Goal: Task Accomplishment & Management: Manage account settings

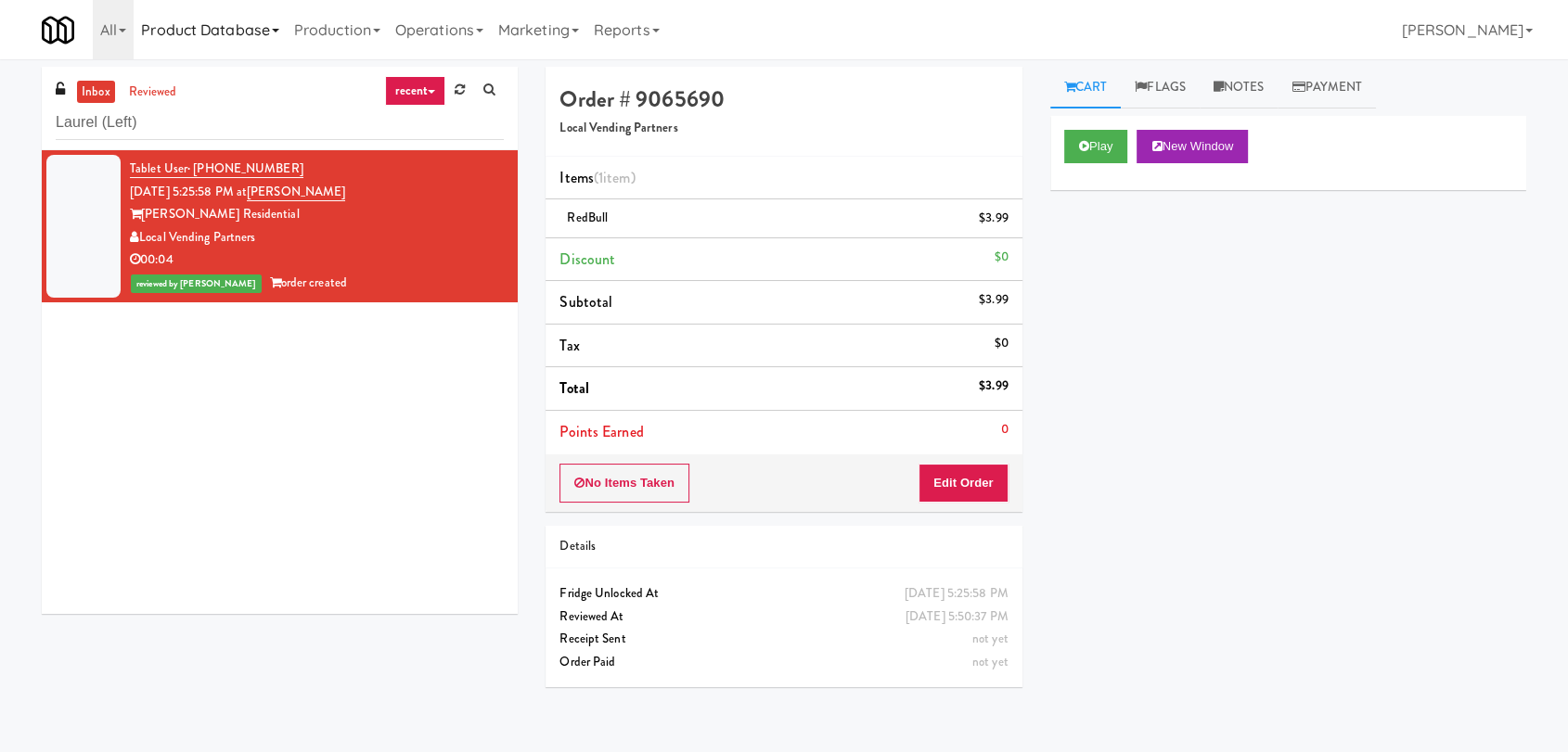
type input "Laurel (Left)"
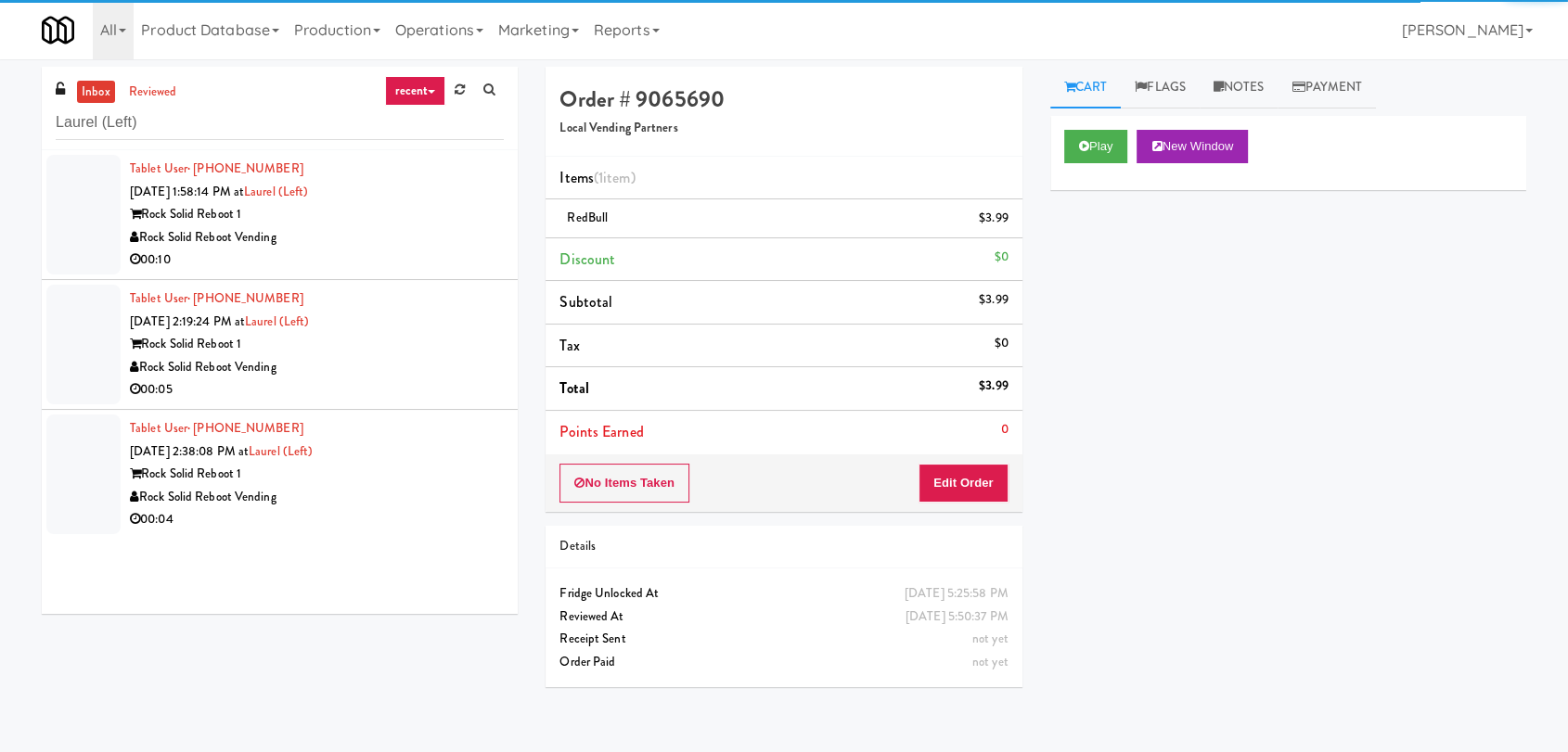
click at [445, 263] on div "00:10" at bounding box center [317, 260] width 374 height 23
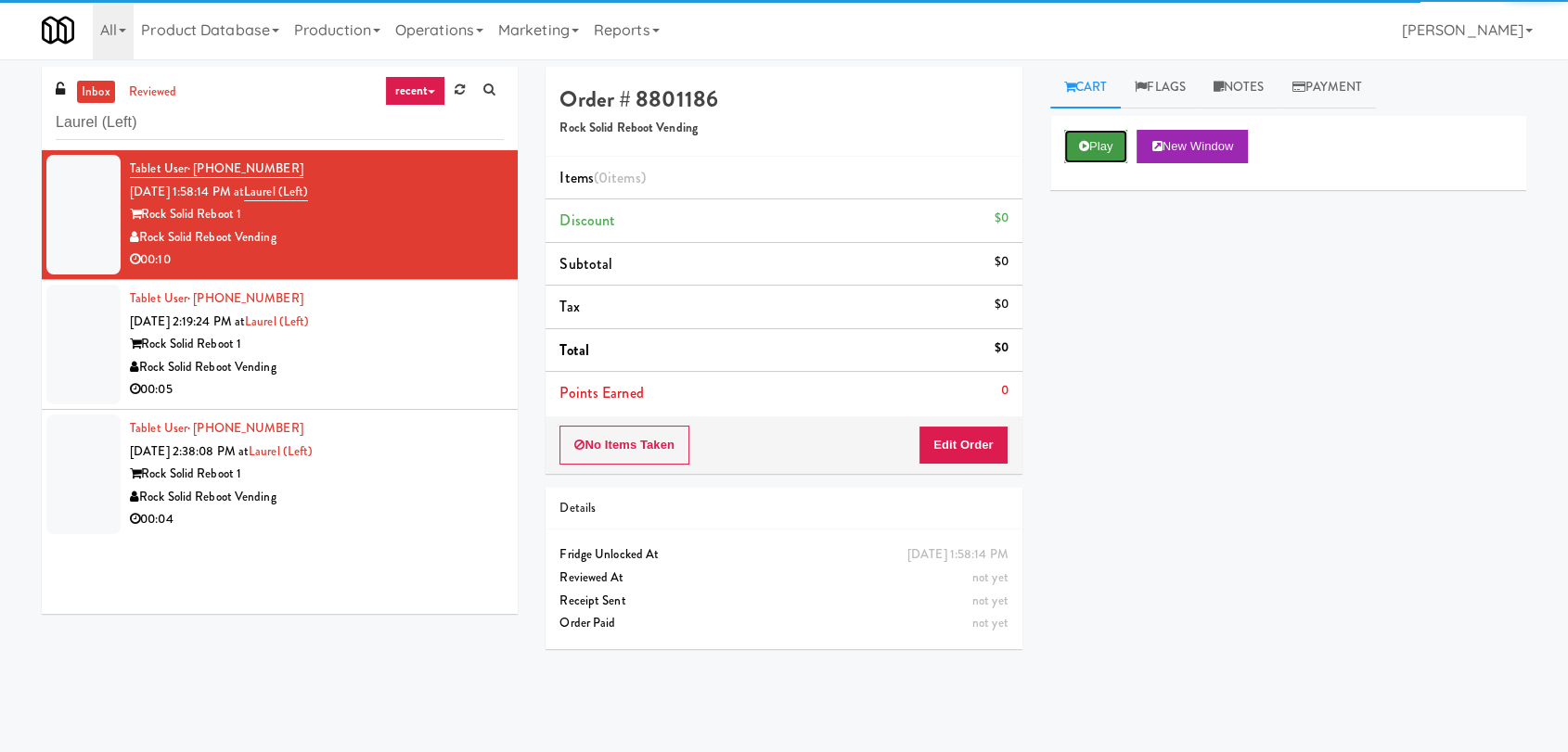
click at [1115, 148] on button "Play" at bounding box center [1096, 146] width 64 height 33
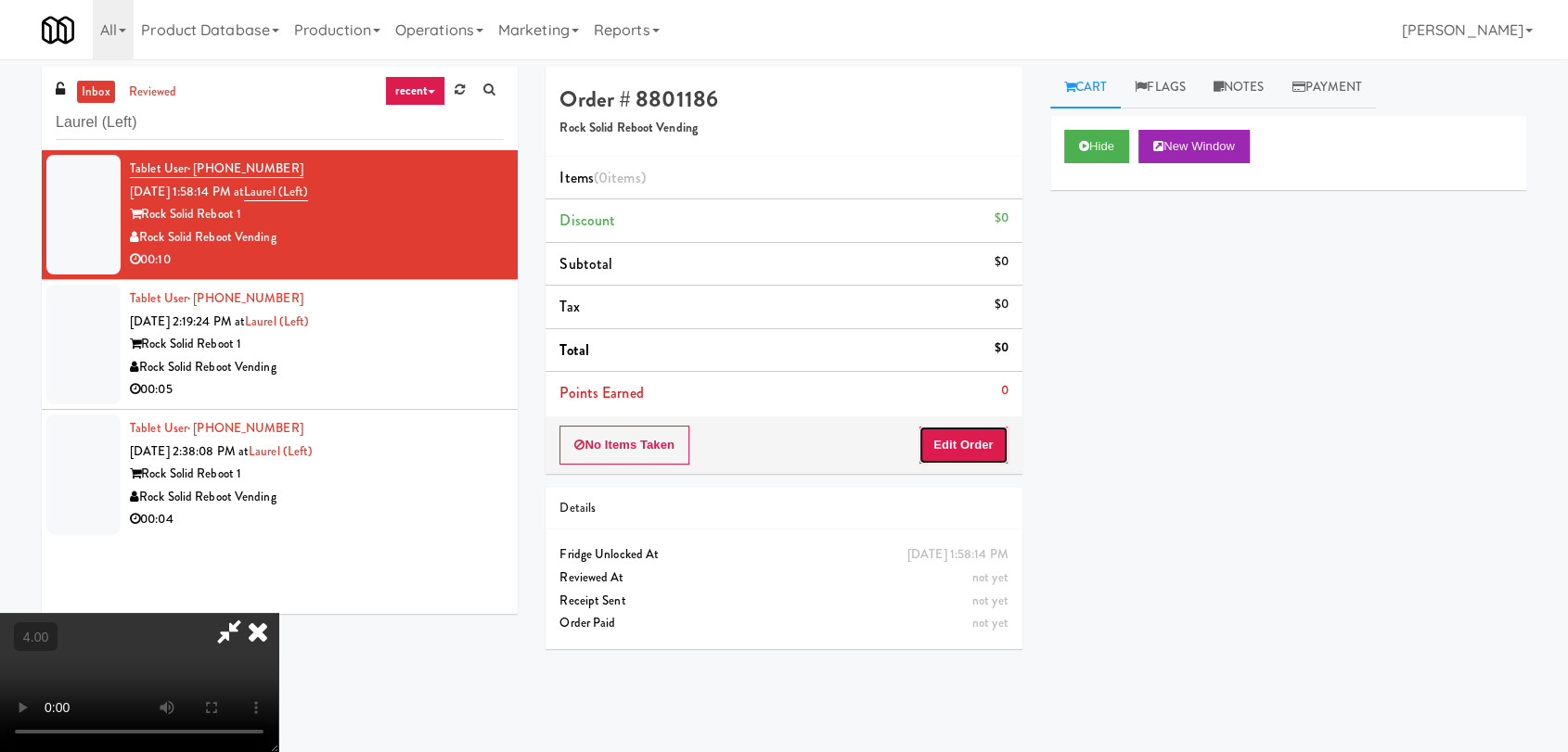
click at [984, 441] on button "Edit Order" at bounding box center [963, 445] width 90 height 39
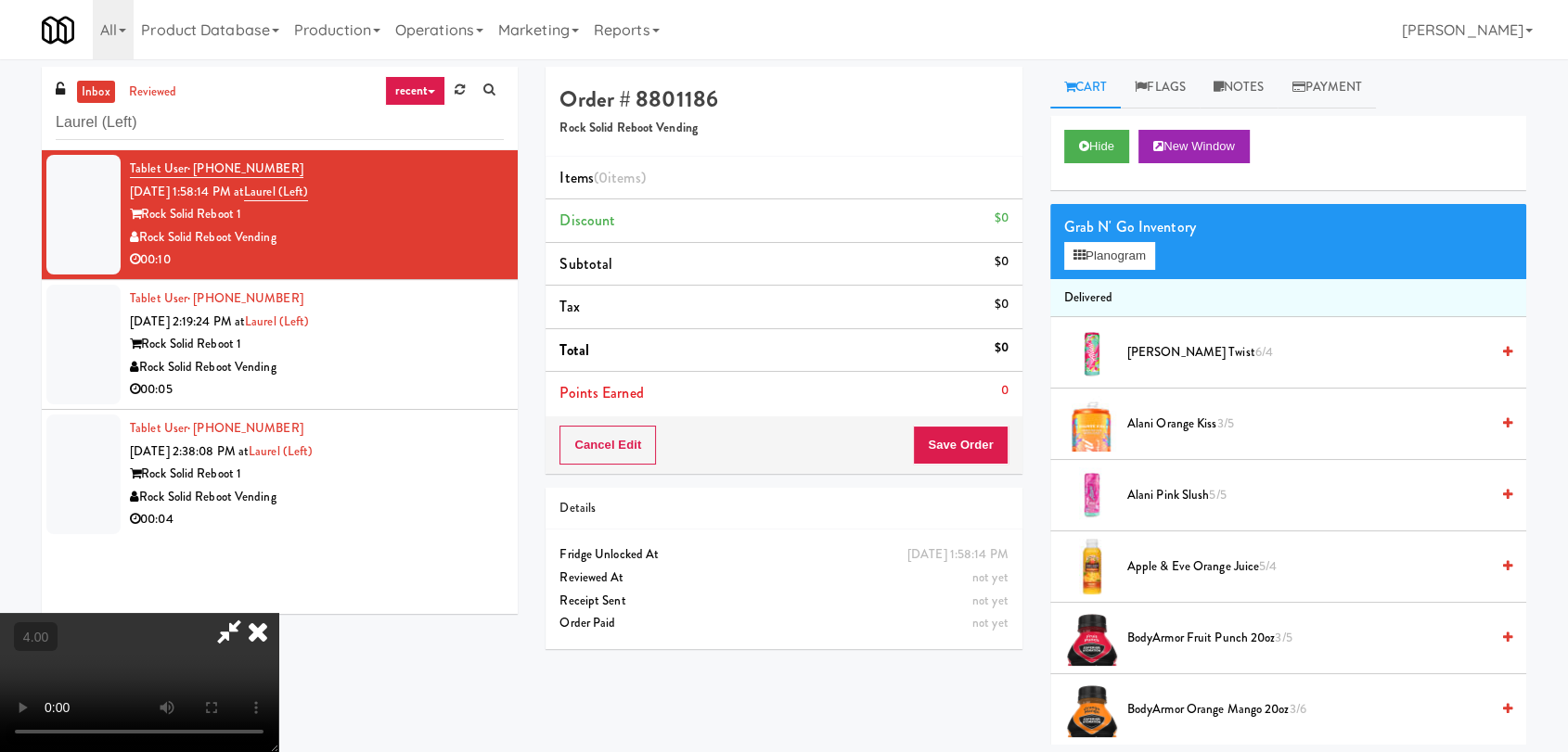
click at [138, 614] on video at bounding box center [138, 683] width 278 height 139
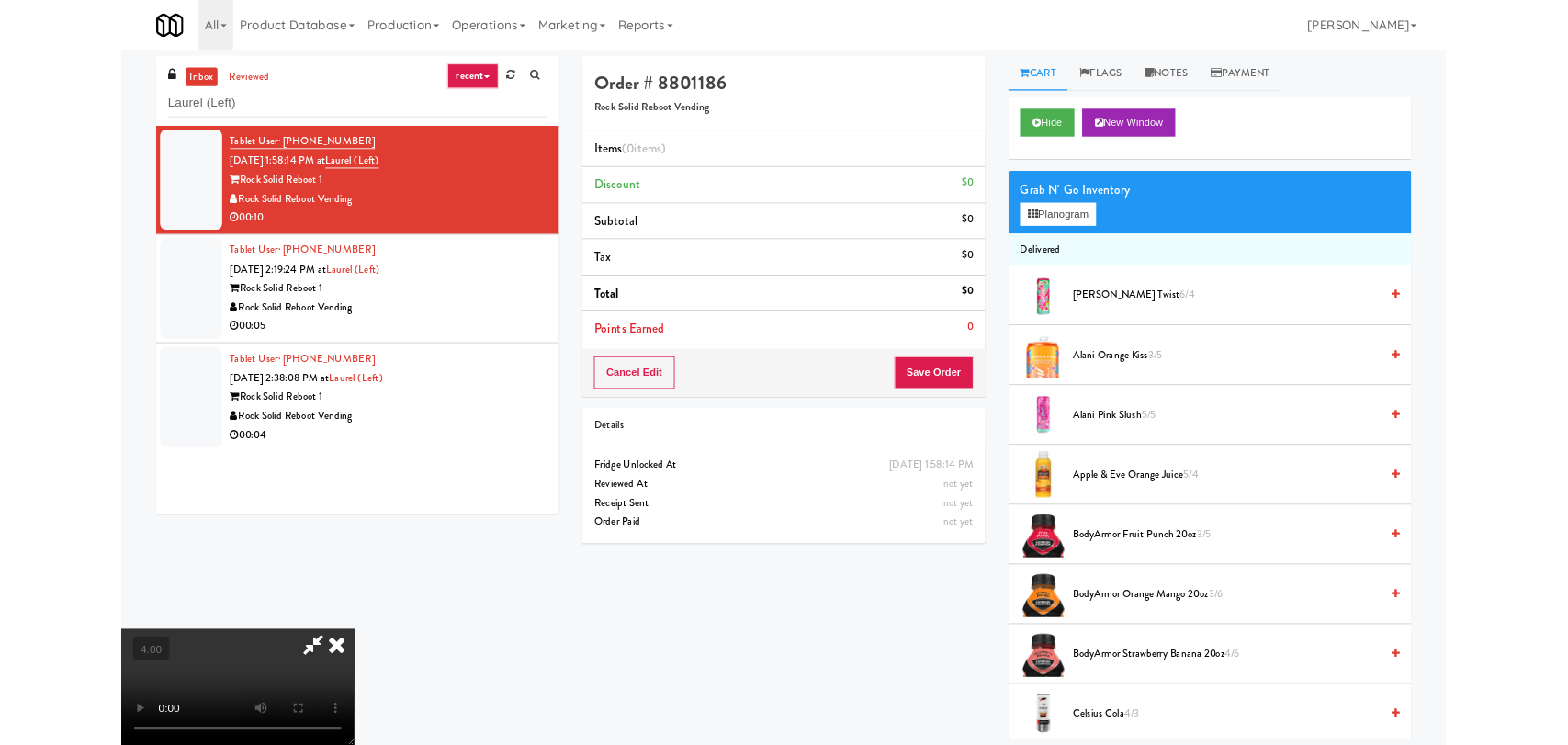
scroll to position [38, 0]
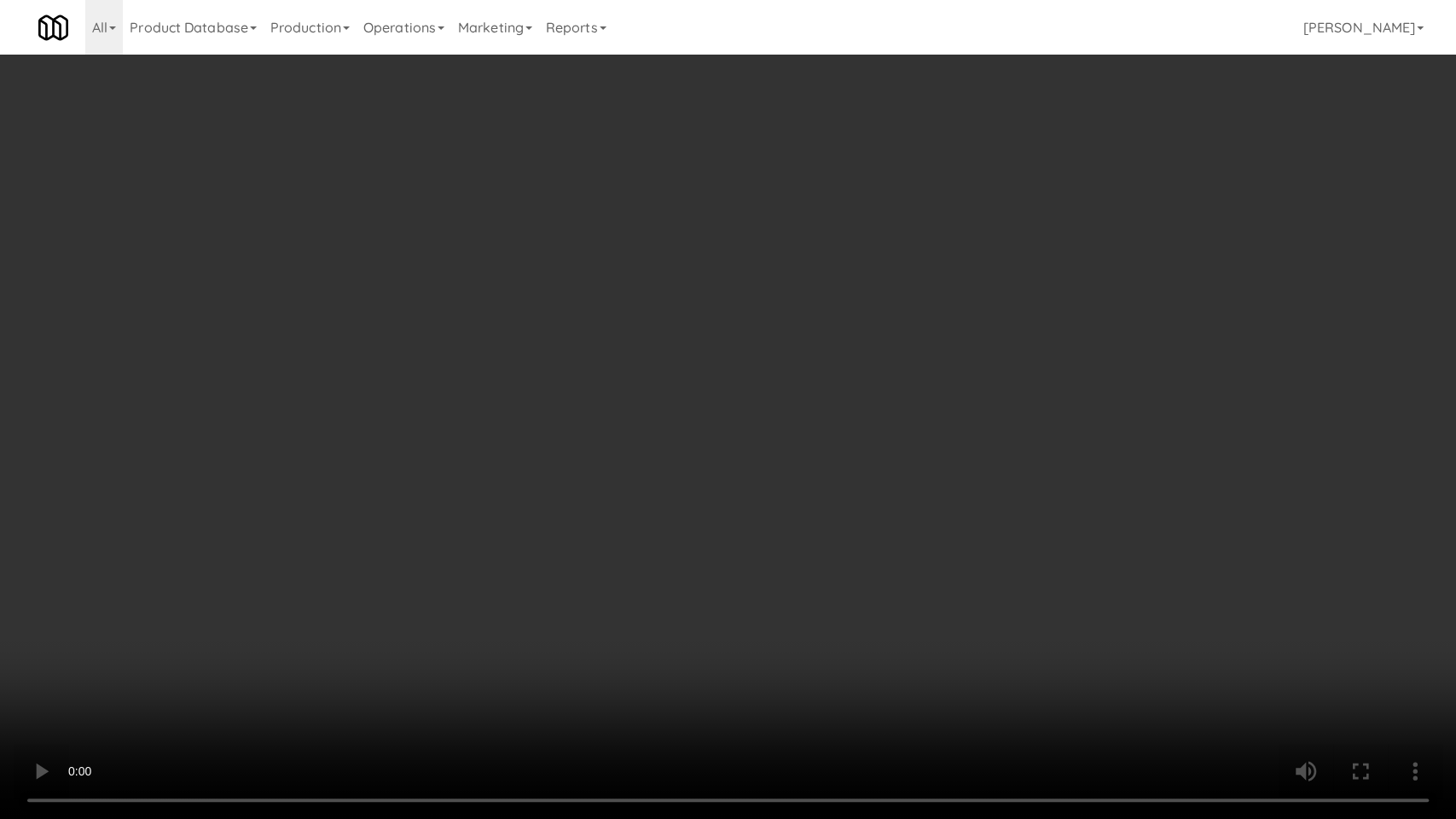
click at [215, 622] on video at bounding box center [728, 409] width 1456 height 819
click at [222, 618] on video at bounding box center [728, 409] width 1456 height 819
click at [389, 574] on video at bounding box center [728, 409] width 1456 height 819
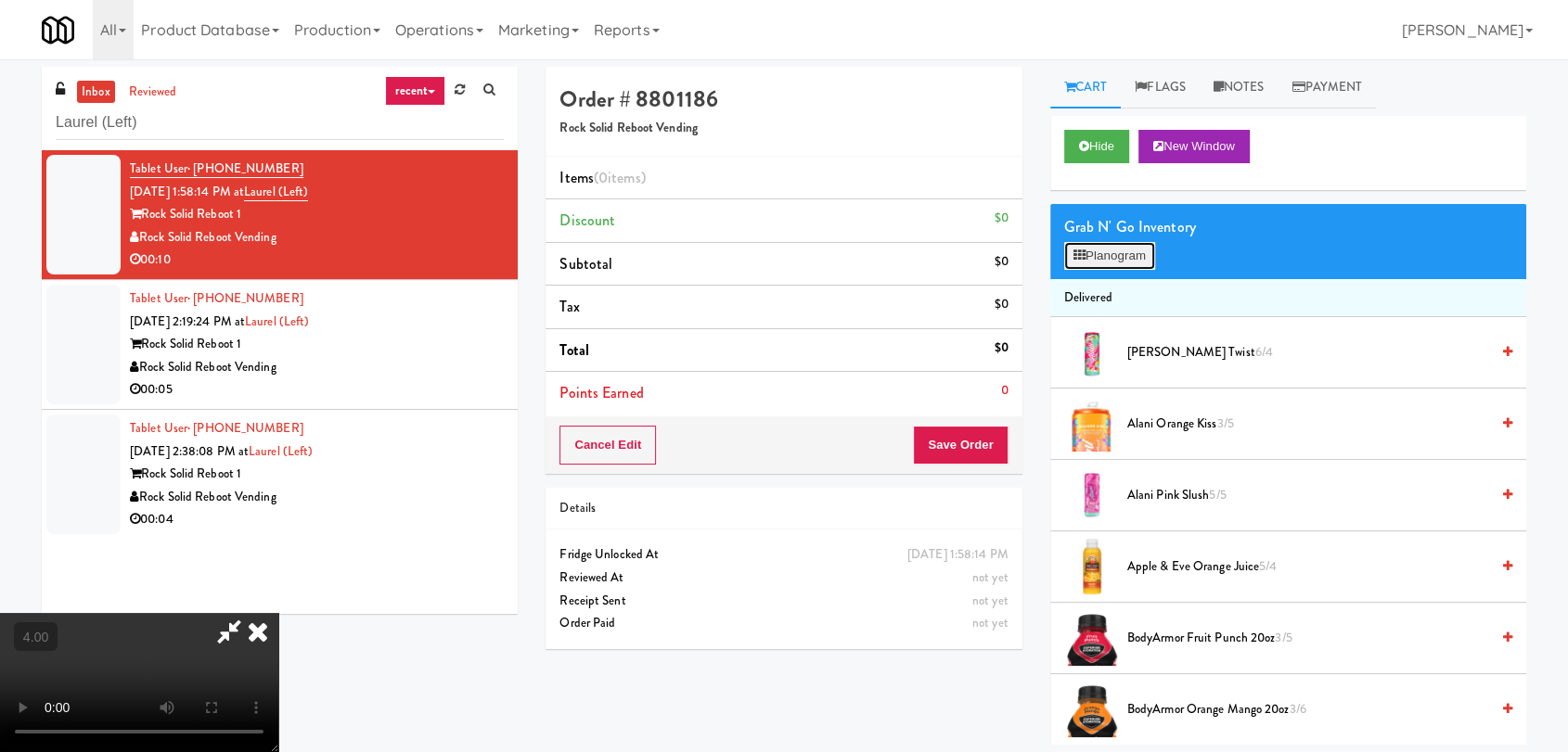
click at [1137, 261] on button "Planogram" at bounding box center [1110, 255] width 91 height 28
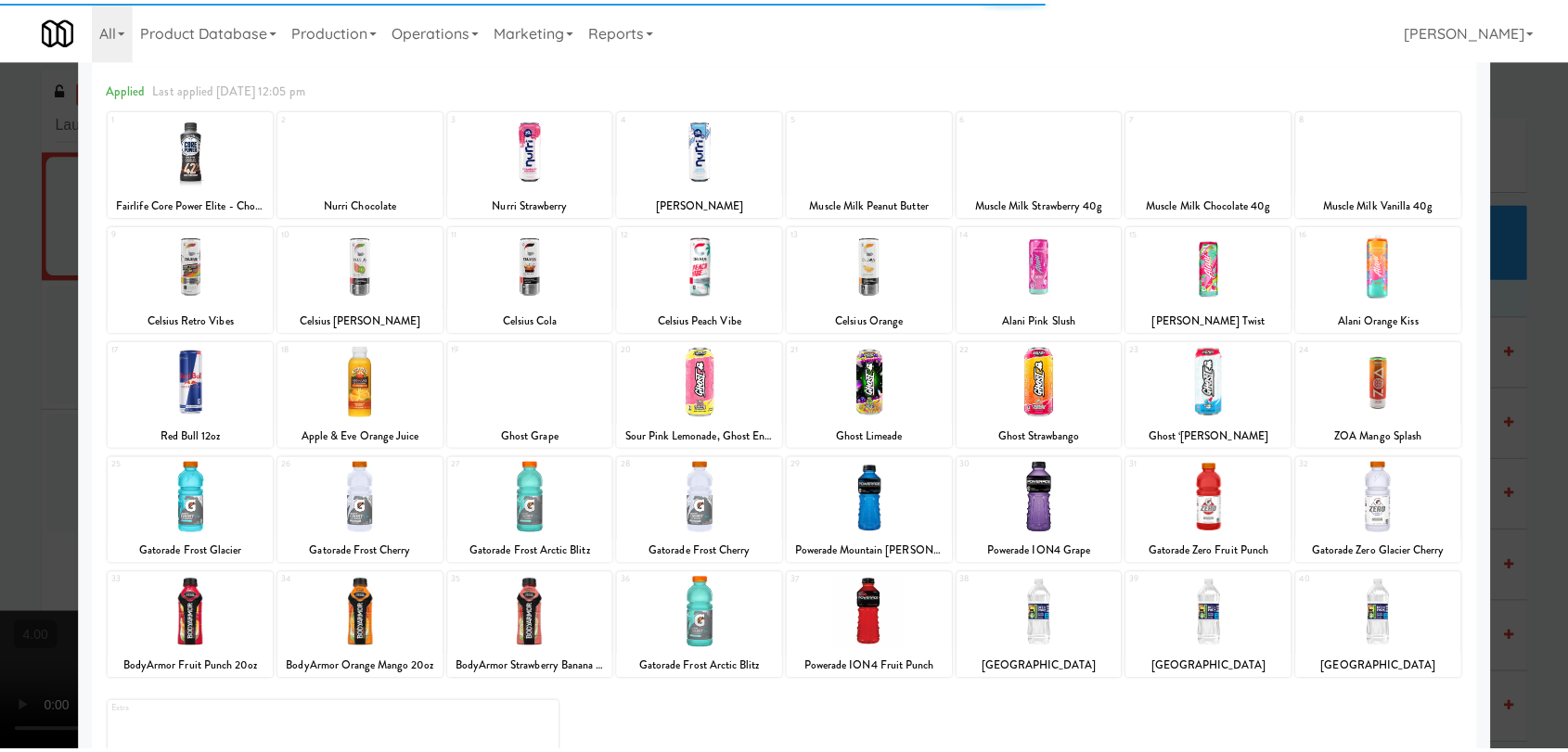
scroll to position [158, 0]
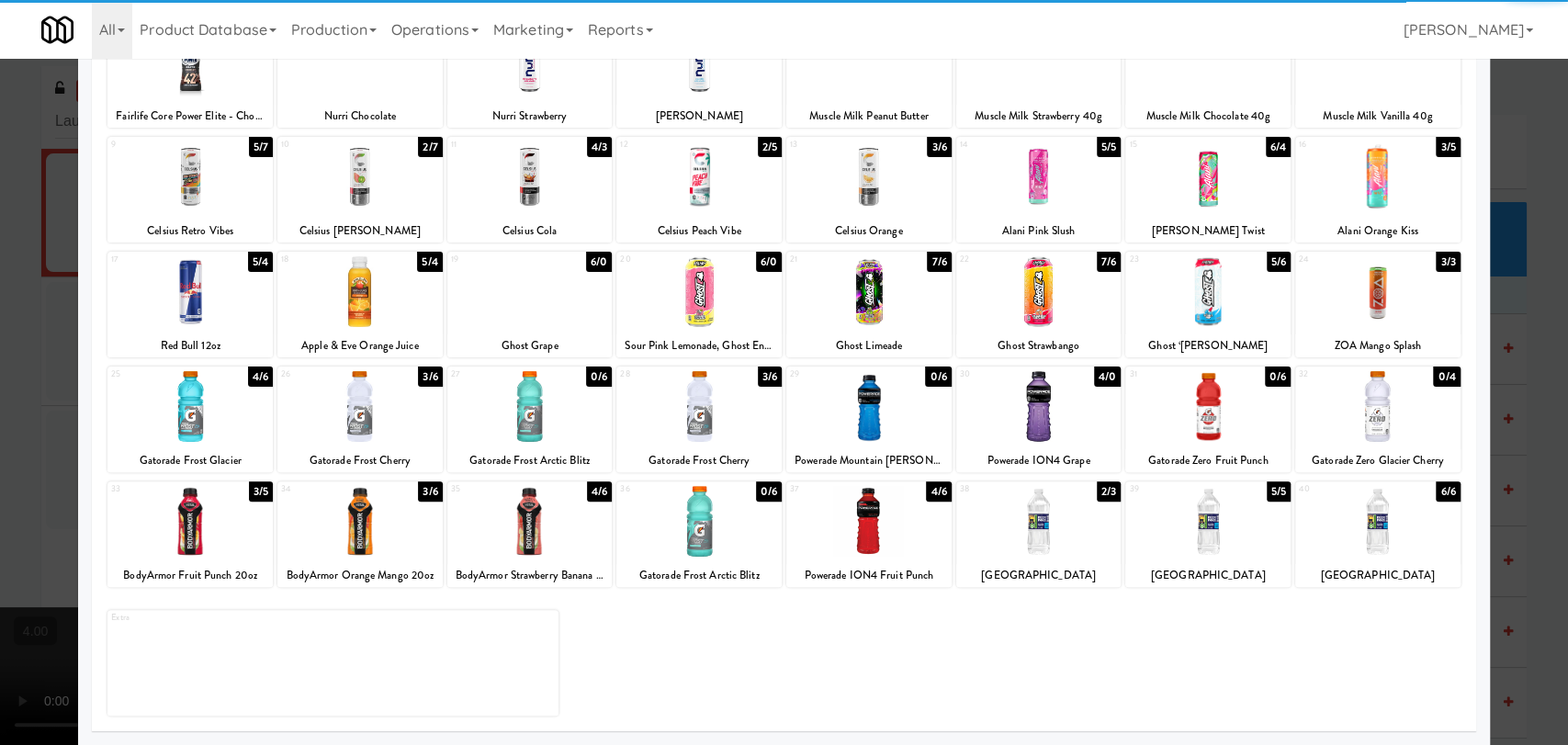
click at [206, 306] on div at bounding box center [190, 291] width 165 height 70
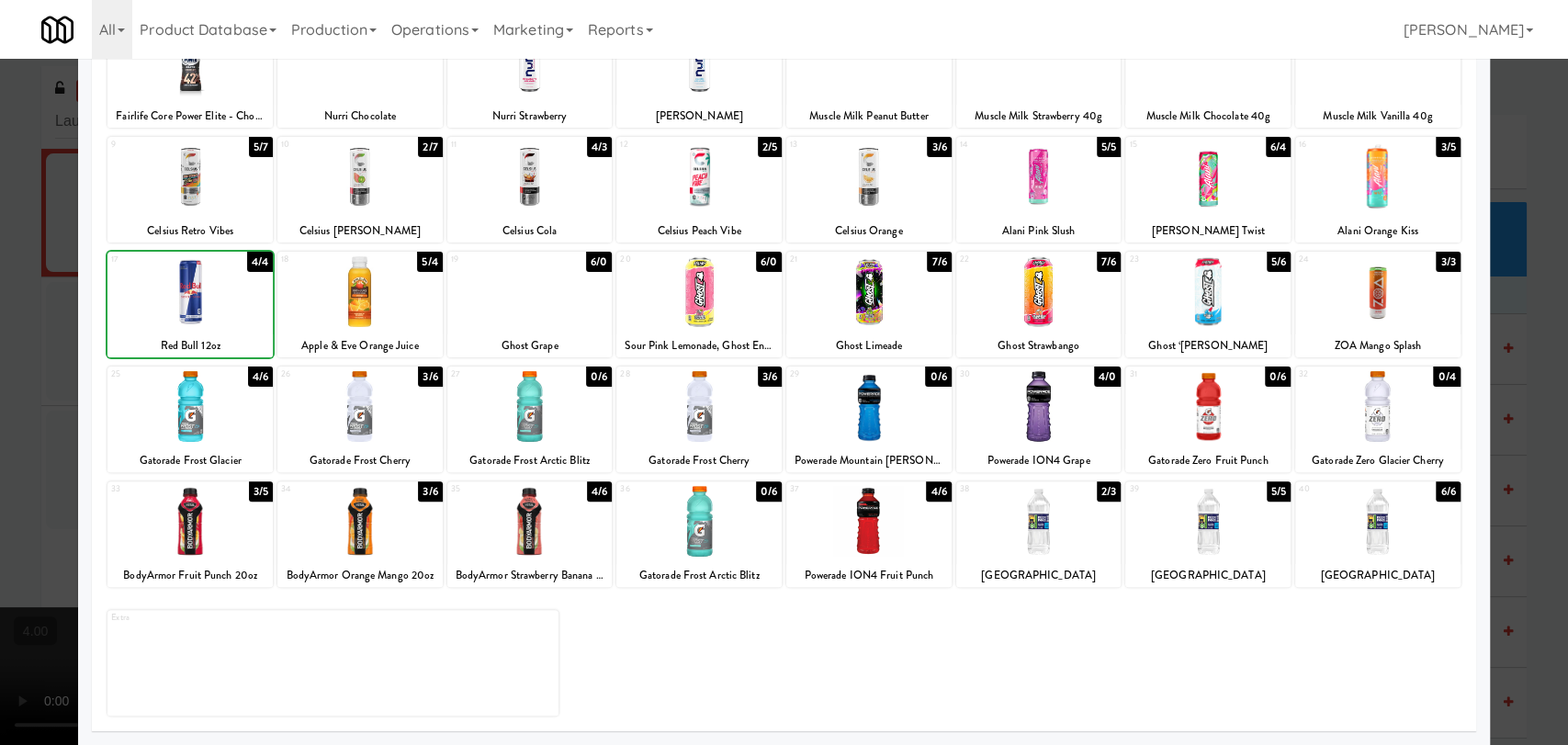
click at [0, 290] on div at bounding box center [784, 372] width 1568 height 745
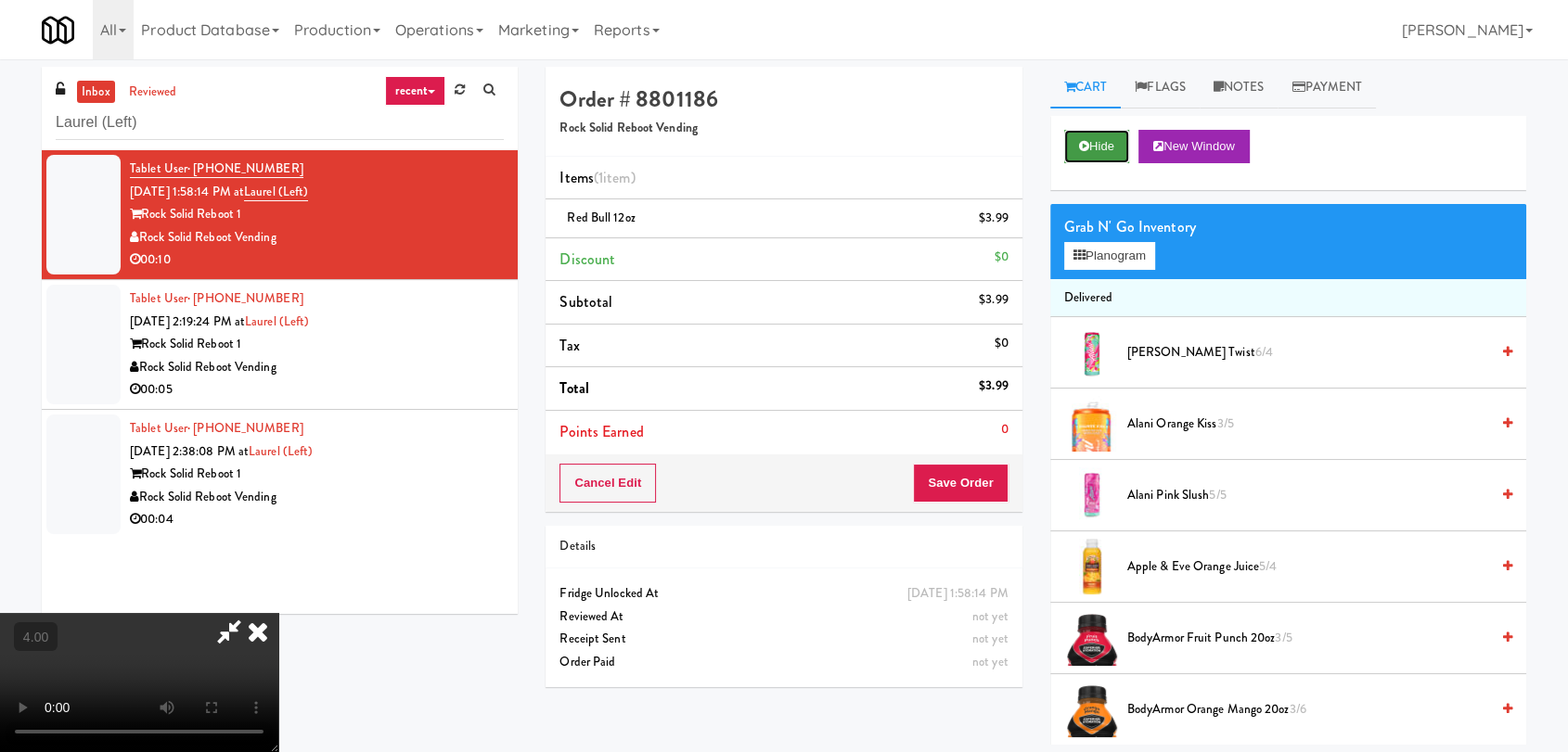
click at [1065, 150] on button "Hide" at bounding box center [1097, 146] width 65 height 33
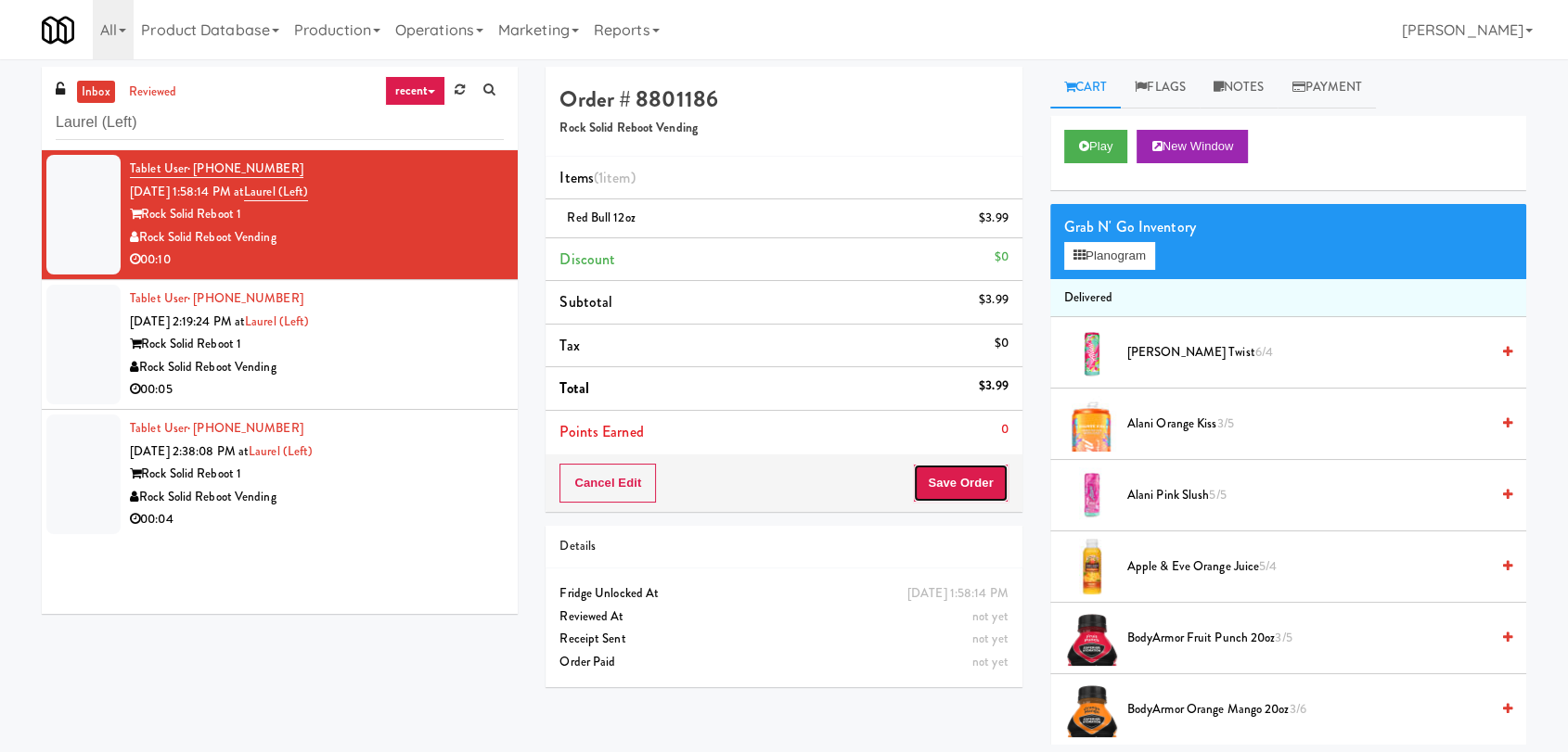
click at [953, 479] on button "Save Order" at bounding box center [960, 483] width 95 height 39
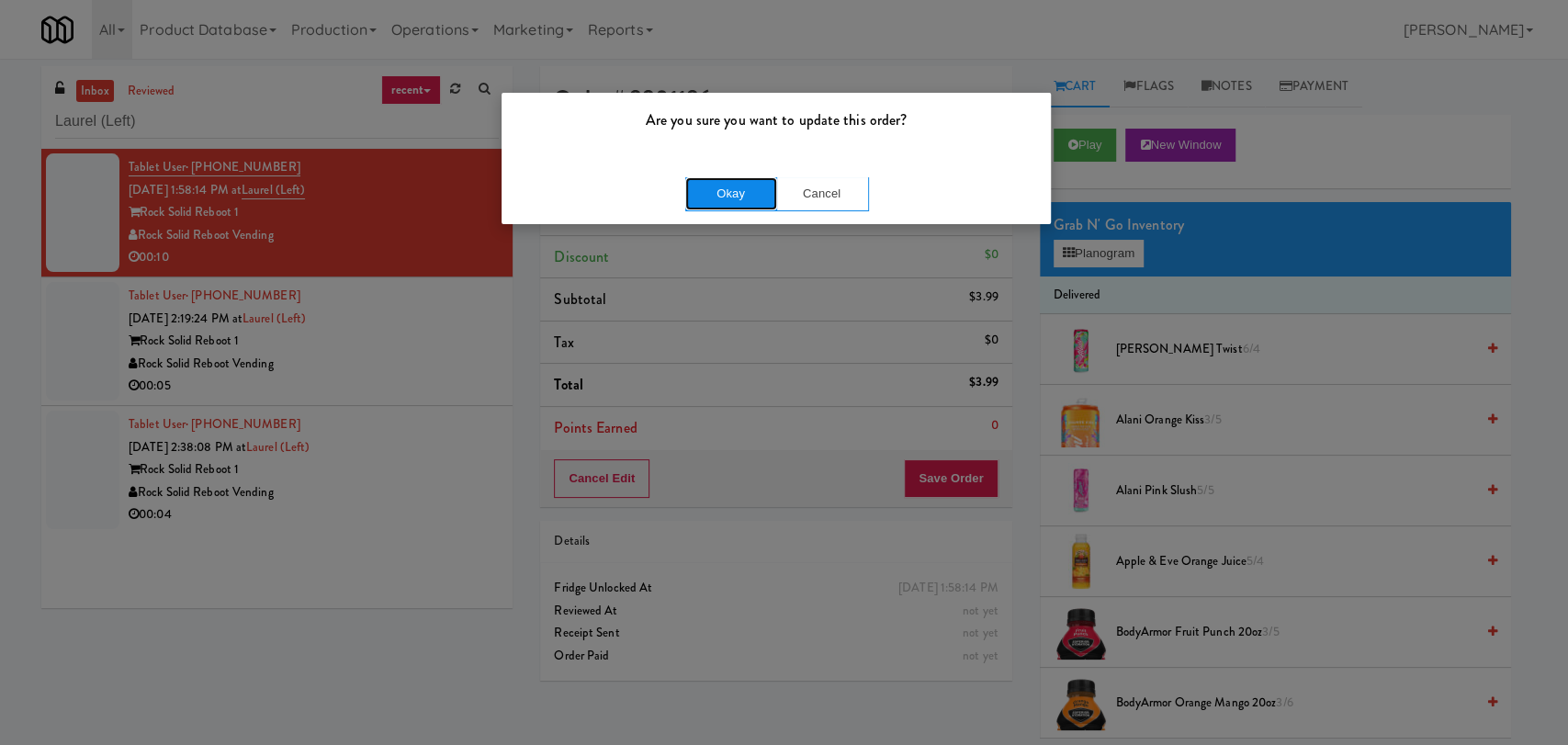
click at [703, 193] on button "Okay" at bounding box center [731, 194] width 92 height 33
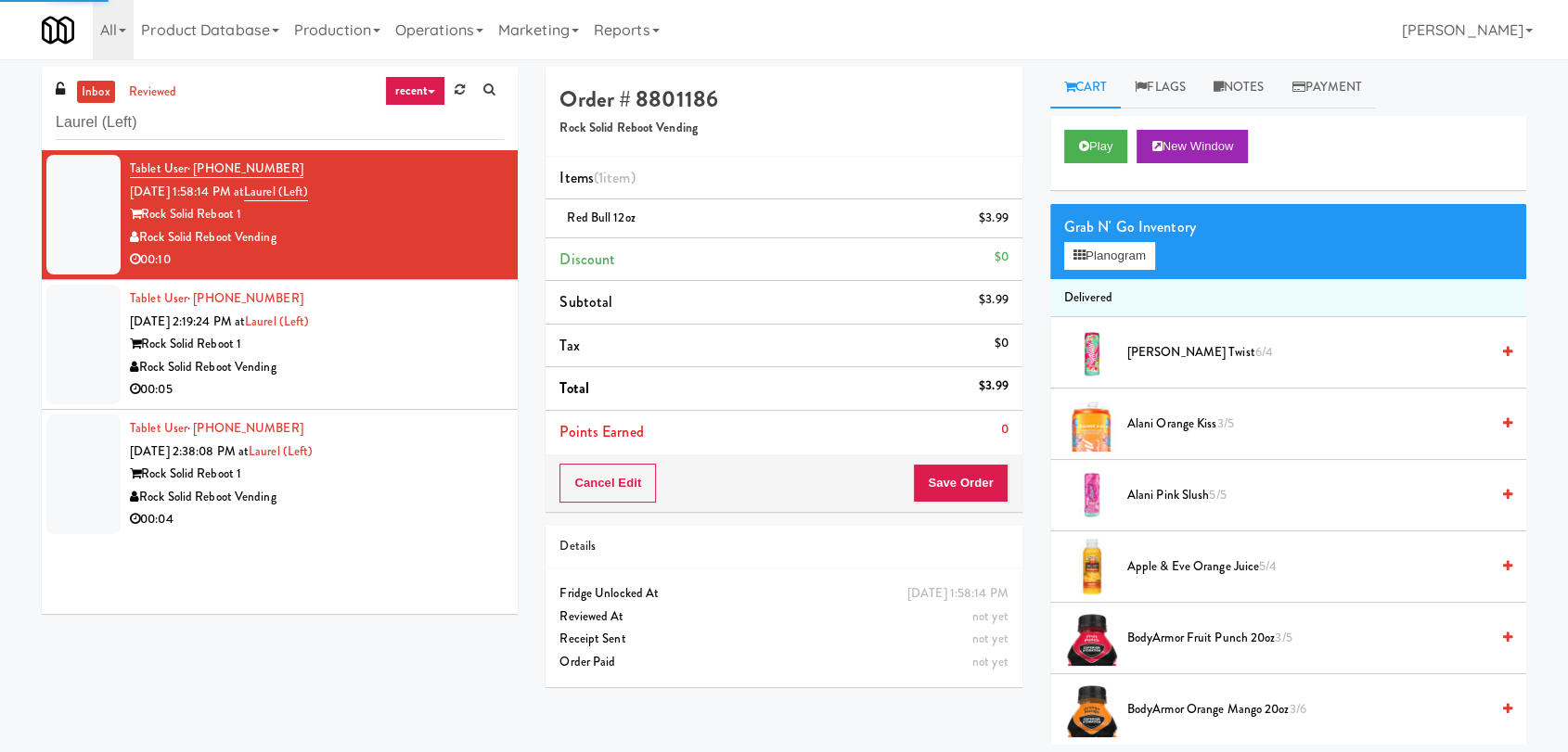
click at [423, 296] on div "Tablet User · (757) 218-4019 [DATE] 2:19:24 PM at [GEOGRAPHIC_DATA] (Left) Rock…" at bounding box center [317, 344] width 374 height 114
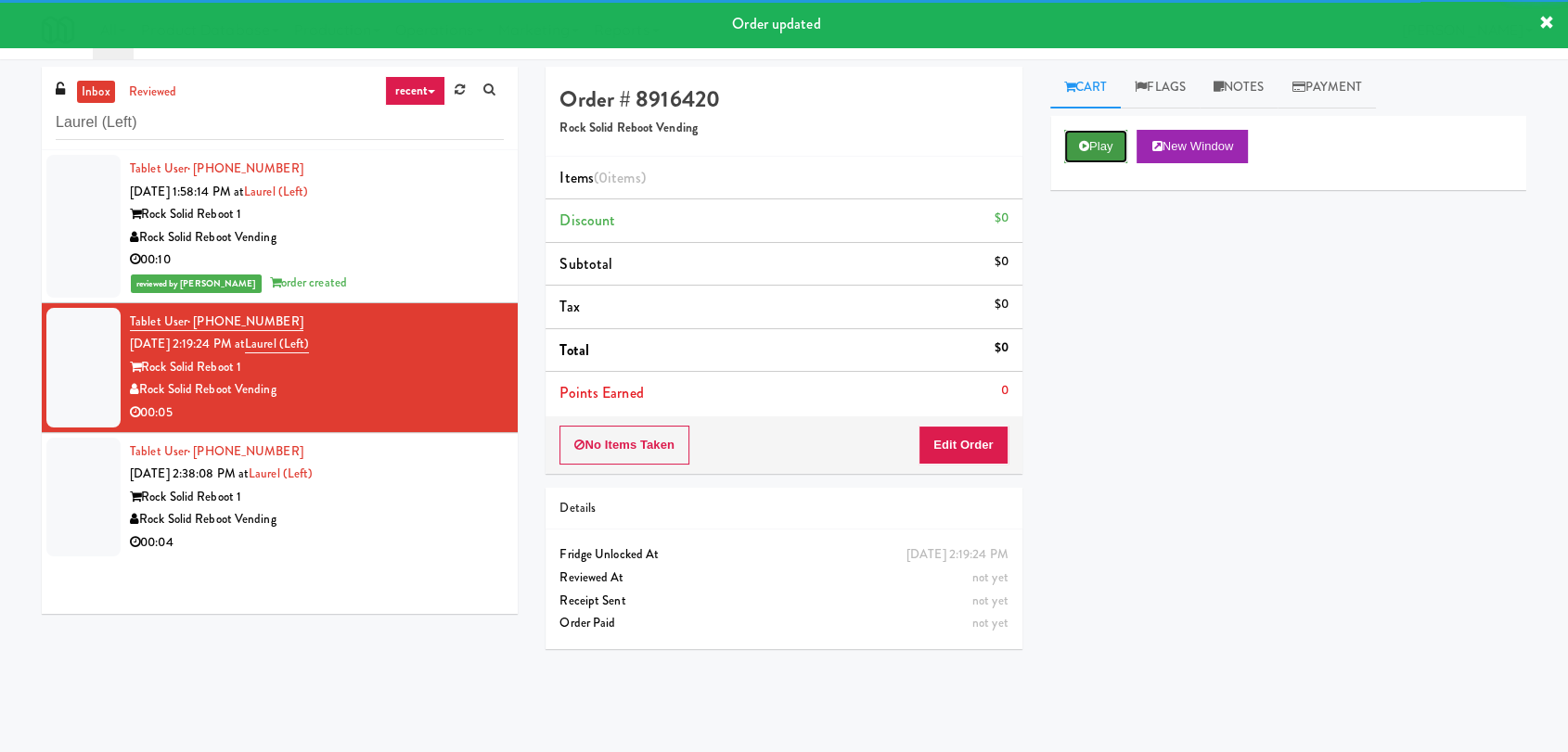
click at [1098, 156] on button "Play" at bounding box center [1096, 146] width 64 height 33
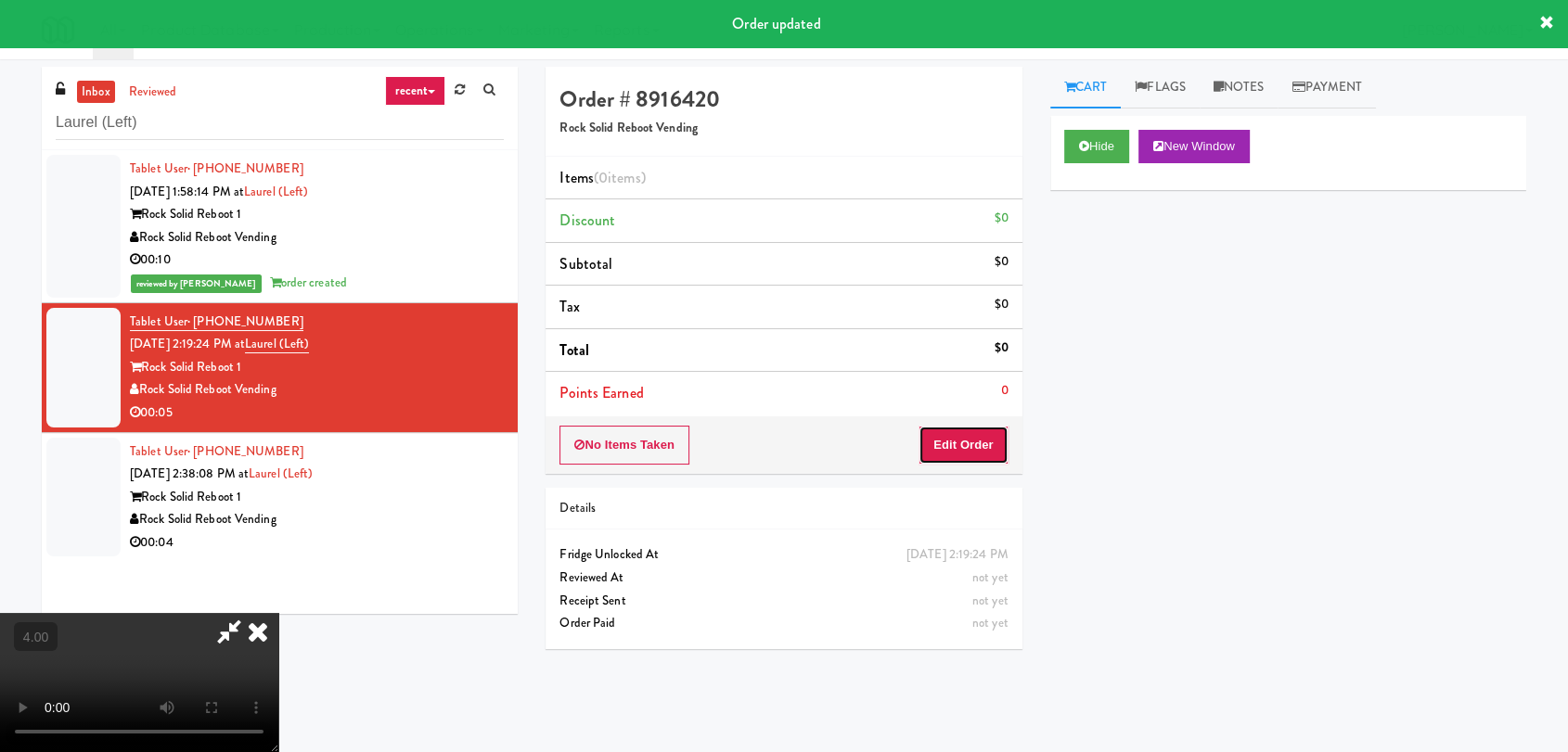
click at [972, 436] on button "Edit Order" at bounding box center [963, 445] width 90 height 39
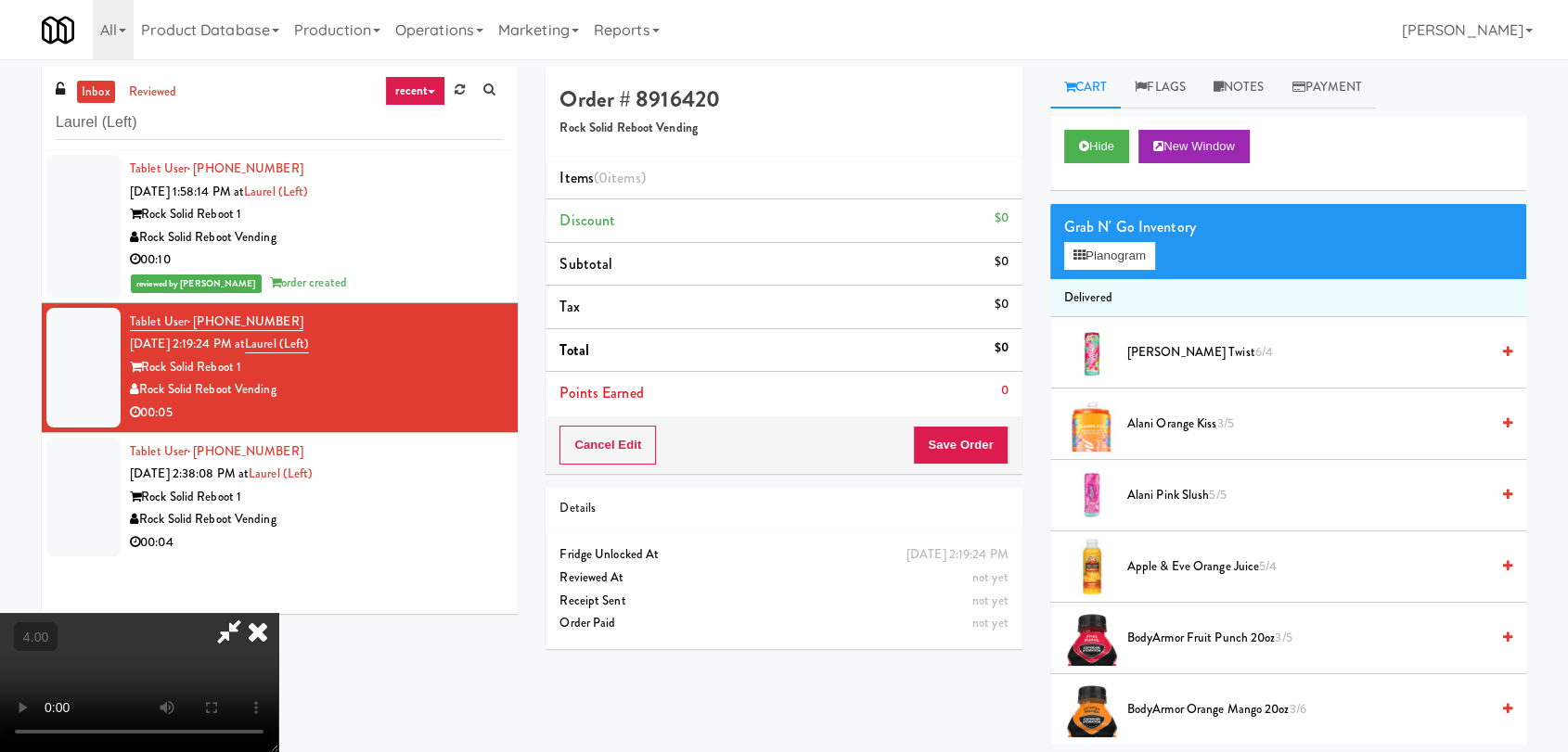
click at [278, 614] on video at bounding box center [138, 683] width 278 height 139
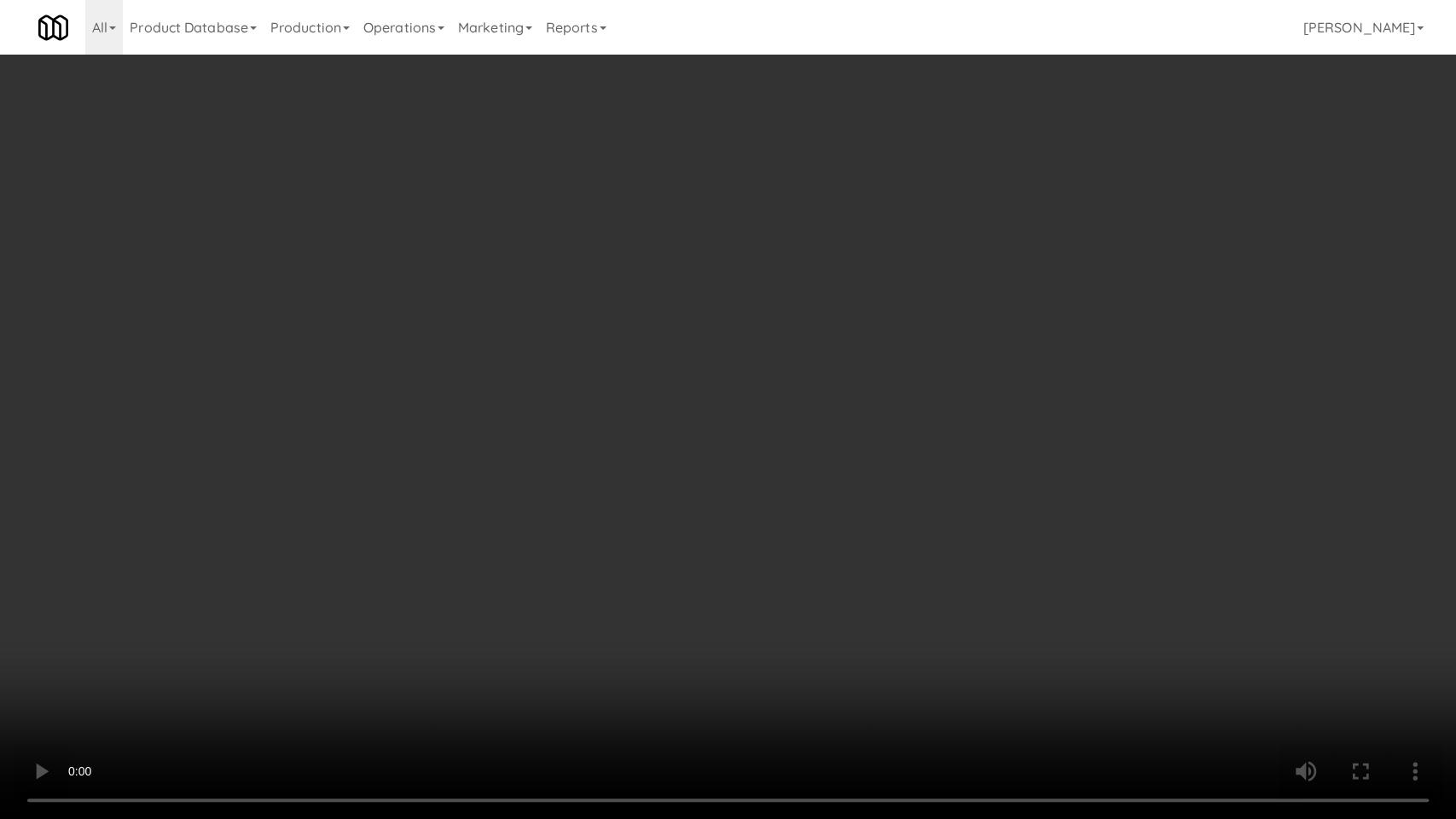
click at [237, 635] on video at bounding box center [728, 409] width 1456 height 819
click at [246, 615] on video at bounding box center [728, 409] width 1456 height 819
click at [267, 597] on video at bounding box center [728, 409] width 1456 height 819
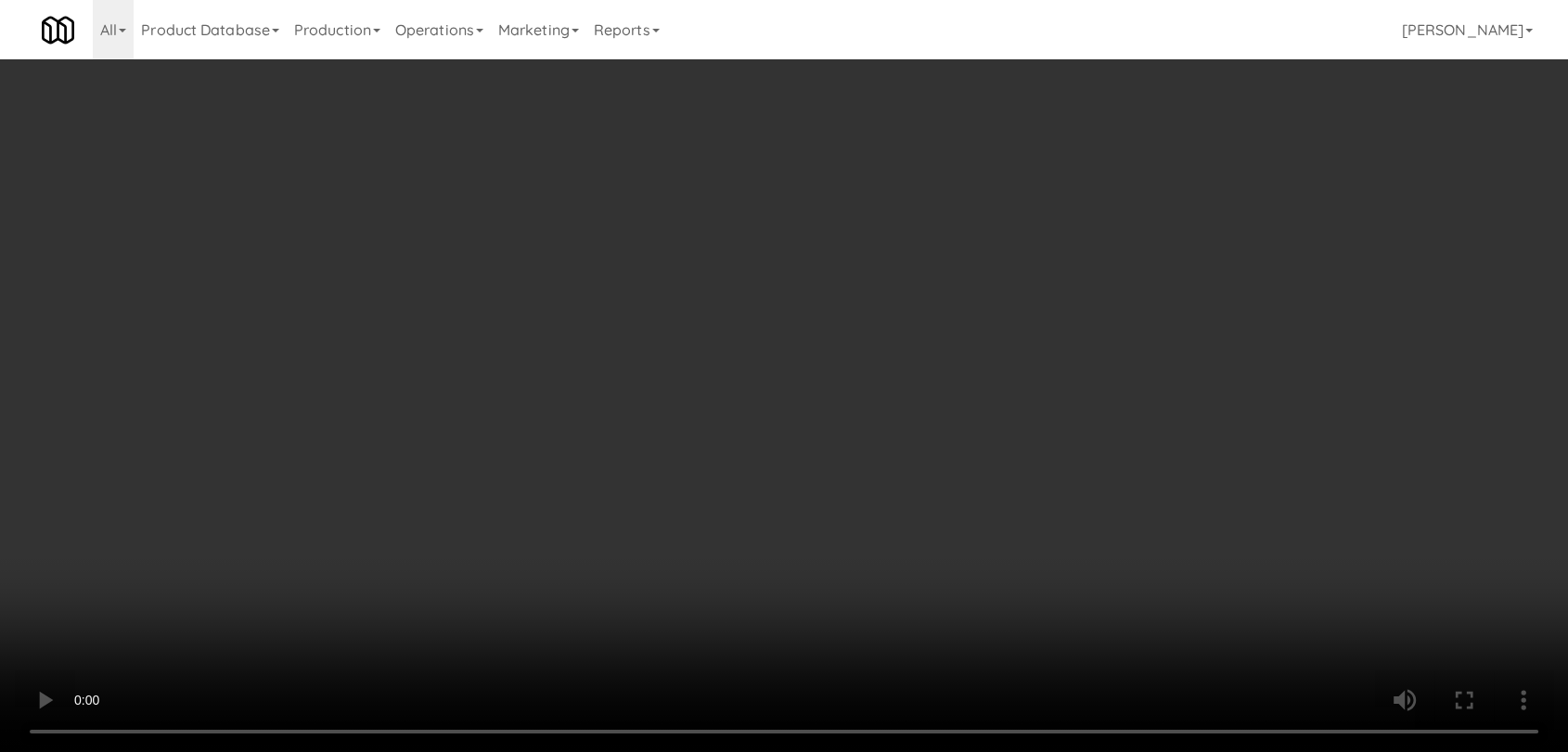
scroll to position [0, 0]
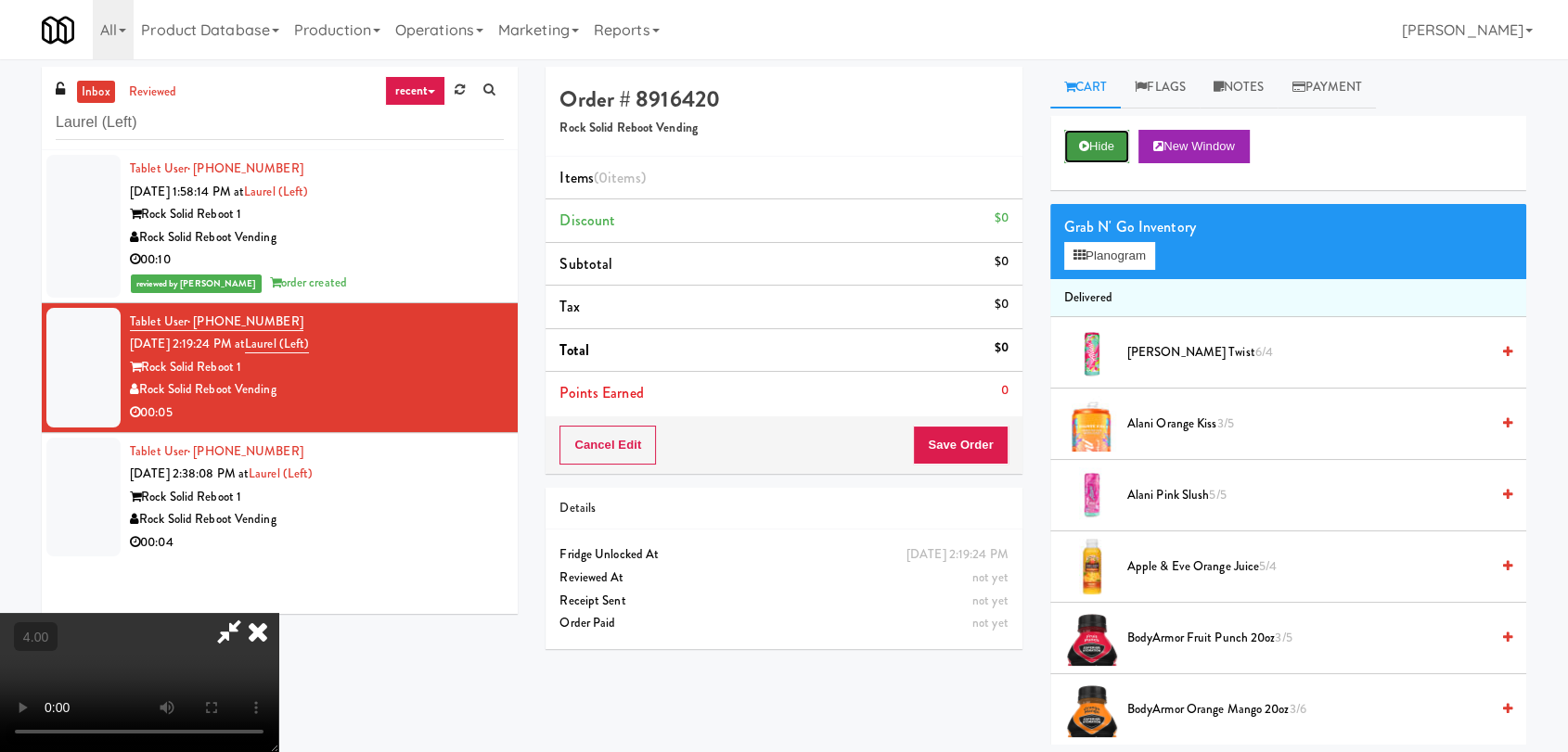
click at [1114, 148] on button "Hide" at bounding box center [1097, 146] width 65 height 33
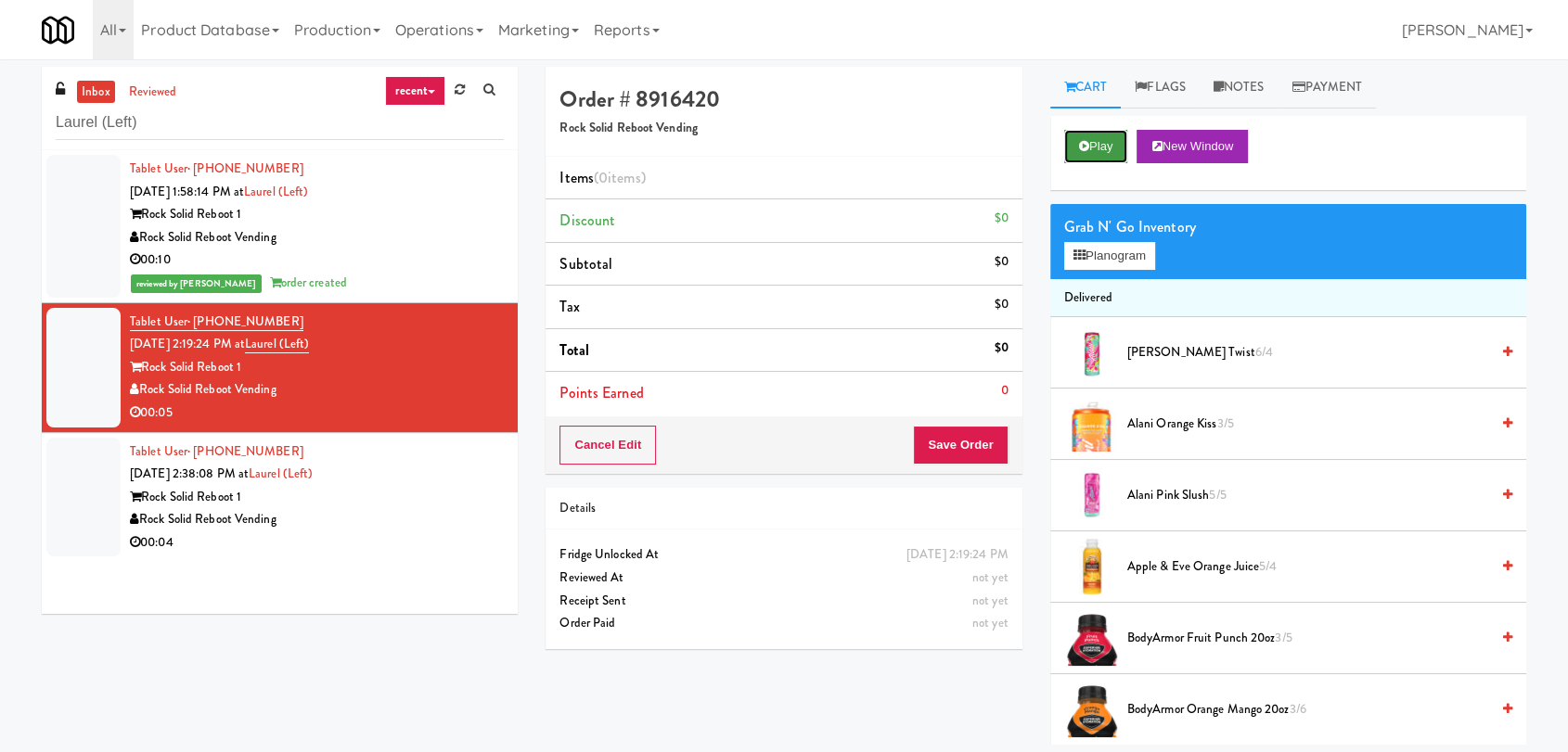
click at [1110, 148] on button "Play" at bounding box center [1096, 146] width 64 height 33
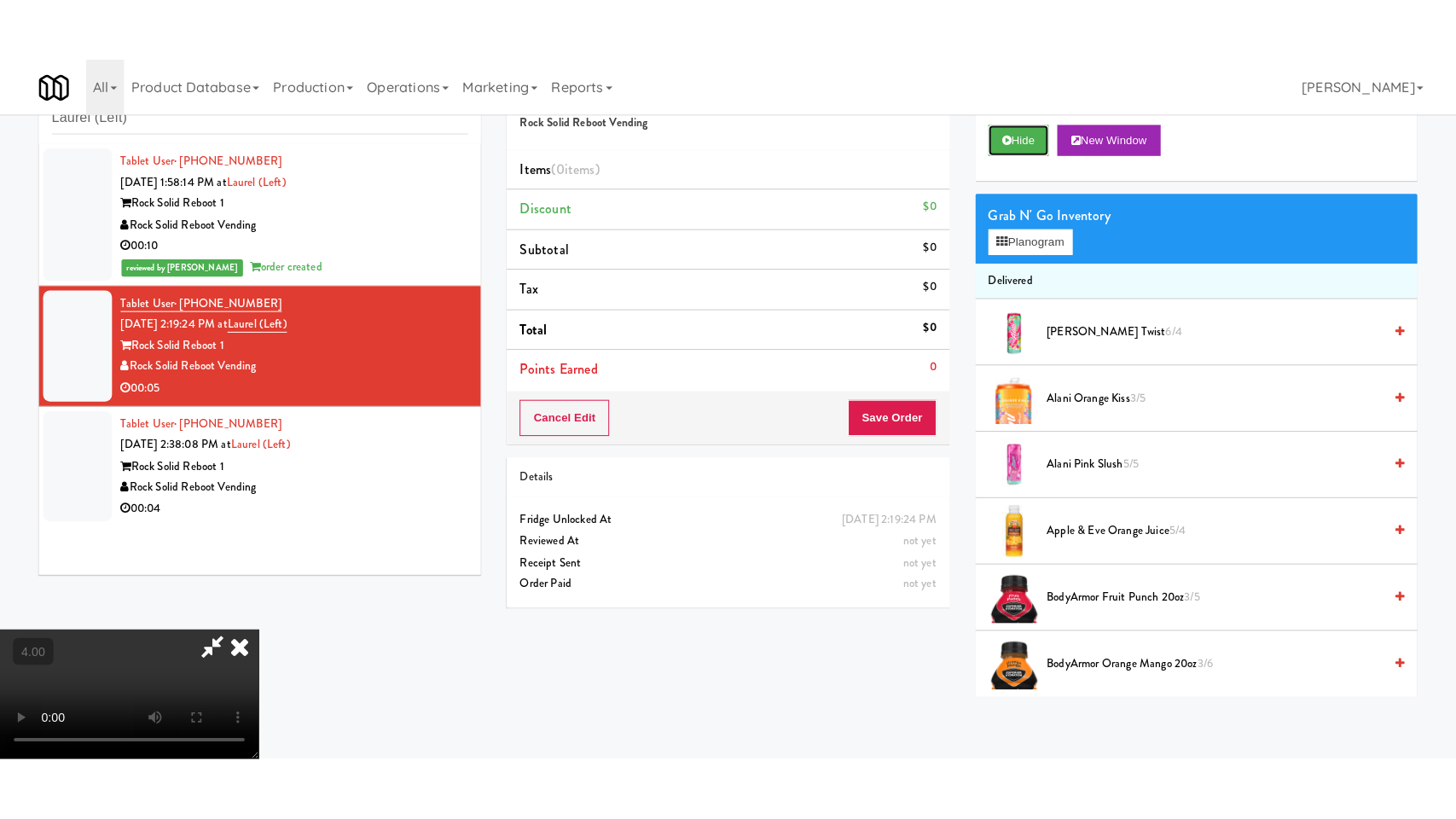
scroll to position [260, 0]
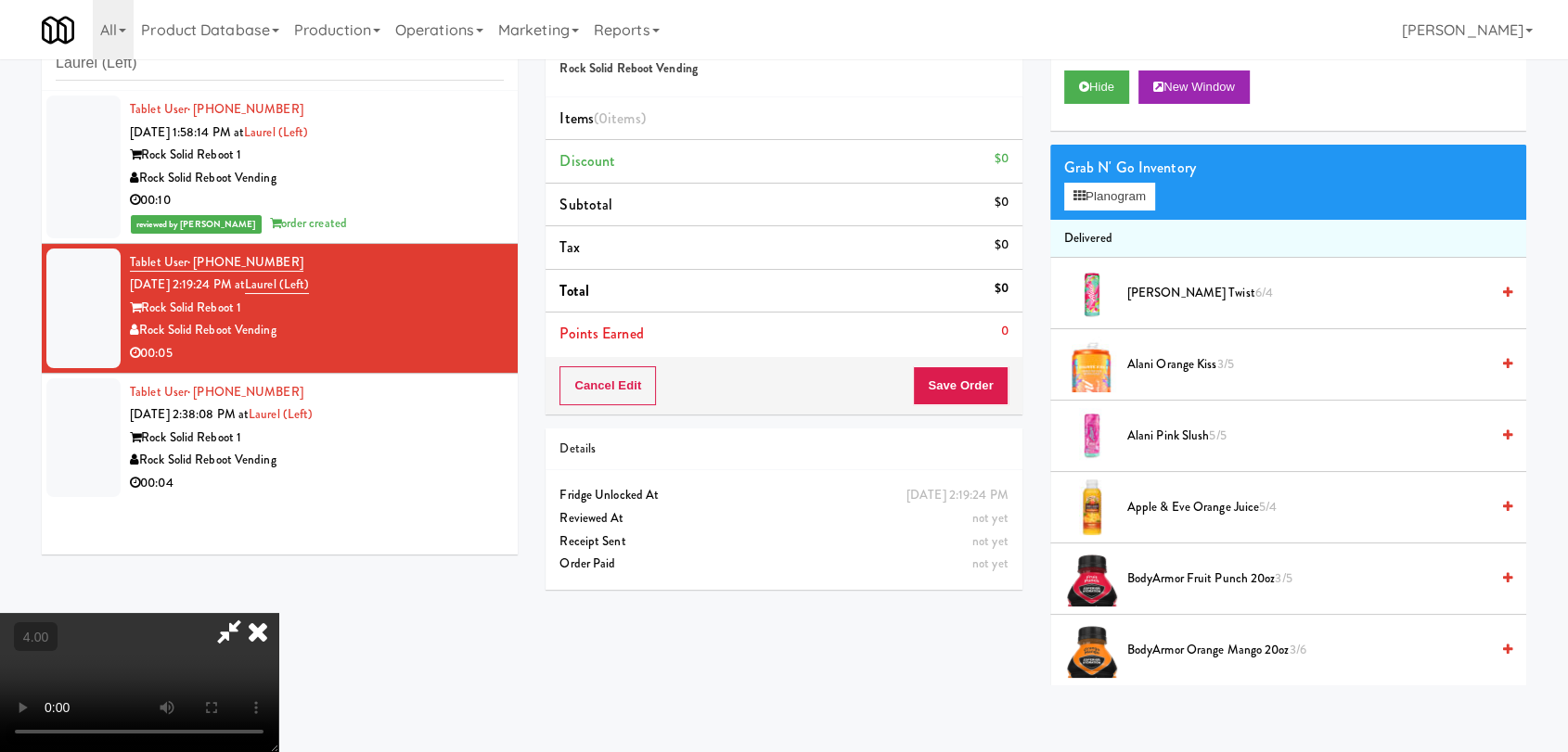
click at [224, 634] on video at bounding box center [138, 683] width 278 height 139
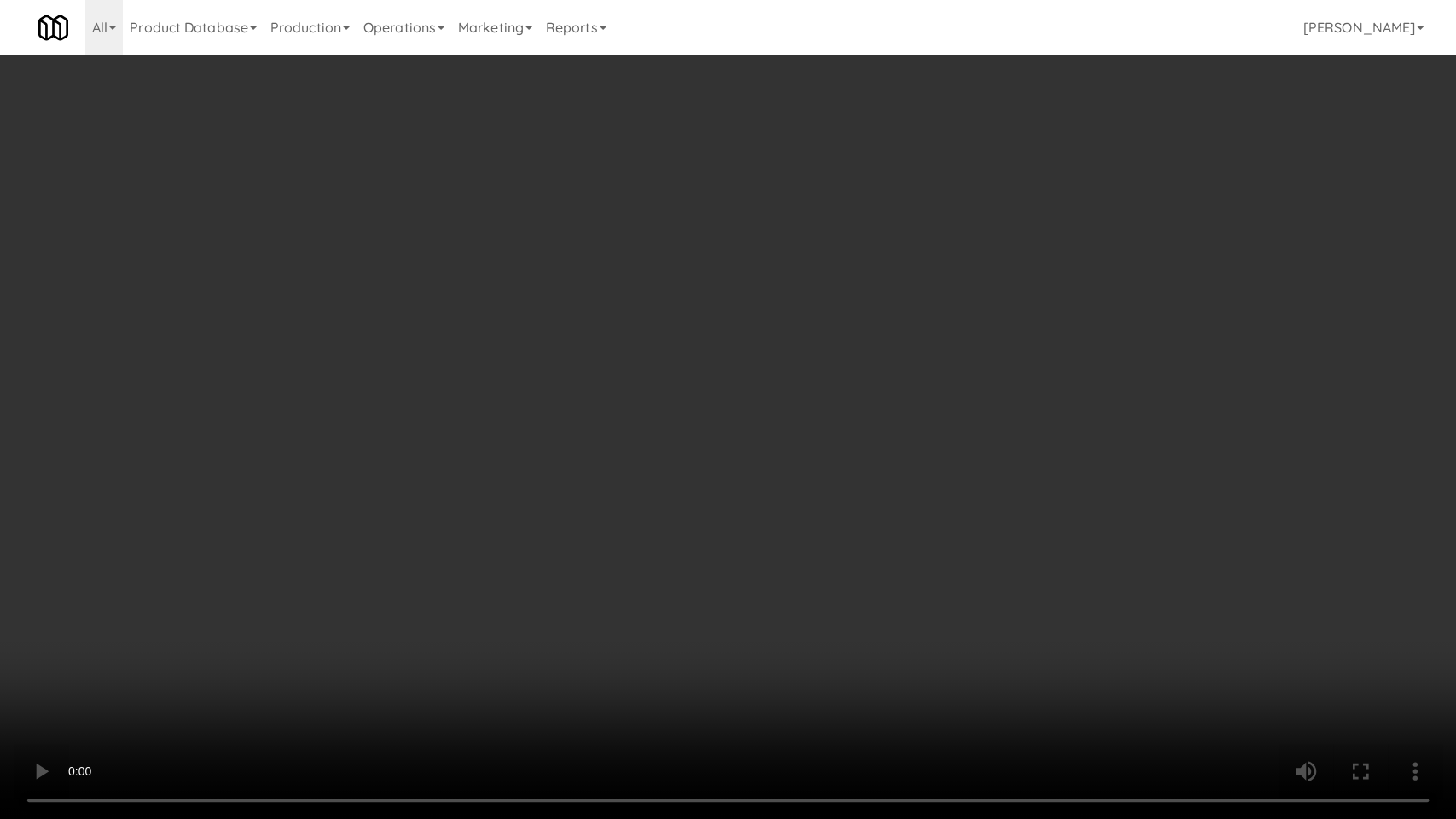
click at [318, 655] on video at bounding box center [728, 409] width 1456 height 819
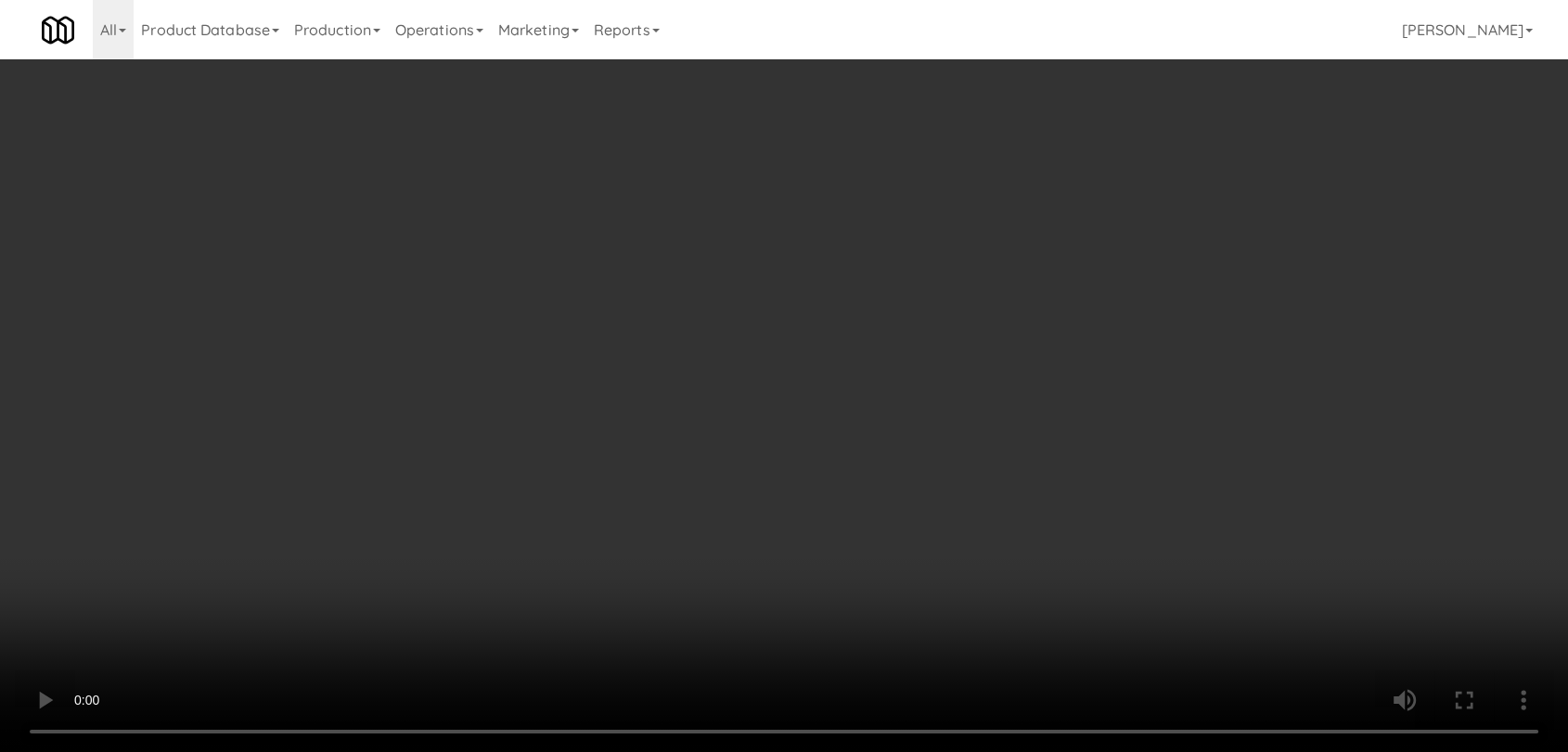
click at [347, 622] on video at bounding box center [784, 376] width 1568 height 752
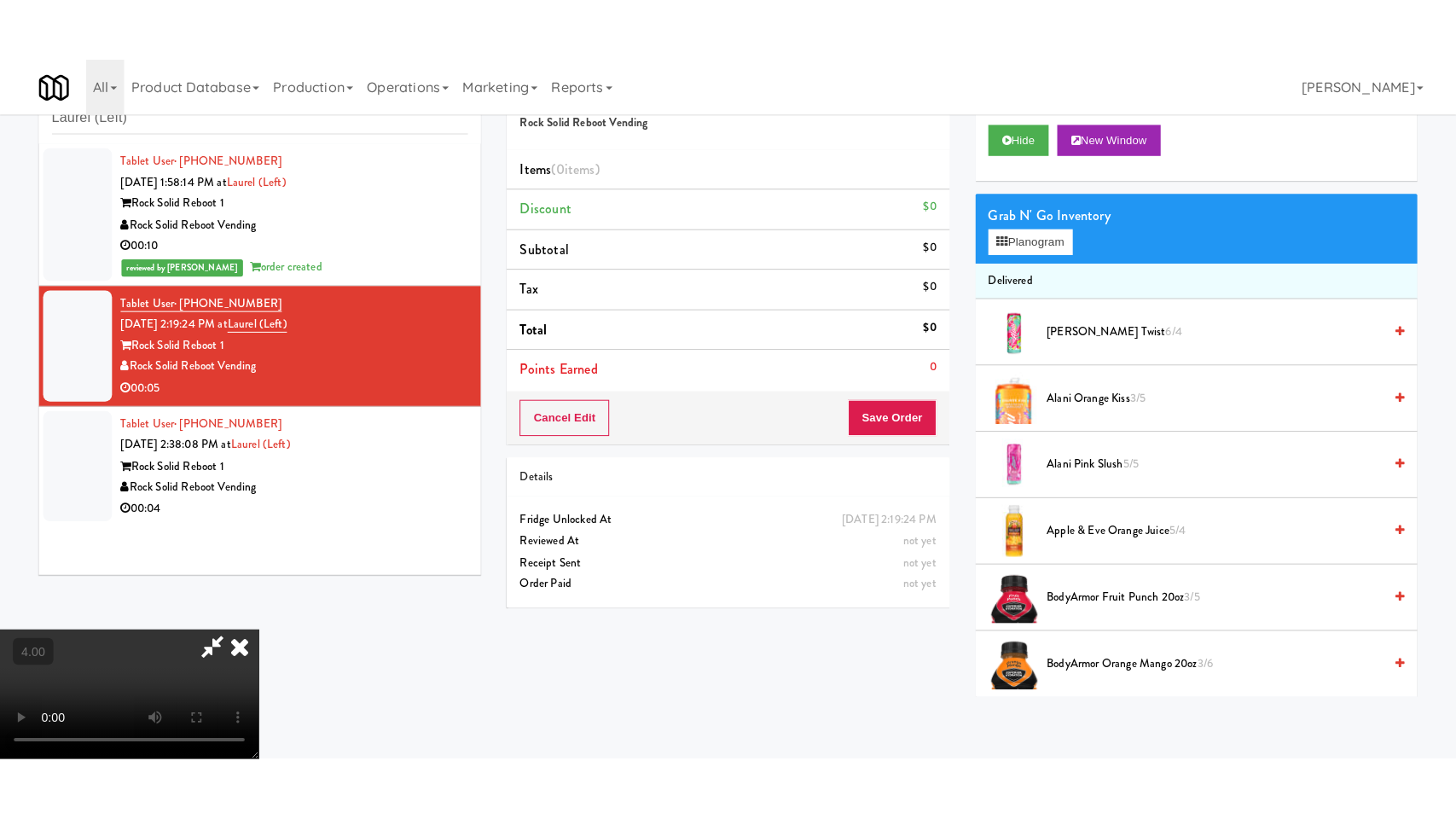
scroll to position [260, 0]
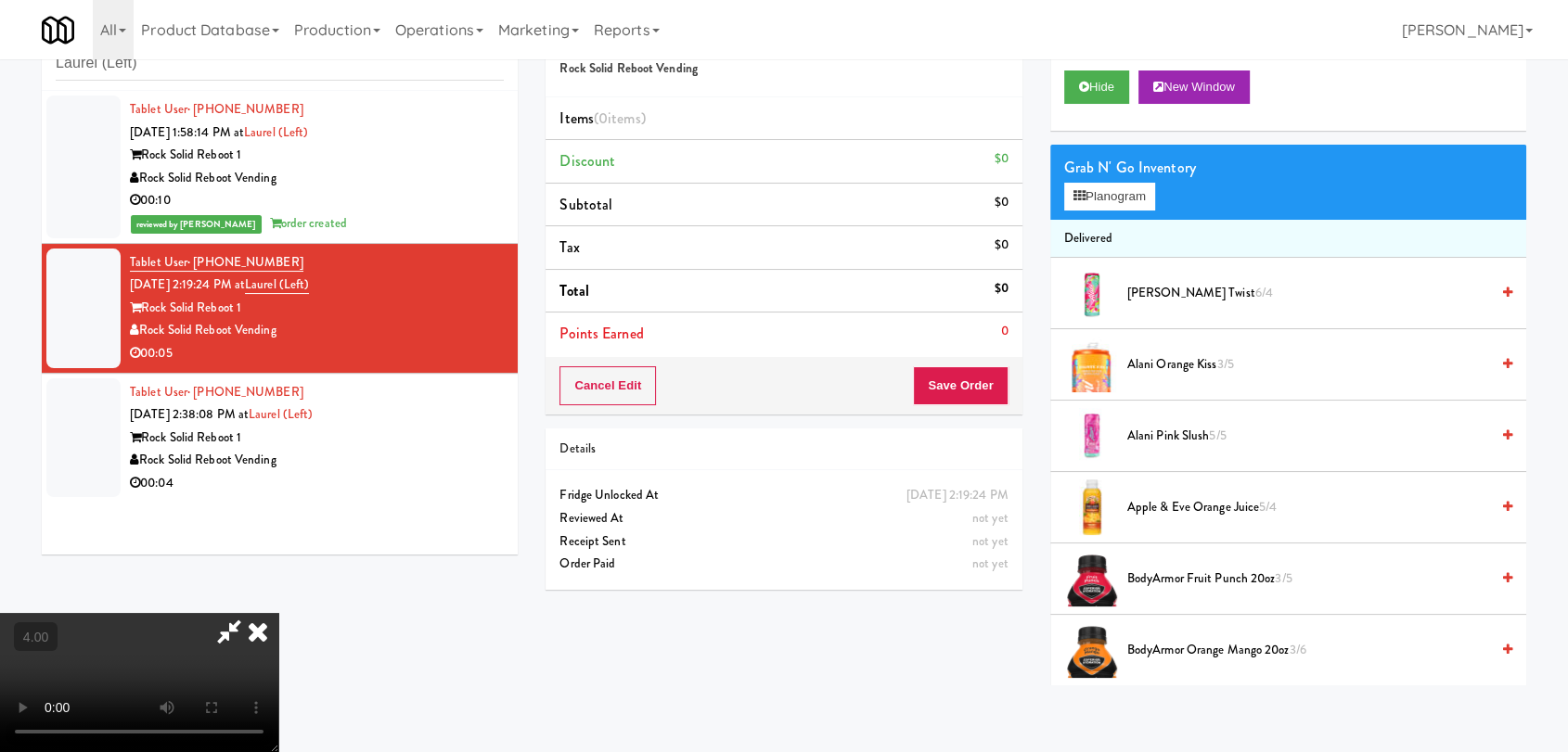
click at [134, 614] on video at bounding box center [138, 683] width 278 height 139
click at [278, 614] on video at bounding box center [138, 683] width 278 height 139
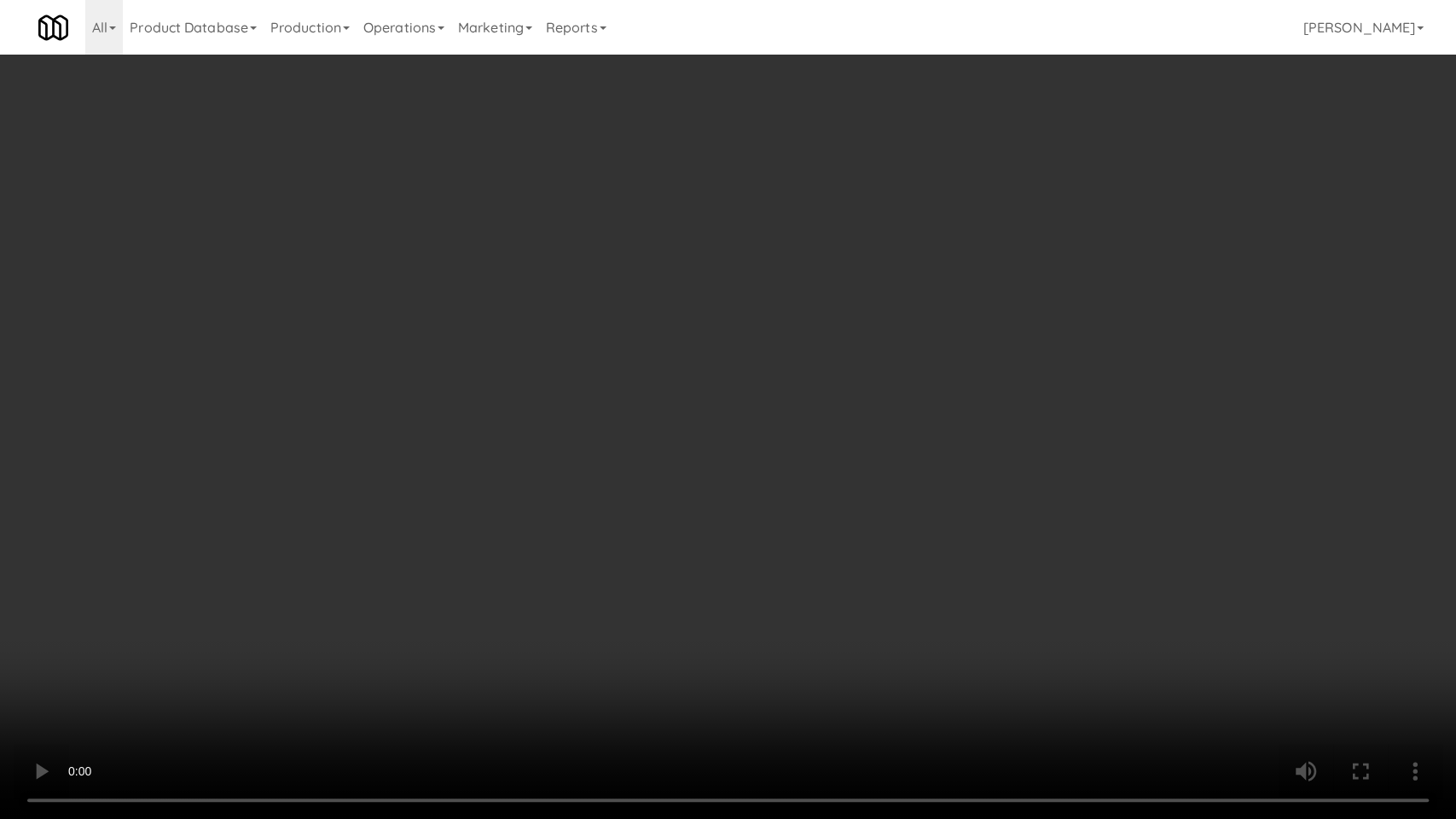
click at [573, 427] on video at bounding box center [728, 409] width 1456 height 819
click at [493, 639] on video at bounding box center [728, 409] width 1456 height 819
click at [494, 632] on video at bounding box center [728, 409] width 1456 height 819
click at [614, 552] on video at bounding box center [728, 409] width 1456 height 819
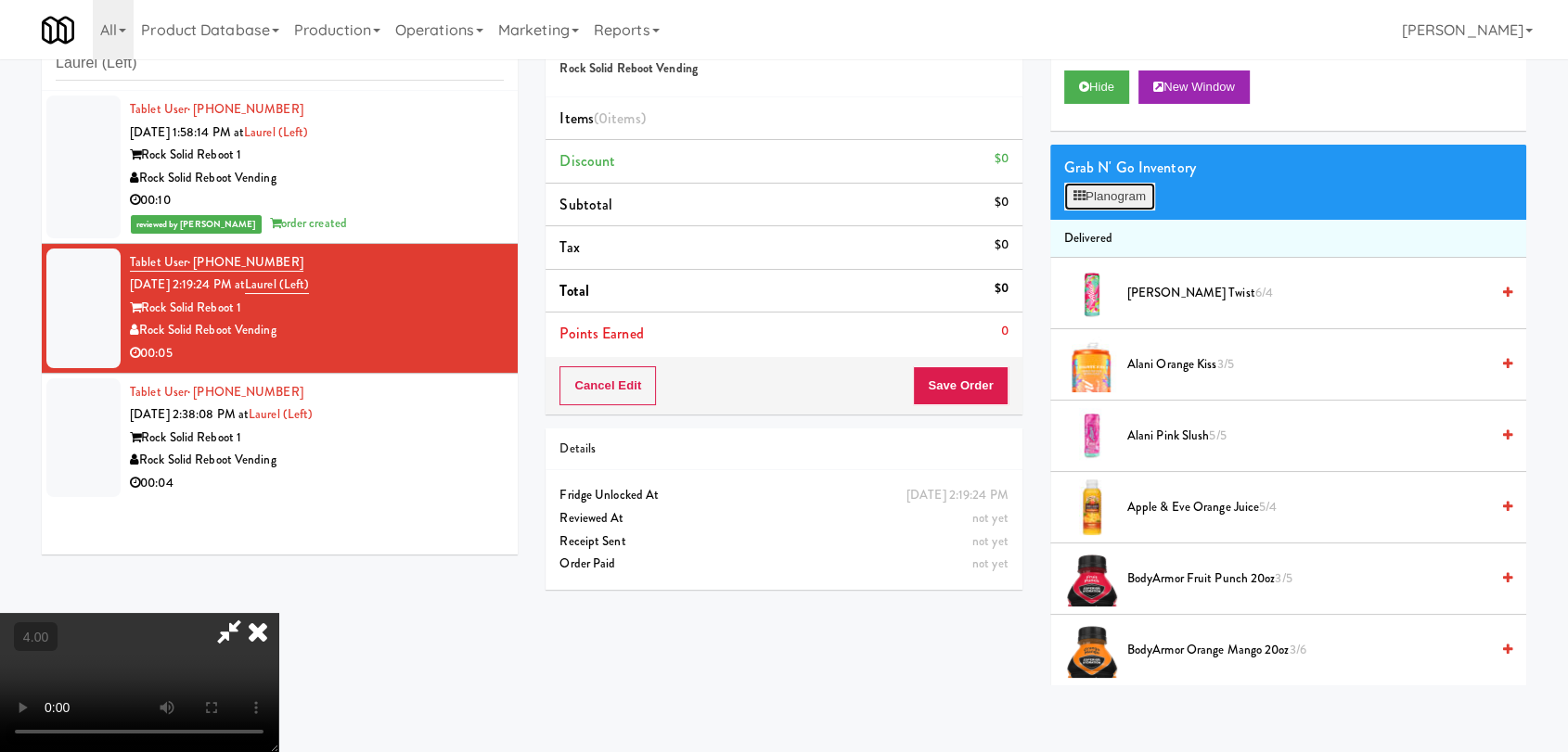
click at [1086, 199] on button "Planogram" at bounding box center [1110, 196] width 91 height 28
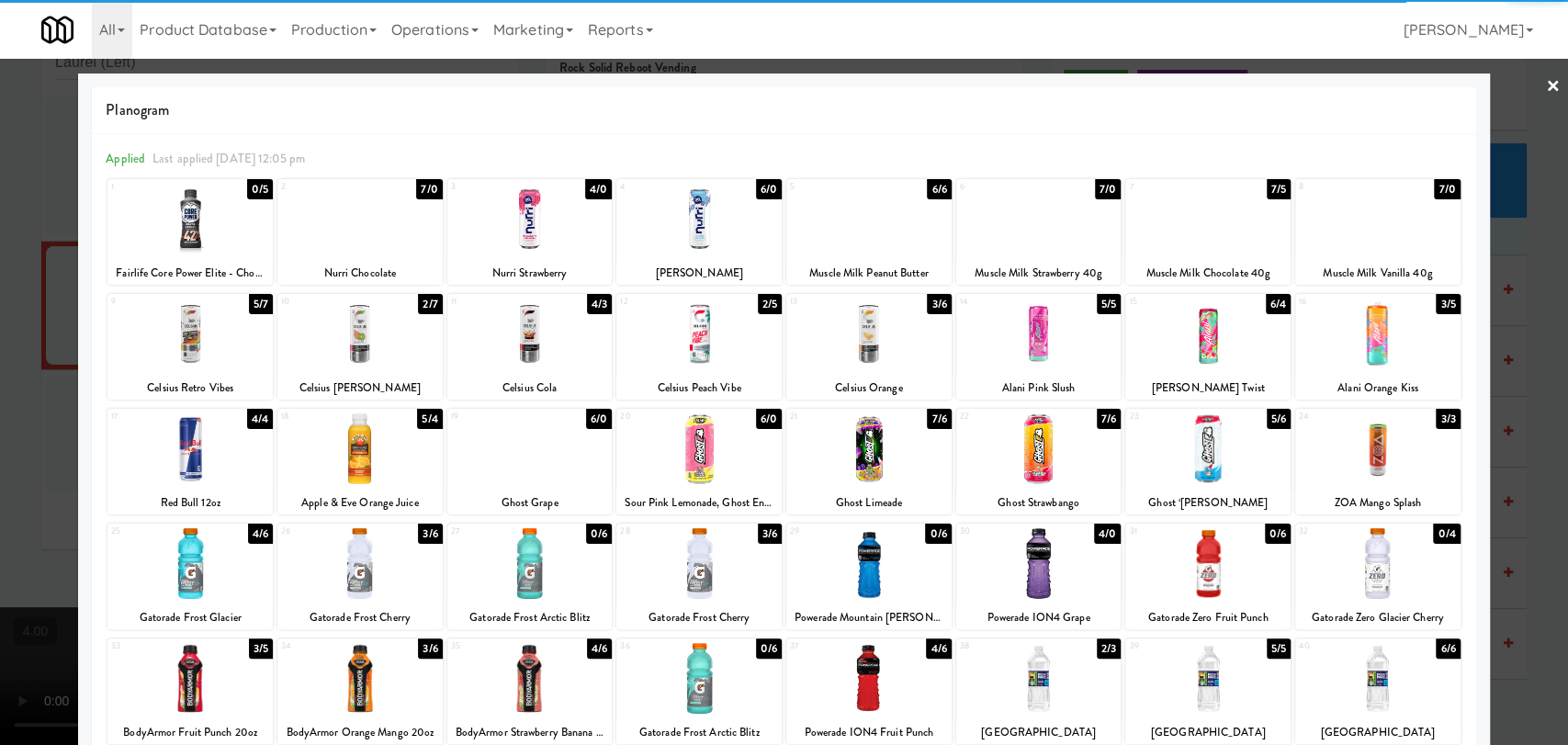
click at [507, 463] on div at bounding box center [530, 448] width 165 height 70
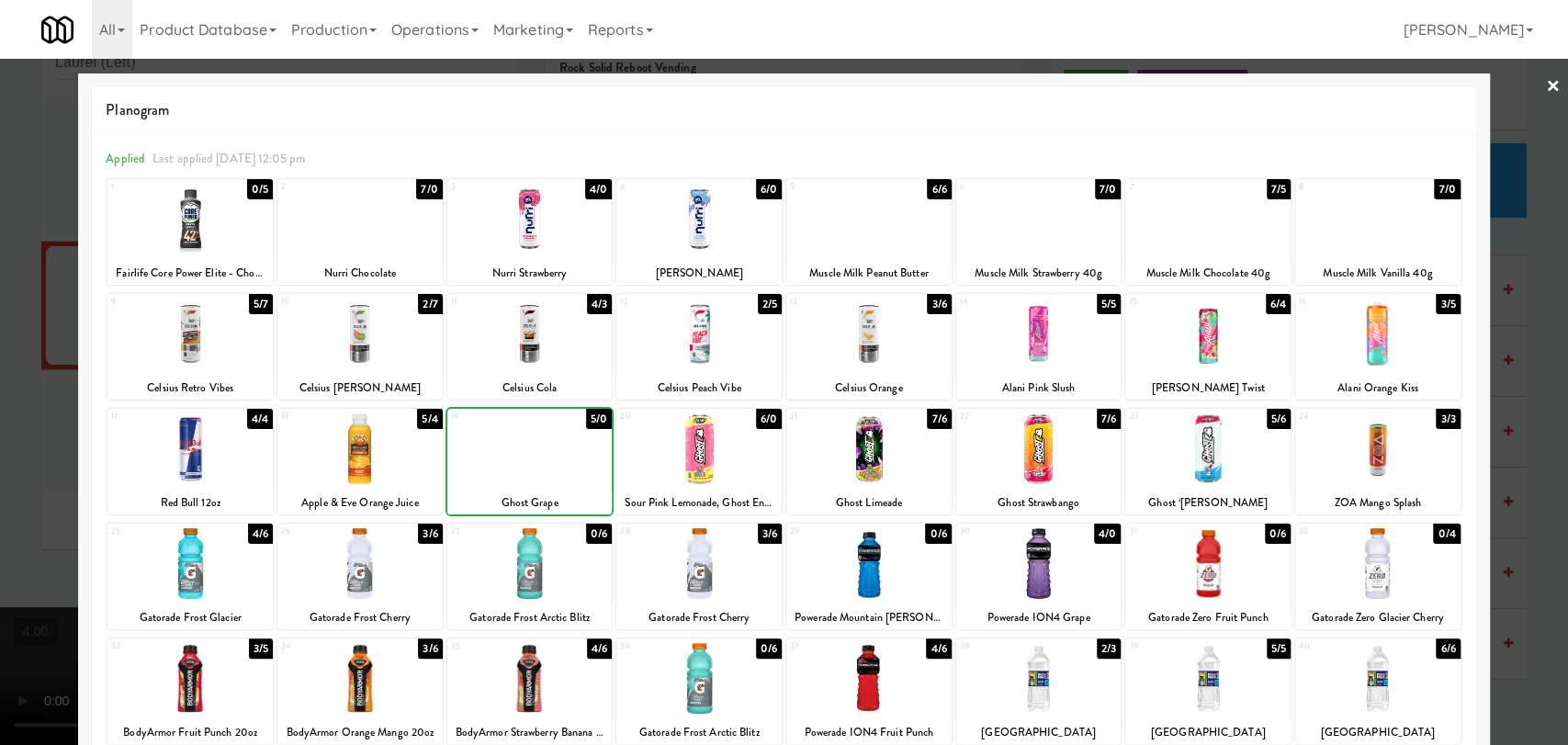
click at [0, 287] on div at bounding box center [784, 372] width 1568 height 745
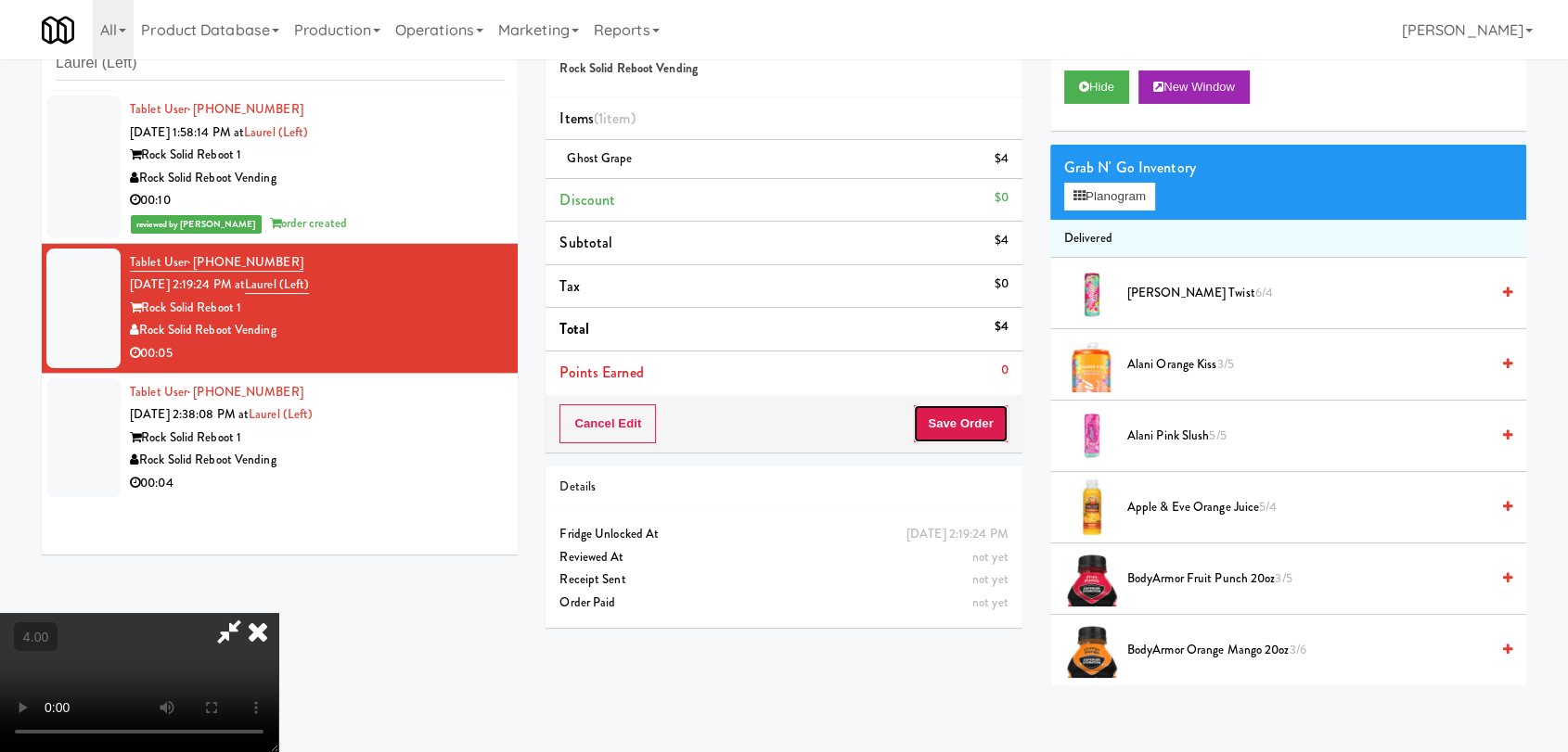
click at [987, 435] on button "Save Order" at bounding box center [960, 423] width 95 height 39
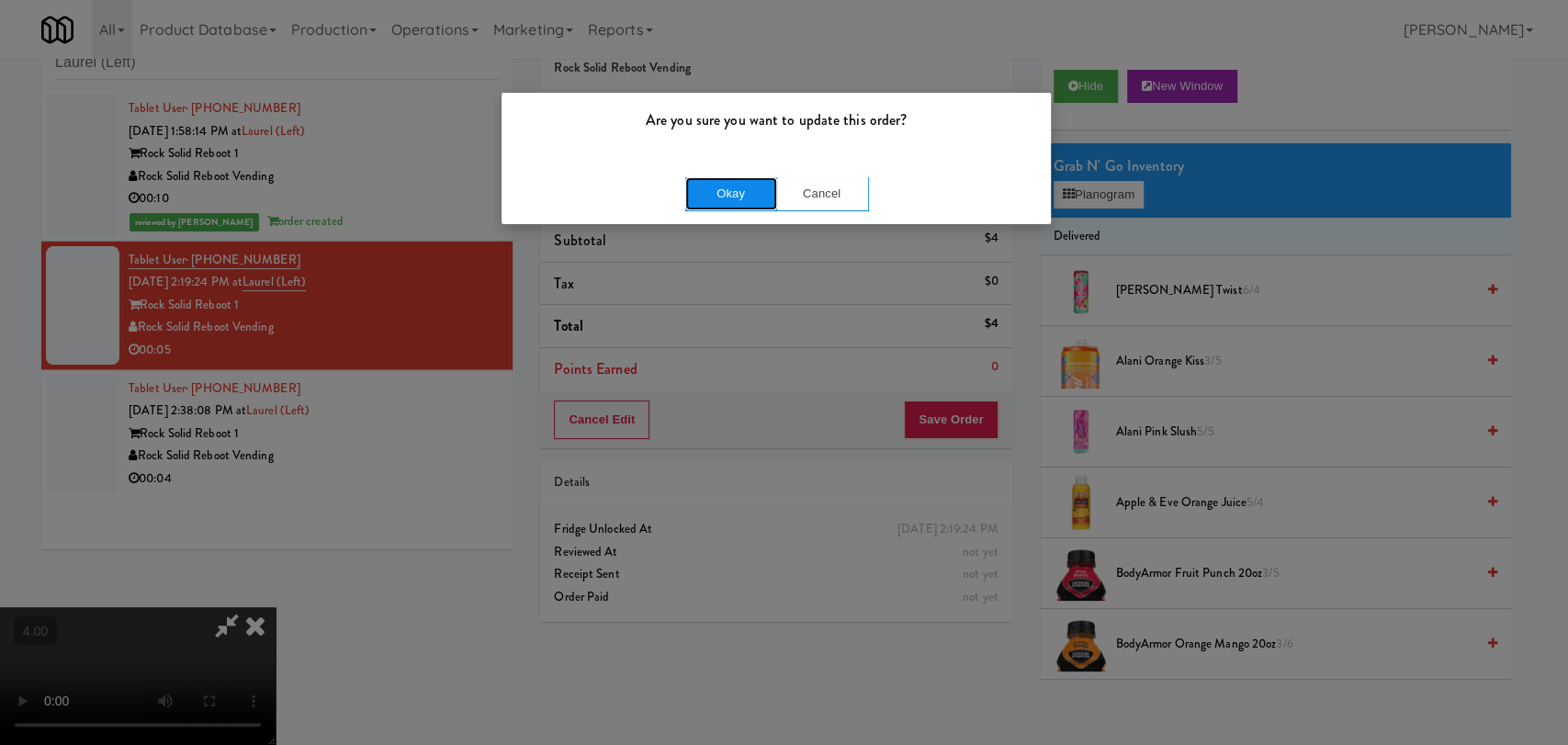
click at [739, 202] on button "Okay" at bounding box center [731, 194] width 92 height 33
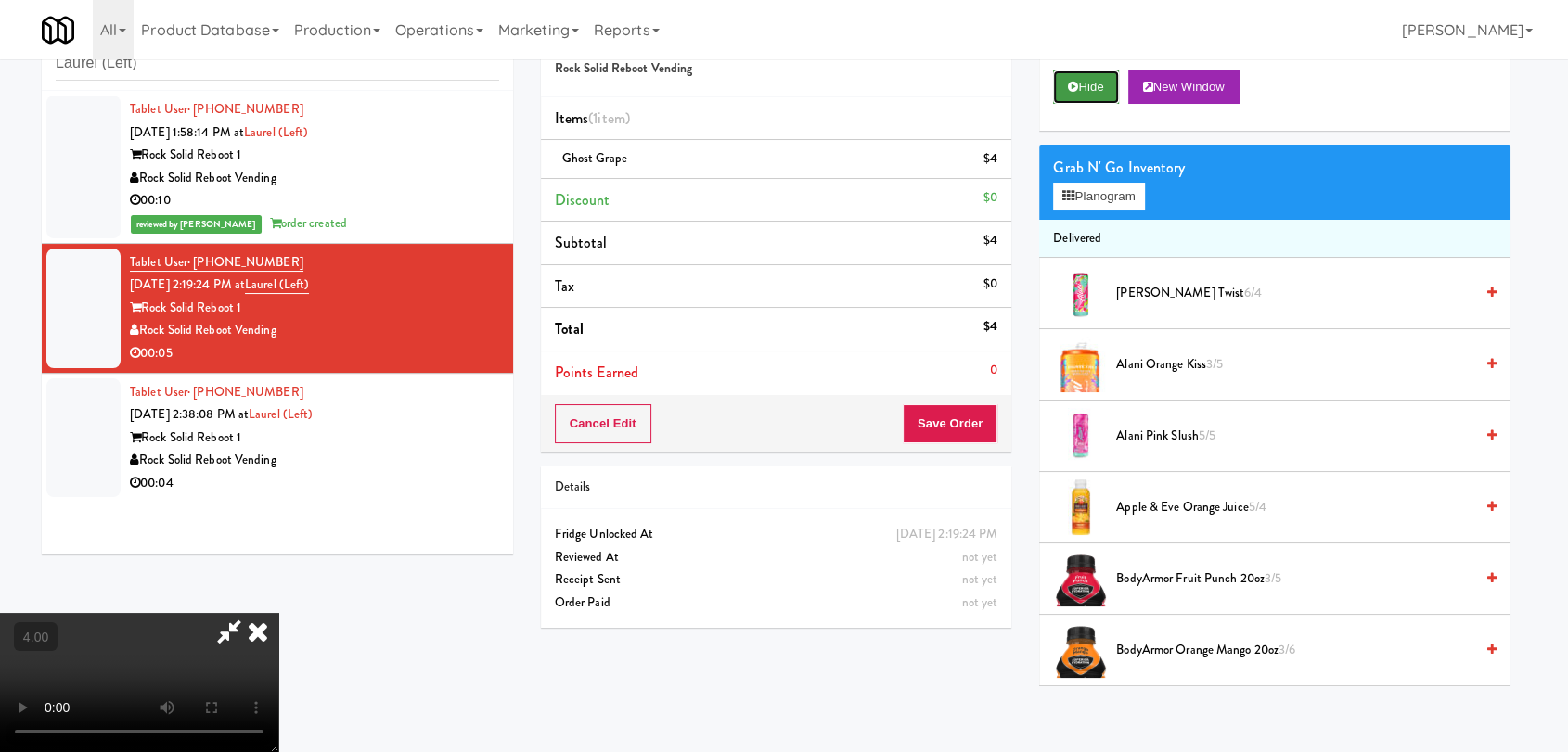
click at [1110, 87] on button "Hide" at bounding box center [1085, 86] width 65 height 33
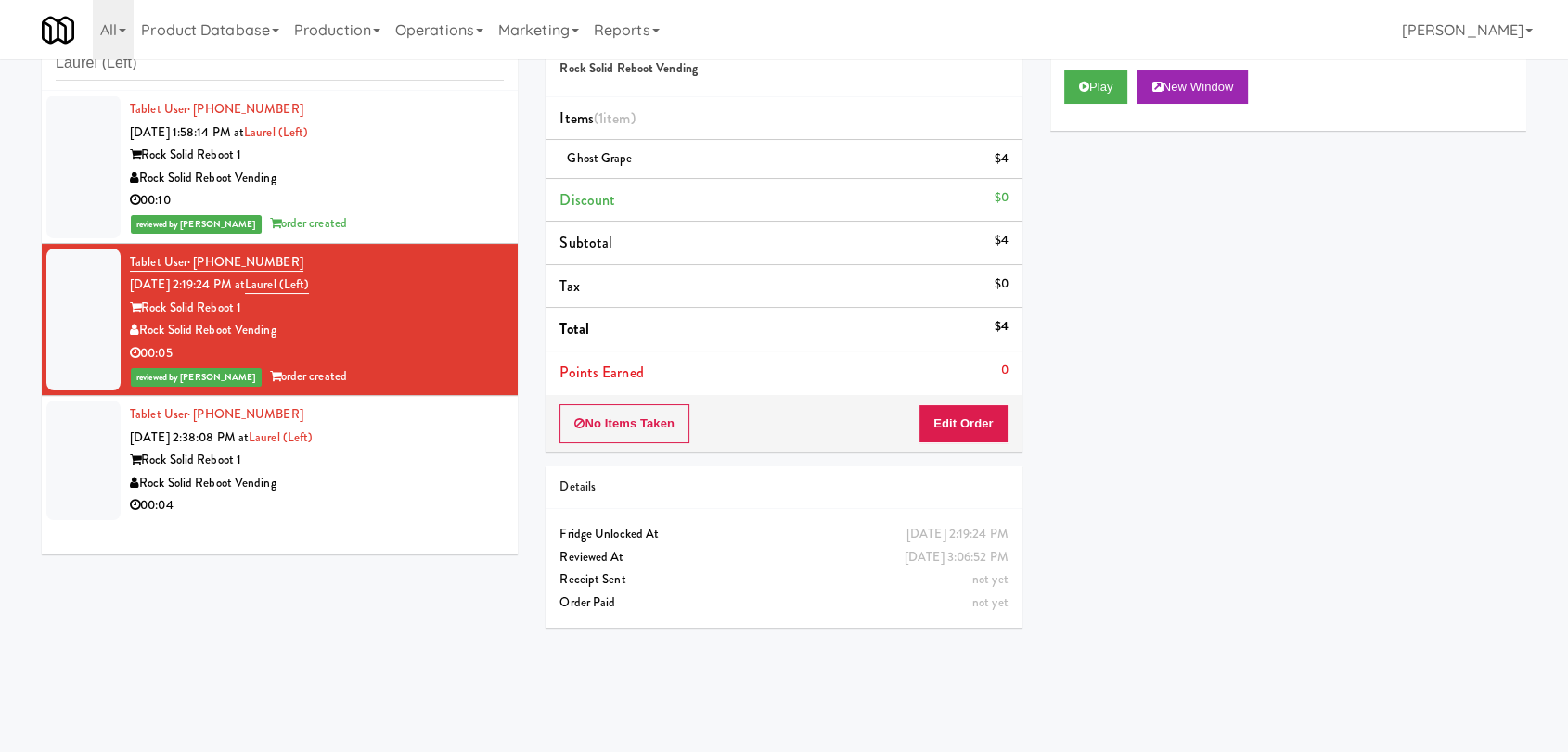
click at [376, 447] on div "Tablet User · (301) 683-4911 [DATE] 2:38:08 PM at [GEOGRAPHIC_DATA] (Left) Rock…" at bounding box center [317, 460] width 374 height 114
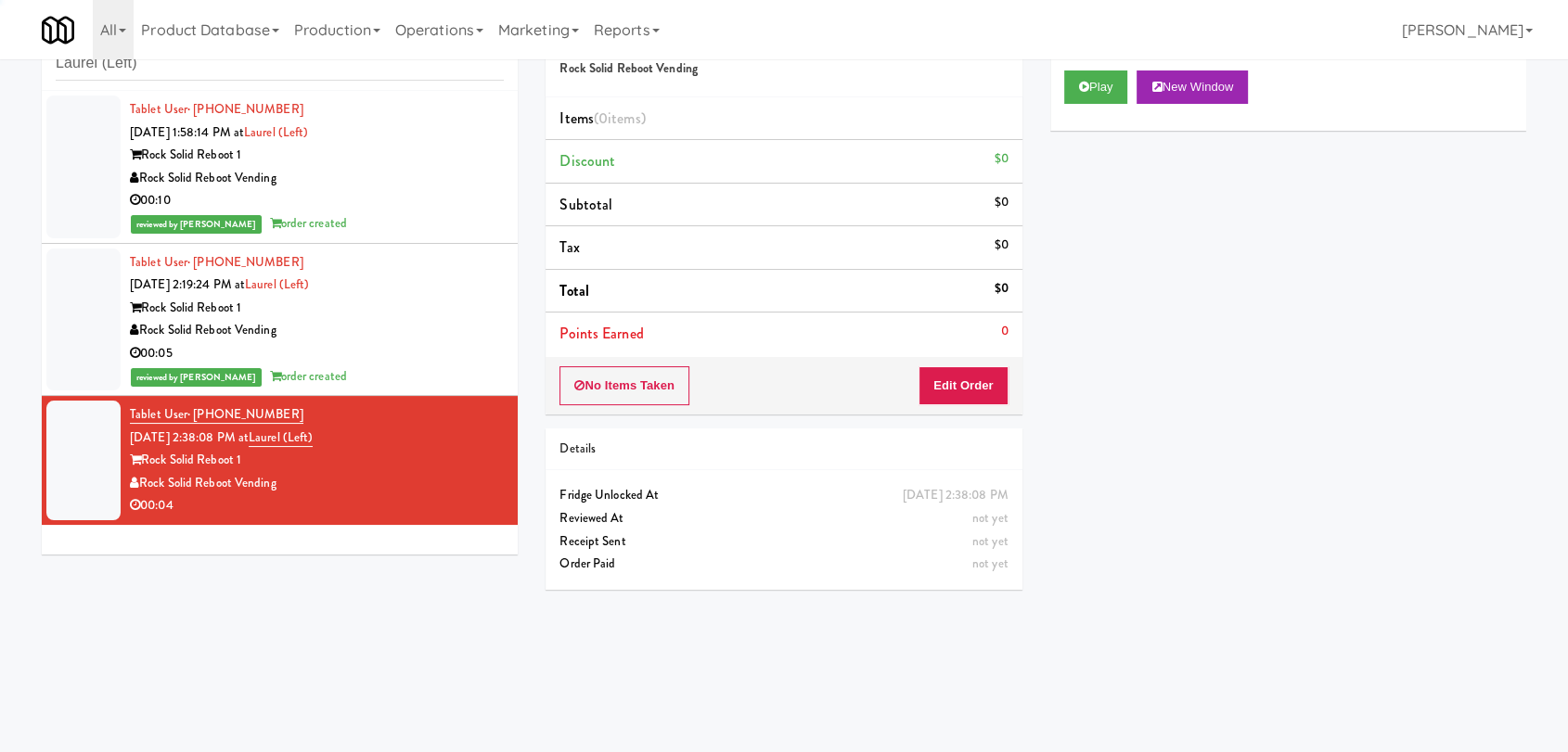
click at [1112, 109] on div "Play New Window" at bounding box center [1288, 94] width 476 height 74
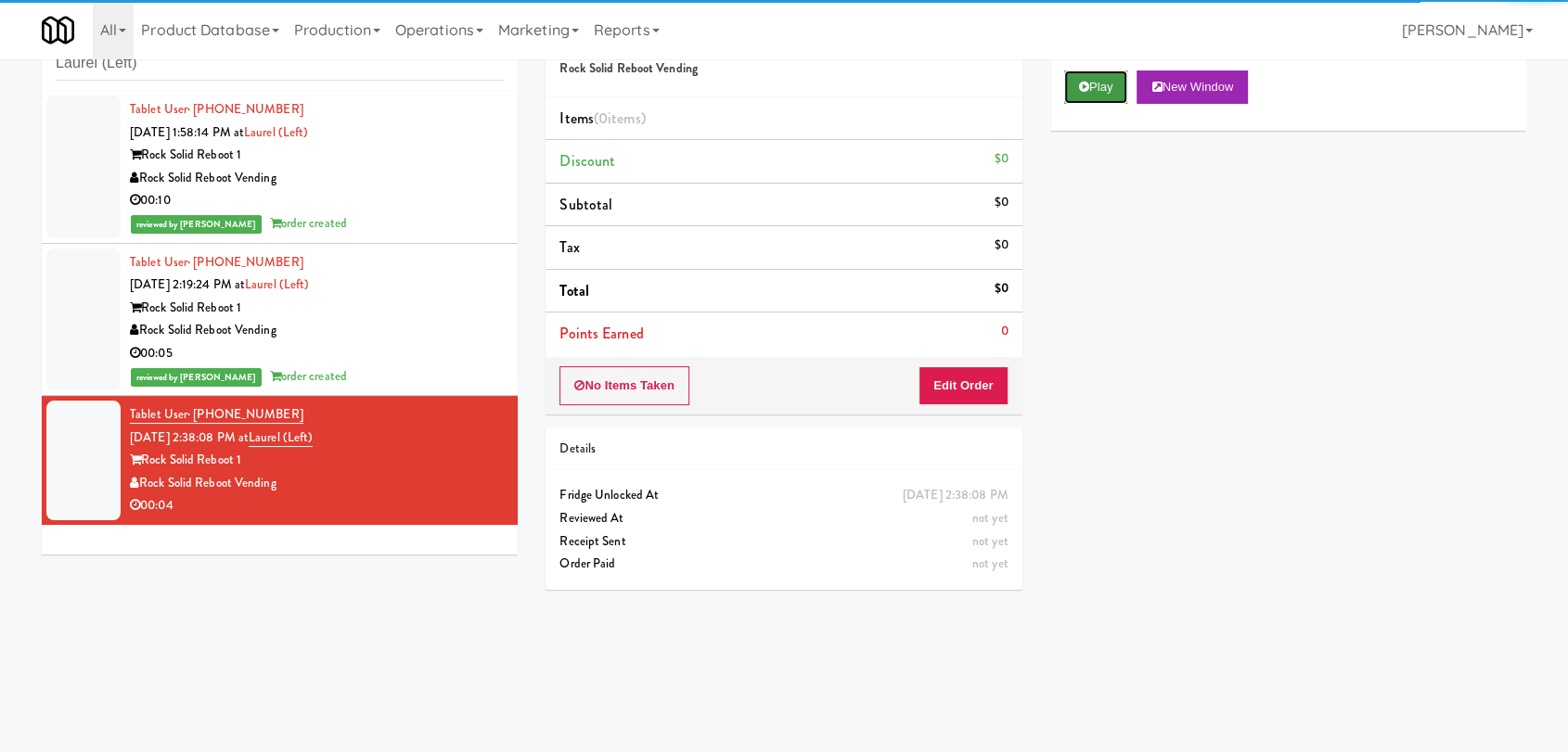
click at [1104, 100] on button "Play" at bounding box center [1096, 86] width 64 height 33
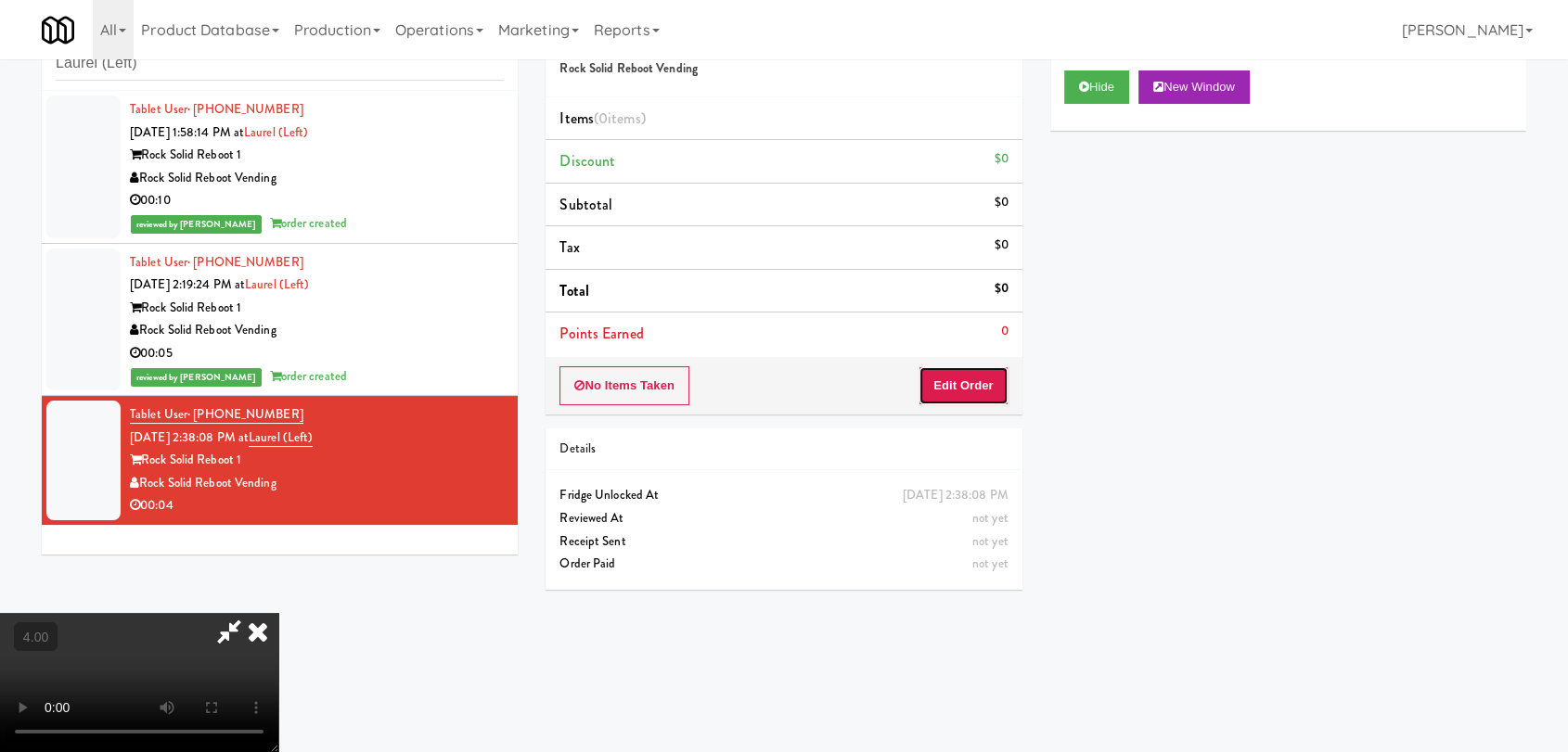
click at [978, 373] on button "Edit Order" at bounding box center [963, 385] width 90 height 39
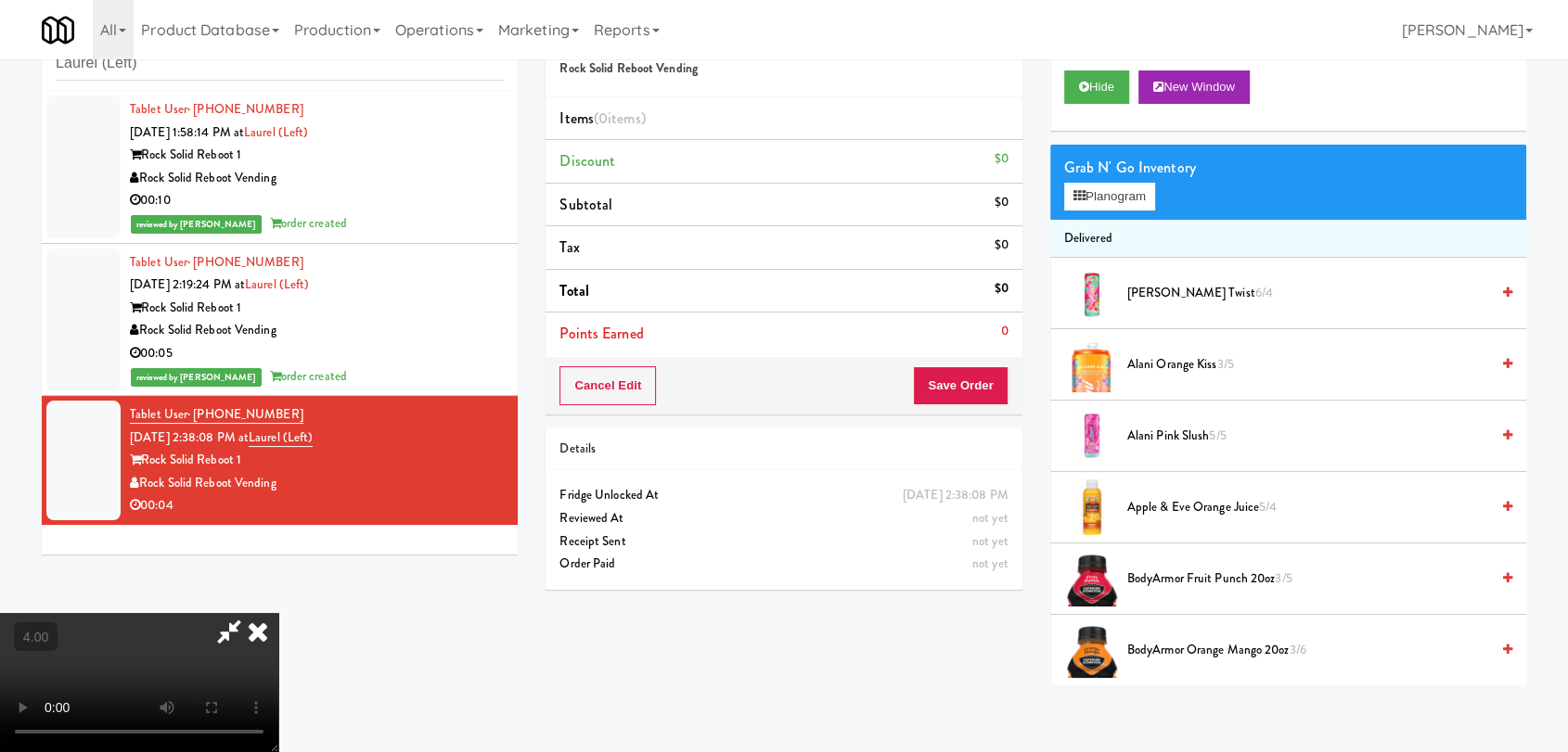
click at [278, 614] on video at bounding box center [138, 683] width 278 height 139
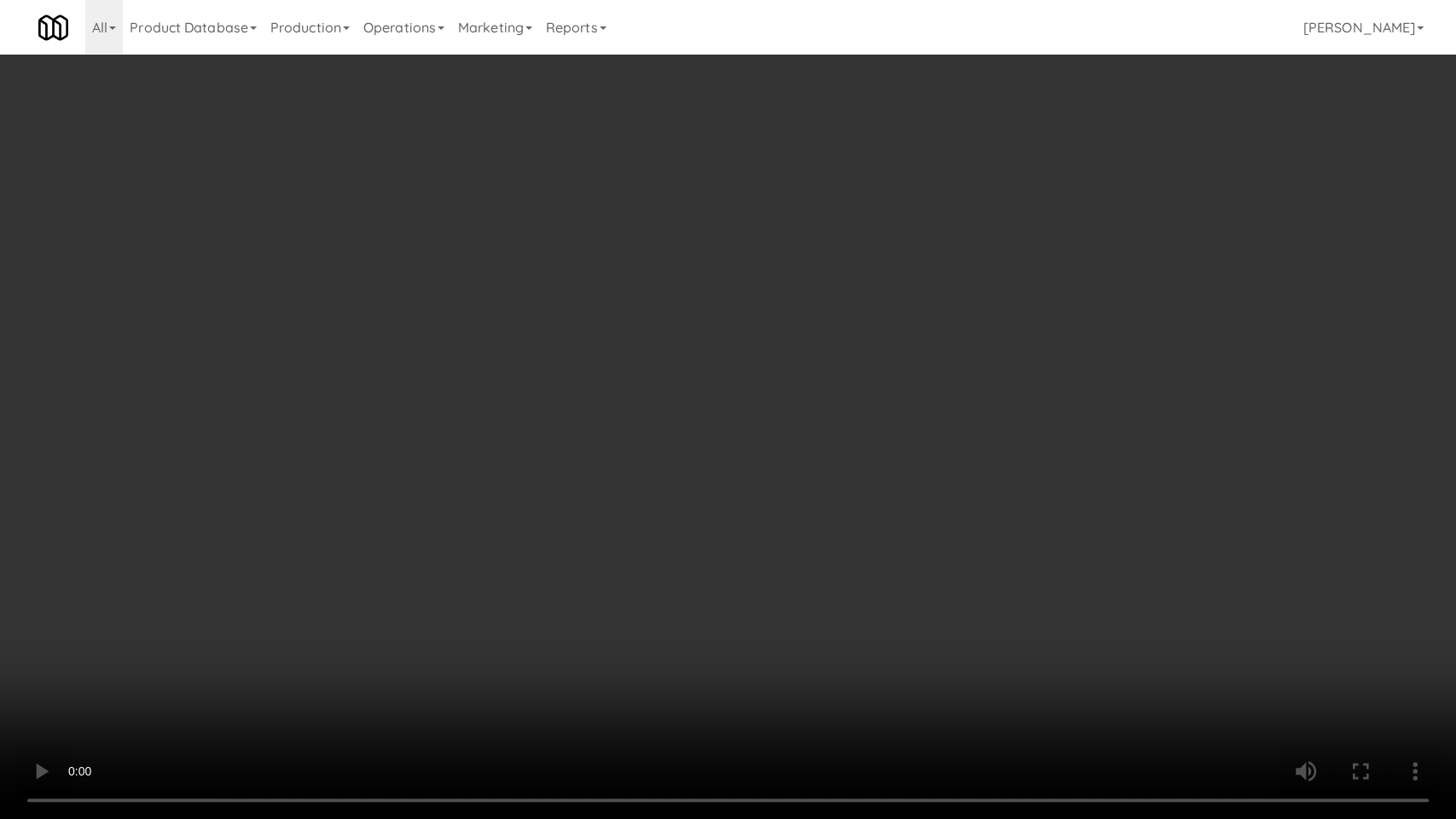
click at [652, 476] on video at bounding box center [728, 409] width 1456 height 819
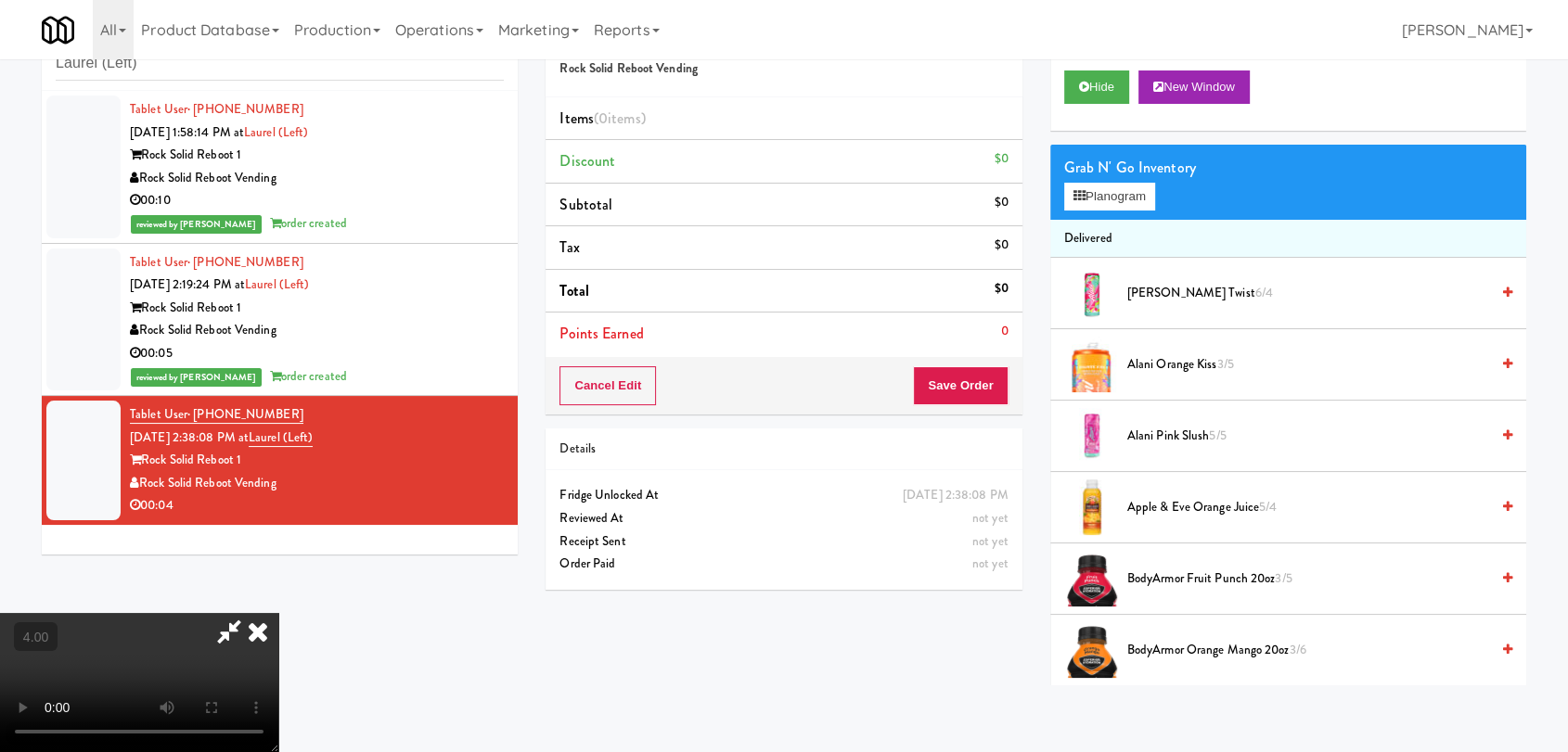
click at [1111, 210] on div "Grab N' Go Inventory Planogram" at bounding box center [1288, 182] width 476 height 75
click at [1121, 191] on button "Planogram" at bounding box center [1110, 196] width 91 height 28
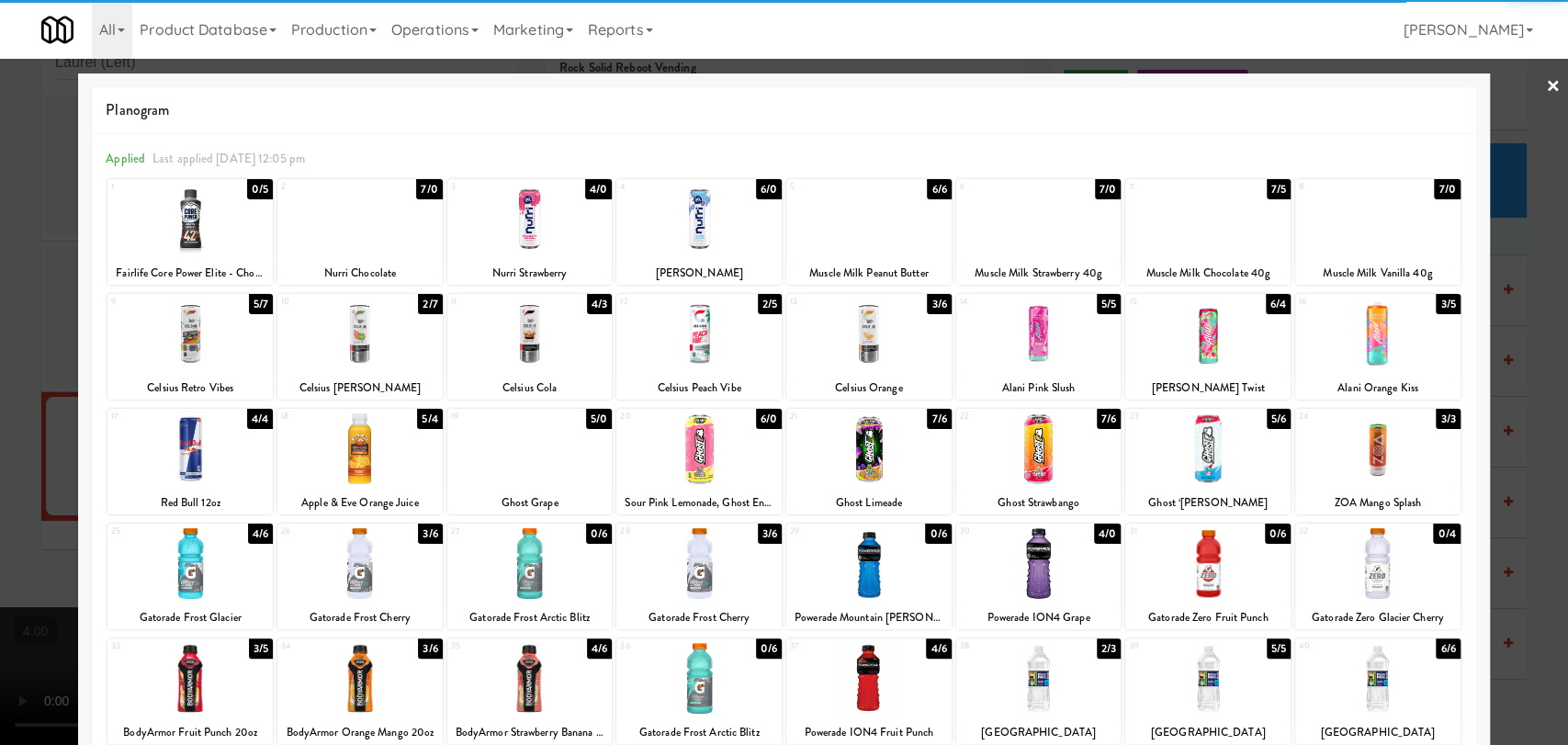
click at [714, 471] on div at bounding box center [699, 448] width 165 height 70
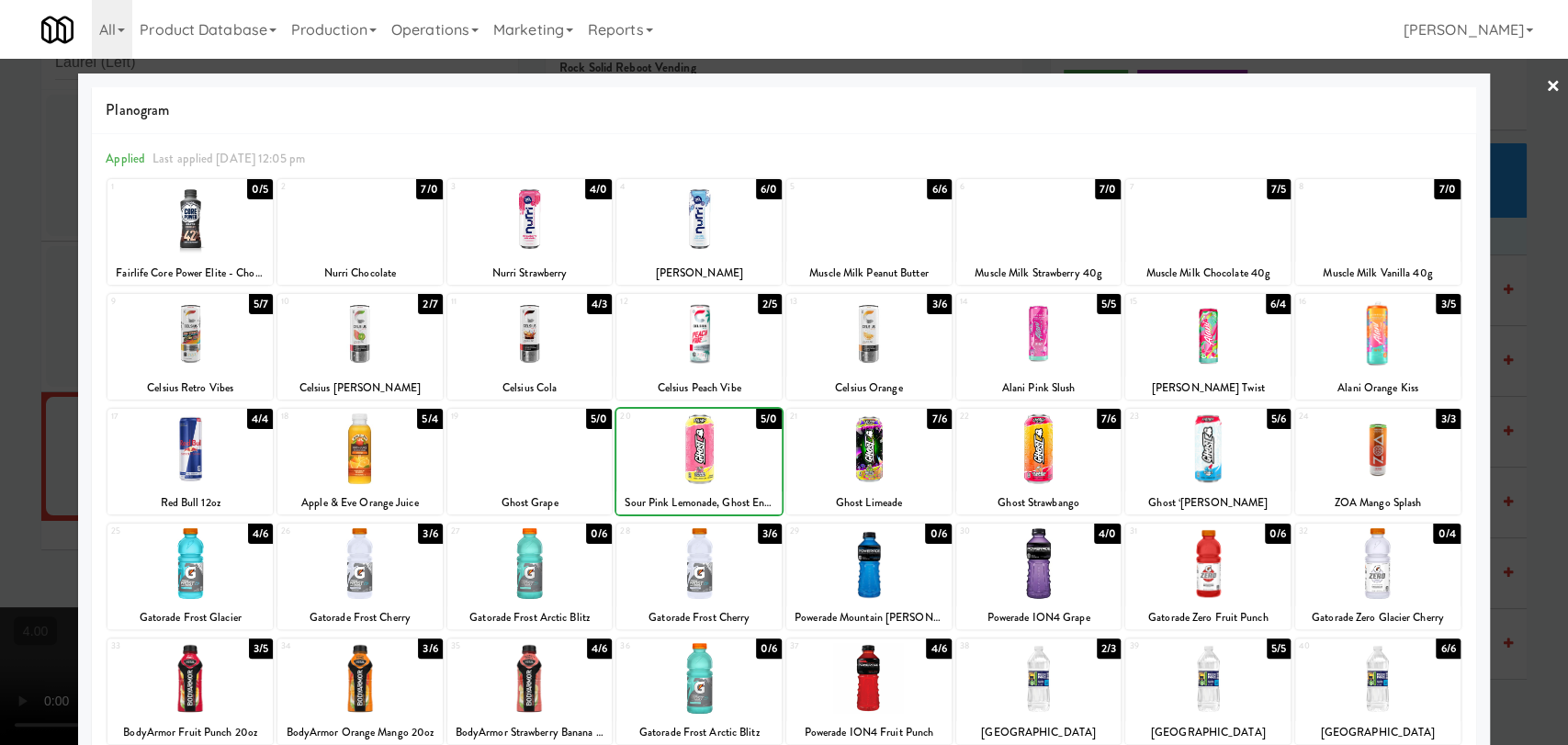
click at [0, 327] on div at bounding box center [784, 372] width 1568 height 745
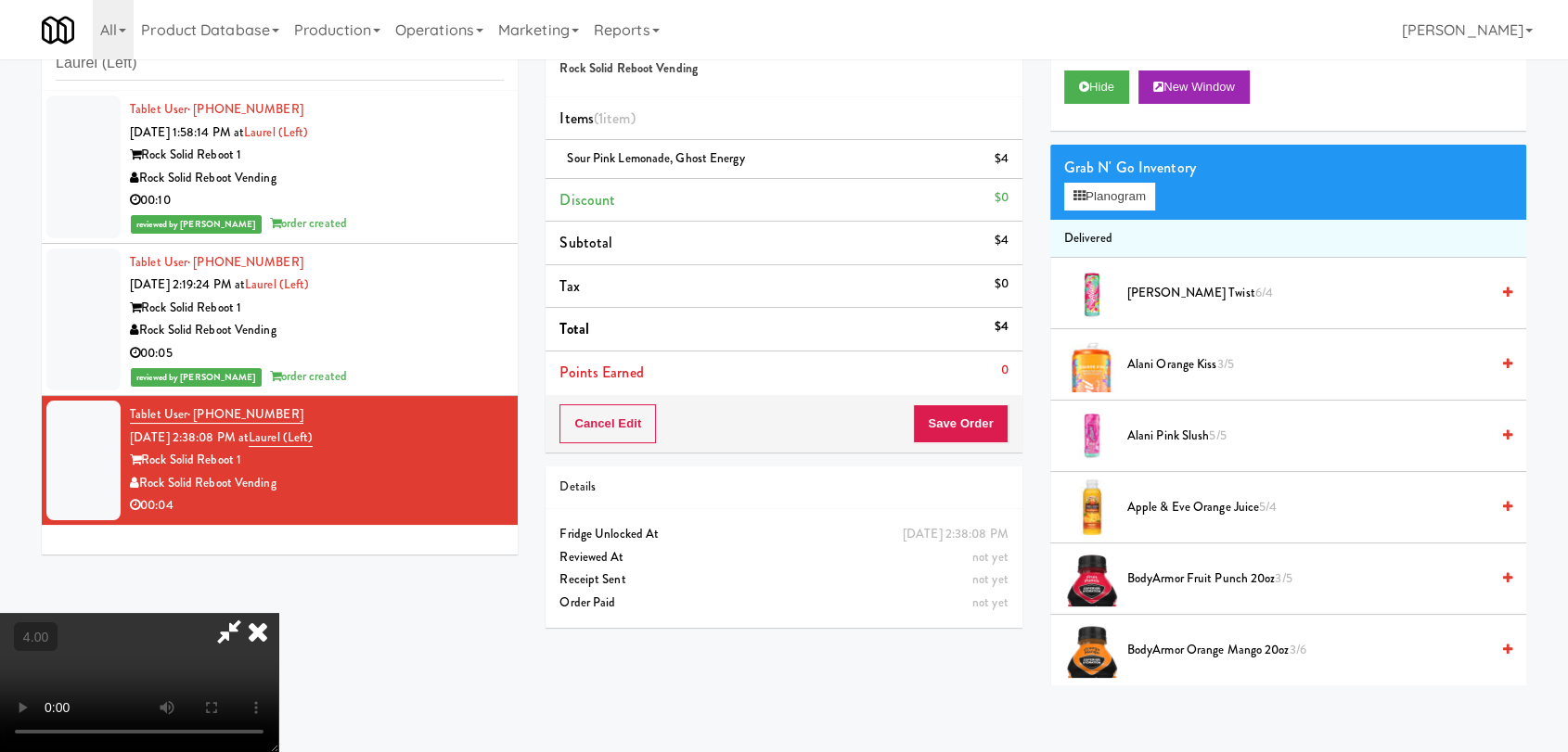
click at [278, 614] on icon at bounding box center [257, 632] width 41 height 37
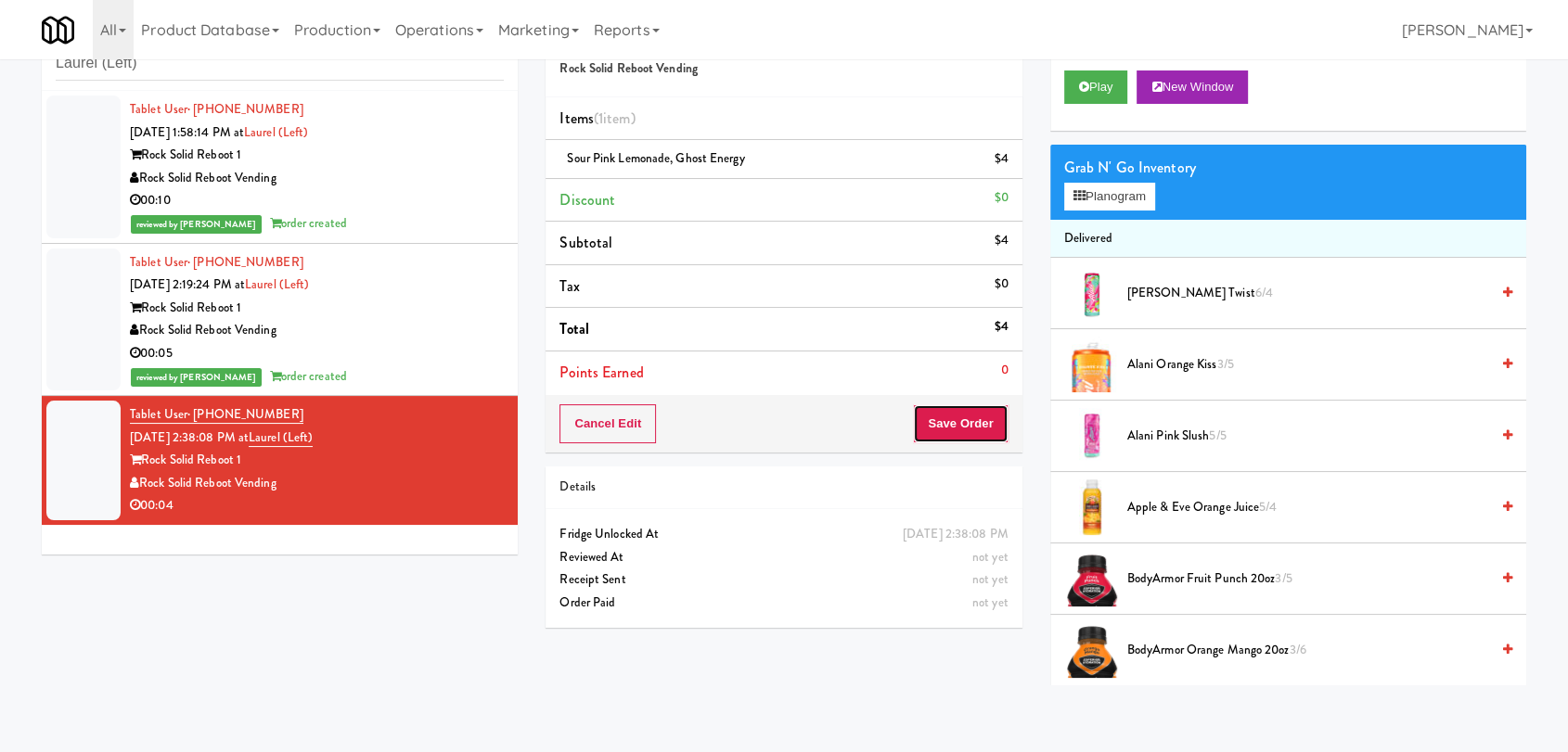
click at [972, 414] on button "Save Order" at bounding box center [960, 423] width 95 height 39
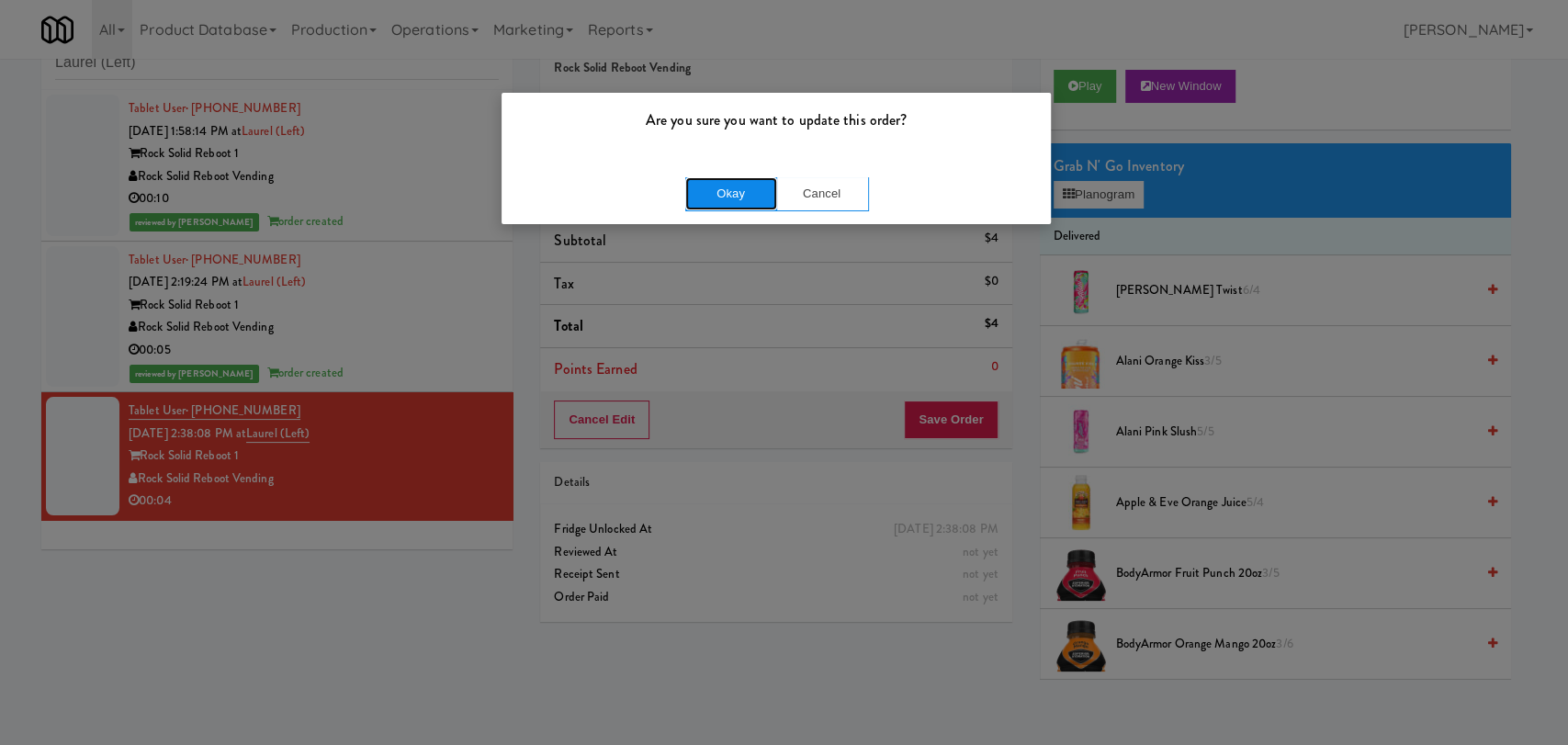
click at [748, 180] on button "Okay" at bounding box center [731, 194] width 92 height 33
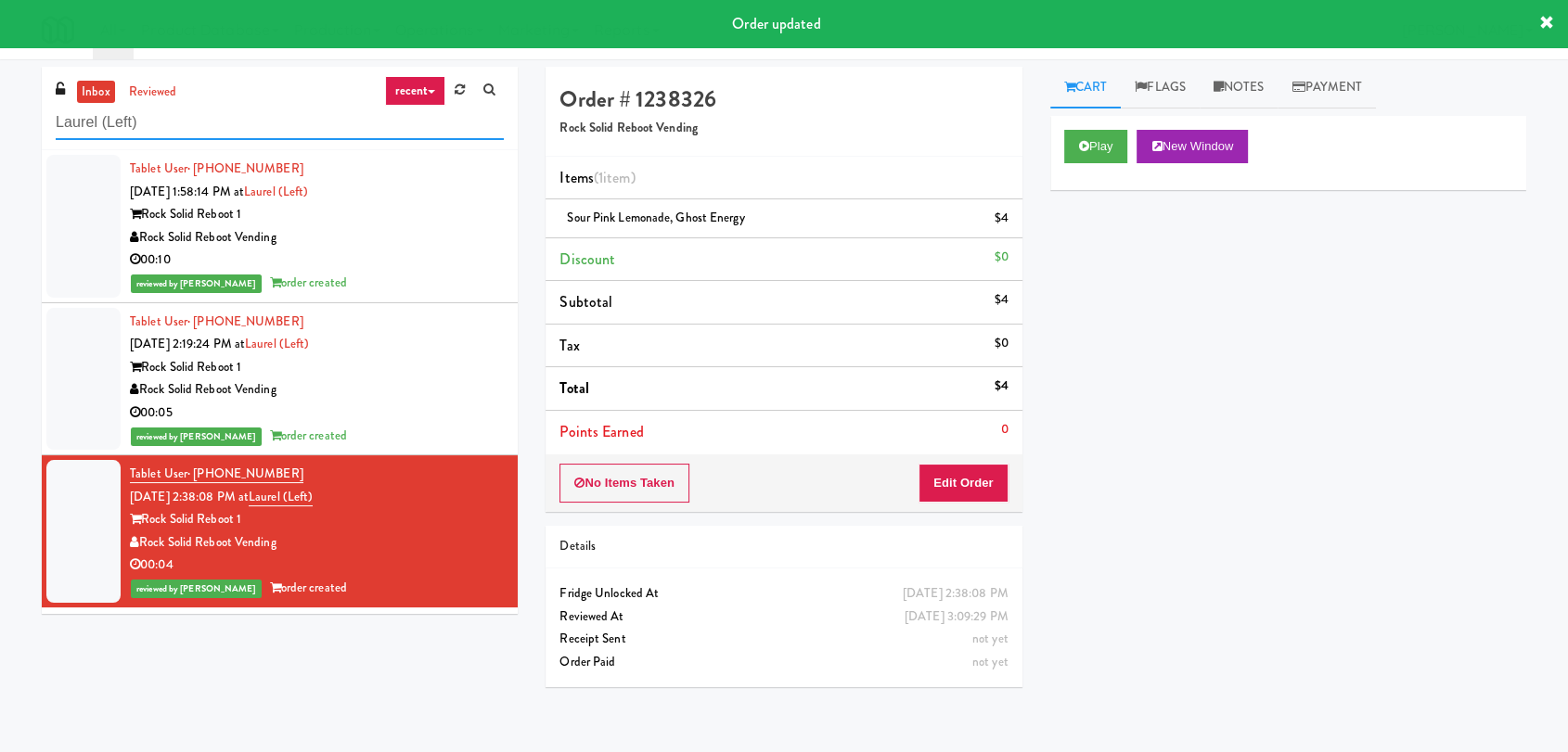
drag, startPoint x: 251, startPoint y: 129, endPoint x: 7, endPoint y: 104, distance: 245.3
click at [7, 104] on div "inbox reviewed recent all unclear take inventory issue suspicious failed recent…" at bounding box center [784, 405] width 1568 height 678
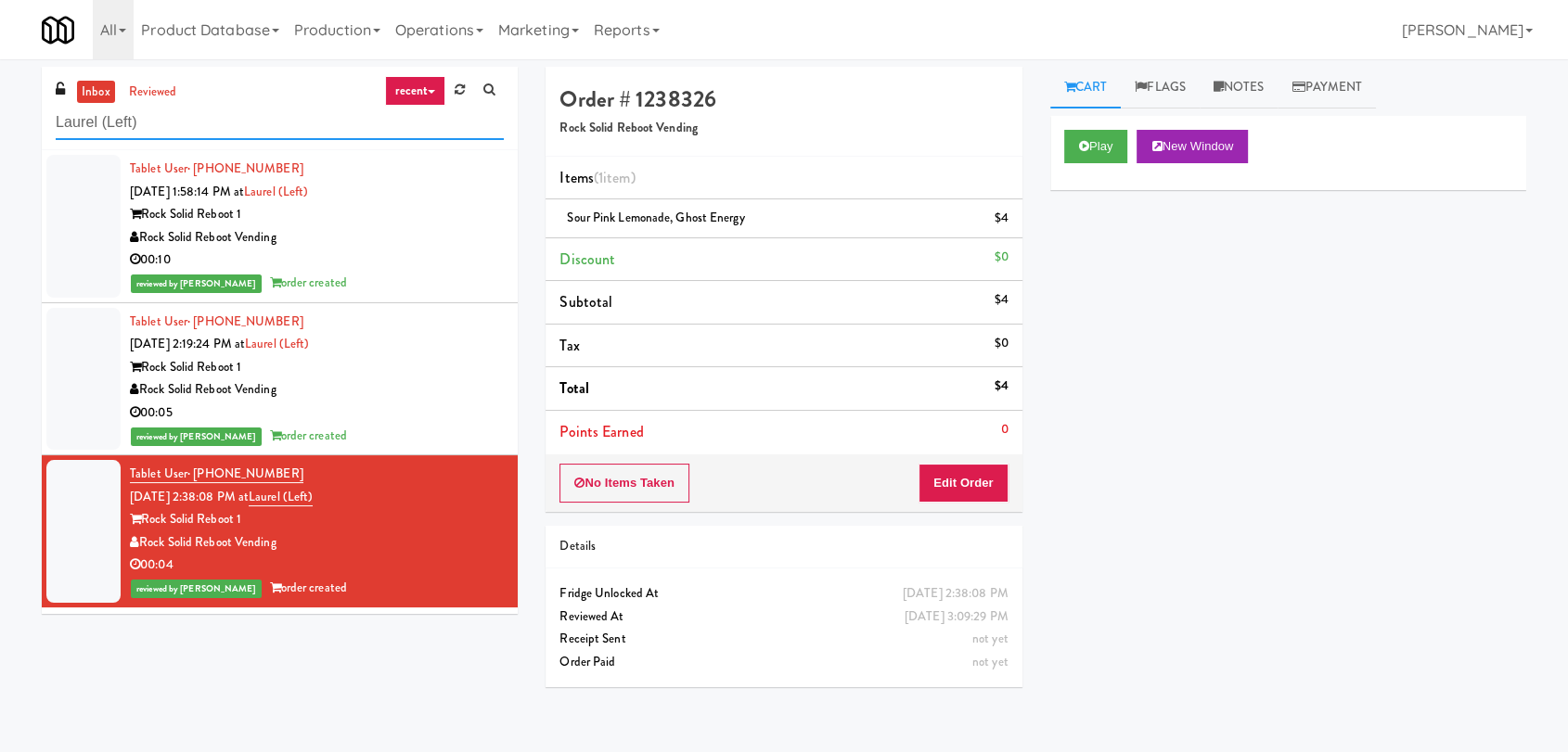
paste input "Union24 - Combo - (Big Lobby"
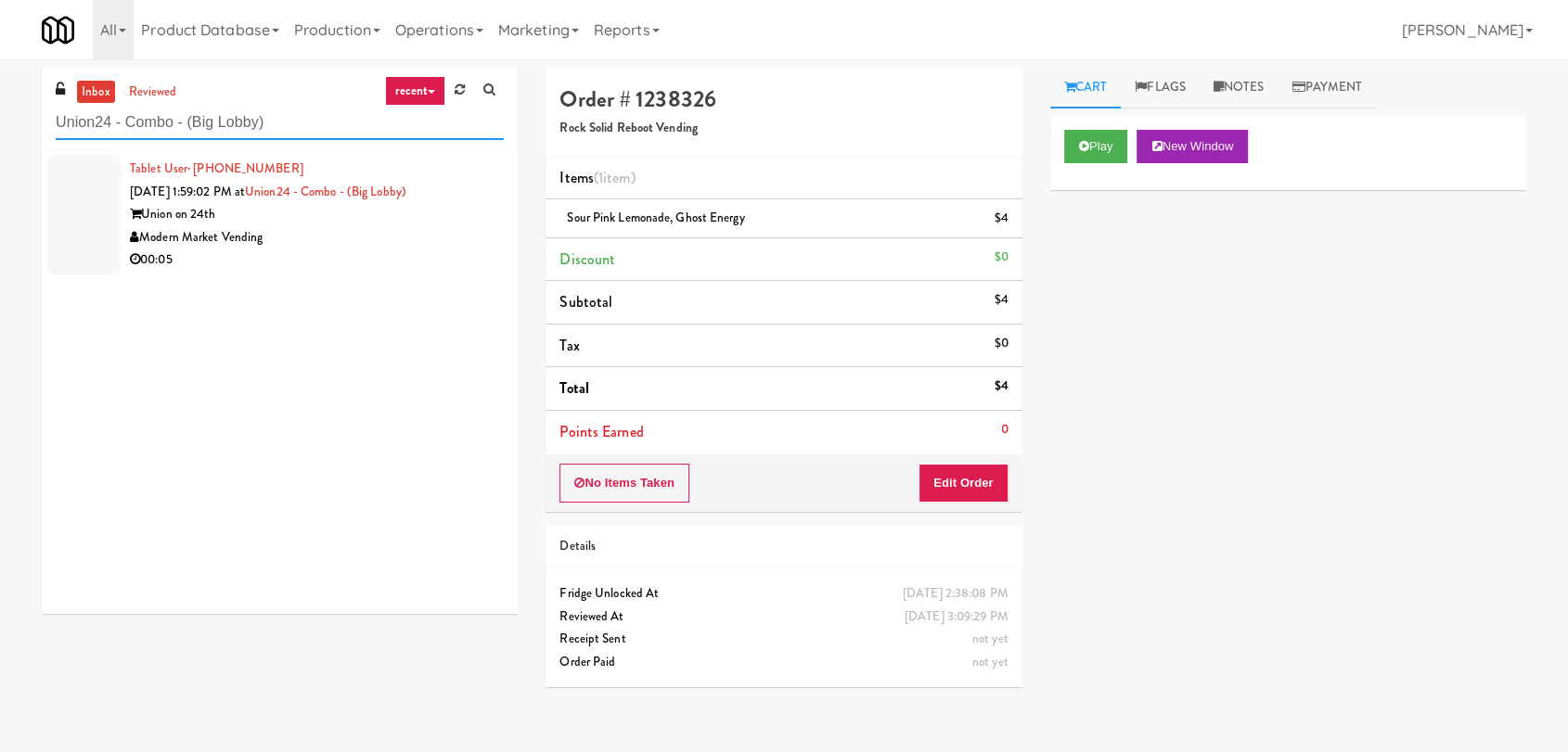
type input "Union24 - Combo - (Big Lobby)"
click at [323, 242] on div "Modern Market Vending" at bounding box center [317, 238] width 374 height 23
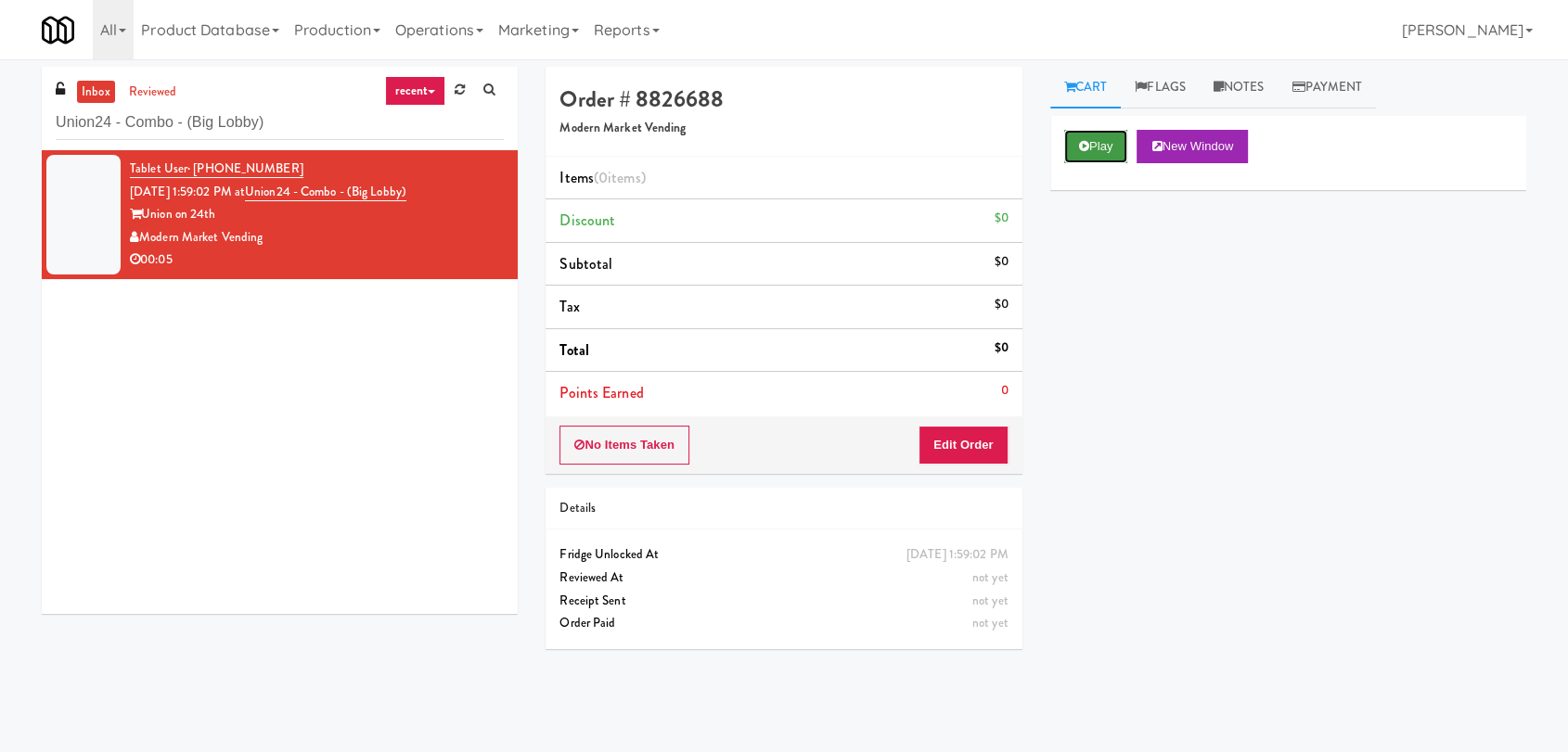
click at [1078, 161] on button "Play" at bounding box center [1096, 146] width 64 height 33
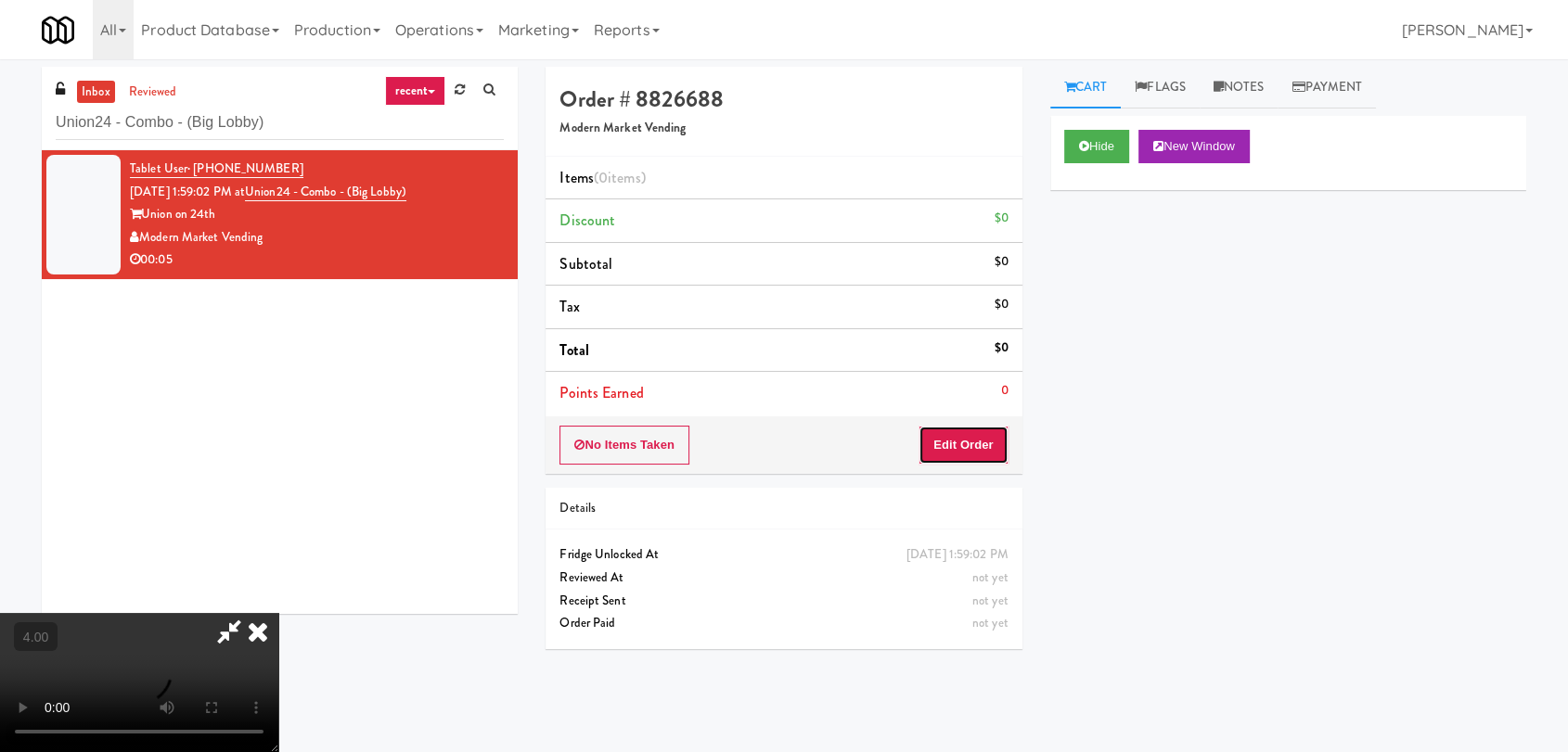
click at [968, 449] on button "Edit Order" at bounding box center [963, 445] width 90 height 39
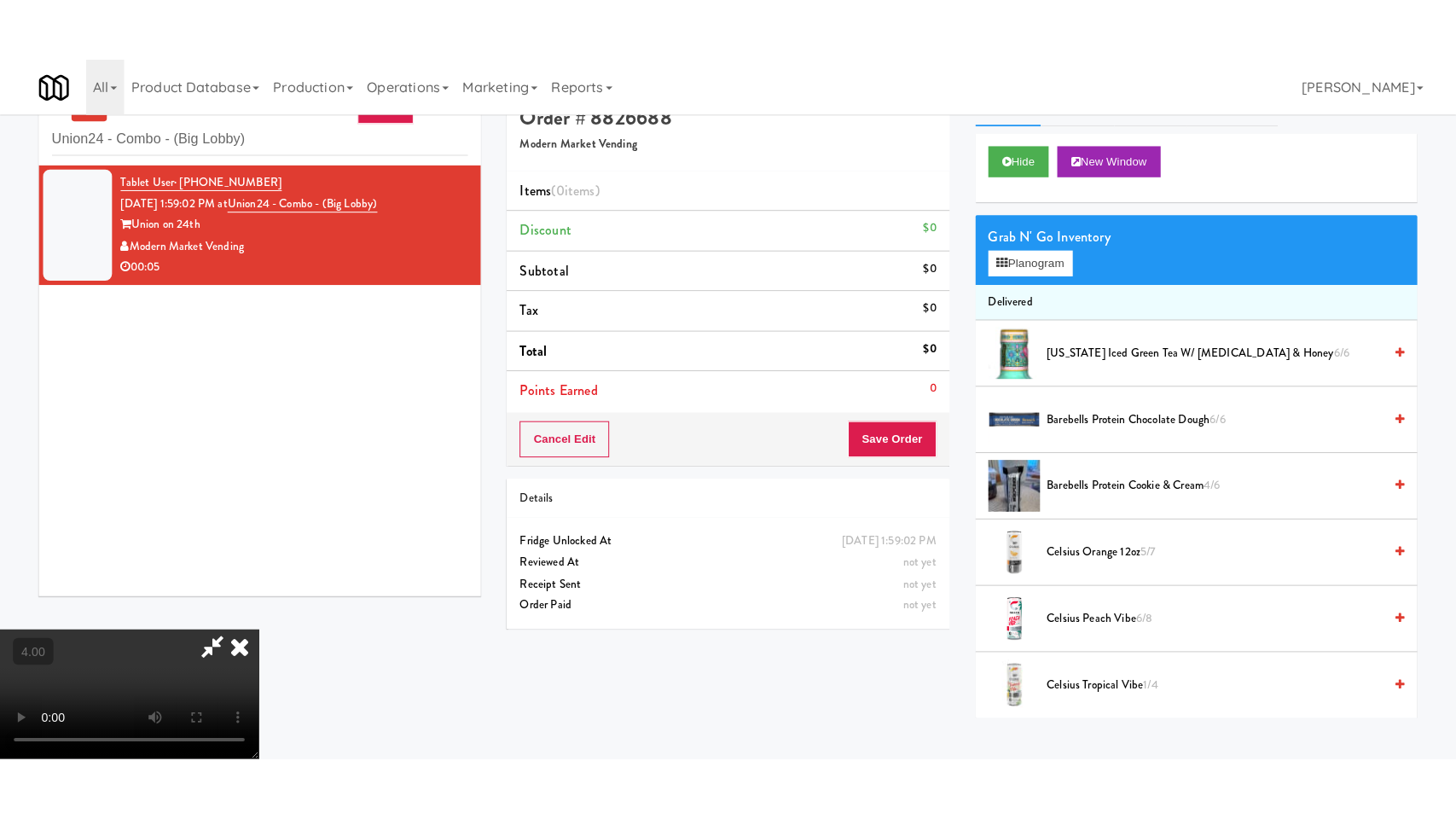
scroll to position [55, 0]
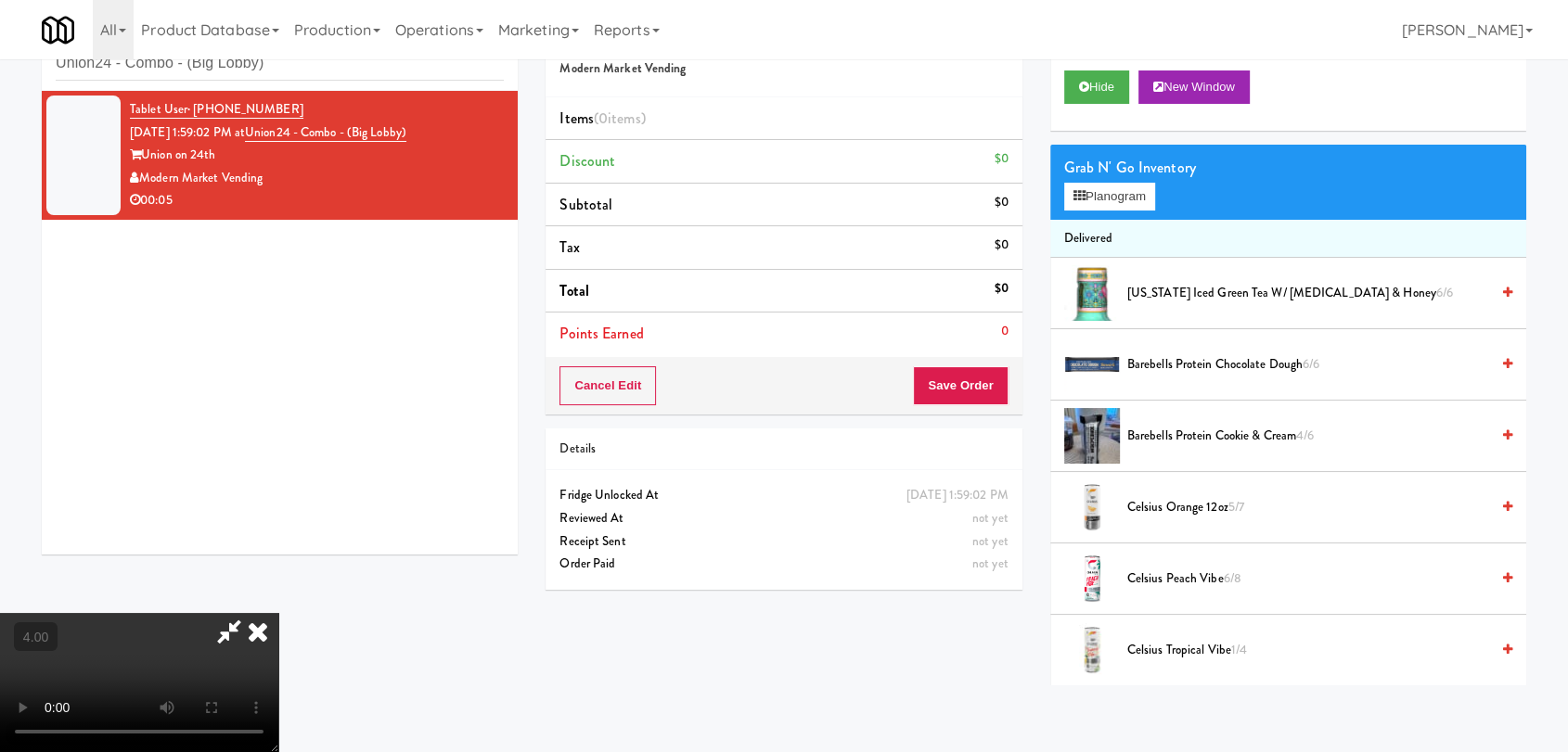
click at [240, 614] on video at bounding box center [138, 683] width 278 height 139
click at [240, 651] on video at bounding box center [138, 683] width 278 height 139
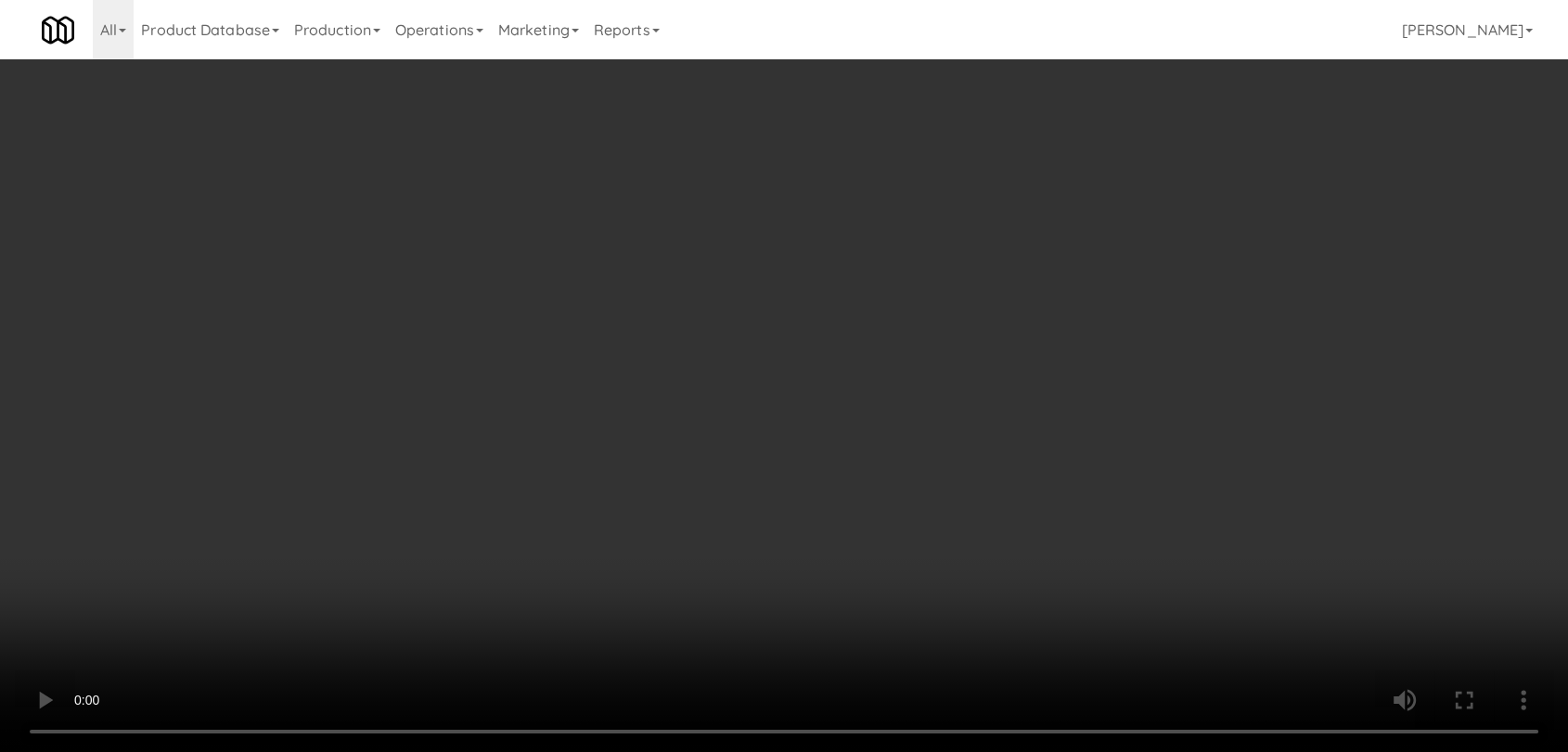
scroll to position [38, 0]
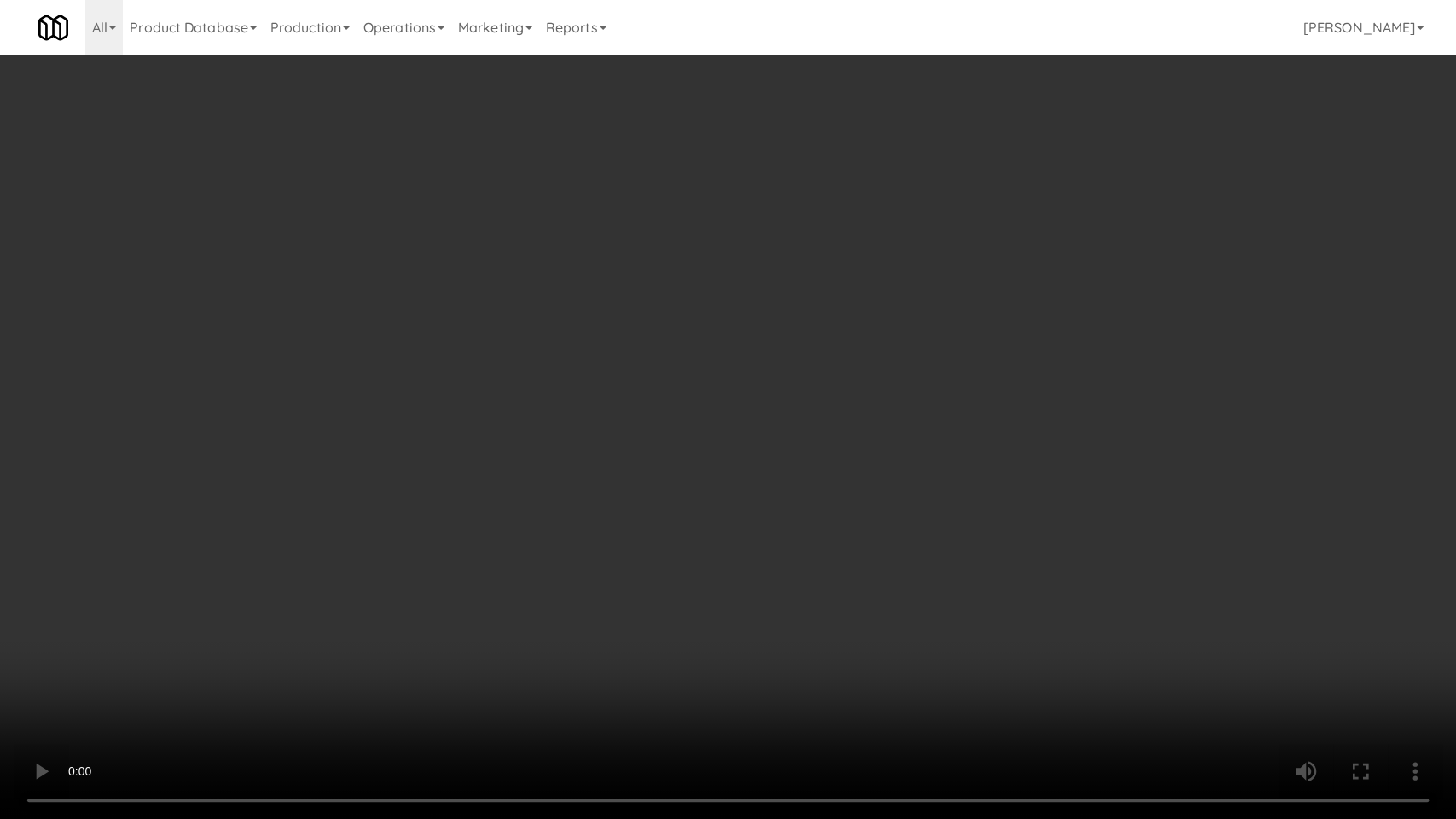
click at [225, 599] on video at bounding box center [728, 409] width 1456 height 819
click at [239, 589] on video at bounding box center [728, 409] width 1456 height 819
click at [296, 446] on video at bounding box center [728, 409] width 1456 height 819
click at [228, 575] on video at bounding box center [728, 409] width 1456 height 819
click at [233, 566] on video at bounding box center [728, 409] width 1456 height 819
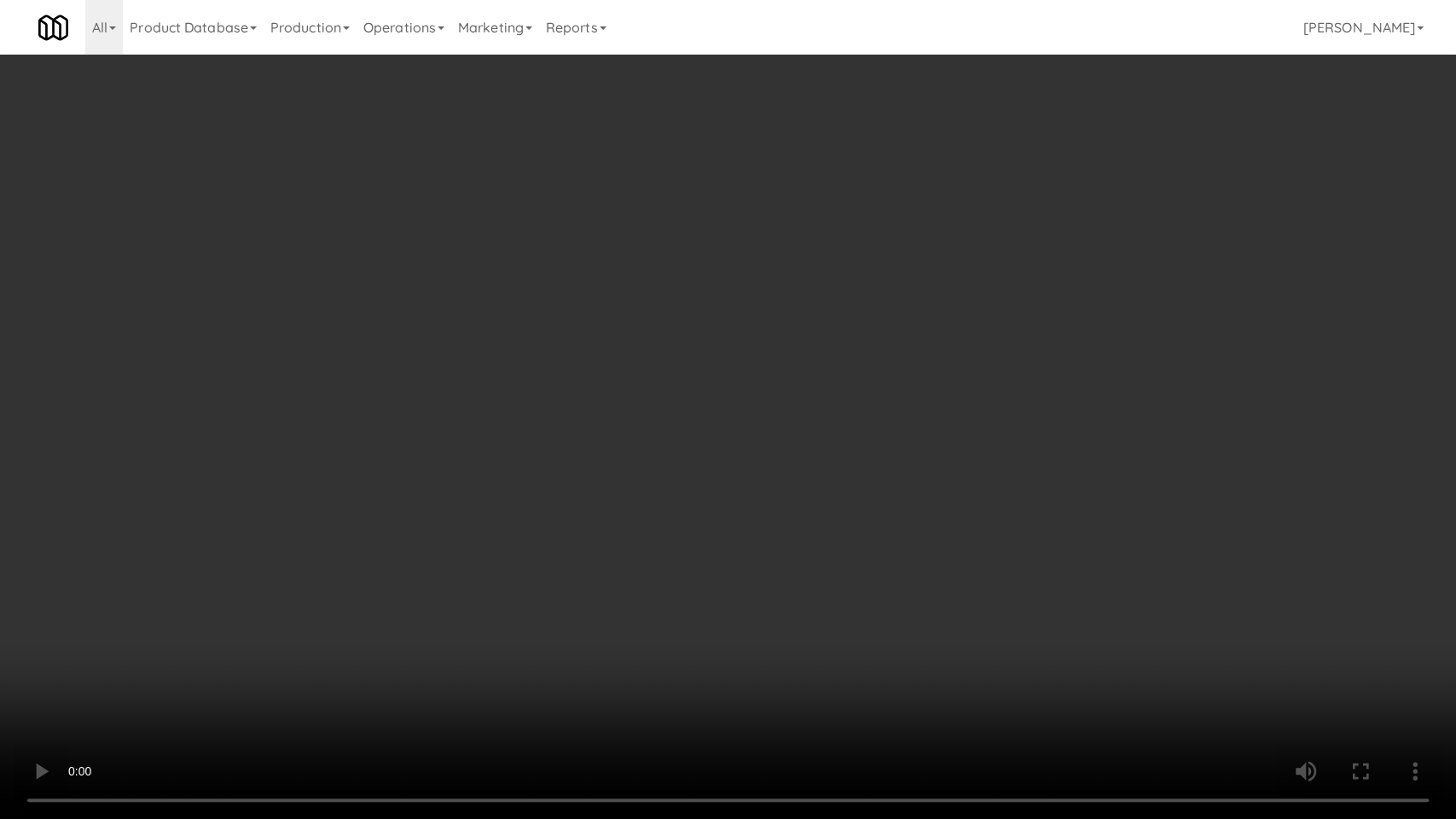
click at [251, 557] on video at bounding box center [728, 409] width 1456 height 819
click at [274, 569] on video at bounding box center [728, 409] width 1456 height 819
click at [180, 659] on video at bounding box center [728, 409] width 1456 height 819
click at [187, 654] on video at bounding box center [728, 409] width 1456 height 819
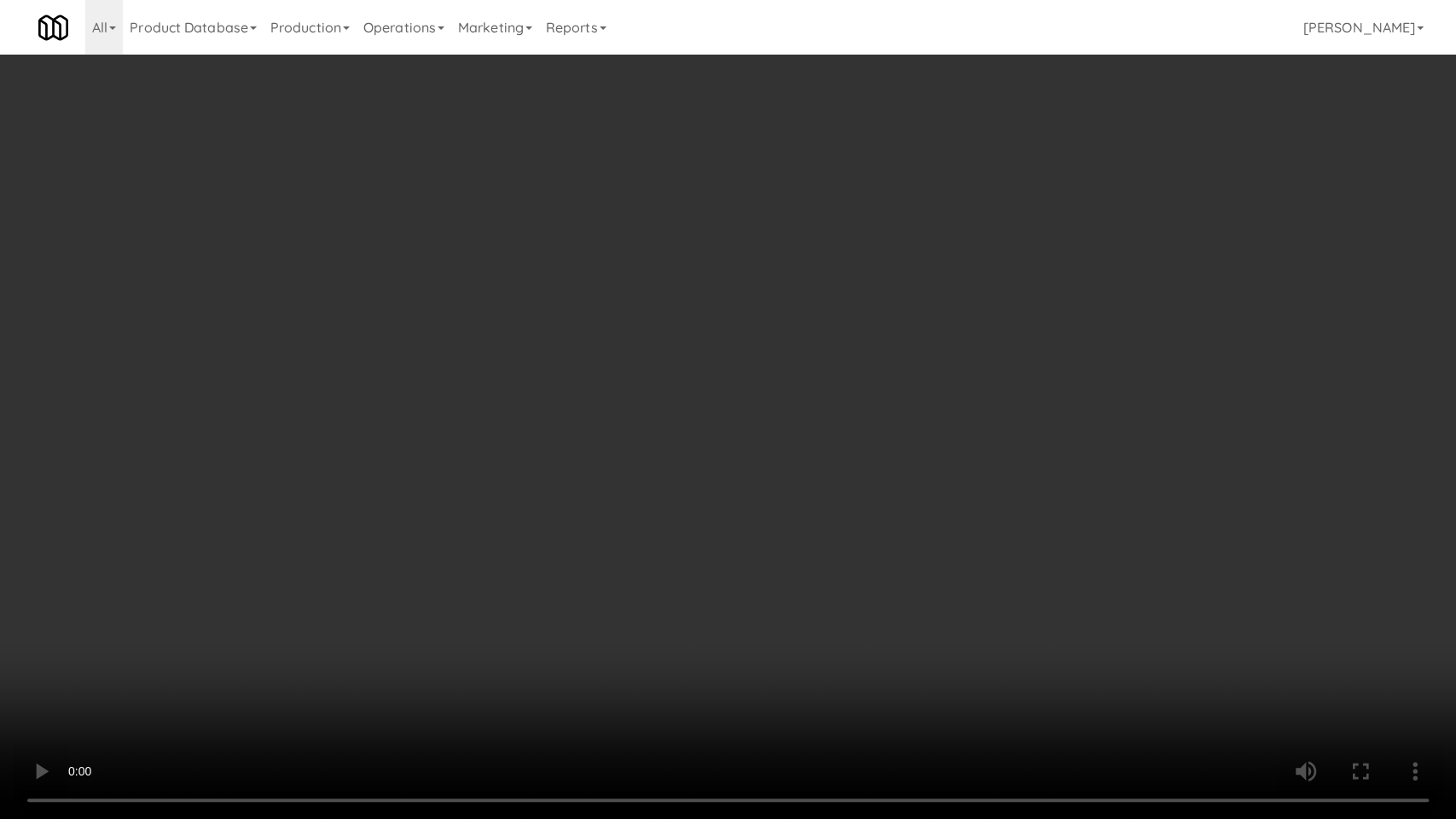
click at [470, 691] on video at bounding box center [728, 409] width 1456 height 819
click at [446, 682] on video at bounding box center [728, 409] width 1456 height 819
click at [486, 651] on video at bounding box center [728, 409] width 1456 height 819
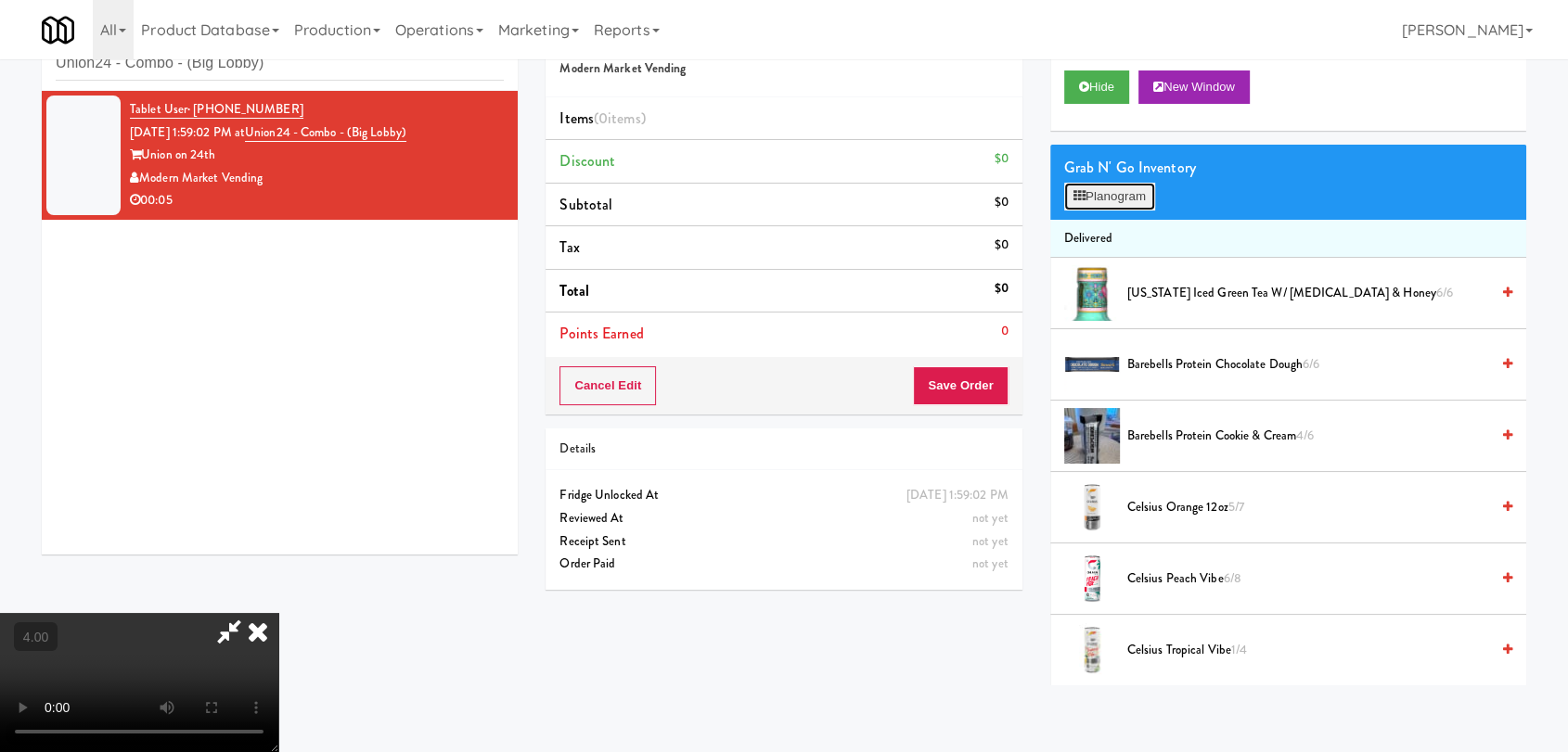
click at [1116, 204] on button "Planogram" at bounding box center [1110, 196] width 91 height 28
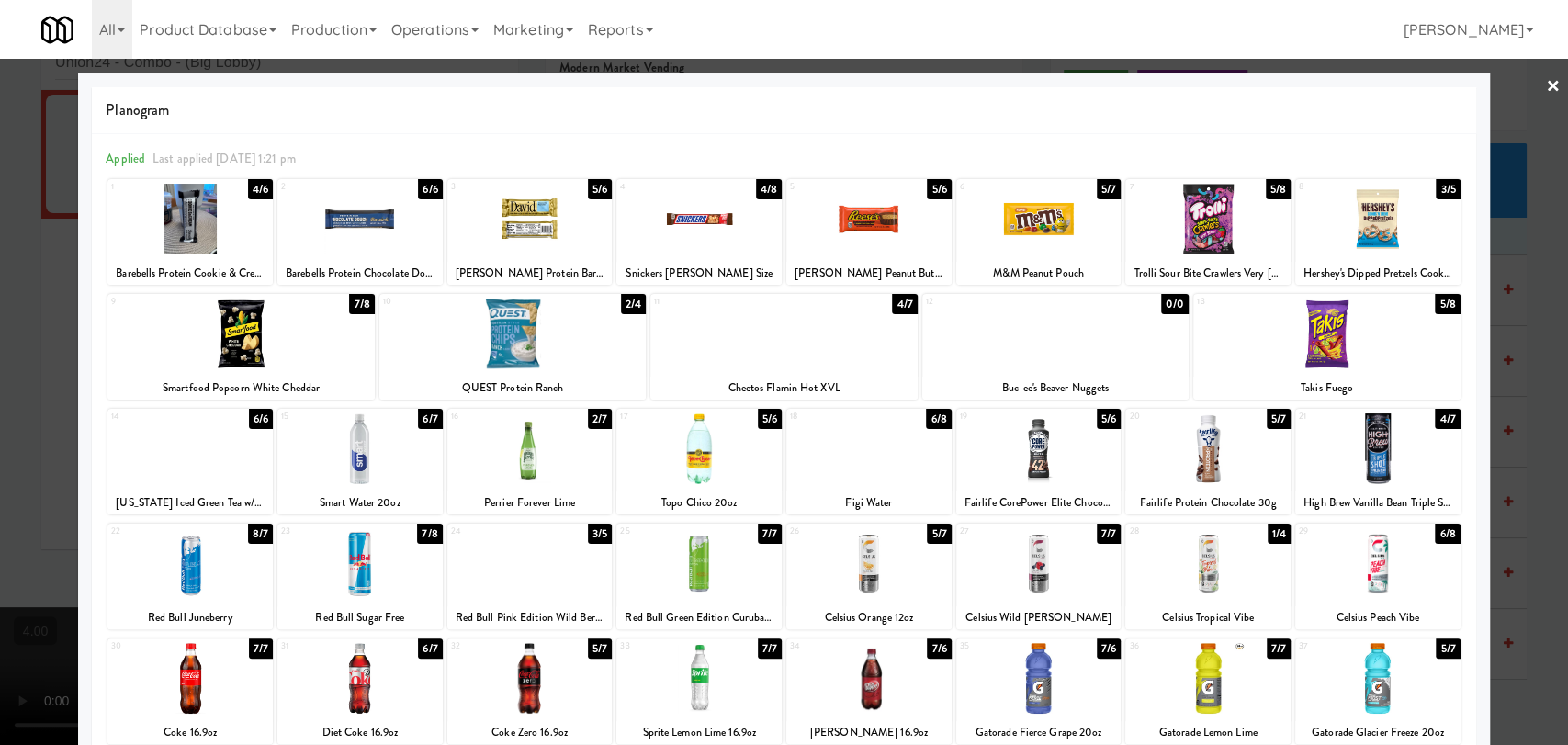
click at [418, 233] on div at bounding box center [360, 219] width 165 height 70
click at [542, 231] on div at bounding box center [530, 219] width 165 height 70
click at [64, 223] on div at bounding box center [784, 372] width 1568 height 745
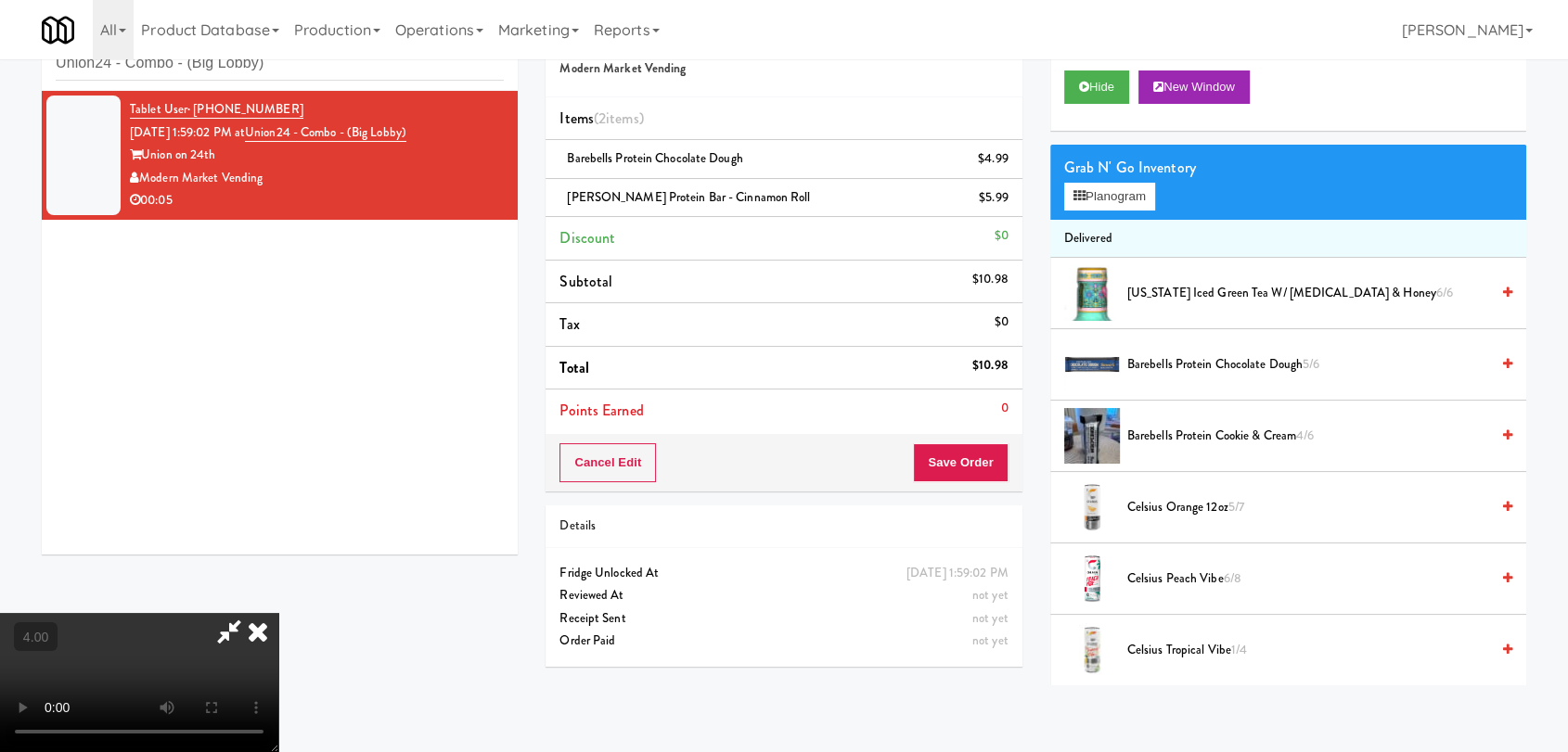
click at [278, 614] on icon at bounding box center [257, 632] width 41 height 37
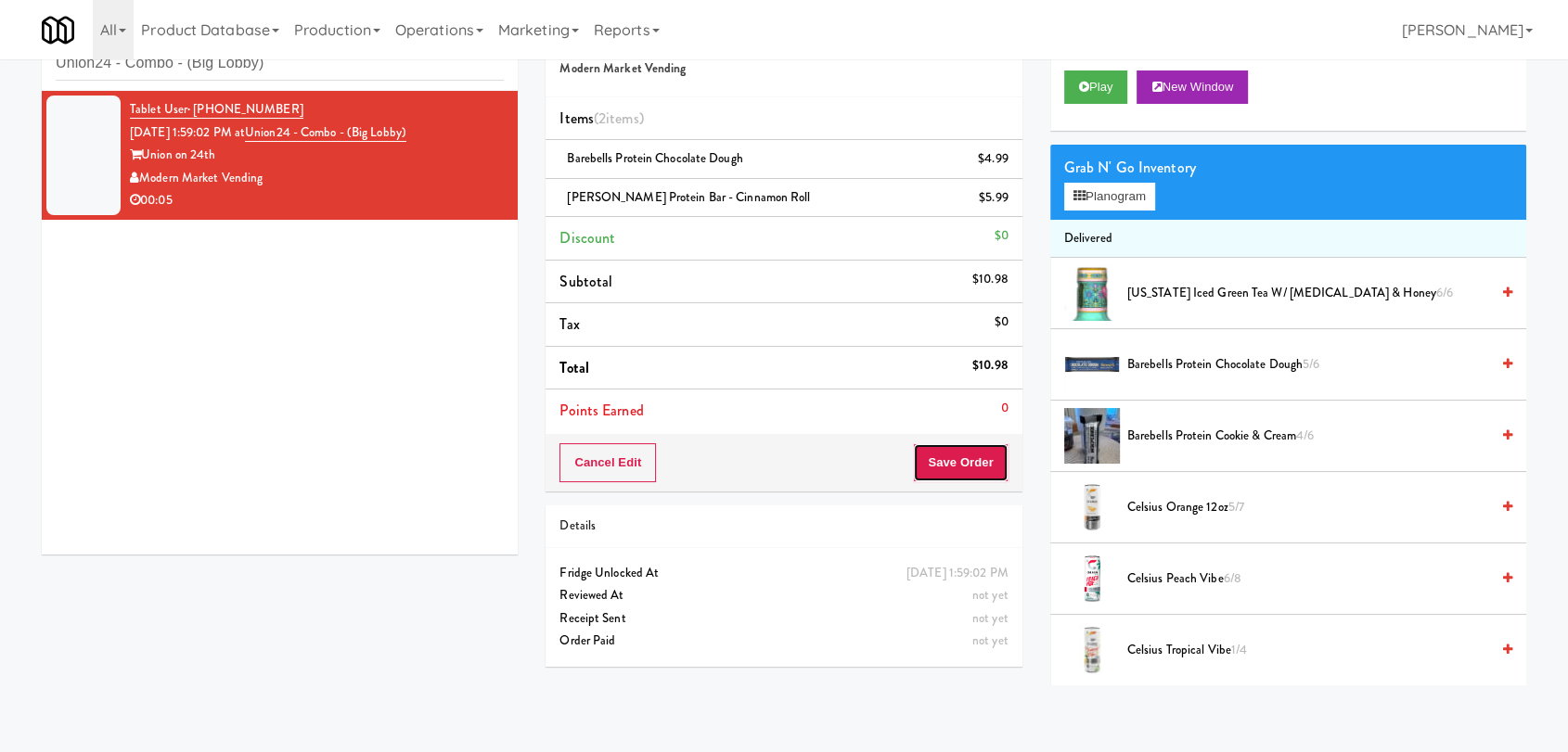
click at [942, 477] on button "Save Order" at bounding box center [960, 463] width 95 height 39
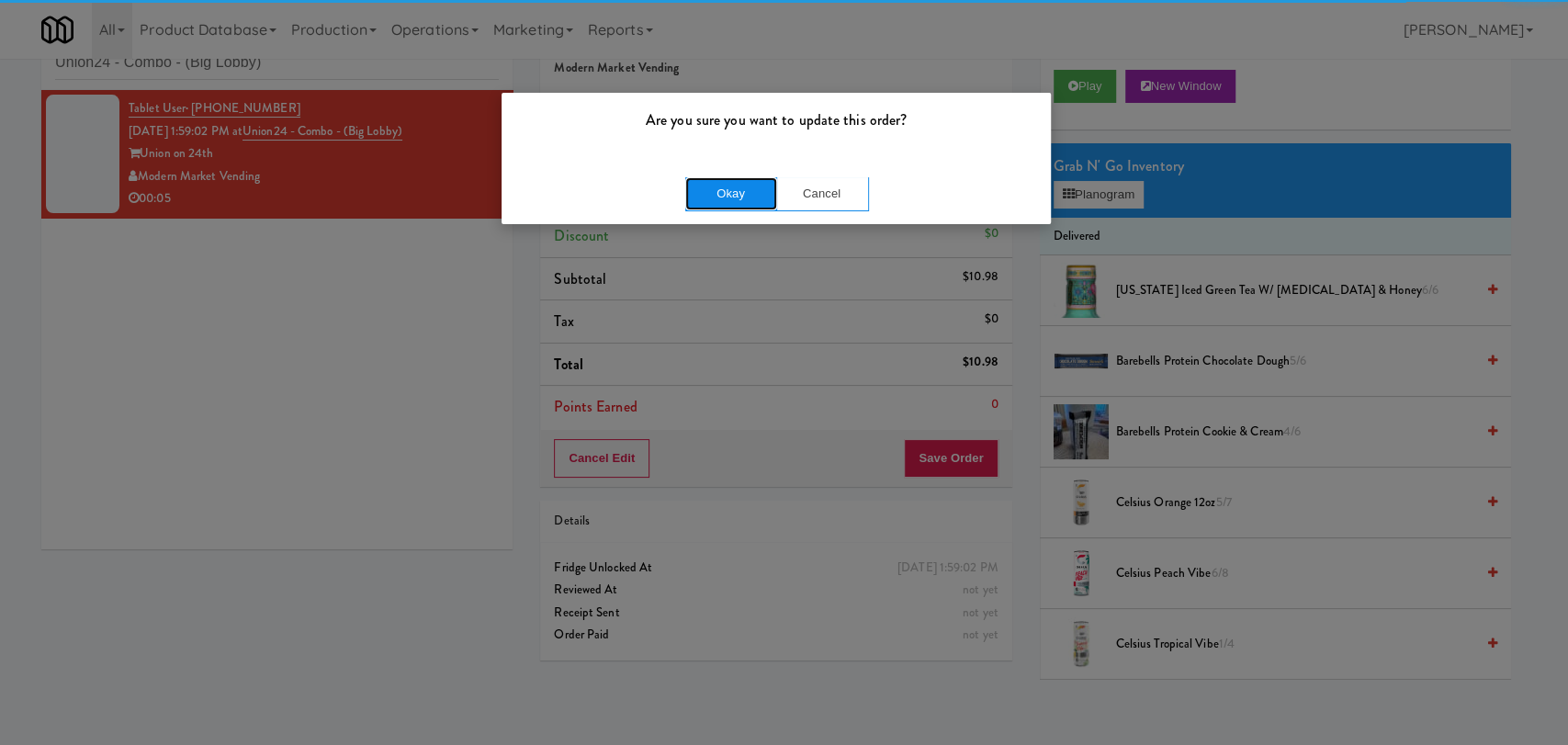
click at [744, 193] on button "Okay" at bounding box center [731, 194] width 92 height 33
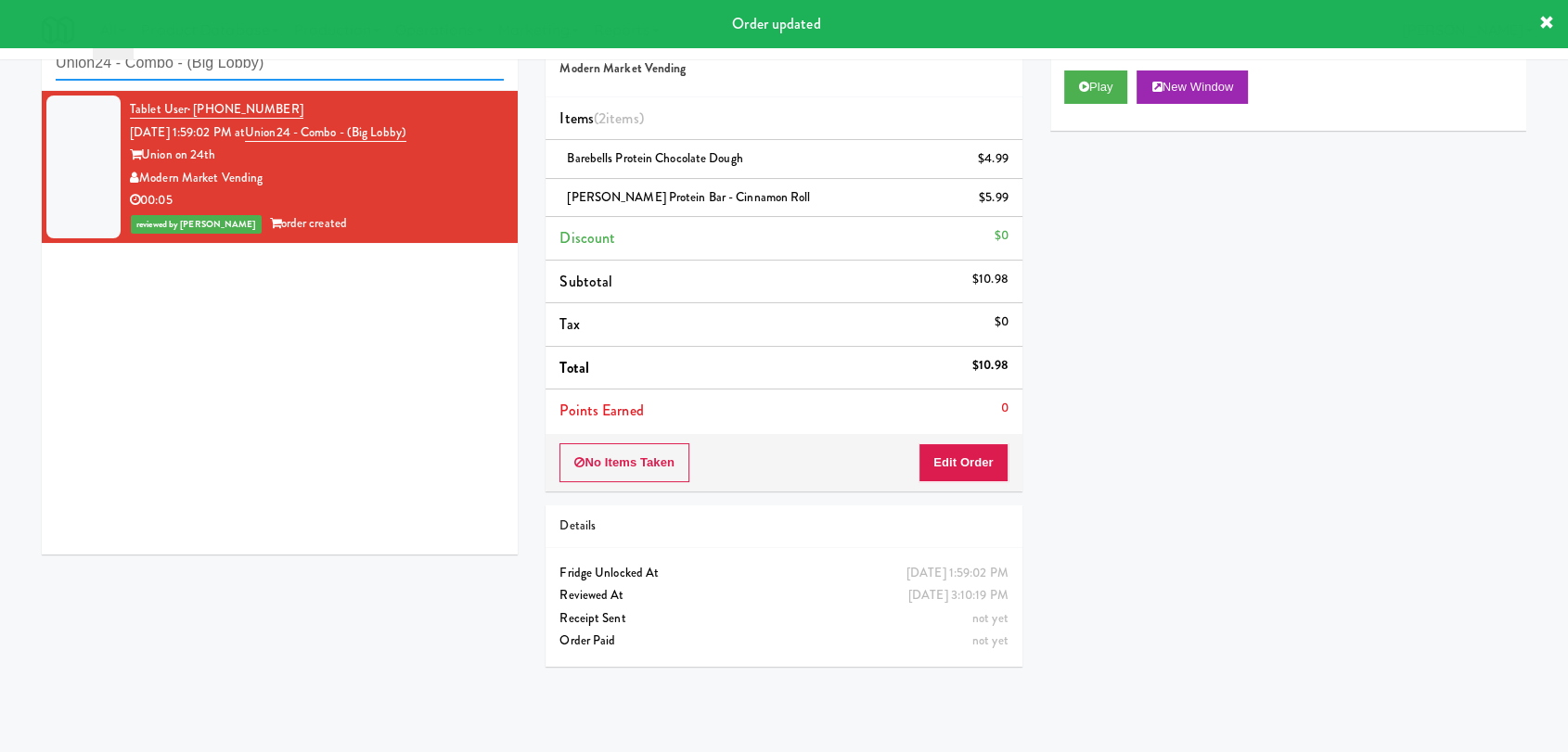
drag, startPoint x: 342, startPoint y: 64, endPoint x: 0, endPoint y: 71, distance: 342.1
click at [0, 71] on div "inbox reviewed recent all unclear take inventory issue suspicious failed recent…" at bounding box center [784, 346] width 1568 height 678
paste input "Staff Dormitory"
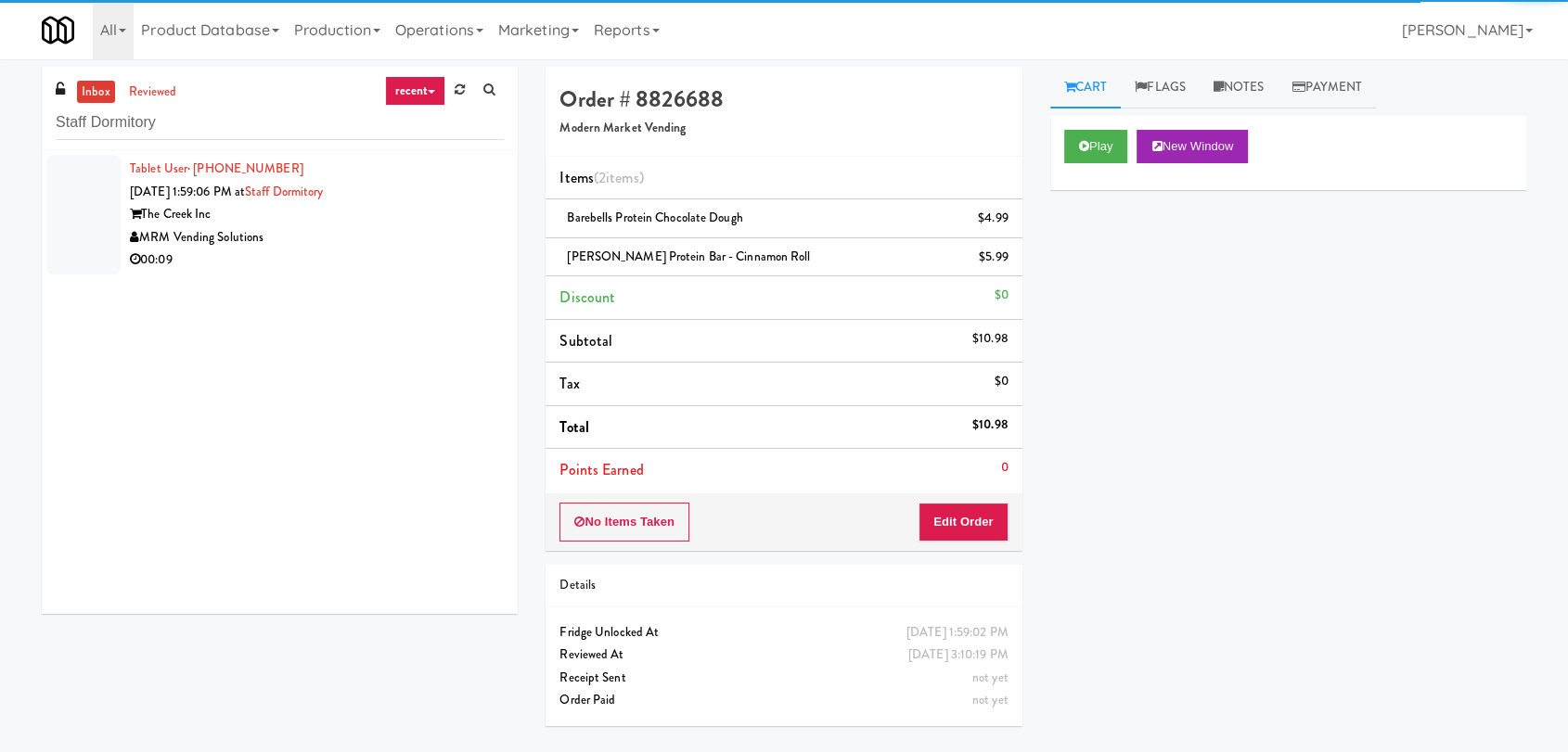
click at [435, 246] on div "MRM Vending Solutions" at bounding box center [317, 238] width 374 height 23
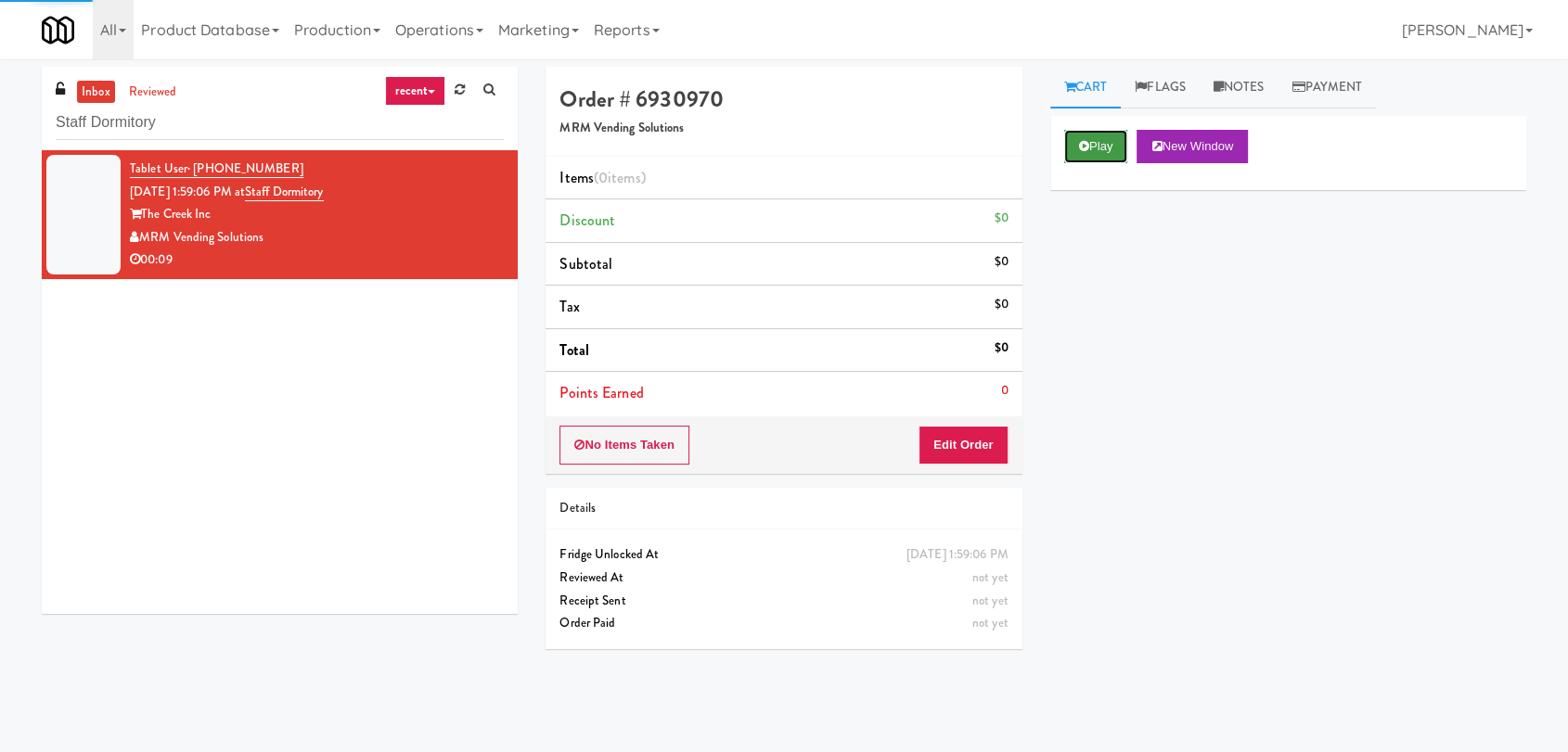
click at [1066, 143] on button "Play" at bounding box center [1096, 146] width 64 height 33
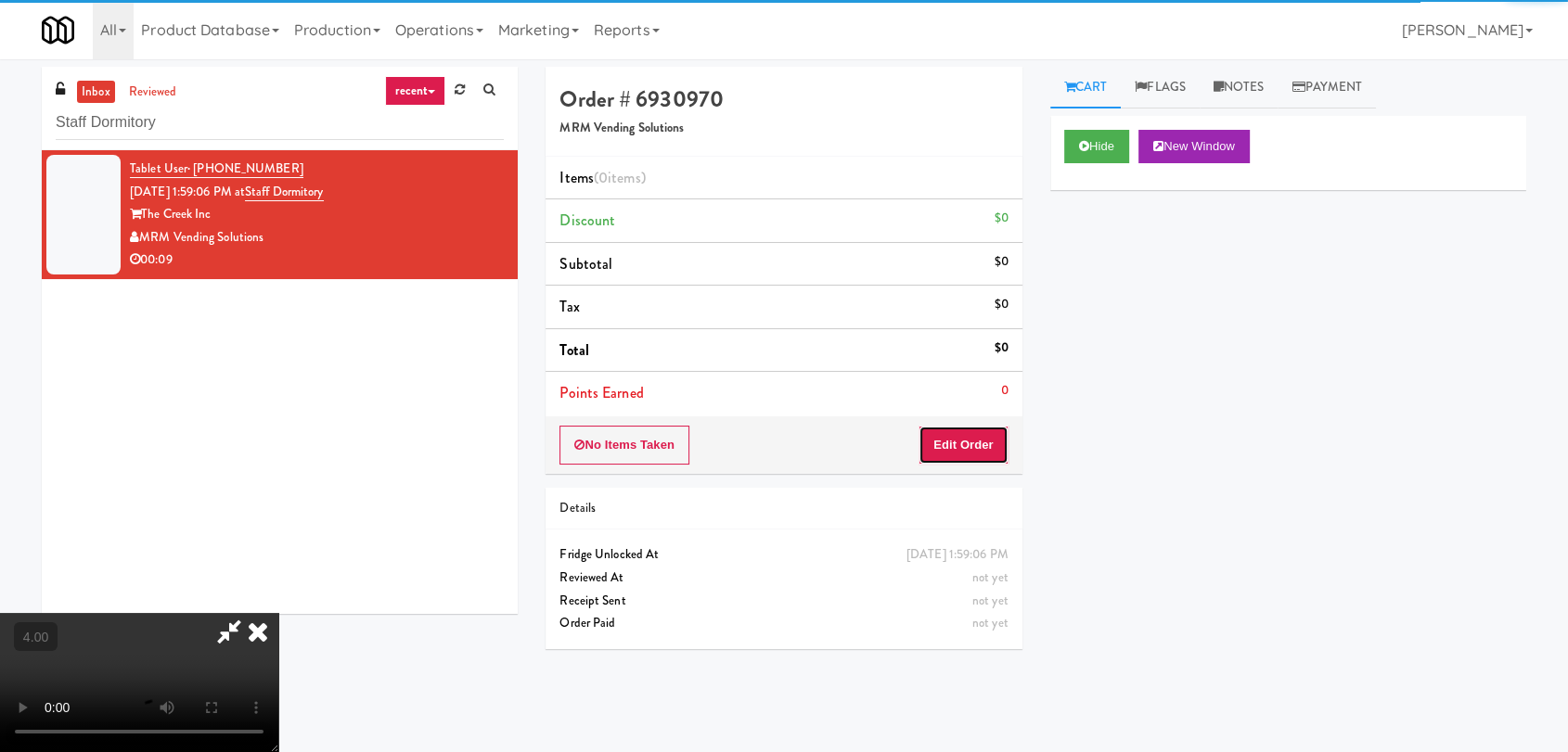
click at [961, 436] on button "Edit Order" at bounding box center [963, 445] width 90 height 39
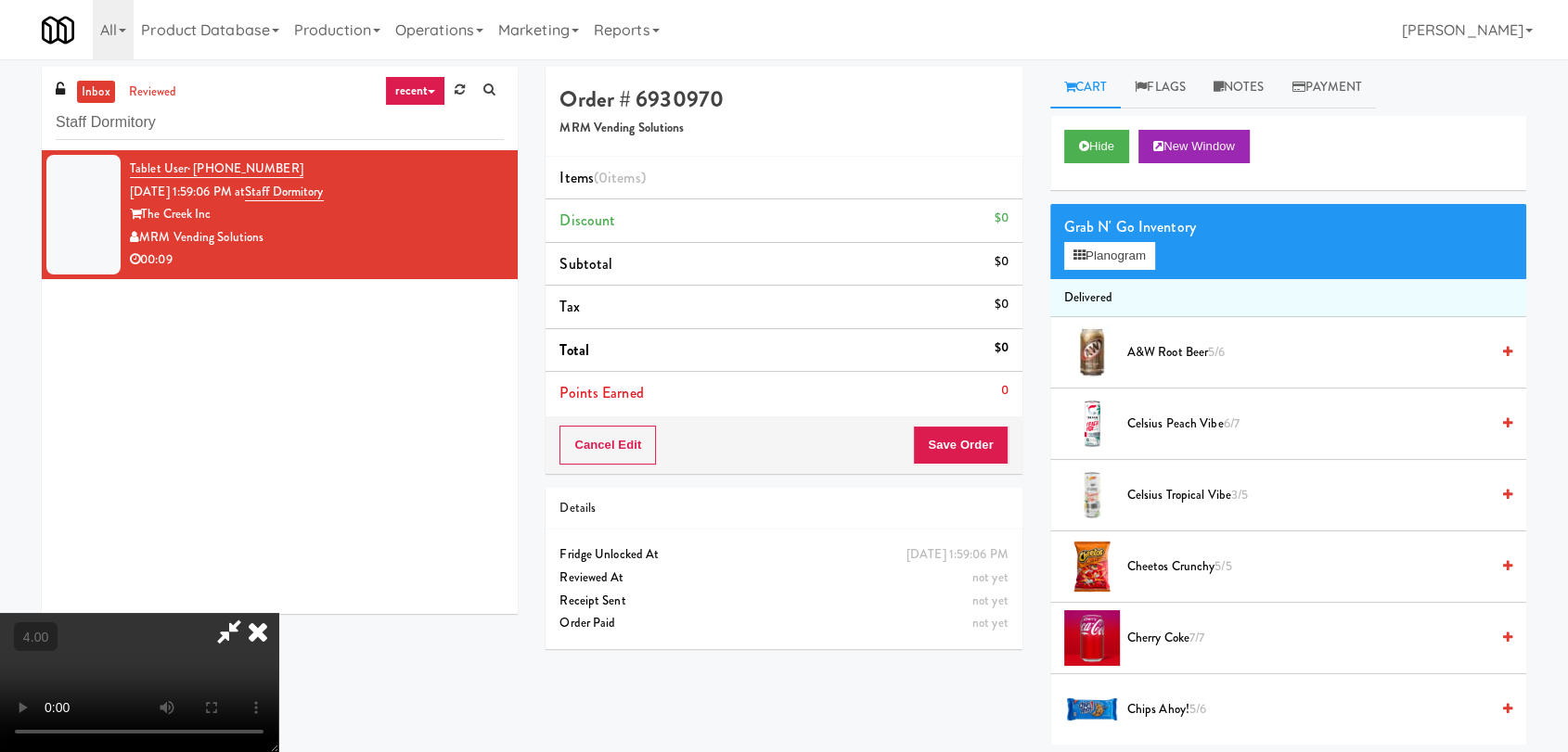
click at [278, 614] on video at bounding box center [138, 683] width 278 height 139
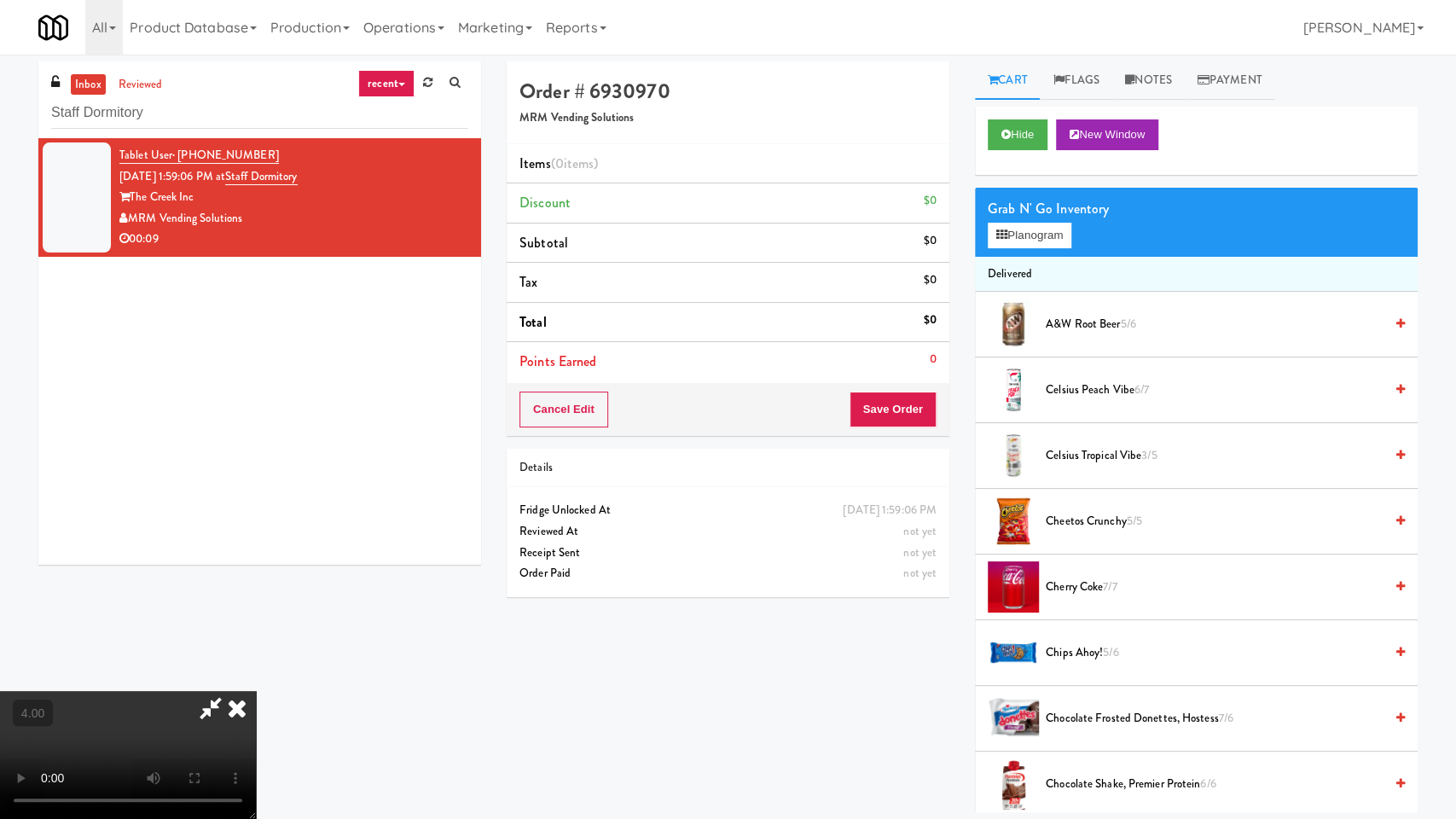
click at [255, 691] on video at bounding box center [127, 754] width 255 height 128
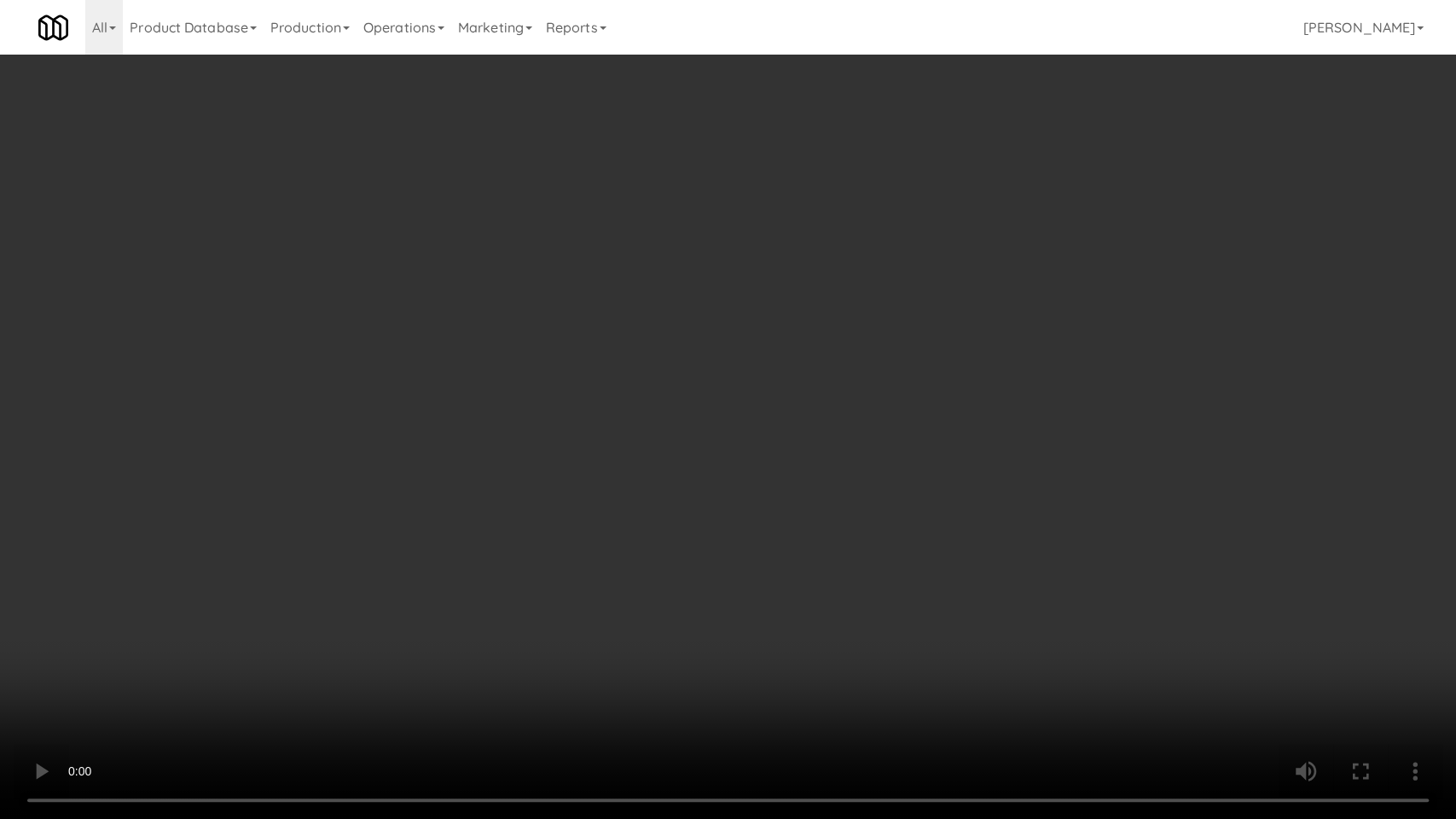
click at [526, 484] on video at bounding box center [728, 409] width 1456 height 819
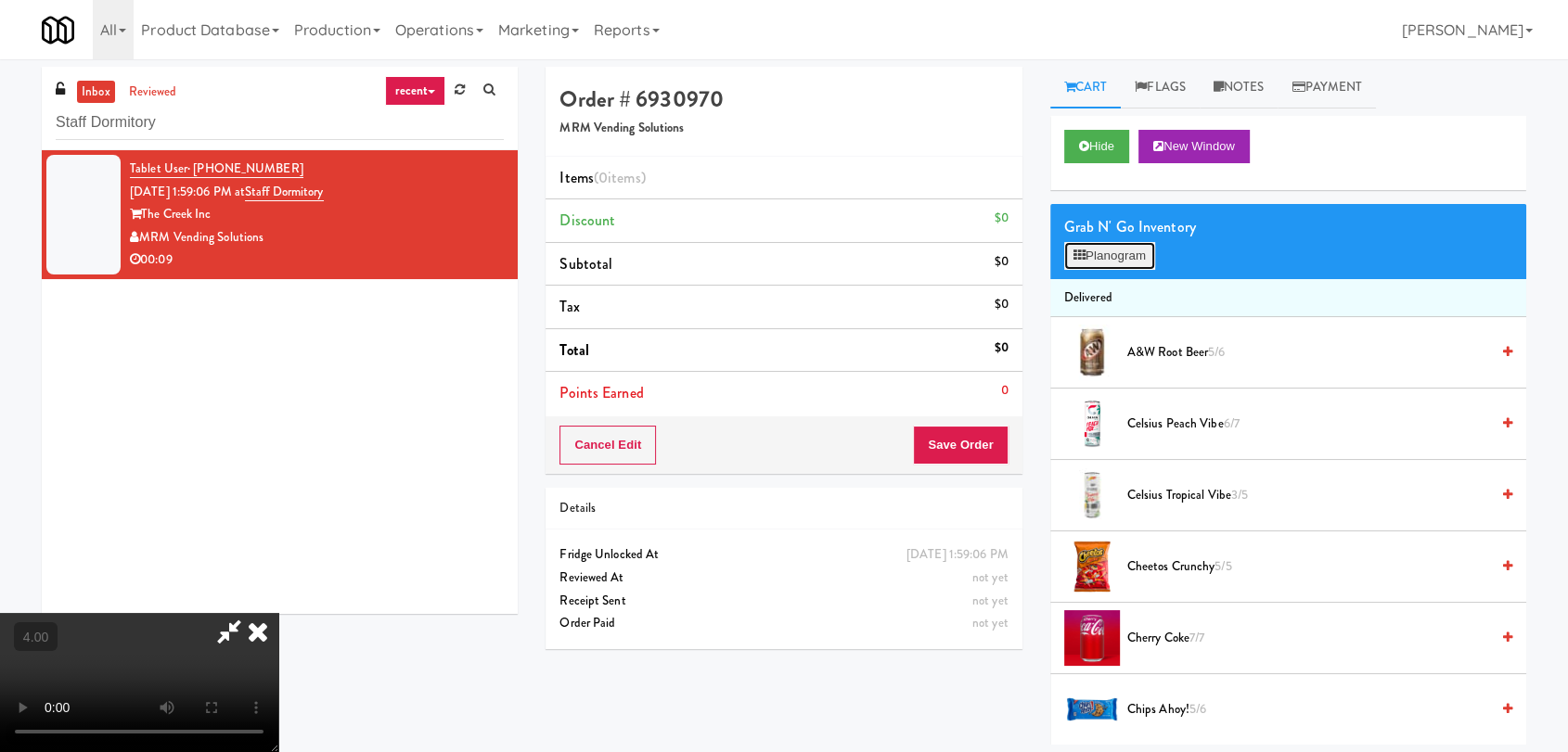
click at [1102, 255] on button "Planogram" at bounding box center [1110, 255] width 91 height 28
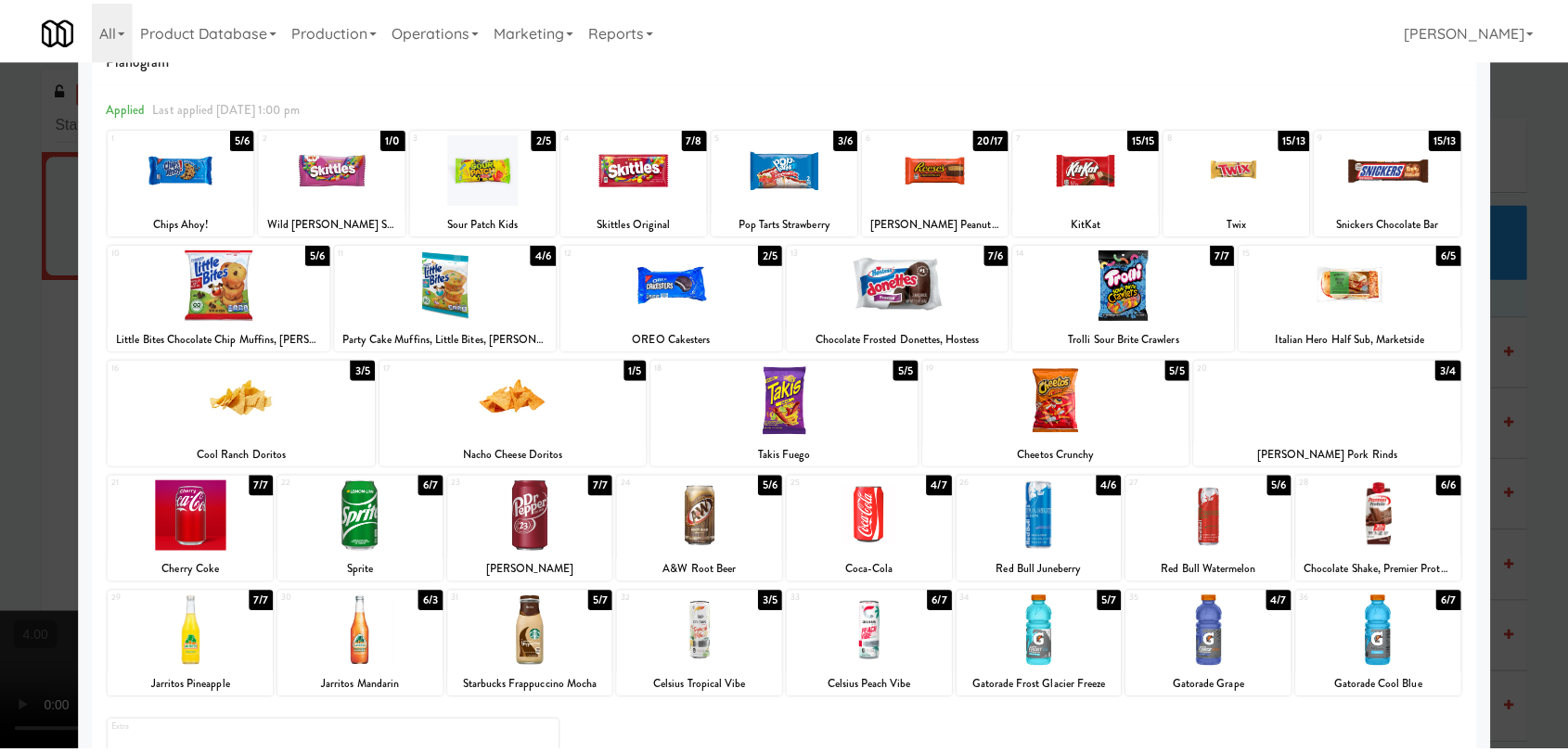
scroll to position [103, 0]
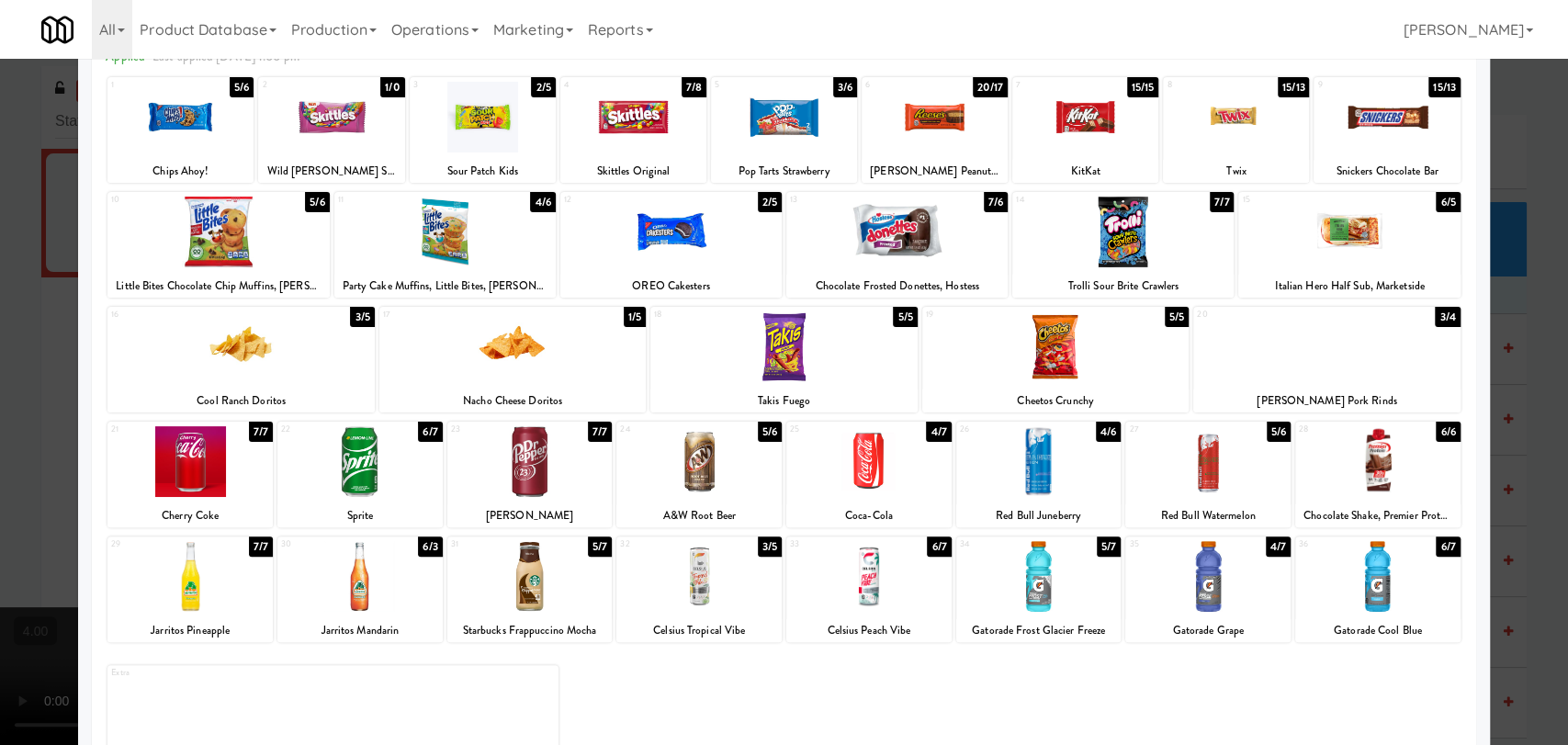
click at [0, 396] on div at bounding box center [784, 372] width 1568 height 745
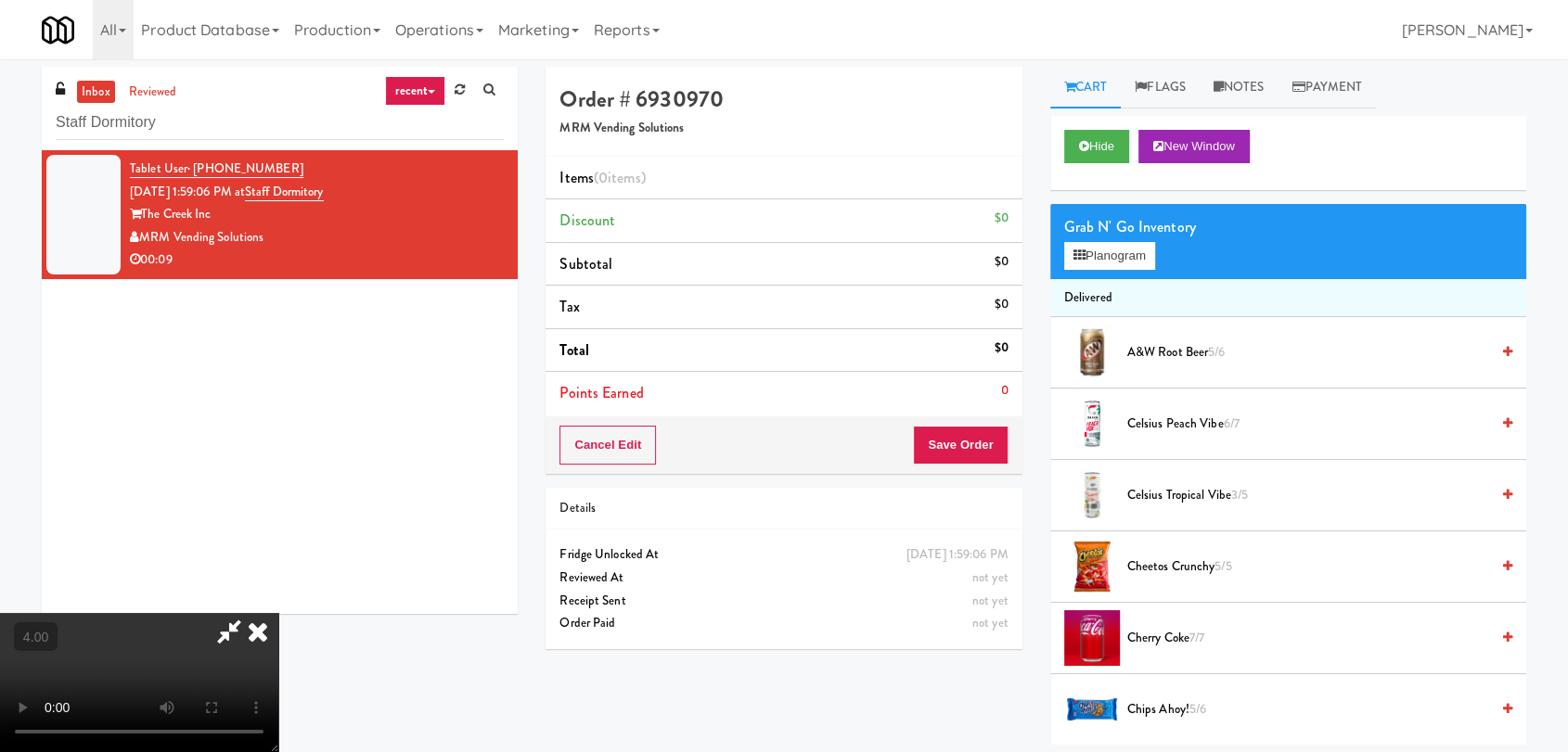
drag, startPoint x: 341, startPoint y: 513, endPoint x: 386, endPoint y: 514, distance: 45.0
click at [278, 614] on video at bounding box center [138, 683] width 278 height 139
click at [1087, 254] on button "Planogram" at bounding box center [1110, 255] width 91 height 28
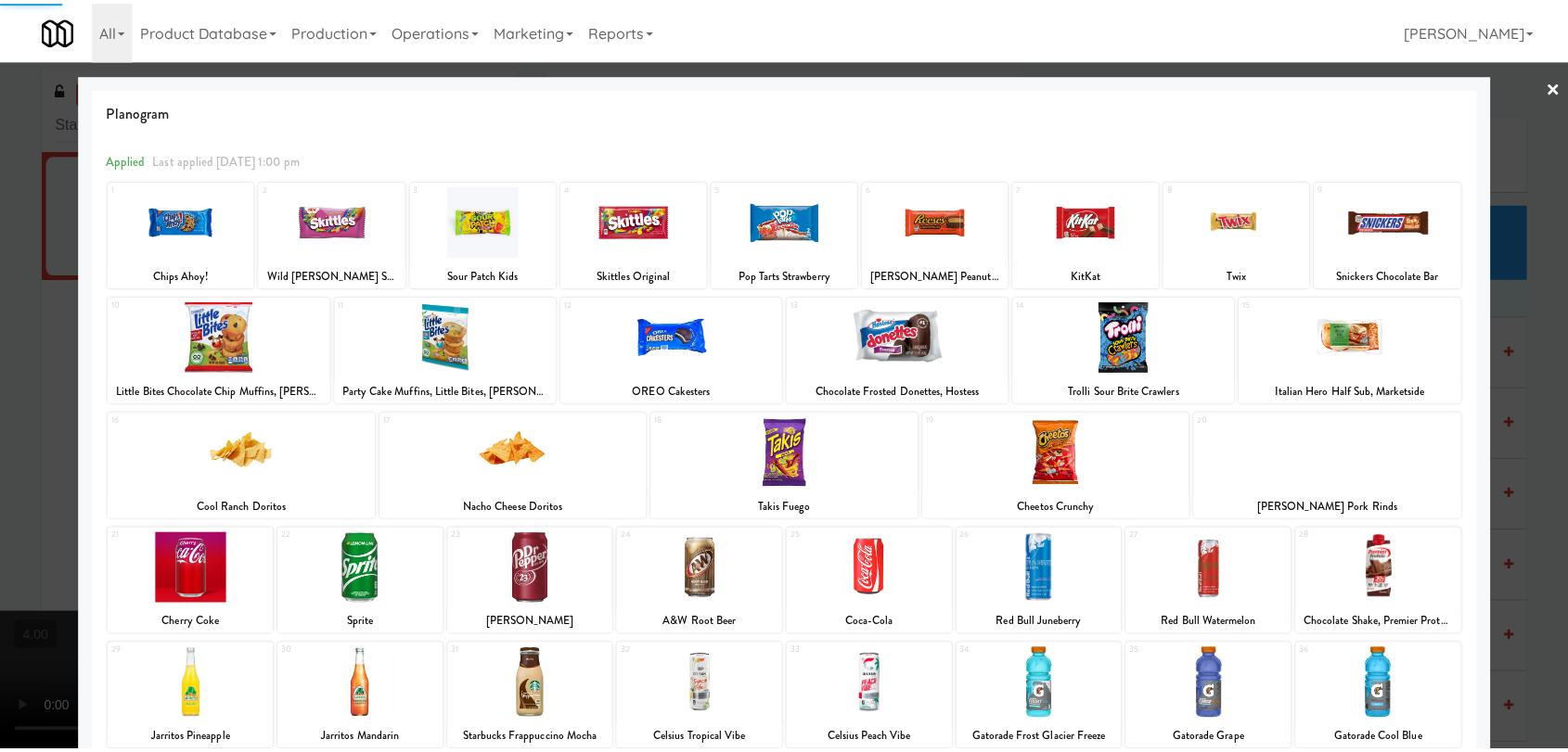
scroll to position [158, 0]
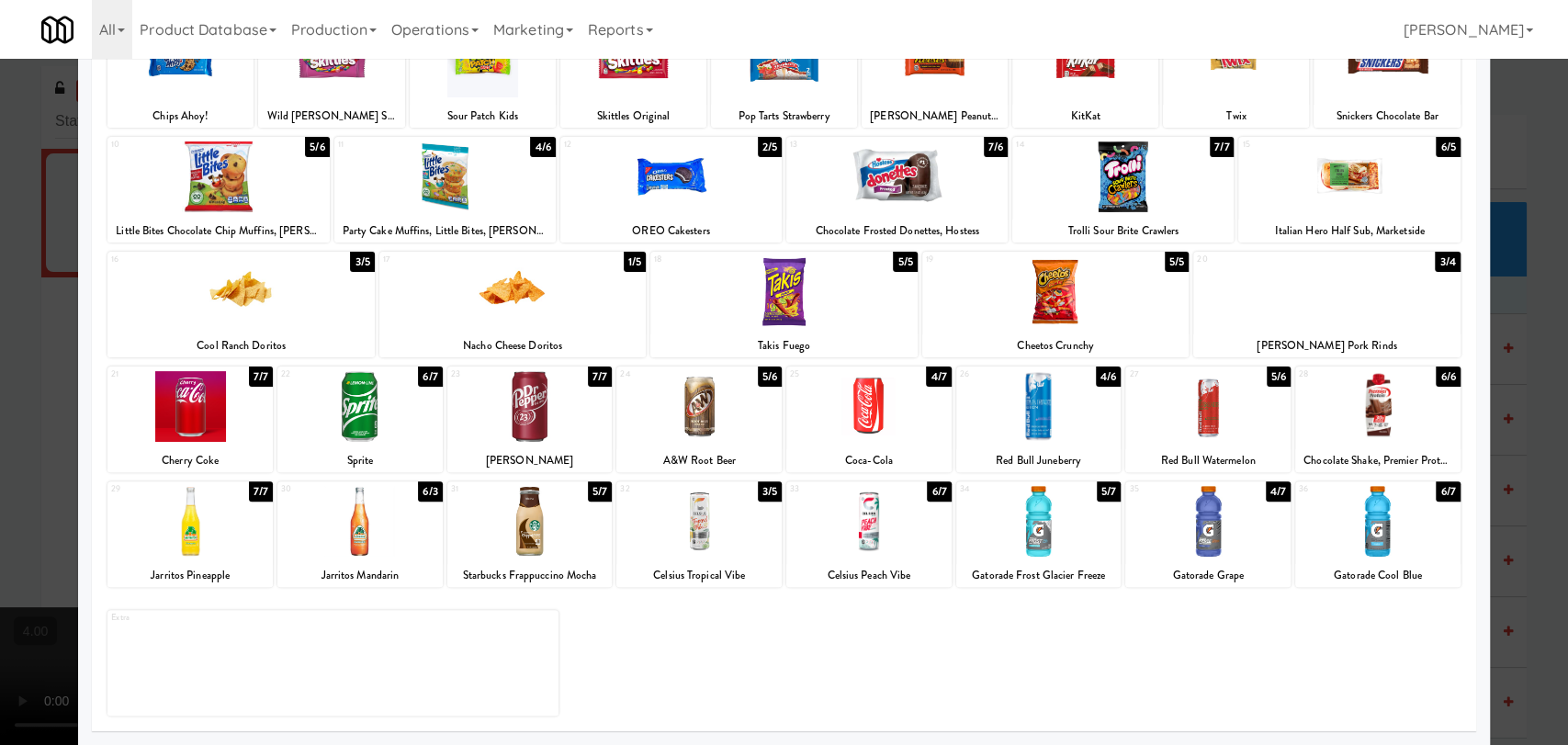
click at [1213, 552] on div at bounding box center [1207, 520] width 165 height 70
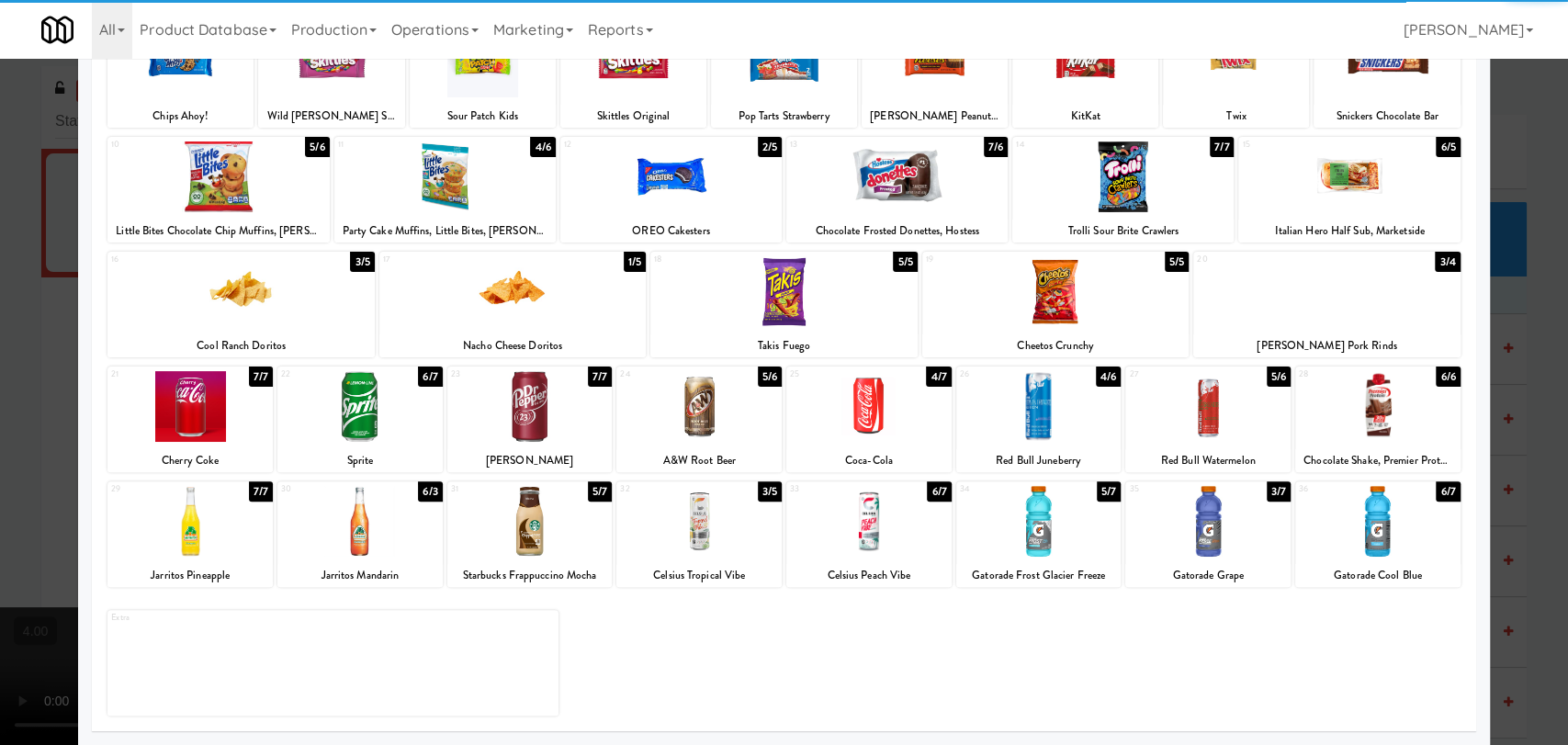
click at [1069, 525] on div at bounding box center [1038, 520] width 165 height 70
click at [68, 450] on div at bounding box center [784, 372] width 1568 height 745
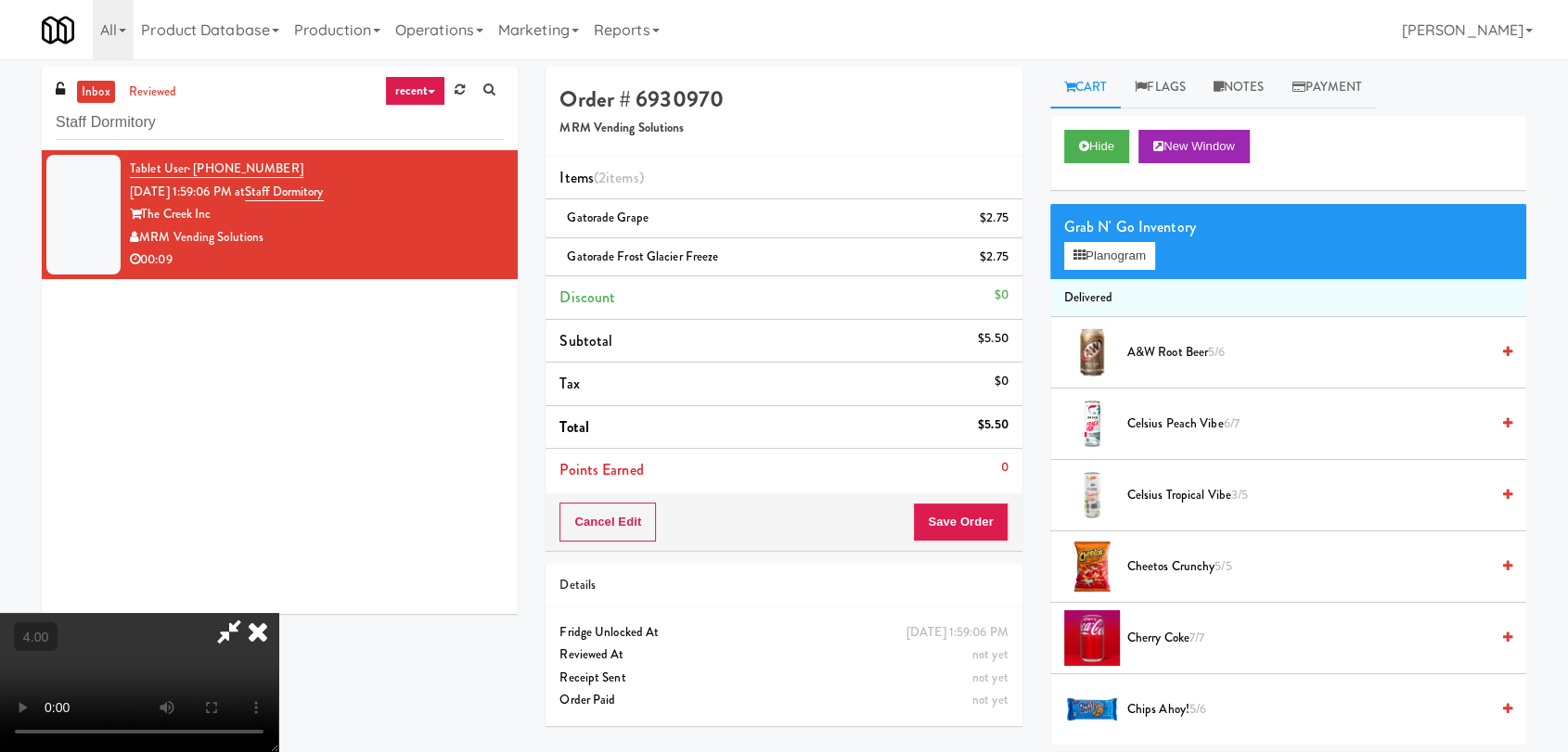
click at [278, 614] on icon at bounding box center [257, 632] width 41 height 37
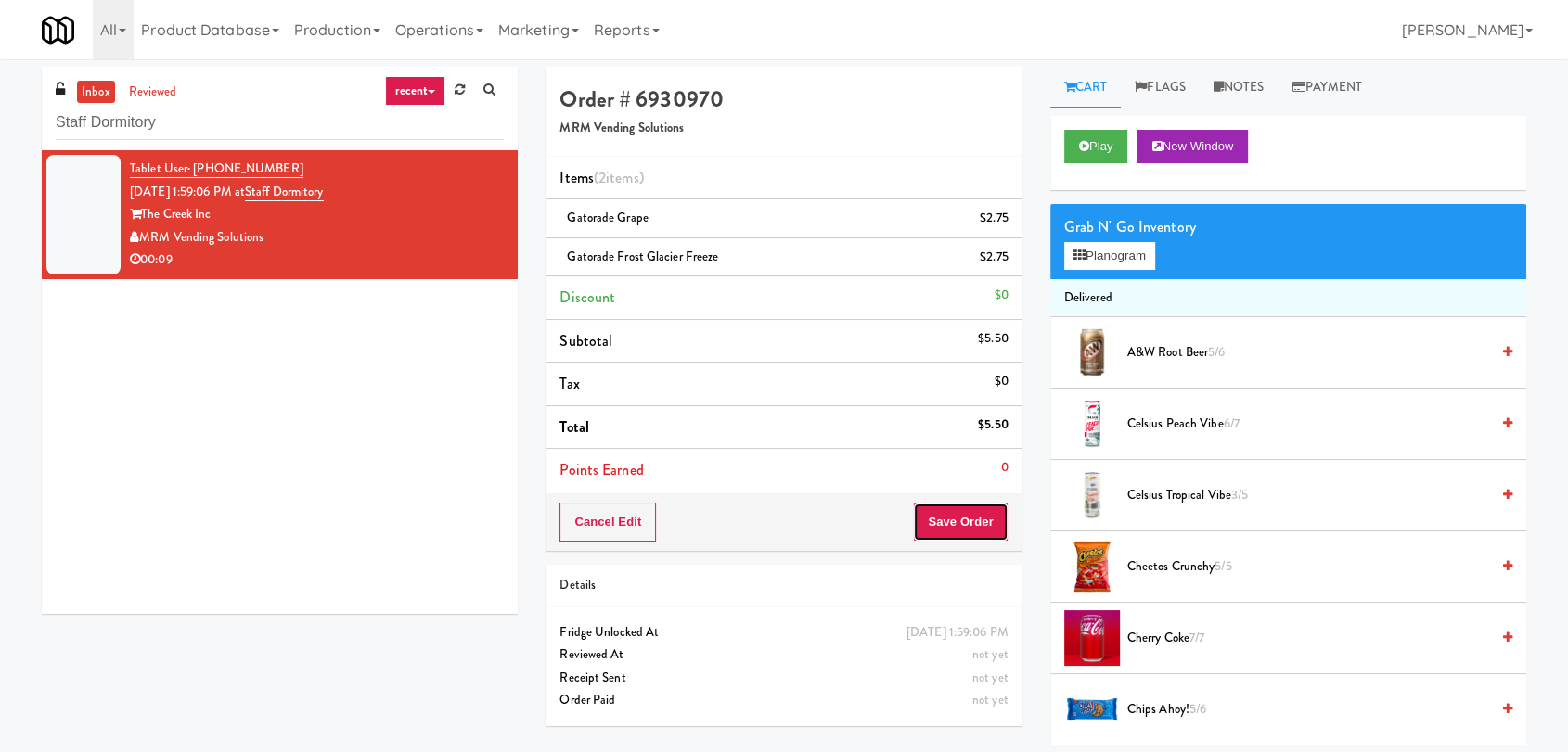
click at [971, 509] on button "Save Order" at bounding box center [960, 522] width 95 height 39
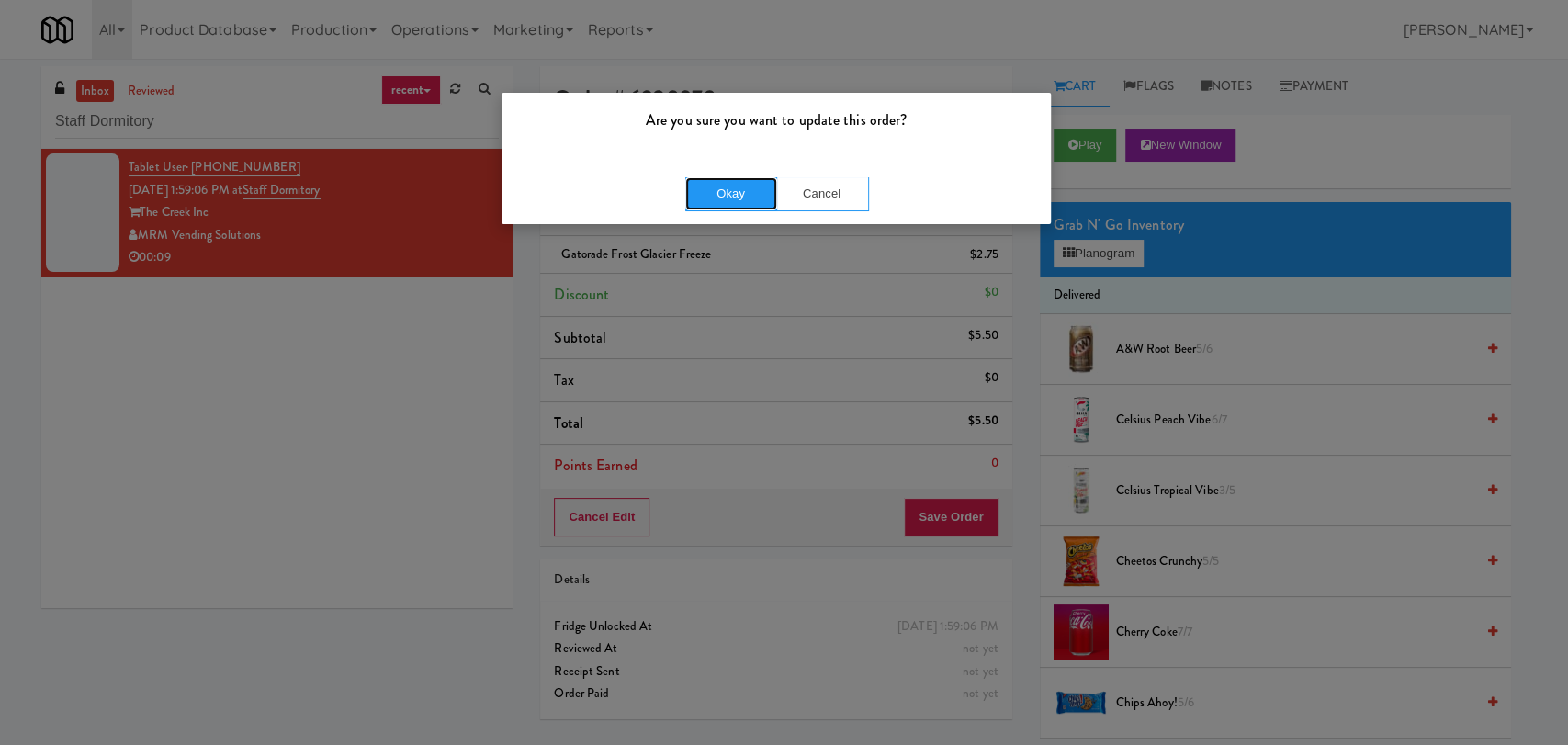
drag, startPoint x: 728, startPoint y: 199, endPoint x: 356, endPoint y: 396, distance: 420.9
click at [345, 403] on div "Are you sure you want to update this order? Okay Cancel" at bounding box center [784, 372] width 1568 height 745
click at [718, 193] on button "Okay" at bounding box center [731, 194] width 92 height 33
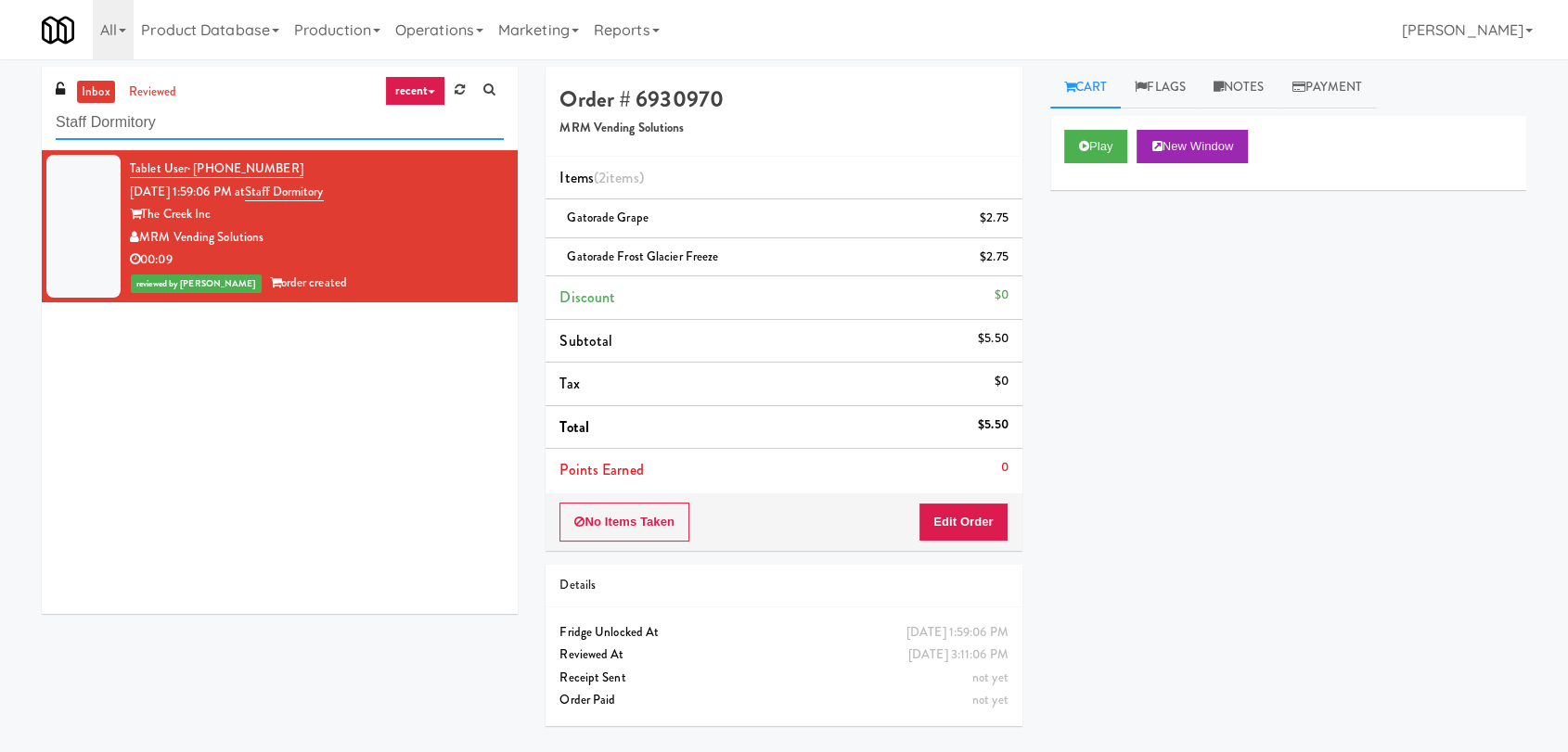
drag, startPoint x: 188, startPoint y: 116, endPoint x: 44, endPoint y: 83, distance: 147.7
click at [17, 116] on div "inbox reviewed recent all unclear take inventory issue suspicious failed recent…" at bounding box center [784, 405] width 1568 height 678
paste input "[PERSON_NAME] - Pantry - Right"
type input "[PERSON_NAME] - Pantry - Right"
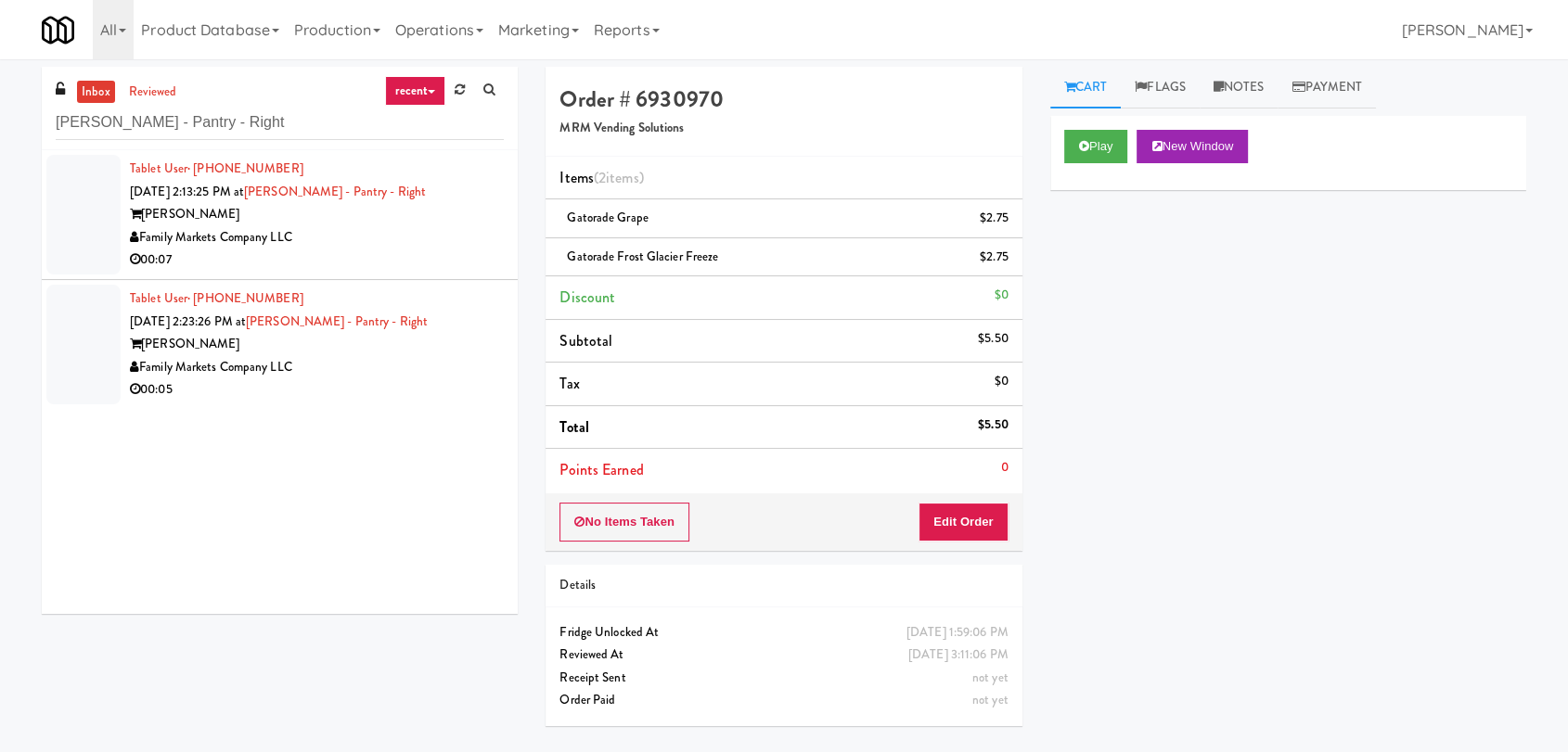
click at [420, 269] on div "00:07" at bounding box center [317, 260] width 374 height 23
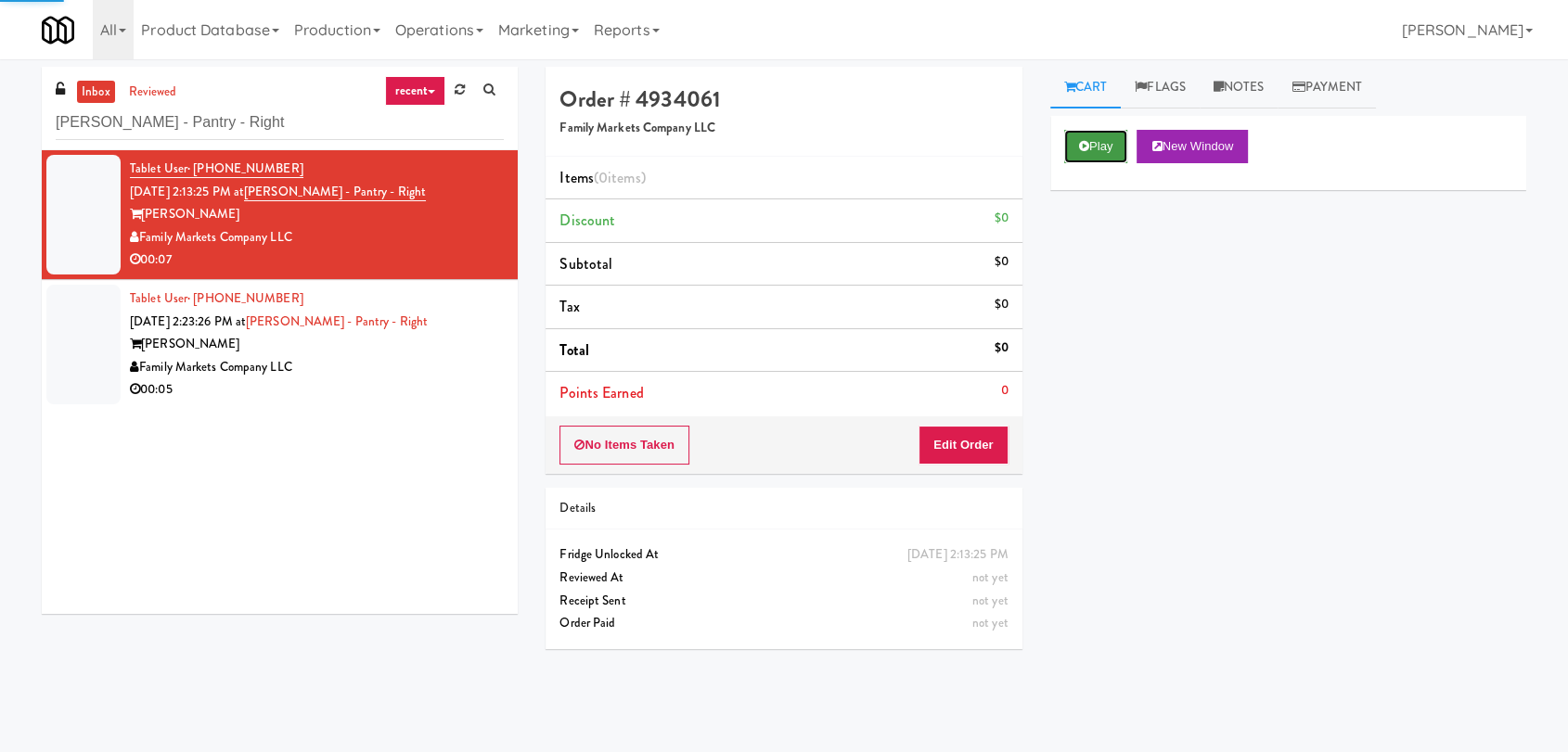
click at [1092, 157] on button "Play" at bounding box center [1096, 146] width 64 height 33
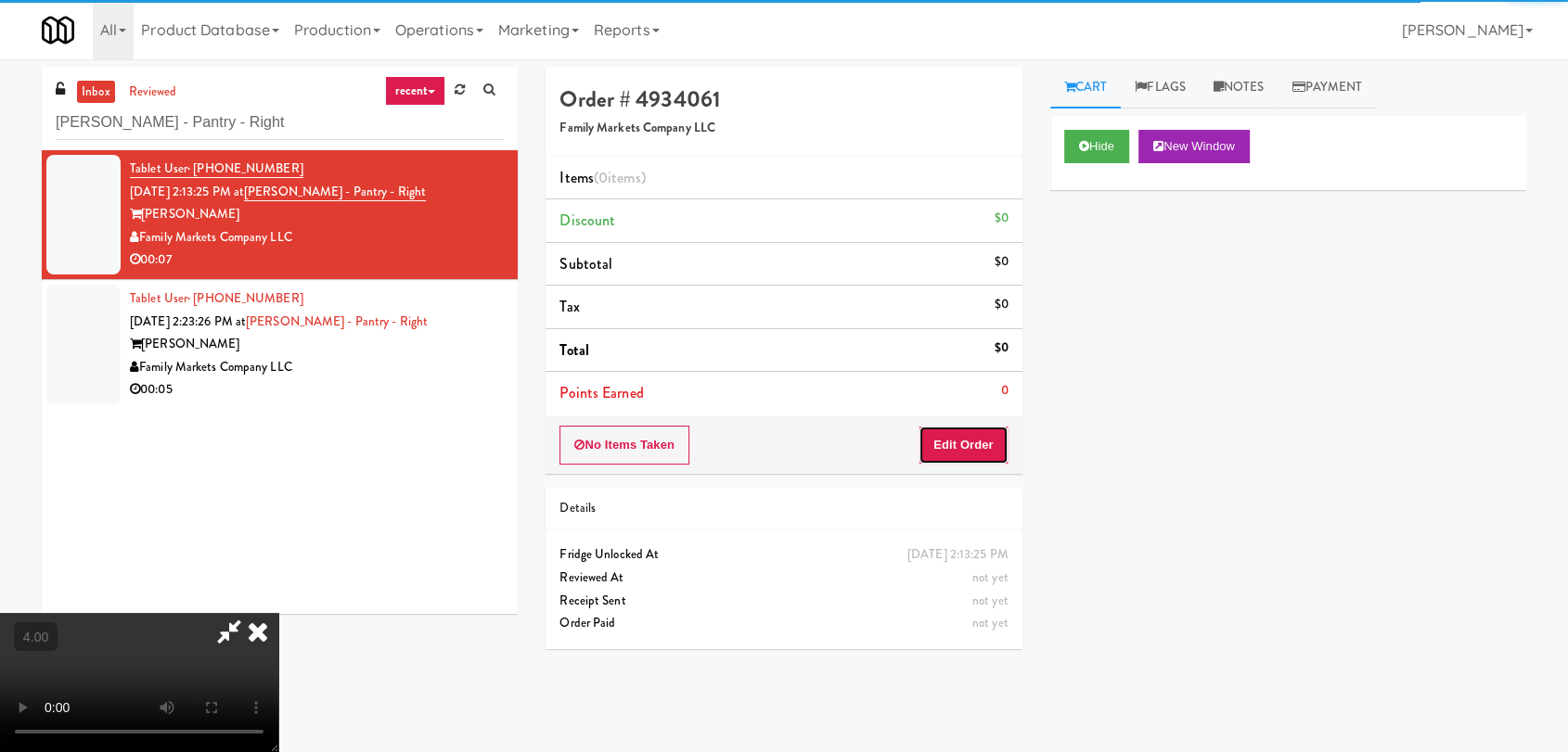
click at [978, 449] on button "Edit Order" at bounding box center [963, 445] width 90 height 39
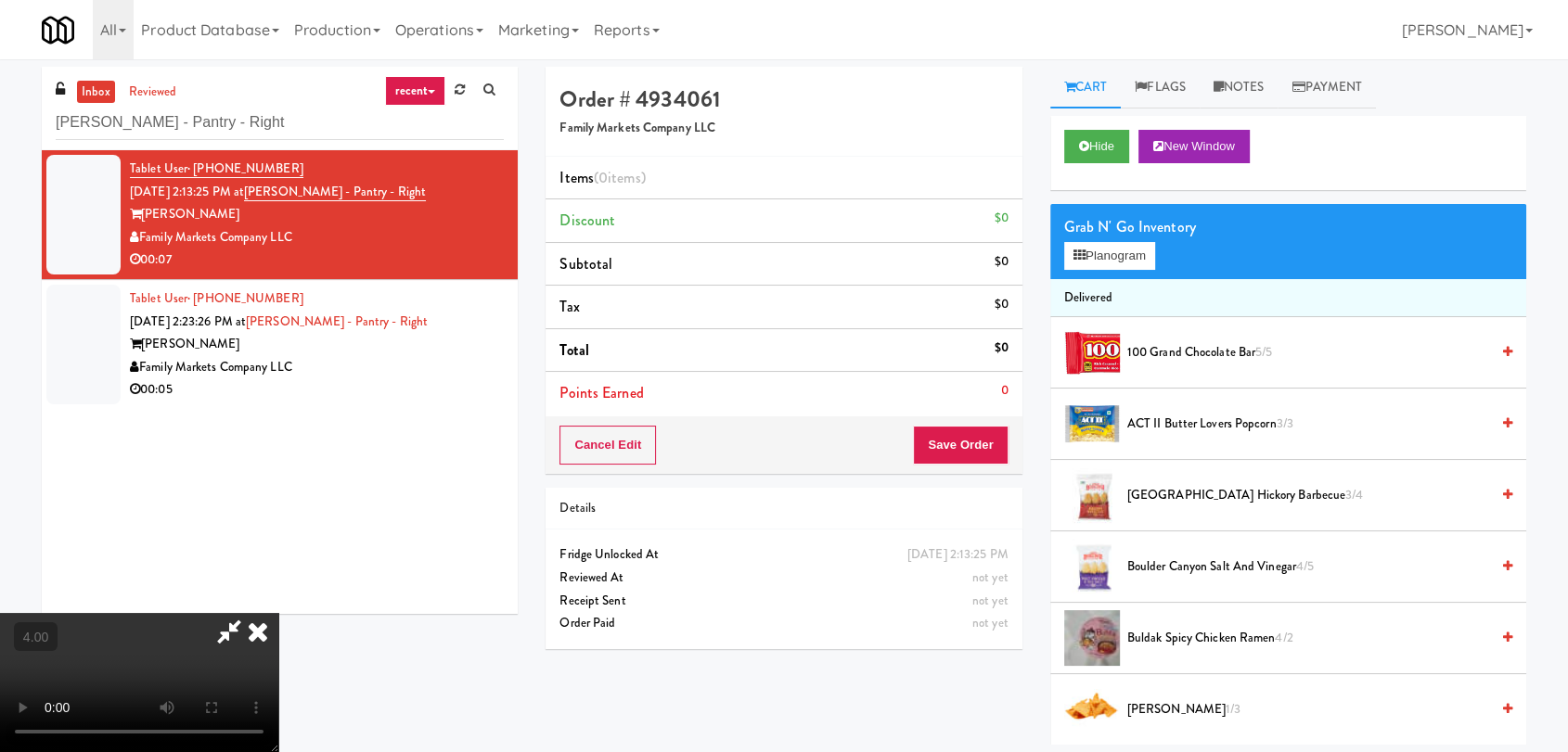
click at [278, 614] on video at bounding box center [138, 683] width 278 height 139
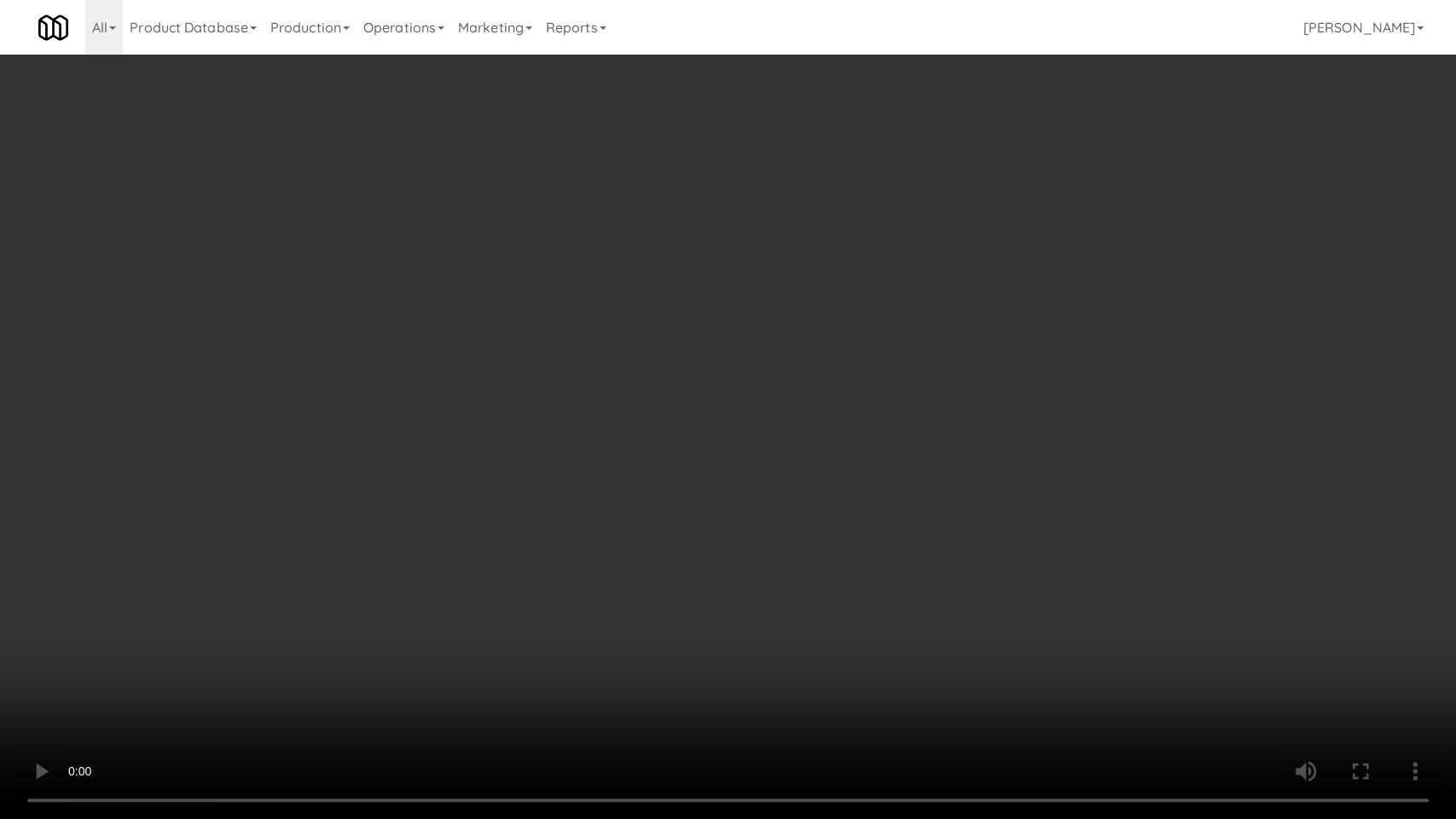
click at [375, 691] on video at bounding box center [728, 409] width 1456 height 819
click at [385, 682] on video at bounding box center [728, 409] width 1456 height 819
click at [536, 628] on video at bounding box center [728, 409] width 1456 height 819
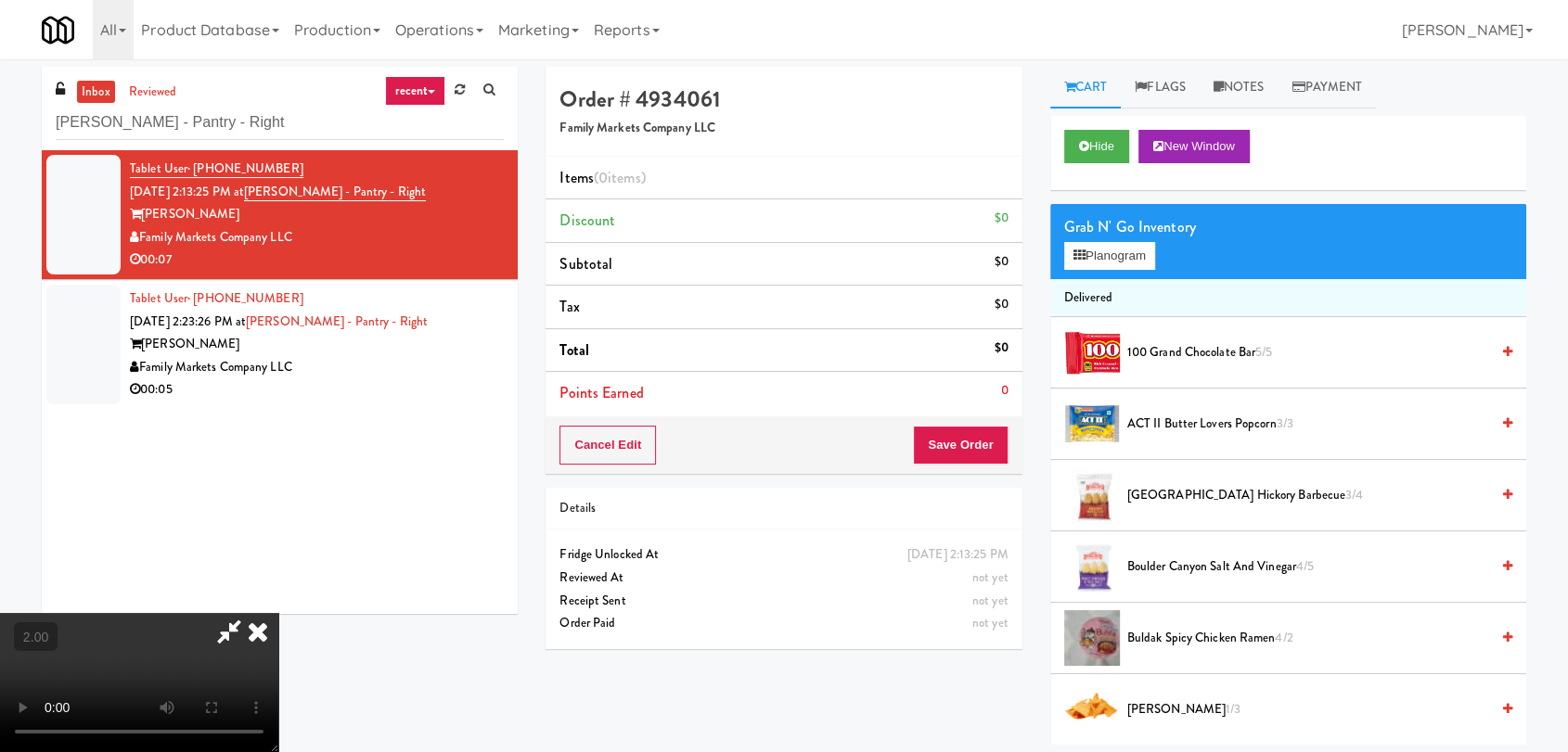
click at [278, 614] on icon at bounding box center [257, 632] width 41 height 37
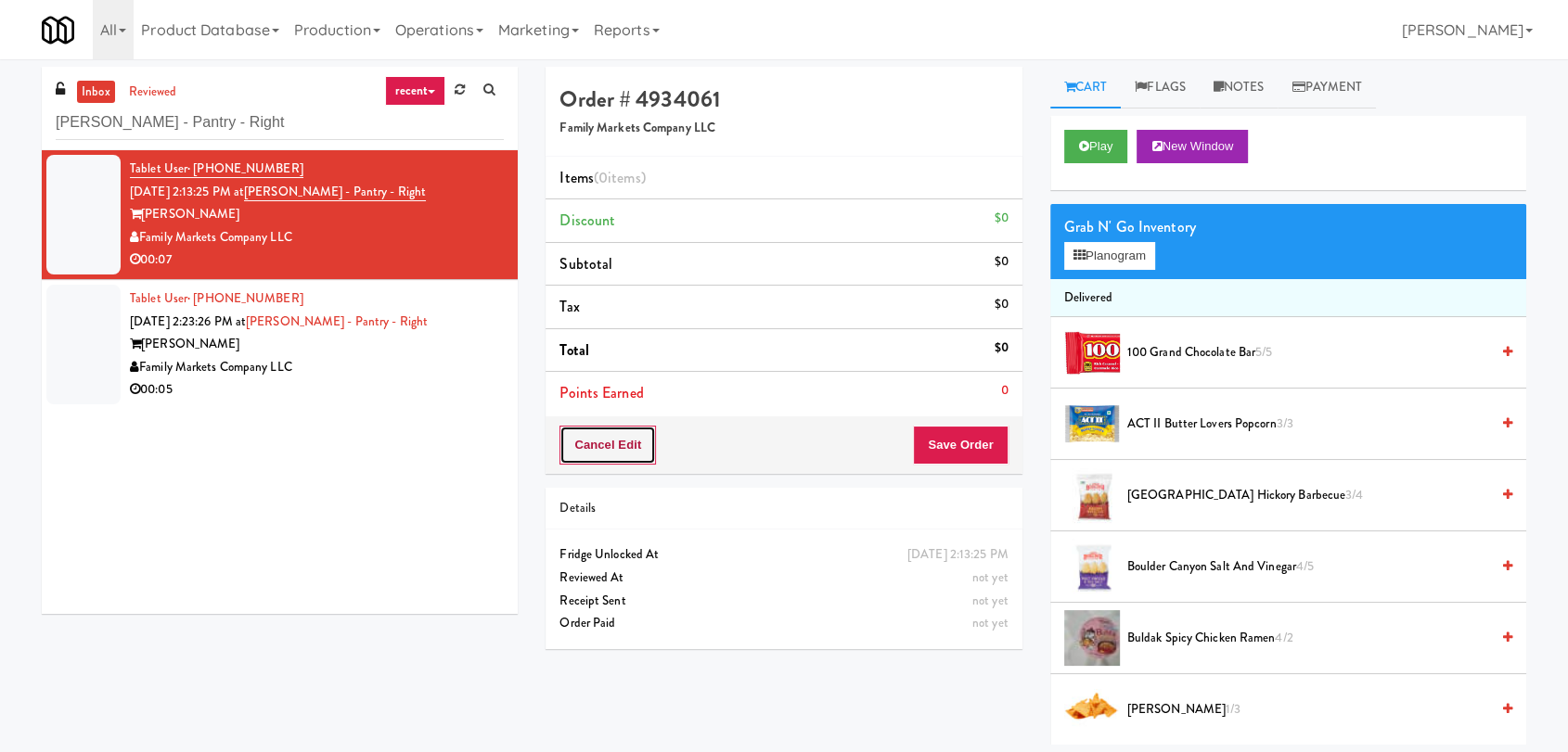
click at [636, 445] on button "Cancel Edit" at bounding box center [608, 445] width 97 height 39
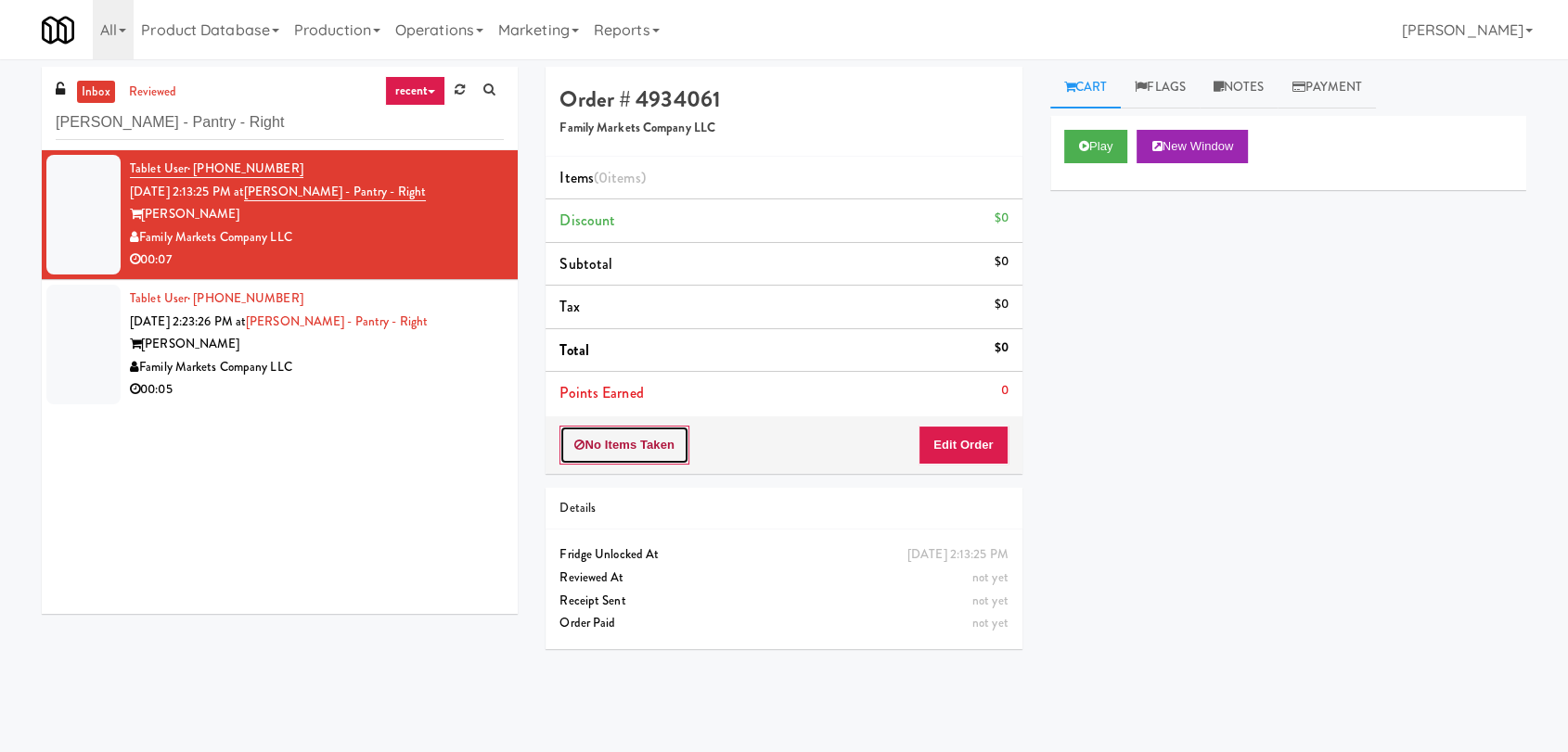
click at [634, 447] on button "No Items Taken" at bounding box center [624, 445] width 130 height 39
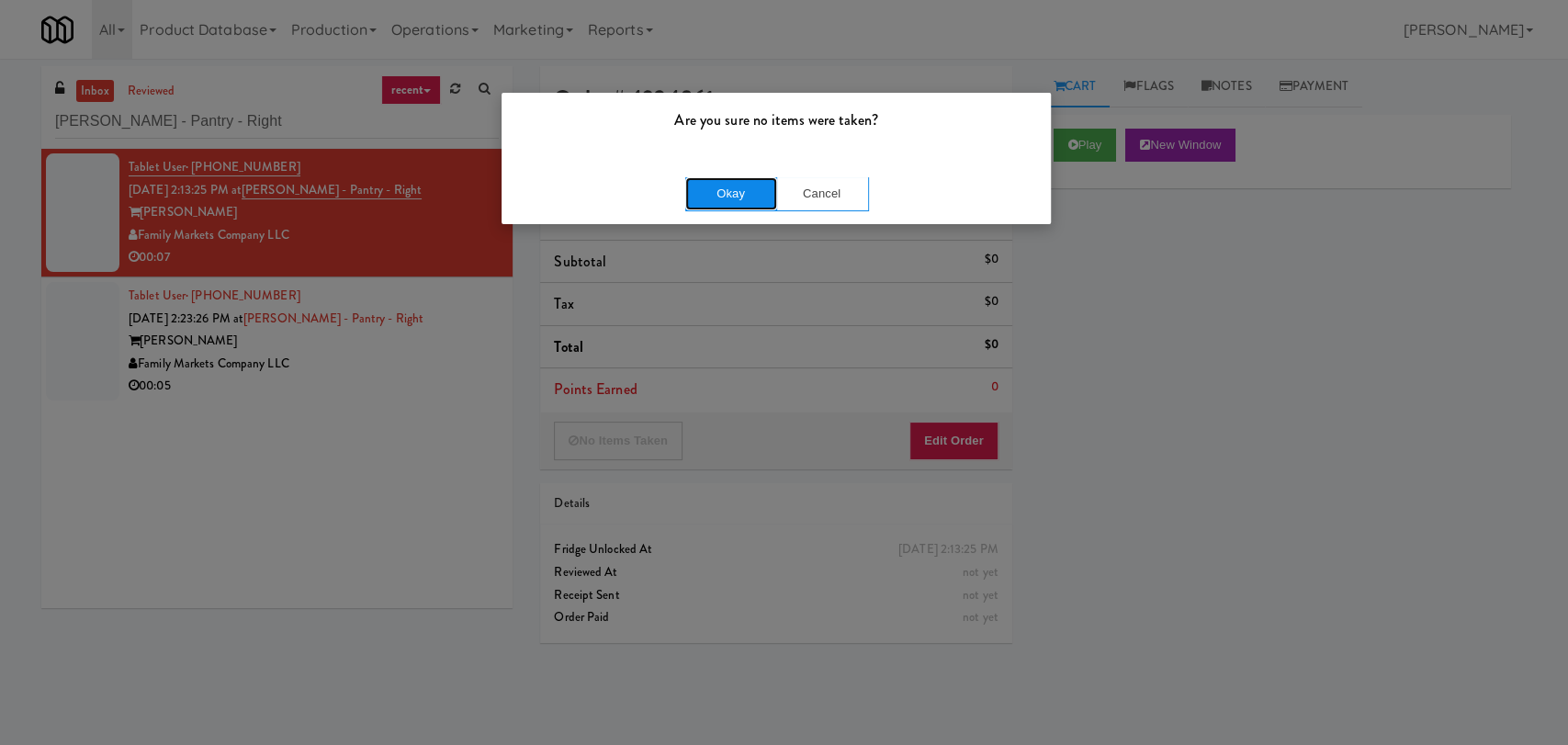
click at [693, 198] on button "Okay" at bounding box center [731, 194] width 92 height 33
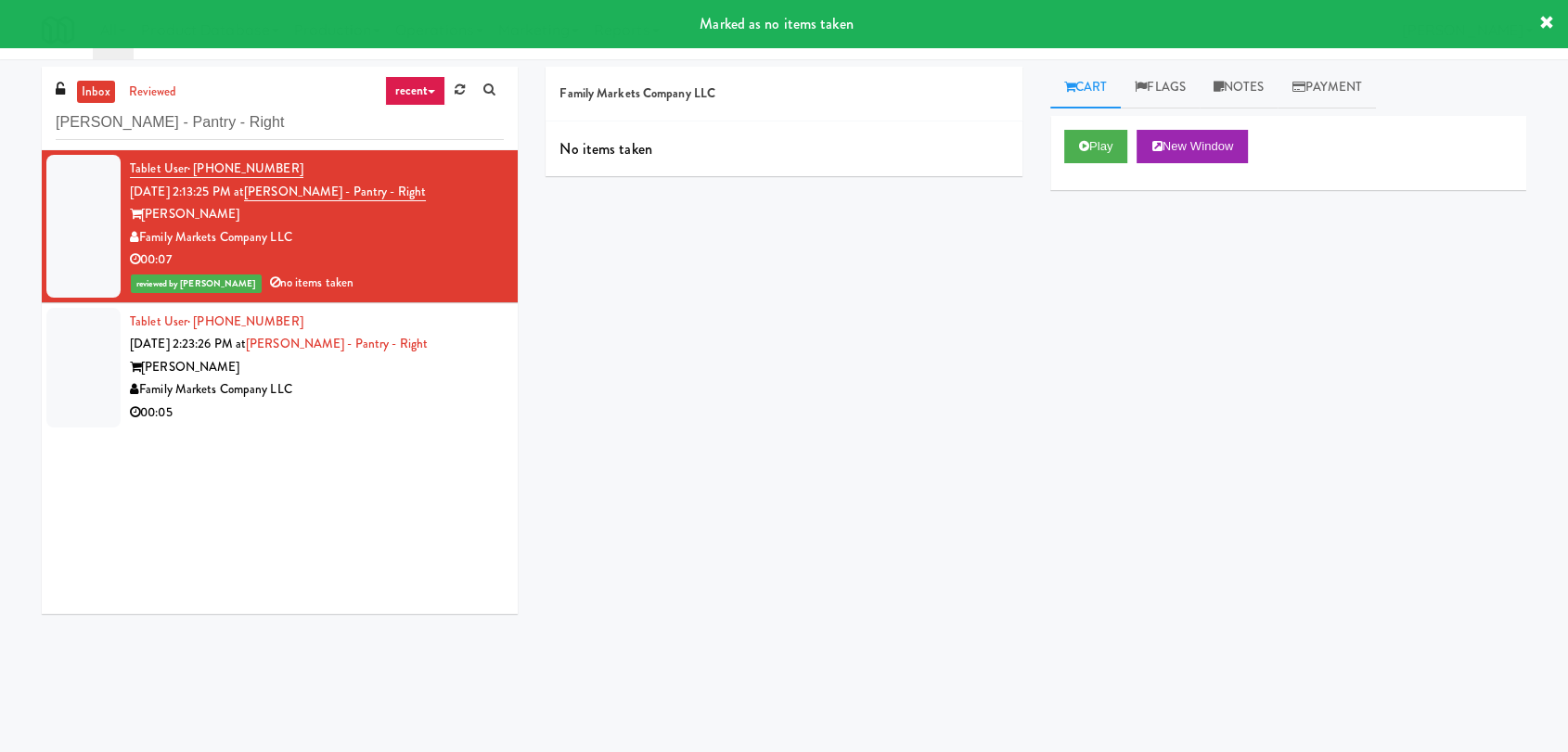
click at [450, 365] on div "[PERSON_NAME]" at bounding box center [317, 368] width 374 height 23
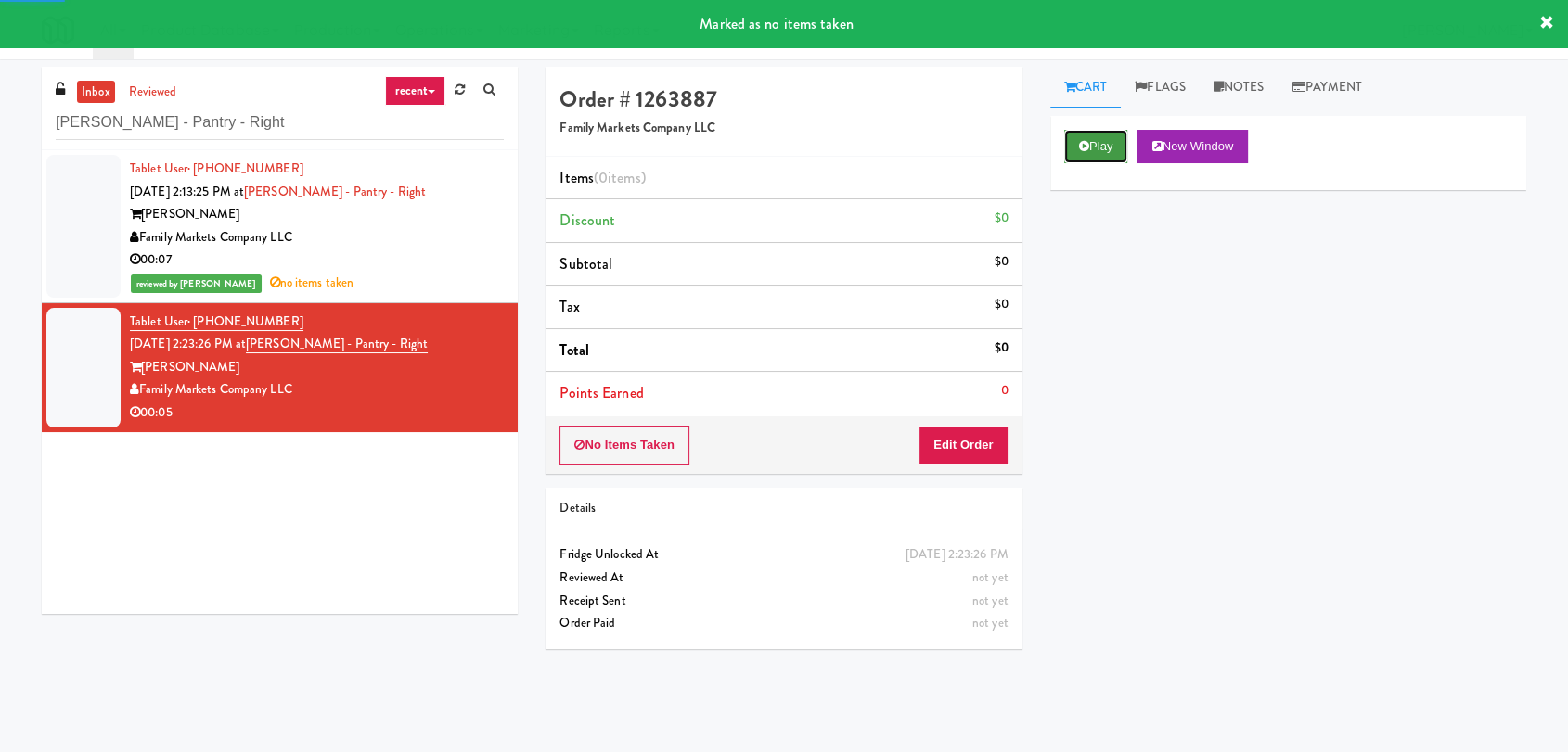
click at [1079, 151] on icon at bounding box center [1084, 146] width 10 height 12
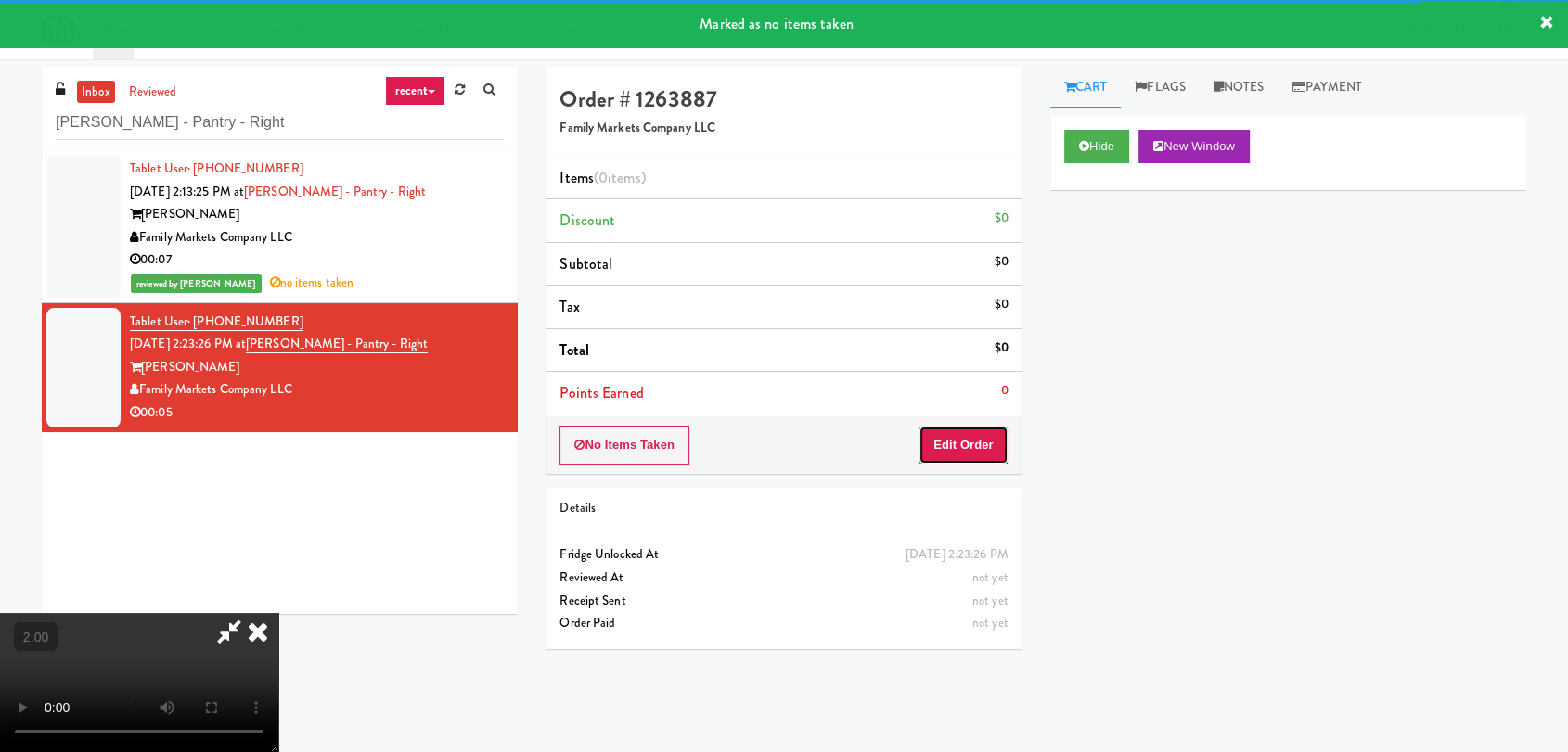
click at [953, 432] on button "Edit Order" at bounding box center [963, 445] width 90 height 39
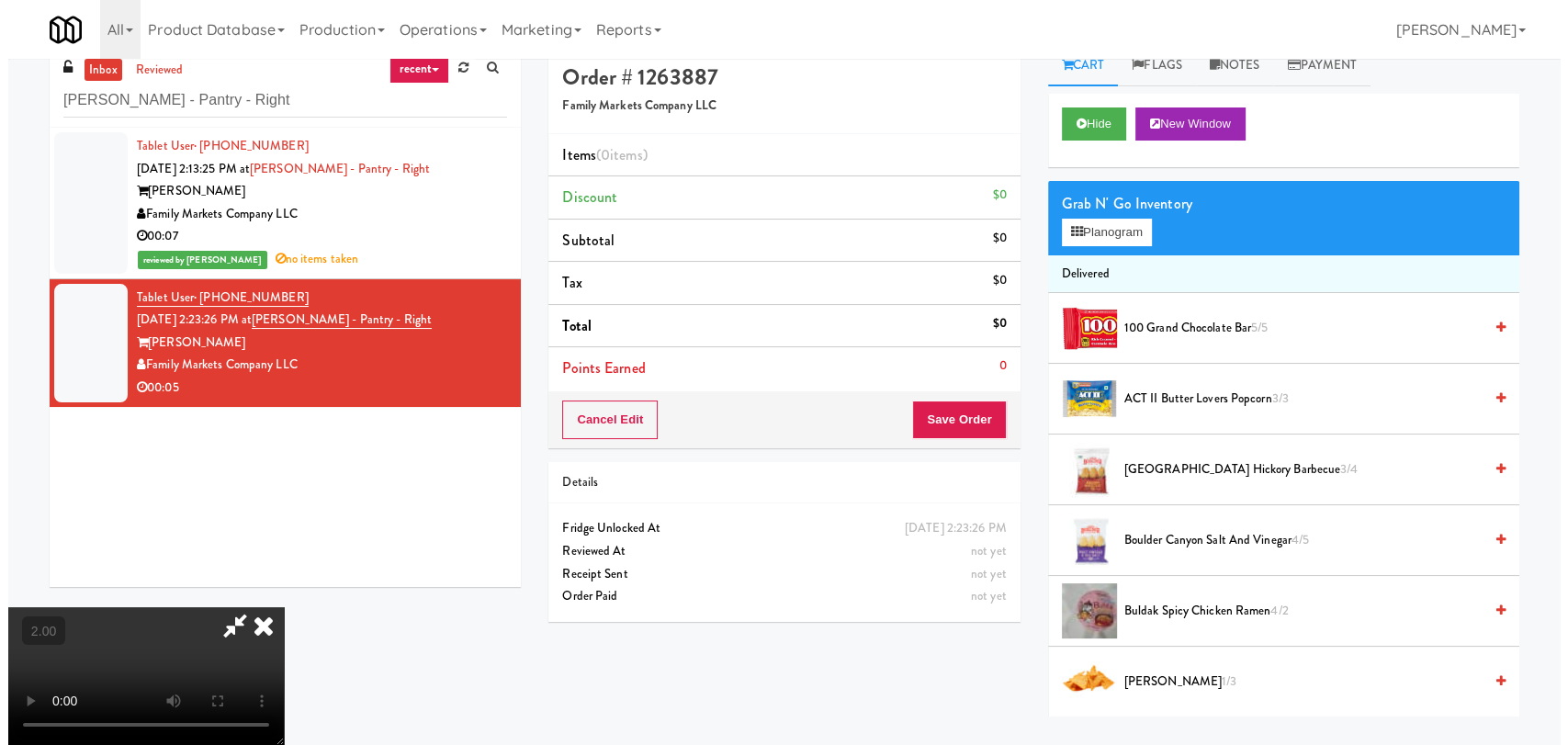
scroll to position [59, 0]
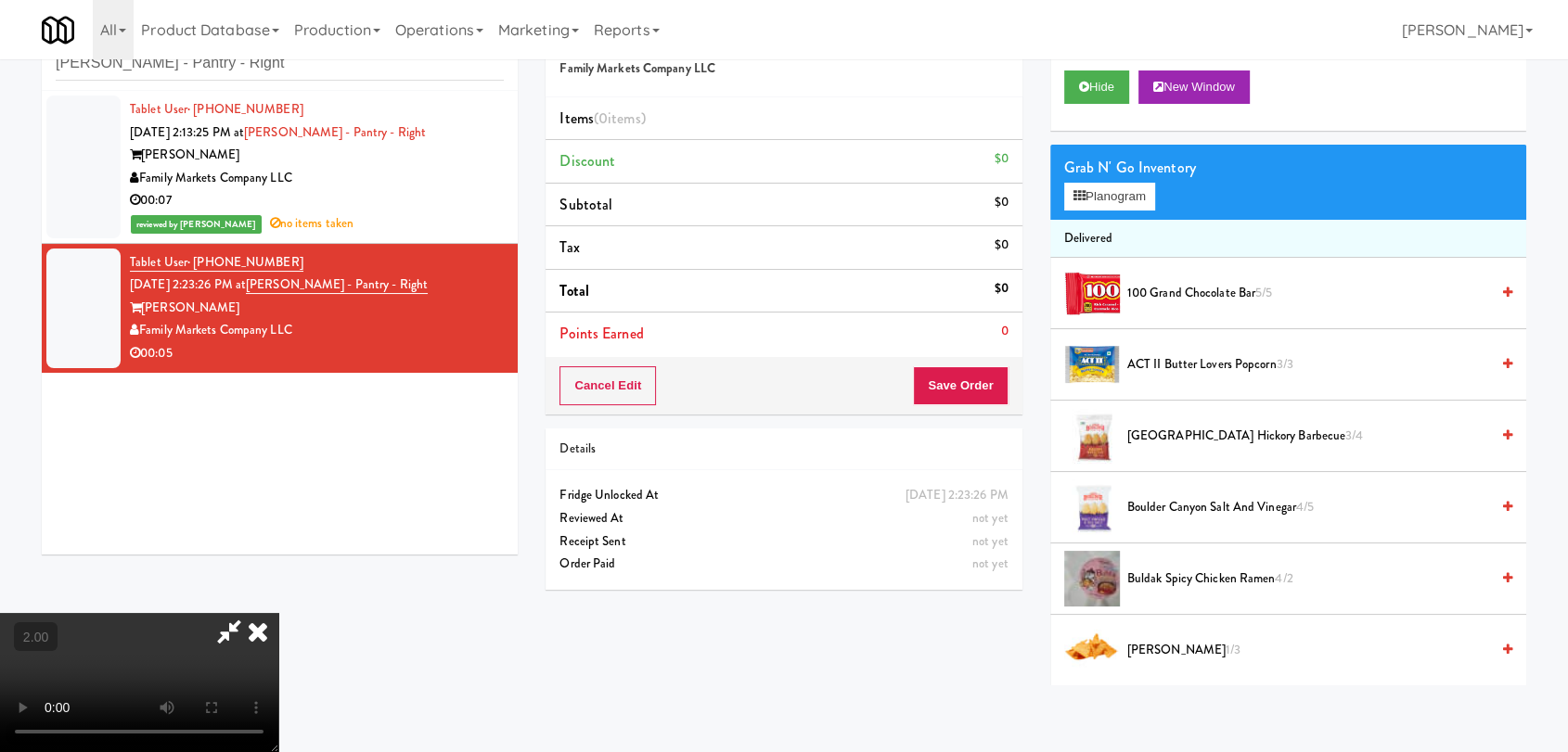
click at [278, 614] on video at bounding box center [138, 683] width 278 height 139
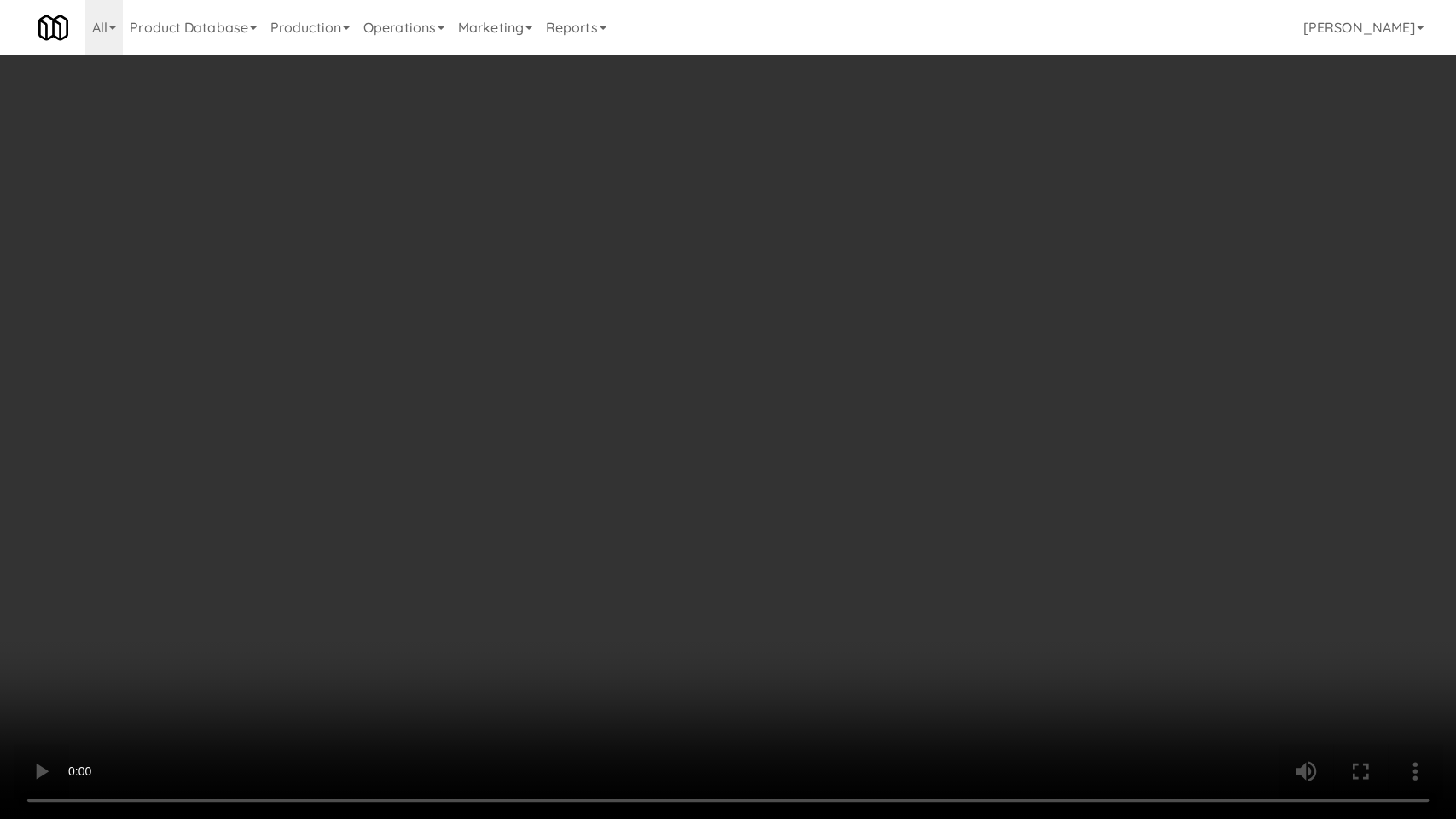
click at [493, 691] on video at bounding box center [728, 409] width 1456 height 819
click at [493, 653] on video at bounding box center [728, 409] width 1456 height 819
click at [599, 618] on video at bounding box center [728, 409] width 1456 height 819
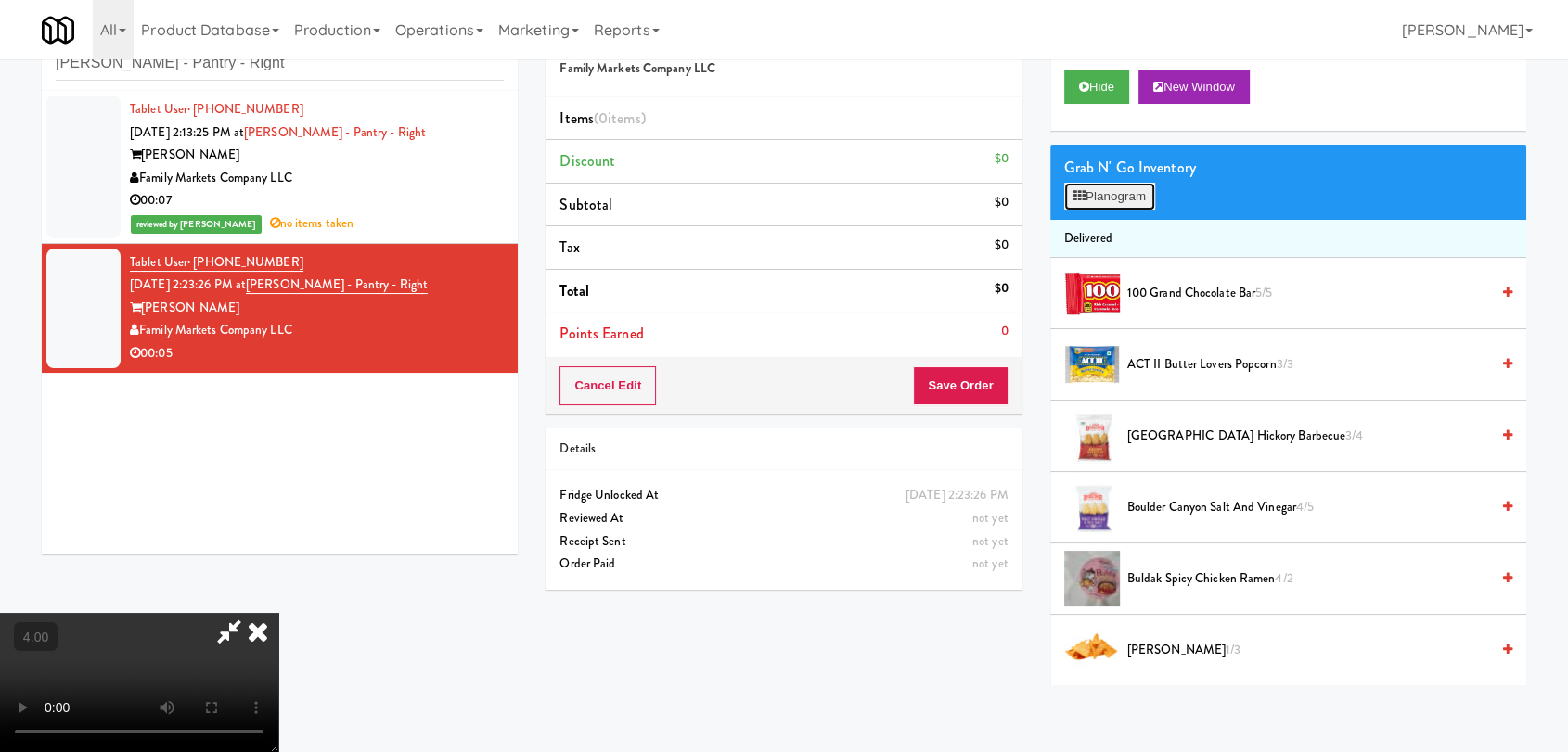
click at [1090, 203] on button "Planogram" at bounding box center [1110, 196] width 91 height 28
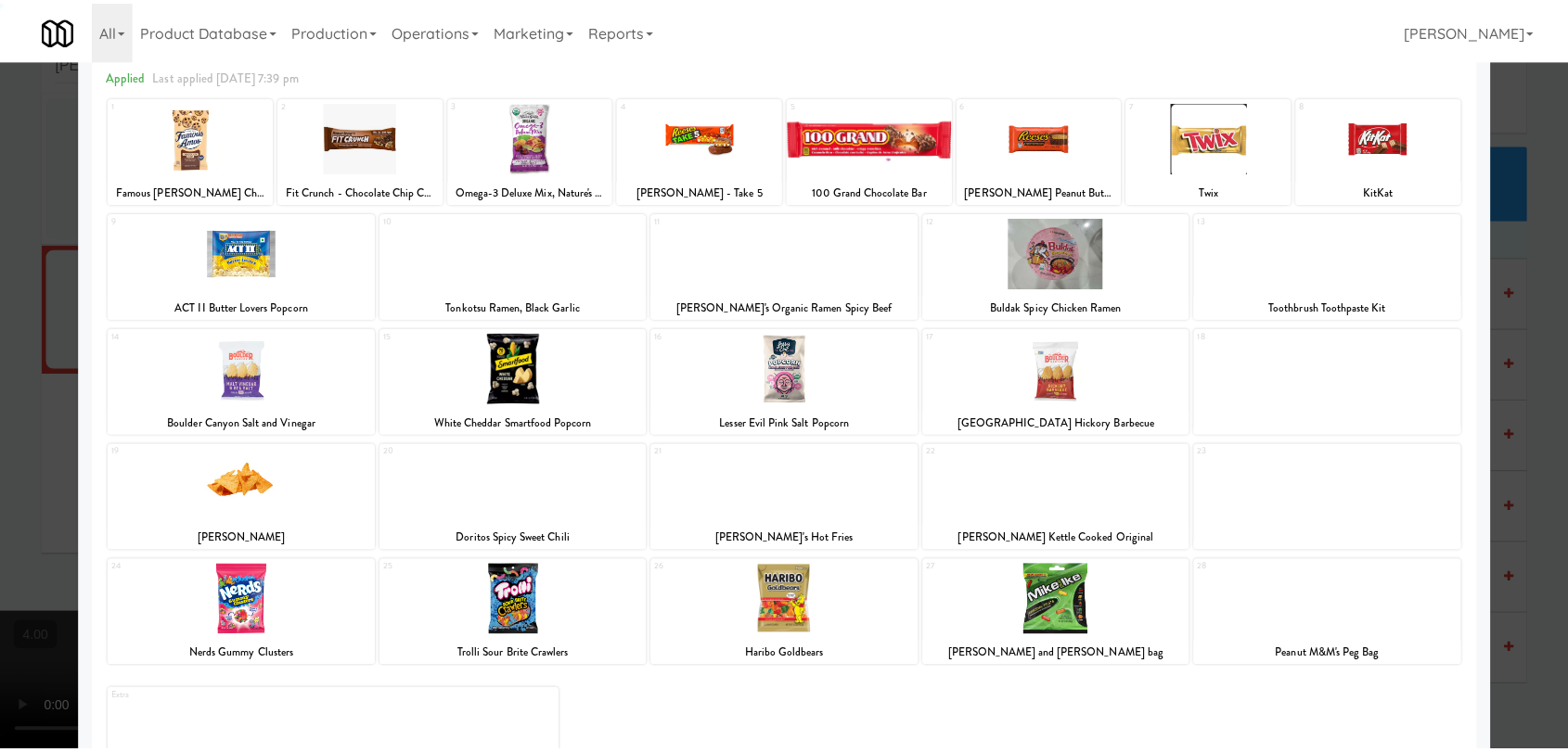
scroll to position [158, 0]
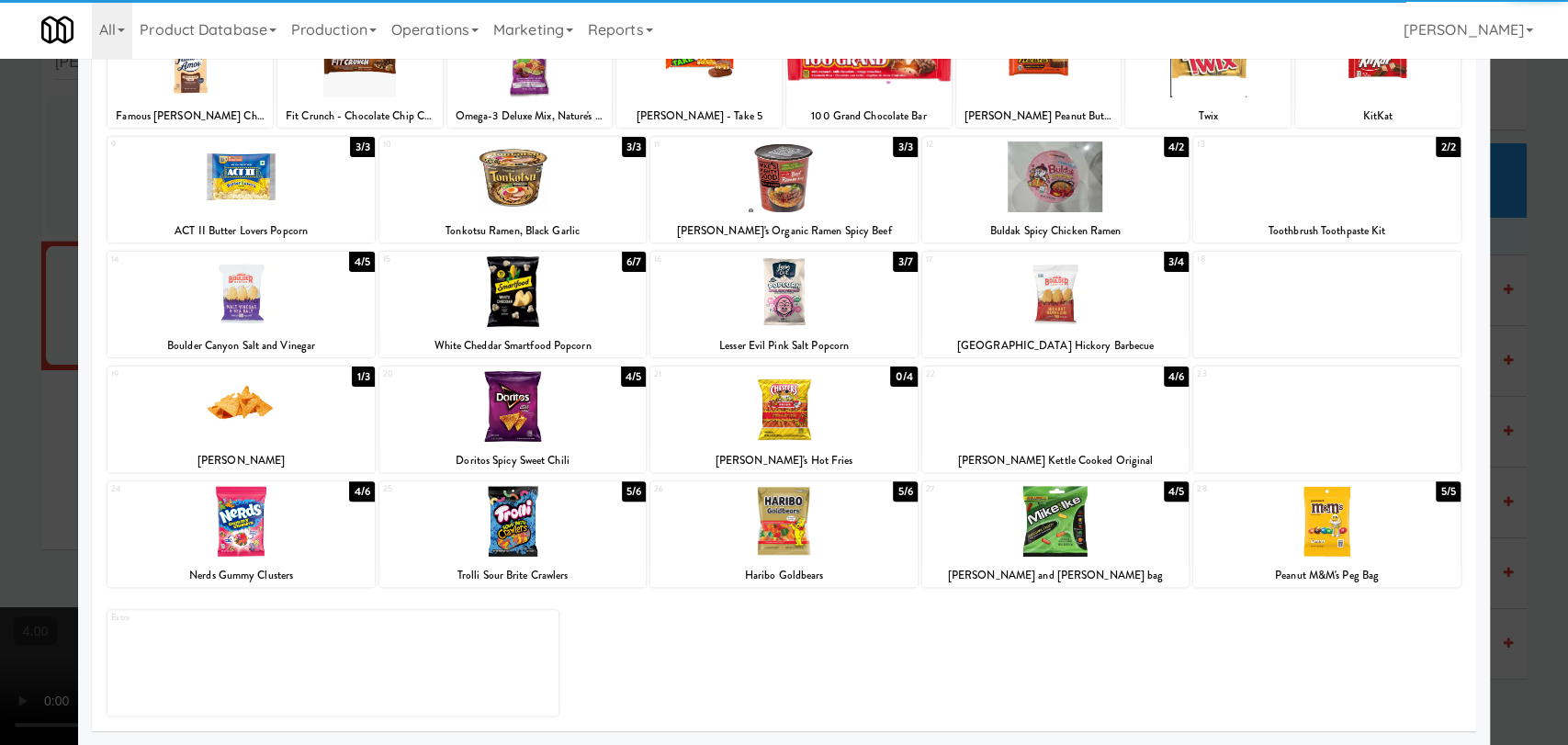
click at [279, 413] on div at bounding box center [240, 406] width 267 height 70
click at [0, 318] on div at bounding box center [784, 372] width 1568 height 745
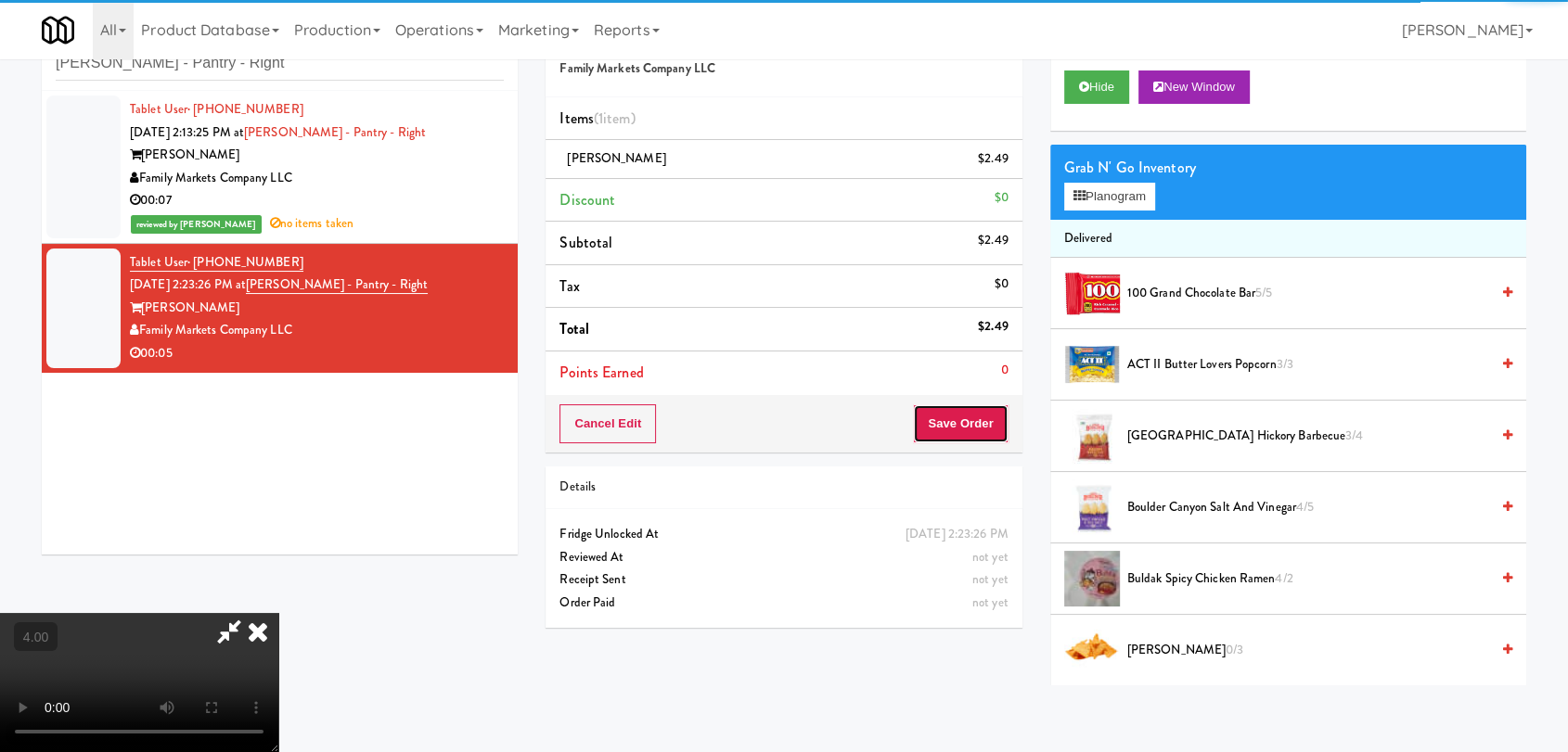
click at [996, 432] on button "Save Order" at bounding box center [960, 423] width 95 height 39
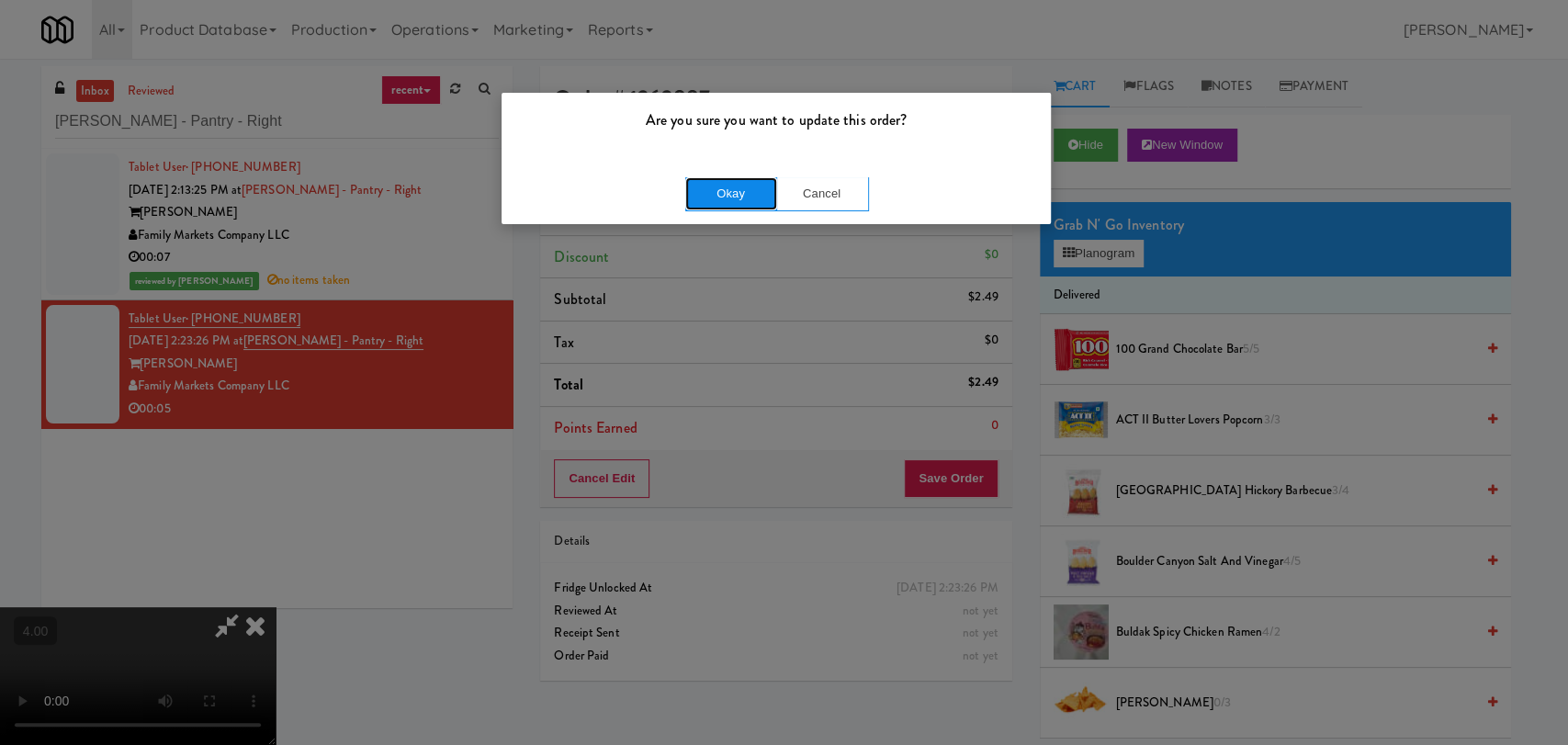
click at [722, 189] on button "Okay" at bounding box center [731, 194] width 92 height 33
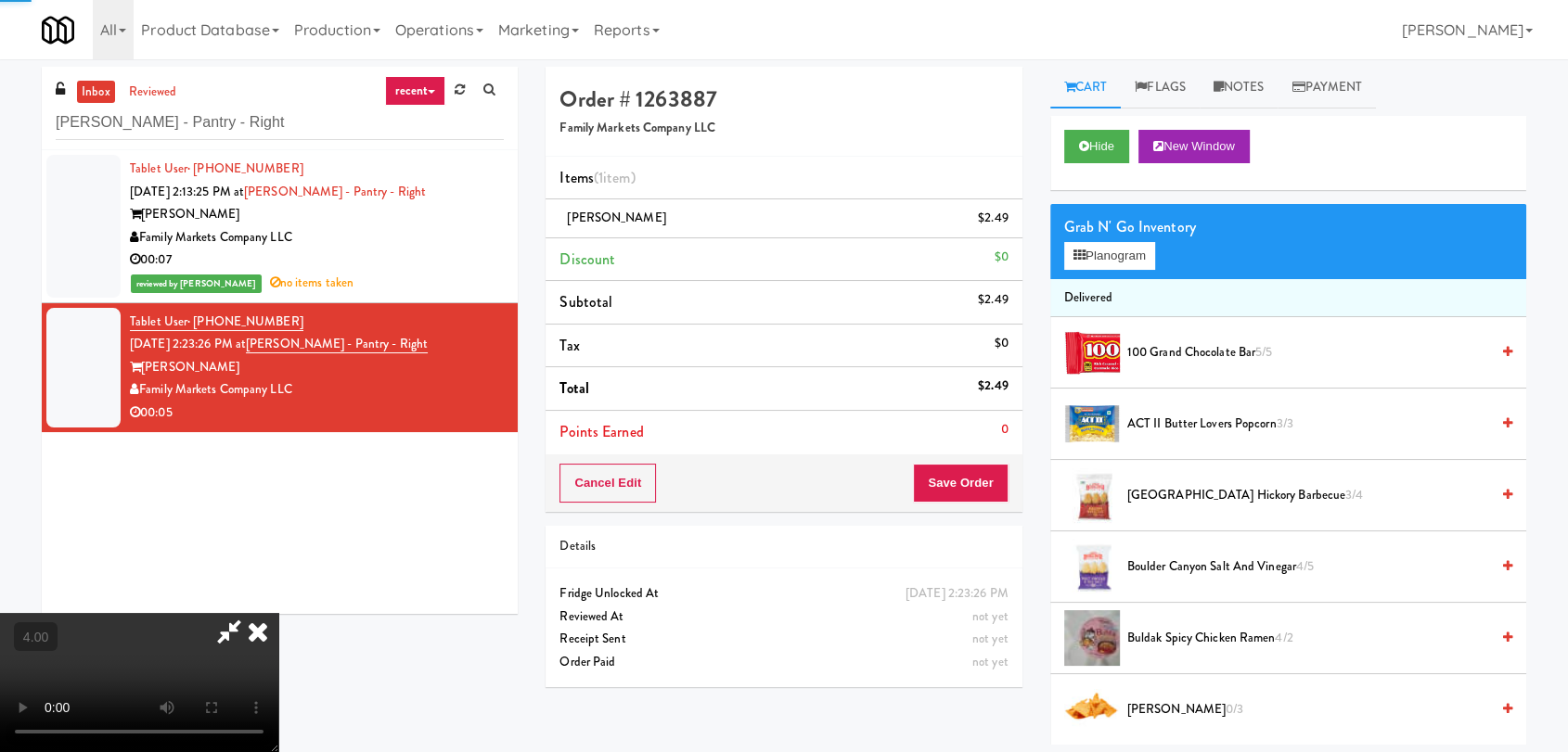
click at [278, 614] on icon at bounding box center [257, 632] width 41 height 37
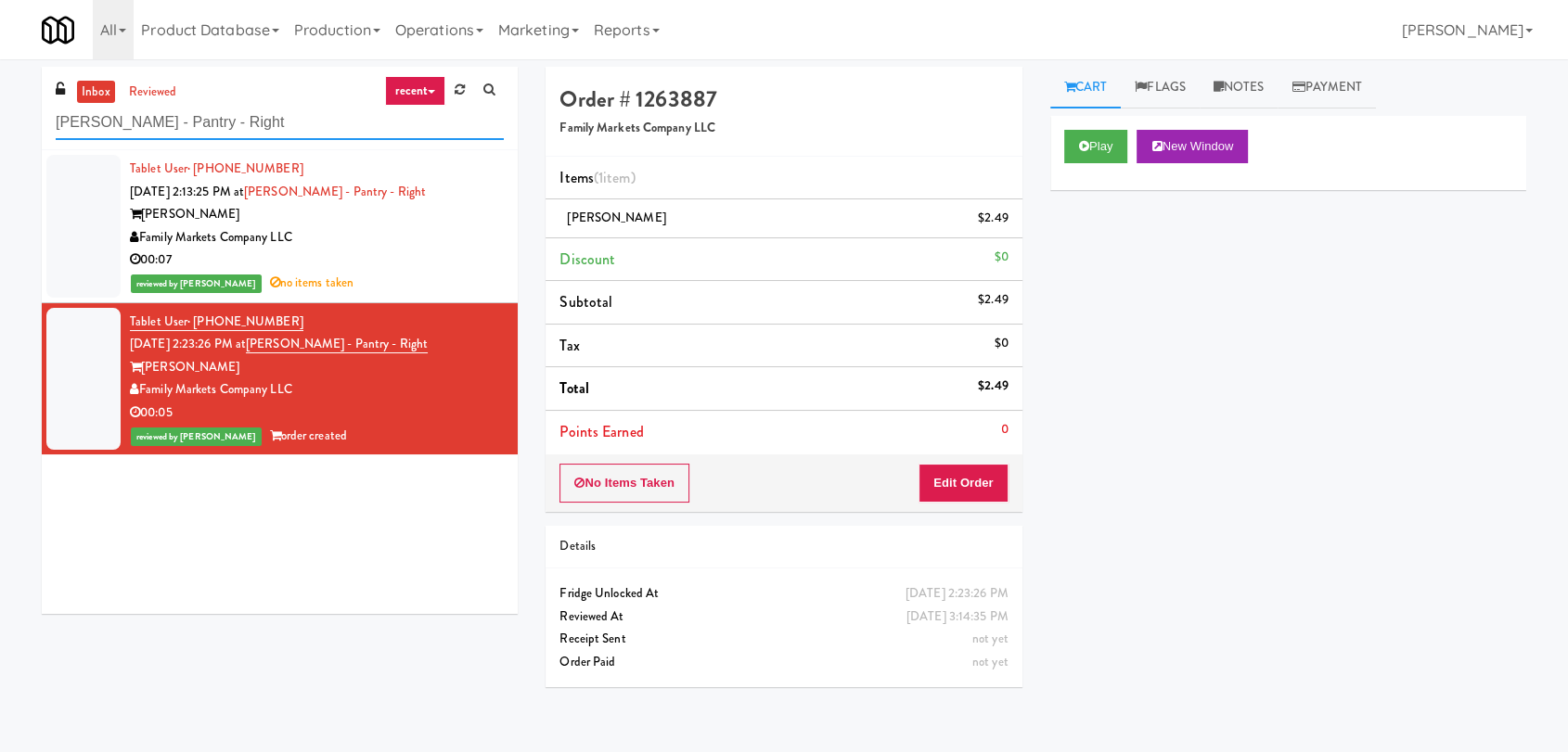
paste input "Fridge - Vantage - Pre Opening"
drag, startPoint x: 283, startPoint y: 126, endPoint x: 0, endPoint y: 117, distance: 283.1
click at [0, 117] on div "inbox reviewed recent all unclear take inventory issue suspicious failed recent…" at bounding box center [784, 405] width 1568 height 678
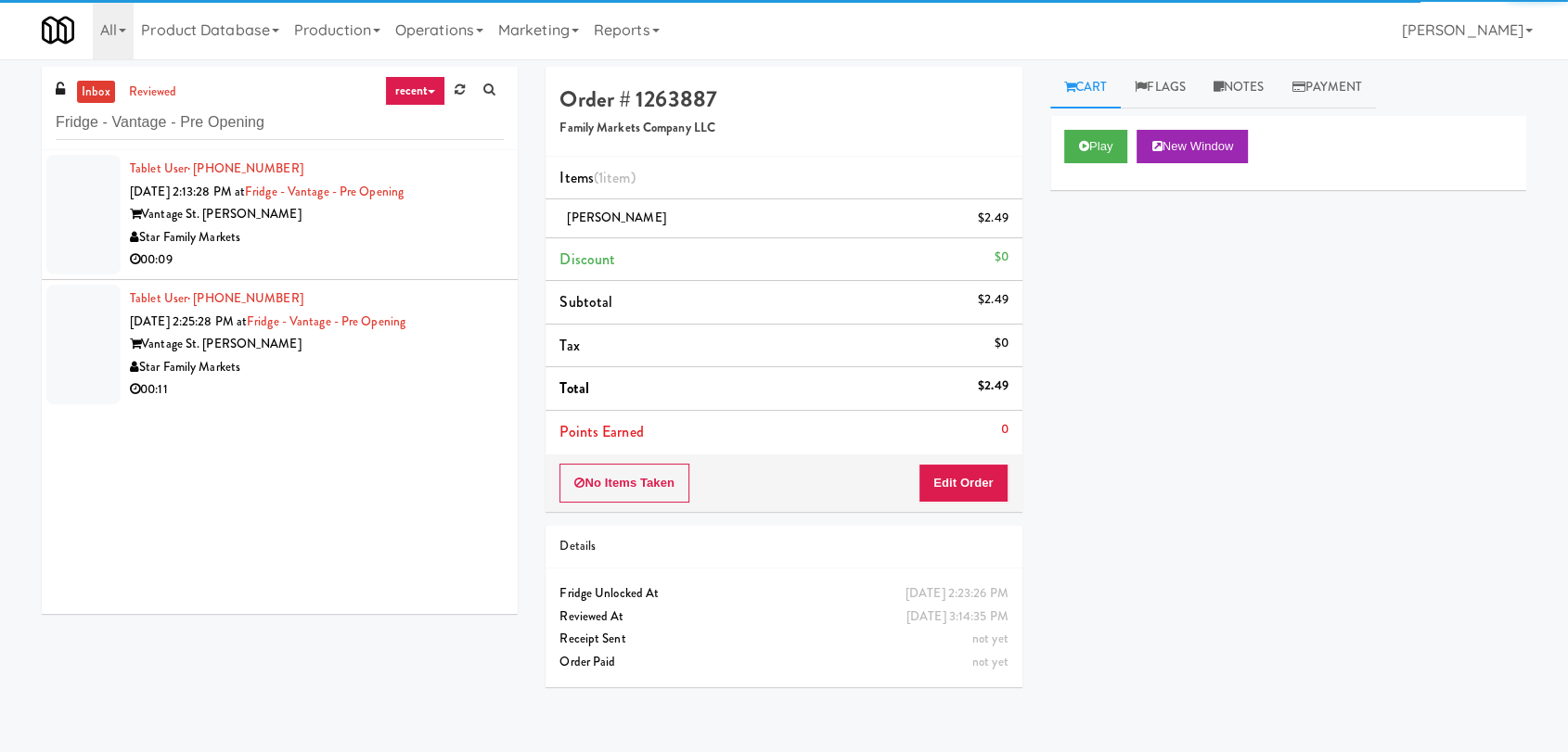
click at [414, 255] on div "00:09" at bounding box center [317, 260] width 374 height 23
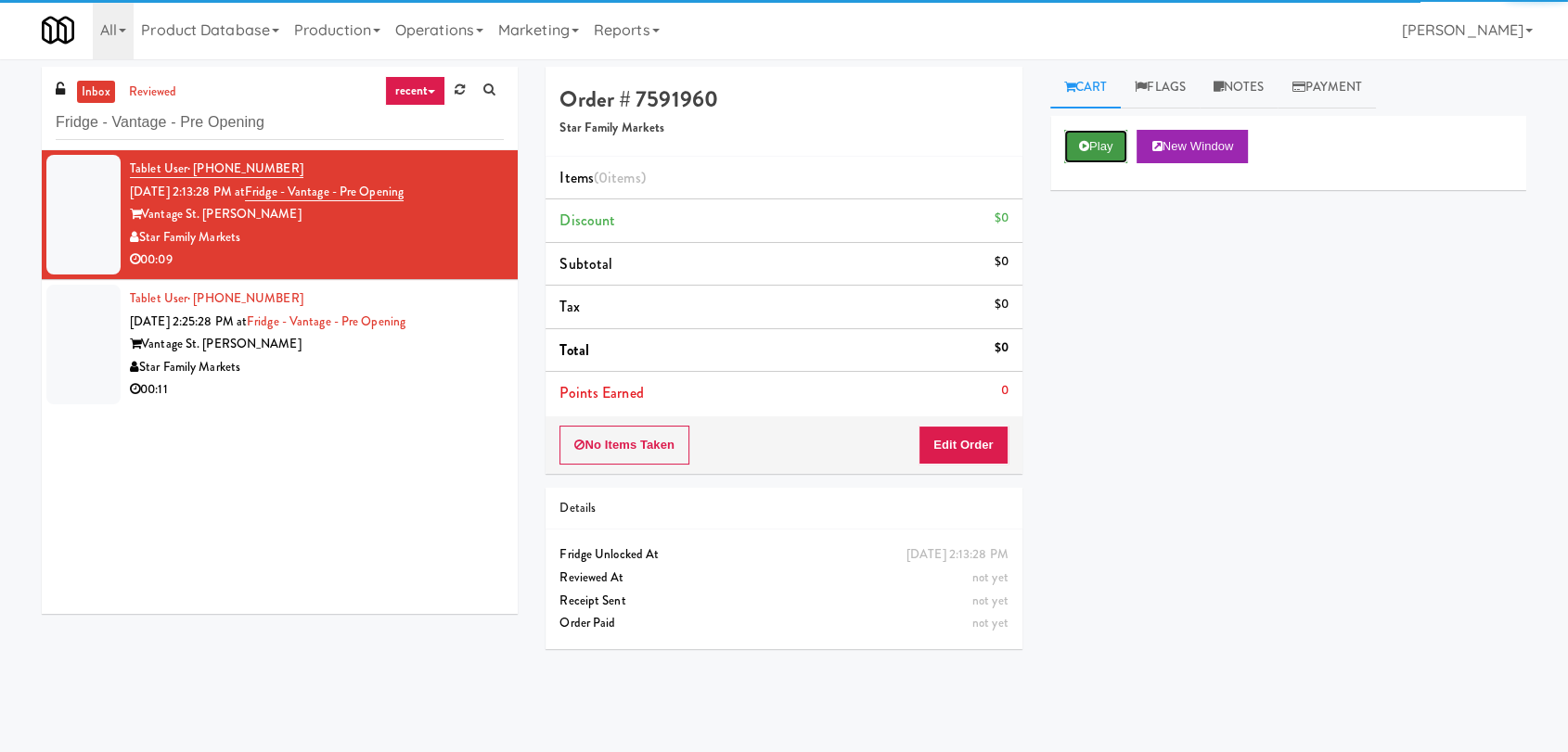
click at [1098, 155] on button "Play" at bounding box center [1096, 146] width 64 height 33
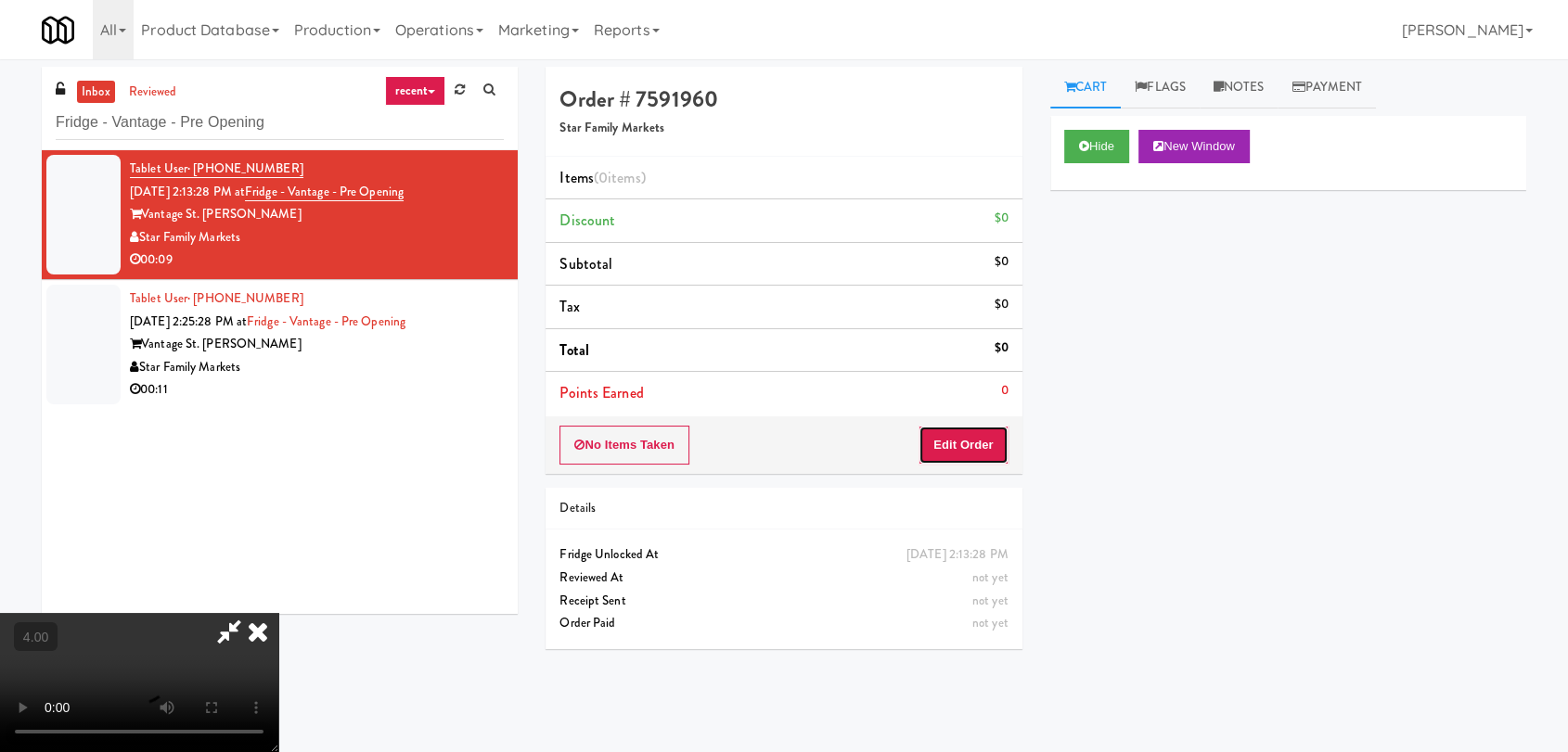
click at [931, 426] on button "Edit Order" at bounding box center [963, 445] width 90 height 39
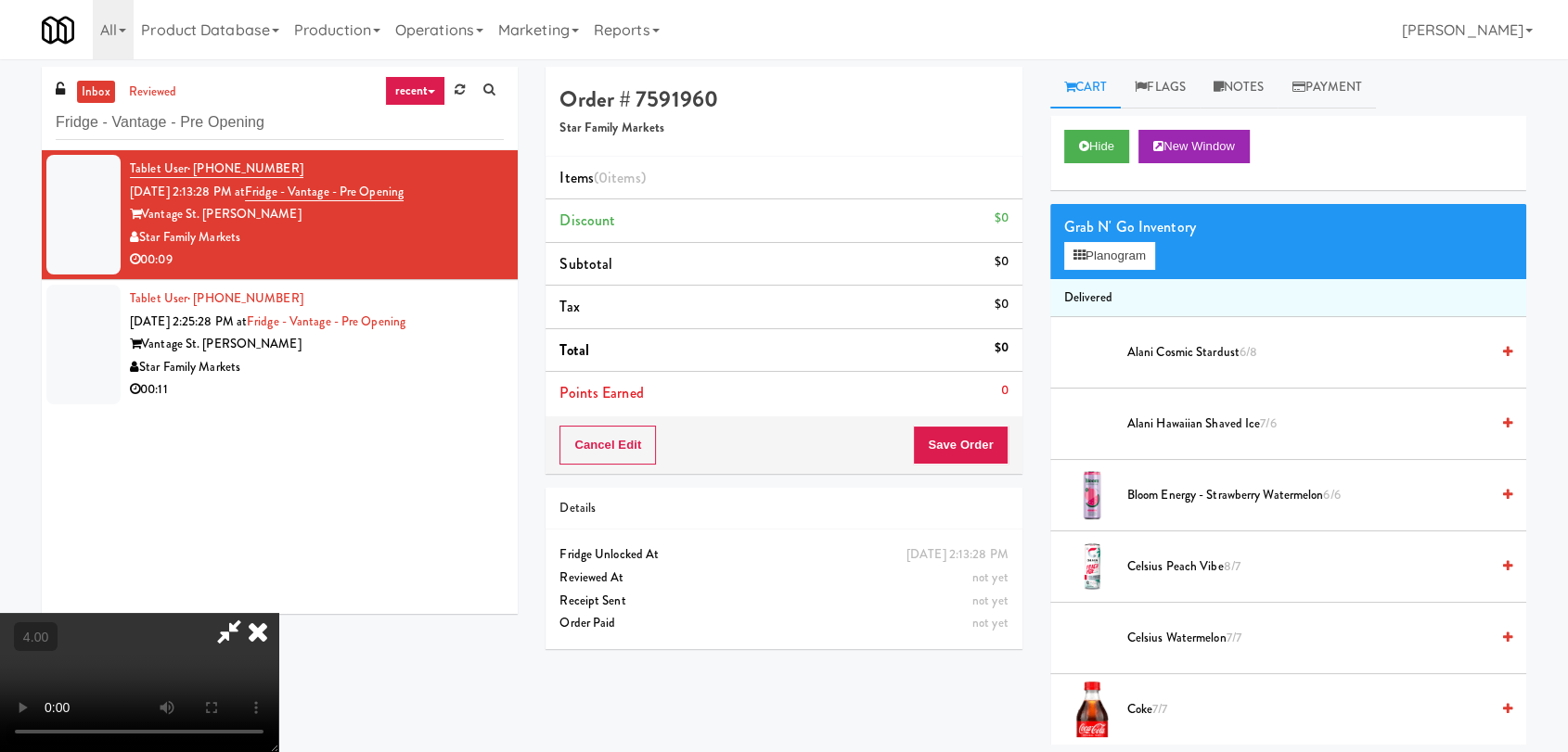
scroll to position [283, 0]
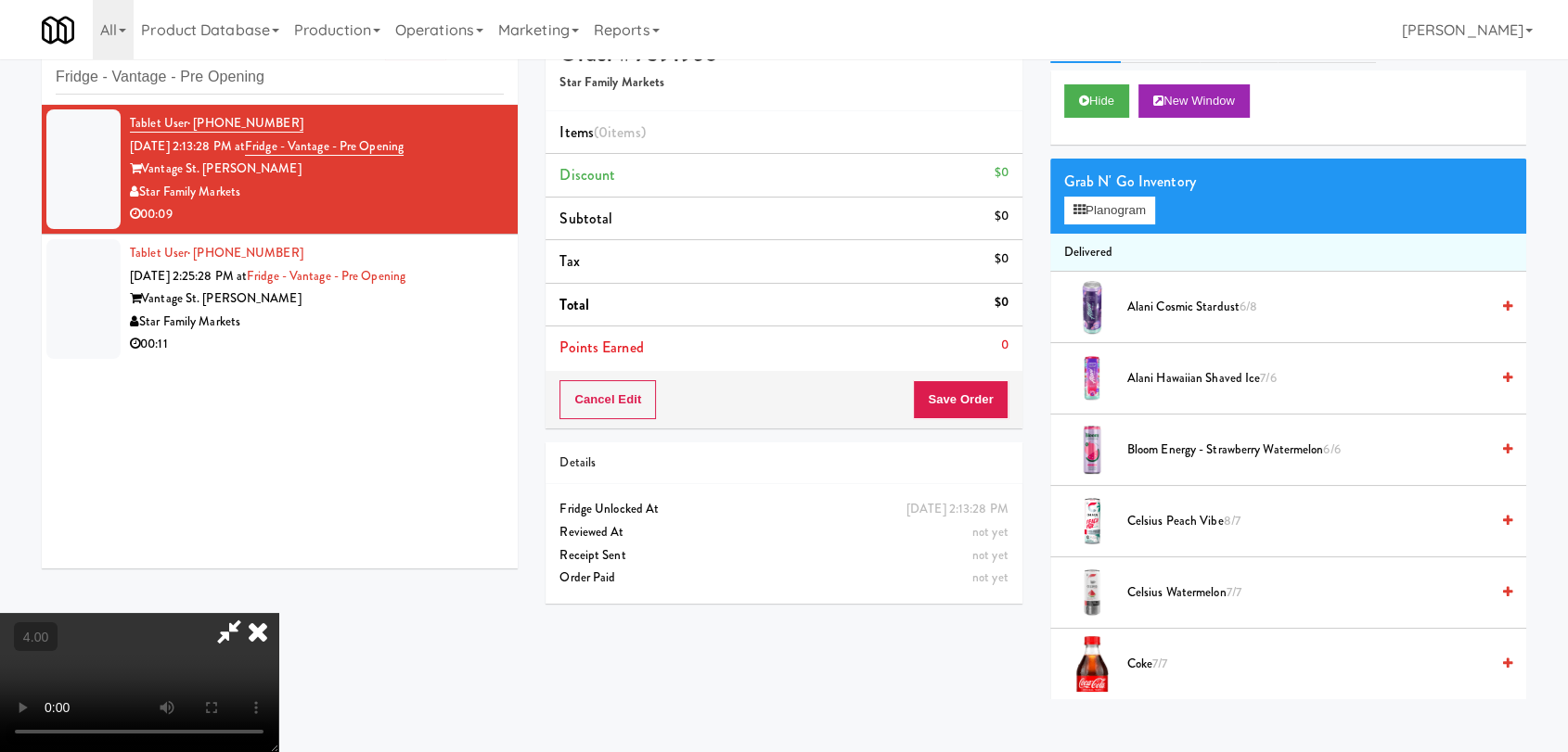
click at [278, 614] on video at bounding box center [138, 683] width 278 height 139
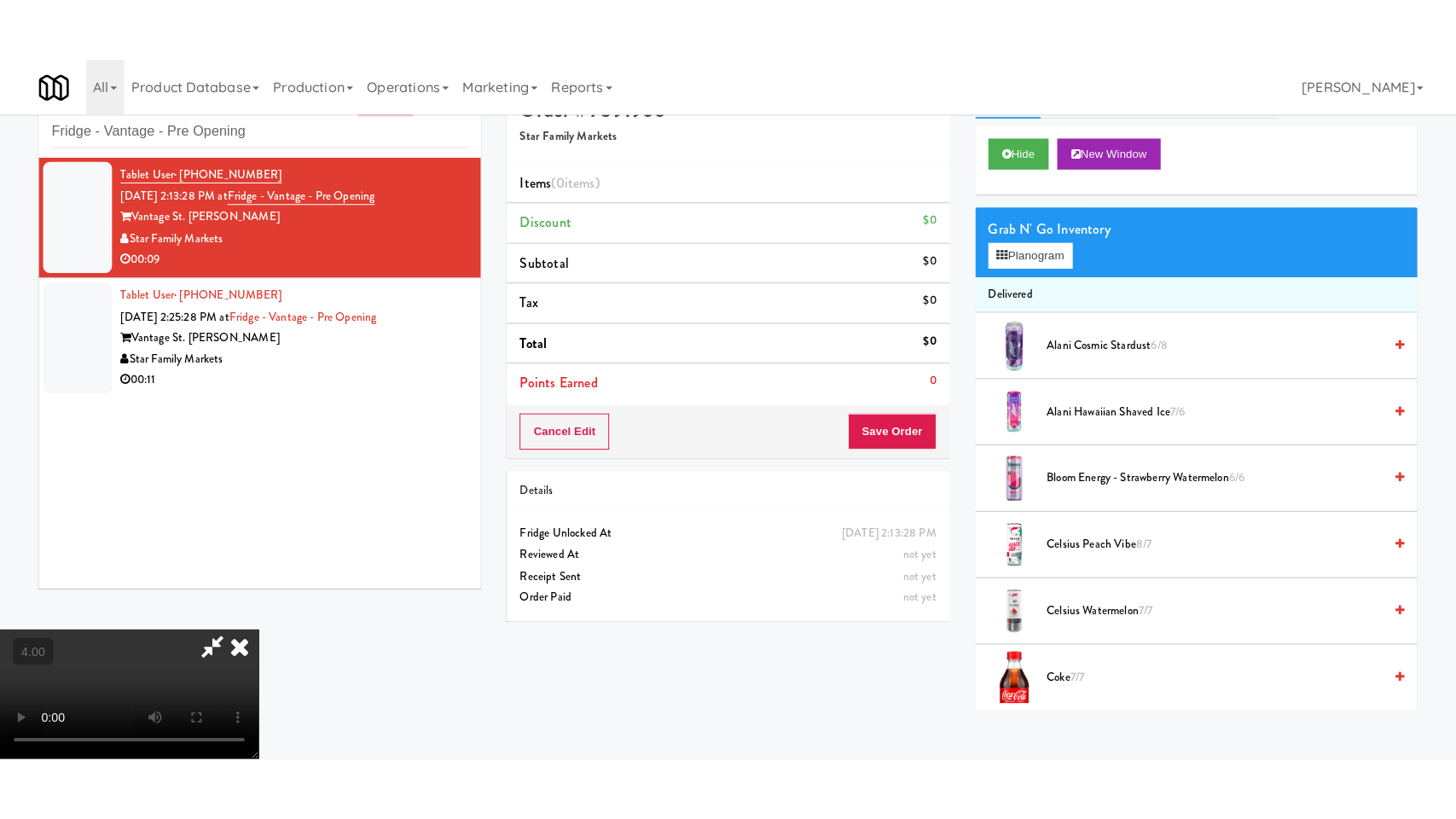
scroll to position [55, 0]
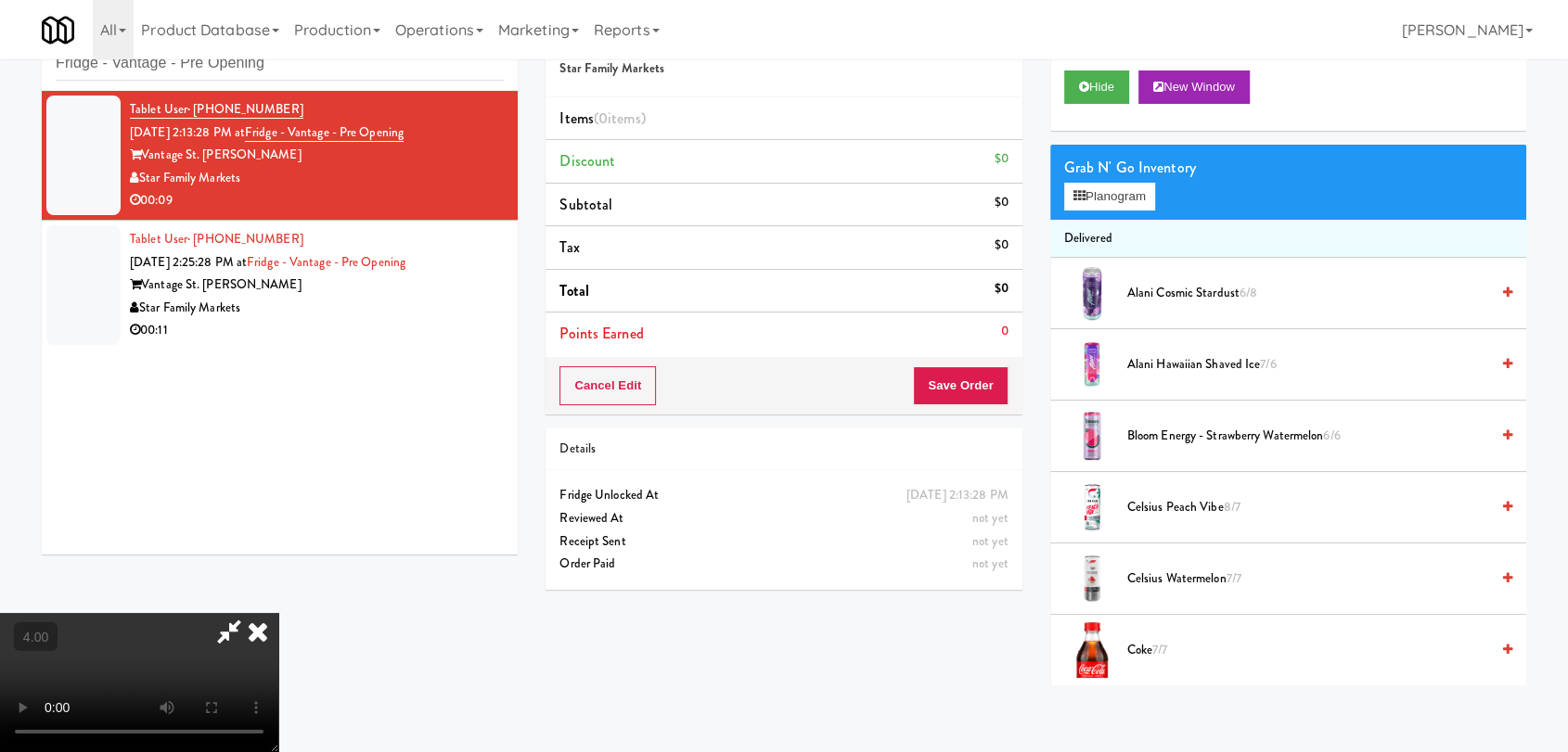
click at [278, 614] on video at bounding box center [138, 683] width 278 height 139
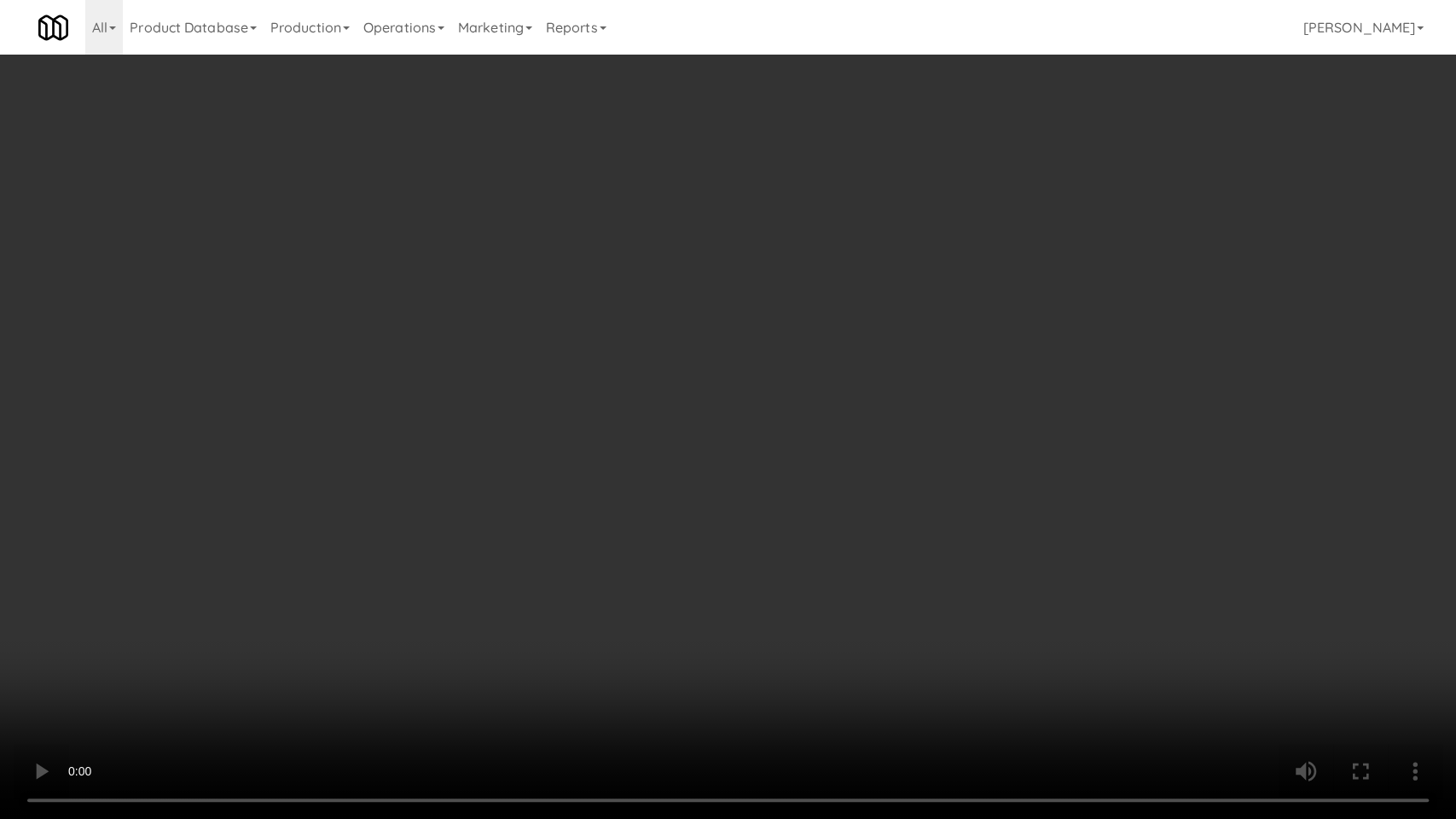
click at [616, 522] on video at bounding box center [728, 409] width 1456 height 819
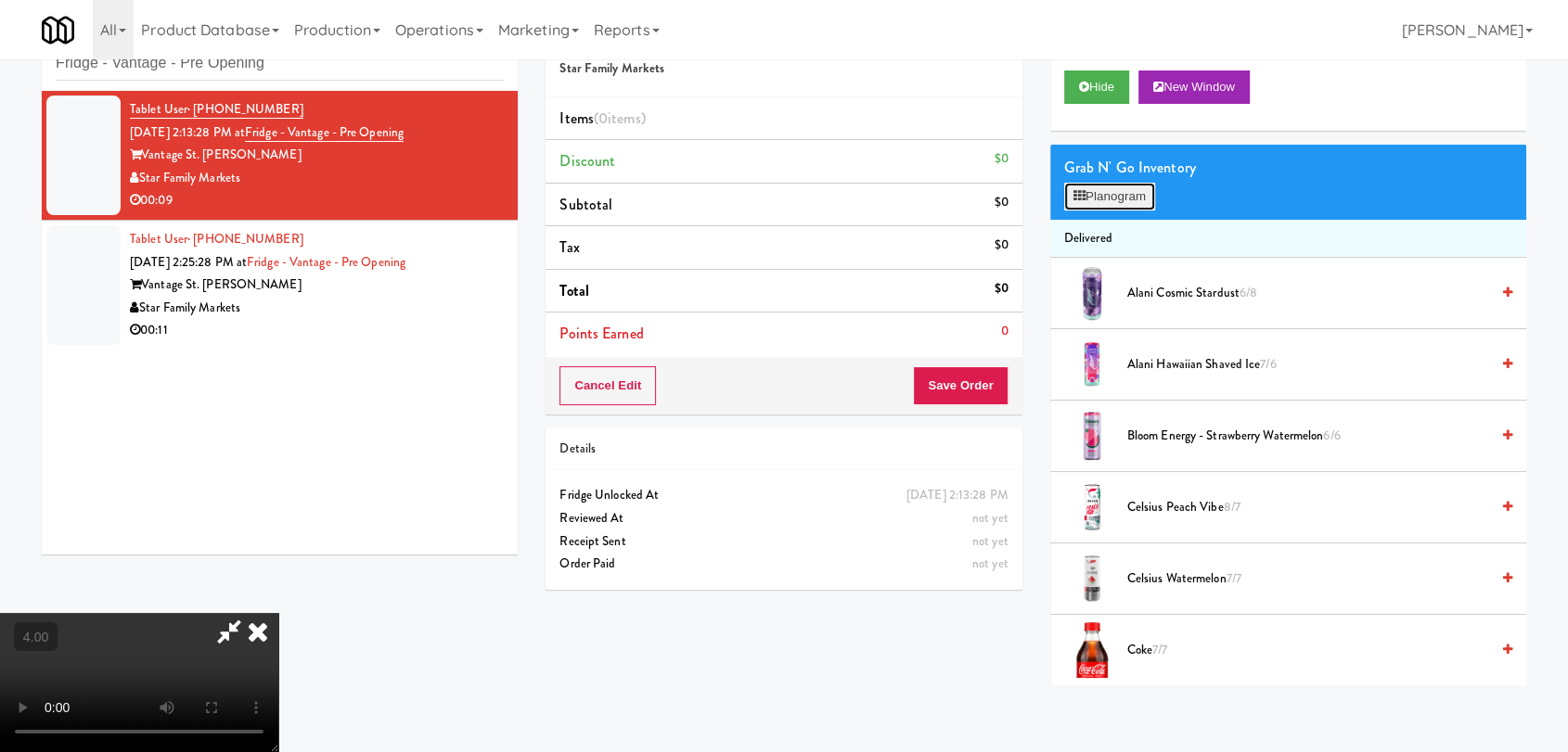
click at [1090, 196] on button "Planogram" at bounding box center [1110, 196] width 91 height 28
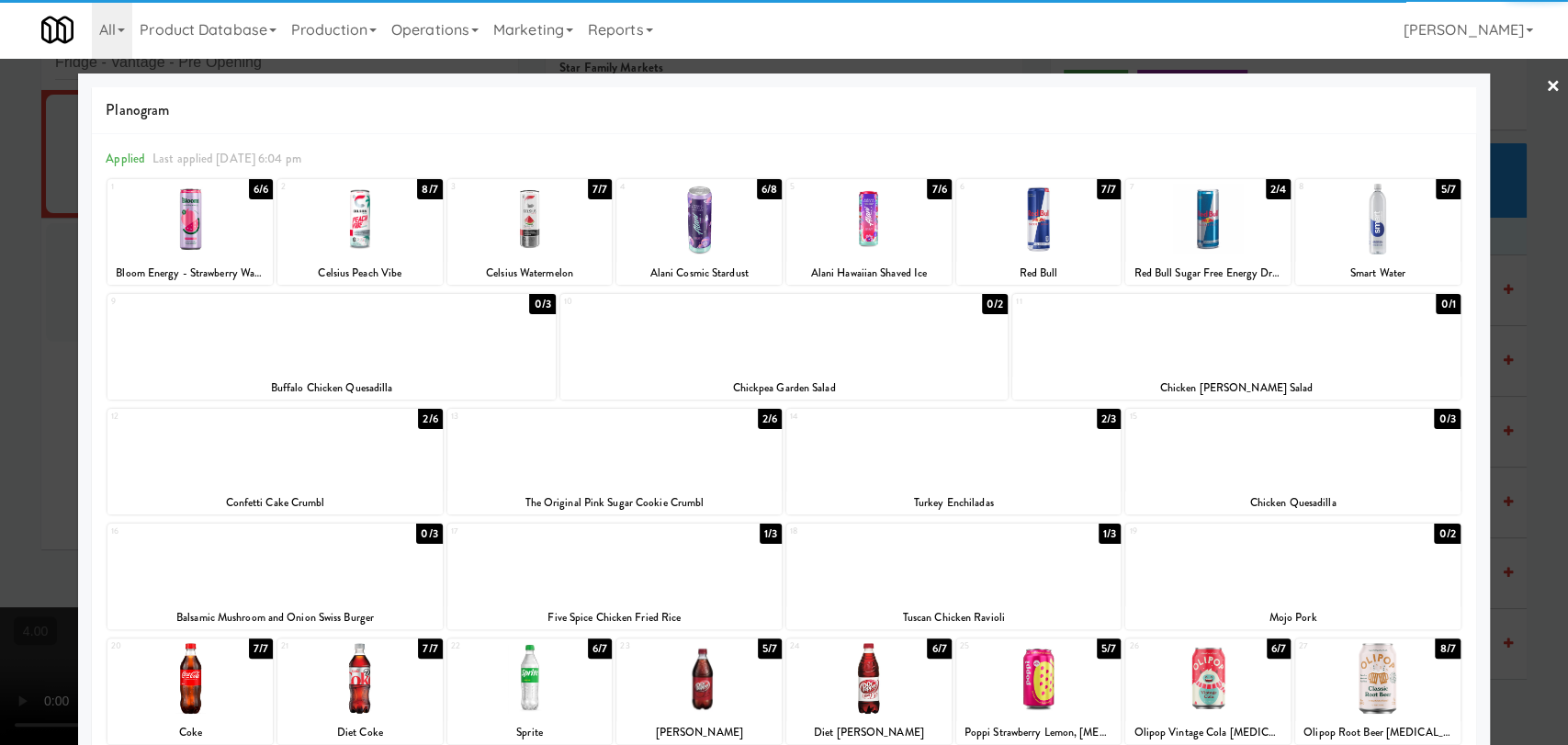
click at [865, 212] on div at bounding box center [869, 219] width 165 height 70
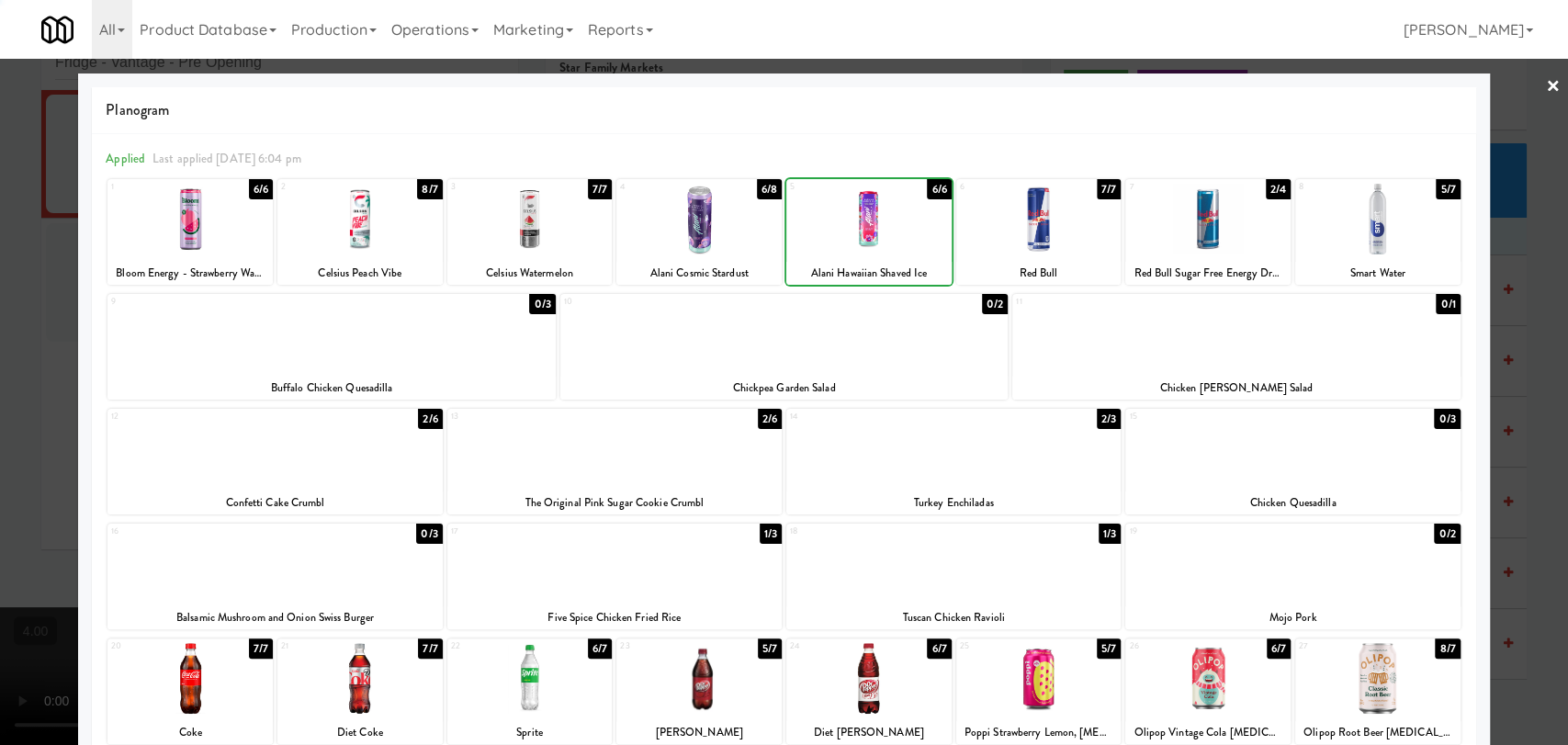
click at [0, 145] on div at bounding box center [784, 372] width 1568 height 745
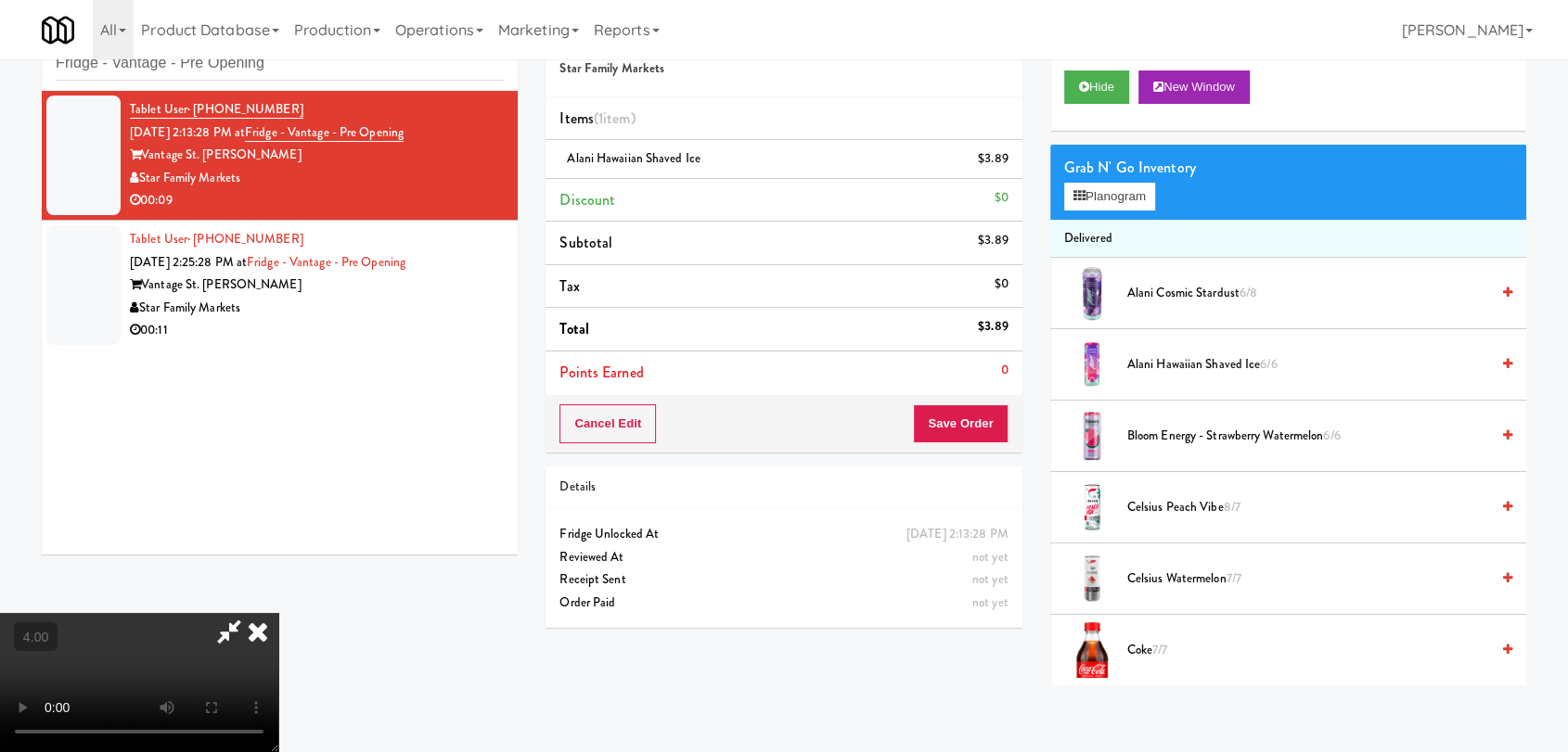
drag, startPoint x: 1099, startPoint y: 64, endPoint x: 1073, endPoint y: 148, distance: 87.9
click at [1100, 66] on div "Hide New Window" at bounding box center [1288, 94] width 476 height 74
click at [1115, 70] on button "Hide" at bounding box center [1097, 86] width 65 height 33
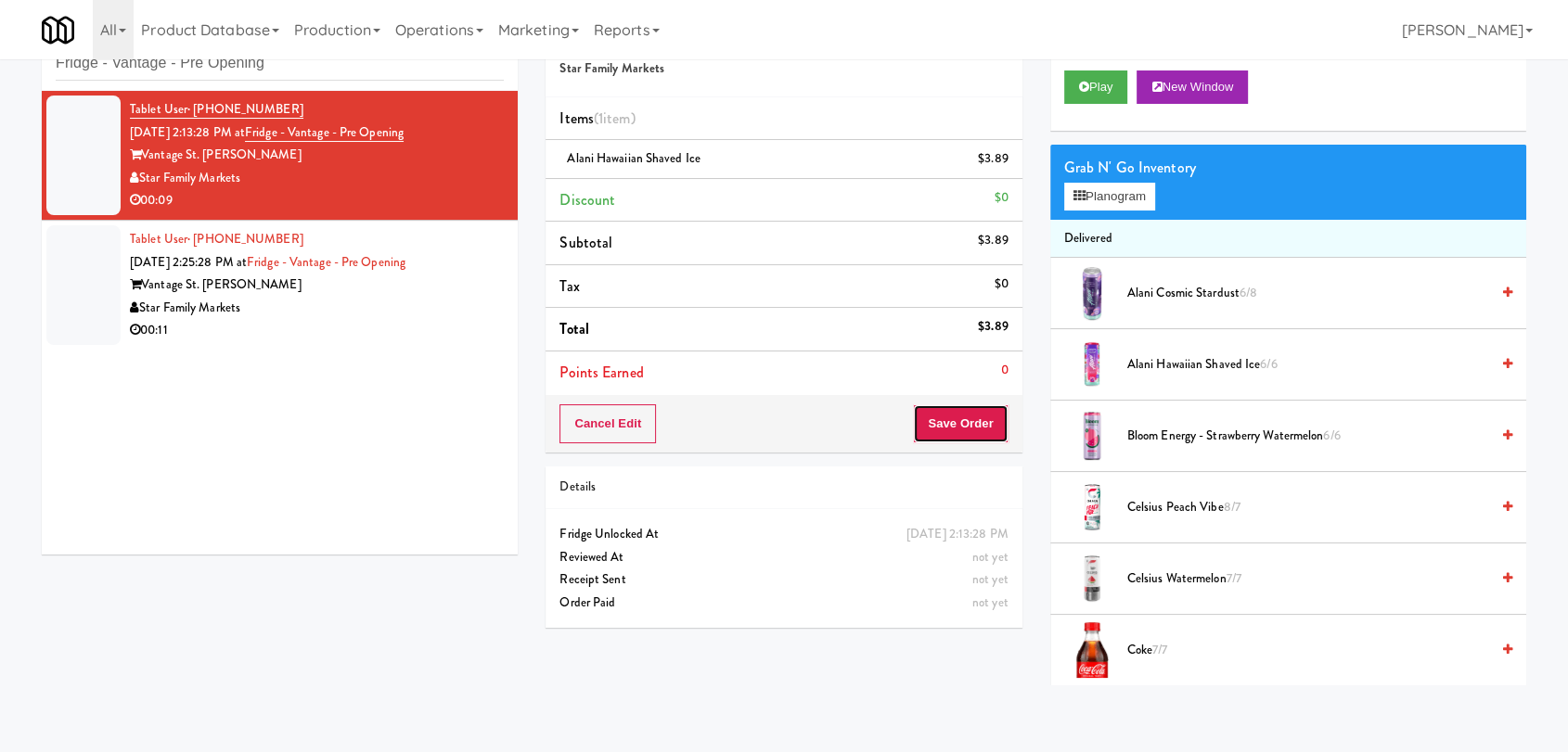
click at [966, 425] on button "Save Order" at bounding box center [960, 423] width 95 height 39
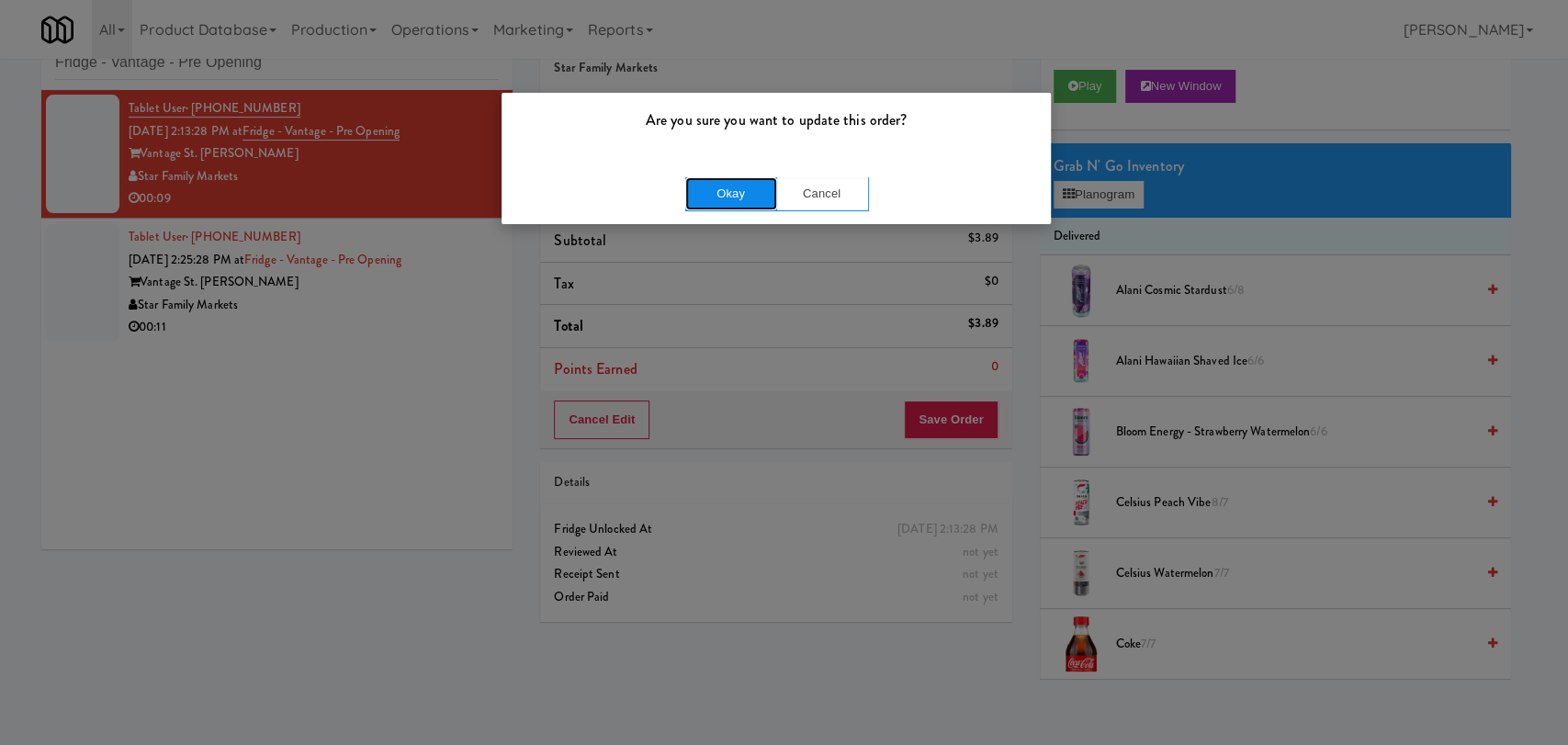
click at [740, 185] on button "Okay" at bounding box center [731, 194] width 92 height 33
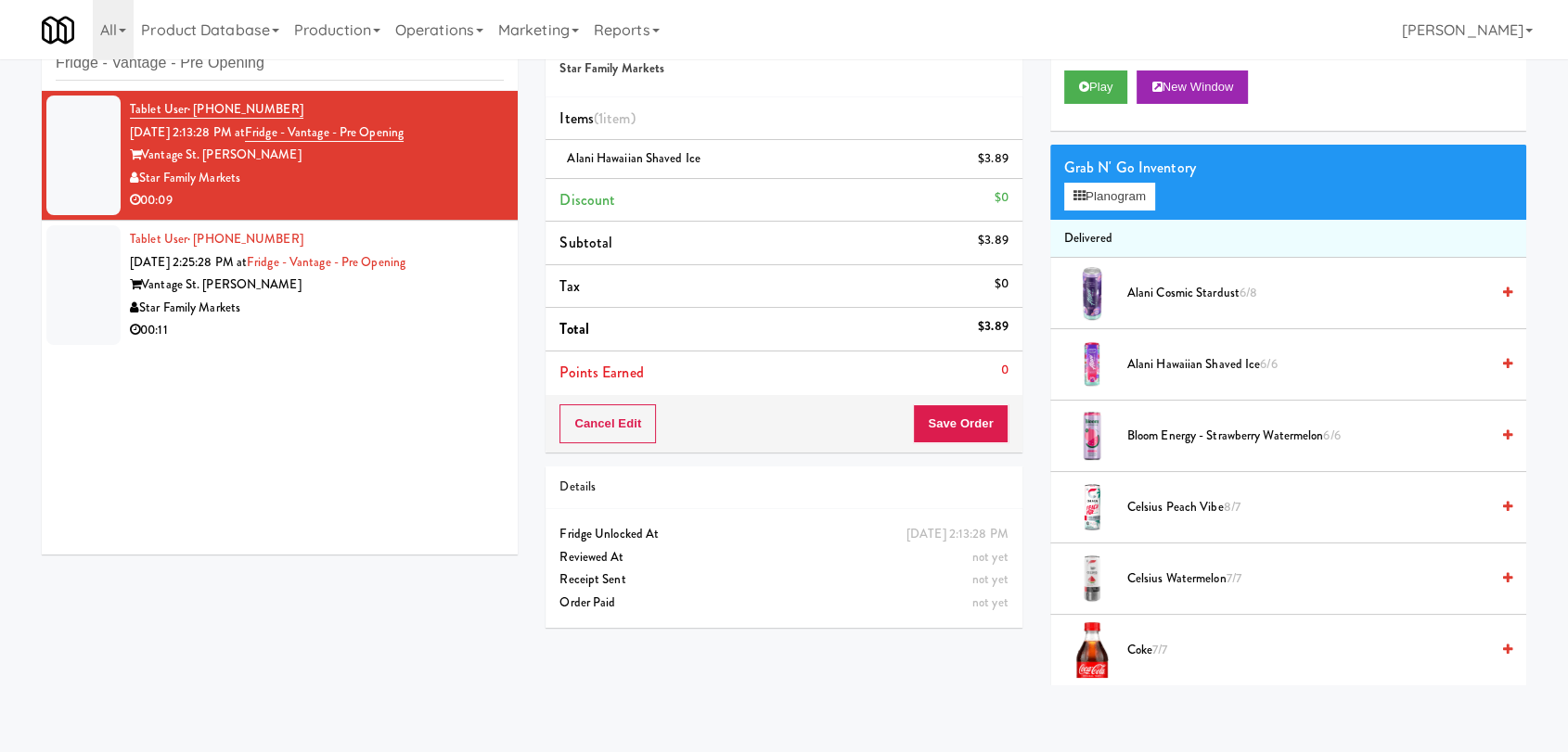
click at [462, 315] on div "Star Family Markets" at bounding box center [317, 308] width 374 height 23
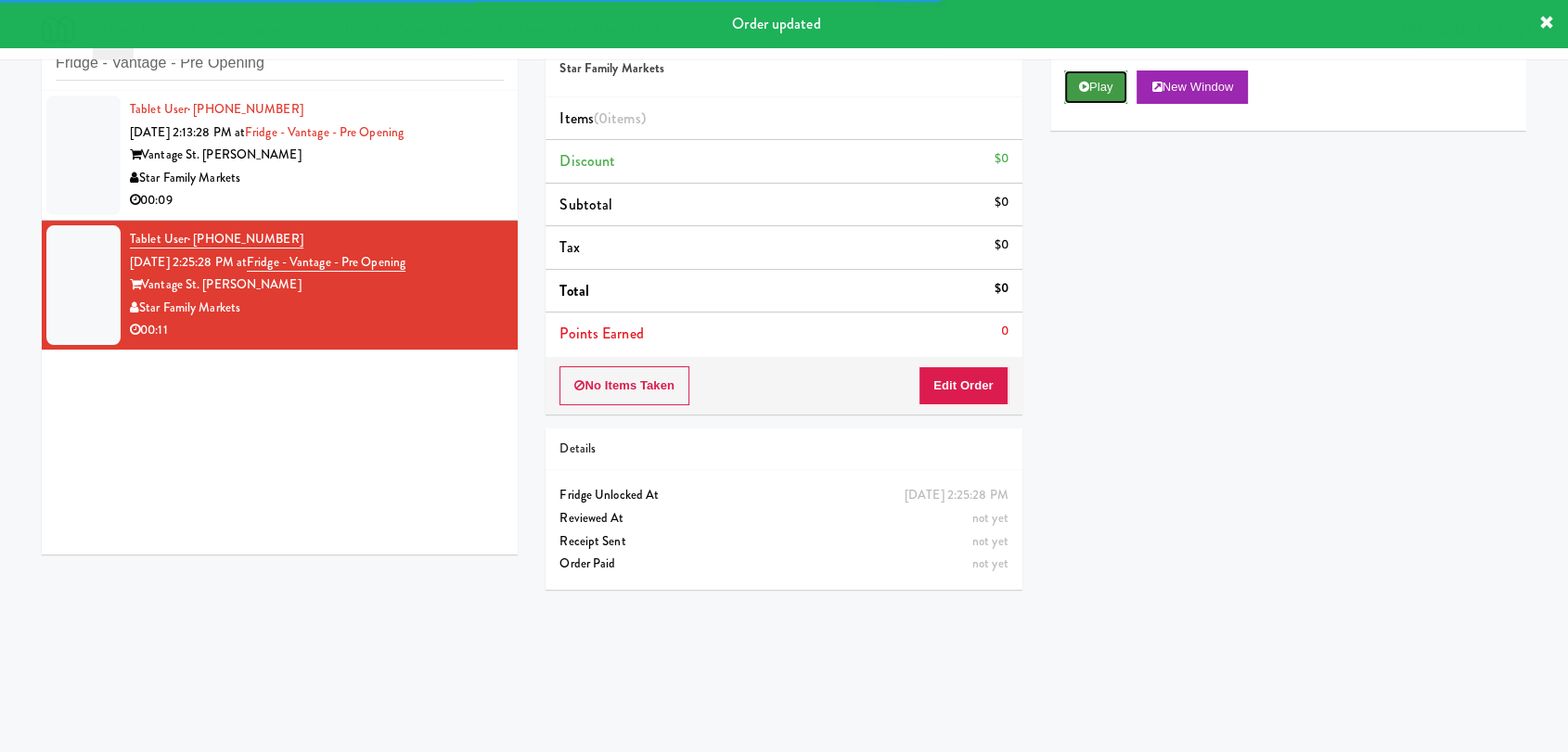
click at [1098, 83] on button "Play" at bounding box center [1096, 86] width 64 height 33
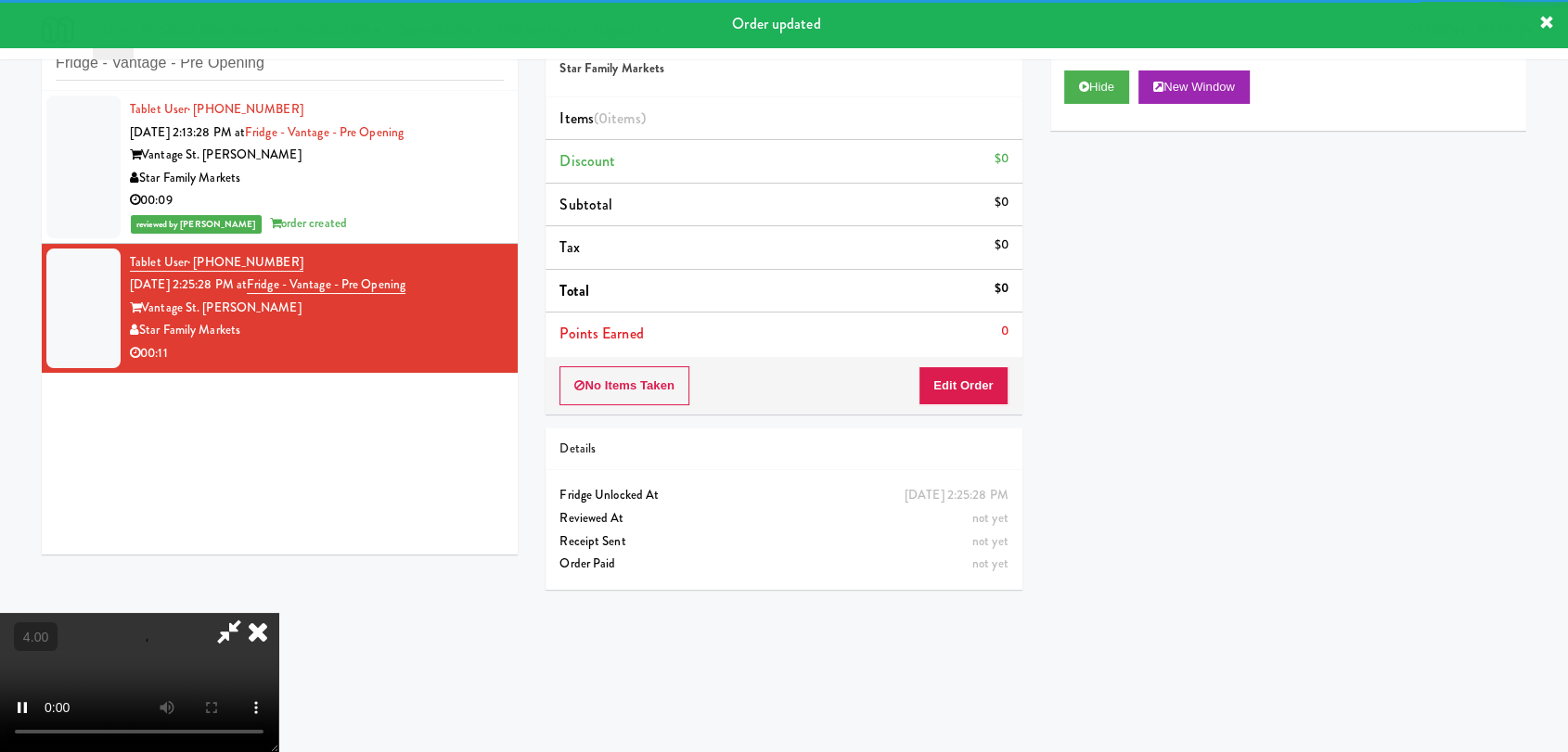
drag, startPoint x: 956, startPoint y: 358, endPoint x: 966, endPoint y: 385, distance: 28.8
click at [966, 385] on div "No Items Taken Edit Order" at bounding box center [784, 386] width 476 height 58
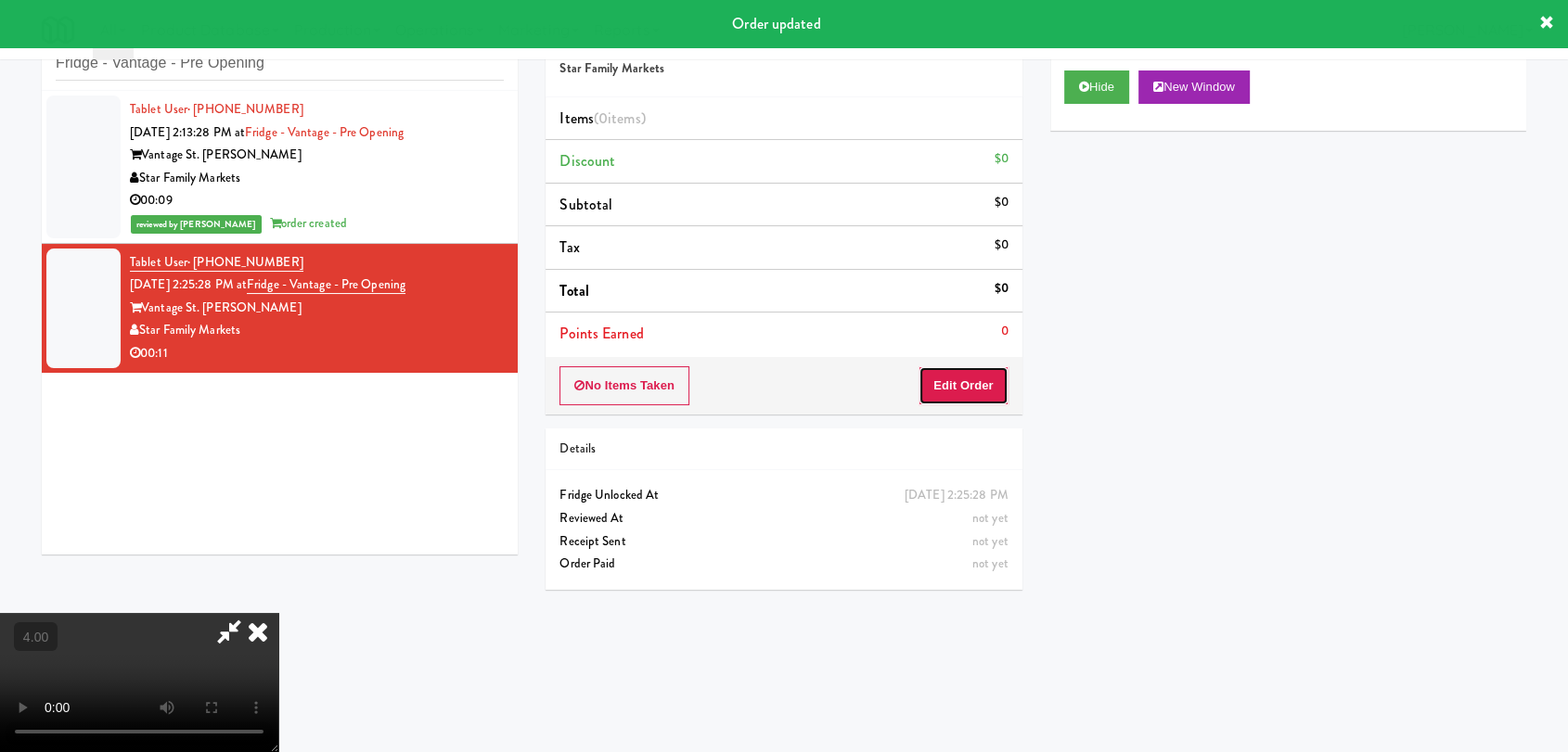
click at [966, 385] on button "Edit Order" at bounding box center [963, 385] width 90 height 39
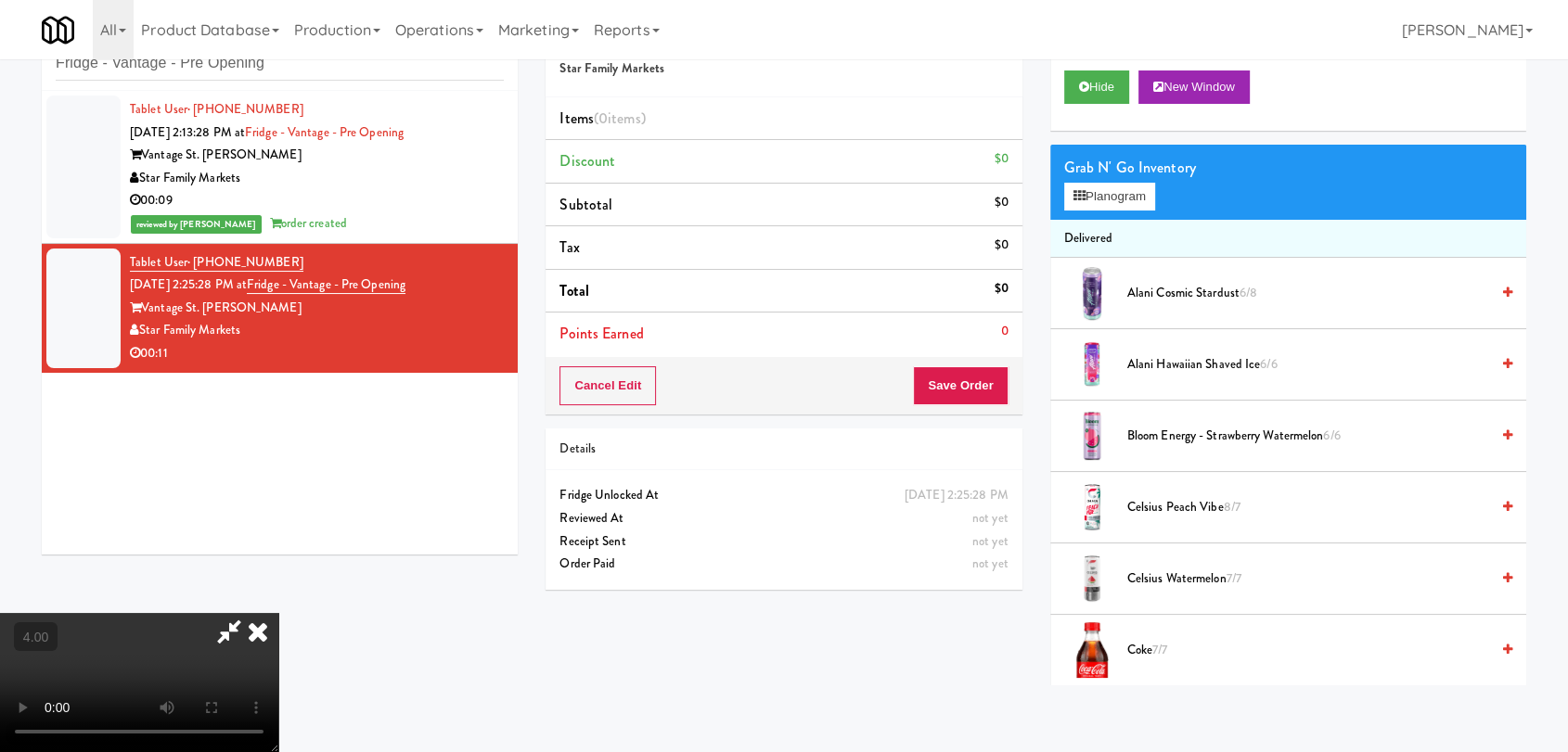
click at [278, 614] on video at bounding box center [138, 683] width 278 height 139
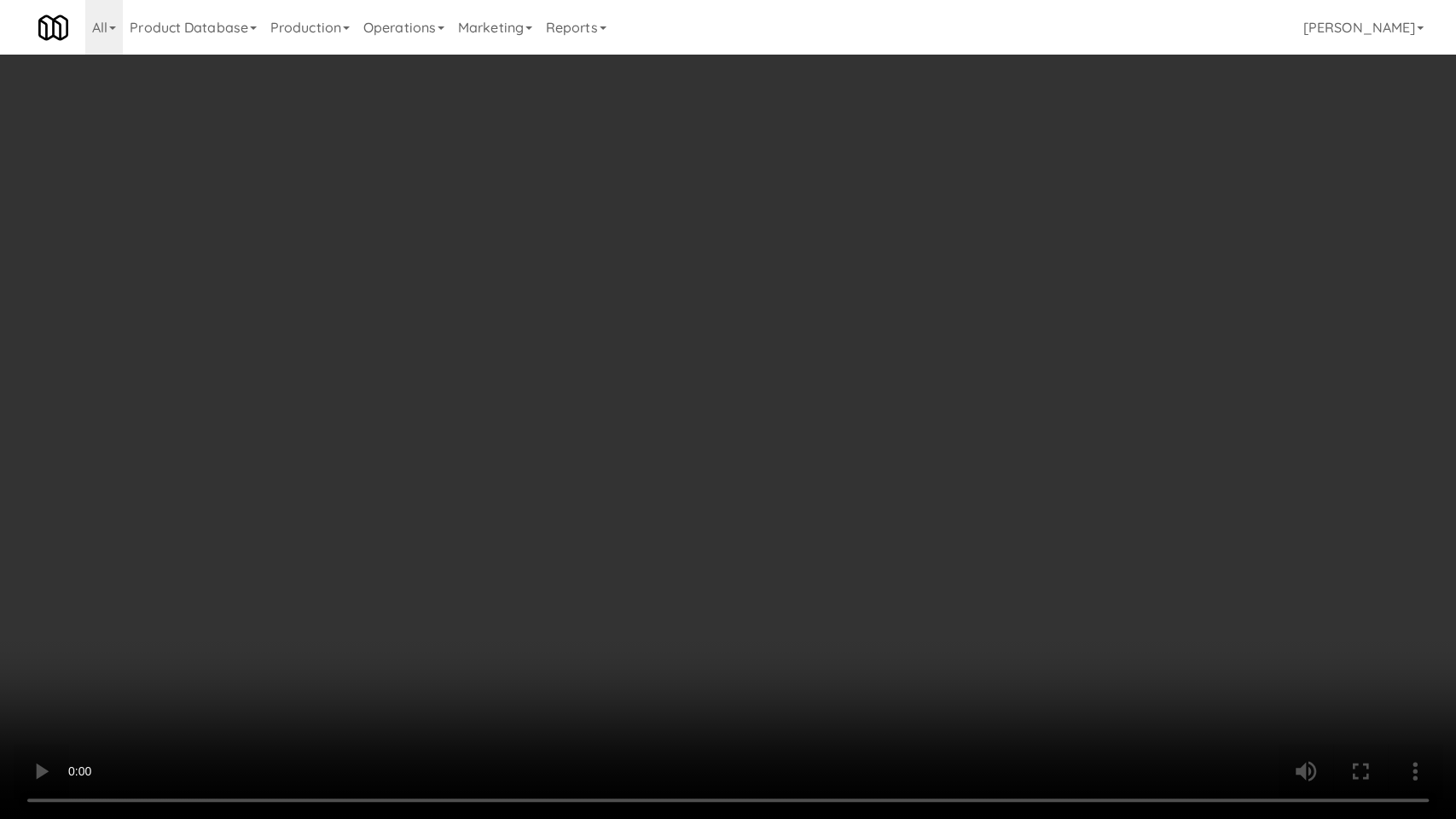
click at [1010, 328] on video at bounding box center [728, 409] width 1456 height 819
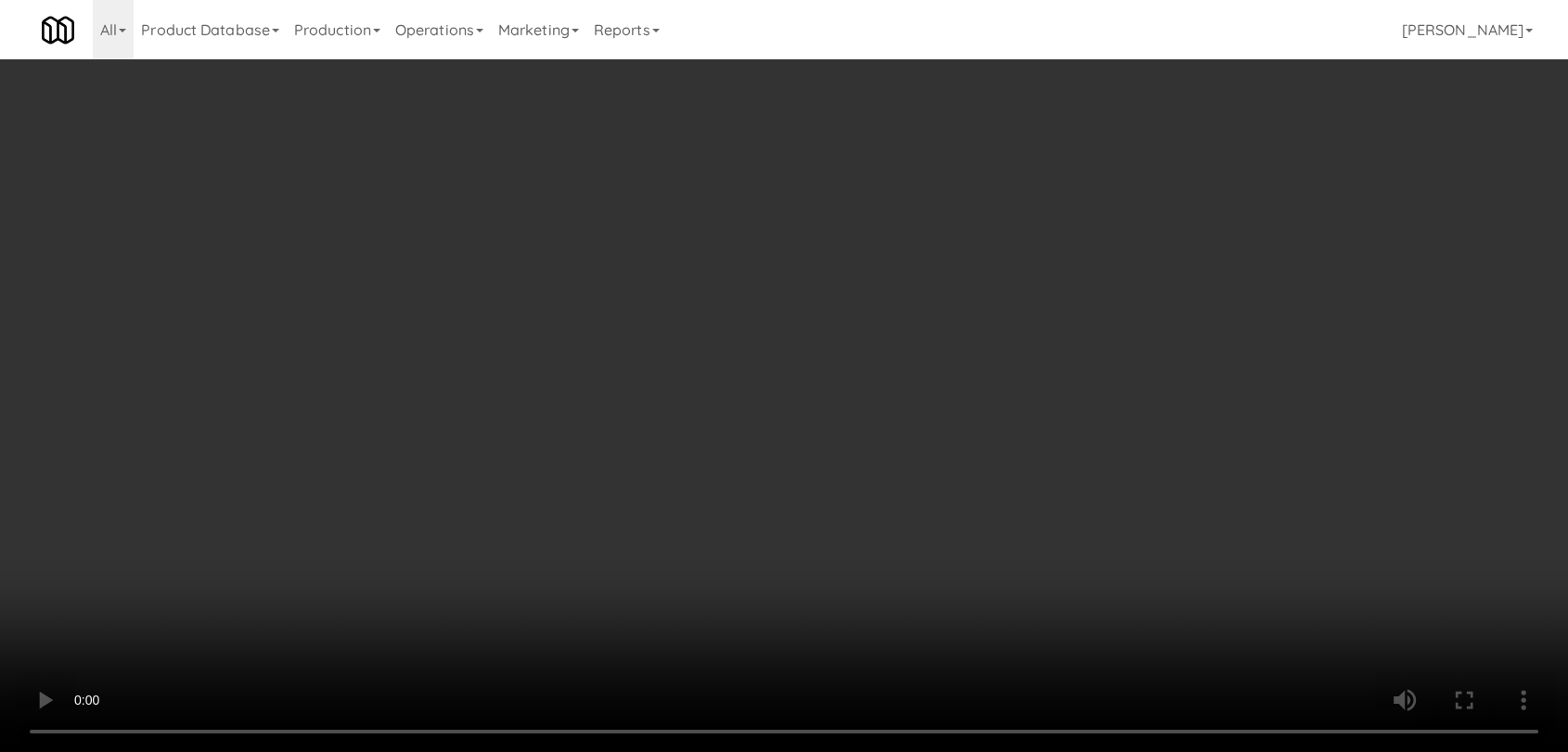
click at [1120, 202] on button "Planogram" at bounding box center [1110, 196] width 91 height 28
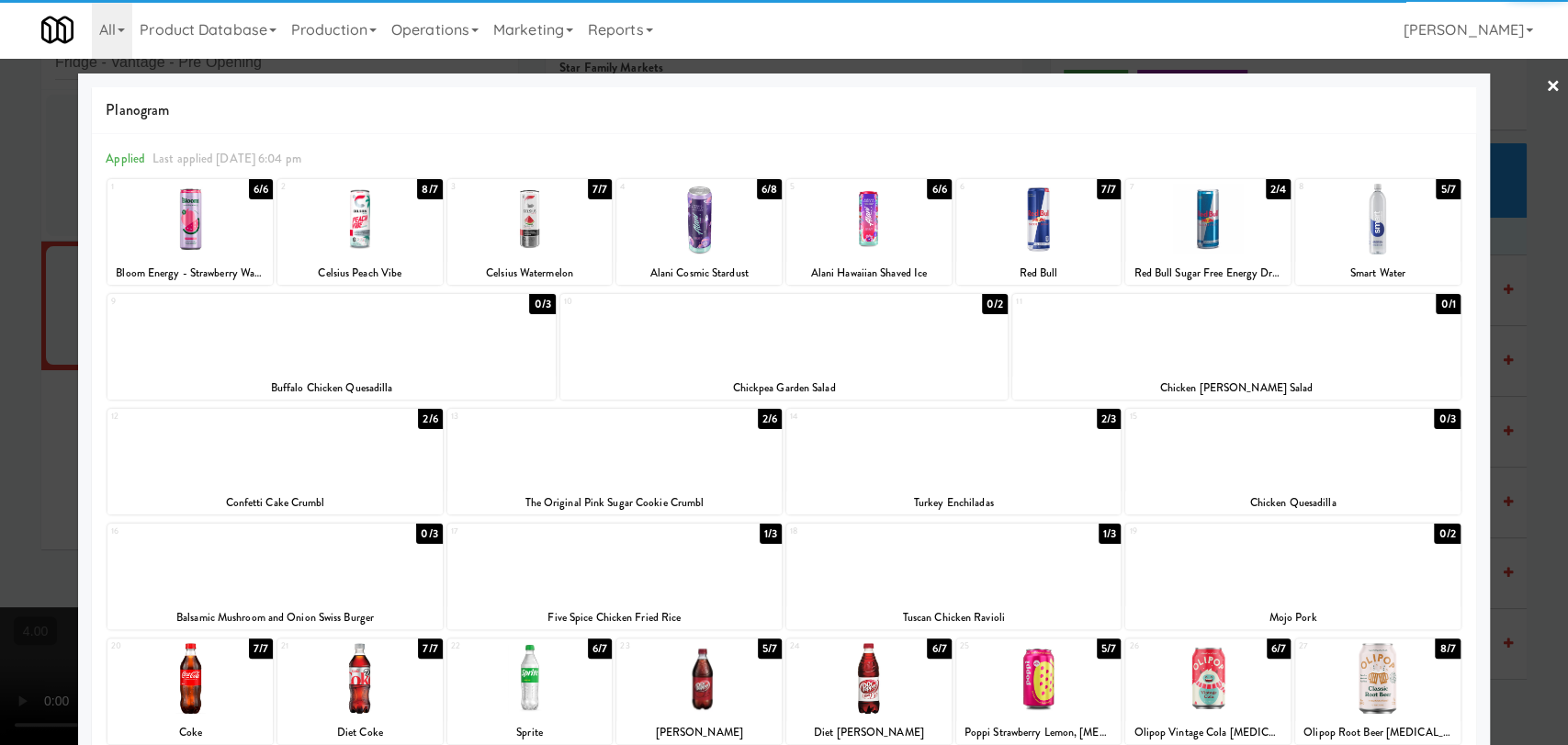
click at [838, 232] on div at bounding box center [869, 219] width 165 height 70
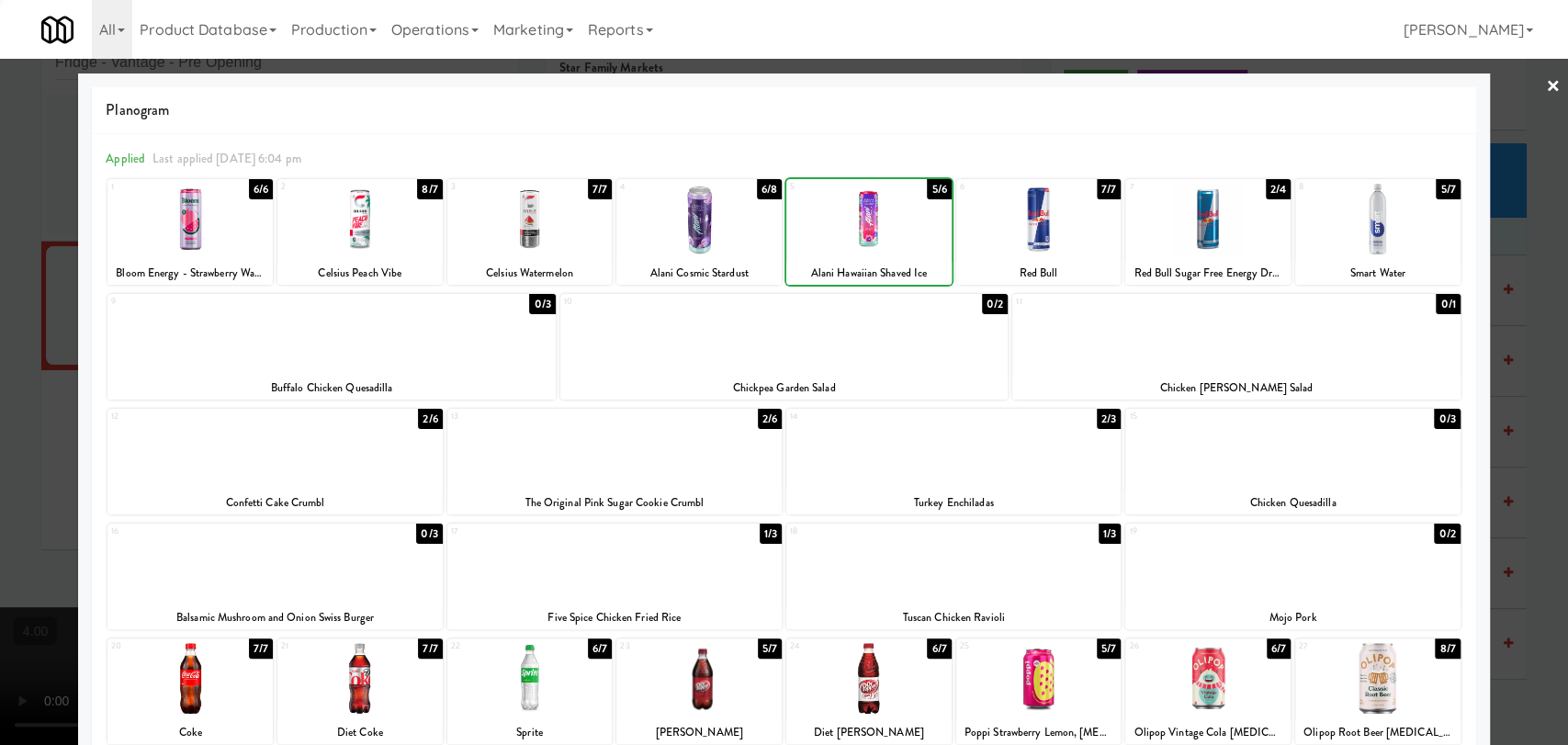
click at [0, 163] on div at bounding box center [784, 372] width 1568 height 745
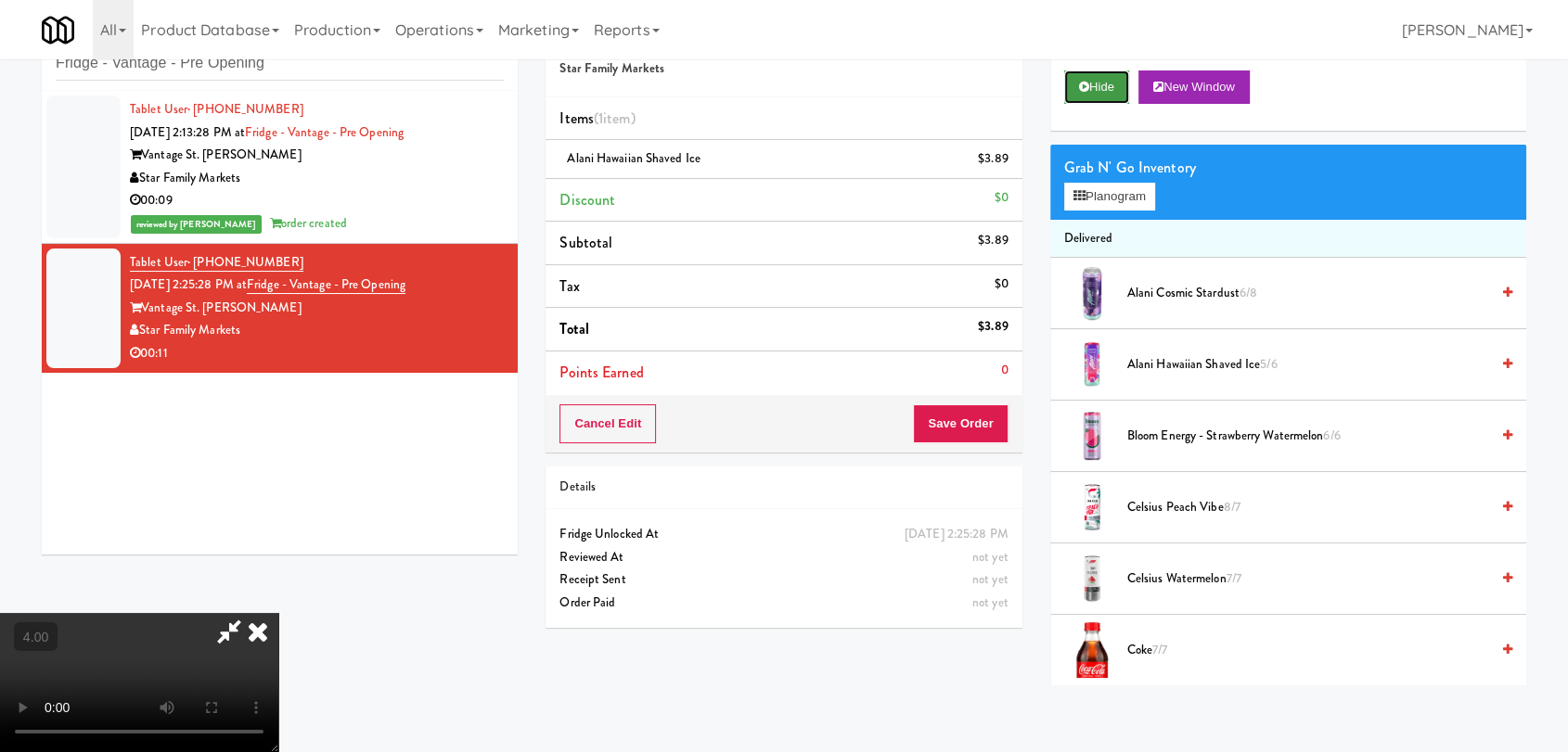
click at [1111, 87] on button "Hide" at bounding box center [1097, 86] width 65 height 33
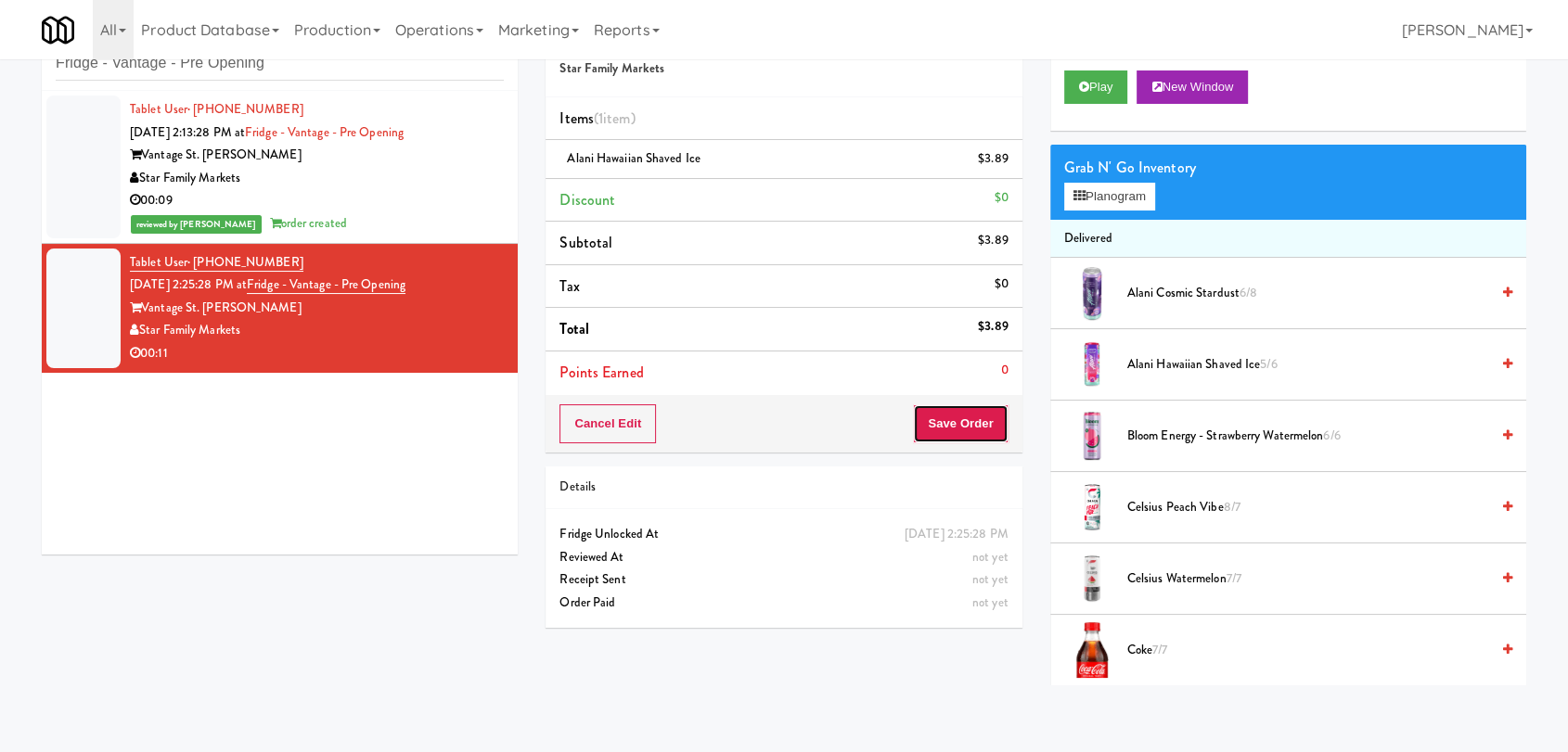
click at [984, 431] on button "Save Order" at bounding box center [960, 423] width 95 height 39
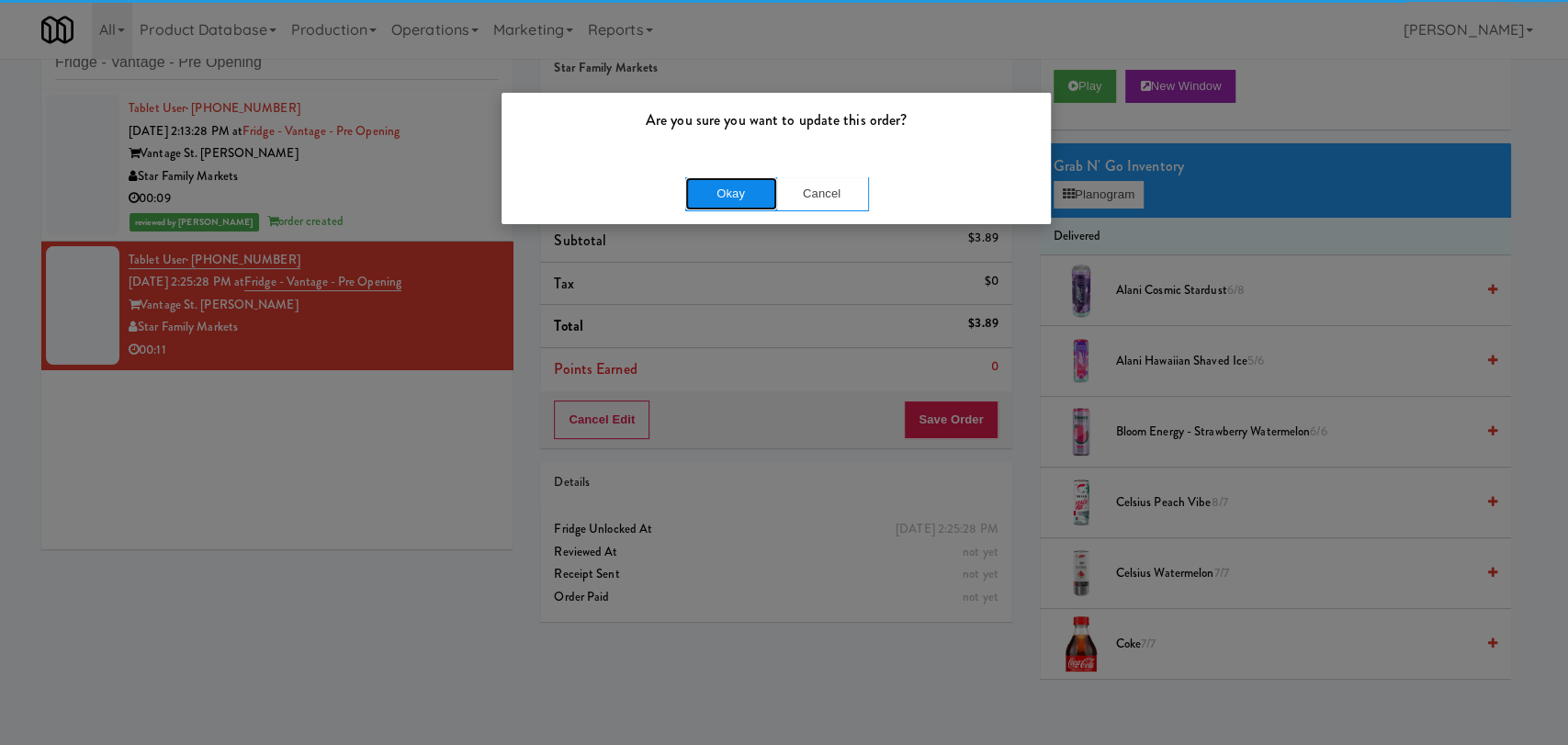
click at [744, 187] on button "Okay" at bounding box center [731, 194] width 92 height 33
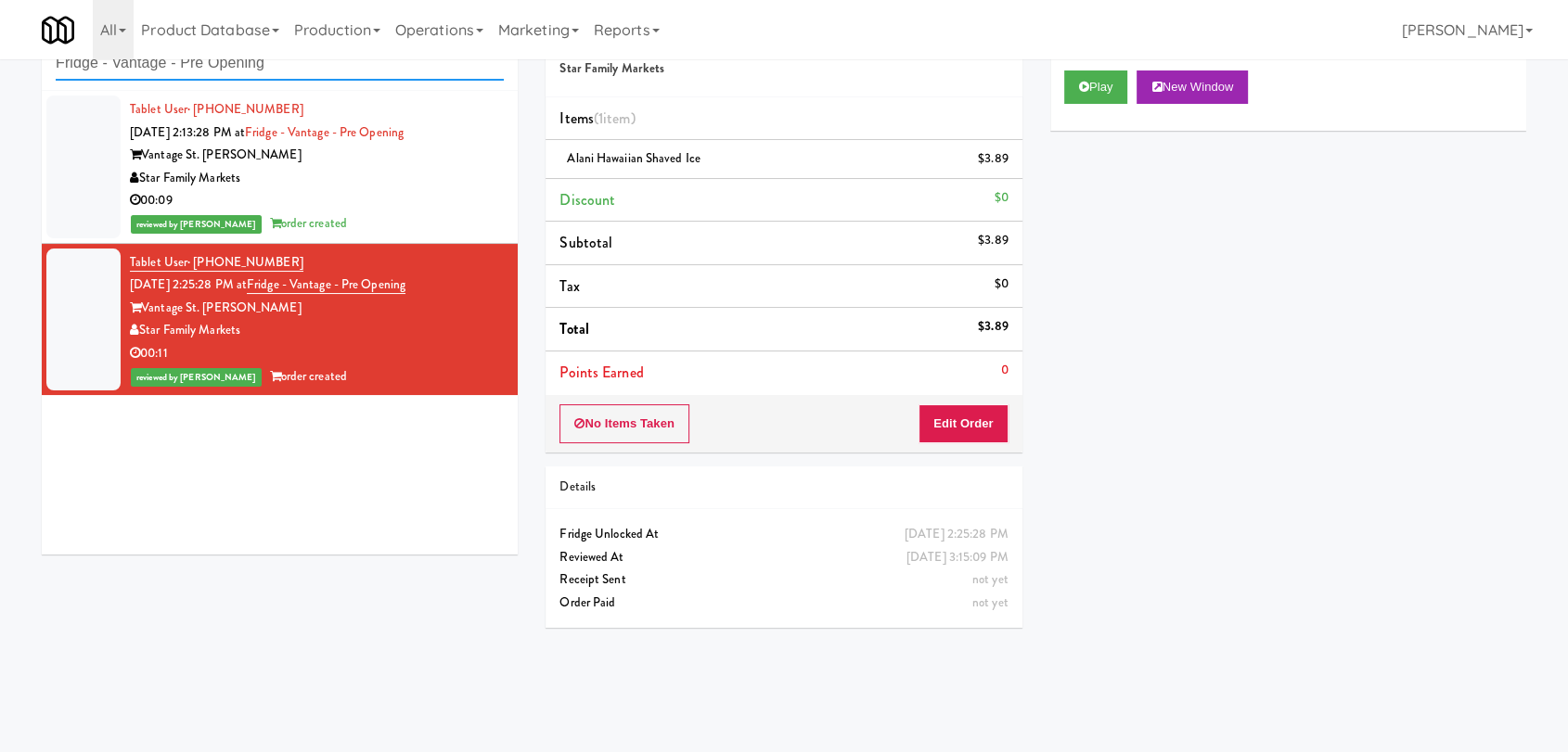
drag, startPoint x: 292, startPoint y: 73, endPoint x: 0, endPoint y: 39, distance: 294.0
click at [0, 39] on body "Are you sure you want to update this order? Okay Cancel Okay Are you sure you w…" at bounding box center [784, 376] width 1568 height 752
paste input "Illume - Cooler - Left"
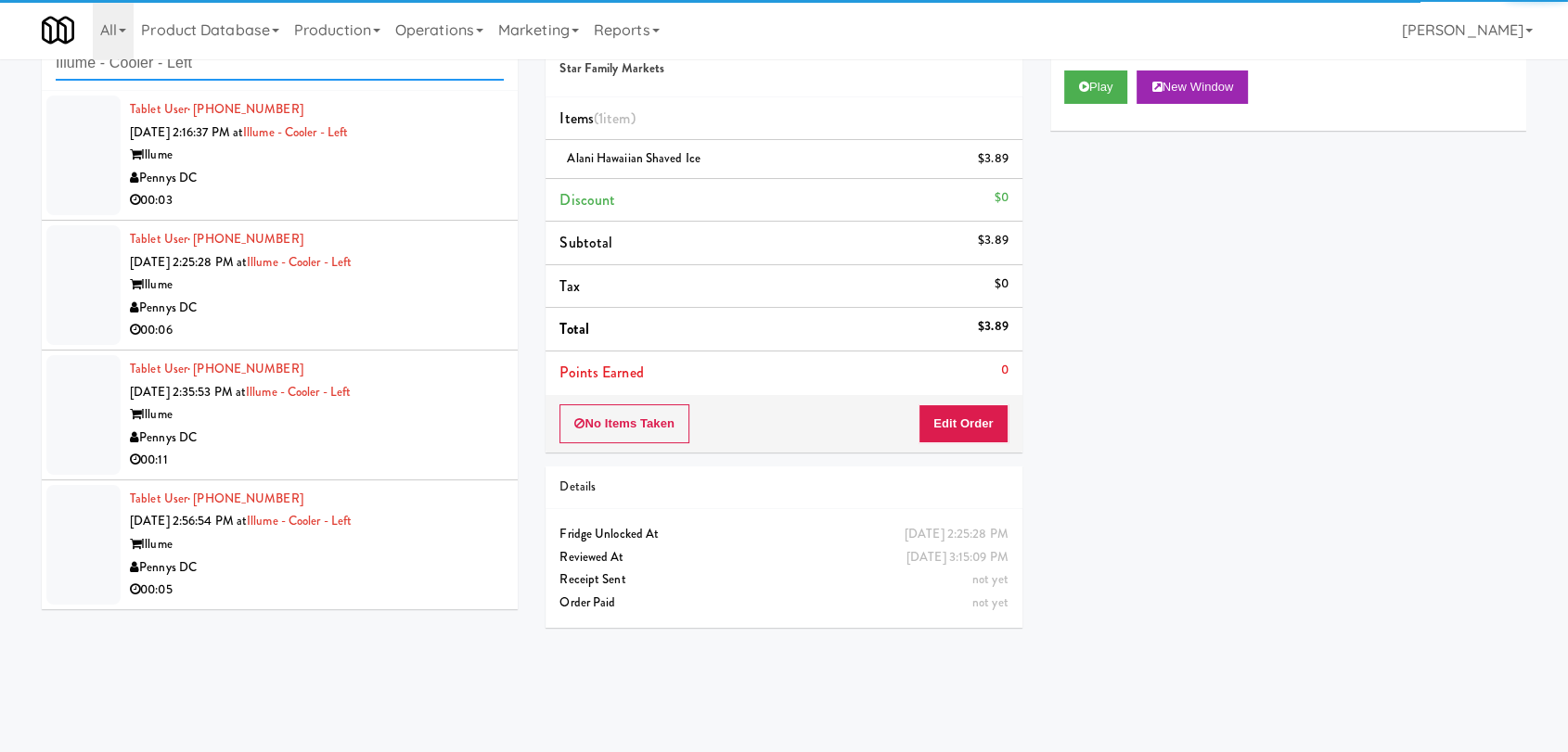
type input "Illume - Cooler - Left"
click at [398, 190] on div "00:03" at bounding box center [317, 201] width 374 height 23
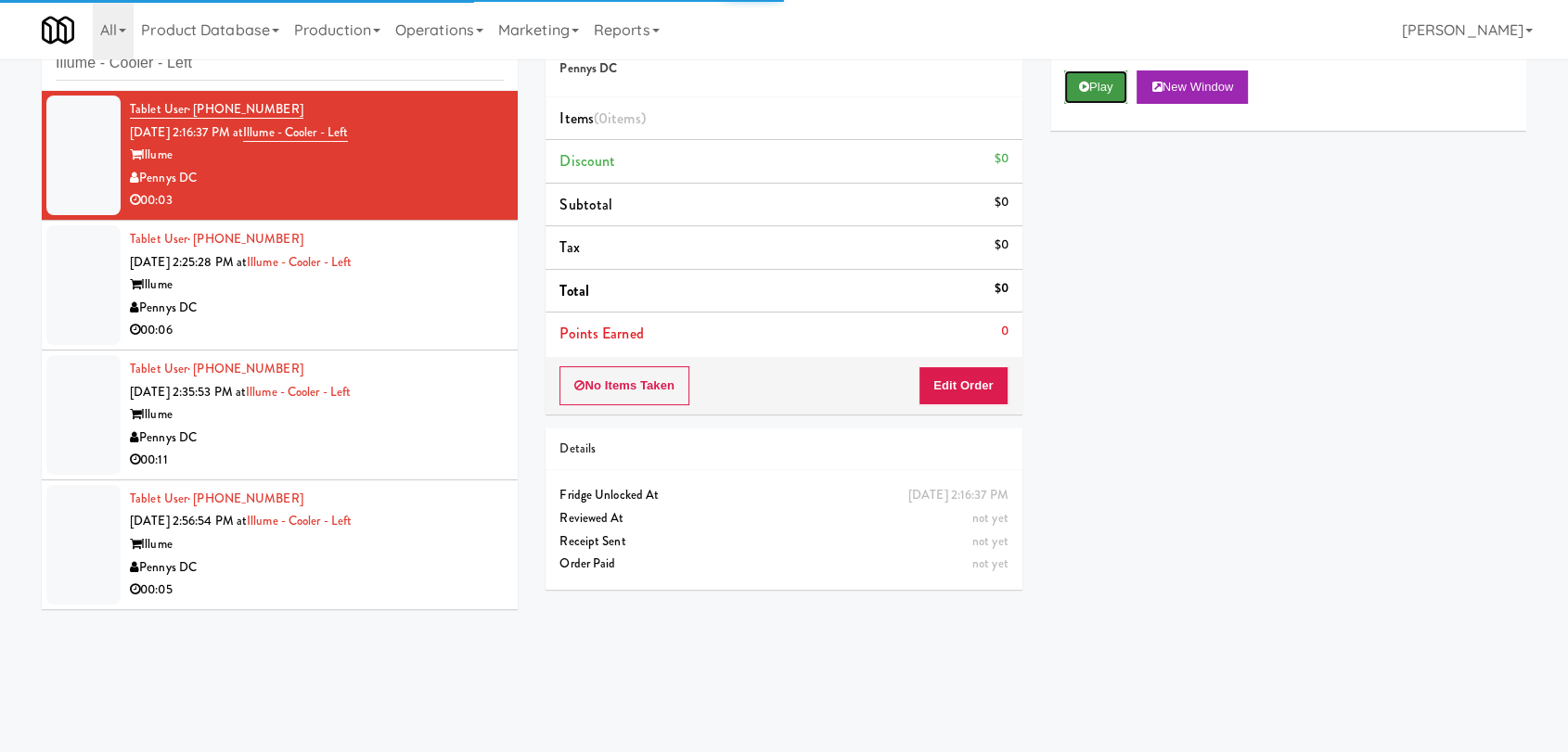
click at [1116, 98] on button "Play" at bounding box center [1096, 86] width 64 height 33
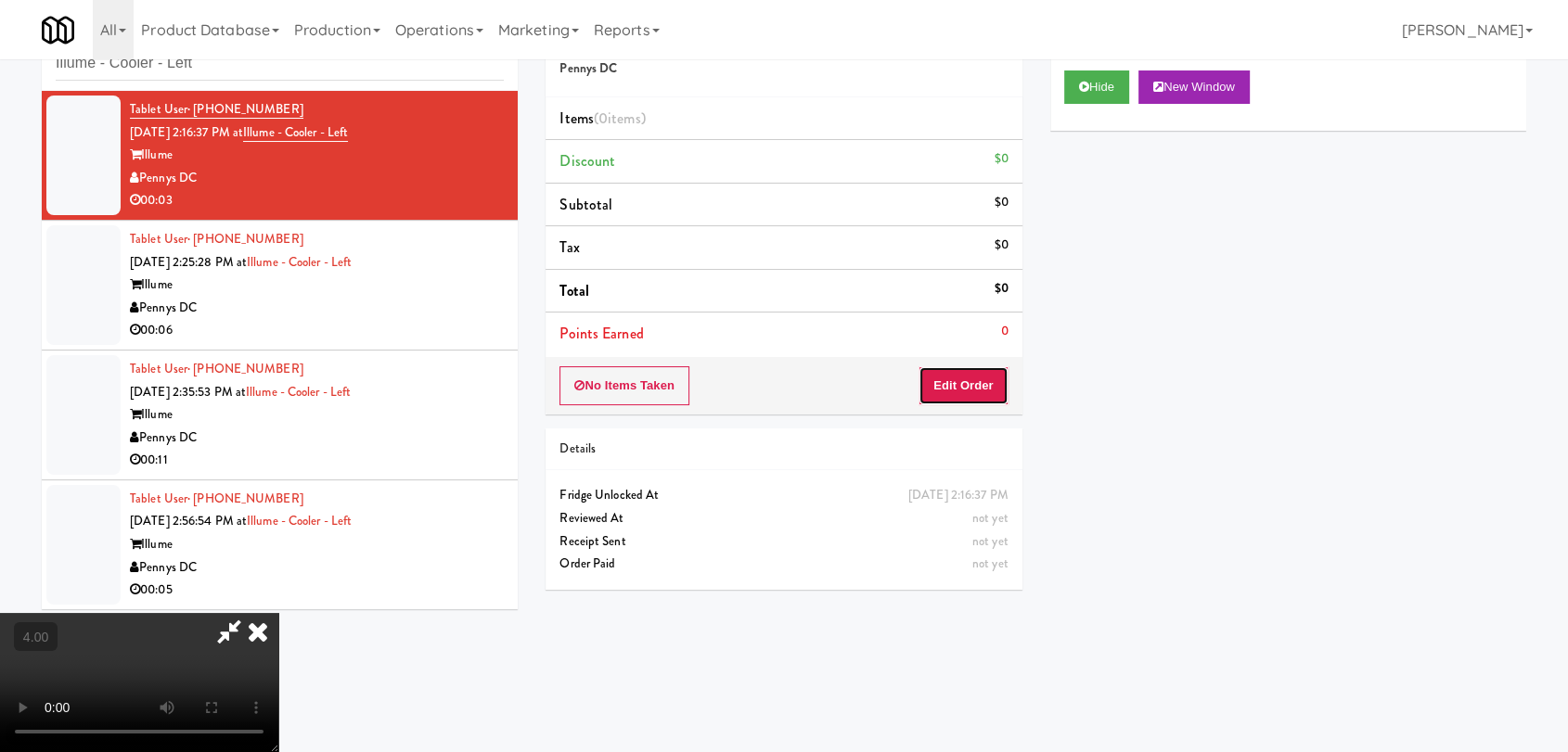
click at [987, 367] on button "Edit Order" at bounding box center [963, 385] width 90 height 39
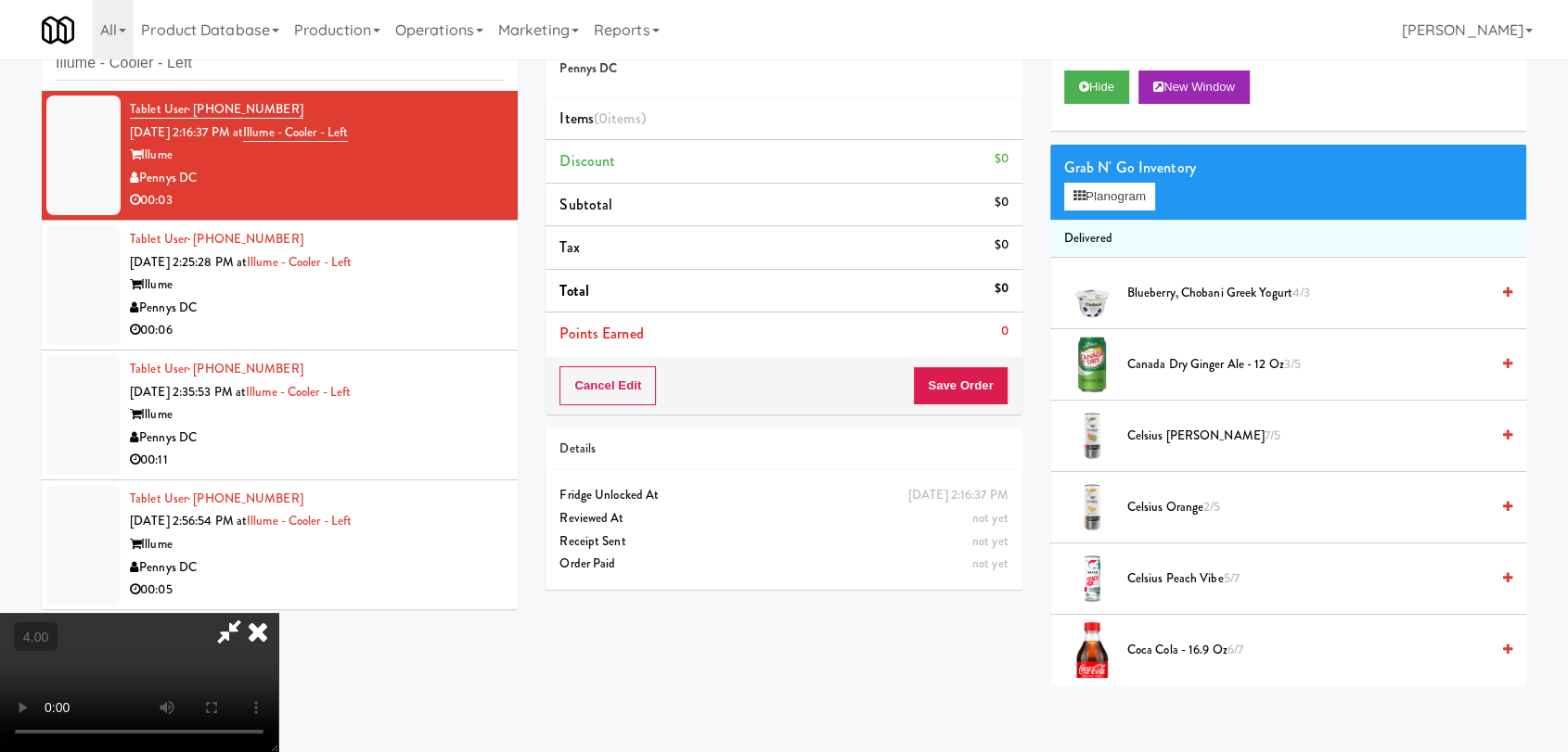
click at [278, 614] on video at bounding box center [138, 683] width 278 height 139
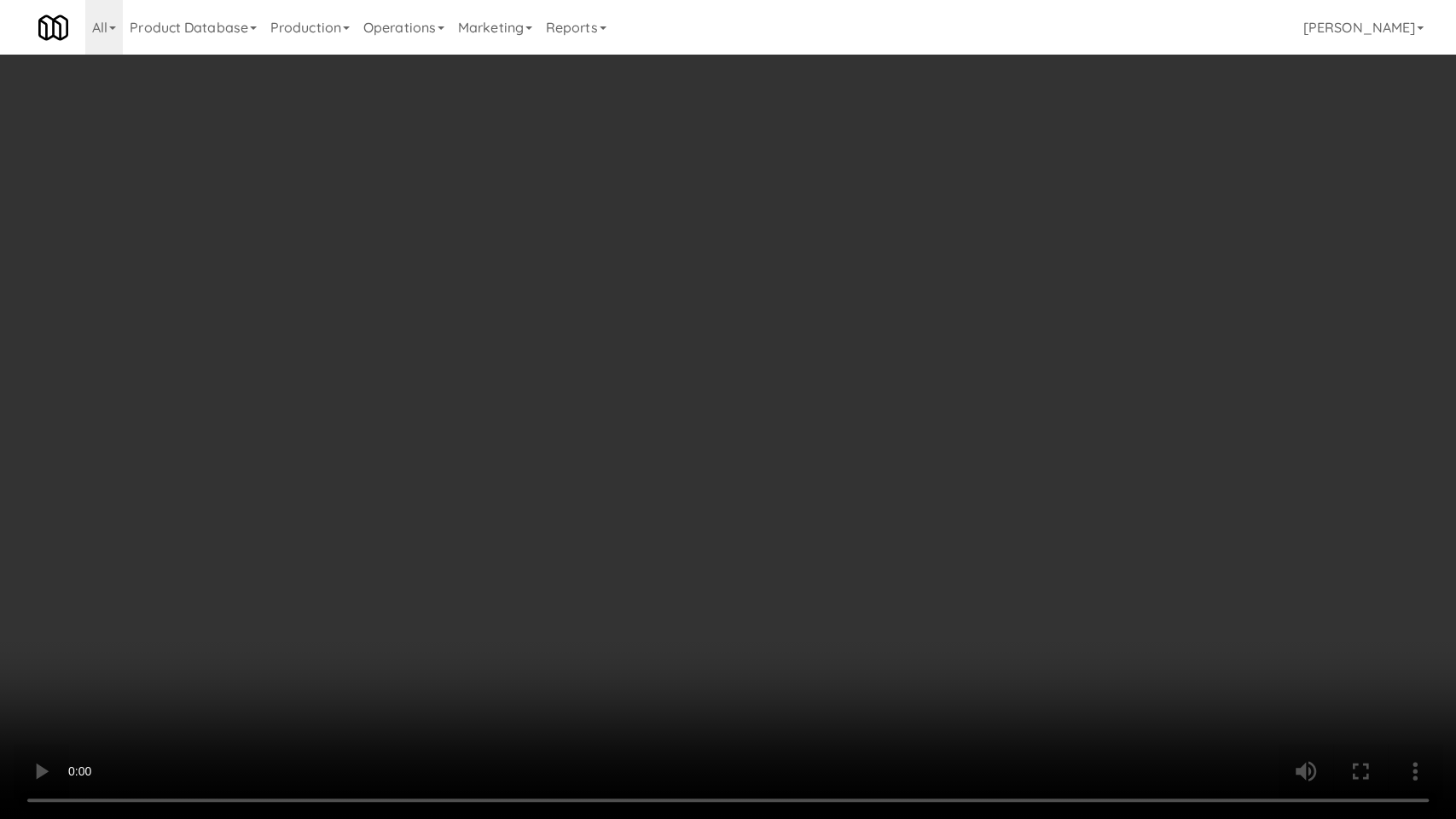
click at [852, 468] on video at bounding box center [728, 409] width 1456 height 819
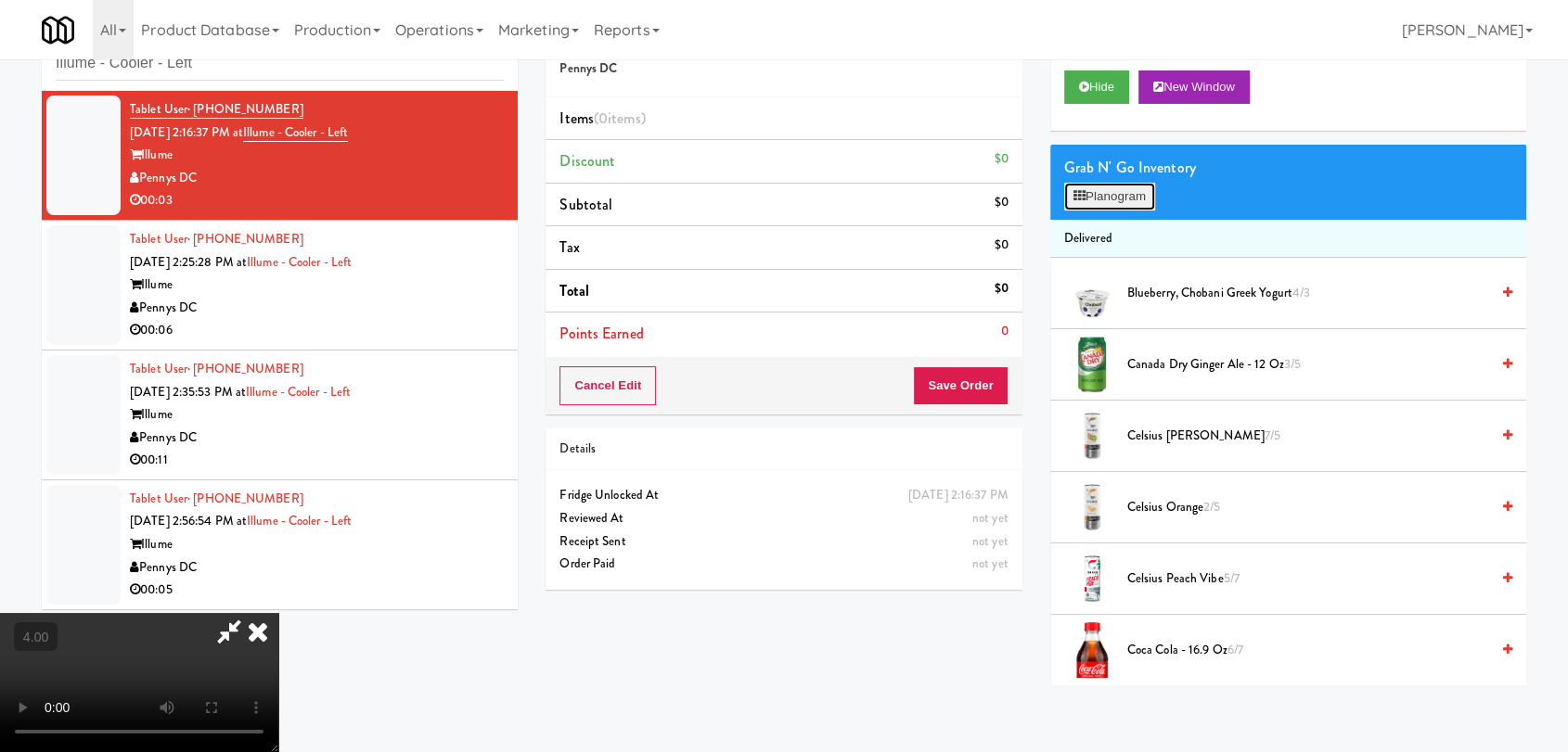
click at [1115, 193] on button "Planogram" at bounding box center [1110, 196] width 91 height 28
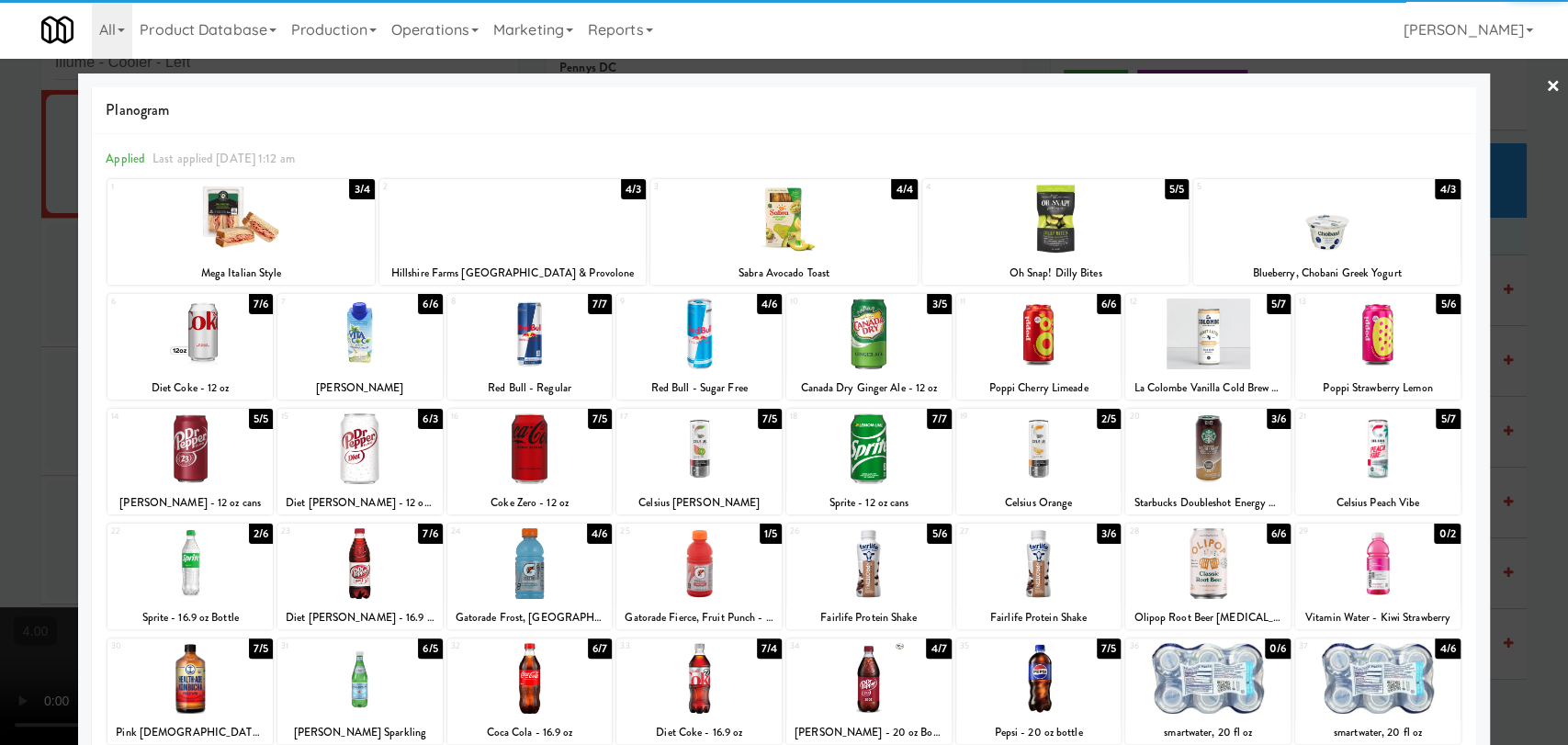
click at [1032, 451] on div at bounding box center [1038, 448] width 165 height 70
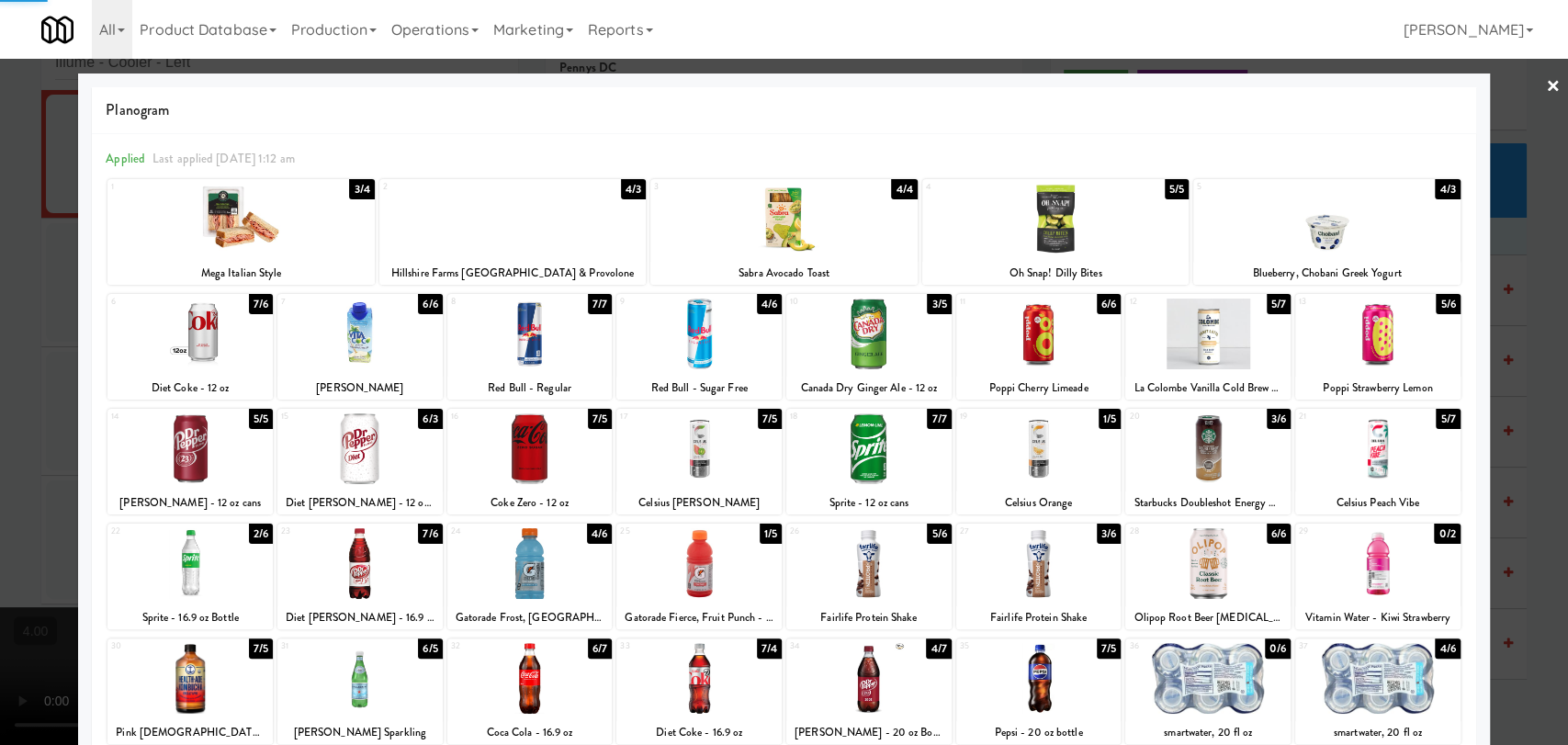
click at [0, 325] on div at bounding box center [784, 372] width 1568 height 745
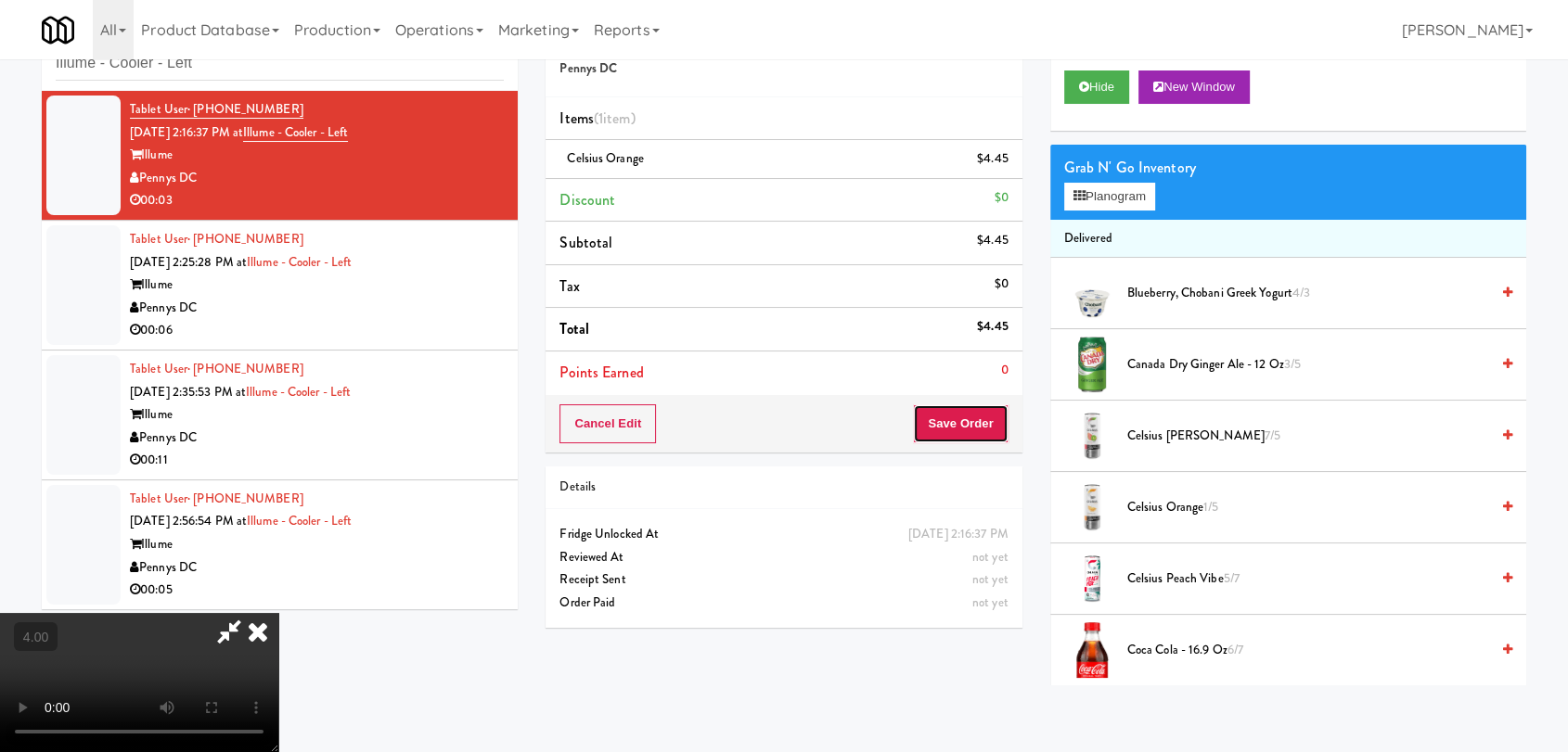
drag, startPoint x: 1005, startPoint y: 434, endPoint x: 977, endPoint y: 410, distance: 36.9
click at [1005, 432] on button "Save Order" at bounding box center [960, 423] width 95 height 39
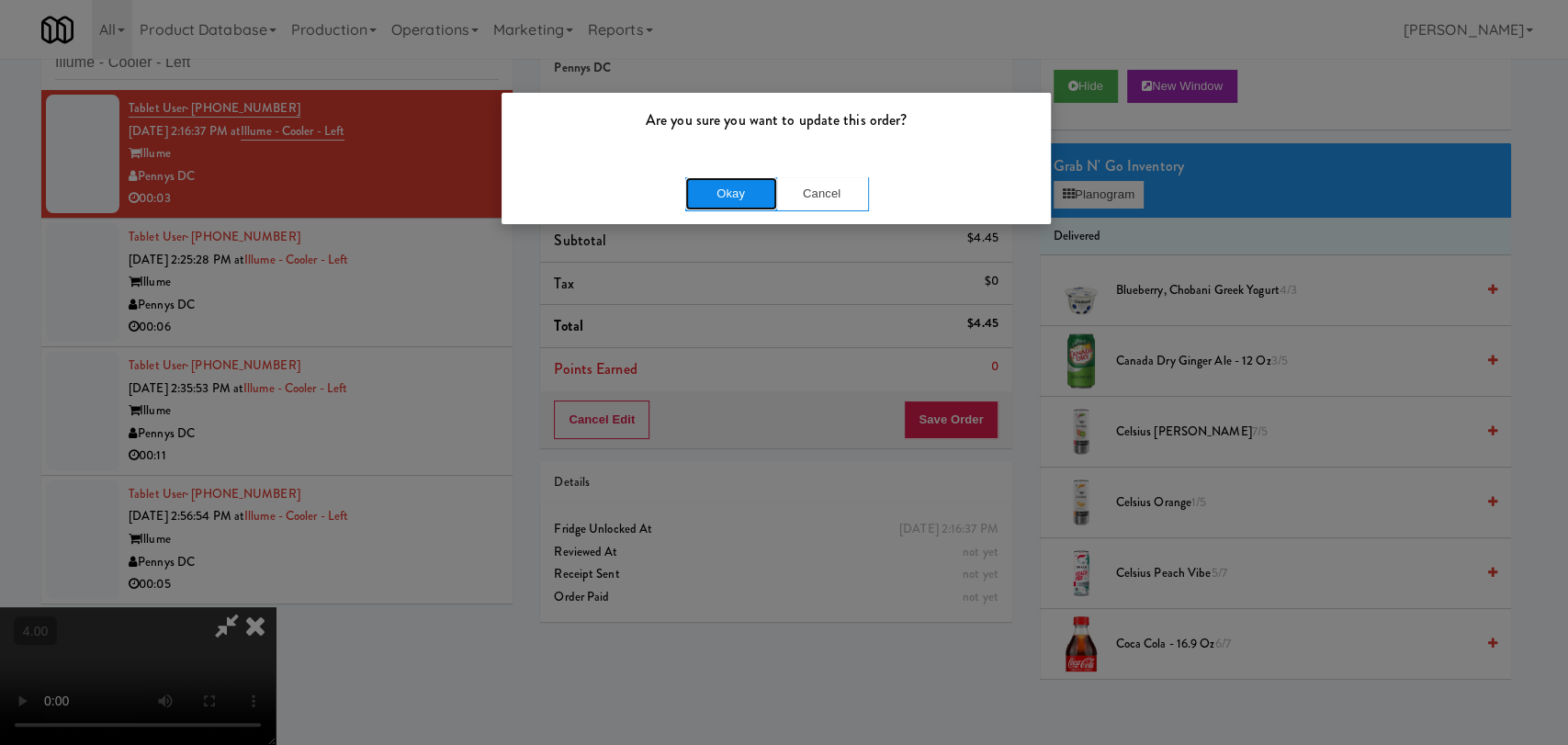
click at [745, 189] on button "Okay" at bounding box center [731, 194] width 92 height 33
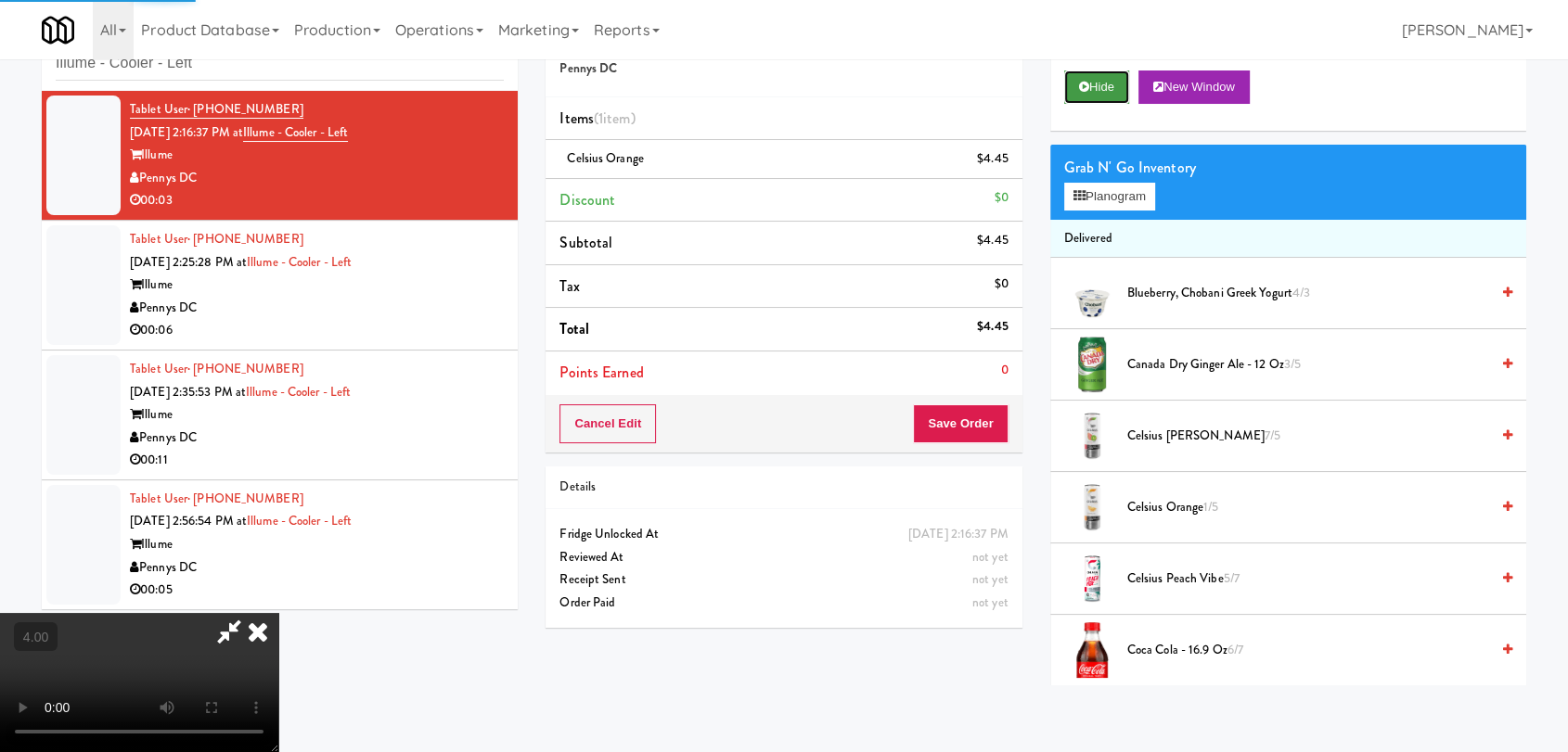
click at [1073, 94] on button "Hide" at bounding box center [1097, 86] width 65 height 33
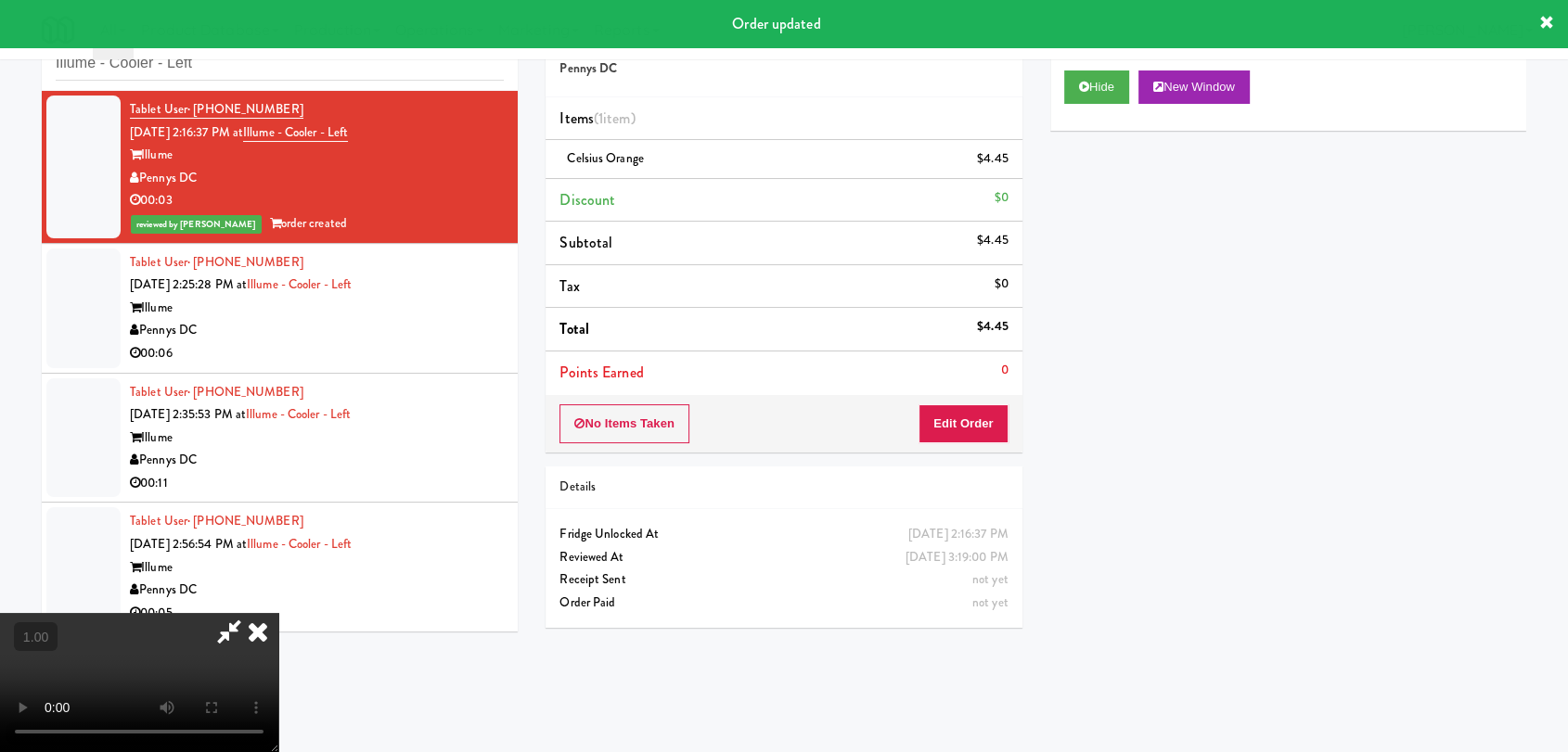
click at [250, 614] on icon at bounding box center [229, 632] width 43 height 37
click at [446, 312] on div "Illume" at bounding box center [317, 308] width 374 height 23
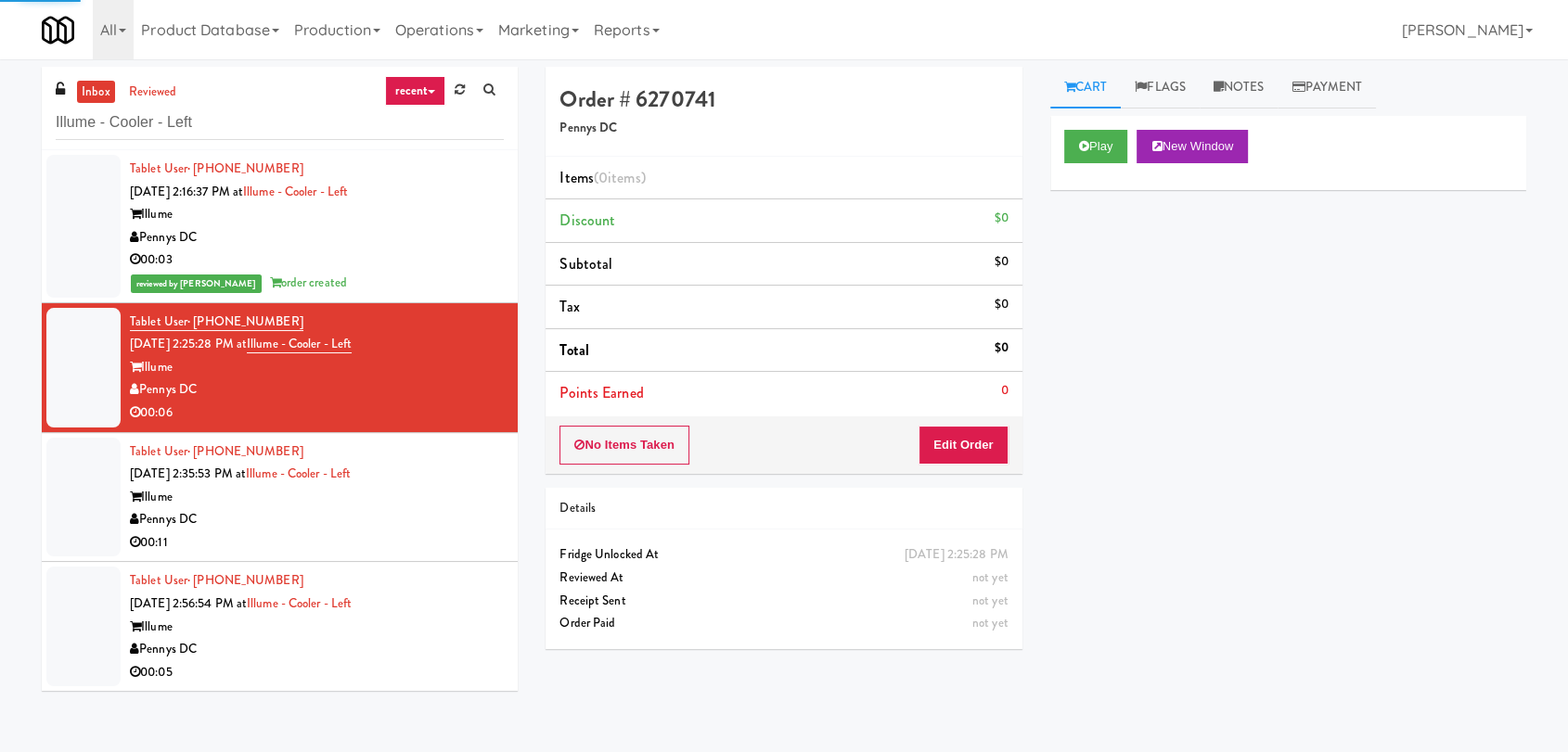
click at [1091, 128] on div "Play New Window" at bounding box center [1288, 153] width 476 height 74
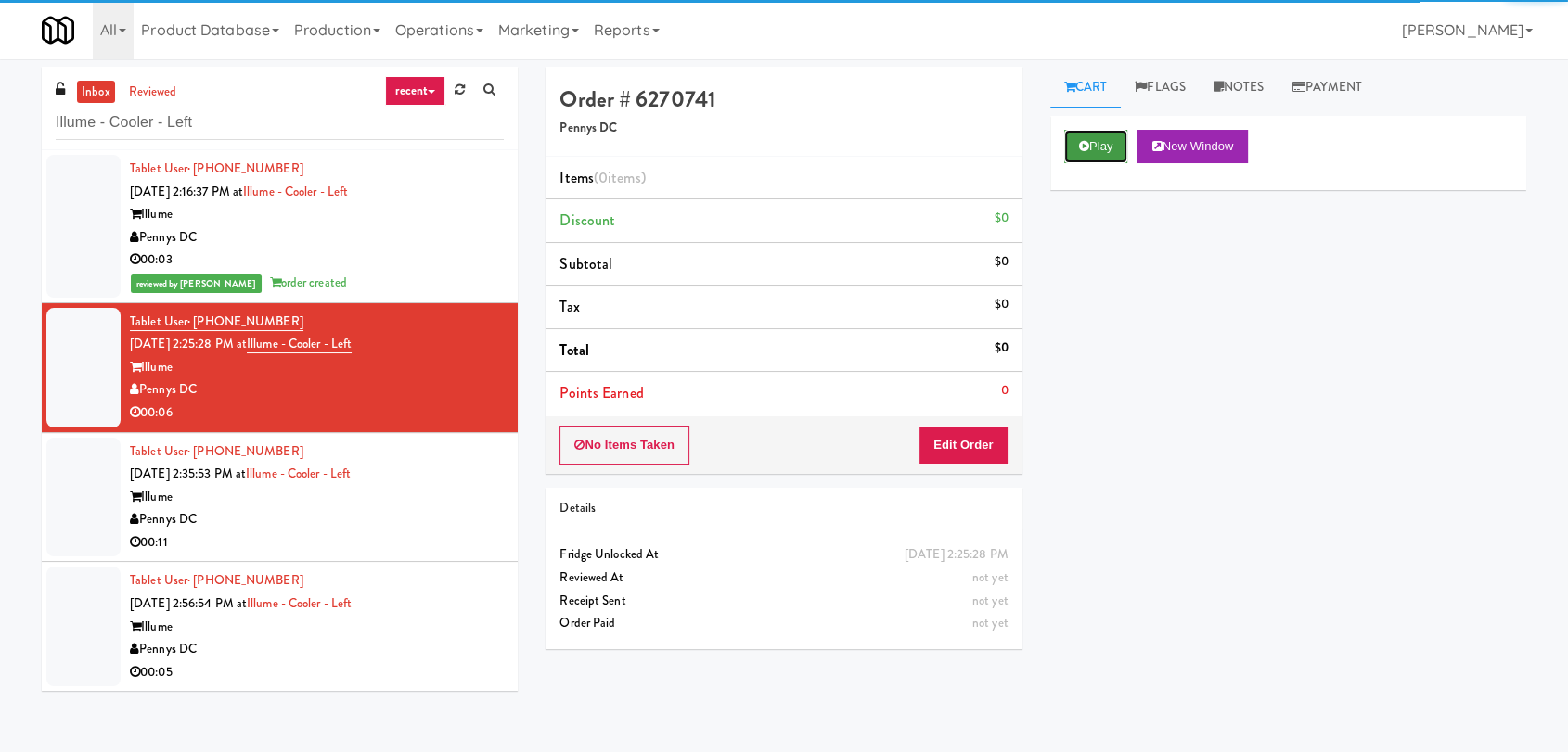
click at [1107, 142] on button "Play" at bounding box center [1096, 146] width 64 height 33
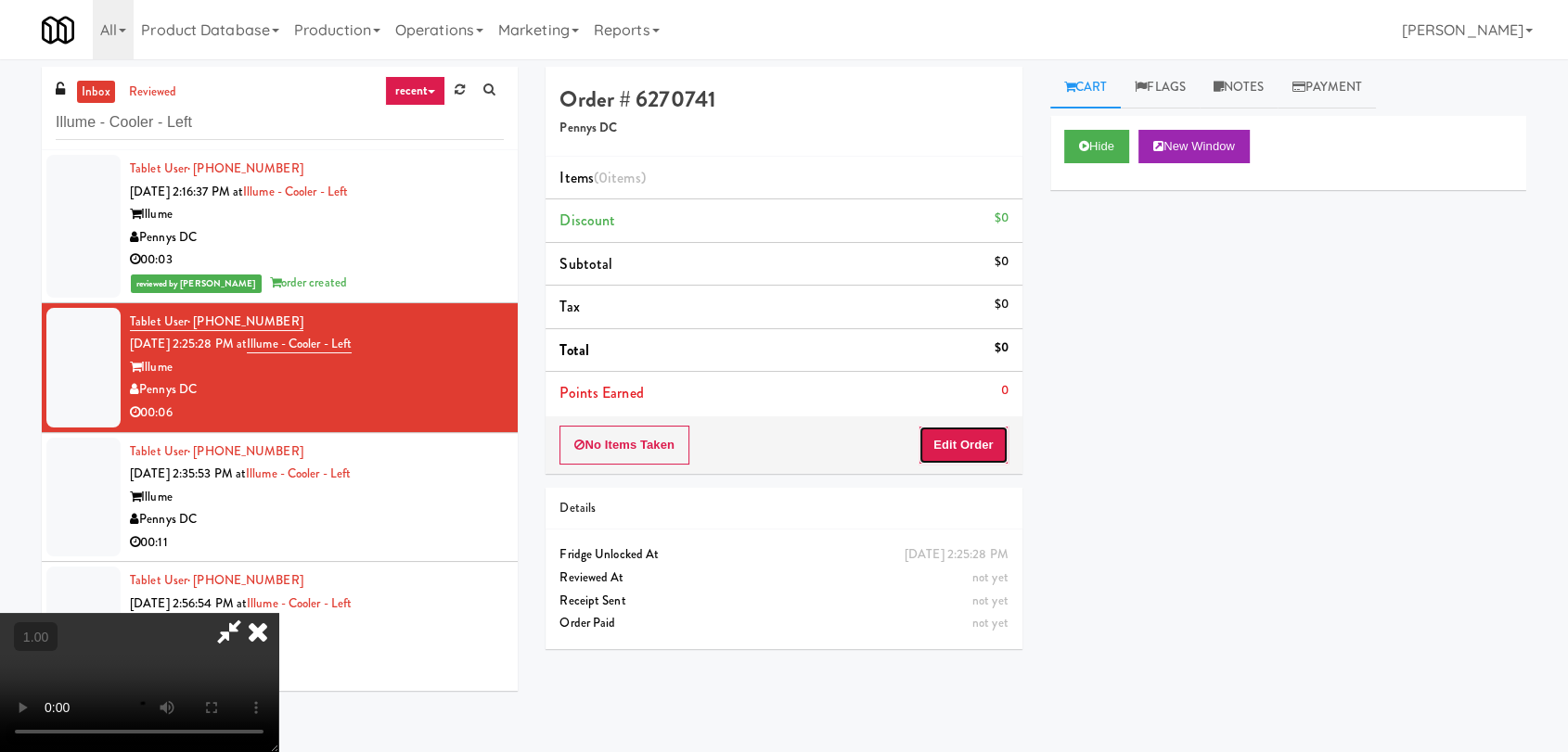
click at [990, 443] on button "Edit Order" at bounding box center [963, 445] width 90 height 39
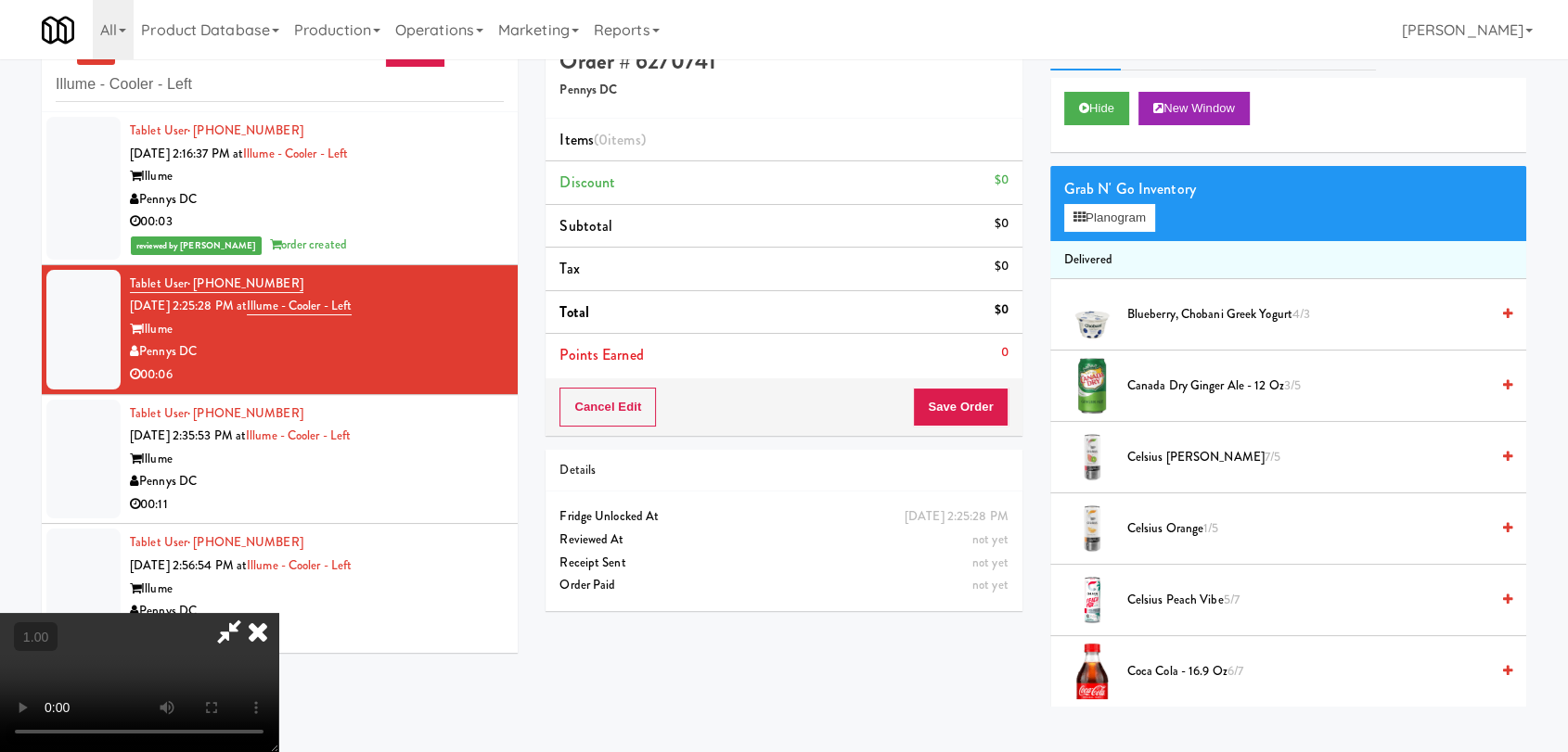
scroll to position [60, 0]
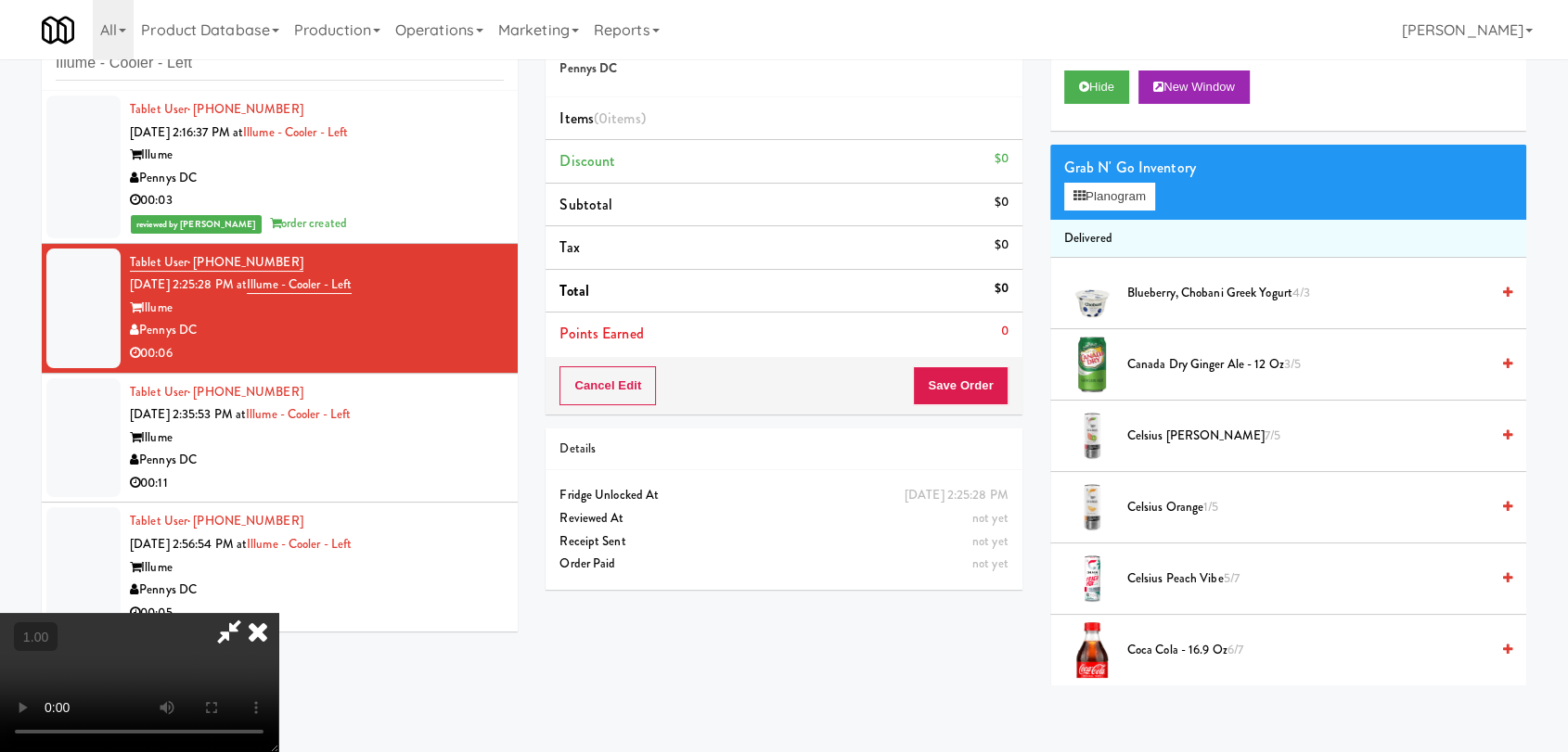
click at [278, 614] on video at bounding box center [138, 683] width 278 height 139
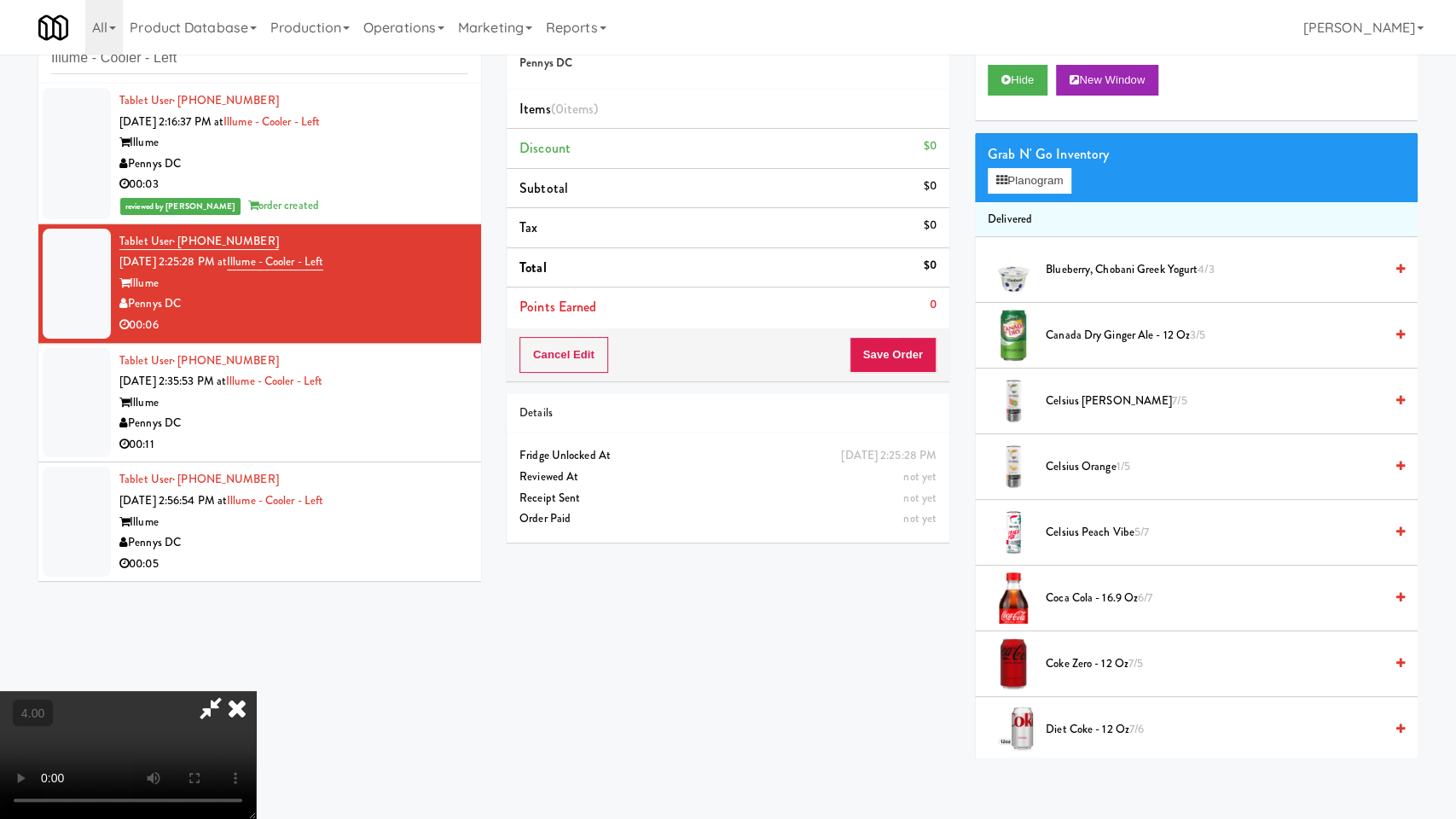
click at [255, 691] on video at bounding box center [127, 754] width 255 height 128
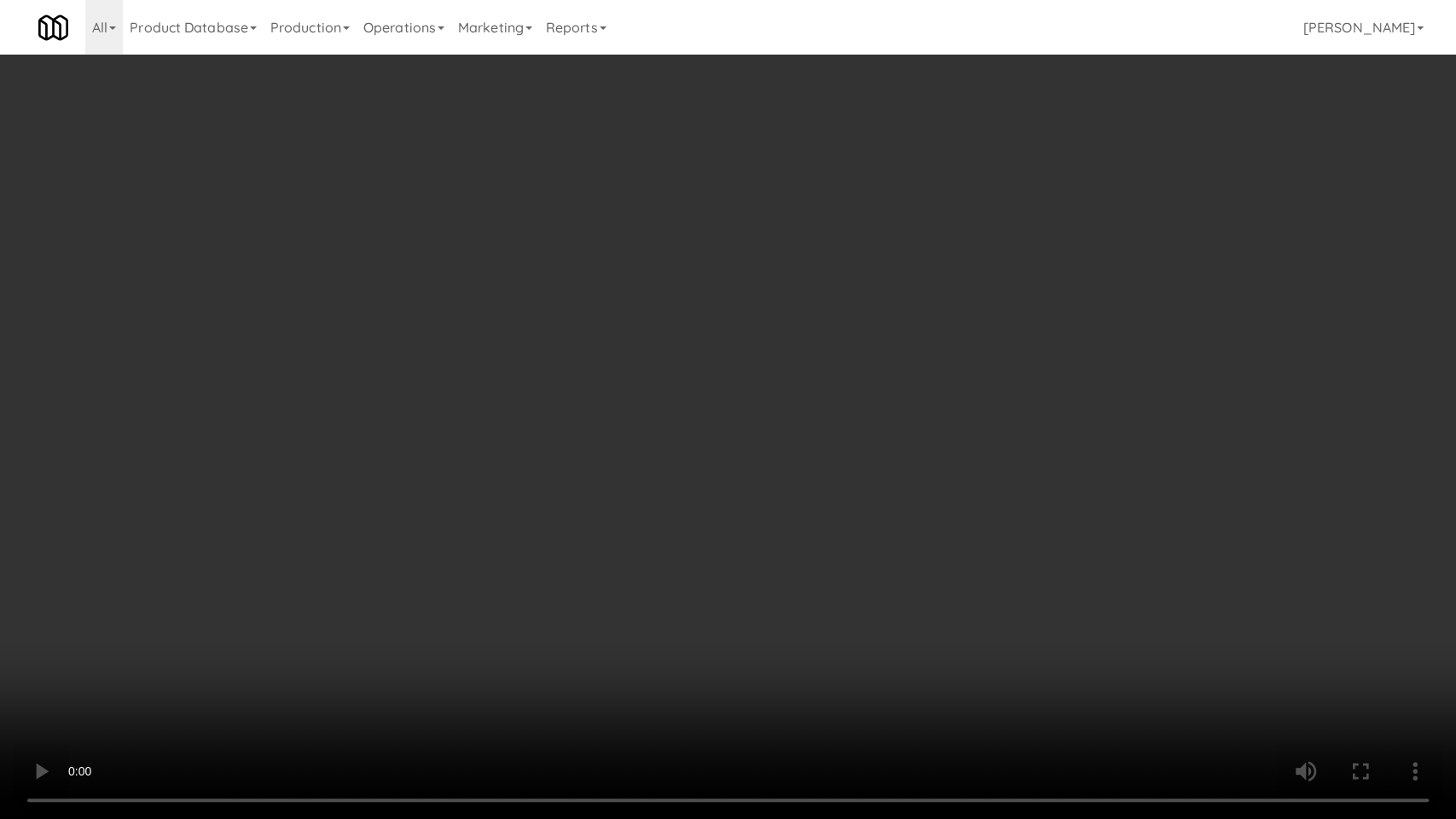
click at [648, 505] on video at bounding box center [728, 409] width 1456 height 819
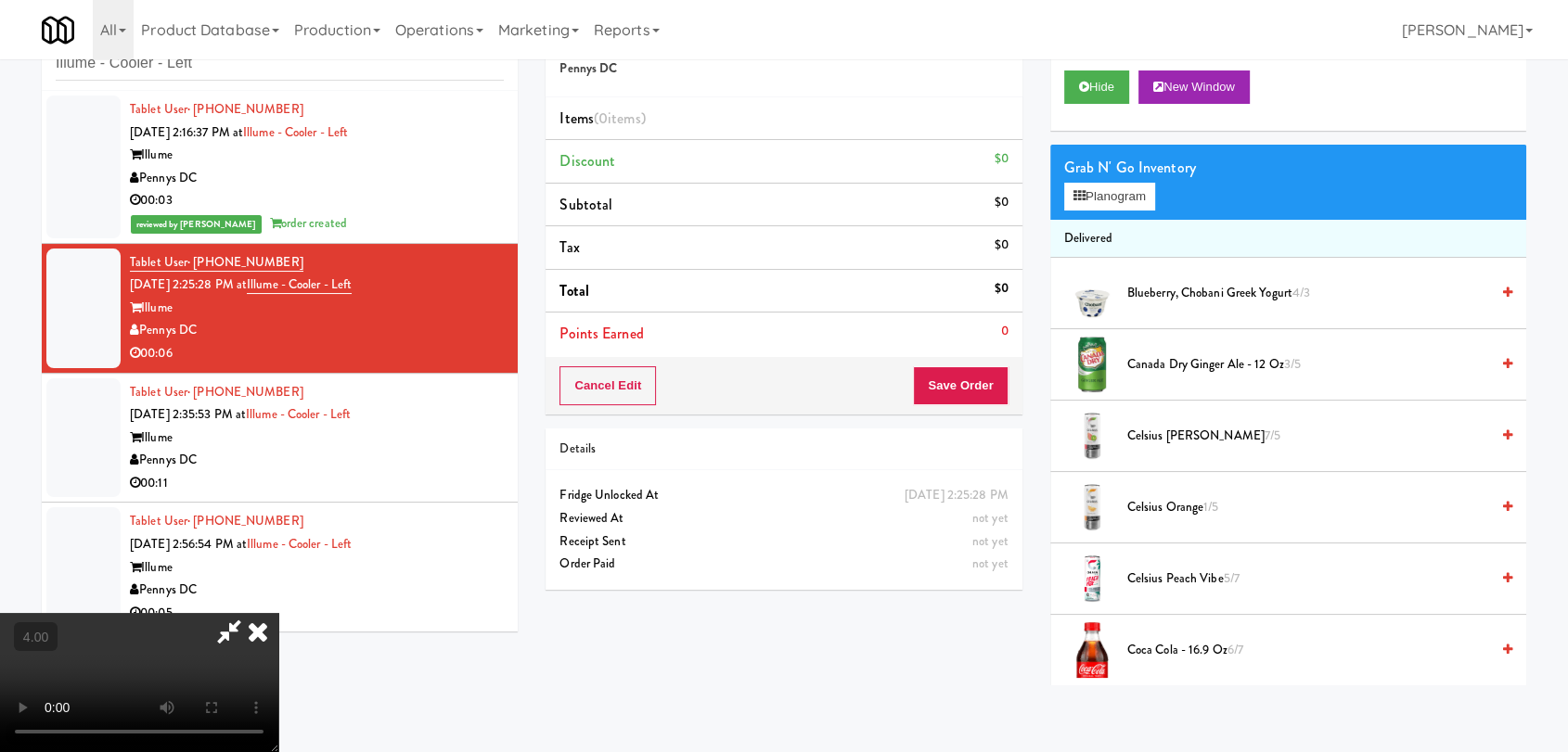
click at [1156, 360] on span "Canada Dry Ginger Ale - 12 oz 3/5" at bounding box center [1307, 365] width 361 height 23
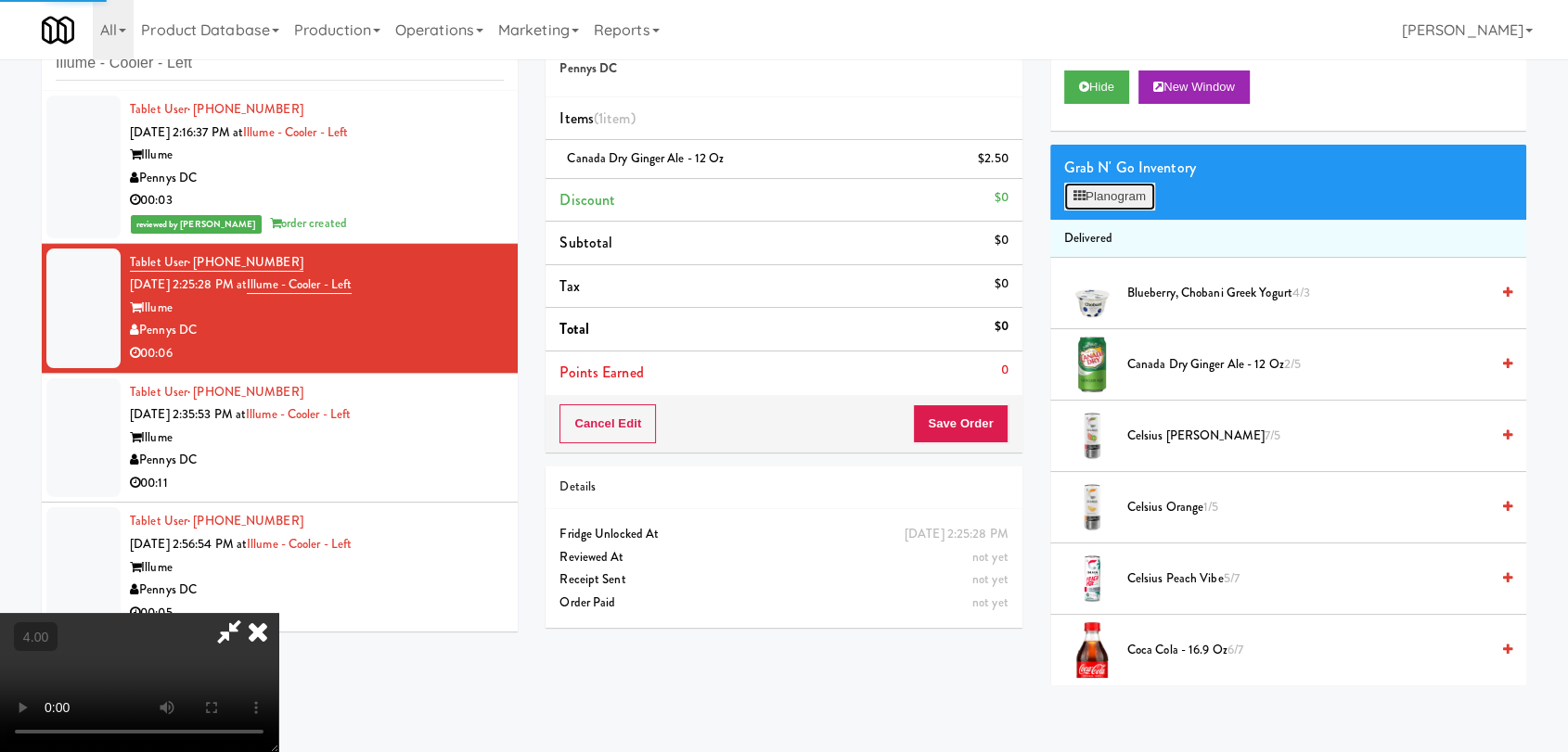
click at [1104, 205] on button "Planogram" at bounding box center [1110, 196] width 91 height 28
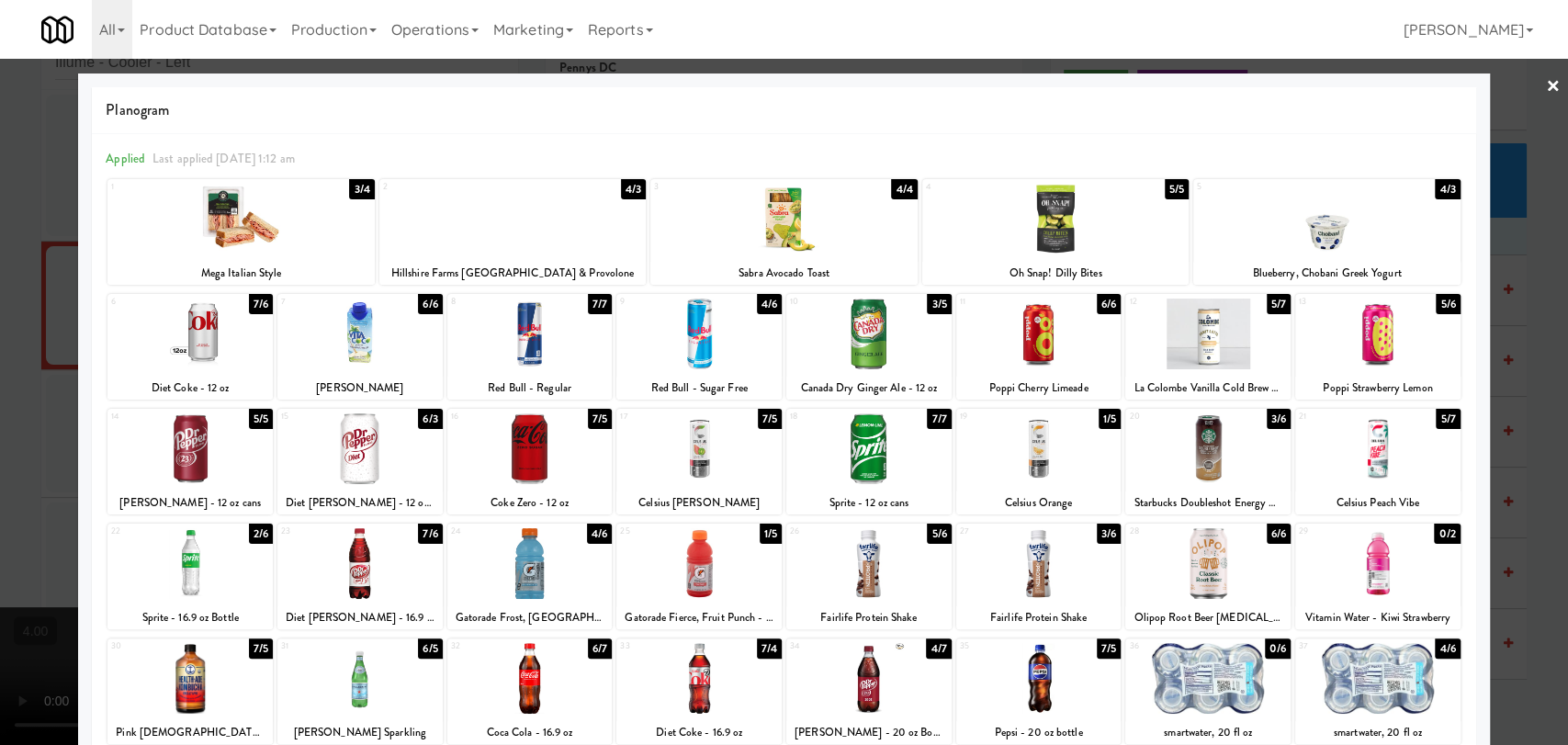
click at [0, 325] on div at bounding box center [784, 372] width 1568 height 745
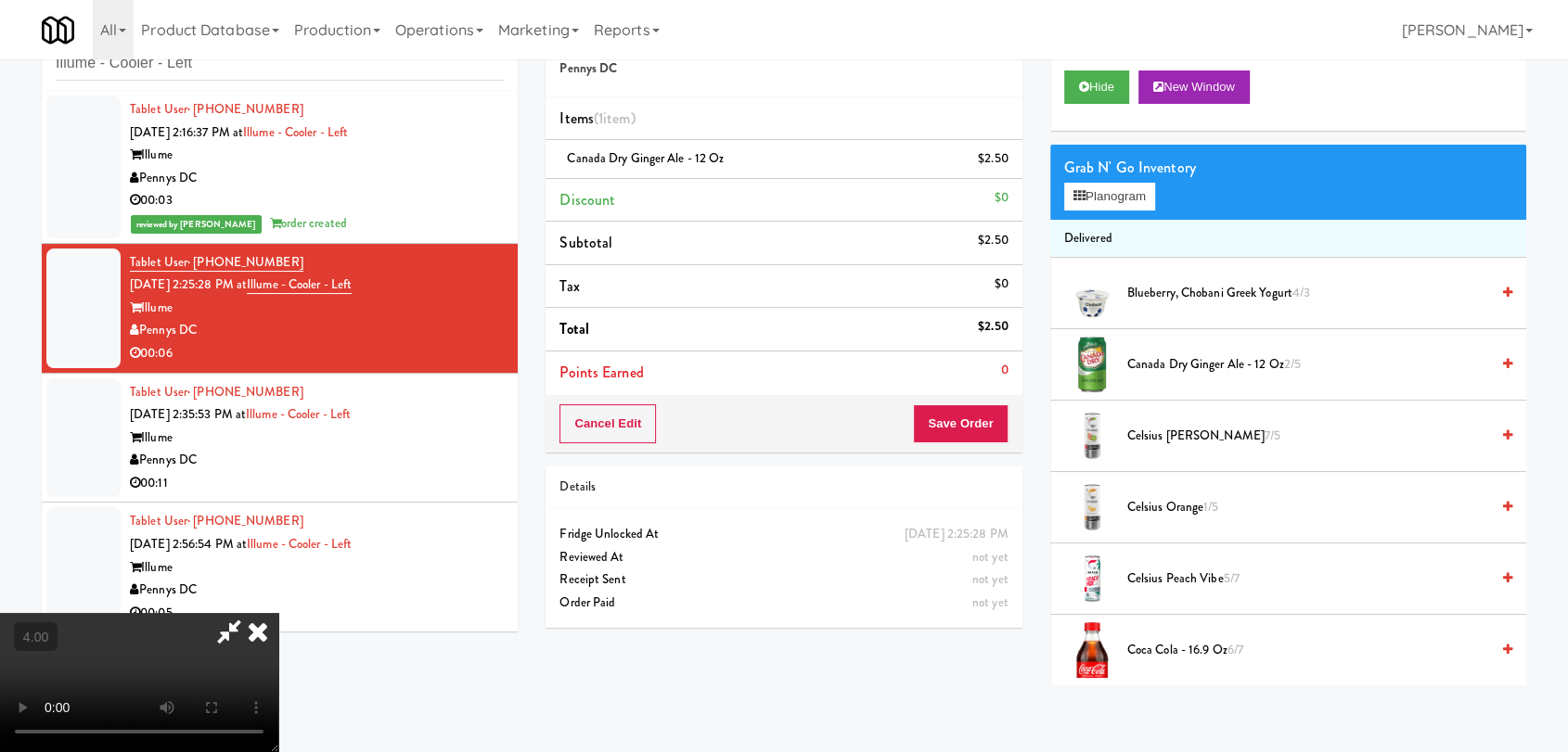
click at [273, 614] on video at bounding box center [138, 683] width 278 height 139
click at [278, 614] on video at bounding box center [138, 683] width 278 height 139
drag, startPoint x: 531, startPoint y: 553, endPoint x: 538, endPoint y: 562, distance: 11.4
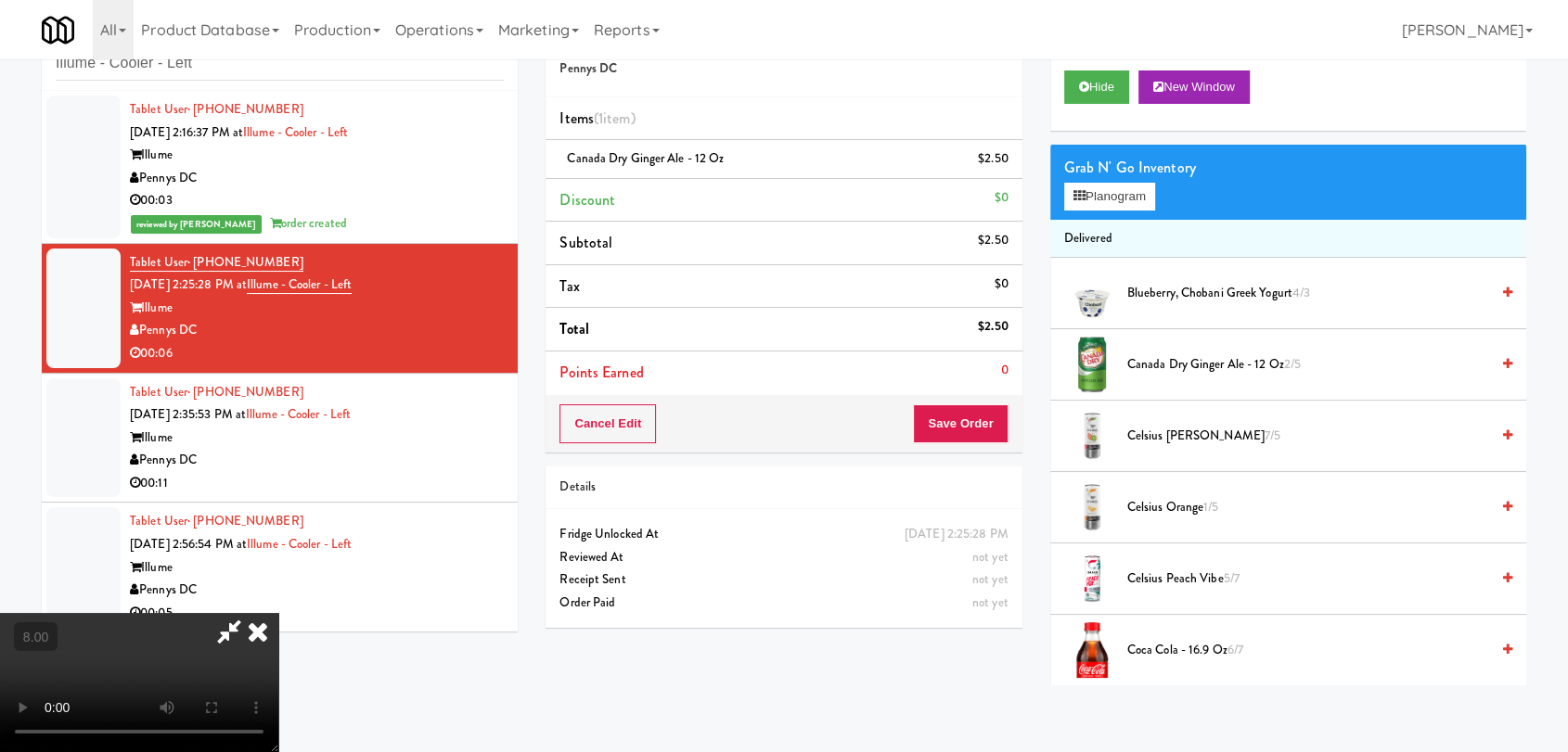
click at [278, 614] on video at bounding box center [138, 683] width 278 height 139
click at [278, 614] on icon at bounding box center [257, 632] width 41 height 37
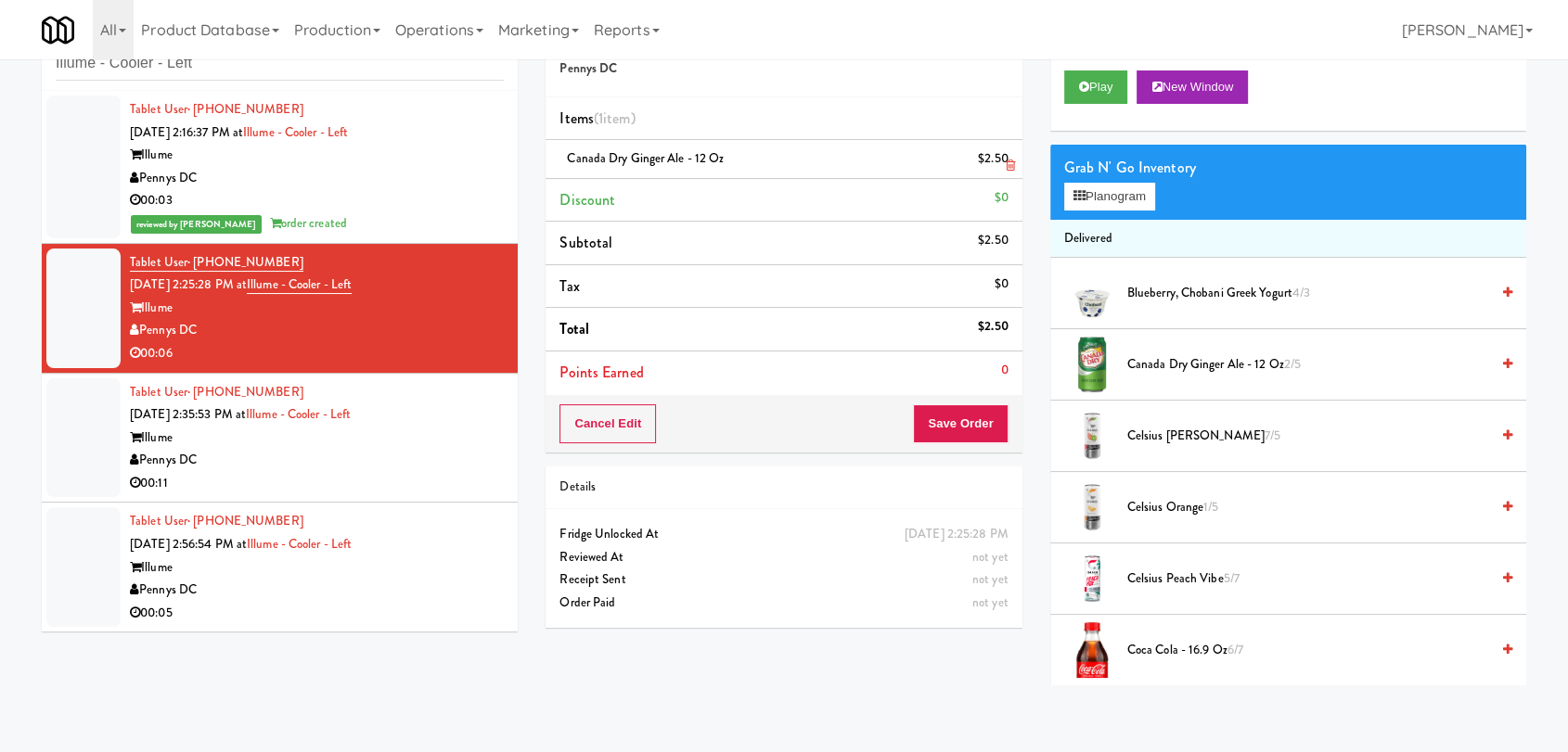
click at [1005, 165] on icon at bounding box center [1010, 165] width 9 height 12
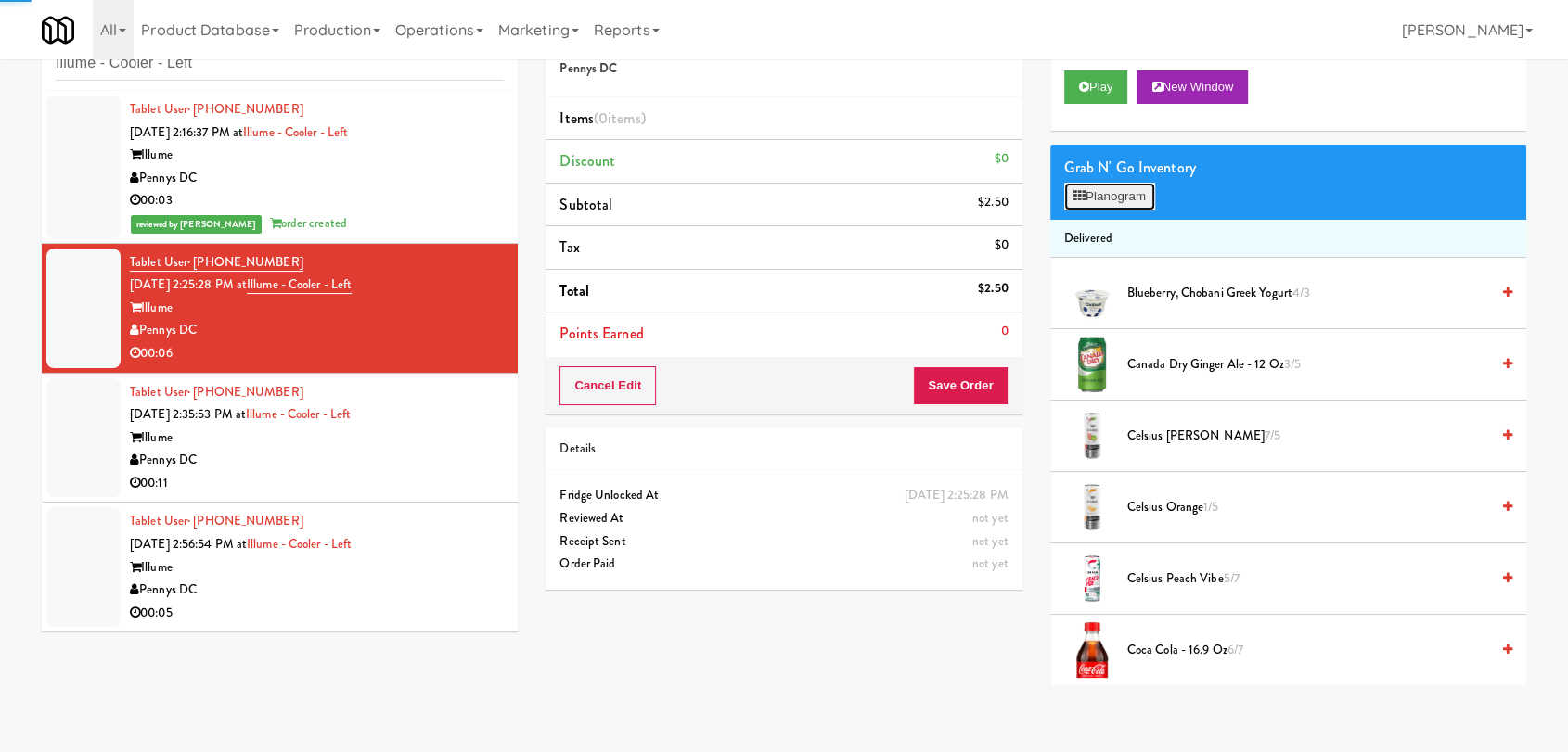
click at [1091, 195] on button "Planogram" at bounding box center [1110, 196] width 91 height 28
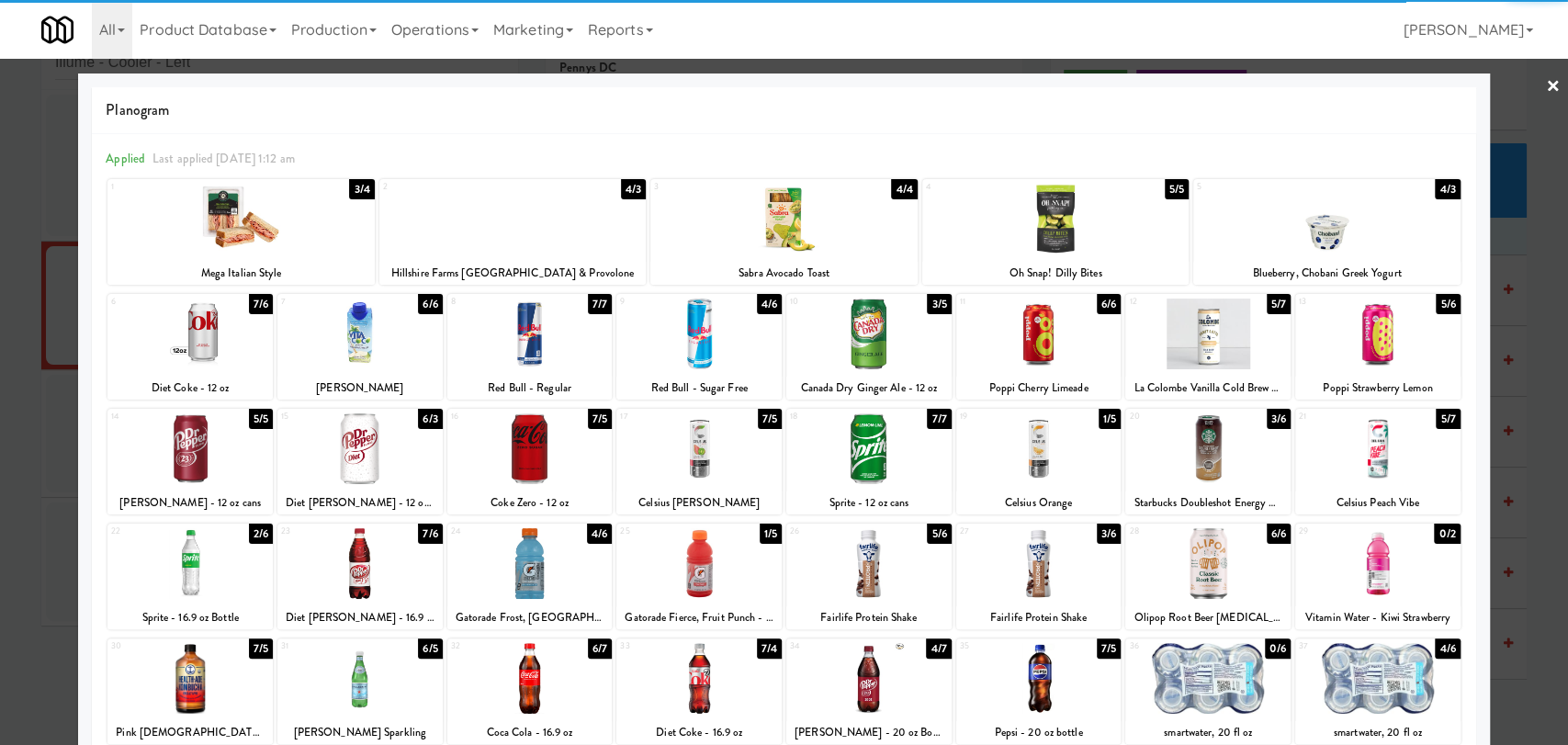
click at [889, 441] on div at bounding box center [869, 448] width 165 height 70
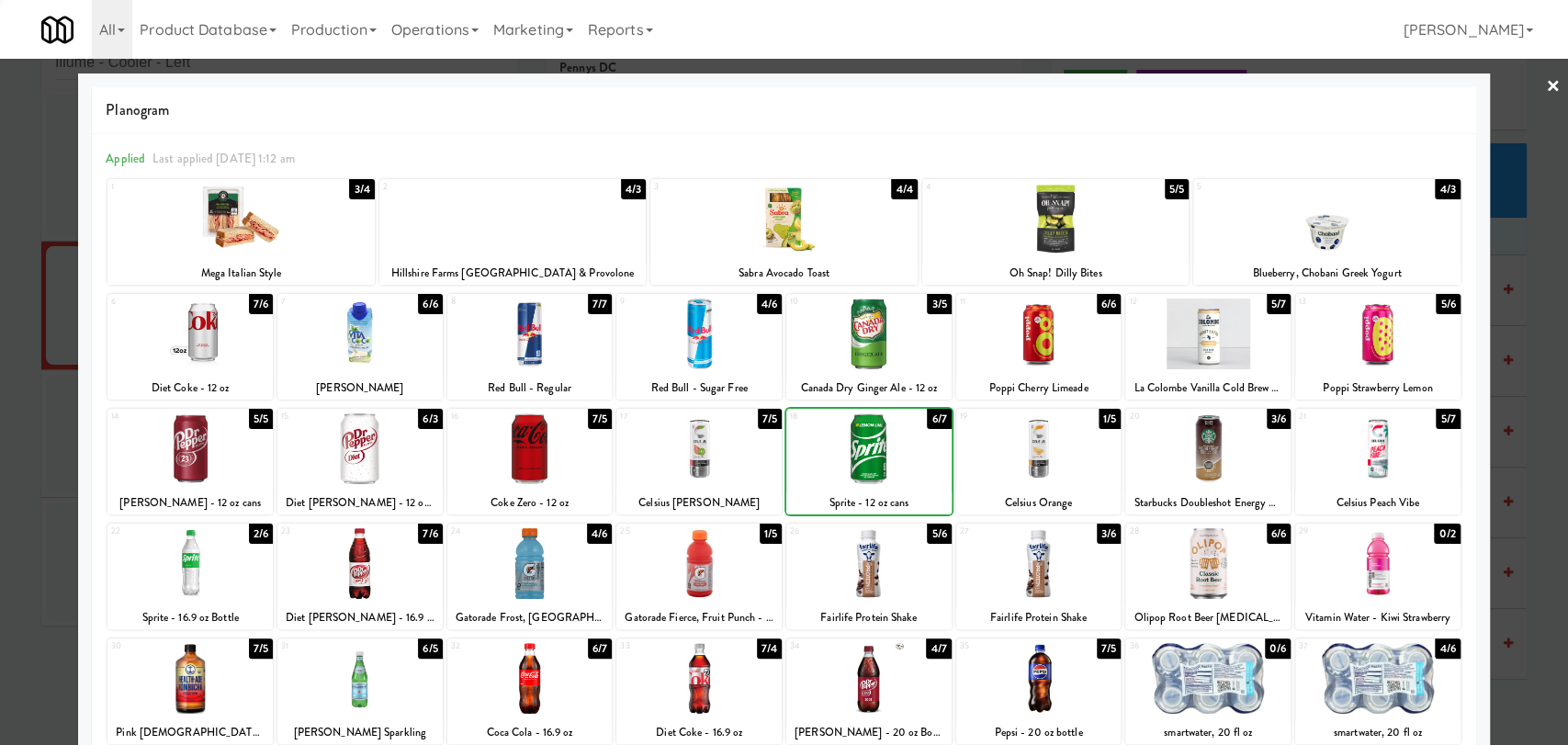
click at [0, 234] on div at bounding box center [784, 372] width 1568 height 745
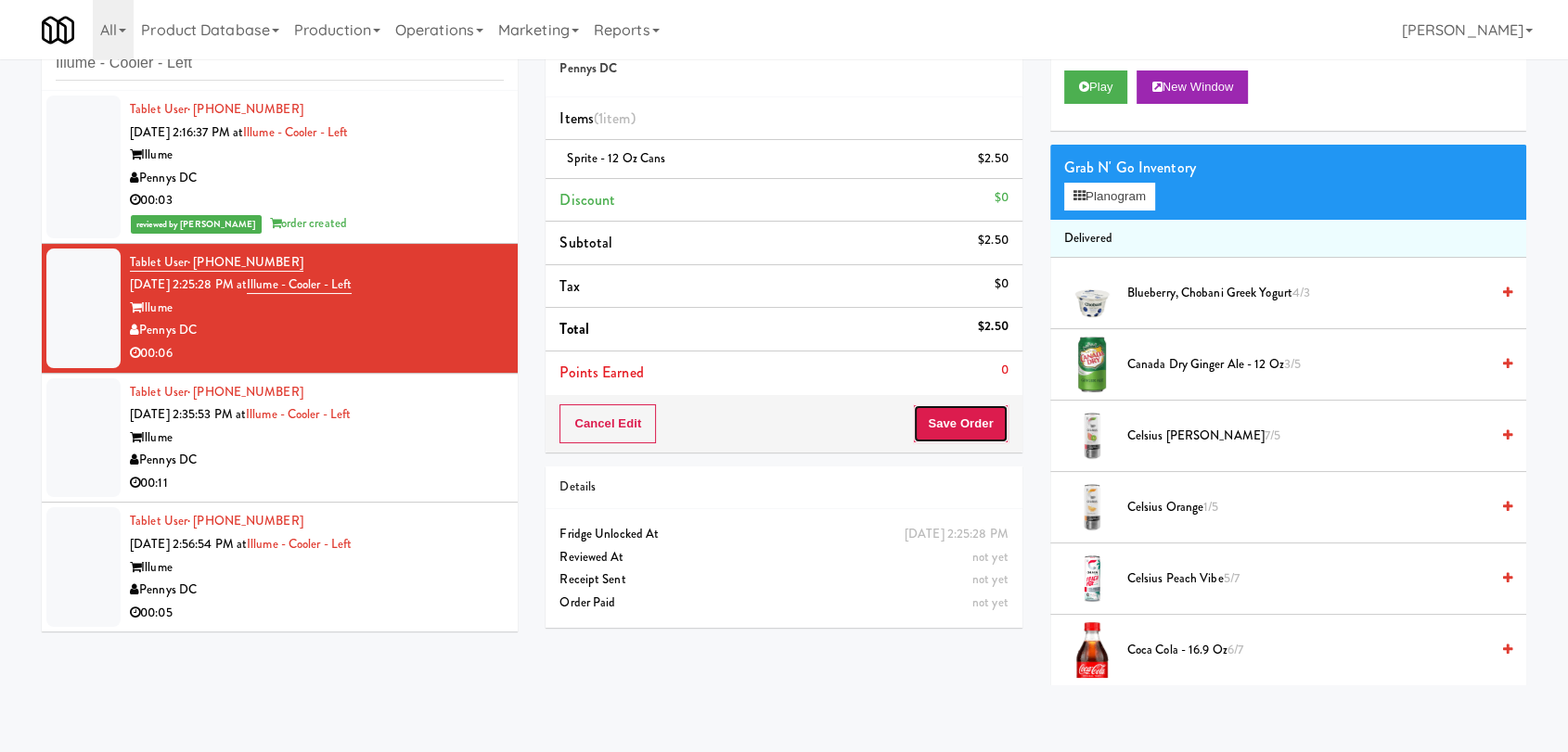
click at [943, 427] on button "Save Order" at bounding box center [960, 423] width 95 height 39
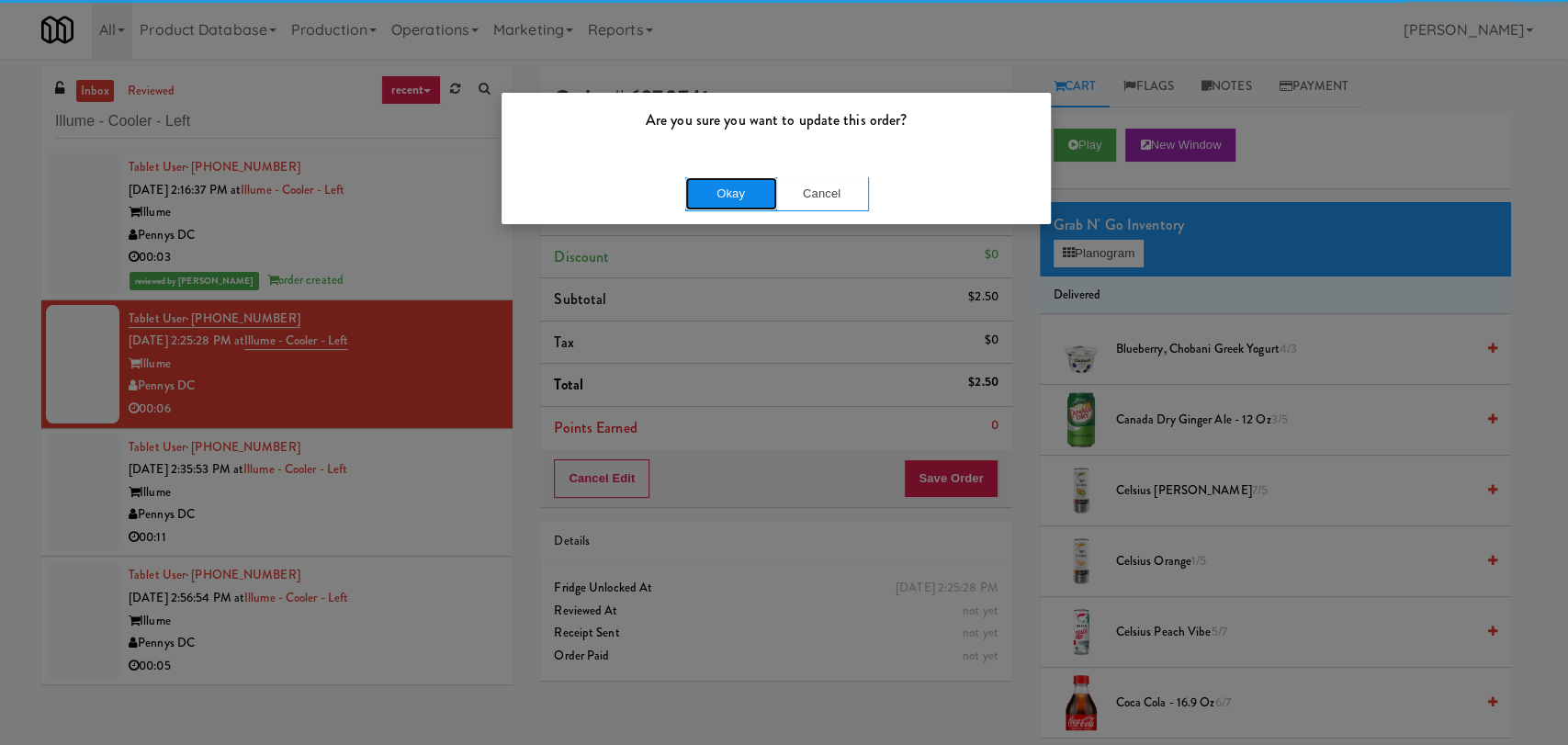
click at [727, 207] on button "Okay" at bounding box center [731, 194] width 92 height 33
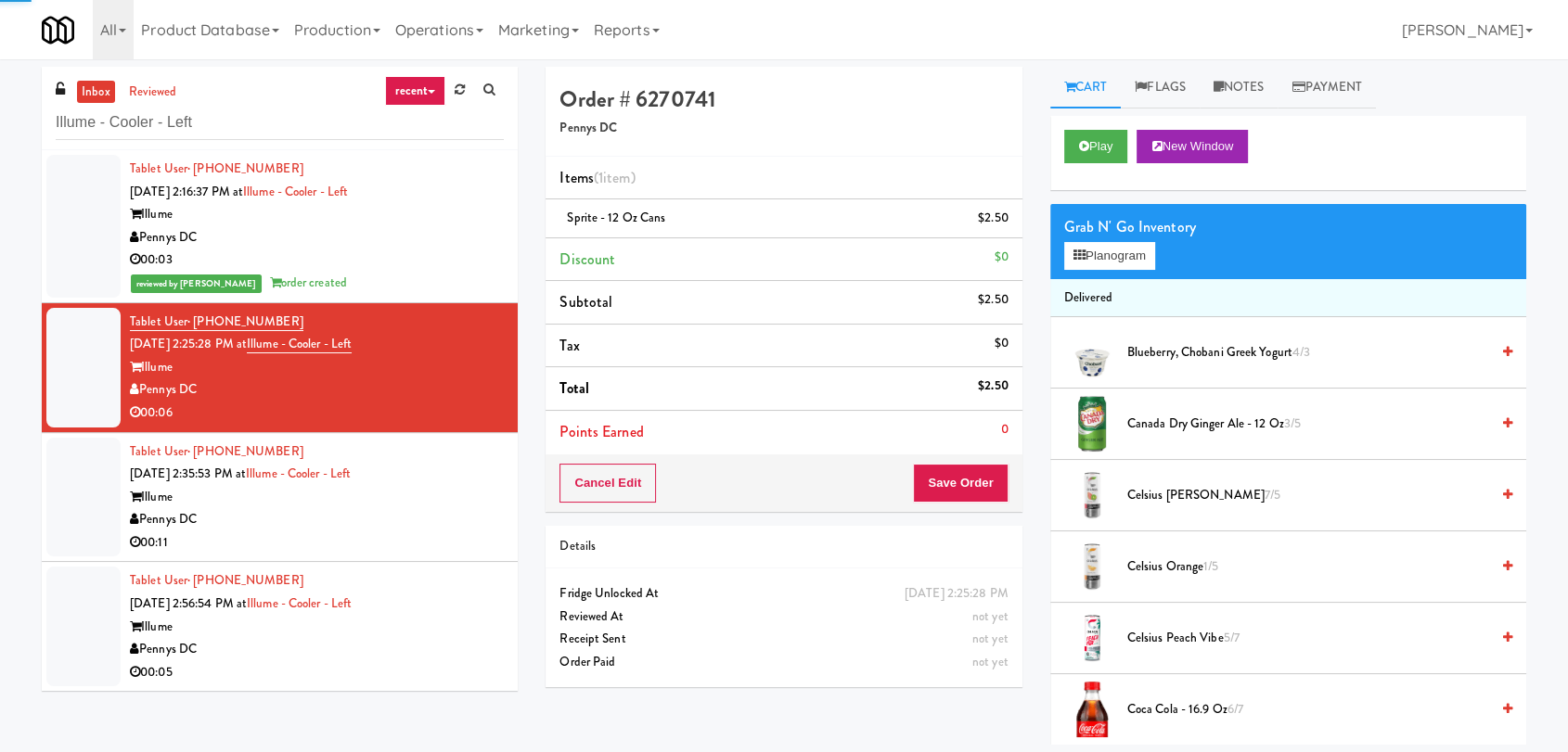
click at [469, 470] on div "Tablet User · (225) 402-7093 [DATE] 2:35:53 PM at Illume - Cooler - Left Illume…" at bounding box center [317, 498] width 374 height 114
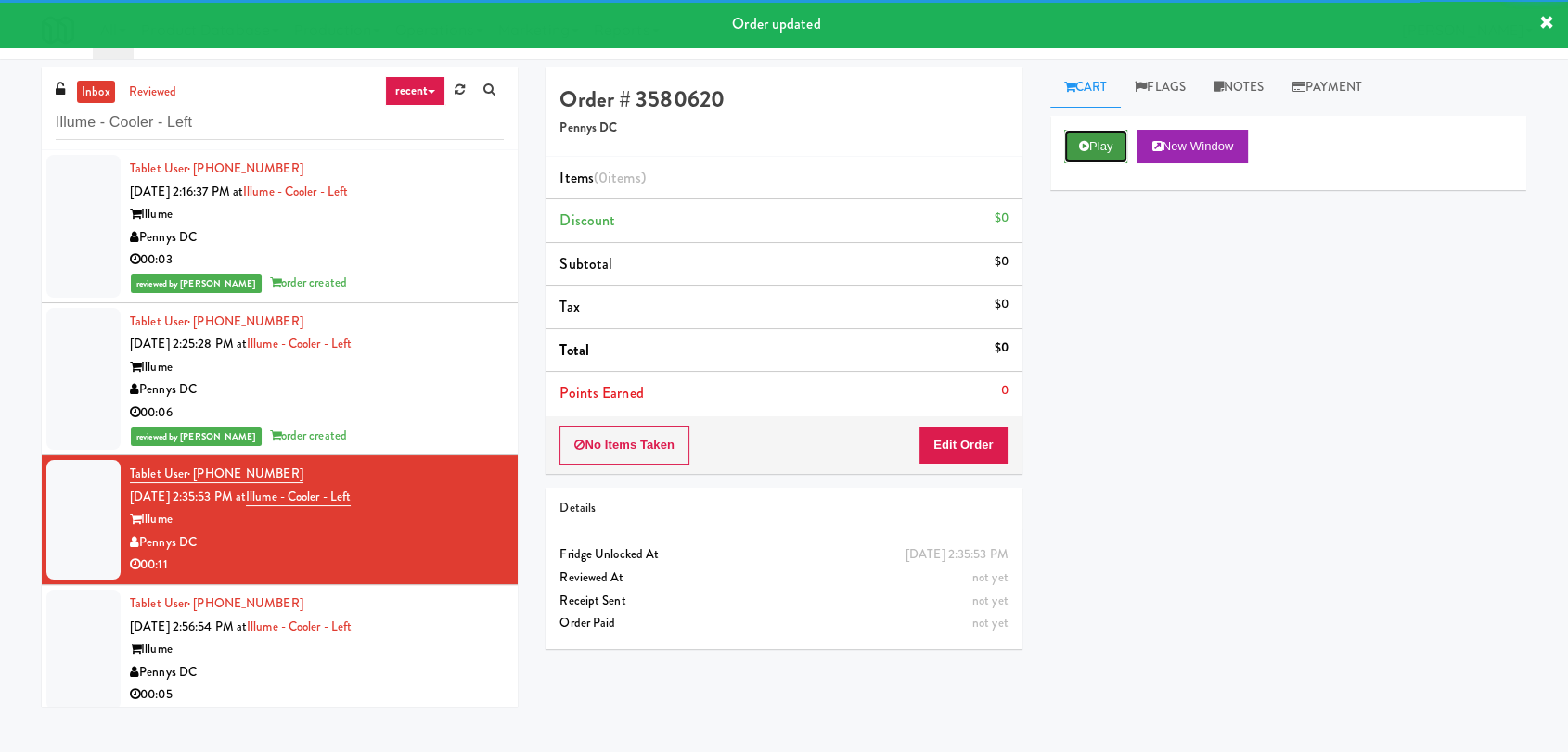
click at [1075, 156] on button "Play" at bounding box center [1096, 146] width 64 height 33
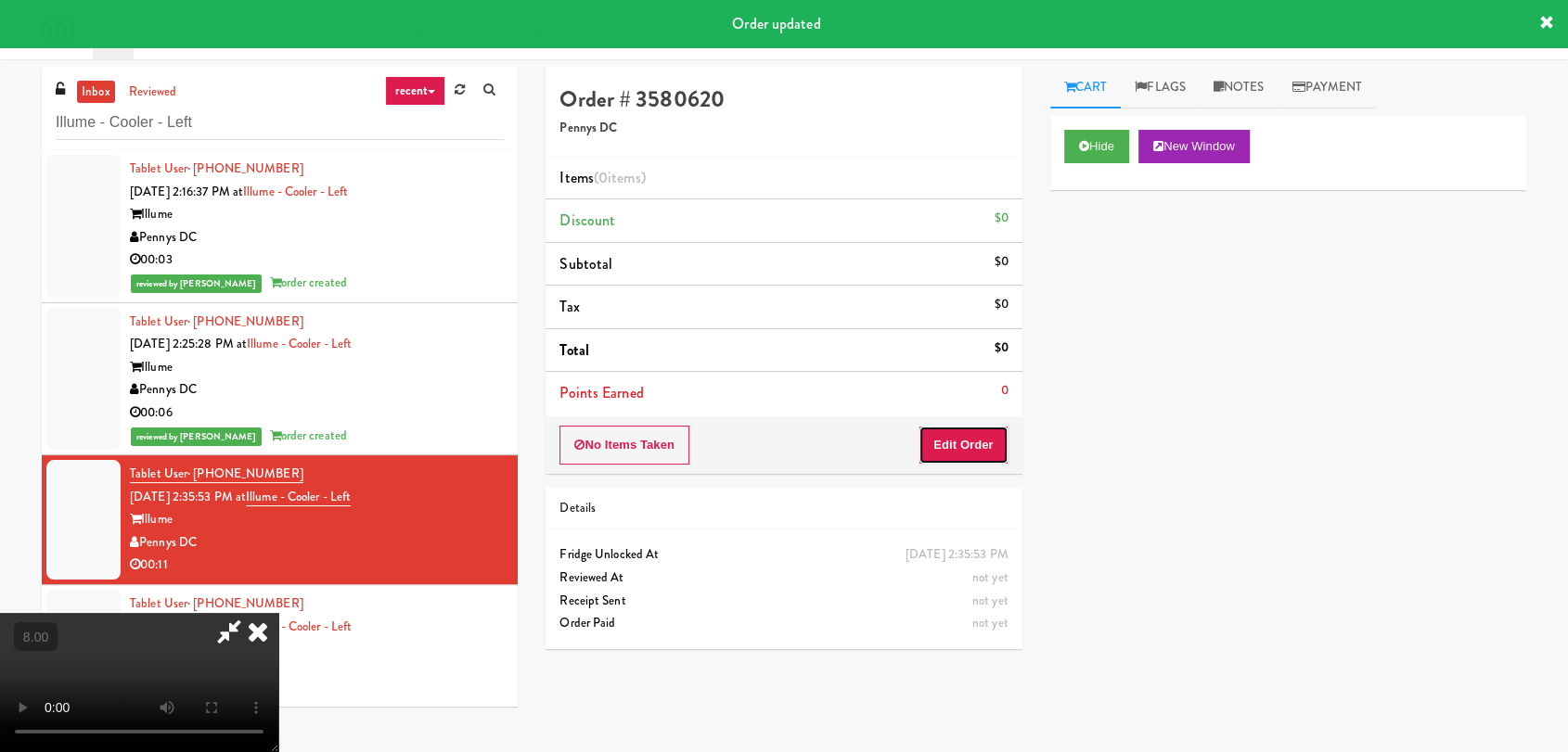
click at [972, 446] on button "Edit Order" at bounding box center [963, 445] width 90 height 39
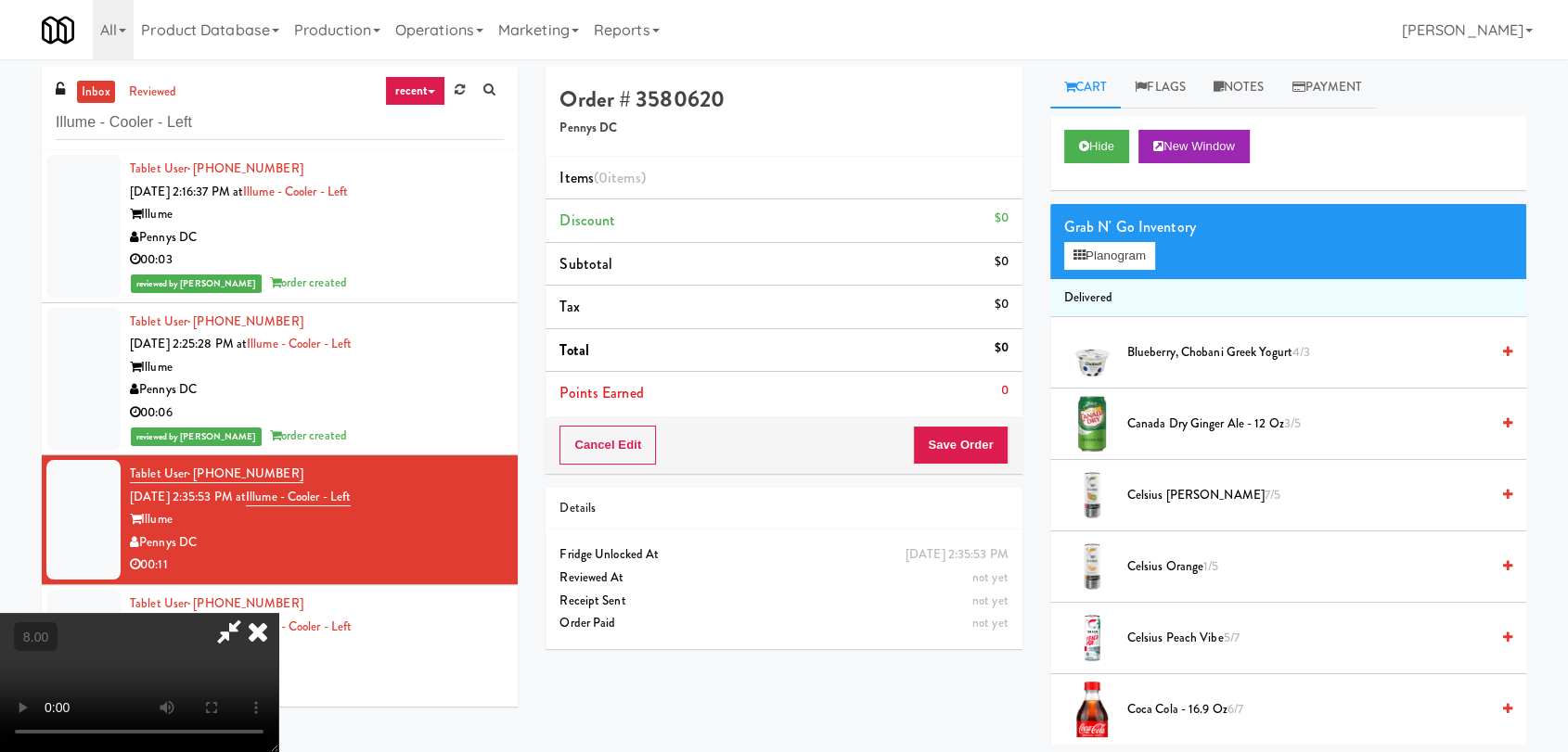
click at [278, 614] on video at bounding box center [138, 683] width 278 height 139
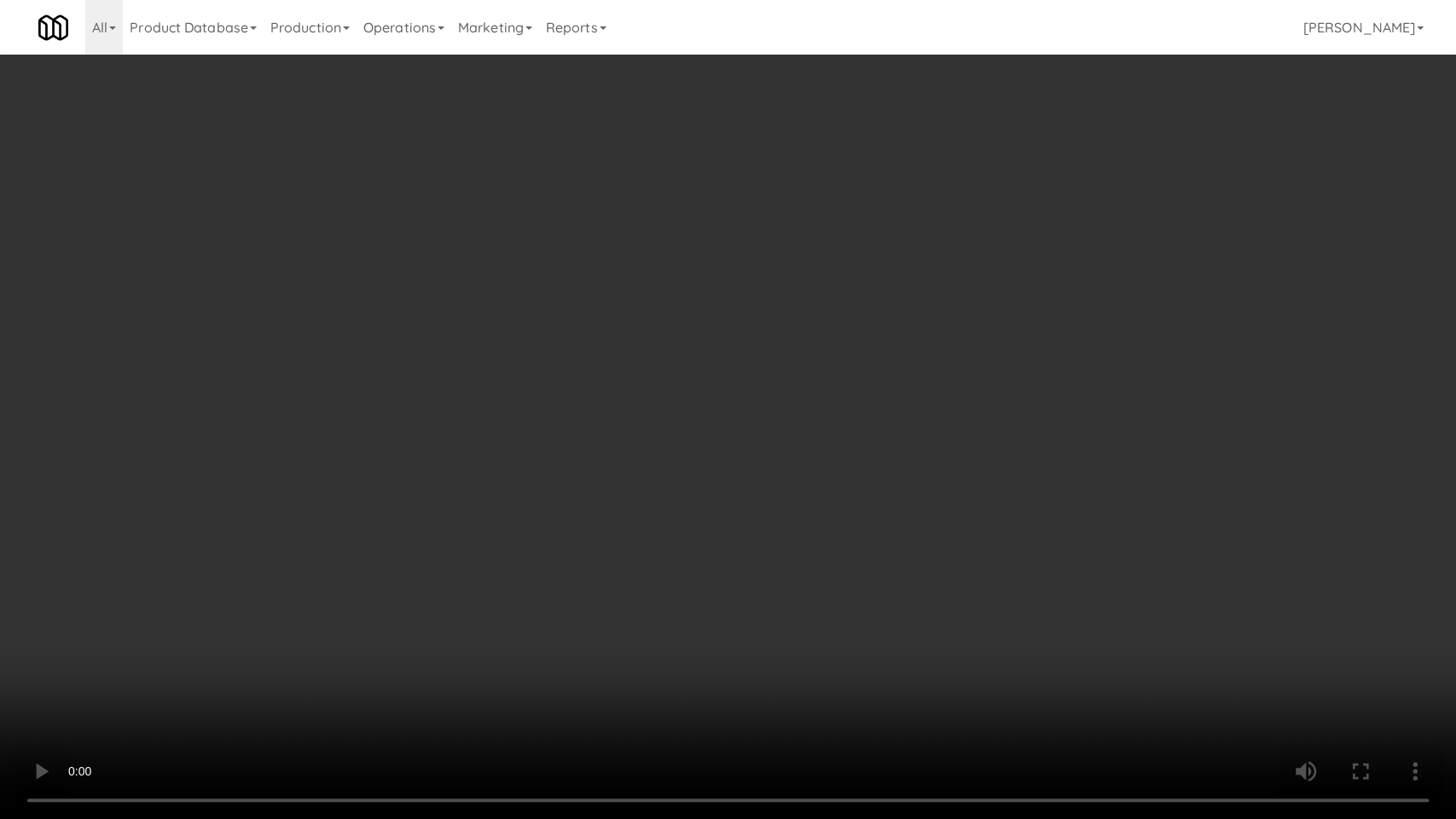
click at [572, 526] on video at bounding box center [728, 409] width 1456 height 819
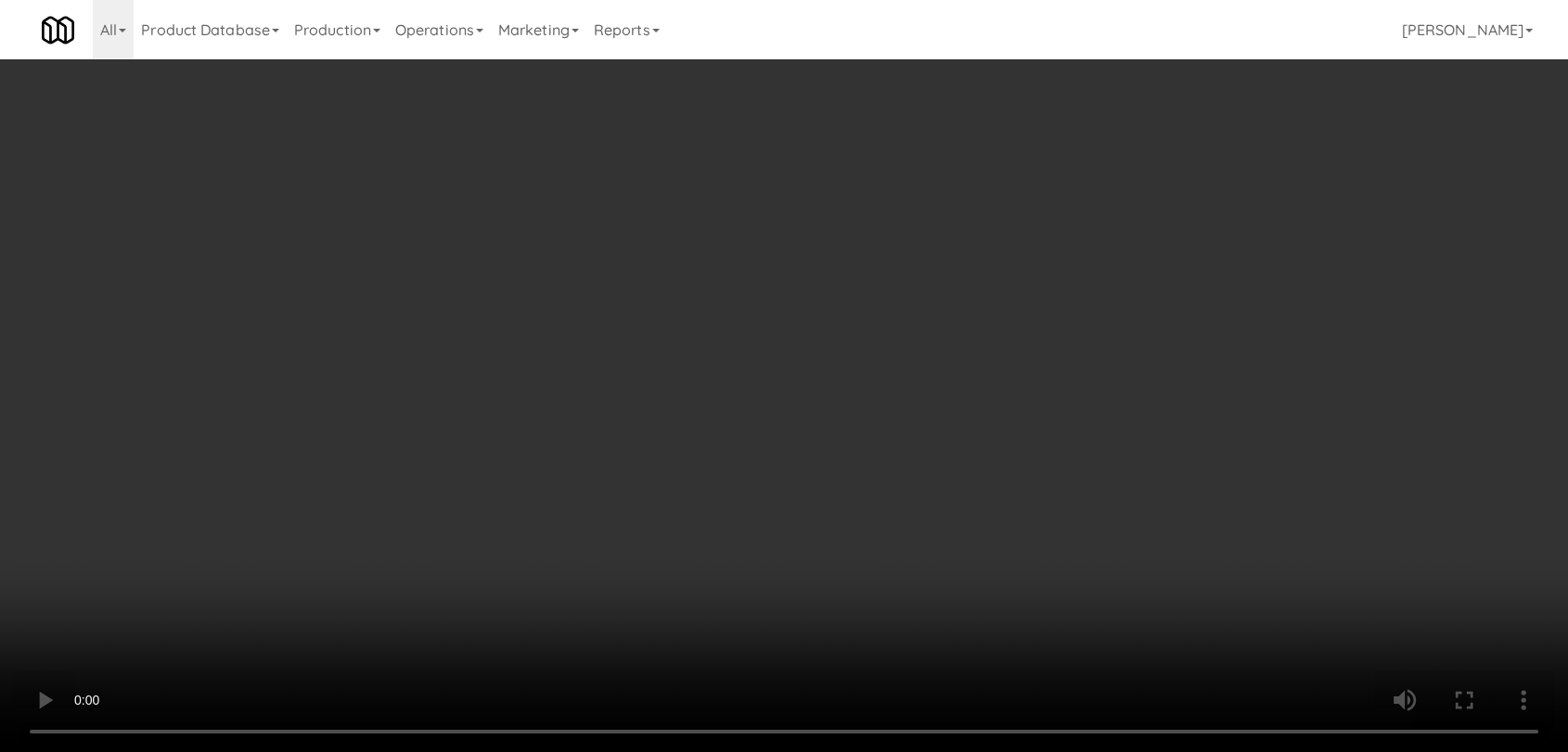
click at [227, 641] on video at bounding box center [784, 376] width 1568 height 752
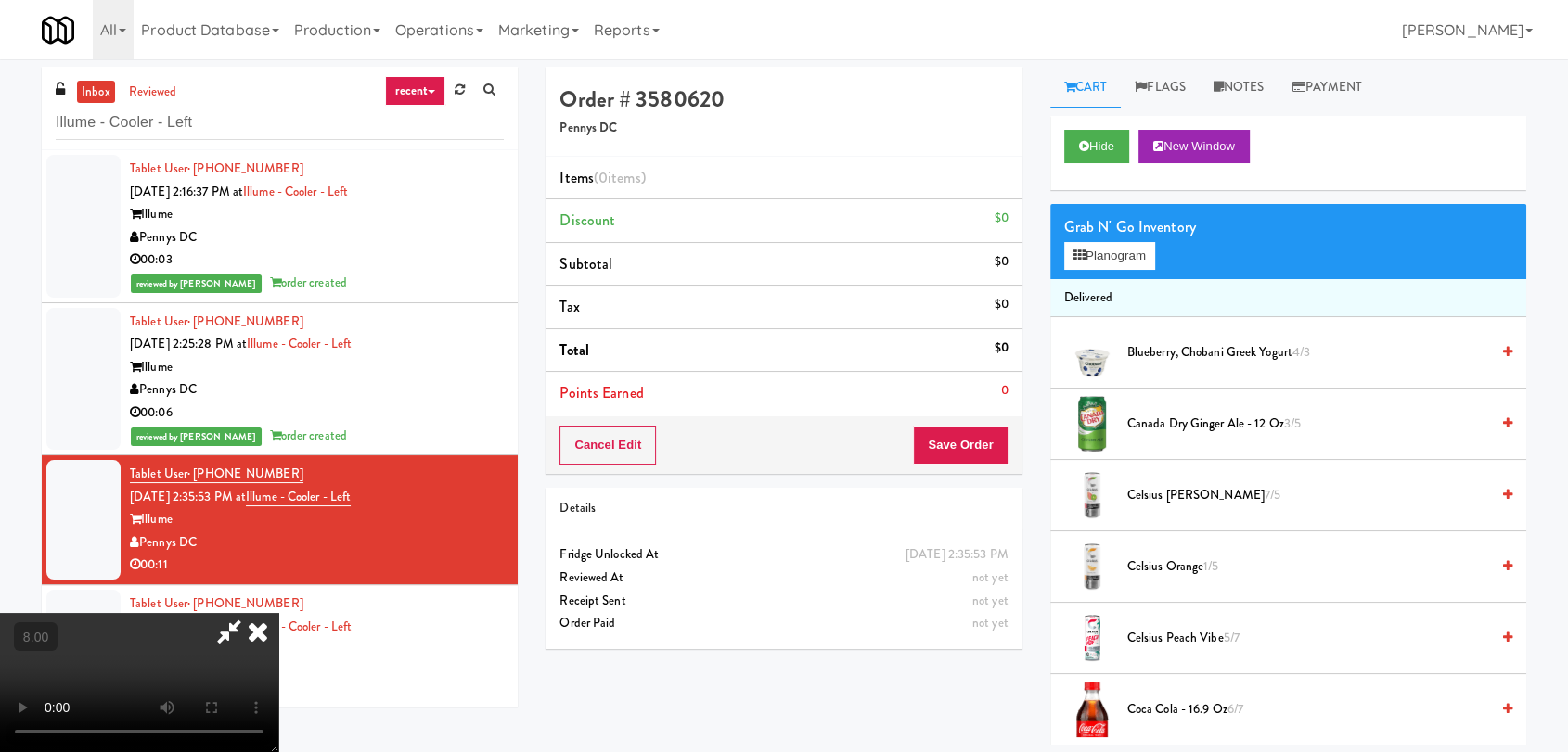
click at [227, 641] on video at bounding box center [138, 683] width 278 height 139
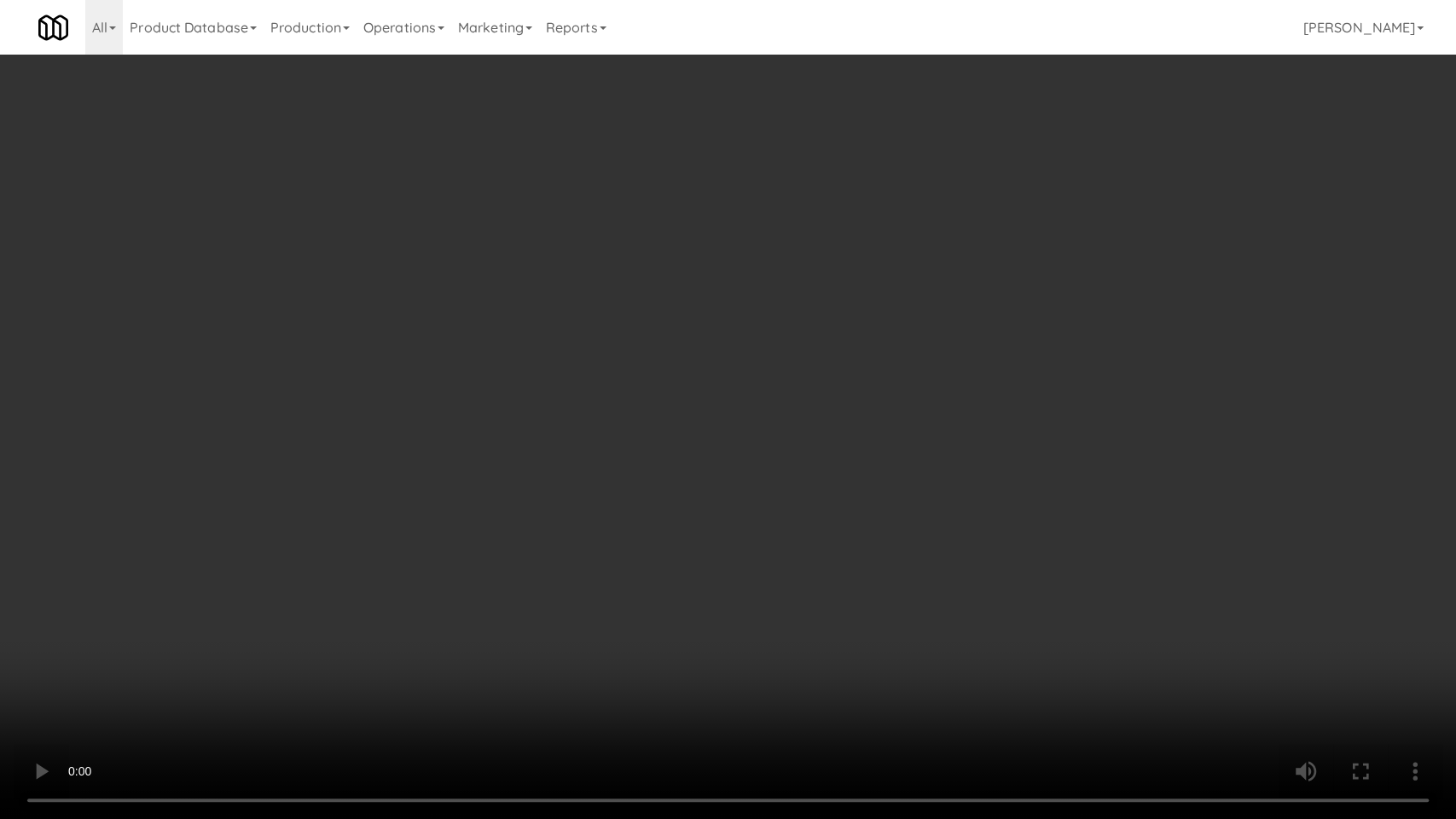
click at [204, 655] on video at bounding box center [728, 409] width 1456 height 819
click at [215, 645] on video at bounding box center [728, 409] width 1456 height 819
click at [169, 638] on video at bounding box center [728, 409] width 1456 height 819
click at [203, 605] on video at bounding box center [728, 409] width 1456 height 819
click at [485, 564] on video at bounding box center [728, 409] width 1456 height 819
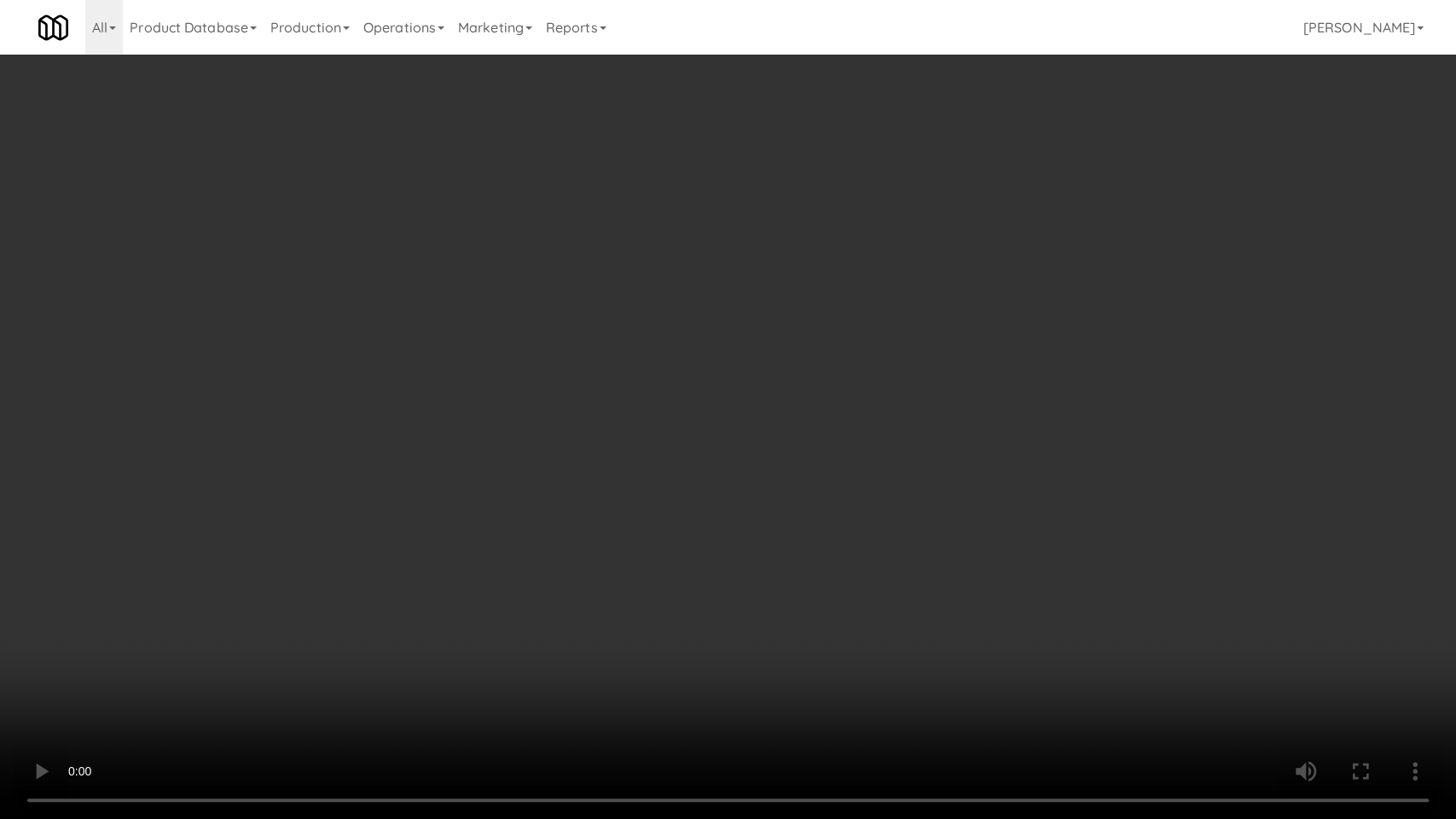
click at [485, 564] on video at bounding box center [728, 409] width 1456 height 819
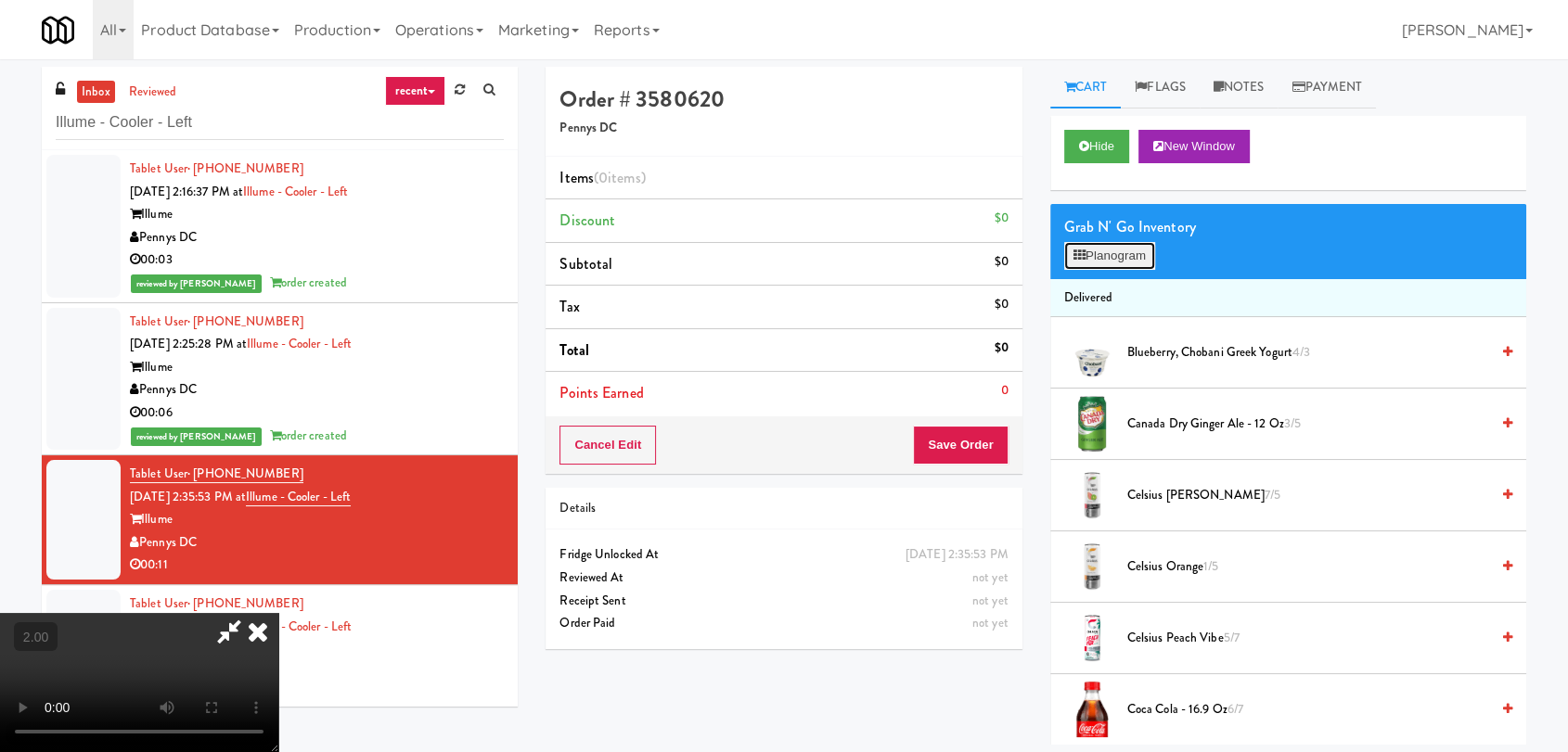
click at [1132, 251] on button "Planogram" at bounding box center [1110, 255] width 91 height 28
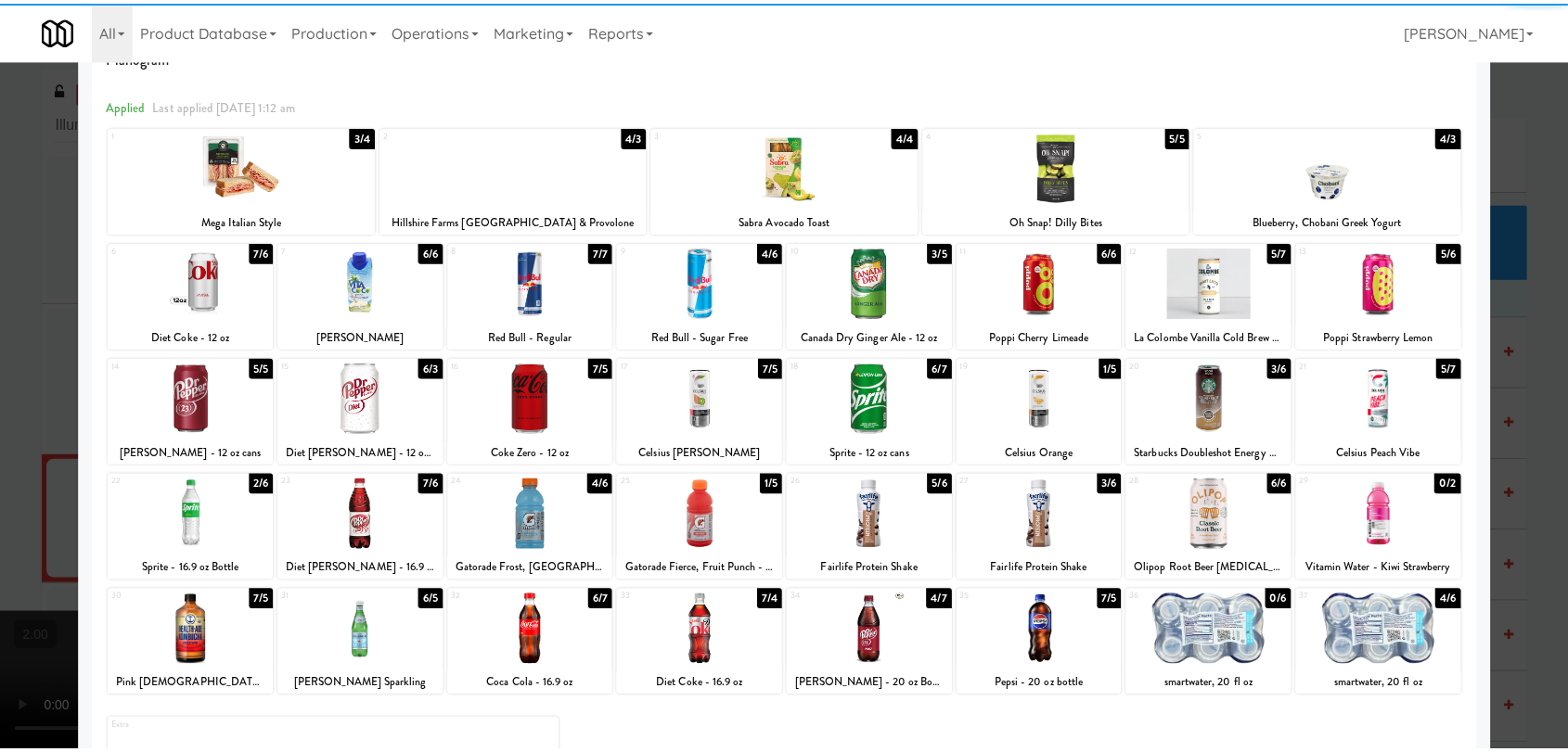
scroll to position [103, 0]
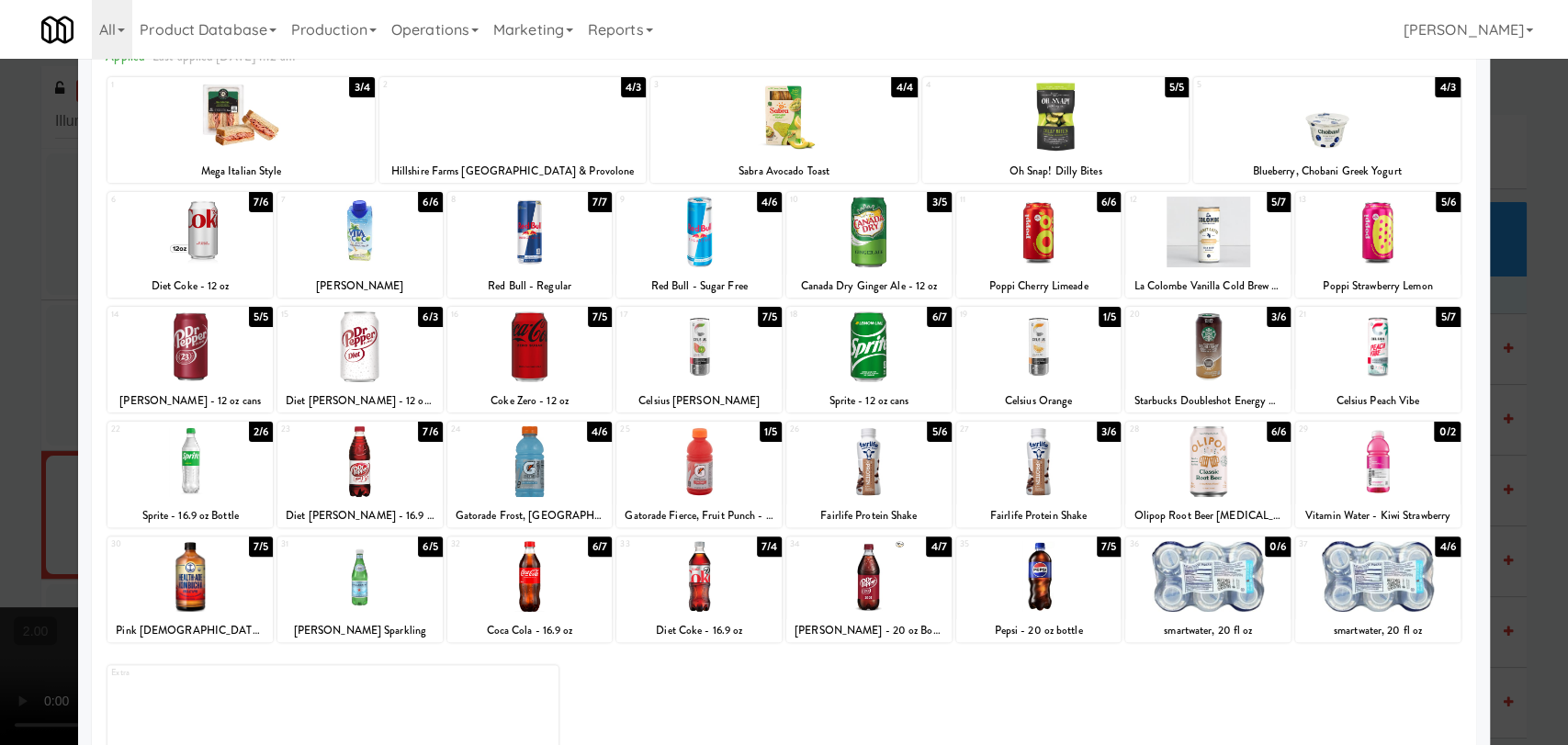
click at [853, 473] on div at bounding box center [869, 461] width 165 height 70
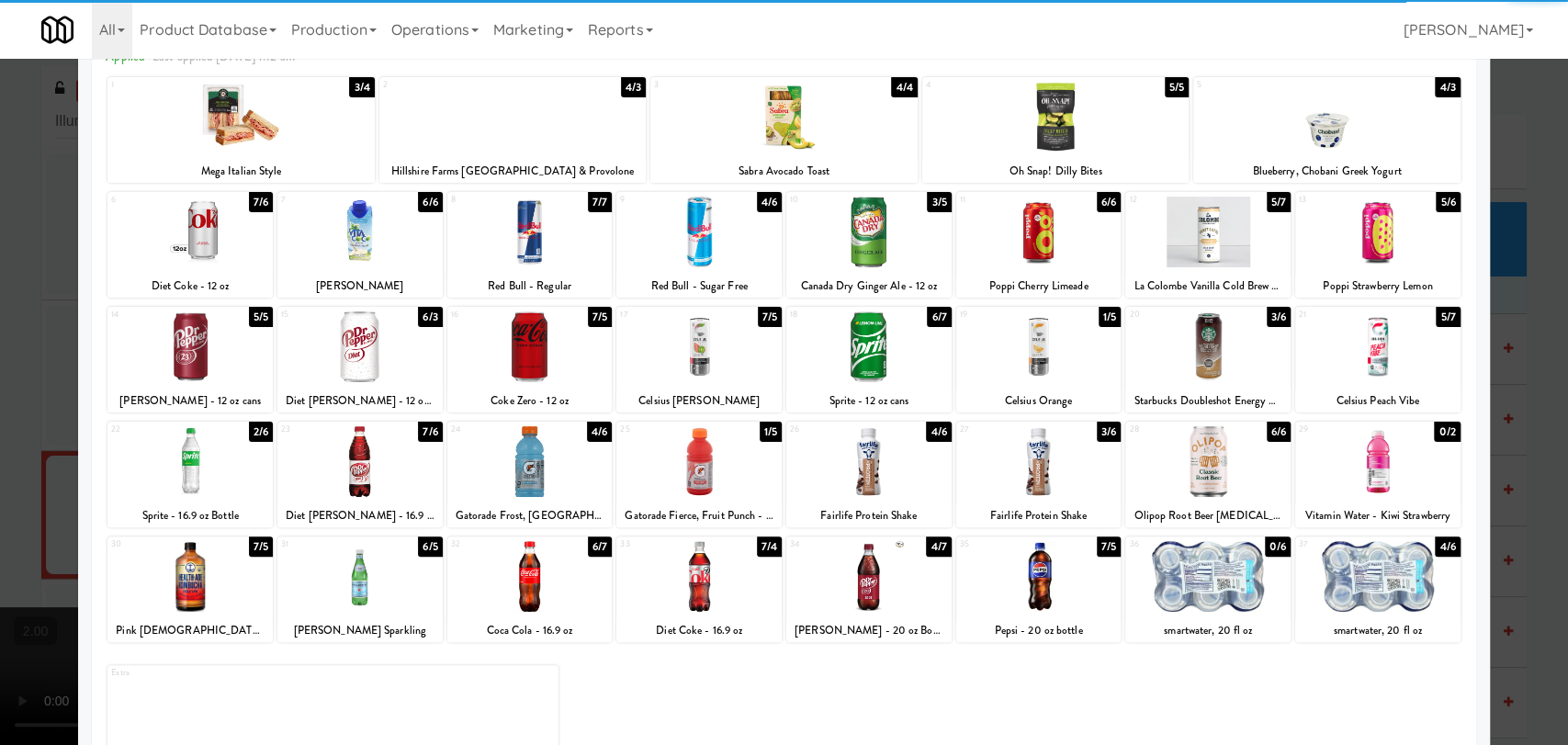
click at [726, 580] on div at bounding box center [699, 576] width 165 height 70
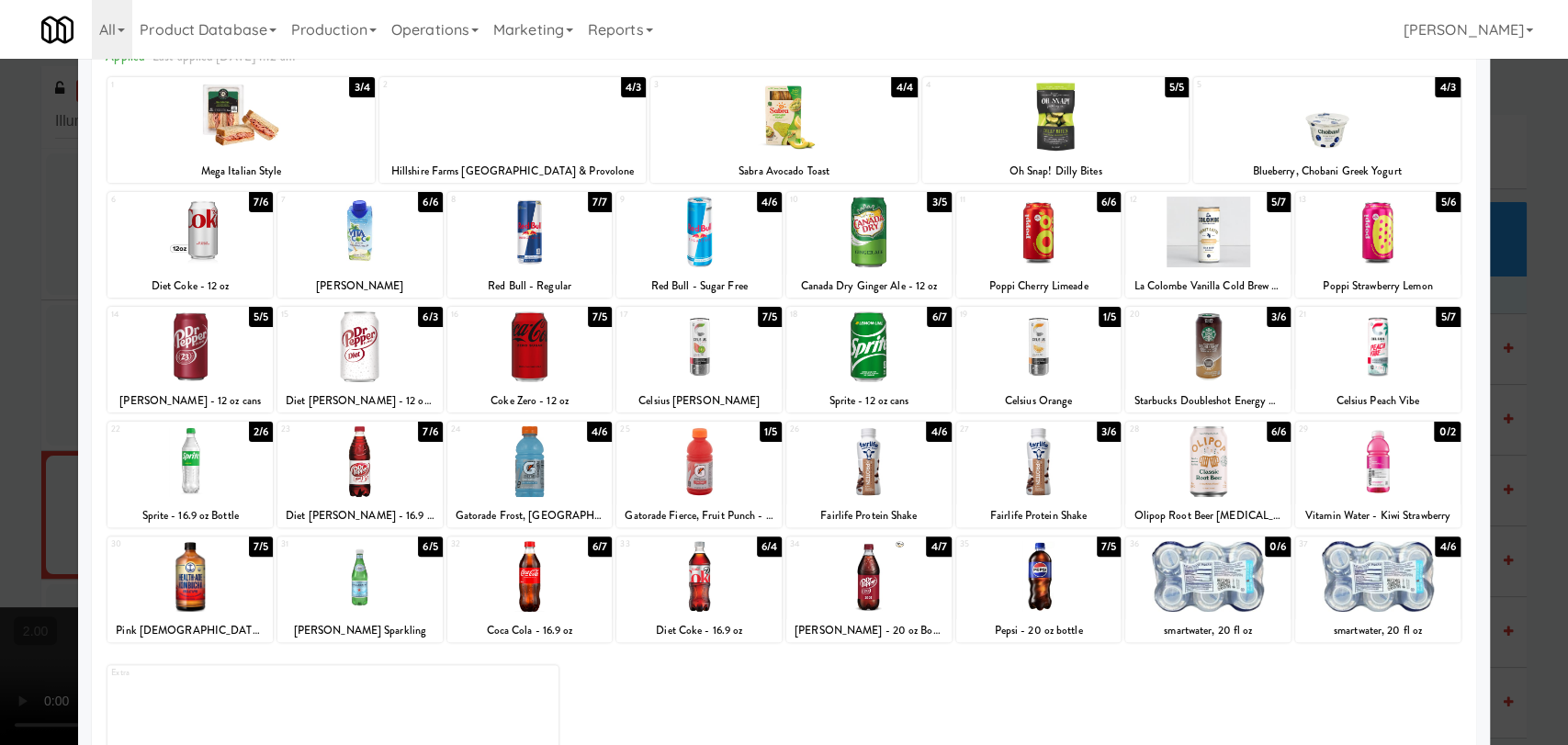
click at [0, 261] on div at bounding box center [784, 372] width 1568 height 745
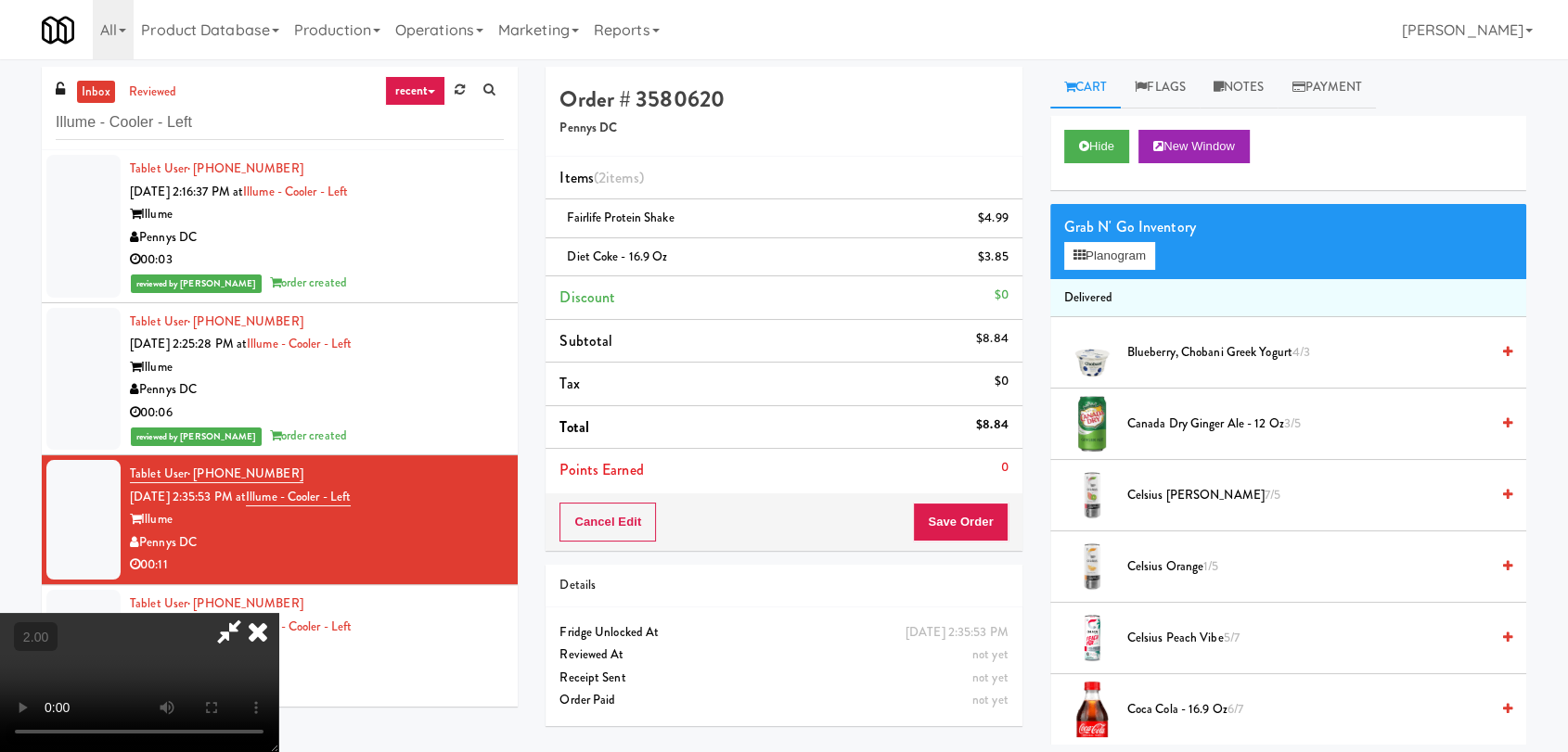
click at [278, 614] on icon at bounding box center [257, 632] width 41 height 37
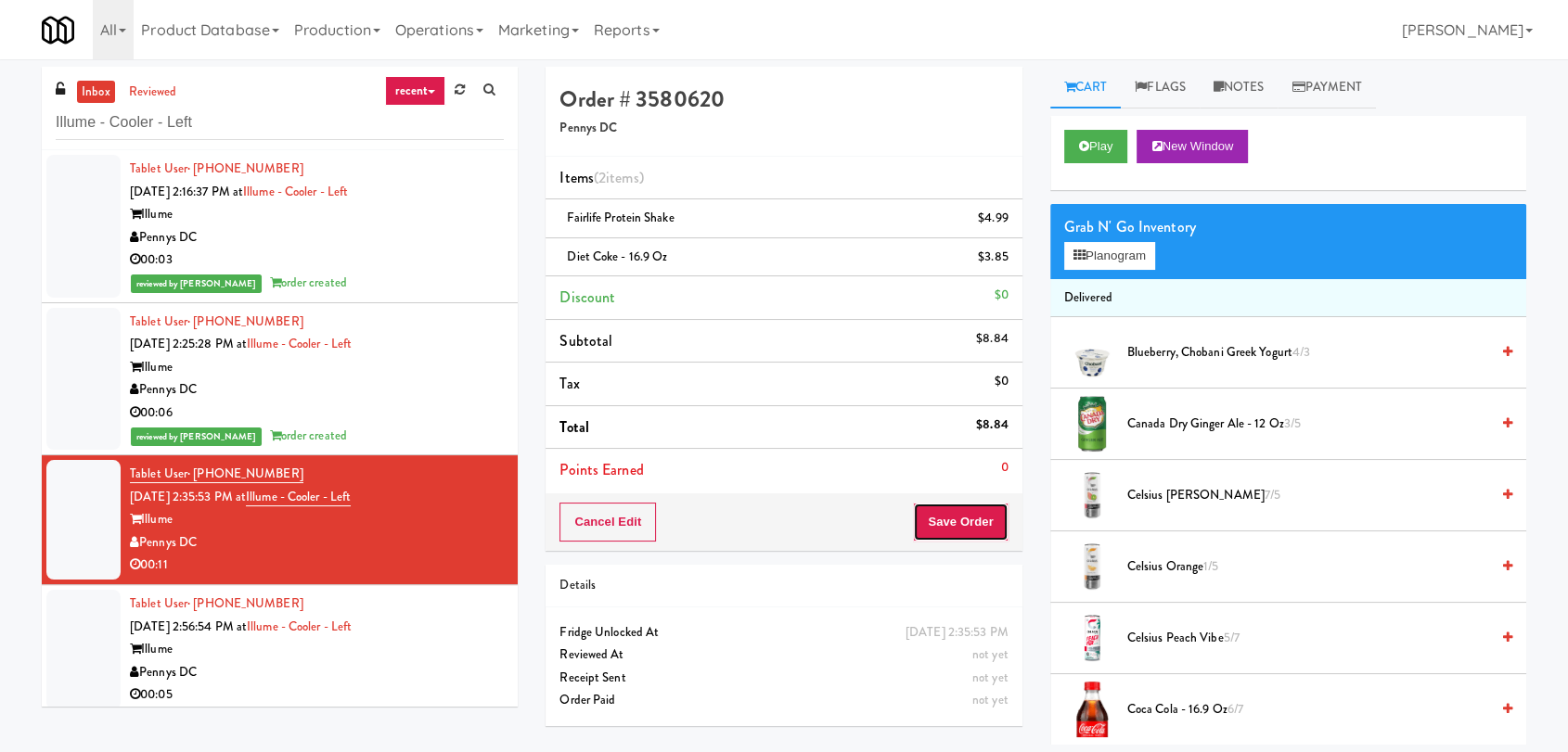
click at [966, 505] on button "Save Order" at bounding box center [960, 522] width 95 height 39
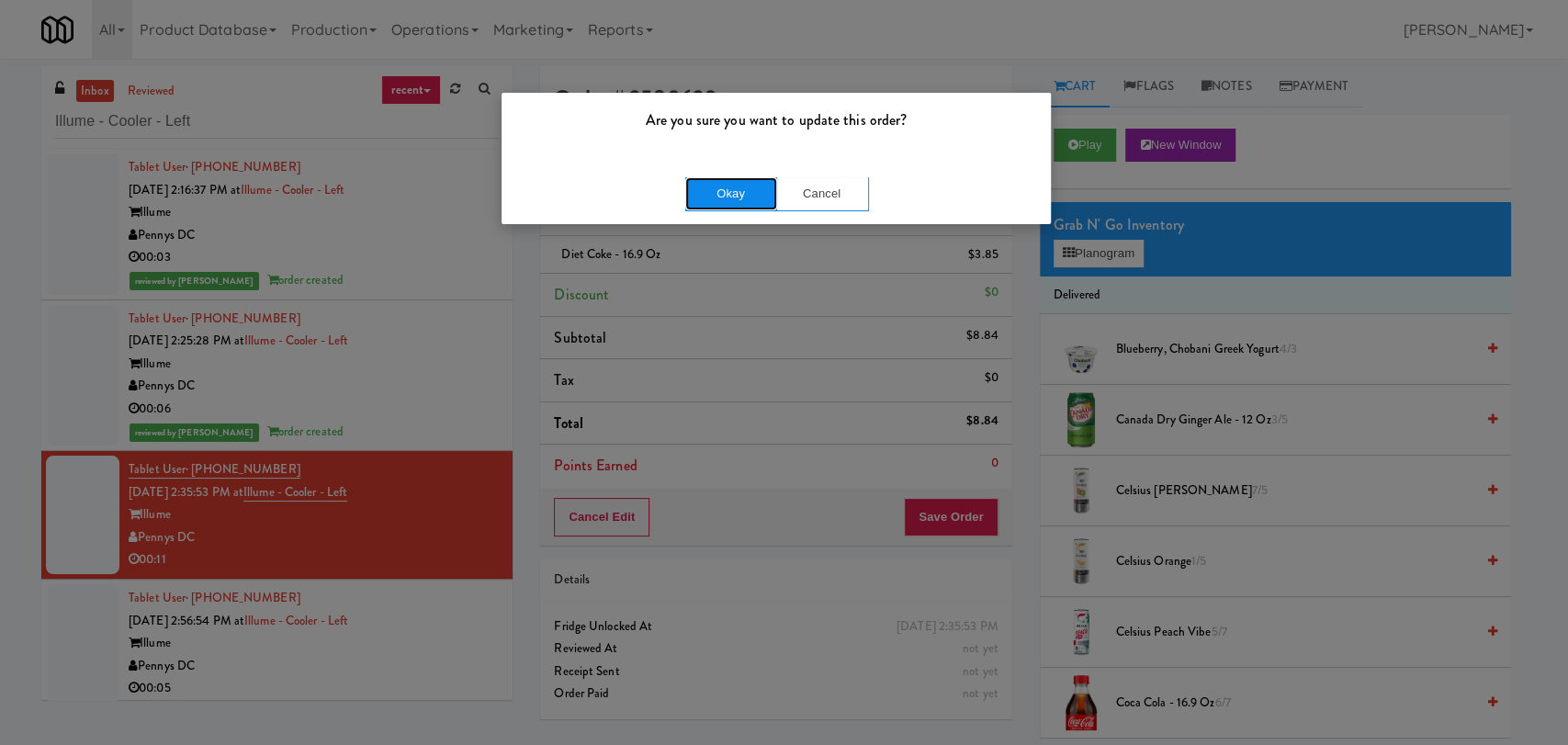
click at [735, 207] on button "Okay" at bounding box center [731, 194] width 92 height 33
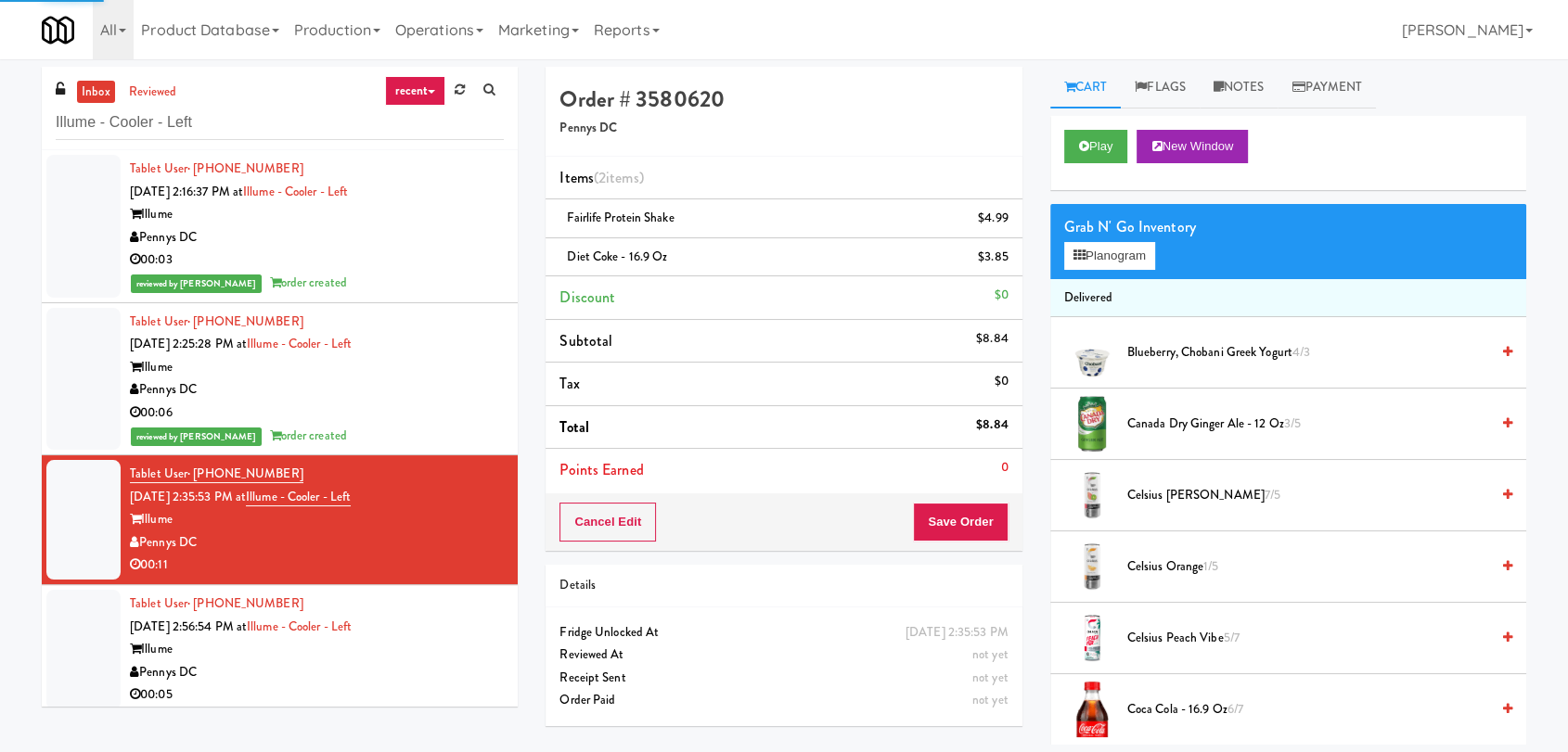
click at [450, 637] on div "Tablet User · (405) 246-8252 [DATE] 2:56:54 PM at Illume - Cooler - Left Illume…" at bounding box center [317, 650] width 374 height 114
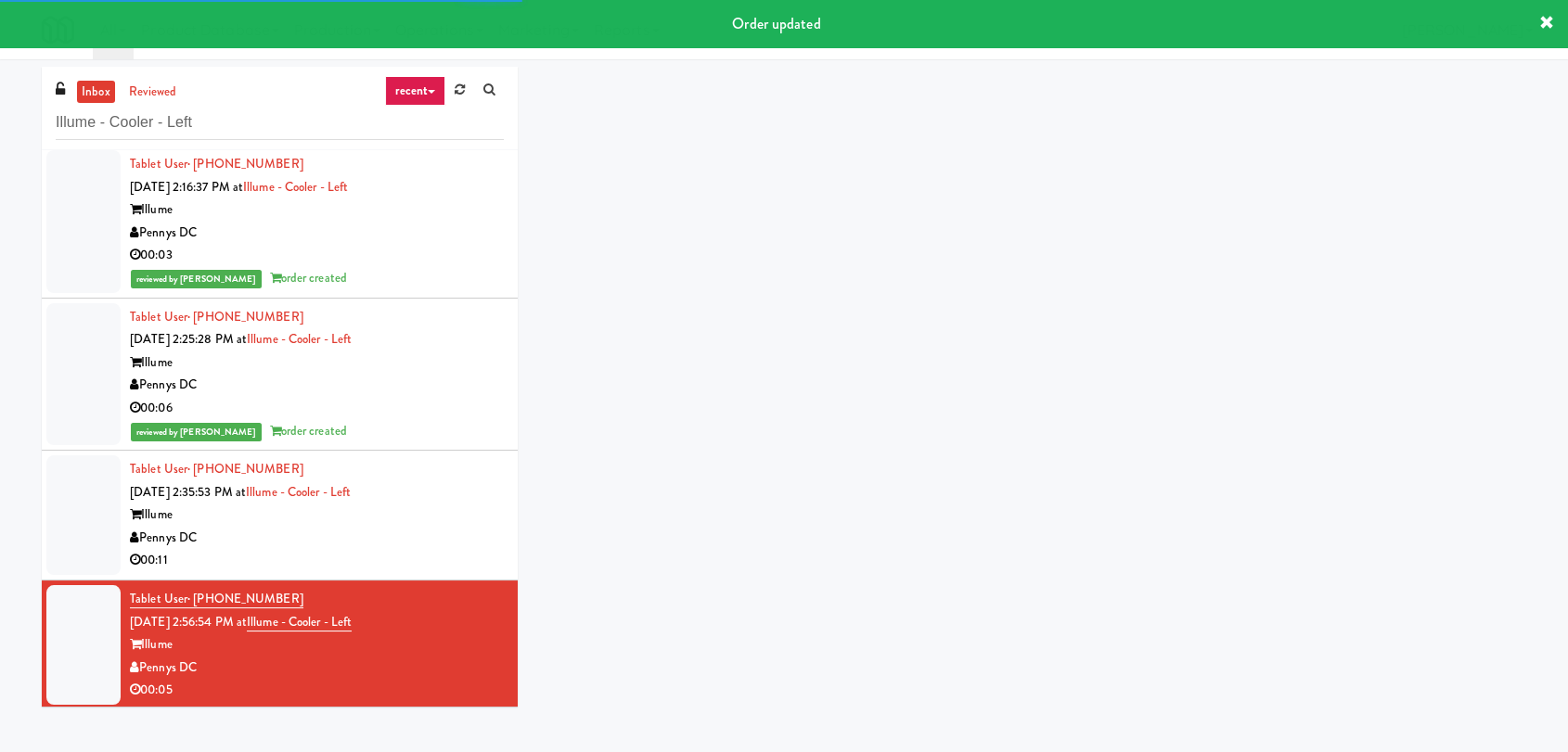
scroll to position [8, 0]
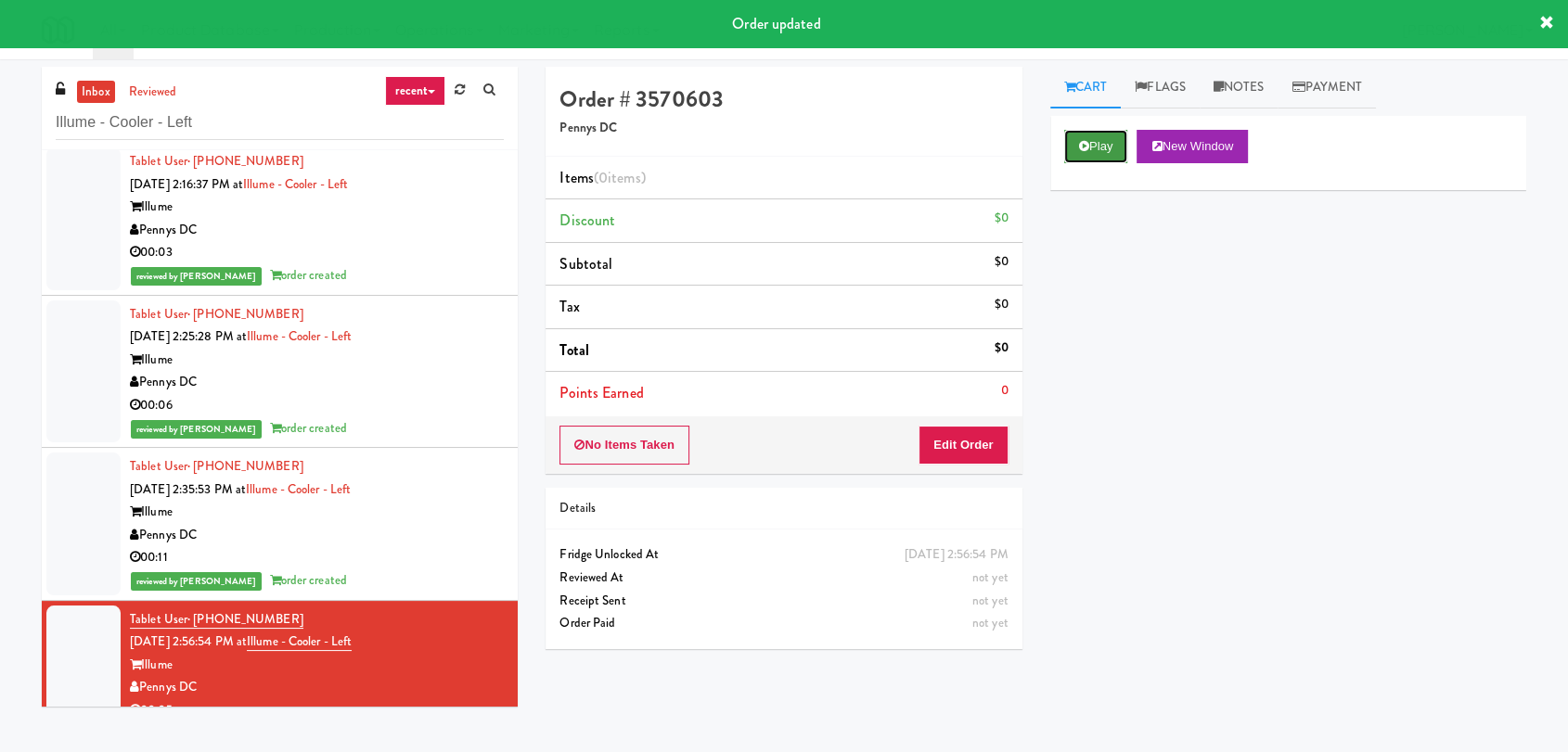
click at [1087, 143] on icon at bounding box center [1084, 146] width 10 height 12
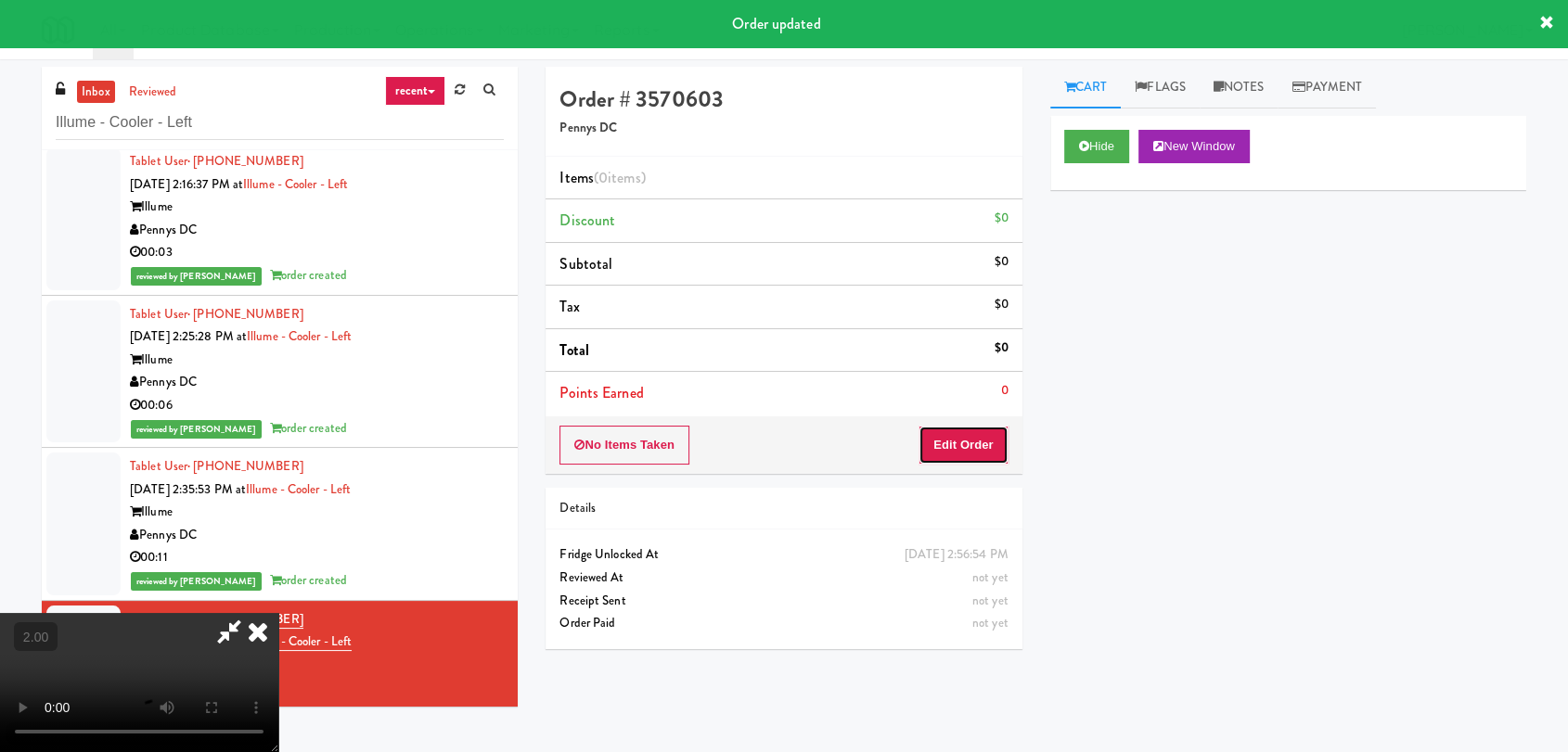
click at [952, 452] on button "Edit Order" at bounding box center [963, 445] width 90 height 39
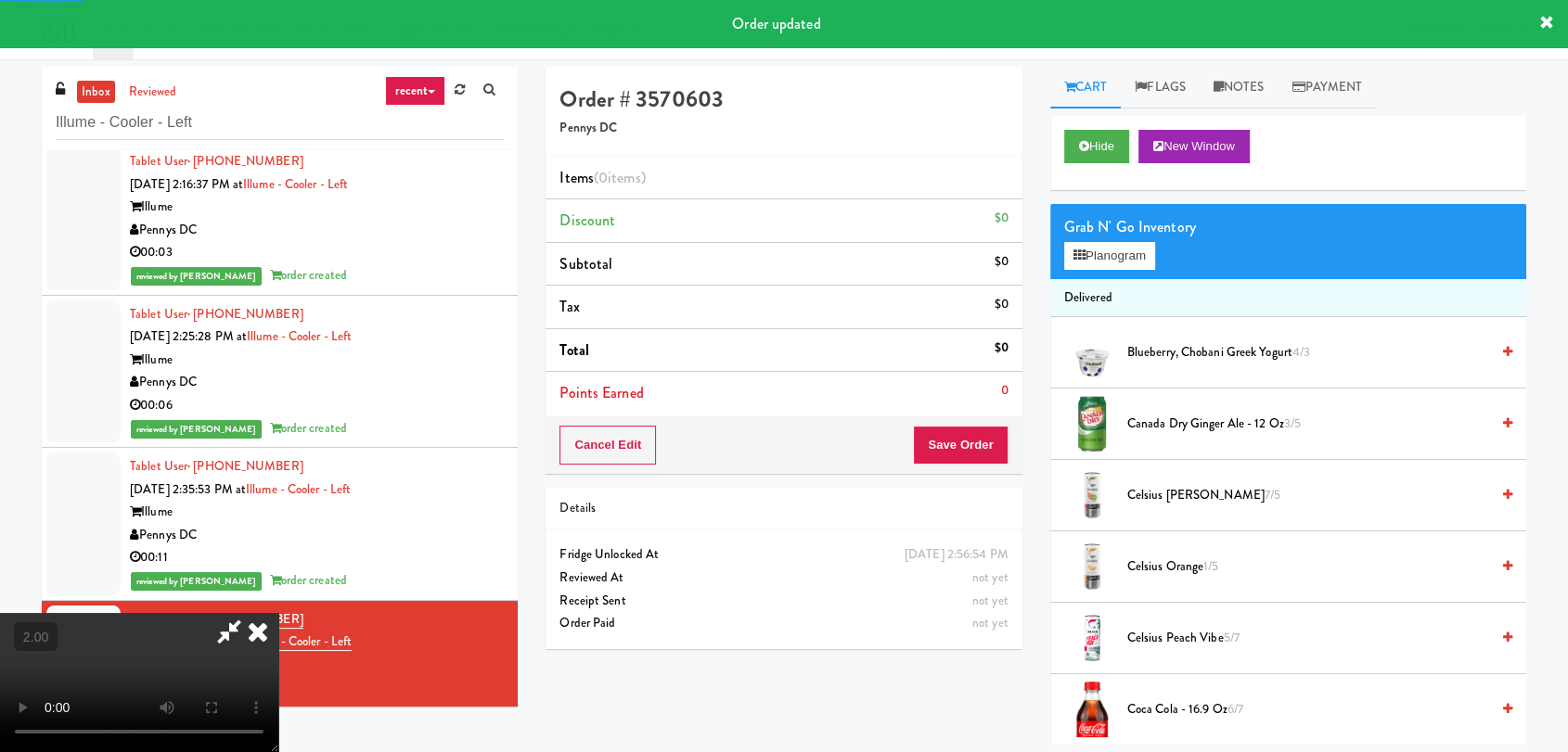
scroll to position [29, 0]
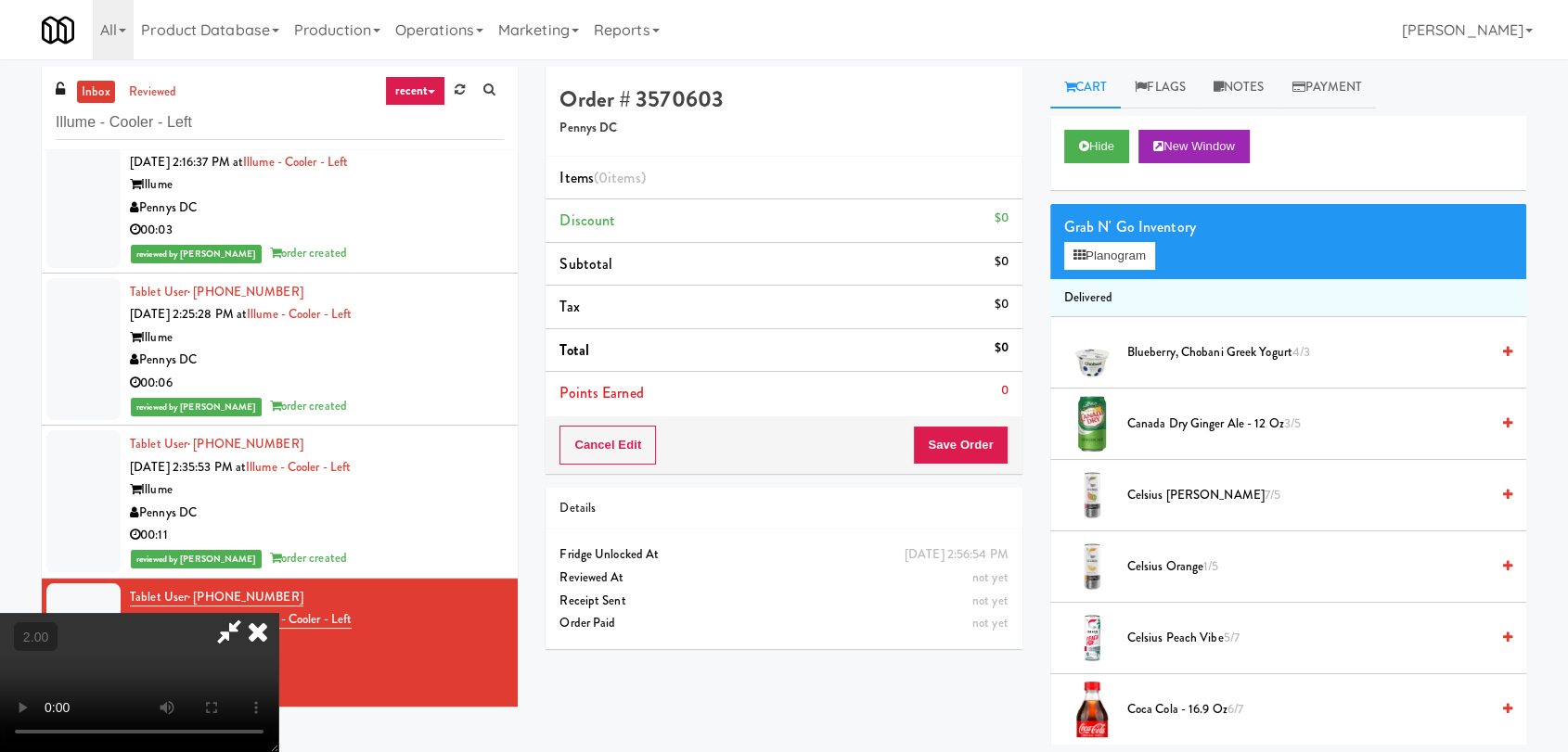
click at [278, 614] on video at bounding box center [138, 683] width 278 height 139
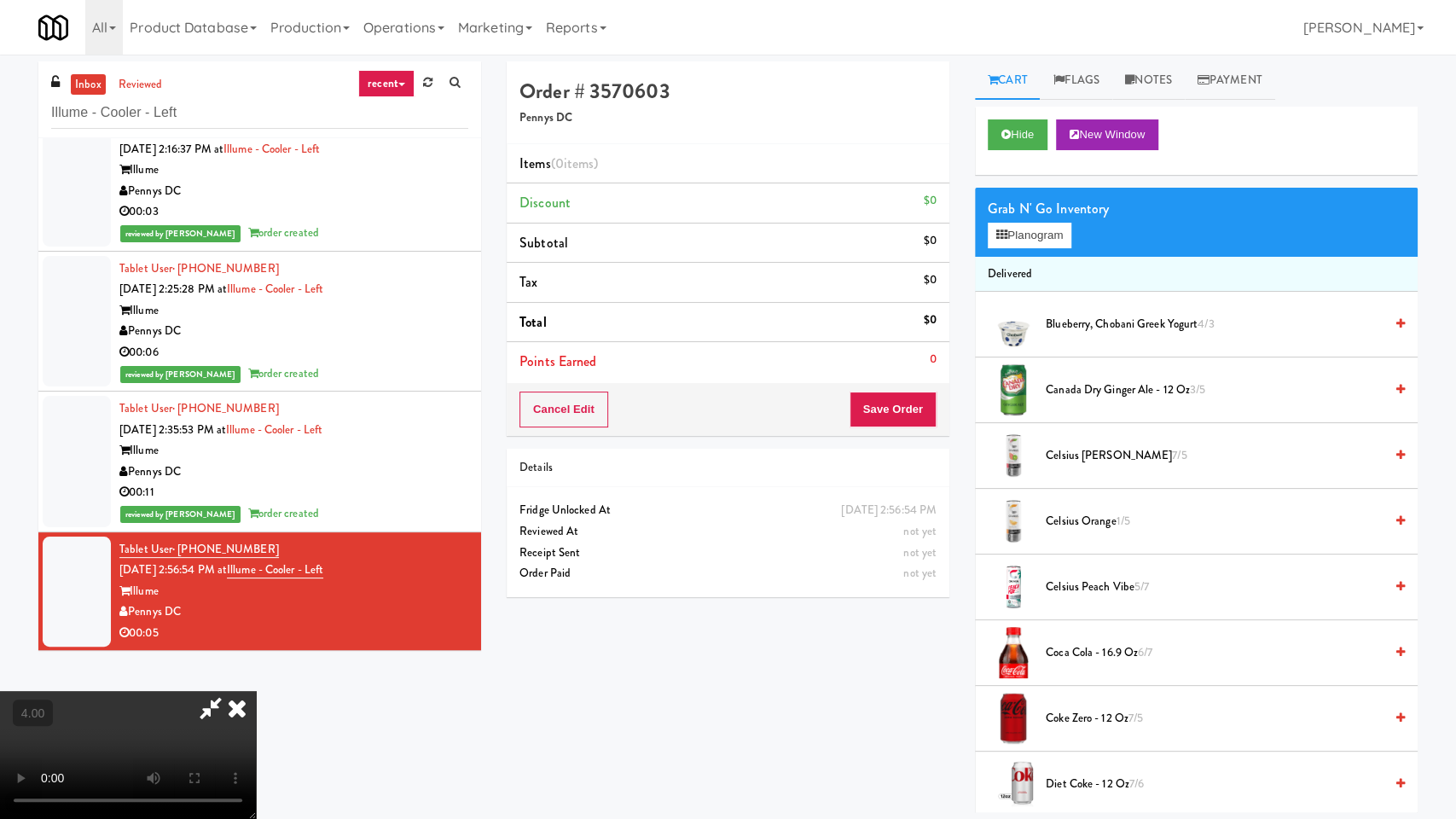
click at [255, 691] on video at bounding box center [127, 754] width 255 height 128
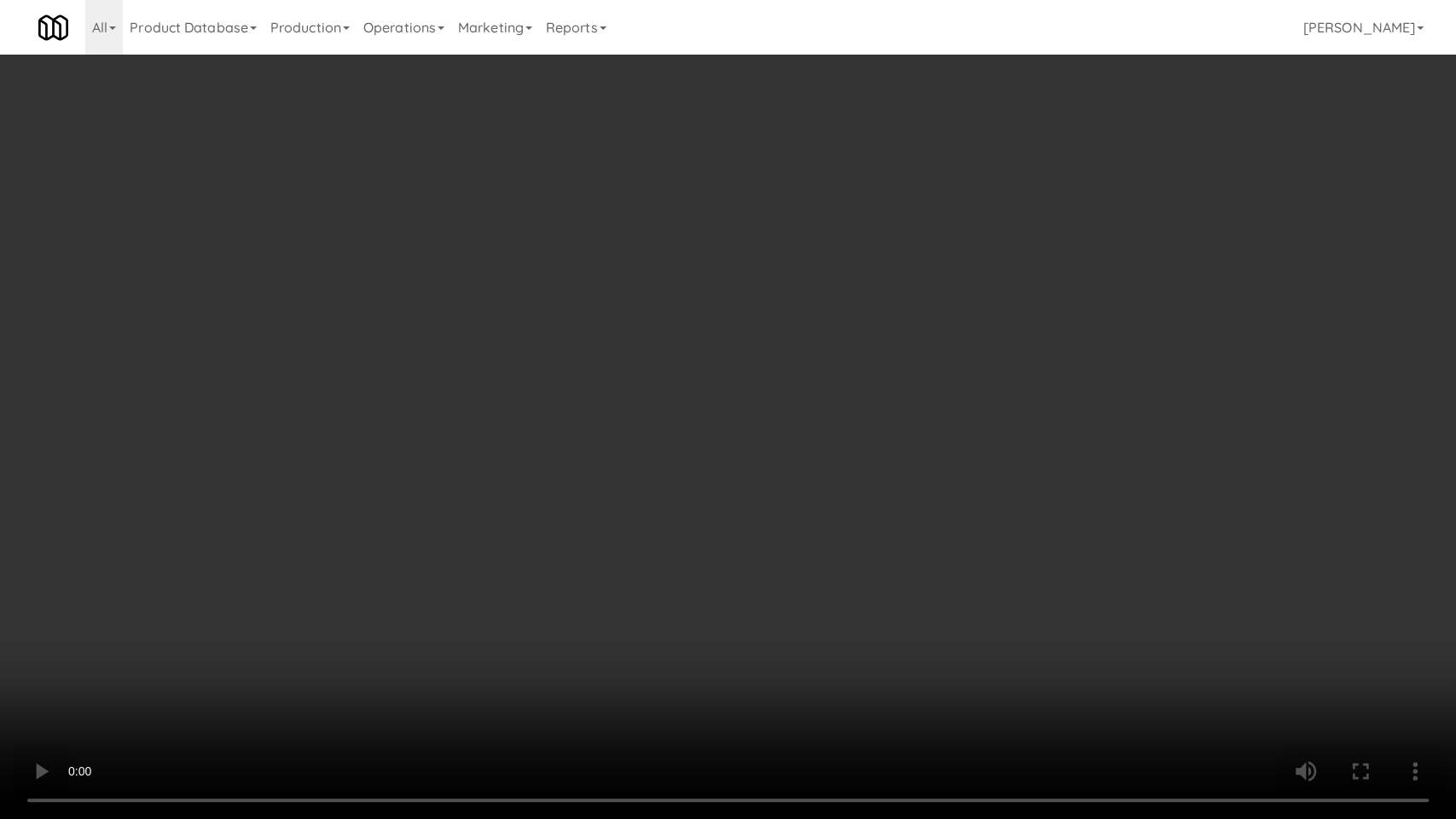
click at [711, 539] on video at bounding box center [728, 409] width 1456 height 819
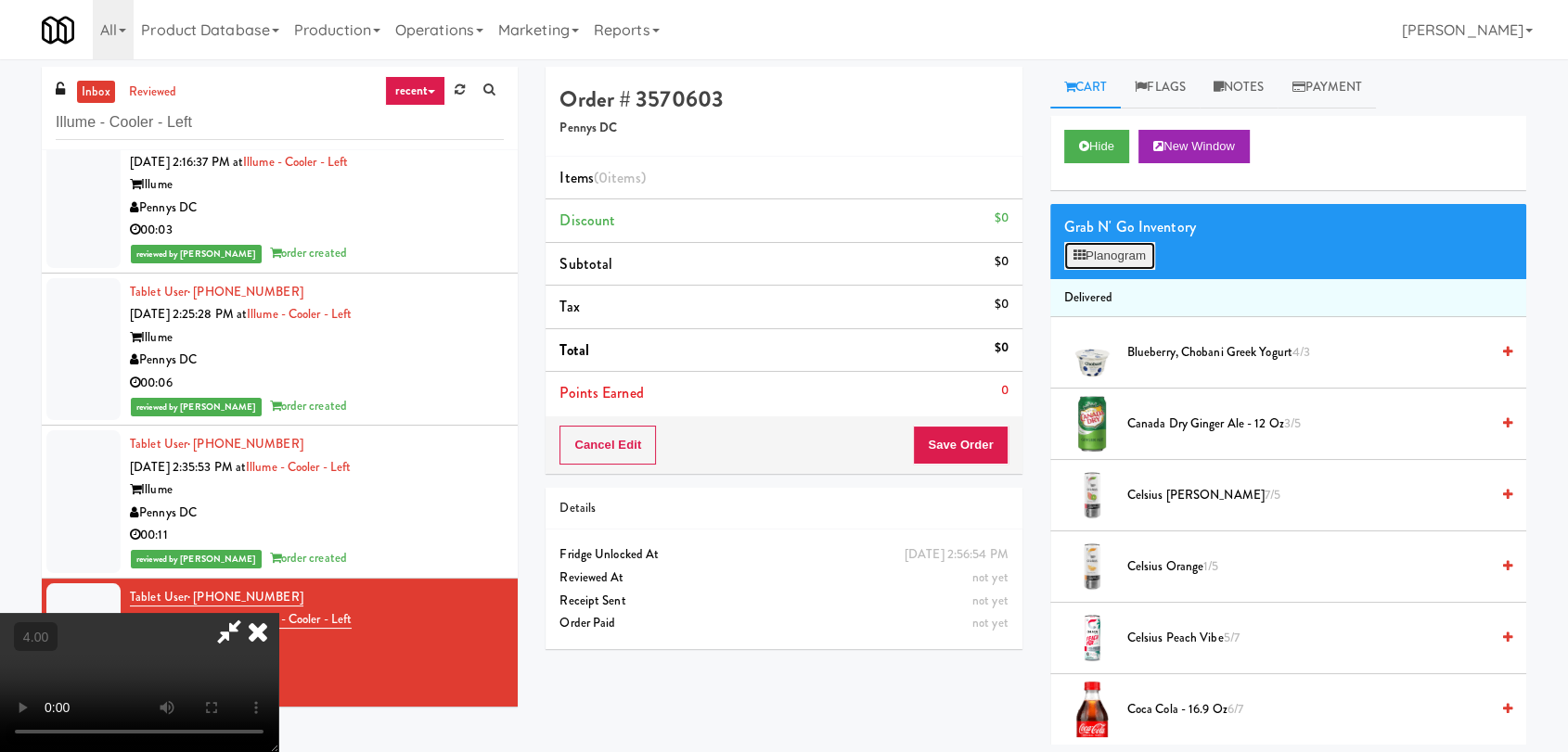
click at [1079, 254] on icon at bounding box center [1079, 255] width 12 height 12
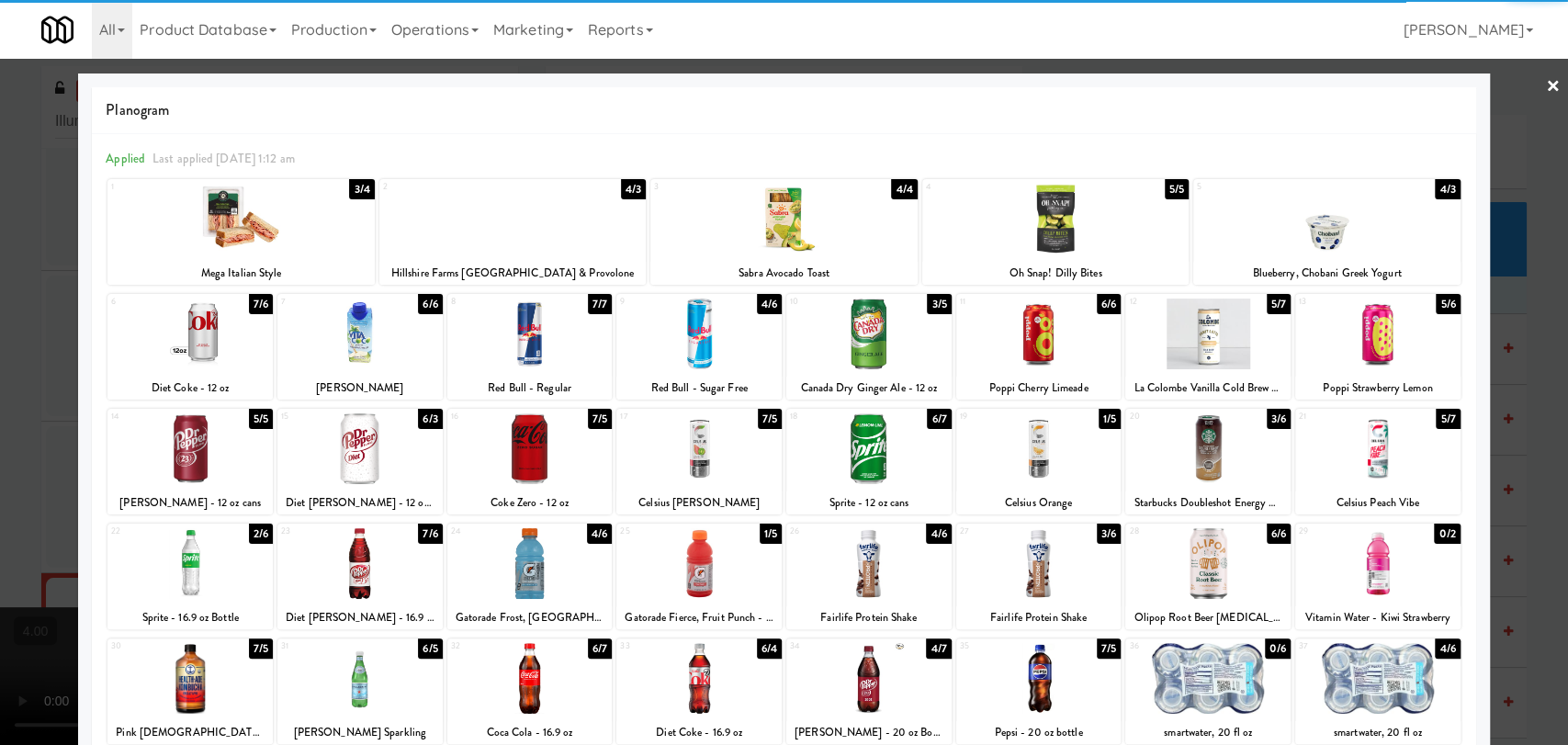
click at [694, 665] on div at bounding box center [699, 678] width 165 height 70
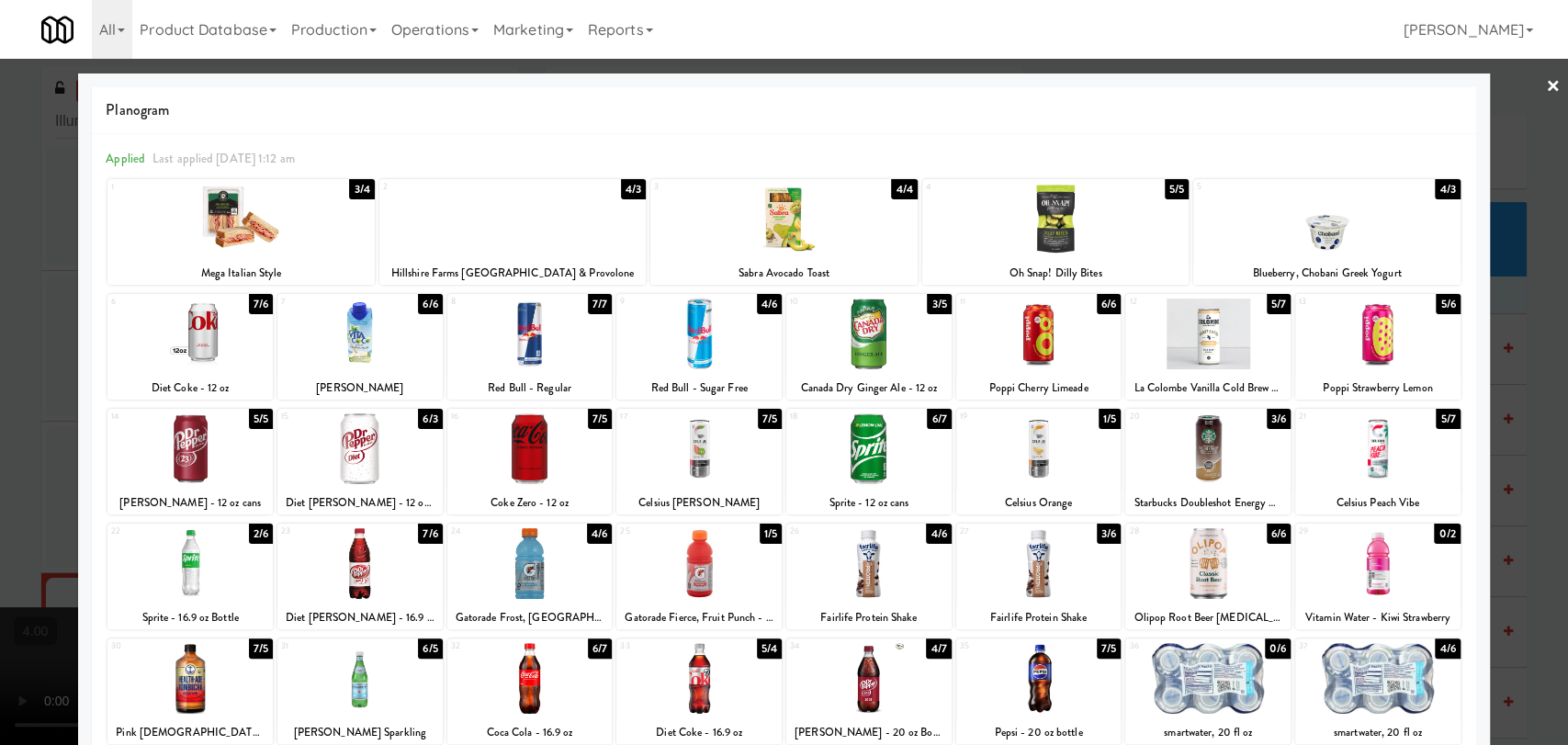
drag, startPoint x: 0, startPoint y: 346, endPoint x: 590, endPoint y: 359, distance: 590.1
click at [8, 355] on div at bounding box center [784, 372] width 1568 height 745
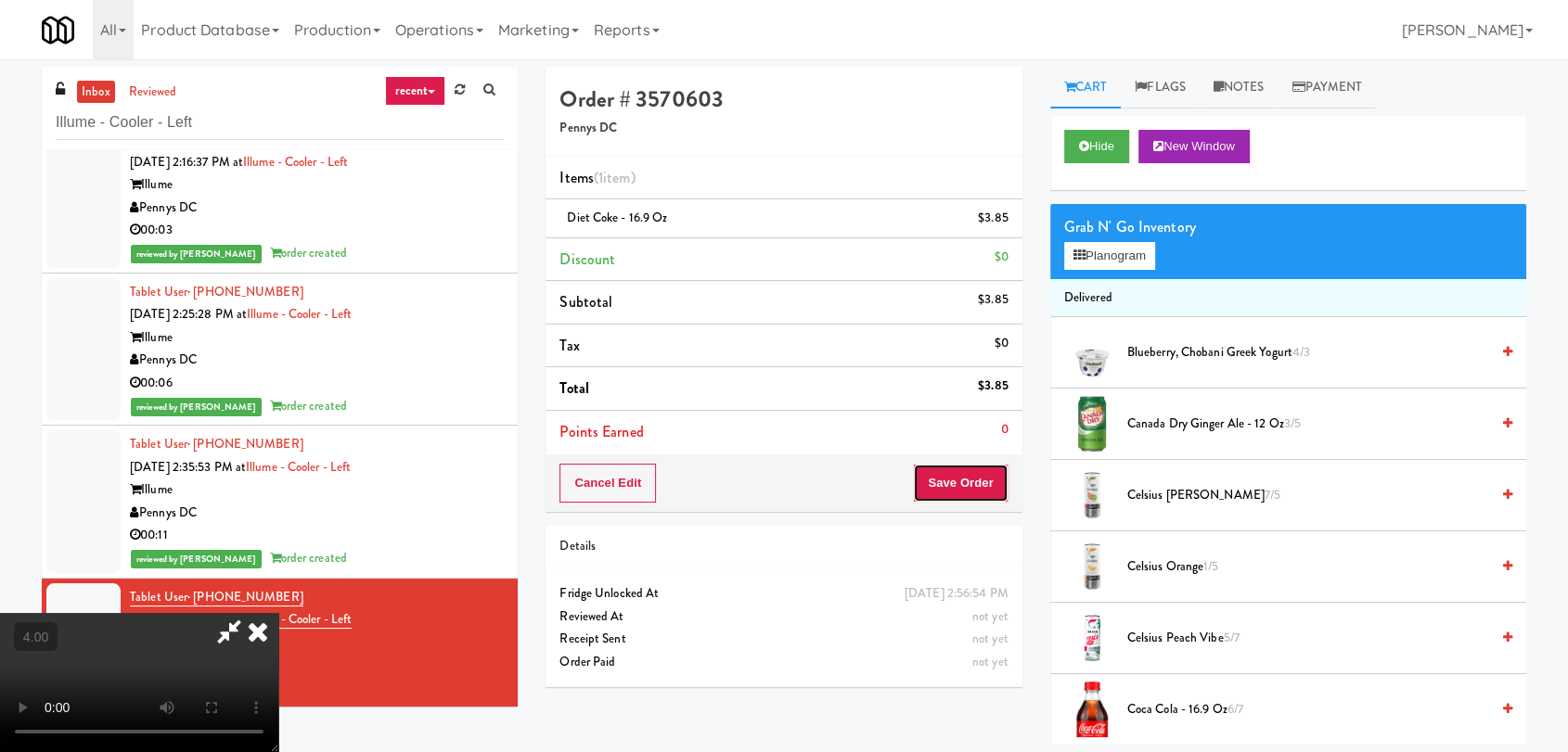
drag, startPoint x: 1005, startPoint y: 481, endPoint x: 935, endPoint y: 460, distance: 73.1
click at [1003, 481] on button "Save Order" at bounding box center [960, 483] width 95 height 39
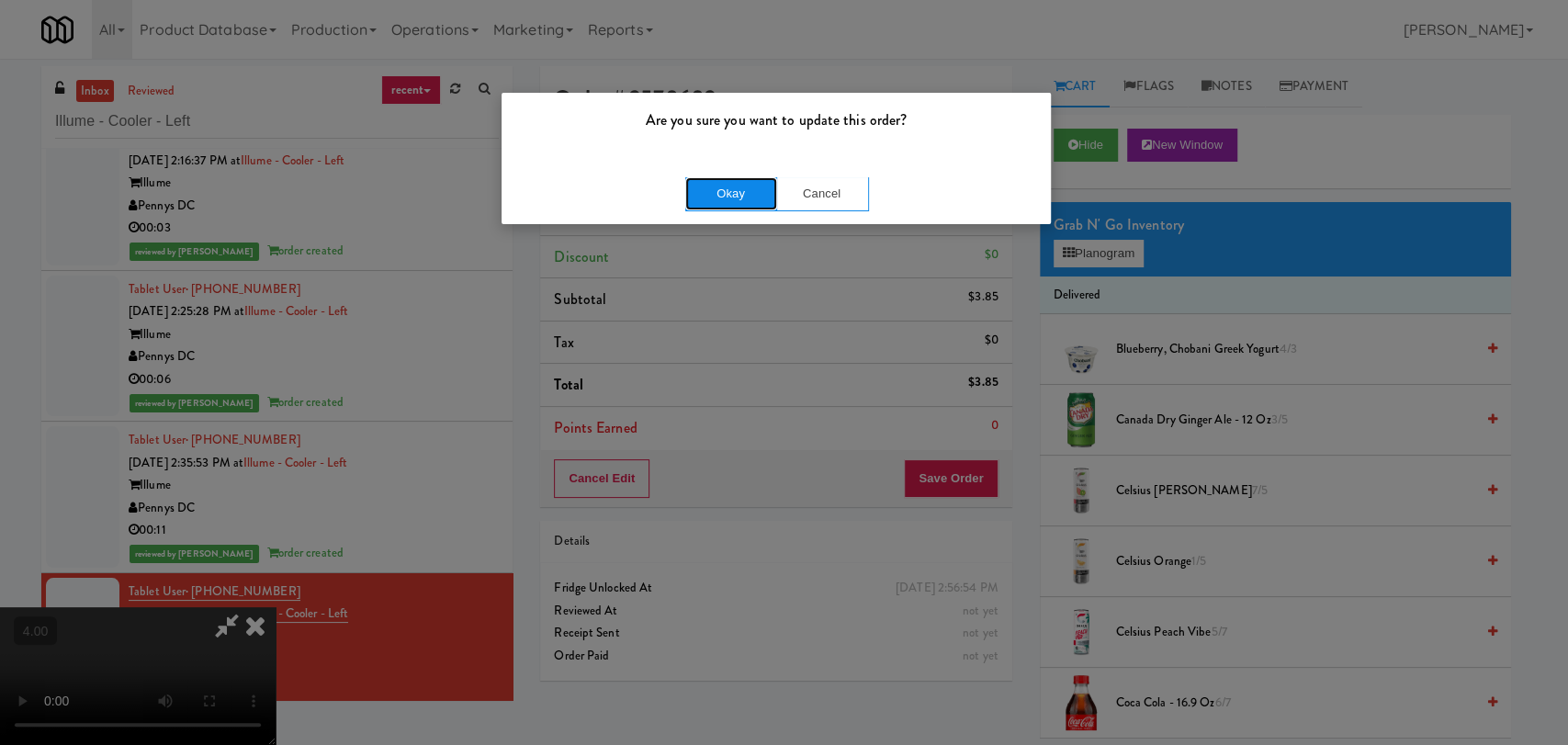
click at [742, 200] on button "Okay" at bounding box center [731, 194] width 92 height 33
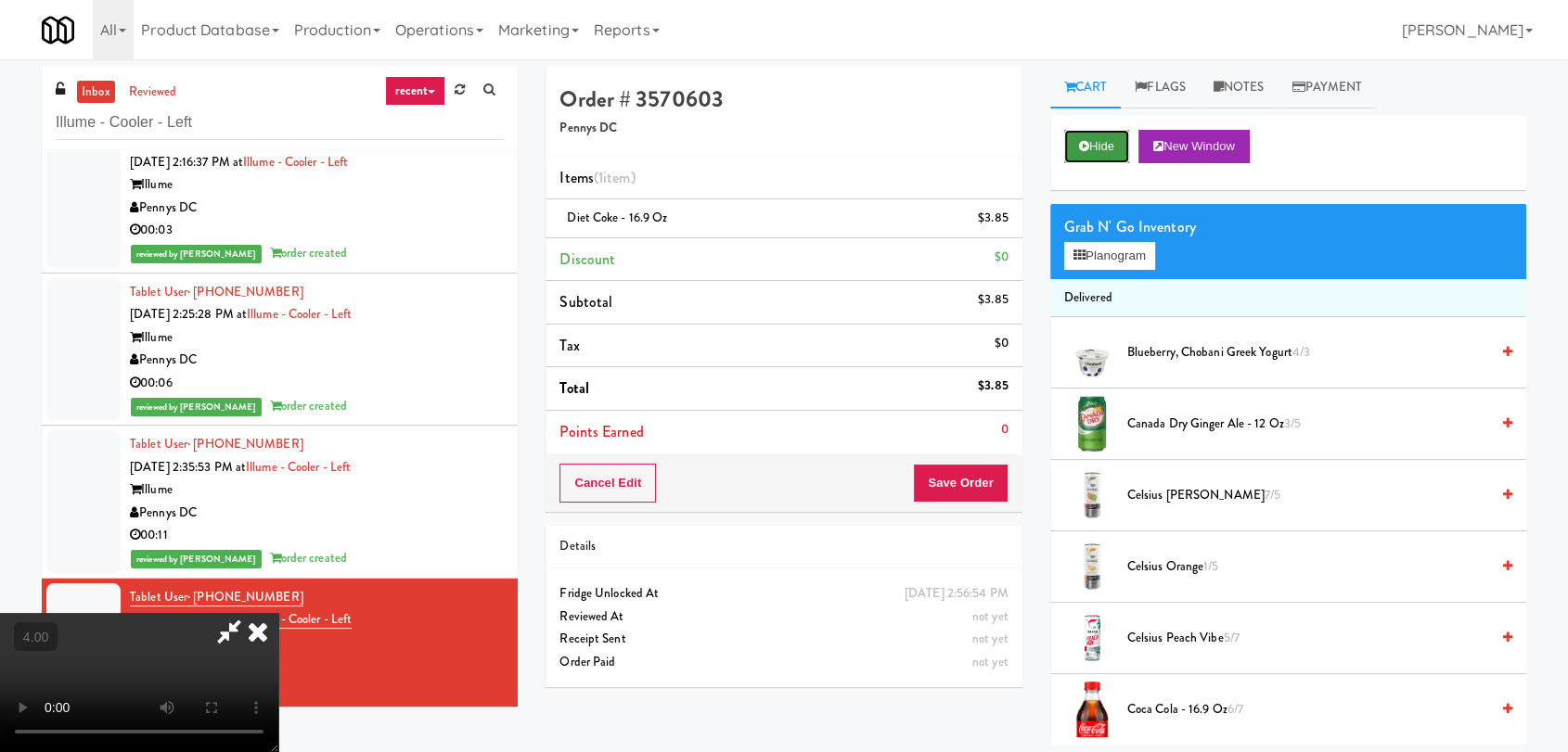
click at [1089, 145] on button "Hide" at bounding box center [1097, 146] width 65 height 33
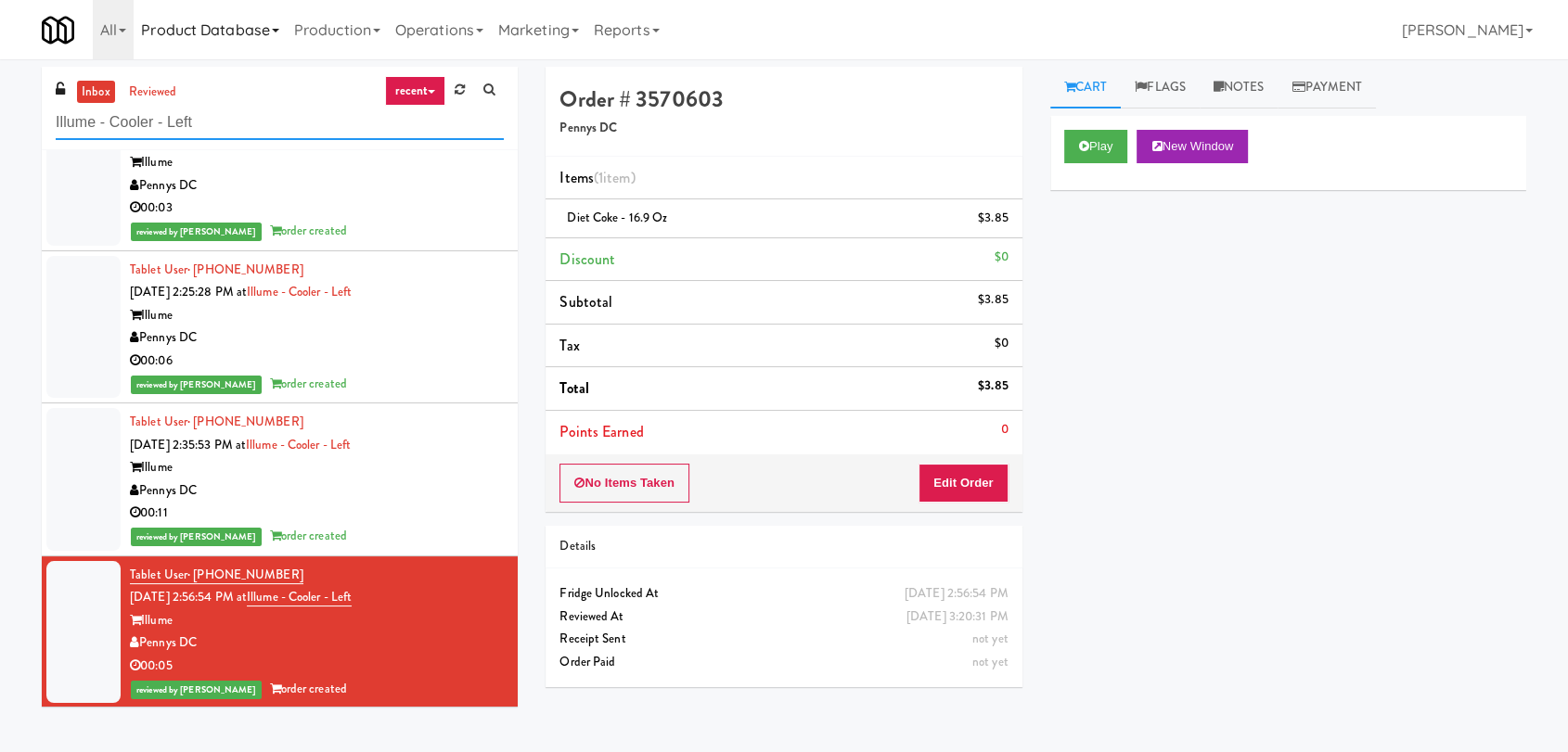
paste input "mbo - Middle"
drag, startPoint x: 233, startPoint y: 106, endPoint x: 166, endPoint y: 31, distance: 100.6
click at [7, 102] on div "inbox reviewed recent all unclear take inventory issue suspicious failed recent…" at bounding box center [784, 405] width 1568 height 678
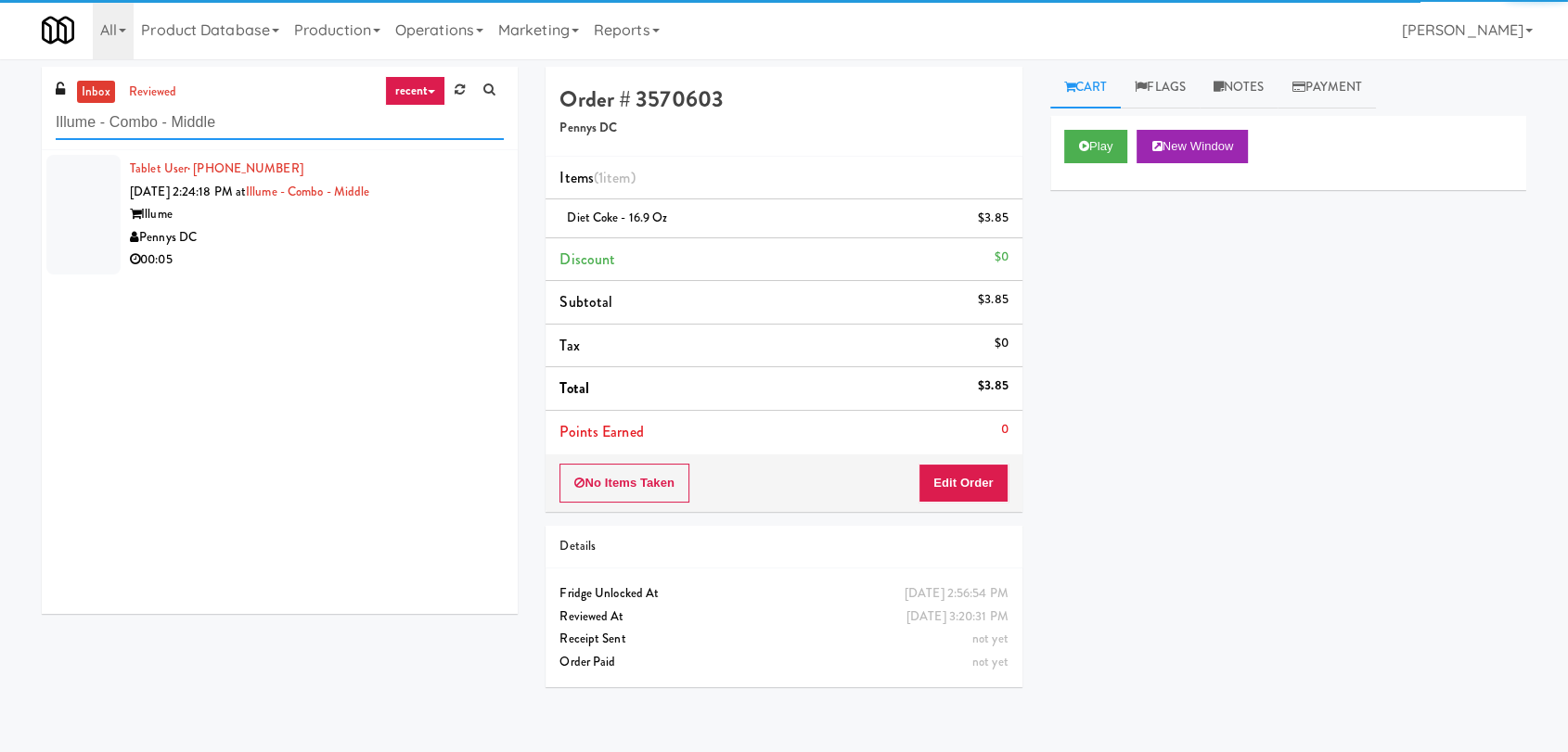
type input "Illume - Combo - Middle"
click at [408, 236] on div "Pennys DC" at bounding box center [317, 238] width 374 height 23
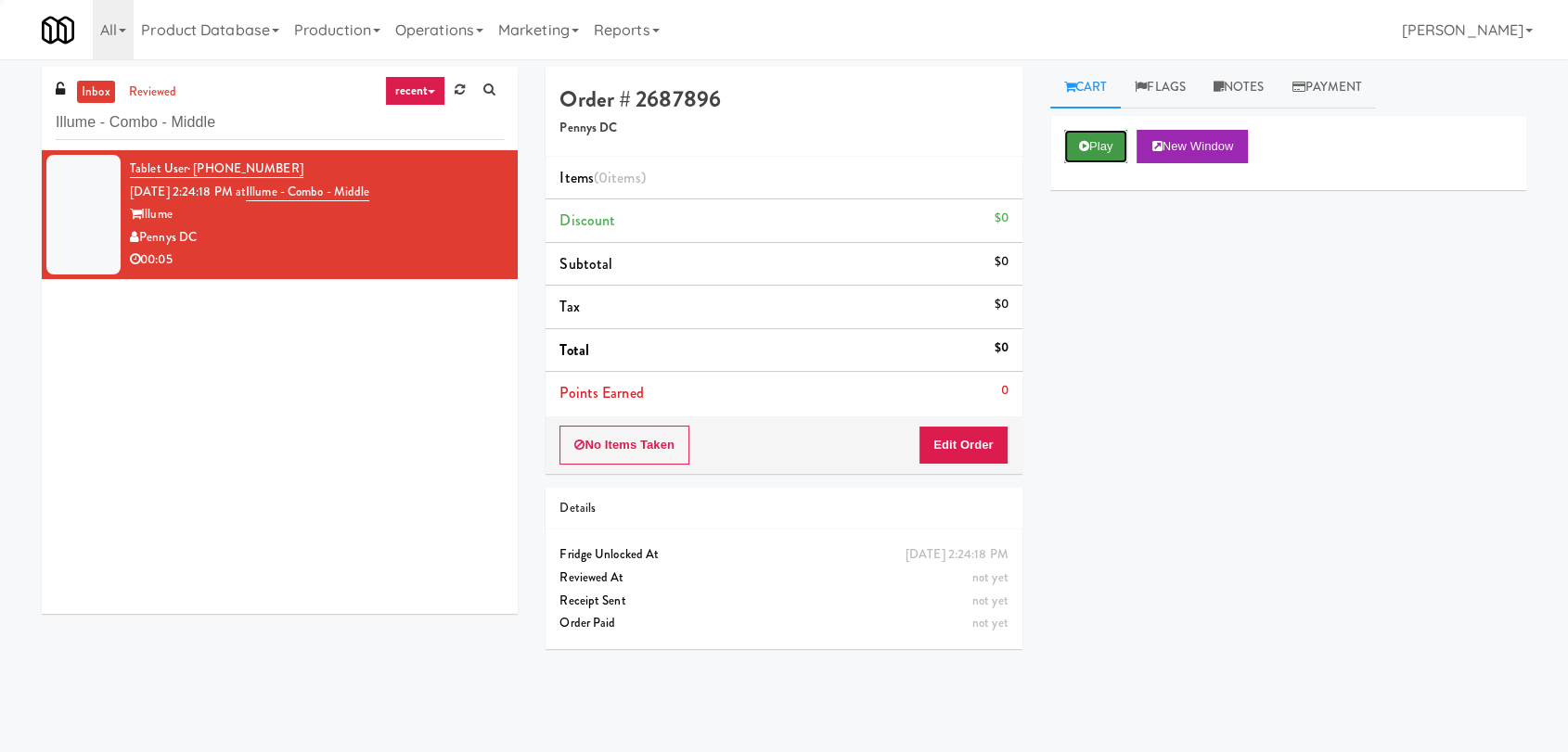
click at [1090, 144] on button "Play" at bounding box center [1096, 146] width 64 height 33
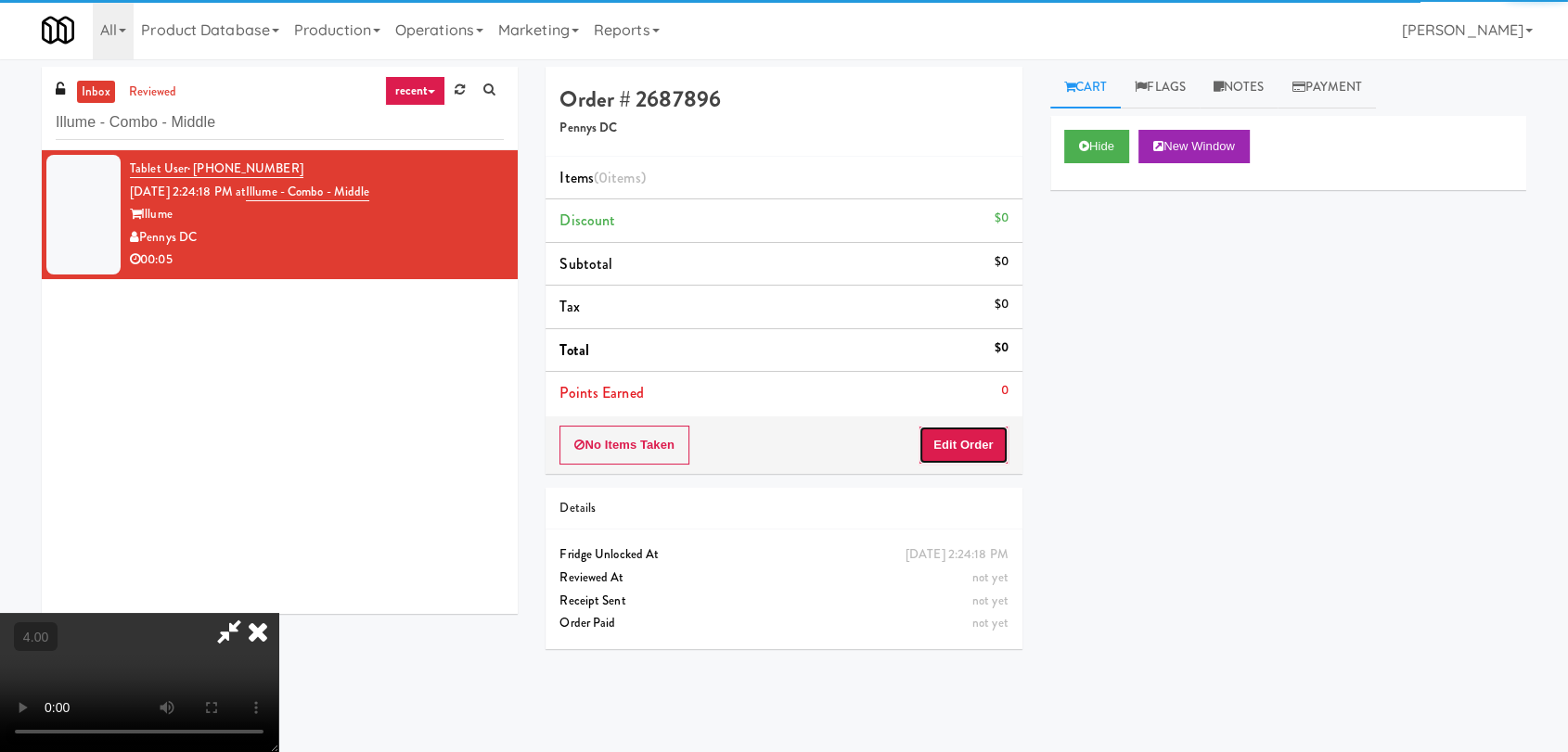
click at [980, 440] on button "Edit Order" at bounding box center [963, 445] width 90 height 39
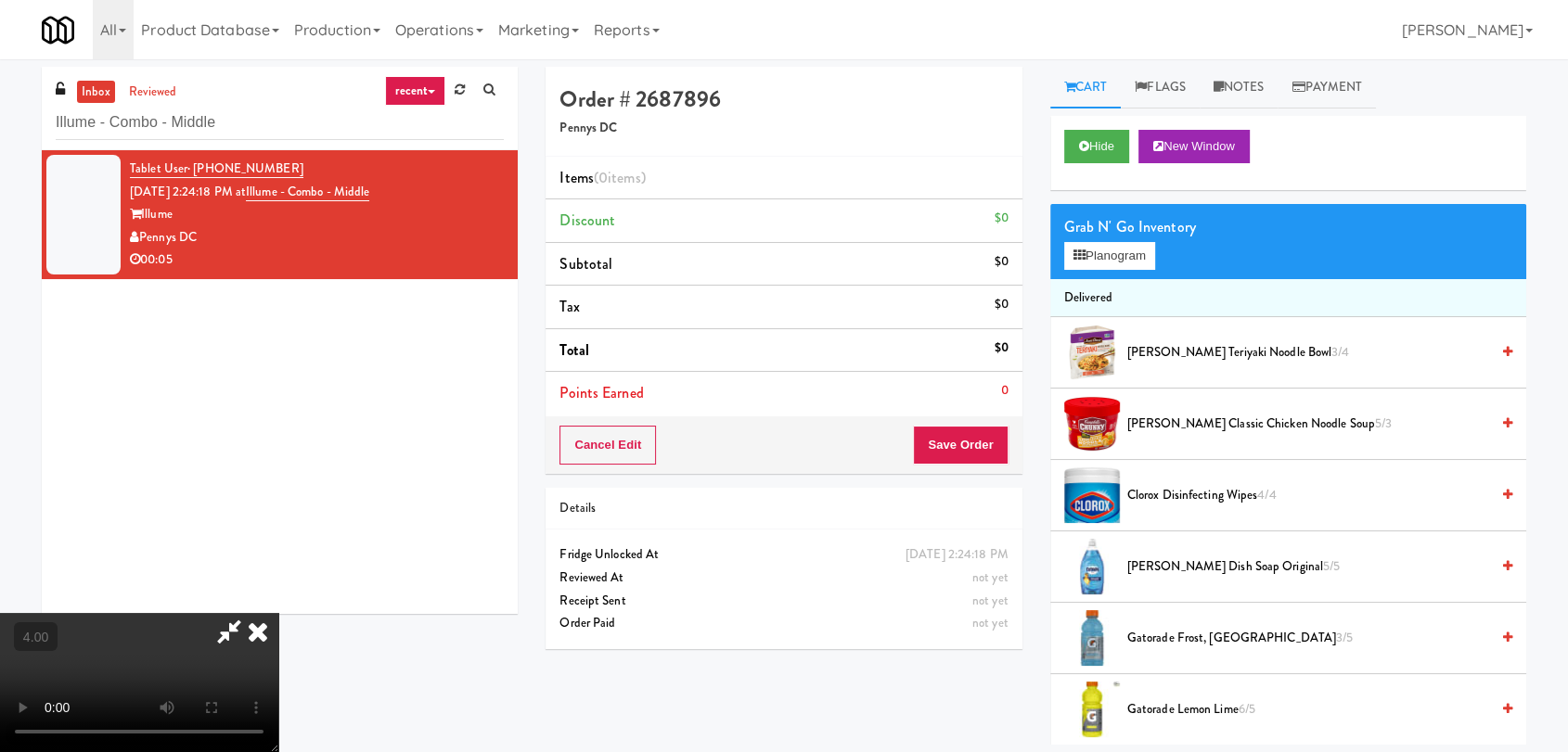
click at [278, 614] on video at bounding box center [138, 683] width 278 height 139
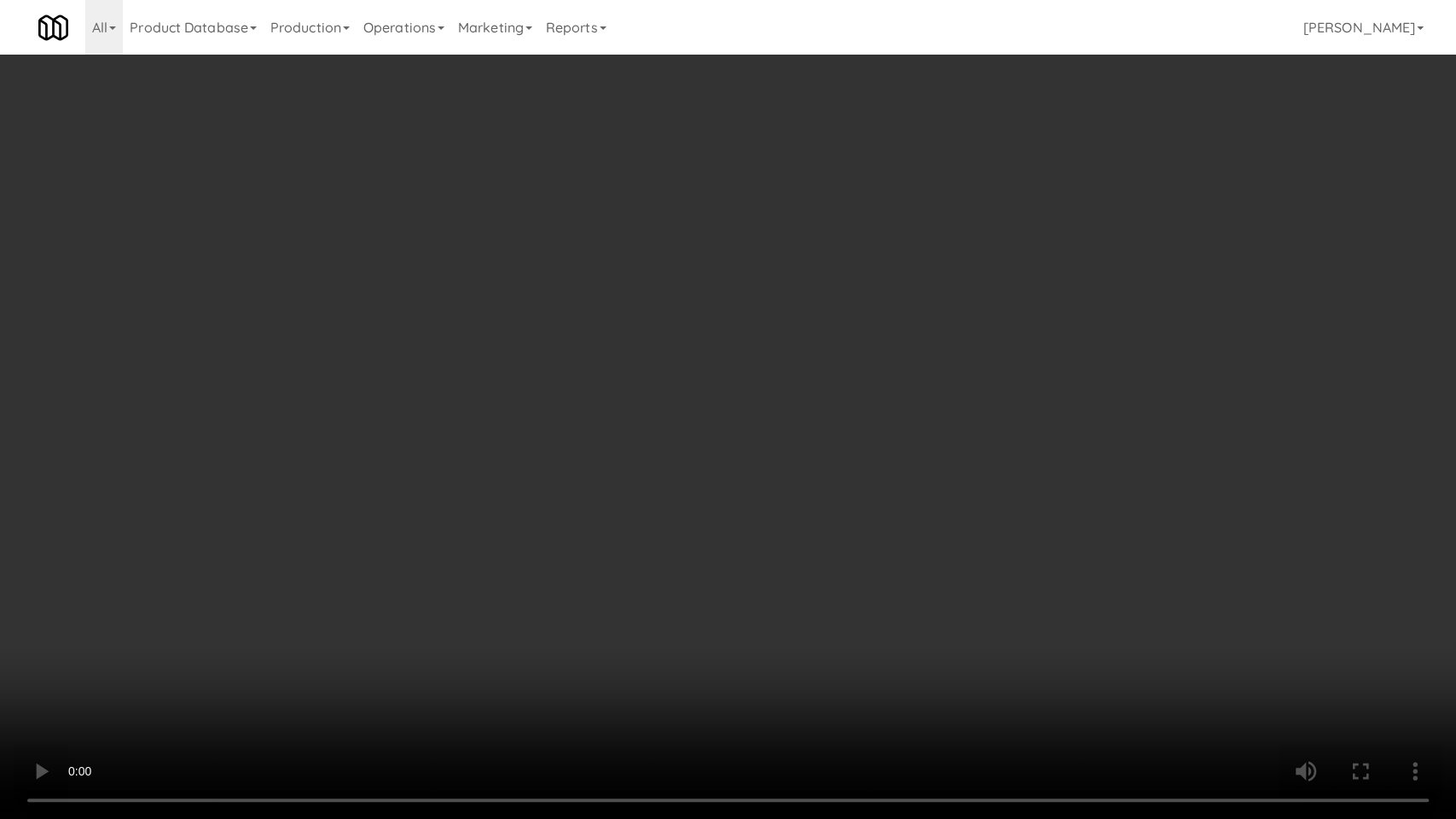
click at [449, 691] on video at bounding box center [728, 409] width 1456 height 819
click at [447, 677] on video at bounding box center [728, 409] width 1456 height 819
click at [483, 598] on video at bounding box center [728, 409] width 1456 height 819
click at [484, 598] on video at bounding box center [728, 409] width 1456 height 819
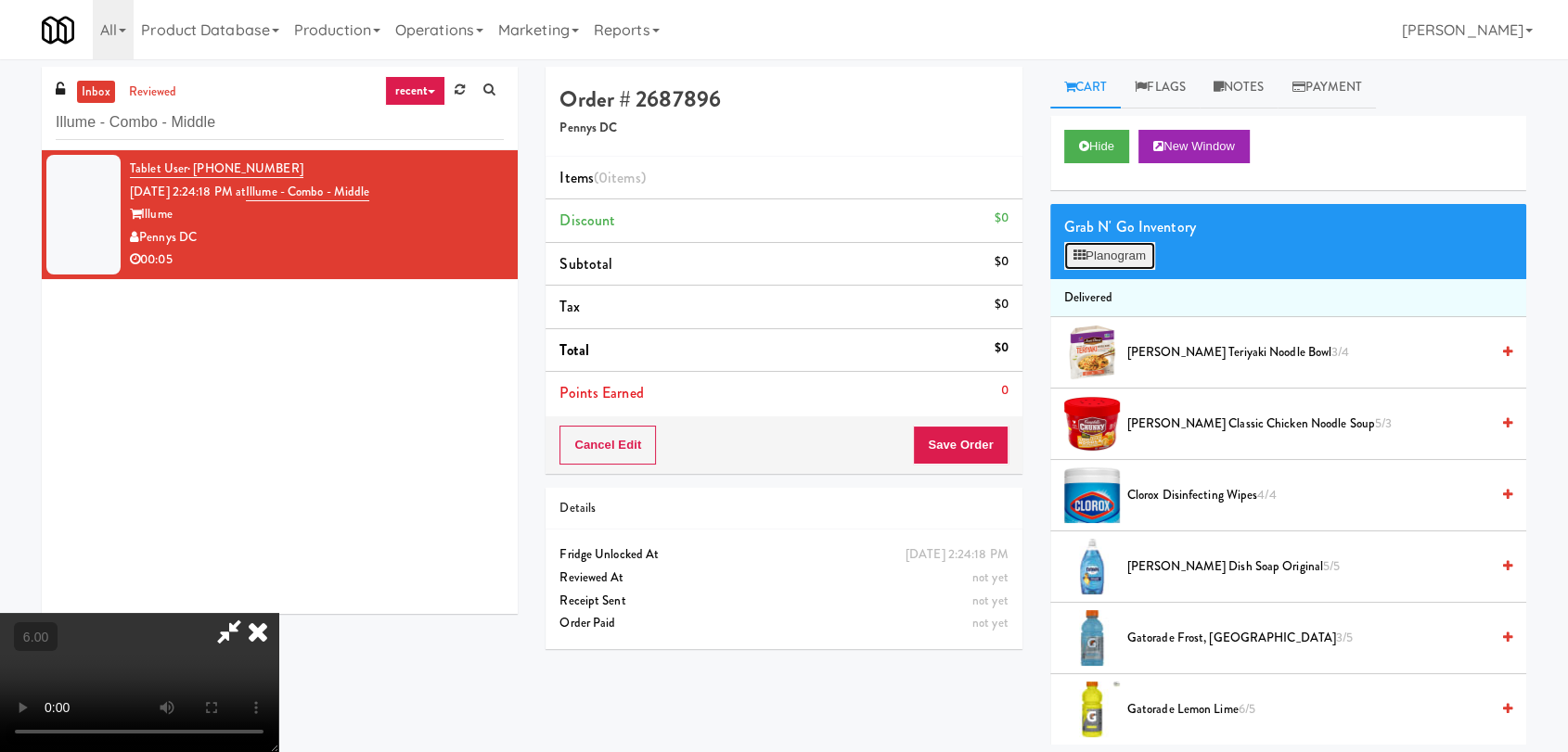
click at [1121, 245] on button "Planogram" at bounding box center [1110, 255] width 91 height 28
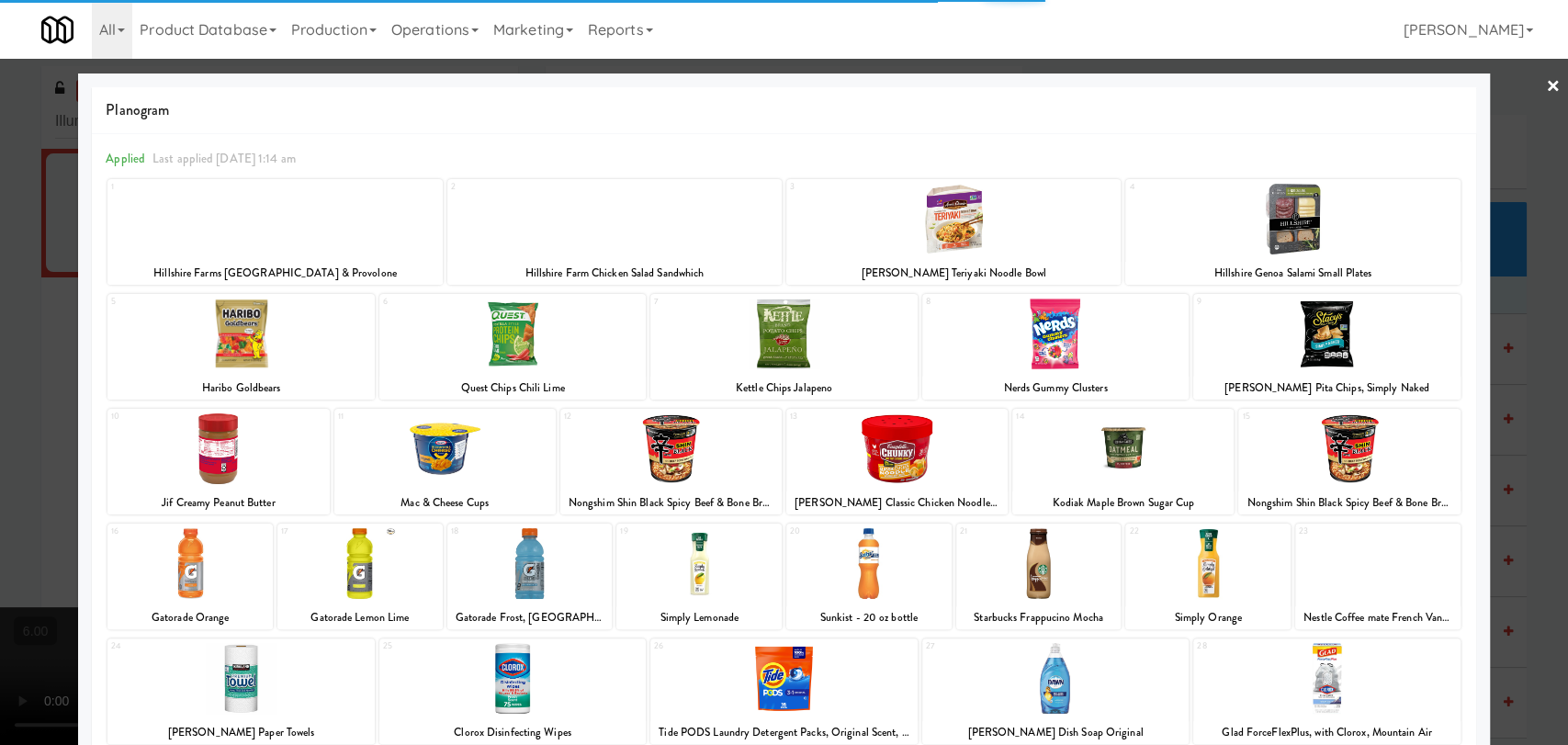
click at [378, 567] on div at bounding box center [360, 563] width 165 height 70
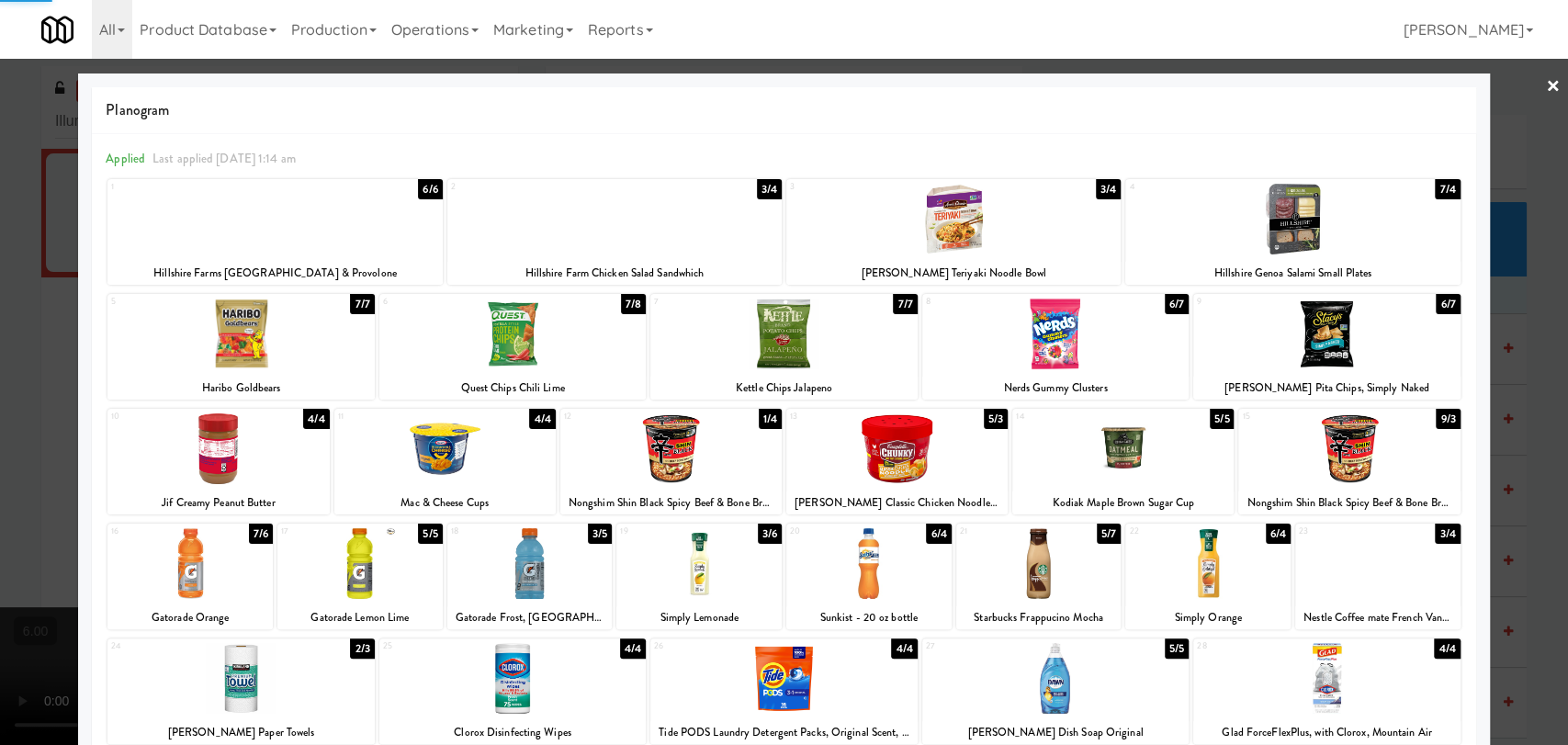
click at [0, 377] on div at bounding box center [784, 372] width 1568 height 745
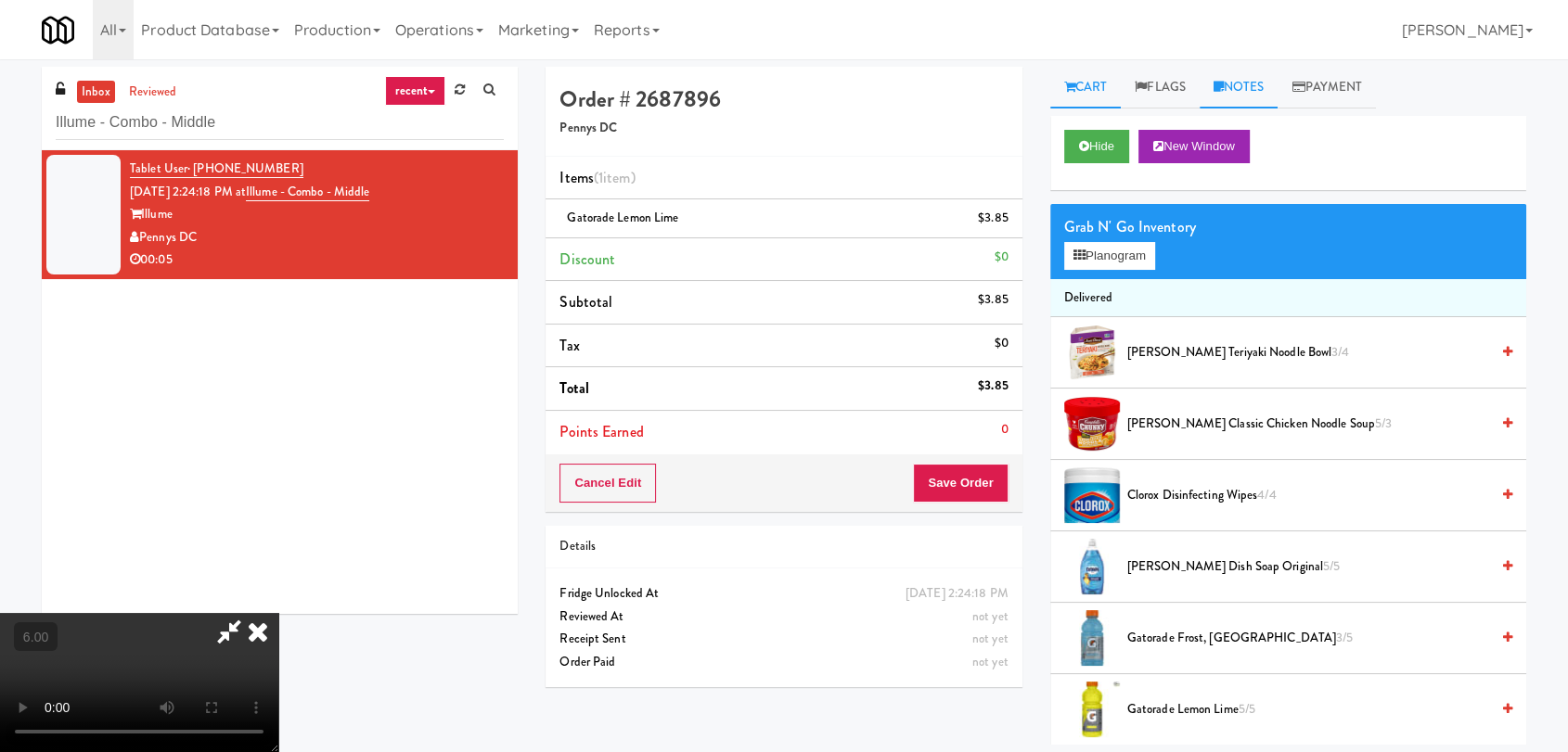
click at [1228, 76] on link "Notes" at bounding box center [1239, 87] width 79 height 42
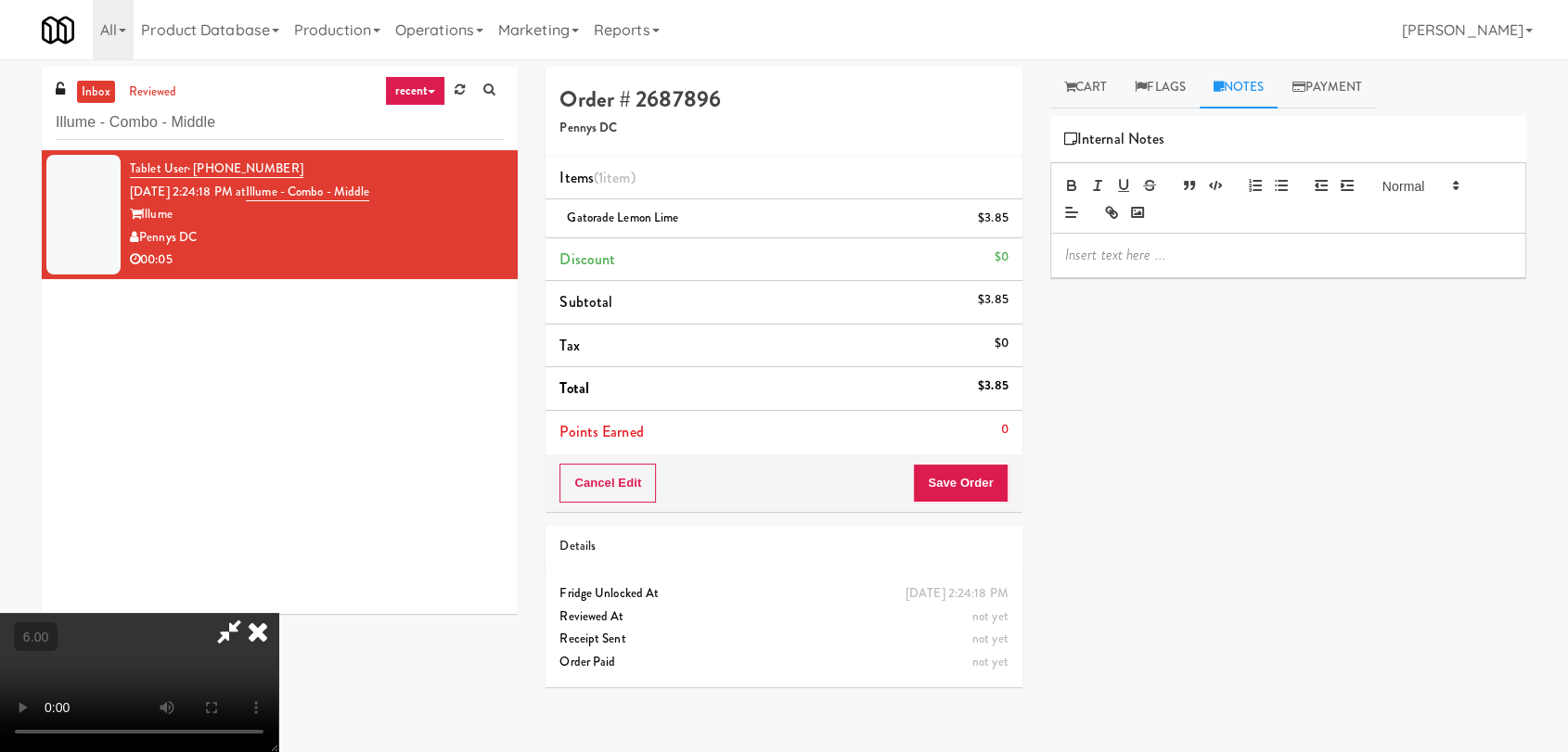
click at [1188, 245] on p at bounding box center [1288, 255] width 446 height 21
click at [278, 614] on icon at bounding box center [257, 632] width 41 height 37
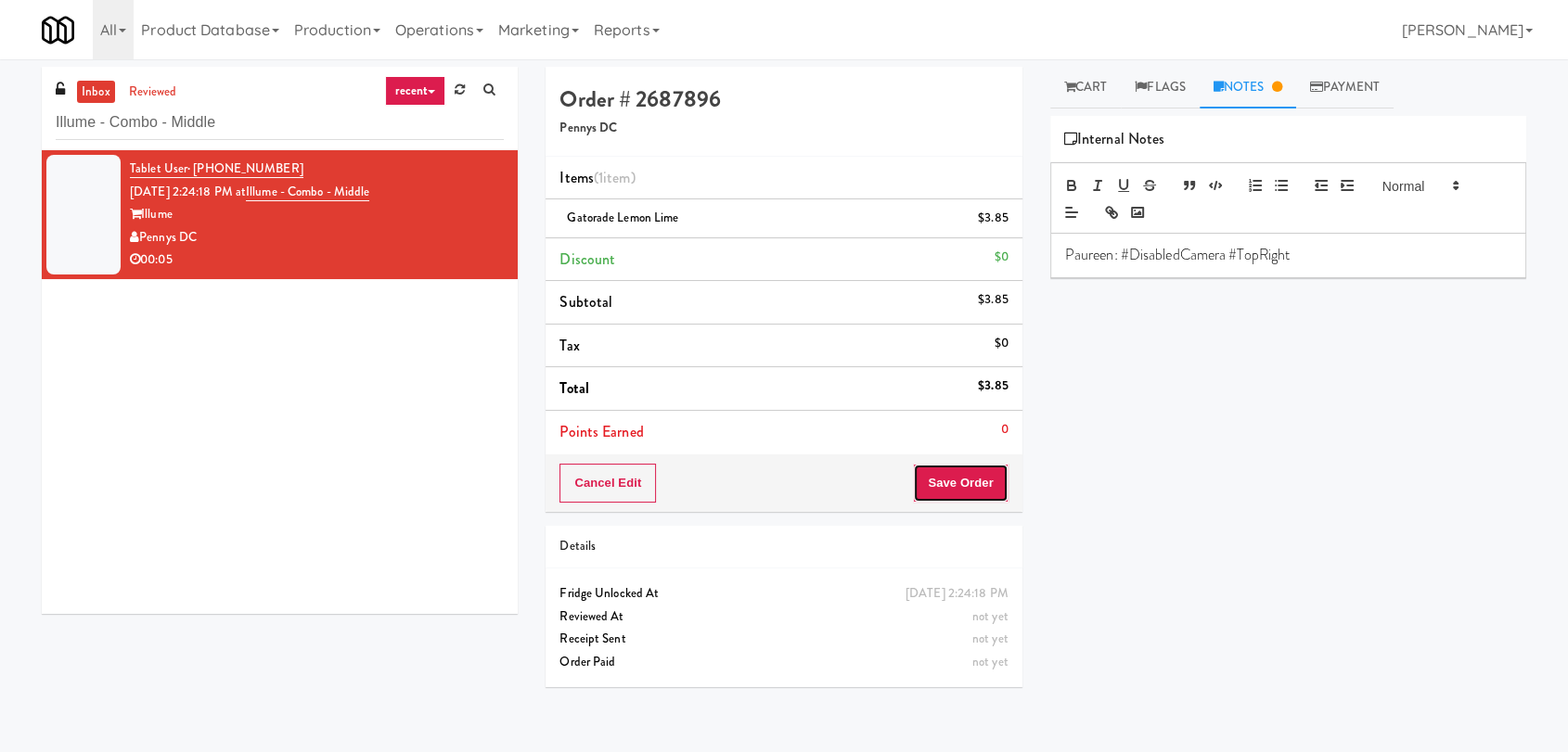
click at [945, 487] on button "Save Order" at bounding box center [960, 483] width 95 height 39
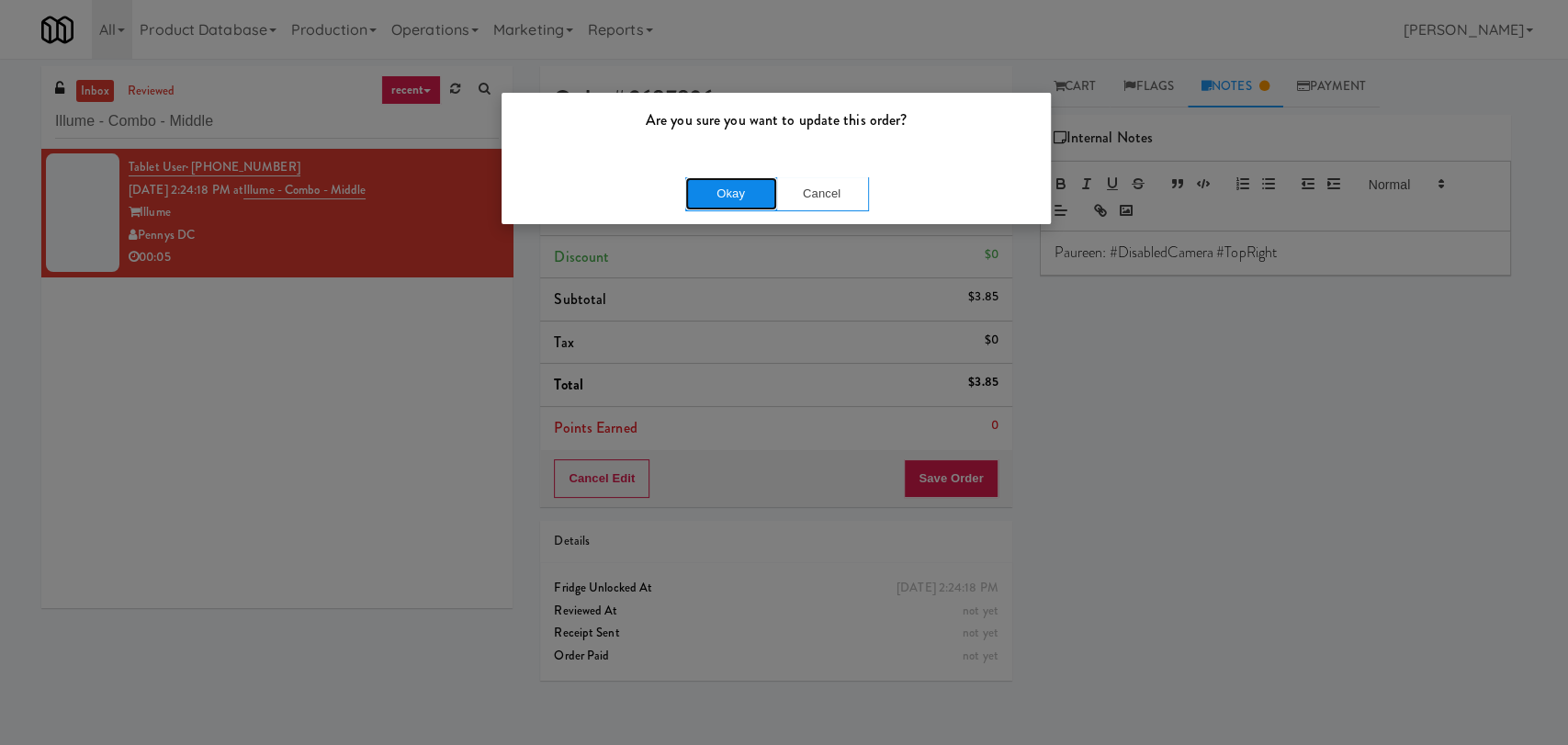
click at [747, 204] on button "Okay" at bounding box center [731, 194] width 92 height 33
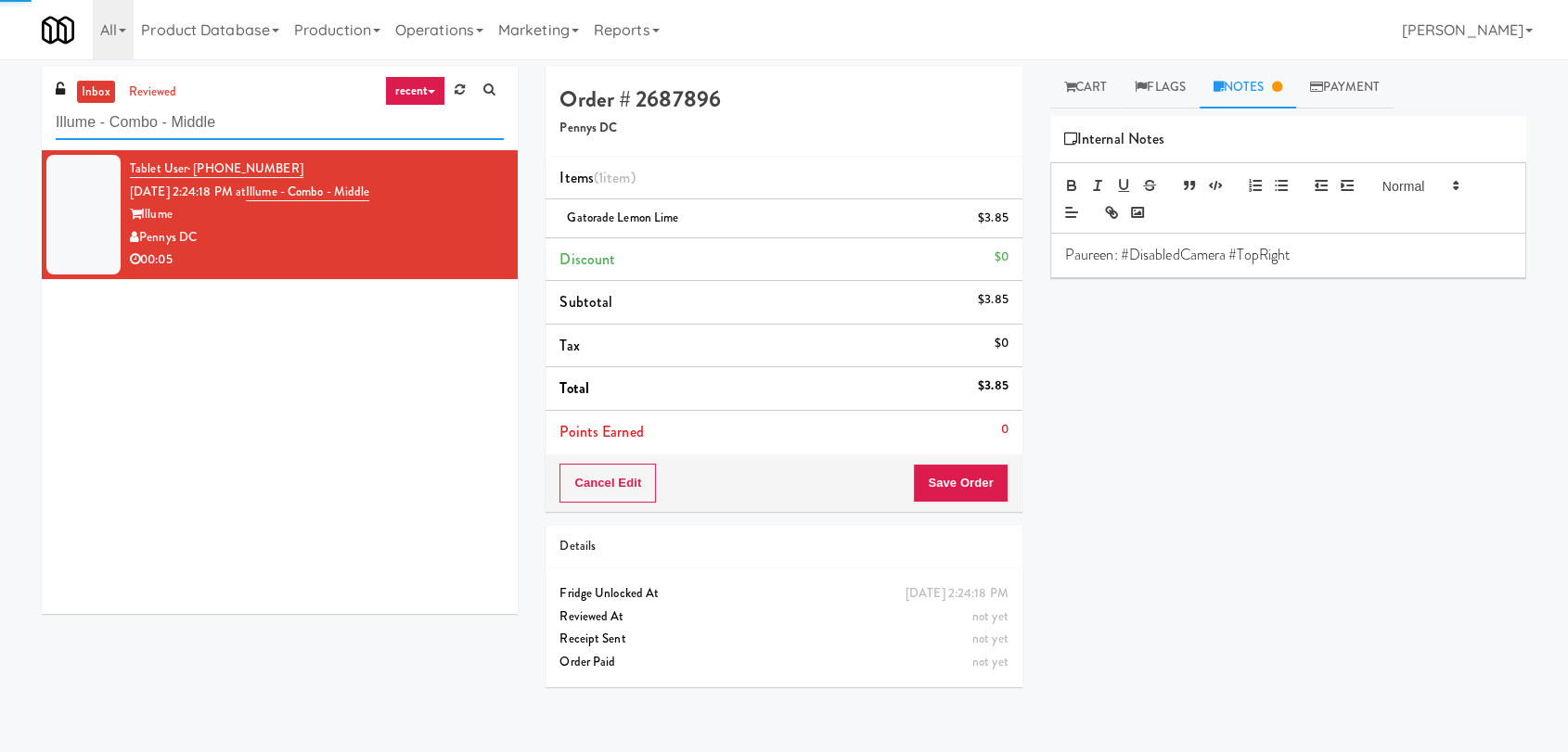
drag, startPoint x: 364, startPoint y: 128, endPoint x: 0, endPoint y: 140, distance: 364.2
click at [0, 140] on div "inbox reviewed recent all unclear take inventory issue suspicious failed recent…" at bounding box center [784, 405] width 1568 height 678
paste input "Queen St. Cargo Planogram"
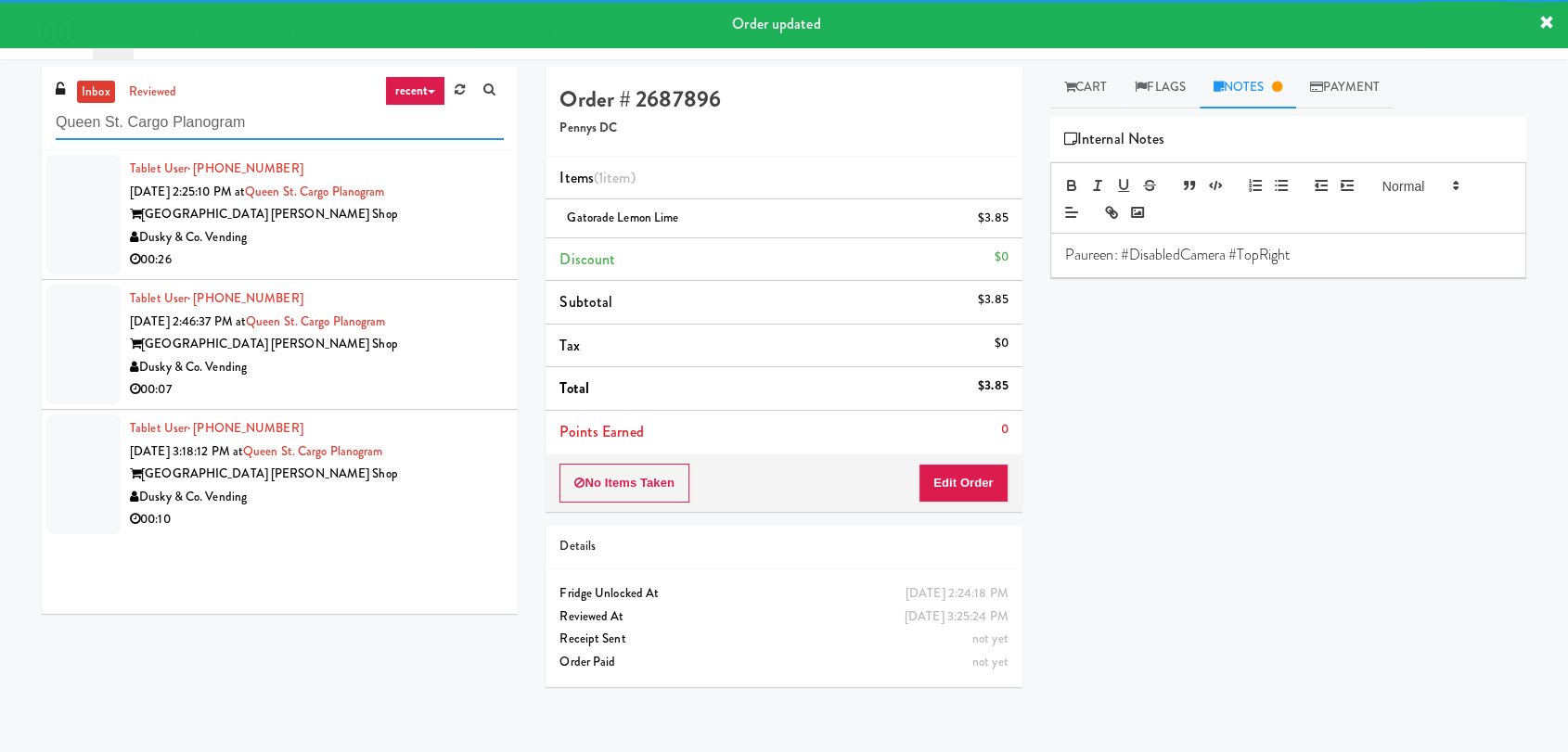
type input "Queen St. Cargo Planogram"
click at [401, 234] on div "Dusky & Co. Vending" at bounding box center [317, 238] width 374 height 23
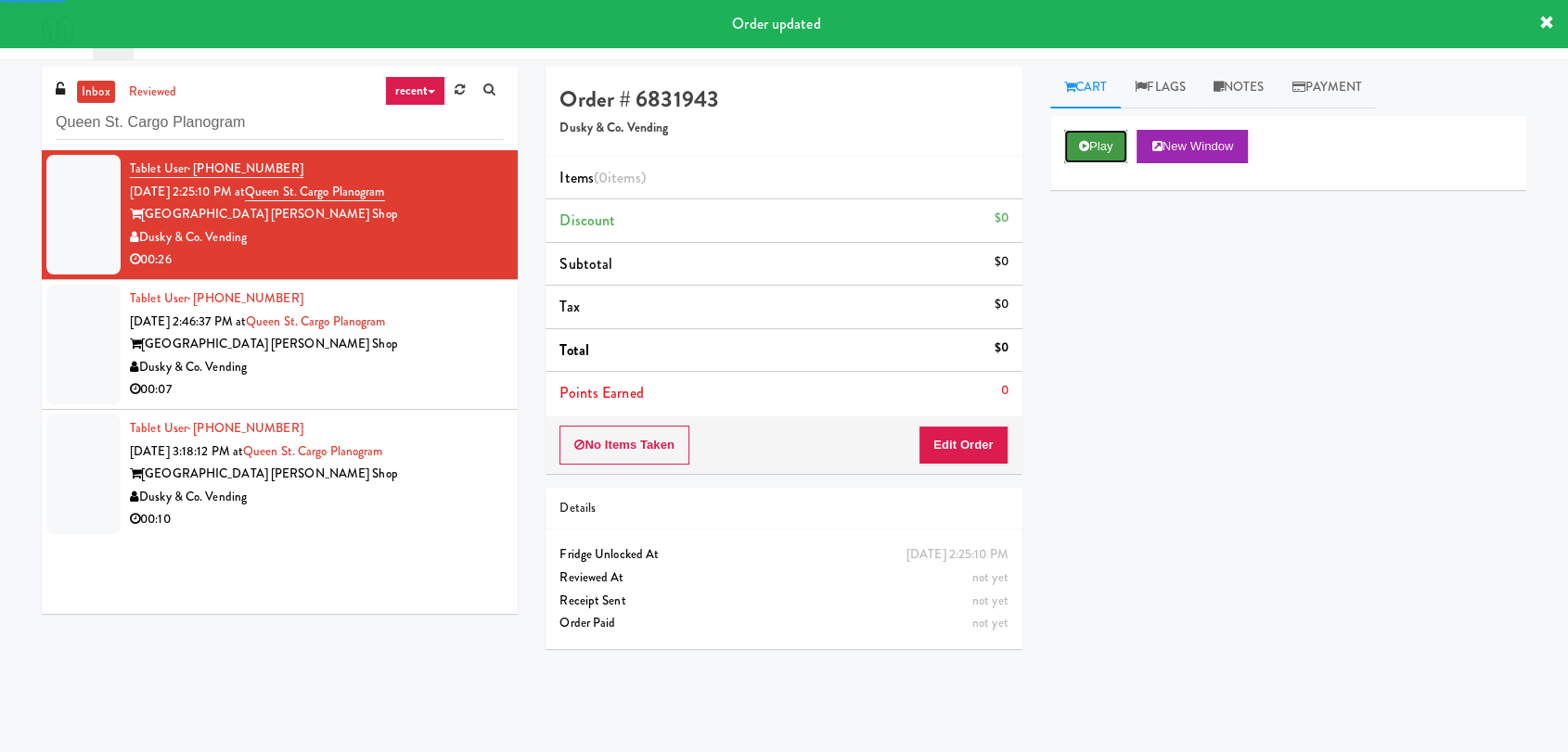
click at [1121, 143] on button "Play" at bounding box center [1096, 146] width 64 height 33
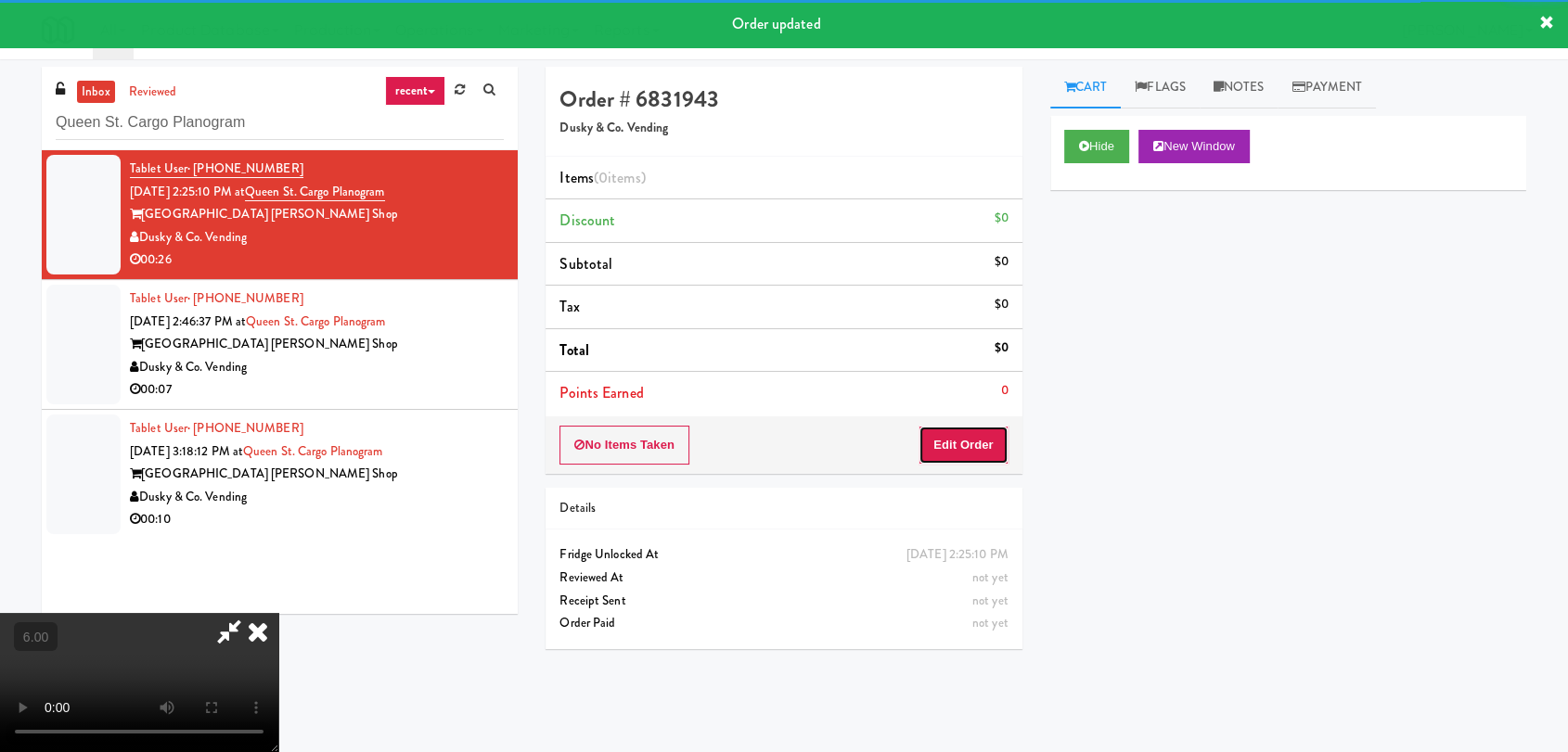
click at [965, 447] on button "Edit Order" at bounding box center [963, 445] width 90 height 39
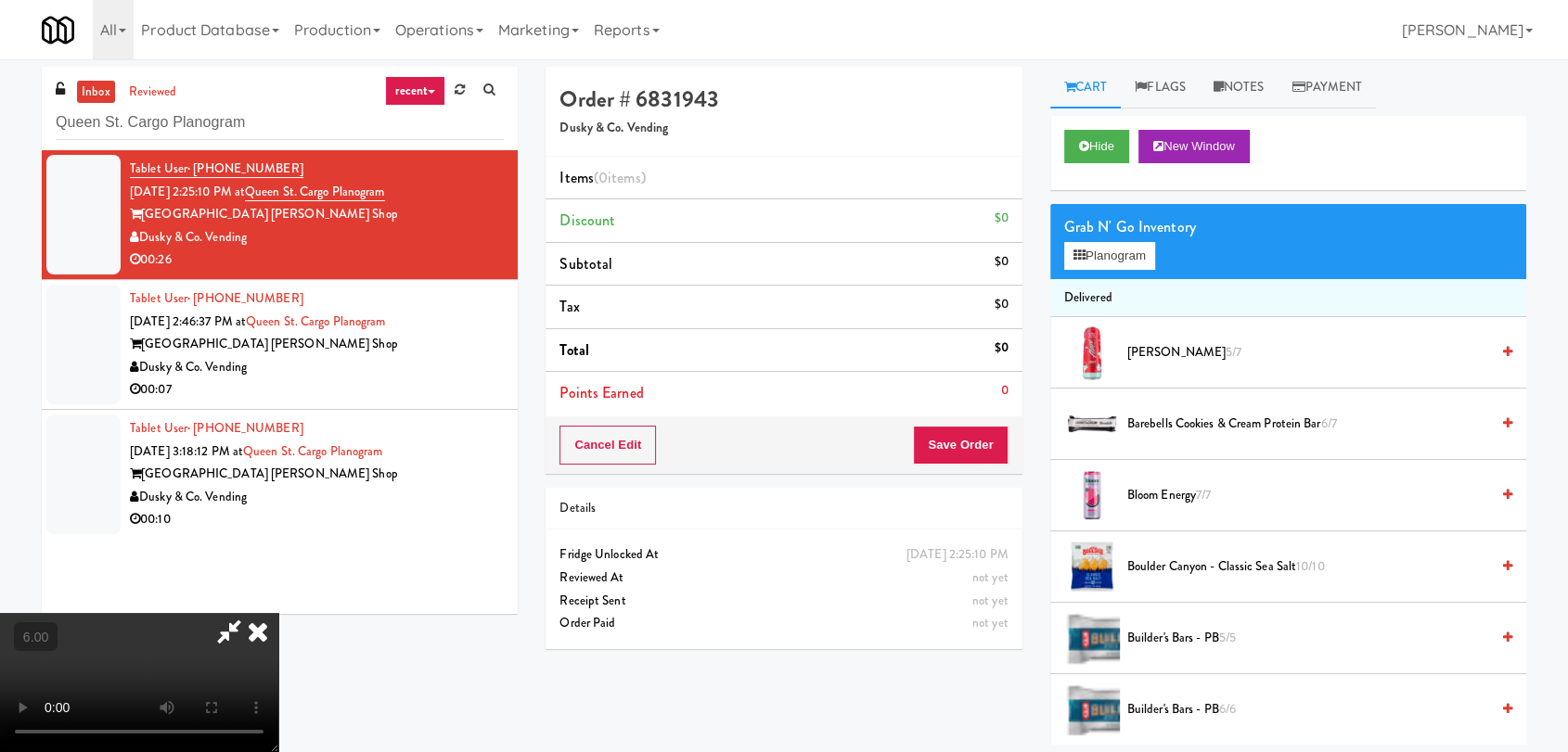
click at [278, 614] on video at bounding box center [138, 683] width 278 height 139
click at [1106, 261] on button "Planogram" at bounding box center [1110, 255] width 91 height 28
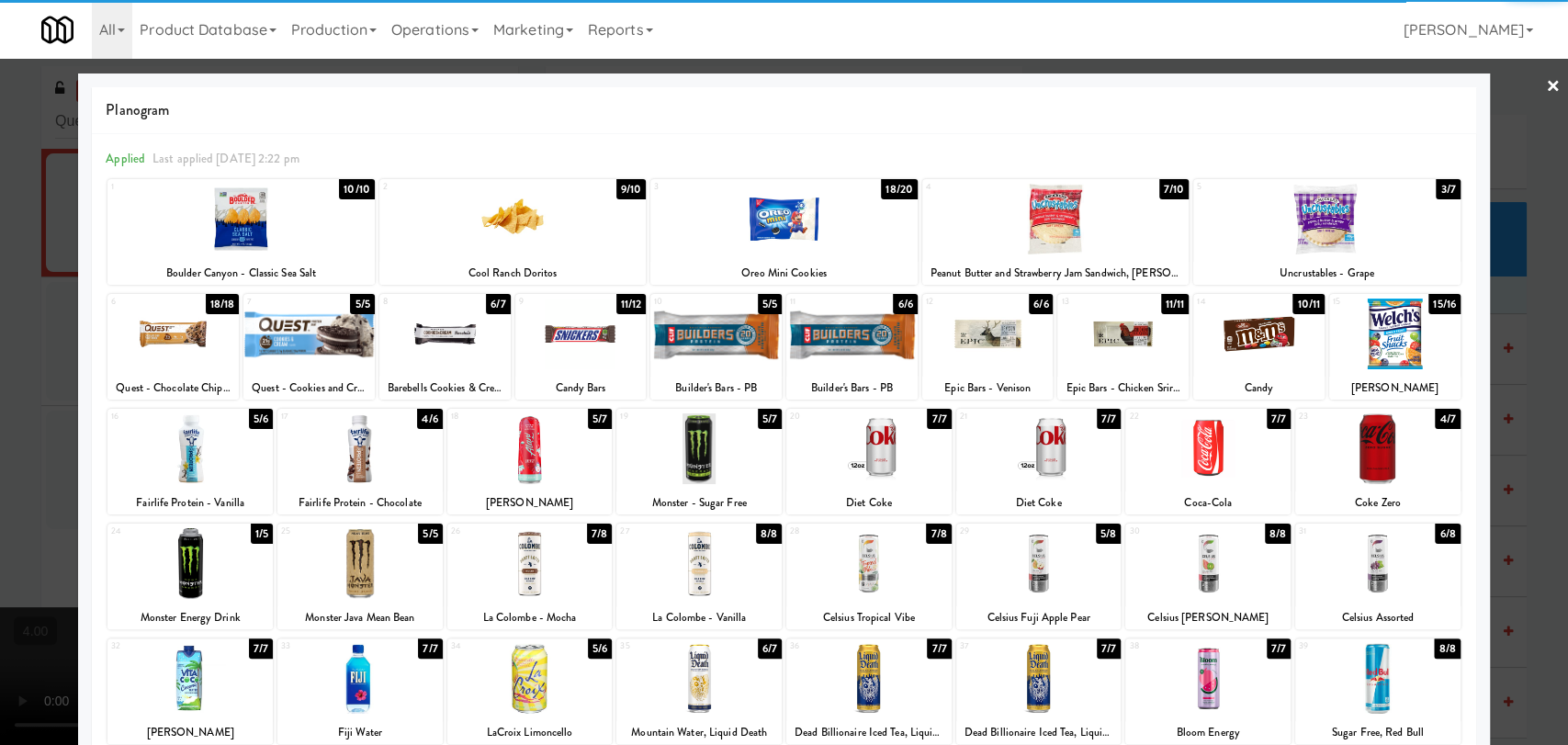
click at [236, 222] on div at bounding box center [240, 219] width 267 height 70
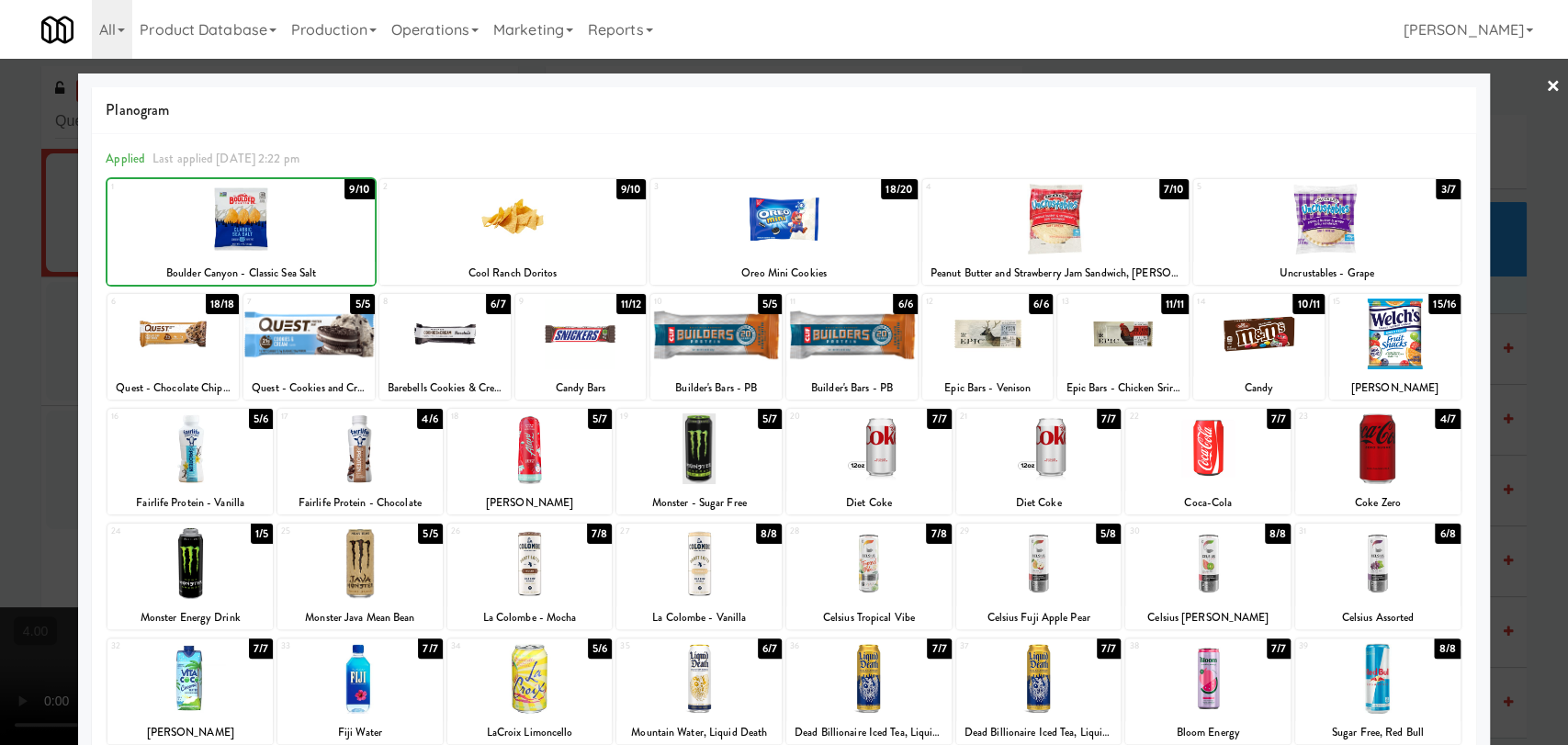
click at [236, 222] on div at bounding box center [240, 219] width 267 height 70
drag, startPoint x: 1322, startPoint y: 214, endPoint x: 829, endPoint y: 227, distance: 493.2
click at [1323, 212] on div at bounding box center [1327, 219] width 267 height 70
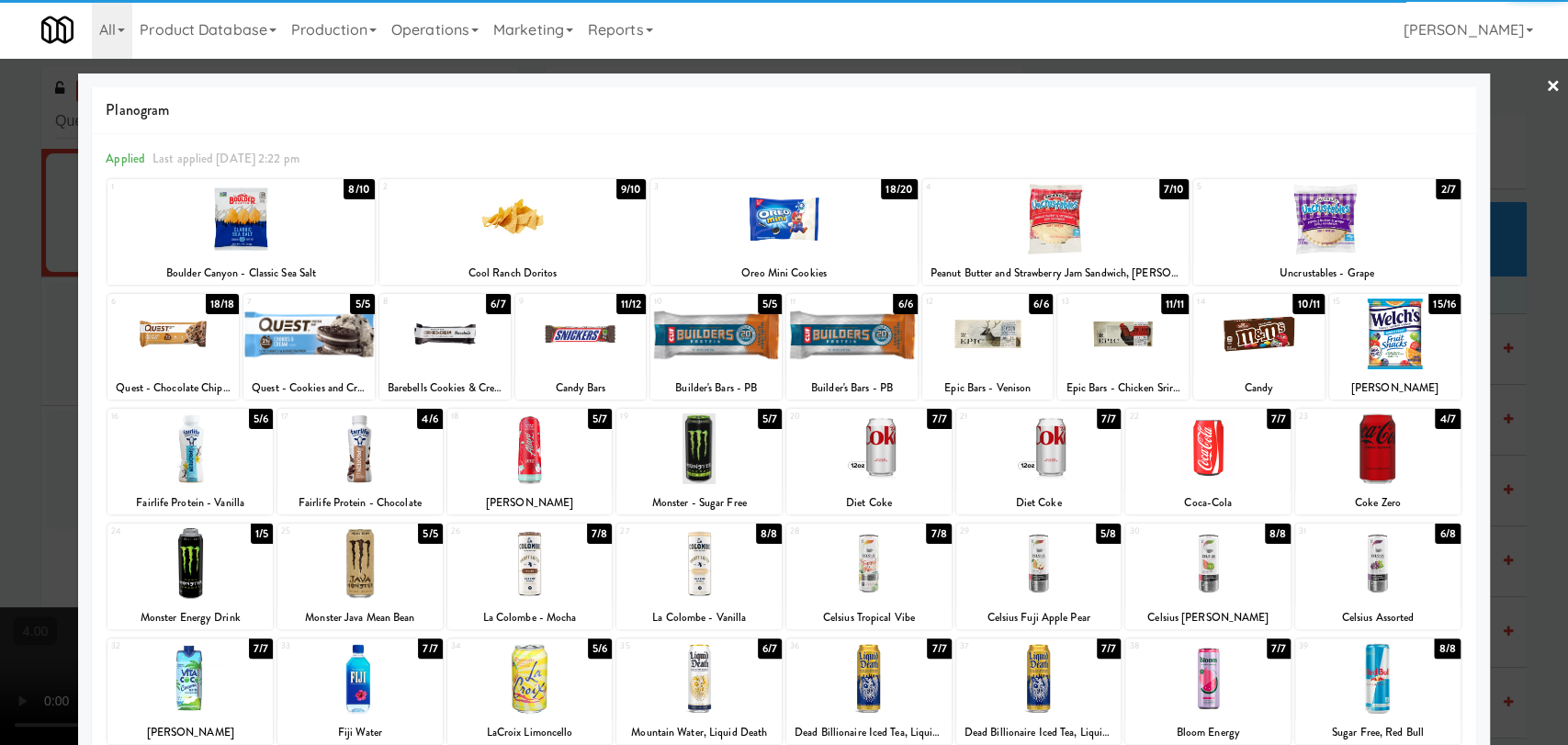
drag, startPoint x: 0, startPoint y: 263, endPoint x: 16, endPoint y: 256, distance: 17.5
click at [0, 261] on div at bounding box center [784, 372] width 1568 height 745
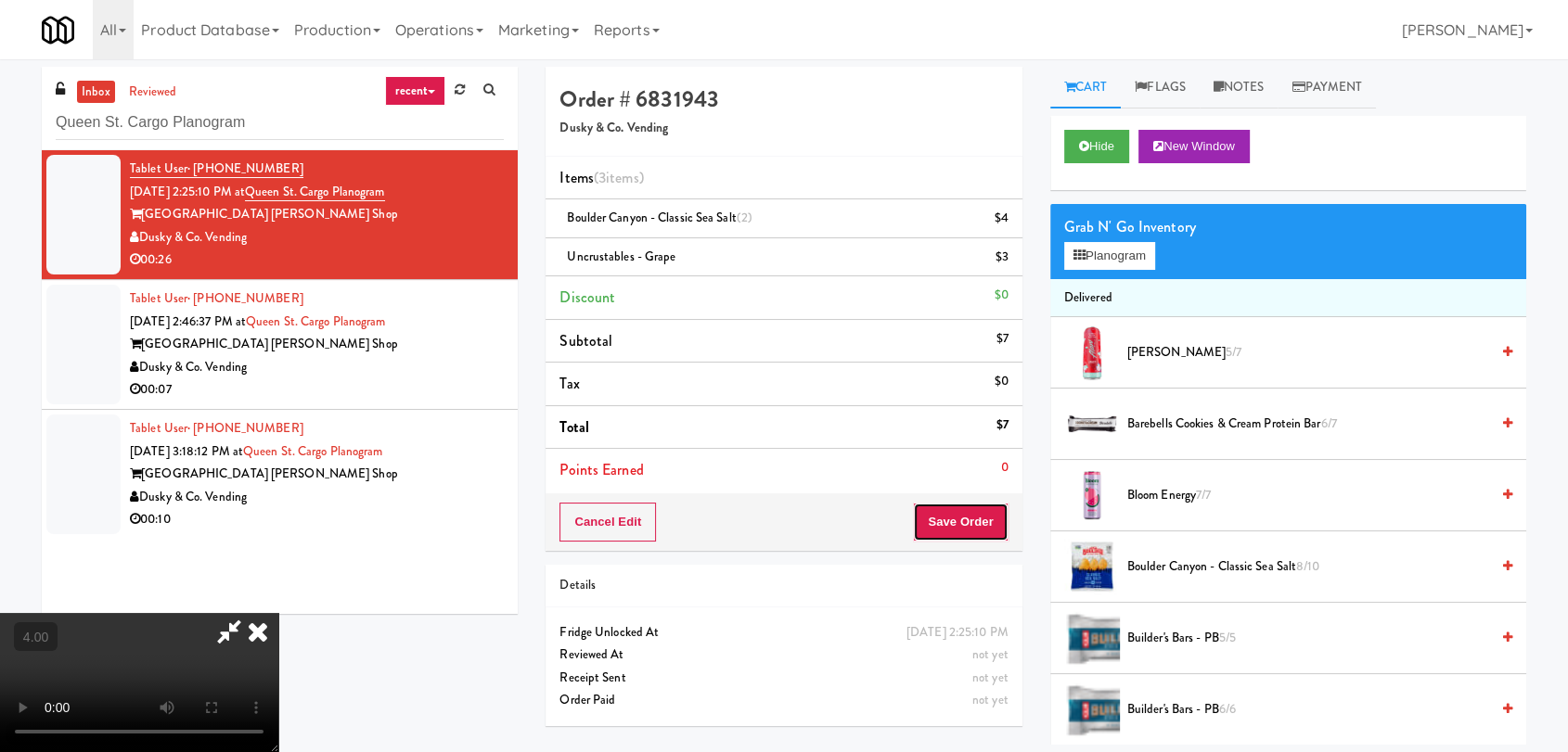
click at [983, 504] on button "Save Order" at bounding box center [960, 522] width 95 height 39
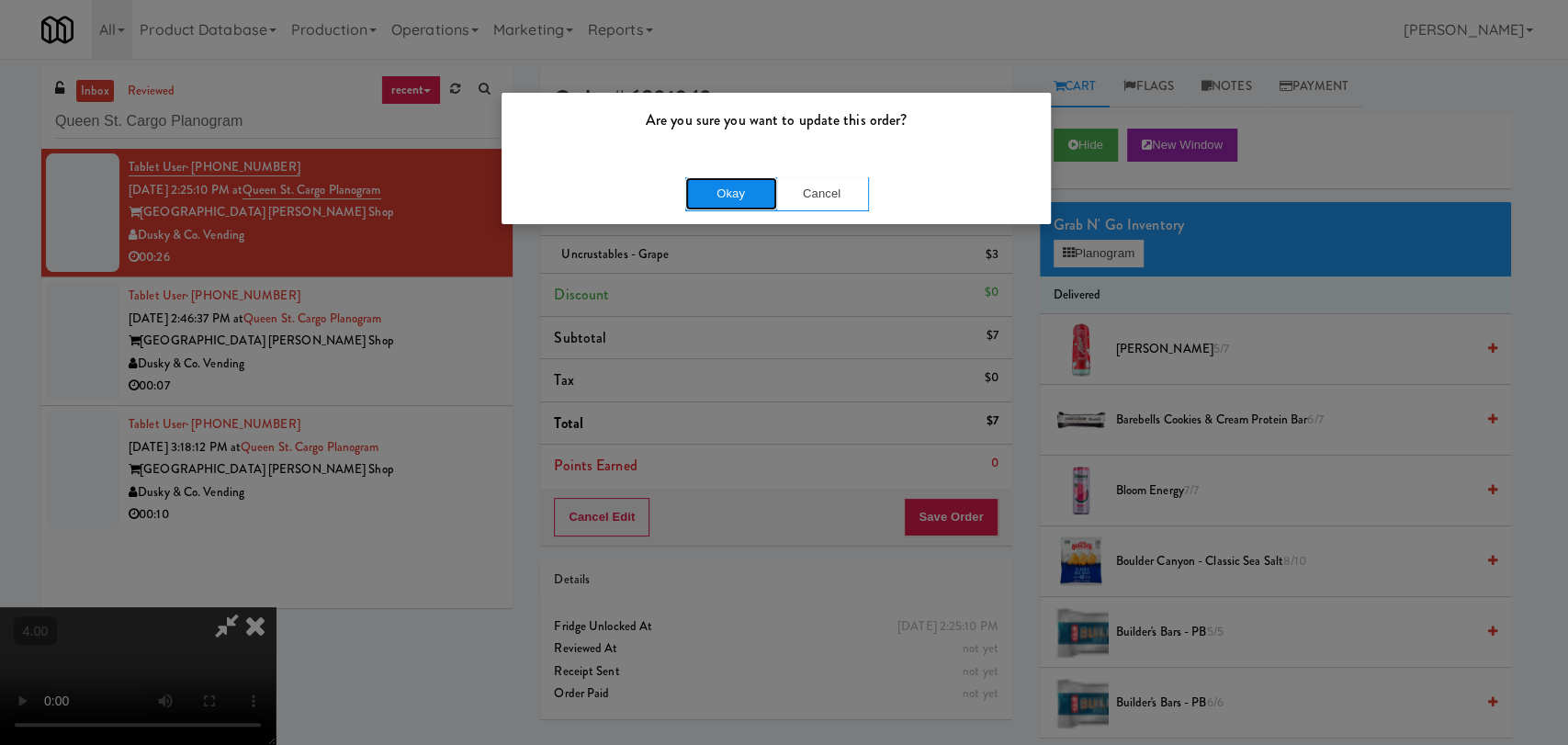
click at [758, 187] on button "Okay" at bounding box center [731, 194] width 92 height 33
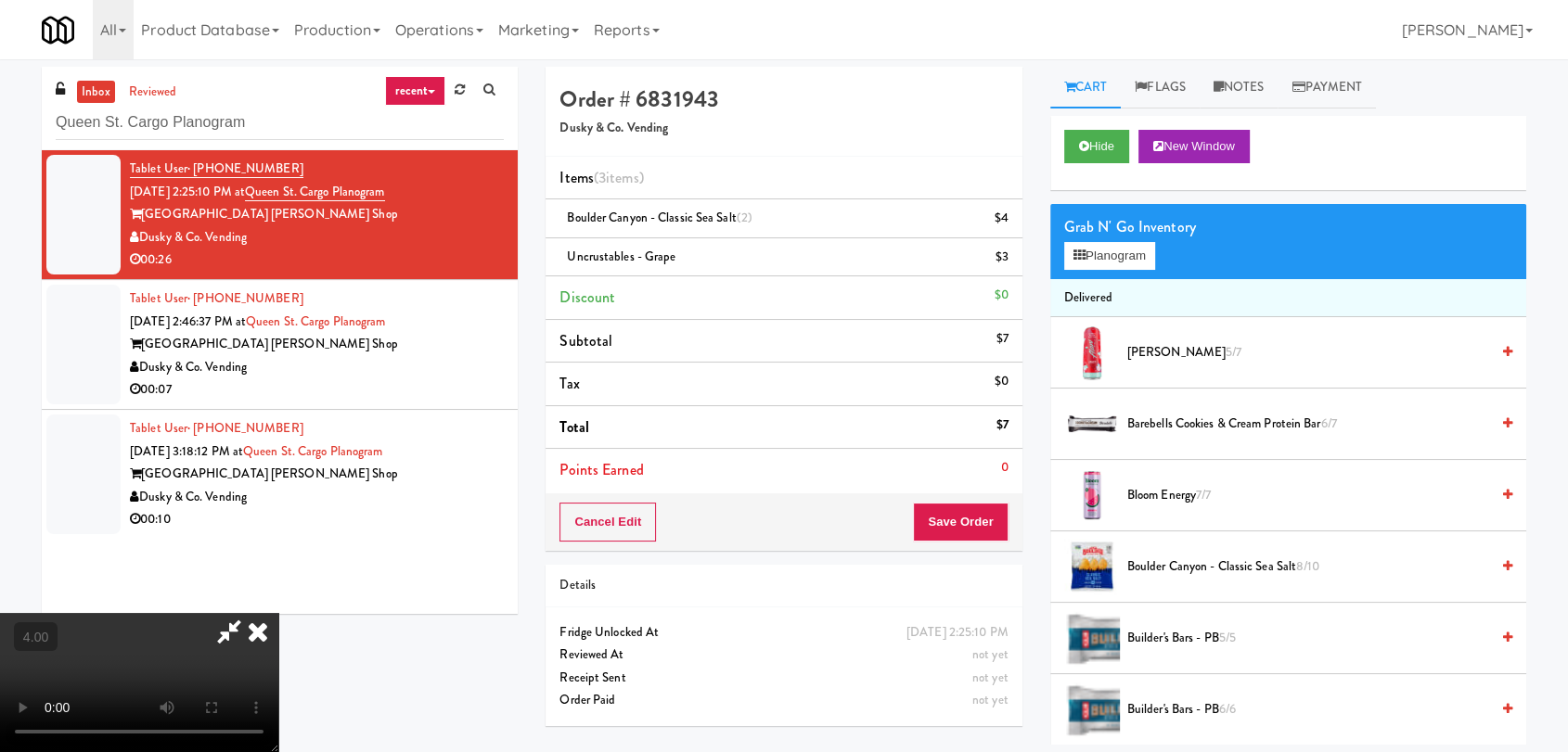
click at [278, 614] on icon at bounding box center [257, 632] width 41 height 37
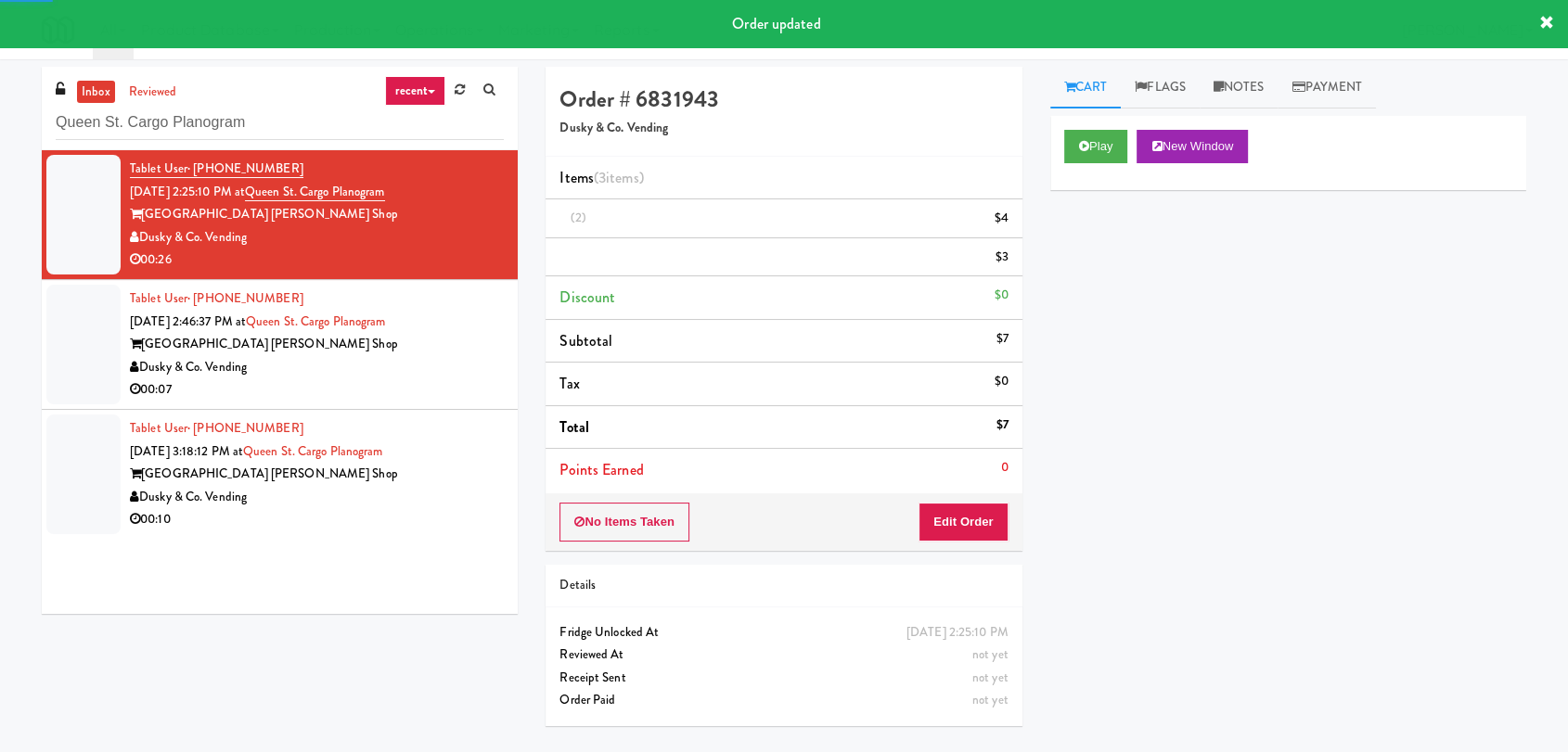
click at [491, 316] on li "Tablet User · (910) 539-8888 [DATE] 2:46:37 PM at [GEOGRAPHIC_DATA] [PERSON_NAM…" at bounding box center [280, 344] width 476 height 130
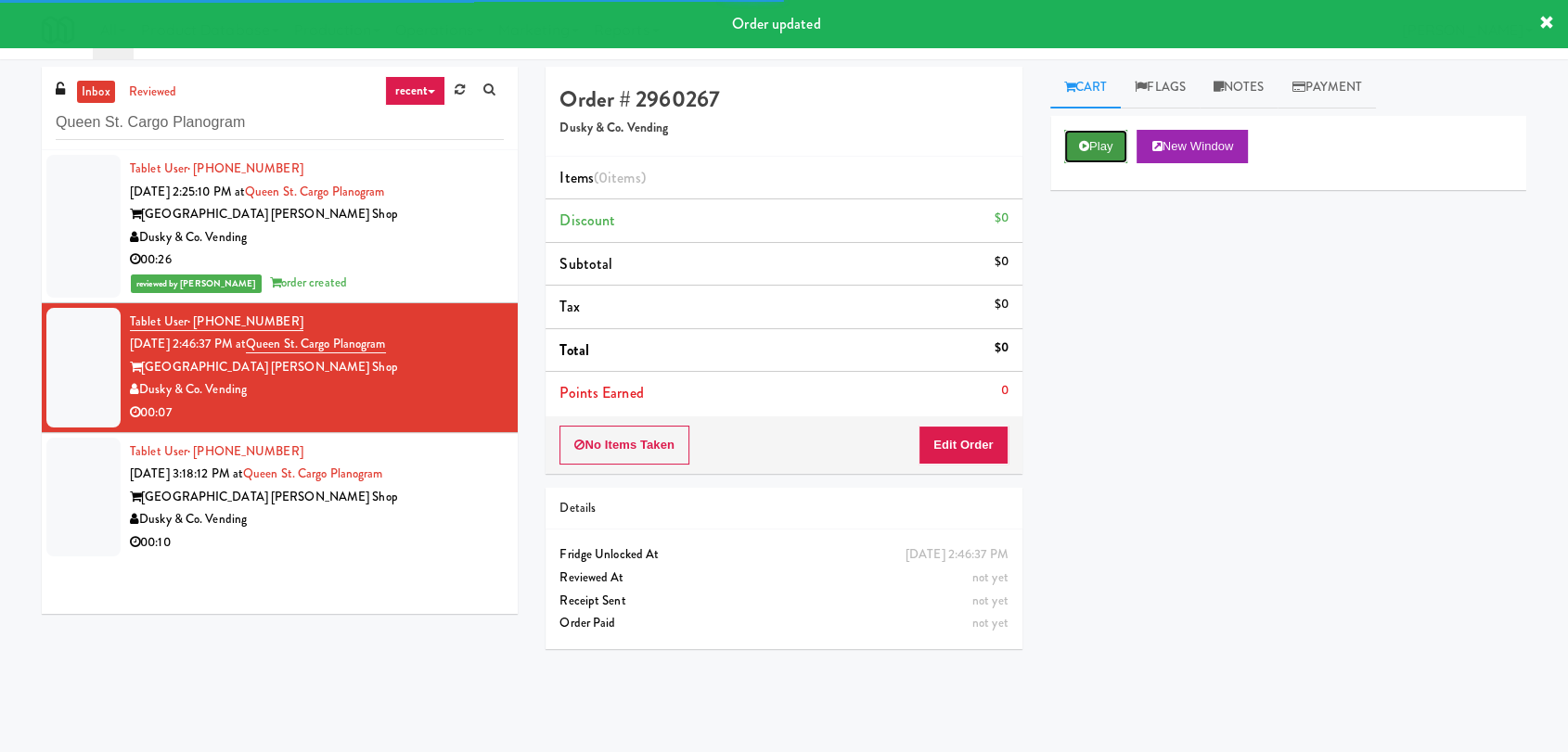
click at [1113, 149] on button "Play" at bounding box center [1096, 146] width 64 height 33
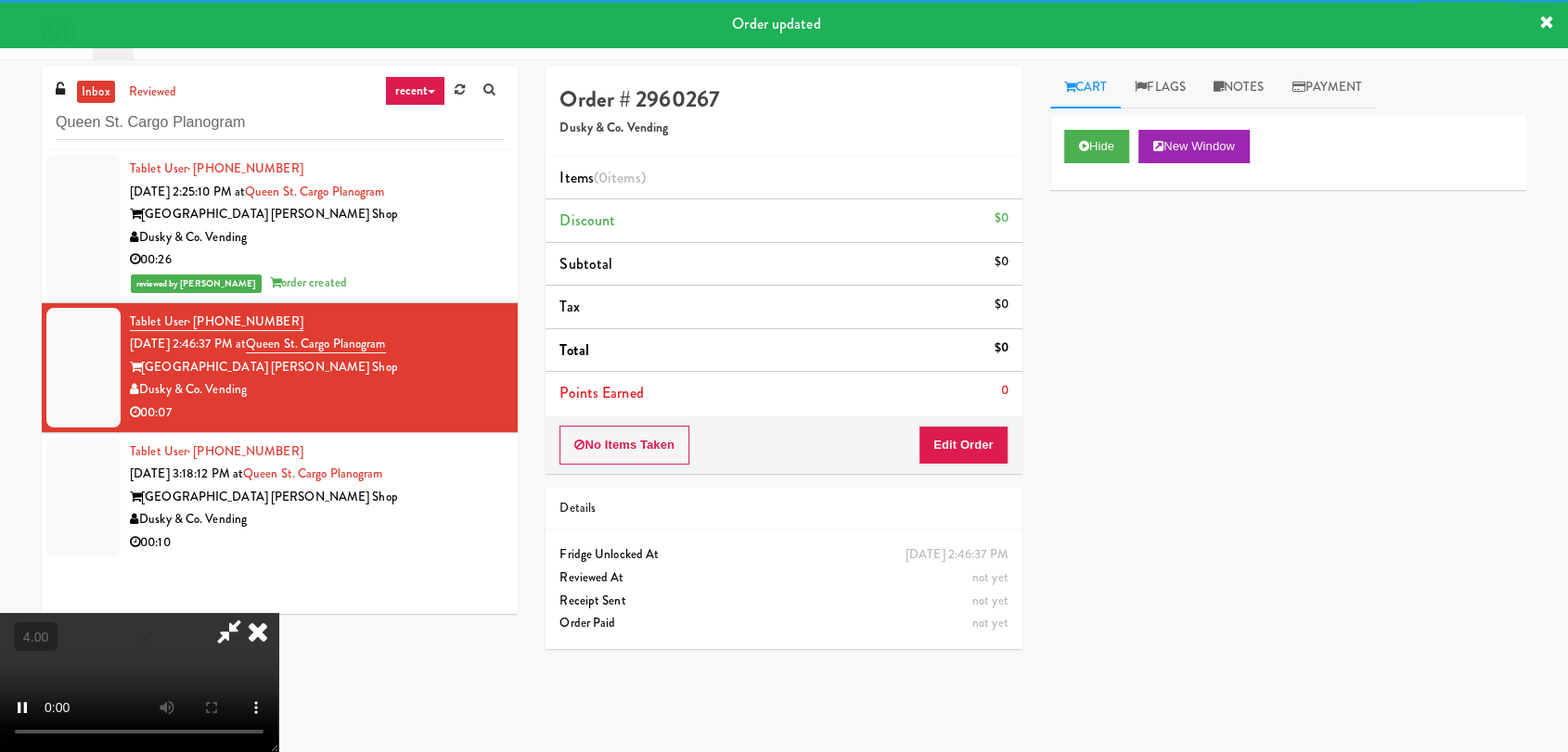
click at [987, 424] on div "No Items Taken Edit Order" at bounding box center [784, 445] width 476 height 58
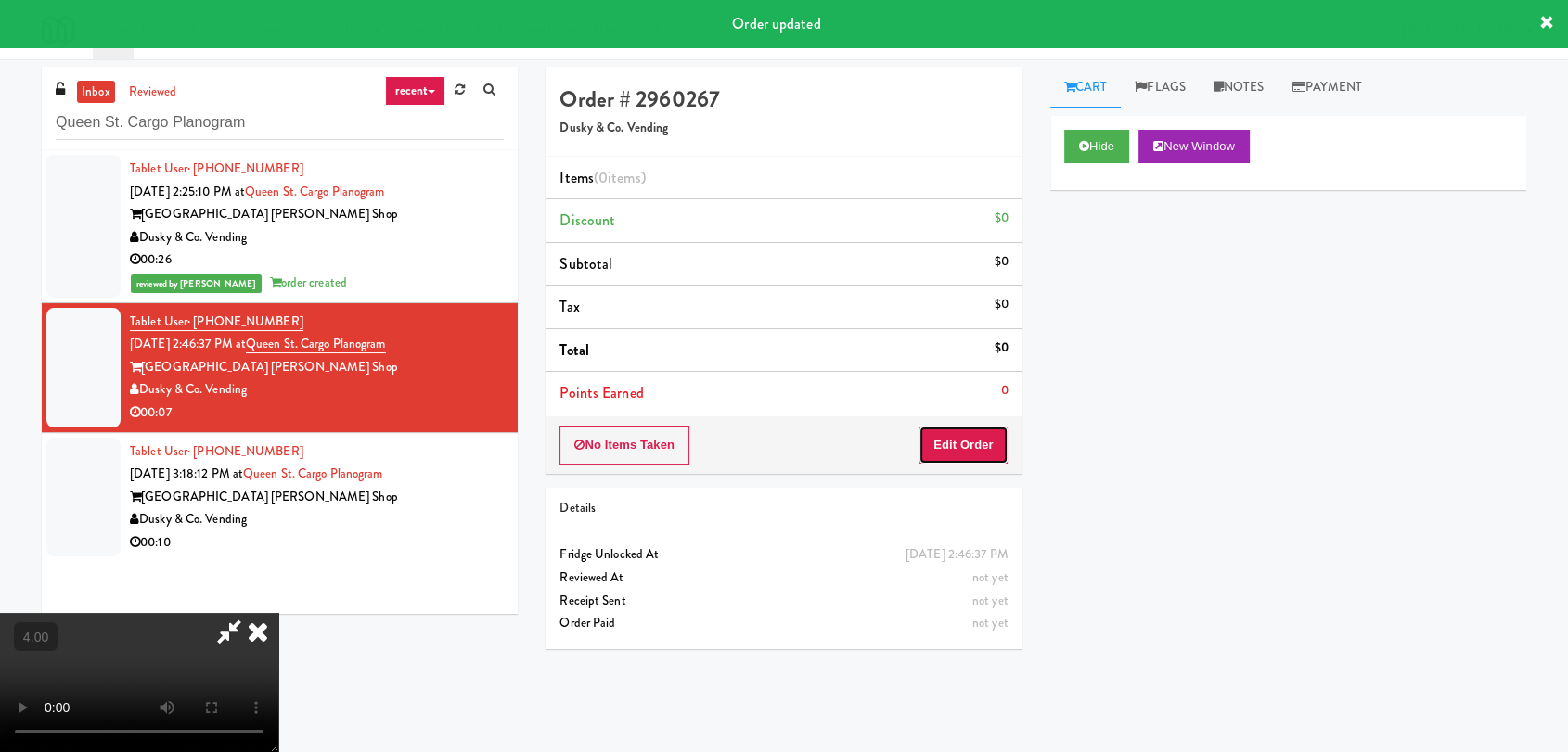
click at [960, 426] on button "Edit Order" at bounding box center [963, 445] width 90 height 39
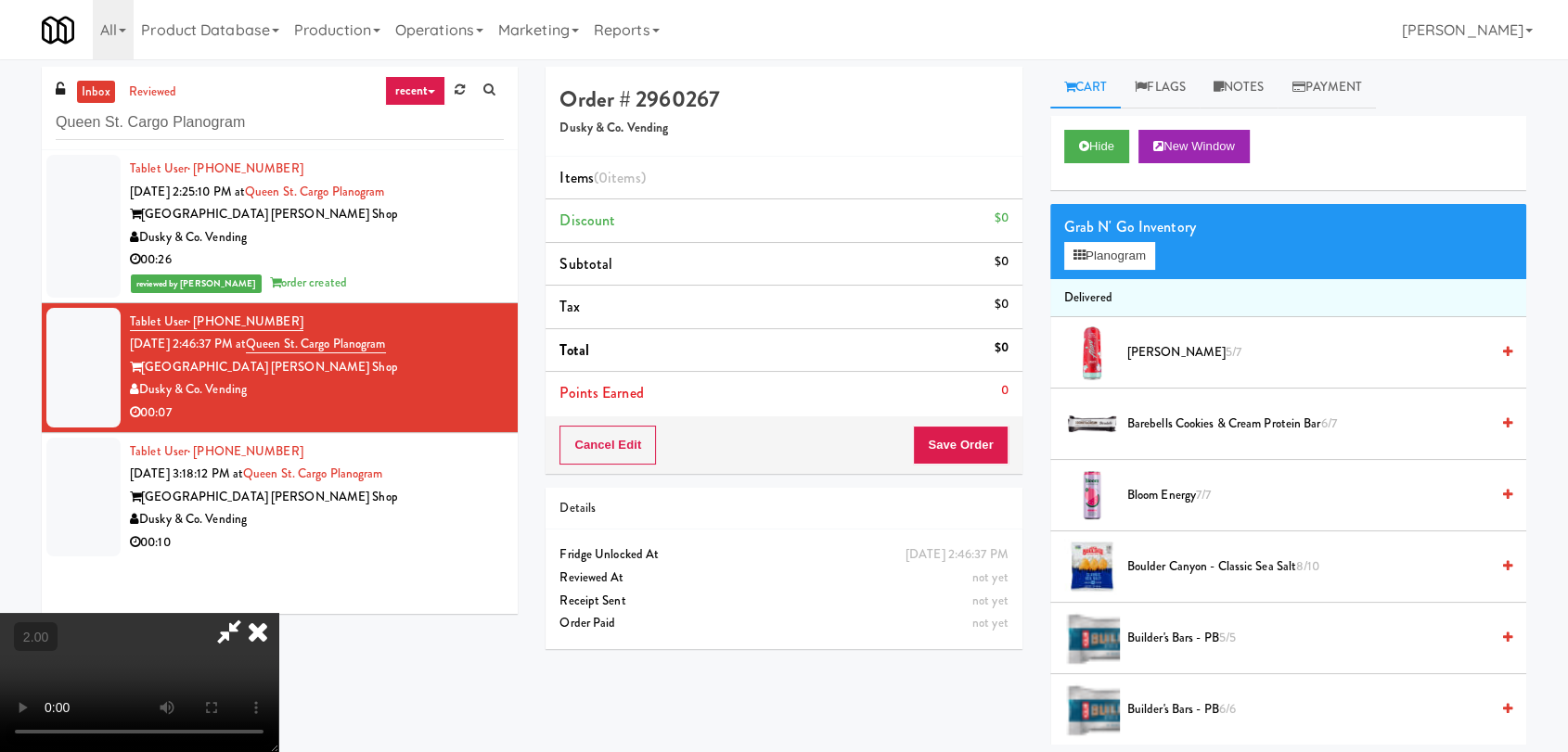
scroll to position [77, 0]
click at [278, 614] on video at bounding box center [138, 683] width 278 height 139
click at [1087, 259] on button "Planogram" at bounding box center [1110, 255] width 91 height 28
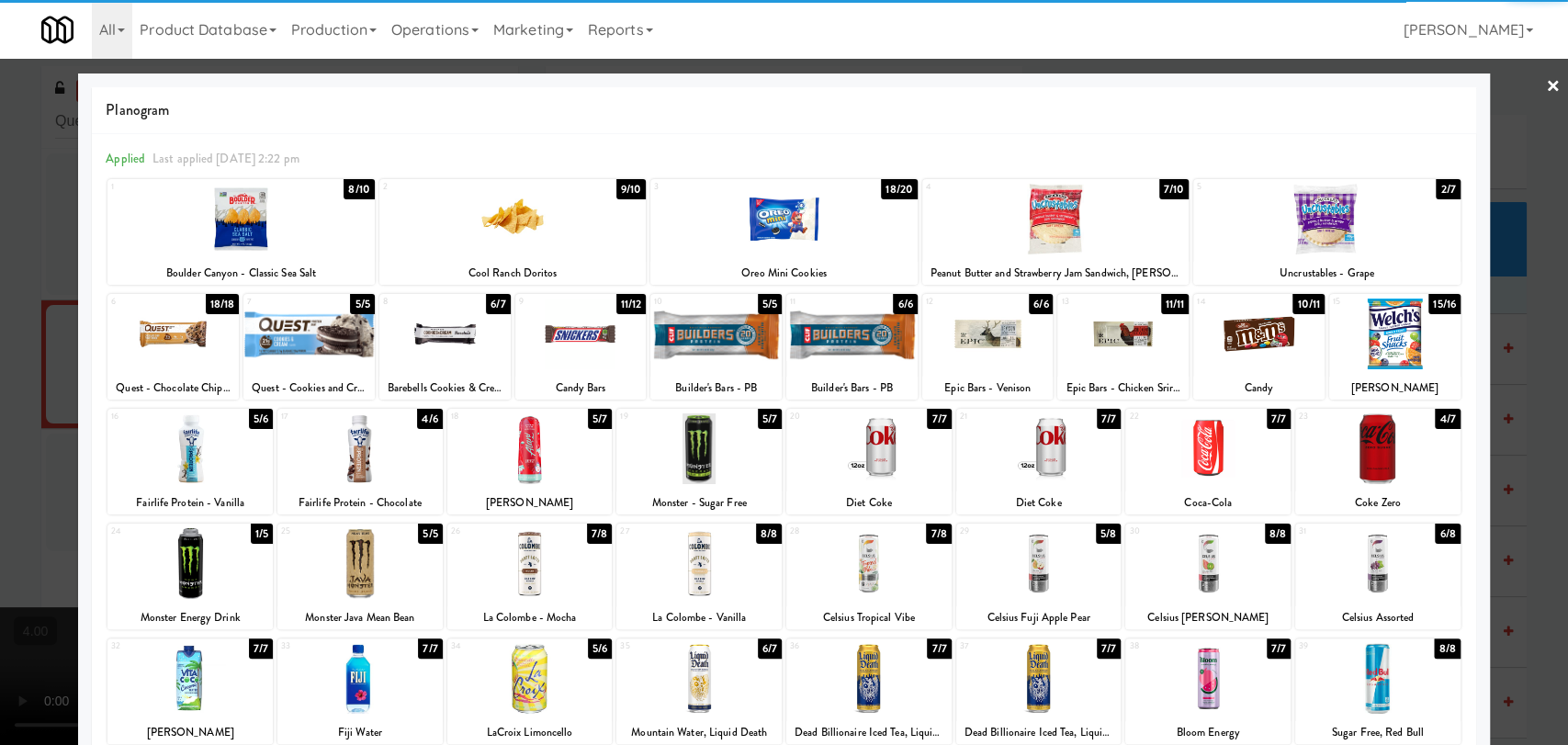
click at [499, 240] on div at bounding box center [513, 219] width 267 height 70
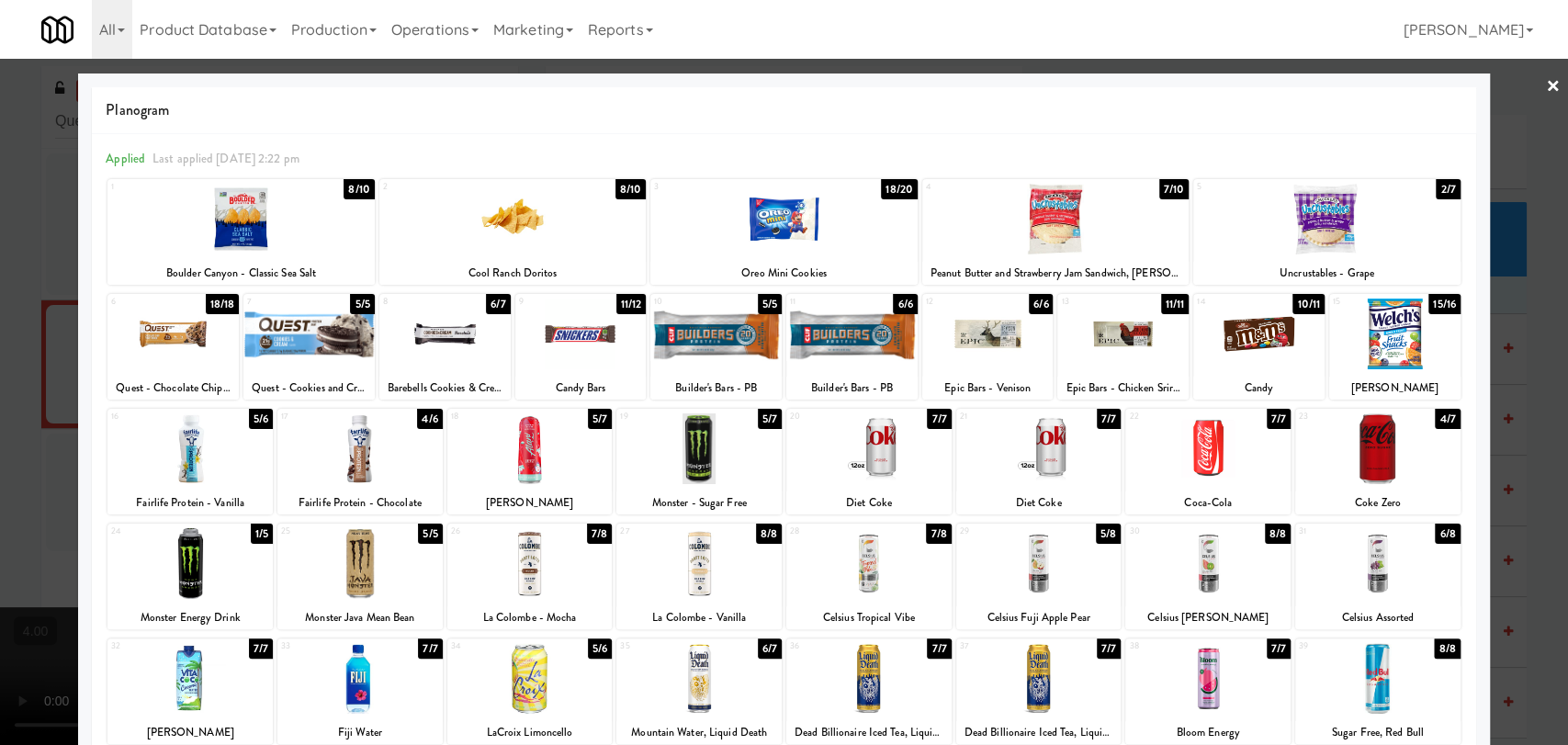
click at [1354, 442] on div at bounding box center [1377, 448] width 165 height 70
click at [1462, 368] on div "Planogram Applied Last applied [DATE] 2:22 pm 1 8/10 Boulder Canyon - Classic S…" at bounding box center [783, 488] width 1410 height 829
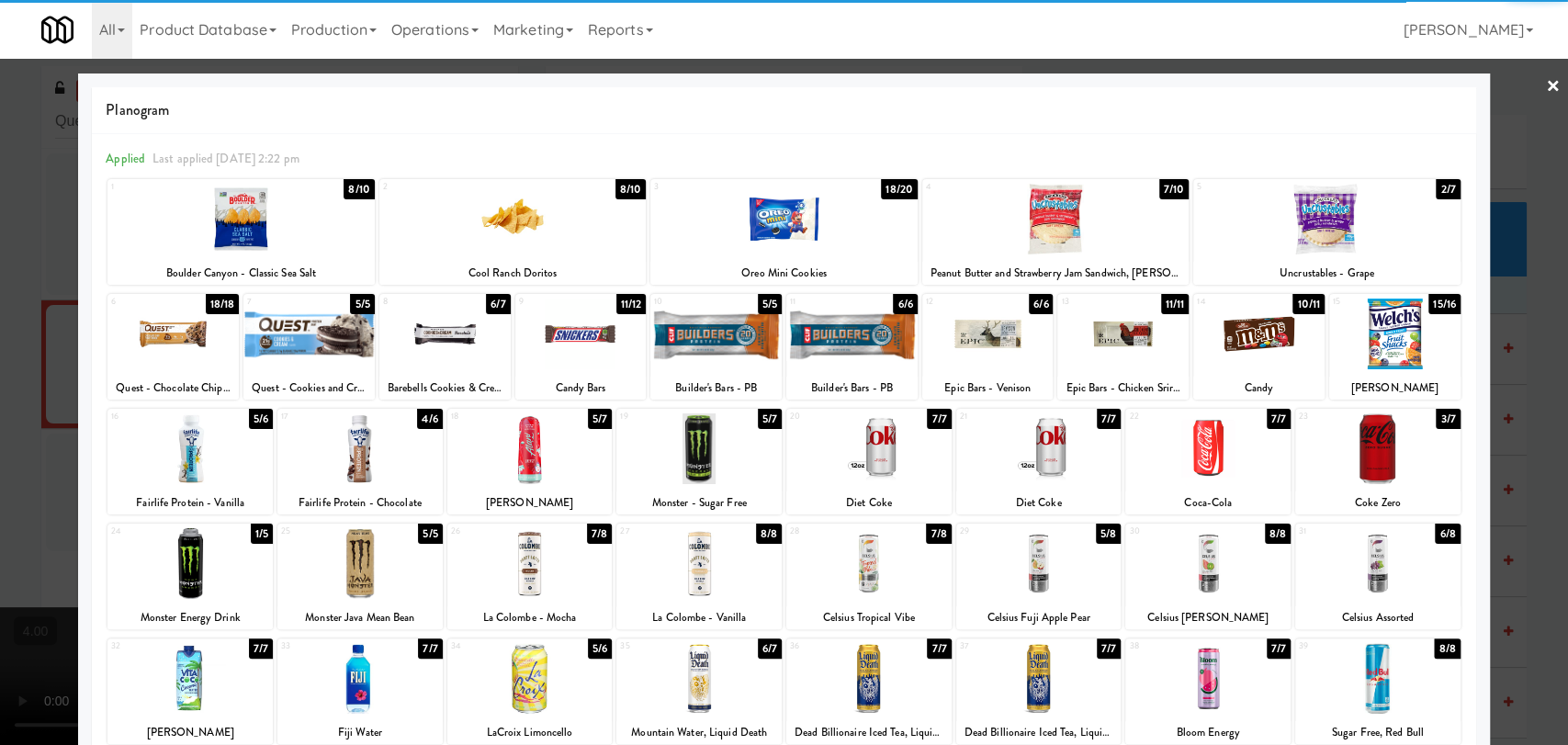
click at [1482, 354] on div at bounding box center [784, 372] width 1568 height 745
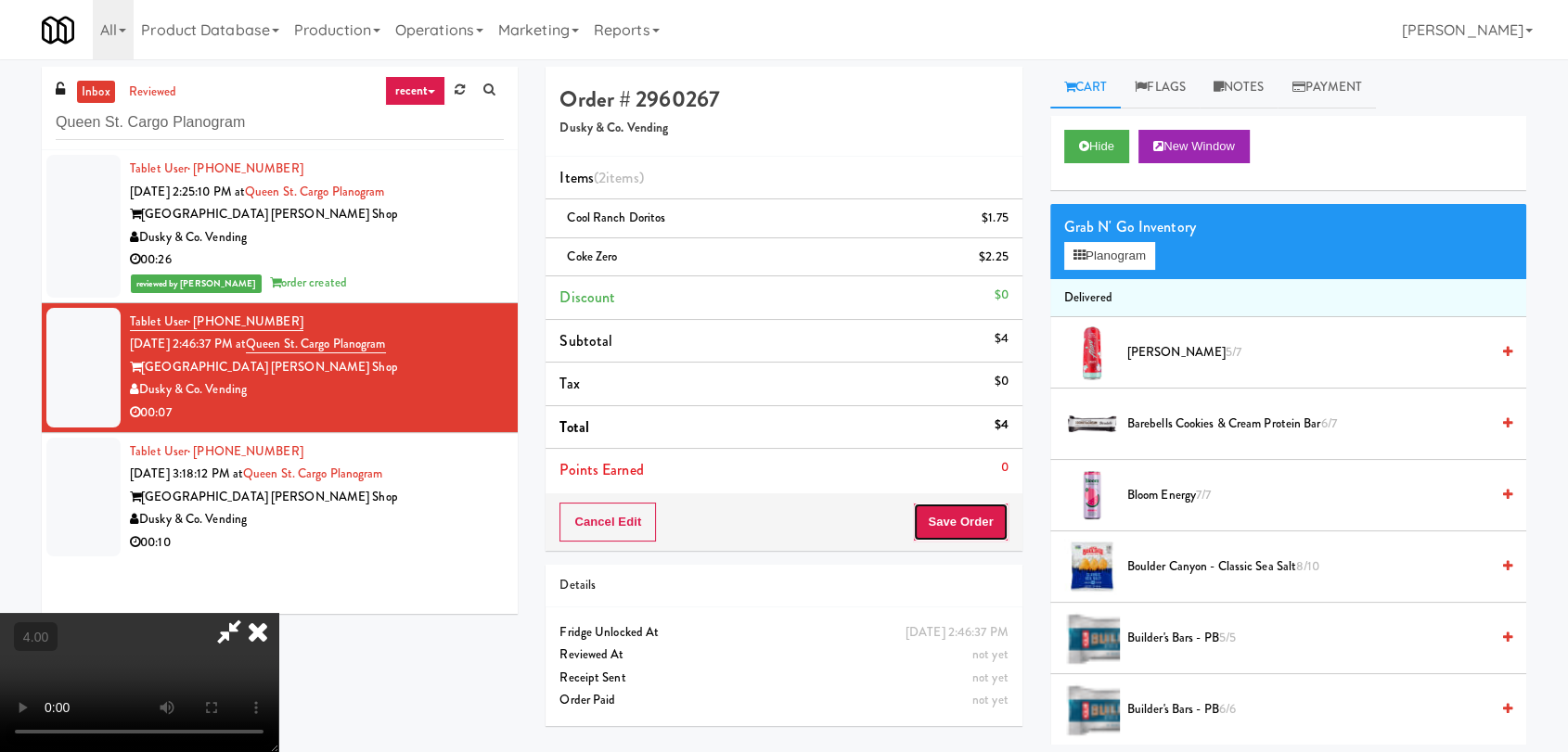
click at [972, 503] on button "Save Order" at bounding box center [960, 522] width 95 height 39
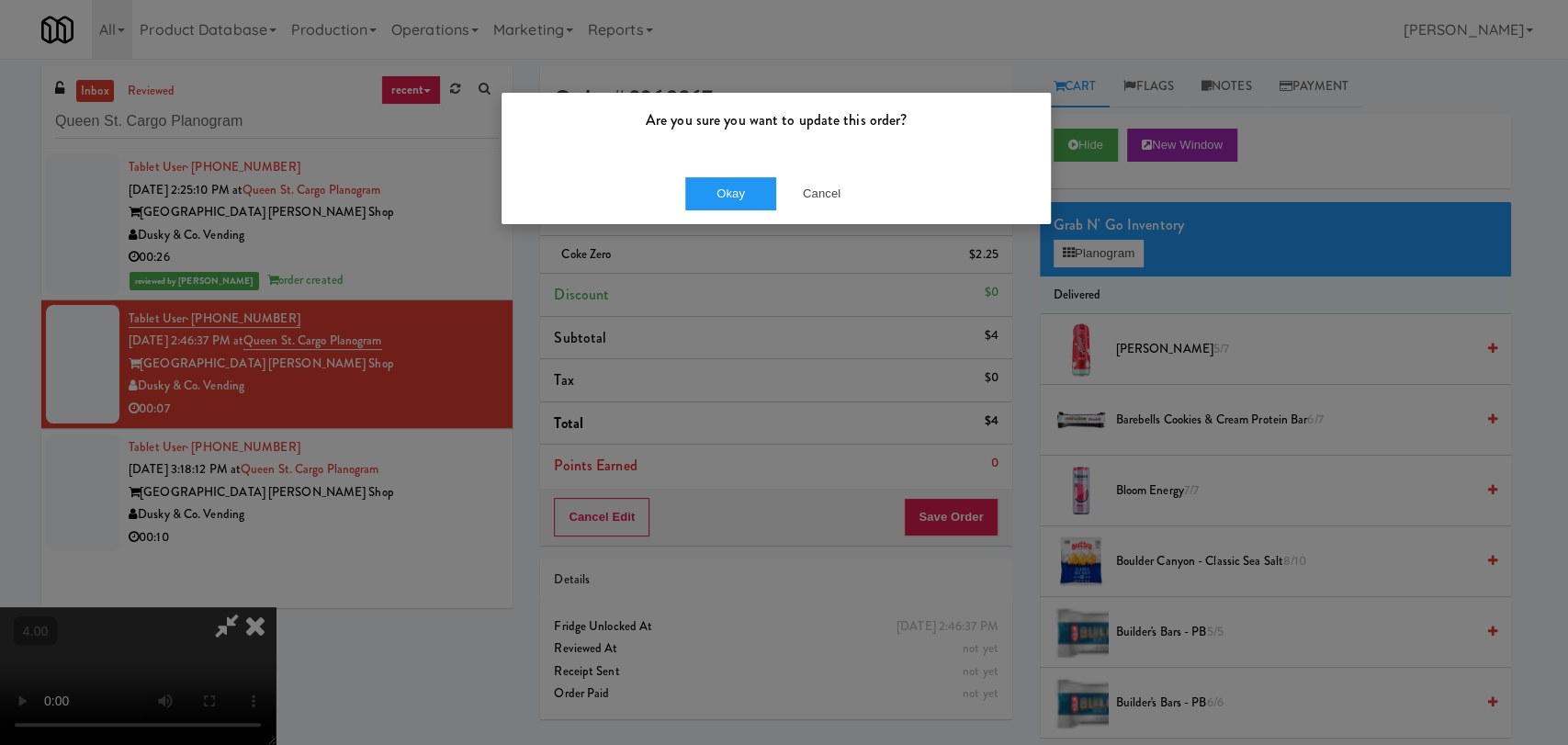
click at [731, 215] on div "Okay Cancel" at bounding box center [776, 194] width 549 height 62
click at [758, 193] on button "Okay" at bounding box center [731, 194] width 92 height 33
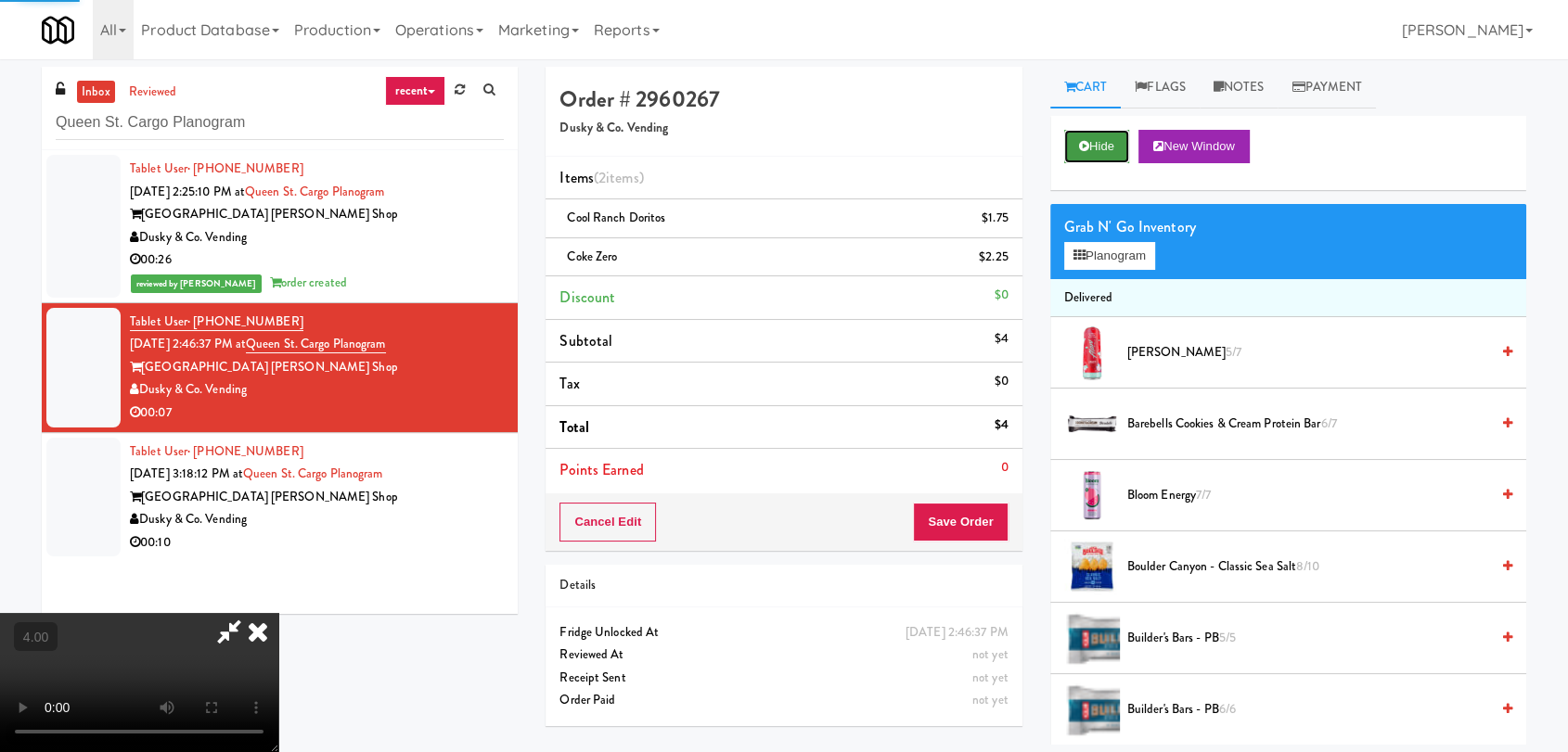
click at [1105, 149] on button "Hide" at bounding box center [1097, 146] width 65 height 33
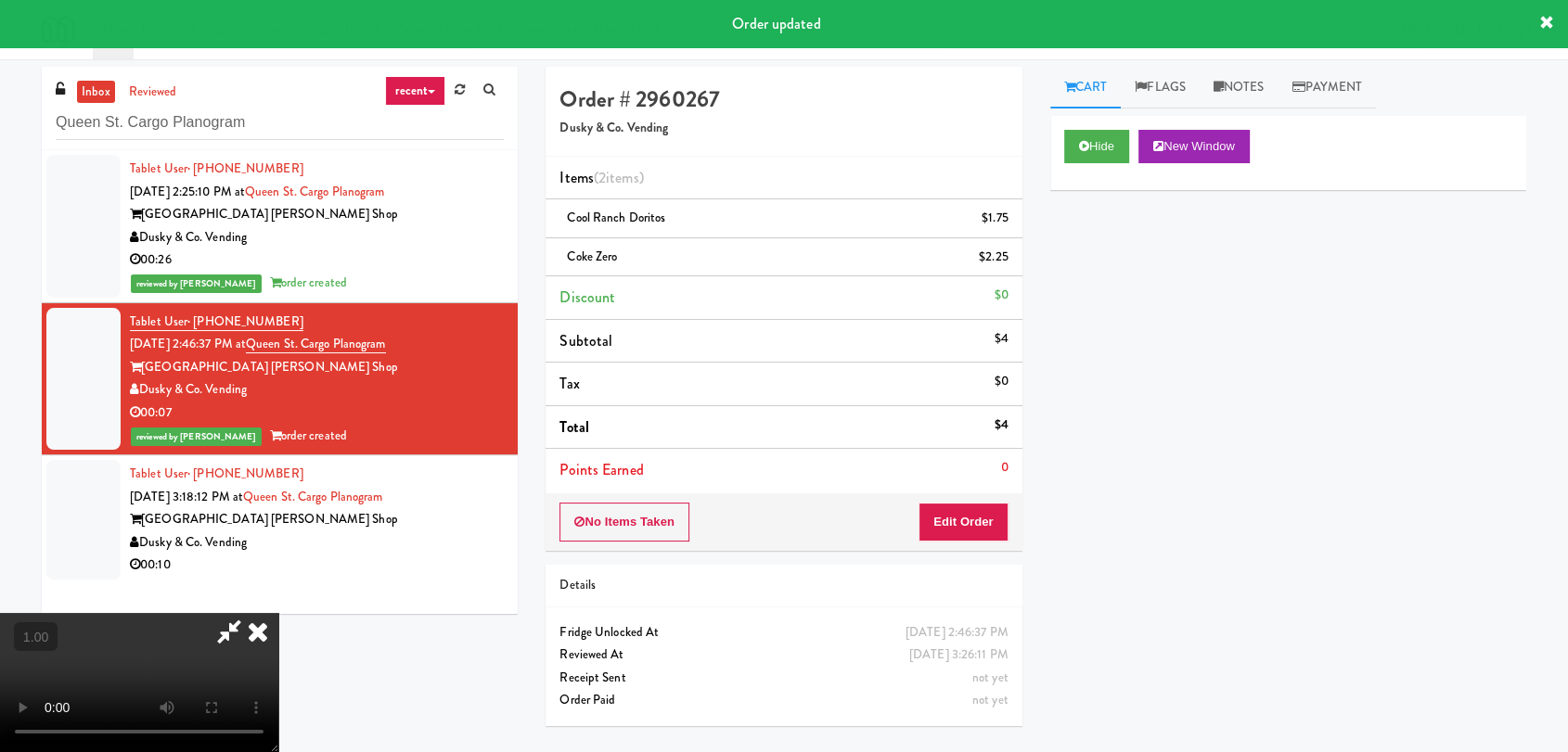
click at [278, 614] on icon at bounding box center [257, 632] width 41 height 37
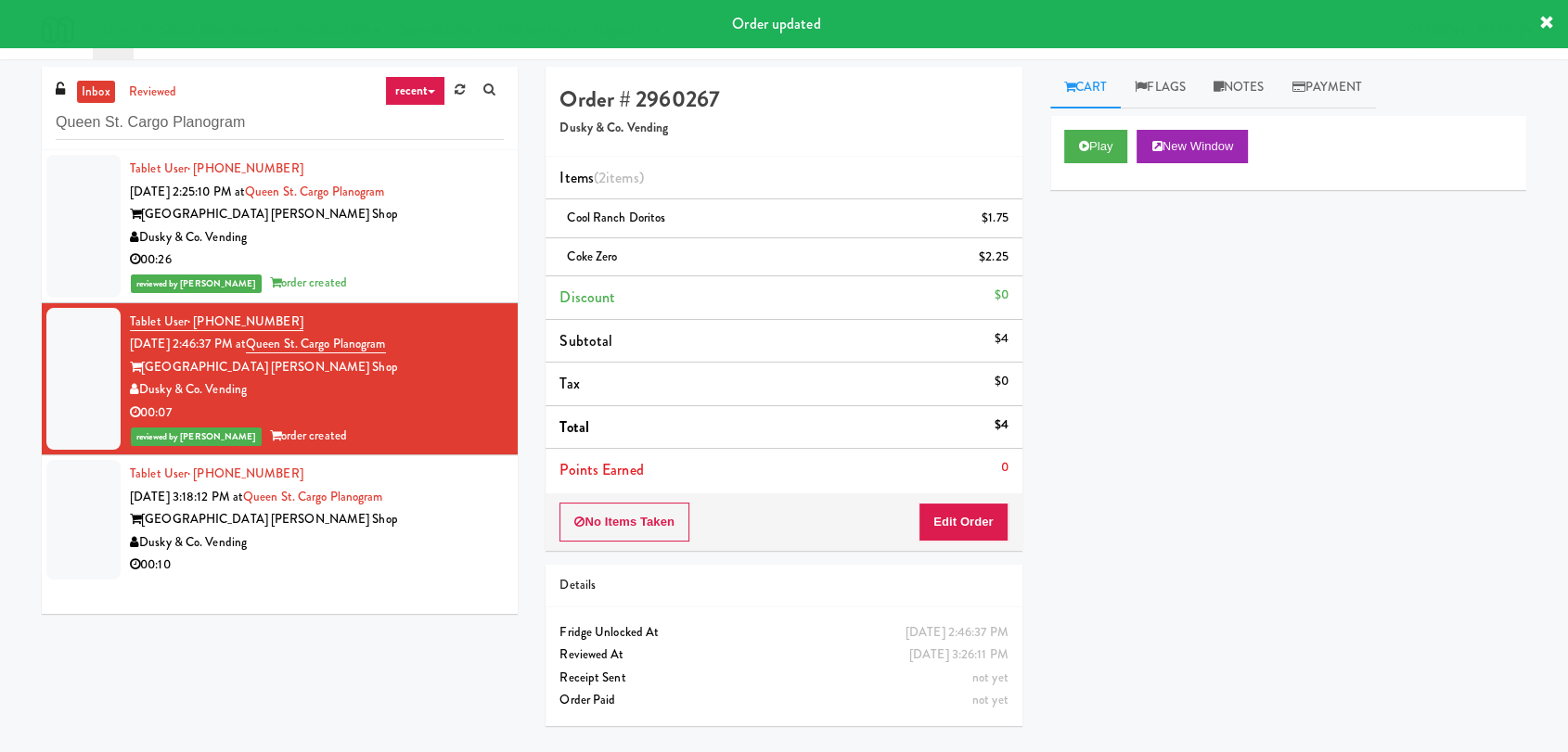
click at [475, 485] on div "Tablet User · (910) 660-3118 [DATE] 3:18:12 PM at [GEOGRAPHIC_DATA] [PERSON_NAM…" at bounding box center [317, 520] width 374 height 114
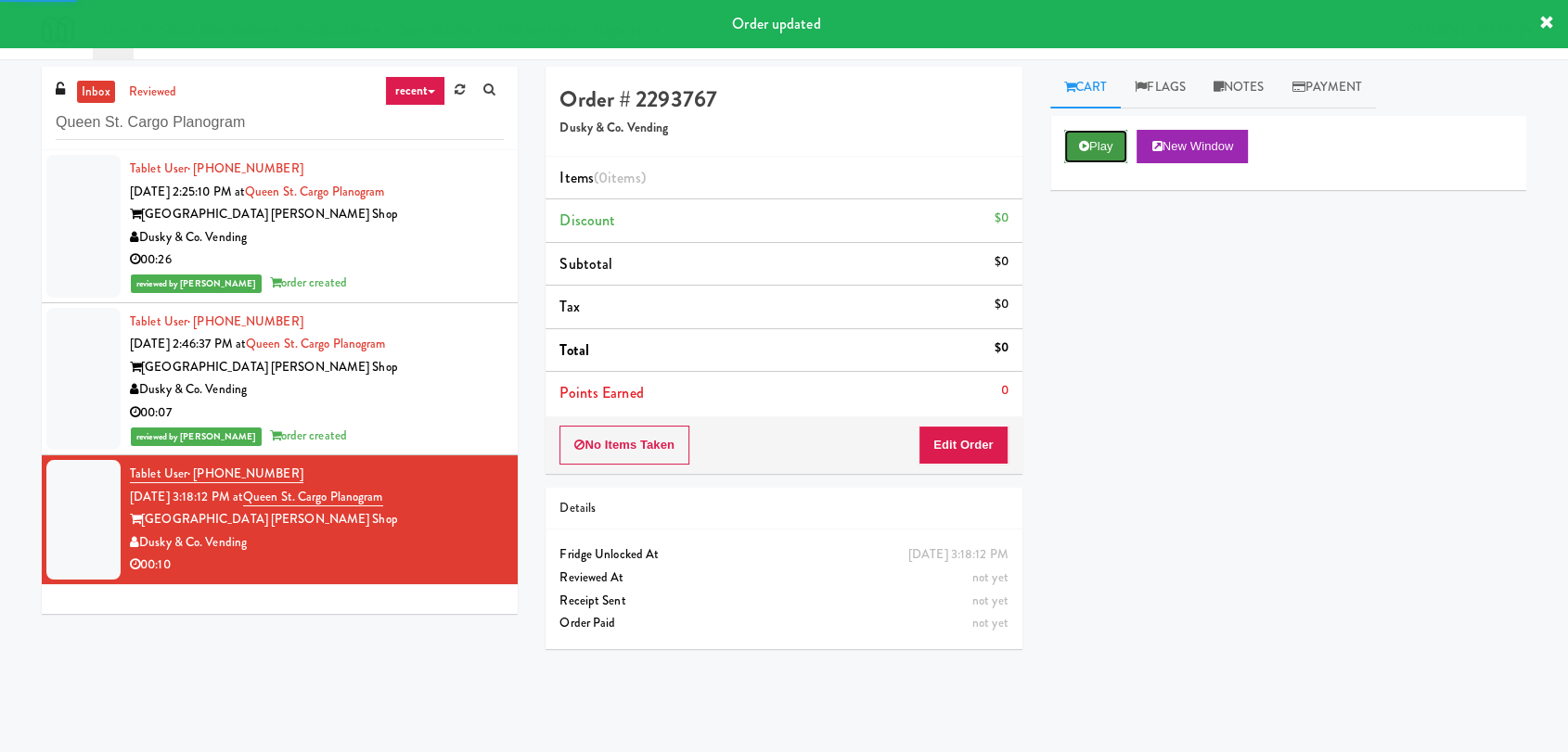
click at [1081, 130] on button "Play" at bounding box center [1096, 146] width 64 height 33
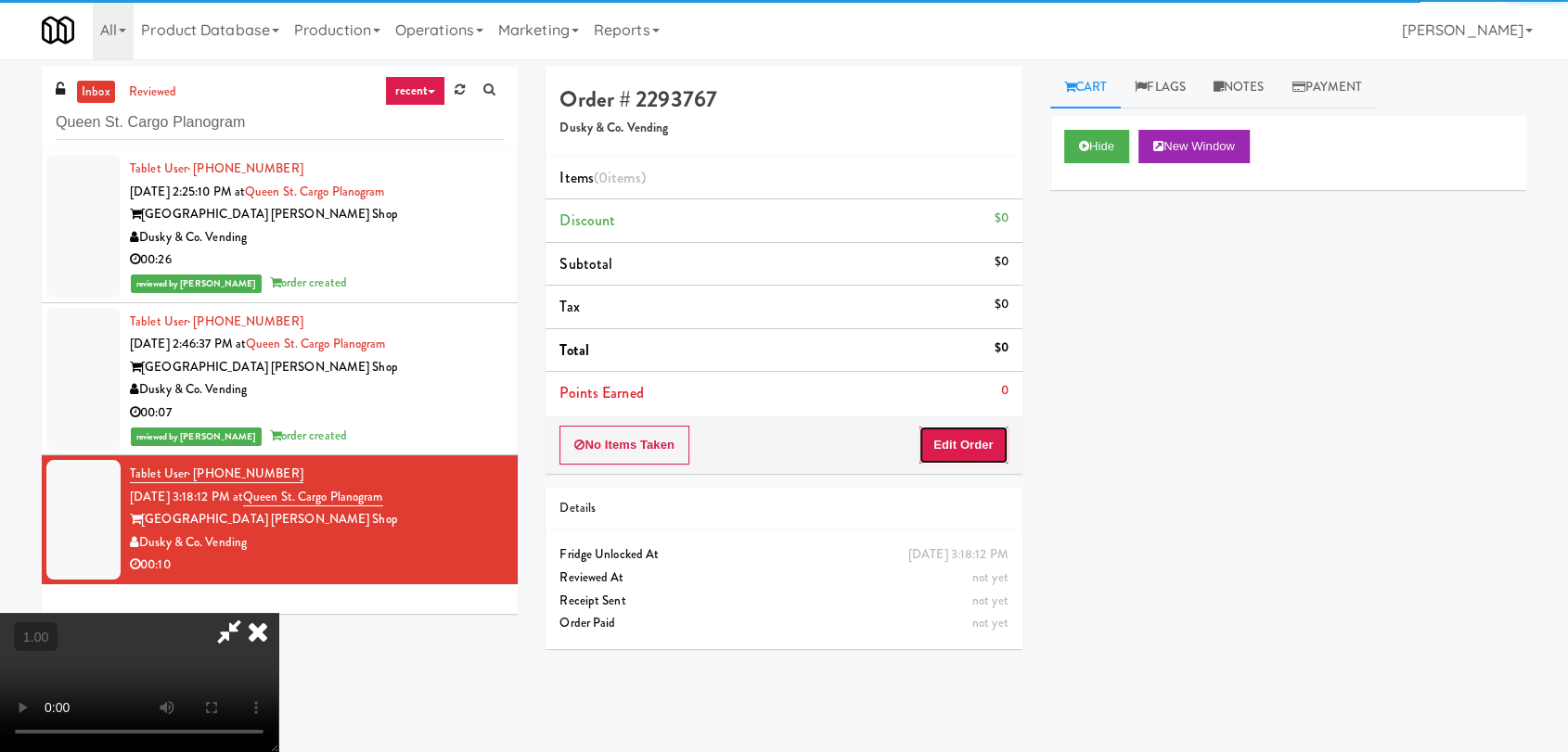
click at [947, 452] on button "Edit Order" at bounding box center [963, 445] width 90 height 39
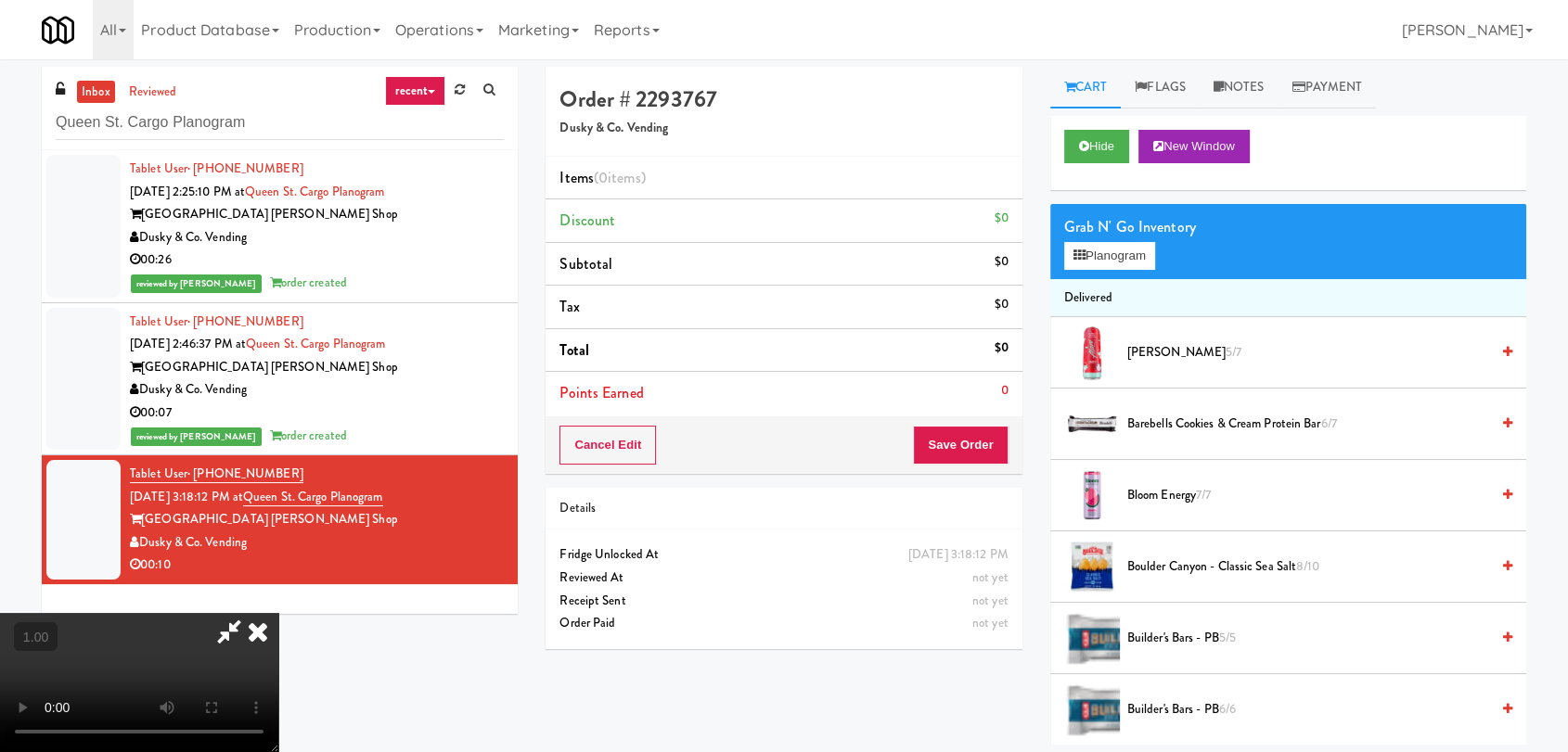
click at [278, 614] on video at bounding box center [138, 683] width 278 height 139
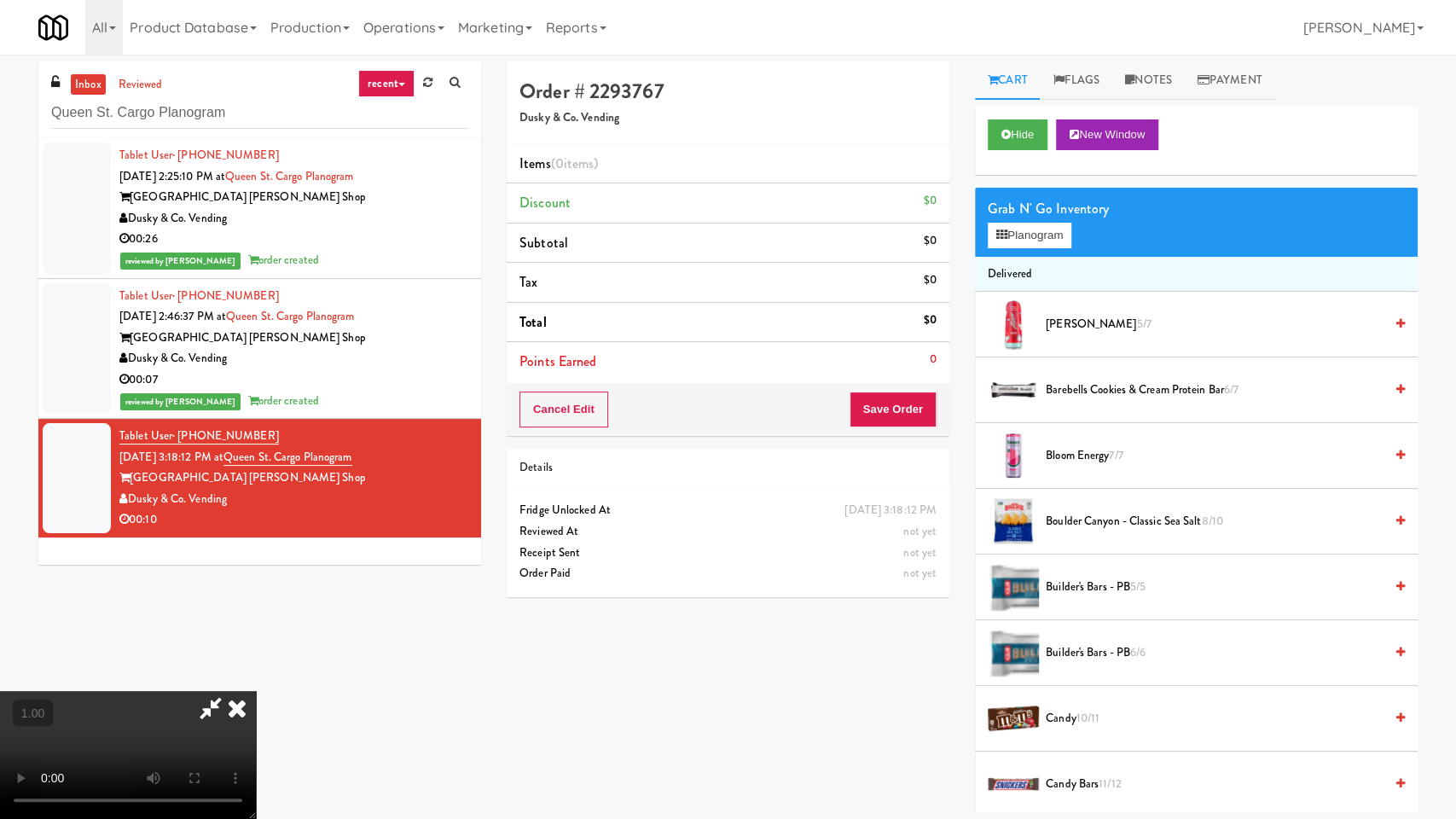
click at [255, 691] on video at bounding box center [127, 754] width 255 height 128
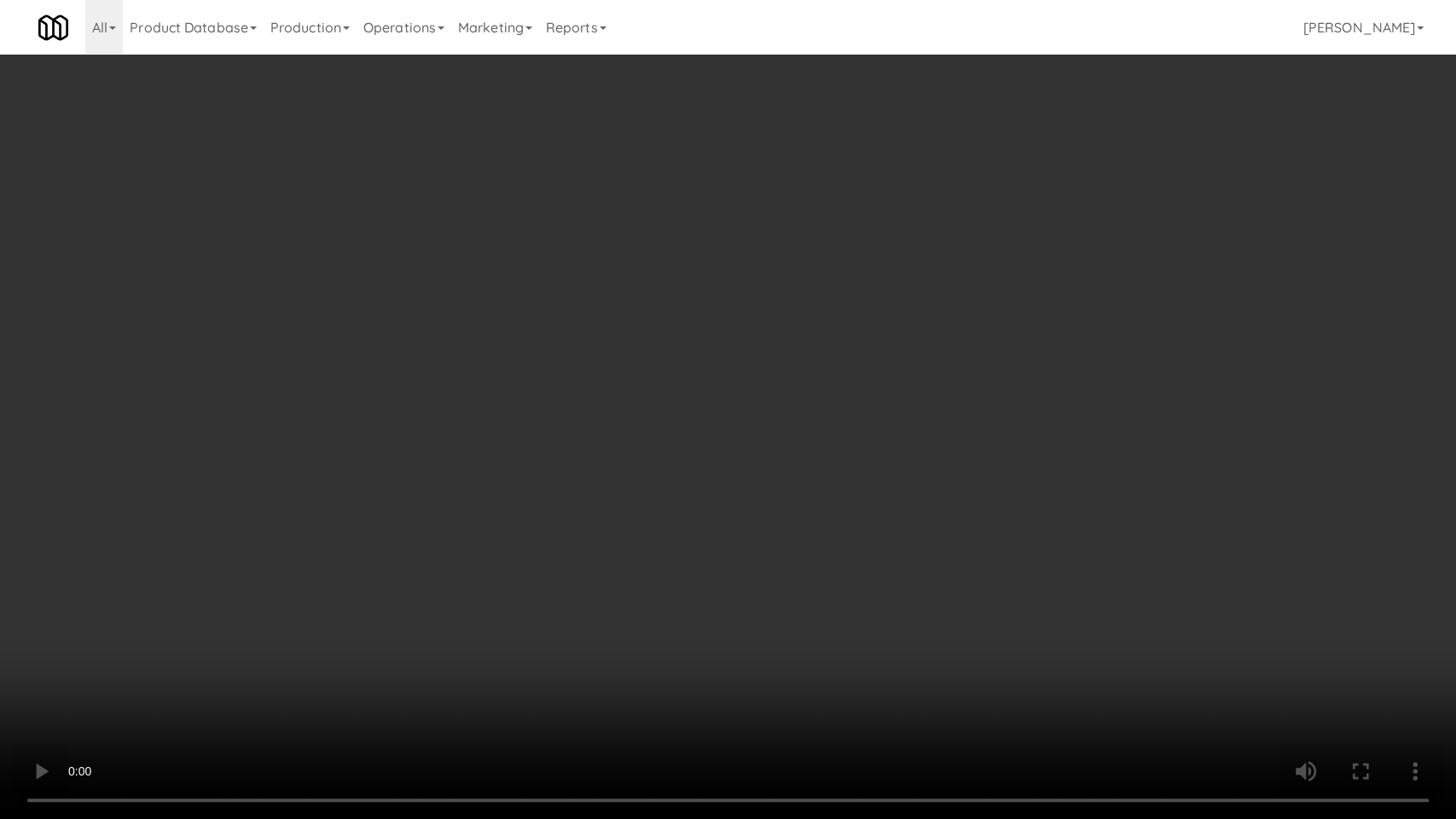
click at [464, 525] on video at bounding box center [728, 409] width 1456 height 819
click at [789, 508] on video at bounding box center [728, 409] width 1456 height 819
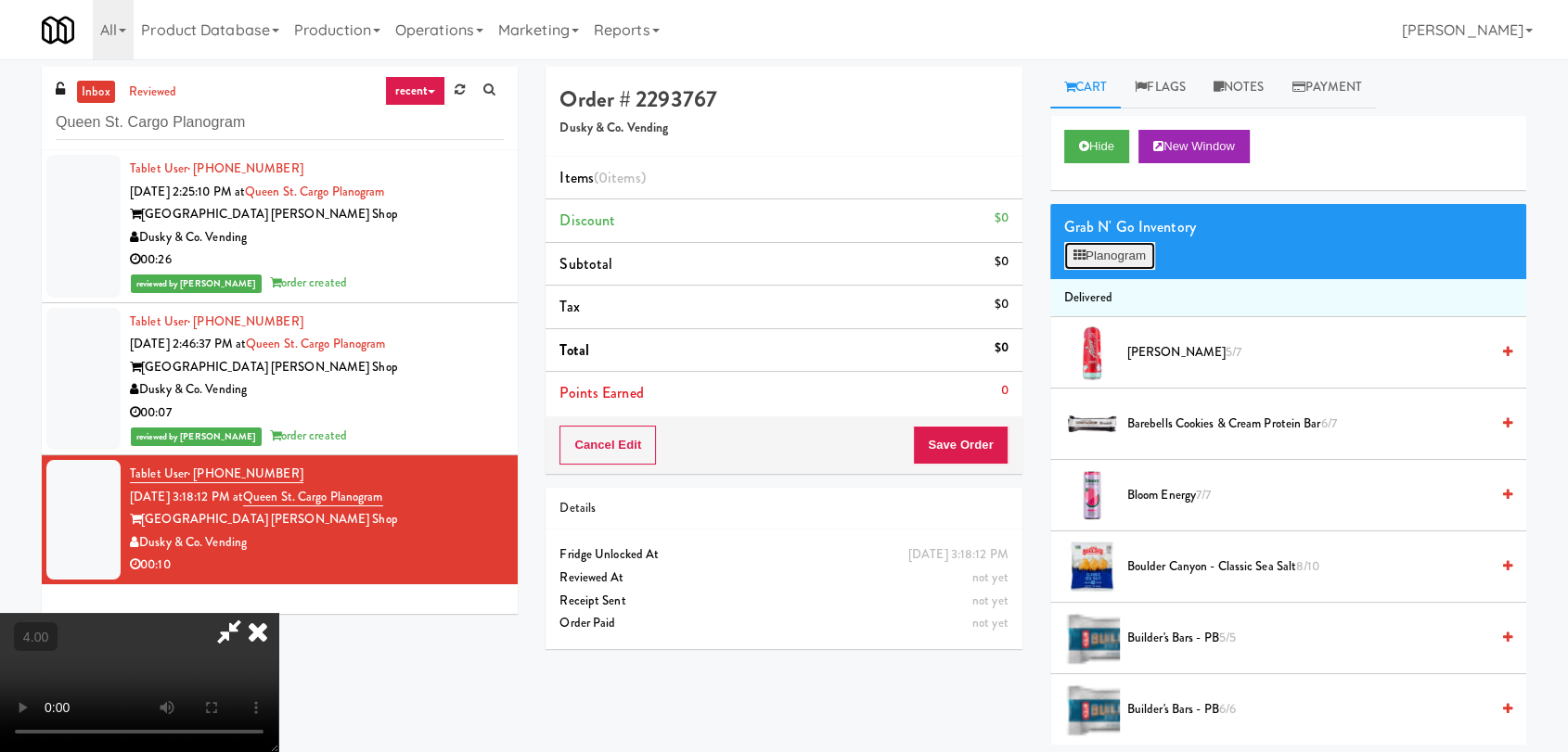
click at [1080, 257] on icon at bounding box center [1079, 255] width 12 height 12
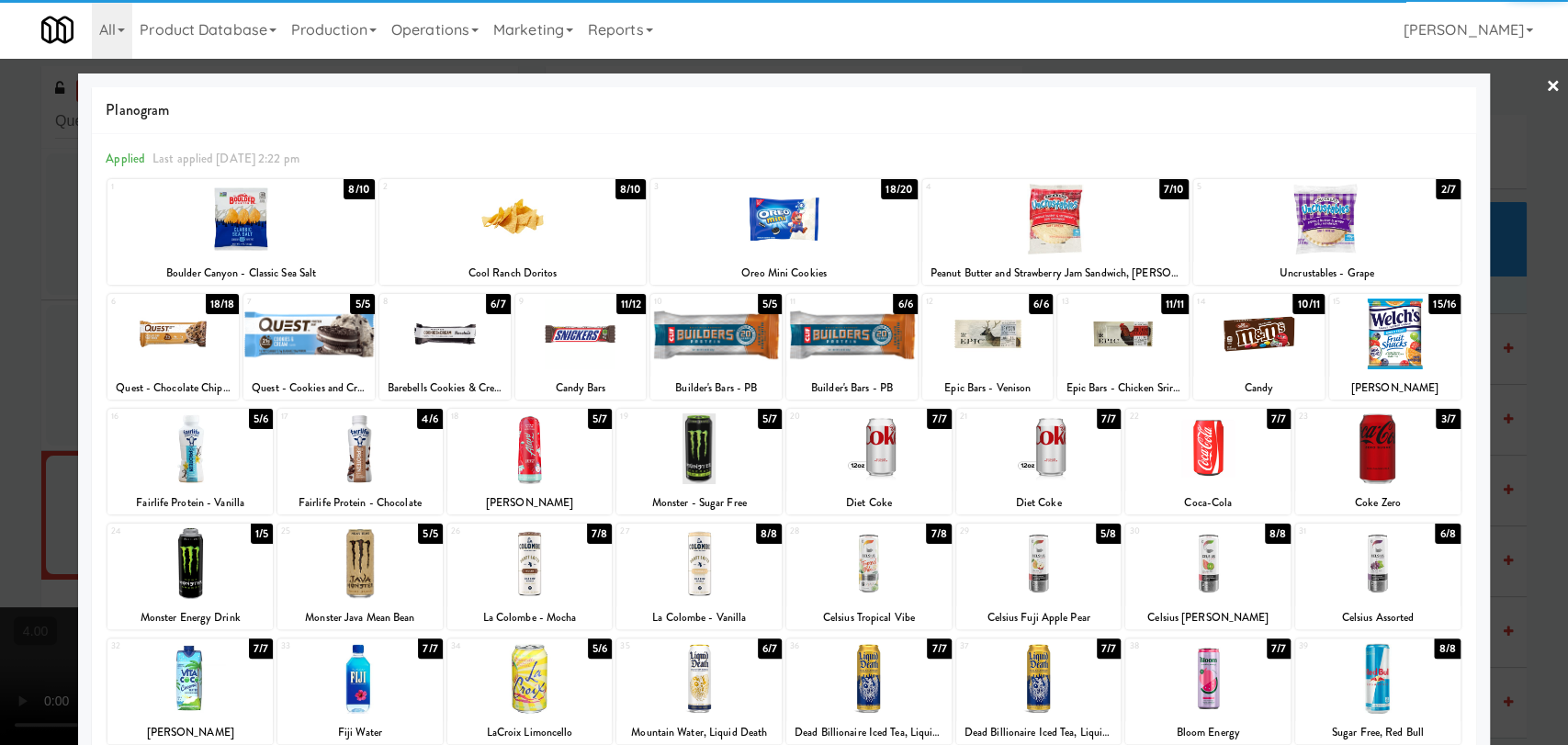
click at [1067, 223] on div at bounding box center [1055, 219] width 267 height 70
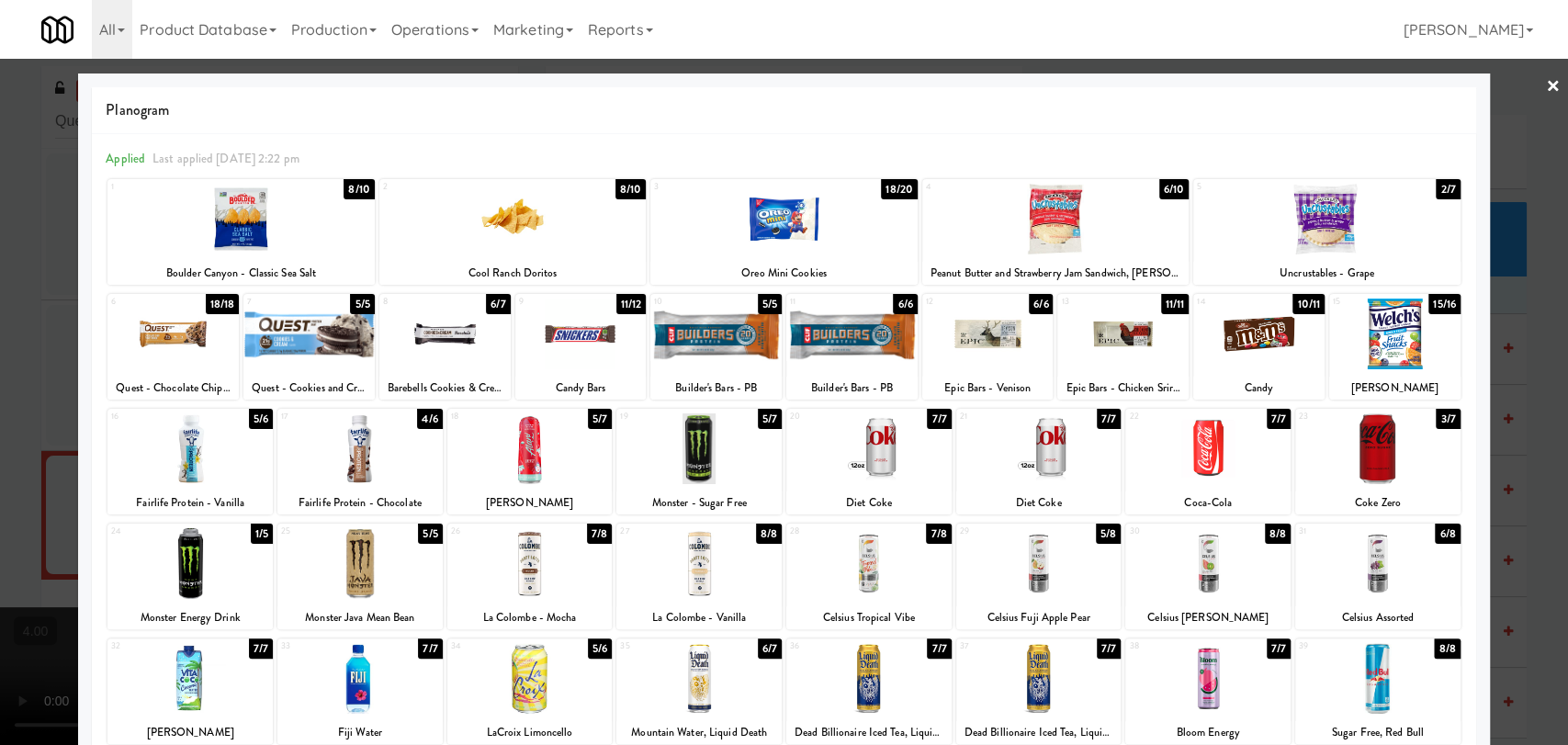
click at [1370, 445] on div at bounding box center [1377, 448] width 165 height 70
click at [1525, 316] on div at bounding box center [784, 372] width 1568 height 745
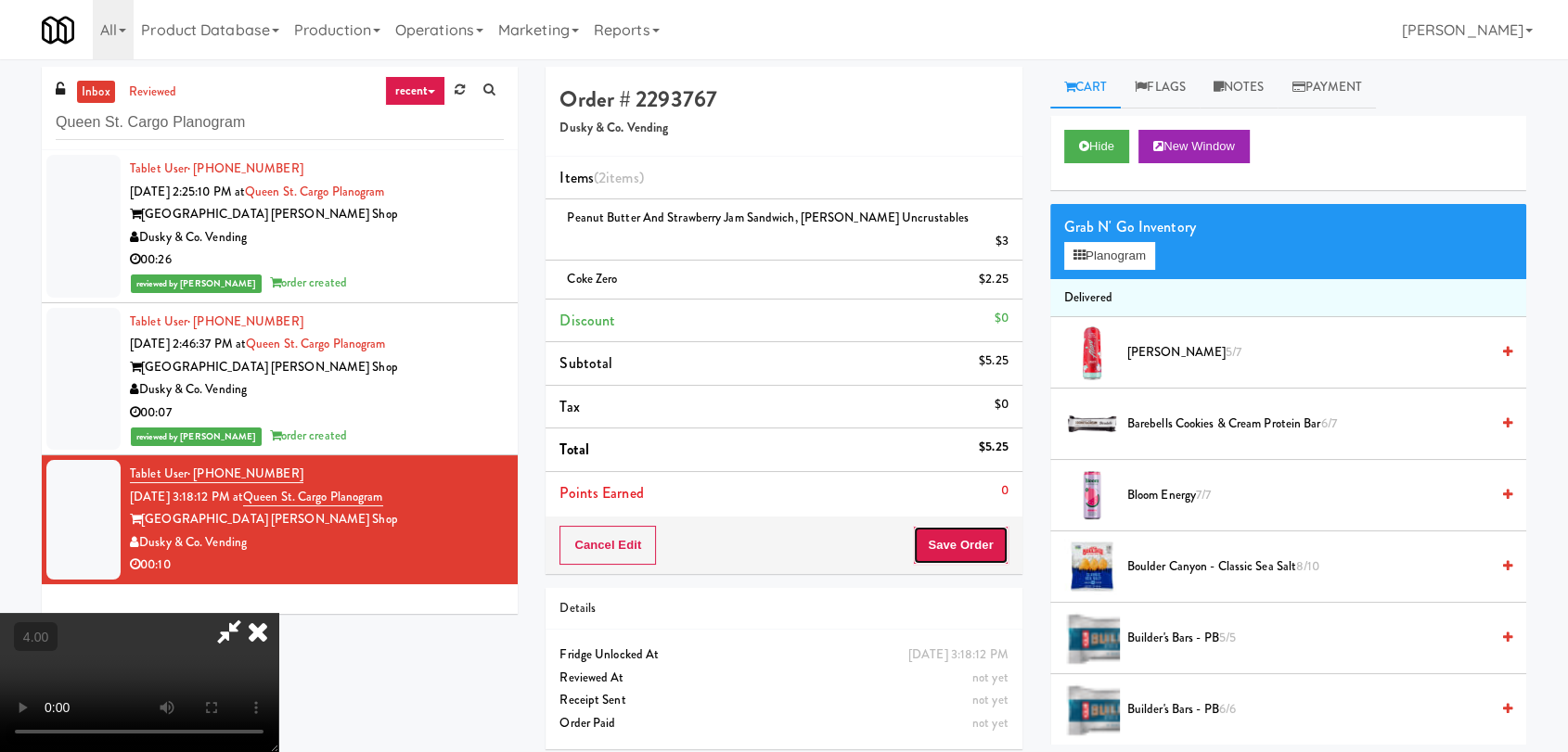
click at [991, 526] on button "Save Order" at bounding box center [960, 545] width 95 height 39
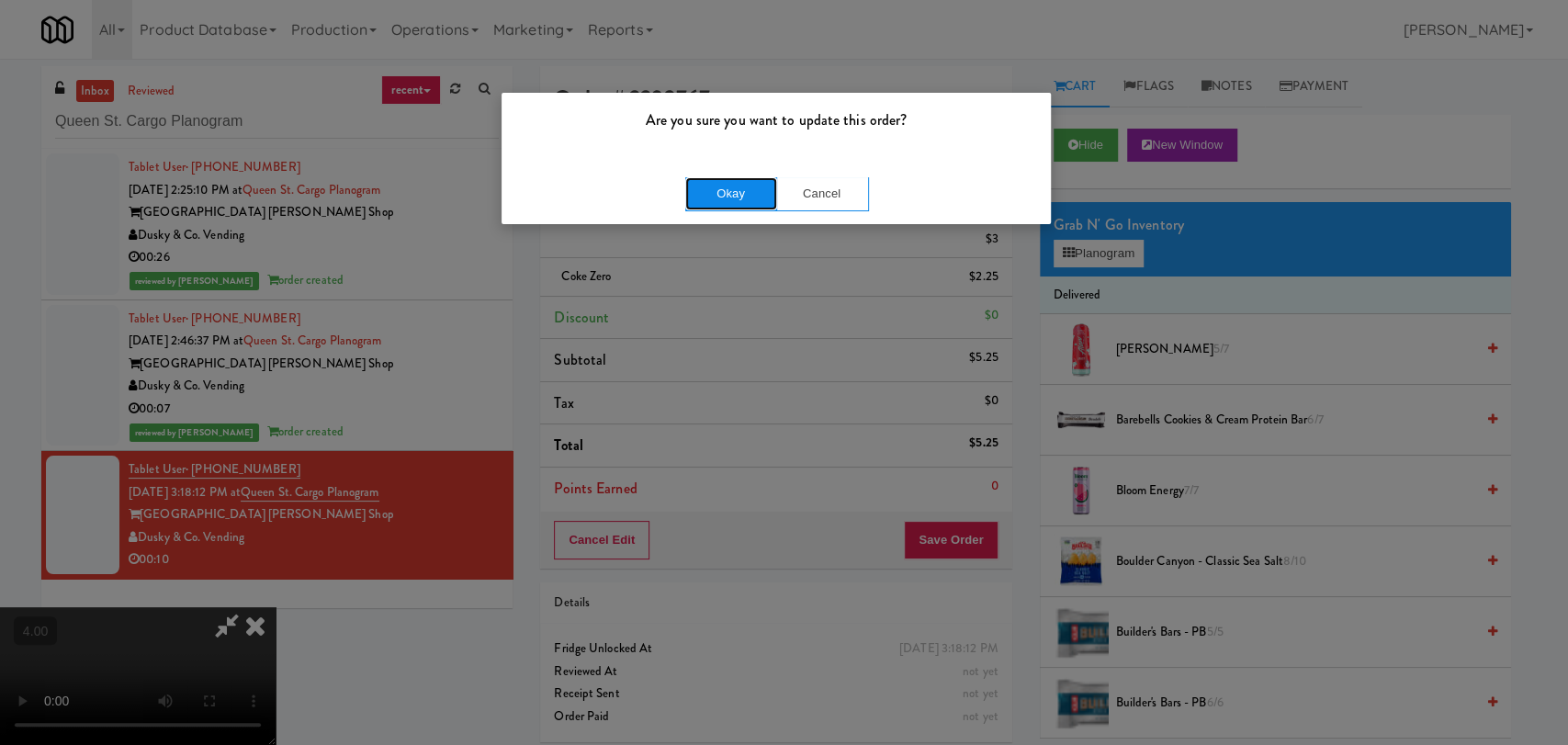
click at [755, 193] on button "Okay" at bounding box center [731, 194] width 92 height 33
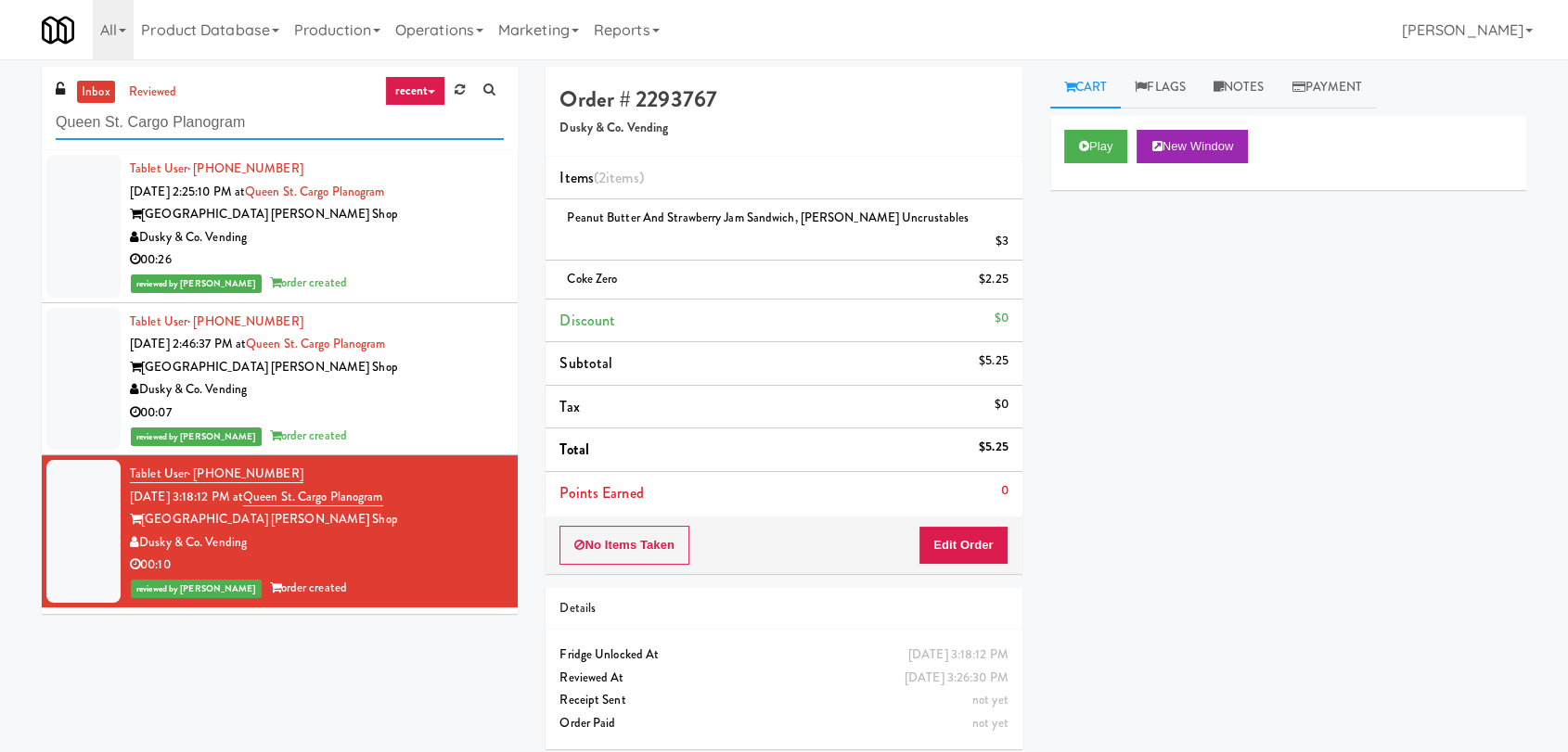
drag, startPoint x: 218, startPoint y: 124, endPoint x: 0, endPoint y: 87, distance: 221.1
click at [0, 87] on div "inbox reviewed recent all unclear take inventory issue suspicious failed recent…" at bounding box center [784, 414] width 1568 height 697
paste input "500 West Trade - Combo"
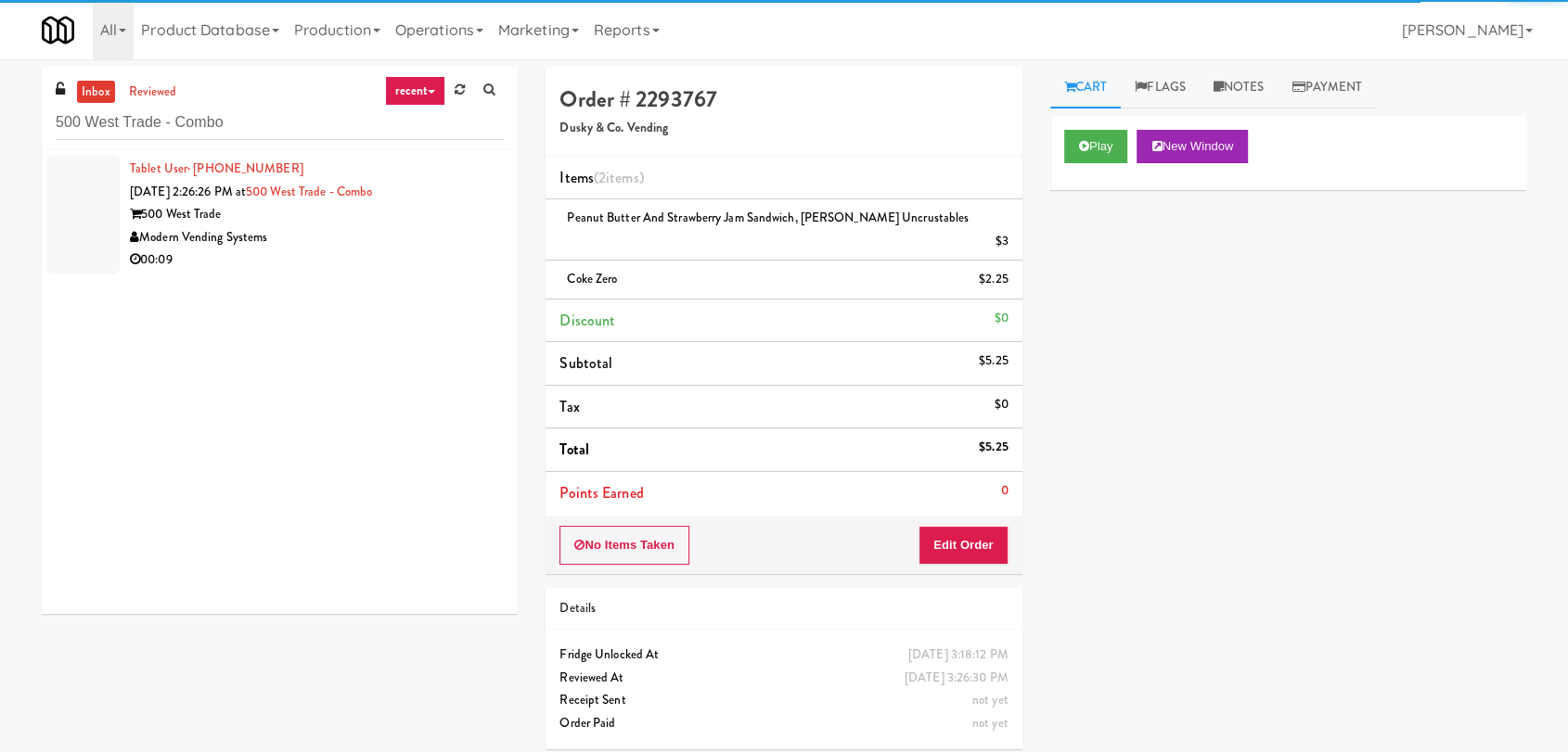
click at [413, 246] on div "Modern Vending Systems" at bounding box center [317, 238] width 374 height 23
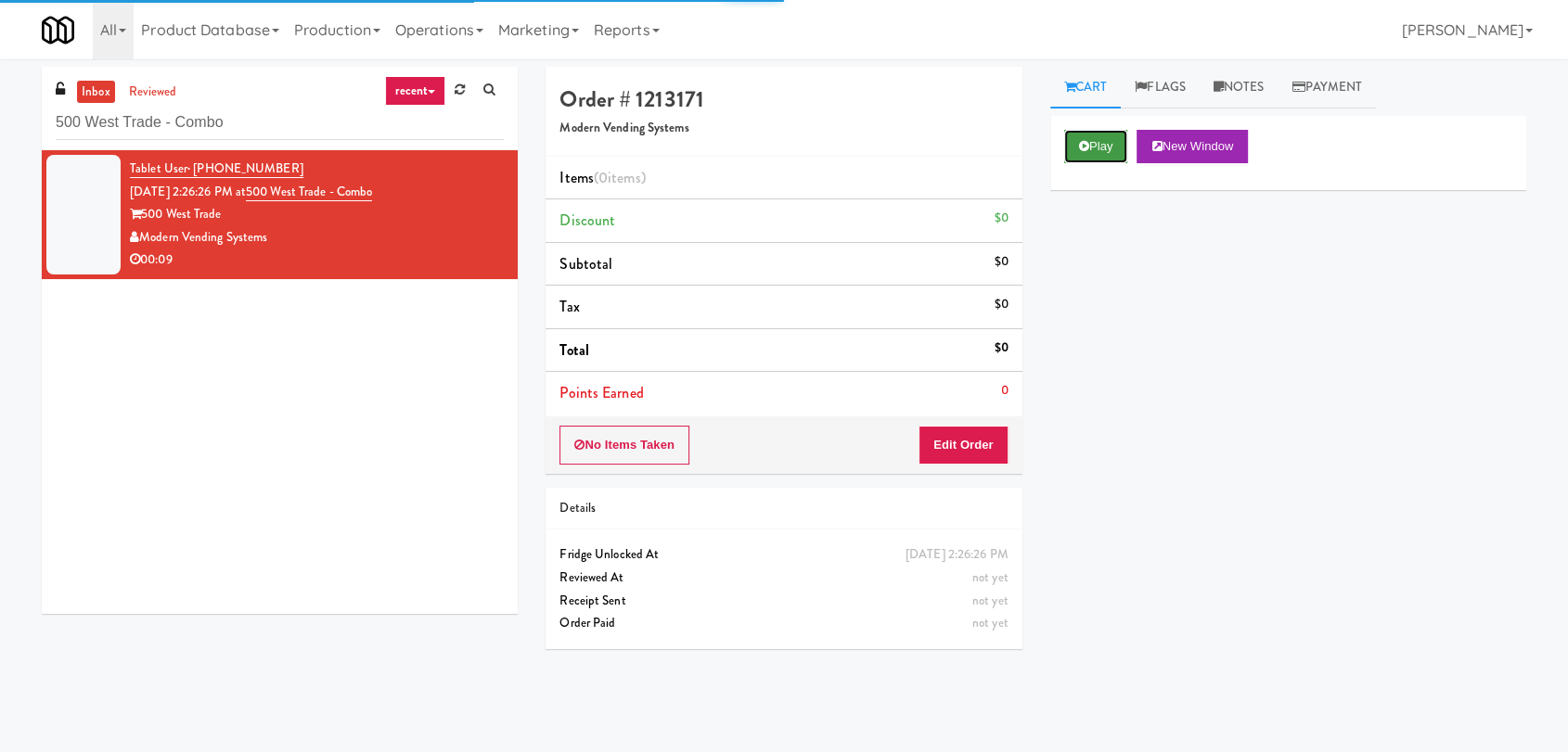
click at [1114, 143] on button "Play" at bounding box center [1096, 146] width 64 height 33
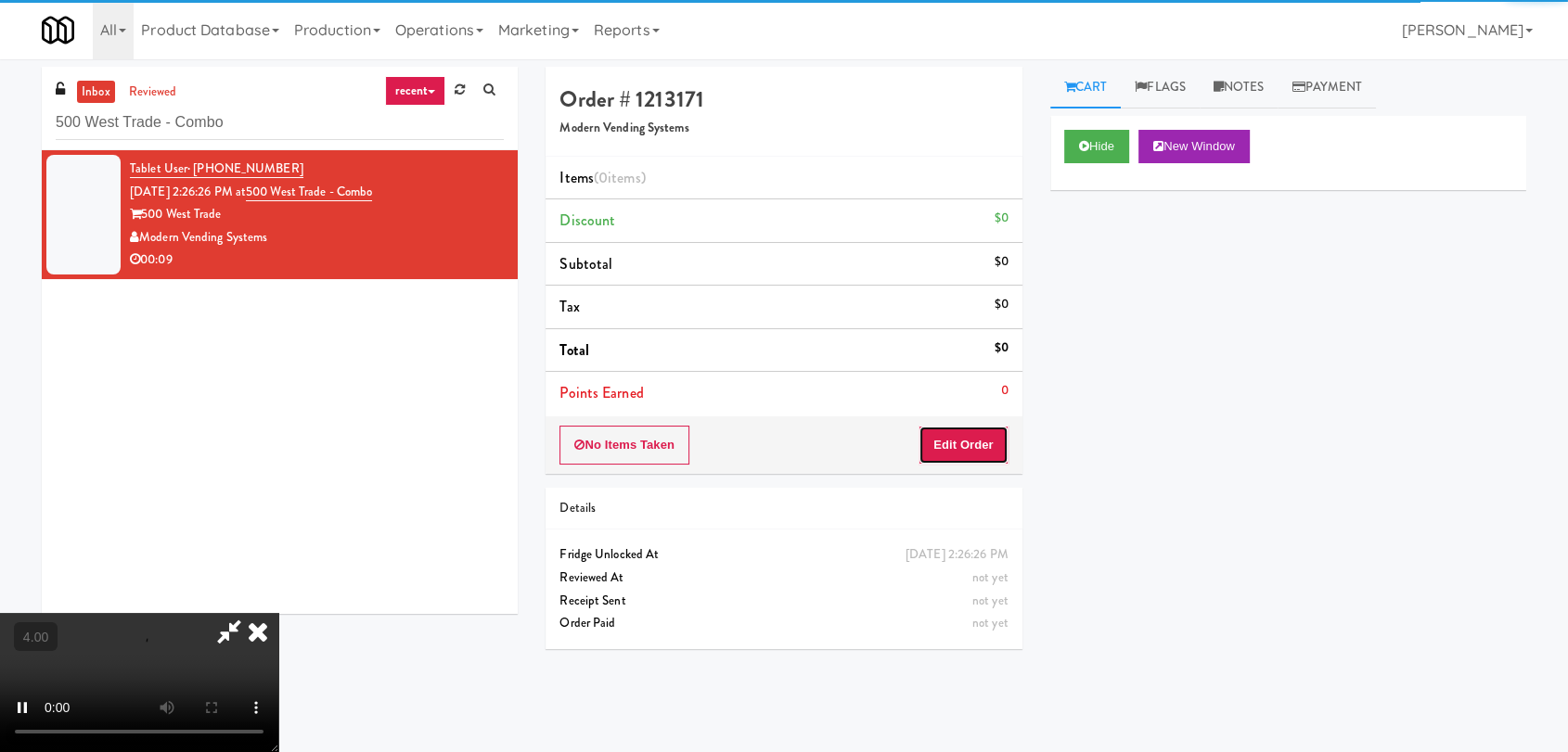
click at [984, 428] on button "Edit Order" at bounding box center [963, 445] width 90 height 39
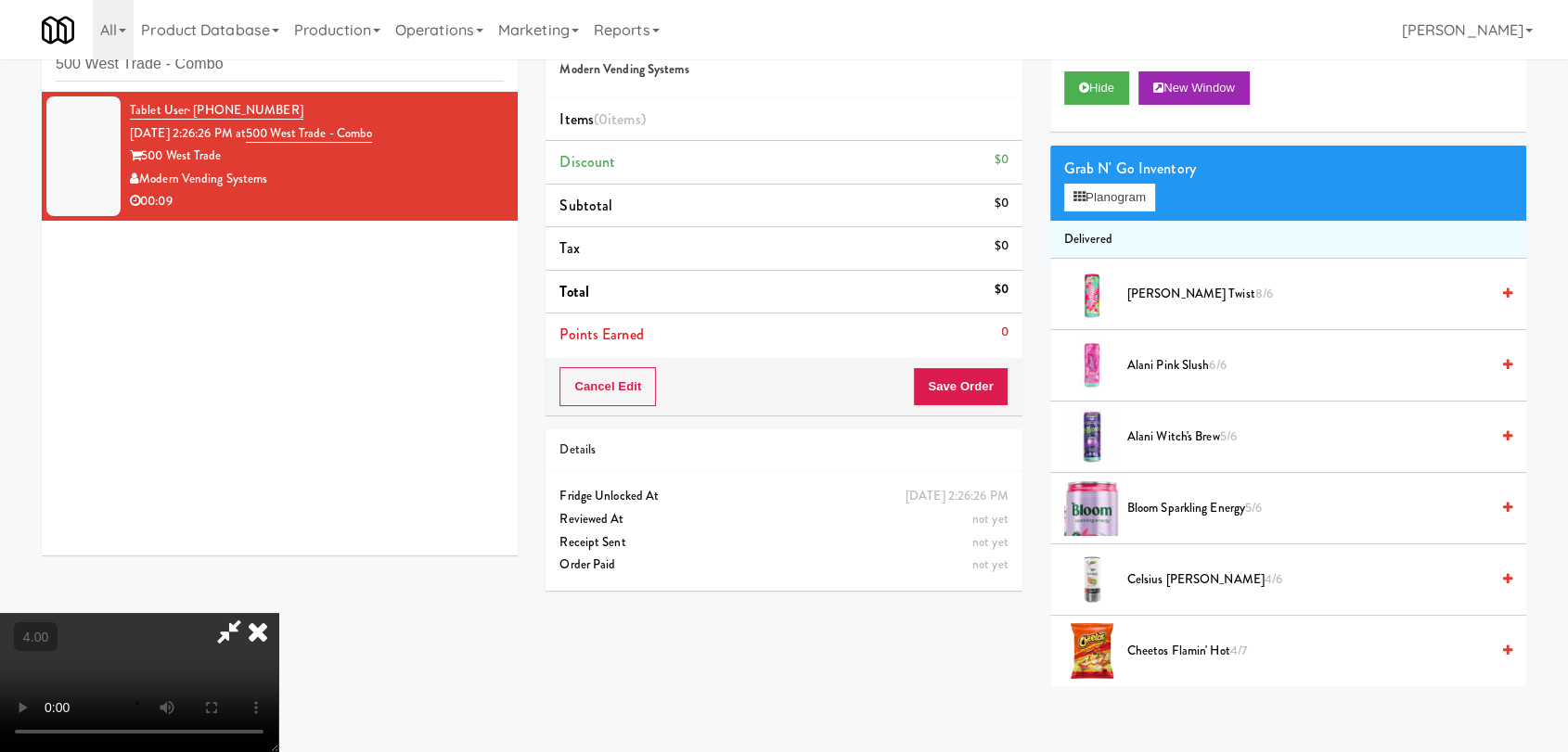
scroll to position [60, 0]
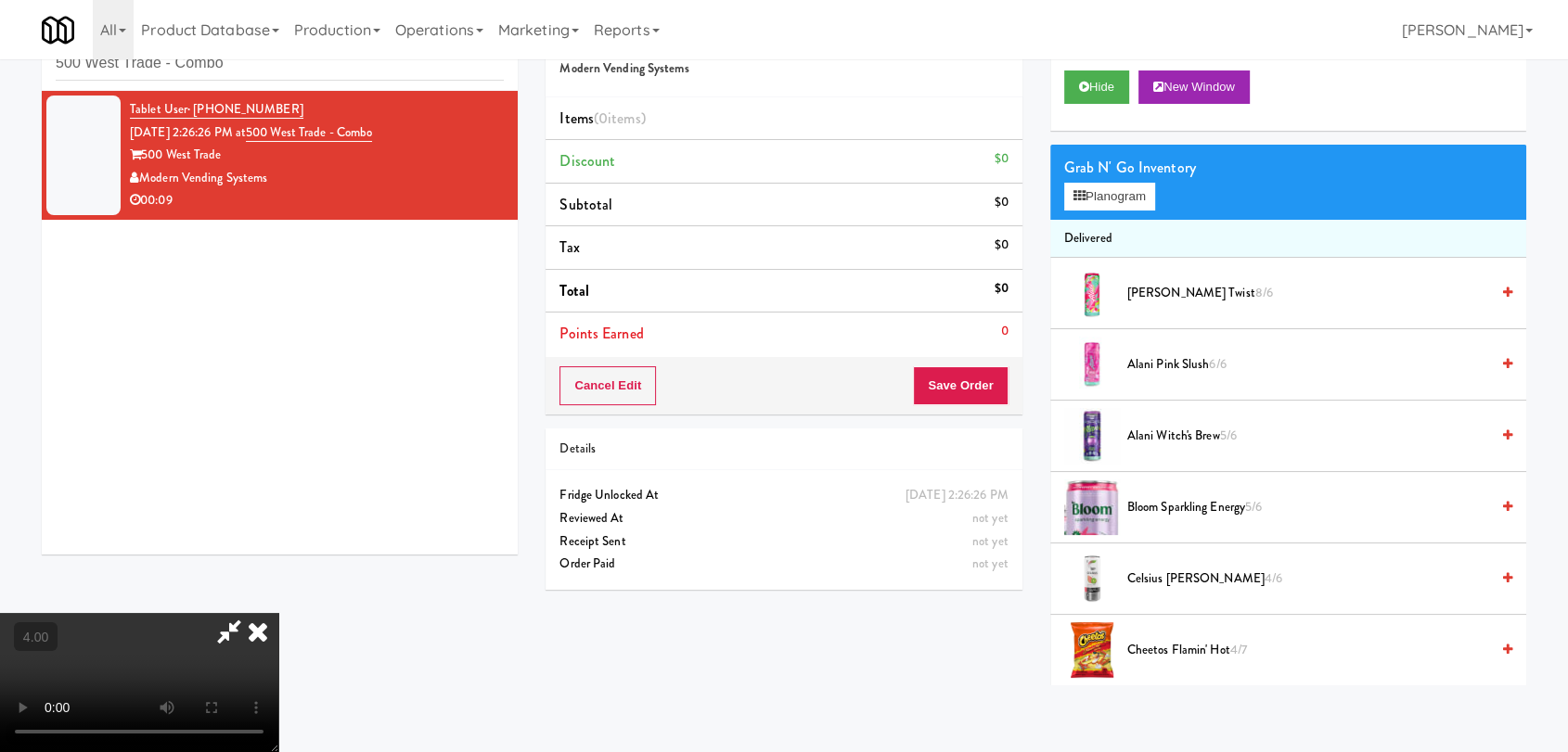
click at [278, 614] on video at bounding box center [138, 683] width 278 height 139
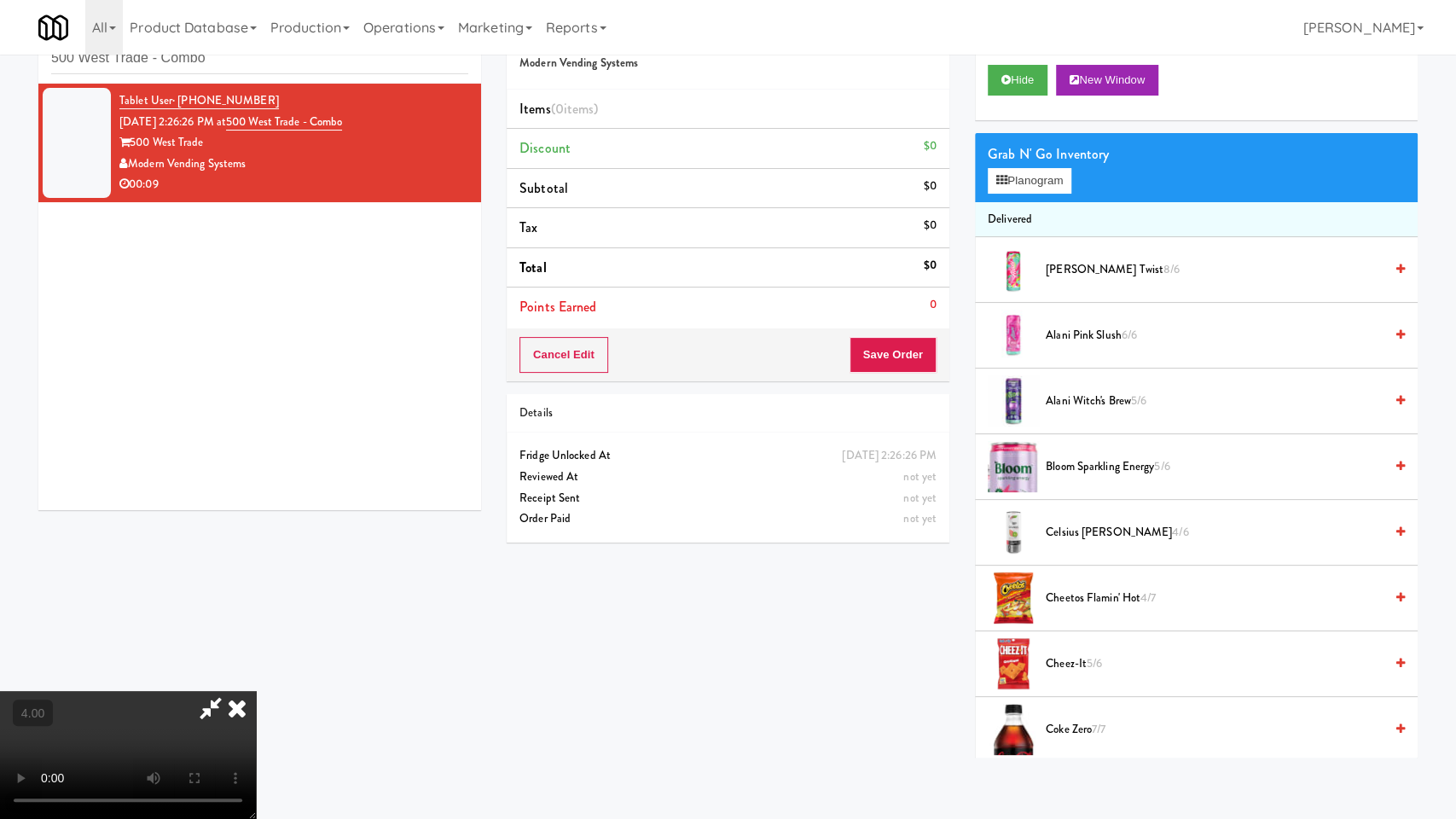
click at [255, 691] on video at bounding box center [127, 754] width 255 height 128
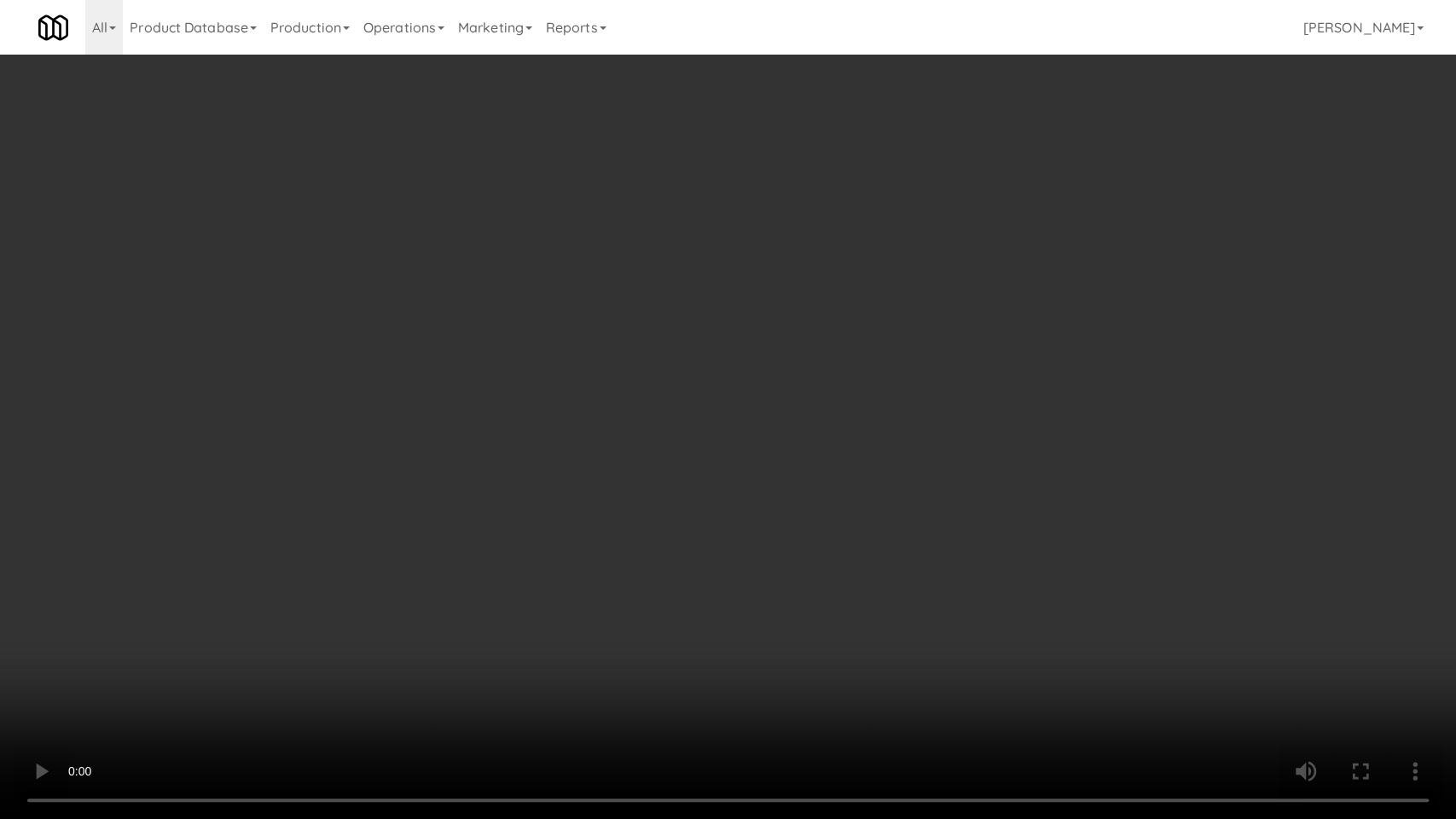
click at [594, 620] on video at bounding box center [728, 409] width 1456 height 819
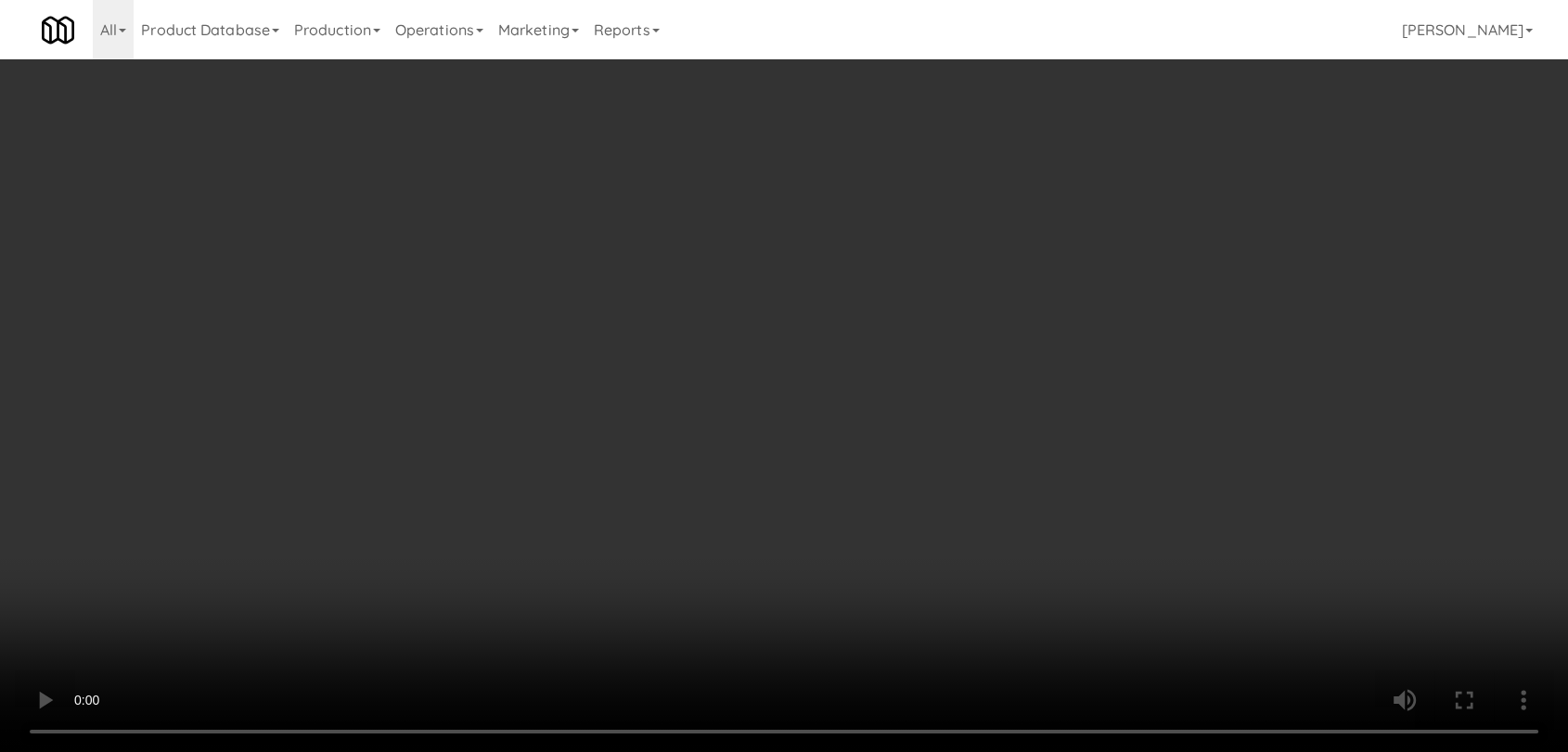
click at [1117, 205] on button "Planogram" at bounding box center [1110, 196] width 91 height 28
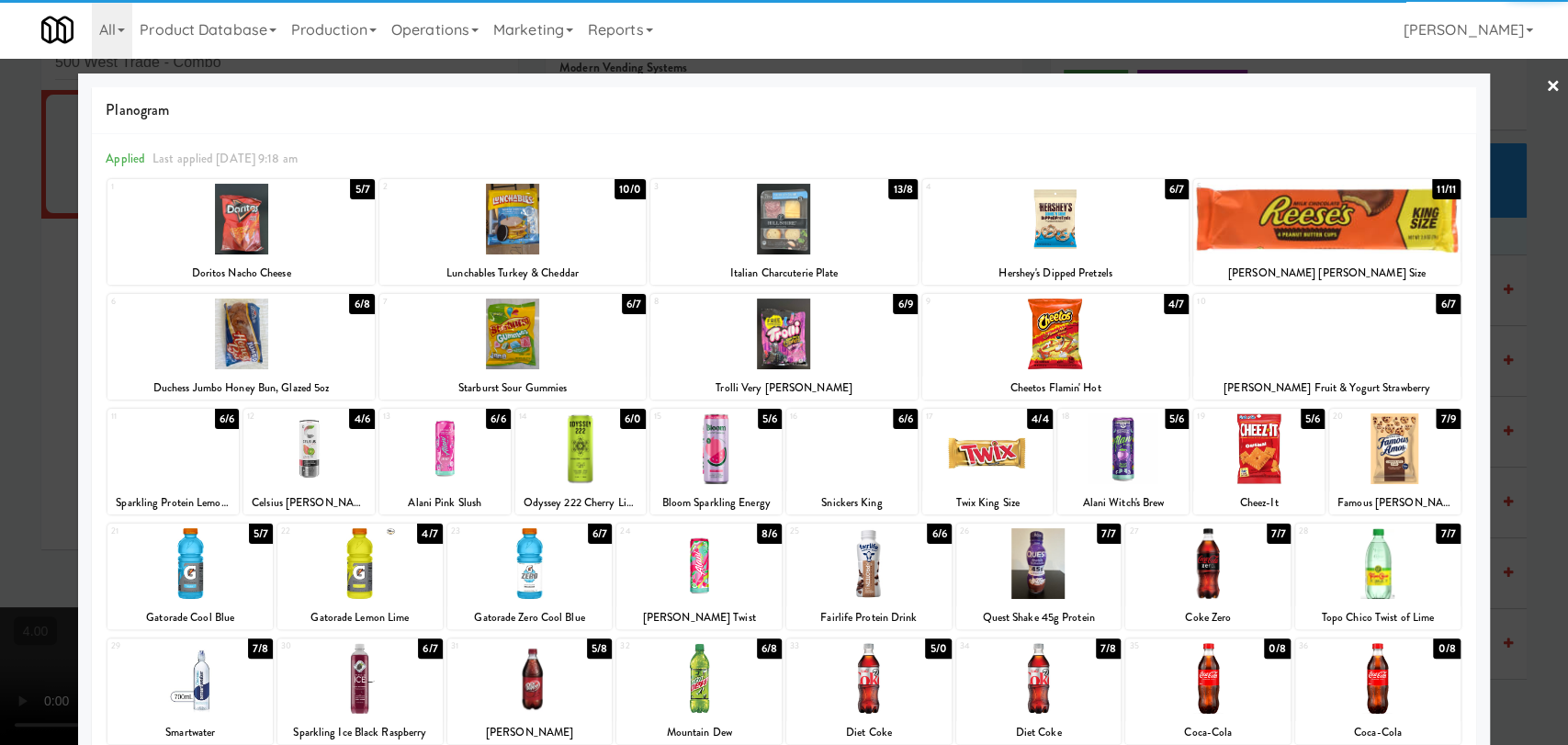
click at [346, 563] on div at bounding box center [360, 563] width 165 height 70
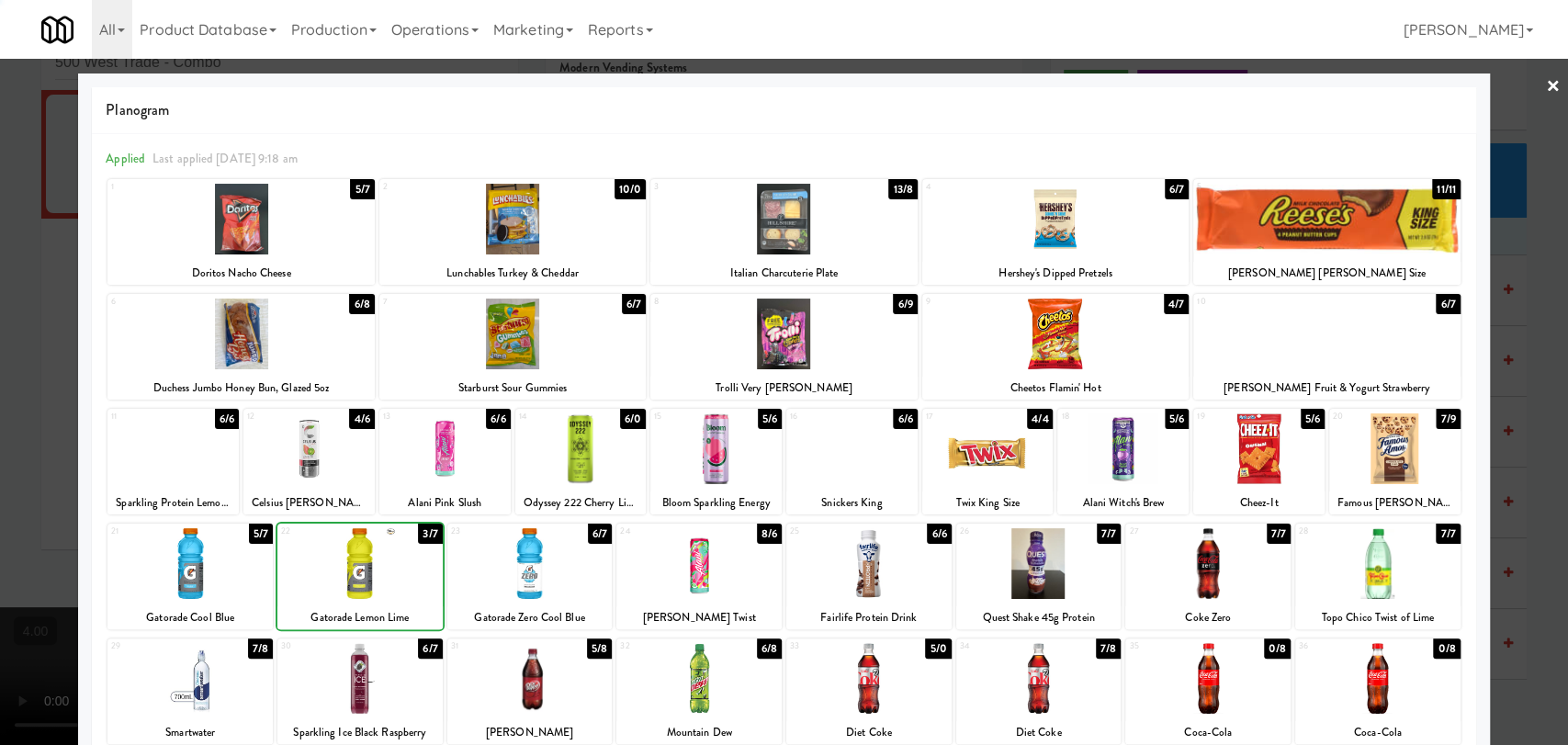
click at [346, 563] on div at bounding box center [360, 563] width 165 height 70
click at [0, 427] on div at bounding box center [784, 372] width 1568 height 745
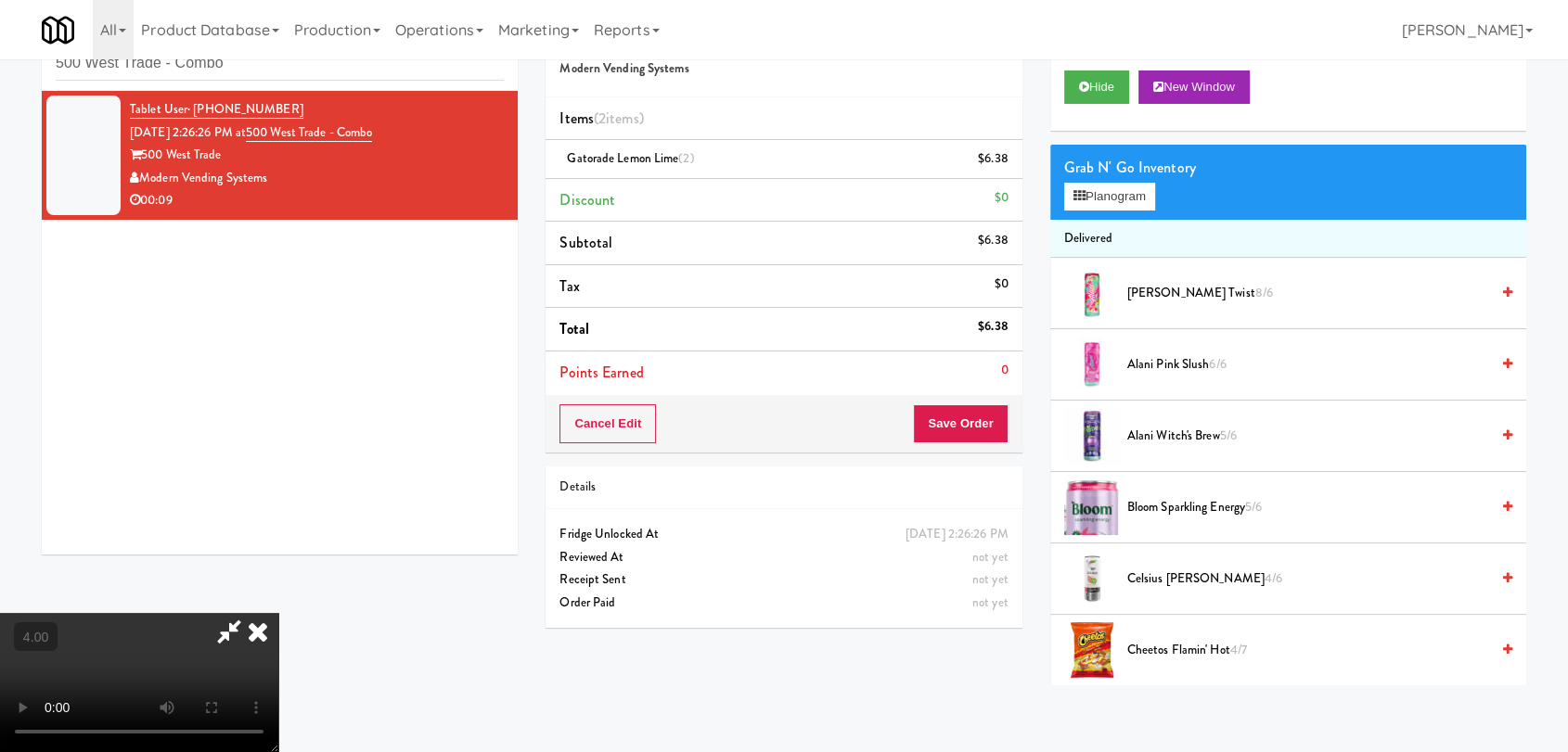
click at [278, 614] on icon at bounding box center [257, 632] width 41 height 37
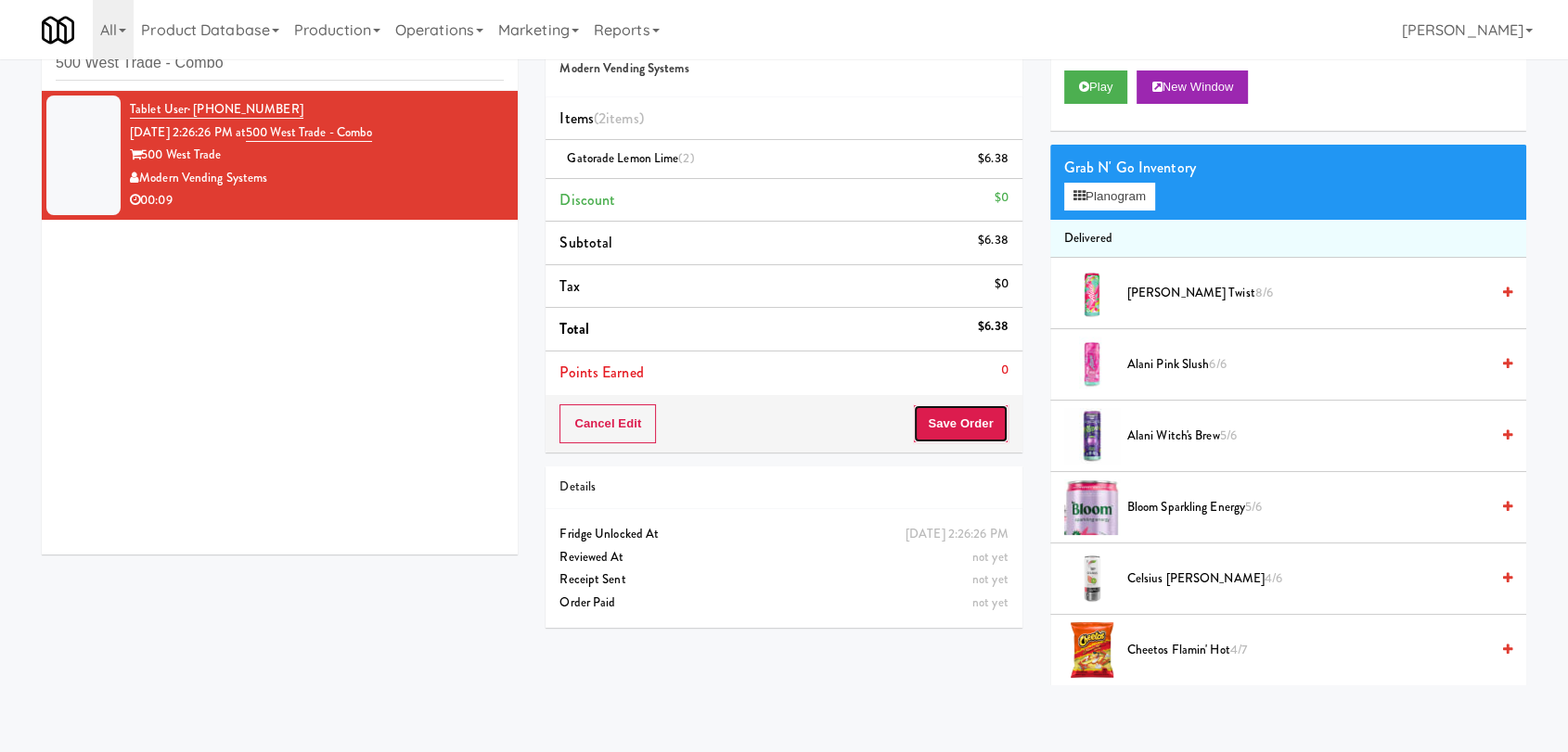
click at [964, 433] on button "Save Order" at bounding box center [960, 423] width 95 height 39
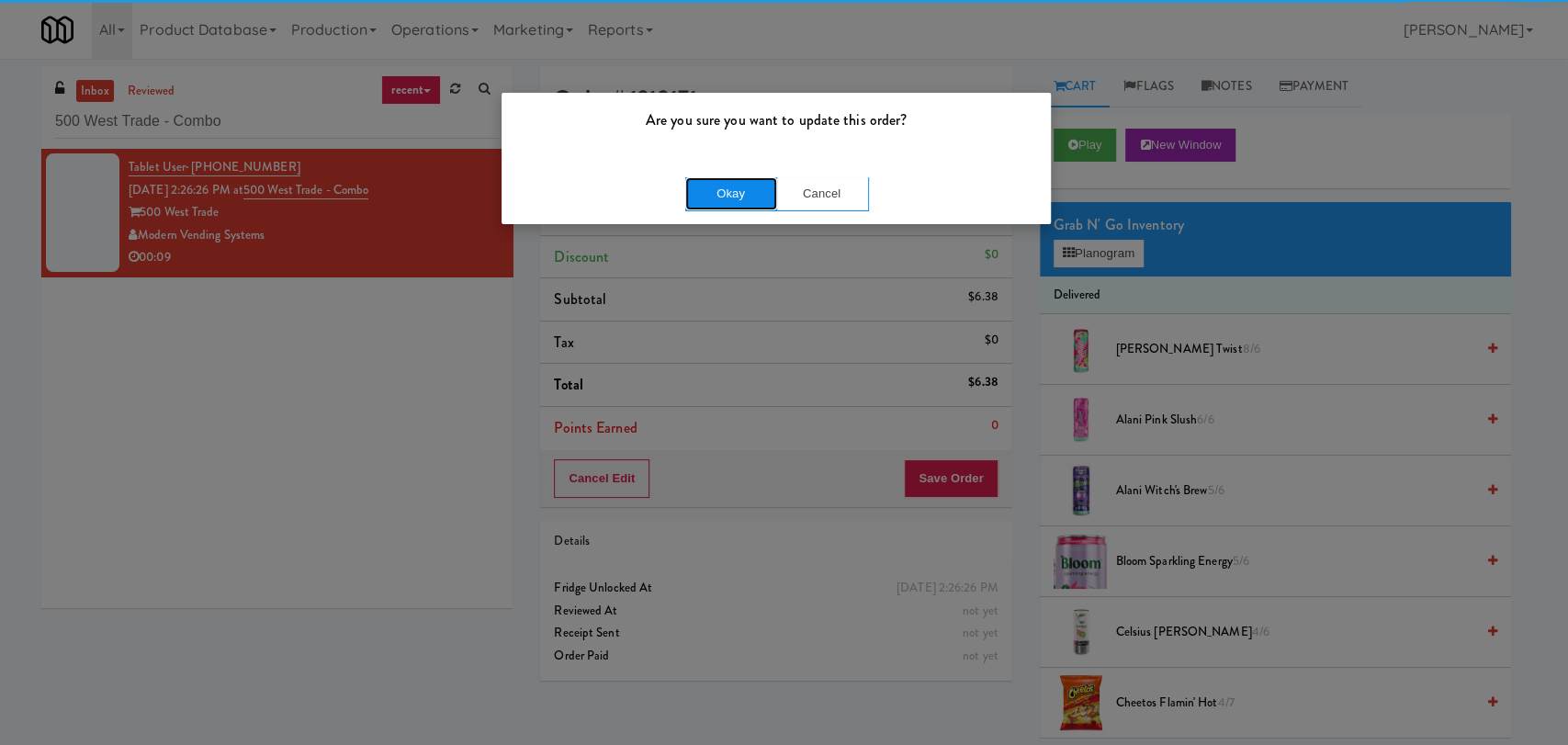
click at [728, 202] on button "Okay" at bounding box center [731, 194] width 92 height 33
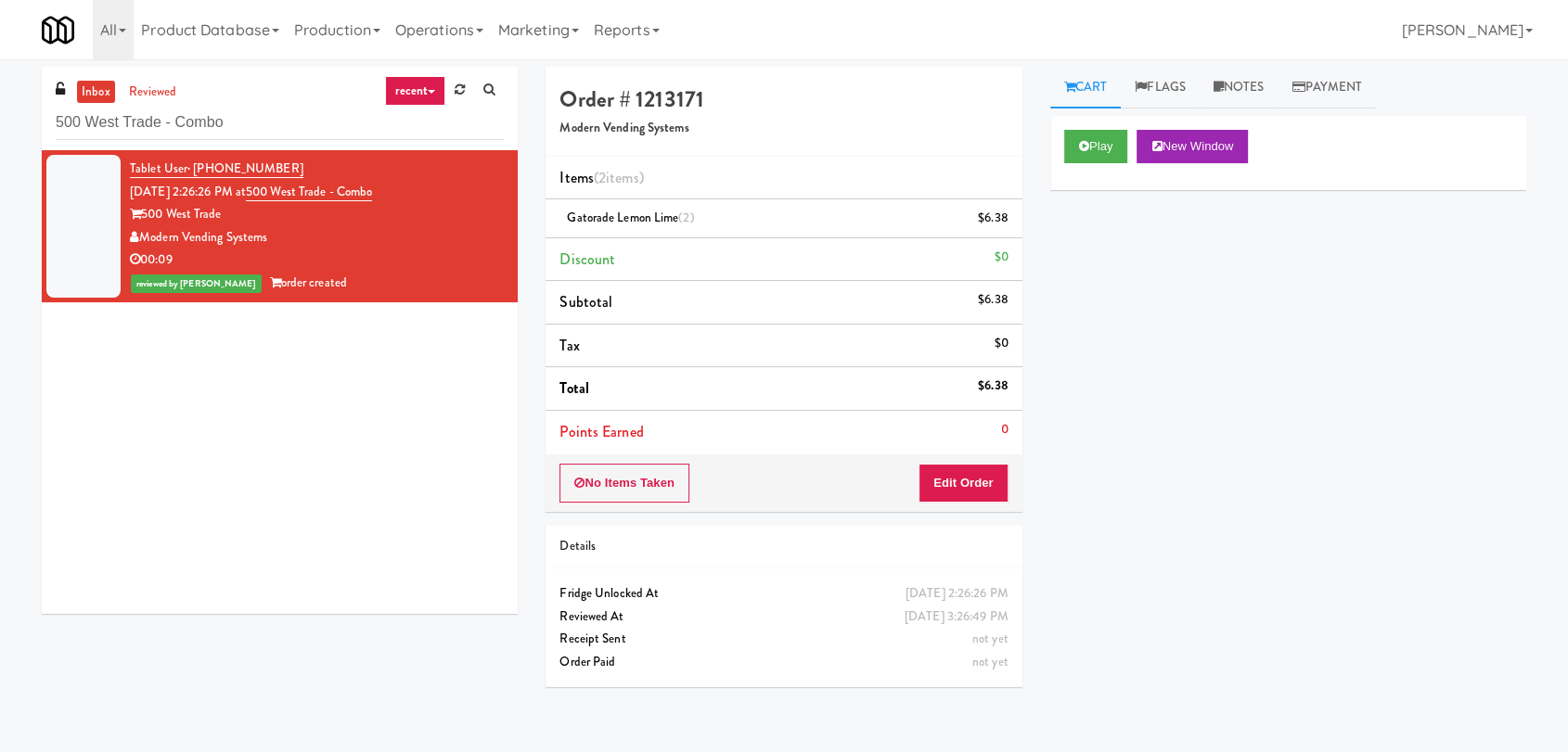
drag, startPoint x: 253, startPoint y: 106, endPoint x: 228, endPoint y: 108, distance: 25.1
click at [228, 108] on div "inbox reviewed recent all unclear take inventory issue suspicious failed recent…" at bounding box center [280, 108] width 476 height 83
drag, startPoint x: 253, startPoint y: 118, endPoint x: 0, endPoint y: 68, distance: 257.9
click at [0, 73] on div "inbox reviewed recent all unclear take inventory issue suspicious failed recent…" at bounding box center [784, 405] width 1568 height 678
paste input "The Legacy at [GEOGRAPHIC_DATA] Refrigerated Right"
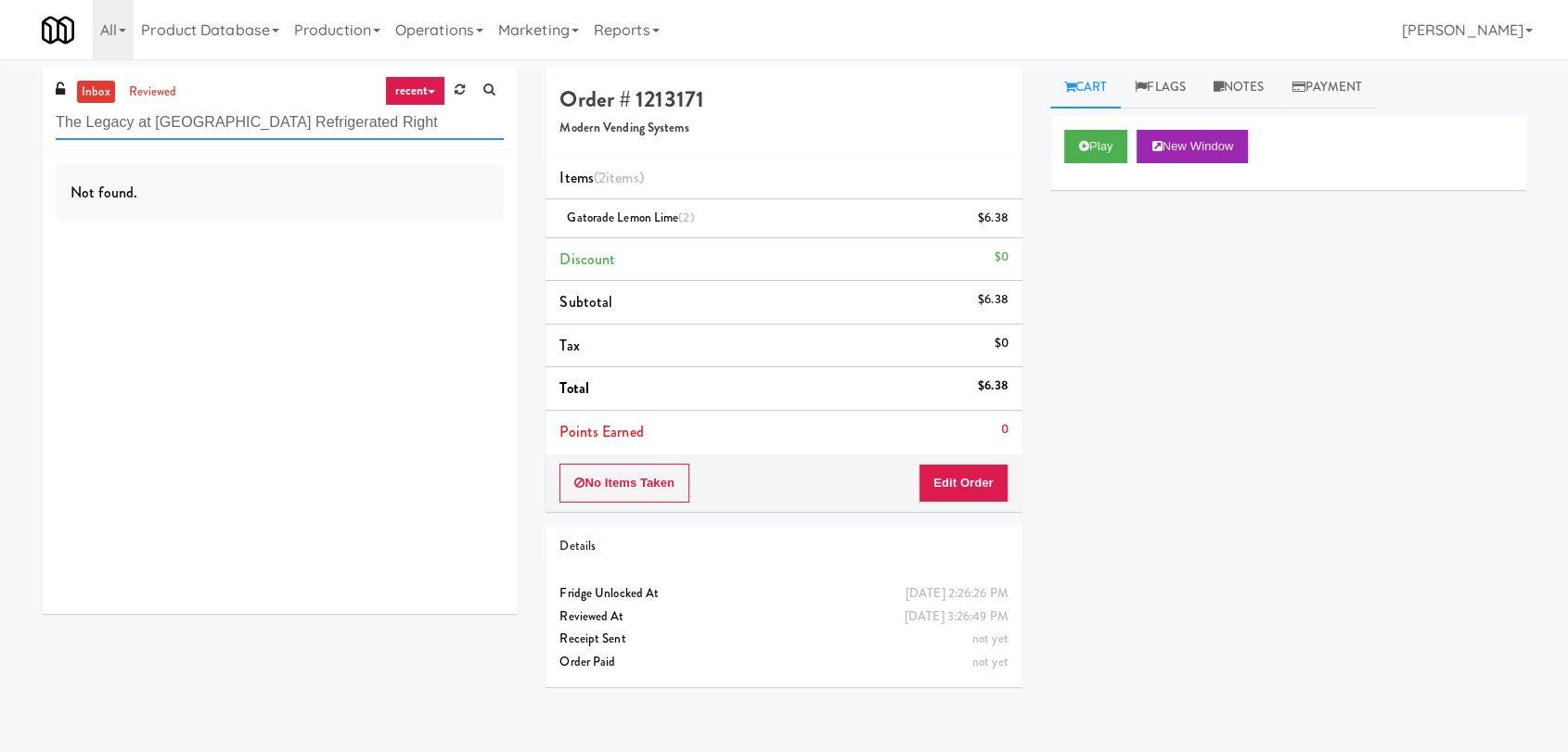
paste input "Crossing West - Cooler -"
drag, startPoint x: 411, startPoint y: 129, endPoint x: 0, endPoint y: 108, distance: 411.5
click at [0, 108] on div "inbox reviewed recent all unclear take inventory issue suspicious failed recent…" at bounding box center [784, 405] width 1568 height 678
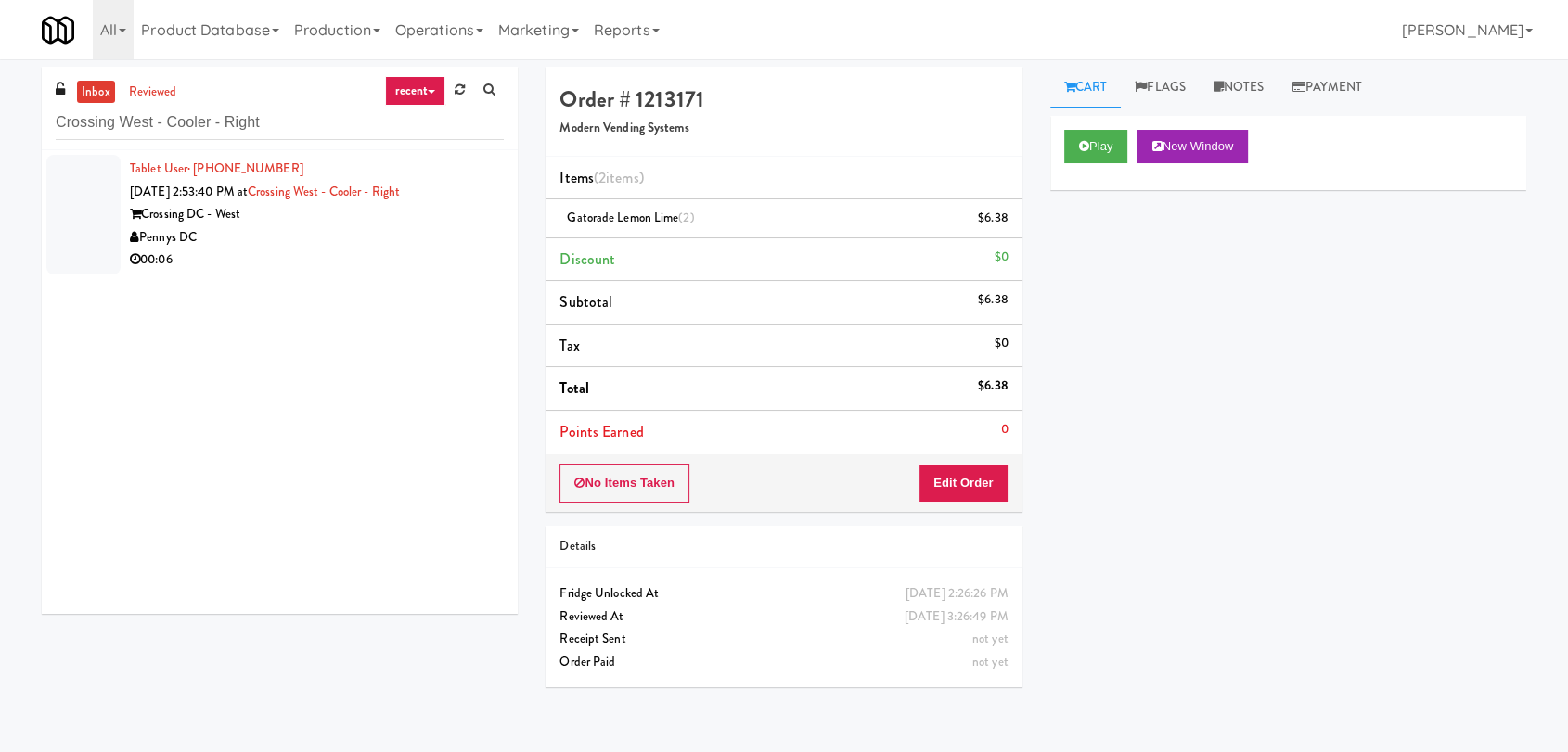
click at [468, 270] on div "00:06" at bounding box center [317, 260] width 374 height 23
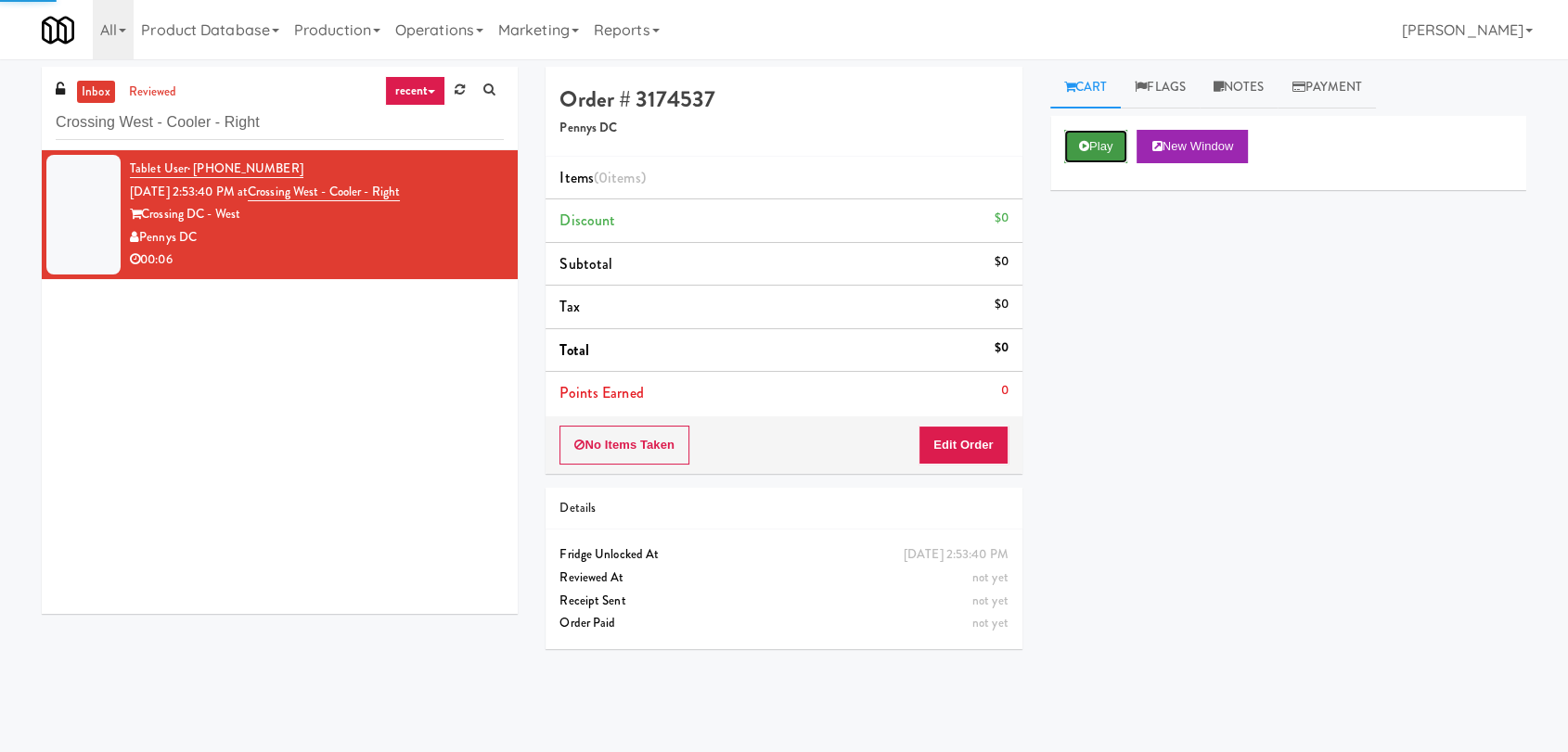
click at [1098, 132] on button "Play" at bounding box center [1096, 146] width 64 height 33
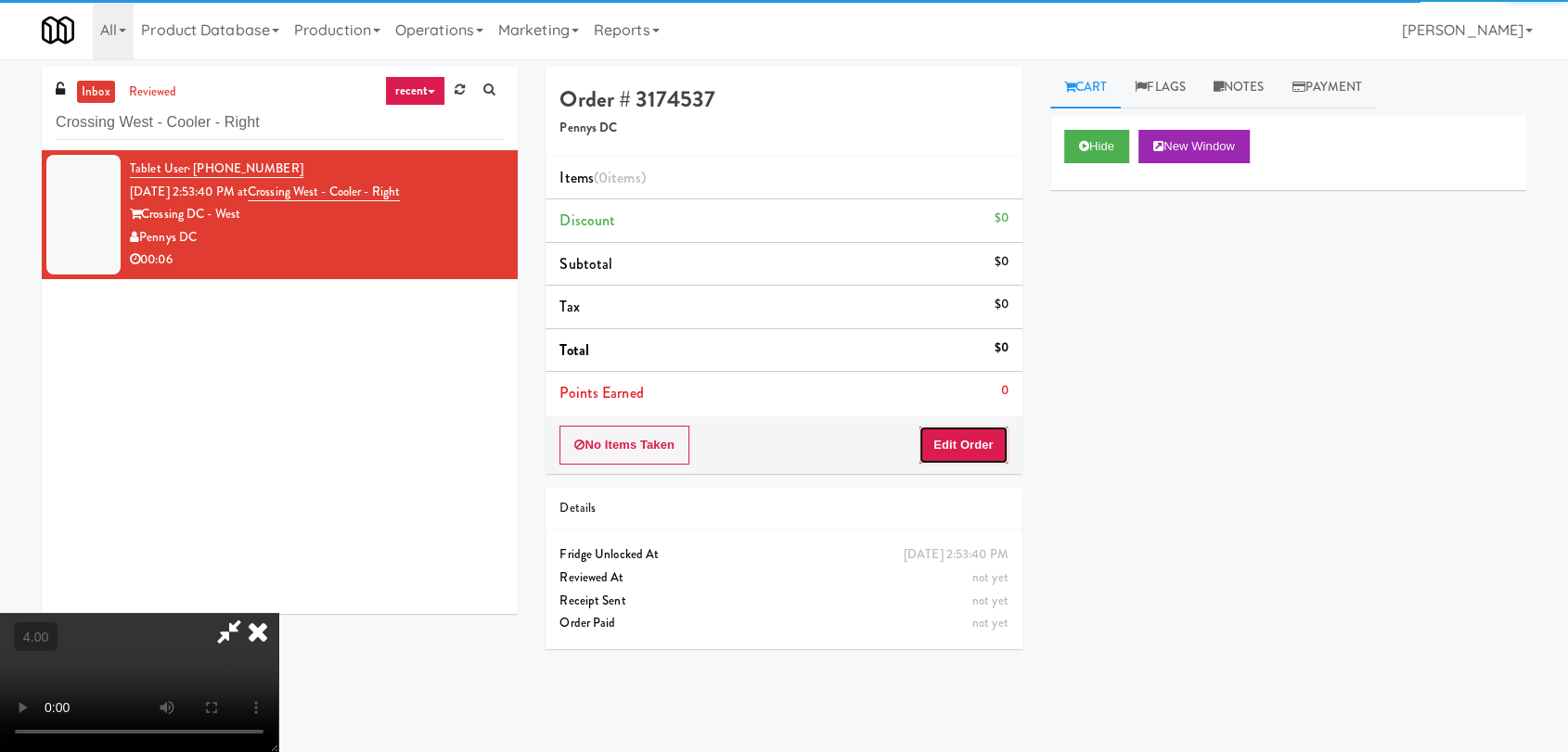
click at [983, 444] on button "Edit Order" at bounding box center [963, 445] width 90 height 39
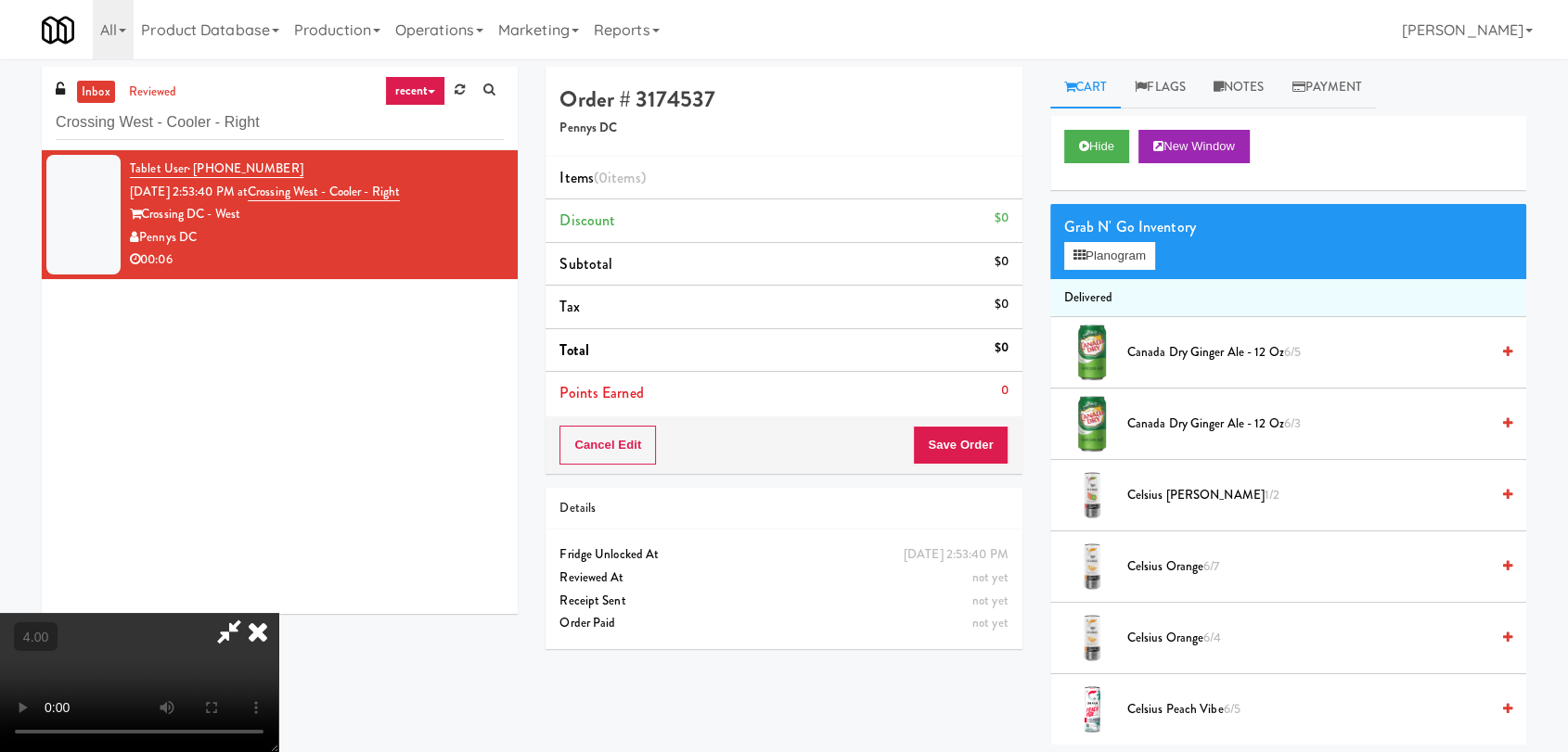
click at [278, 614] on video at bounding box center [138, 683] width 278 height 139
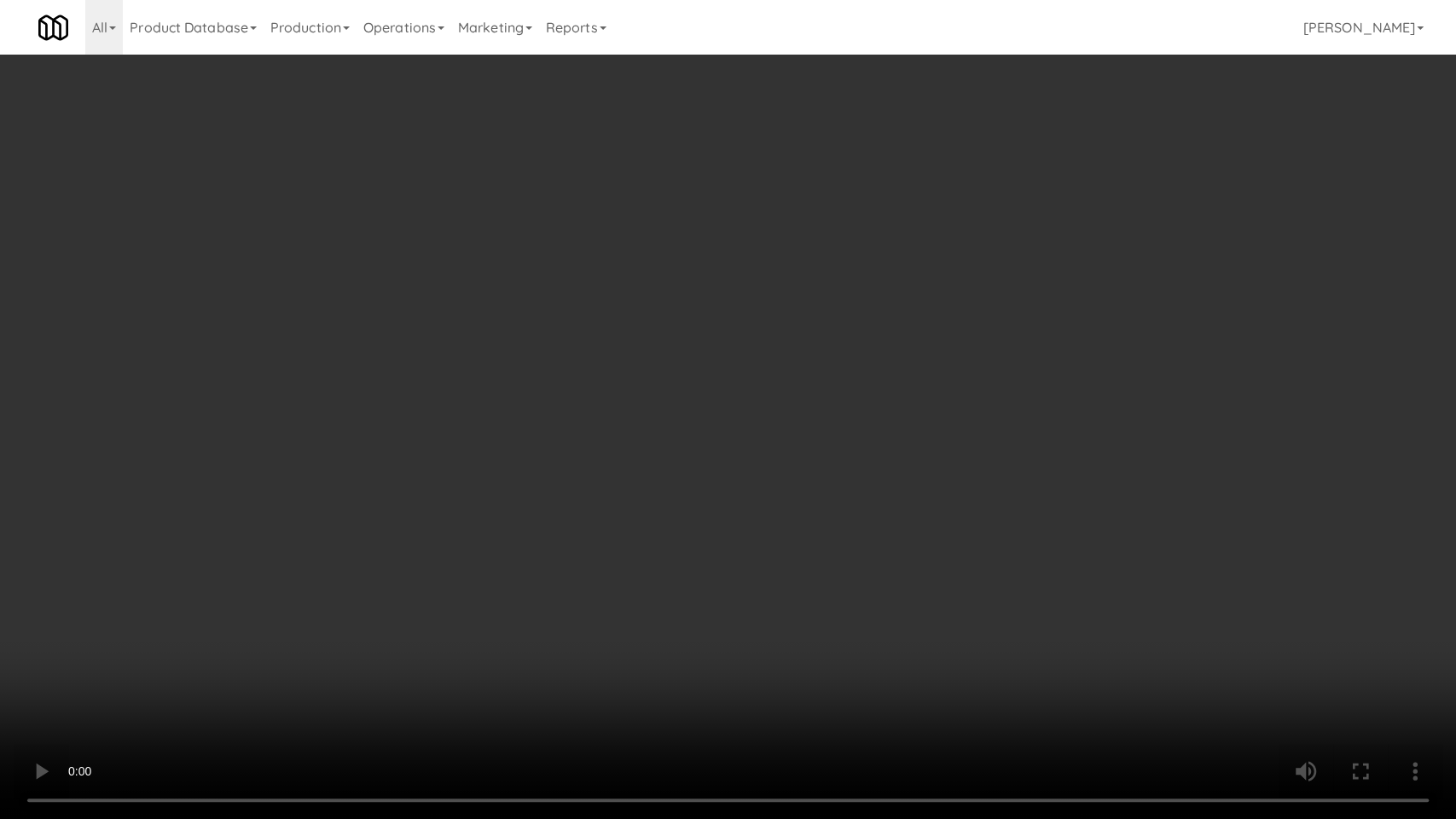
click at [543, 556] on video at bounding box center [728, 409] width 1456 height 819
click at [639, 552] on video at bounding box center [728, 409] width 1456 height 819
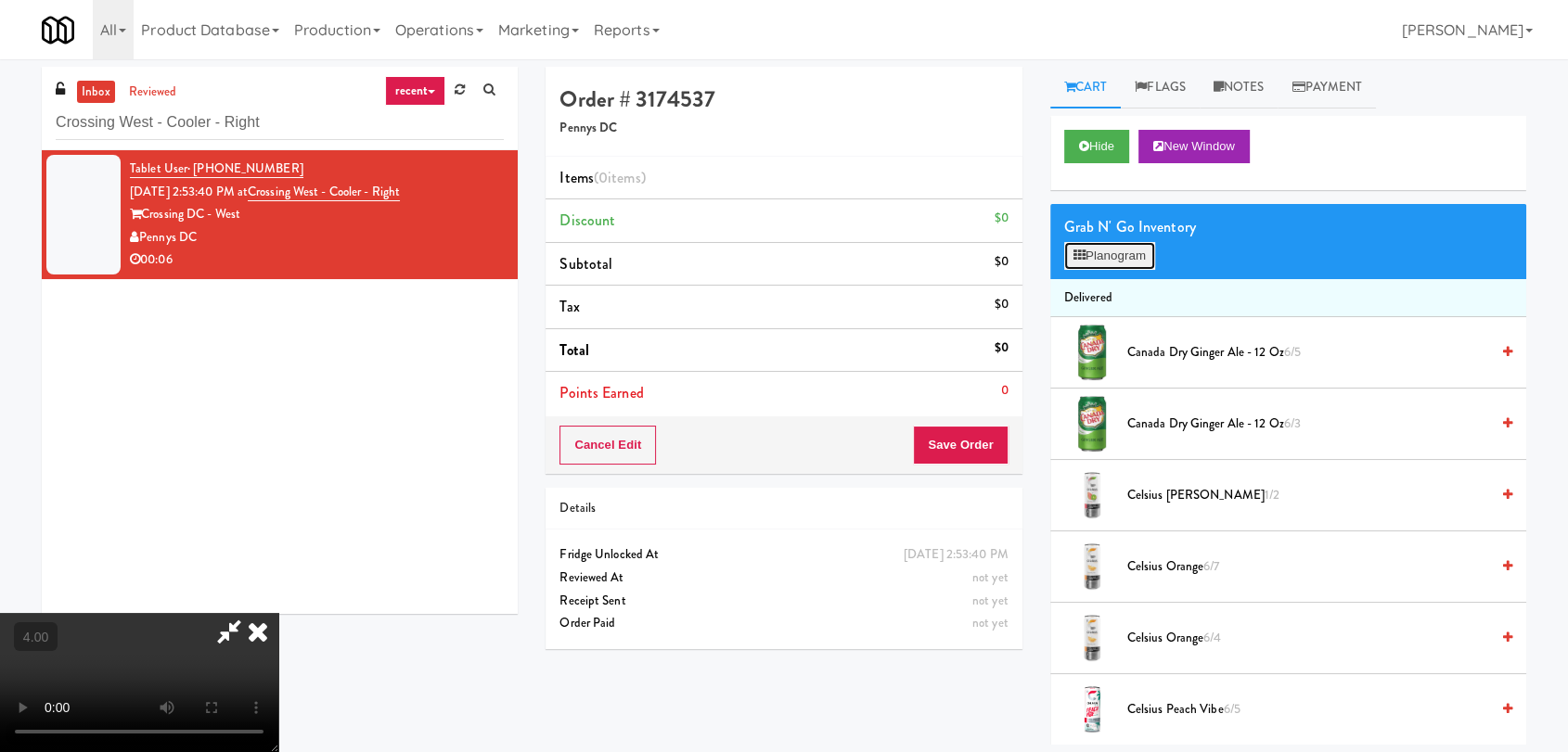
click at [1098, 266] on button "Planogram" at bounding box center [1110, 255] width 91 height 28
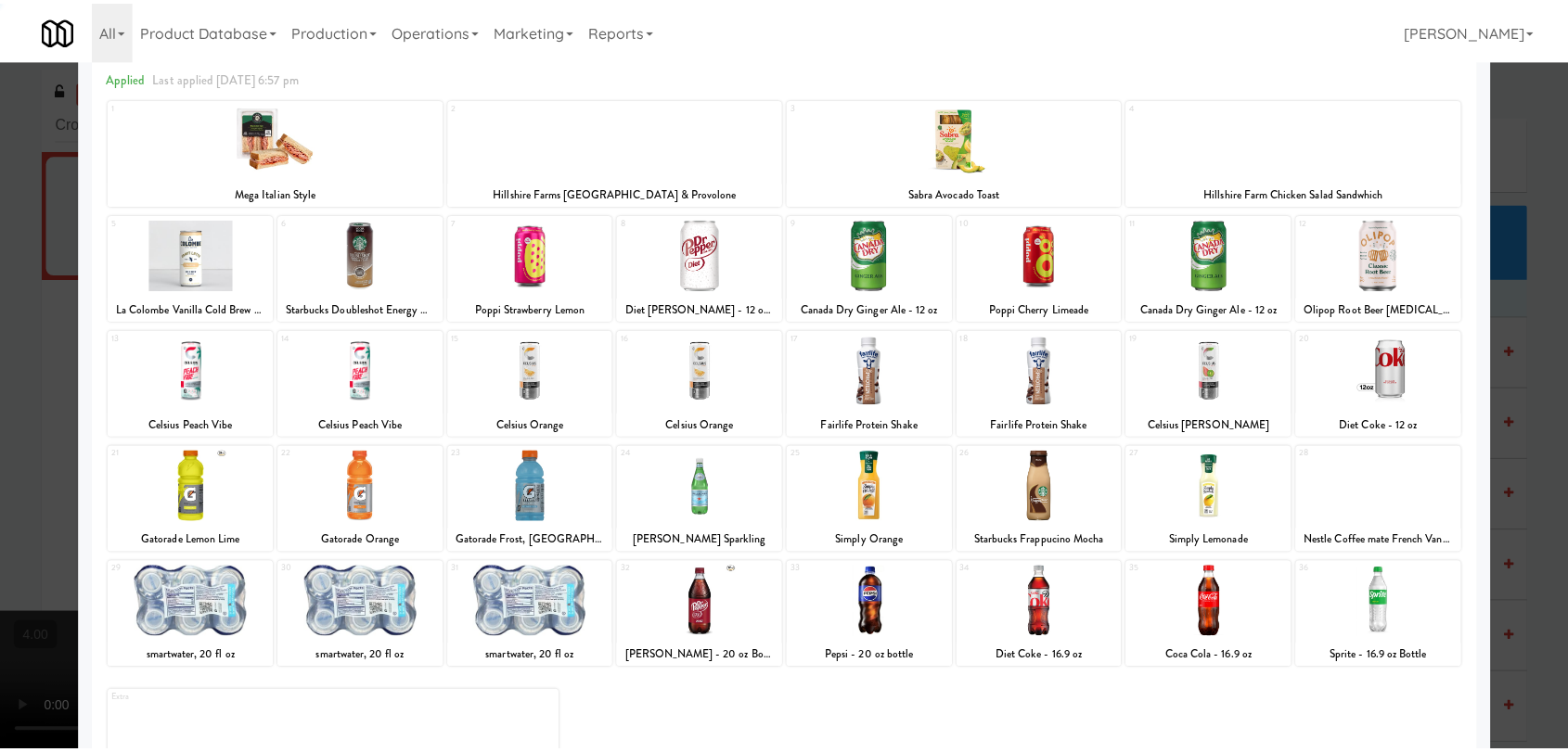
scroll to position [158, 0]
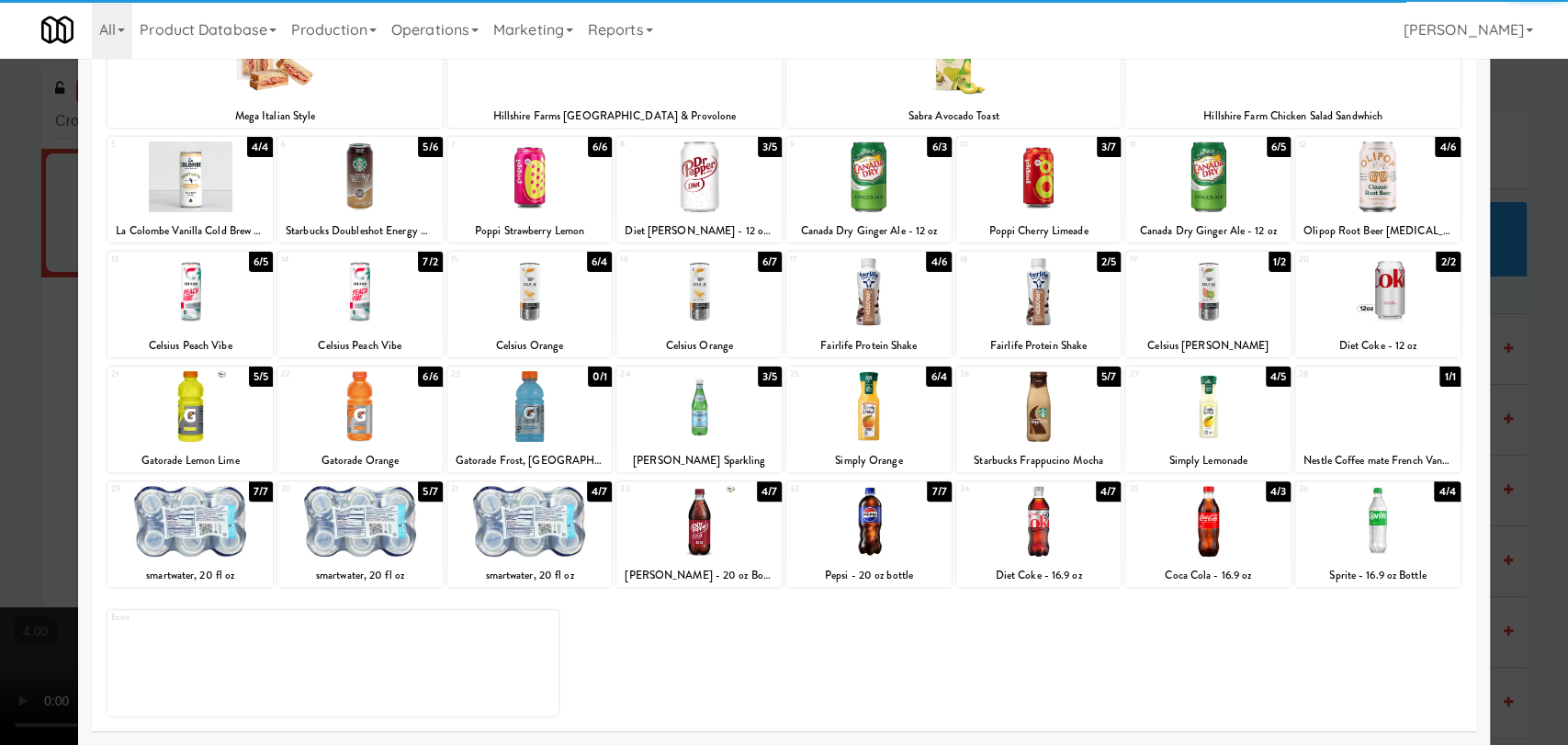
click at [1020, 538] on div at bounding box center [1038, 520] width 165 height 70
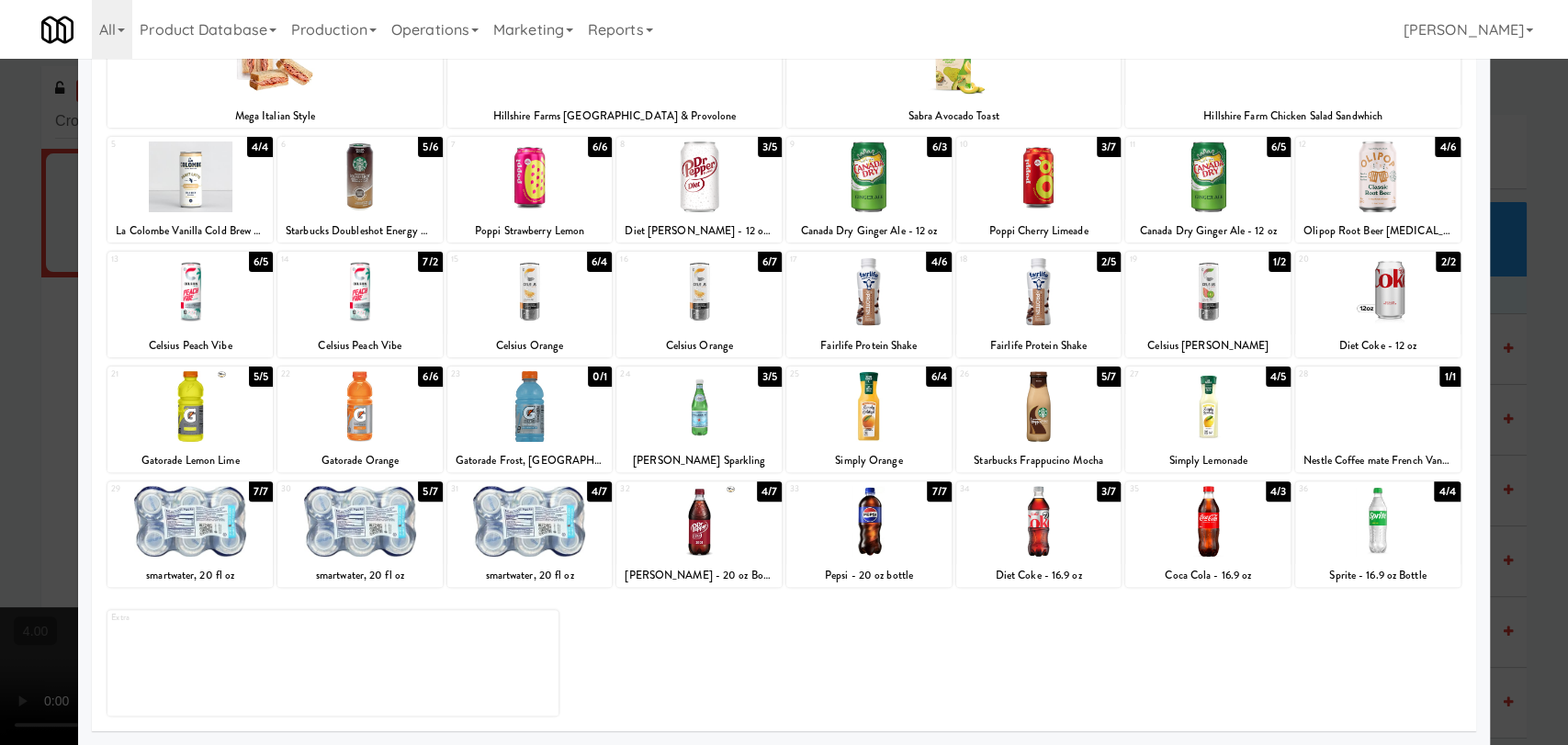
click at [0, 222] on div at bounding box center [784, 372] width 1568 height 745
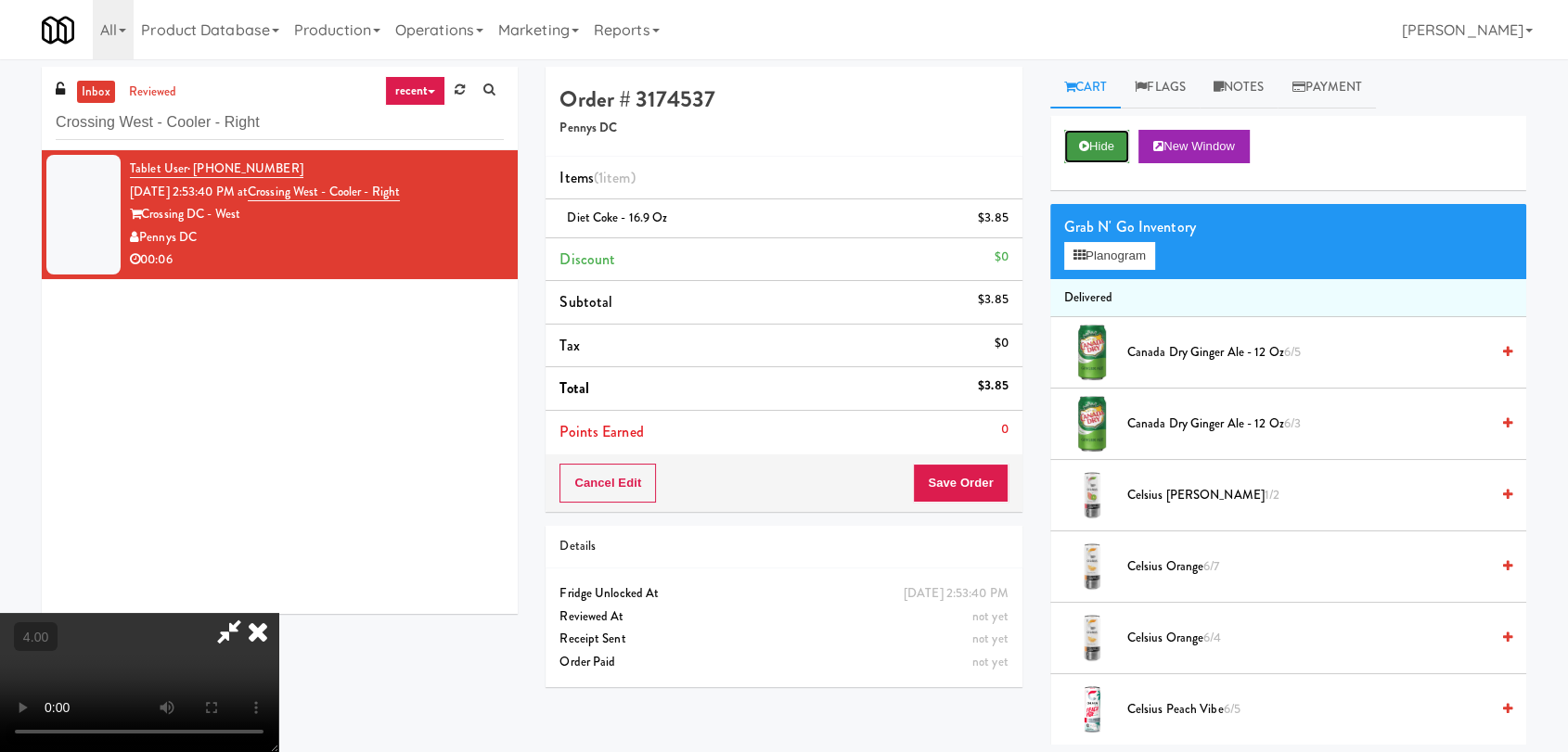
click at [1071, 156] on button "Hide" at bounding box center [1097, 146] width 65 height 33
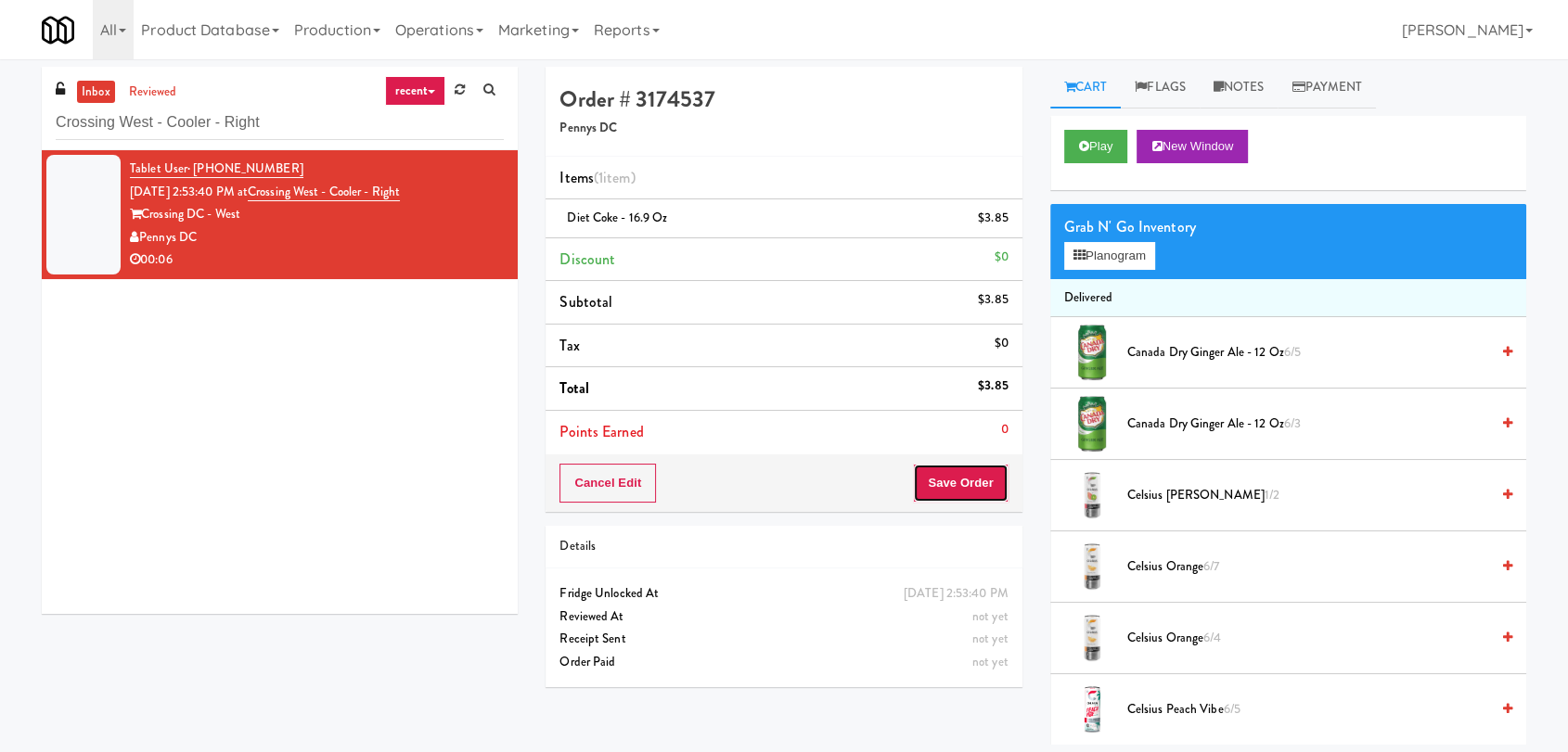
click at [932, 490] on button "Save Order" at bounding box center [960, 483] width 95 height 39
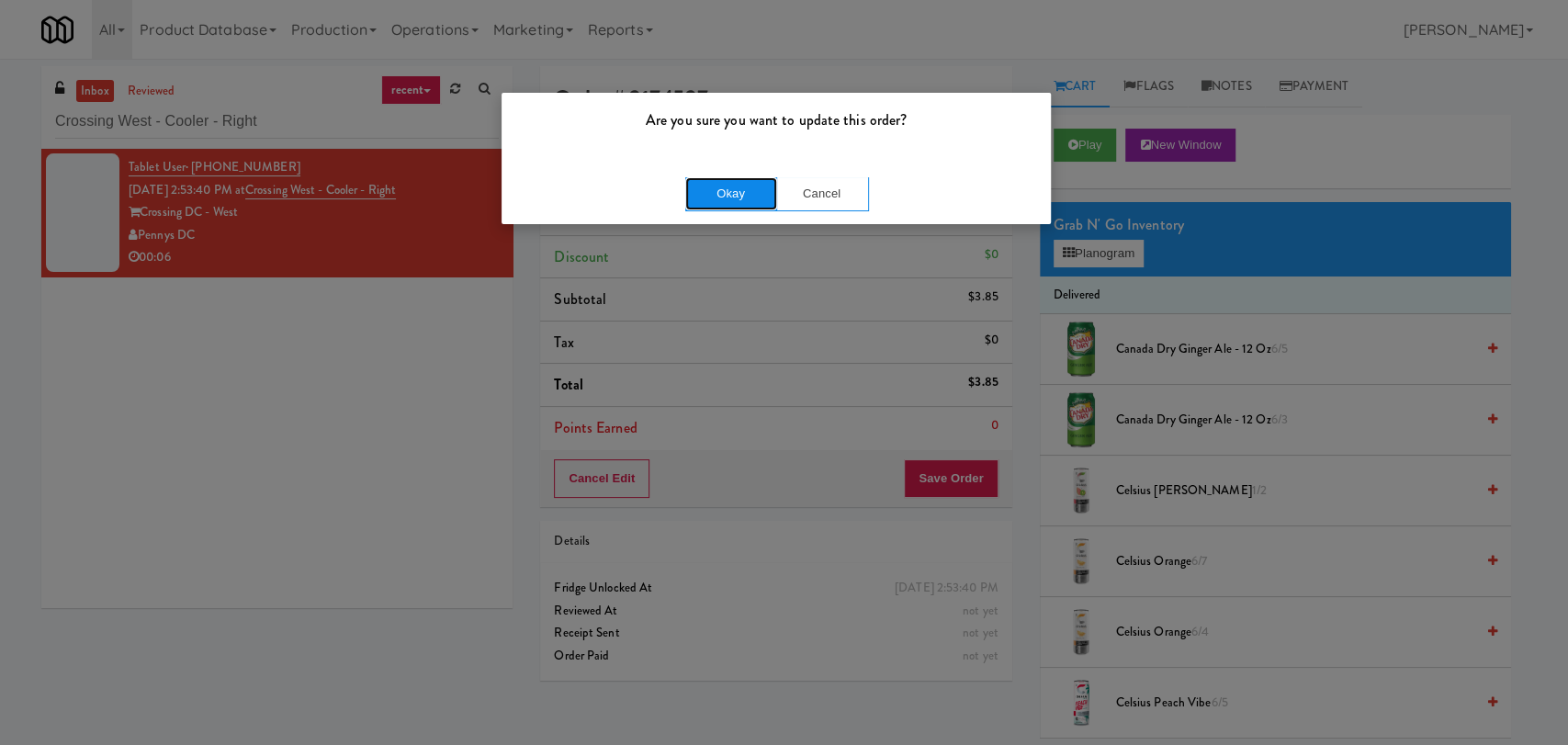
click at [722, 193] on button "Okay" at bounding box center [731, 194] width 92 height 33
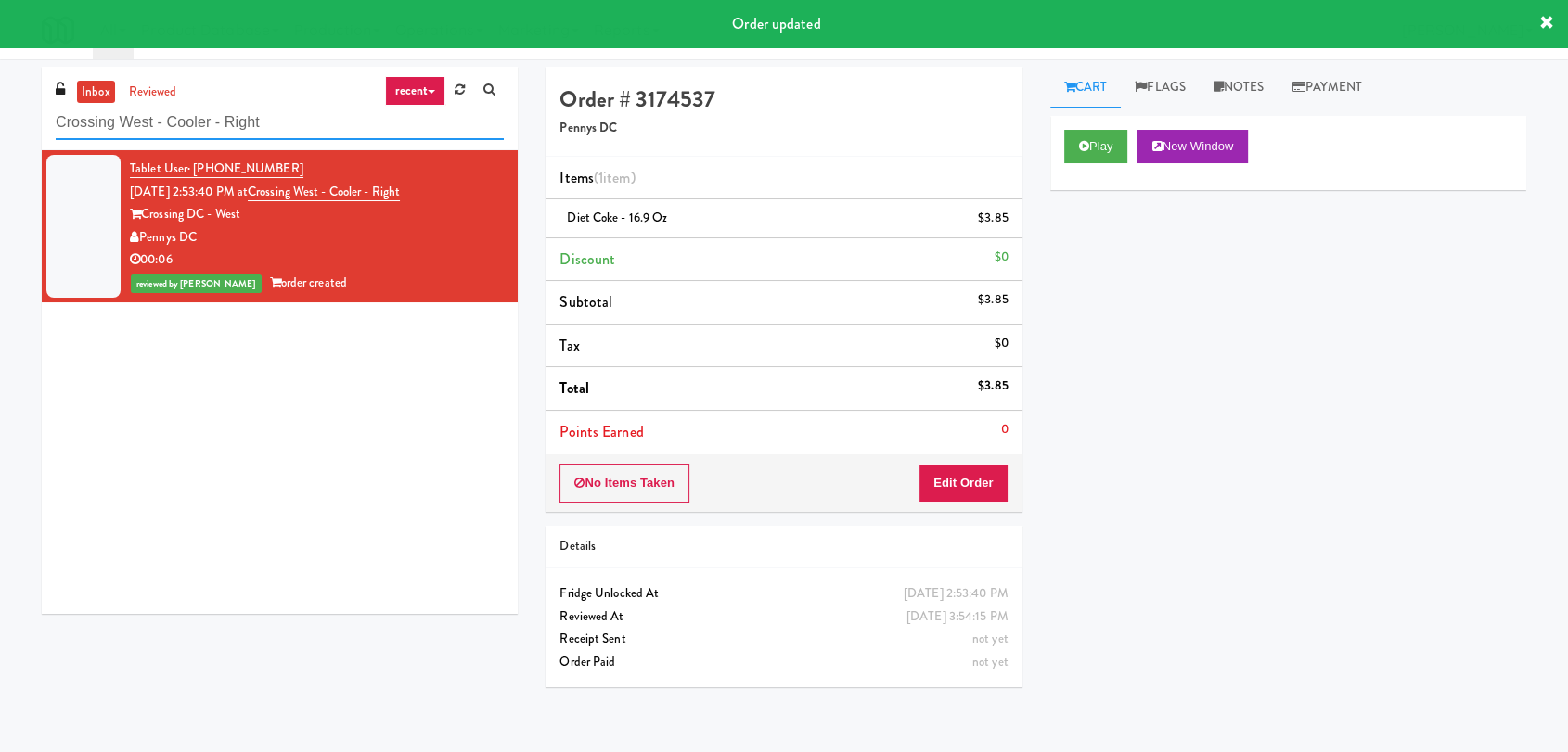
paste input "Eight80 - Main Cooler"
drag, startPoint x: 321, startPoint y: 129, endPoint x: 0, endPoint y: 115, distance: 321.3
click at [0, 115] on div "inbox reviewed recent all unclear take inventory issue suspicious failed recent…" at bounding box center [784, 405] width 1568 height 678
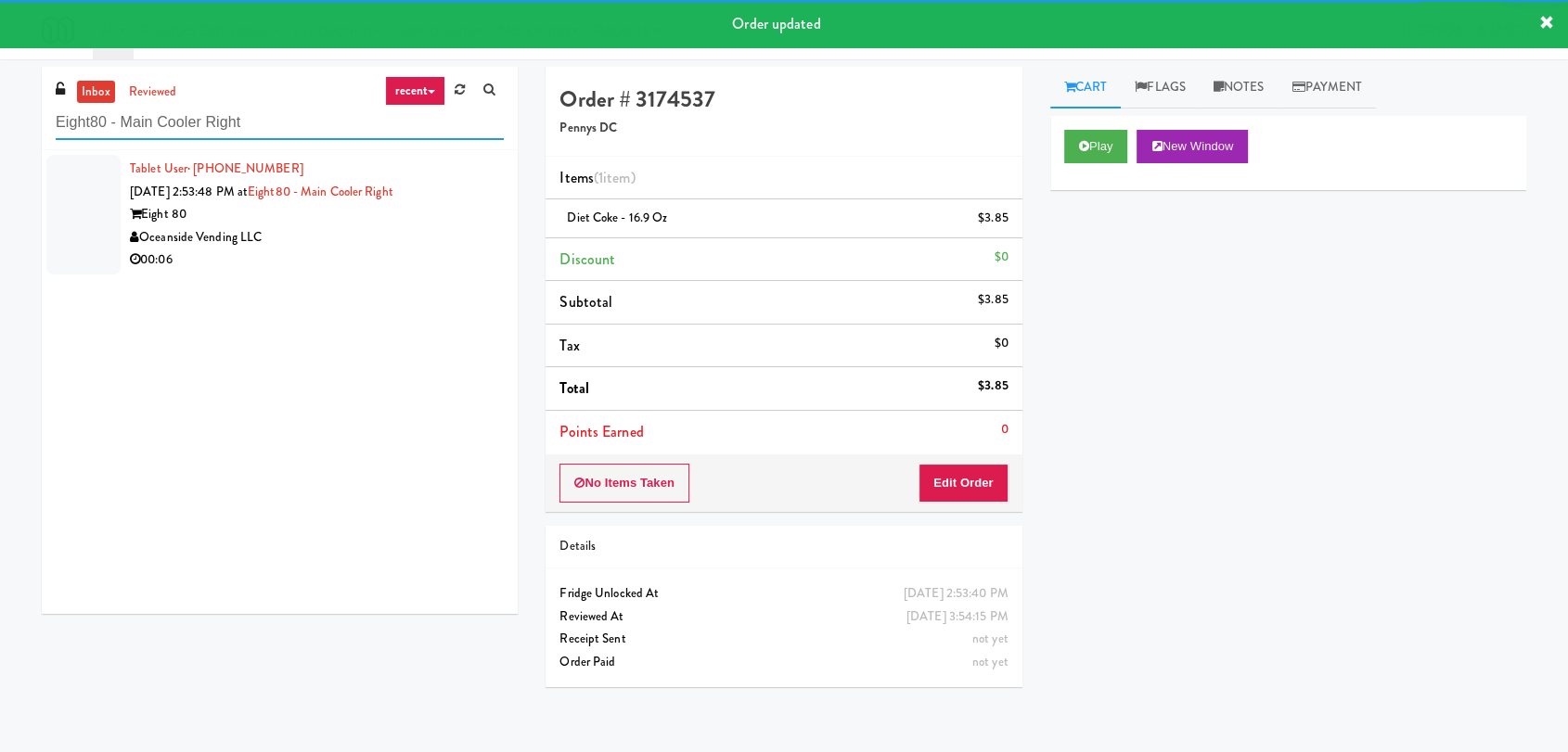
type input "Eight80 - Main Cooler Right"
click at [329, 251] on div "00:06" at bounding box center [317, 260] width 374 height 23
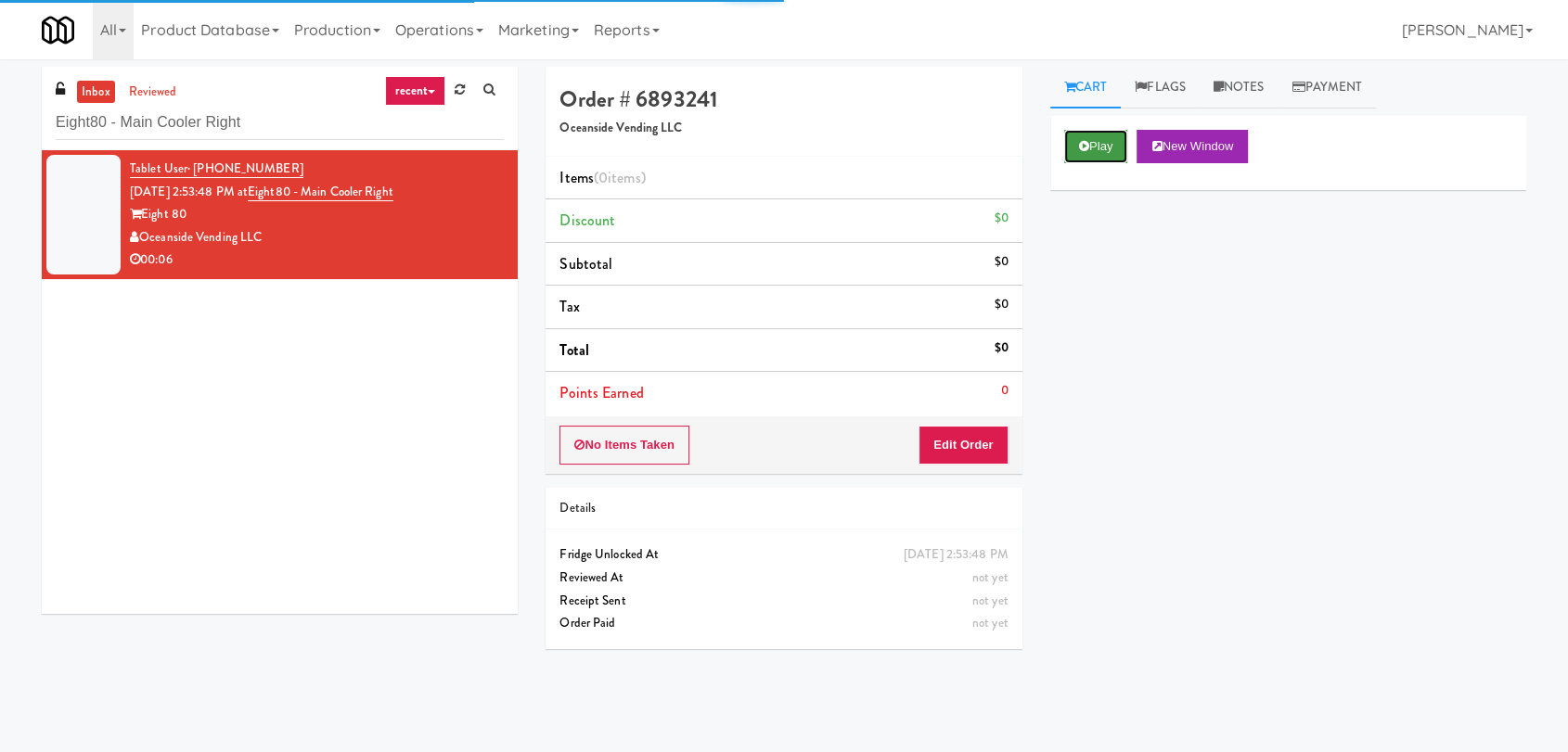
click at [1096, 145] on button "Play" at bounding box center [1096, 146] width 64 height 33
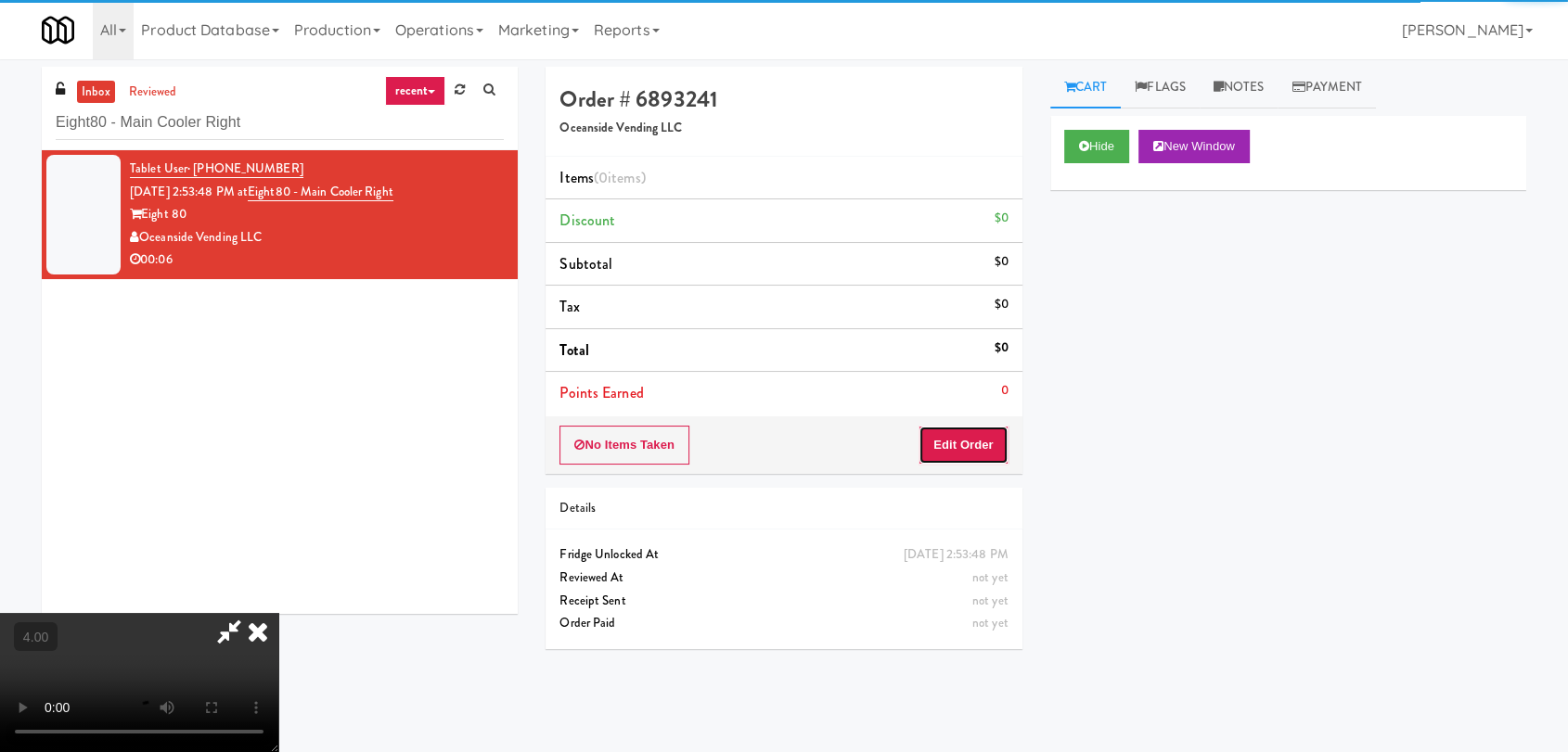
click at [960, 452] on button "Edit Order" at bounding box center [963, 445] width 90 height 39
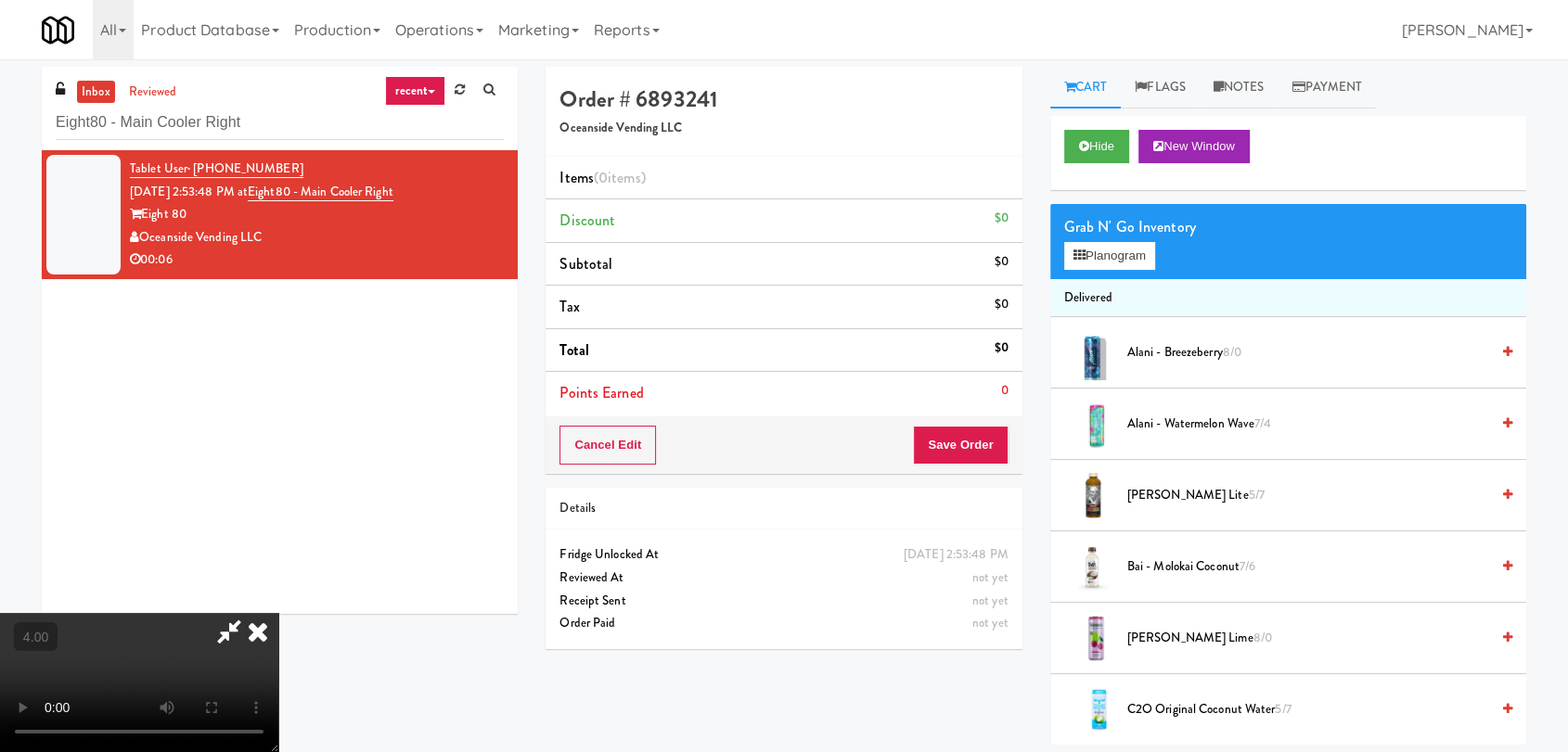
click at [278, 614] on video at bounding box center [138, 683] width 278 height 139
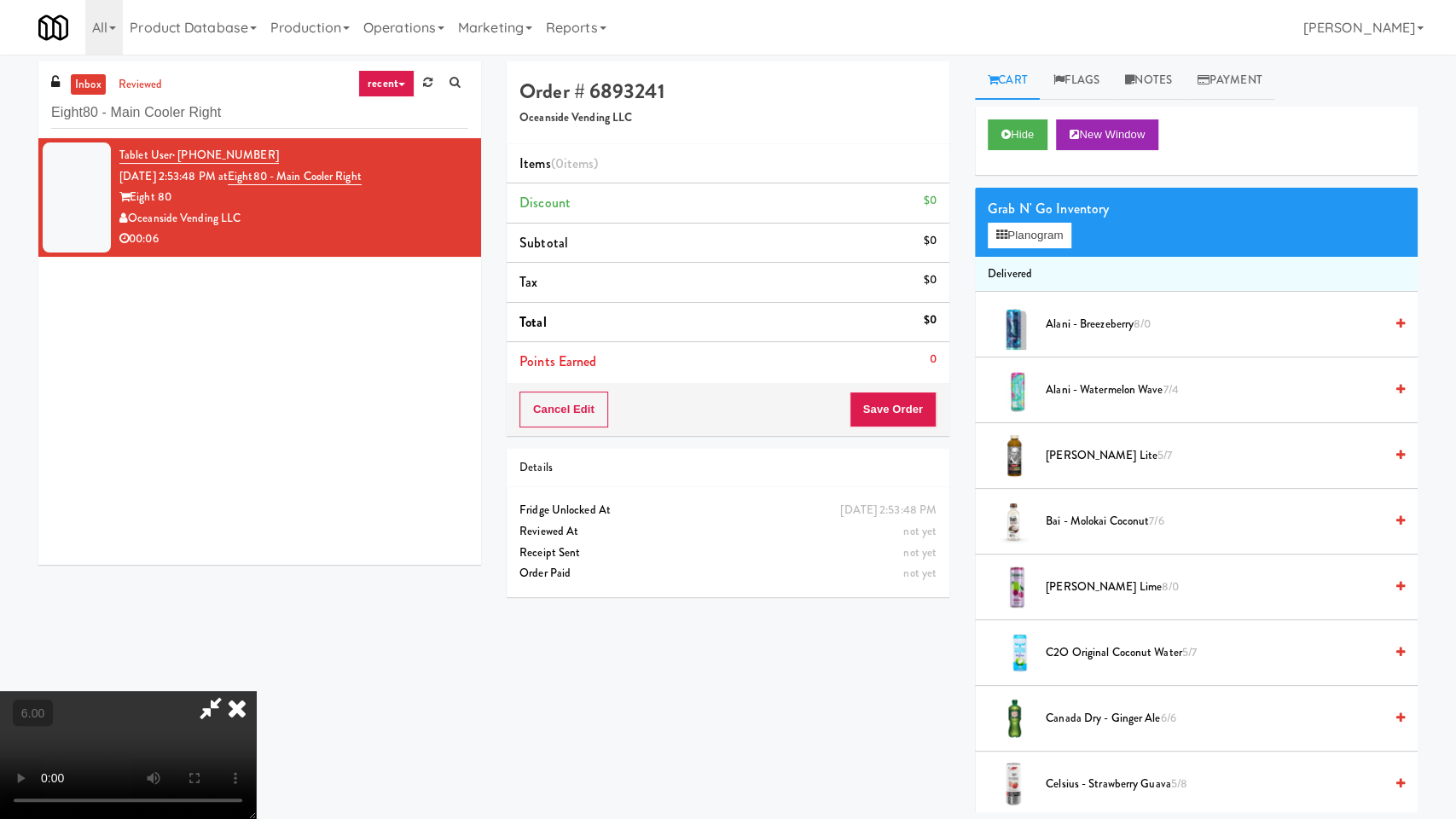
click at [255, 691] on video at bounding box center [127, 754] width 255 height 128
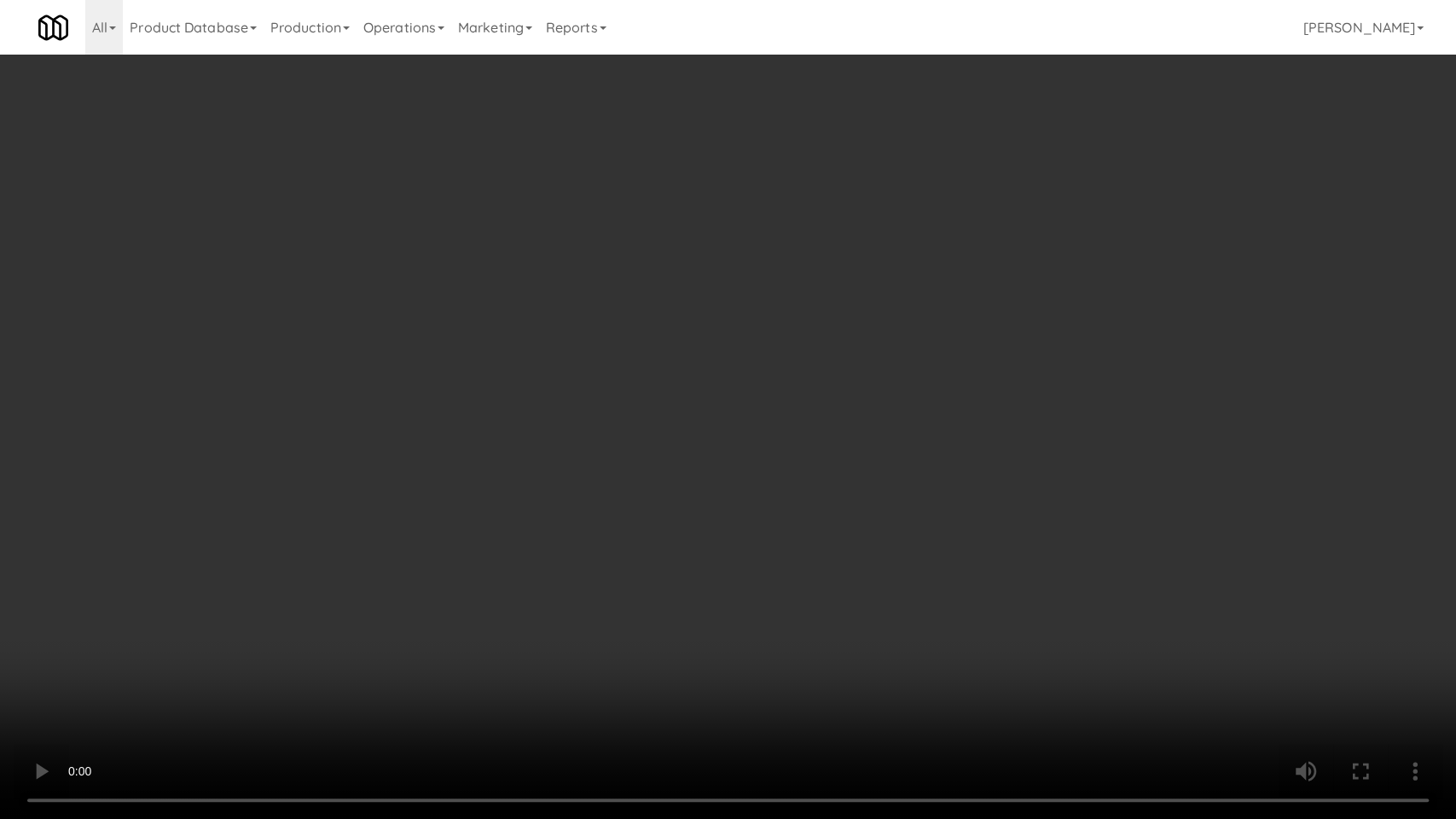
click at [497, 569] on video at bounding box center [728, 409] width 1456 height 819
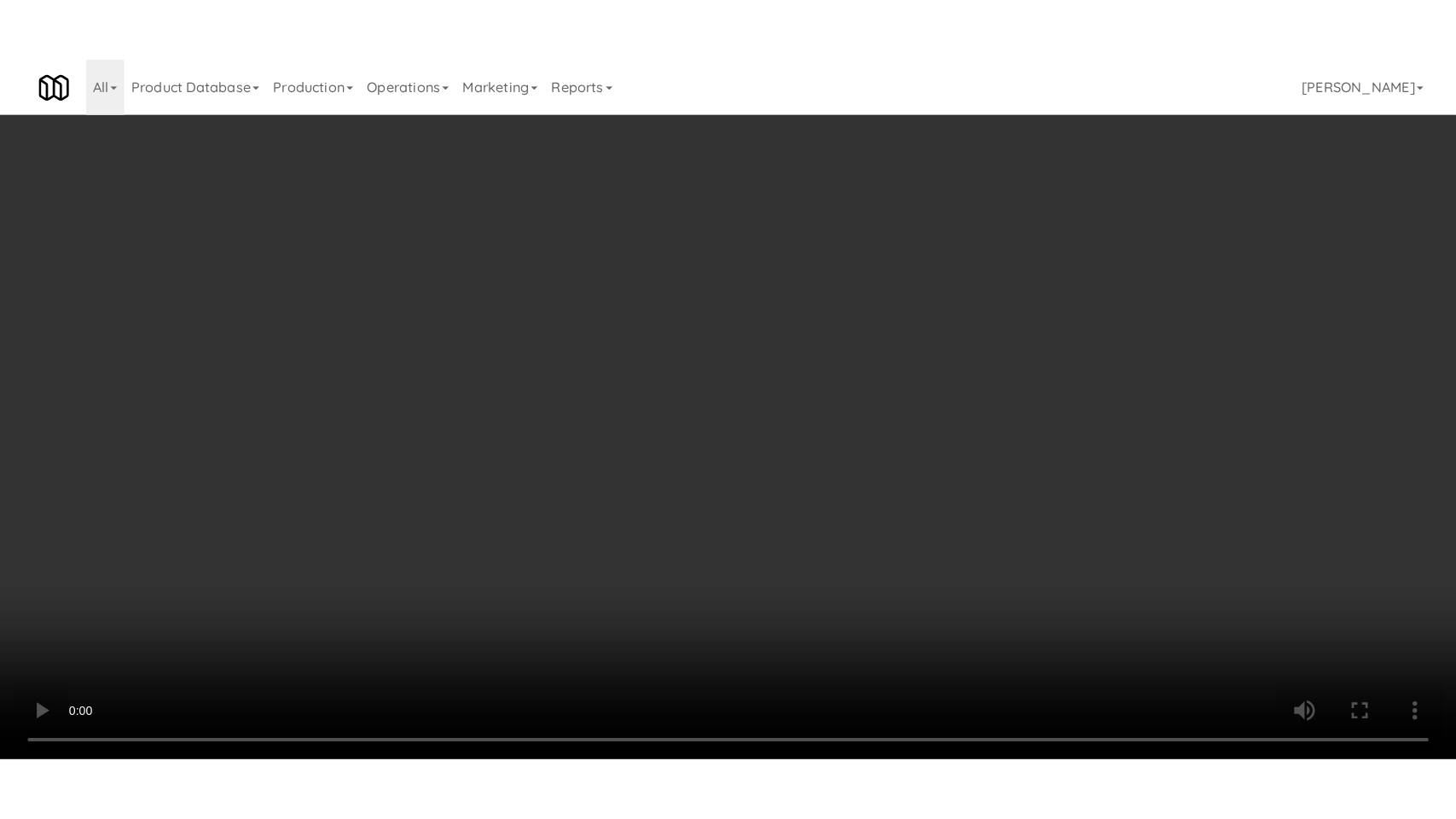
scroll to position [260, 0]
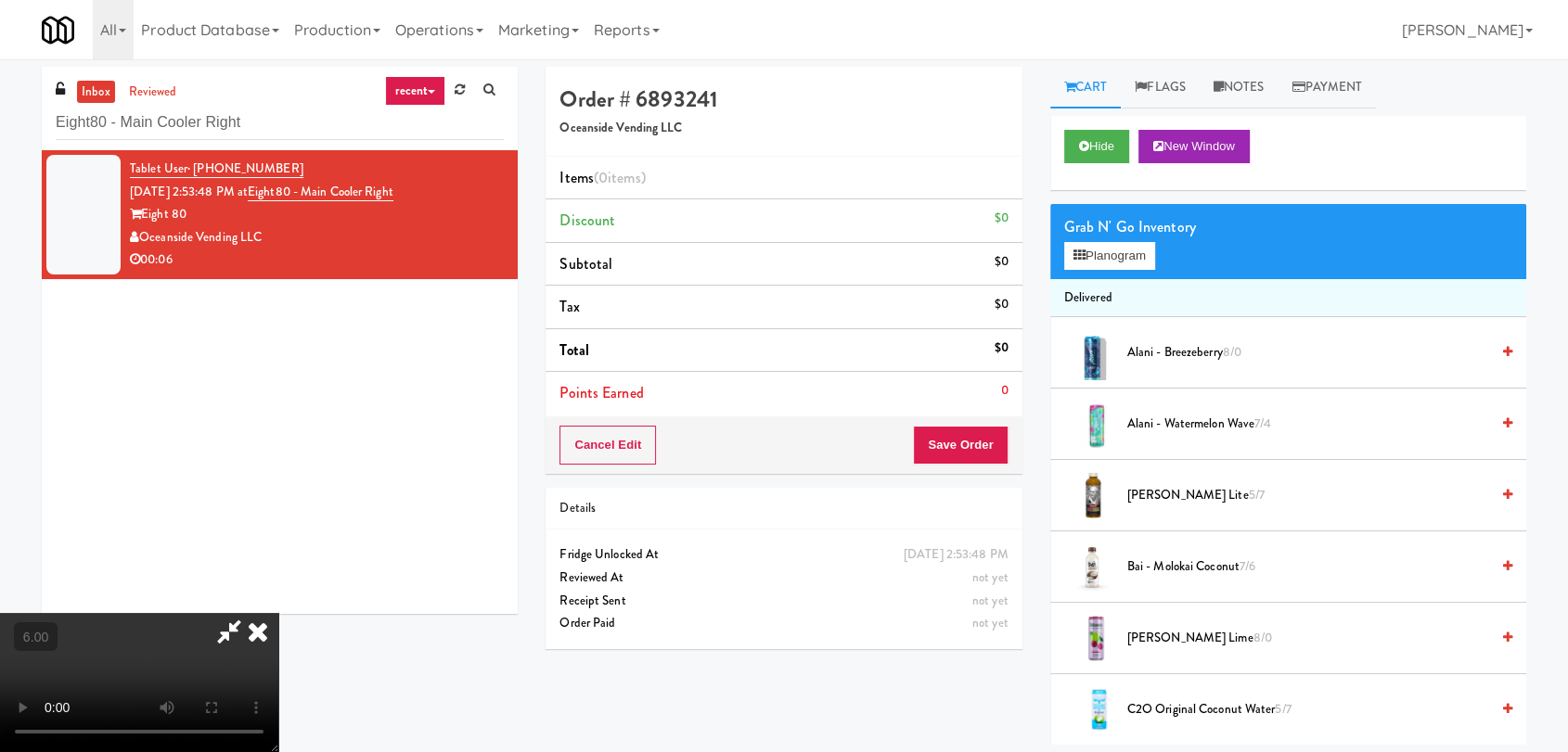
click at [278, 618] on video at bounding box center [138, 683] width 278 height 139
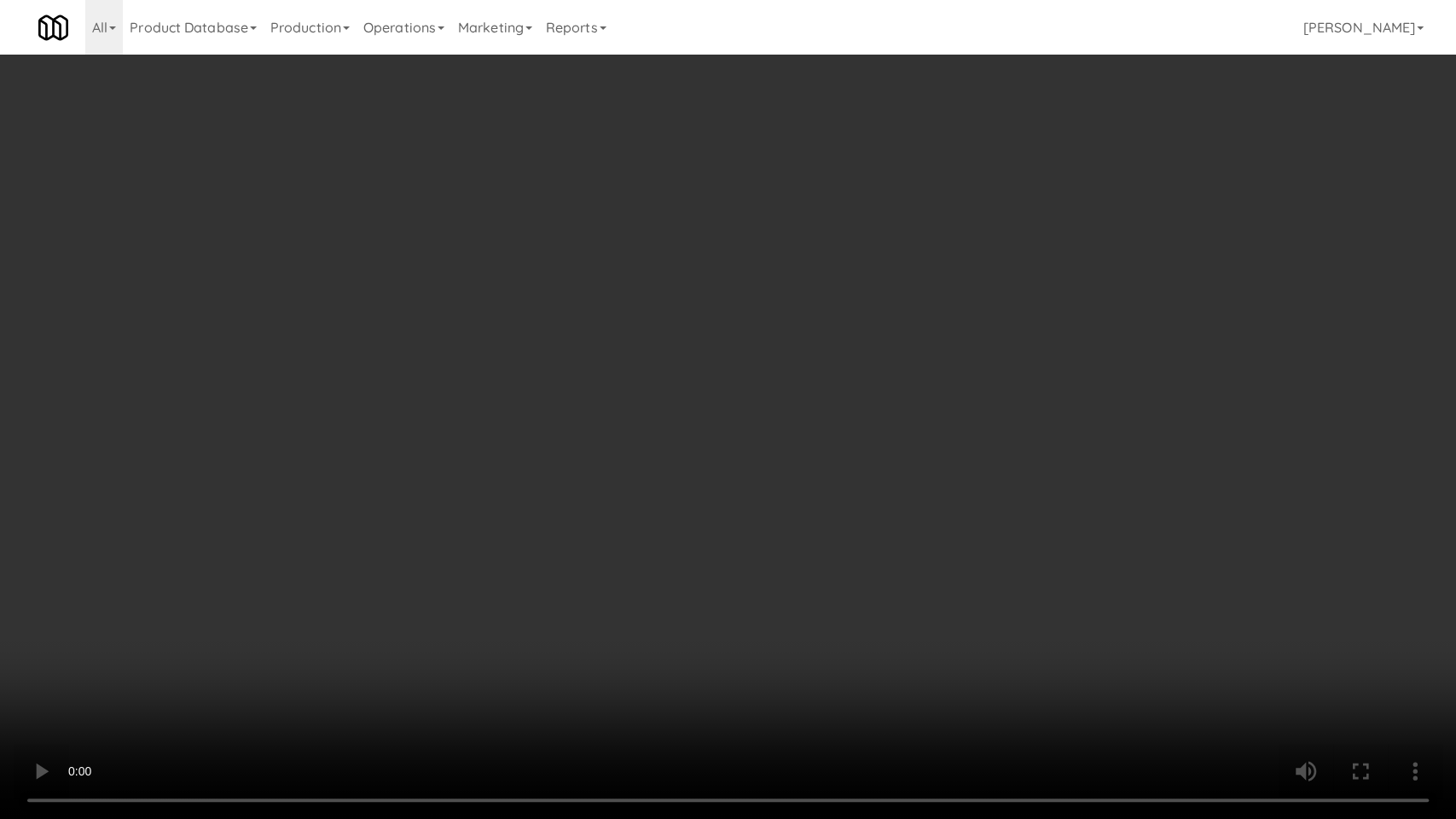
click at [371, 639] on video at bounding box center [728, 409] width 1456 height 819
click at [663, 672] on video at bounding box center [728, 409] width 1456 height 819
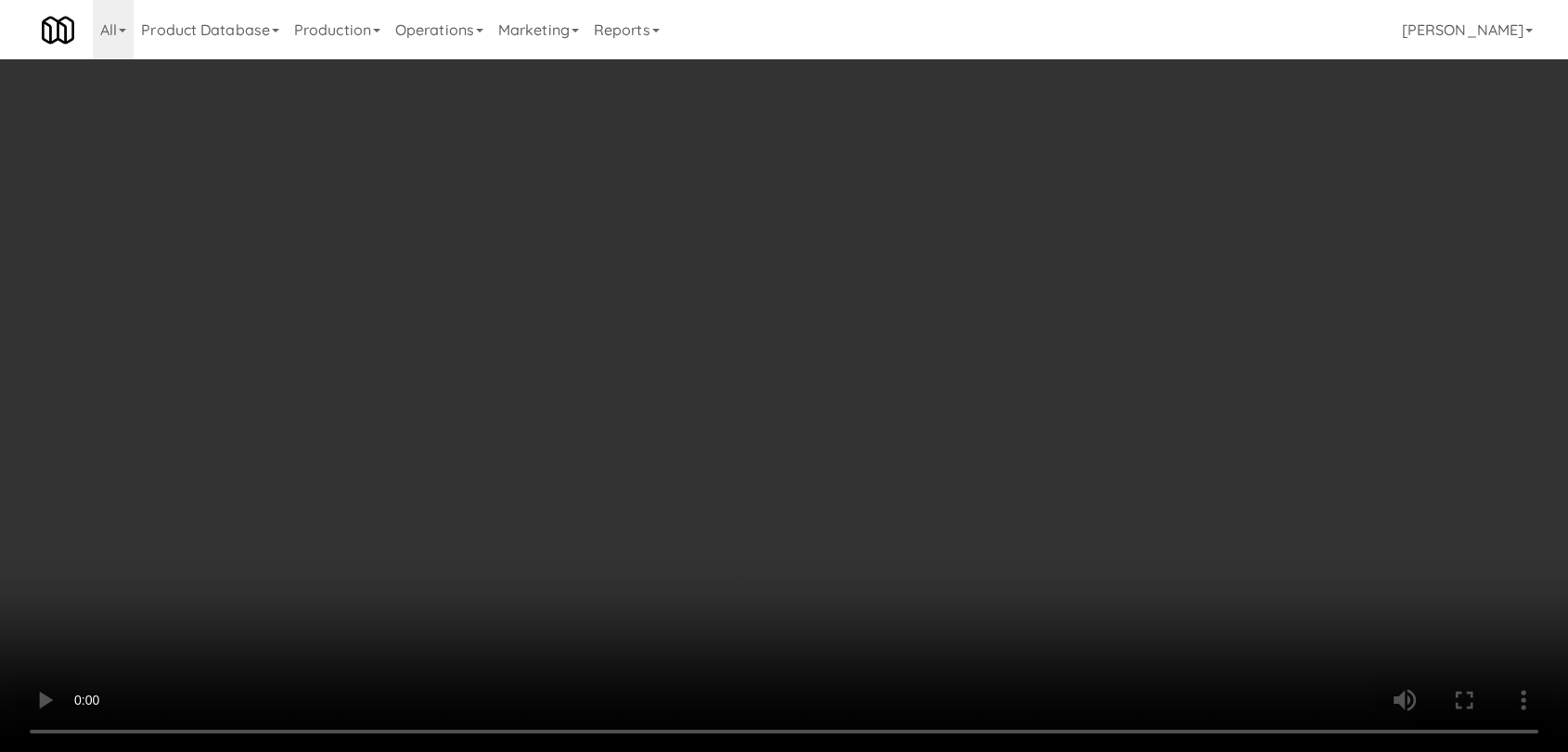
scroll to position [33, 0]
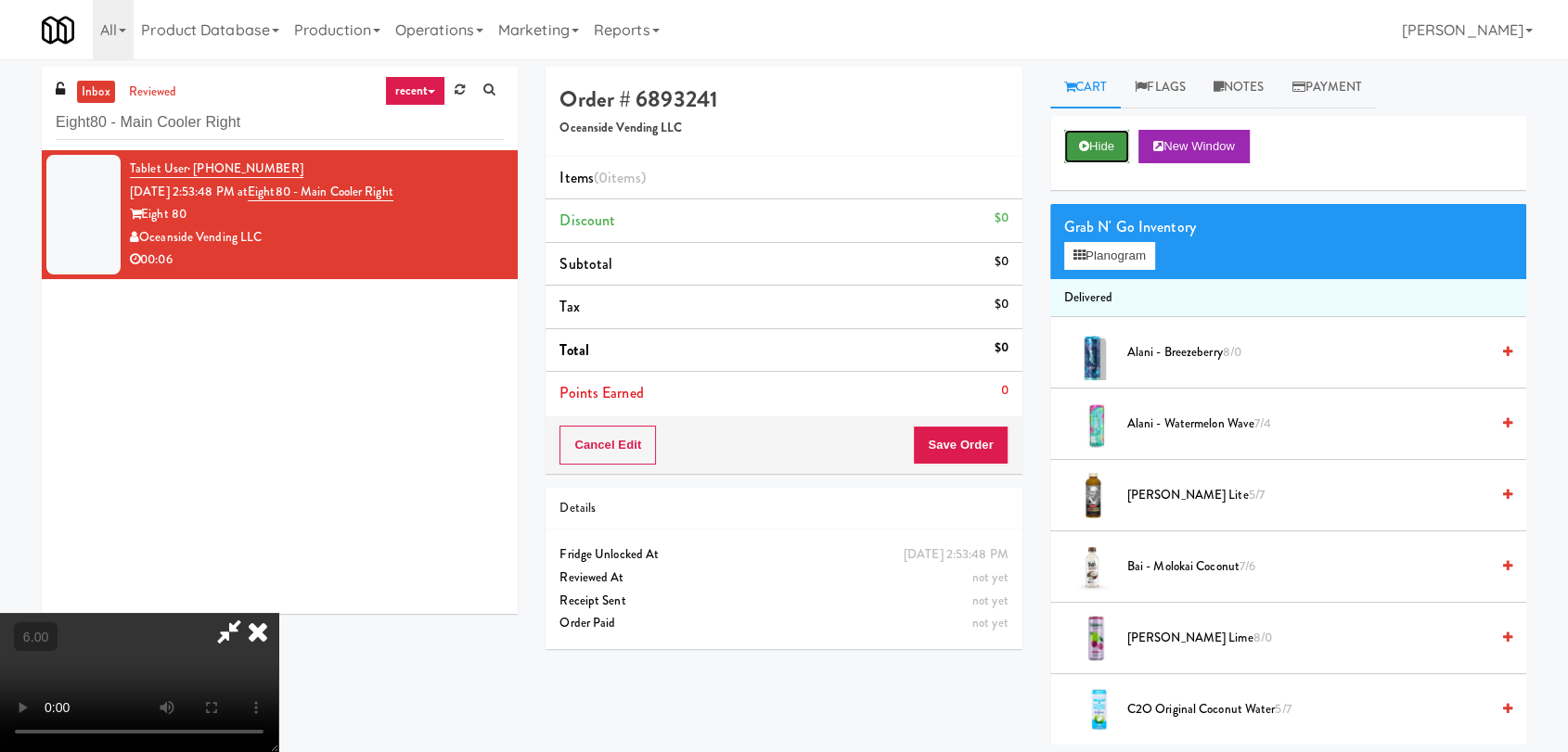
click at [1116, 141] on button "Hide" at bounding box center [1097, 146] width 65 height 33
click at [278, 614] on video at bounding box center [138, 683] width 278 height 139
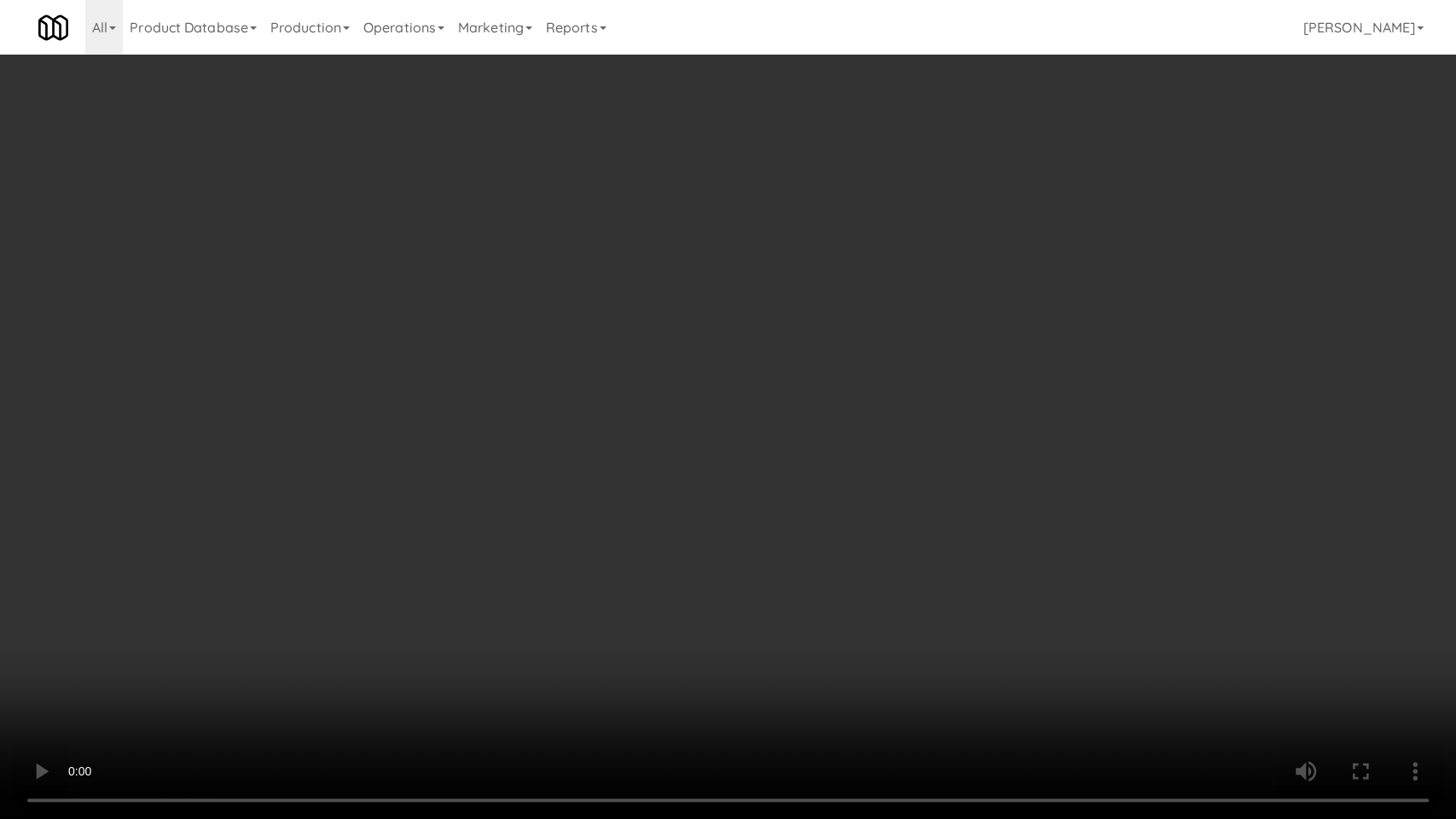
click at [583, 473] on video at bounding box center [728, 409] width 1456 height 819
click at [693, 397] on video at bounding box center [728, 409] width 1456 height 819
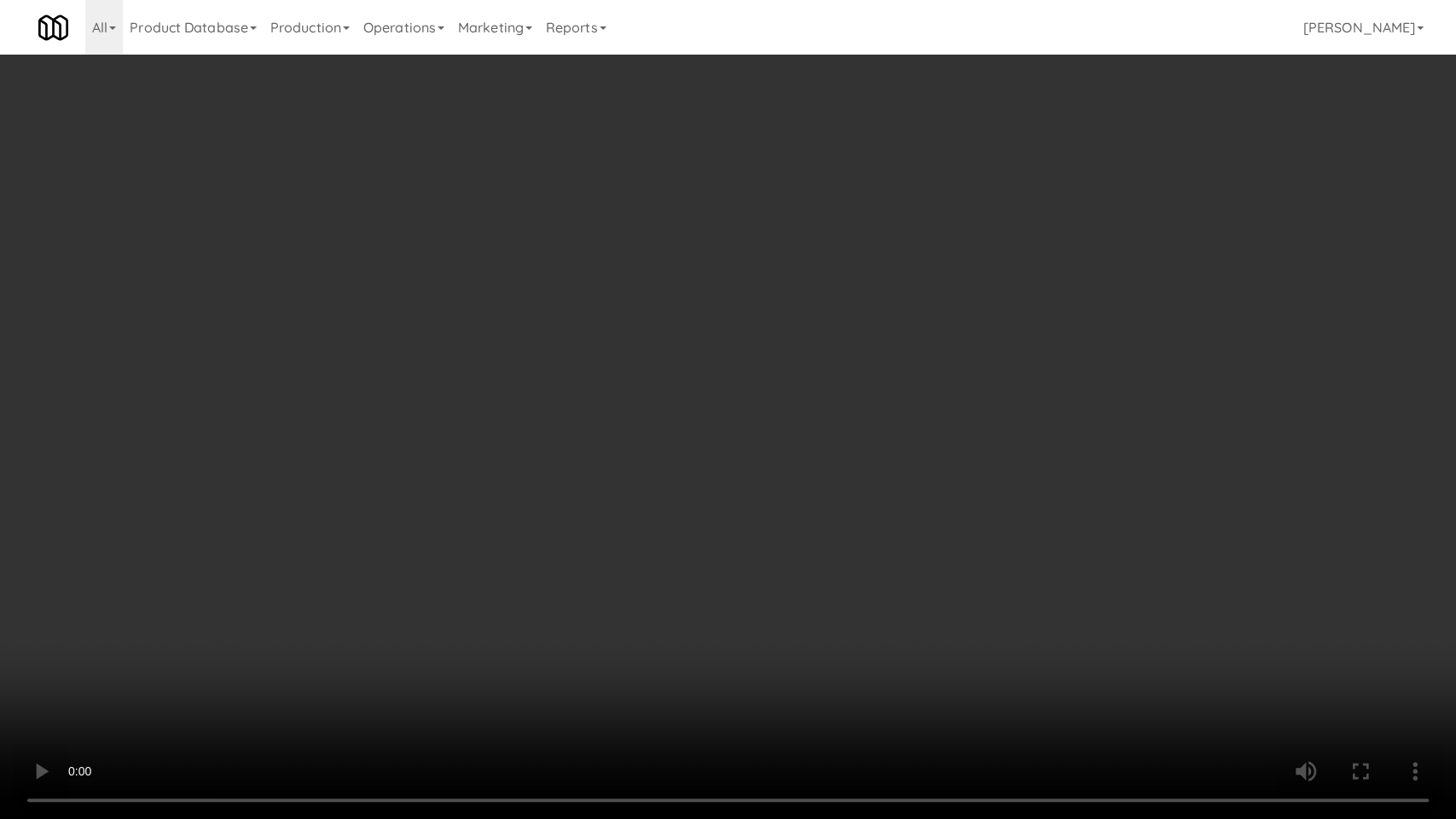
drag, startPoint x: 693, startPoint y: 397, endPoint x: 759, endPoint y: 247, distance: 163.9
click at [694, 396] on video at bounding box center [728, 409] width 1456 height 819
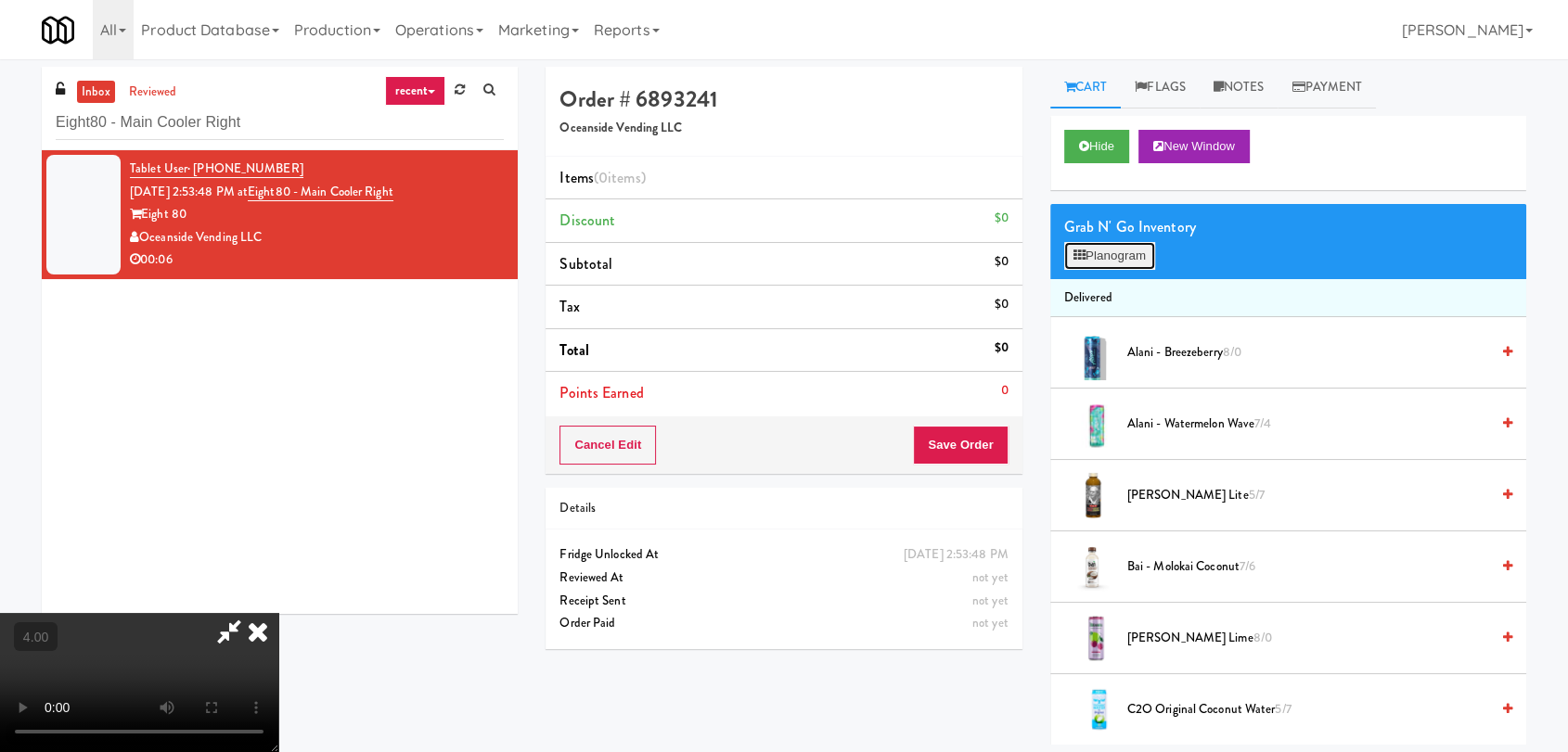
click at [1132, 266] on button "Planogram" at bounding box center [1110, 255] width 91 height 28
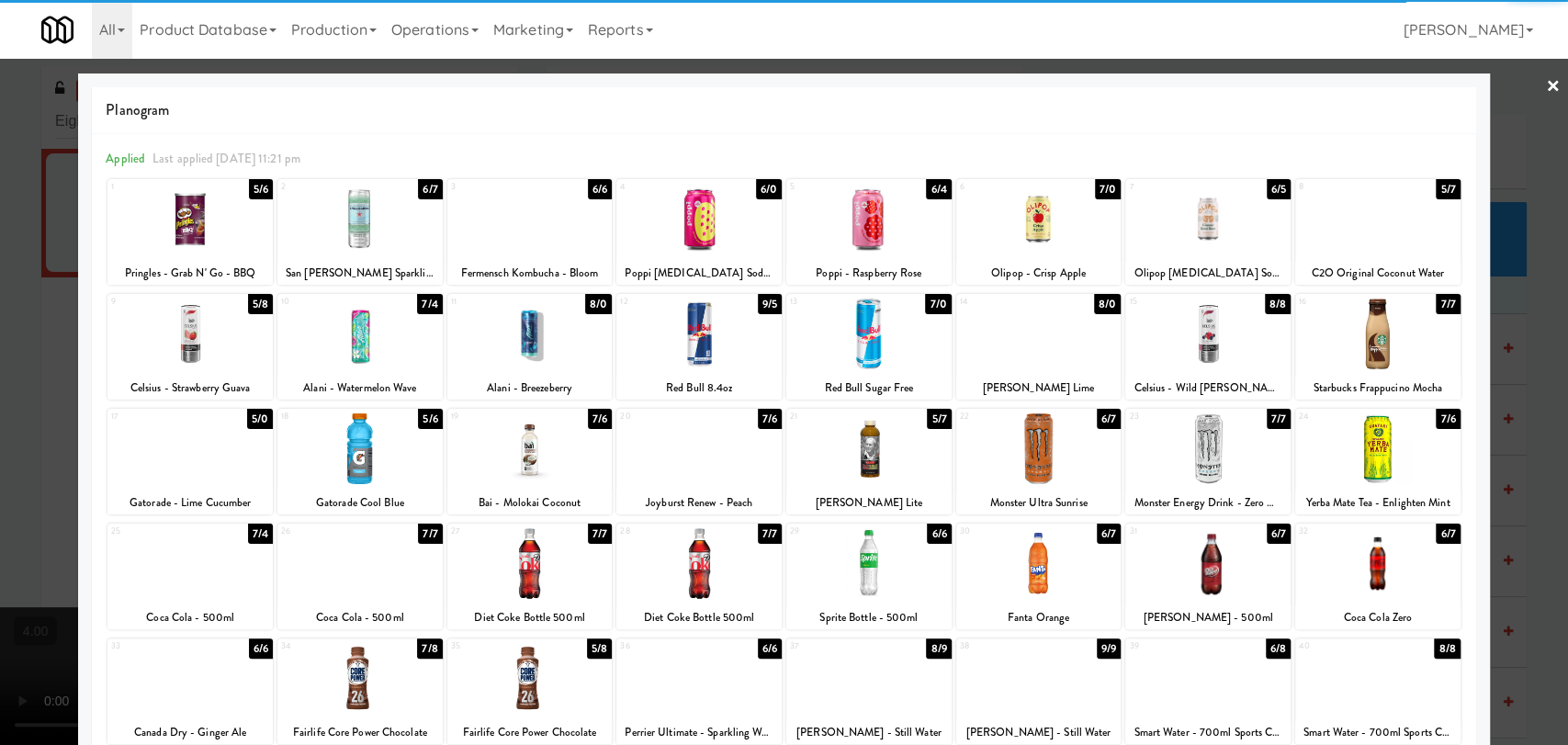
click at [1193, 478] on div at bounding box center [1207, 448] width 165 height 70
click at [0, 257] on div at bounding box center [784, 372] width 1568 height 745
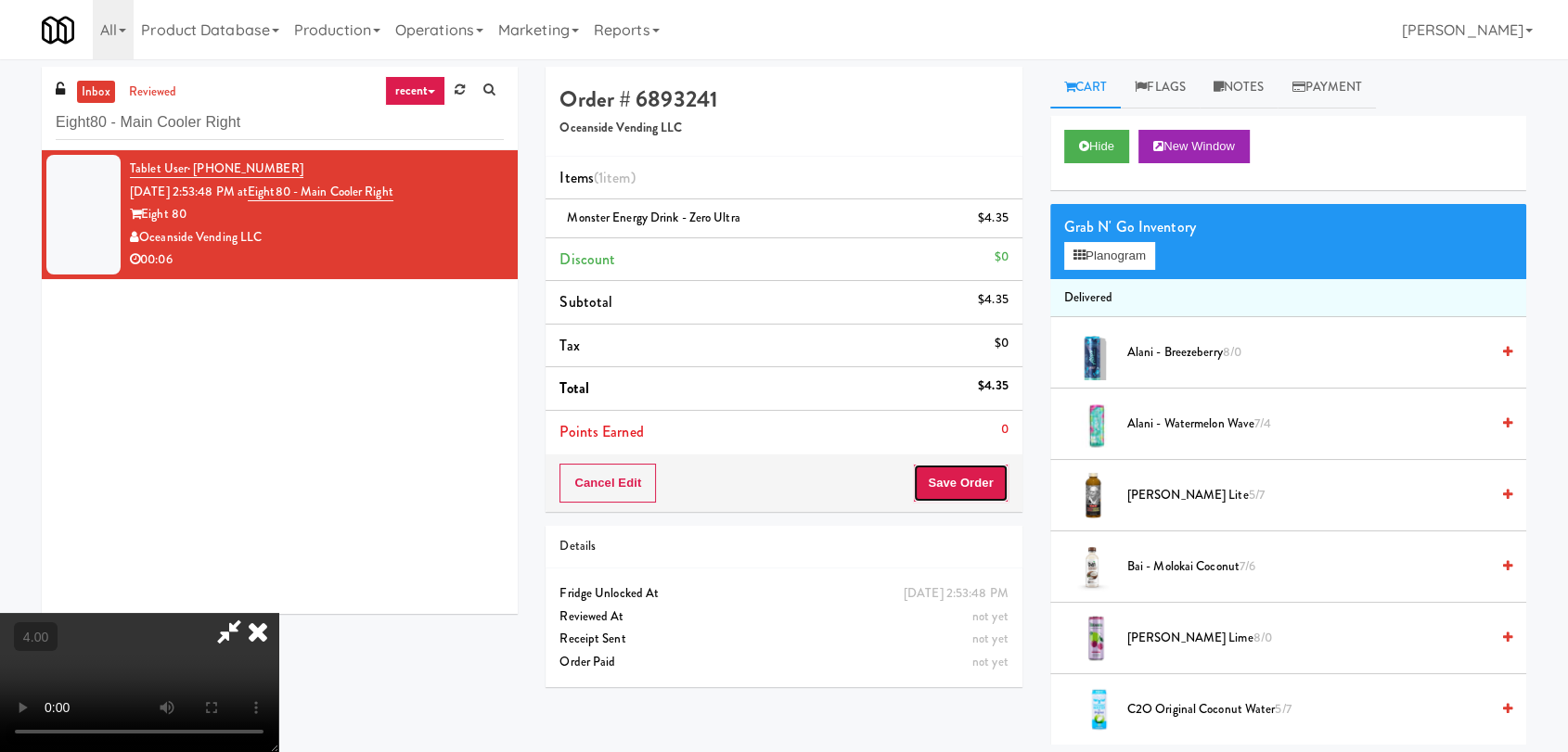
click at [984, 469] on button "Save Order" at bounding box center [960, 483] width 95 height 39
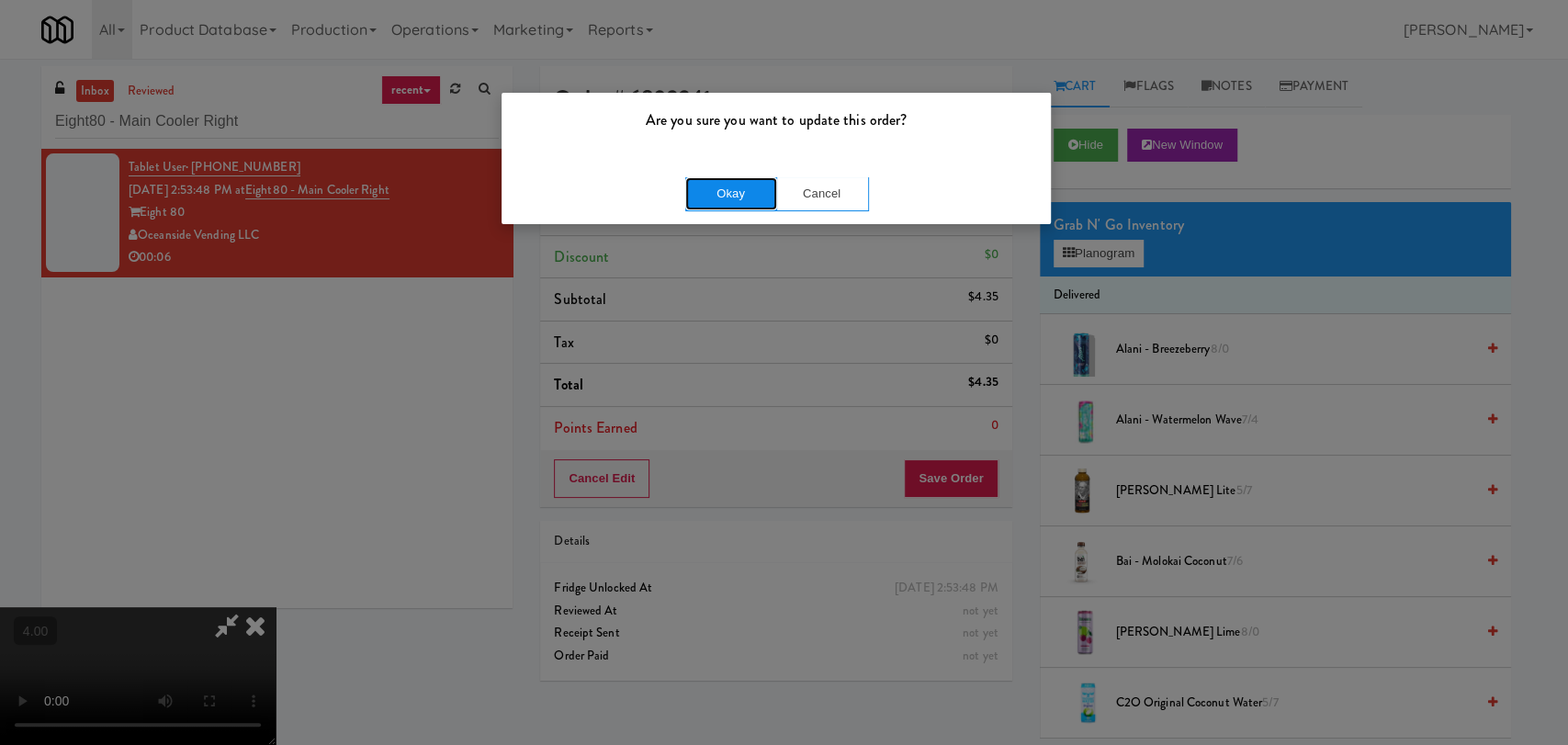
click at [739, 189] on button "Okay" at bounding box center [731, 194] width 92 height 33
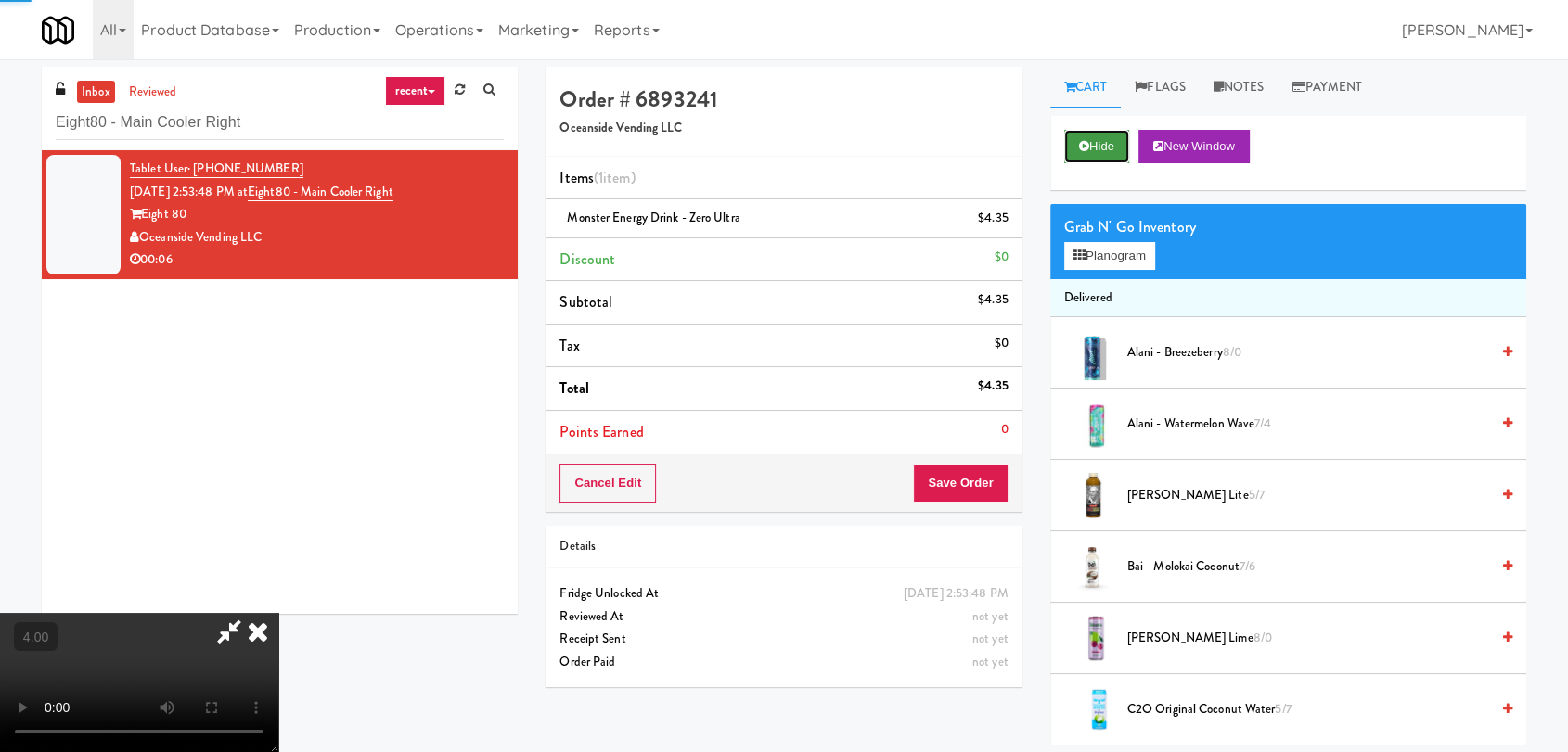
click at [1085, 150] on icon at bounding box center [1084, 146] width 10 height 12
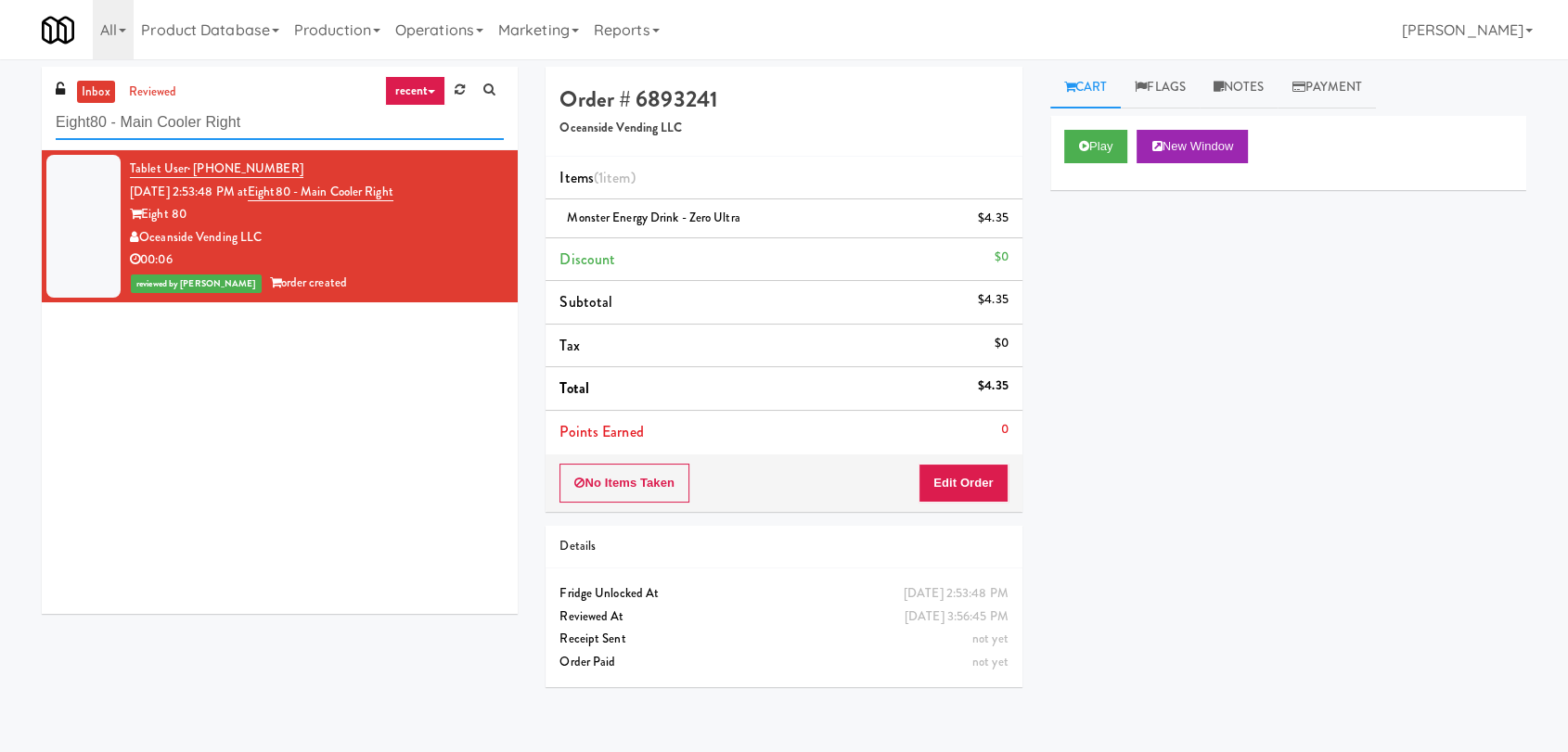
paste input "The [PERSON_NAME] - Fridge -"
drag, startPoint x: 341, startPoint y: 110, endPoint x: 0, endPoint y: 101, distance: 341.1
click at [0, 101] on div "inbox reviewed recent all unclear take inventory issue suspicious failed recent…" at bounding box center [784, 405] width 1568 height 678
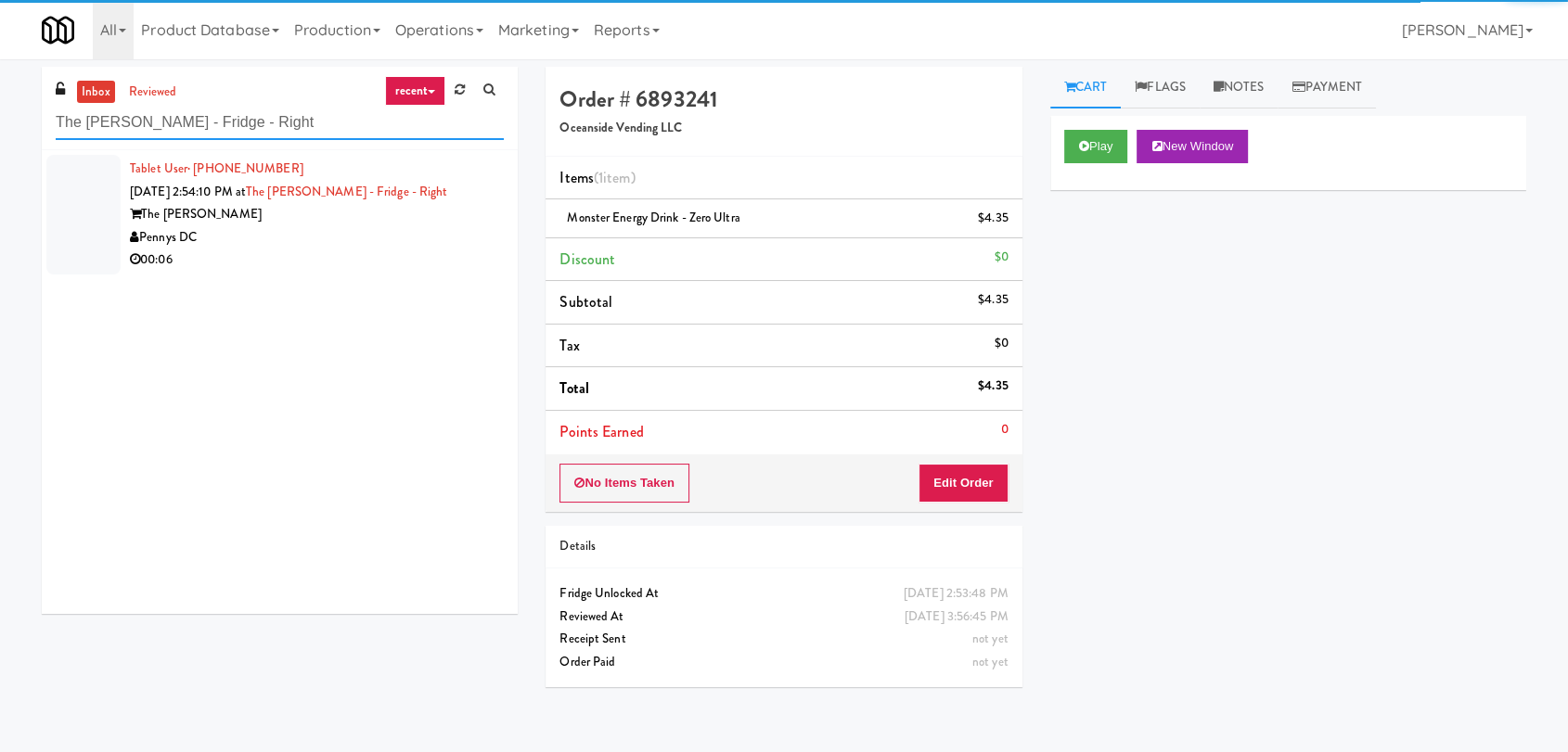
type input "The [PERSON_NAME] - Fridge - Right"
click at [487, 231] on div "Pennys DC" at bounding box center [317, 238] width 374 height 23
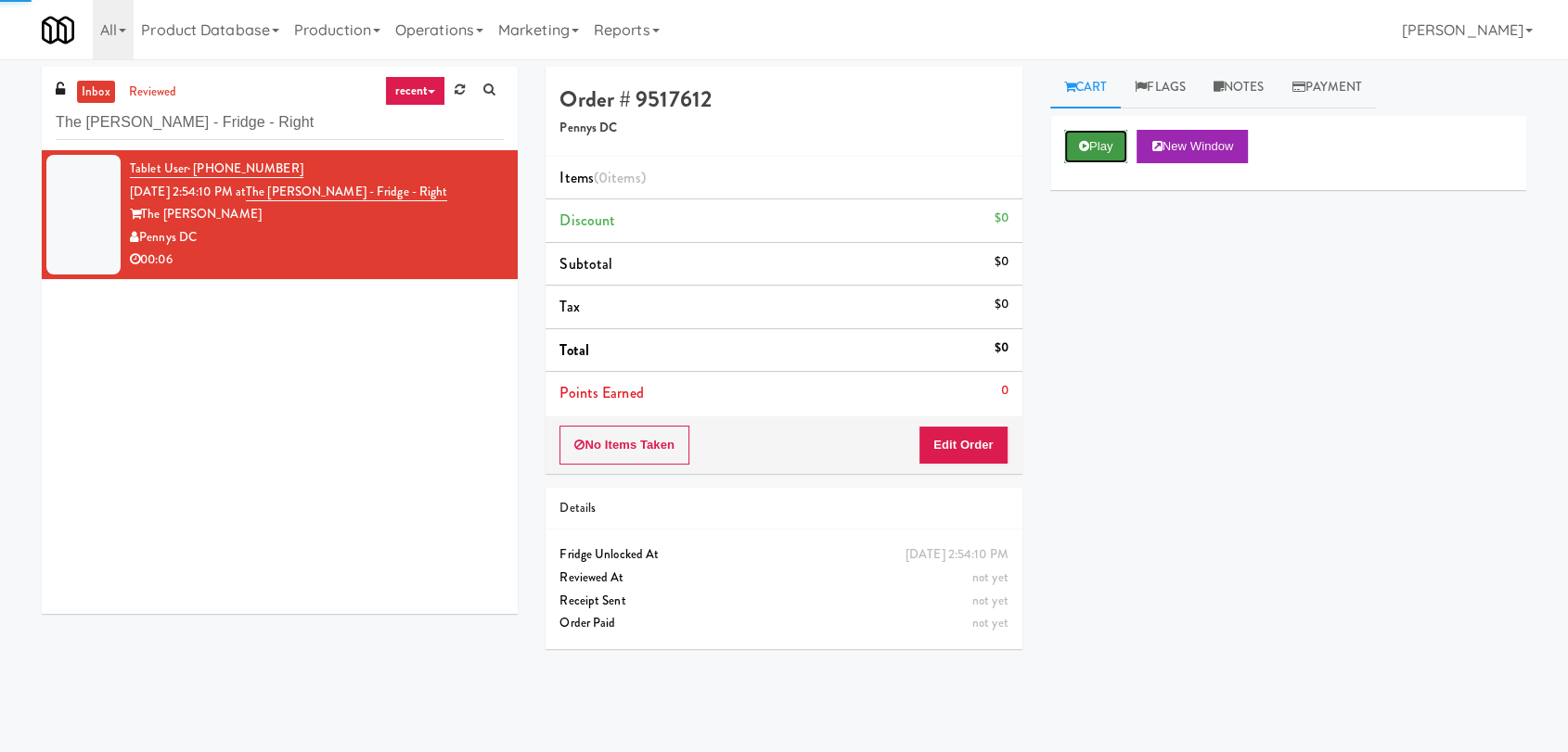
click at [1107, 159] on button "Play" at bounding box center [1096, 146] width 64 height 33
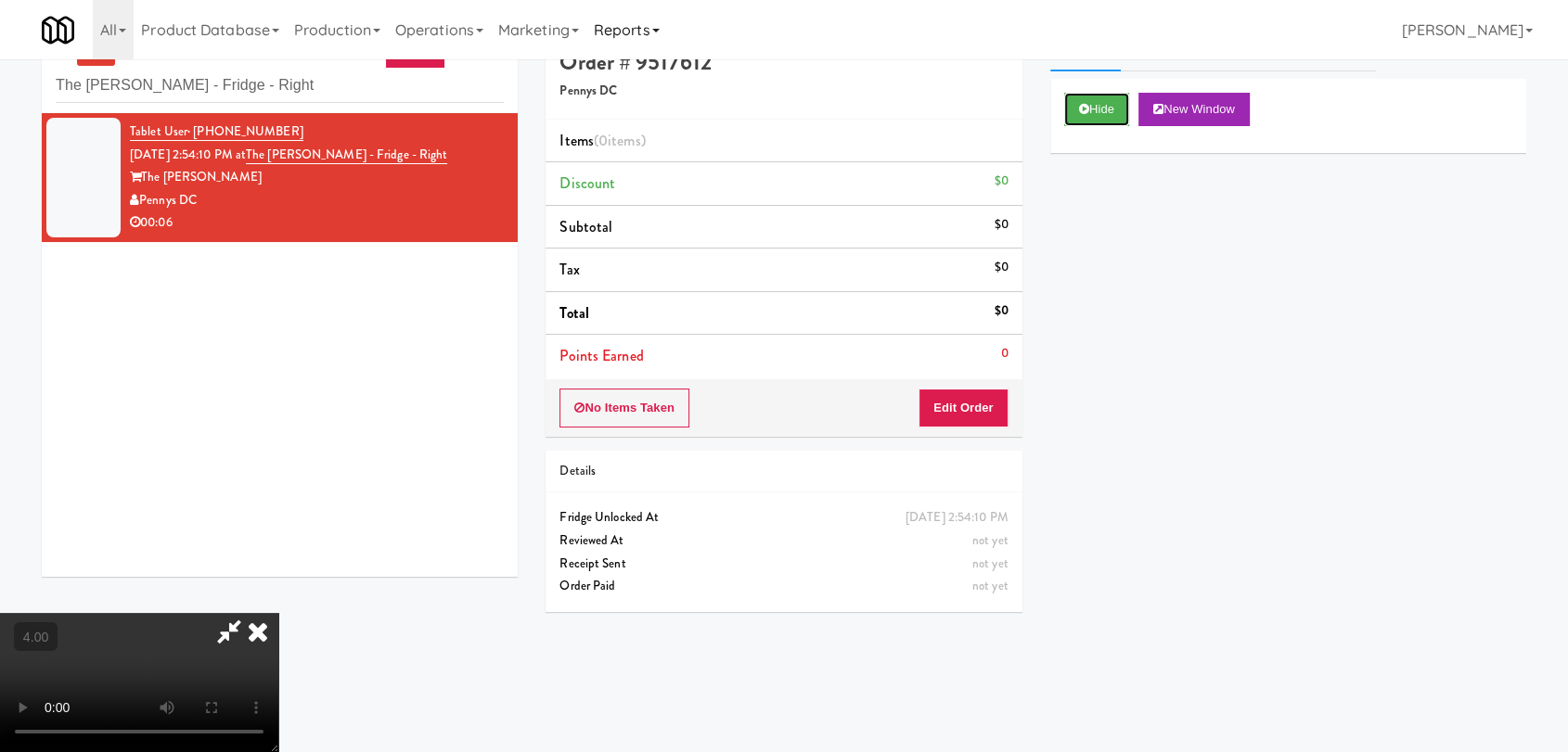
scroll to position [60, 0]
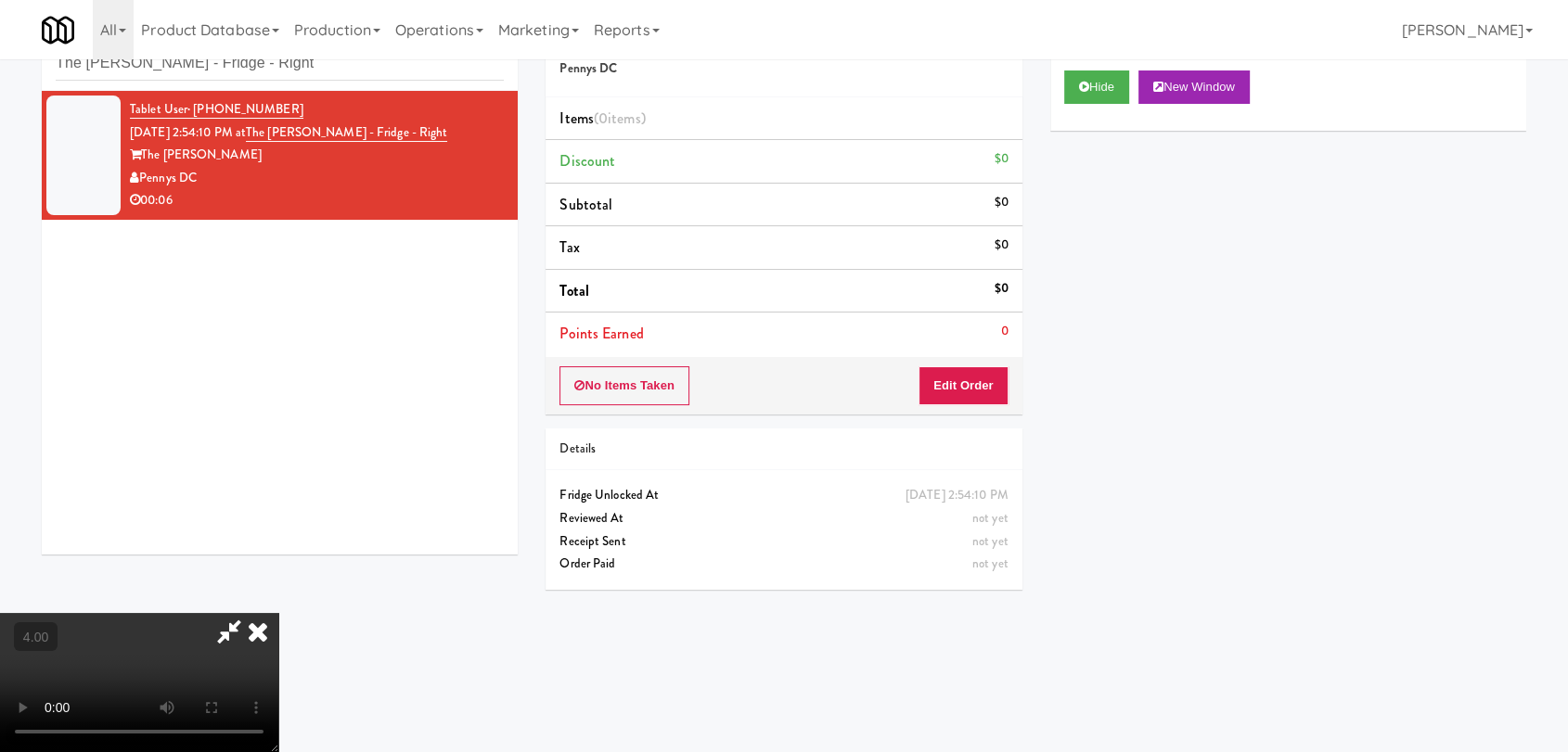
click at [278, 688] on video at bounding box center [138, 683] width 278 height 139
click at [971, 382] on button "Edit Order" at bounding box center [963, 385] width 90 height 39
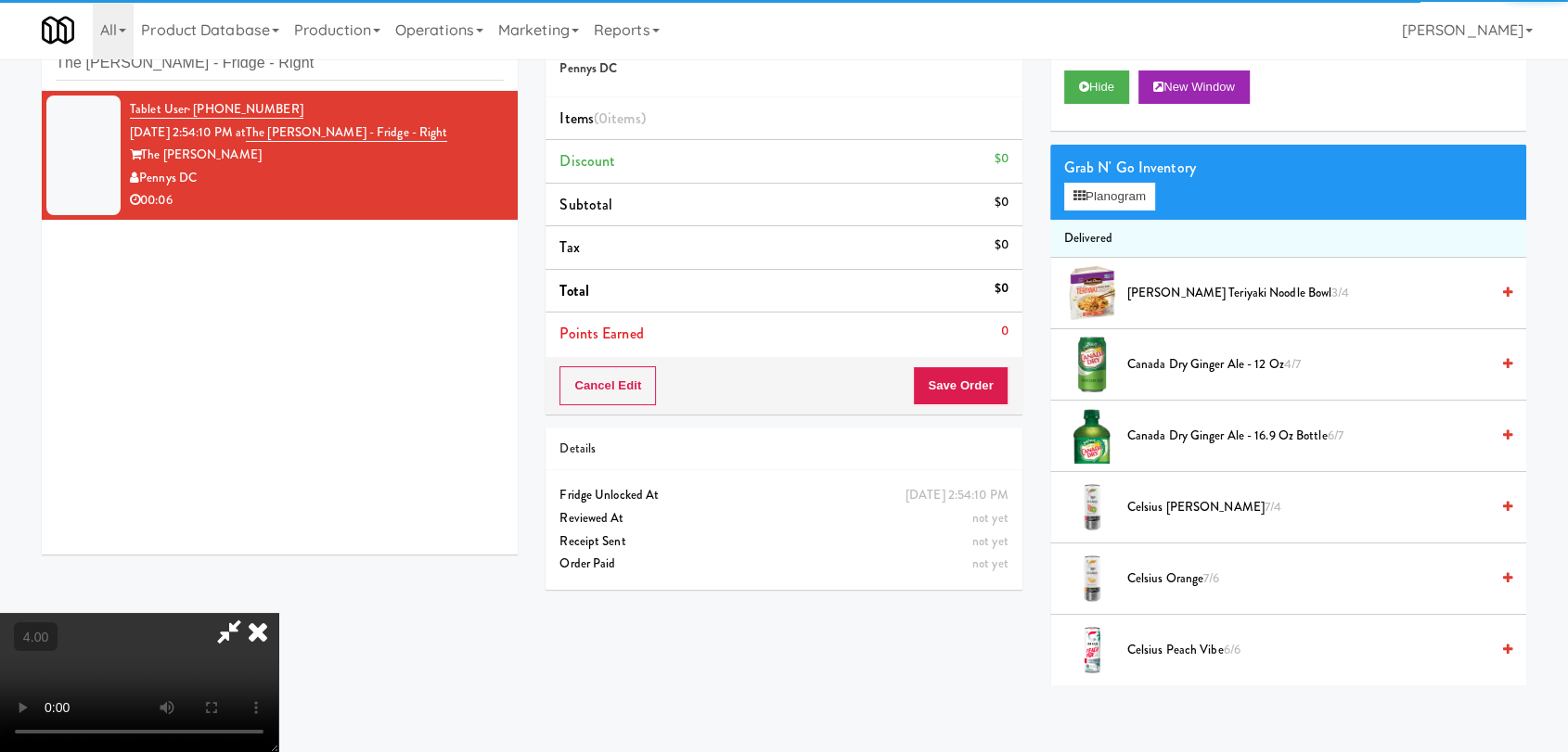
click at [278, 614] on video at bounding box center [138, 683] width 278 height 139
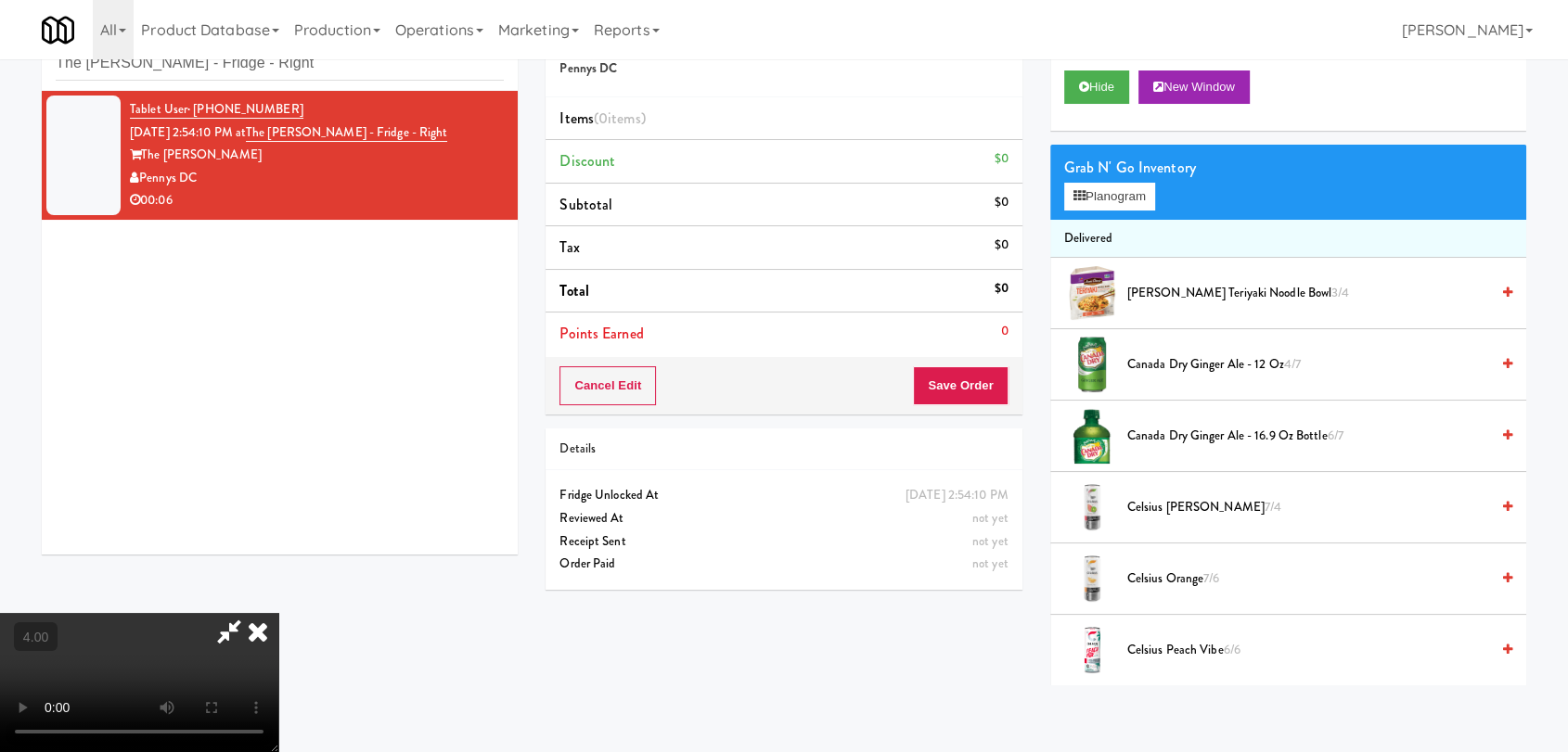
click at [278, 614] on video at bounding box center [138, 683] width 278 height 139
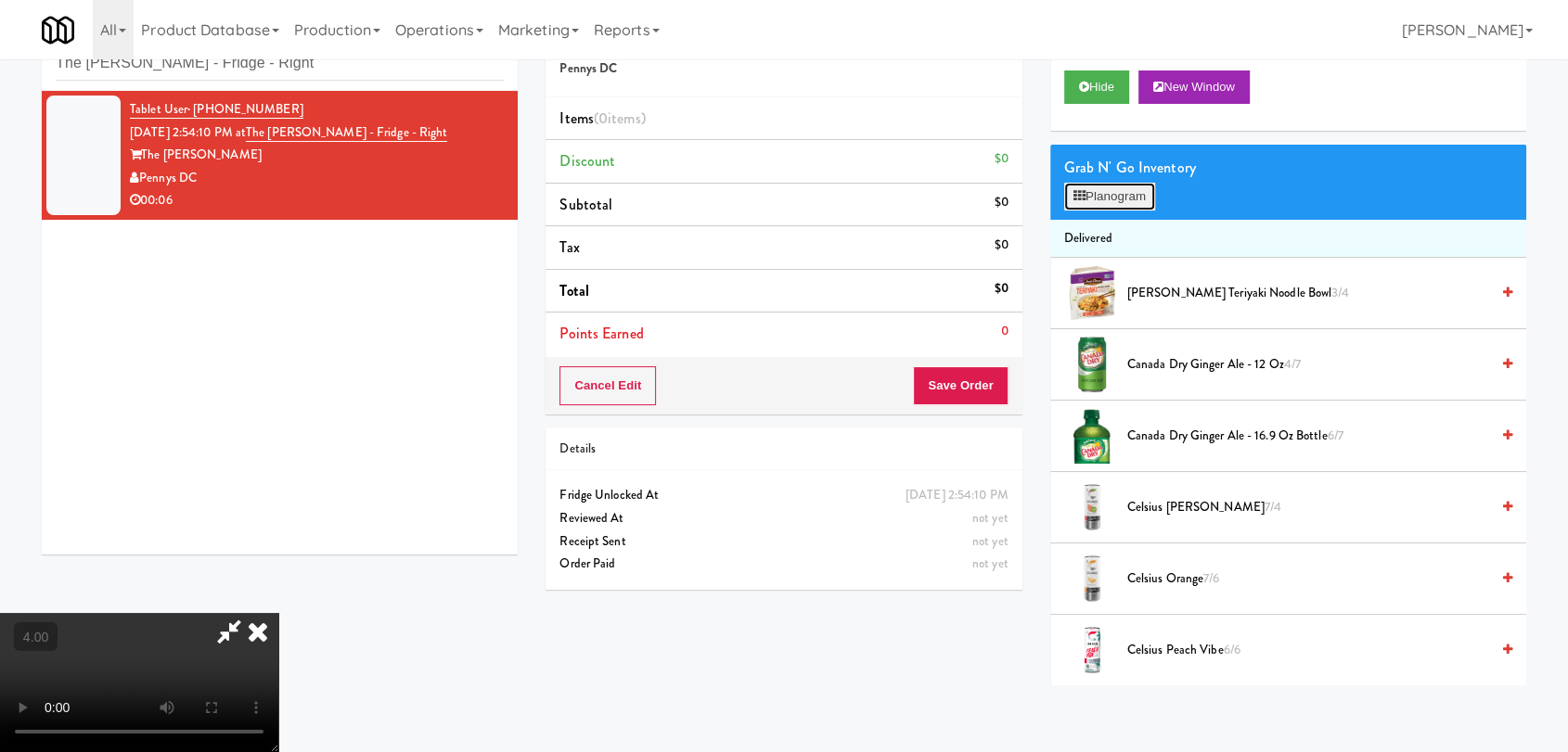
click at [1098, 191] on button "Planogram" at bounding box center [1110, 196] width 91 height 28
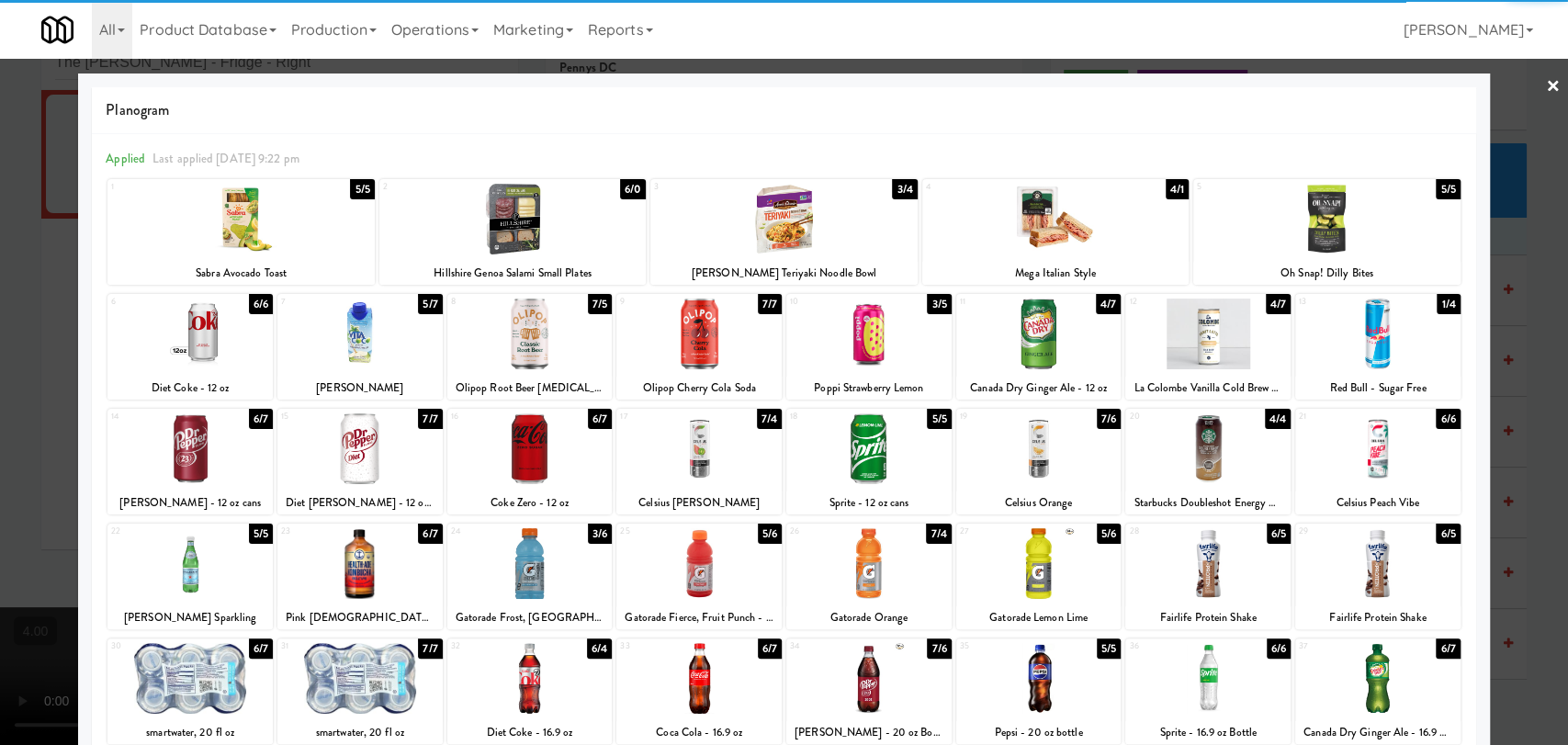
click at [377, 439] on div at bounding box center [360, 448] width 165 height 70
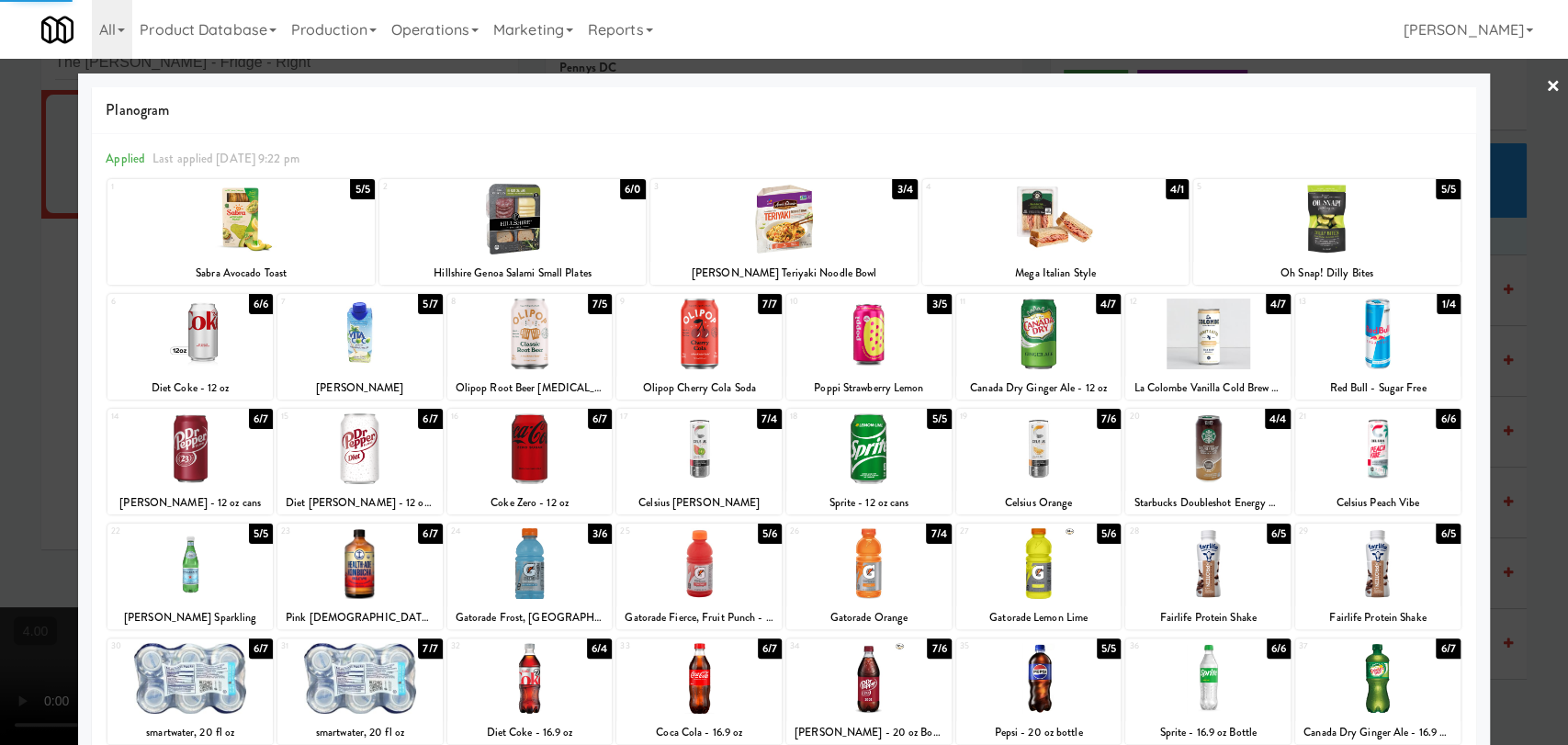
click at [0, 212] on div at bounding box center [784, 372] width 1568 height 745
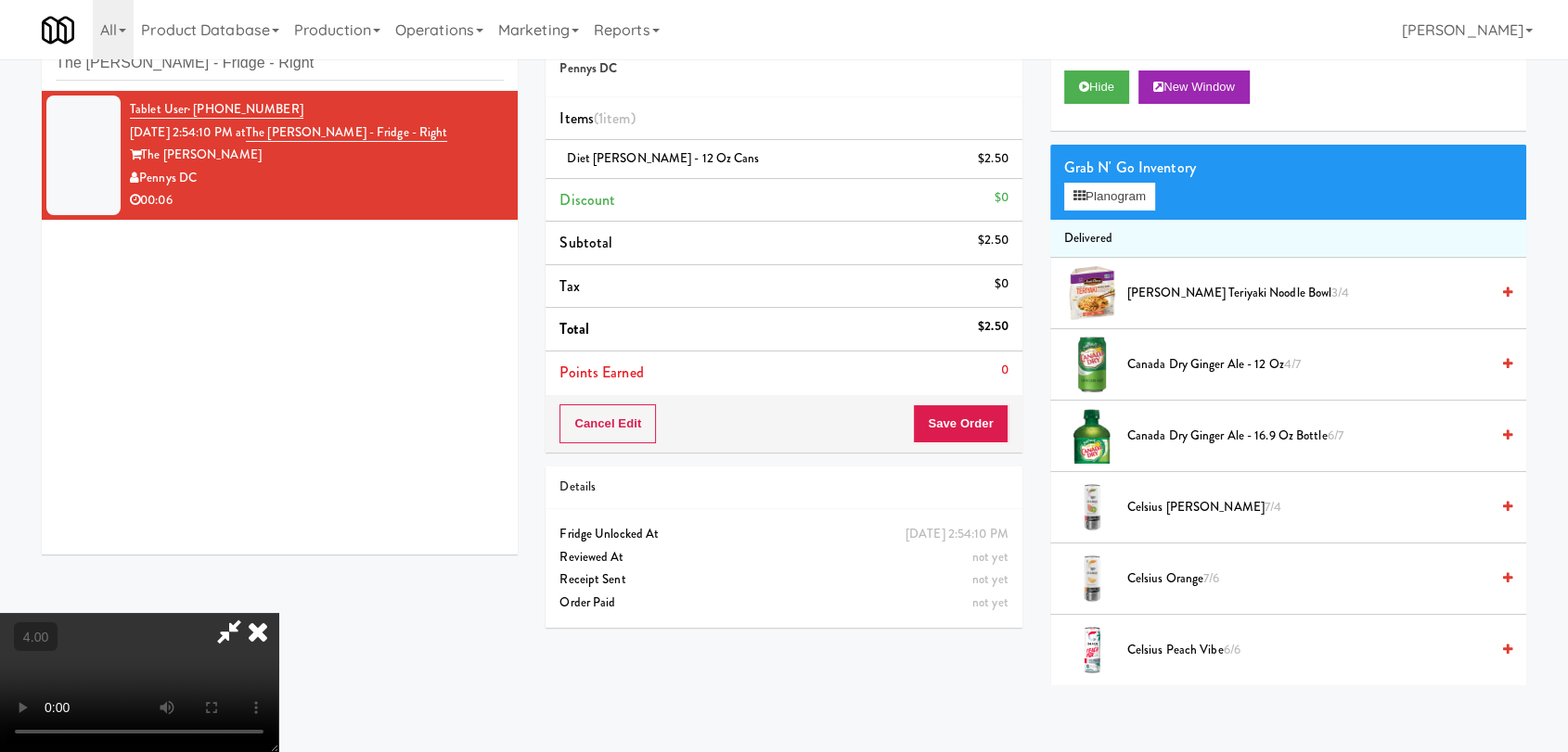
click at [278, 614] on icon at bounding box center [257, 632] width 41 height 37
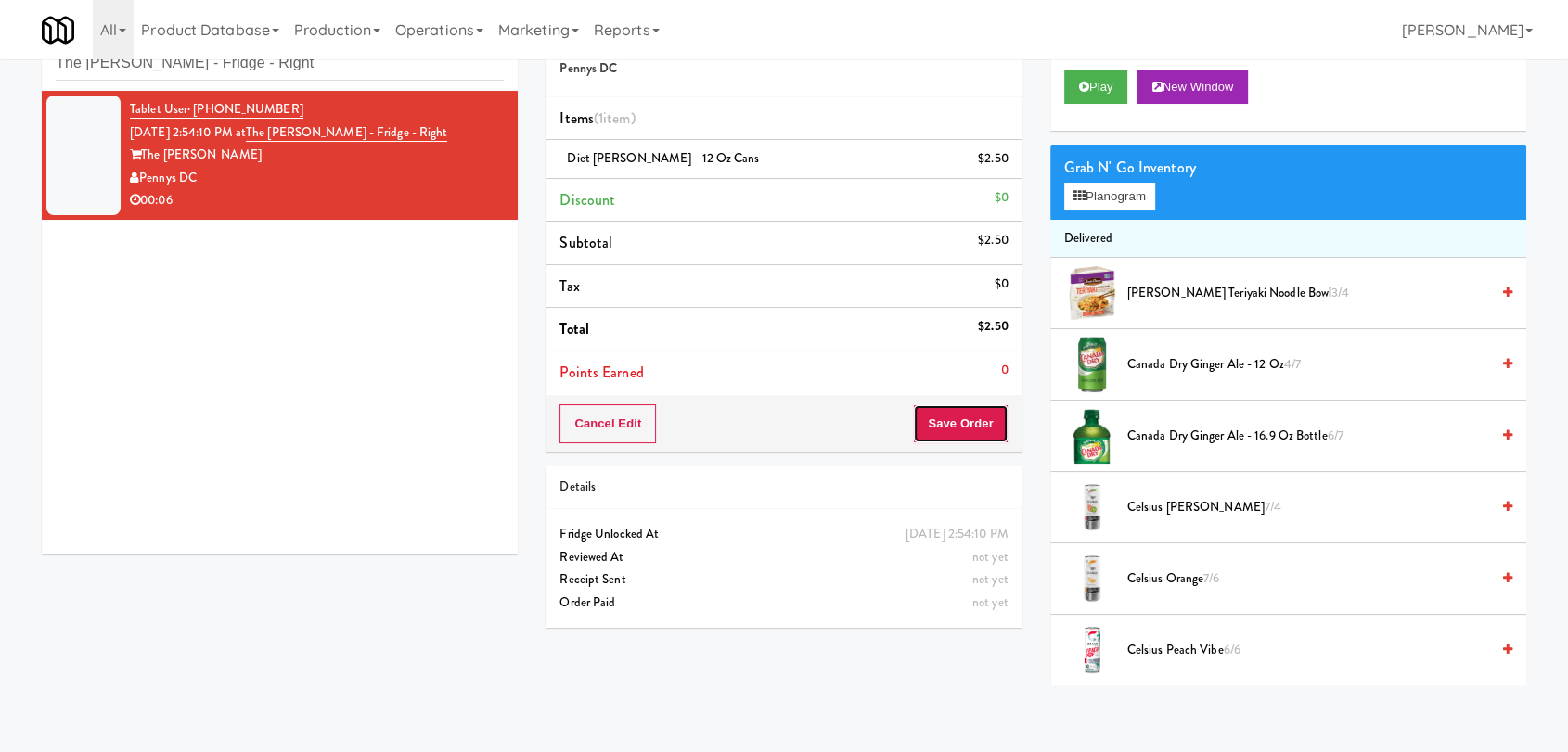
click at [957, 413] on button "Save Order" at bounding box center [960, 423] width 95 height 39
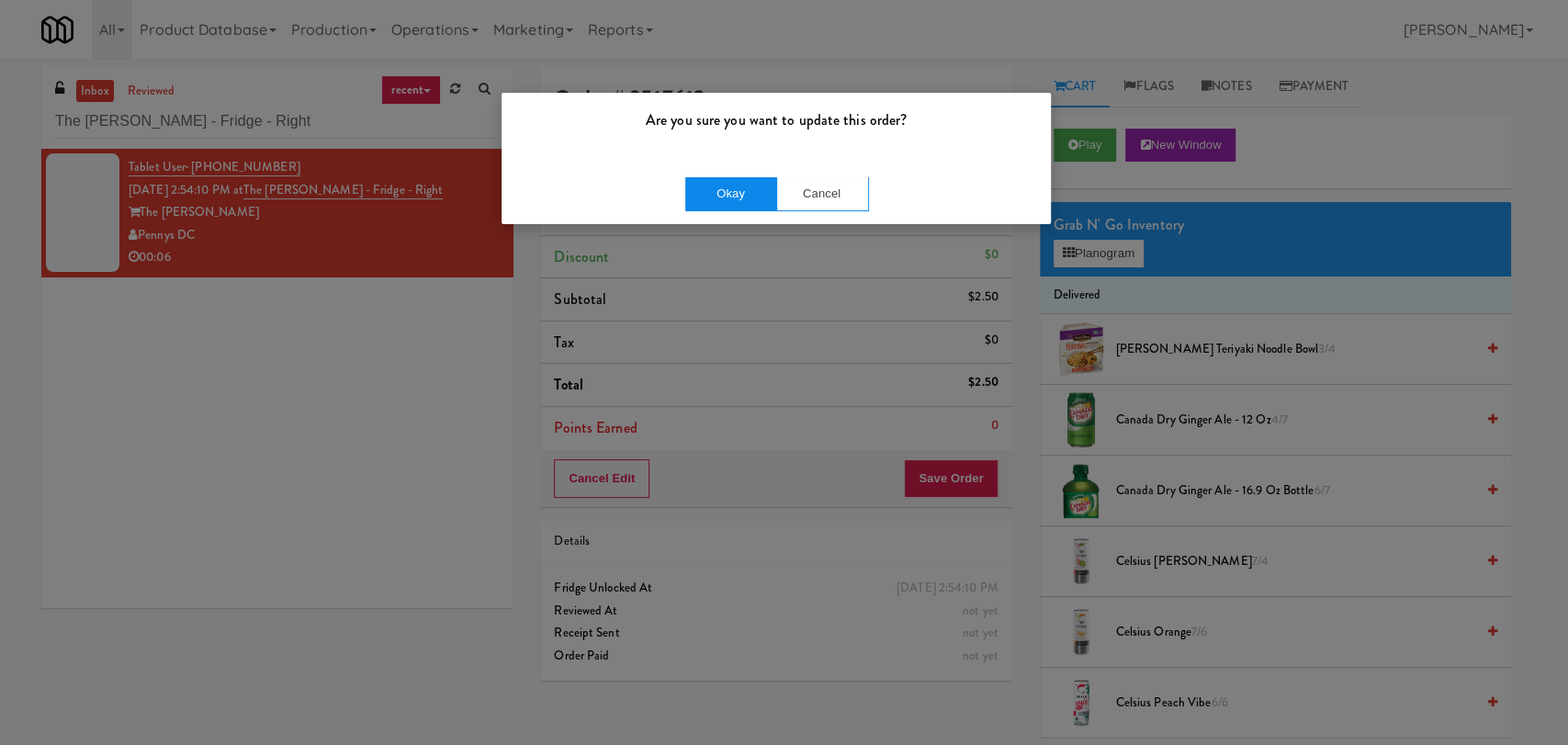
click at [728, 175] on div "Okay Cancel" at bounding box center [776, 194] width 549 height 62
click at [728, 186] on button "Okay" at bounding box center [731, 194] width 92 height 33
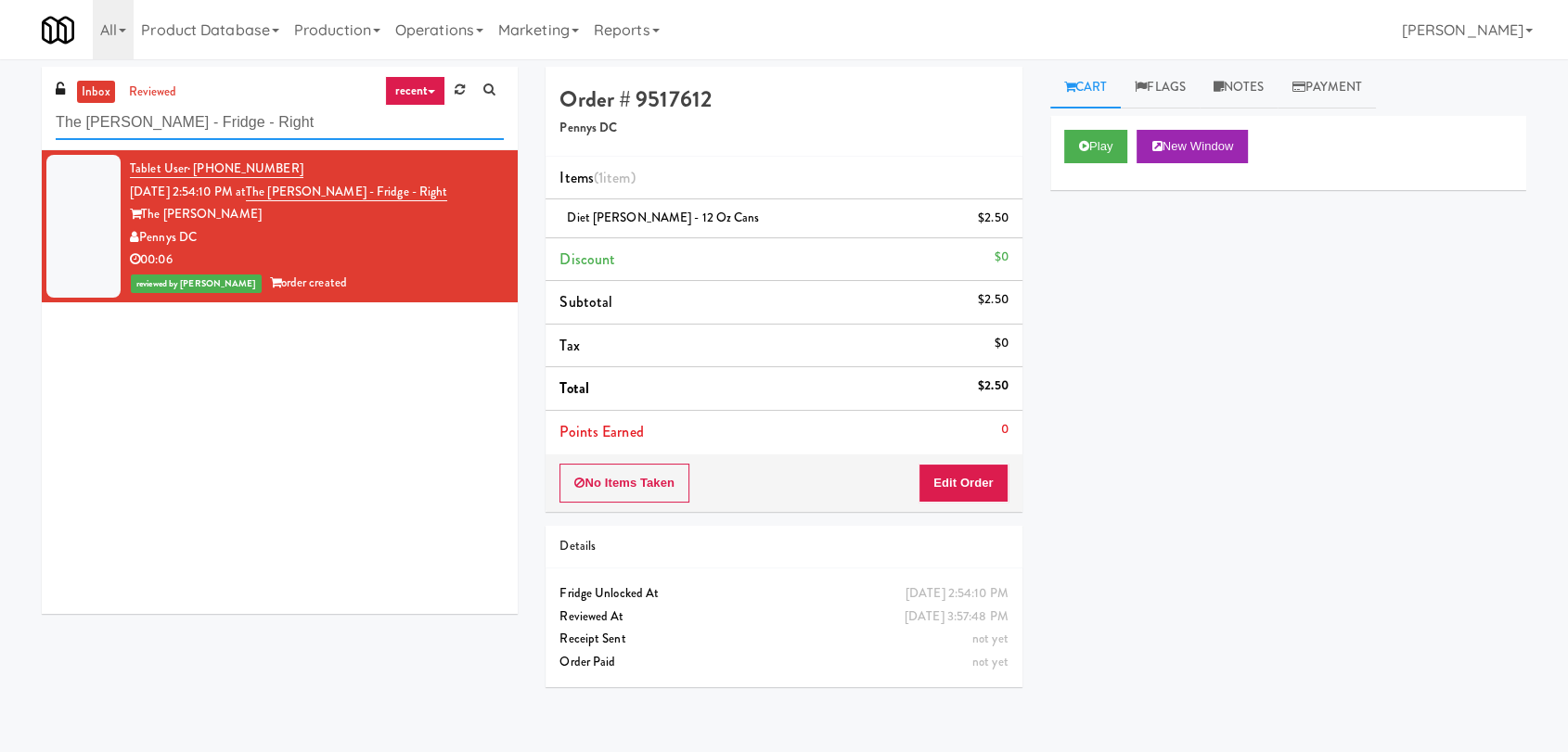
drag, startPoint x: 343, startPoint y: 115, endPoint x: 0, endPoint y: 79, distance: 344.9
click at [0, 79] on div "inbox reviewed recent all unclear take inventory issue suspicious failed recent…" at bounding box center [784, 405] width 1568 height 678
paste input "Elara - Pantry - Lef"
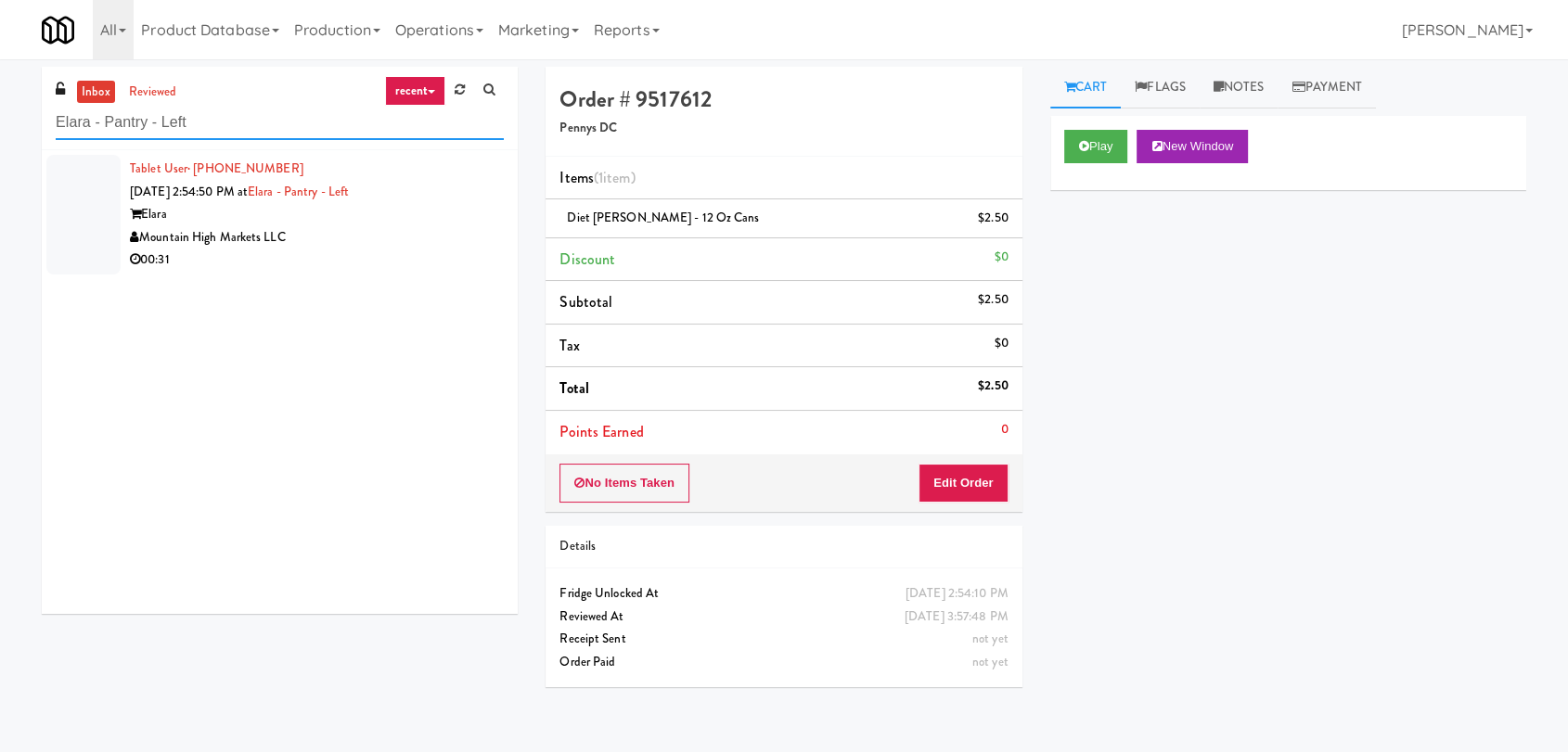
type input "Elara - Pantry - Left"
click at [343, 223] on div "Elara" at bounding box center [317, 214] width 374 height 23
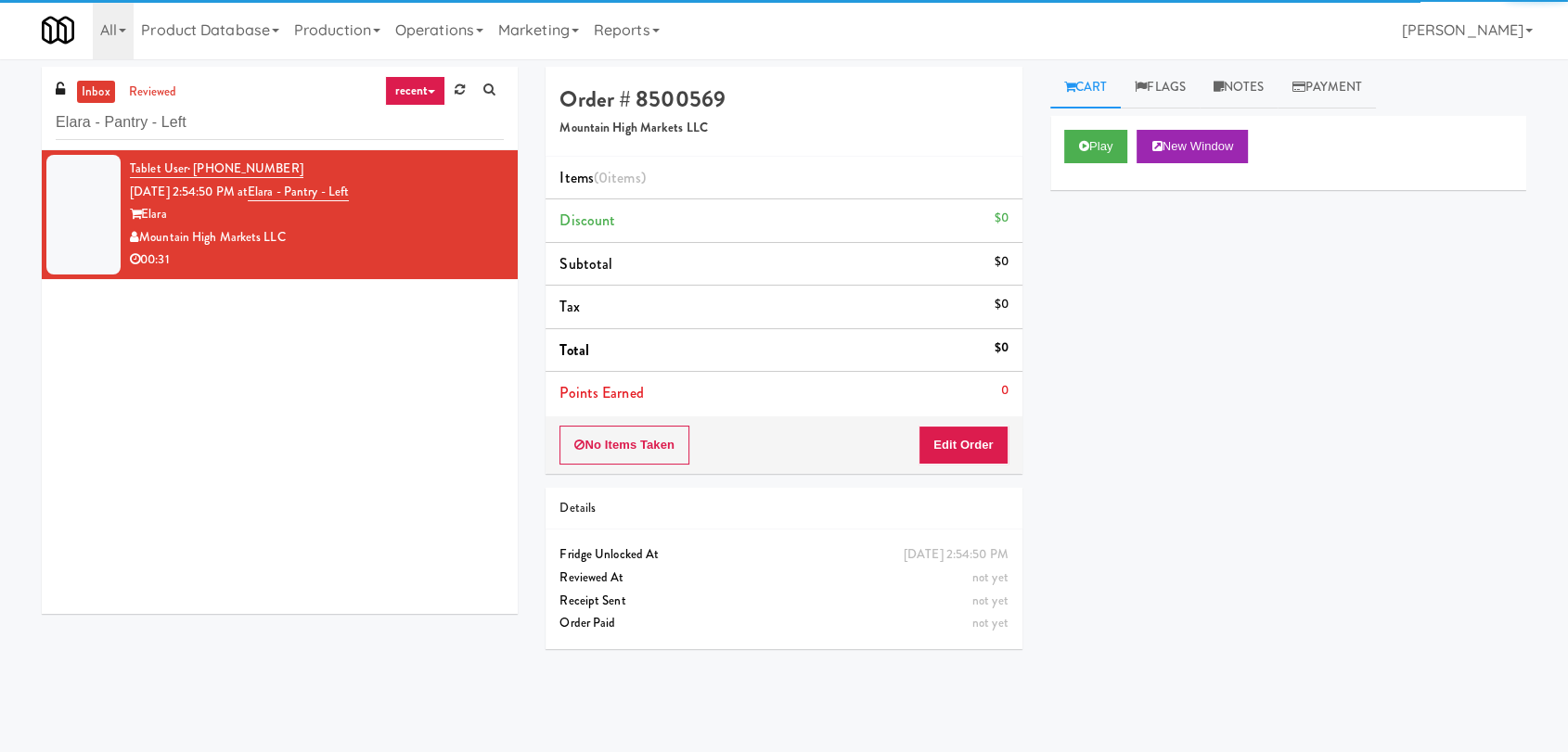
click at [1100, 163] on div "Play New Window" at bounding box center [1288, 153] width 476 height 74
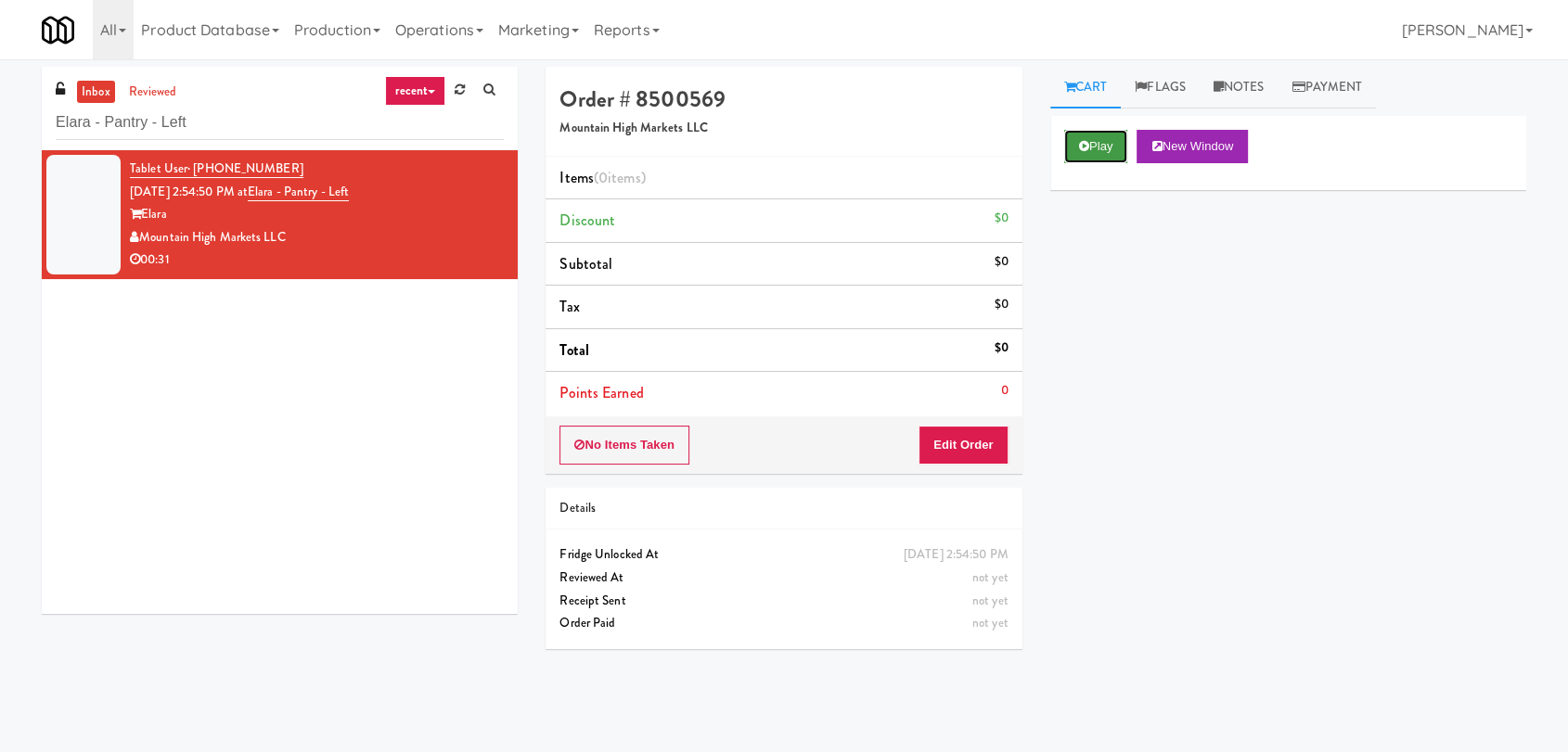
click at [1093, 140] on button "Play" at bounding box center [1096, 146] width 64 height 33
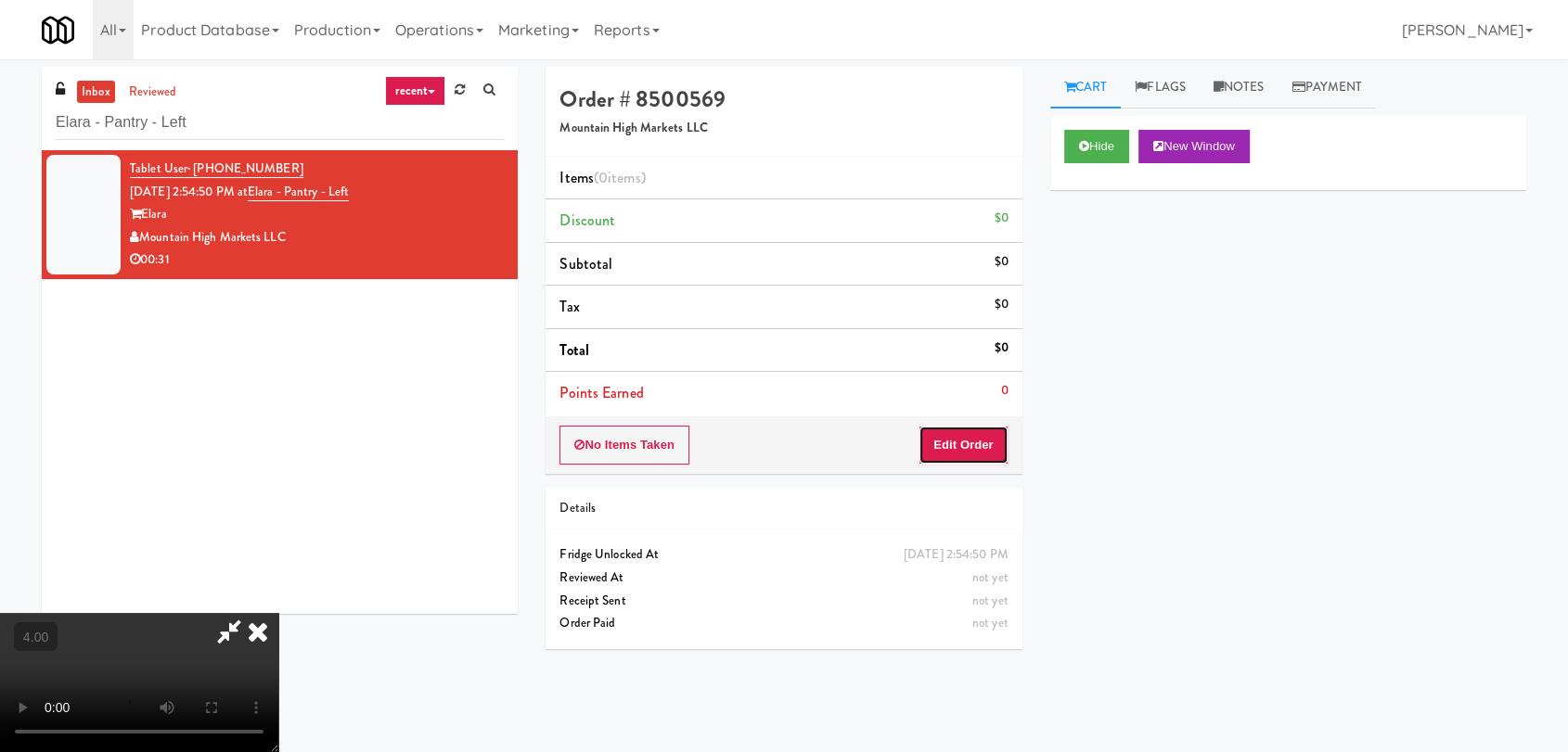
click at [957, 442] on button "Edit Order" at bounding box center [963, 445] width 90 height 39
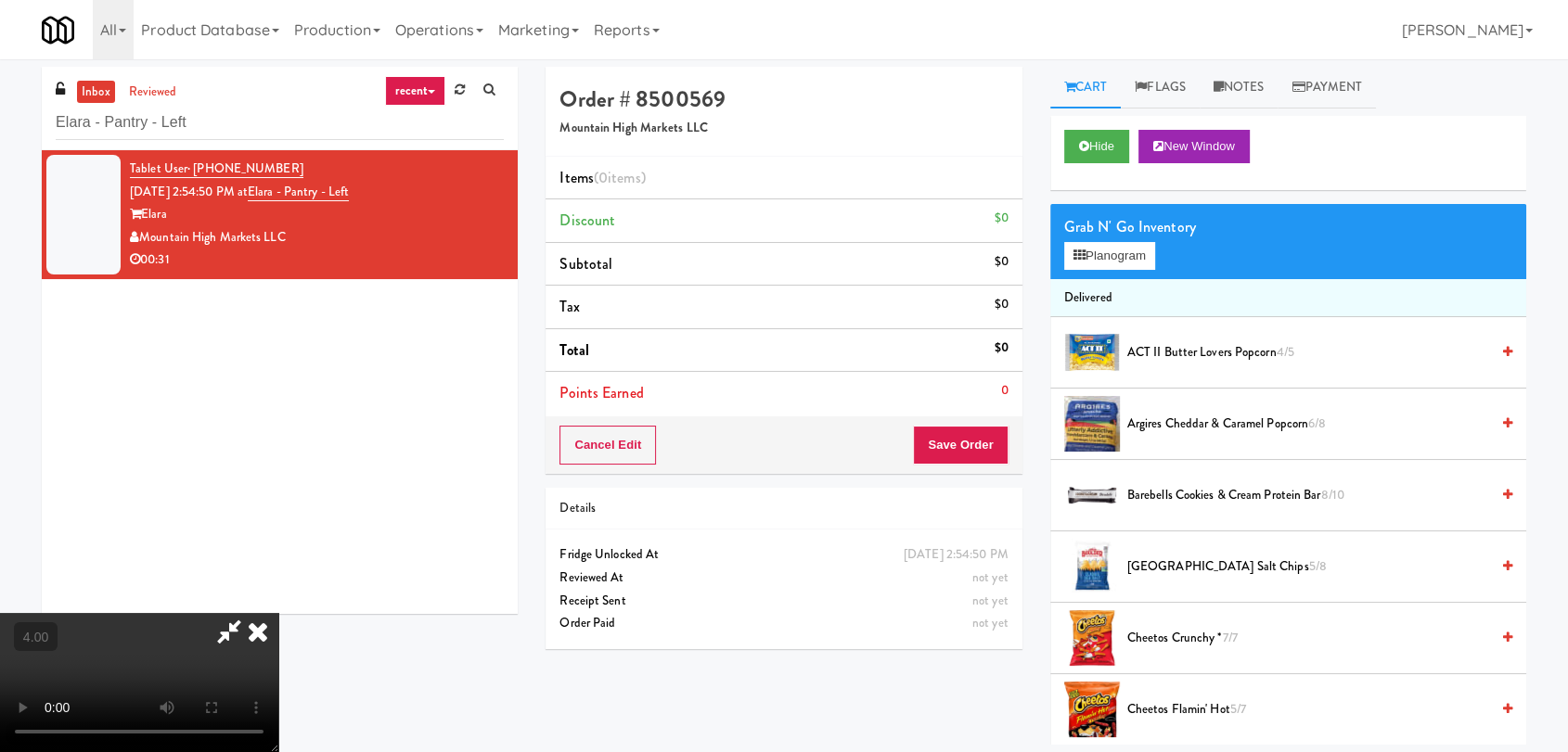
click at [278, 614] on video at bounding box center [138, 683] width 278 height 139
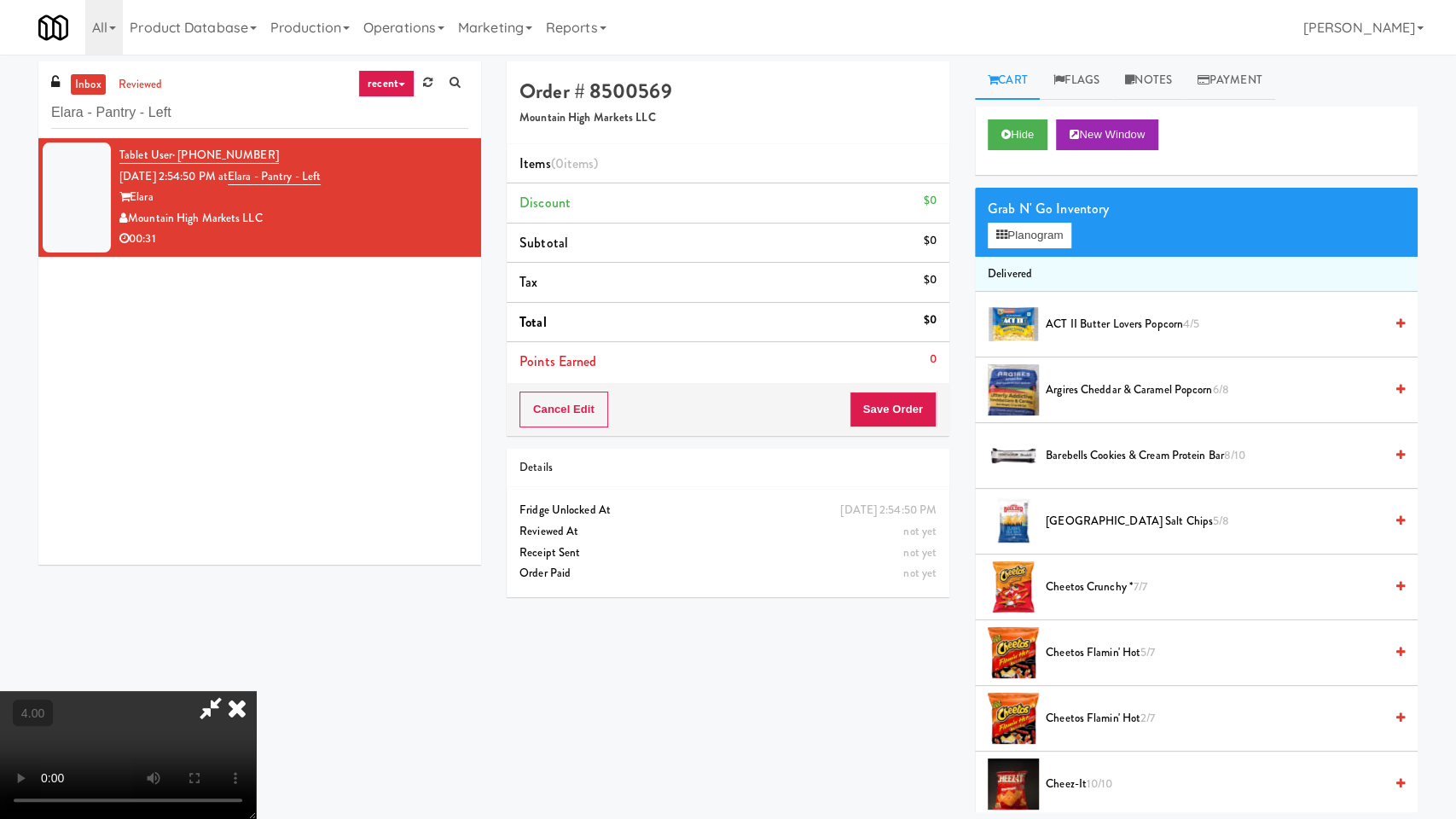
click at [255, 691] on video at bounding box center [127, 754] width 255 height 128
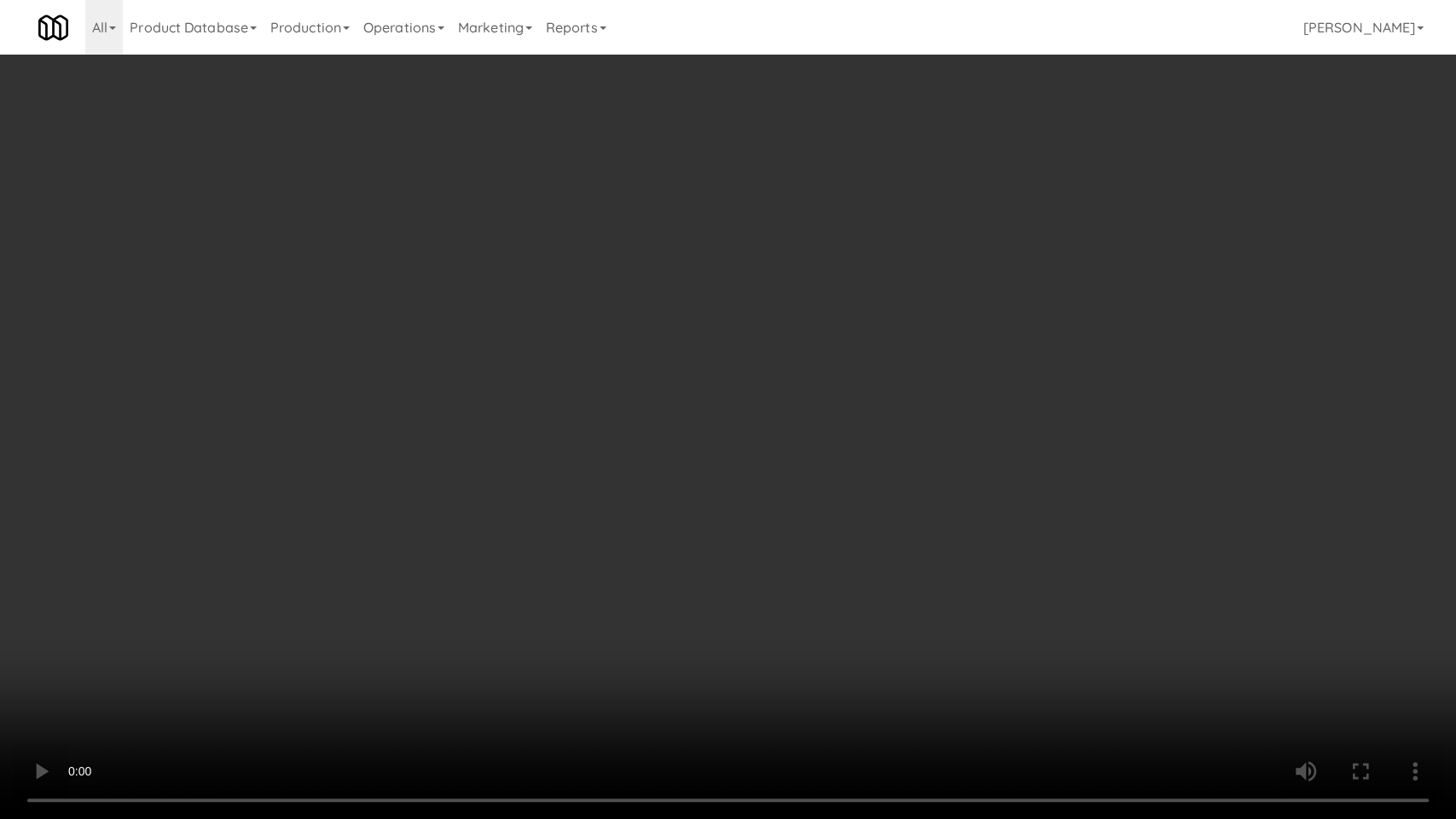
click at [459, 565] on video at bounding box center [728, 409] width 1456 height 819
click at [275, 496] on video at bounding box center [728, 409] width 1456 height 819
click at [286, 495] on video at bounding box center [728, 409] width 1456 height 819
click at [208, 547] on video at bounding box center [728, 409] width 1456 height 819
click at [216, 538] on video at bounding box center [728, 409] width 1456 height 819
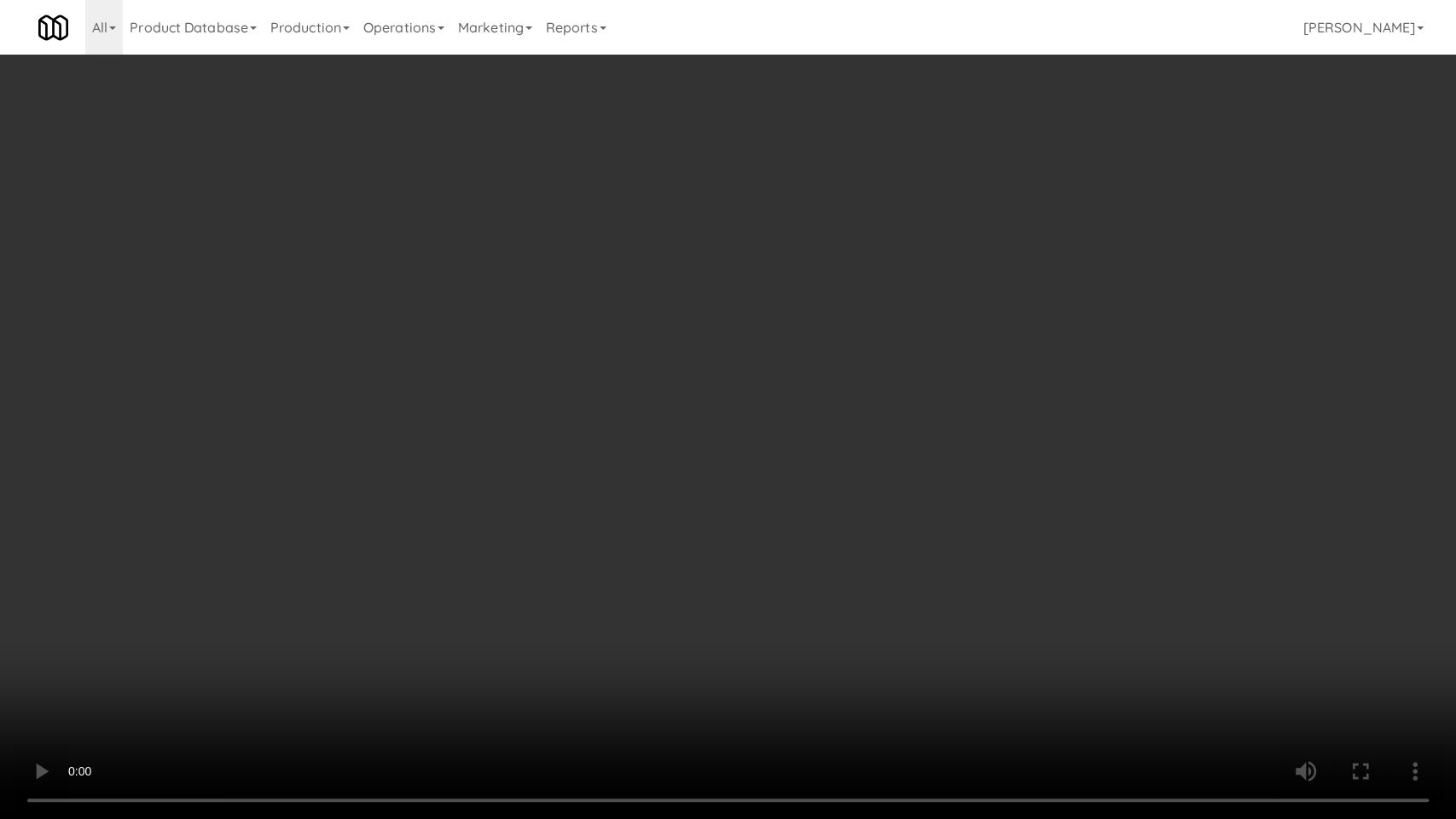
click at [175, 622] on video at bounding box center [728, 409] width 1456 height 819
click at [185, 614] on video at bounding box center [728, 409] width 1456 height 819
click at [540, 569] on video at bounding box center [728, 409] width 1456 height 819
click at [716, 574] on video at bounding box center [728, 409] width 1456 height 819
click at [1052, 645] on video at bounding box center [728, 409] width 1456 height 819
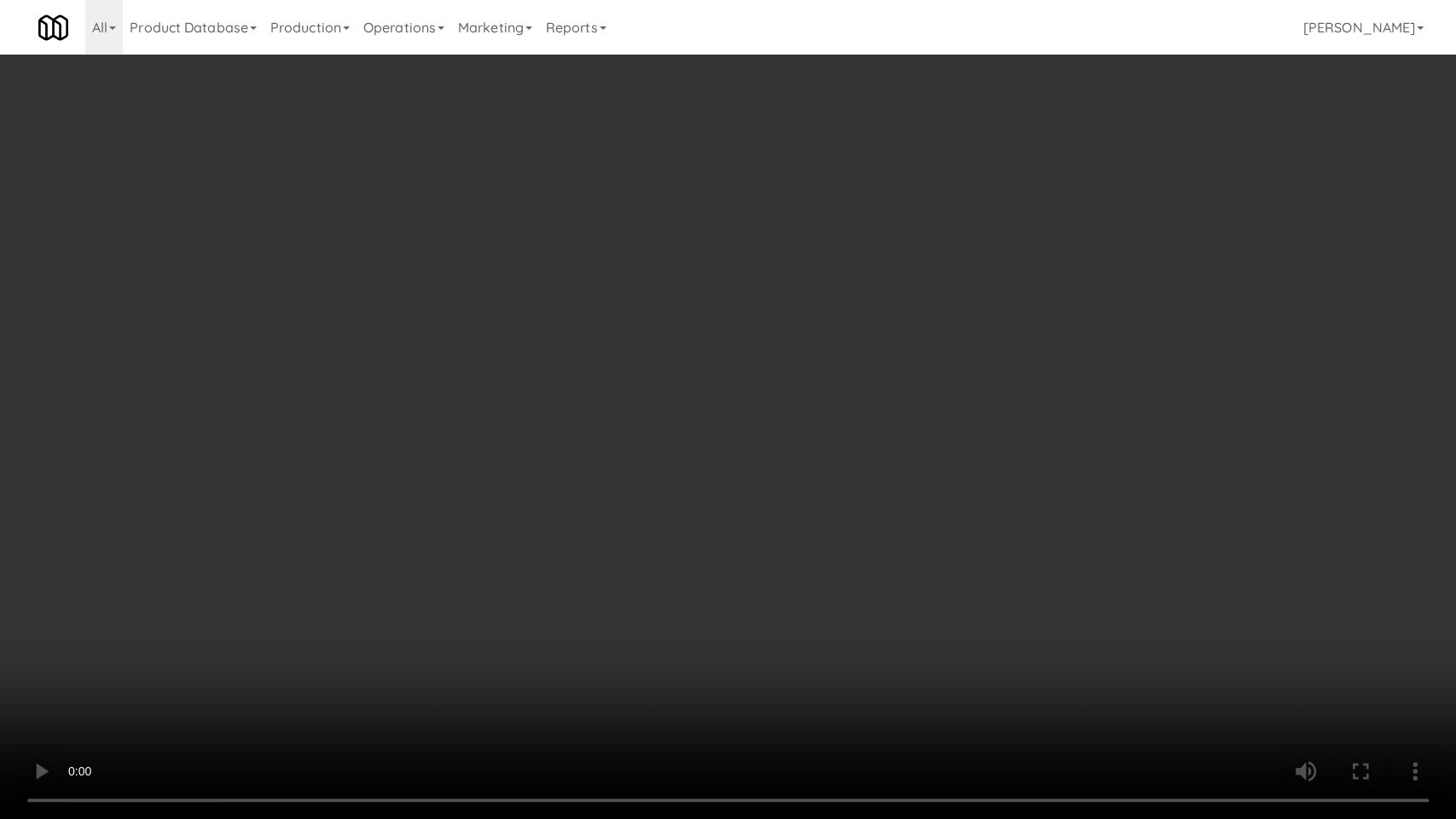
click at [1052, 645] on video at bounding box center [728, 409] width 1456 height 819
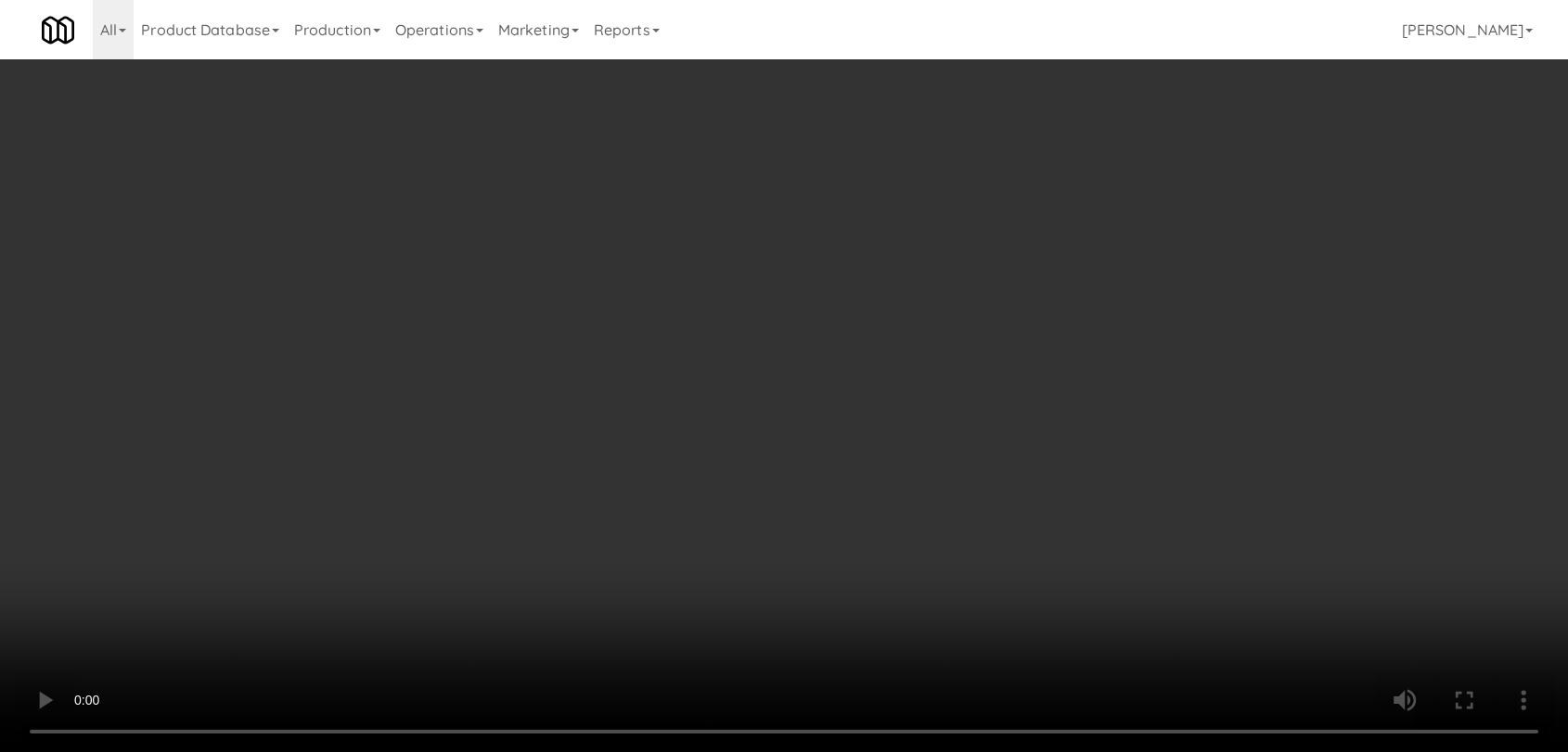
click at [1086, 271] on div "Grab N' Go Inventory Planogram" at bounding box center [1288, 241] width 476 height 75
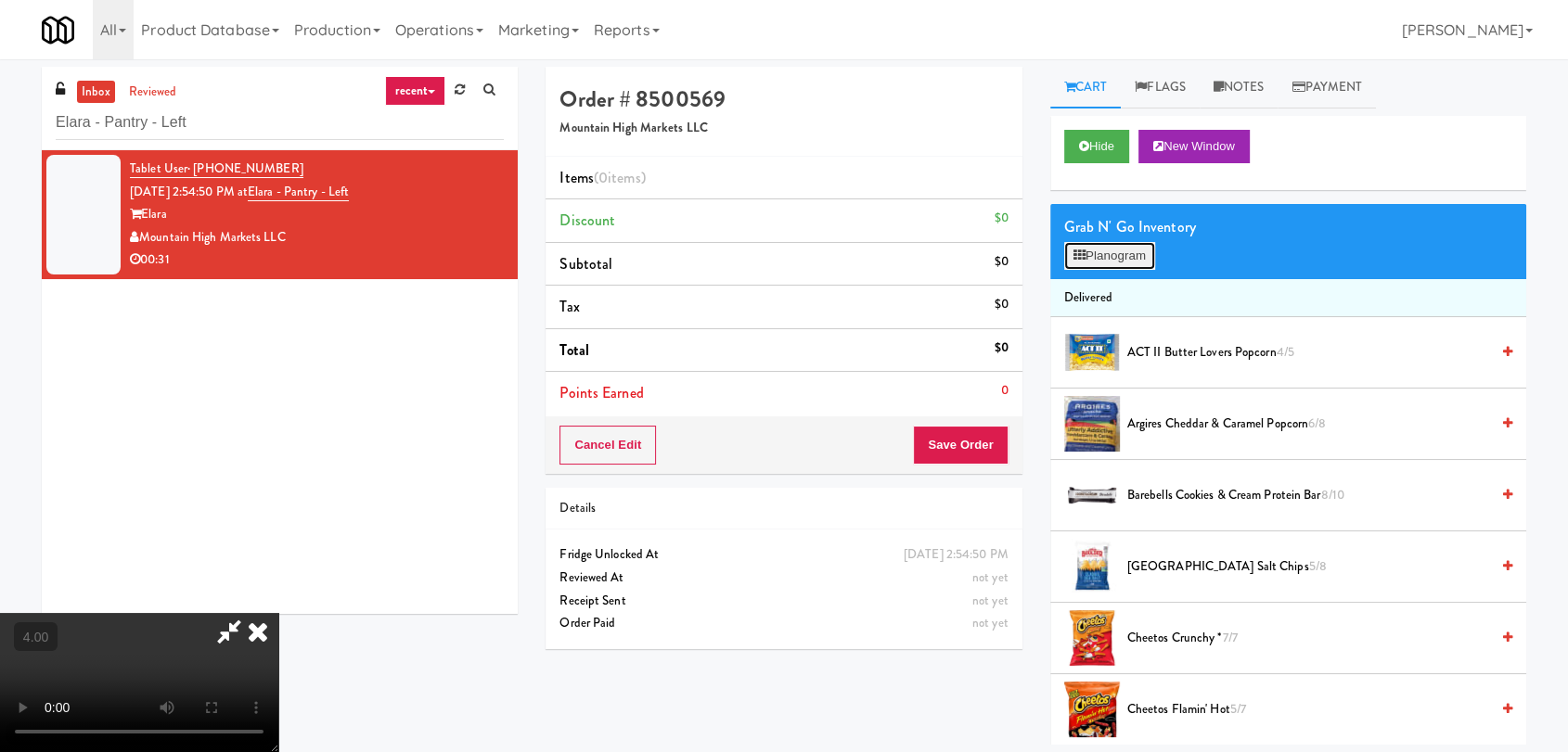
click at [1092, 259] on button "Planogram" at bounding box center [1110, 255] width 91 height 28
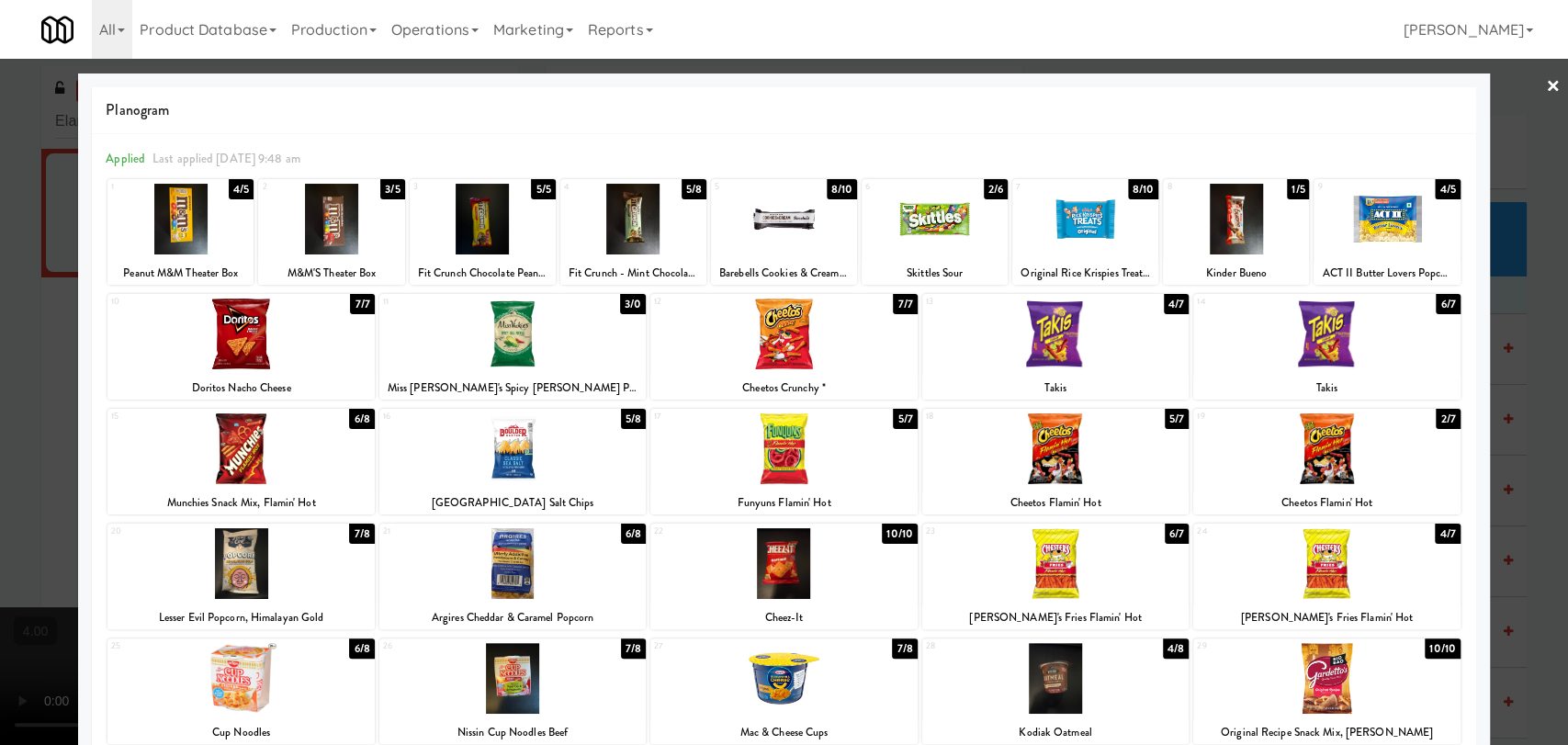
click at [269, 662] on div at bounding box center [240, 678] width 267 height 70
click at [272, 351] on div at bounding box center [240, 334] width 267 height 70
click at [0, 277] on div at bounding box center [784, 372] width 1568 height 745
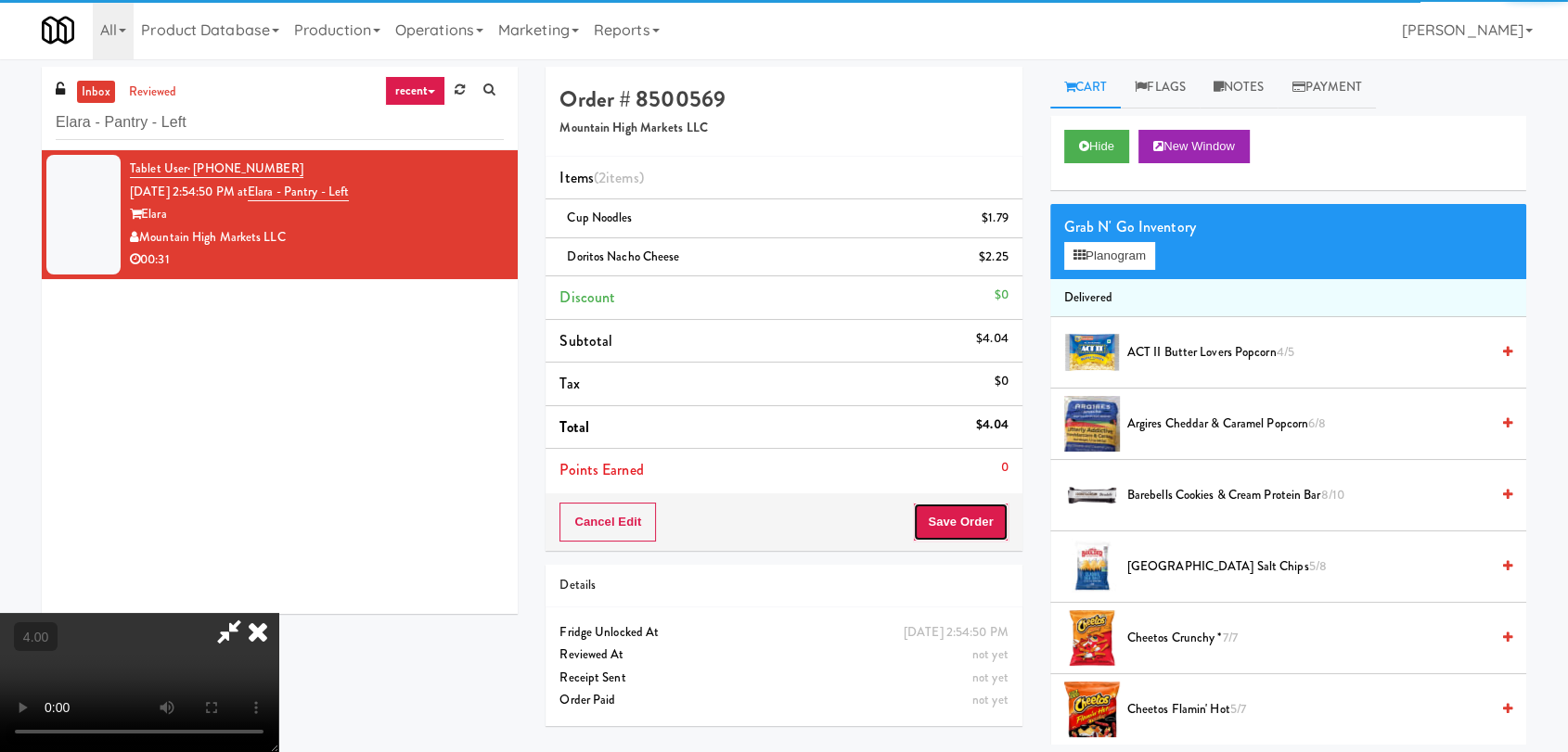
click at [966, 510] on button "Save Order" at bounding box center [960, 522] width 95 height 39
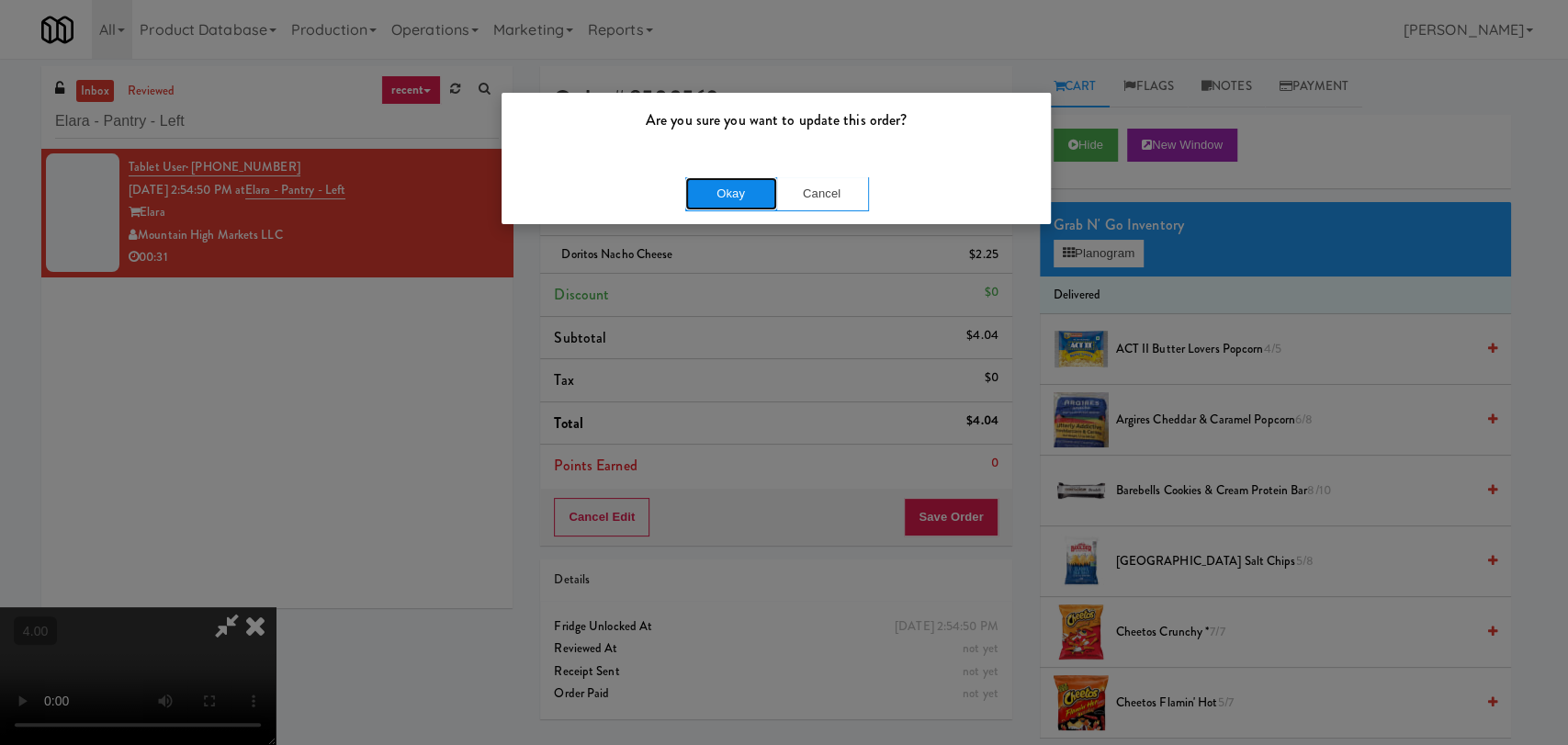
click at [728, 203] on button "Okay" at bounding box center [731, 194] width 92 height 33
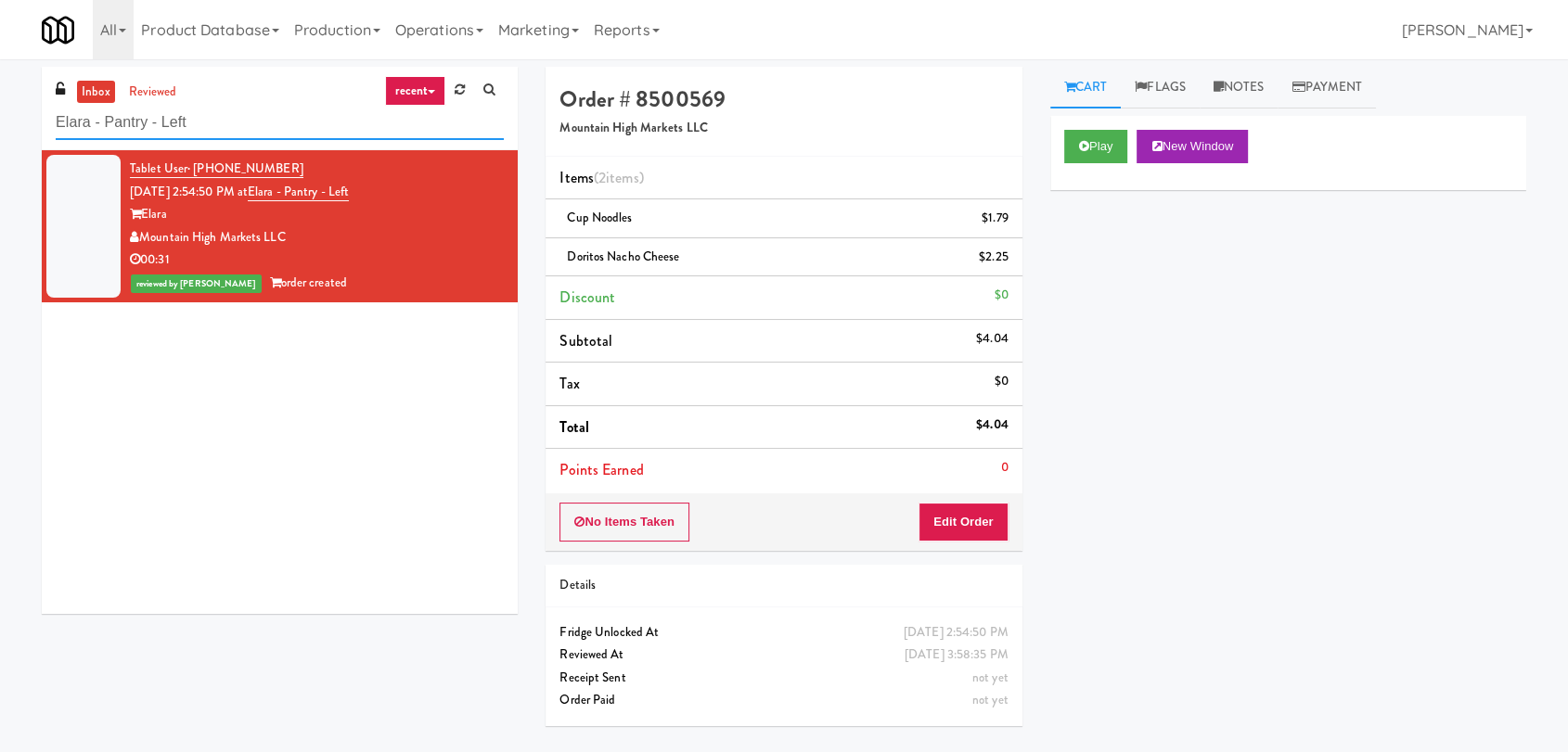
drag, startPoint x: 223, startPoint y: 130, endPoint x: 0, endPoint y: 96, distance: 225.6
click at [0, 96] on div "inbox reviewed recent all unclear take inventory issue suspicious failed recent…" at bounding box center [784, 405] width 1568 height 678
paste input "Avant HP - Cooler"
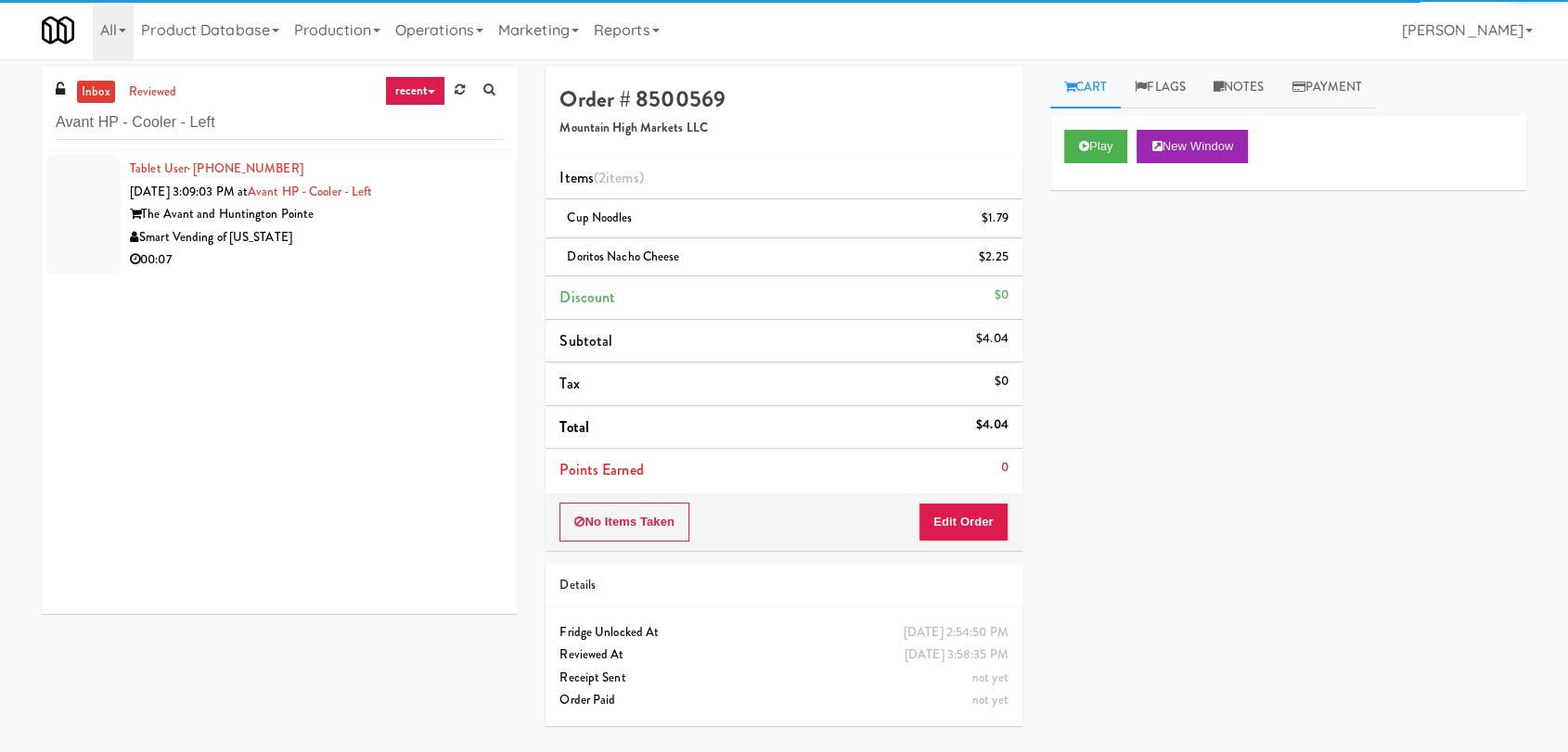
drag, startPoint x: 415, startPoint y: 248, endPoint x: 403, endPoint y: 244, distance: 12.6
click at [415, 248] on div "00:07" at bounding box center [317, 260] width 374 height 23
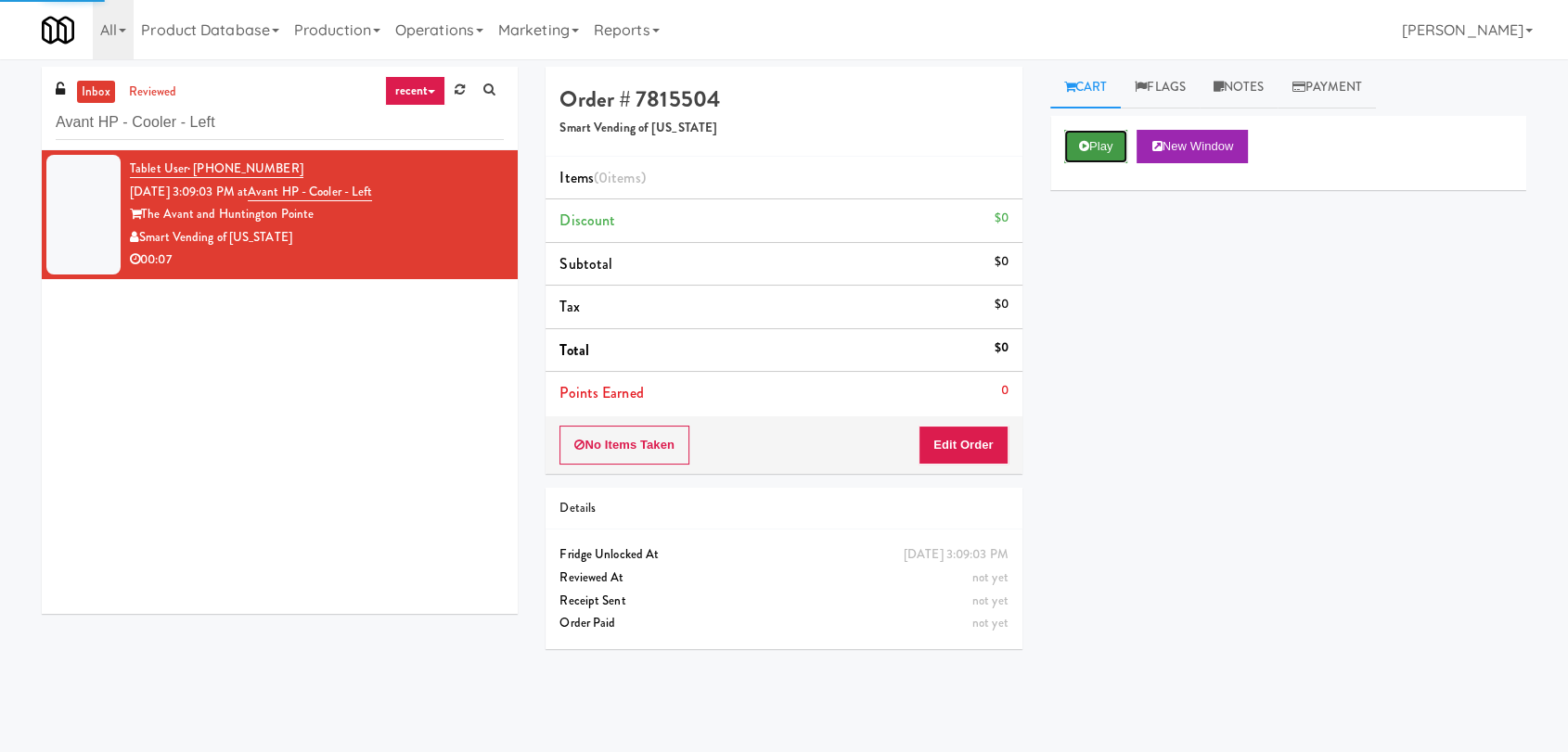
click at [1077, 148] on button "Play" at bounding box center [1096, 146] width 64 height 33
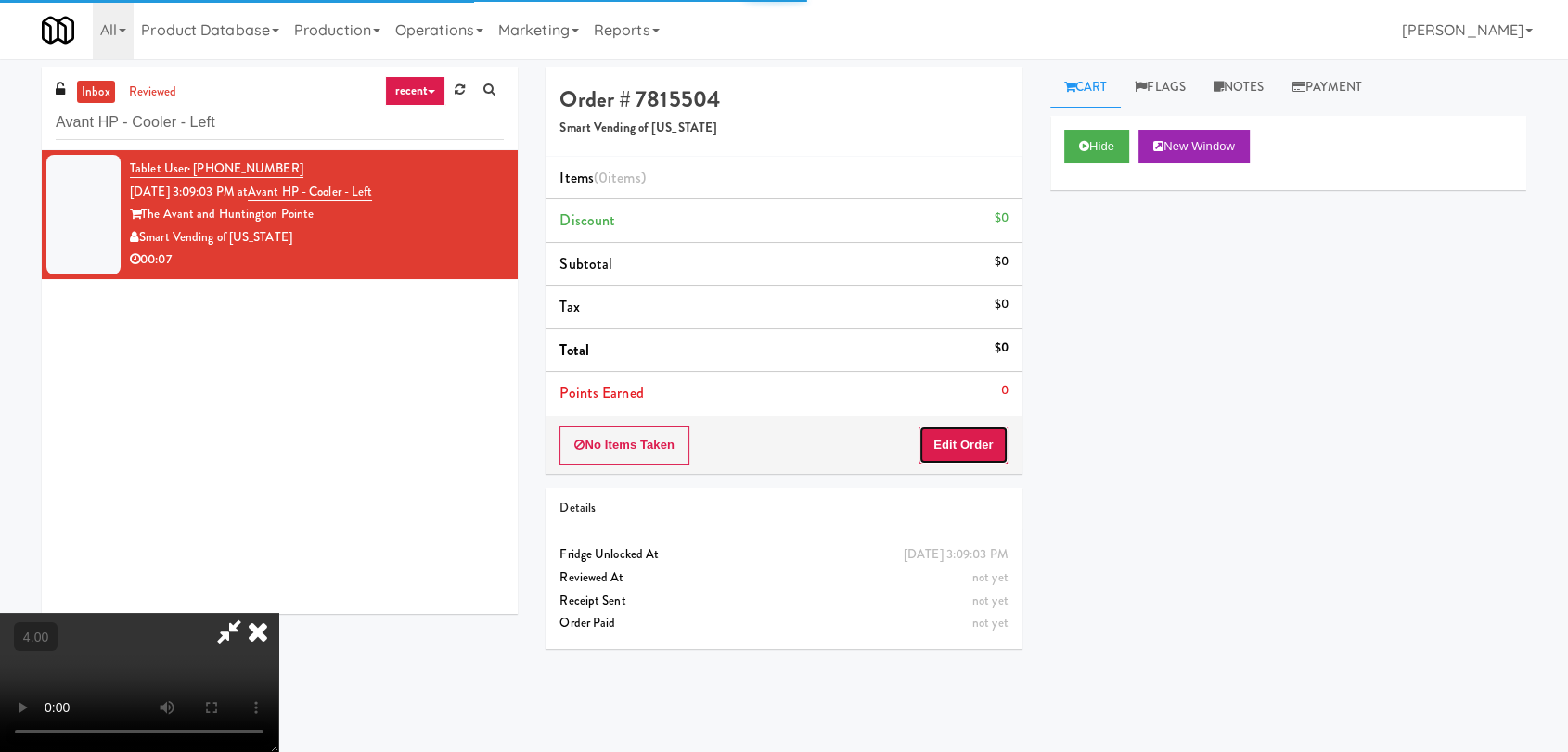
click at [968, 443] on button "Edit Order" at bounding box center [963, 445] width 90 height 39
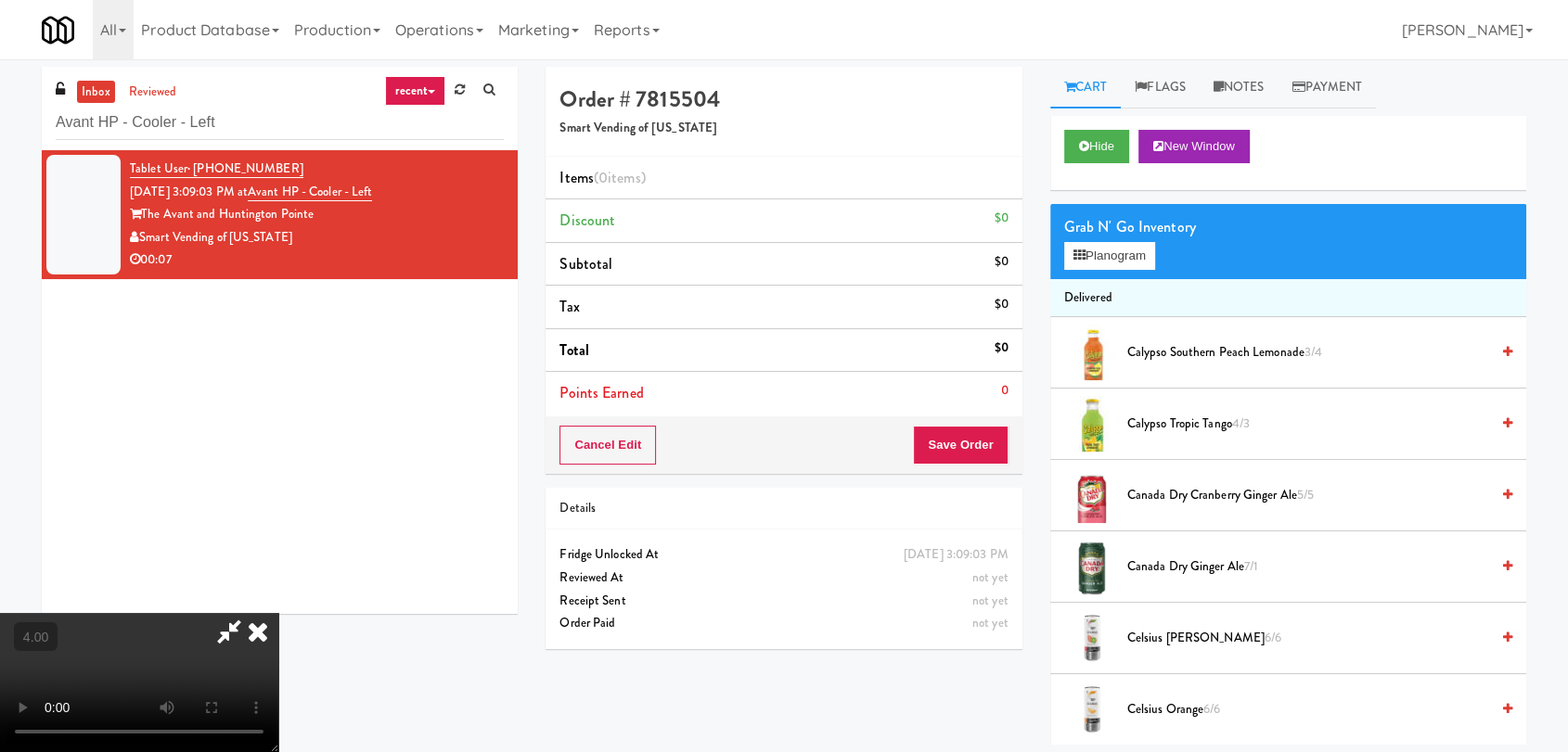
click at [278, 614] on video at bounding box center [138, 683] width 278 height 139
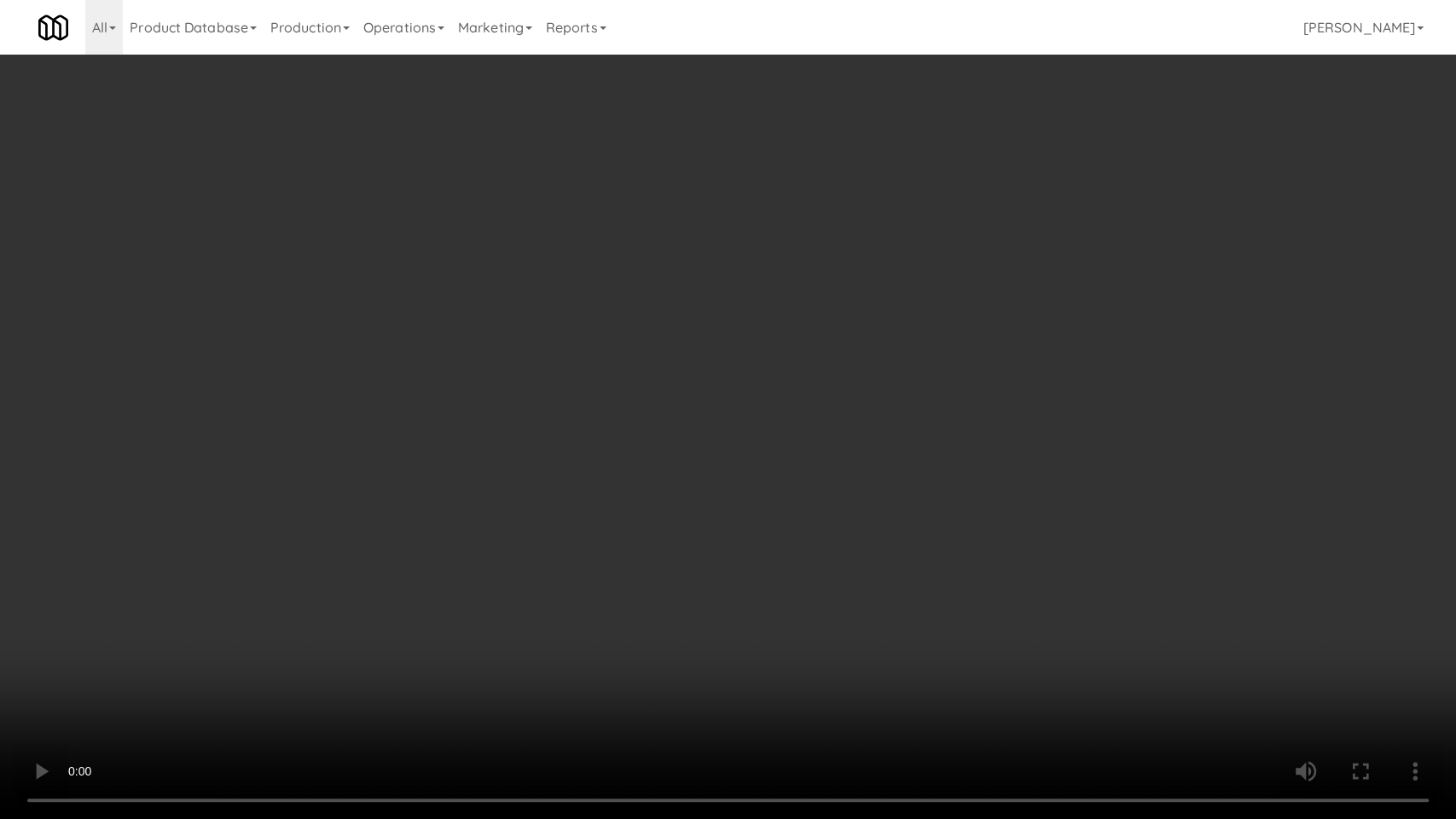
click at [662, 512] on video at bounding box center [728, 409] width 1456 height 819
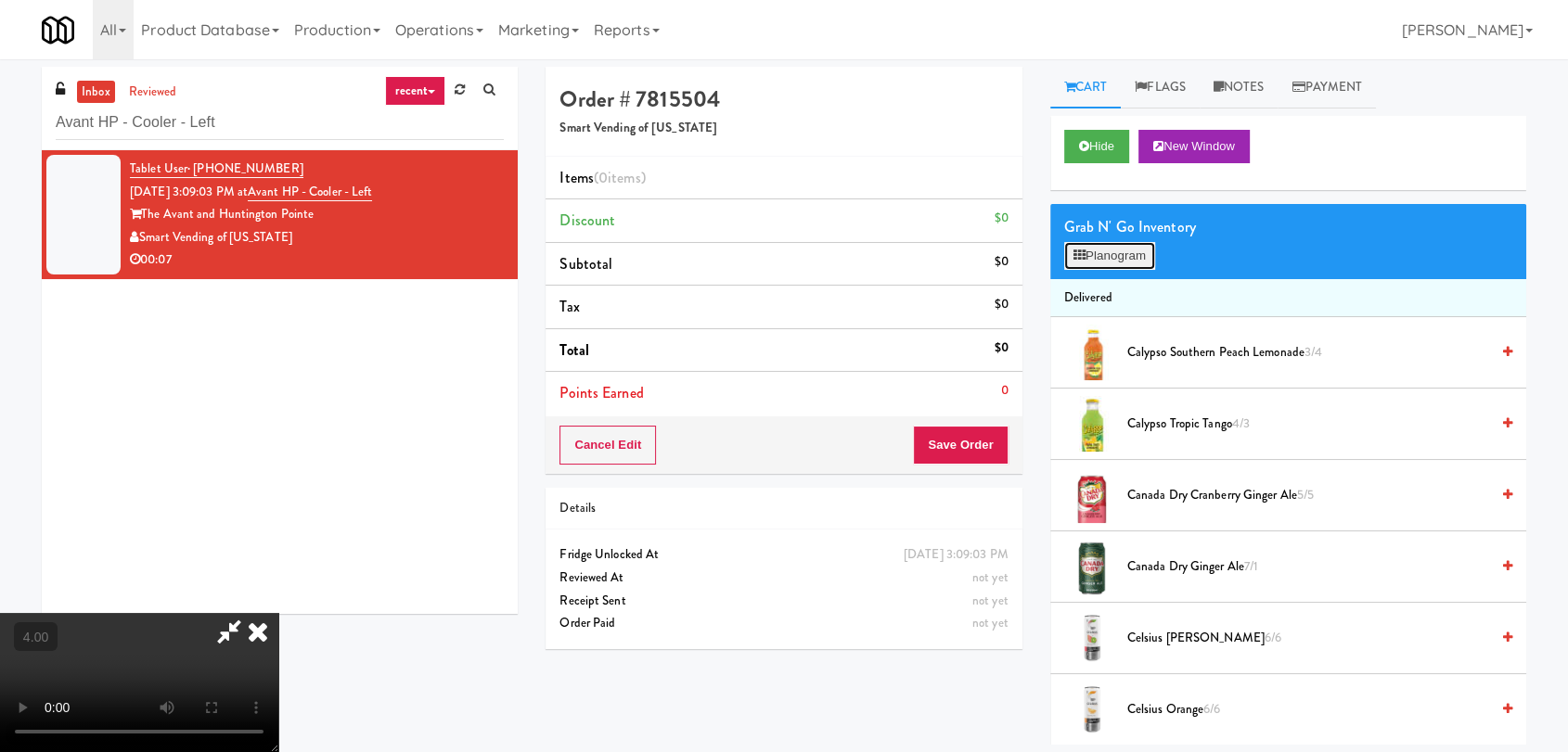
click at [1119, 256] on button "Planogram" at bounding box center [1110, 255] width 91 height 28
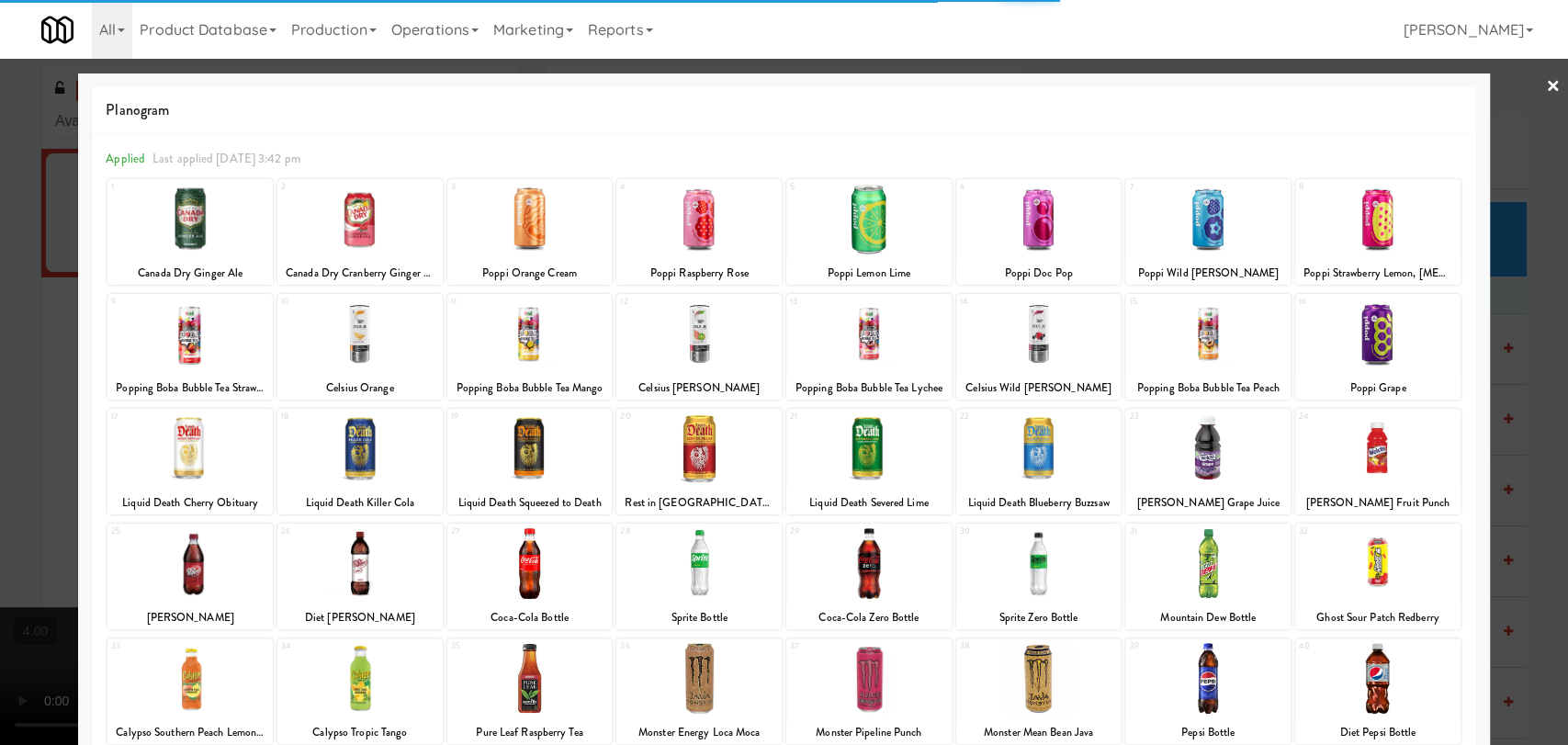
click at [1068, 236] on div at bounding box center [1038, 219] width 165 height 70
click at [1060, 236] on div at bounding box center [1038, 219] width 165 height 70
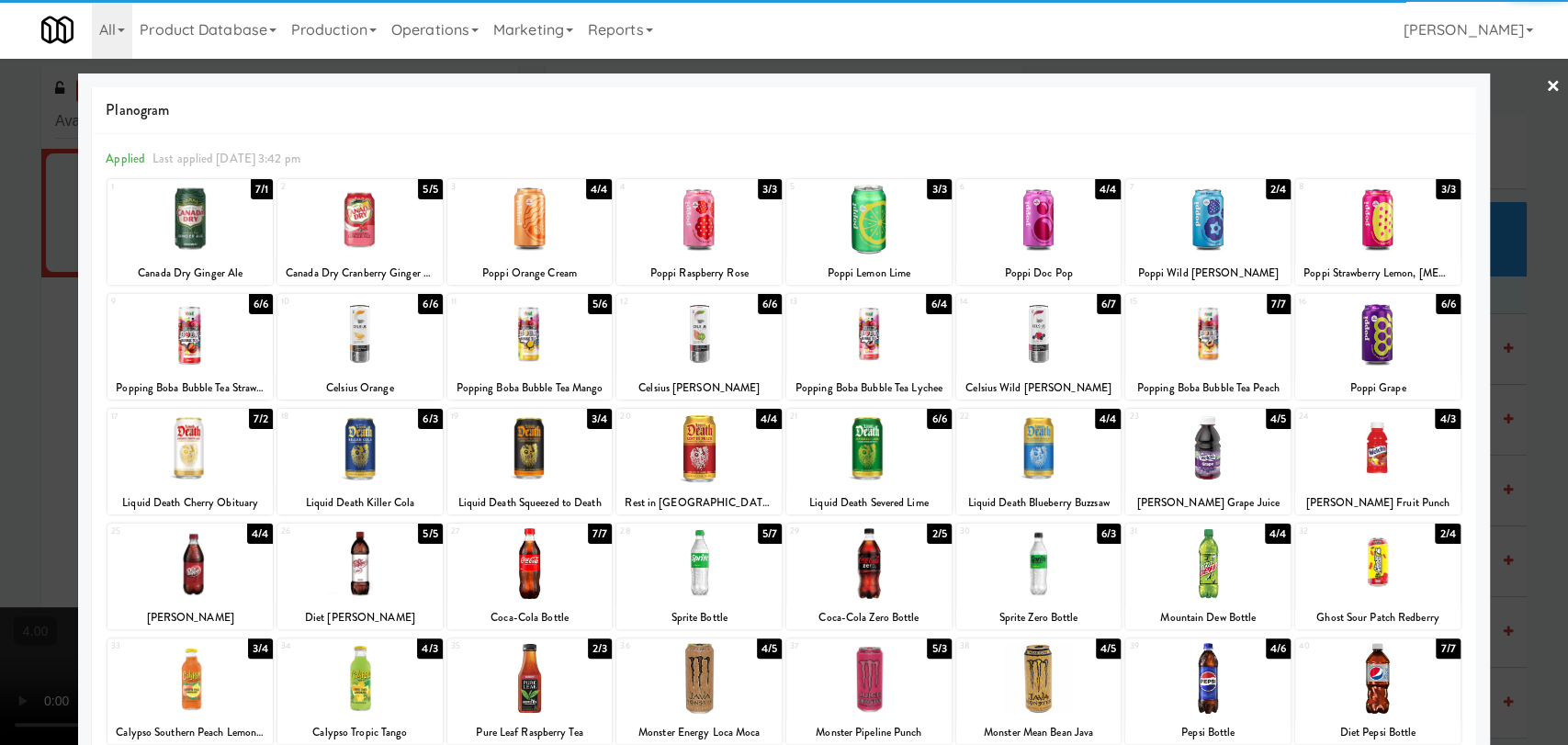
click at [1056, 237] on div at bounding box center [1038, 219] width 165 height 70
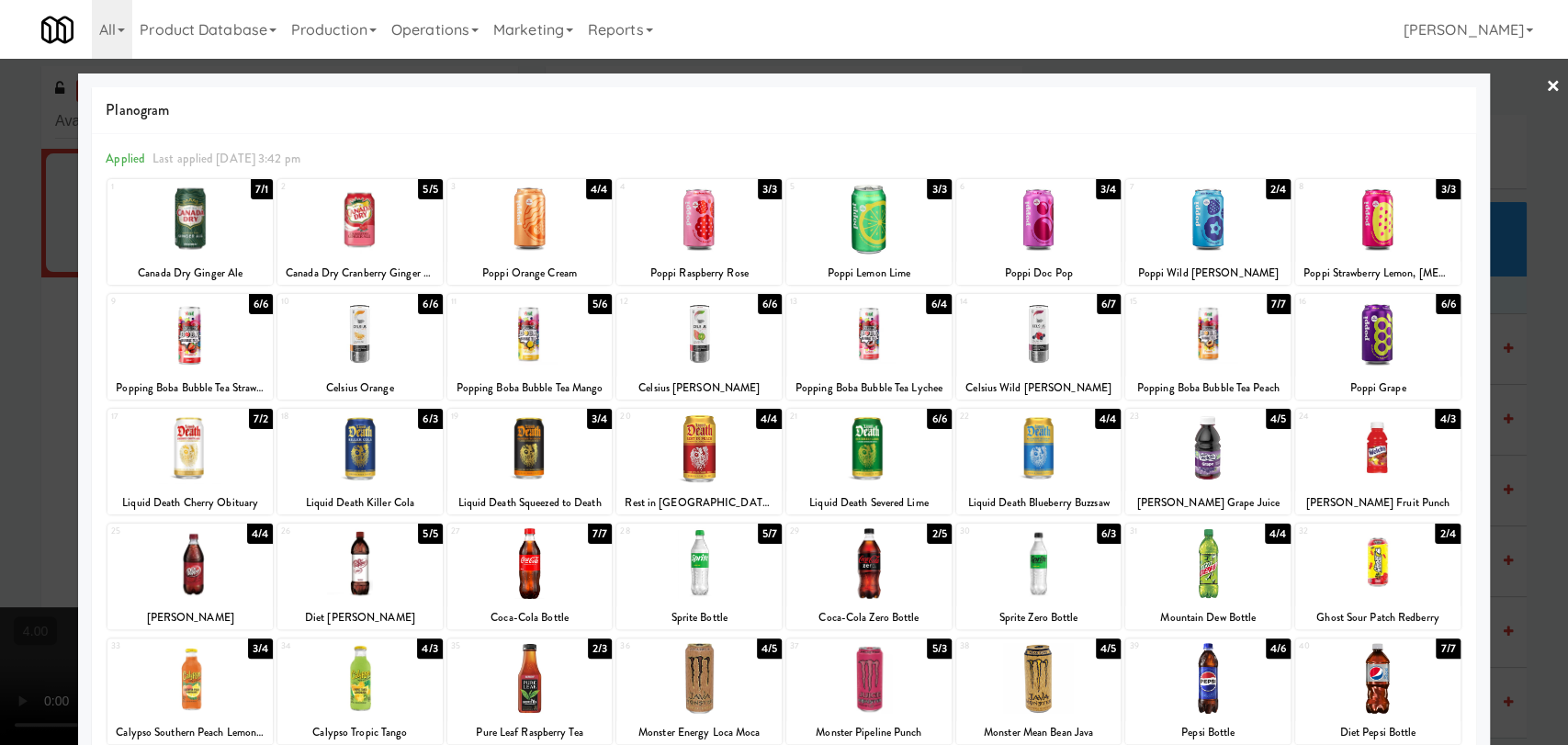
click at [226, 465] on div at bounding box center [190, 448] width 165 height 70
click at [15, 384] on div at bounding box center [784, 372] width 1568 height 745
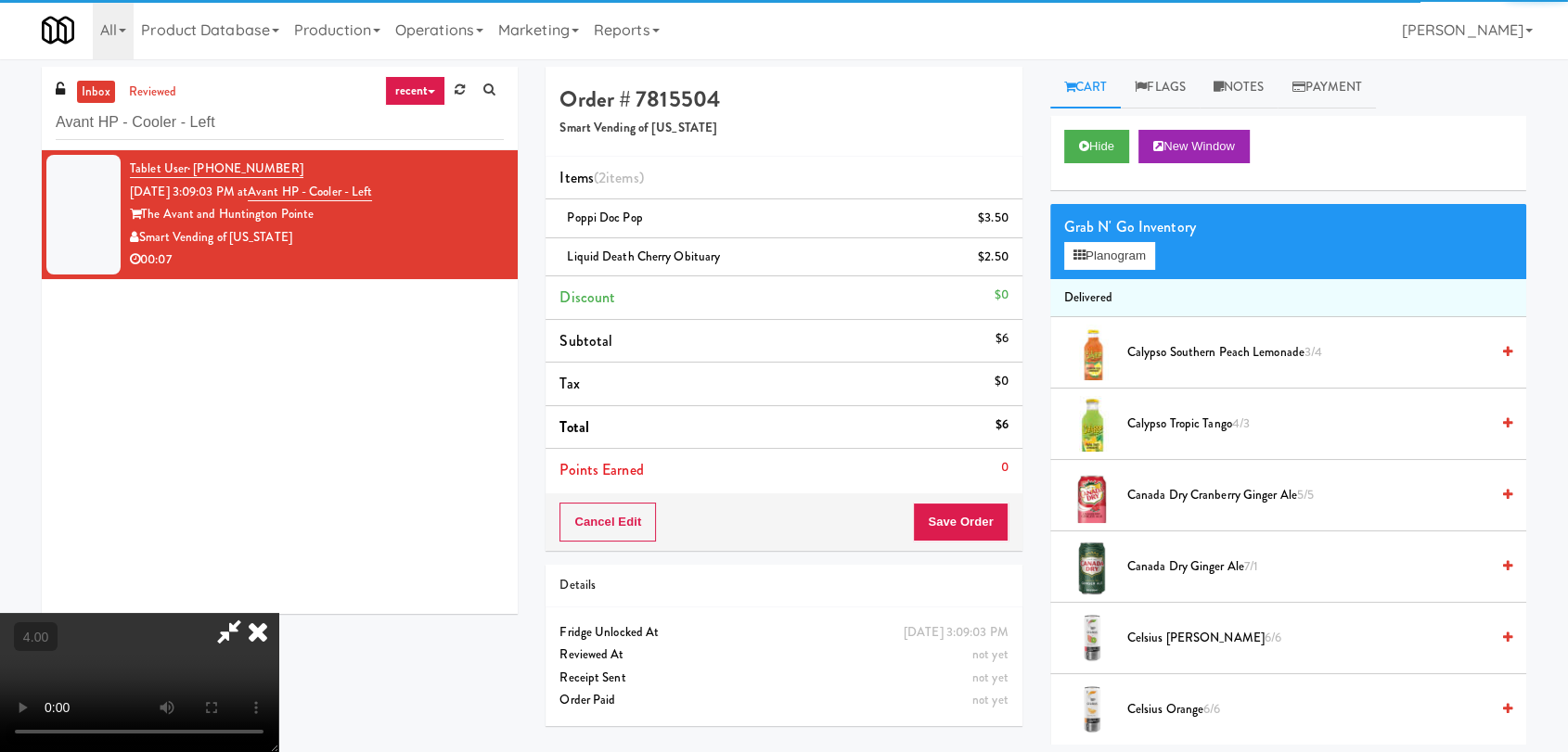
click at [179, 614] on video at bounding box center [138, 683] width 278 height 139
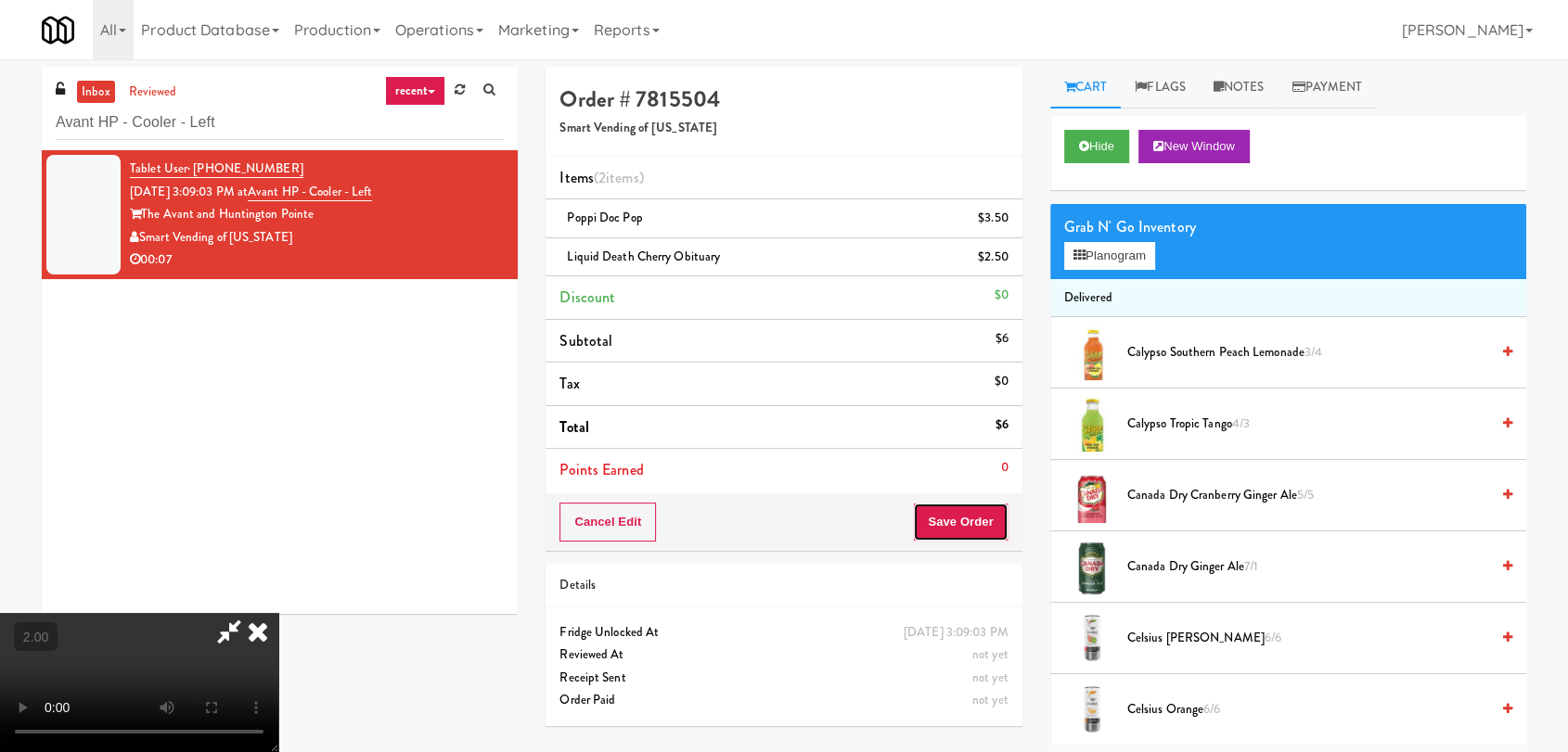
click at [985, 521] on button "Save Order" at bounding box center [960, 522] width 95 height 39
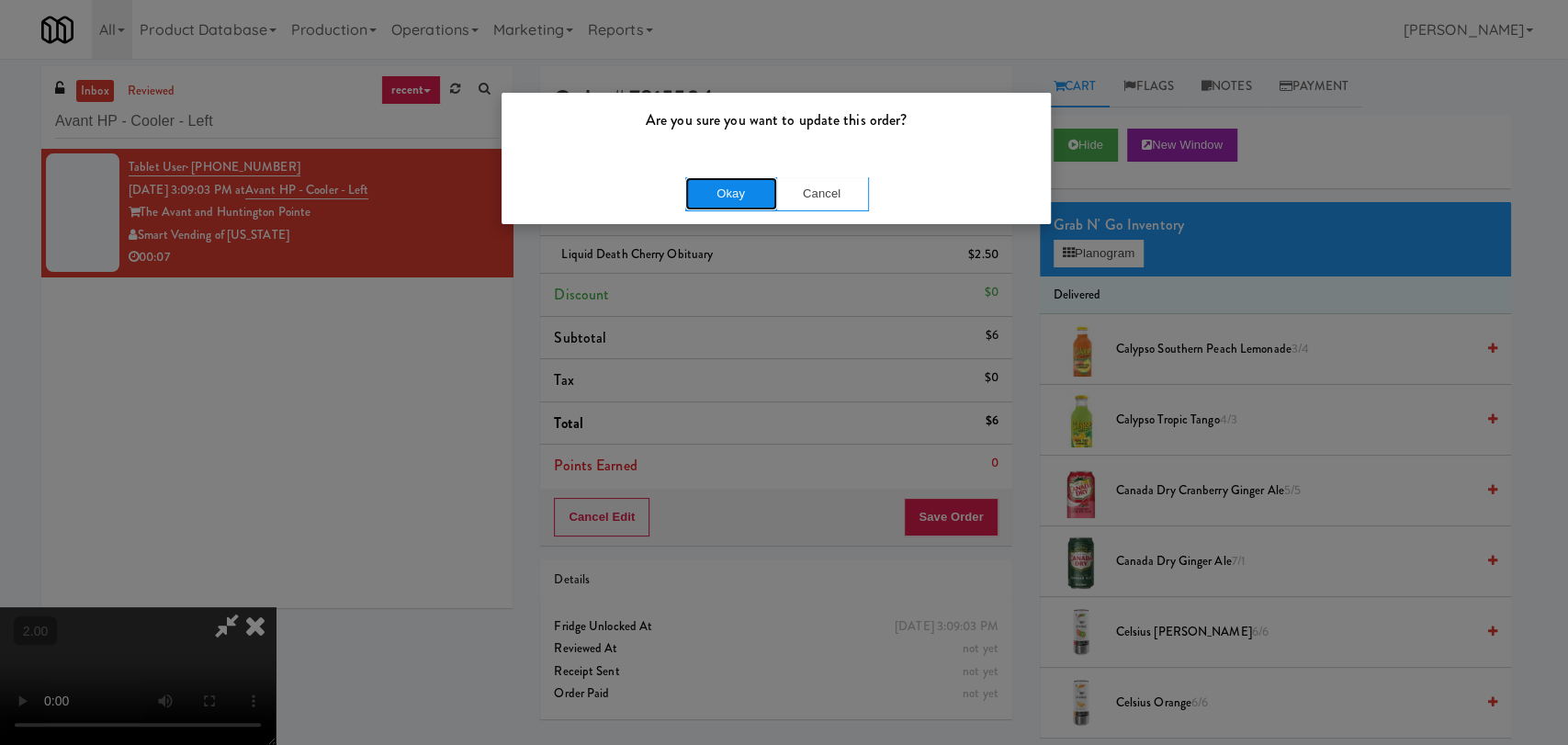
click at [728, 197] on button "Okay" at bounding box center [731, 194] width 92 height 33
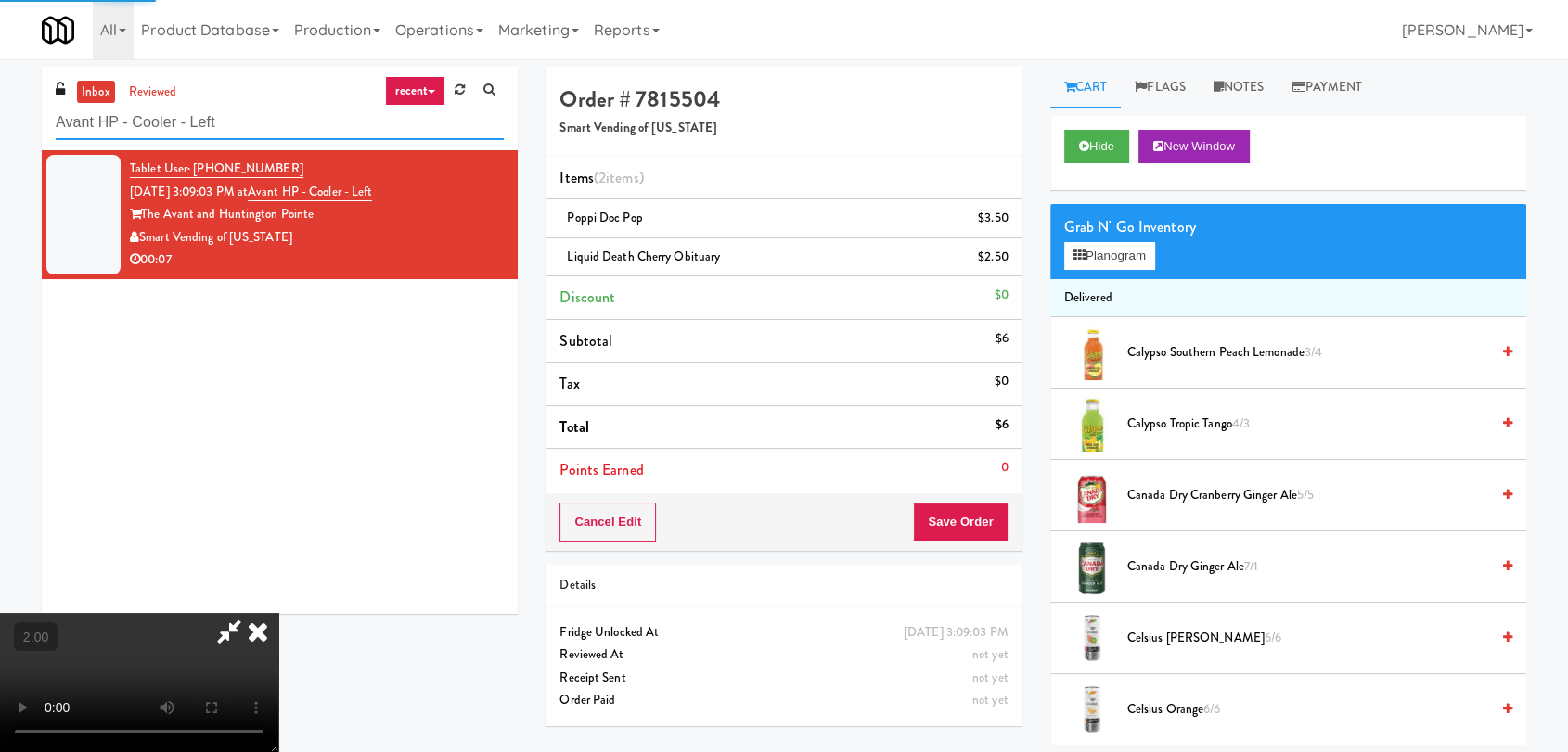
drag, startPoint x: 242, startPoint y: 116, endPoint x: 7, endPoint y: 99, distance: 235.6
click at [7, 99] on div "inbox reviewed recent all unclear take inventory issue suspicious failed recent…" at bounding box center [784, 405] width 1568 height 678
paste input "Via Fridge"
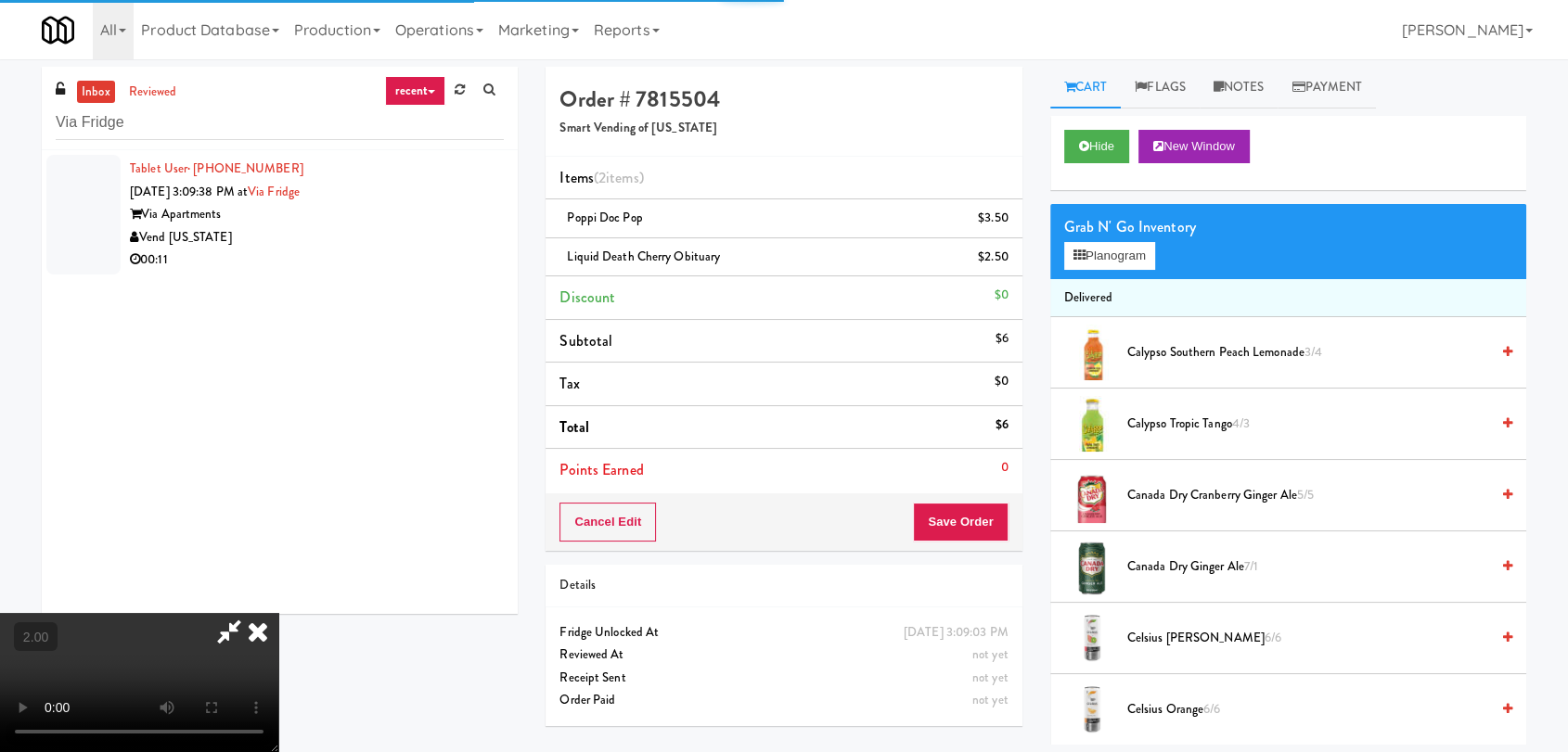
click at [394, 202] on div "Tablet User · (719) 930-4173 [DATE] 3:09:38 PM at [GEOGRAPHIC_DATA] [GEOGRAPHIC…" at bounding box center [317, 214] width 374 height 114
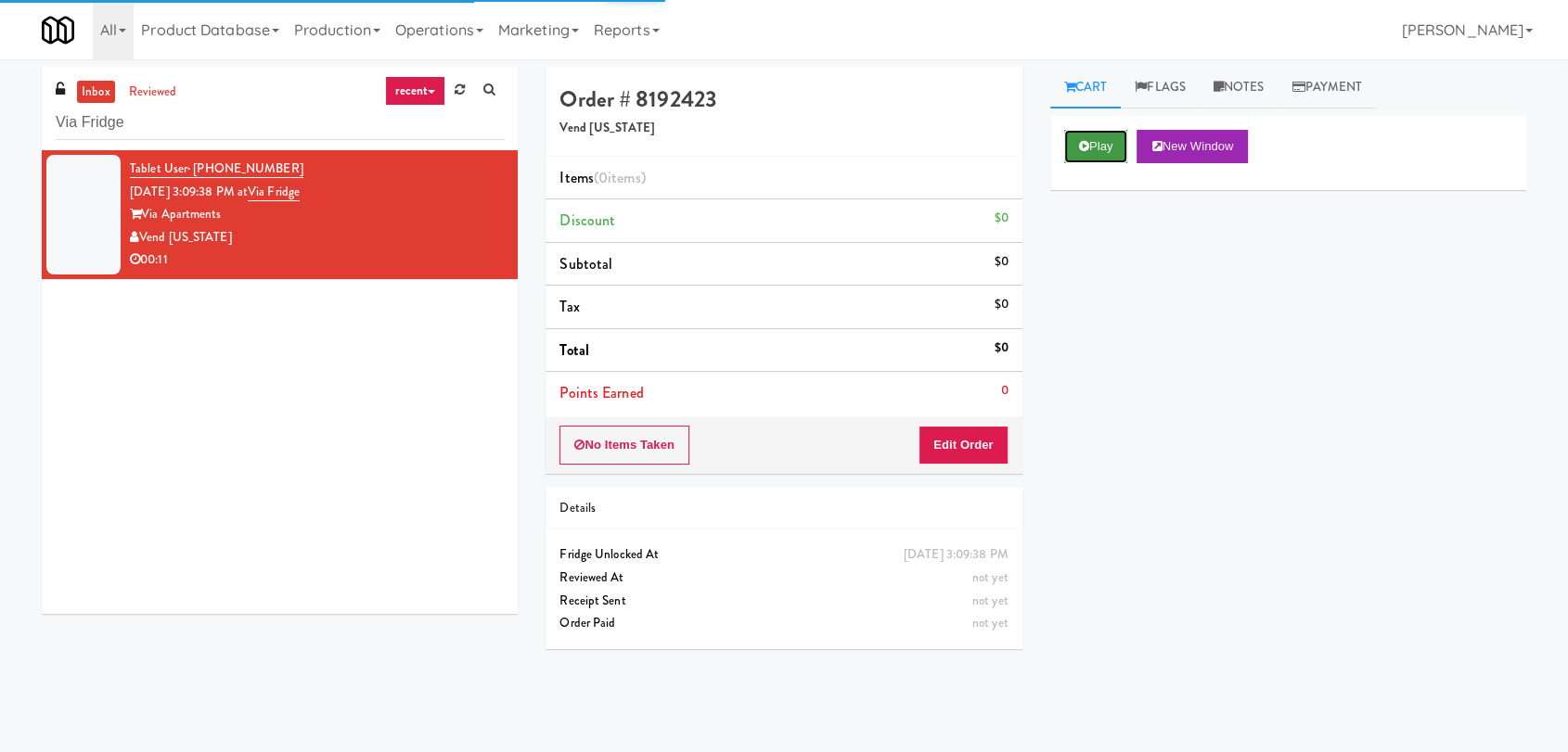
click at [1094, 131] on button "Play" at bounding box center [1096, 146] width 64 height 33
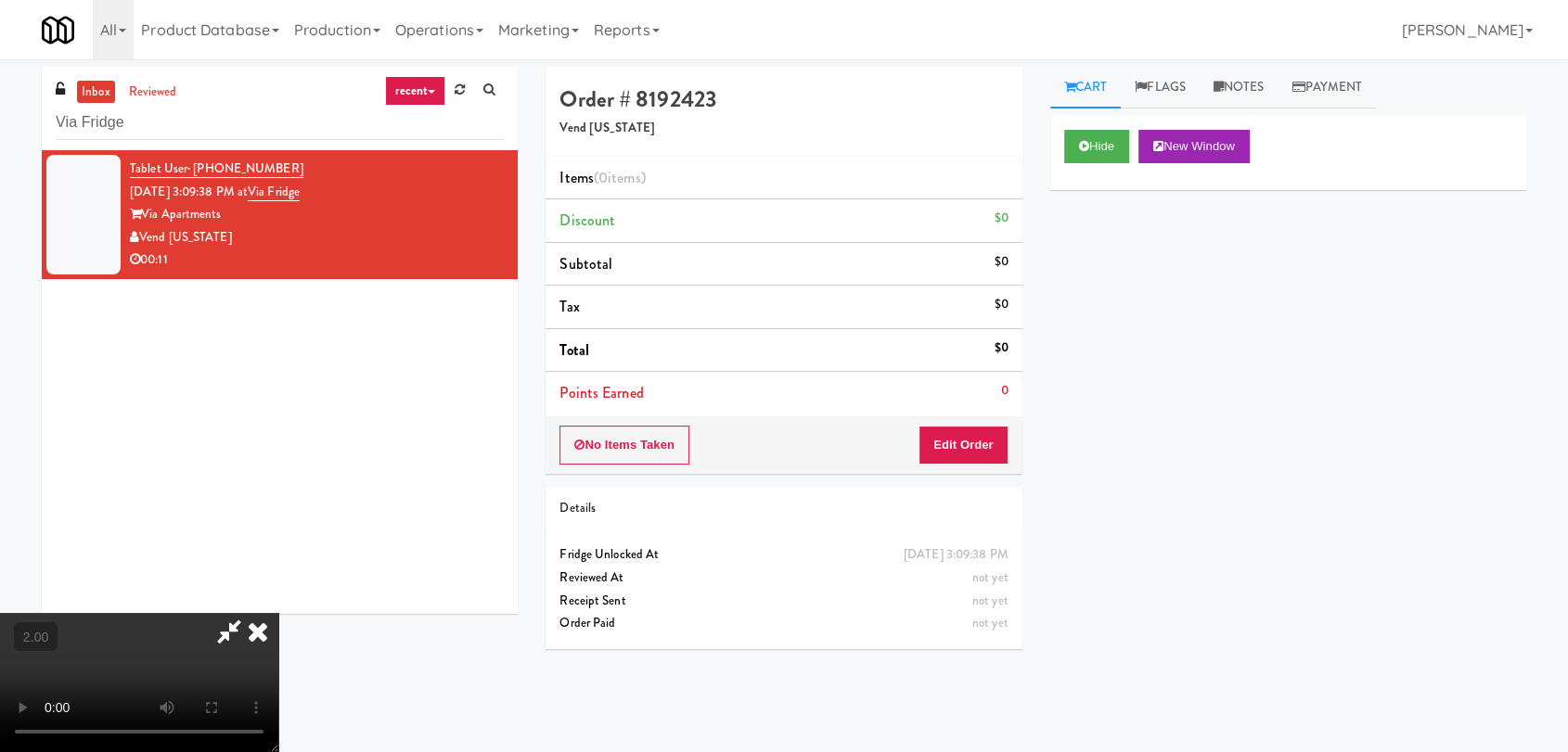
click at [278, 614] on video at bounding box center [138, 683] width 278 height 139
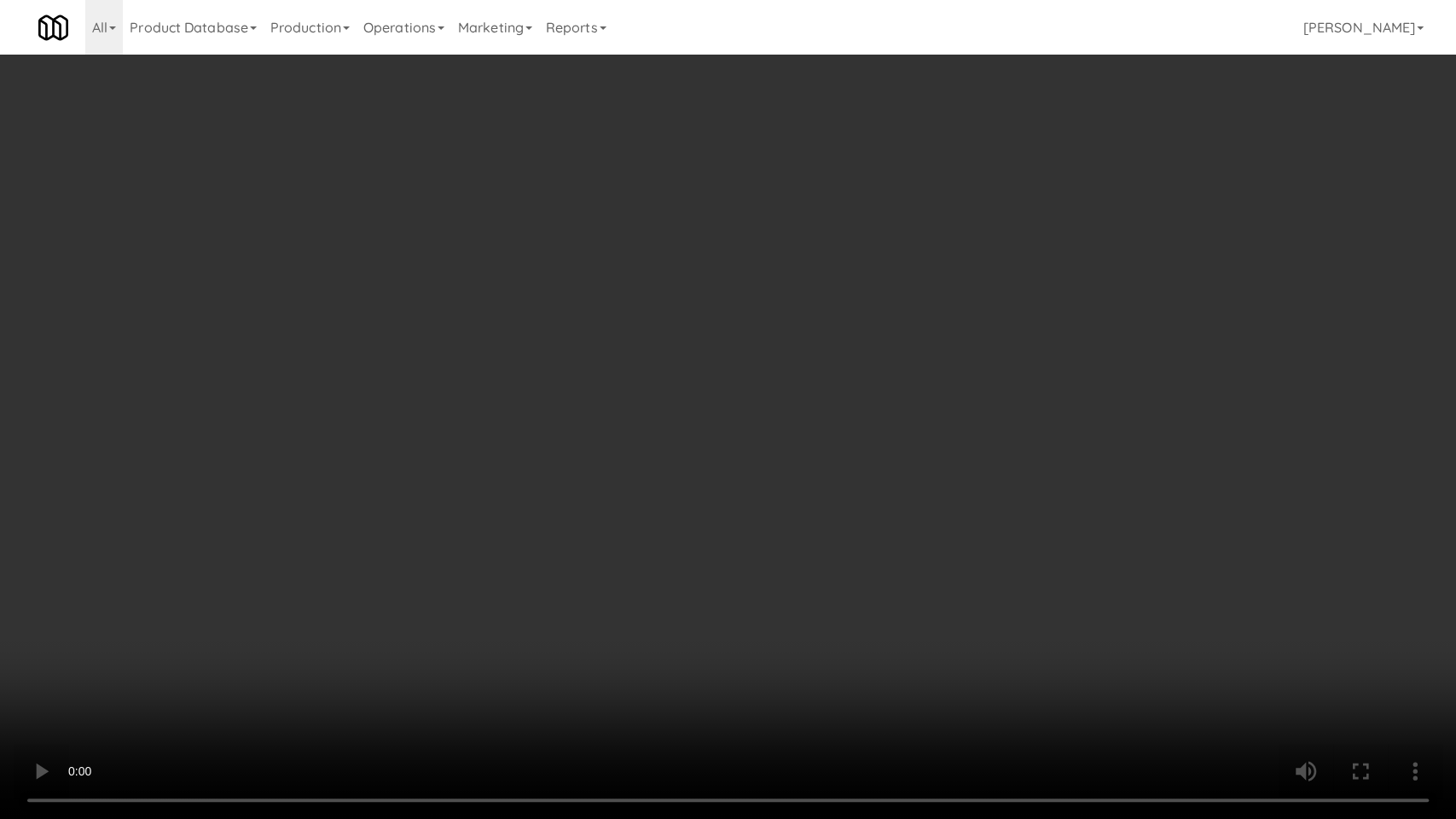
click at [792, 624] on video at bounding box center [728, 409] width 1456 height 819
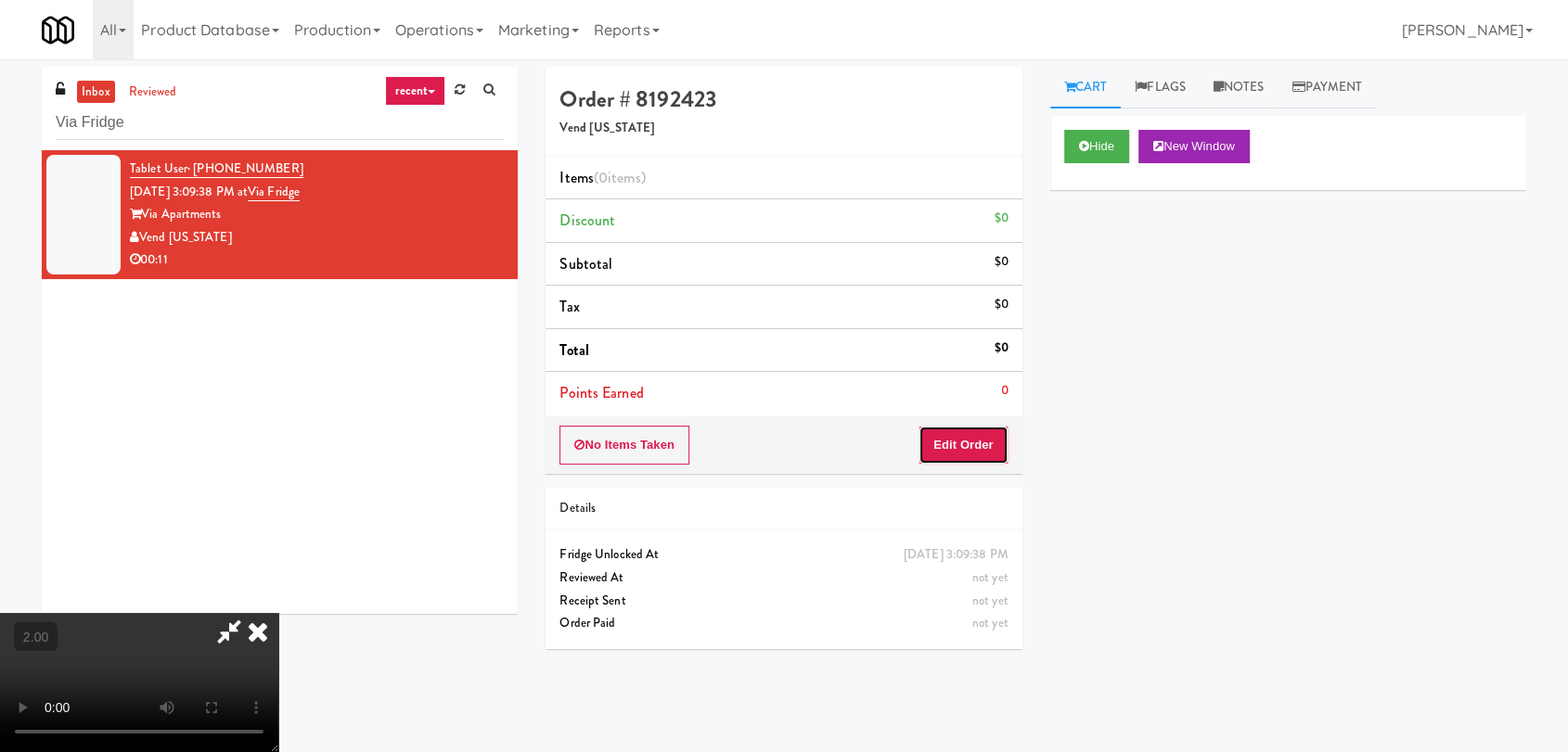
click at [997, 452] on button "Edit Order" at bounding box center [963, 445] width 90 height 39
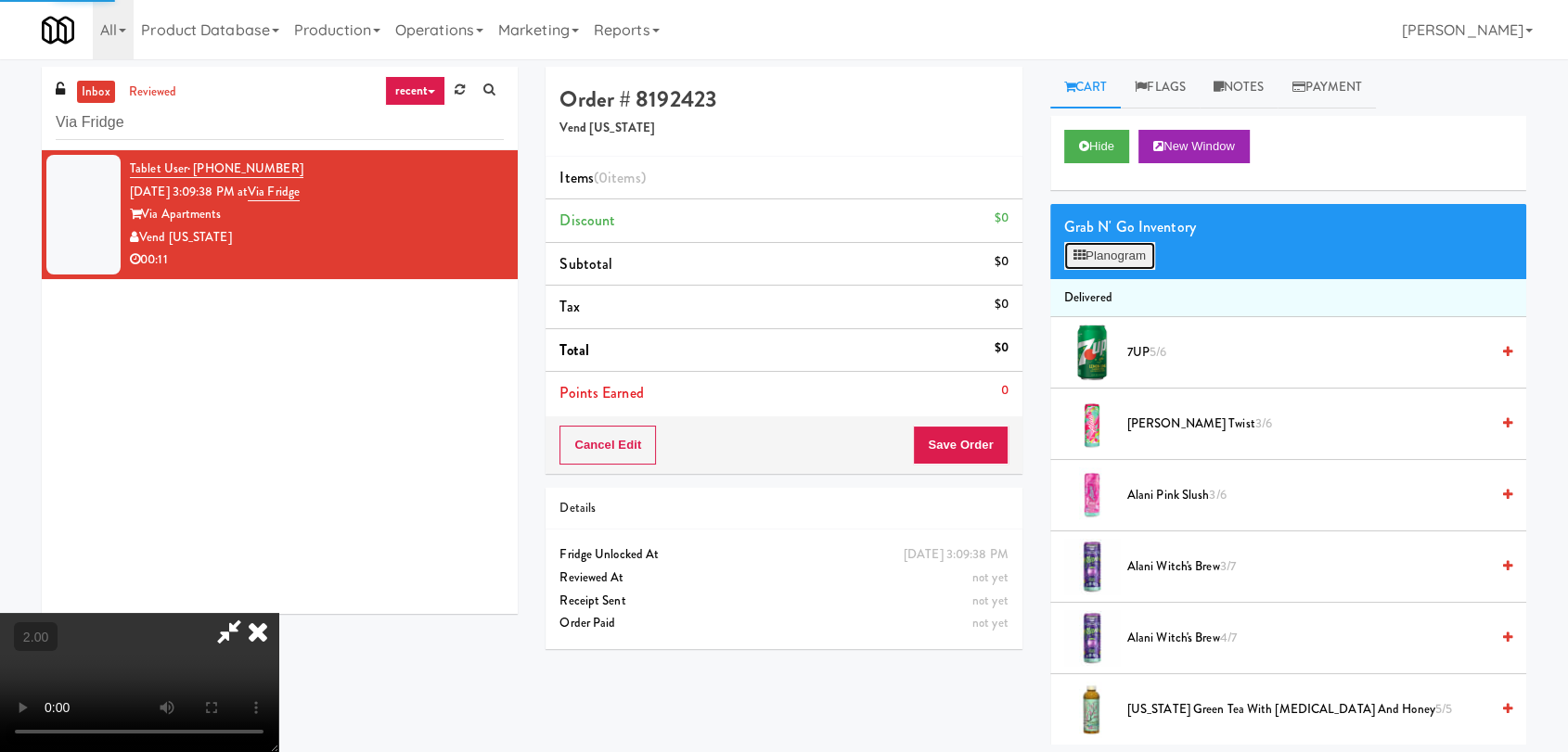
click at [1123, 243] on button "Planogram" at bounding box center [1110, 255] width 91 height 28
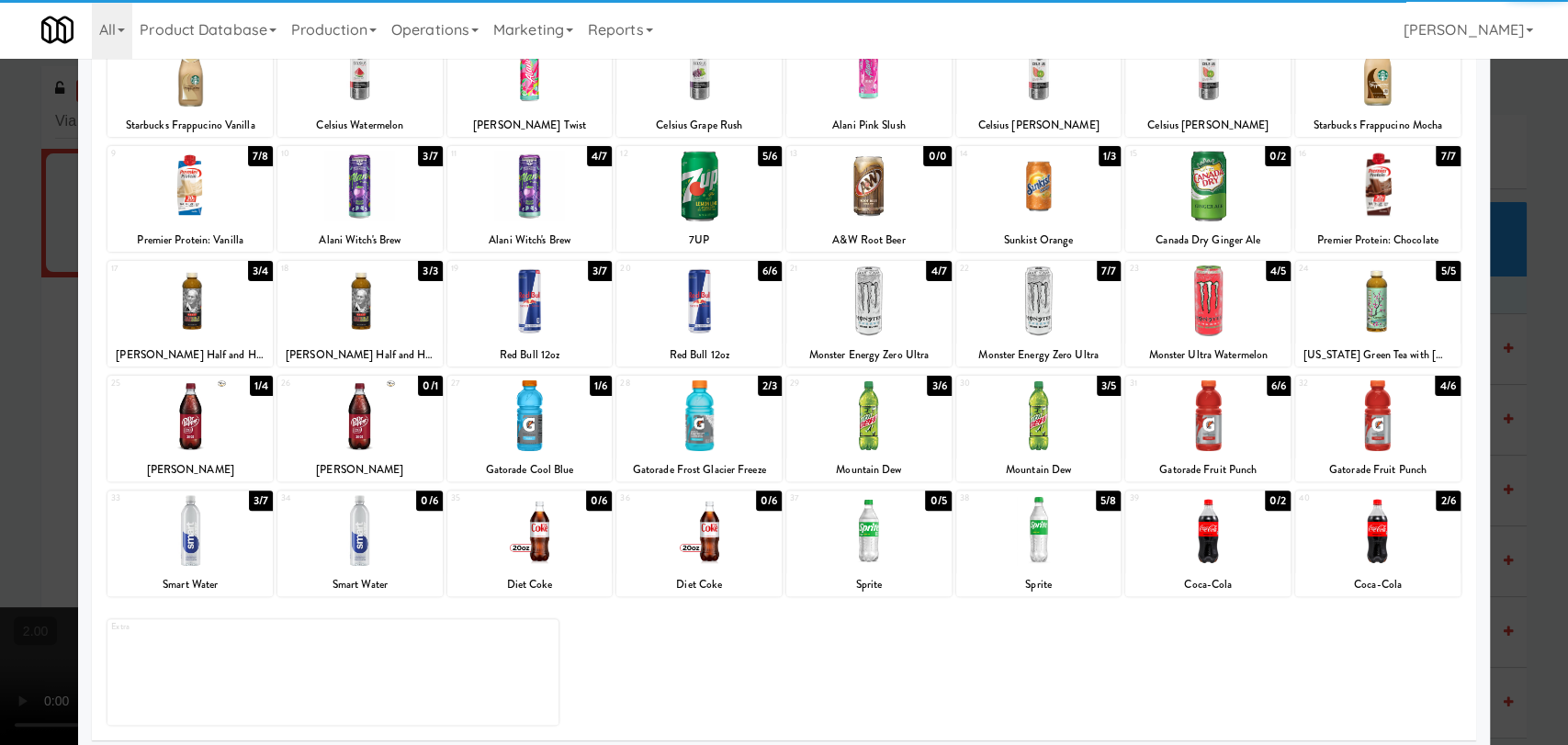
scroll to position [157, 0]
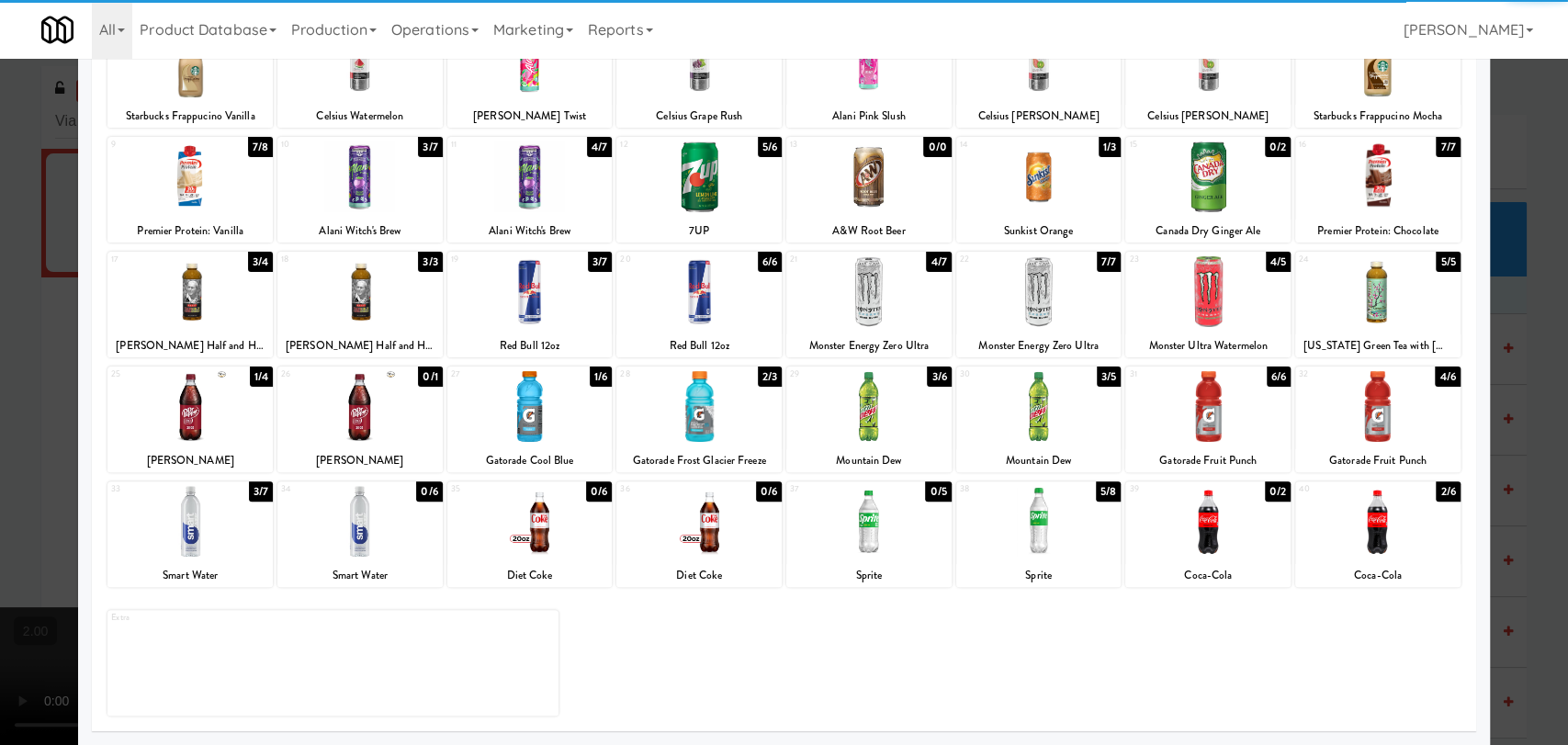
click at [219, 531] on div at bounding box center [190, 520] width 165 height 70
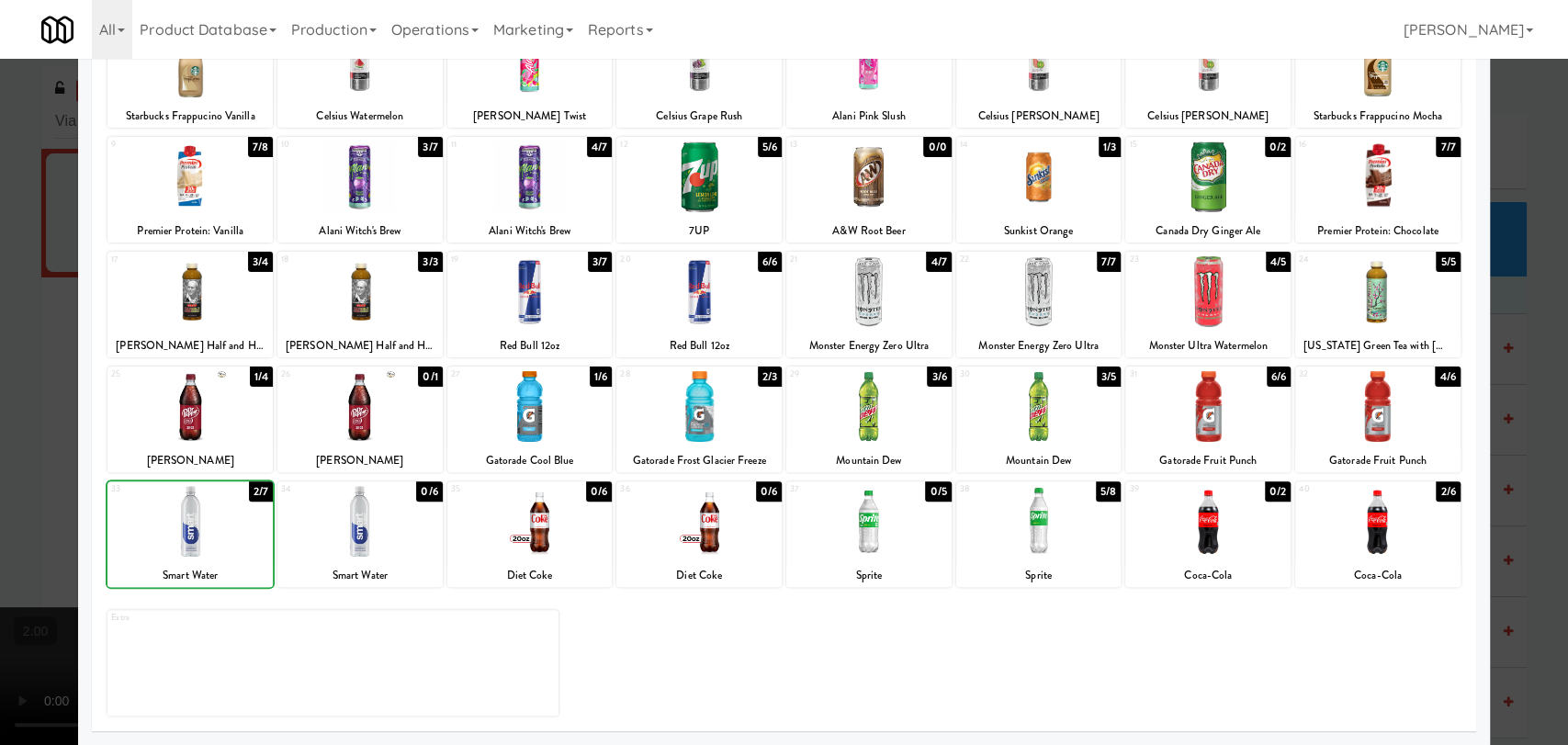
click at [219, 531] on div at bounding box center [190, 520] width 165 height 70
click at [0, 320] on div at bounding box center [784, 372] width 1568 height 745
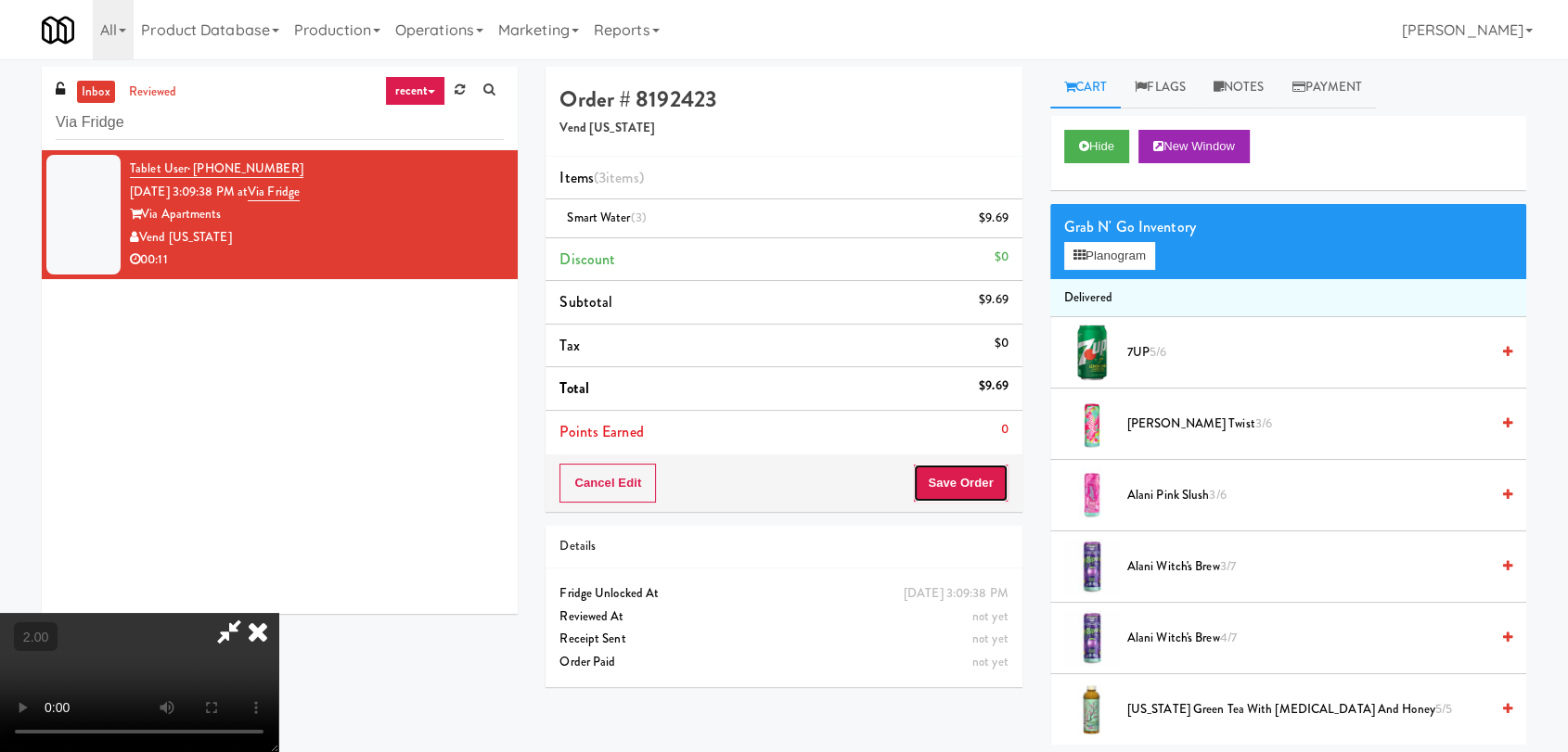
click at [980, 481] on button "Save Order" at bounding box center [960, 483] width 95 height 39
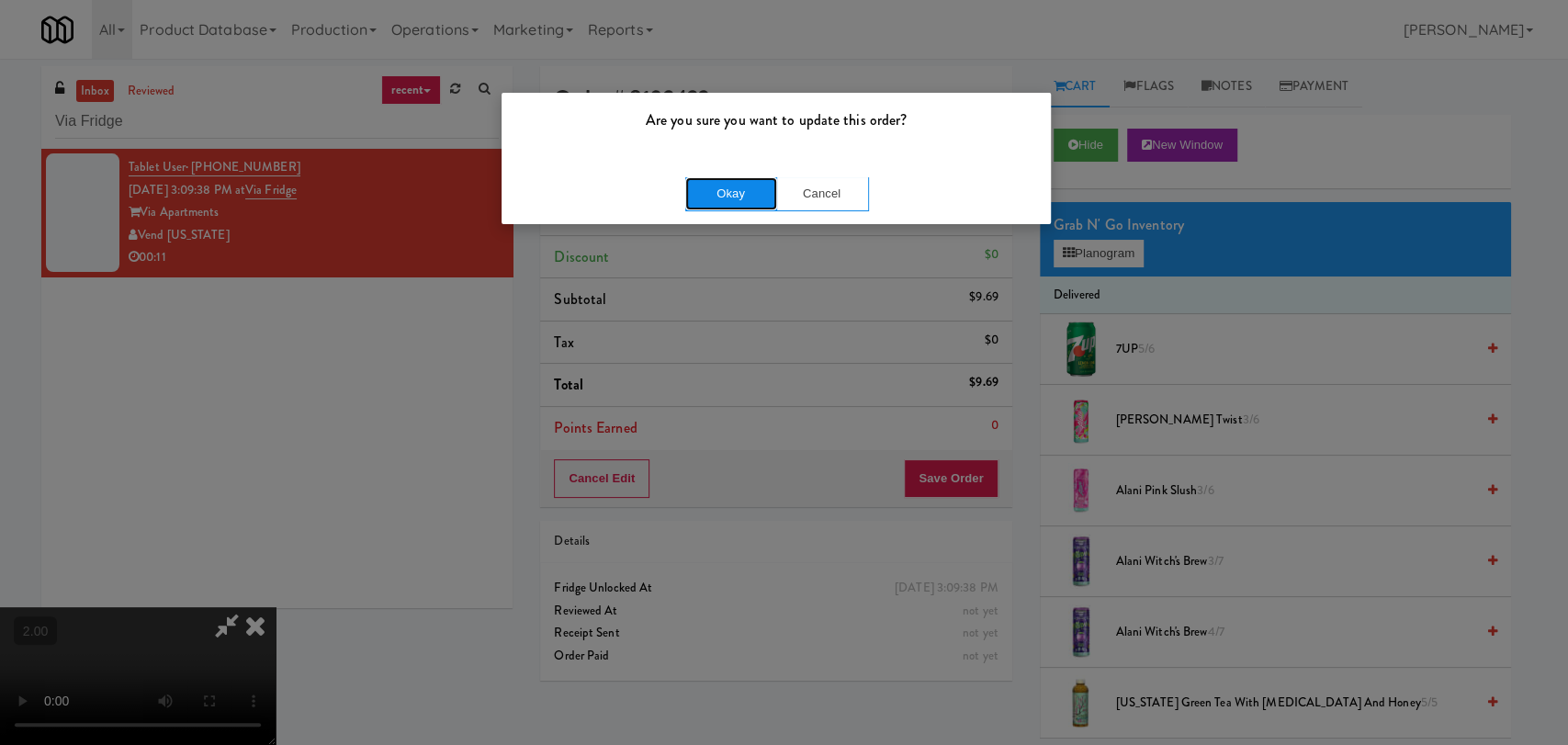
click at [728, 195] on button "Okay" at bounding box center [731, 194] width 92 height 33
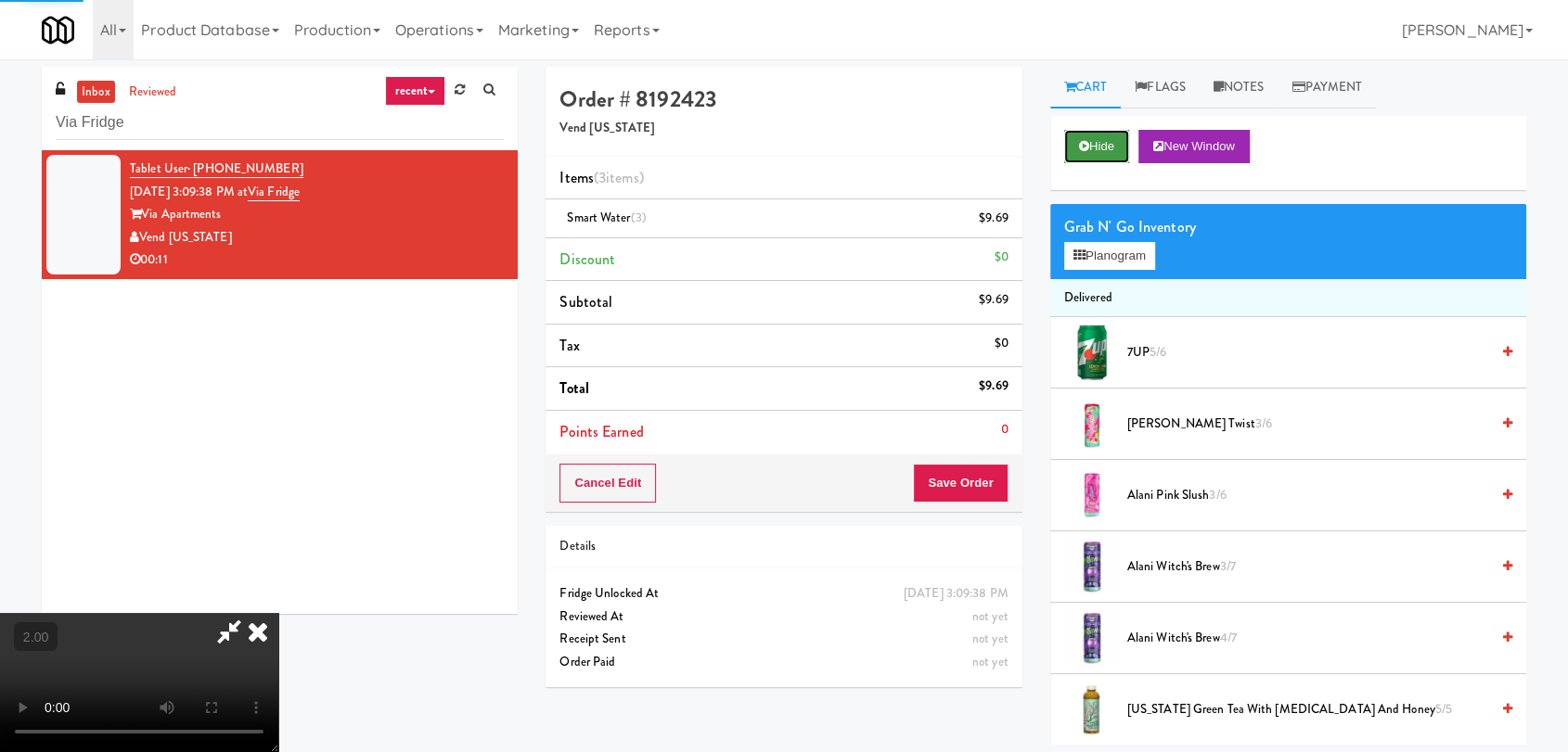
click at [1079, 148] on icon at bounding box center [1084, 146] width 10 height 12
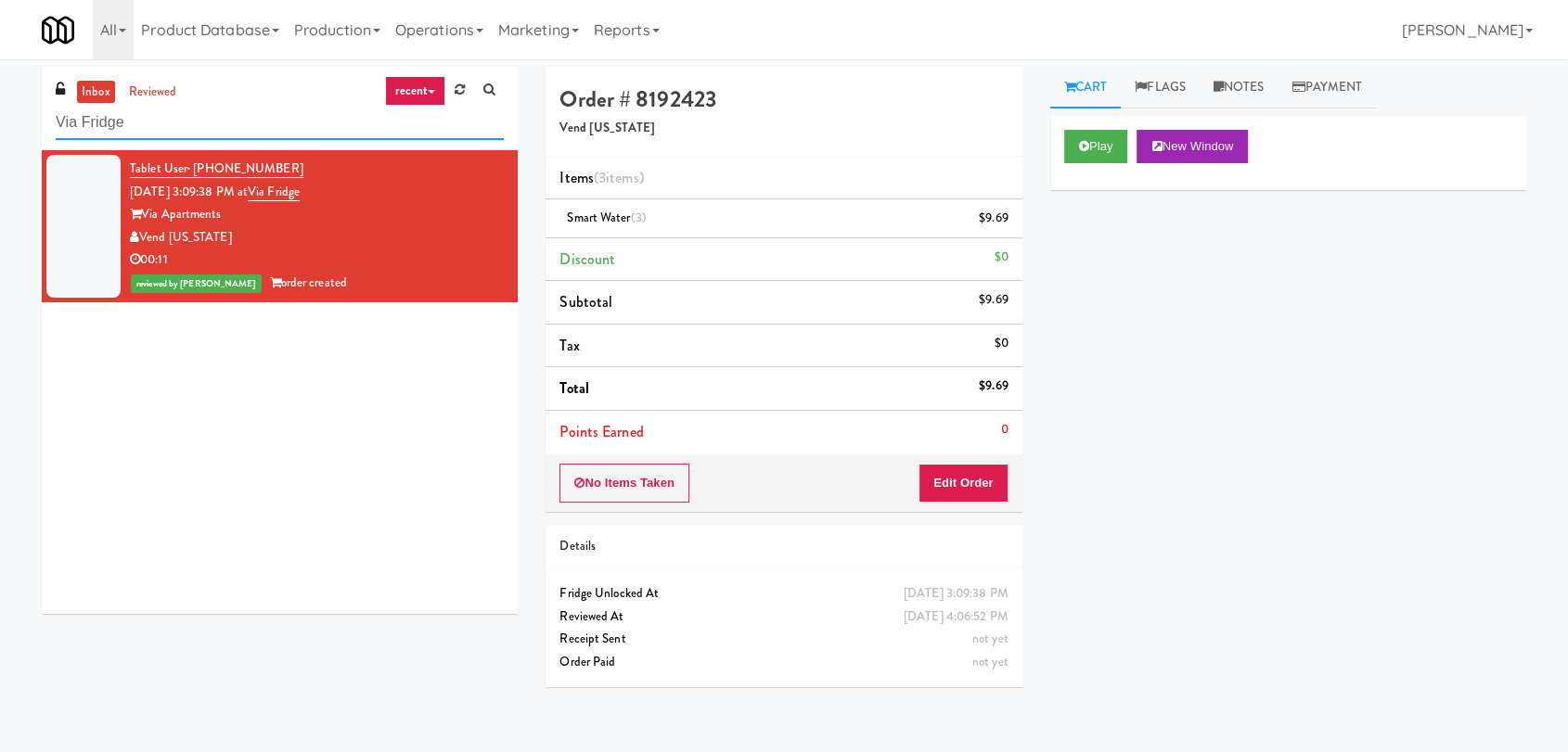
paste input "Ridge Blue Hills Combo"
drag, startPoint x: 241, startPoint y: 119, endPoint x: 0, endPoint y: 100, distance: 241.7
click at [0, 100] on div "inbox reviewed recent all unclear take inventory issue suspicious failed recent…" at bounding box center [784, 405] width 1568 height 678
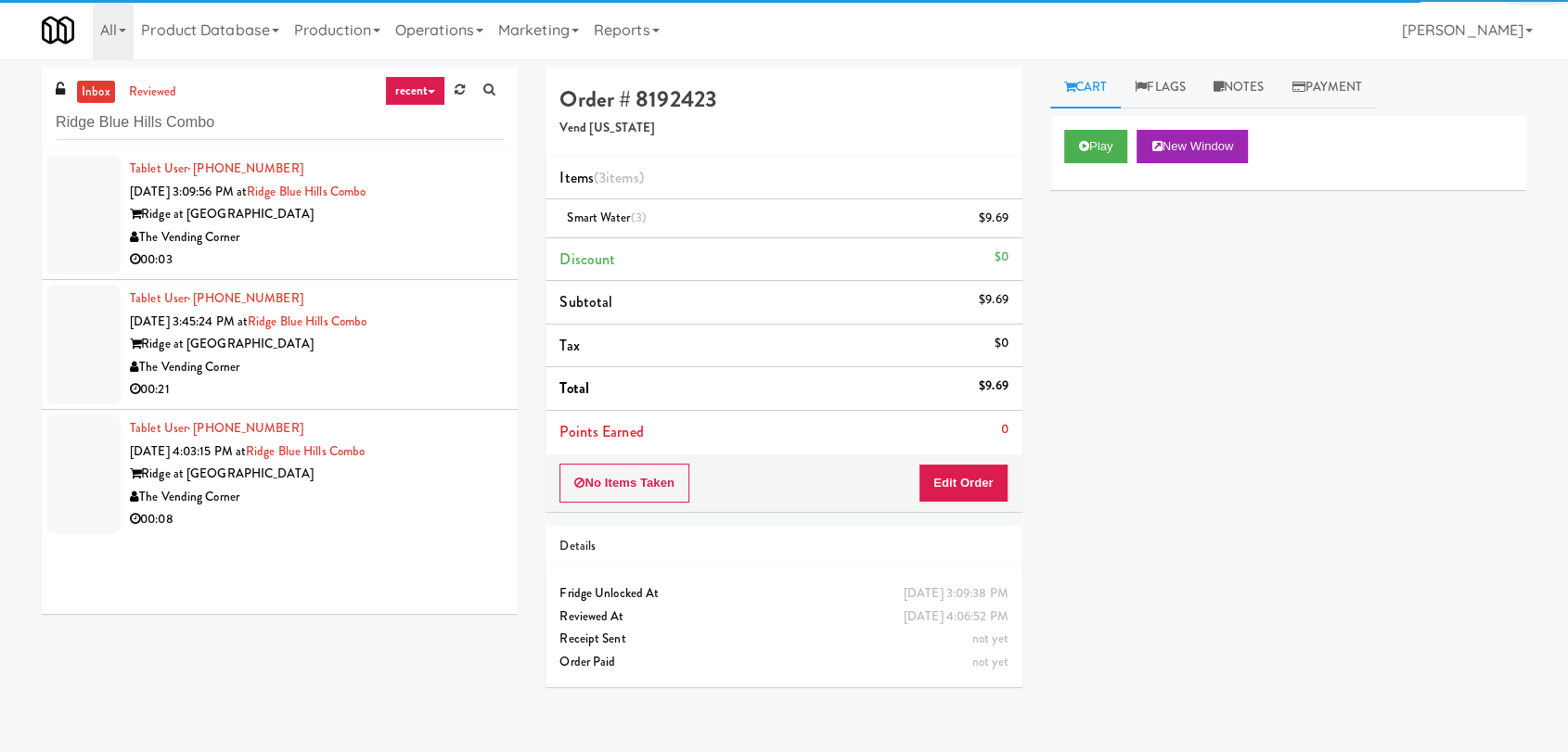
click at [425, 238] on div "The Vending Corner" at bounding box center [317, 238] width 374 height 23
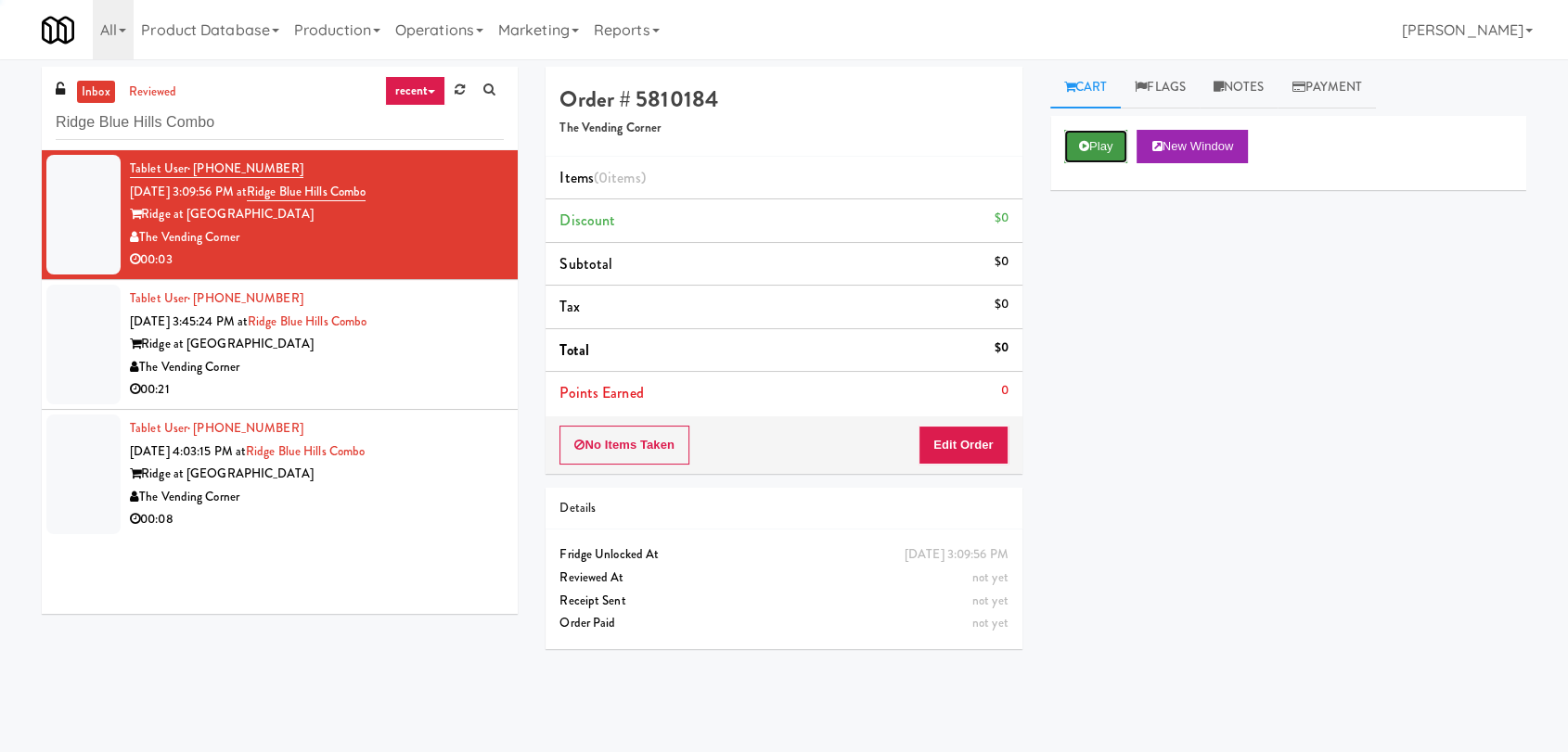
click at [1107, 148] on button "Play" at bounding box center [1096, 146] width 64 height 33
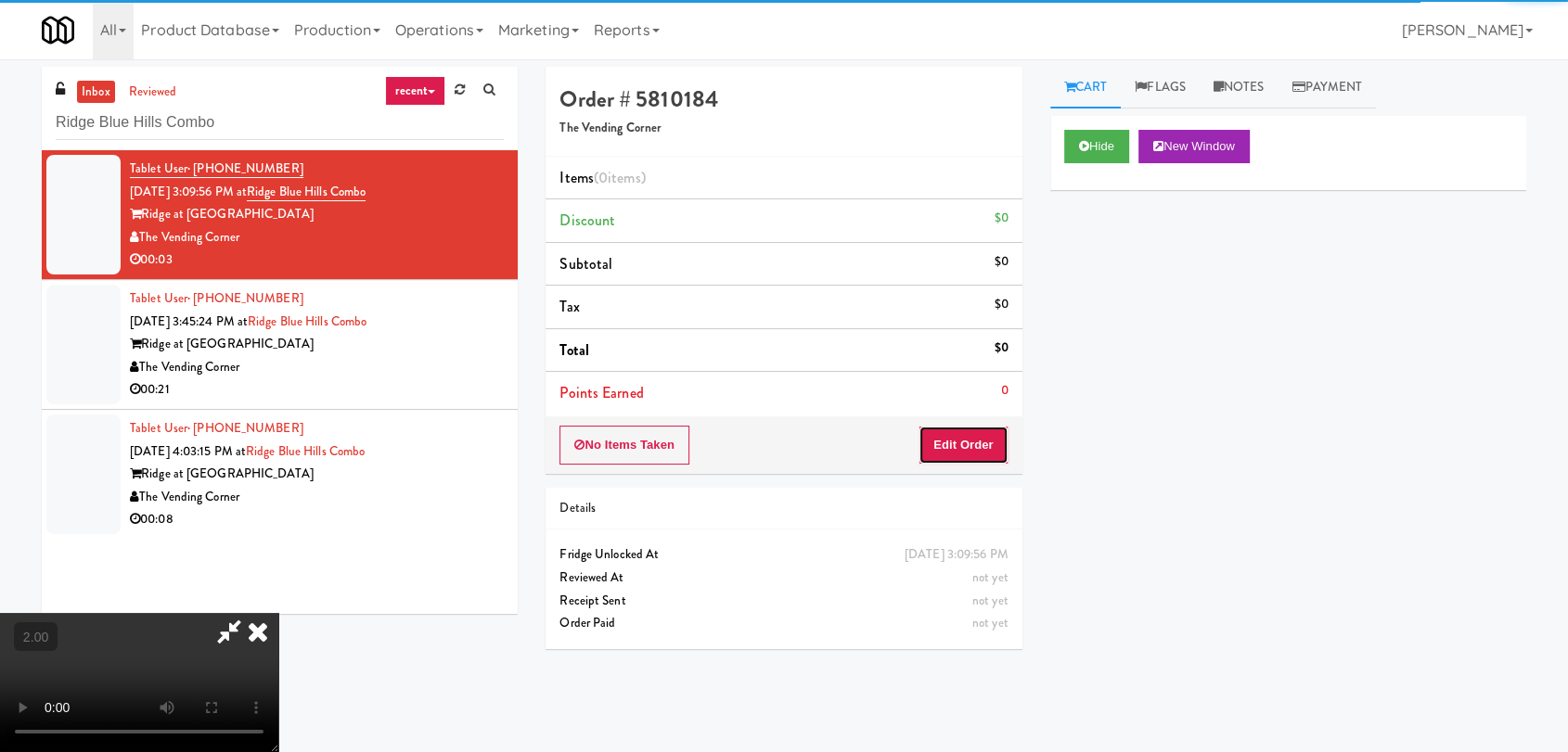
click at [951, 441] on button "Edit Order" at bounding box center [963, 445] width 90 height 39
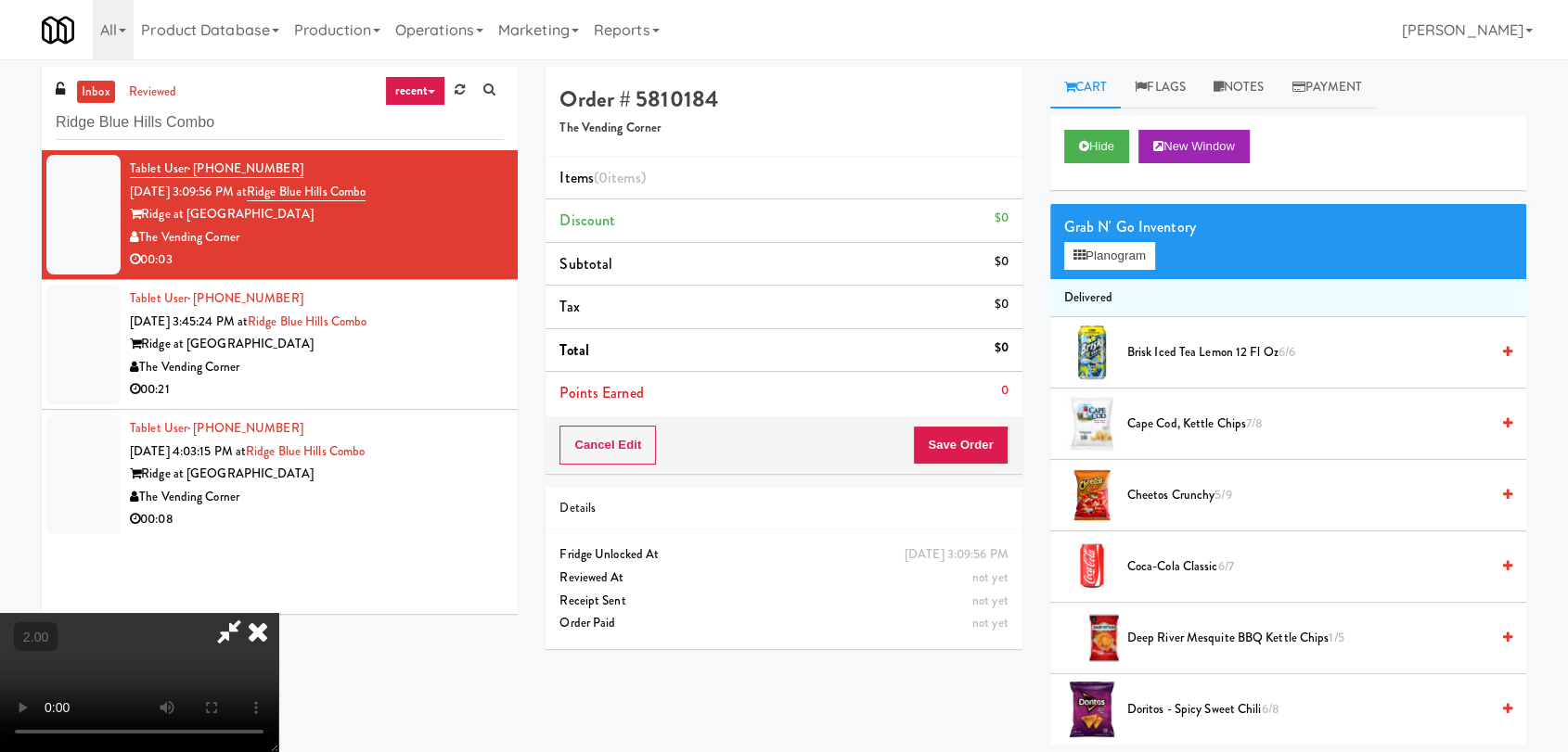
click at [278, 614] on video at bounding box center [138, 683] width 278 height 139
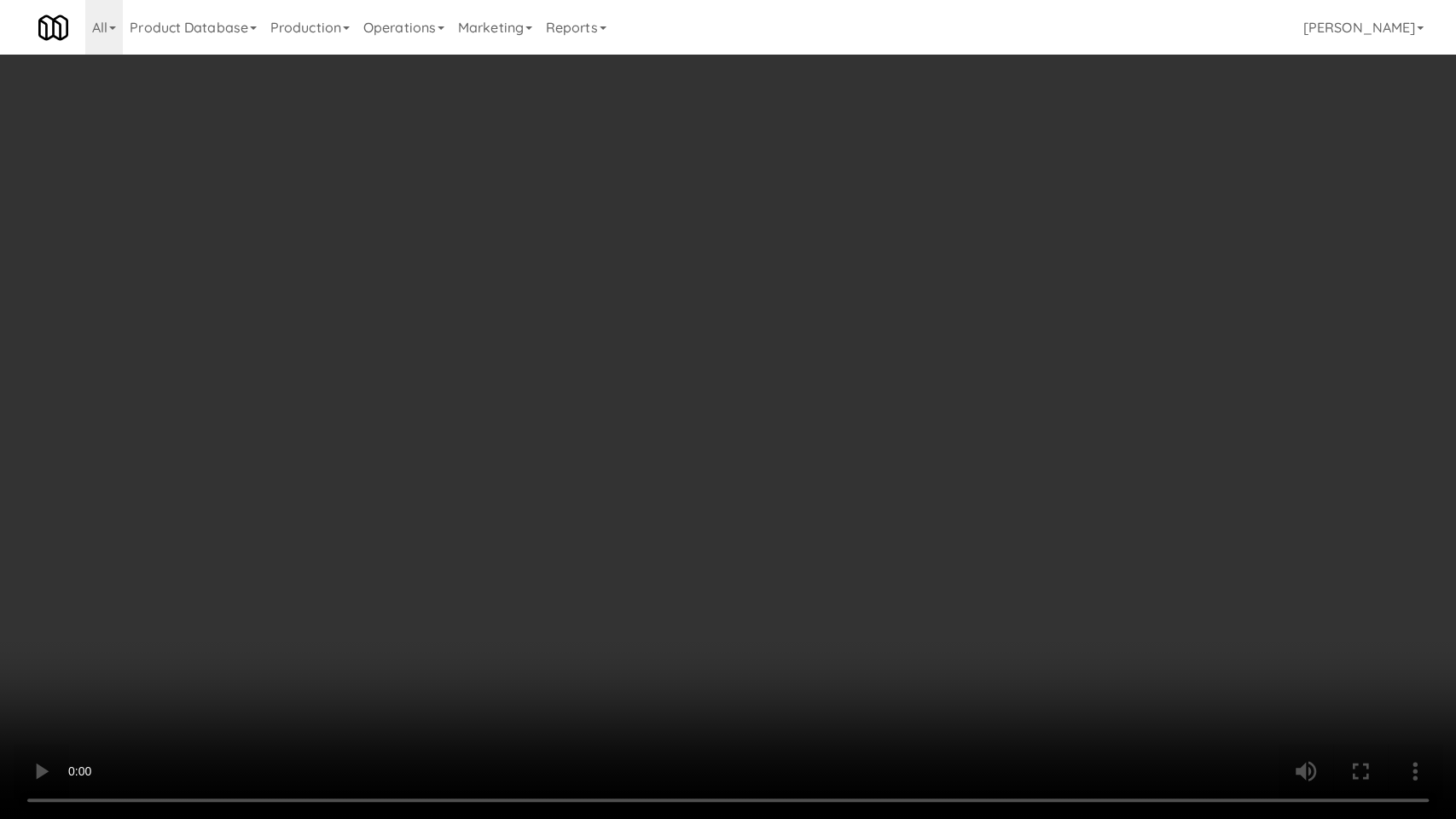
click at [772, 427] on video at bounding box center [728, 409] width 1456 height 819
click at [755, 433] on video at bounding box center [728, 409] width 1456 height 819
click at [680, 422] on video at bounding box center [728, 409] width 1456 height 819
click at [671, 413] on video at bounding box center [728, 409] width 1456 height 819
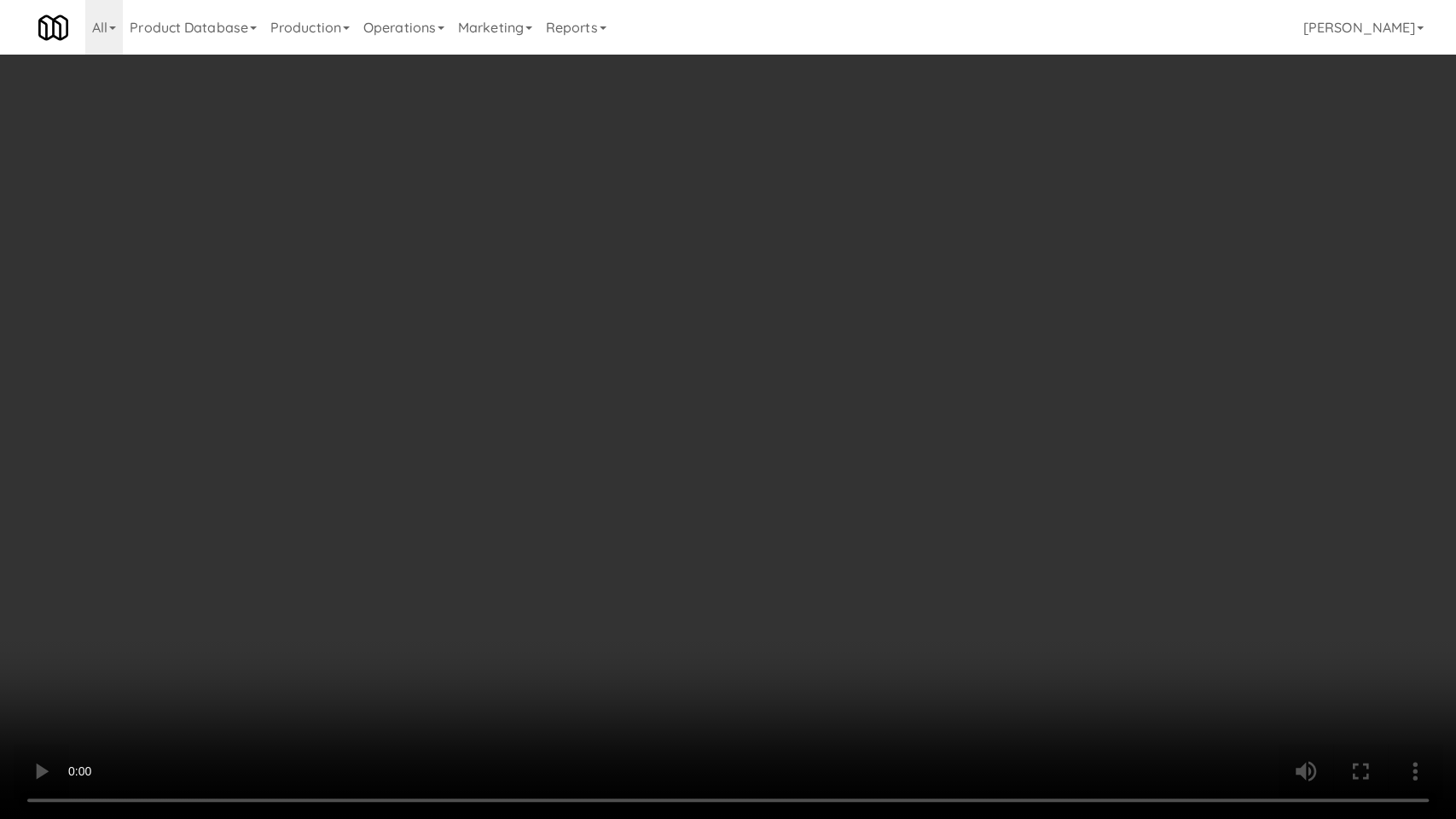
click at [671, 413] on video at bounding box center [728, 409] width 1456 height 819
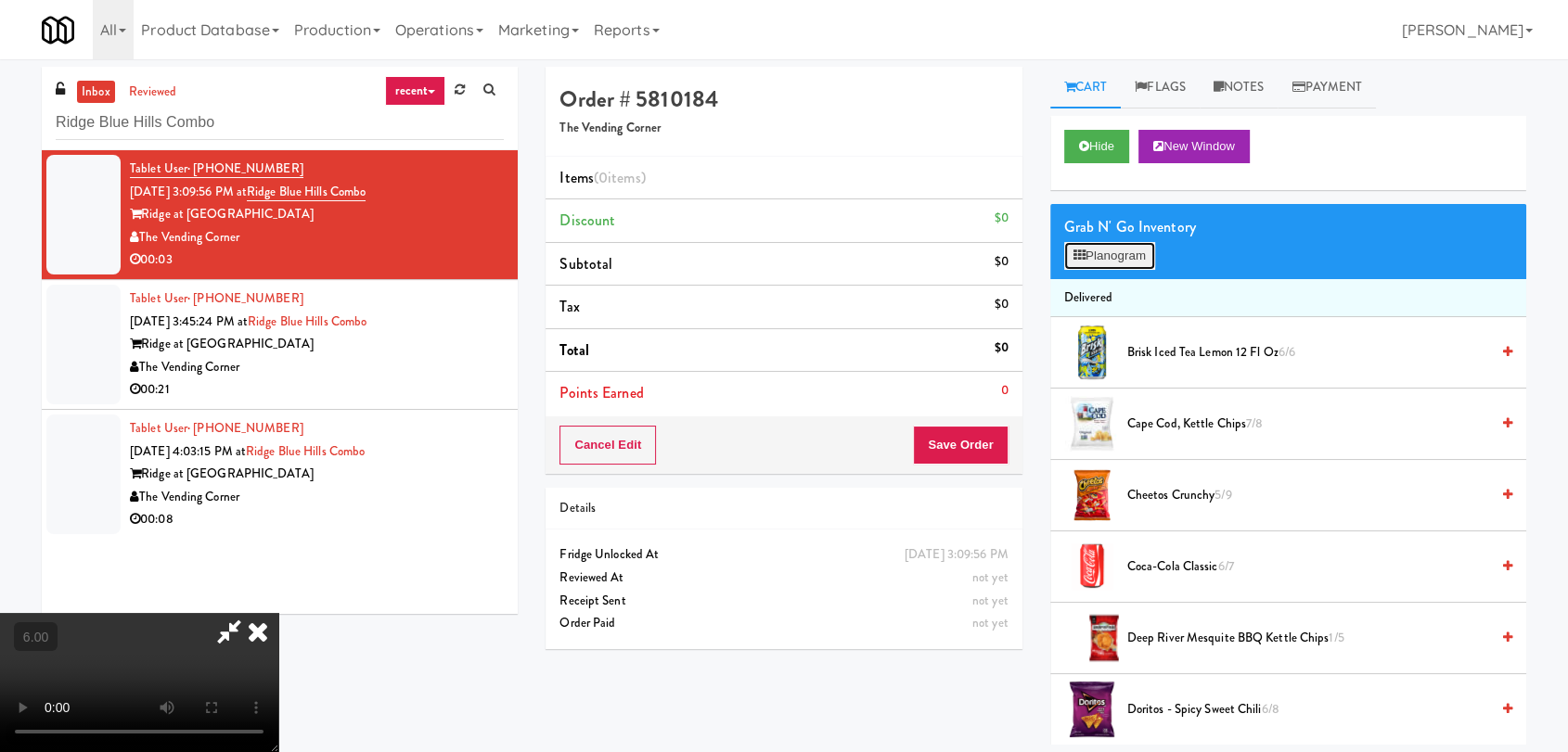
click at [1079, 266] on button "Planogram" at bounding box center [1110, 255] width 91 height 28
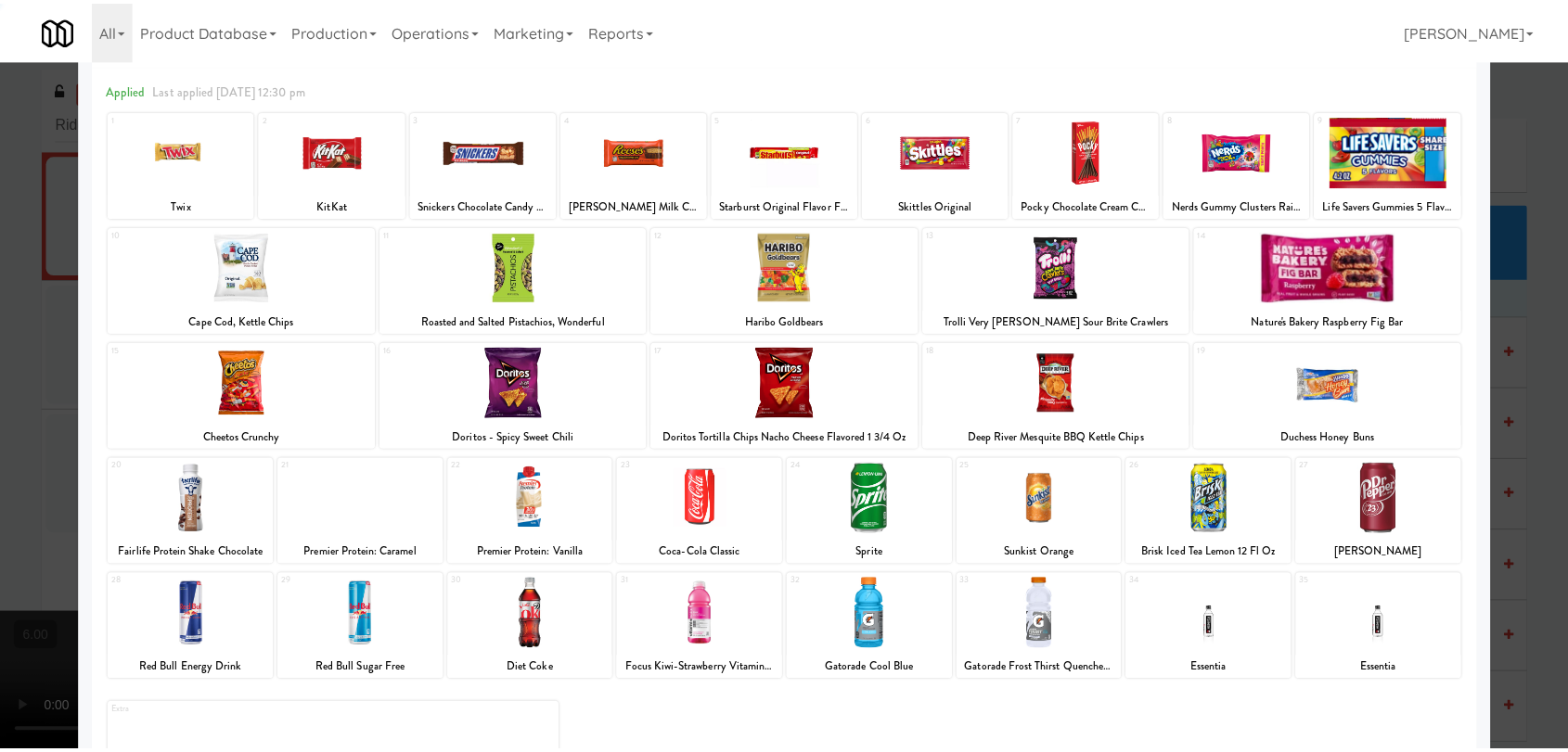
scroll to position [103, 0]
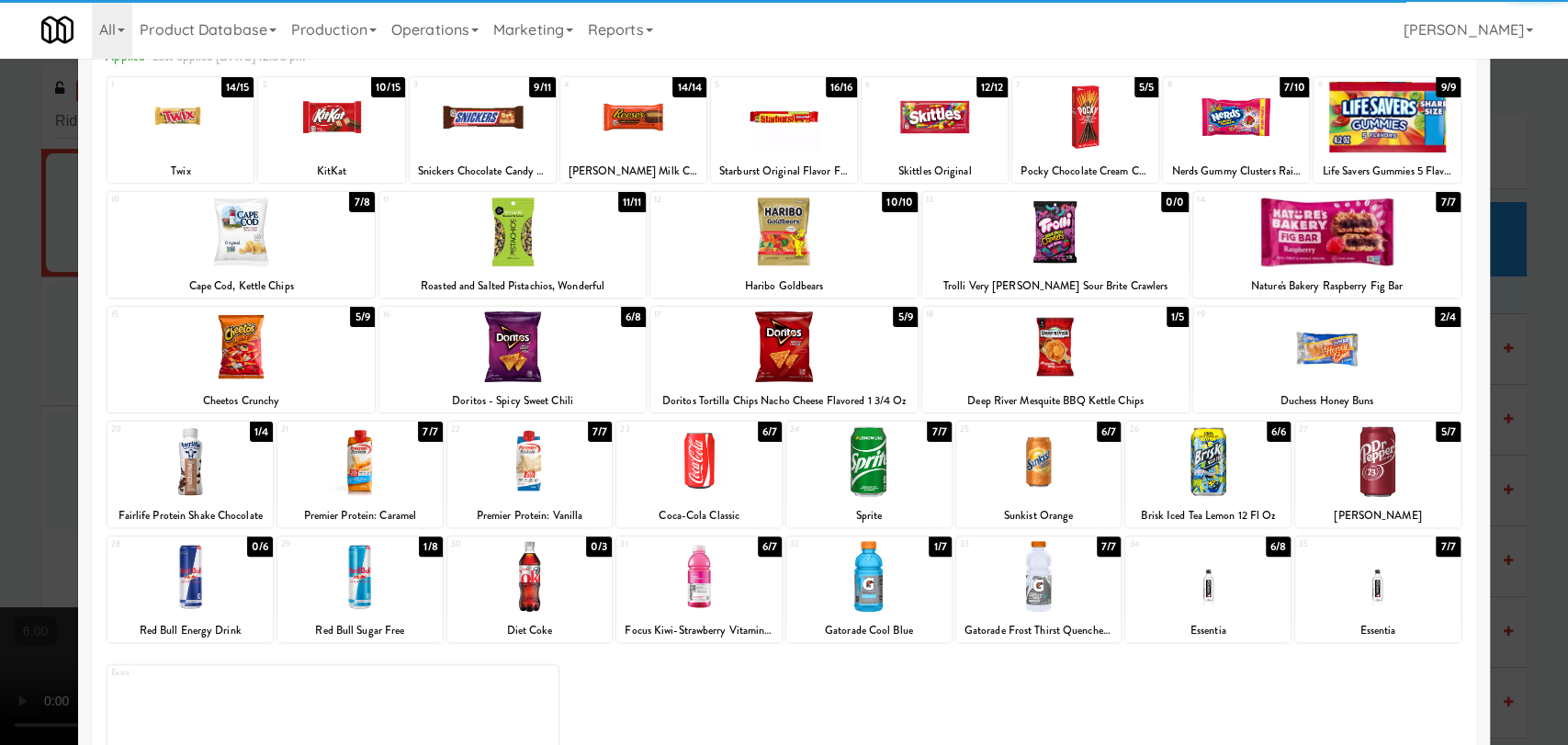
click at [384, 586] on div at bounding box center [360, 576] width 165 height 70
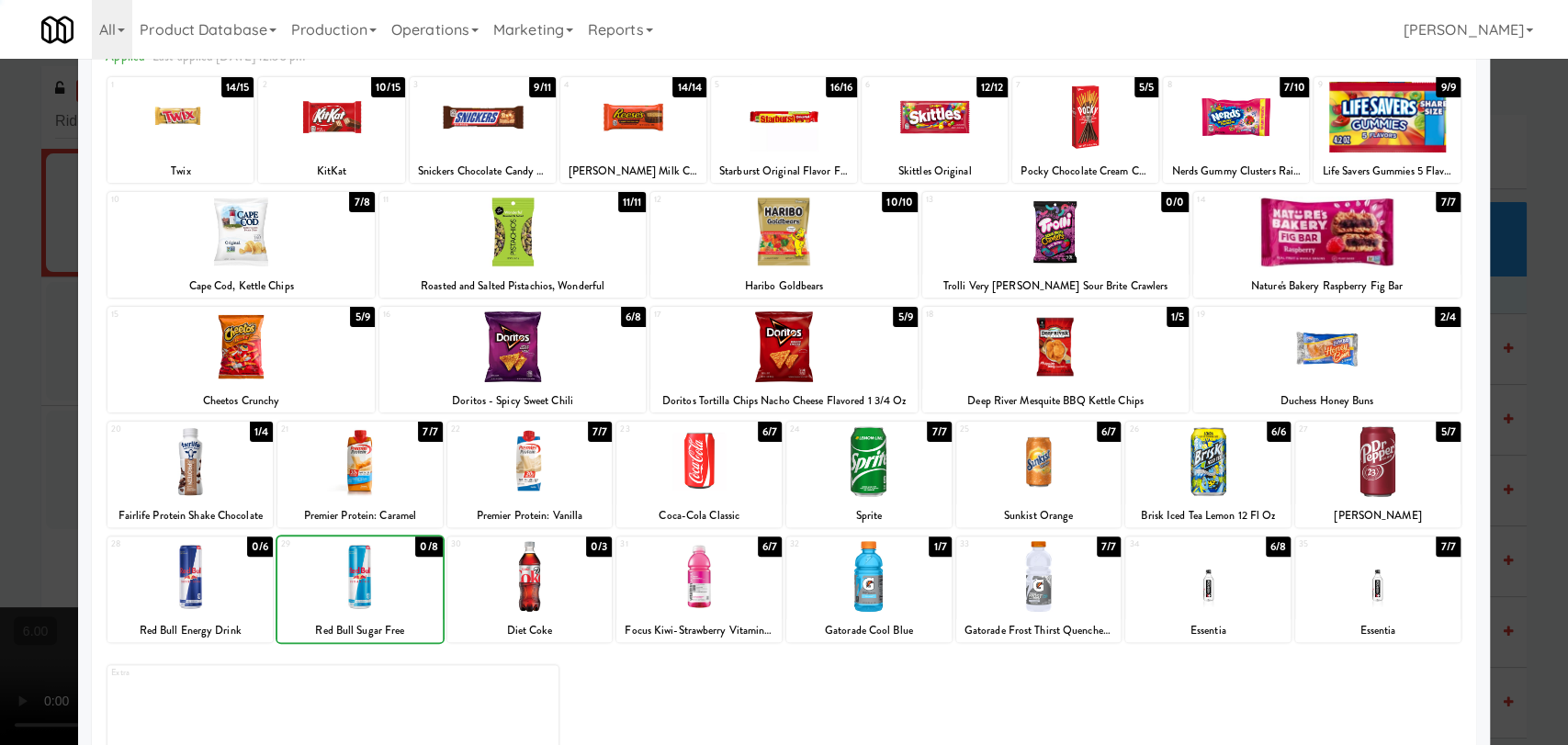
click at [0, 258] on div at bounding box center [784, 372] width 1568 height 745
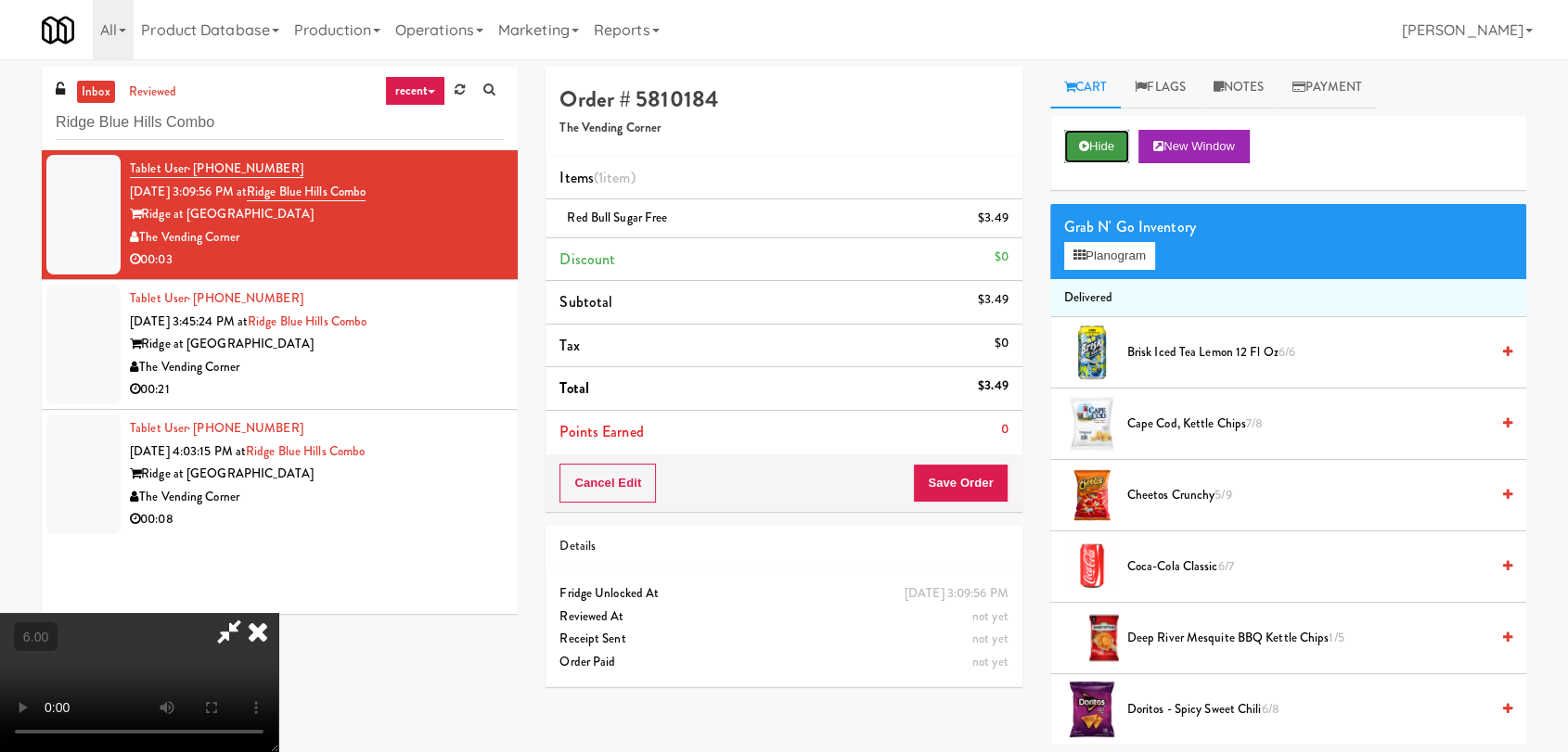
click at [1098, 146] on button "Hide" at bounding box center [1097, 146] width 65 height 33
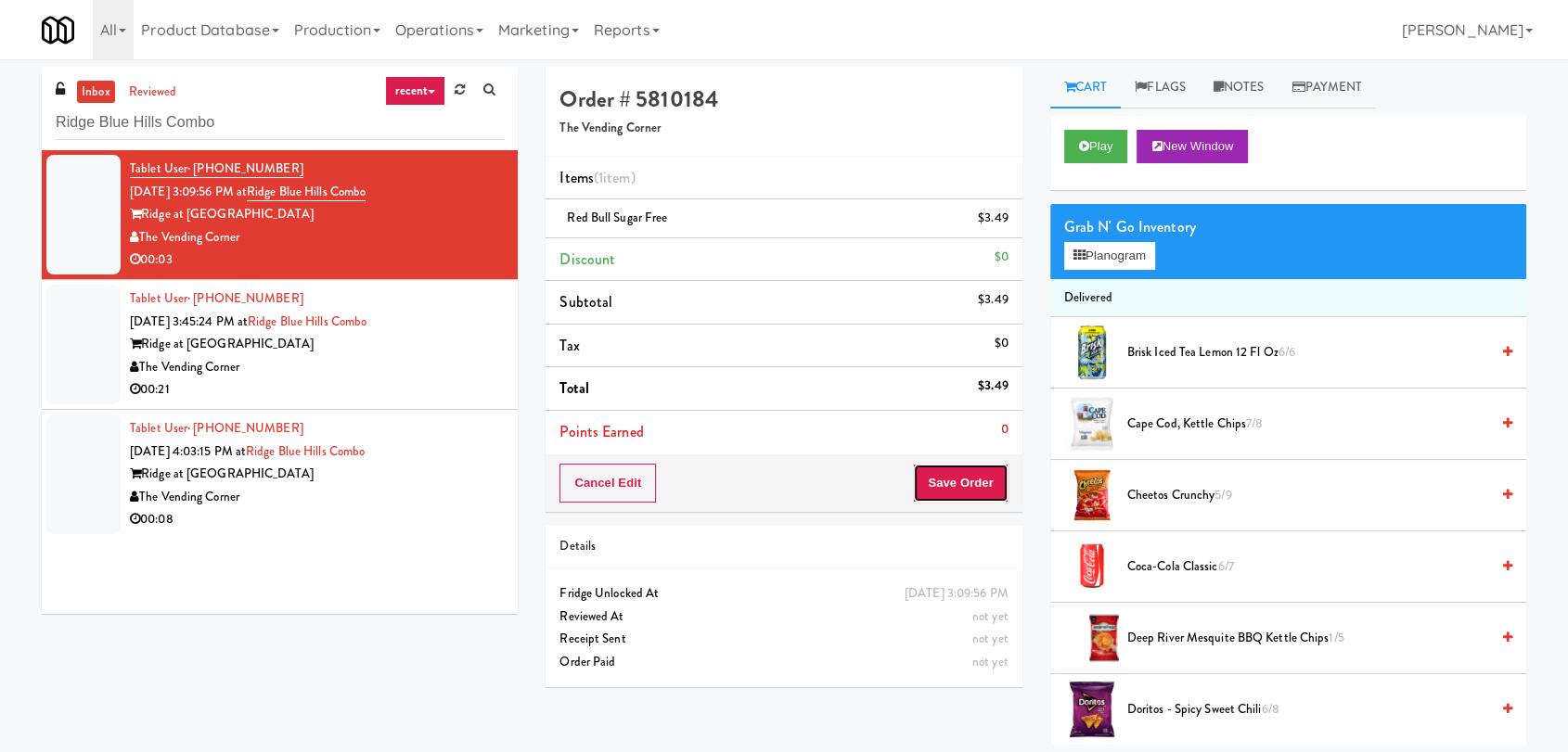
drag, startPoint x: 933, startPoint y: 481, endPoint x: 922, endPoint y: 461, distance: 22.8
click at [935, 481] on button "Save Order" at bounding box center [960, 483] width 95 height 39
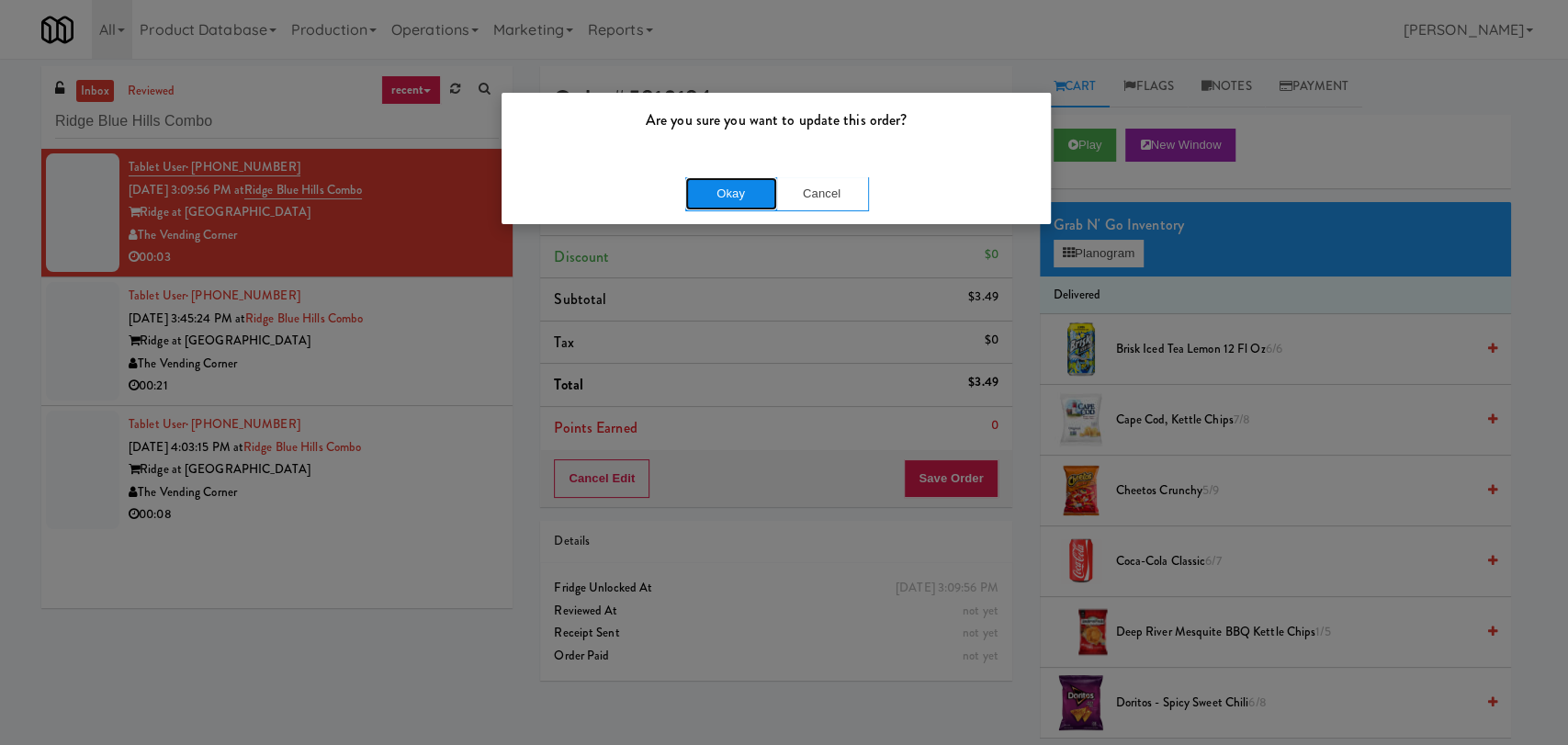
click at [730, 192] on button "Okay" at bounding box center [731, 194] width 92 height 33
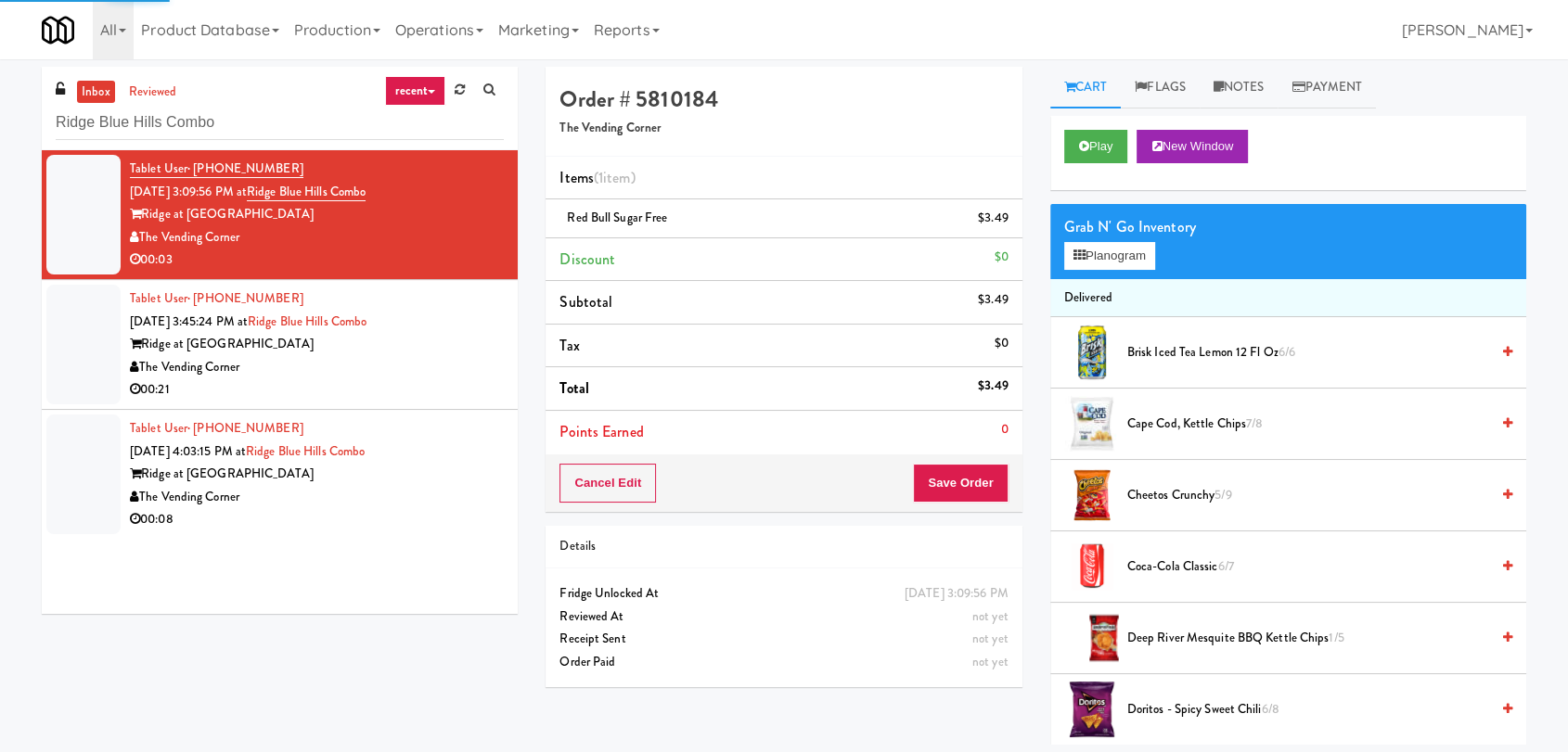
click at [428, 388] on div "00:21" at bounding box center [317, 390] width 374 height 23
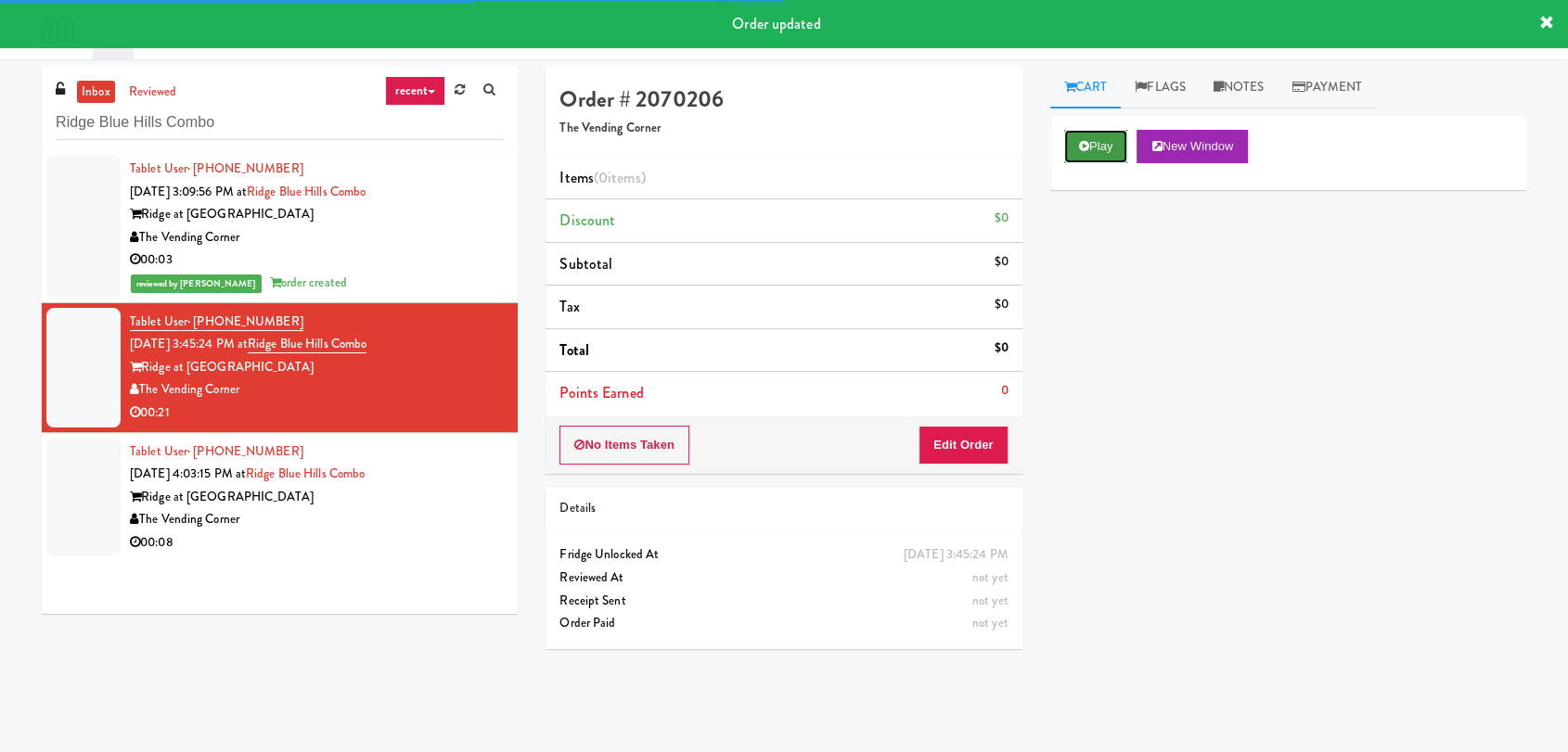
click at [1128, 149] on button "Play" at bounding box center [1096, 146] width 64 height 33
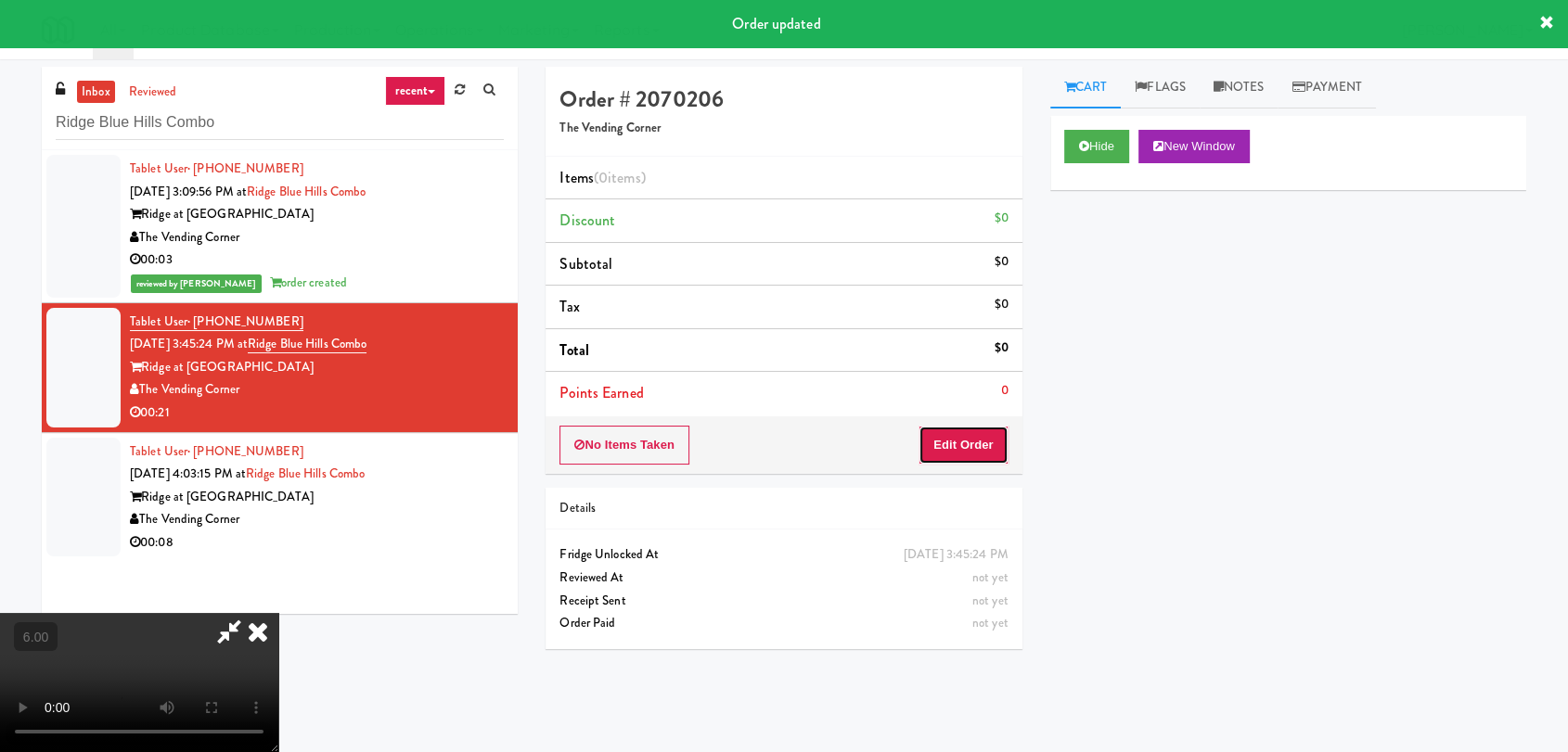
click at [968, 438] on button "Edit Order" at bounding box center [963, 445] width 90 height 39
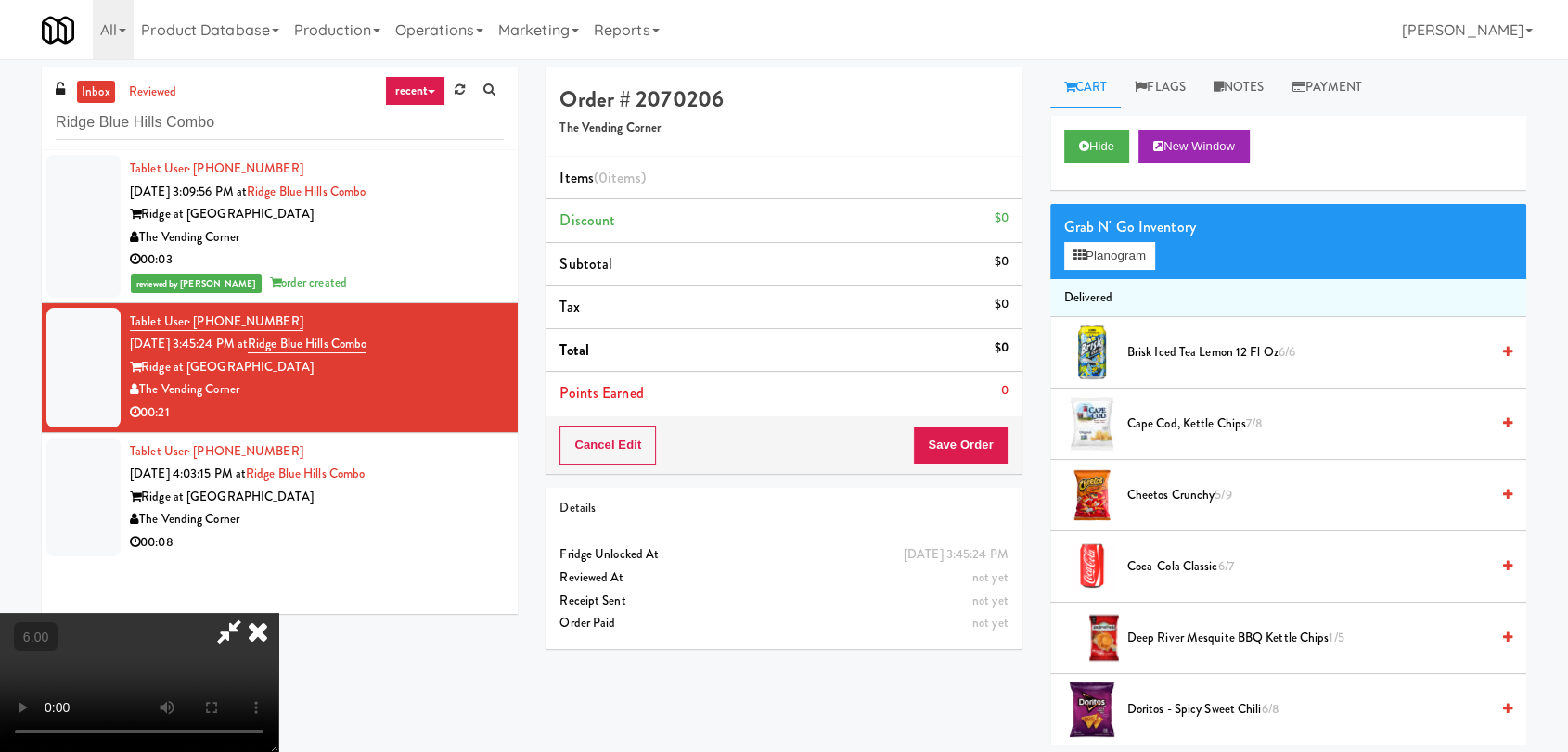
click at [278, 614] on video at bounding box center [138, 683] width 278 height 139
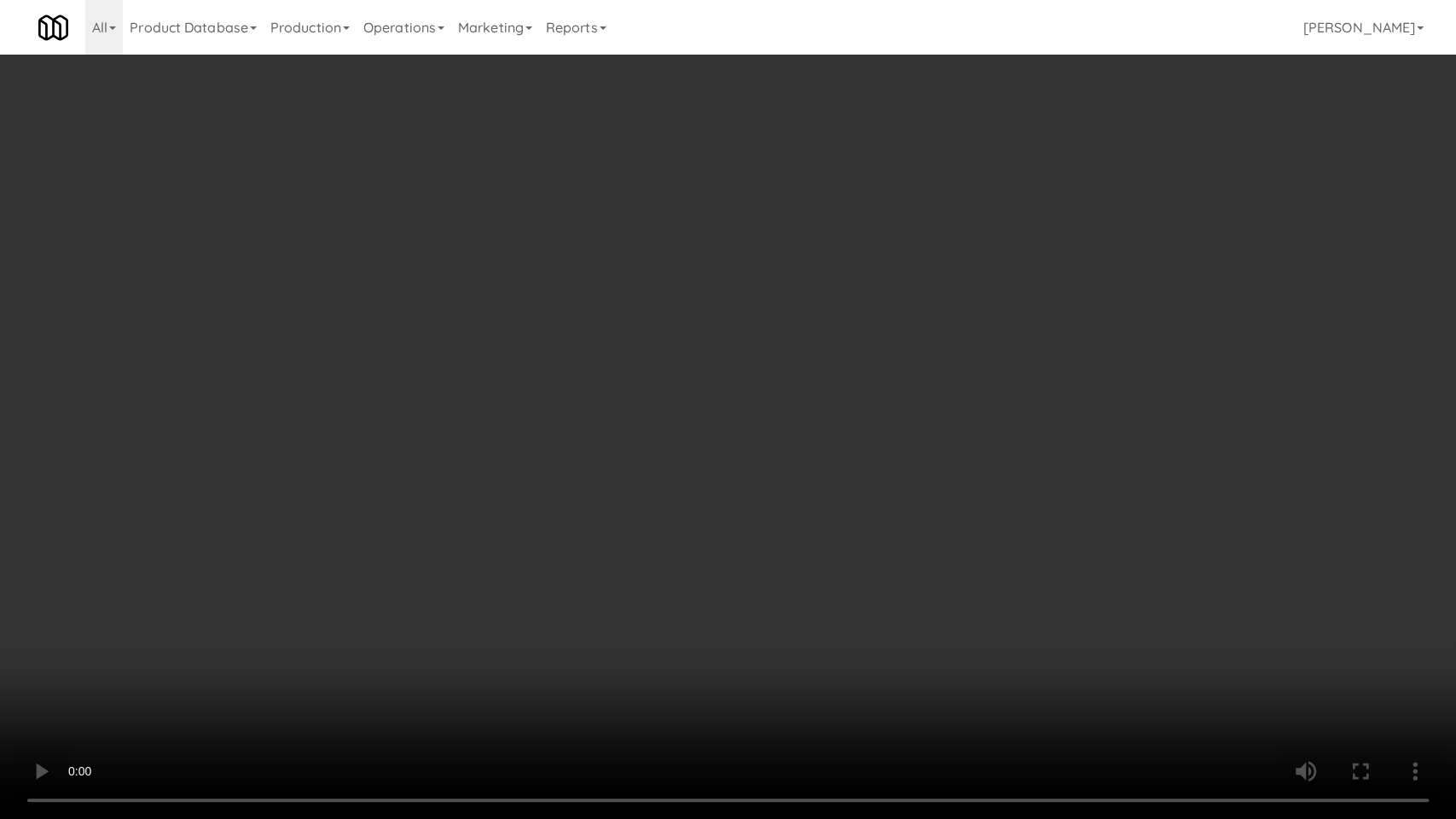
click at [848, 414] on video at bounding box center [728, 409] width 1456 height 819
click at [846, 414] on video at bounding box center [728, 409] width 1456 height 819
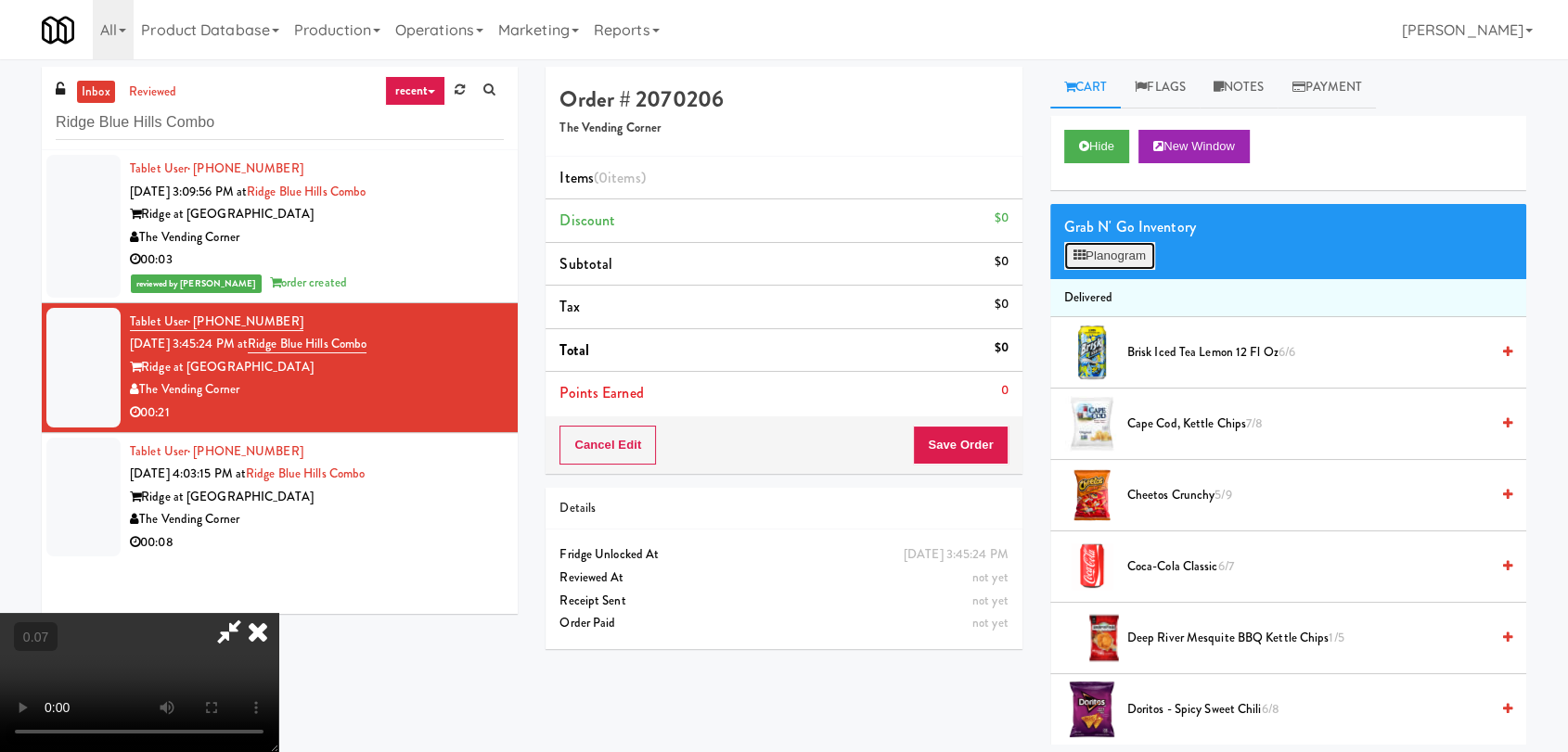
click at [1118, 257] on button "Planogram" at bounding box center [1110, 255] width 91 height 28
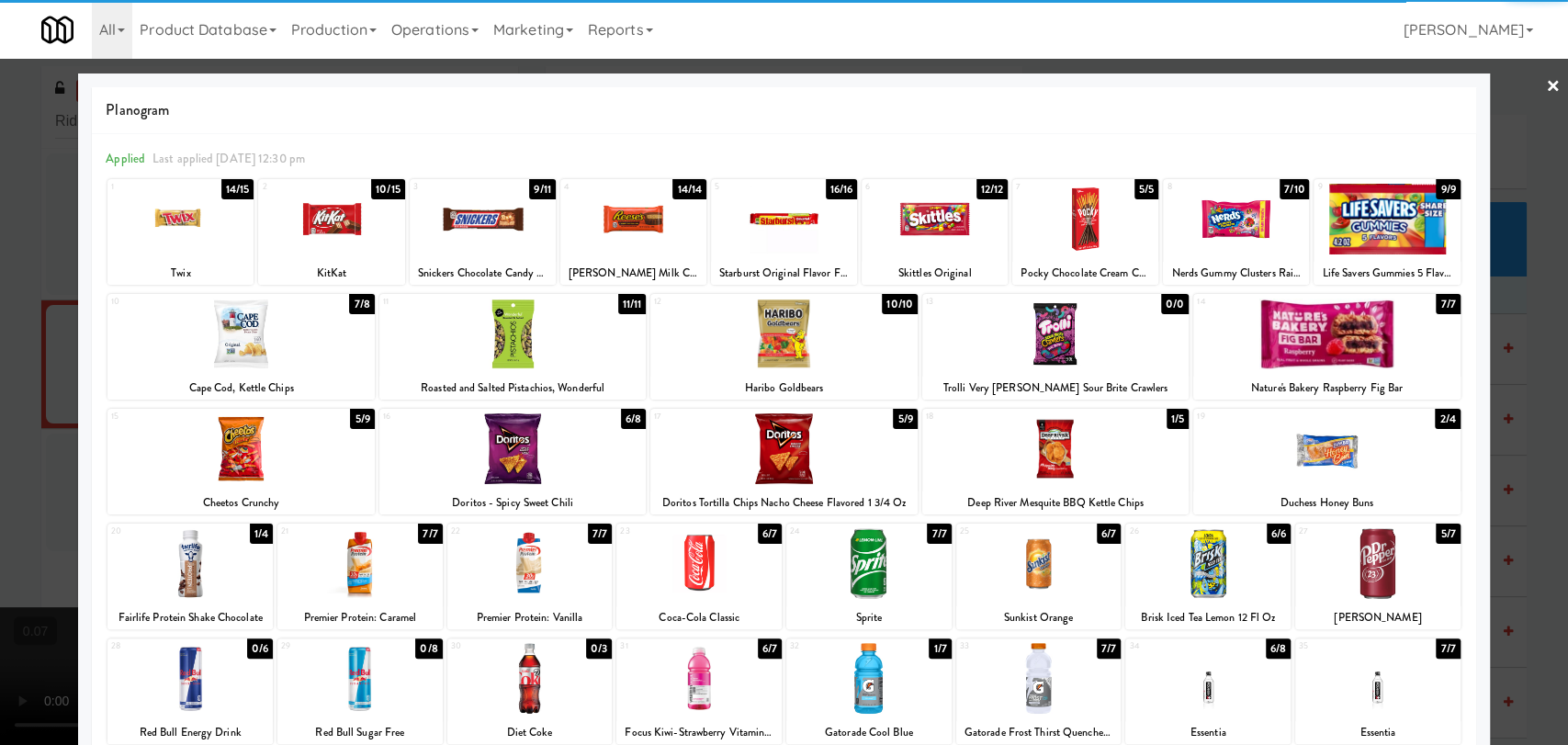
click at [657, 233] on div at bounding box center [634, 219] width 146 height 70
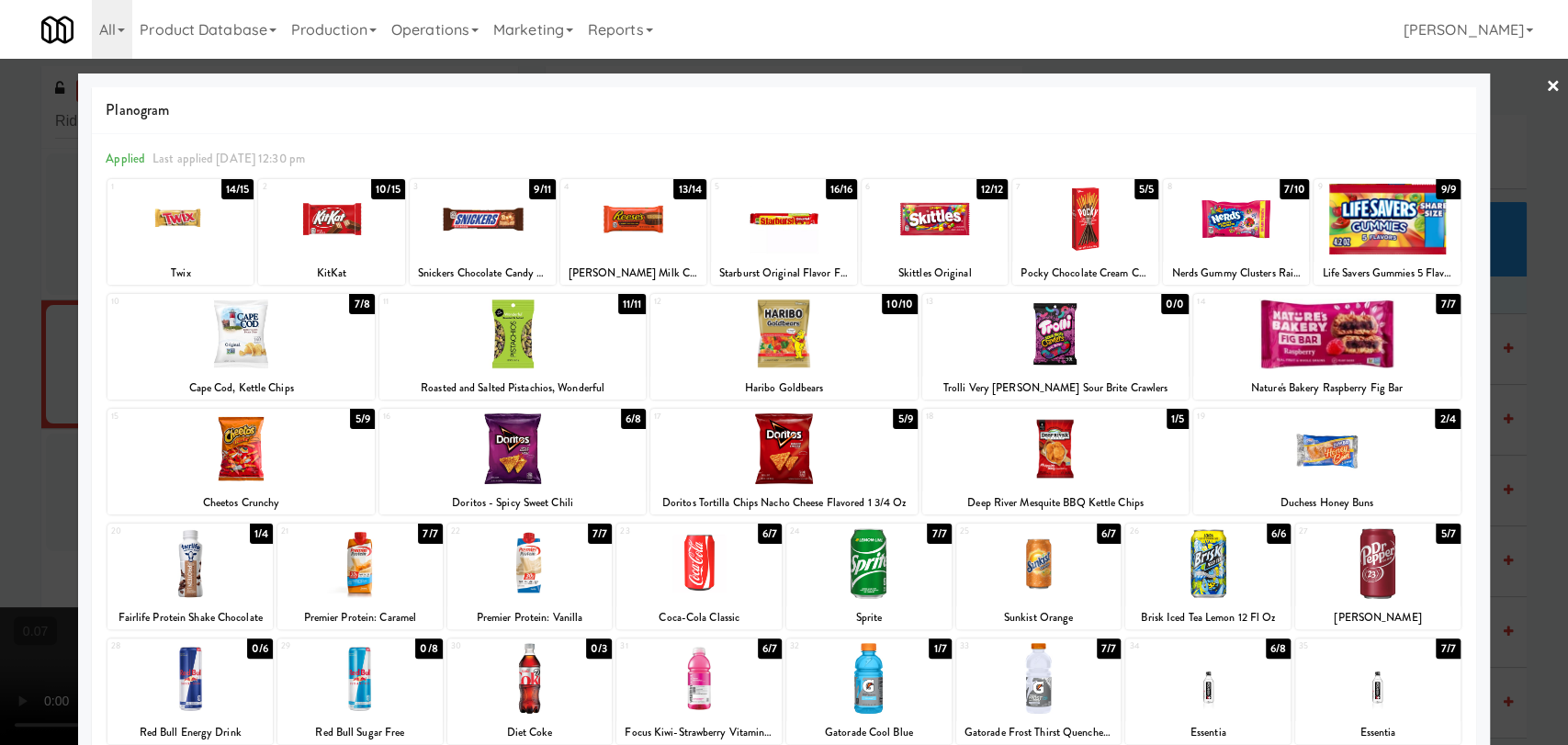
click at [1087, 247] on div at bounding box center [1085, 219] width 146 height 70
click at [0, 318] on div at bounding box center [784, 372] width 1568 height 745
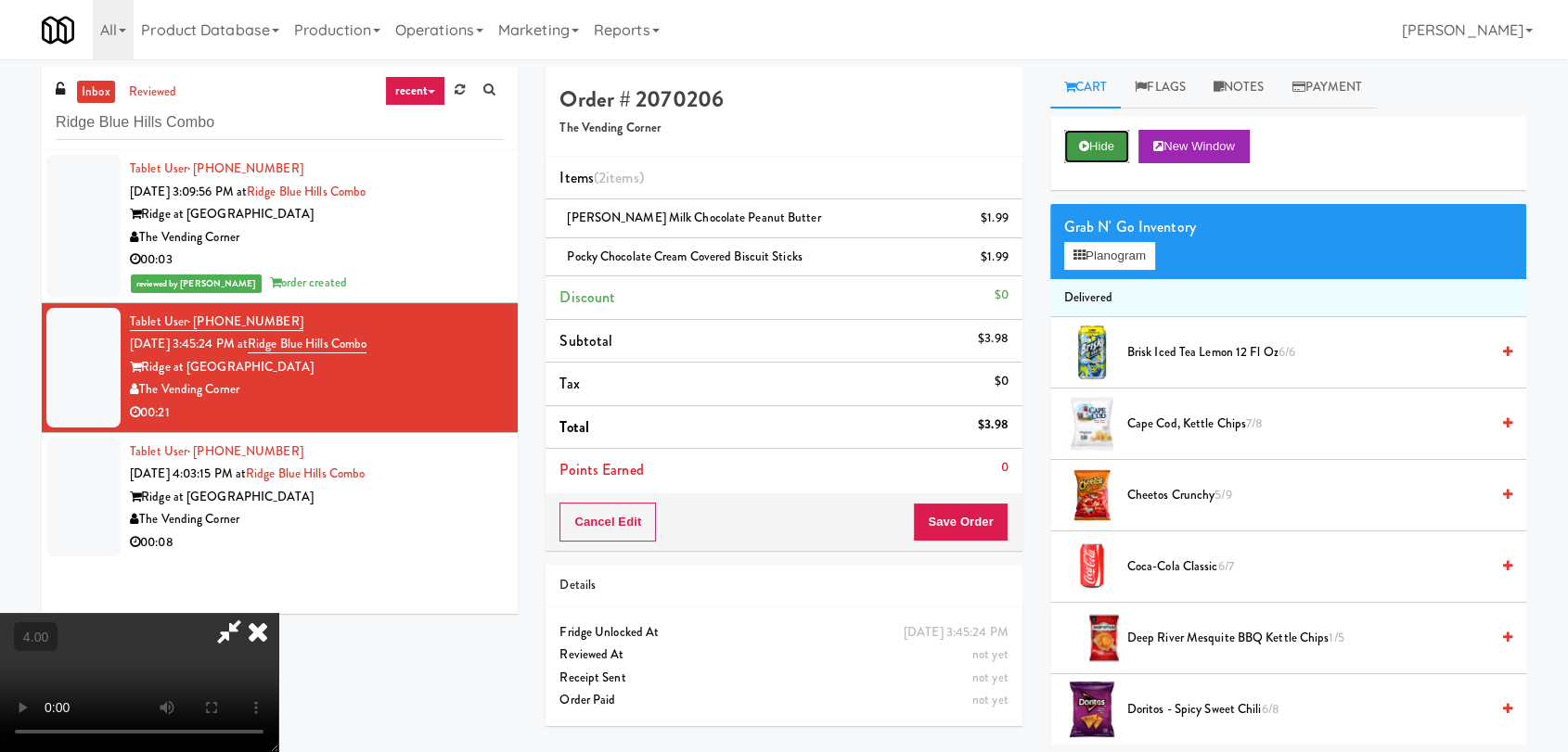
click at [1087, 142] on icon at bounding box center [1084, 146] width 10 height 12
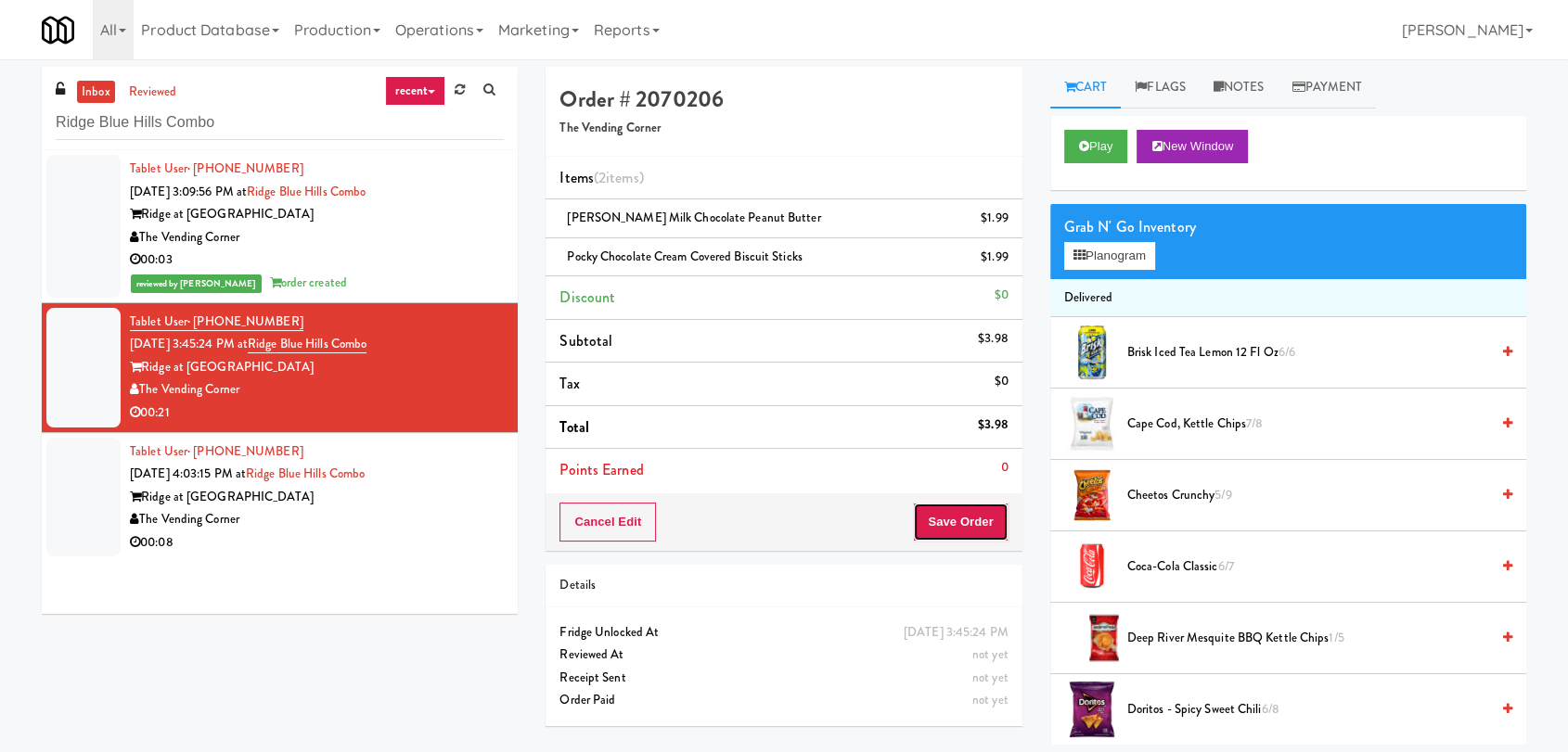
click at [942, 523] on button "Save Order" at bounding box center [960, 522] width 95 height 39
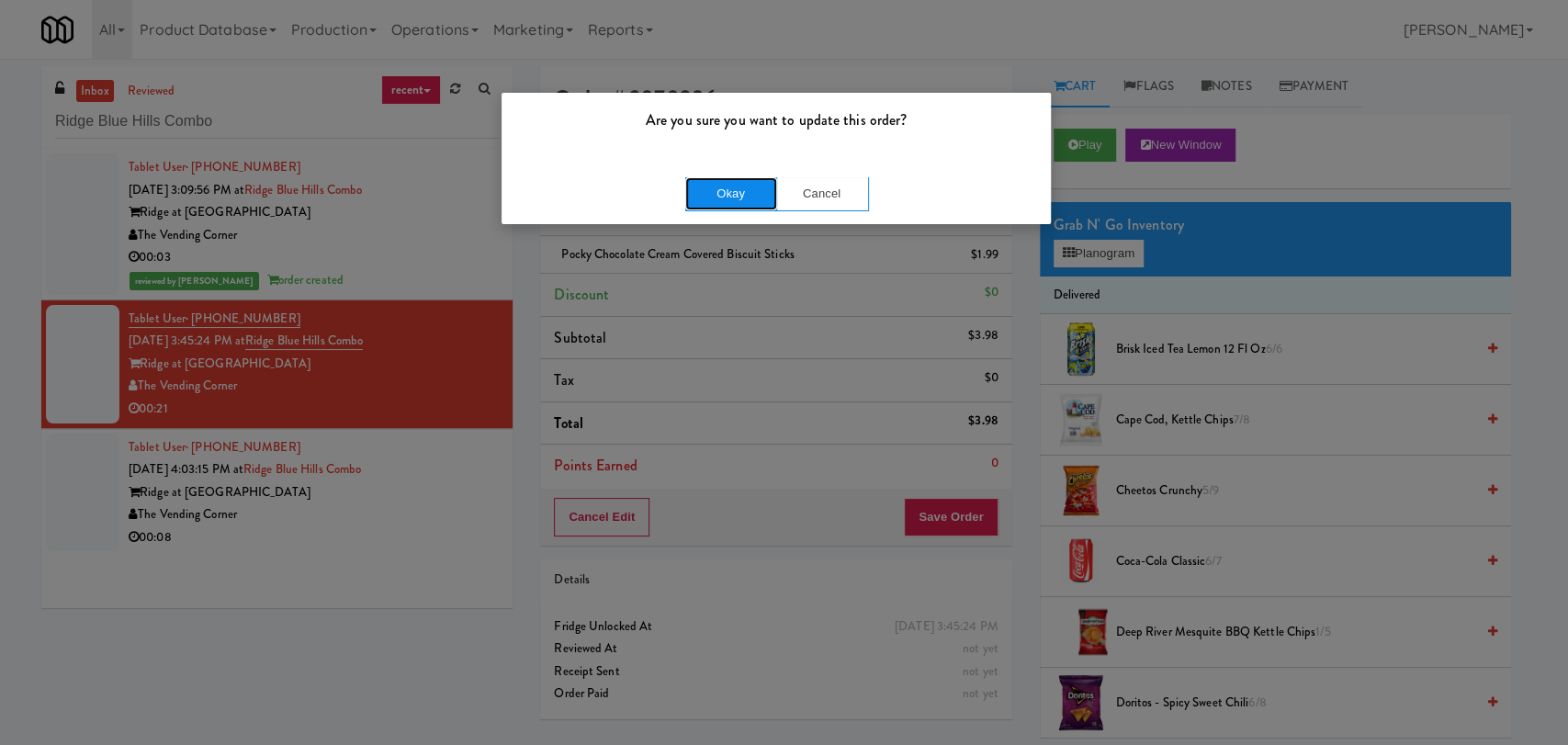
click at [736, 194] on button "Okay" at bounding box center [731, 194] width 92 height 33
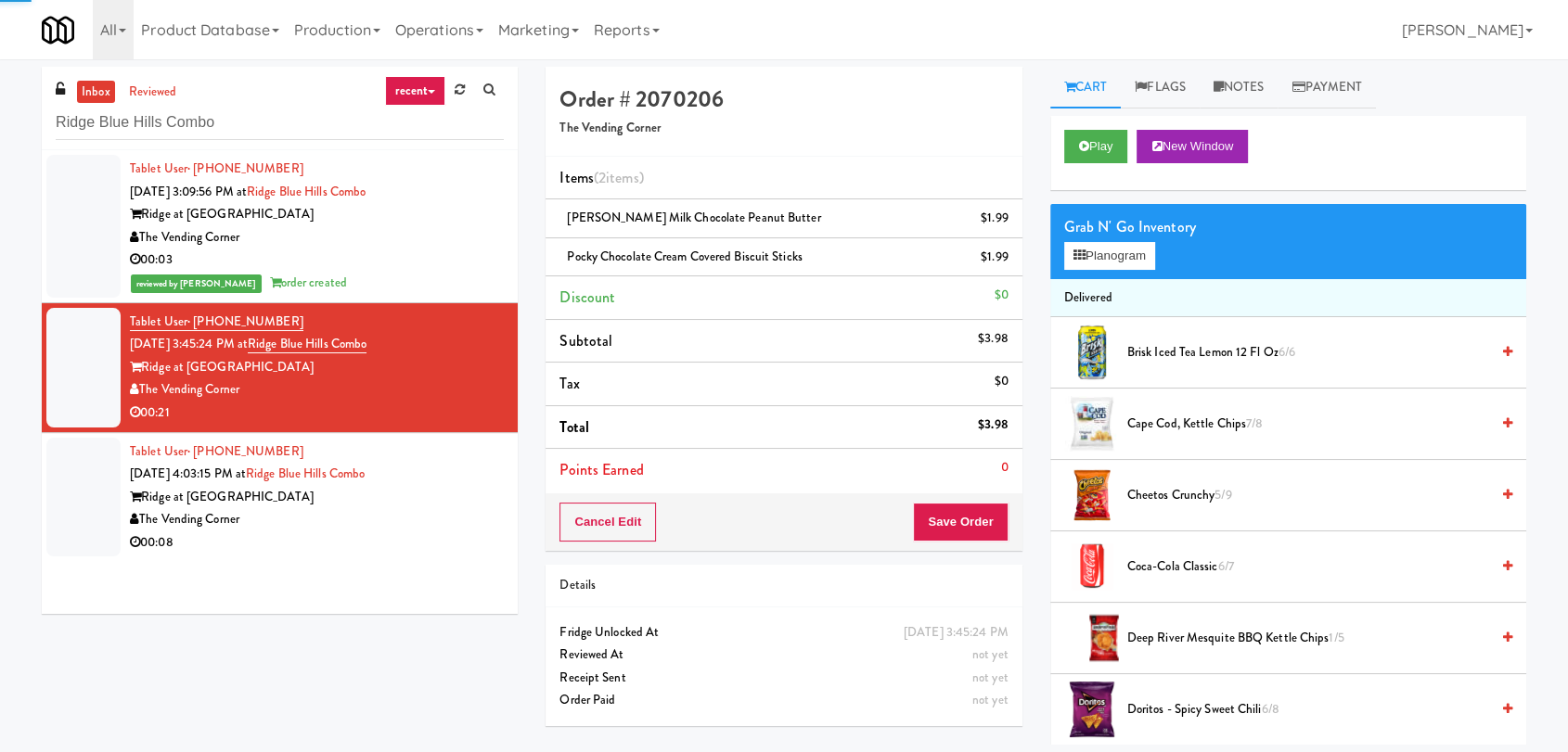
click at [419, 531] on div "00:08" at bounding box center [317, 542] width 374 height 23
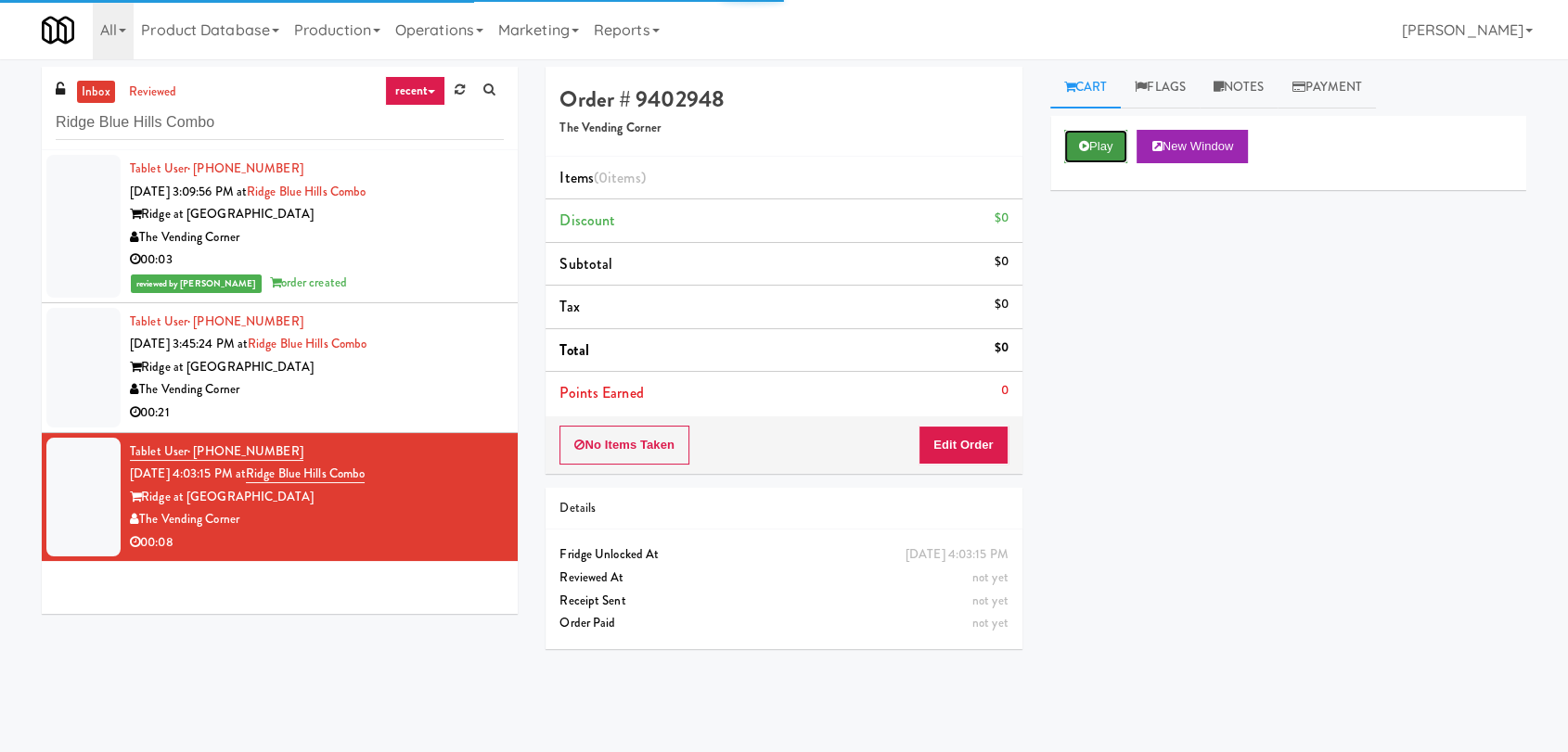
click at [1083, 145] on icon at bounding box center [1084, 146] width 10 height 12
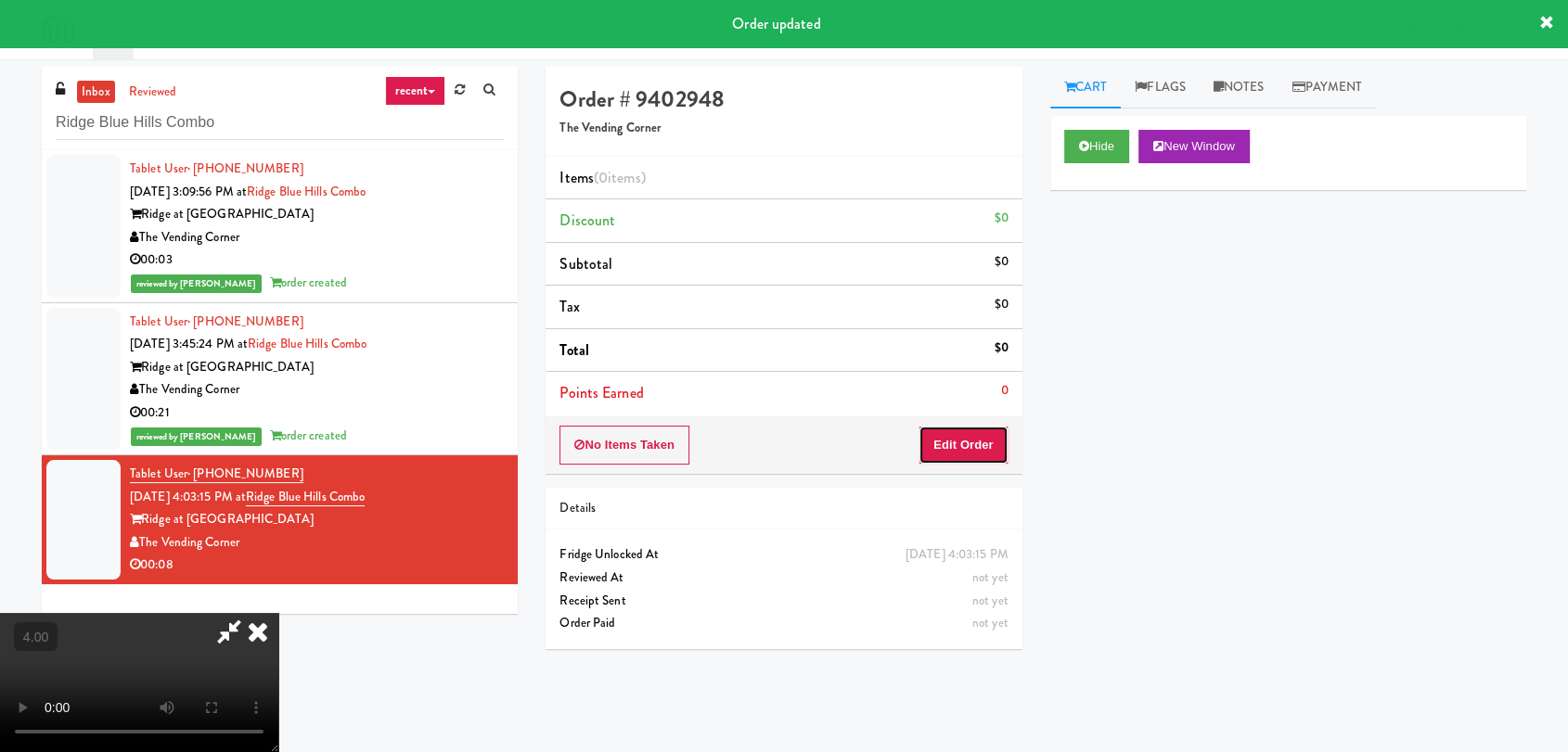
click at [965, 432] on button "Edit Order" at bounding box center [963, 445] width 90 height 39
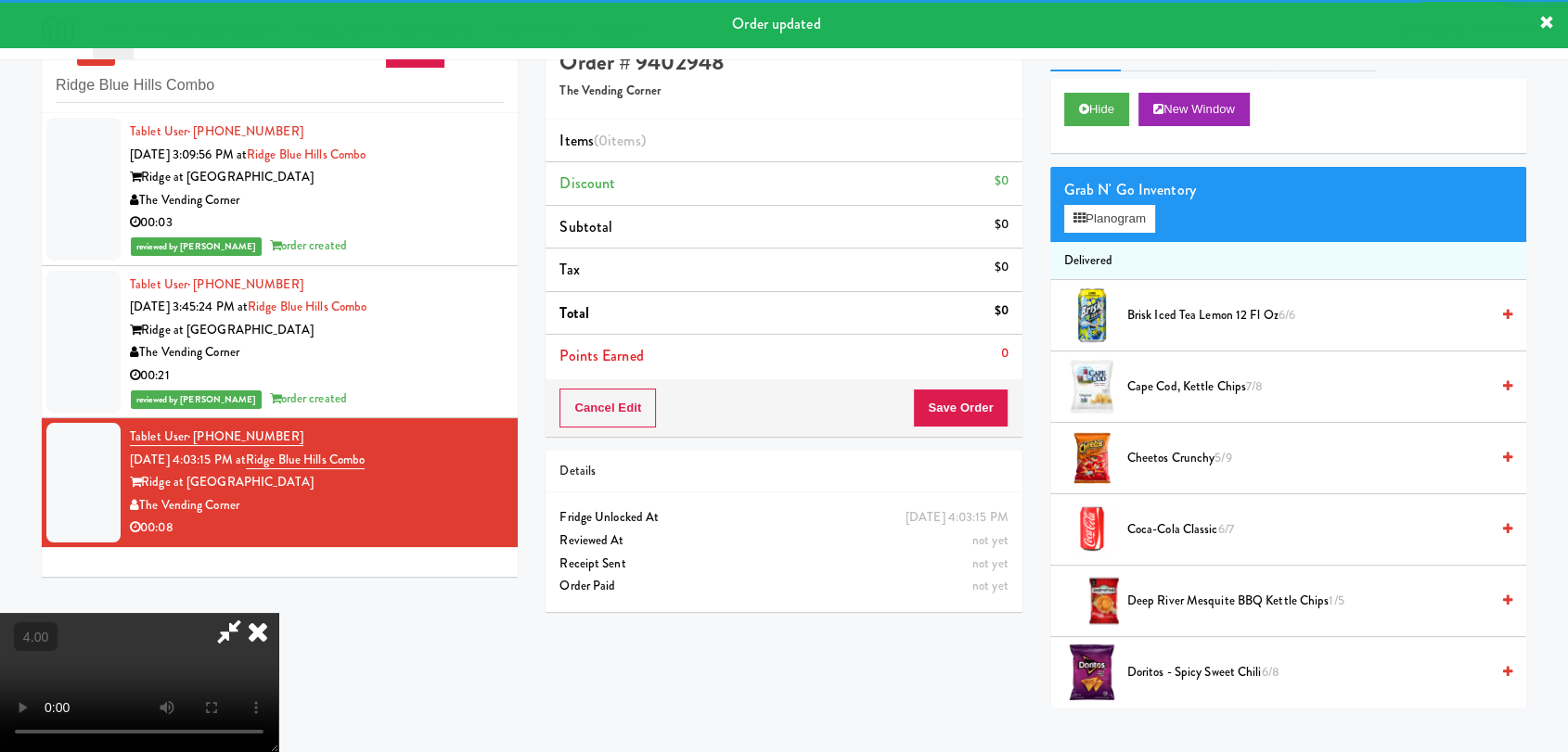
scroll to position [60, 0]
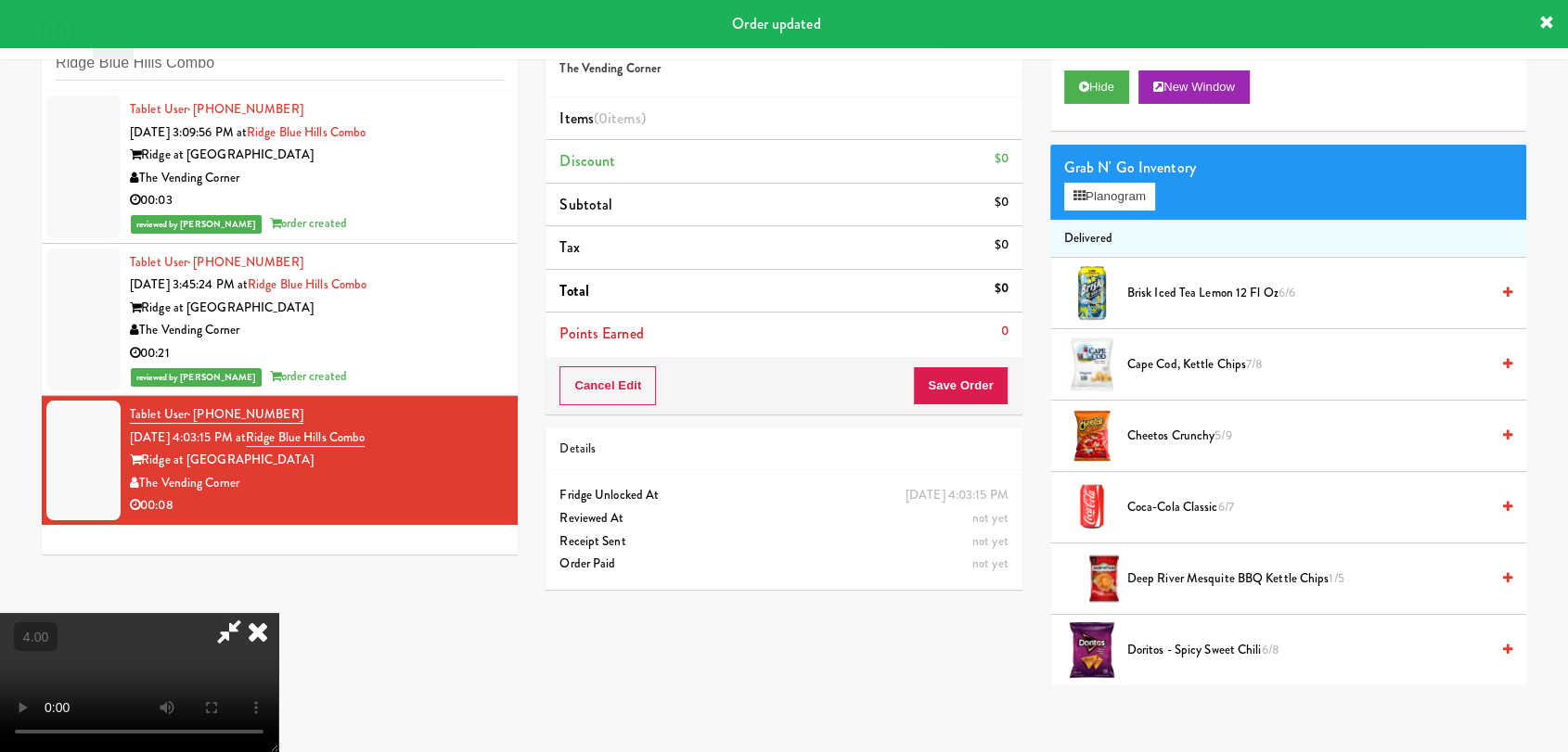
click at [278, 614] on video at bounding box center [138, 683] width 278 height 139
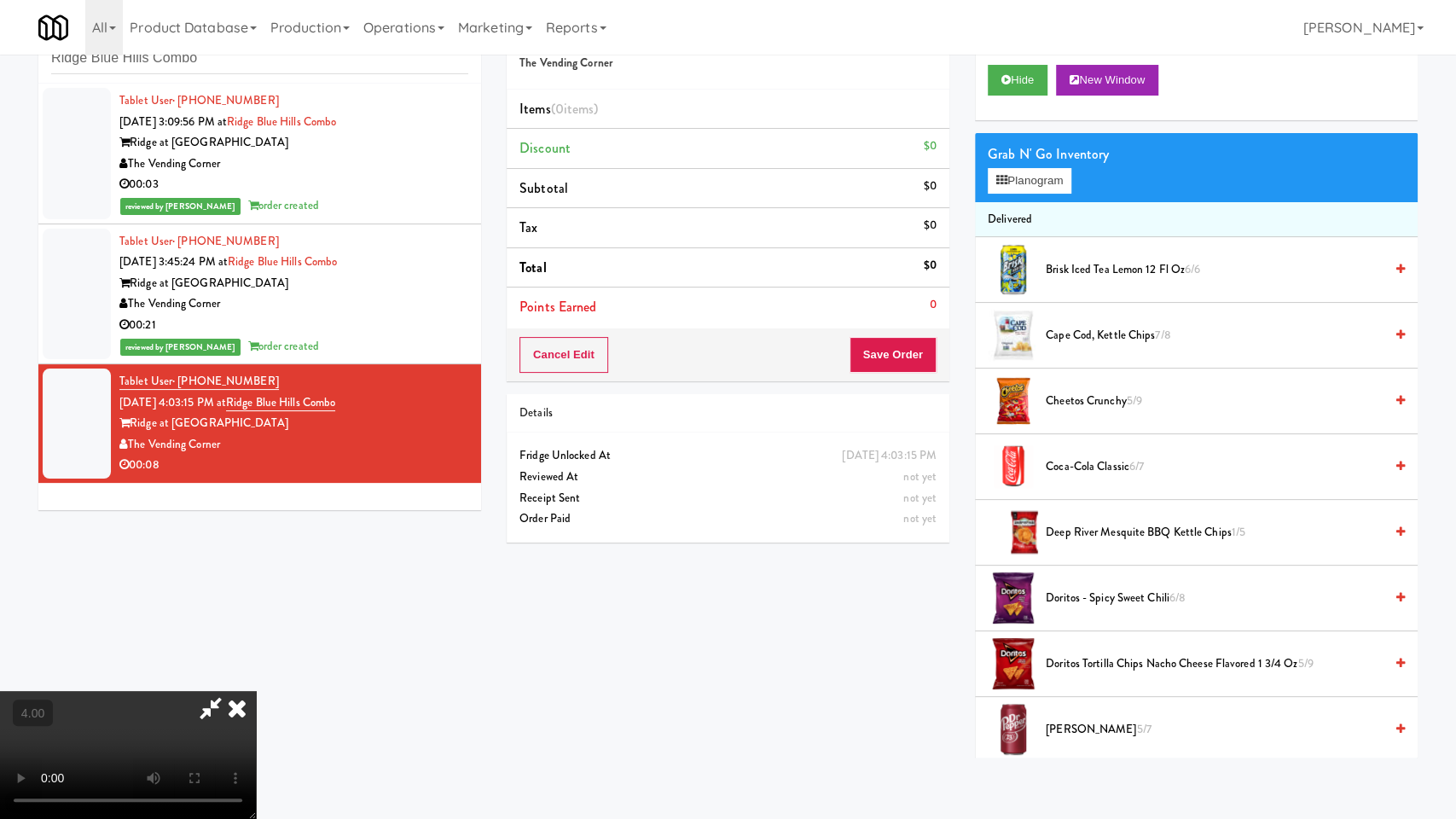
click at [255, 691] on video at bounding box center [127, 754] width 255 height 128
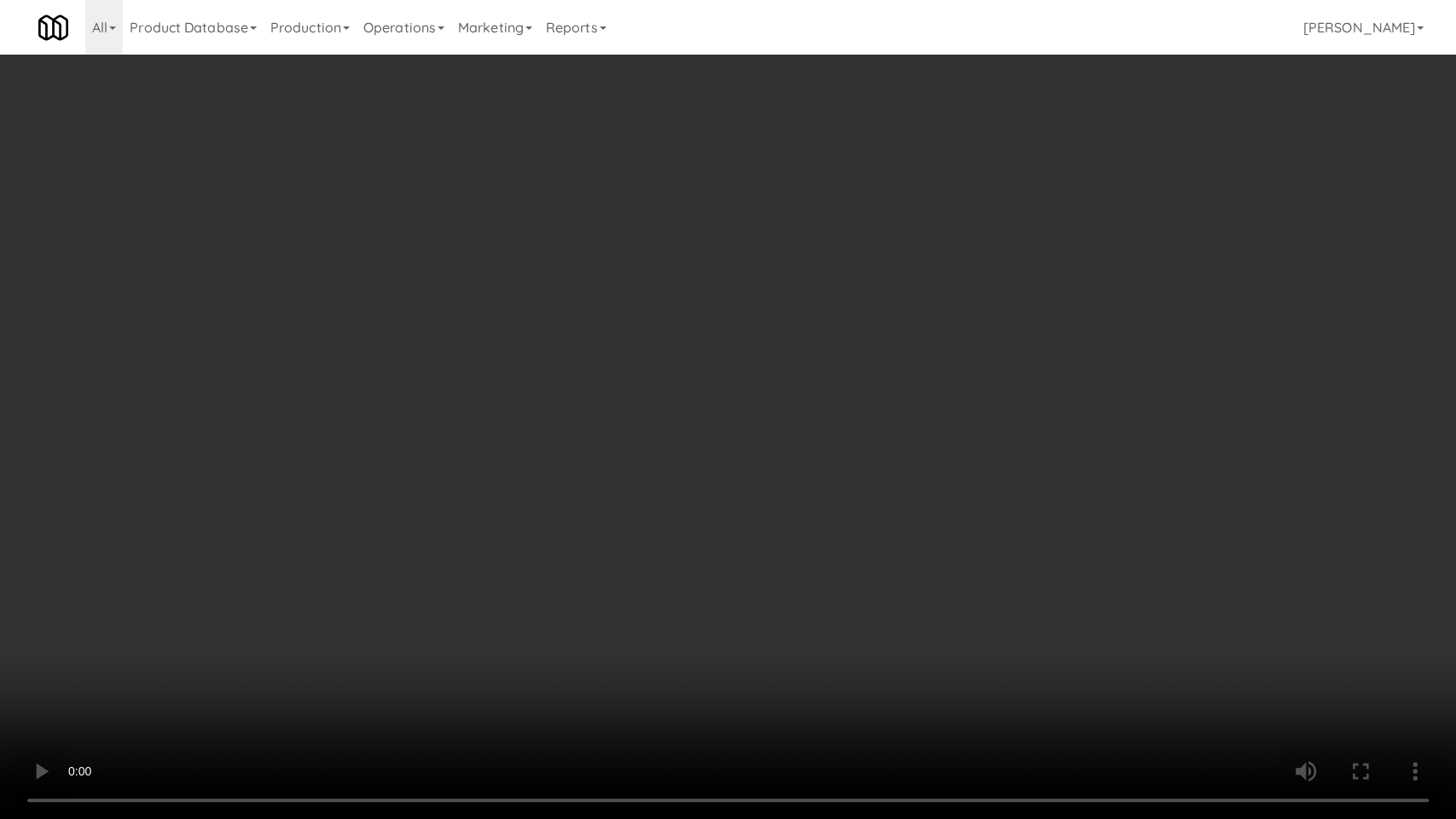
click at [700, 468] on video at bounding box center [728, 409] width 1456 height 819
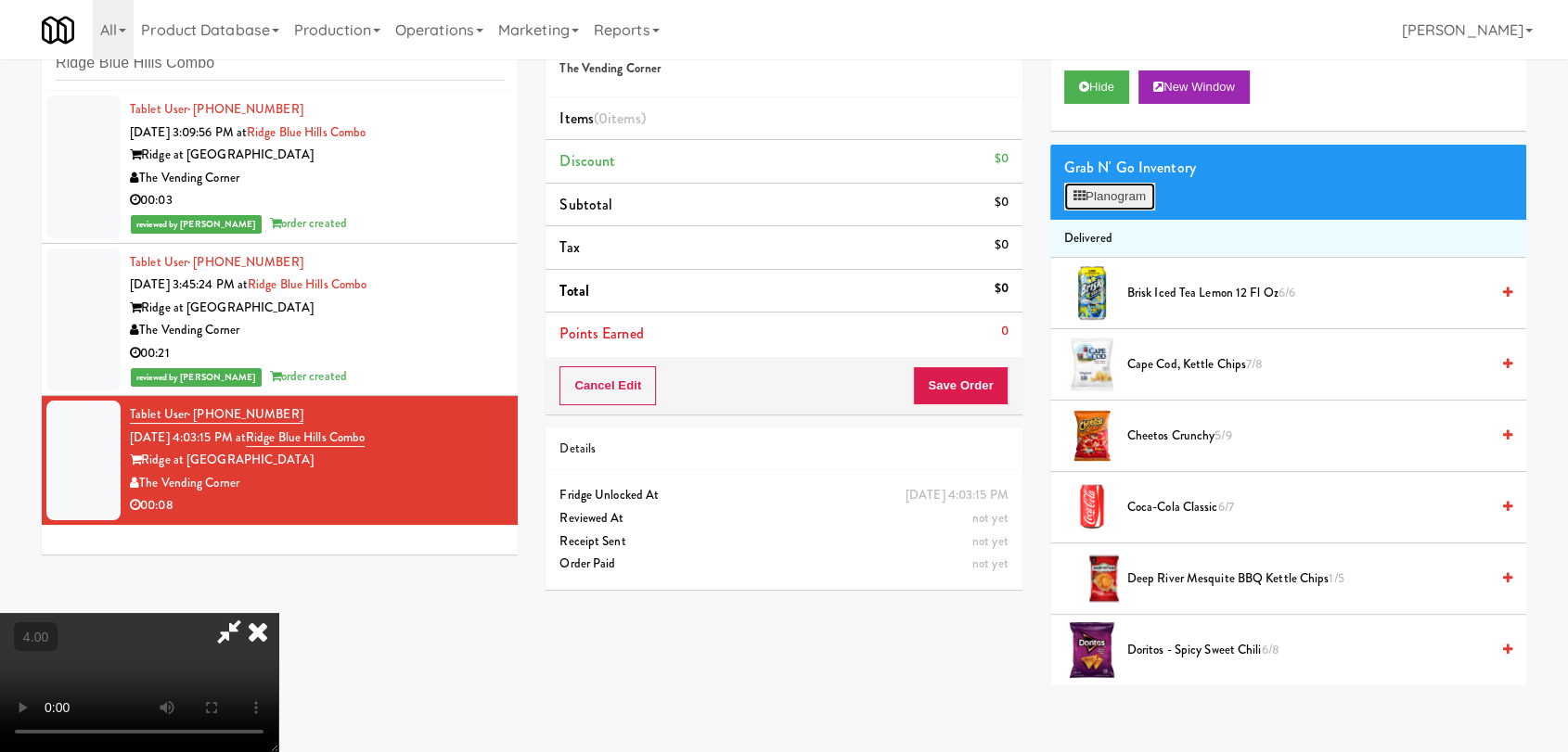
click at [1091, 197] on button "Planogram" at bounding box center [1110, 196] width 91 height 28
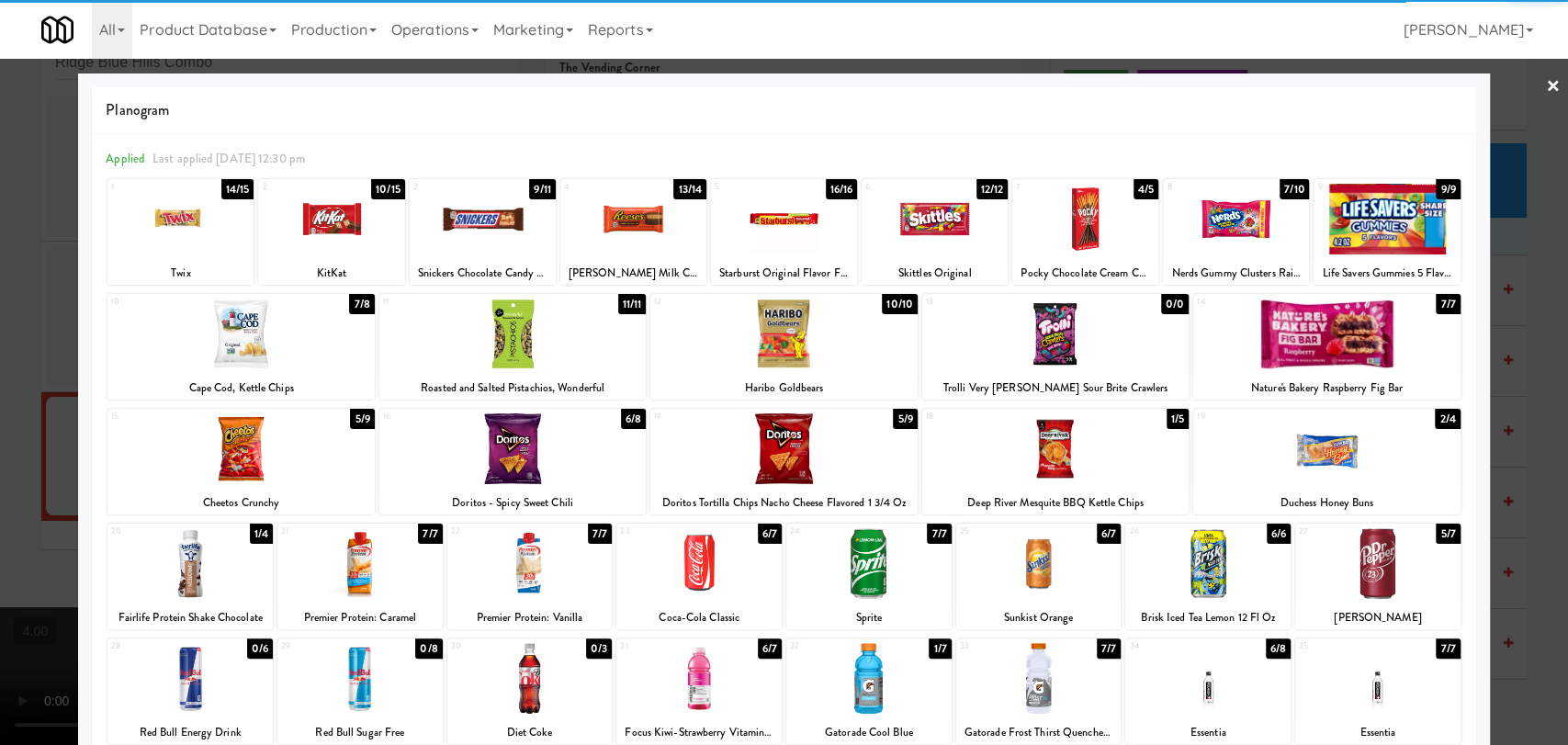
click at [1071, 215] on div at bounding box center [1085, 219] width 146 height 70
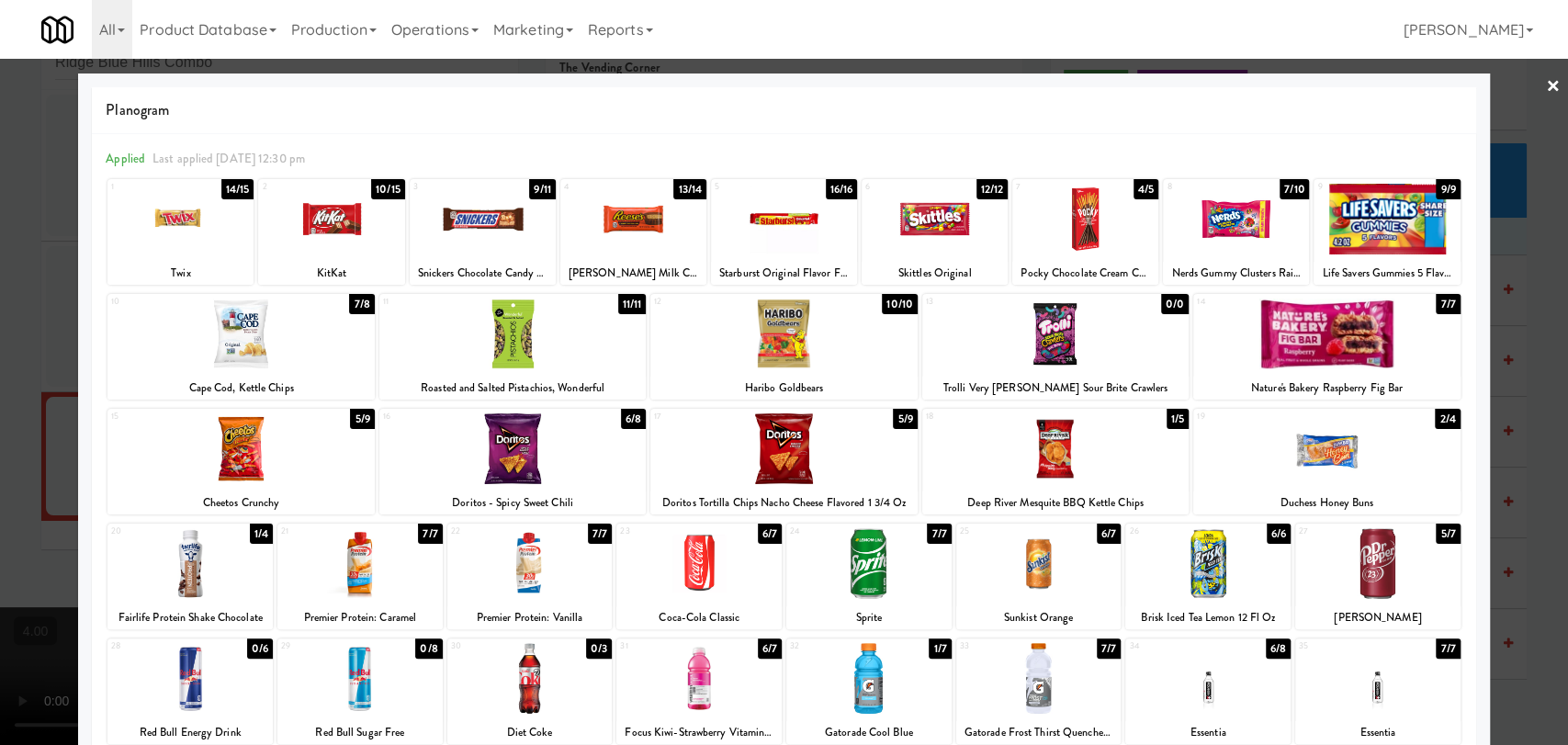
click at [0, 273] on div at bounding box center [784, 372] width 1568 height 745
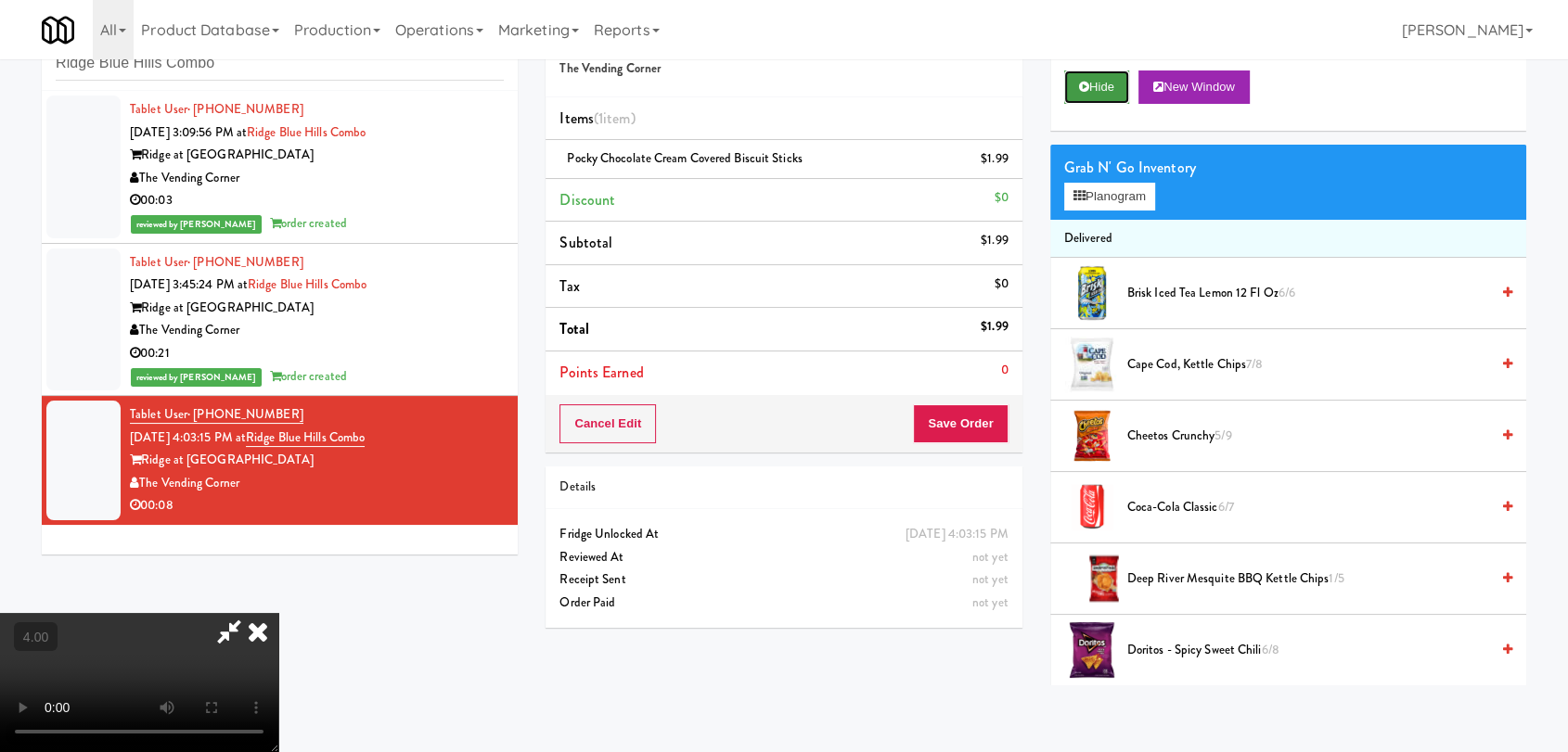
click at [1089, 92] on button "Hide" at bounding box center [1097, 86] width 65 height 33
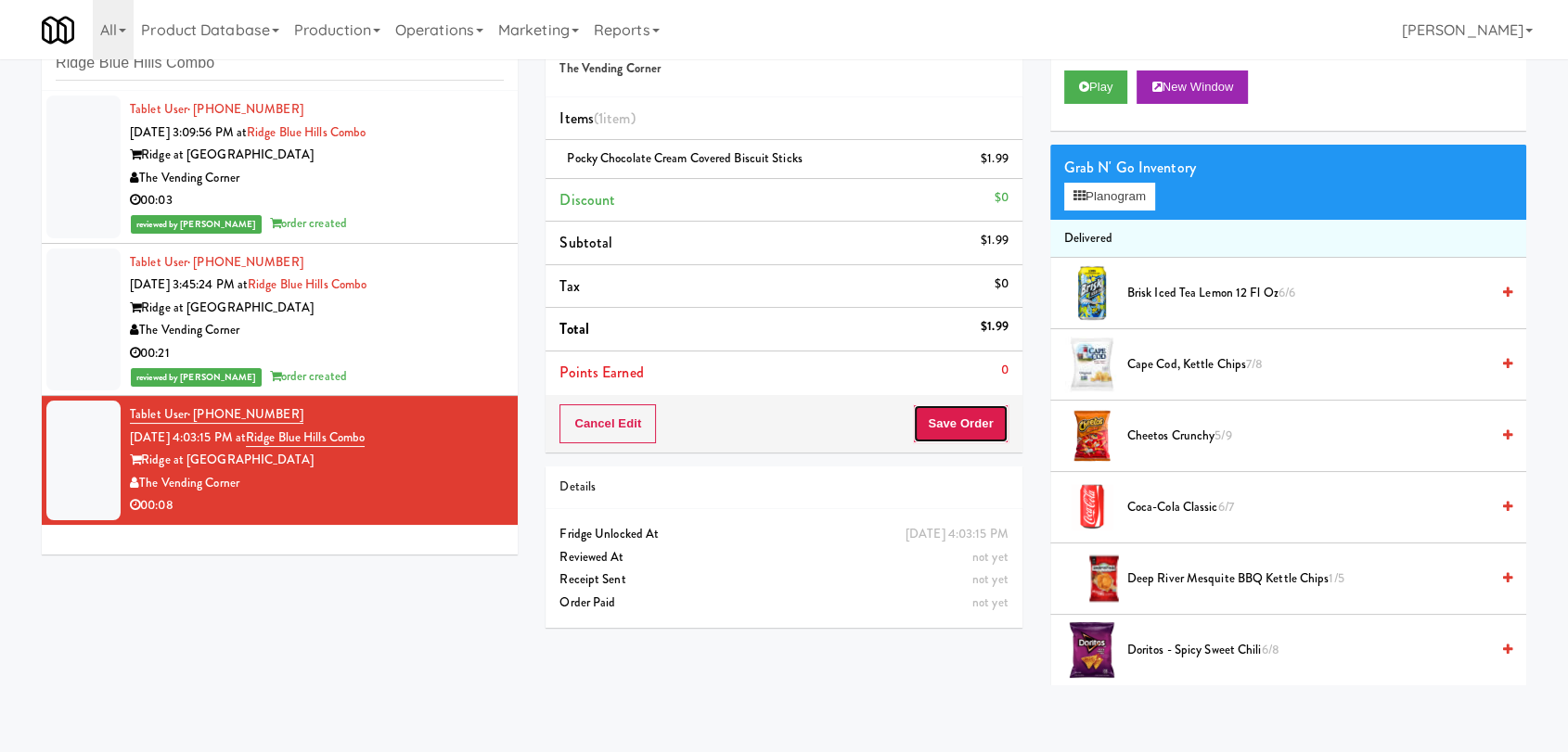
click at [969, 410] on button "Save Order" at bounding box center [960, 423] width 95 height 39
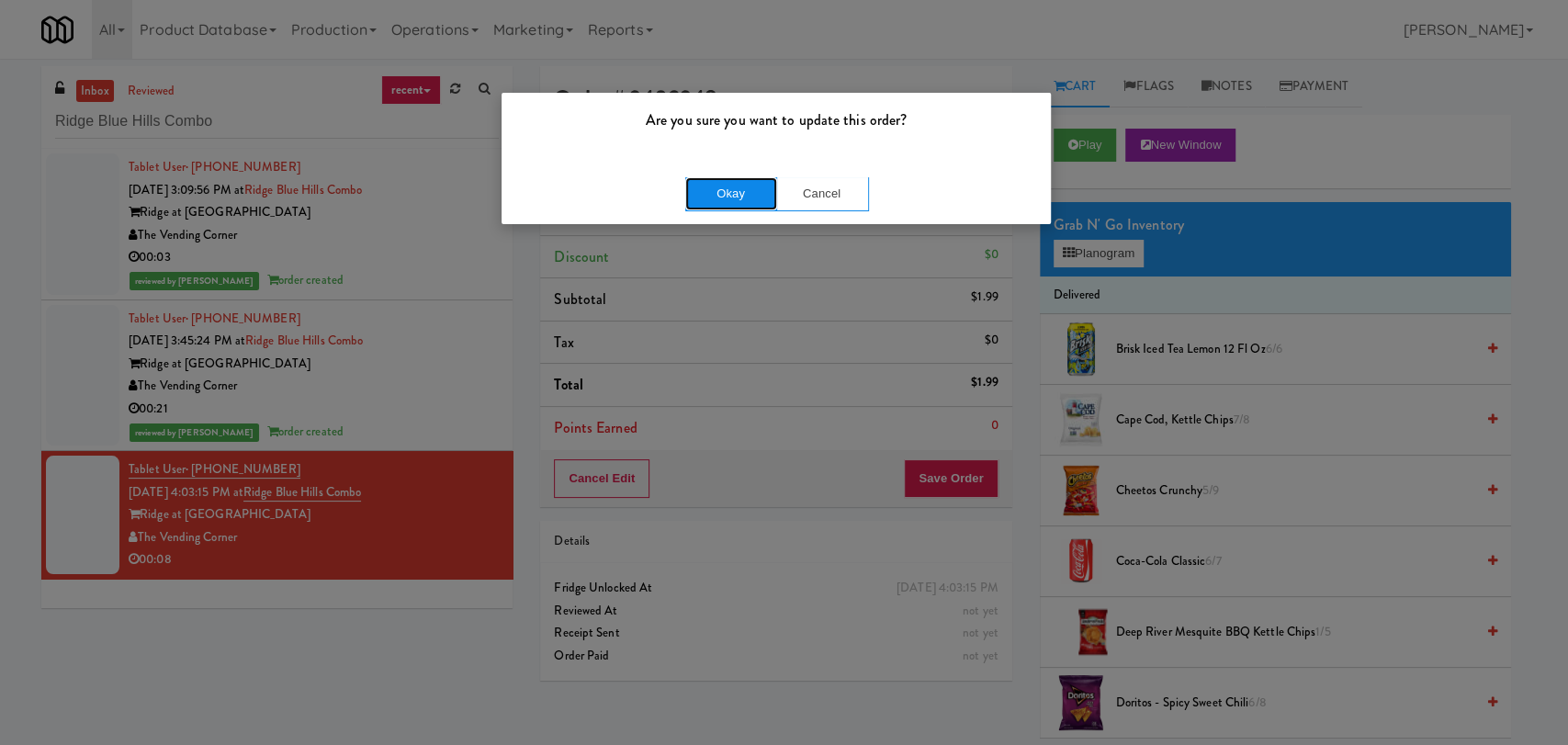
click at [734, 183] on button "Okay" at bounding box center [731, 194] width 92 height 33
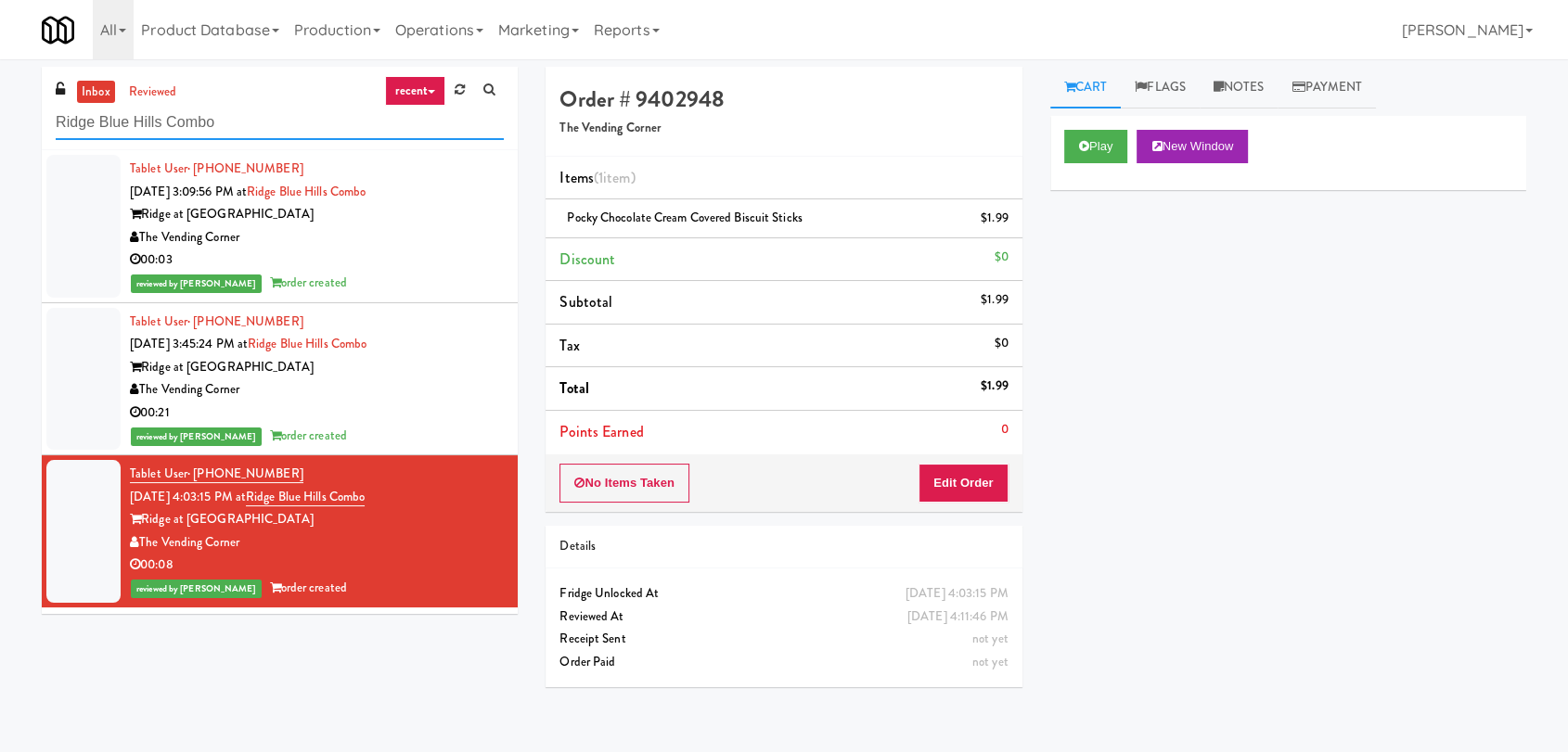
drag, startPoint x: 287, startPoint y: 118, endPoint x: 0, endPoint y: 106, distance: 287.3
click at [0, 106] on div "inbox reviewed recent all unclear take inventory issue suspicious failed recent…" at bounding box center [784, 405] width 1568 height 678
paste input "CBS NEWS - Cooler"
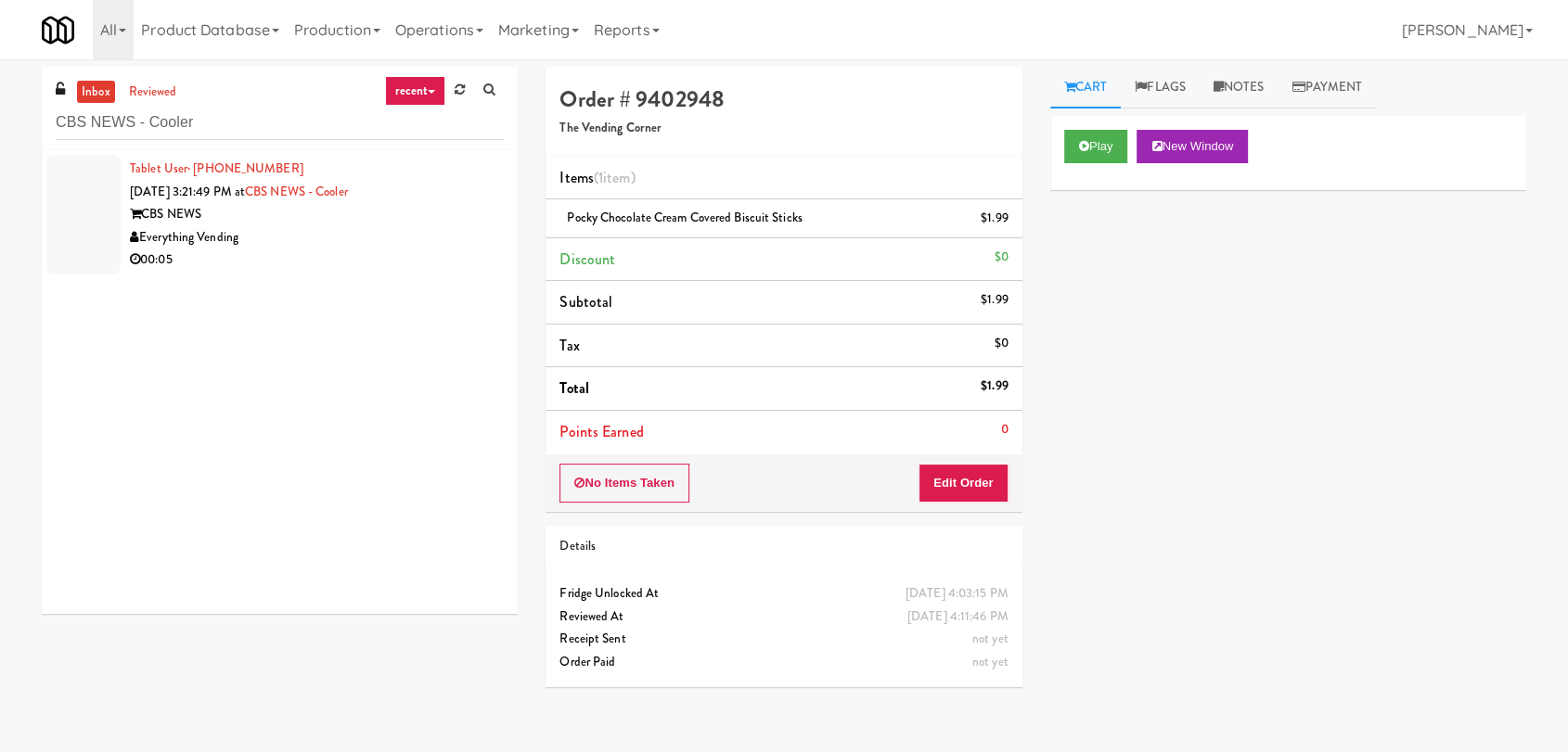
click at [340, 257] on div "00:05" at bounding box center [317, 260] width 374 height 23
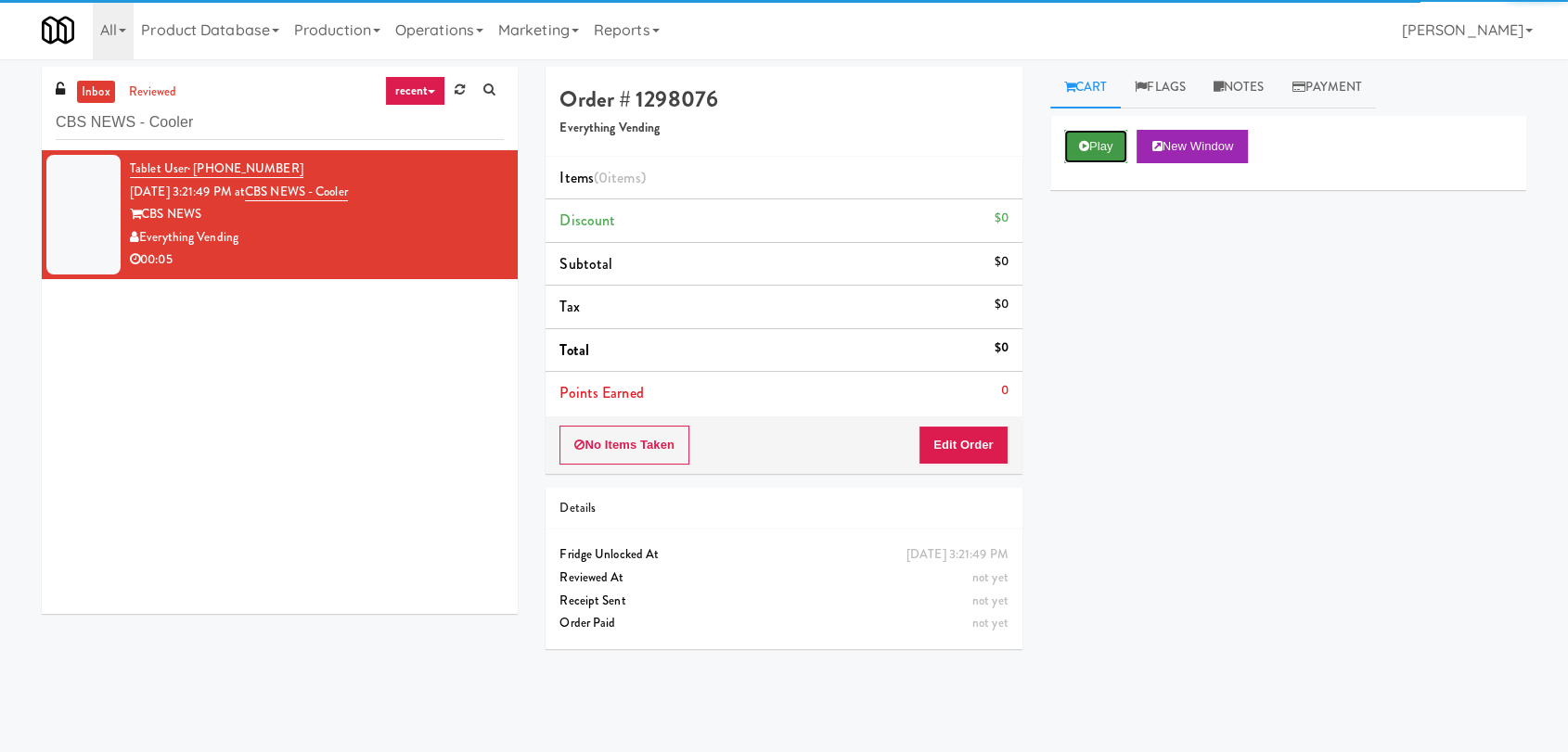
click at [1096, 143] on button "Play" at bounding box center [1096, 146] width 64 height 33
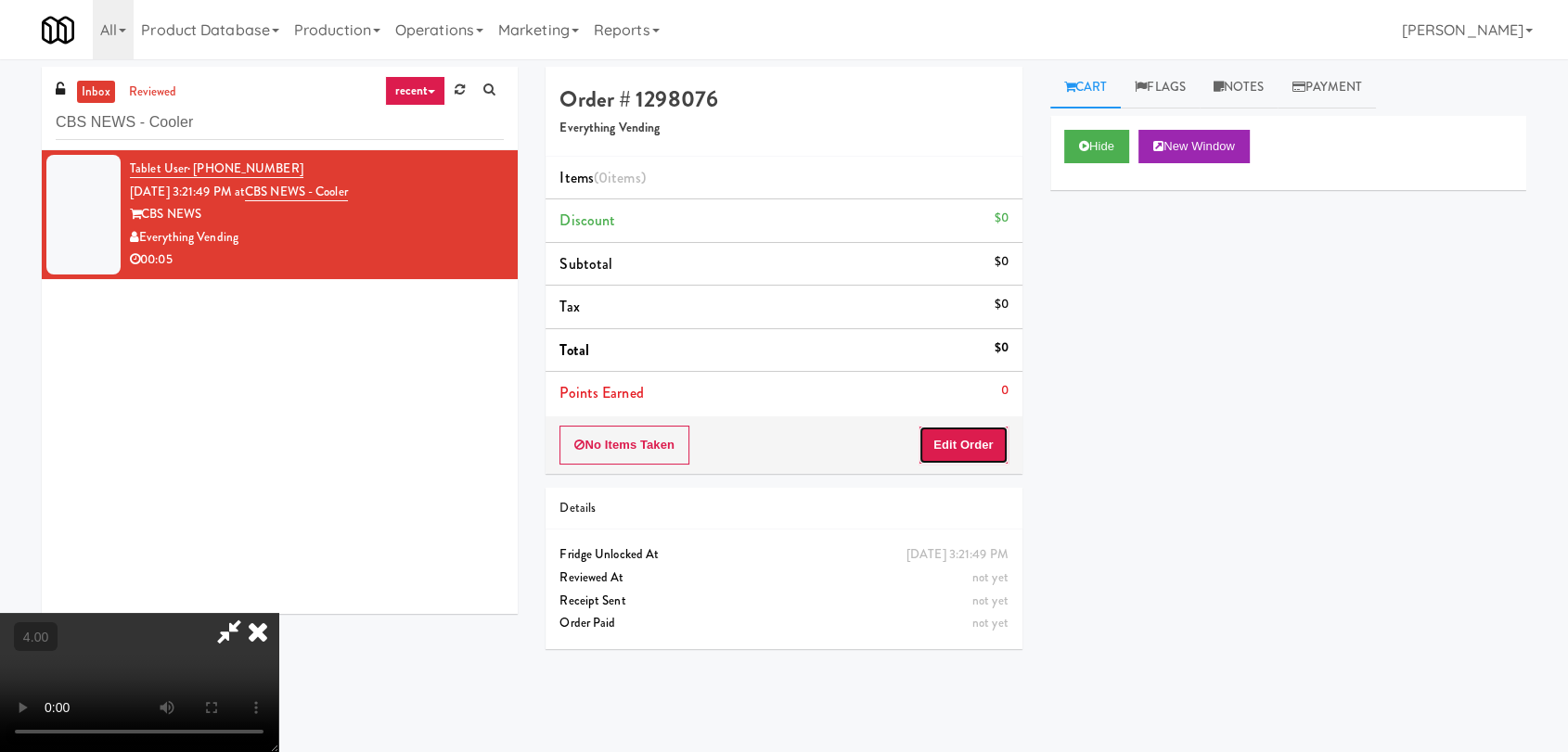
click at [952, 458] on button "Edit Order" at bounding box center [963, 445] width 90 height 39
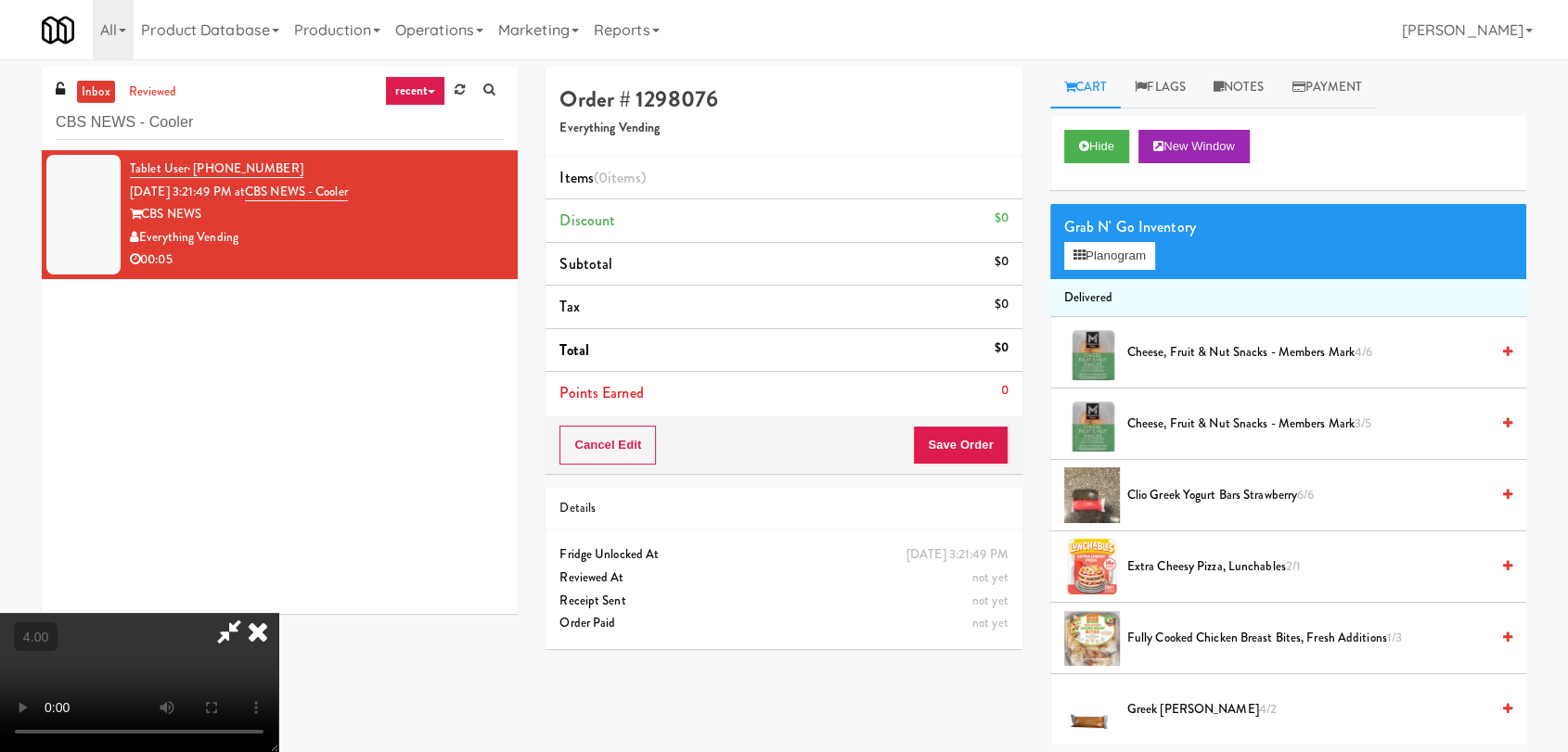
click at [240, 614] on video at bounding box center [138, 683] width 278 height 139
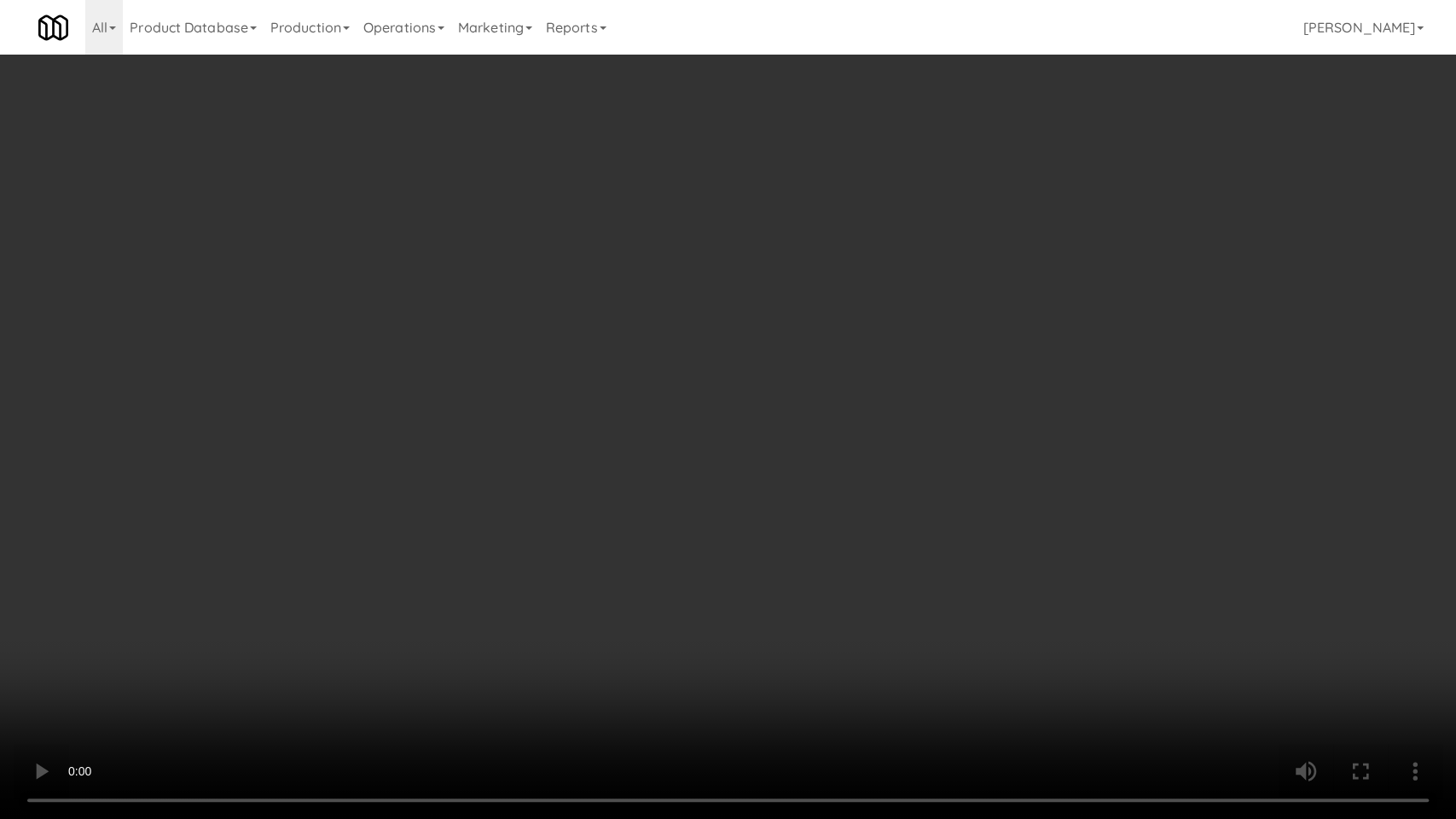
click at [605, 607] on video at bounding box center [728, 409] width 1456 height 819
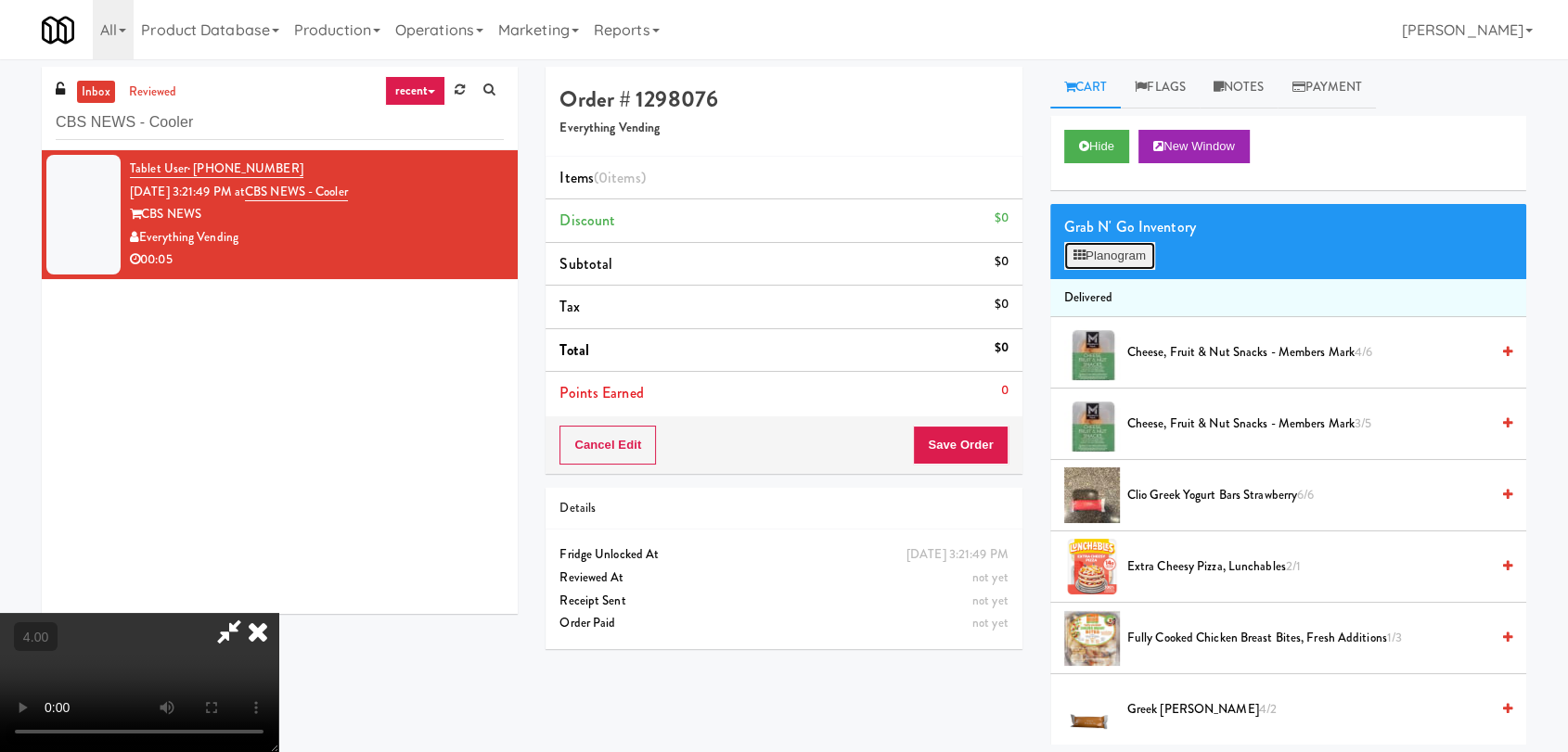
click at [1131, 262] on button "Planogram" at bounding box center [1110, 255] width 91 height 28
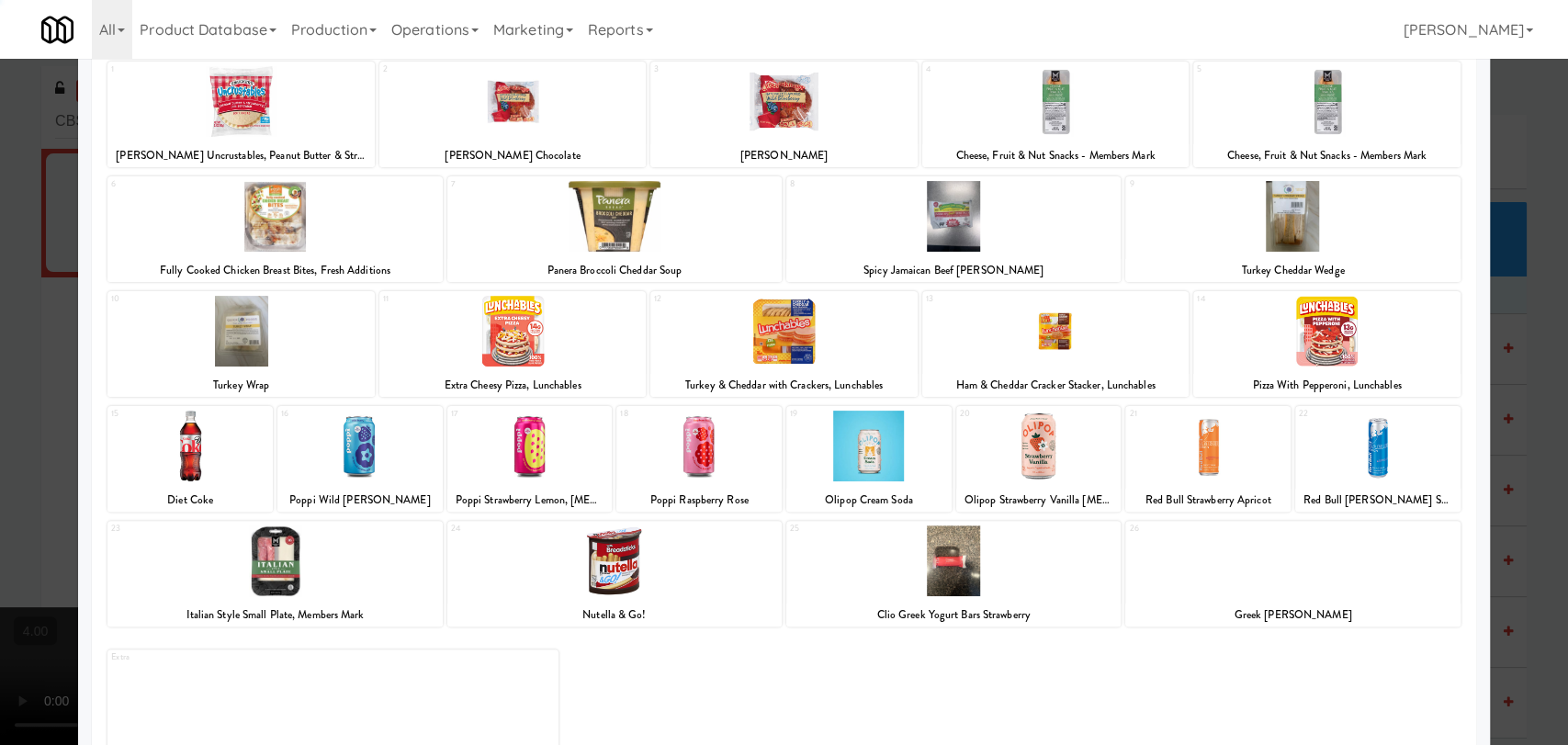
scroll to position [157, 0]
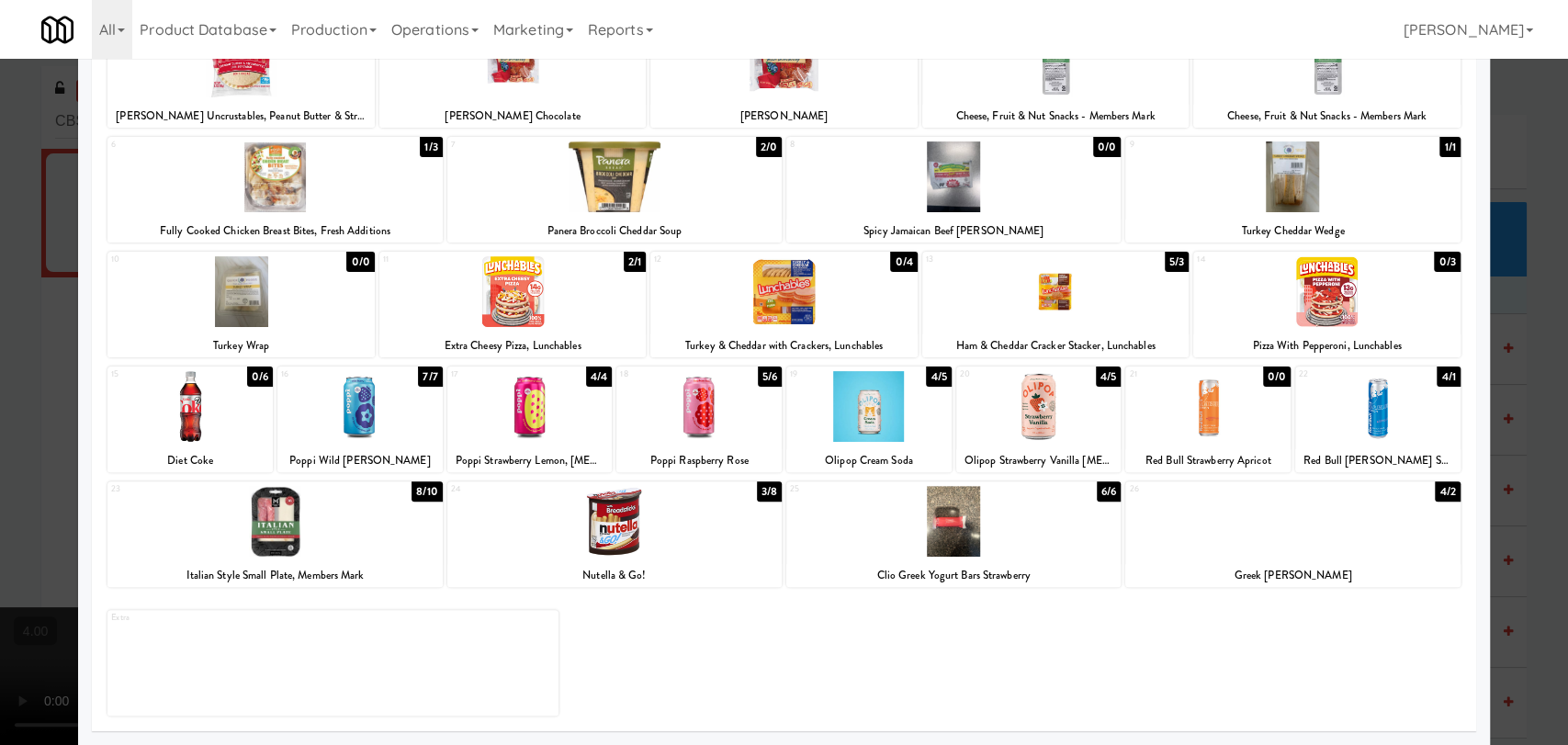
click at [1215, 532] on div at bounding box center [1292, 520] width 334 height 70
click at [1513, 428] on div at bounding box center [784, 372] width 1568 height 745
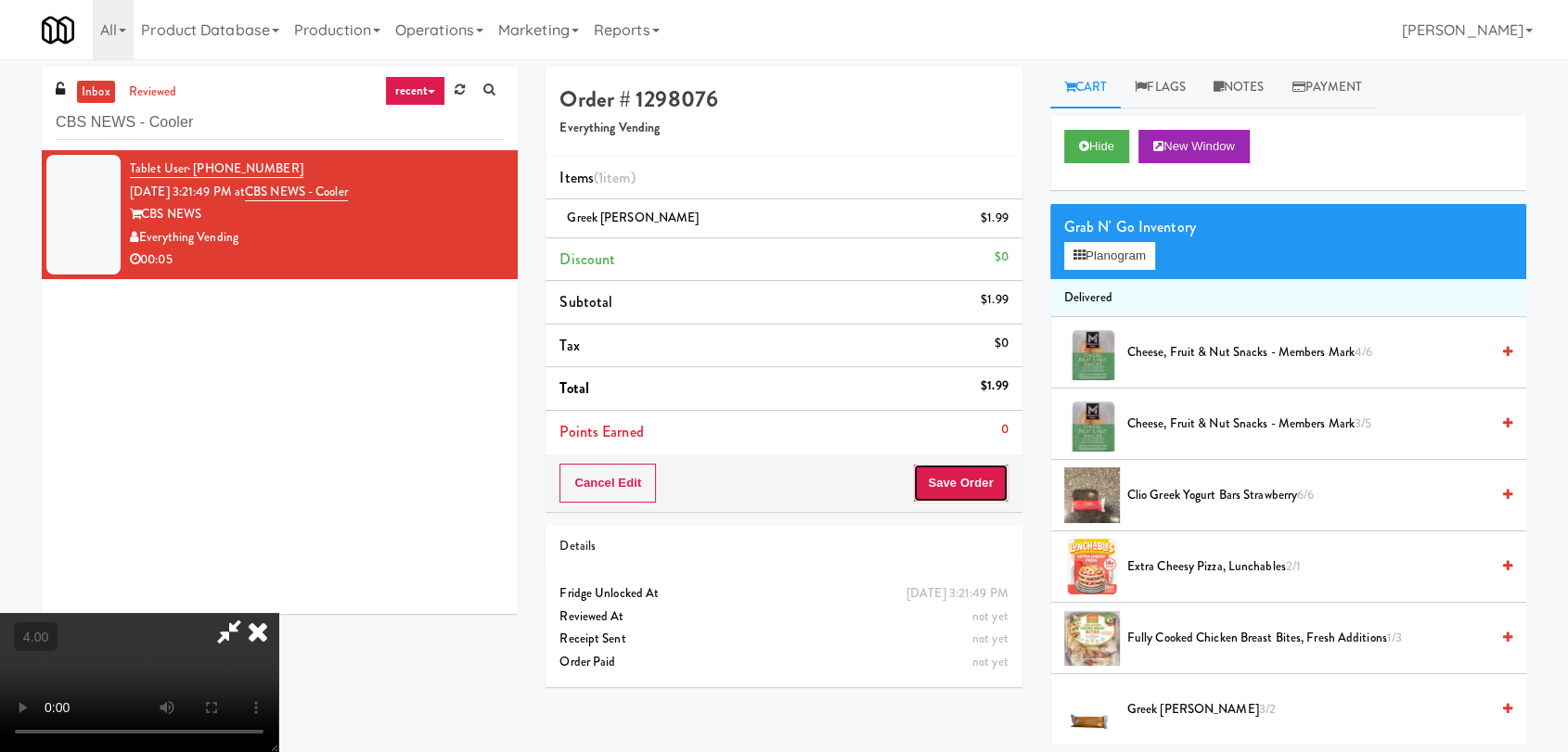
click at [984, 486] on button "Save Order" at bounding box center [960, 483] width 95 height 39
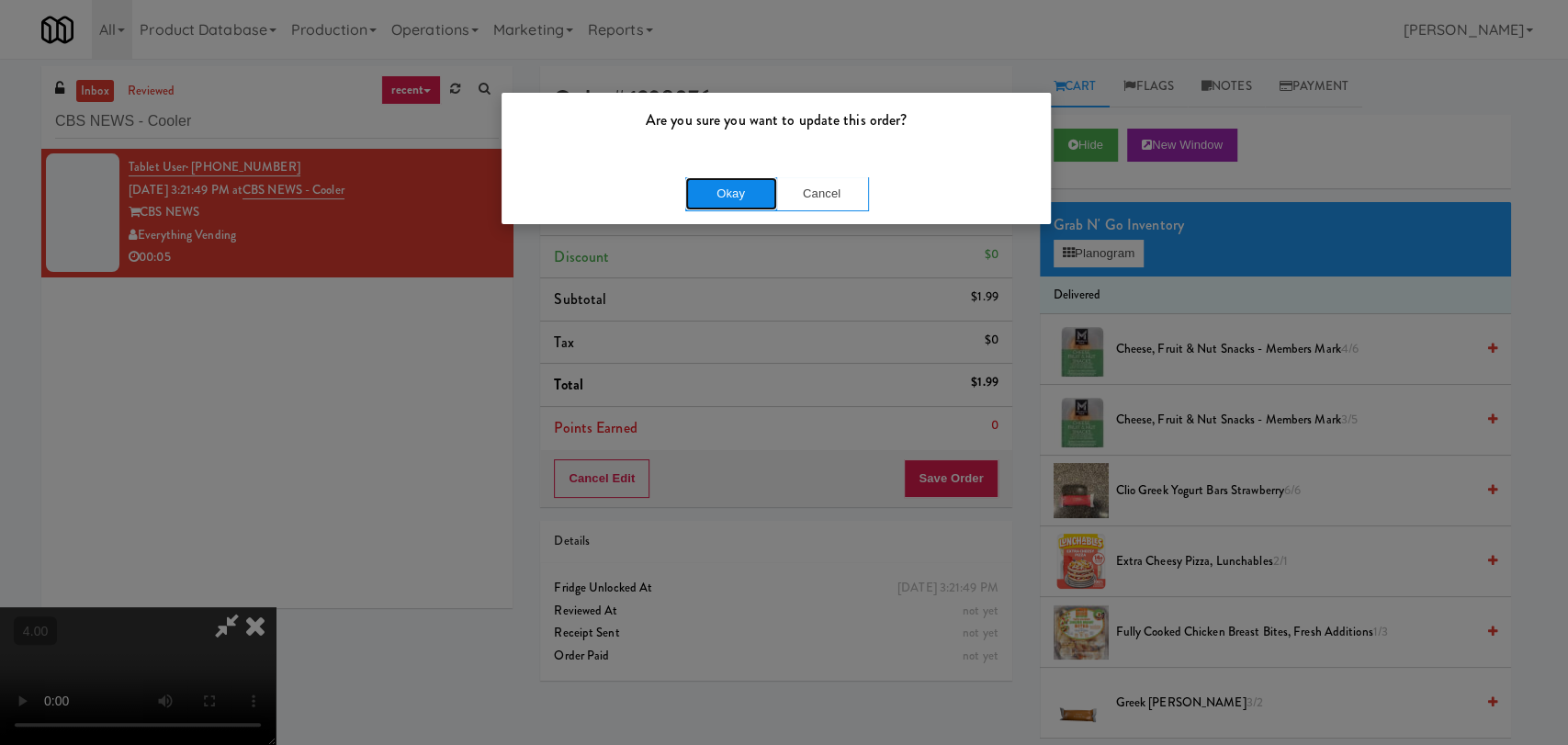
click at [728, 198] on button "Okay" at bounding box center [731, 194] width 92 height 33
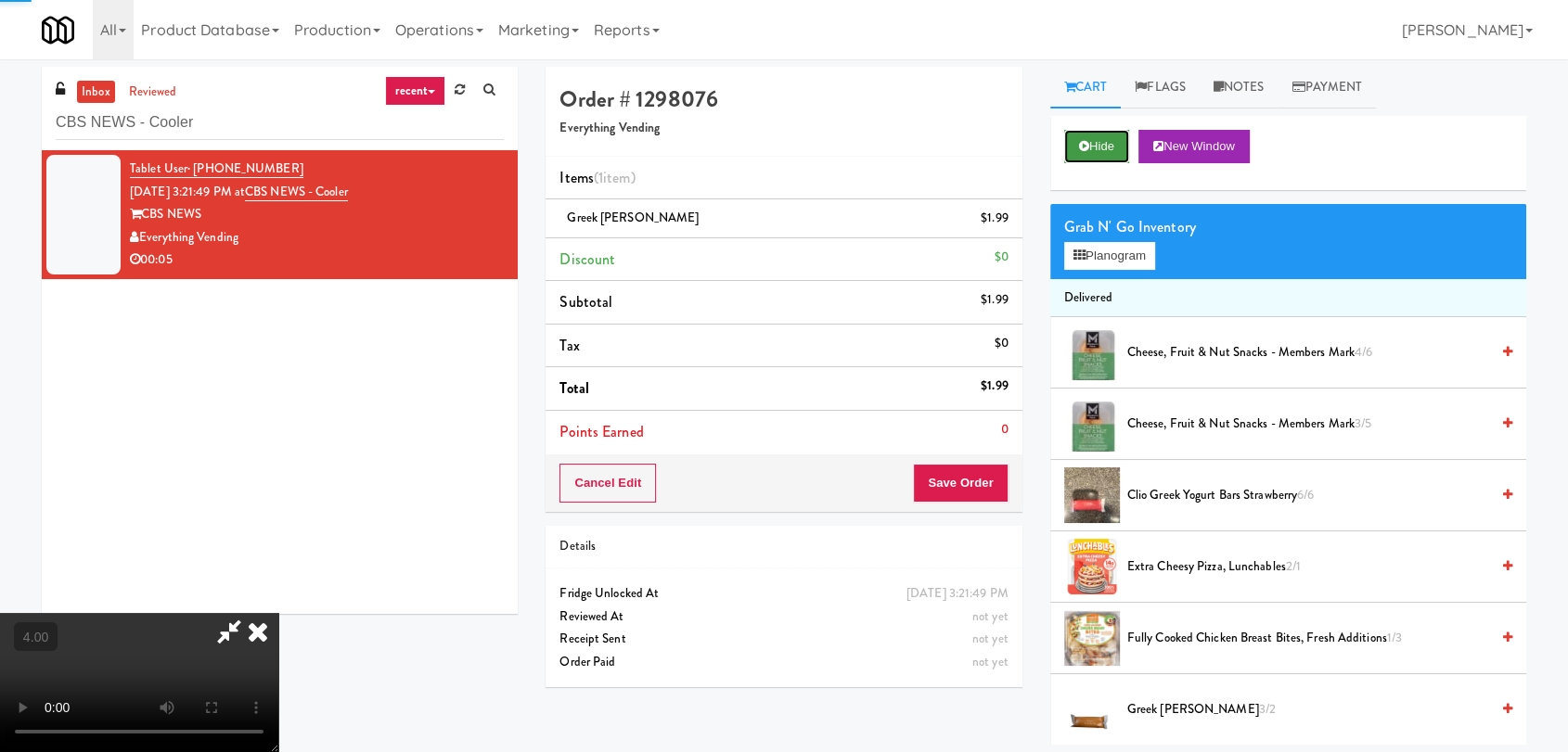
click at [1079, 143] on icon at bounding box center [1084, 146] width 10 height 12
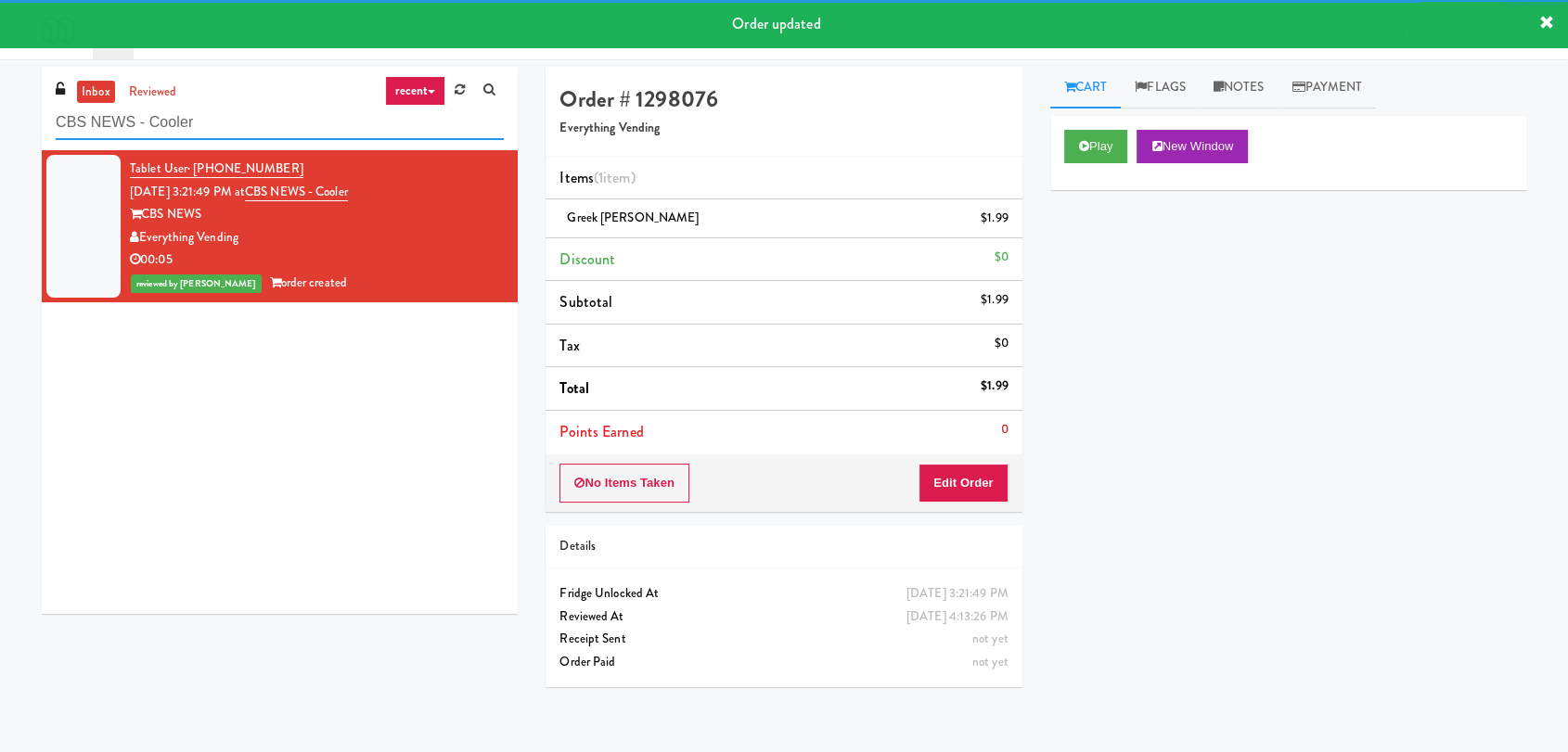
drag, startPoint x: 361, startPoint y: 119, endPoint x: 0, endPoint y: 119, distance: 361.0
click at [0, 119] on div "inbox reviewed recent all unclear take inventory issue suspicious failed recent…" at bounding box center [784, 405] width 1568 height 678
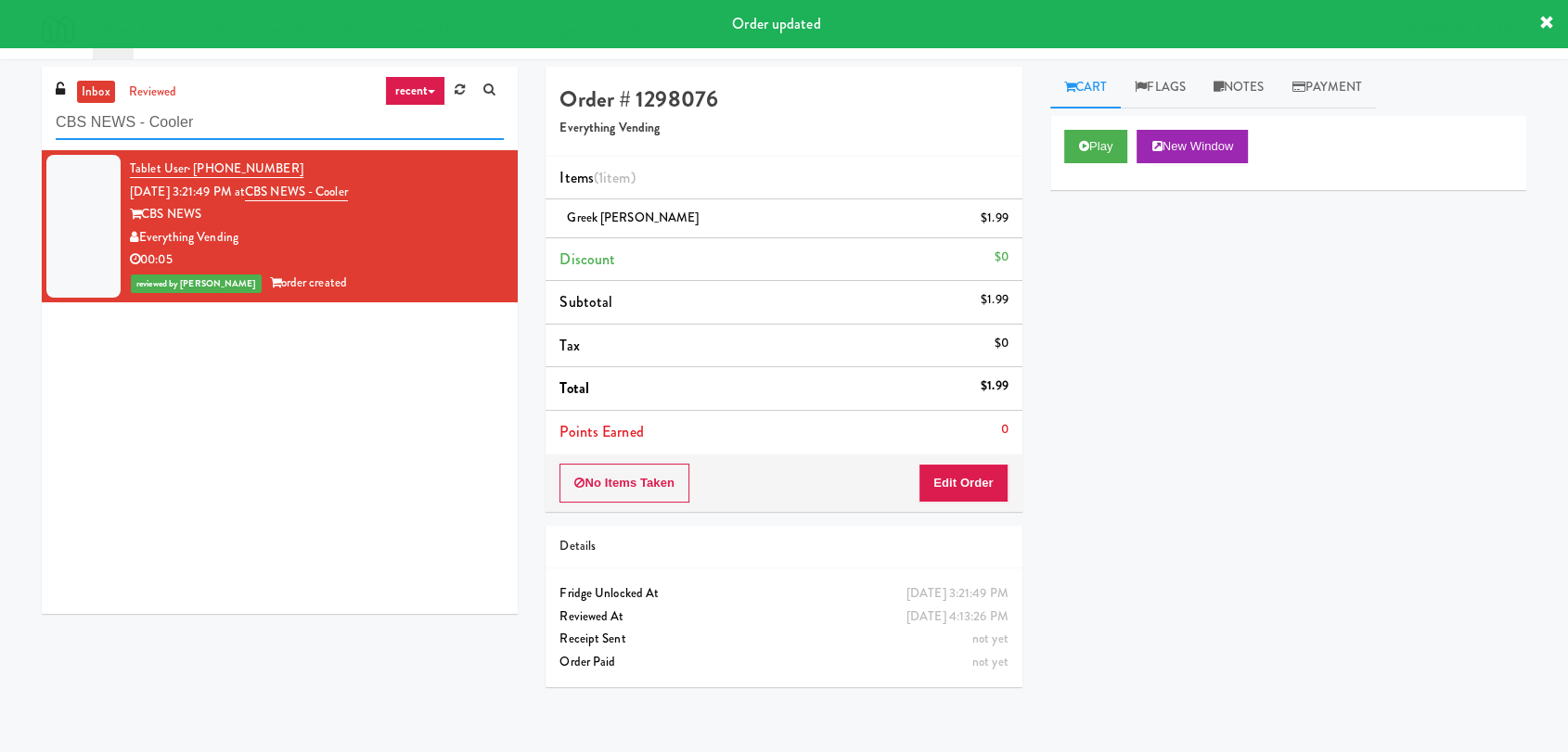
paste input "Axis Pantry - Left"
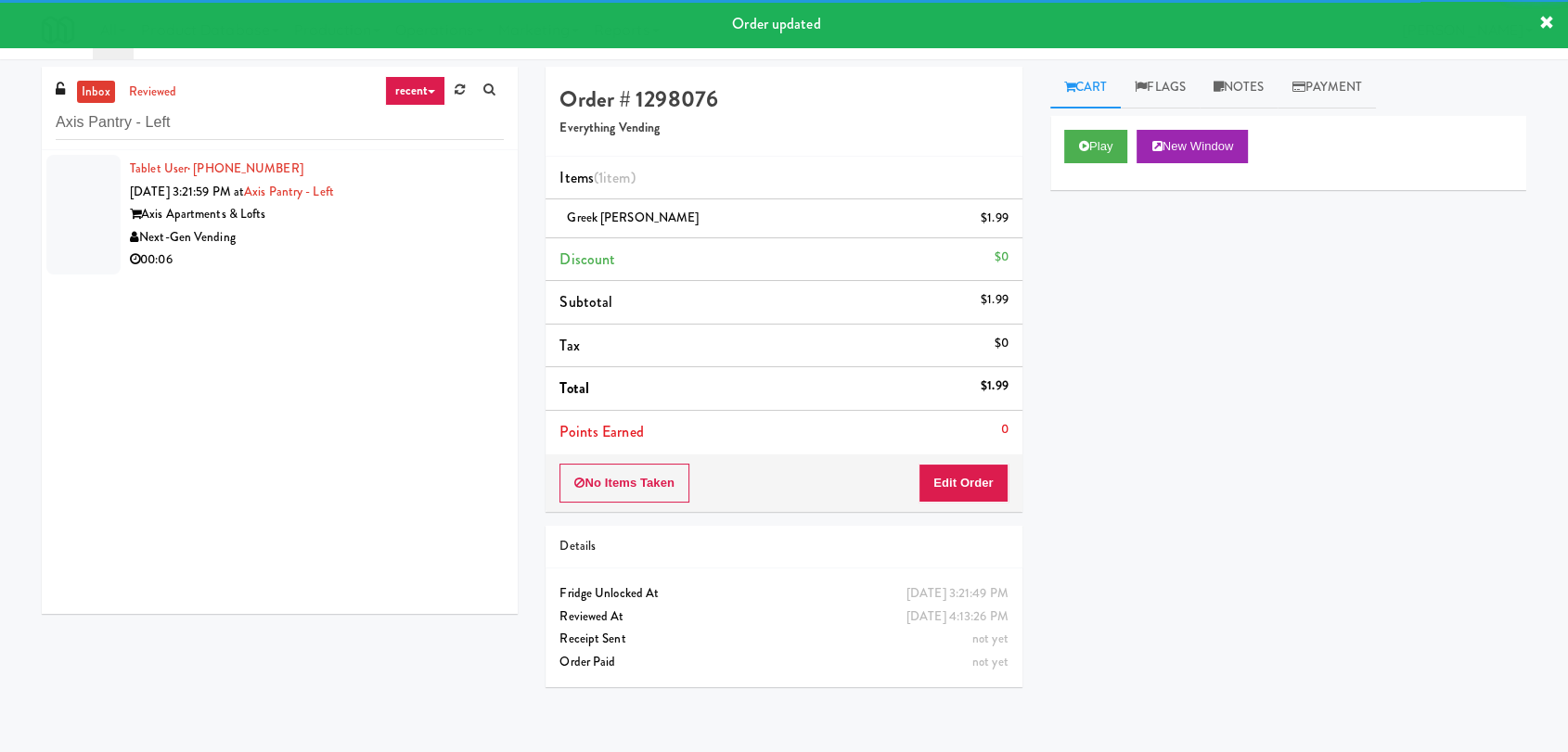
click at [460, 242] on div "Next-Gen Vending" at bounding box center [317, 238] width 374 height 23
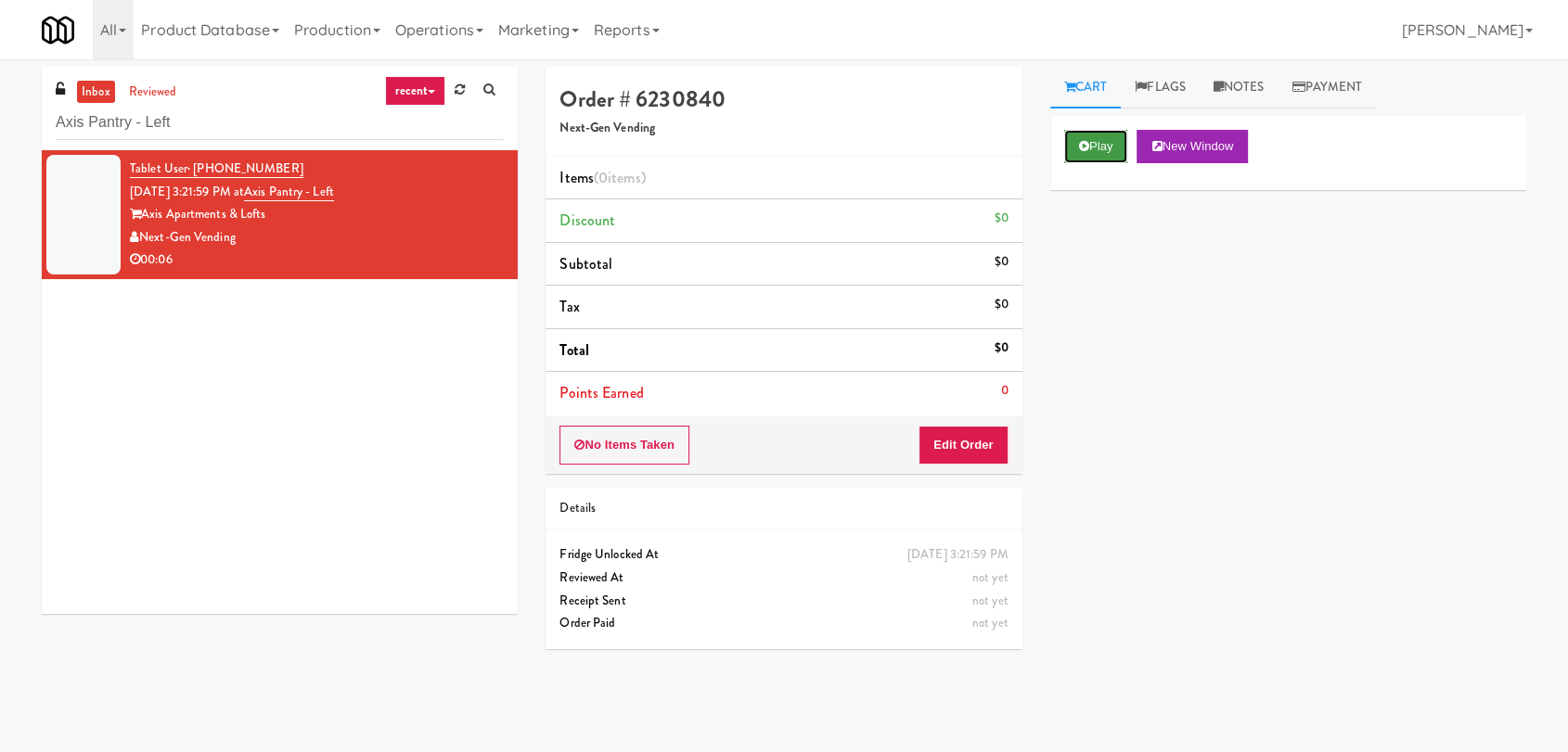
click at [1089, 141] on button "Play" at bounding box center [1096, 146] width 64 height 33
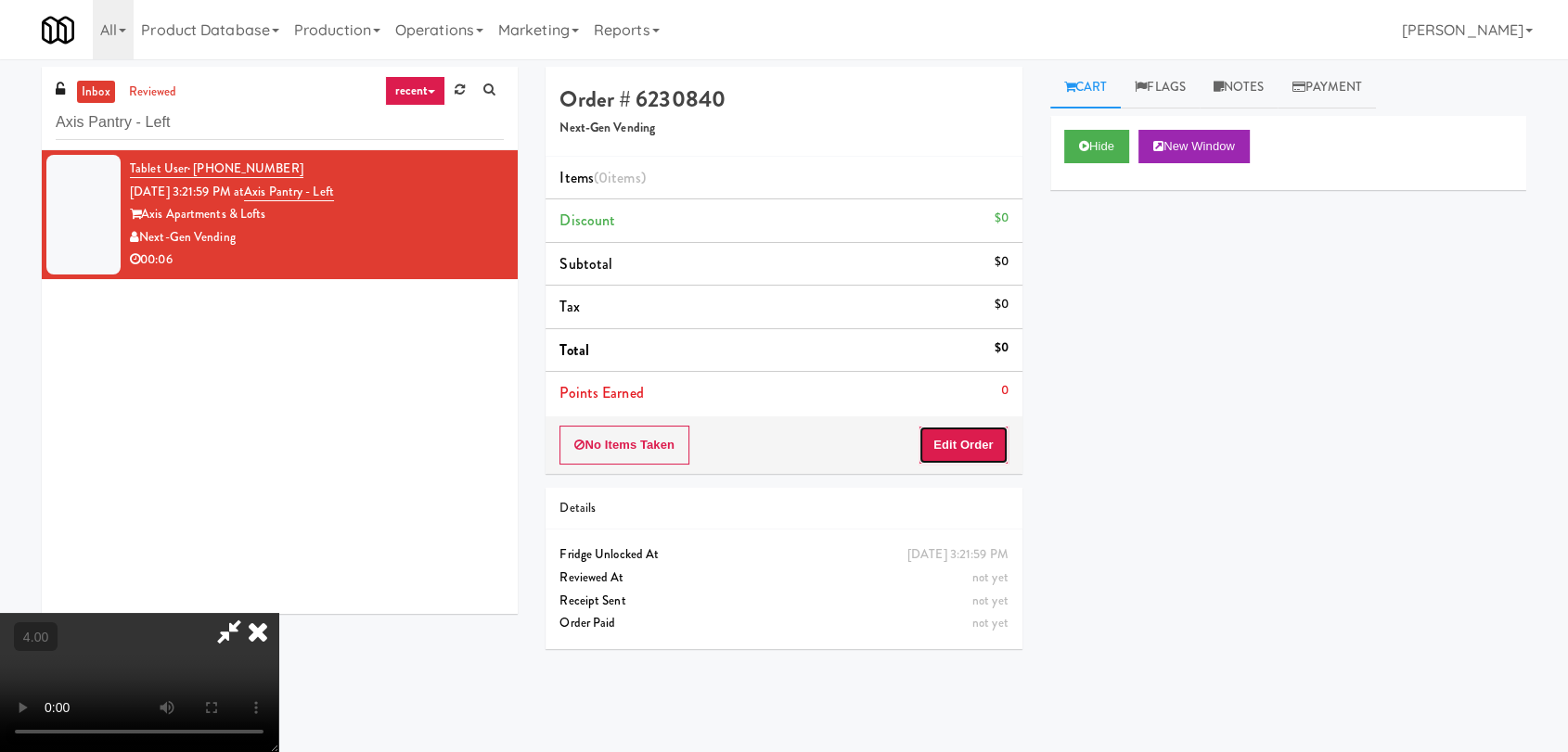
click at [951, 441] on button "Edit Order" at bounding box center [963, 445] width 90 height 39
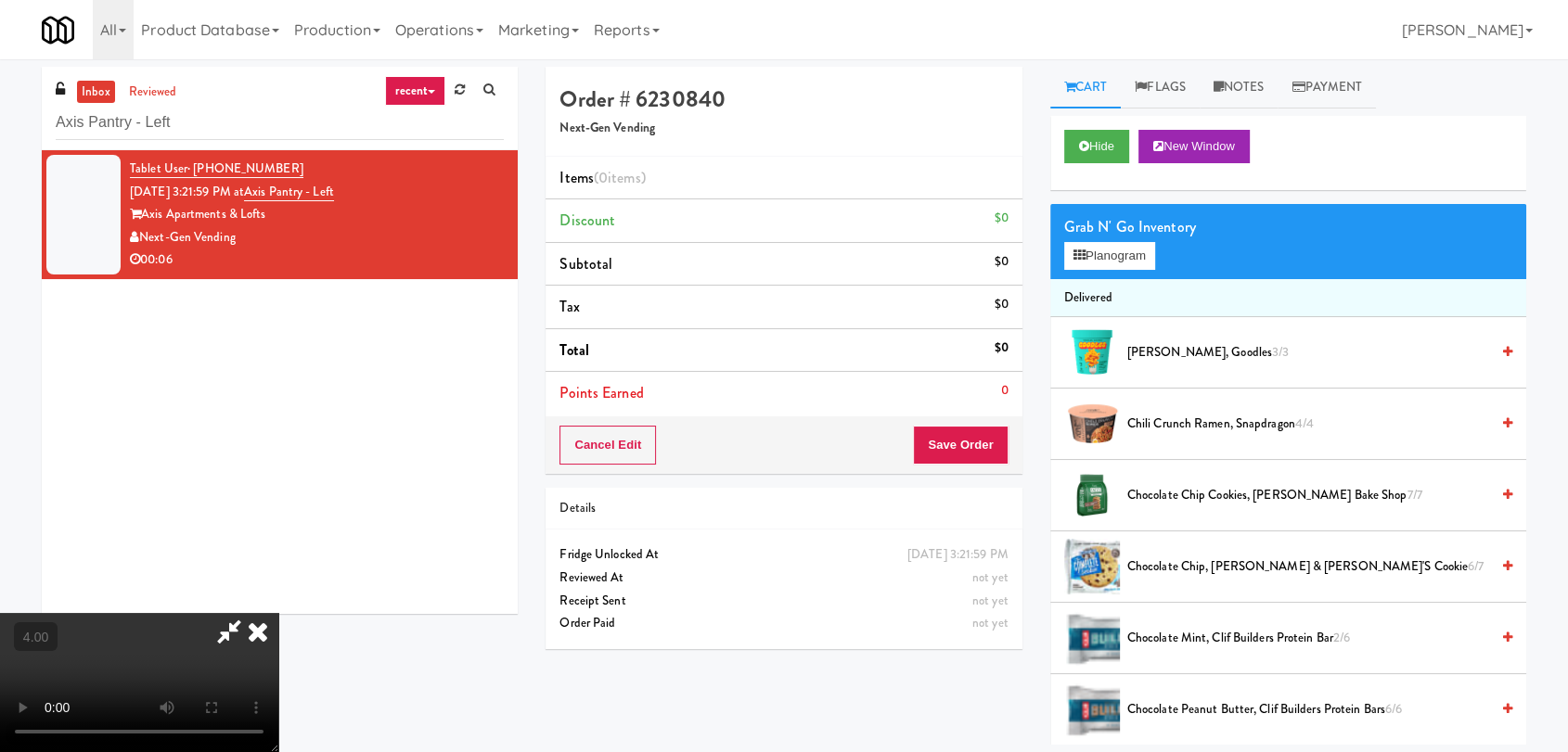
click at [278, 614] on video at bounding box center [138, 683] width 278 height 139
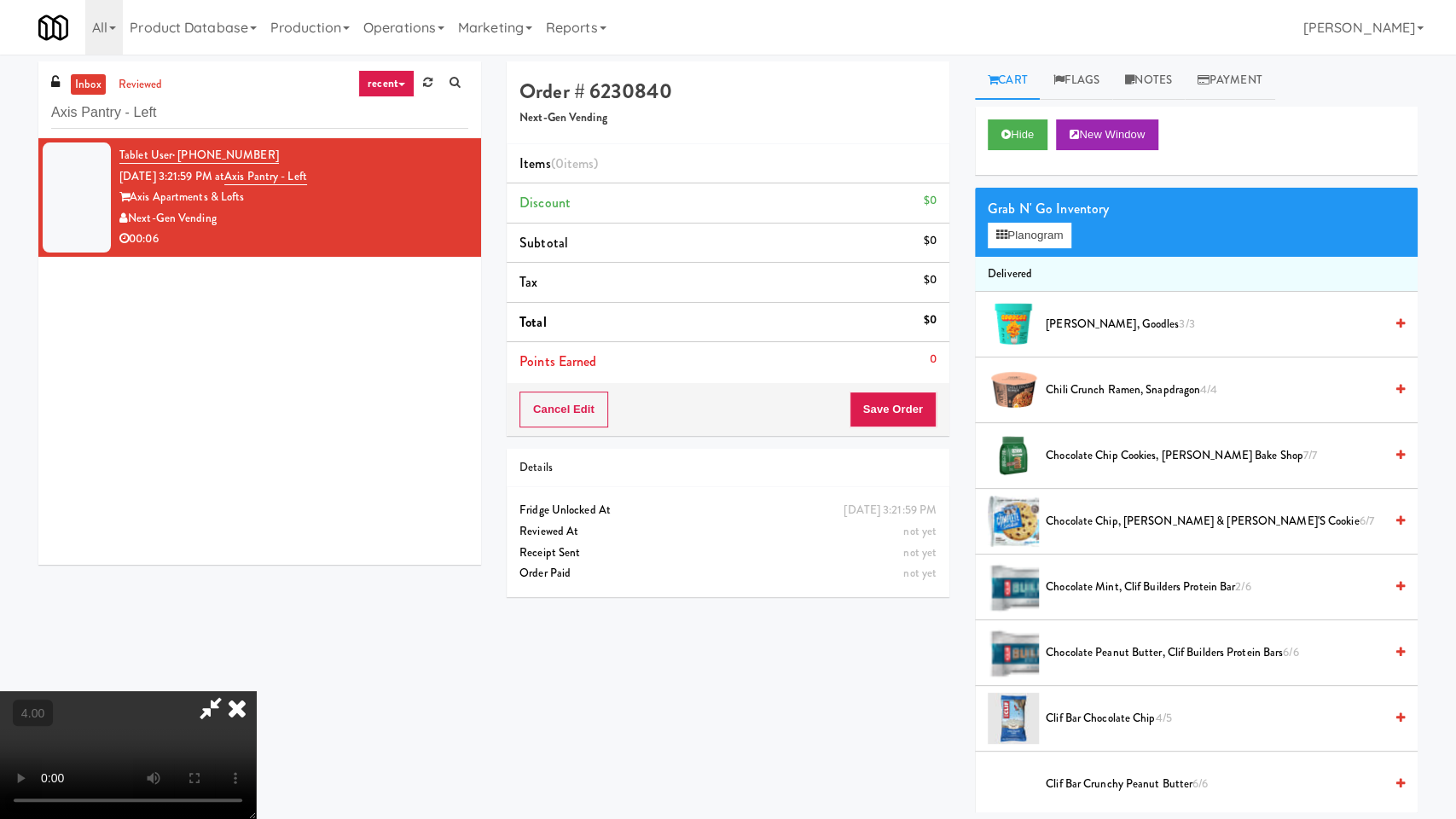
click at [255, 691] on video at bounding box center [127, 754] width 255 height 128
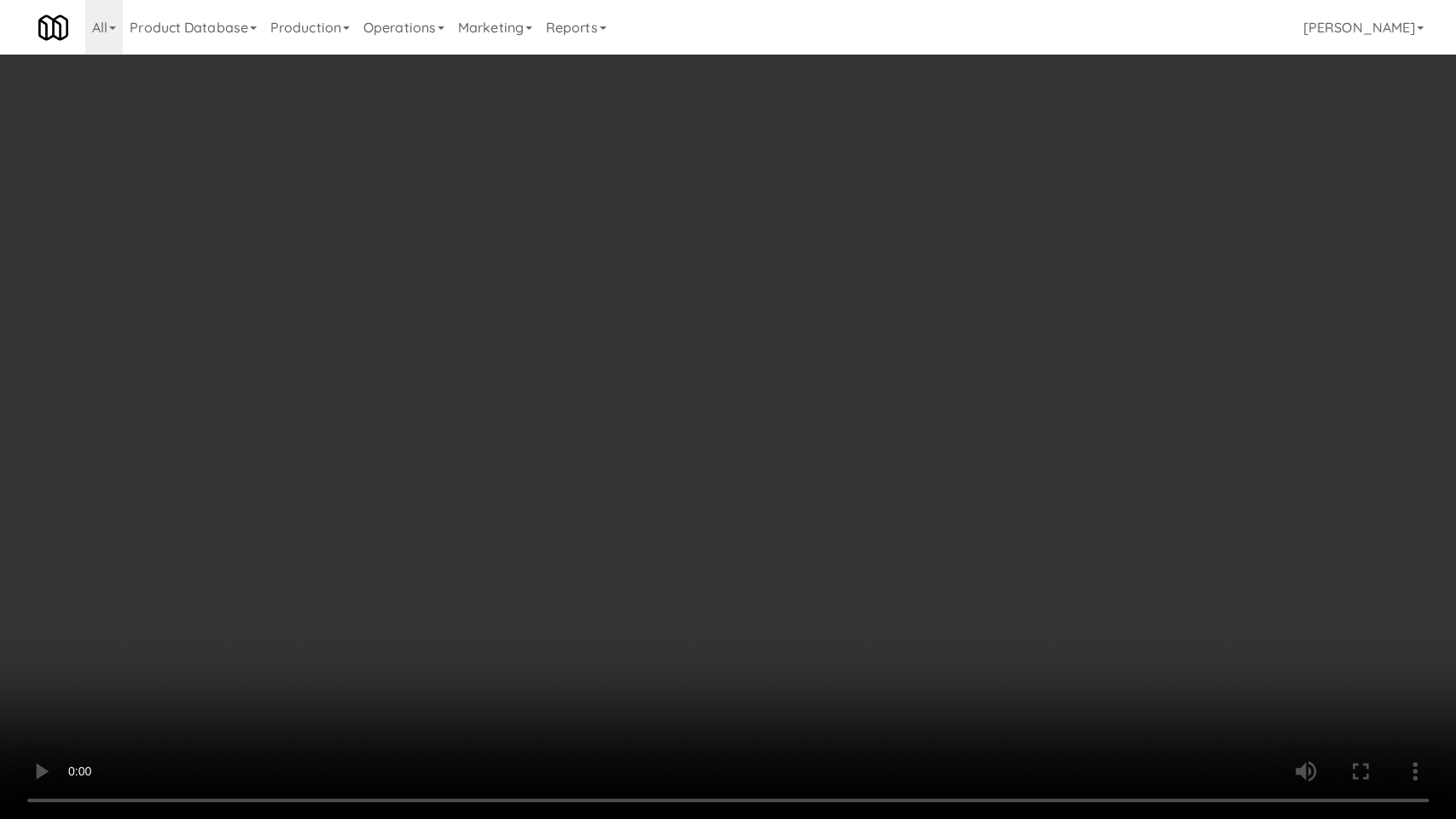
click at [829, 462] on video at bounding box center [728, 409] width 1456 height 819
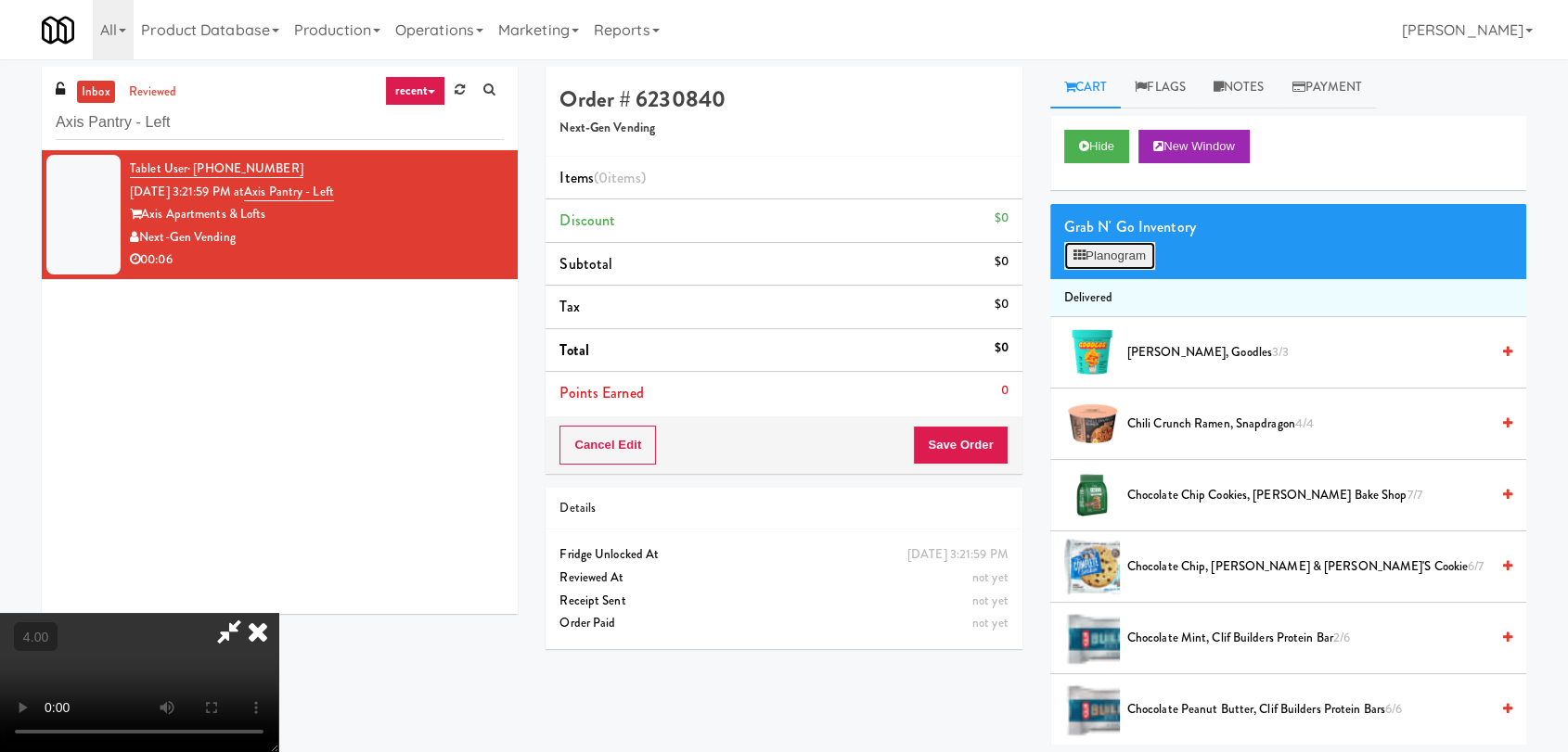
click at [1125, 265] on button "Planogram" at bounding box center [1110, 255] width 91 height 28
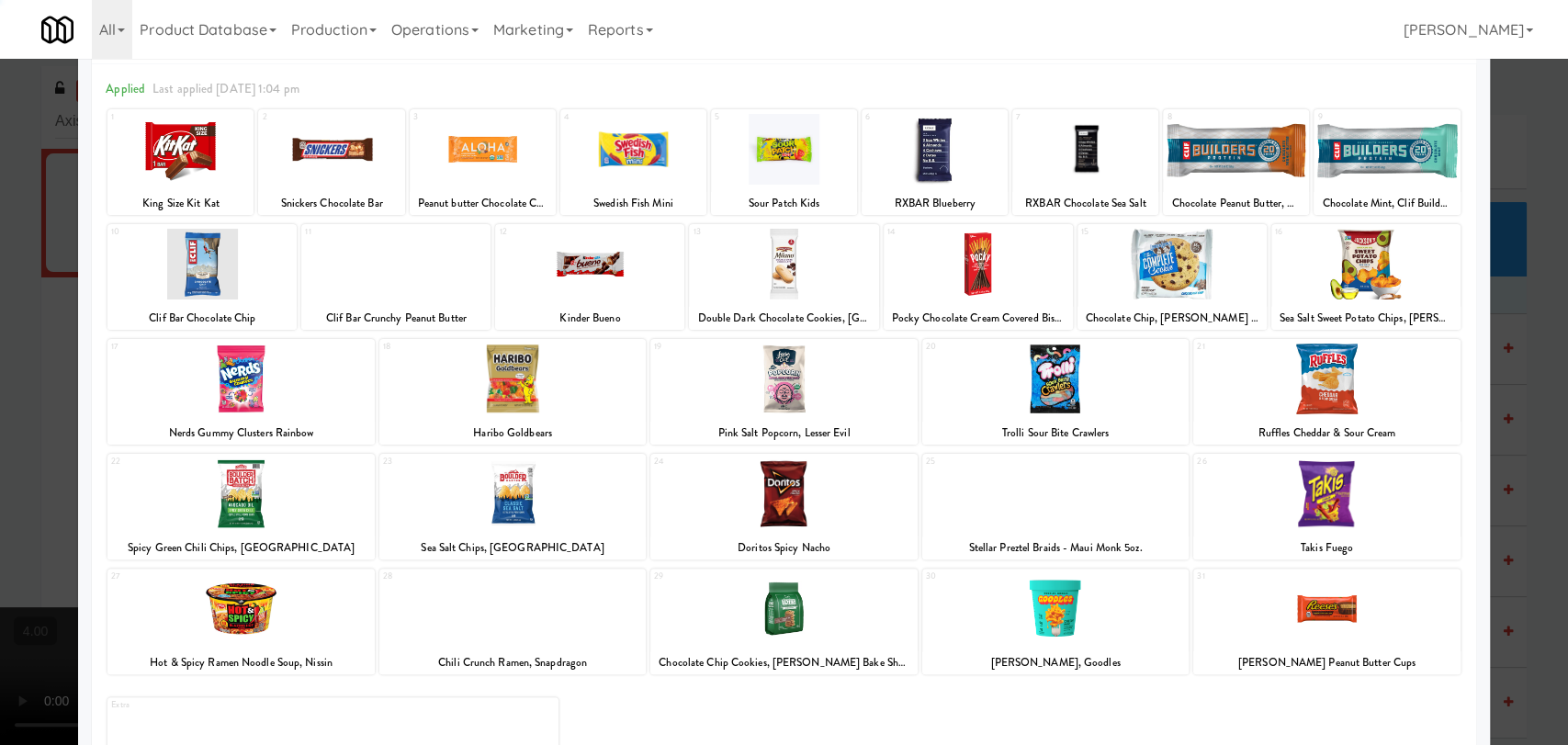
scroll to position [157, 0]
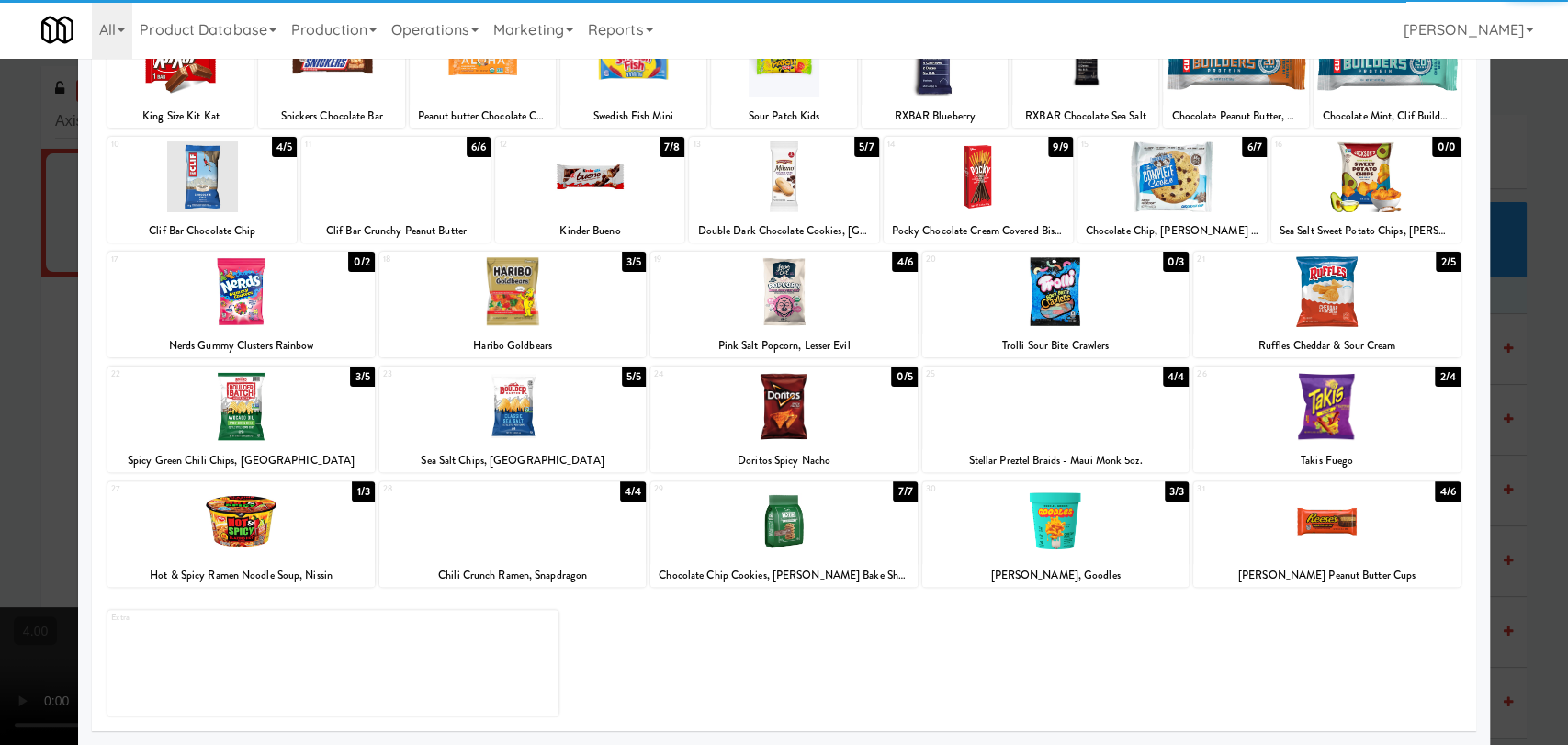
click at [1321, 525] on div at bounding box center [1327, 520] width 267 height 70
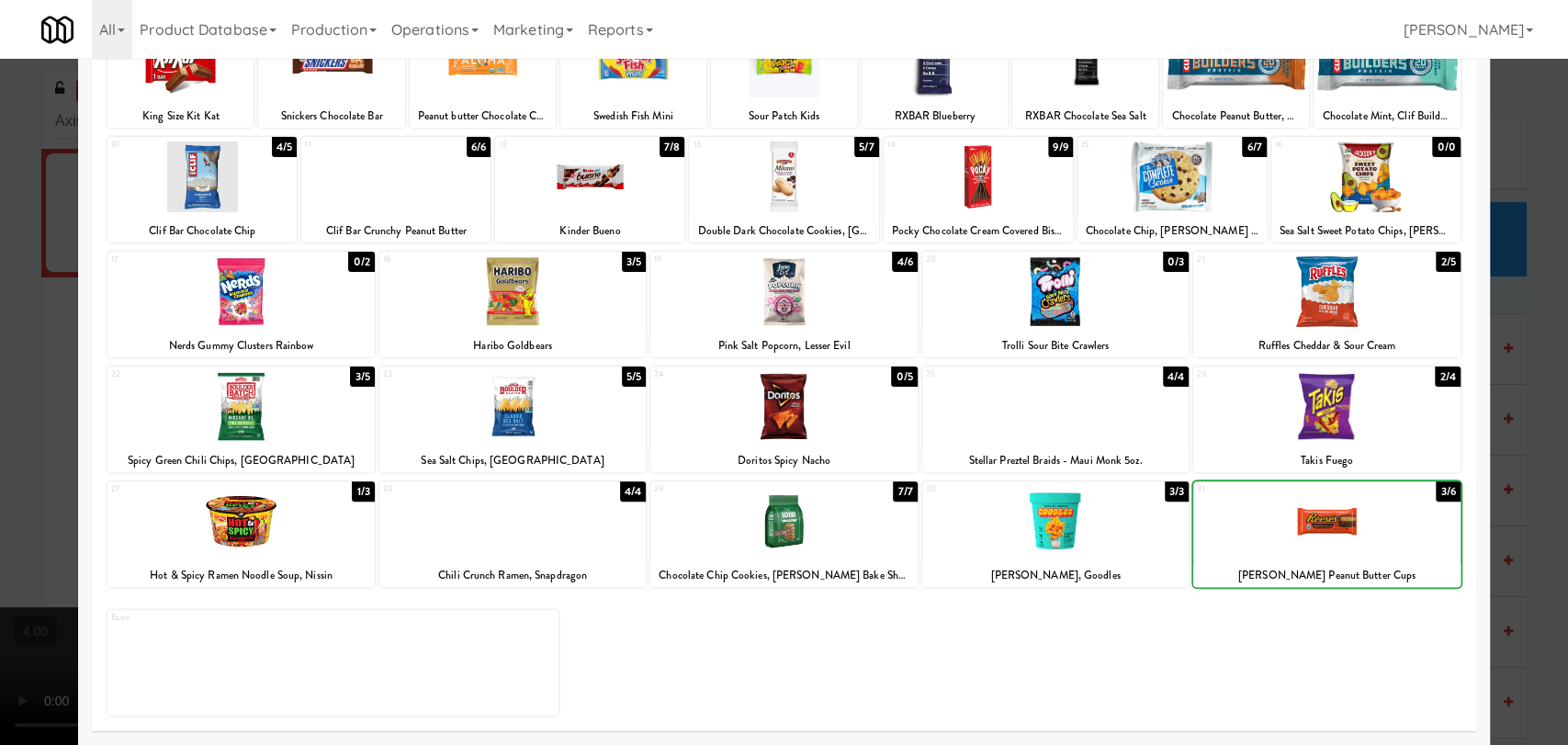
click at [1468, 436] on div "Planogram Applied Last applied [DATE] 1:04 pm 1 4/5 King Size Kit Kat 2 3/5 Sni…" at bounding box center [783, 331] width 1410 height 829
click at [1487, 427] on div at bounding box center [784, 372] width 1568 height 745
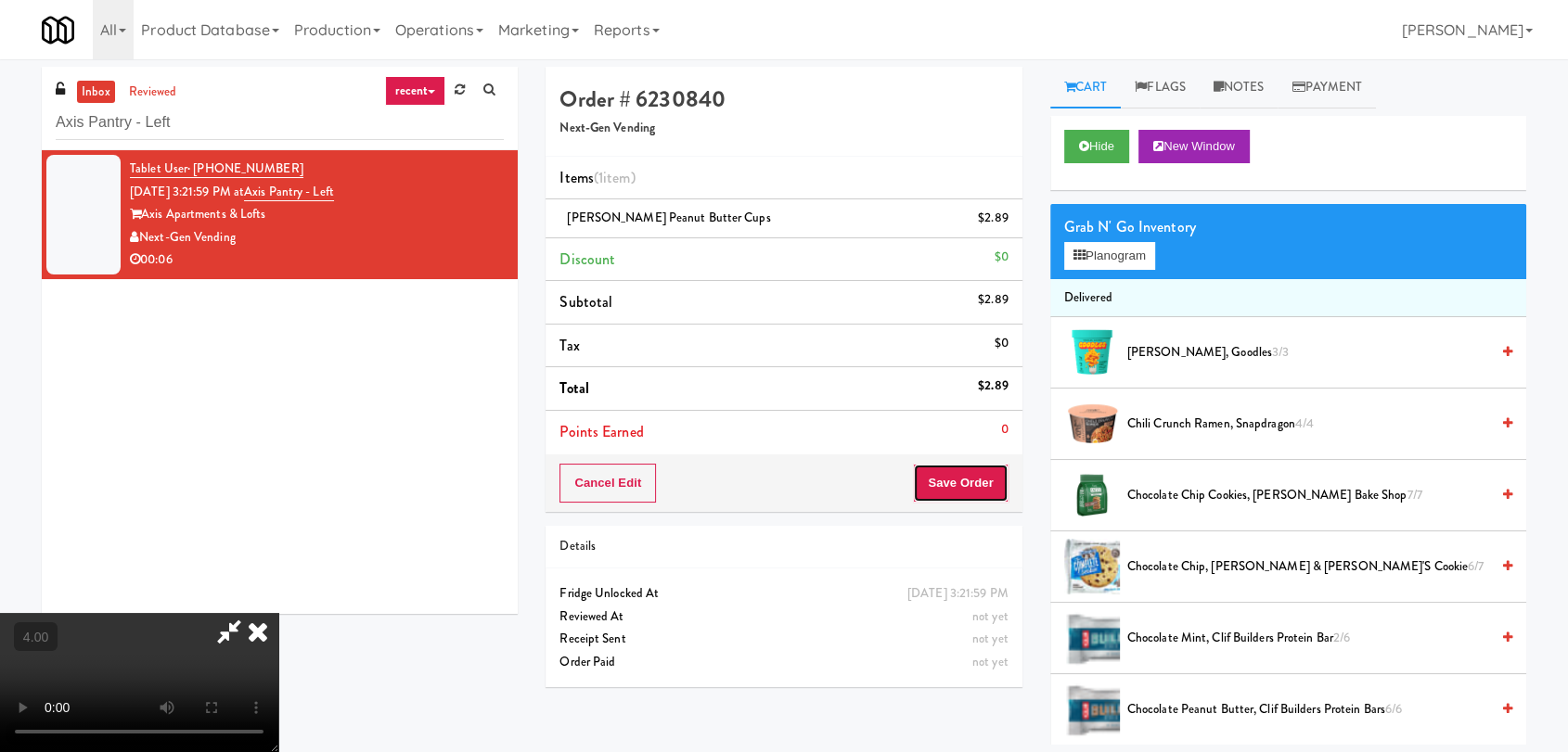
click at [991, 481] on button "Save Order" at bounding box center [960, 483] width 95 height 39
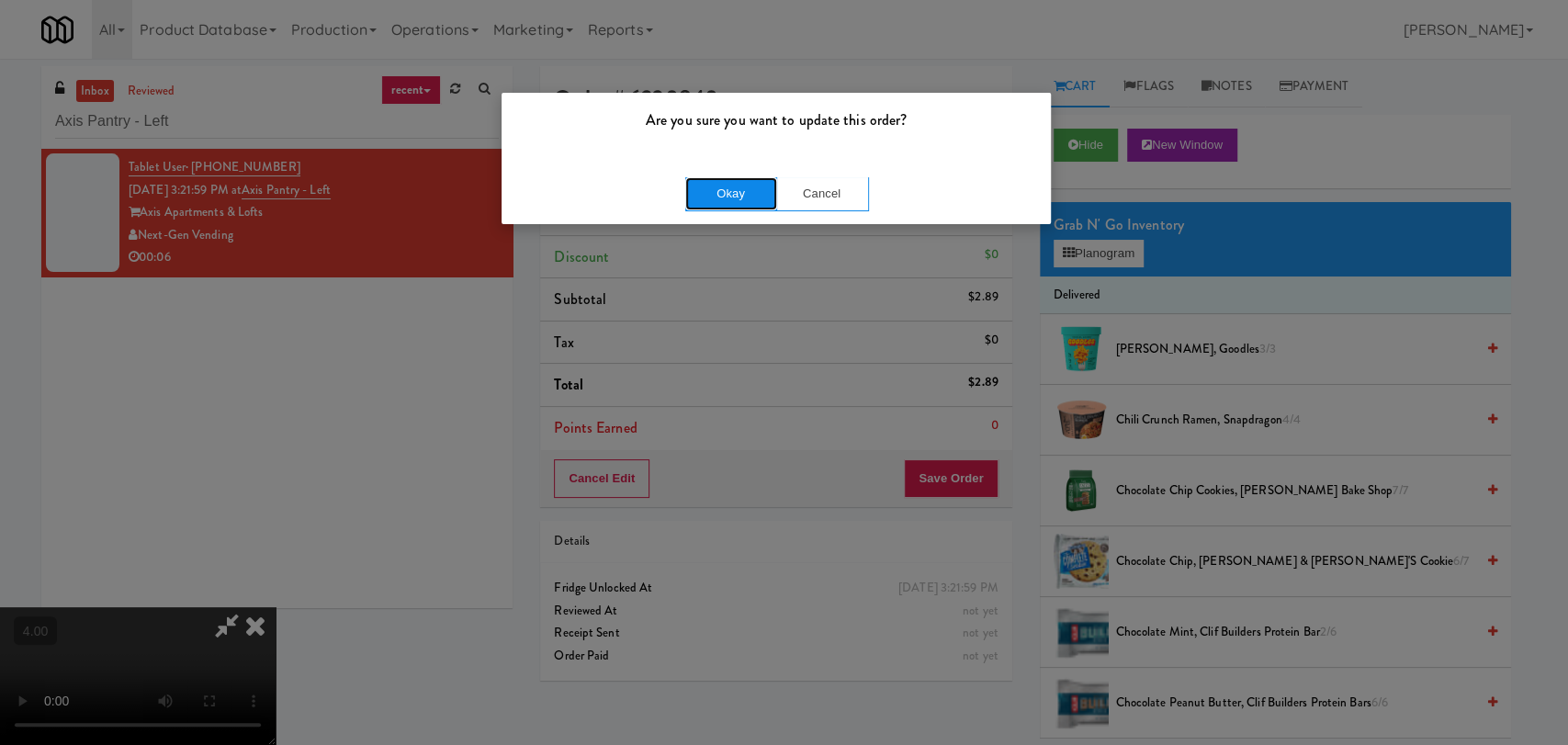
click at [728, 194] on button "Okay" at bounding box center [731, 194] width 92 height 33
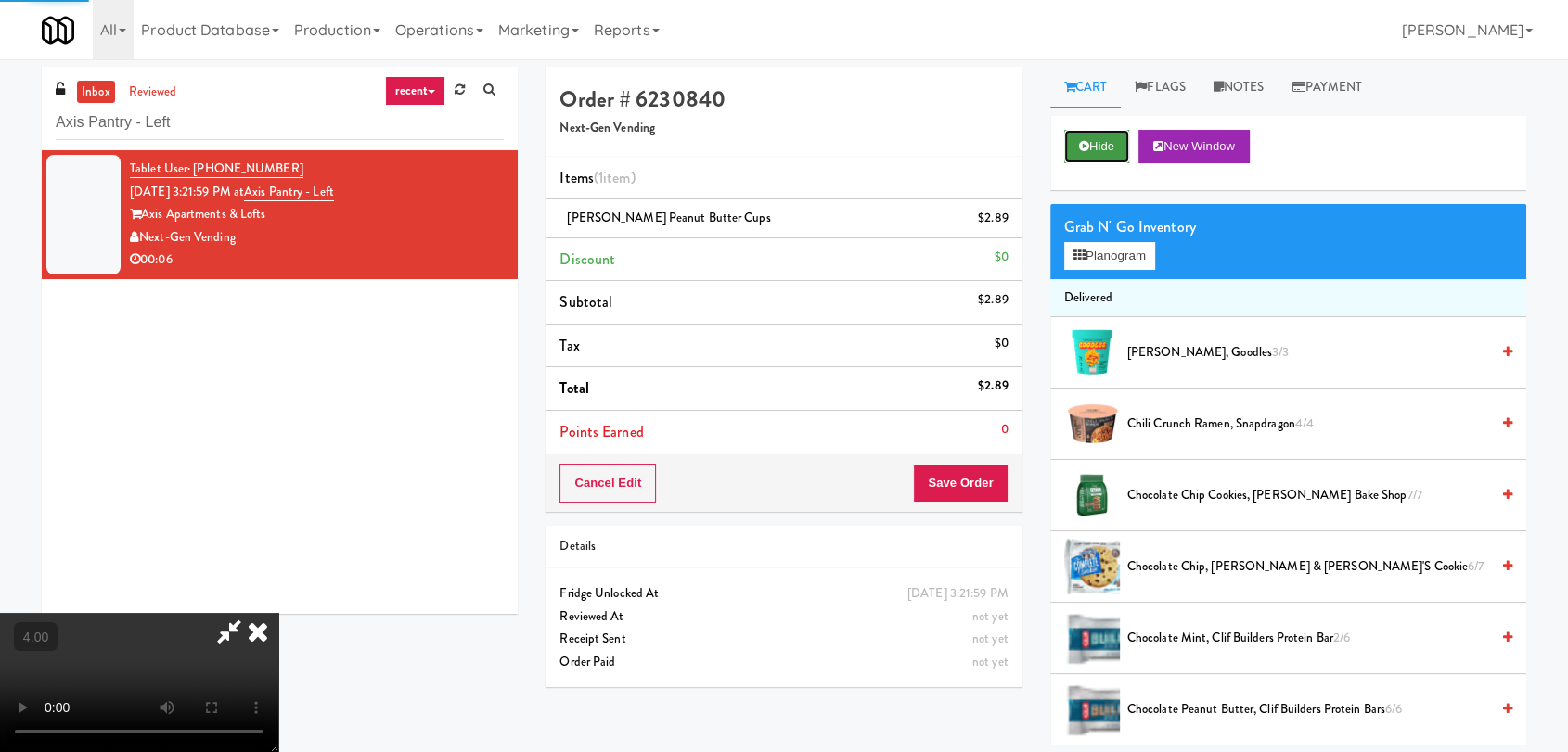
click at [1090, 145] on button "Hide" at bounding box center [1097, 146] width 65 height 33
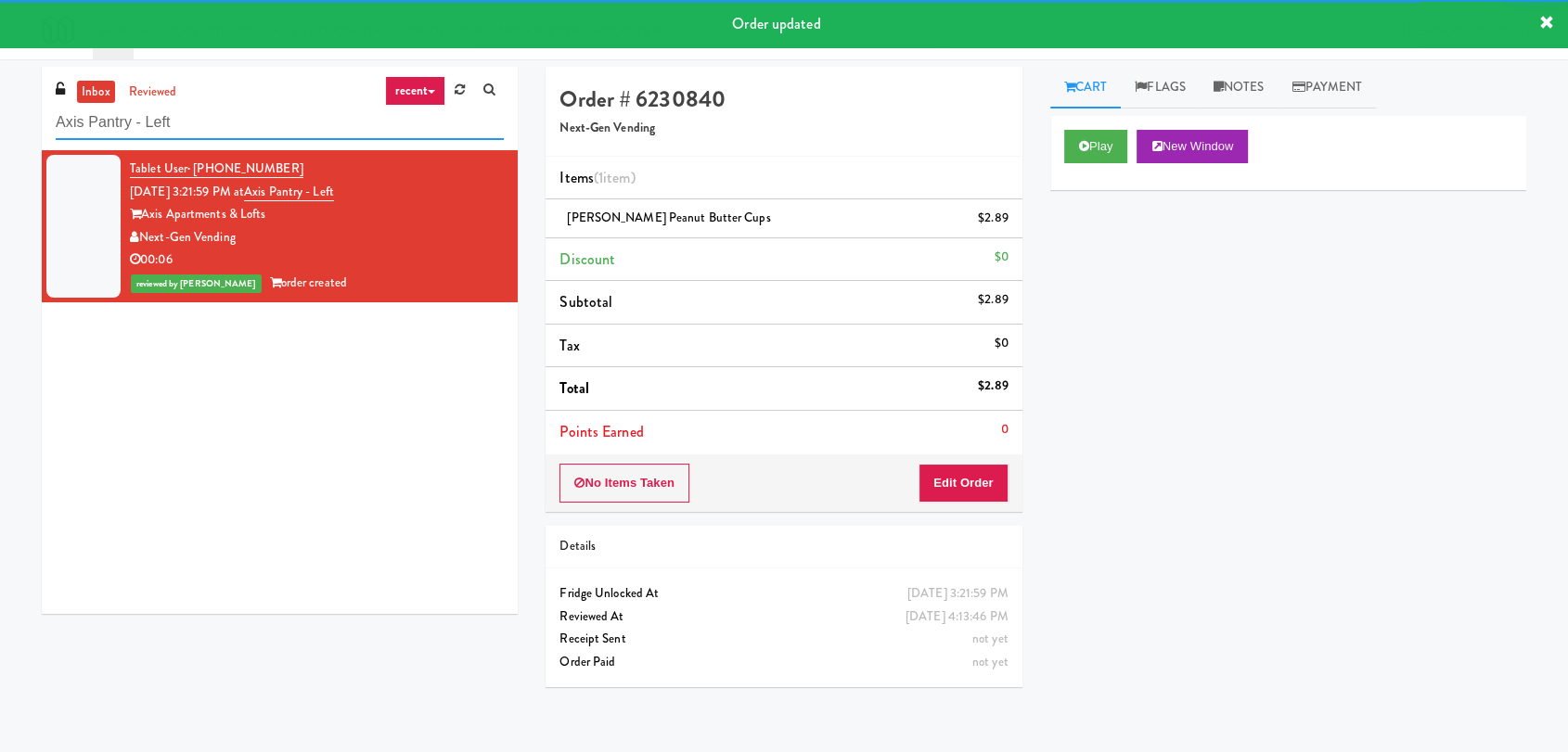
drag, startPoint x: 270, startPoint y: 127, endPoint x: 0, endPoint y: 136, distance: 270.1
click at [0, 136] on div "inbox reviewed recent all unclear take inventory issue suspicious failed recent…" at bounding box center [784, 405] width 1568 height 678
paste input "Couture Cooler"
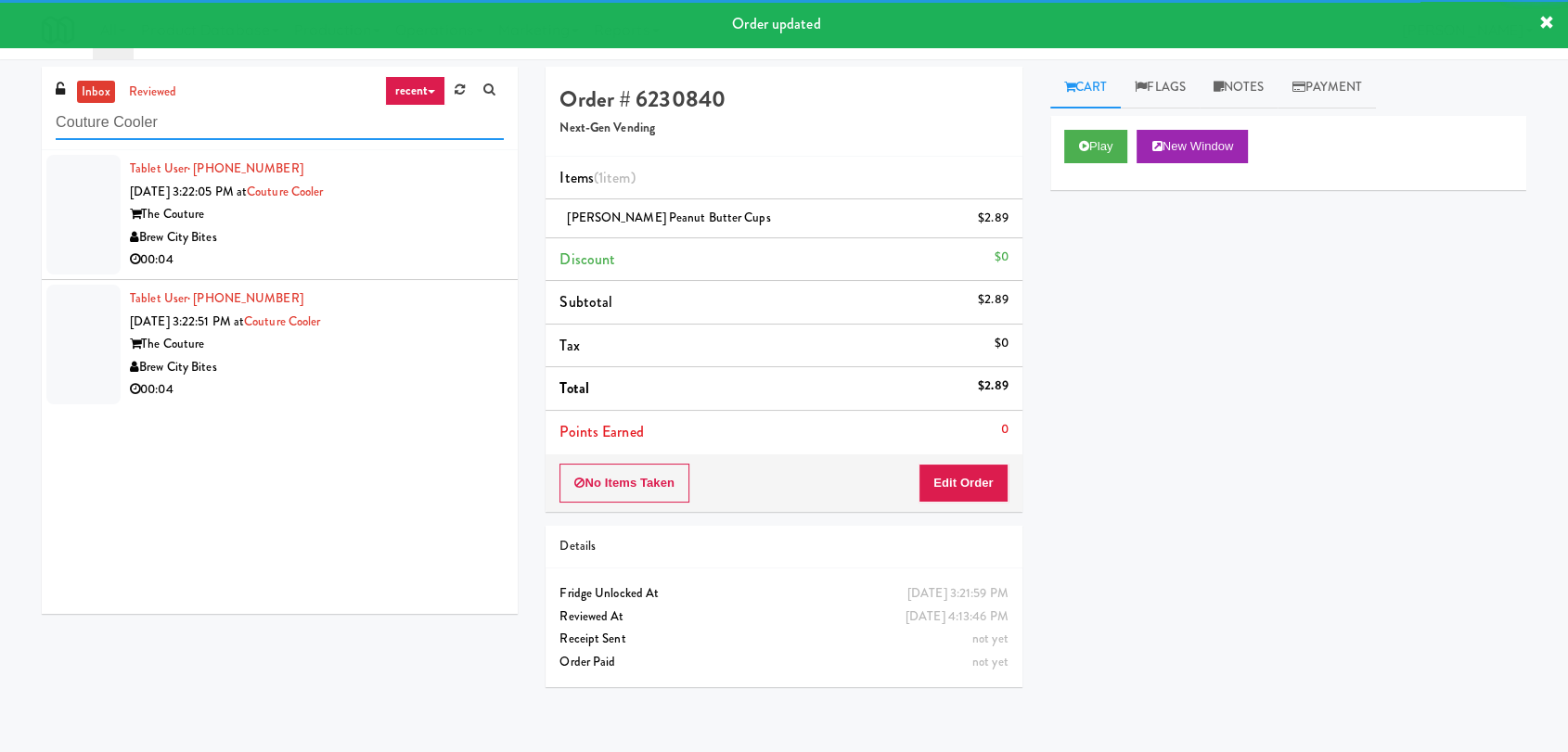
type input "Couture Cooler"
click at [446, 250] on div "00:04" at bounding box center [317, 260] width 374 height 23
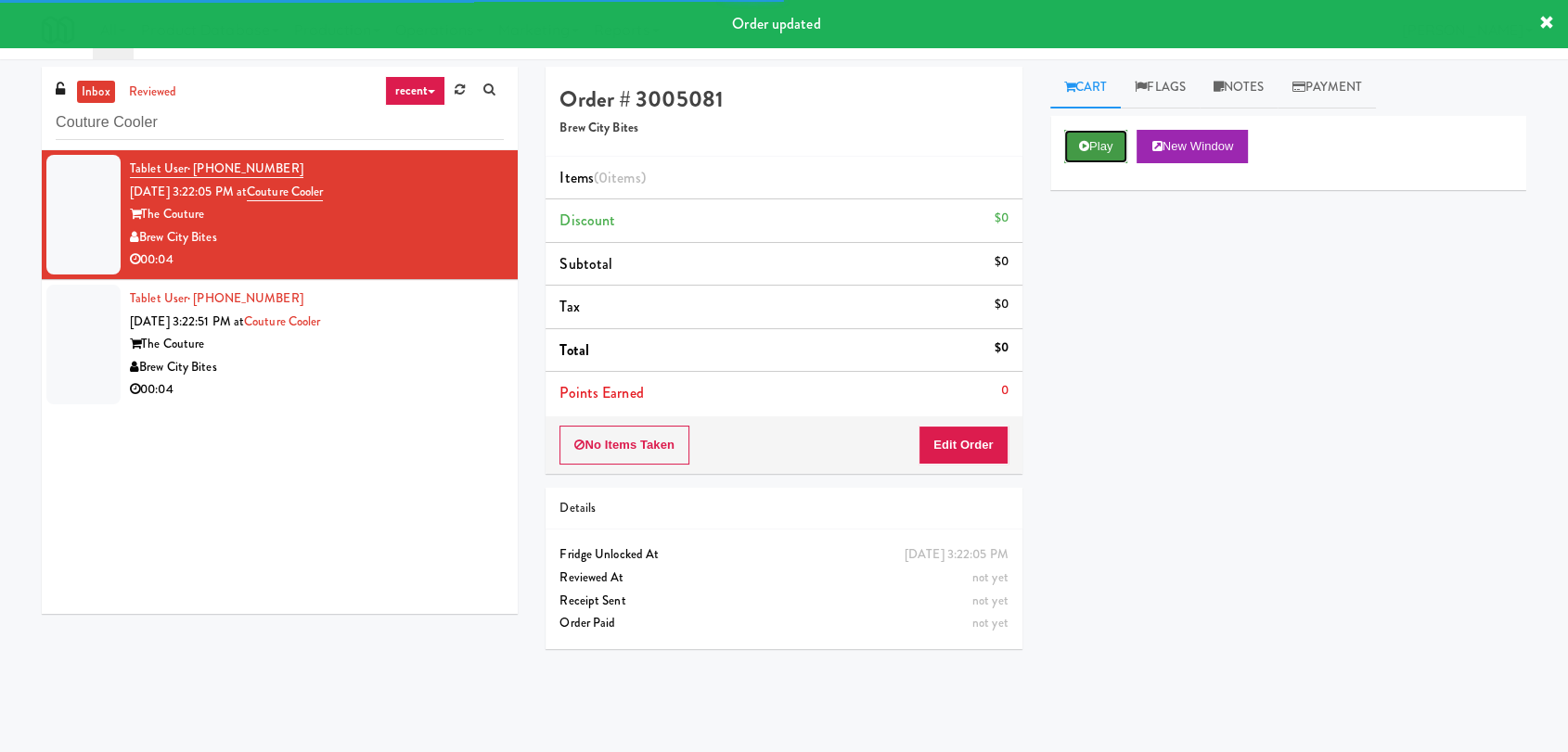
click at [1085, 150] on icon at bounding box center [1084, 146] width 10 height 12
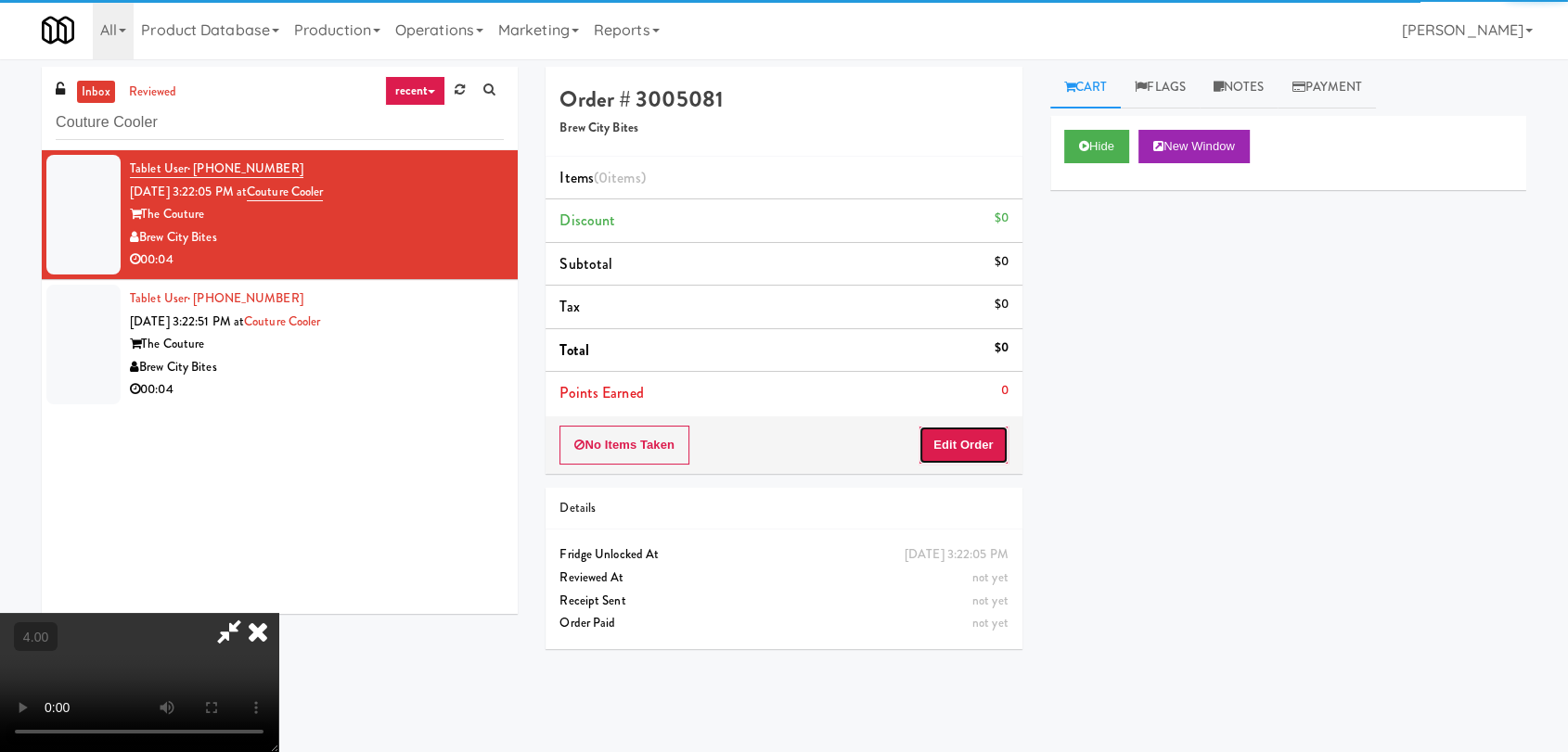
click at [974, 439] on button "Edit Order" at bounding box center [963, 445] width 90 height 39
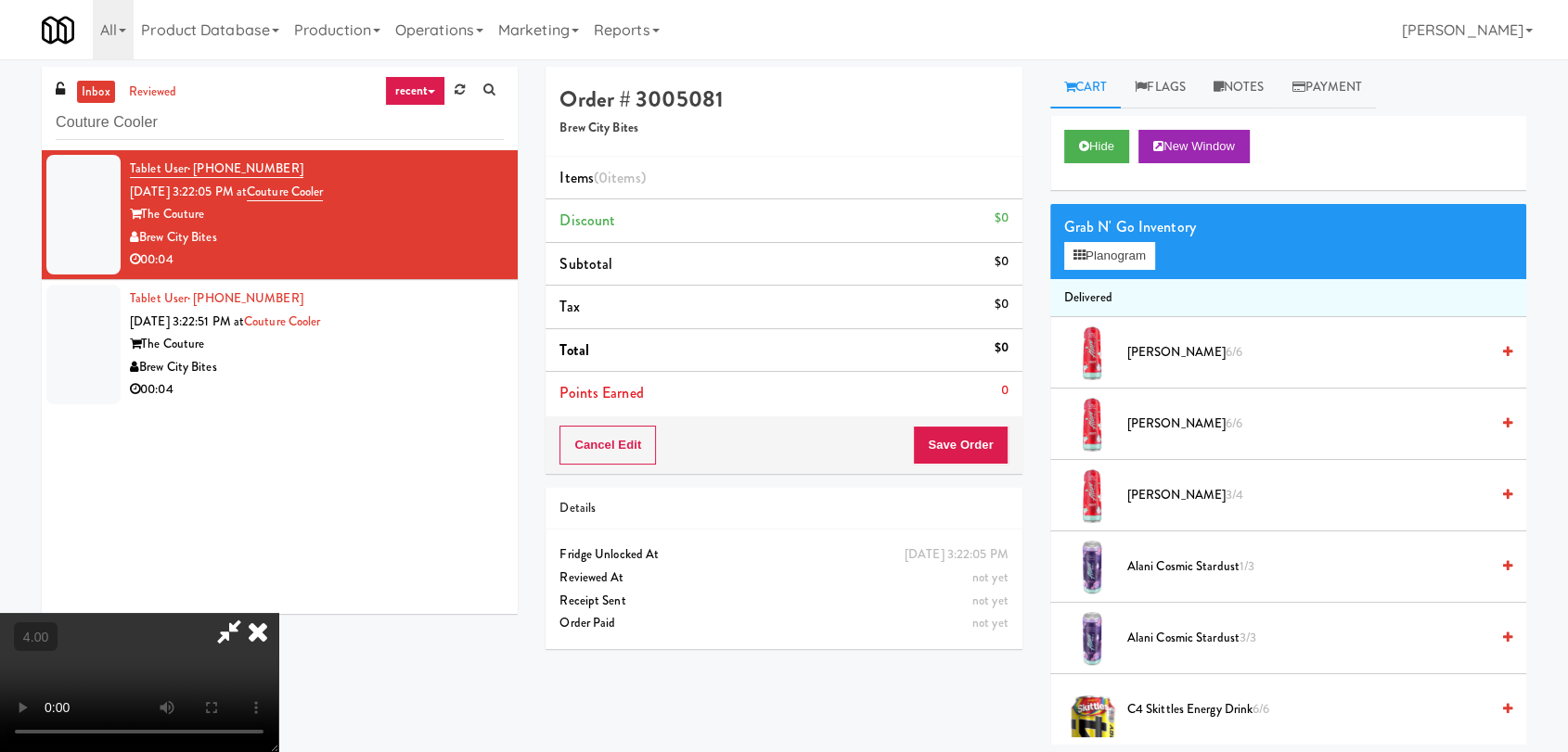
click at [278, 614] on video at bounding box center [138, 683] width 278 height 139
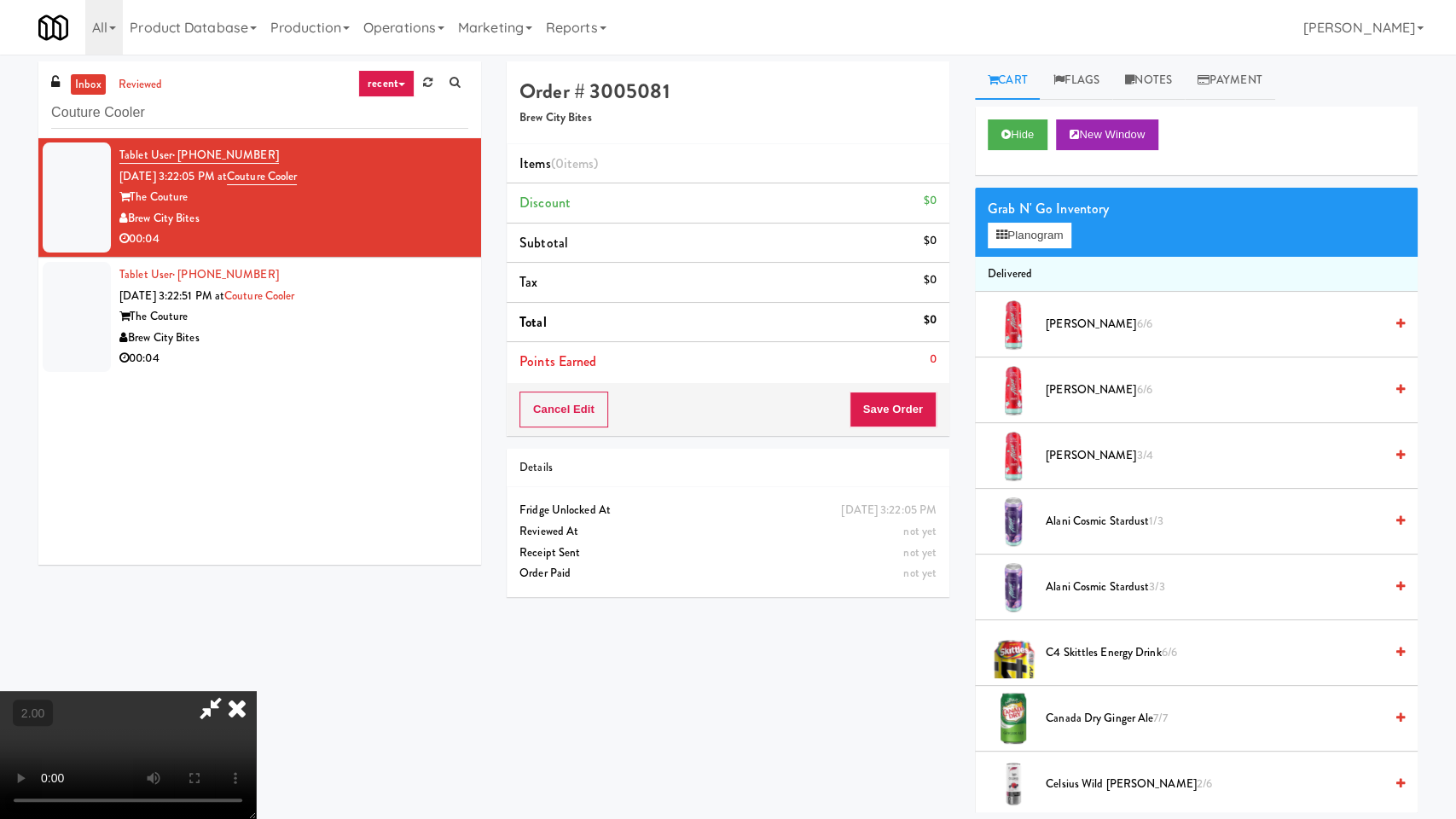
click at [255, 691] on video at bounding box center [127, 754] width 255 height 128
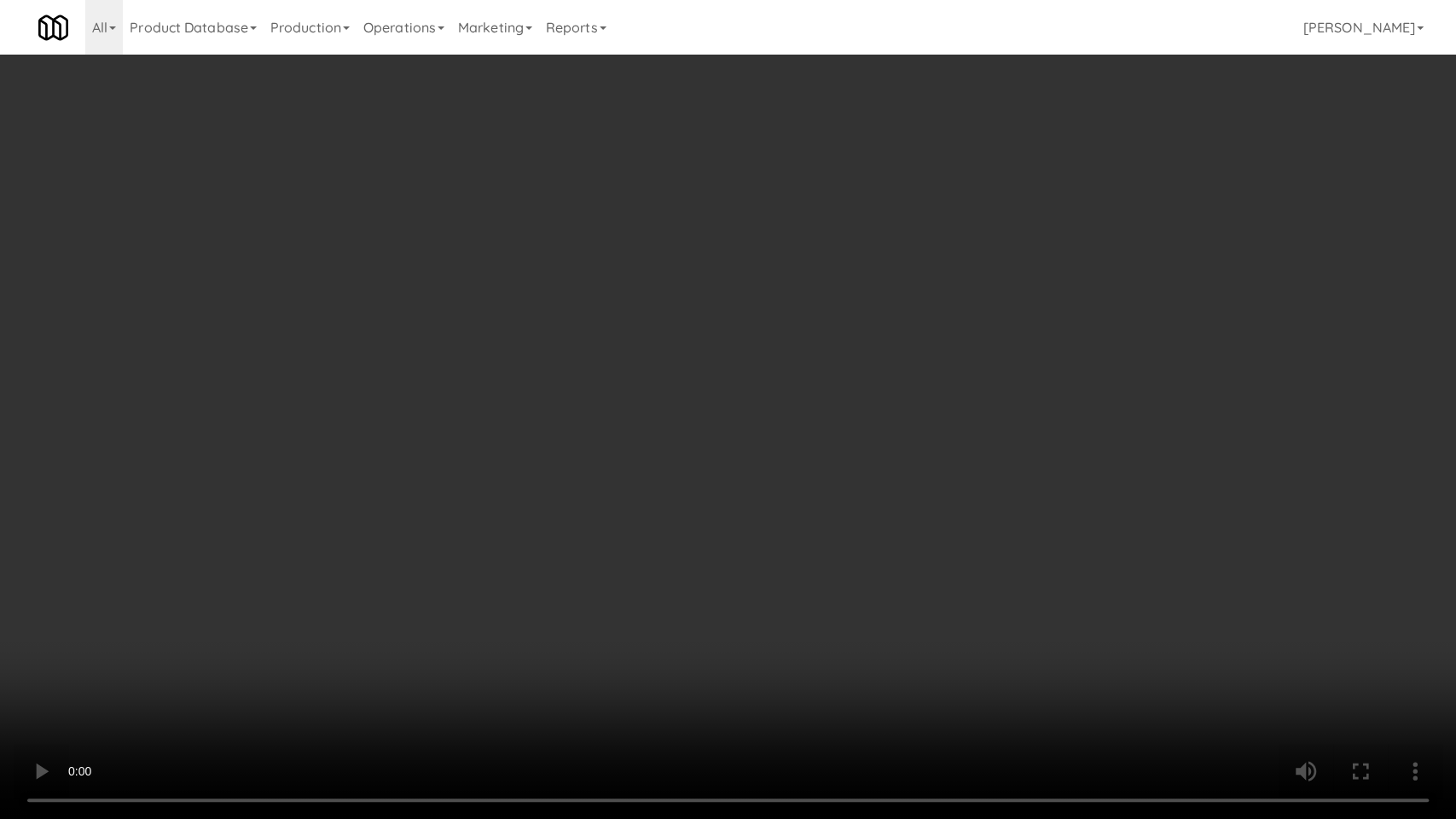
click at [643, 537] on video at bounding box center [728, 409] width 1456 height 819
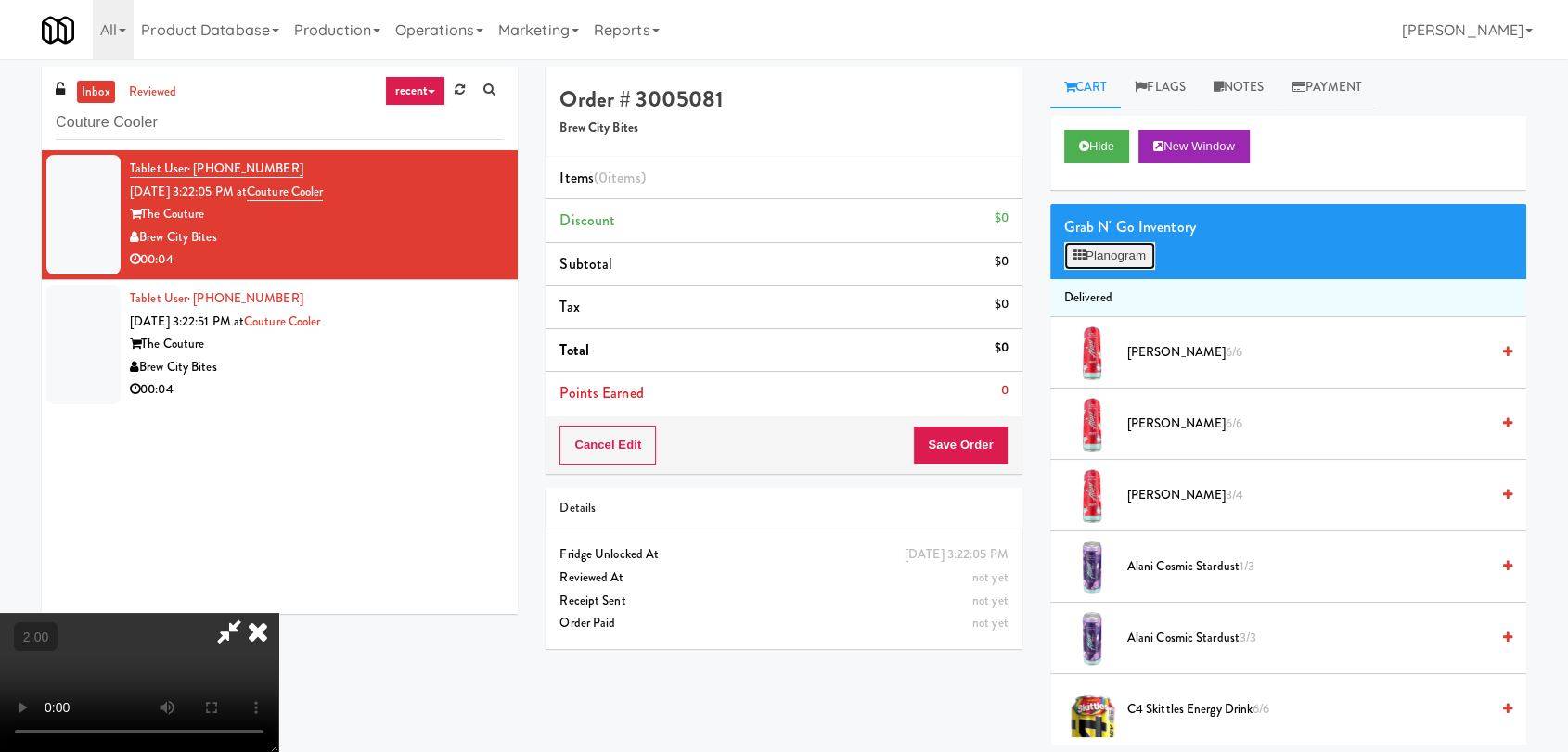
click at [1118, 260] on button "Planogram" at bounding box center [1110, 255] width 91 height 28
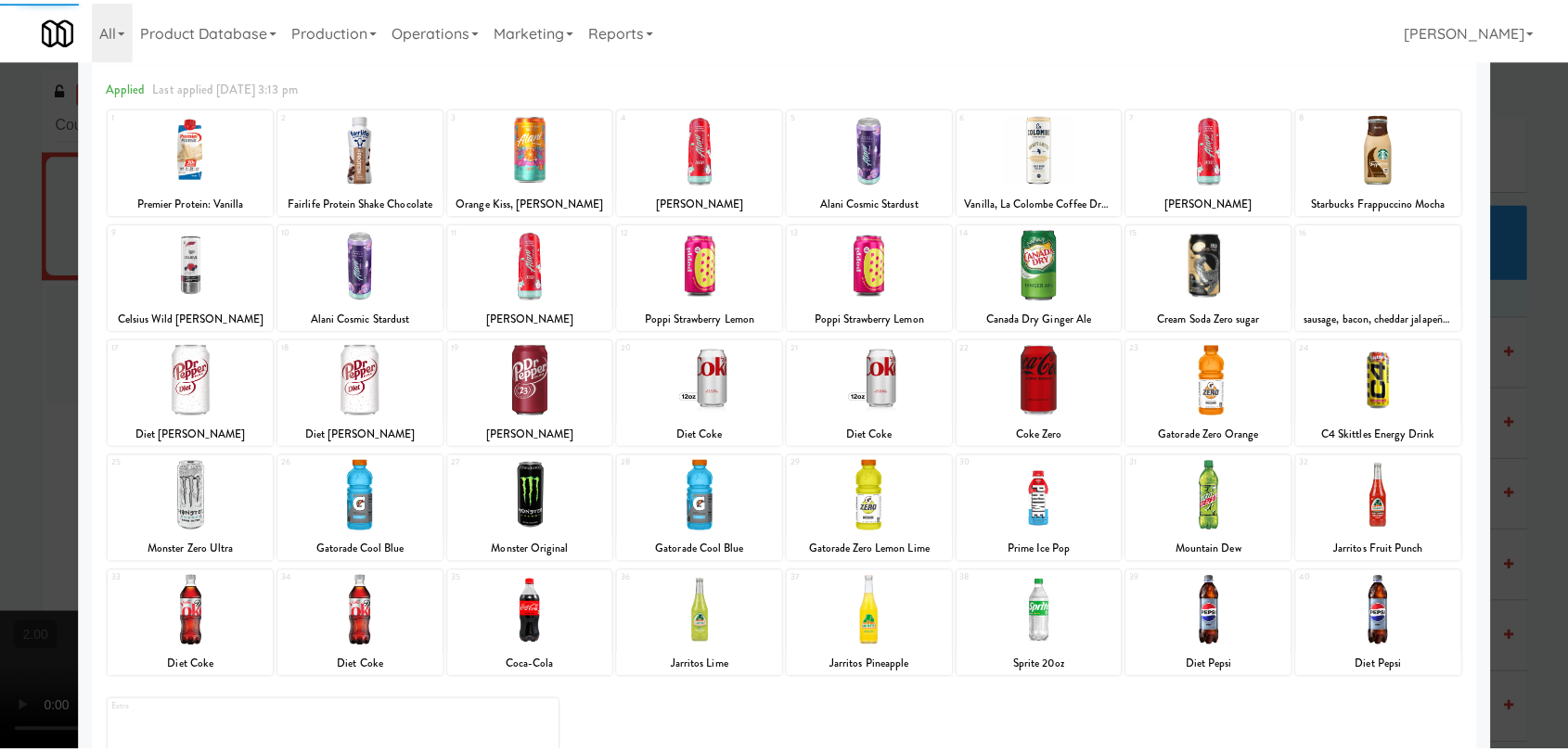
scroll to position [103, 0]
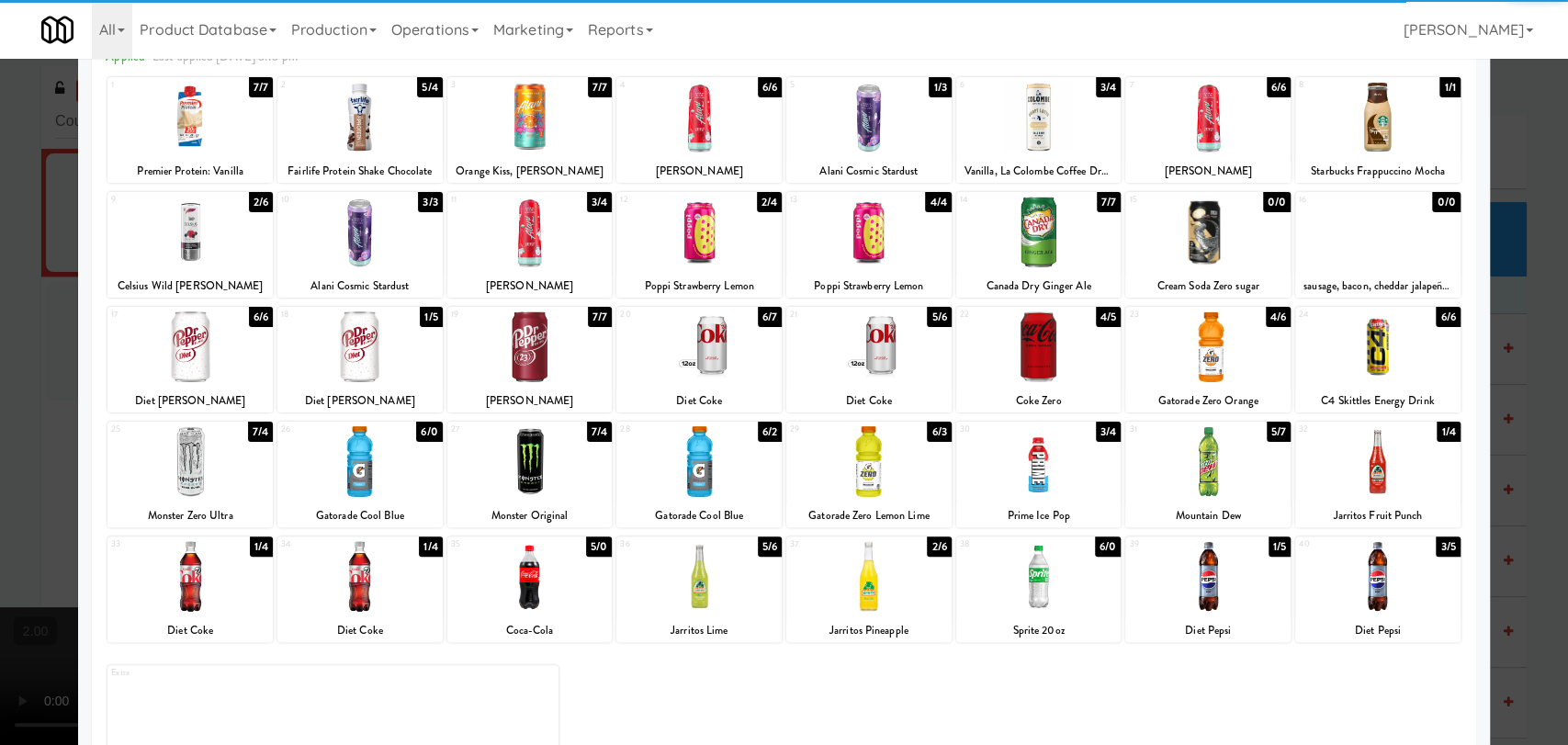
click at [860, 603] on div at bounding box center [869, 576] width 165 height 70
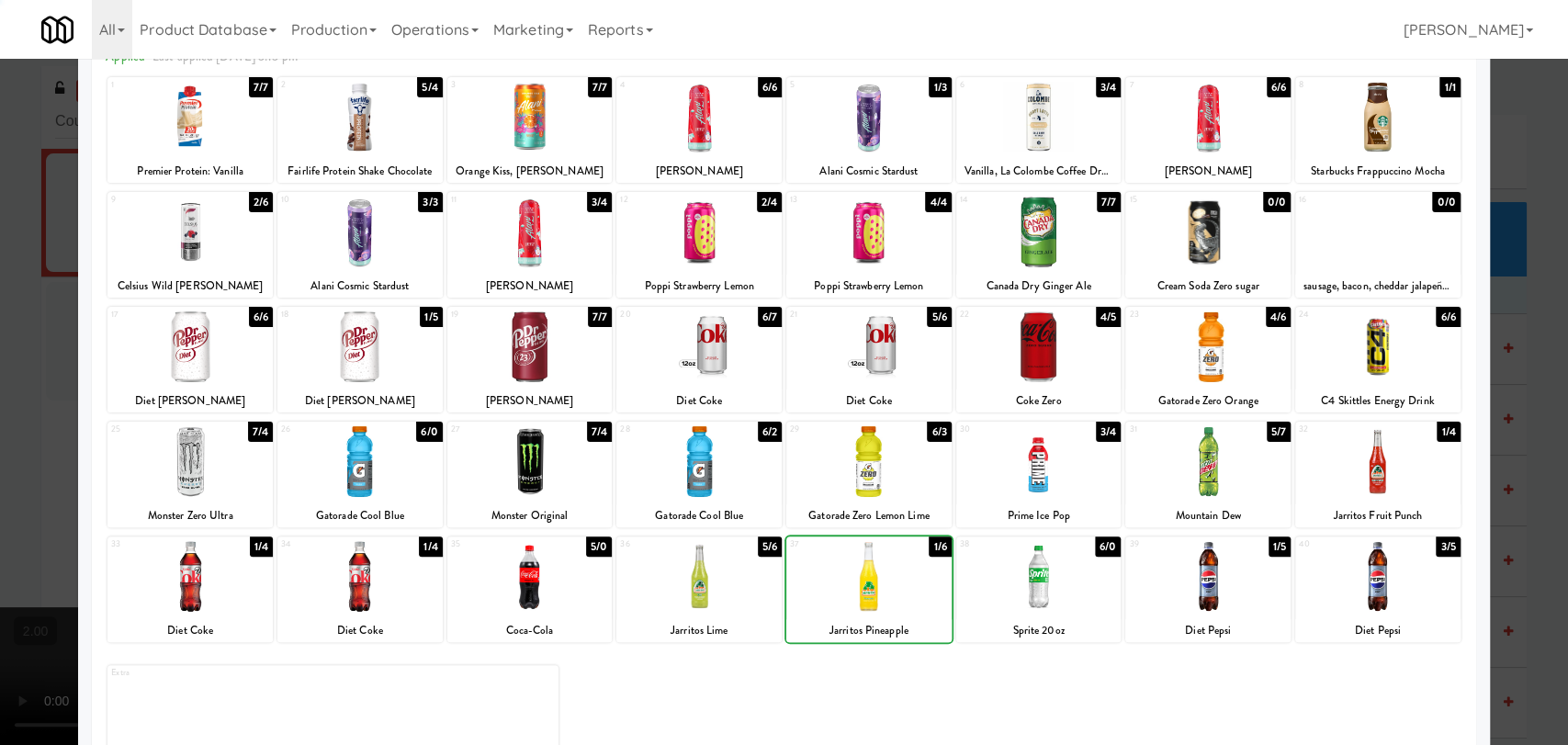
click at [0, 375] on div at bounding box center [784, 372] width 1568 height 745
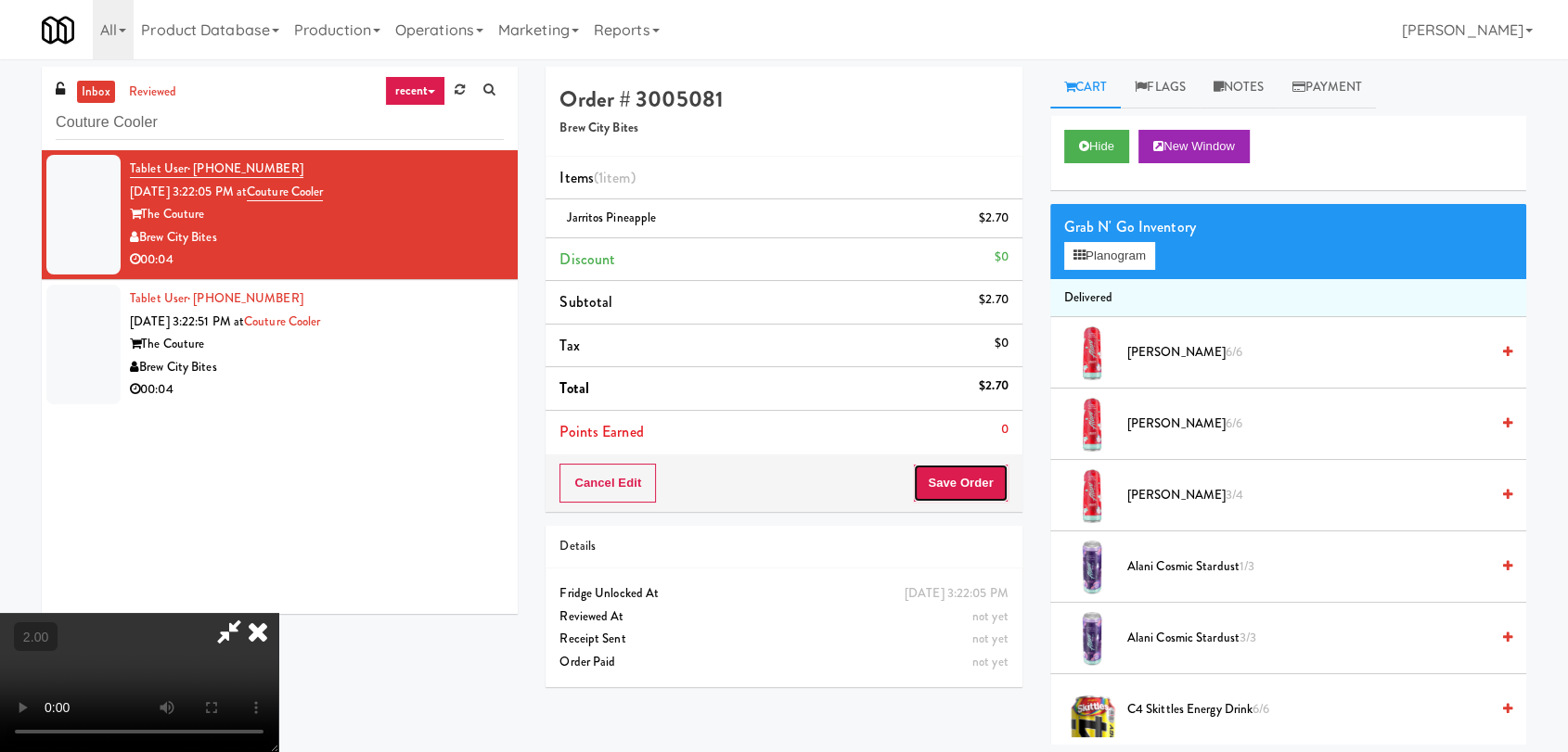
click at [956, 482] on button "Save Order" at bounding box center [960, 483] width 95 height 39
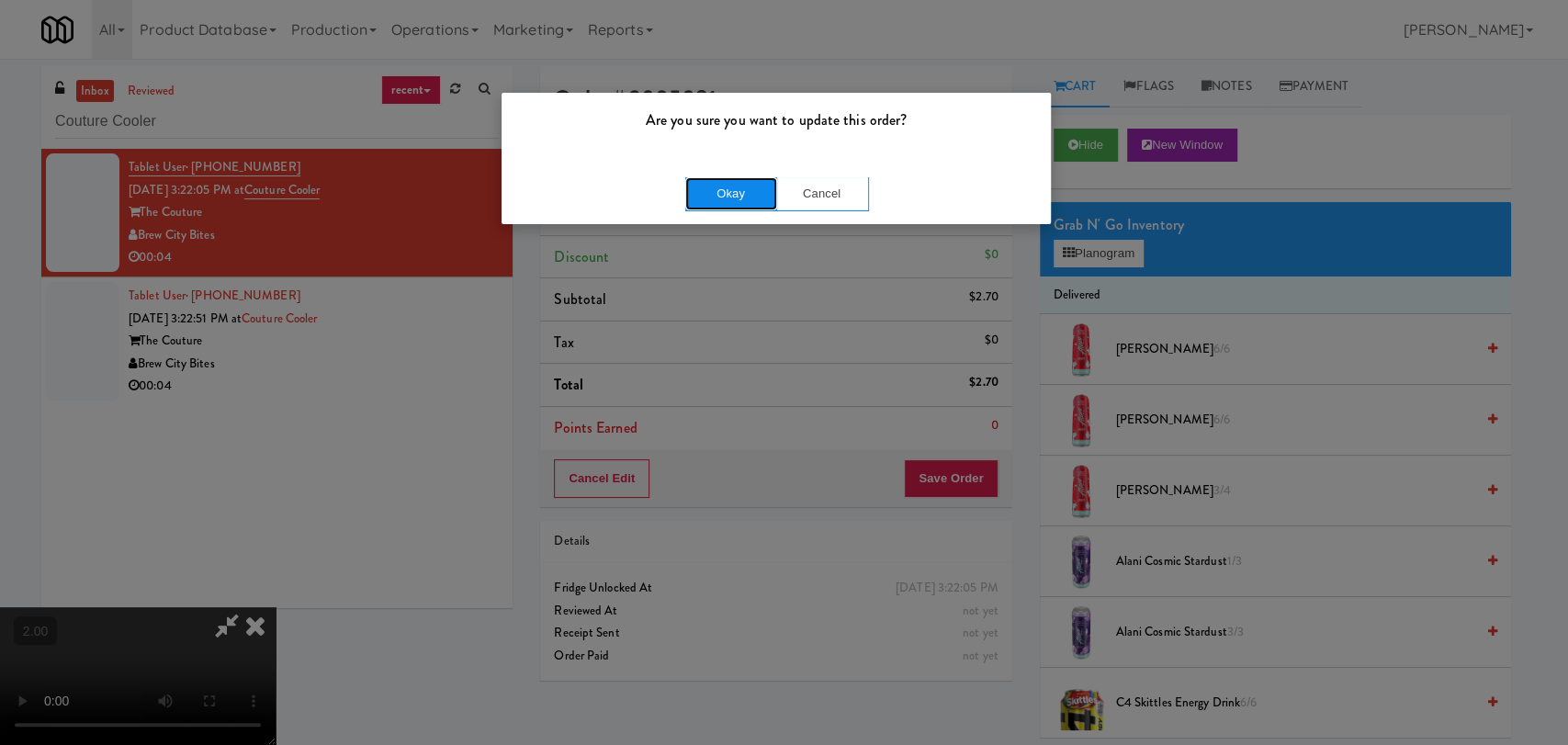
click at [730, 206] on button "Okay" at bounding box center [731, 194] width 92 height 33
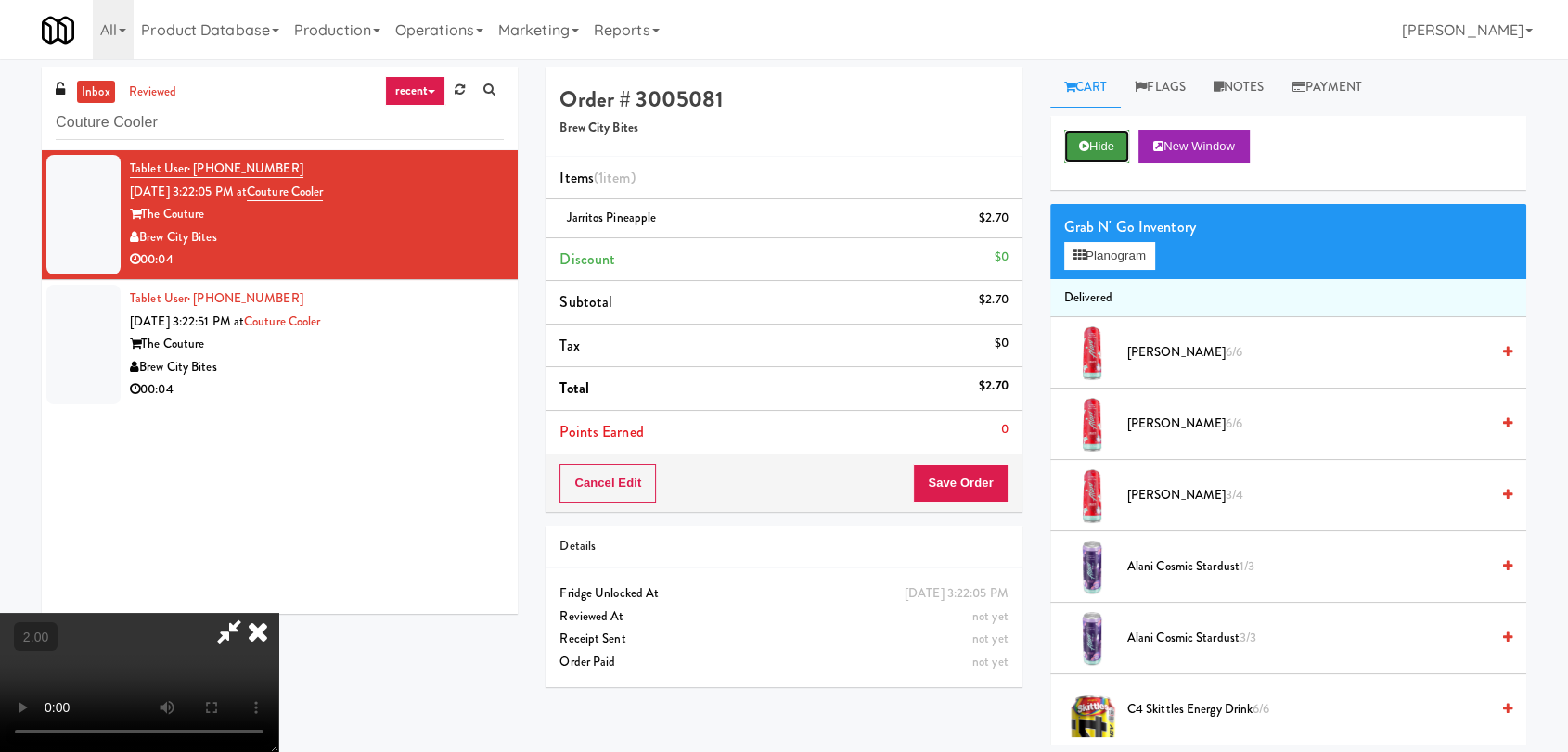
click at [1113, 156] on button "Hide" at bounding box center [1097, 146] width 65 height 33
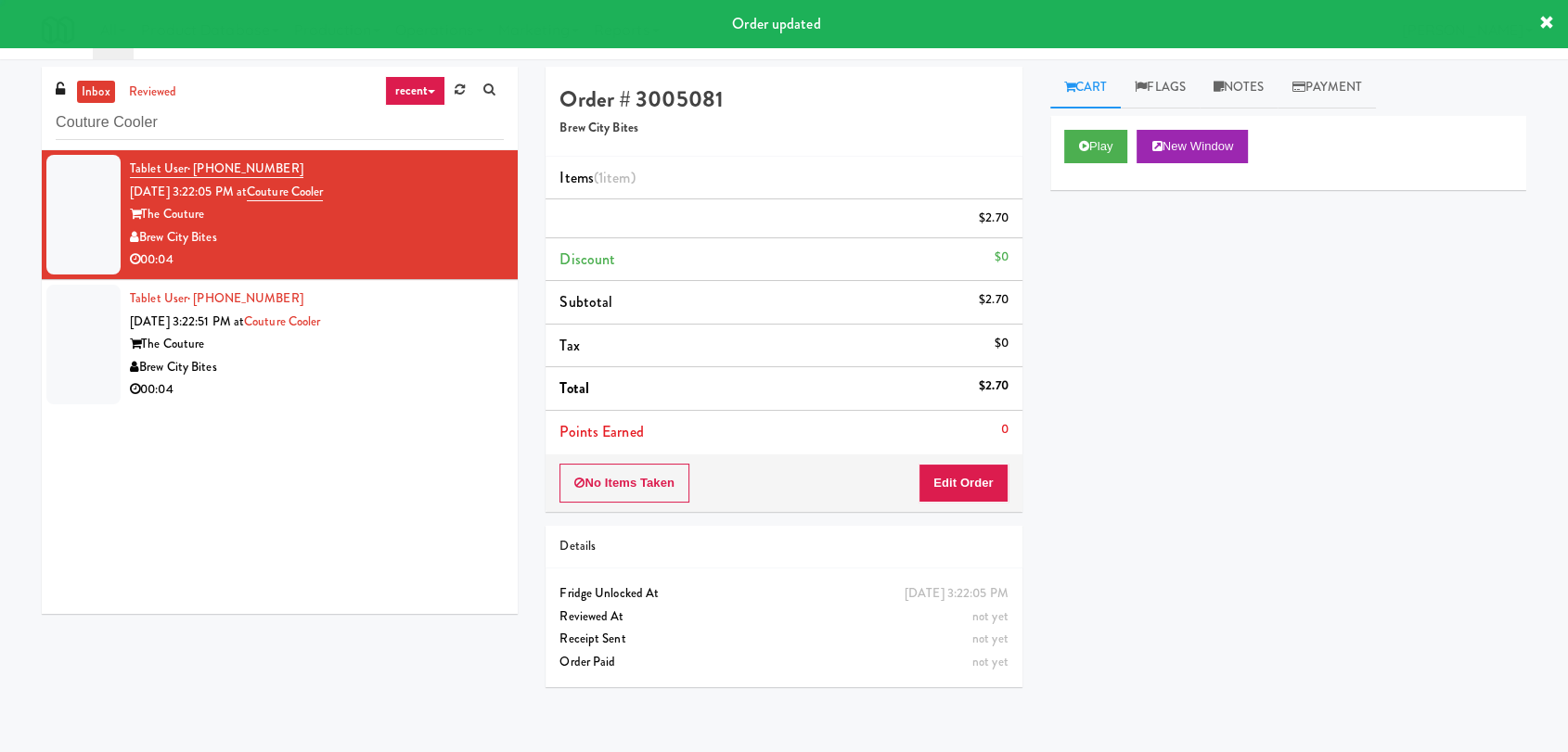
click at [402, 353] on div "The Couture" at bounding box center [317, 344] width 374 height 23
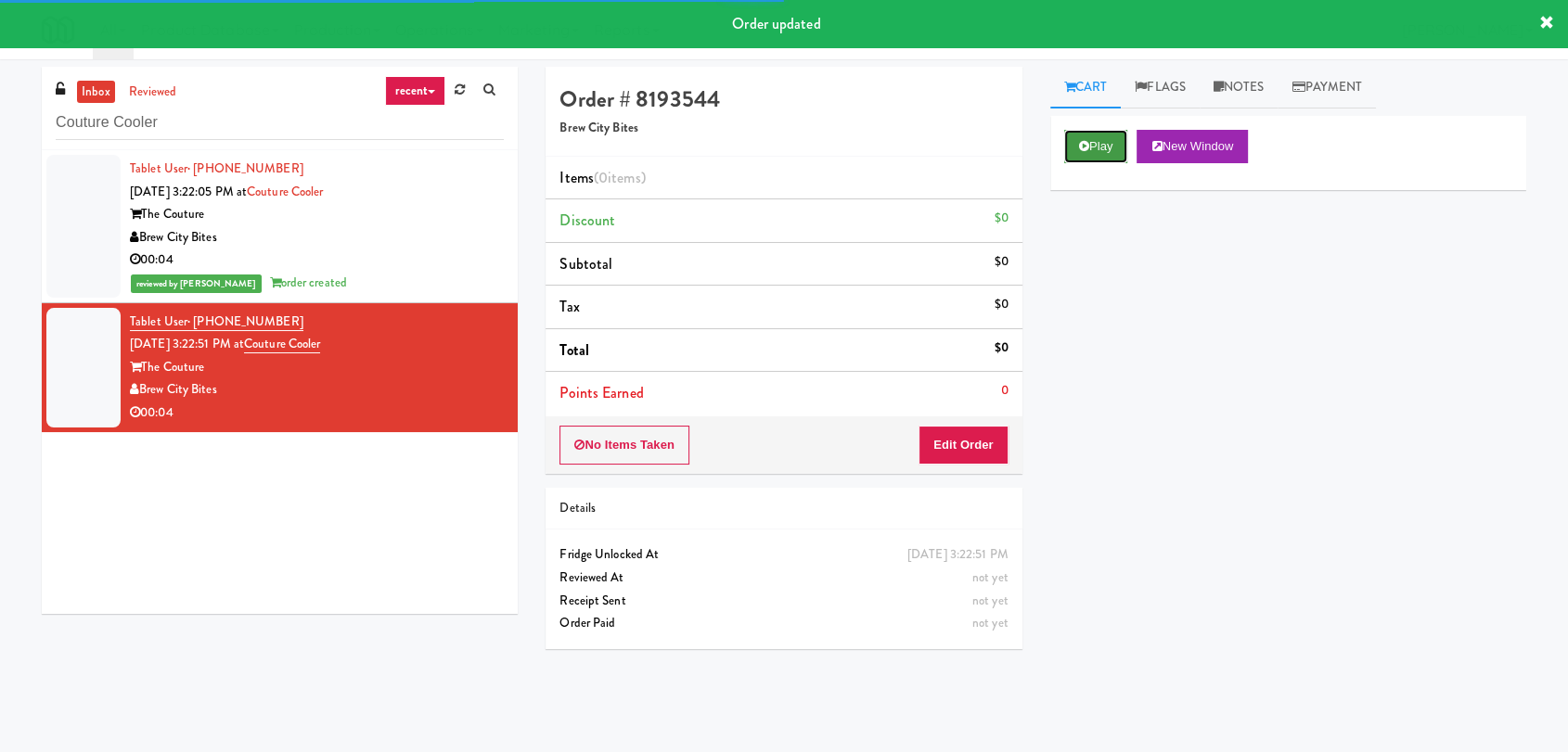
click at [1123, 142] on button "Play" at bounding box center [1096, 146] width 64 height 33
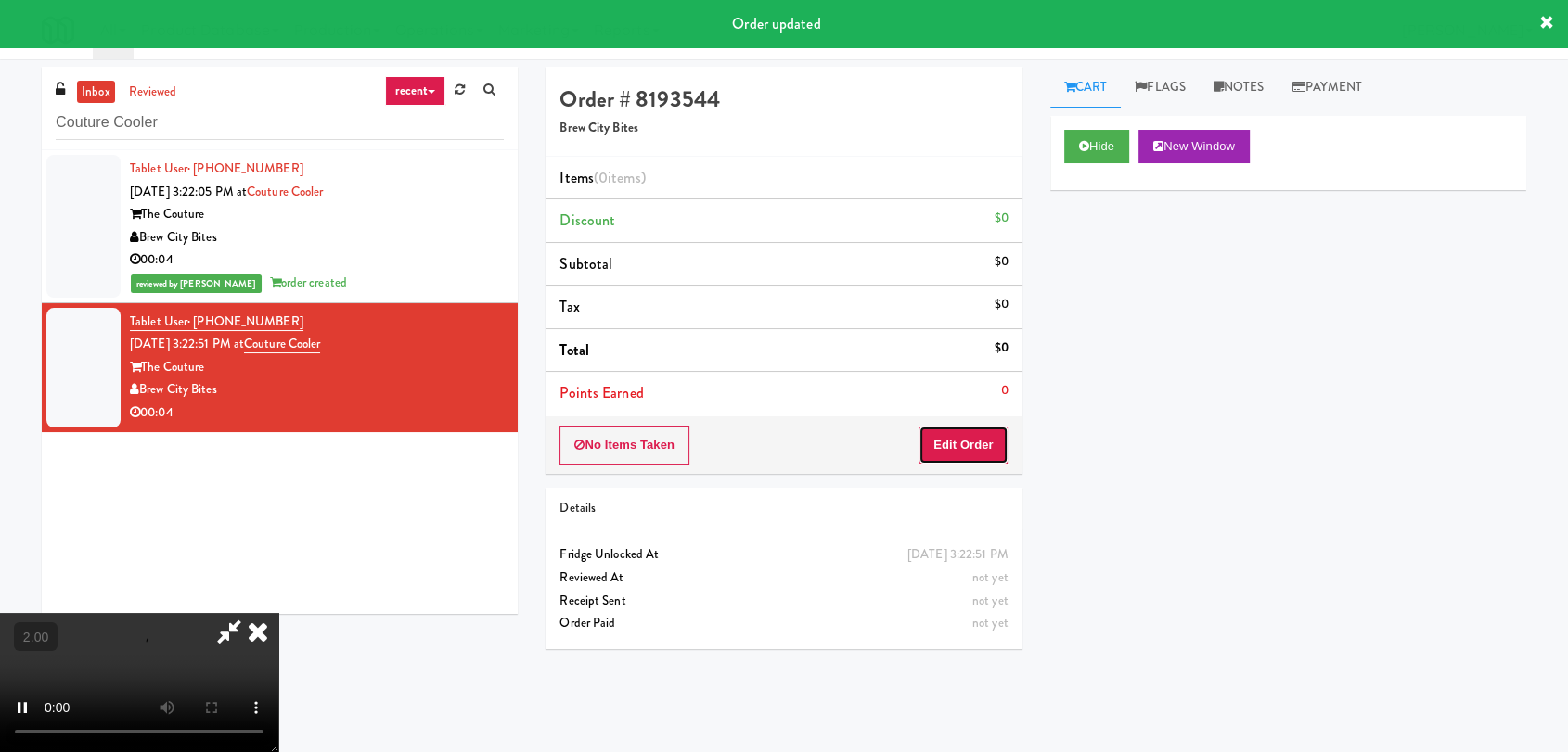
click at [988, 432] on button "Edit Order" at bounding box center [963, 445] width 90 height 39
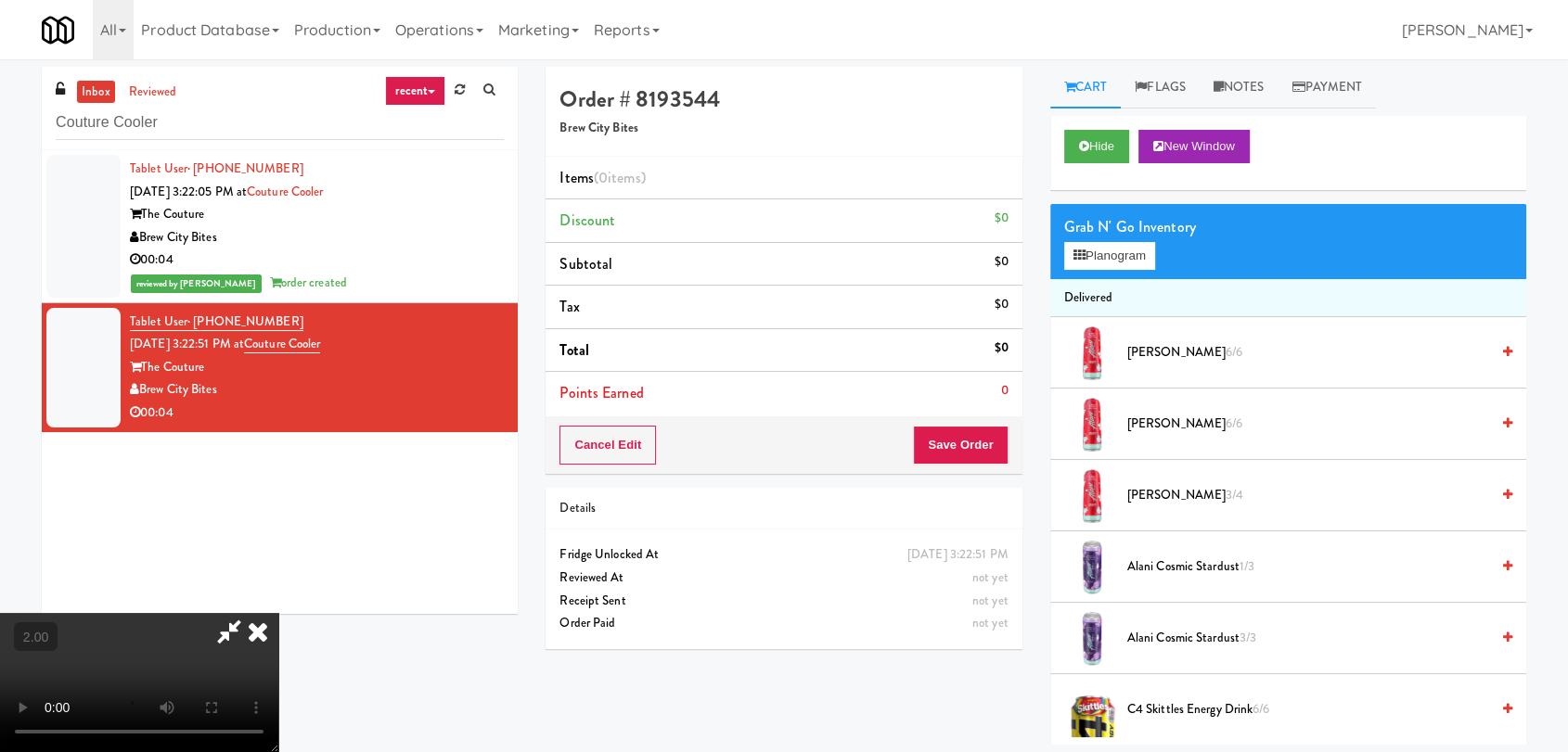
click at [278, 614] on video at bounding box center [138, 683] width 278 height 139
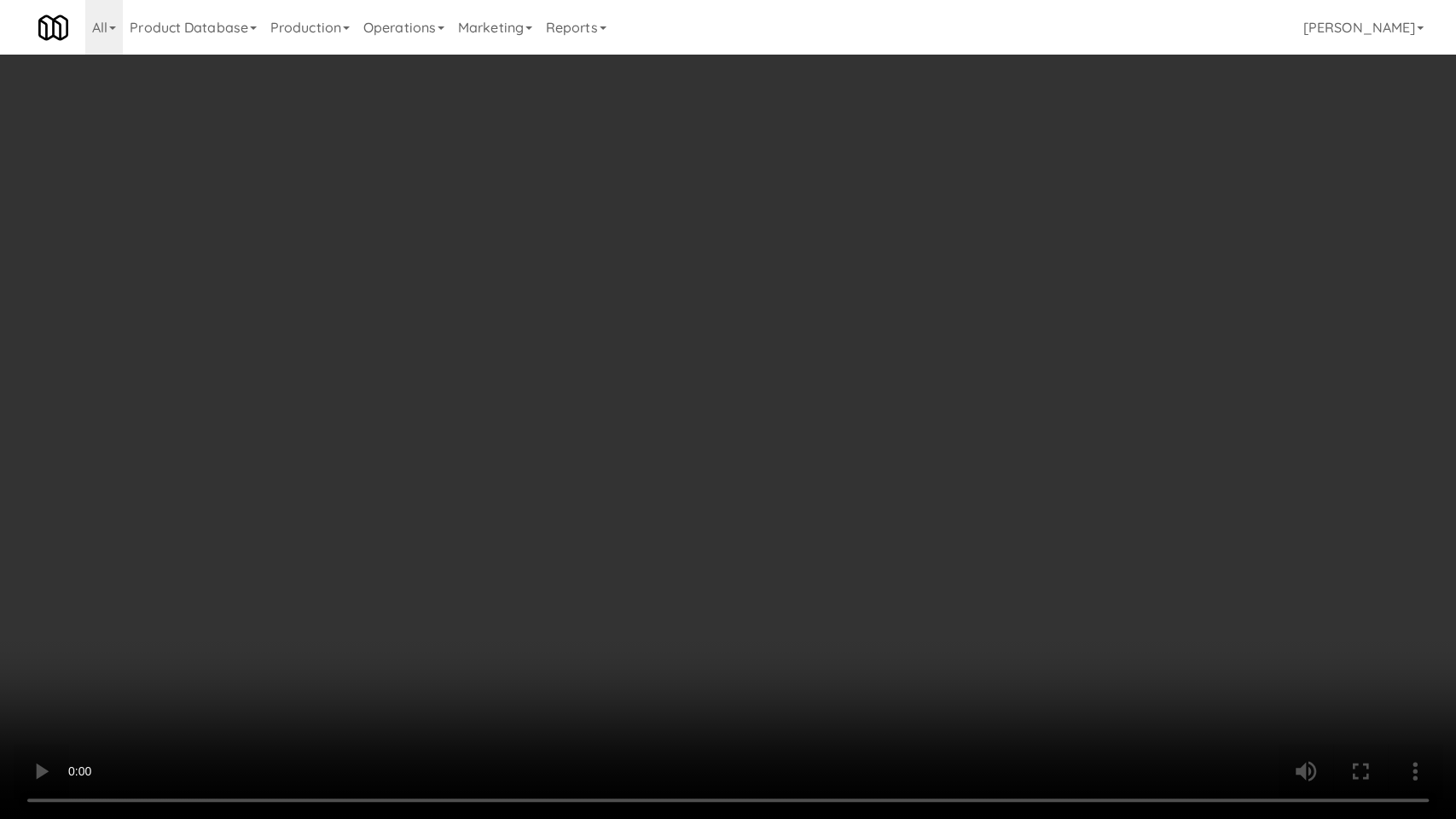
click at [270, 587] on video at bounding box center [728, 409] width 1456 height 819
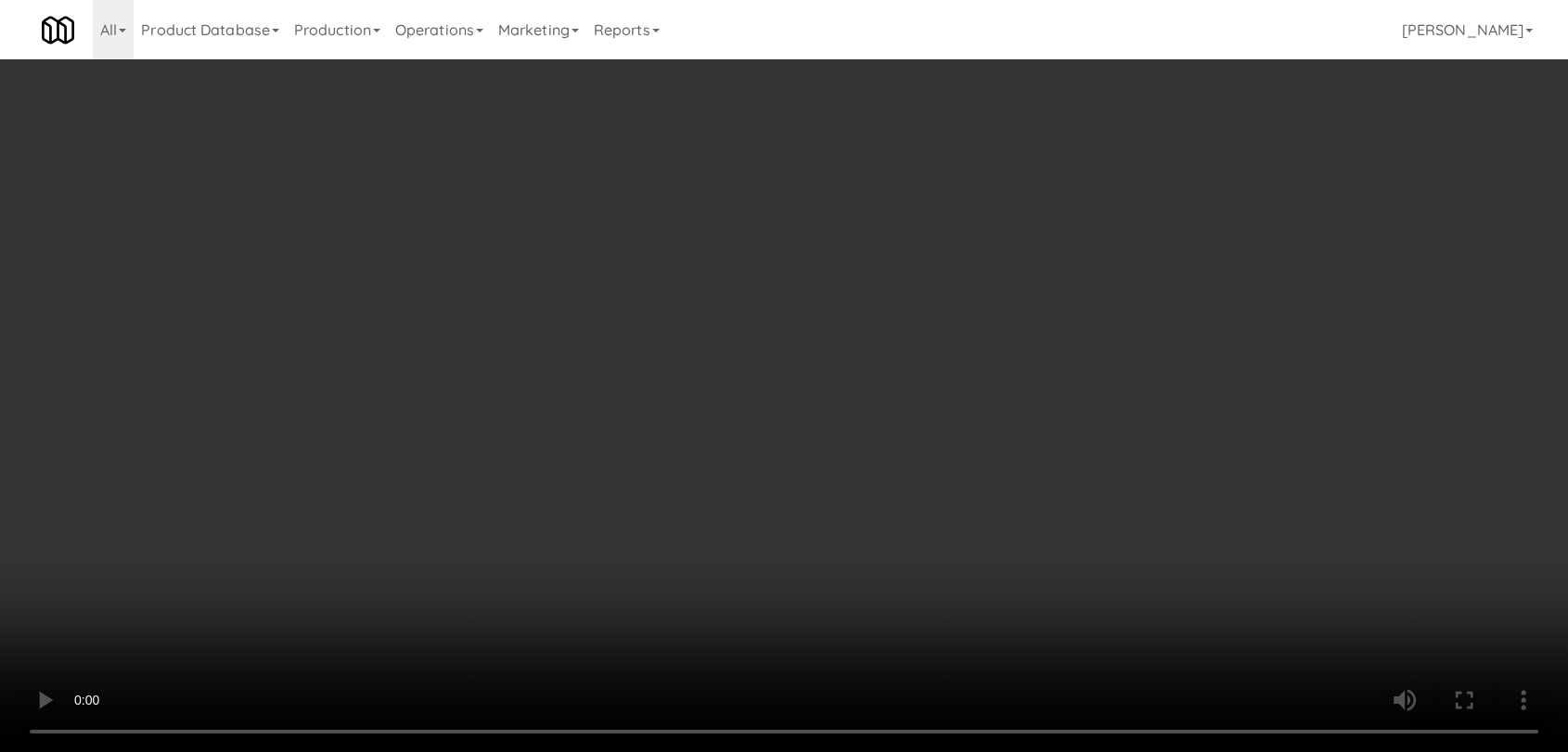
click at [1099, 149] on button "Hide" at bounding box center [1097, 146] width 65 height 33
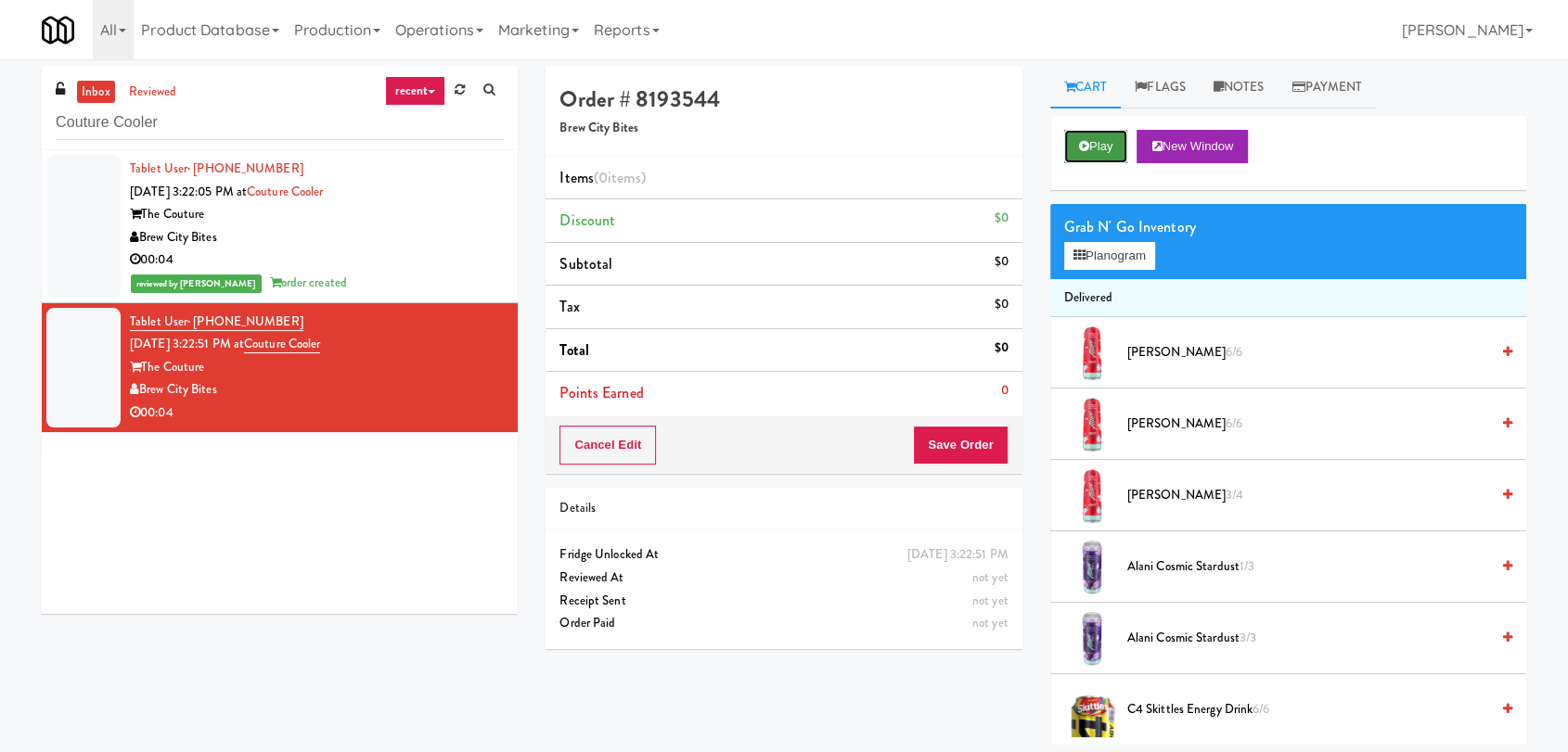
click at [1099, 149] on button "Play" at bounding box center [1096, 146] width 64 height 33
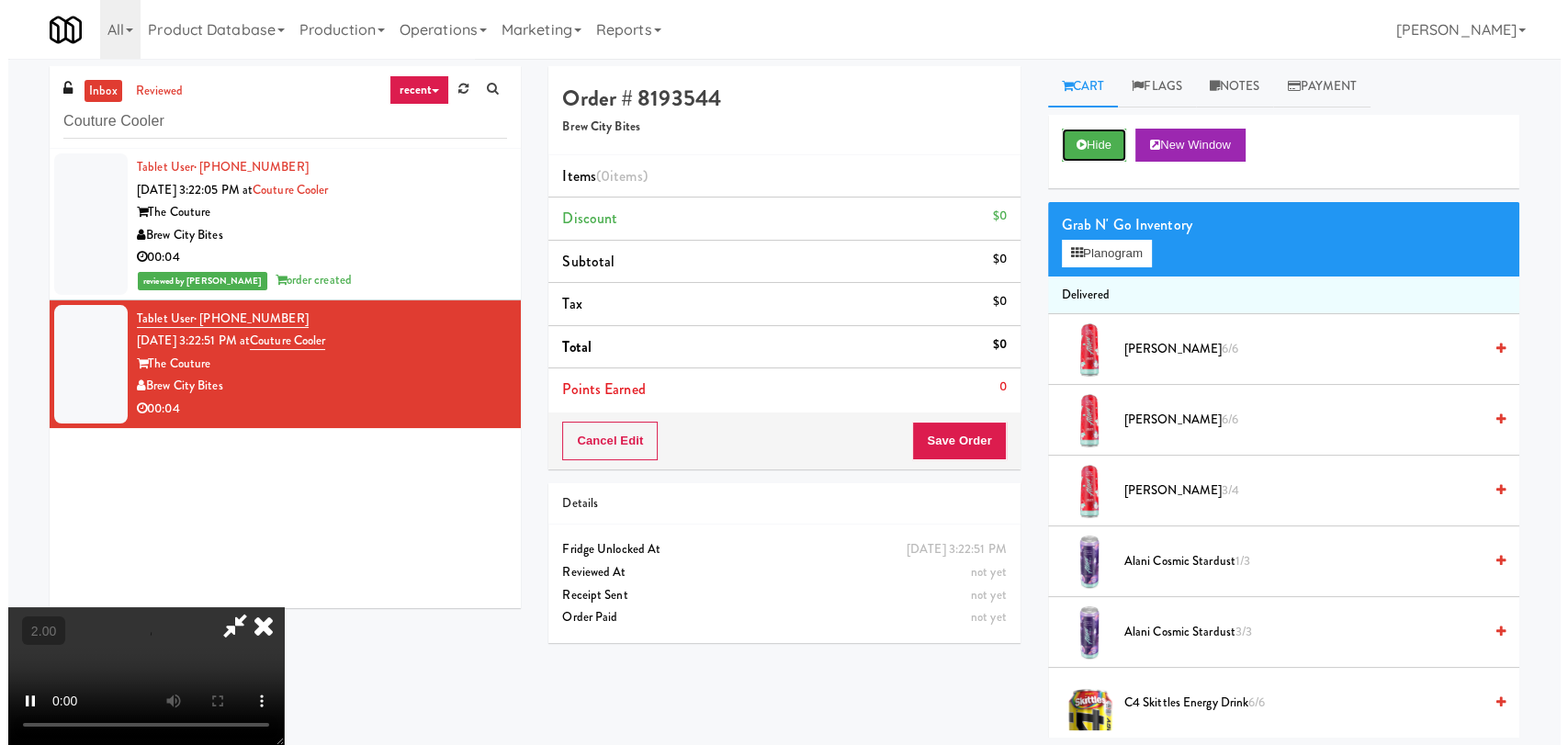
scroll to position [59, 0]
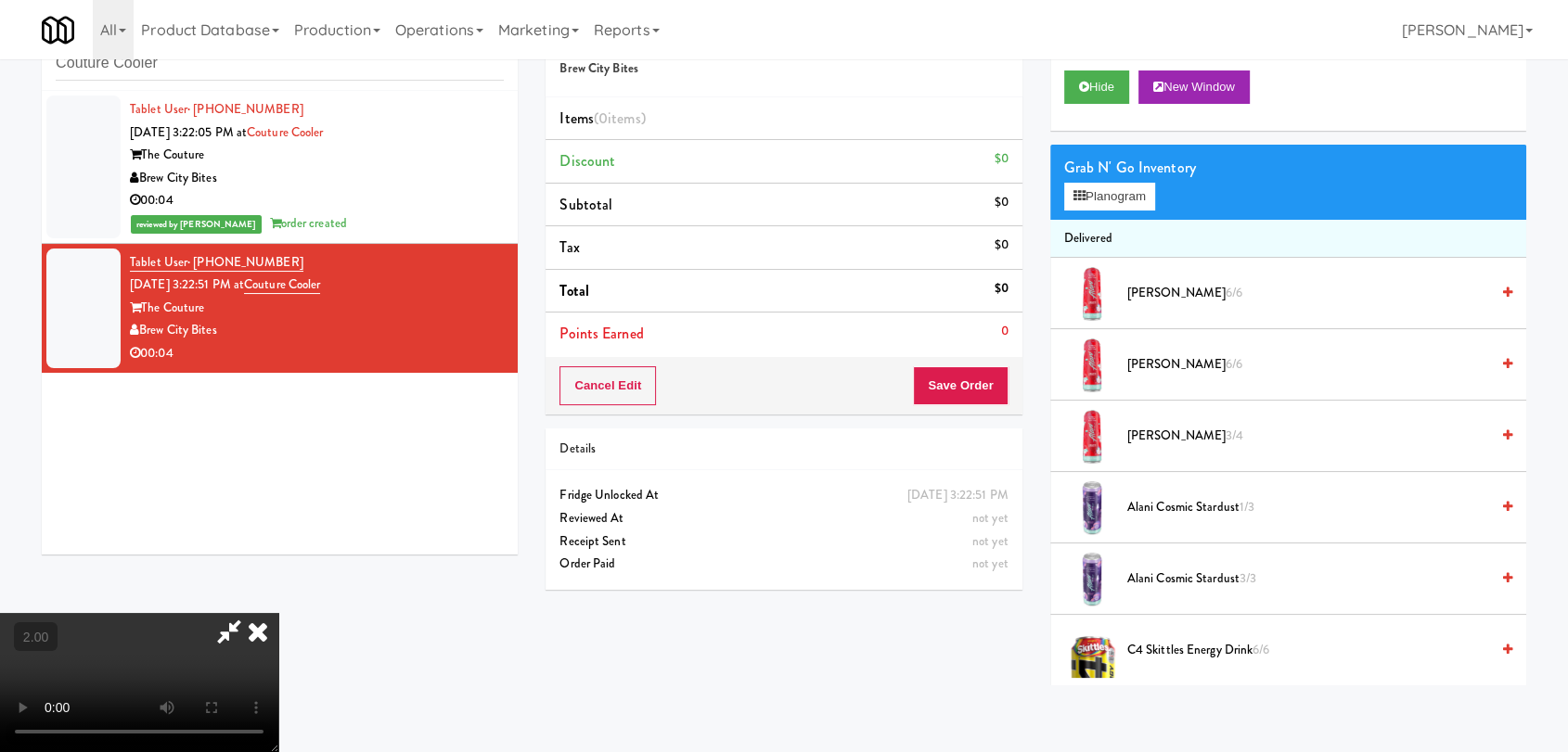
click at [209, 614] on video at bounding box center [138, 683] width 278 height 139
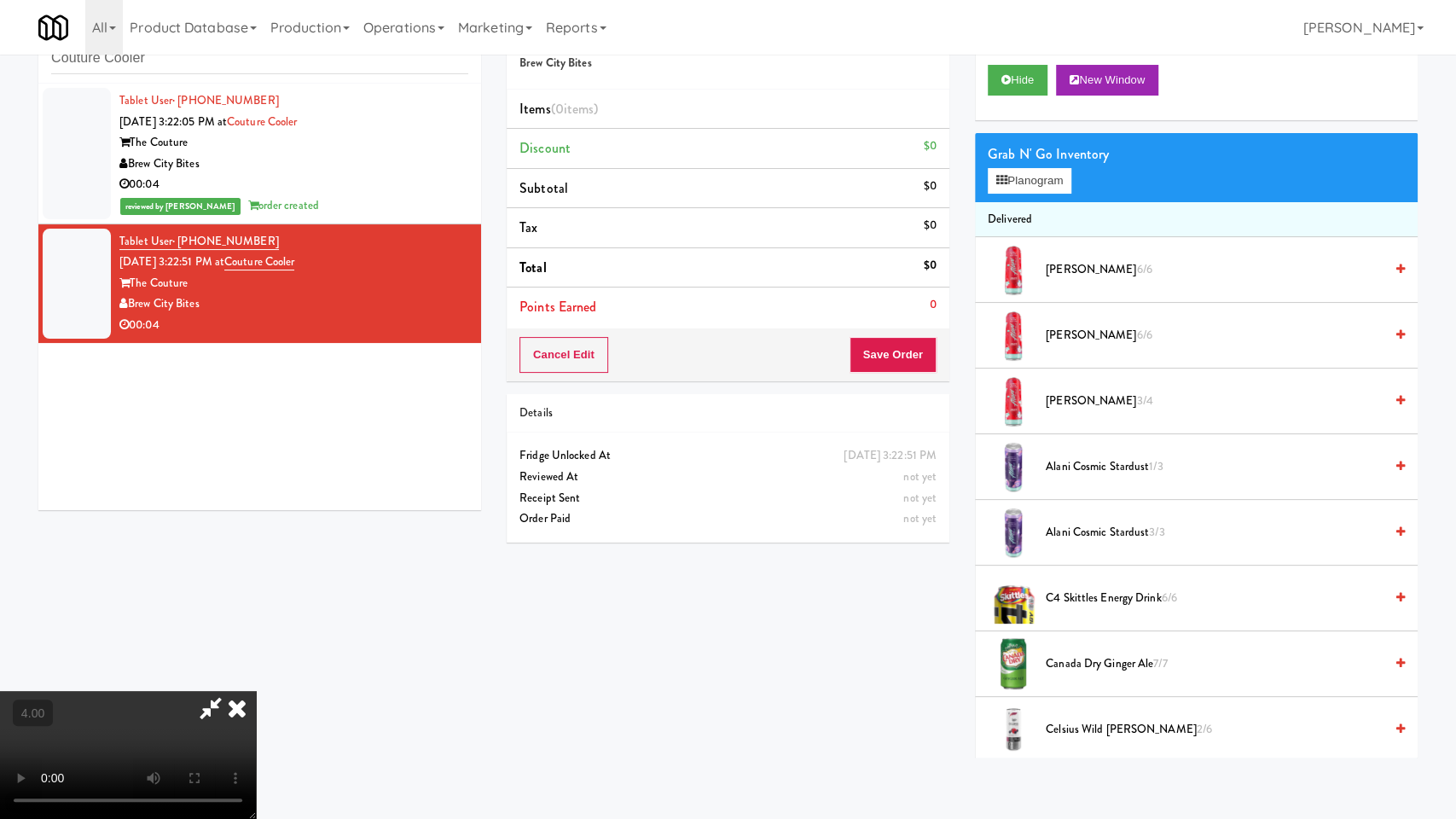
click at [255, 691] on video at bounding box center [127, 754] width 255 height 128
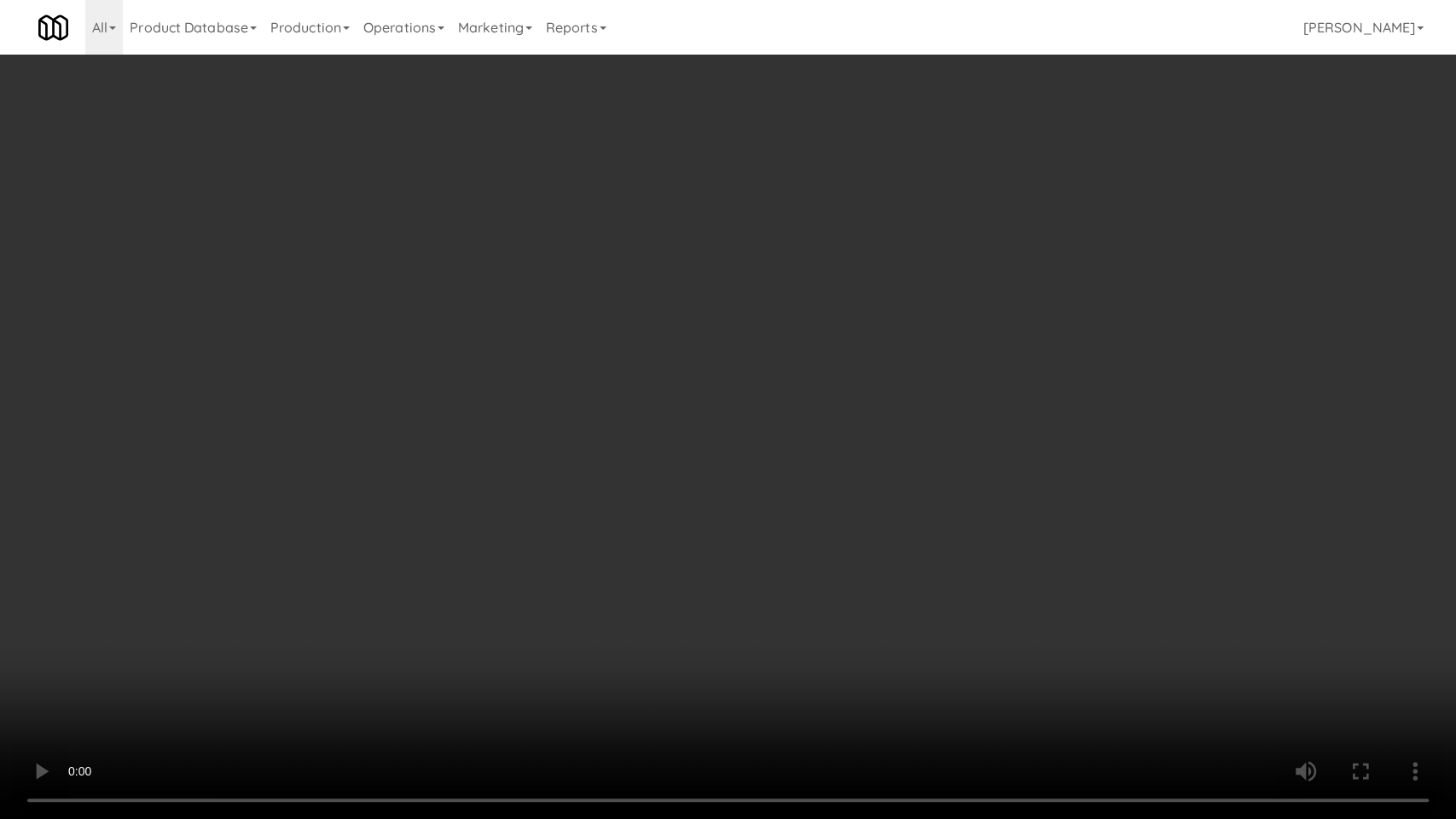
click at [455, 618] on video at bounding box center [728, 409] width 1456 height 819
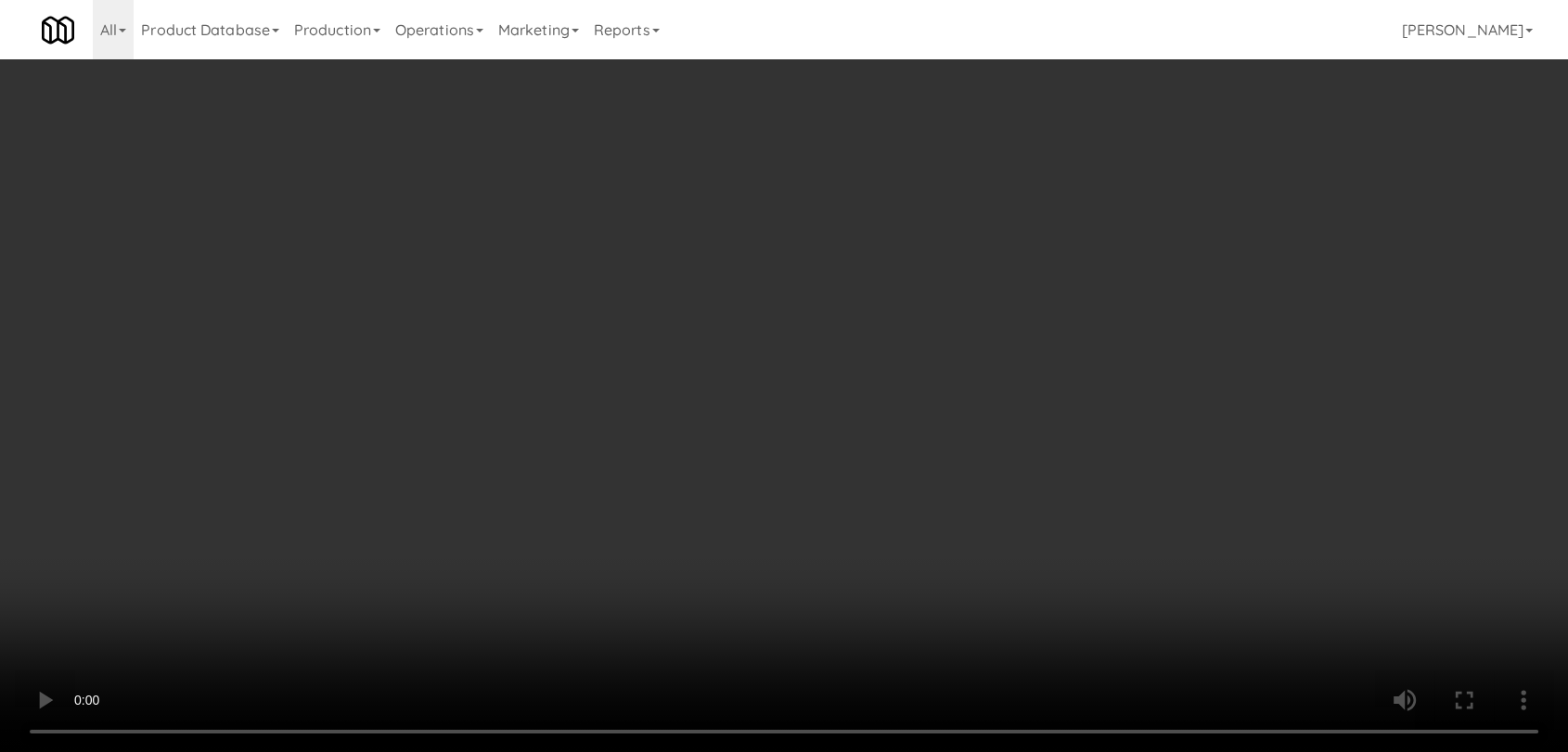
click at [1110, 193] on button "Planogram" at bounding box center [1110, 196] width 91 height 28
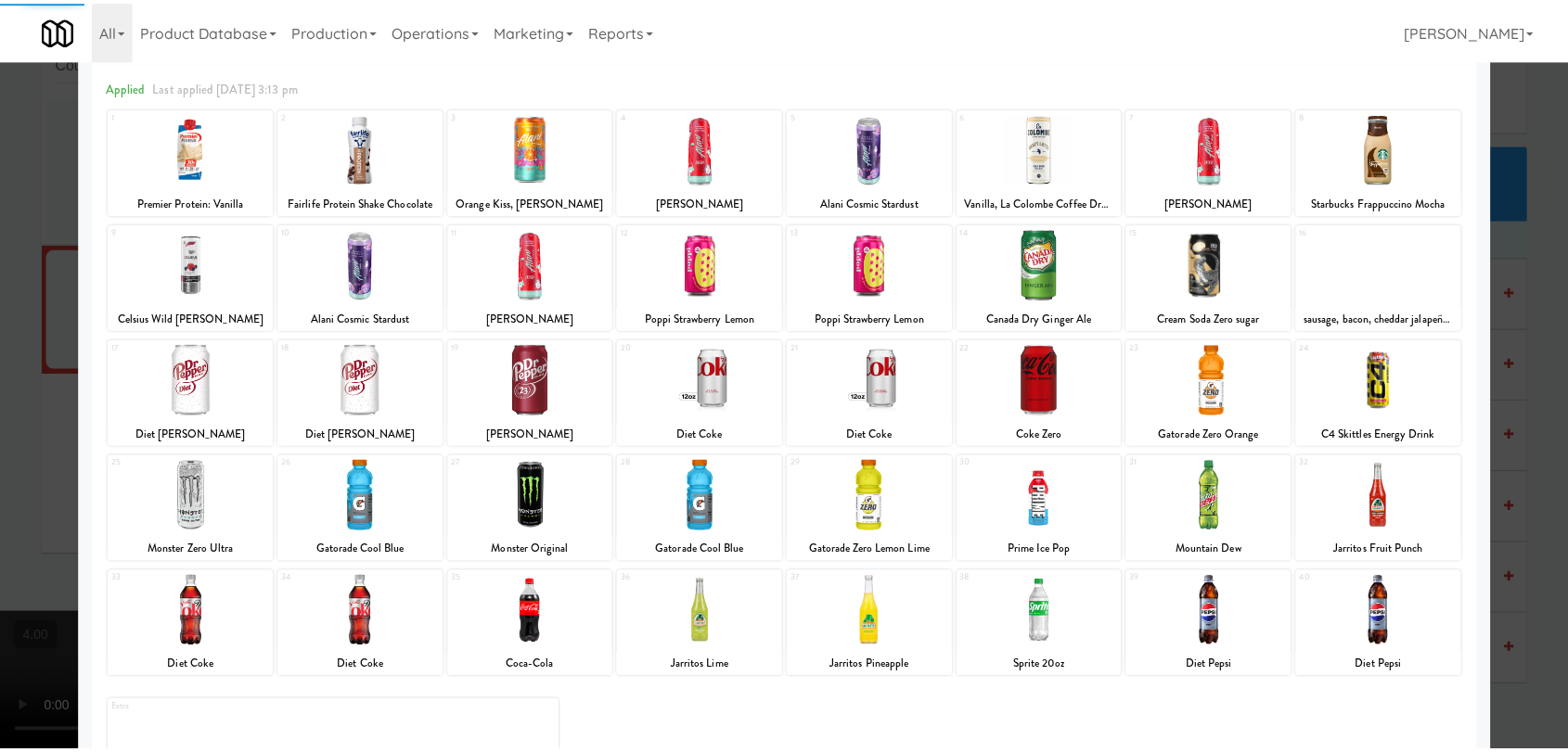
scroll to position [158, 0]
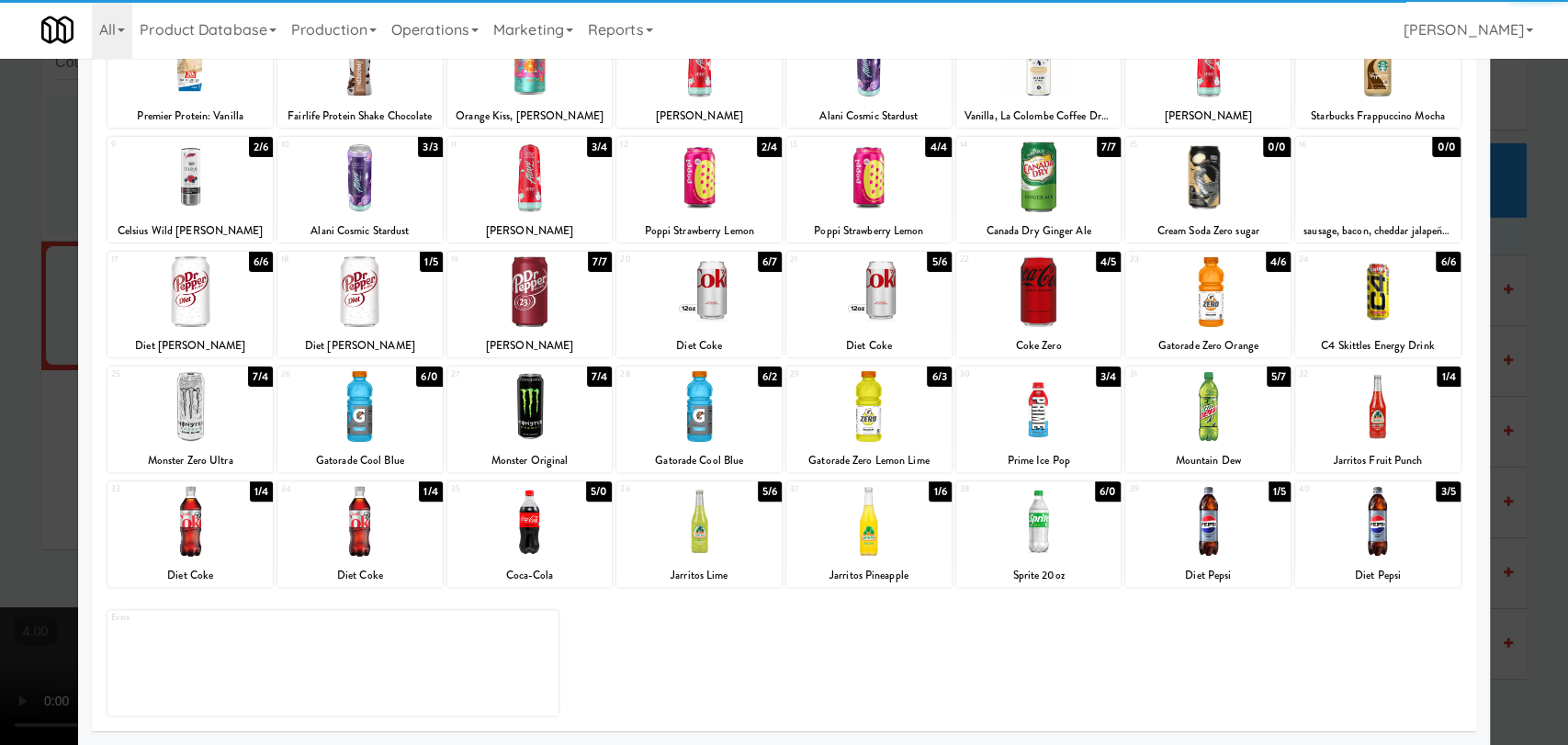
click at [1019, 543] on div at bounding box center [1038, 520] width 165 height 70
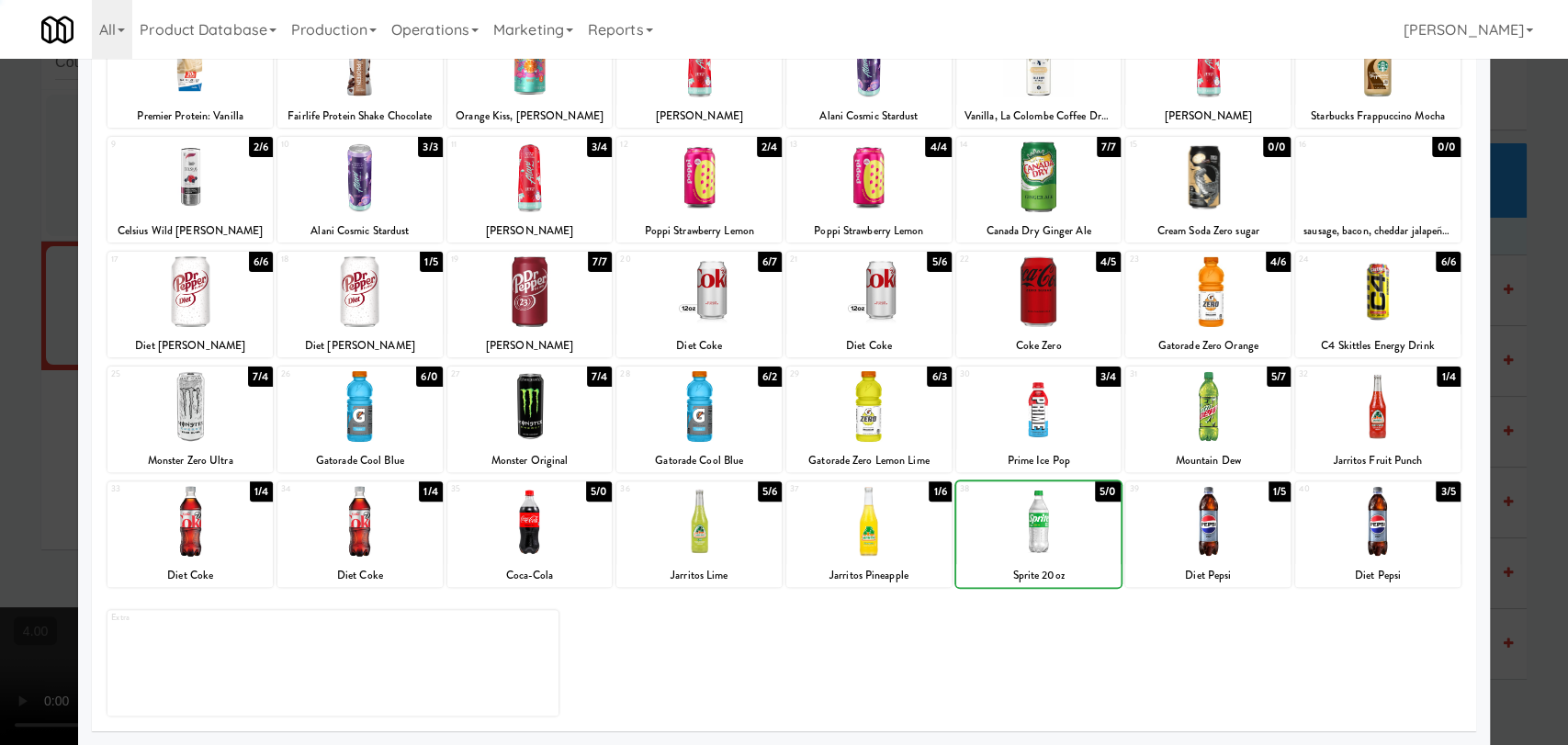
click at [0, 337] on div at bounding box center [784, 372] width 1568 height 745
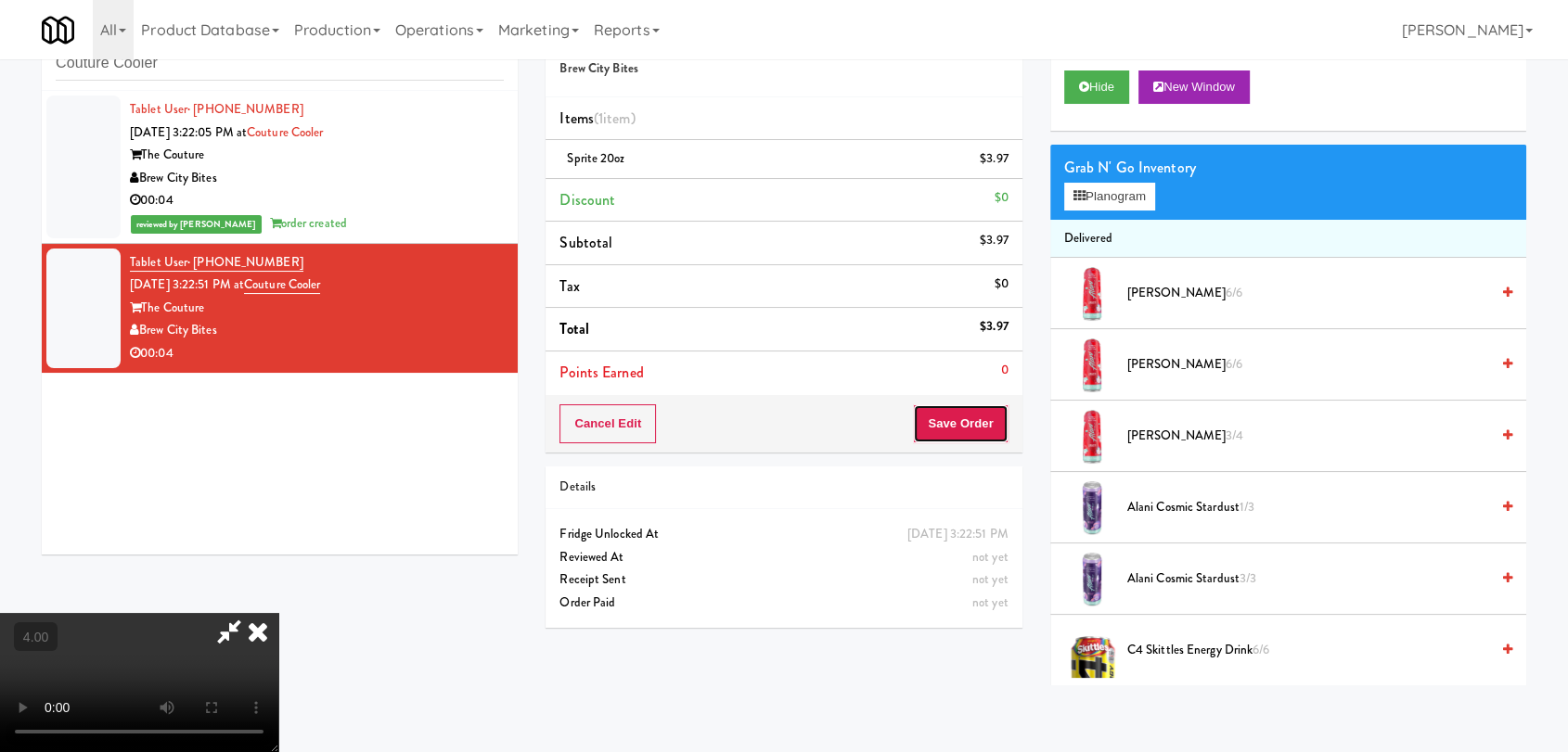
click at [948, 434] on button "Save Order" at bounding box center [960, 423] width 95 height 39
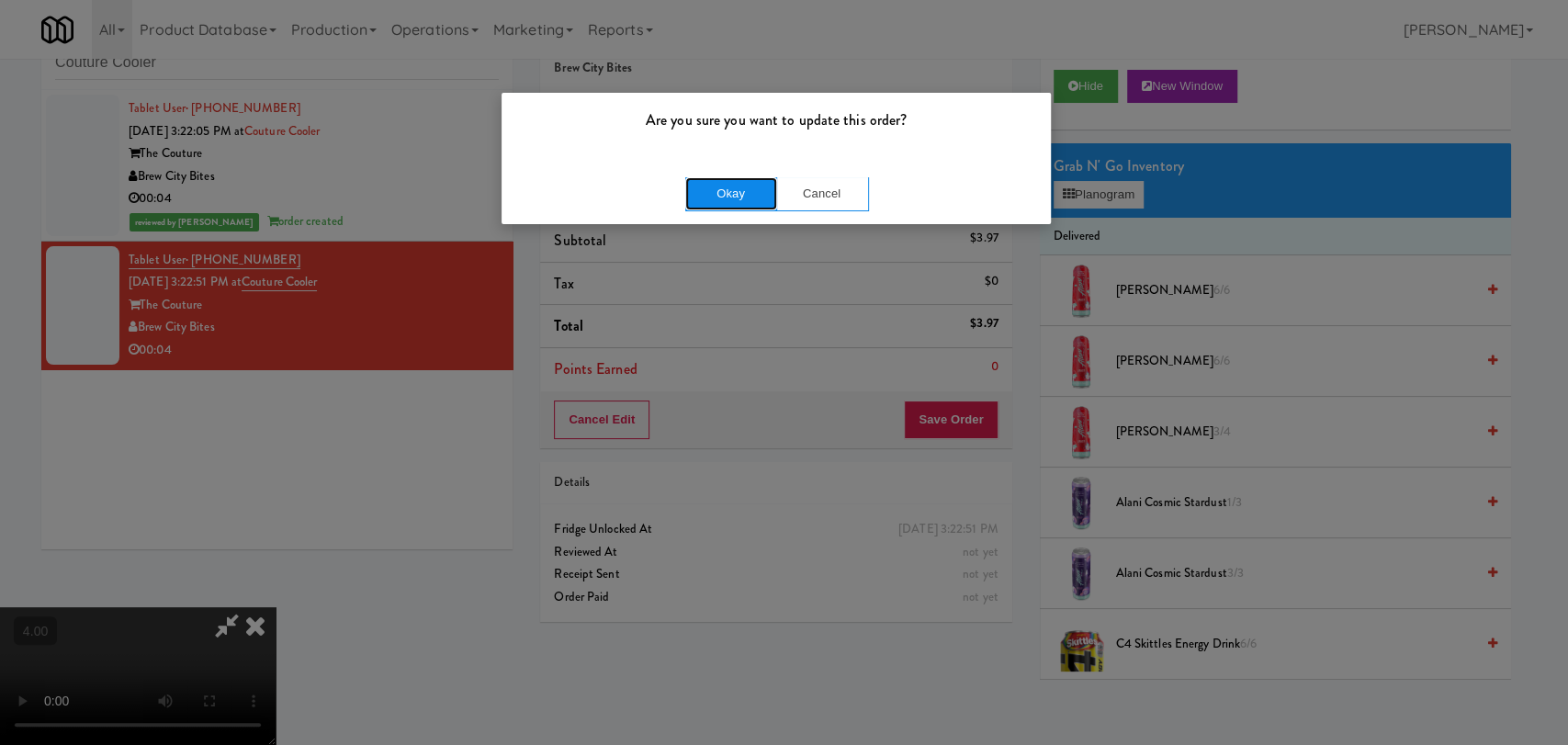
click at [736, 183] on button "Okay" at bounding box center [731, 194] width 92 height 33
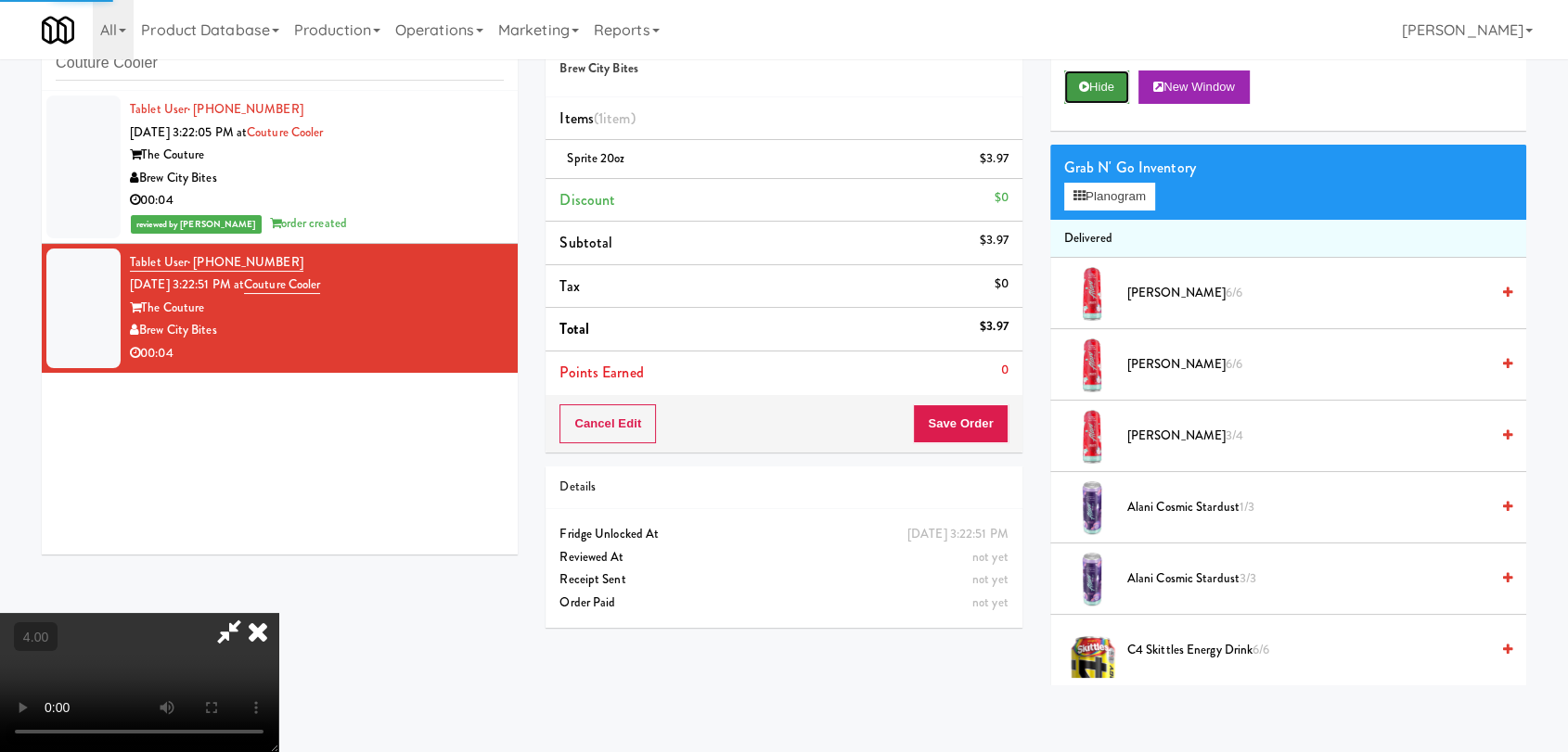
click at [1089, 83] on button "Hide" at bounding box center [1097, 86] width 65 height 33
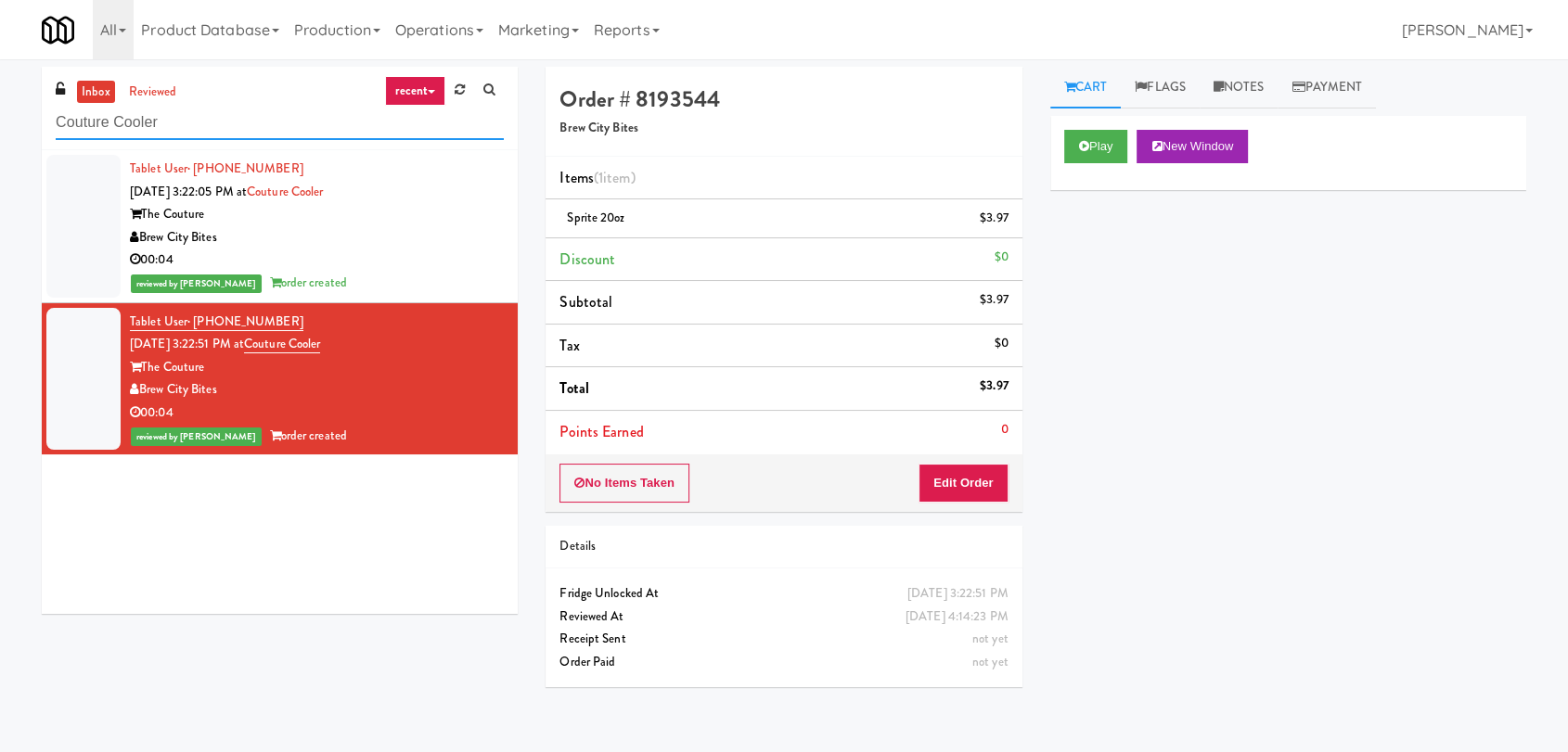
paste input "The Legacy at [GEOGRAPHIC_DATA] Ambient"
drag, startPoint x: 170, startPoint y: 132, endPoint x: 10, endPoint y: 108, distance: 161.8
click at [10, 108] on div "inbox reviewed recent all unclear take inventory issue suspicious failed recent…" at bounding box center [784, 405] width 1568 height 678
type input "The Legacy at [GEOGRAPHIC_DATA] Ambient"
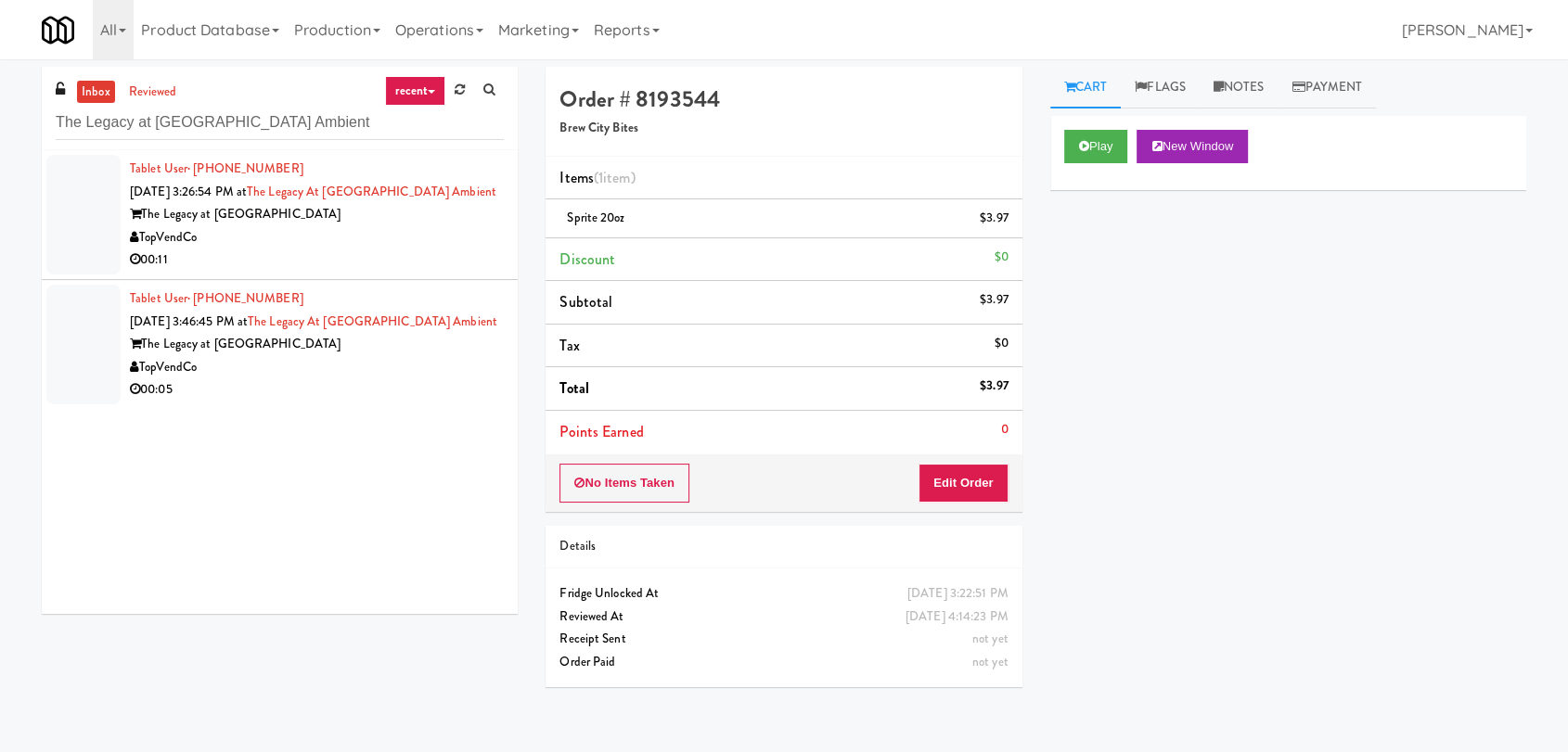
click at [466, 258] on div "00:11" at bounding box center [317, 260] width 374 height 23
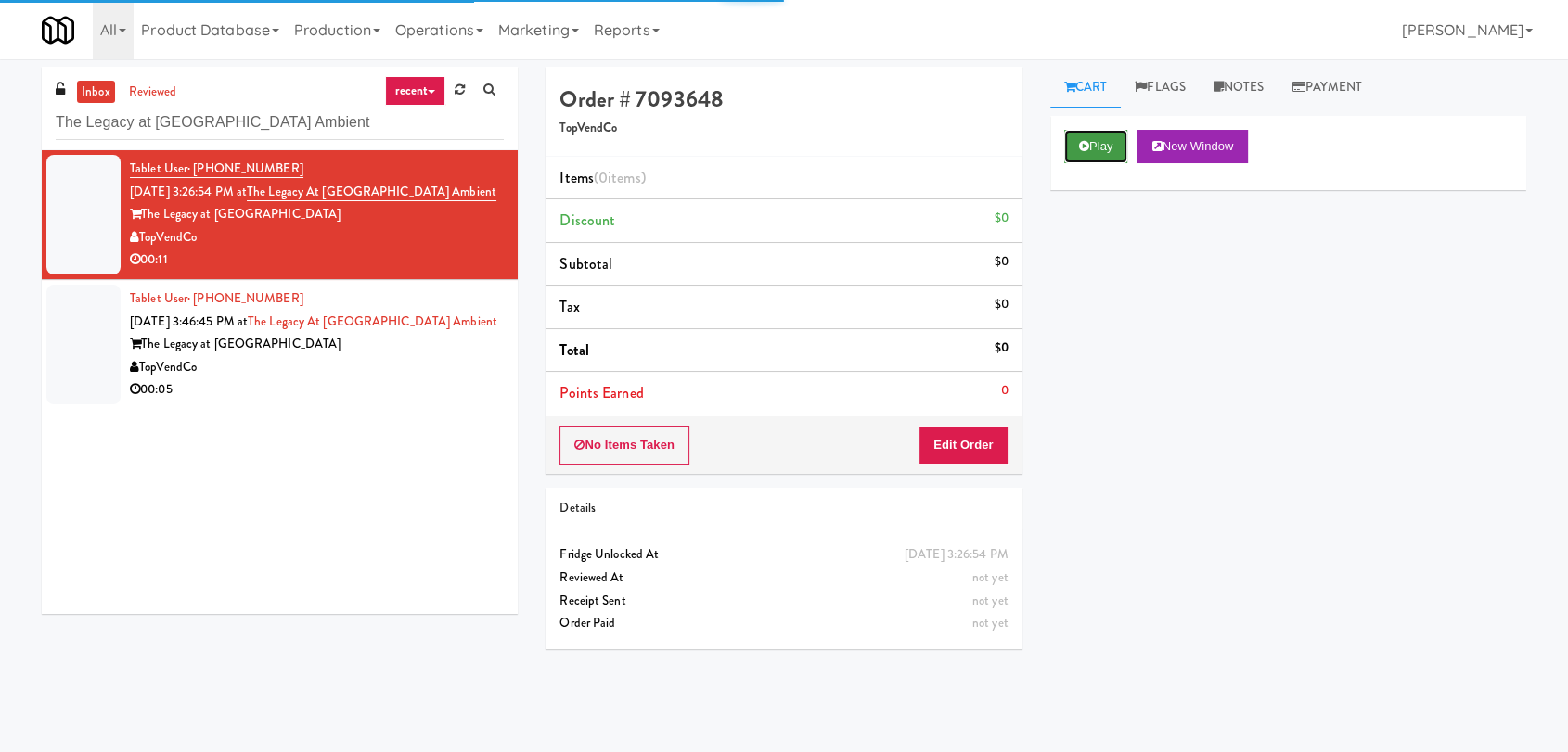
click at [1100, 146] on button "Play" at bounding box center [1096, 146] width 64 height 33
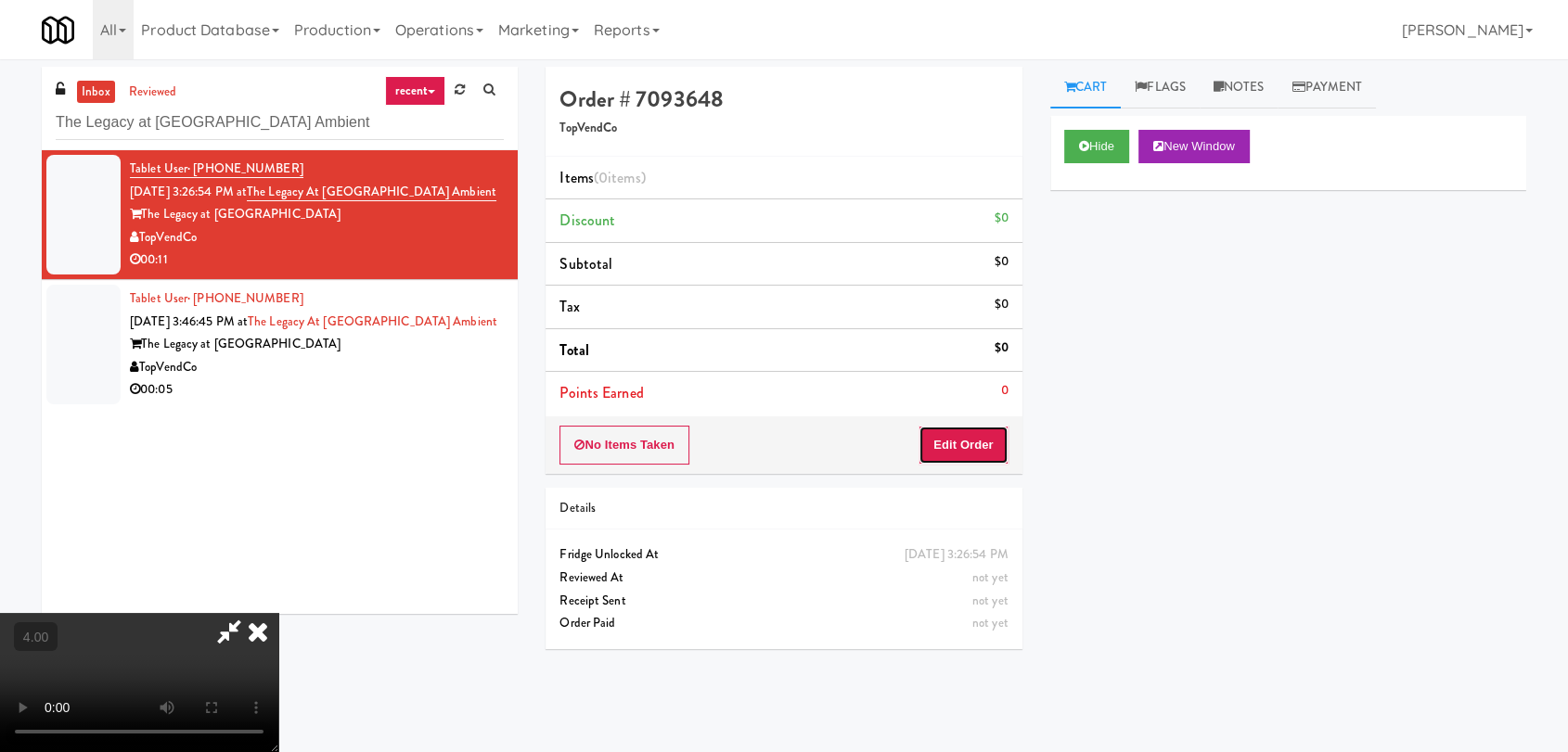
click at [980, 426] on button "Edit Order" at bounding box center [963, 445] width 90 height 39
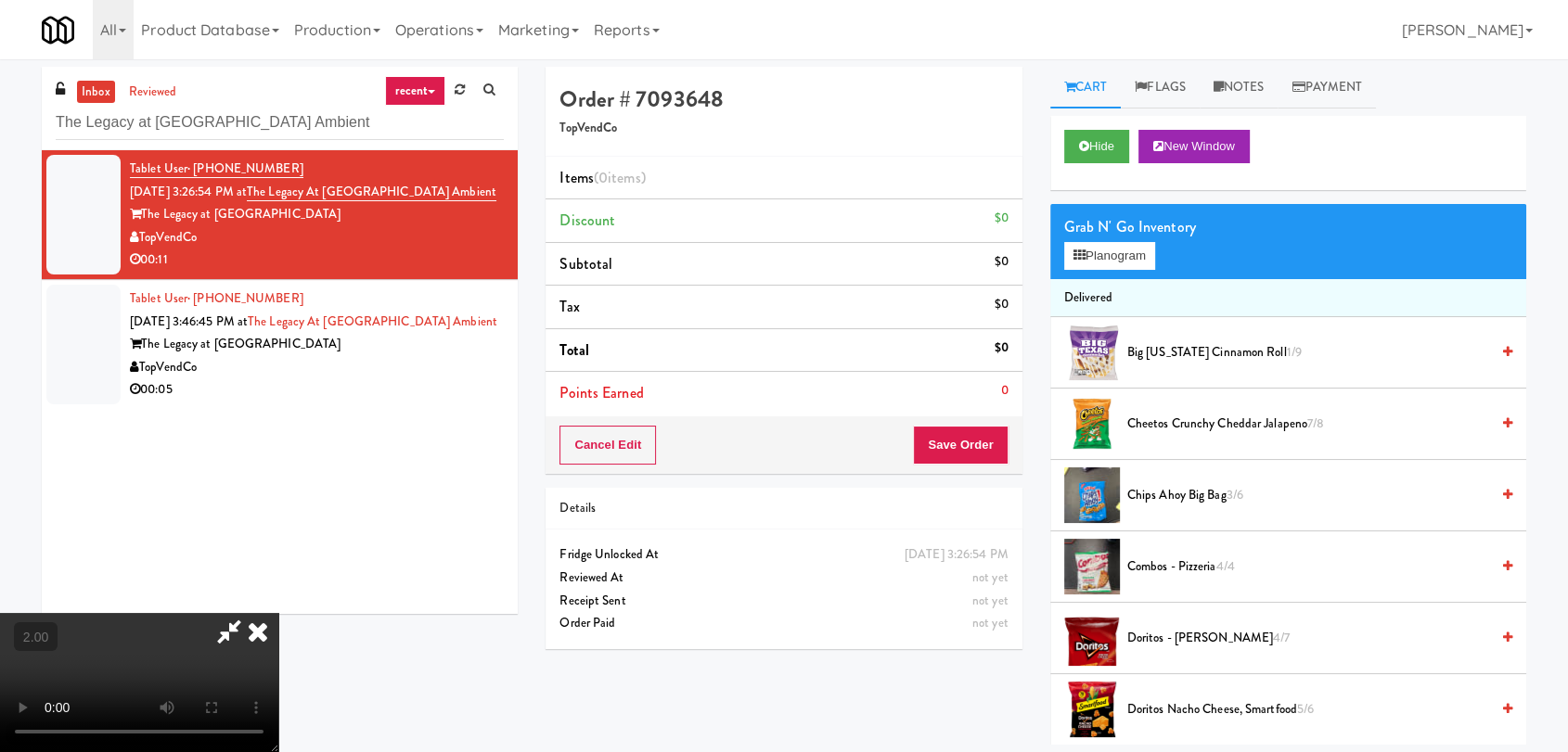
click at [278, 614] on video at bounding box center [138, 683] width 278 height 139
click at [1073, 237] on div "Grab N' Go Inventory" at bounding box center [1288, 227] width 448 height 28
click at [1083, 238] on div "Grab N' Go Inventory" at bounding box center [1288, 227] width 448 height 28
click at [1130, 260] on button "Planogram" at bounding box center [1110, 255] width 91 height 28
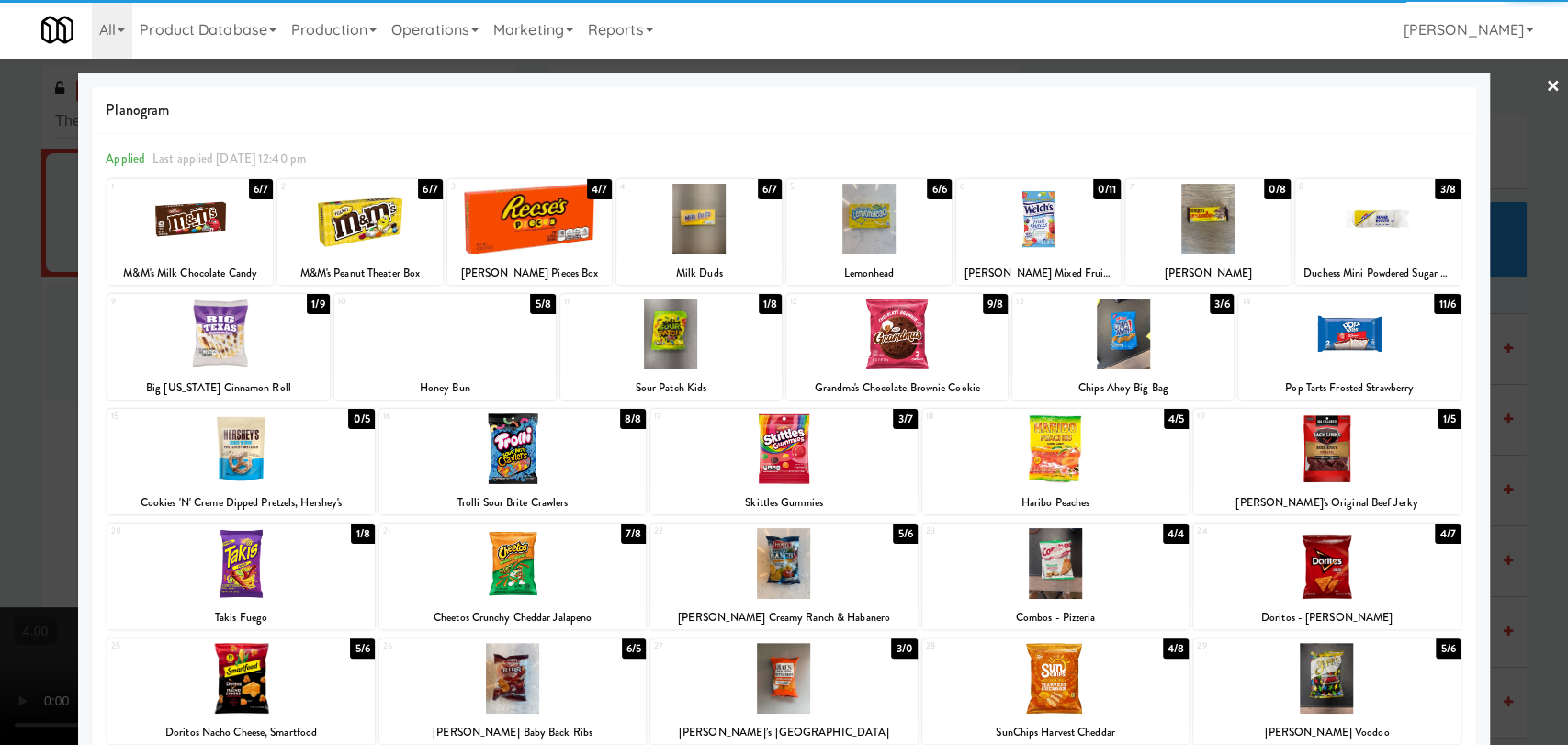
click at [674, 223] on div at bounding box center [699, 219] width 165 height 70
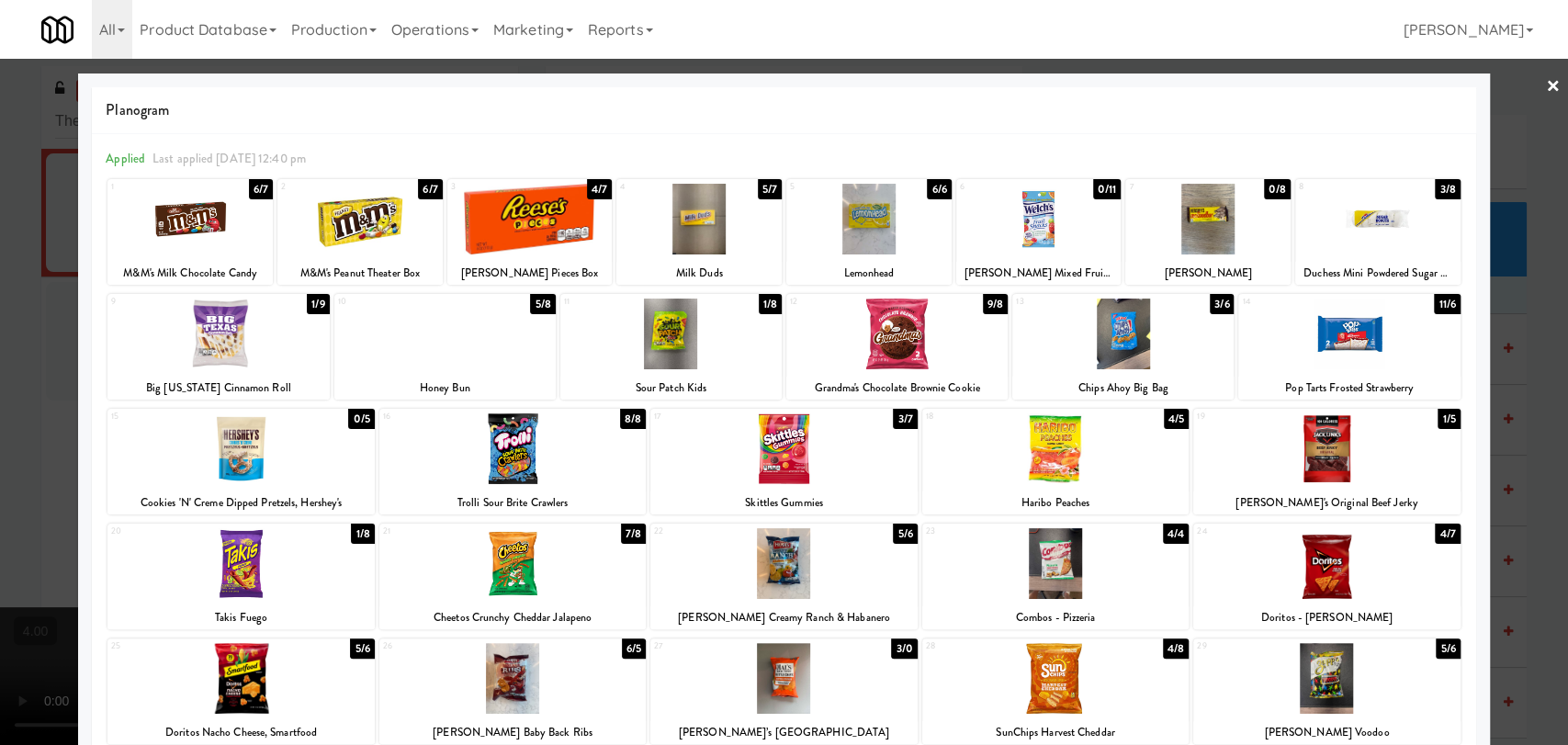
click at [0, 278] on div at bounding box center [784, 372] width 1568 height 745
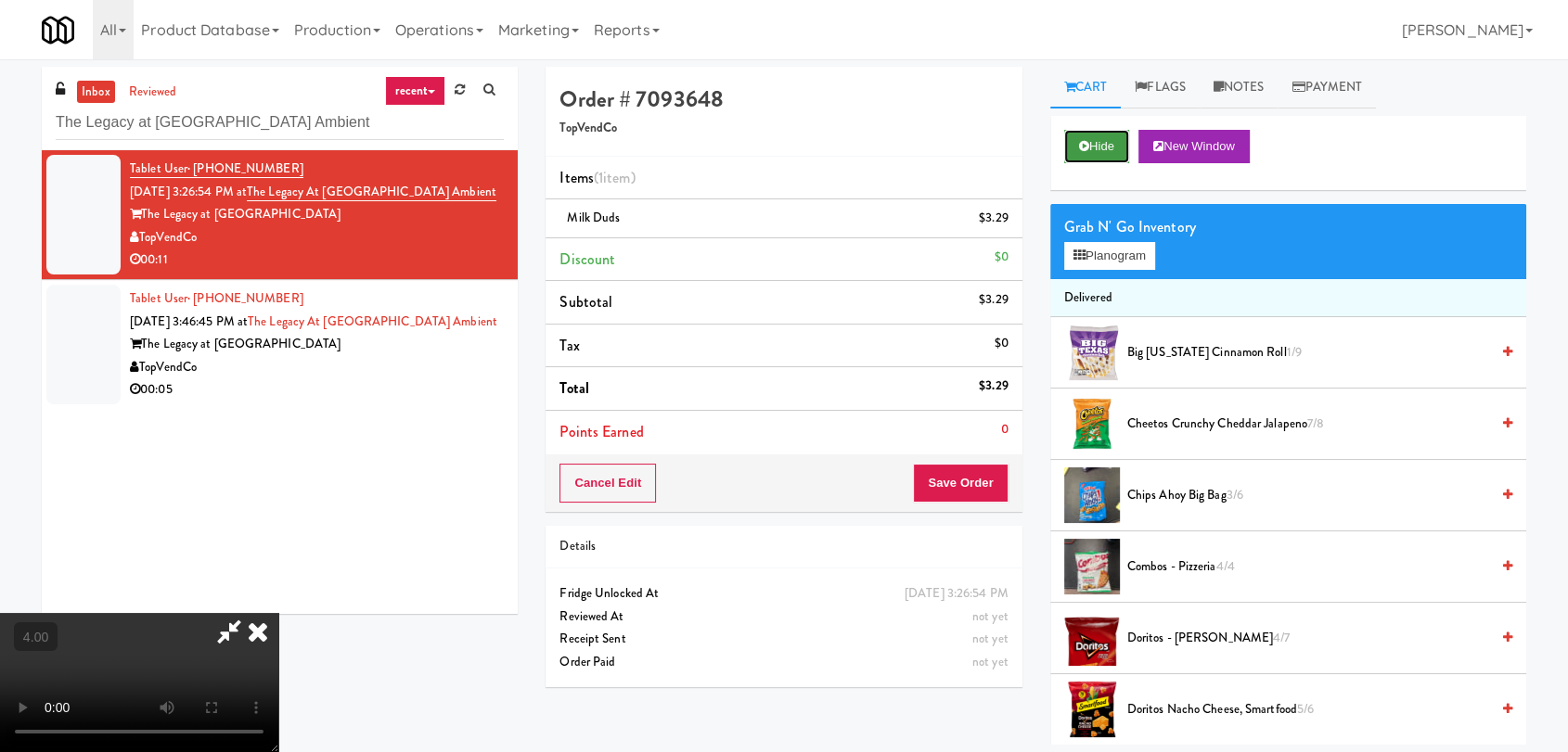
click at [1113, 141] on button "Hide" at bounding box center [1097, 146] width 65 height 33
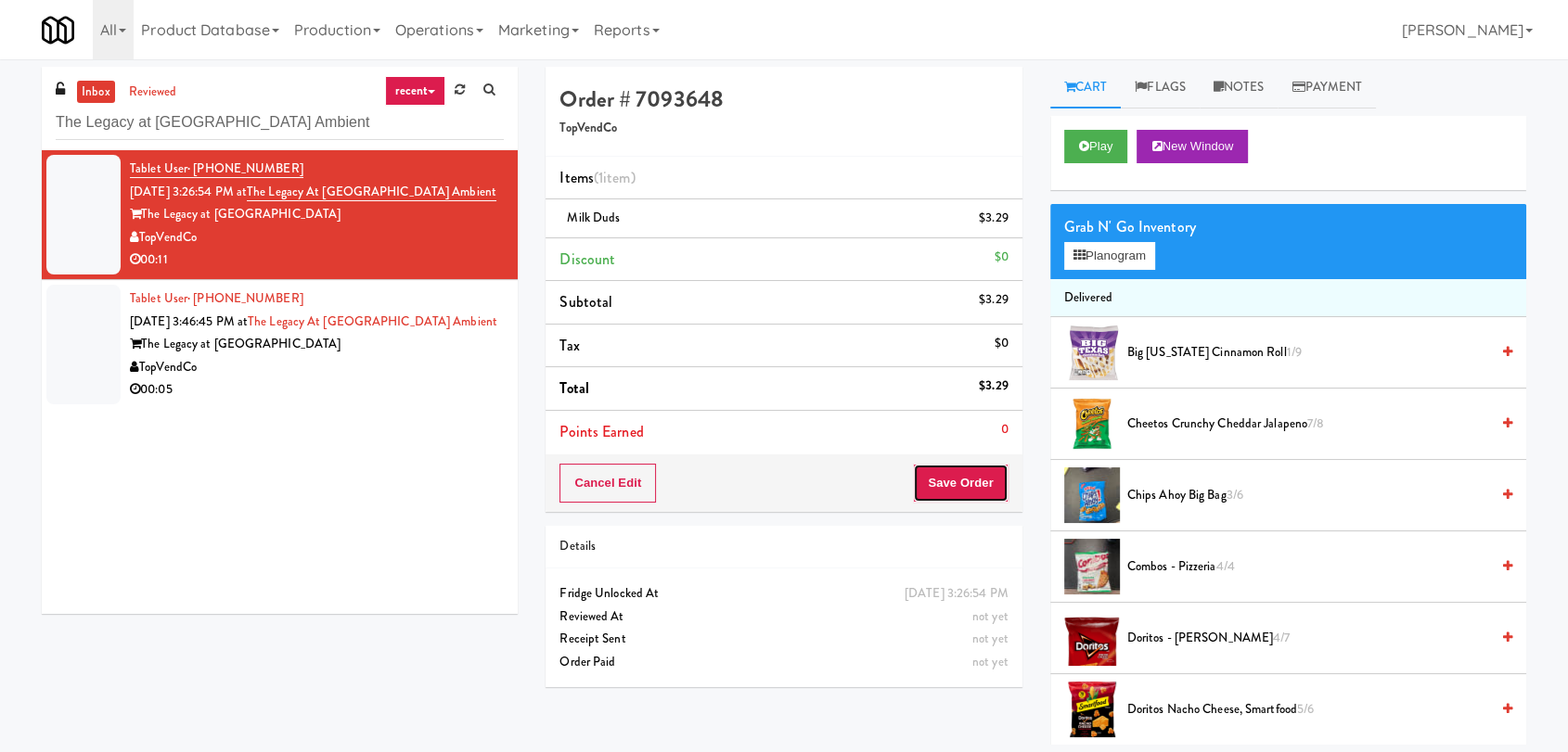
click at [987, 476] on button "Save Order" at bounding box center [960, 483] width 95 height 39
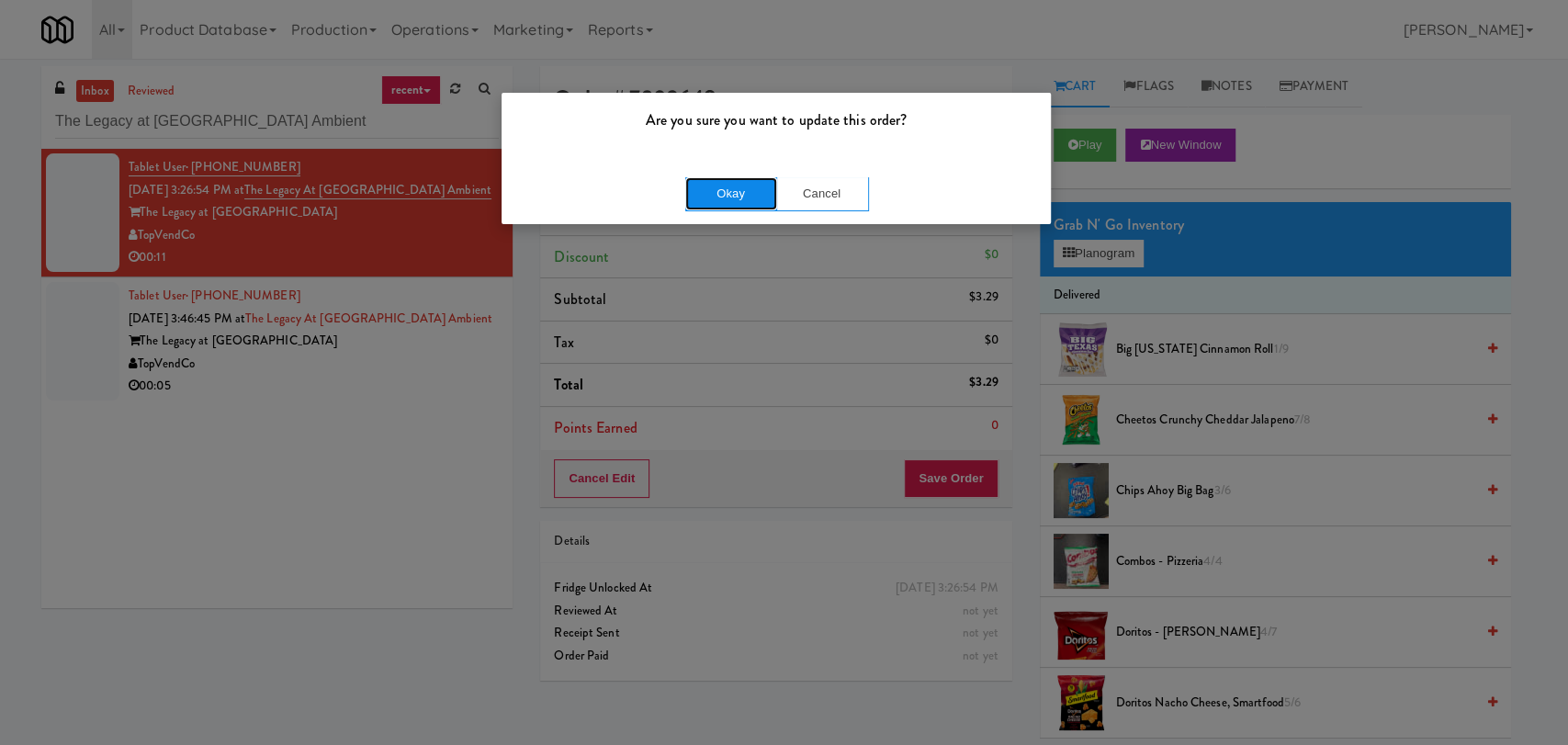
click at [757, 200] on button "Okay" at bounding box center [731, 194] width 92 height 33
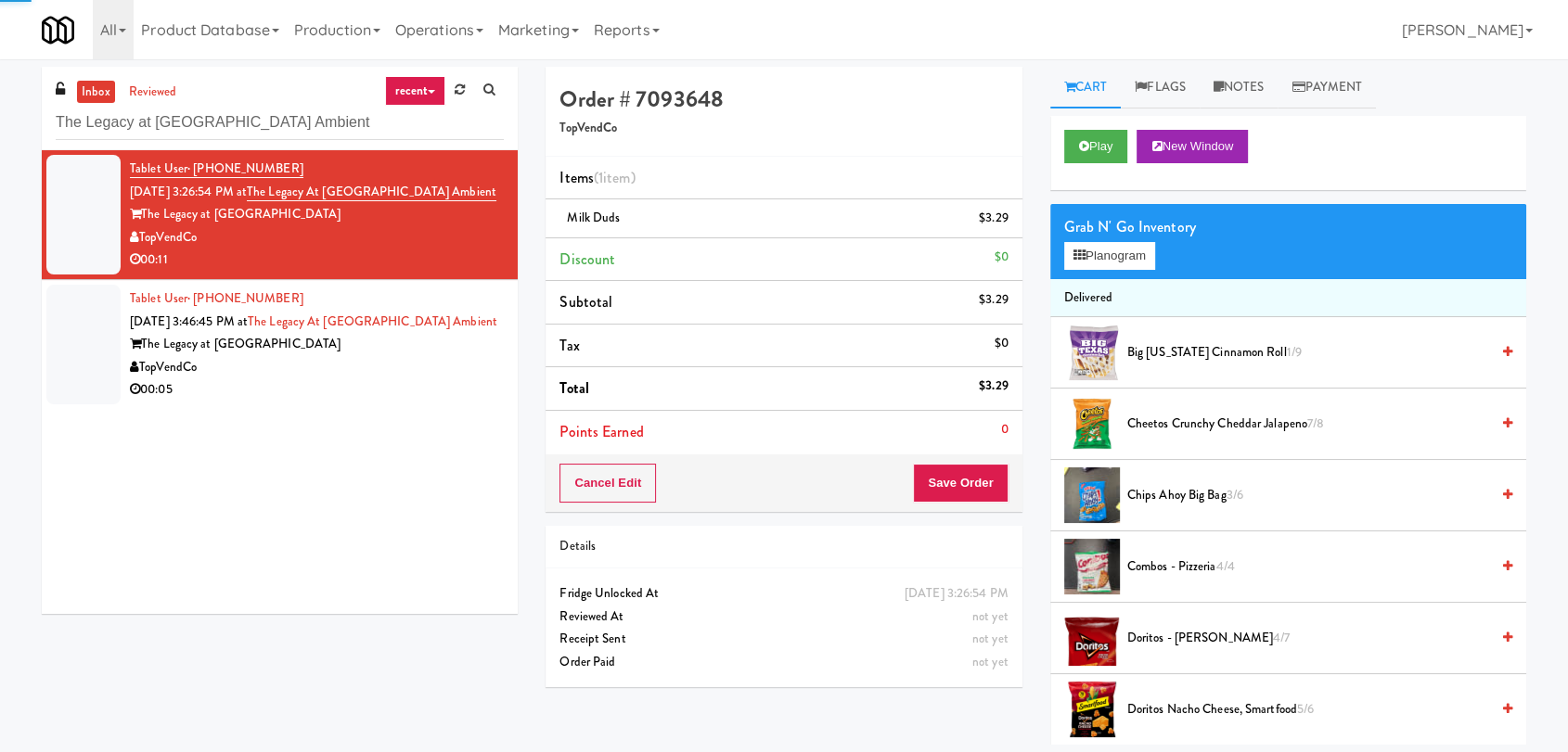
click at [455, 368] on div "TopVendCo" at bounding box center [317, 368] width 374 height 23
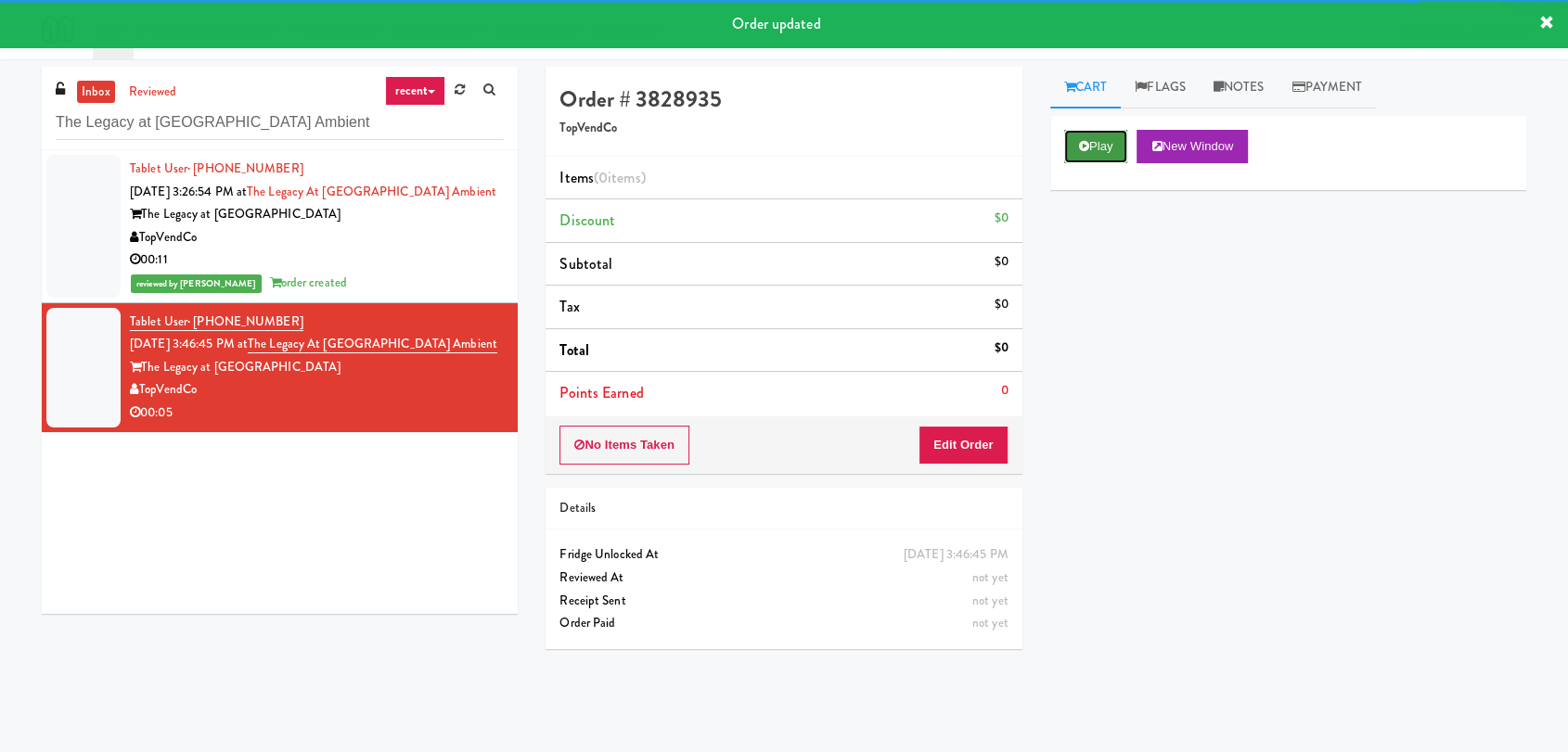
click at [1094, 139] on button "Play" at bounding box center [1096, 146] width 64 height 33
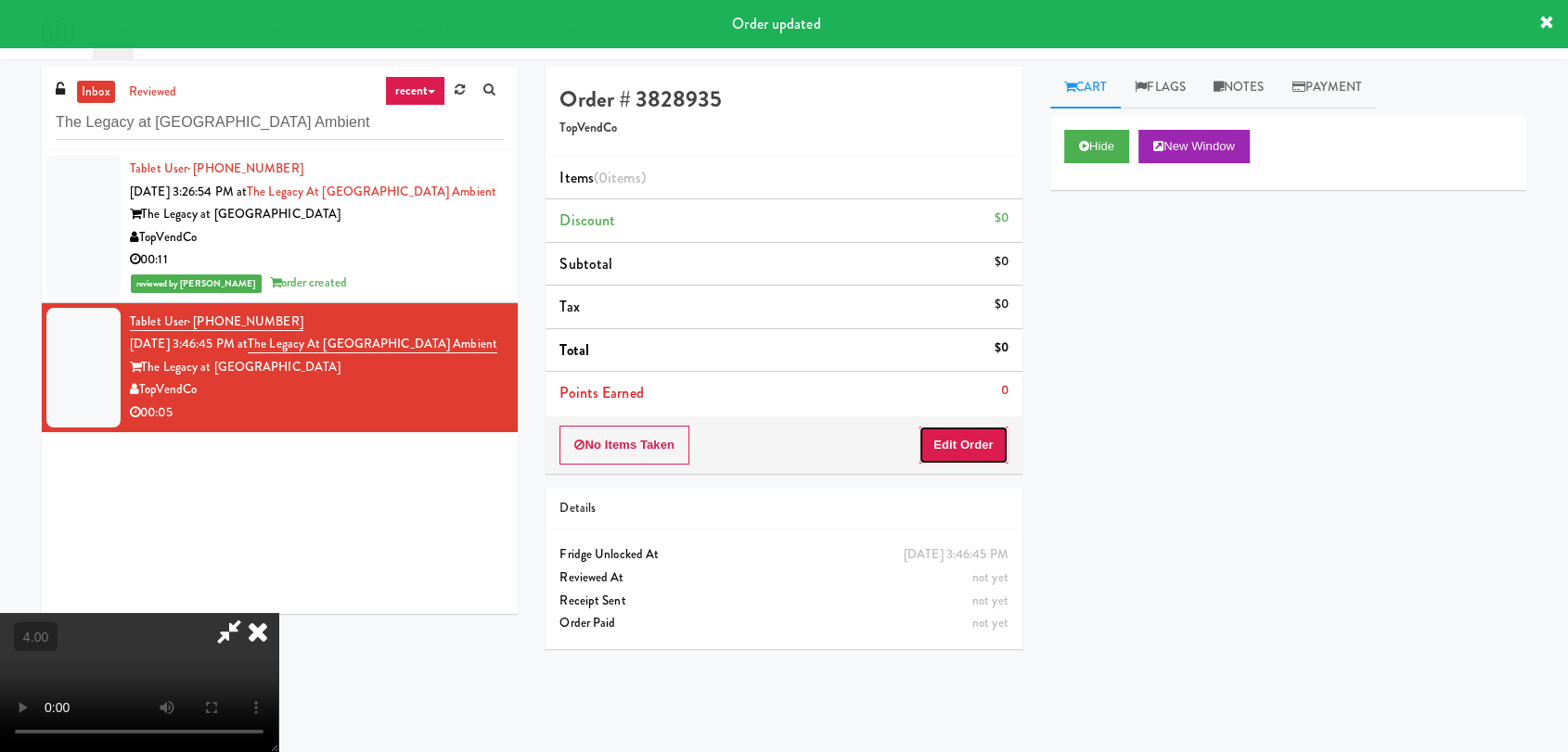
click at [980, 451] on button "Edit Order" at bounding box center [963, 445] width 90 height 39
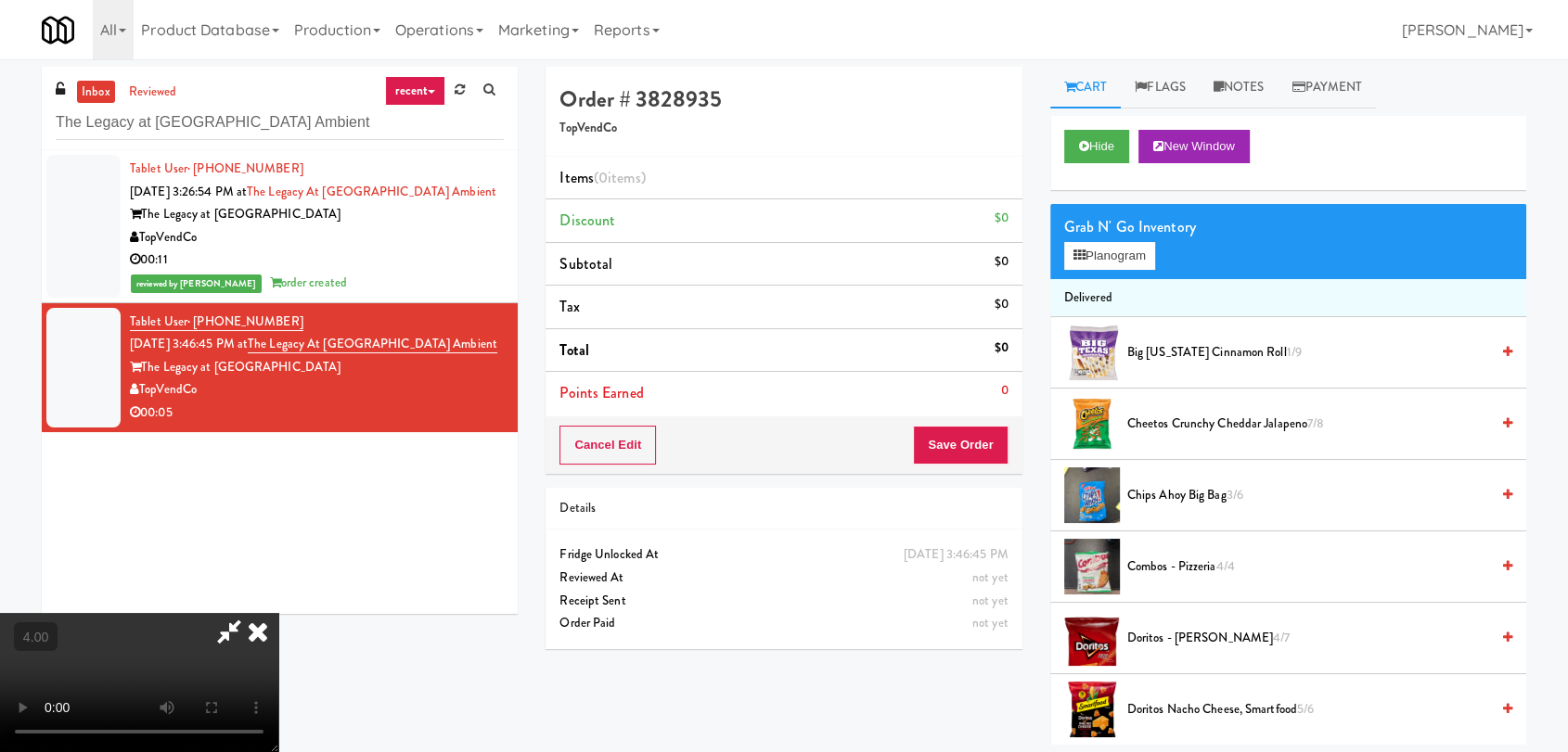
click at [278, 614] on video at bounding box center [138, 683] width 278 height 139
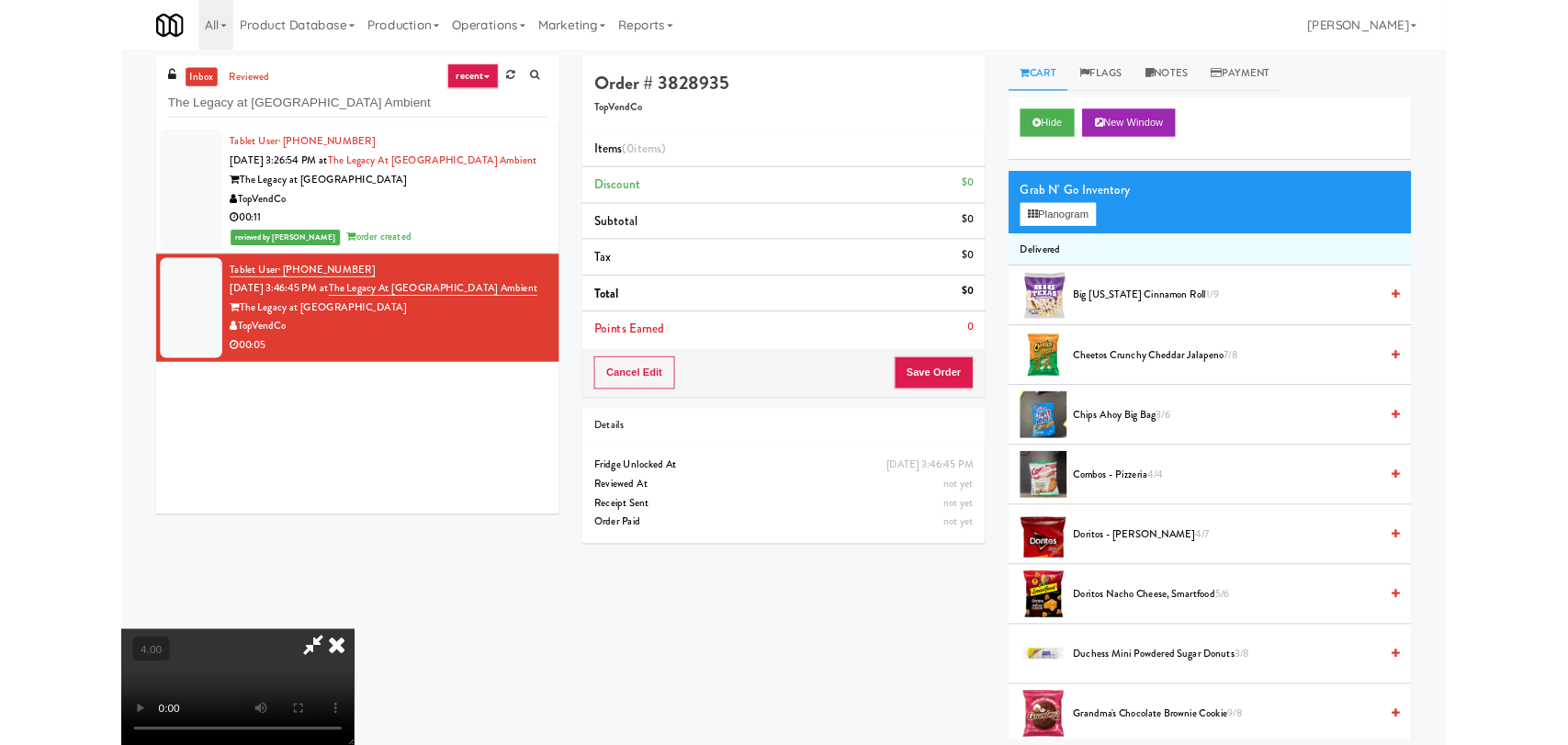
scroll to position [38, 0]
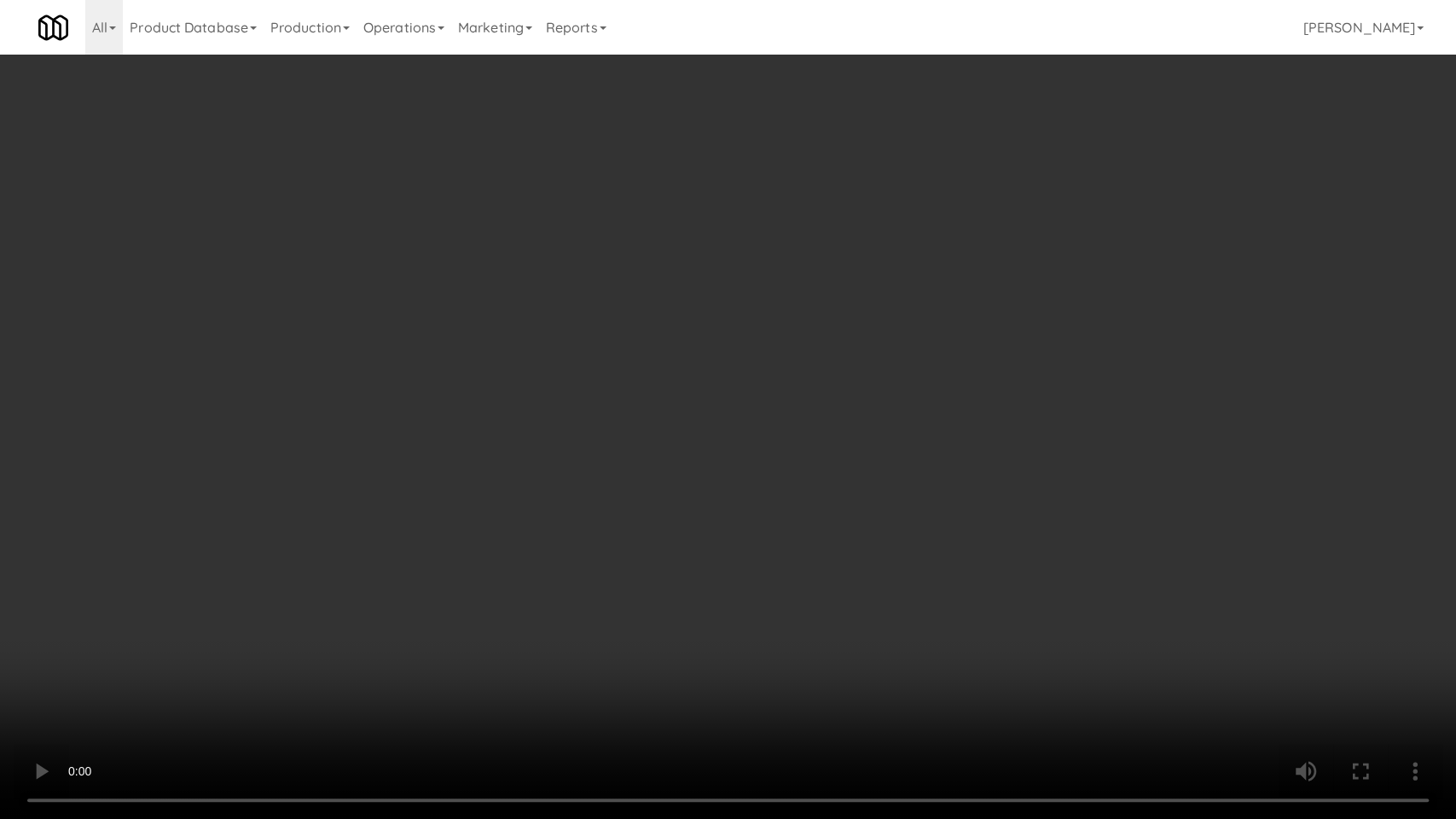
click at [649, 691] on video at bounding box center [728, 409] width 1456 height 819
click at [648, 691] on video at bounding box center [728, 409] width 1456 height 819
click at [594, 629] on video at bounding box center [728, 409] width 1456 height 819
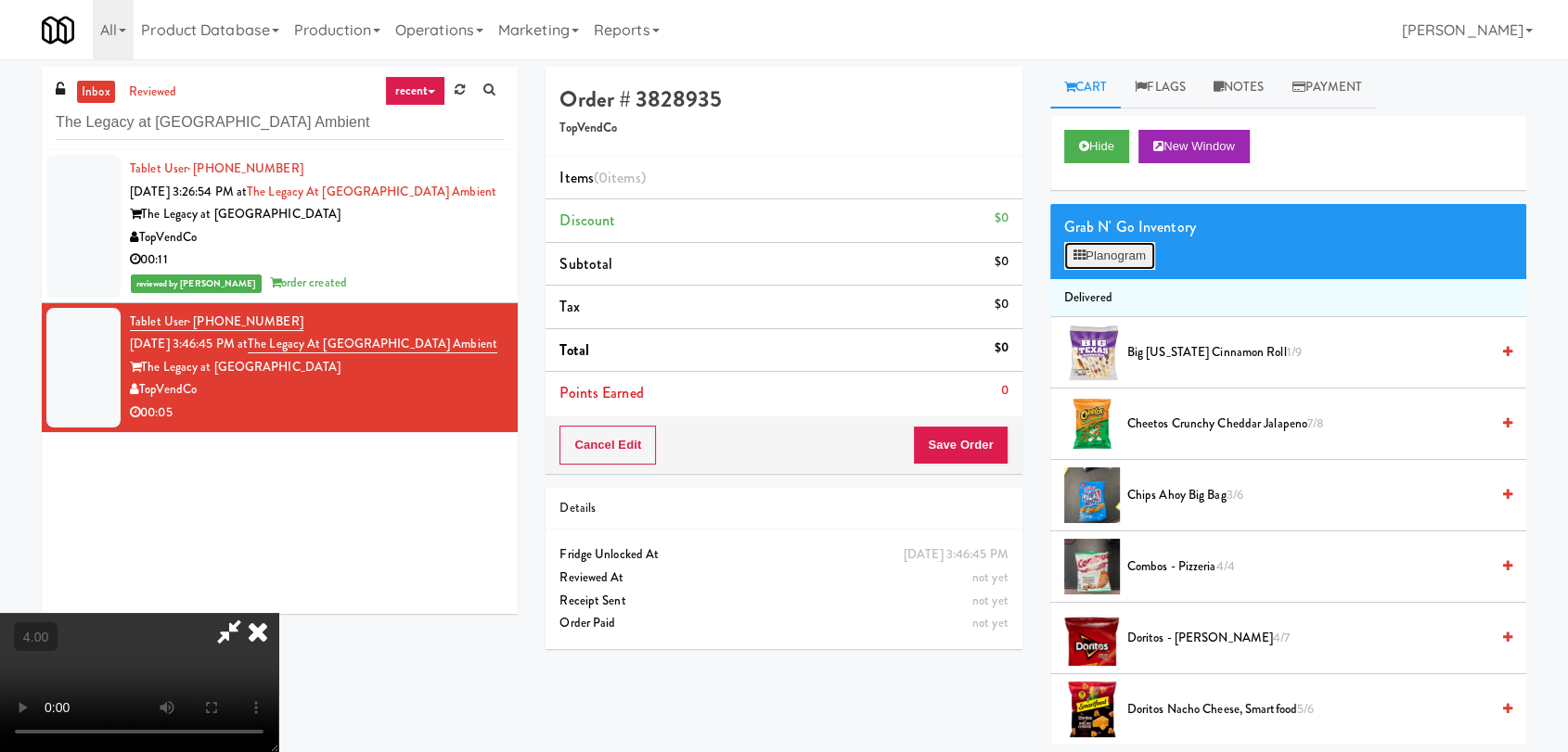
click at [1080, 255] on icon at bounding box center [1079, 255] width 12 height 12
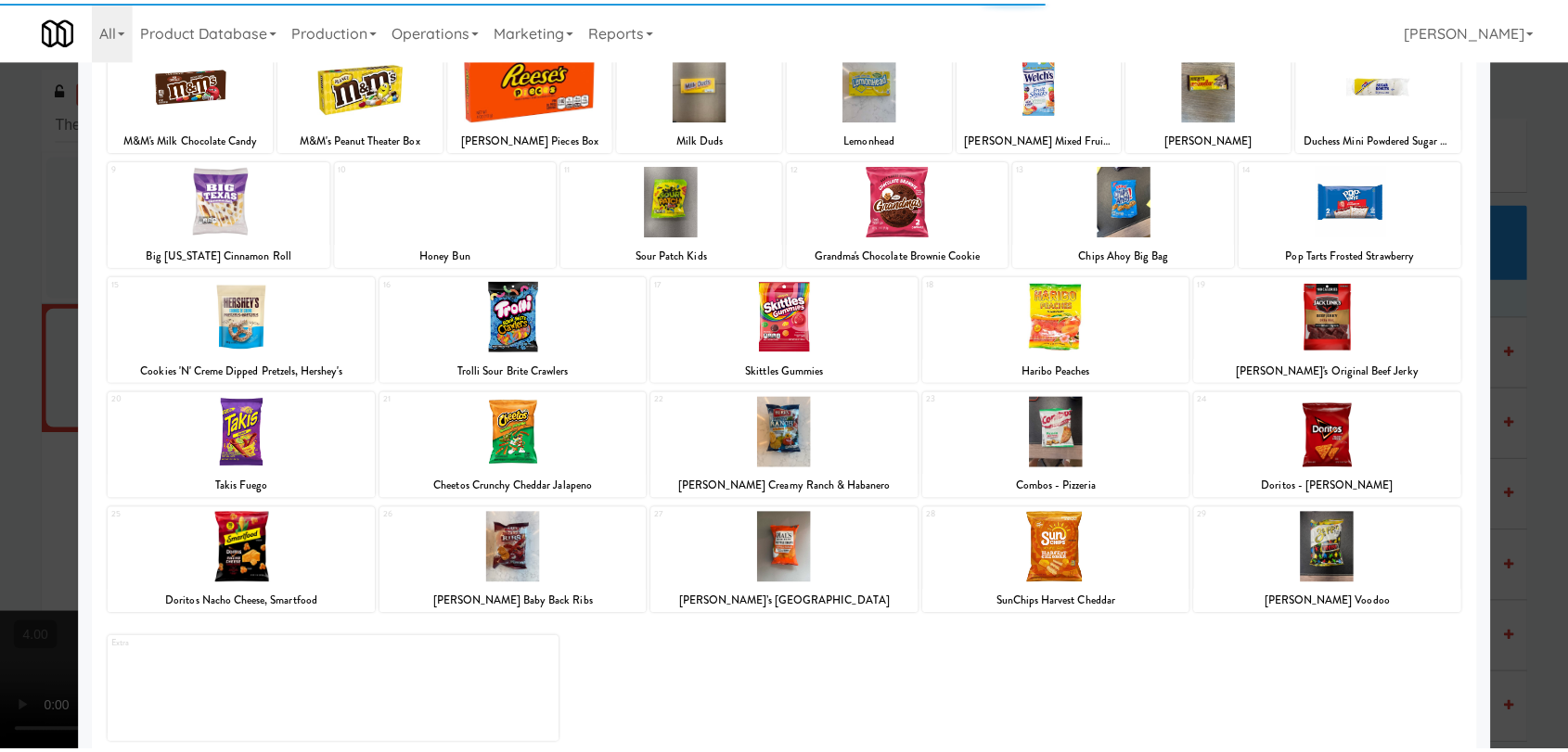
scroll to position [158, 0]
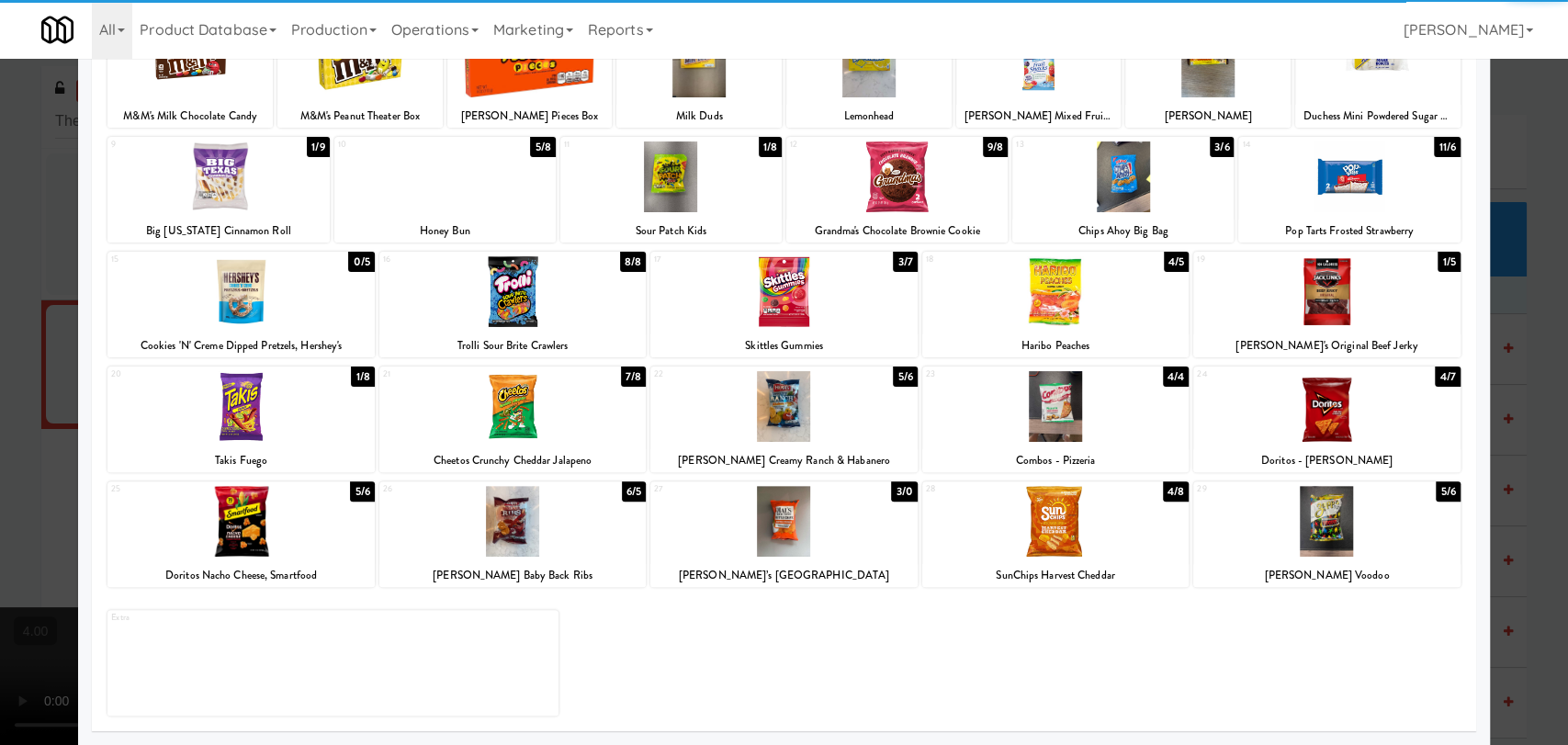
click at [1315, 504] on div at bounding box center [1327, 520] width 267 height 70
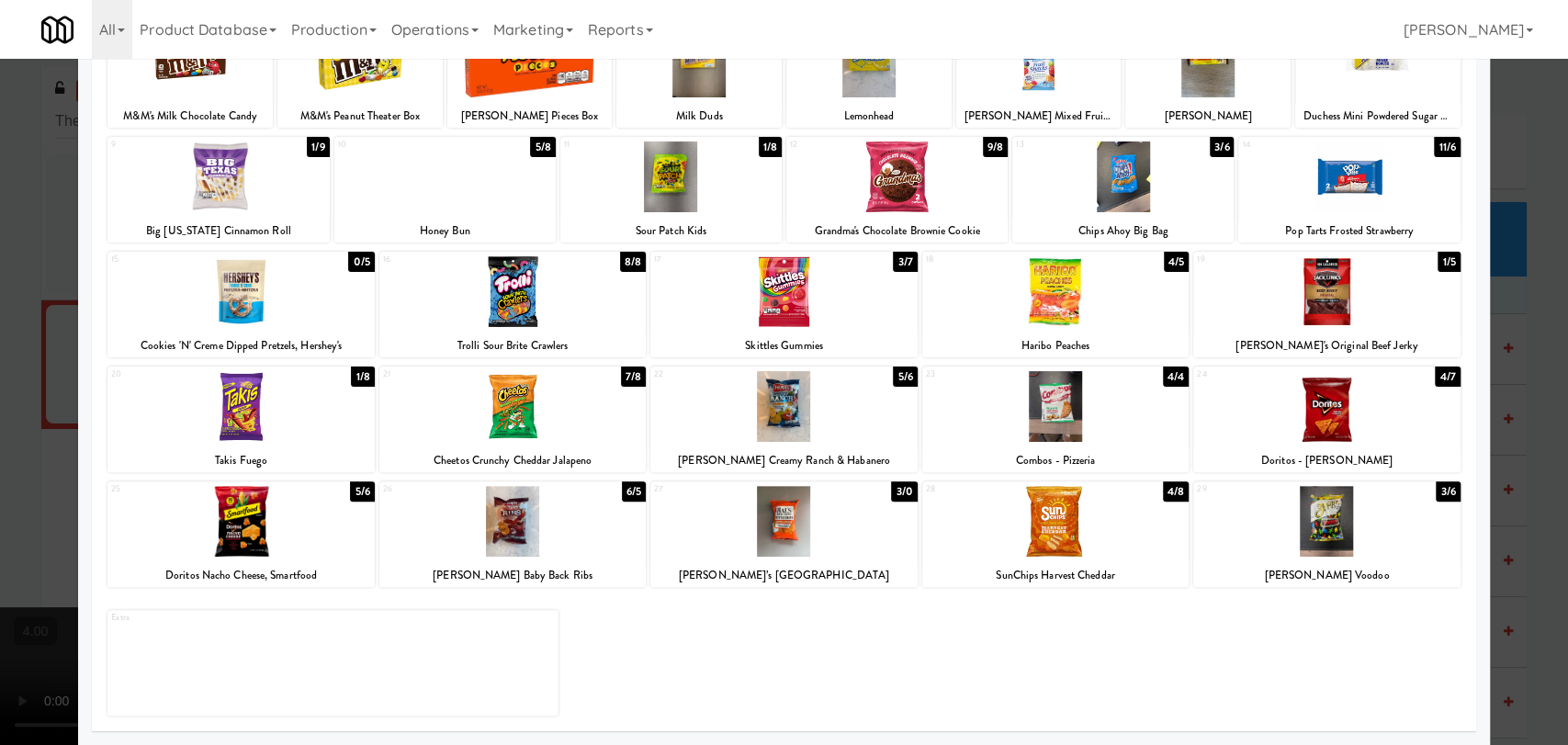
click at [1483, 345] on div at bounding box center [784, 372] width 1568 height 745
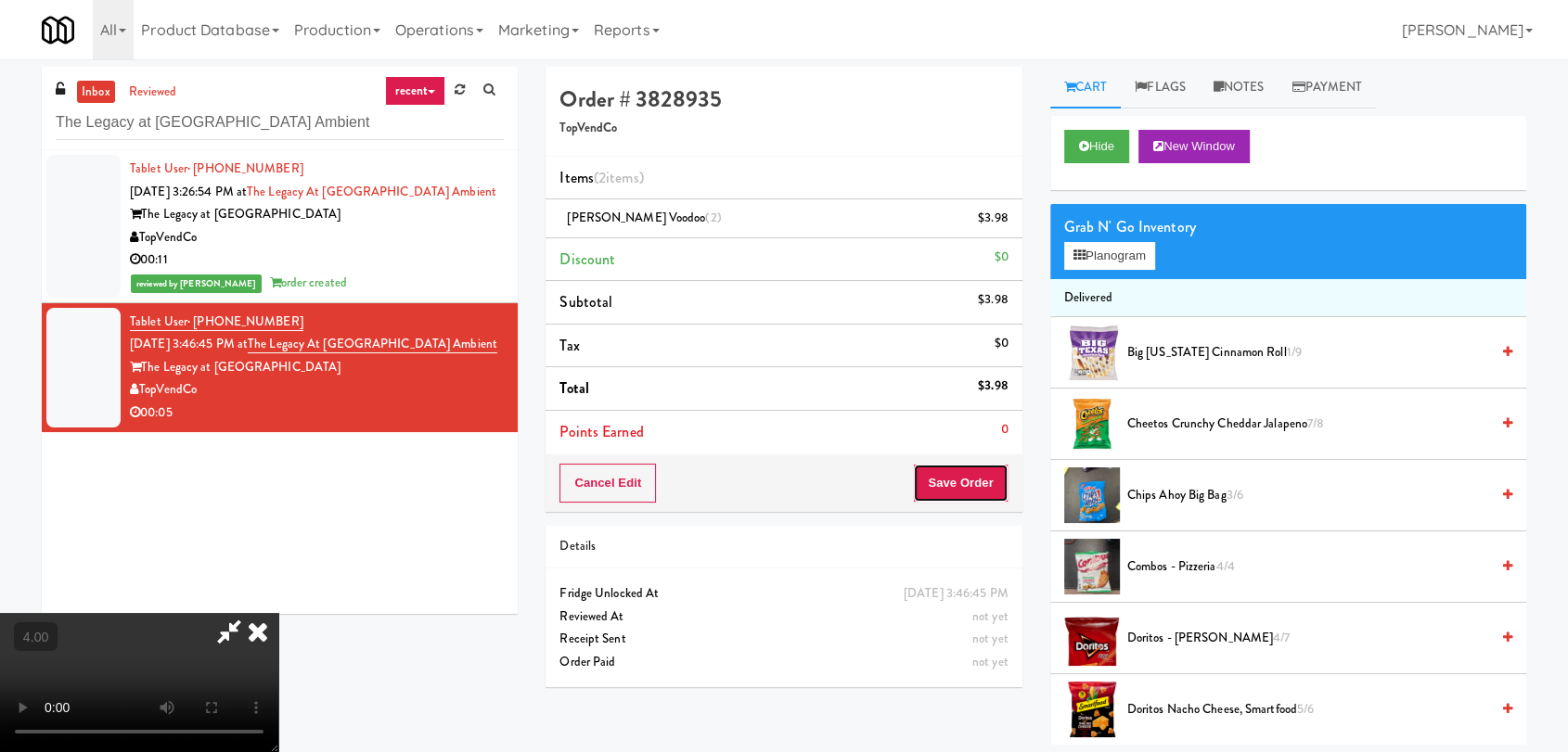
click at [983, 477] on button "Save Order" at bounding box center [960, 483] width 95 height 39
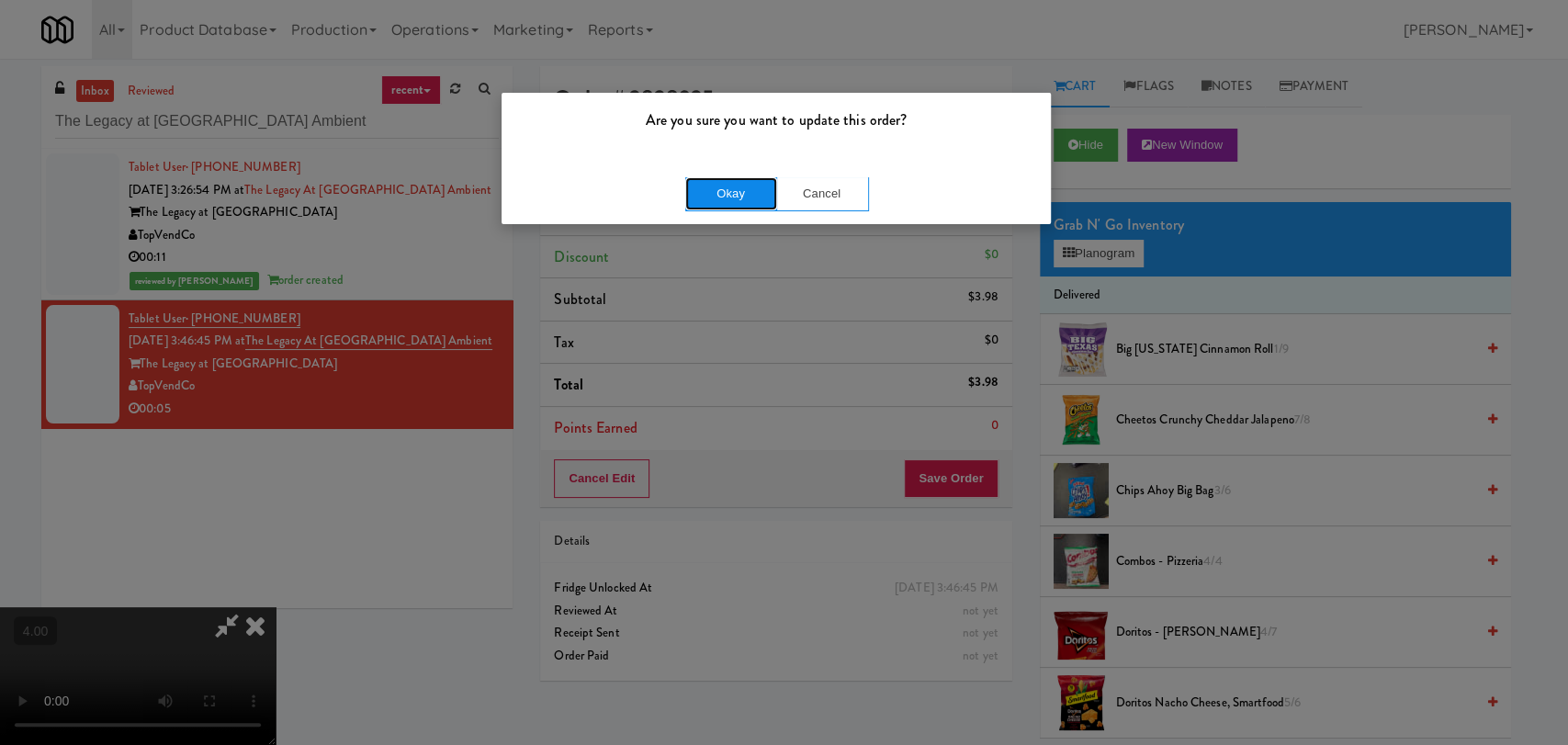
click at [700, 192] on button "Okay" at bounding box center [731, 194] width 92 height 33
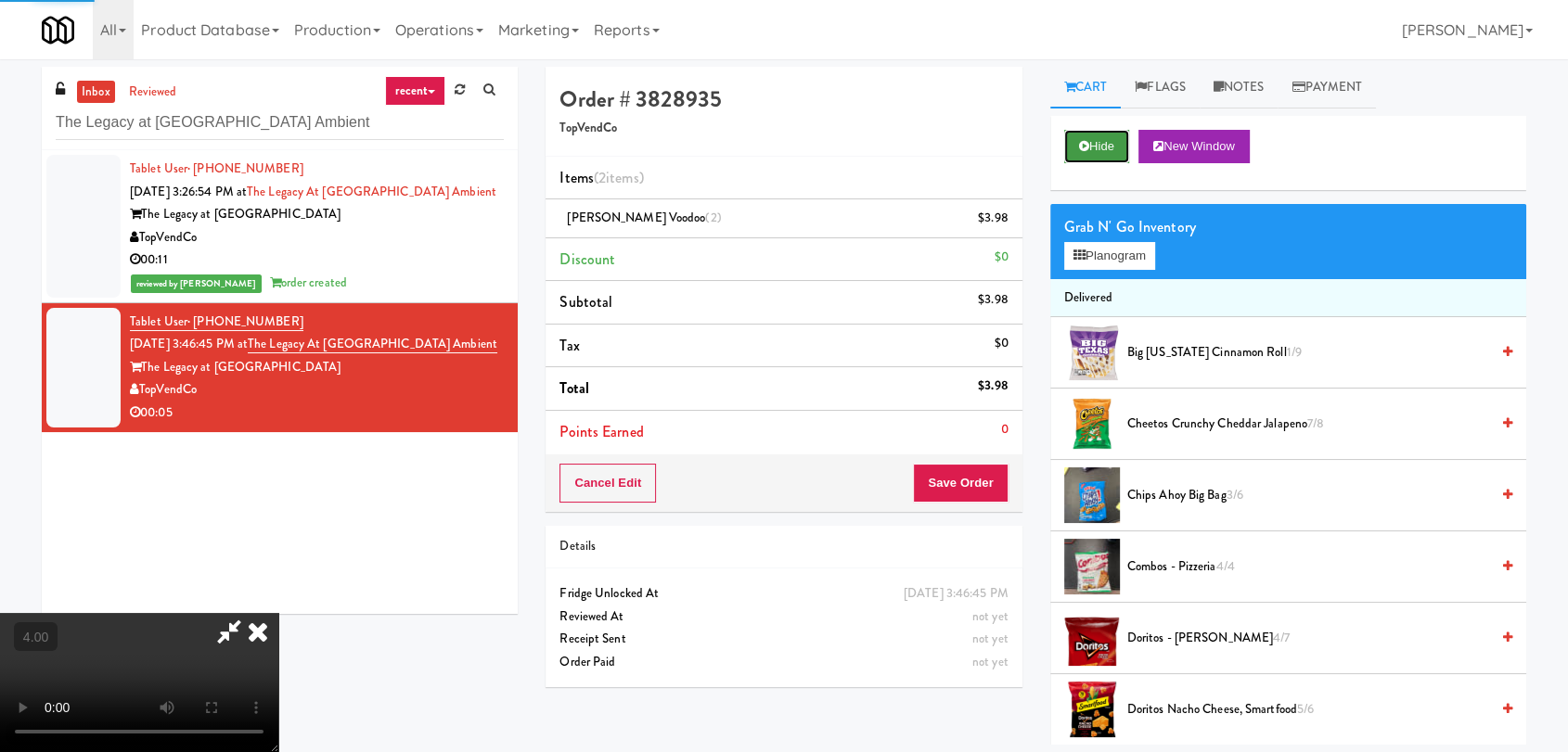
click at [1115, 142] on button "Hide" at bounding box center [1097, 146] width 65 height 33
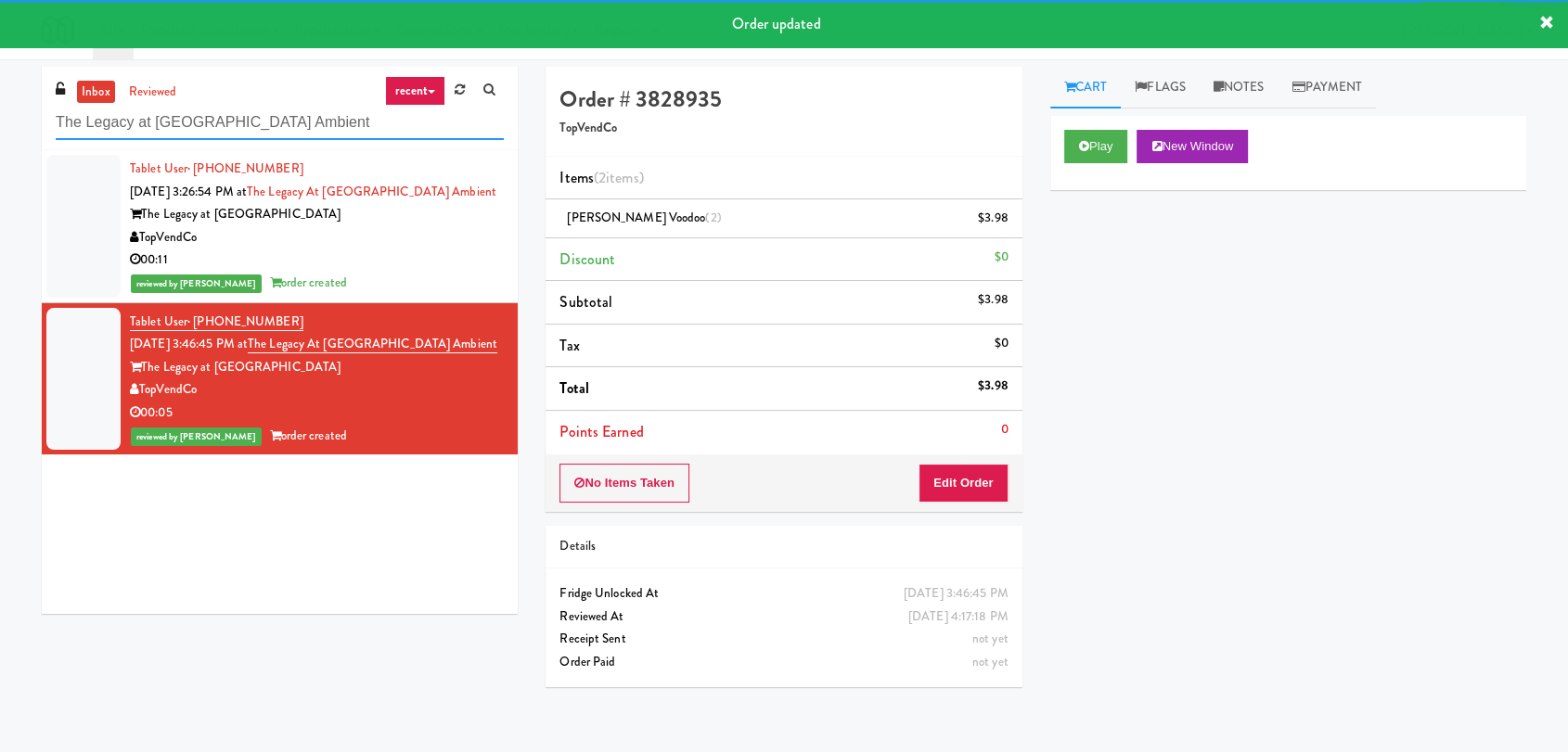
drag, startPoint x: 346, startPoint y: 127, endPoint x: 0, endPoint y: 127, distance: 346.0
click at [0, 127] on div "inbox reviewed recent all unclear take inventory issue suspicious failed recent…" at bounding box center [784, 405] width 1568 height 678
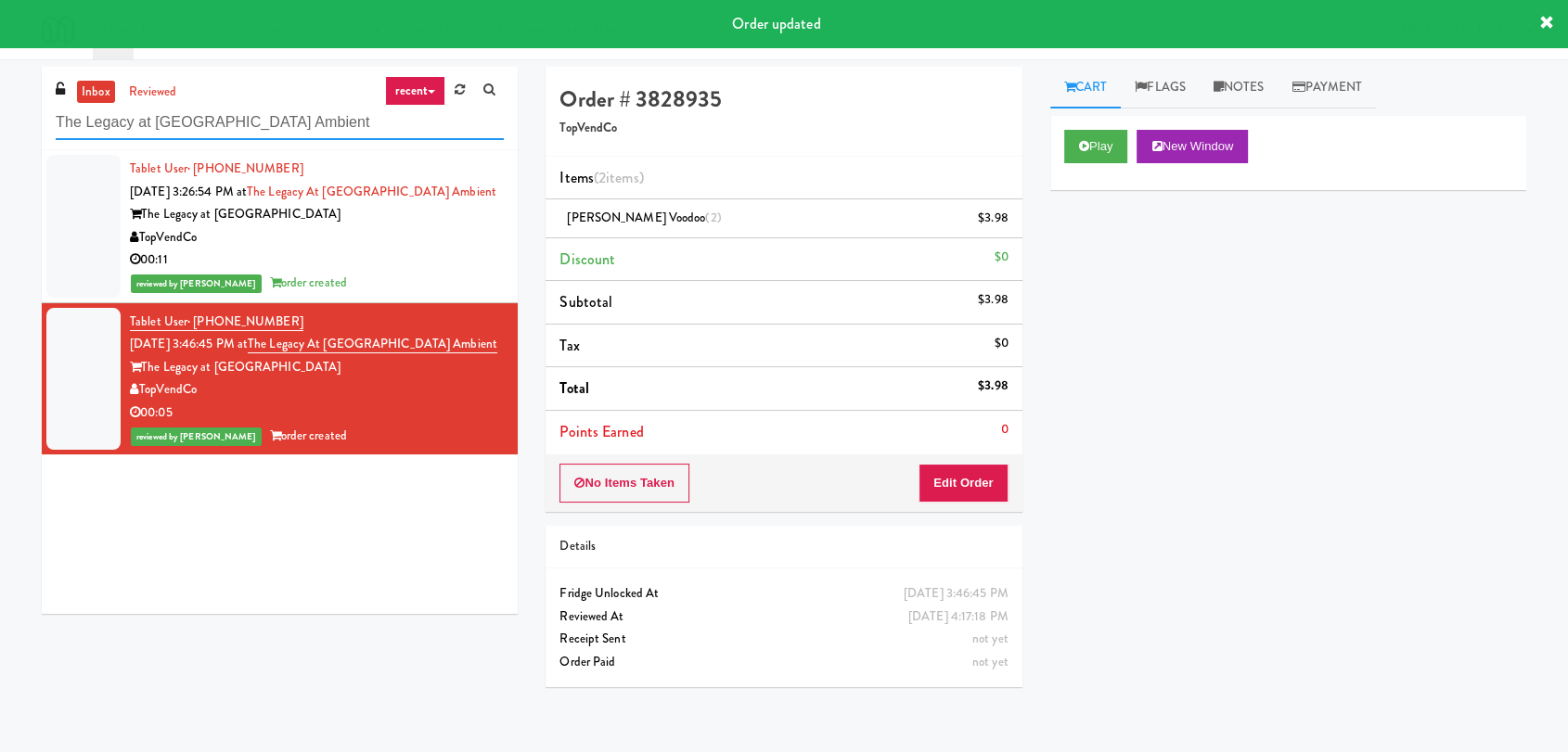
paste input "[PERSON_NAME]"
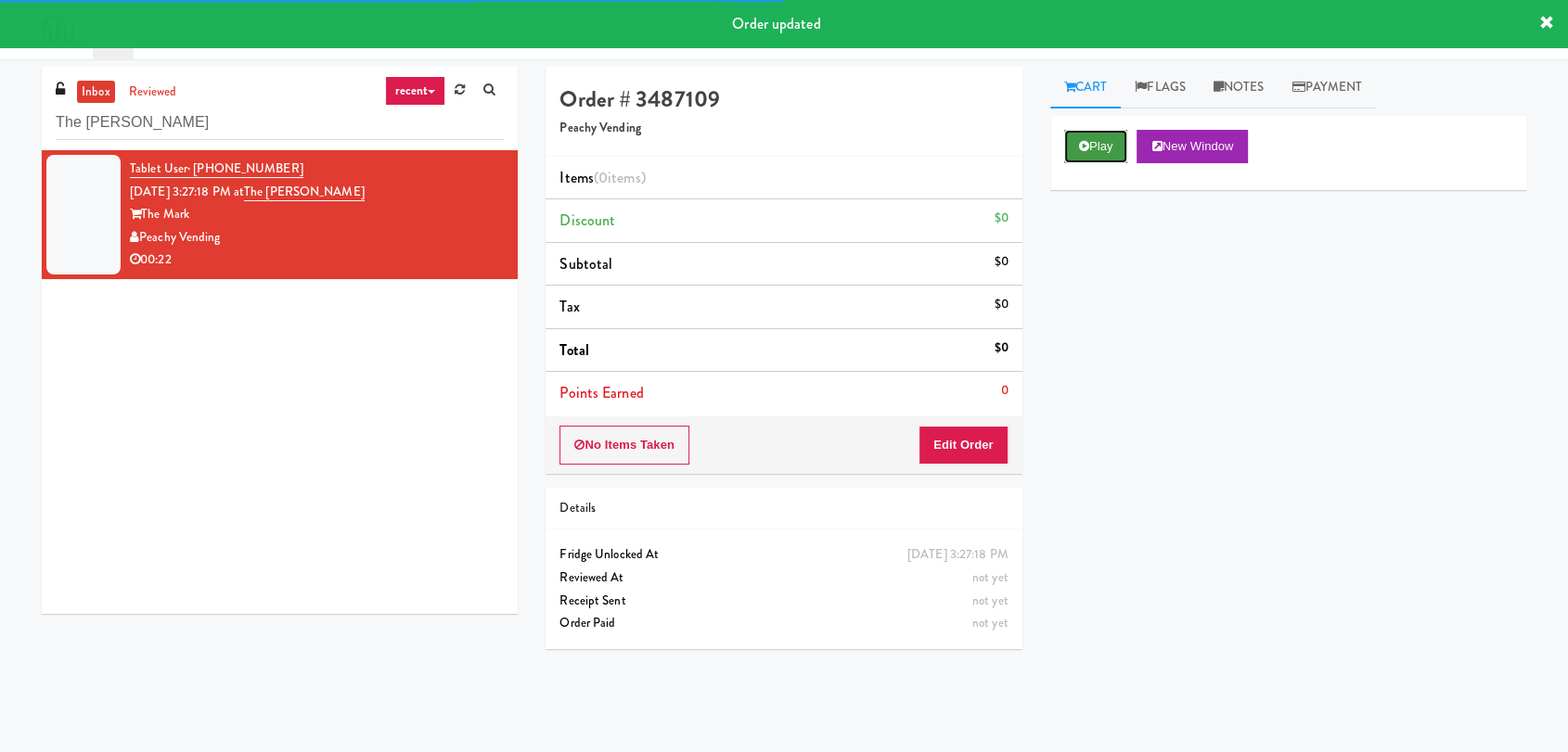
click at [1094, 137] on button "Play" at bounding box center [1096, 146] width 64 height 33
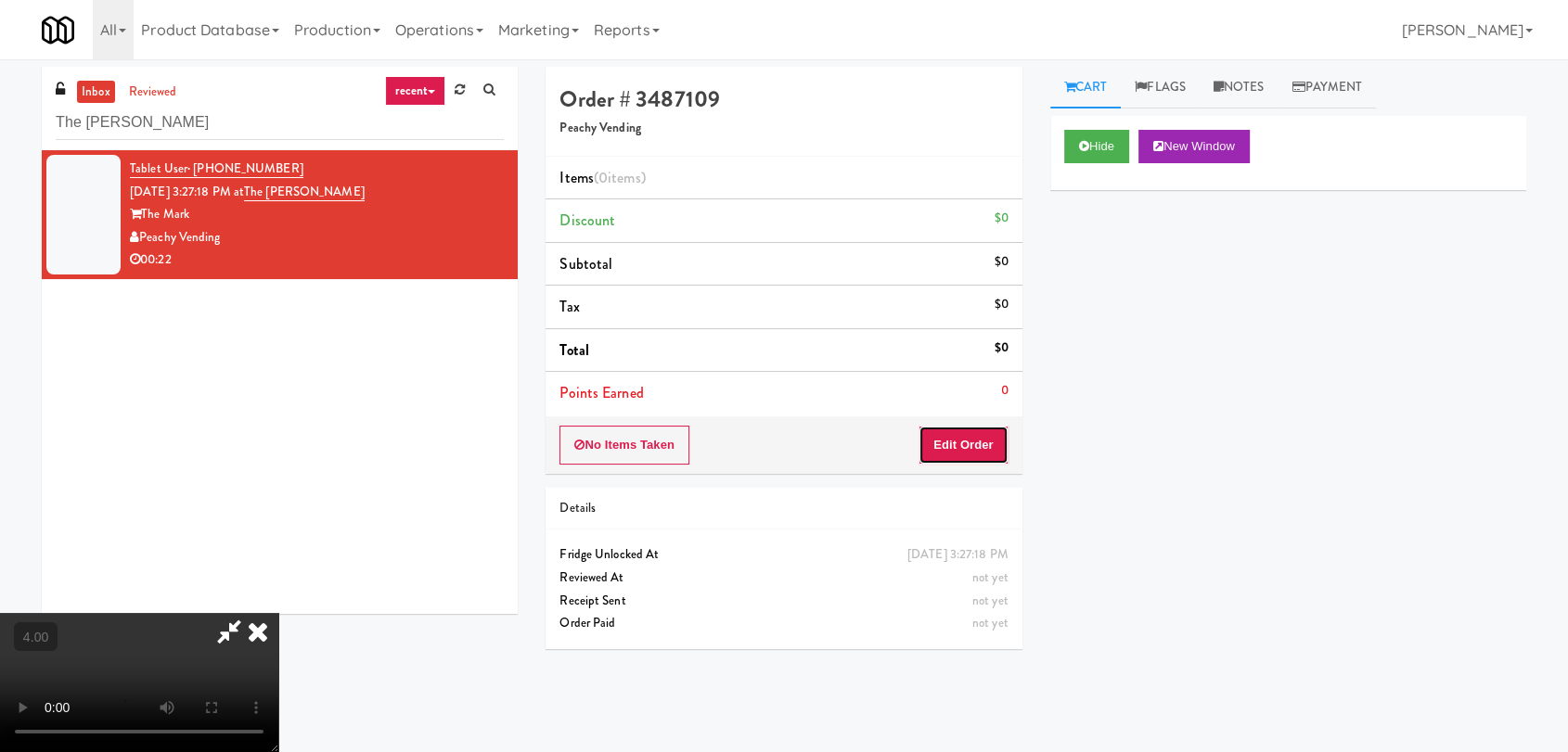
click at [969, 450] on button "Edit Order" at bounding box center [963, 445] width 90 height 39
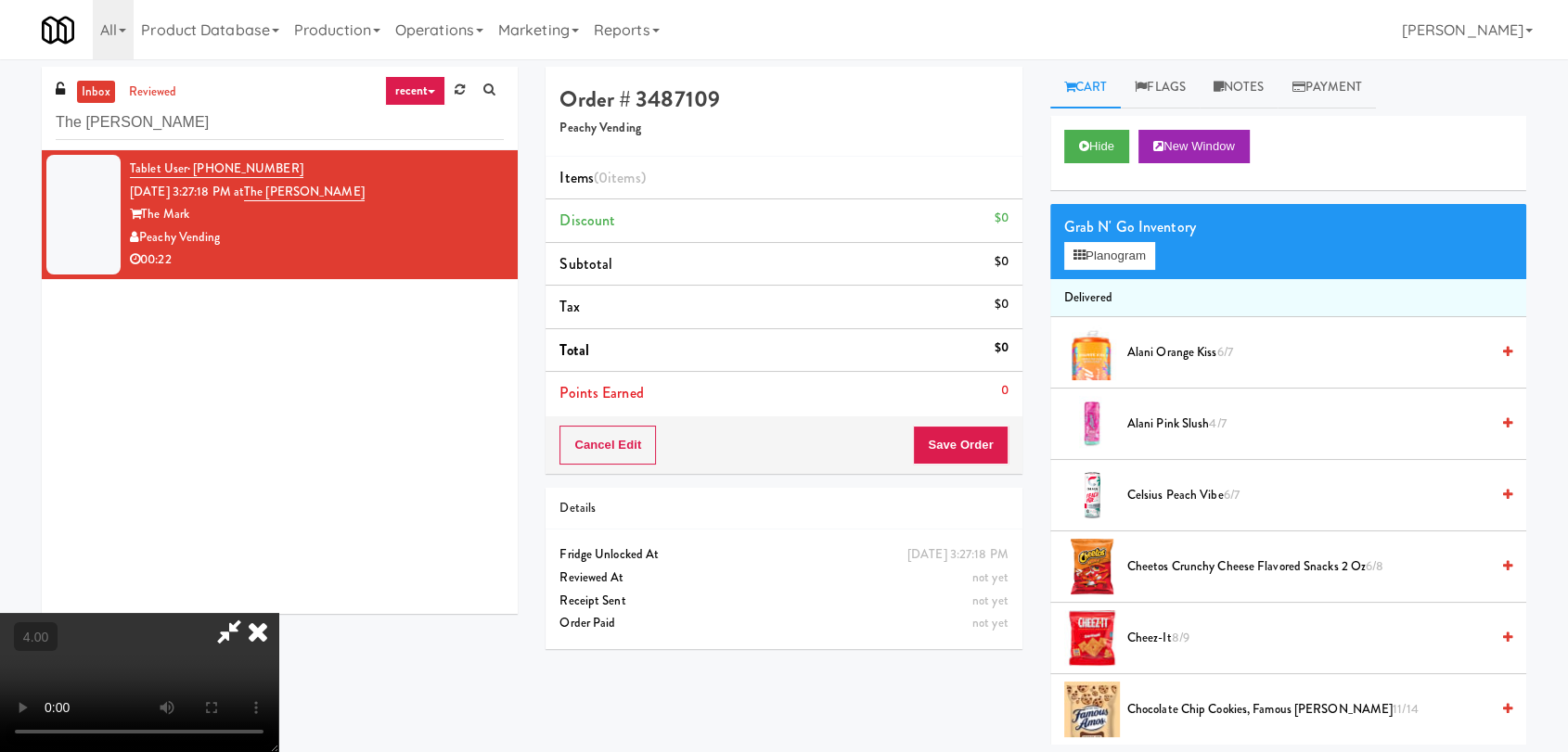
click at [278, 614] on video at bounding box center [138, 683] width 278 height 139
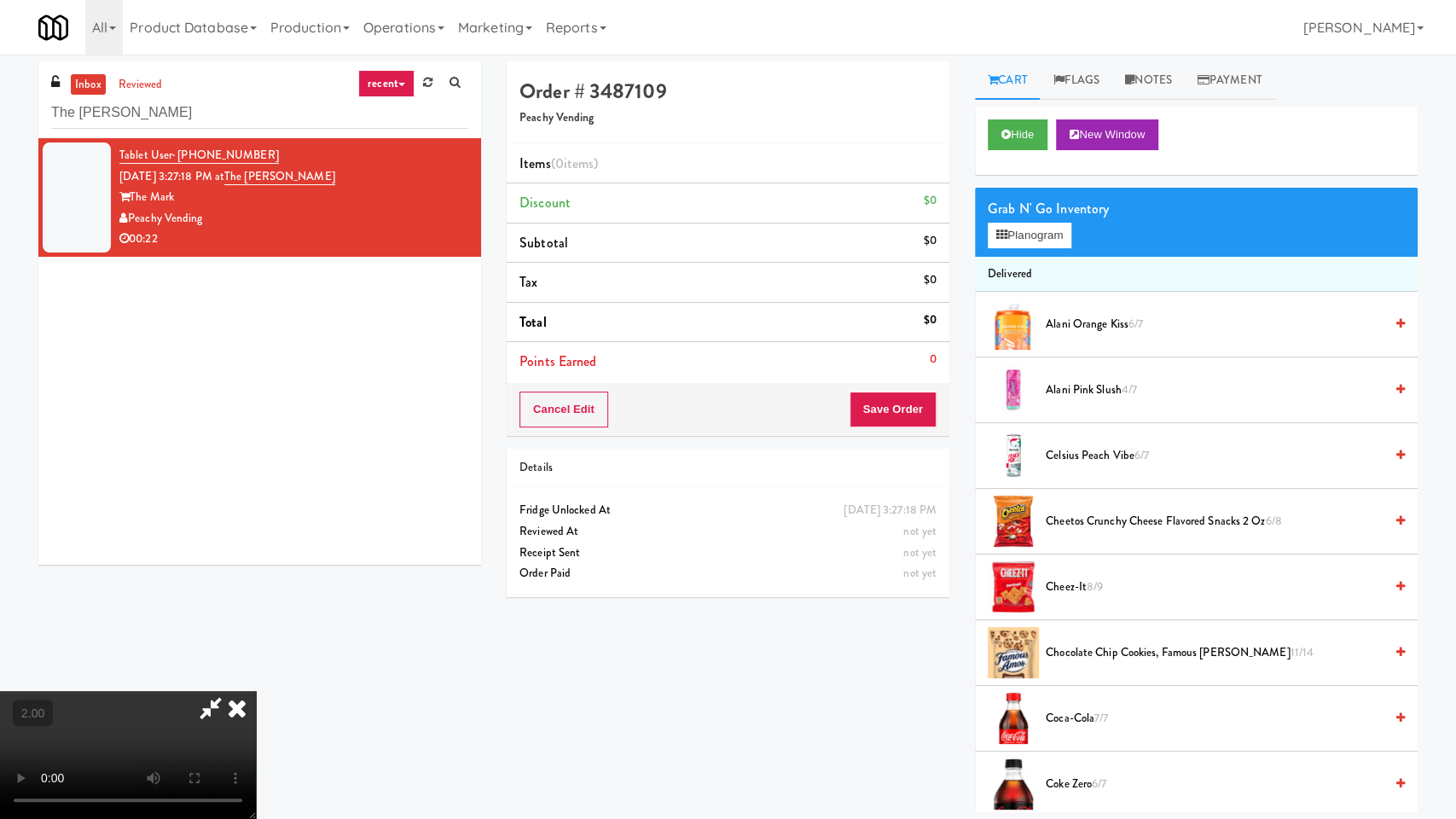
click at [255, 691] on video at bounding box center [127, 754] width 255 height 128
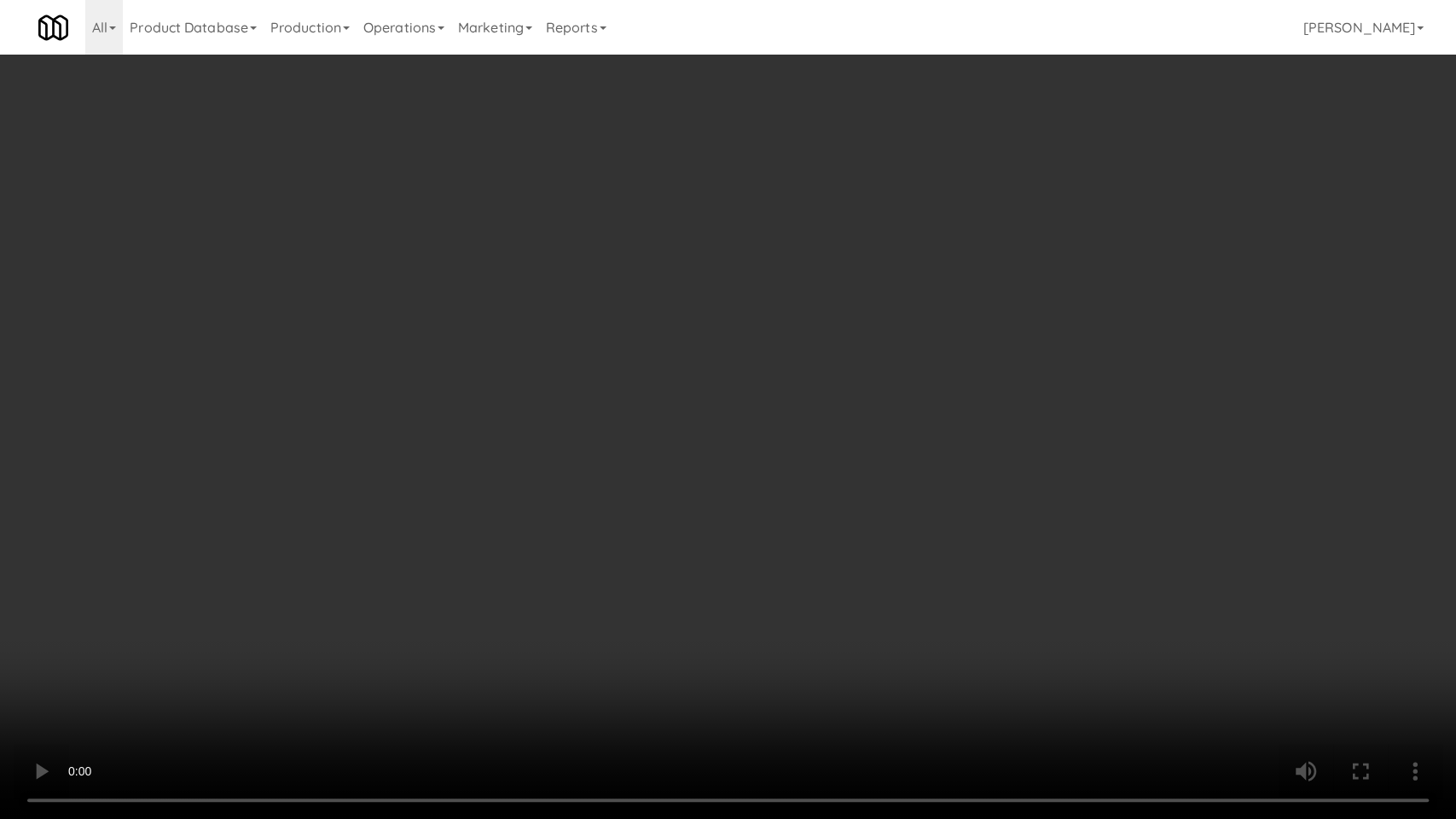
click at [836, 477] on video at bounding box center [728, 409] width 1456 height 819
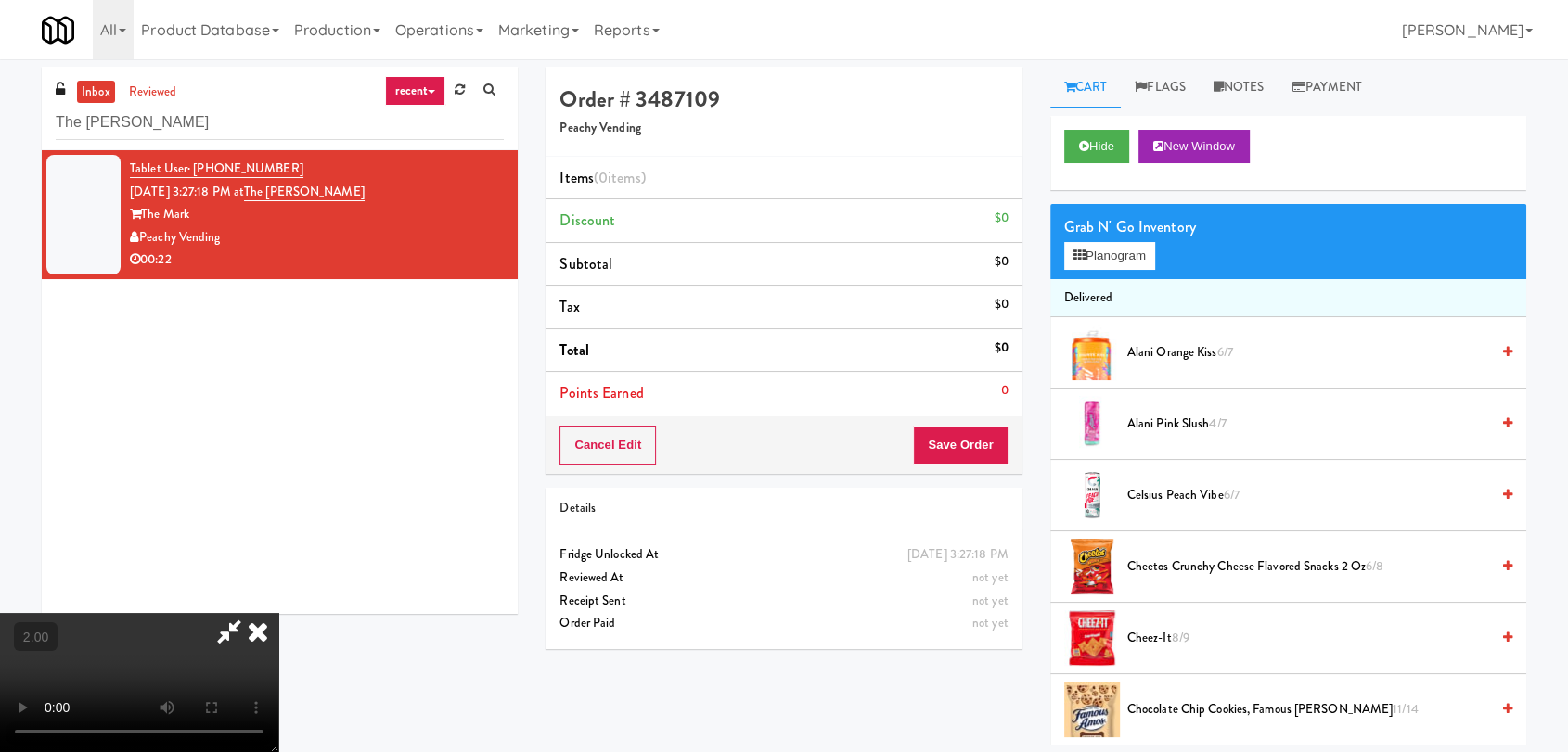
click at [1121, 358] on div "Alani Orange Kiss 6/7" at bounding box center [1317, 353] width 393 height 23
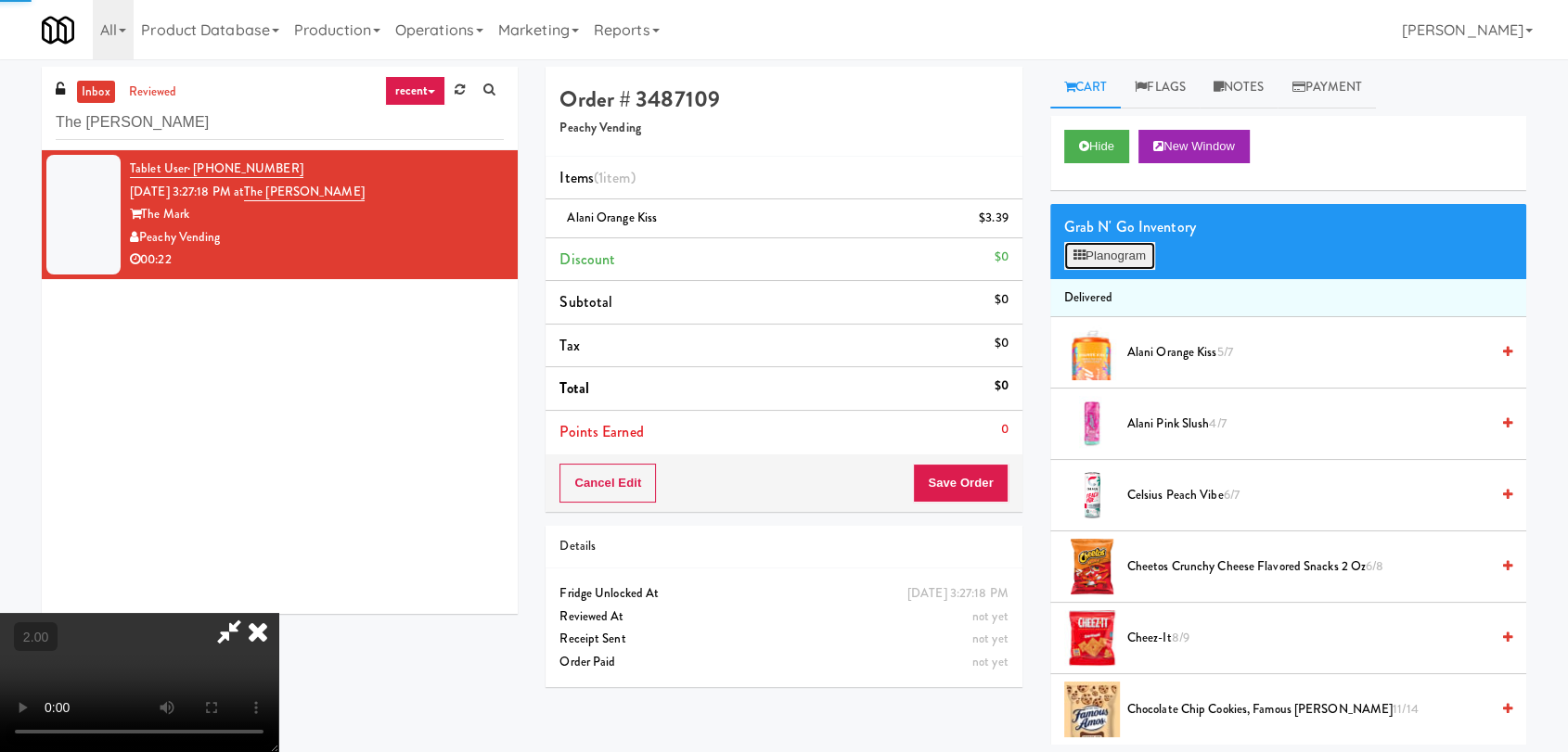
click at [1090, 242] on button "Planogram" at bounding box center [1110, 255] width 91 height 28
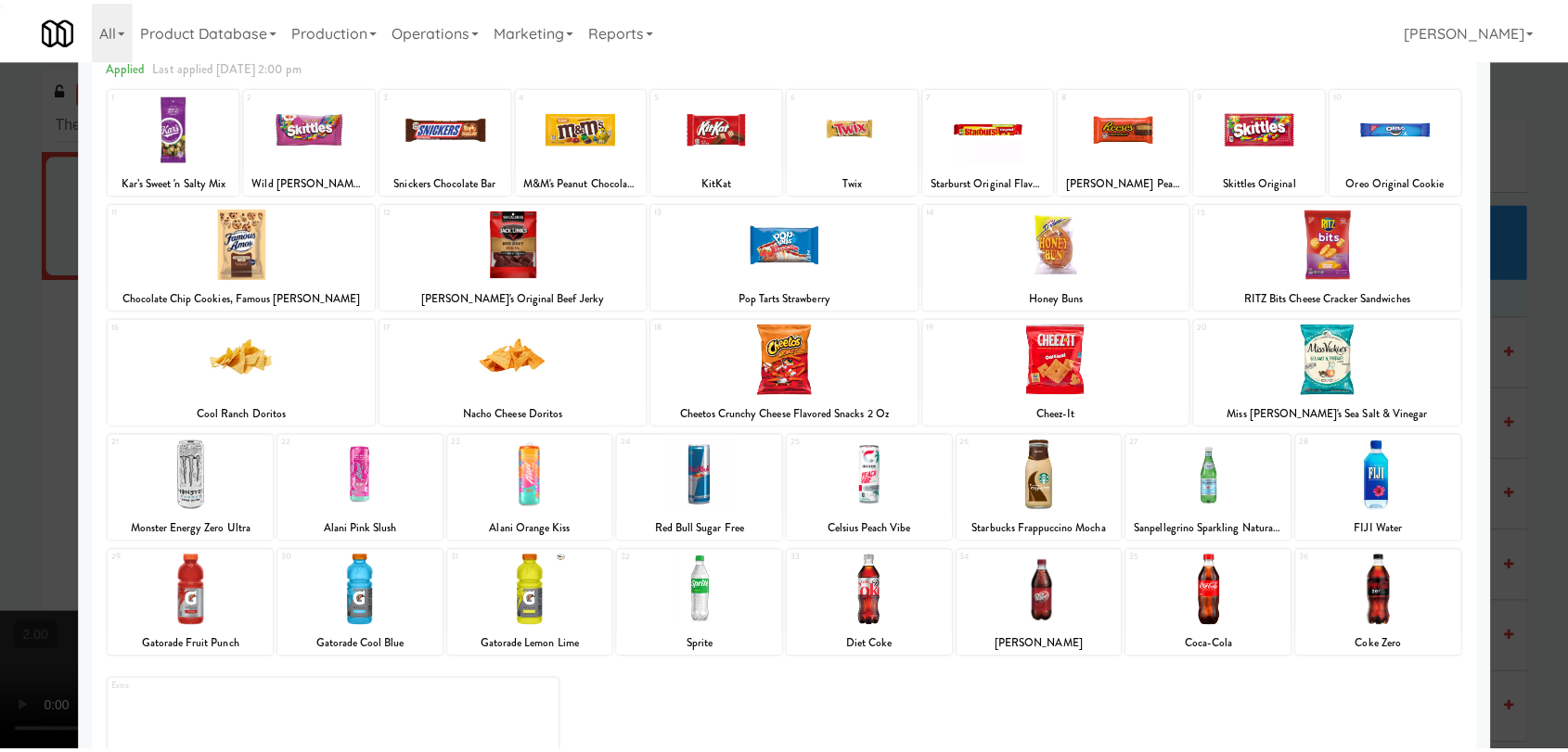
scroll to position [158, 0]
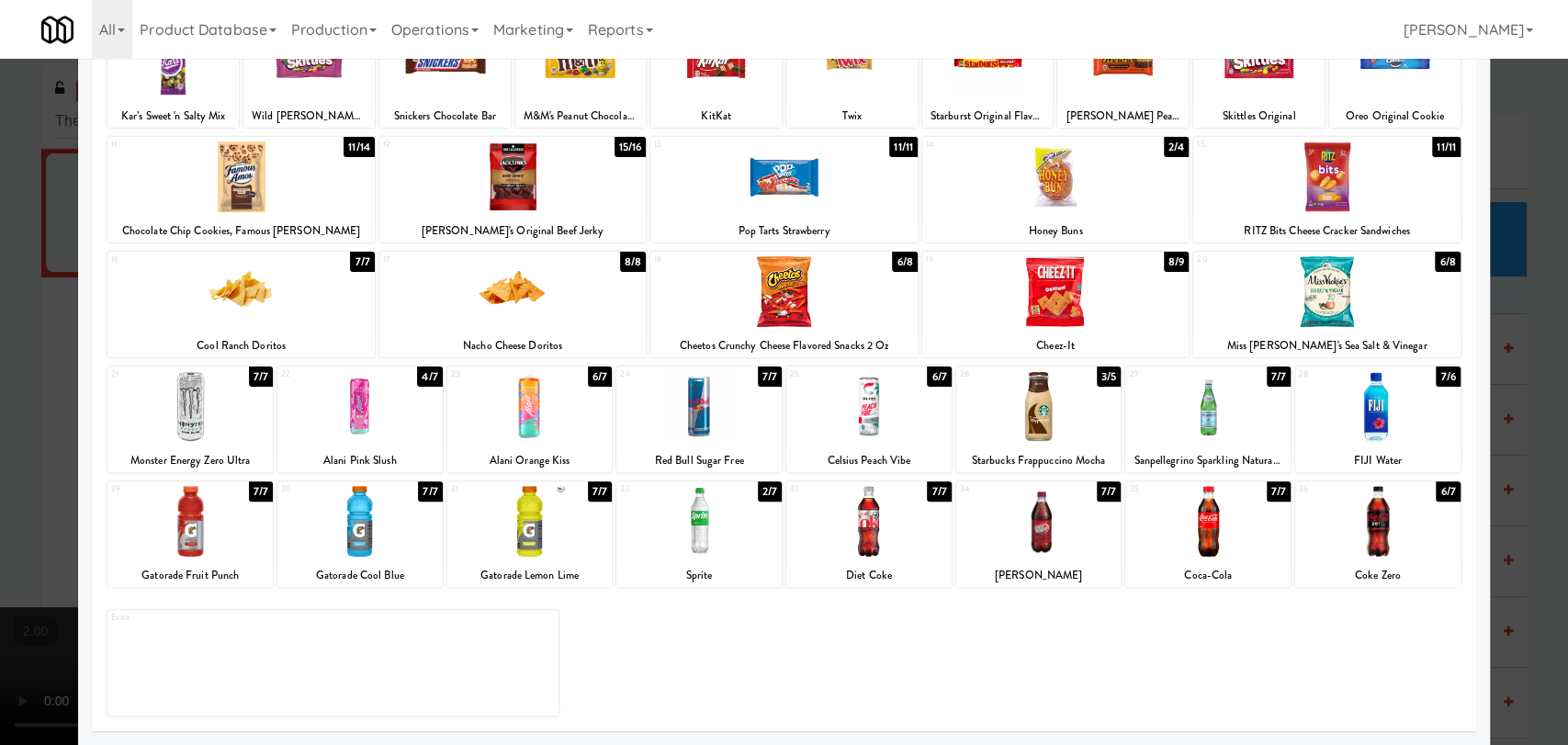
click at [1084, 525] on div at bounding box center [1038, 520] width 165 height 70
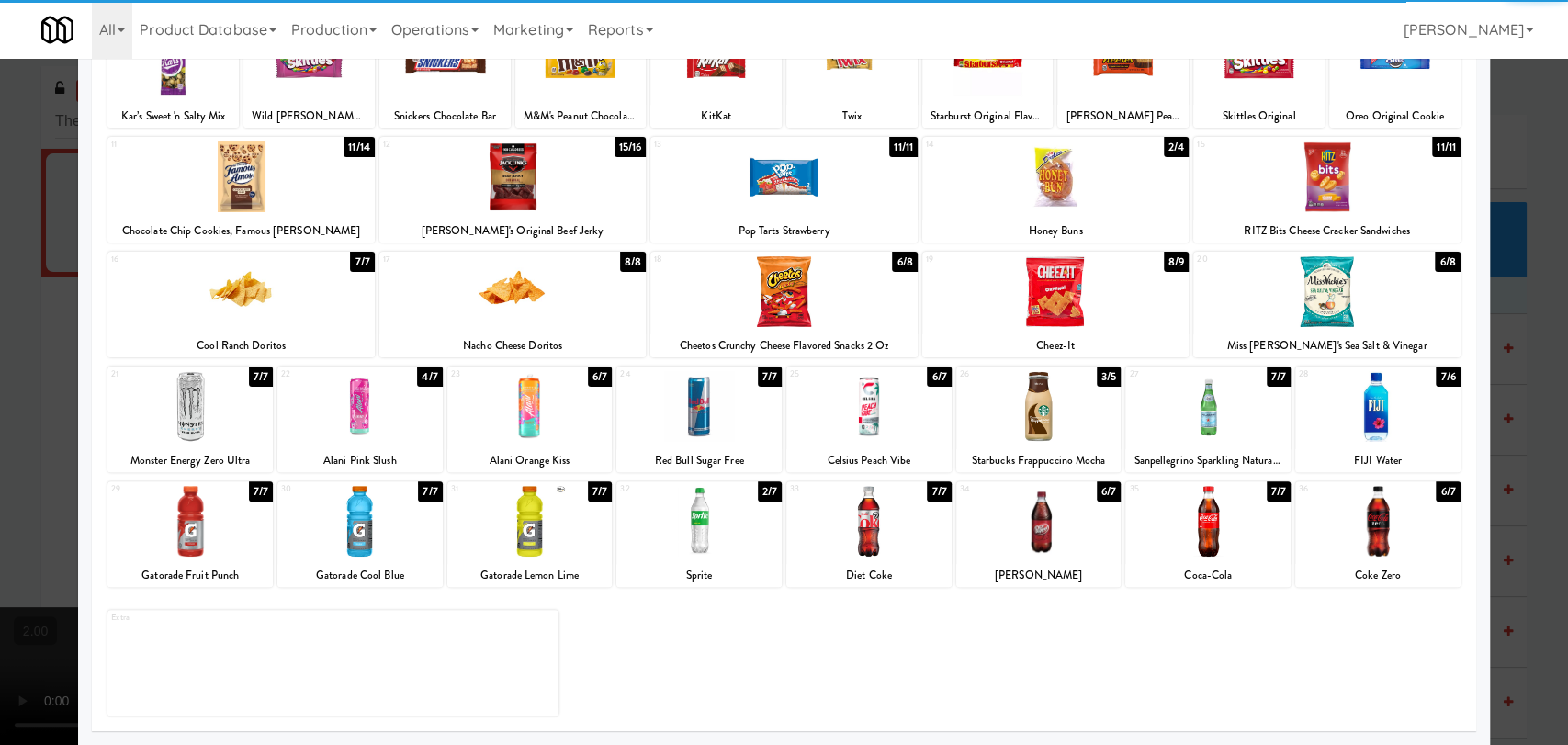
click at [26, 201] on div at bounding box center [784, 372] width 1568 height 745
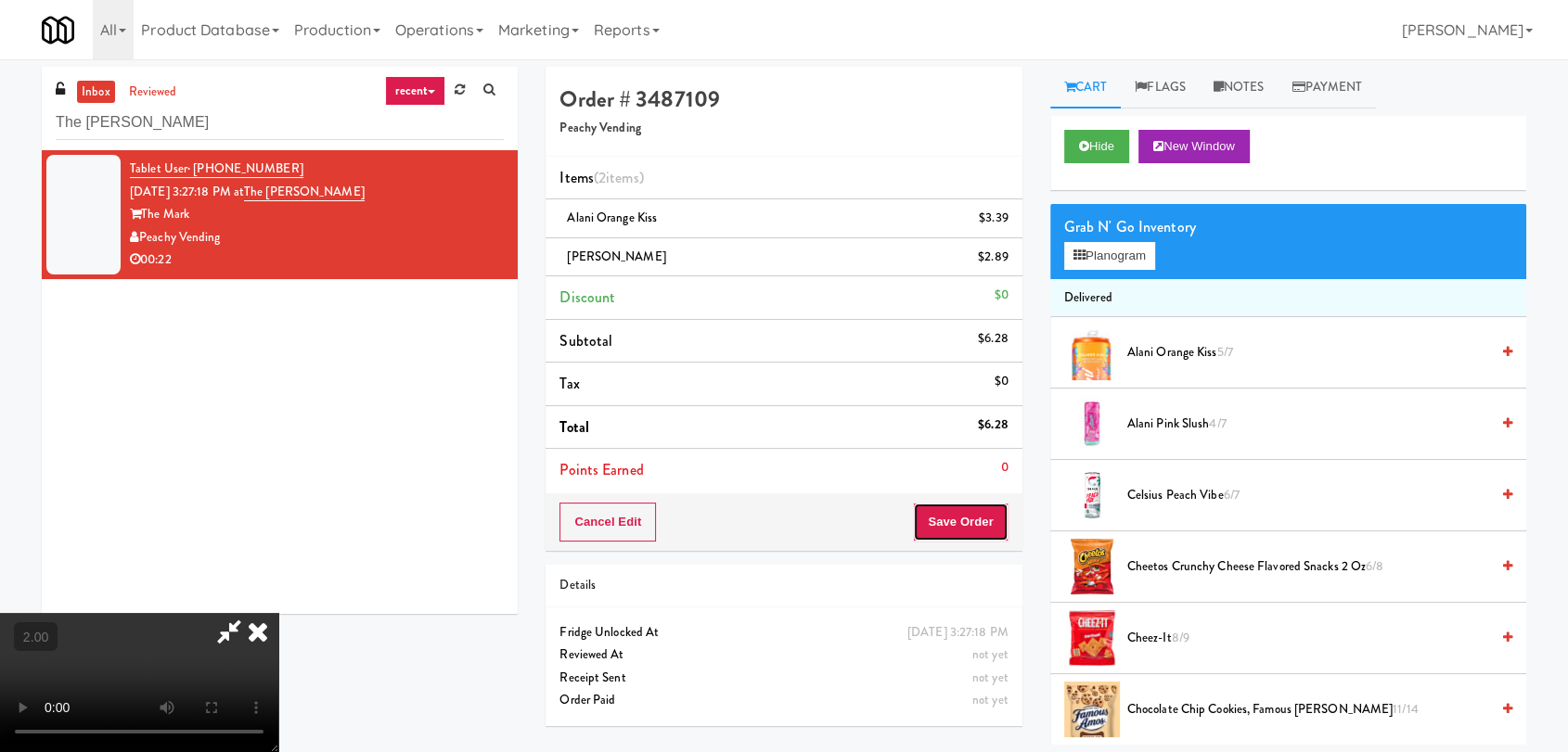
click at [989, 520] on button "Save Order" at bounding box center [960, 522] width 95 height 39
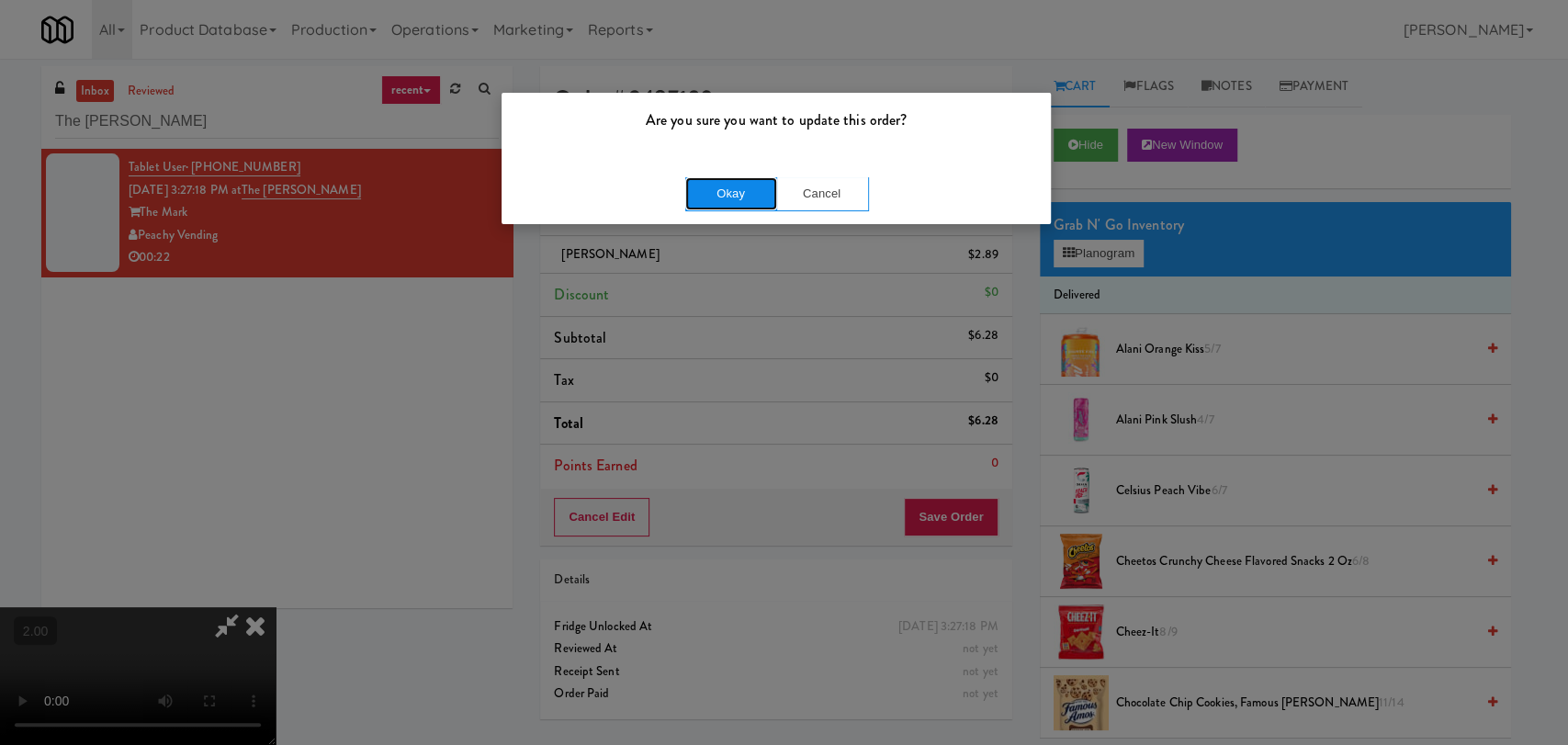
click at [713, 194] on button "Okay" at bounding box center [731, 194] width 92 height 33
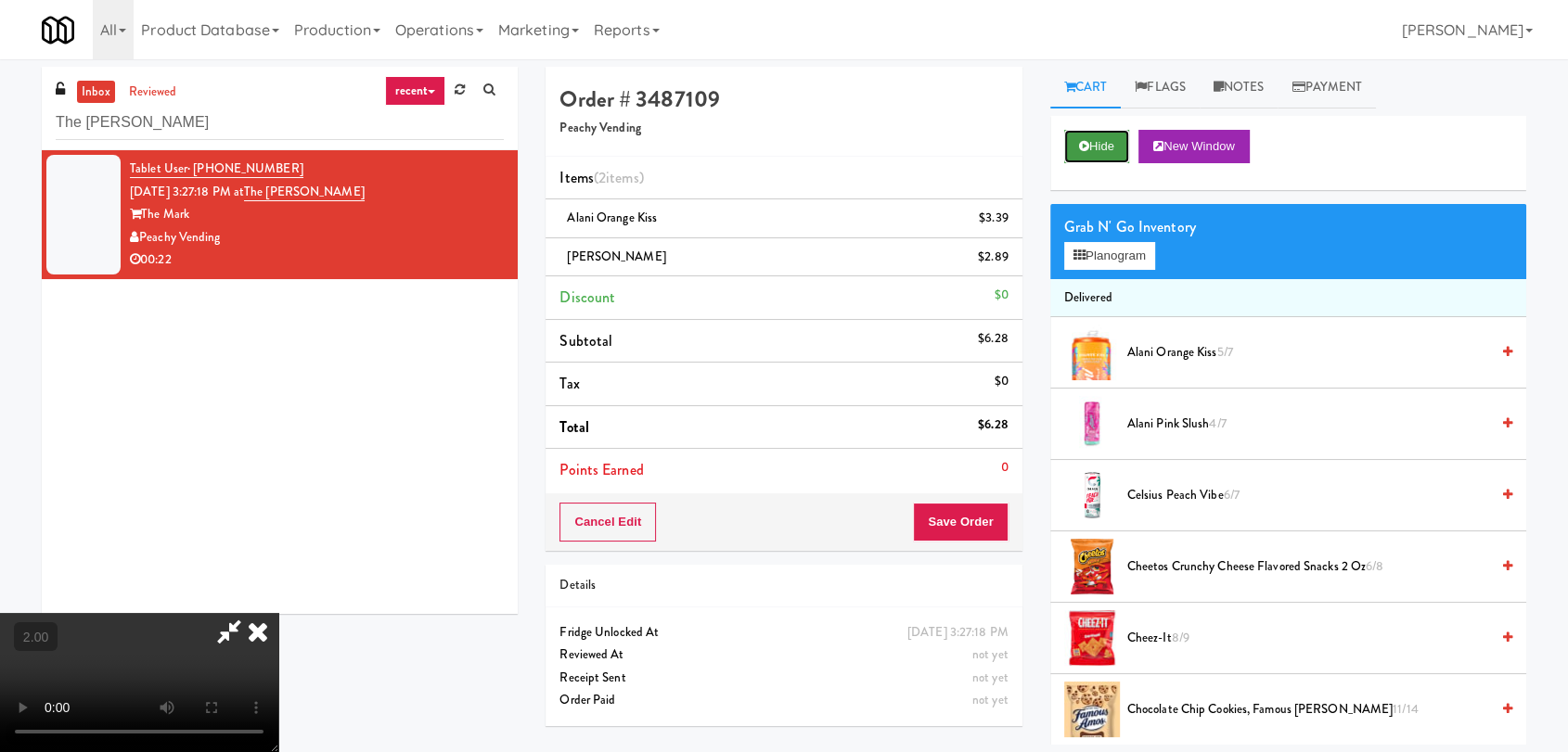
click at [1105, 134] on button "Hide" at bounding box center [1097, 146] width 65 height 33
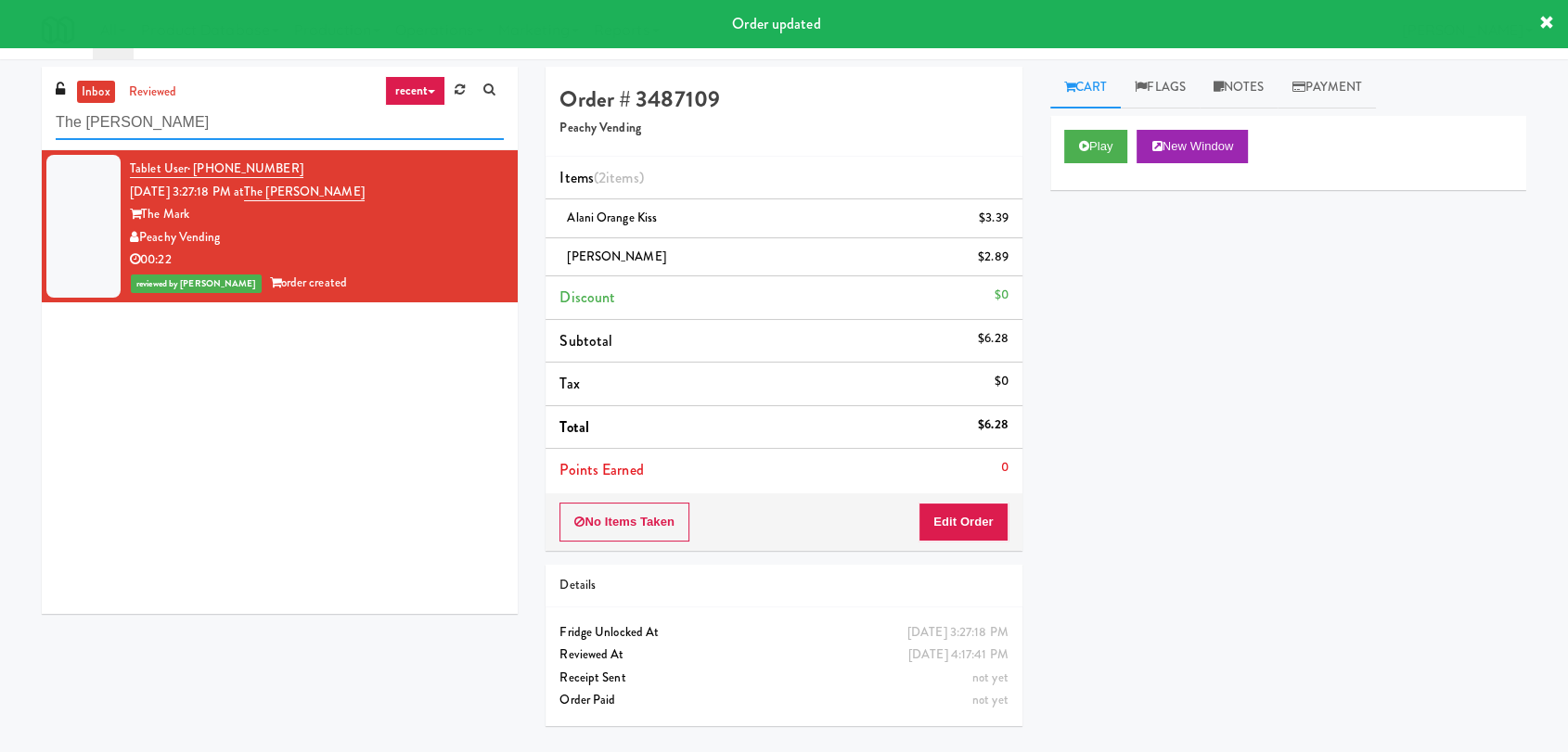
paste input "[DEMOGRAPHIC_DATA]"
drag, startPoint x: 192, startPoint y: 132, endPoint x: 0, endPoint y: 133, distance: 192.0
click at [0, 133] on div "inbox reviewed recent all unclear take inventory issue suspicious failed recent…" at bounding box center [784, 405] width 1568 height 678
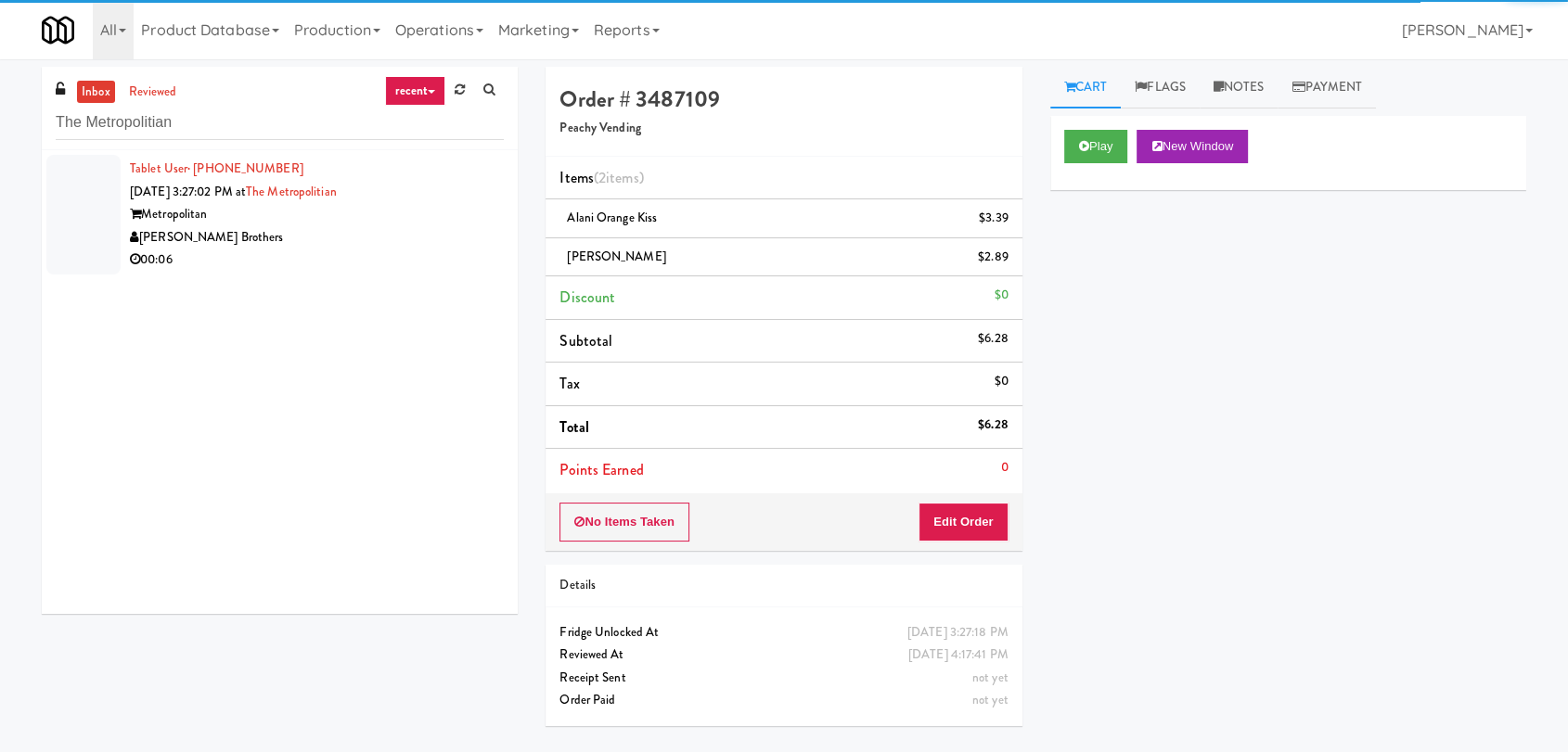
click at [401, 236] on div "[PERSON_NAME] Brothers" at bounding box center [317, 238] width 374 height 23
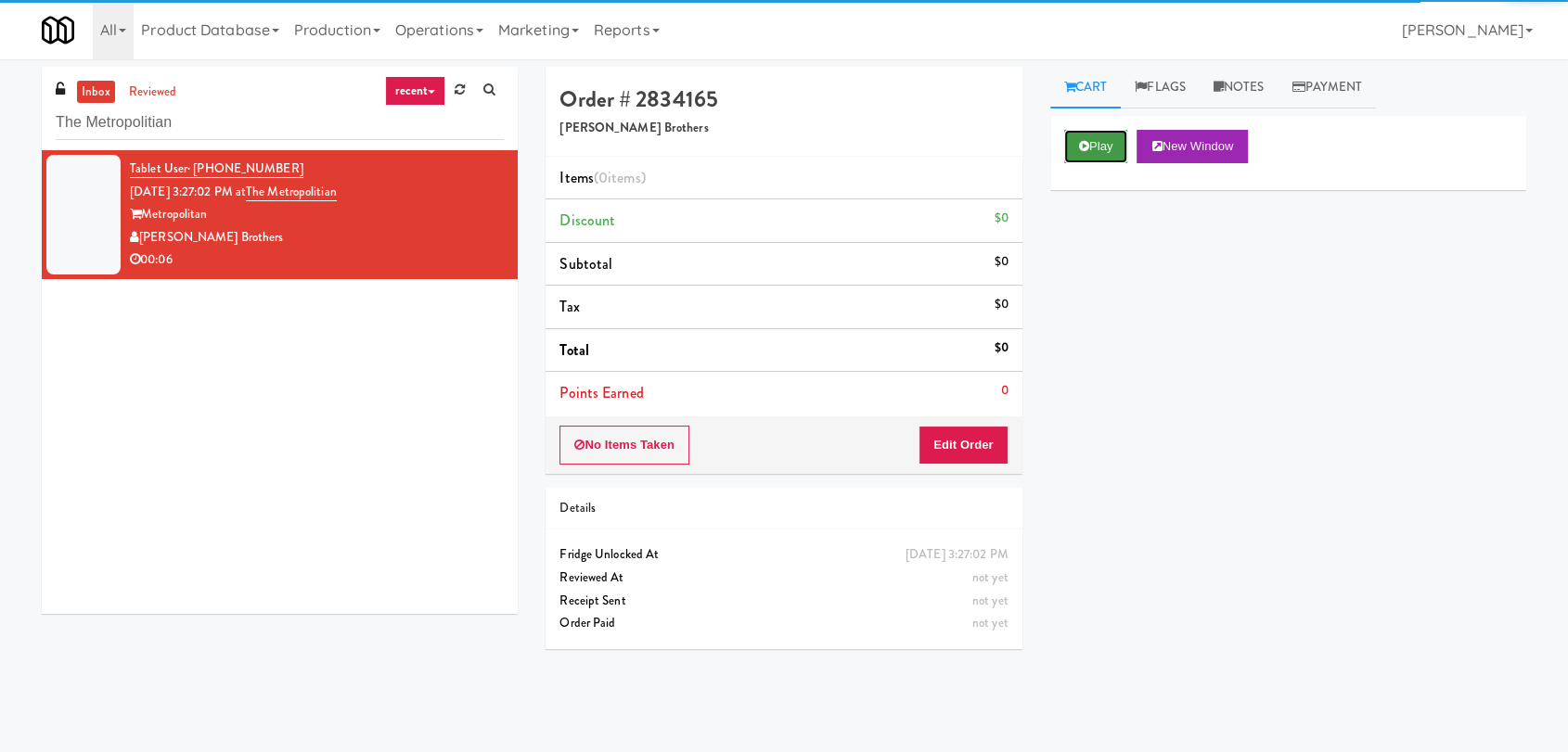
click at [1097, 147] on button "Play" at bounding box center [1096, 146] width 64 height 33
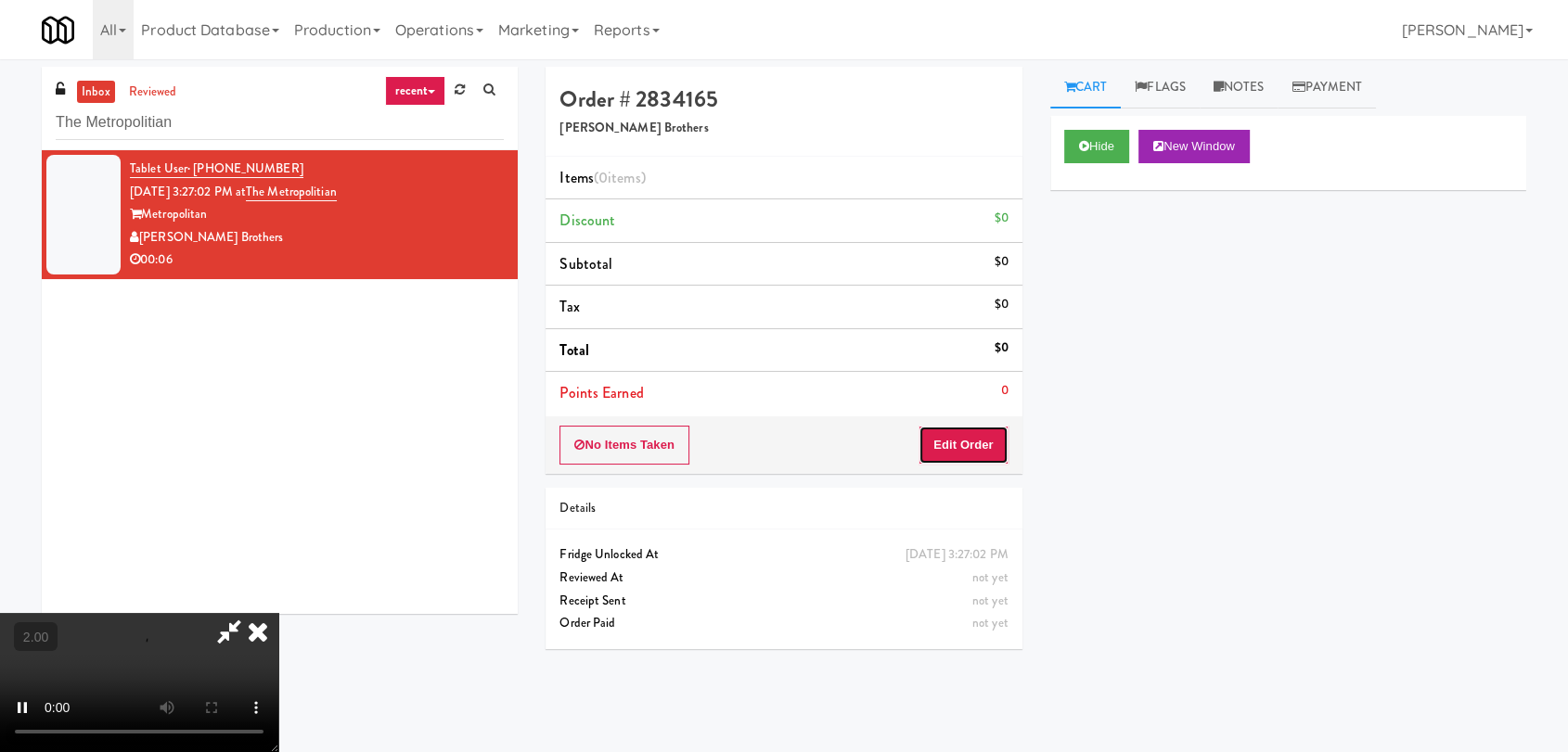
click at [980, 439] on button "Edit Order" at bounding box center [963, 445] width 90 height 39
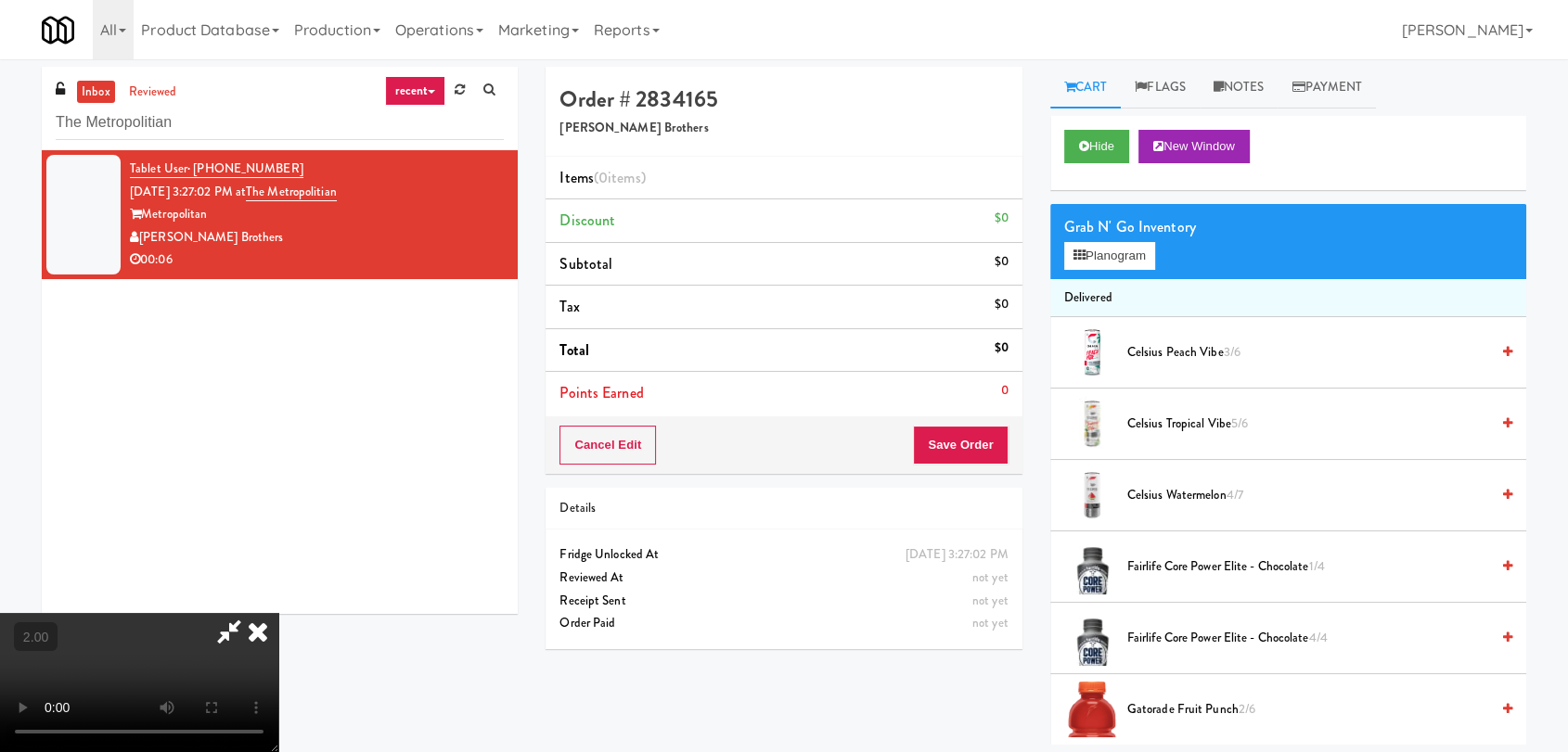
click at [278, 614] on video at bounding box center [138, 683] width 278 height 139
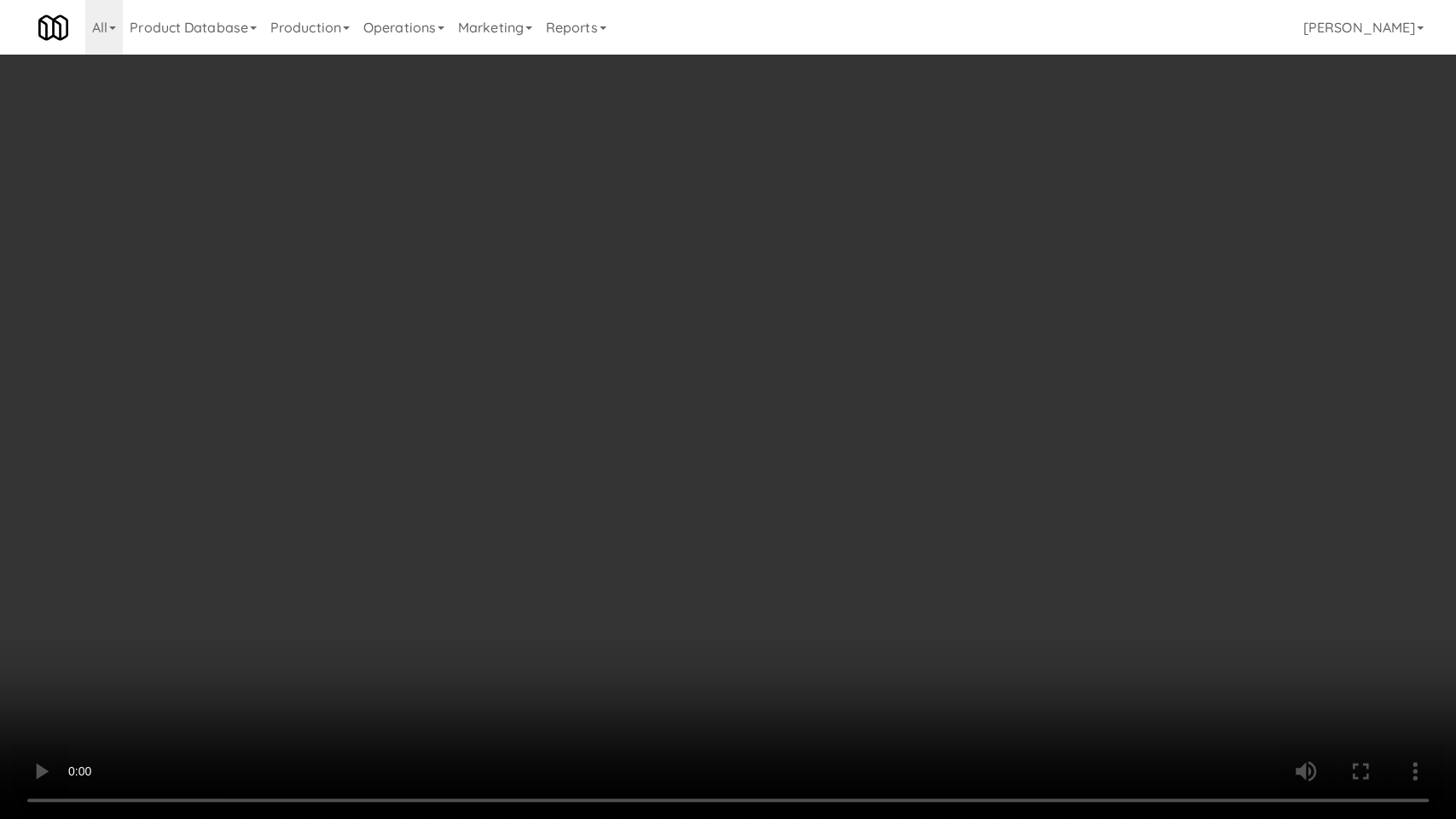
click at [660, 447] on video at bounding box center [728, 409] width 1456 height 819
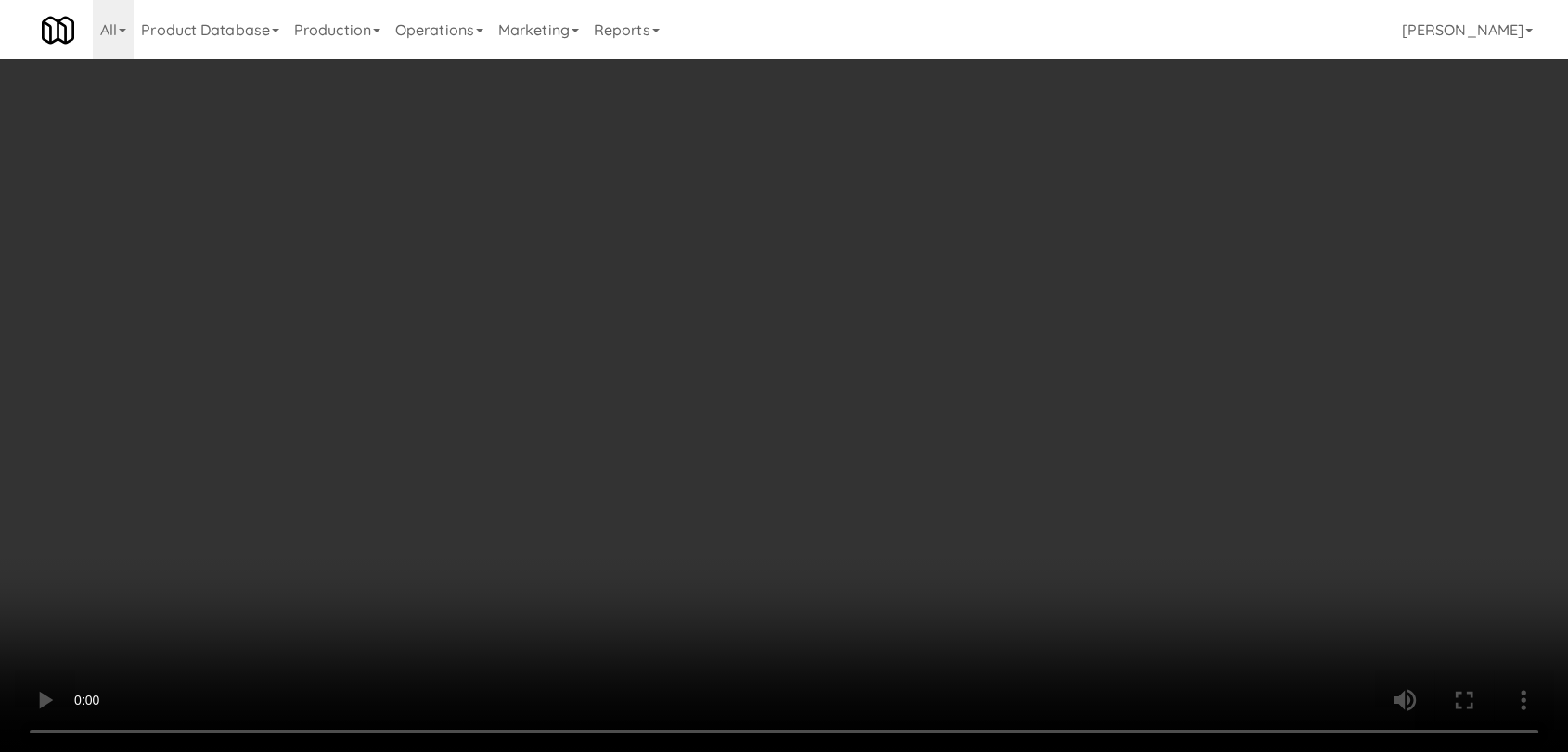
click at [1098, 238] on div "Grab N' Go Inventory" at bounding box center [1288, 227] width 448 height 28
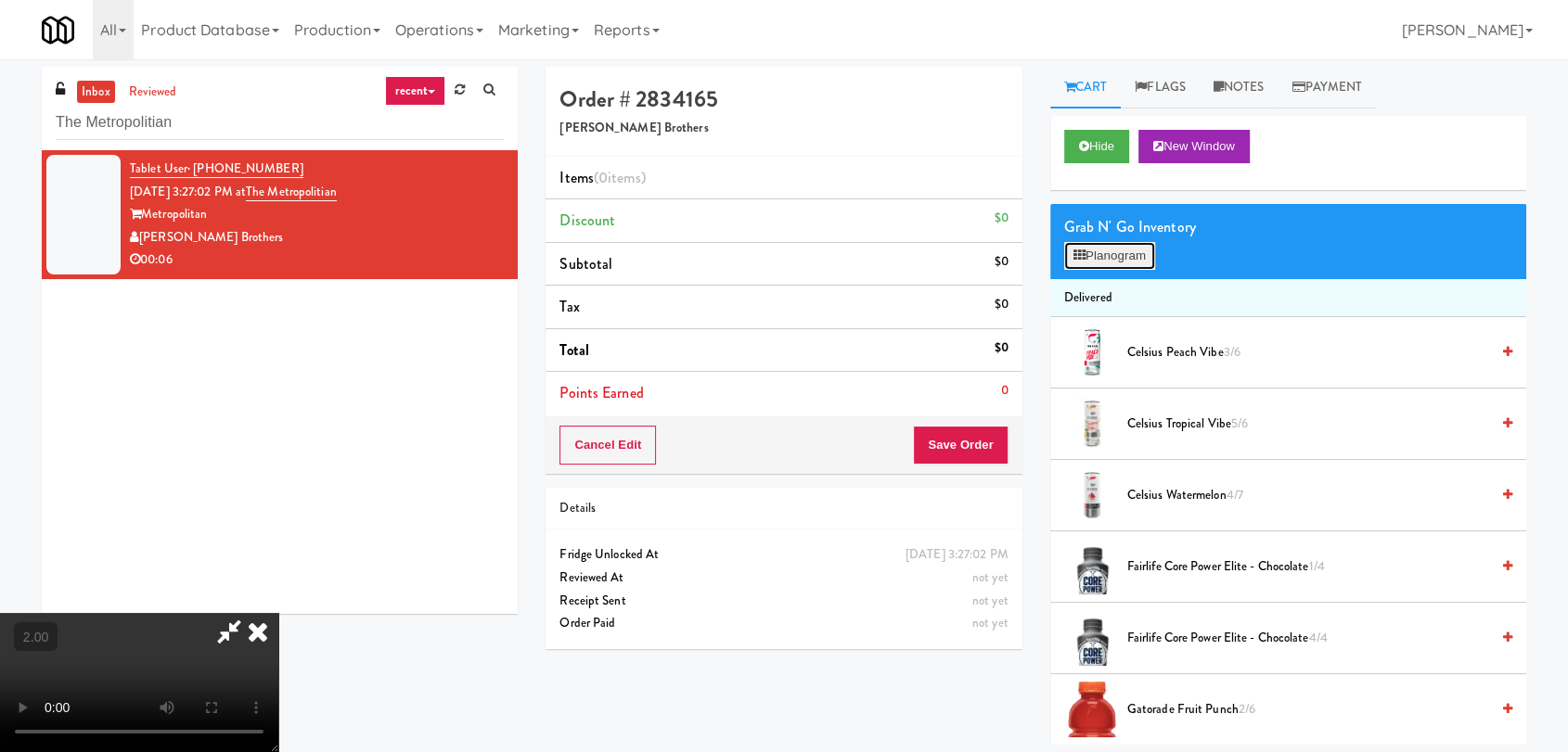
click at [1101, 244] on button "Planogram" at bounding box center [1110, 255] width 91 height 28
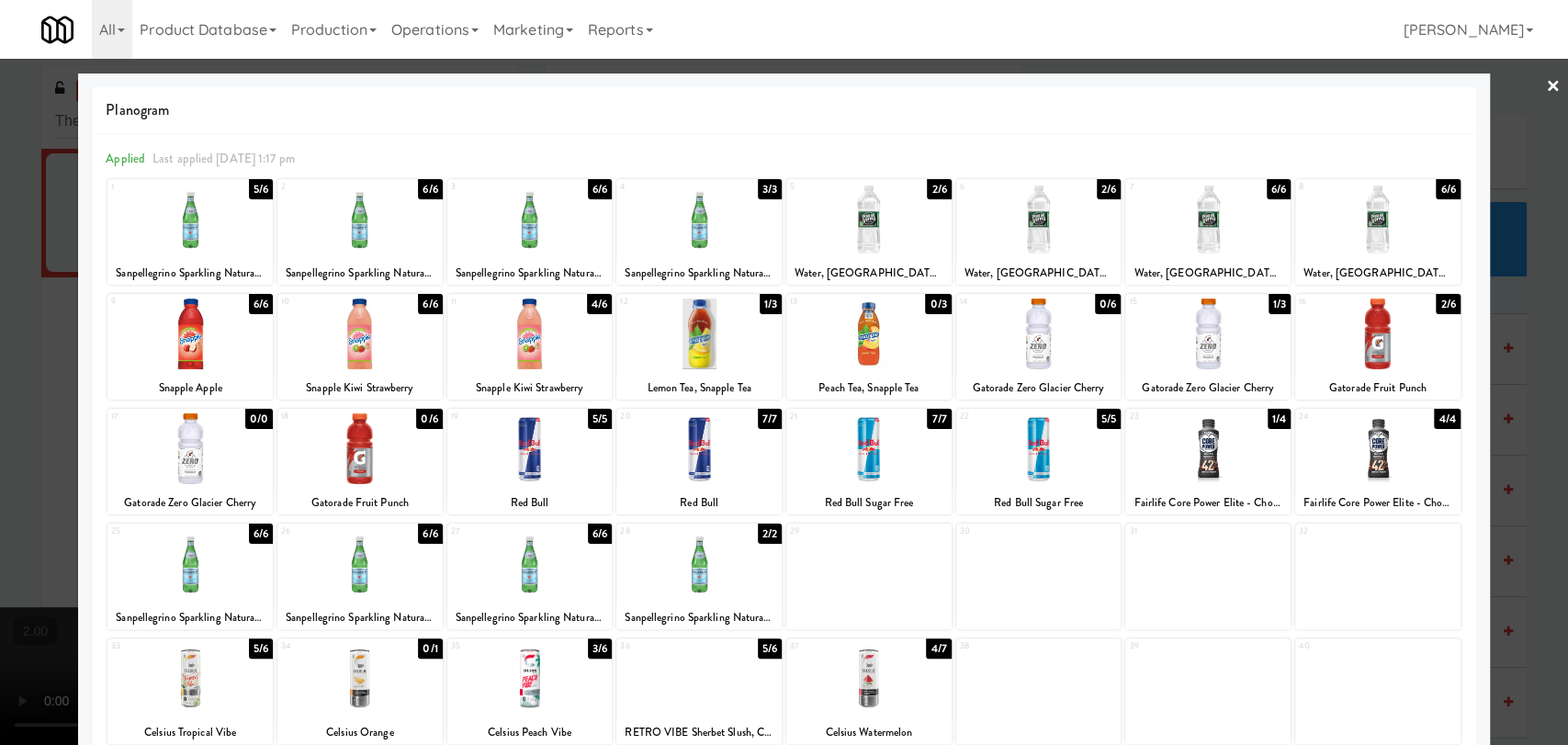
click at [698, 671] on div at bounding box center [699, 678] width 165 height 70
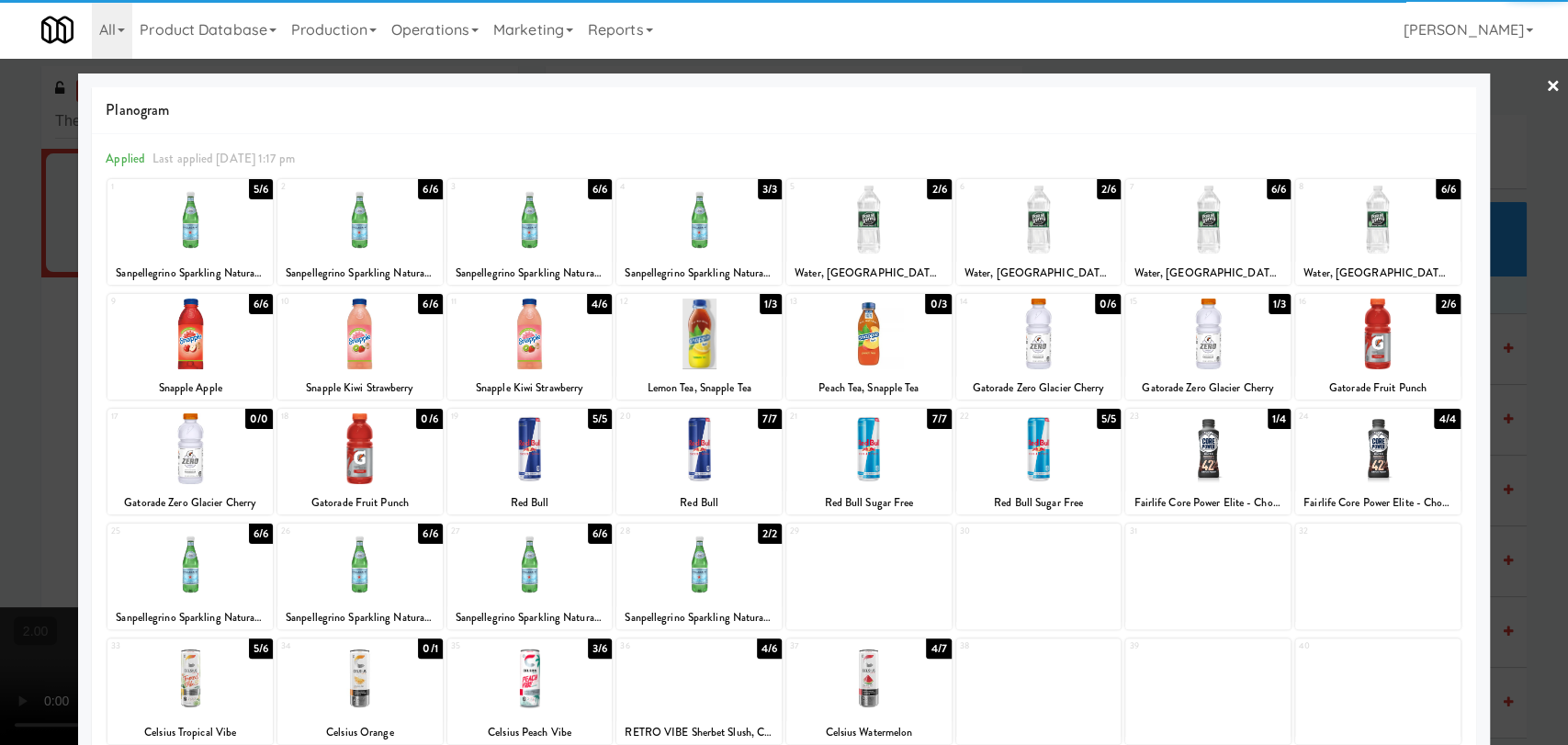
click at [0, 403] on div at bounding box center [784, 372] width 1568 height 745
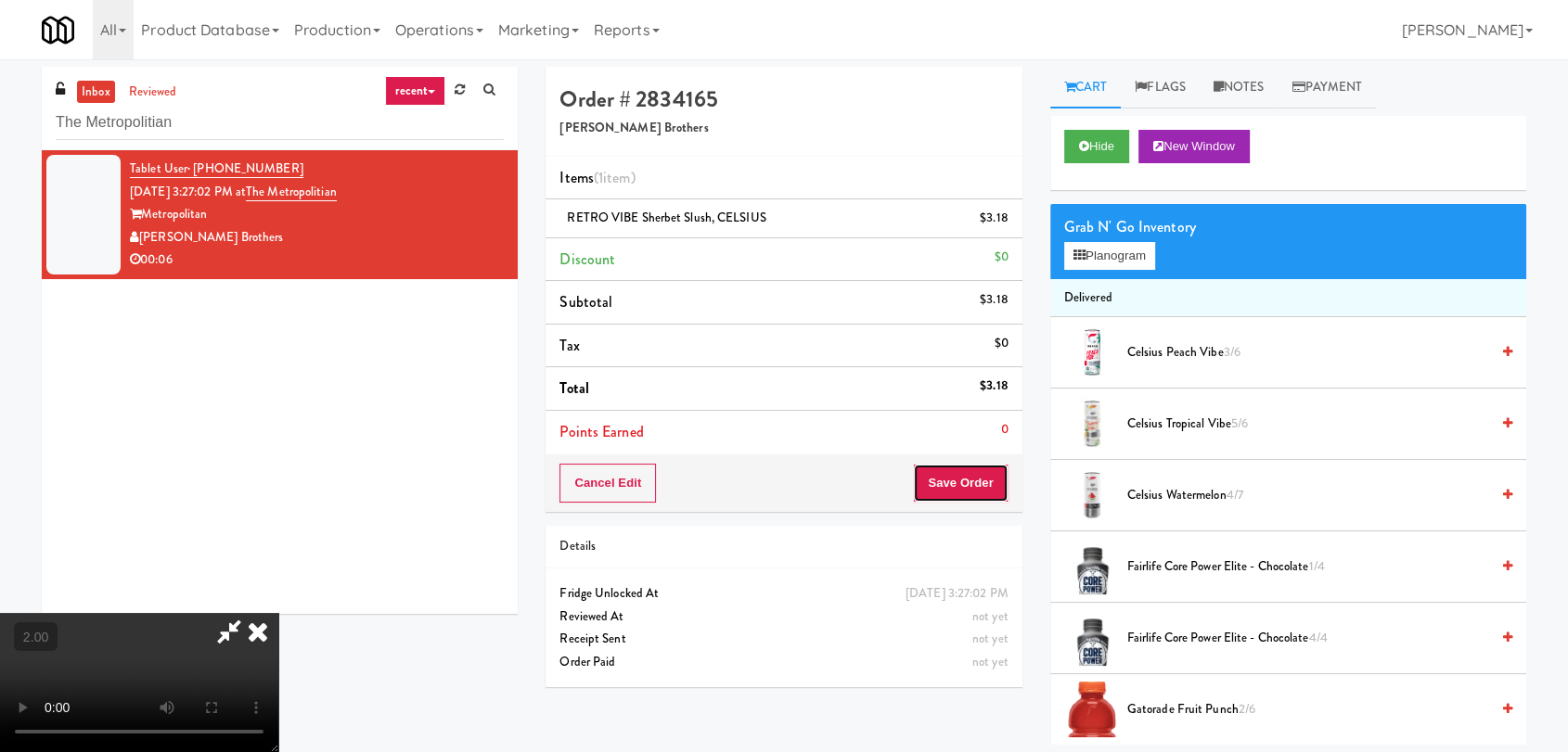
click at [972, 469] on button "Save Order" at bounding box center [960, 483] width 95 height 39
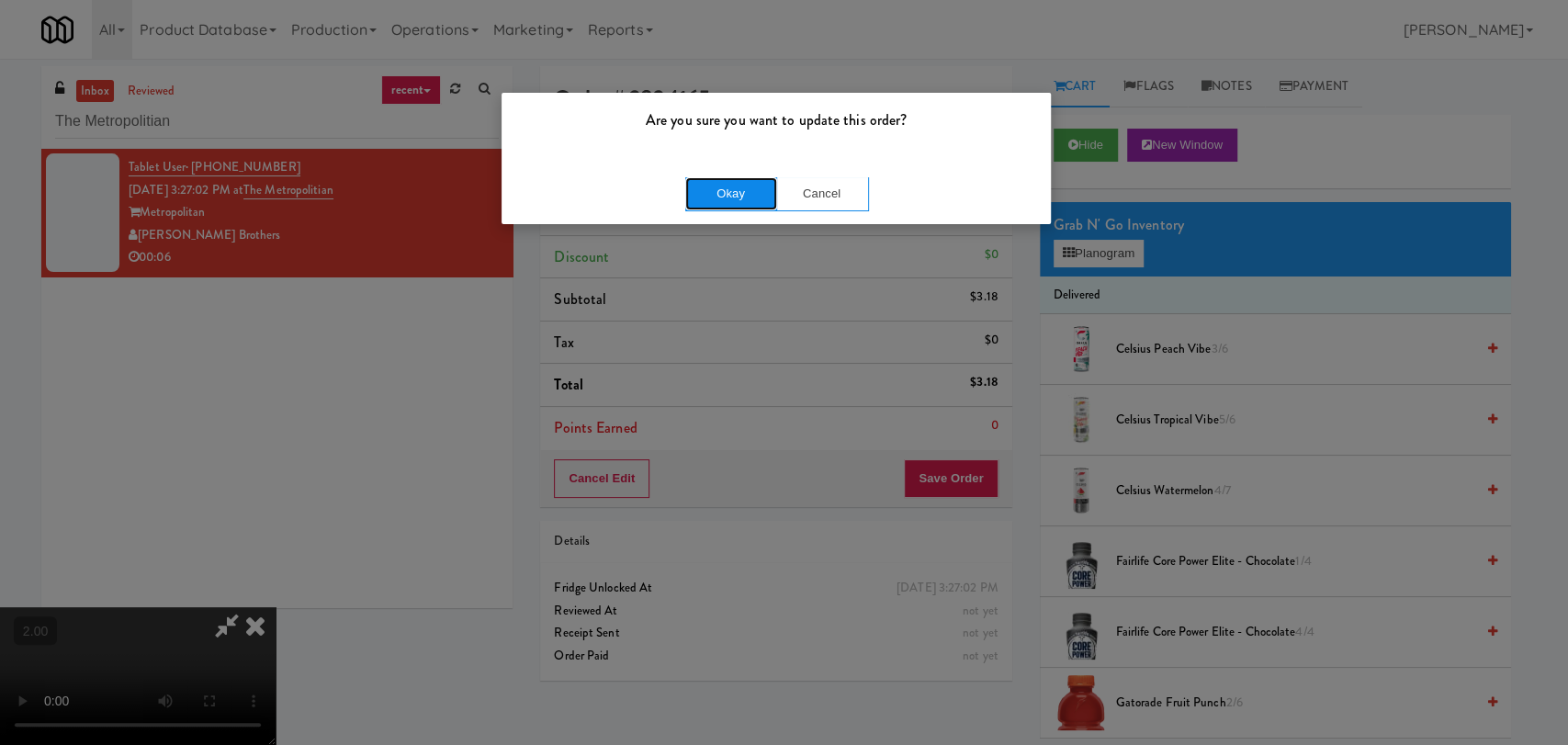
click at [743, 183] on button "Okay" at bounding box center [731, 194] width 92 height 33
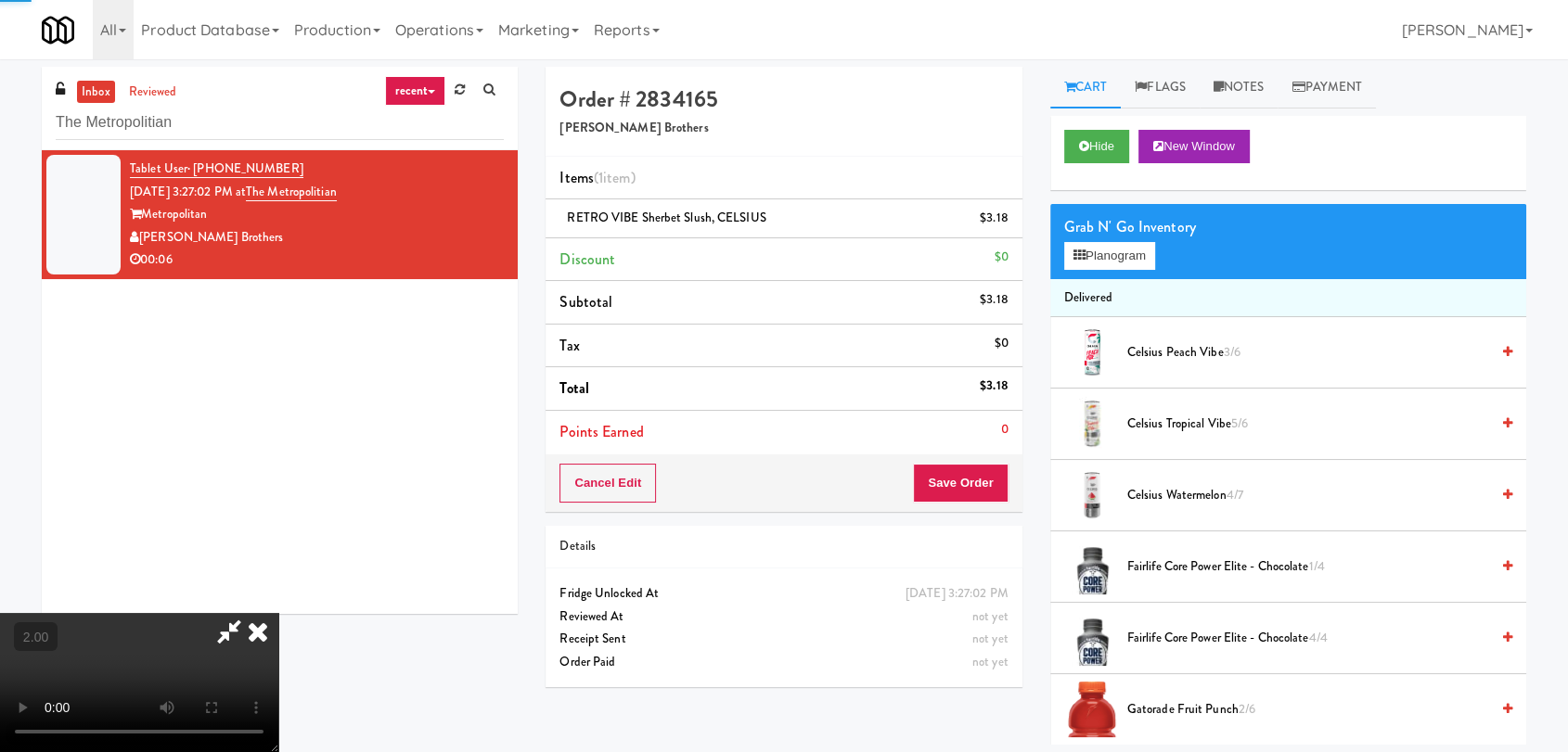
click at [278, 614] on icon at bounding box center [257, 632] width 41 height 37
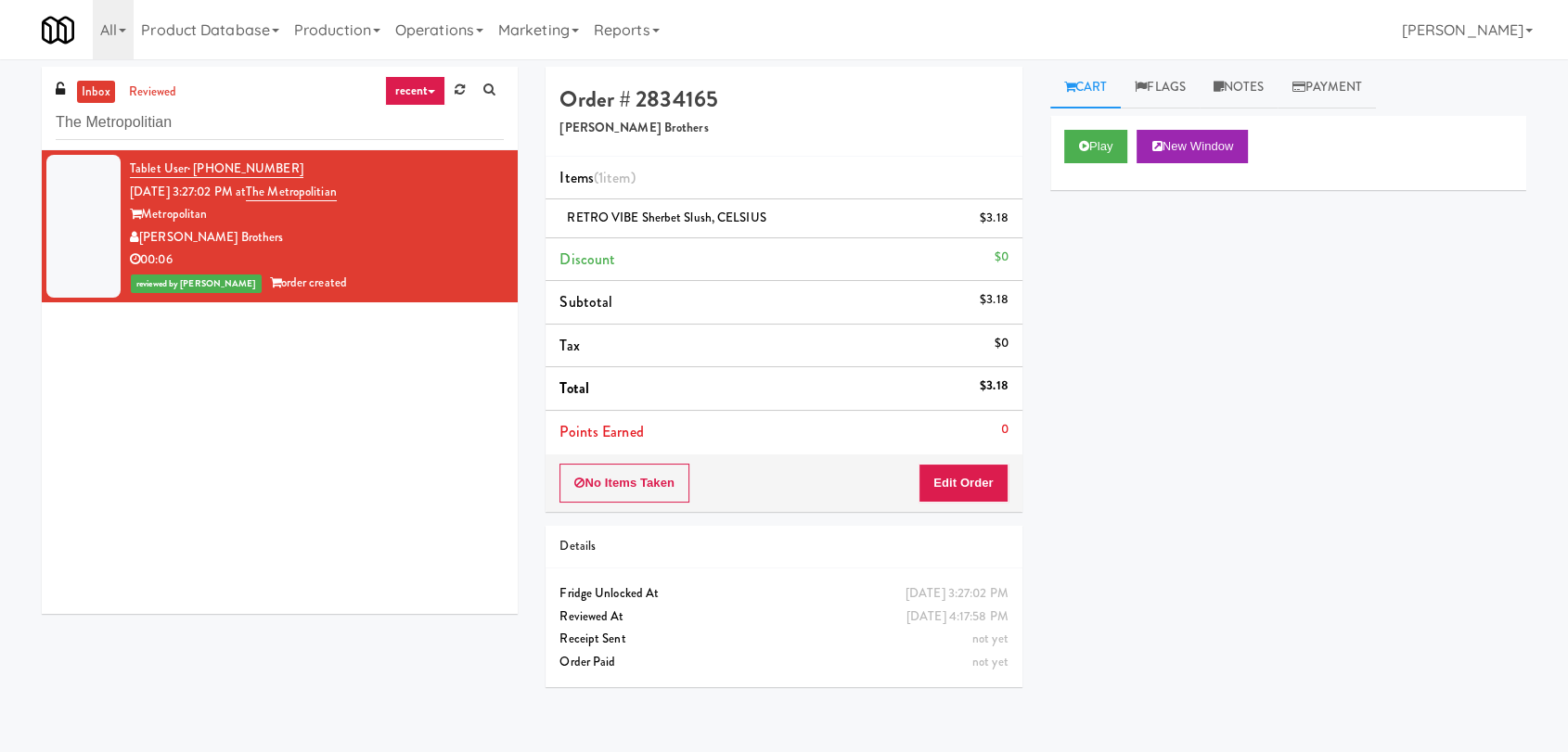
drag, startPoint x: 201, startPoint y: 128, endPoint x: 0, endPoint y: 106, distance: 202.2
click at [0, 106] on div "inbox reviewed recent all unclear take inventory issue suspicious failed recent…" at bounding box center [784, 405] width 1568 height 678
paste input "CYKEL - Drink - Middle"
drag, startPoint x: 231, startPoint y: 119, endPoint x: 0, endPoint y: 127, distance: 231.1
click at [0, 127] on div "inbox reviewed recent all unclear take inventory issue suspicious failed recent…" at bounding box center [784, 405] width 1568 height 678
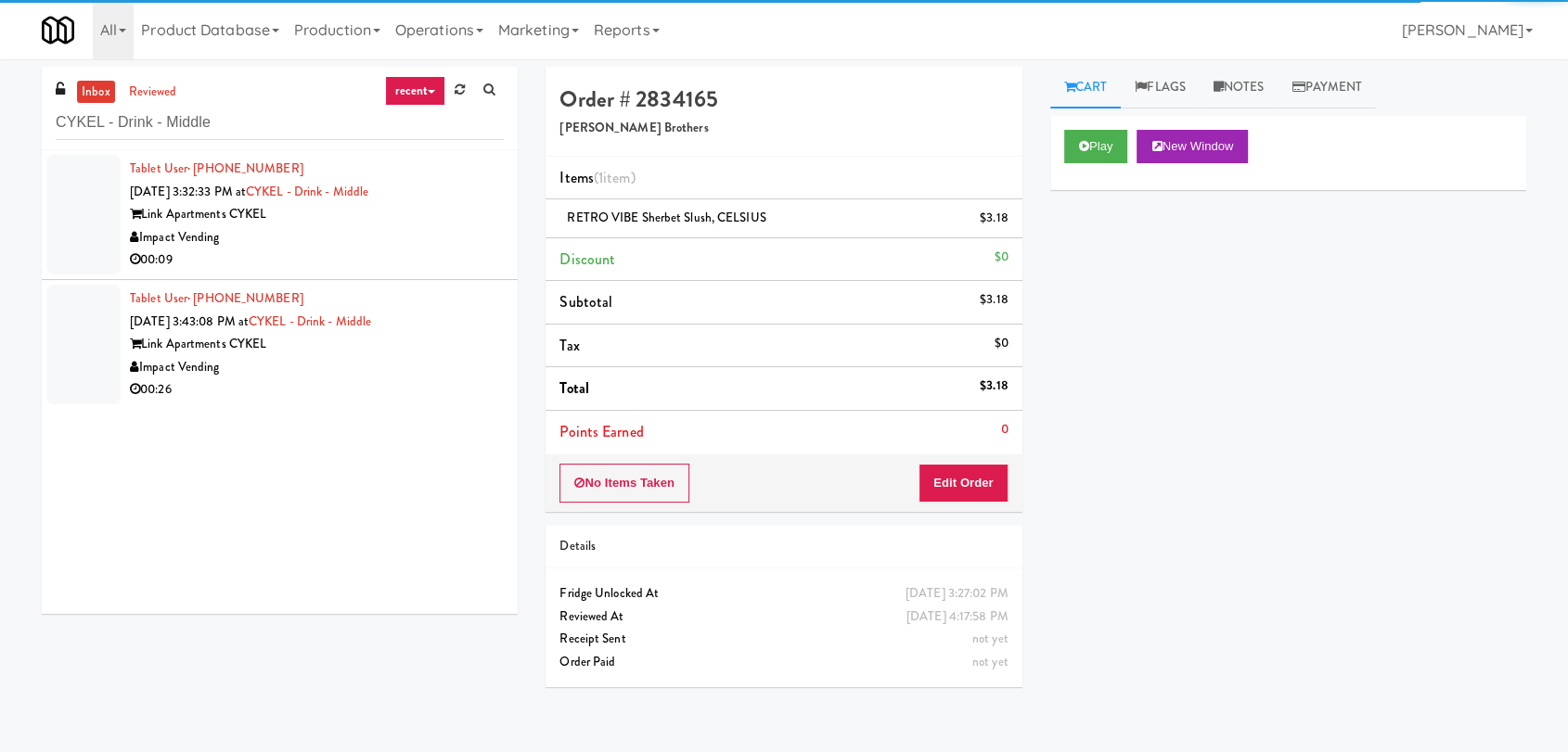
click at [390, 245] on div "Impact Vending" at bounding box center [317, 238] width 374 height 23
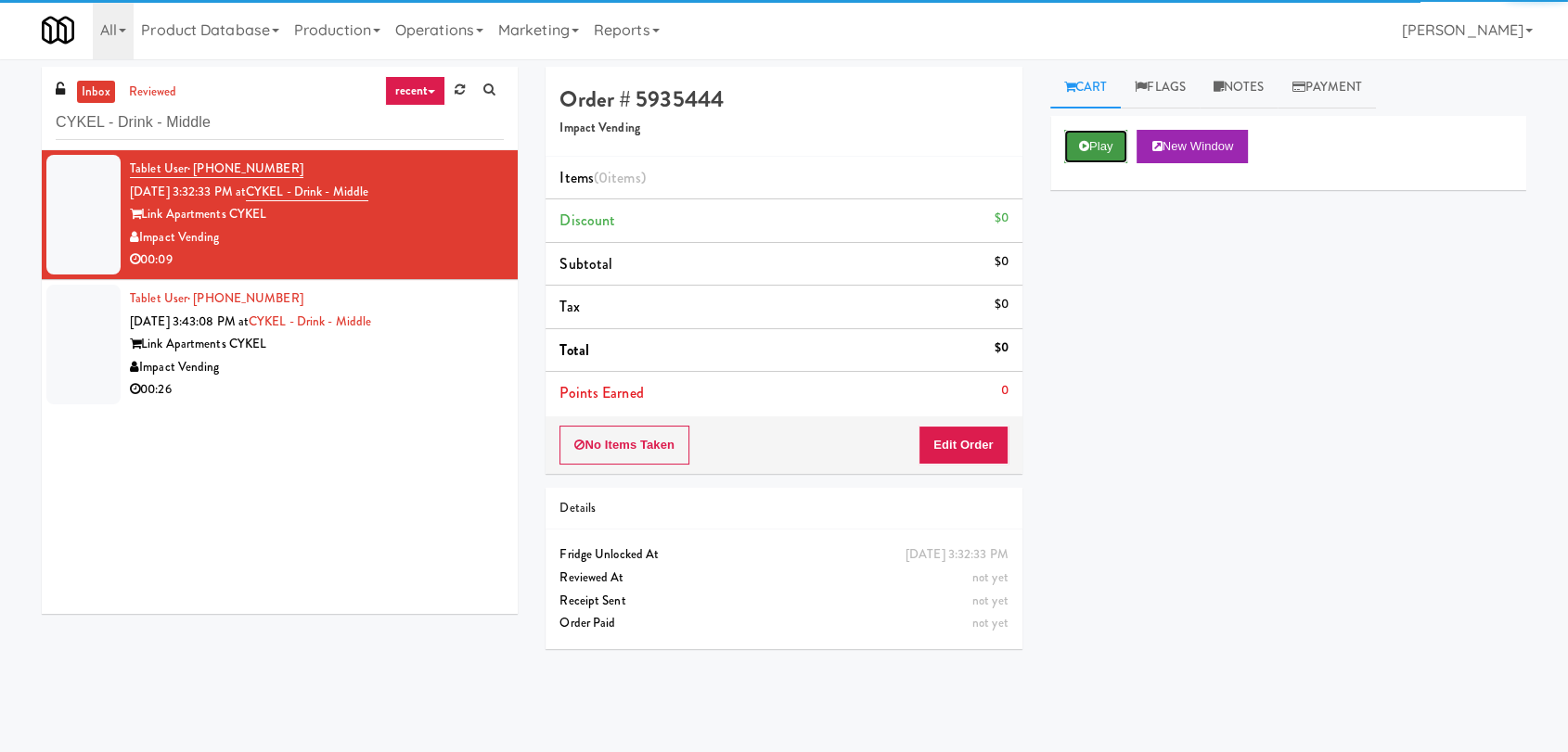
click at [1105, 156] on button "Play" at bounding box center [1096, 146] width 64 height 33
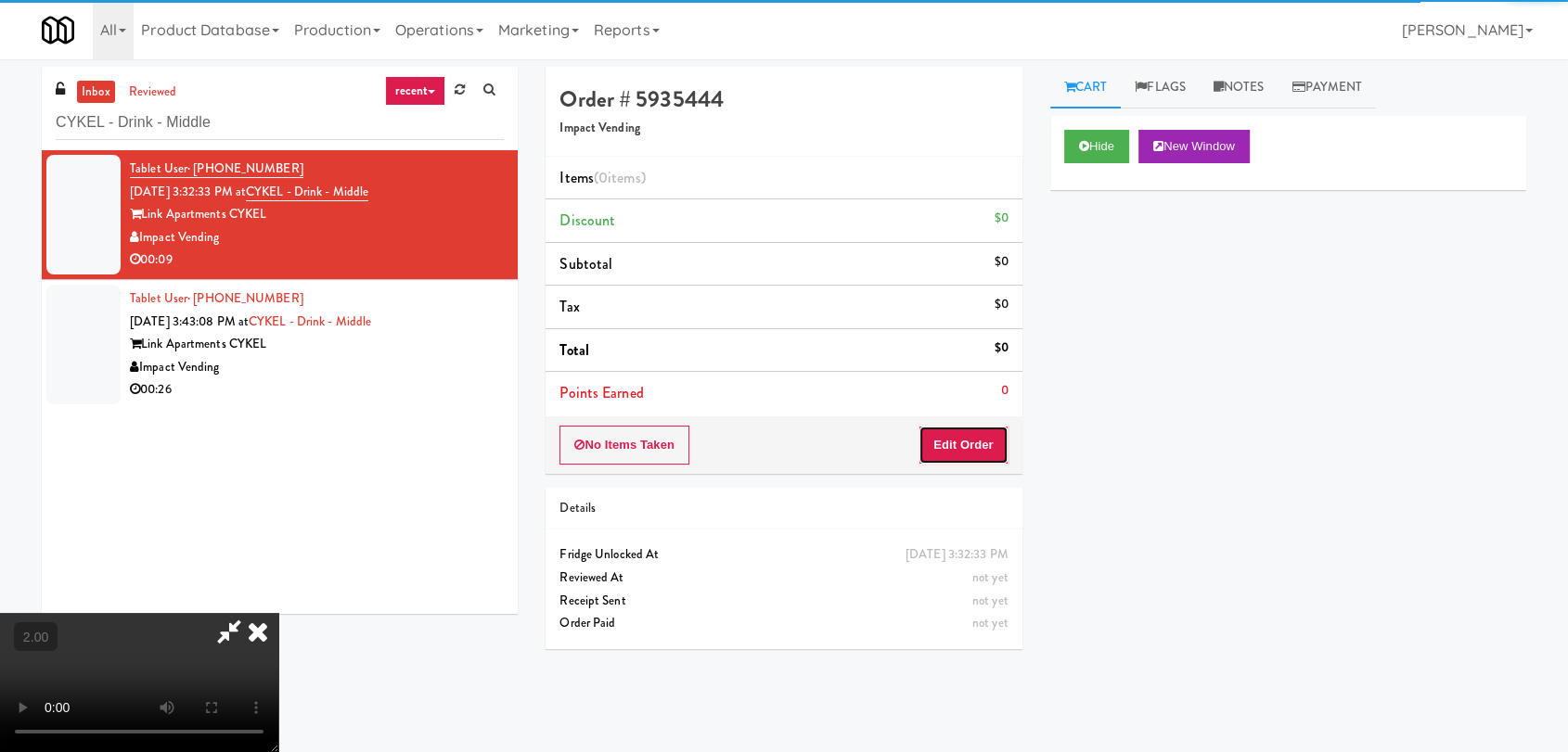
click at [1004, 445] on button "Edit Order" at bounding box center [963, 445] width 90 height 39
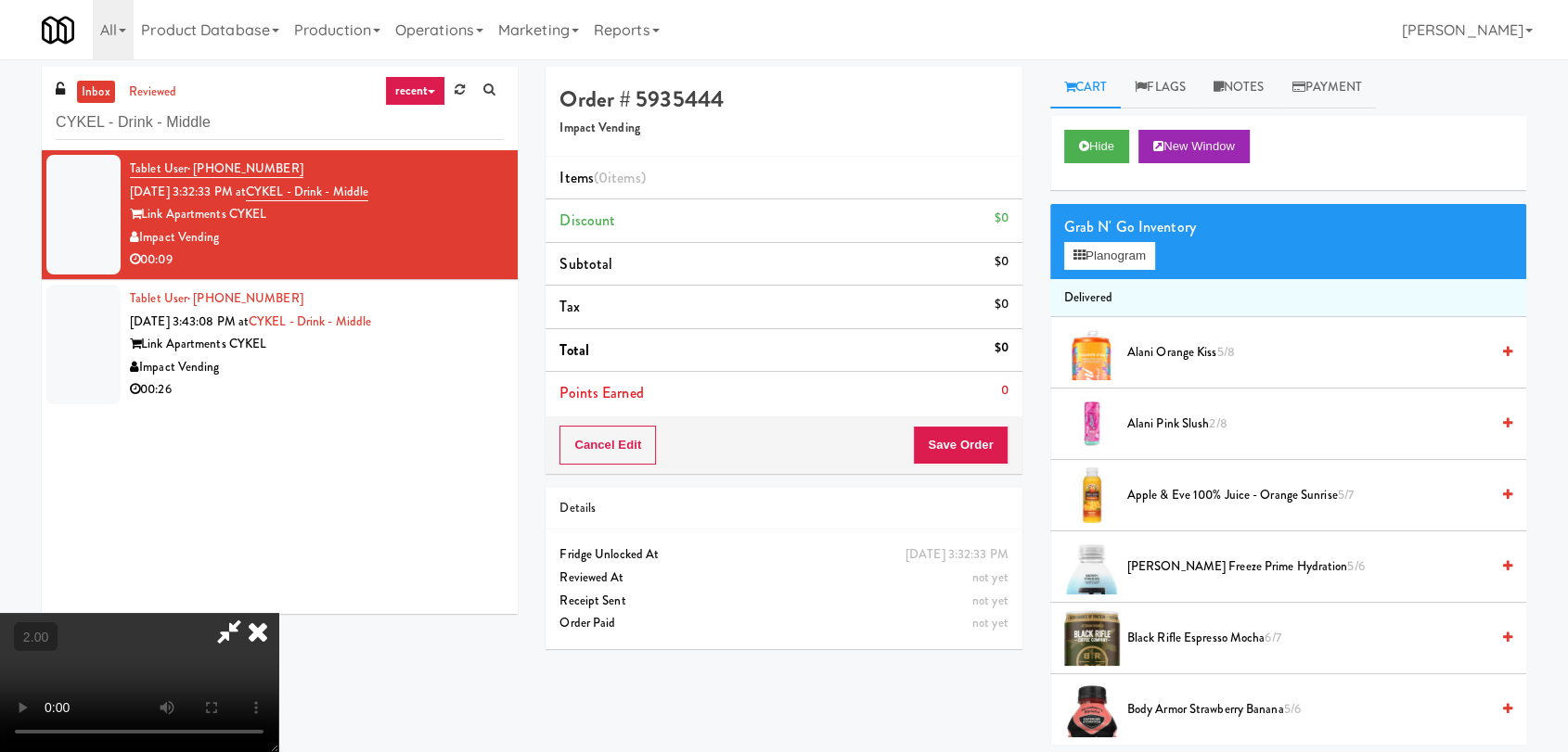
click at [278, 614] on video at bounding box center [138, 683] width 278 height 139
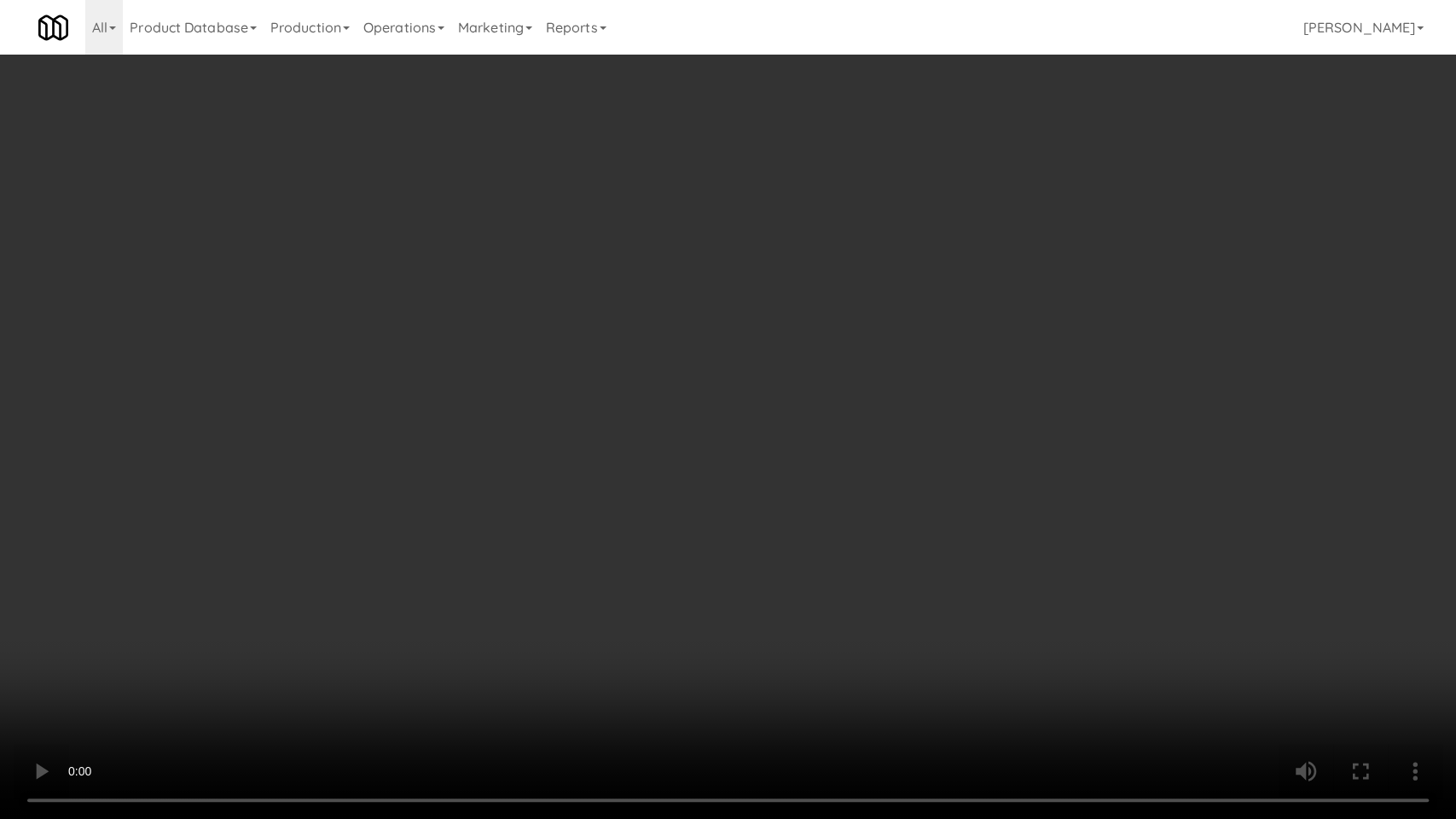
click at [699, 607] on video at bounding box center [728, 409] width 1456 height 819
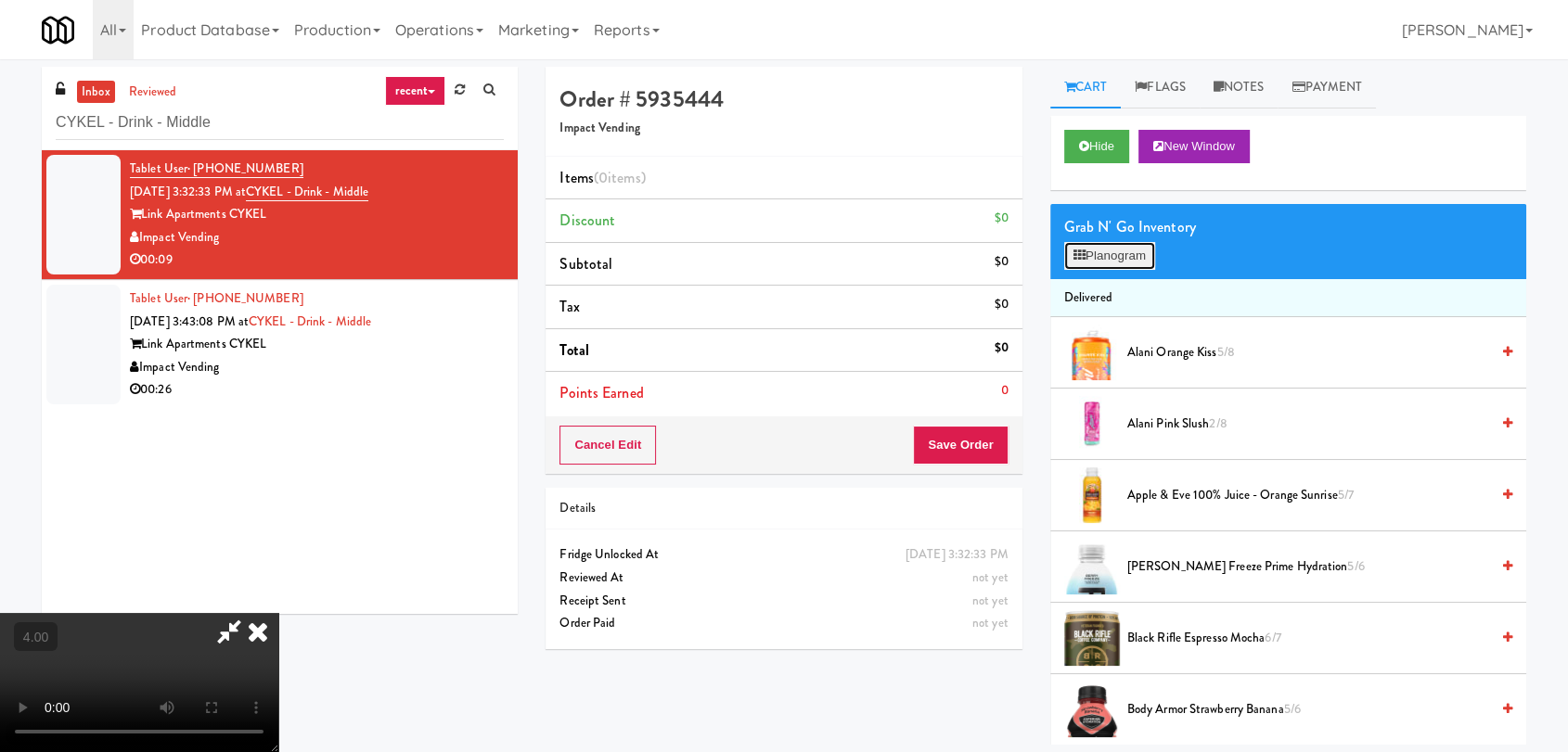
click at [1119, 254] on button "Planogram" at bounding box center [1110, 255] width 91 height 28
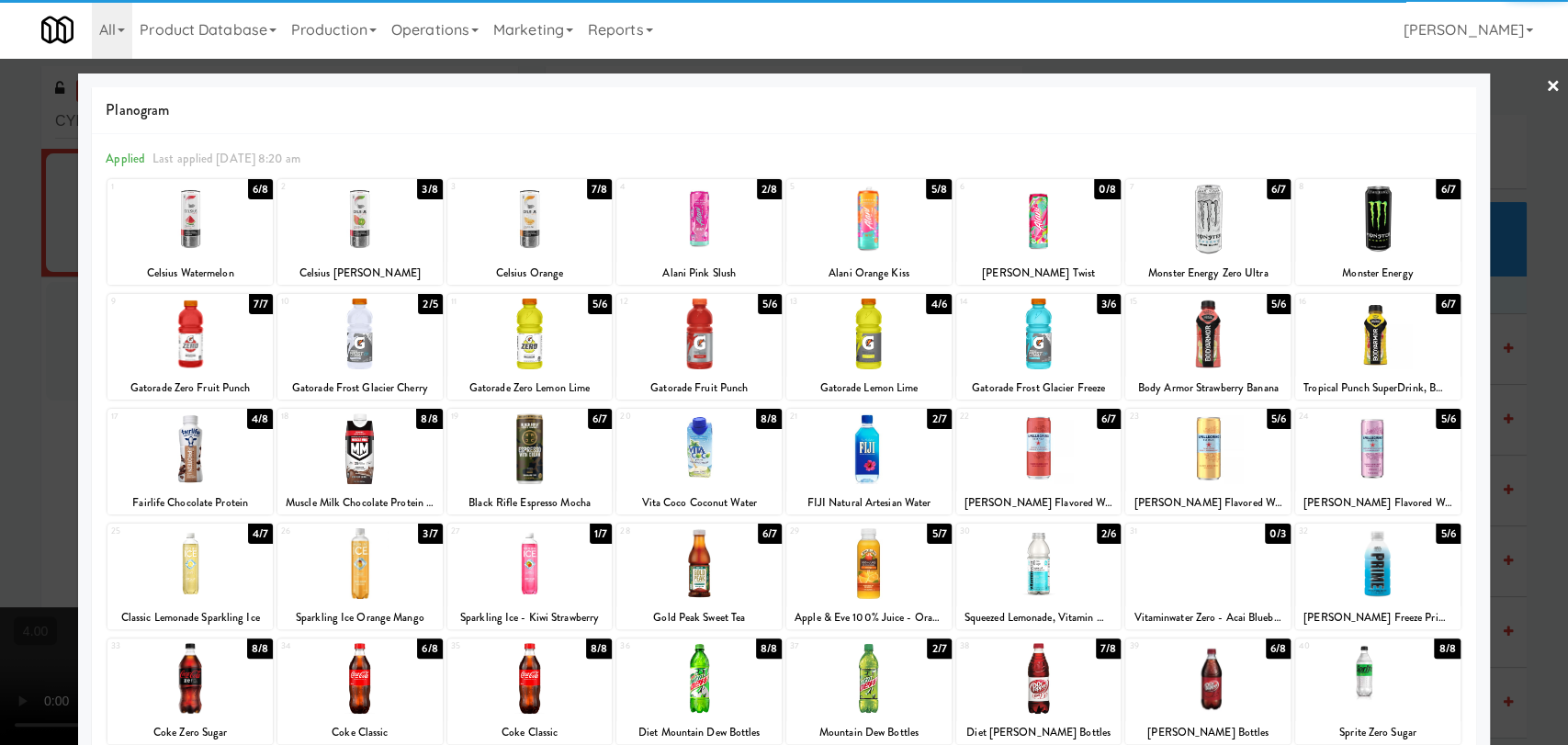
click at [897, 464] on div at bounding box center [869, 448] width 165 height 70
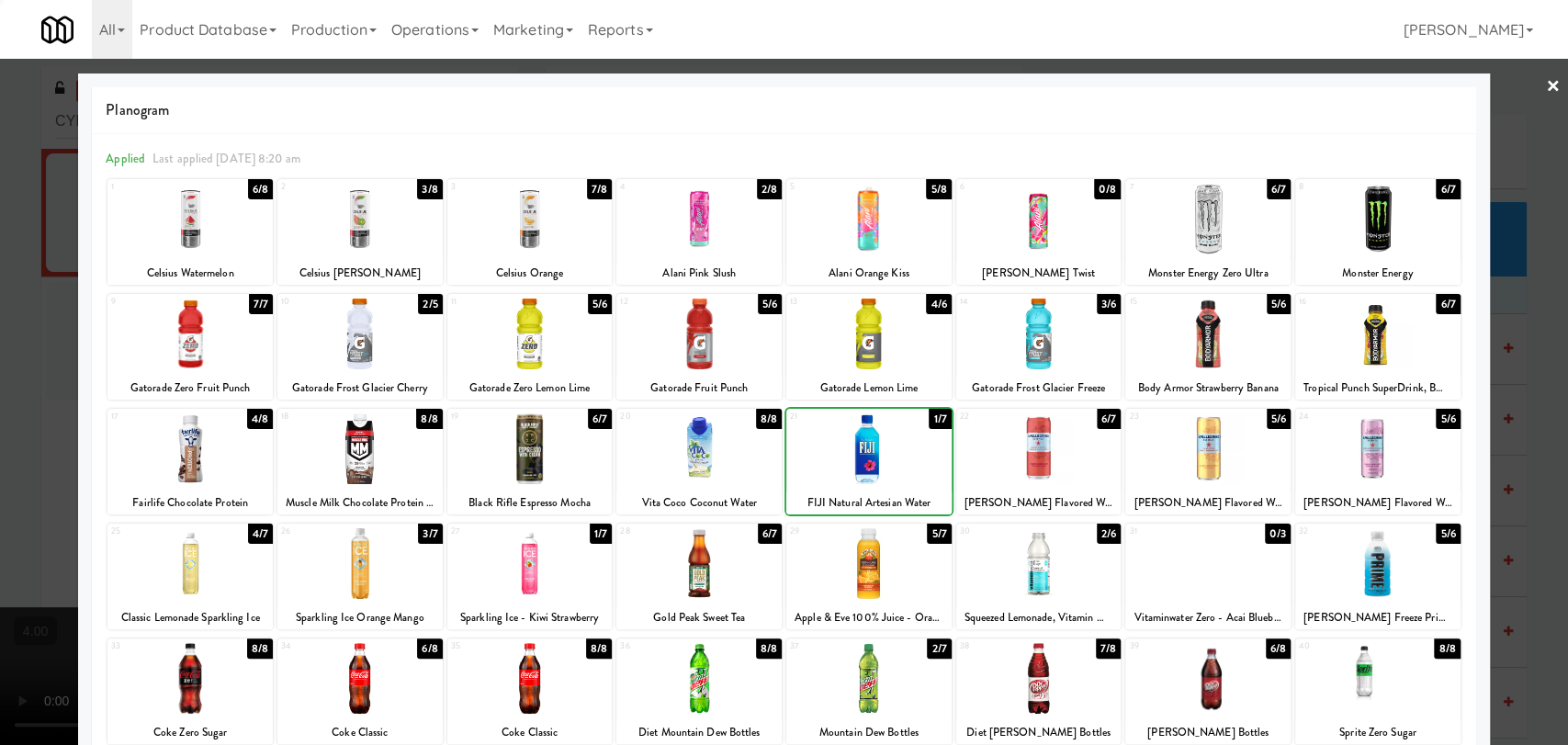
click at [897, 464] on div at bounding box center [869, 448] width 165 height 70
click at [0, 365] on div at bounding box center [784, 372] width 1568 height 745
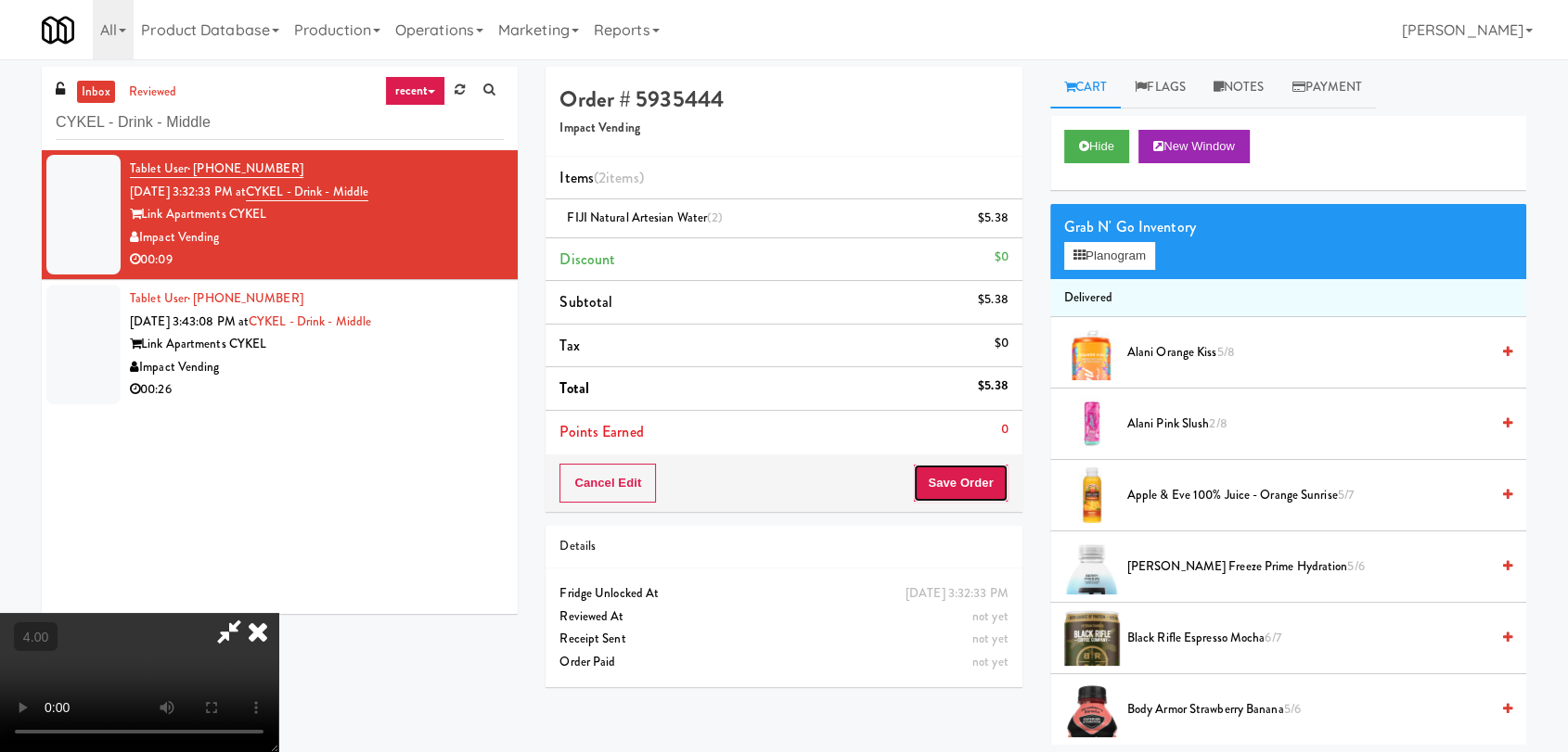
click at [1005, 485] on button "Save Order" at bounding box center [960, 483] width 95 height 39
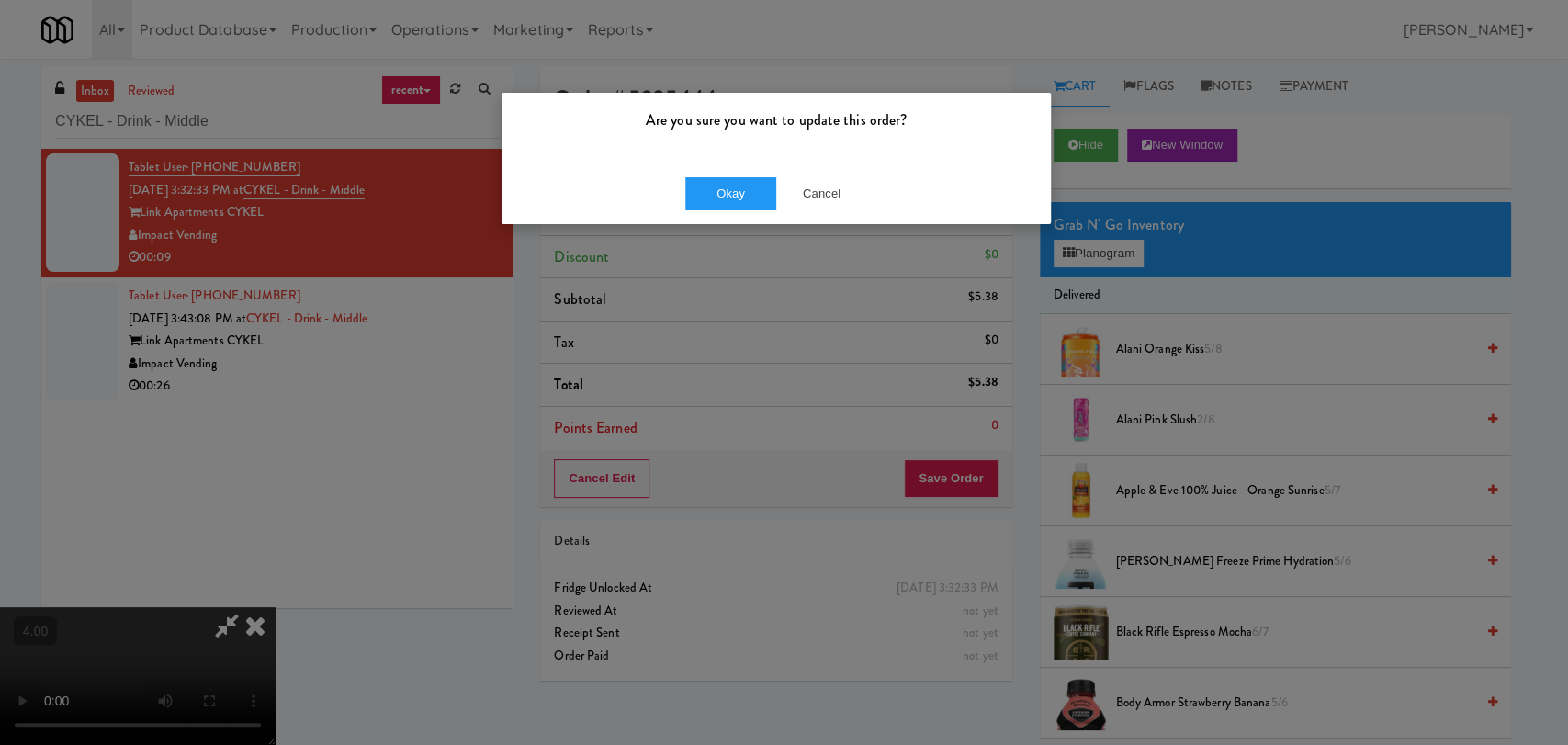
click at [749, 210] on div "Okay Cancel" at bounding box center [776, 194] width 549 height 62
click at [753, 198] on button "Okay" at bounding box center [731, 194] width 92 height 33
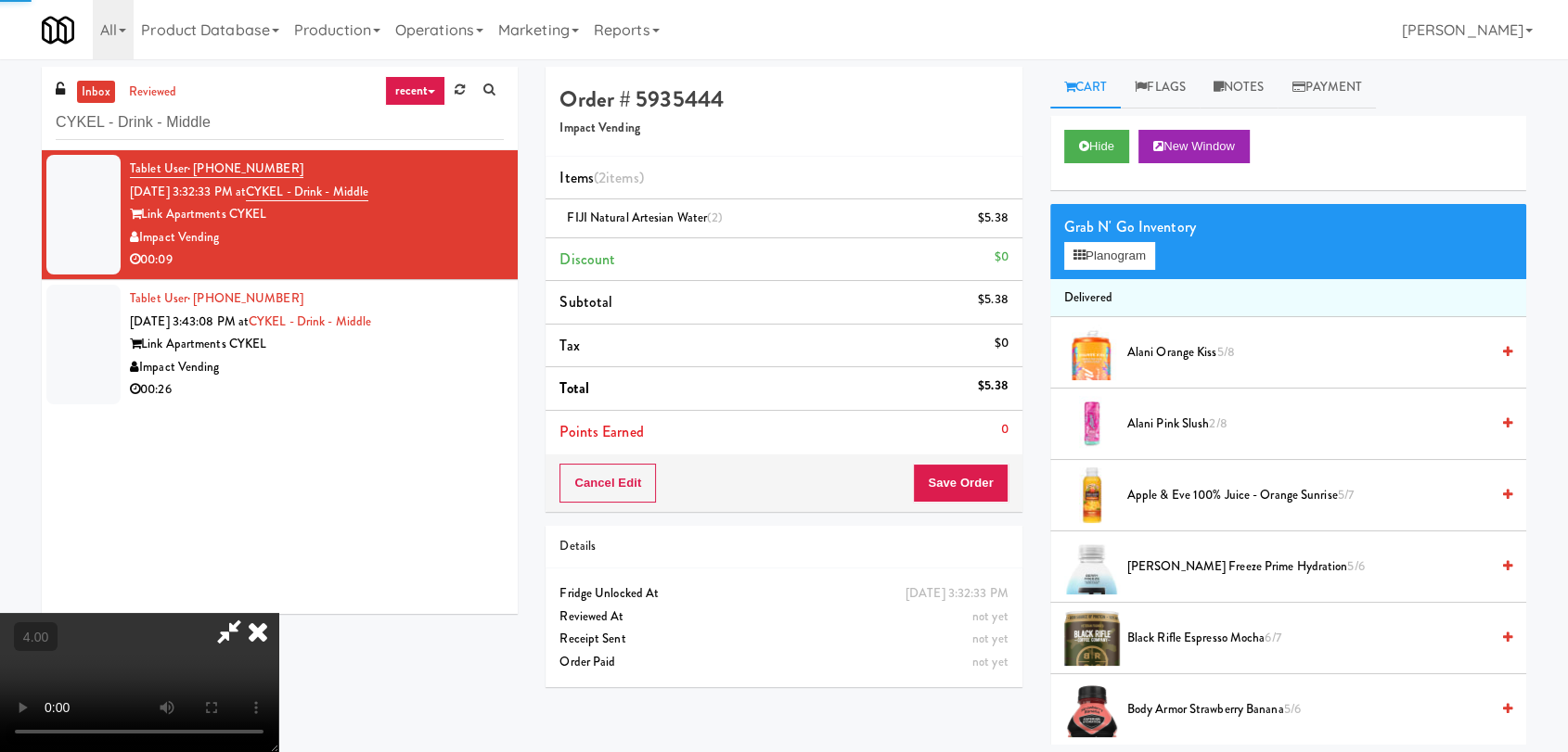
click at [278, 614] on icon at bounding box center [257, 632] width 41 height 37
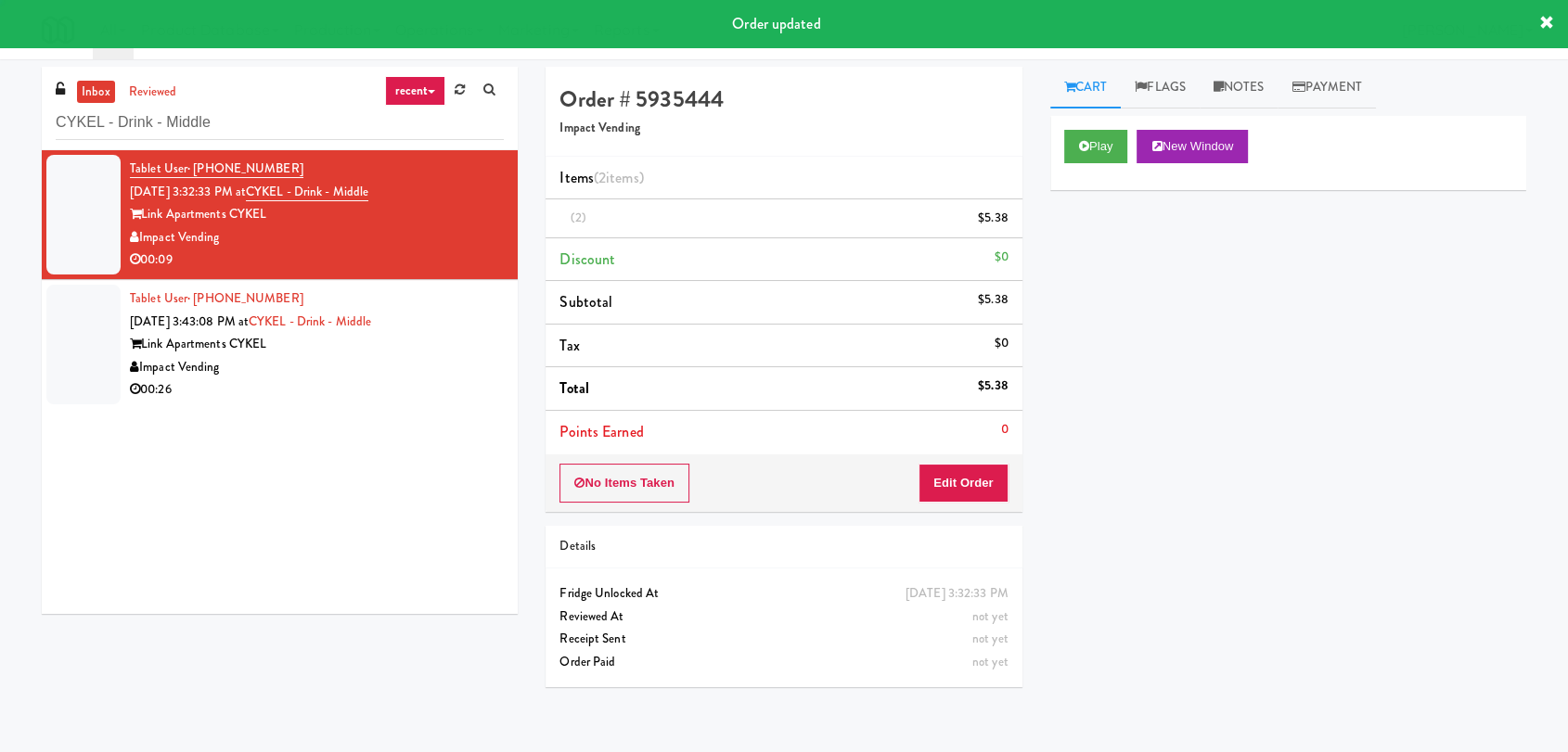
drag, startPoint x: 364, startPoint y: 350, endPoint x: 374, endPoint y: 351, distance: 10.0
click at [369, 352] on div "Link Apartments CYKEL" at bounding box center [317, 344] width 374 height 23
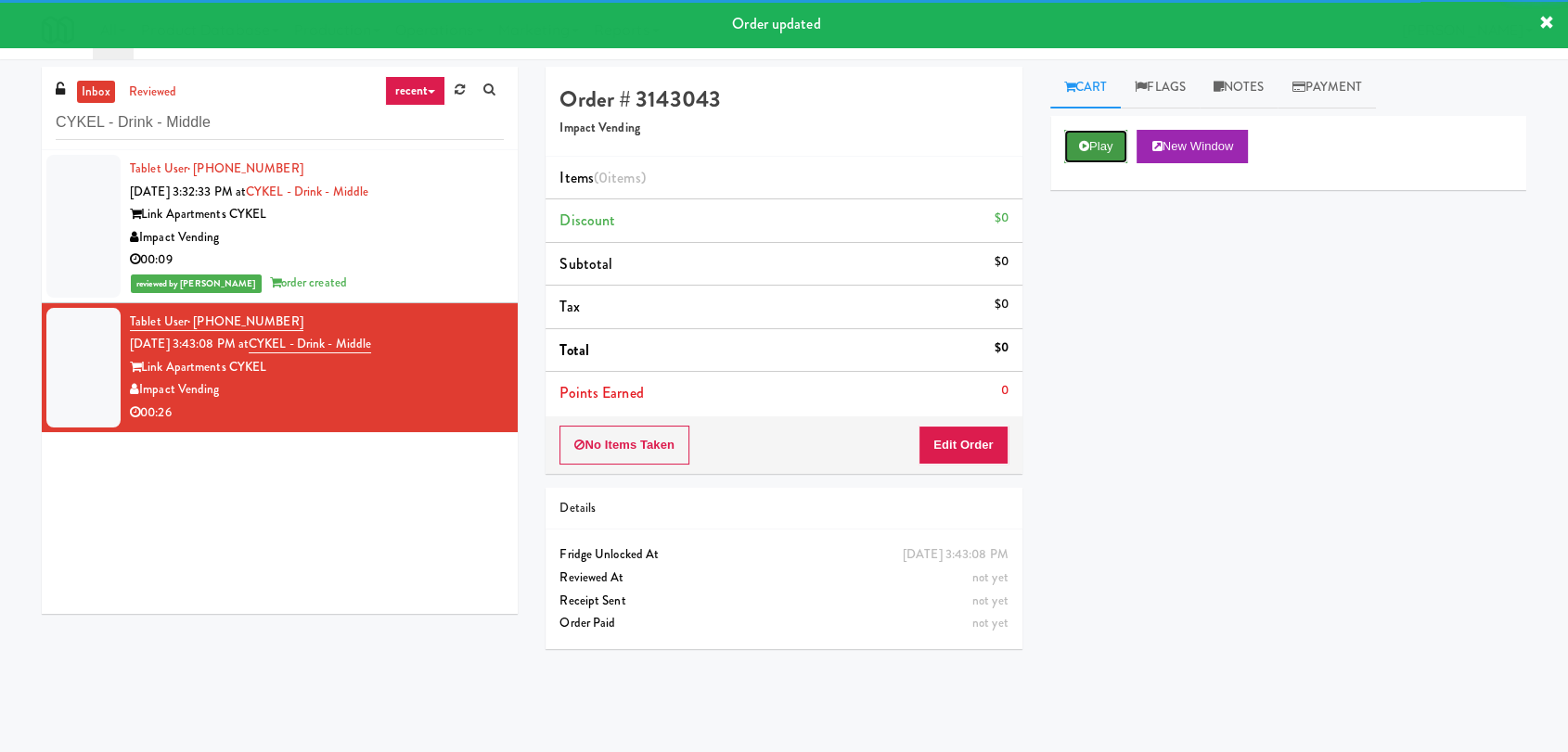
click at [1099, 149] on button "Play" at bounding box center [1096, 146] width 64 height 33
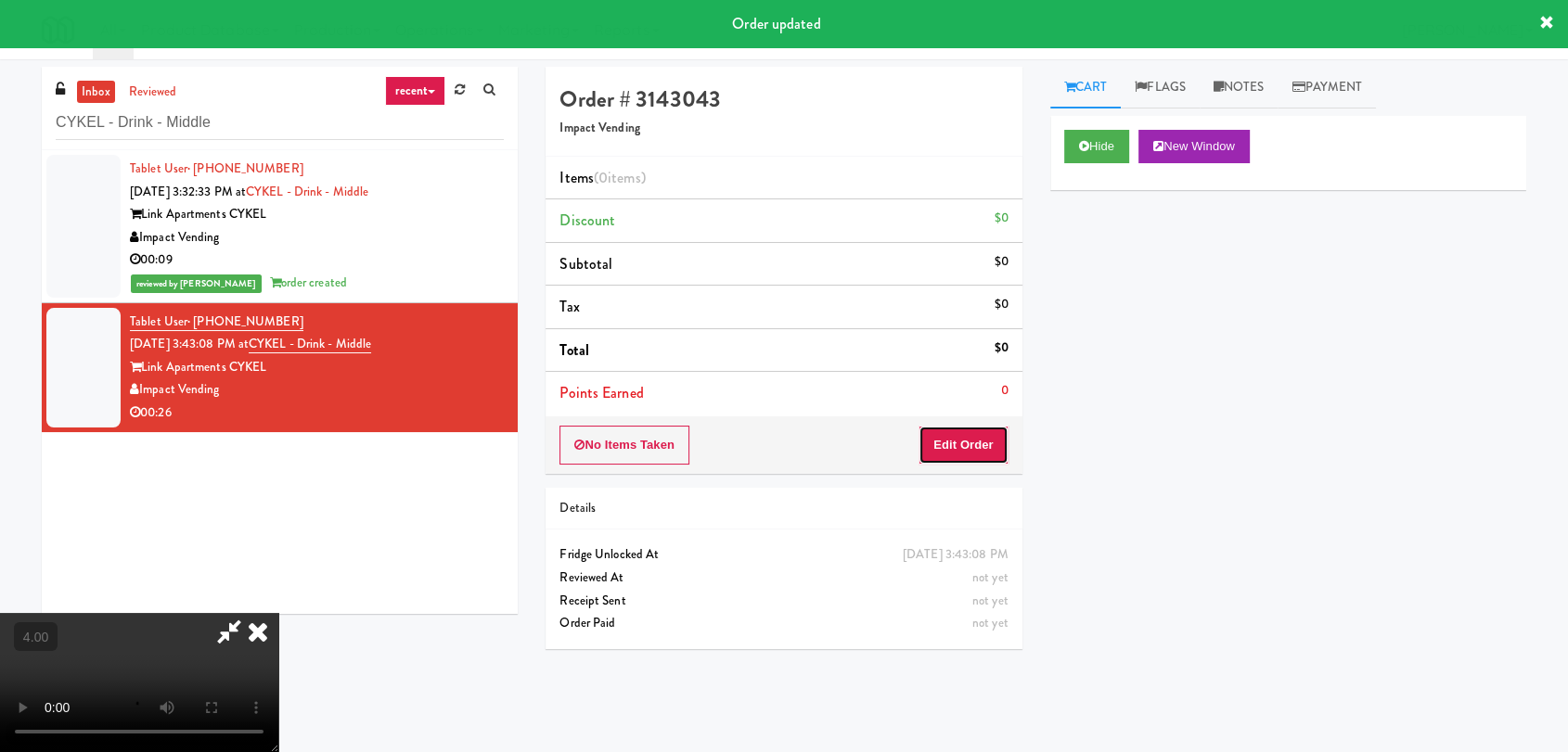
click at [980, 433] on button "Edit Order" at bounding box center [963, 445] width 90 height 39
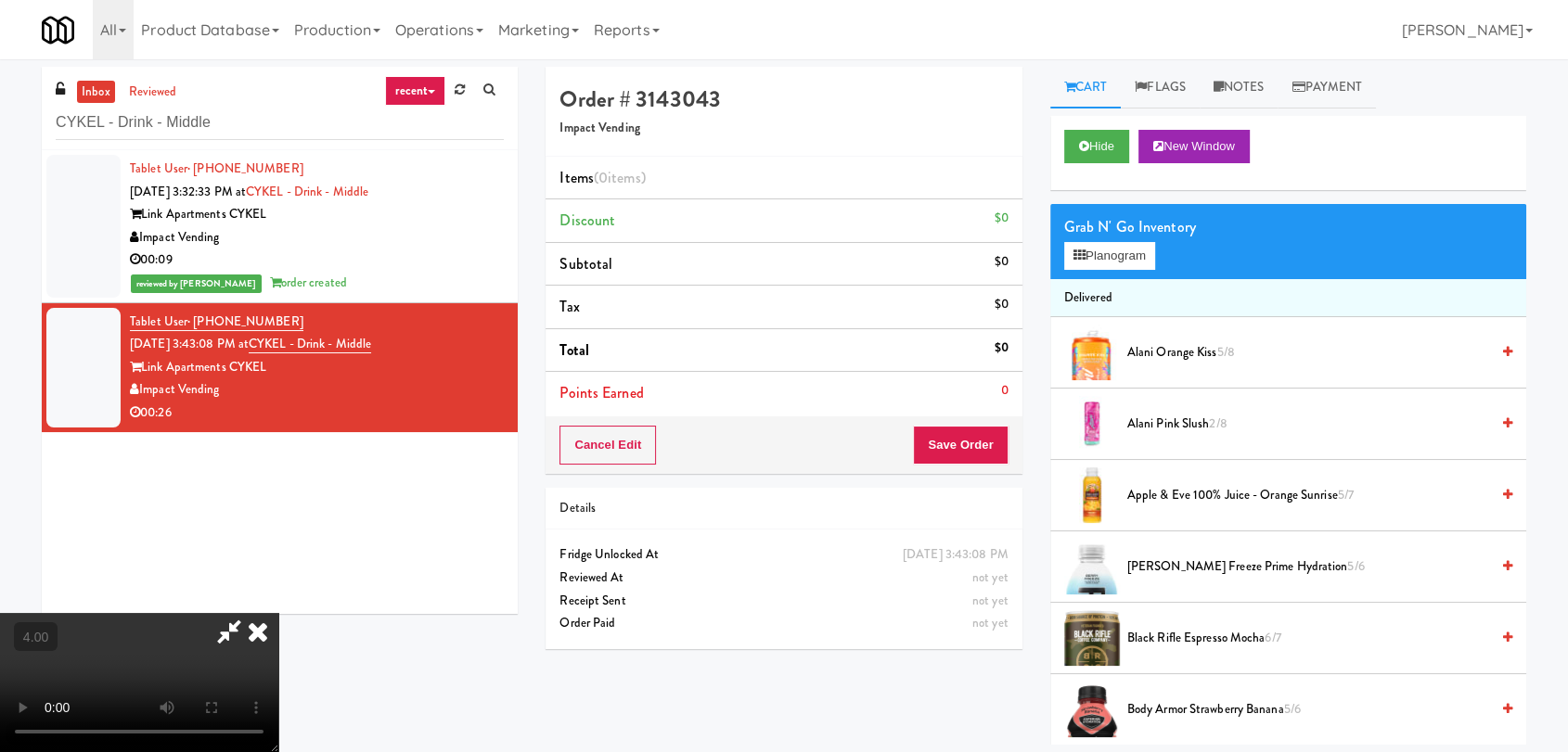
scroll to position [60, 0]
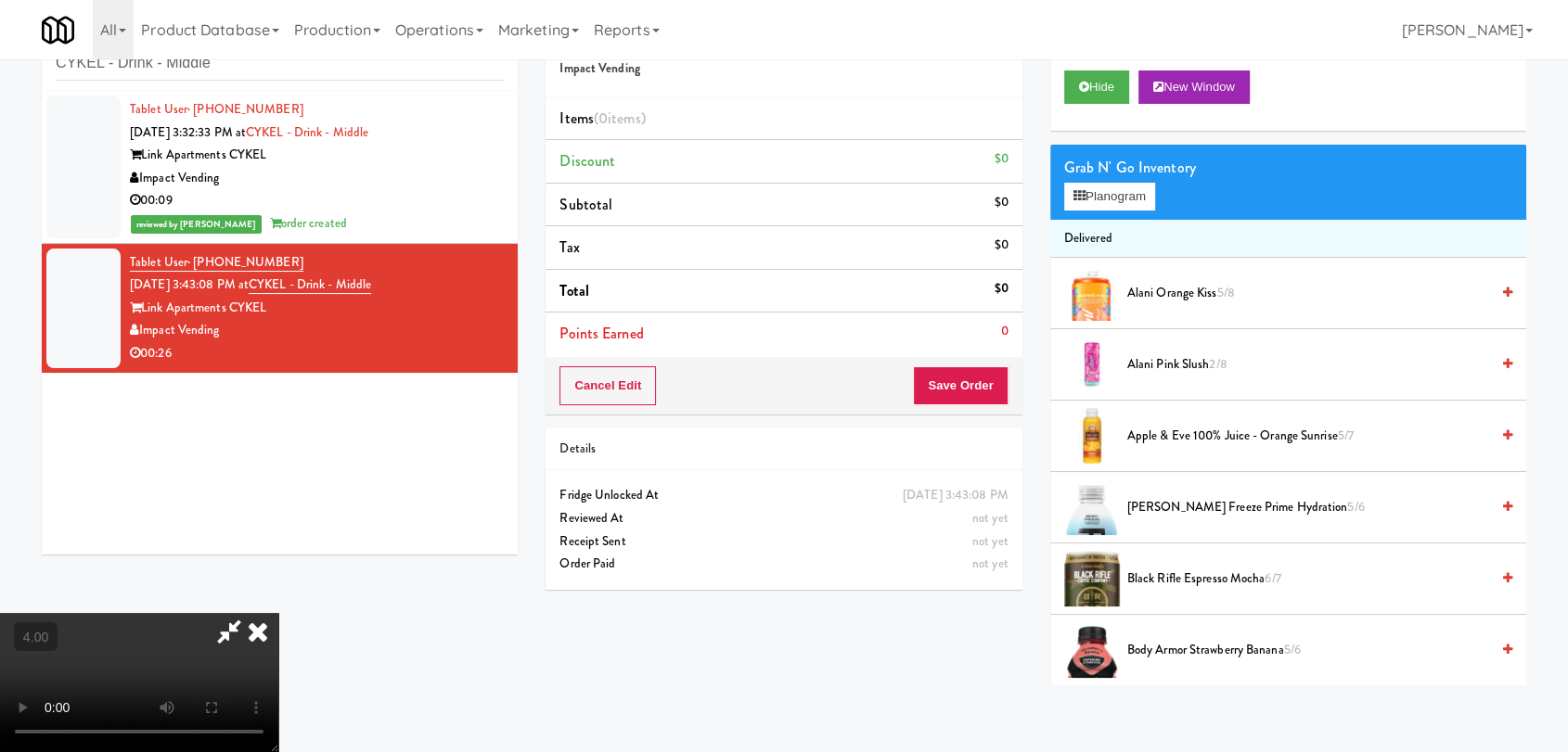
click at [278, 614] on video at bounding box center [138, 683] width 278 height 139
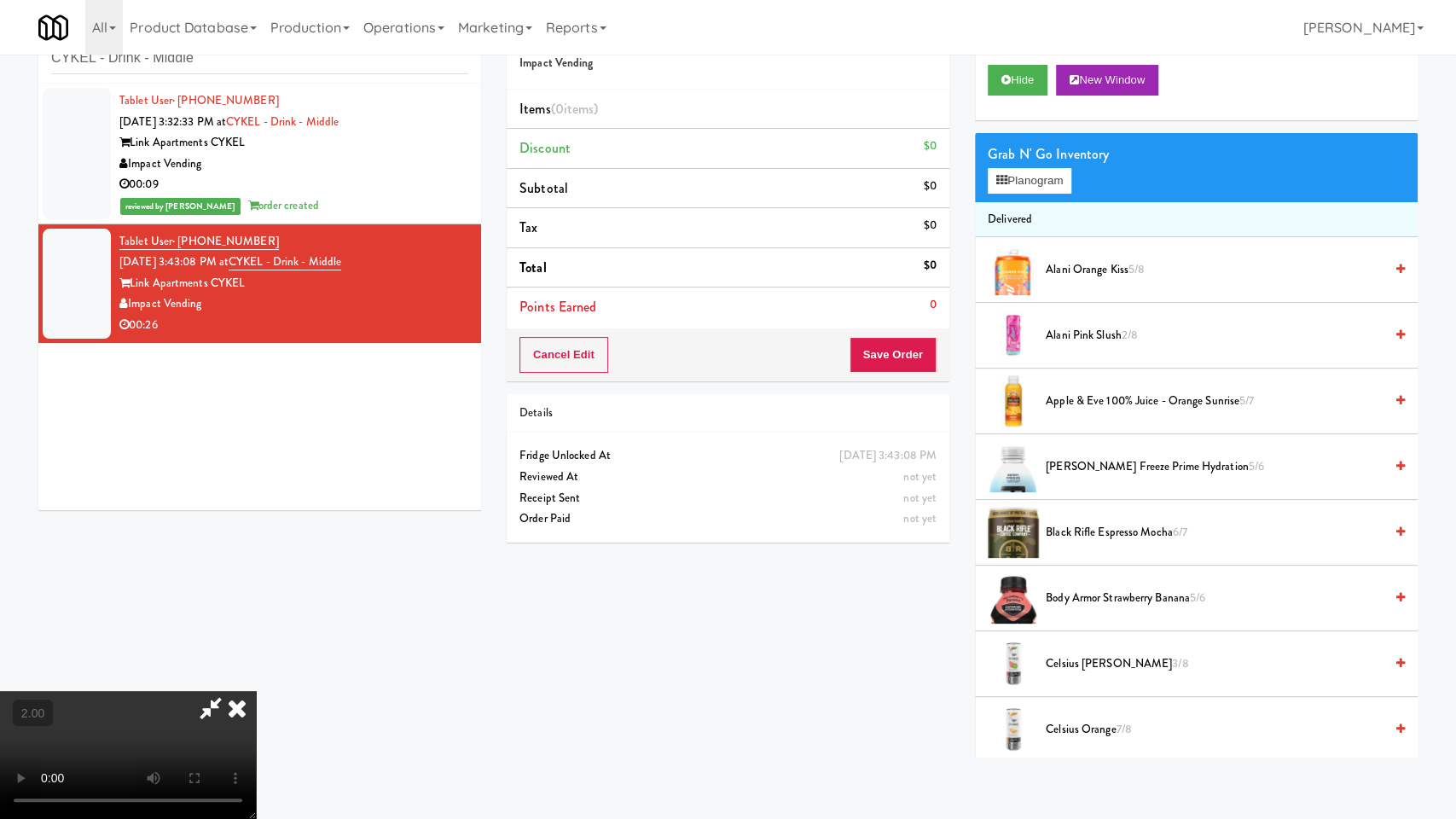
click at [255, 691] on video at bounding box center [127, 754] width 255 height 128
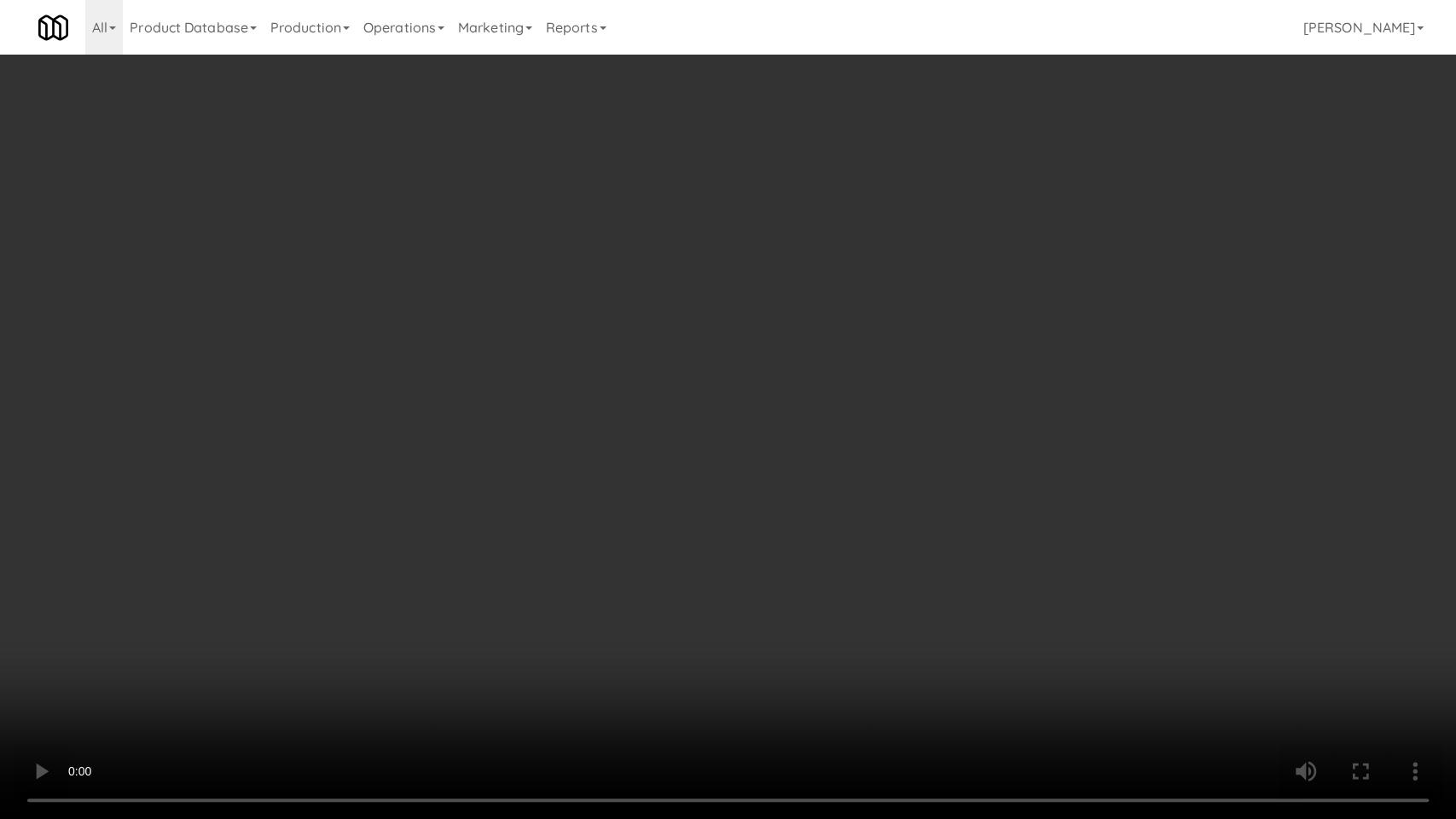
click at [608, 631] on video at bounding box center [728, 409] width 1456 height 819
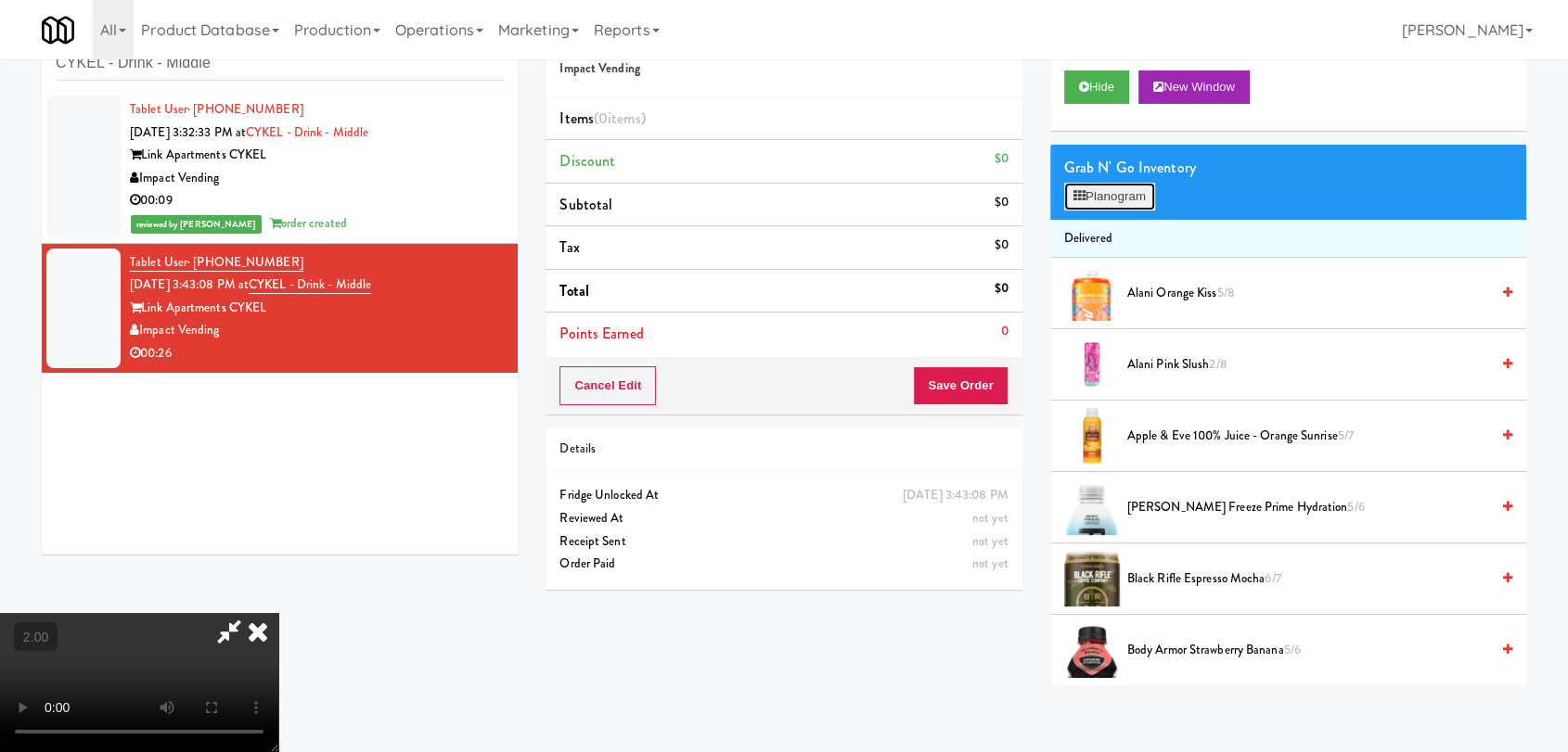
click at [1098, 189] on button "Planogram" at bounding box center [1110, 196] width 91 height 28
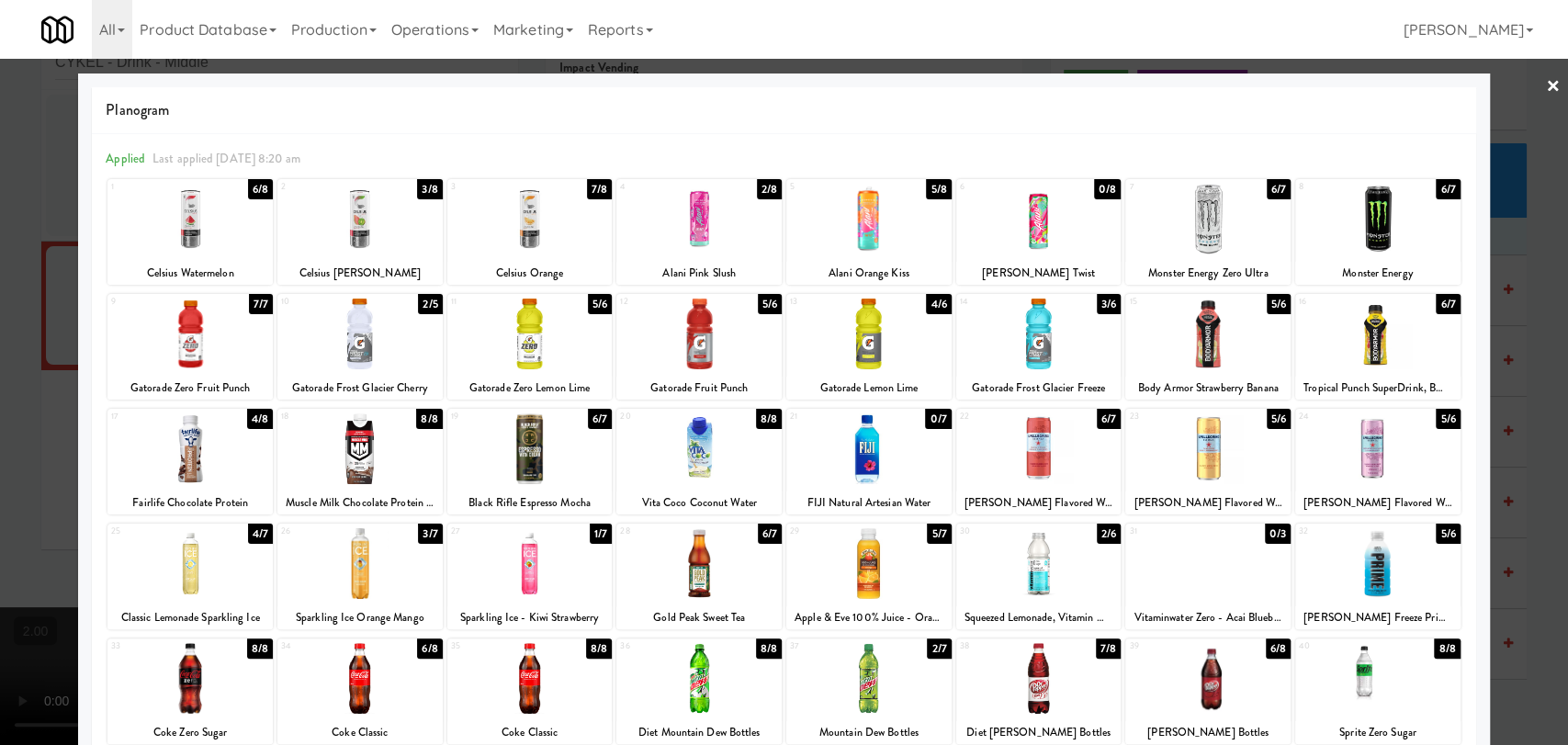
click at [727, 352] on div at bounding box center [699, 334] width 165 height 70
click at [874, 341] on div at bounding box center [869, 334] width 165 height 70
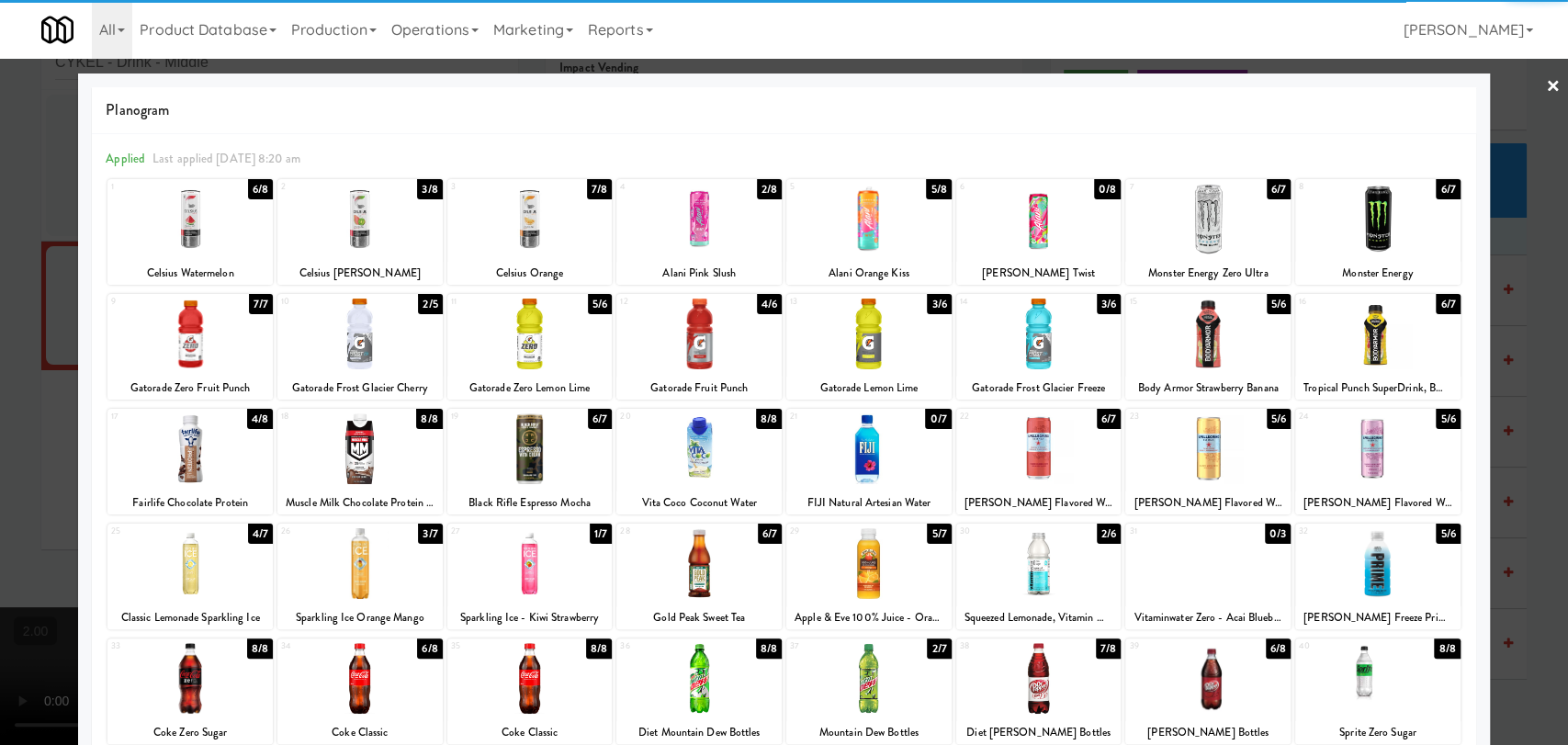
click at [38, 444] on div at bounding box center [784, 372] width 1568 height 745
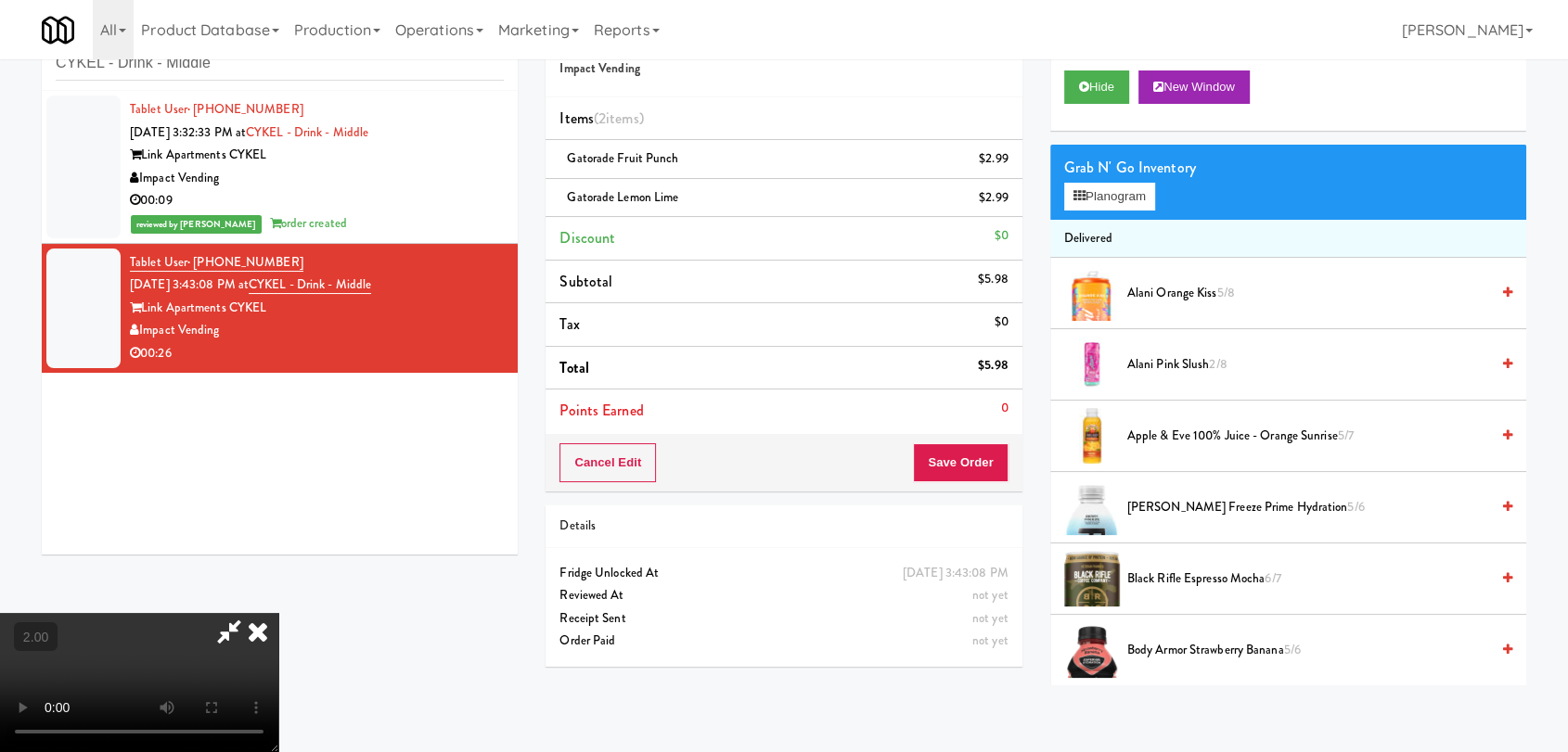
click at [242, 614] on video at bounding box center [138, 683] width 278 height 139
click at [1106, 198] on button "Planogram" at bounding box center [1110, 196] width 91 height 28
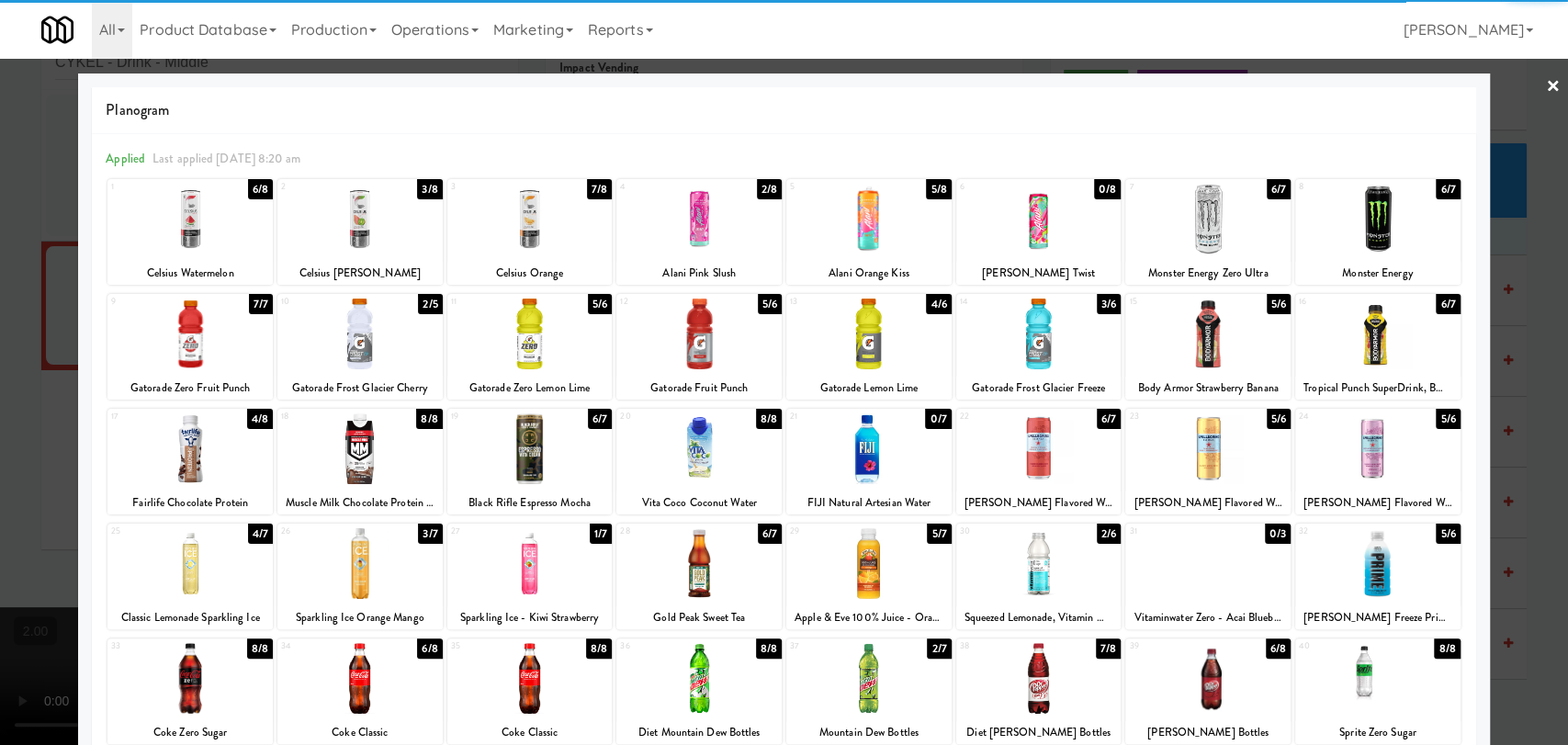
click at [516, 572] on div at bounding box center [530, 563] width 165 height 70
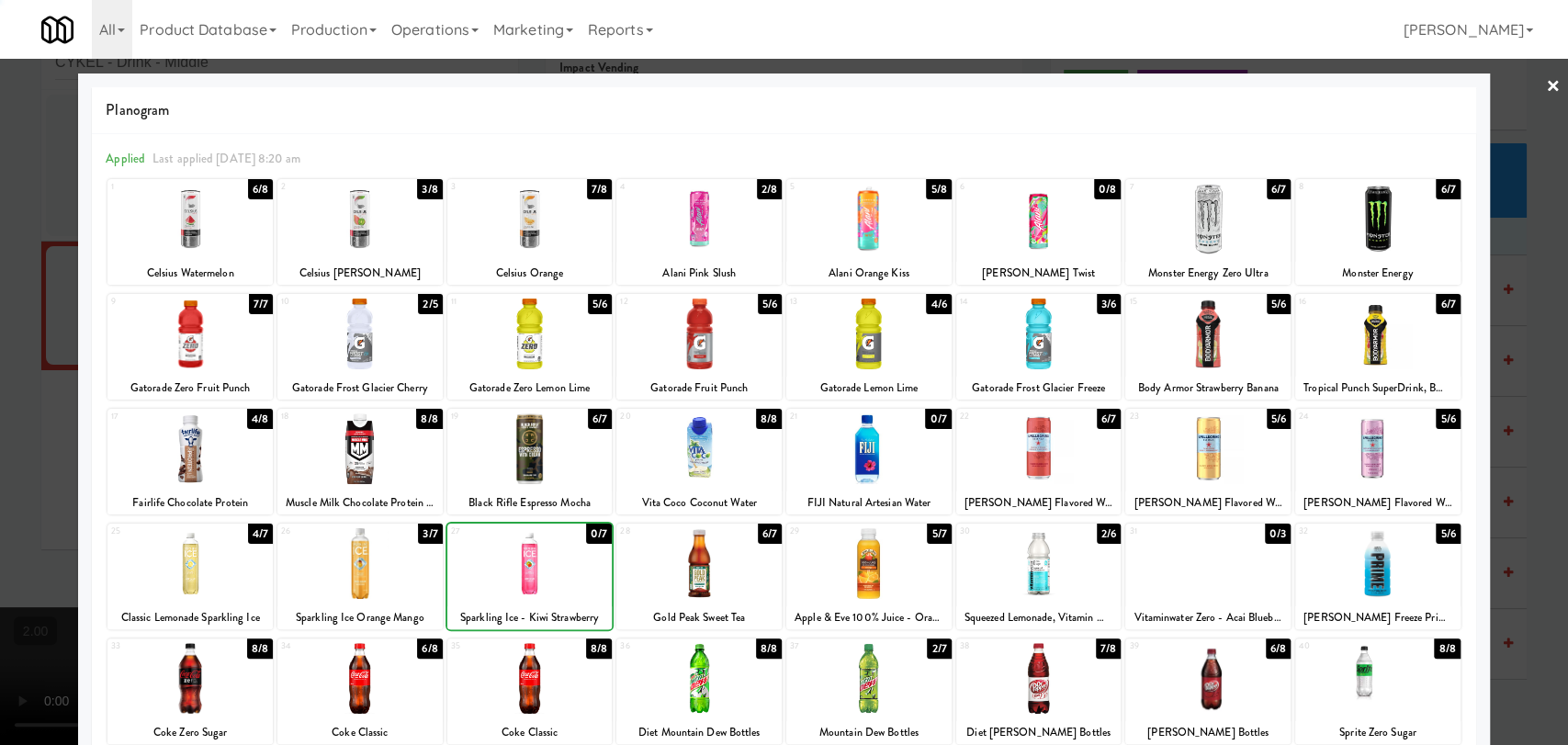
drag, startPoint x: 0, startPoint y: 378, endPoint x: 623, endPoint y: 373, distance: 623.0
click at [8, 378] on div at bounding box center [784, 372] width 1568 height 745
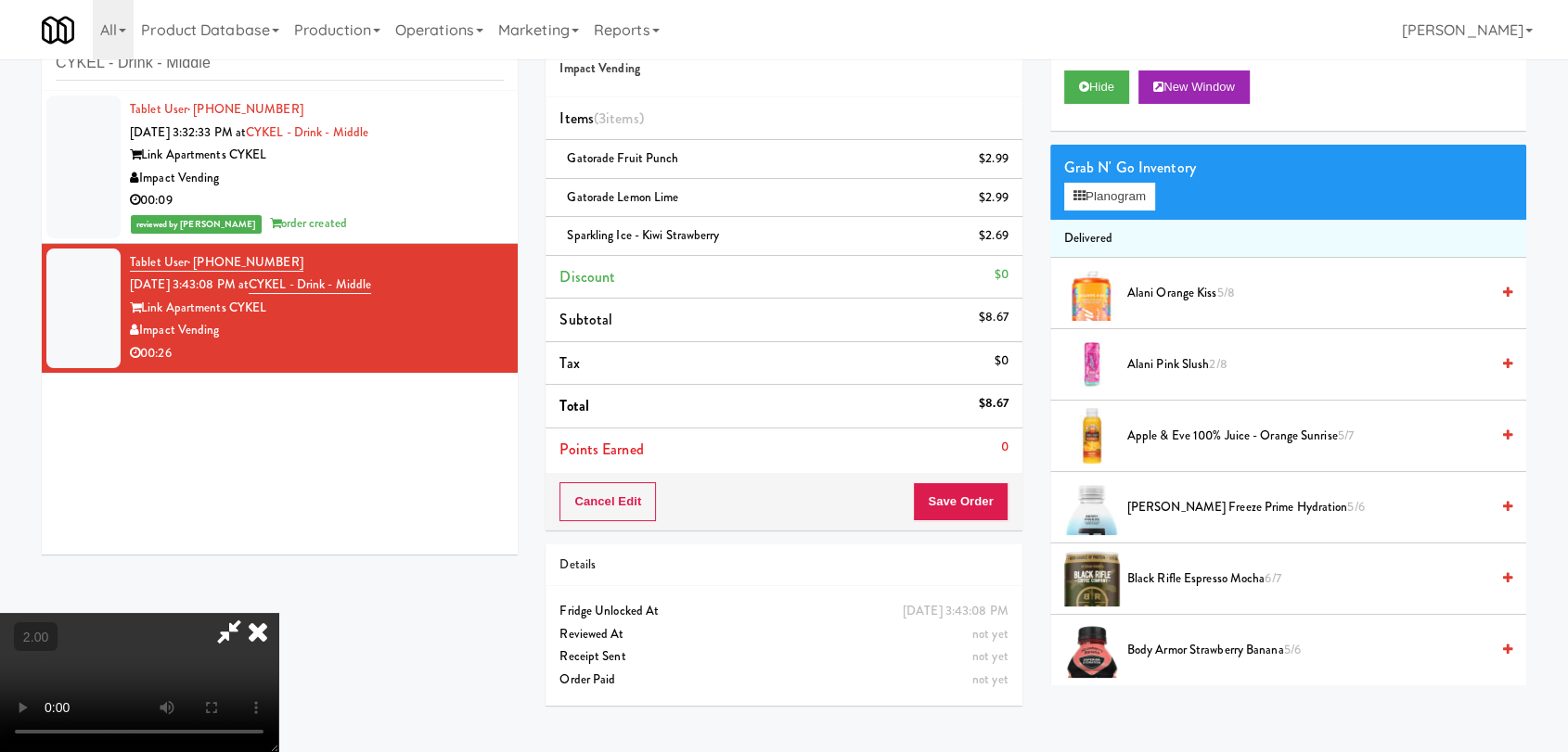
drag, startPoint x: 991, startPoint y: 478, endPoint x: 991, endPoint y: 499, distance: 21.0
click at [991, 483] on div "Cancel Edit Save Order" at bounding box center [784, 502] width 476 height 58
click at [991, 499] on button "Save Order" at bounding box center [960, 502] width 95 height 39
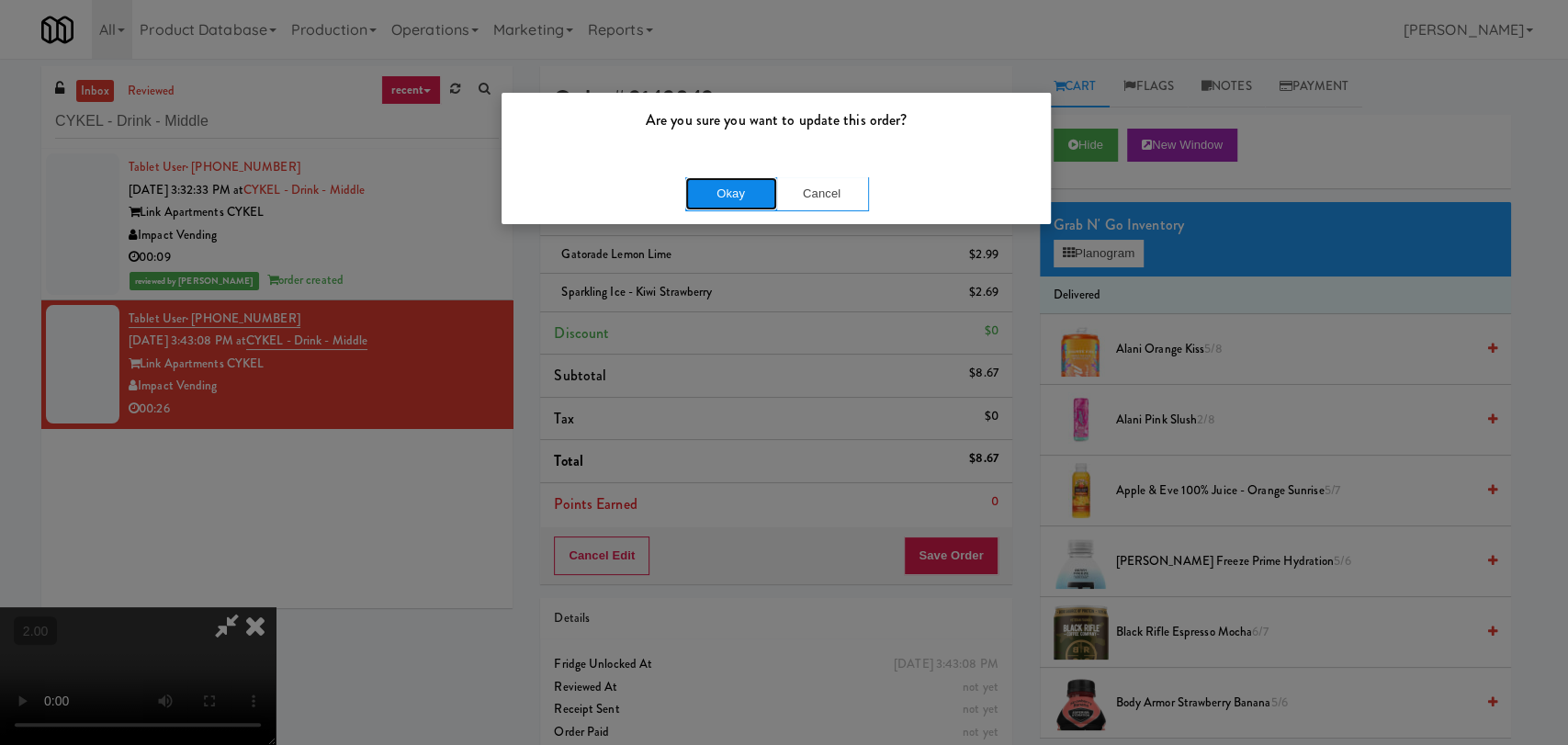
click at [725, 199] on button "Okay" at bounding box center [731, 194] width 92 height 33
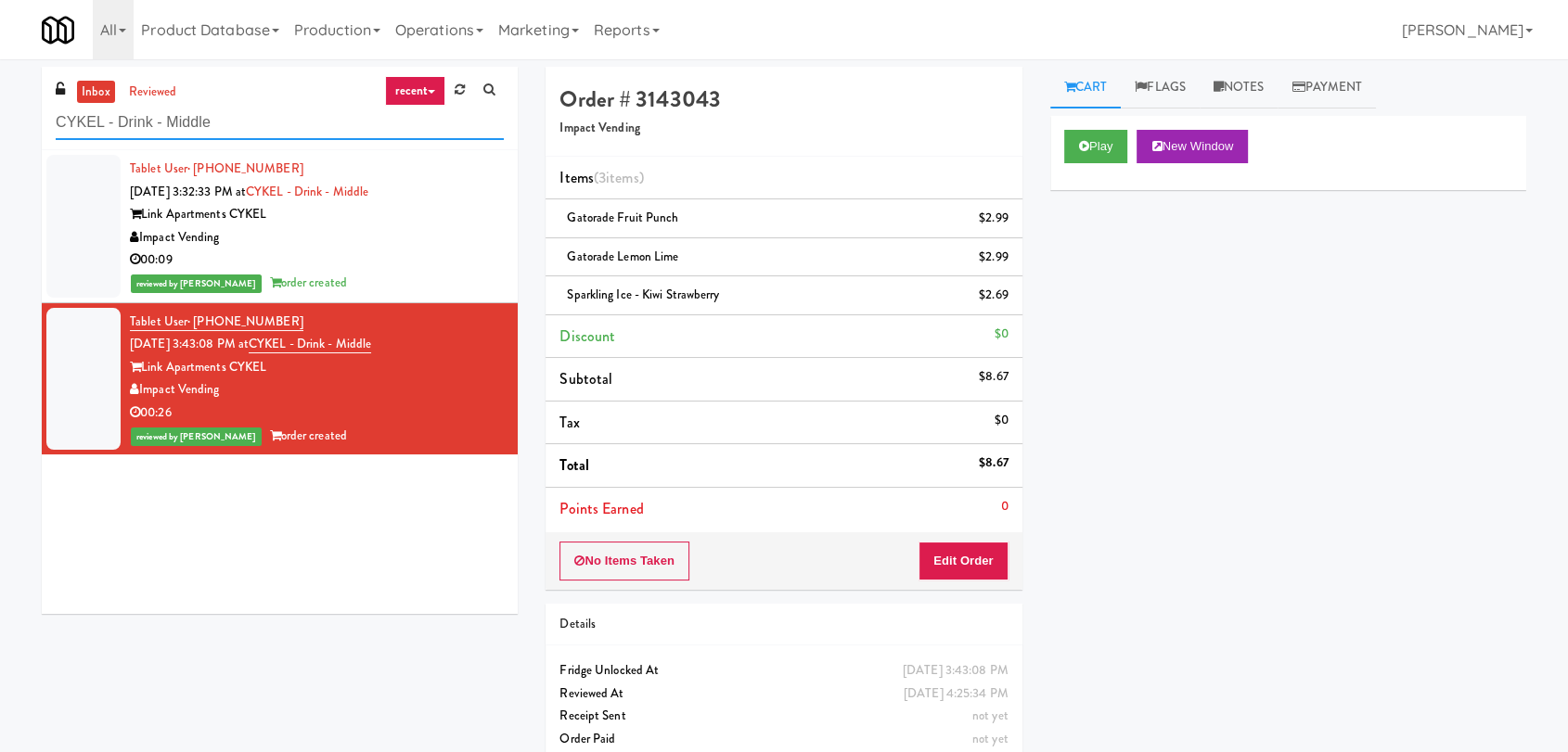
drag, startPoint x: 230, startPoint y: 118, endPoint x: 0, endPoint y: 101, distance: 230.6
click at [0, 101] on div "inbox reviewed recent all unclear take inventory issue suspicious failed recent…" at bounding box center [784, 422] width 1568 height 712
paste input "IKEA Burlington Stor"
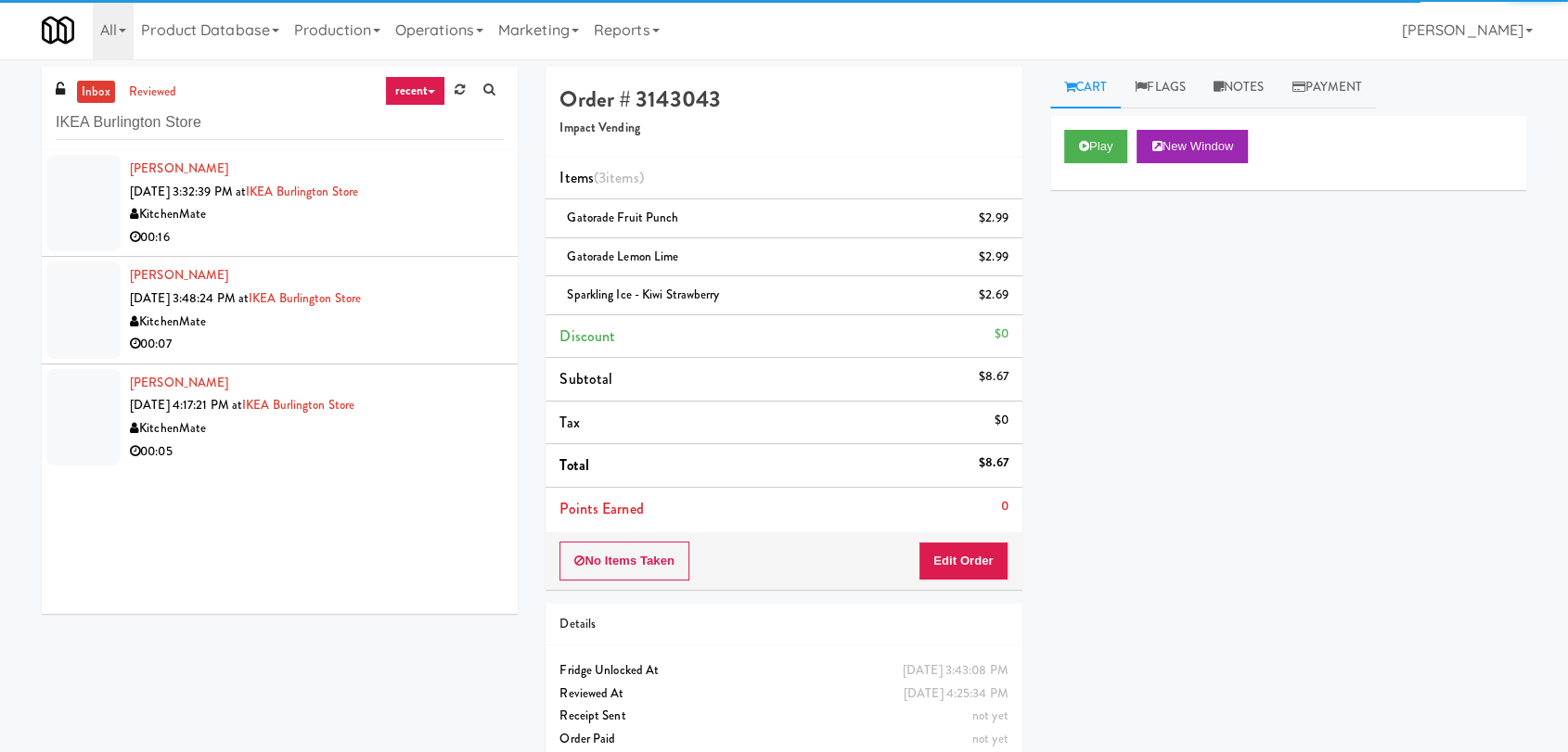
click at [420, 236] on div "00:16" at bounding box center [317, 238] width 374 height 23
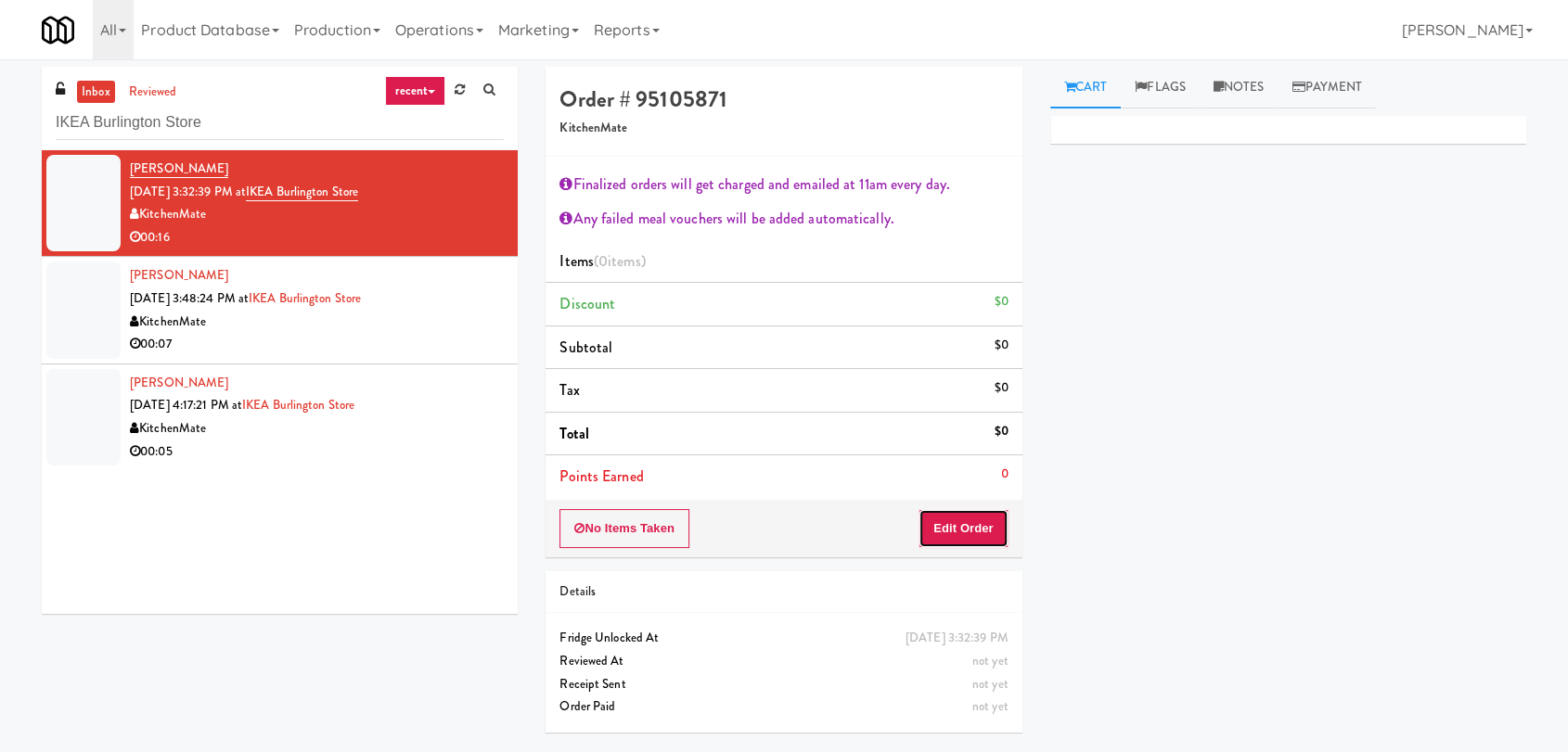
click at [963, 522] on button "Edit Order" at bounding box center [963, 528] width 90 height 39
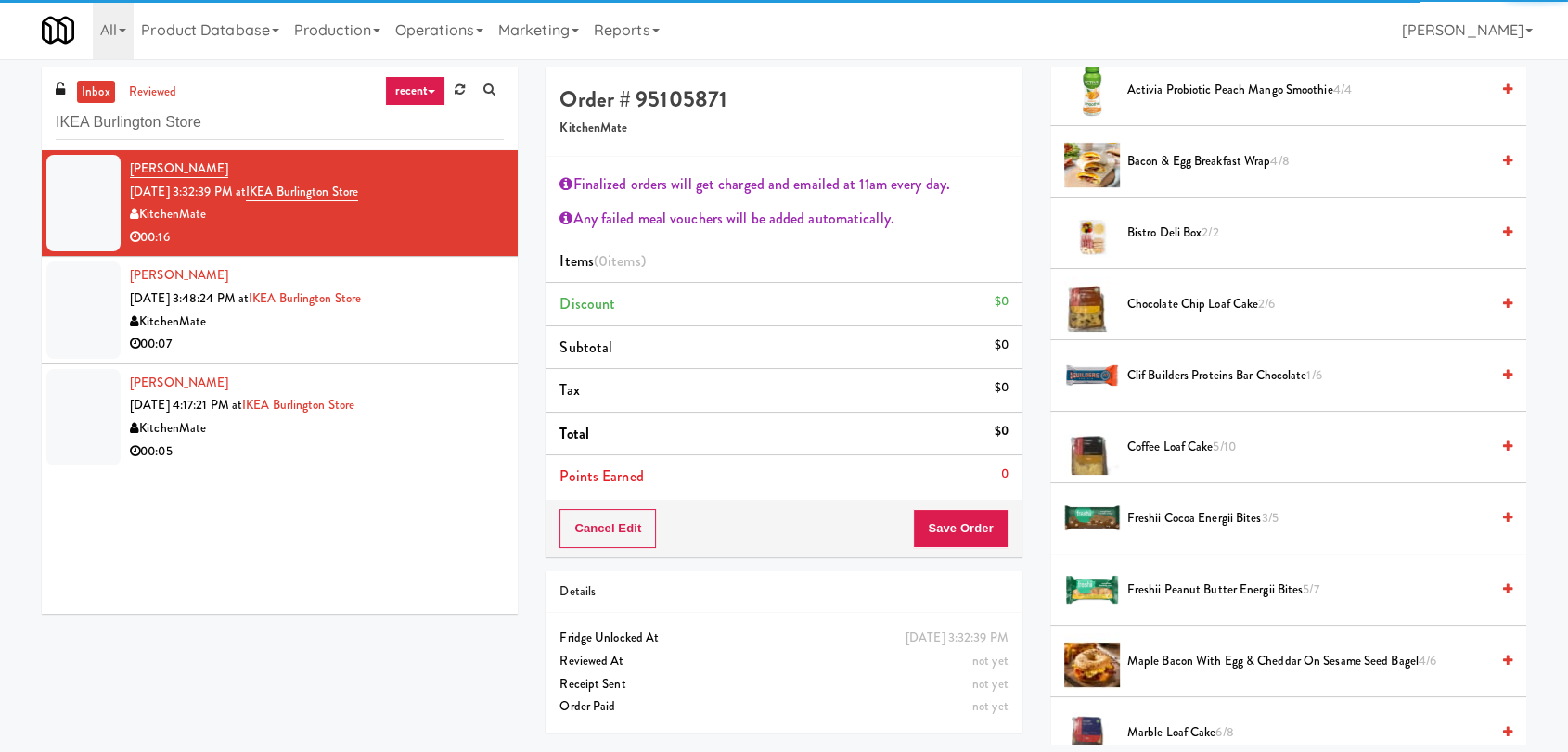
scroll to position [309, 0]
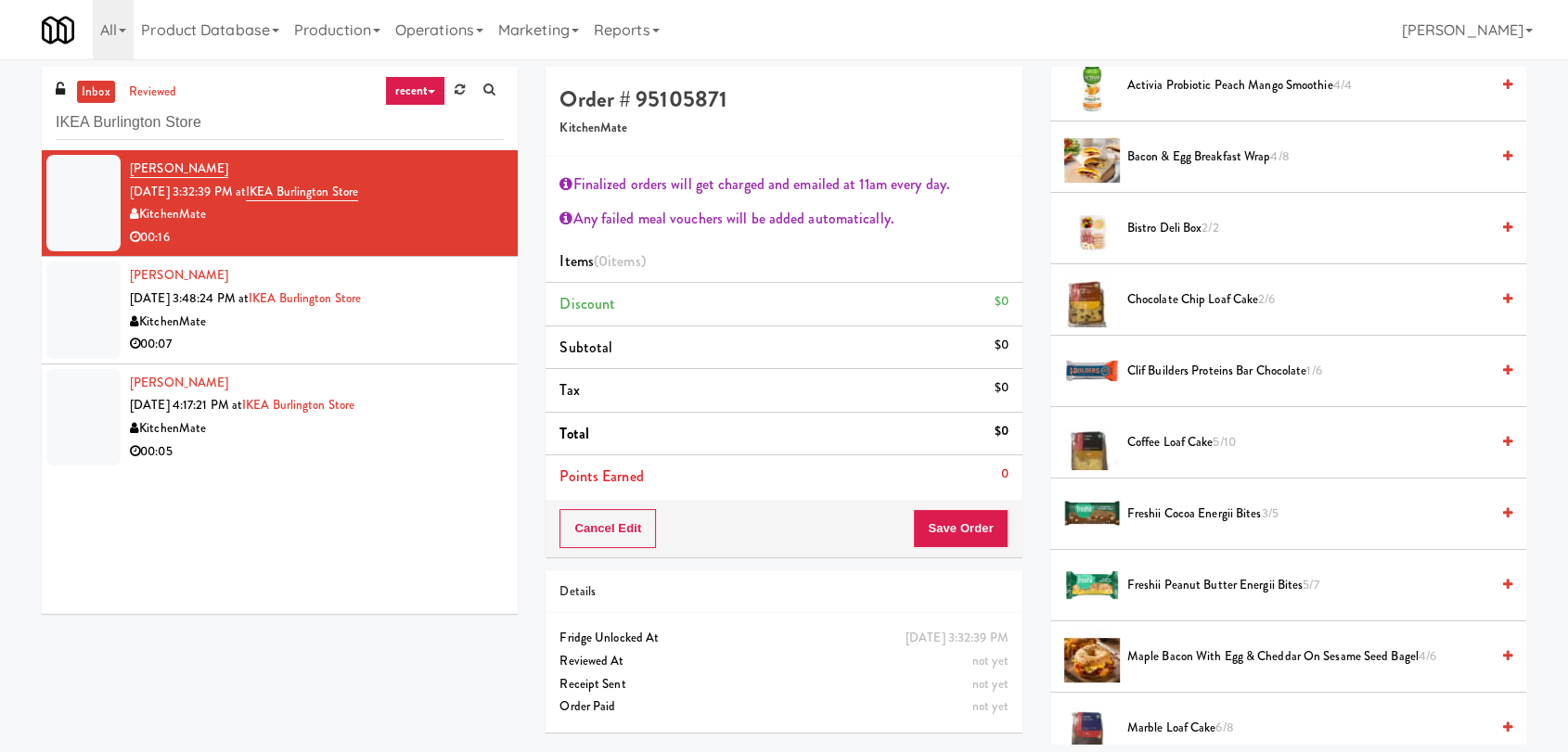
click at [1208, 446] on span "Coffee Loaf Cake 5/10" at bounding box center [1307, 443] width 361 height 23
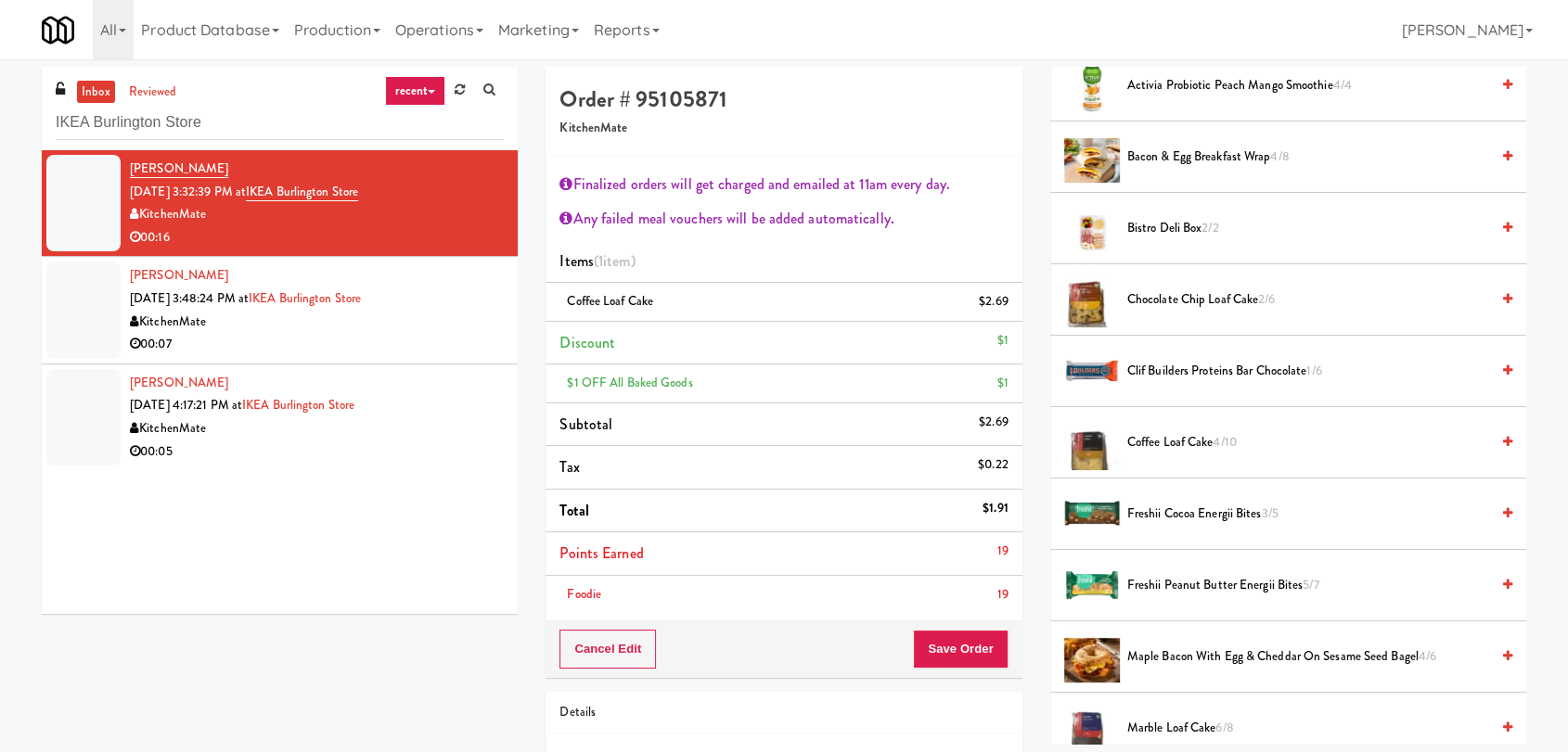
click at [1194, 651] on span "Maple Bacon with Egg & Cheddar on Sesame Seed Bagel 4/6" at bounding box center [1307, 657] width 361 height 23
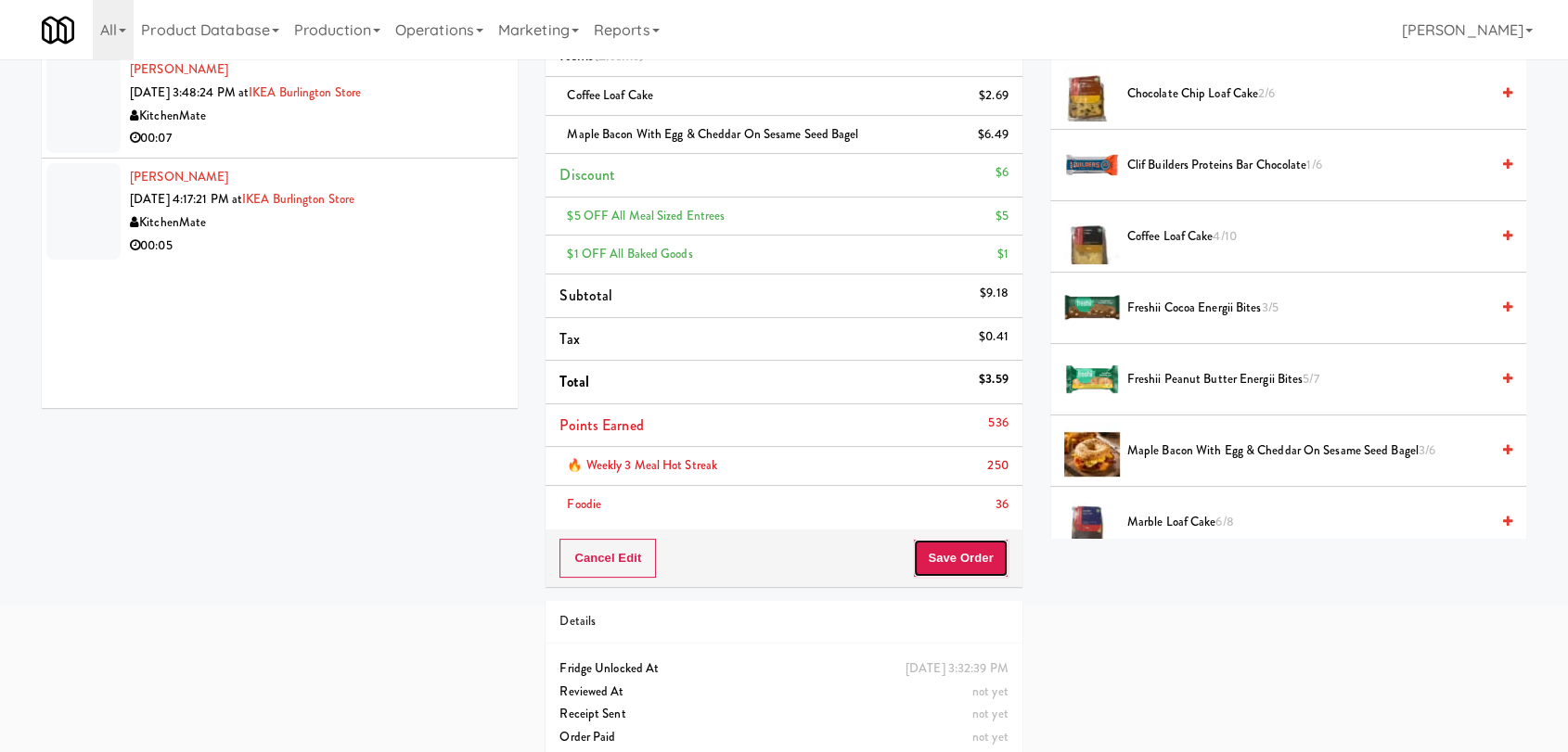
click at [949, 562] on button "Save Order" at bounding box center [960, 558] width 95 height 39
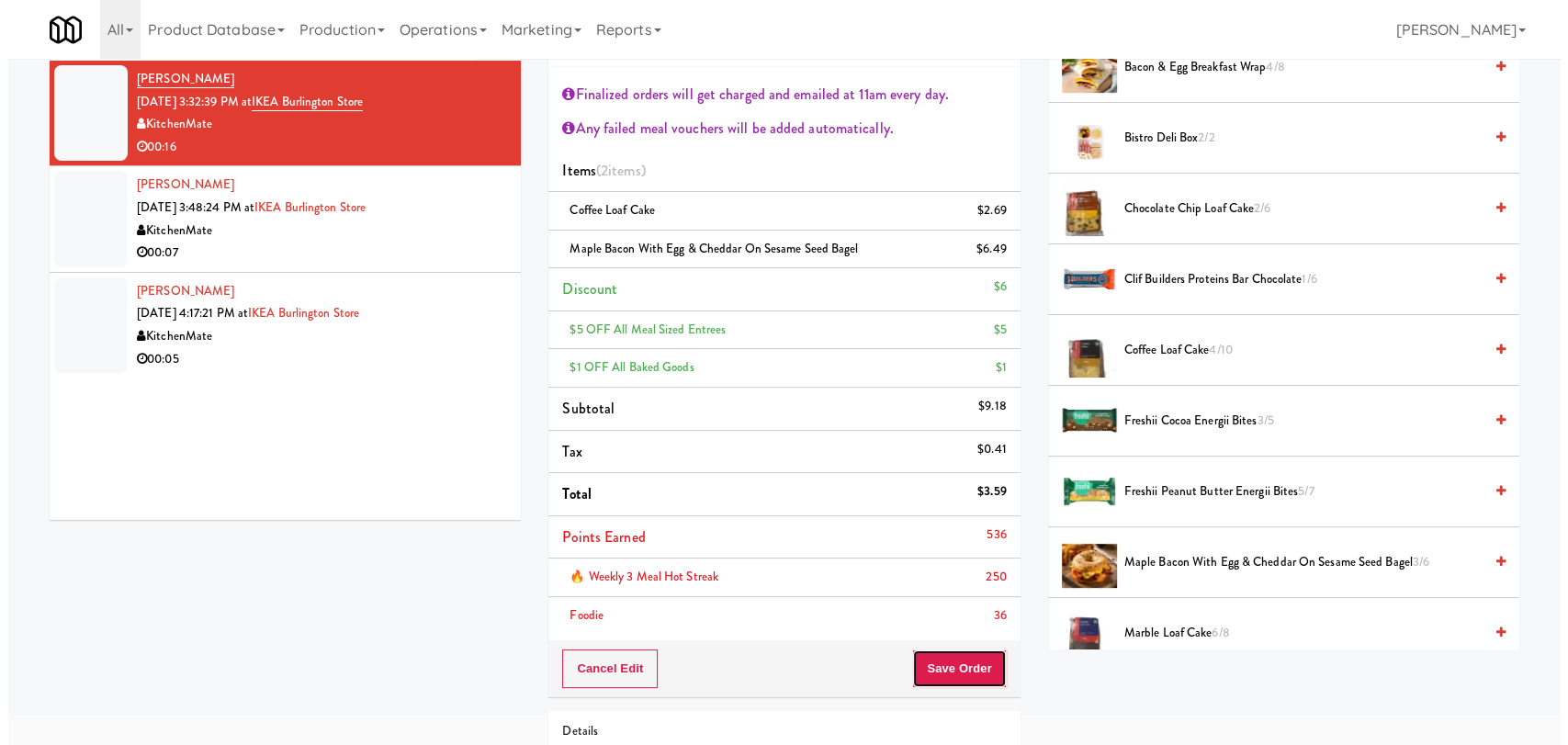
scroll to position [0, 0]
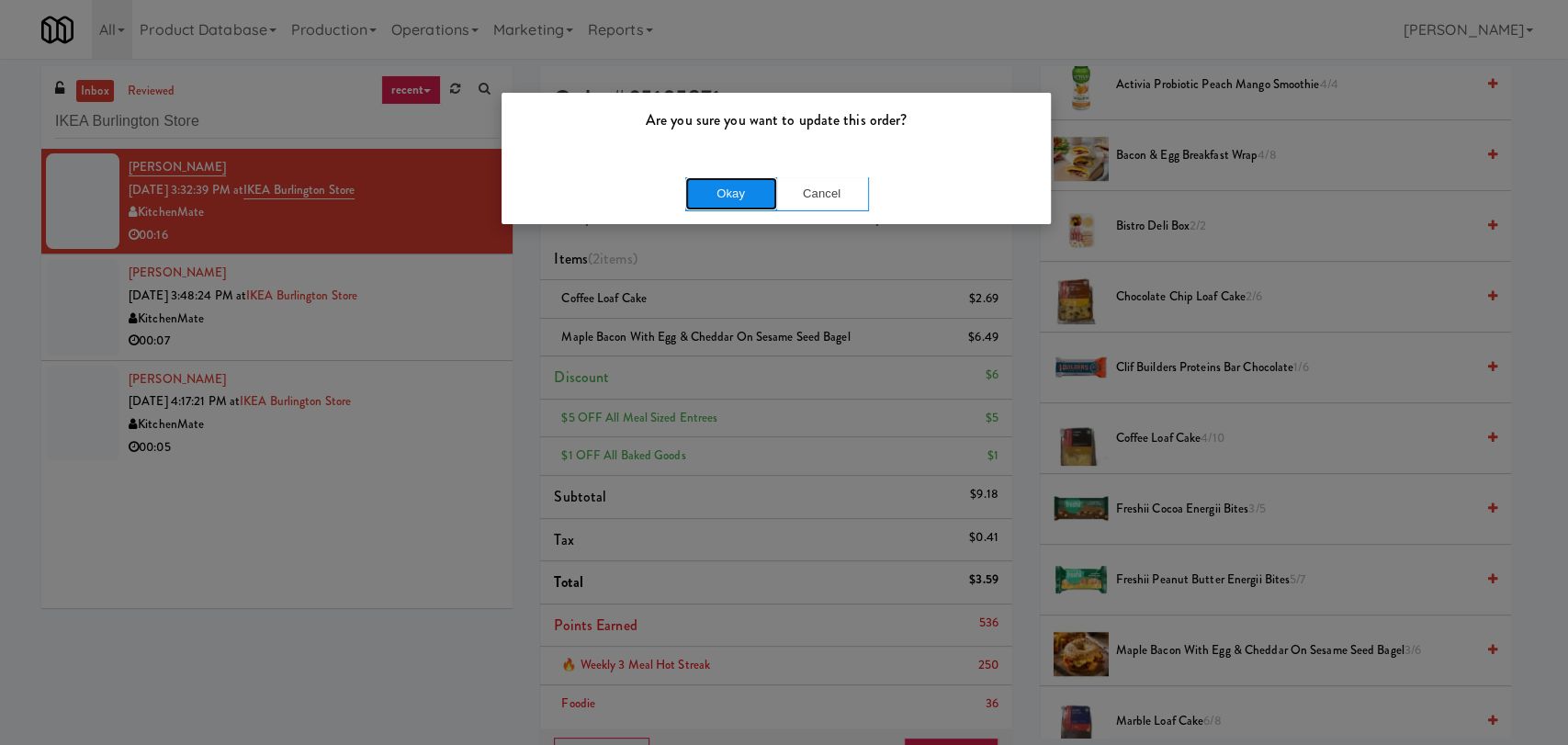
click at [741, 200] on button "Okay" at bounding box center [731, 194] width 92 height 33
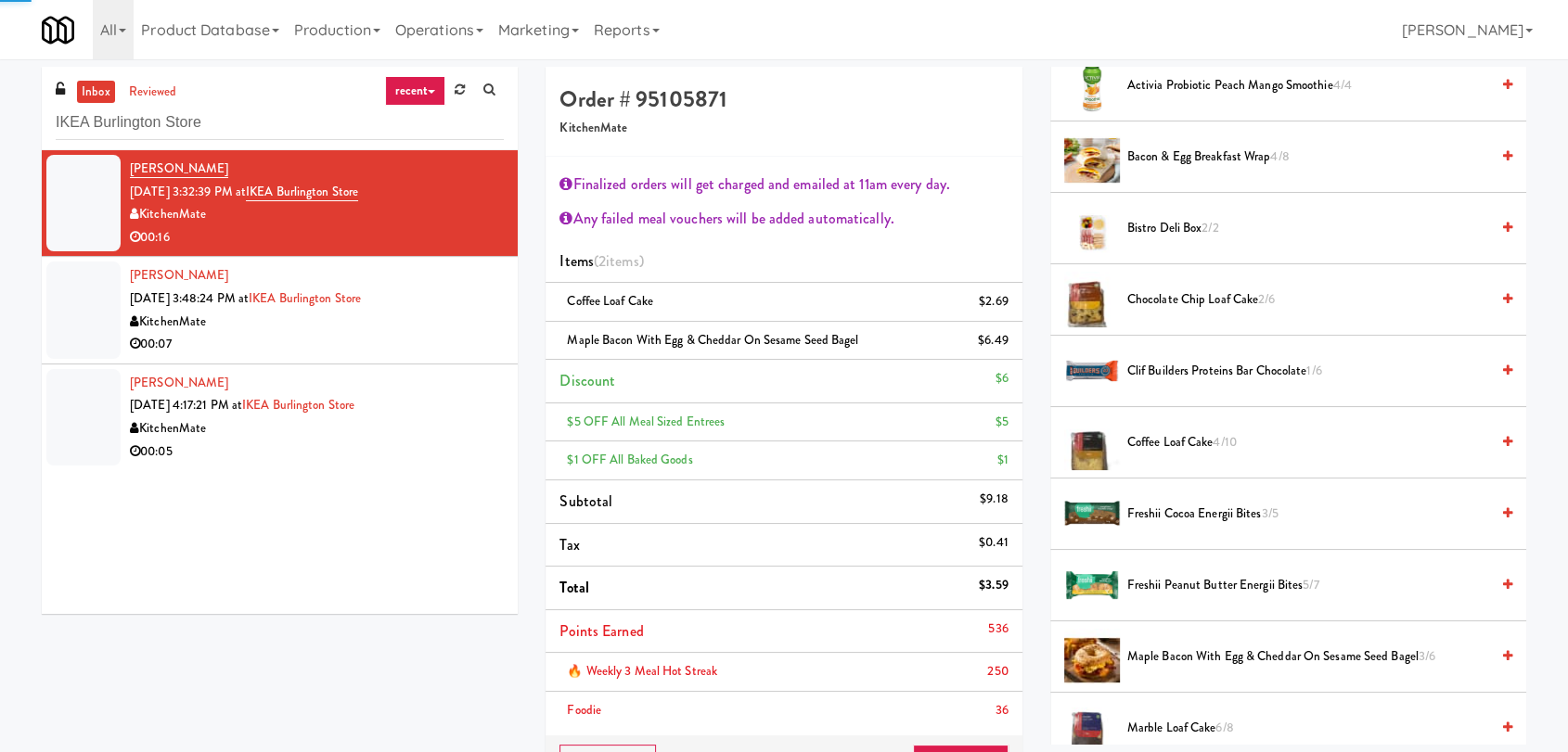
click at [484, 321] on div "KitchenMate" at bounding box center [317, 322] width 374 height 23
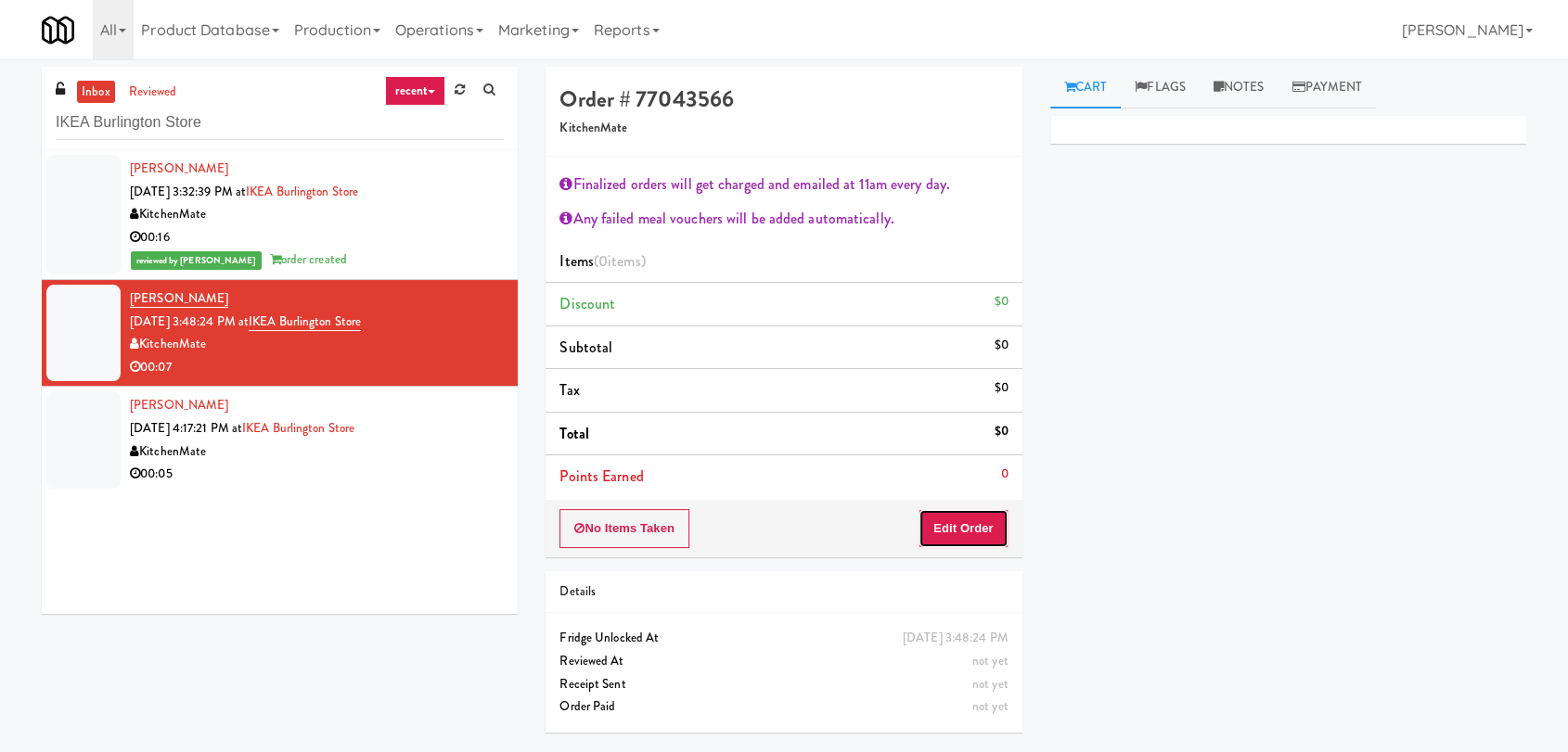
click at [985, 528] on button "Edit Order" at bounding box center [963, 528] width 90 height 39
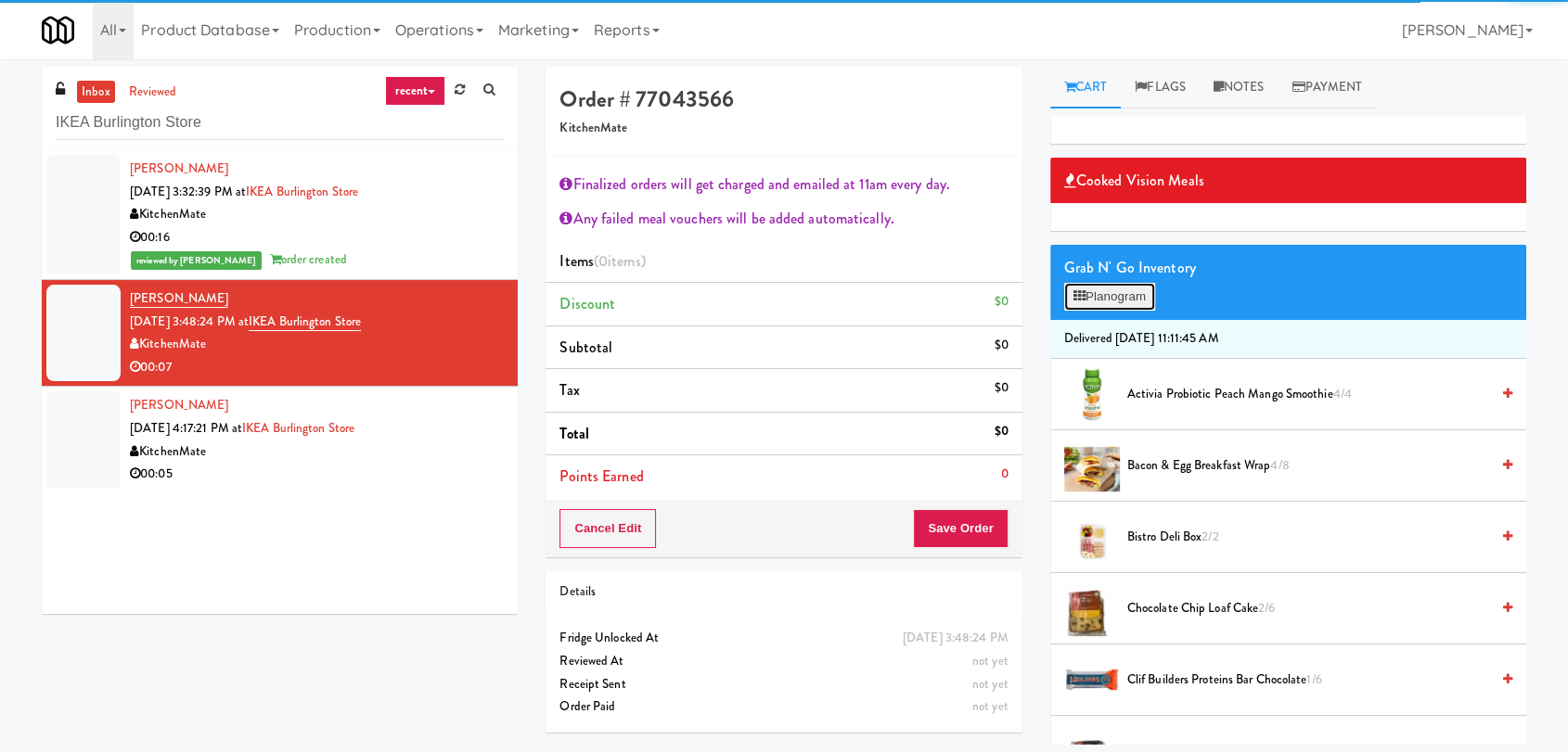
click at [1149, 286] on button "Planogram" at bounding box center [1110, 296] width 91 height 28
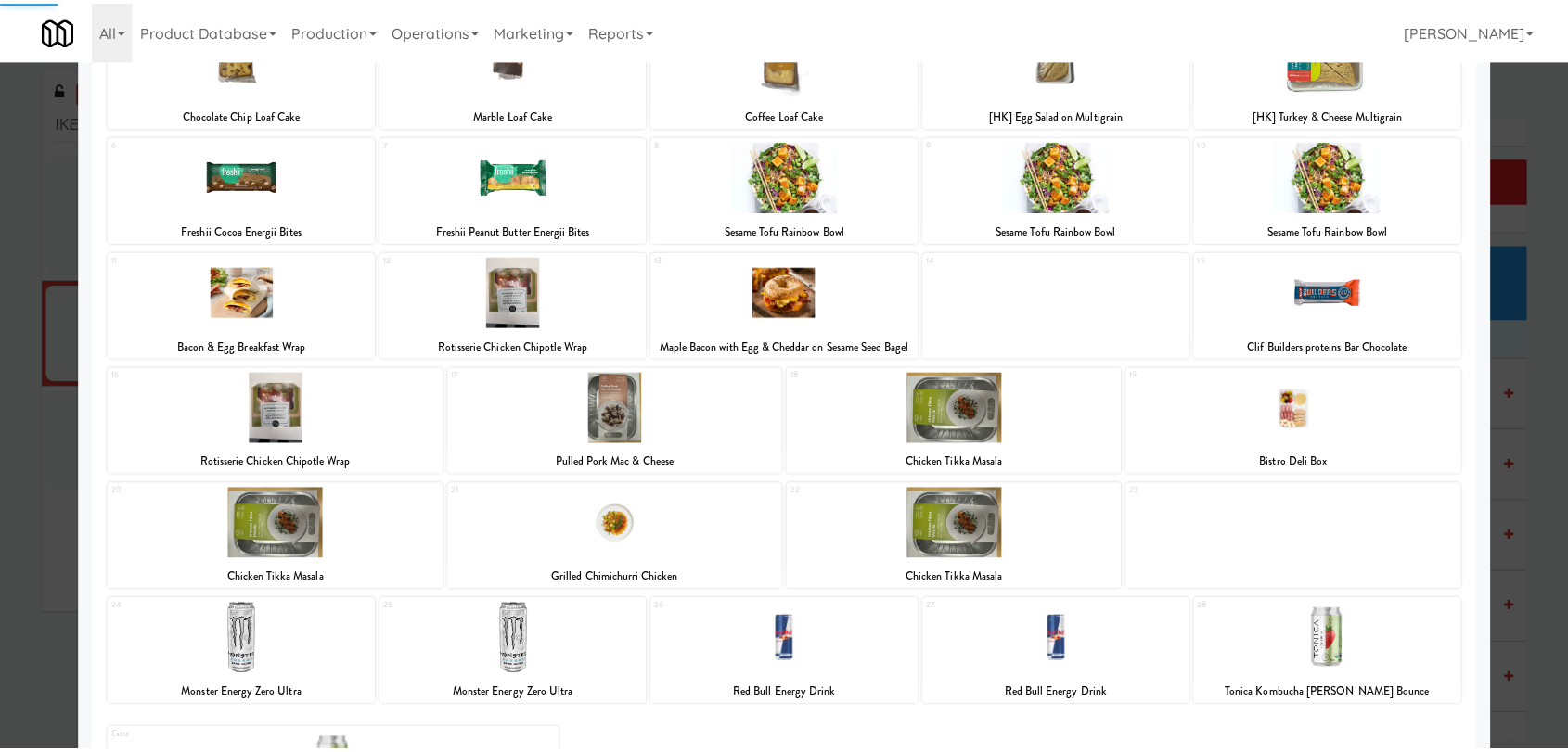
scroll to position [275, 0]
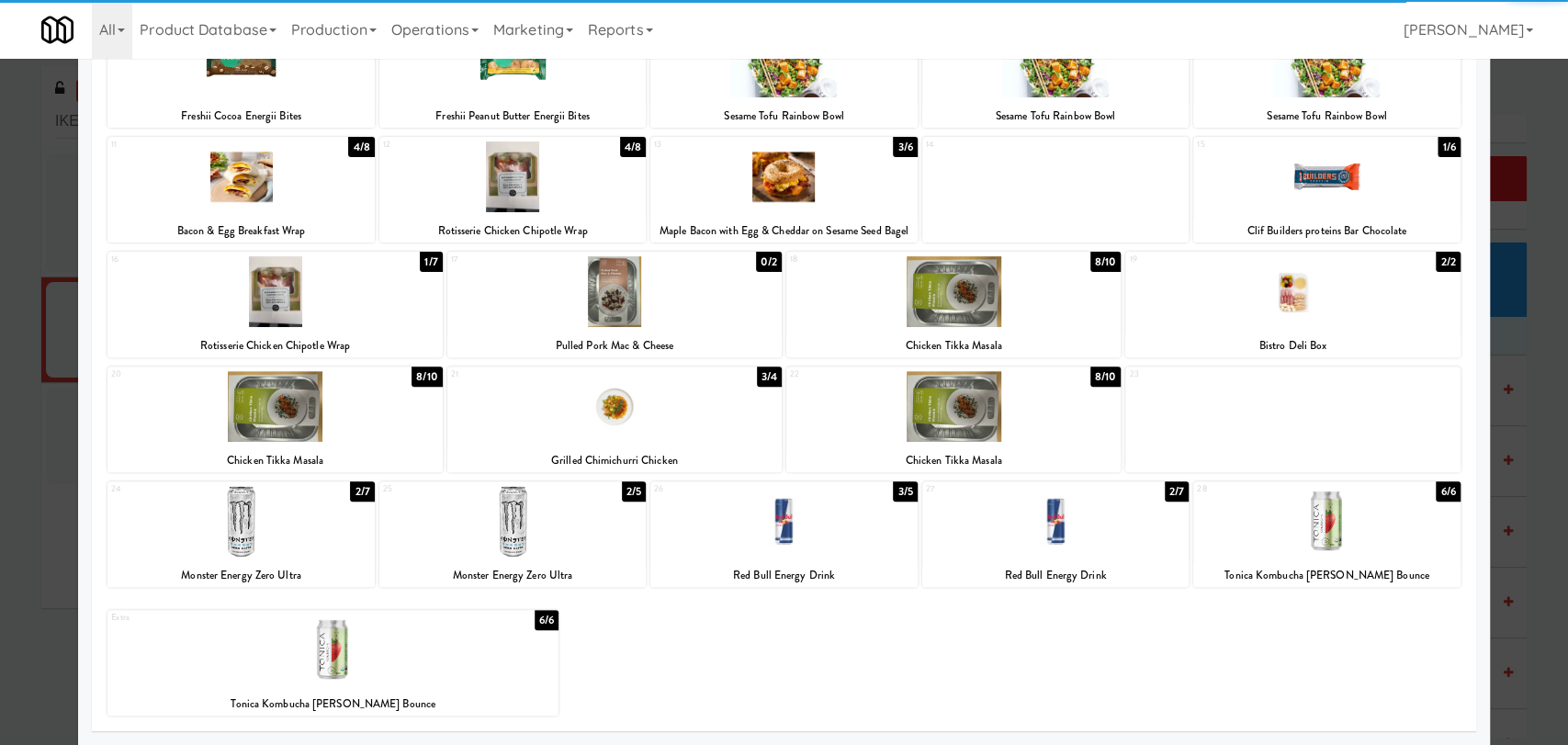
click at [491, 520] on div at bounding box center [513, 520] width 267 height 70
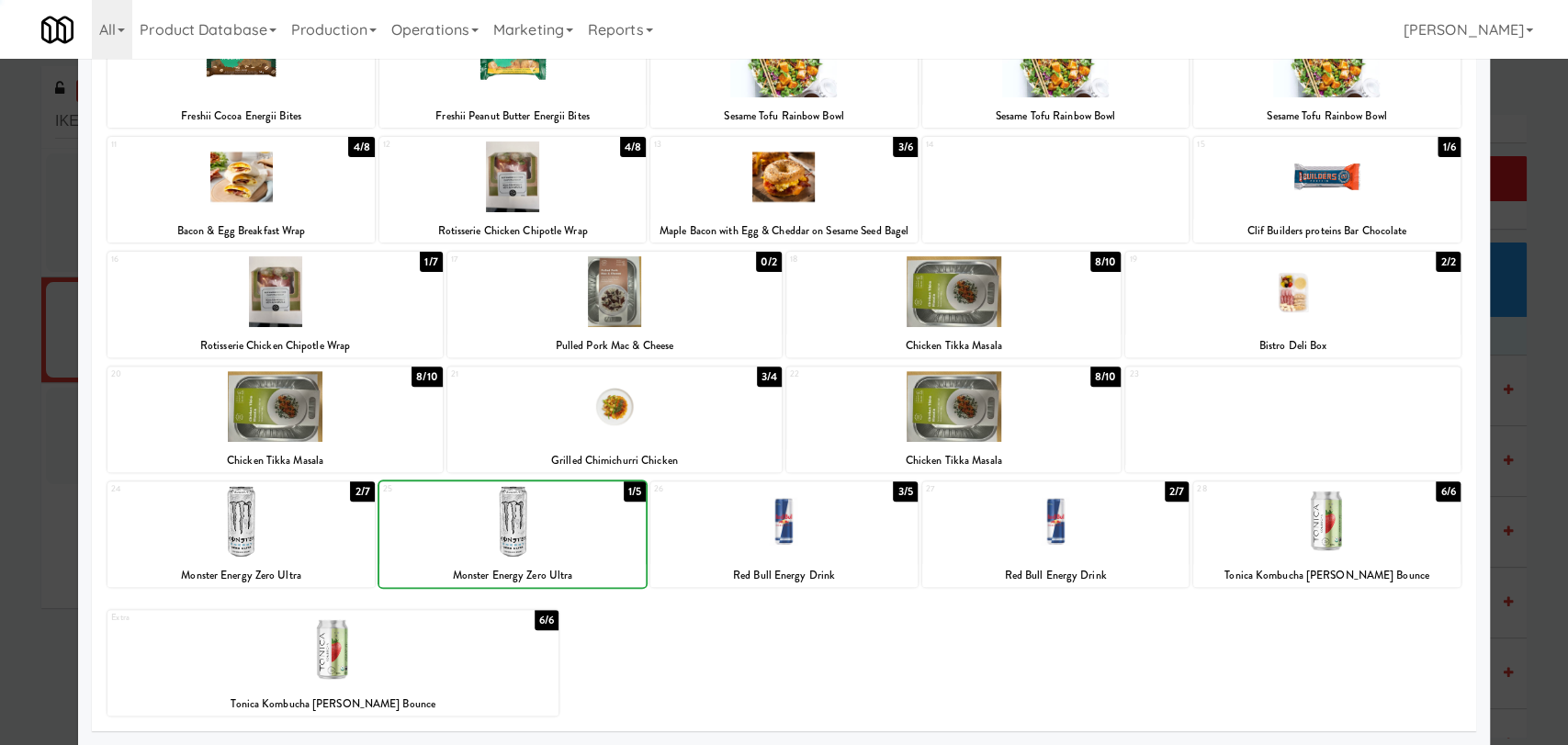
click at [0, 386] on div at bounding box center [784, 372] width 1568 height 745
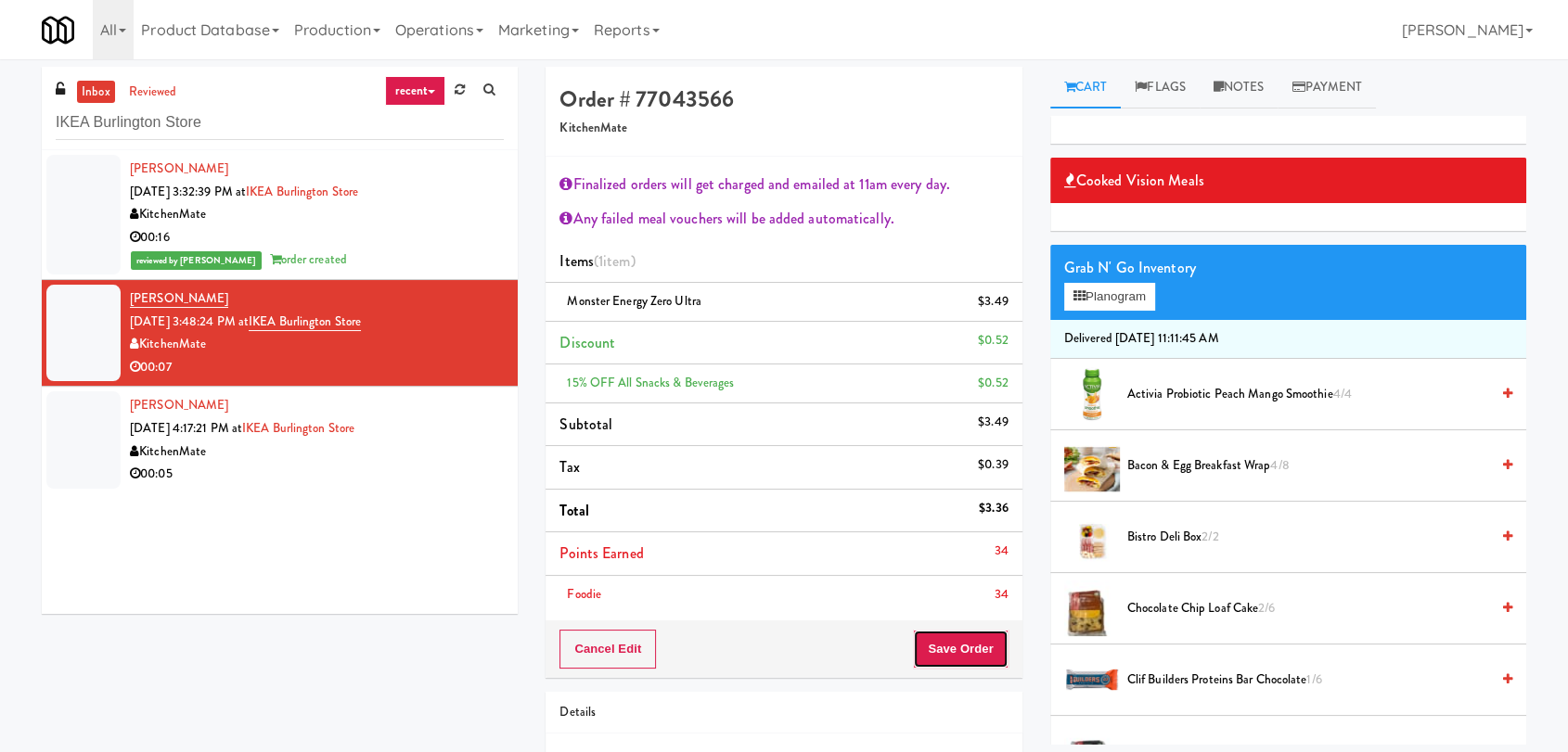
click at [957, 646] on button "Save Order" at bounding box center [960, 649] width 95 height 39
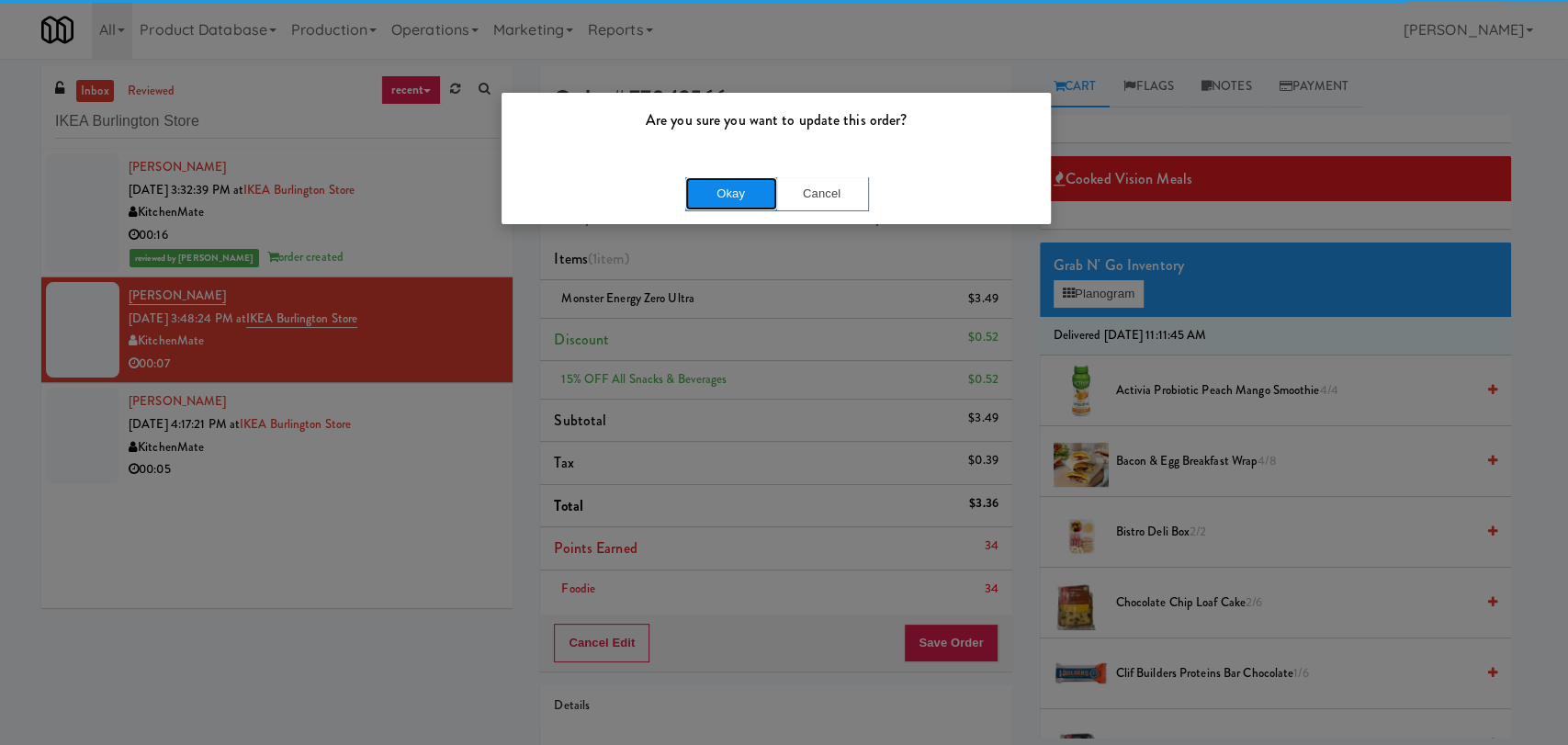
click at [757, 194] on button "Okay" at bounding box center [731, 194] width 92 height 33
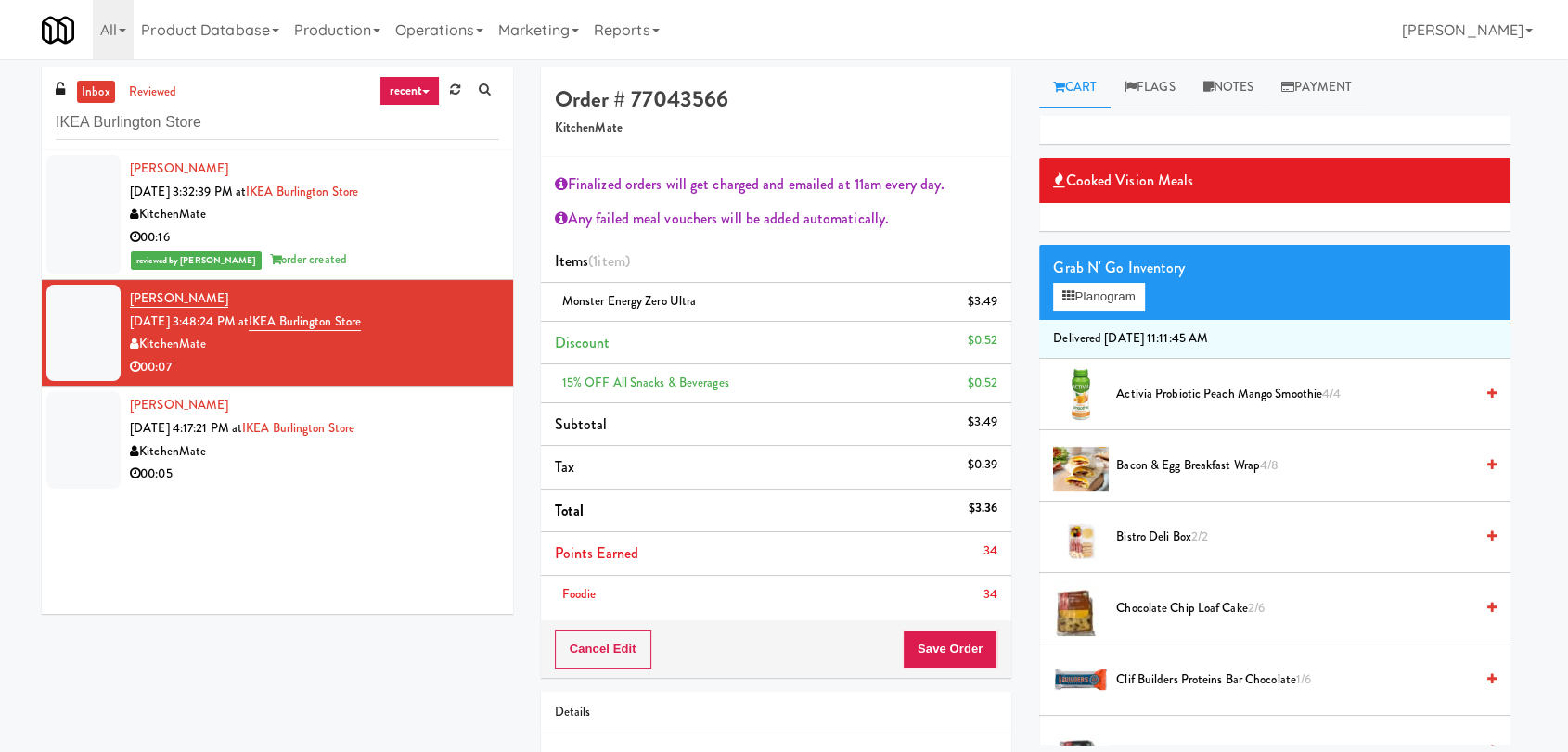
click at [433, 451] on div "KitchenMate" at bounding box center [314, 452] width 369 height 23
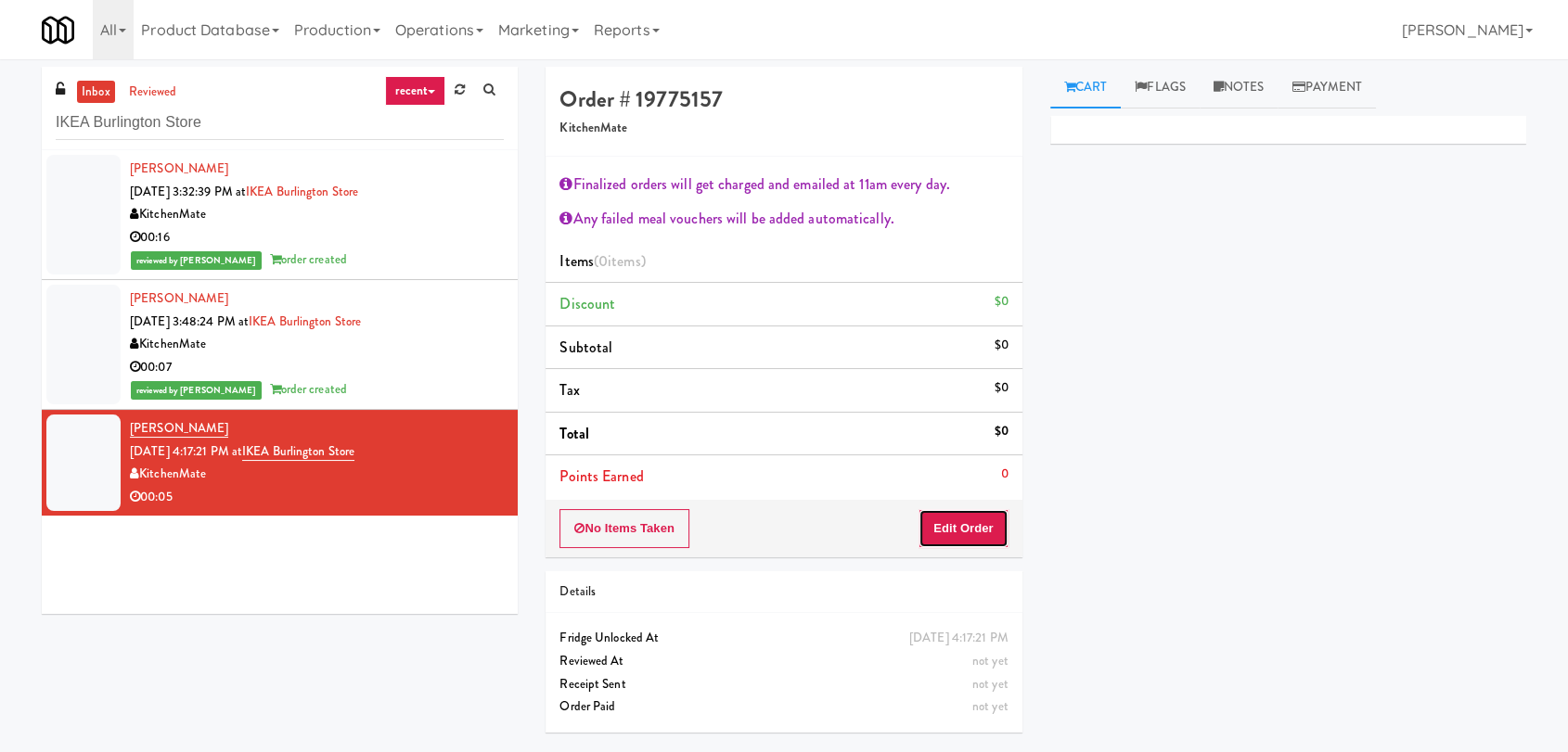
click at [937, 524] on button "Edit Order" at bounding box center [963, 528] width 90 height 39
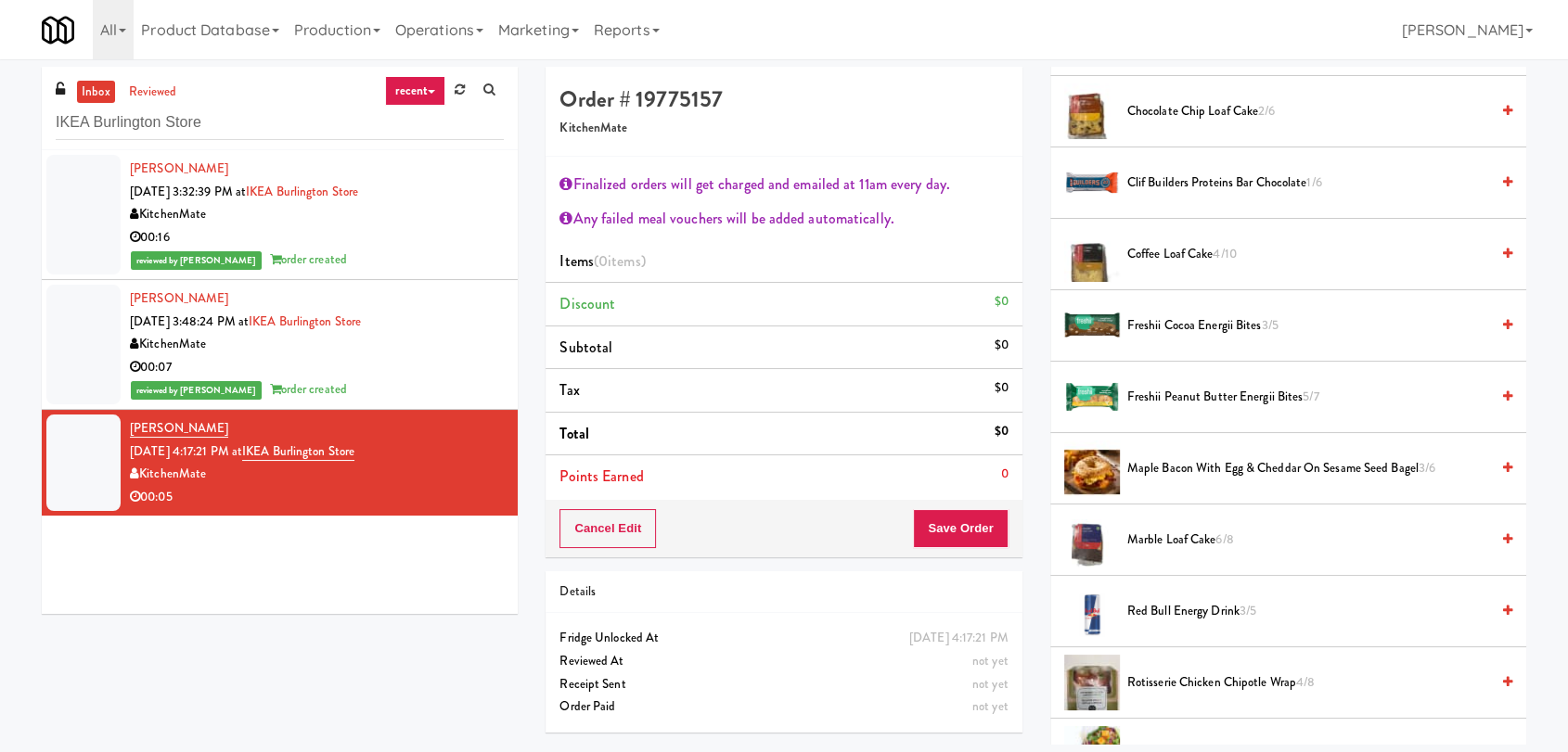
scroll to position [617, 0]
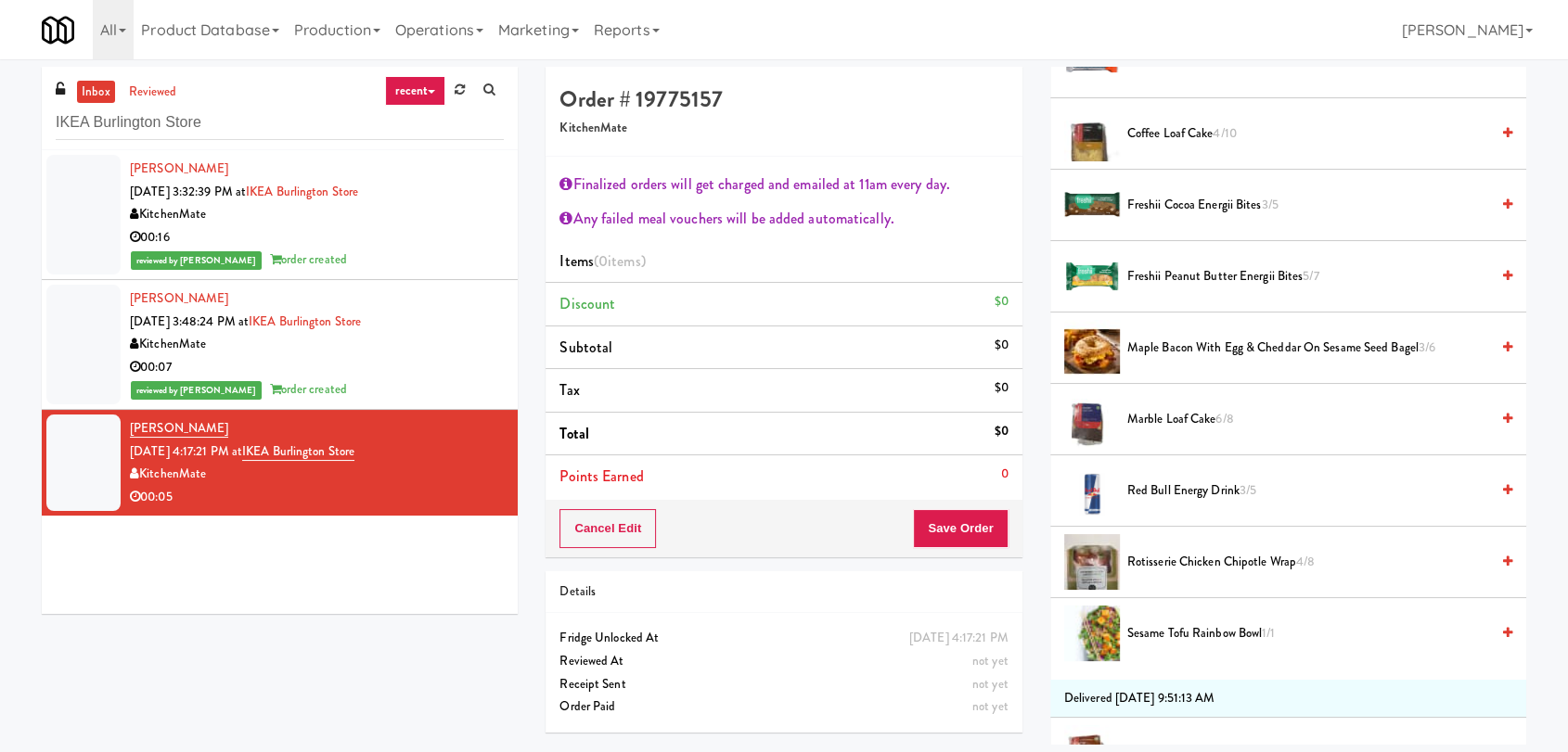
click at [1192, 568] on span "Rotisserie Chicken Chipotle Wrap 4/8" at bounding box center [1307, 562] width 361 height 23
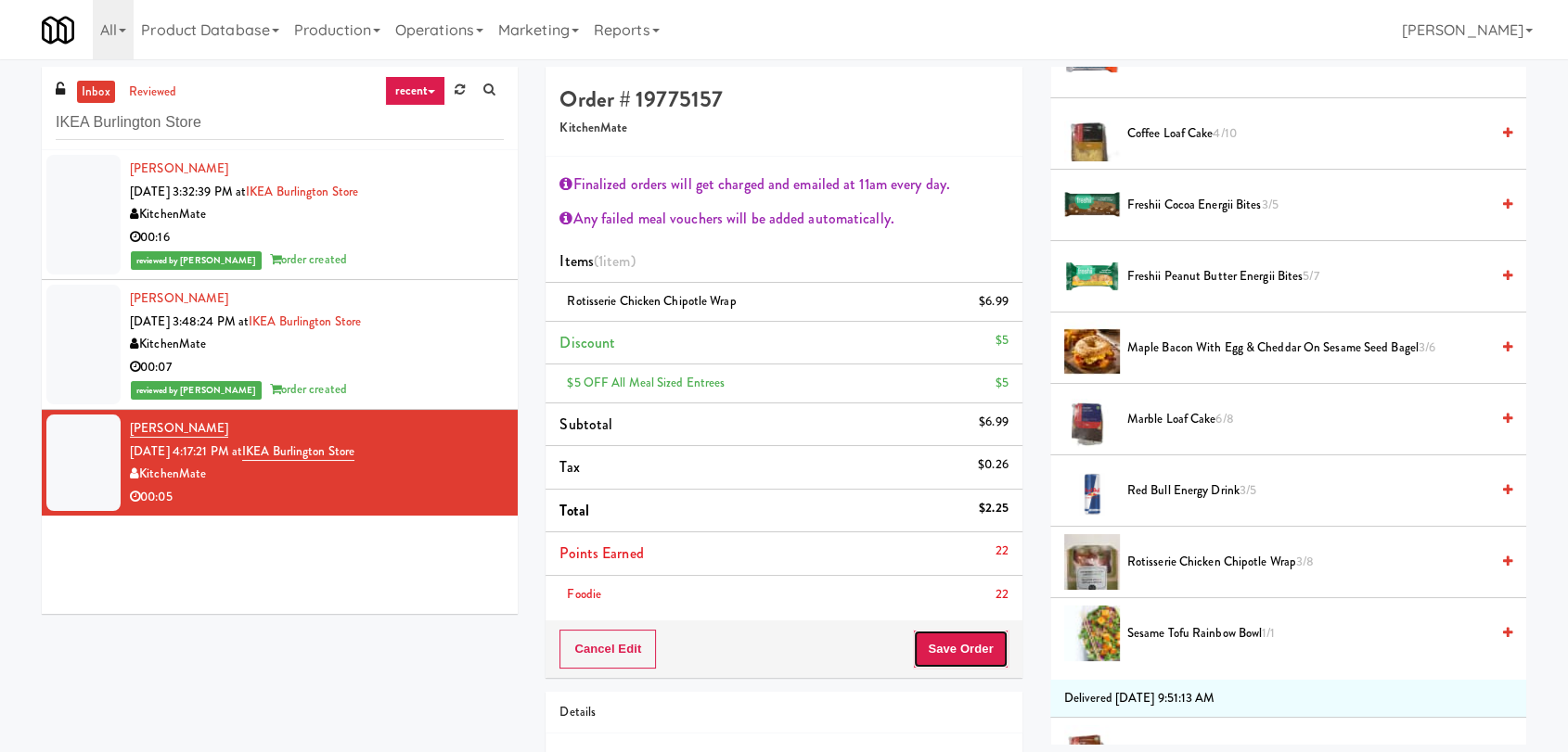
click at [957, 648] on button "Save Order" at bounding box center [960, 649] width 95 height 39
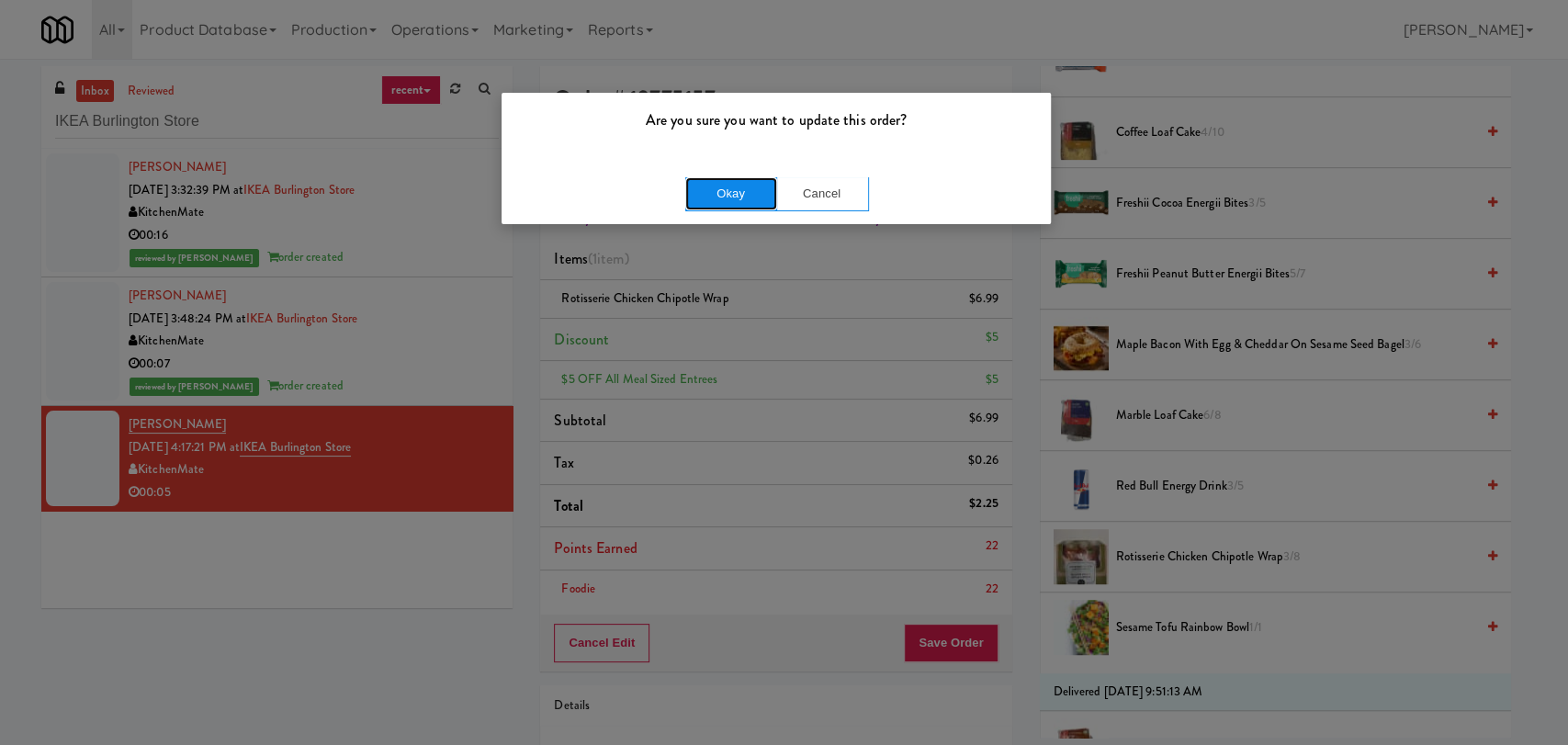
click at [754, 200] on button "Okay" at bounding box center [731, 194] width 92 height 33
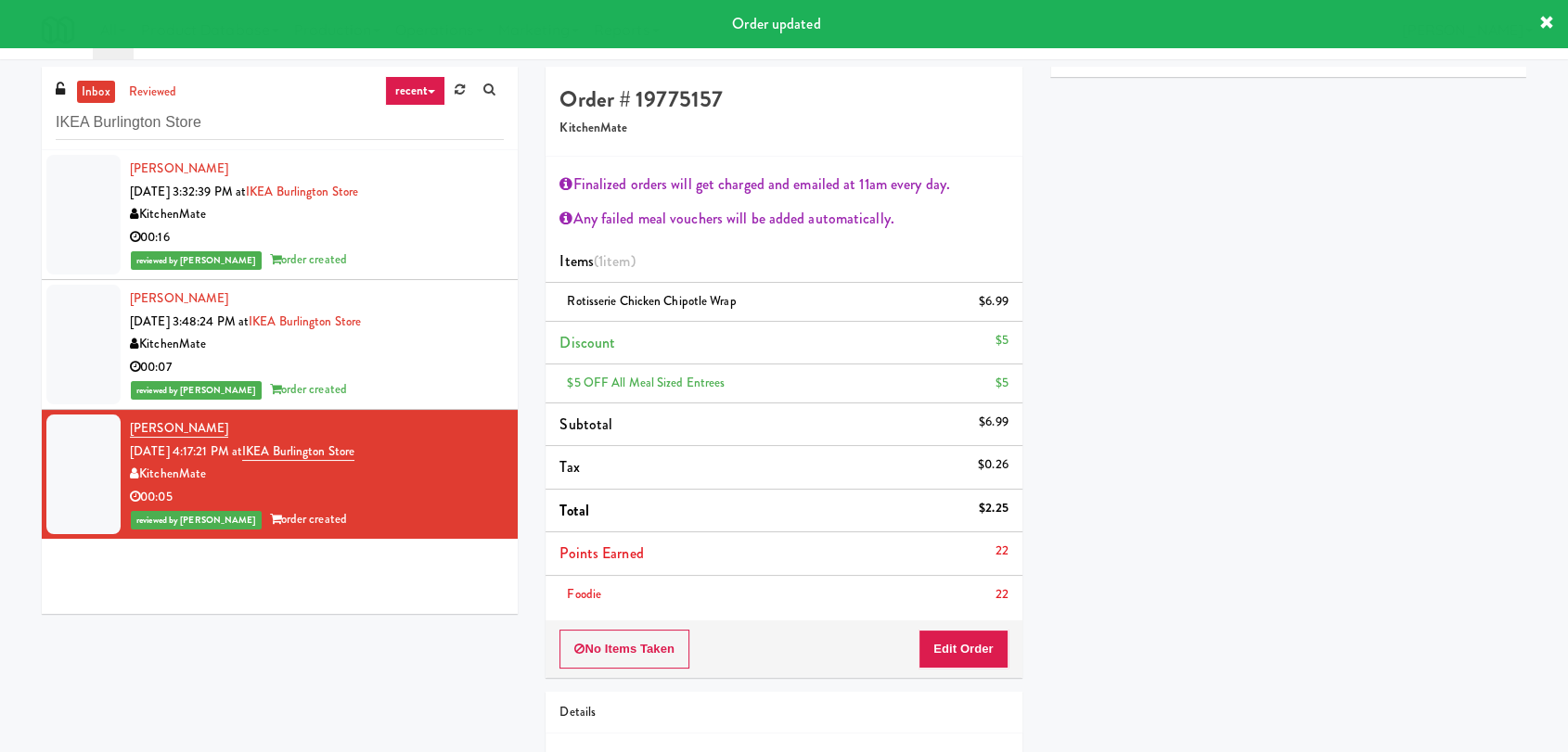
scroll to position [66, 0]
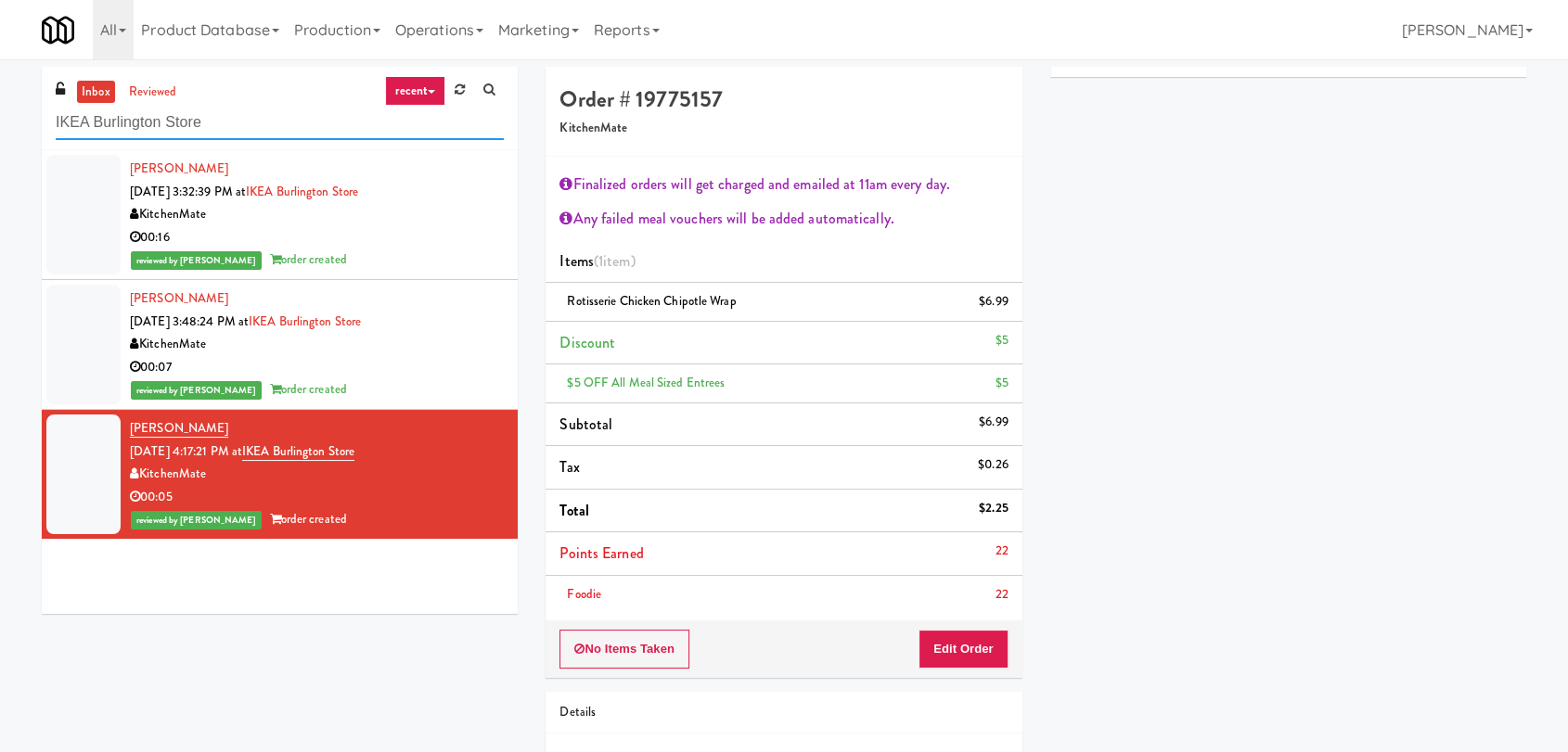
drag, startPoint x: 270, startPoint y: 112, endPoint x: 23, endPoint y: 112, distance: 247.0
click at [23, 112] on div "inbox reviewed recent all unclear take inventory issue suspicious failed recent…" at bounding box center [784, 467] width 1568 height 800
paste input "Cosmopolitan at [GEOGRAPHIC_DATA] - Cooler #1"
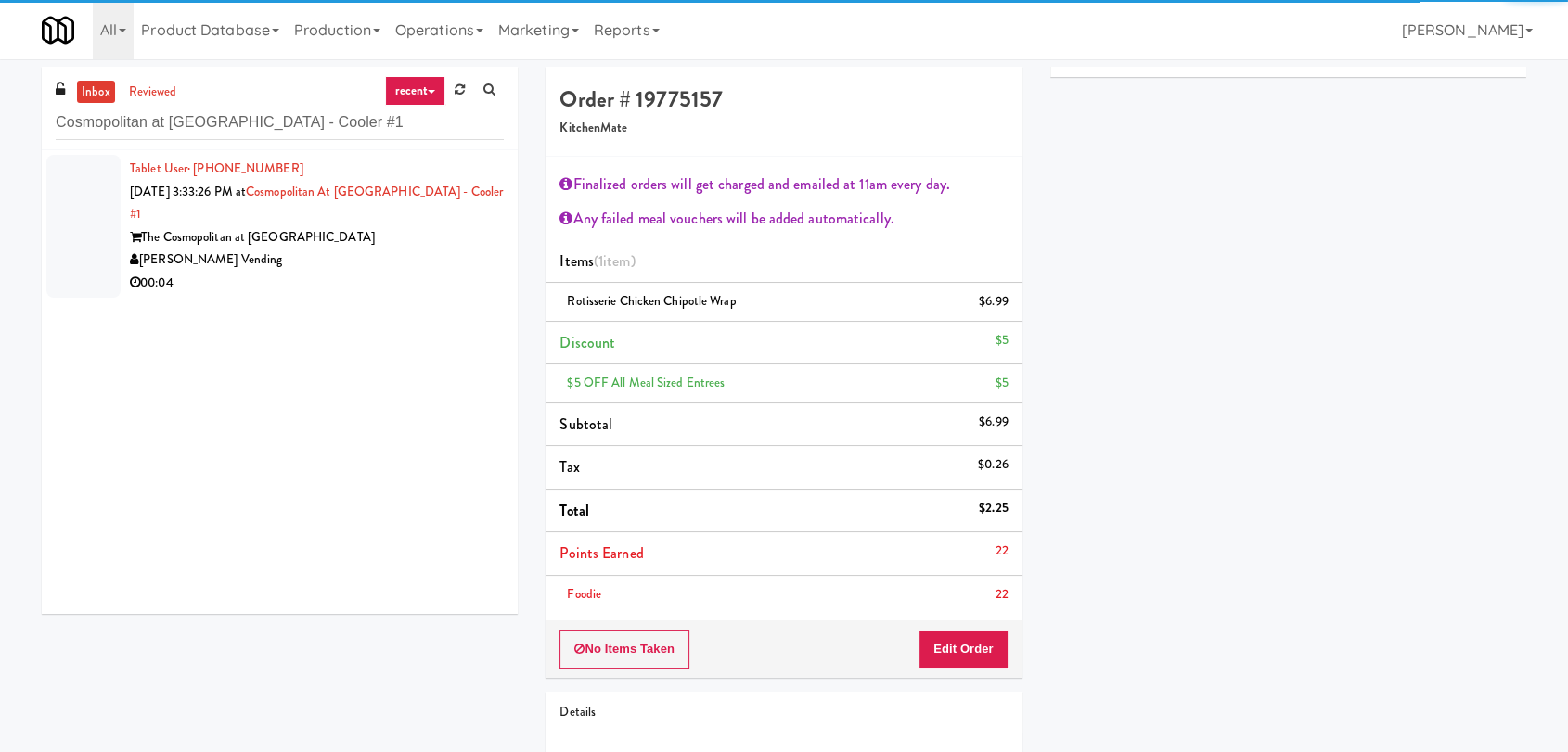
click at [391, 236] on div "The Cosmopolitan at [GEOGRAPHIC_DATA]" at bounding box center [317, 238] width 374 height 23
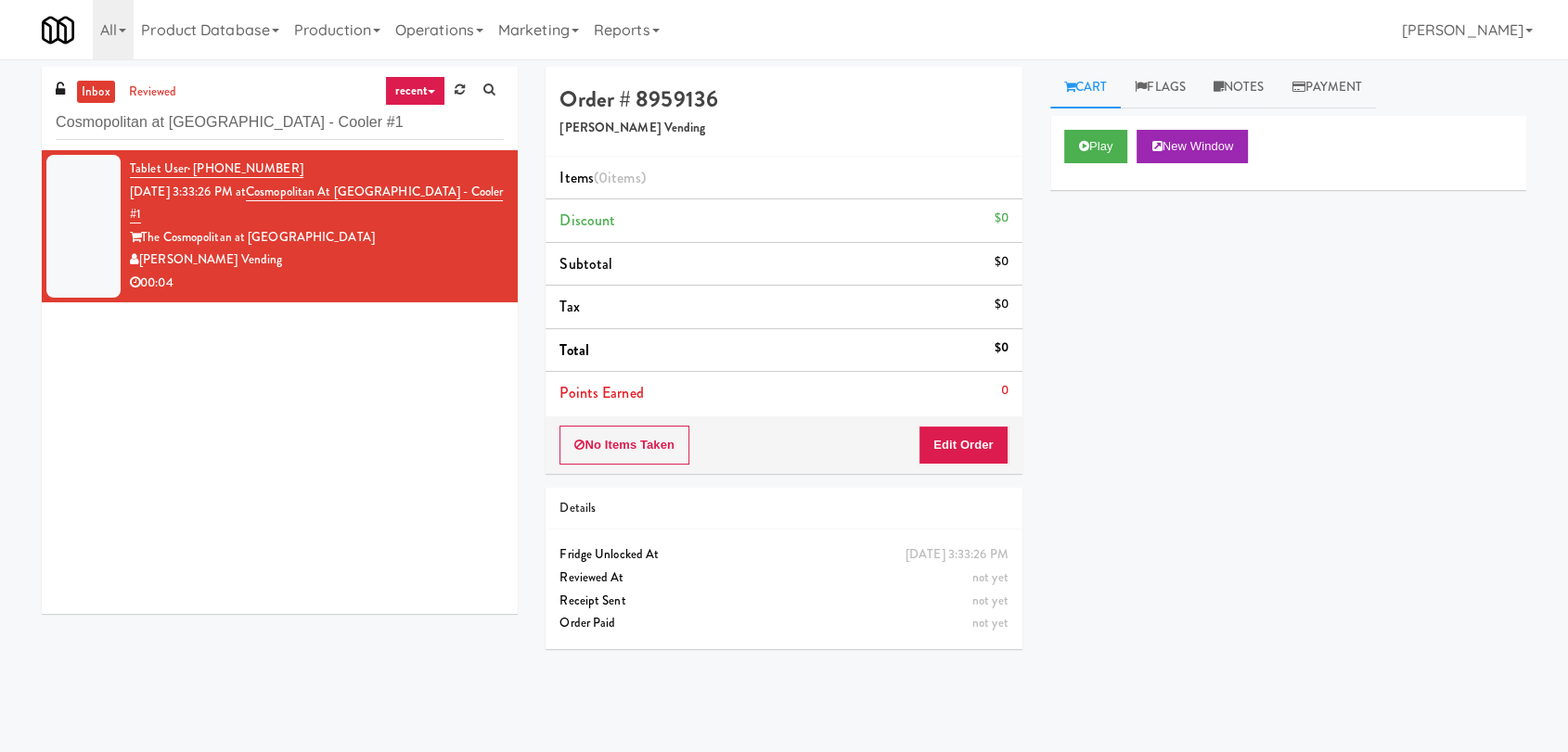
click at [1101, 167] on div "Play New Window" at bounding box center [1288, 153] width 476 height 74
click at [1100, 156] on button "Play" at bounding box center [1096, 146] width 64 height 33
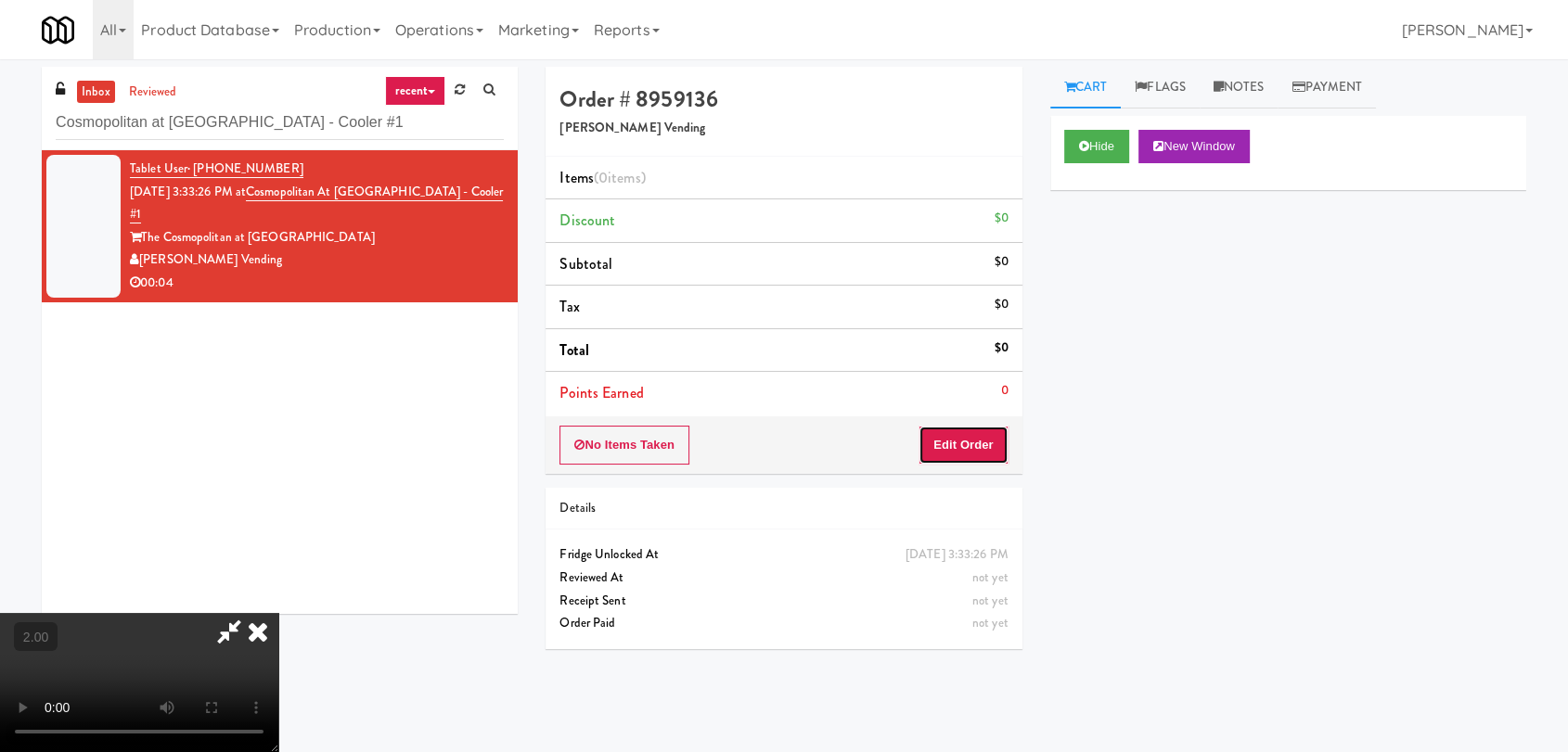
click at [995, 431] on button "Edit Order" at bounding box center [963, 445] width 90 height 39
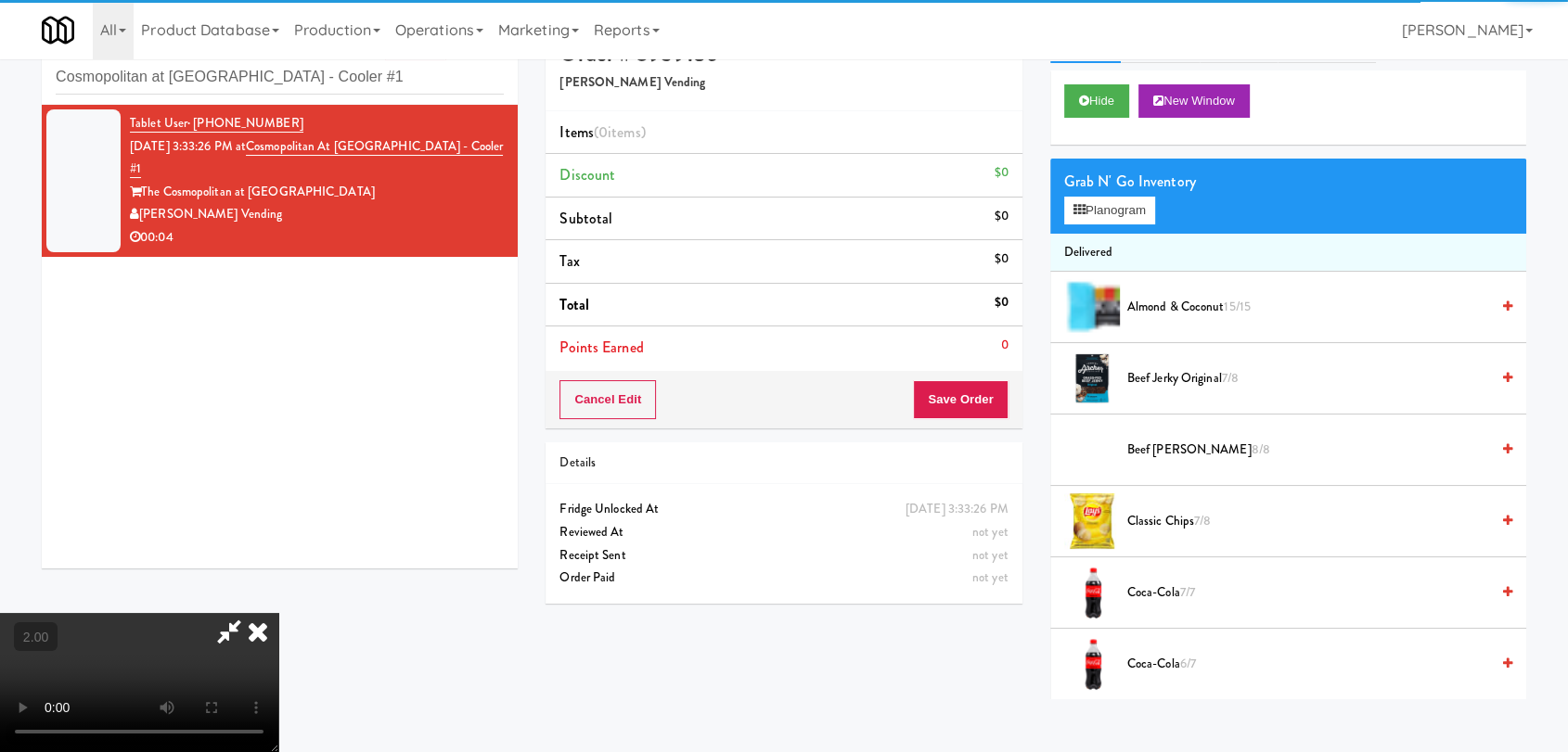
scroll to position [60, 0]
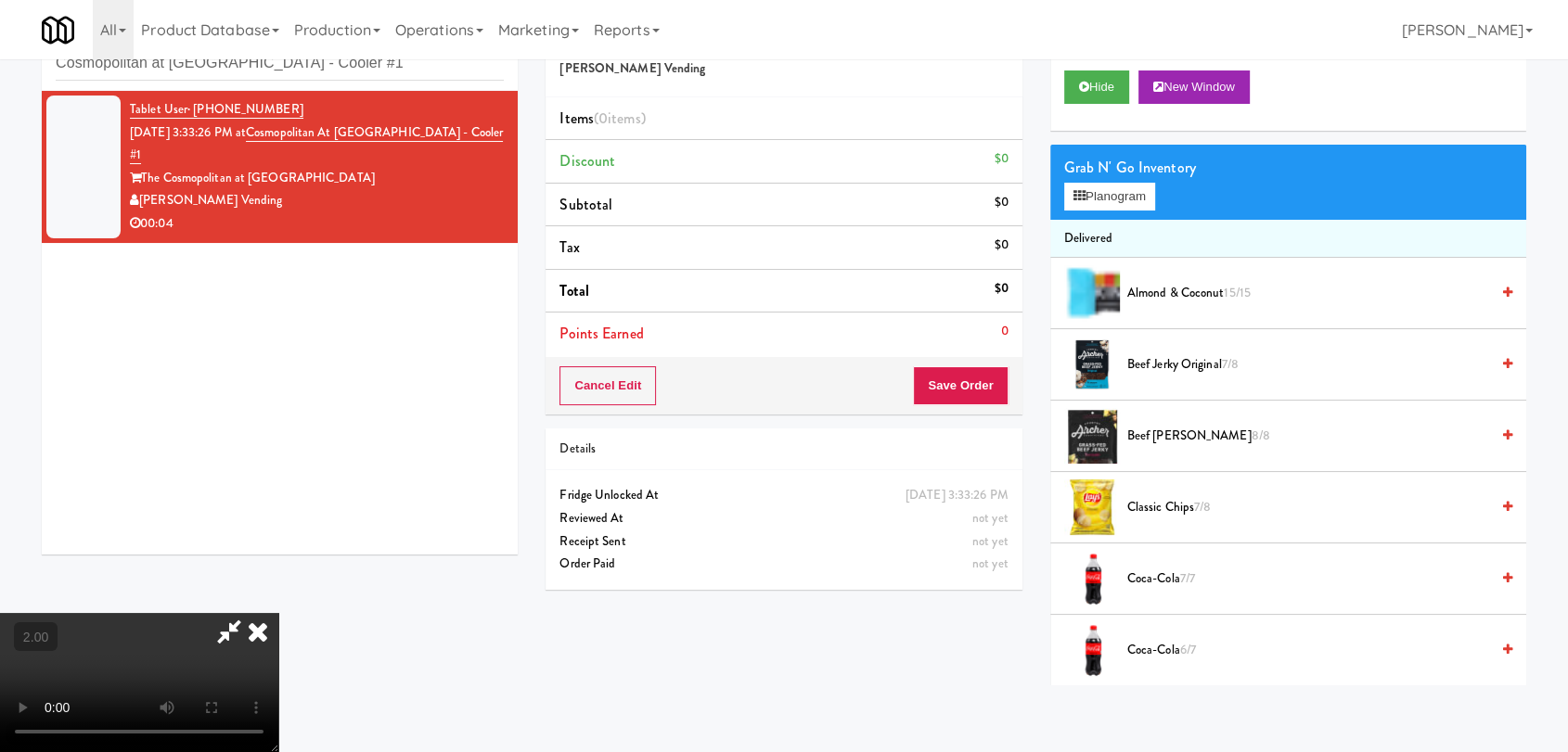
click at [278, 622] on video at bounding box center [138, 683] width 278 height 139
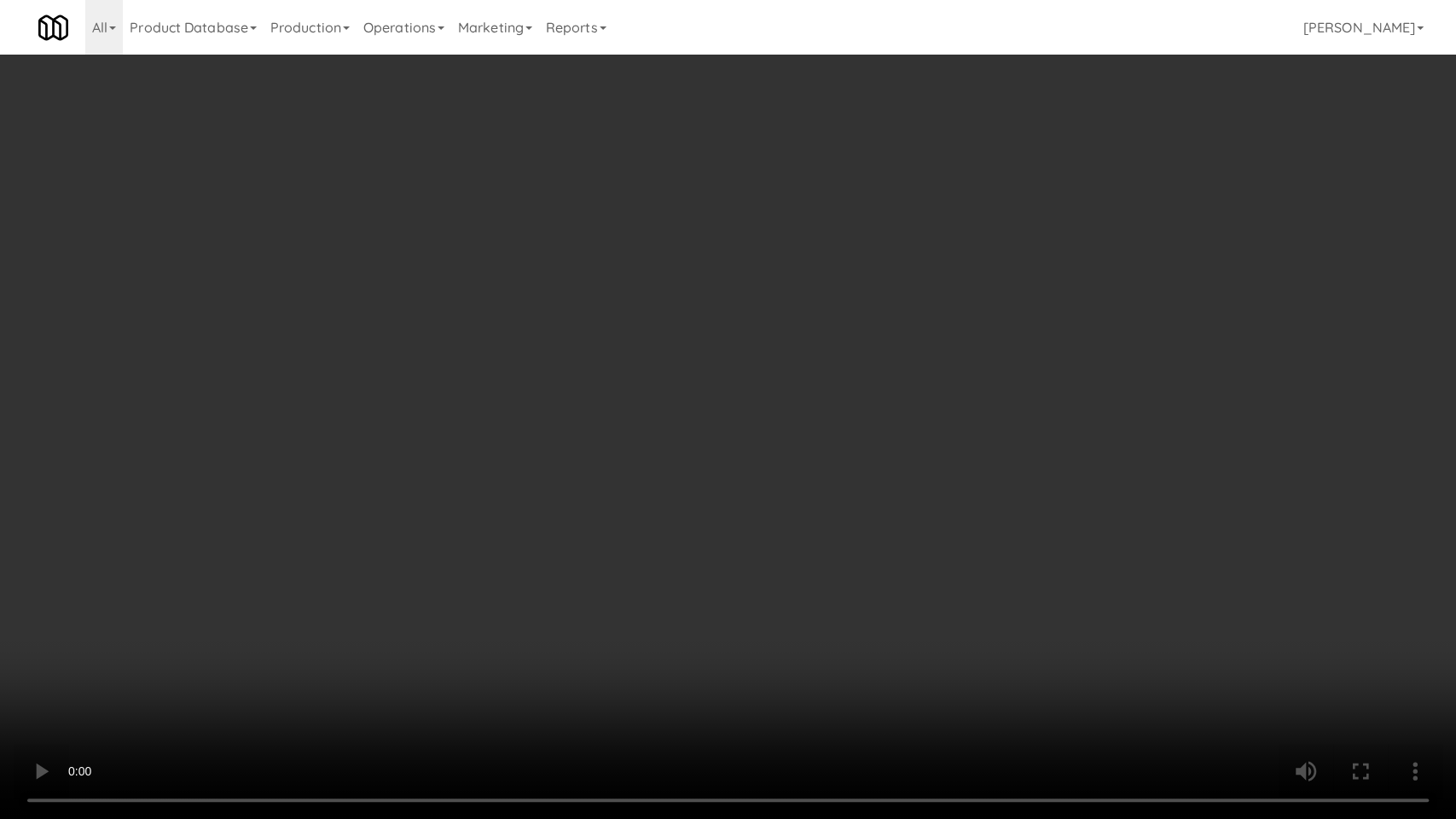
click at [548, 611] on video at bounding box center [728, 409] width 1456 height 819
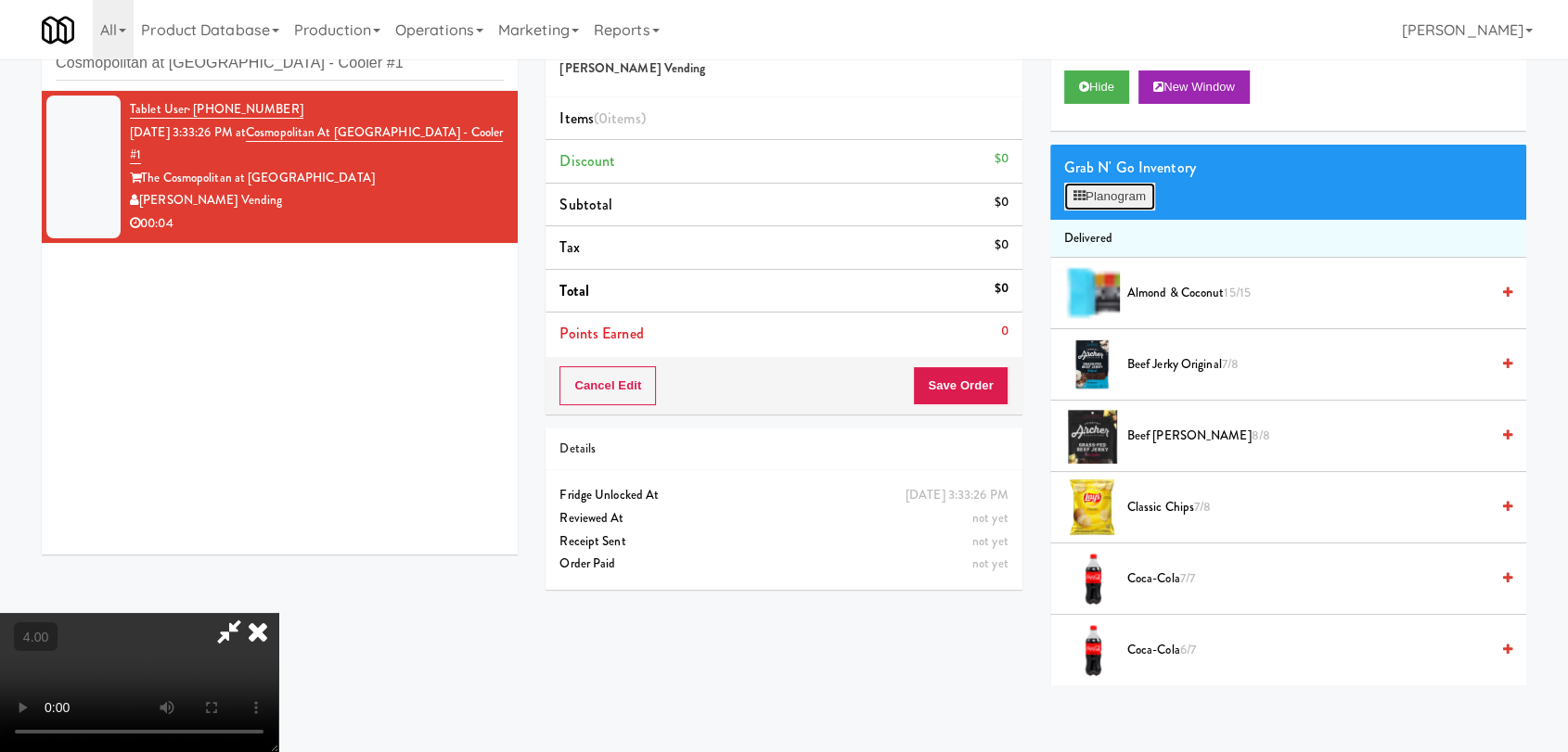
click at [1109, 189] on button "Planogram" at bounding box center [1110, 196] width 91 height 28
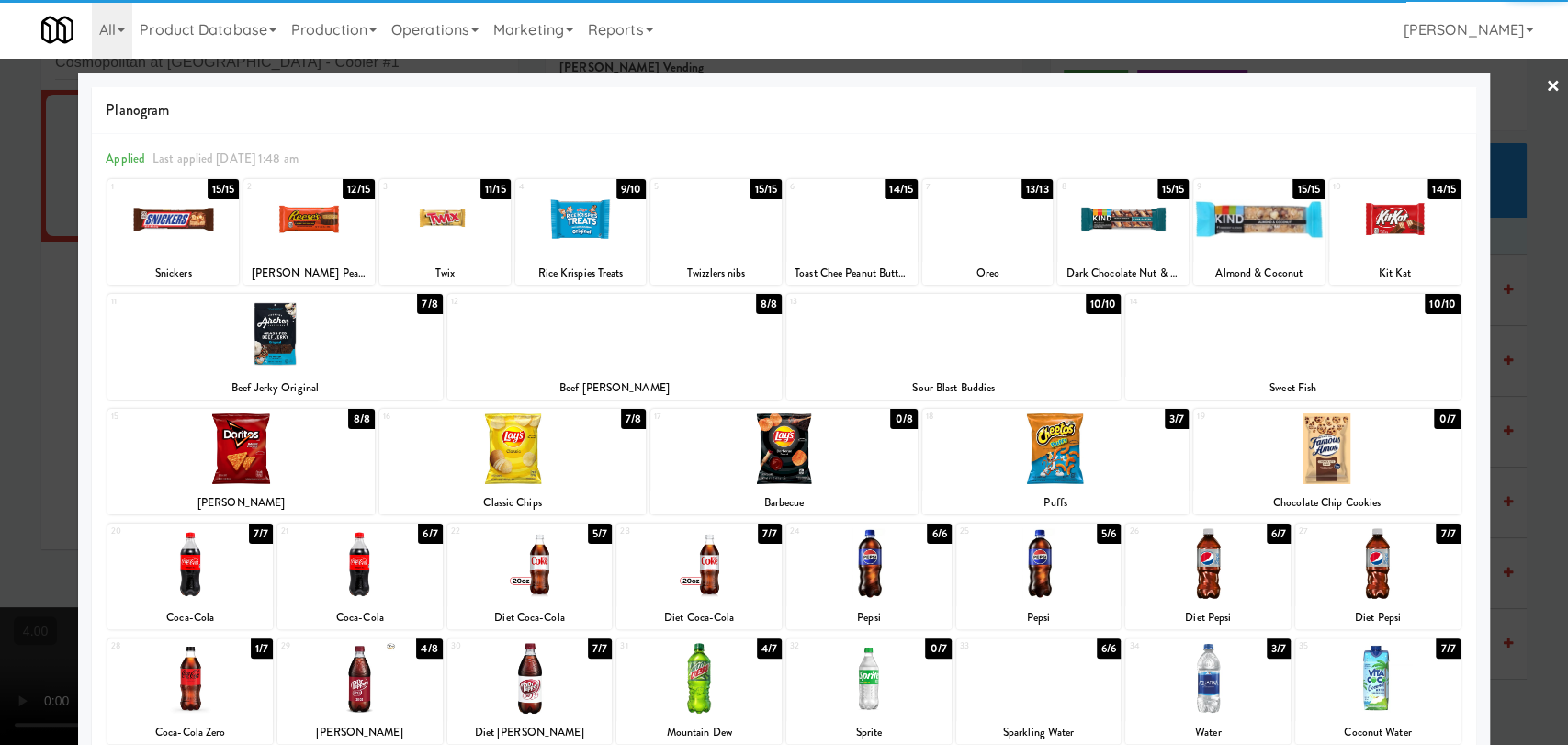
click at [1017, 564] on div at bounding box center [1038, 563] width 165 height 70
click at [0, 435] on div at bounding box center [784, 372] width 1568 height 745
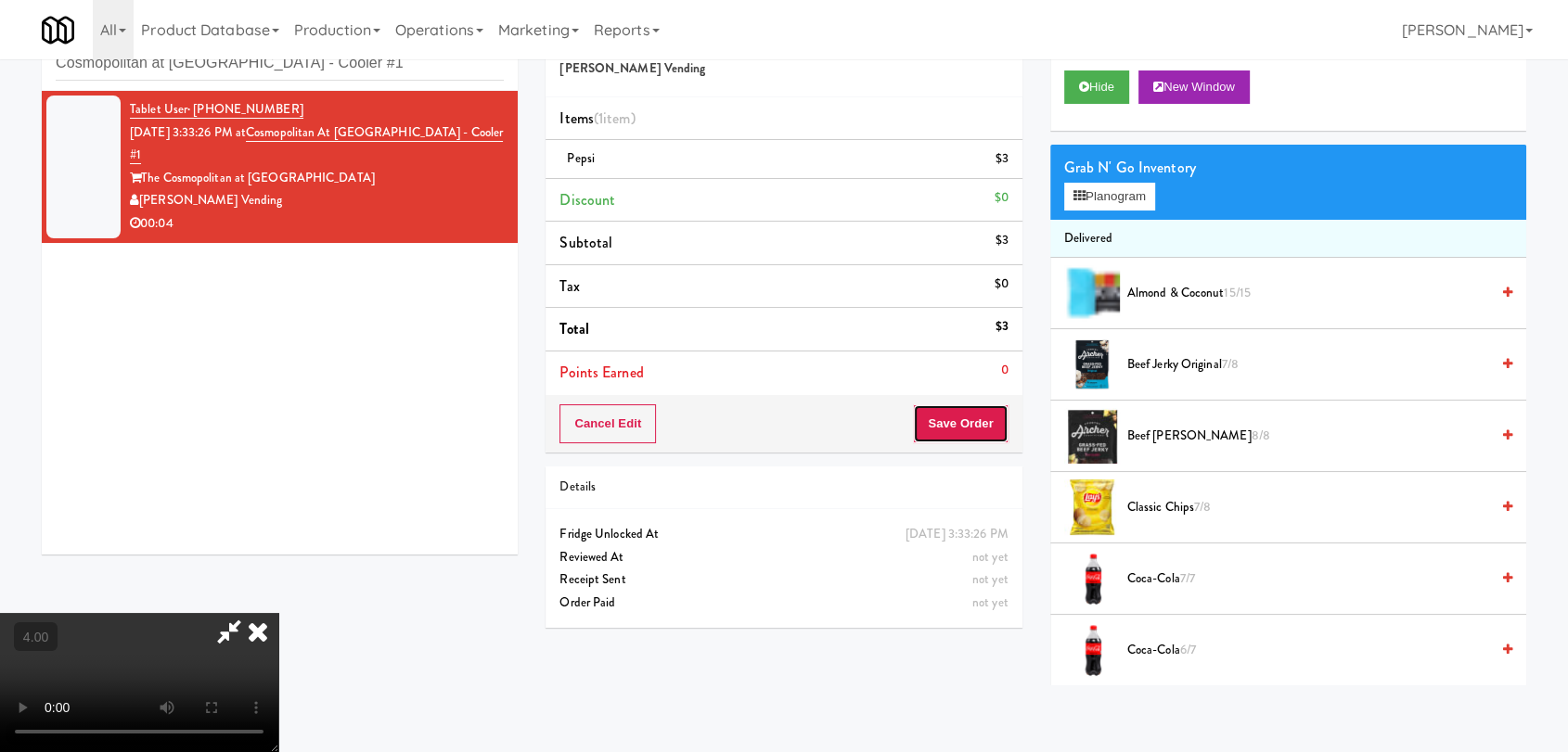
click at [991, 430] on button "Save Order" at bounding box center [960, 423] width 95 height 39
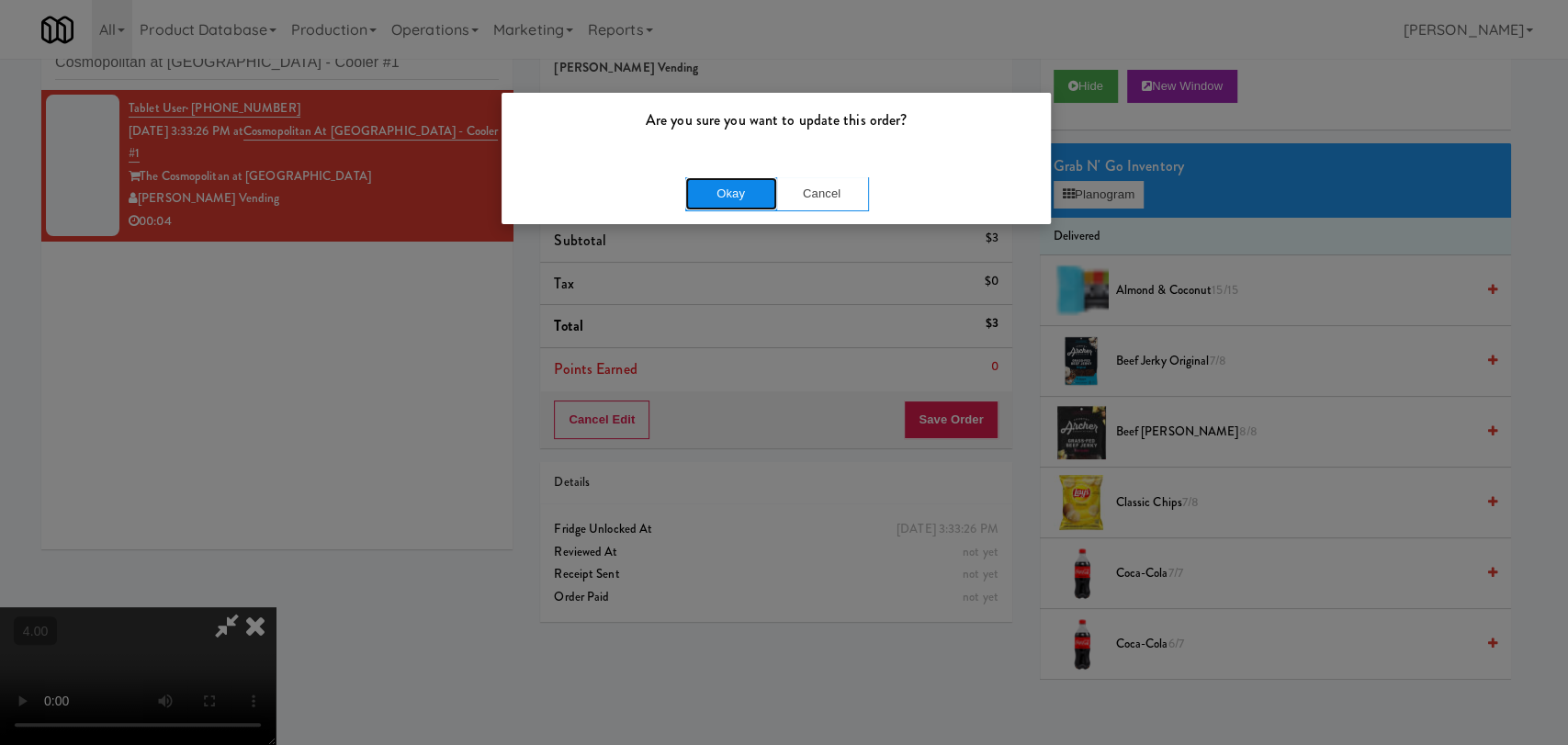
click at [759, 183] on button "Okay" at bounding box center [731, 194] width 92 height 33
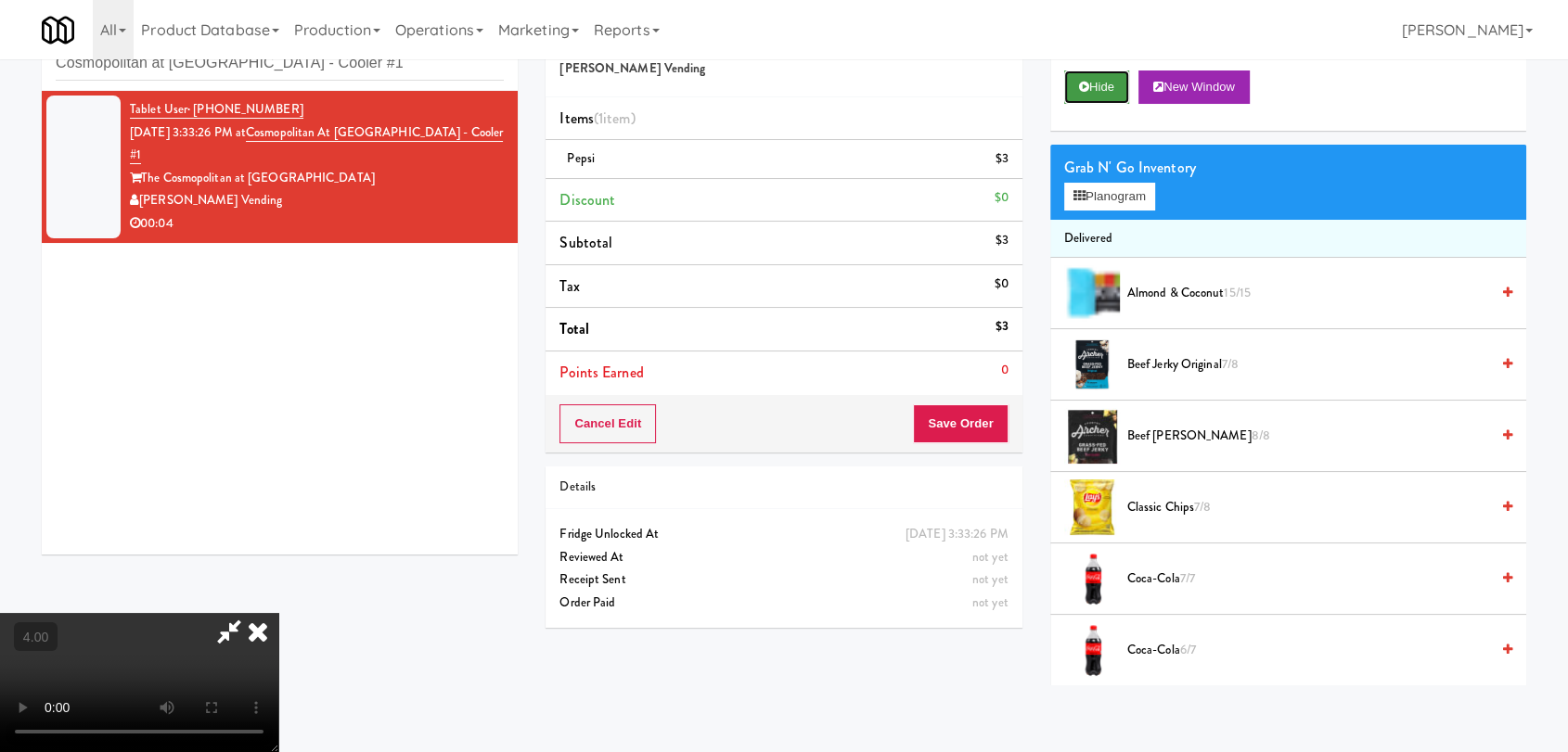
click at [1092, 87] on button "Hide" at bounding box center [1097, 86] width 65 height 33
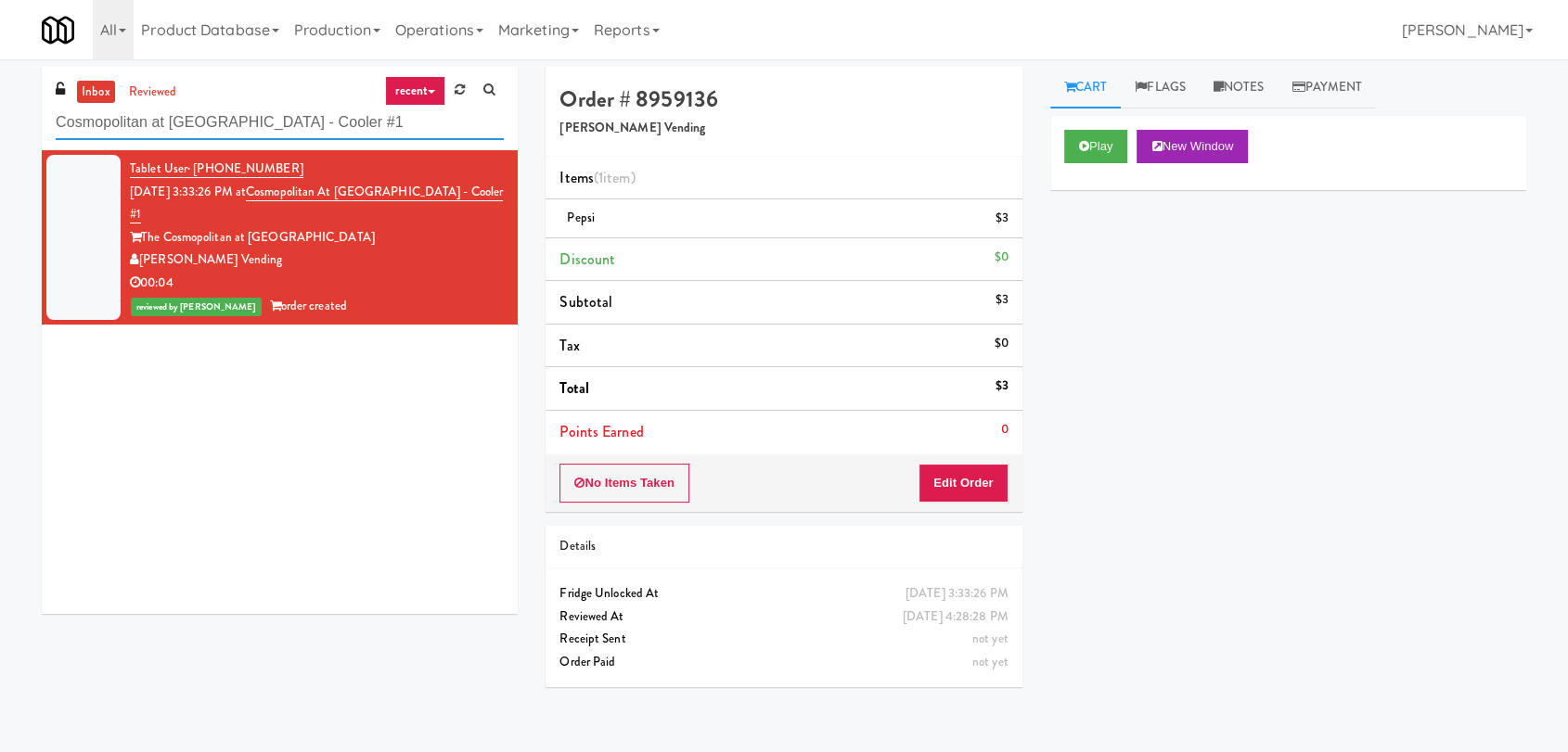
paste input "[PERSON_NAME] - Cooler - Left"
click at [0, 138] on div "inbox reviewed recent all unclear take inventory issue suspicious failed recent…" at bounding box center [784, 405] width 1568 height 678
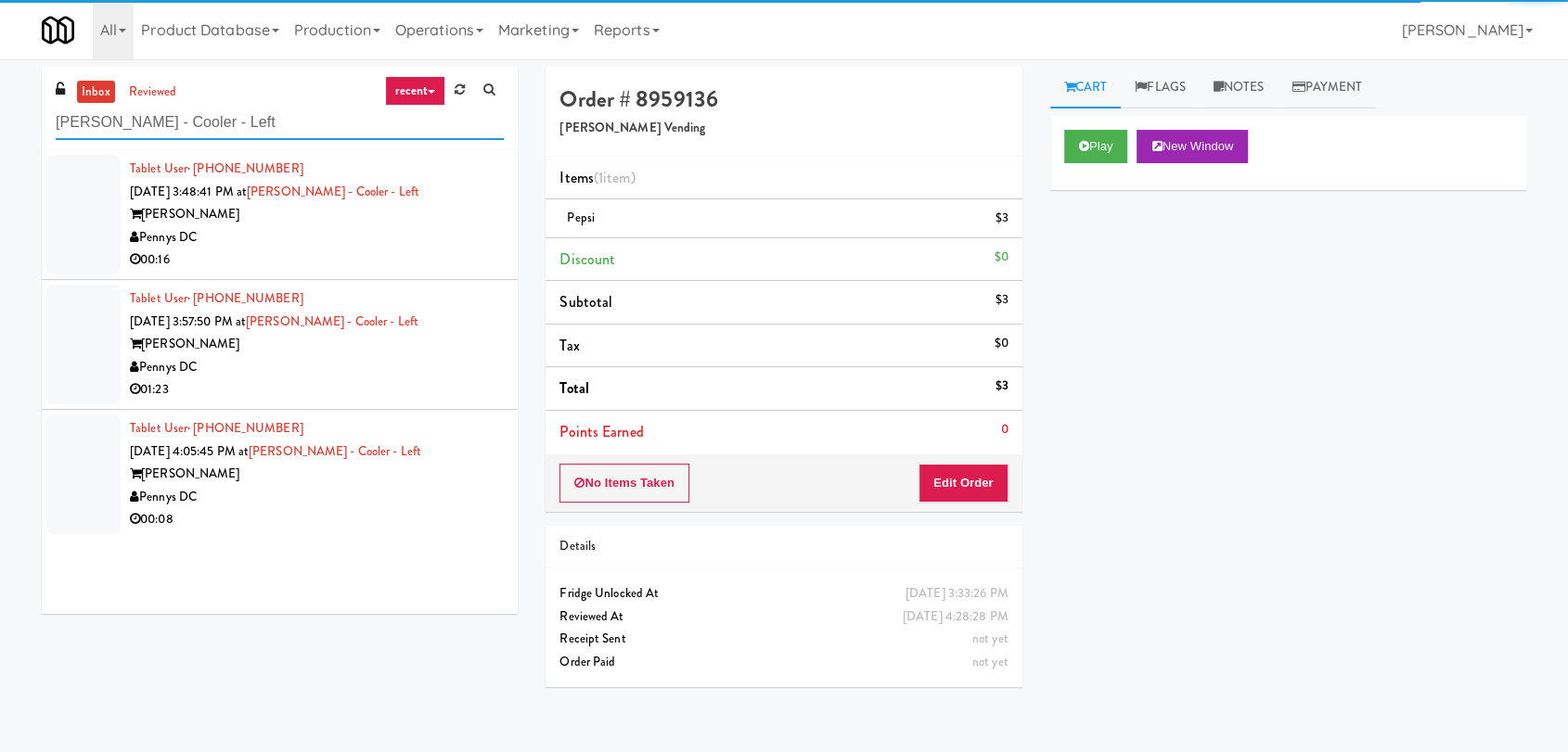
type input "[PERSON_NAME] - Cooler - Left"
click at [333, 219] on div "[PERSON_NAME]" at bounding box center [317, 214] width 374 height 23
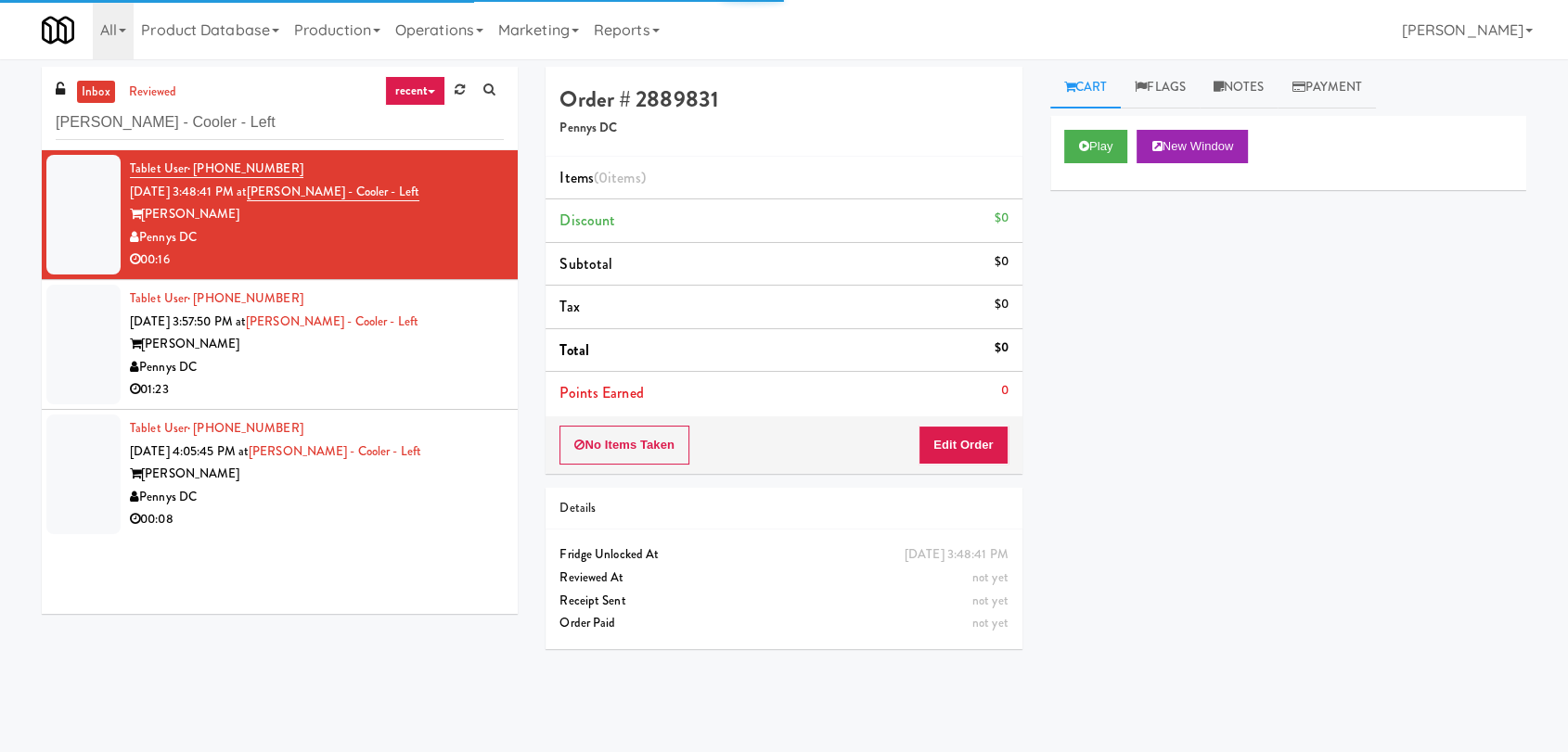
click at [1096, 166] on div "Play New Window" at bounding box center [1288, 153] width 476 height 74
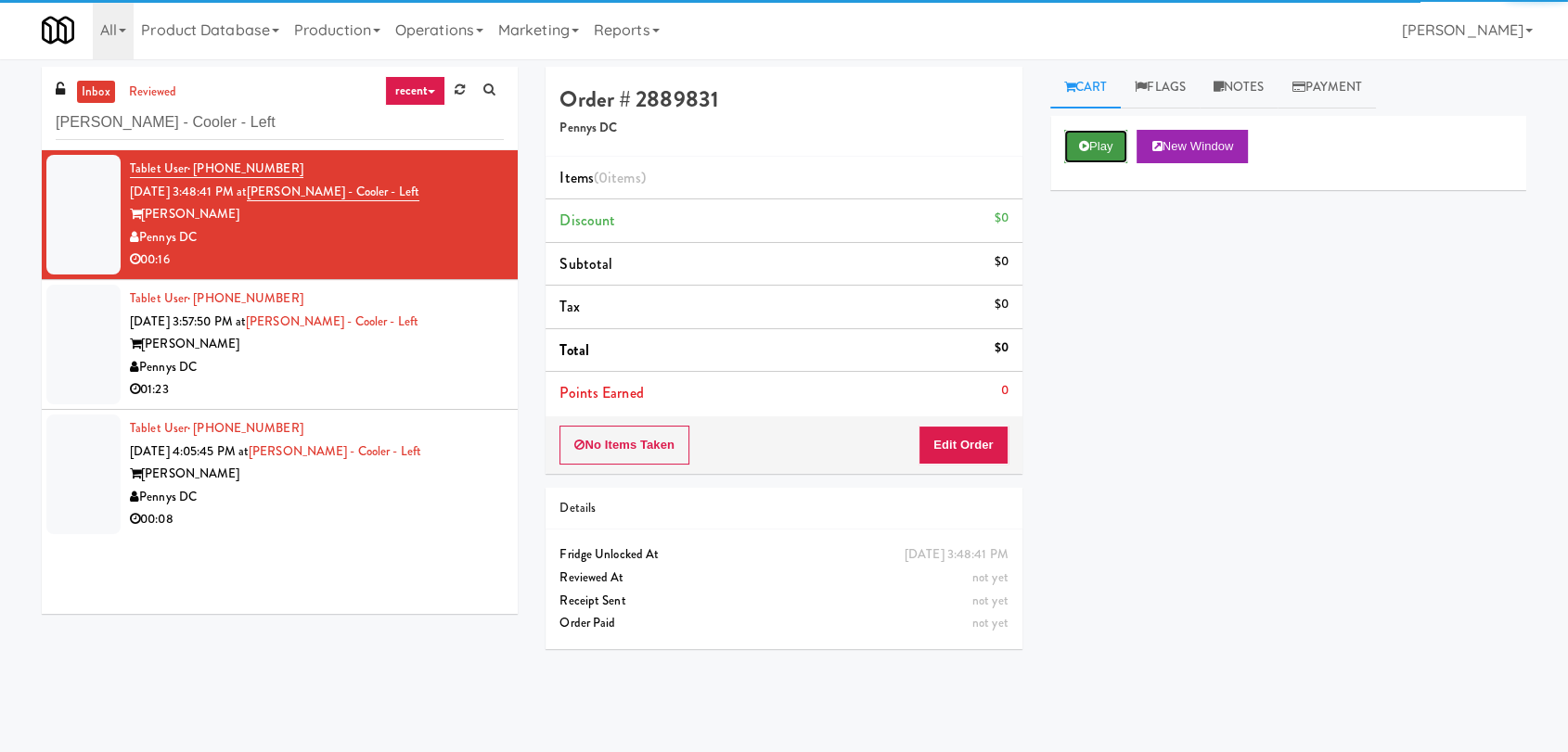
click at [1096, 155] on button "Play" at bounding box center [1096, 146] width 64 height 33
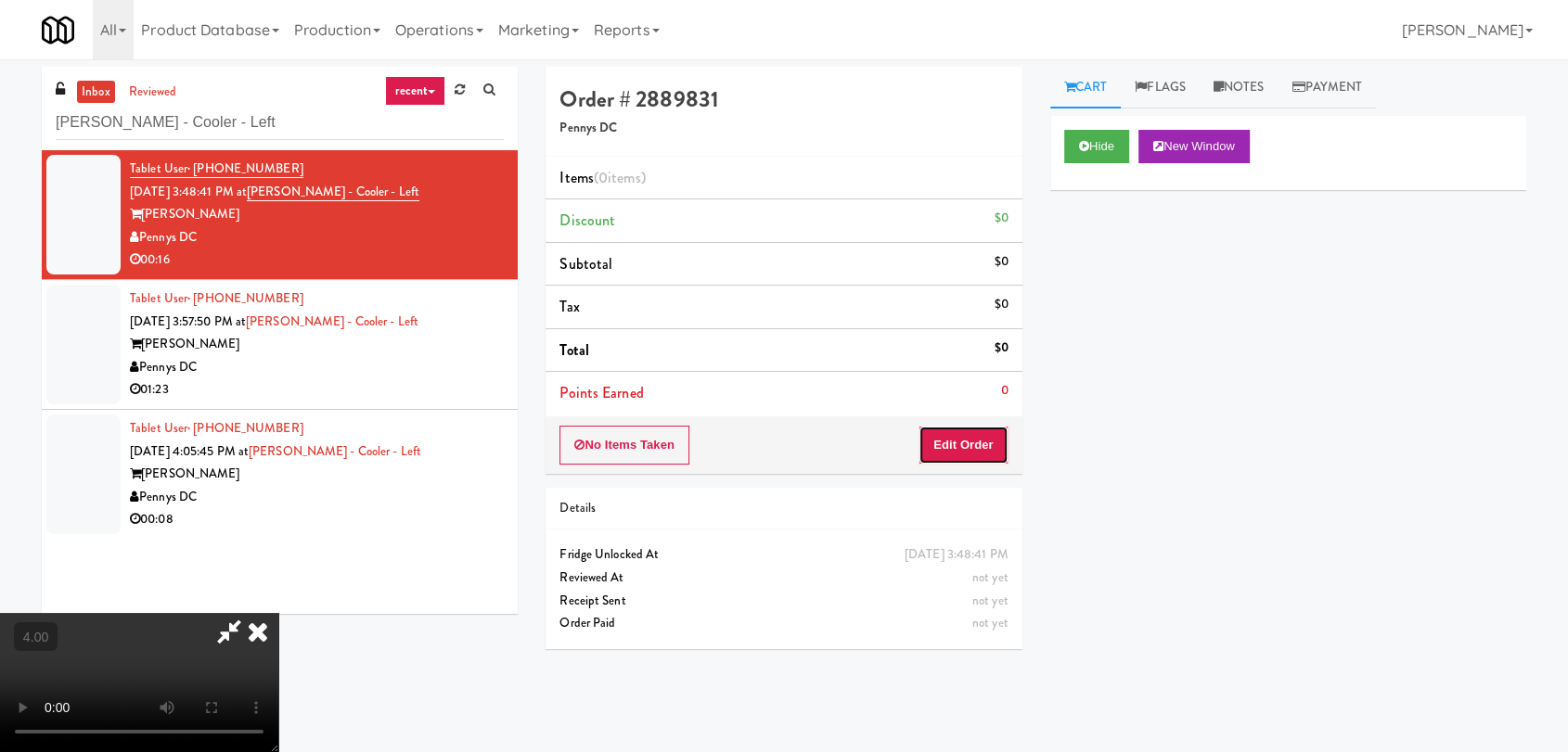
click at [964, 446] on button "Edit Order" at bounding box center [963, 445] width 90 height 39
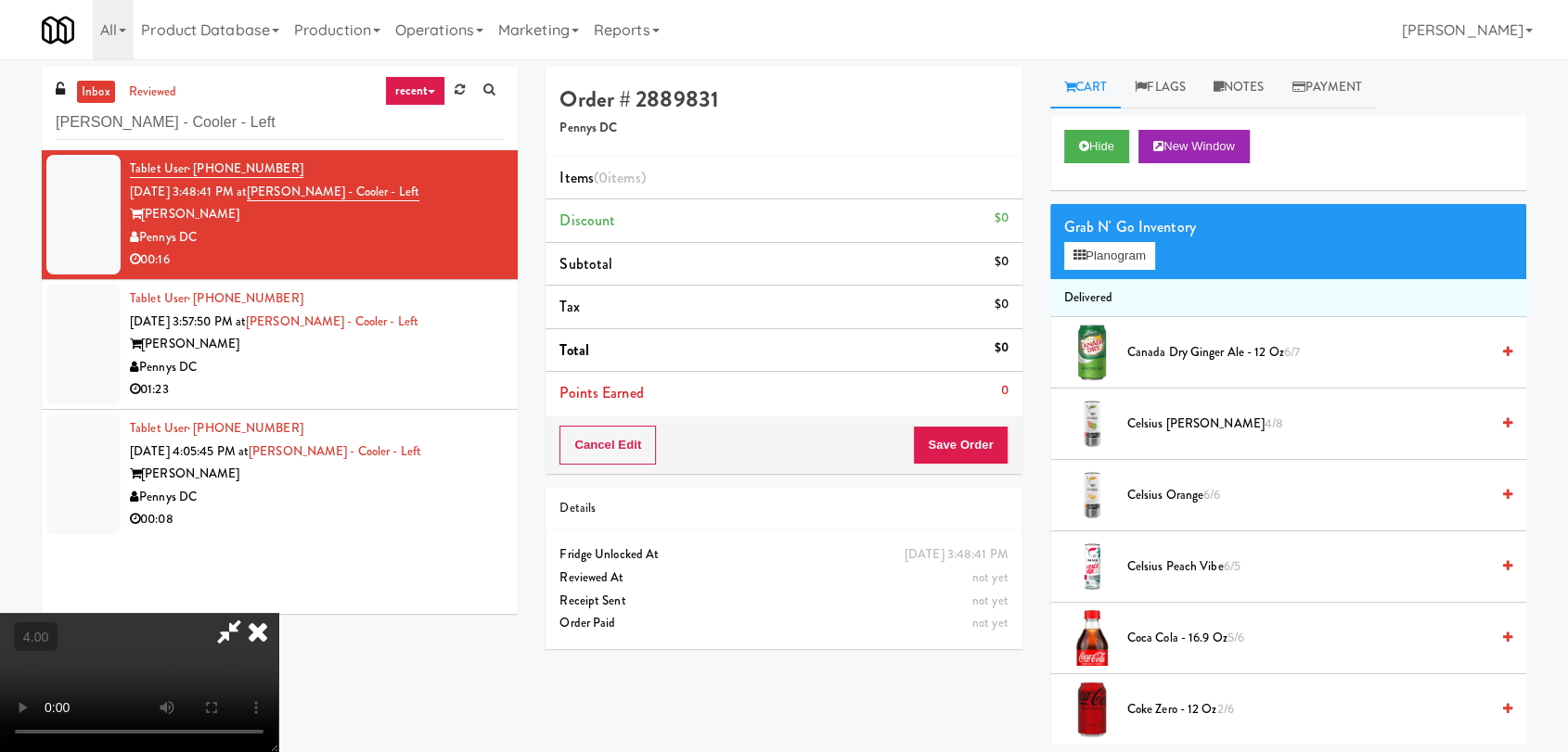
click at [278, 614] on video at bounding box center [138, 683] width 278 height 139
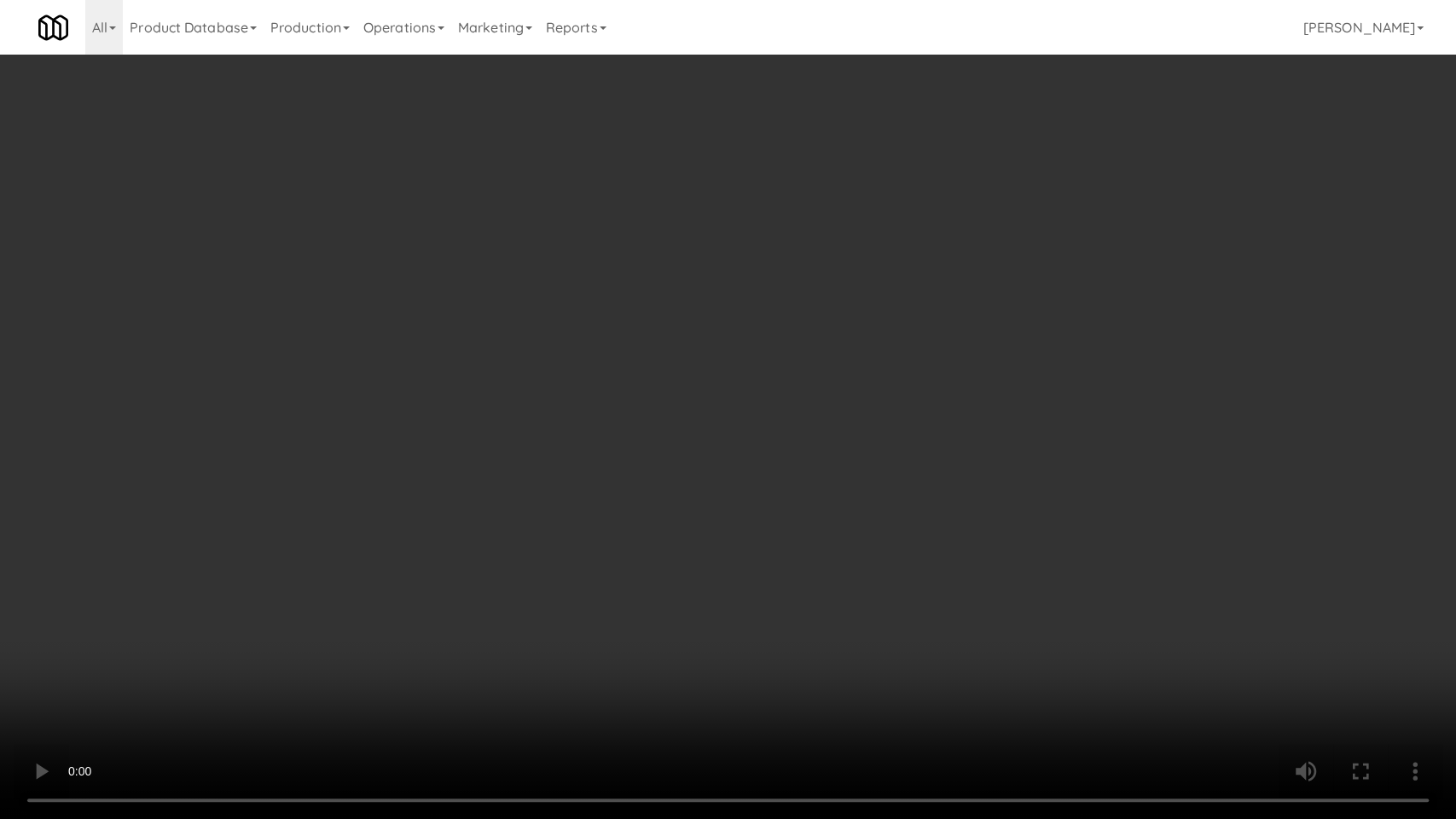
click at [644, 490] on video at bounding box center [728, 409] width 1456 height 819
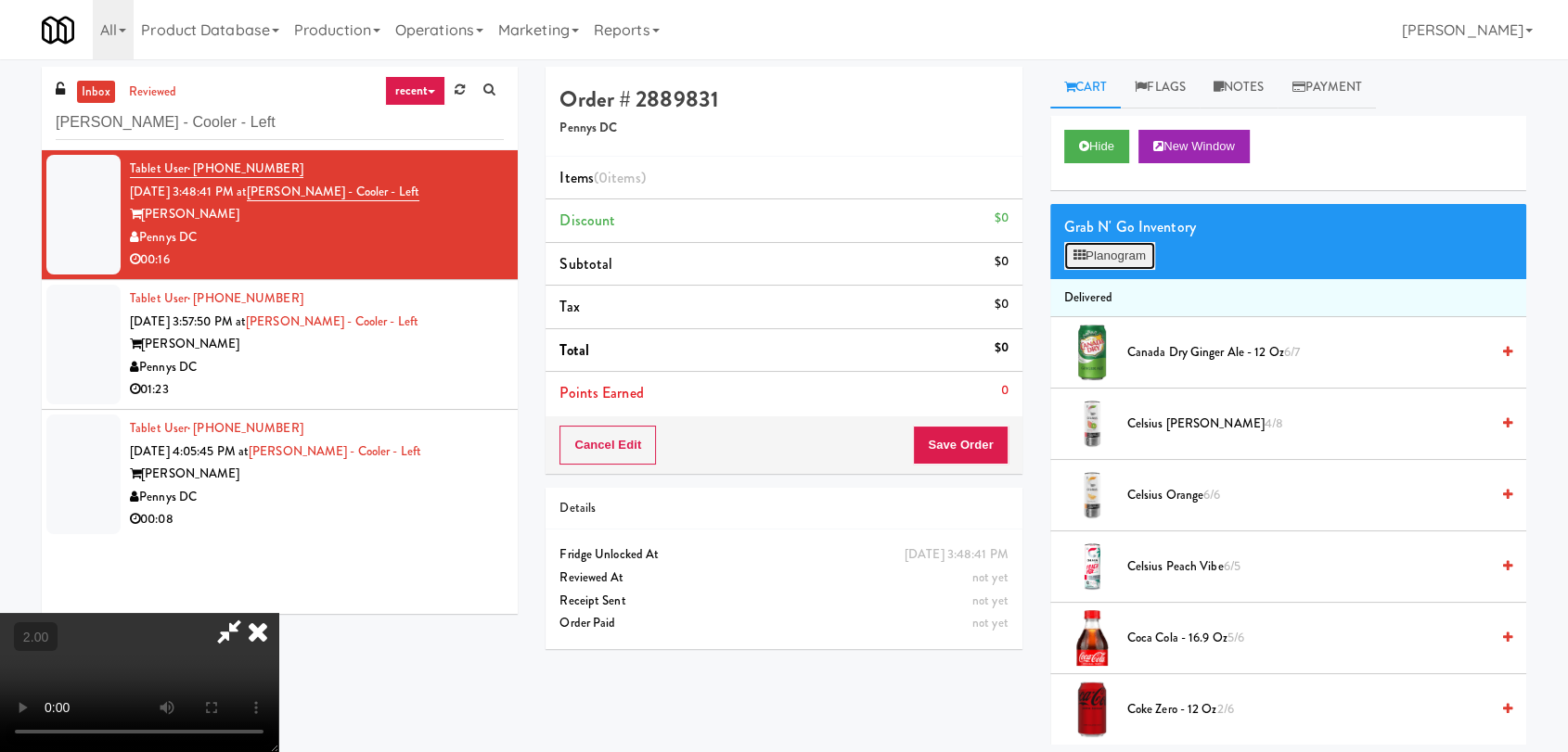
click at [1095, 248] on button "Planogram" at bounding box center [1110, 255] width 91 height 28
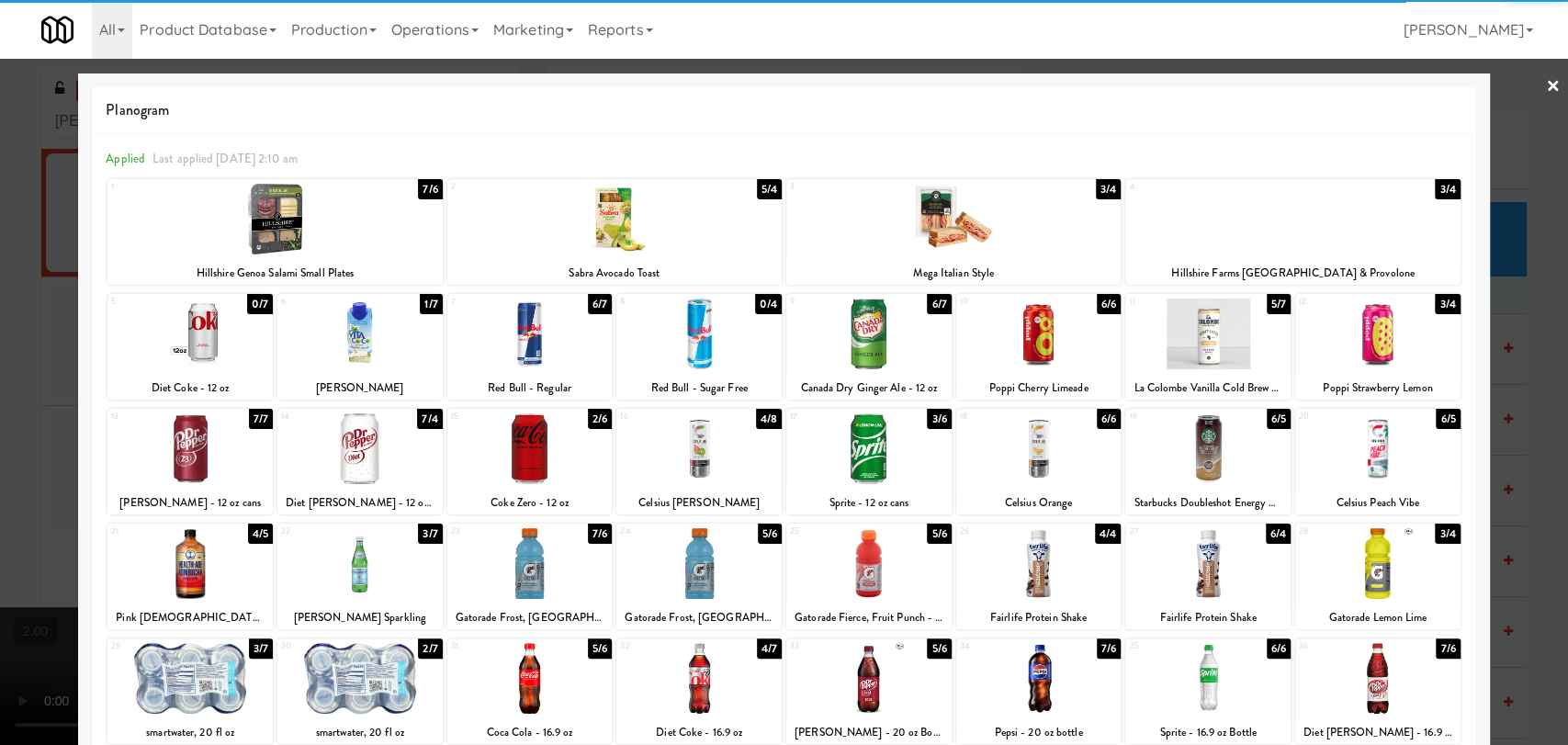
click at [894, 330] on div at bounding box center [869, 334] width 165 height 70
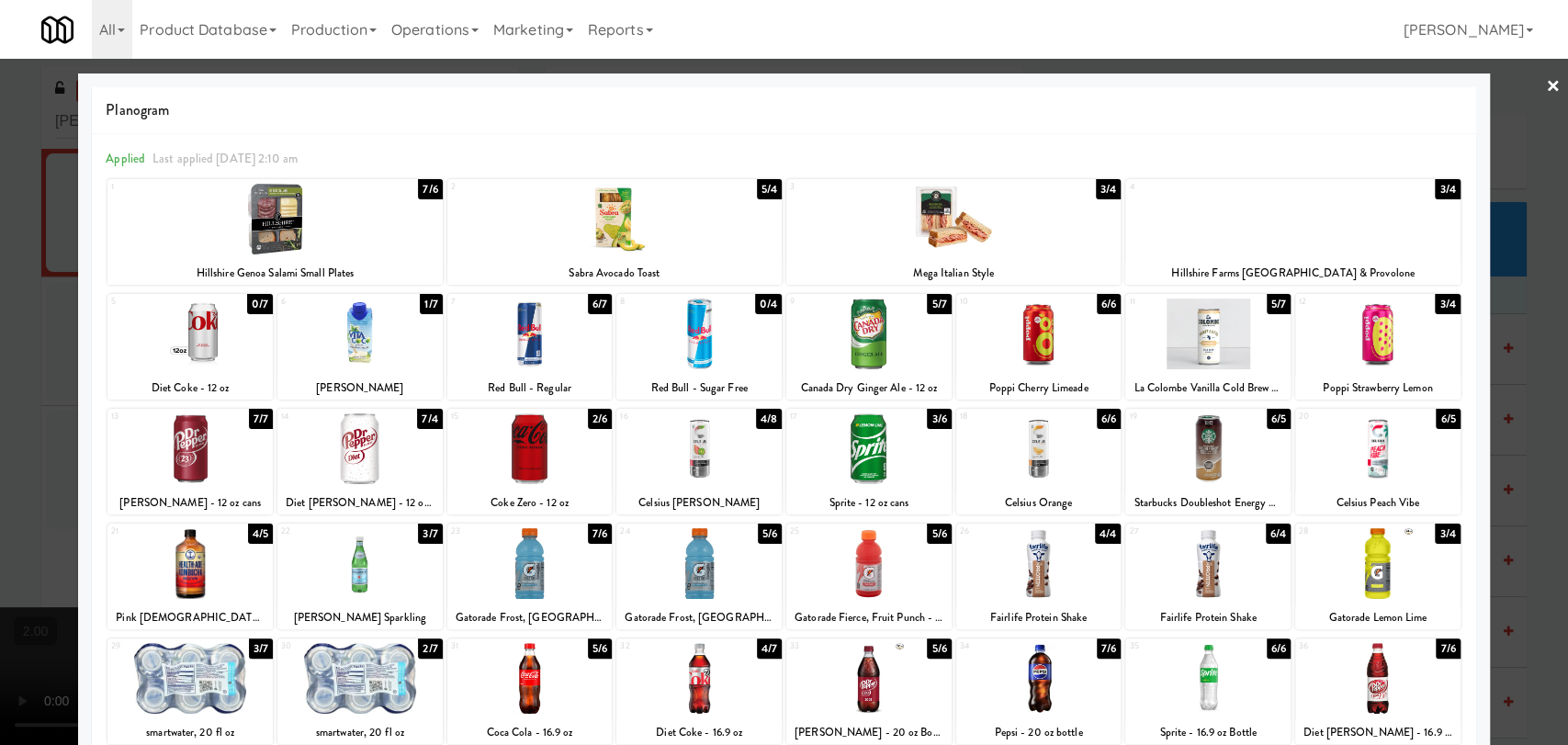
click at [856, 597] on div at bounding box center [869, 563] width 165 height 70
click at [0, 241] on div at bounding box center [784, 372] width 1568 height 745
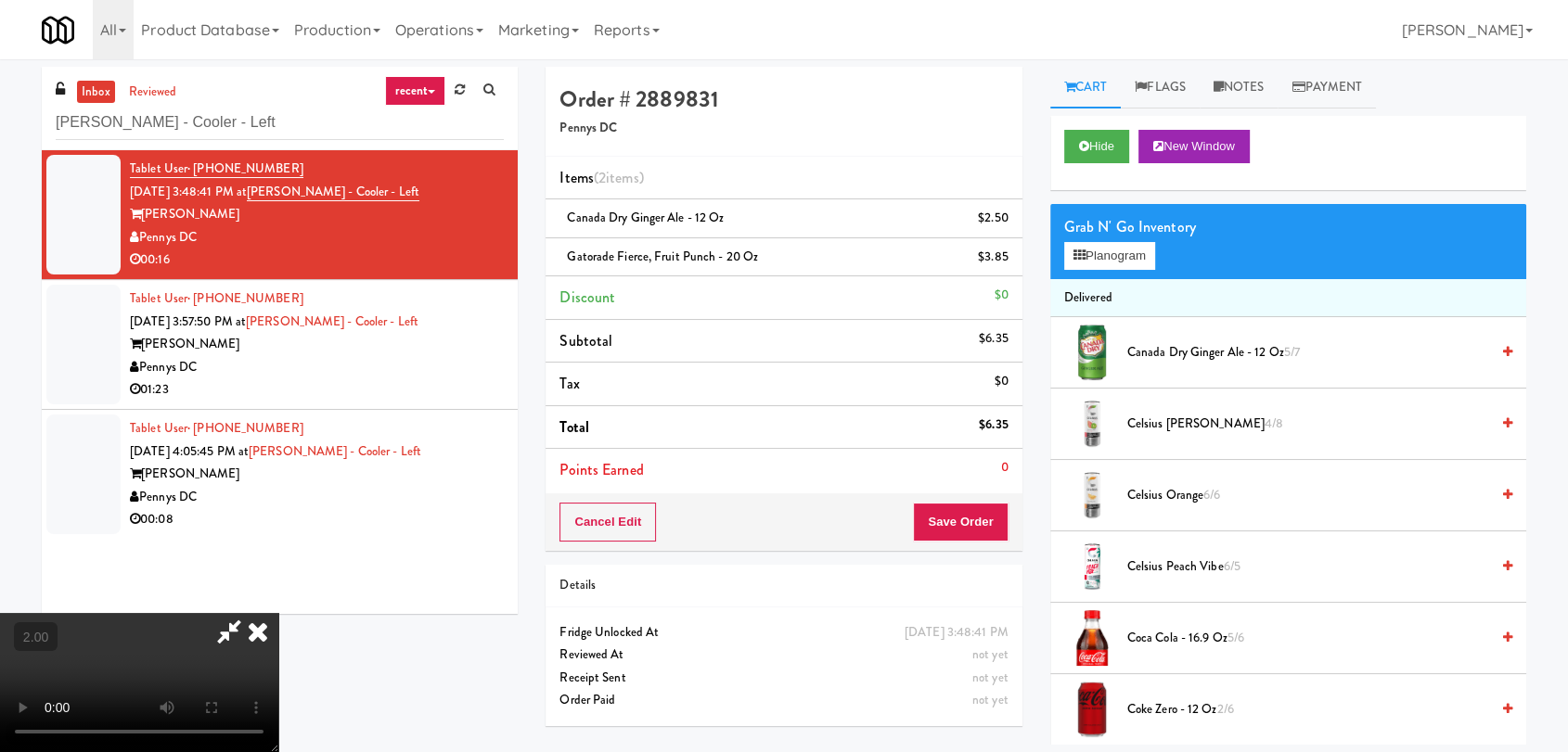
click at [278, 614] on icon at bounding box center [257, 632] width 41 height 37
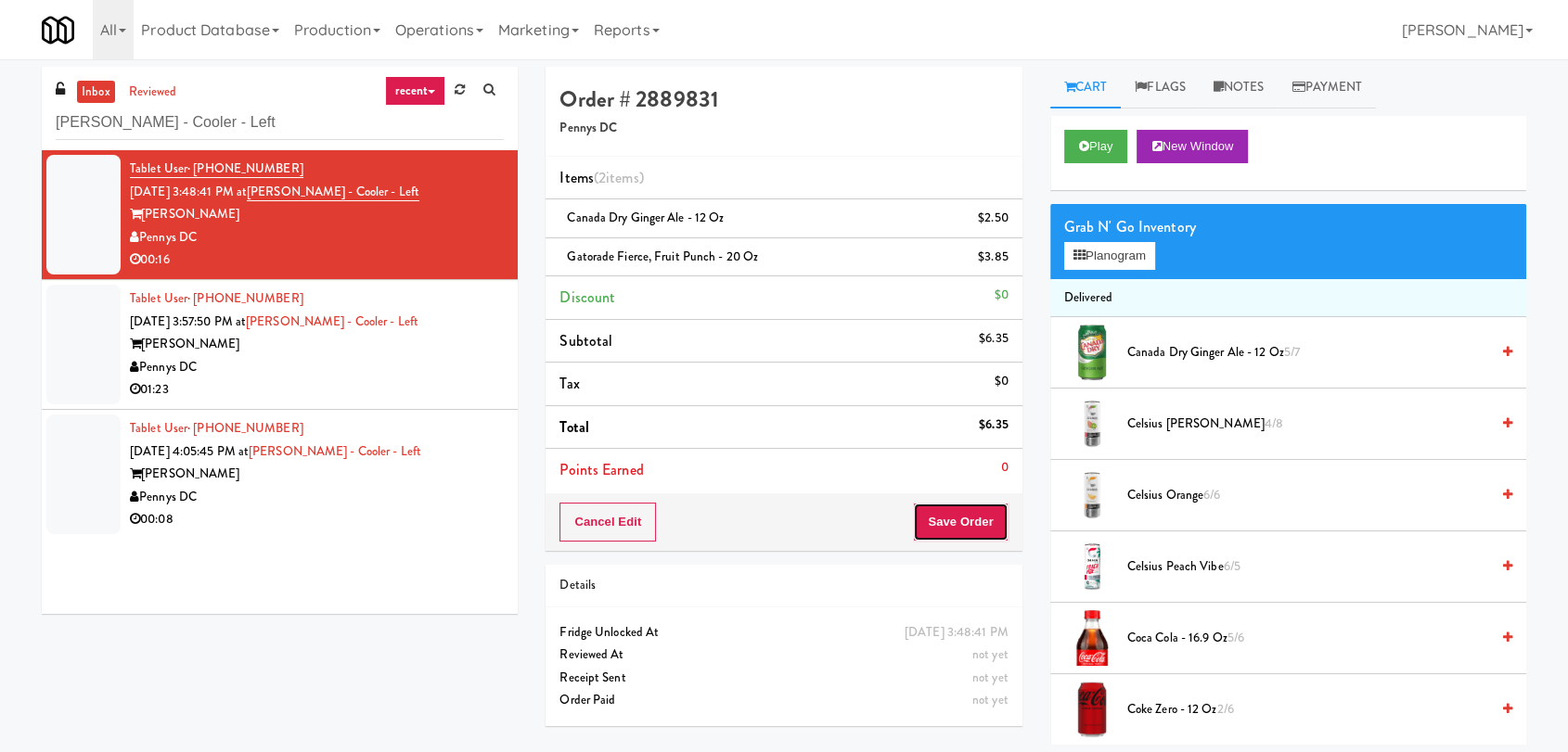
click at [951, 510] on button "Save Order" at bounding box center [960, 522] width 95 height 39
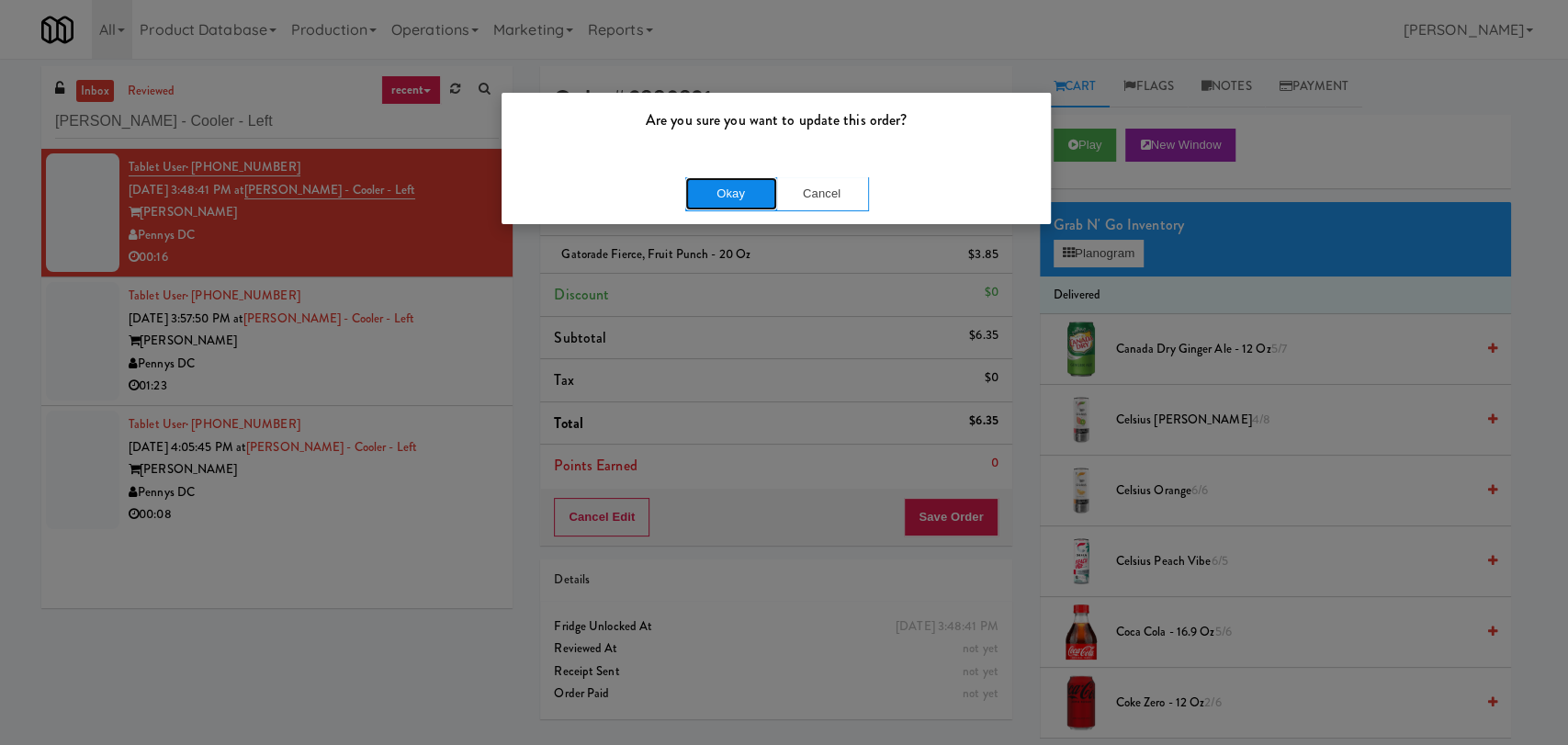
click at [720, 188] on button "Okay" at bounding box center [731, 194] width 92 height 33
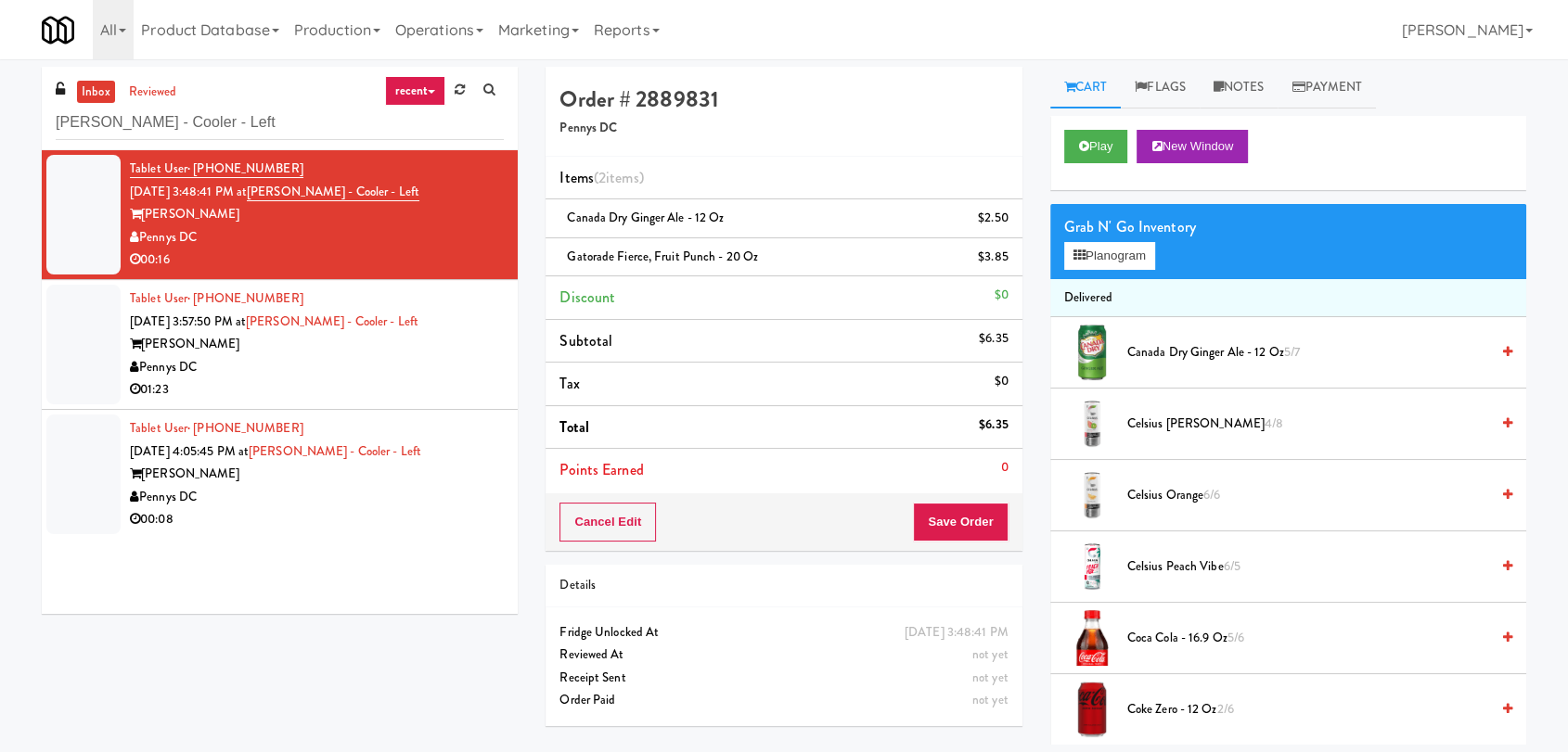
click at [479, 331] on div "Tablet User · (202) 922-1744 [DATE] 3:57:50 PM at [PERSON_NAME] - Cooler - Left…" at bounding box center [317, 344] width 374 height 114
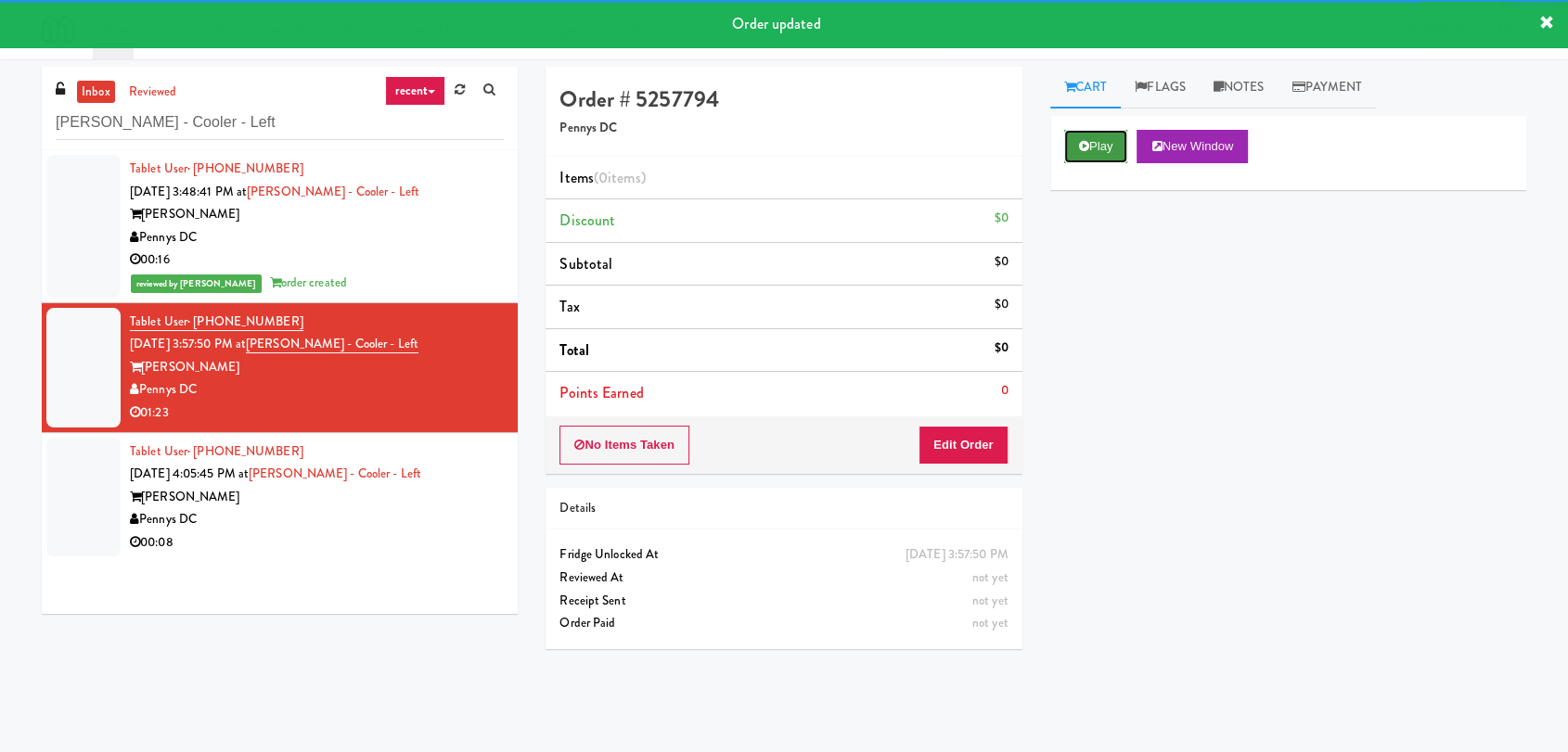
click at [1078, 156] on button "Play" at bounding box center [1096, 146] width 64 height 33
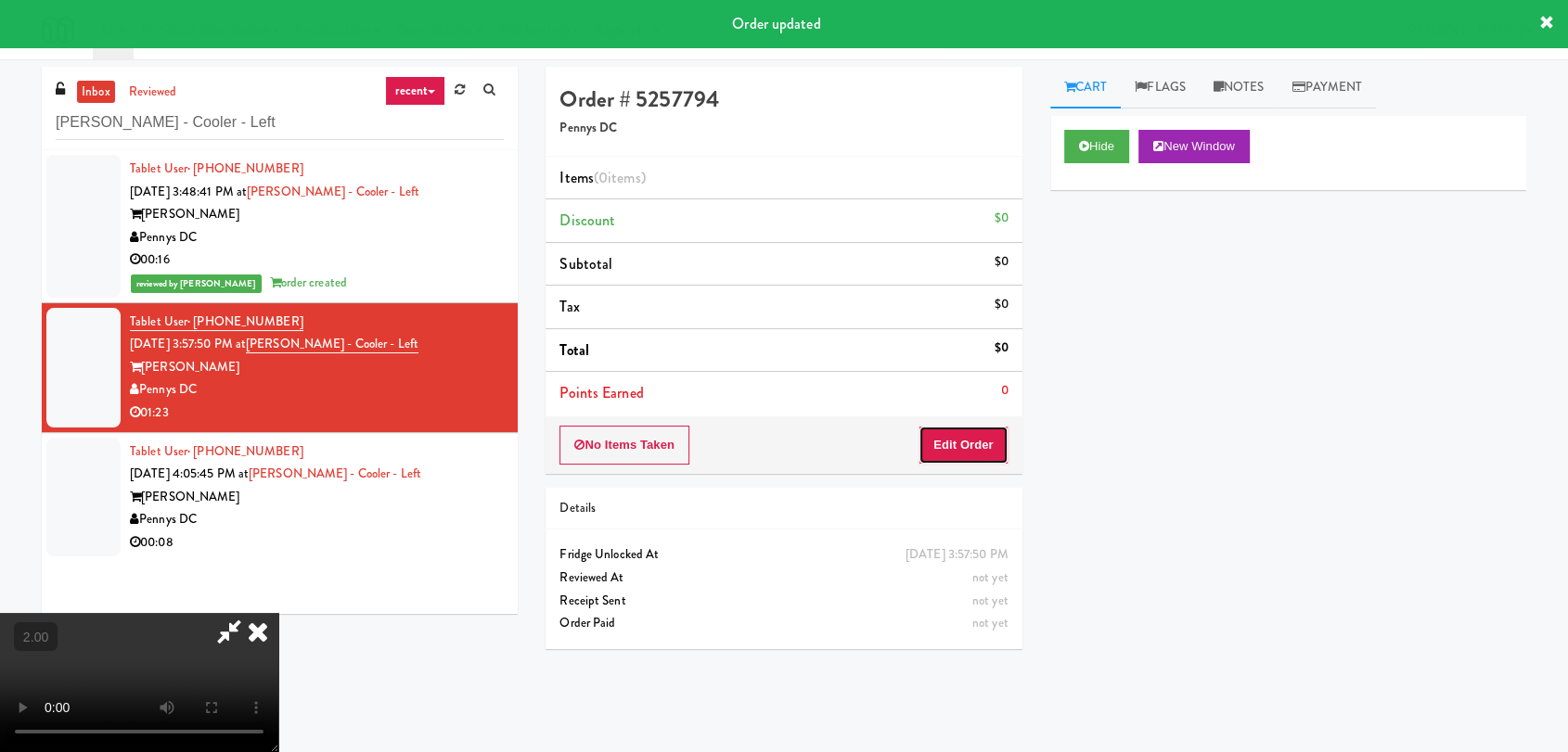
click at [981, 437] on button "Edit Order" at bounding box center [963, 445] width 90 height 39
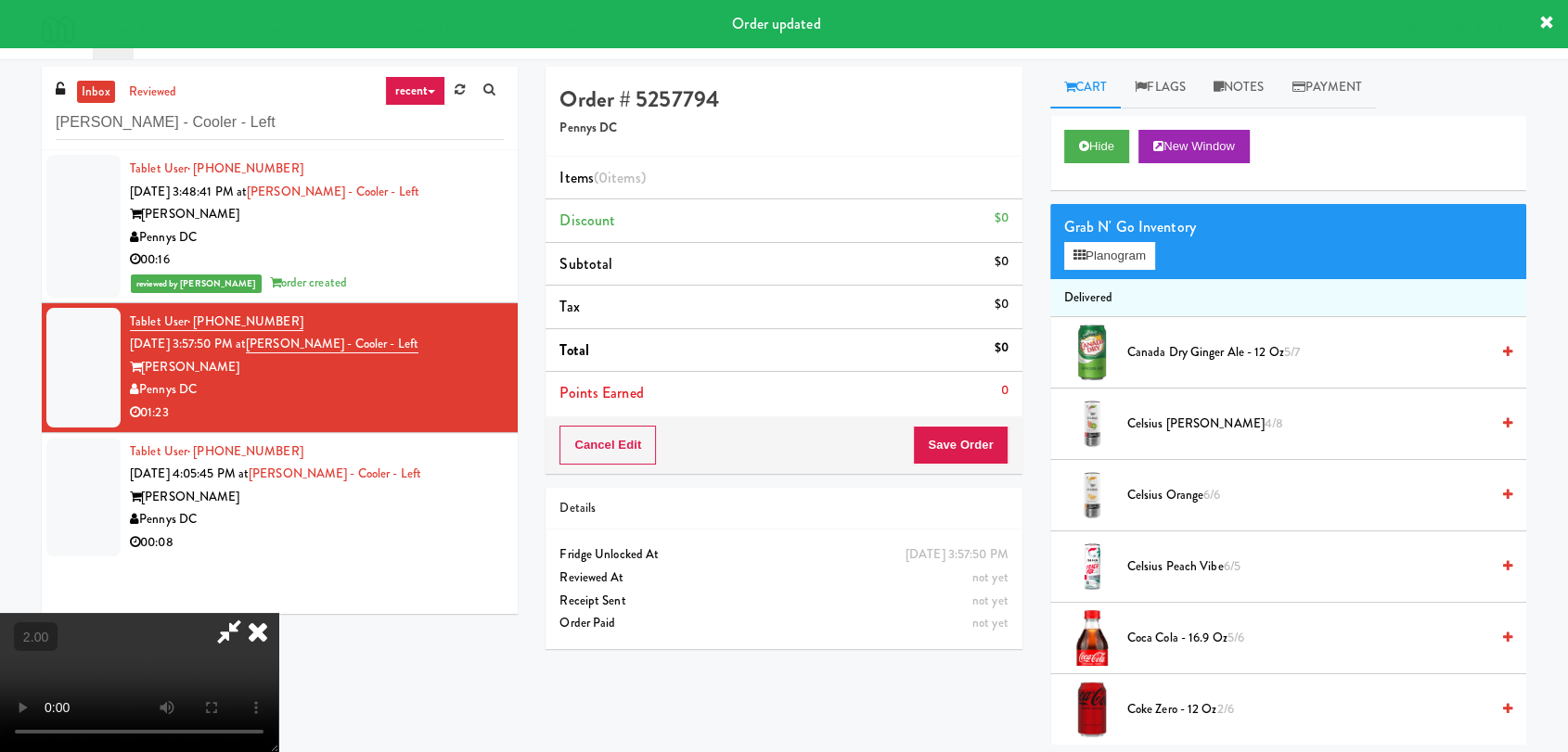
click at [278, 614] on video at bounding box center [138, 683] width 278 height 139
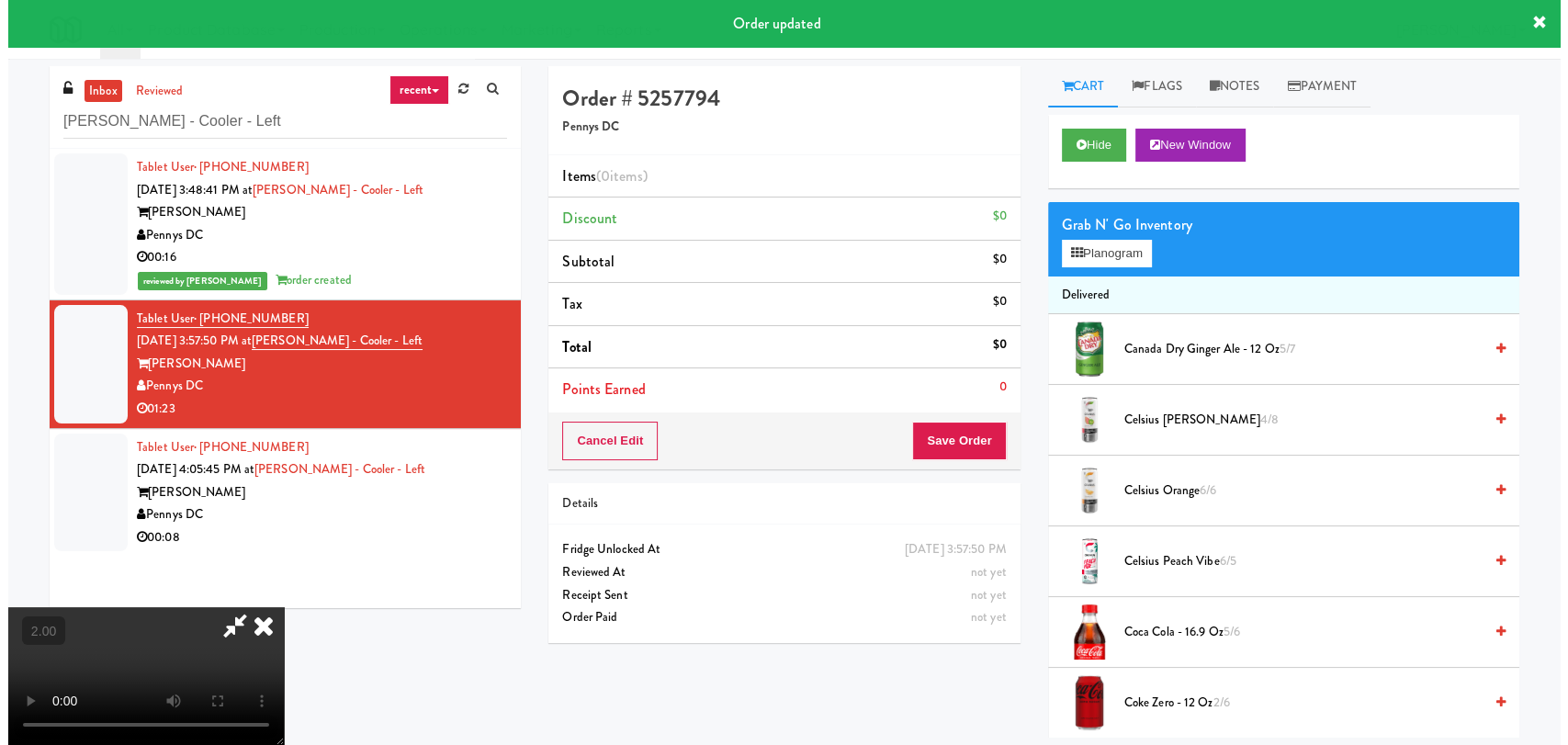
scroll to position [38, 0]
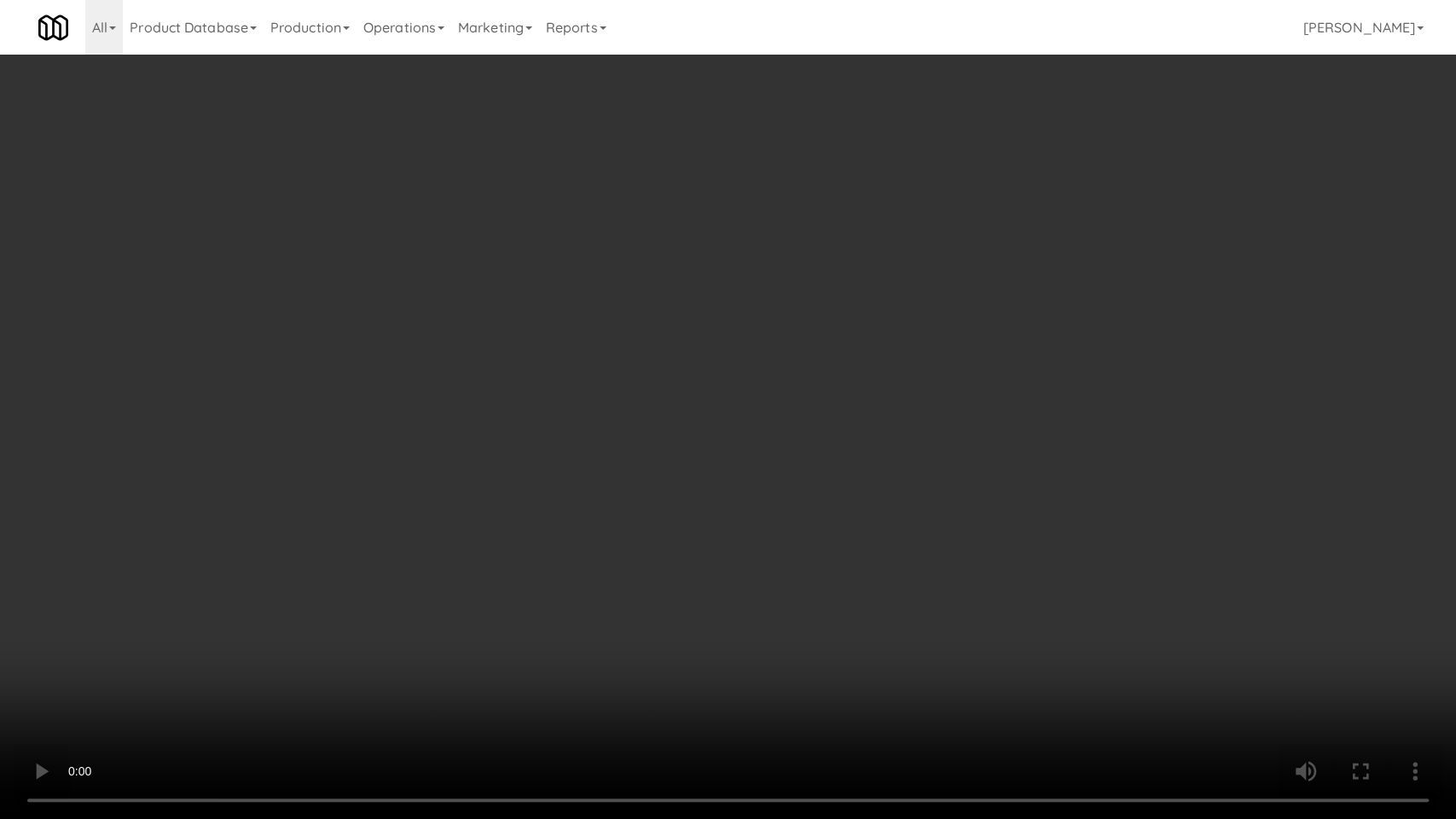
click at [328, 651] on video at bounding box center [728, 409] width 1456 height 819
click at [347, 621] on video at bounding box center [728, 409] width 1456 height 819
click at [208, 691] on video at bounding box center [728, 409] width 1456 height 819
click at [228, 651] on video at bounding box center [728, 409] width 1456 height 819
click at [423, 507] on video at bounding box center [728, 409] width 1456 height 819
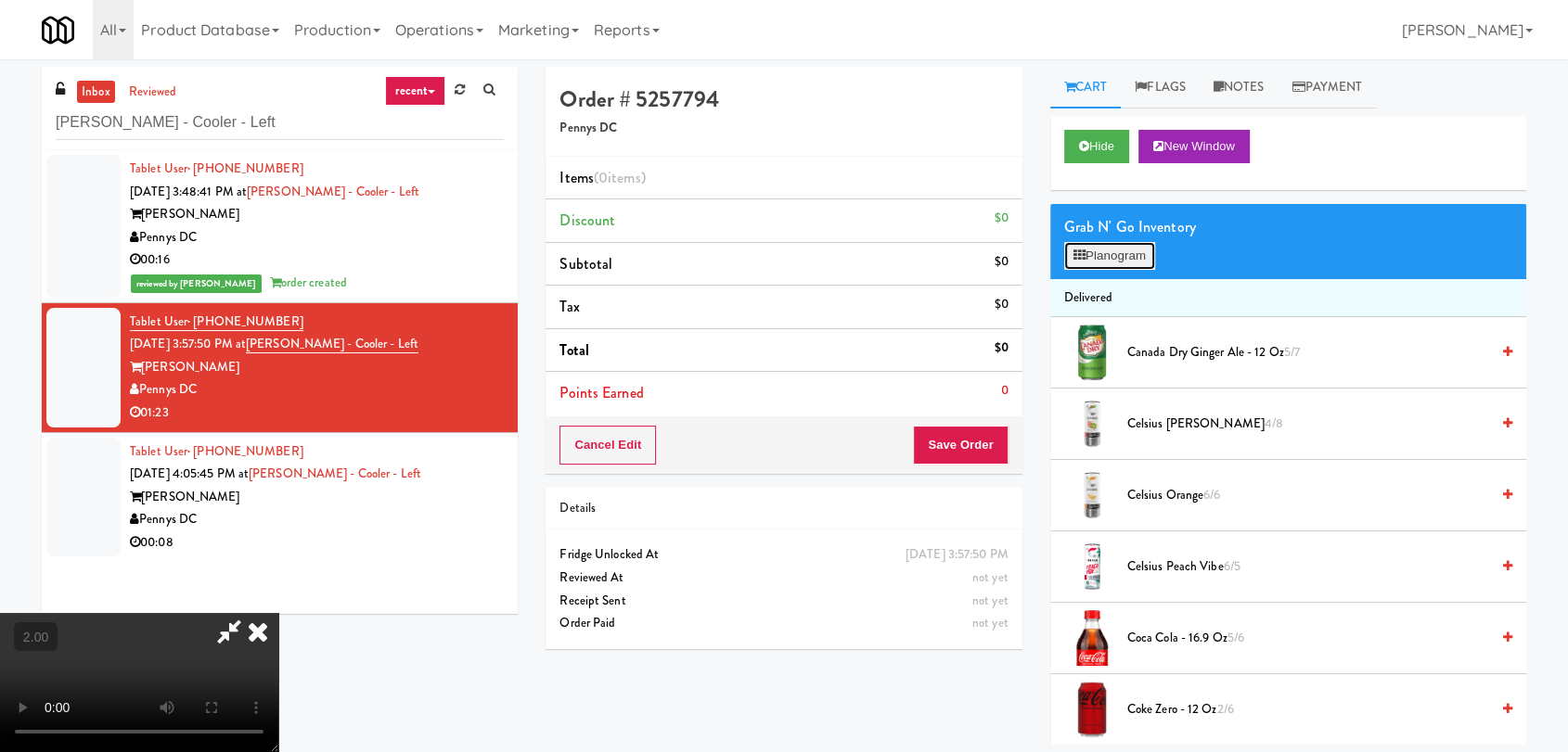
click at [1116, 246] on button "Planogram" at bounding box center [1110, 255] width 91 height 28
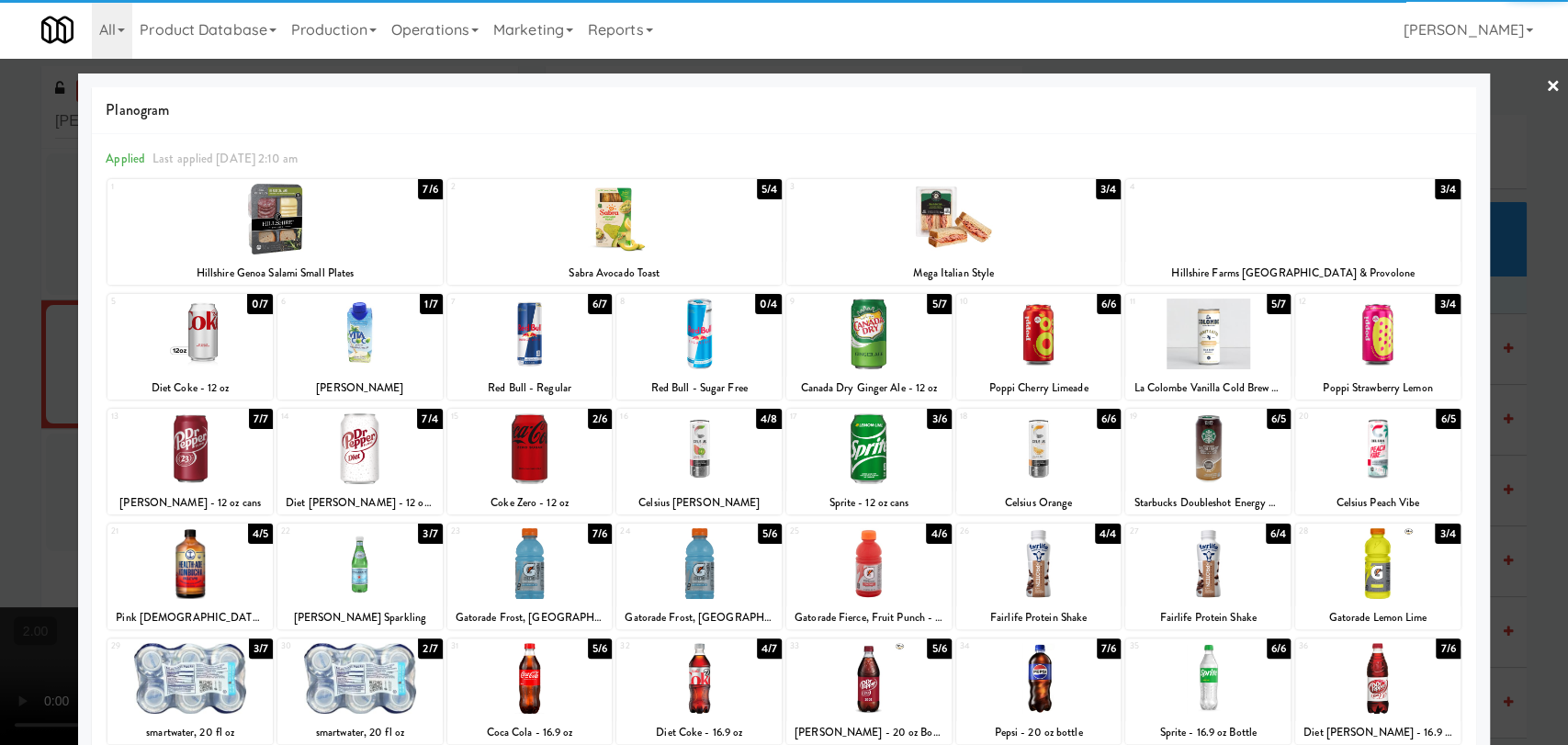
click at [532, 464] on div at bounding box center [530, 448] width 165 height 70
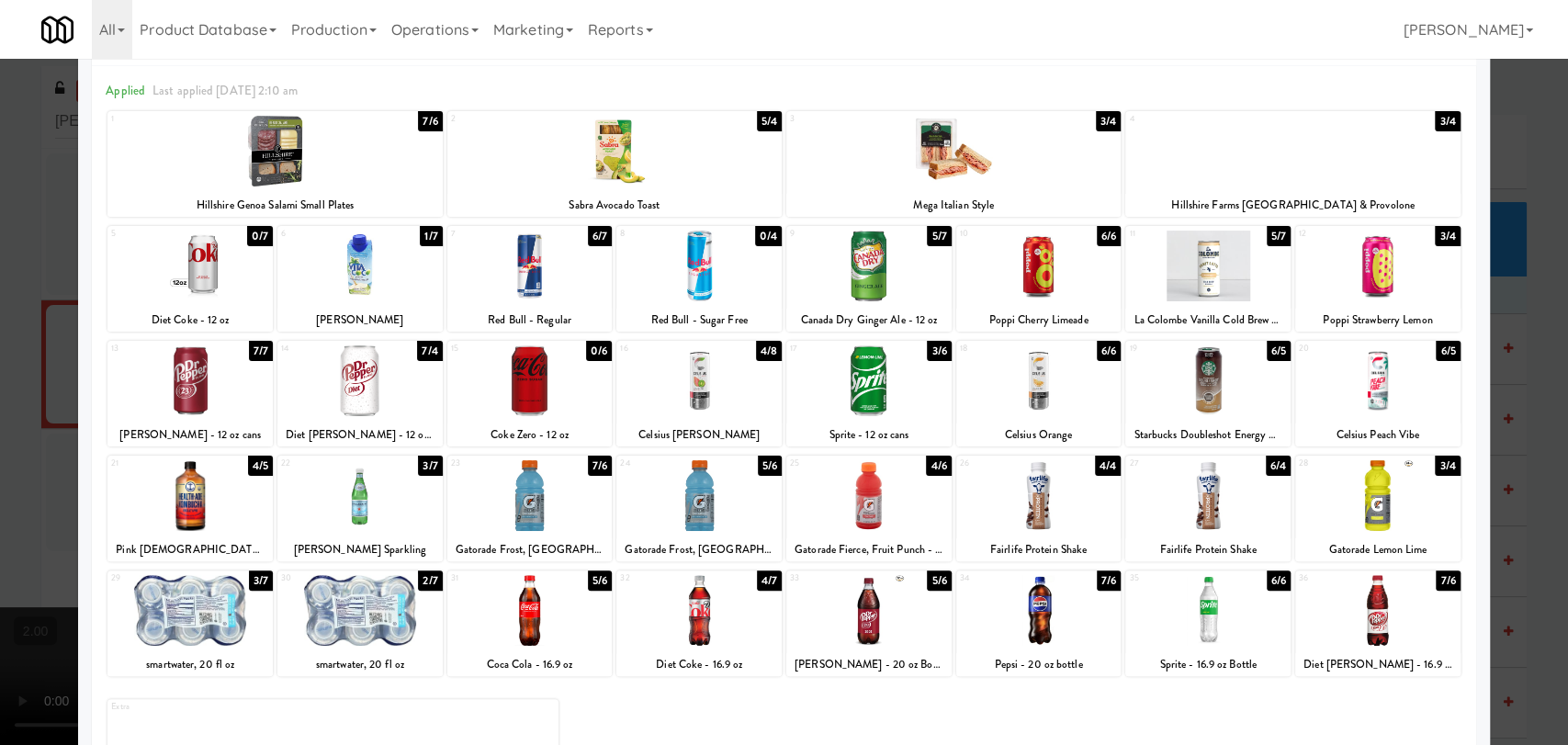
scroll to position [102, 0]
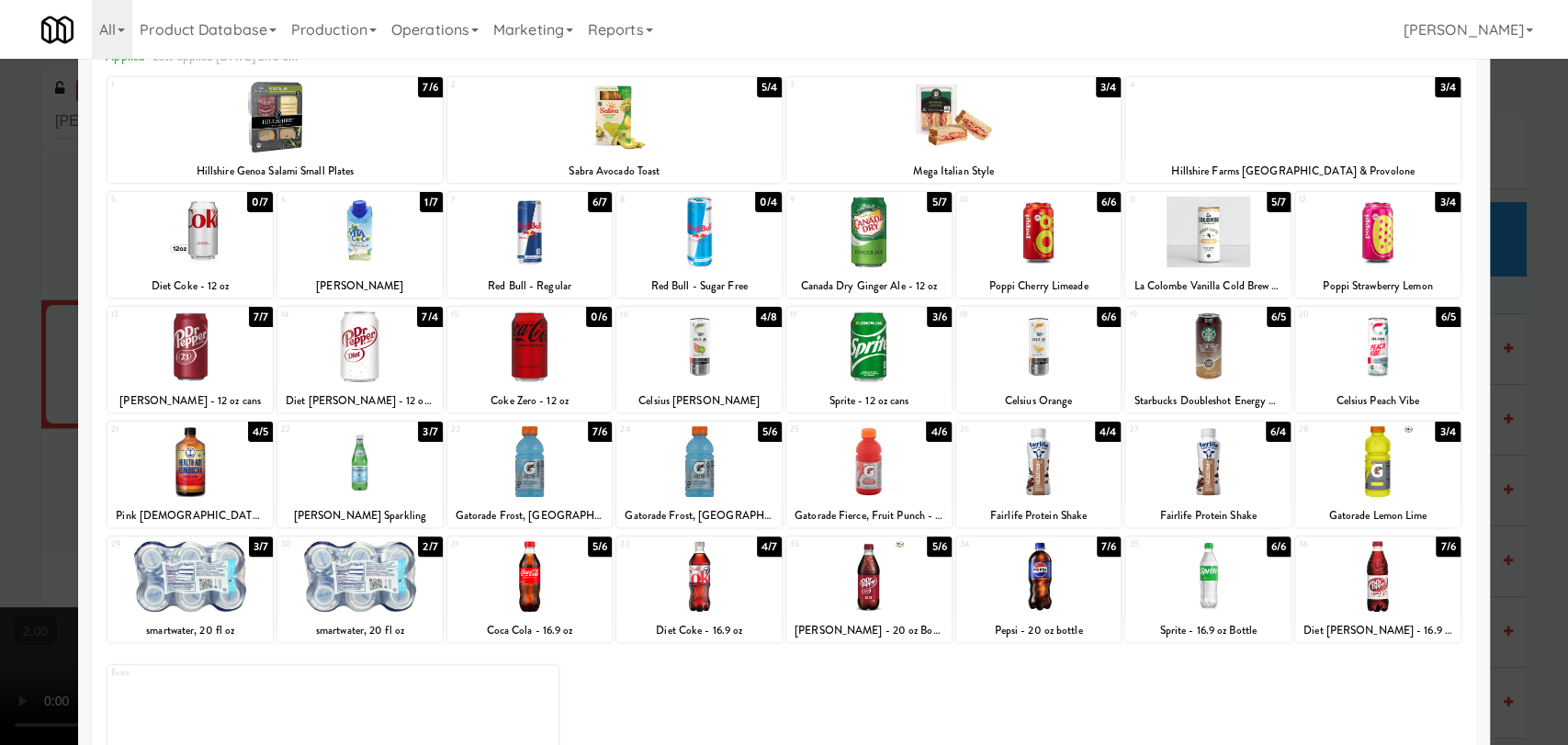
click at [684, 567] on div at bounding box center [699, 576] width 165 height 70
click at [0, 408] on div at bounding box center [784, 372] width 1568 height 745
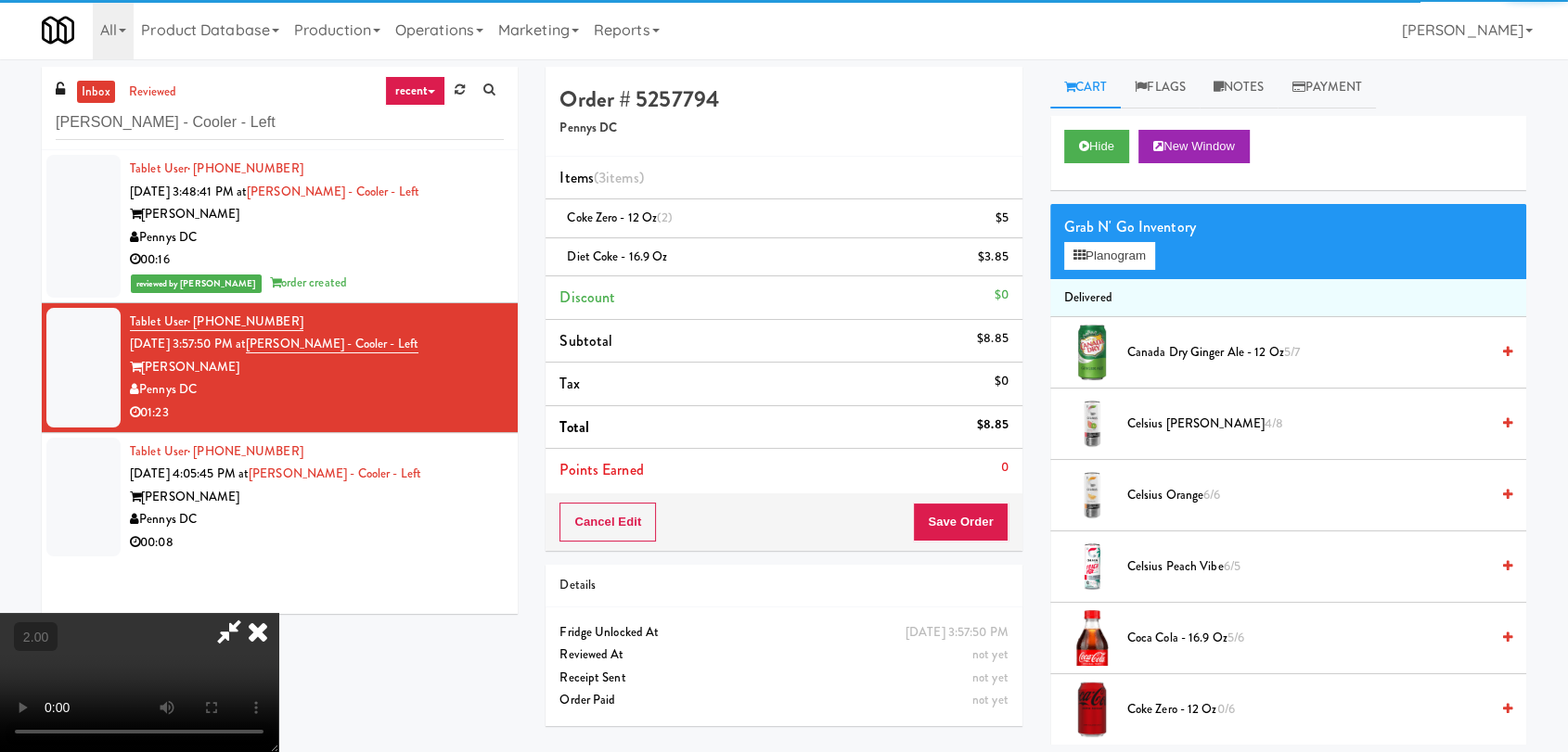
click at [278, 614] on video at bounding box center [138, 683] width 278 height 139
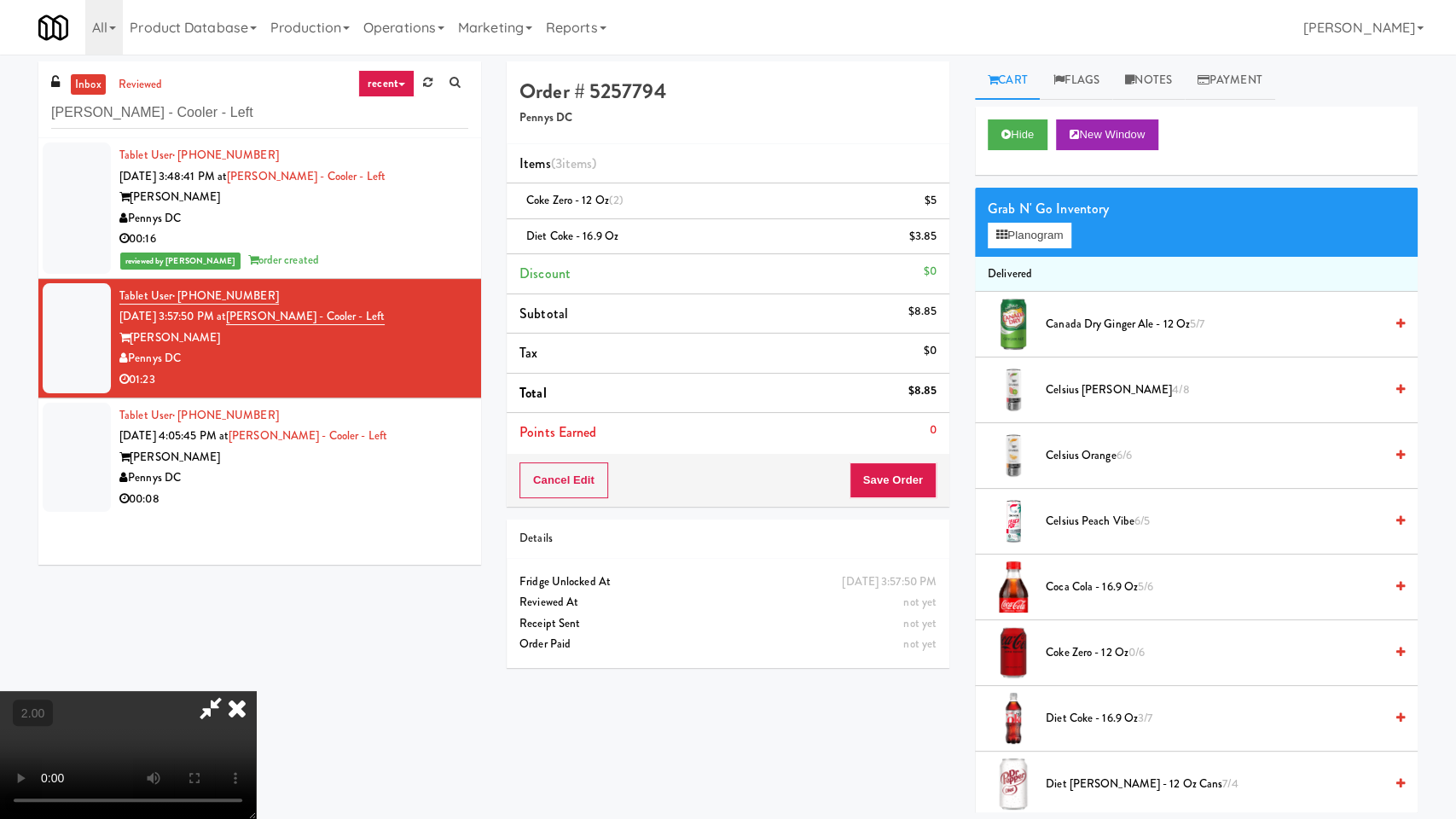
click at [255, 691] on video at bounding box center [127, 754] width 255 height 128
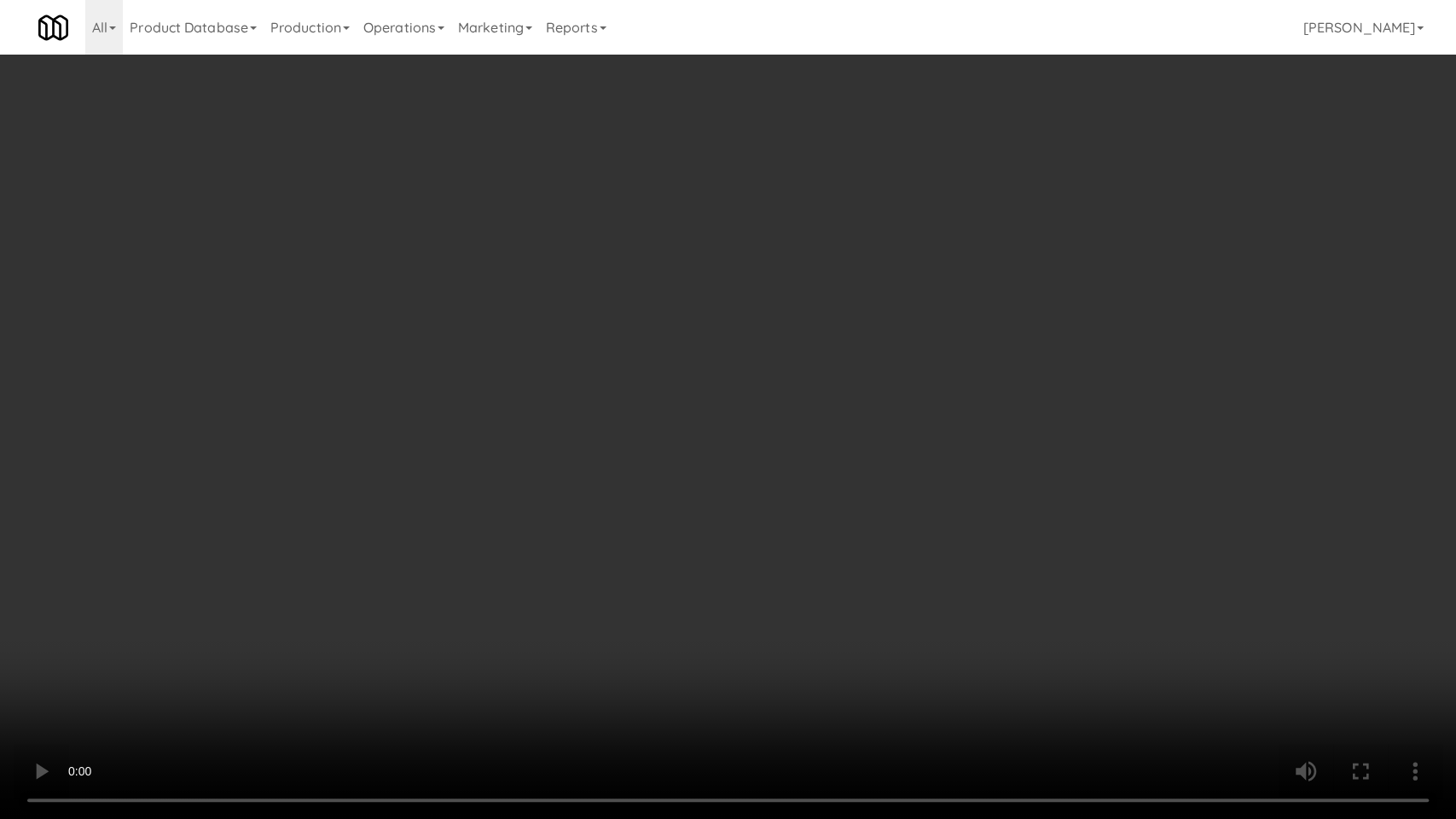
click at [683, 345] on video at bounding box center [728, 409] width 1456 height 819
click at [683, 335] on video at bounding box center [728, 409] width 1456 height 819
click at [996, 279] on video at bounding box center [728, 409] width 1456 height 819
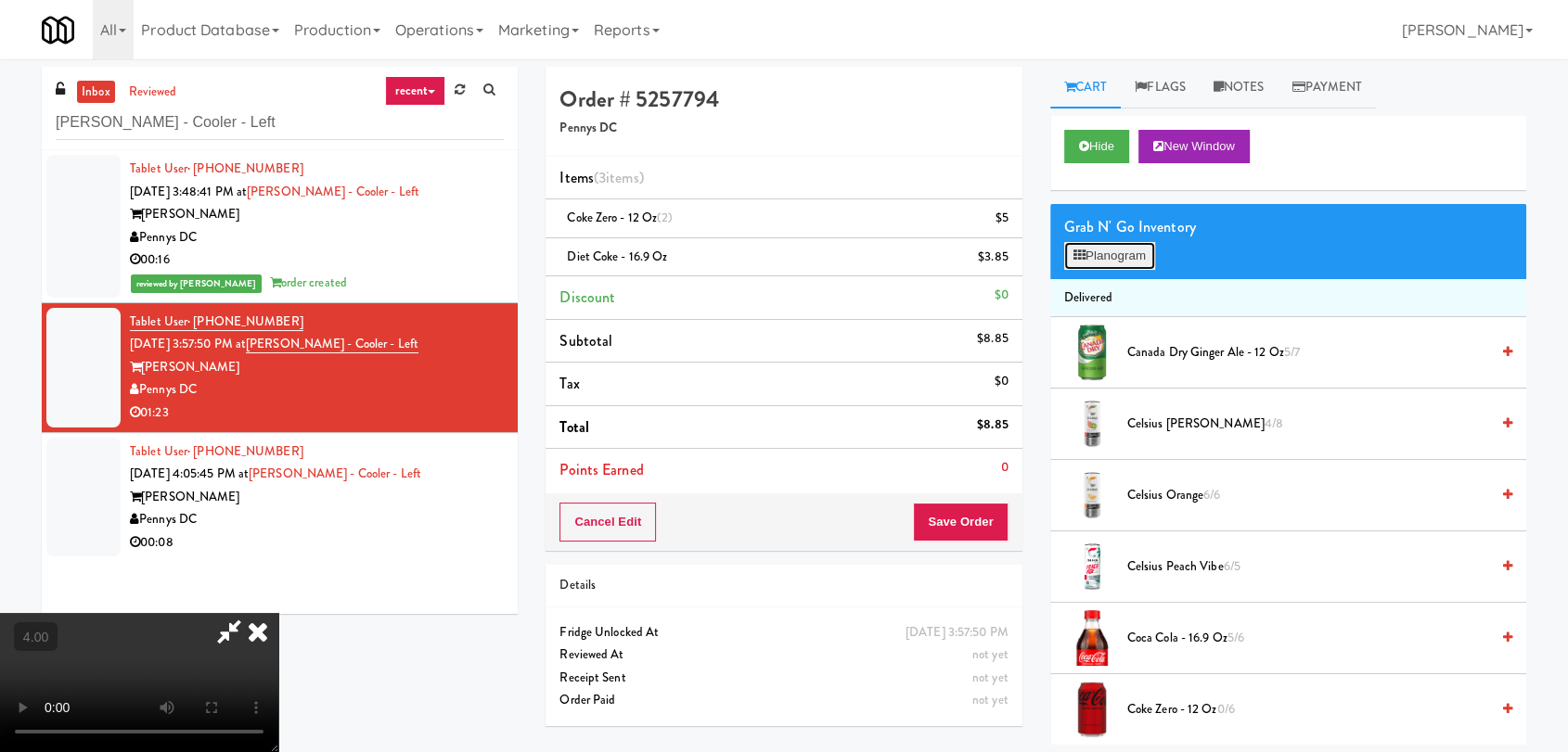
click at [1097, 250] on button "Planogram" at bounding box center [1110, 255] width 91 height 28
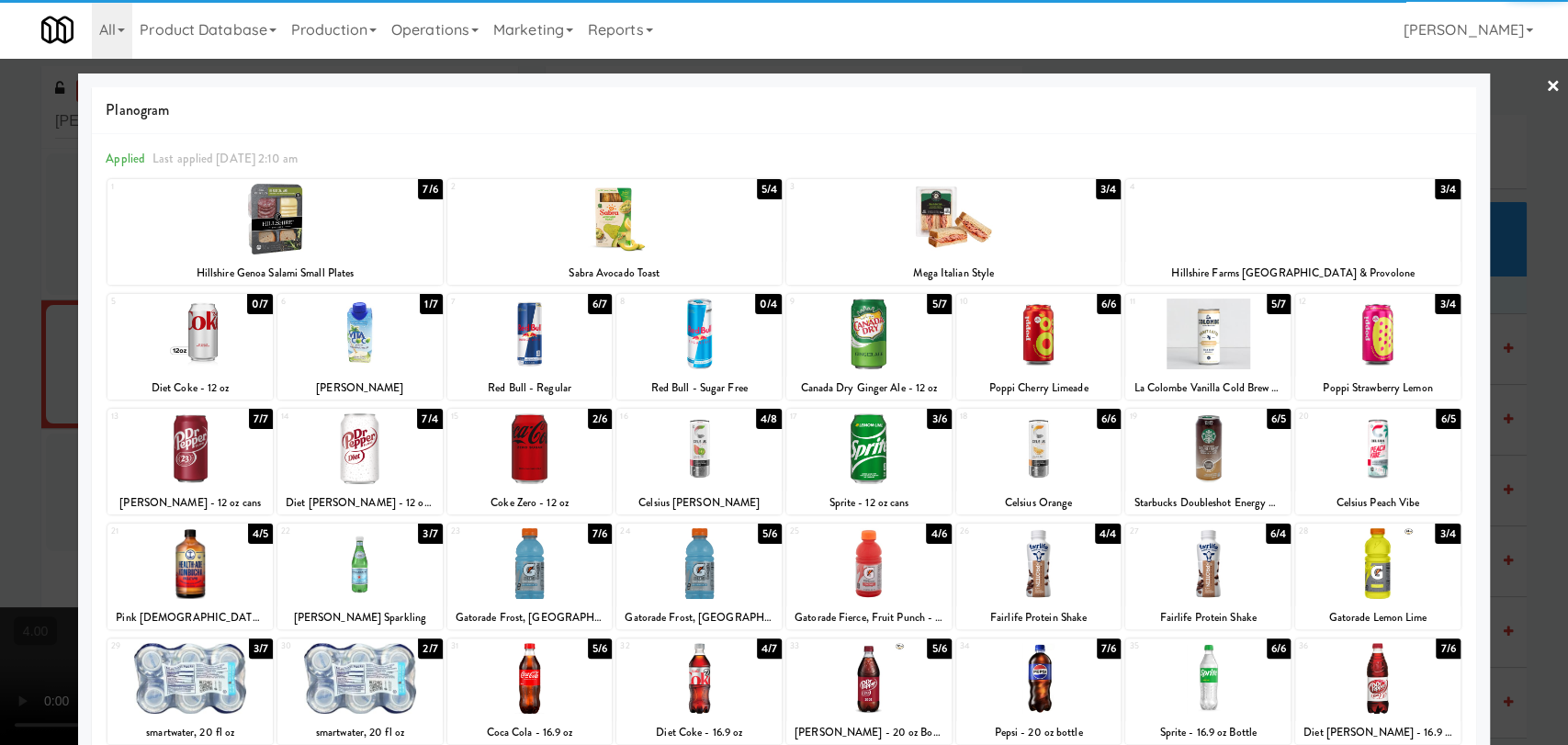
click at [1055, 340] on div at bounding box center [1038, 334] width 165 height 70
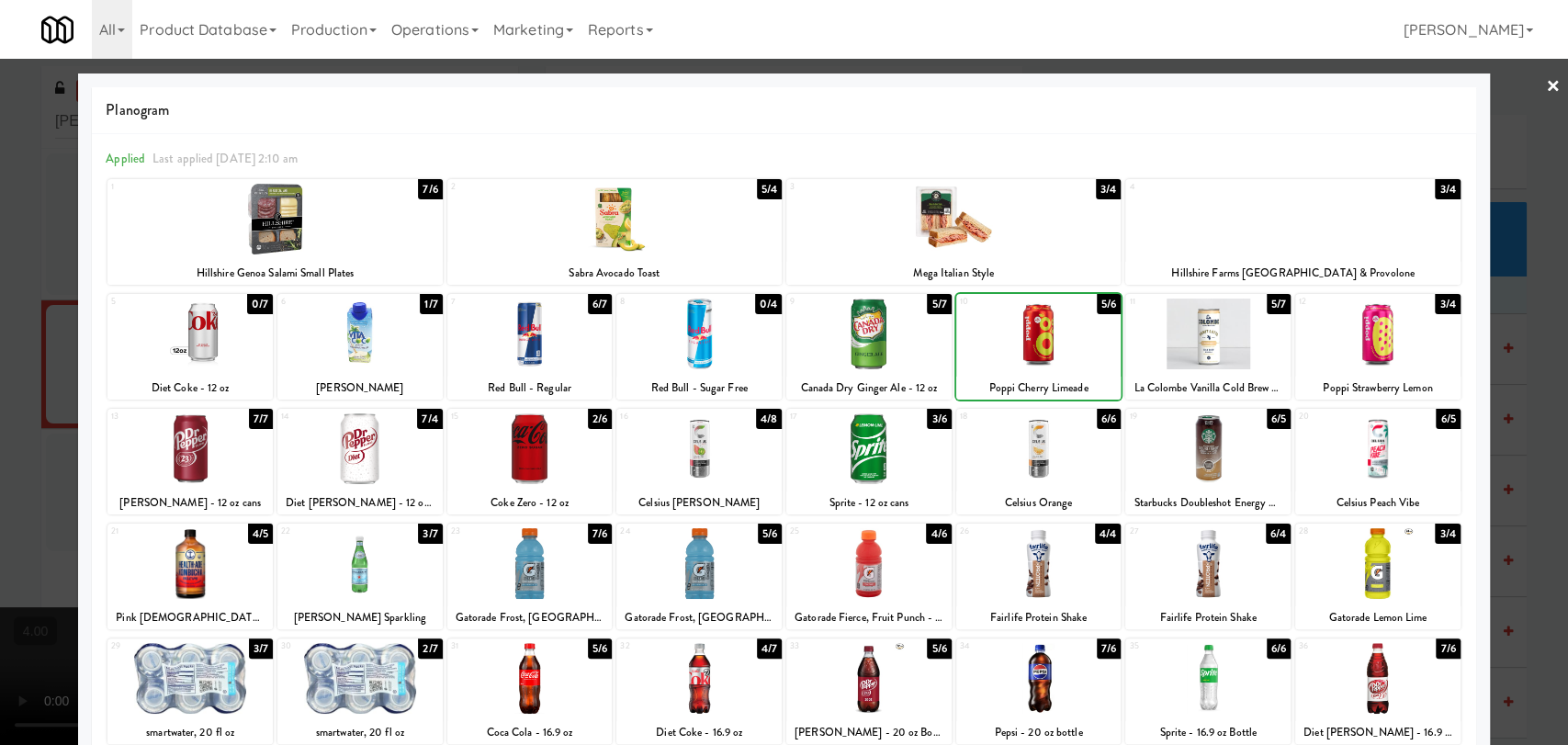
click at [1055, 340] on div at bounding box center [1038, 334] width 165 height 70
click at [0, 241] on div at bounding box center [784, 372] width 1568 height 745
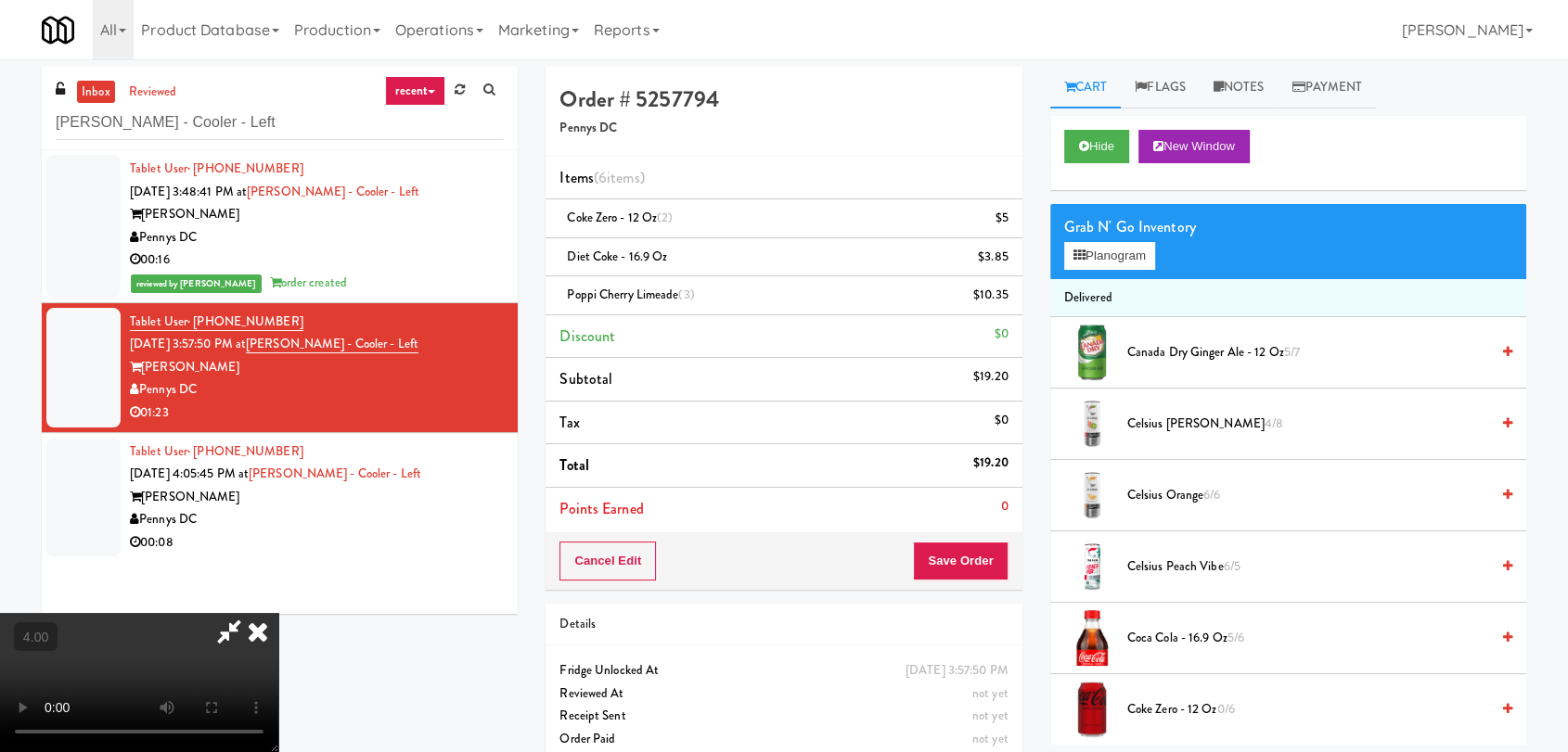
click at [278, 614] on video at bounding box center [138, 683] width 278 height 139
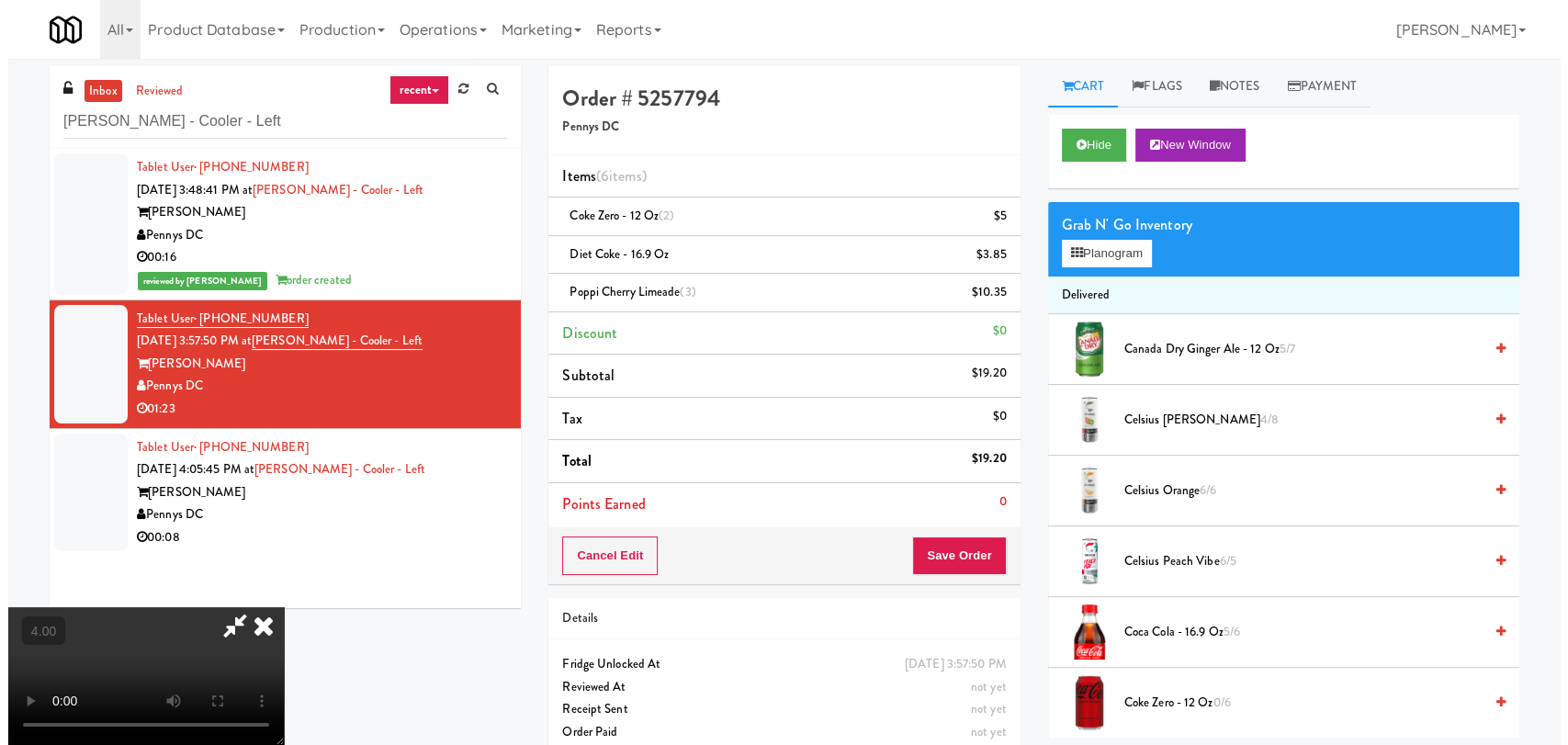
scroll to position [76, 0]
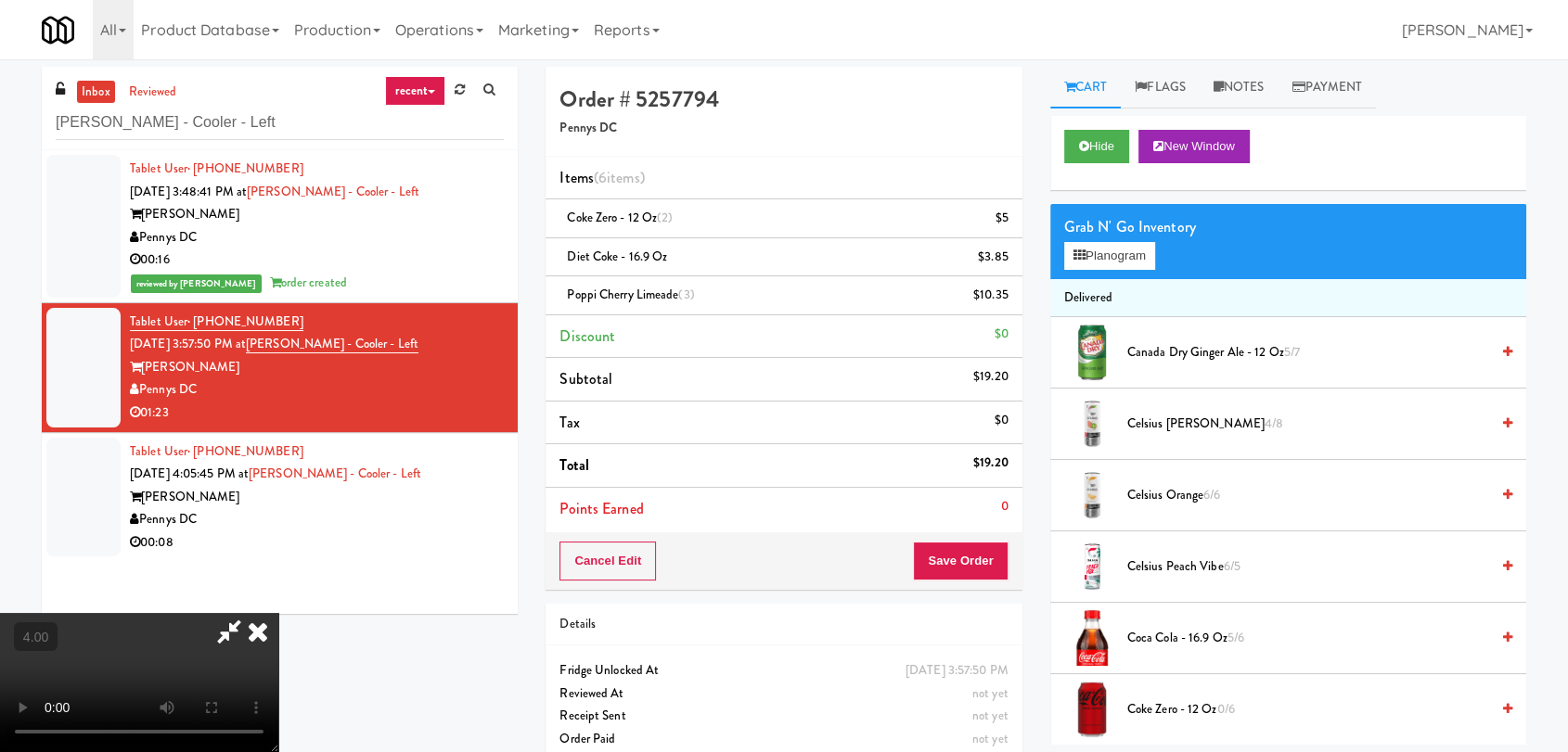
click at [278, 614] on video at bounding box center [138, 683] width 278 height 139
click at [1106, 247] on button "Planogram" at bounding box center [1110, 255] width 91 height 28
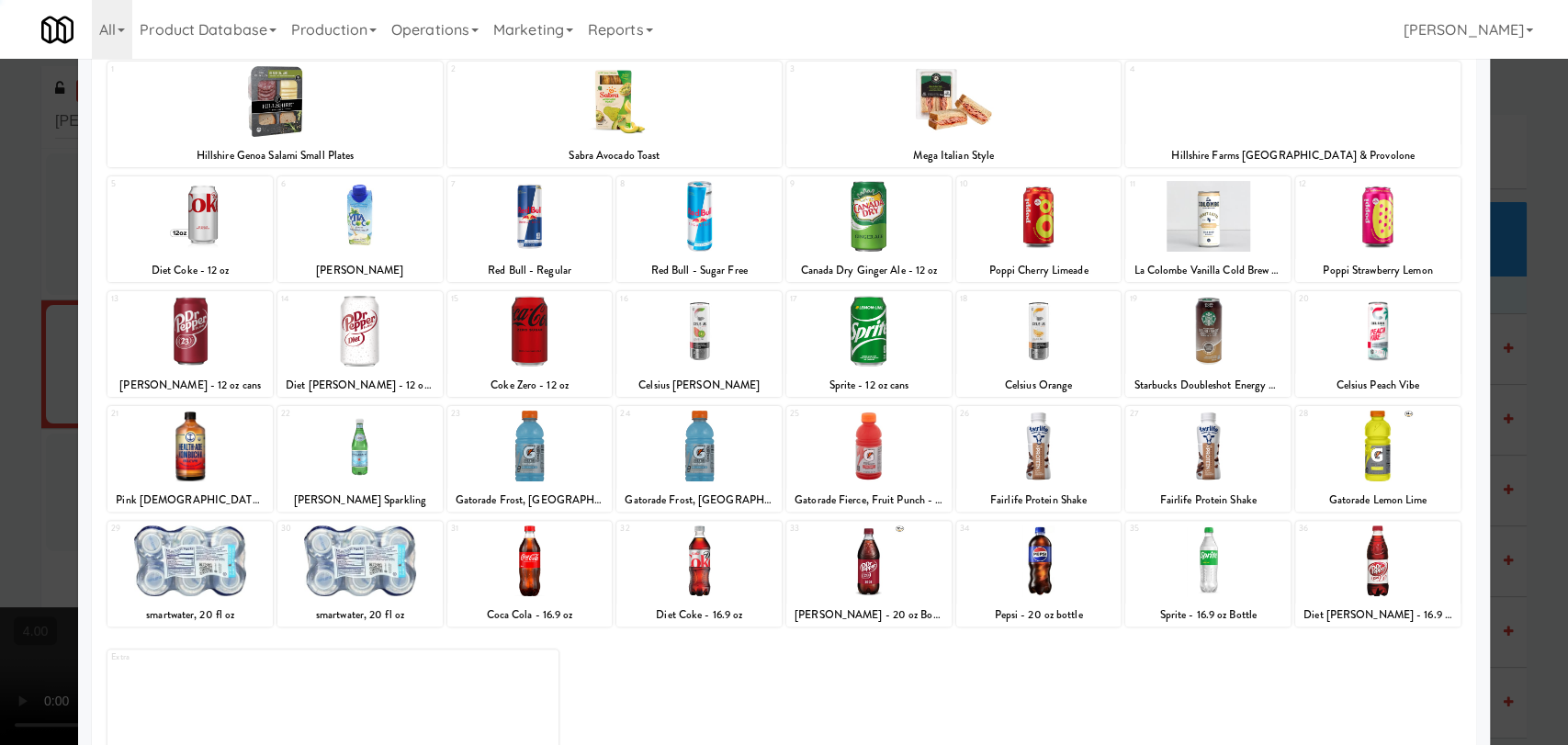
scroll to position [157, 0]
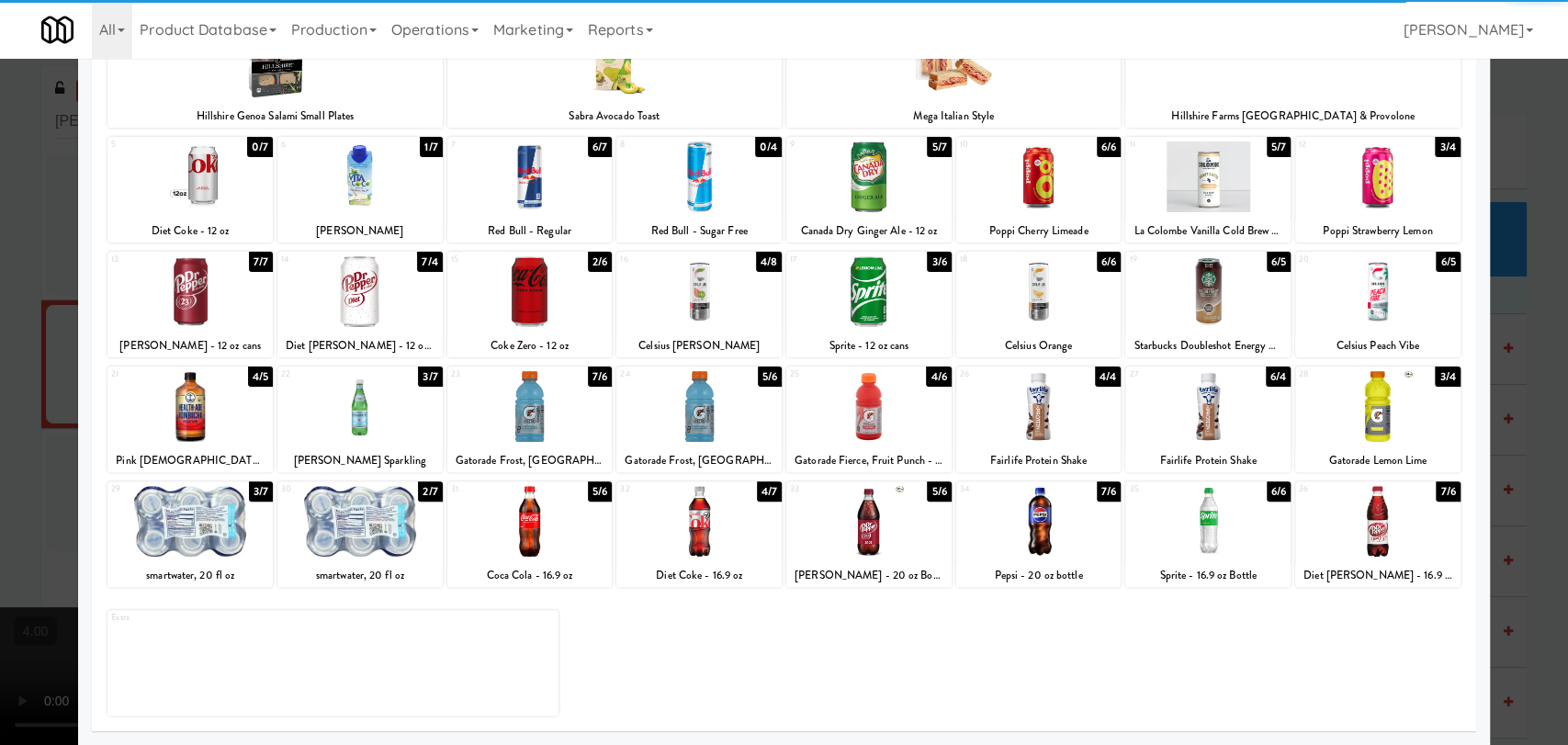
click at [362, 411] on div at bounding box center [360, 406] width 165 height 70
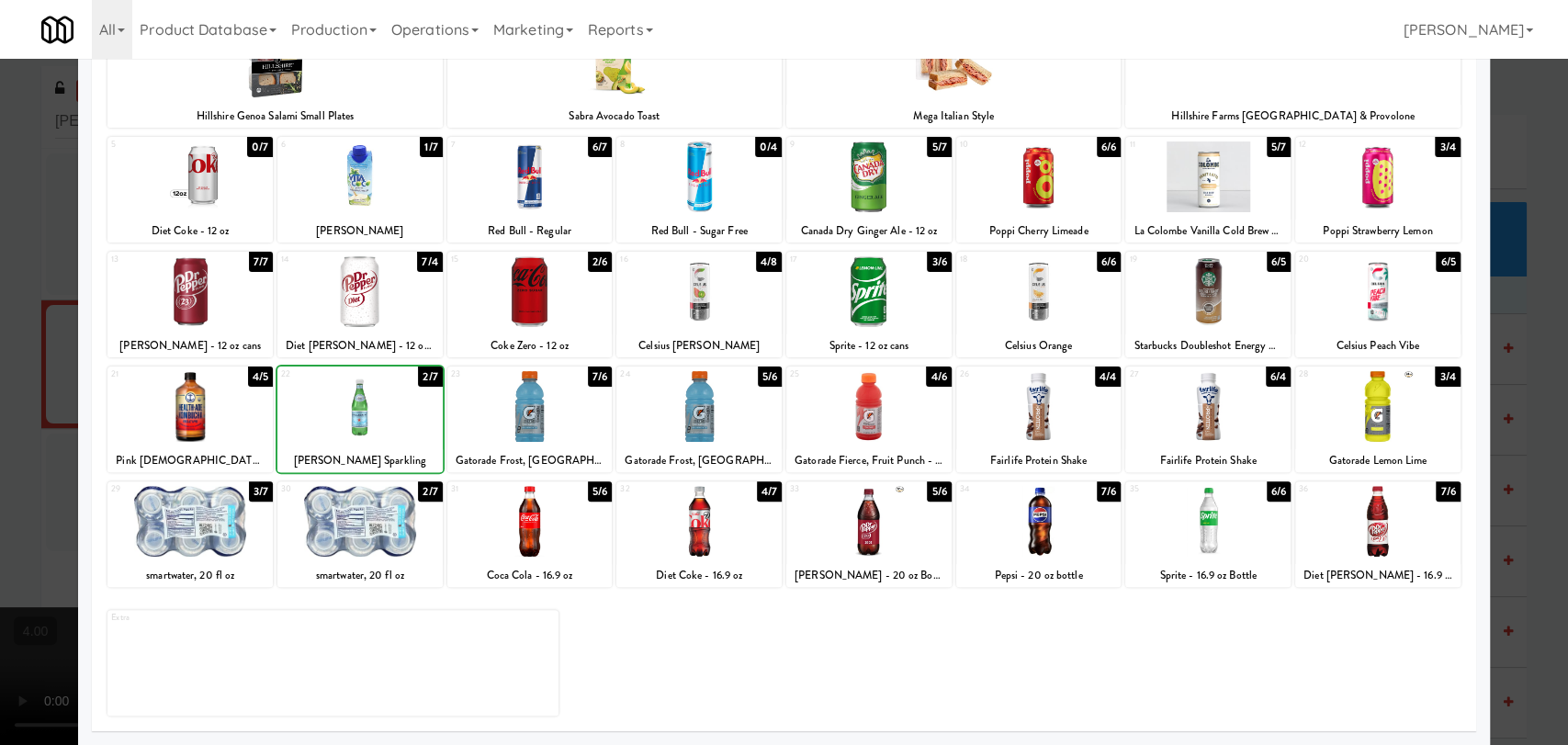
click at [362, 411] on div at bounding box center [360, 406] width 165 height 70
click at [1394, 179] on div at bounding box center [1377, 177] width 165 height 70
click at [0, 336] on div at bounding box center [784, 372] width 1568 height 745
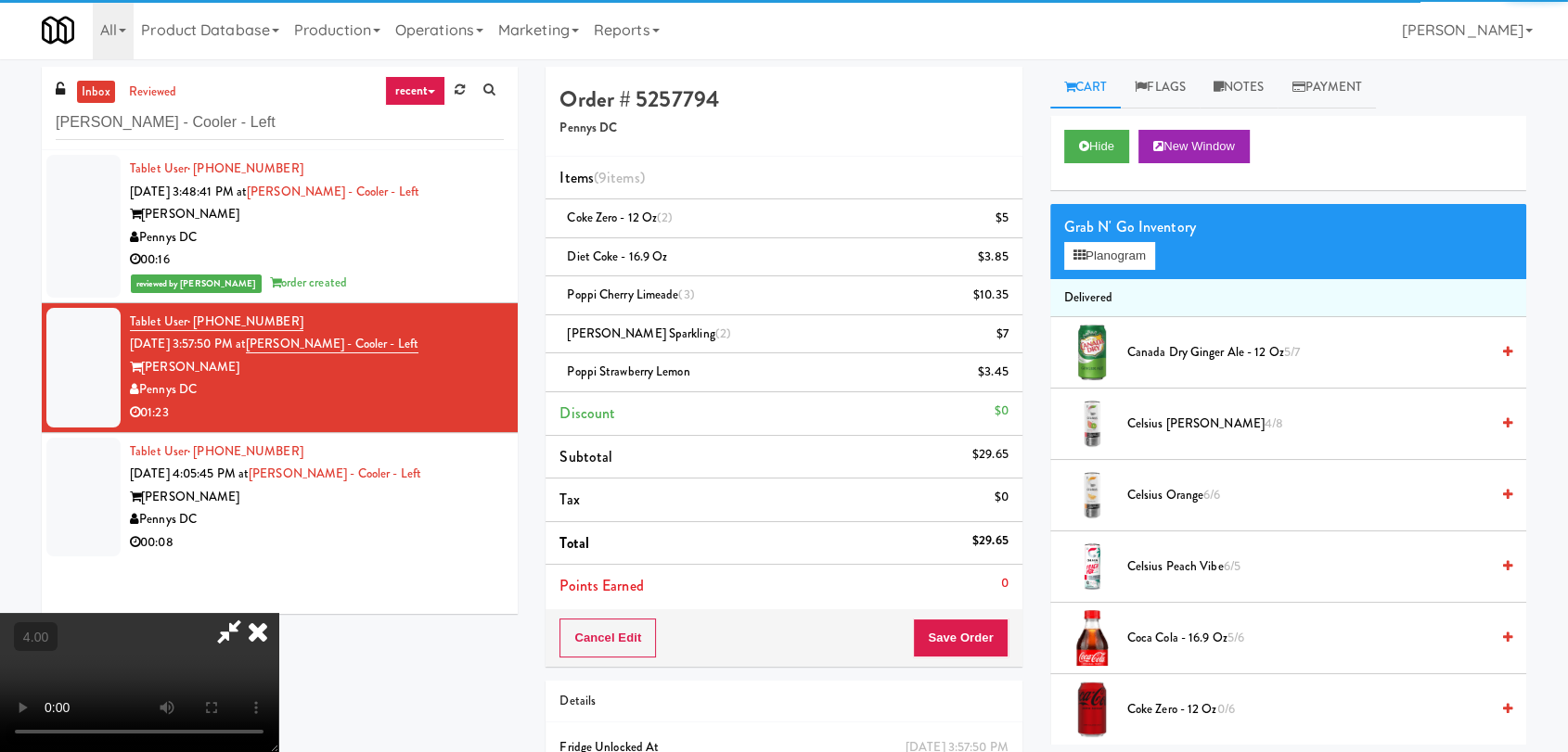
click at [278, 614] on video at bounding box center [138, 683] width 278 height 139
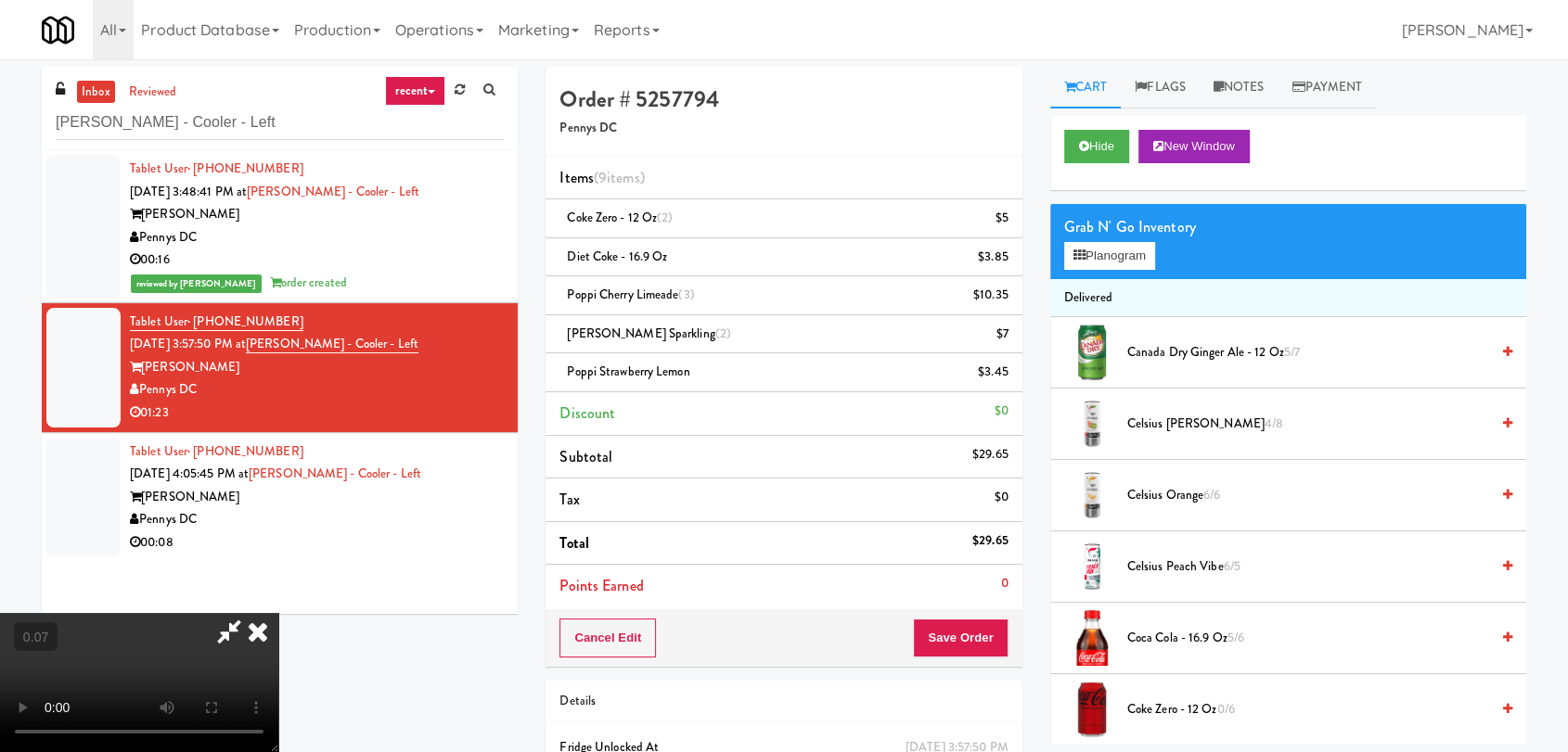
click at [278, 614] on video at bounding box center [138, 683] width 278 height 139
click at [1113, 242] on button "Planogram" at bounding box center [1110, 255] width 91 height 28
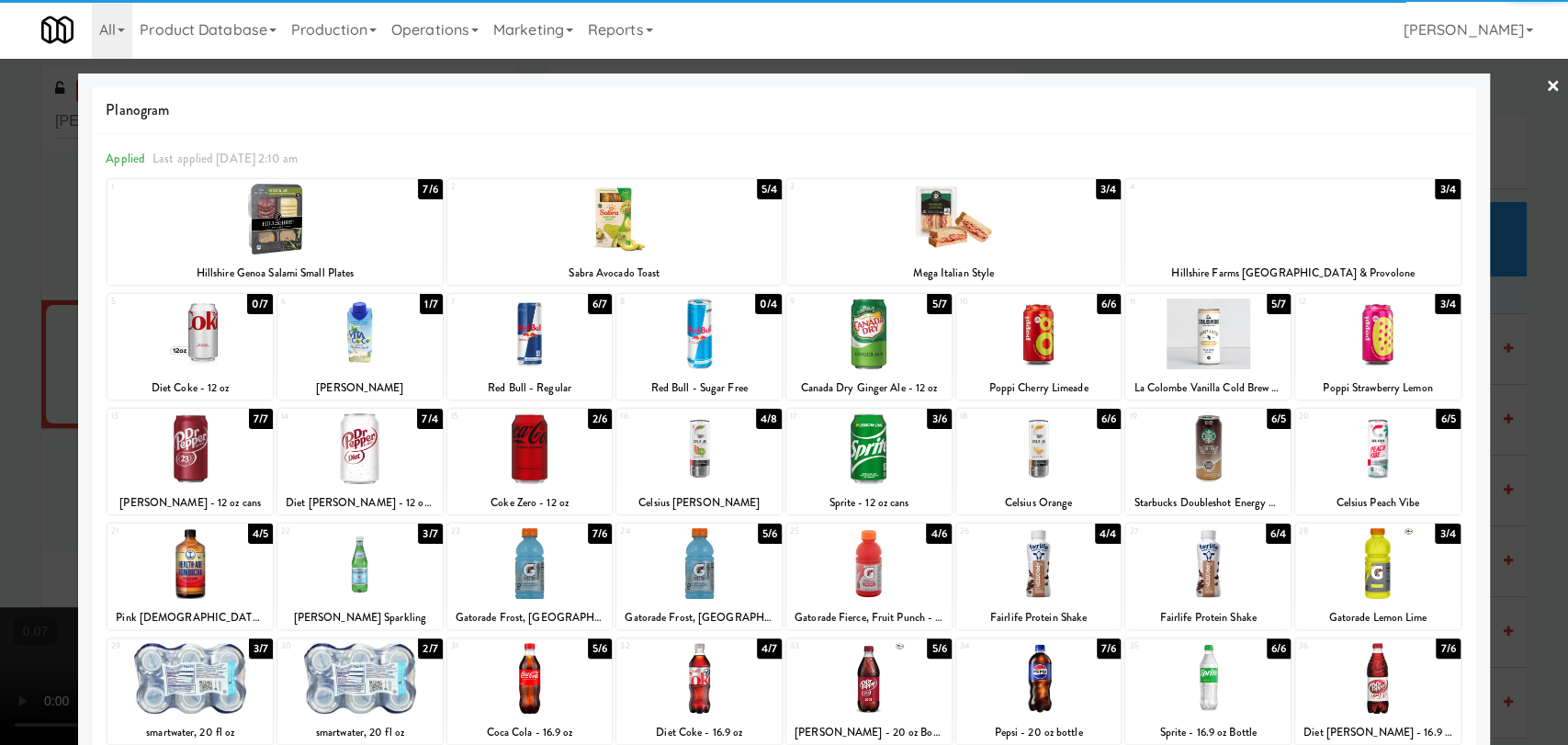
click at [1376, 358] on div at bounding box center [1377, 334] width 165 height 70
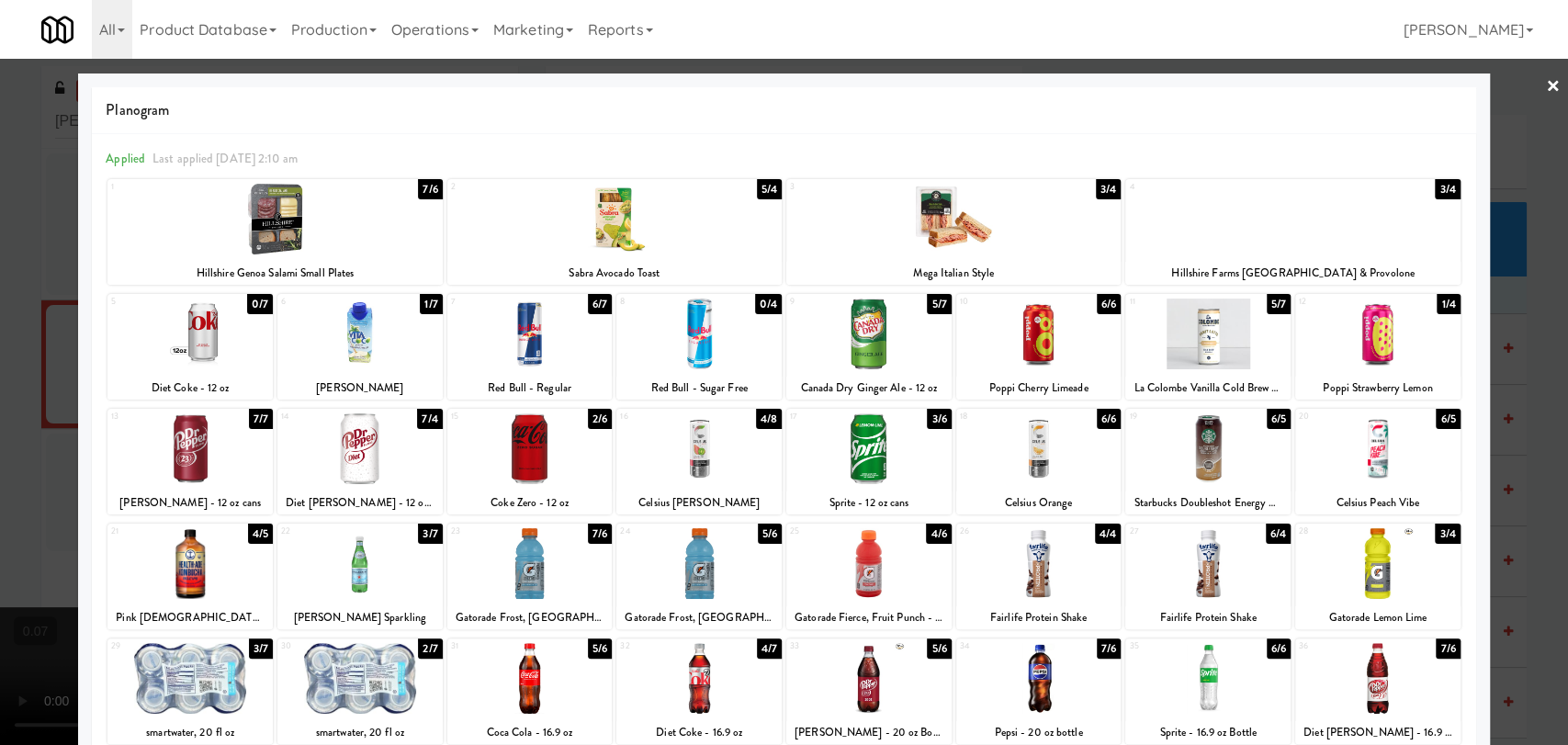
click at [0, 199] on div at bounding box center [784, 372] width 1568 height 745
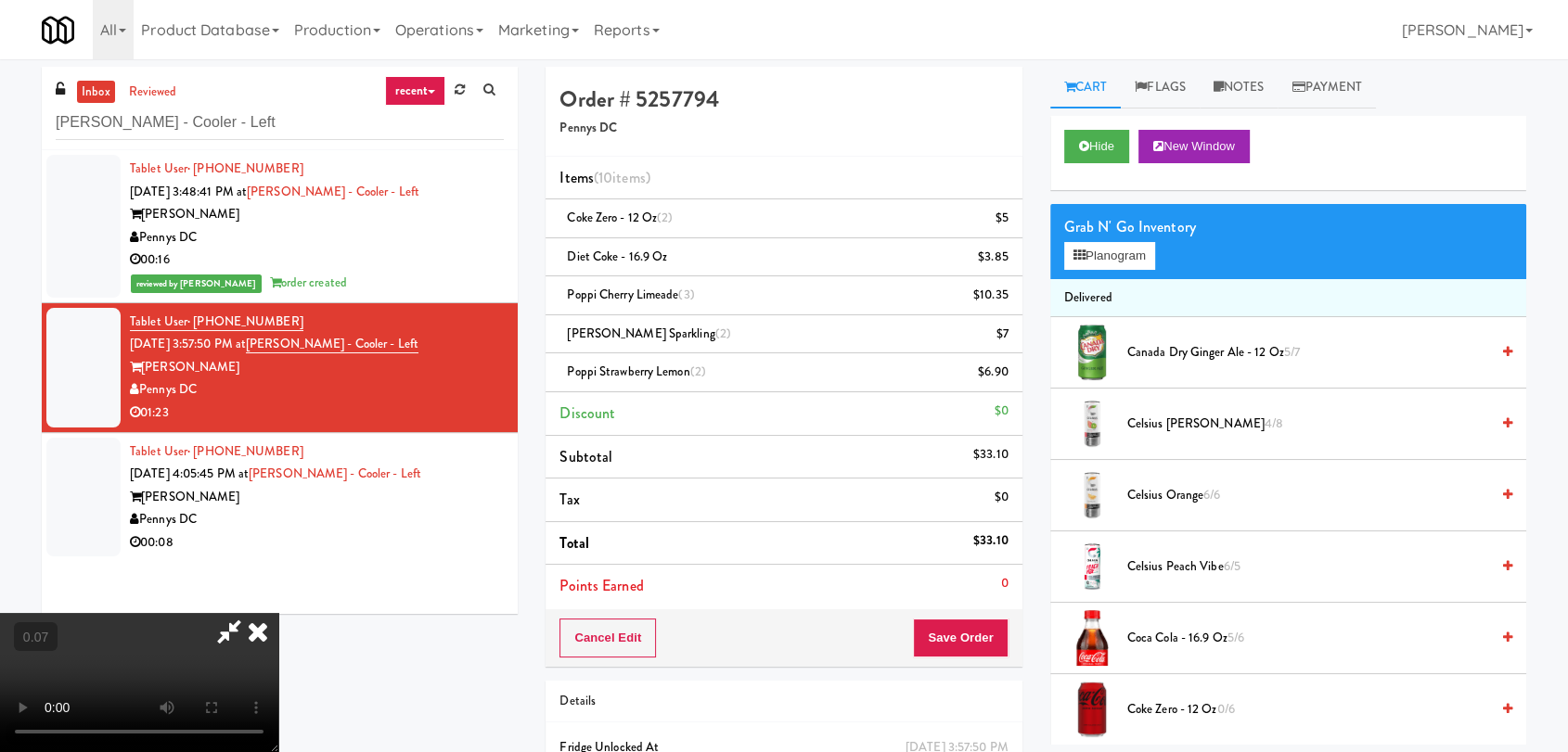
click at [278, 614] on video at bounding box center [138, 683] width 278 height 139
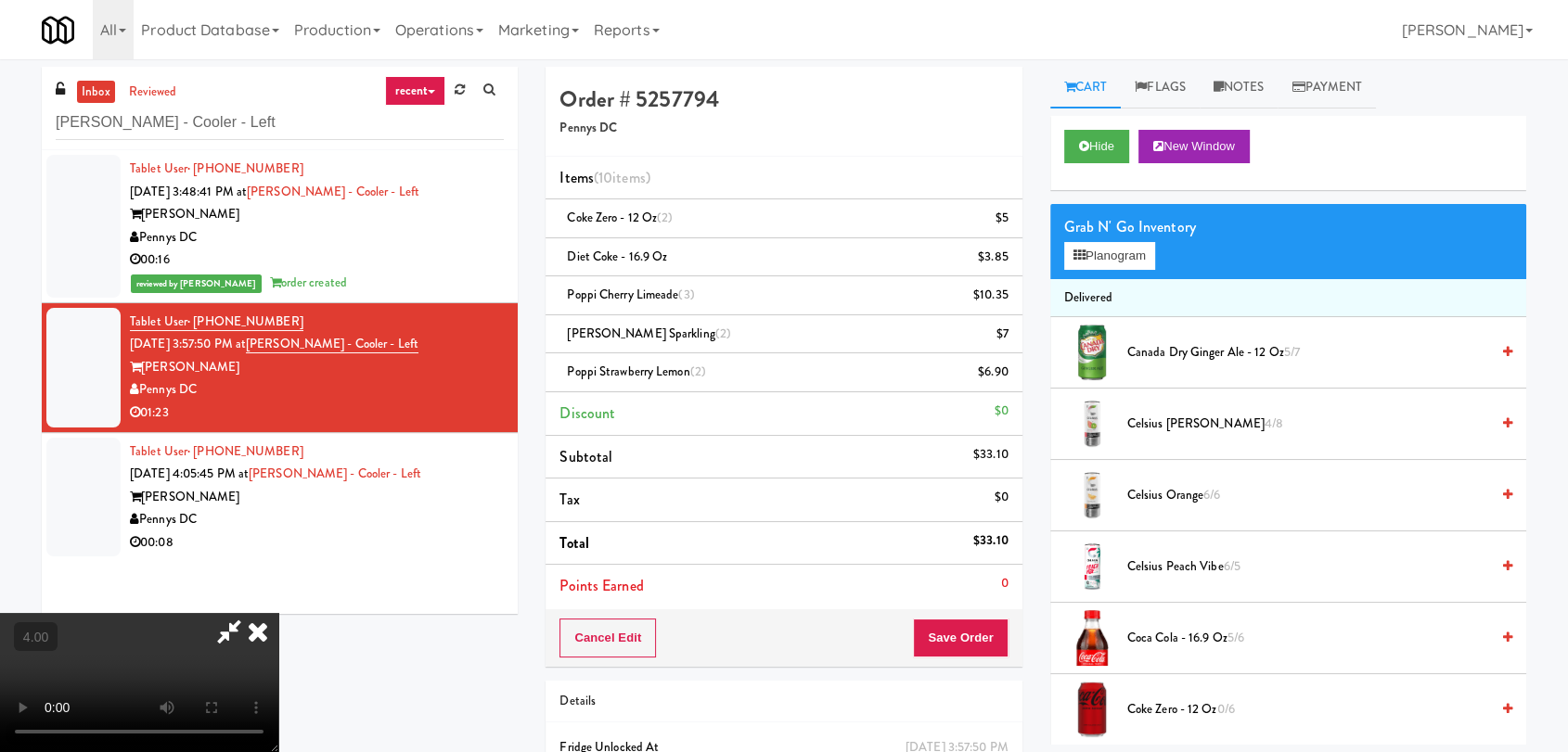
click at [278, 614] on icon at bounding box center [257, 632] width 41 height 37
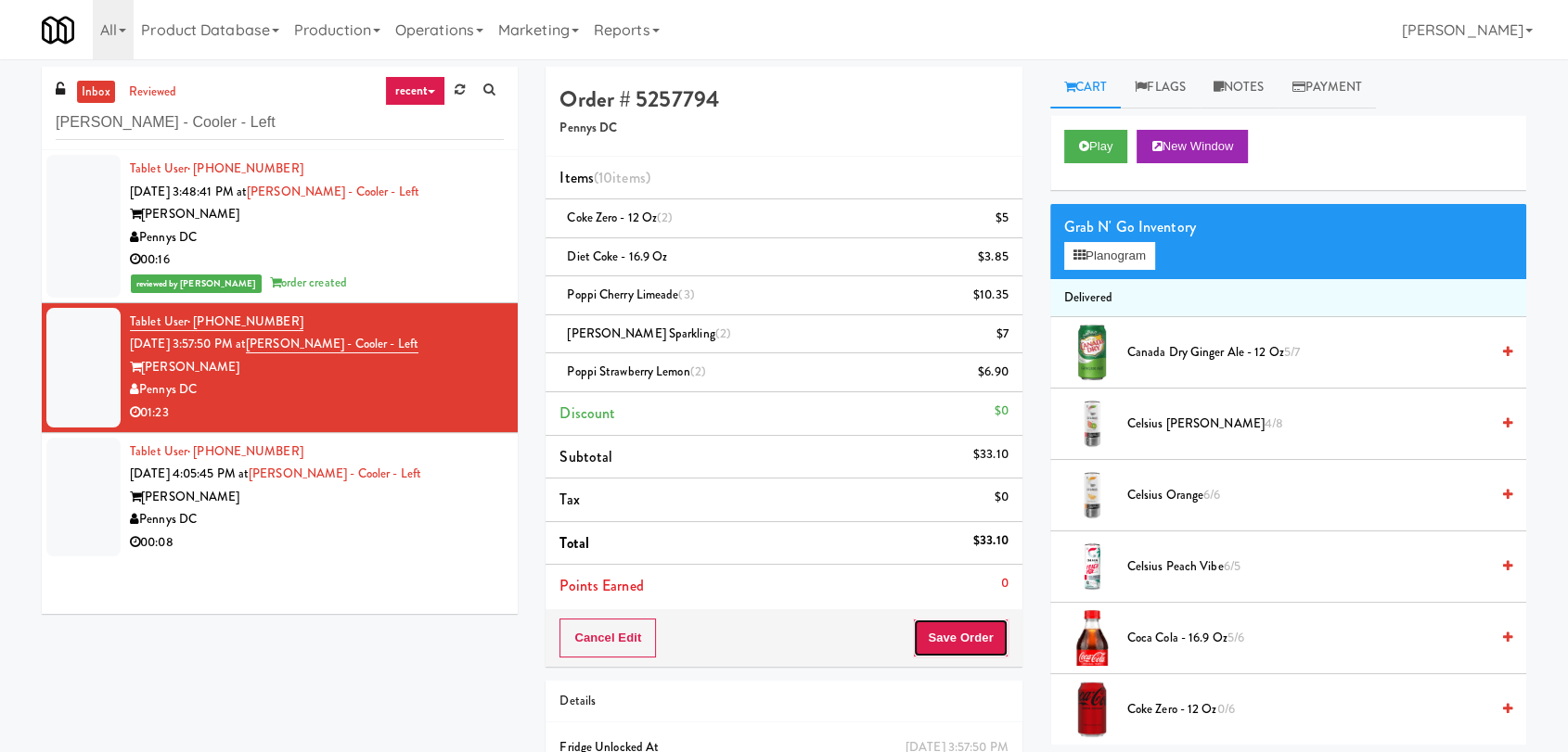
click at [953, 633] on button "Save Order" at bounding box center [960, 637] width 95 height 39
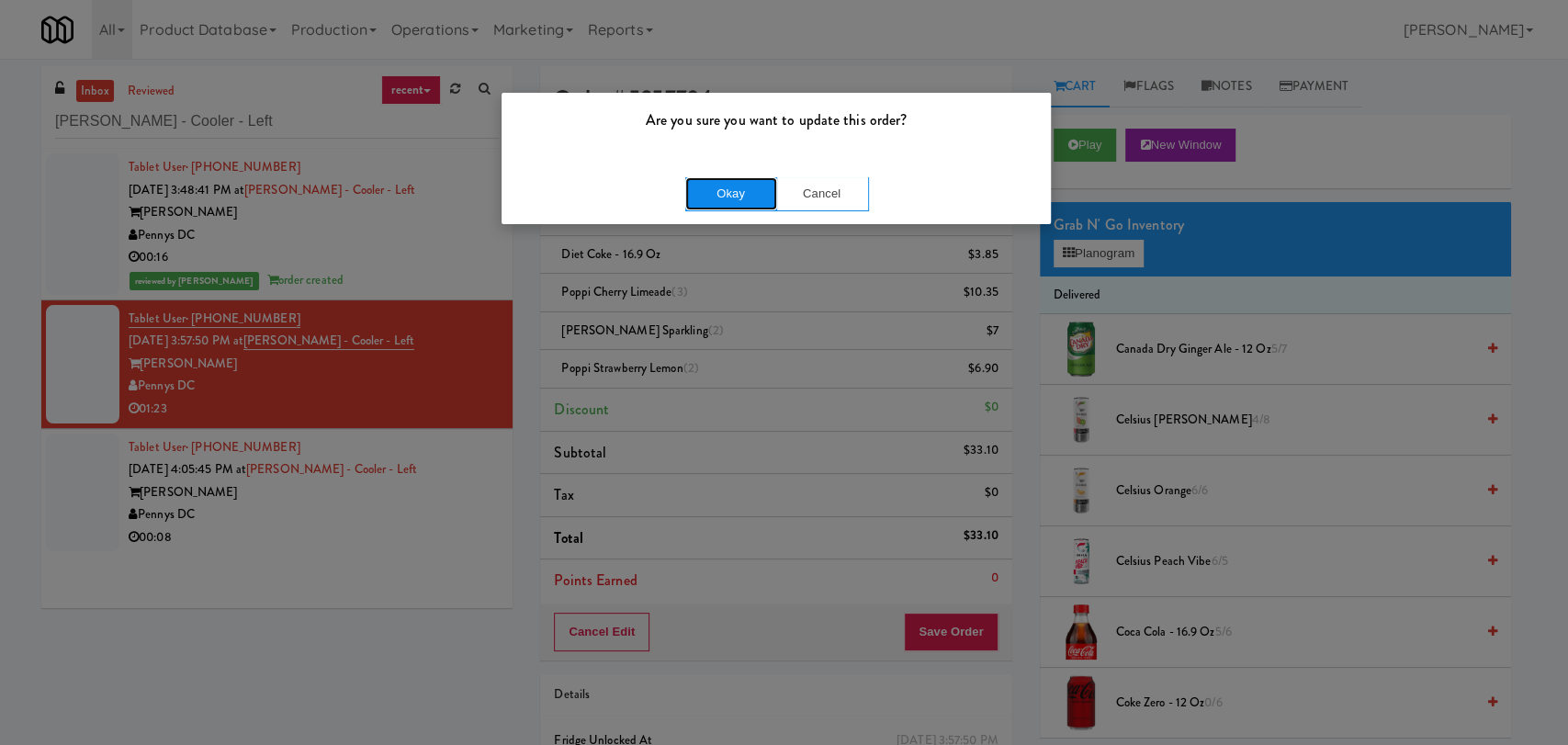
click at [706, 187] on button "Okay" at bounding box center [731, 194] width 92 height 33
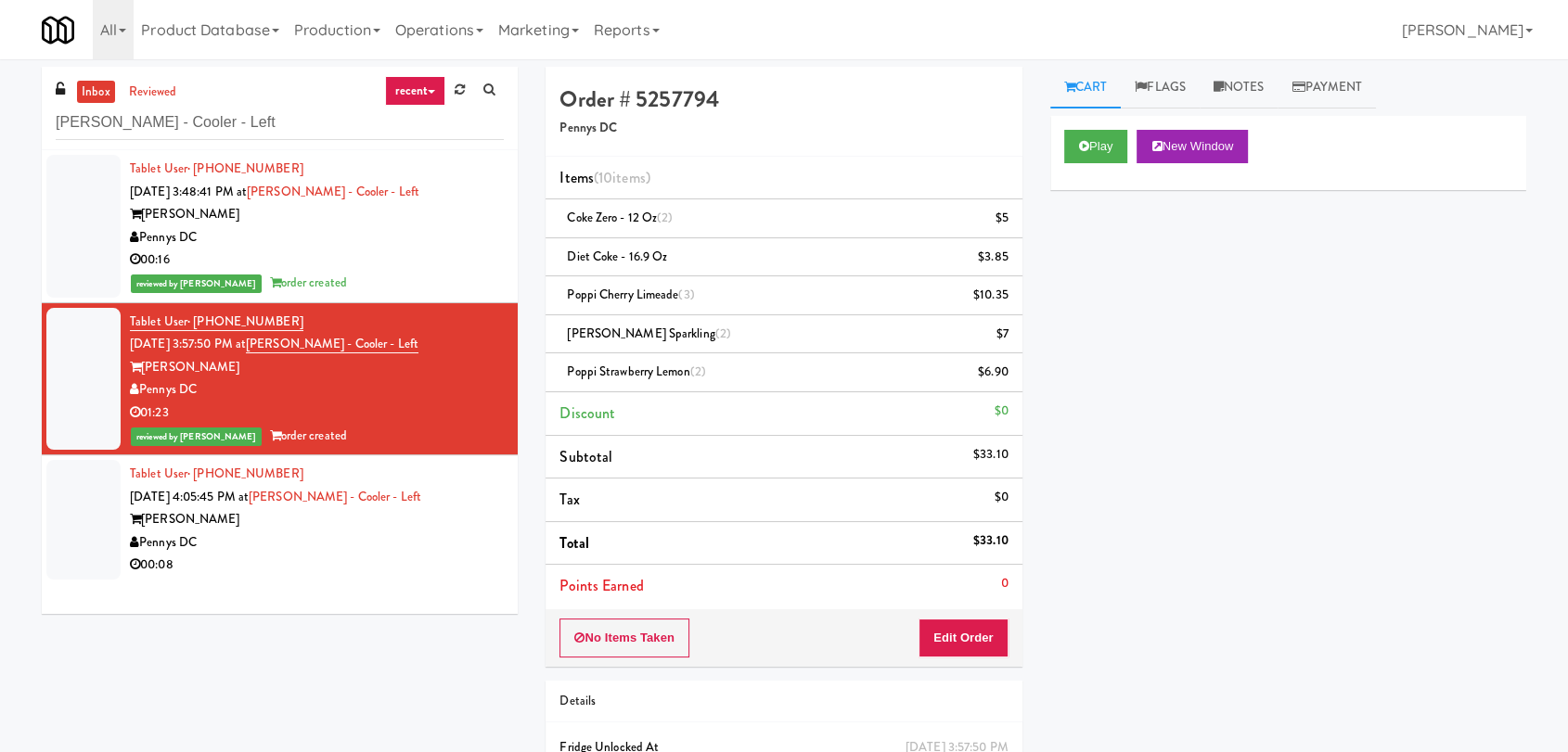
click at [386, 536] on div "Pennys DC" at bounding box center [317, 542] width 374 height 23
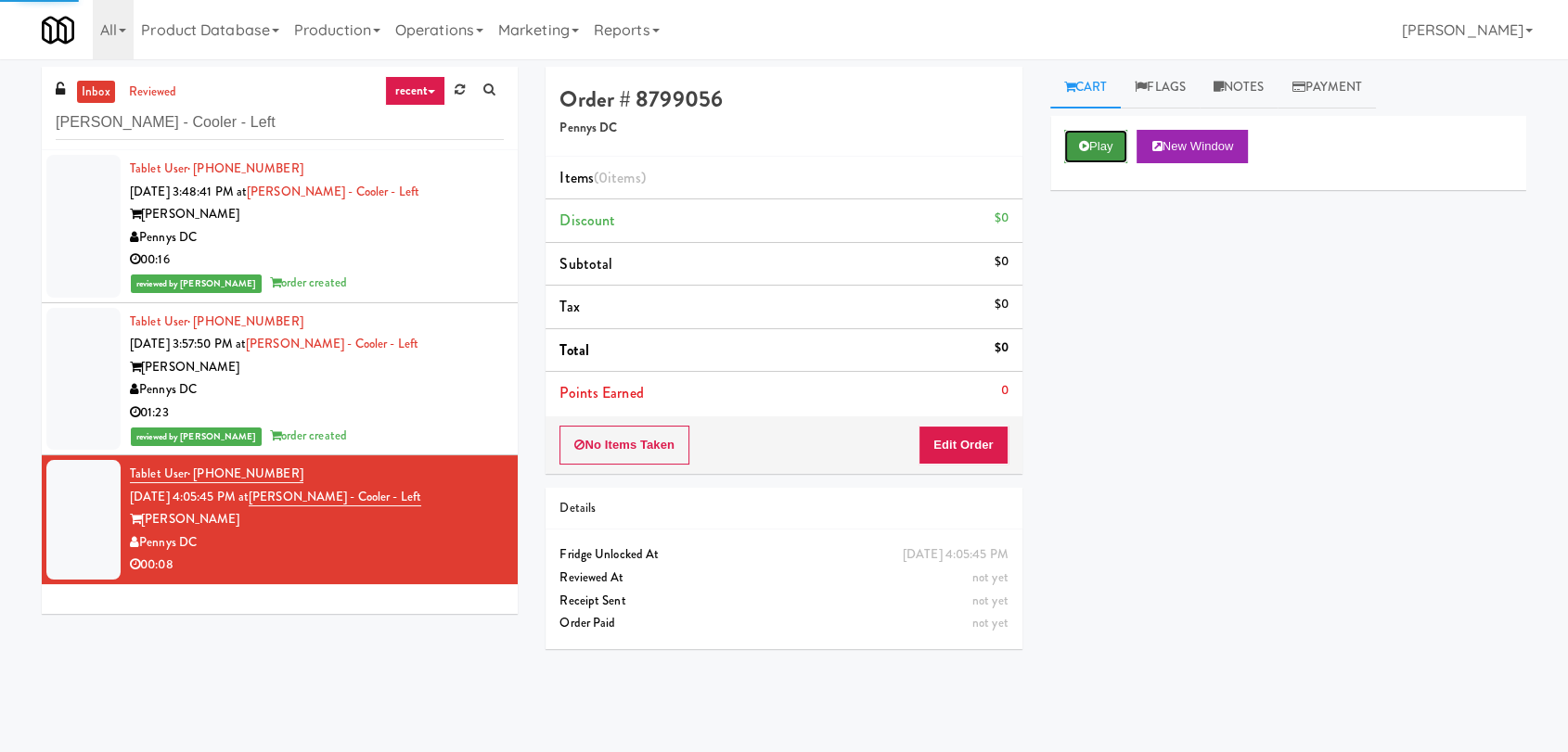
click at [1114, 152] on button "Play" at bounding box center [1096, 146] width 64 height 33
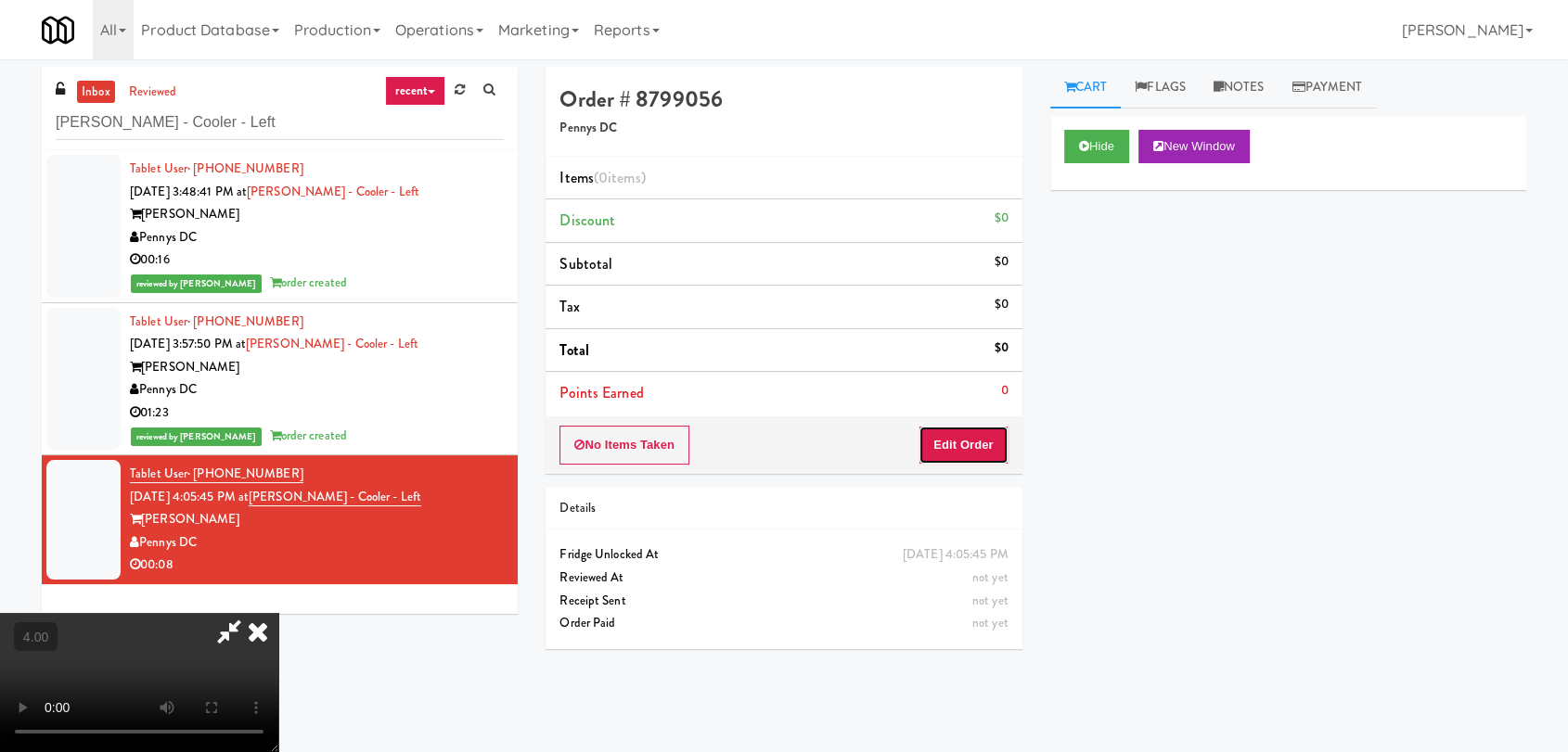
click at [964, 456] on button "Edit Order" at bounding box center [963, 445] width 90 height 39
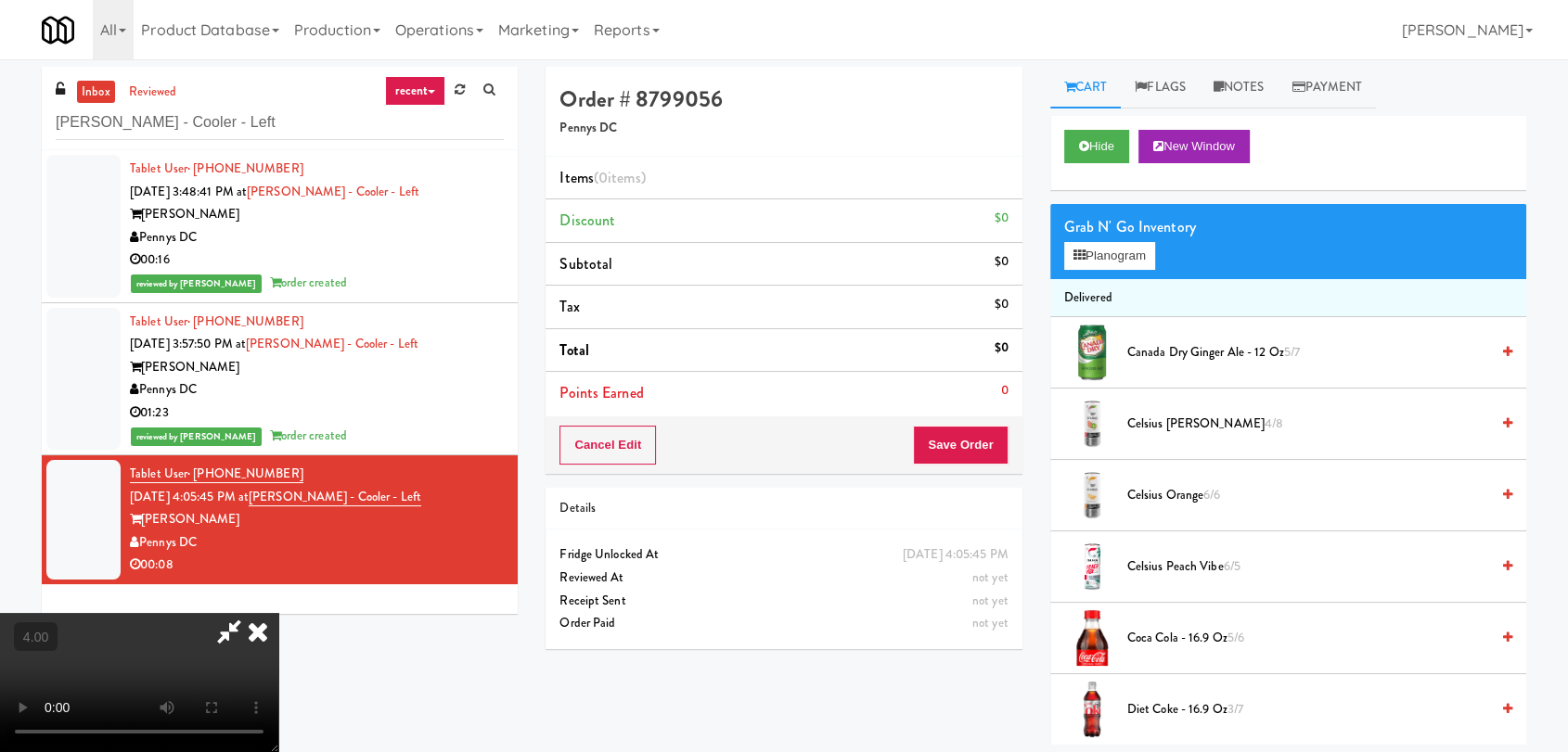
click at [278, 614] on video at bounding box center [138, 683] width 278 height 139
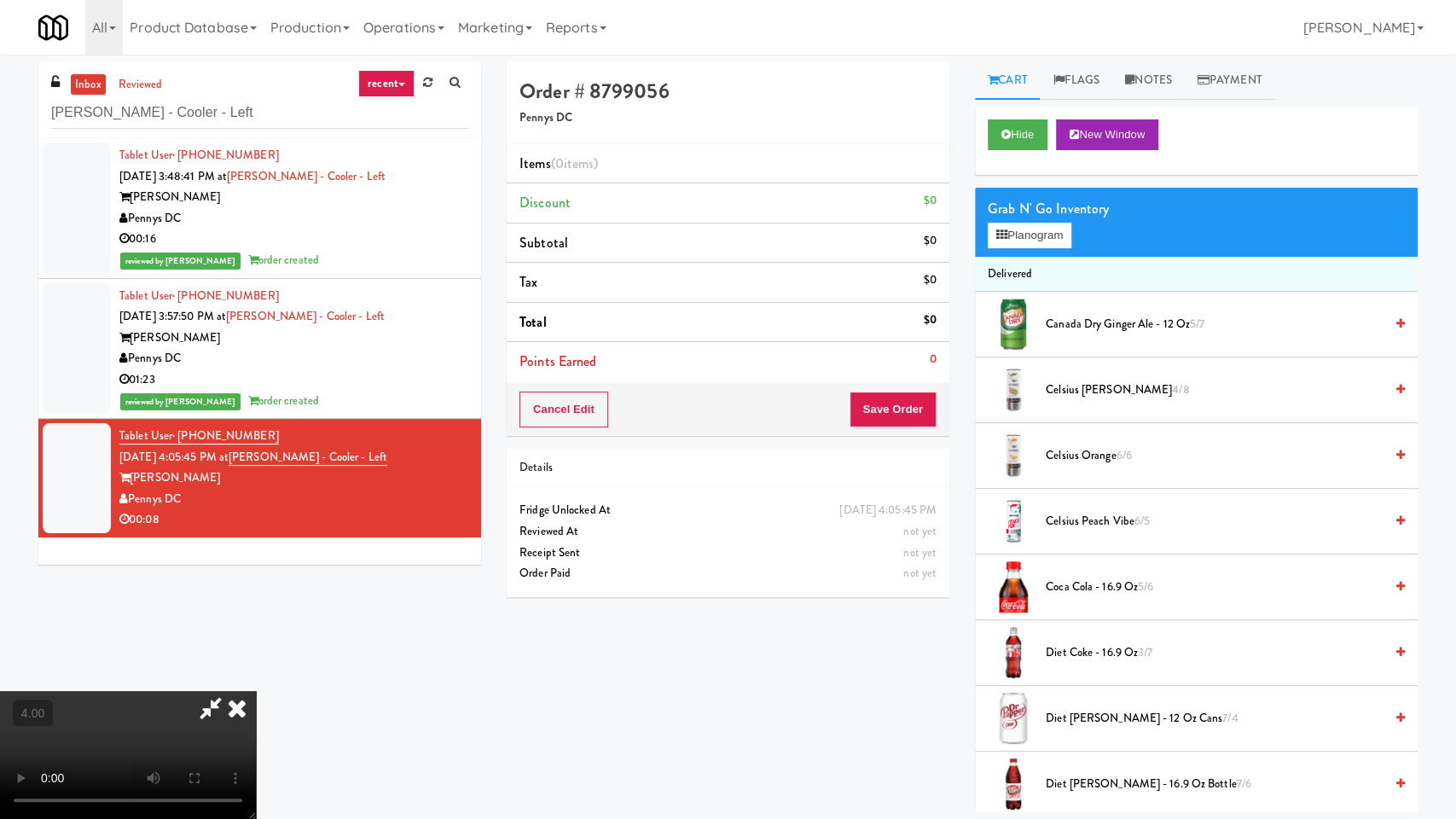
click at [255, 691] on video at bounding box center [127, 754] width 255 height 128
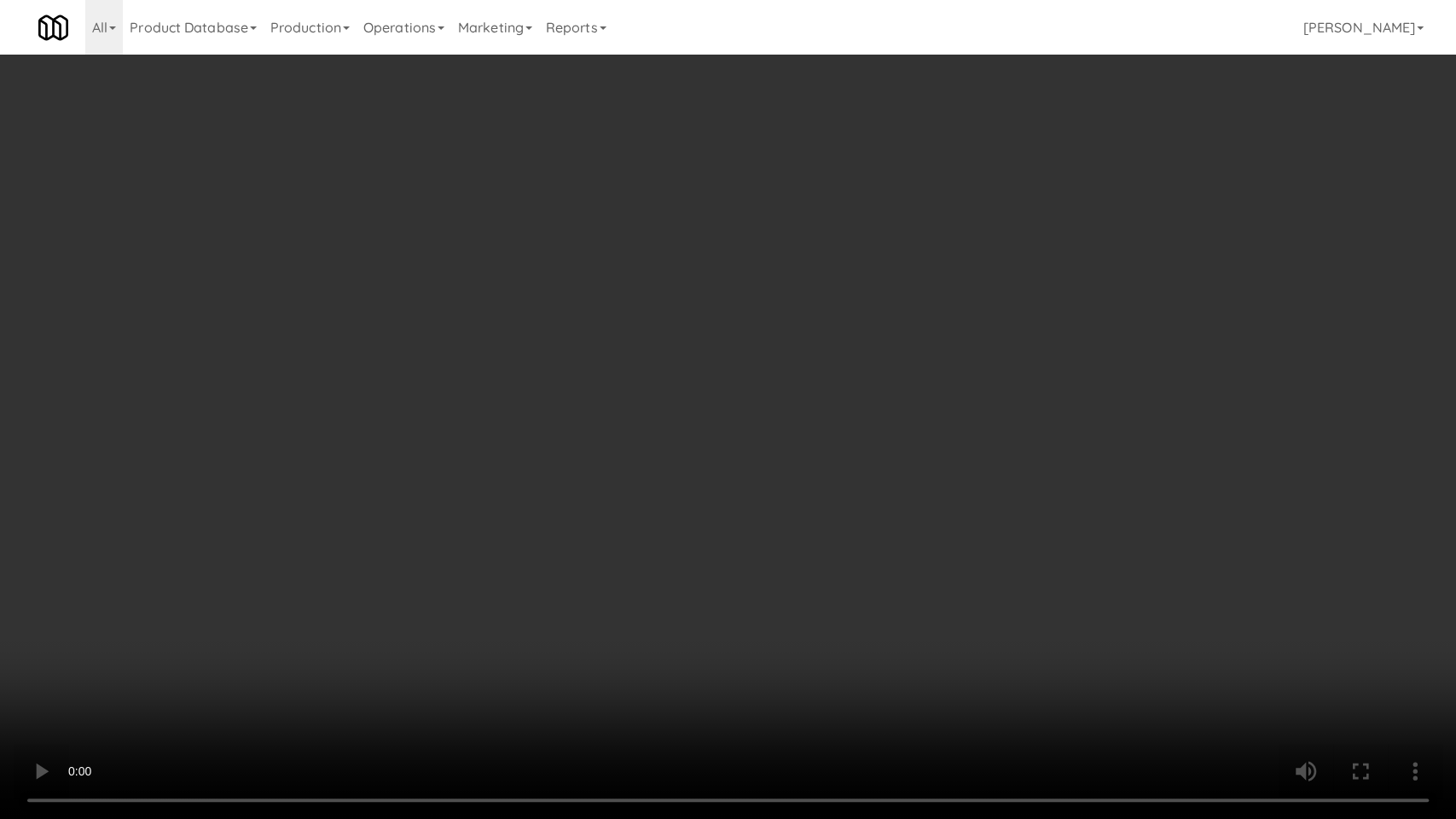
click at [600, 560] on video at bounding box center [728, 409] width 1456 height 819
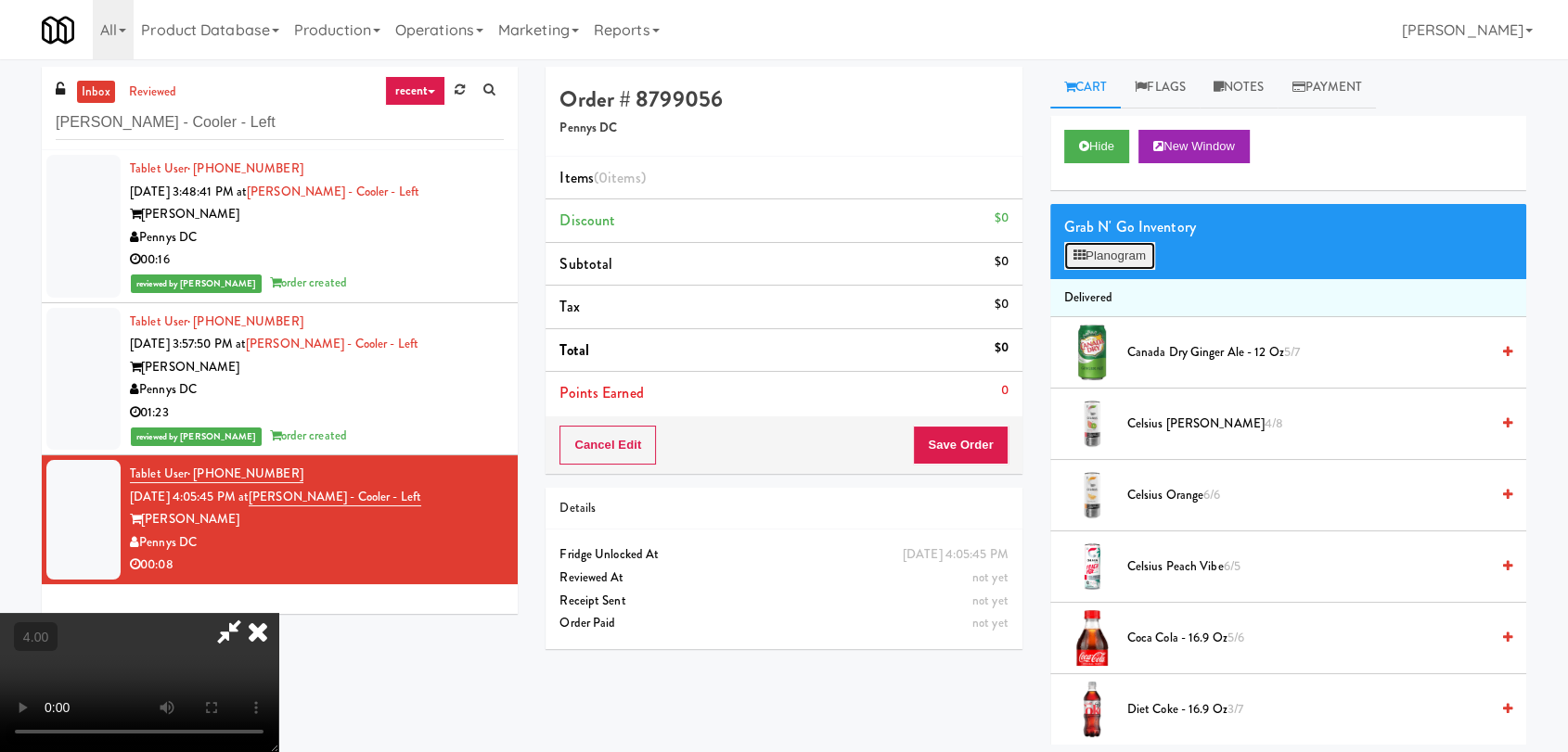
click at [1144, 252] on button "Planogram" at bounding box center [1110, 255] width 91 height 28
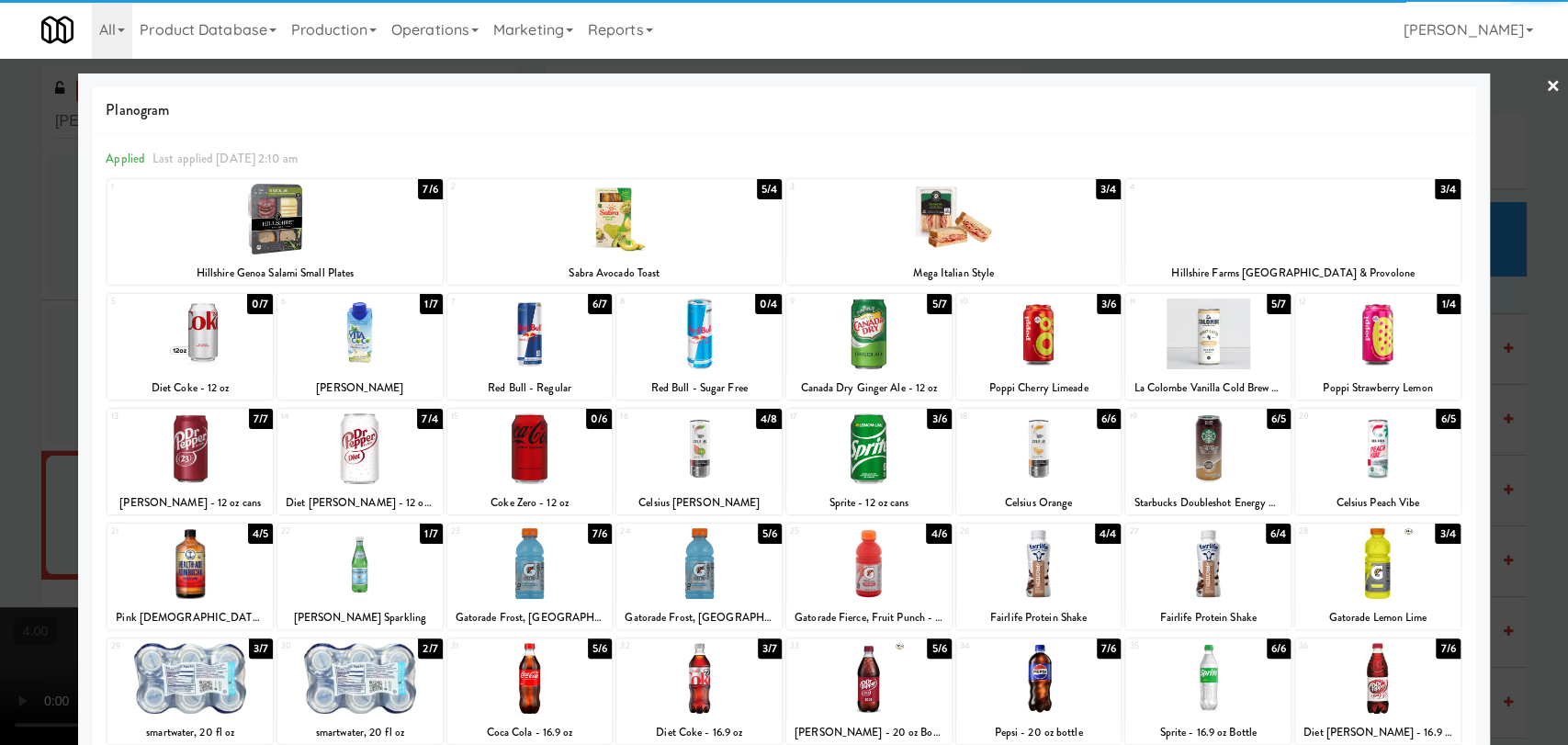
click at [382, 544] on div at bounding box center [360, 563] width 165 height 70
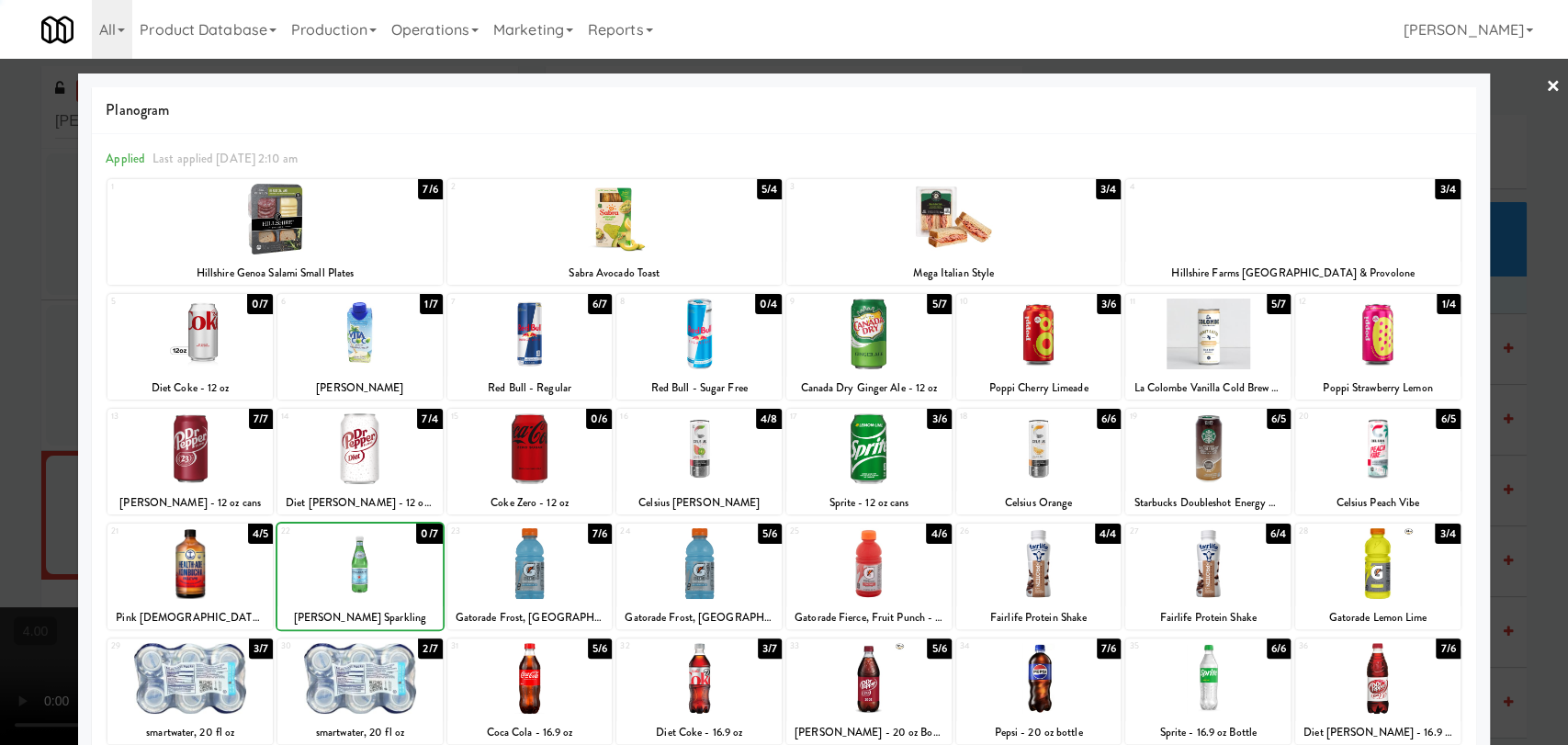
click at [537, 674] on div at bounding box center [530, 678] width 165 height 70
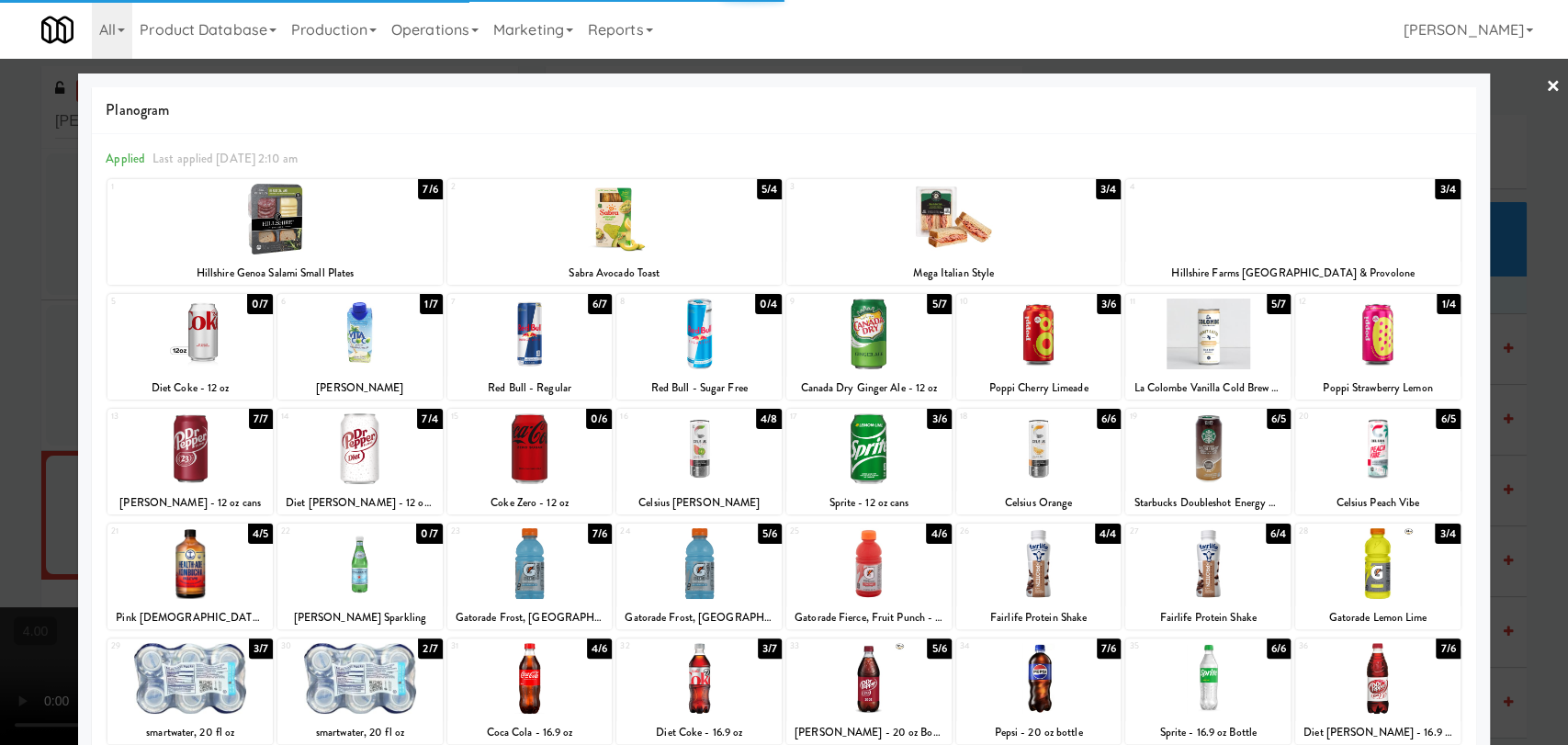
click at [0, 325] on div at bounding box center [784, 372] width 1568 height 745
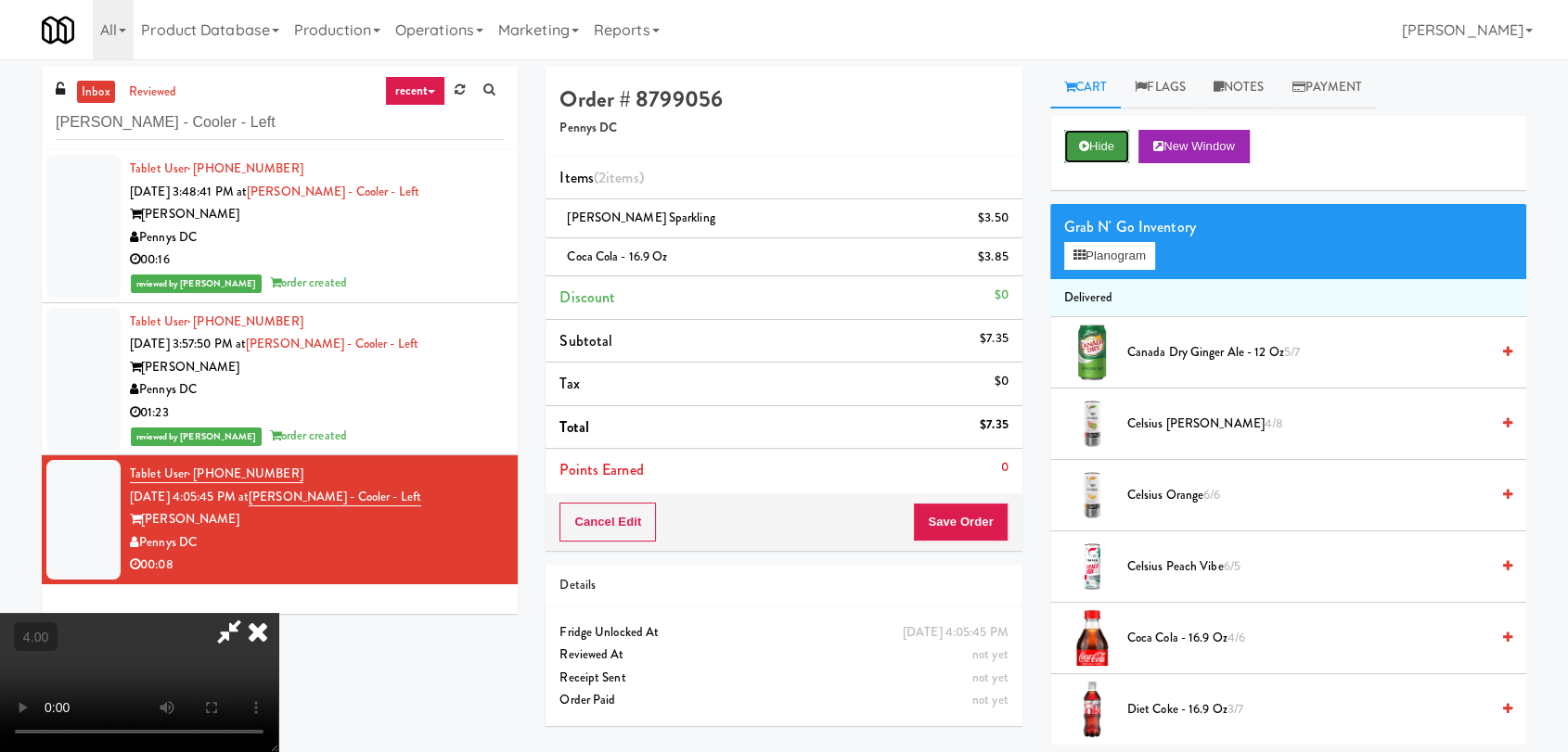
click at [1096, 132] on button "Hide" at bounding box center [1097, 146] width 65 height 33
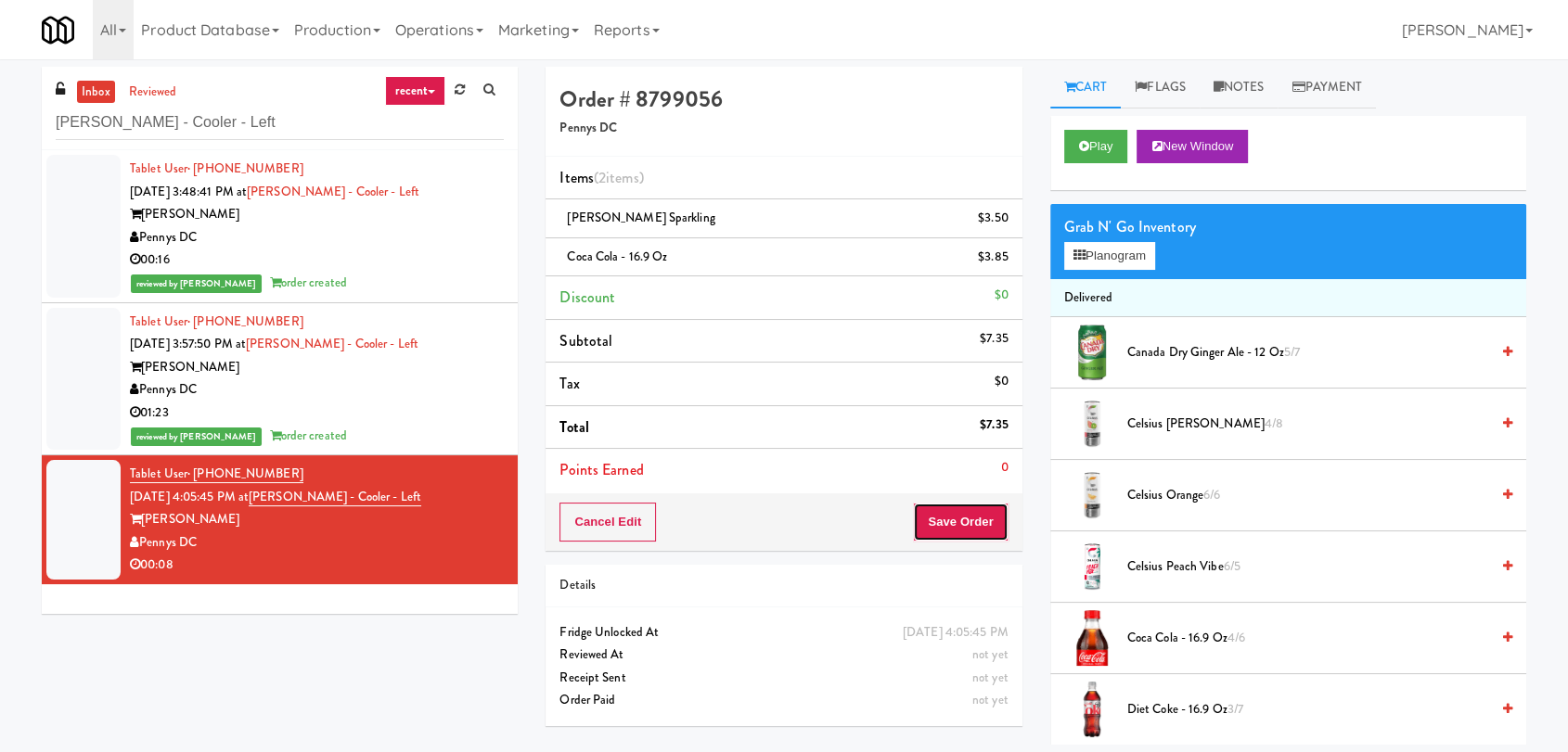
click at [966, 518] on button "Save Order" at bounding box center [960, 522] width 95 height 39
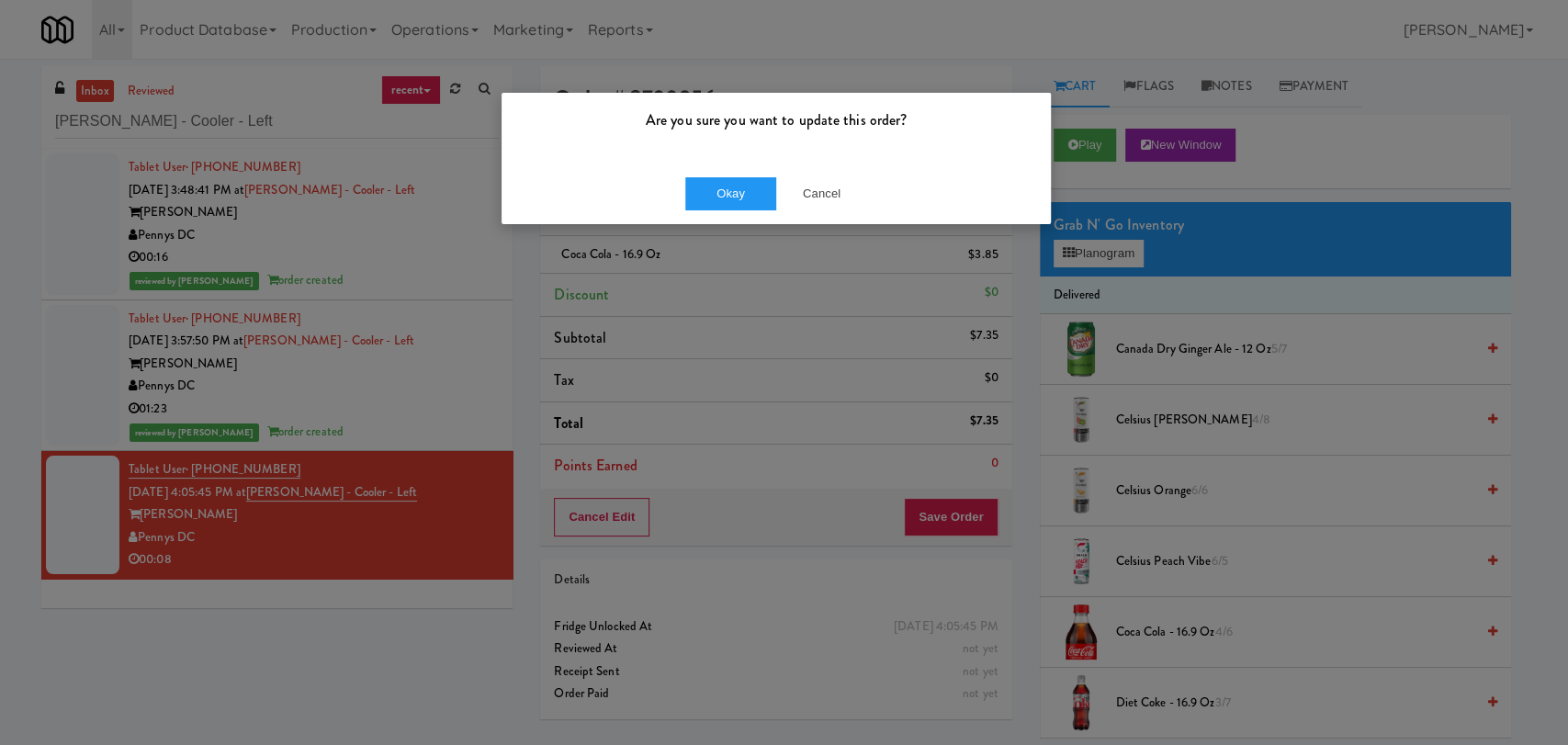
click at [739, 219] on div "Okay Cancel" at bounding box center [776, 194] width 549 height 62
click at [736, 210] on div "Okay Cancel" at bounding box center [776, 194] width 549 height 62
click at [734, 161] on div "Are you sure you want to update this order?" at bounding box center [776, 128] width 549 height 70
click at [733, 187] on button "Okay" at bounding box center [731, 194] width 92 height 33
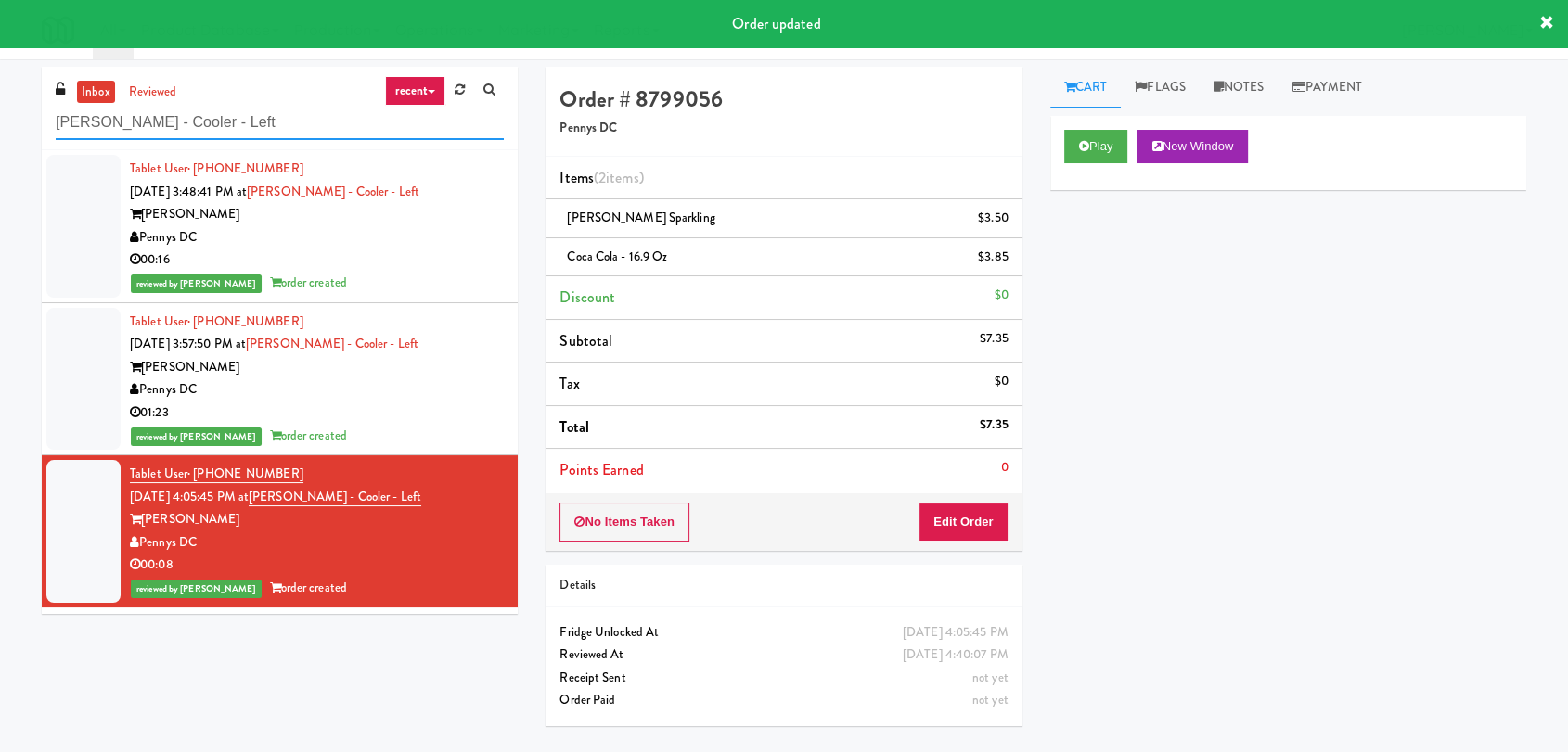
drag, startPoint x: 80, startPoint y: 114, endPoint x: 0, endPoint y: 97, distance: 81.8
click at [0, 97] on div "inbox reviewed recent all unclear take inventory issue suspicious failed recent…" at bounding box center [784, 405] width 1568 height 678
paste input "[PERSON_NAME]"
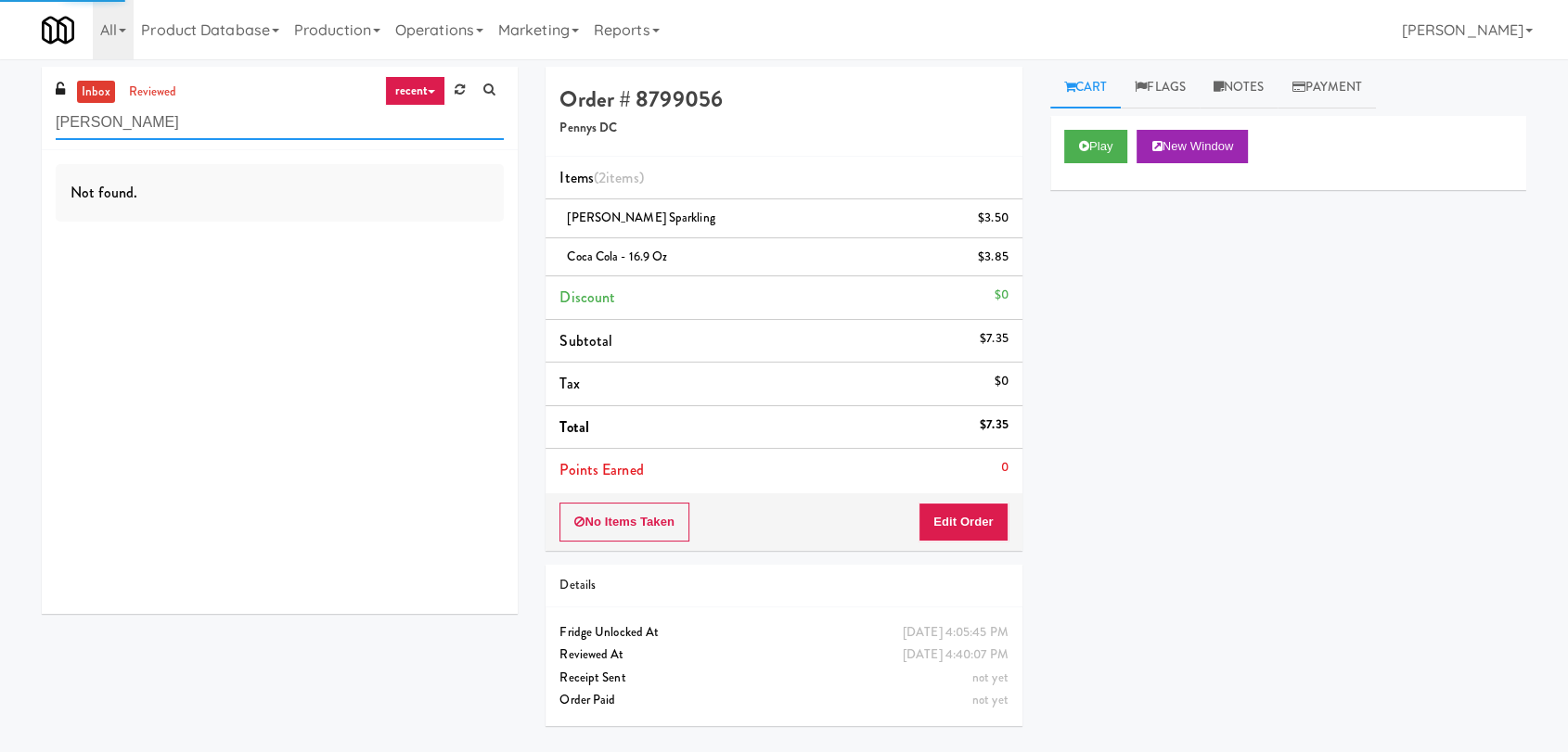
type input "[PERSON_NAME]"
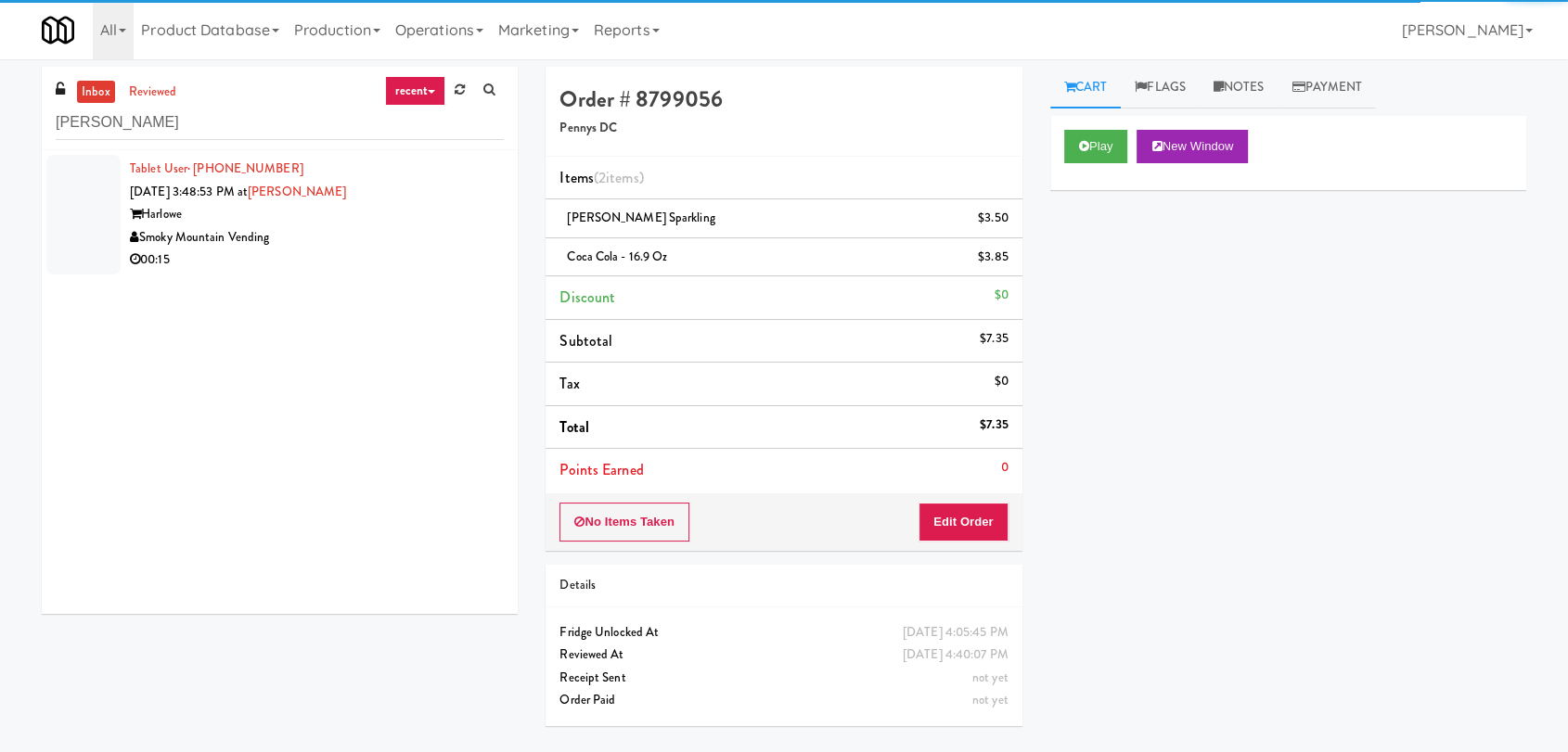
click at [409, 248] on div "00:15" at bounding box center [317, 260] width 374 height 23
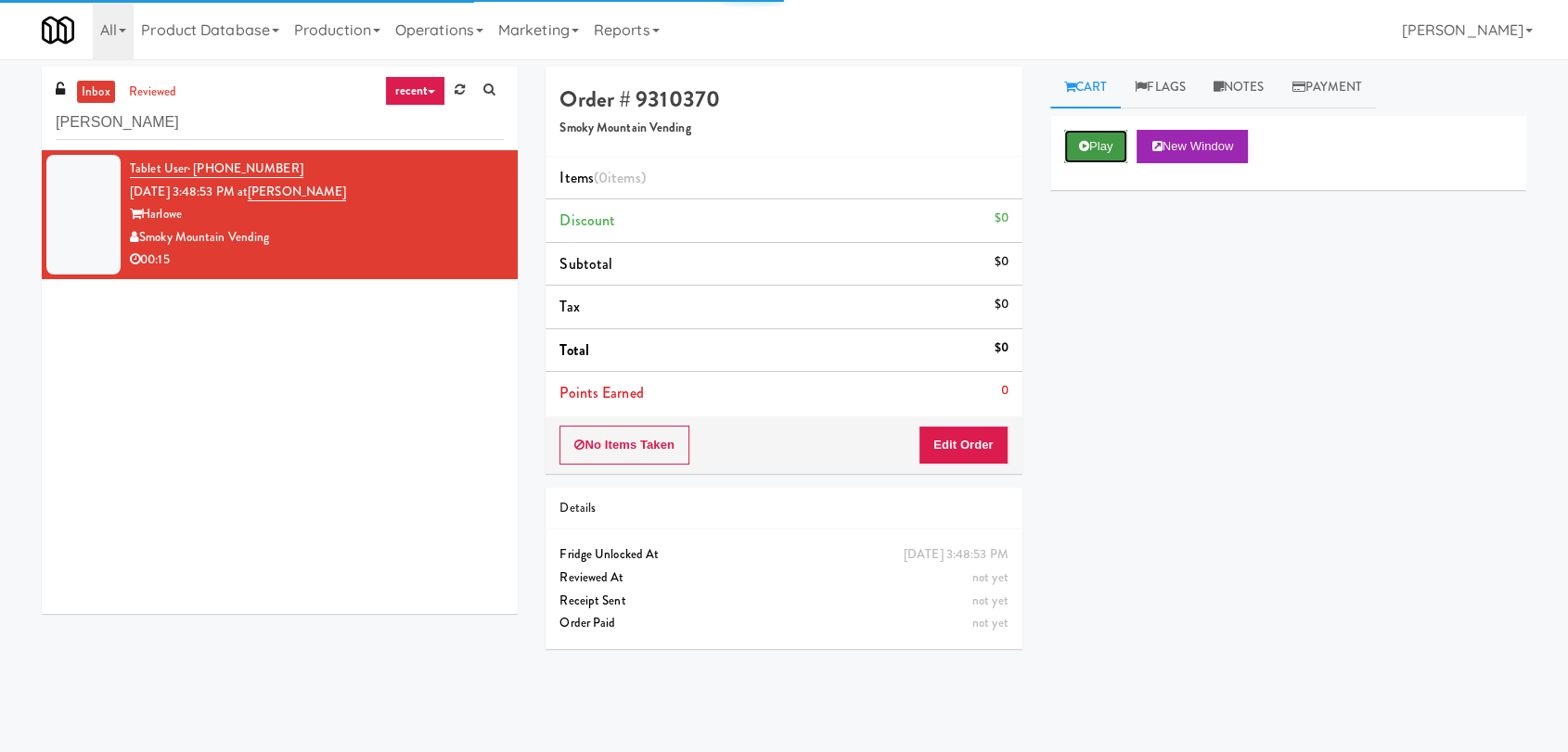
click at [1092, 156] on button "Play" at bounding box center [1096, 146] width 64 height 33
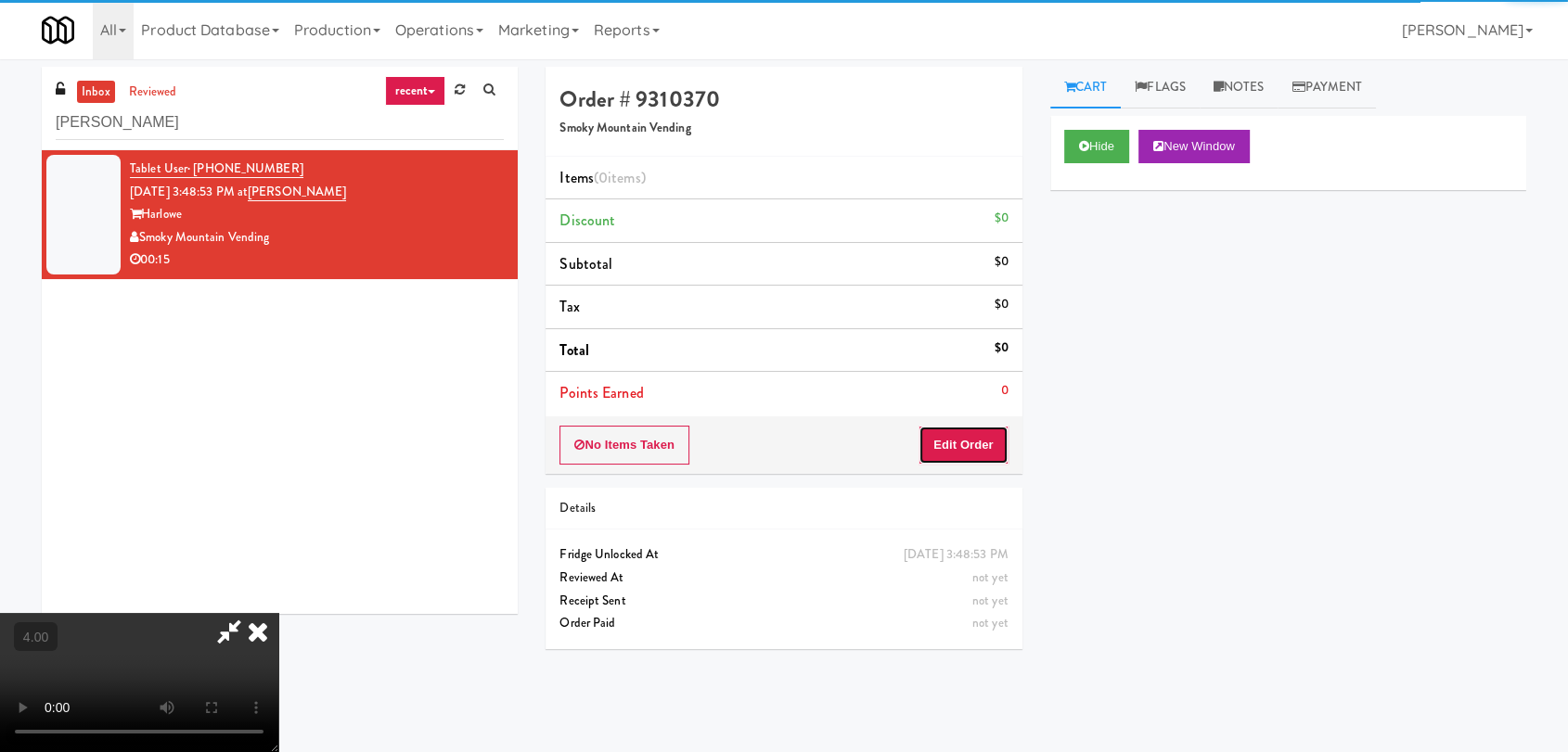
click at [988, 461] on button "Edit Order" at bounding box center [963, 445] width 90 height 39
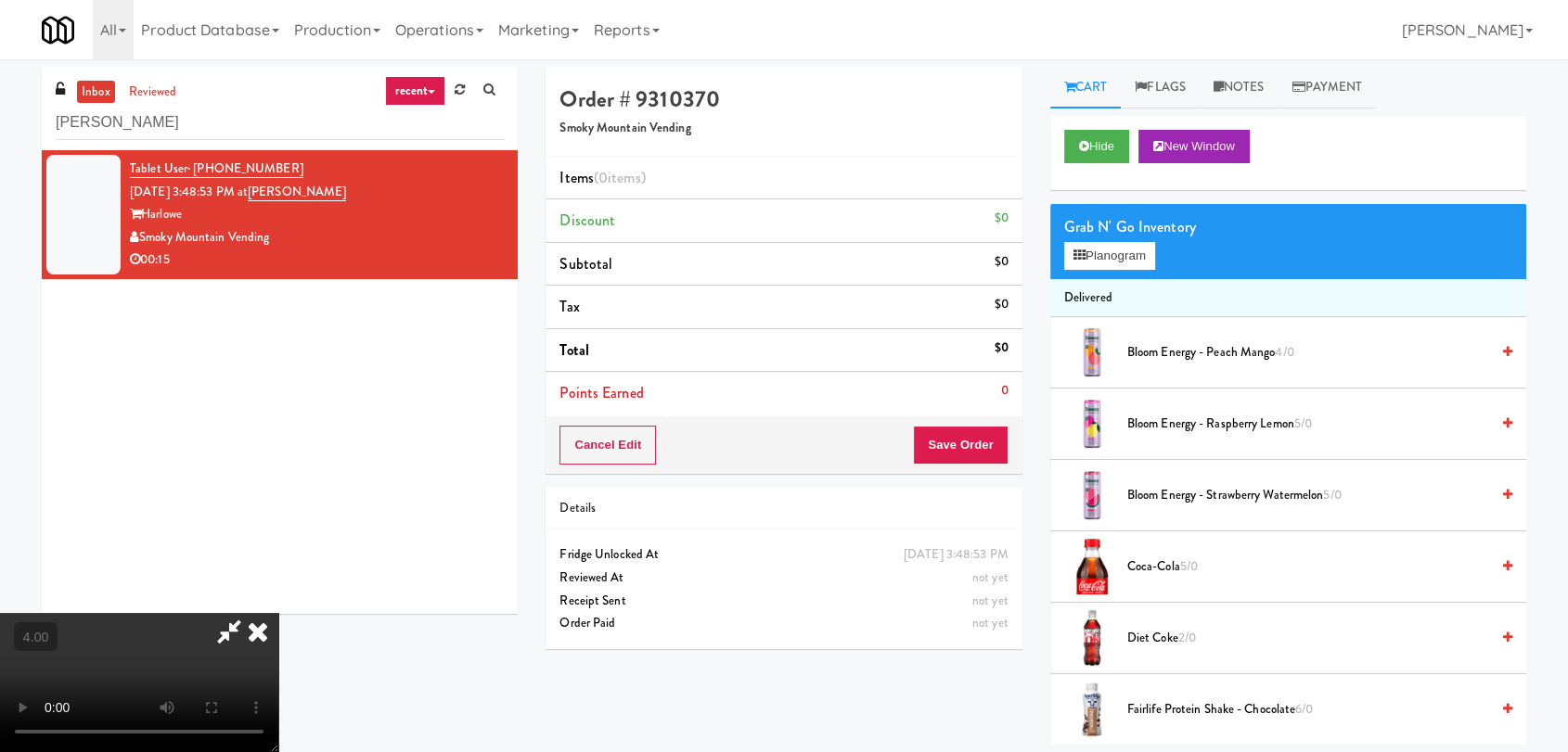
click at [278, 614] on video at bounding box center [138, 683] width 278 height 139
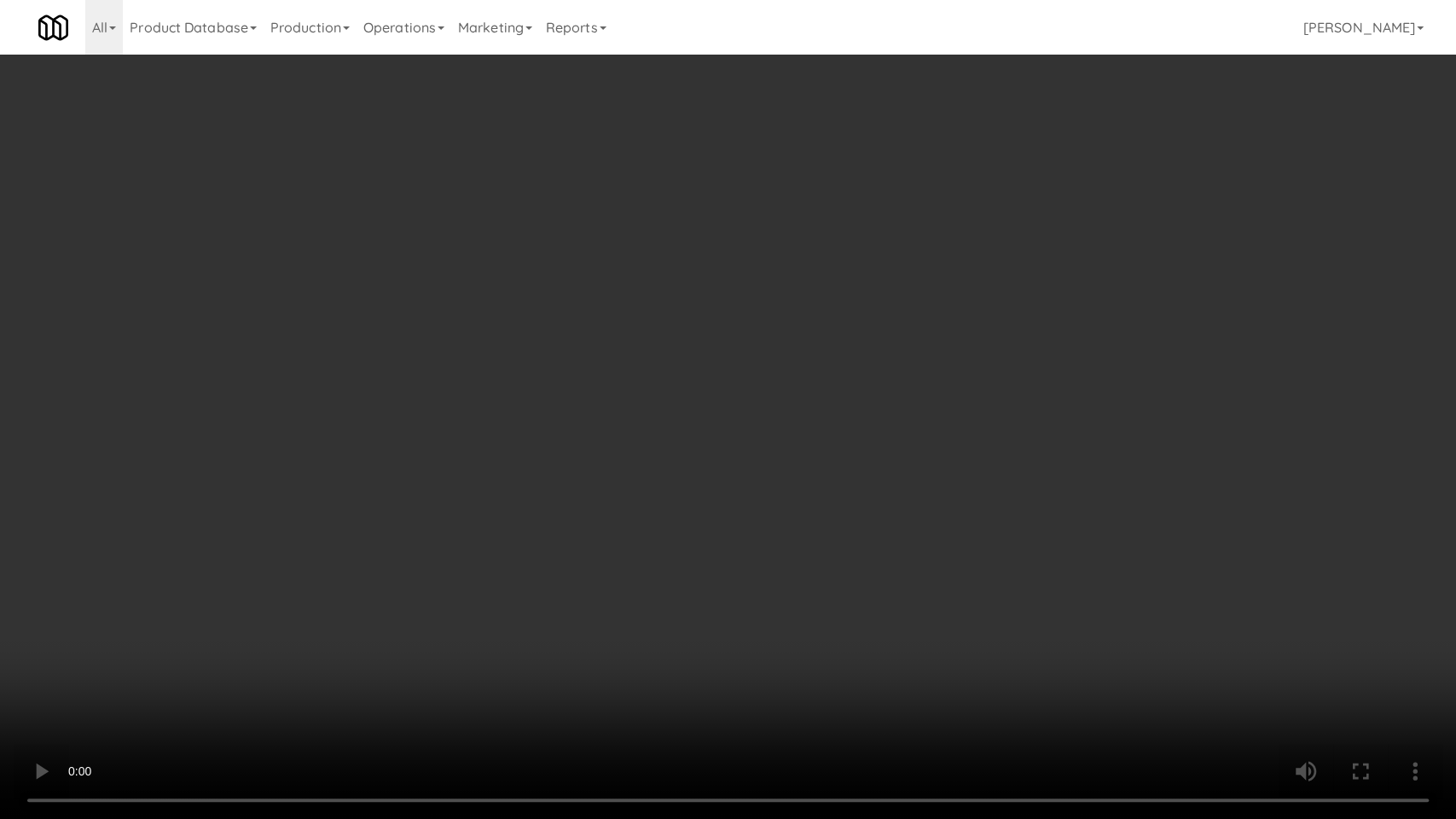
click at [212, 514] on video at bounding box center [728, 409] width 1456 height 819
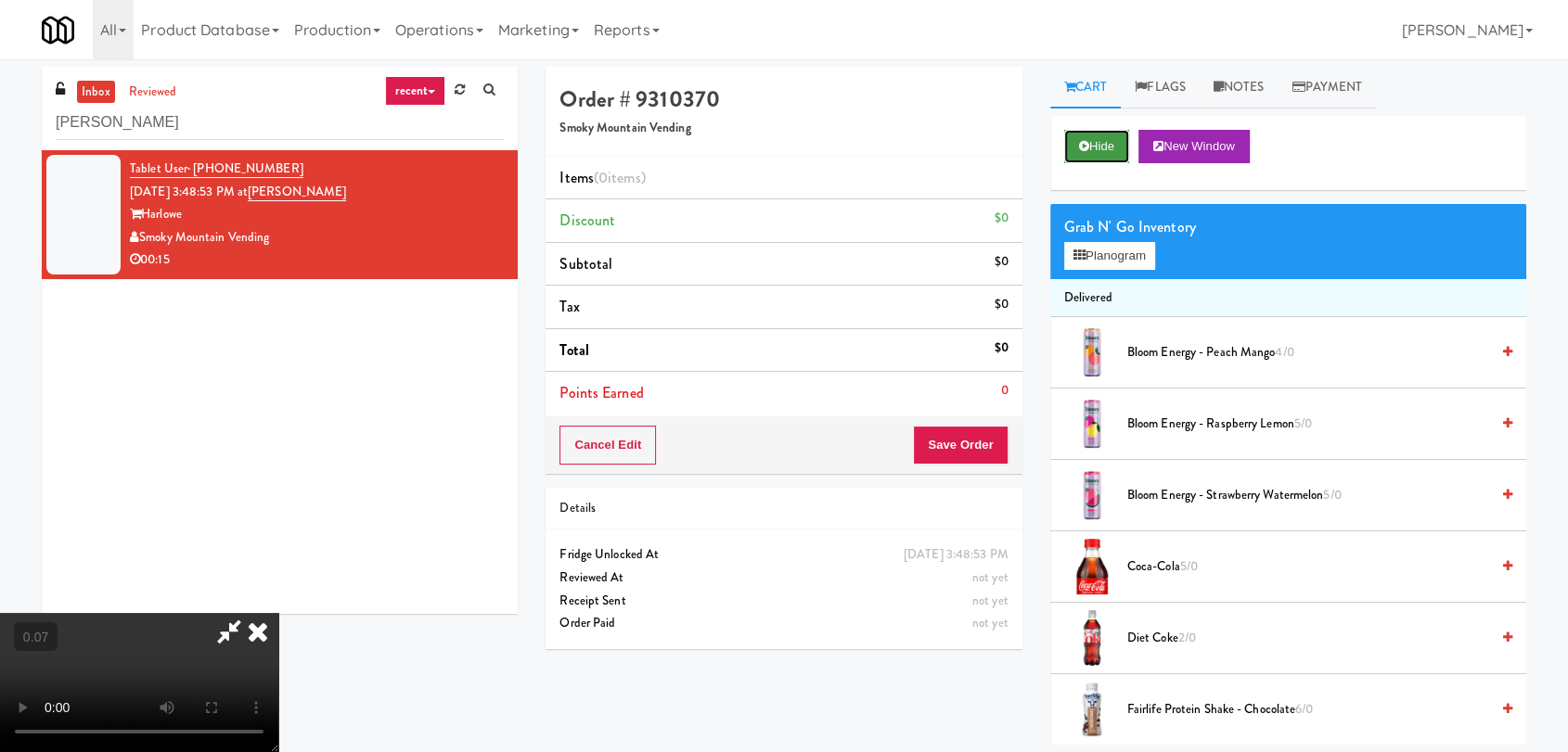
click at [1111, 143] on button "Hide" at bounding box center [1097, 146] width 65 height 33
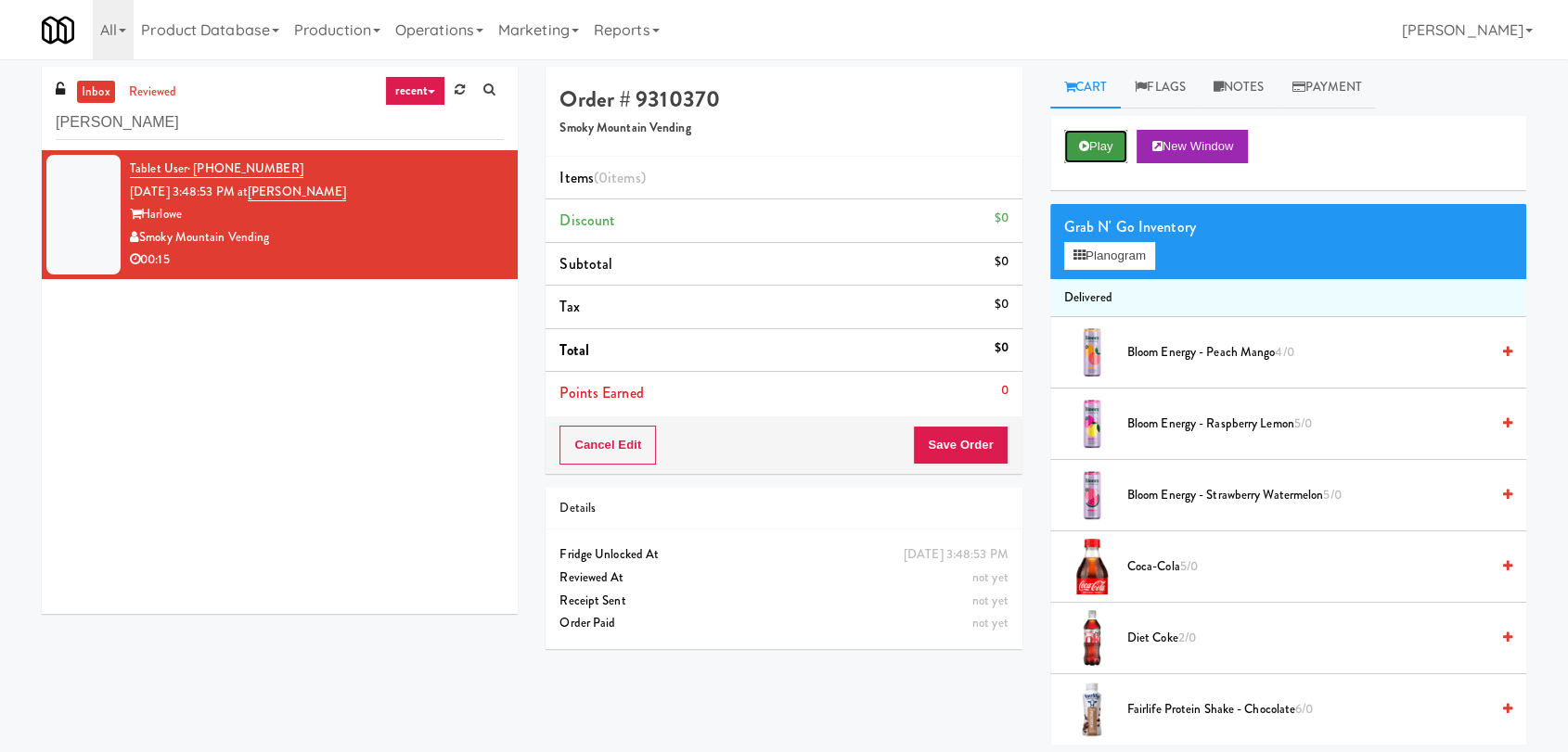
click at [1111, 143] on button "Play" at bounding box center [1096, 146] width 64 height 33
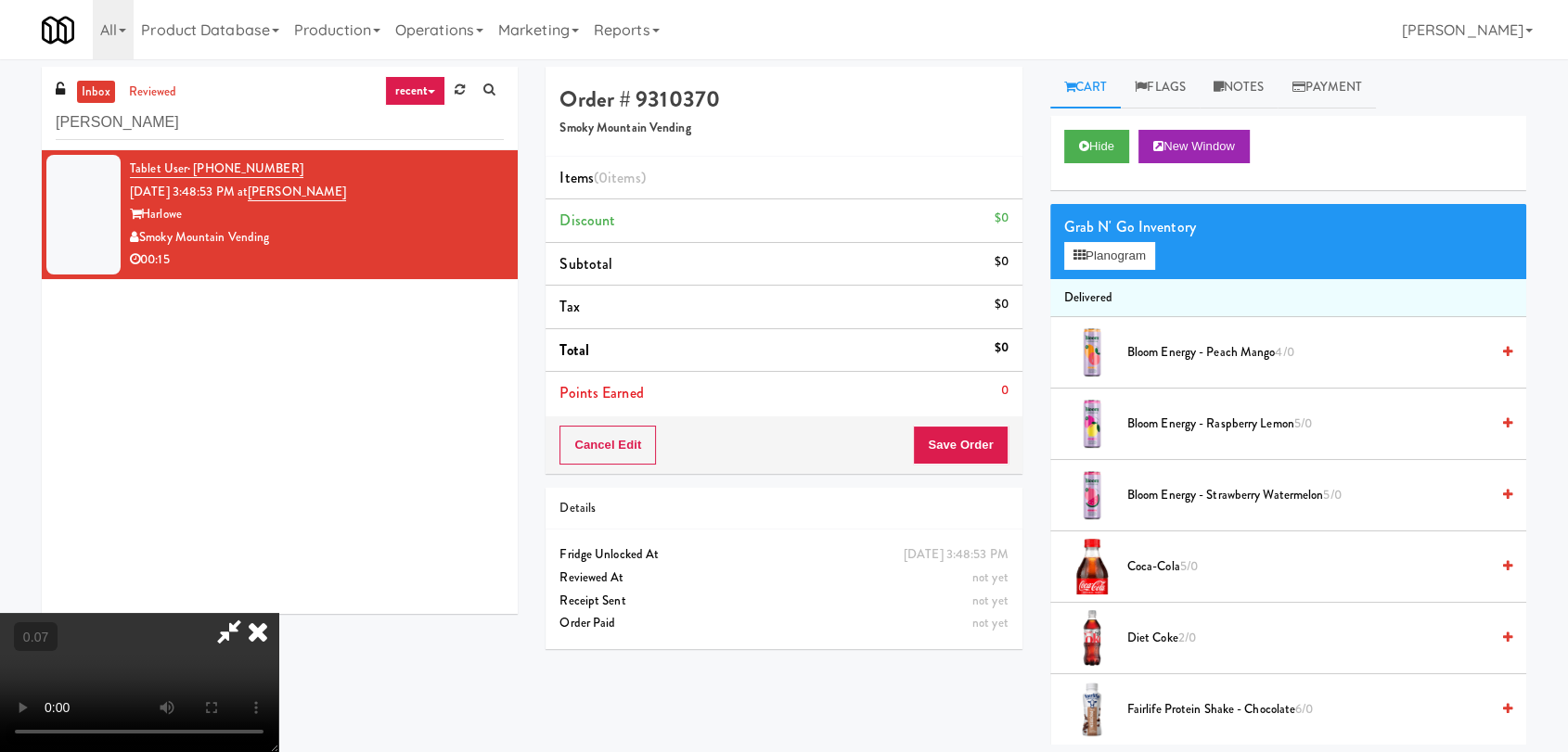
click at [275, 614] on video at bounding box center [138, 683] width 278 height 139
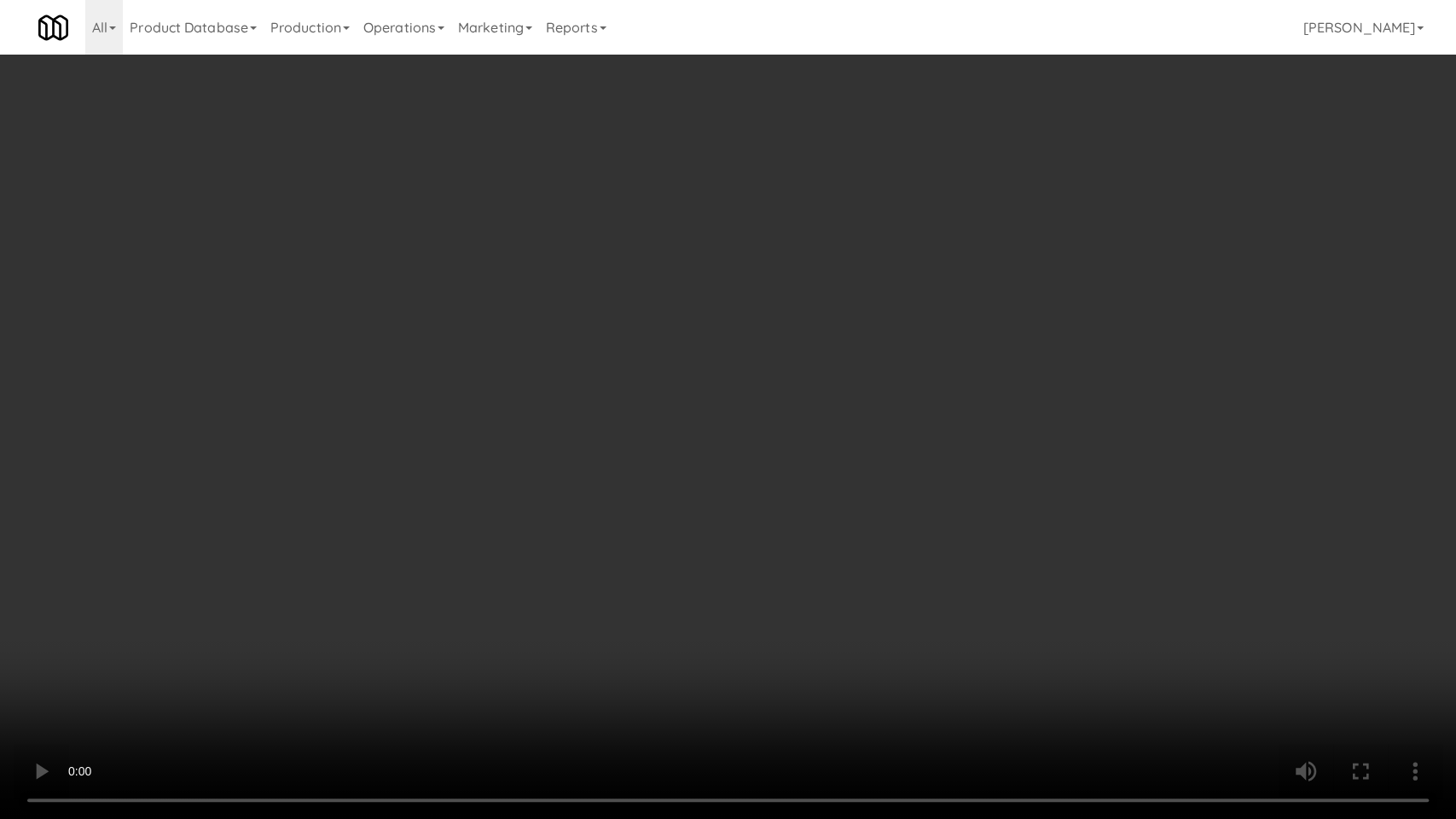
click at [554, 526] on video at bounding box center [728, 409] width 1456 height 819
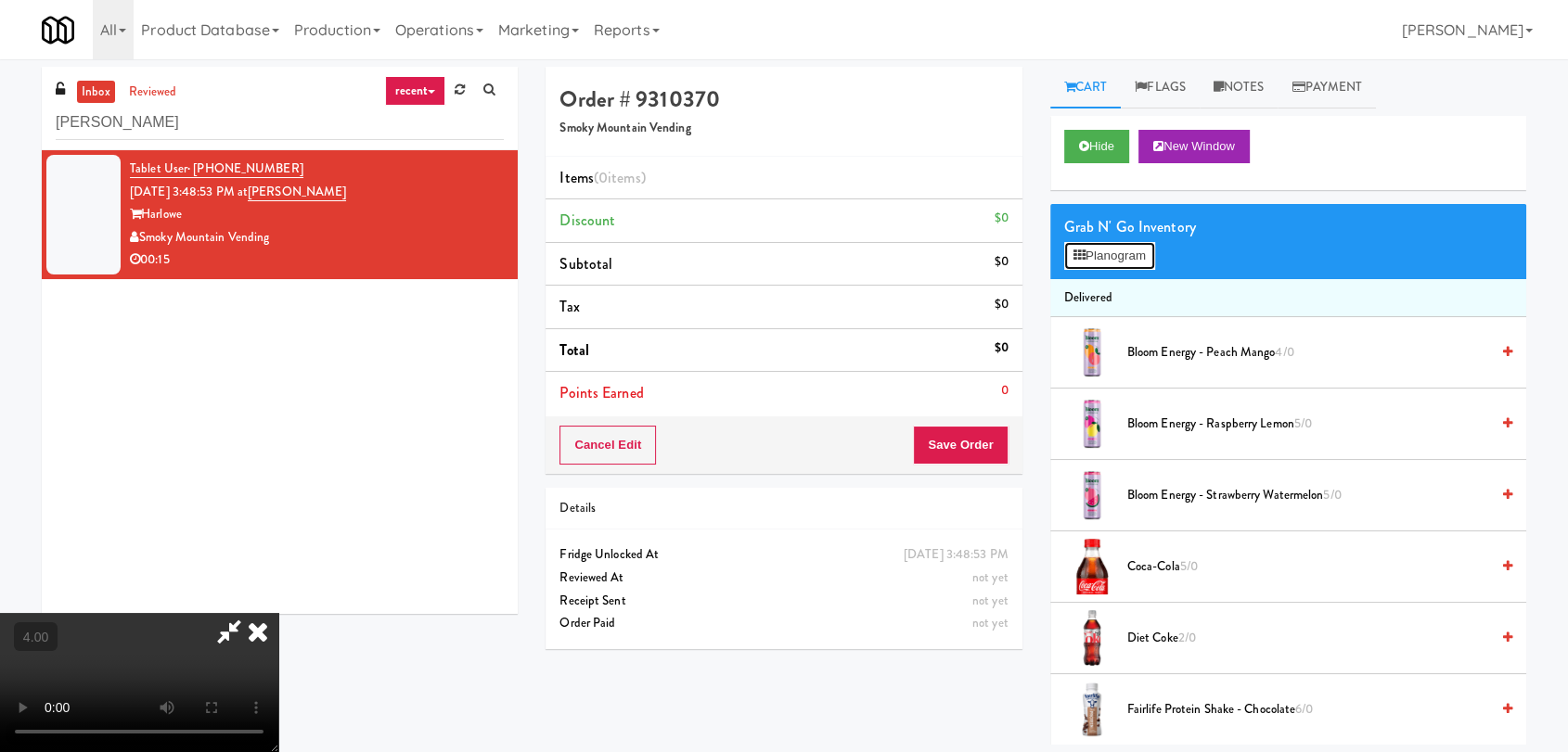
click at [1132, 248] on button "Planogram" at bounding box center [1110, 255] width 91 height 28
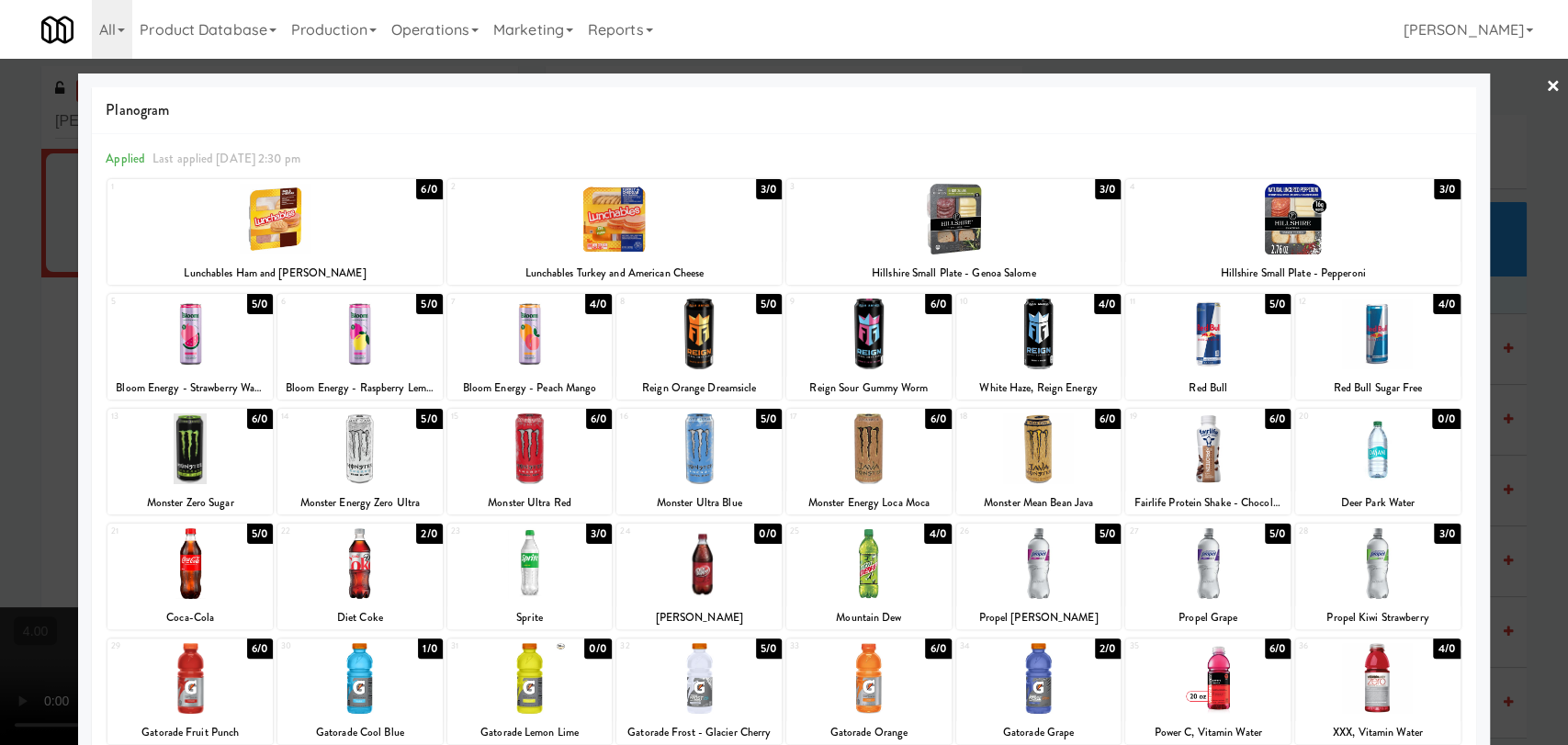
click at [1191, 325] on div at bounding box center [1207, 334] width 165 height 70
click at [0, 287] on div at bounding box center [784, 372] width 1568 height 745
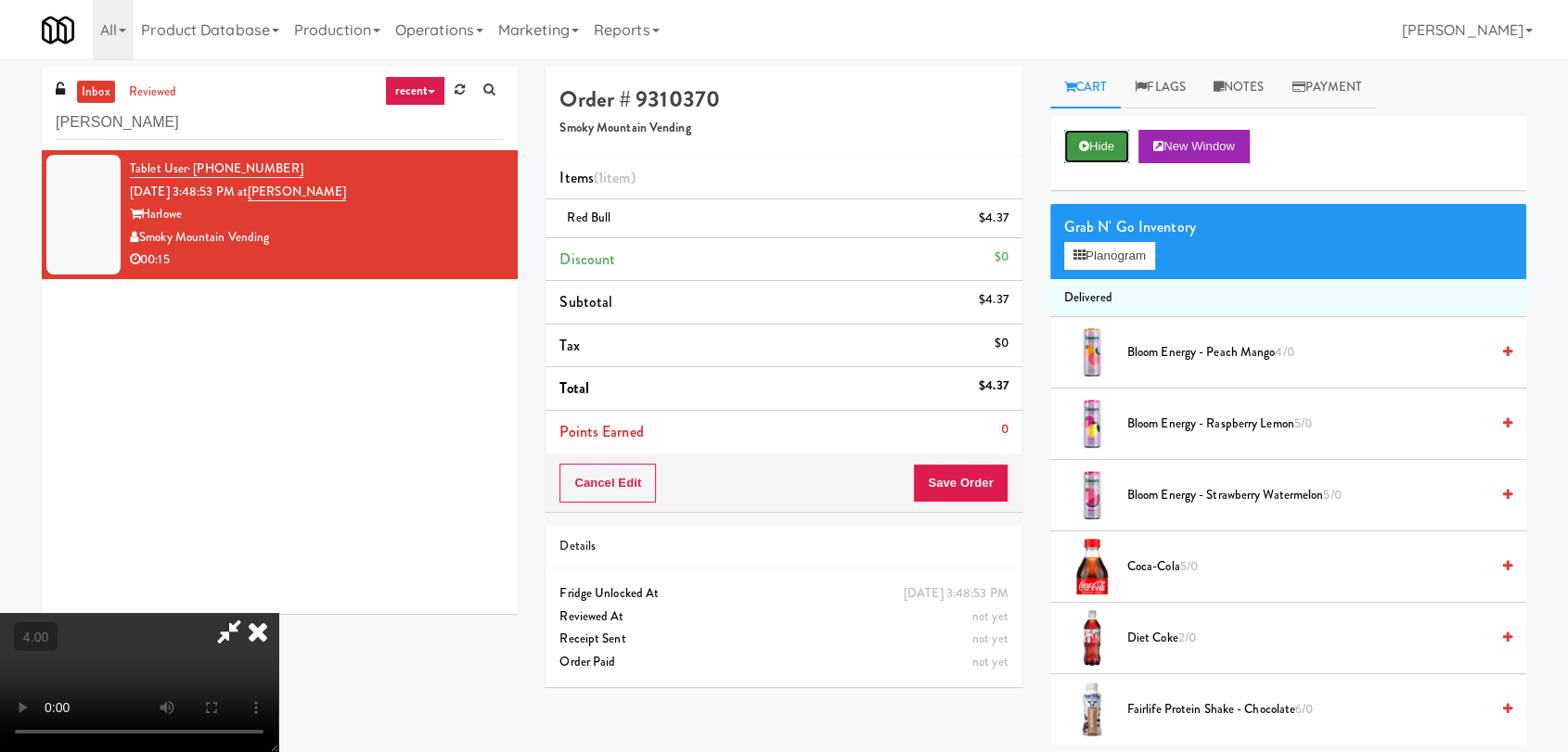
click at [1100, 136] on button "Hide" at bounding box center [1097, 146] width 65 height 33
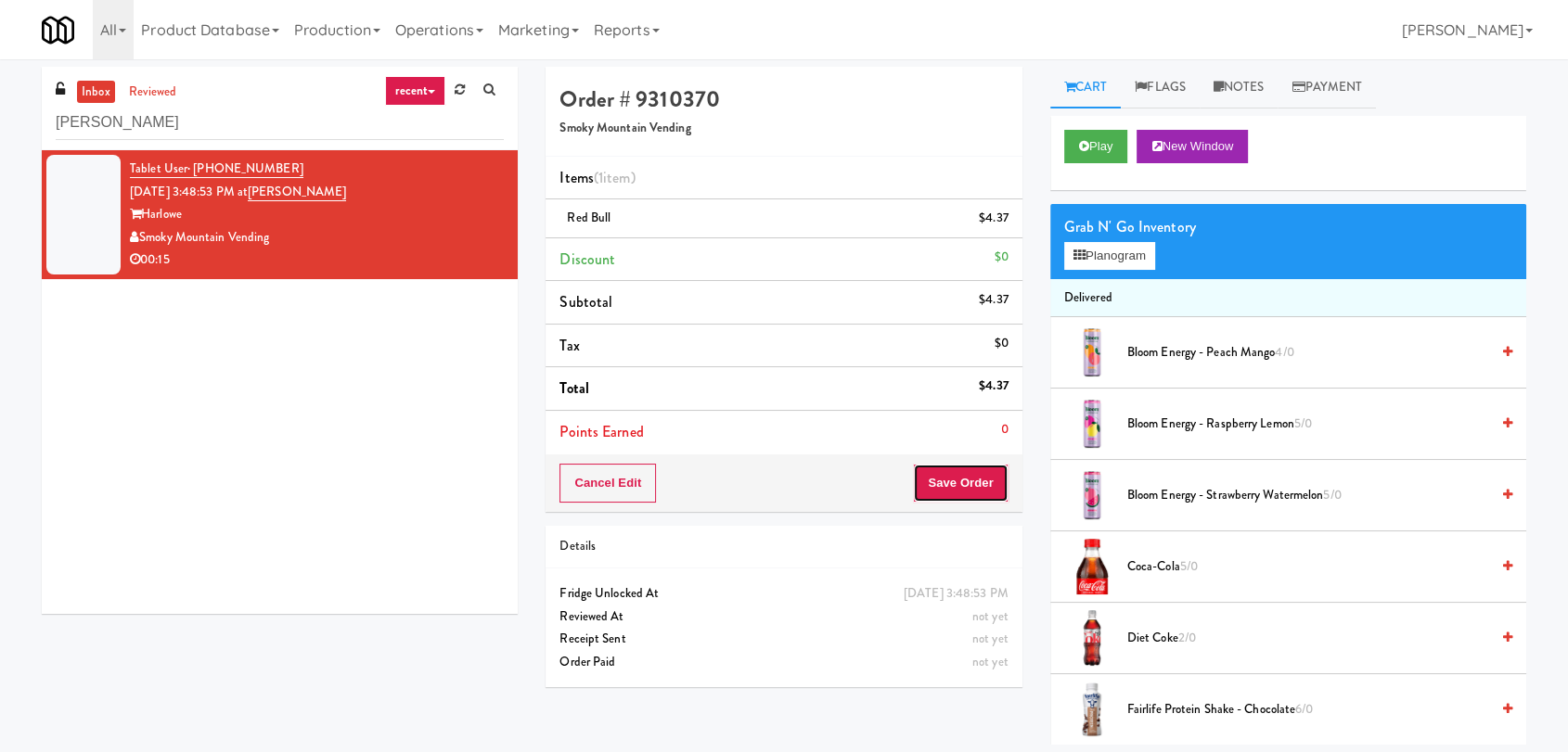
click at [968, 470] on button "Save Order" at bounding box center [960, 483] width 95 height 39
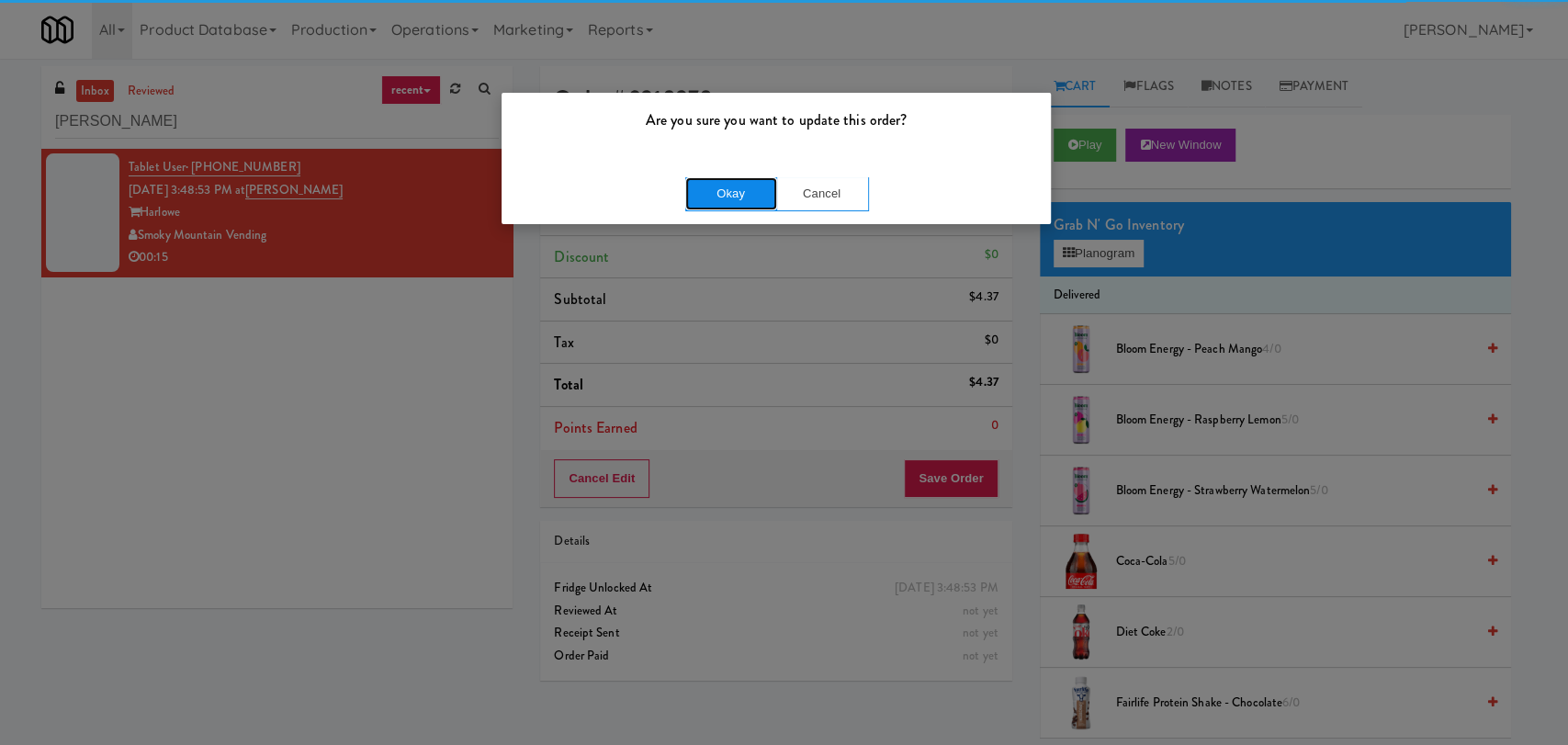
click at [735, 183] on button "Okay" at bounding box center [731, 194] width 92 height 33
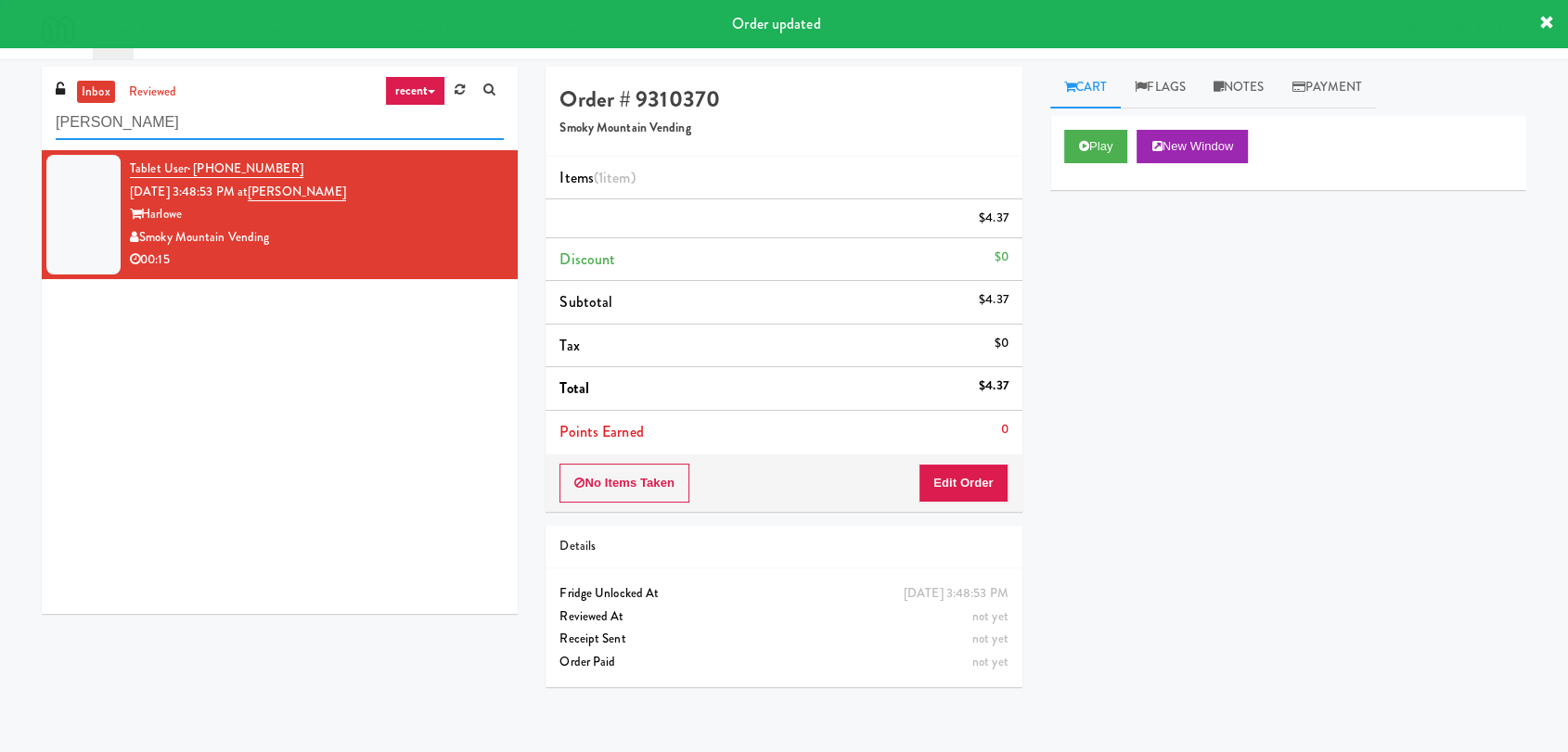
drag, startPoint x: 159, startPoint y: 126, endPoint x: 29, endPoint y: 128, distance: 130.0
click at [29, 128] on div "inbox reviewed recent all unclear take inventory issue suspicious failed recent…" at bounding box center [279, 347] width 504 height 561
paste input "700 Penn-"
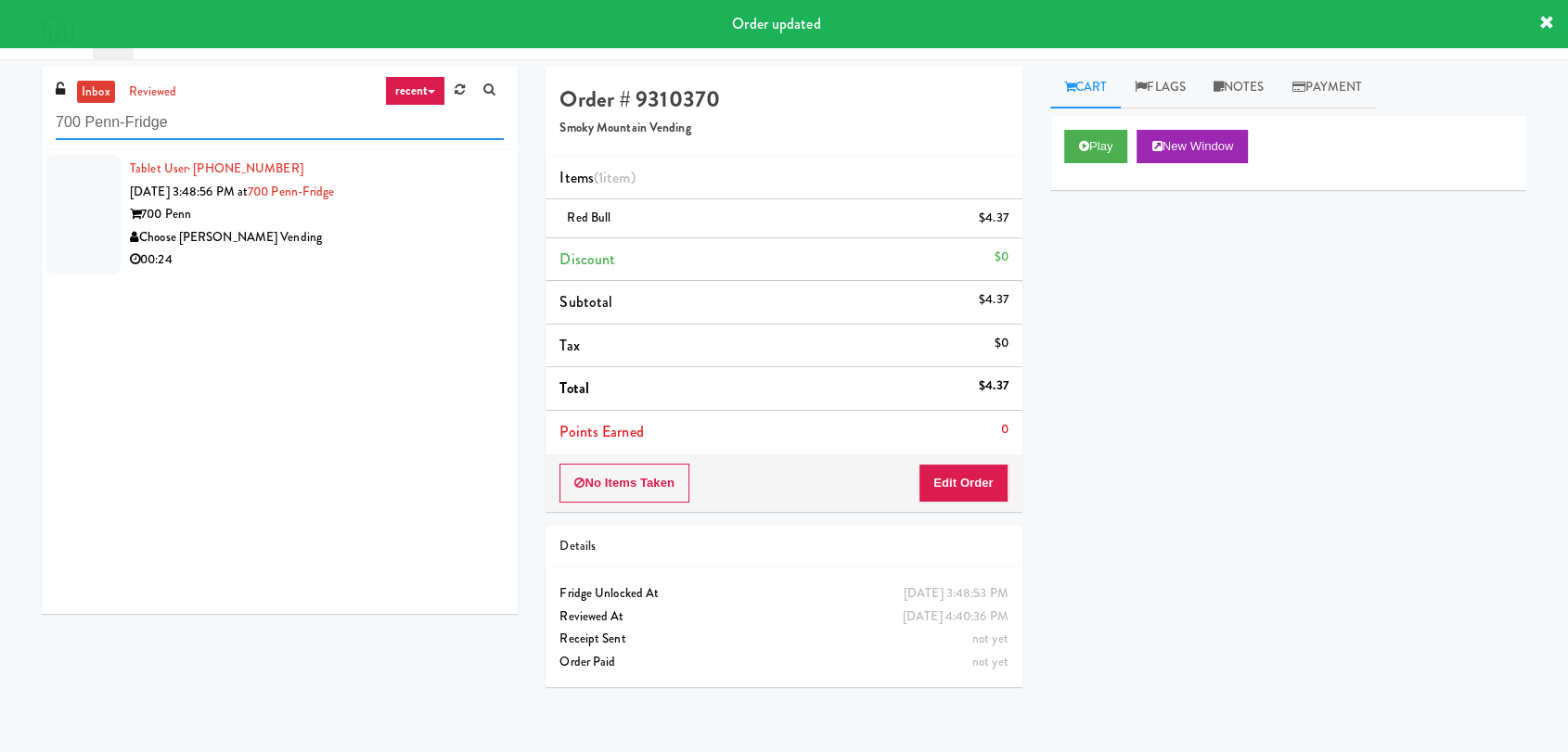
type input "700 Penn-Fridge"
click at [441, 232] on div "Choose [PERSON_NAME] Vending" at bounding box center [317, 238] width 374 height 23
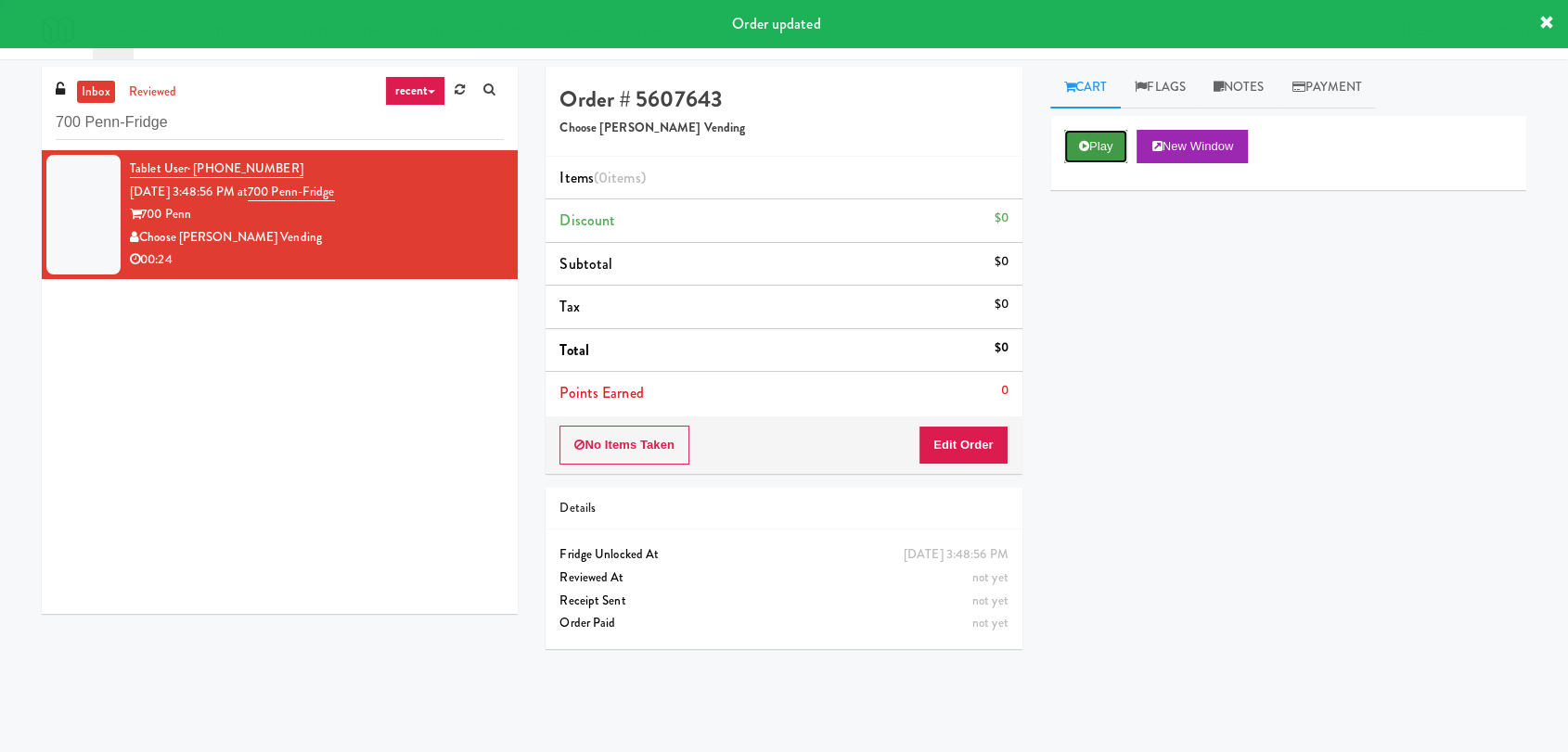
click at [1102, 137] on button "Play" at bounding box center [1096, 146] width 64 height 33
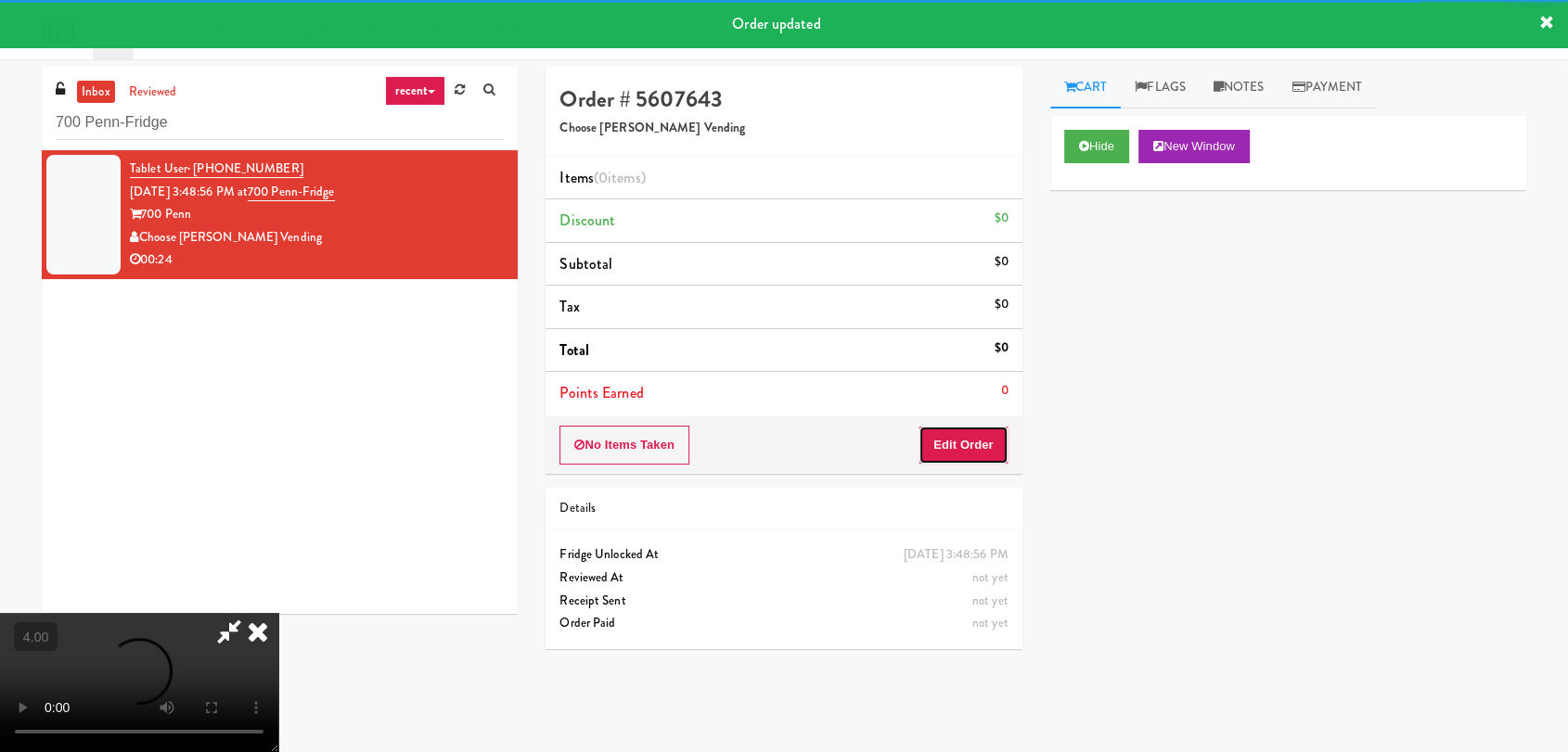
click at [956, 449] on button "Edit Order" at bounding box center [963, 445] width 90 height 39
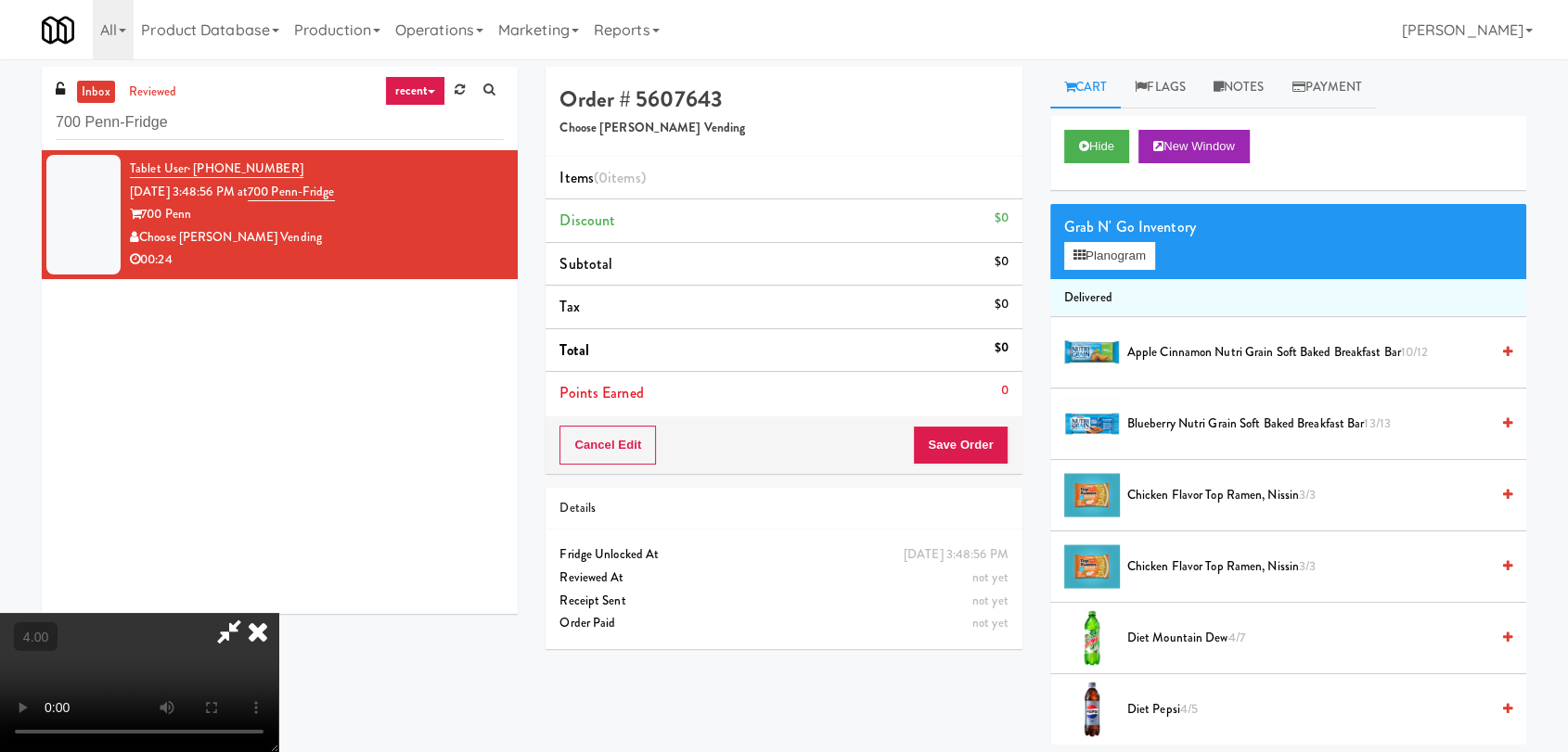
click at [278, 614] on video at bounding box center [138, 683] width 278 height 139
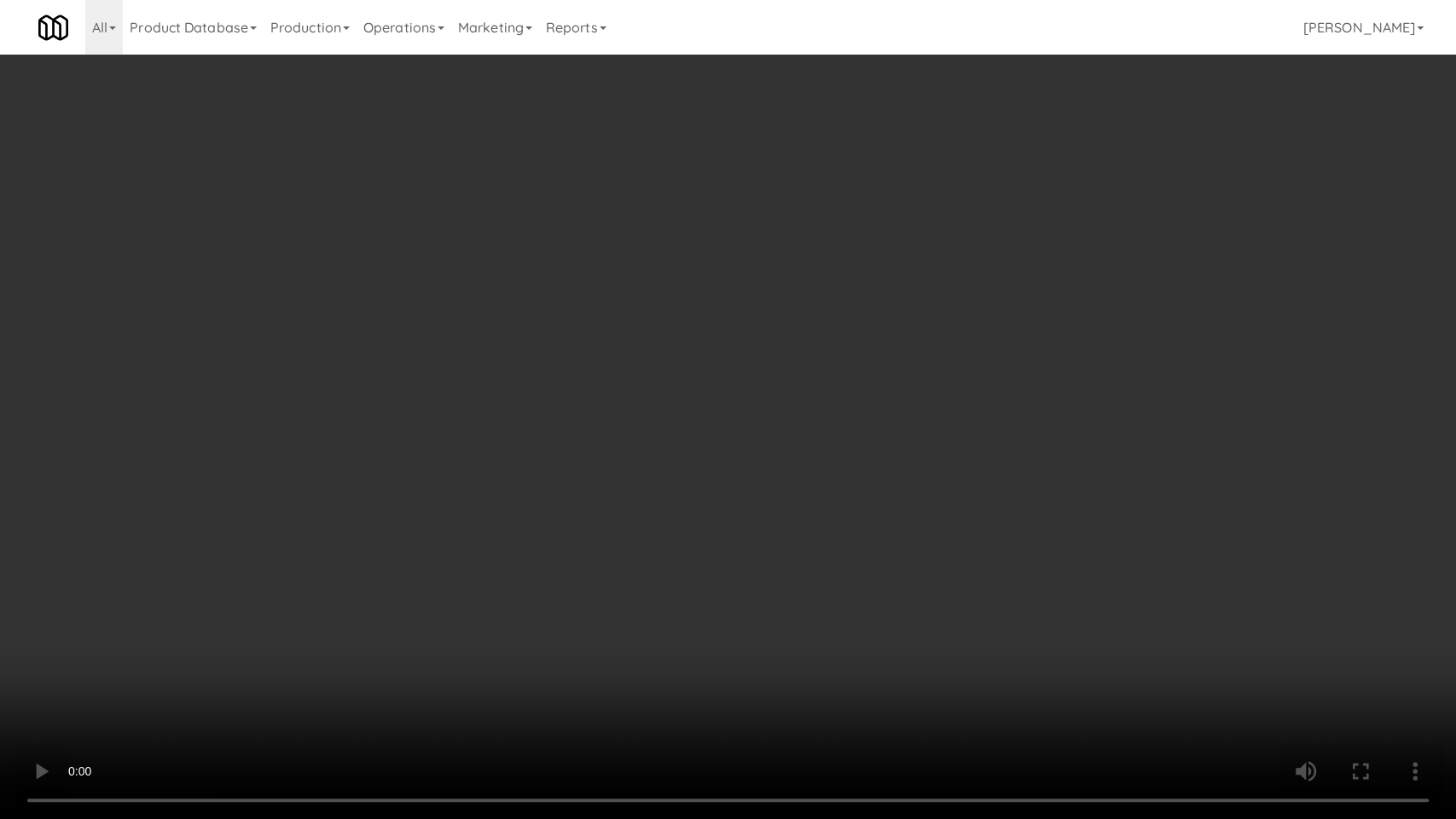
click at [239, 479] on video at bounding box center [728, 409] width 1456 height 819
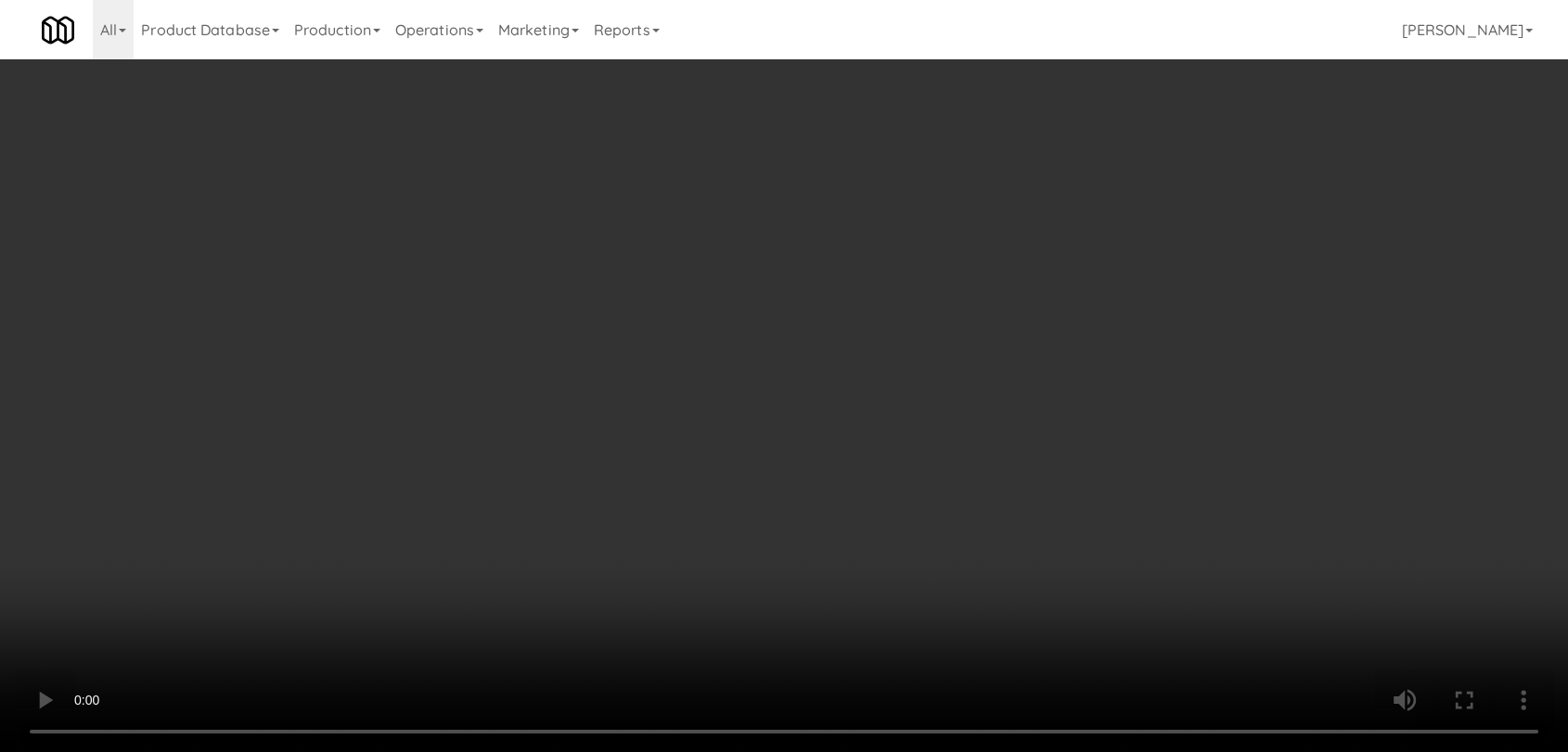
click at [449, 425] on video at bounding box center [784, 376] width 1568 height 752
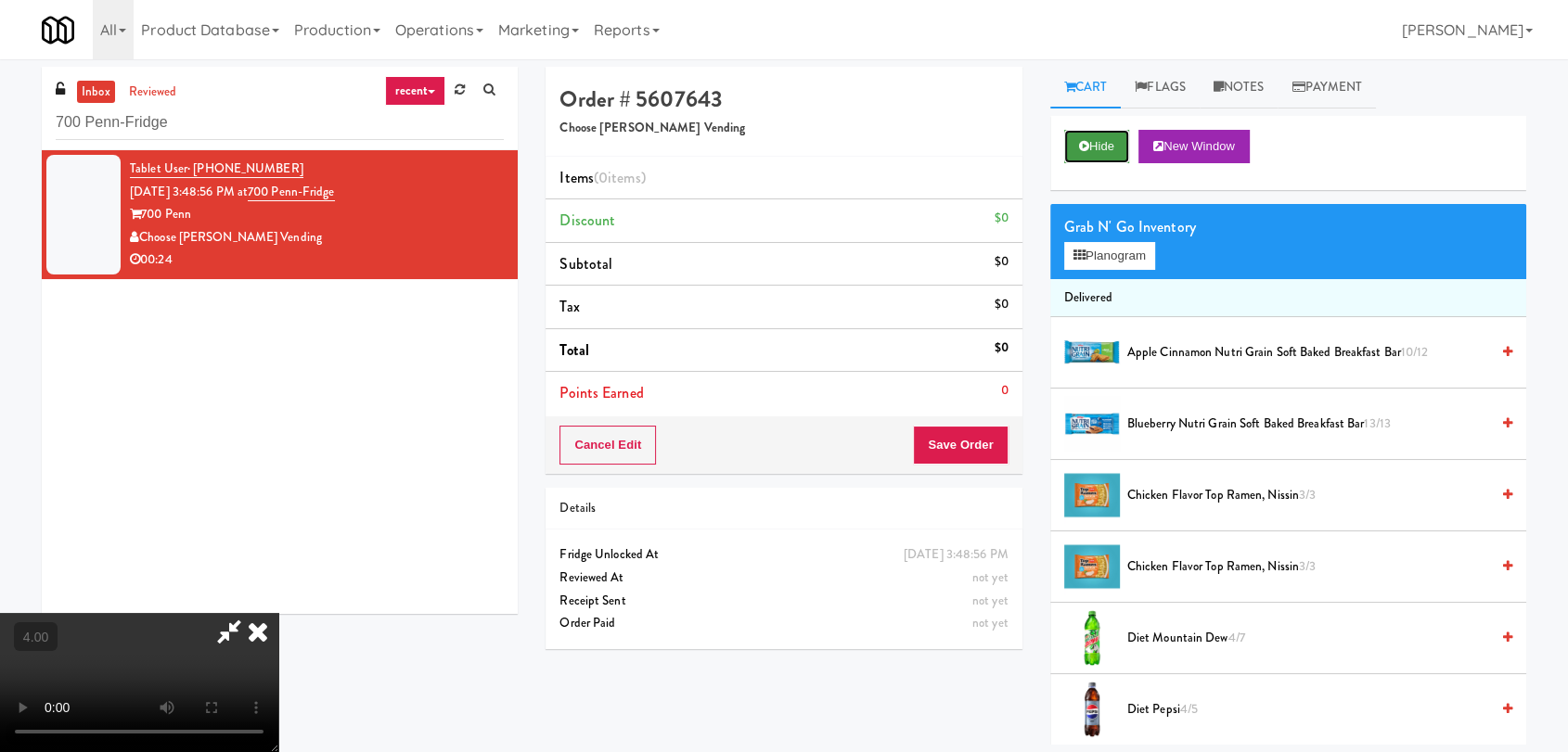
click at [1071, 150] on button "Hide" at bounding box center [1097, 146] width 65 height 33
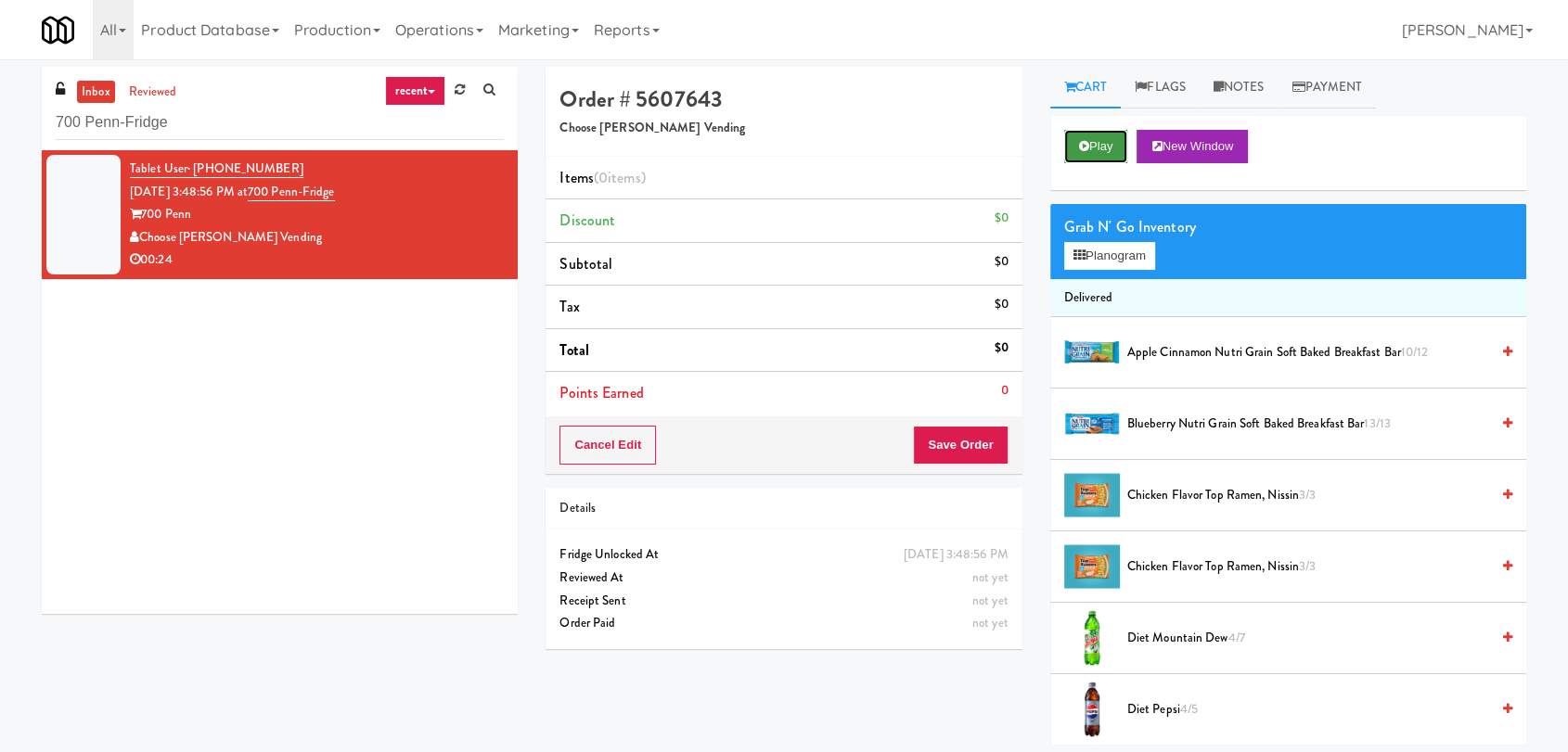
click at [1071, 150] on button "Play" at bounding box center [1096, 146] width 64 height 33
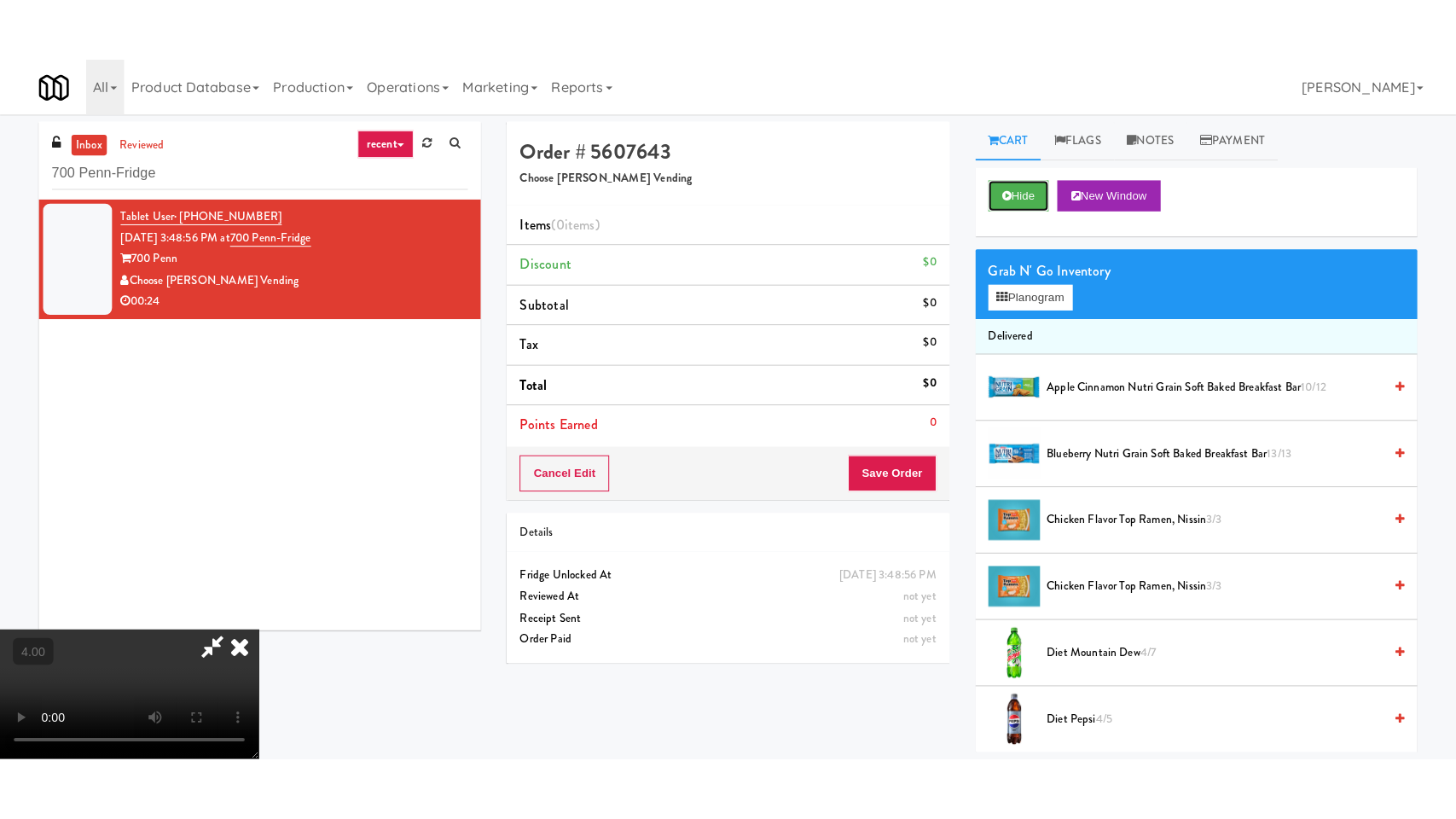
scroll to position [260, 0]
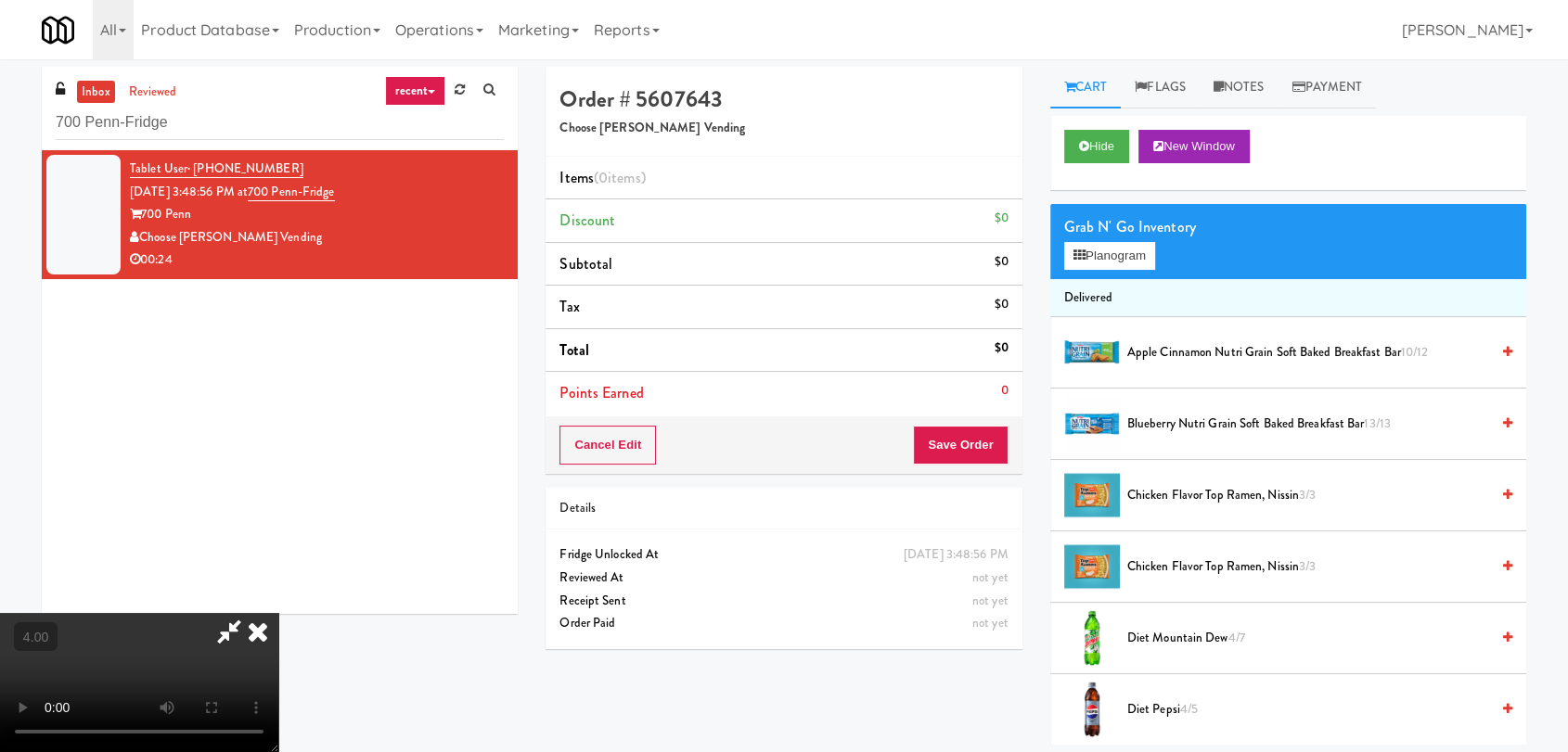
click at [278, 614] on video at bounding box center [138, 683] width 278 height 139
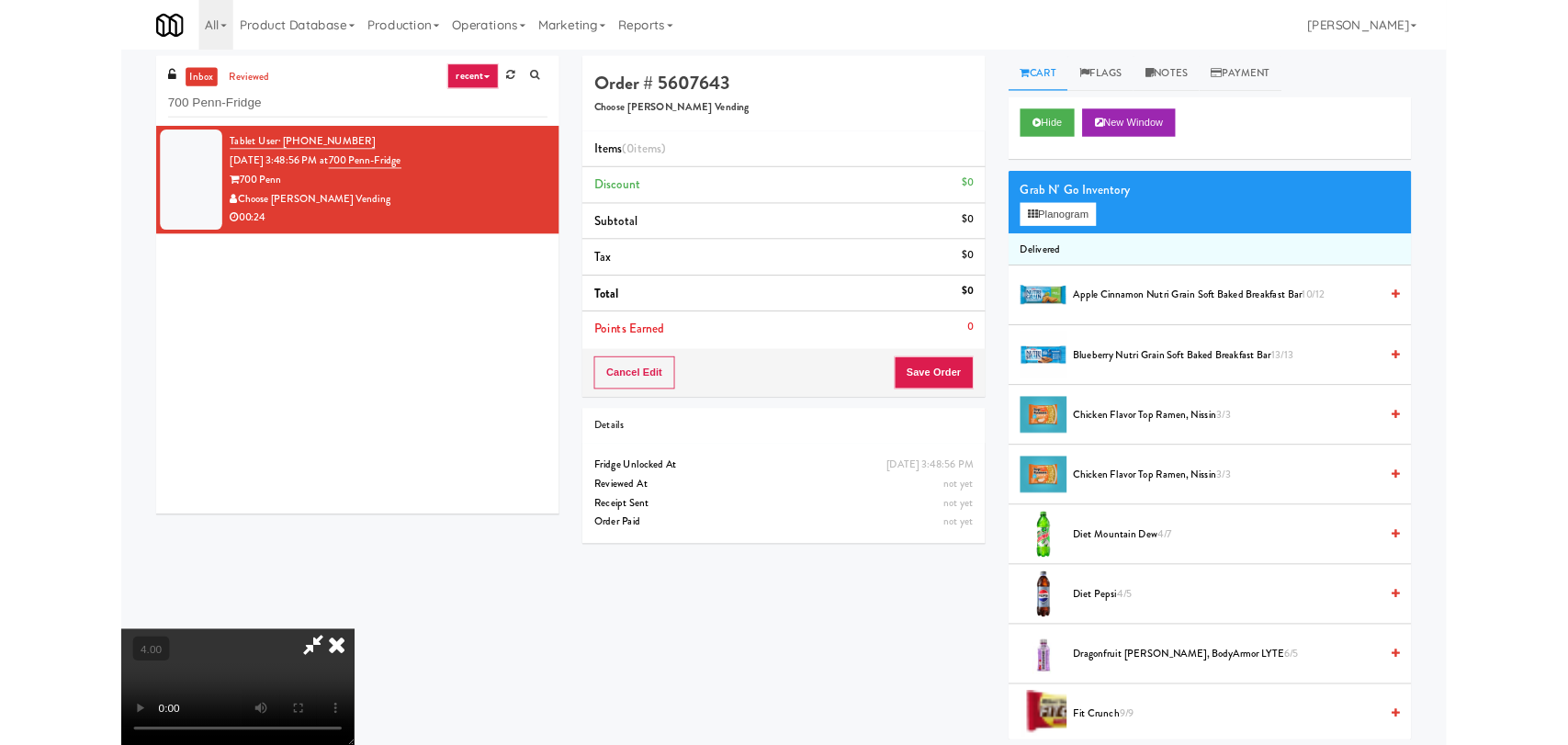
scroll to position [38, 0]
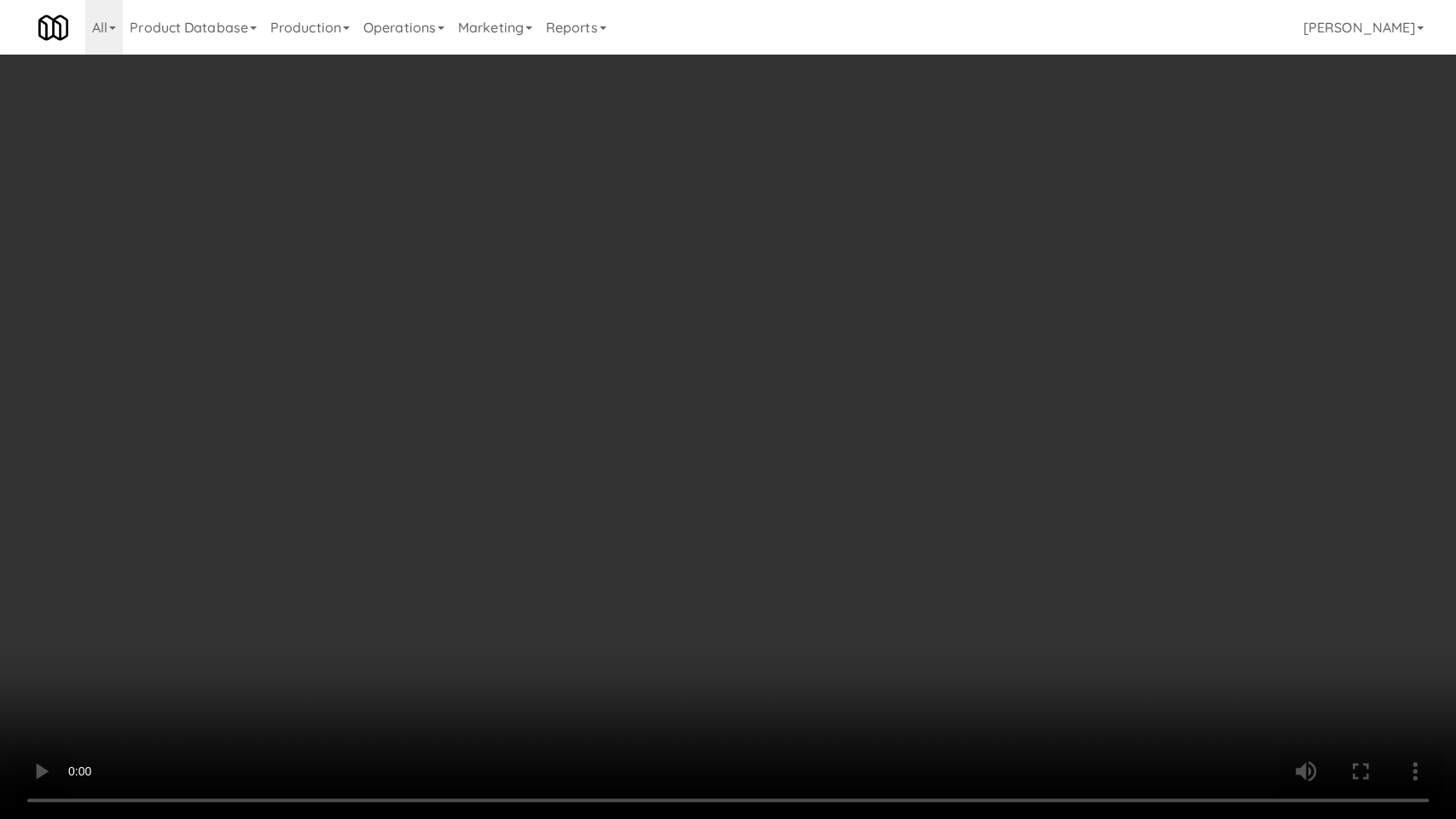
click at [696, 577] on video at bounding box center [728, 409] width 1456 height 819
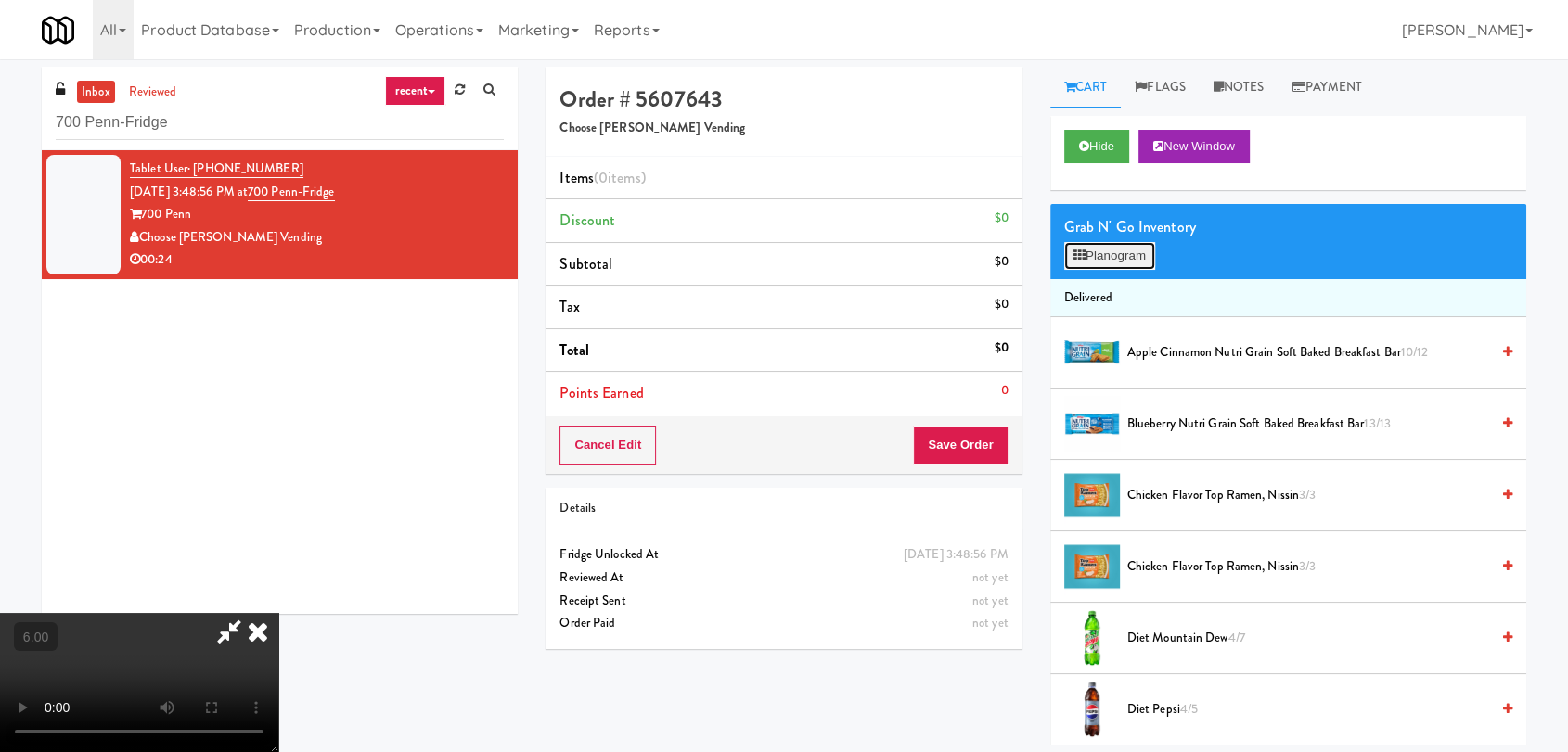
click at [1097, 254] on button "Planogram" at bounding box center [1110, 255] width 91 height 28
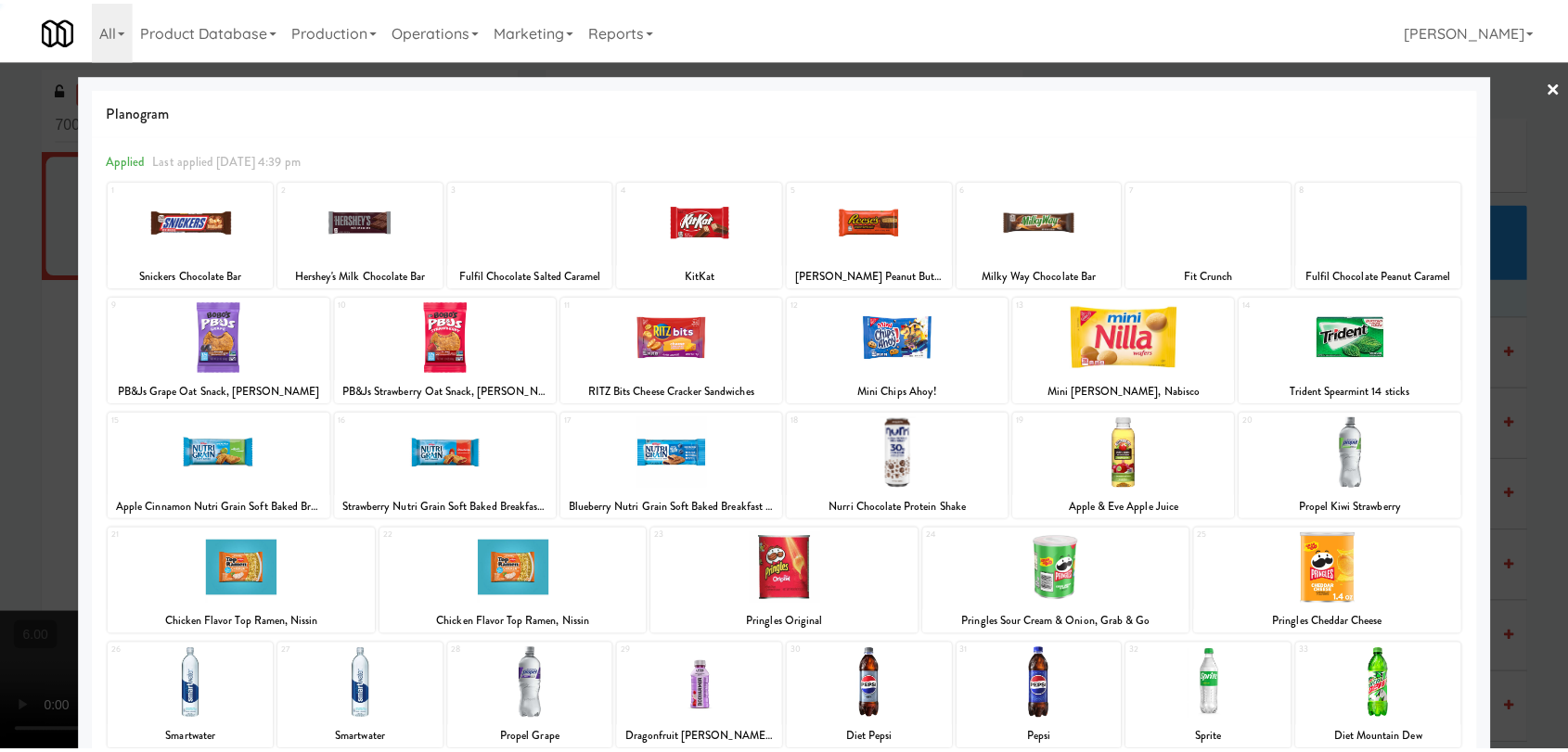
scroll to position [158, 0]
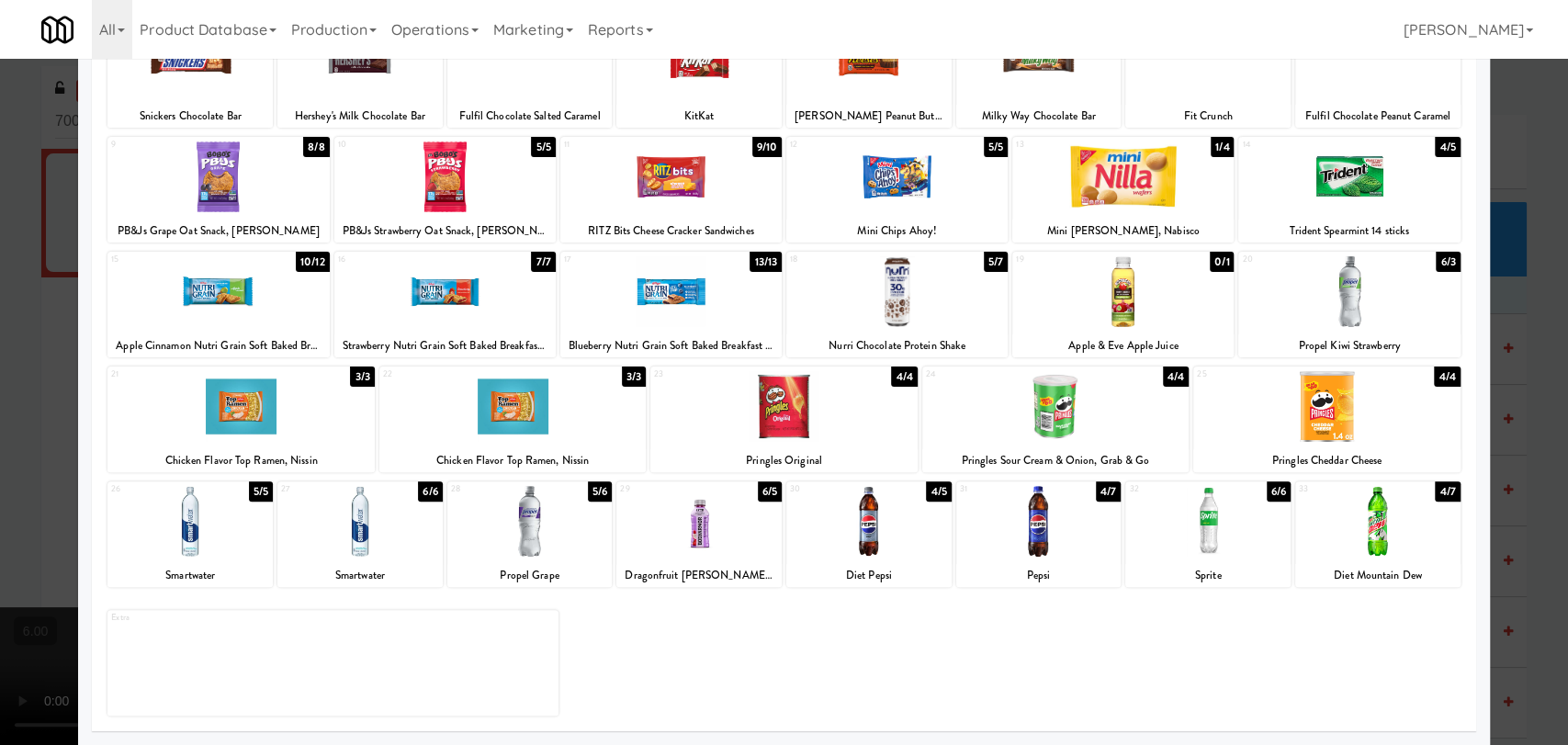
click at [393, 541] on div at bounding box center [360, 520] width 165 height 70
click at [0, 273] on div at bounding box center [784, 372] width 1568 height 745
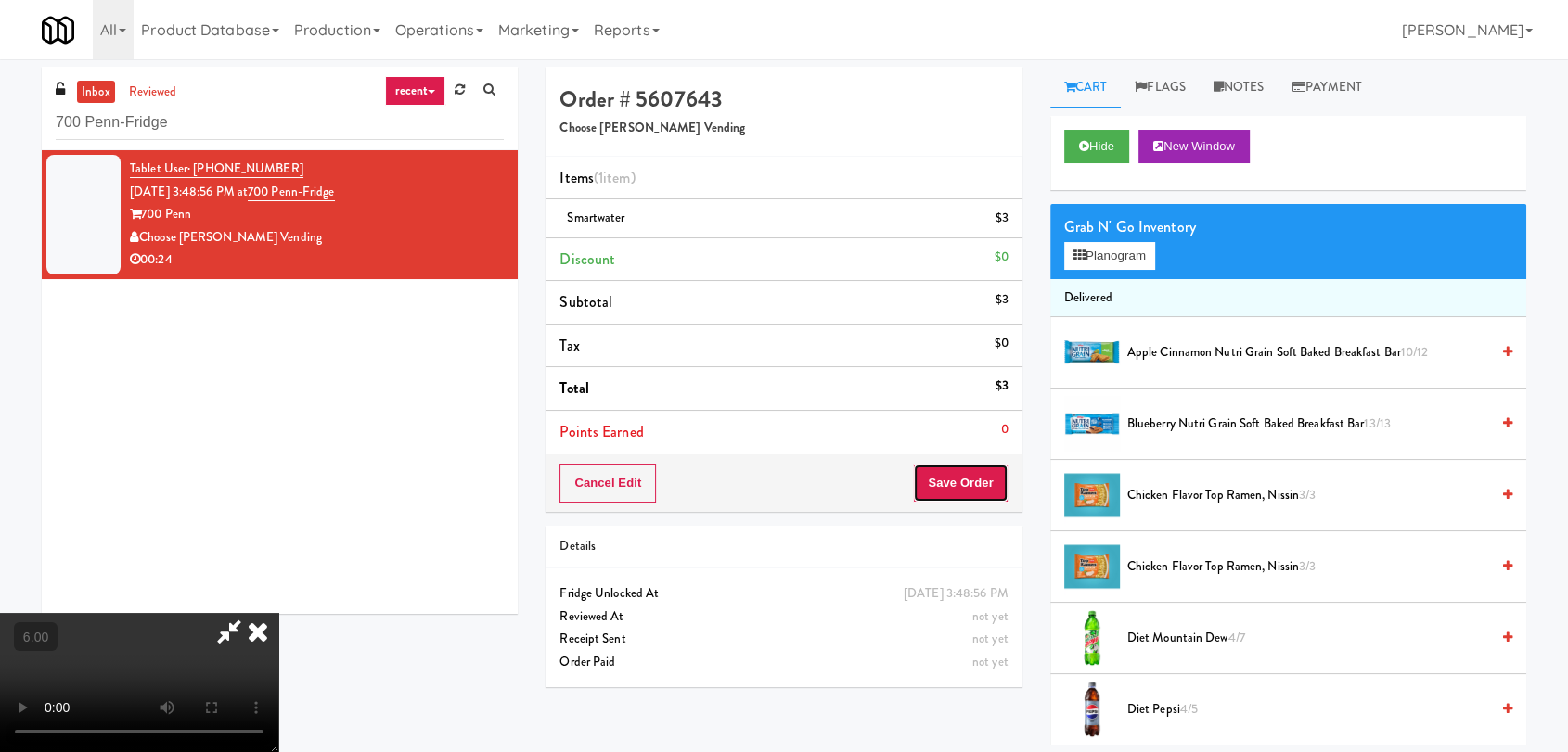
click at [994, 476] on button "Save Order" at bounding box center [960, 483] width 95 height 39
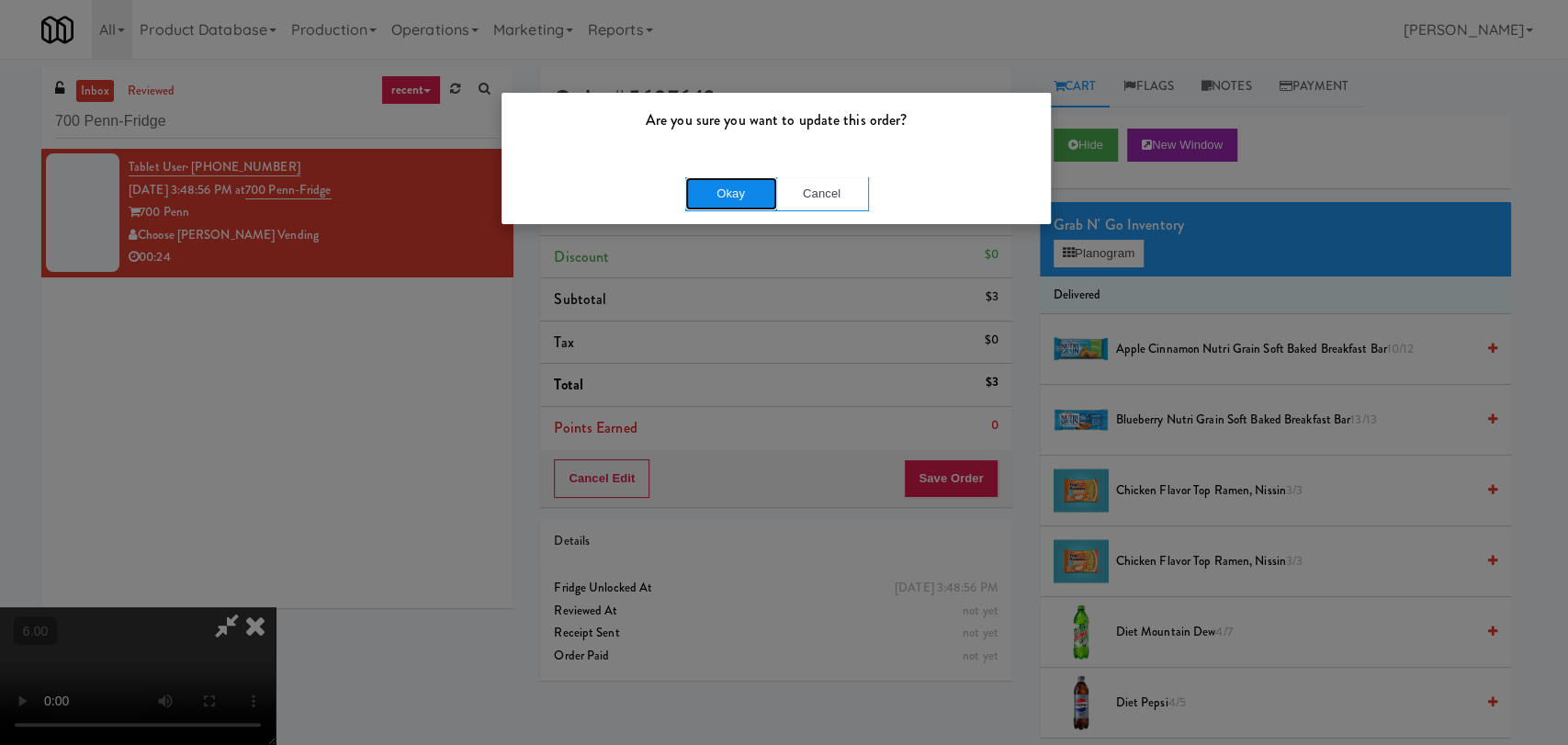
click at [731, 194] on button "Okay" at bounding box center [731, 194] width 92 height 33
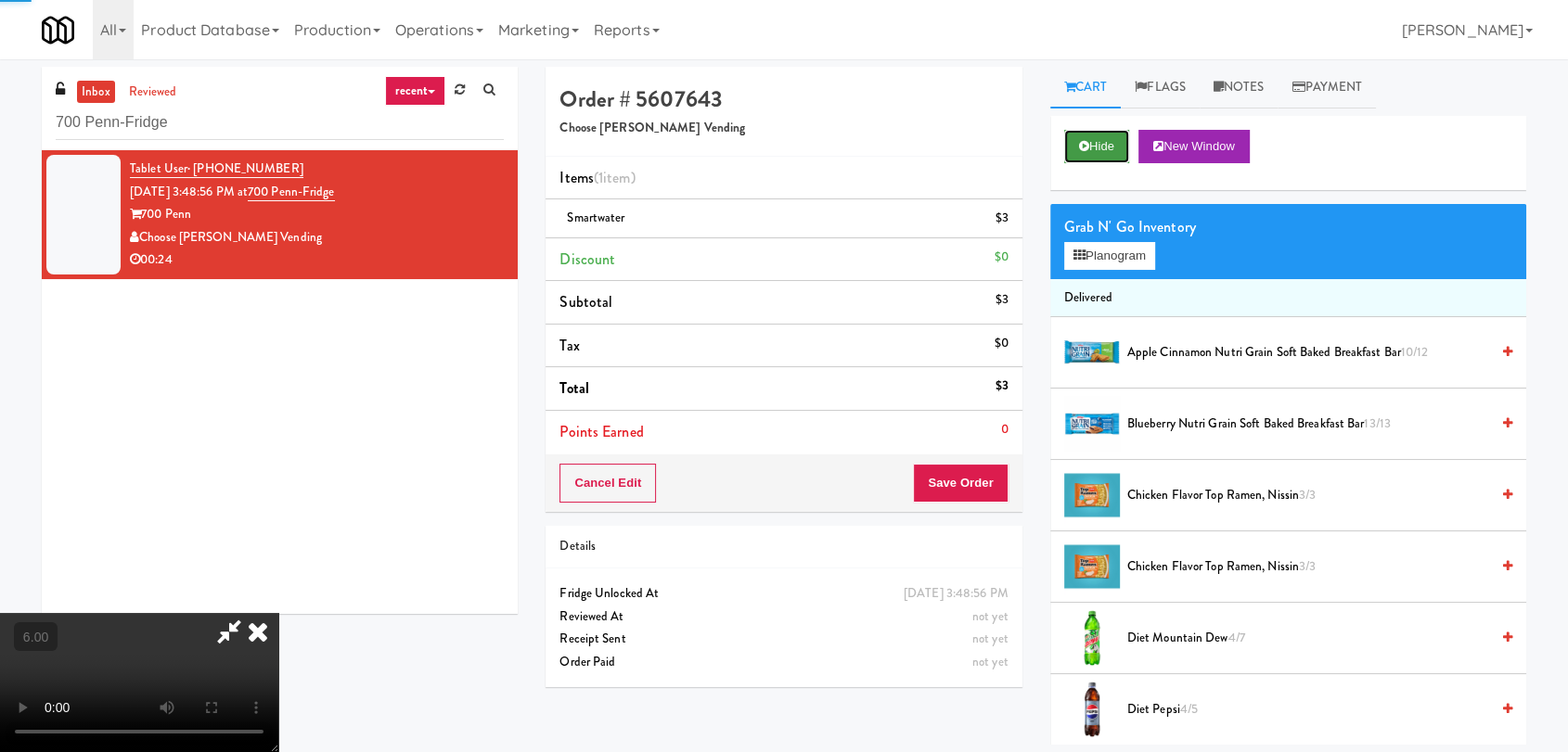
click at [1098, 140] on button "Hide" at bounding box center [1097, 146] width 65 height 33
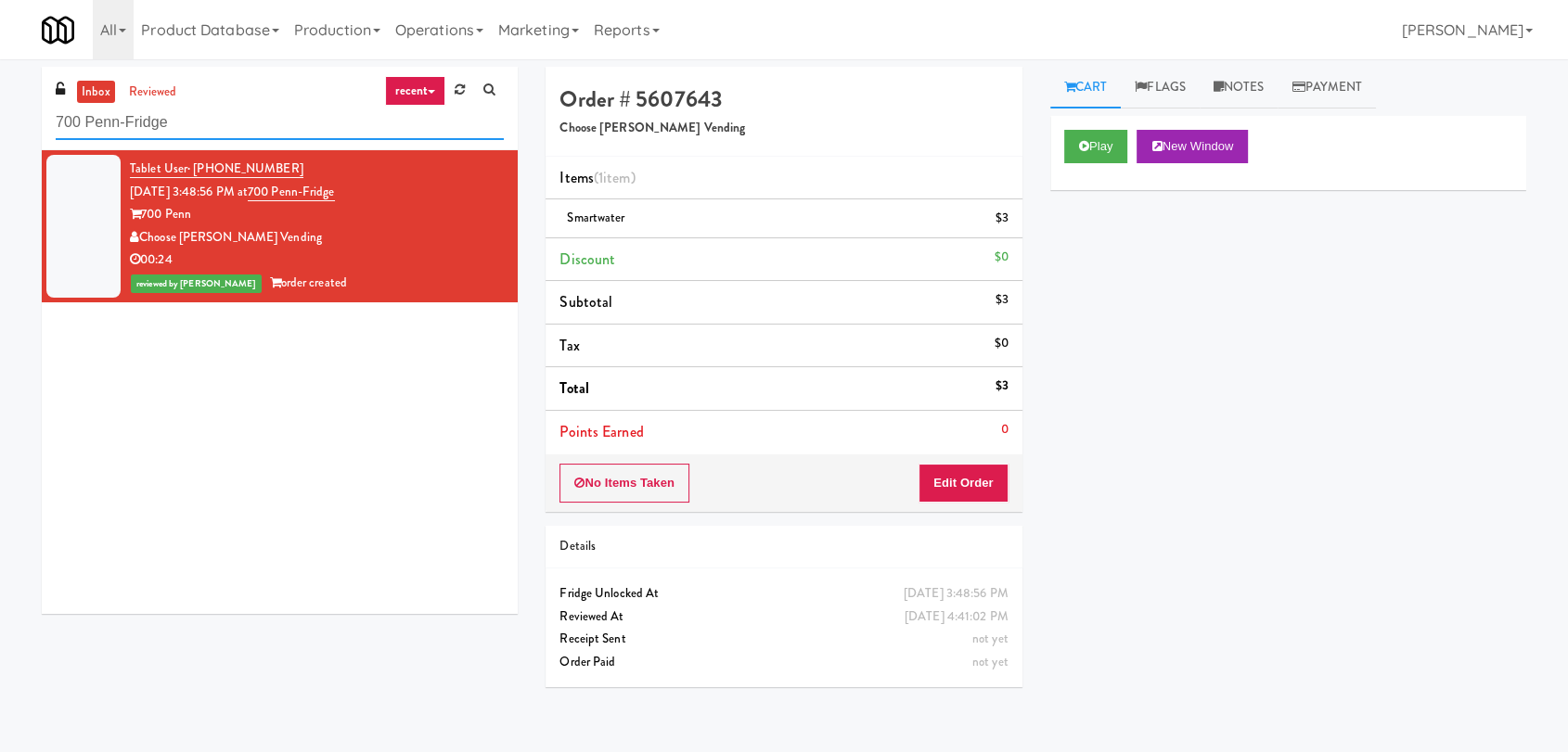
paste input "1001 State - Left -"
drag, startPoint x: 309, startPoint y: 120, endPoint x: 0, endPoint y: 114, distance: 309.1
click at [0, 114] on div "inbox reviewed recent all unclear take inventory issue suspicious failed recent…" at bounding box center [784, 405] width 1568 height 678
type input "1001 State - Left - Fridge"
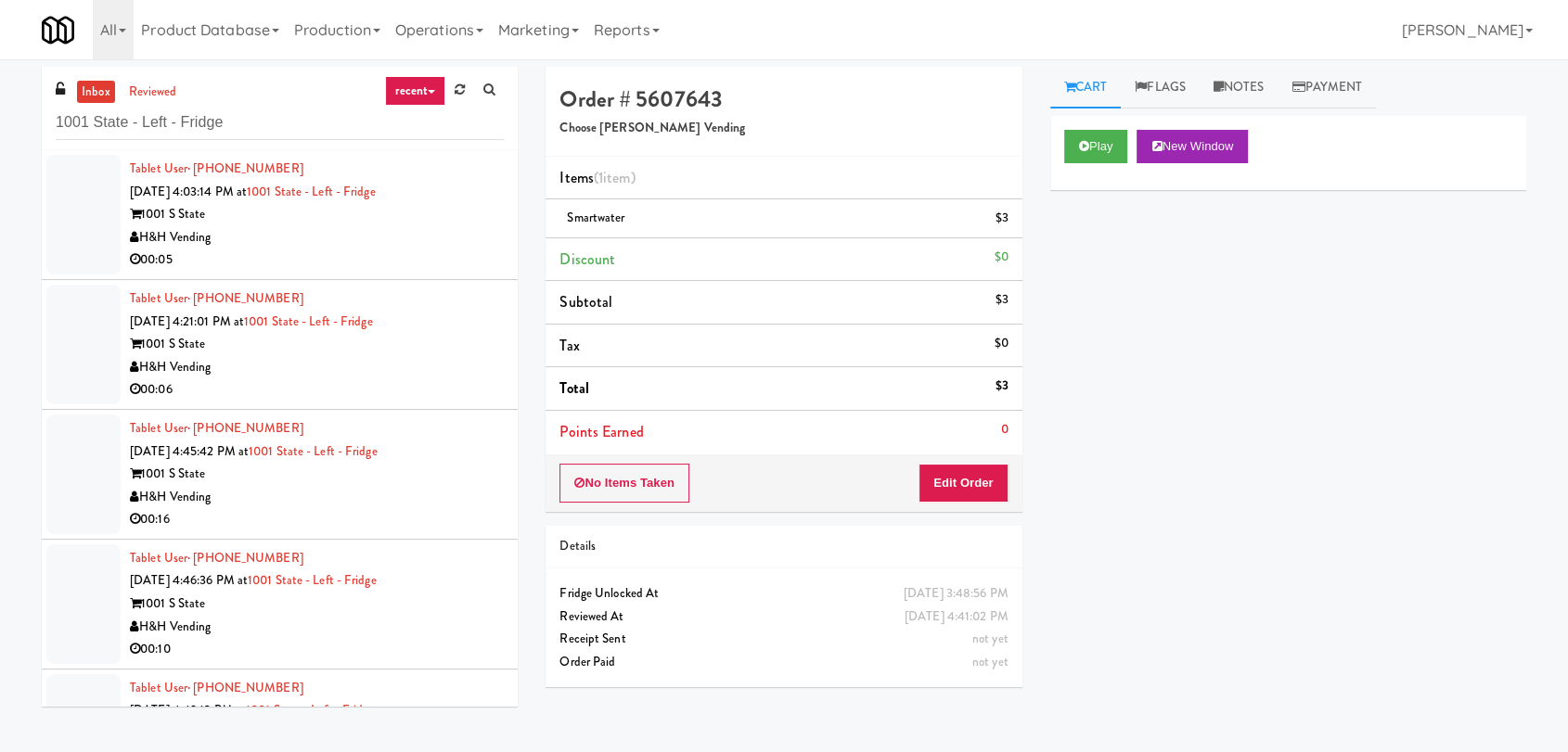
click at [353, 266] on div "00:05" at bounding box center [317, 260] width 374 height 23
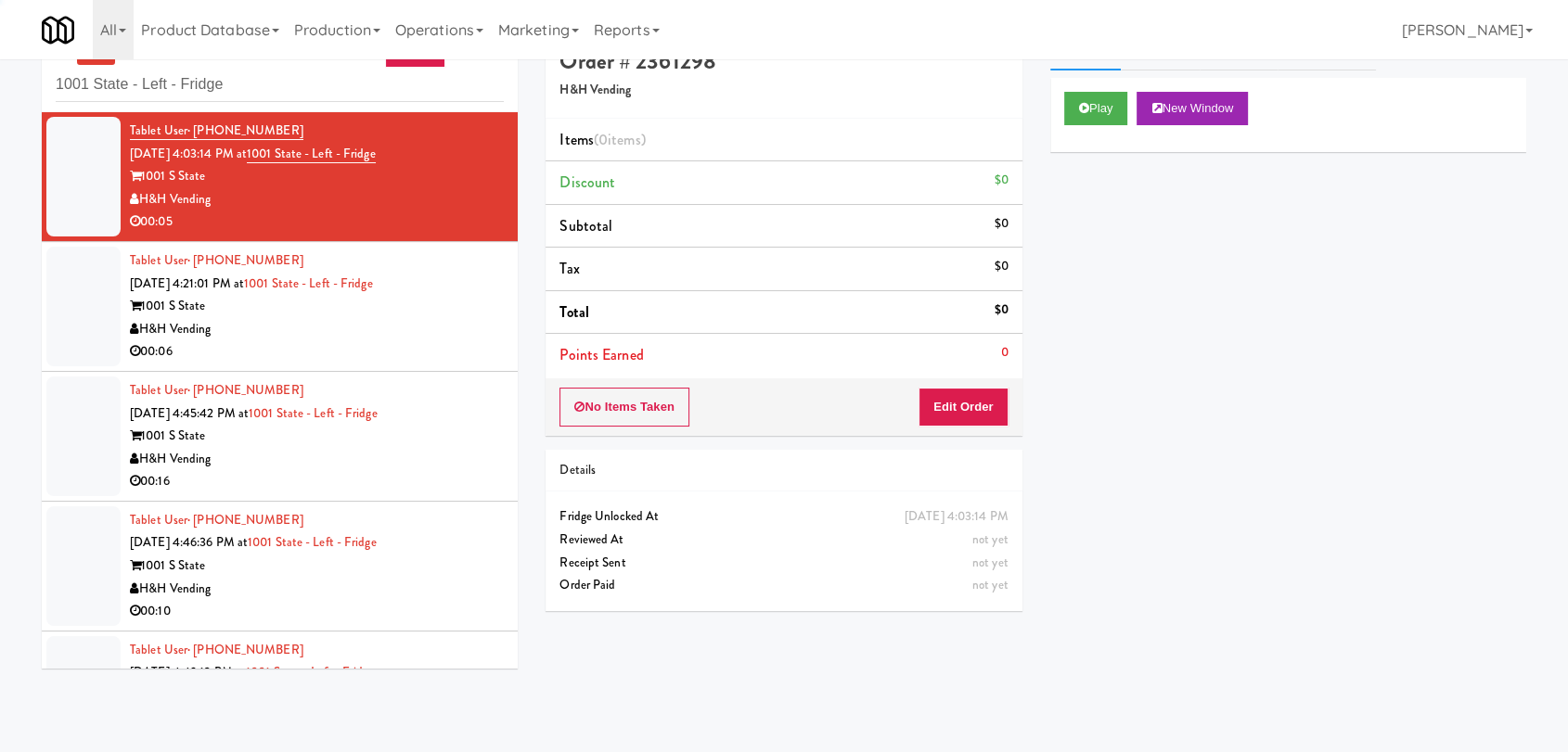
scroll to position [60, 0]
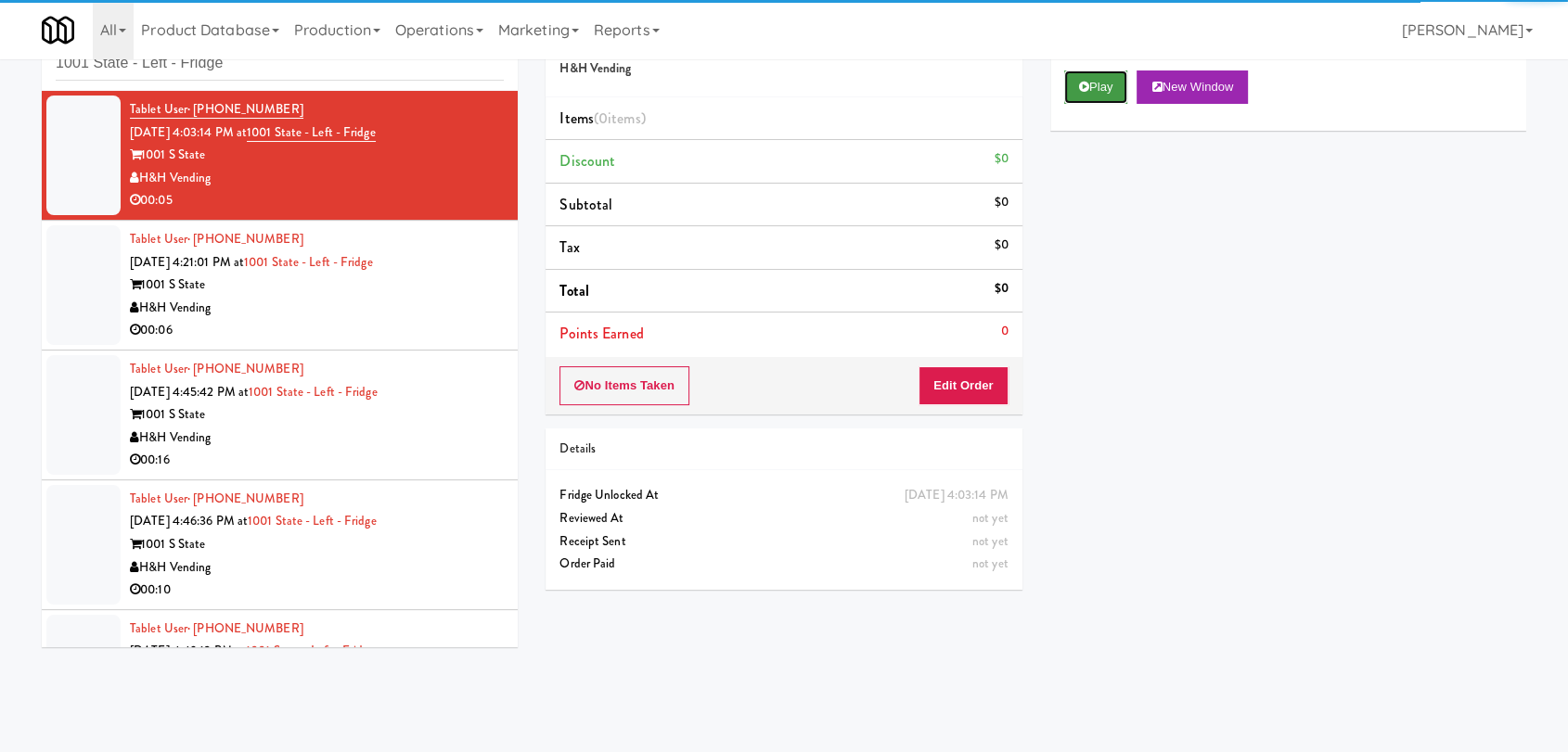
click at [1096, 94] on button "Play" at bounding box center [1096, 86] width 64 height 33
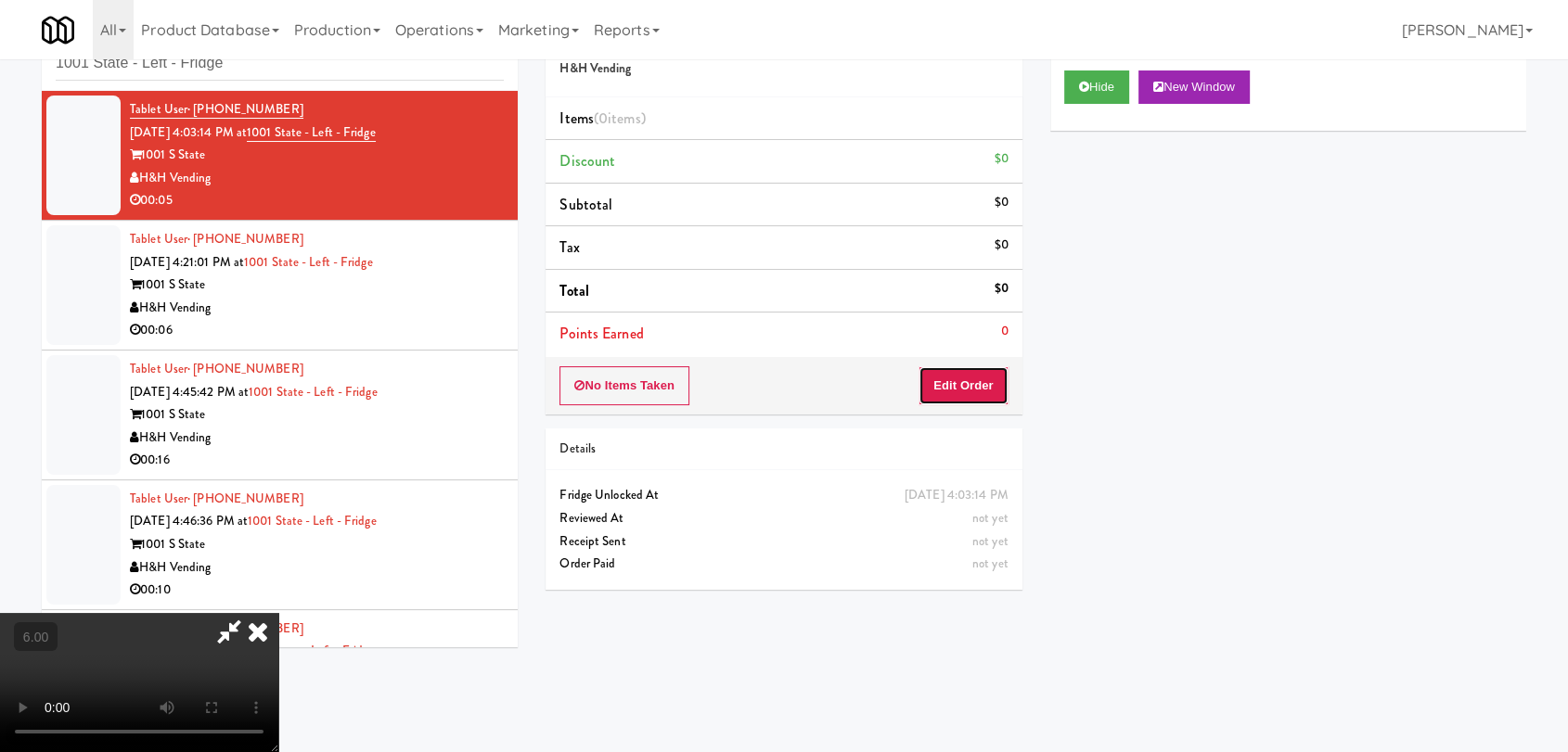
click at [963, 369] on button "Edit Order" at bounding box center [963, 385] width 90 height 39
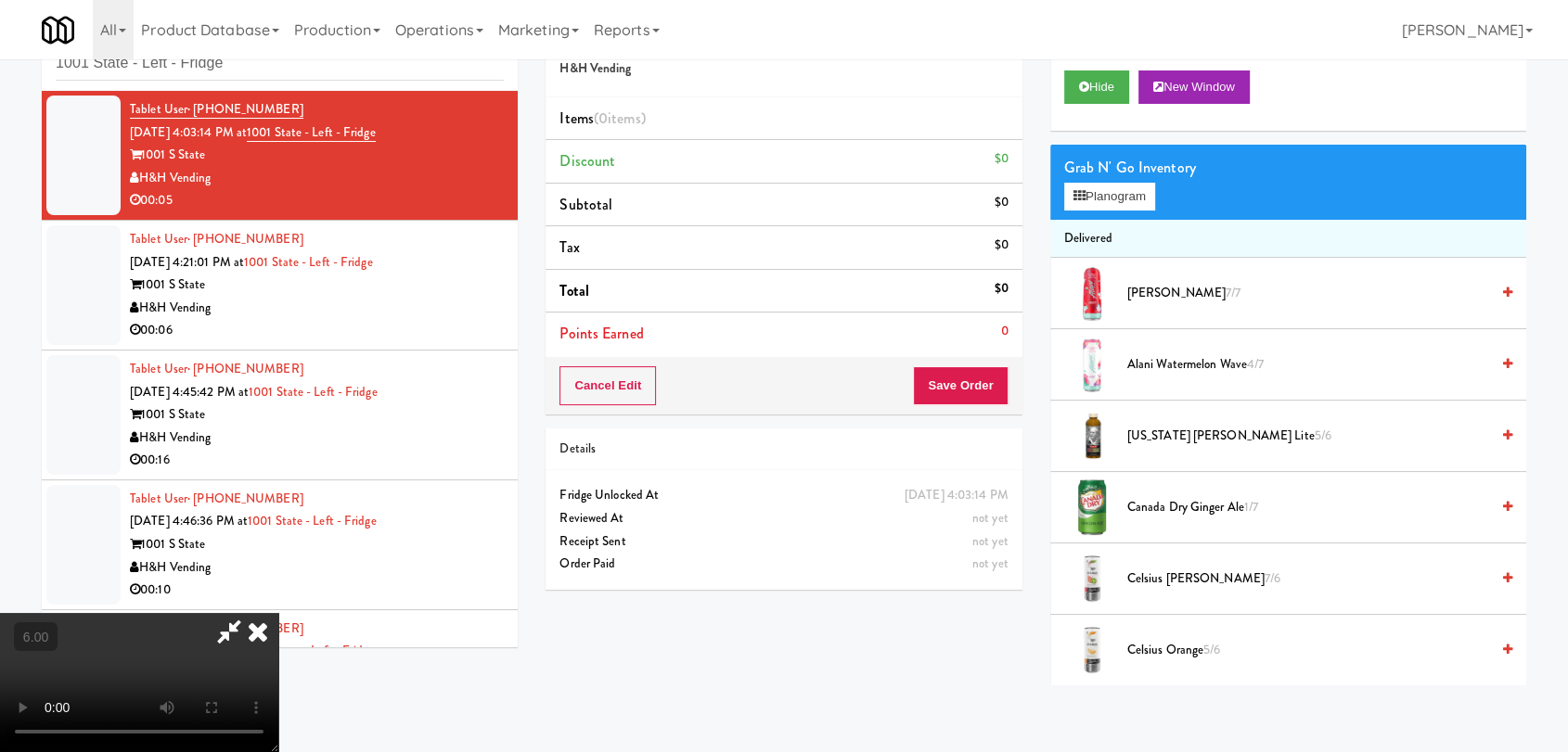
click at [278, 614] on video at bounding box center [138, 683] width 278 height 139
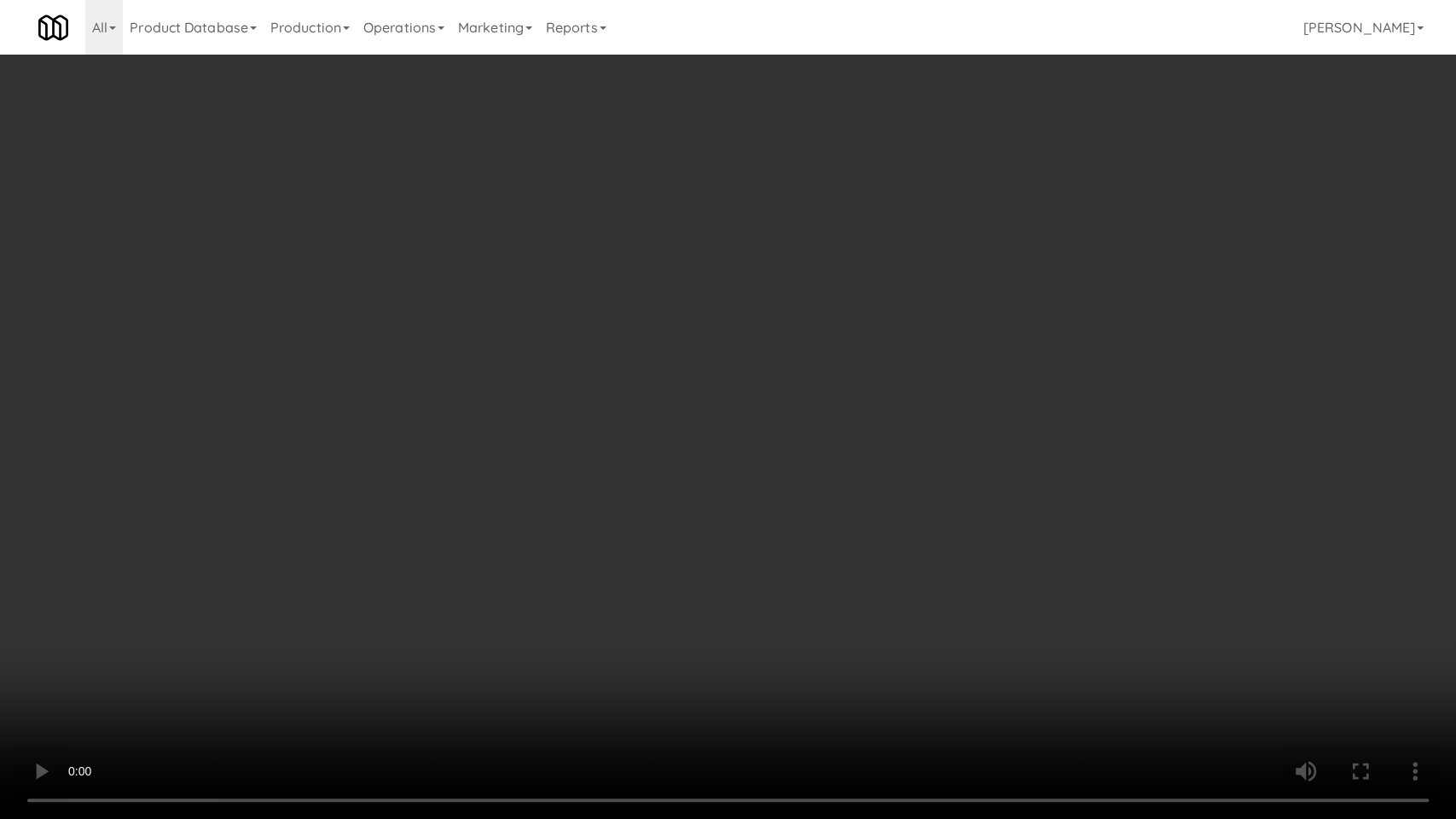
click at [605, 511] on video at bounding box center [728, 409] width 1456 height 819
click at [781, 475] on video at bounding box center [728, 409] width 1456 height 819
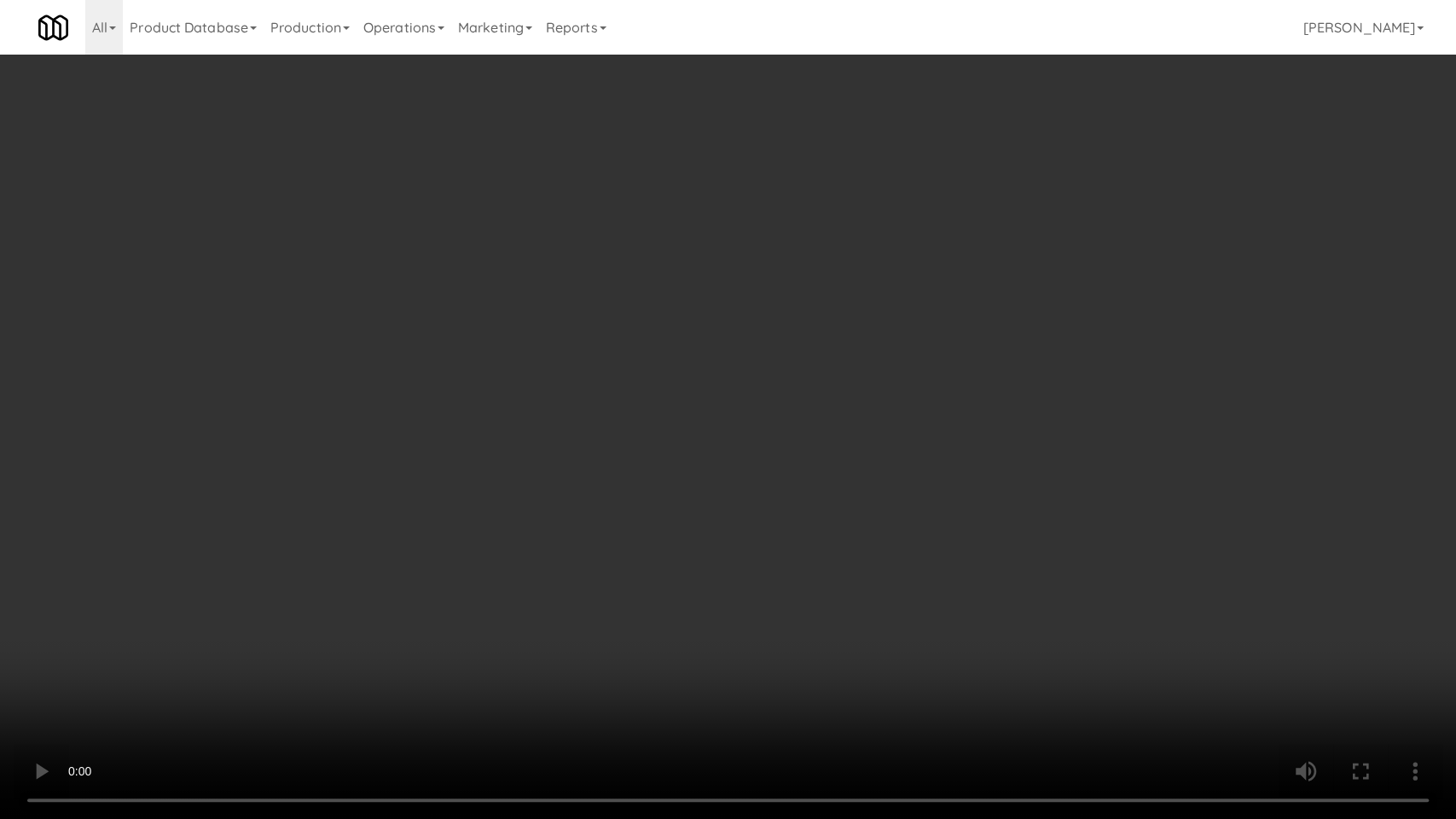
click at [995, 391] on video at bounding box center [728, 409] width 1456 height 819
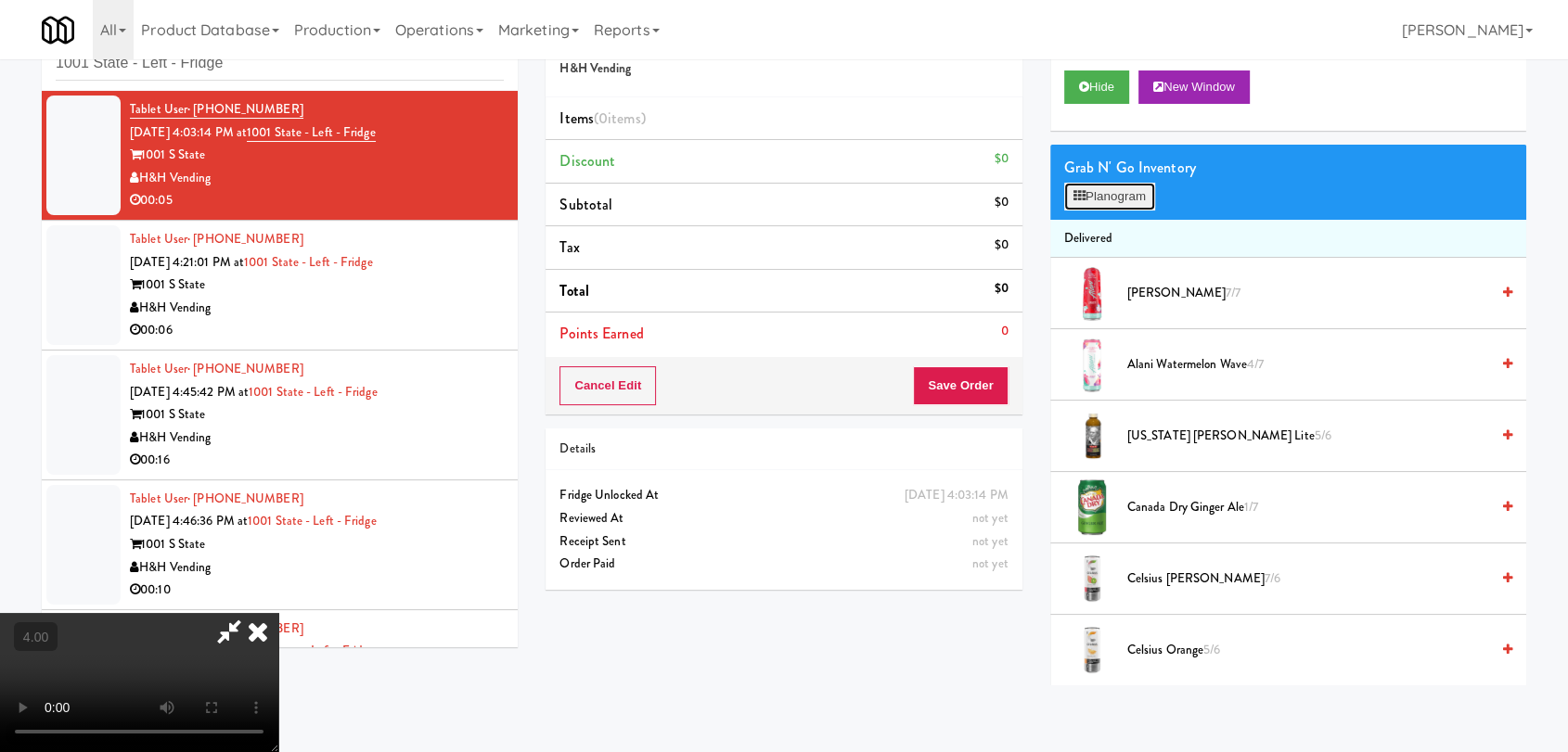
click at [1110, 202] on button "Planogram" at bounding box center [1110, 196] width 91 height 28
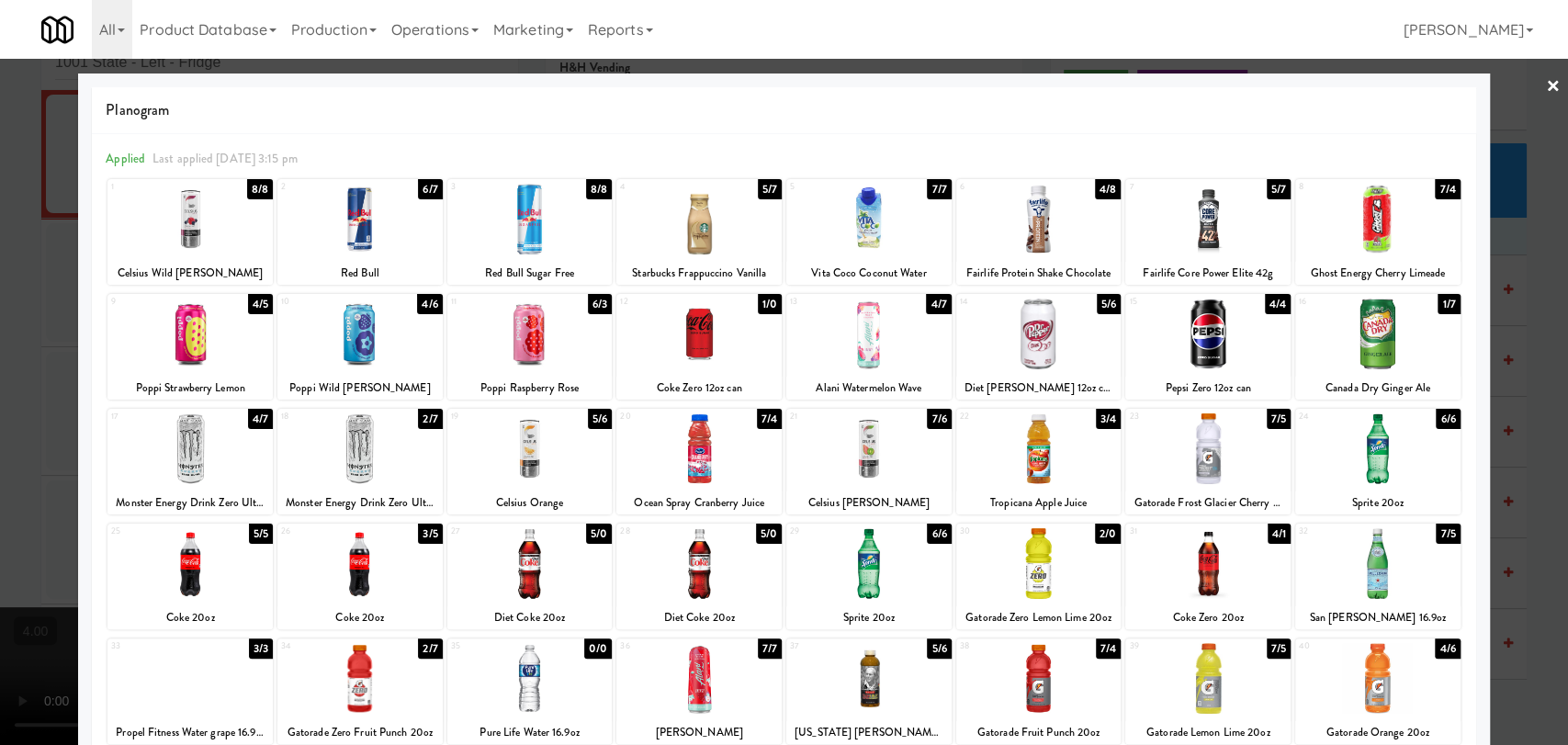
click at [1415, 553] on div at bounding box center [1377, 563] width 165 height 70
click at [1521, 247] on div at bounding box center [784, 372] width 1568 height 745
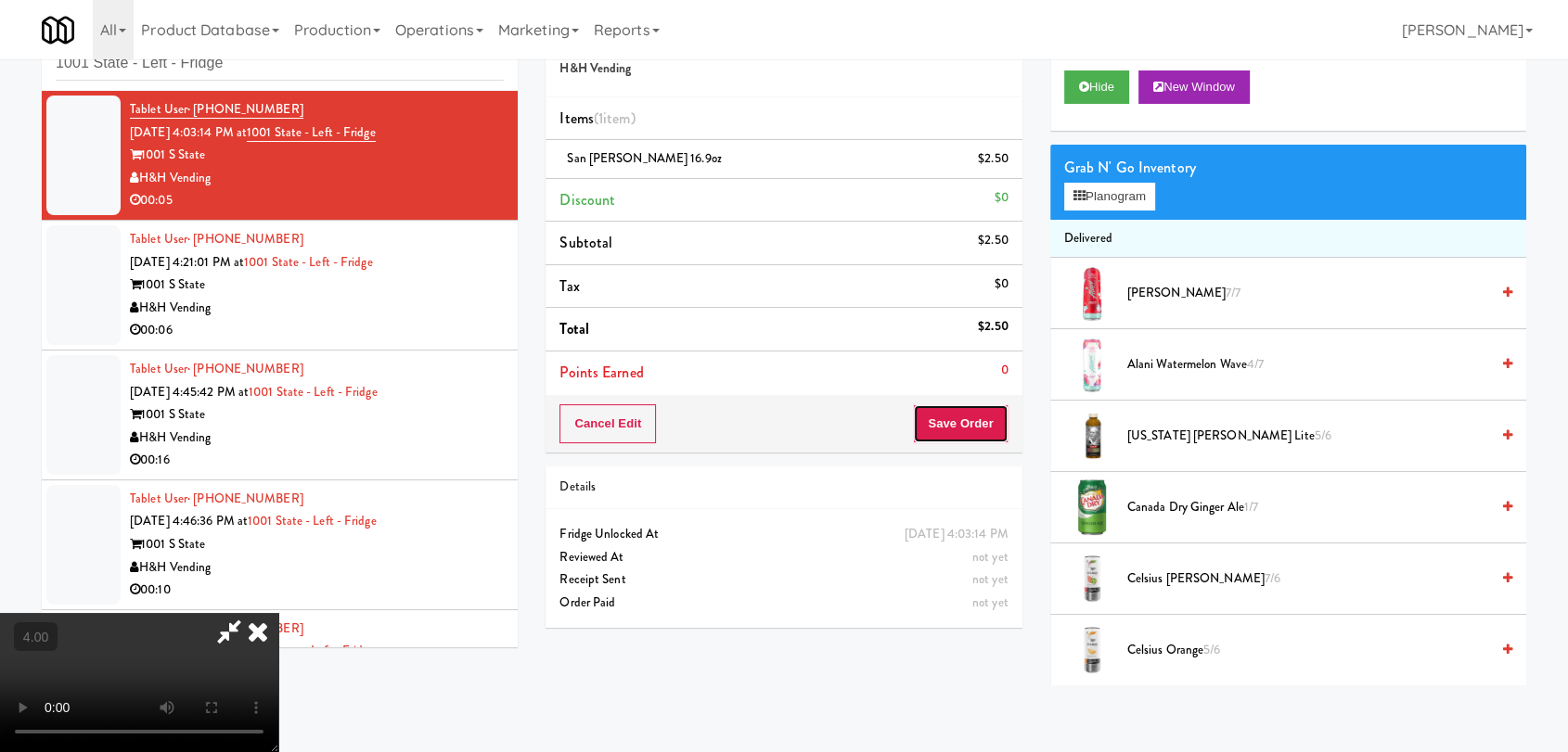
click at [988, 415] on button "Save Order" at bounding box center [960, 423] width 95 height 39
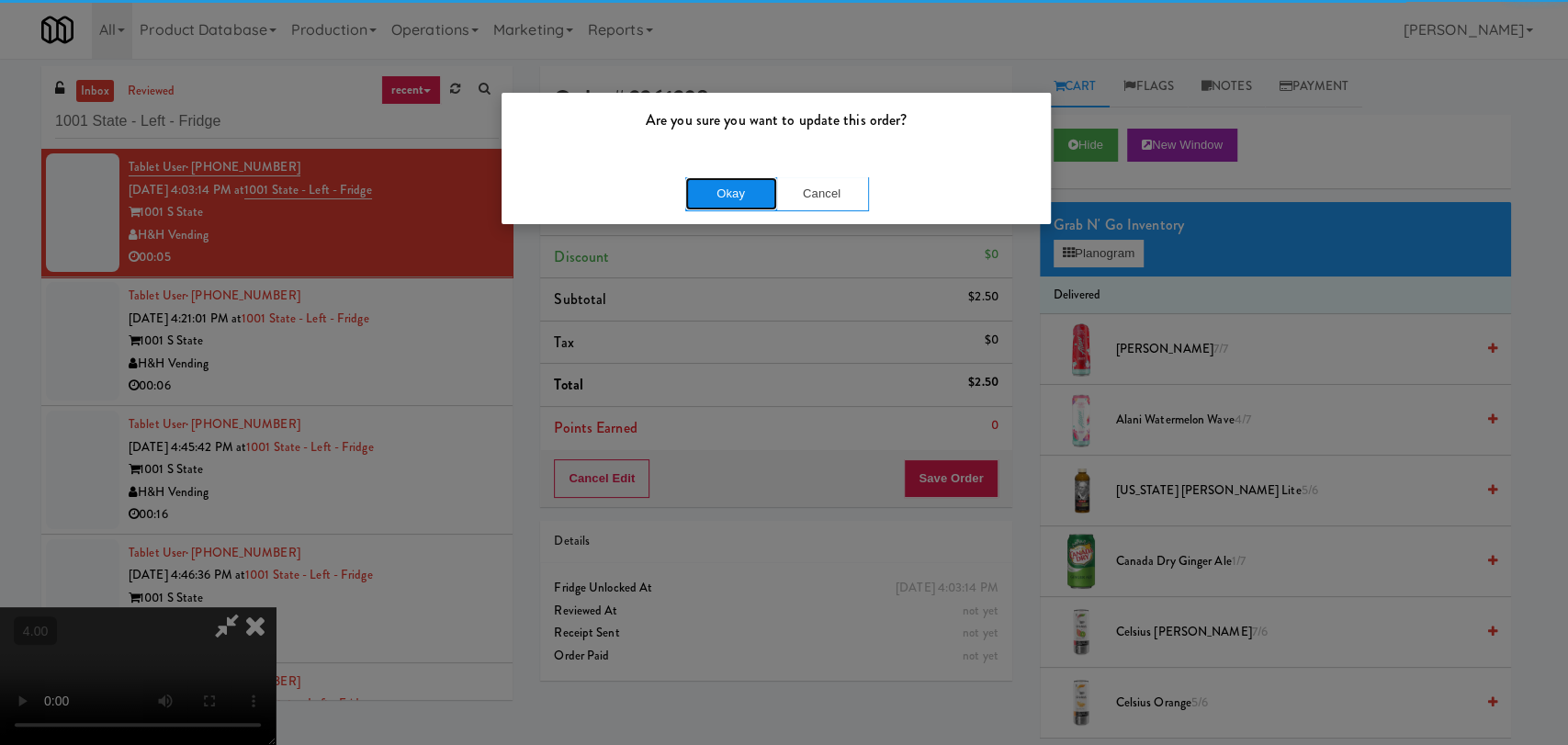
click at [715, 183] on button "Okay" at bounding box center [731, 194] width 92 height 33
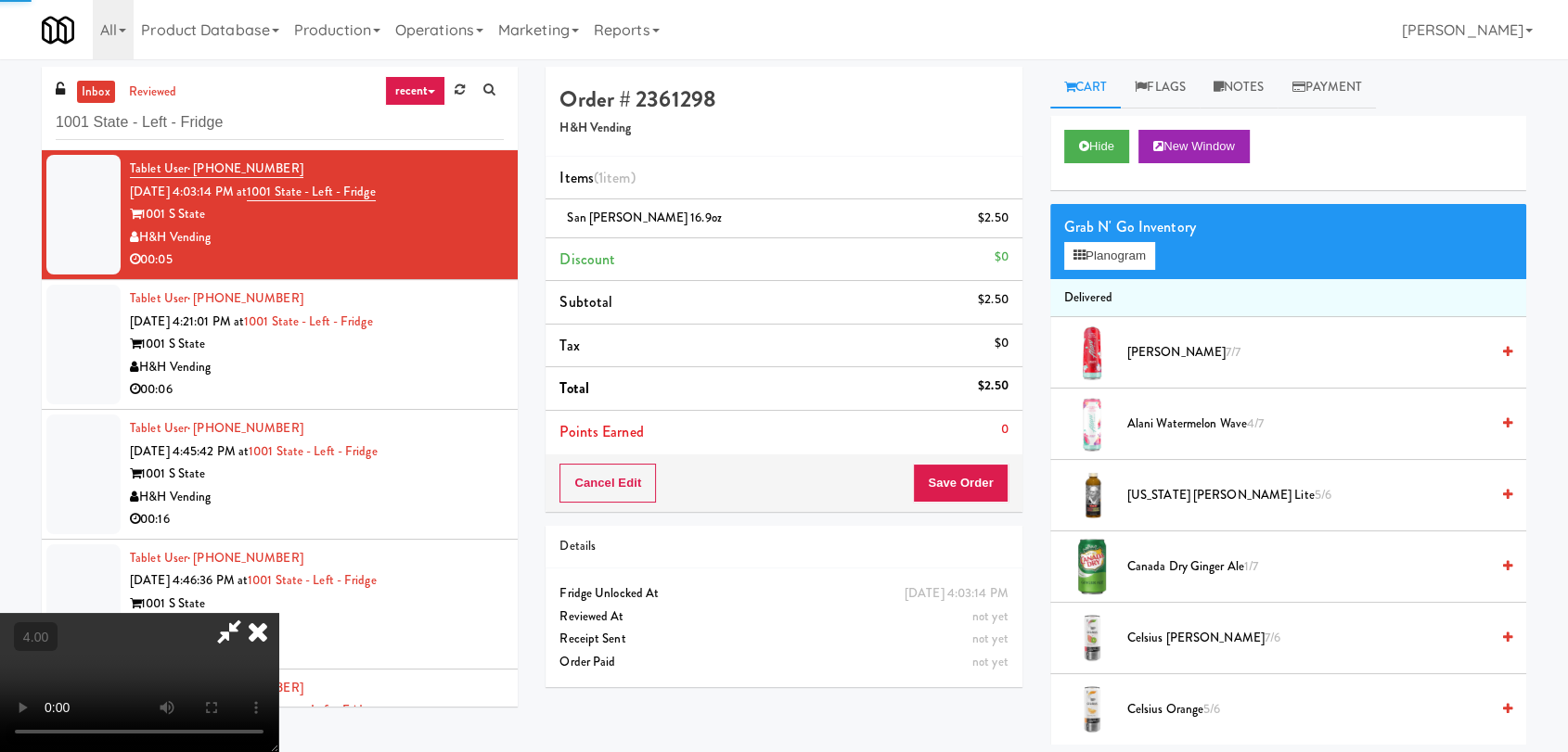
click at [278, 614] on icon at bounding box center [257, 632] width 41 height 37
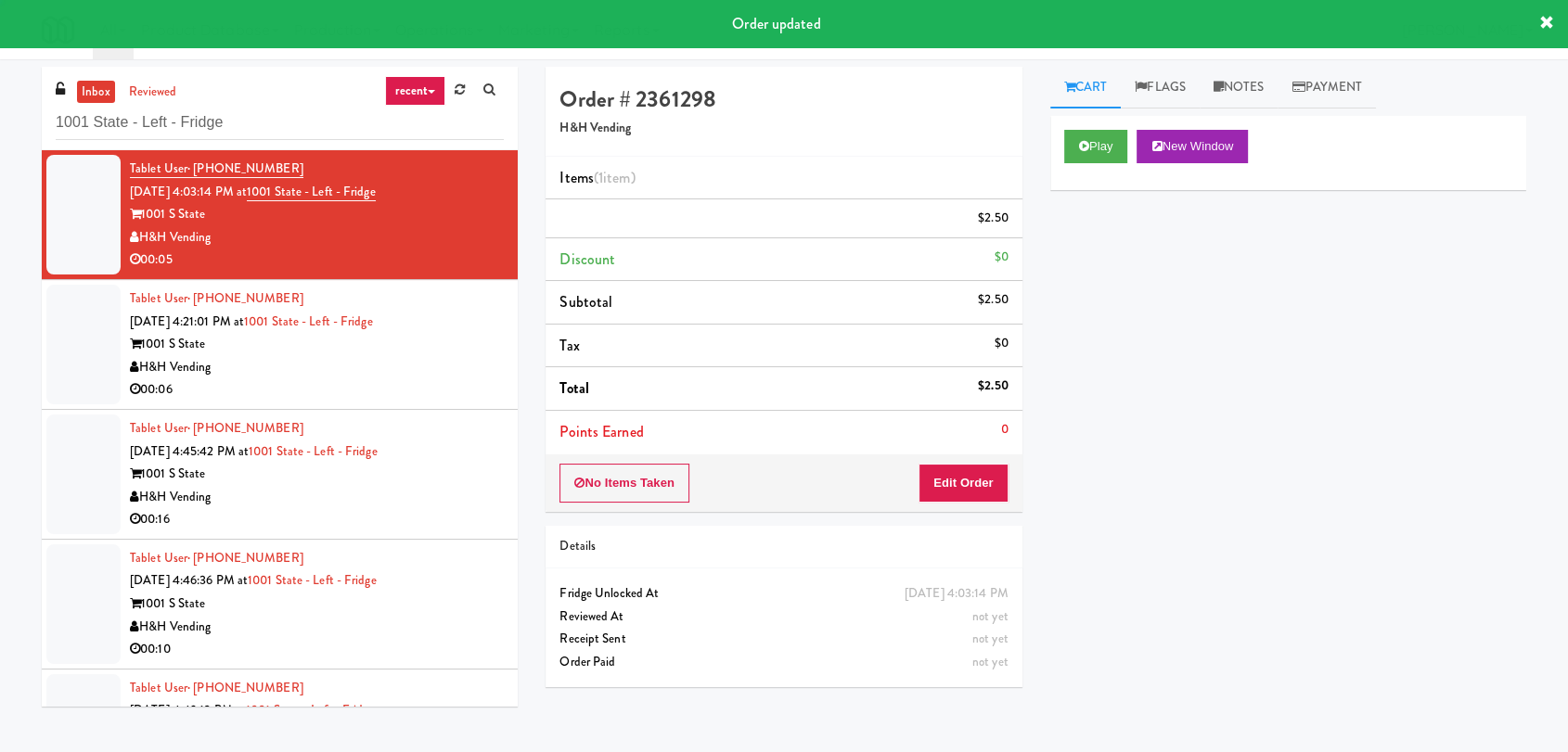
click at [453, 341] on div "1001 S State" at bounding box center [317, 344] width 374 height 23
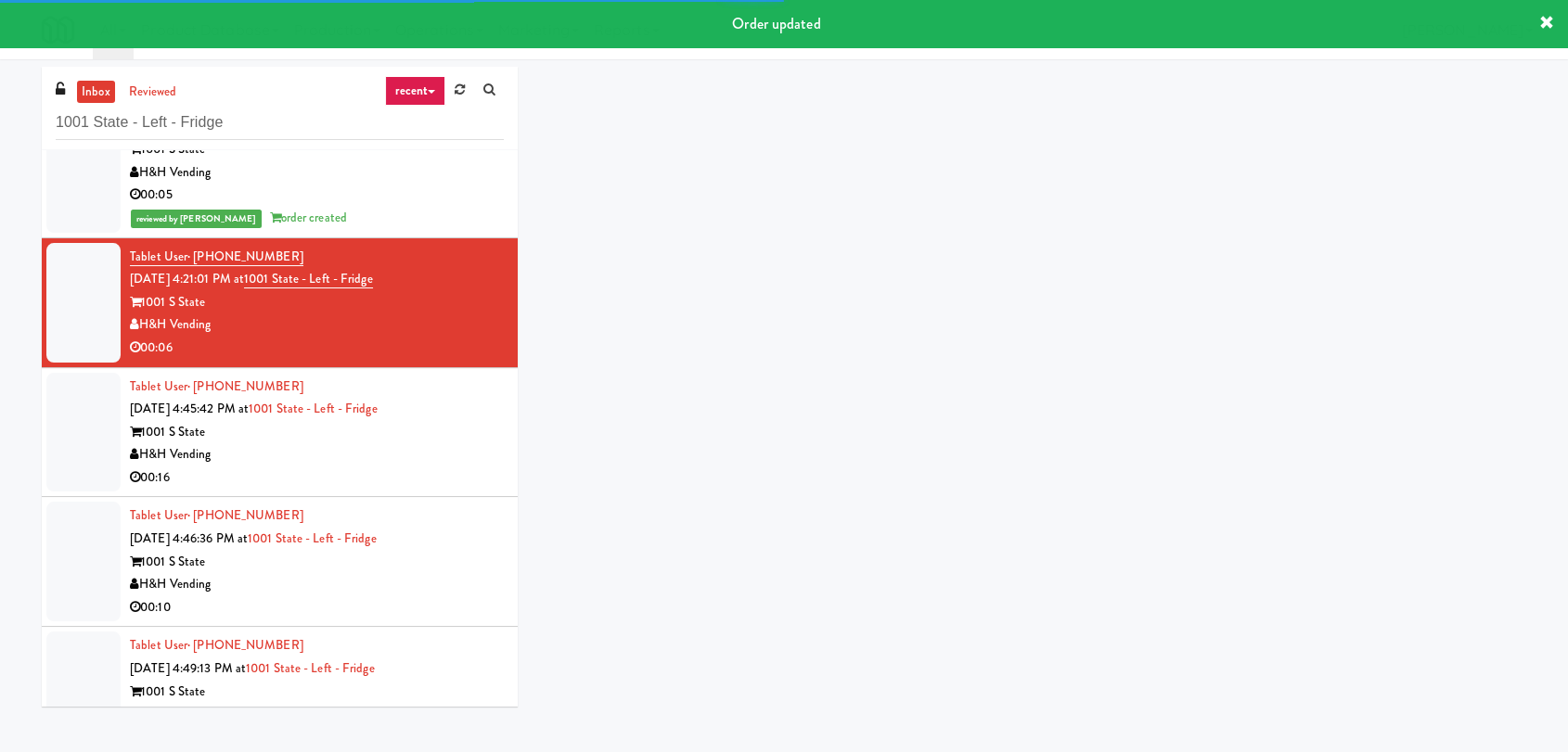
scroll to position [114, 0]
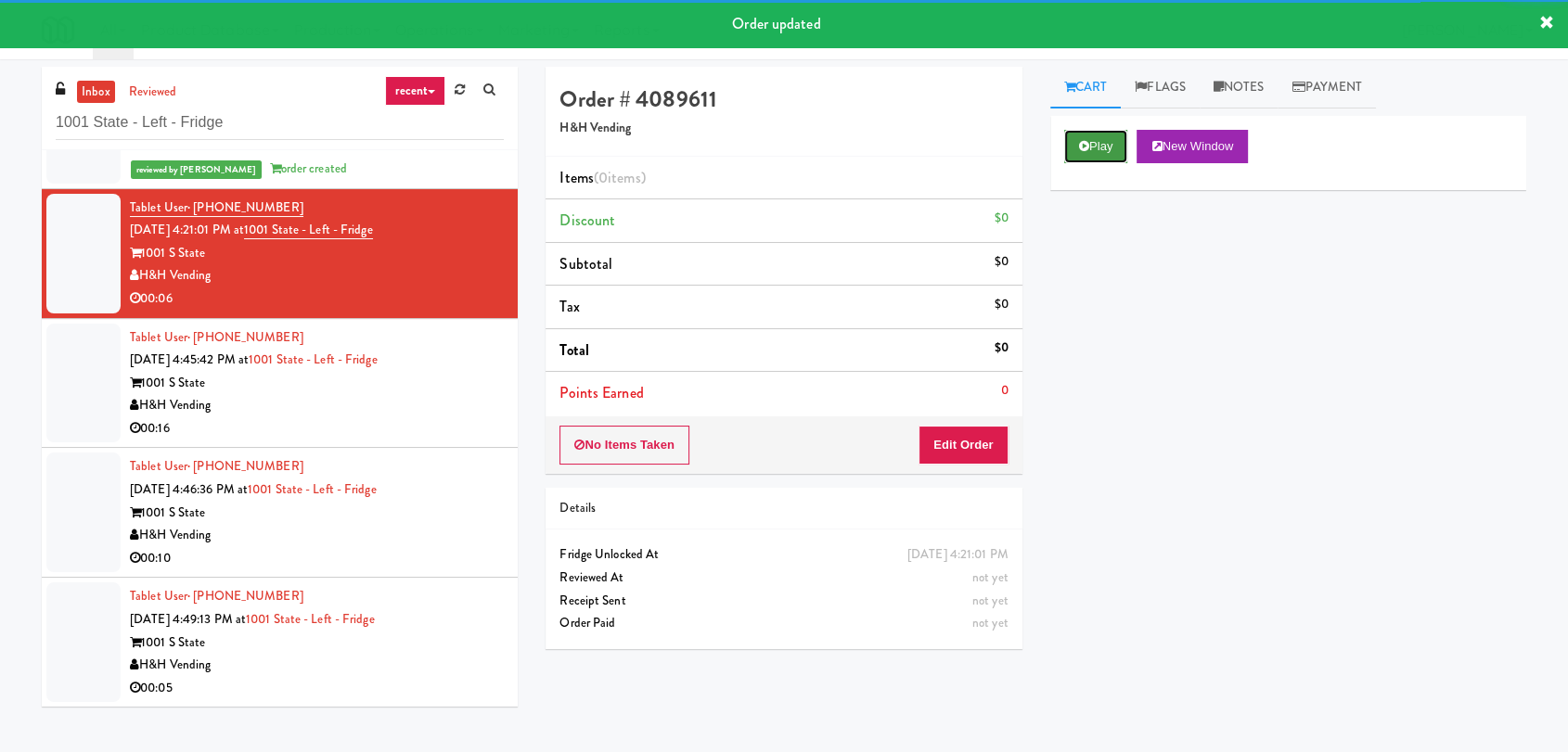
click at [1098, 145] on button "Play" at bounding box center [1096, 146] width 64 height 33
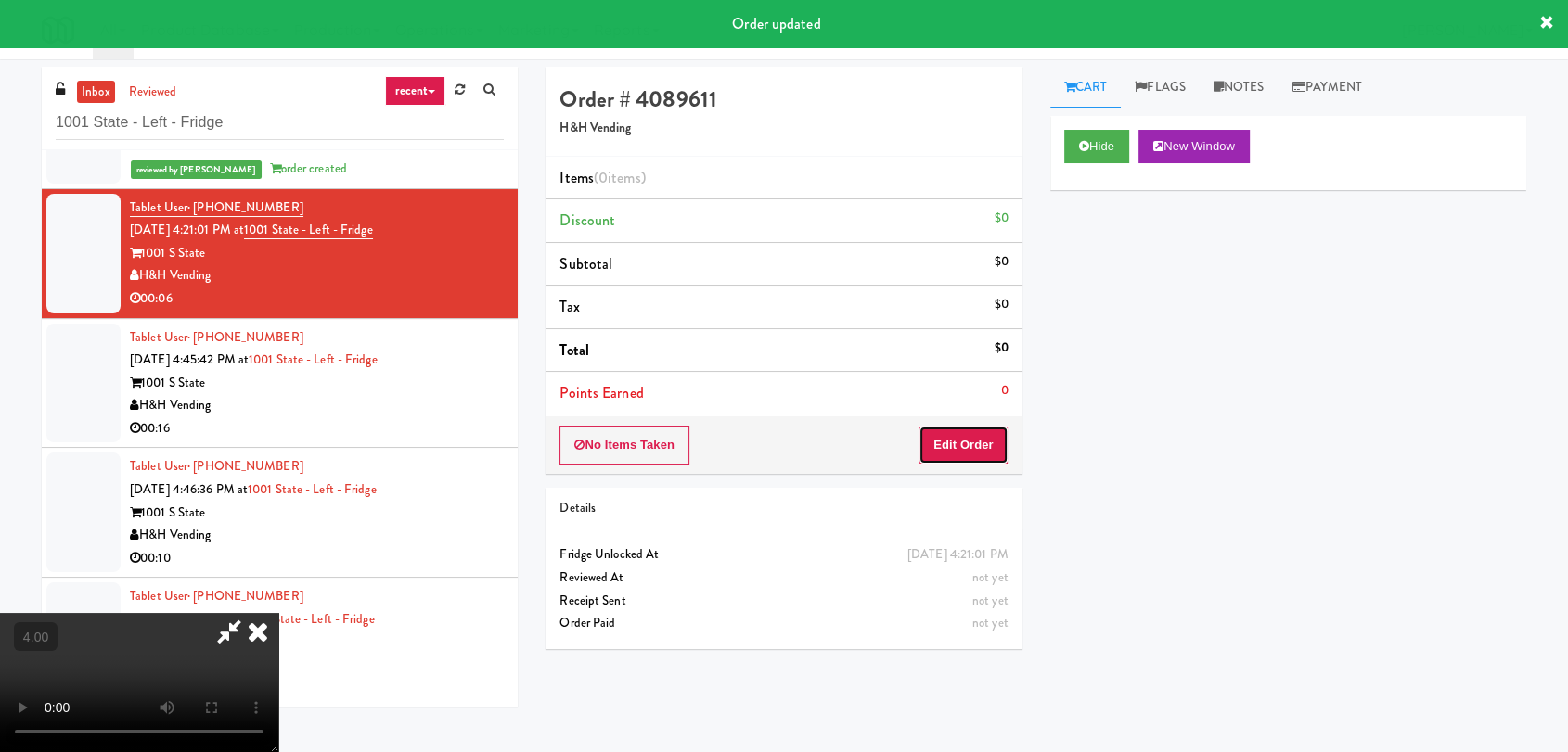
click at [965, 437] on button "Edit Order" at bounding box center [963, 445] width 90 height 39
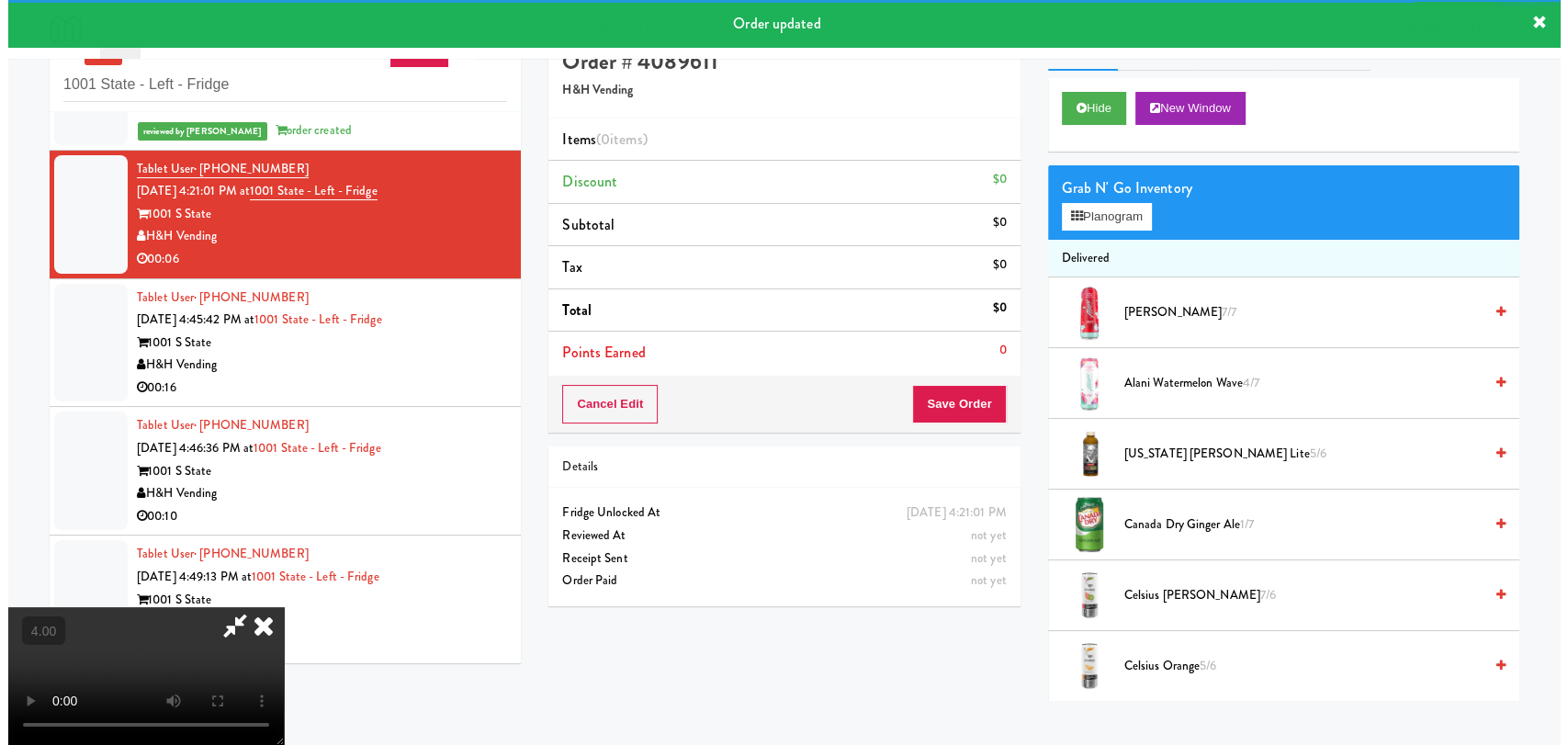
scroll to position [59, 0]
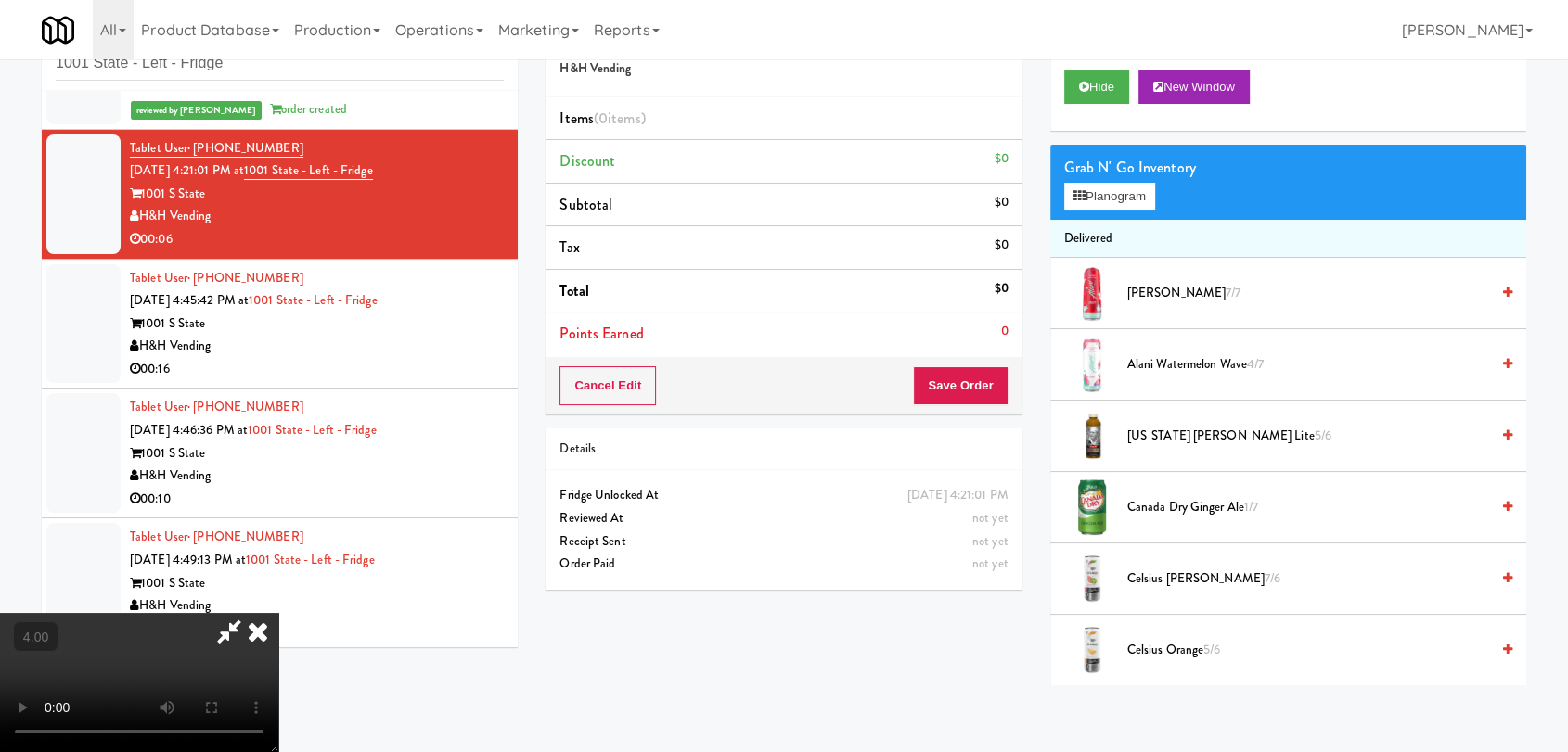
click at [278, 614] on video at bounding box center [138, 683] width 278 height 139
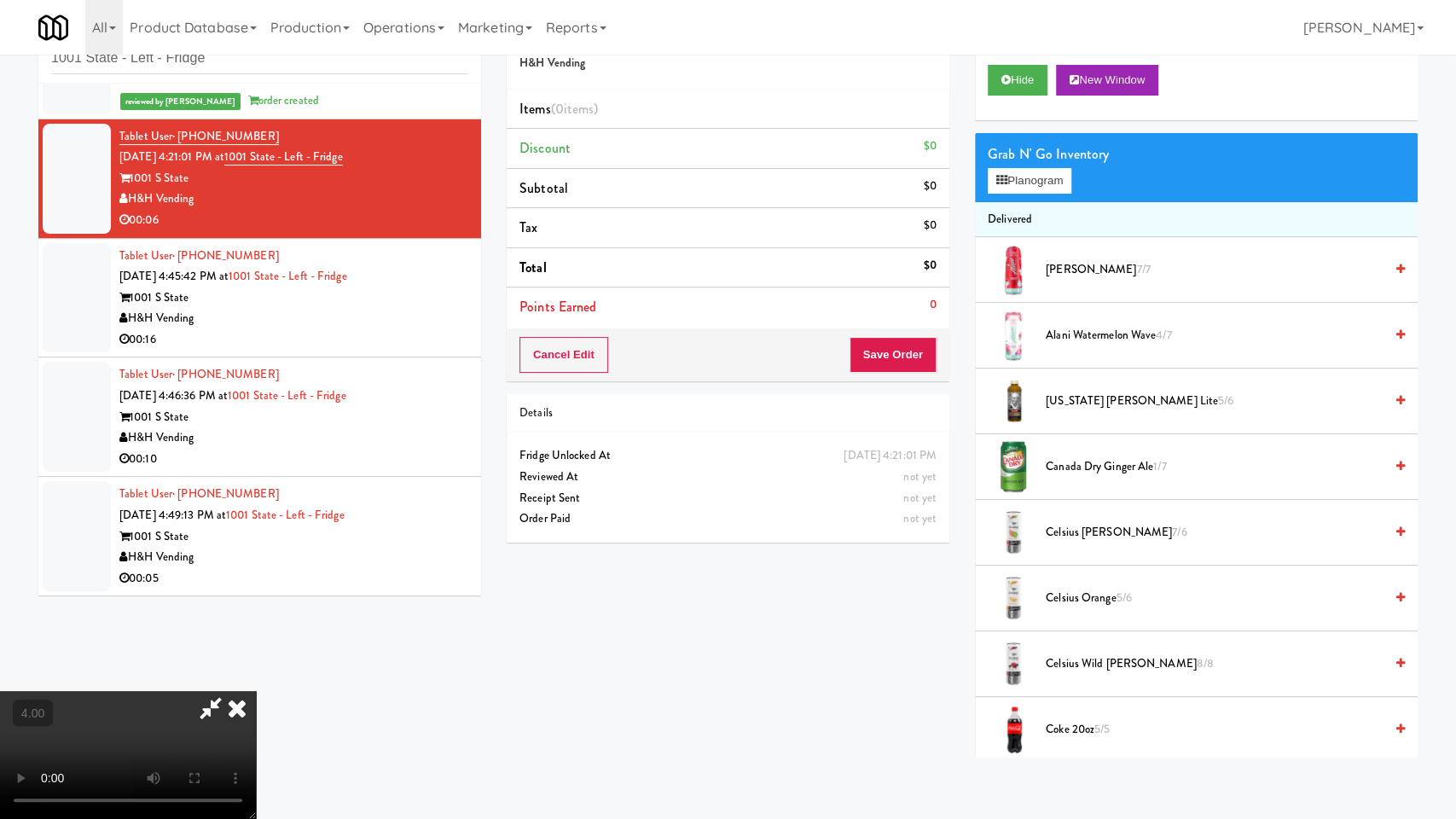
click at [255, 691] on video at bounding box center [127, 754] width 255 height 128
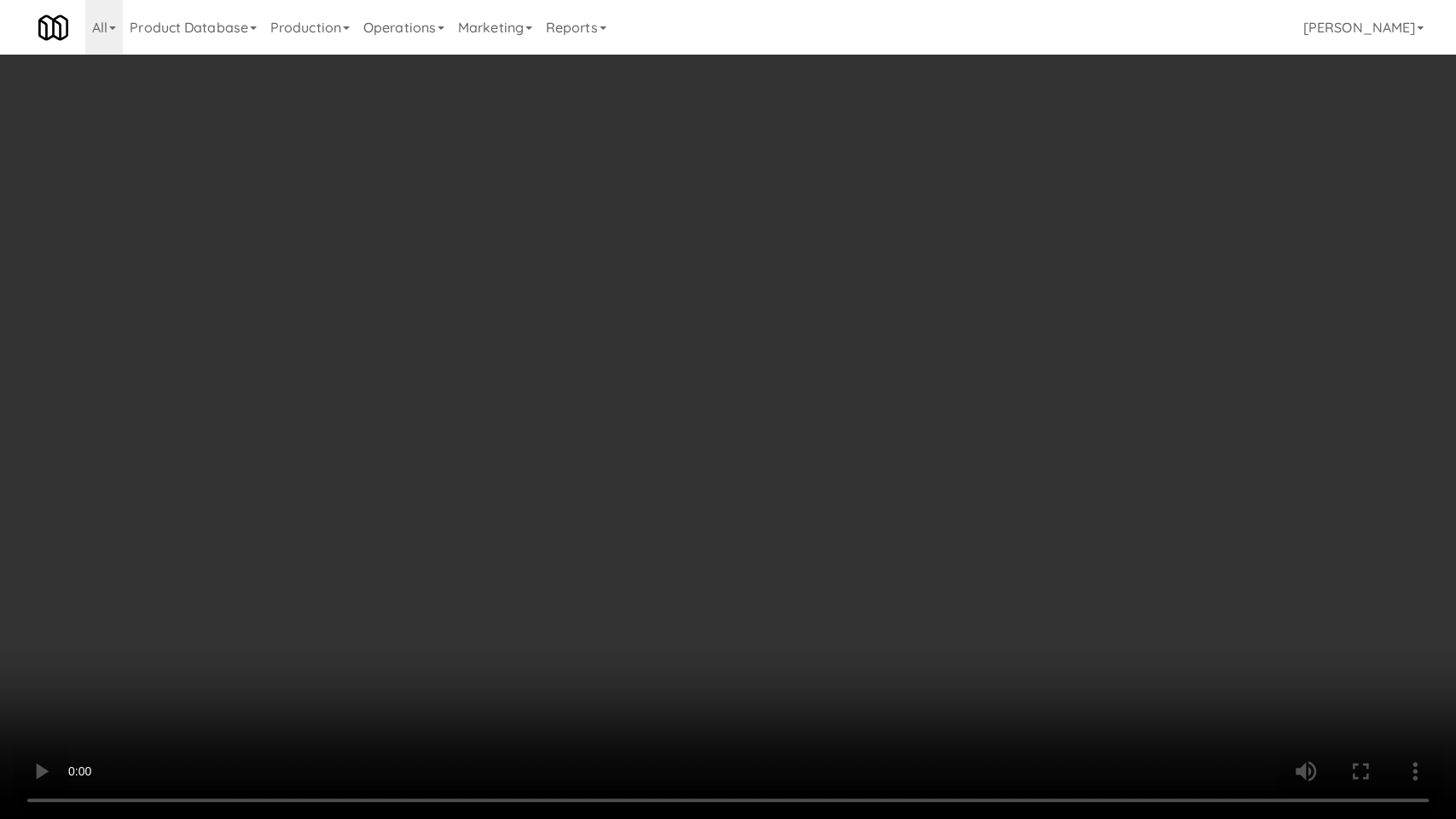
click at [334, 546] on video at bounding box center [728, 409] width 1456 height 819
click at [527, 497] on video at bounding box center [728, 409] width 1456 height 819
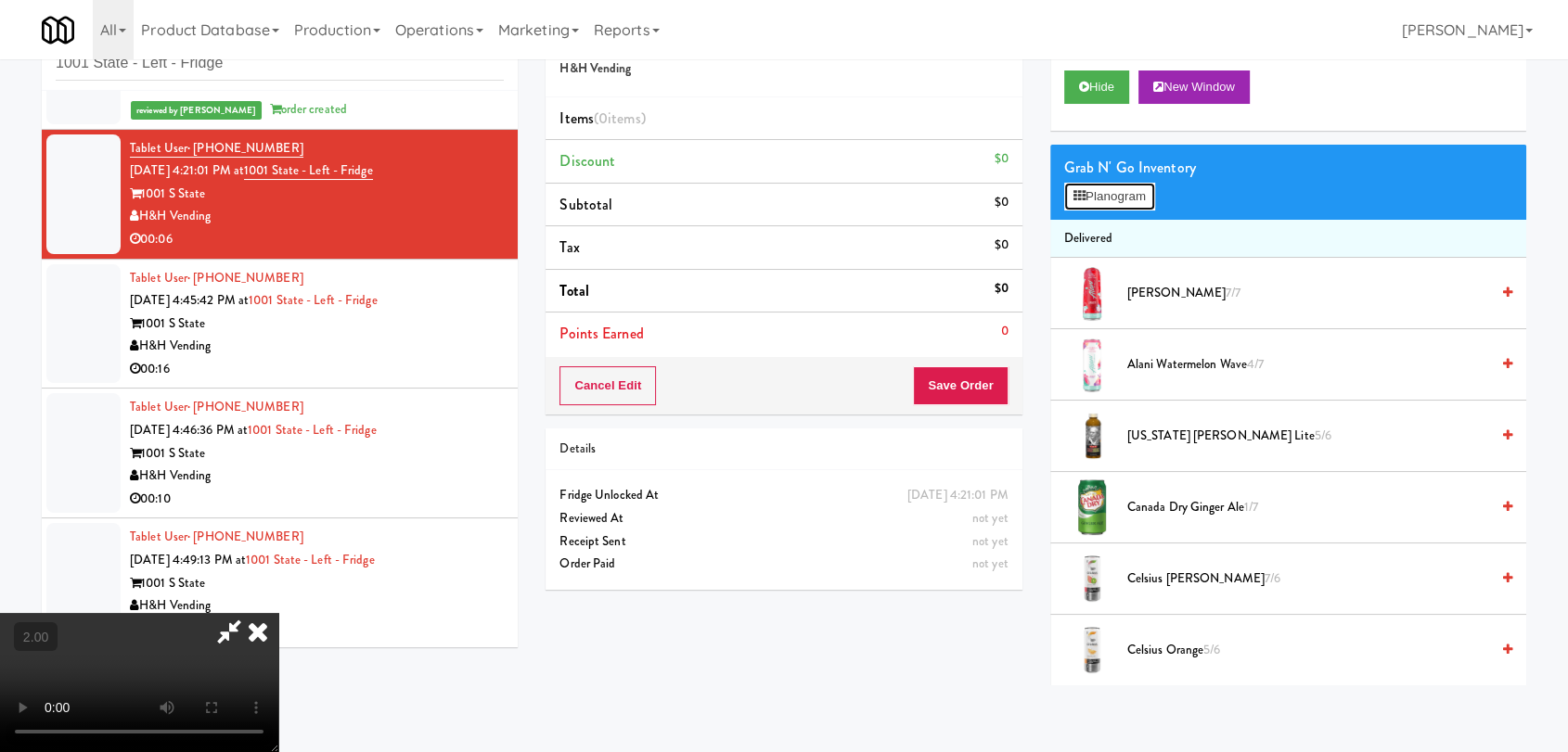
click at [1103, 185] on button "Planogram" at bounding box center [1110, 196] width 91 height 28
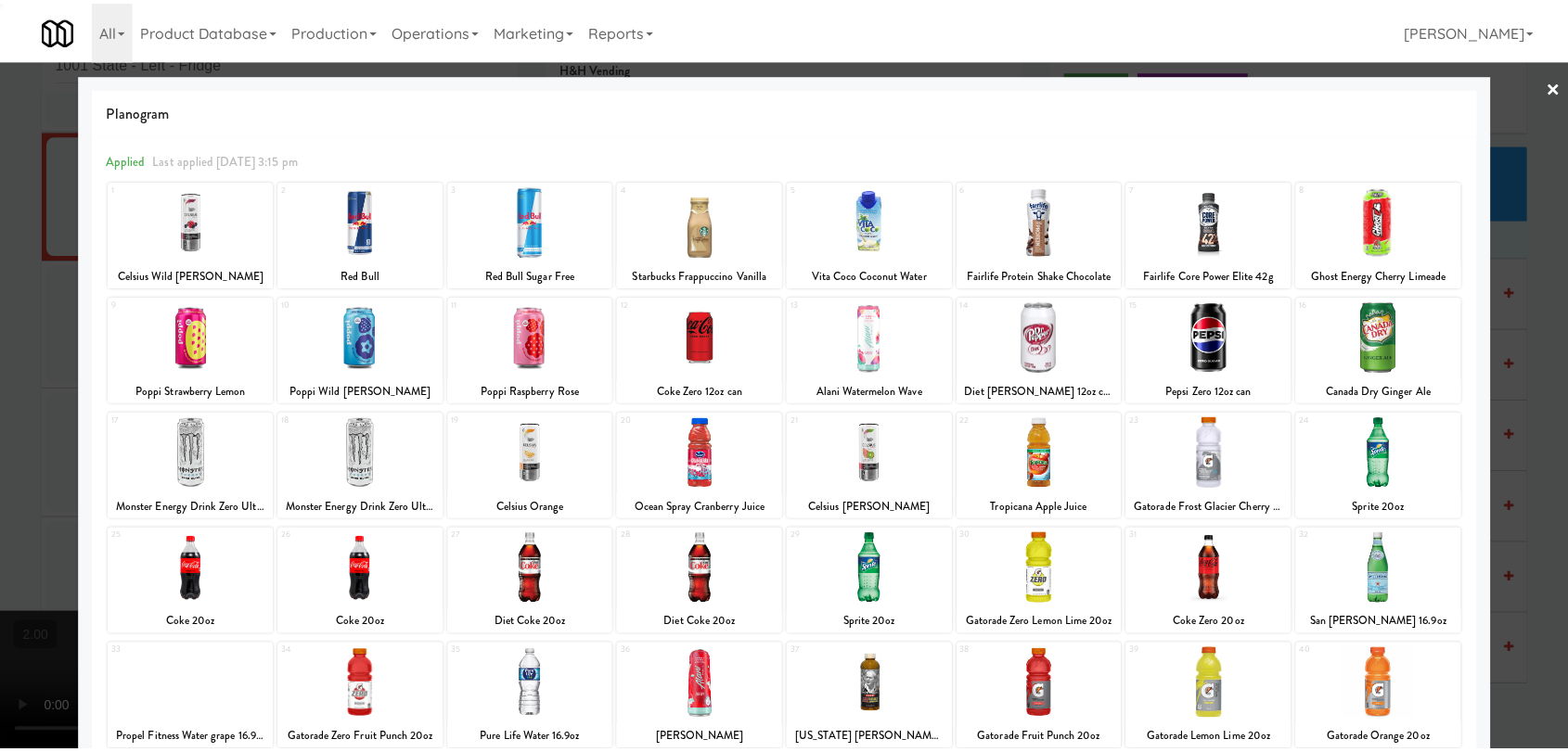
scroll to position [158, 0]
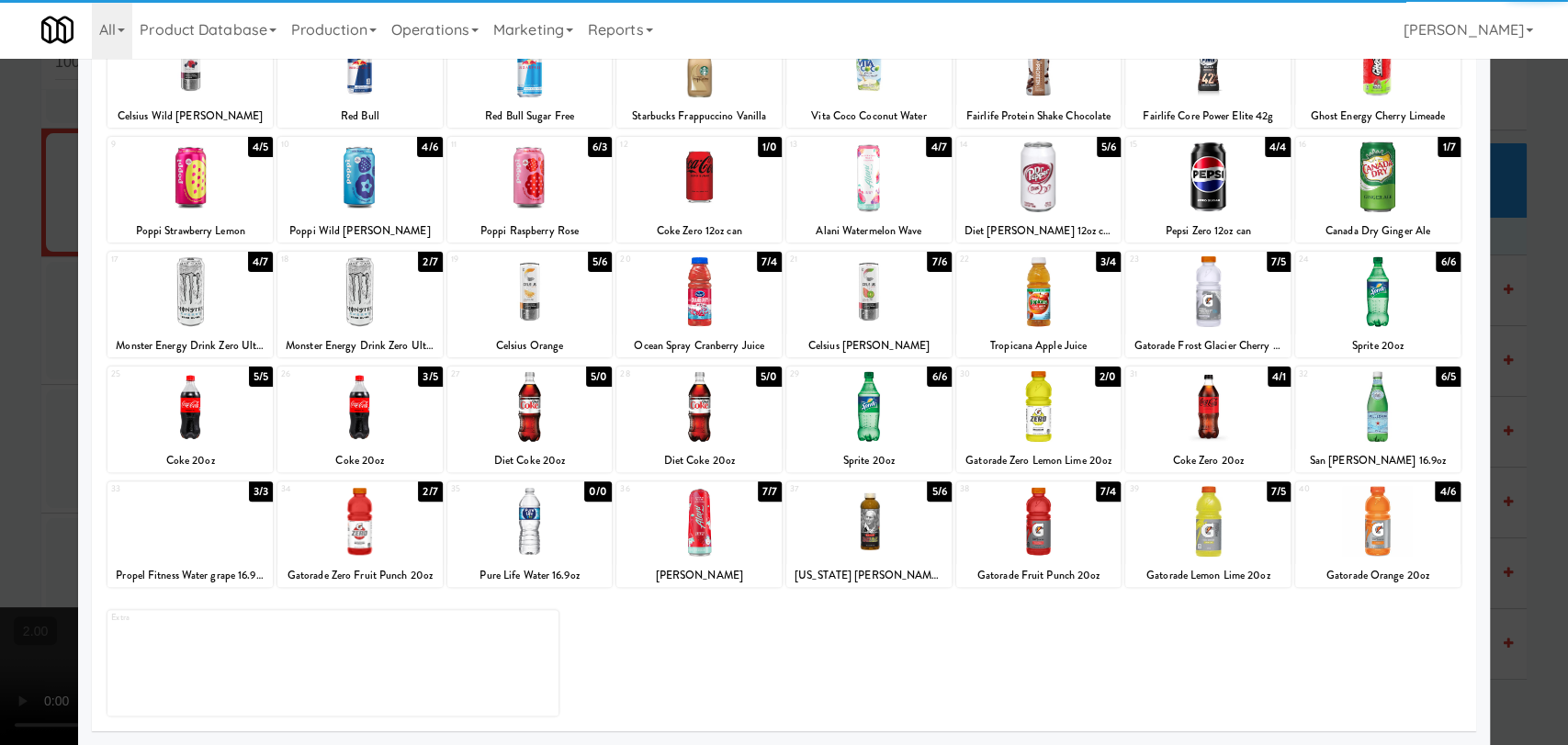
click at [1222, 411] on div at bounding box center [1207, 406] width 165 height 70
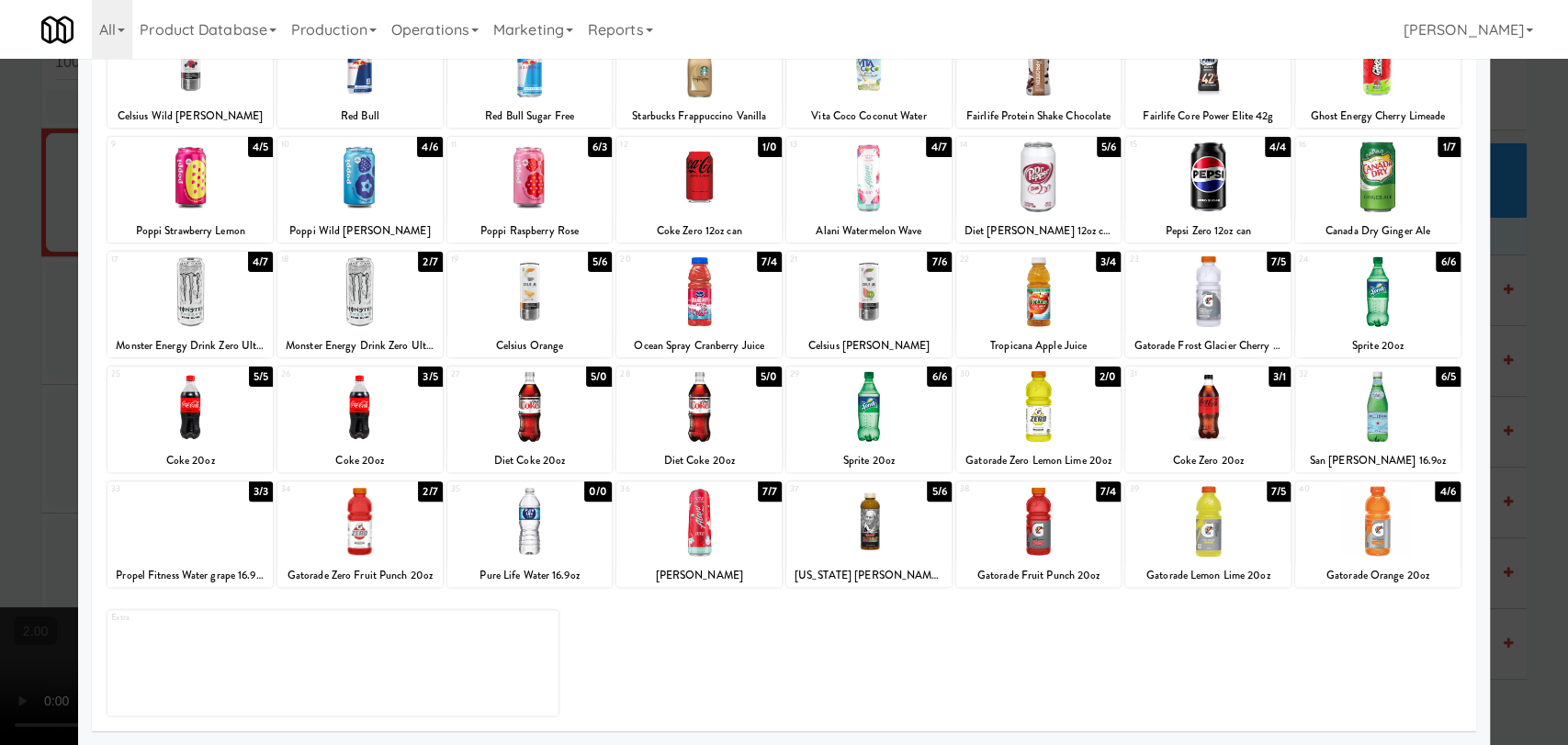
click at [0, 92] on div at bounding box center [784, 372] width 1568 height 745
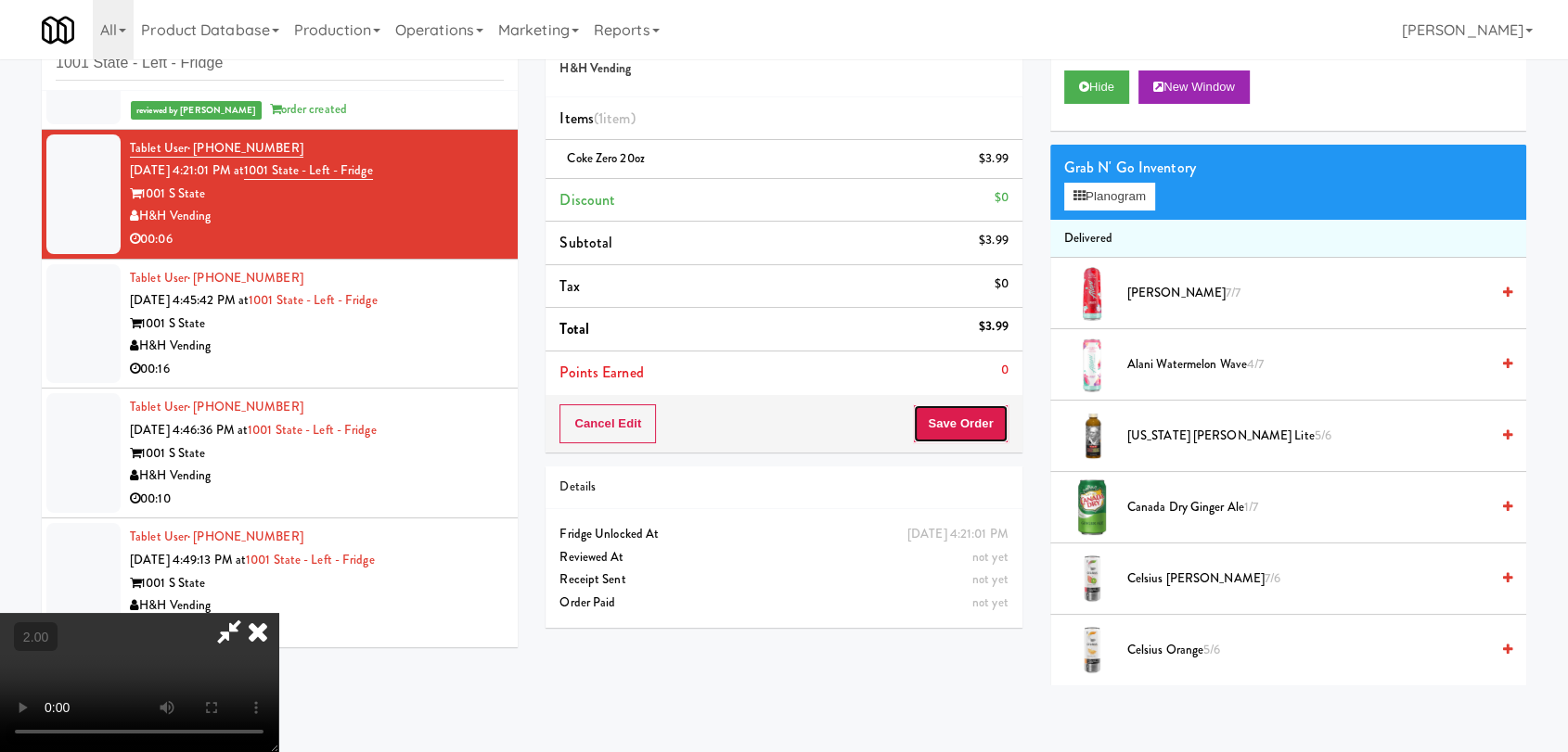
click at [996, 422] on button "Save Order" at bounding box center [960, 423] width 95 height 39
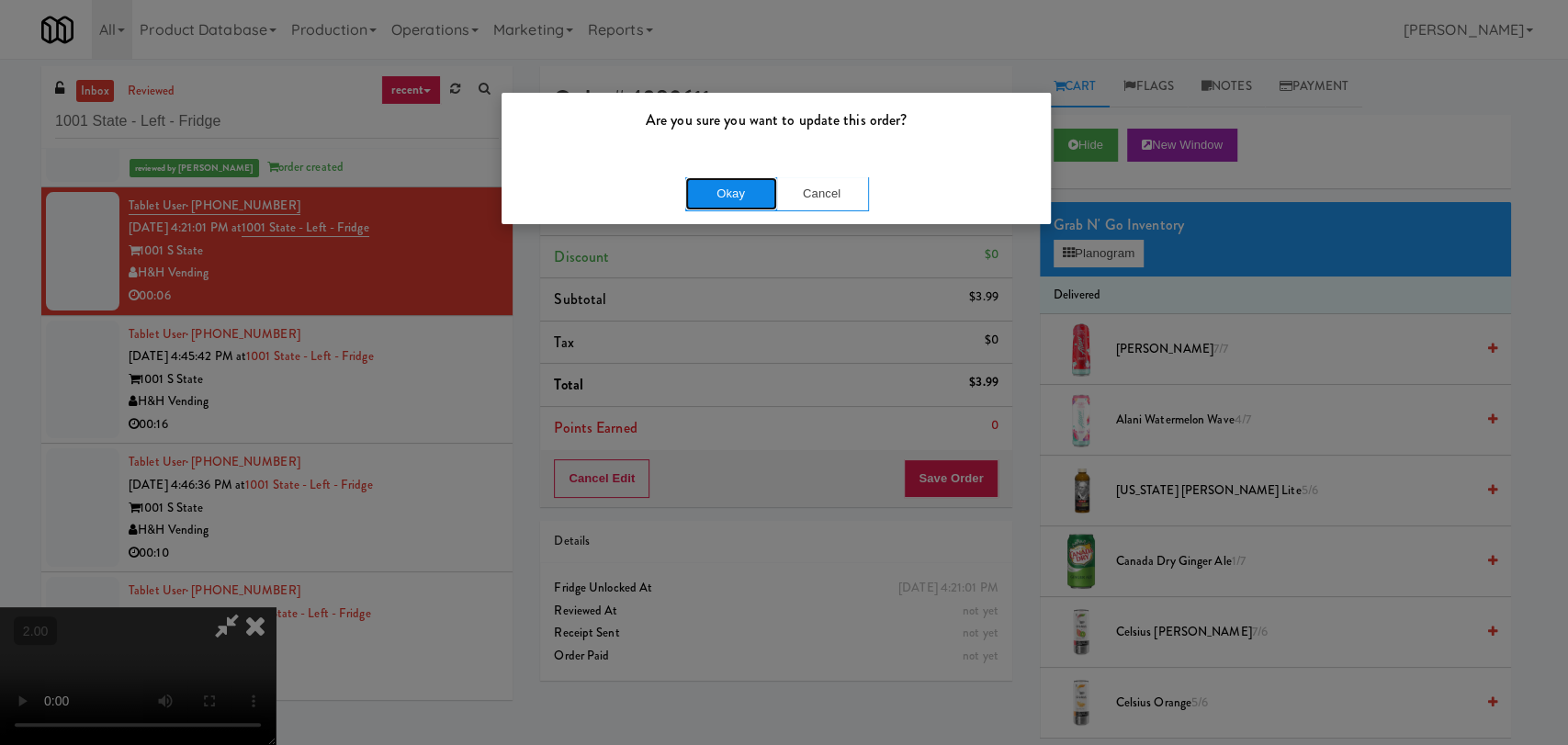
click at [764, 200] on button "Okay" at bounding box center [731, 194] width 92 height 33
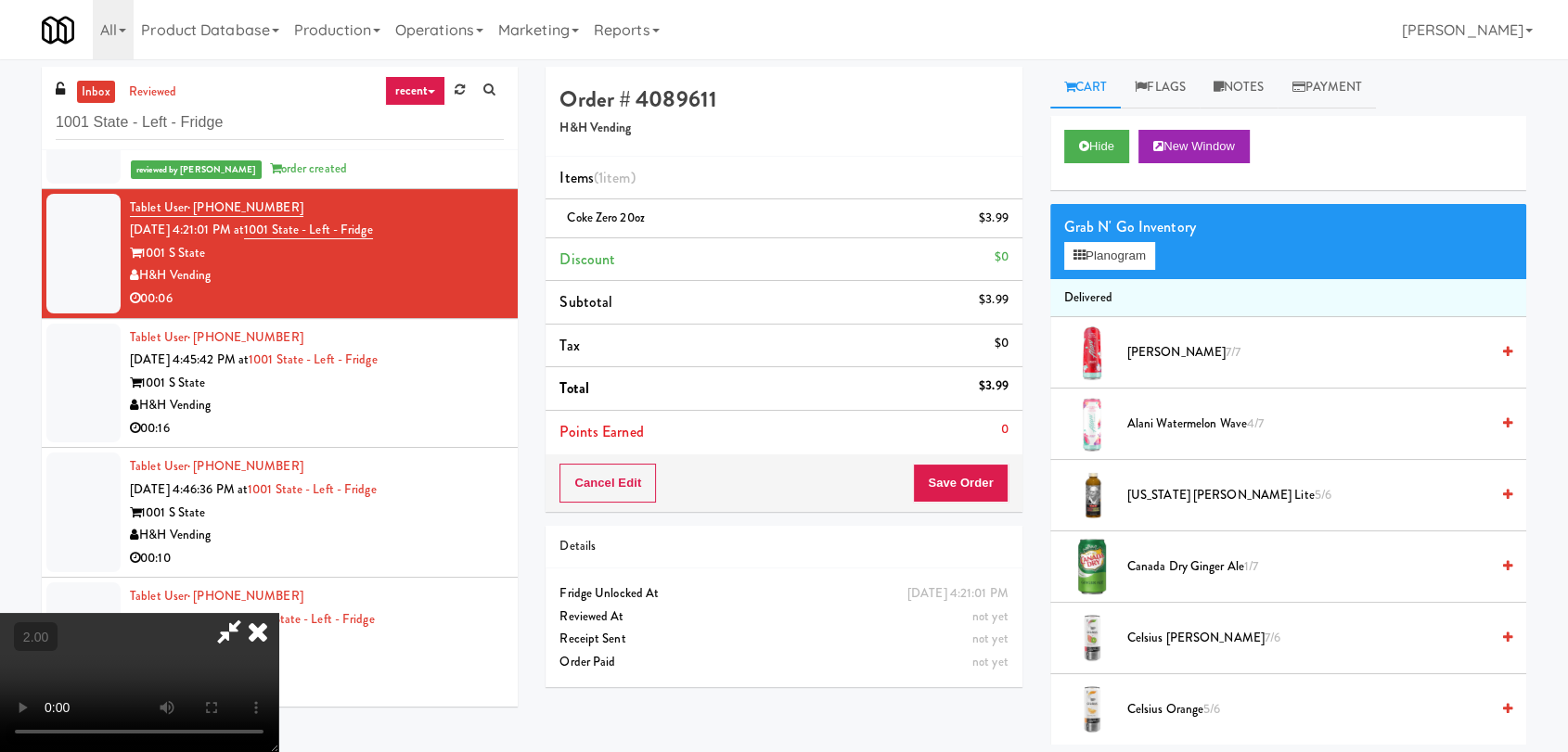
click at [278, 614] on icon at bounding box center [257, 632] width 41 height 37
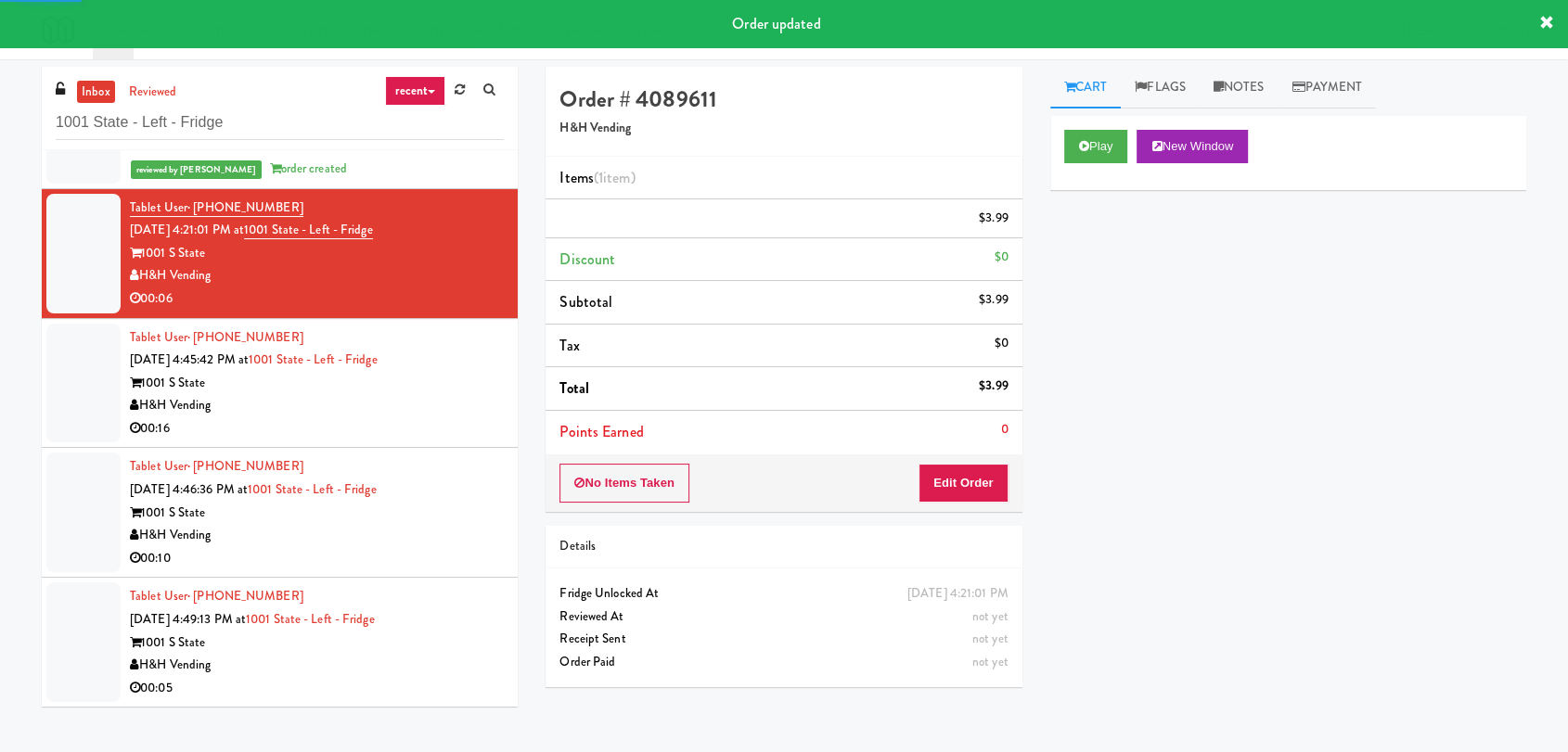
click at [470, 408] on div "H&H Vending" at bounding box center [317, 406] width 374 height 23
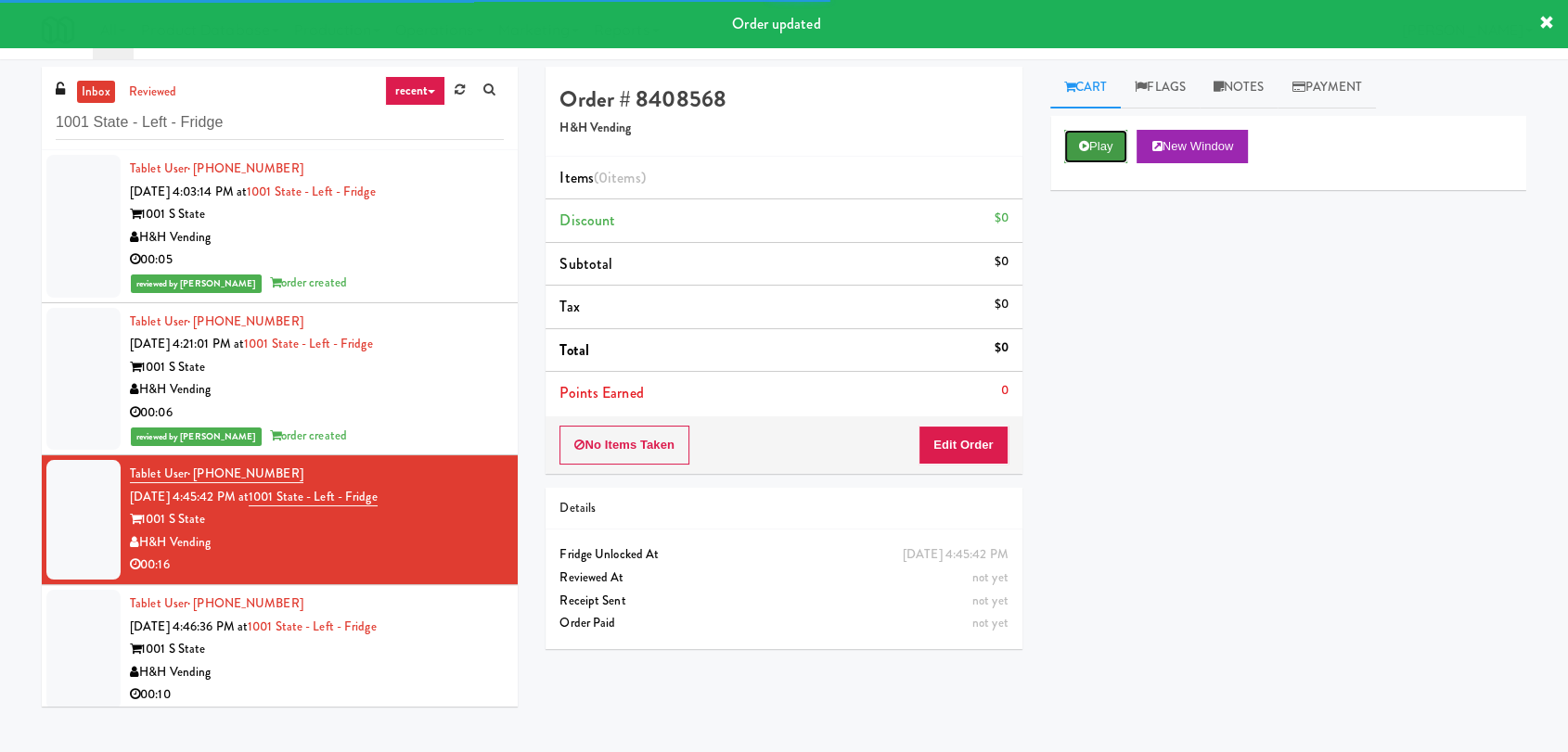
click at [1105, 147] on button "Play" at bounding box center [1096, 146] width 64 height 33
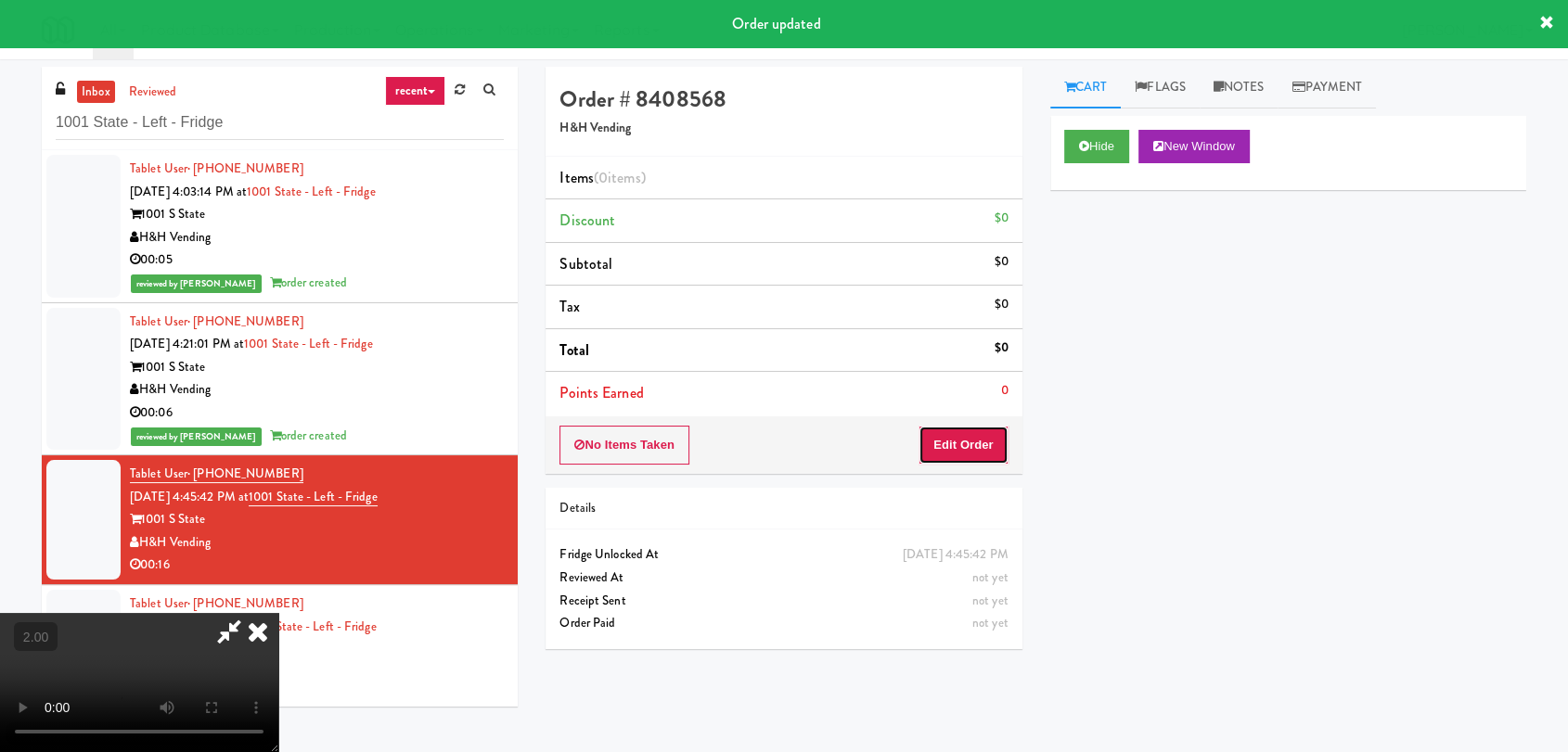
click at [974, 443] on button "Edit Order" at bounding box center [963, 445] width 90 height 39
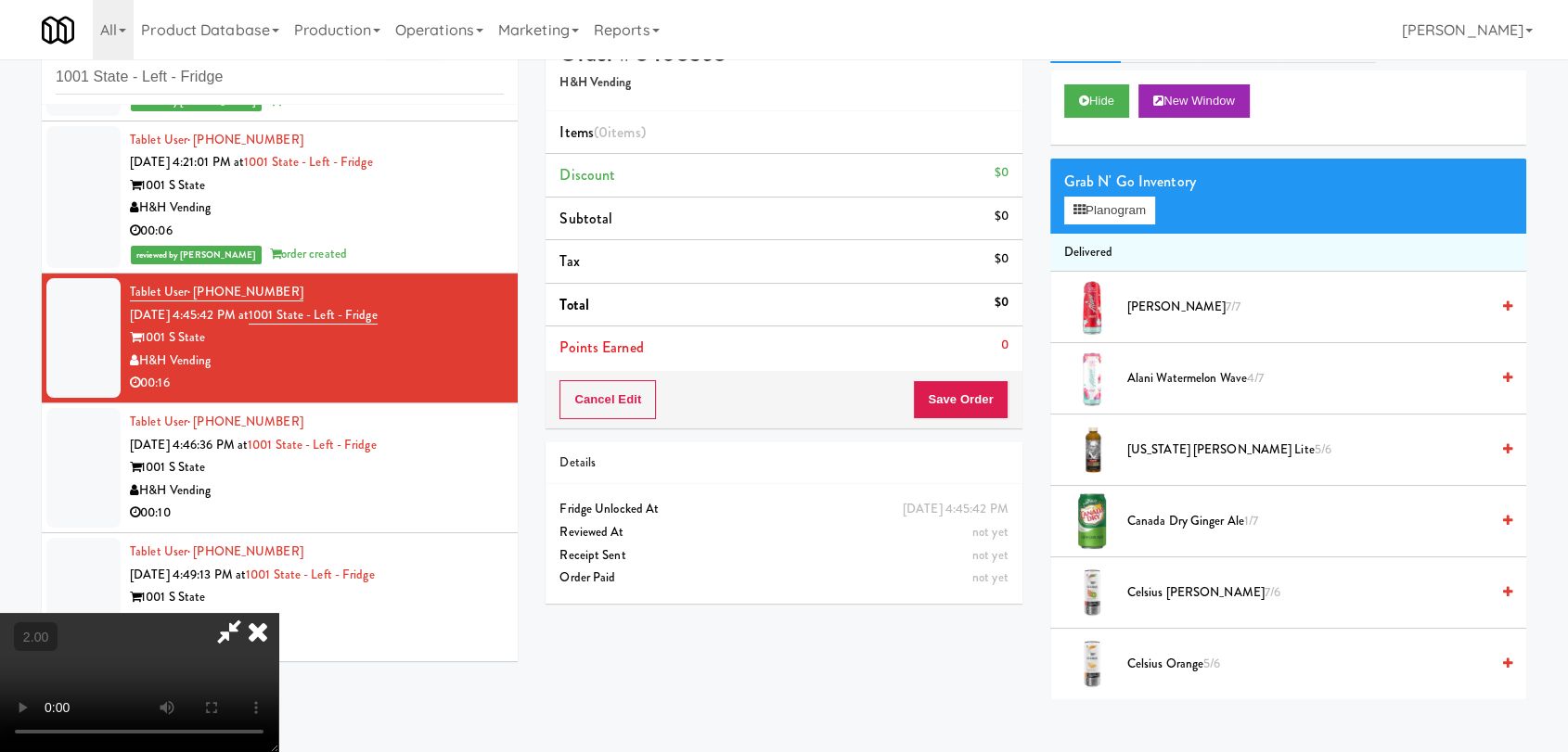
scroll to position [60, 0]
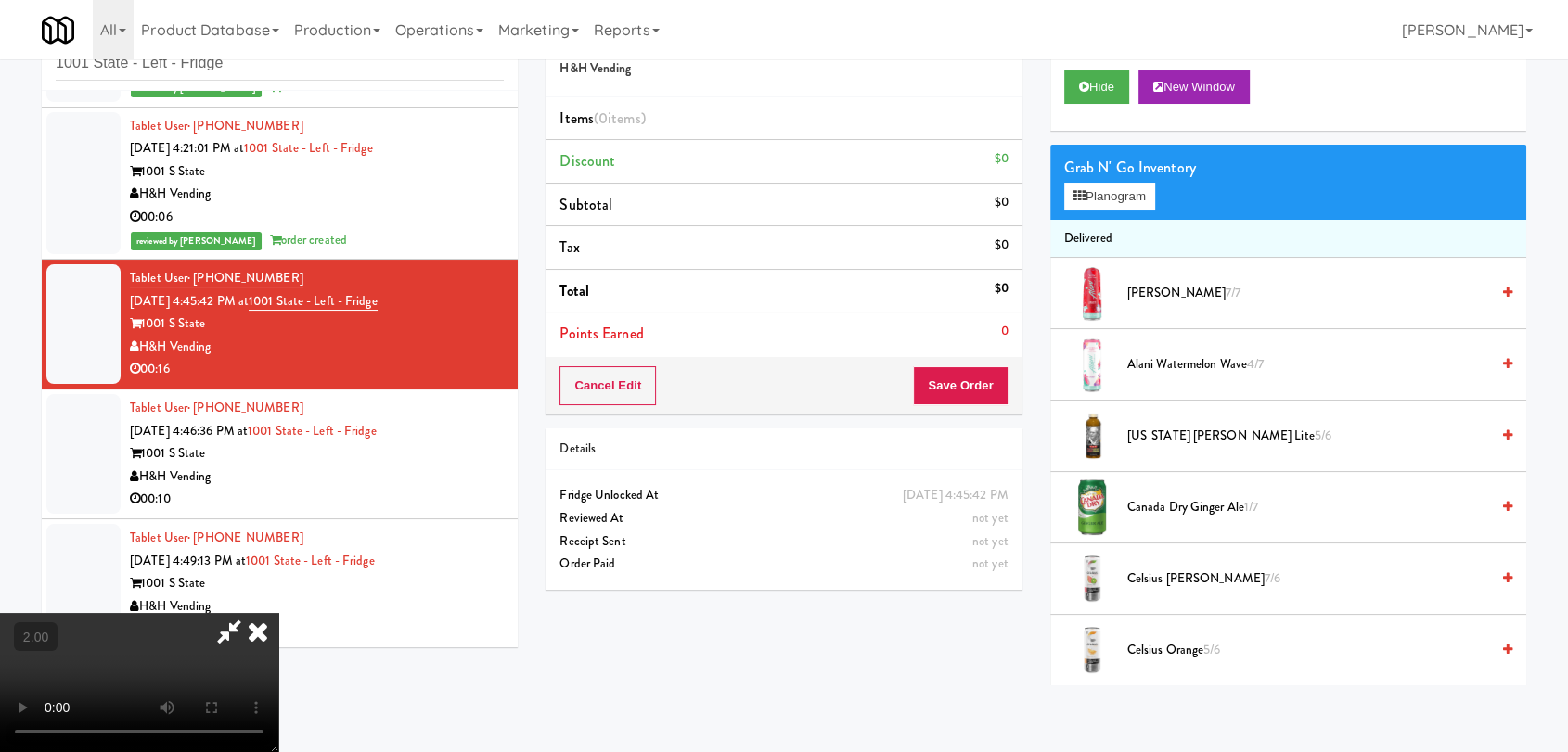
click at [245, 614] on video at bounding box center [138, 683] width 278 height 139
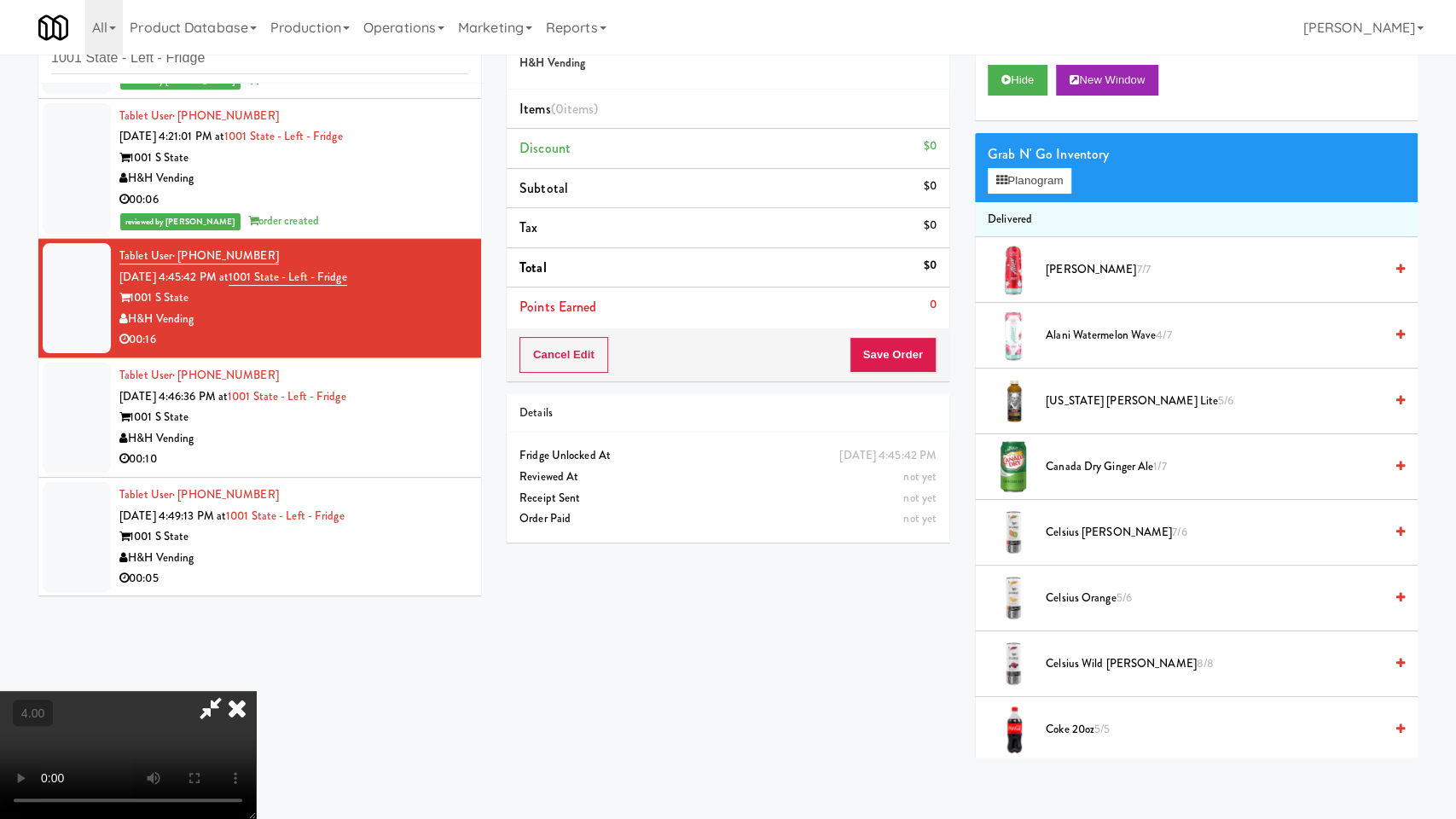
drag, startPoint x: 514, startPoint y: 470, endPoint x: 498, endPoint y: 477, distance: 17.5
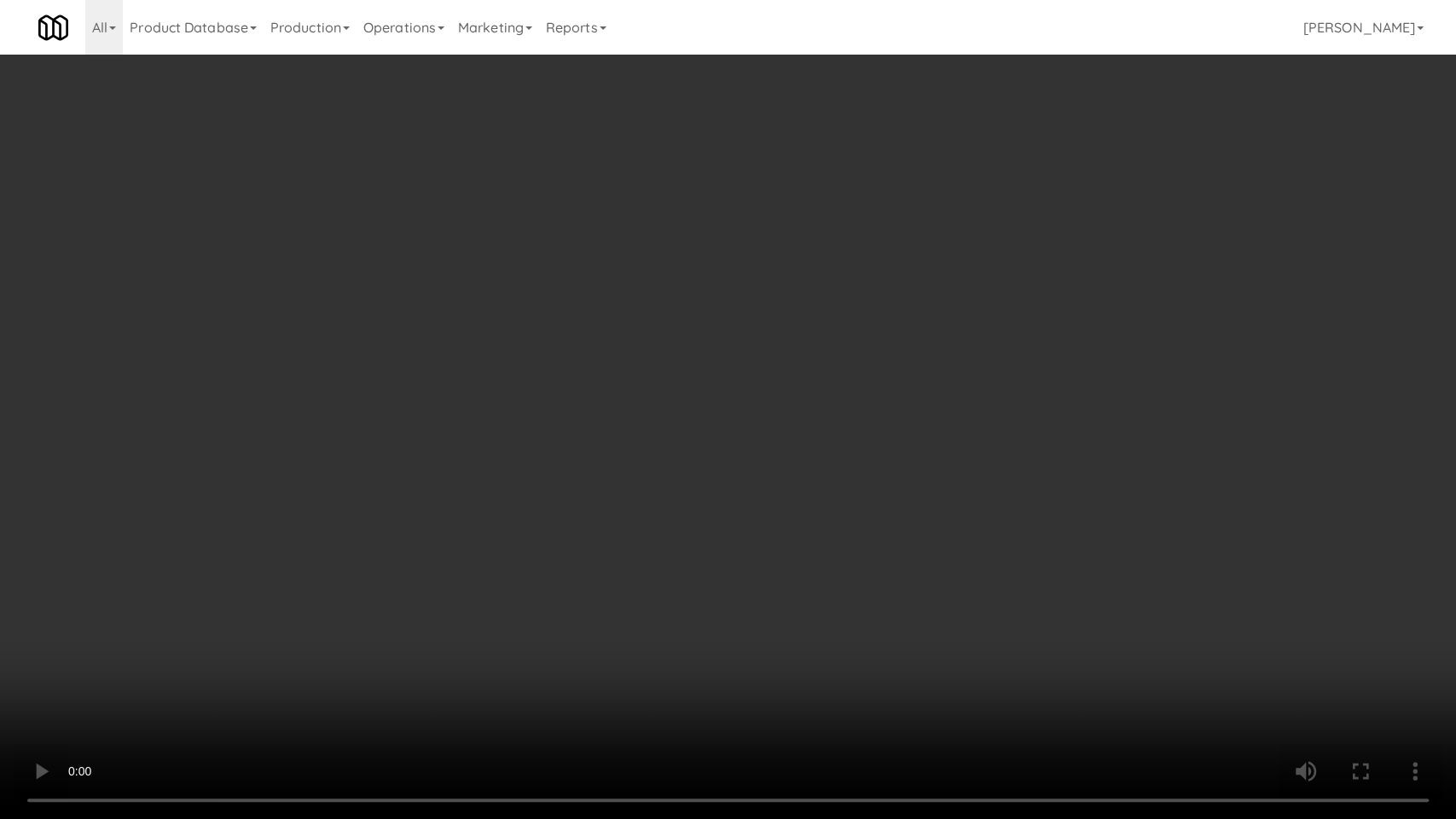
click at [514, 470] on video at bounding box center [728, 409] width 1456 height 819
click at [489, 483] on video at bounding box center [728, 409] width 1456 height 819
click at [819, 425] on video at bounding box center [728, 409] width 1456 height 819
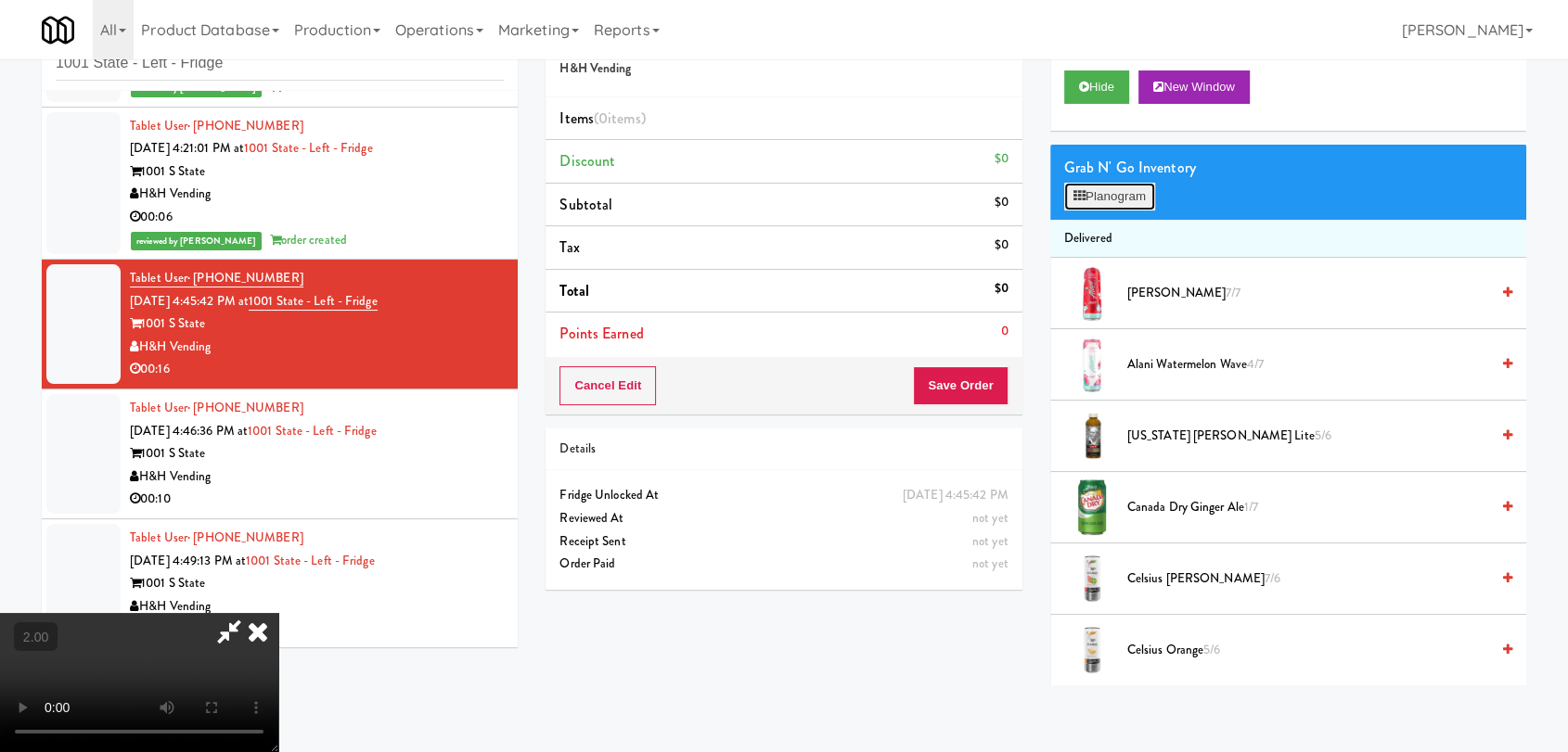
click at [1117, 191] on button "Planogram" at bounding box center [1110, 196] width 91 height 28
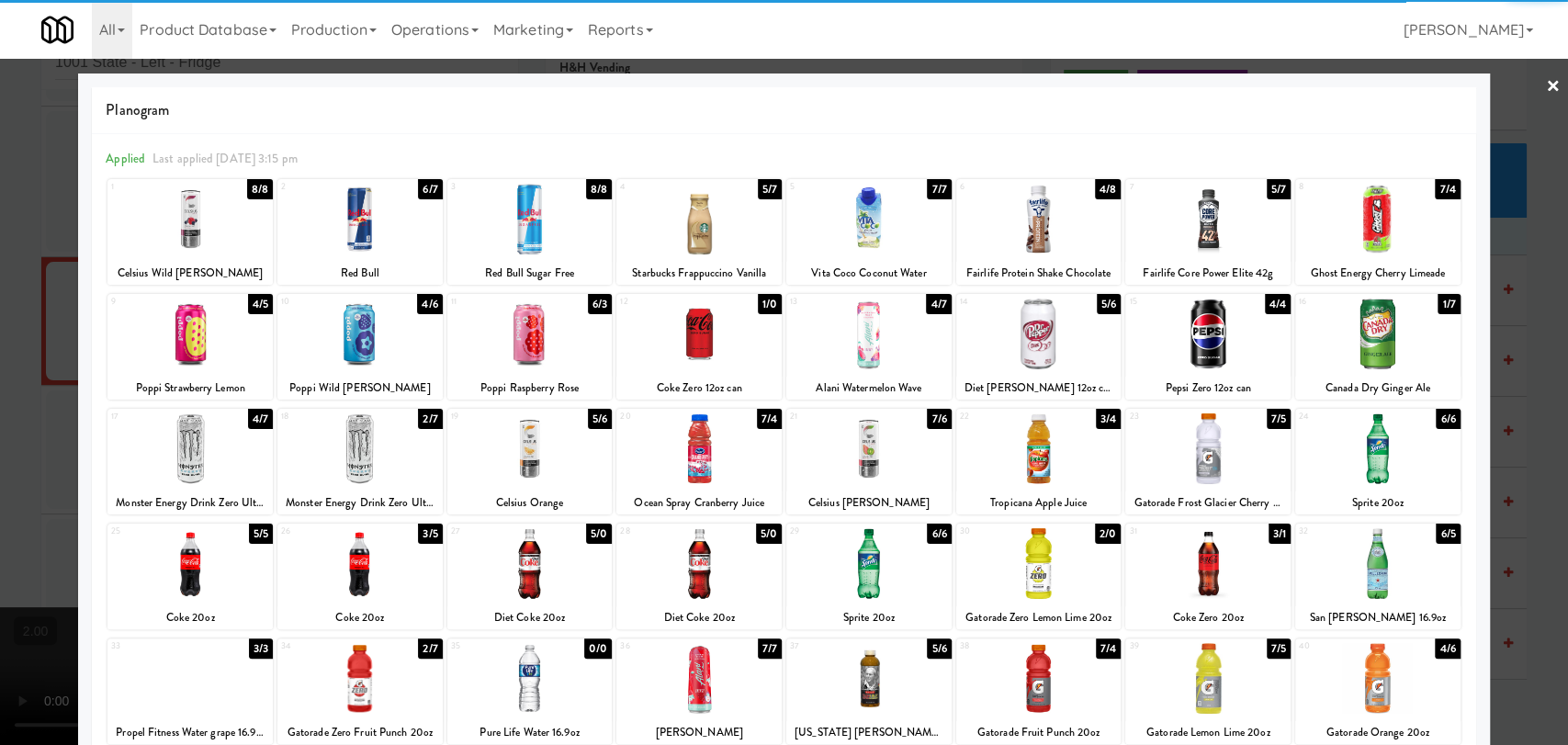
click at [1190, 340] on div at bounding box center [1207, 334] width 165 height 70
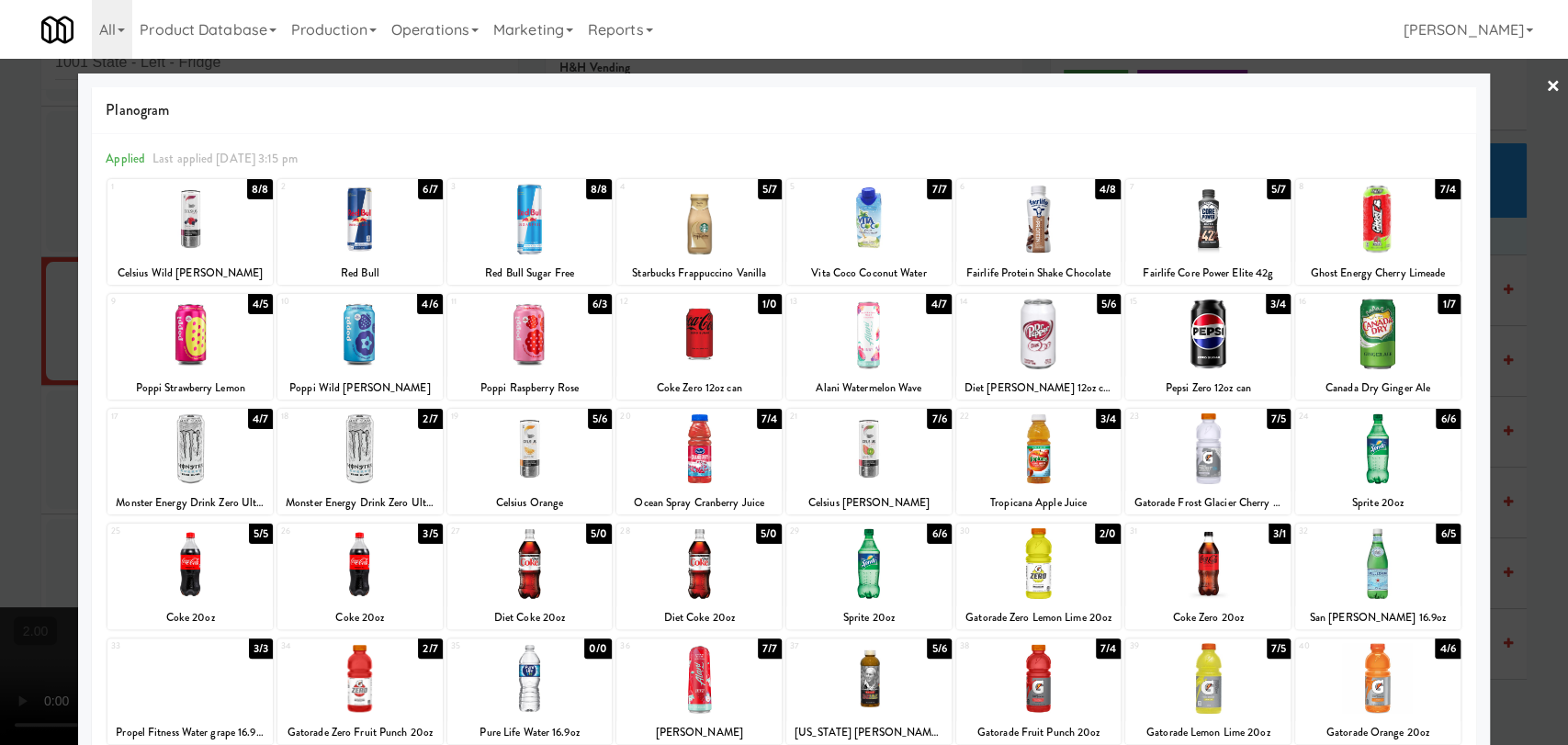
click at [1376, 556] on div at bounding box center [1377, 563] width 165 height 70
drag, startPoint x: 1514, startPoint y: 422, endPoint x: 1499, endPoint y: 422, distance: 15.0
click at [1514, 421] on div at bounding box center [784, 372] width 1568 height 745
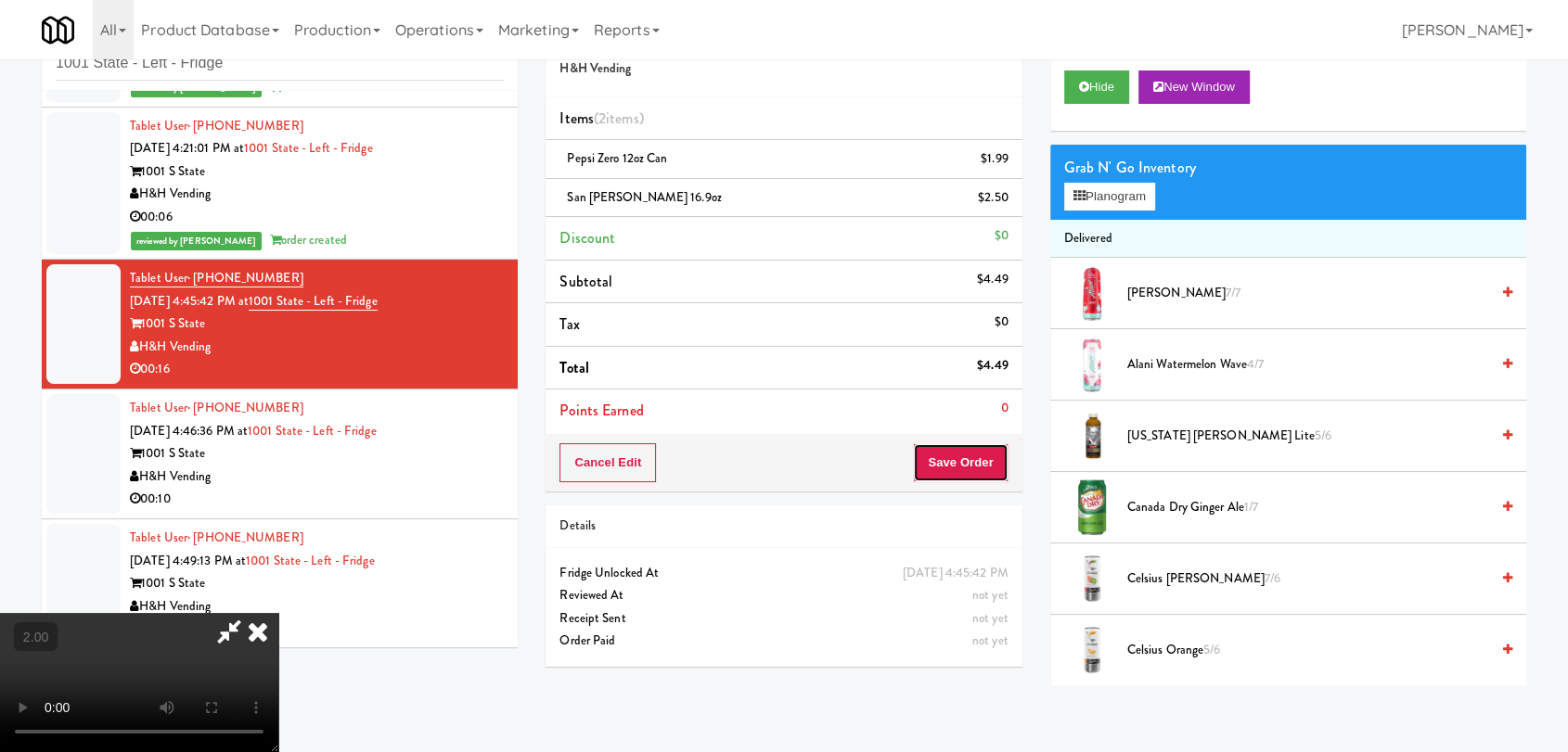
click at [972, 449] on button "Save Order" at bounding box center [960, 463] width 95 height 39
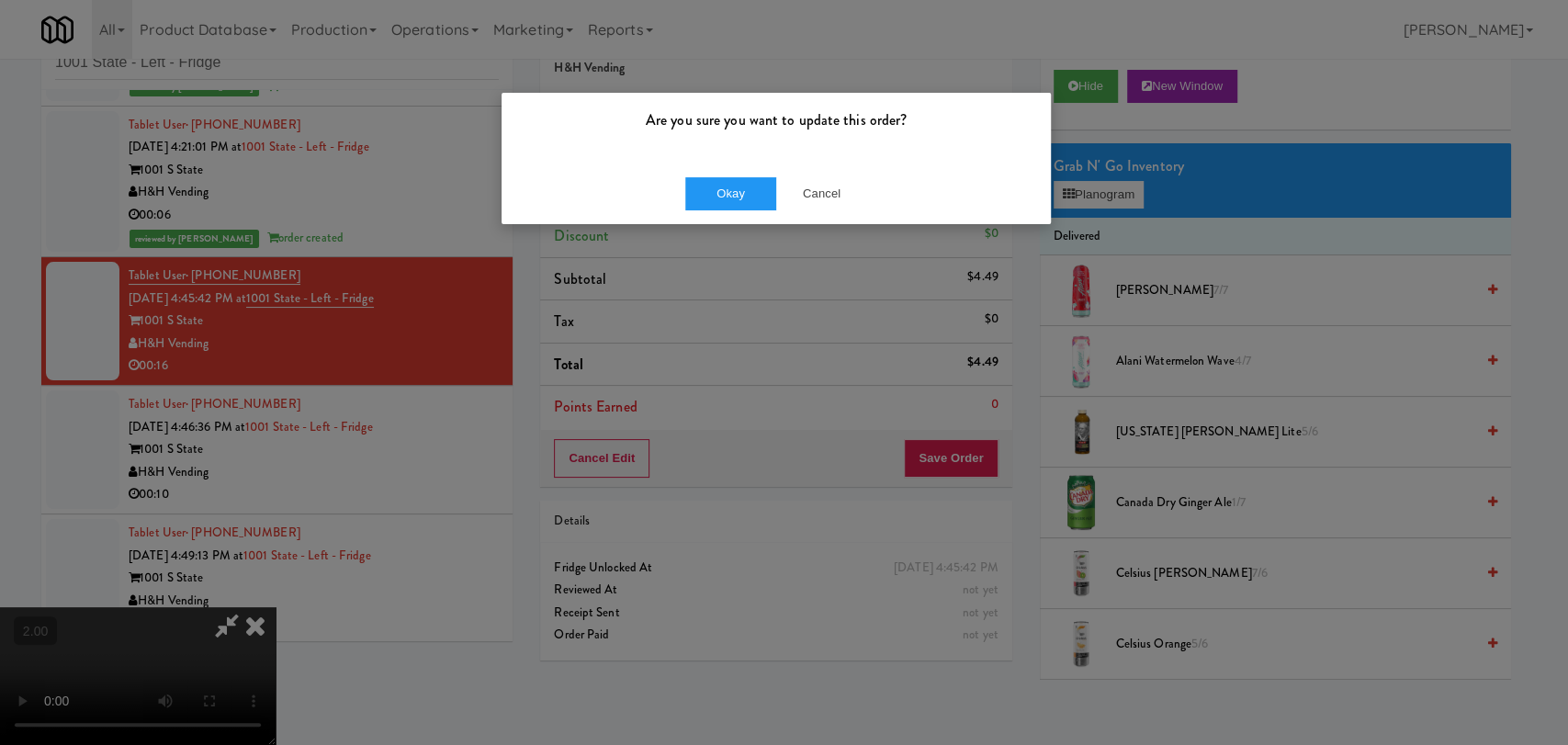
click at [732, 165] on div "Okay Cancel" at bounding box center [776, 194] width 549 height 62
click at [742, 186] on button "Okay" at bounding box center [731, 194] width 92 height 33
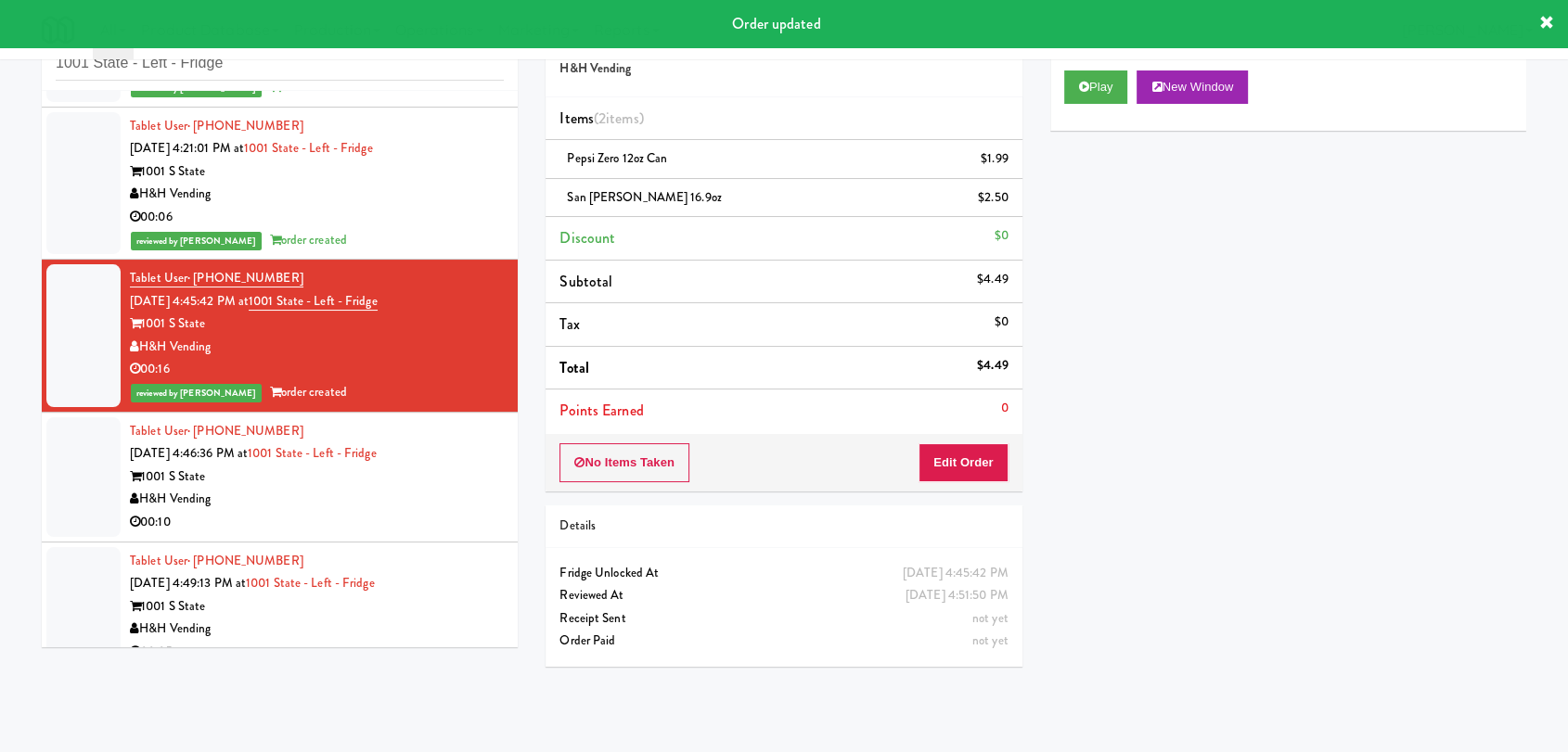
click at [420, 434] on div "Tablet User · (757) 218-8003 [DATE] 4:46:36 PM at 1001 State - Left - Fridge 10…" at bounding box center [317, 477] width 374 height 114
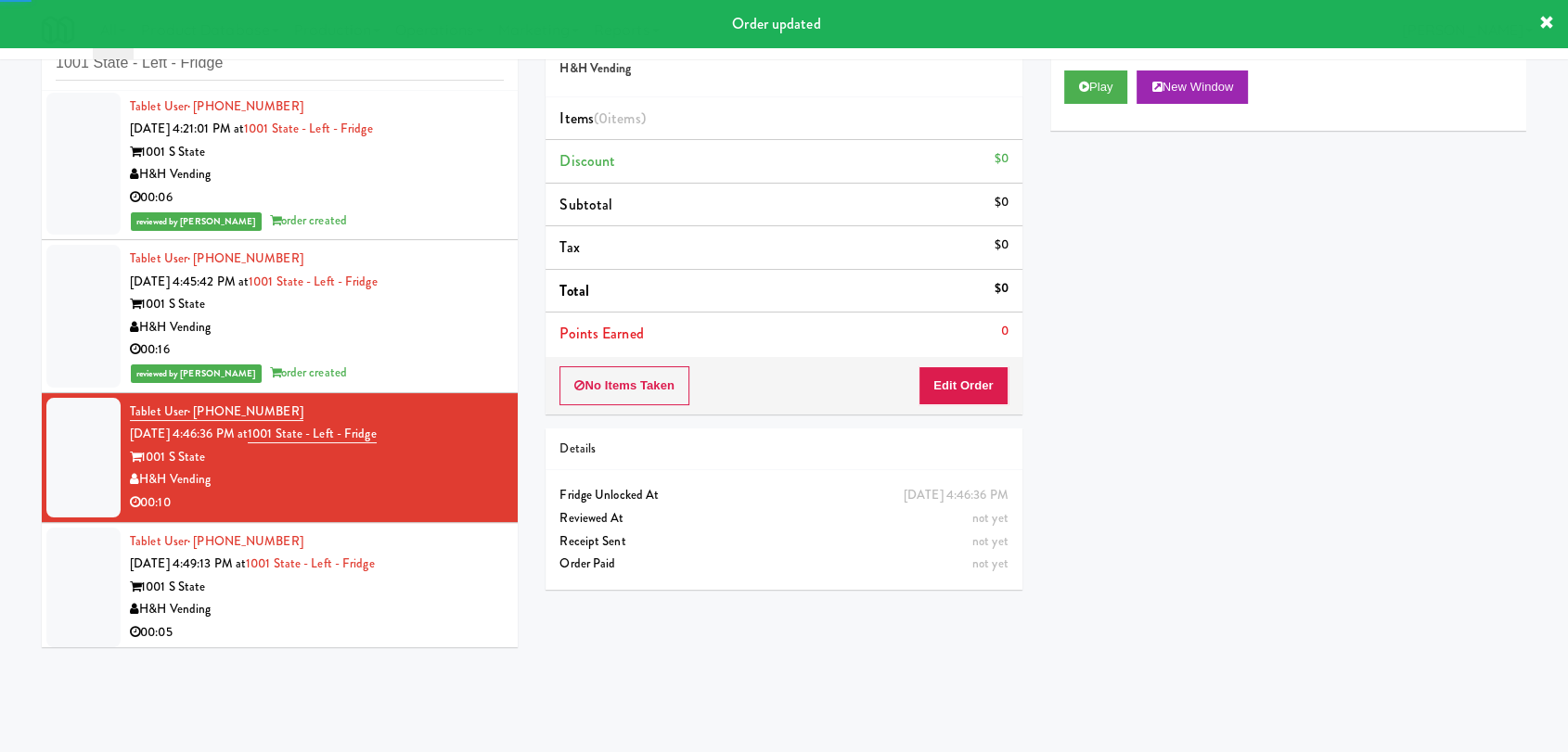
scroll to position [159, 0]
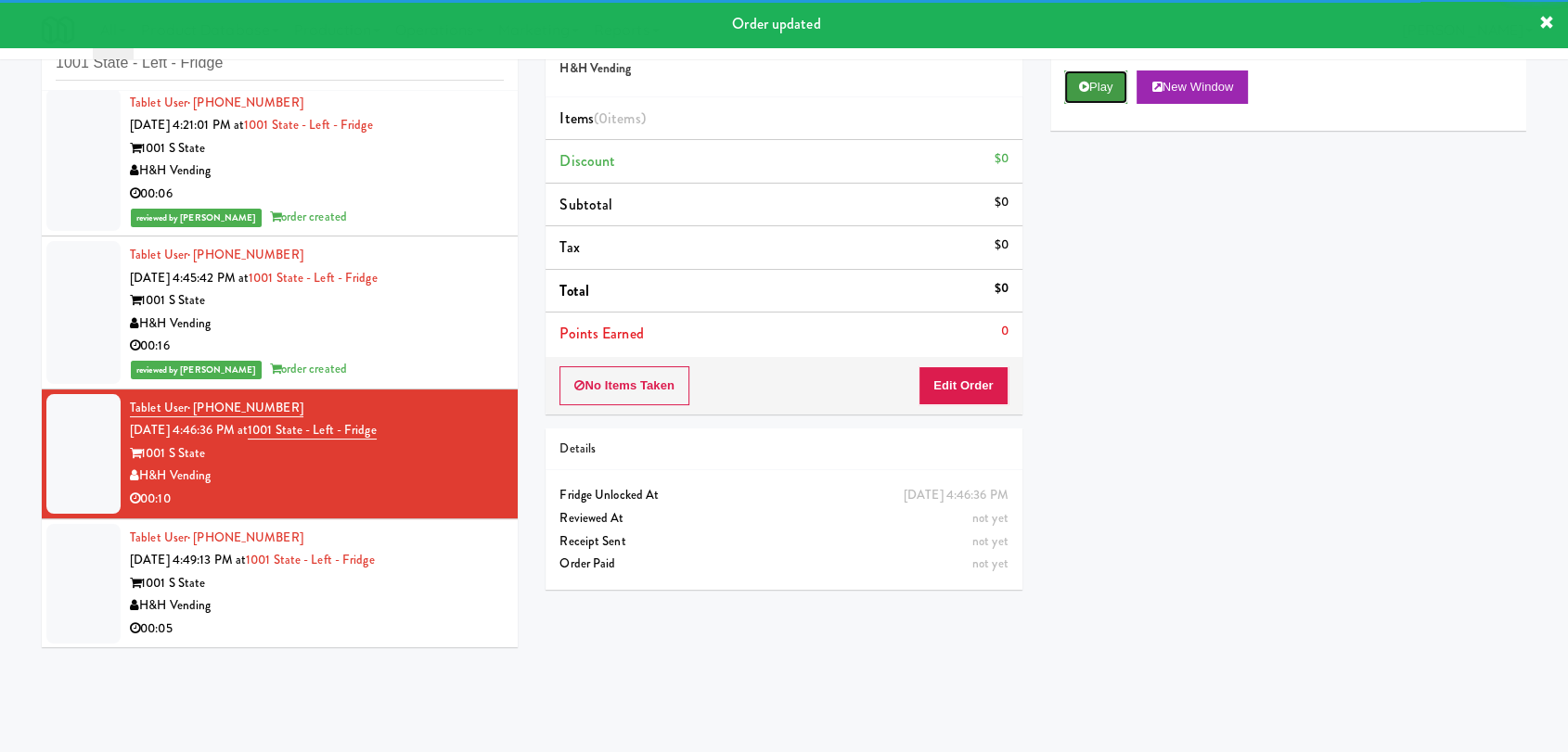
click at [1116, 70] on button "Play" at bounding box center [1096, 86] width 64 height 33
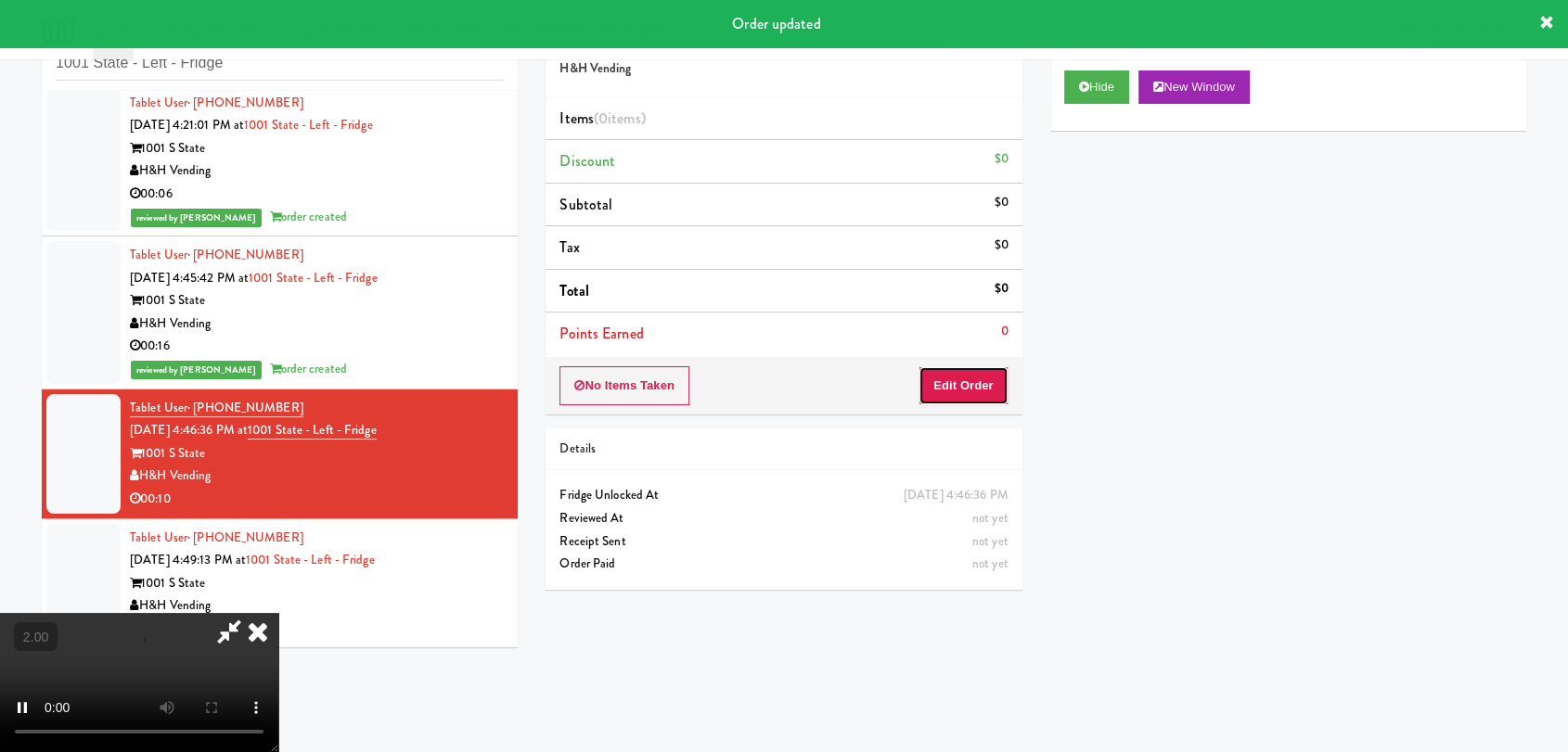
click at [966, 379] on button "Edit Order" at bounding box center [963, 385] width 90 height 39
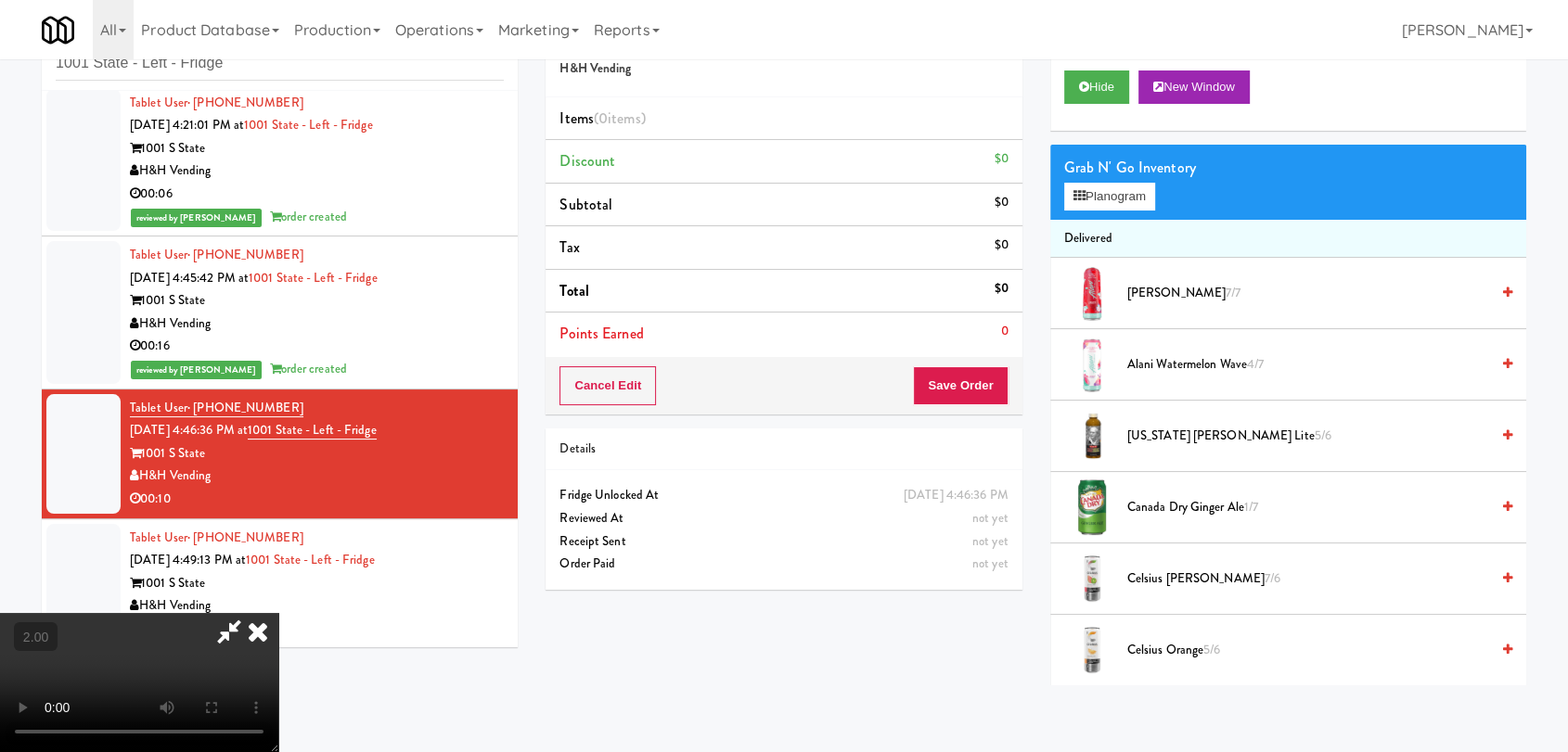
click at [278, 614] on video at bounding box center [138, 683] width 278 height 139
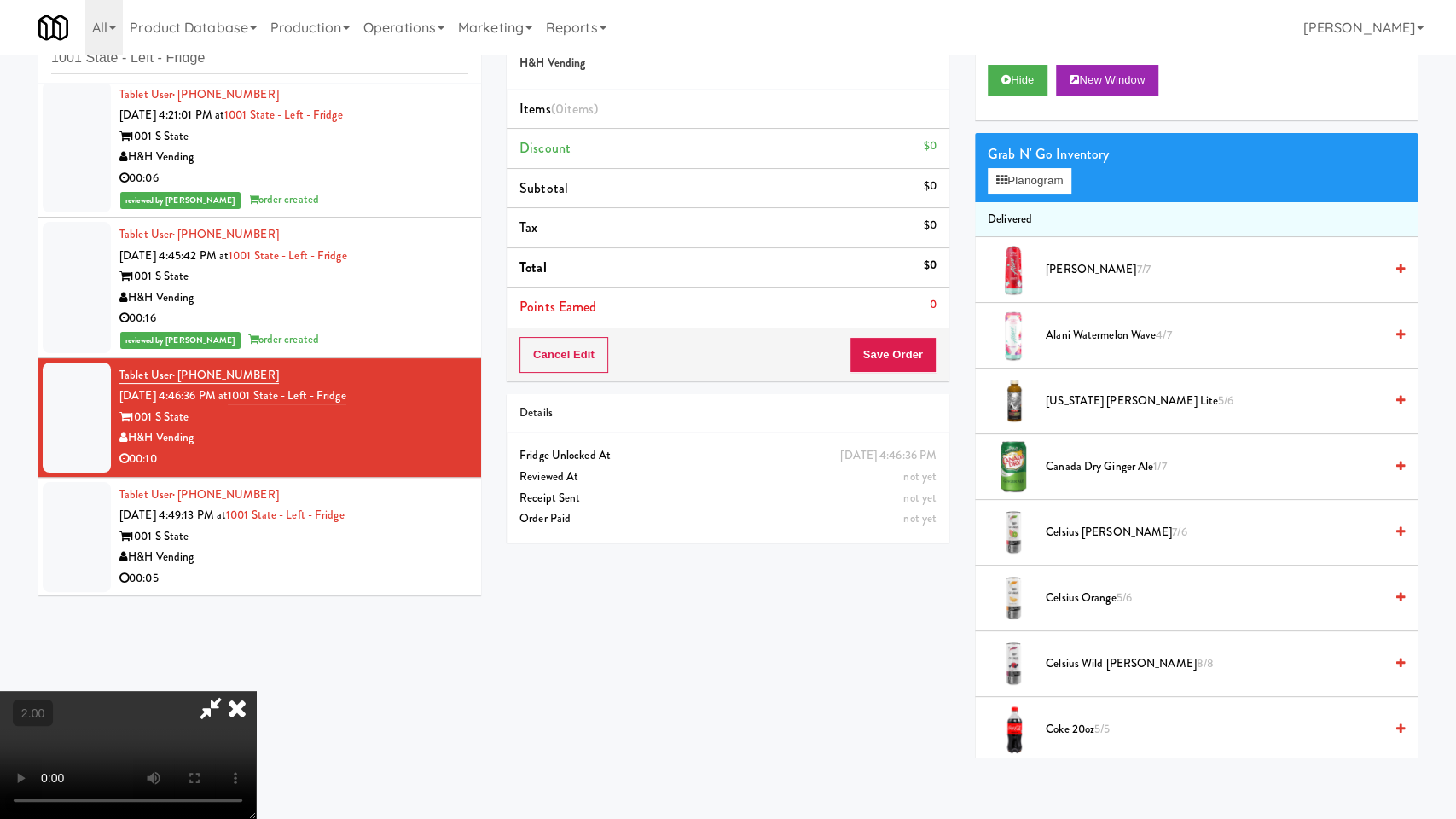
click at [255, 691] on video at bounding box center [127, 754] width 255 height 128
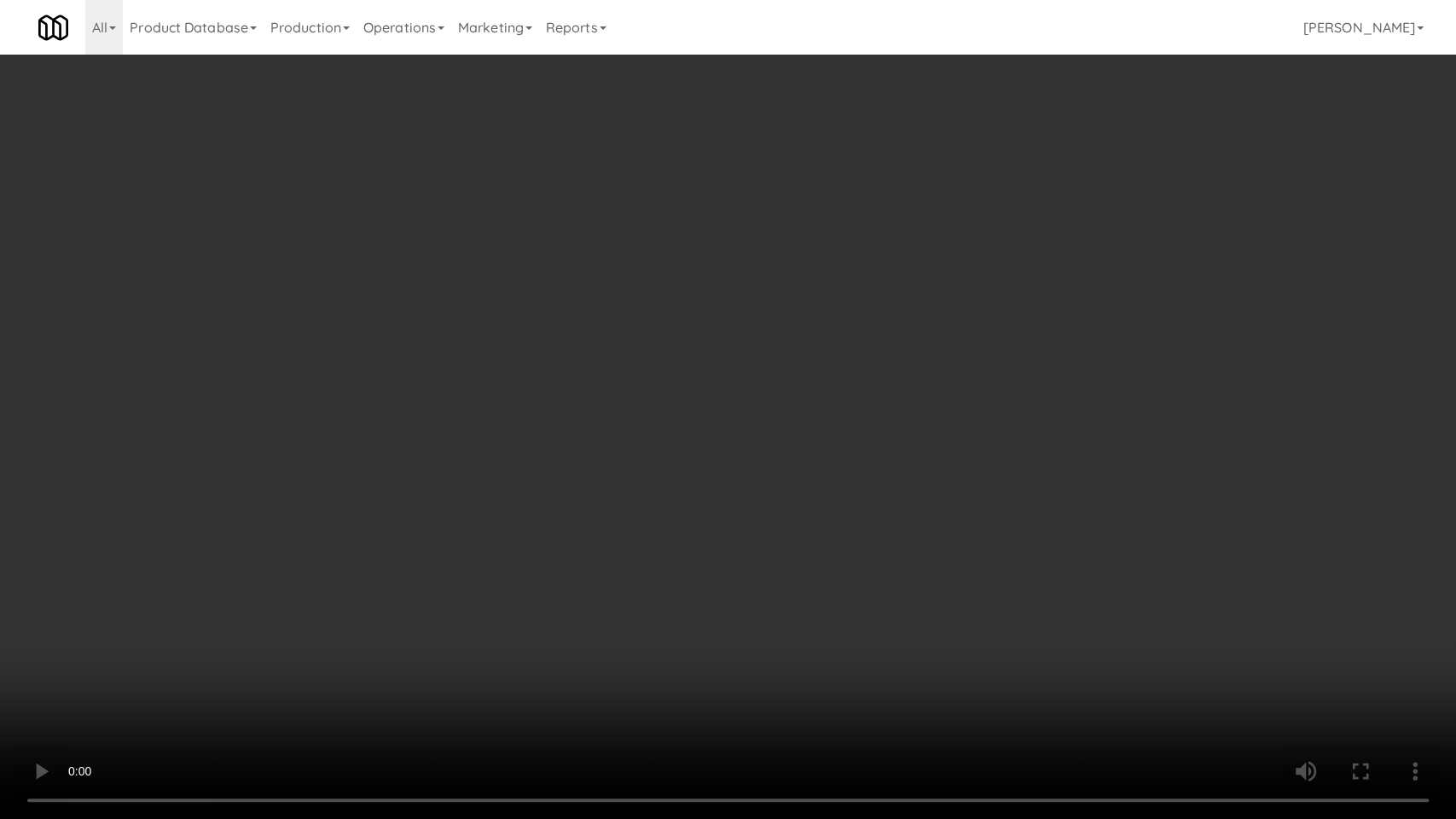
click at [563, 474] on video at bounding box center [728, 409] width 1456 height 819
click at [412, 618] on video at bounding box center [728, 409] width 1456 height 819
click at [510, 574] on video at bounding box center [728, 409] width 1456 height 819
drag, startPoint x: 510, startPoint y: 574, endPoint x: 534, endPoint y: 477, distance: 99.9
click at [512, 573] on video at bounding box center [728, 409] width 1456 height 819
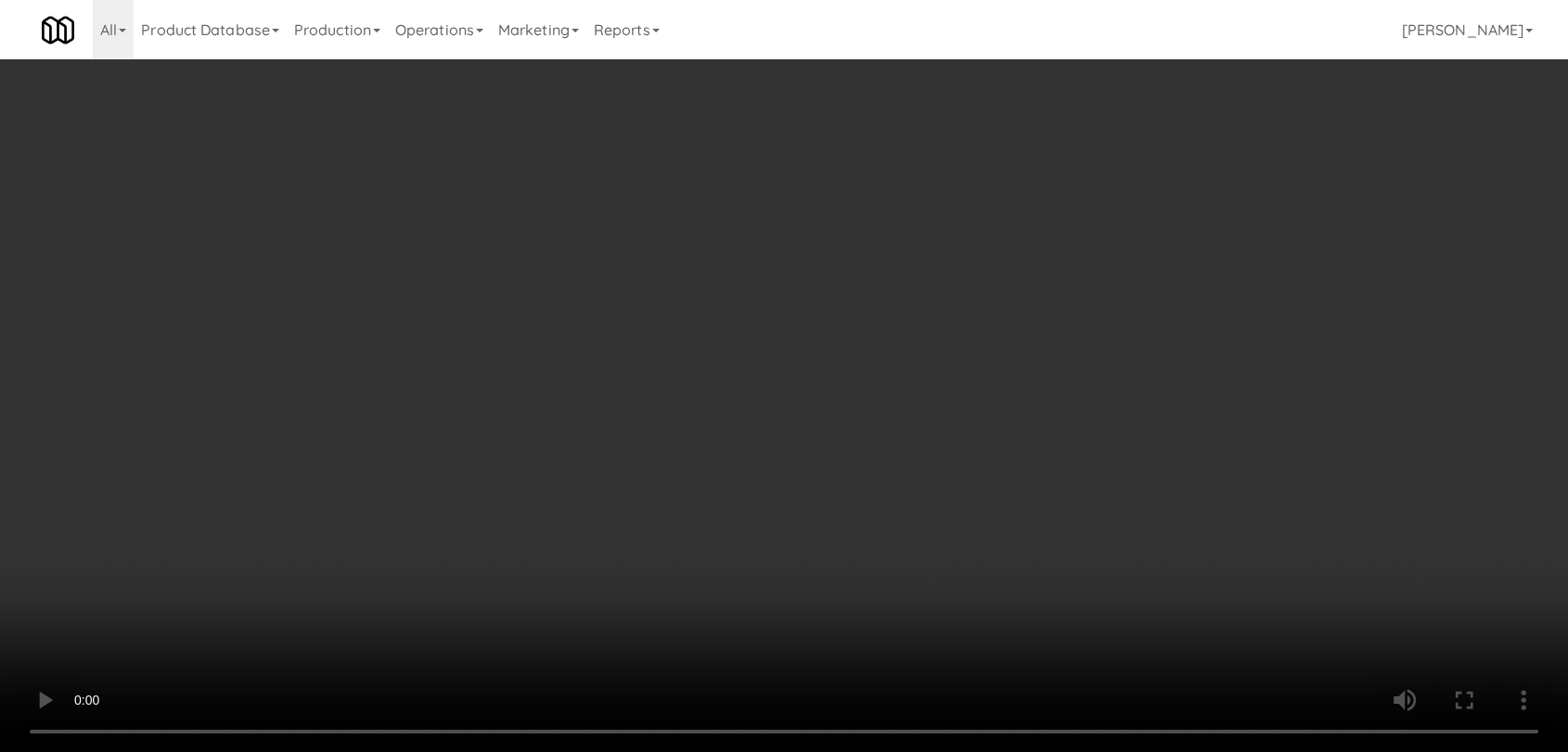
click at [1085, 212] on div "Grab N' Go Inventory Planogram" at bounding box center [1288, 182] width 476 height 75
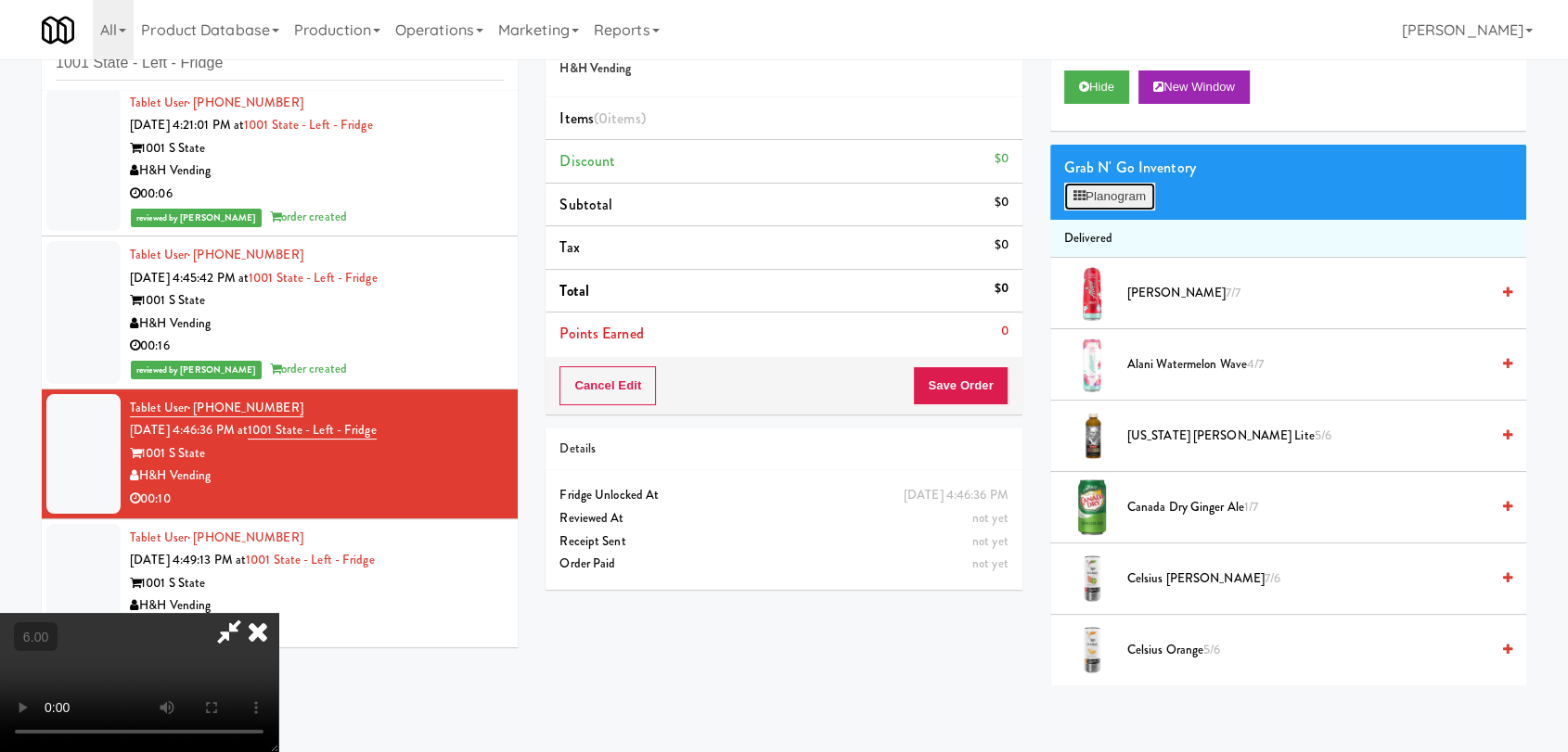
click at [1094, 206] on button "Planogram" at bounding box center [1110, 196] width 91 height 28
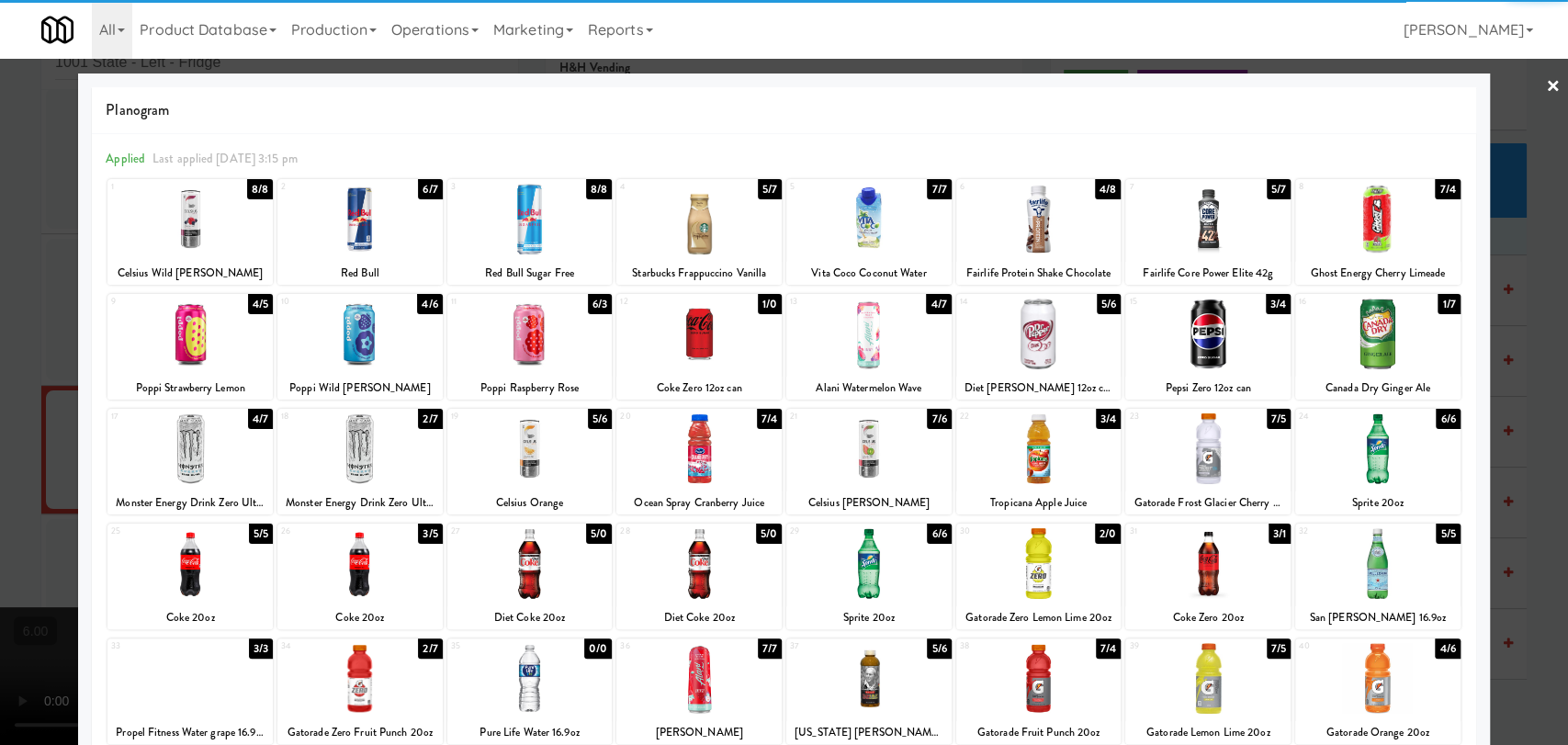
click at [1048, 668] on div at bounding box center [1038, 678] width 165 height 70
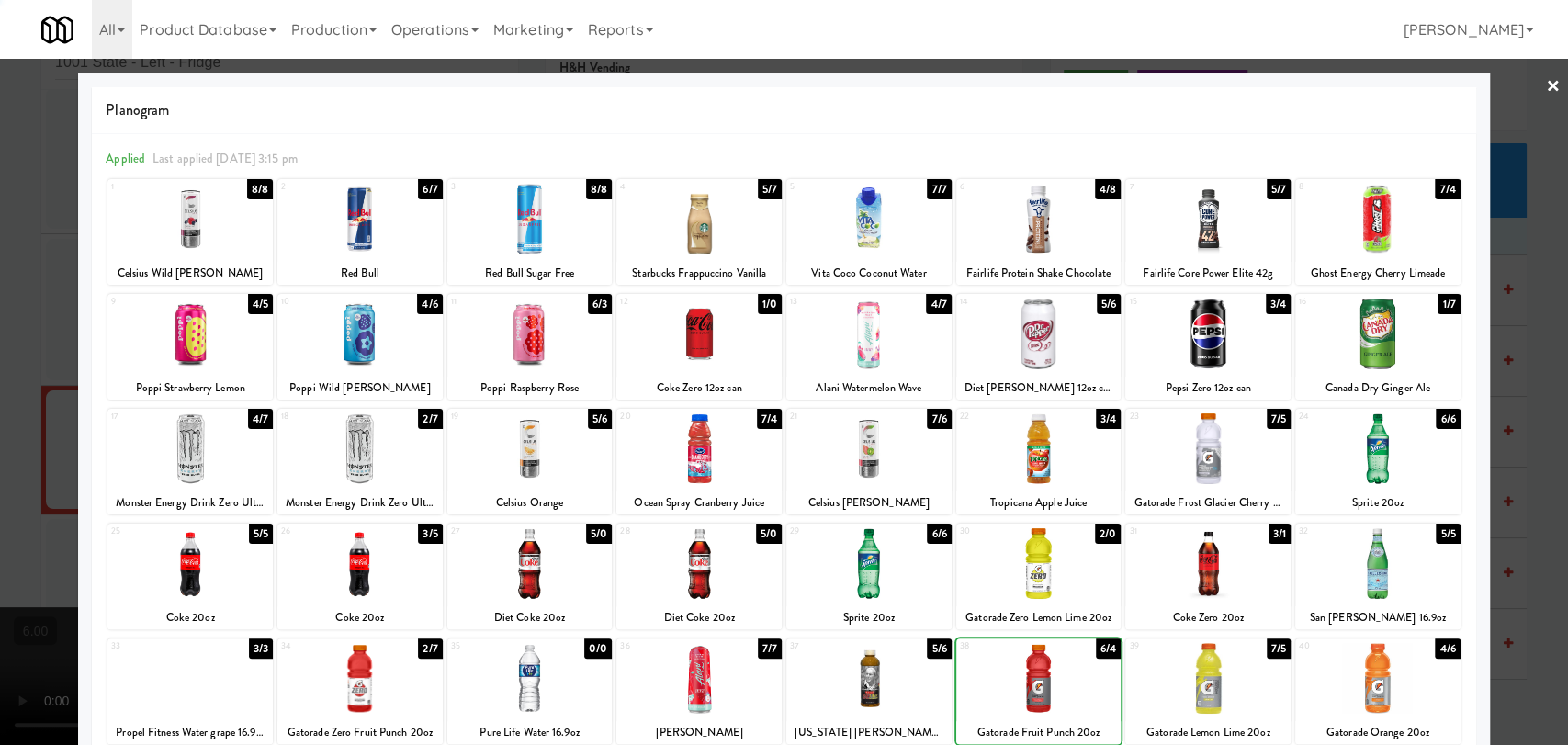
click at [0, 189] on div at bounding box center [784, 372] width 1568 height 745
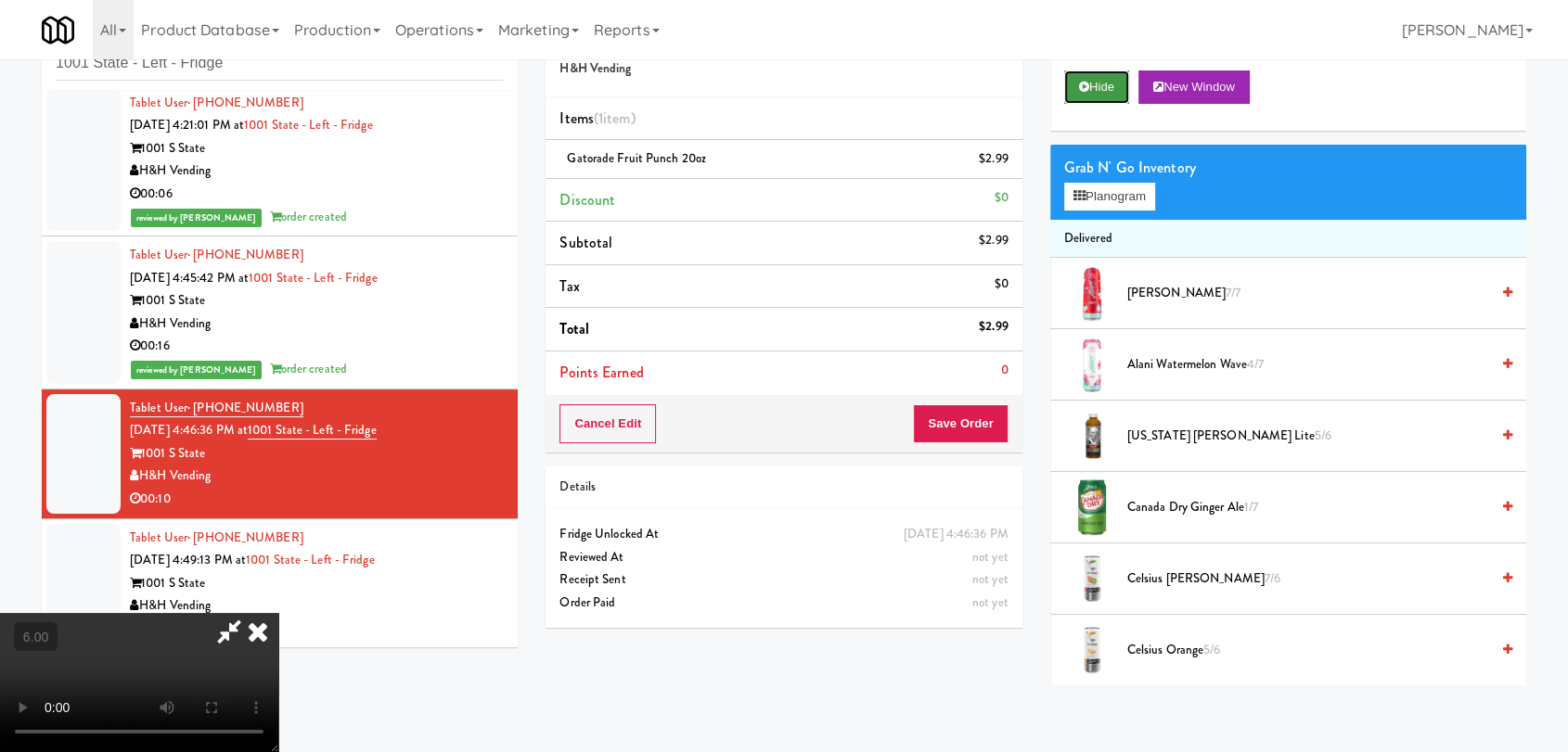
click at [1116, 85] on button "Hide" at bounding box center [1097, 86] width 65 height 33
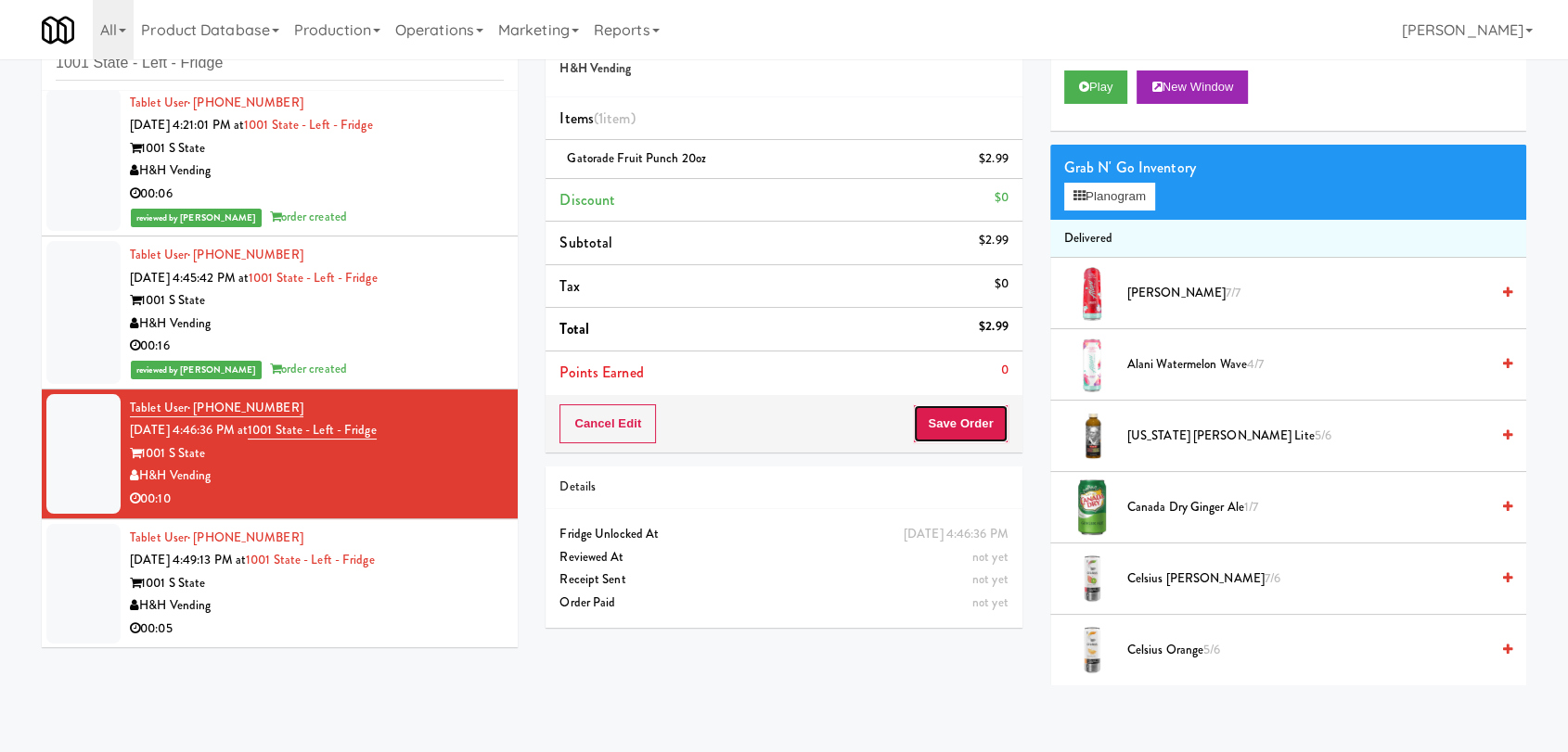
click at [962, 426] on button "Save Order" at bounding box center [960, 423] width 95 height 39
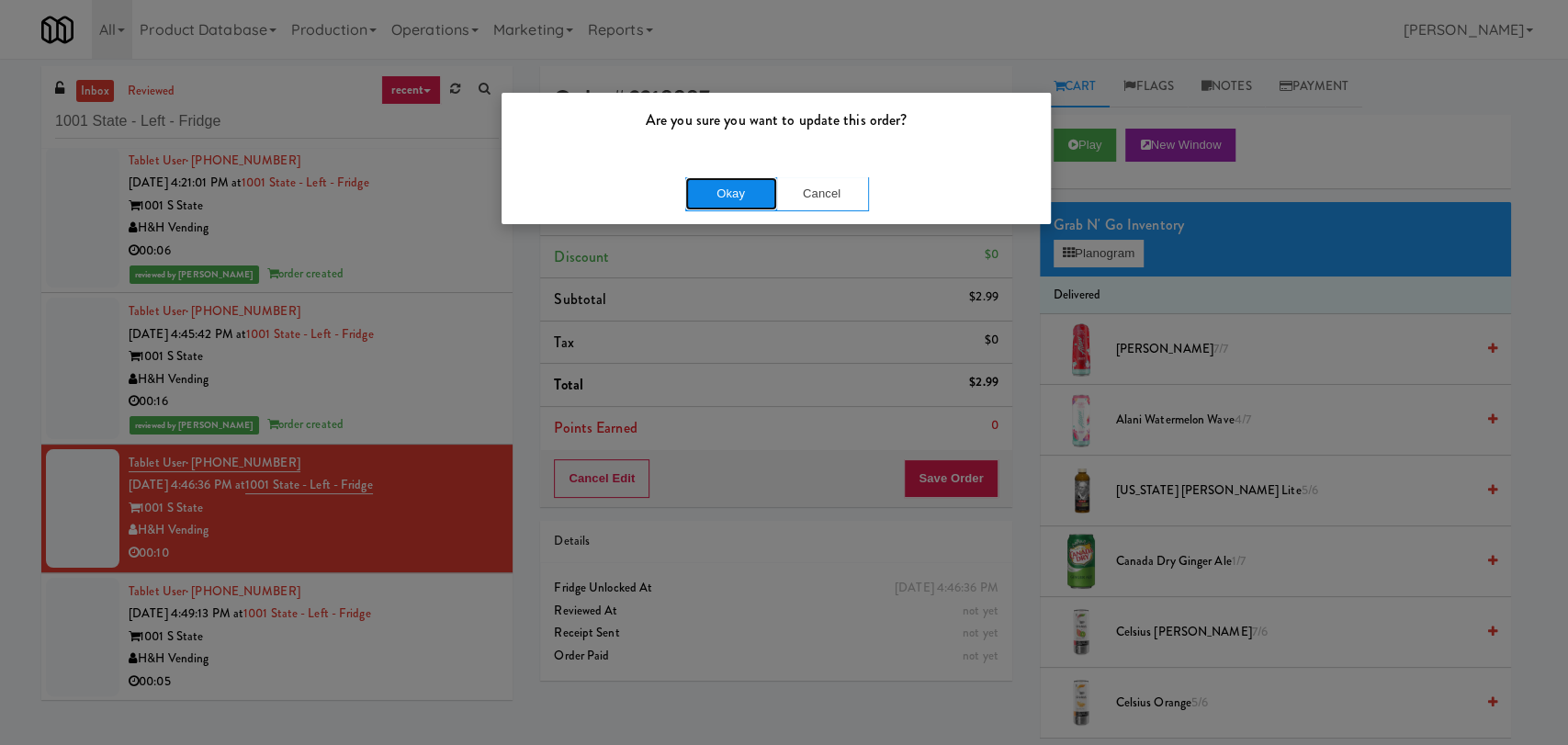
click at [715, 183] on button "Okay" at bounding box center [731, 194] width 92 height 33
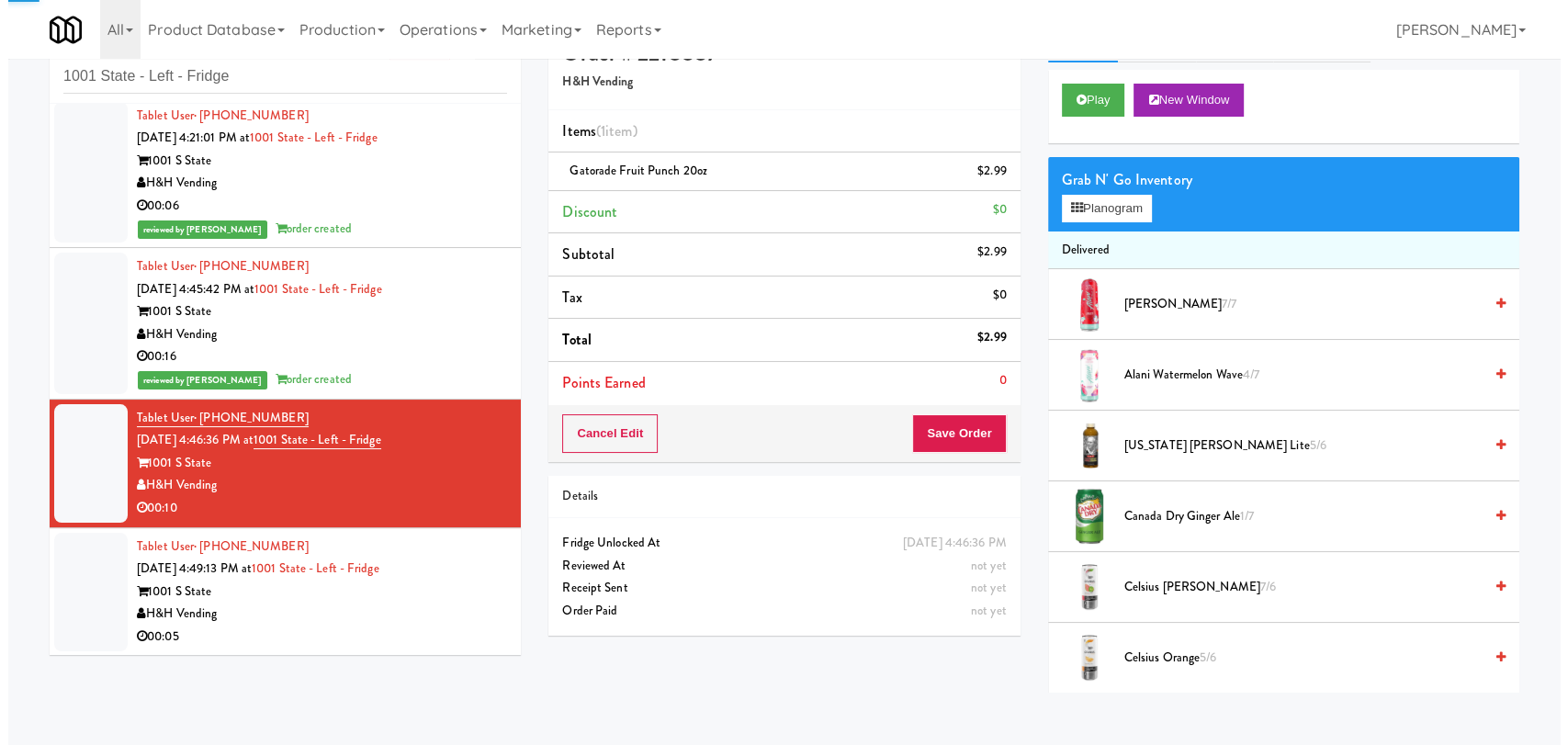
scroll to position [59, 0]
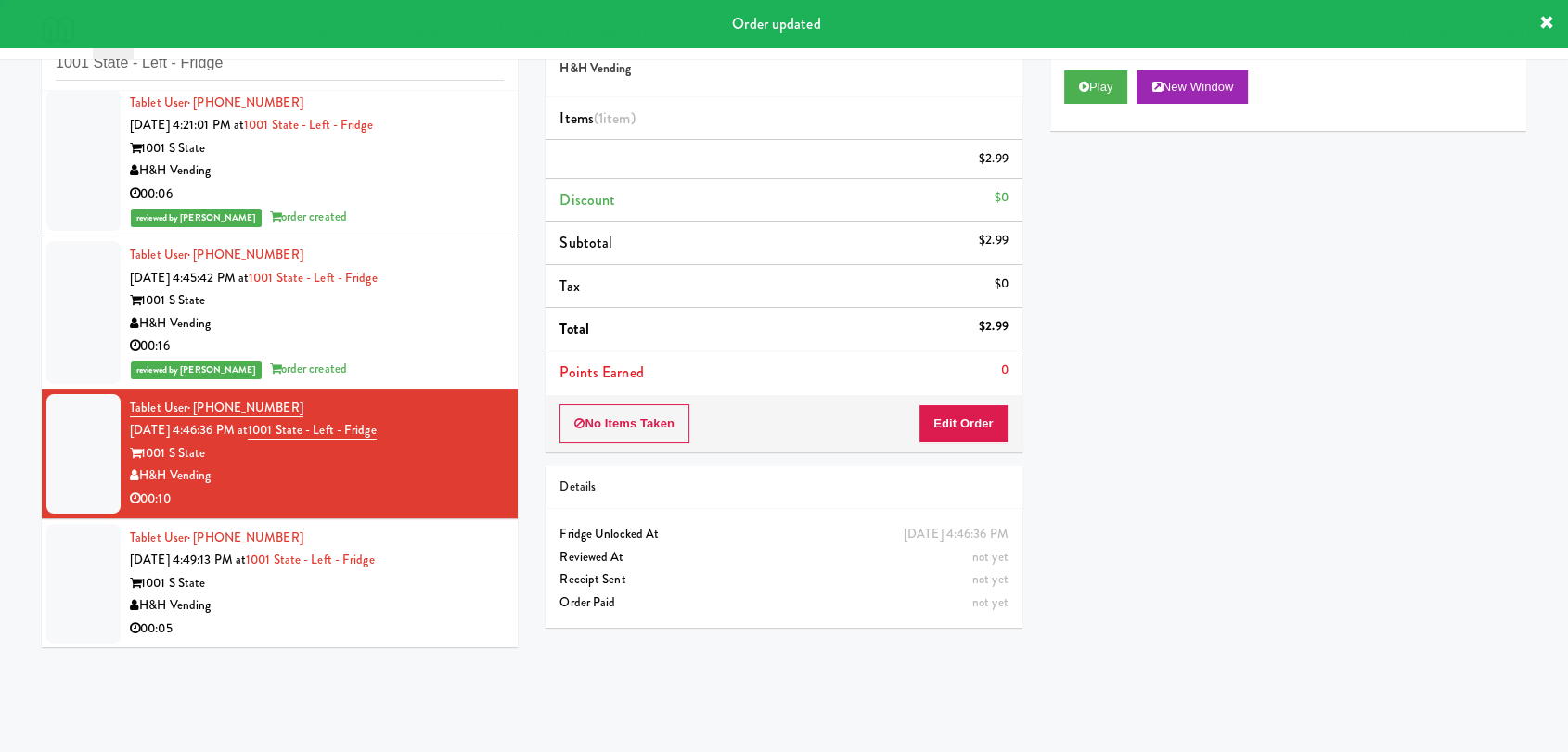
click at [419, 576] on div "1001 S State" at bounding box center [317, 583] width 374 height 23
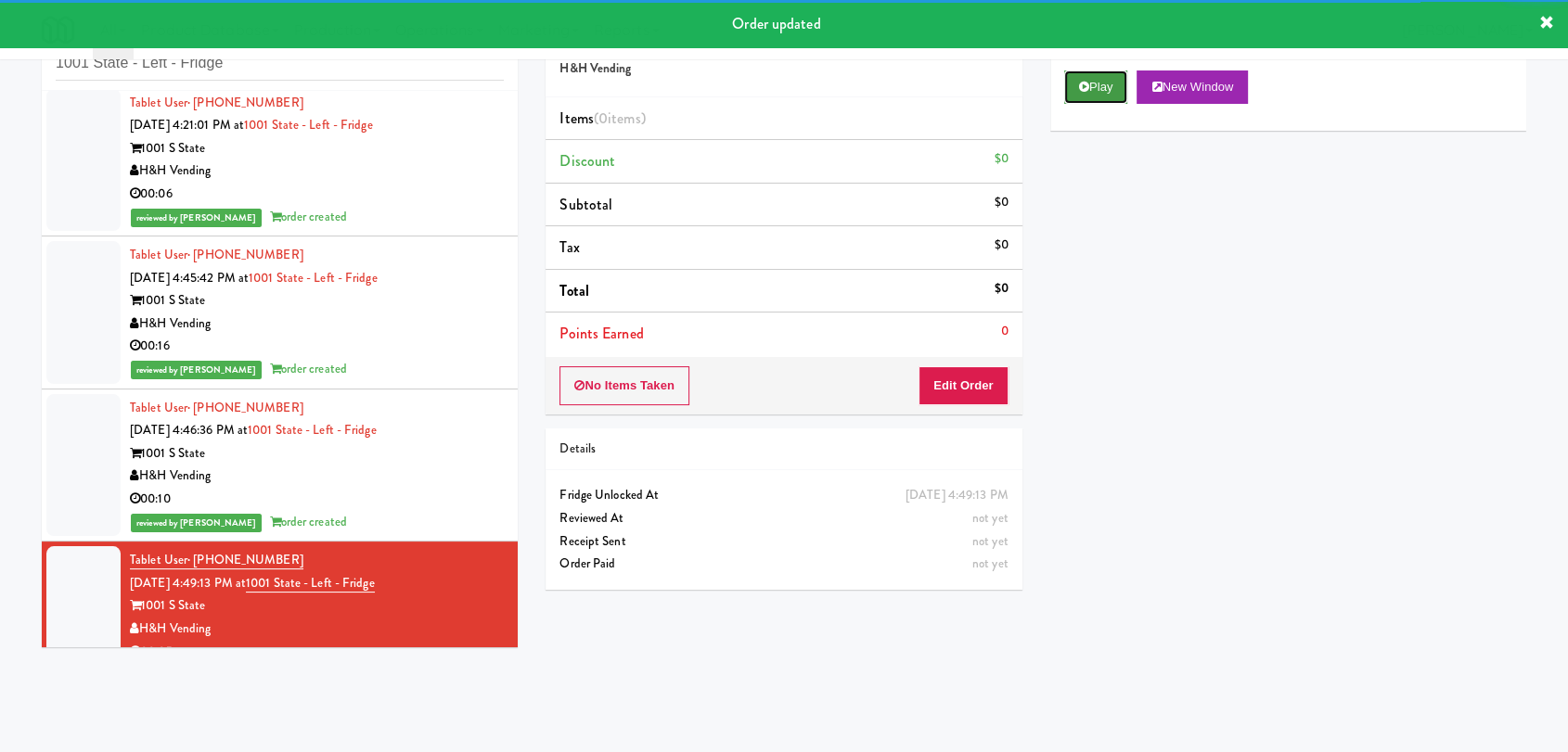
click at [1102, 95] on button "Play" at bounding box center [1096, 86] width 64 height 33
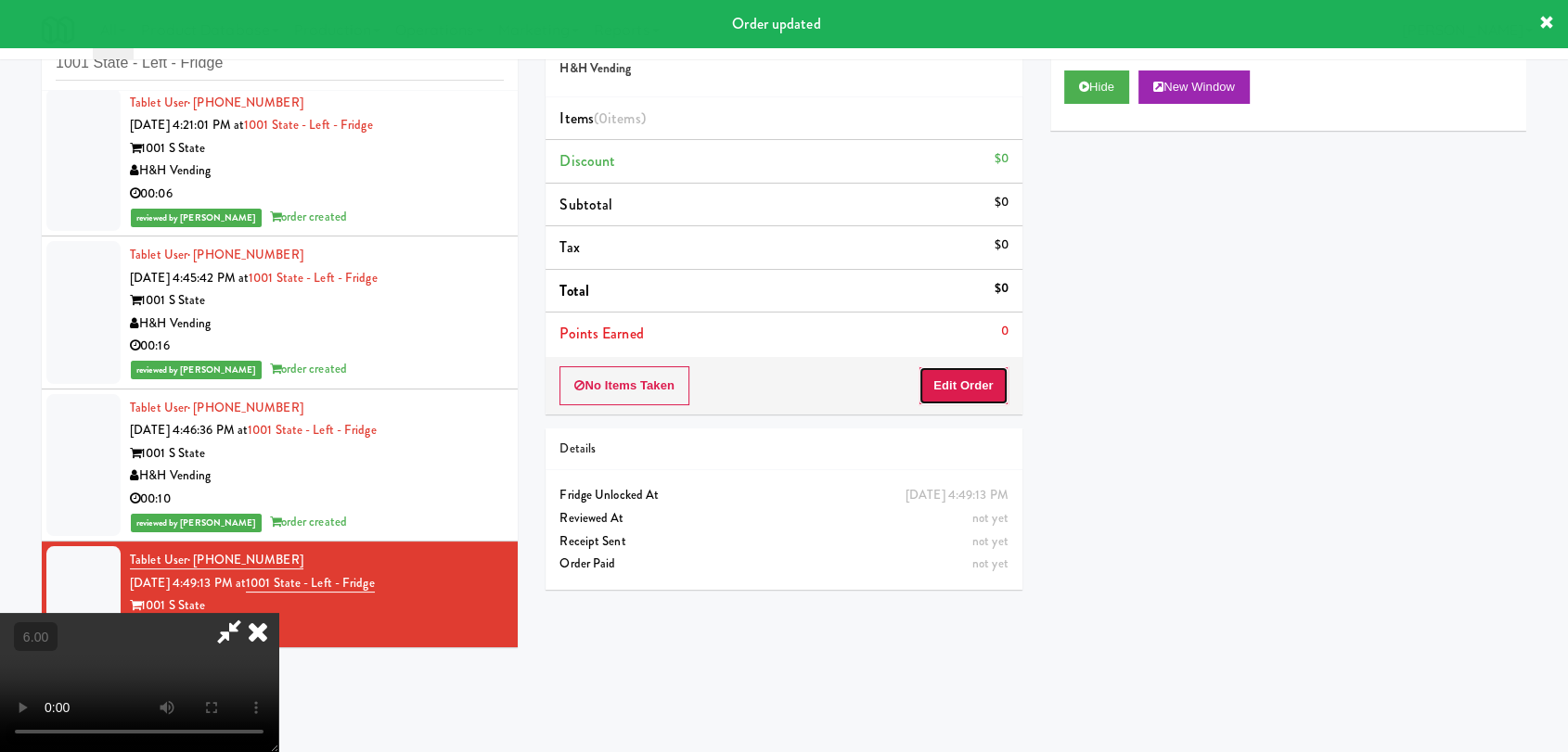
click at [961, 399] on button "Edit Order" at bounding box center [963, 385] width 90 height 39
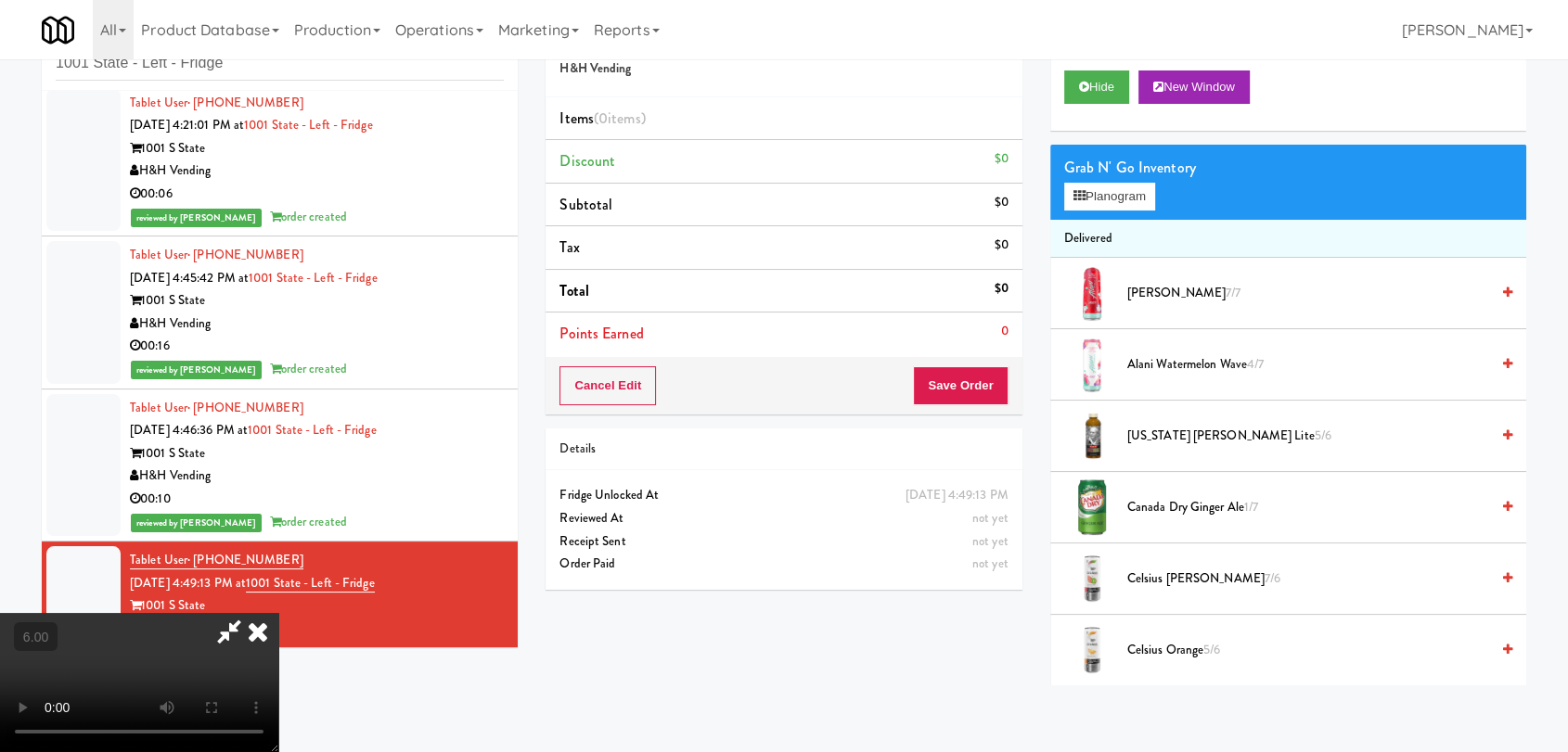
click at [278, 614] on video at bounding box center [138, 683] width 278 height 139
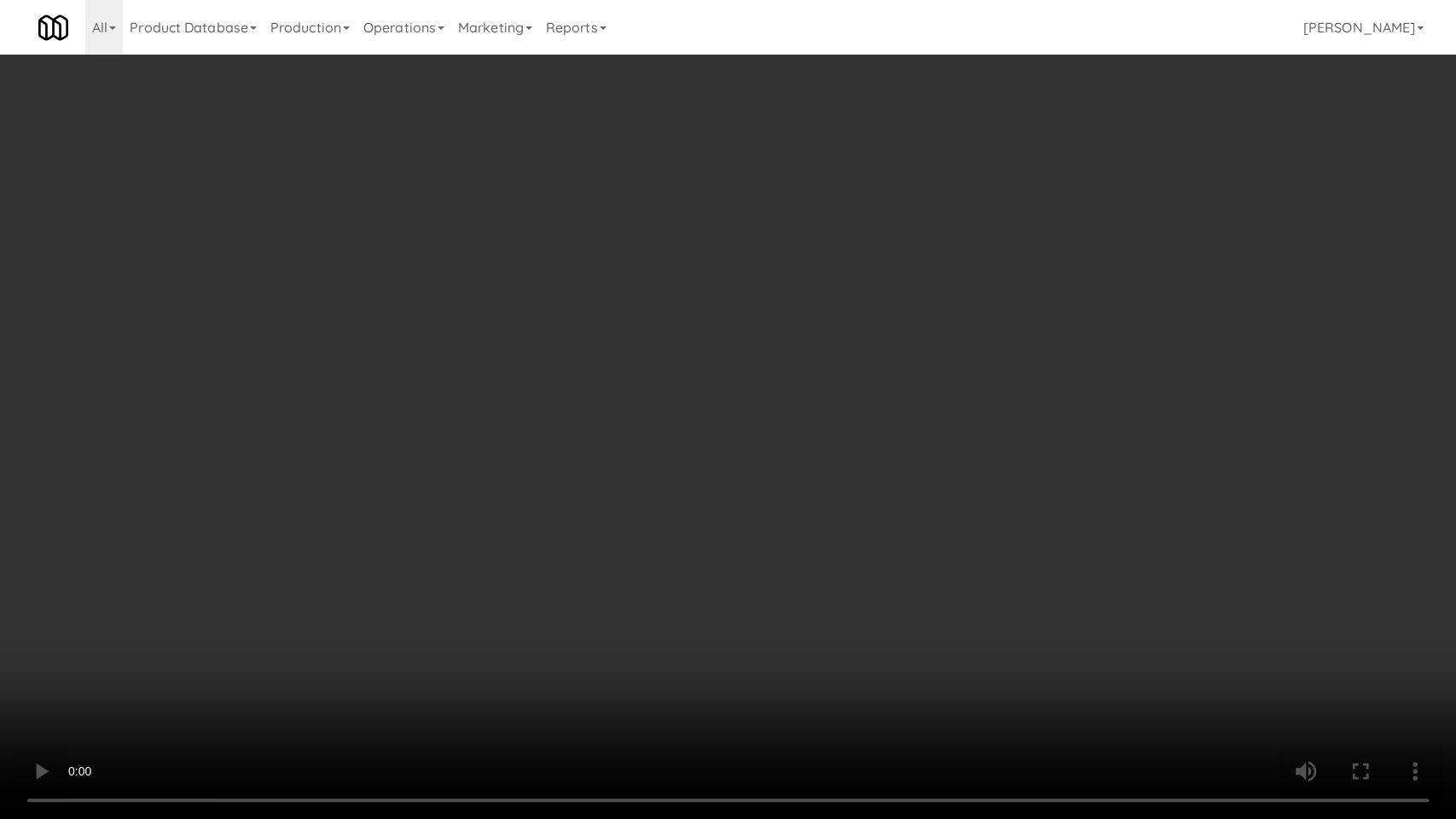
click at [514, 667] on video at bounding box center [728, 409] width 1456 height 819
click at [544, 618] on video at bounding box center [728, 409] width 1456 height 819
click at [523, 691] on video at bounding box center [728, 409] width 1456 height 819
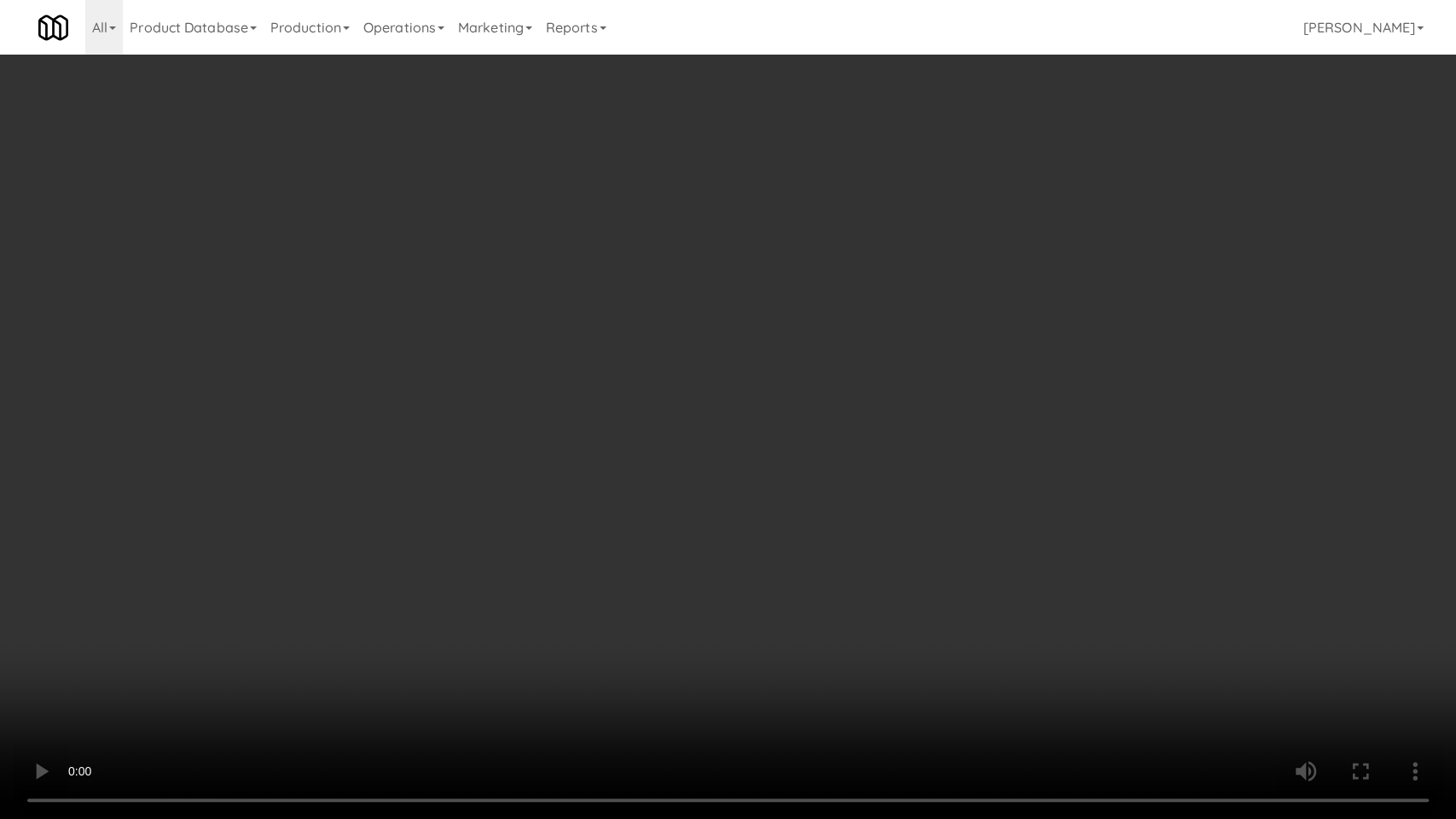
click at [516, 594] on video at bounding box center [728, 409] width 1456 height 819
click at [652, 513] on video at bounding box center [728, 409] width 1456 height 819
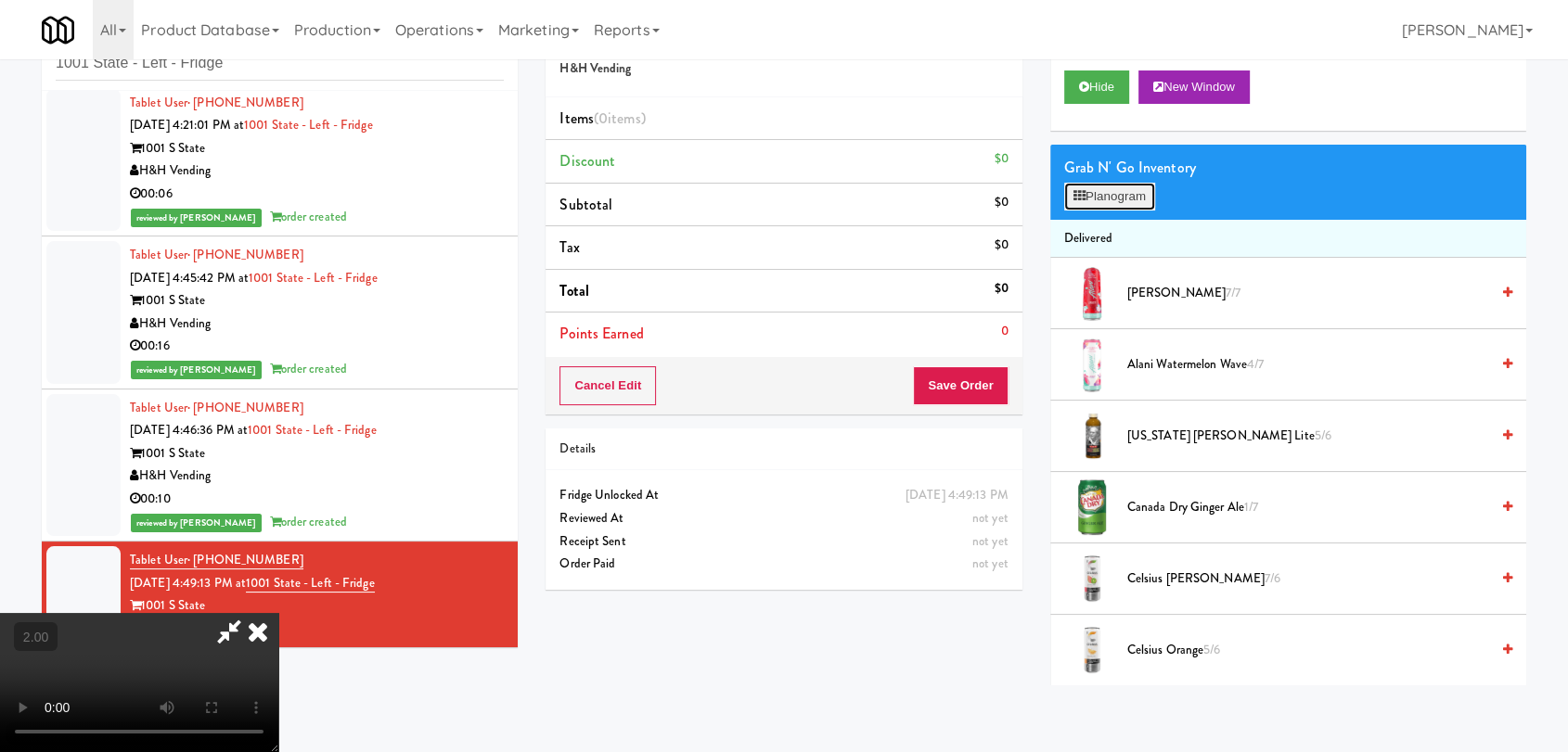
click at [1130, 191] on button "Planogram" at bounding box center [1110, 196] width 91 height 28
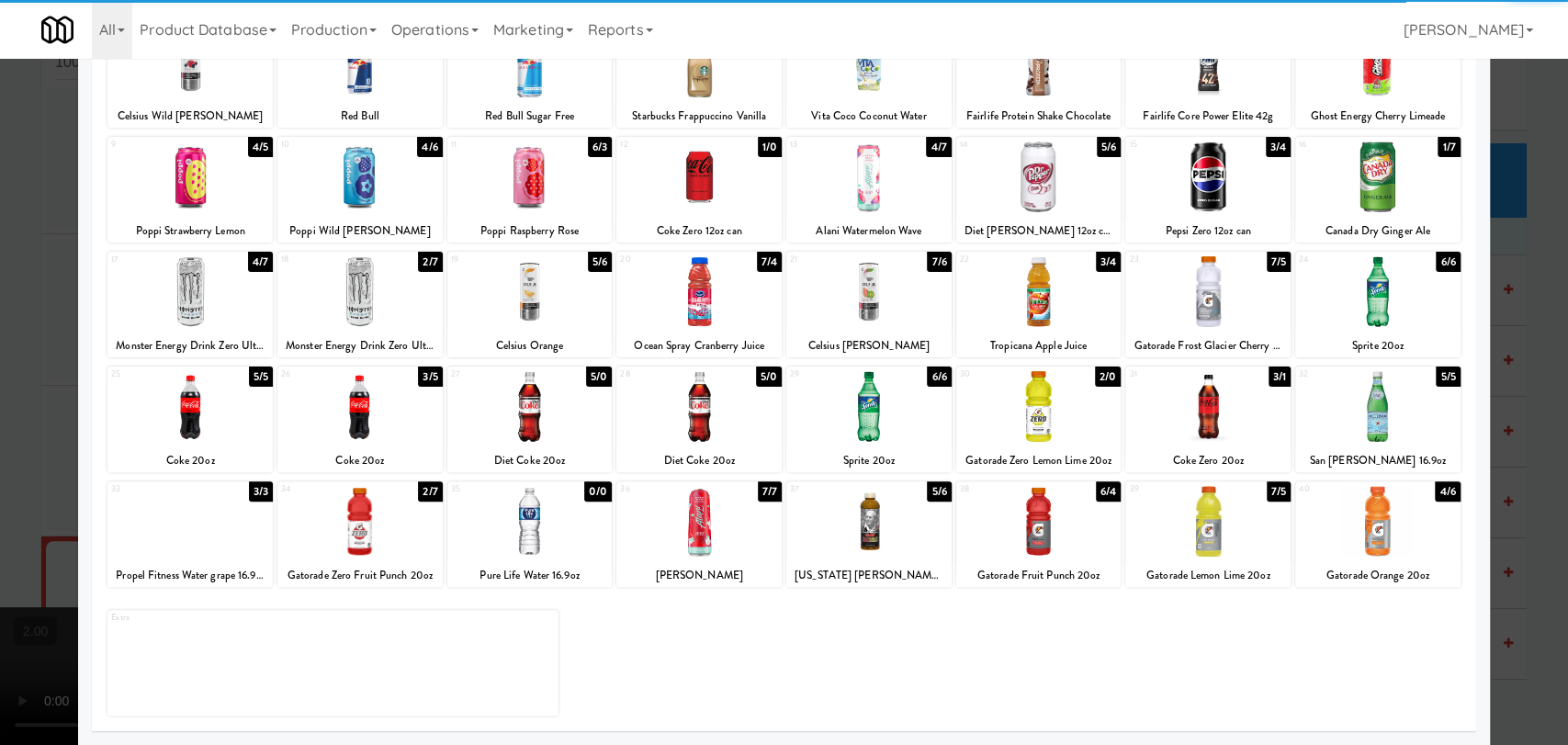
click at [1014, 435] on div at bounding box center [1038, 406] width 165 height 70
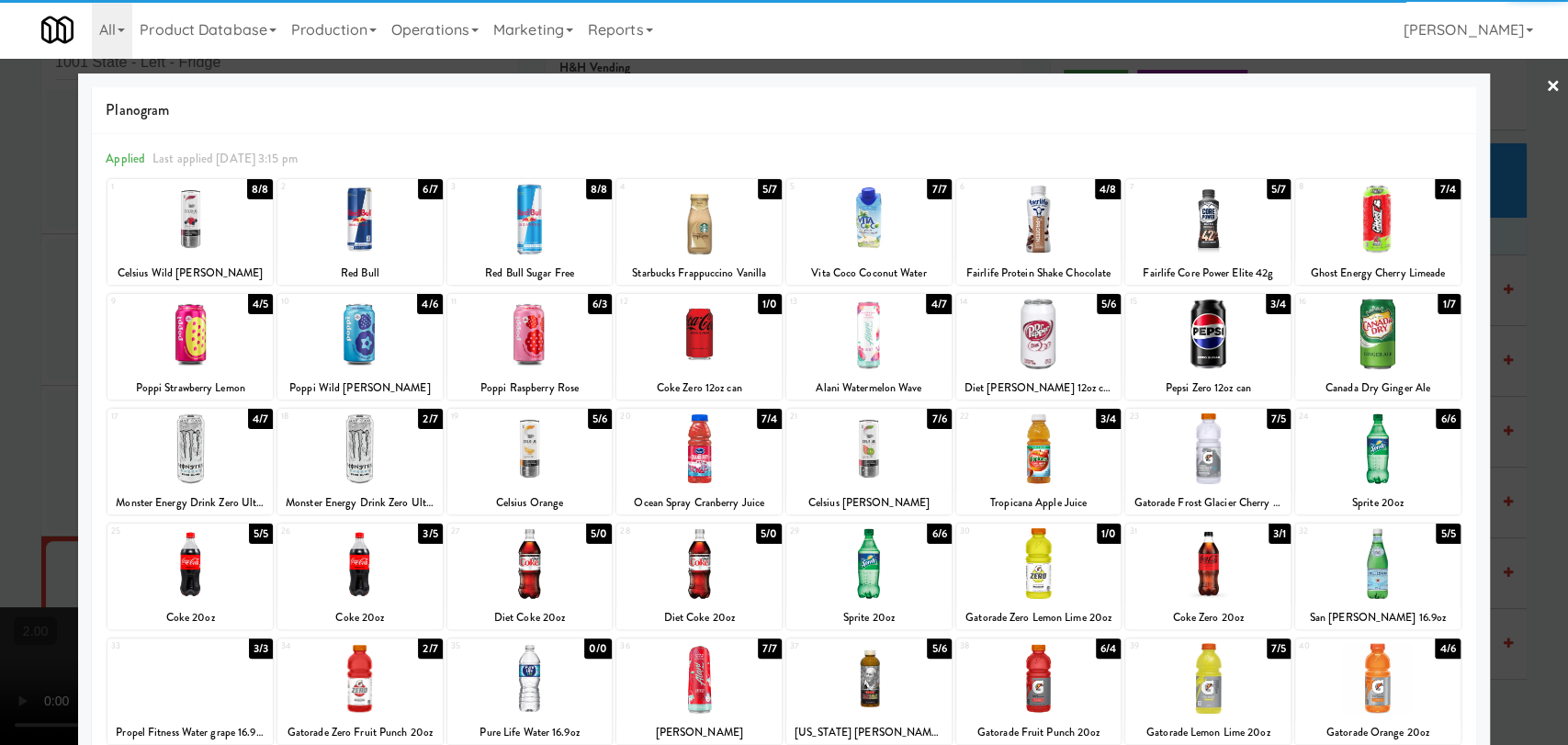
click at [198, 234] on div at bounding box center [190, 219] width 165 height 70
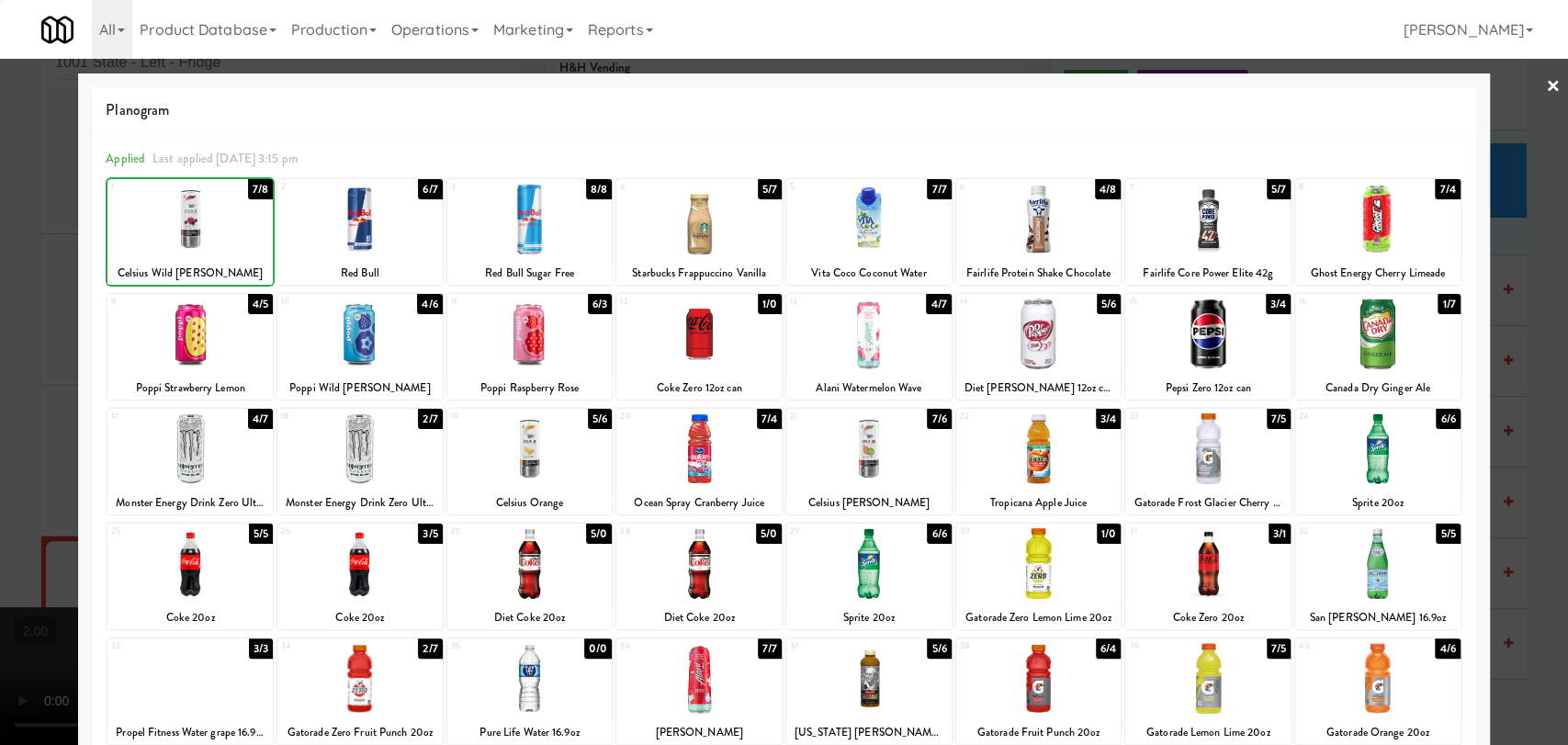
click at [0, 227] on div at bounding box center [784, 372] width 1568 height 745
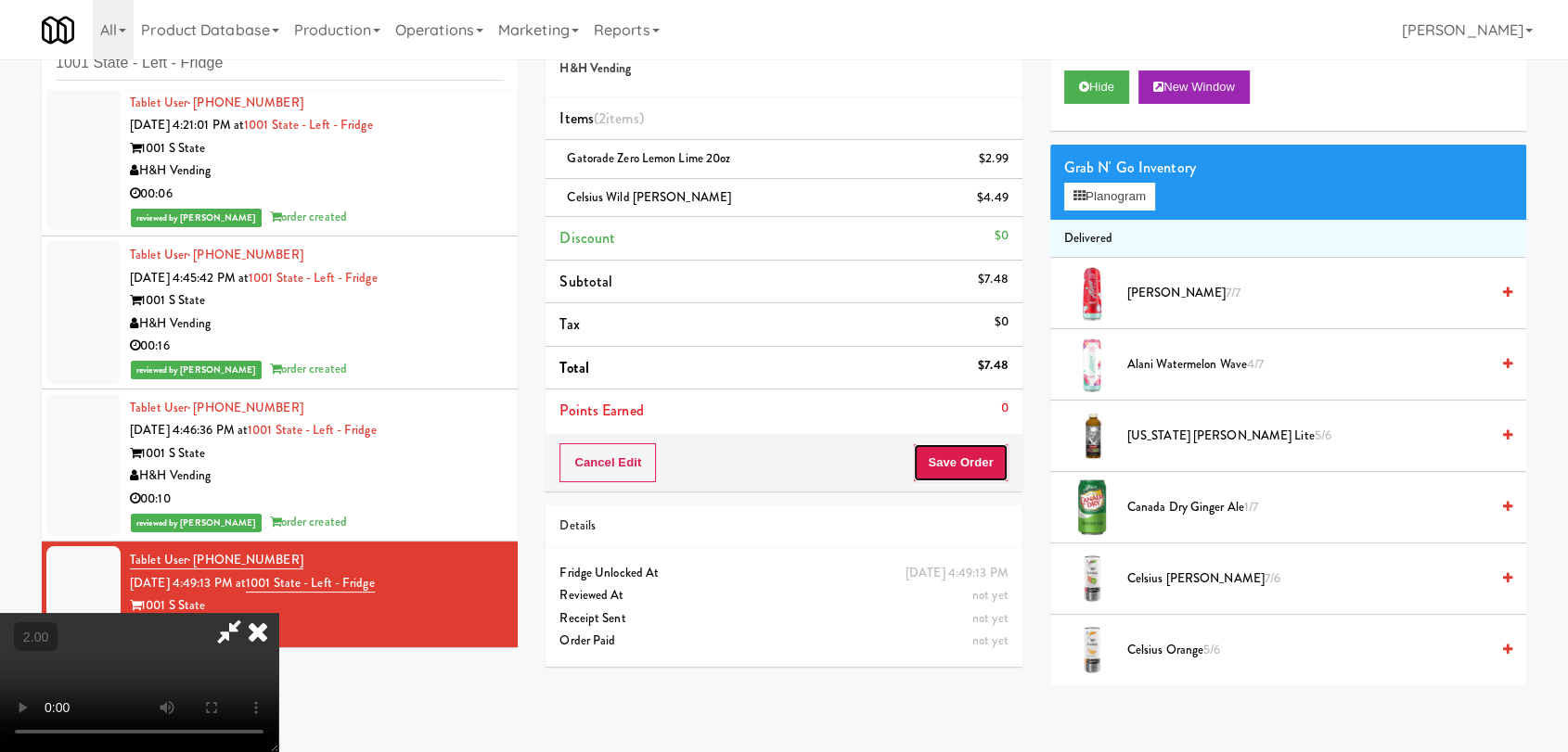
click at [968, 469] on button "Save Order" at bounding box center [960, 463] width 95 height 39
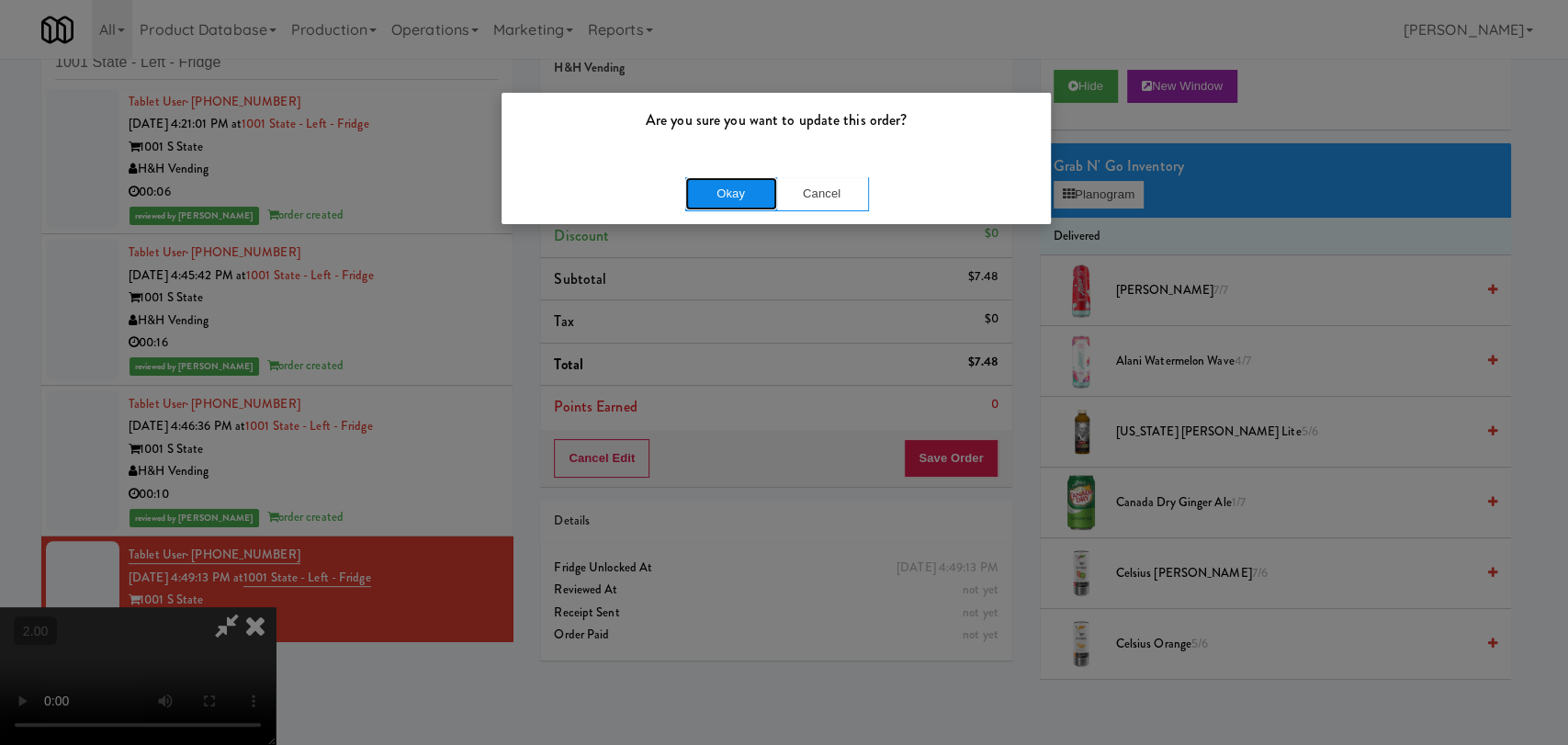
click at [720, 187] on button "Okay" at bounding box center [731, 194] width 92 height 33
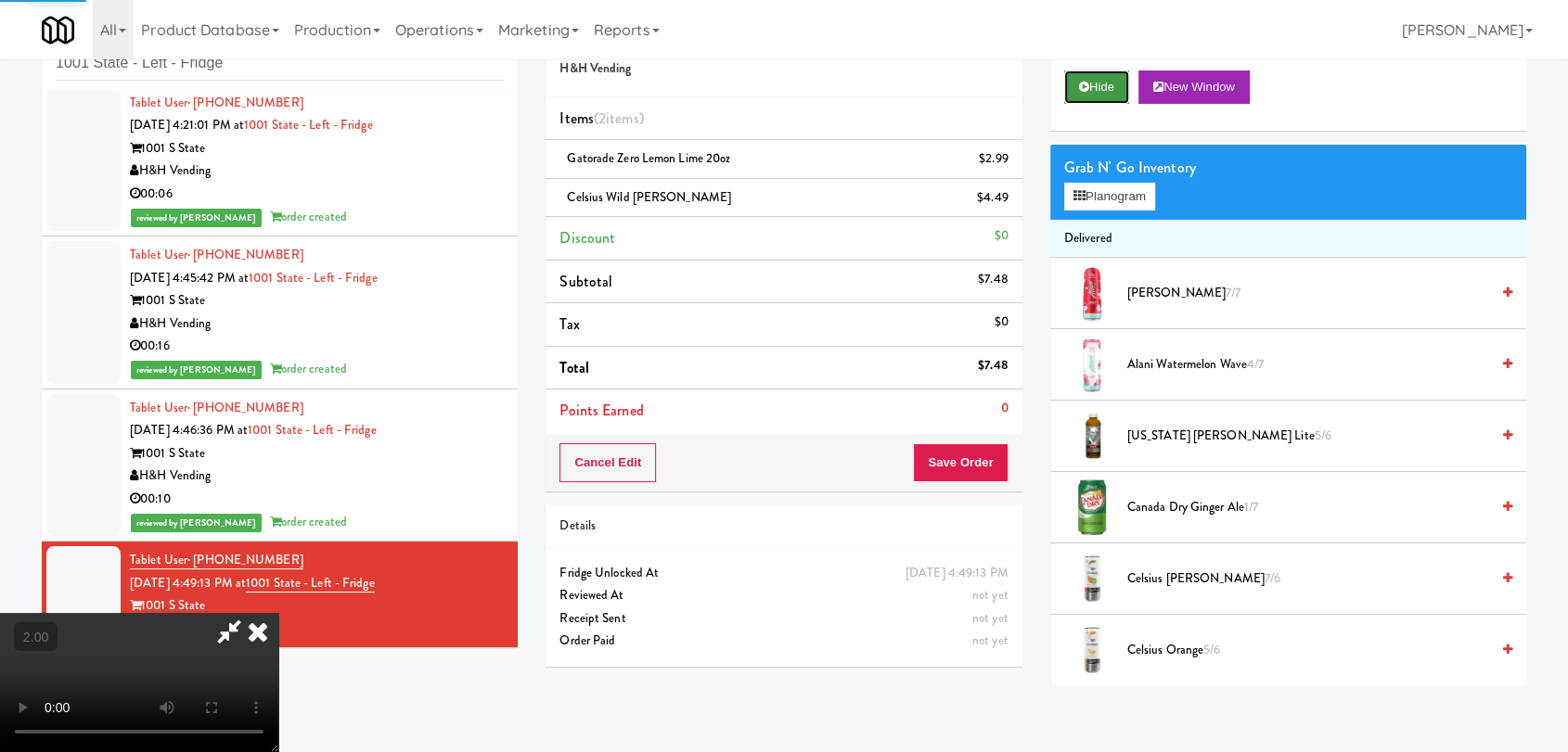
click at [1069, 94] on button "Hide" at bounding box center [1097, 86] width 65 height 33
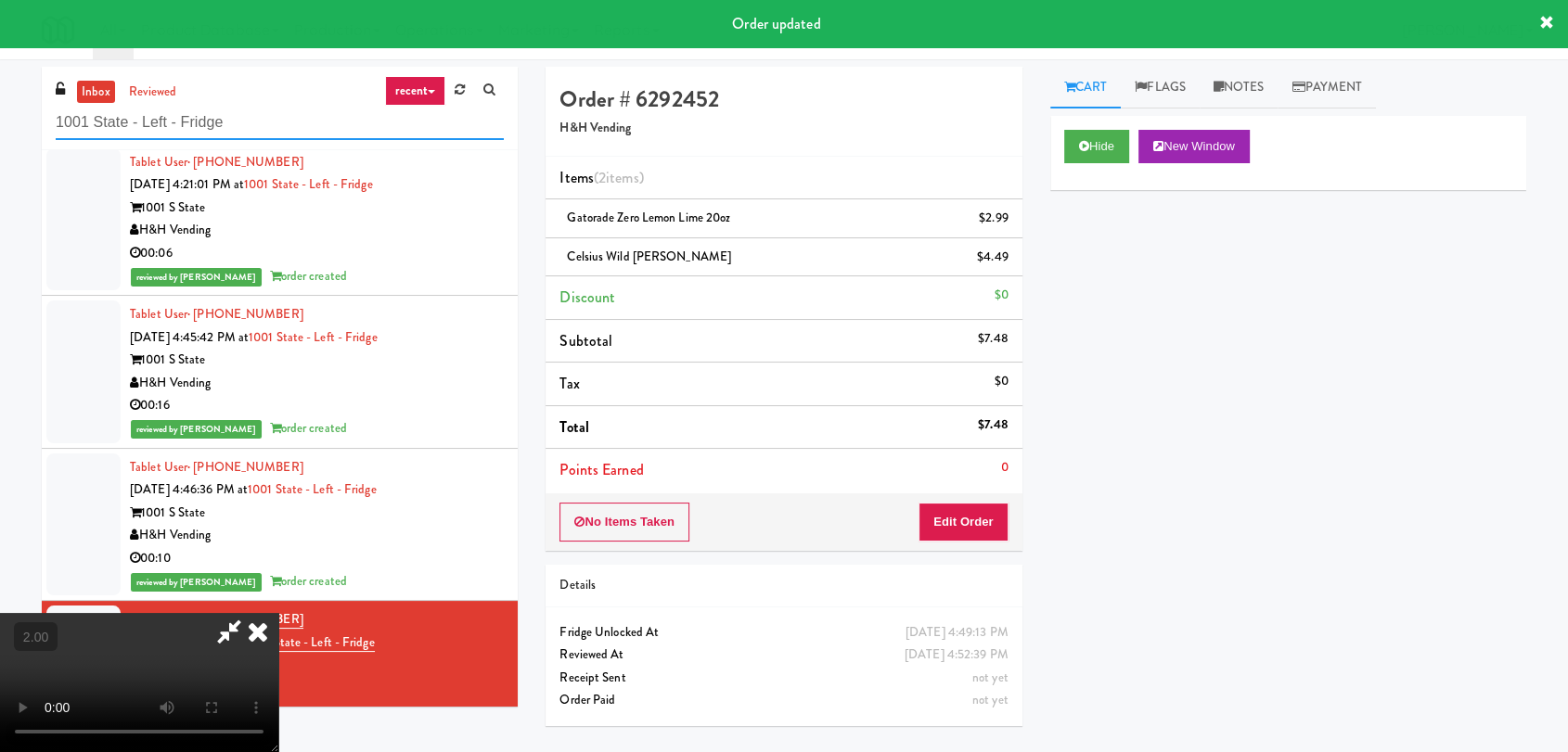
drag, startPoint x: 247, startPoint y: 118, endPoint x: 0, endPoint y: 116, distance: 247.0
click at [0, 116] on div "inbox reviewed recent all unclear take inventory issue suspicious failed recent…" at bounding box center [784, 405] width 1568 height 678
paste input "The Metropolitan - Cooler - Middl"
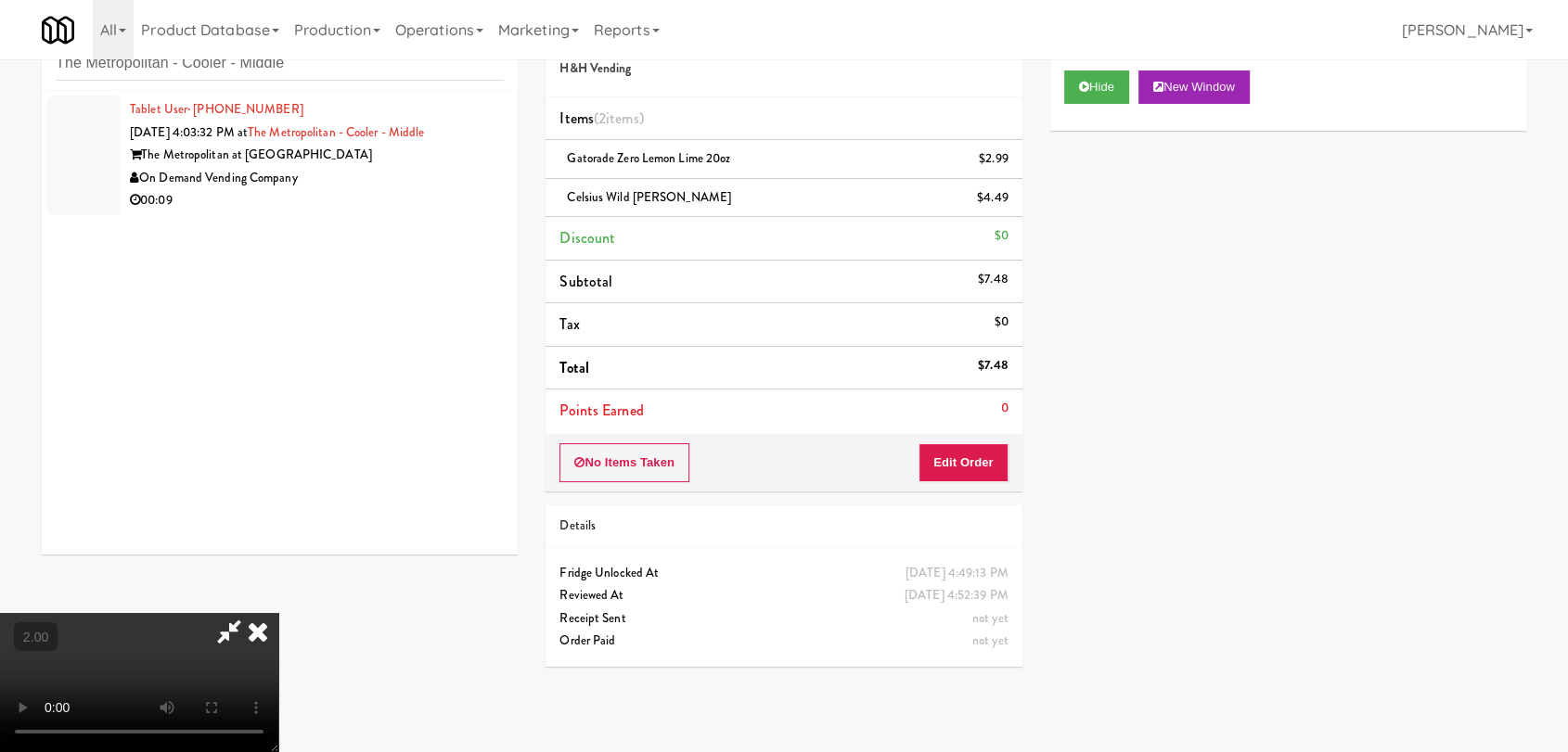
click at [250, 614] on icon at bounding box center [229, 632] width 43 height 37
click at [278, 614] on icon at bounding box center [257, 632] width 41 height 37
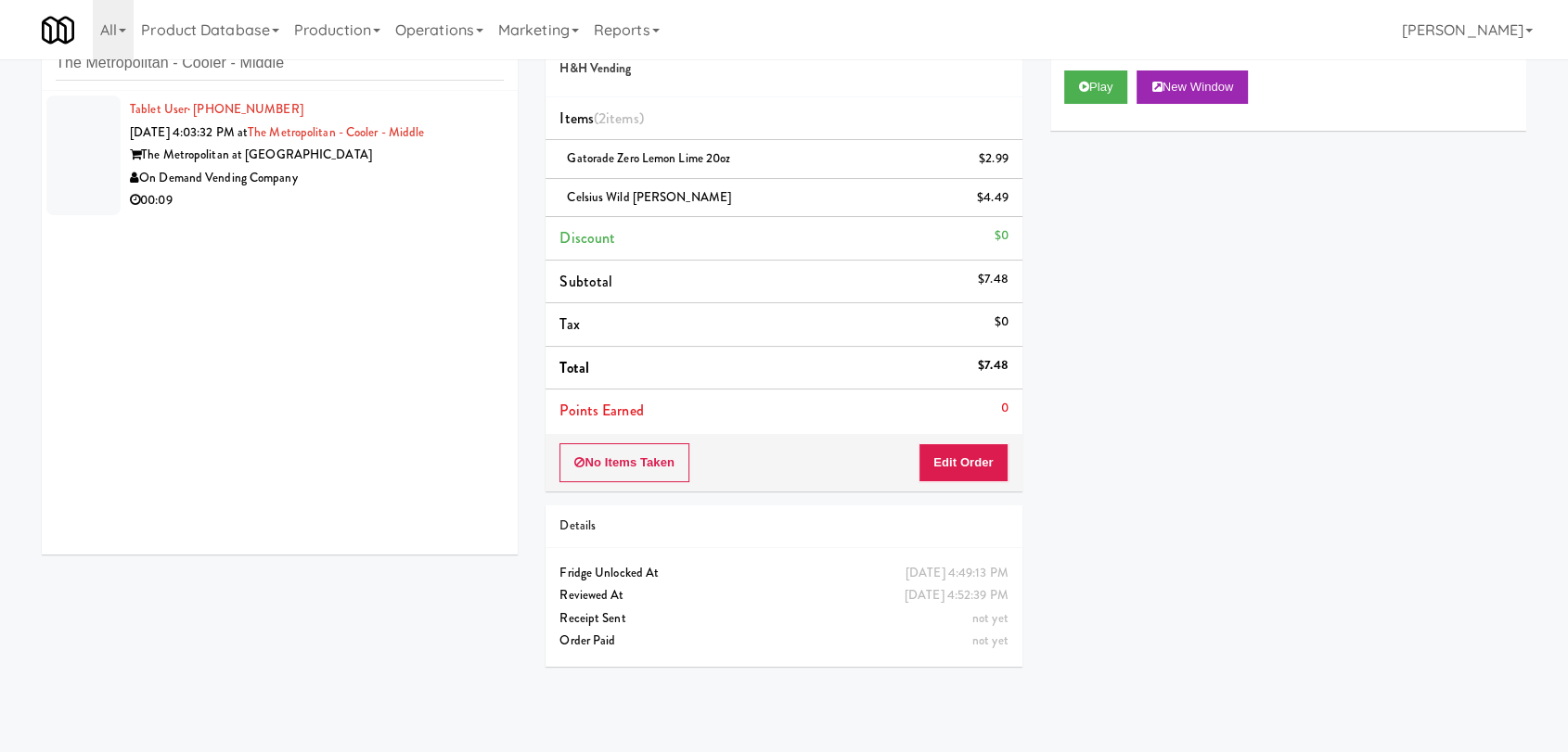
click at [422, 180] on div "On Demand Vending Company" at bounding box center [317, 178] width 374 height 23
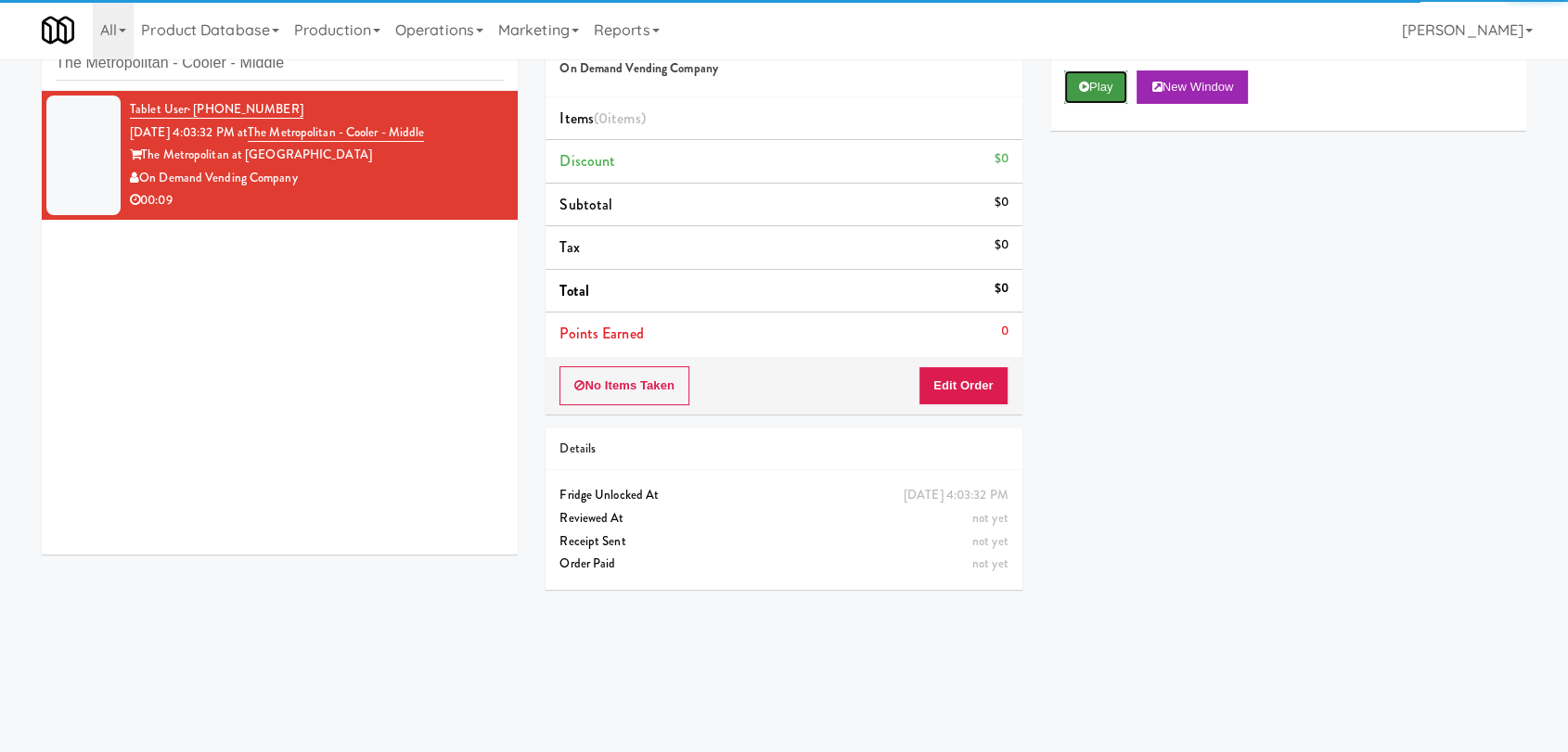
click at [1086, 83] on icon at bounding box center [1084, 86] width 10 height 12
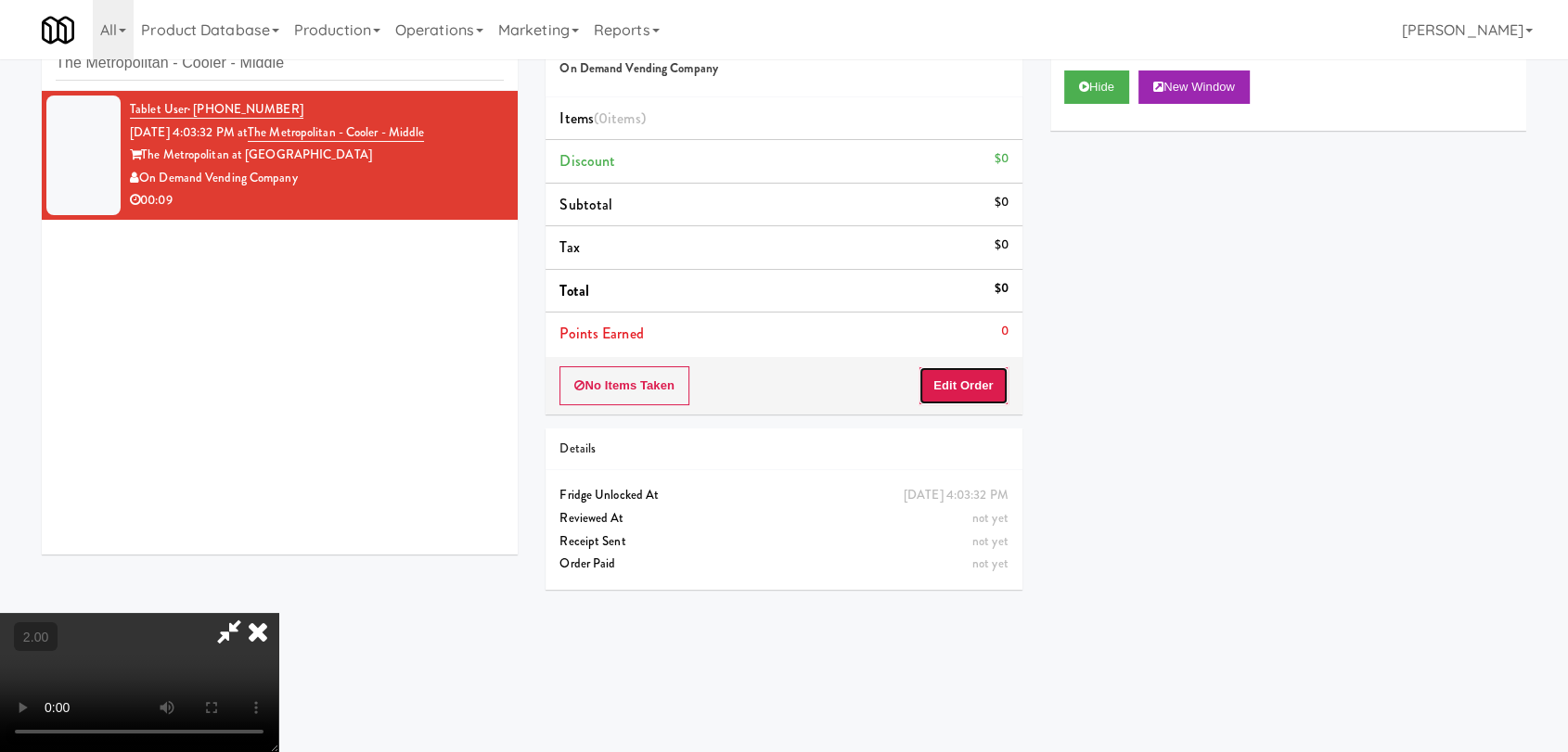
click at [979, 379] on button "Edit Order" at bounding box center [963, 385] width 90 height 39
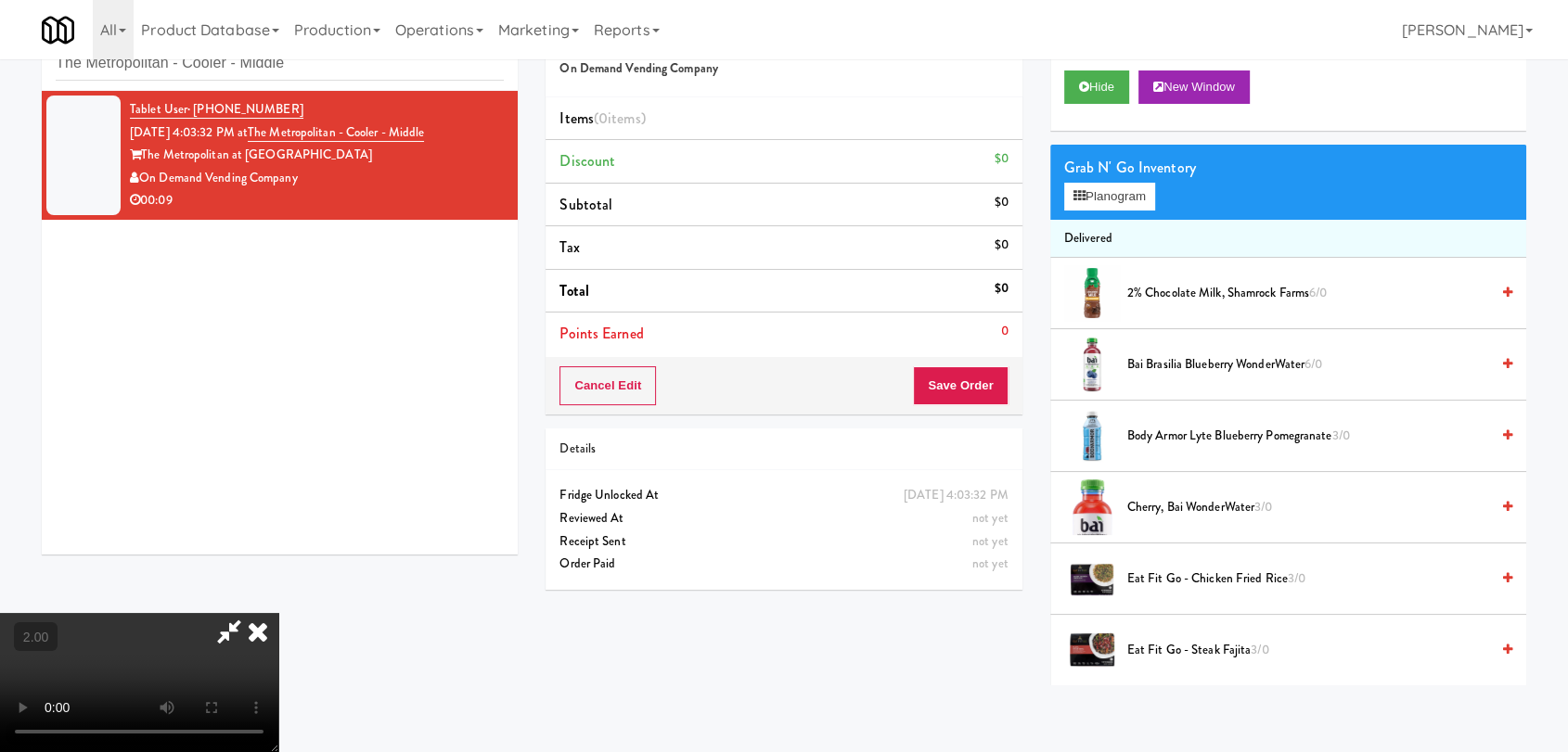
click at [278, 614] on video at bounding box center [138, 683] width 278 height 139
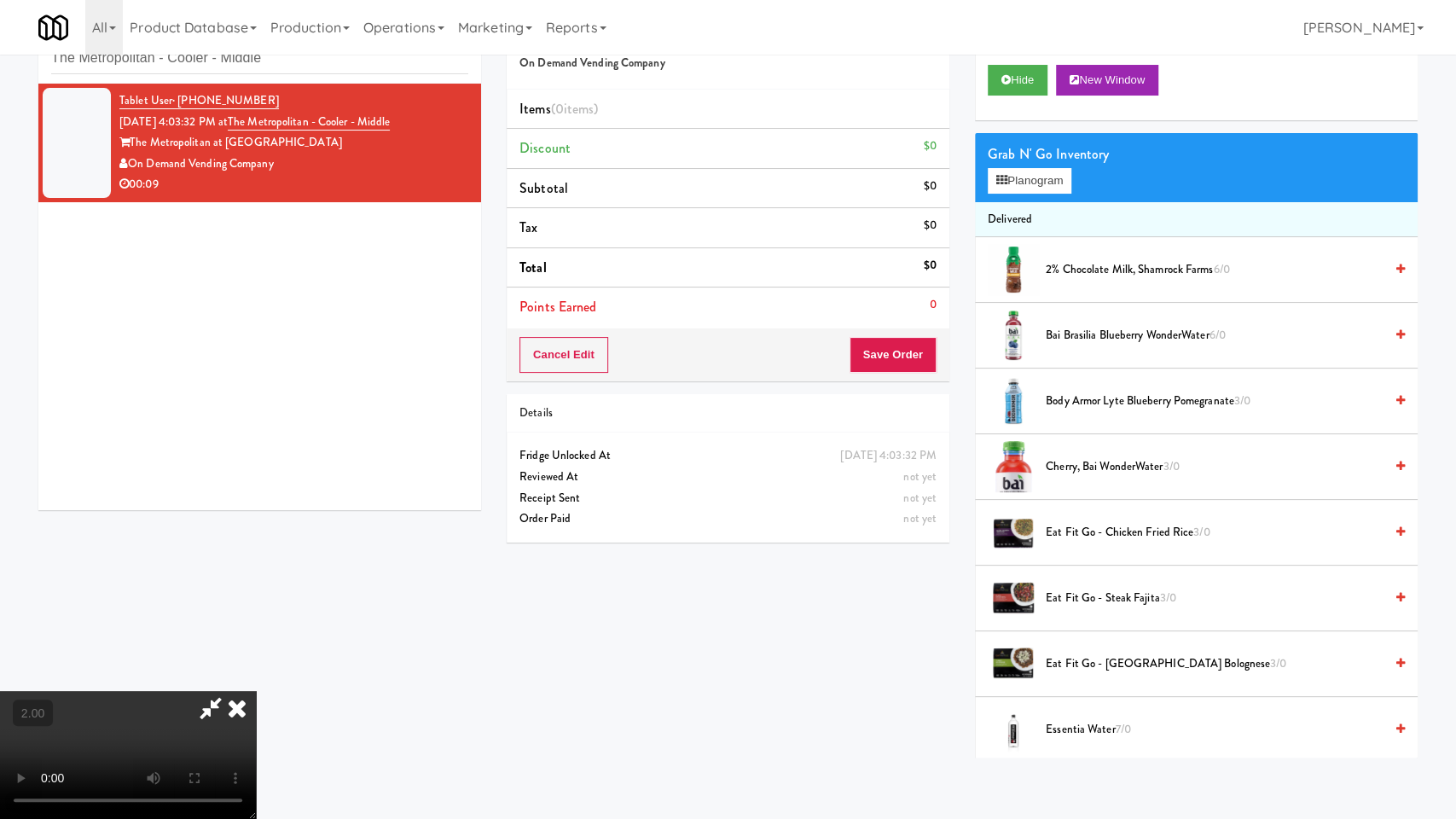
click at [255, 691] on video at bounding box center [127, 754] width 255 height 128
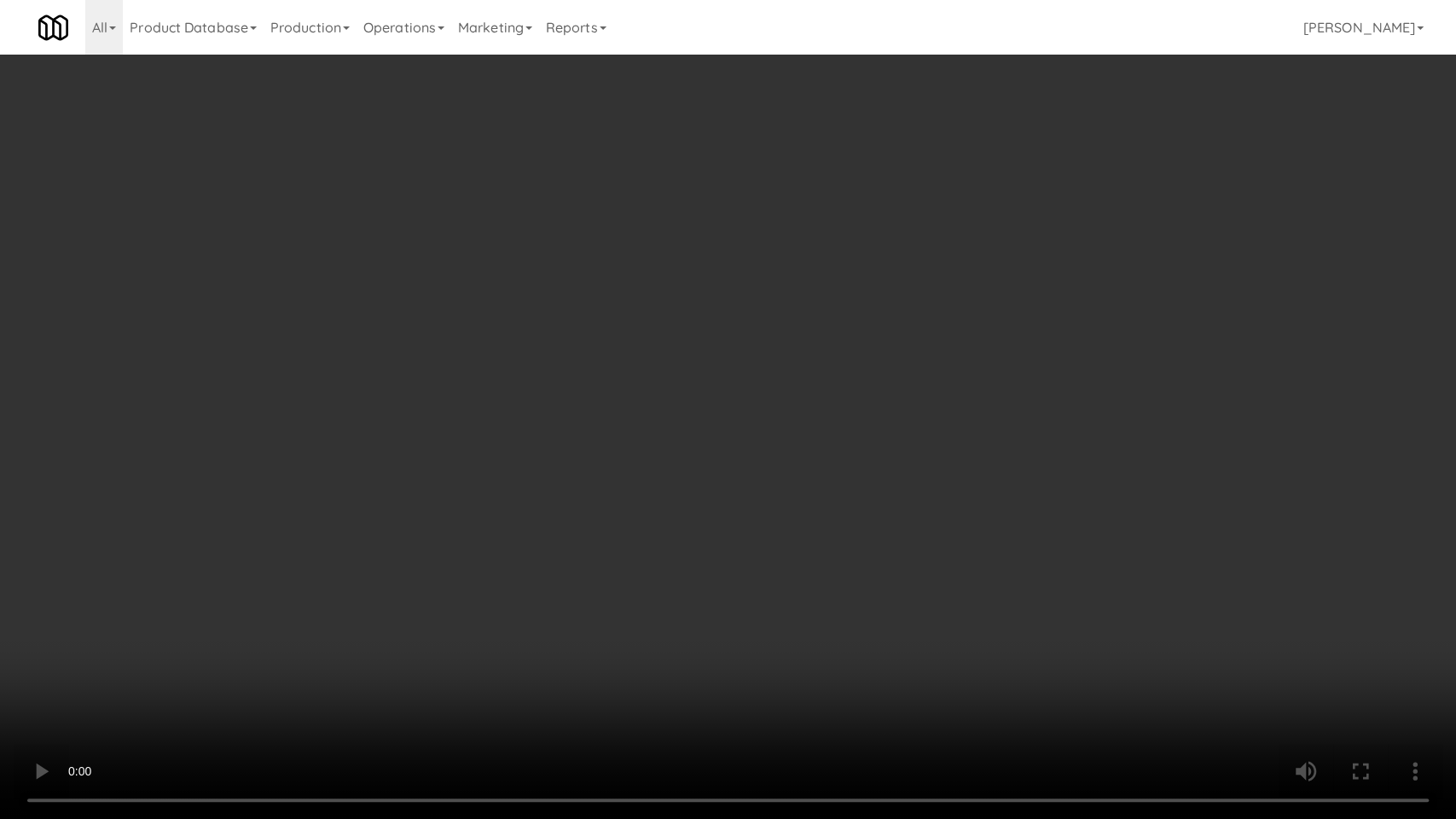
drag, startPoint x: 897, startPoint y: 442, endPoint x: 1090, endPoint y: 261, distance: 264.6
click at [898, 440] on video at bounding box center [728, 409] width 1456 height 819
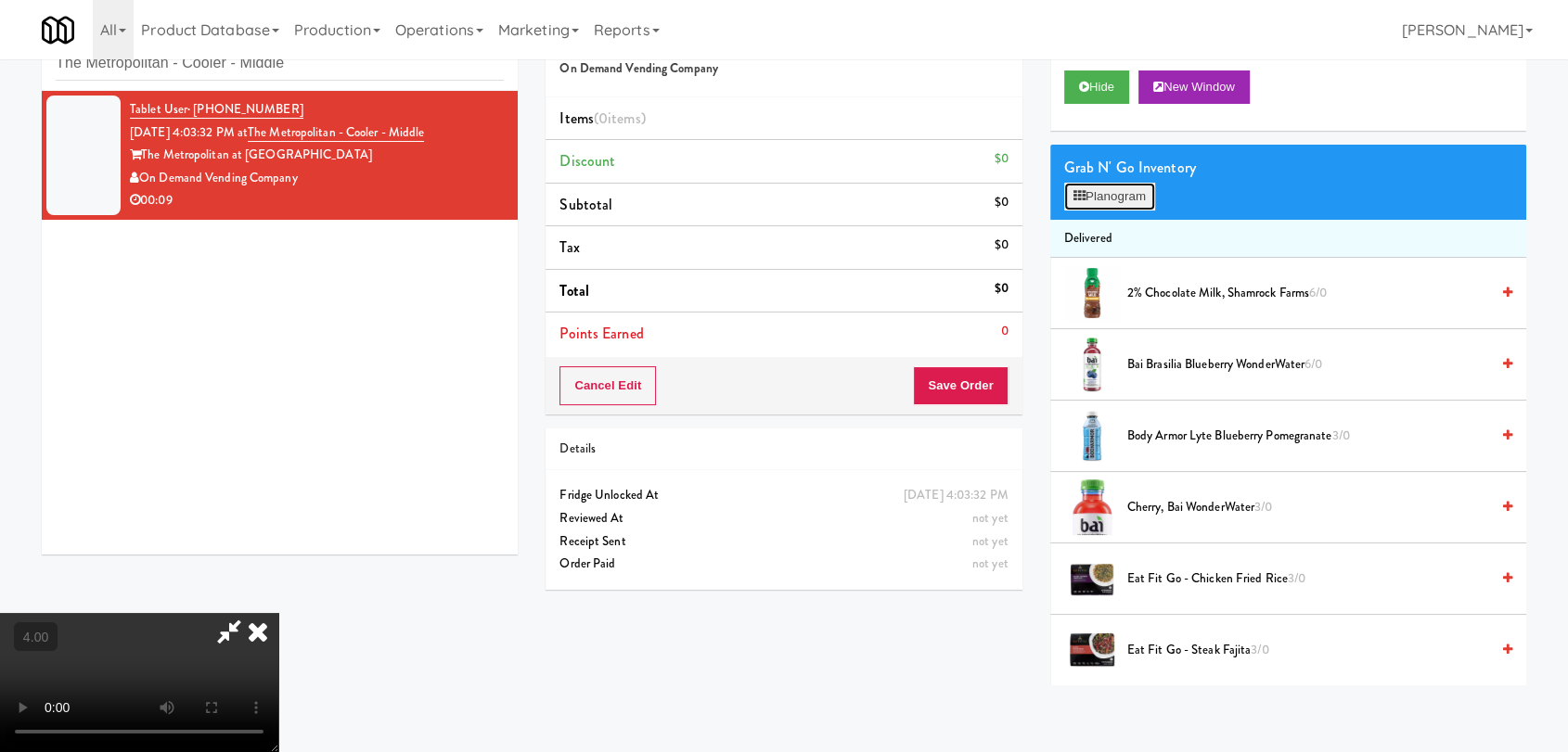
click at [1094, 209] on button "Planogram" at bounding box center [1110, 196] width 91 height 28
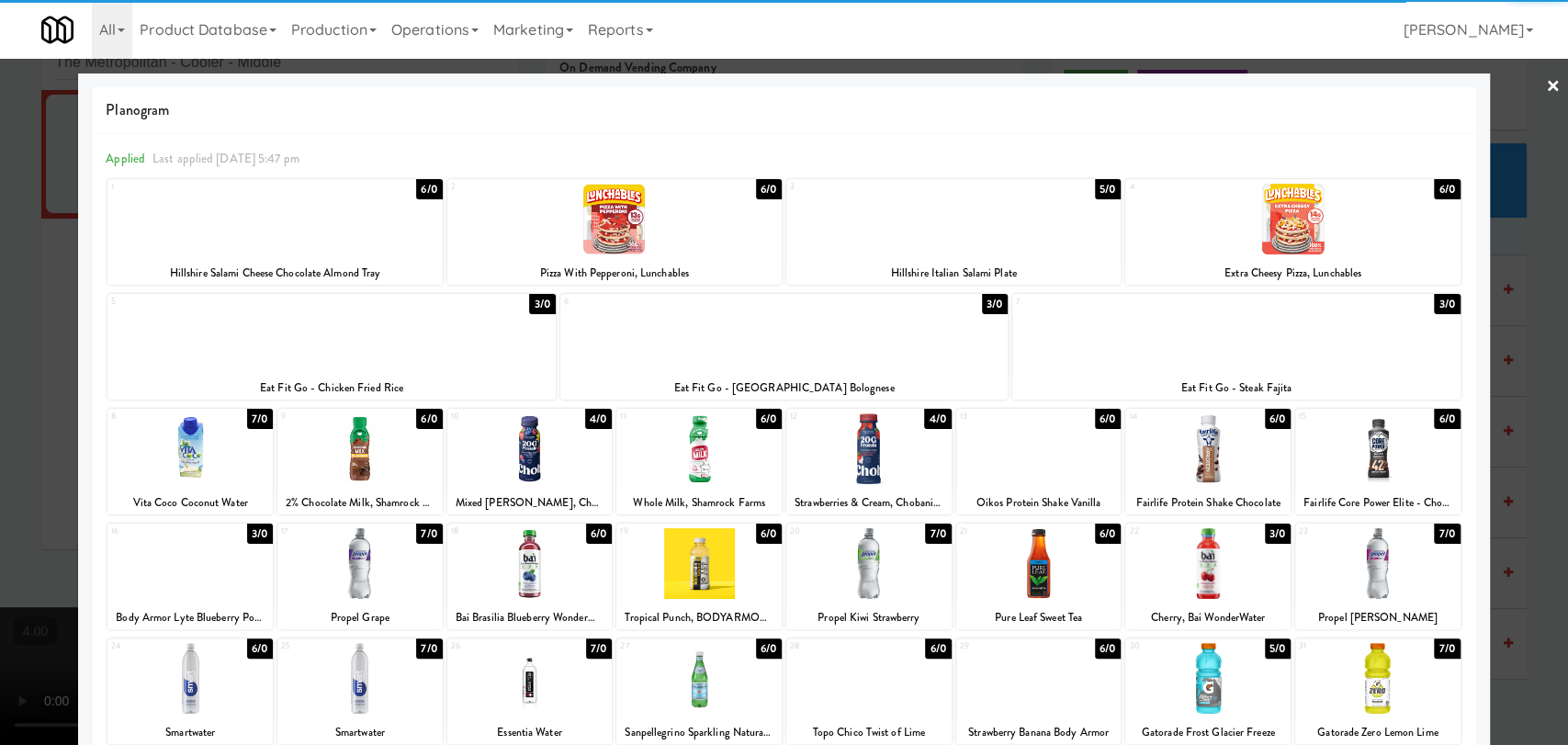
click at [247, 241] on div at bounding box center [274, 219] width 334 height 70
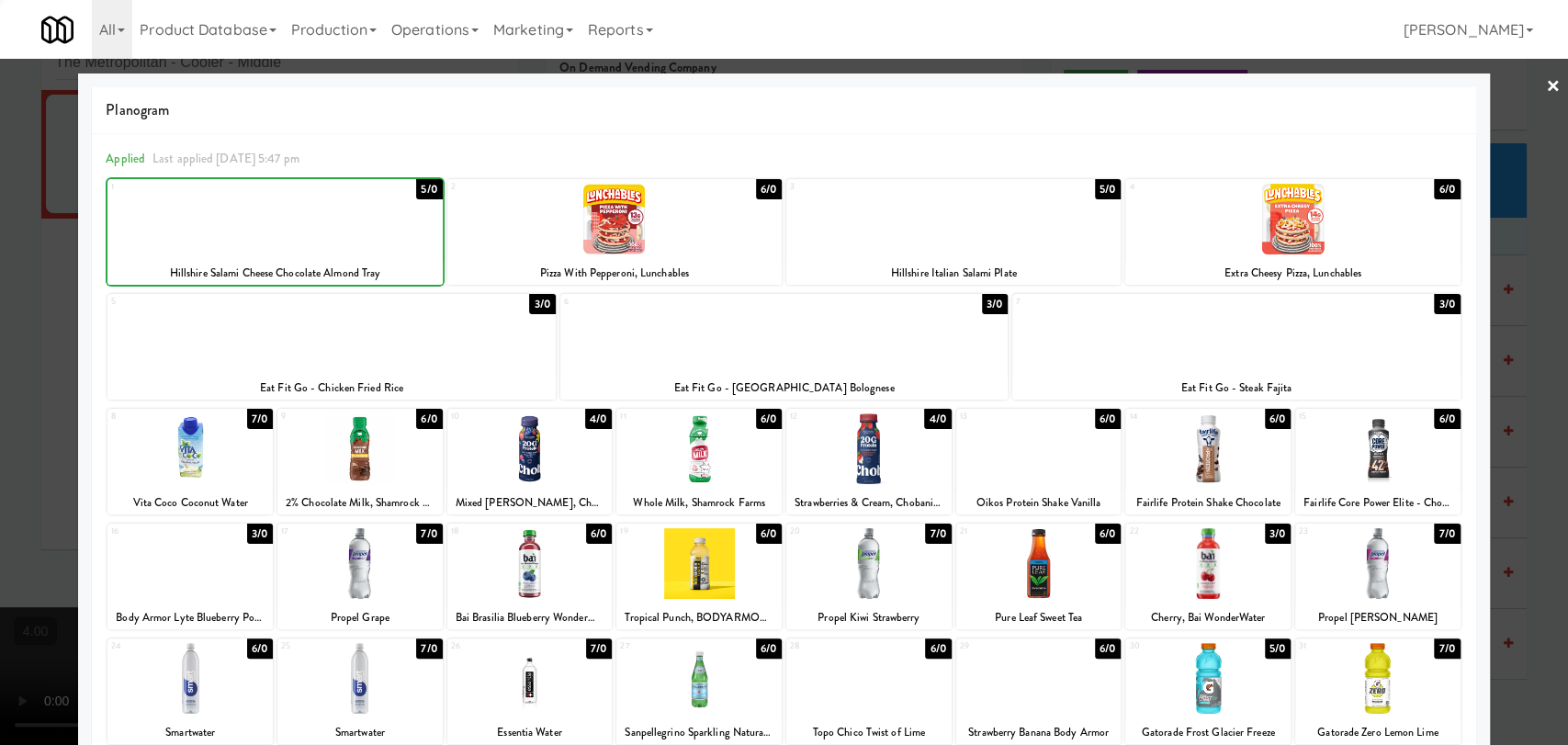
click at [0, 198] on div at bounding box center [784, 372] width 1568 height 745
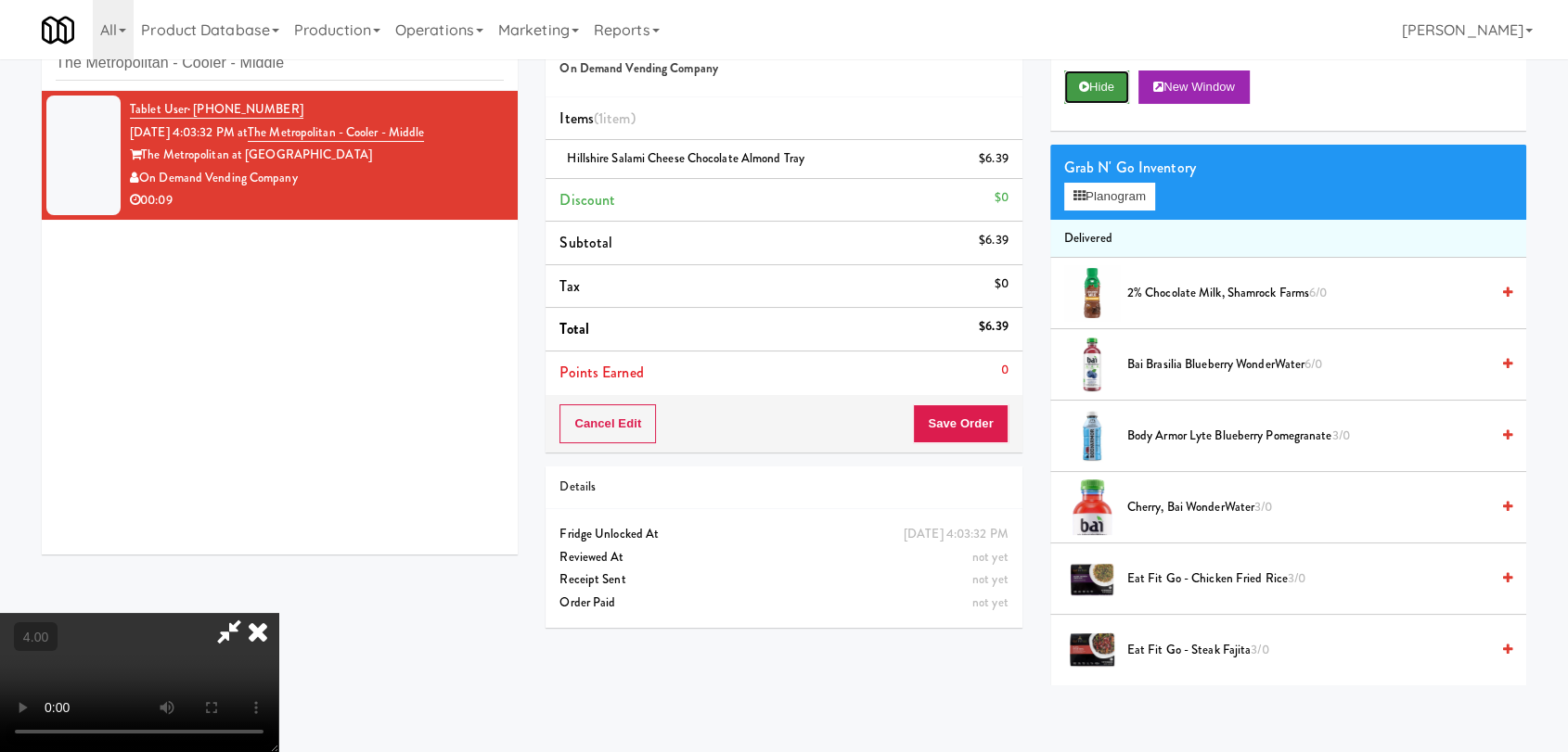
click at [1094, 91] on button "Hide" at bounding box center [1097, 86] width 65 height 33
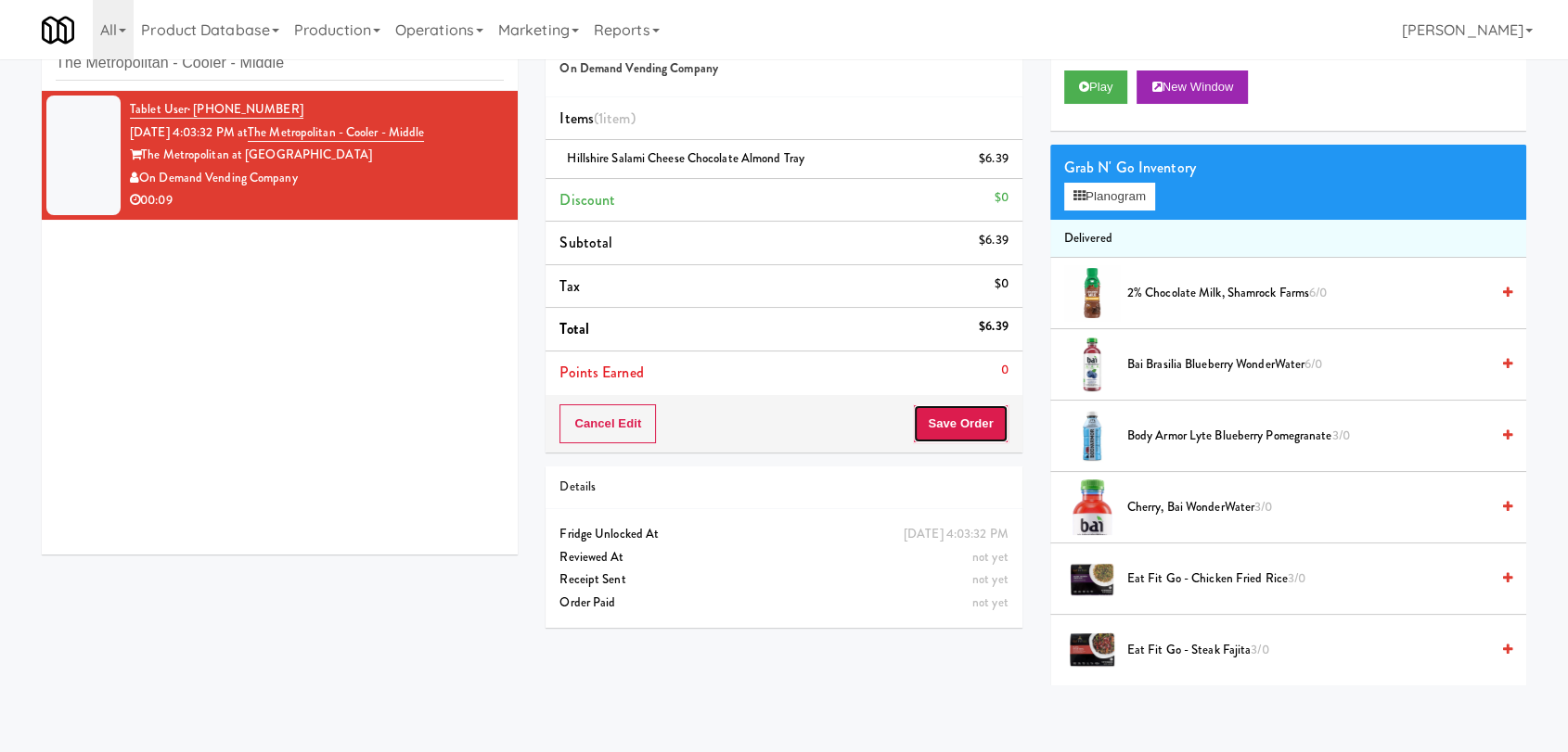
click at [960, 426] on button "Save Order" at bounding box center [960, 423] width 95 height 39
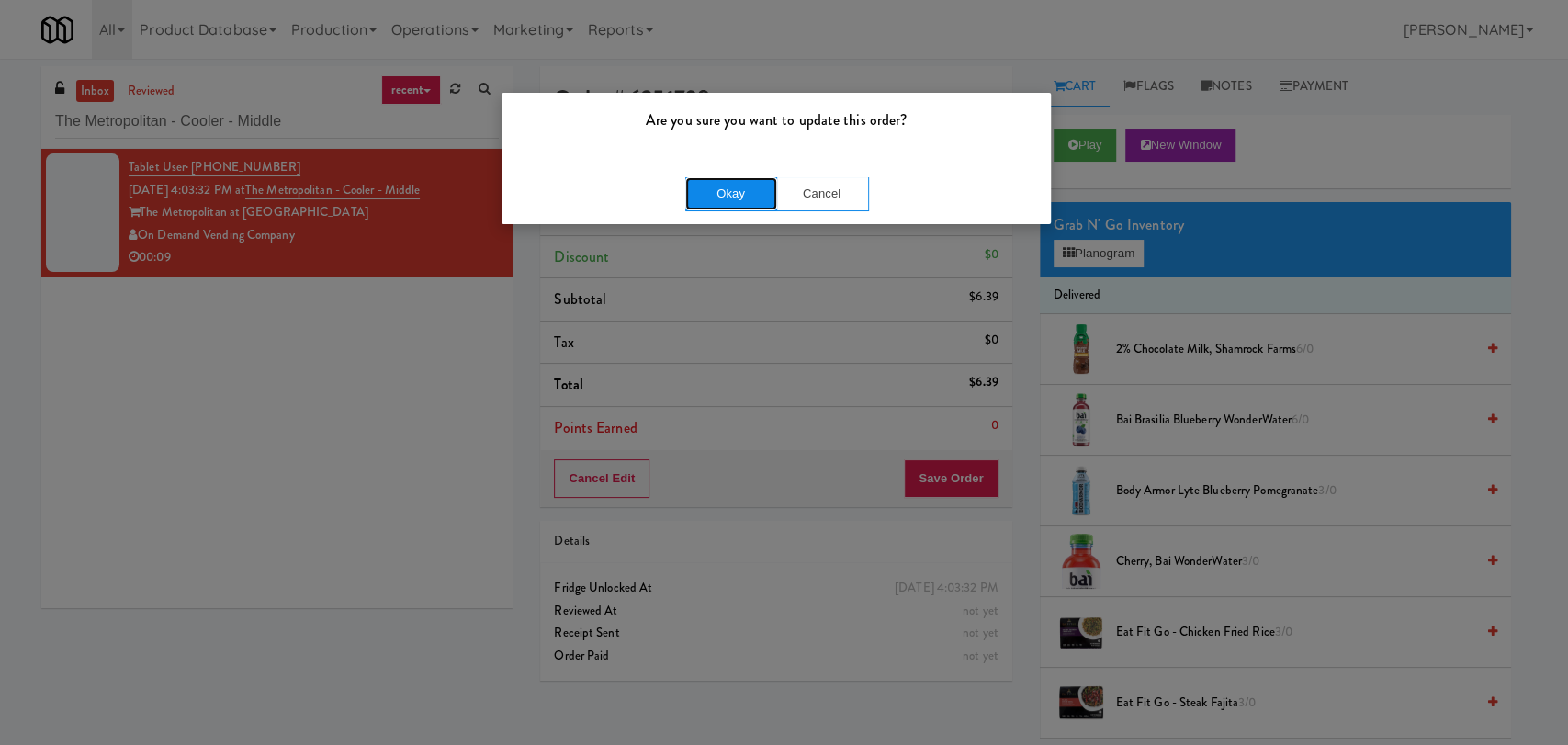
click at [761, 182] on button "Okay" at bounding box center [731, 194] width 92 height 33
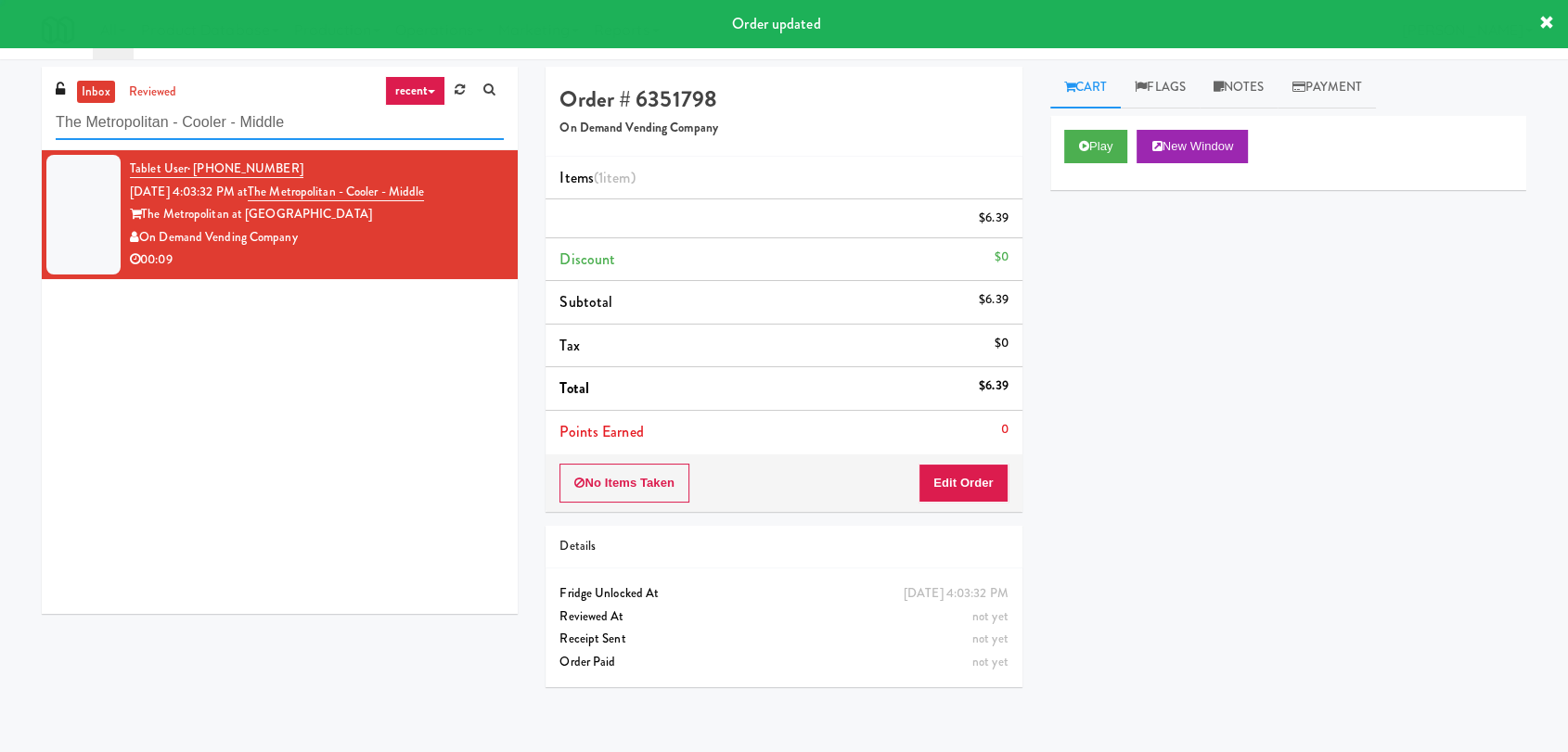
drag, startPoint x: 249, startPoint y: 134, endPoint x: 0, endPoint y: 134, distance: 249.0
click at [0, 134] on div "inbox reviewed recent all unclear take inventory issue suspicious failed recent…" at bounding box center [784, 405] width 1568 height 678
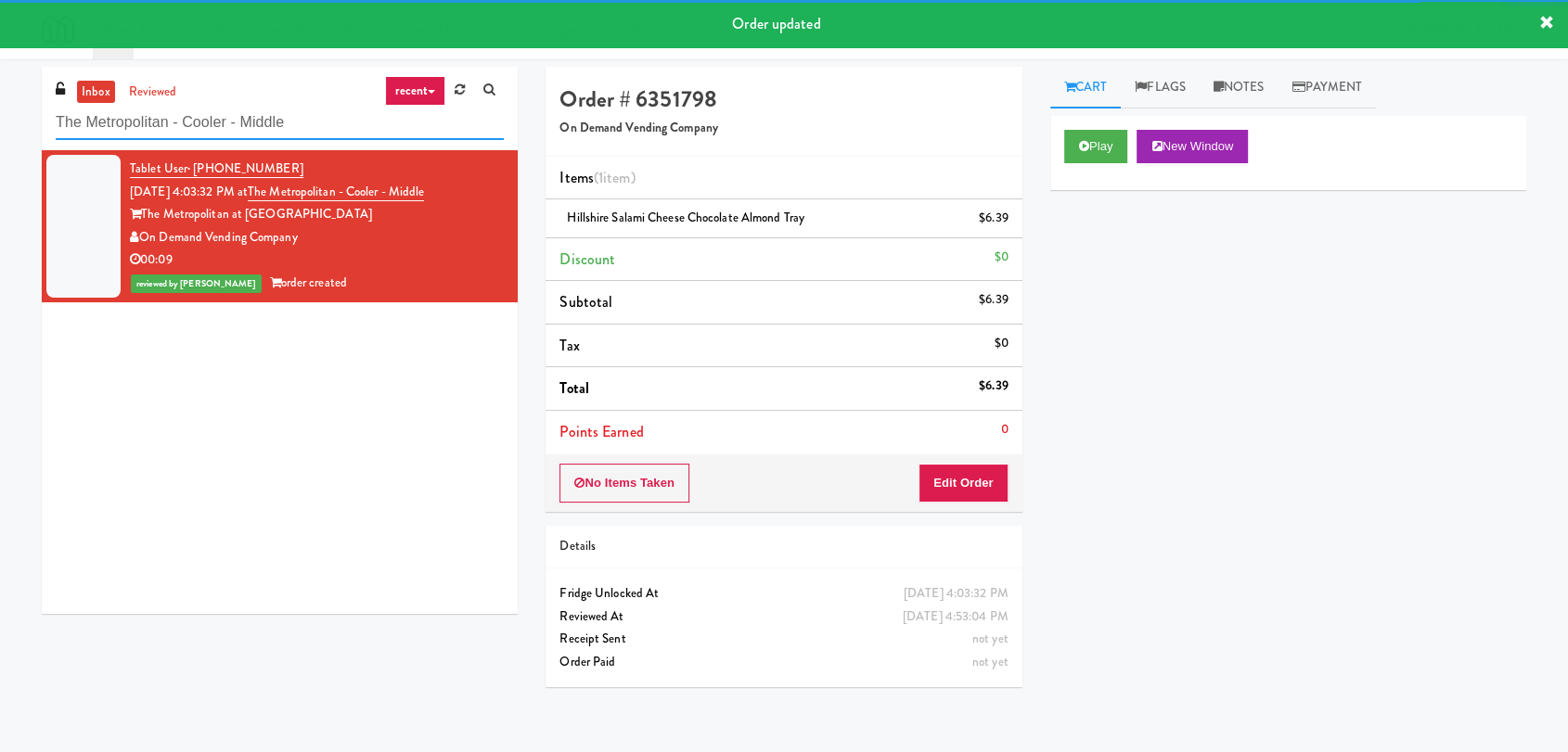
paste input "Vasara - Cooler - Left"
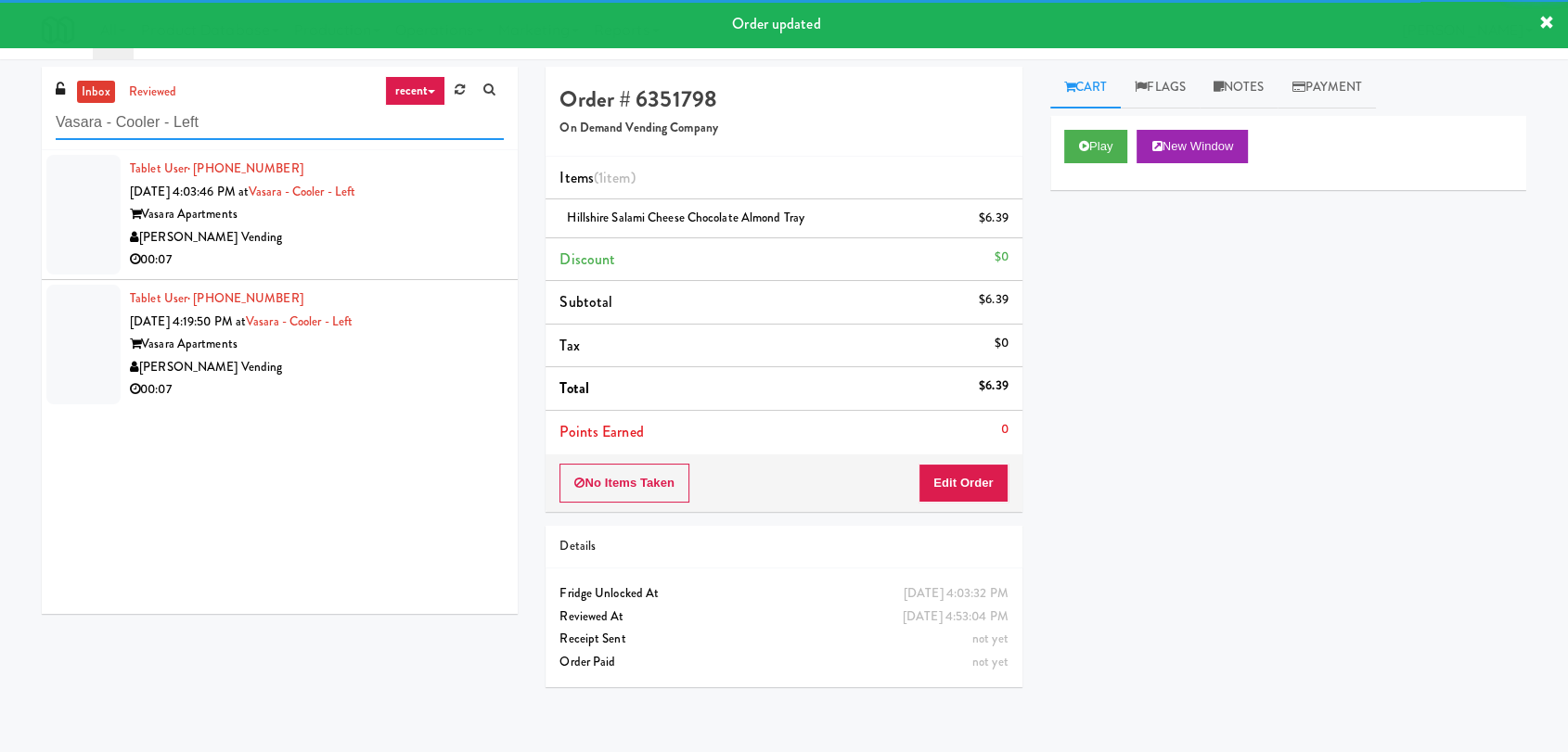
type input "Vasara - Cooler - Left"
click at [376, 236] on div "[PERSON_NAME] Vending" at bounding box center [317, 238] width 374 height 23
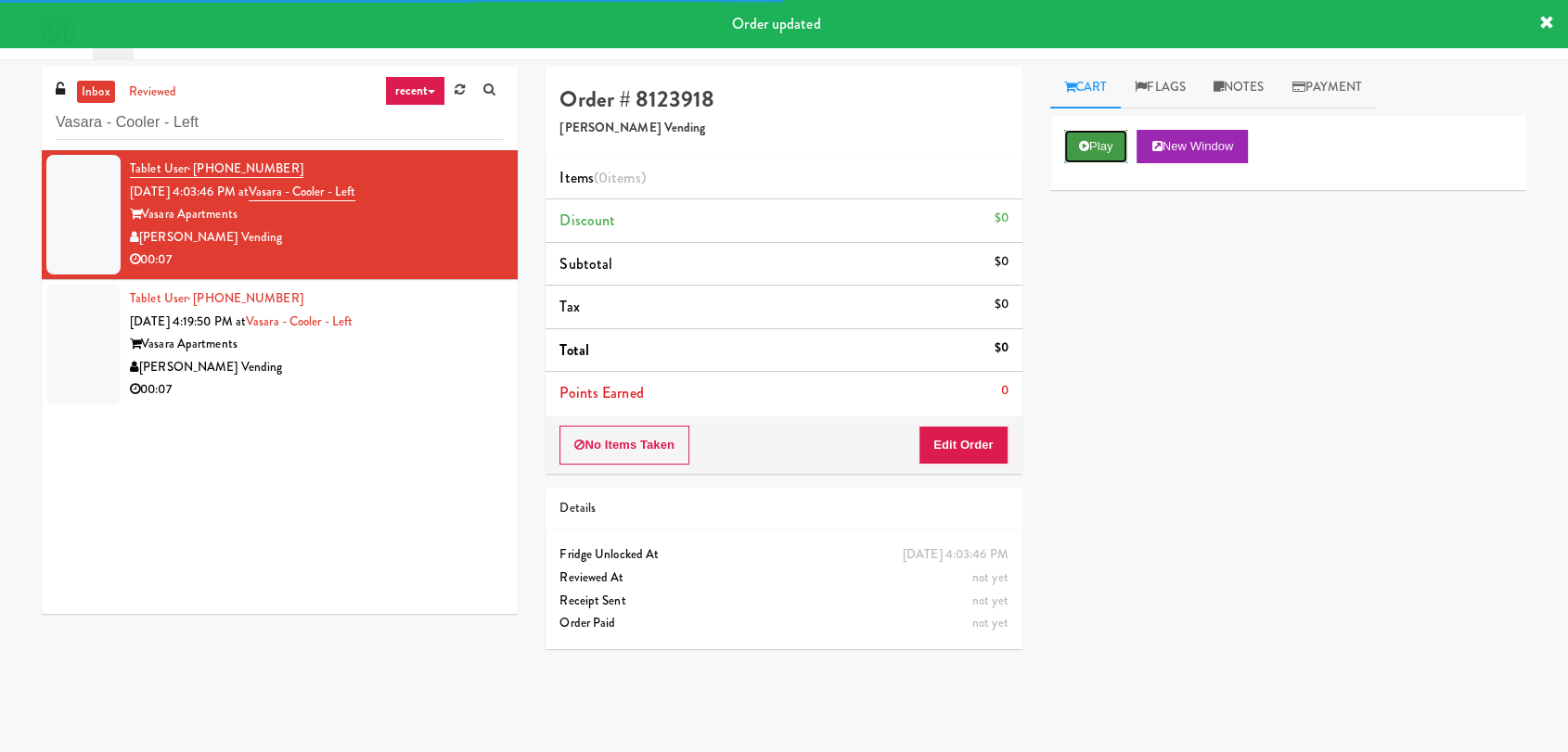
click at [1064, 144] on button "Play" at bounding box center [1096, 146] width 64 height 33
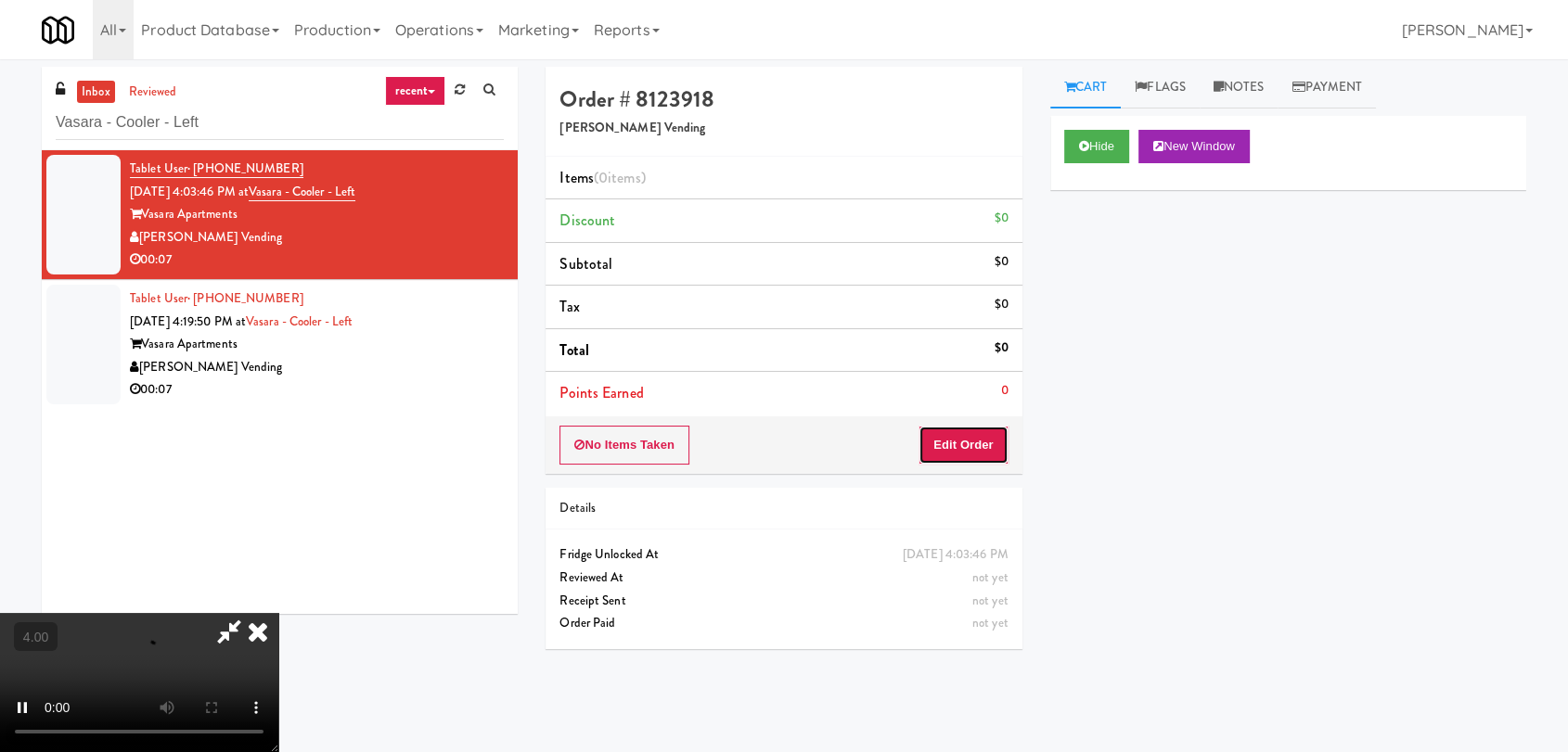
click at [951, 453] on button "Edit Order" at bounding box center [963, 445] width 90 height 39
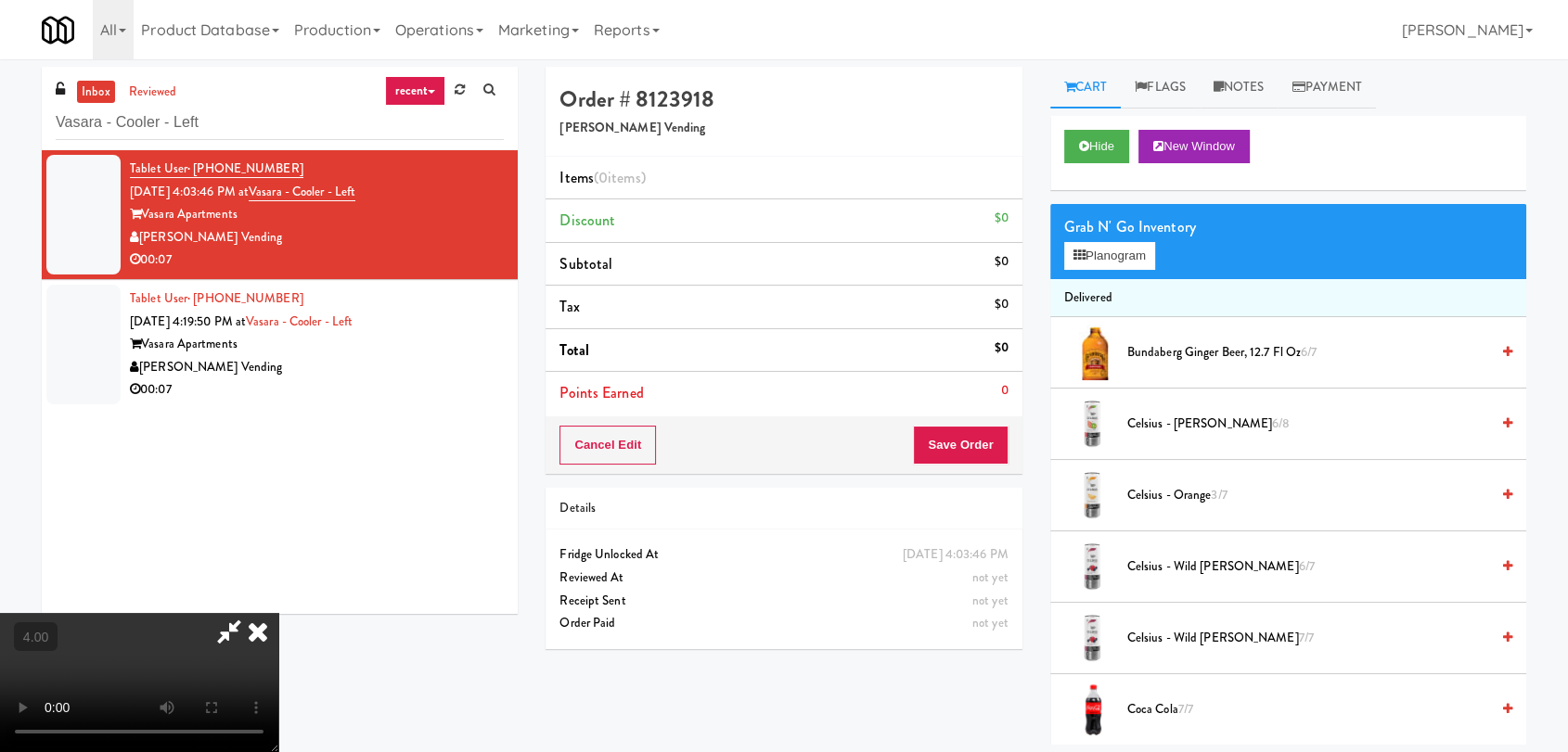
click at [278, 614] on video at bounding box center [138, 683] width 278 height 139
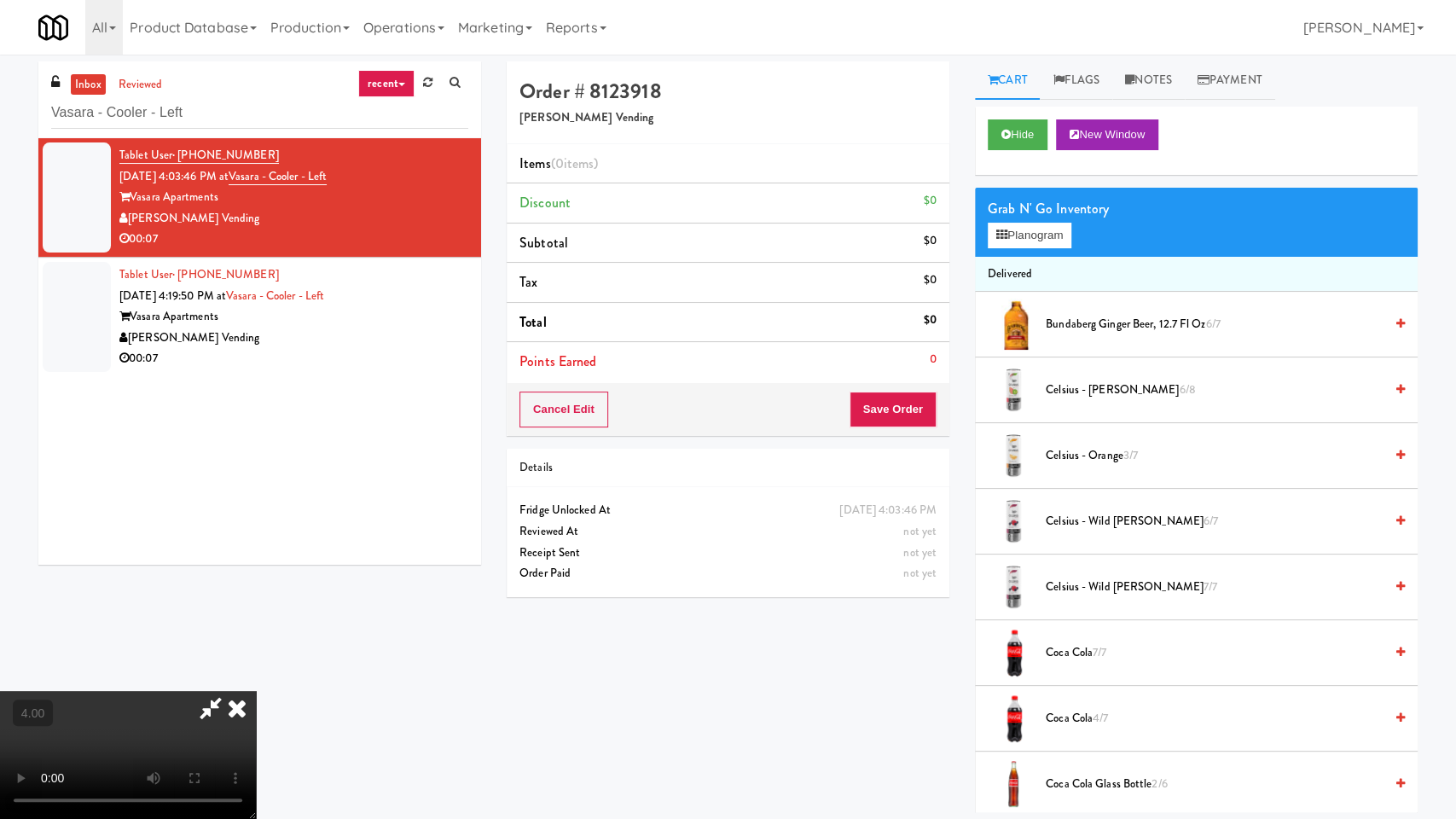
click at [255, 691] on video at bounding box center [127, 754] width 255 height 128
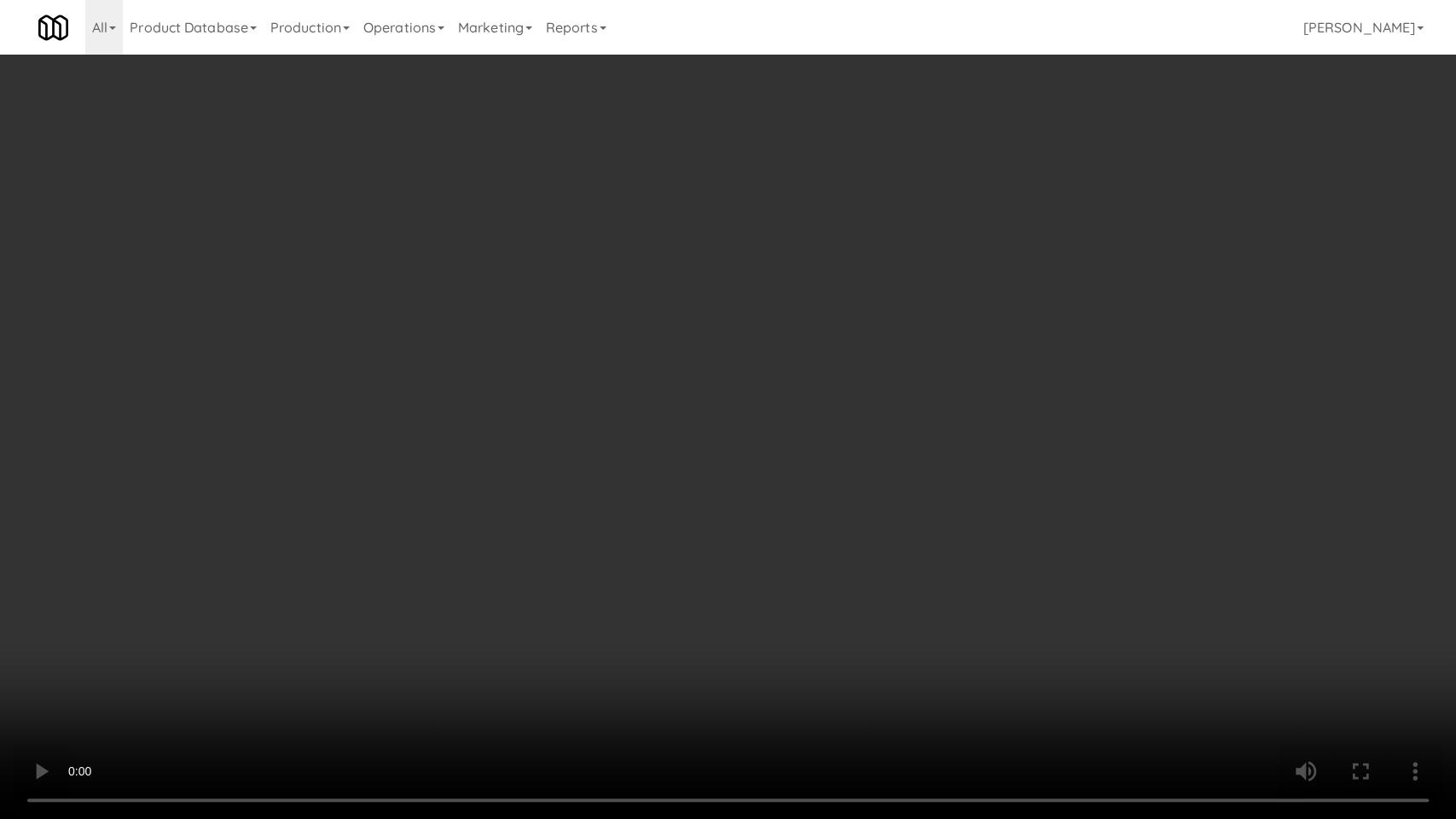
click at [504, 633] on video at bounding box center [728, 409] width 1456 height 819
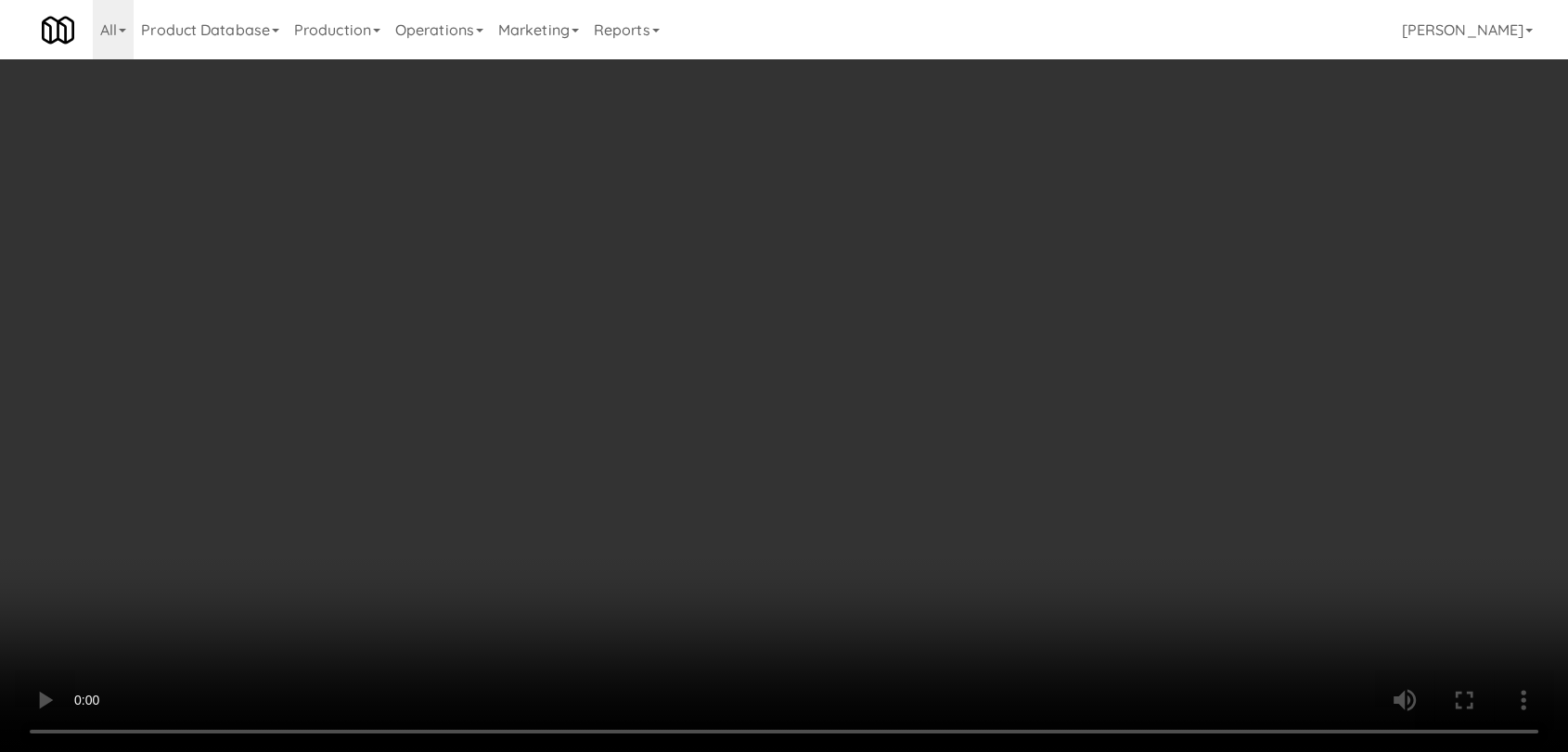
click at [1096, 269] on div "Grab N' Go Inventory Planogram" at bounding box center [1288, 241] width 476 height 75
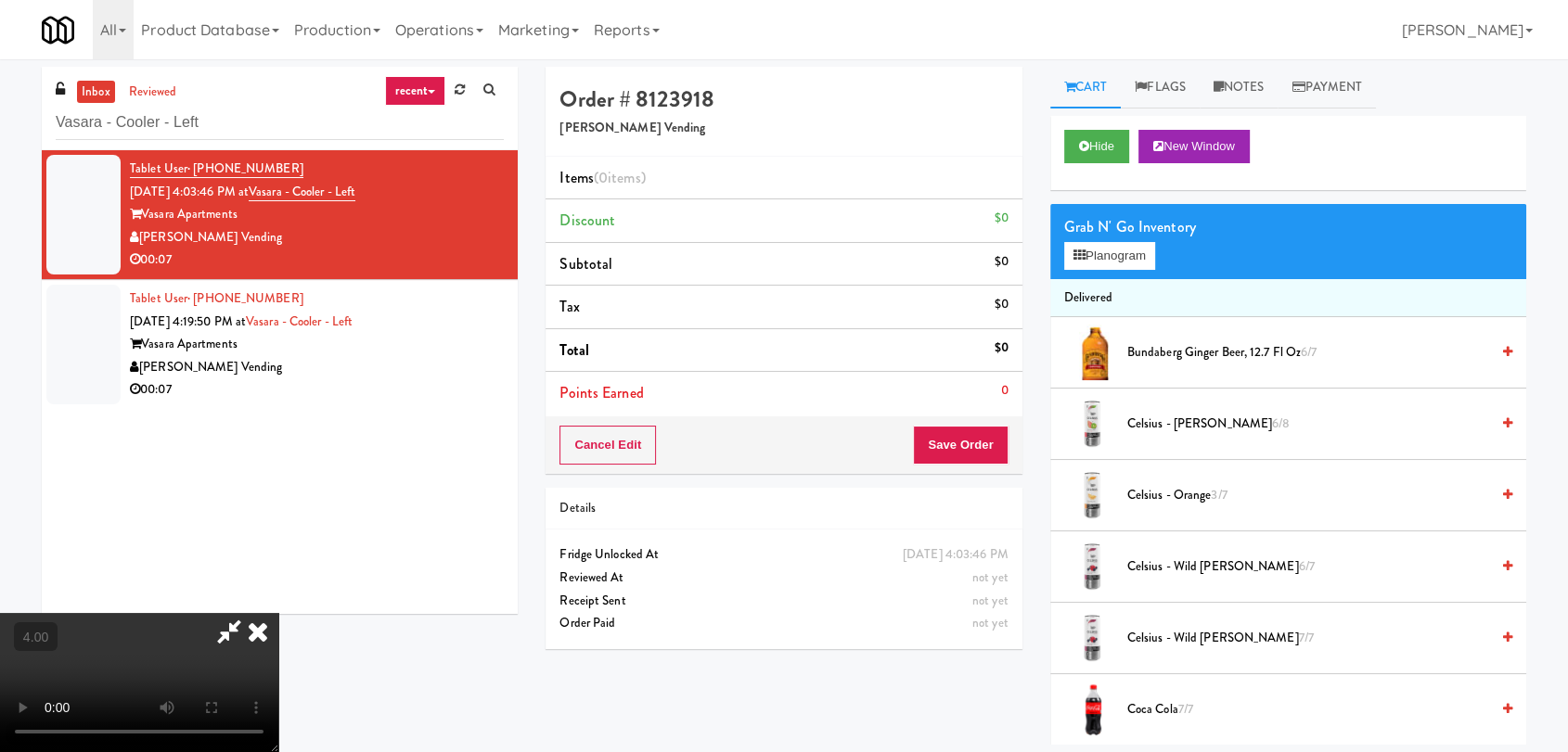
click at [1061, 254] on div "Grab N' Go Inventory Planogram" at bounding box center [1288, 241] width 476 height 75
click at [1149, 252] on button "Planogram" at bounding box center [1110, 255] width 91 height 28
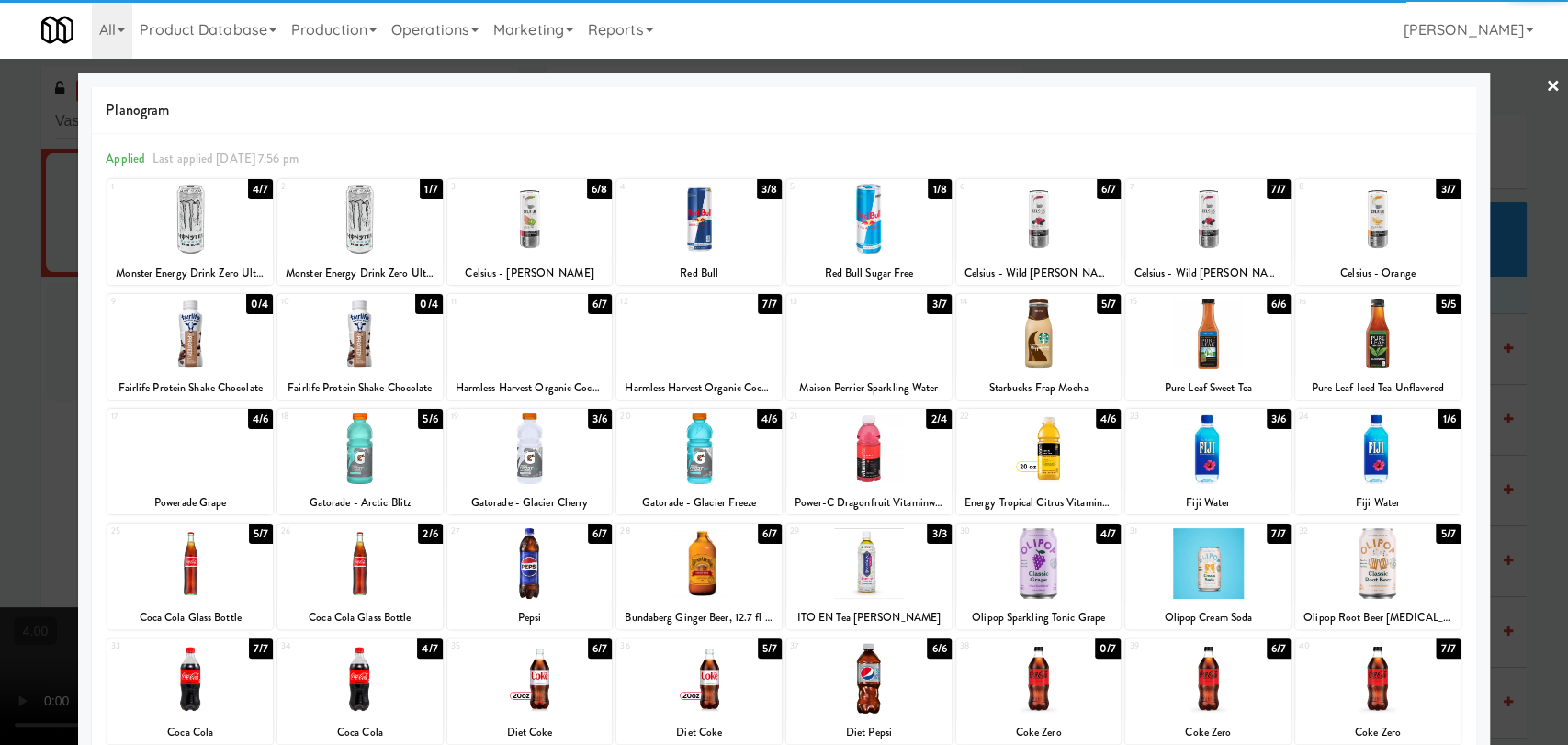
click at [1001, 670] on div at bounding box center [1038, 678] width 165 height 70
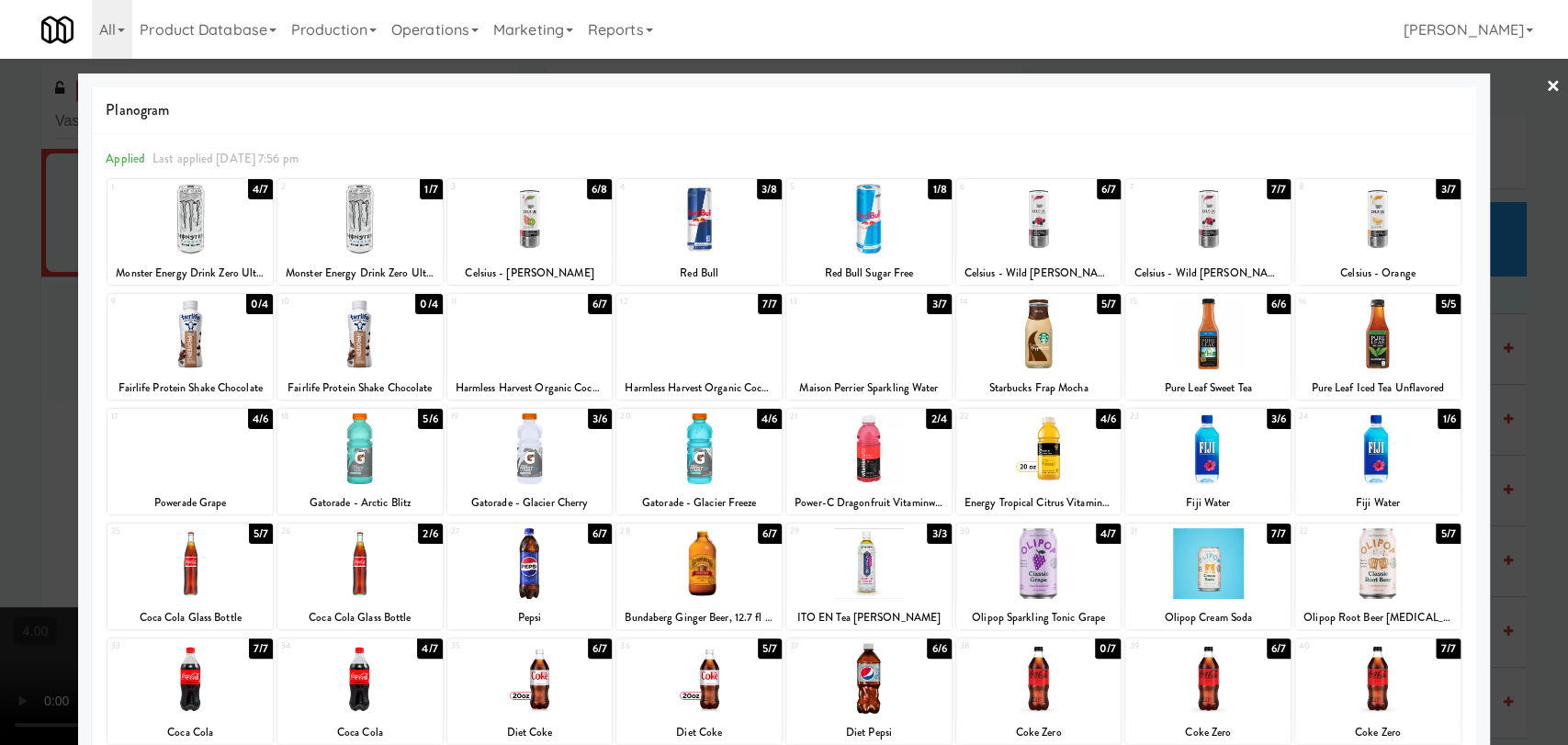
click at [0, 363] on div at bounding box center [784, 372] width 1568 height 745
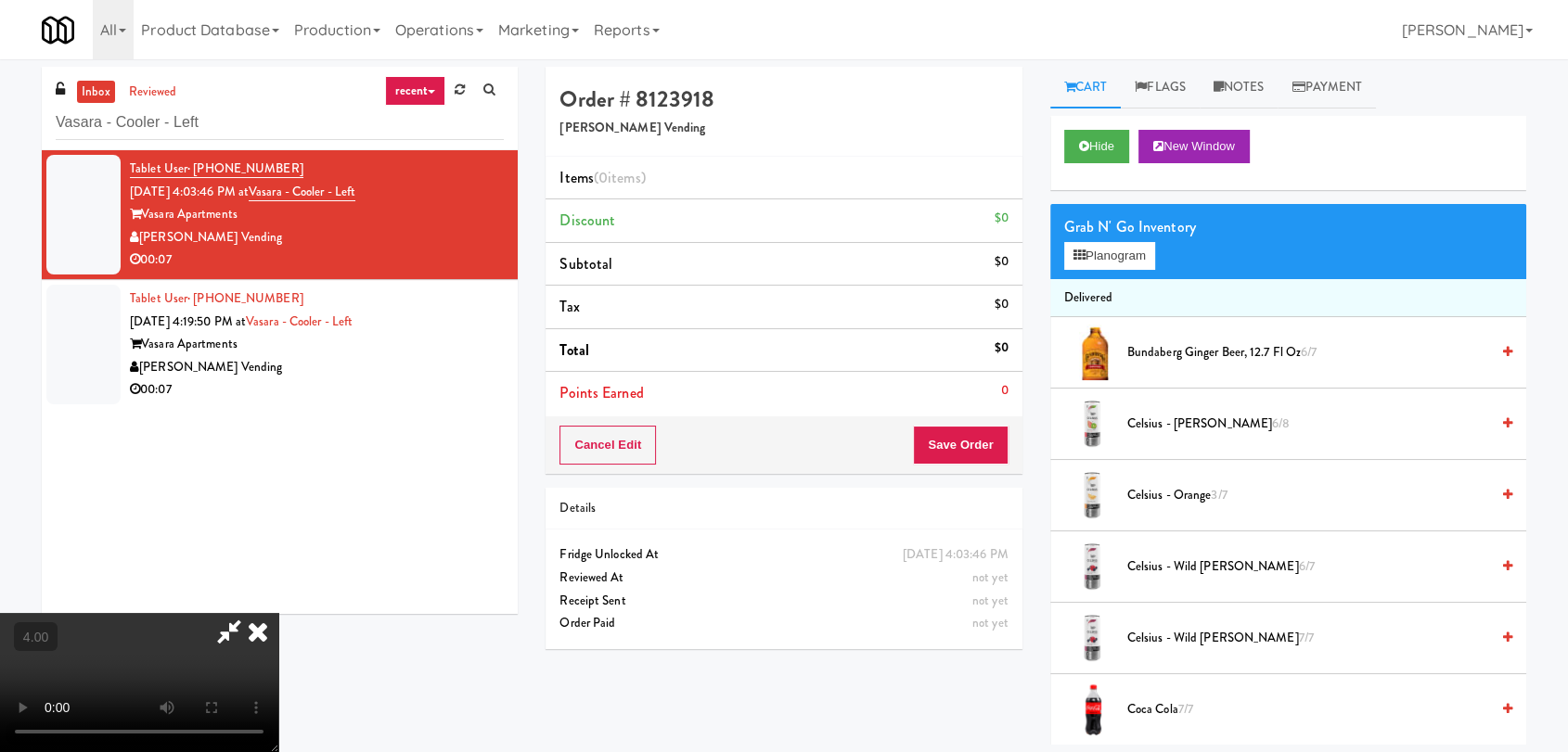
click at [278, 614] on video at bounding box center [138, 683] width 278 height 139
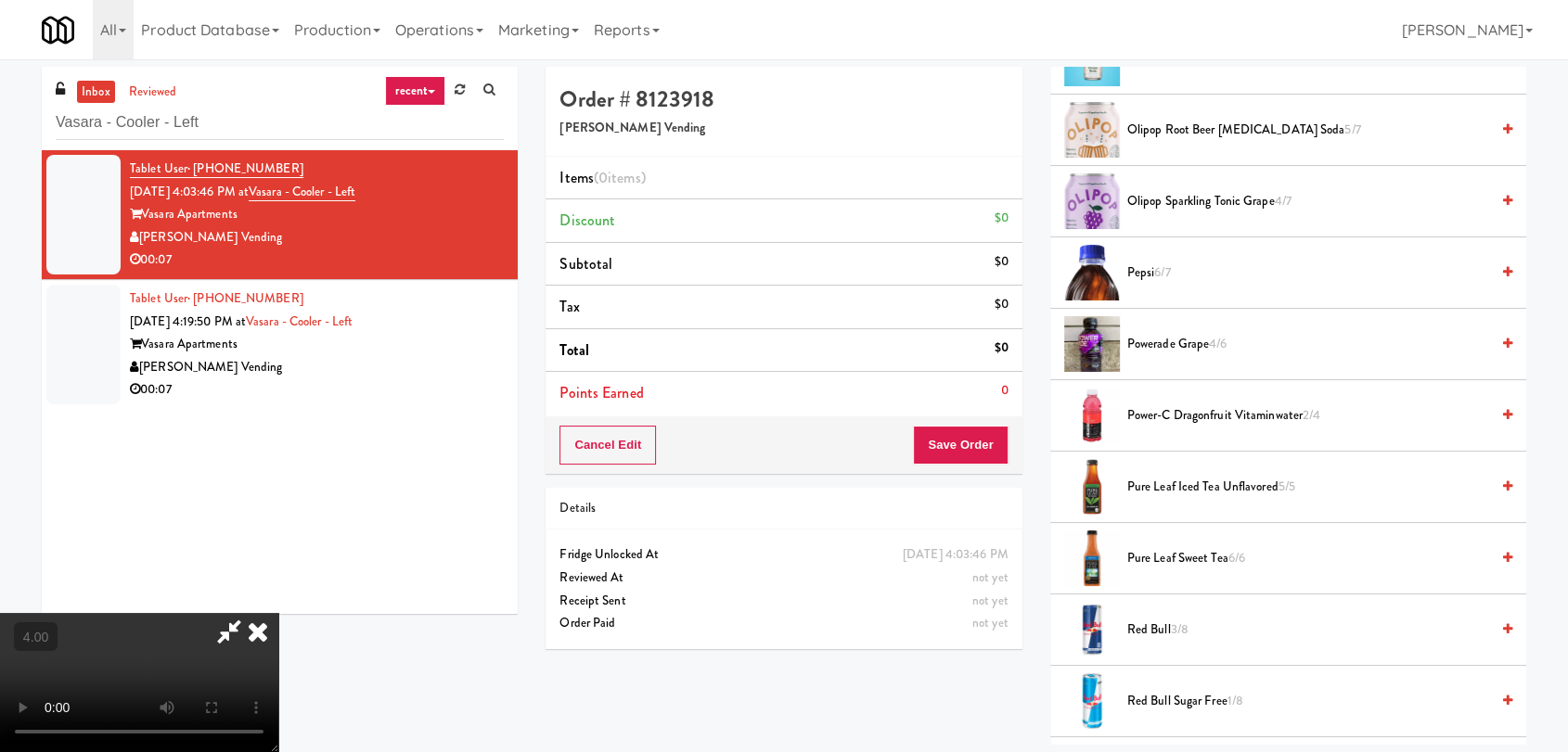
scroll to position [2266, 0]
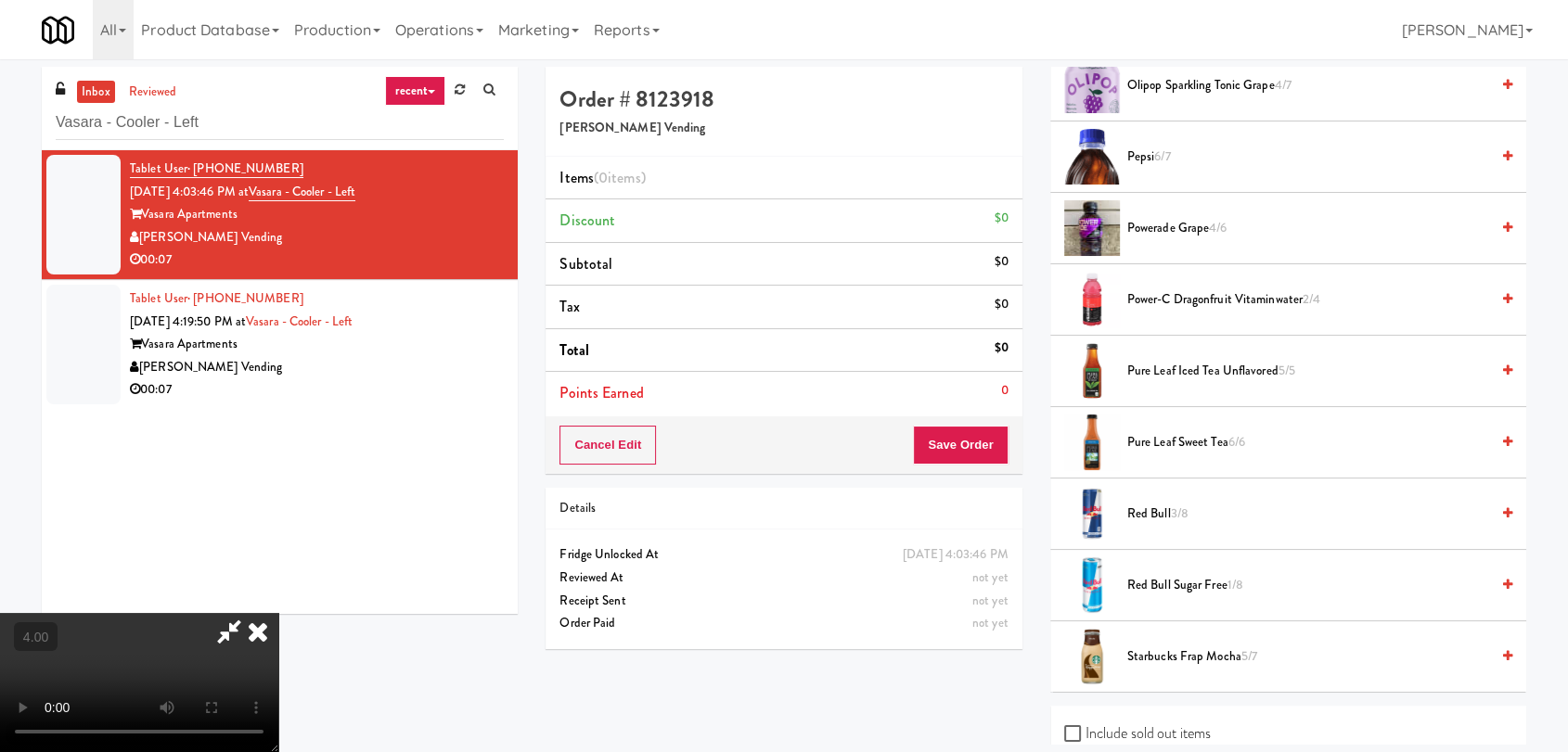
click at [1139, 722] on label "Include sold out items" at bounding box center [1137, 733] width 147 height 28
click at [1085, 727] on input "Include sold out items" at bounding box center [1075, 735] width 21 height 15
checkbox input "true"
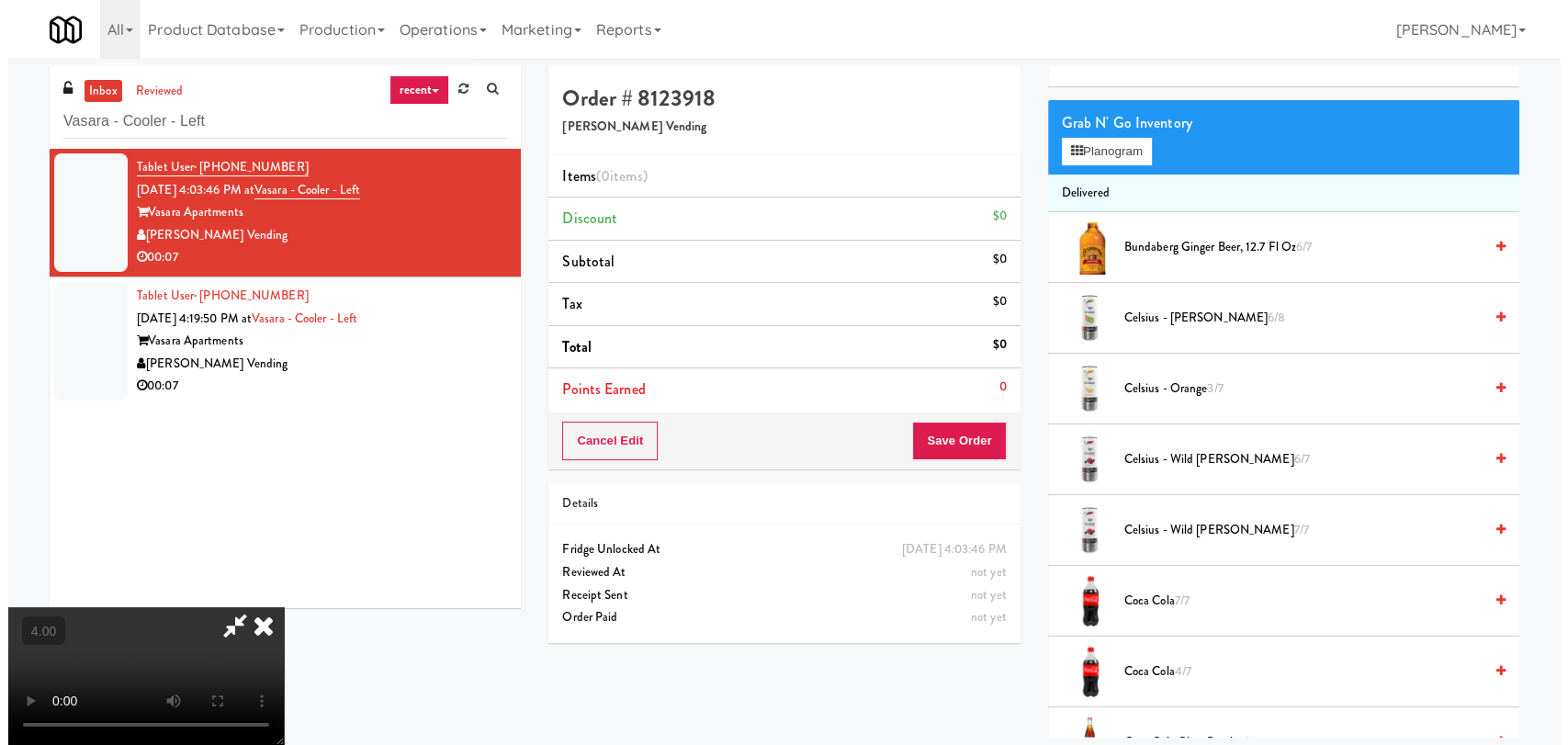
scroll to position [0, 0]
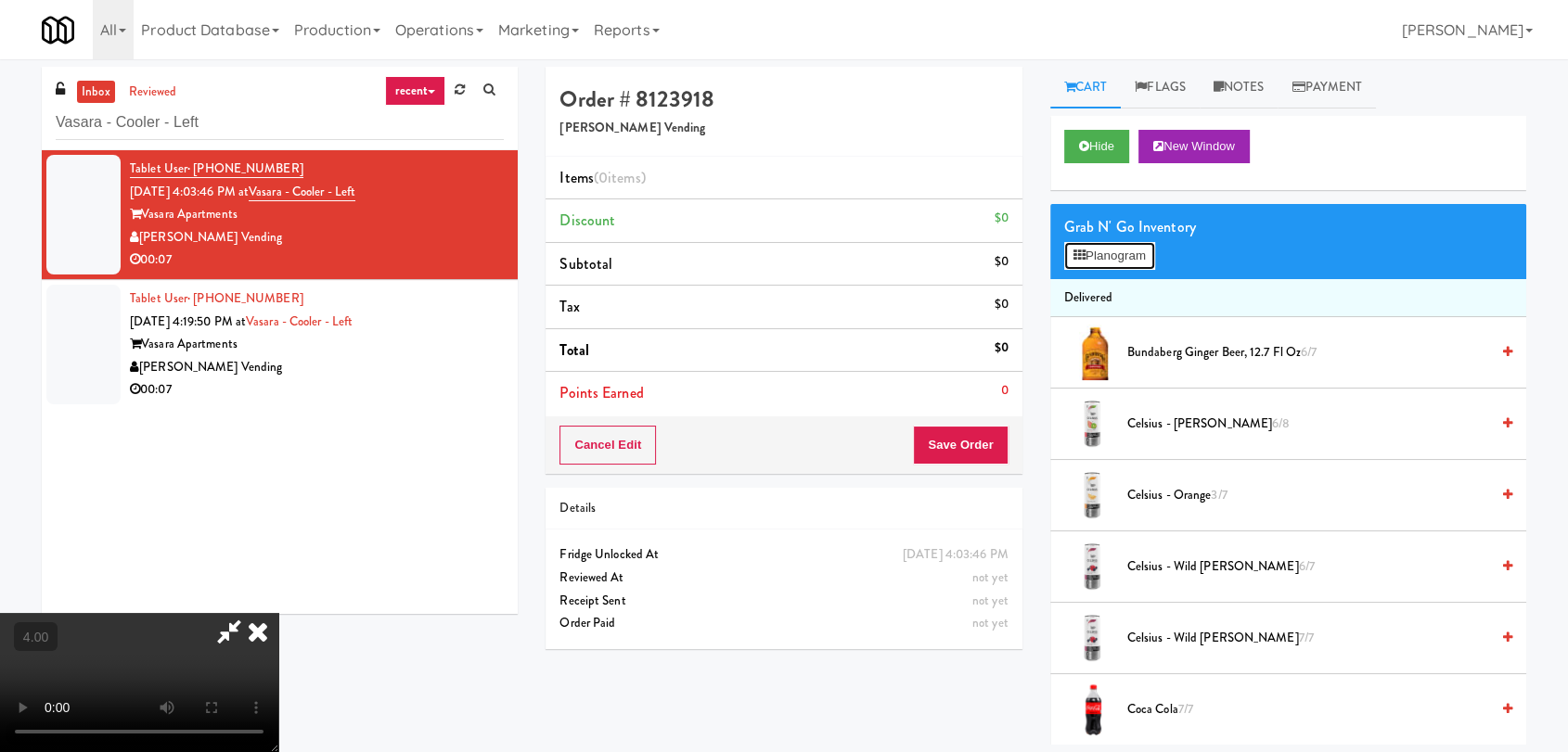
click at [1098, 255] on button "Planogram" at bounding box center [1110, 255] width 91 height 28
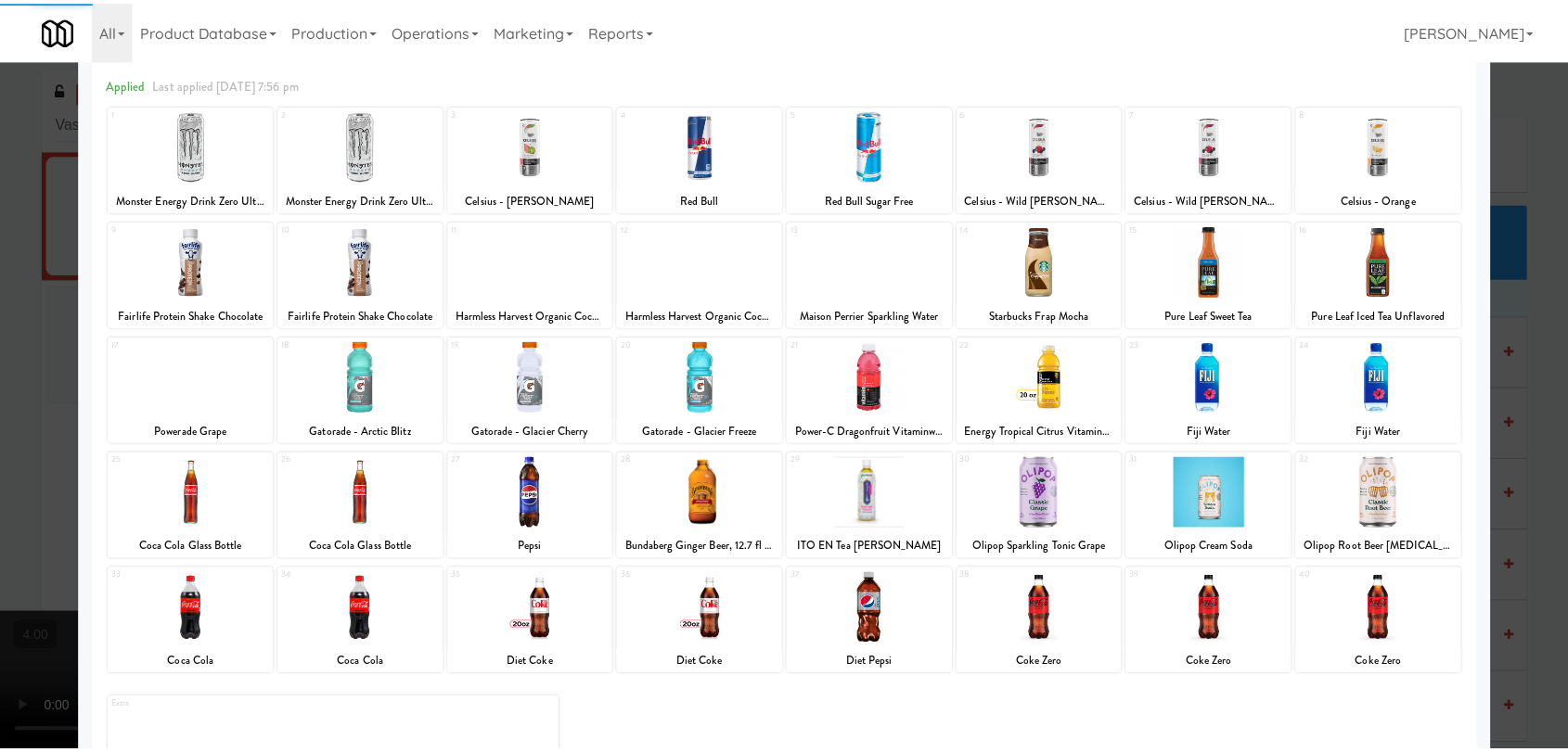
scroll to position [158, 0]
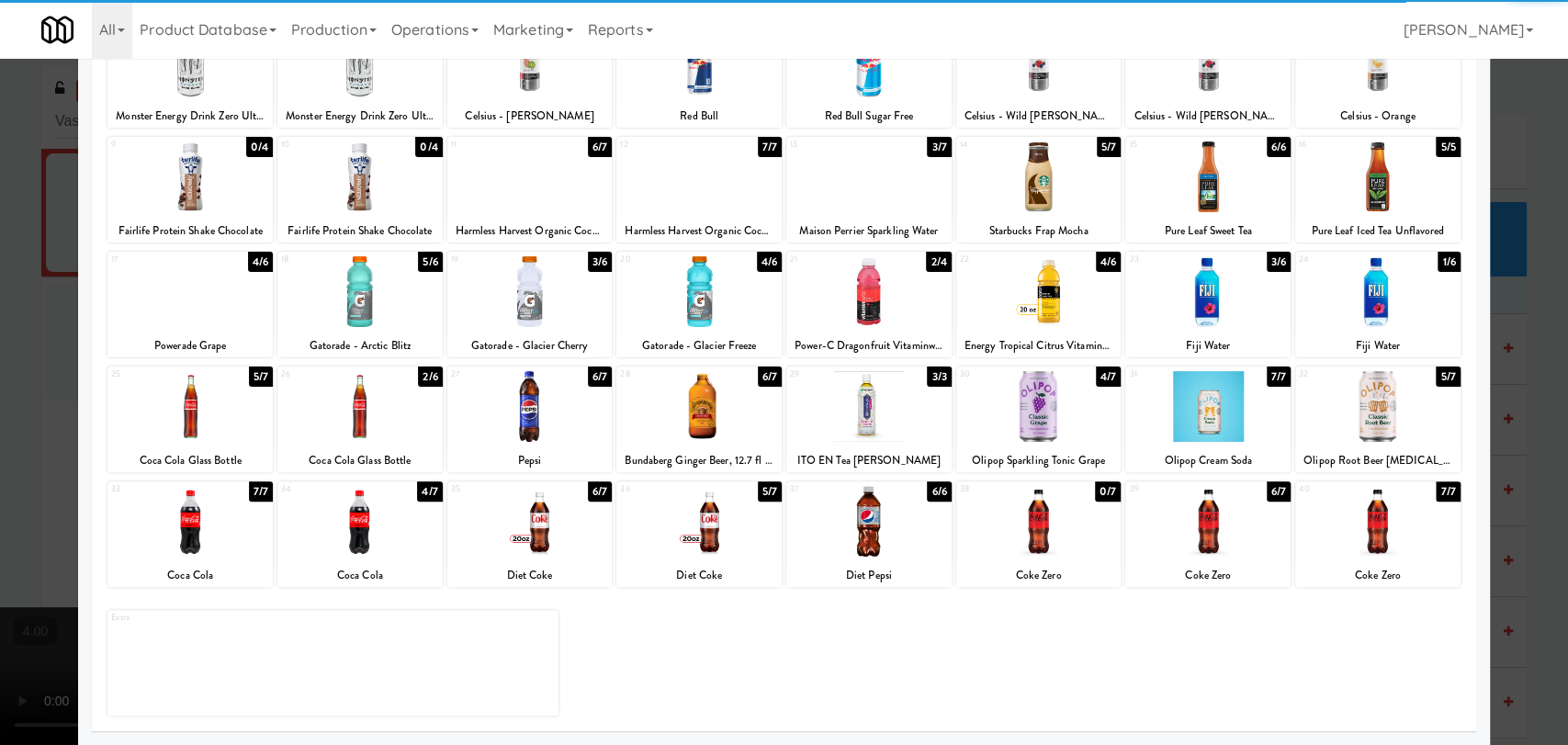
click at [1012, 517] on div at bounding box center [1038, 520] width 165 height 70
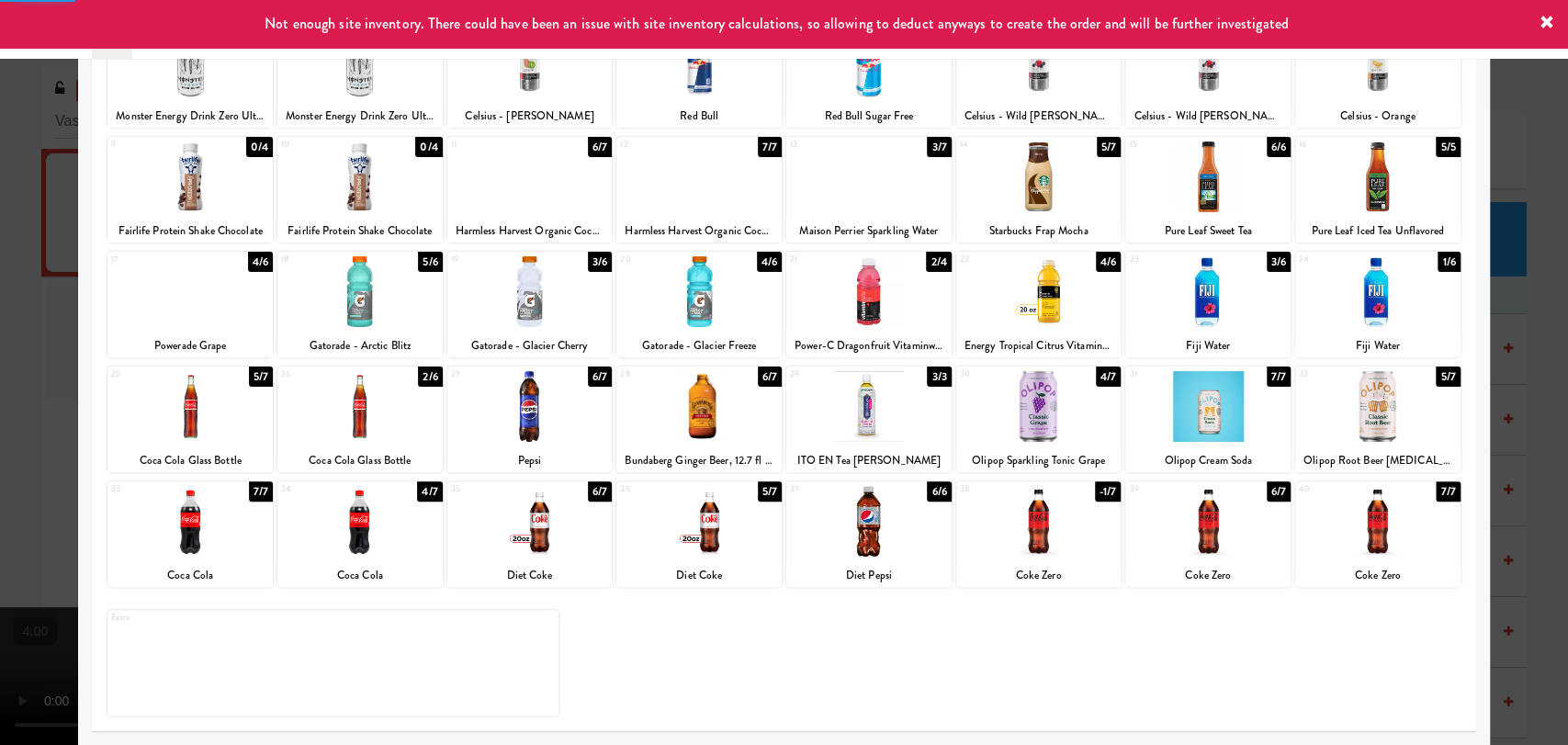
click at [0, 324] on div at bounding box center [784, 372] width 1568 height 745
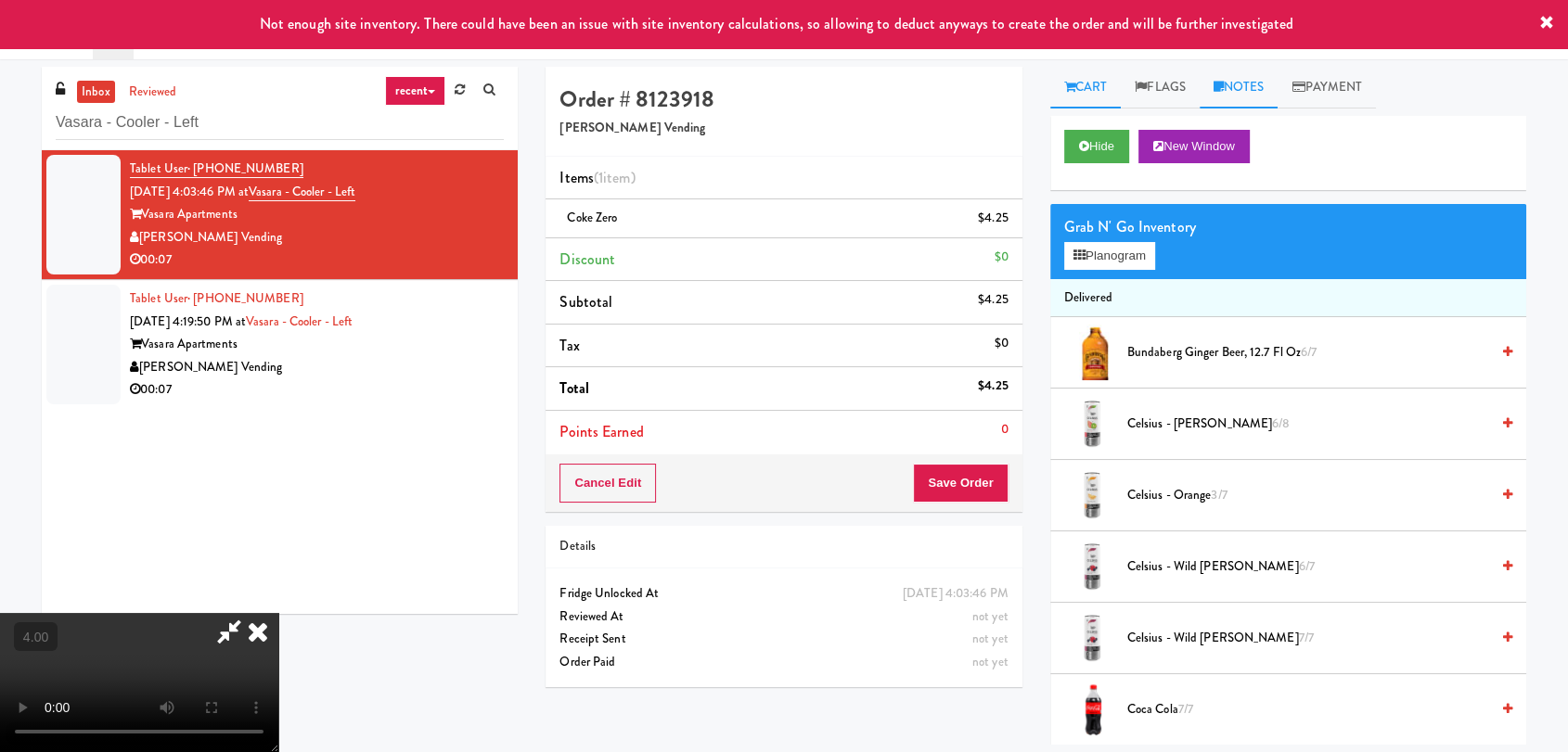
click at [1257, 83] on link "Notes" at bounding box center [1239, 87] width 79 height 42
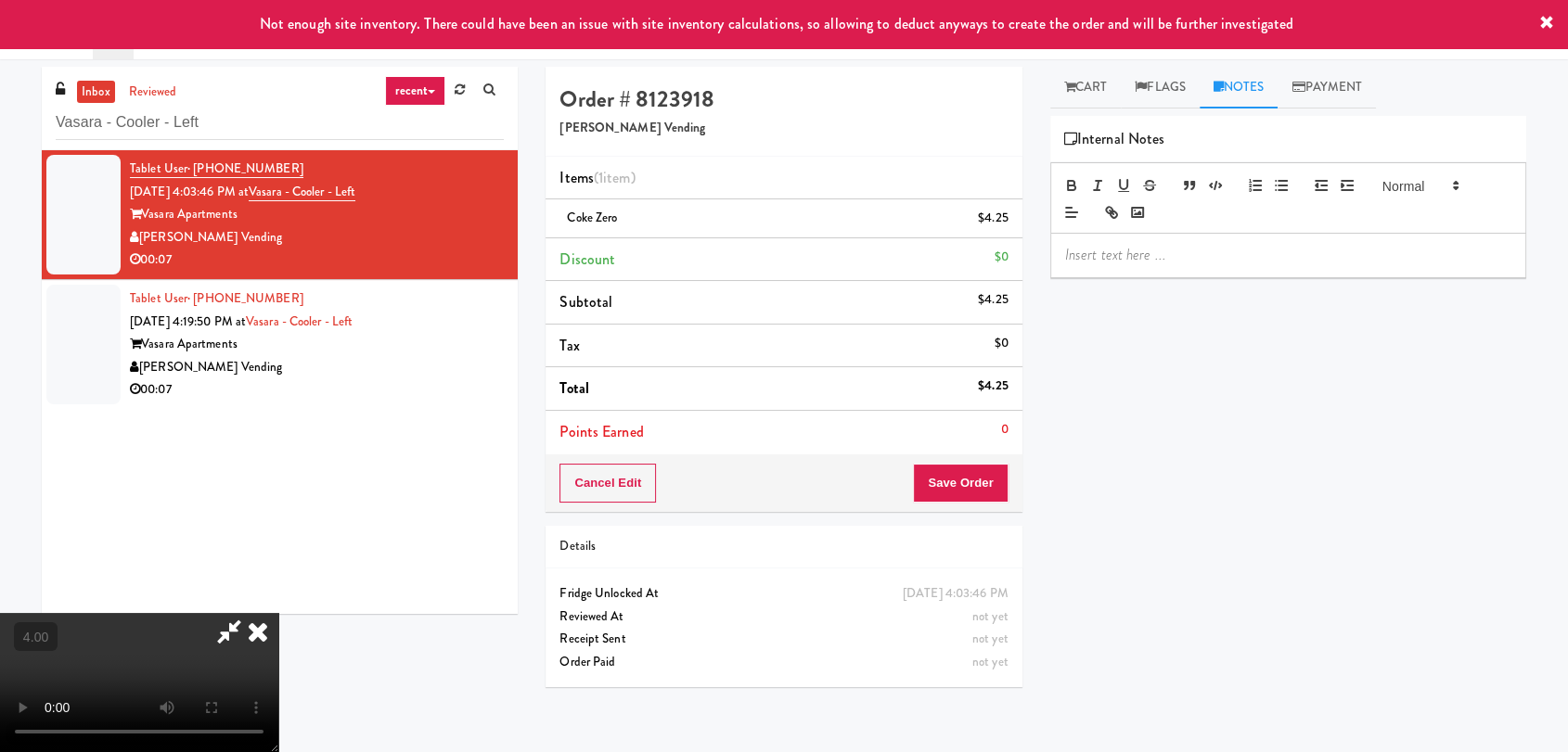
click at [1209, 241] on div at bounding box center [1288, 254] width 474 height 43
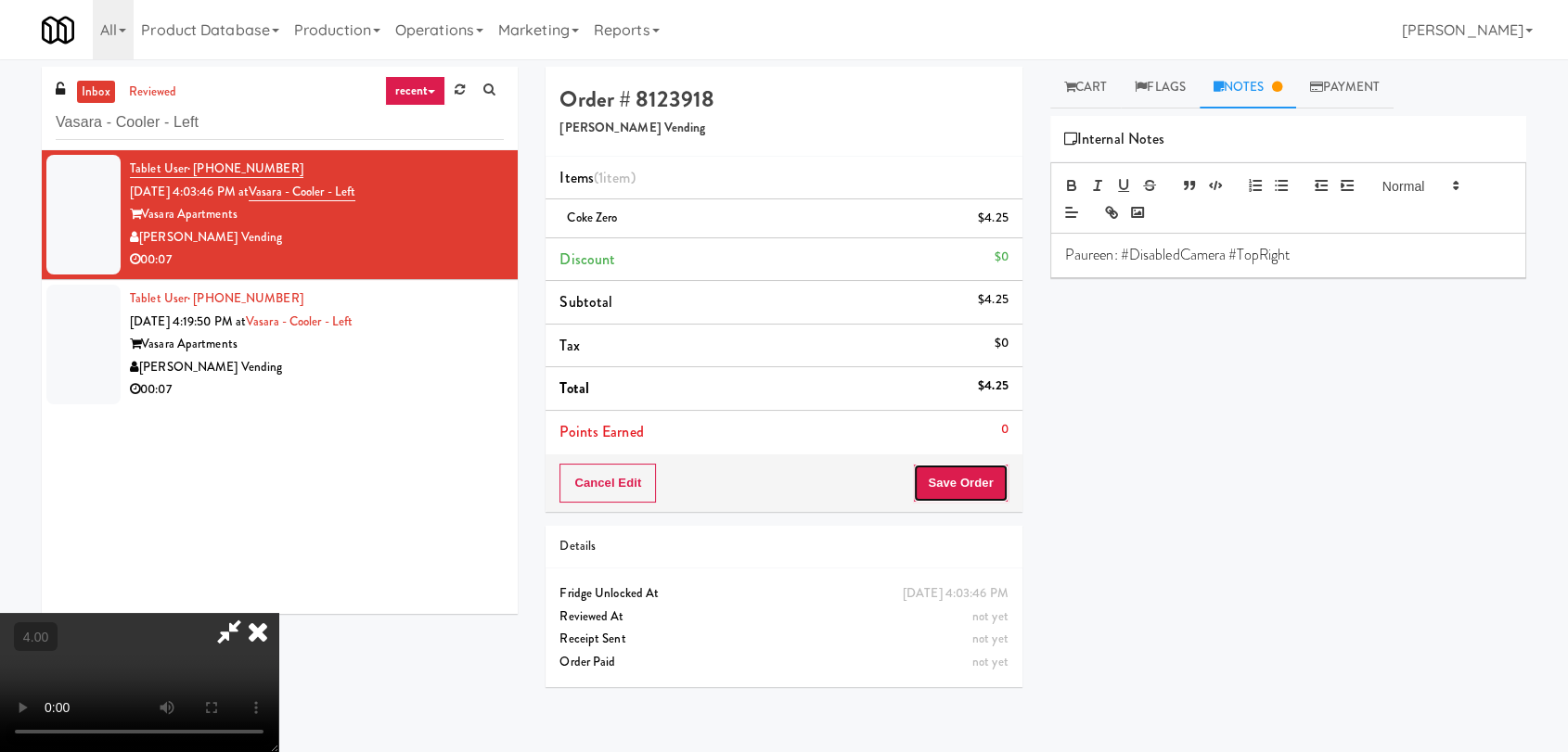
click at [953, 483] on button "Save Order" at bounding box center [960, 483] width 95 height 39
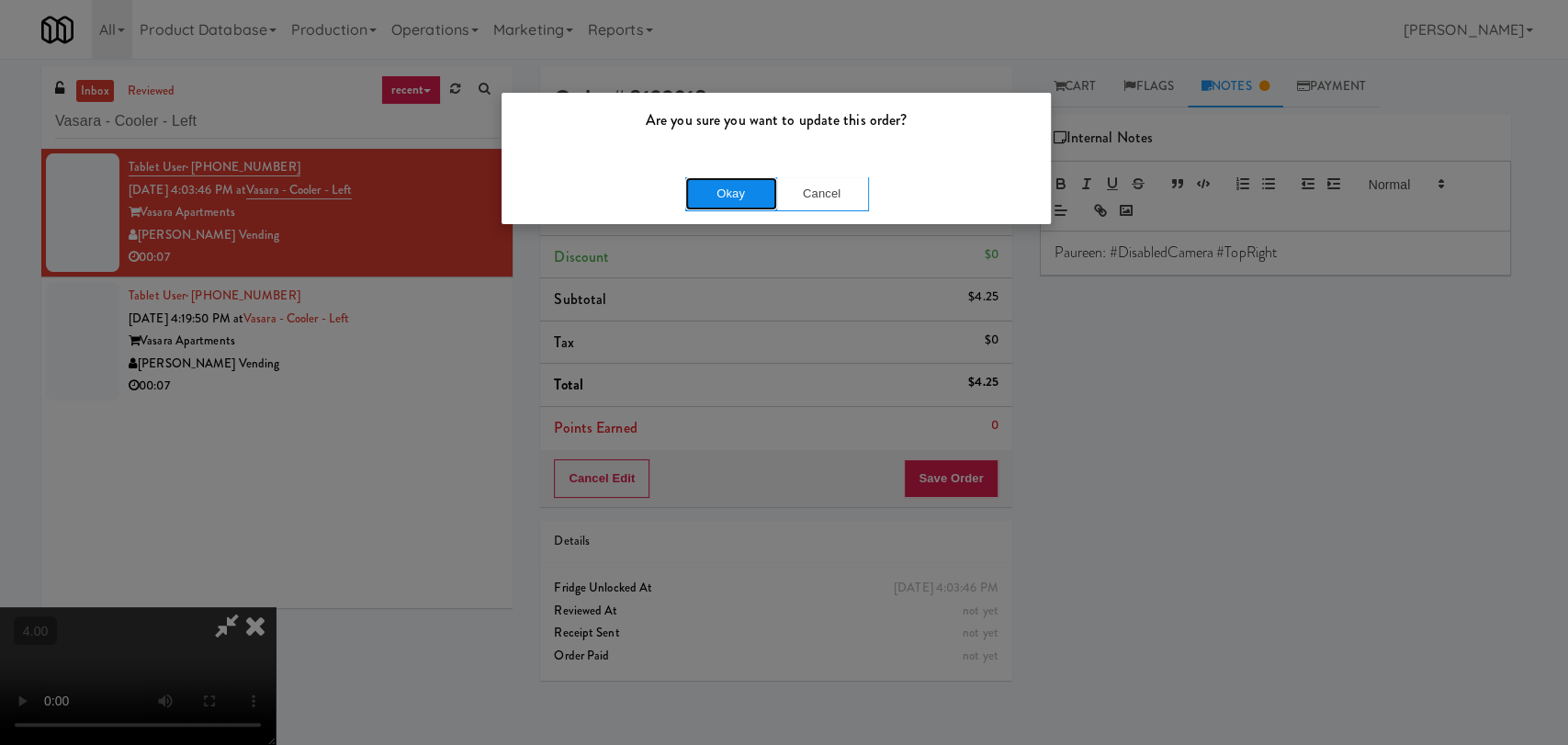
click at [705, 189] on button "Okay" at bounding box center [731, 194] width 92 height 33
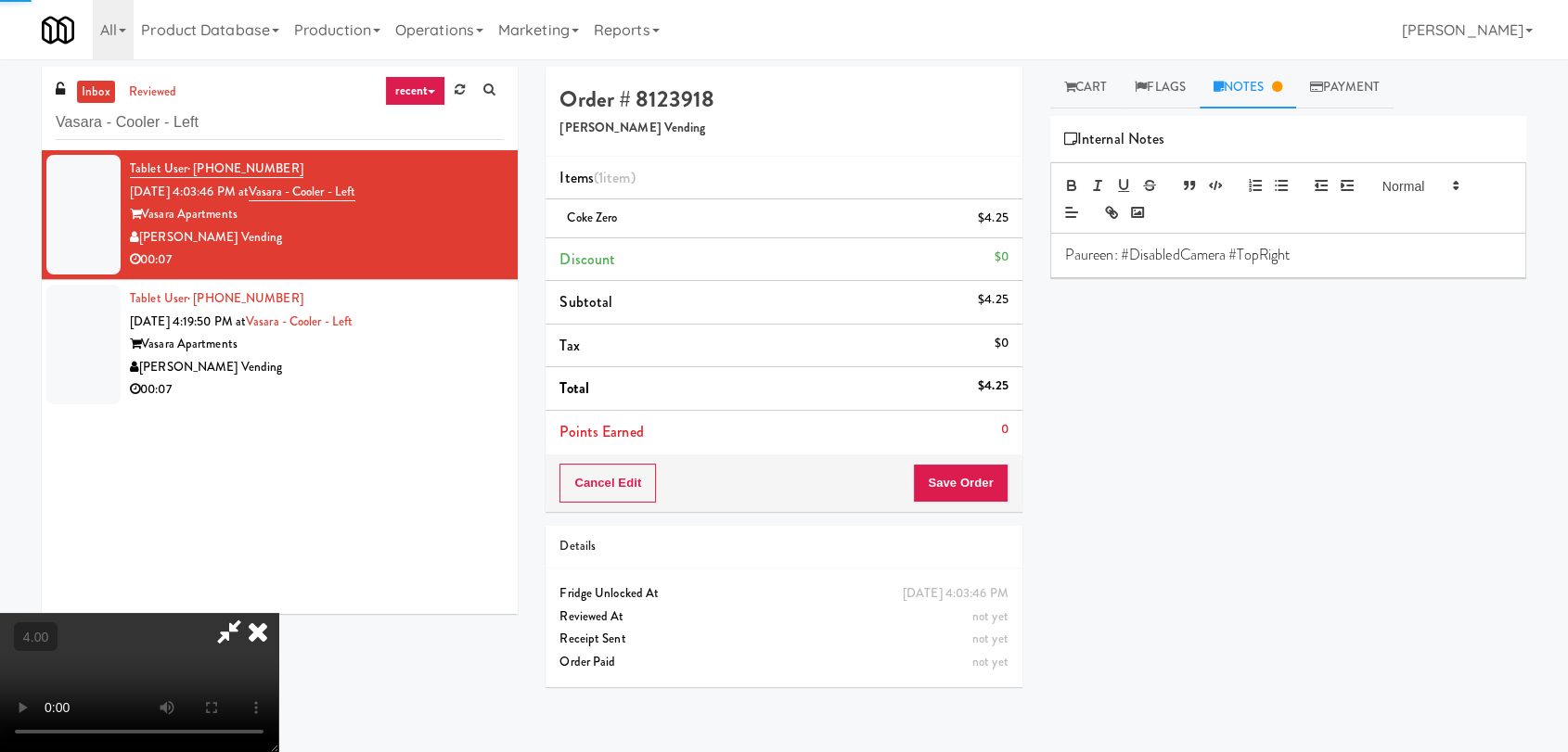
click at [278, 614] on icon at bounding box center [257, 632] width 41 height 37
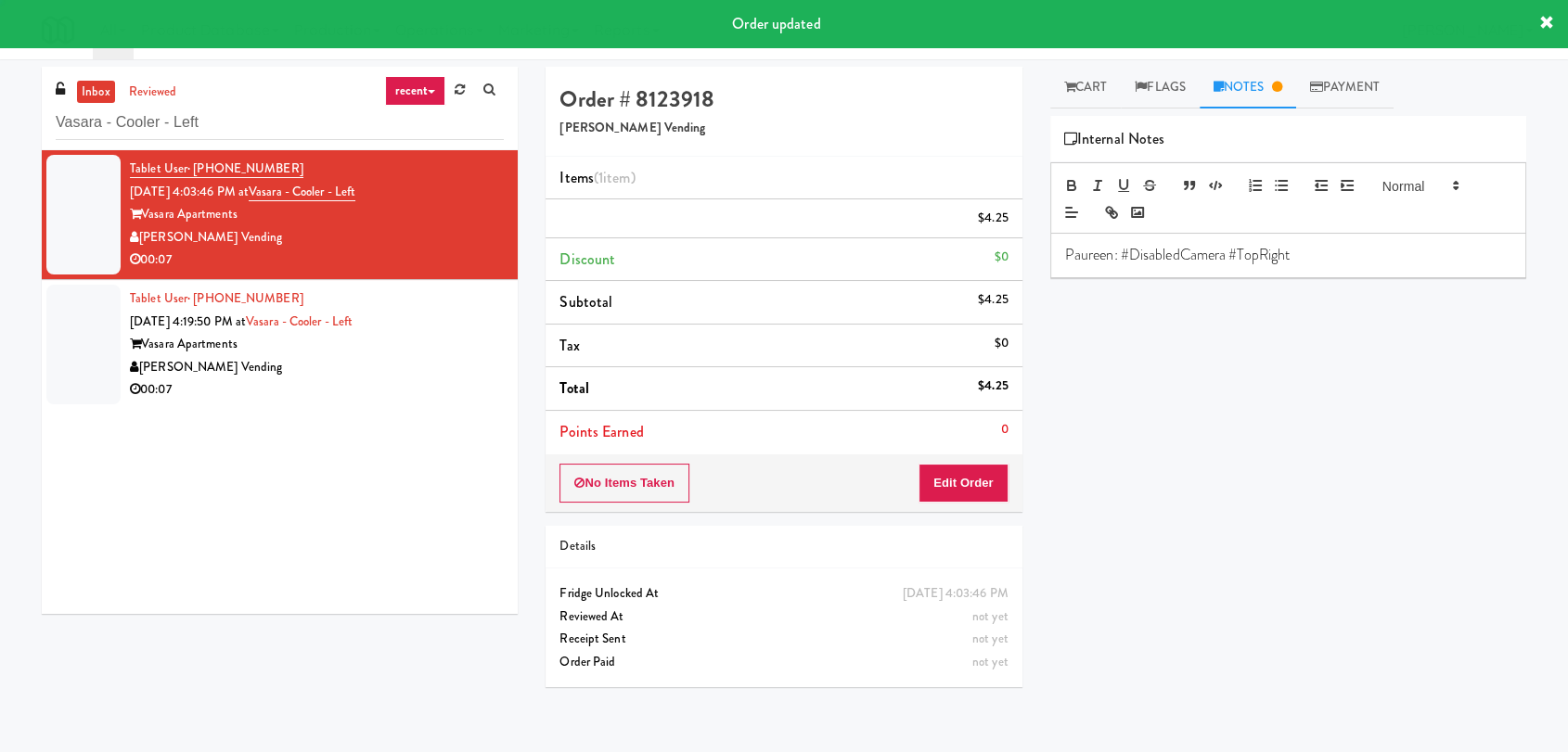
click at [414, 357] on div "[PERSON_NAME] Vending" at bounding box center [317, 368] width 374 height 23
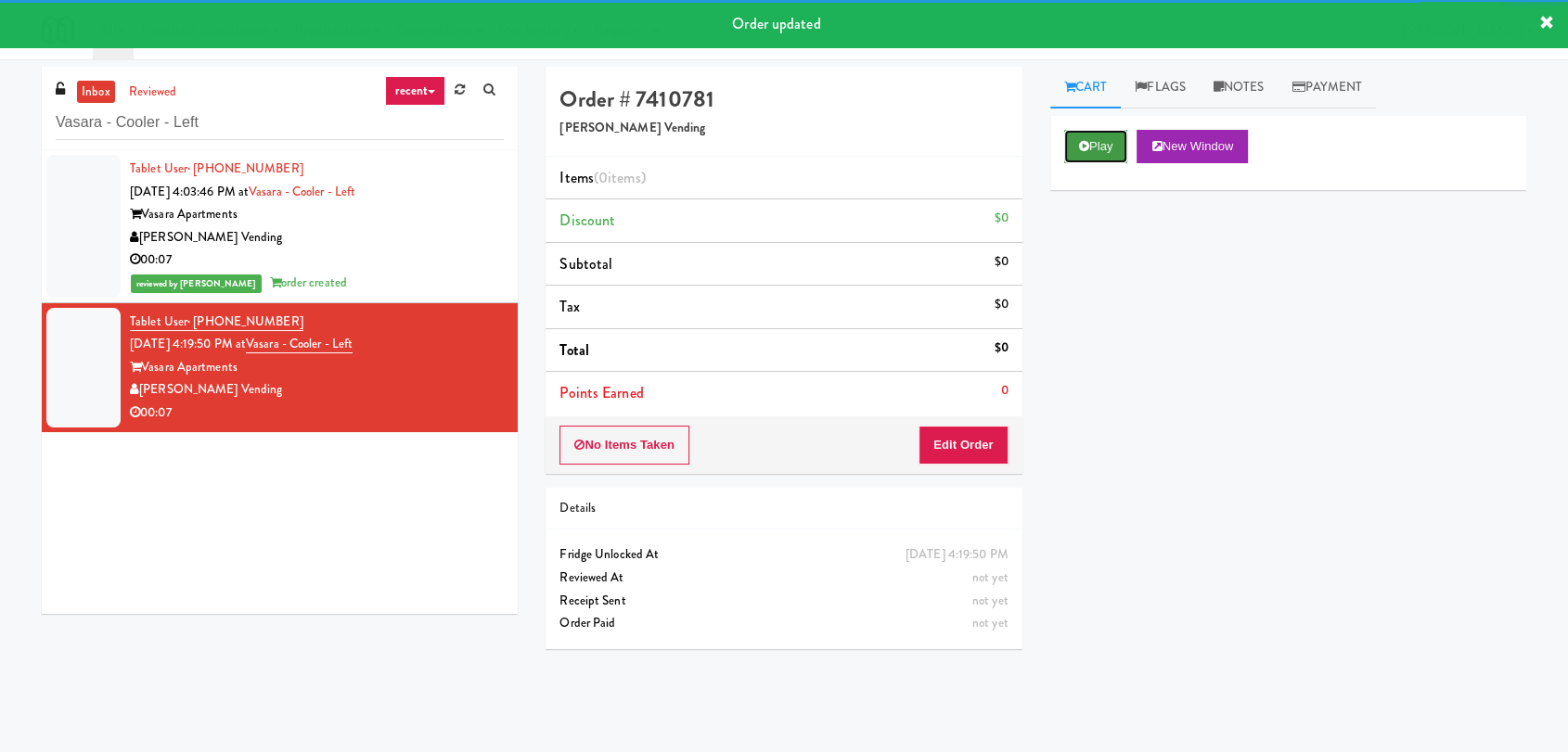
click at [1098, 137] on button "Play" at bounding box center [1096, 146] width 64 height 33
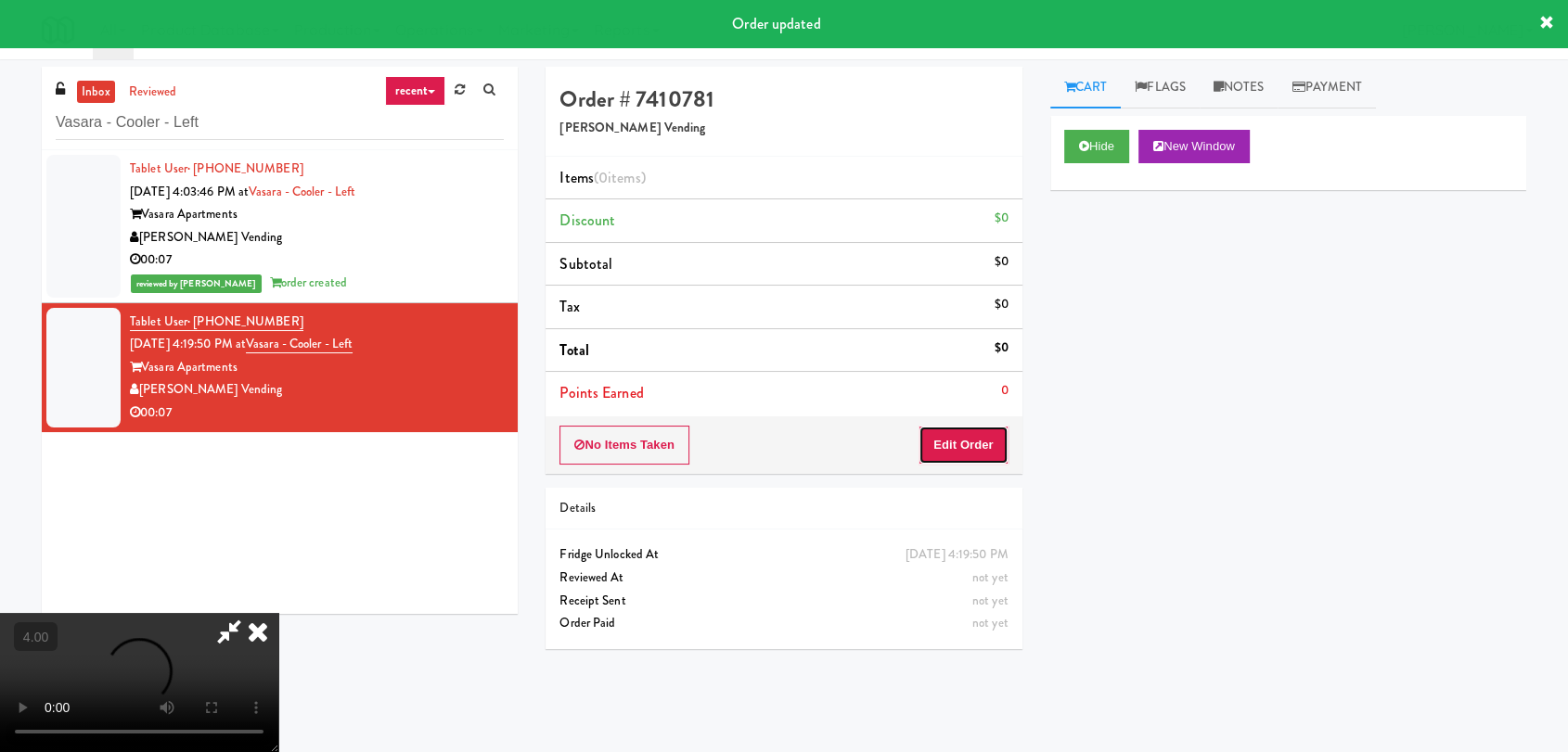
click at [980, 431] on button "Edit Order" at bounding box center [963, 445] width 90 height 39
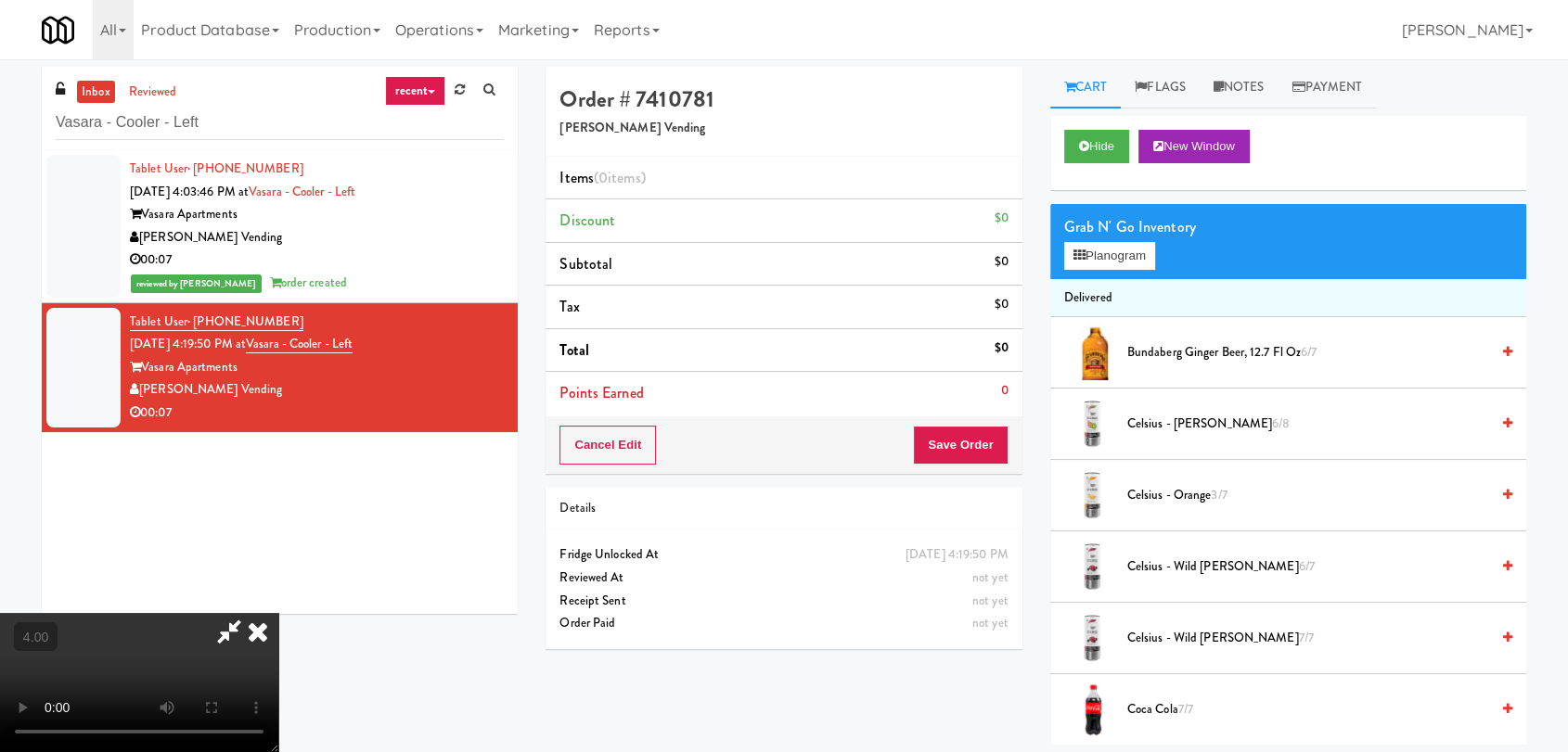
click at [278, 614] on video at bounding box center [138, 683] width 278 height 139
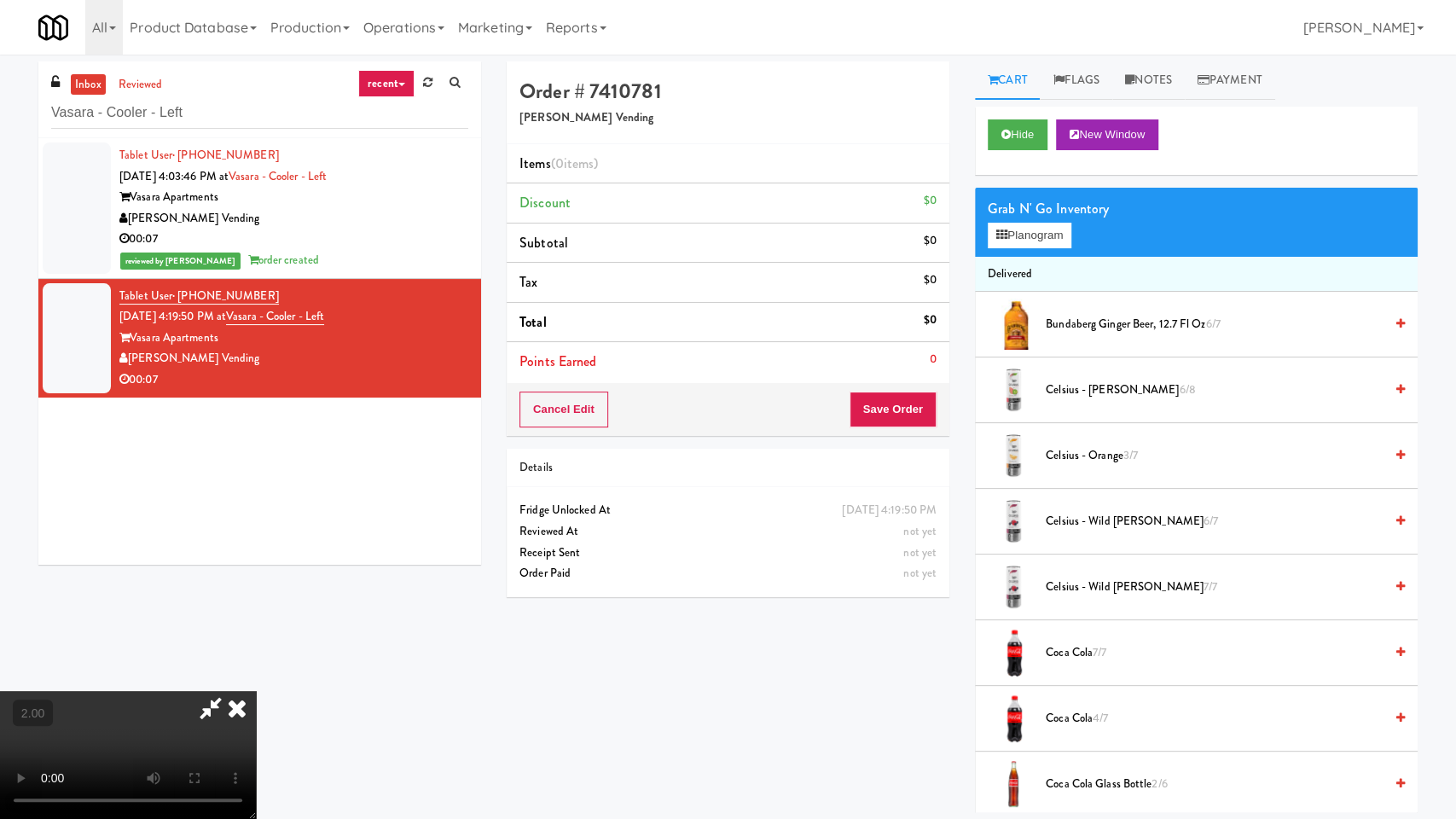
click at [255, 691] on video at bounding box center [127, 754] width 255 height 128
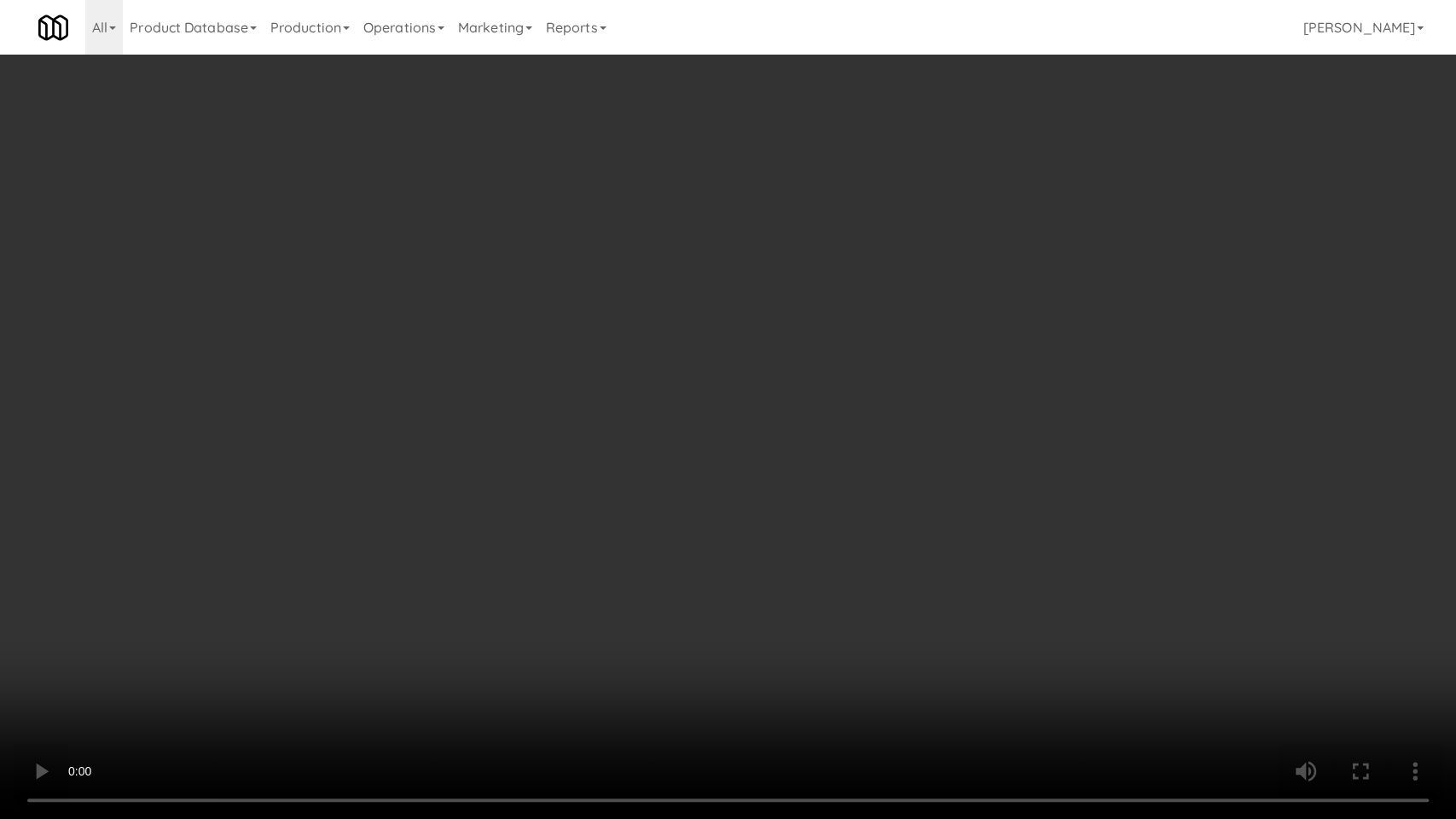
click at [478, 588] on video at bounding box center [728, 409] width 1456 height 819
click at [527, 543] on video at bounding box center [728, 409] width 1456 height 819
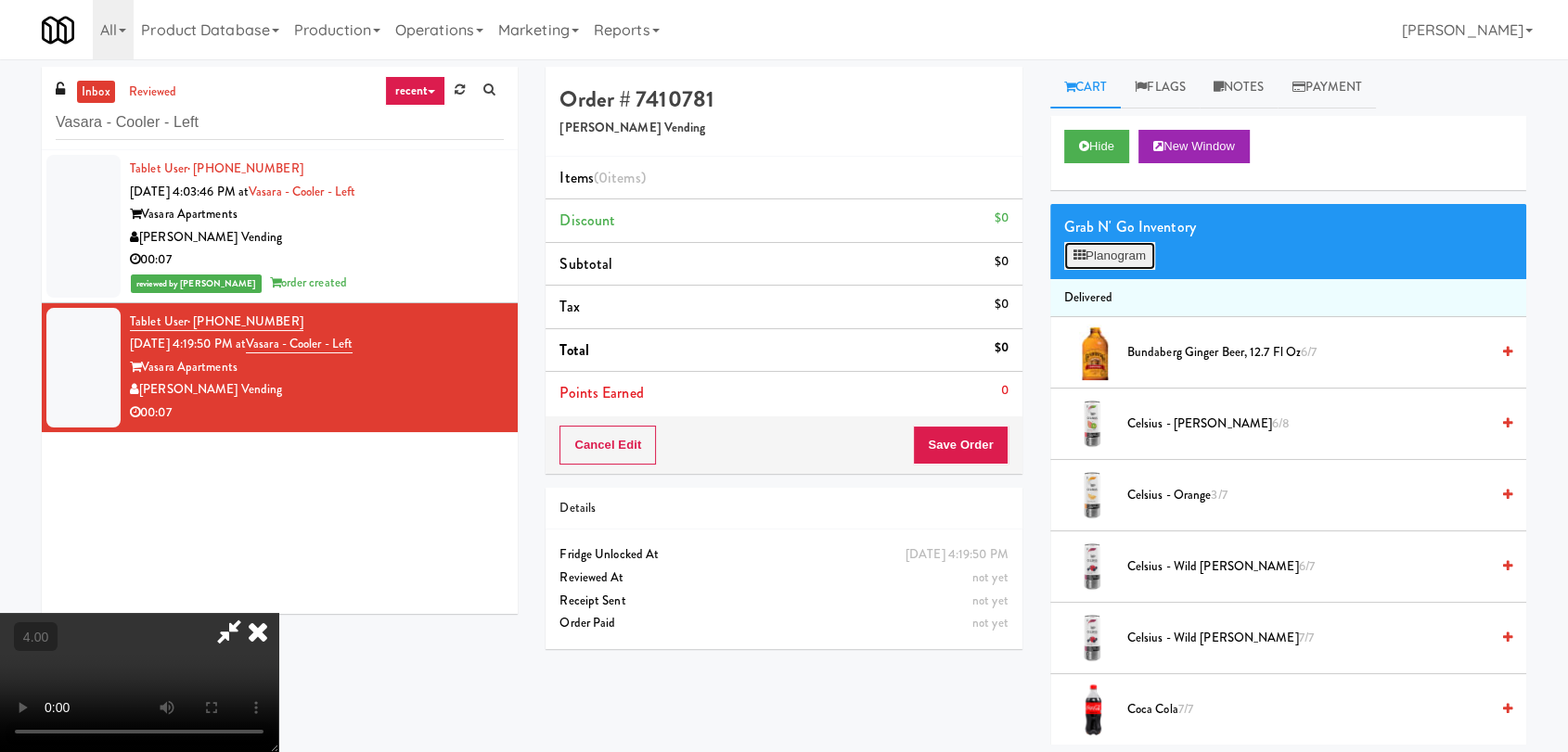
click at [1081, 260] on icon at bounding box center [1079, 255] width 12 height 12
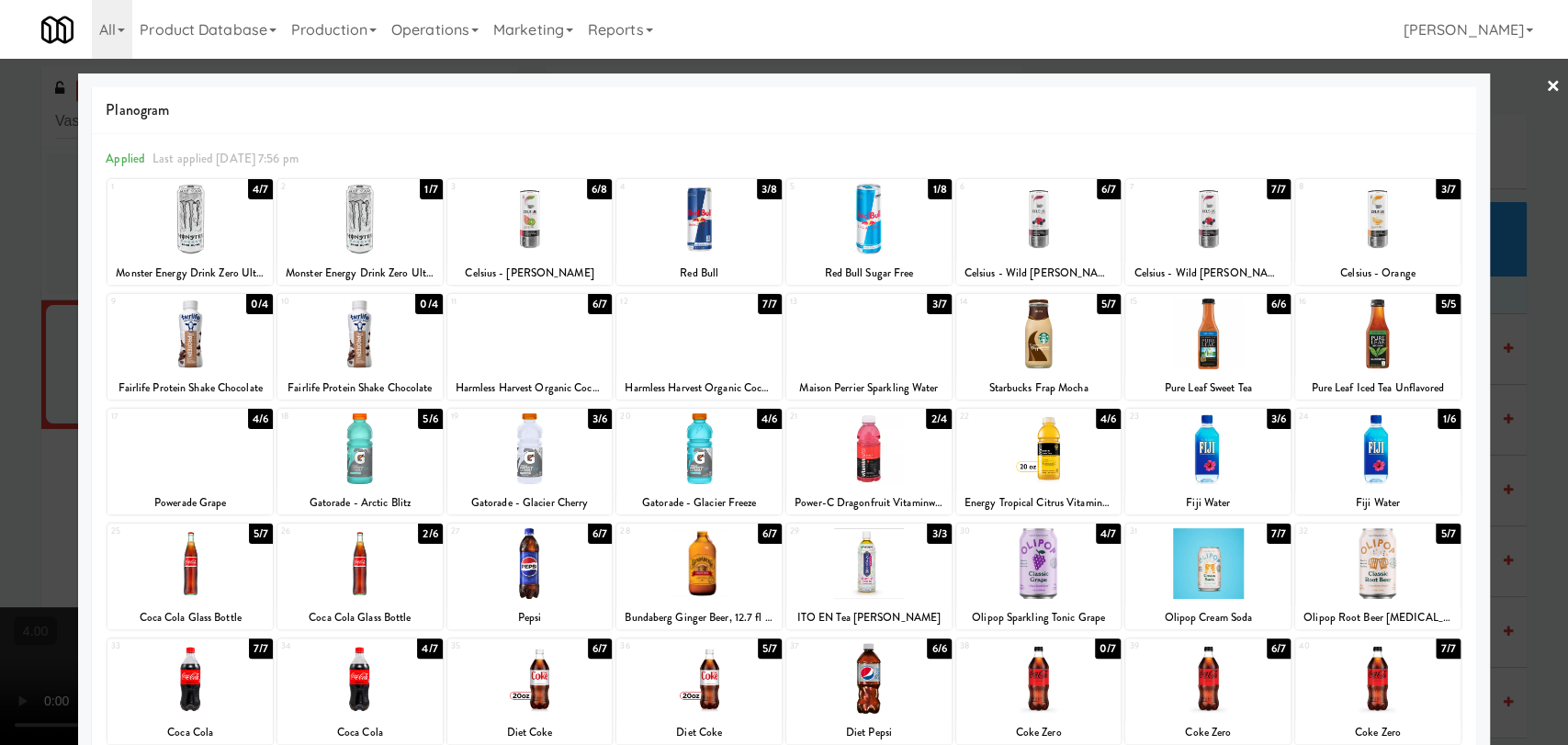
click at [341, 554] on div at bounding box center [360, 563] width 165 height 70
click at [0, 391] on div at bounding box center [784, 372] width 1568 height 745
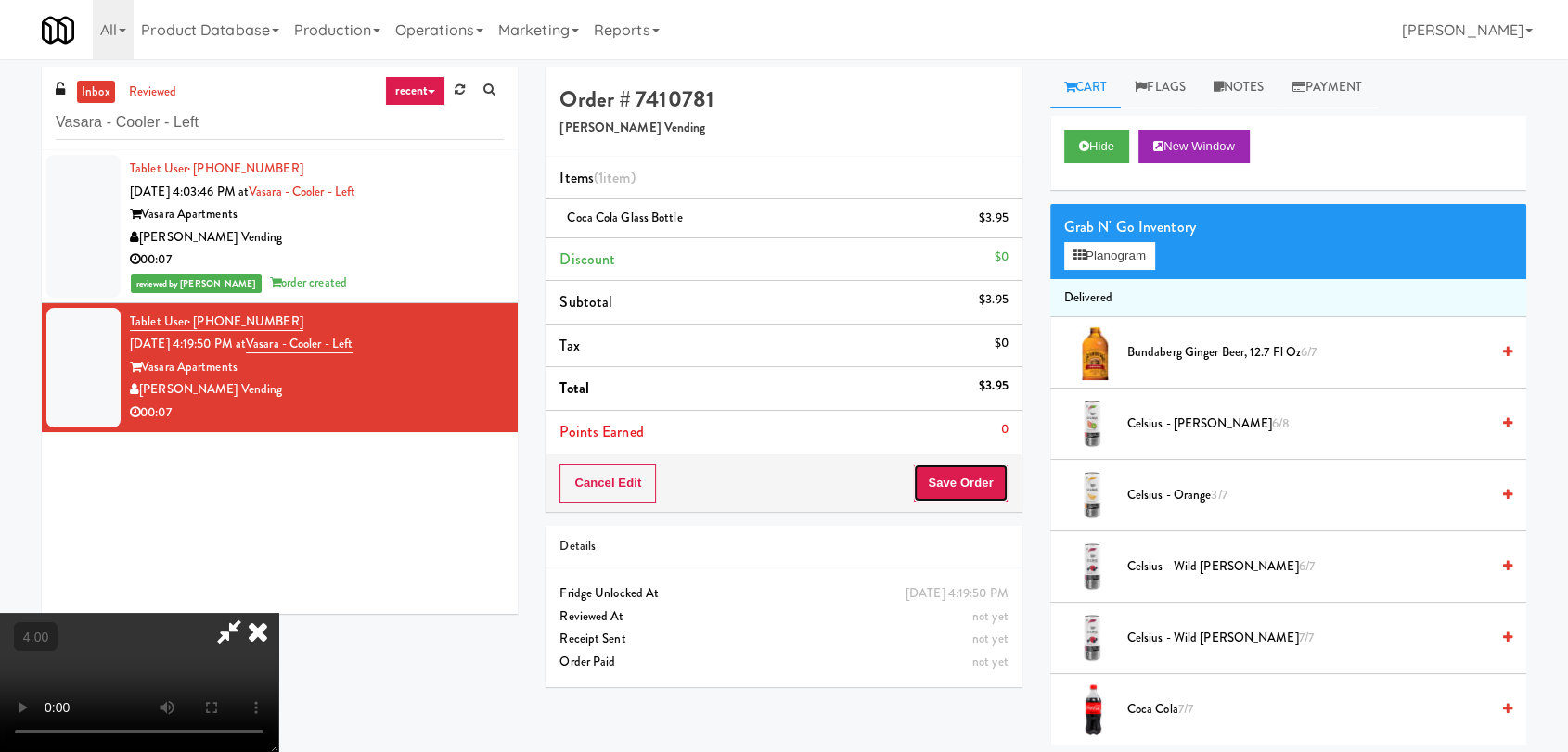
click at [982, 487] on button "Save Order" at bounding box center [960, 483] width 95 height 39
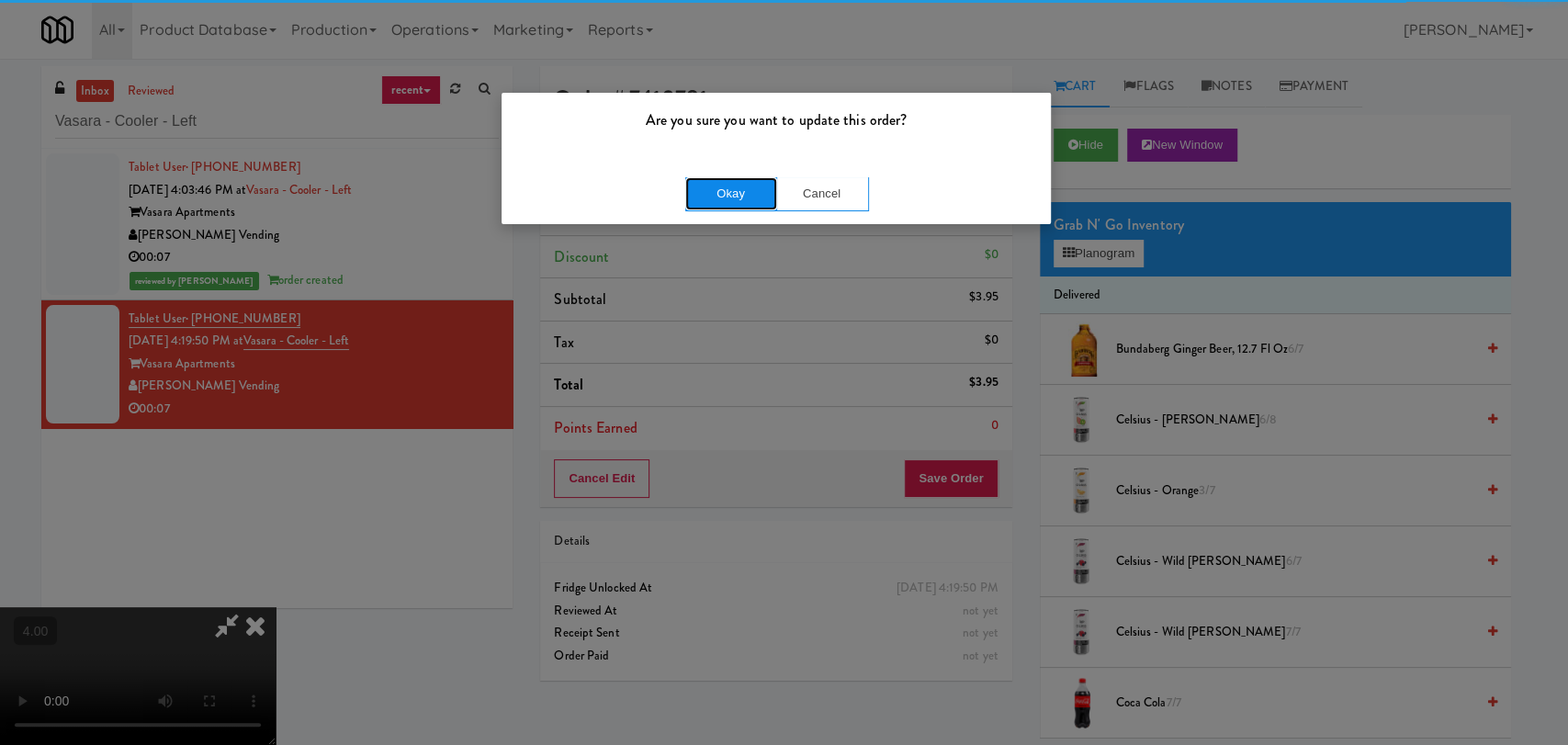
click at [749, 185] on button "Okay" at bounding box center [731, 194] width 92 height 33
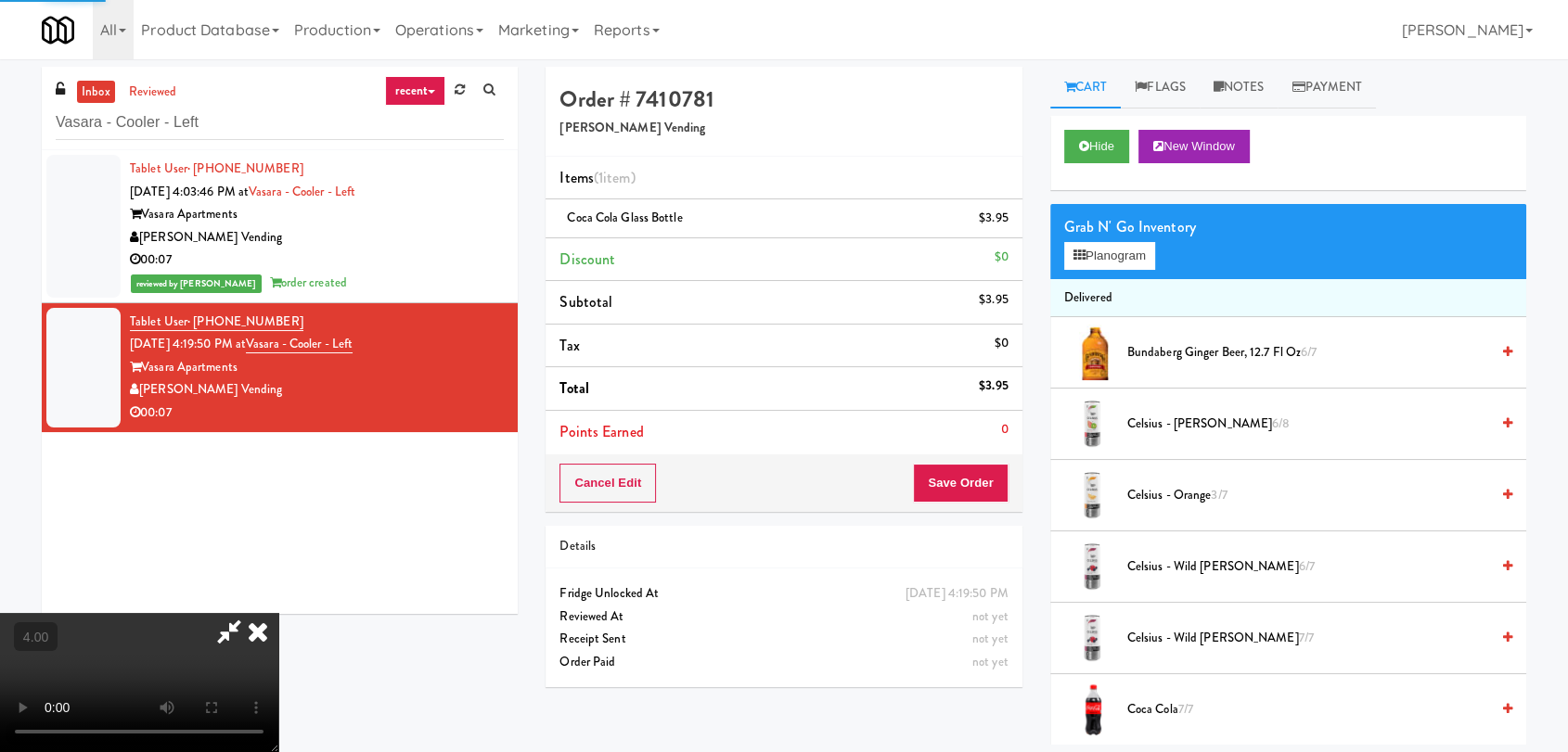
click at [459, 193] on div "Tablet User · (925) 789-0544 [DATE] 4:03:46 PM at [GEOGRAPHIC_DATA] - Cooler - …" at bounding box center [317, 226] width 374 height 138
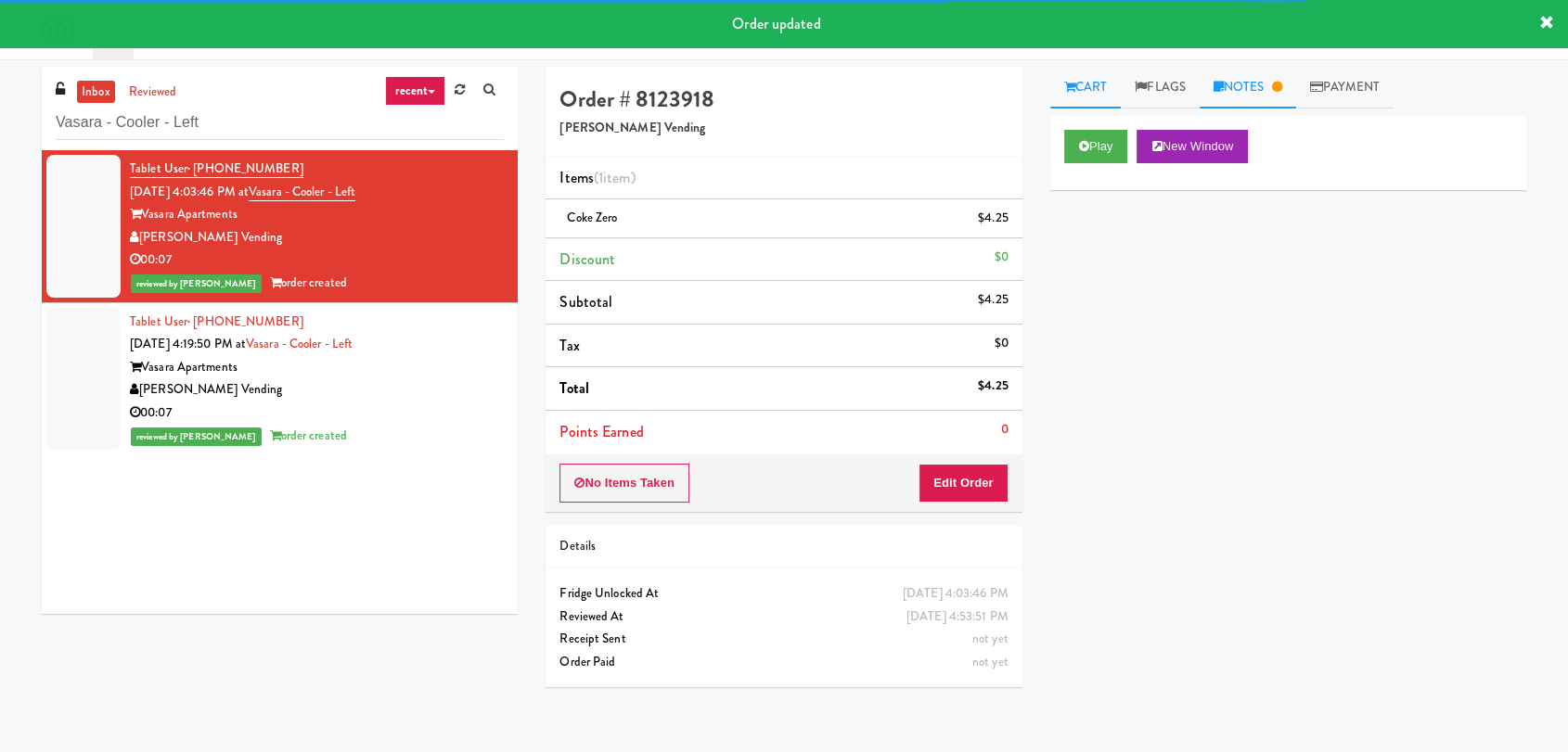
click at [1272, 66] on link "Notes" at bounding box center [1248, 87] width 97 height 42
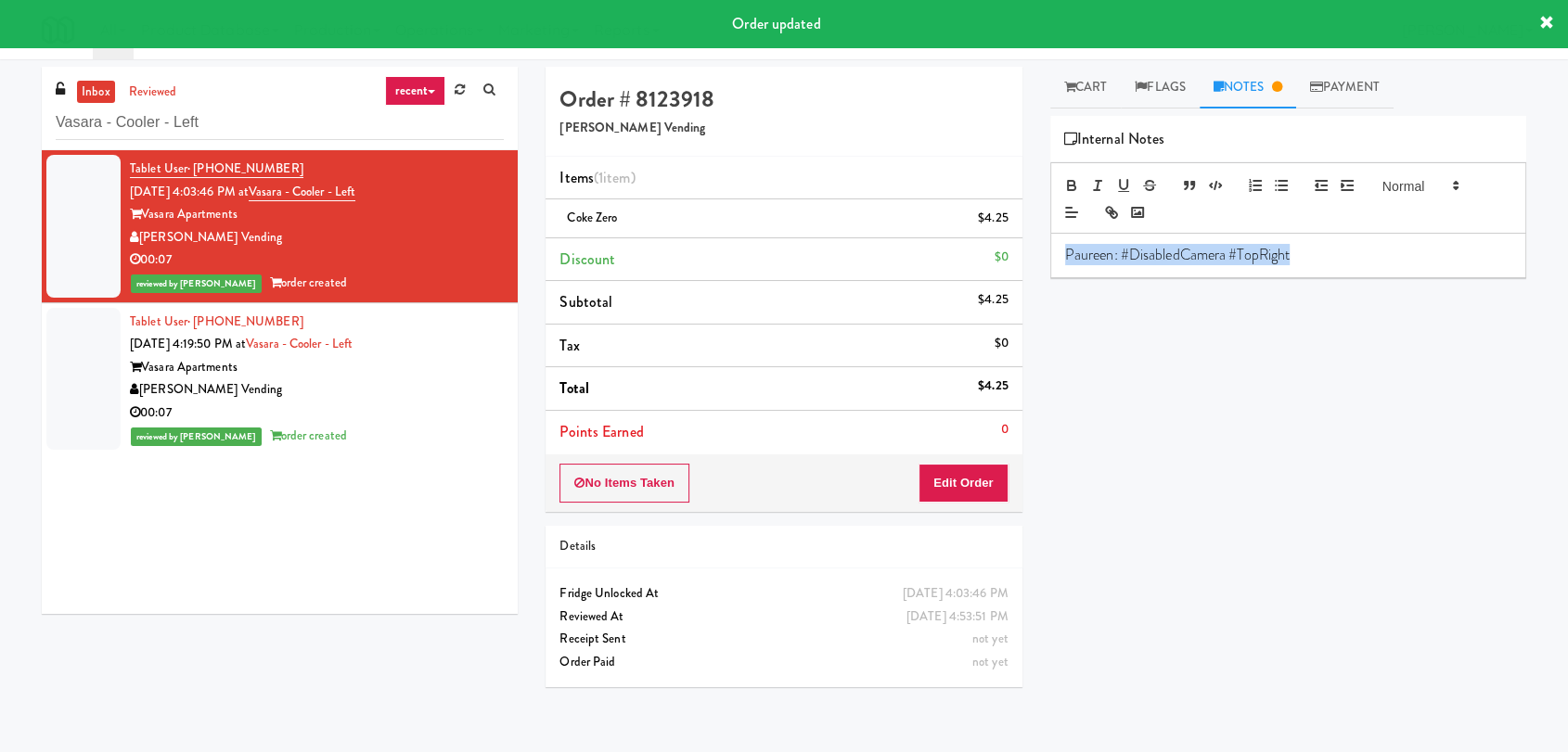
drag, startPoint x: 1332, startPoint y: 267, endPoint x: 1005, endPoint y: 253, distance: 327.3
click at [1005, 253] on div "Order # 8123918 [PERSON_NAME] Vending Items (1 item ) Coke Zero $4.25 Discount …" at bounding box center [1035, 405] width 1008 height 678
copy p "Paureen: #DisabledCamera #TopRight"
click at [460, 381] on div "[PERSON_NAME] Vending" at bounding box center [317, 390] width 374 height 23
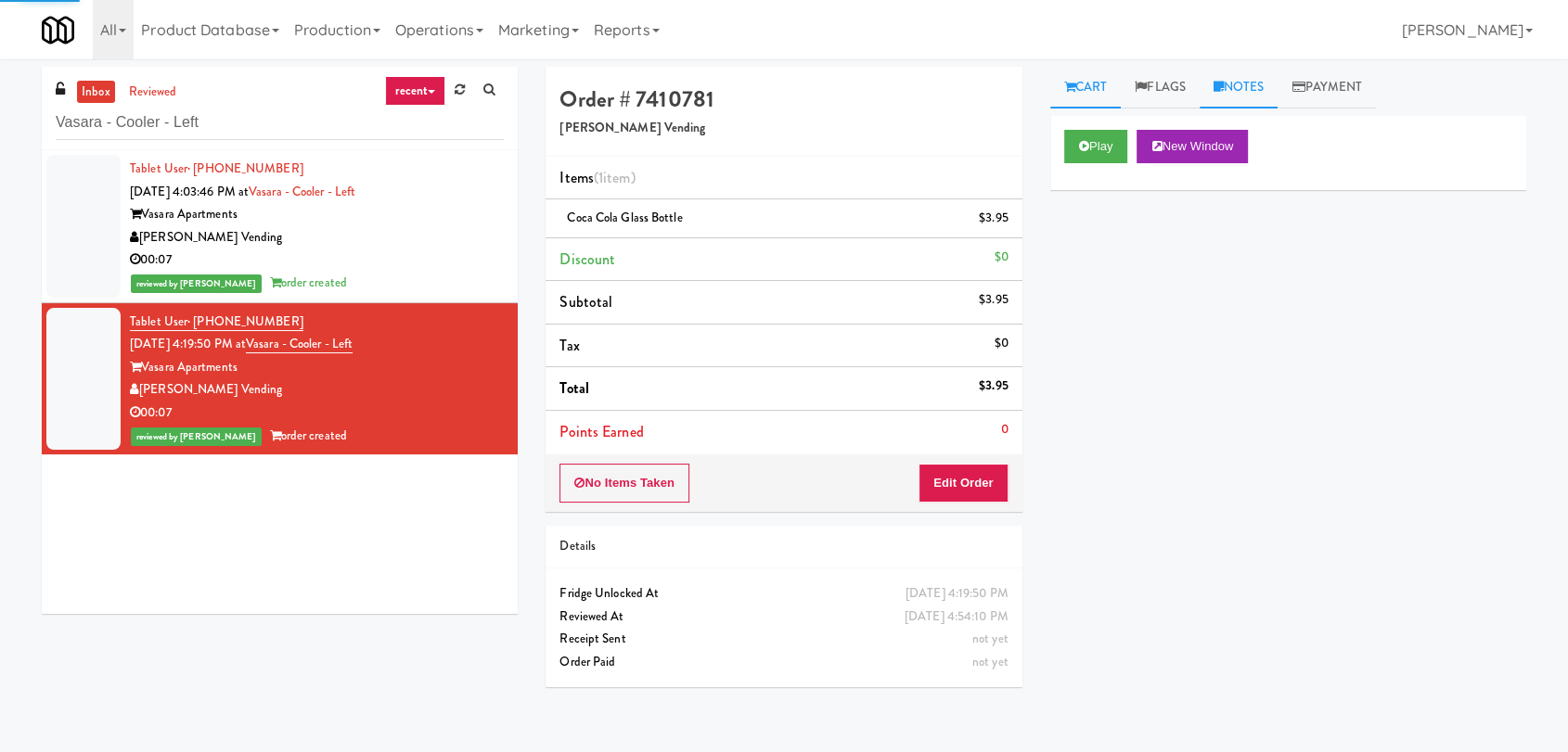
click at [1264, 91] on link "Notes" at bounding box center [1239, 87] width 79 height 42
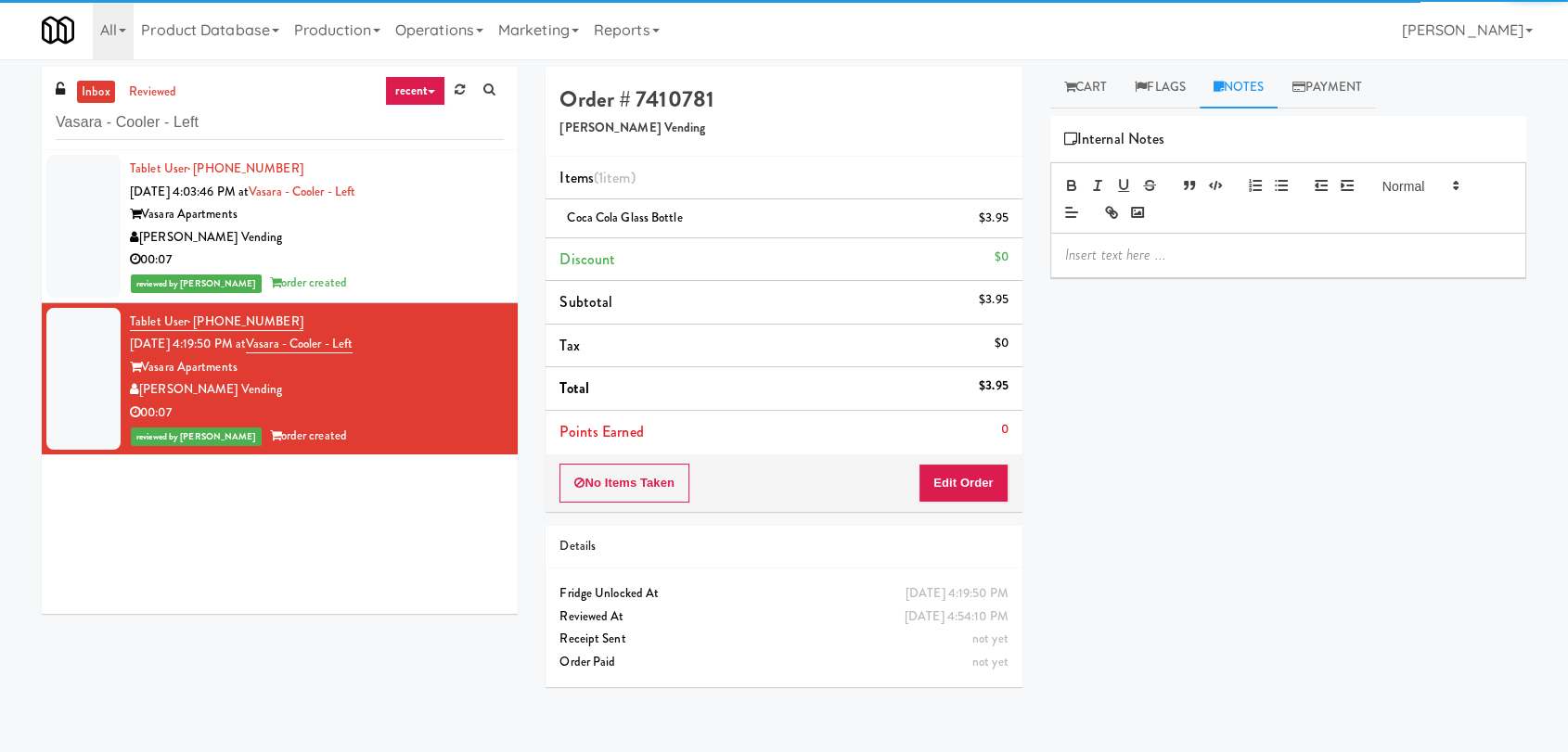
click at [1227, 258] on p at bounding box center [1288, 255] width 446 height 21
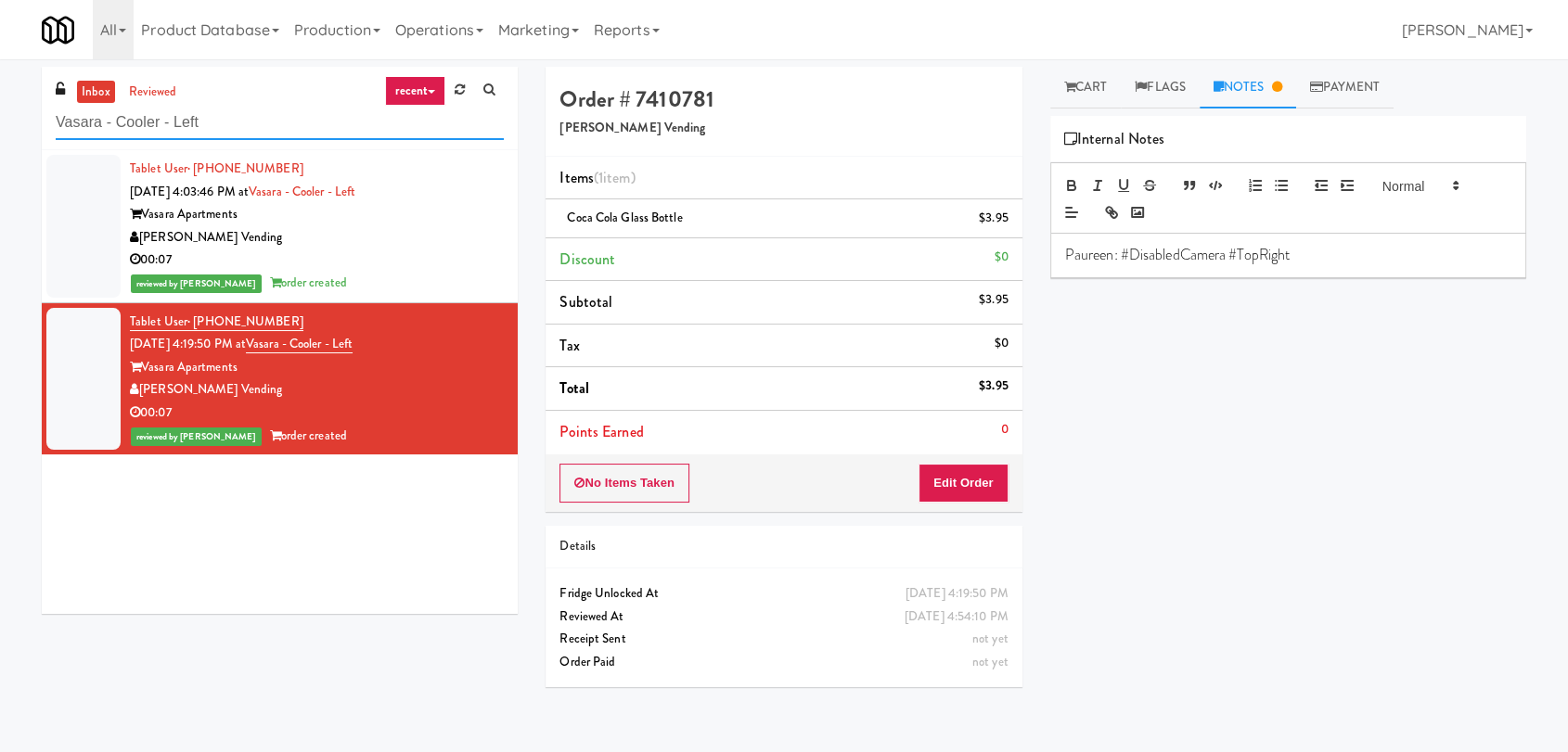
drag, startPoint x: 141, startPoint y: 102, endPoint x: 0, endPoint y: 67, distance: 145.3
click at [0, 67] on div "inbox reviewed recent all unclear take inventory issue suspicious failed recent…" at bounding box center [784, 405] width 1568 height 678
paste input "Body Bank Fitness - Combo Cooler"
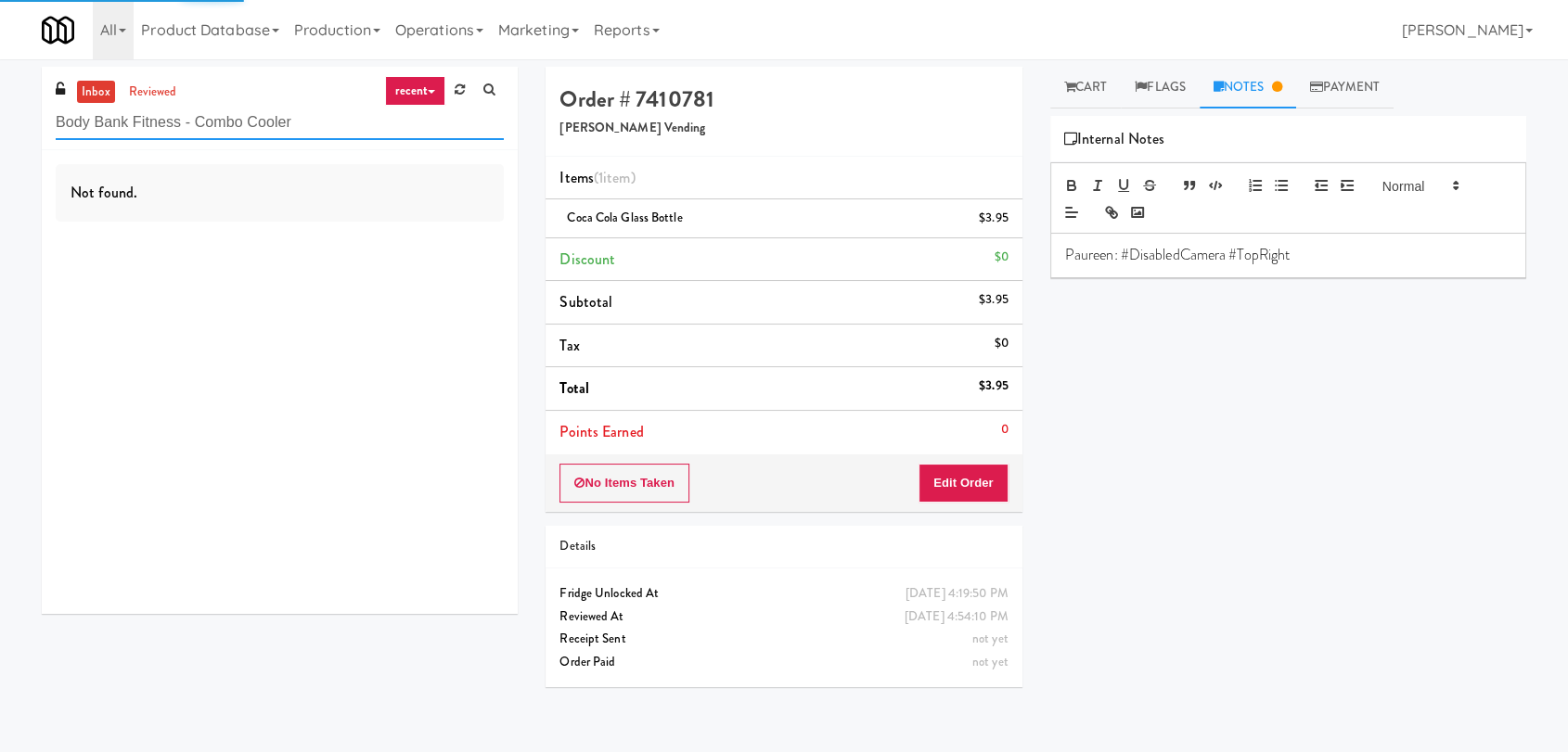
type input "Body Bank Fitness - Combo Cooler"
click at [403, 258] on div "Not found." at bounding box center [280, 381] width 476 height 464
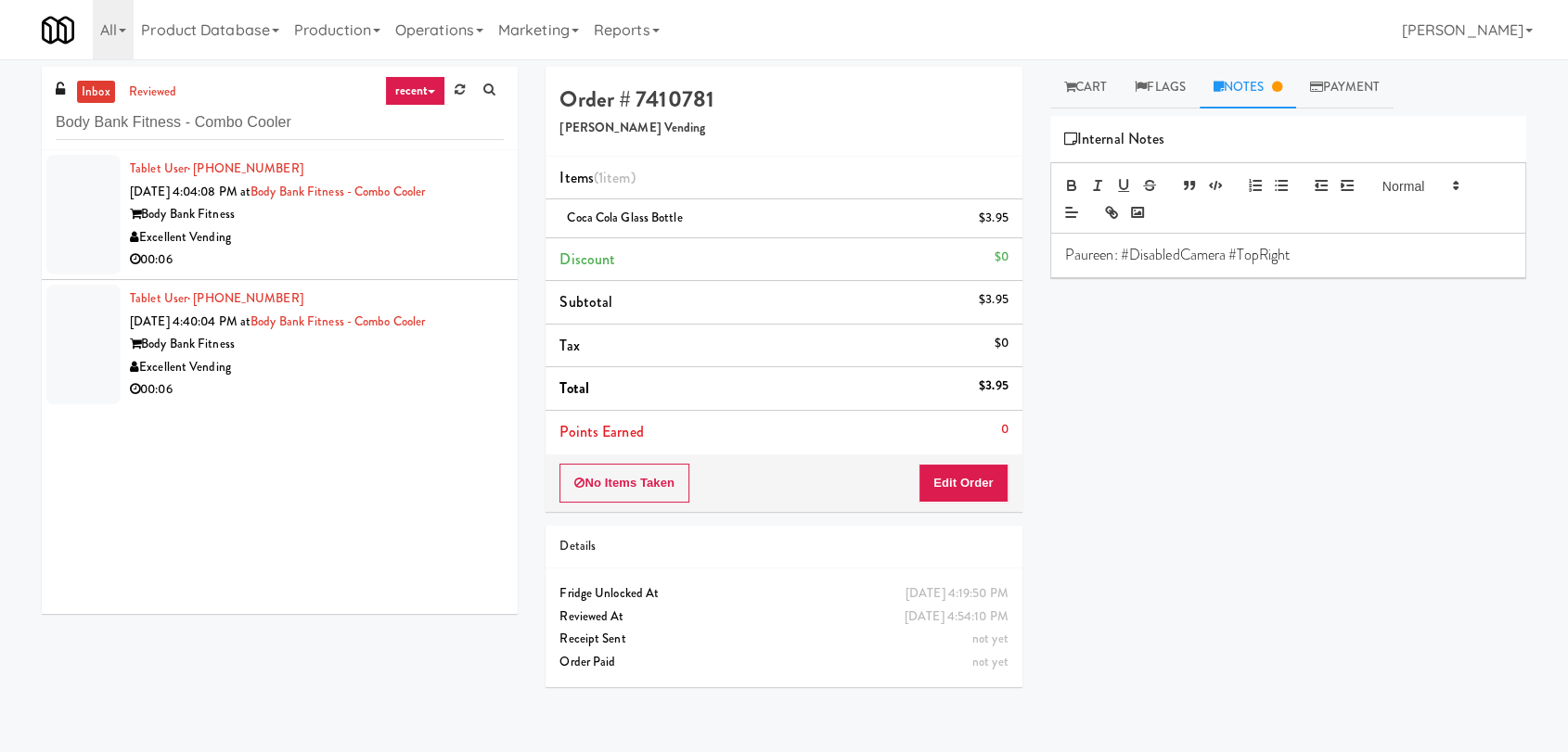
click at [375, 232] on div "Excellent Vending" at bounding box center [317, 238] width 374 height 23
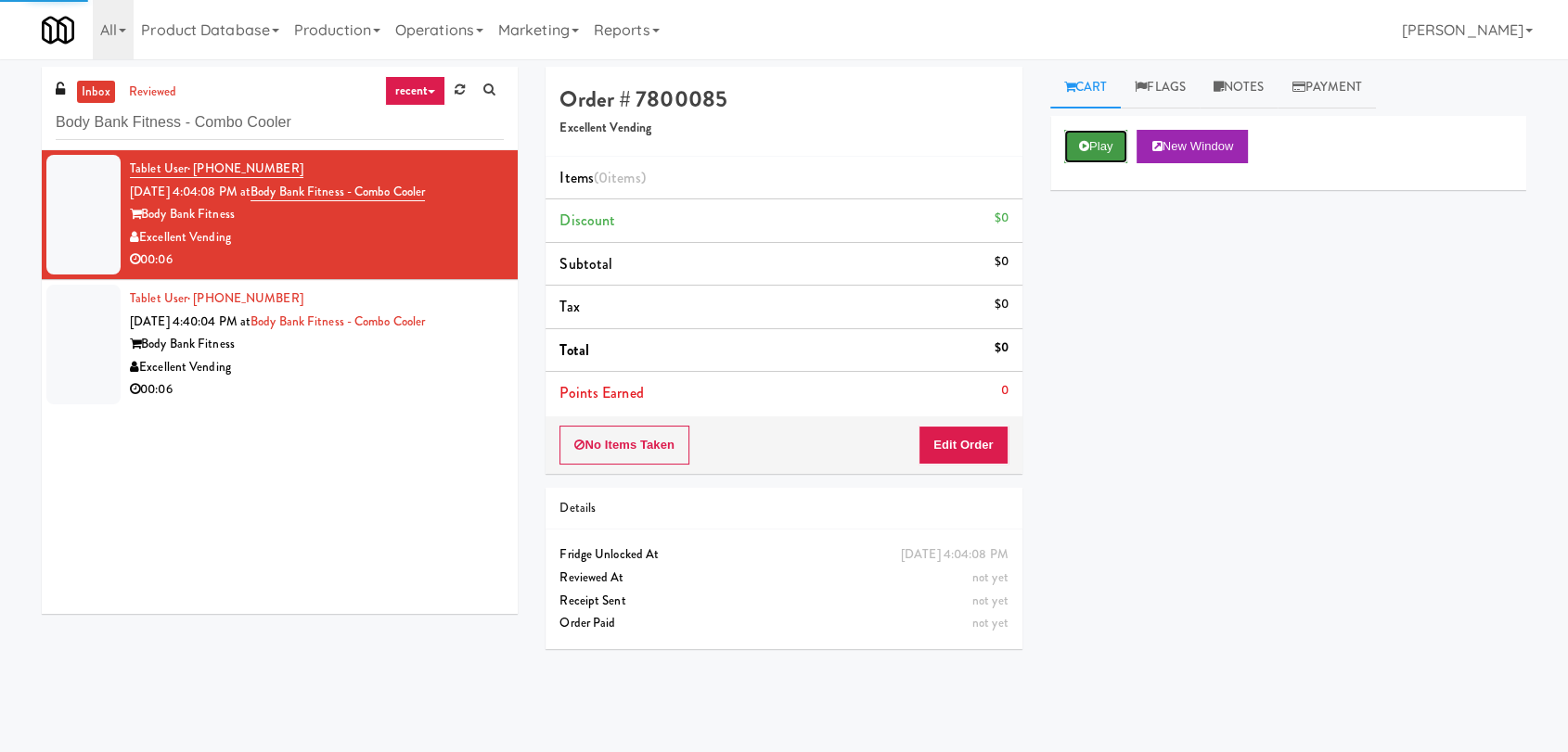
click at [1098, 142] on button "Play" at bounding box center [1096, 146] width 64 height 33
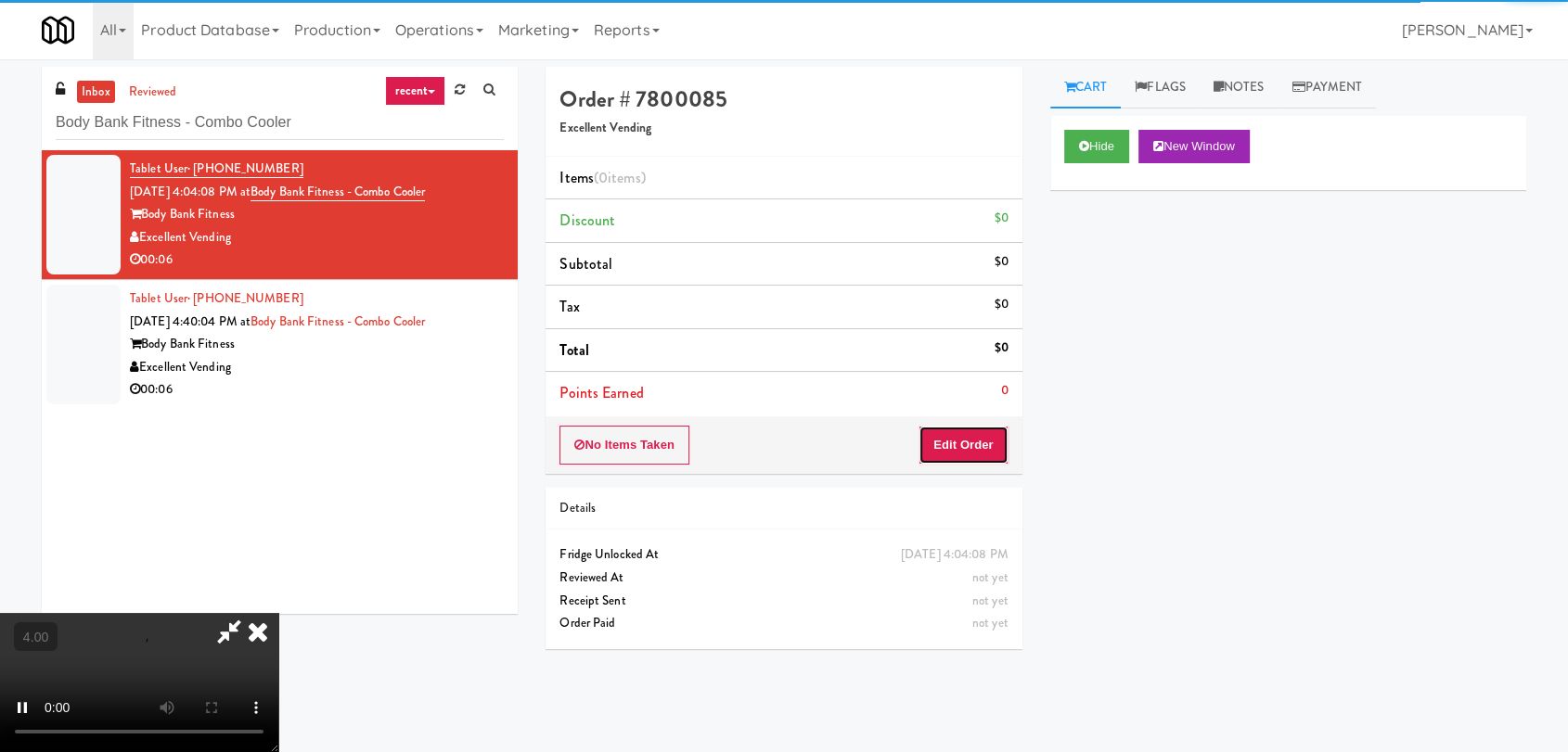
click at [964, 446] on button "Edit Order" at bounding box center [963, 445] width 90 height 39
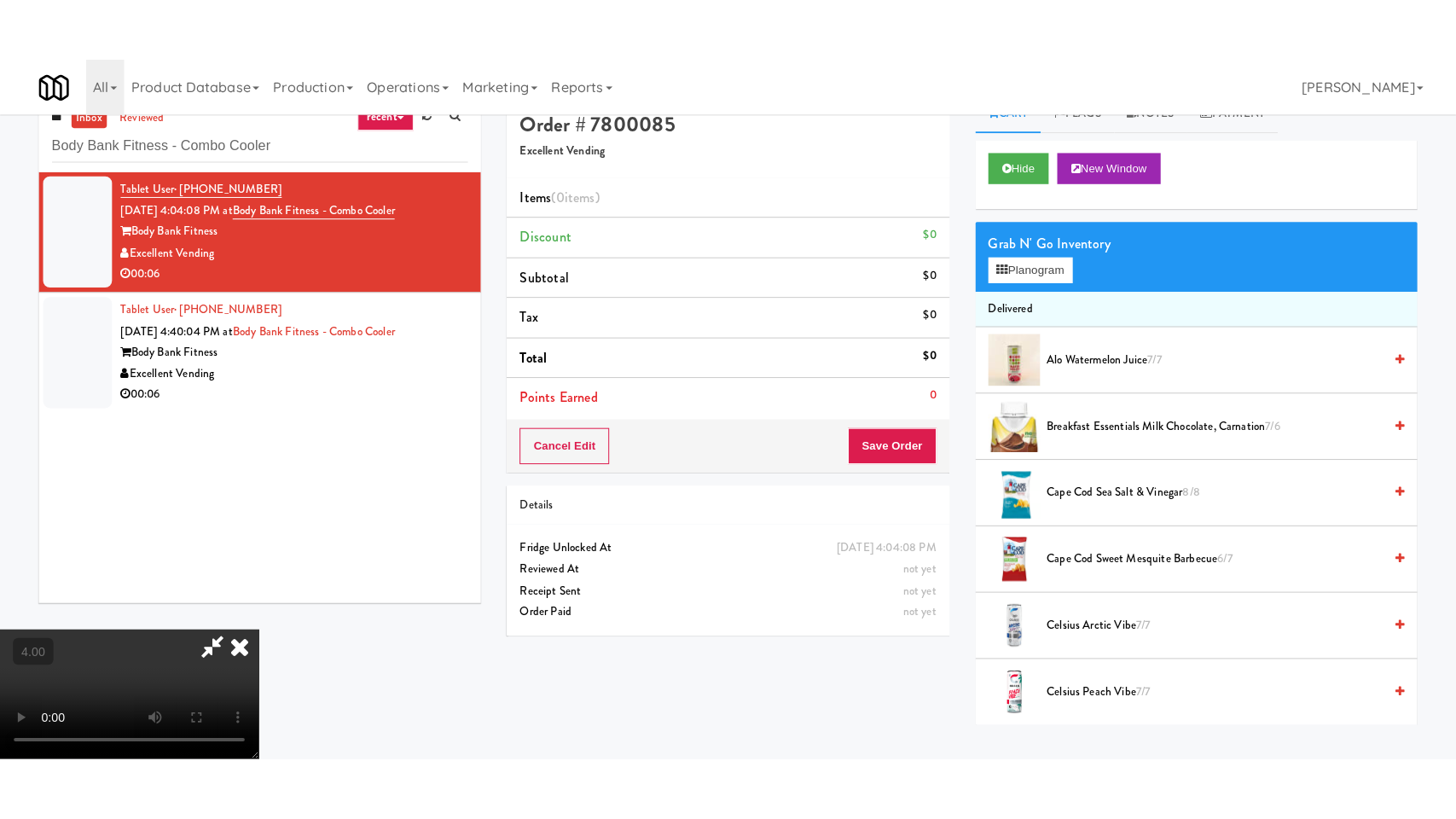
scroll to position [55, 0]
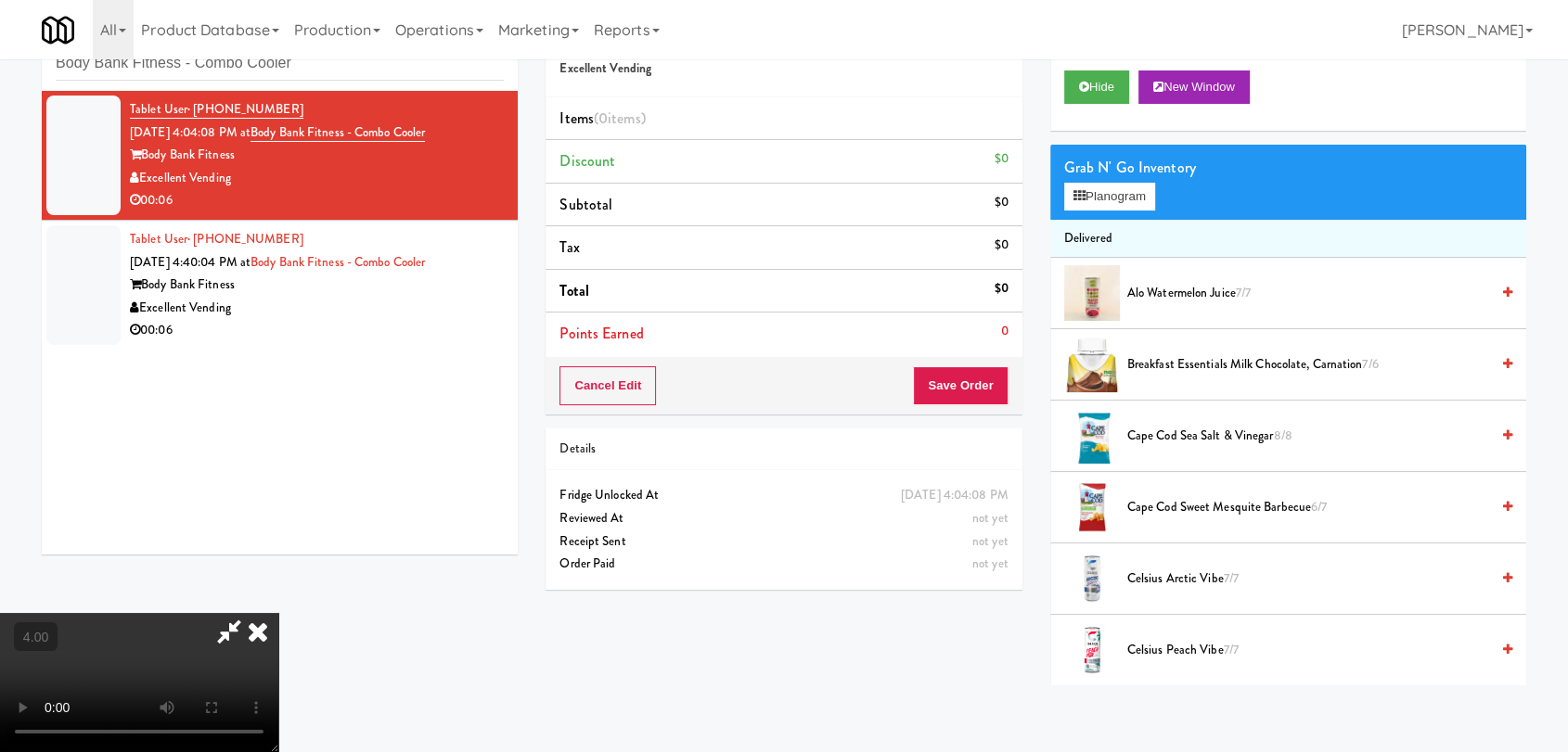
click at [278, 614] on video at bounding box center [138, 683] width 278 height 139
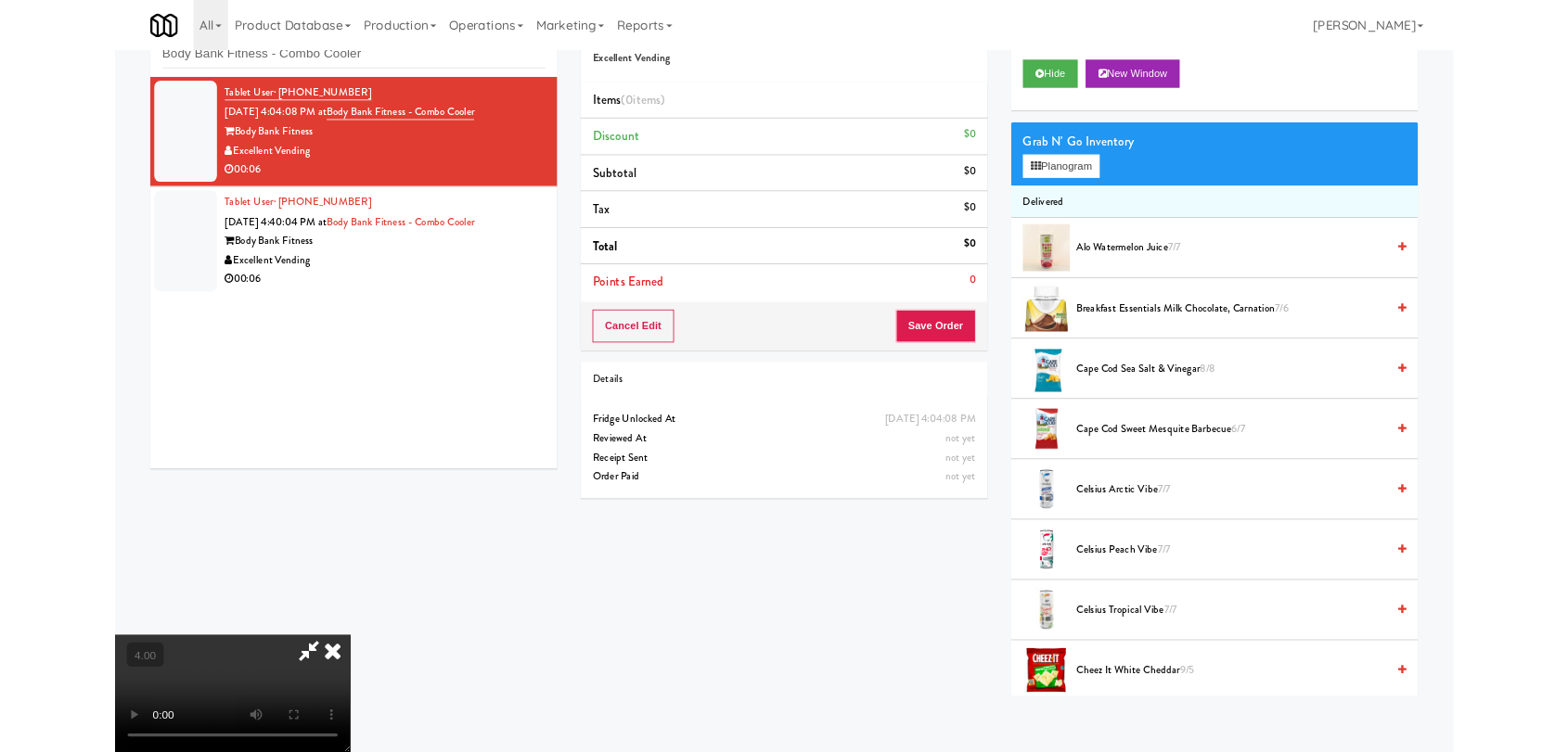
scroll to position [38, 0]
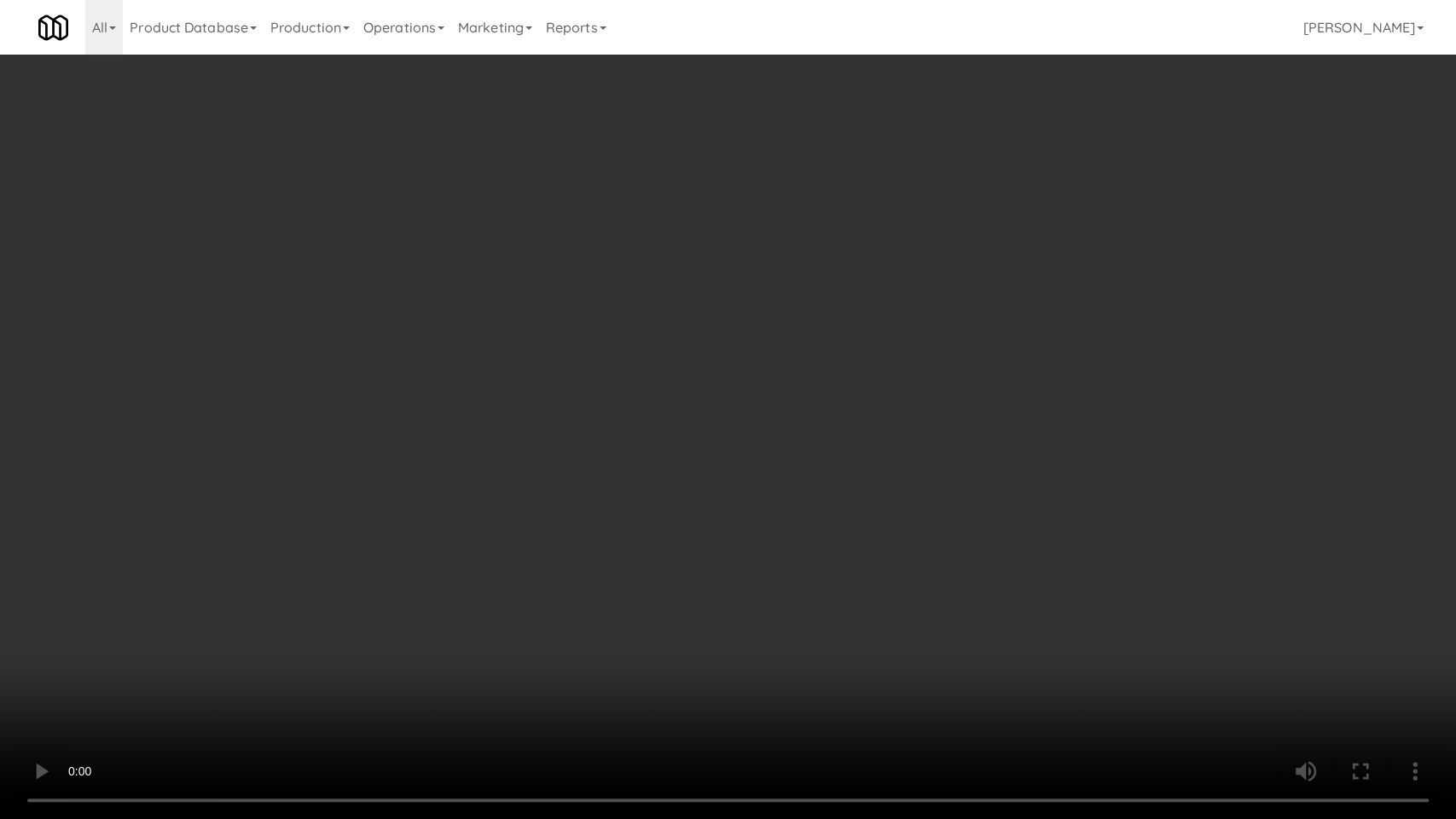
click at [616, 512] on video at bounding box center [728, 409] width 1456 height 819
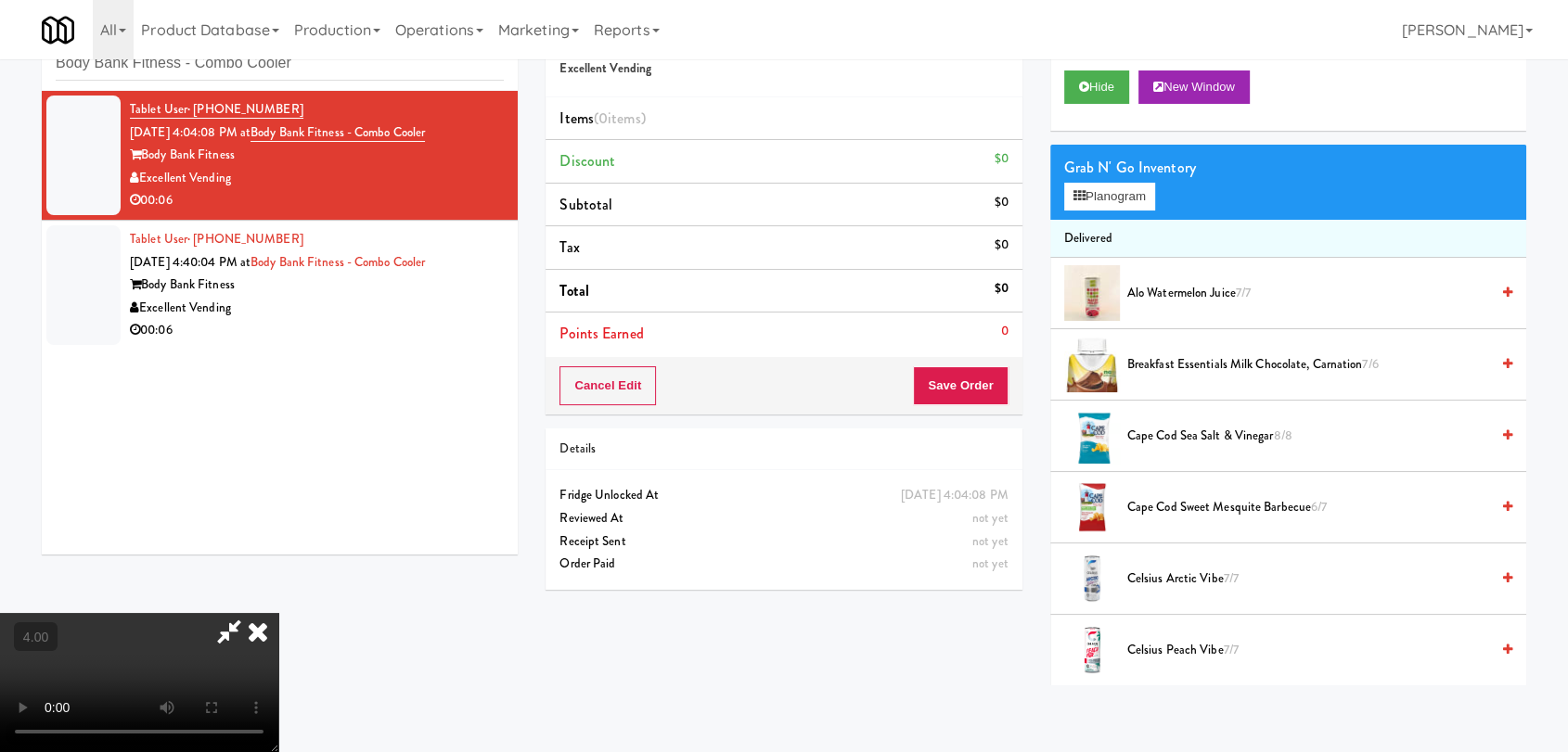
click at [1182, 431] on span "Cape Cod Sea Salt & Vinegar 8/8" at bounding box center [1307, 436] width 361 height 23
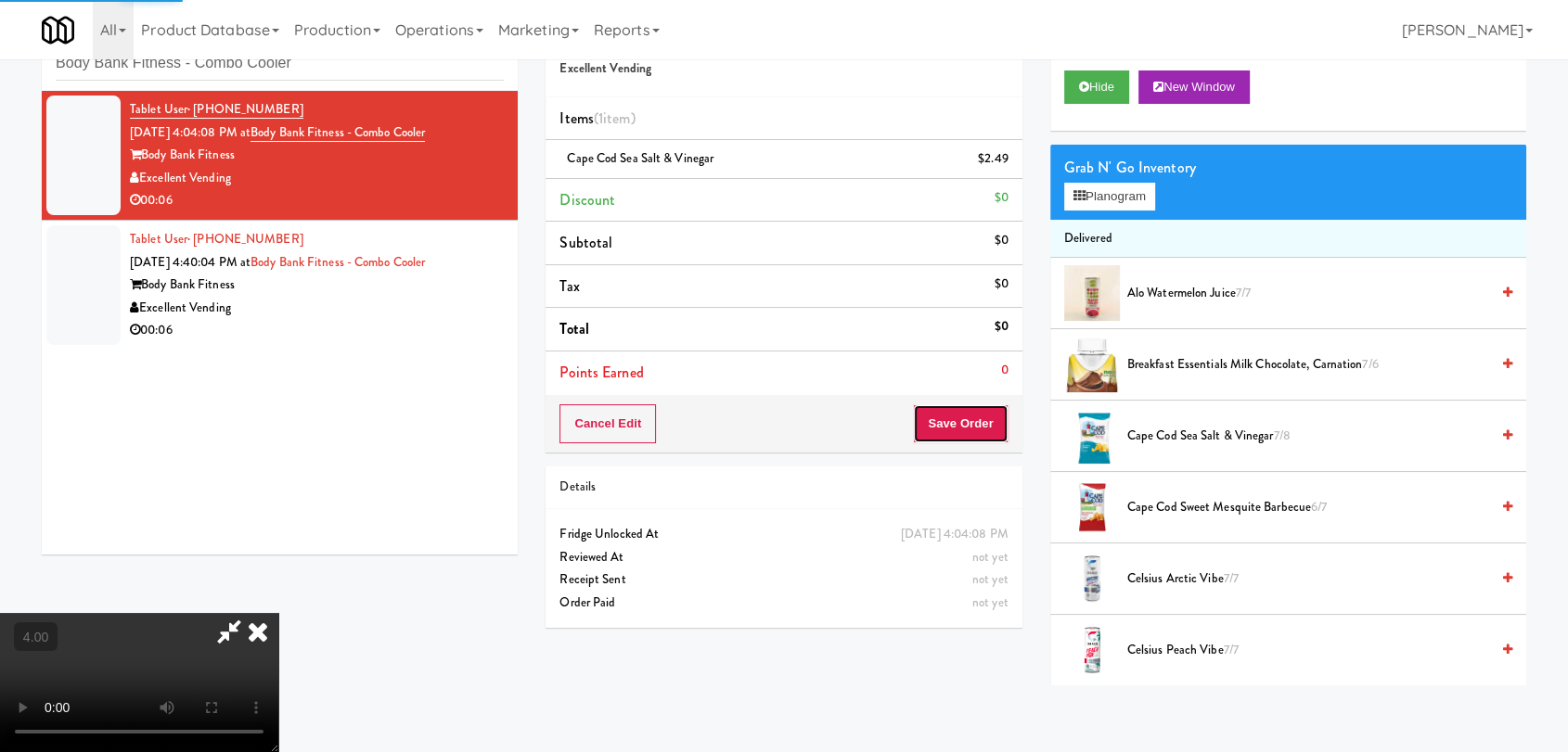
click at [968, 426] on button "Save Order" at bounding box center [960, 423] width 95 height 39
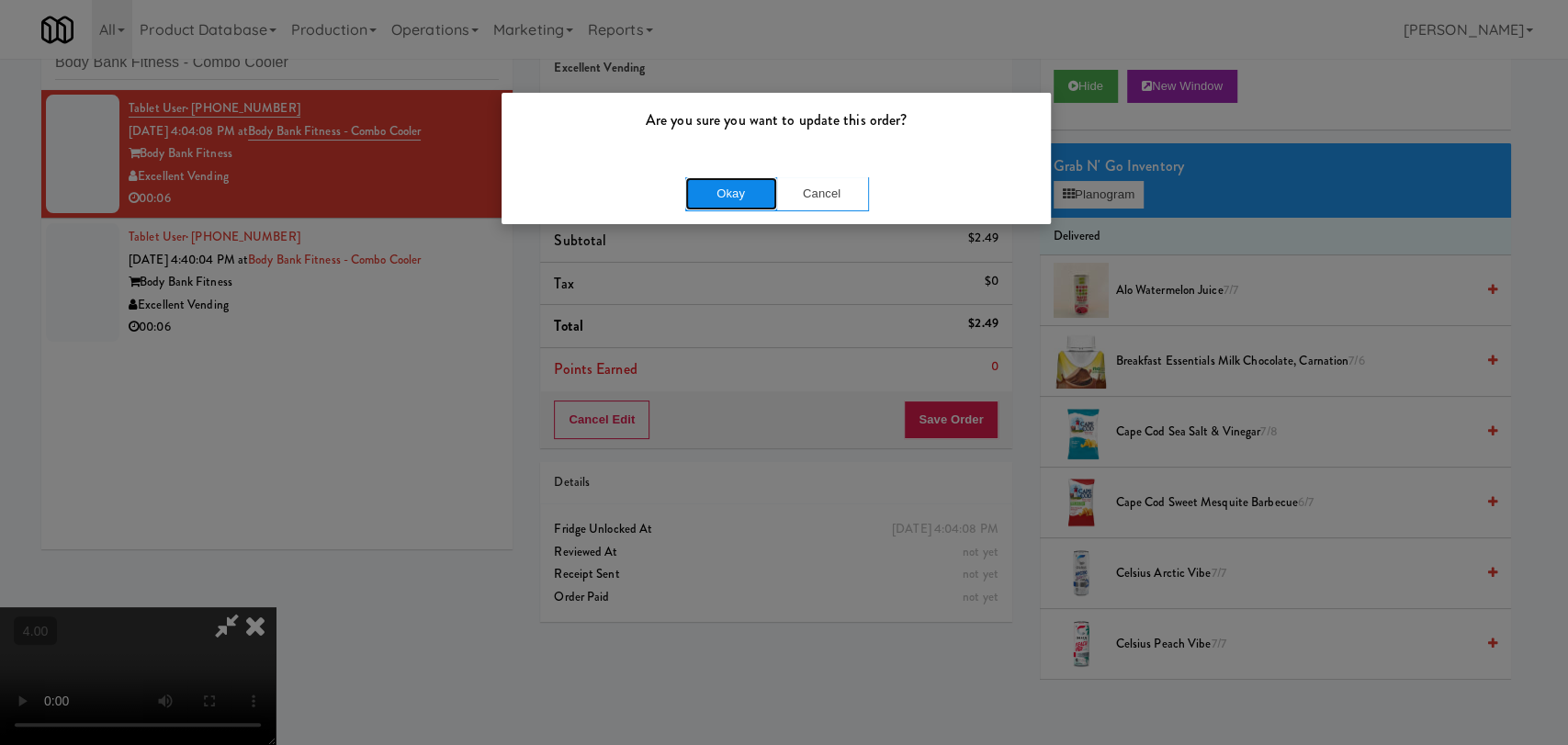
click at [719, 193] on button "Okay" at bounding box center [731, 194] width 92 height 33
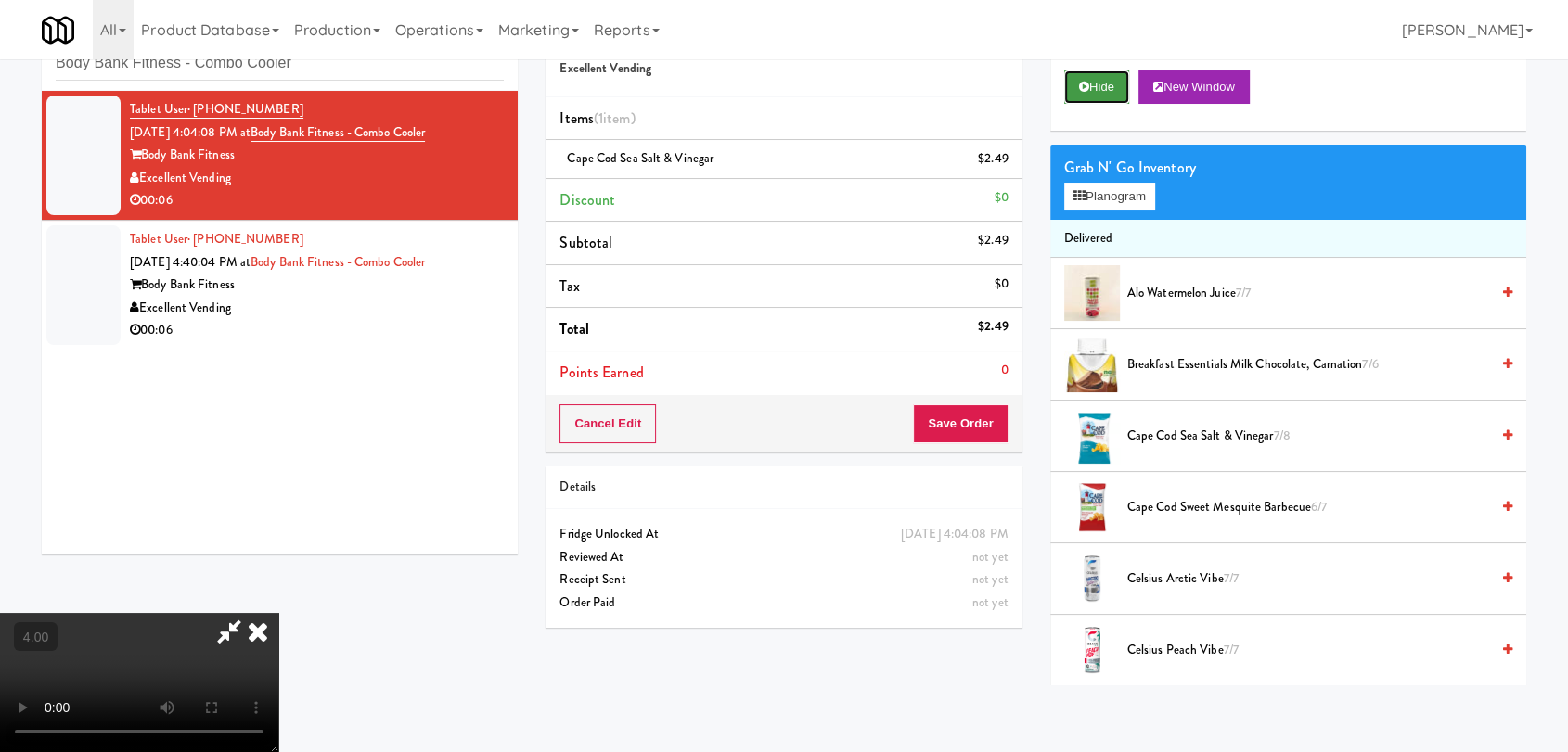
click at [1106, 86] on button "Hide" at bounding box center [1097, 86] width 65 height 33
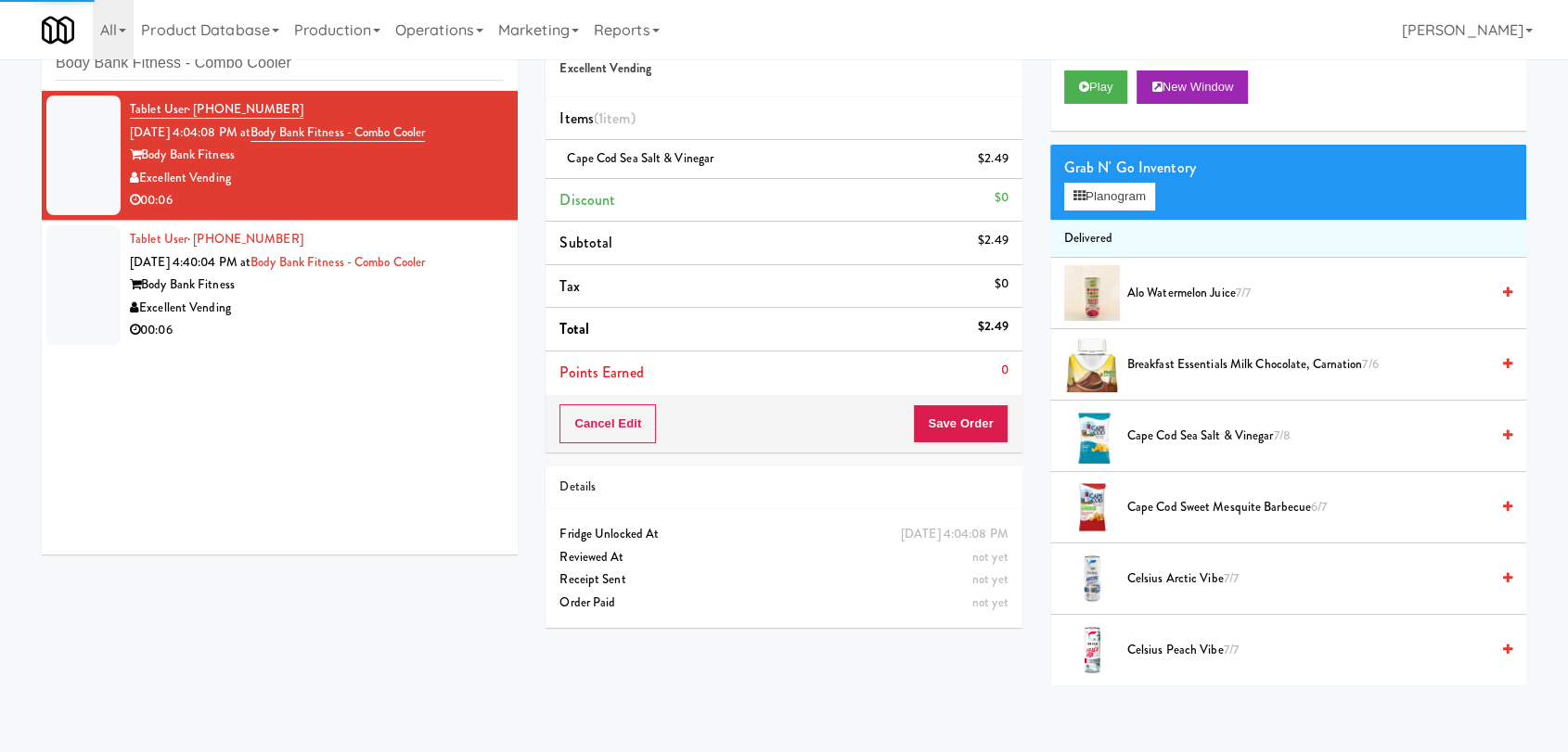
click at [416, 300] on div "Excellent Vending" at bounding box center [317, 308] width 374 height 23
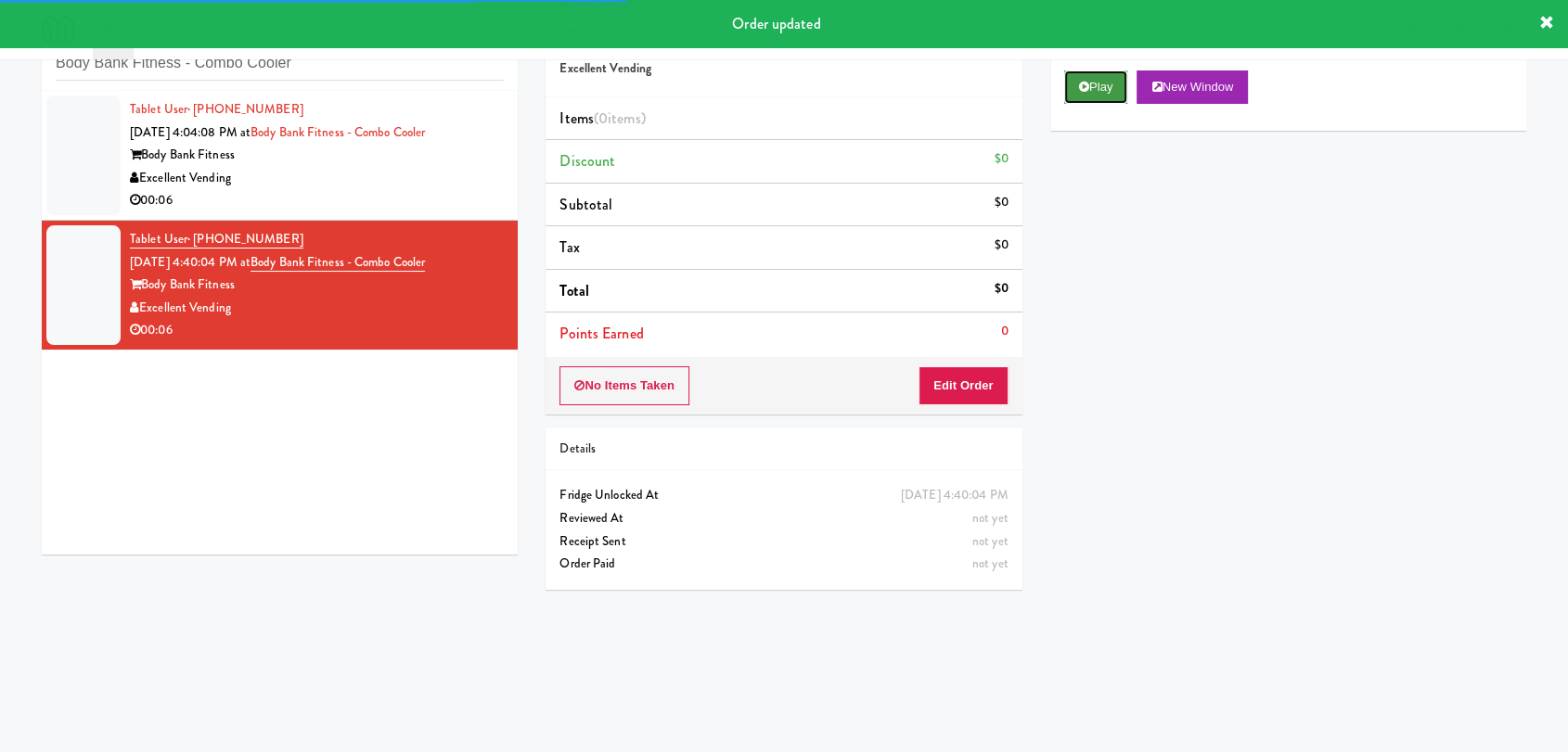
click at [1110, 98] on button "Play" at bounding box center [1096, 86] width 64 height 33
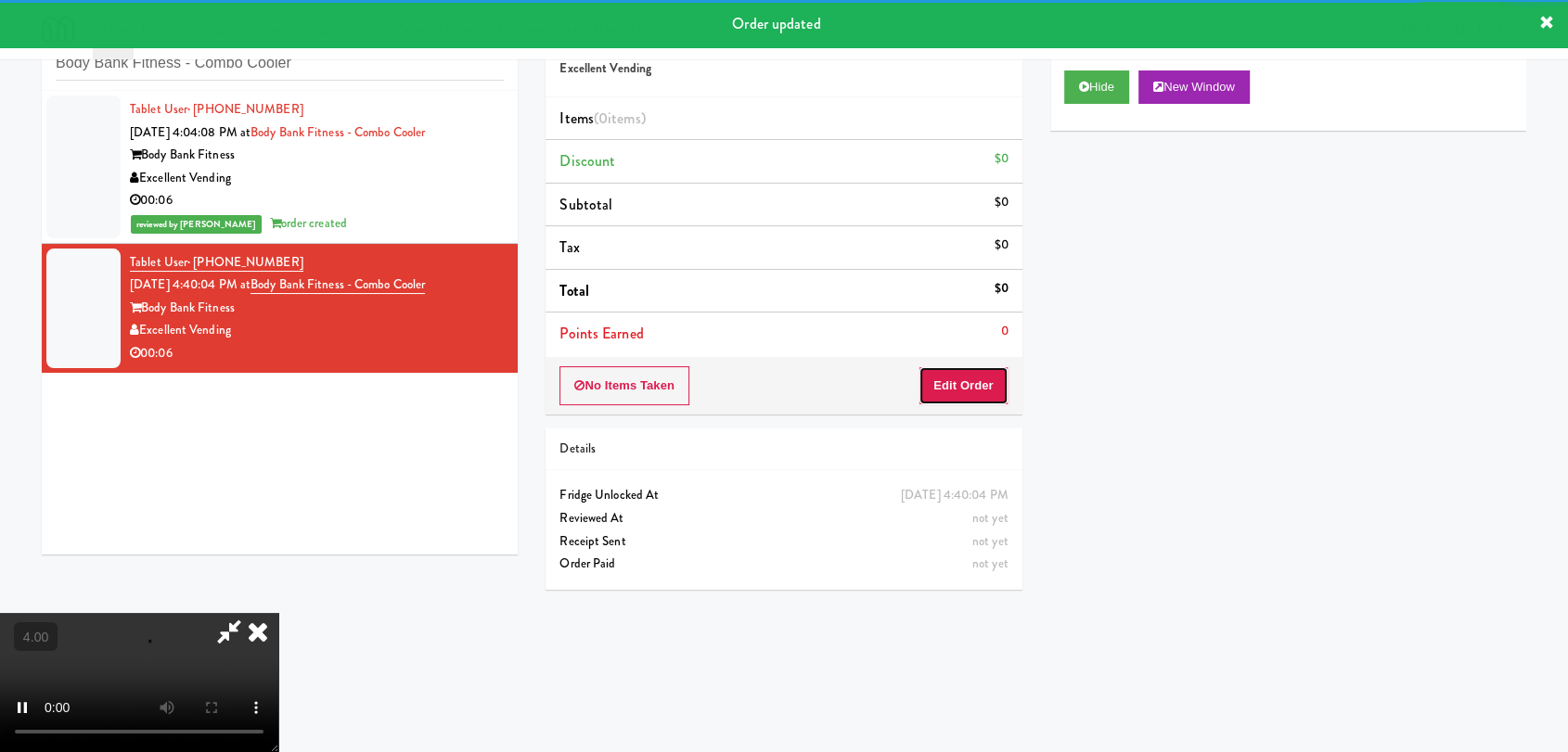
click at [973, 369] on button "Edit Order" at bounding box center [963, 385] width 90 height 39
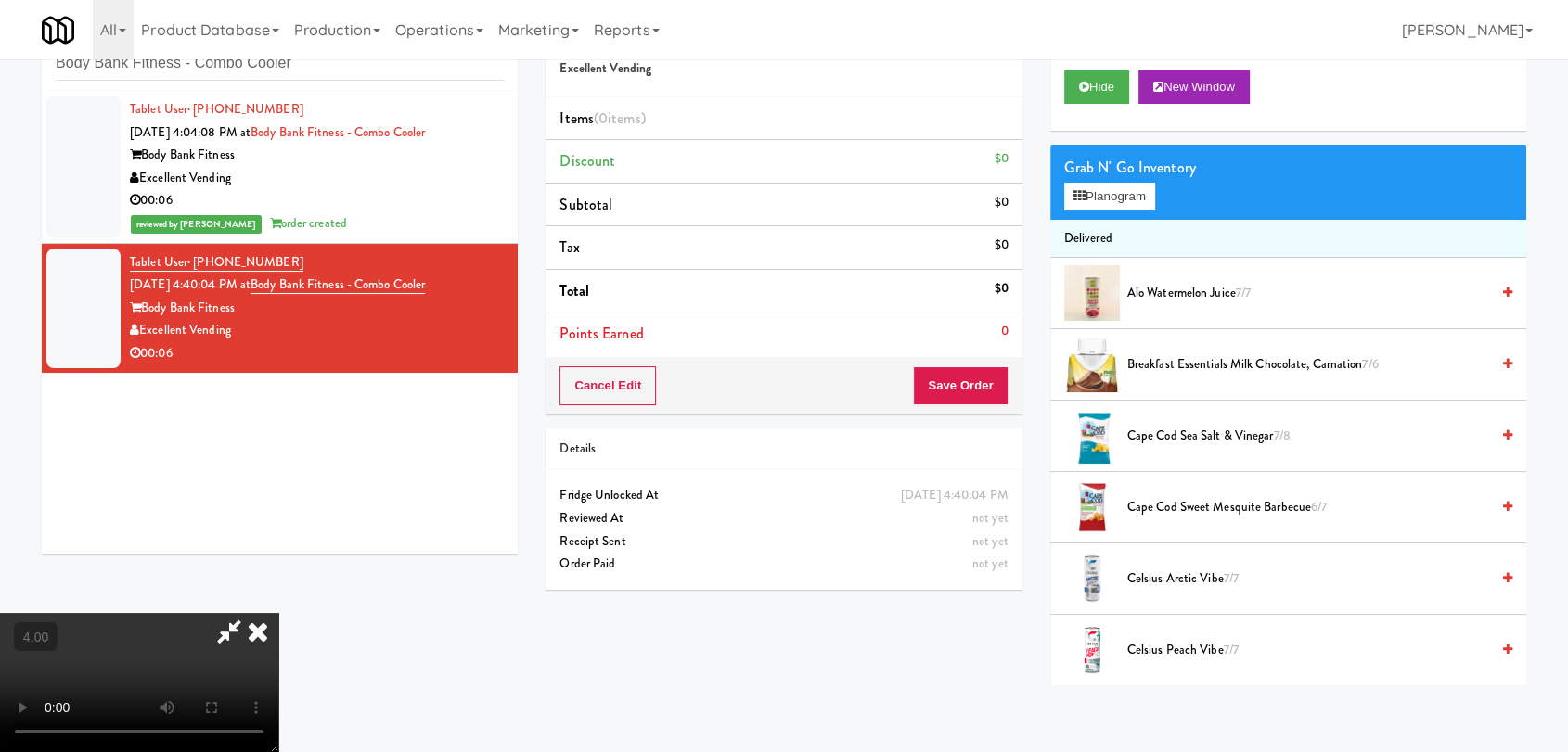
click at [278, 614] on video at bounding box center [138, 683] width 278 height 139
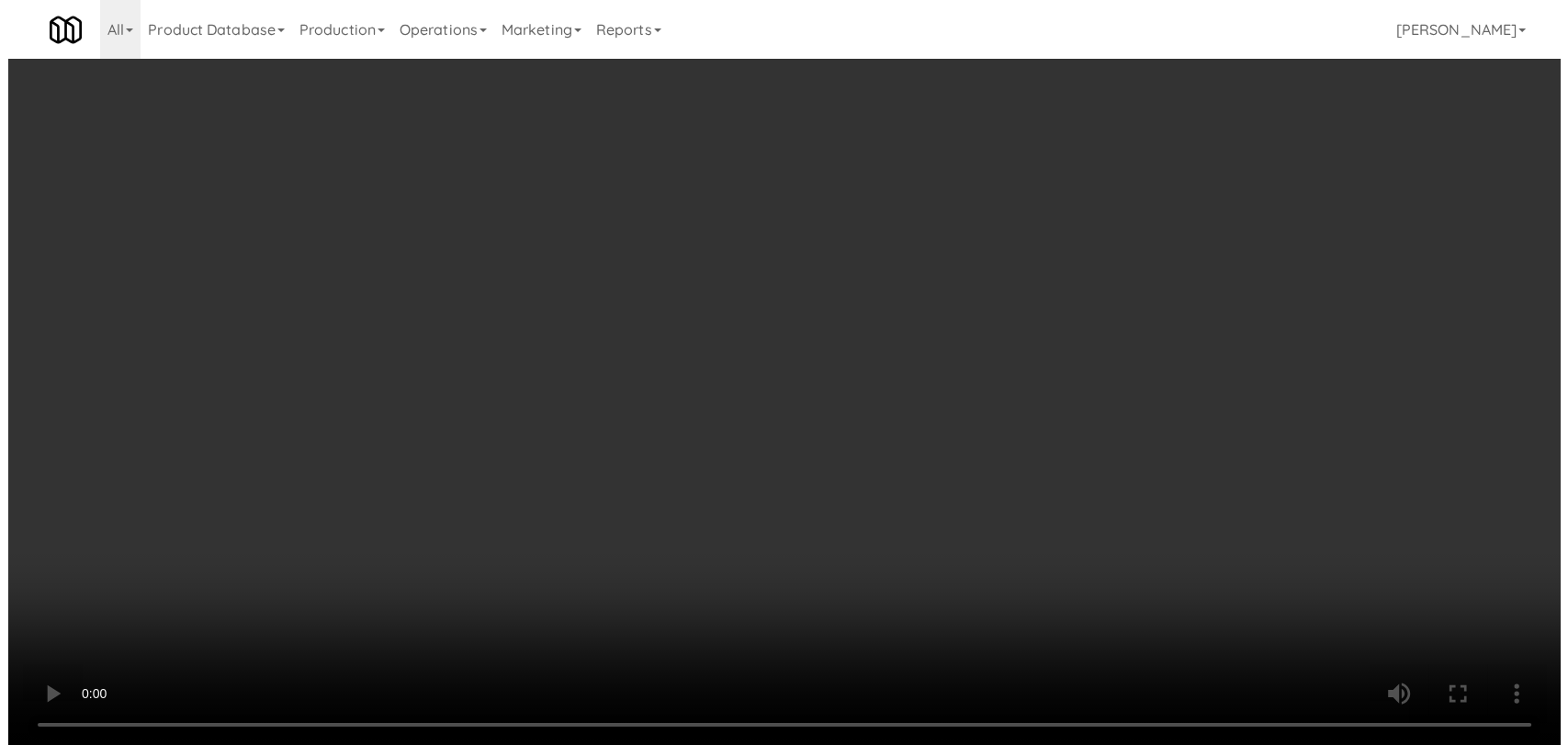
scroll to position [38, 0]
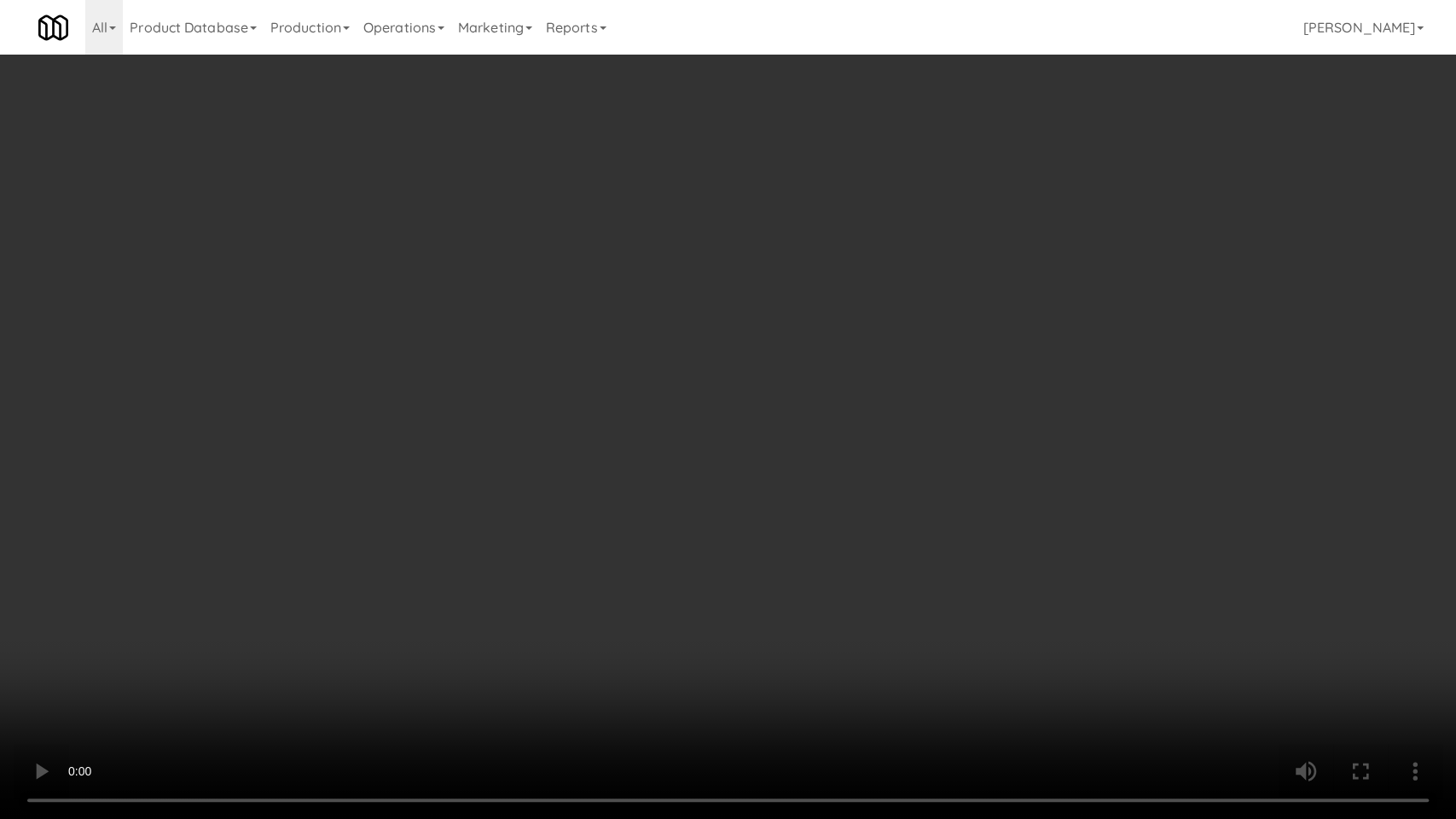
click at [439, 535] on video at bounding box center [728, 409] width 1456 height 819
click at [640, 590] on video at bounding box center [728, 409] width 1456 height 819
click at [600, 608] on video at bounding box center [728, 409] width 1456 height 819
click at [396, 682] on video at bounding box center [728, 409] width 1456 height 819
click at [427, 638] on video at bounding box center [728, 409] width 1456 height 819
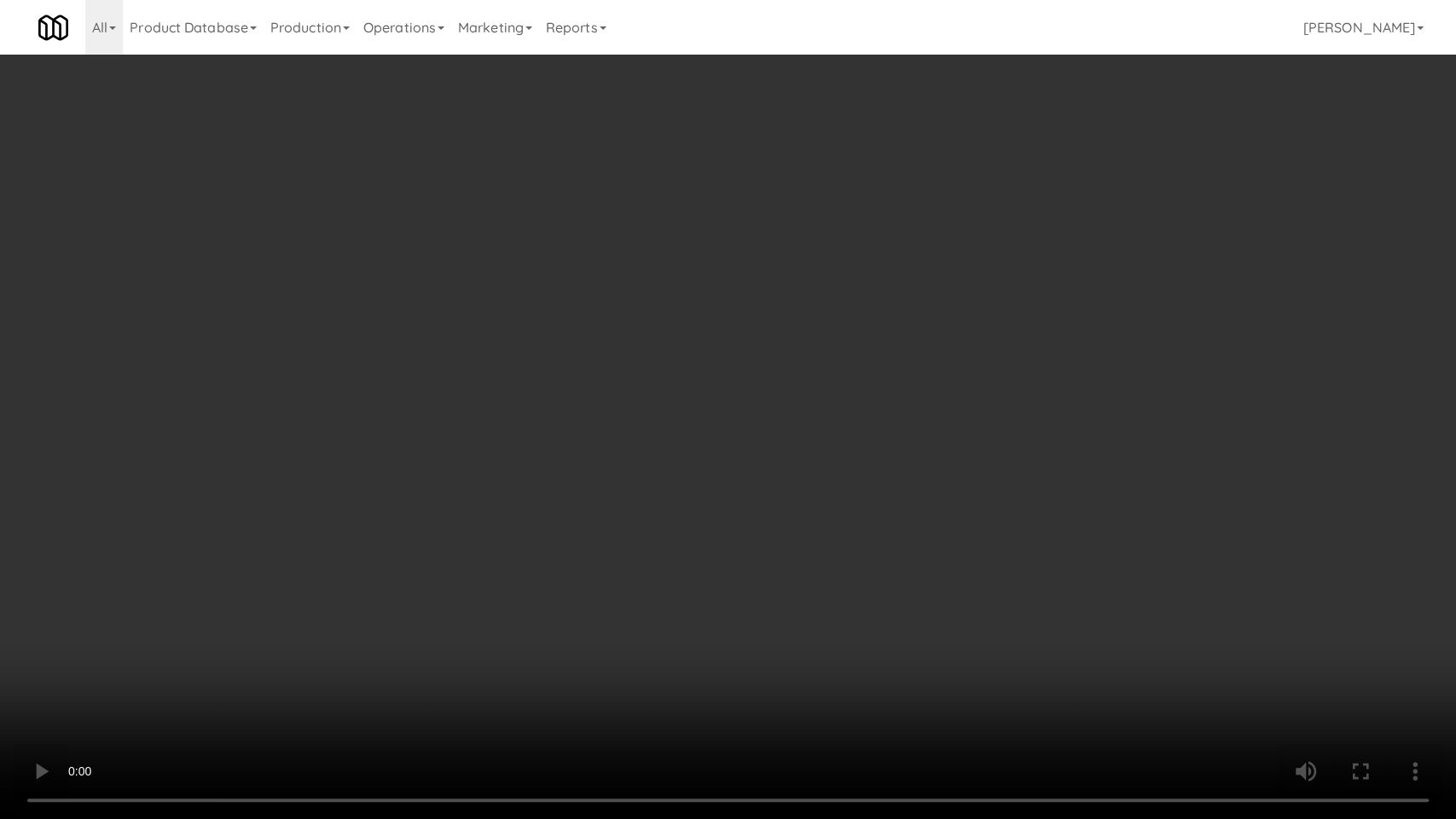
click at [321, 653] on video at bounding box center [728, 409] width 1456 height 819
click at [328, 646] on video at bounding box center [728, 409] width 1456 height 819
click at [582, 641] on video at bounding box center [728, 409] width 1456 height 819
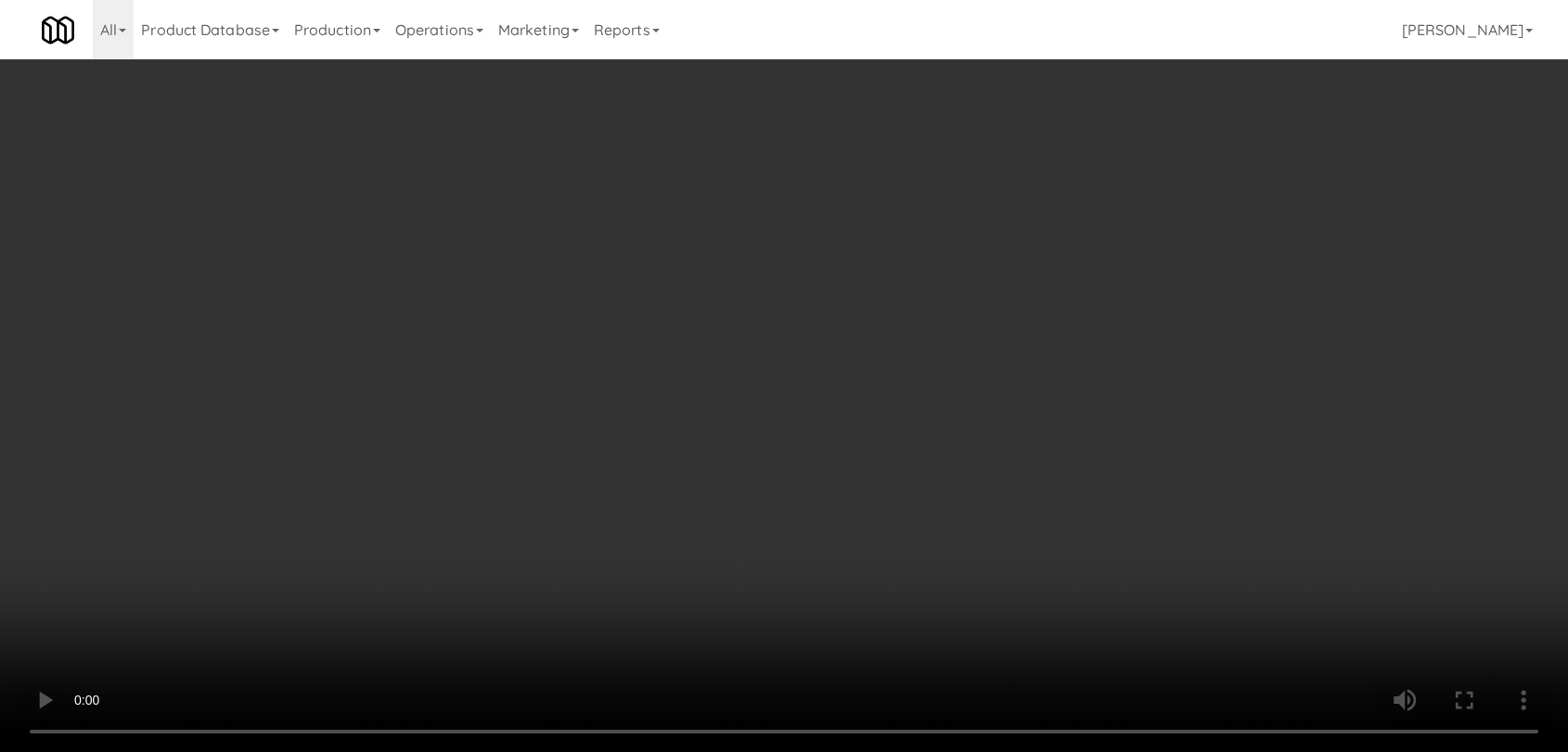
click at [1103, 206] on button "Planogram" at bounding box center [1110, 196] width 91 height 28
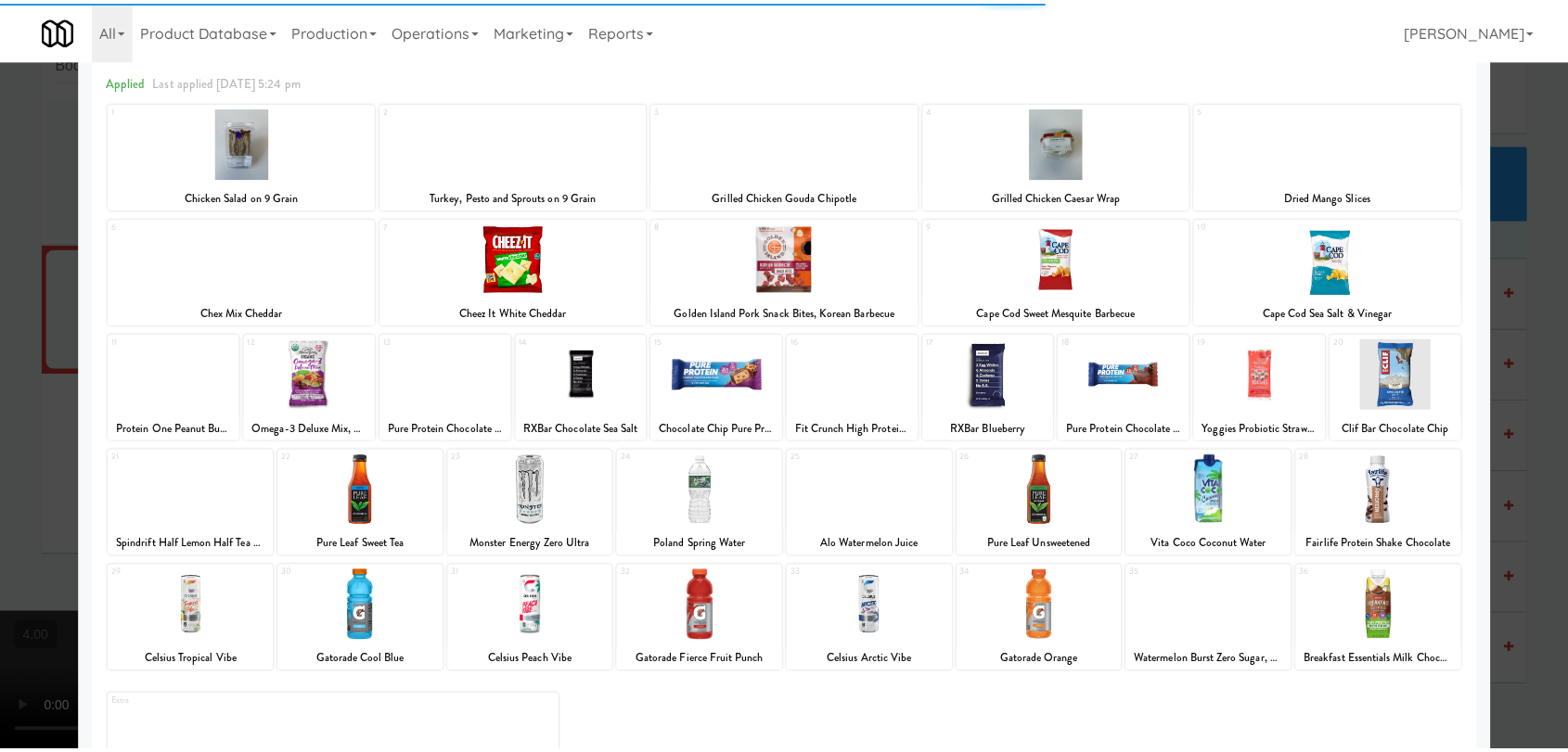
scroll to position [158, 0]
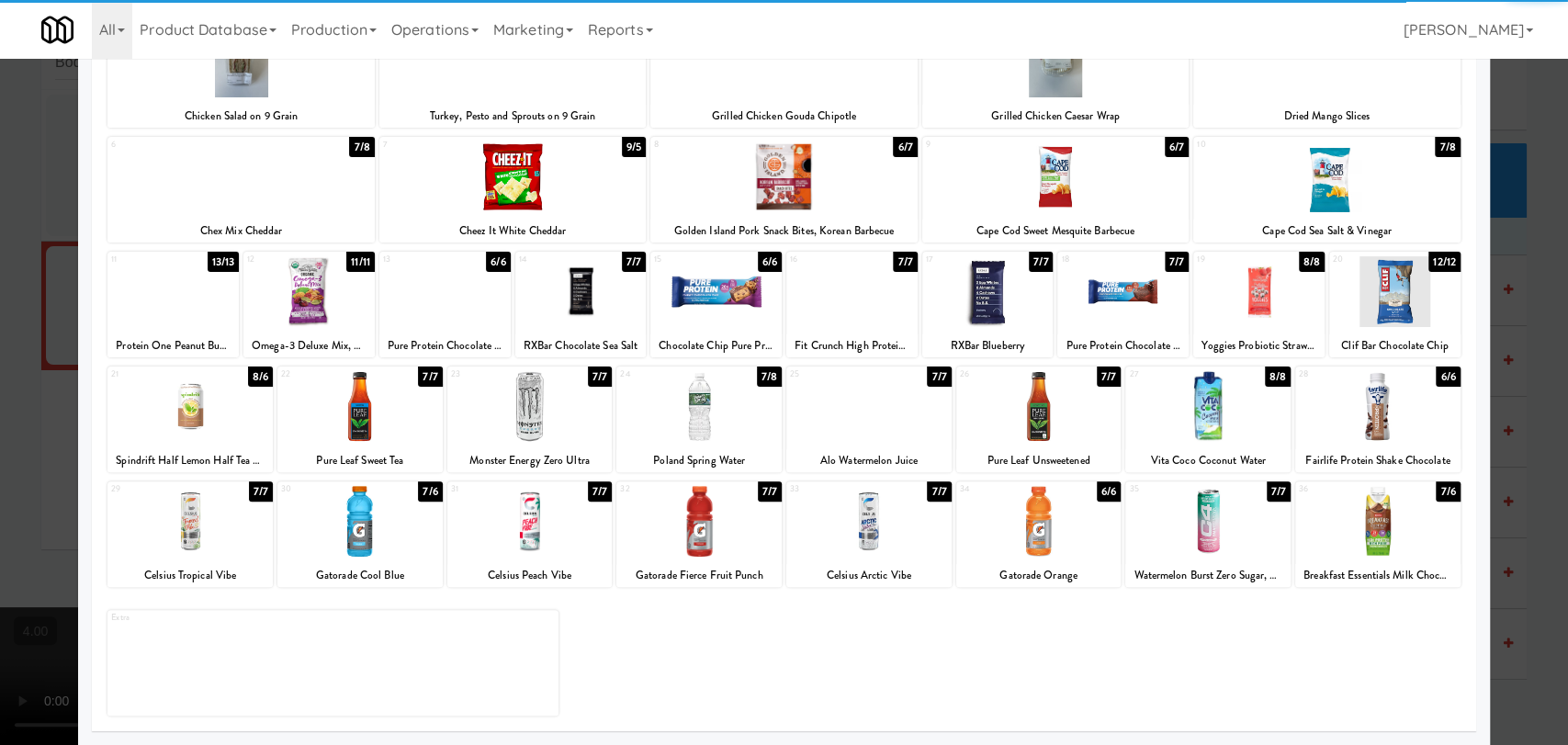
click at [483, 402] on div at bounding box center [530, 406] width 165 height 70
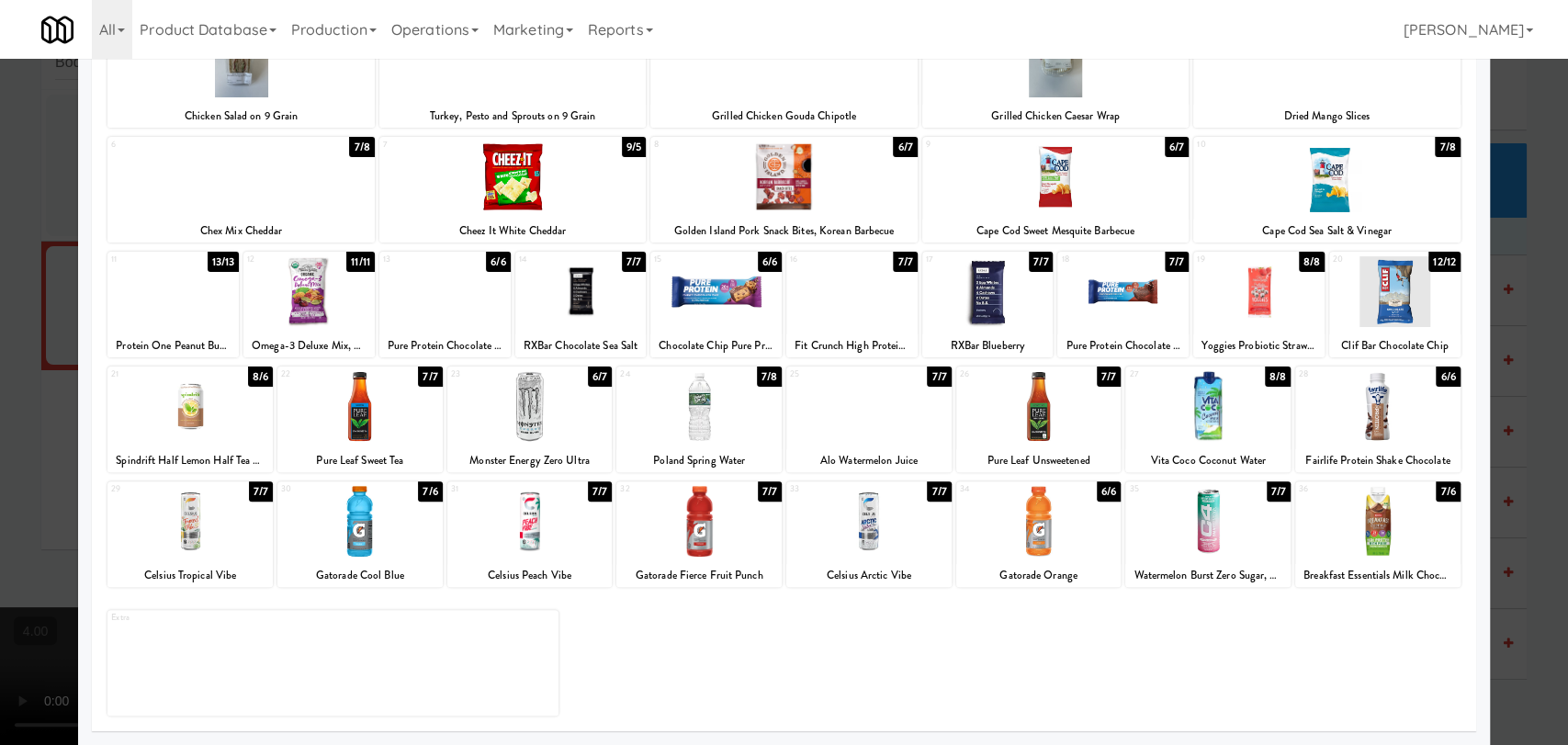
click at [0, 247] on div at bounding box center [784, 372] width 1568 height 745
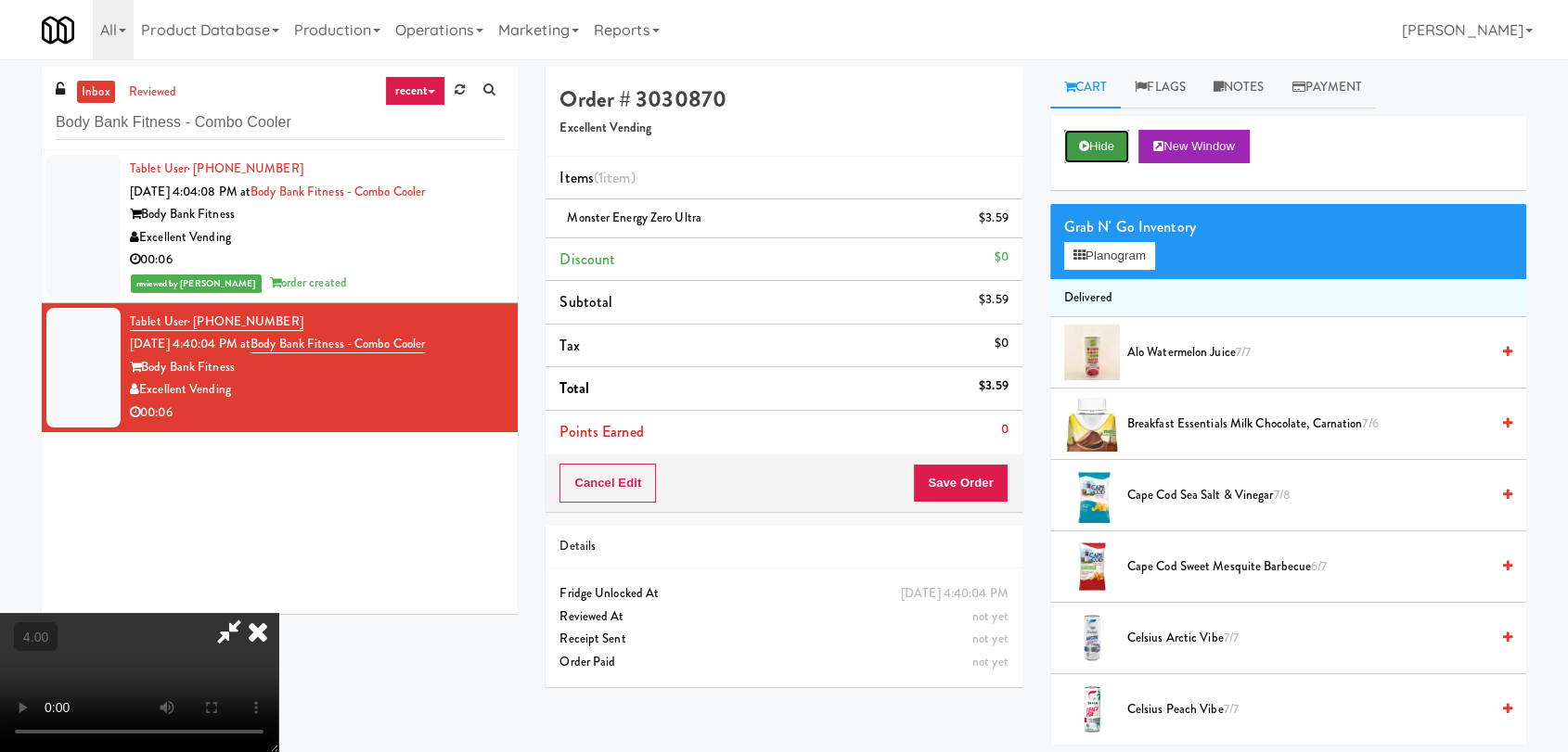
click at [1092, 151] on button "Hide" at bounding box center [1097, 146] width 65 height 33
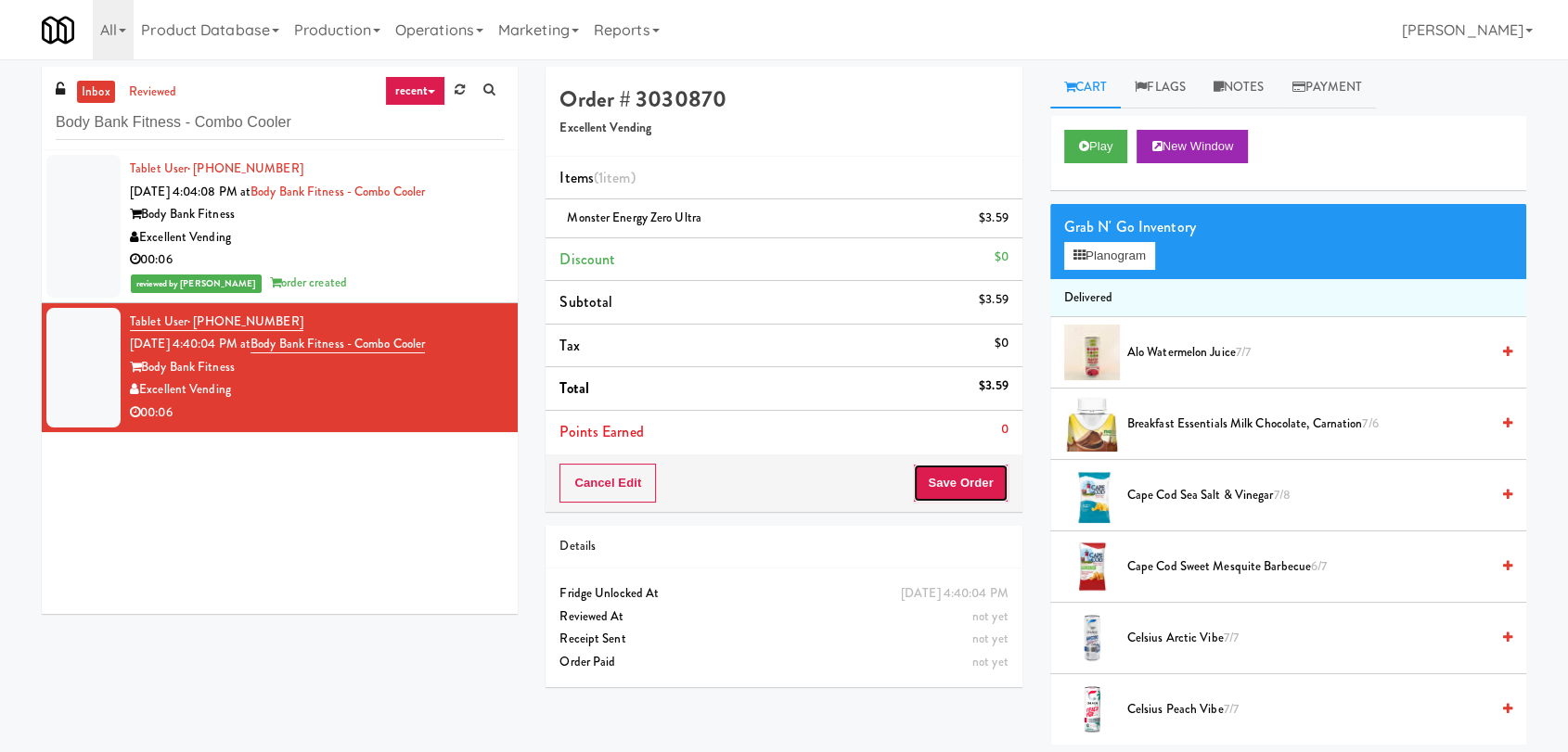
click at [969, 464] on button "Save Order" at bounding box center [960, 483] width 95 height 39
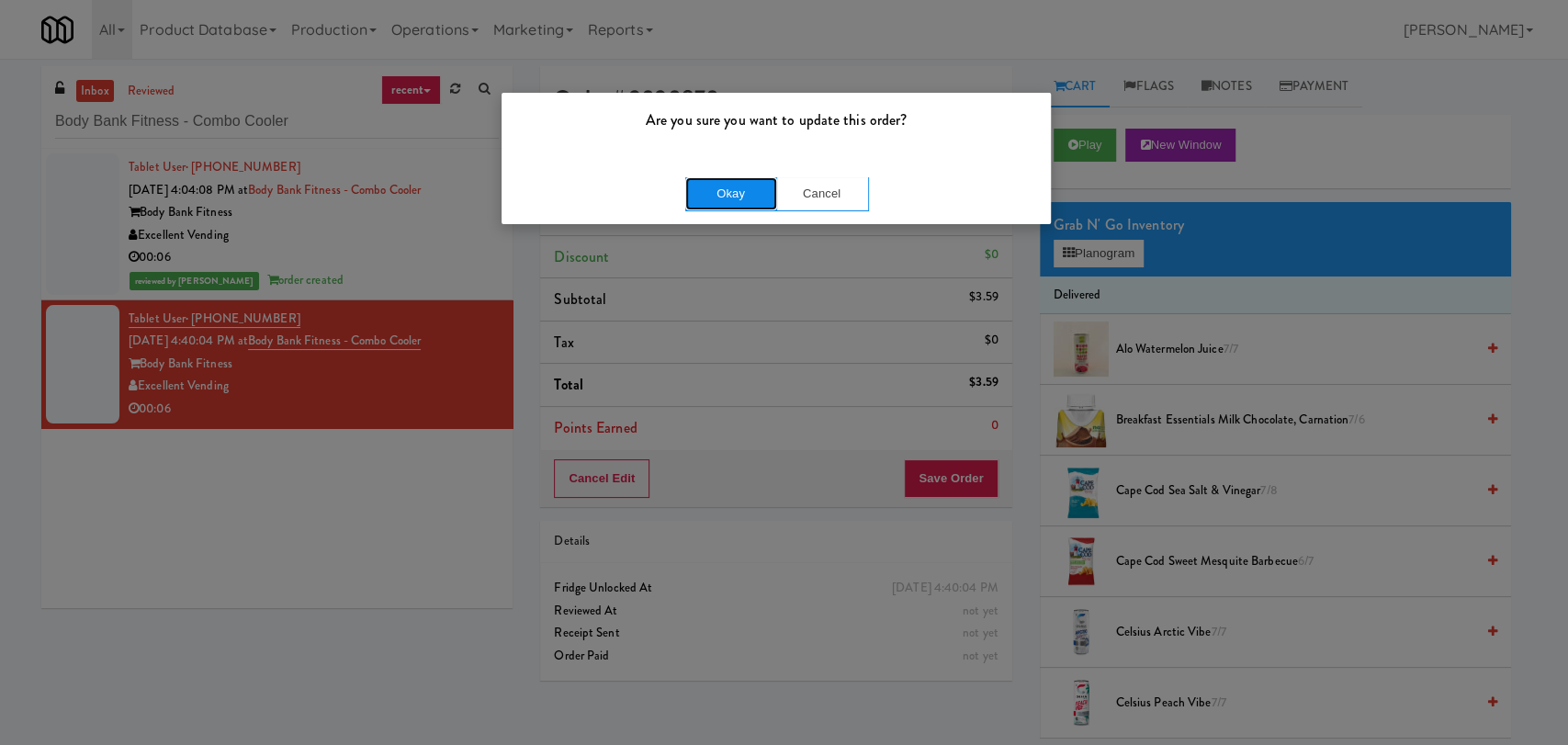
click at [745, 194] on button "Okay" at bounding box center [731, 194] width 92 height 33
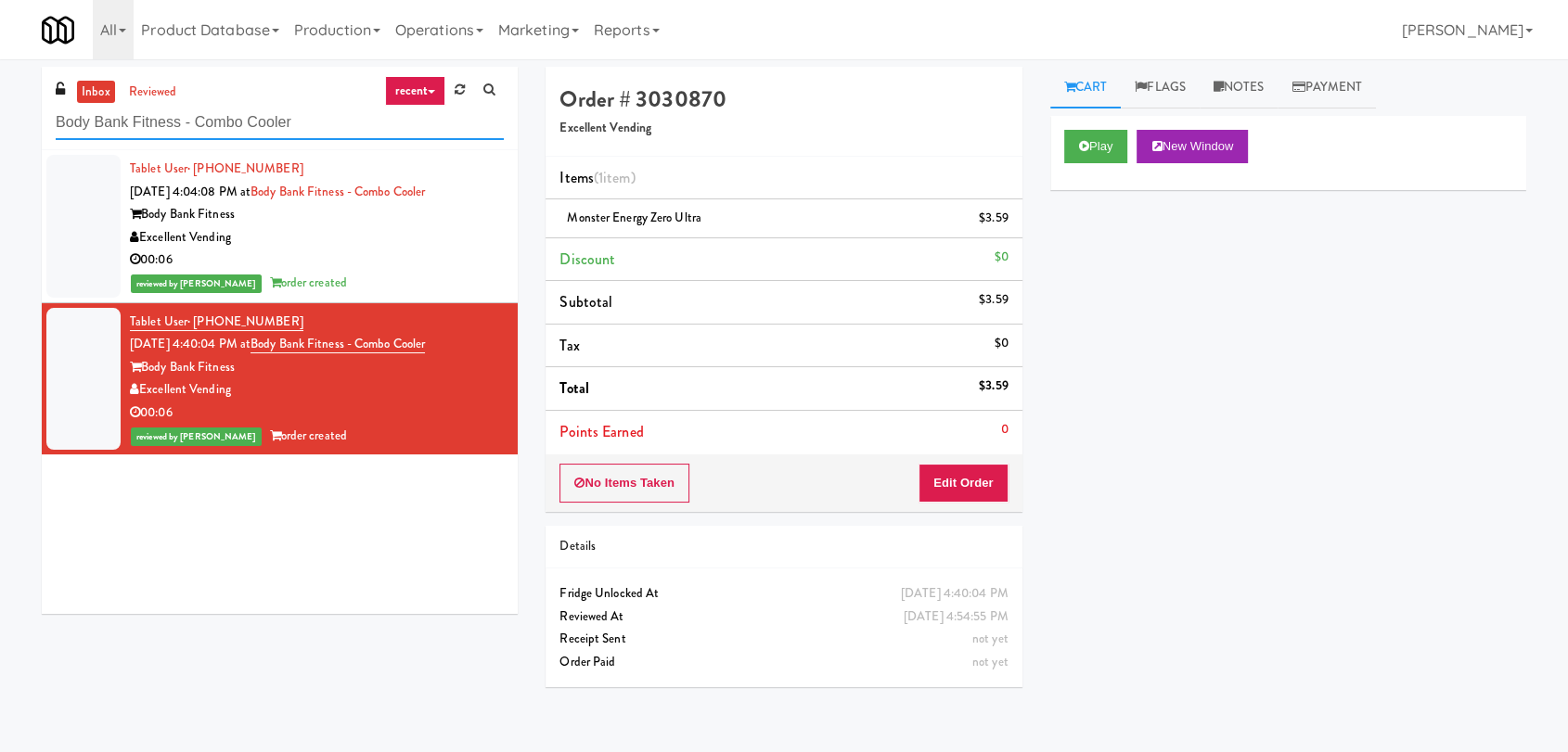
drag, startPoint x: 312, startPoint y: 111, endPoint x: 0, endPoint y: 68, distance: 314.9
click at [0, 68] on div "inbox reviewed recent all unclear take inventory issue suspicious failed recent…" at bounding box center [784, 405] width 1568 height 678
paste input "[PERSON_NAME] River - Ambient - Left"
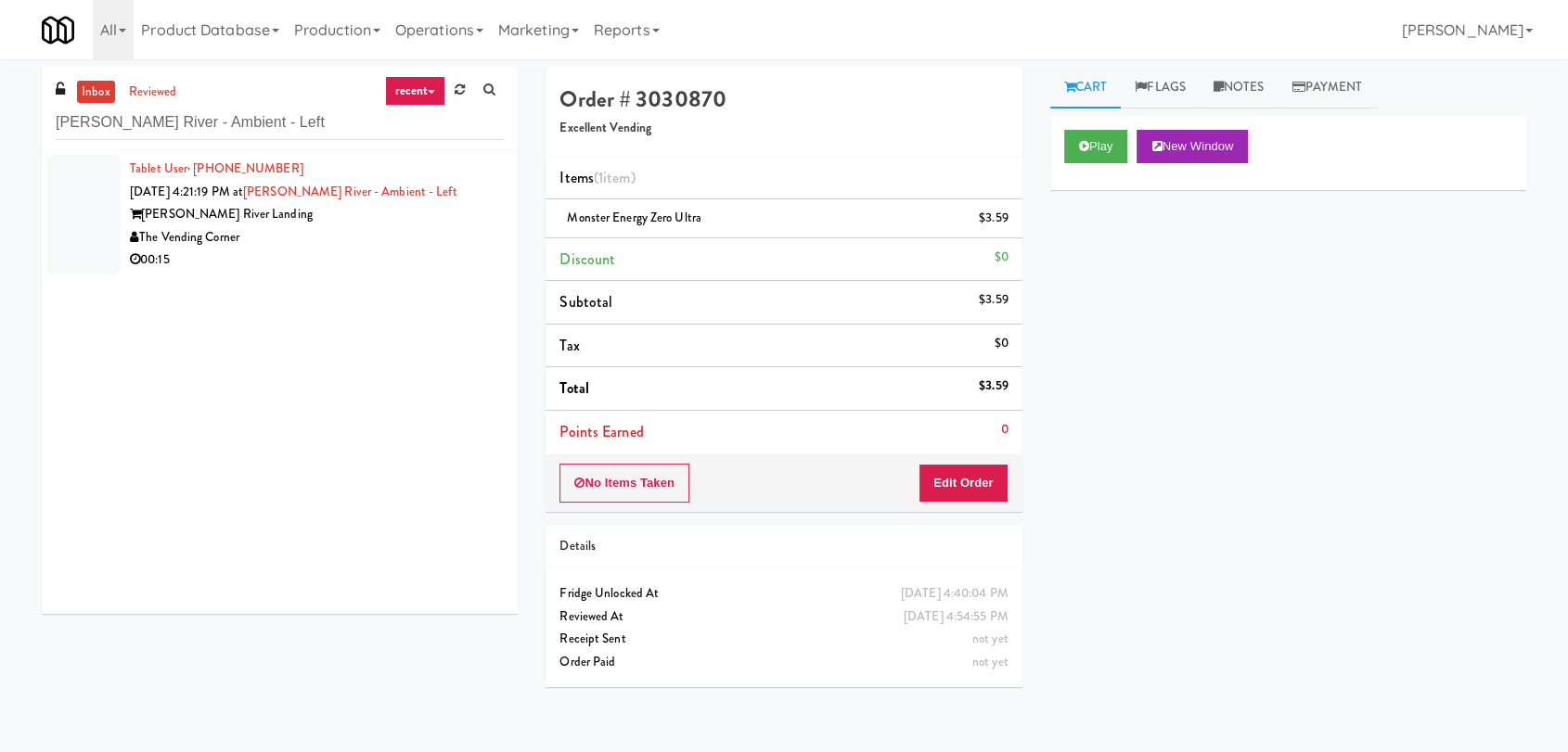
click at [438, 251] on div "00:15" at bounding box center [317, 260] width 374 height 23
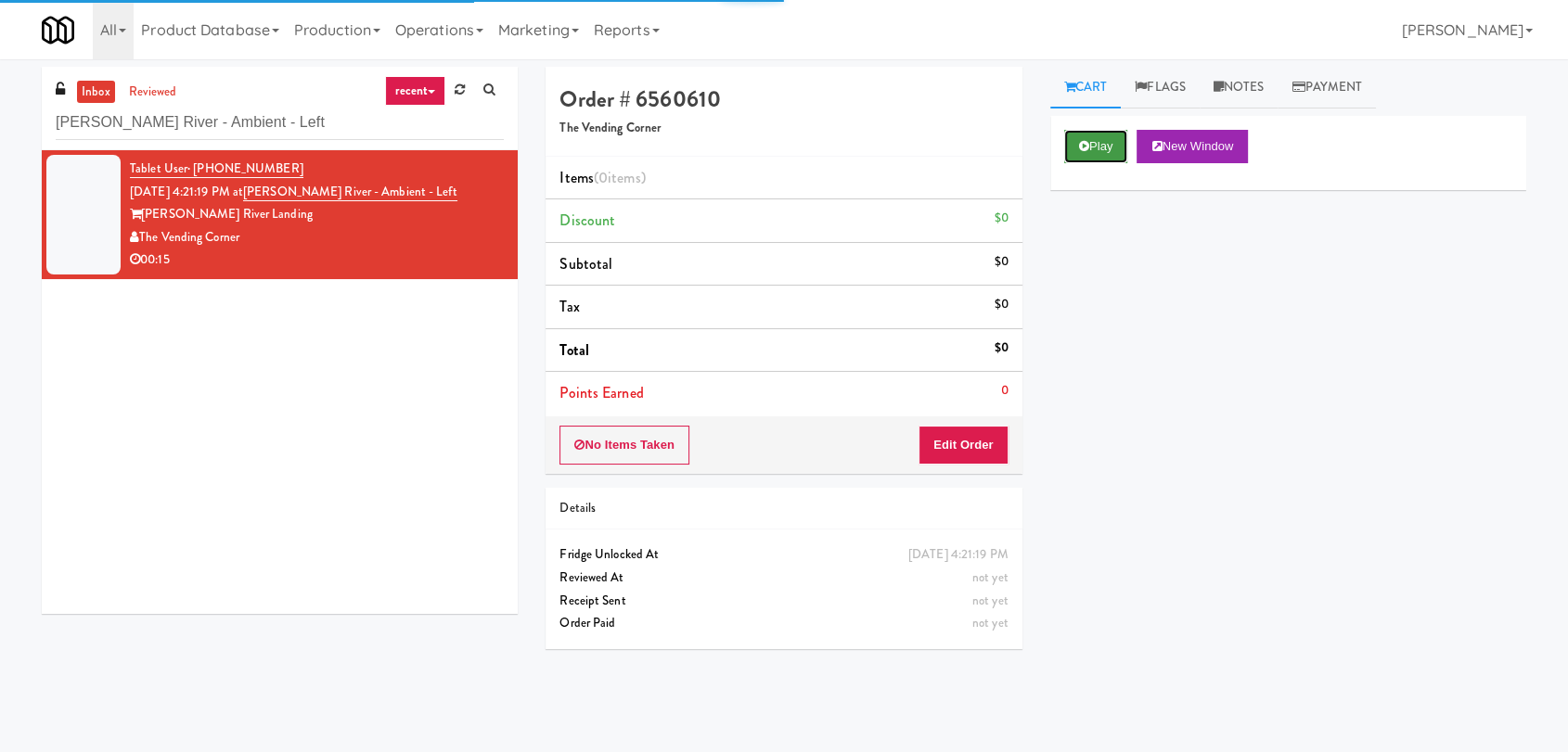
click at [1080, 140] on icon at bounding box center [1084, 146] width 10 height 12
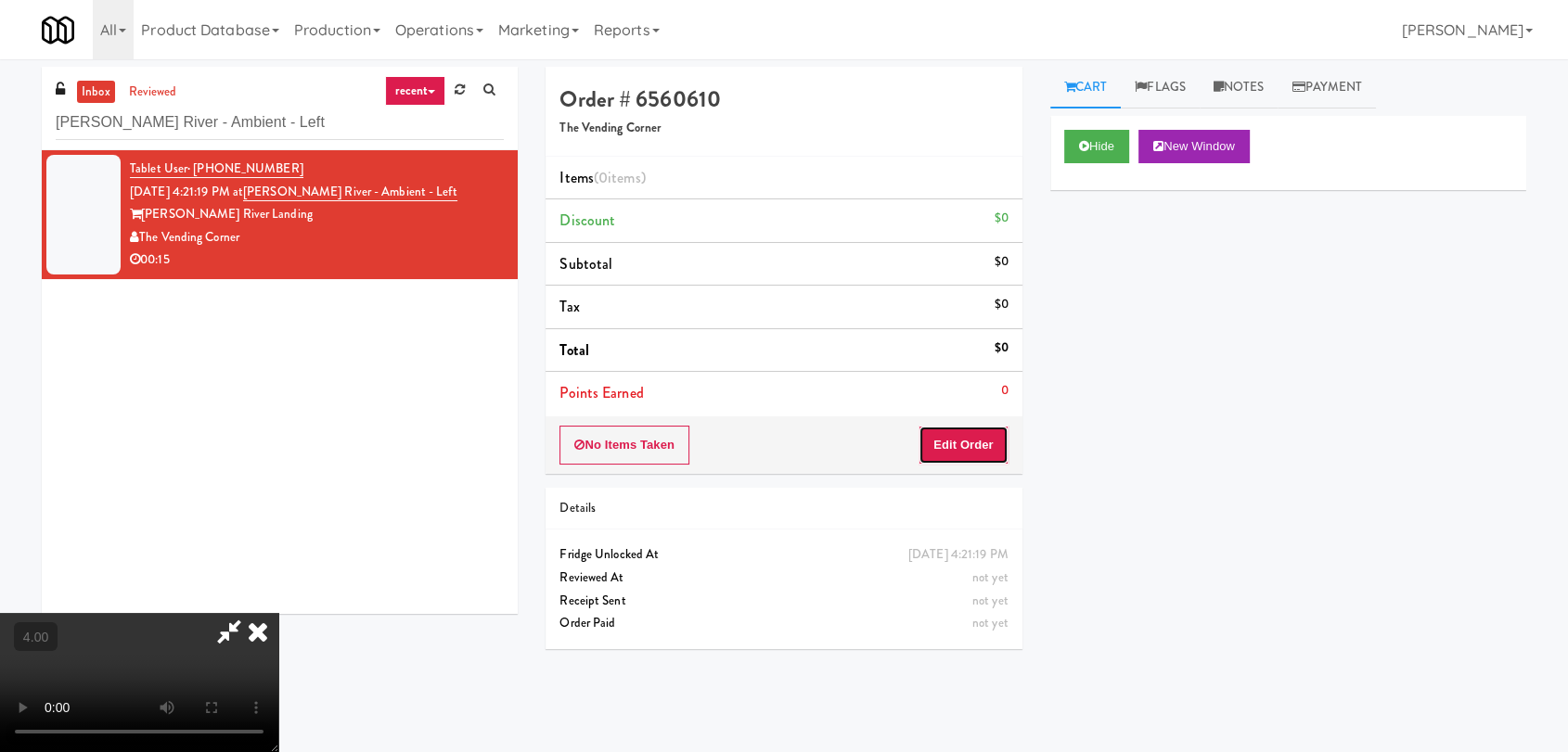
click at [942, 444] on button "Edit Order" at bounding box center [963, 445] width 90 height 39
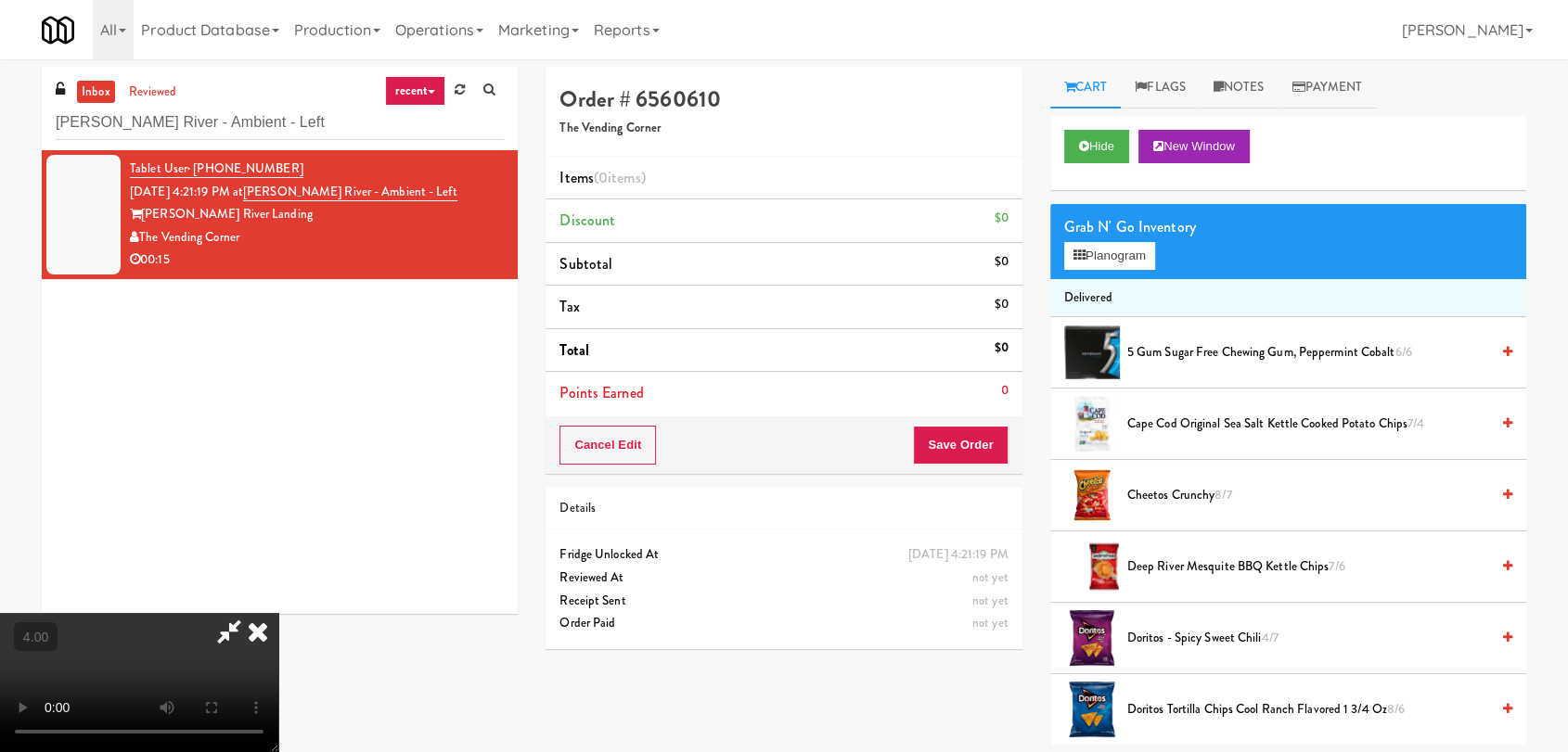
click at [278, 614] on video at bounding box center [138, 683] width 278 height 139
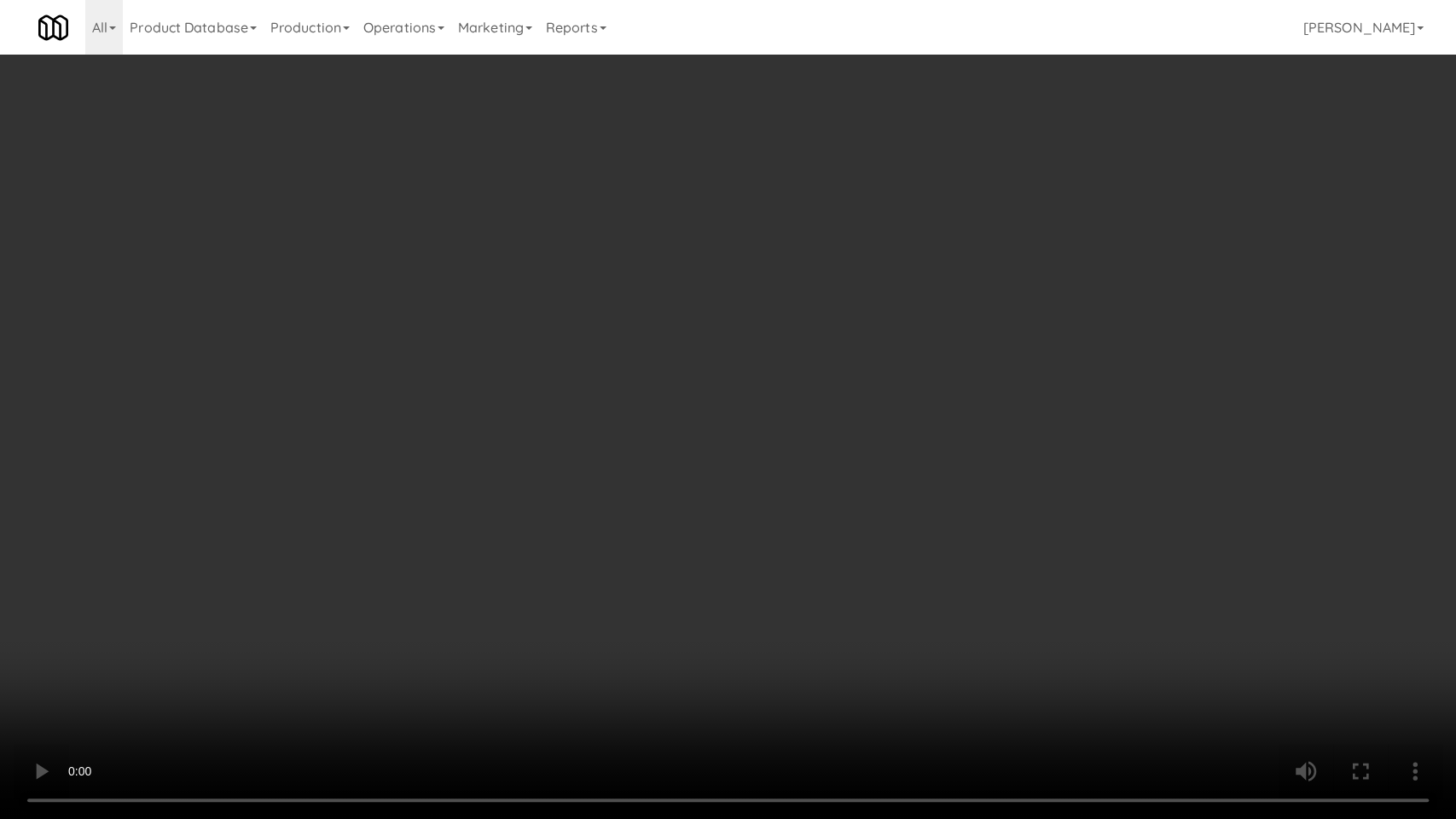
click at [827, 538] on video at bounding box center [728, 409] width 1456 height 819
click at [798, 536] on video at bounding box center [728, 409] width 1456 height 819
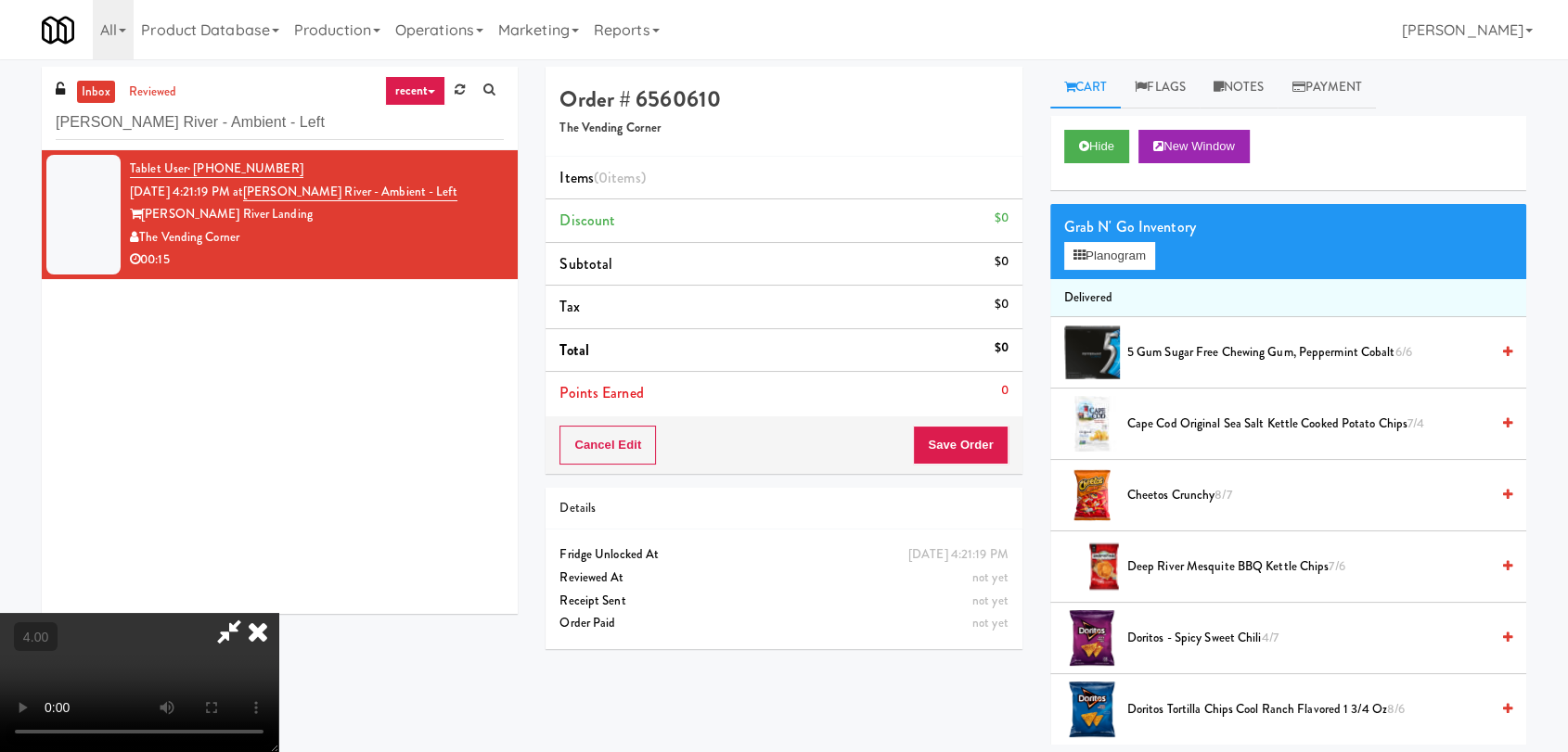
click at [1232, 706] on span "Doritos Tortilla Chips Cool Ranch Flavored 1 3/4 Oz 8/6" at bounding box center [1307, 710] width 361 height 23
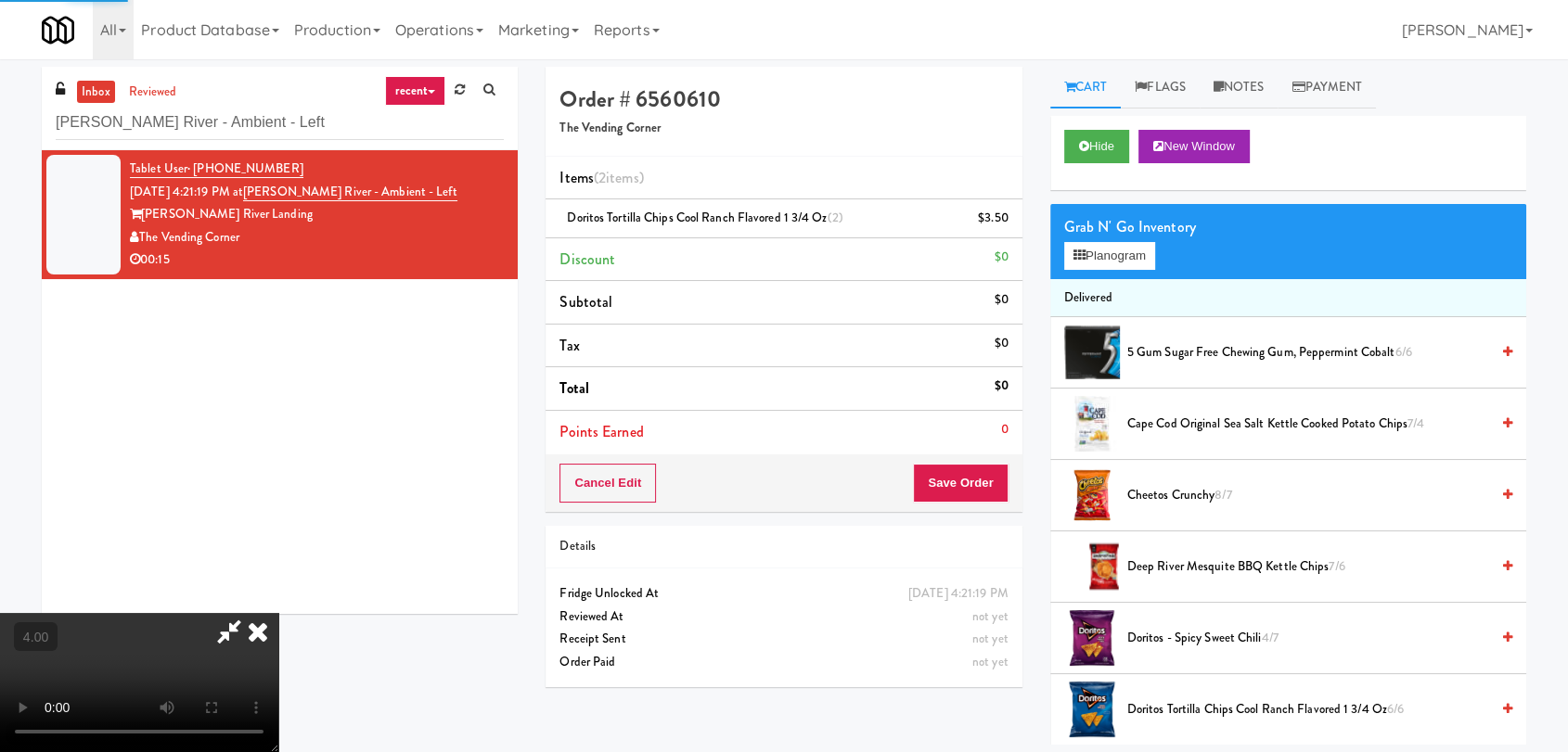
click at [278, 614] on icon at bounding box center [257, 632] width 41 height 37
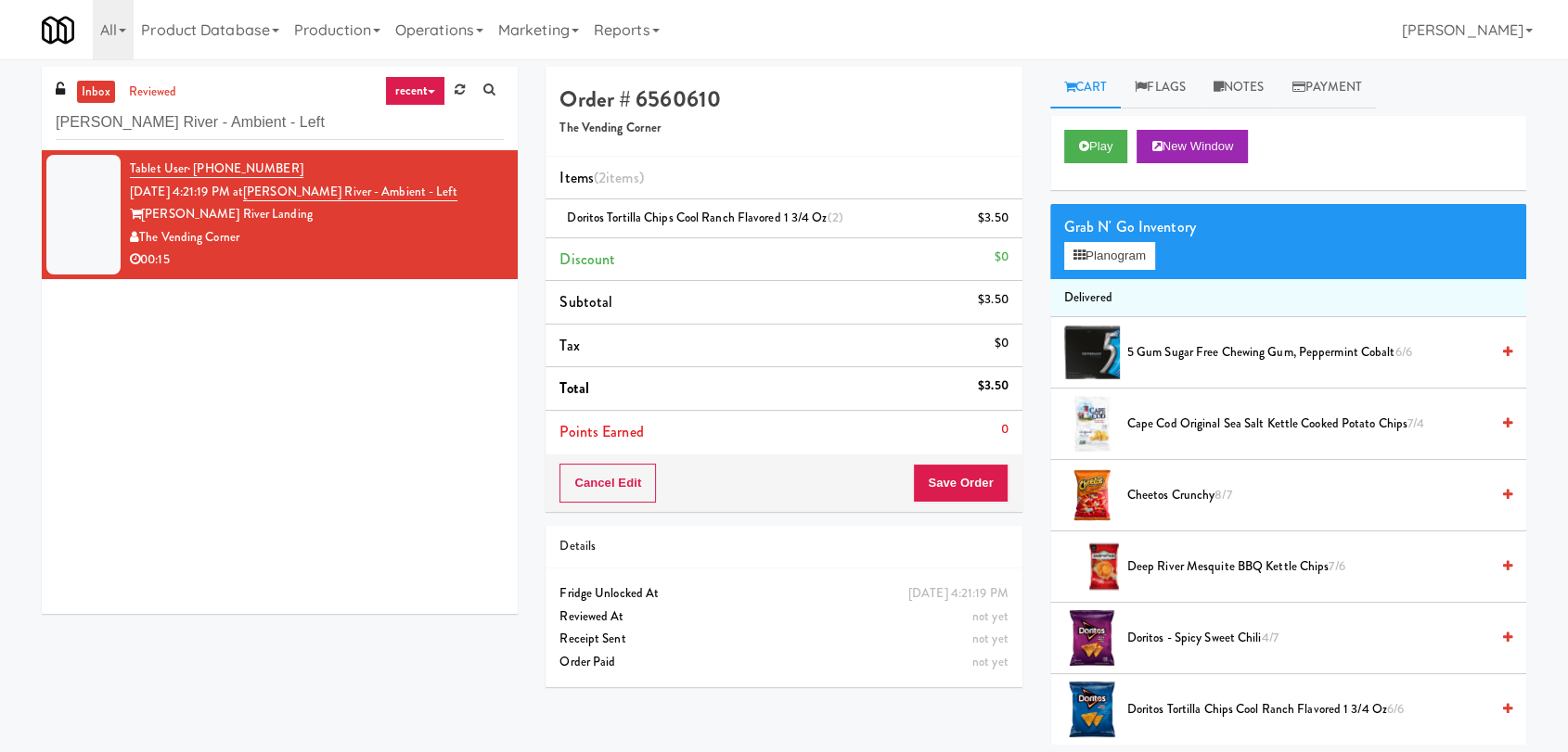
click at [957, 456] on div "Cancel Edit Save Order" at bounding box center [784, 483] width 476 height 58
click at [961, 473] on button "Save Order" at bounding box center [960, 483] width 95 height 39
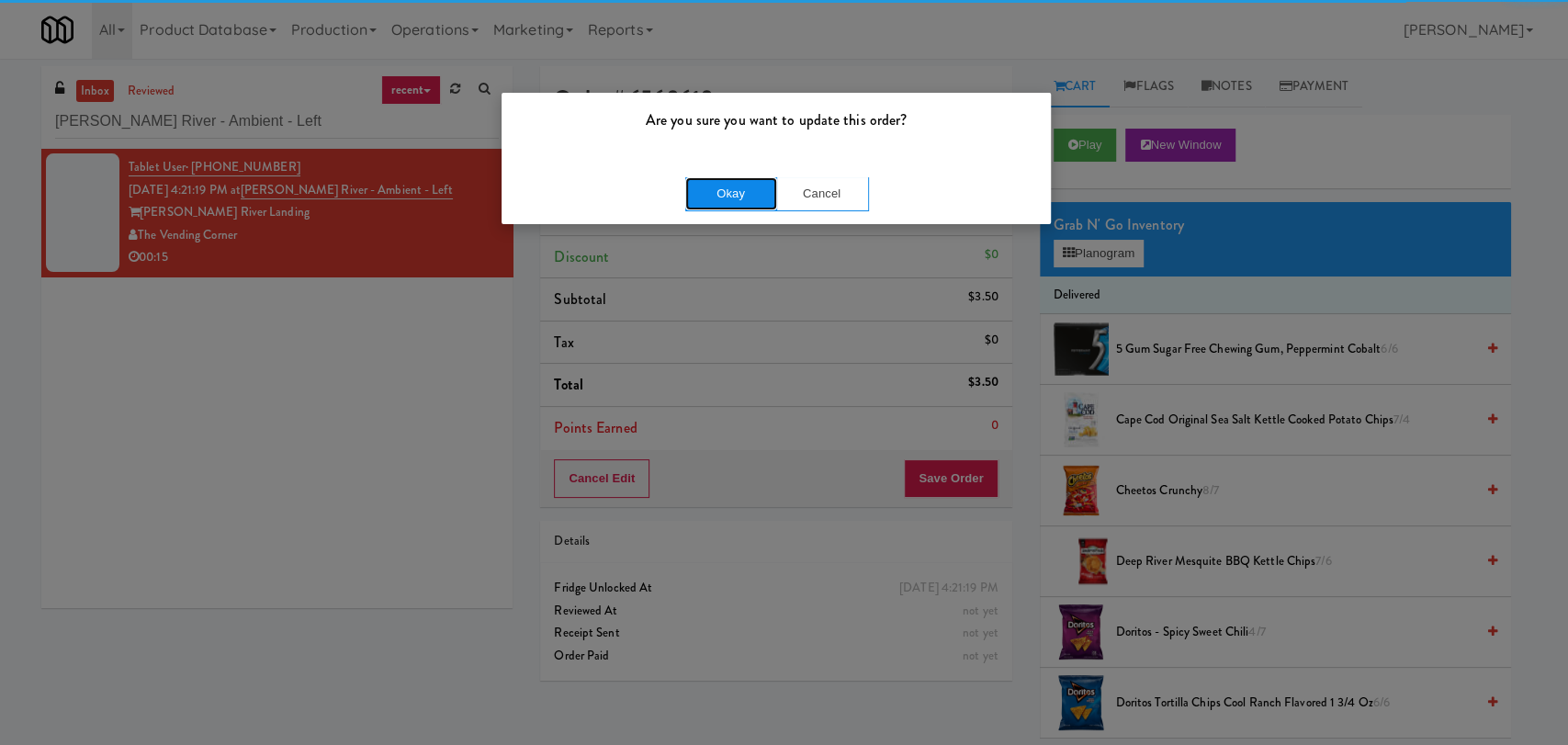
click at [749, 186] on button "Okay" at bounding box center [731, 194] width 92 height 33
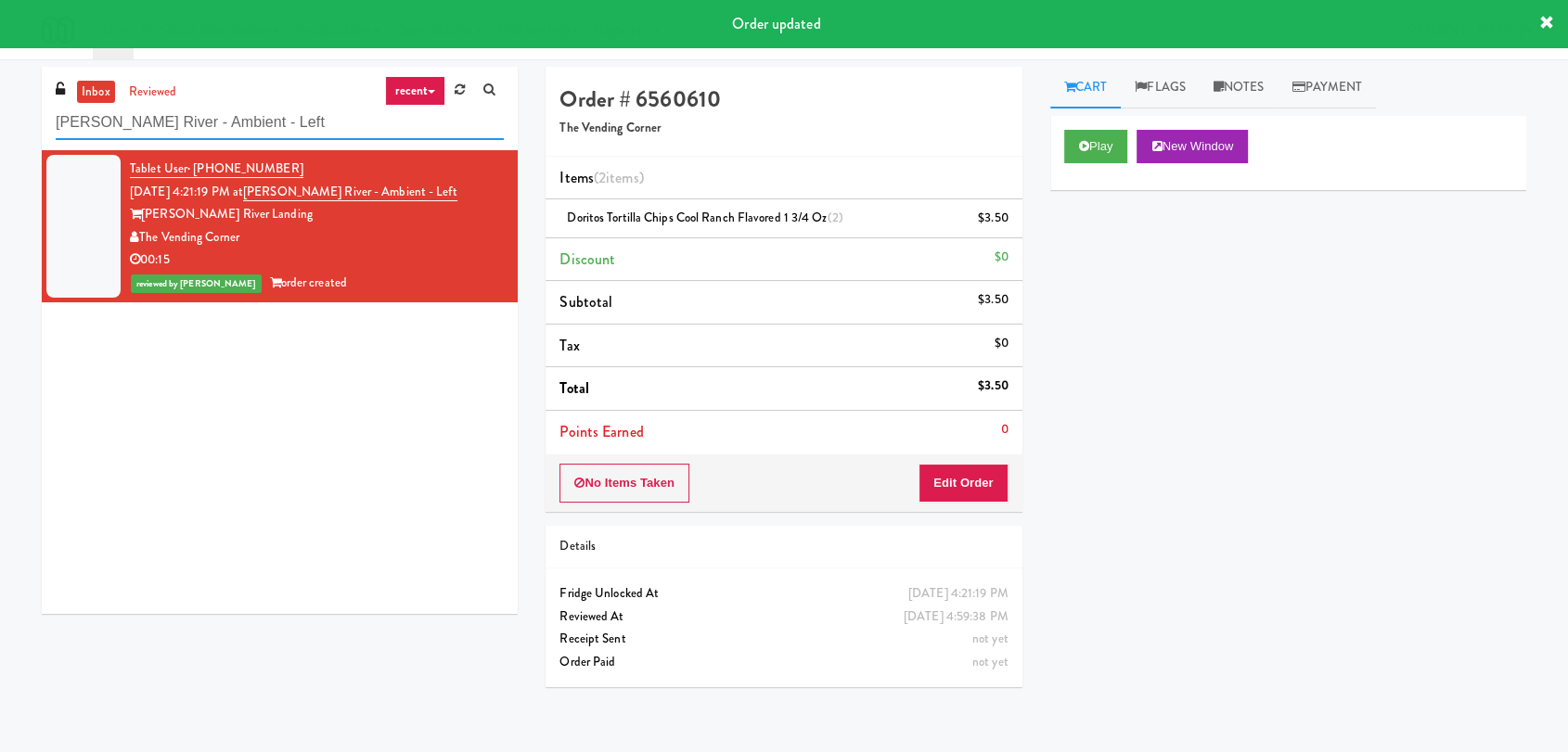
paste input "1407 [US_STATE] - Left - Fridge"
drag, startPoint x: 267, startPoint y: 114, endPoint x: 162, endPoint y: 47, distance: 124.6
click at [0, 113] on div "inbox reviewed recent all unclear take inventory issue suspicious failed recent…" at bounding box center [784, 405] width 1568 height 678
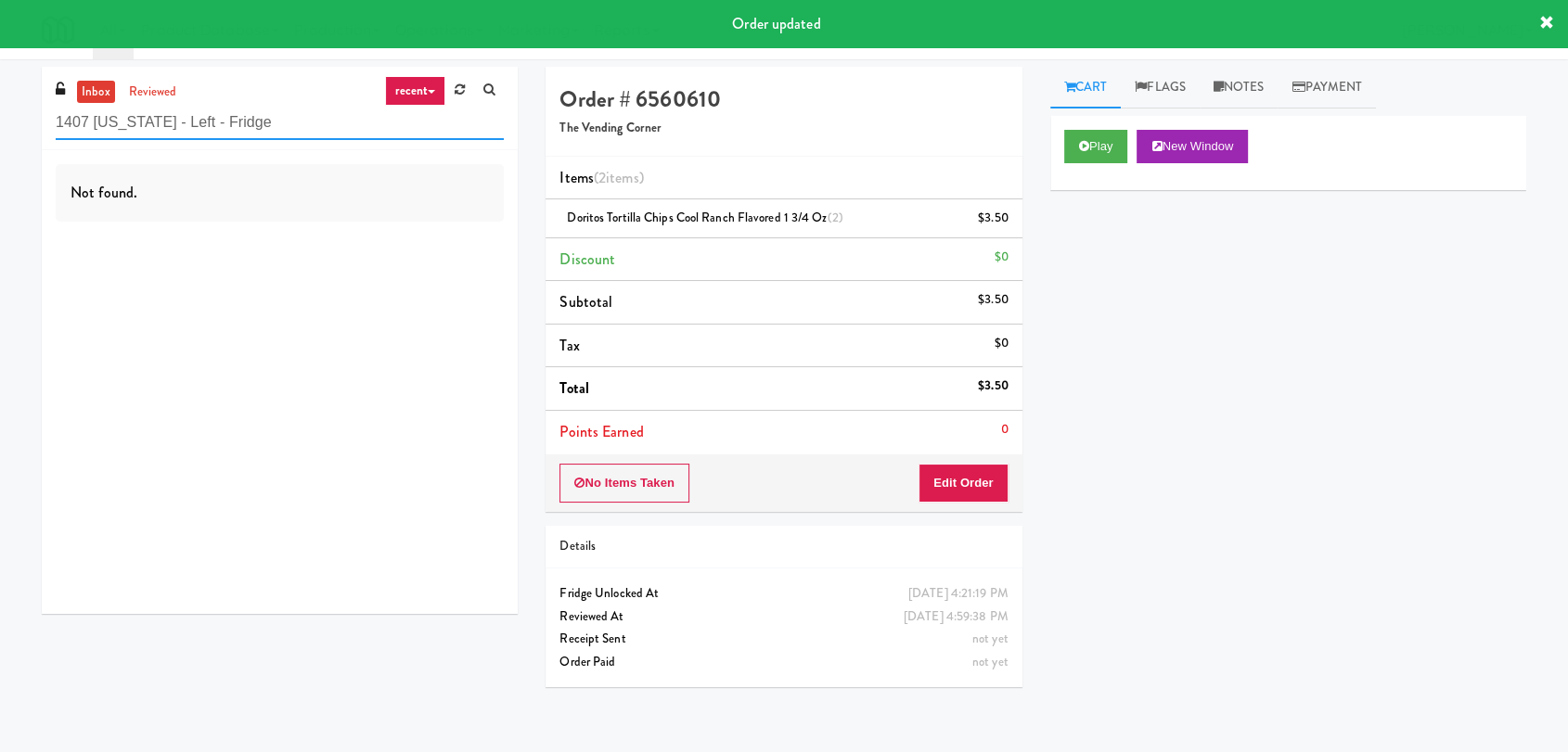
type input "1407 [US_STATE] - Left - Fridge"
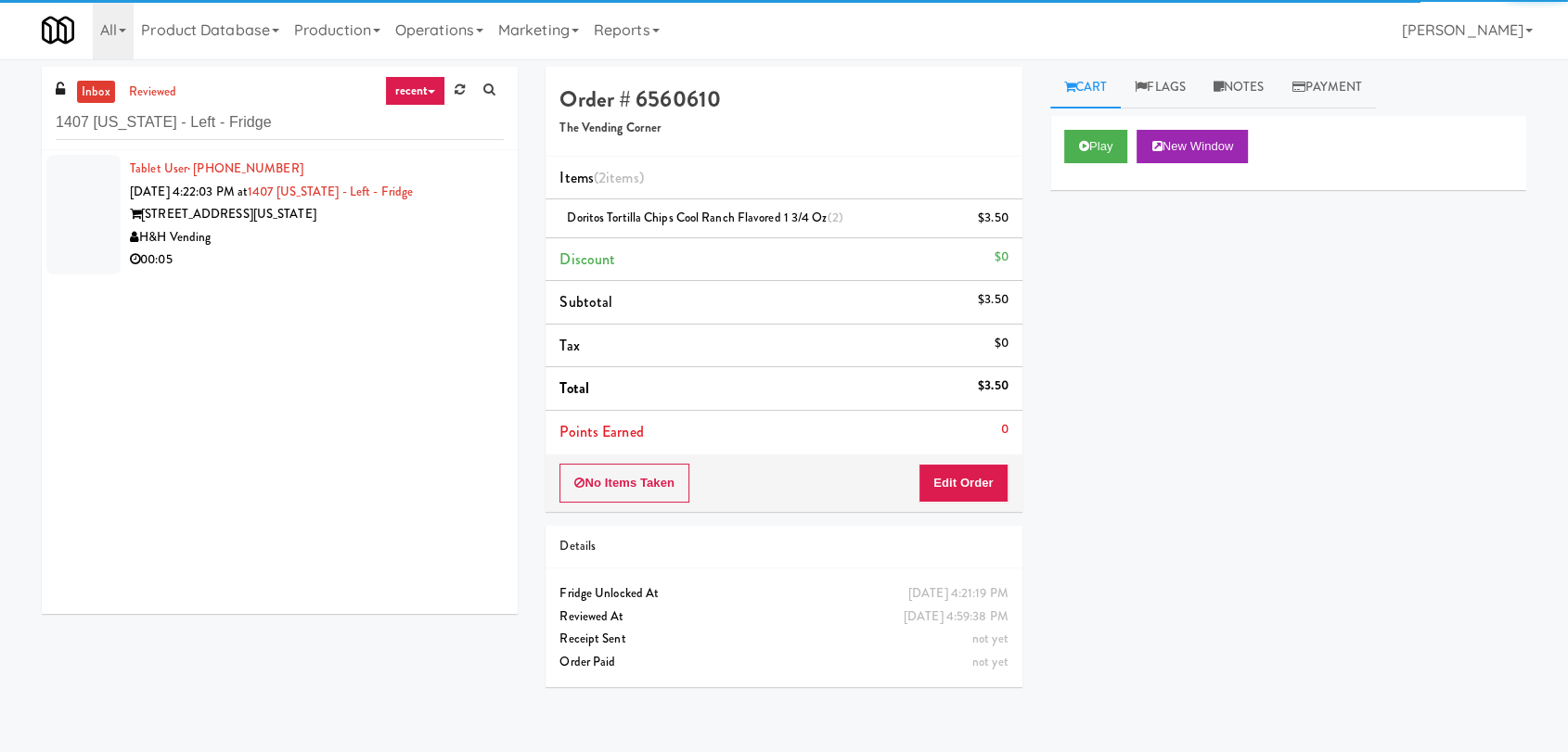
click at [396, 229] on div "Tablet User · (609) 707-5592 [DATE] 4:22:03 PM at 1407 [US_STATE] - Left - Frid…" at bounding box center [280, 381] width 476 height 464
drag, startPoint x: 408, startPoint y: 230, endPoint x: 566, endPoint y: 228, distance: 158.0
click at [415, 231] on div "H&H Vending" at bounding box center [317, 238] width 374 height 23
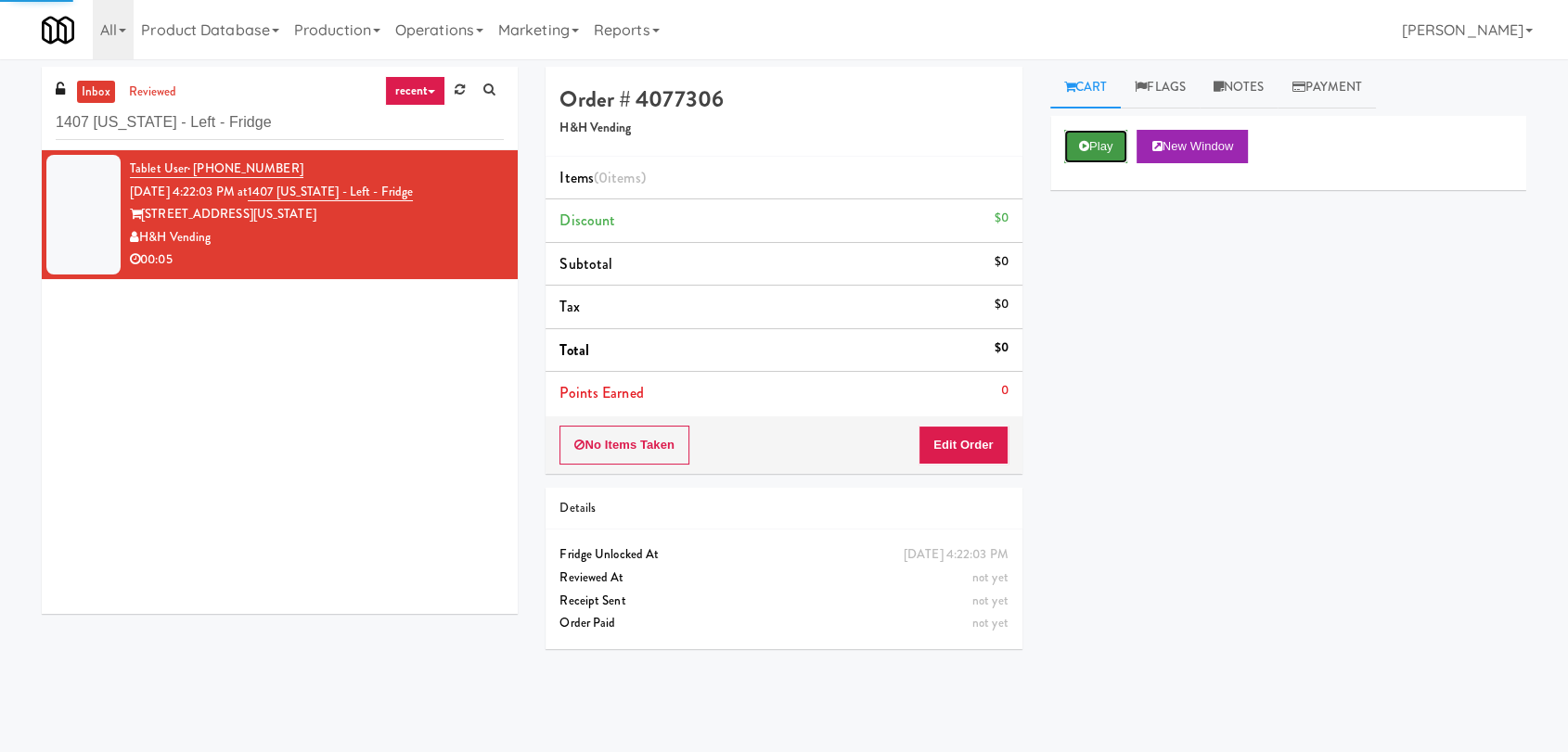
click at [1086, 143] on icon at bounding box center [1084, 146] width 10 height 12
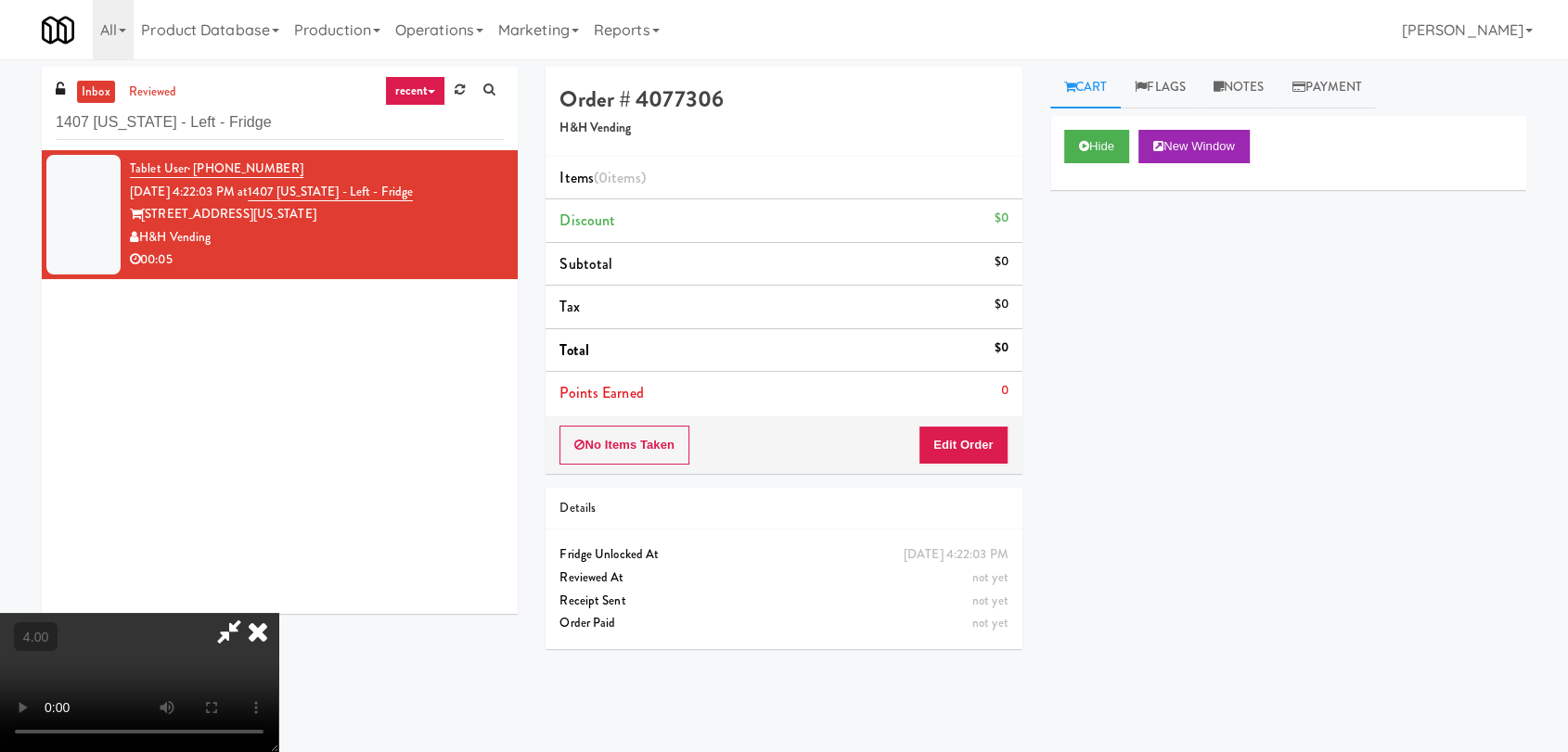
click at [278, 614] on video at bounding box center [138, 683] width 278 height 139
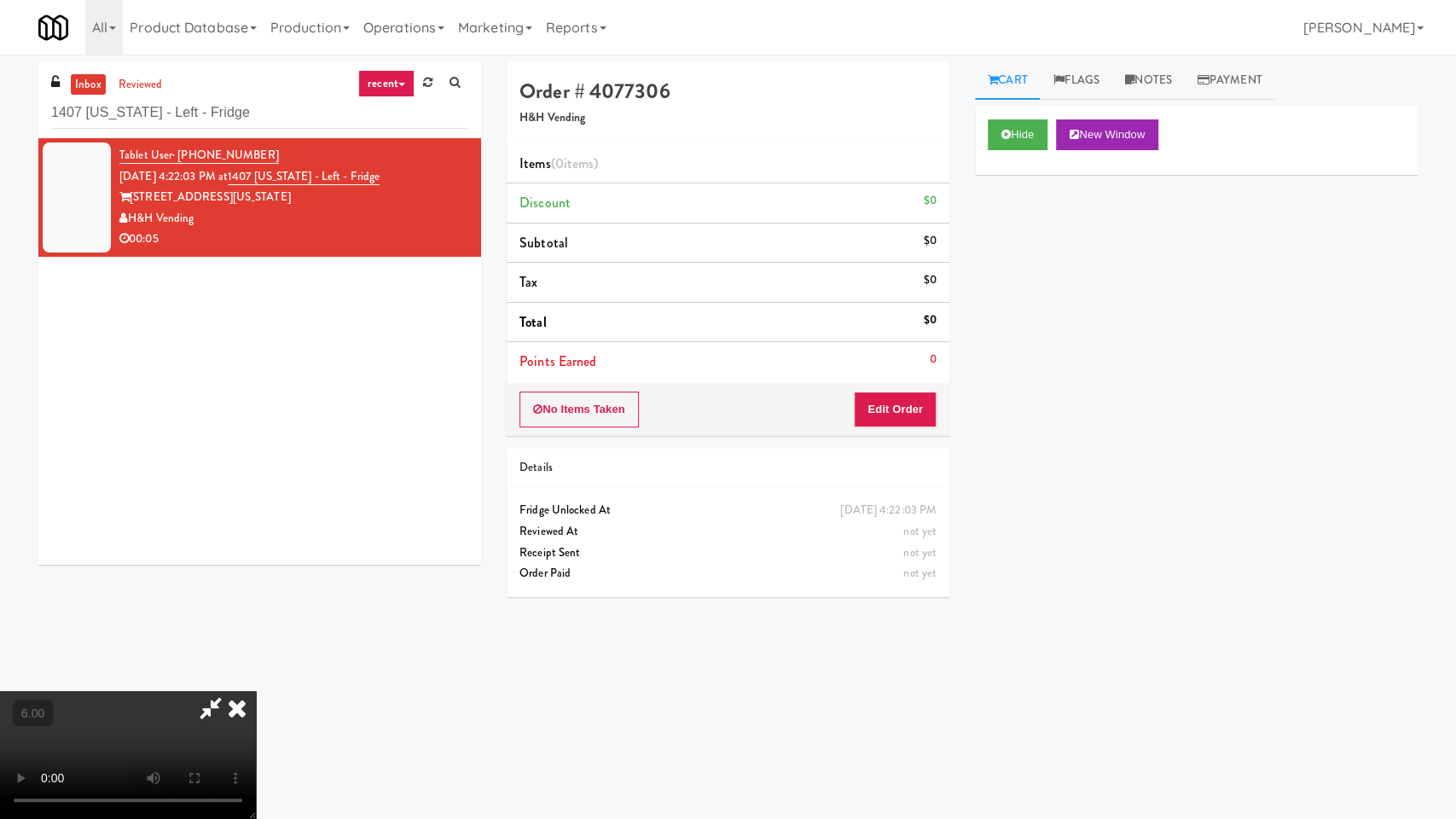
click at [255, 691] on video at bounding box center [127, 754] width 255 height 128
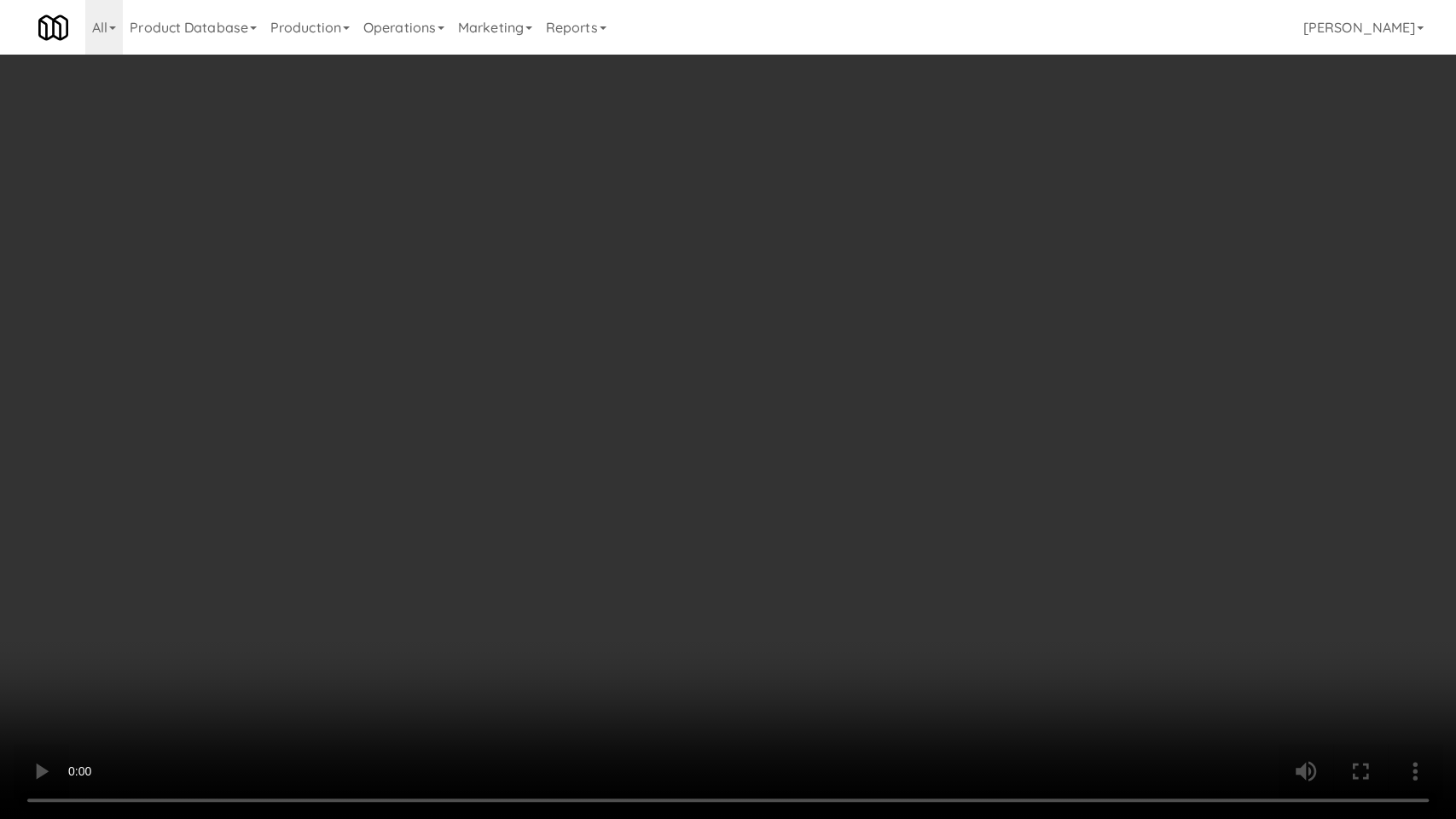
click at [474, 537] on video at bounding box center [728, 409] width 1456 height 819
click at [389, 628] on video at bounding box center [728, 409] width 1456 height 819
click at [396, 614] on video at bounding box center [728, 409] width 1456 height 819
click at [396, 611] on video at bounding box center [728, 409] width 1456 height 819
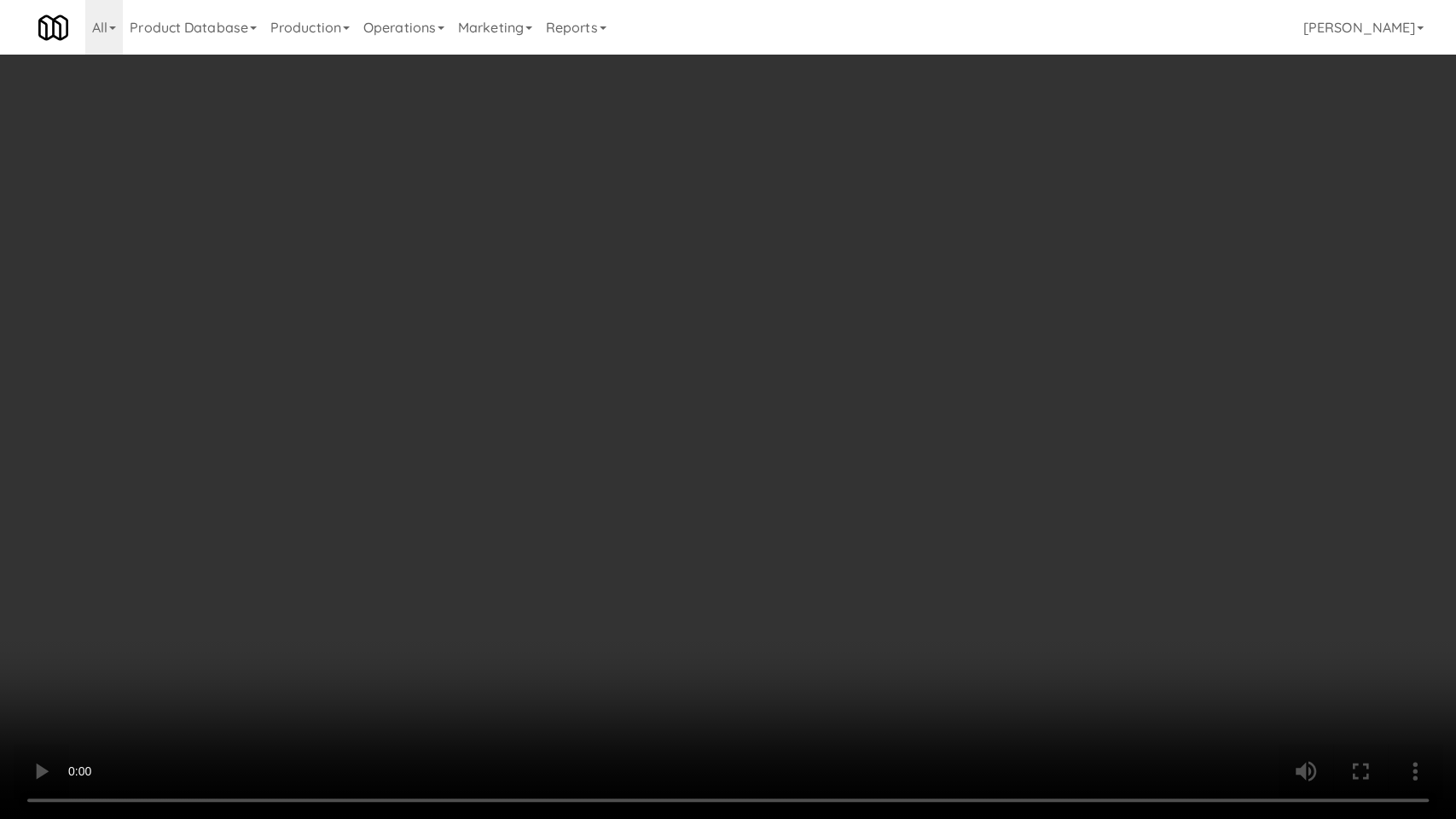
click at [405, 594] on video at bounding box center [728, 409] width 1456 height 819
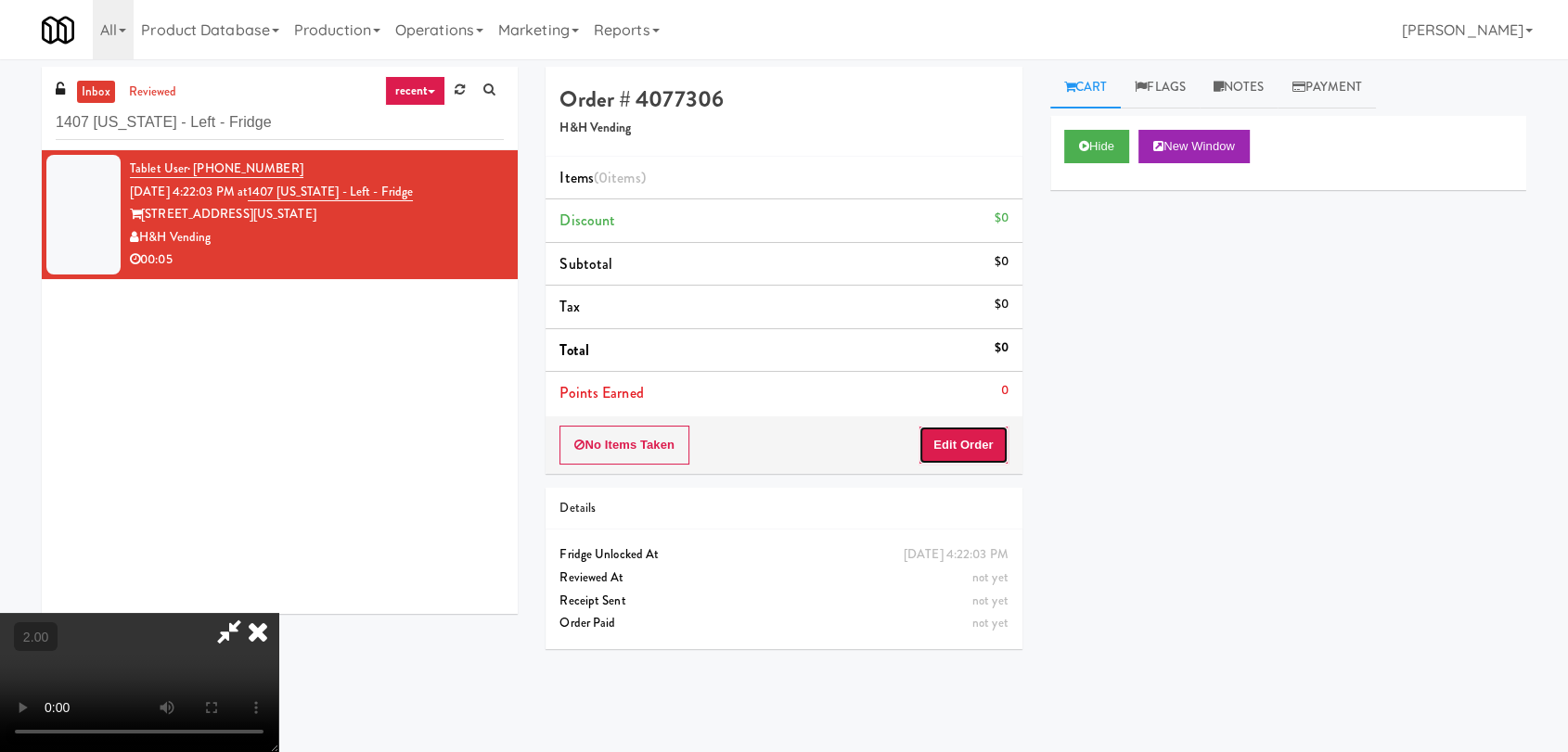
drag, startPoint x: 966, startPoint y: 440, endPoint x: 1046, endPoint y: 363, distance: 111.0
click at [967, 440] on button "Edit Order" at bounding box center [963, 445] width 90 height 39
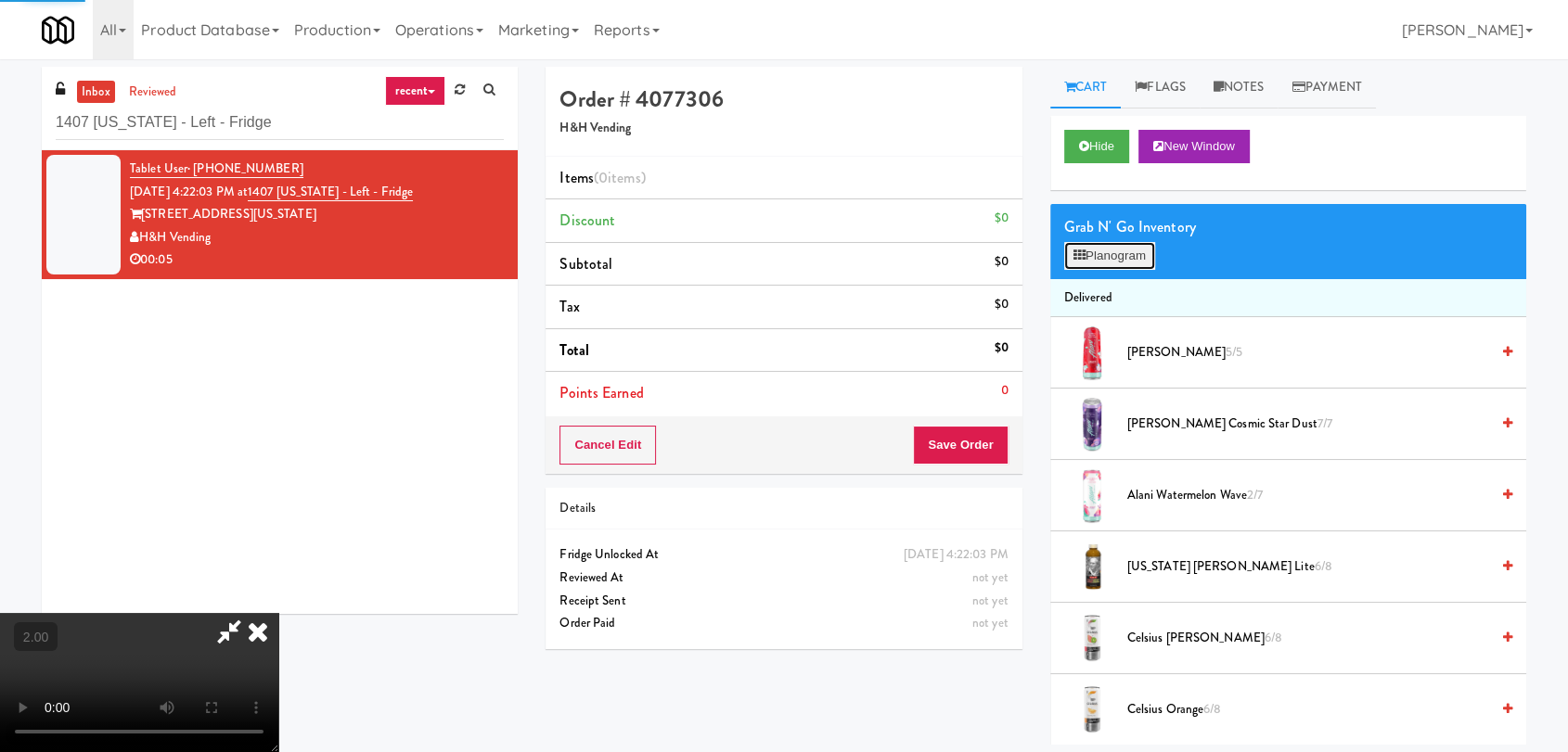
click at [1098, 262] on button "Planogram" at bounding box center [1110, 255] width 91 height 28
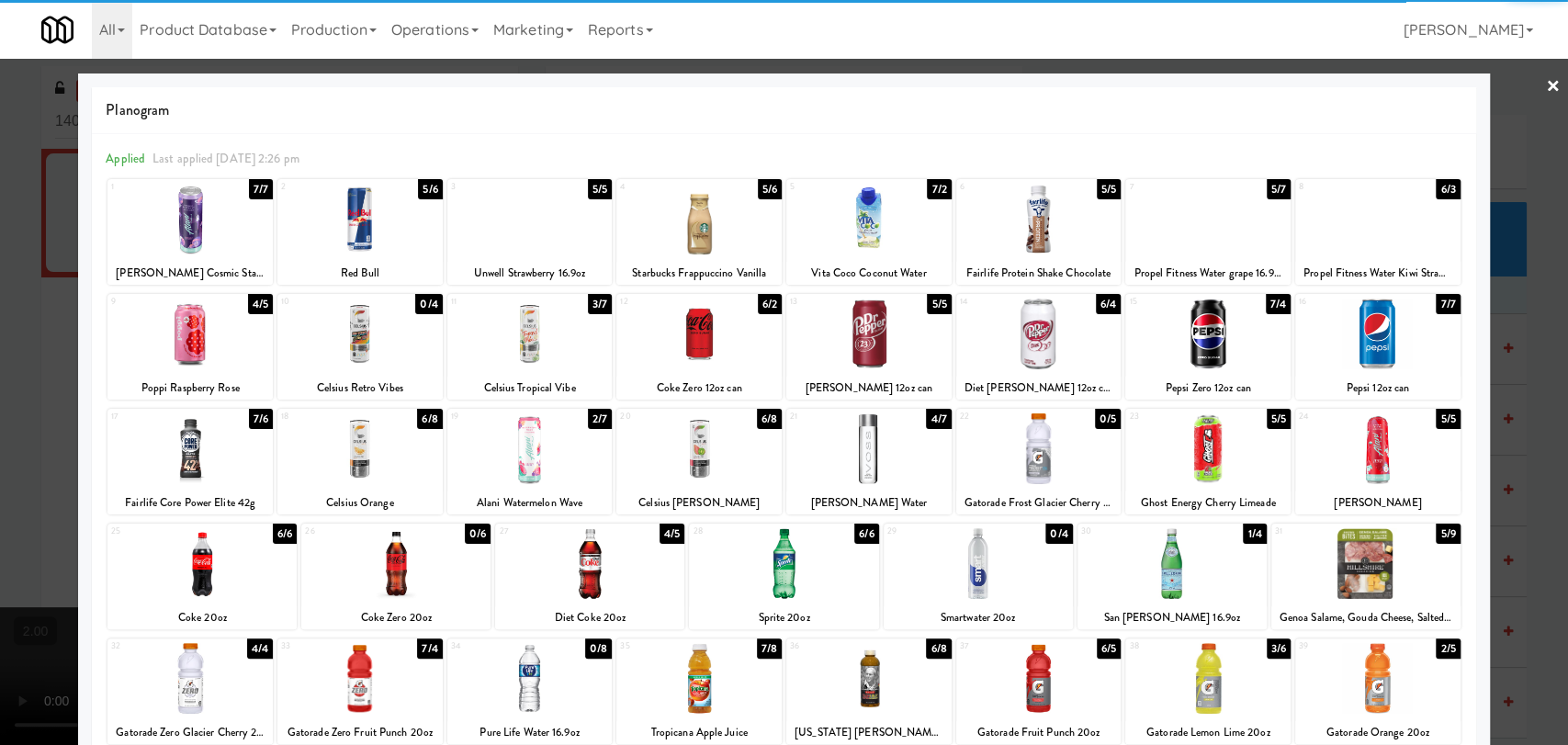
click at [346, 456] on div at bounding box center [360, 448] width 165 height 70
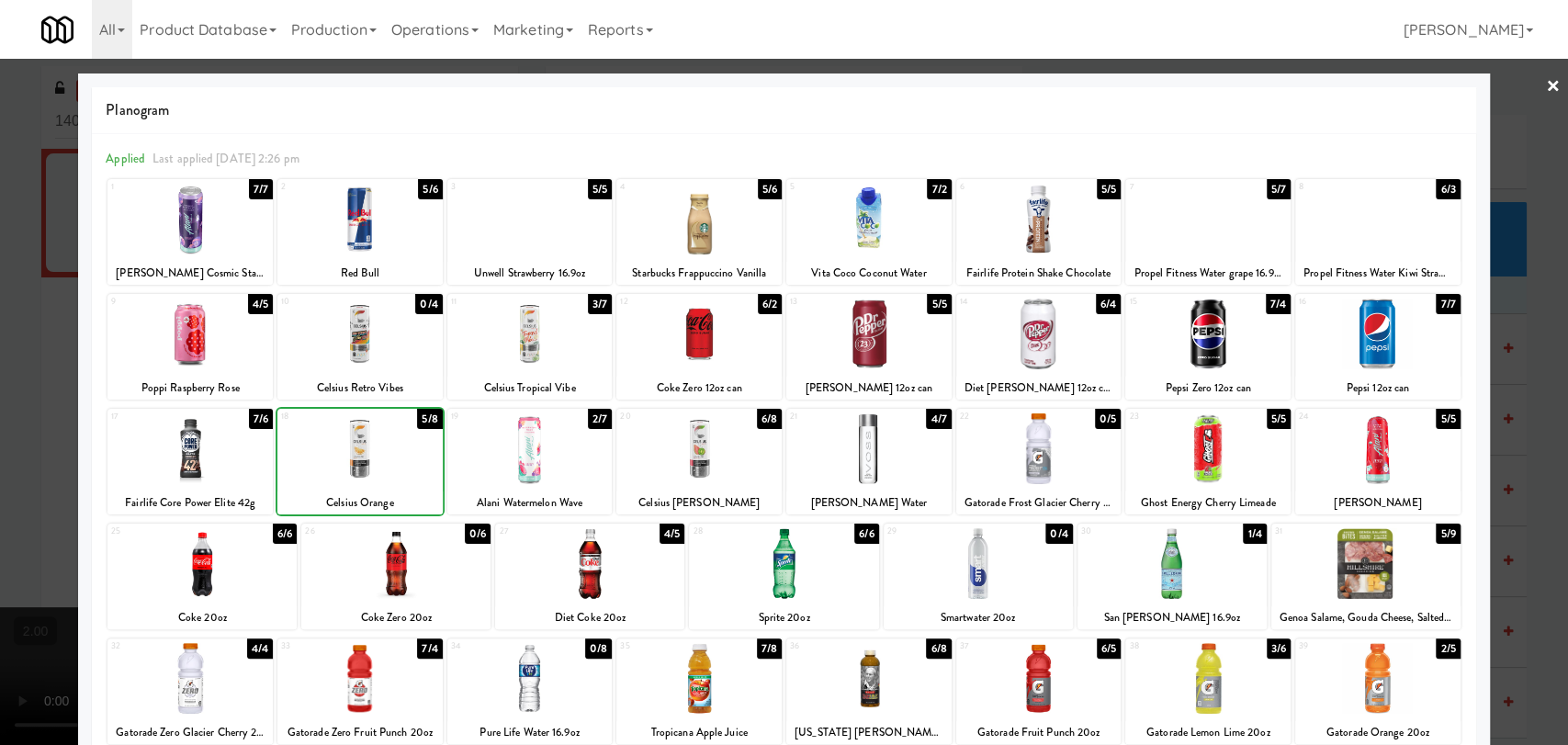
click at [0, 388] on div at bounding box center [784, 372] width 1568 height 745
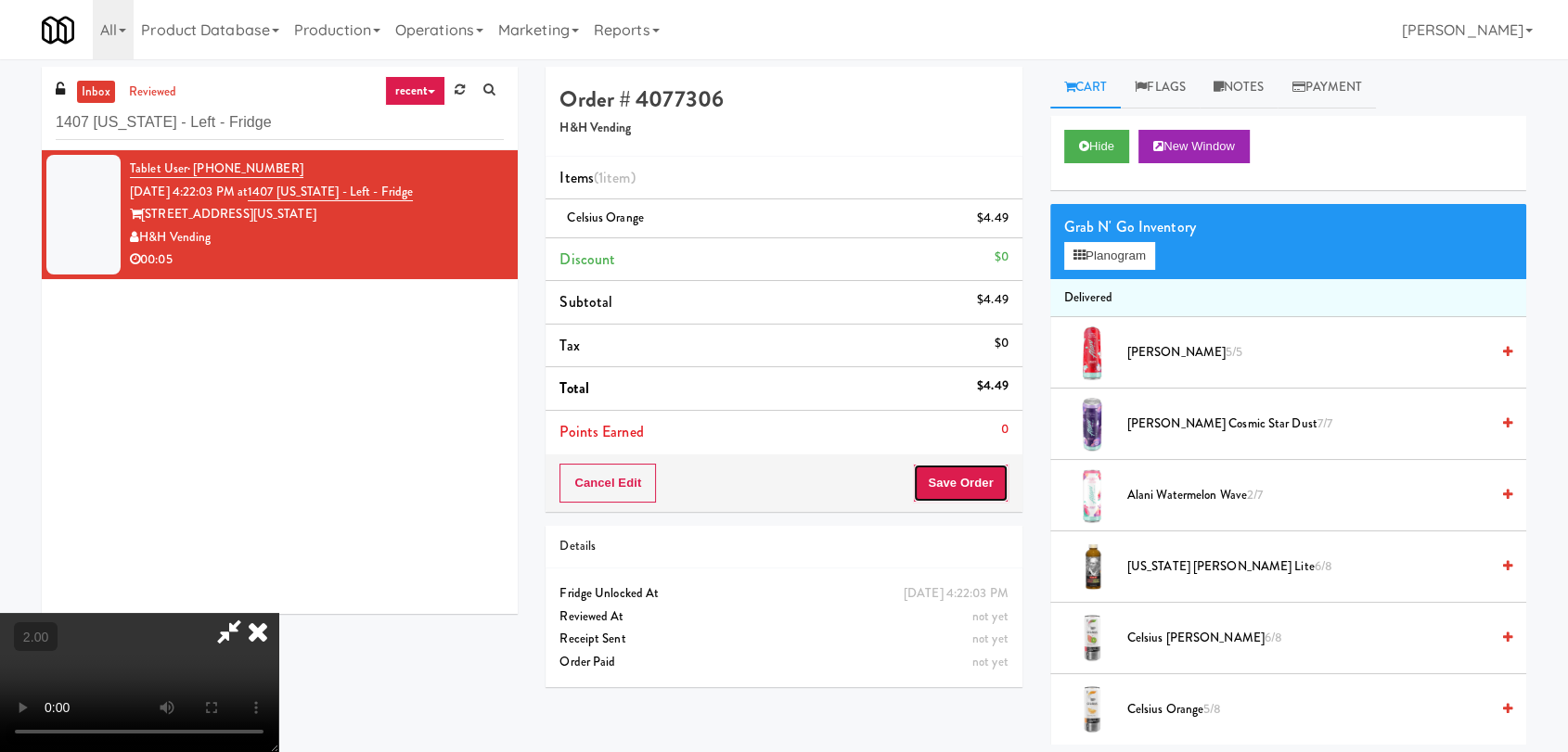
click at [986, 482] on button "Save Order" at bounding box center [960, 483] width 95 height 39
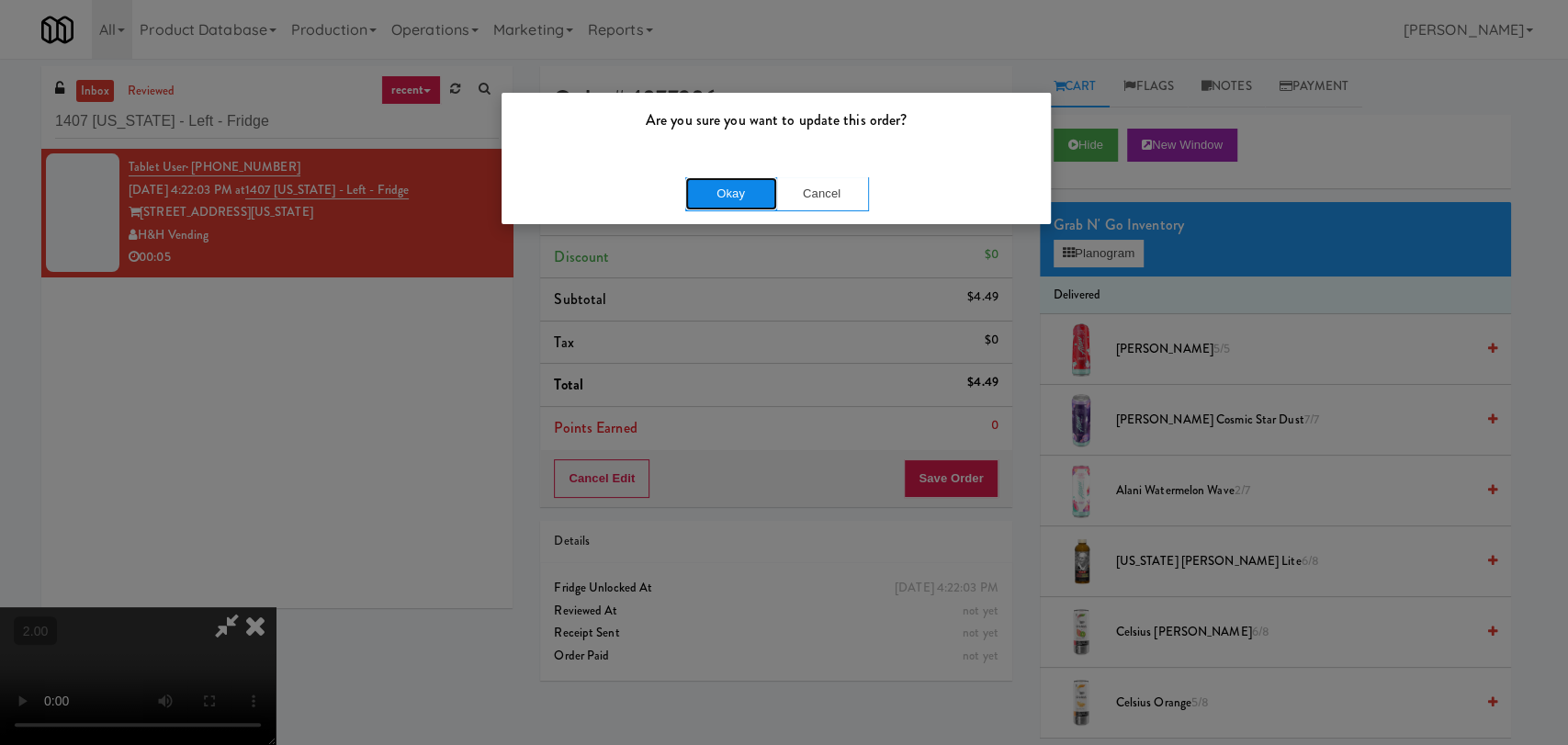
click at [738, 180] on button "Okay" at bounding box center [731, 194] width 92 height 33
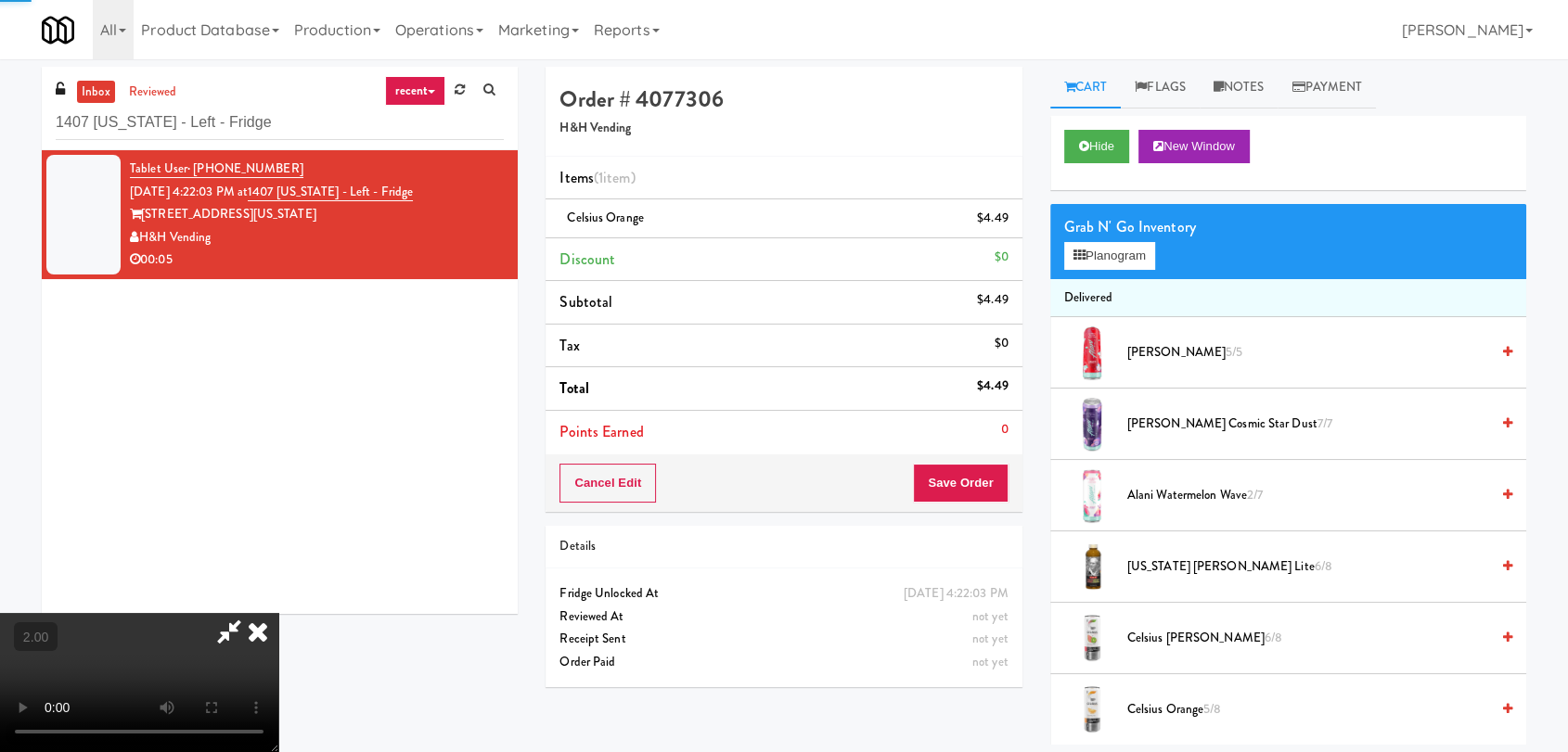
click at [278, 614] on icon at bounding box center [257, 632] width 41 height 37
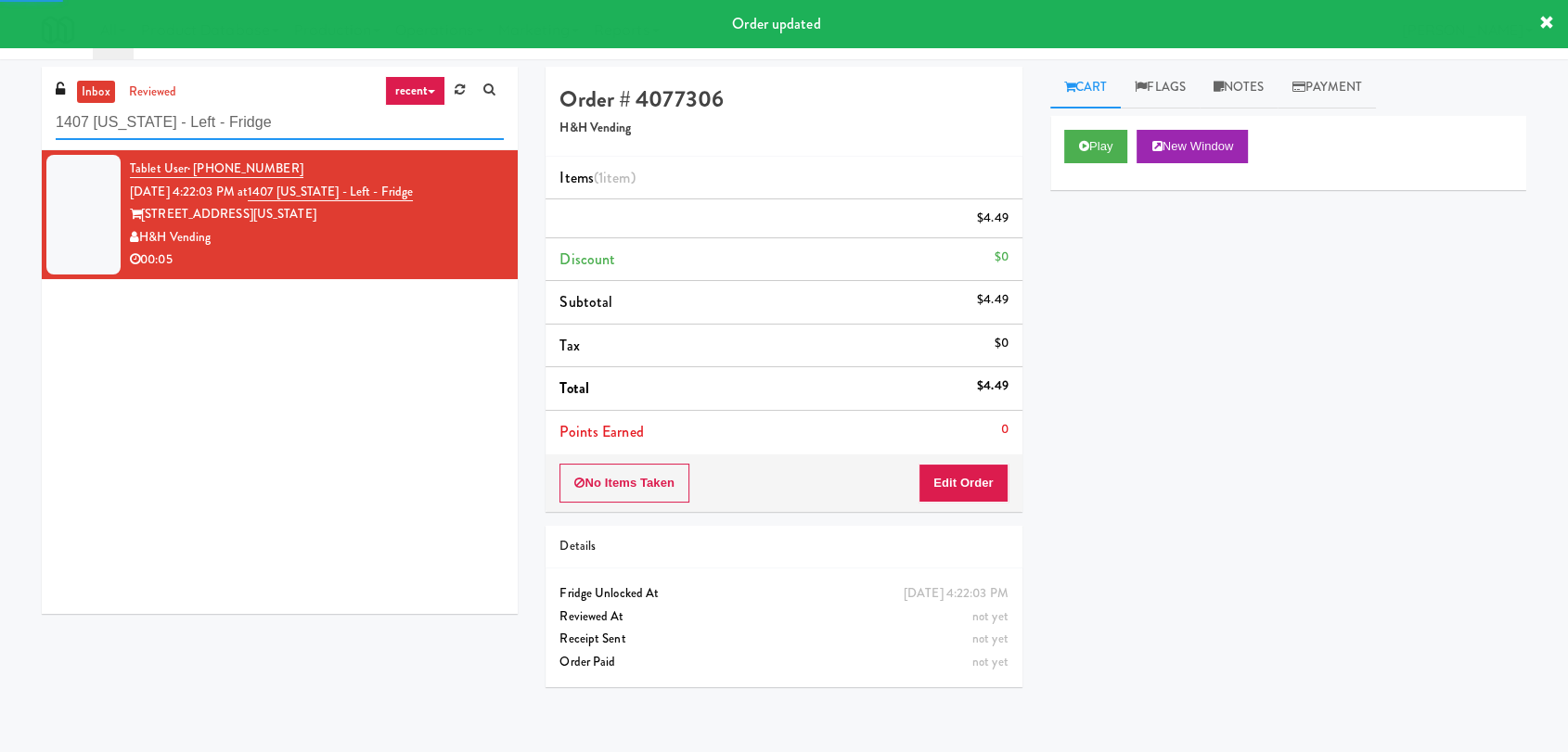
drag, startPoint x: 349, startPoint y: 117, endPoint x: 0, endPoint y: 110, distance: 349.1
click at [0, 112] on div "inbox reviewed recent all unclear take inventory issue suspicious failed recent…" at bounding box center [784, 405] width 1568 height 678
paste input "Fridge Field One!"
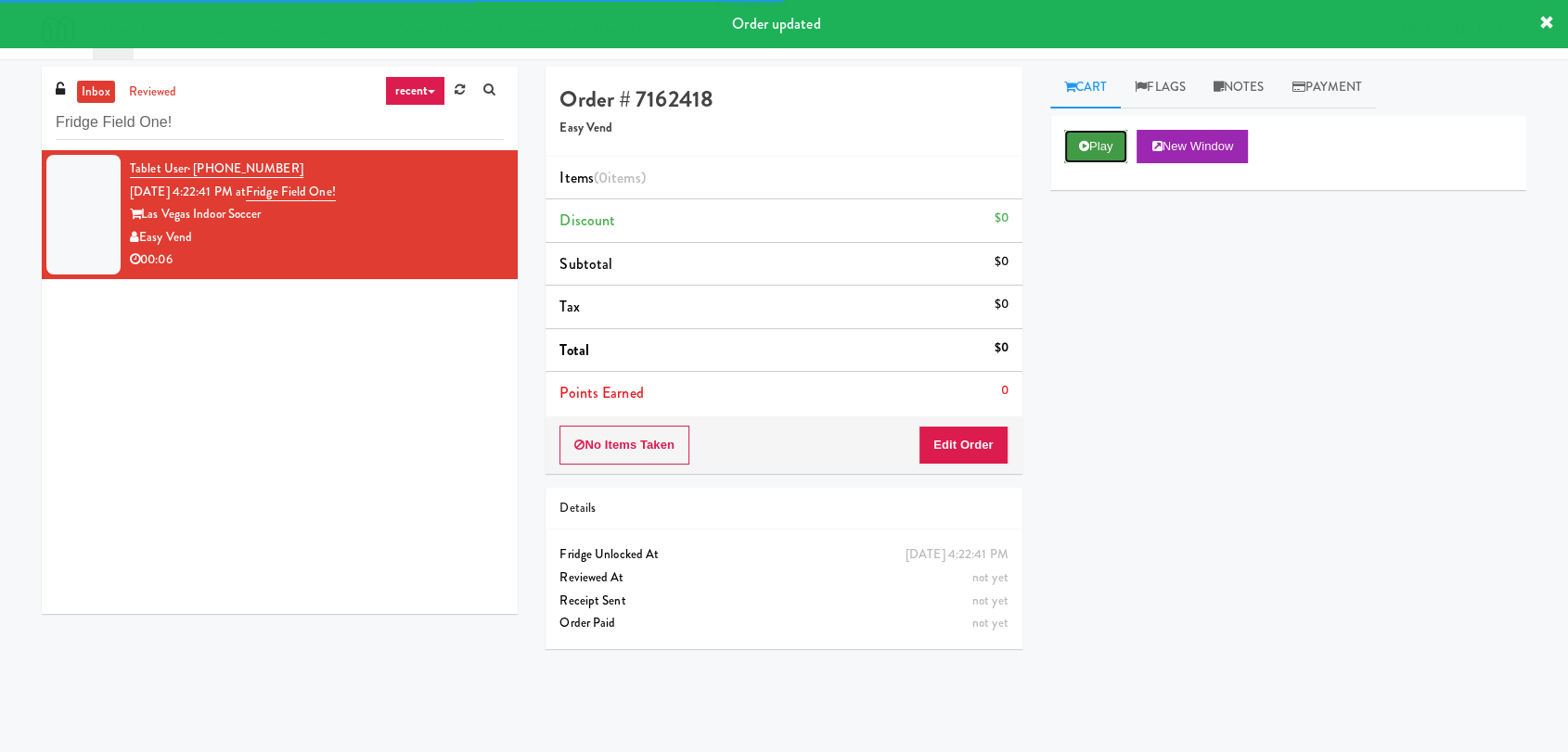
click at [1128, 145] on button "Play" at bounding box center [1096, 146] width 64 height 33
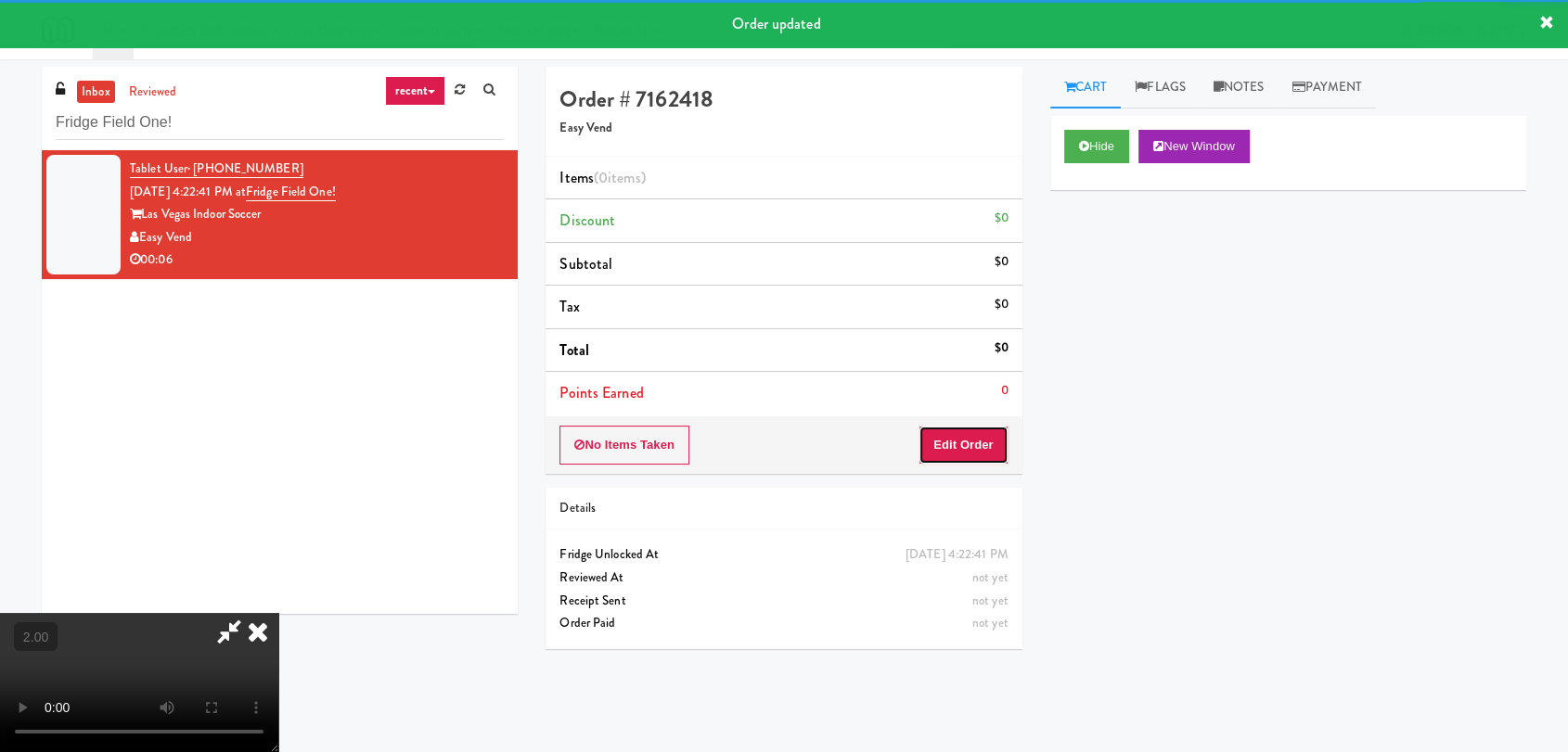
click at [970, 445] on button "Edit Order" at bounding box center [963, 445] width 90 height 39
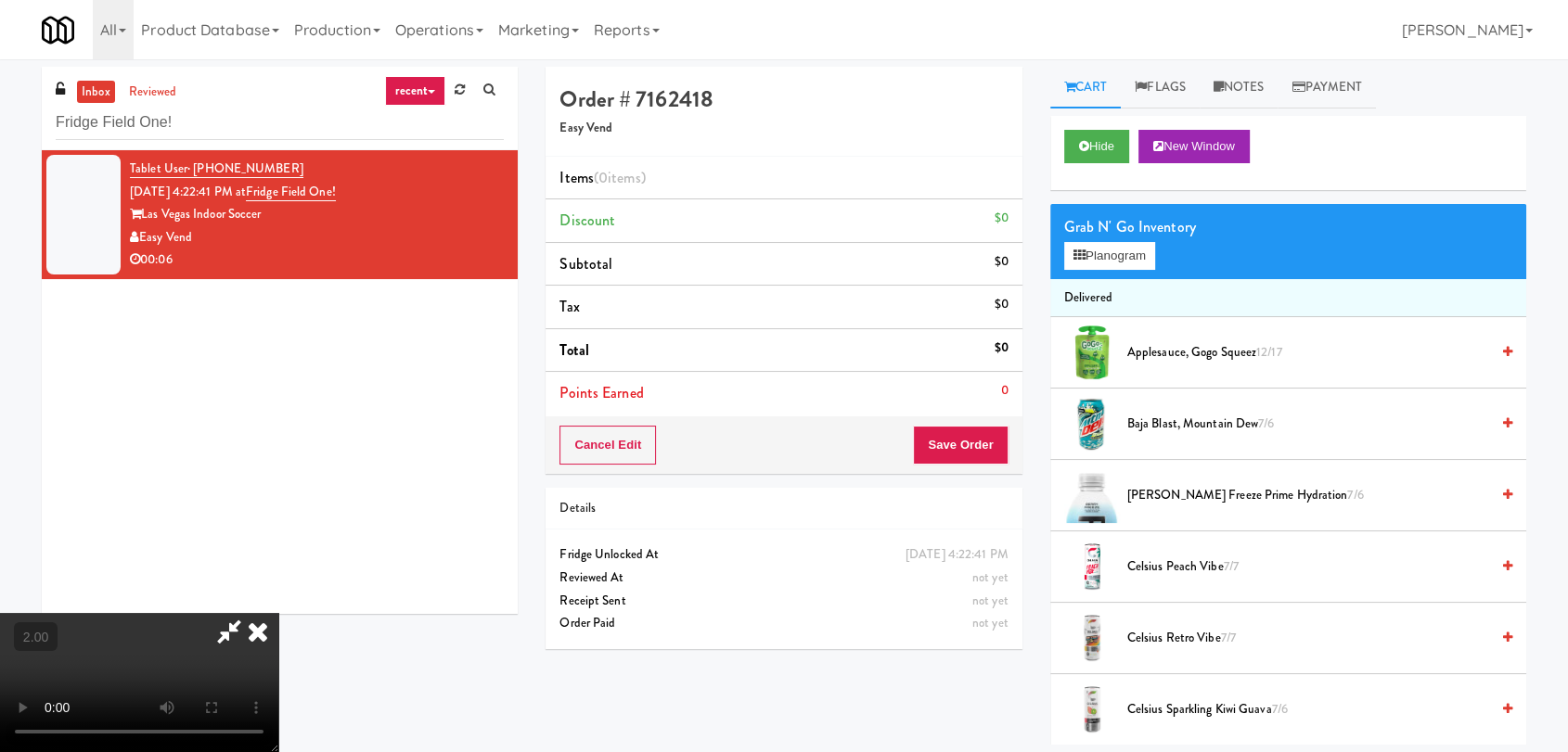
click at [278, 614] on video at bounding box center [138, 683] width 278 height 139
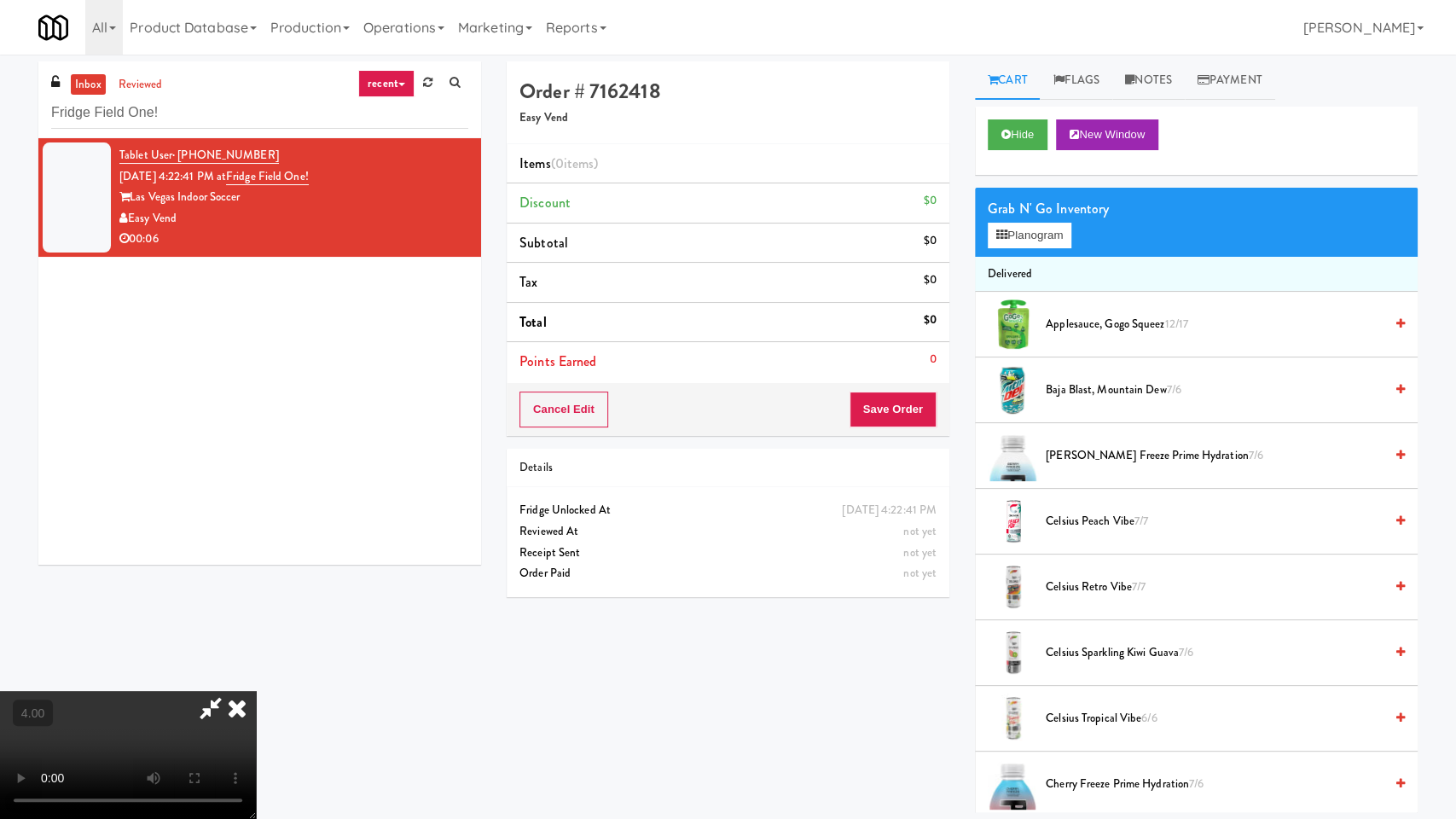
click at [255, 691] on video at bounding box center [127, 754] width 255 height 128
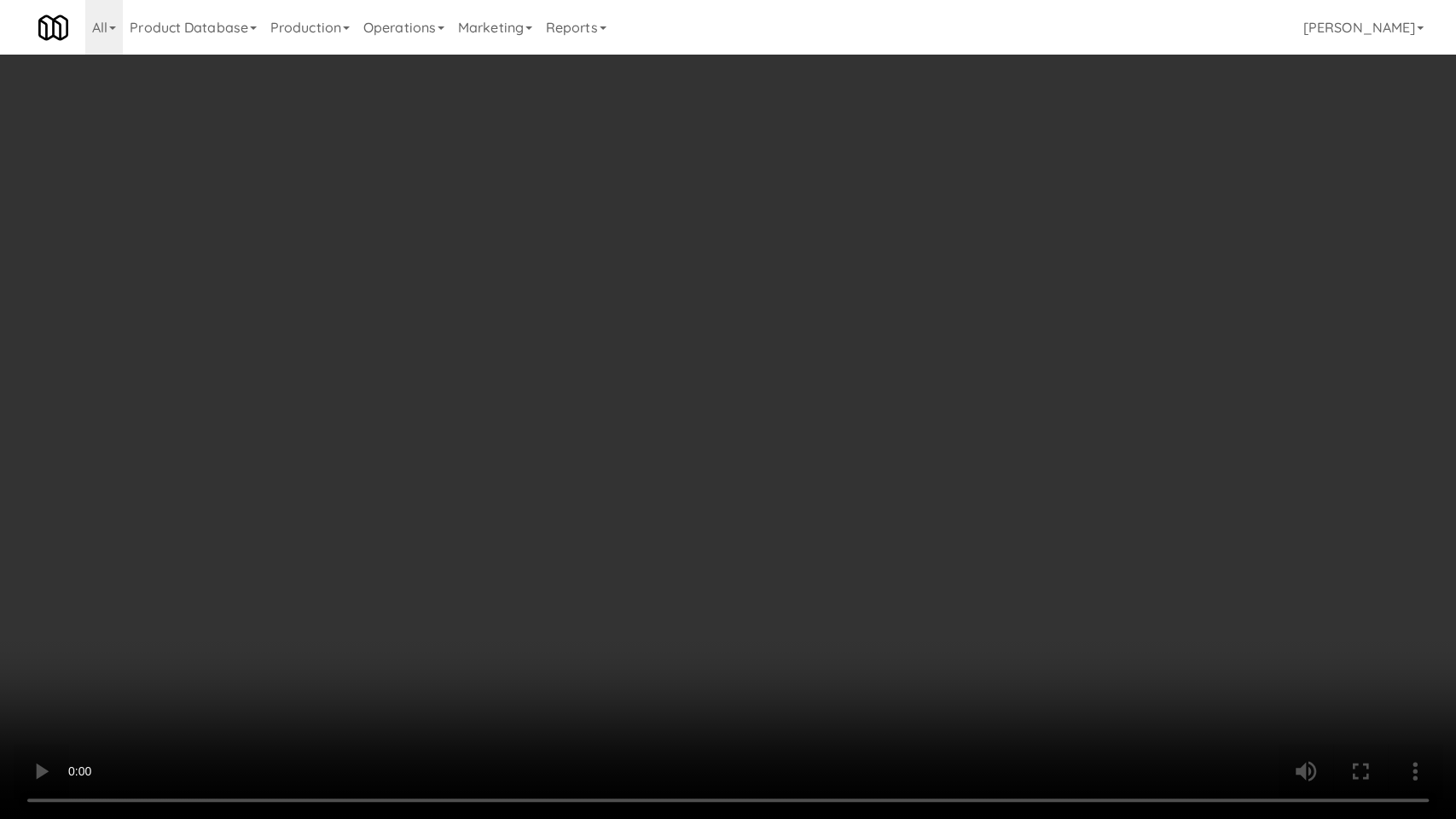
click at [643, 496] on video at bounding box center [728, 409] width 1456 height 819
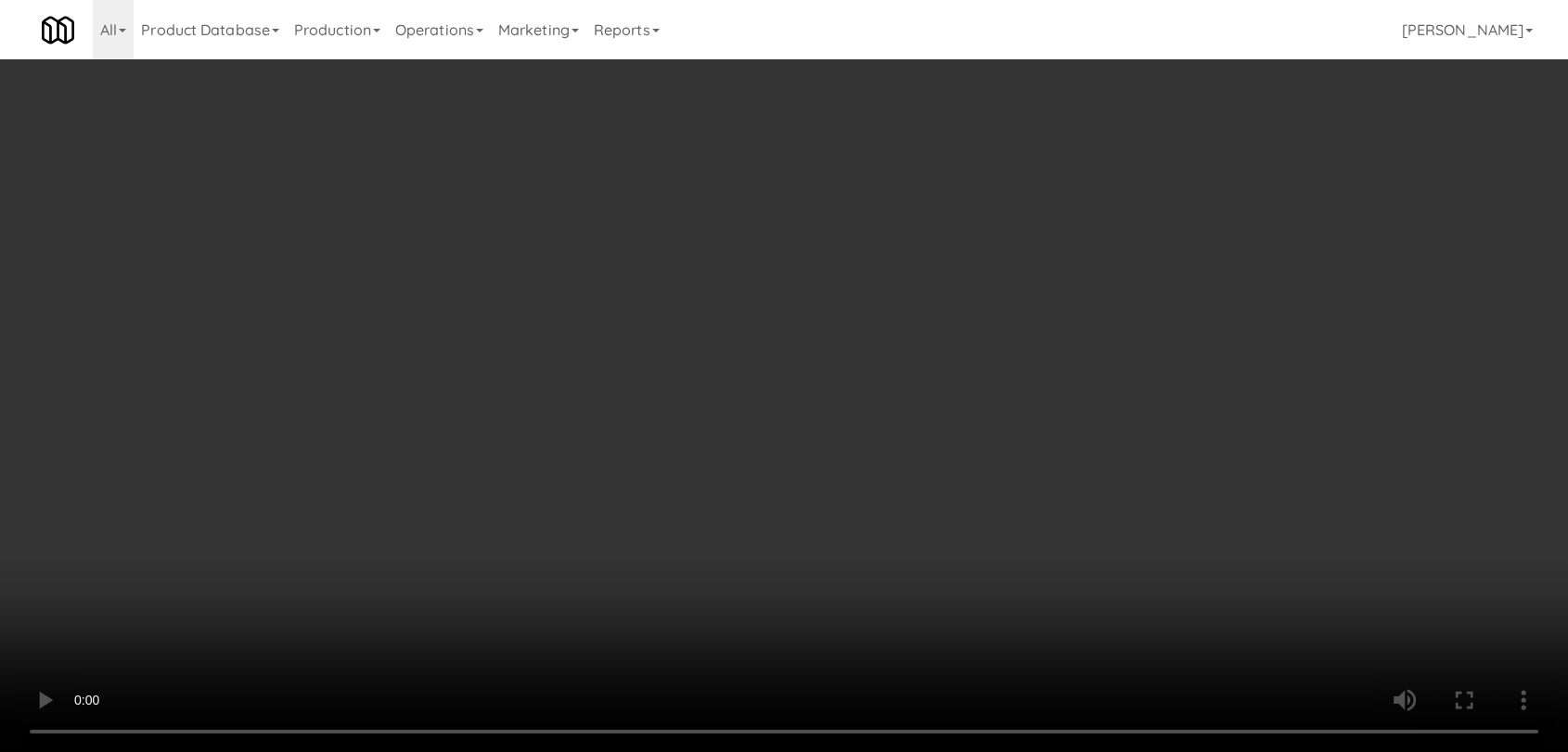
click at [1120, 270] on div "Grab N' Go Inventory Planogram" at bounding box center [1288, 241] width 476 height 75
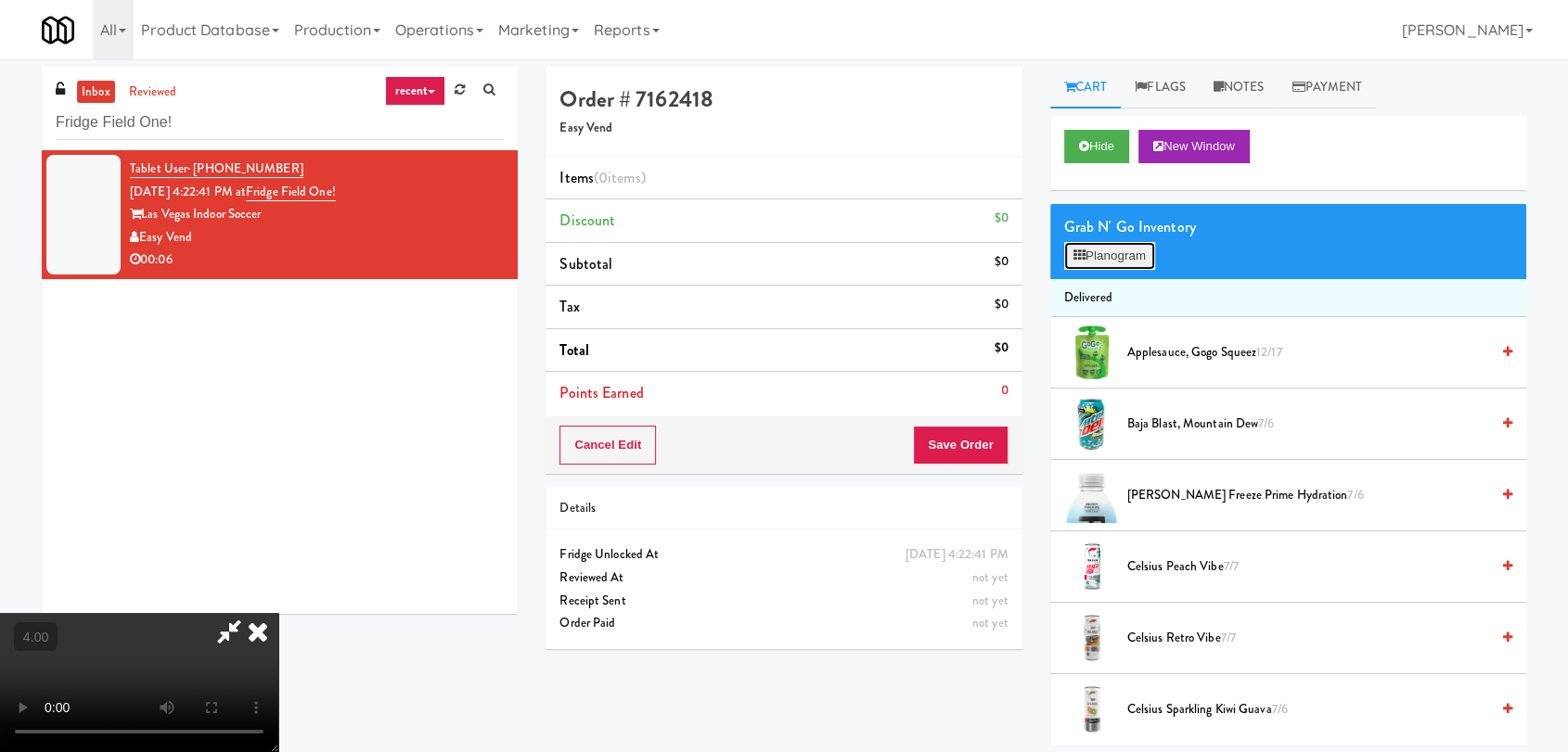
click at [1113, 251] on button "Planogram" at bounding box center [1110, 255] width 91 height 28
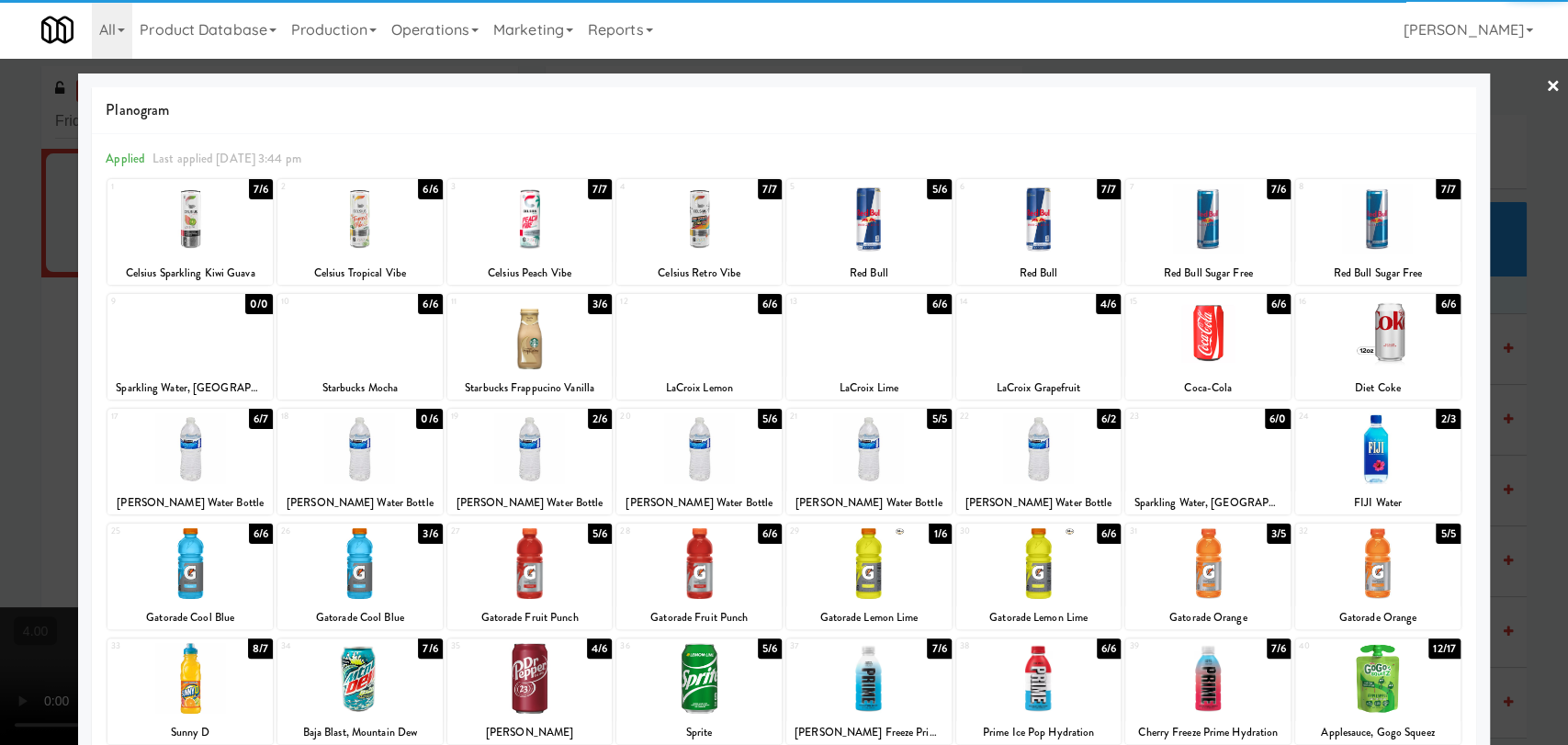
click at [829, 572] on div at bounding box center [869, 563] width 165 height 70
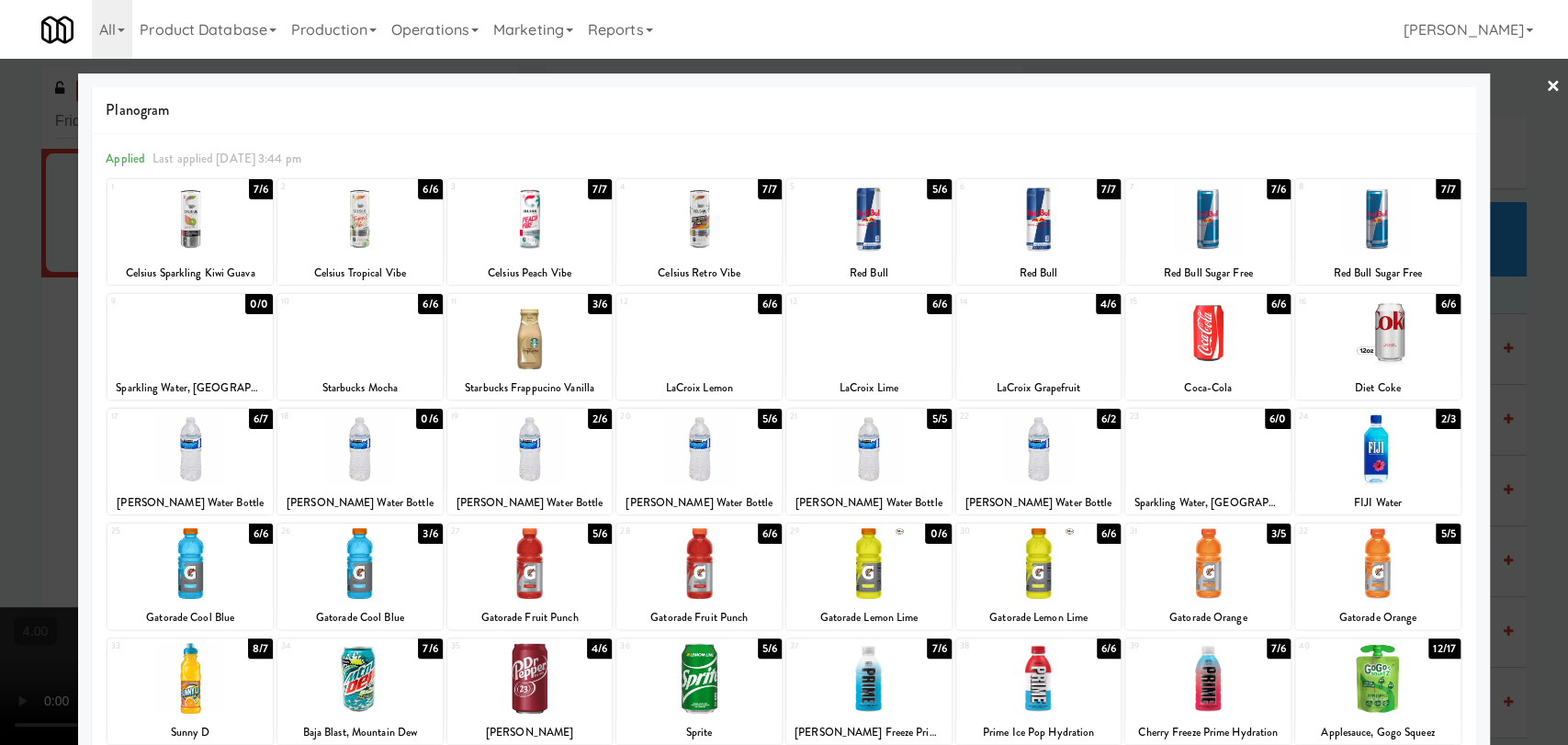
click at [0, 340] on div at bounding box center [784, 372] width 1568 height 745
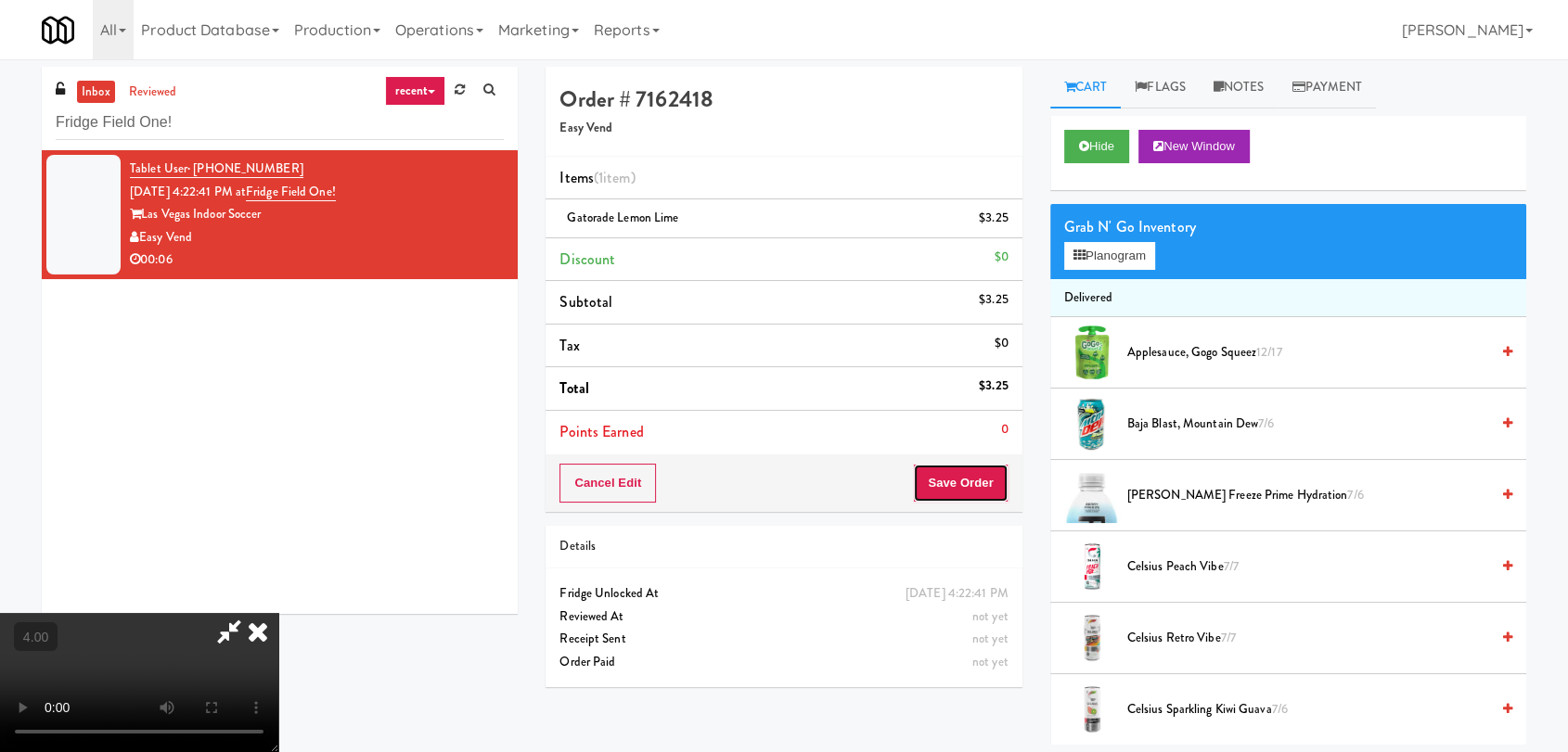
click at [999, 480] on button "Save Order" at bounding box center [960, 483] width 95 height 39
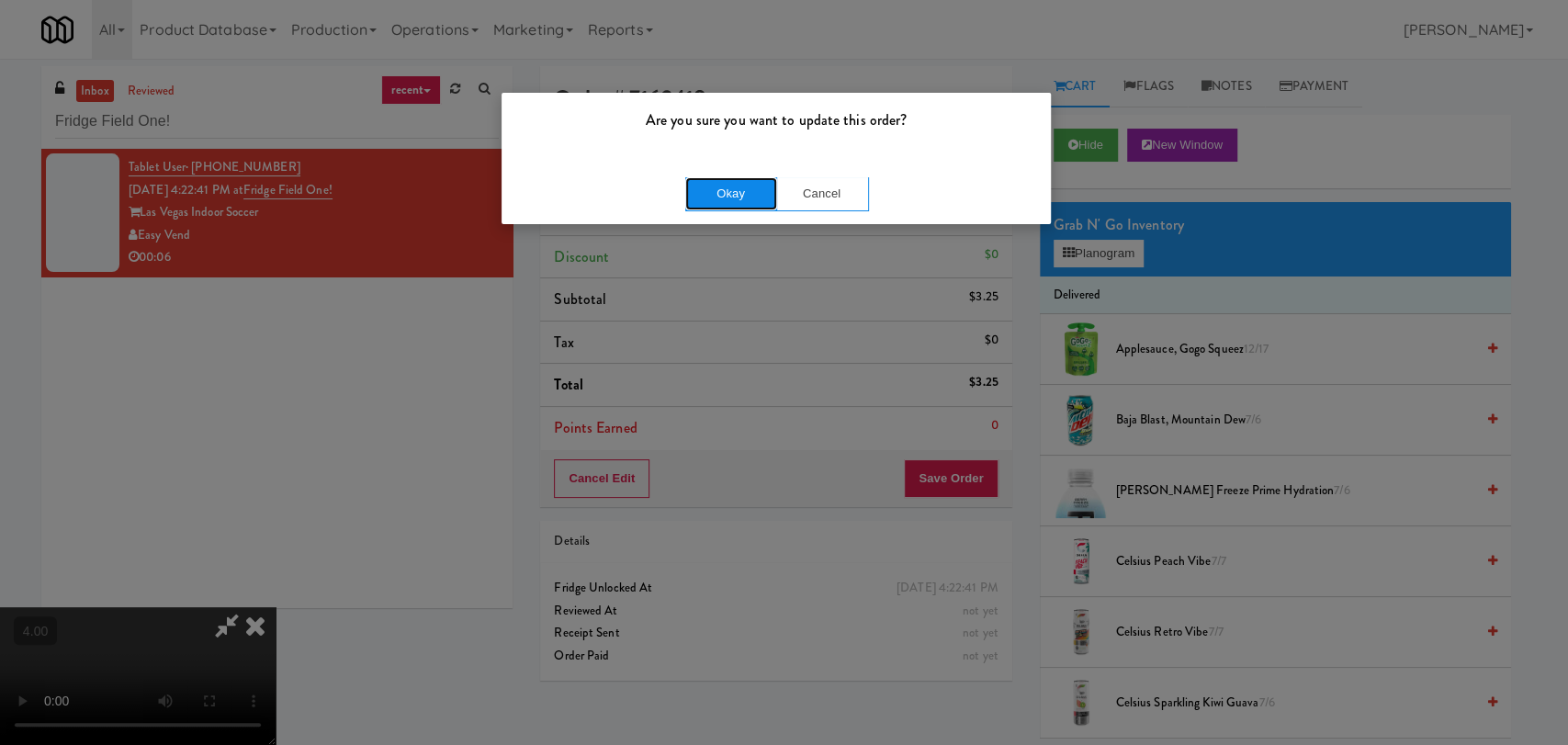
click at [725, 189] on button "Okay" at bounding box center [731, 194] width 92 height 33
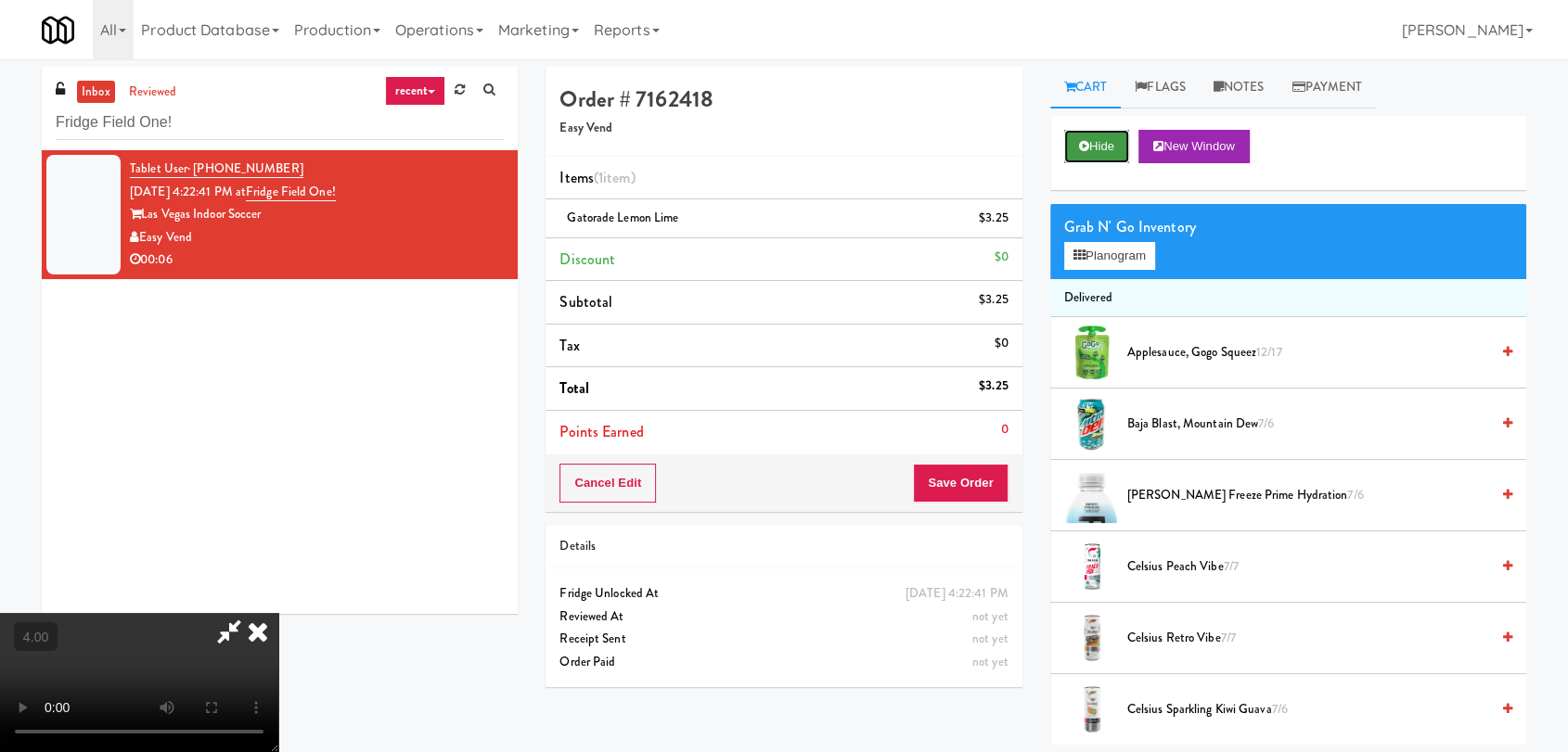
click at [1120, 155] on button "Hide" at bounding box center [1097, 146] width 65 height 33
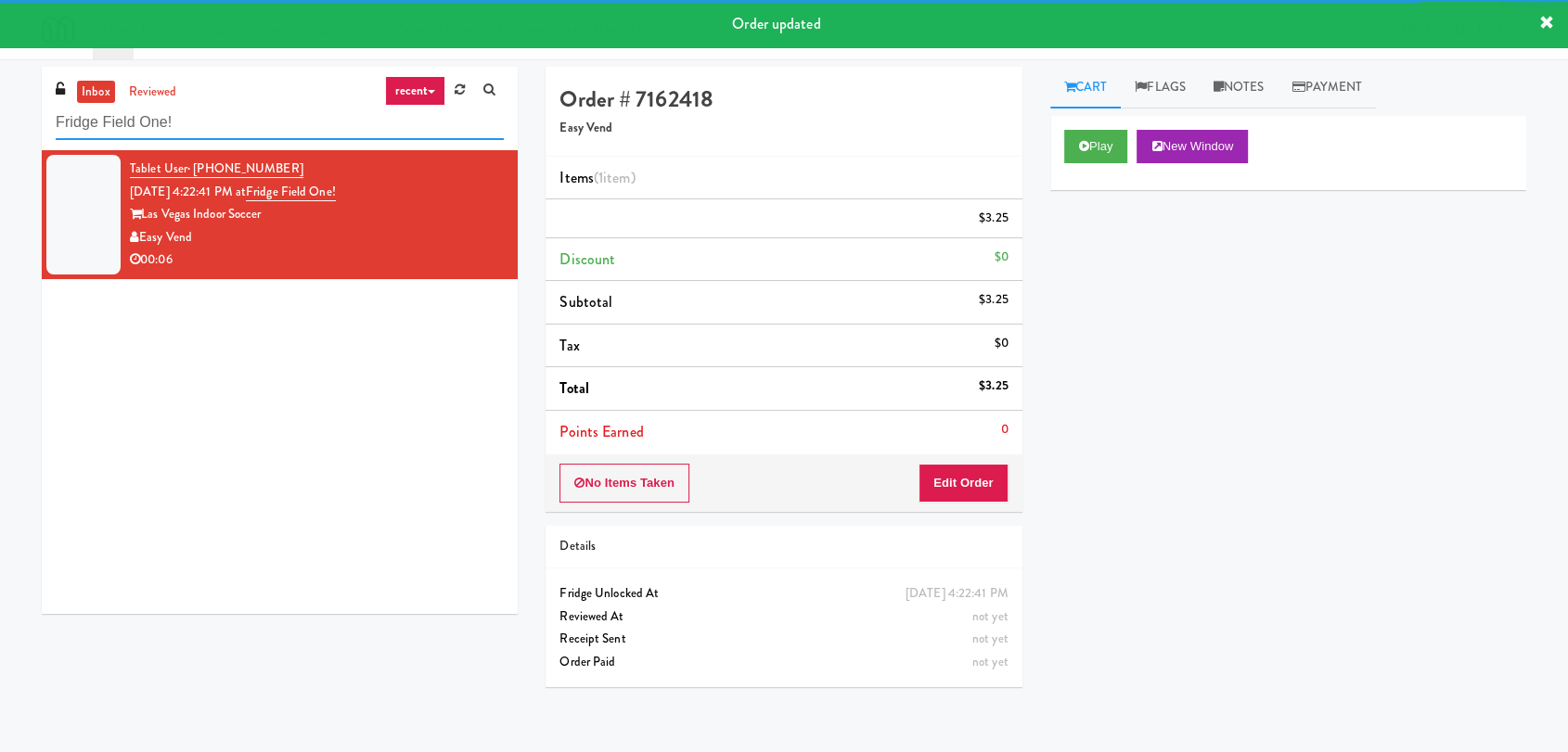
drag, startPoint x: 316, startPoint y: 126, endPoint x: 0, endPoint y: 145, distance: 316.6
click at [0, 145] on div "inbox reviewed recent all unclear take inventory issue suspicious failed recent…" at bounding box center [784, 405] width 1568 height 678
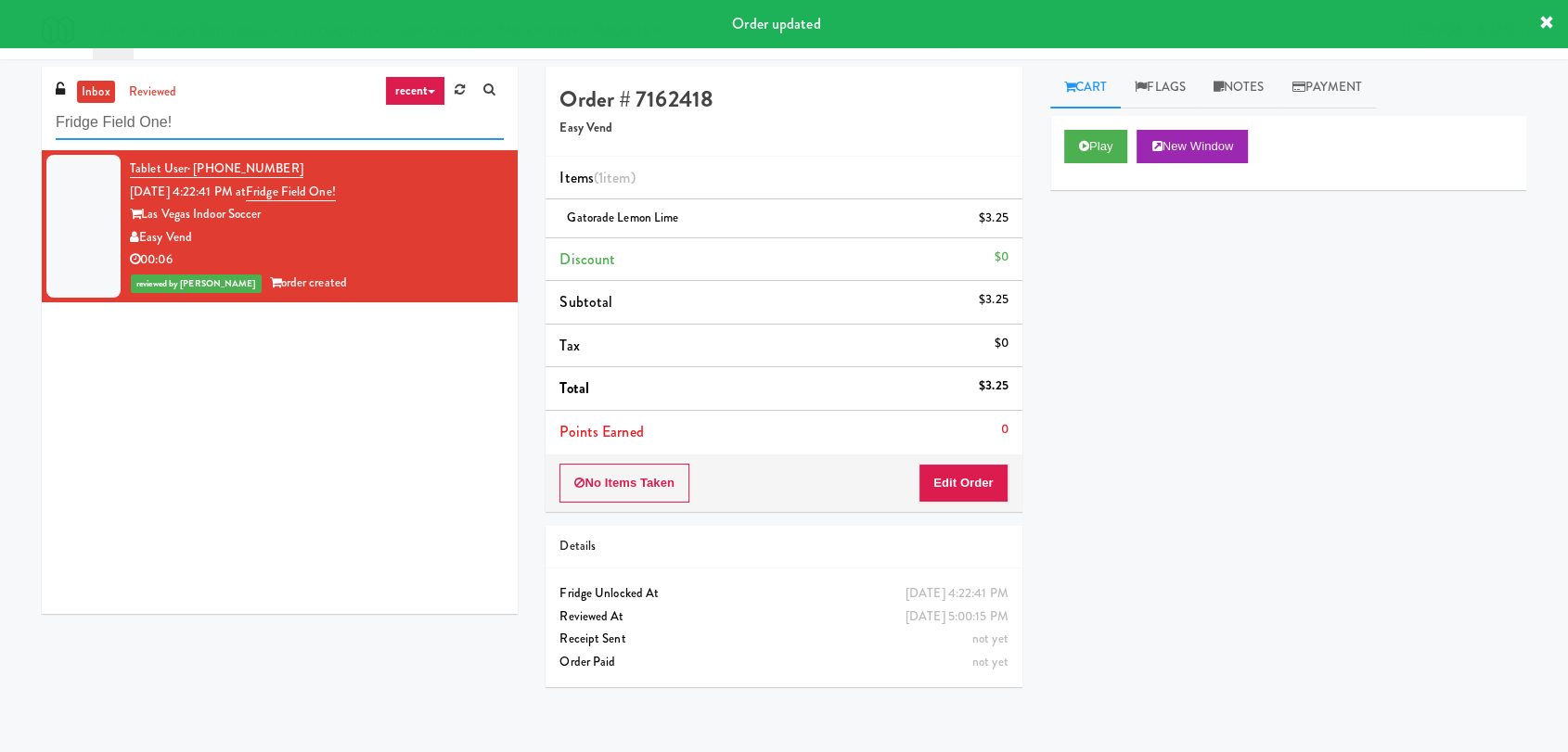
paste input "- Vantage - Pre Opening"
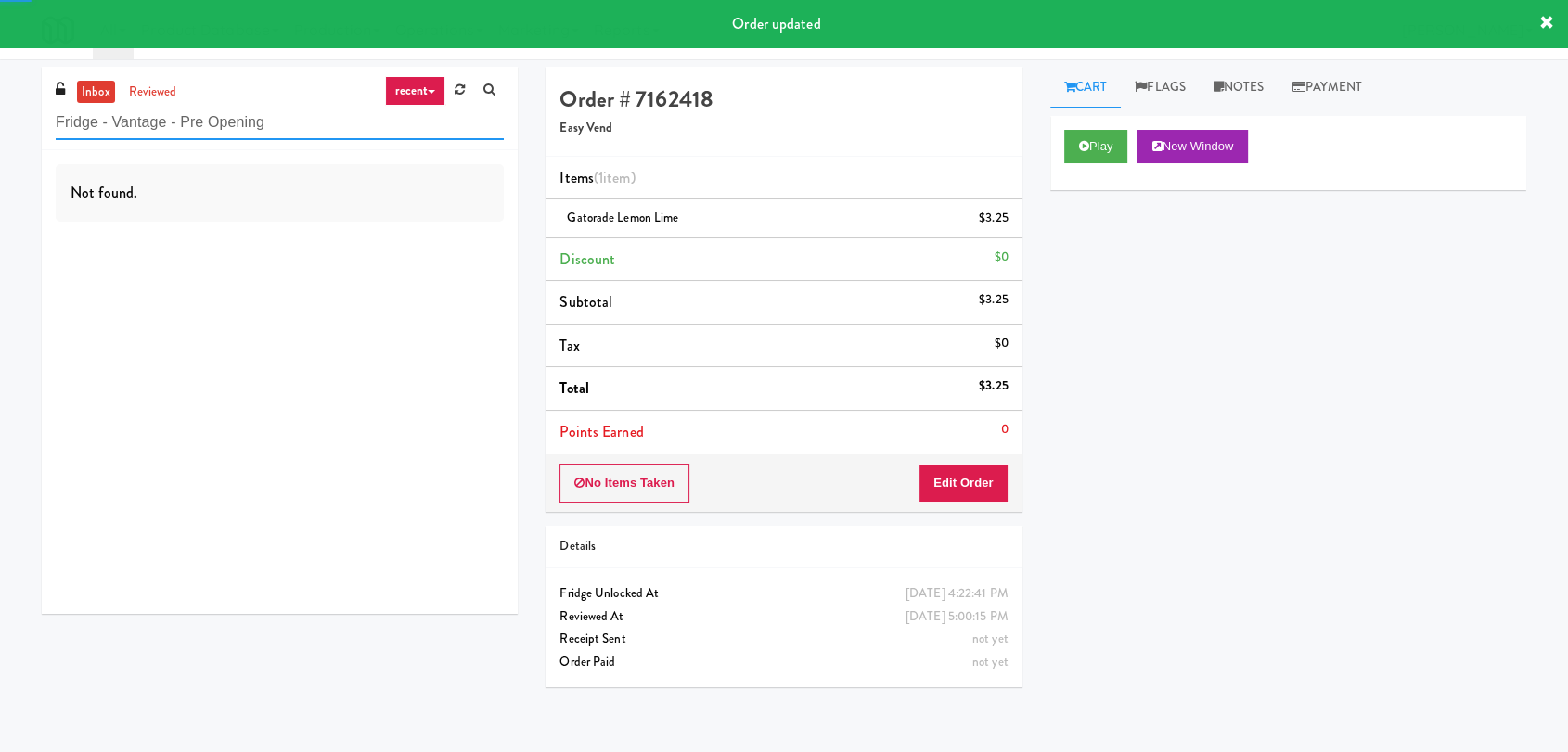
type input "Fridge - Vantage - Pre Opening"
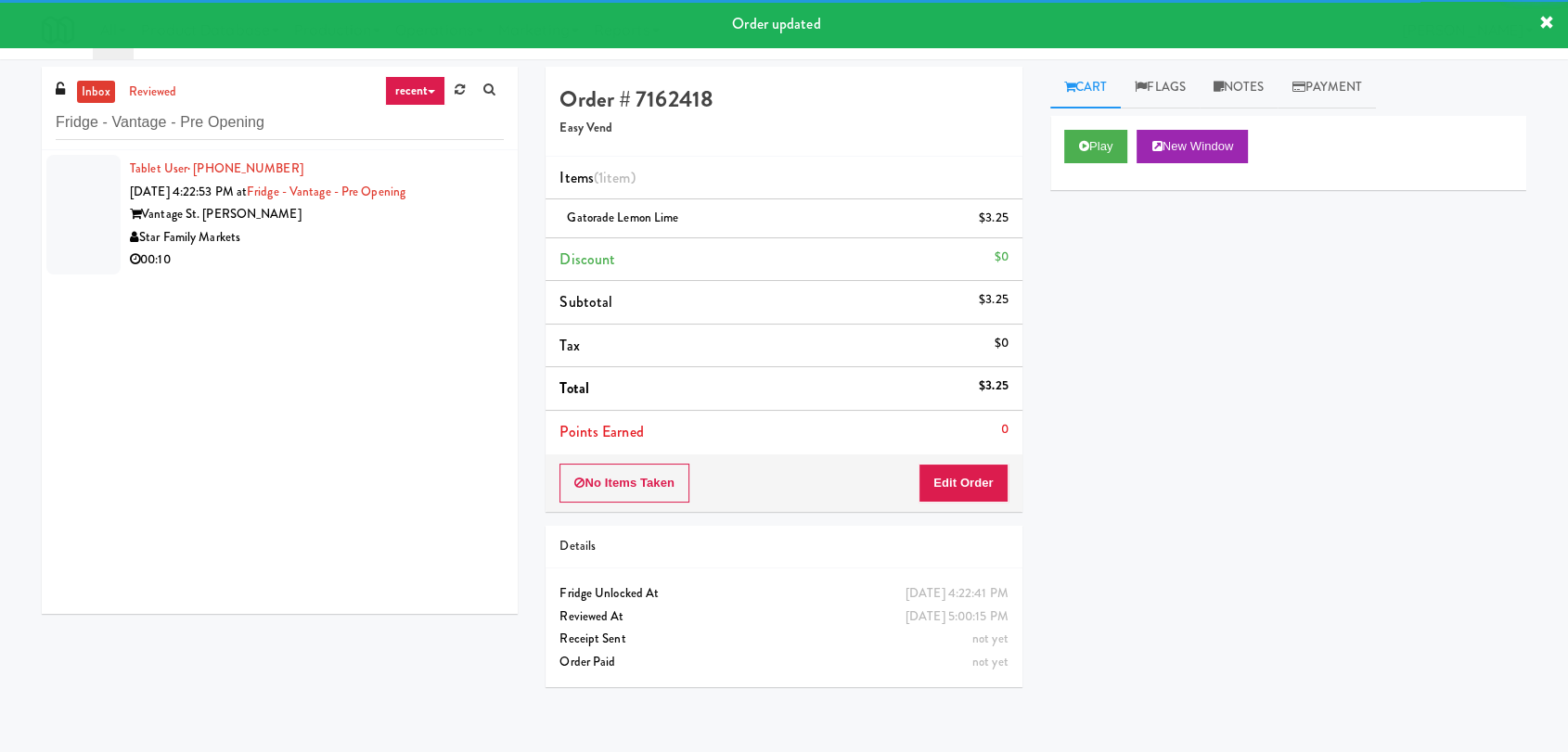
click at [406, 246] on div "Star Family Markets" at bounding box center [317, 238] width 374 height 23
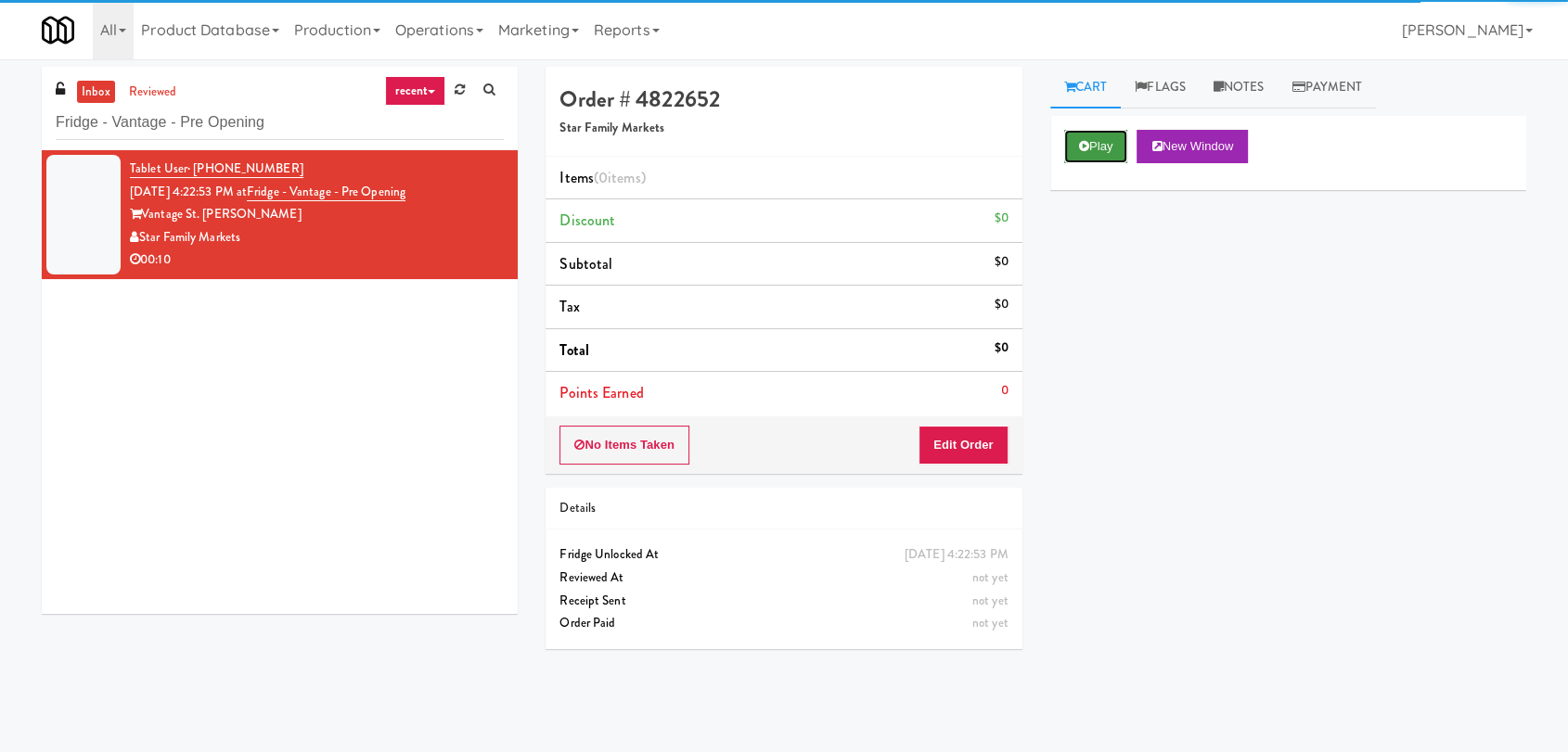
click at [1098, 145] on button "Play" at bounding box center [1096, 146] width 64 height 33
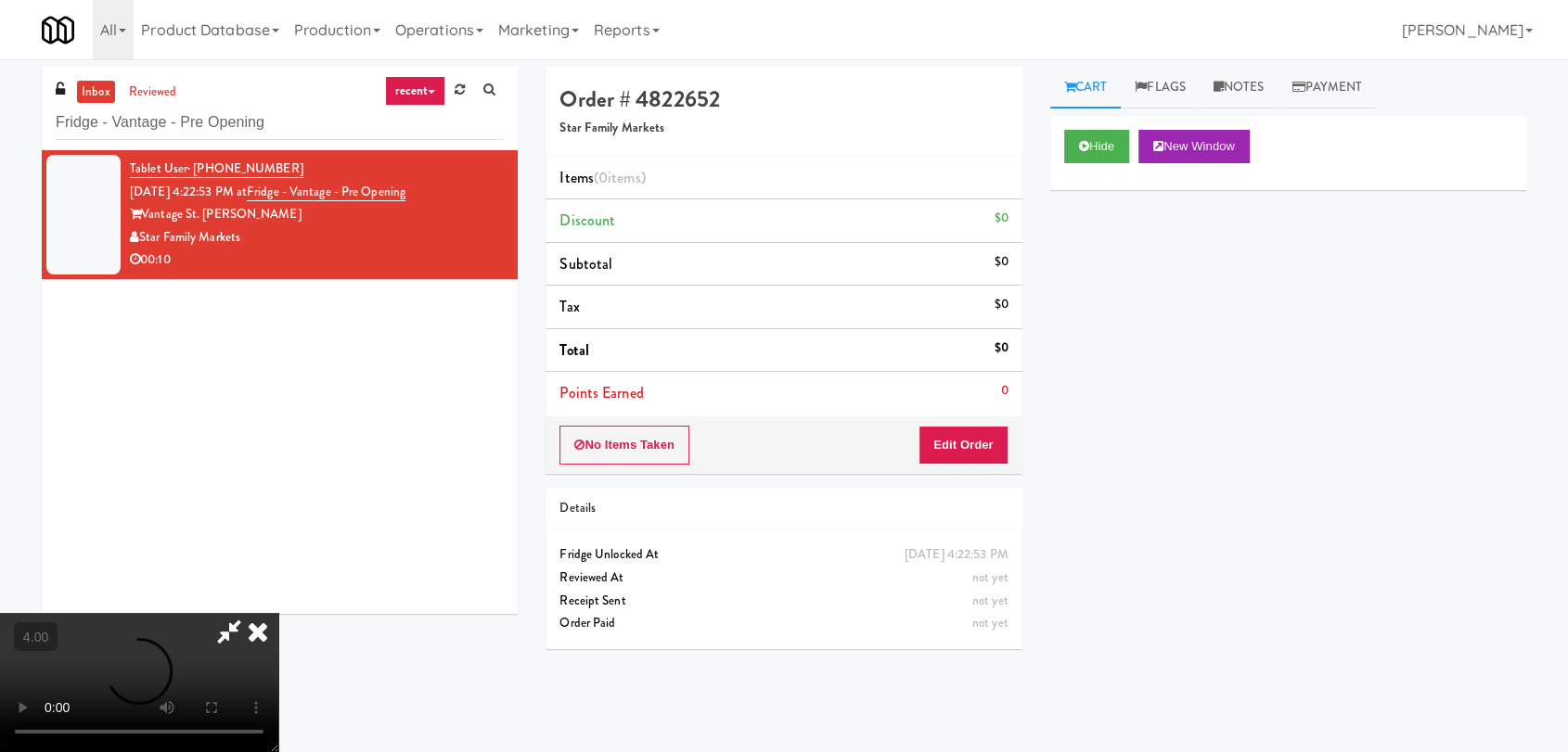
click at [278, 614] on video at bounding box center [138, 683] width 278 height 139
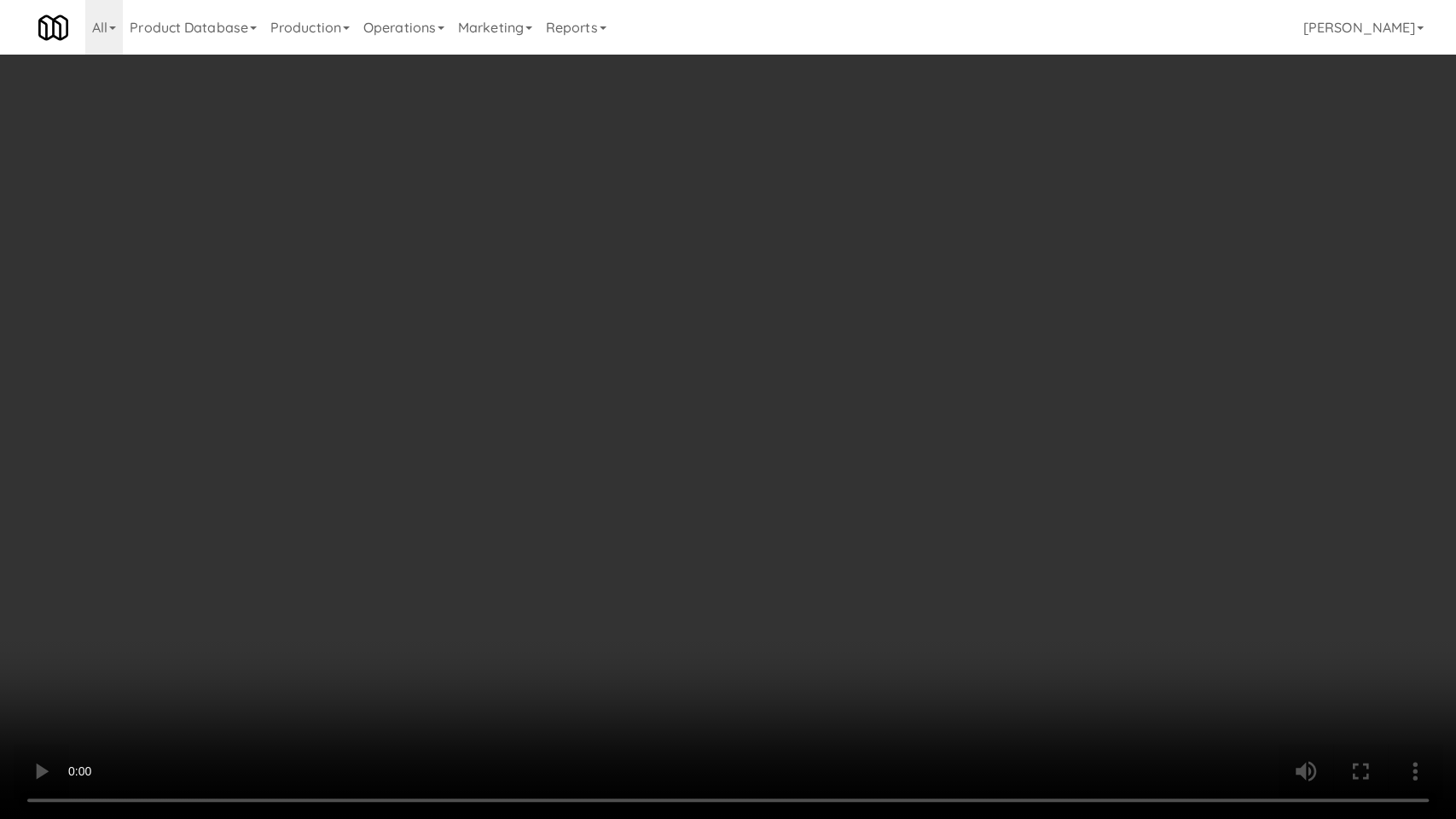
click at [575, 691] on video at bounding box center [728, 409] width 1456 height 819
click at [580, 637] on video at bounding box center [728, 409] width 1456 height 819
click at [598, 614] on video at bounding box center [728, 409] width 1456 height 819
click at [599, 612] on video at bounding box center [728, 409] width 1456 height 819
click at [745, 604] on video at bounding box center [728, 409] width 1456 height 819
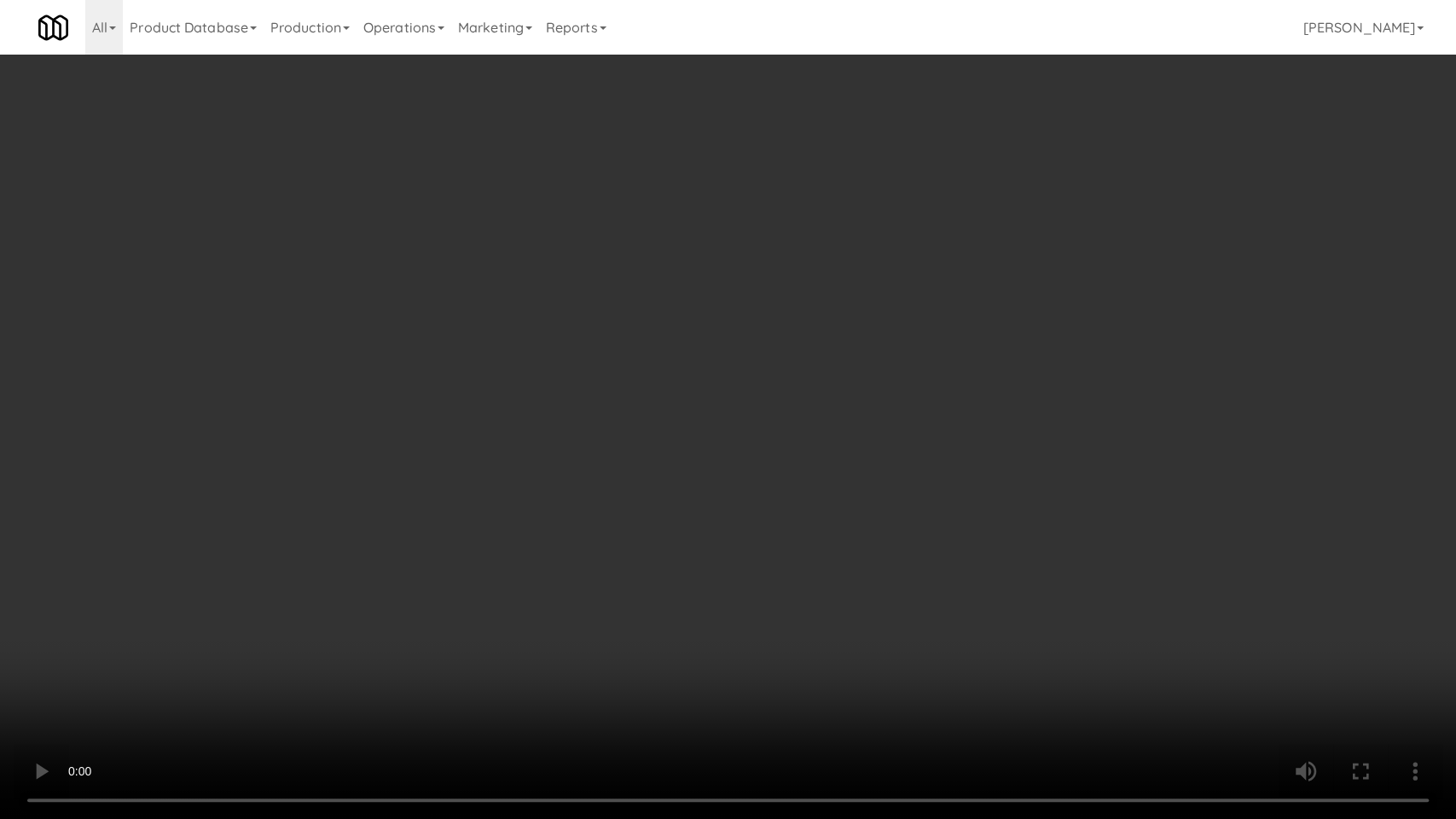
click at [745, 604] on video at bounding box center [728, 409] width 1456 height 819
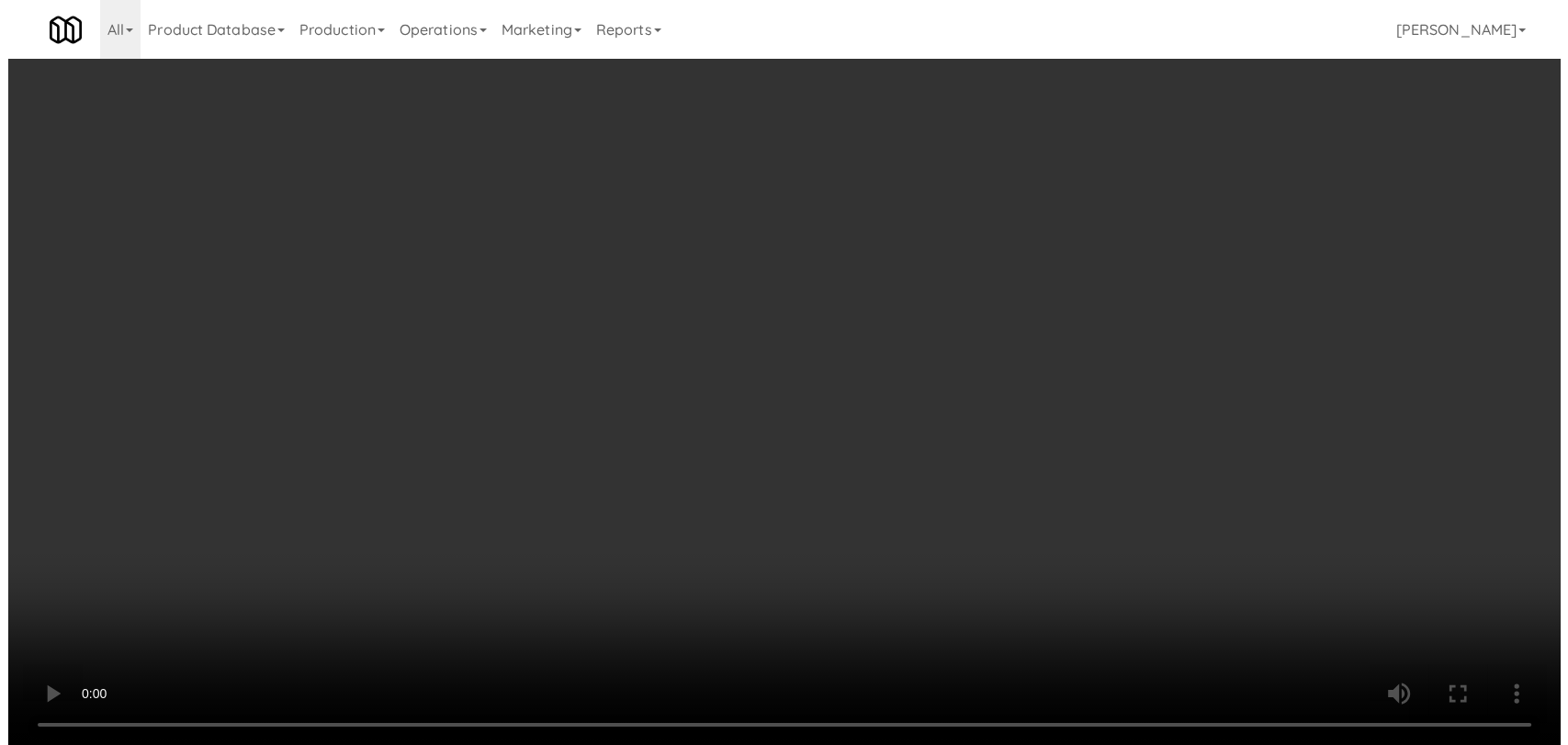
scroll to position [280, 0]
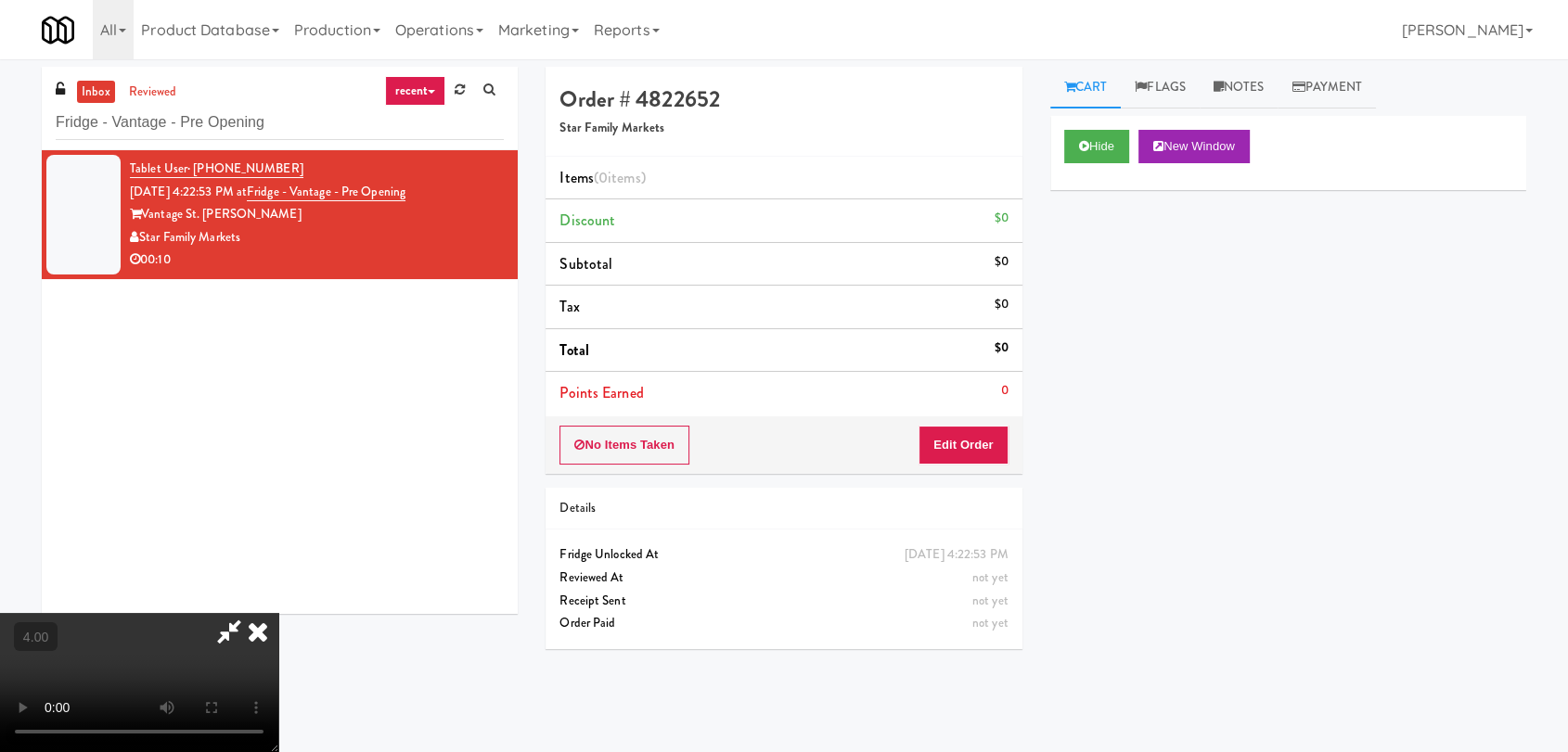
click at [278, 618] on video at bounding box center [138, 683] width 278 height 139
click at [278, 729] on video at bounding box center [138, 683] width 278 height 139
click at [278, 614] on video at bounding box center [138, 683] width 278 height 139
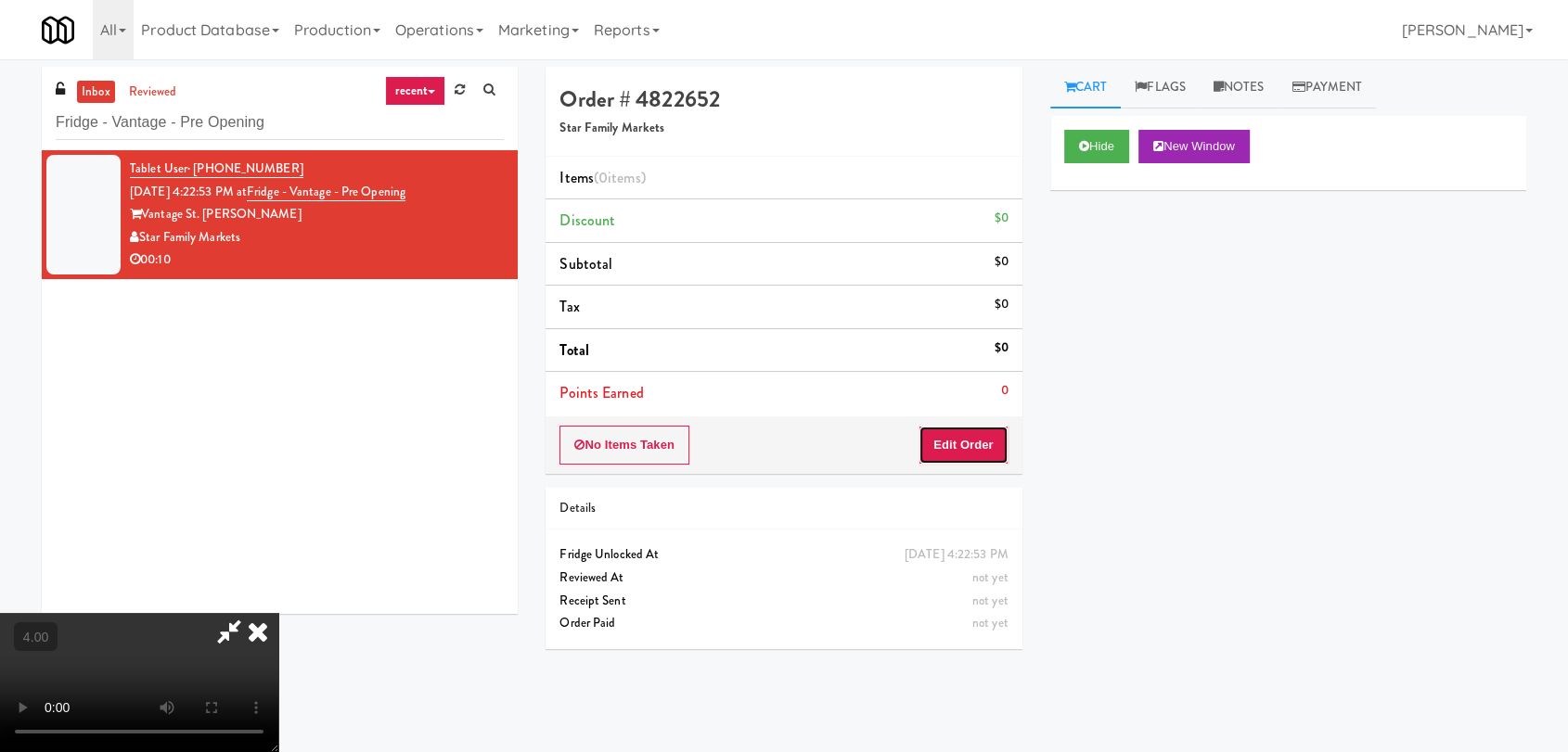
click at [967, 434] on button "Edit Order" at bounding box center [963, 445] width 90 height 39
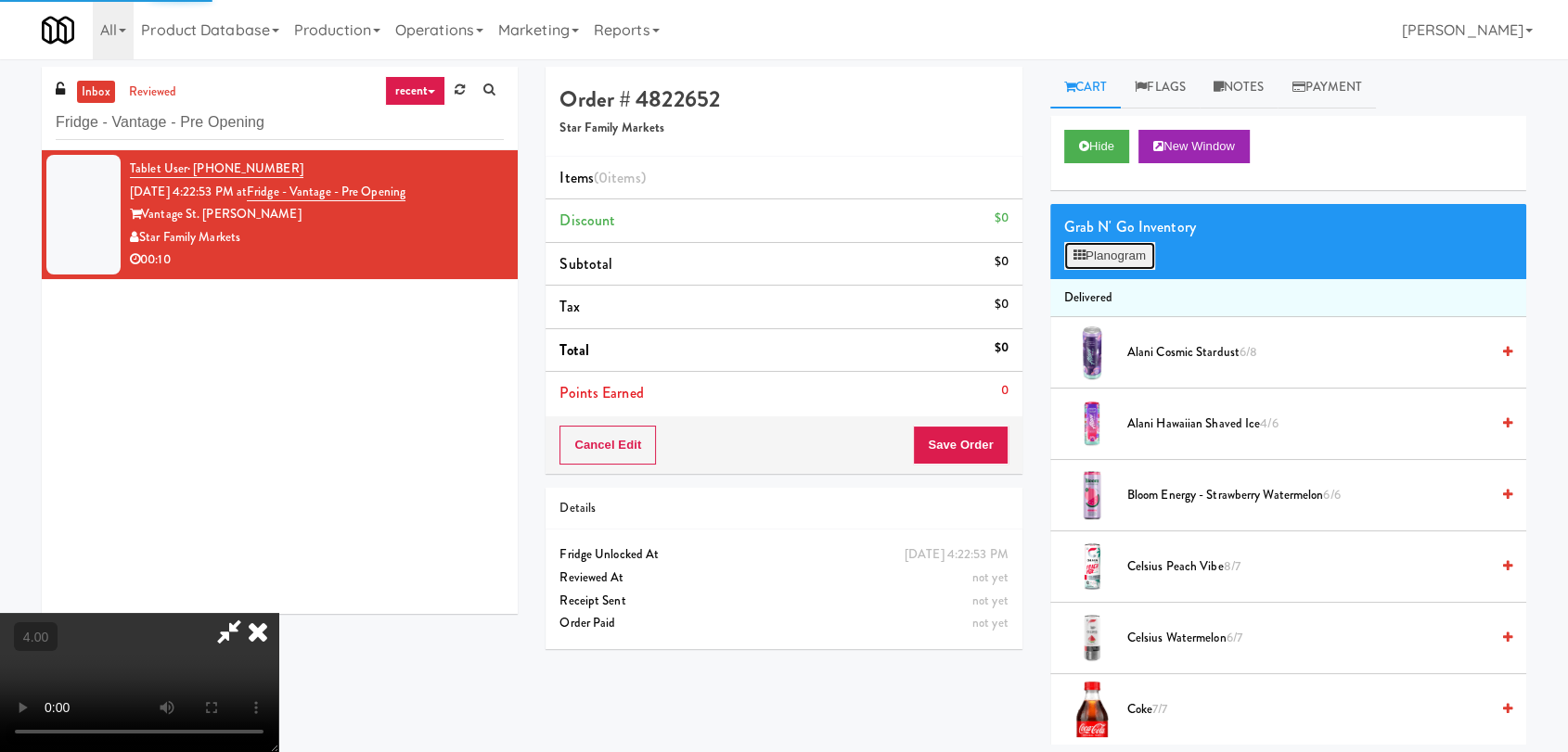
click at [1102, 257] on button "Planogram" at bounding box center [1110, 255] width 91 height 28
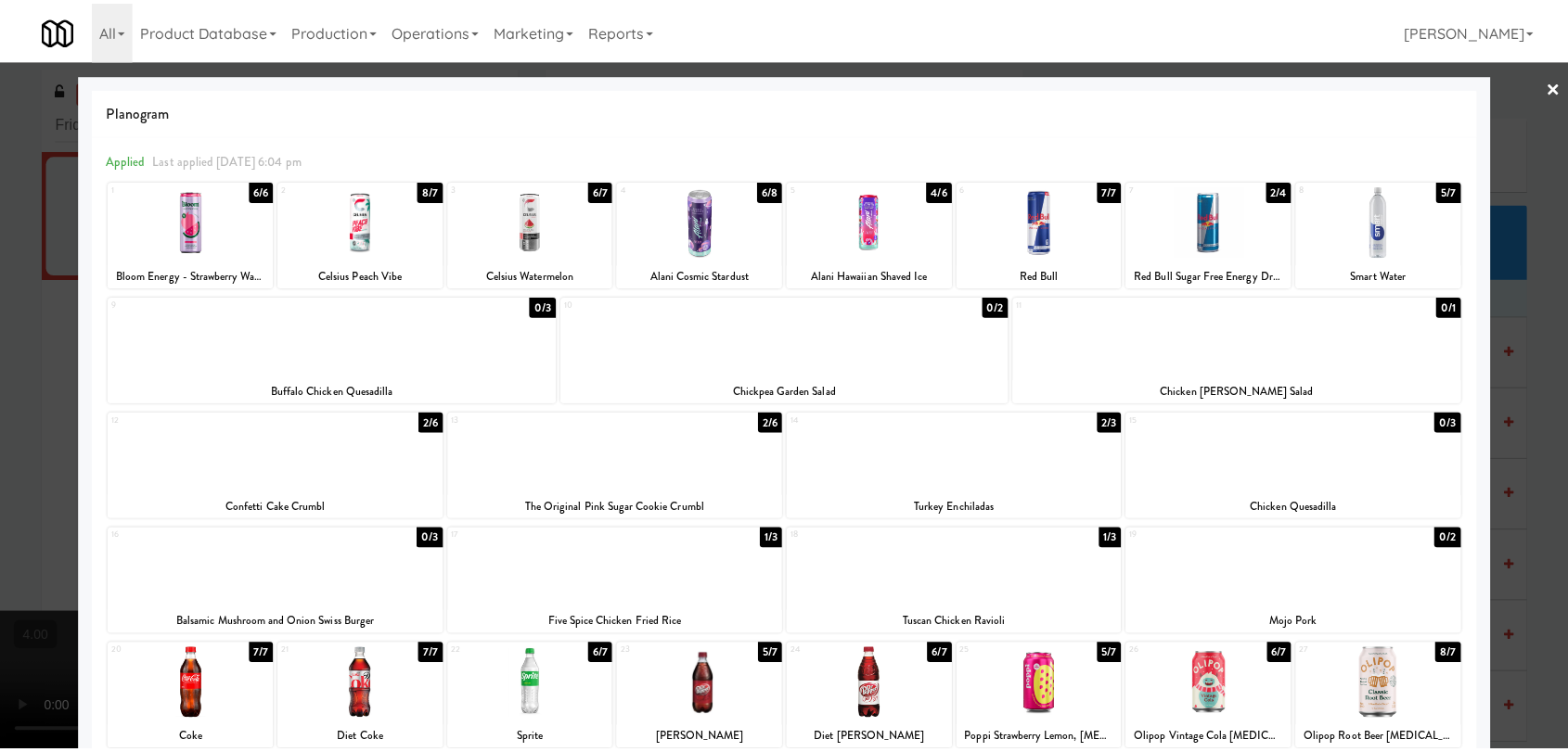
scroll to position [206, 0]
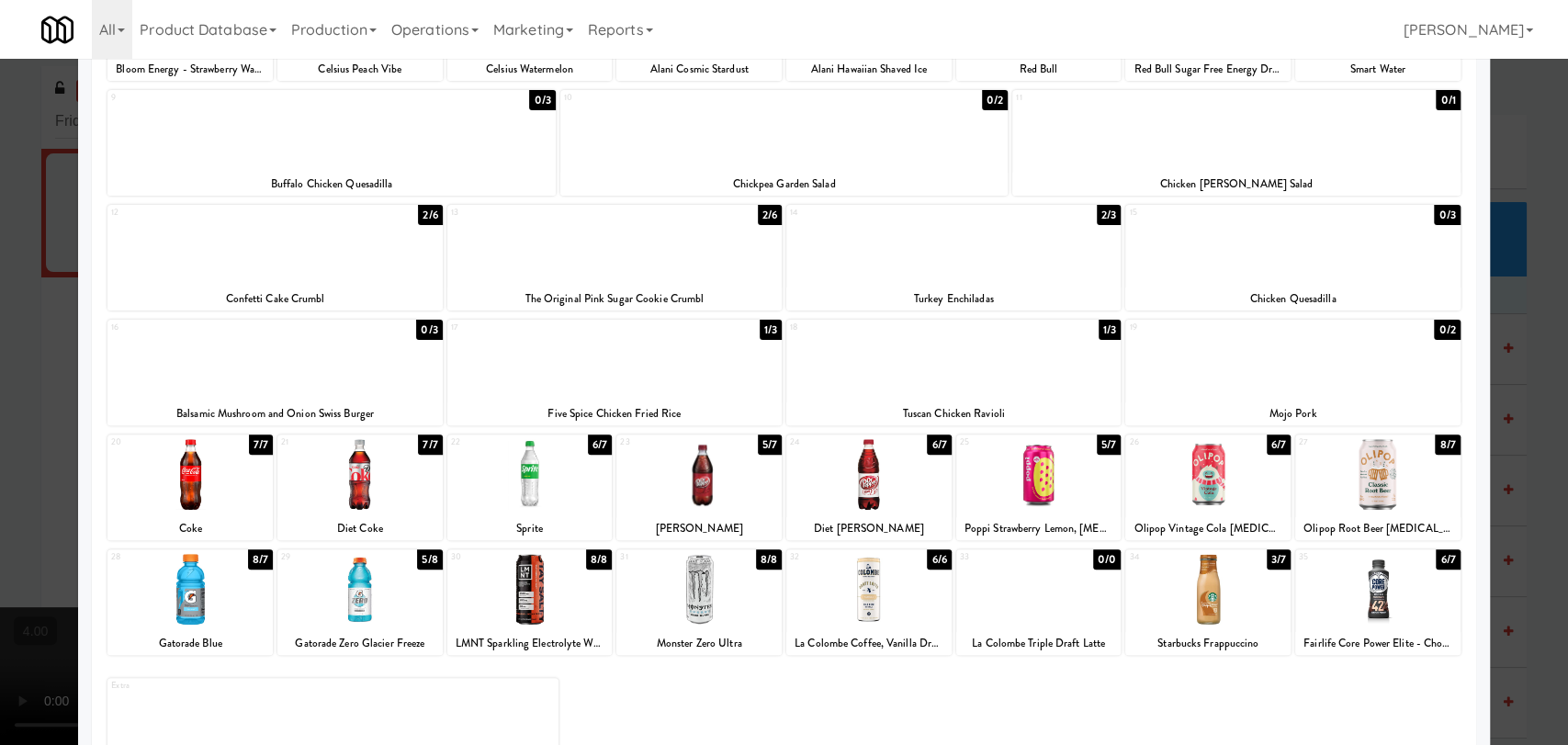
click at [1013, 377] on div at bounding box center [953, 359] width 334 height 70
click at [402, 575] on div at bounding box center [360, 589] width 165 height 70
click at [0, 430] on div at bounding box center [784, 372] width 1568 height 745
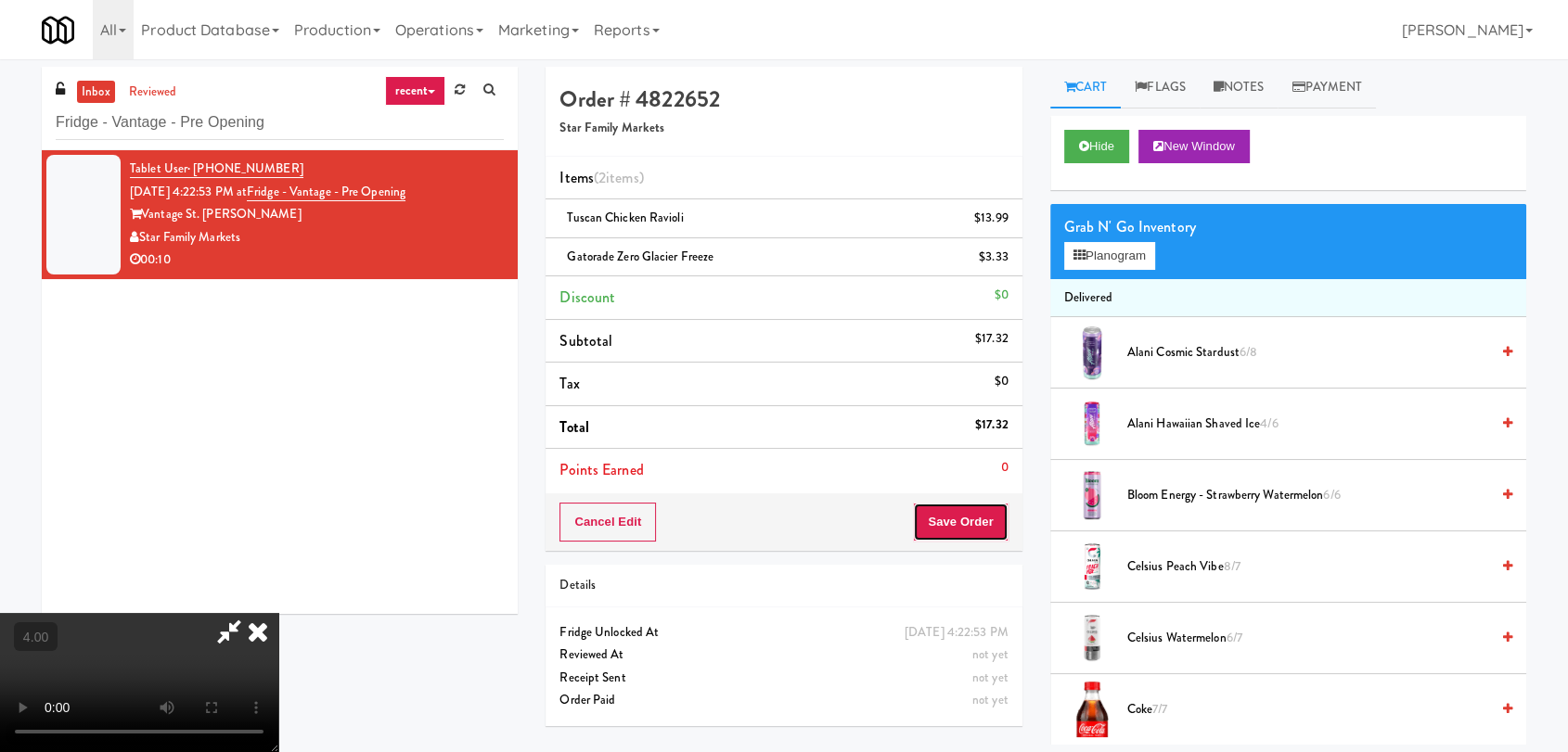
click at [960, 515] on button "Save Order" at bounding box center [960, 522] width 95 height 39
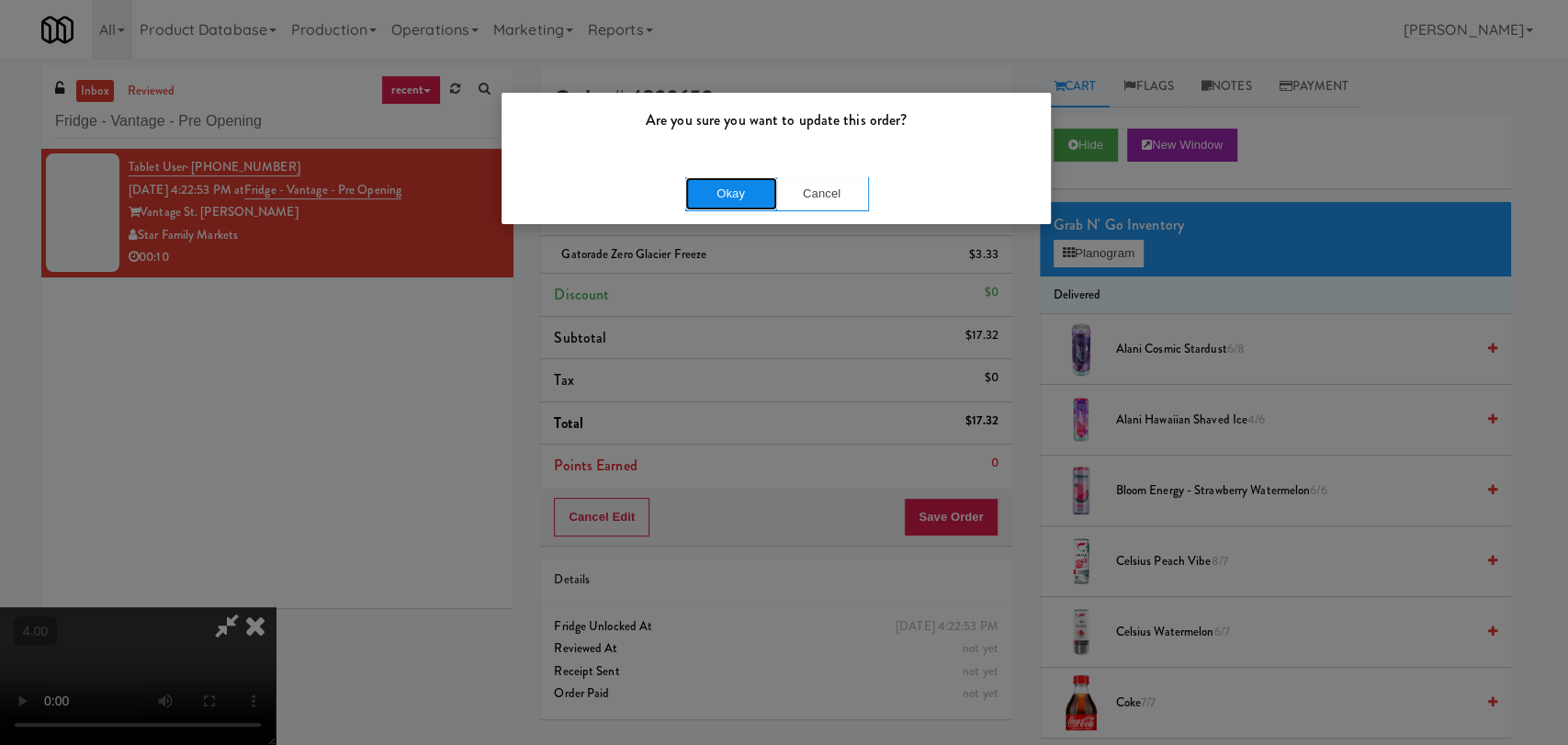
click at [698, 204] on button "Okay" at bounding box center [731, 194] width 92 height 33
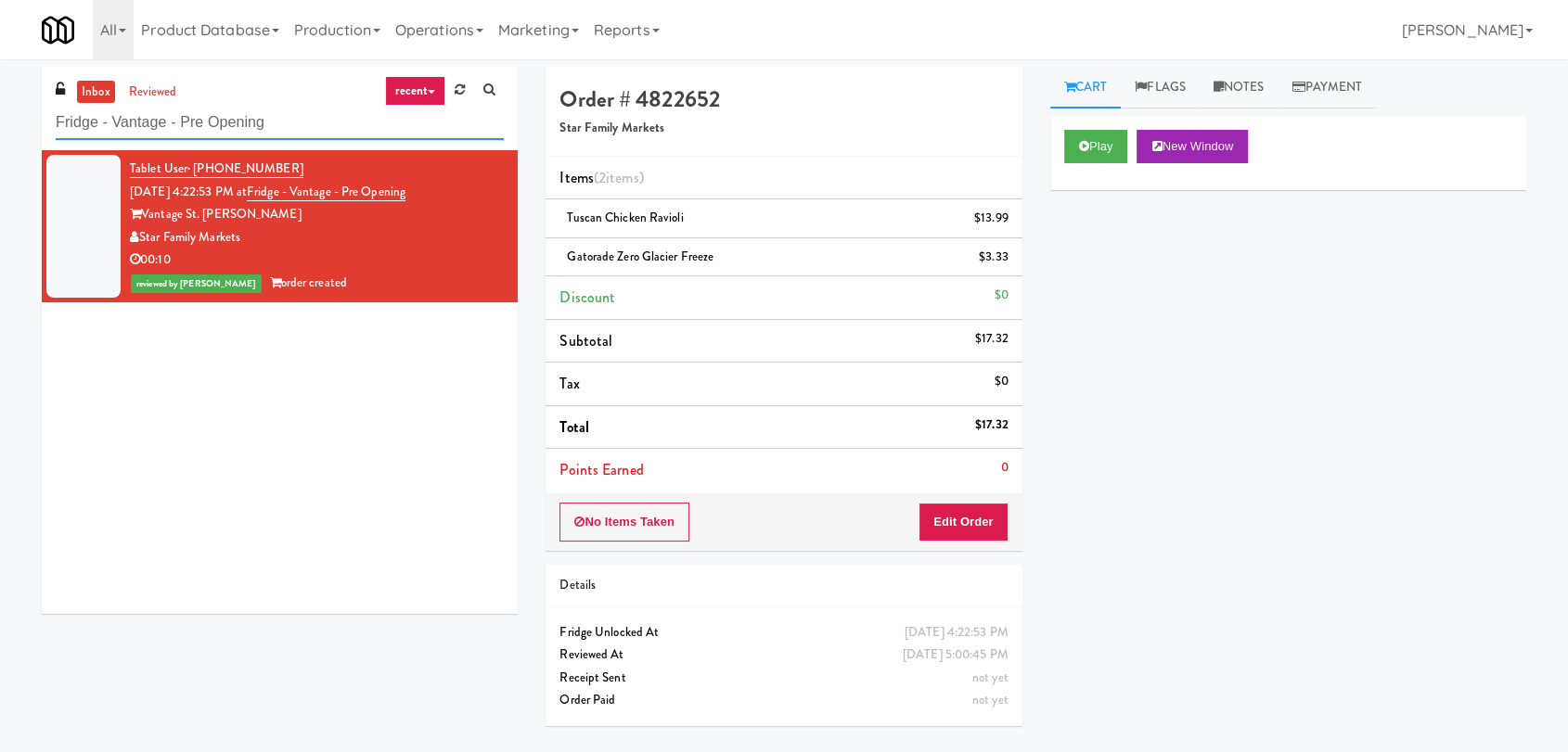
drag, startPoint x: 176, startPoint y: 124, endPoint x: 0, endPoint y: 102, distance: 177.4
click at [0, 108] on div "inbox reviewed recent all unclear take inventory issue suspicious failed recent…" at bounding box center [784, 405] width 1568 height 678
paste input "Sage - Left -Fridge"
type input "Sage - Left -Fridge"
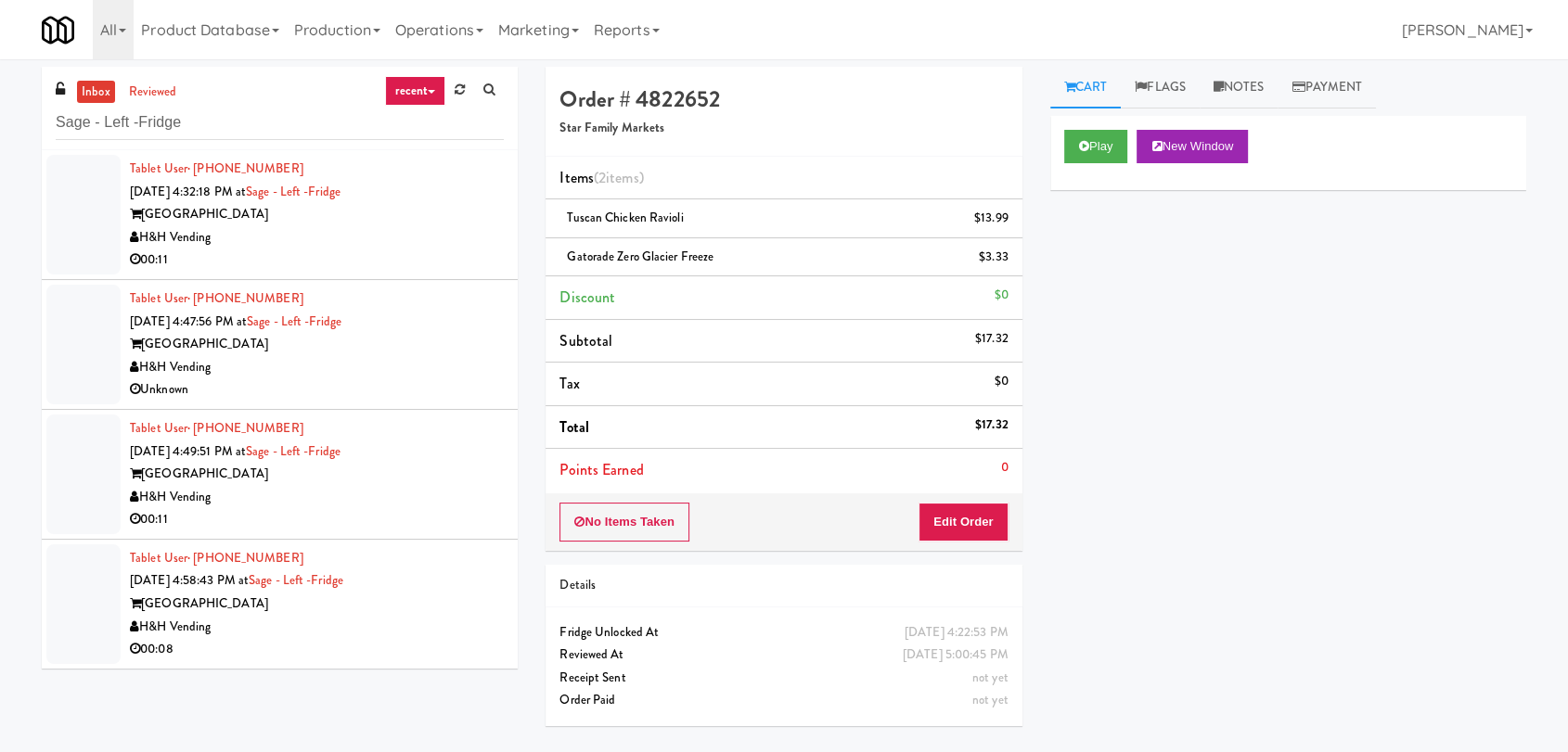
click at [436, 237] on div "H&H Vending" at bounding box center [317, 238] width 374 height 23
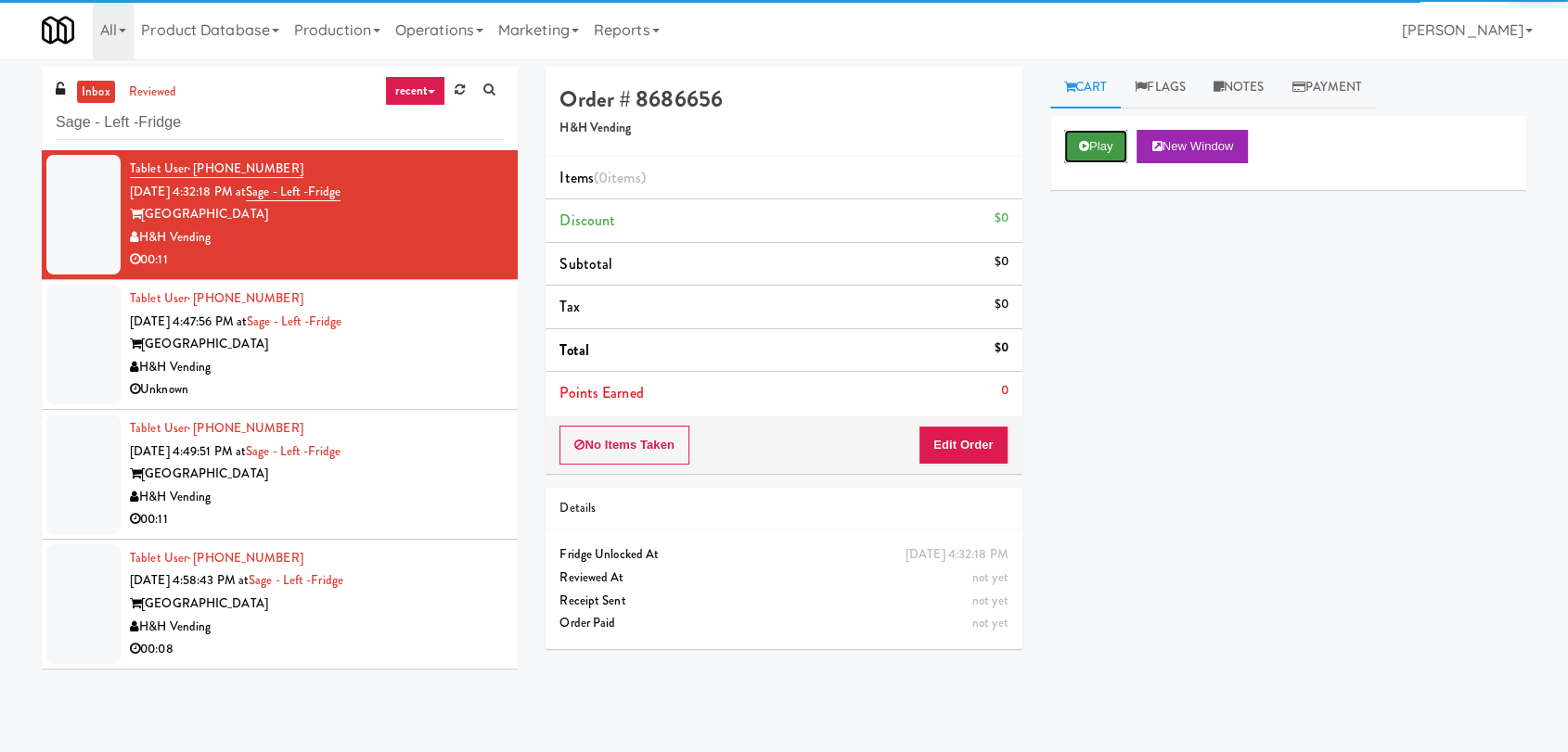
click at [1106, 136] on button "Play" at bounding box center [1096, 146] width 64 height 33
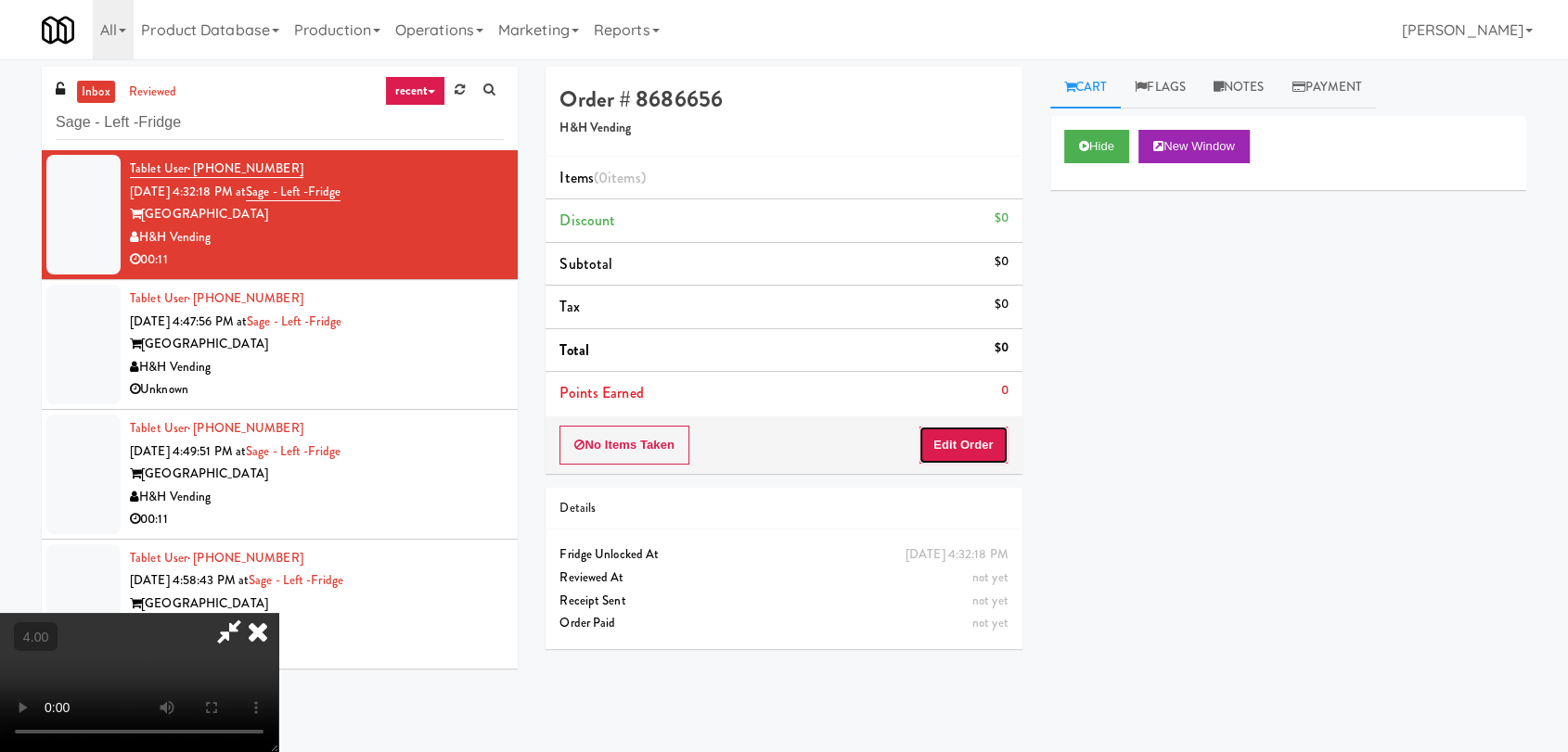
click at [976, 441] on button "Edit Order" at bounding box center [963, 445] width 90 height 39
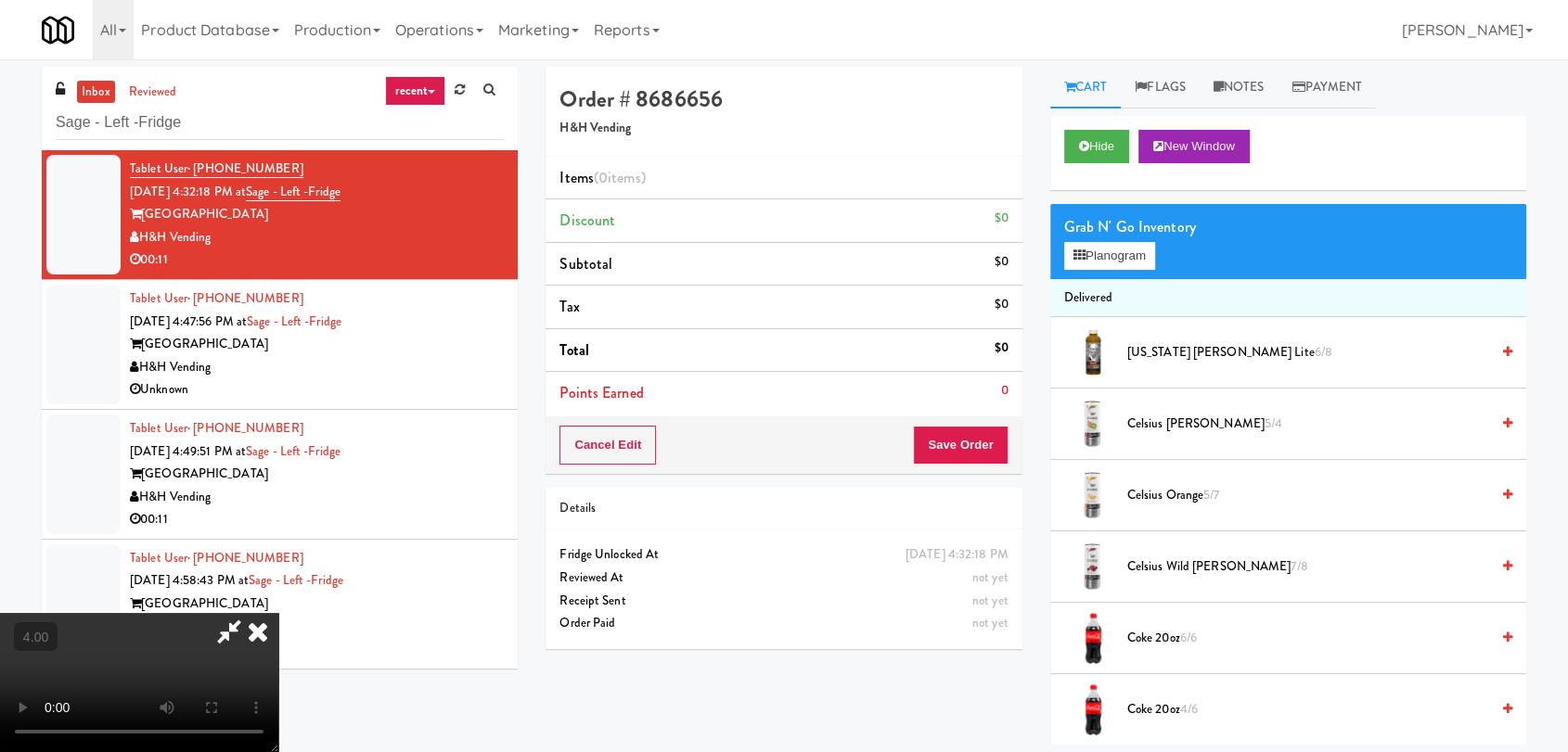
click at [278, 614] on video at bounding box center [138, 683] width 278 height 139
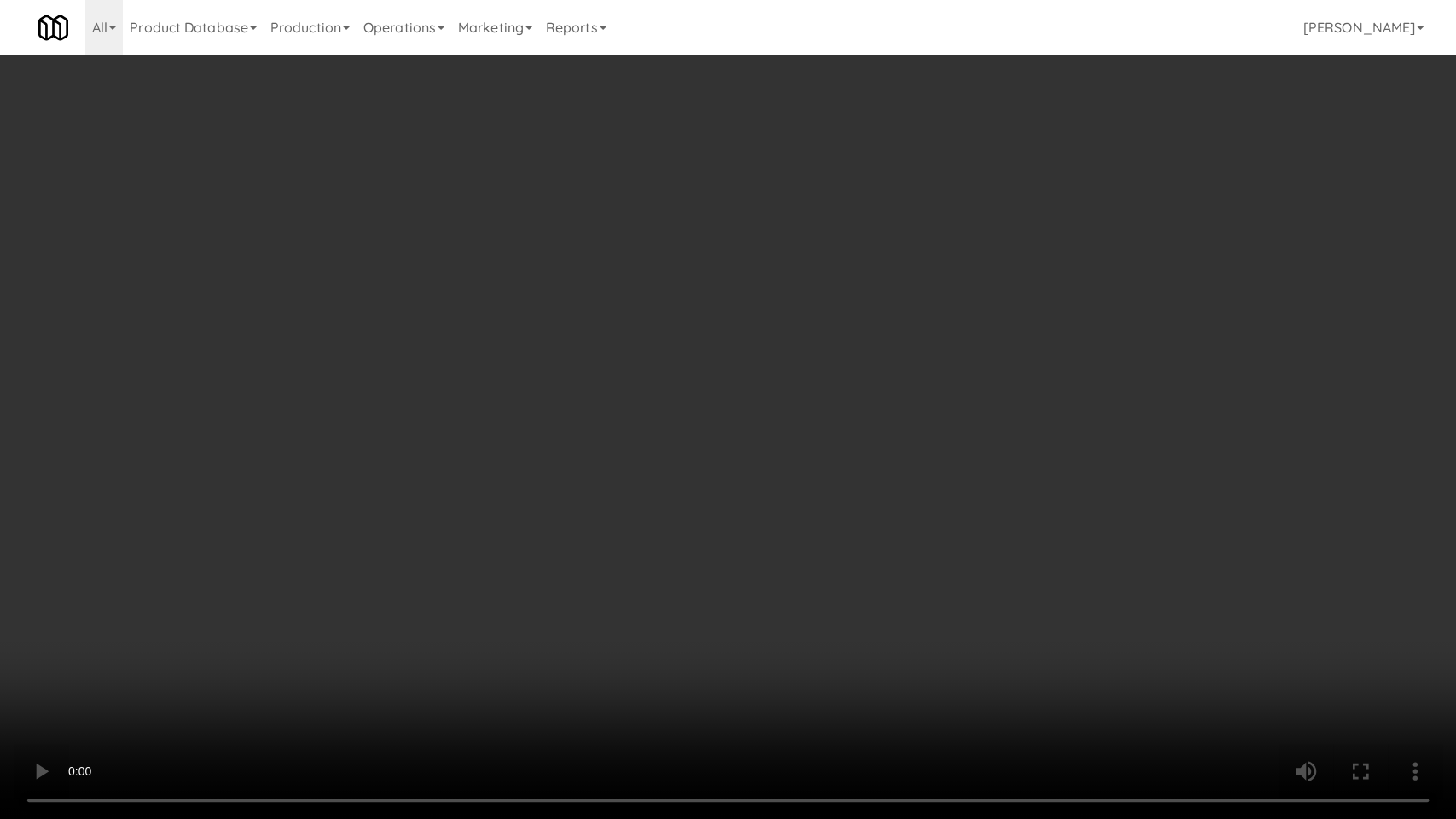
drag, startPoint x: 480, startPoint y: 624, endPoint x: 472, endPoint y: 628, distance: 8.9
click at [480, 624] on video at bounding box center [728, 409] width 1456 height 819
click at [204, 642] on video at bounding box center [728, 409] width 1456 height 819
click at [522, 573] on video at bounding box center [728, 409] width 1456 height 819
click at [512, 563] on video at bounding box center [728, 409] width 1456 height 819
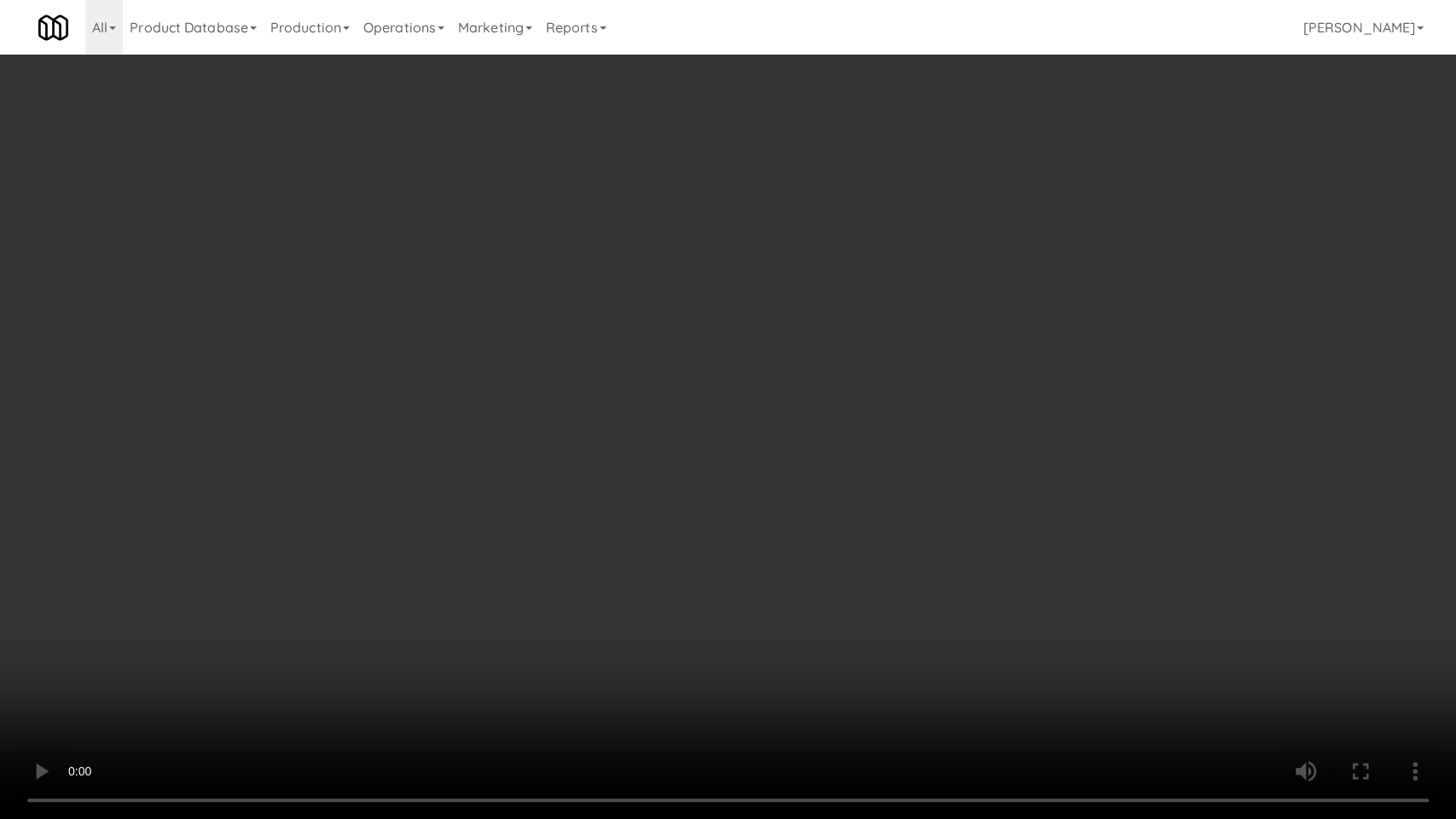
click at [501, 454] on video at bounding box center [728, 409] width 1456 height 819
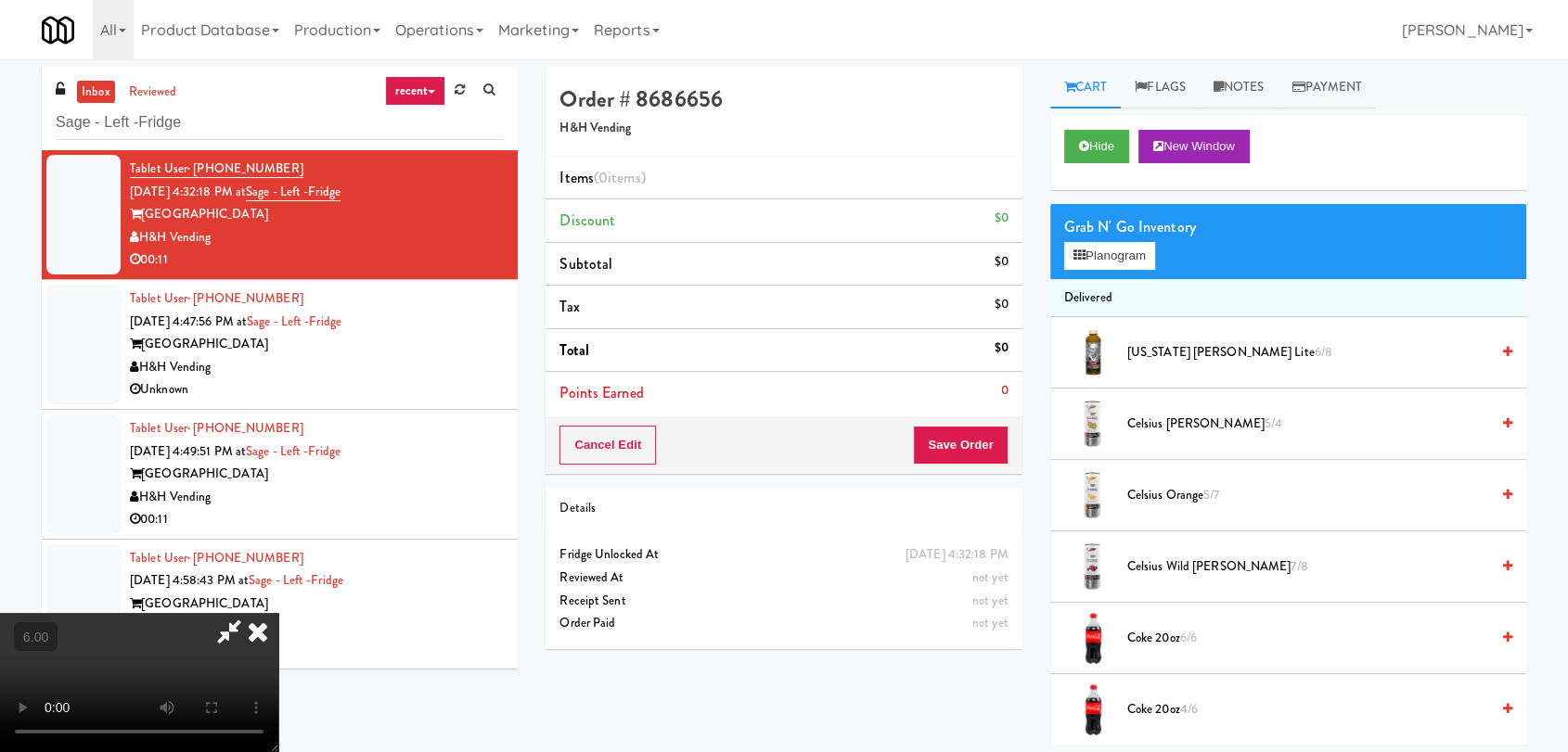
click at [278, 614] on video at bounding box center [138, 683] width 278 height 139
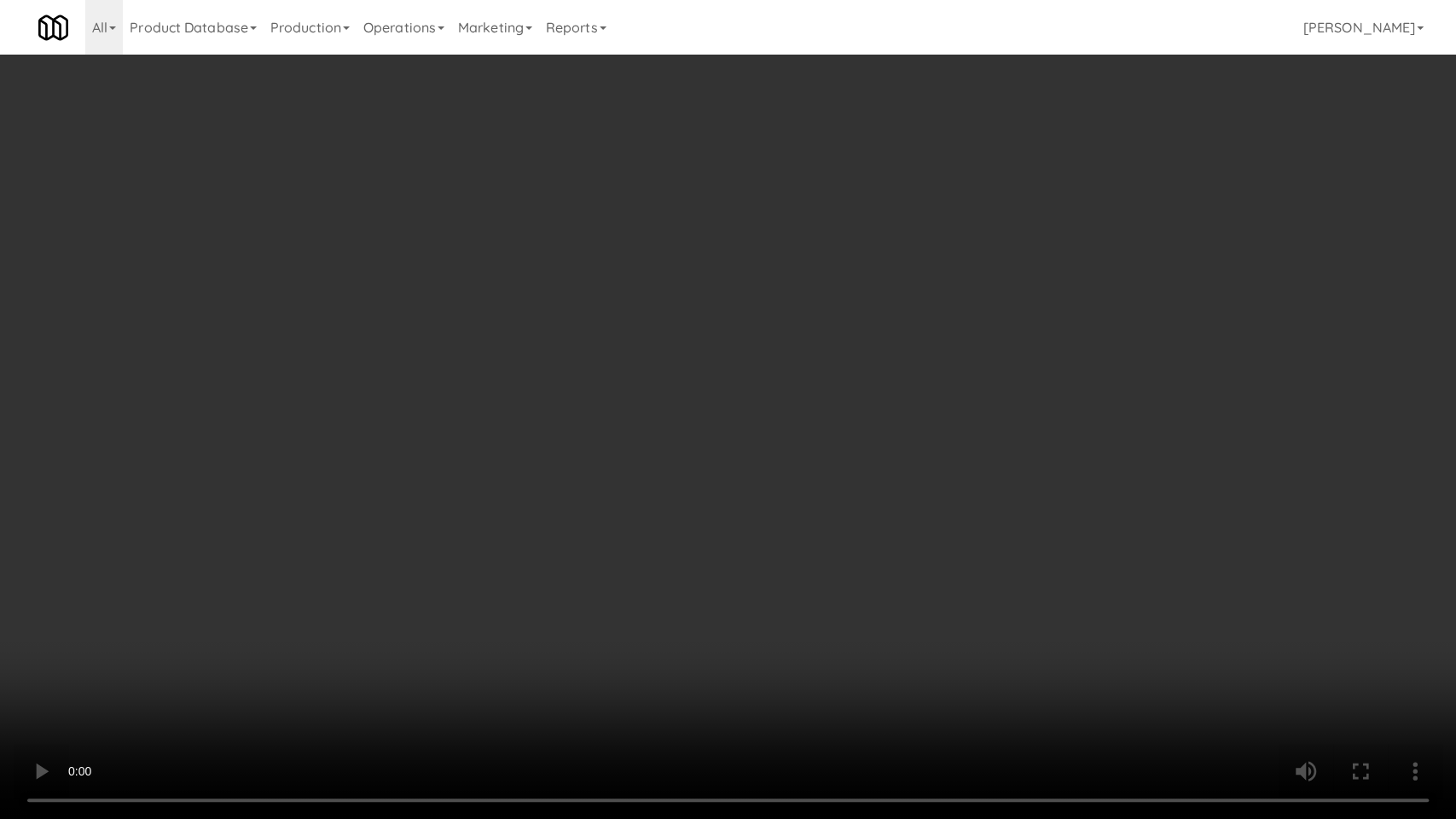
click at [514, 471] on video at bounding box center [728, 409] width 1456 height 819
click at [510, 492] on video at bounding box center [728, 409] width 1456 height 819
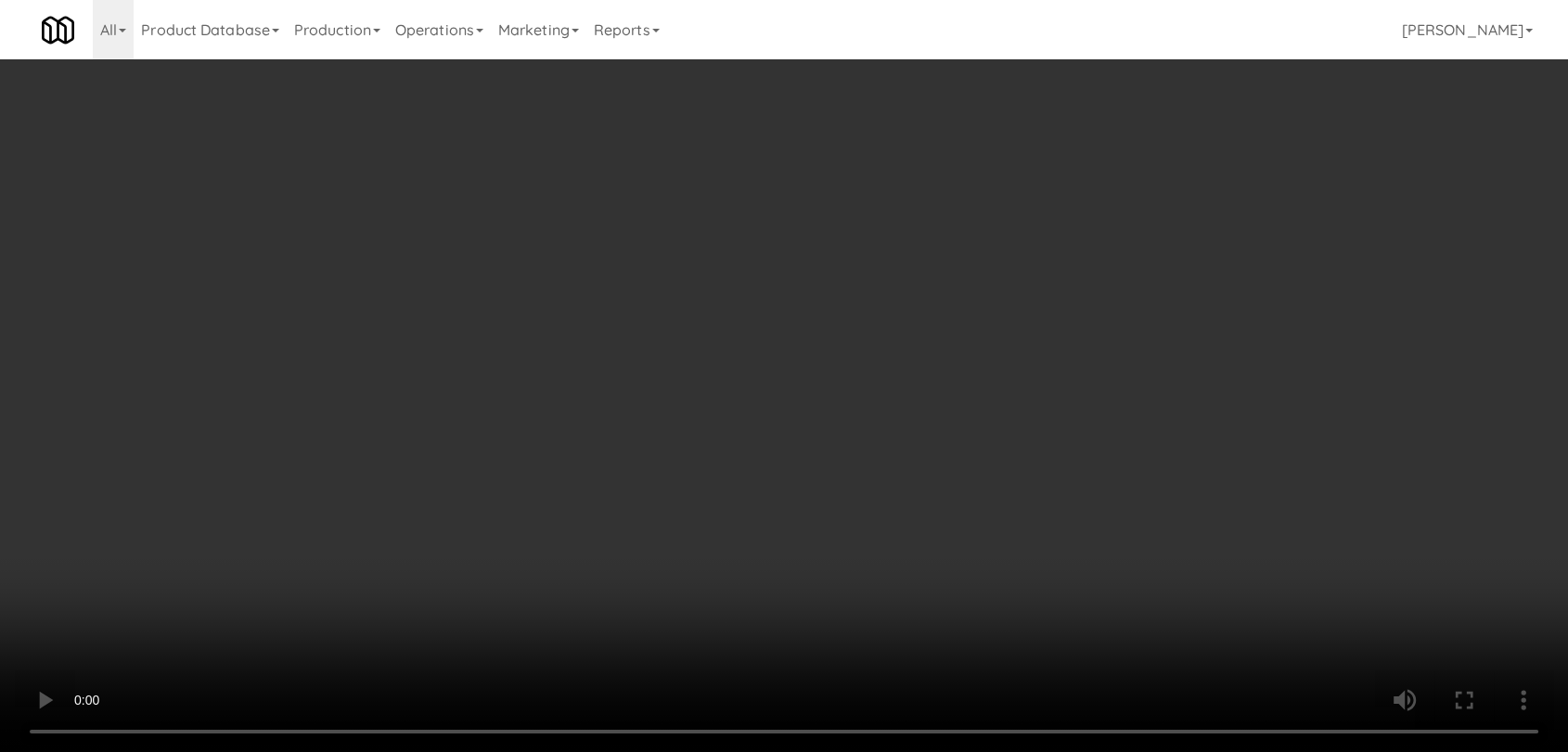
click at [555, 446] on video at bounding box center [784, 376] width 1568 height 752
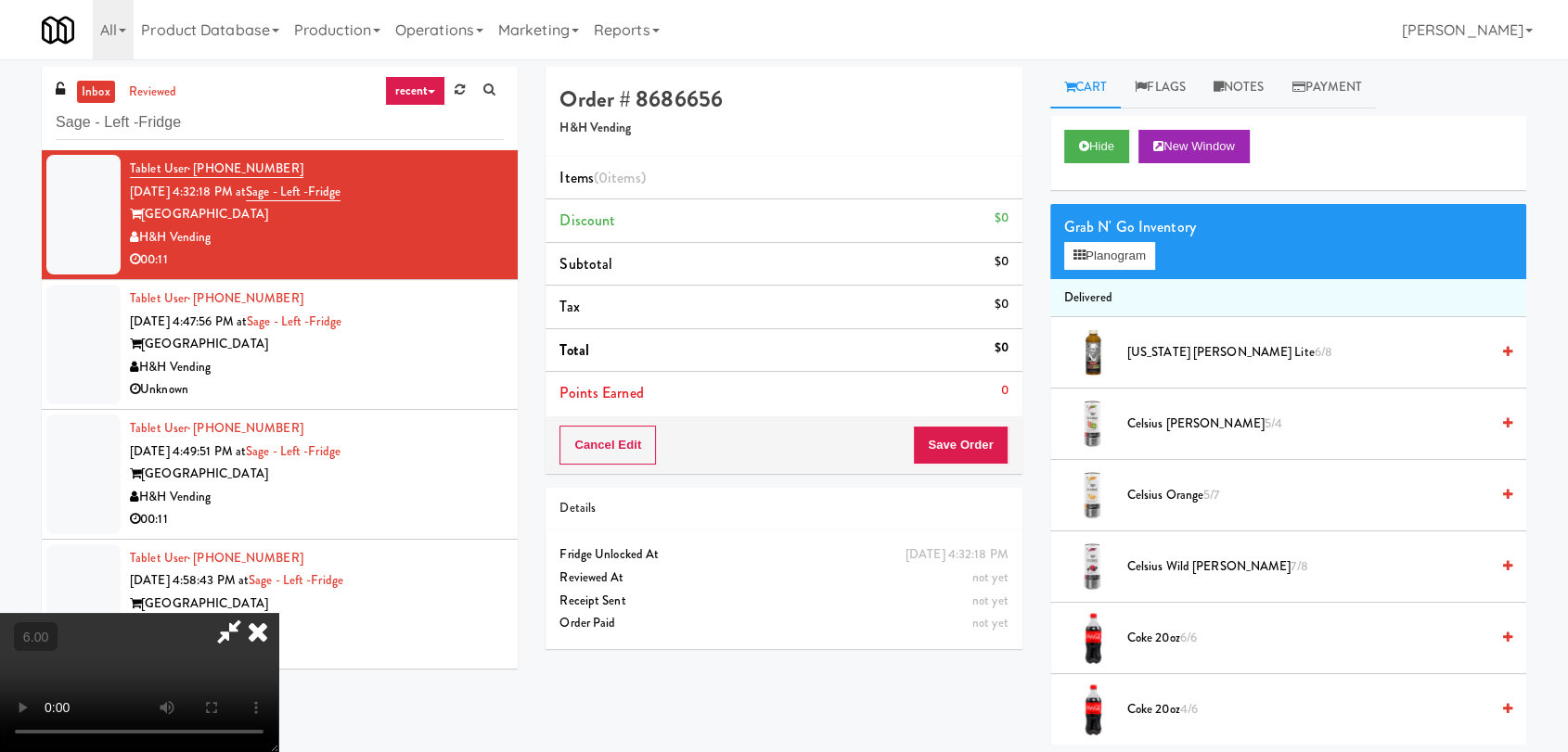
click at [278, 614] on video at bounding box center [138, 683] width 278 height 139
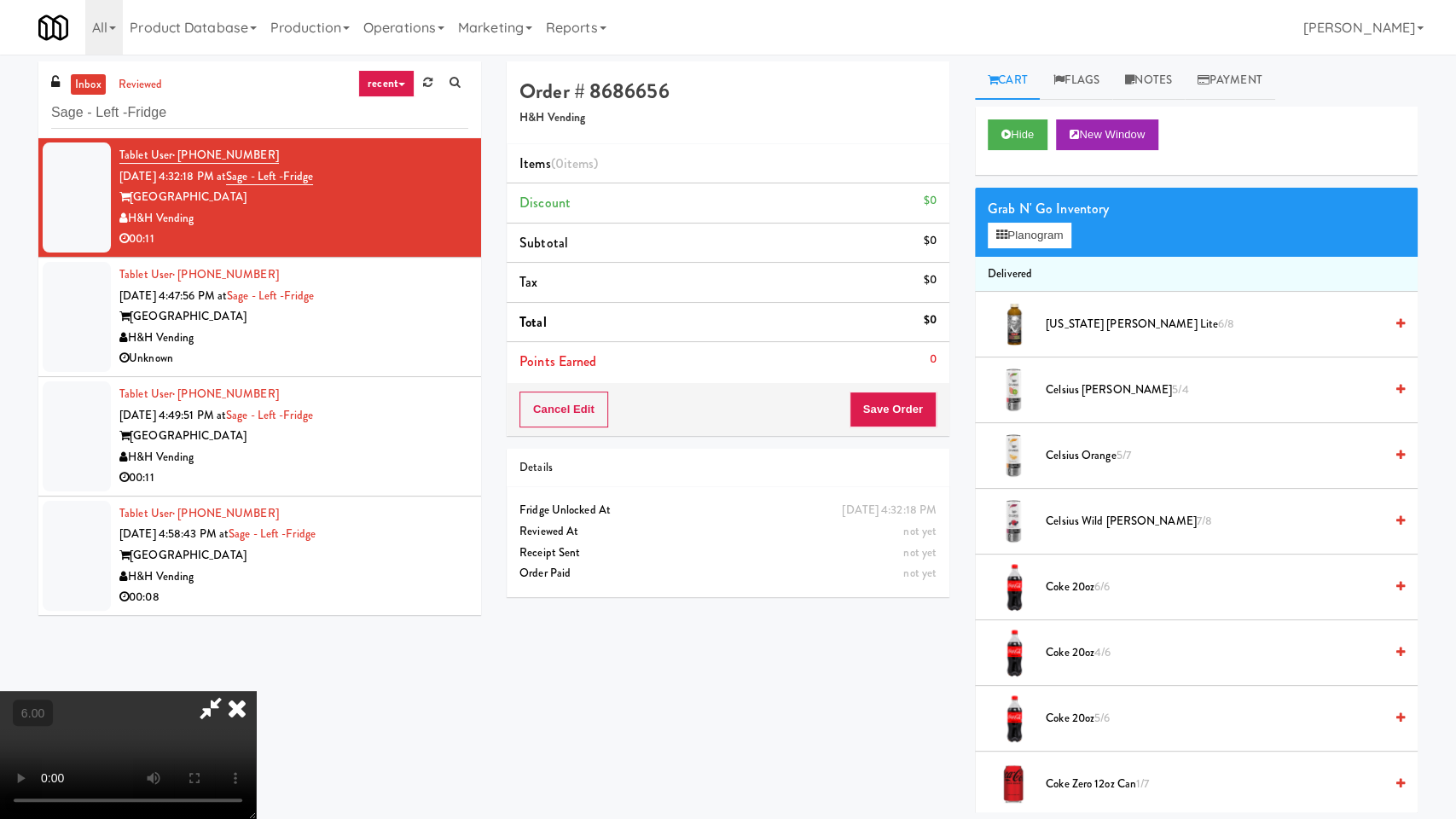
click at [255, 691] on video at bounding box center [127, 754] width 255 height 128
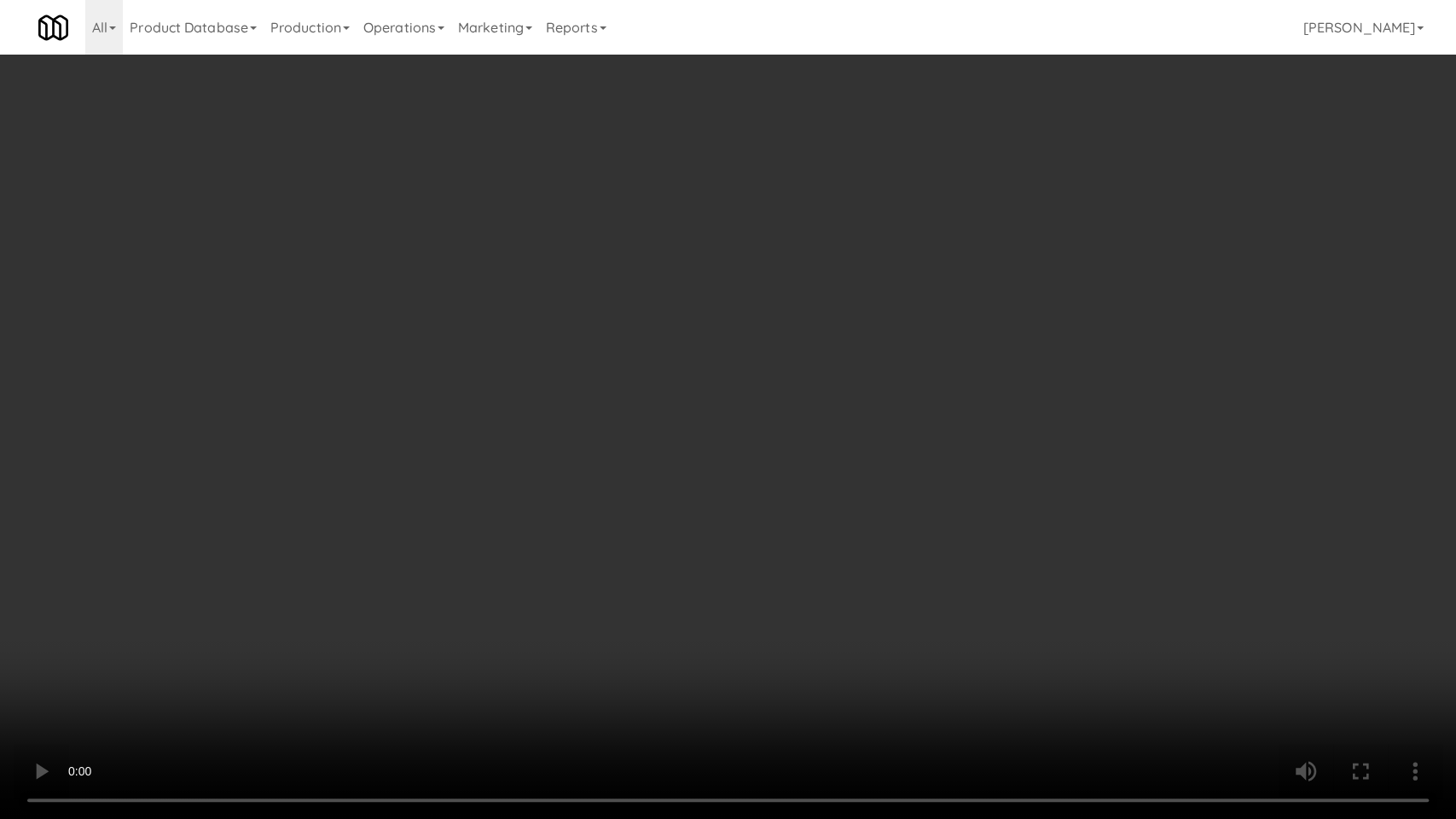
click at [517, 474] on video at bounding box center [728, 409] width 1456 height 819
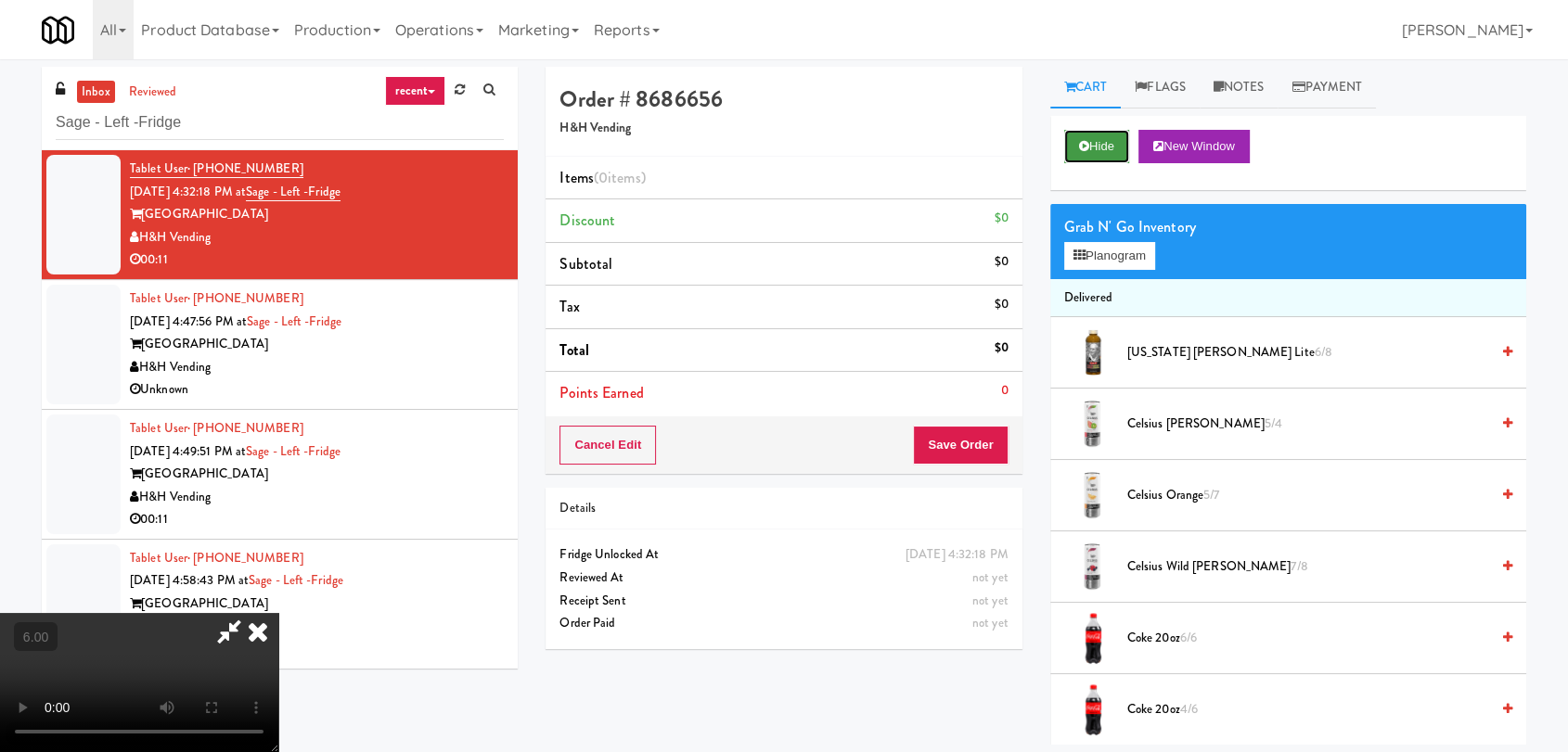
click at [1111, 142] on button "Hide" at bounding box center [1097, 146] width 65 height 33
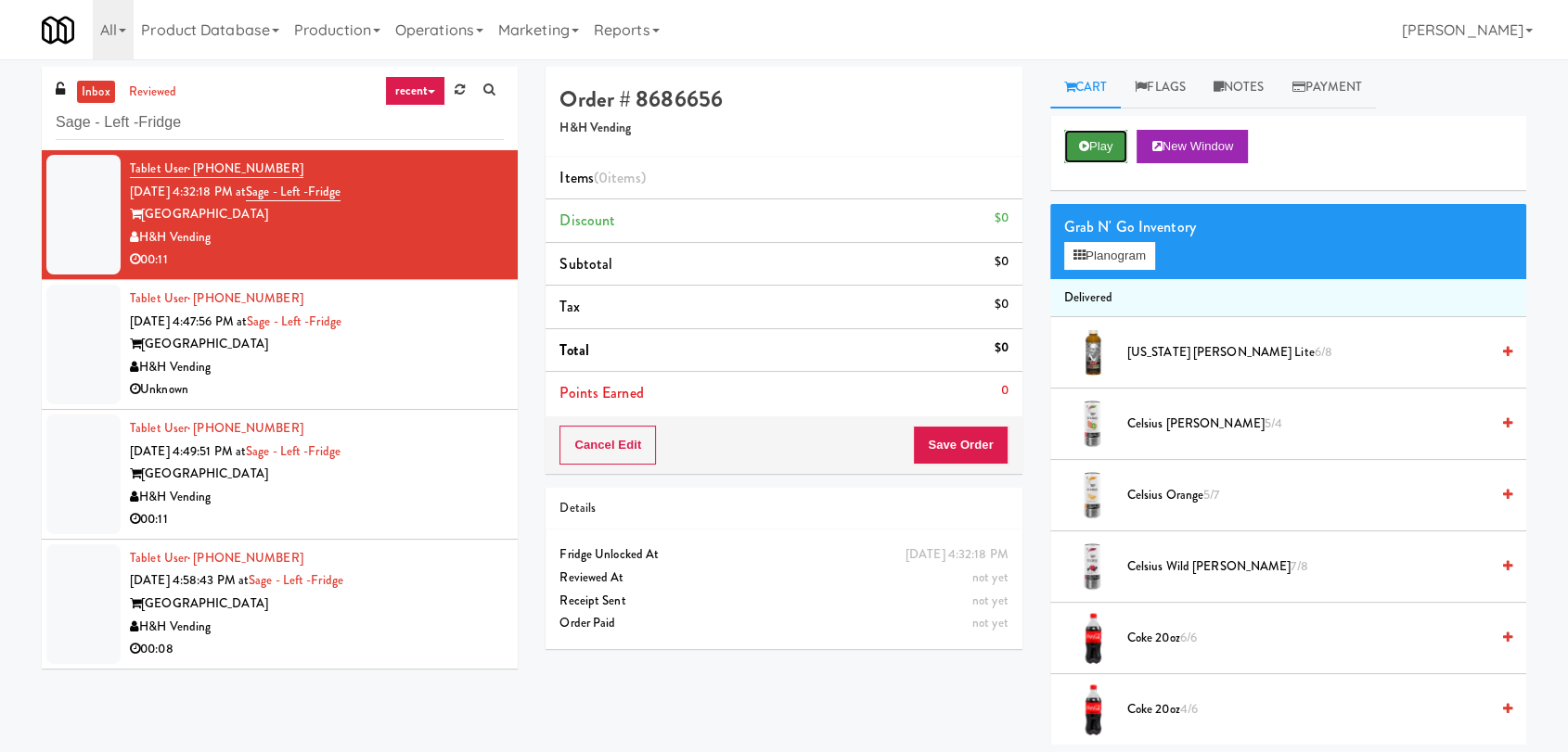
click at [1111, 142] on button "Play" at bounding box center [1096, 146] width 64 height 33
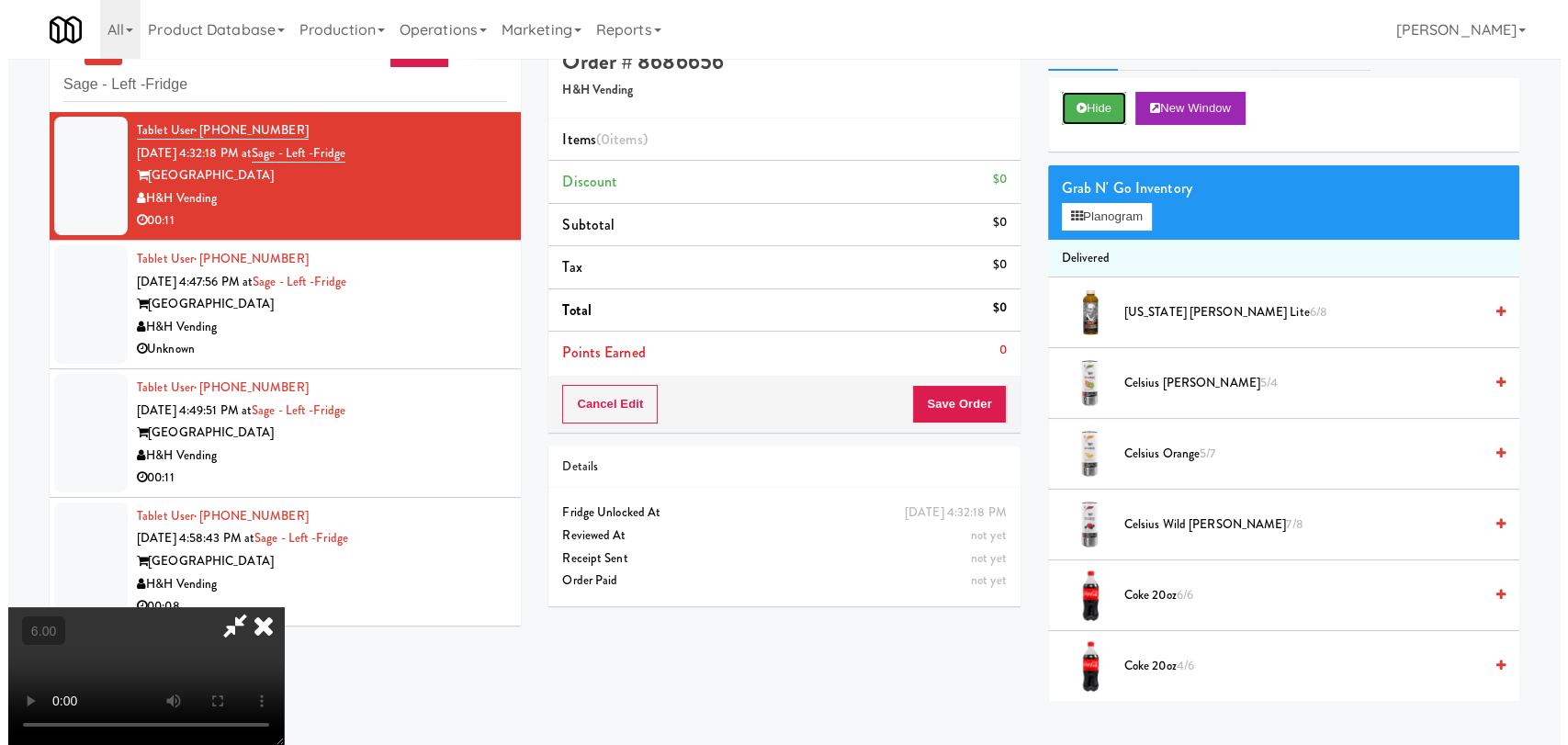
scroll to position [59, 0]
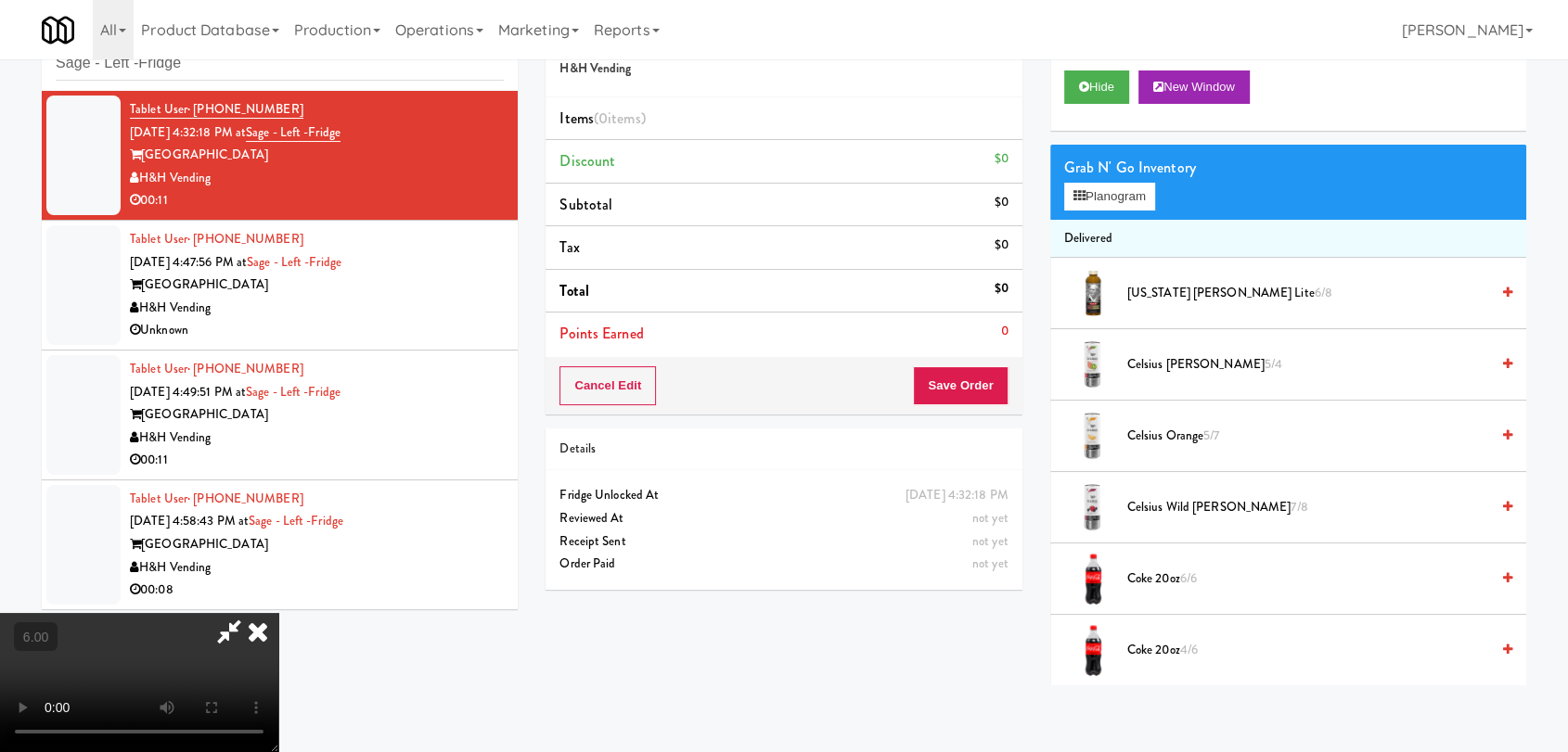
click at [278, 615] on video at bounding box center [138, 683] width 278 height 139
click at [278, 614] on video at bounding box center [138, 683] width 278 height 139
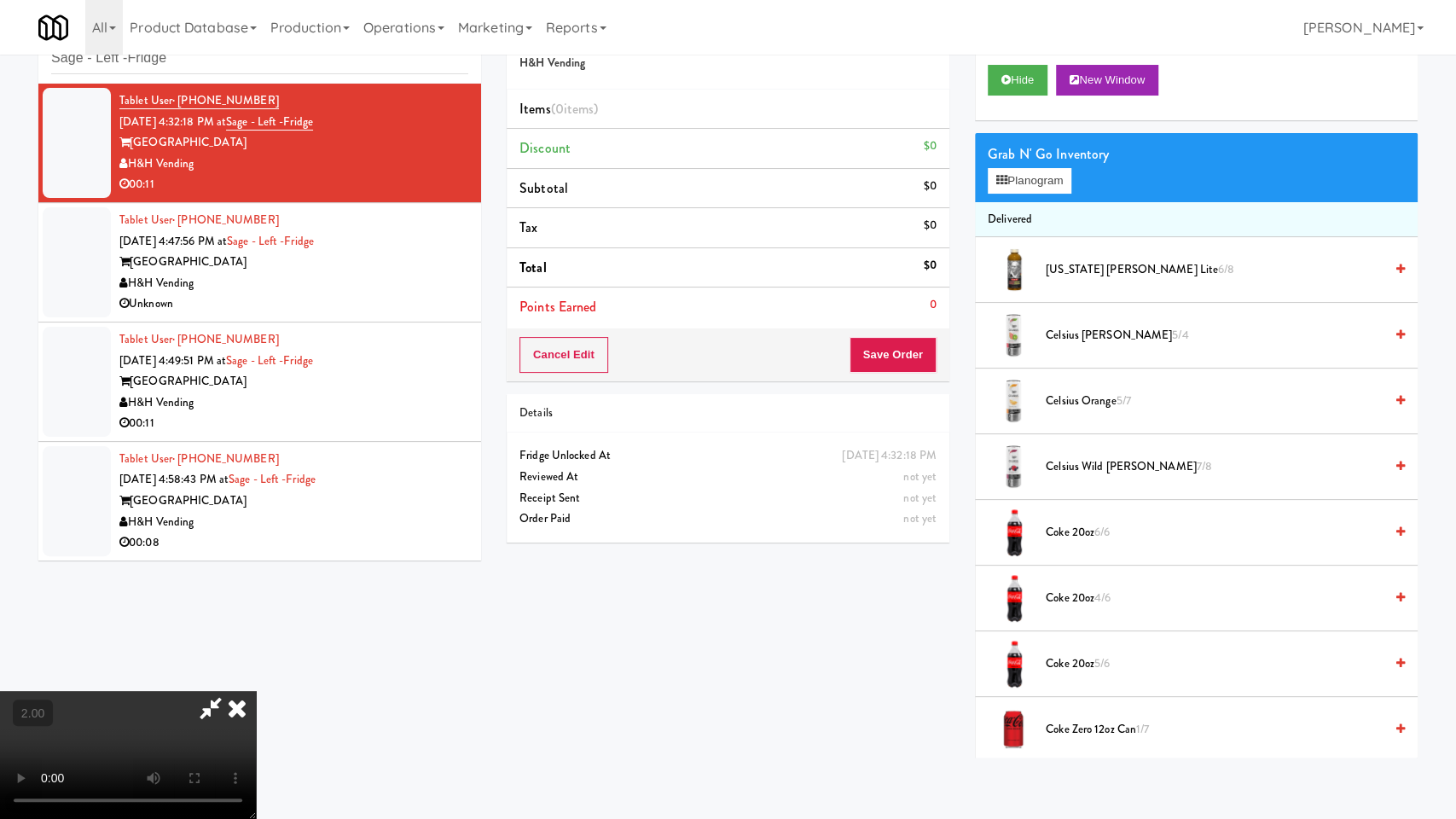
click at [255, 691] on video at bounding box center [127, 754] width 255 height 128
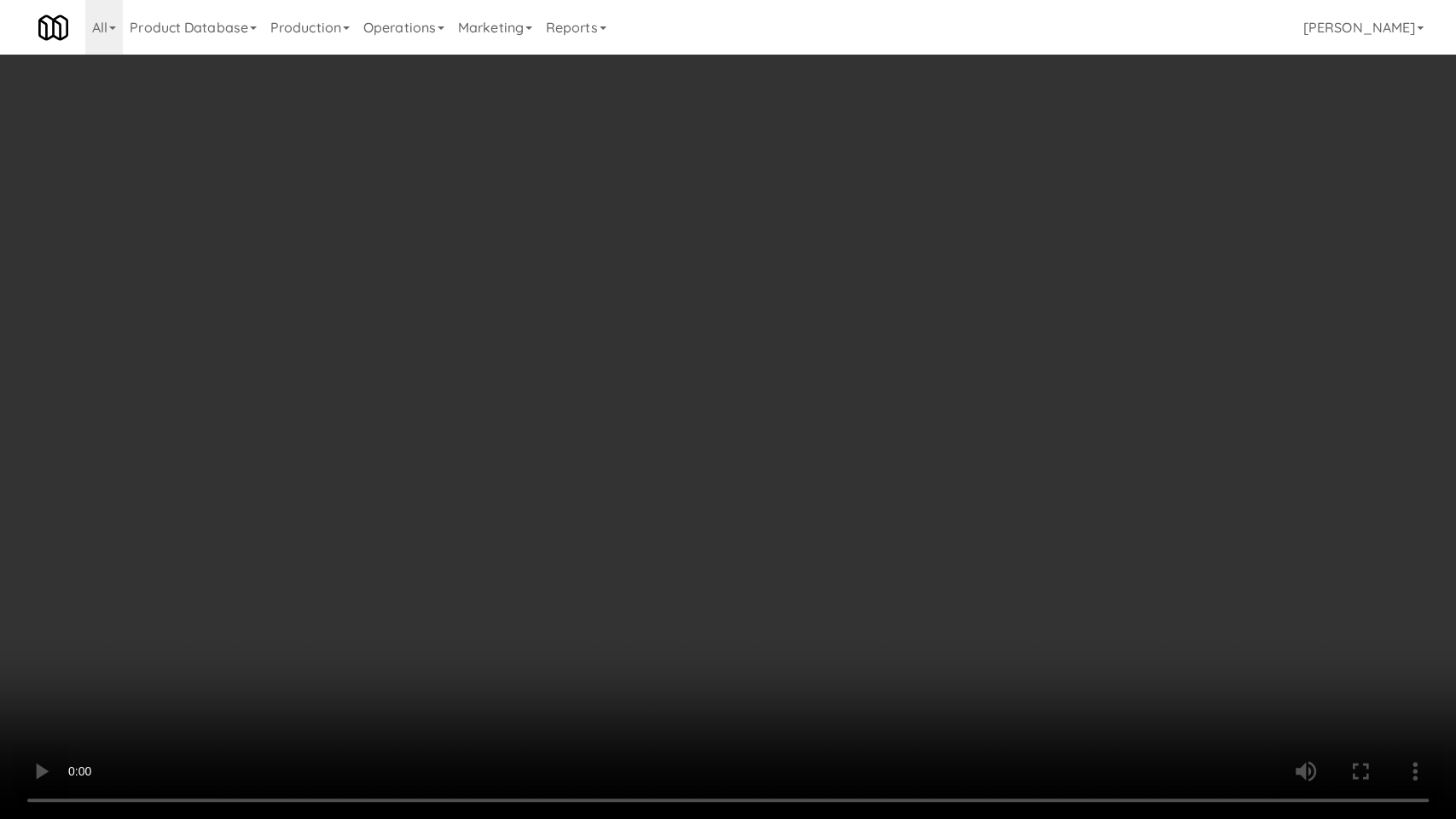
click at [507, 569] on video at bounding box center [728, 409] width 1456 height 819
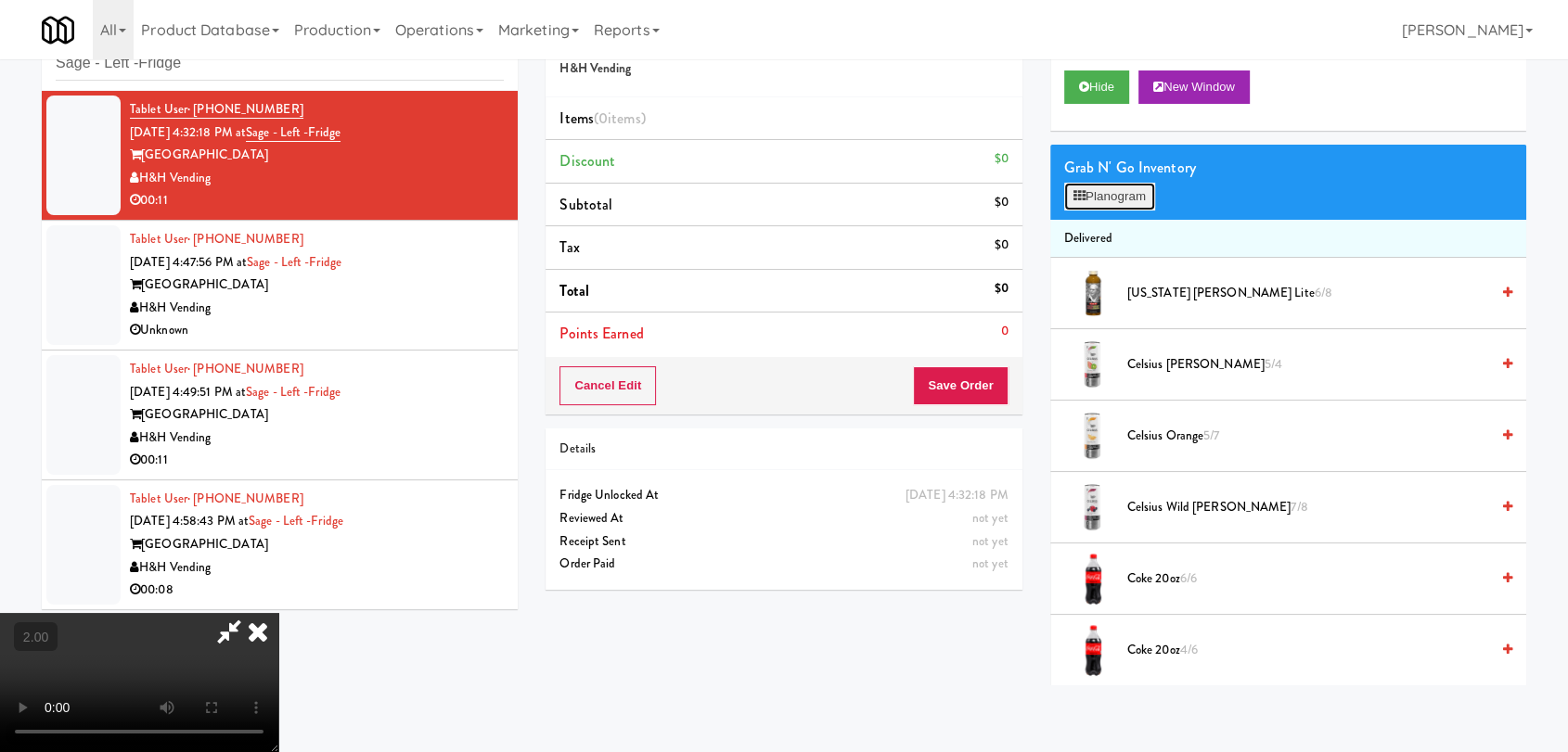
click at [1085, 199] on button "Planogram" at bounding box center [1110, 196] width 91 height 28
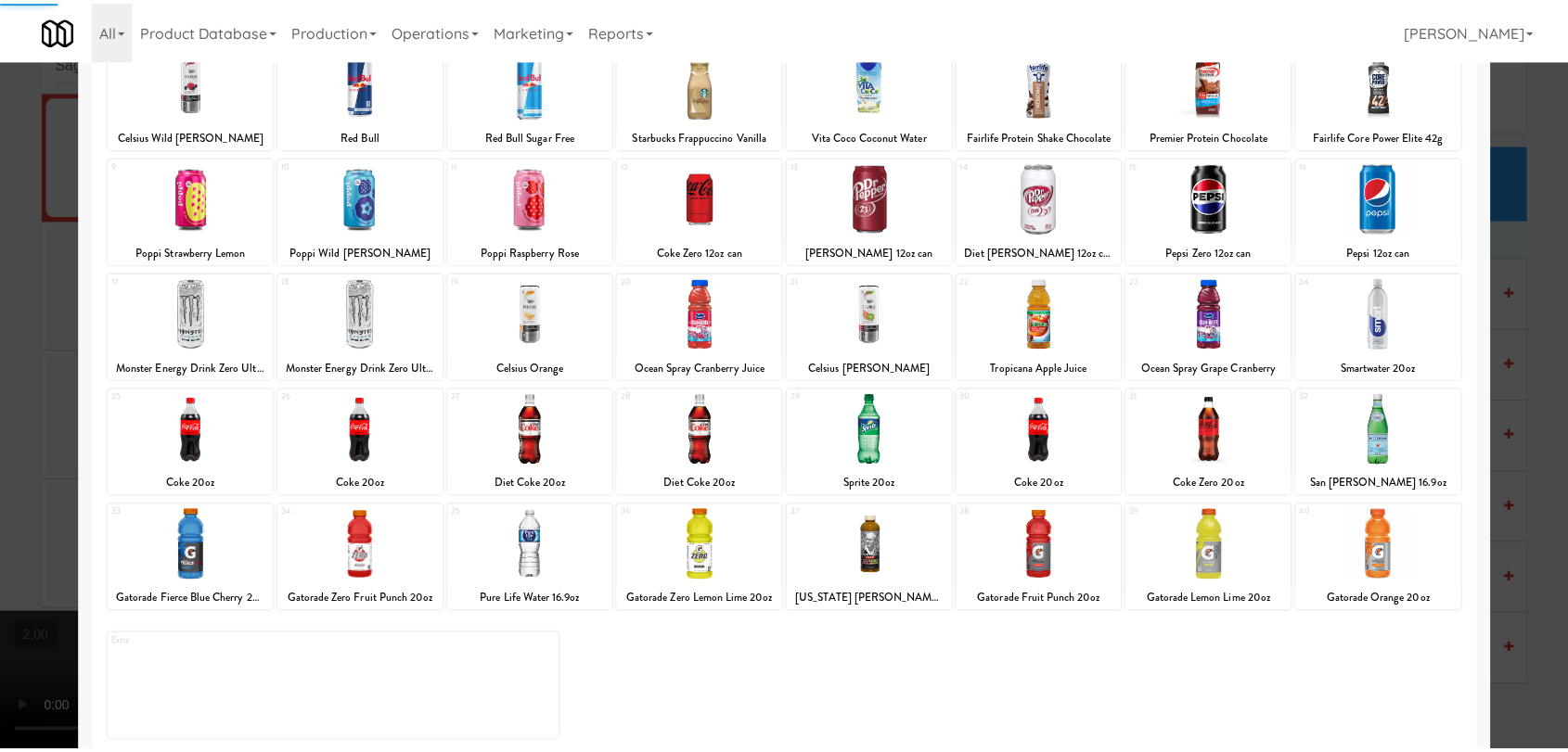
scroll to position [158, 0]
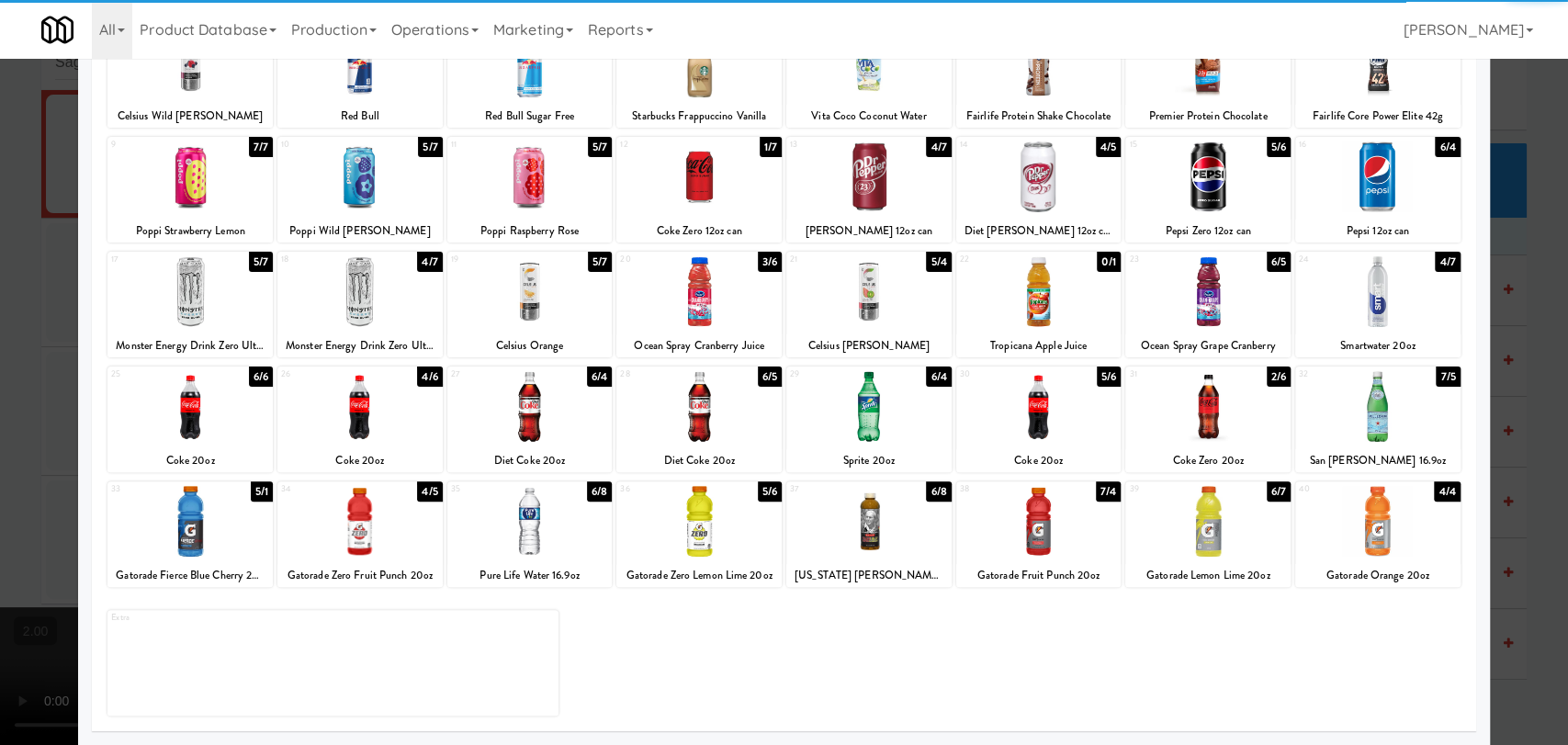
click at [1197, 520] on div at bounding box center [1207, 520] width 165 height 70
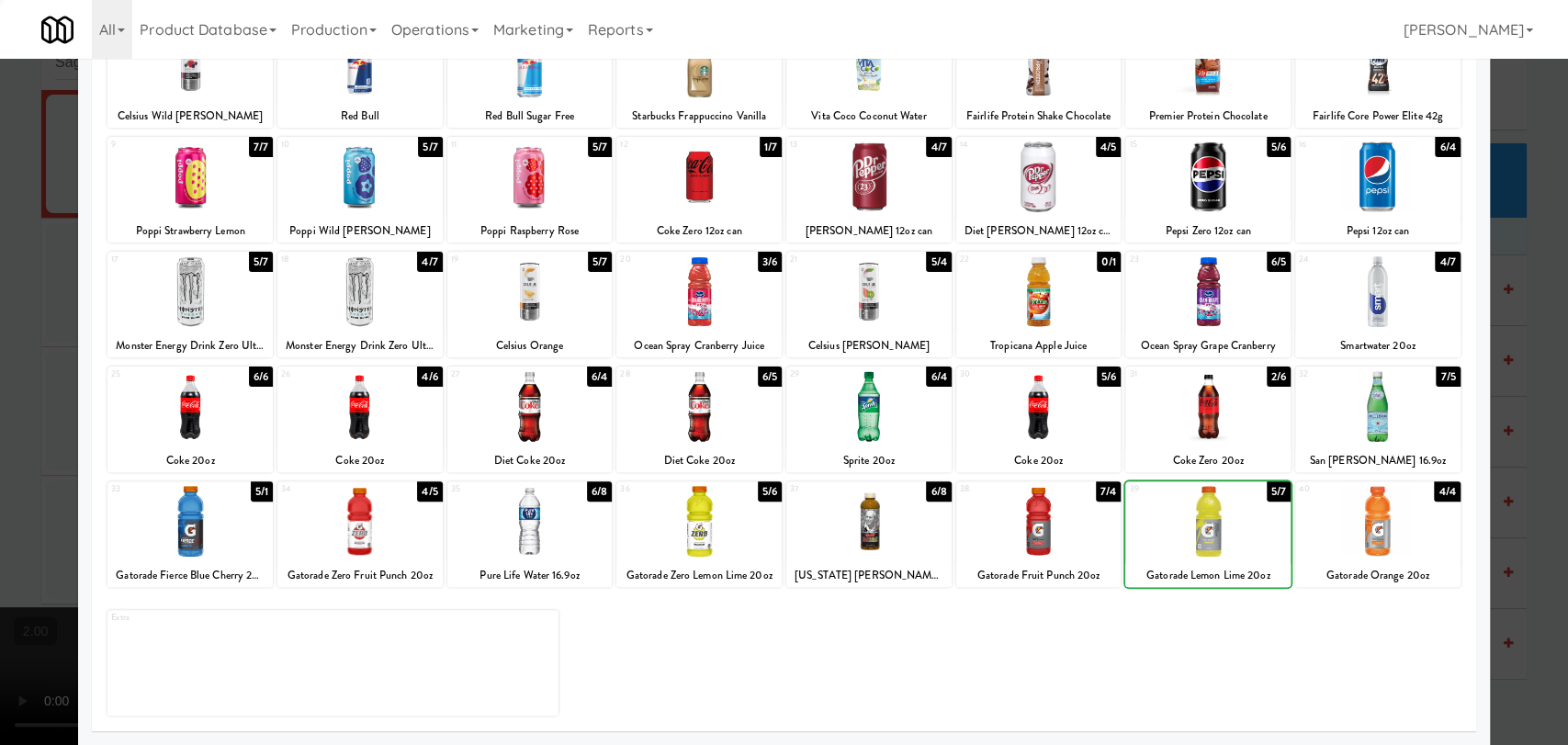
click at [0, 68] on div at bounding box center [784, 372] width 1568 height 745
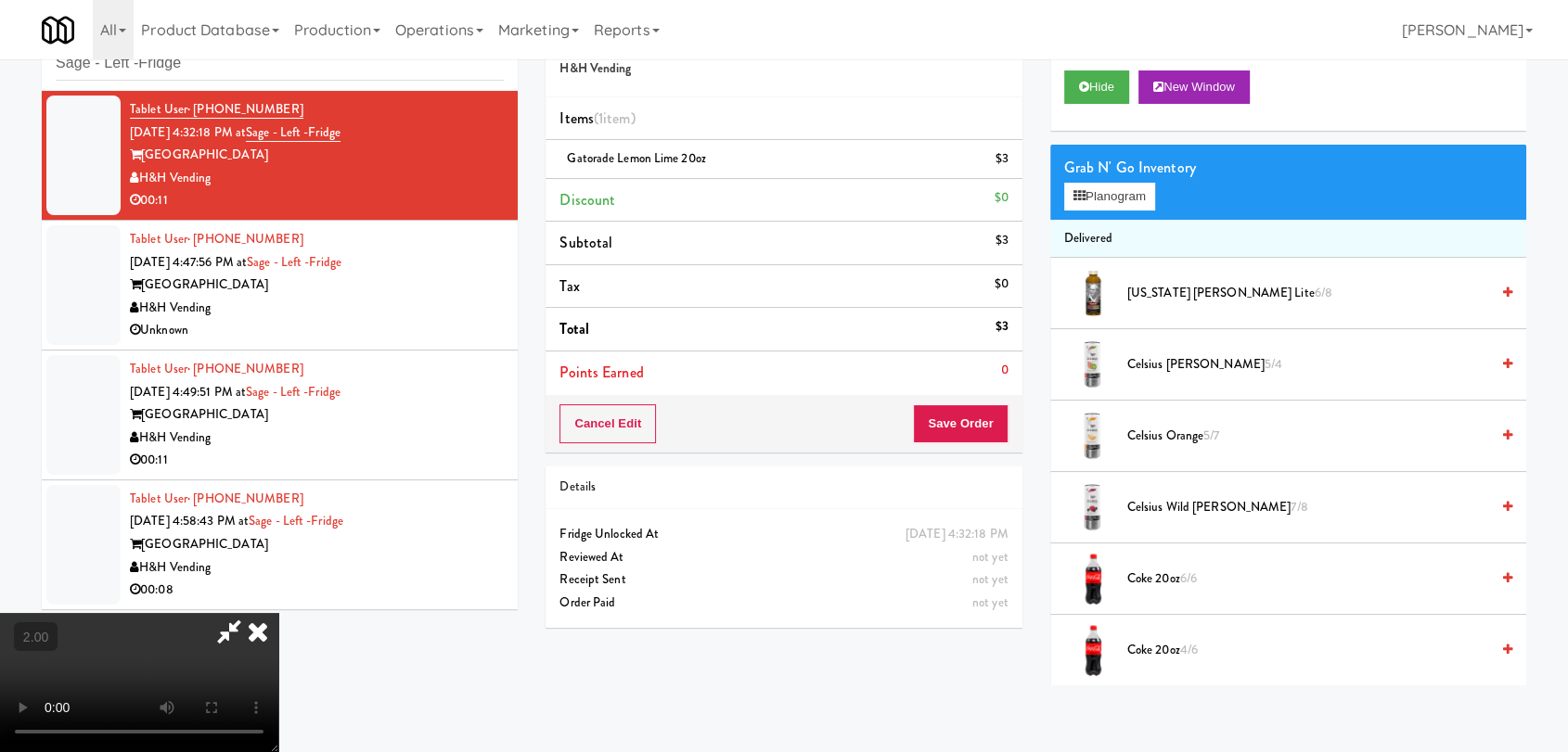
click at [278, 614] on icon at bounding box center [257, 632] width 41 height 37
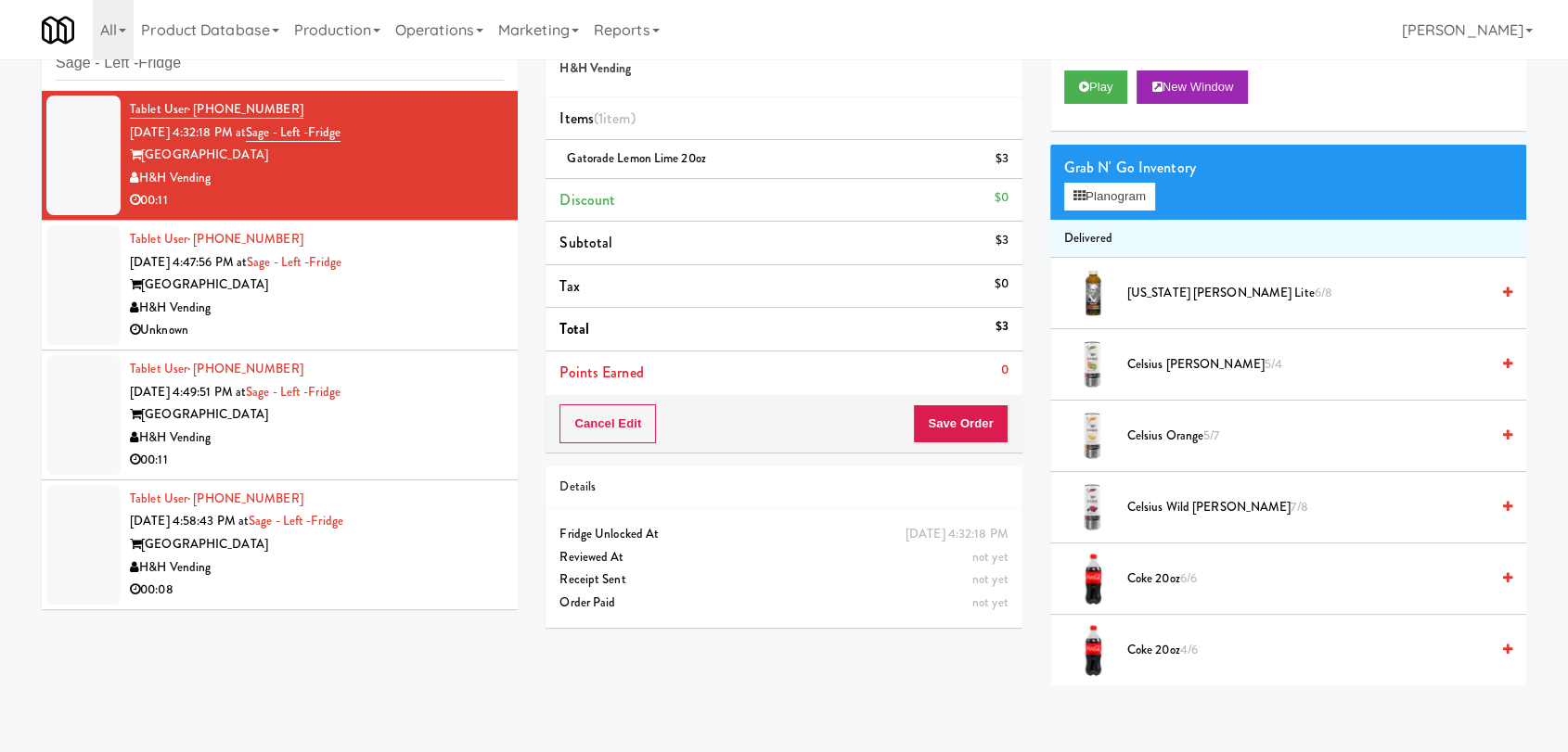
click at [950, 395] on div "Cancel Edit Save Order" at bounding box center [784, 424] width 476 height 58
click at [958, 405] on button "Save Order" at bounding box center [960, 423] width 95 height 39
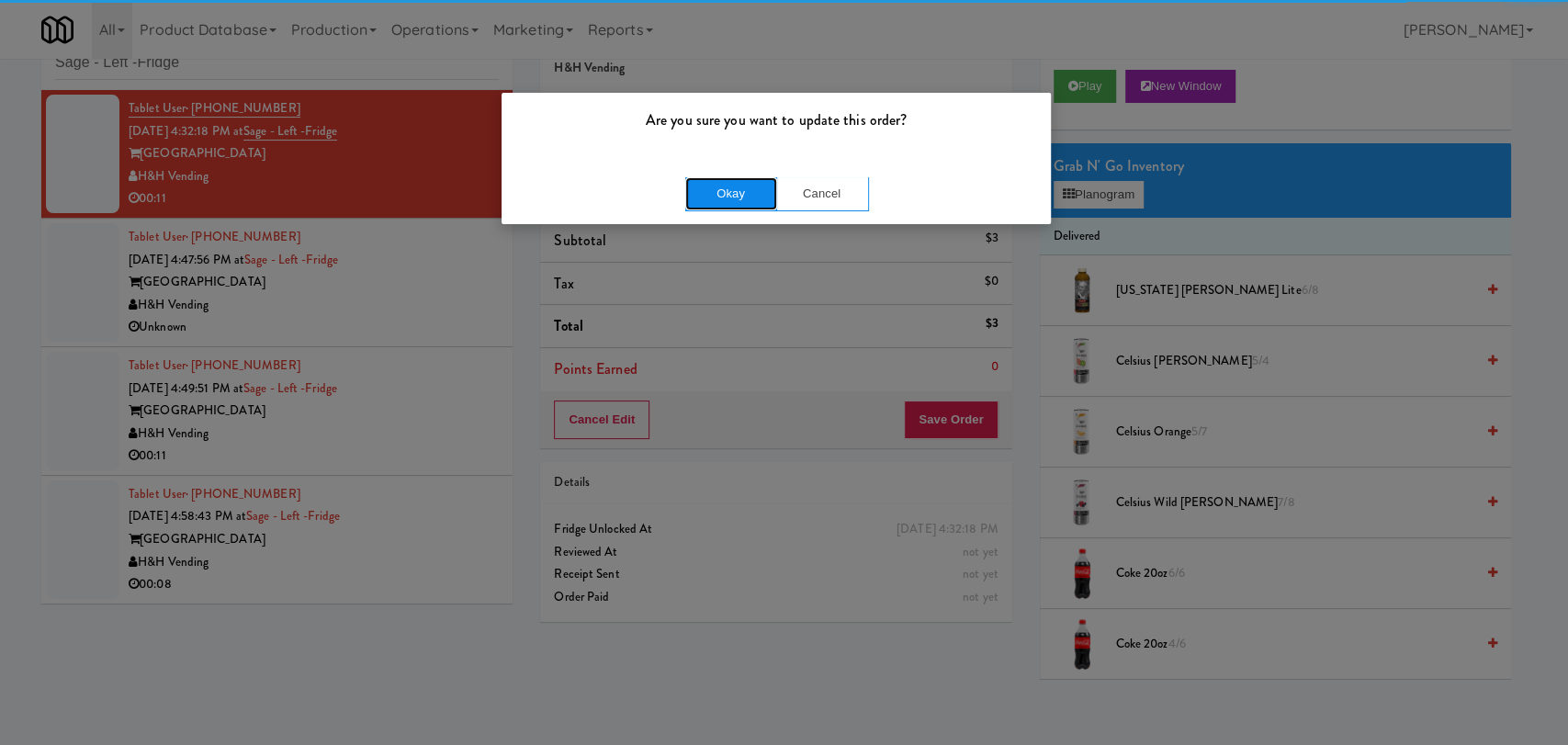
click at [720, 185] on button "Okay" at bounding box center [731, 194] width 92 height 33
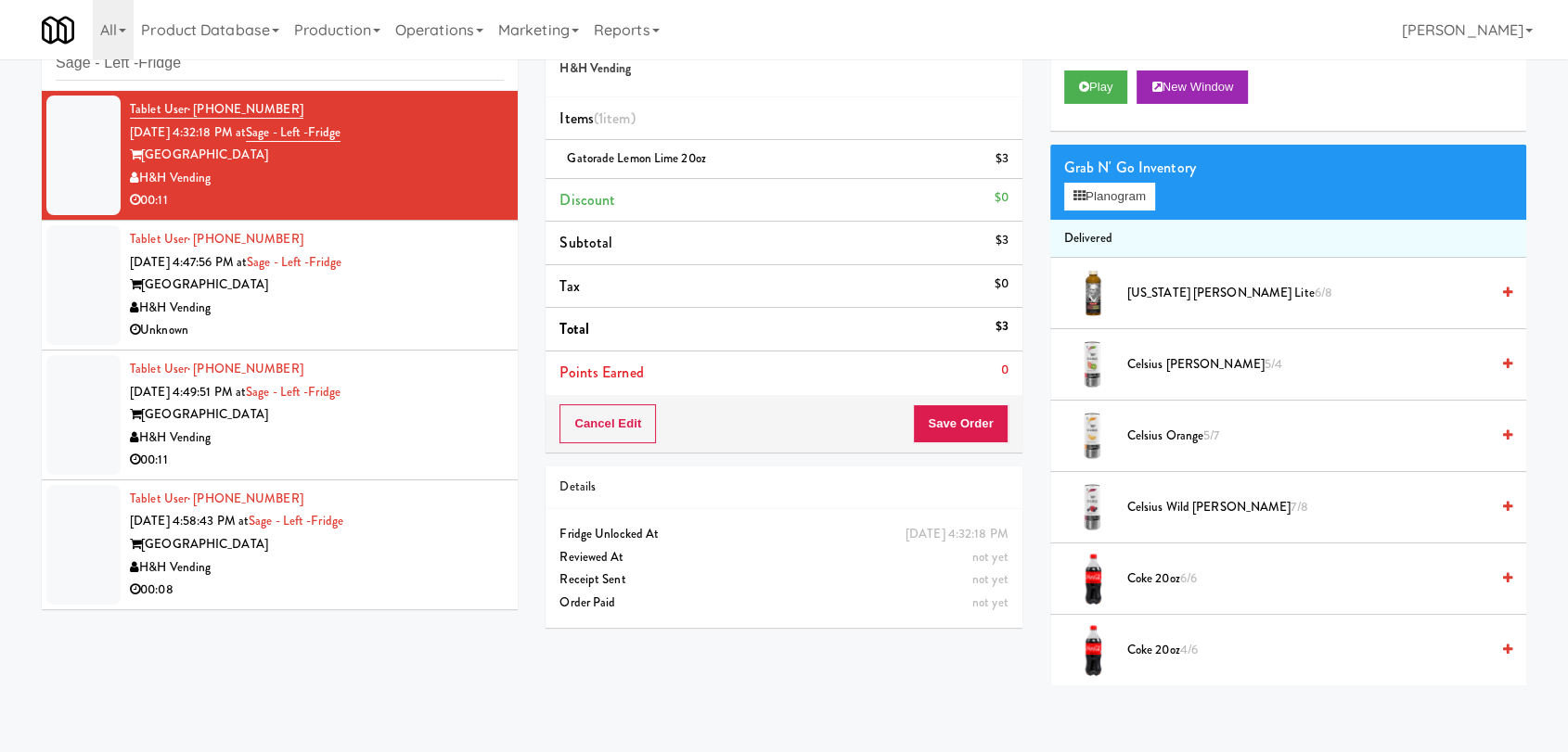
click at [452, 284] on div "[GEOGRAPHIC_DATA]" at bounding box center [317, 285] width 374 height 23
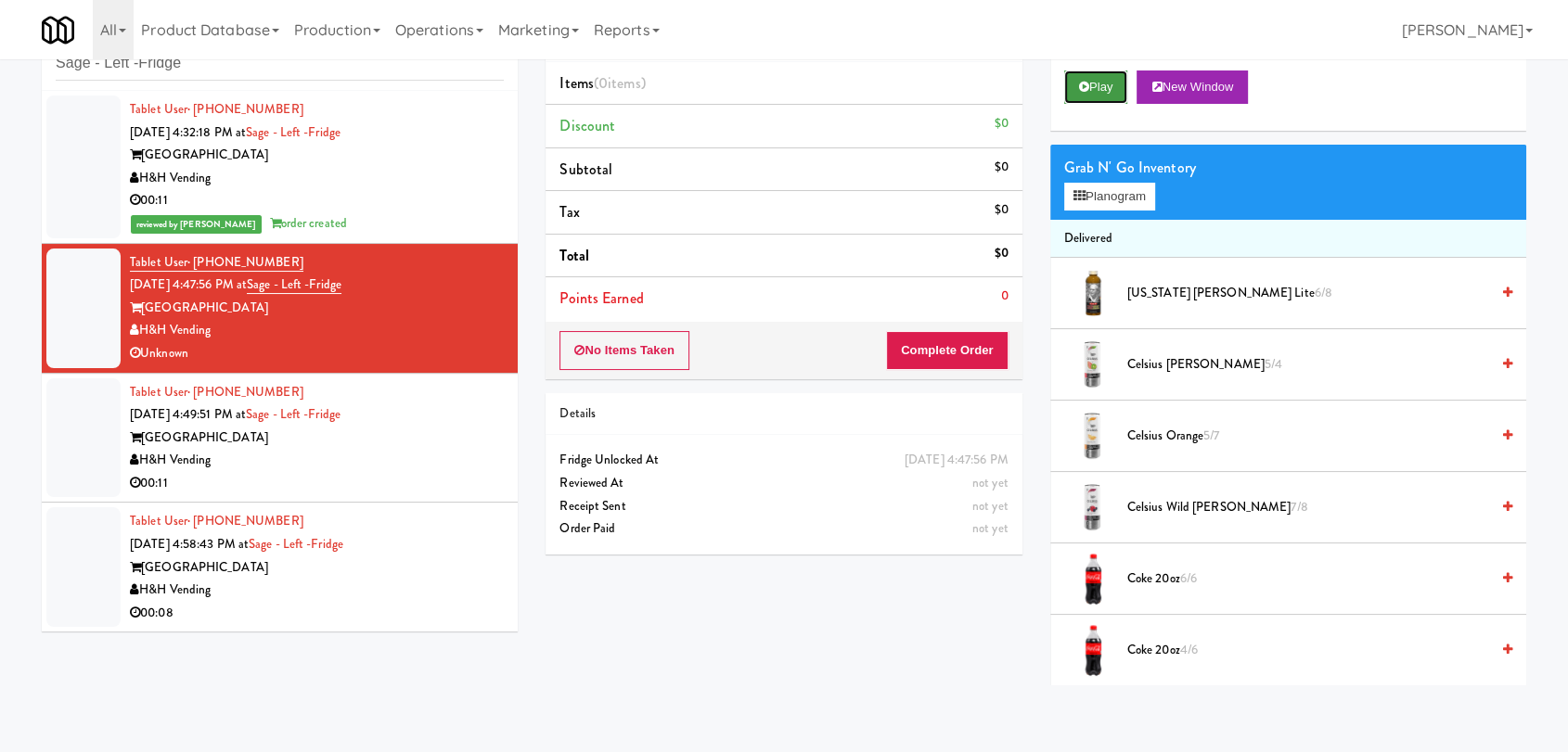
click at [1093, 95] on button "Play" at bounding box center [1096, 86] width 64 height 33
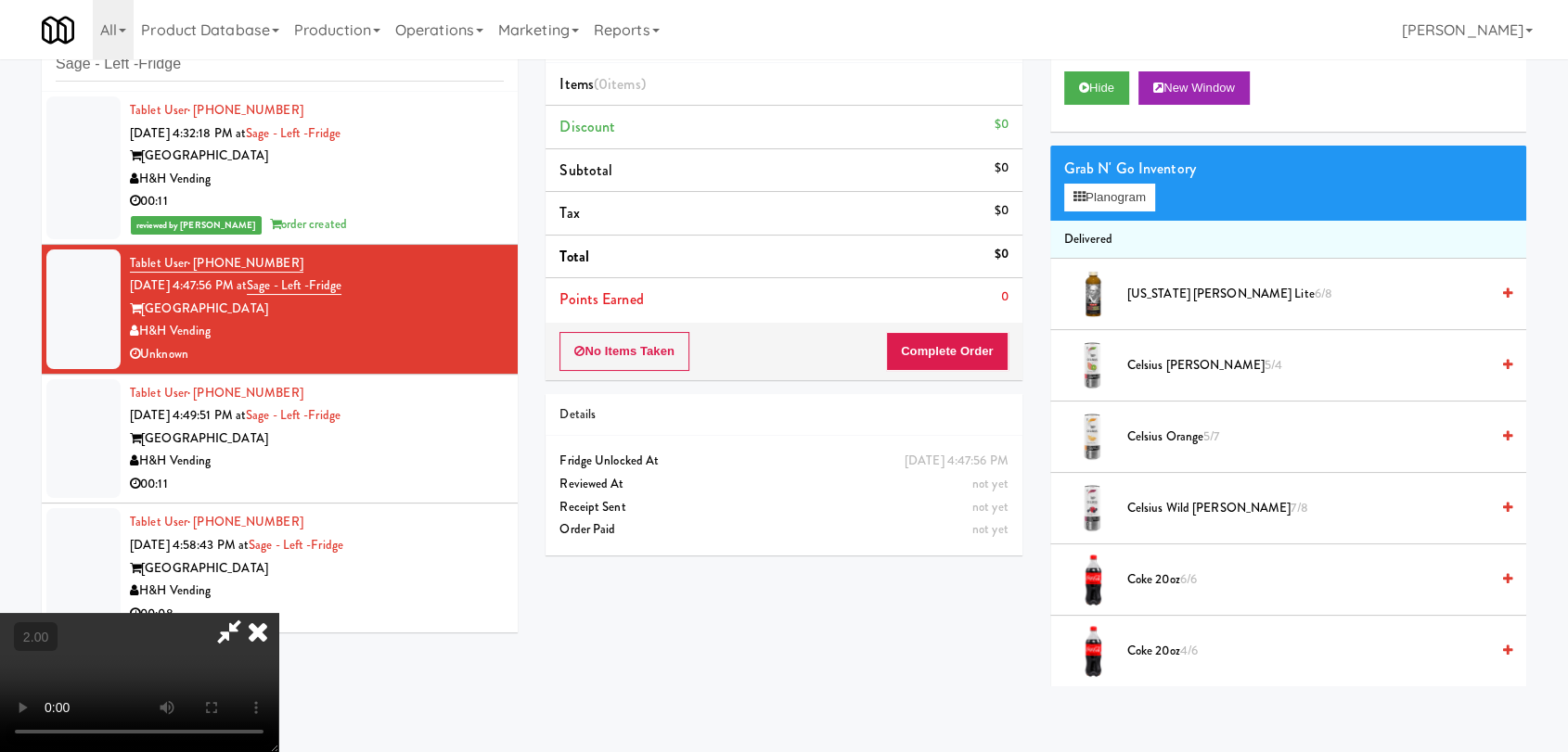
click at [278, 614] on video at bounding box center [138, 683] width 278 height 139
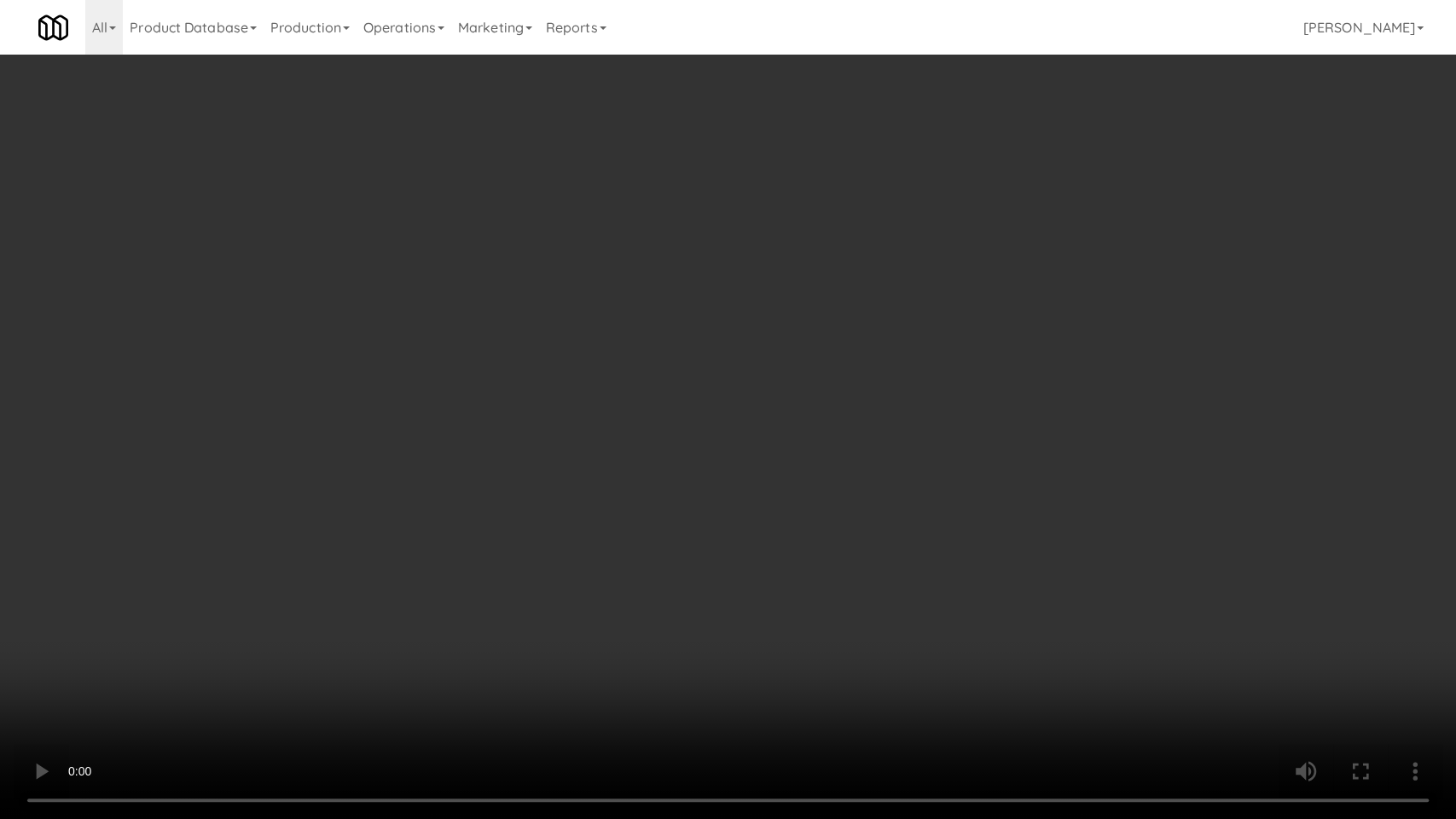
click at [614, 522] on video at bounding box center [728, 409] width 1456 height 819
click at [682, 531] on video at bounding box center [728, 409] width 1456 height 819
click at [765, 505] on video at bounding box center [728, 409] width 1456 height 819
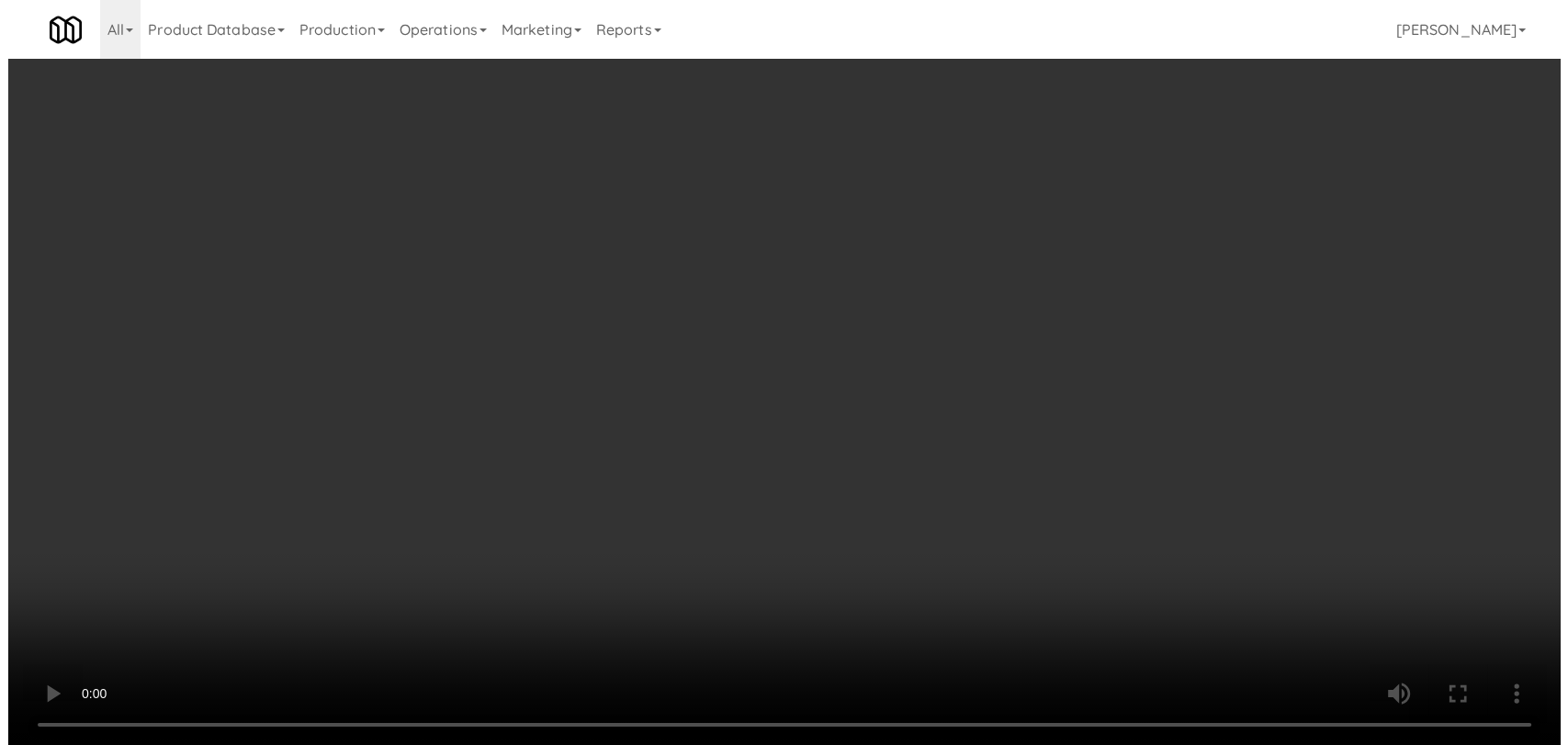
scroll to position [0, 0]
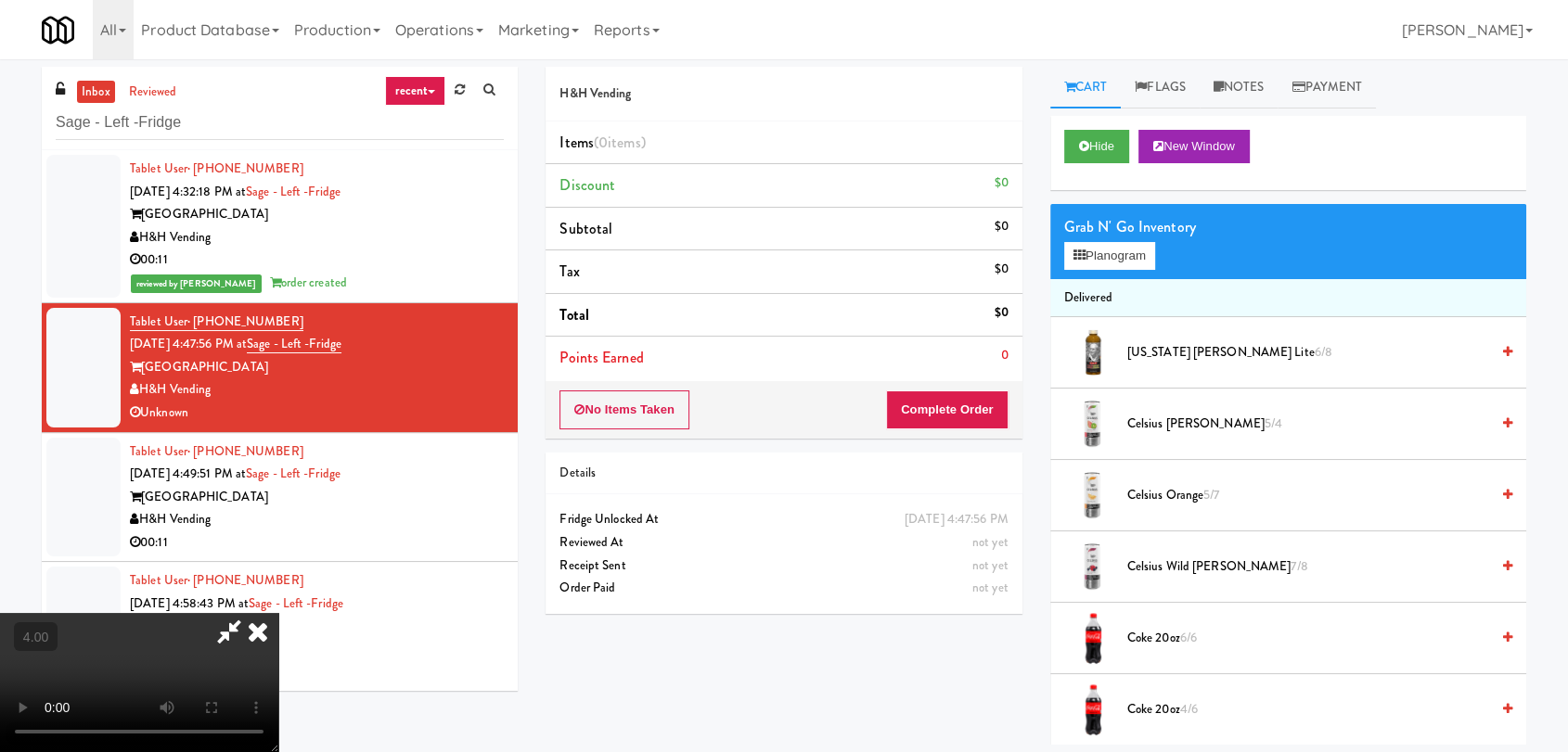
click at [278, 614] on icon at bounding box center [257, 632] width 41 height 37
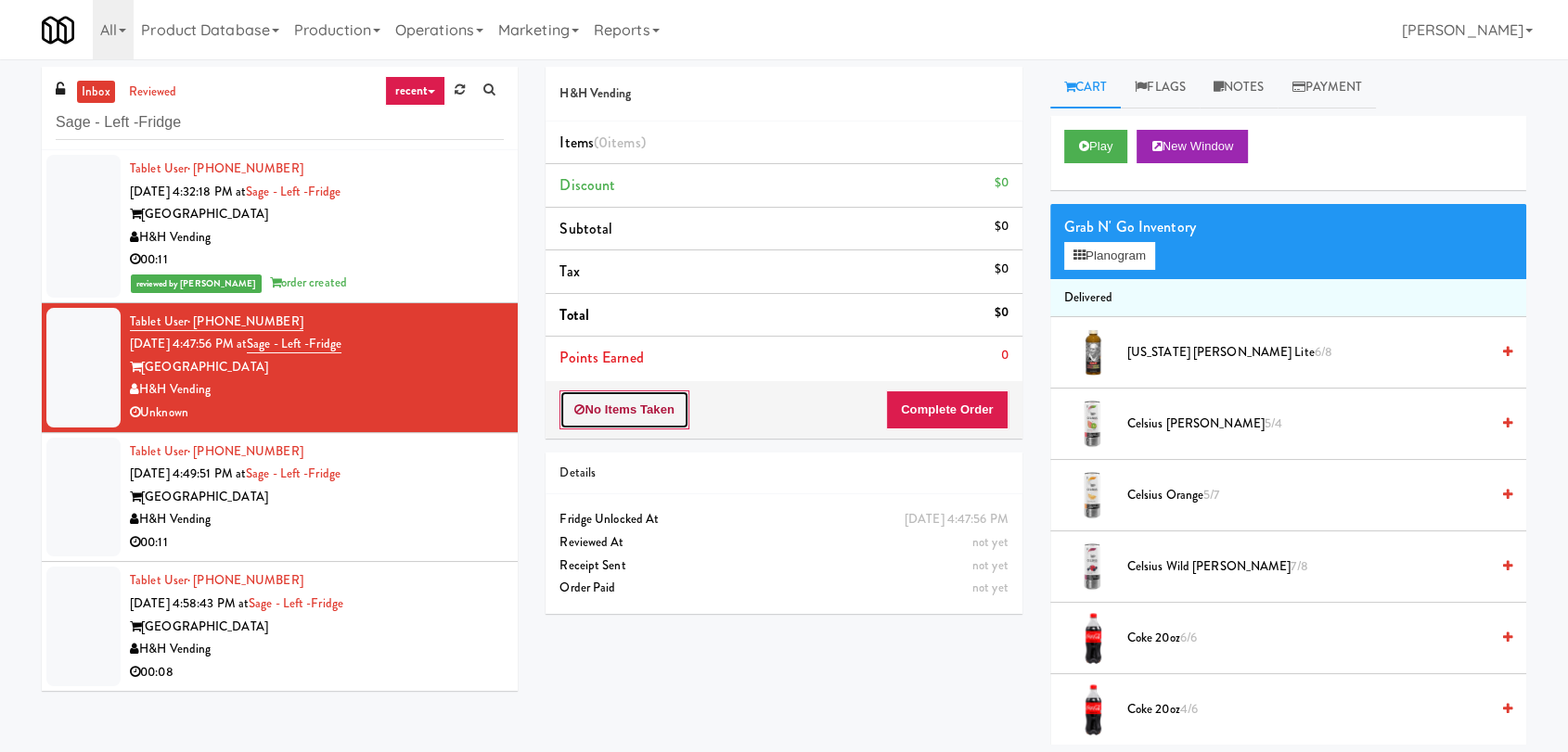
click at [680, 402] on button "No Items Taken" at bounding box center [624, 410] width 130 height 39
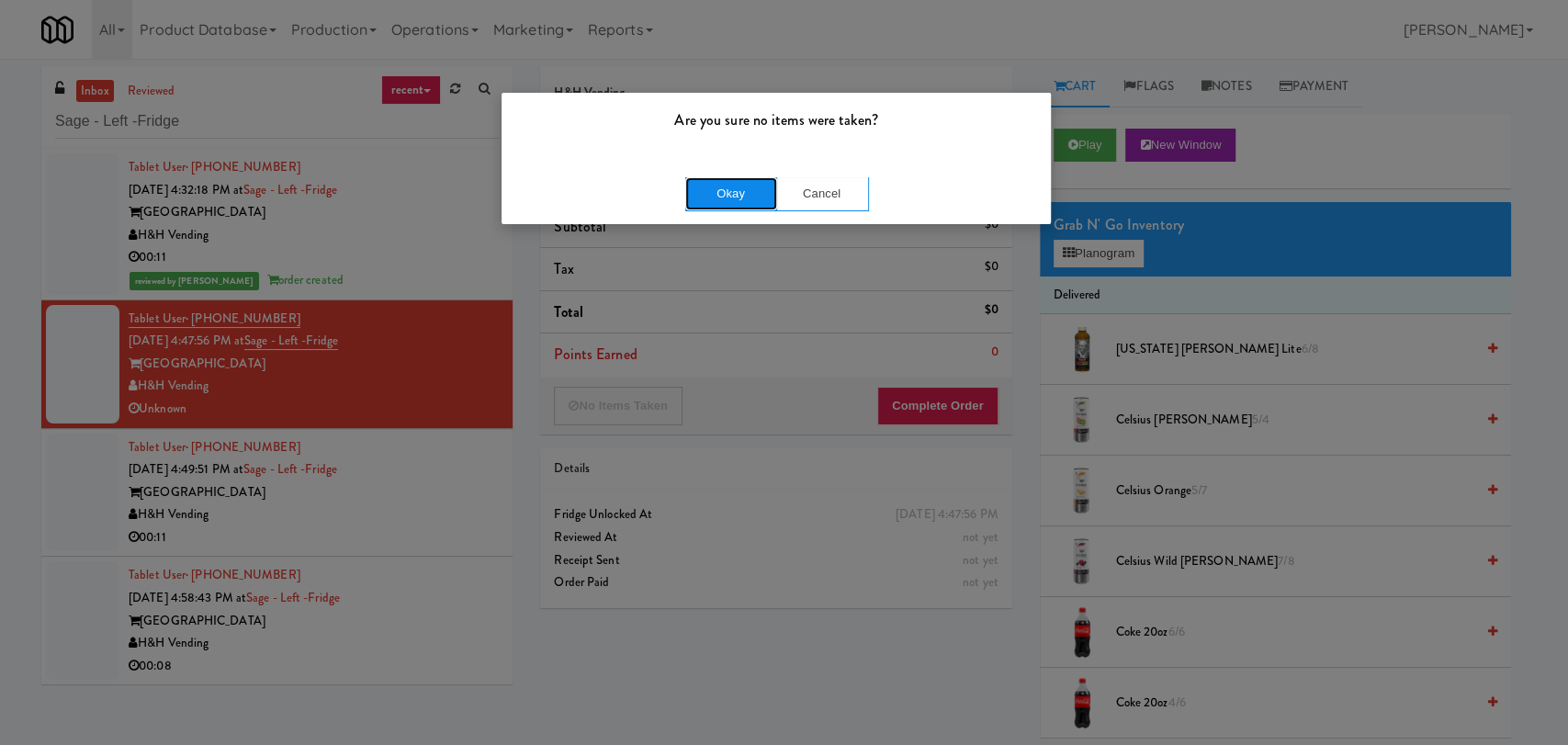
click at [753, 190] on button "Okay" at bounding box center [731, 194] width 92 height 33
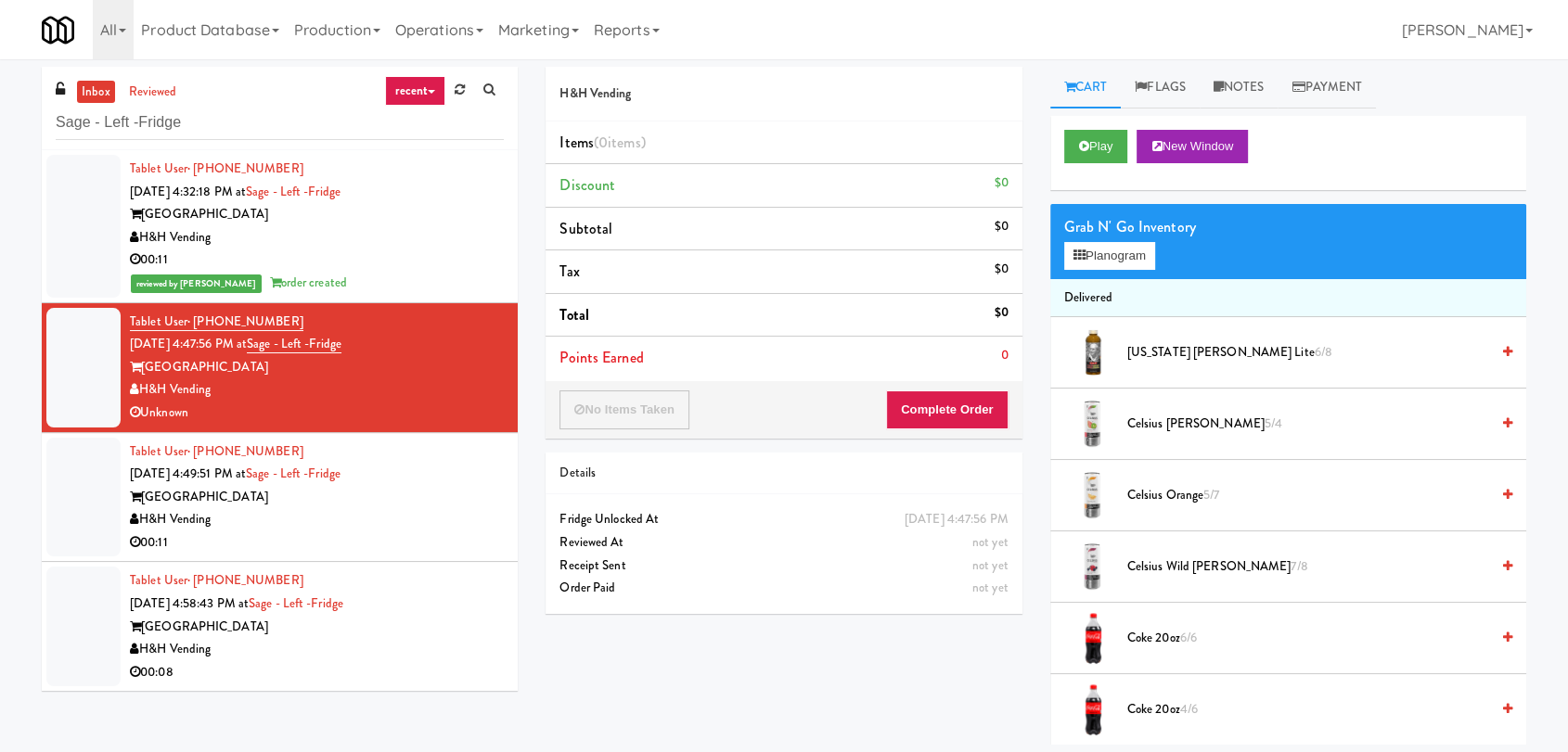
click at [449, 526] on div "H&H Vending" at bounding box center [317, 520] width 374 height 23
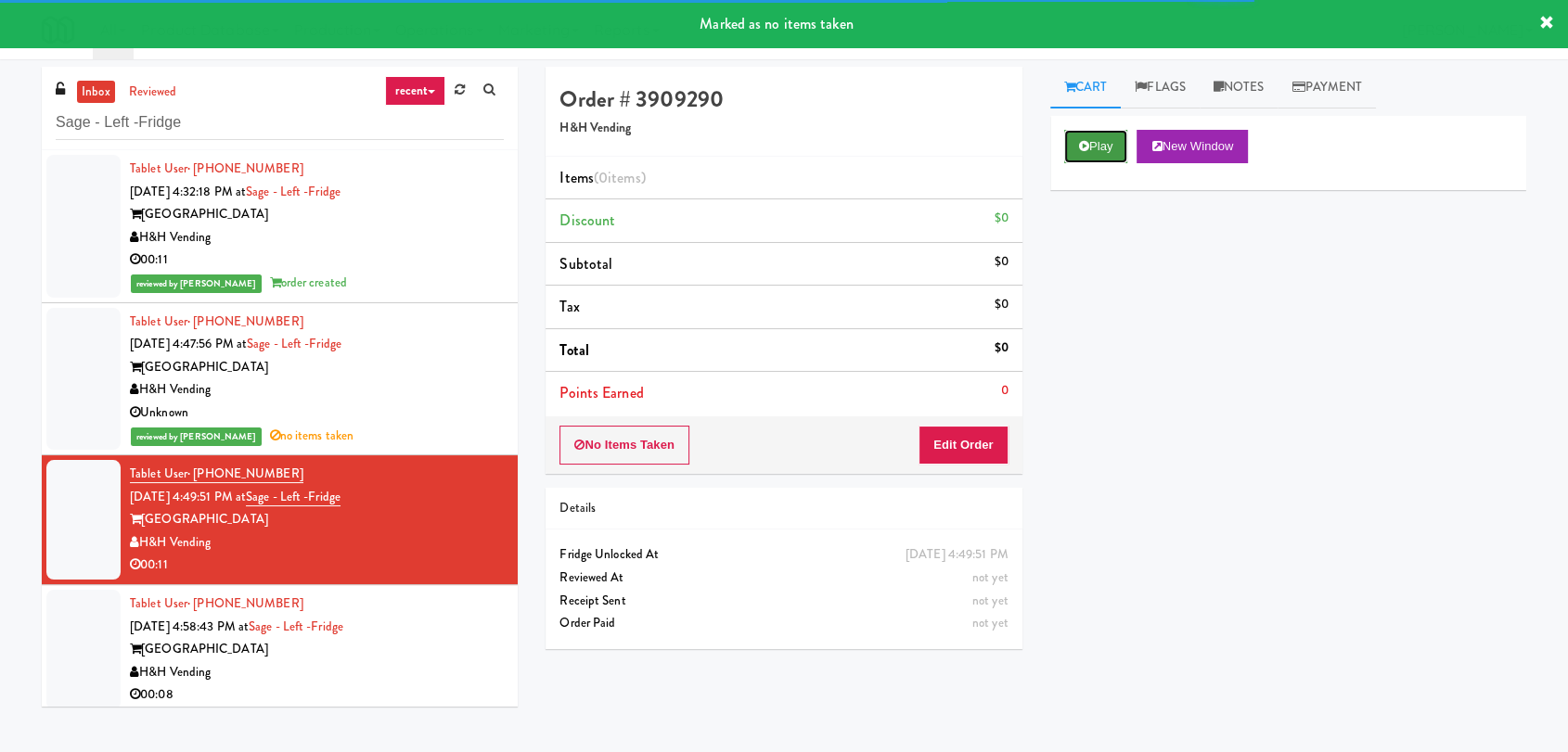
click at [1096, 147] on button "Play" at bounding box center [1096, 146] width 64 height 33
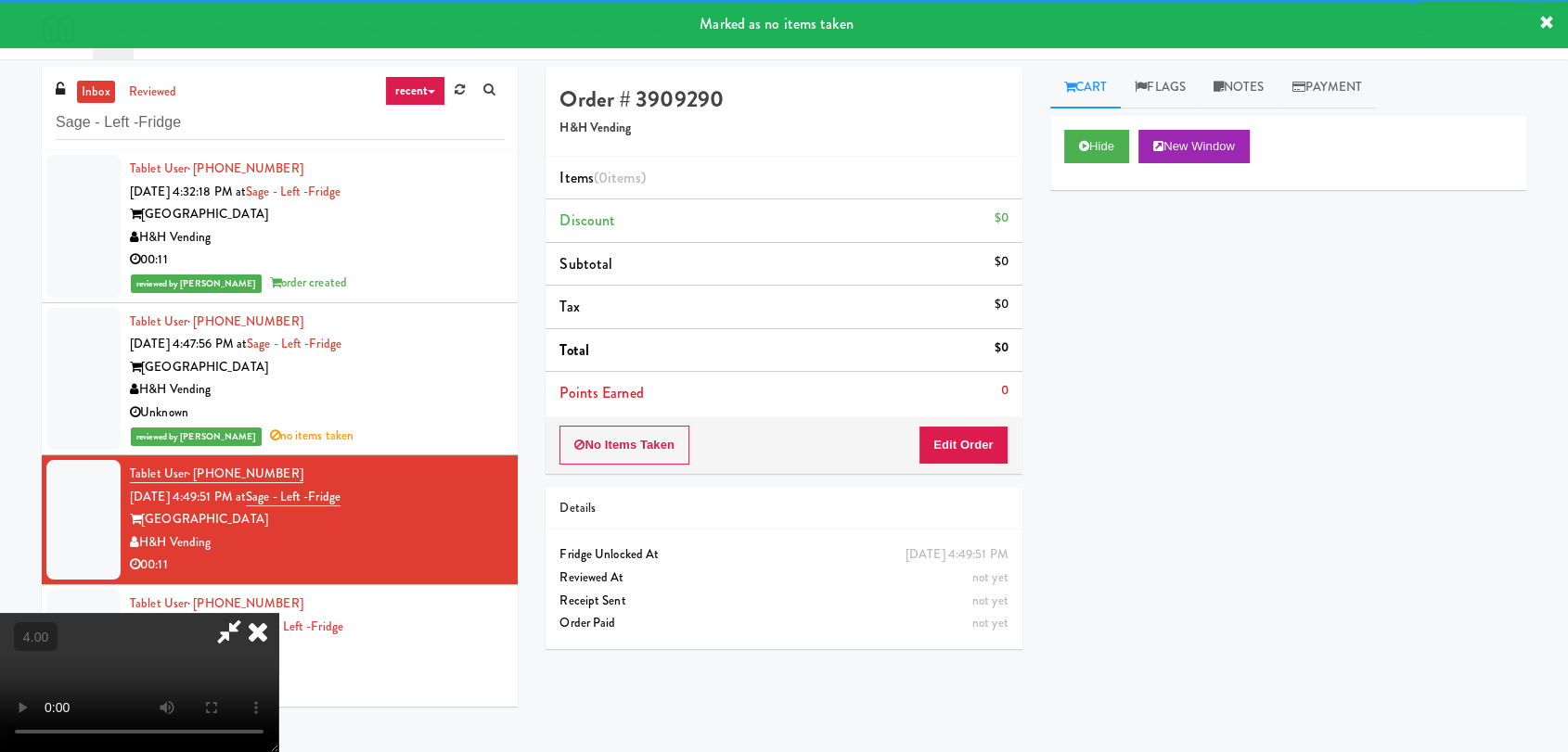
click at [980, 420] on div "No Items Taken Edit Order" at bounding box center [784, 445] width 476 height 58
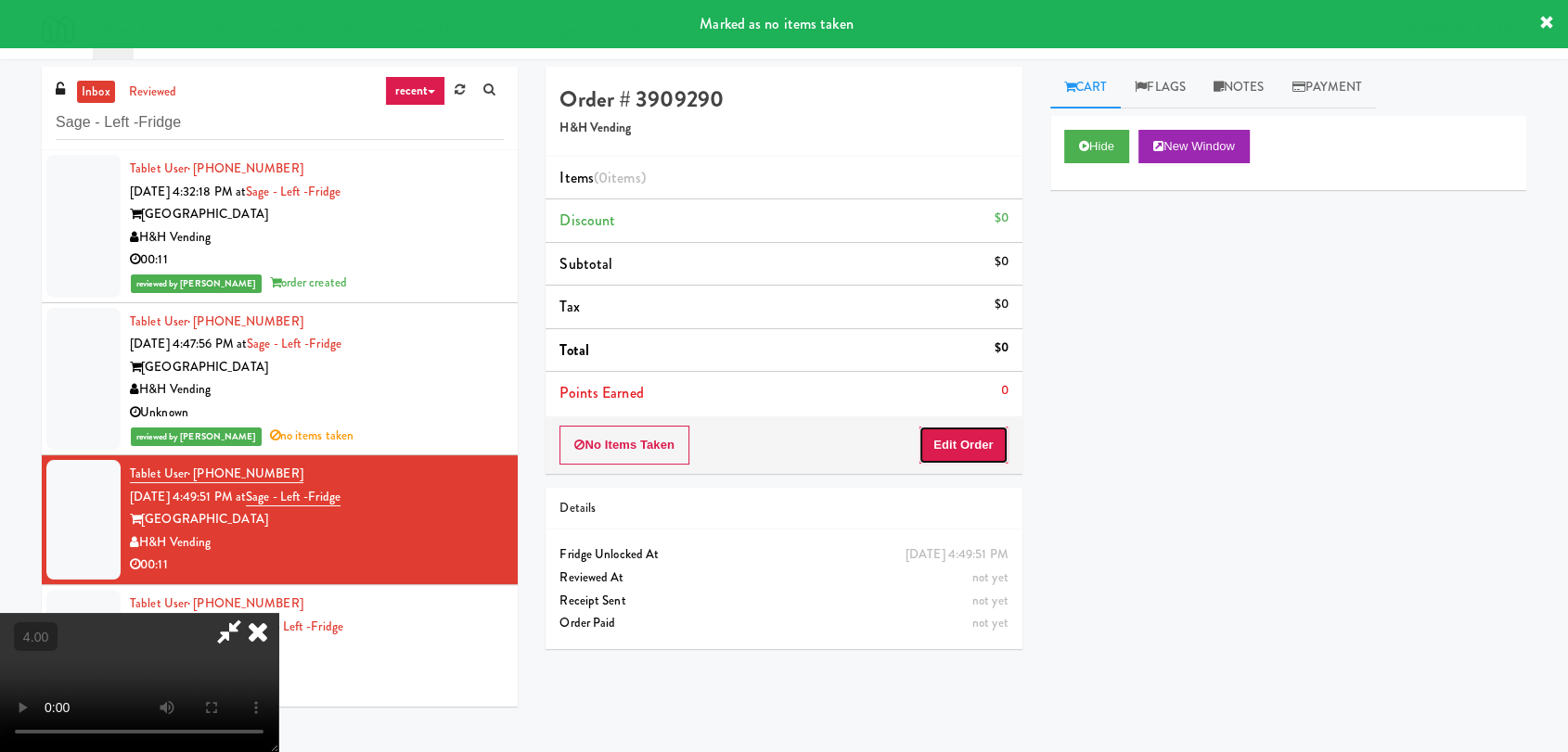
click at [980, 435] on button "Edit Order" at bounding box center [963, 445] width 90 height 39
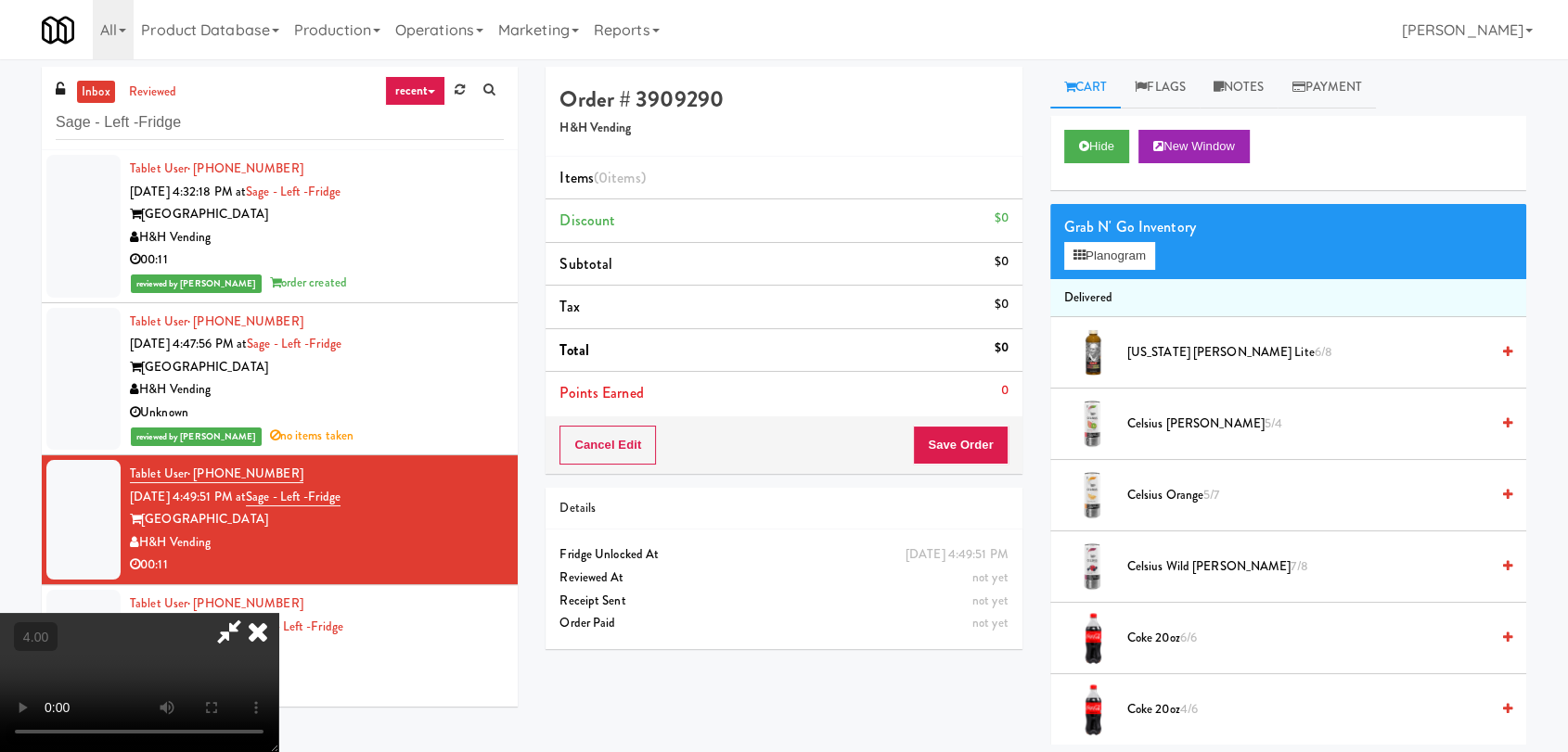
click at [278, 614] on video at bounding box center [138, 683] width 278 height 139
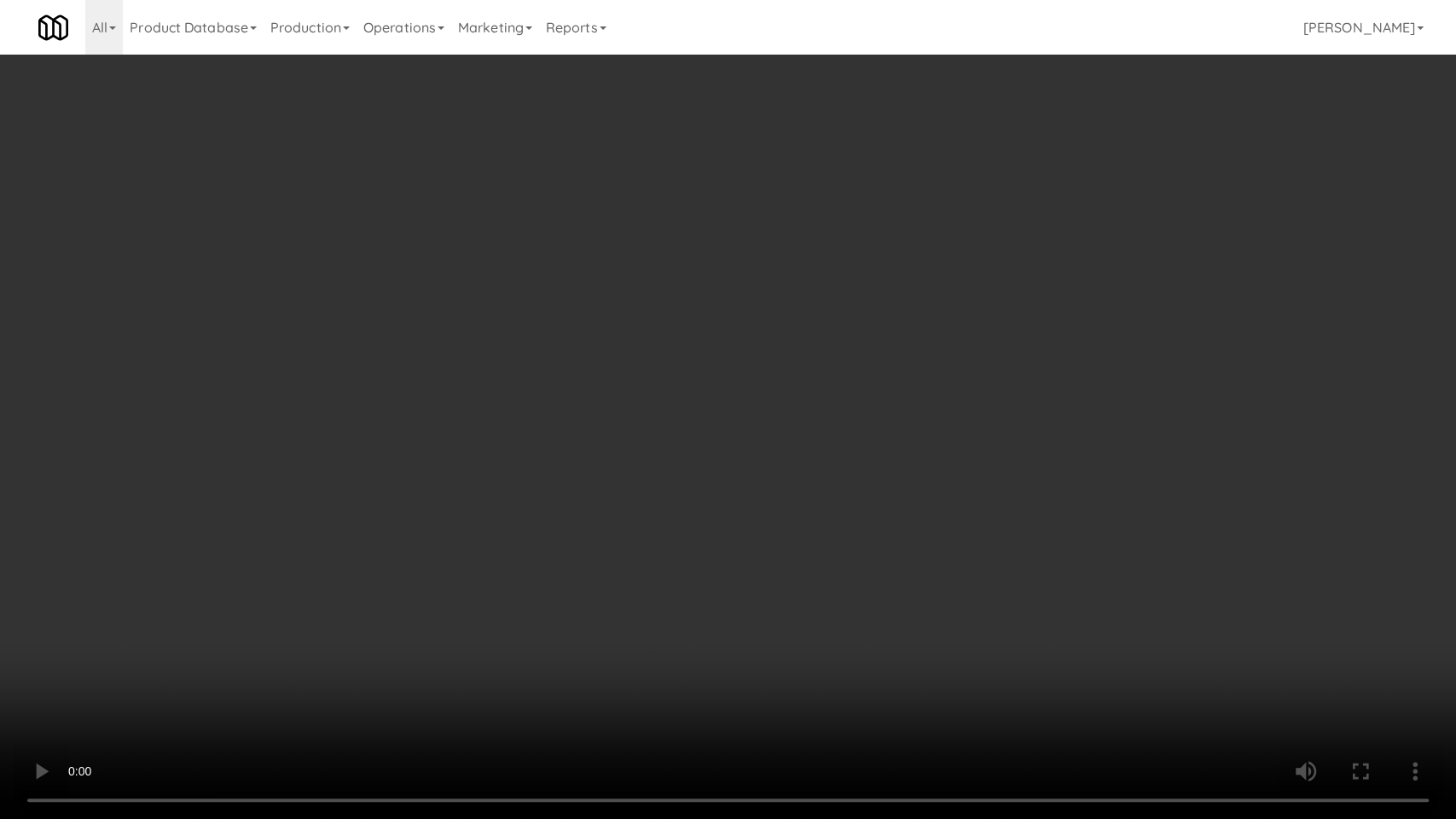
click at [490, 563] on video at bounding box center [728, 409] width 1456 height 819
click at [490, 571] on video at bounding box center [728, 409] width 1456 height 819
click at [922, 510] on video at bounding box center [728, 409] width 1456 height 819
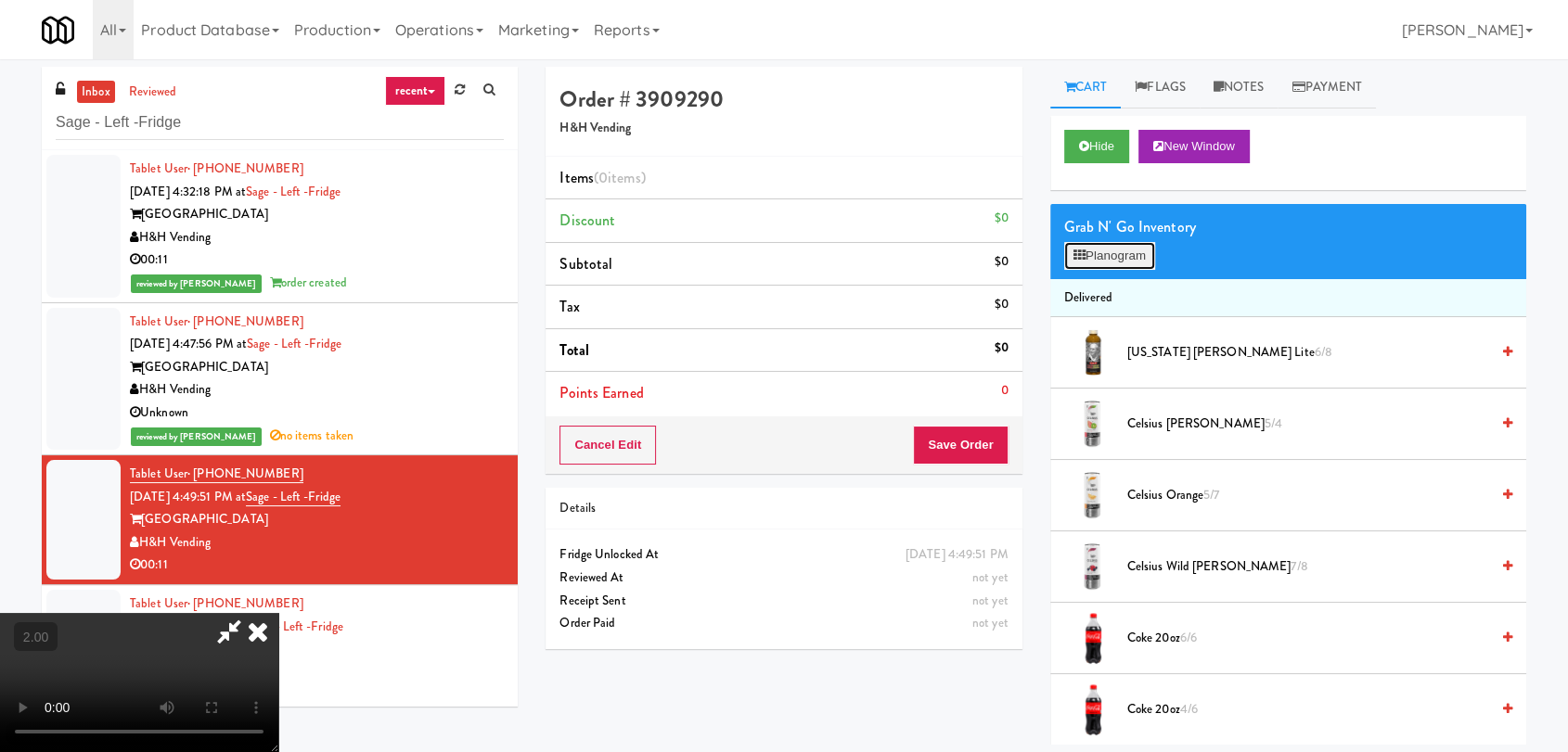
click at [1124, 248] on button "Planogram" at bounding box center [1110, 255] width 91 height 28
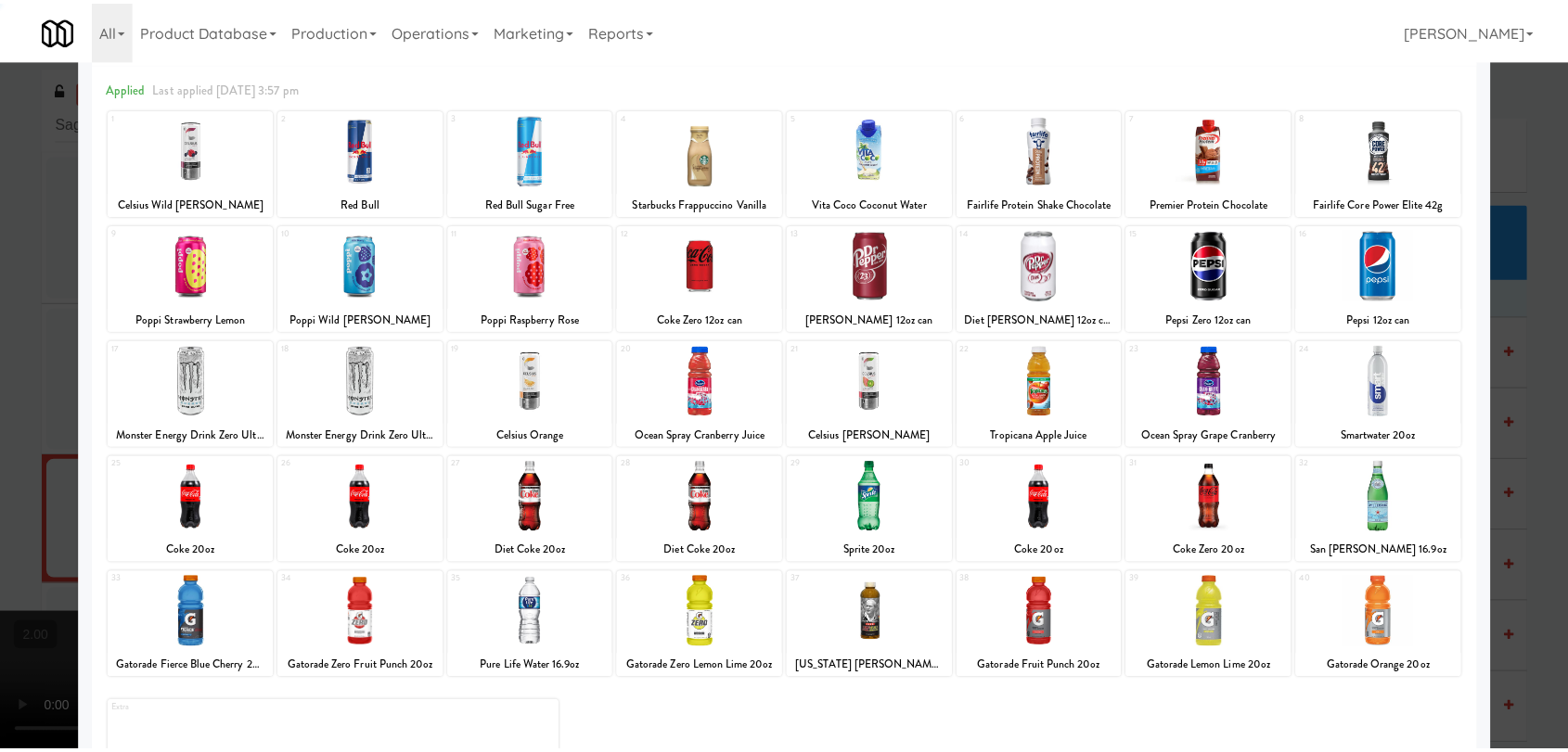
scroll to position [158, 0]
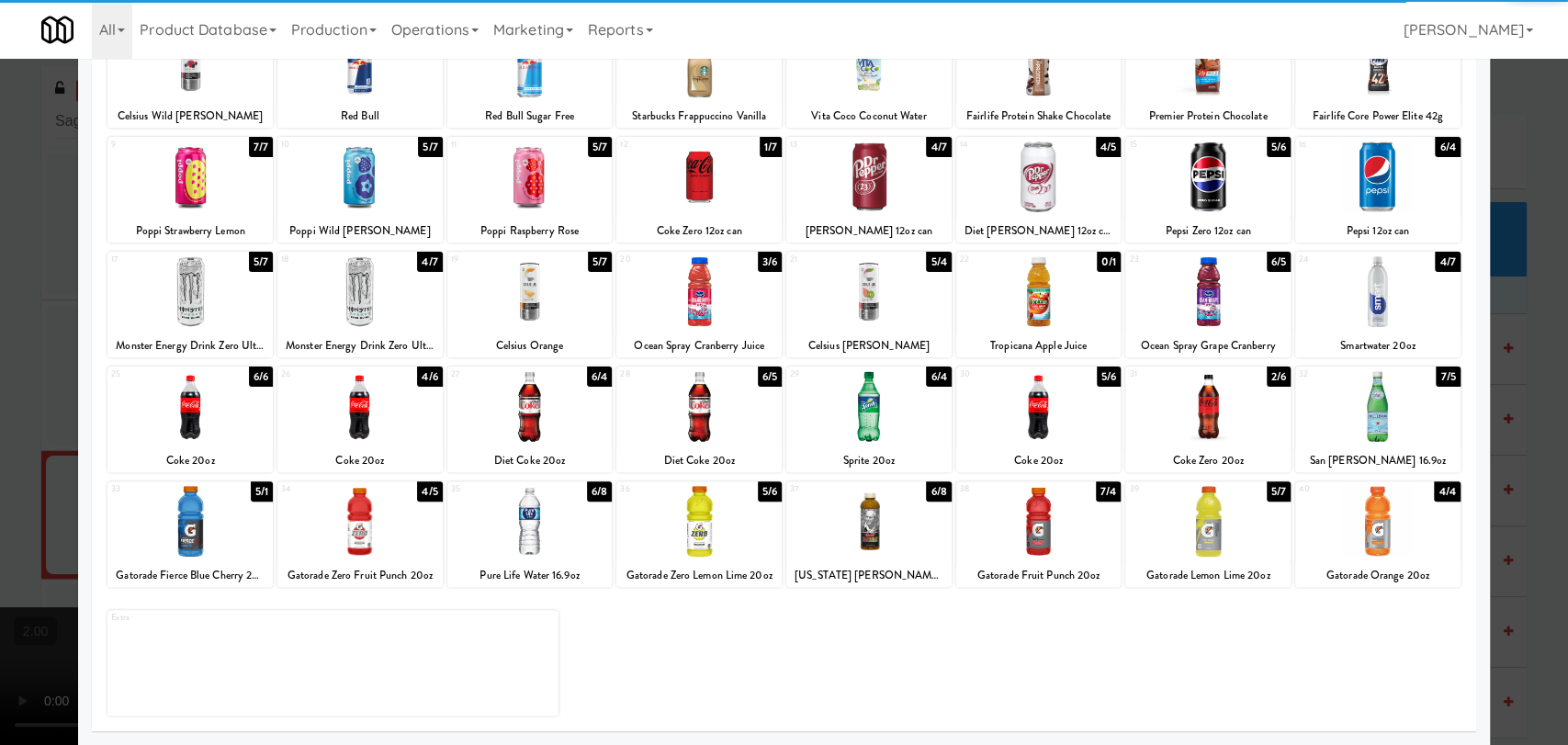
click at [219, 517] on div at bounding box center [190, 520] width 165 height 70
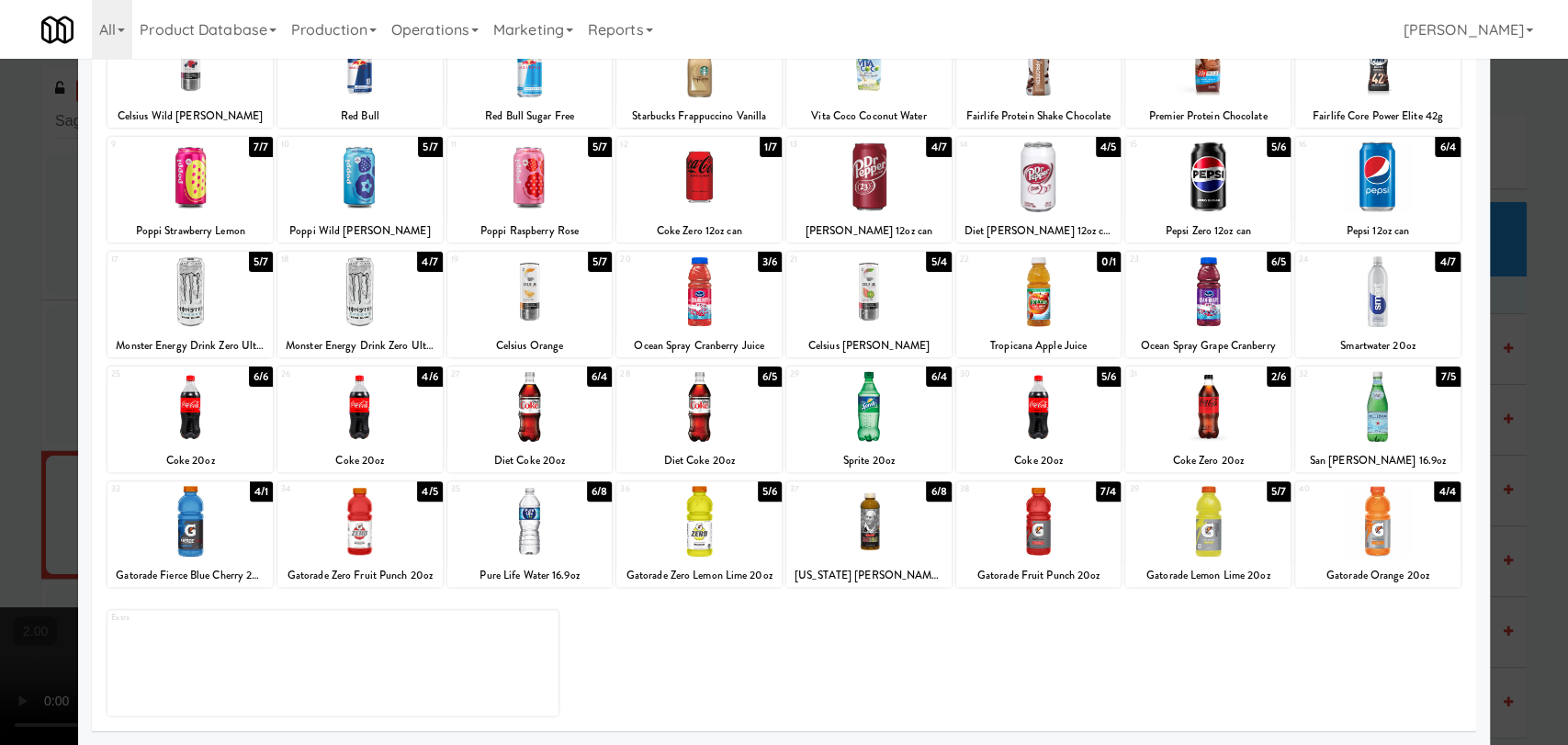
click at [750, 300] on div at bounding box center [699, 291] width 165 height 70
click at [0, 318] on div at bounding box center [784, 372] width 1568 height 745
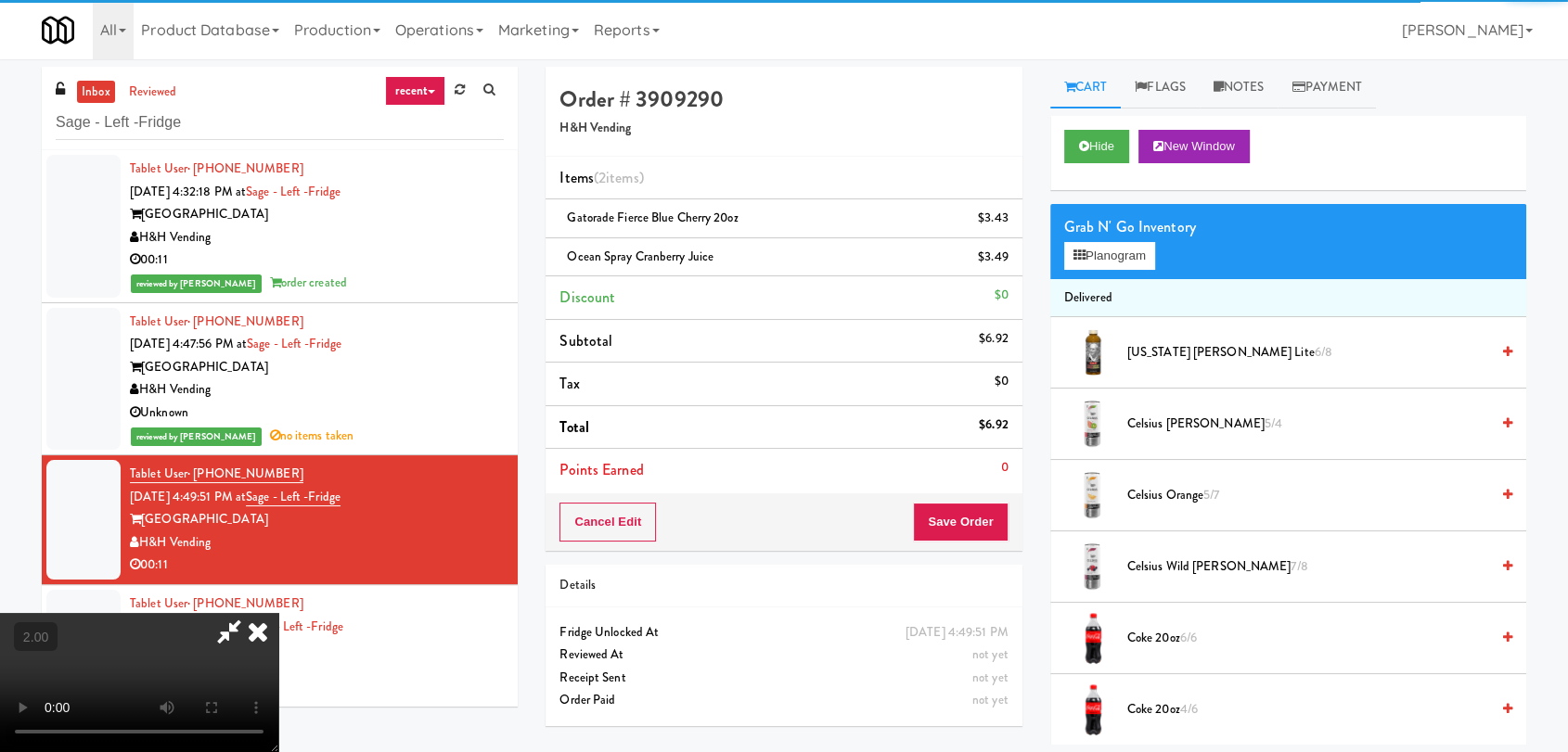
click at [223, 614] on video at bounding box center [138, 683] width 278 height 139
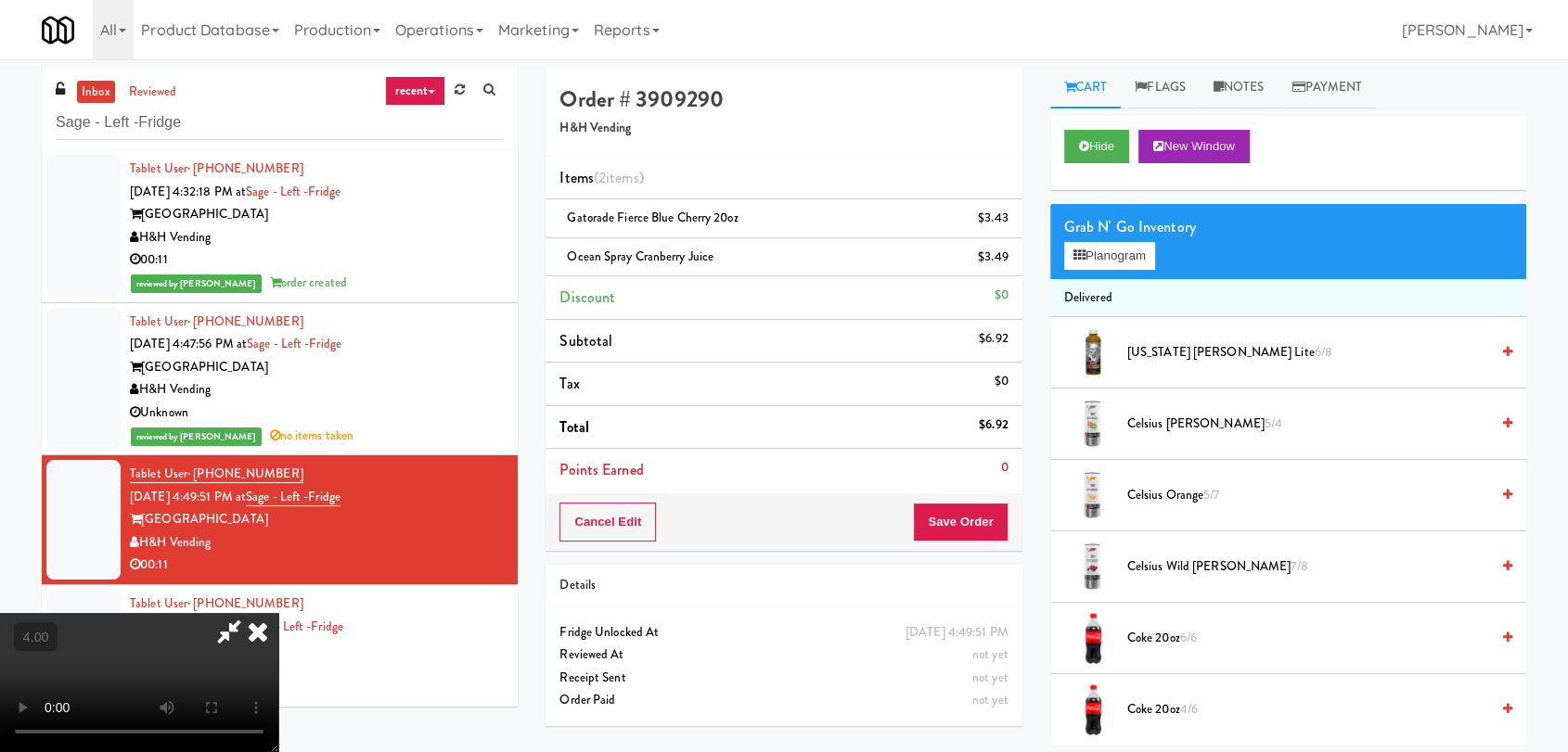
click at [278, 614] on icon at bounding box center [257, 632] width 41 height 37
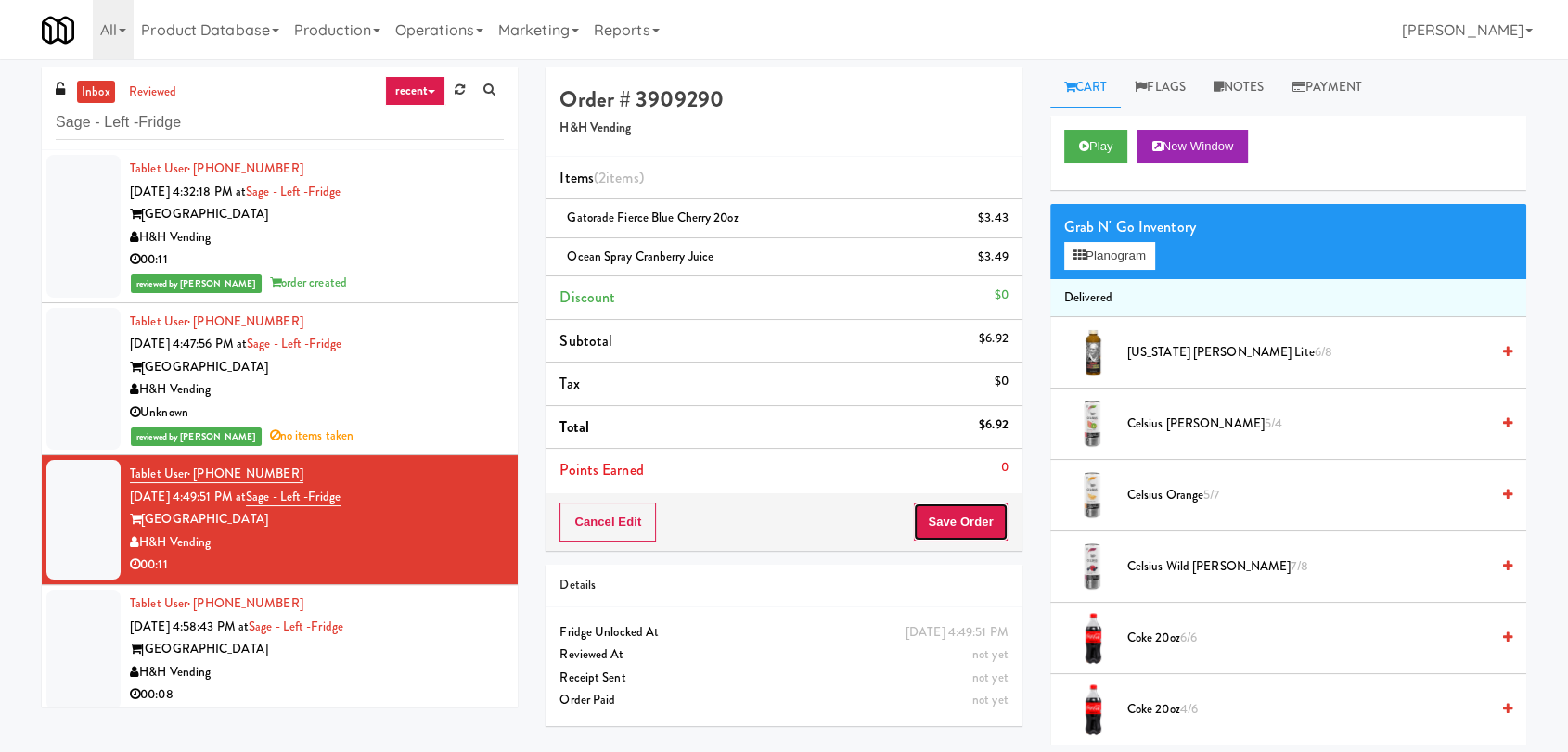
click at [959, 514] on button "Save Order" at bounding box center [960, 522] width 95 height 39
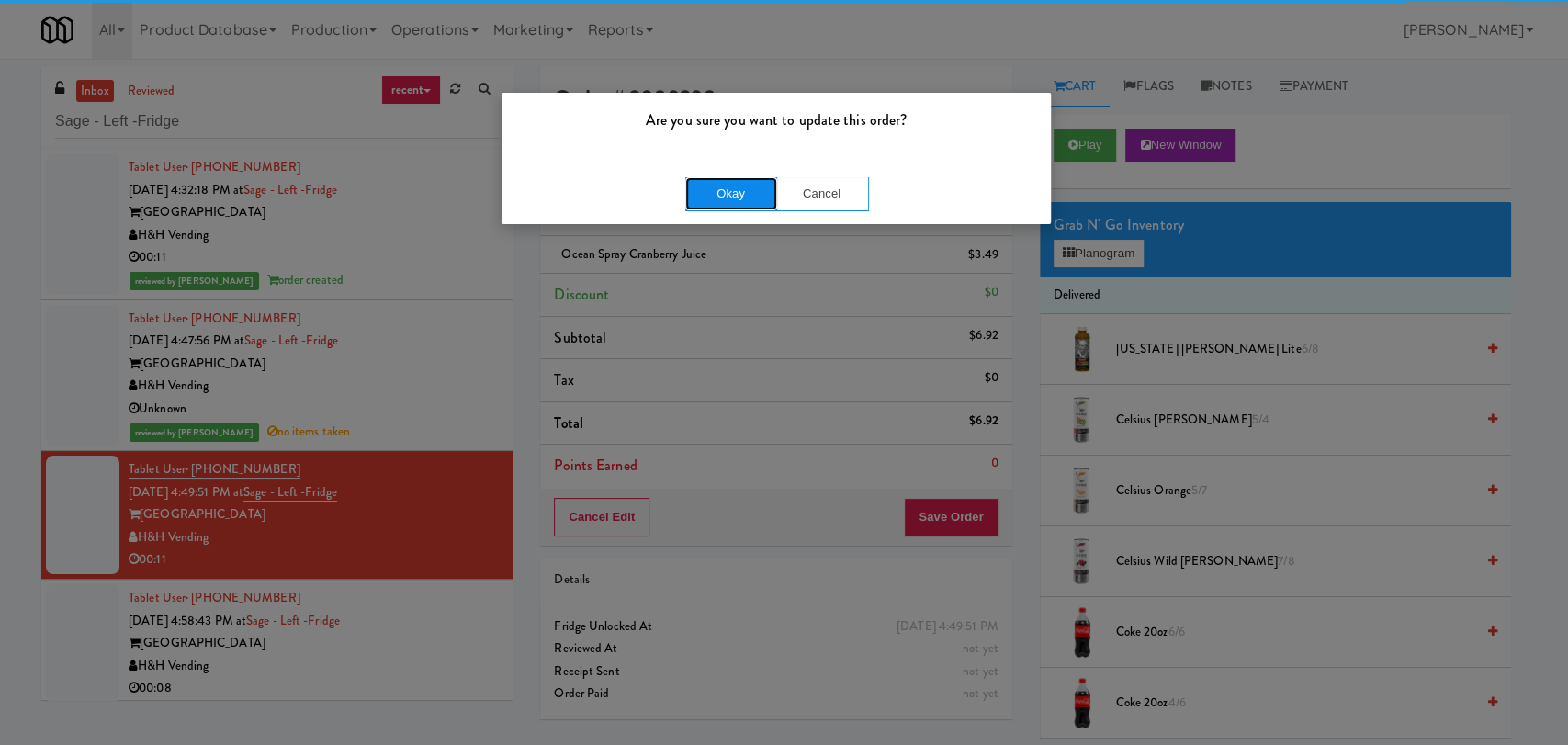
click at [730, 204] on button "Okay" at bounding box center [731, 194] width 92 height 33
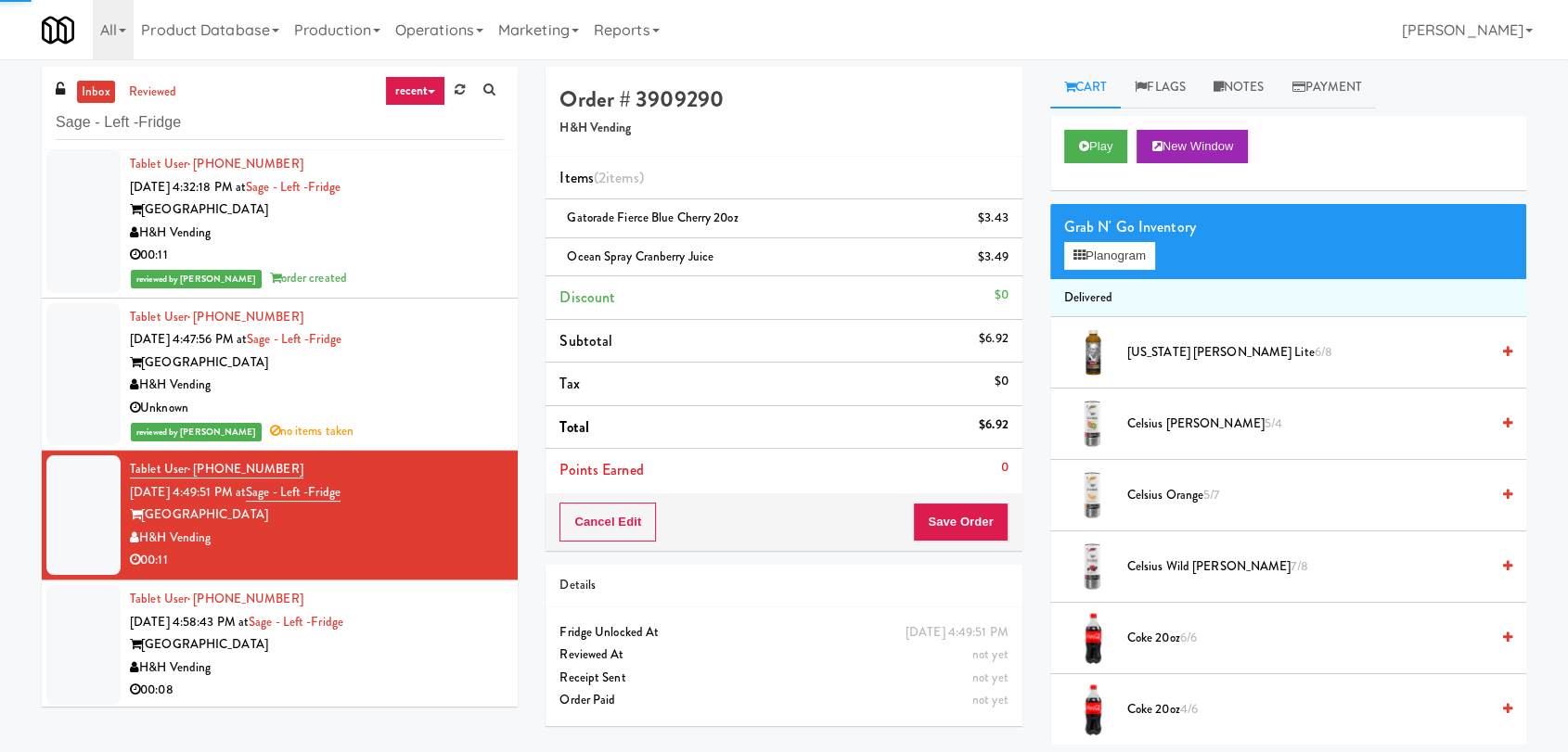
scroll to position [8, 0]
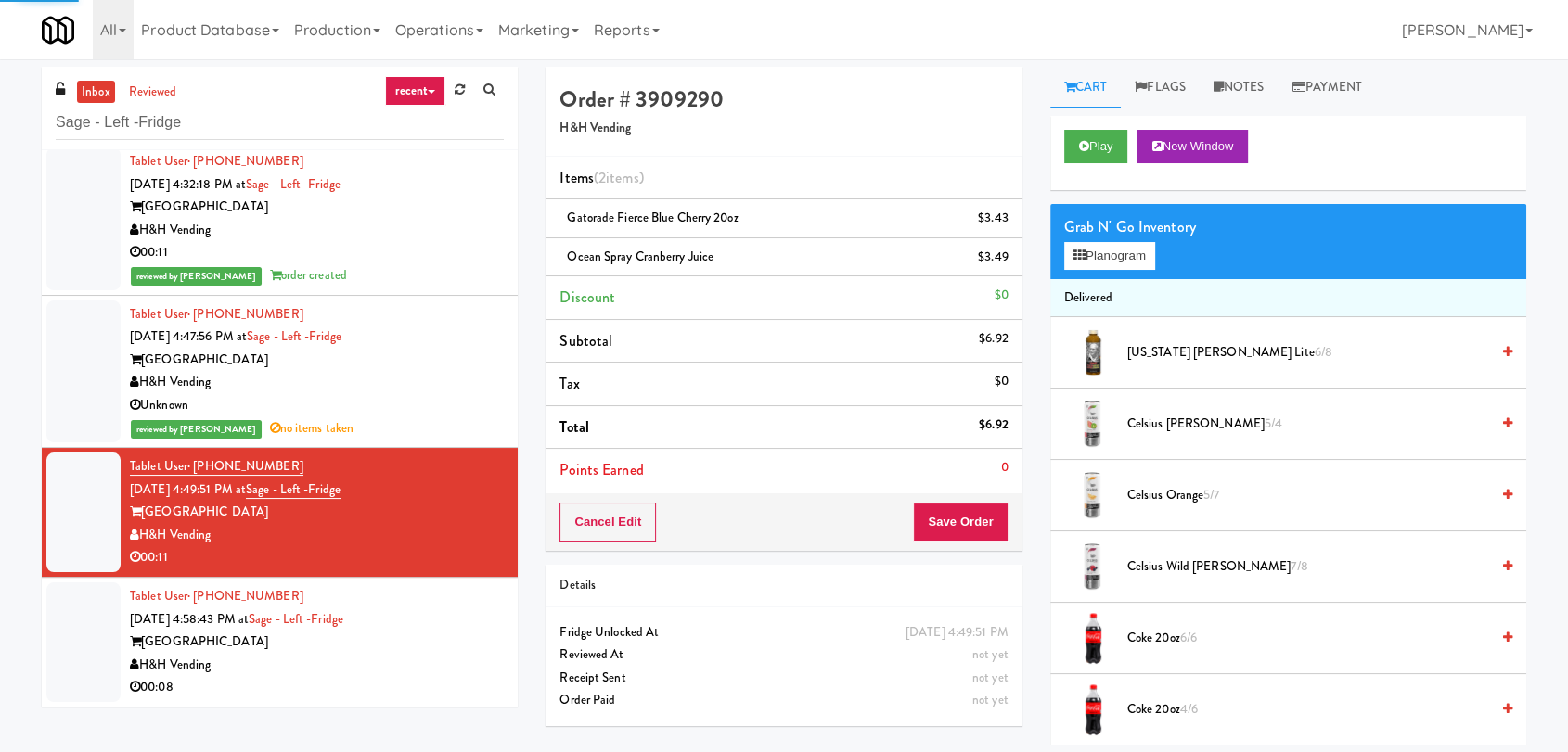
click at [451, 658] on div "H&H Vending" at bounding box center [317, 666] width 374 height 23
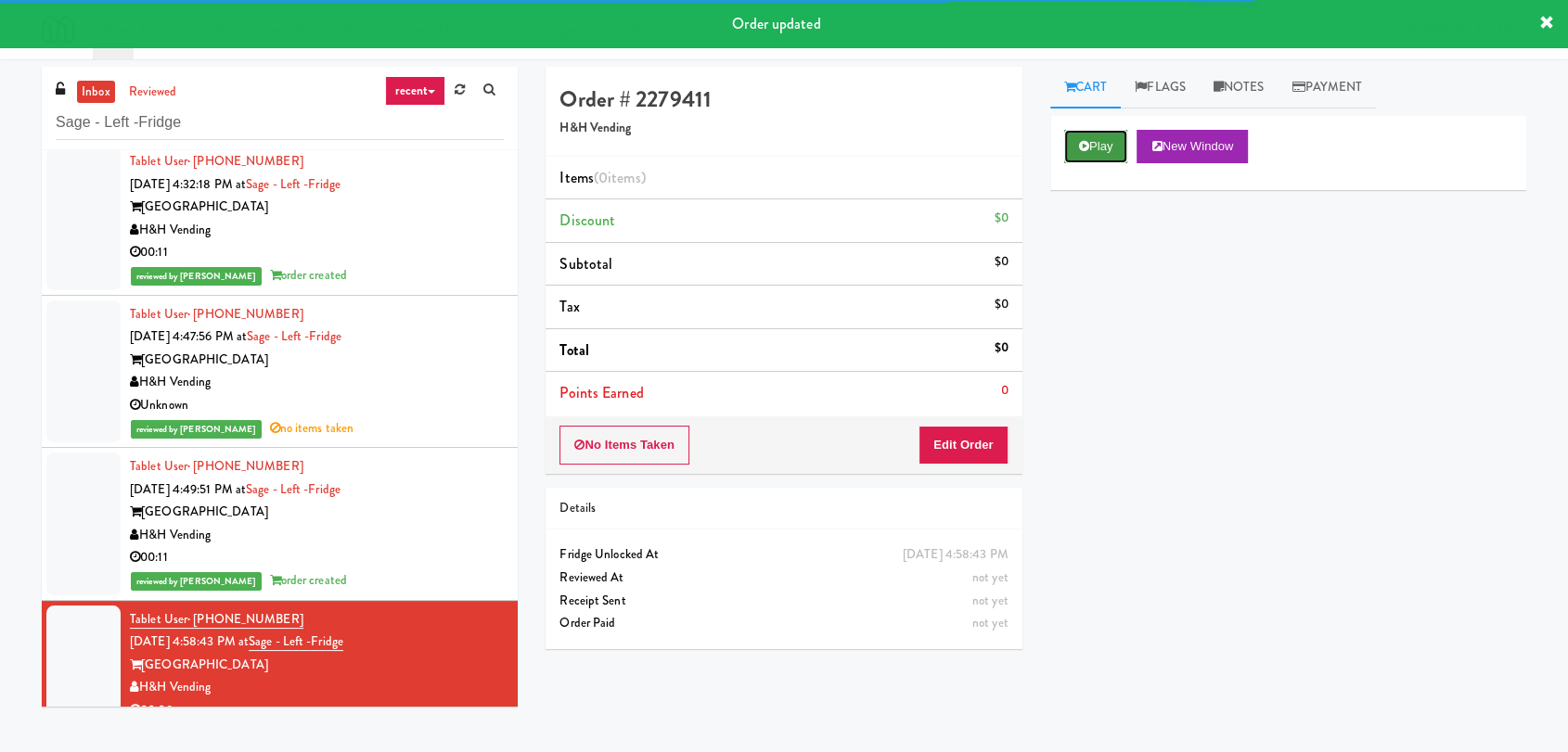
click at [1070, 139] on button "Play" at bounding box center [1096, 146] width 64 height 33
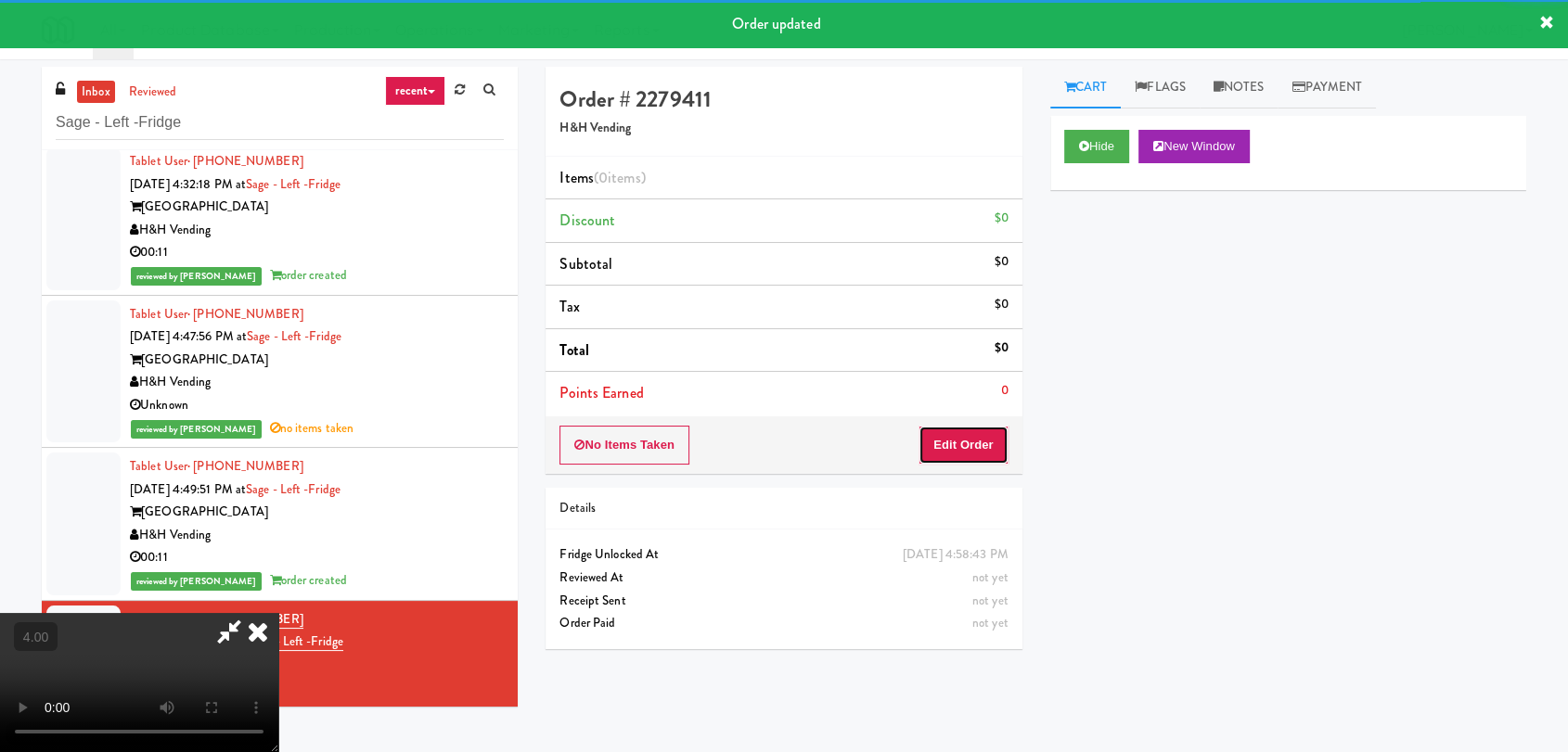
click at [975, 432] on button "Edit Order" at bounding box center [963, 445] width 90 height 39
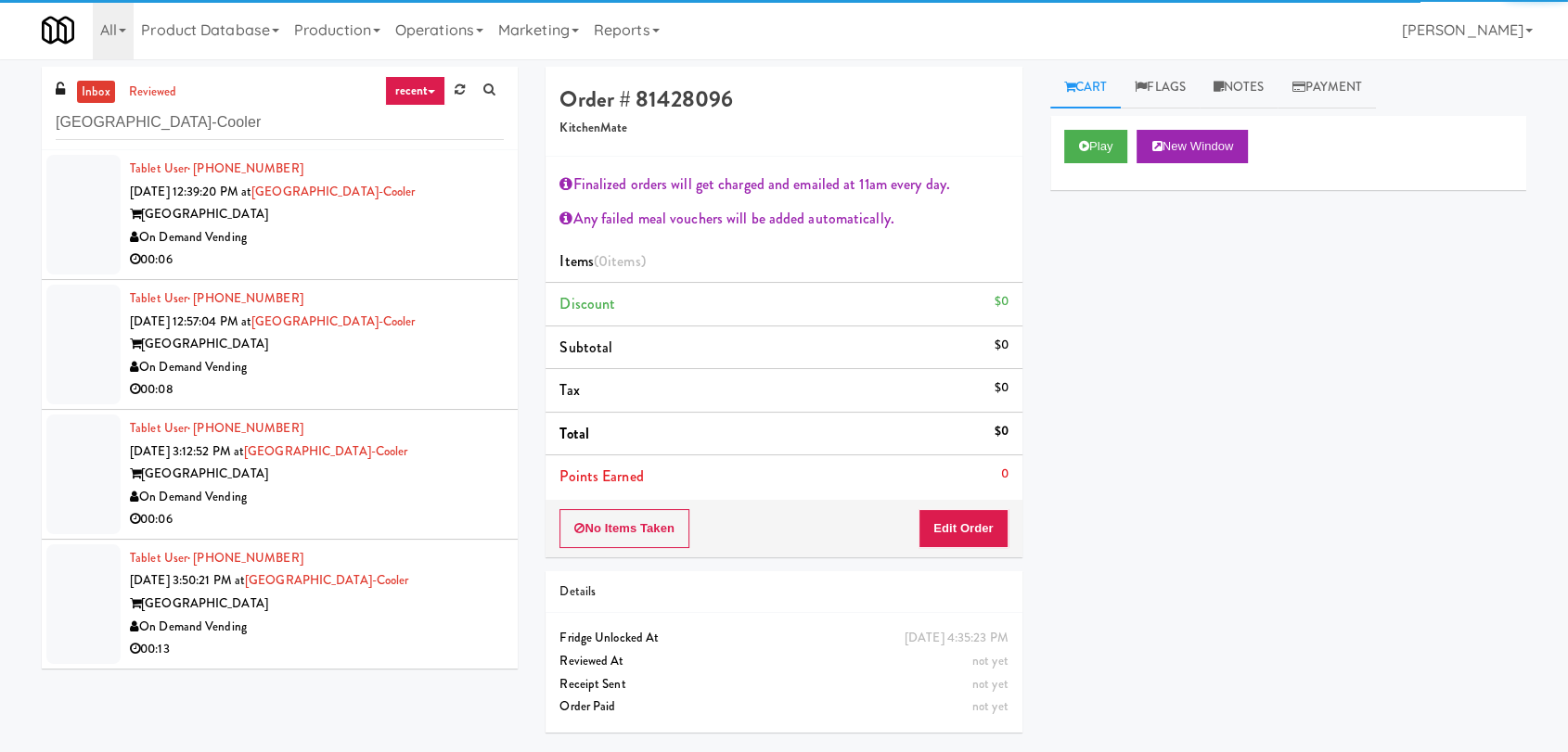
click at [380, 241] on div "On Demand Vending" at bounding box center [317, 238] width 374 height 23
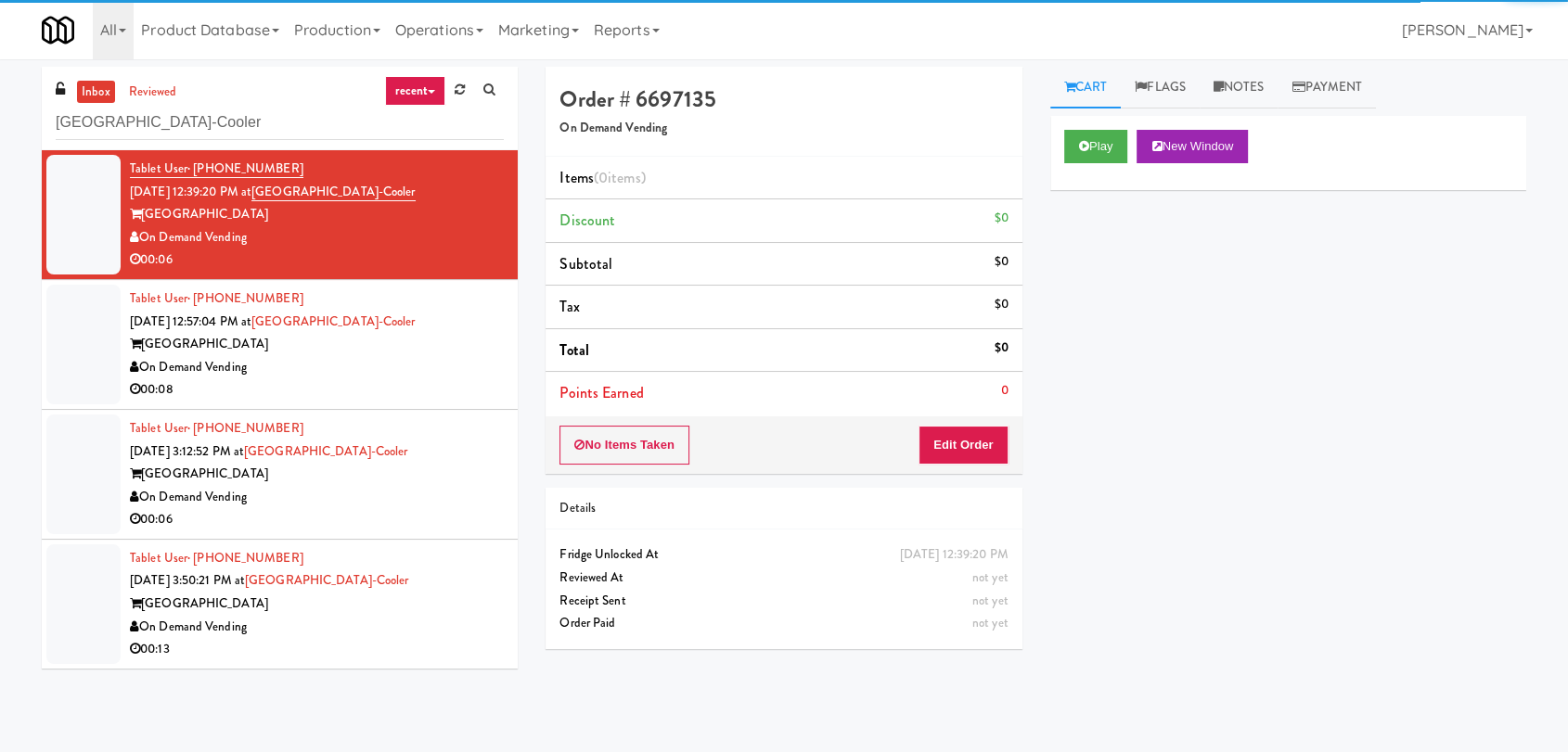
click at [464, 385] on div "00:08" at bounding box center [317, 390] width 374 height 23
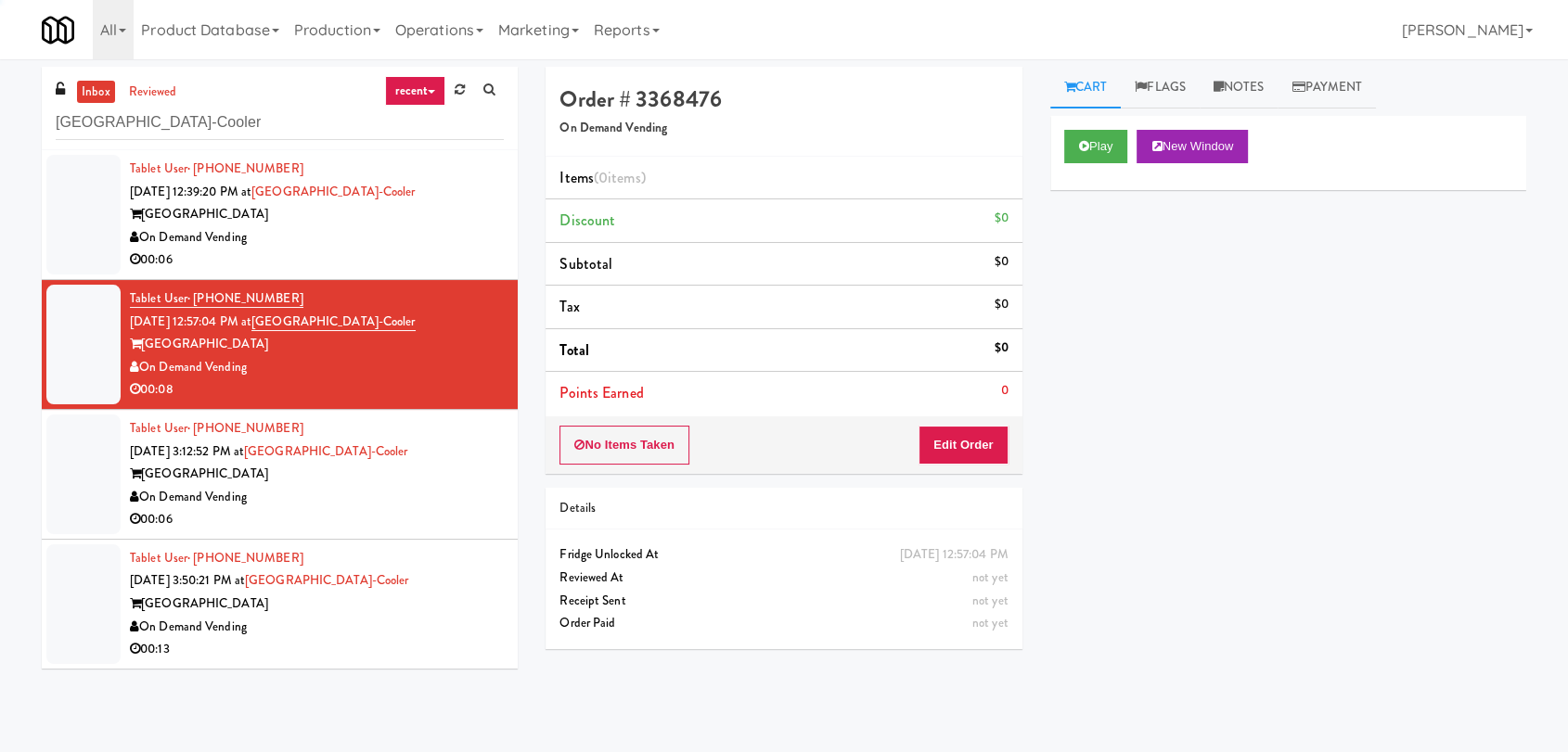
click at [466, 500] on div "On Demand Vending" at bounding box center [317, 498] width 374 height 23
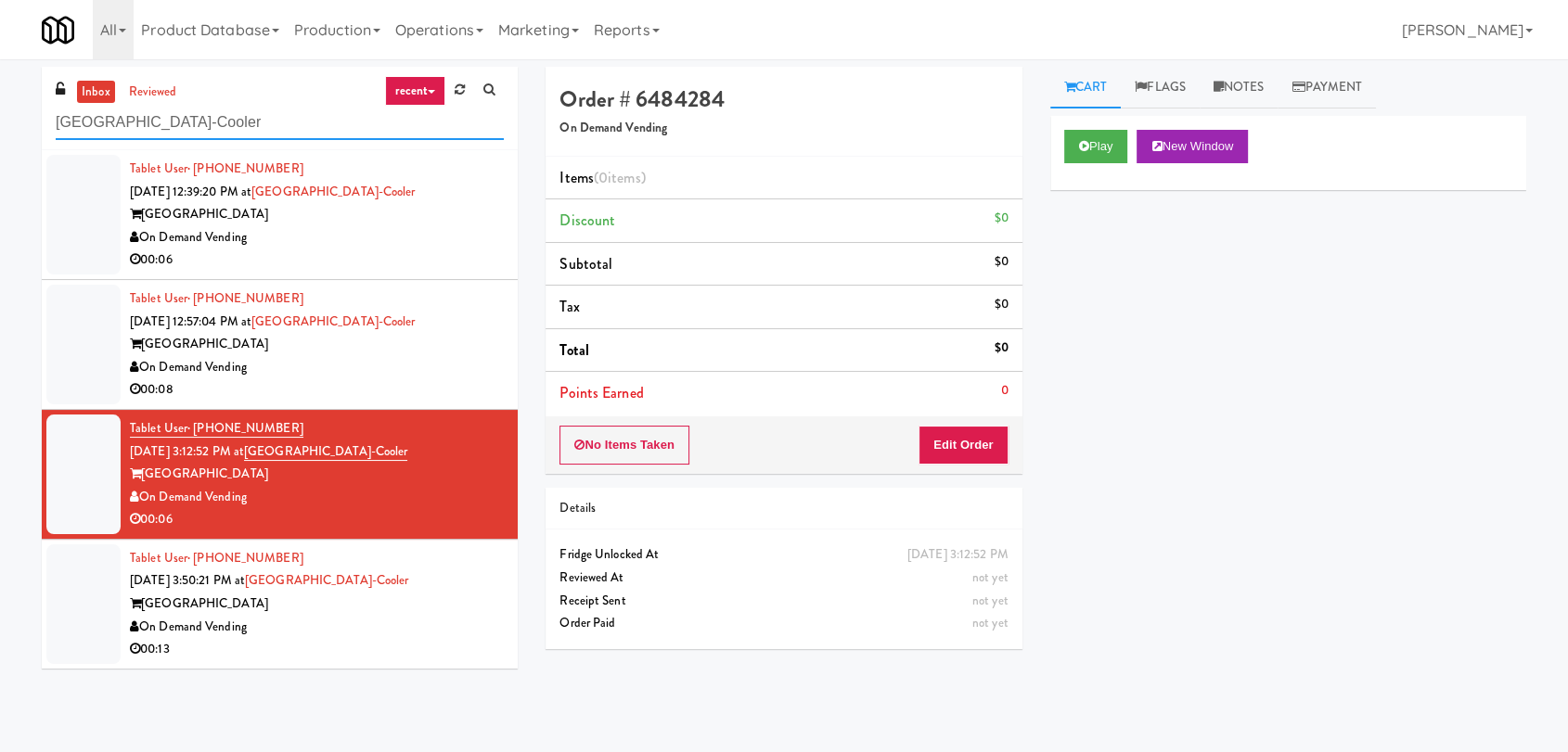
drag, startPoint x: 266, startPoint y: 124, endPoint x: 28, endPoint y: 56, distance: 247.5
click at [0, 72] on div "inbox reviewed recent all unclear take inventory issue suspicious failed recent…" at bounding box center [784, 405] width 1568 height 678
paste input "Holiday Inn Time Square Cooler Combo B"
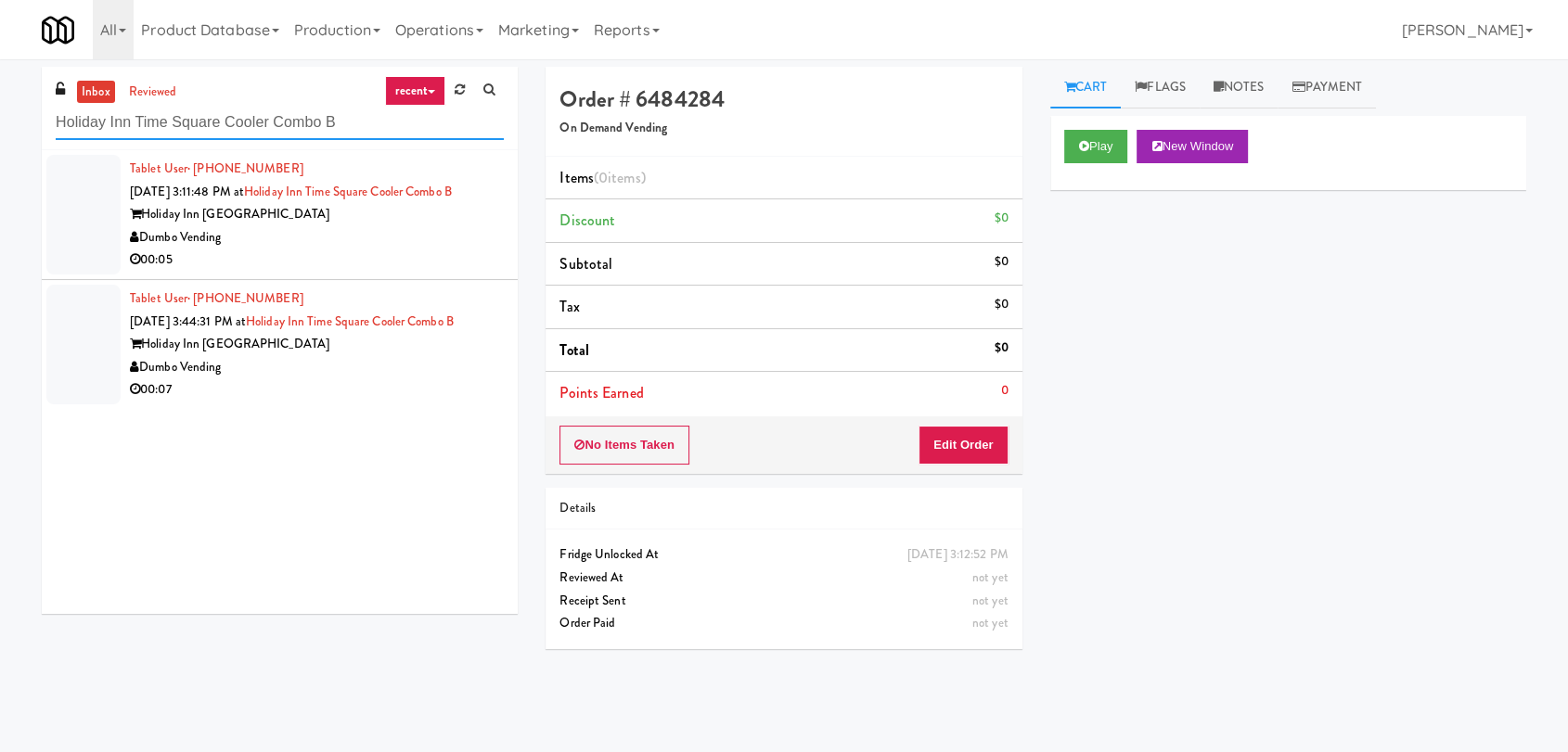
drag, startPoint x: 359, startPoint y: 123, endPoint x: 0, endPoint y: 86, distance: 360.9
click at [0, 86] on div "inbox reviewed recent all unclear take inventory issue suspicious failed recent…" at bounding box center [784, 405] width 1568 height 678
paste input "Metronome-Cooler"
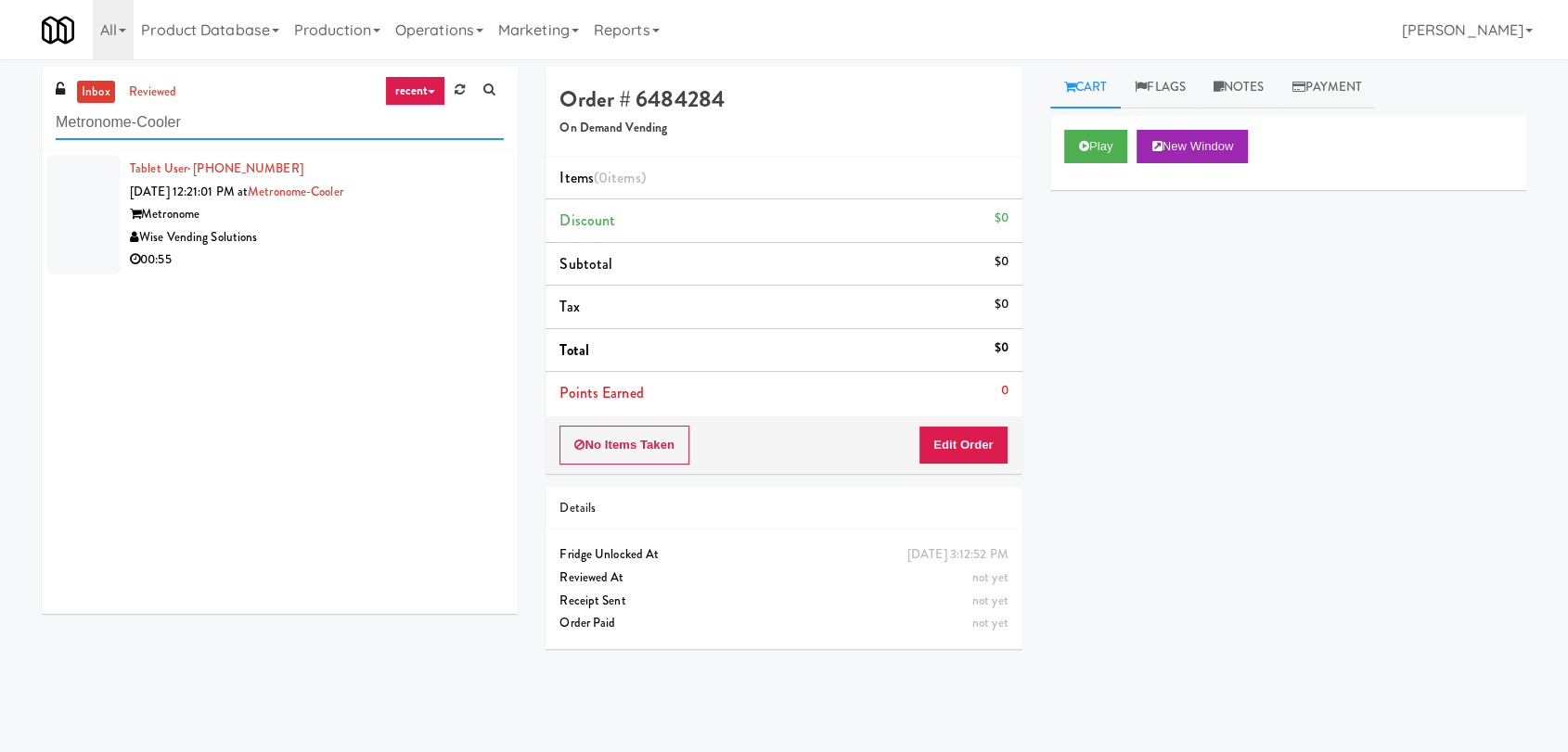
drag, startPoint x: 271, startPoint y: 114, endPoint x: 0, endPoint y: 113, distance: 271.0
click at [0, 113] on div "inbox reviewed recent all unclear take inventory issue suspicious failed recent…" at bounding box center [784, 405] width 1568 height 678
click at [415, 202] on div "Tablet User · (256) 693-9775 Sep 27, 2025 12:21:01 PM at Metronome-Cooler Metro…" at bounding box center [317, 214] width 374 height 114
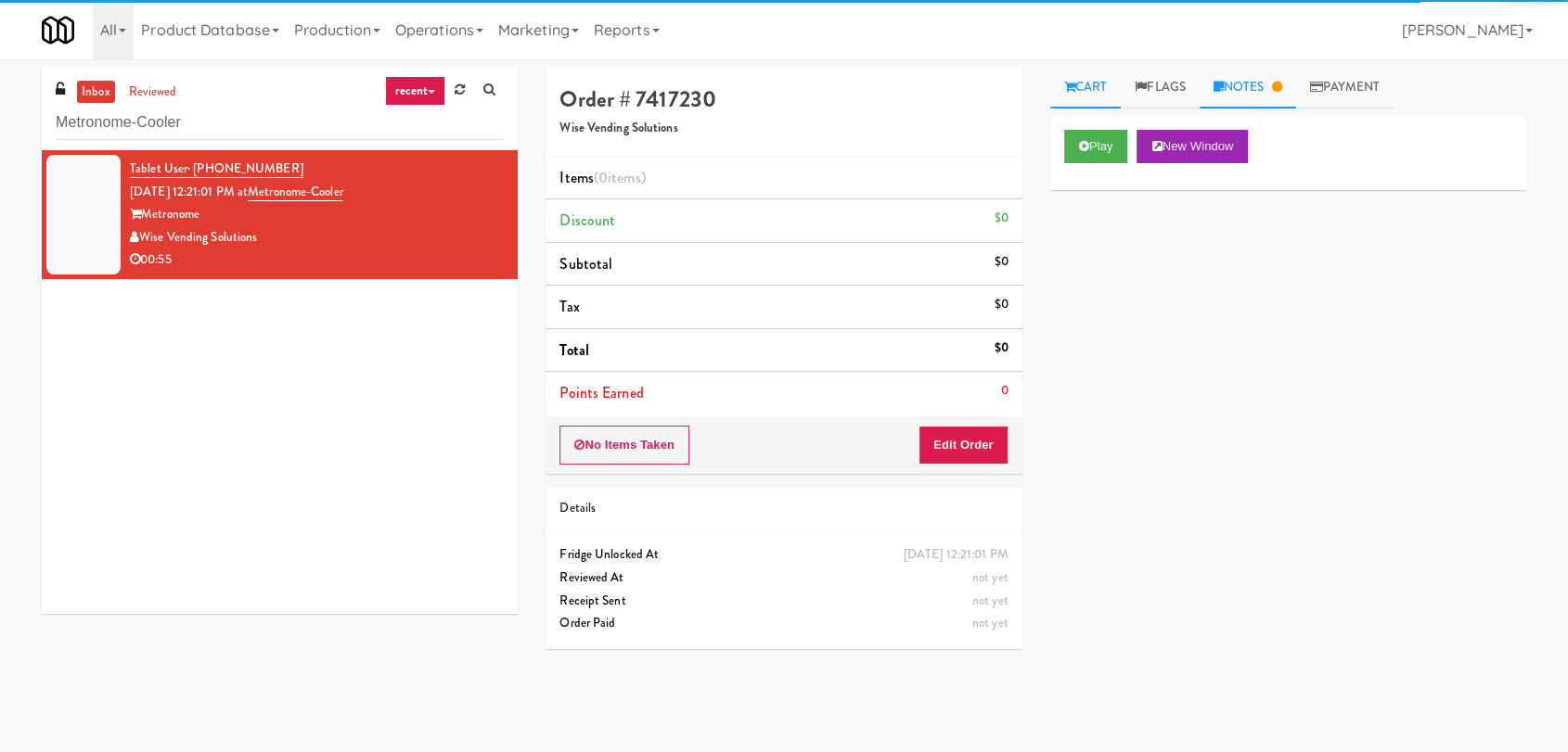
click at [1239, 68] on link "Notes" at bounding box center [1248, 87] width 97 height 42
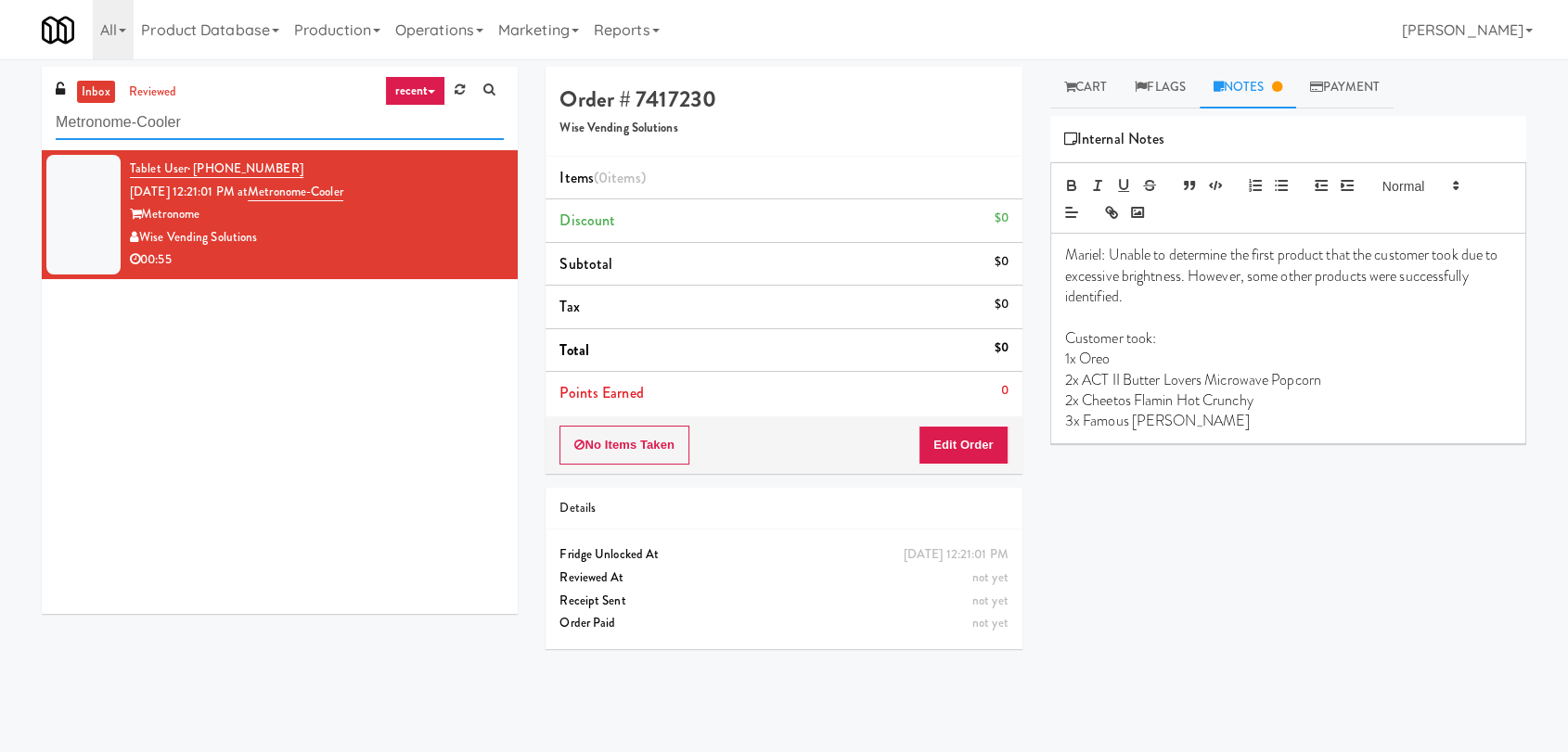
drag, startPoint x: 203, startPoint y: 126, endPoint x: 4, endPoint y: 111, distance: 199.6
click at [0, 115] on div "inbox reviewed recent all unclear take inventory issue suspicious failed recent…" at bounding box center [784, 405] width 1568 height 678
paste input "Cowboy -"
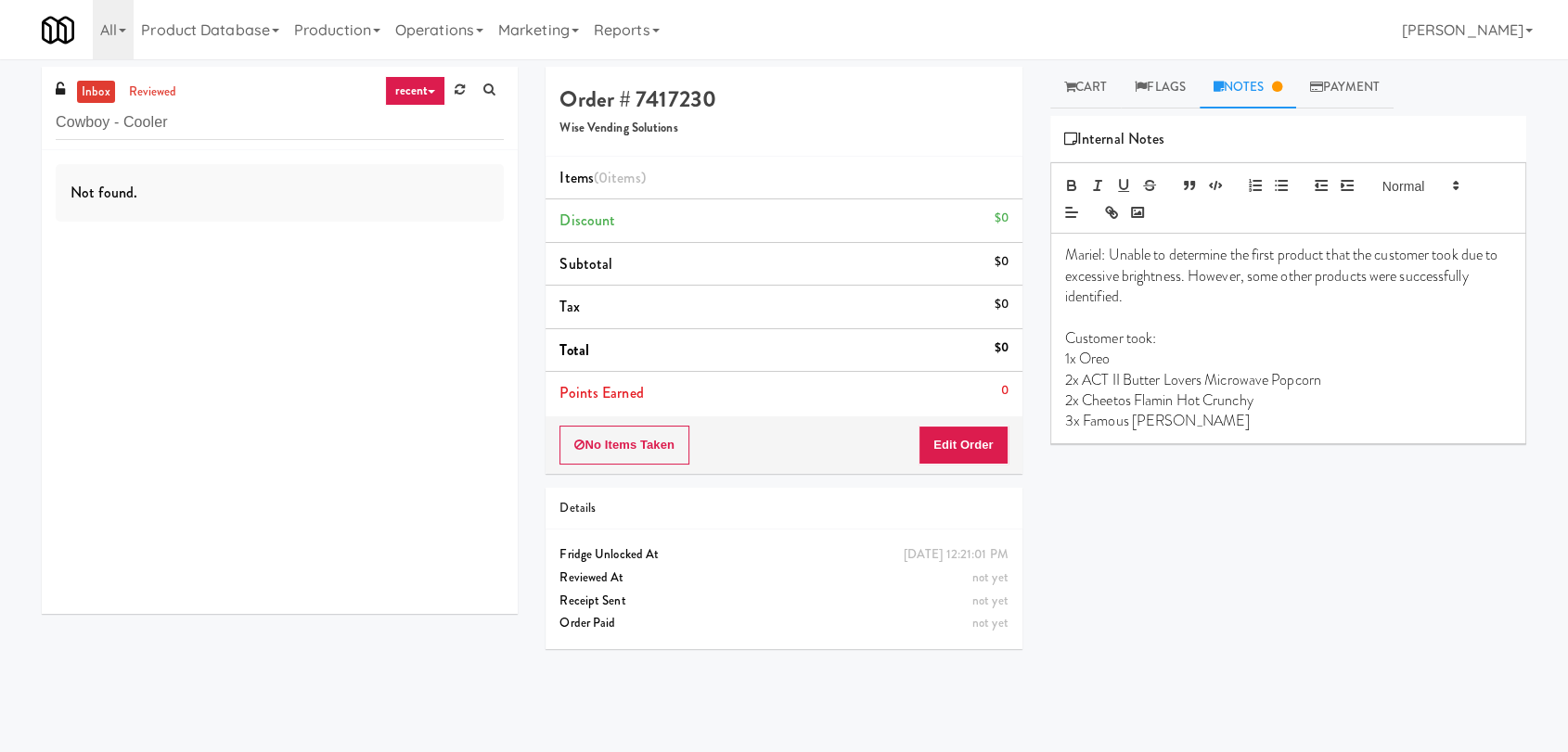
click at [406, 232] on div "Not found." at bounding box center [280, 381] width 476 height 464
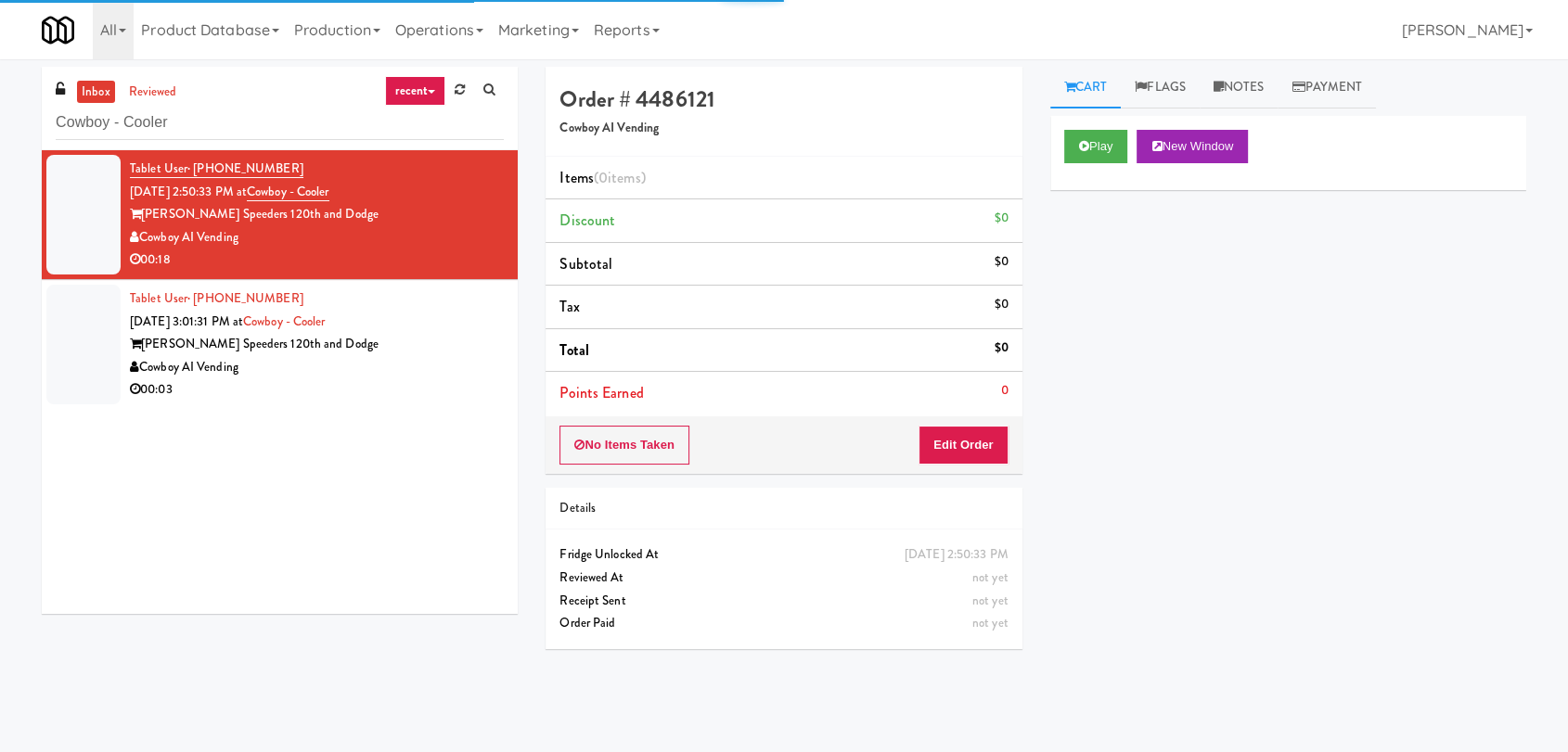
click at [536, 314] on div "Order # 4486121 Cowboy AI Vending Items (0 items ) Discount $0 Subtotal $0 Tax …" at bounding box center [783, 364] width 504 height 596
click at [460, 324] on div "Tablet User · (531) 215-3231 Sep 27, 2025 3:01:31 PM at Cowboy - Cooler Russell…" at bounding box center [317, 344] width 374 height 114
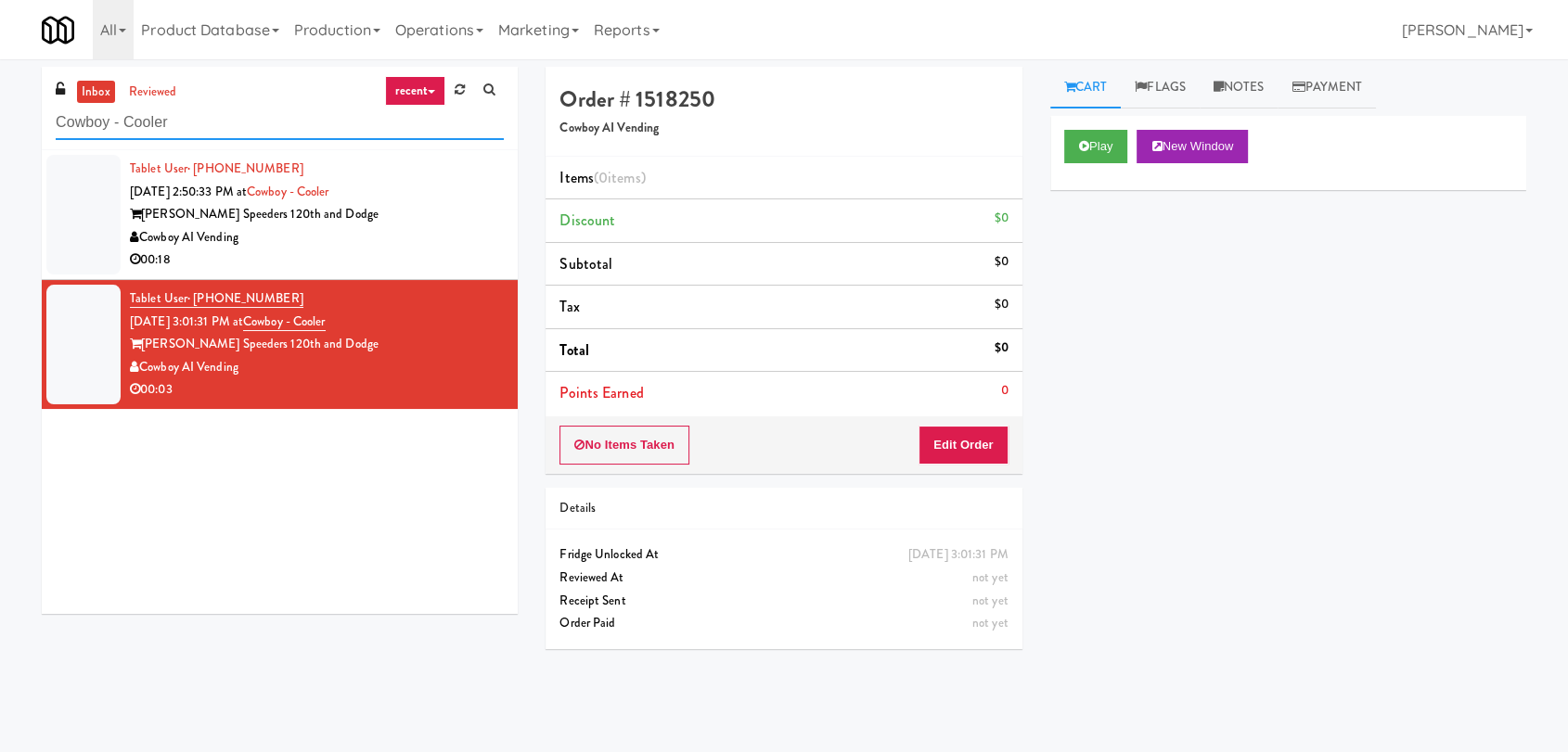
drag, startPoint x: 295, startPoint y: 119, endPoint x: 0, endPoint y: 141, distance: 295.8
click at [0, 141] on div "inbox reviewed recent all unclear take inventory issue suspicious failed recent…" at bounding box center [784, 405] width 1568 height 678
paste input "Drink Cooler (11)"
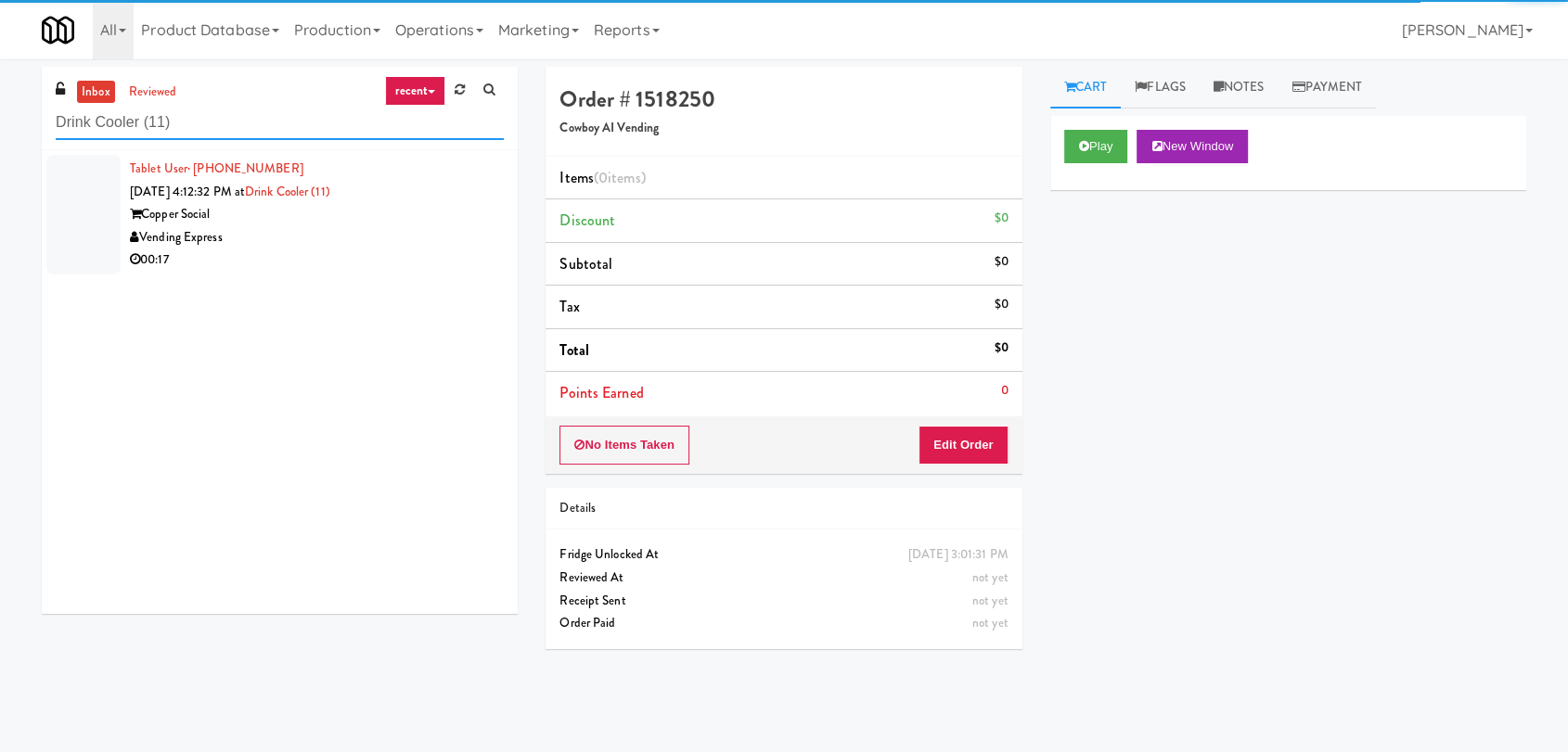
type input "Drink Cooler (11)"
click at [376, 247] on div "Vending Express" at bounding box center [317, 238] width 374 height 23
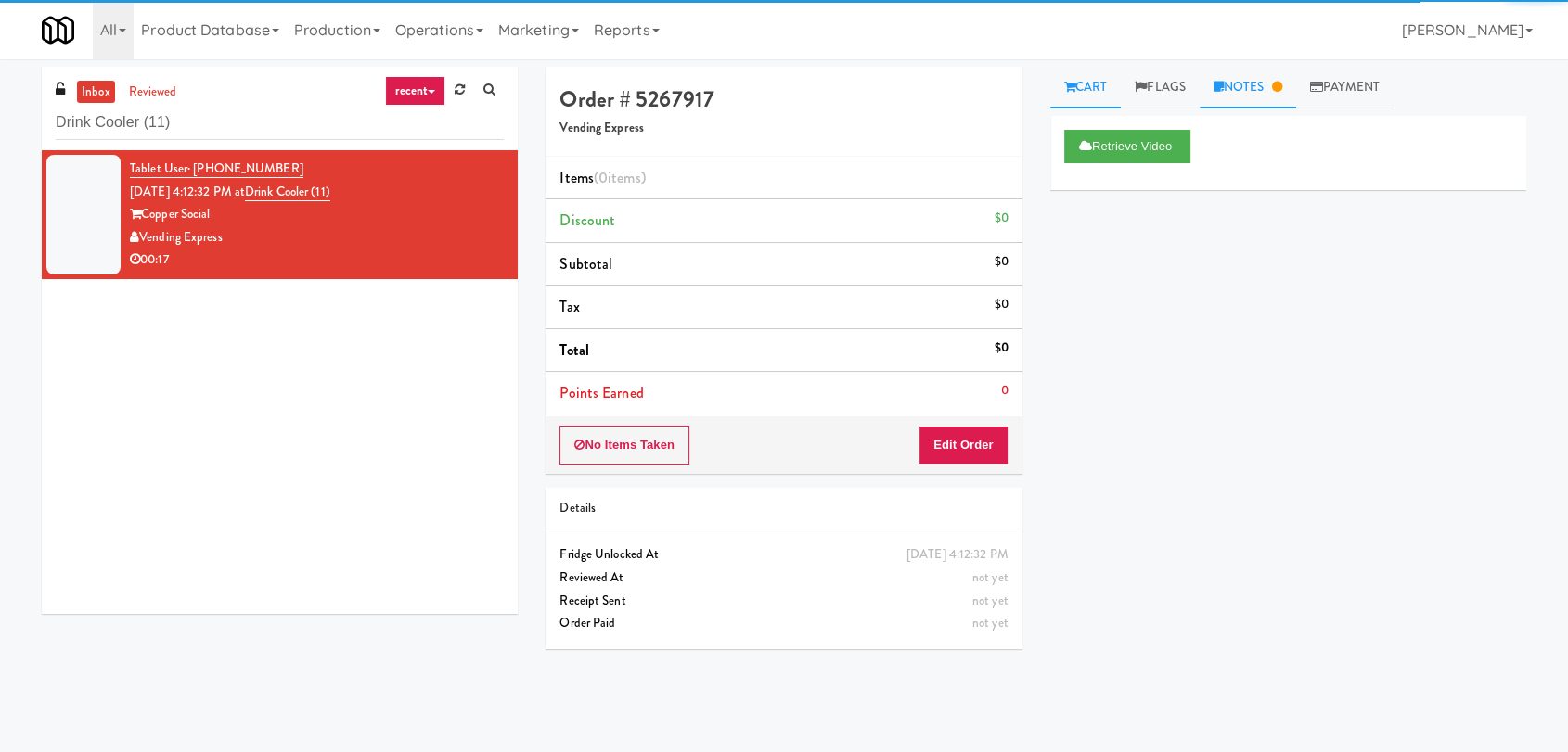
click at [1224, 97] on link "Notes" at bounding box center [1248, 87] width 97 height 42
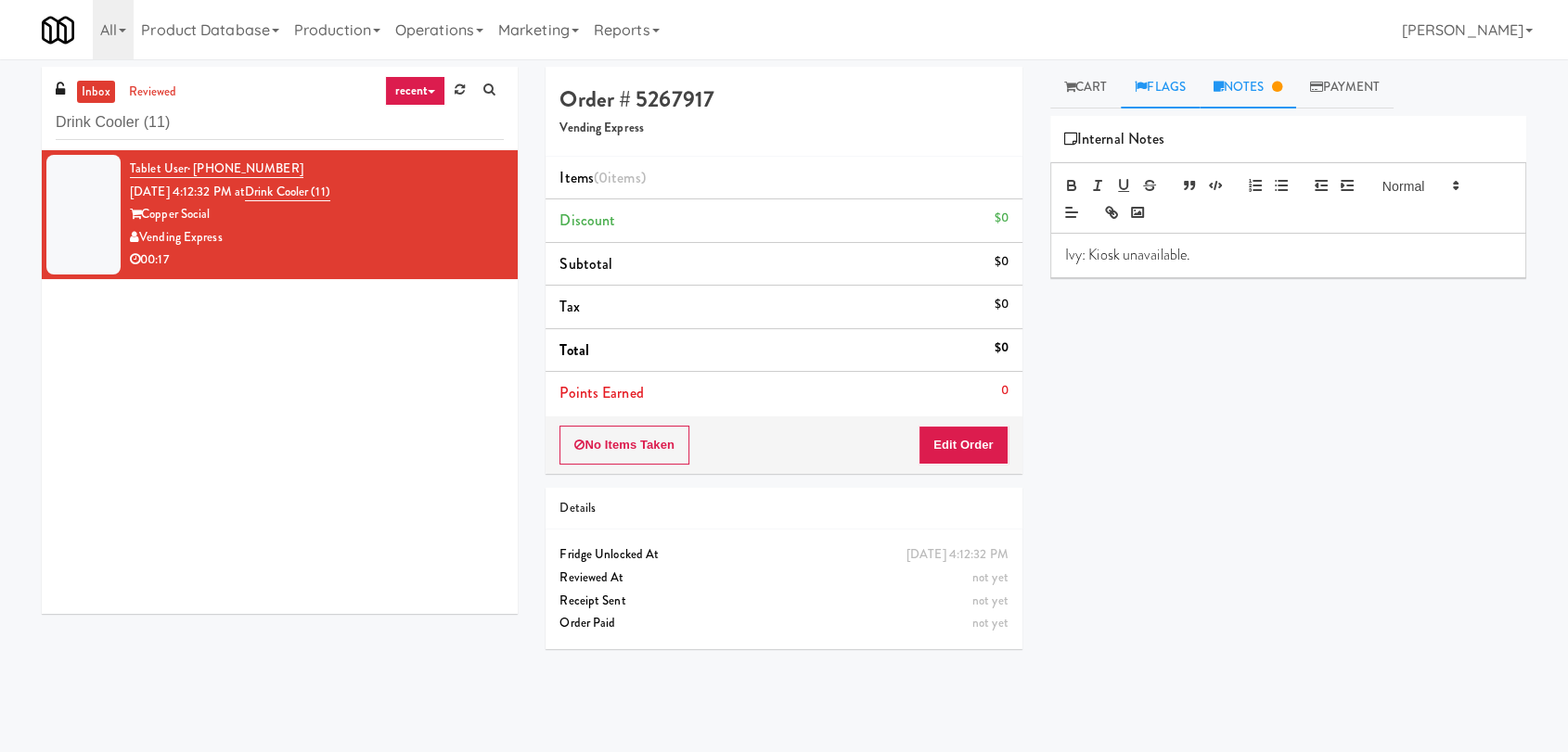
click at [1126, 84] on link "Flags" at bounding box center [1160, 87] width 79 height 42
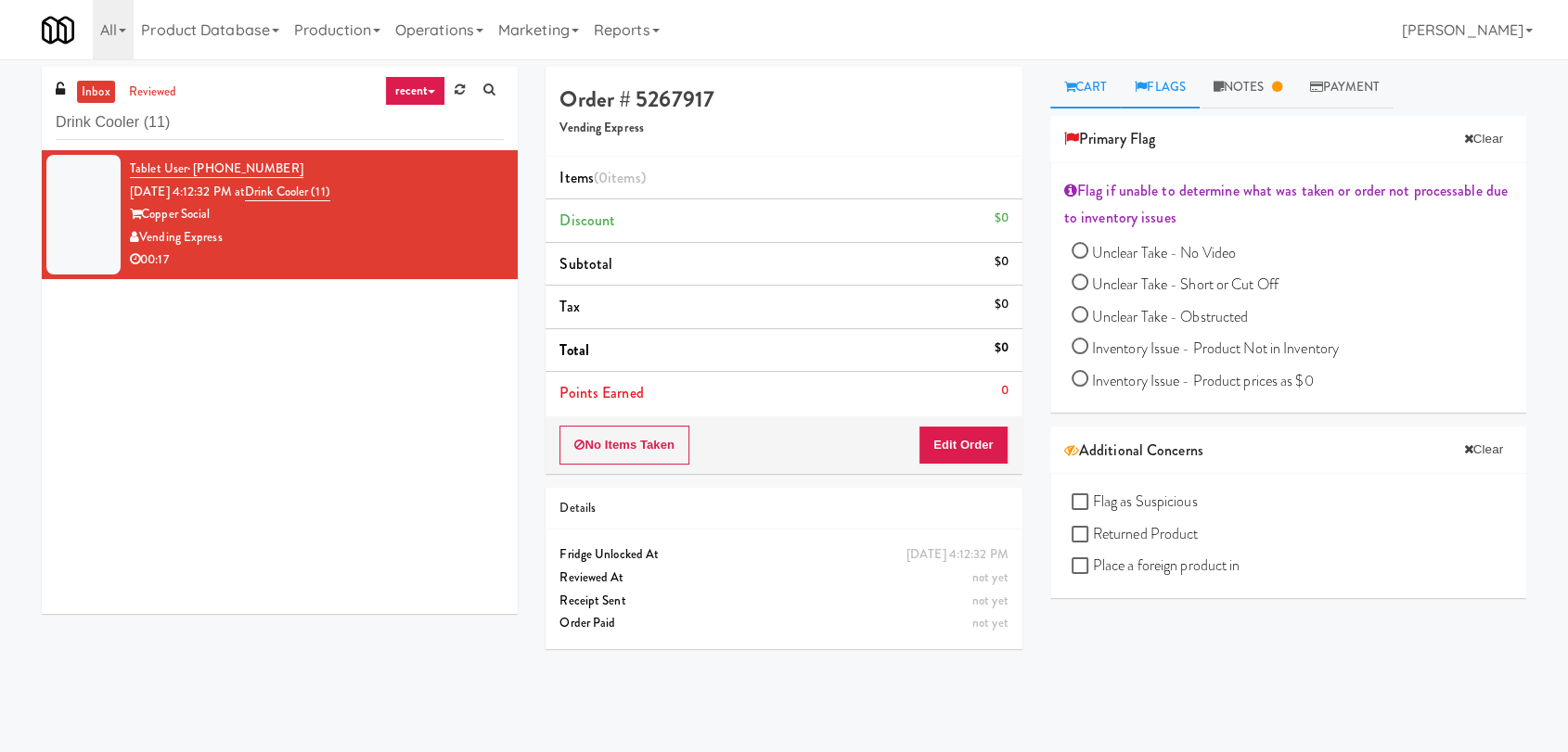
click at [1093, 92] on link "Cart" at bounding box center [1085, 87] width 71 height 42
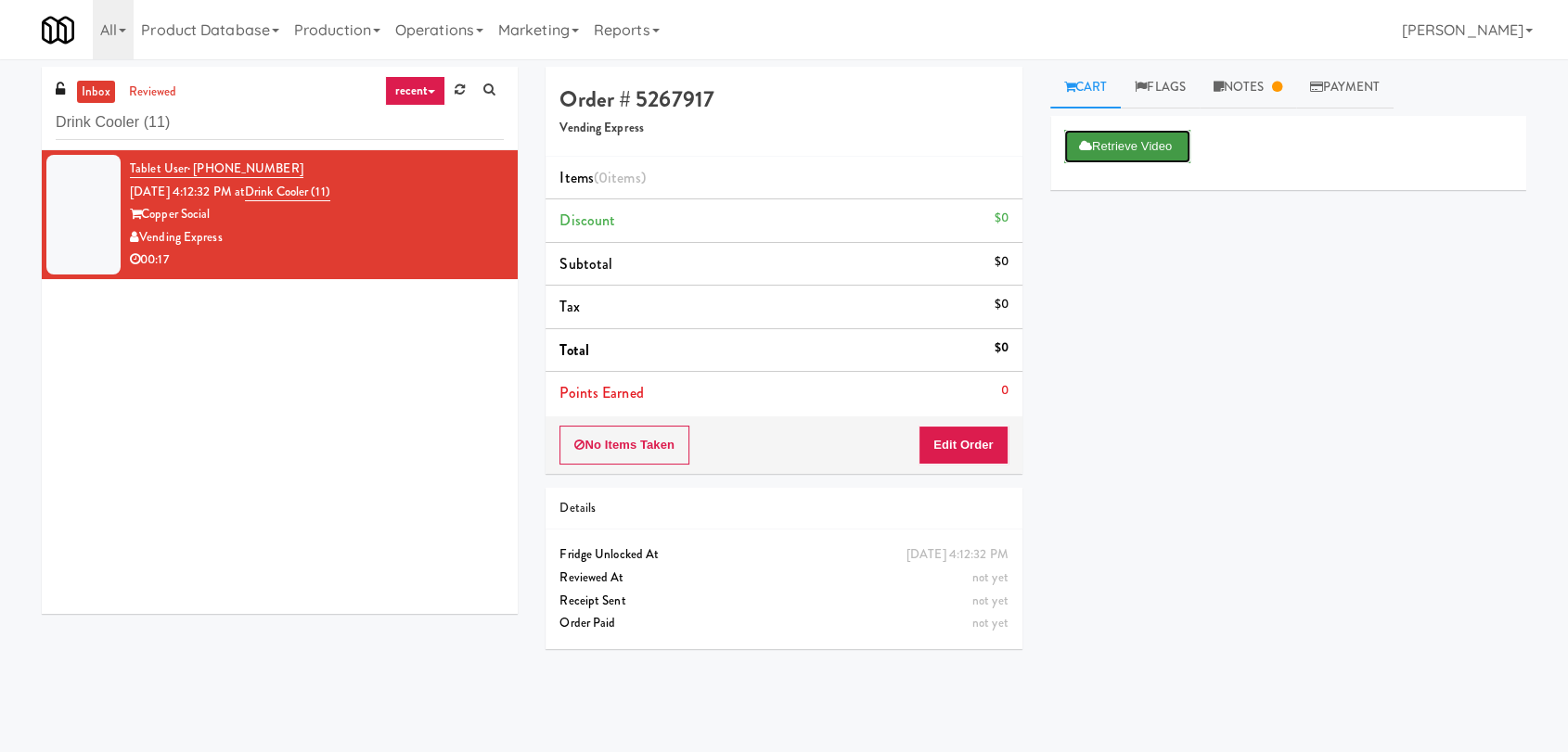
click at [1120, 136] on button "Retrieve Video" at bounding box center [1127, 146] width 126 height 33
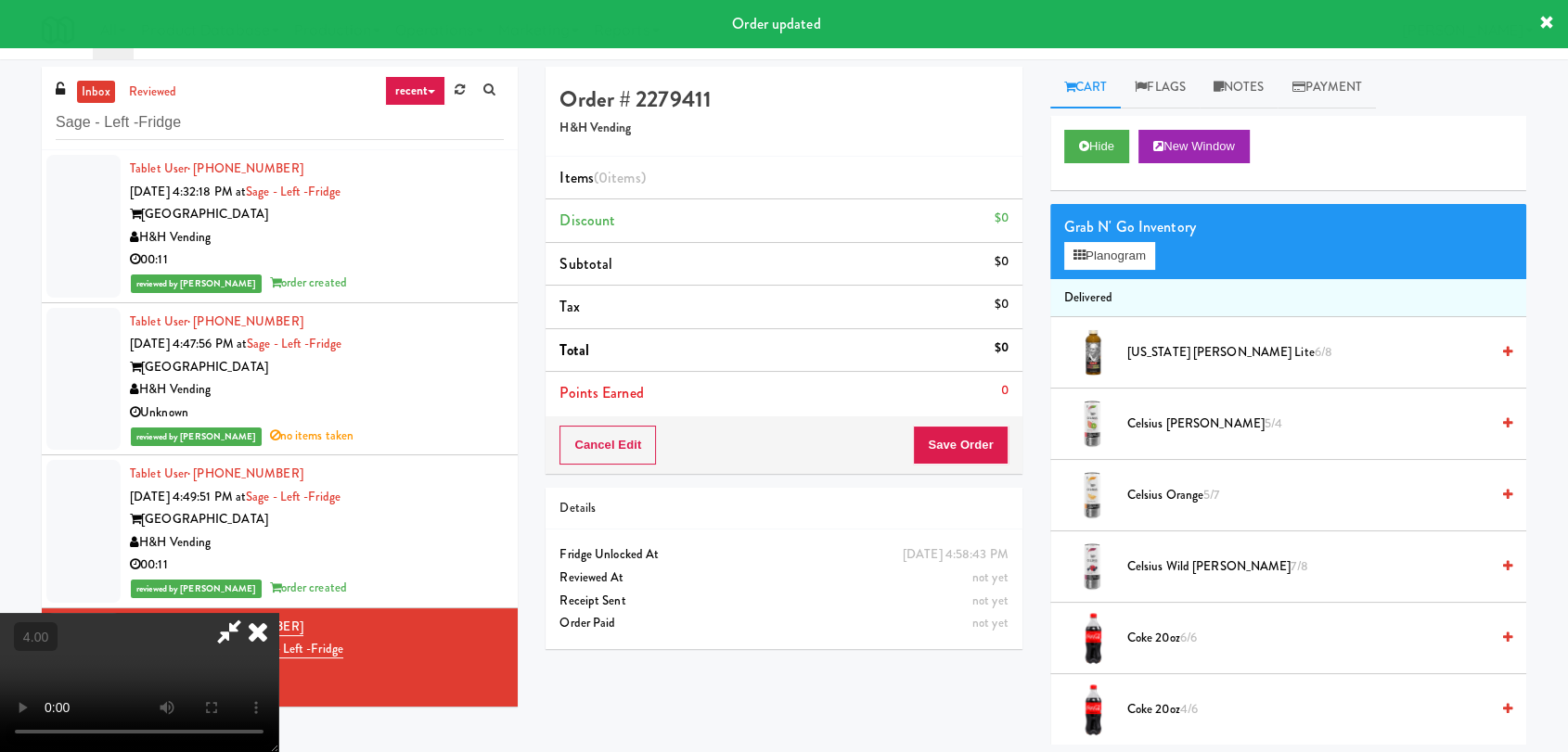
scroll to position [29, 0]
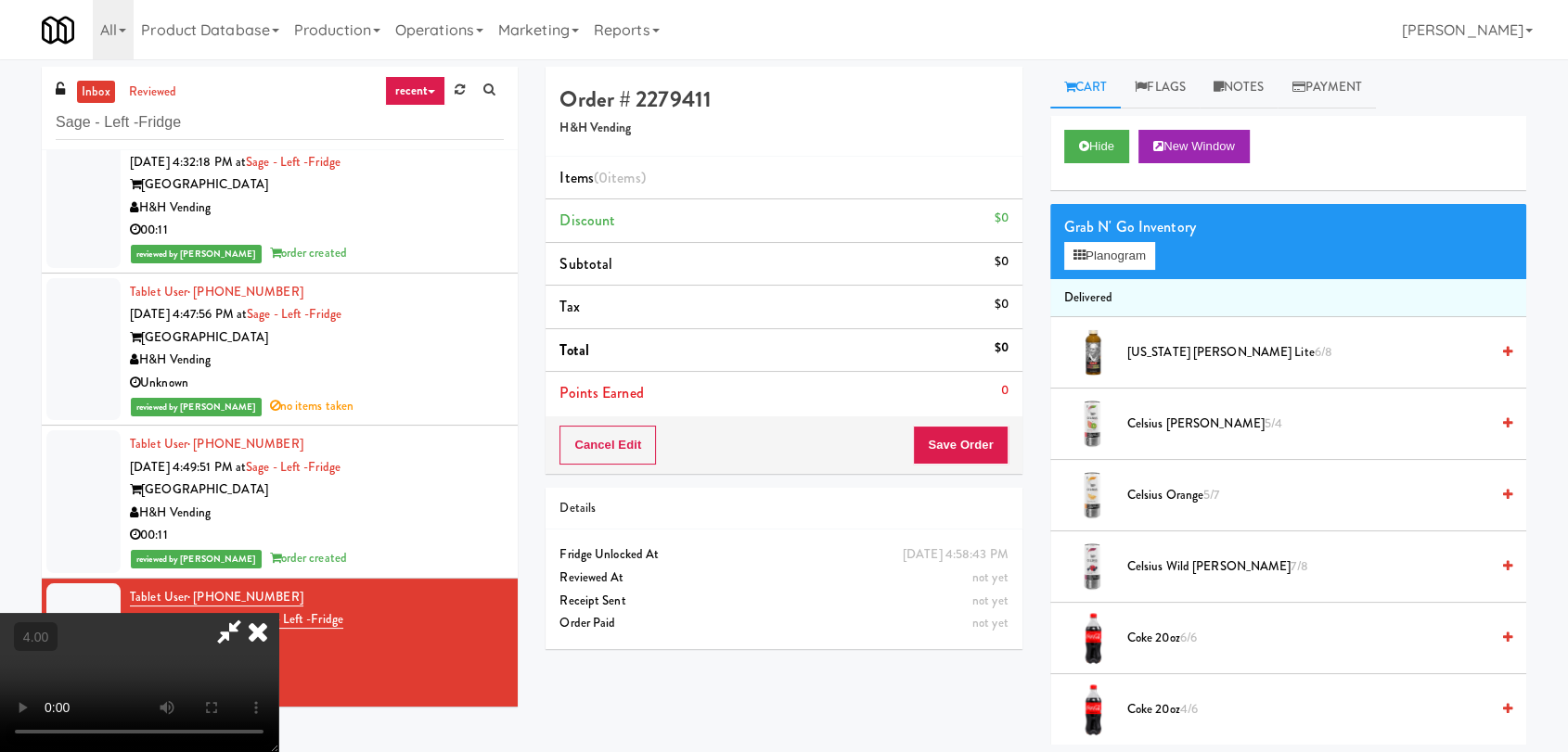
click at [278, 614] on video at bounding box center [138, 683] width 278 height 139
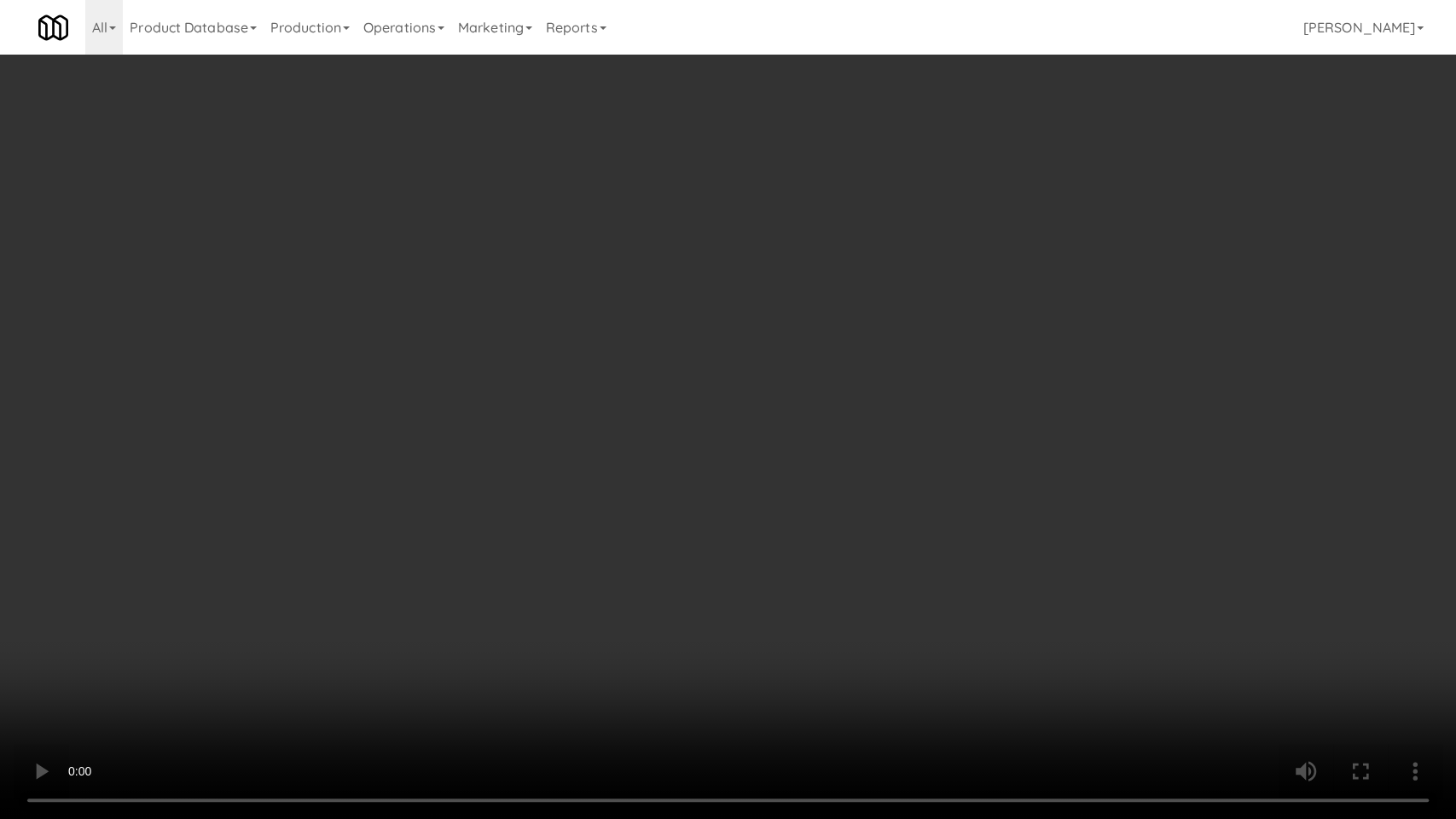
click at [600, 527] on video at bounding box center [728, 409] width 1456 height 819
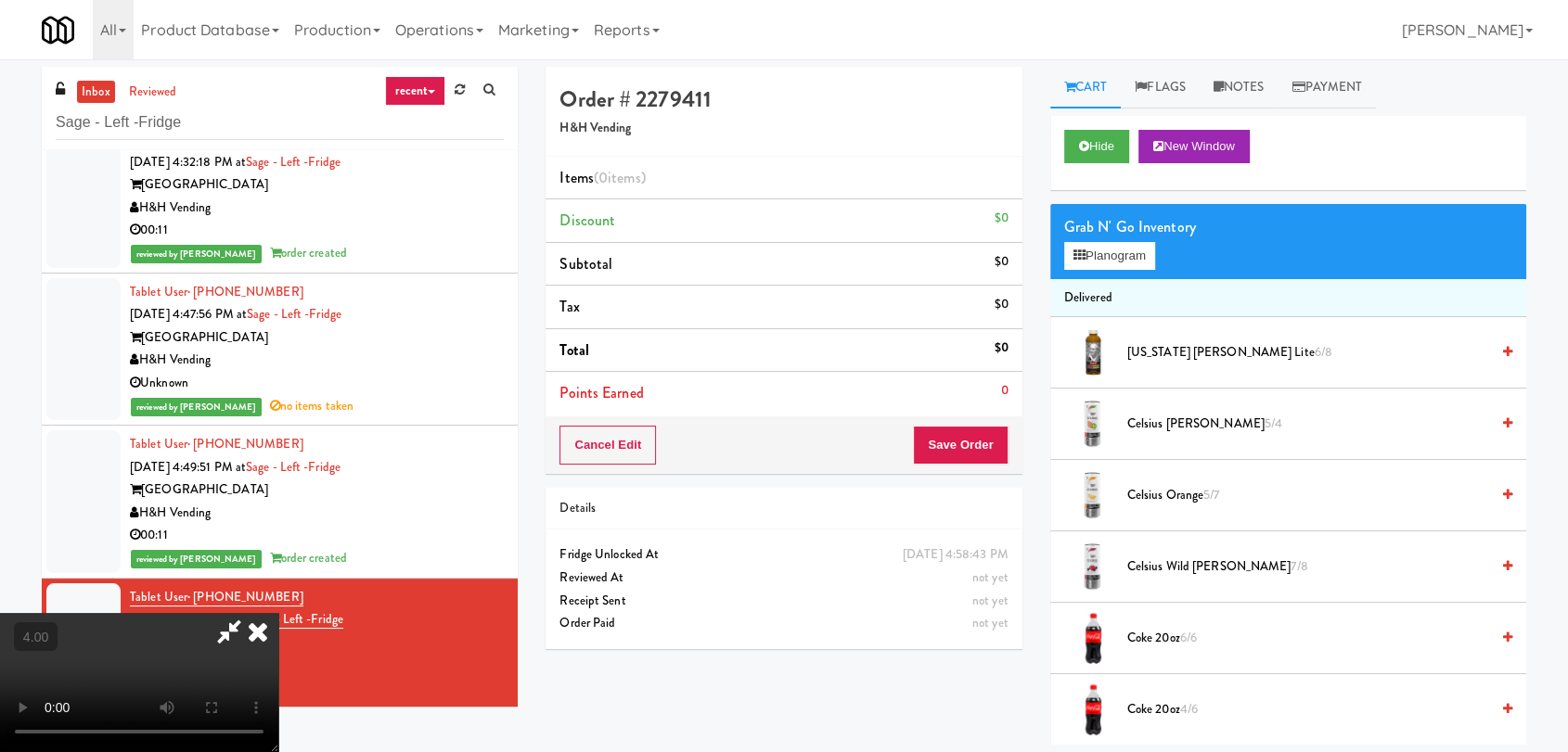
click at [278, 614] on video at bounding box center [138, 683] width 278 height 139
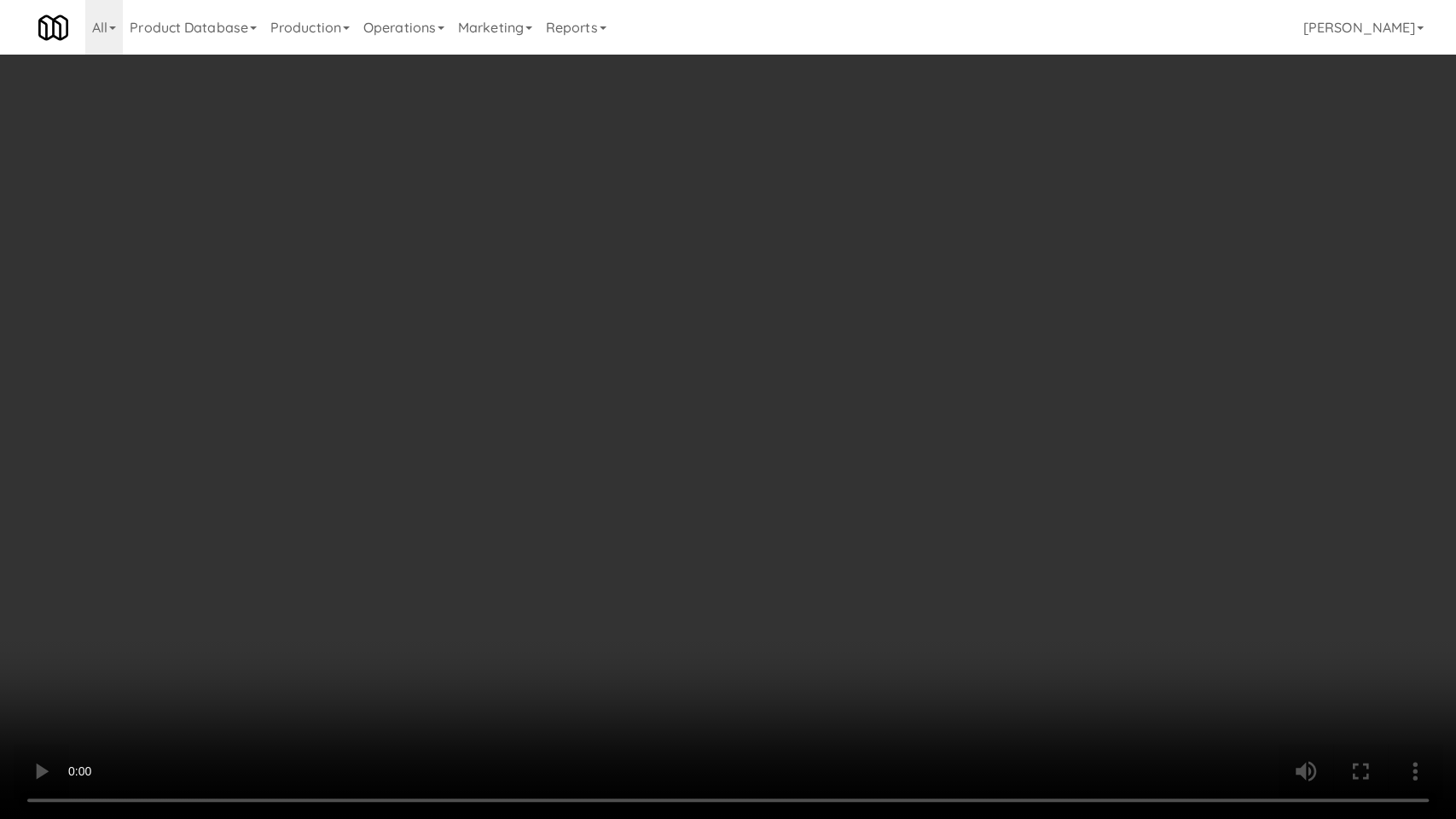
click at [785, 399] on video at bounding box center [728, 409] width 1456 height 819
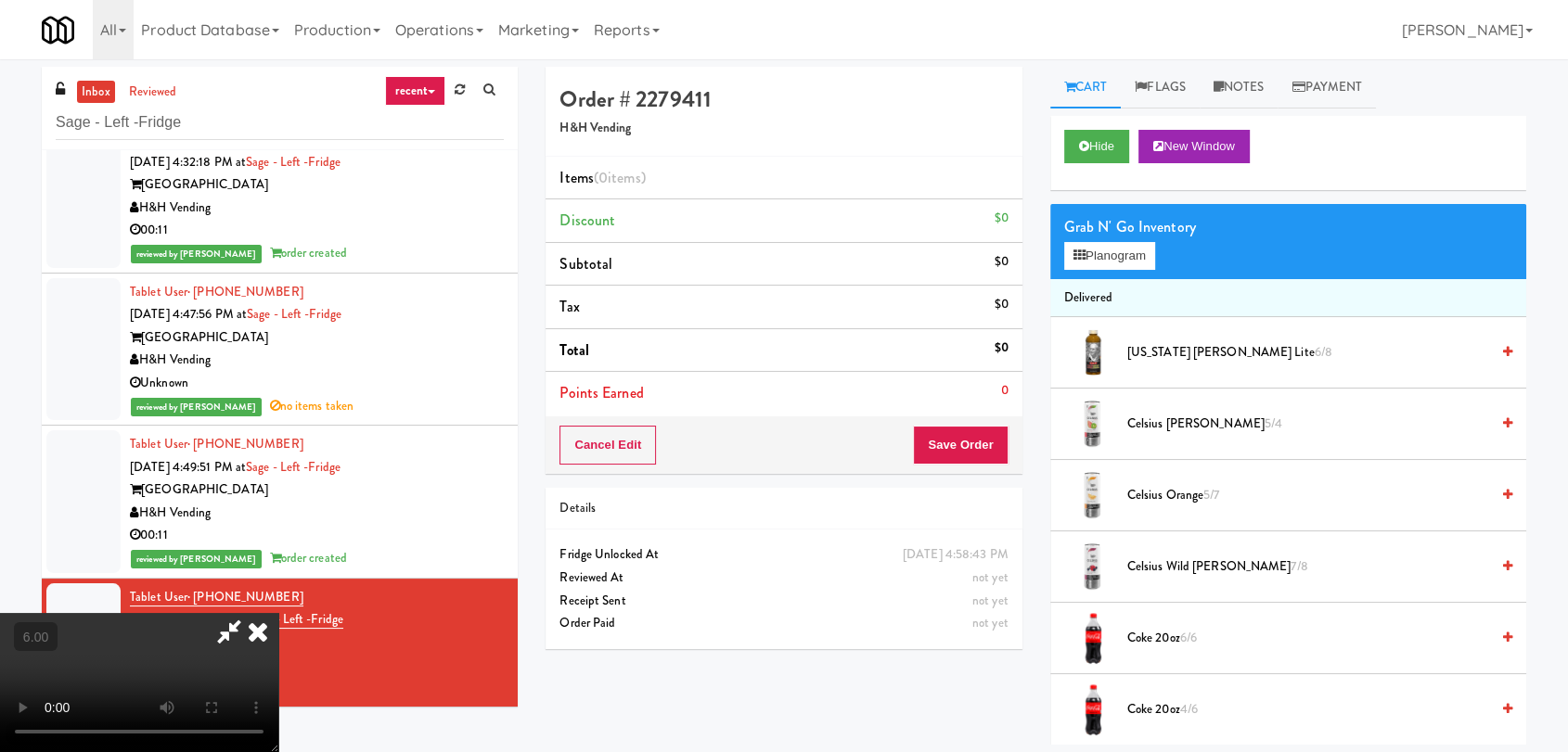
click at [278, 614] on icon at bounding box center [257, 632] width 41 height 37
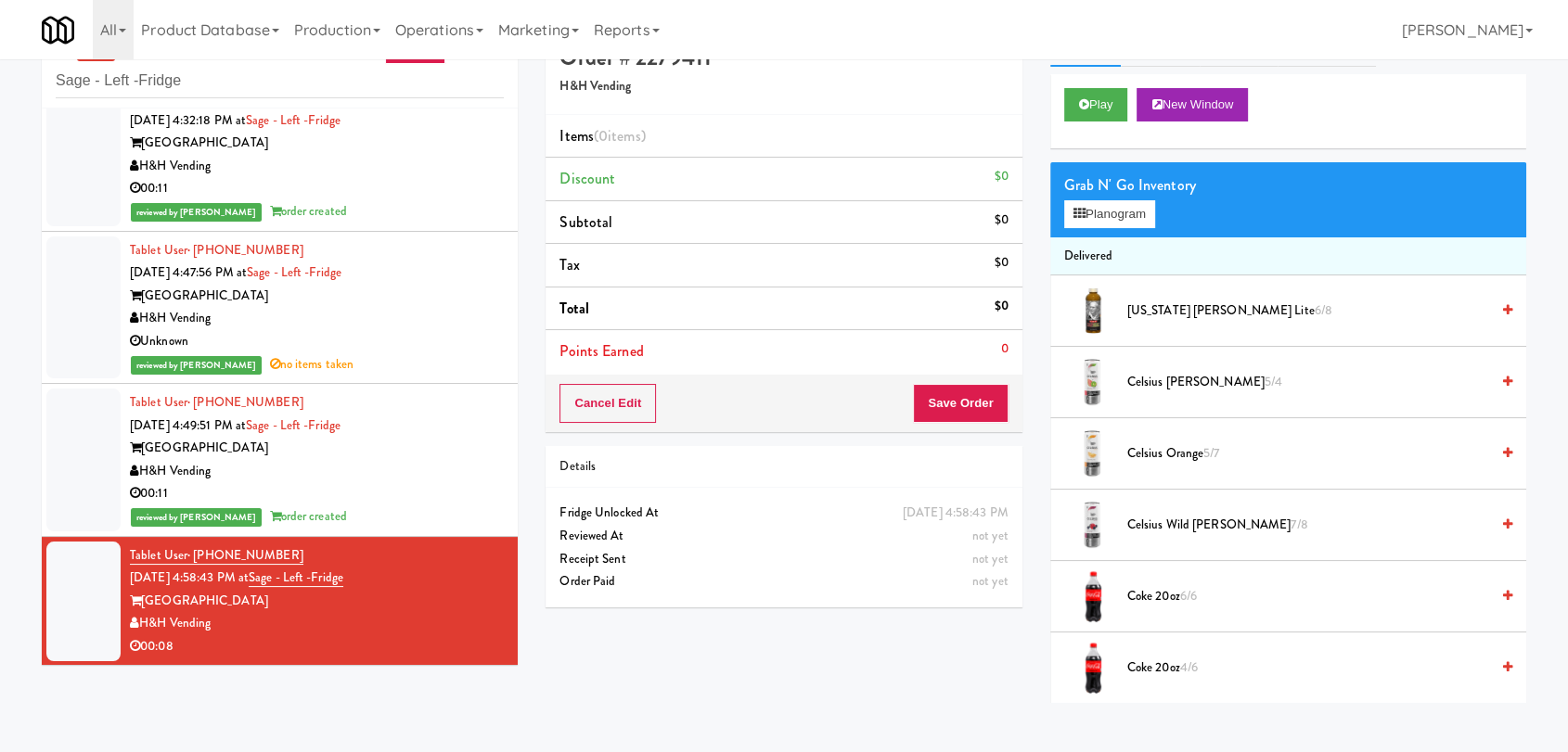
scroll to position [60, 0]
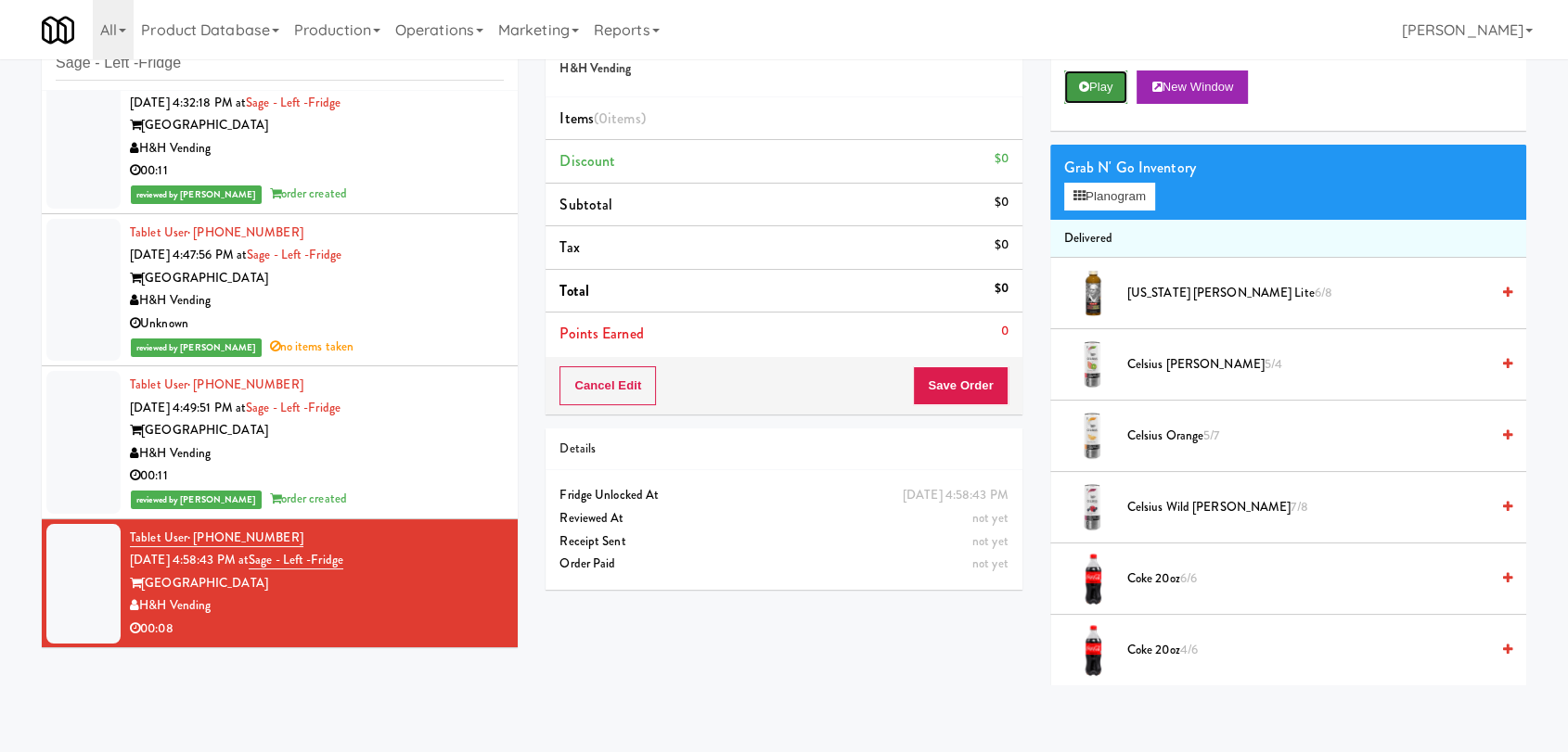
click at [1088, 96] on button "Play" at bounding box center [1096, 86] width 64 height 33
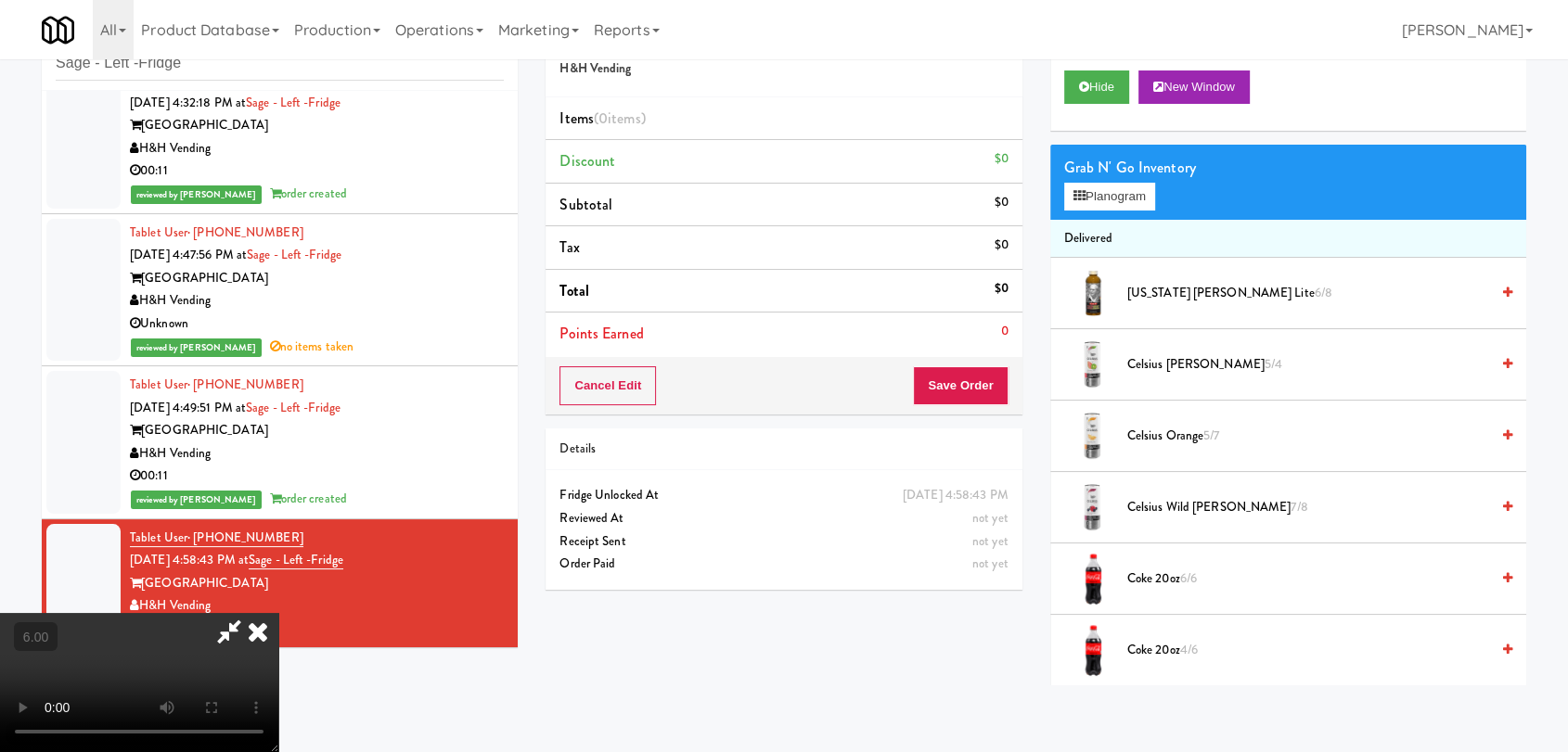
click at [278, 614] on video at bounding box center [138, 683] width 278 height 139
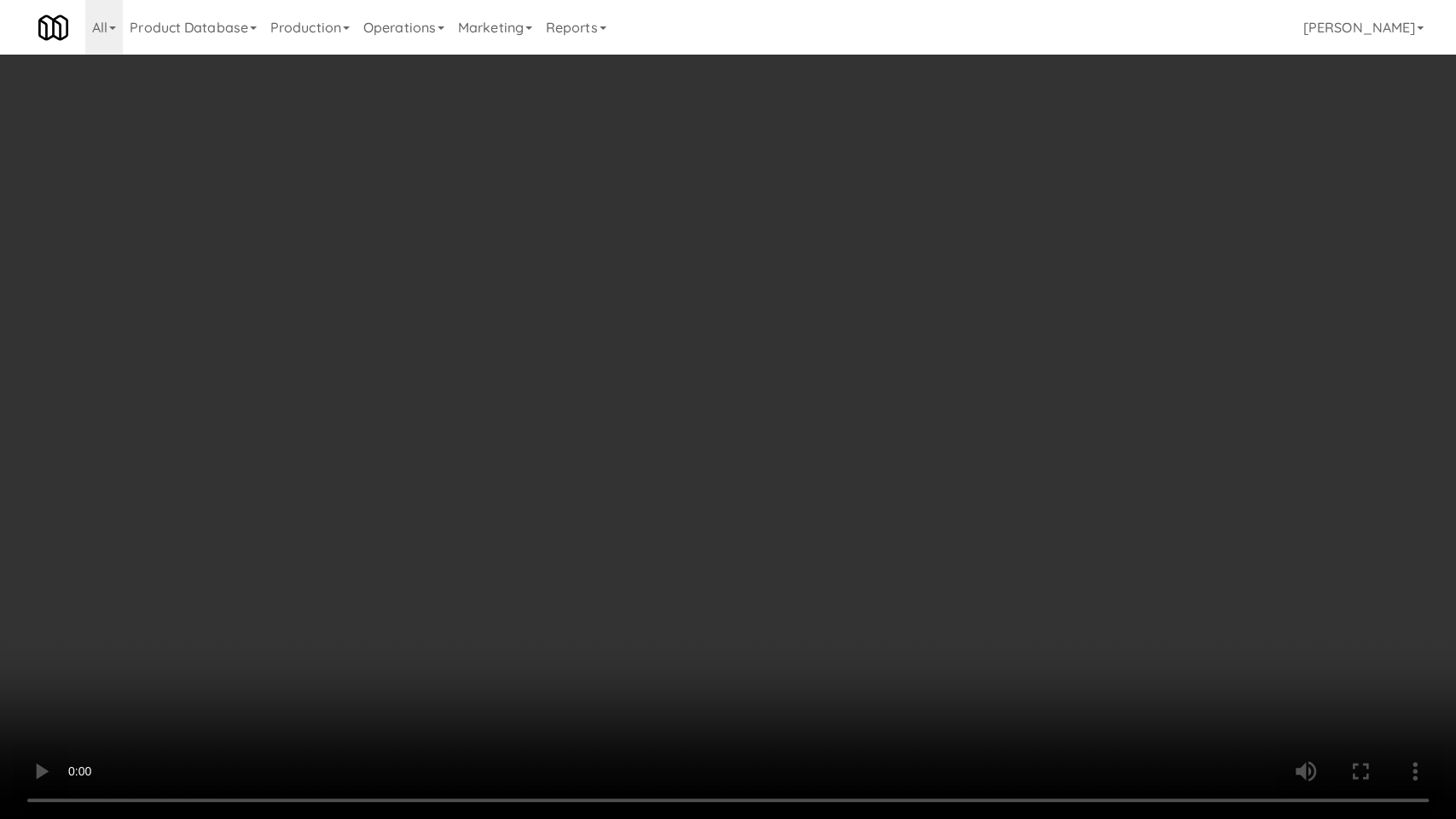
click at [308, 565] on video at bounding box center [728, 409] width 1456 height 819
click at [608, 406] on video at bounding box center [728, 409] width 1456 height 819
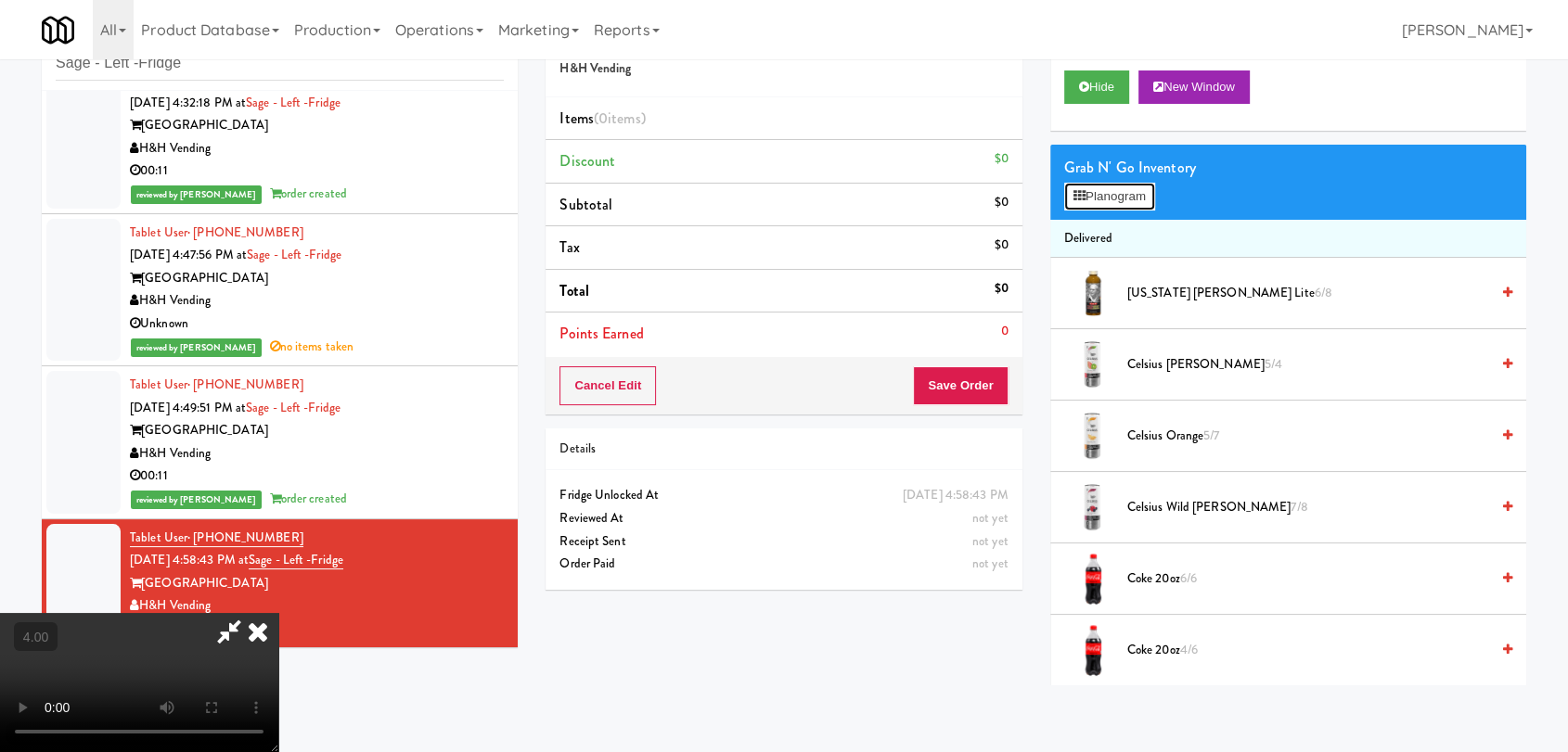
click at [1106, 186] on button "Planogram" at bounding box center [1110, 196] width 91 height 28
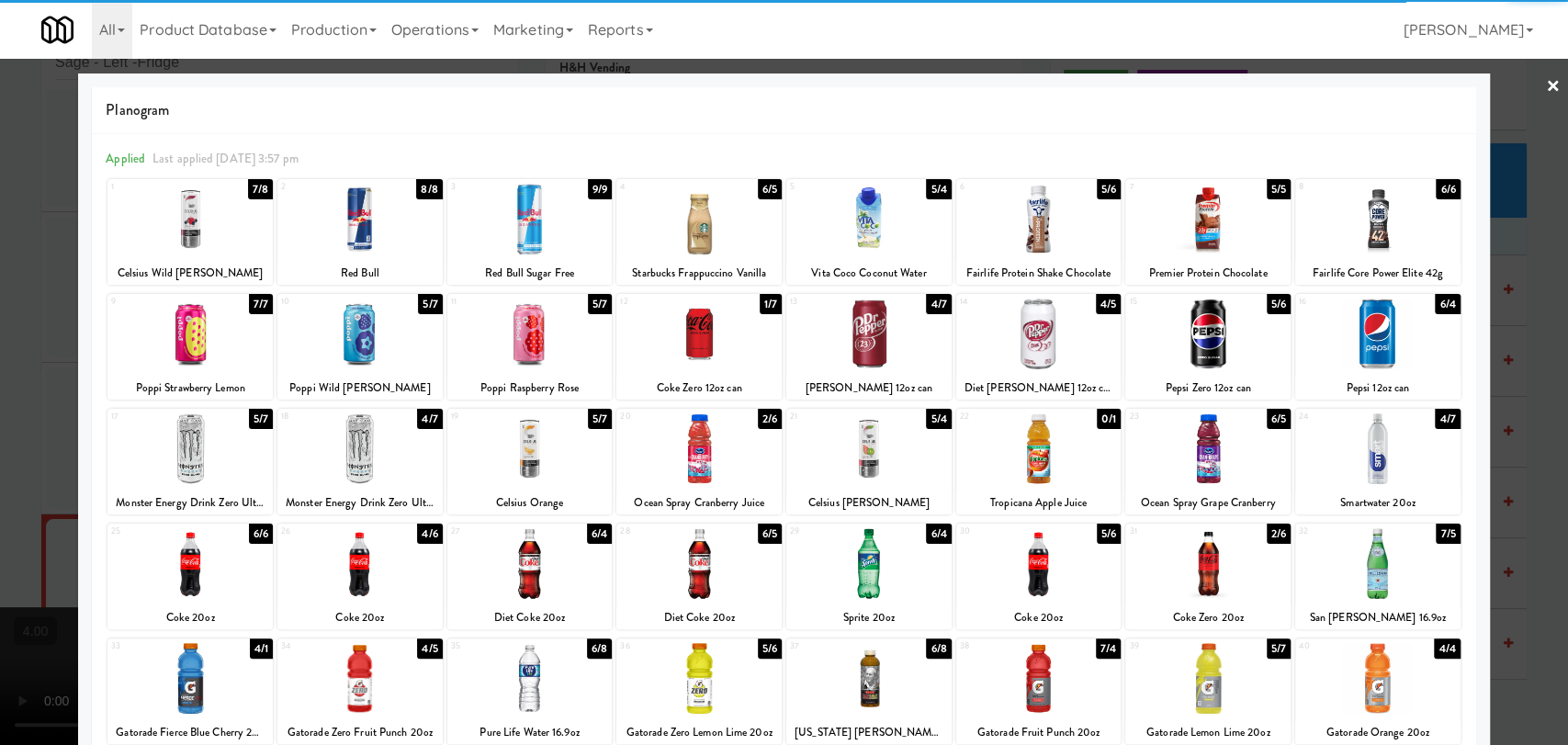
click at [1396, 343] on div at bounding box center [1377, 334] width 165 height 70
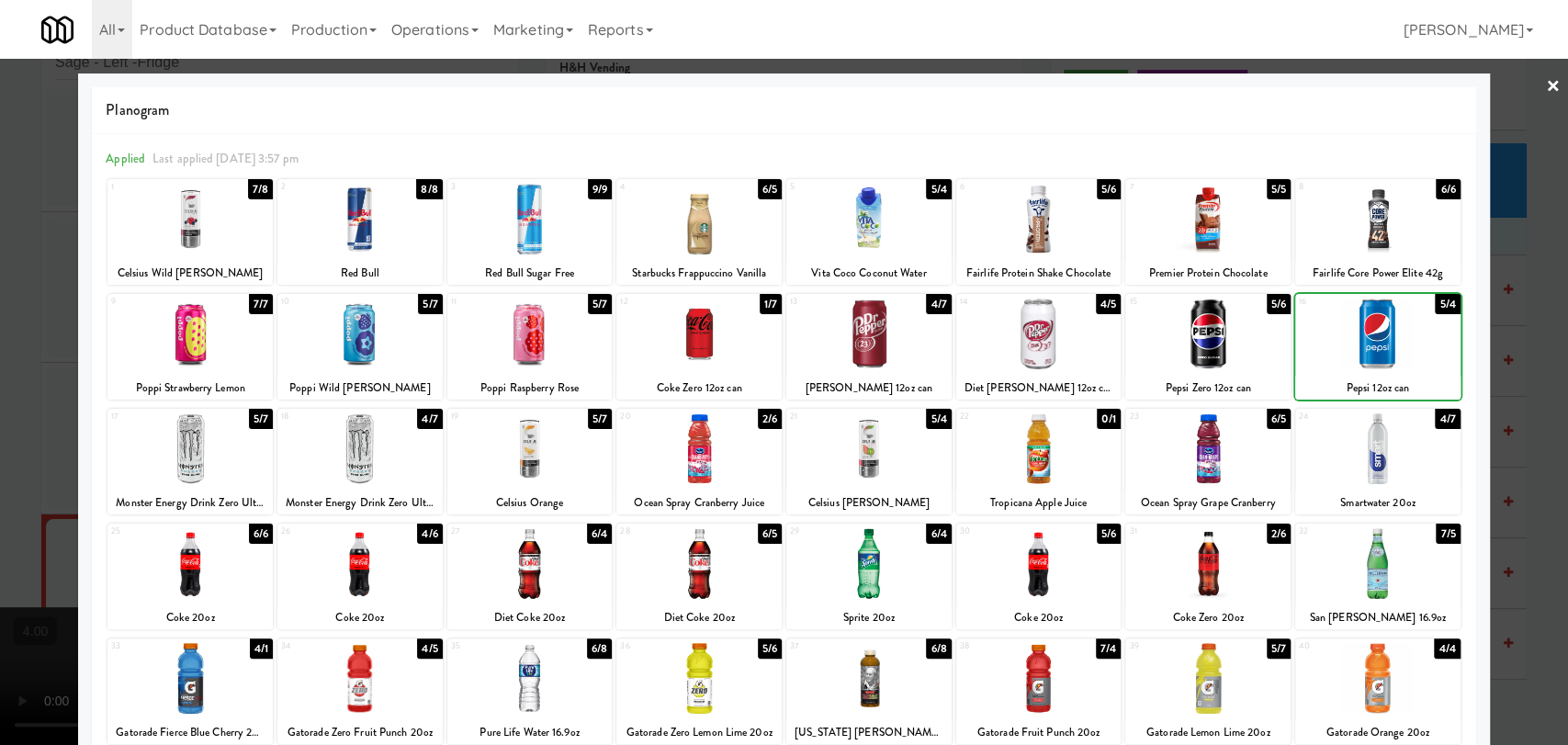
click at [1499, 225] on div at bounding box center [784, 372] width 1568 height 745
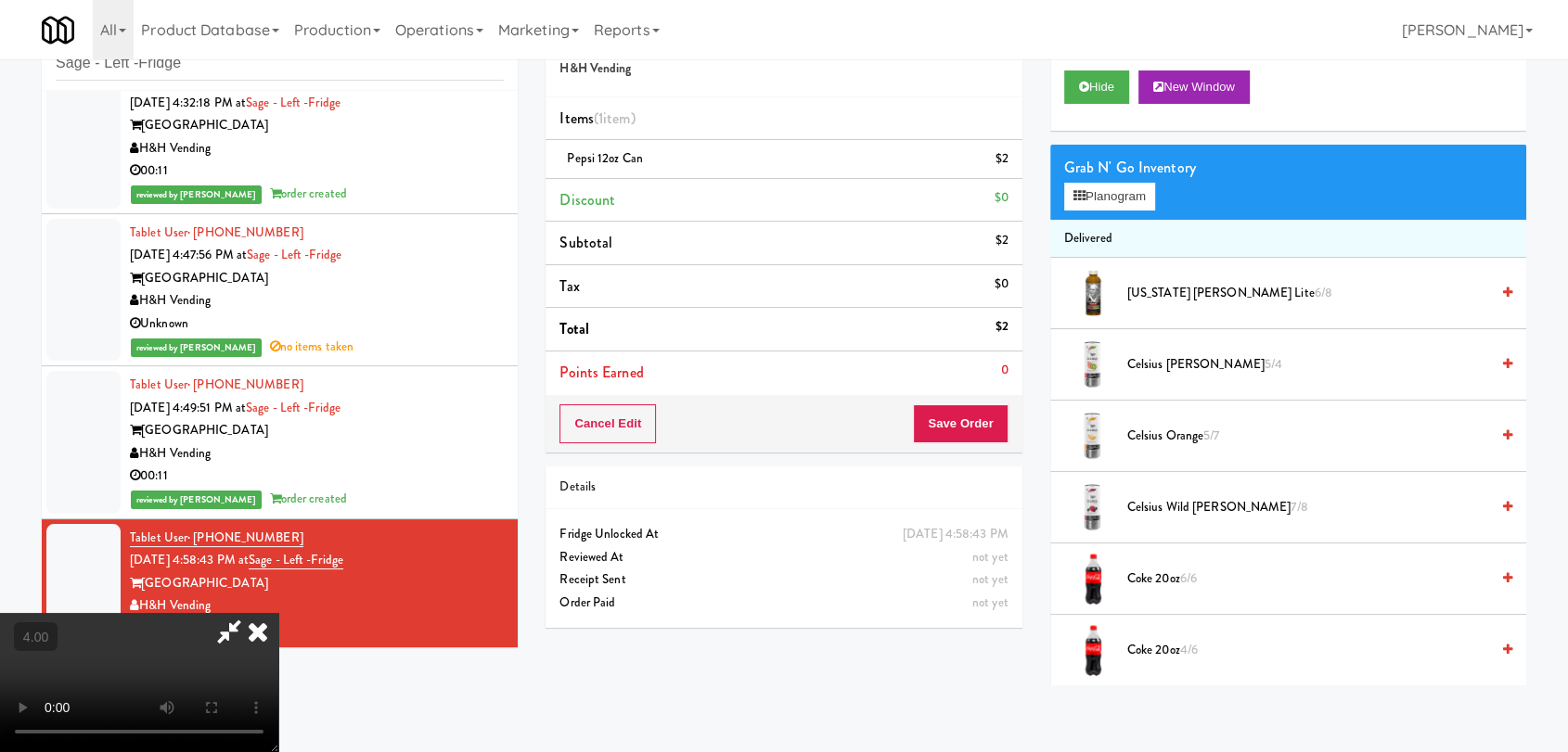
click at [278, 614] on icon at bounding box center [257, 632] width 41 height 37
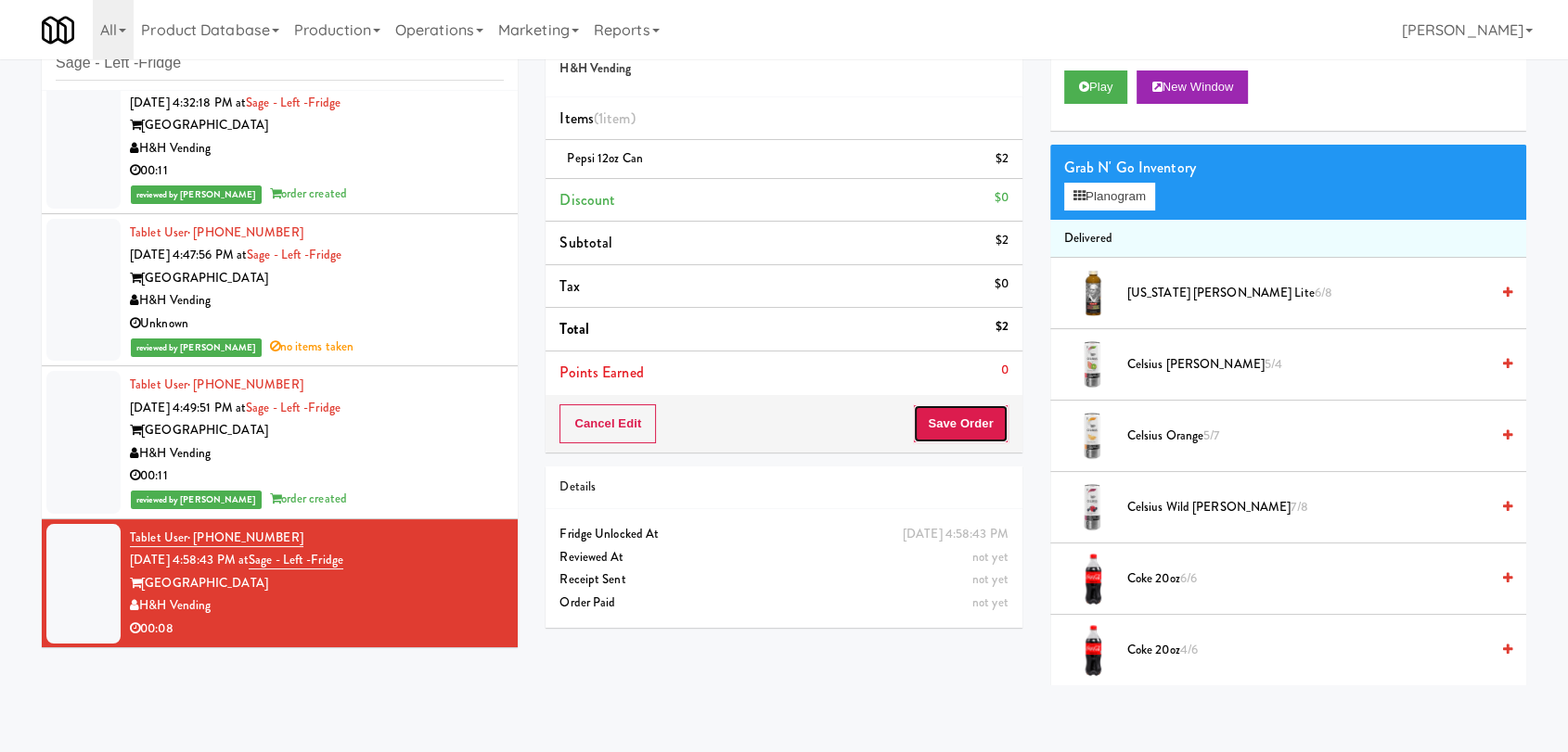
click at [950, 421] on button "Save Order" at bounding box center [960, 423] width 95 height 39
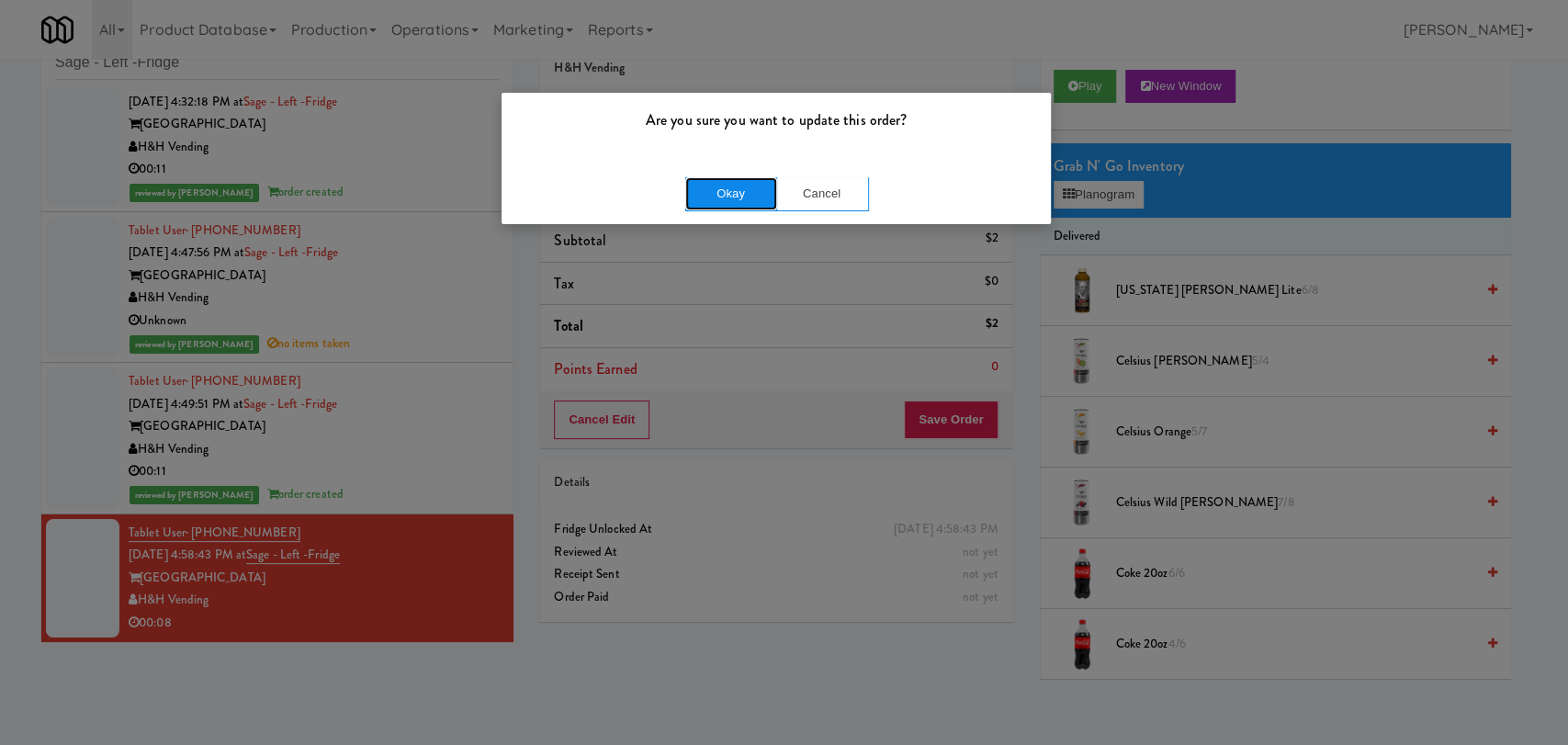
click at [729, 194] on button "Okay" at bounding box center [731, 194] width 92 height 33
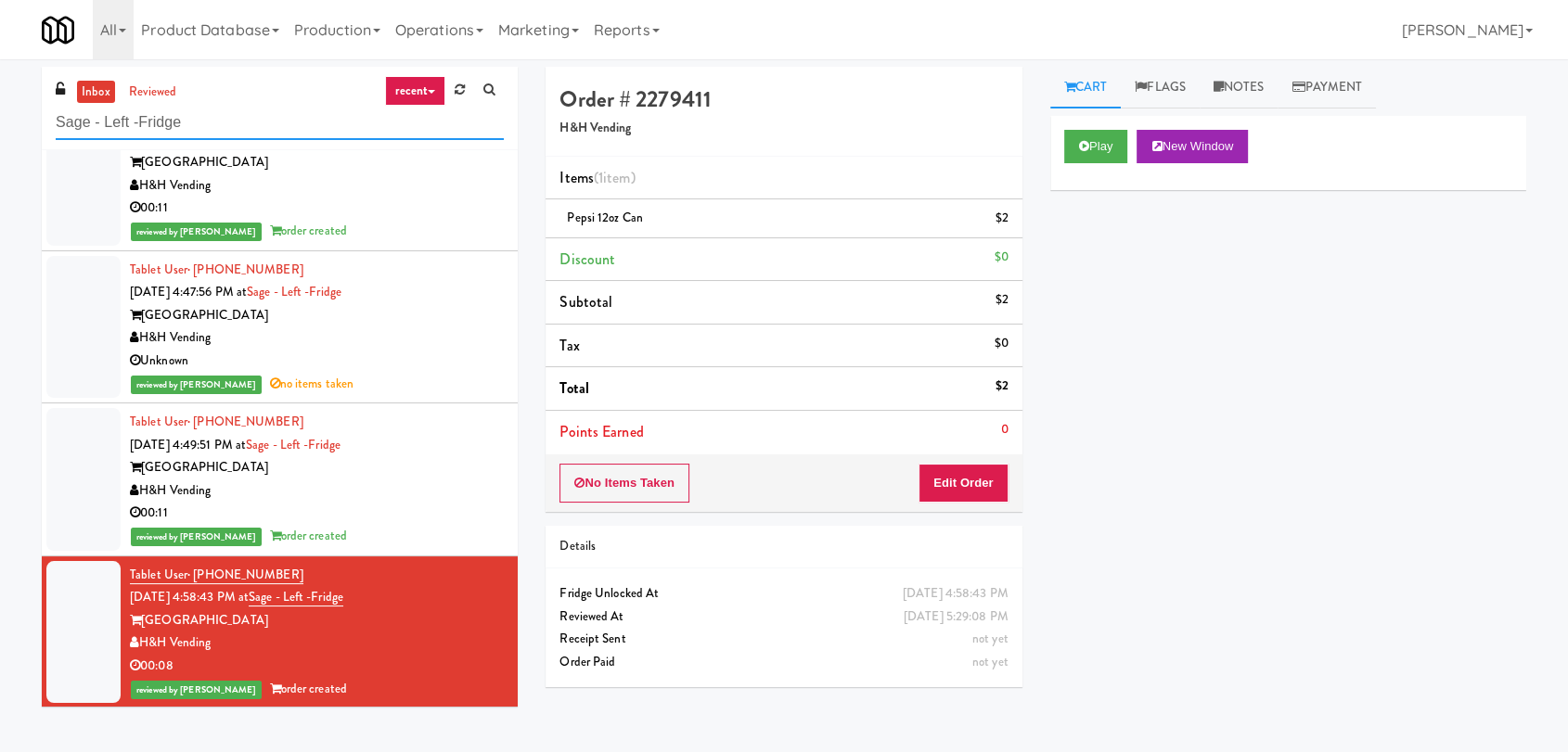
paste input "Essex Luxe - Cooler - Left"
drag, startPoint x: 318, startPoint y: 129, endPoint x: 0, endPoint y: 113, distance: 318.4
click at [0, 113] on div "inbox reviewed recent all unclear take inventory issue suspicious failed recent…" at bounding box center [784, 405] width 1568 height 678
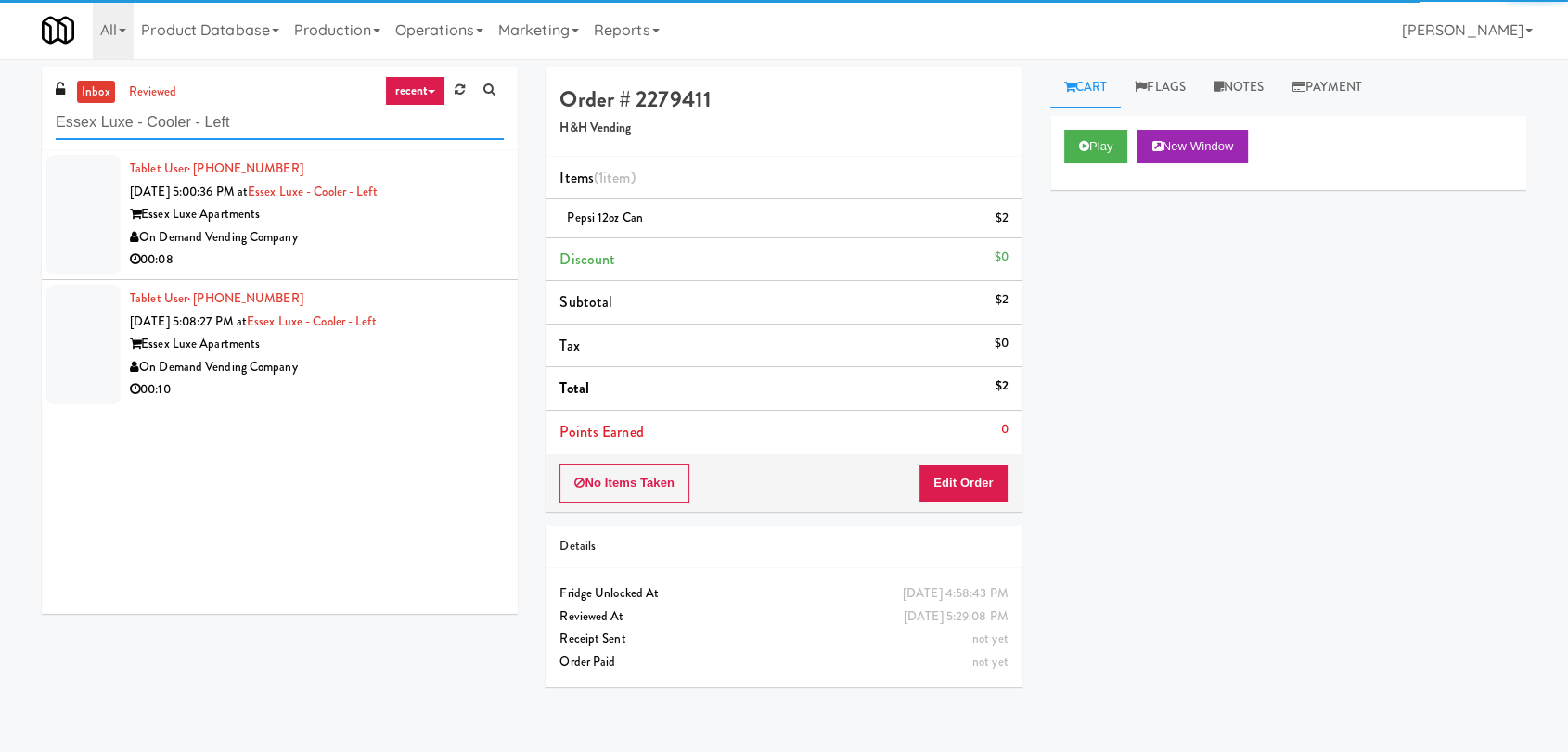
type input "Essex Luxe - Cooler - Left"
click at [397, 248] on div "00:08" at bounding box center [317, 260] width 374 height 23
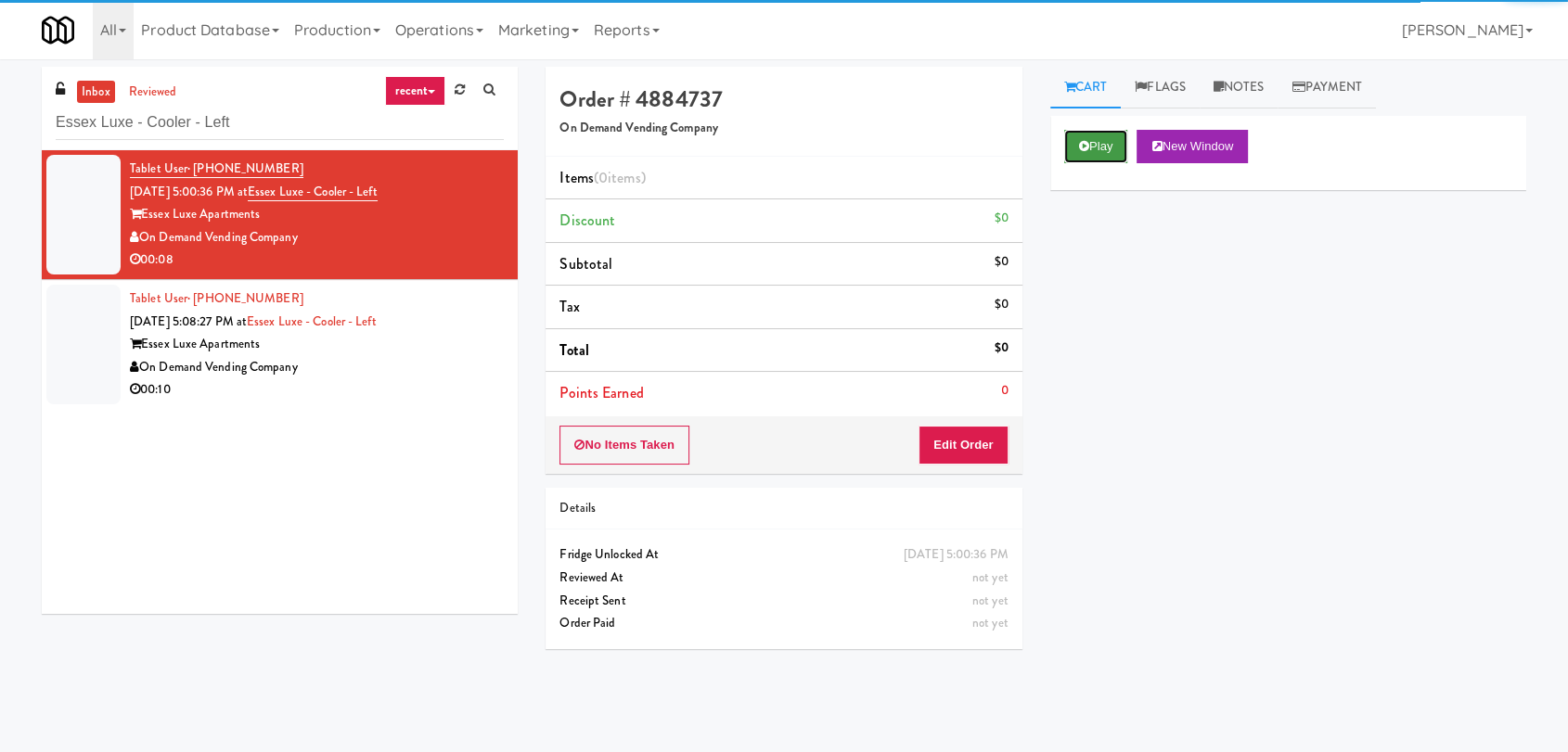
click at [1085, 159] on button "Play" at bounding box center [1096, 146] width 64 height 33
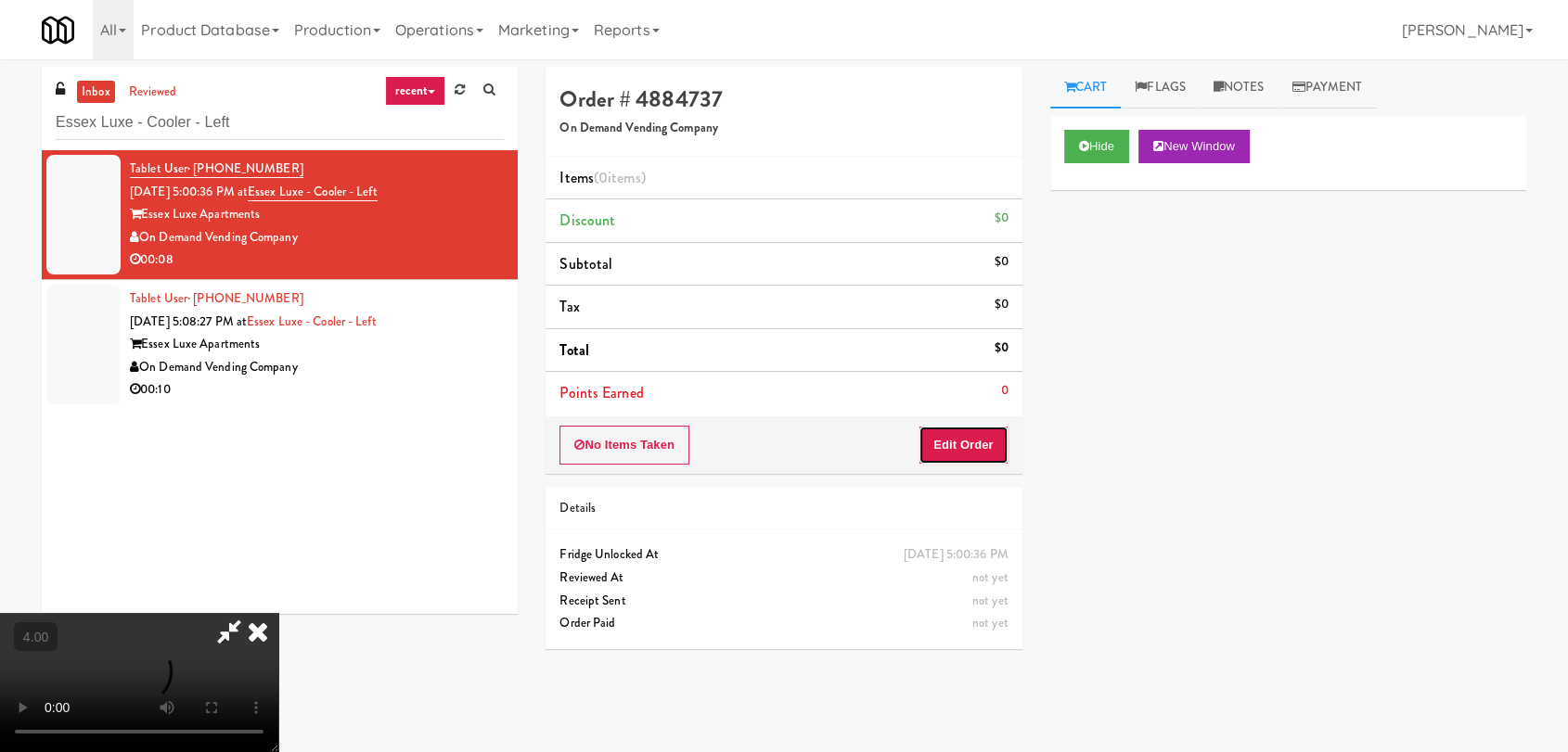
click at [977, 440] on button "Edit Order" at bounding box center [963, 445] width 90 height 39
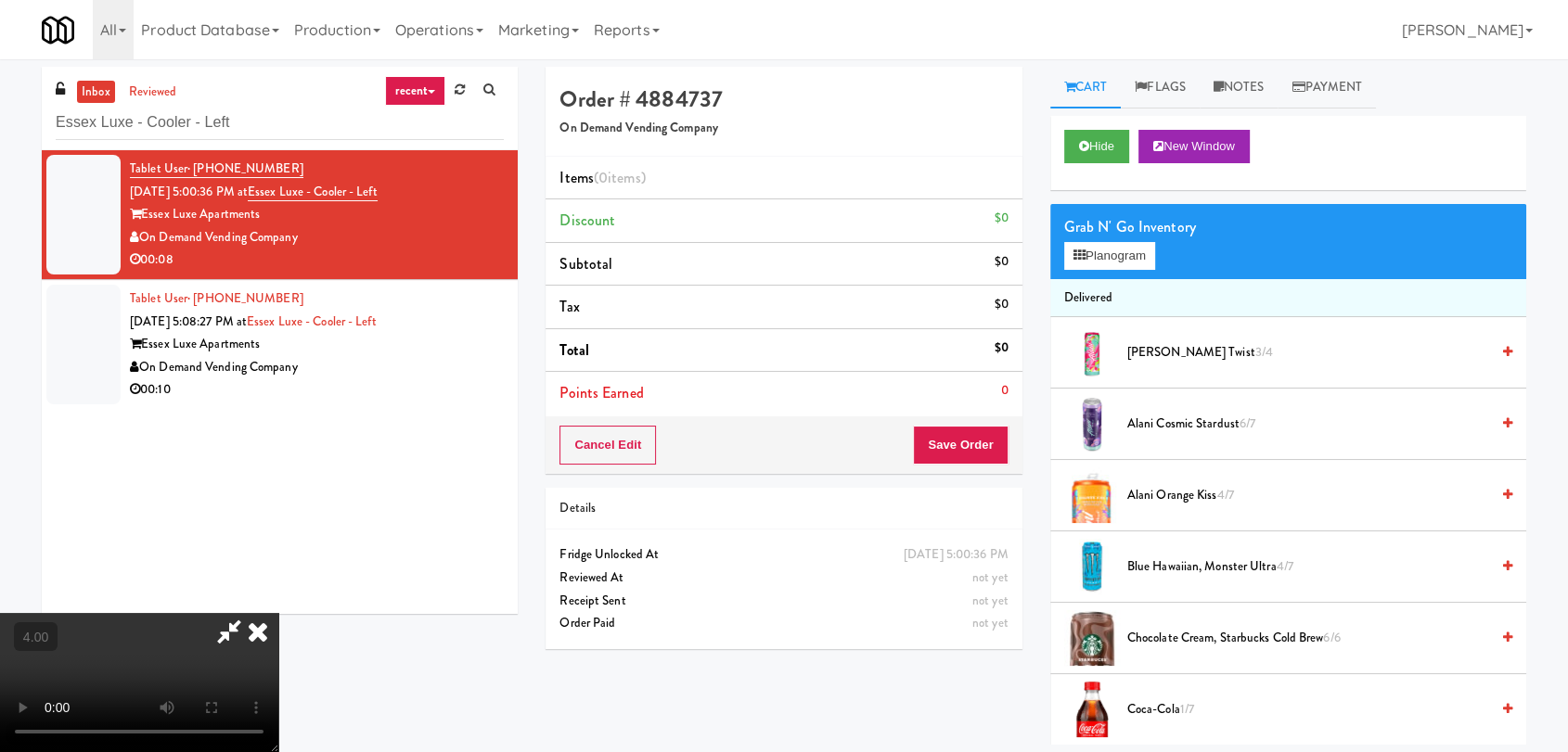
click at [278, 614] on video at bounding box center [138, 683] width 278 height 139
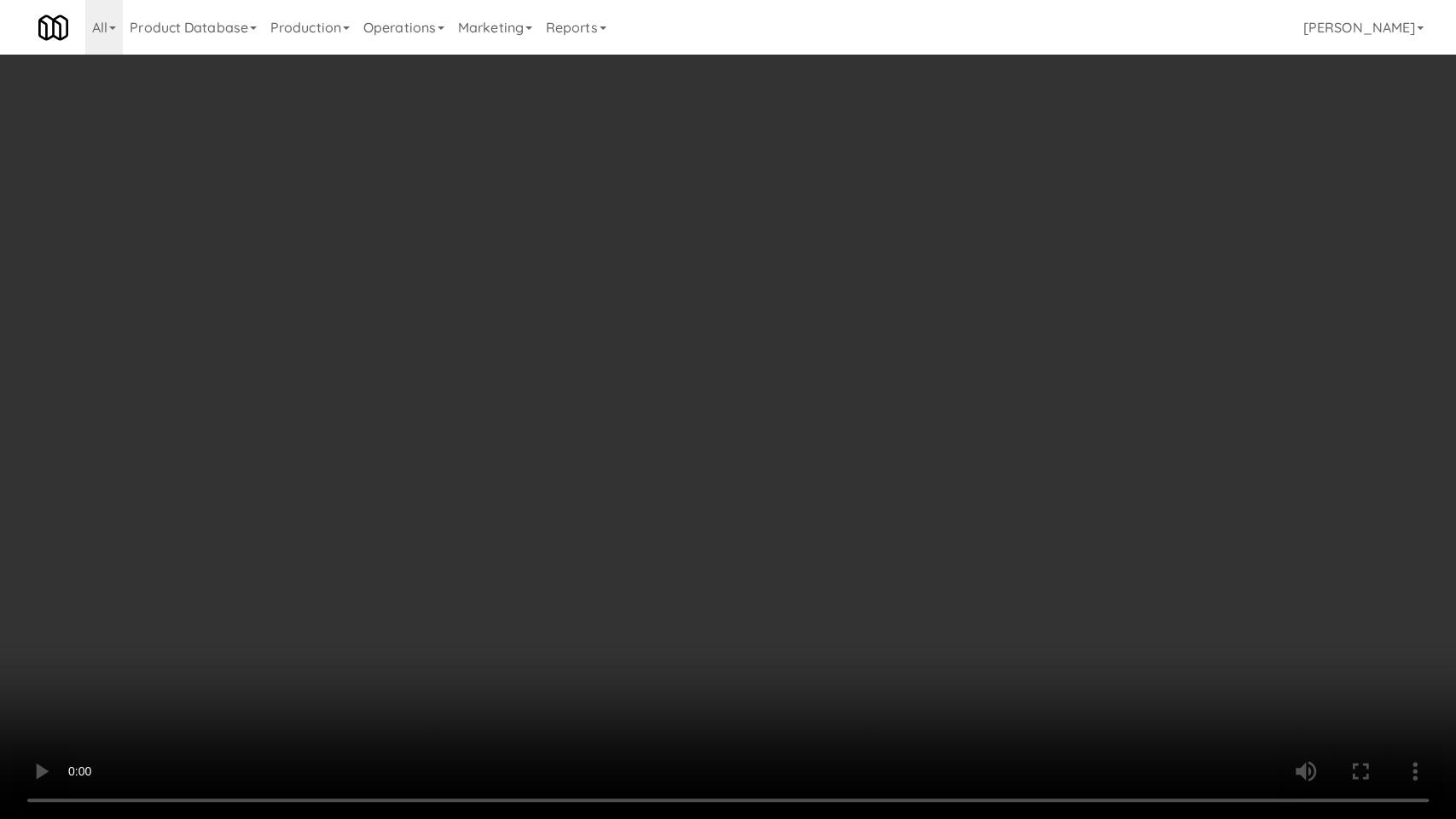
click at [616, 474] on video at bounding box center [728, 409] width 1456 height 819
click at [611, 474] on video at bounding box center [728, 409] width 1456 height 819
click at [618, 477] on video at bounding box center [728, 409] width 1456 height 819
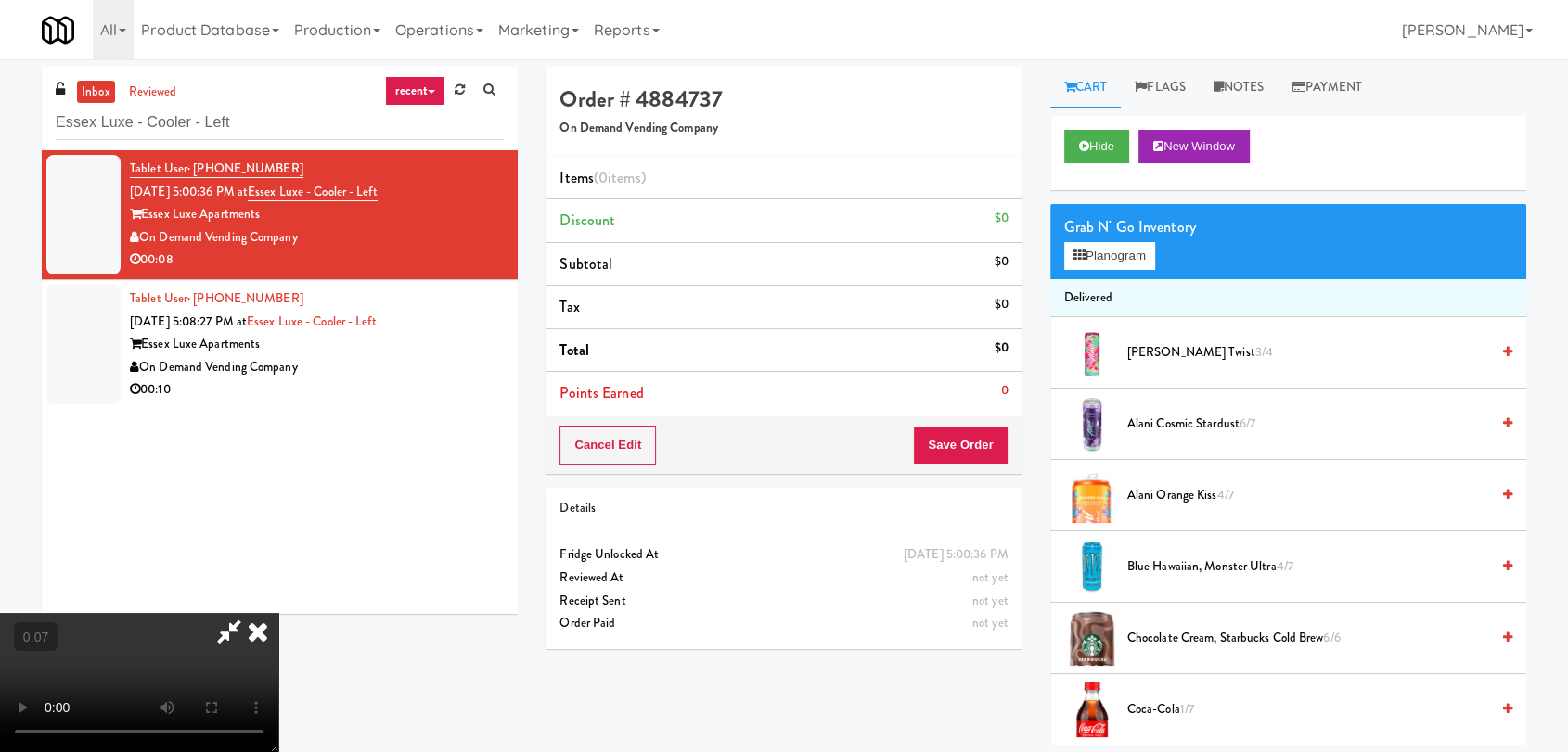
click at [278, 614] on video at bounding box center [138, 683] width 278 height 139
click at [1083, 254] on icon at bounding box center [1079, 255] width 12 height 12
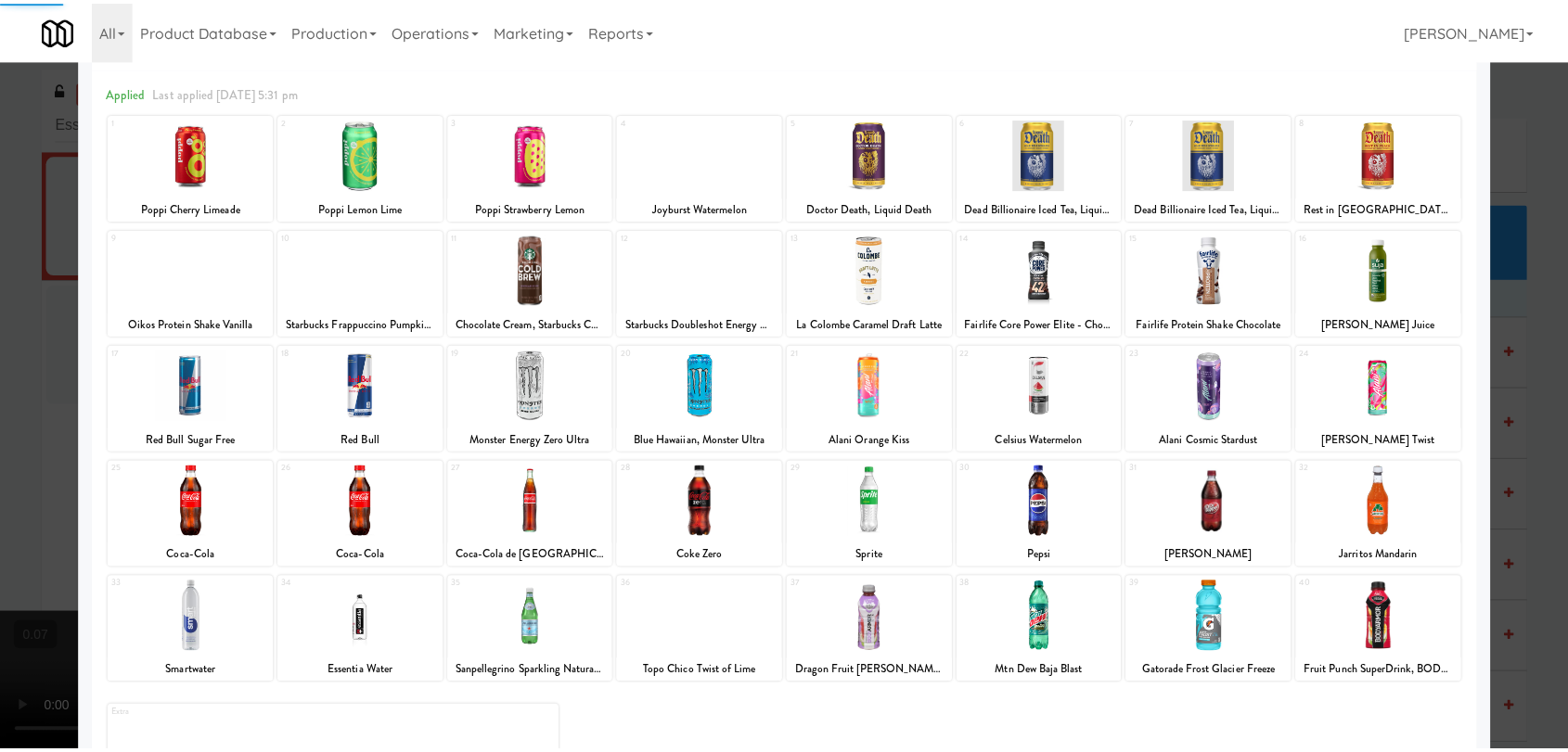
scroll to position [158, 0]
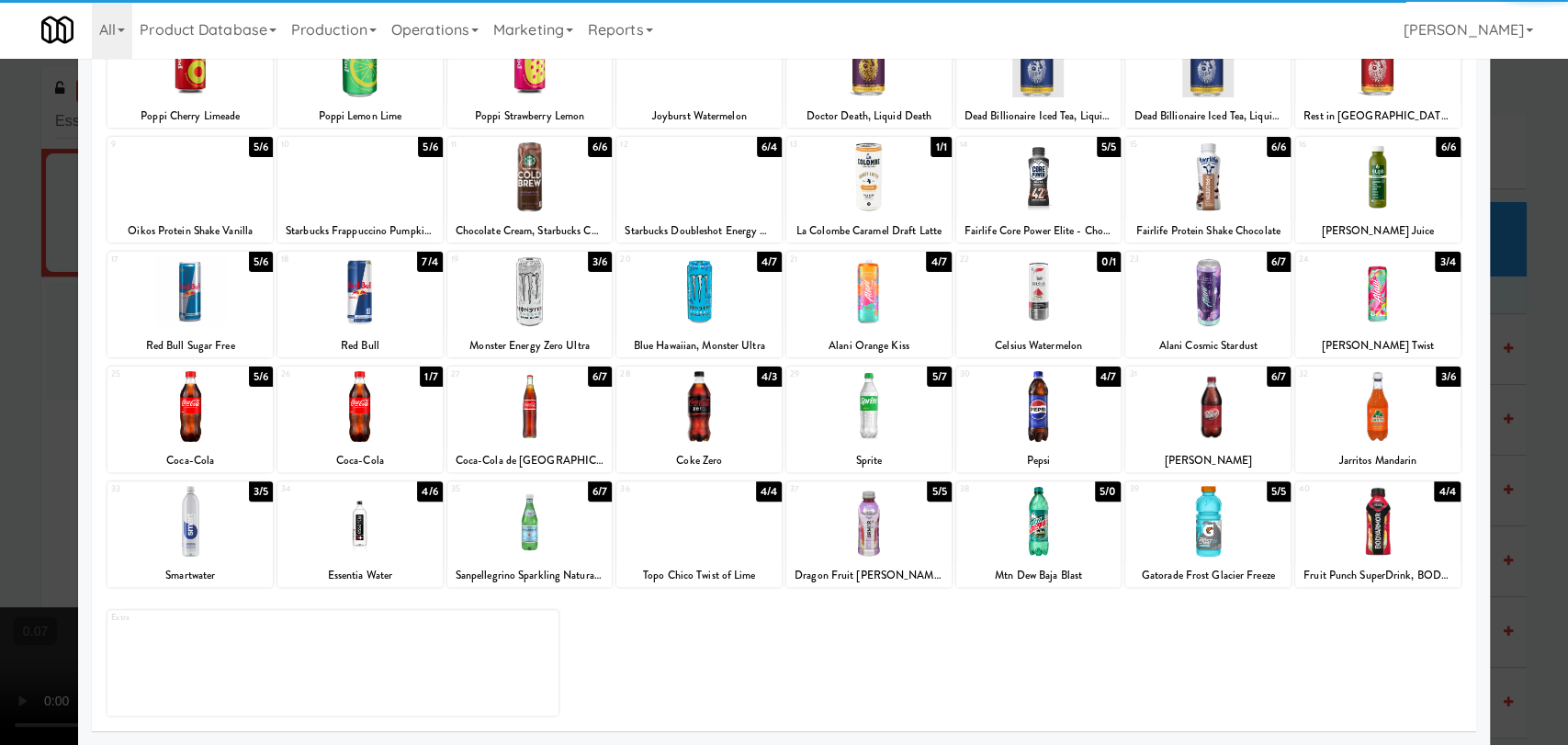
click at [1348, 408] on div at bounding box center [1377, 406] width 165 height 70
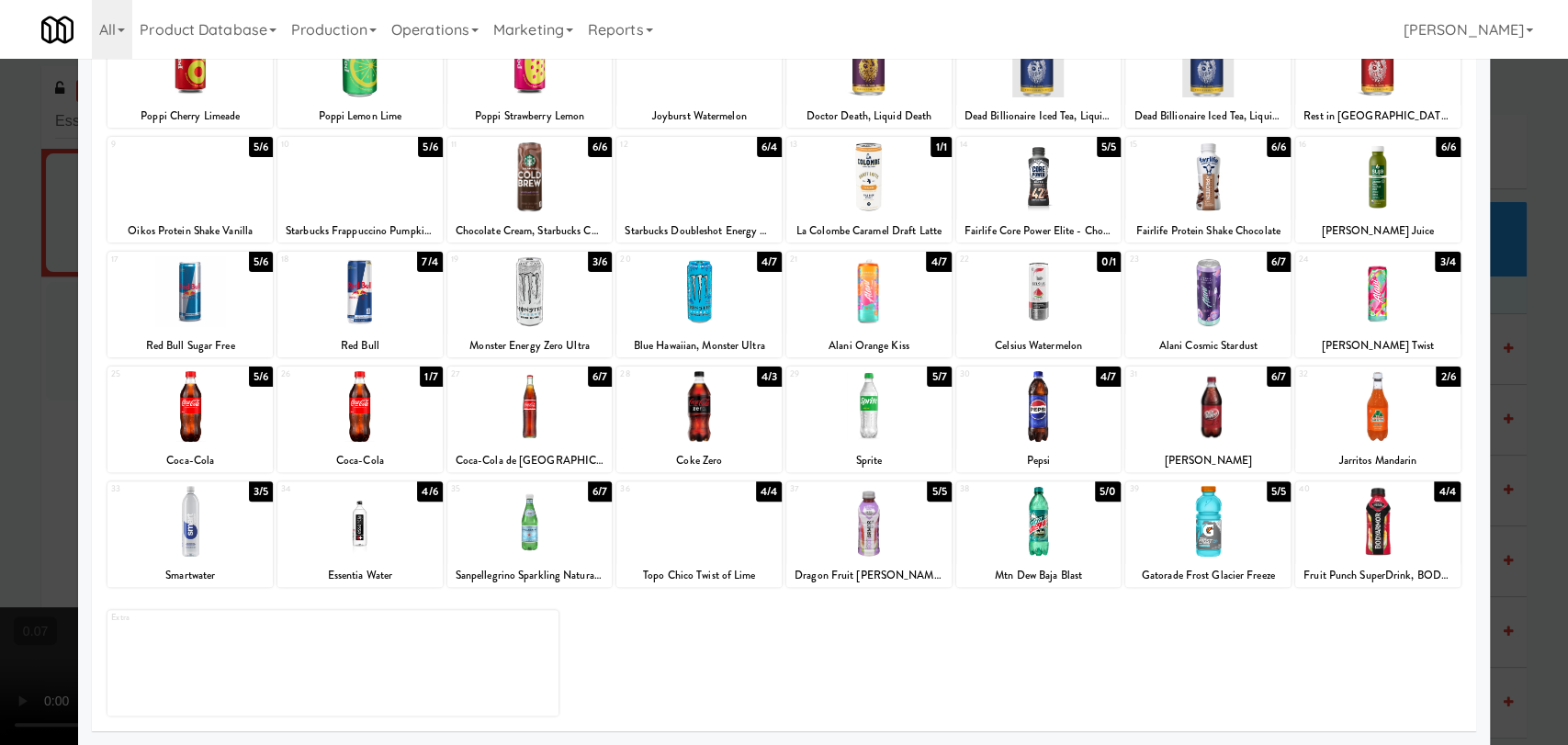
click at [1008, 421] on div at bounding box center [1038, 406] width 165 height 70
click at [0, 342] on div at bounding box center [784, 372] width 1568 height 745
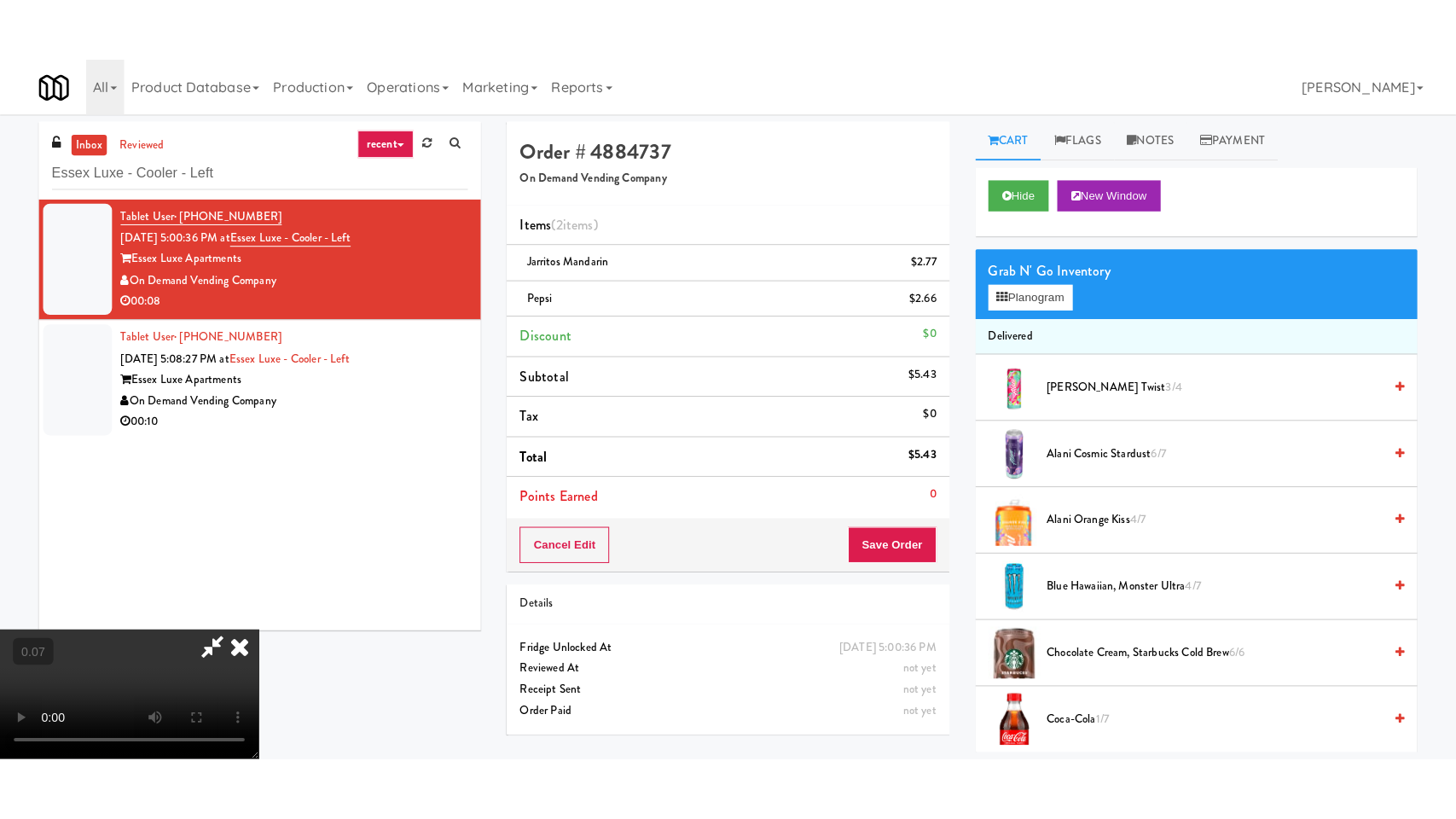
scroll to position [260, 0]
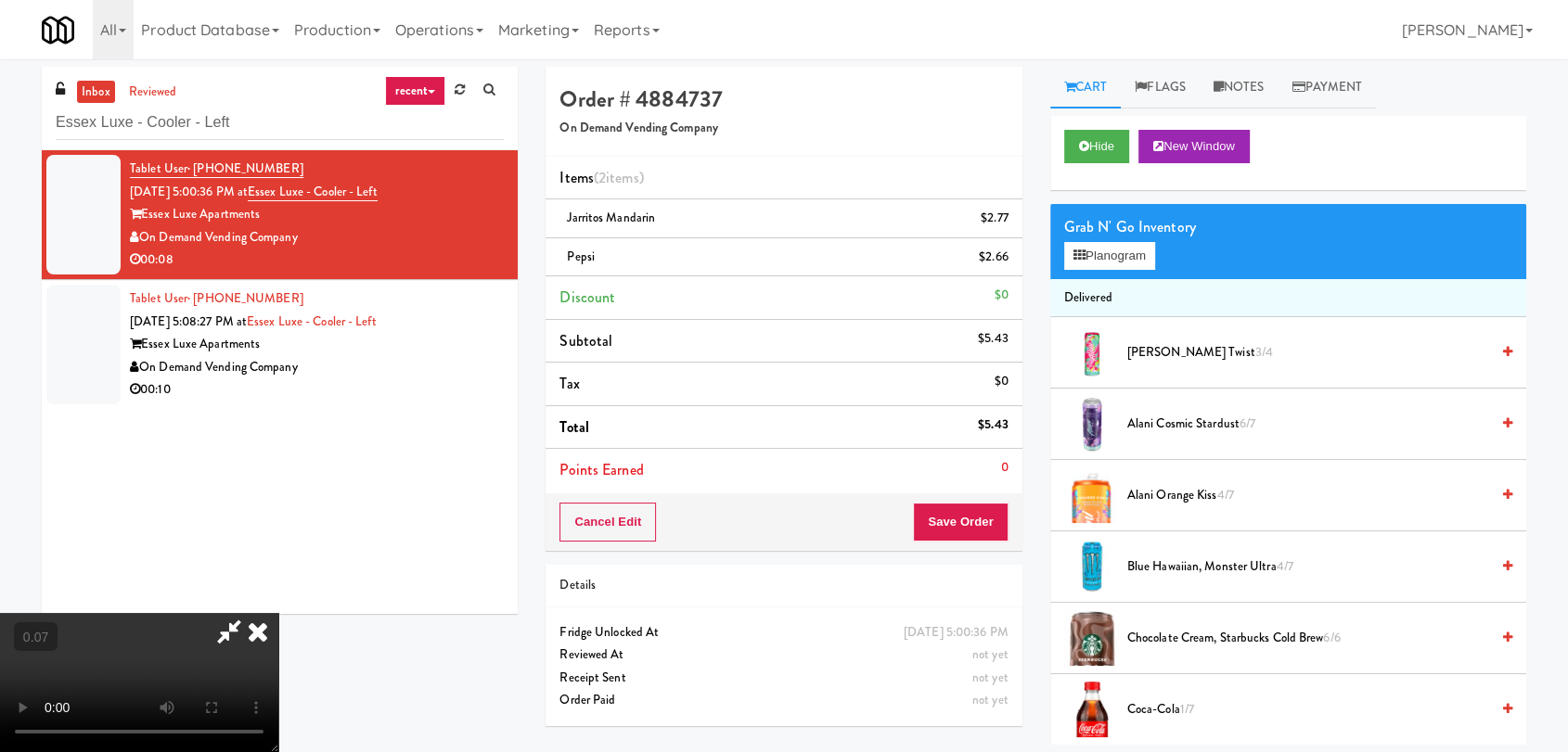
click at [278, 614] on video at bounding box center [138, 683] width 278 height 139
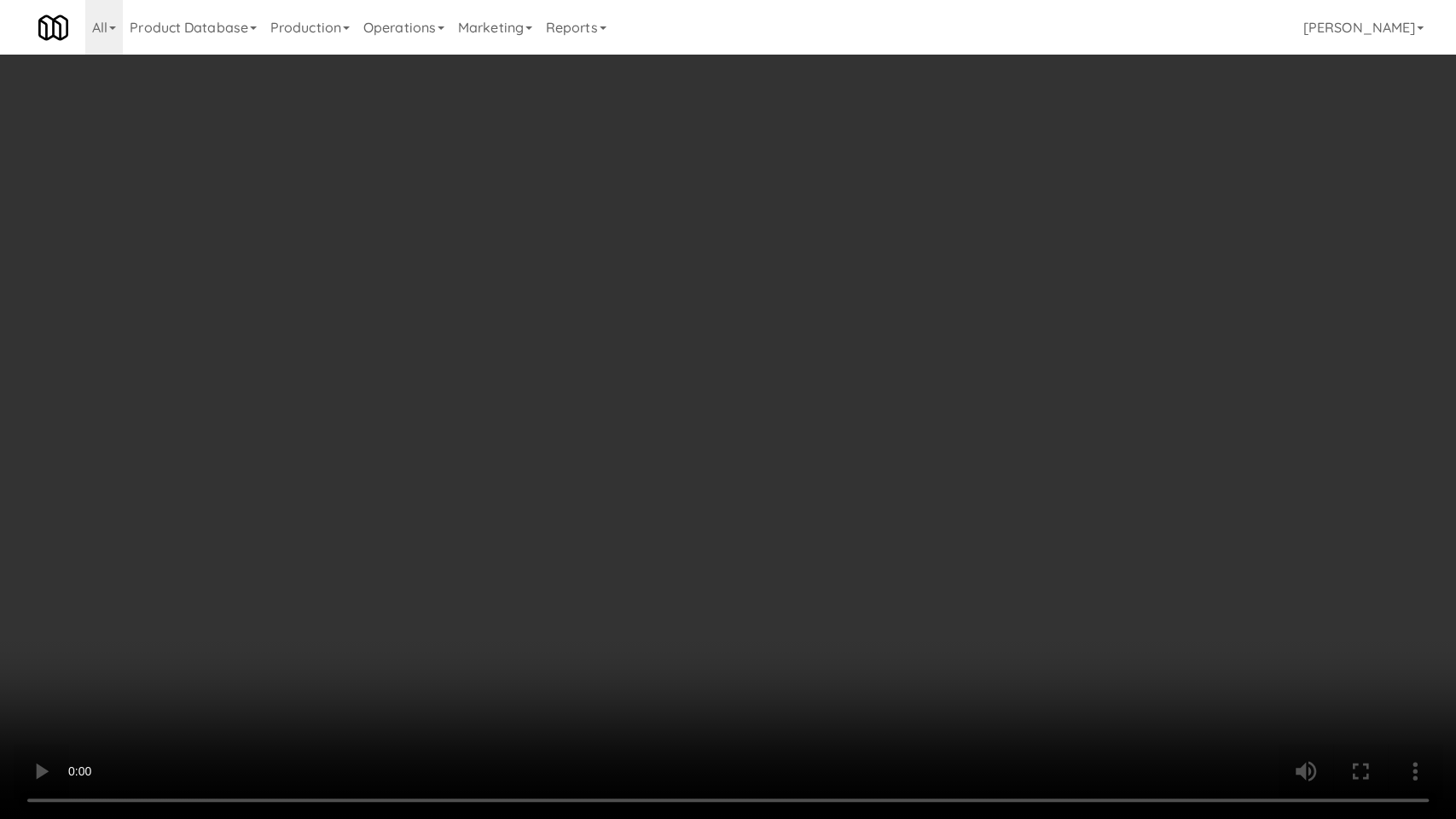
click at [361, 588] on video at bounding box center [728, 409] width 1456 height 819
click at [348, 586] on video at bounding box center [728, 409] width 1456 height 819
click at [316, 614] on video at bounding box center [728, 409] width 1456 height 819
click at [269, 672] on video at bounding box center [728, 409] width 1456 height 819
click at [276, 668] on video at bounding box center [728, 409] width 1456 height 819
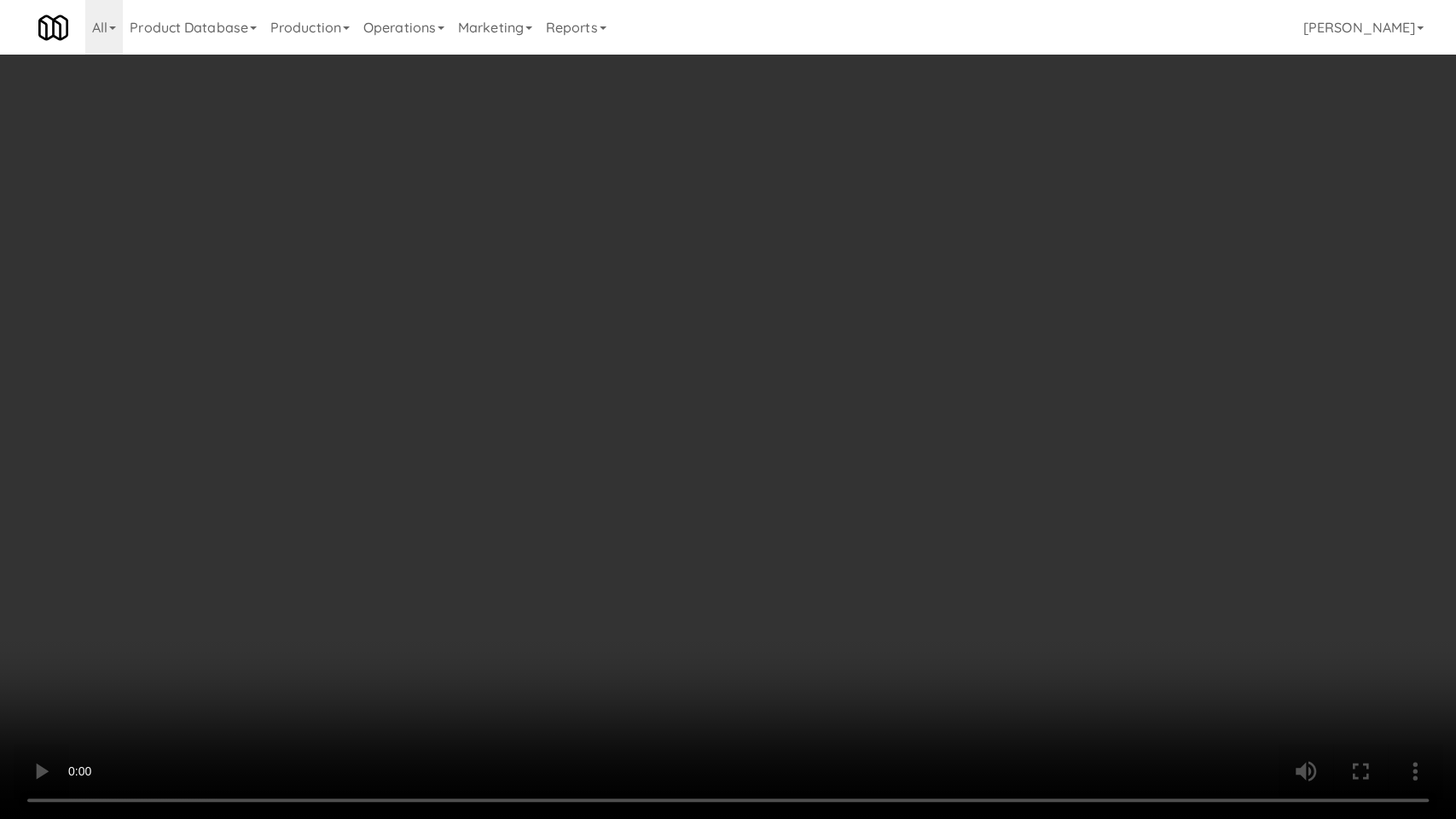
click at [219, 579] on video at bounding box center [728, 409] width 1456 height 819
click at [348, 592] on video at bounding box center [728, 409] width 1456 height 819
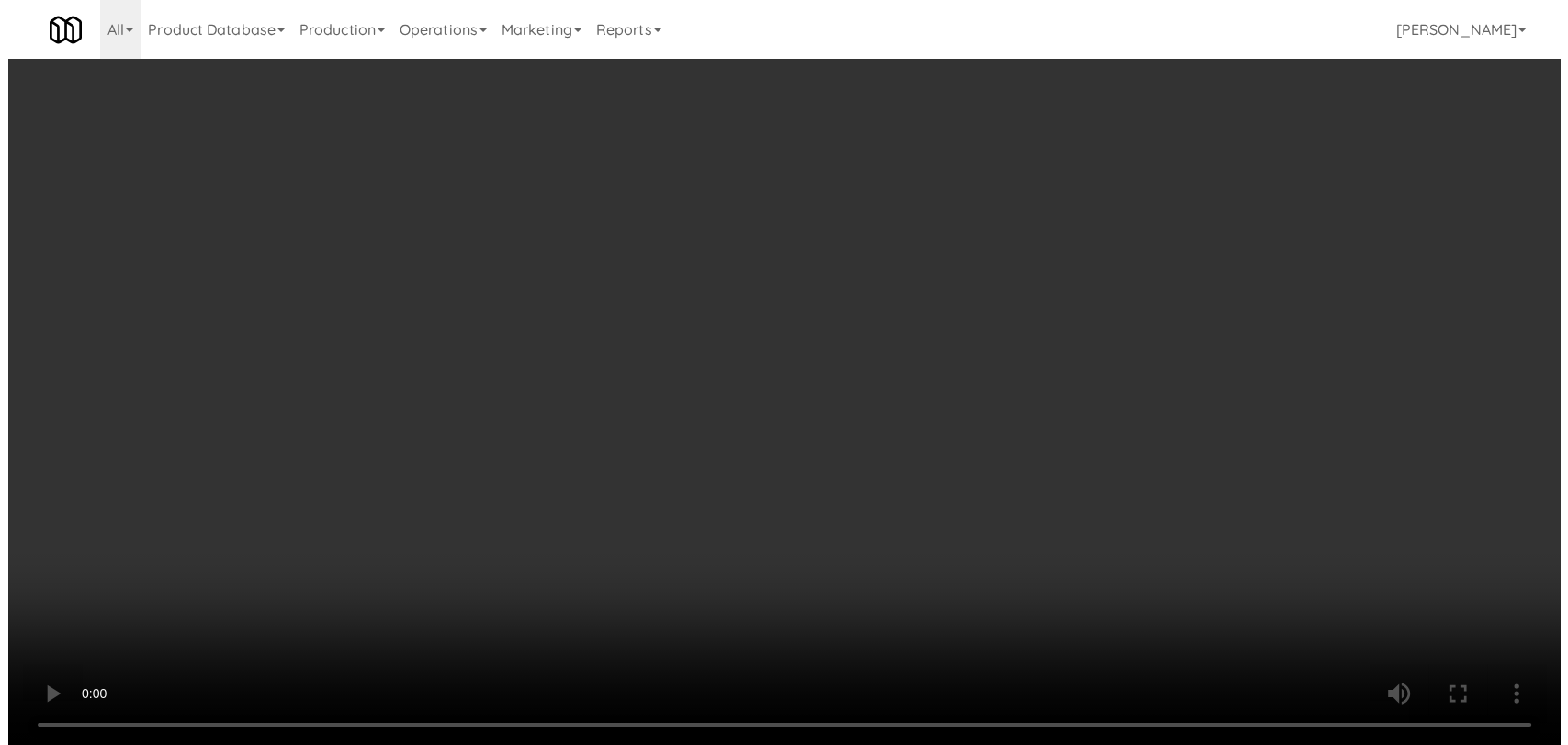
scroll to position [0, 0]
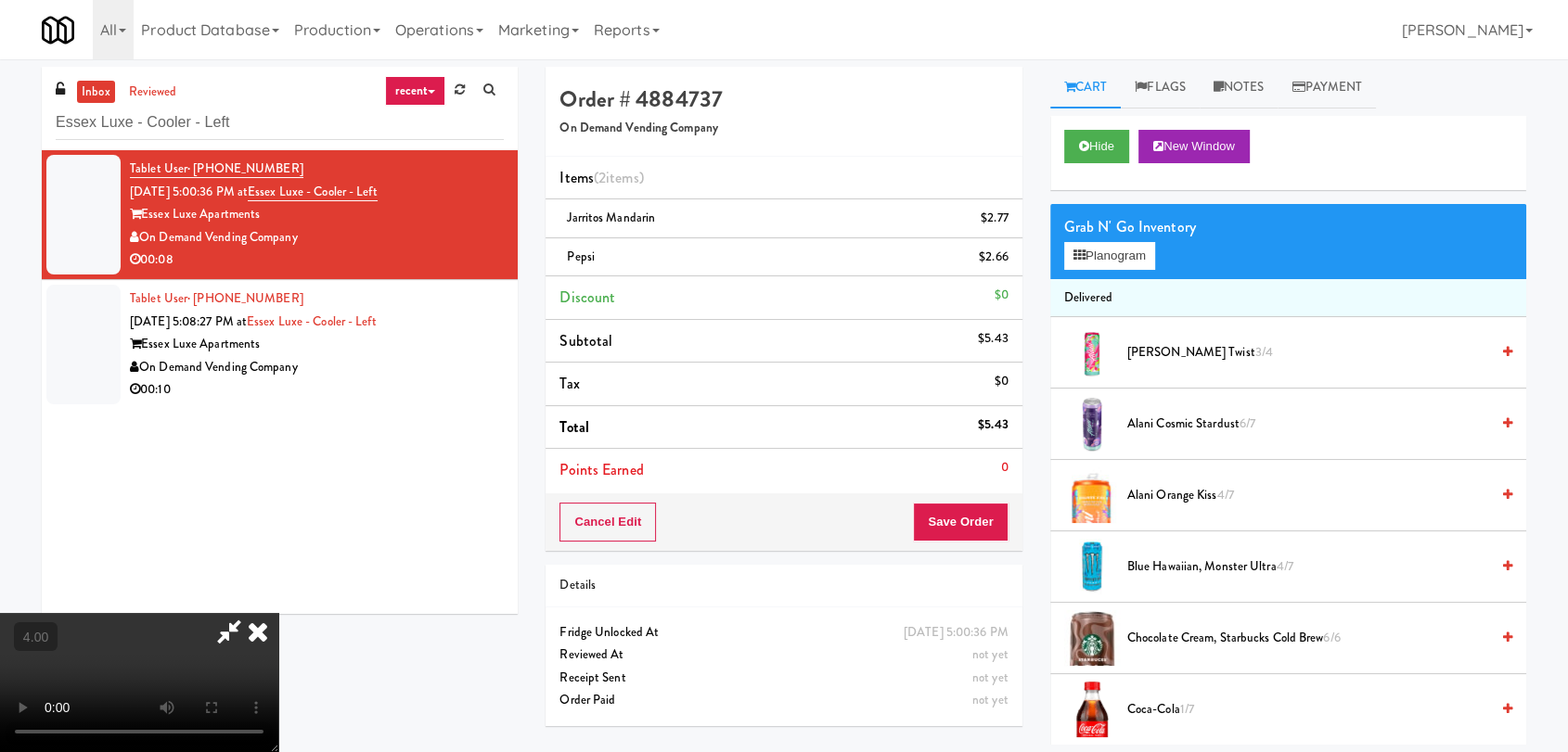
click at [278, 614] on icon at bounding box center [257, 632] width 41 height 37
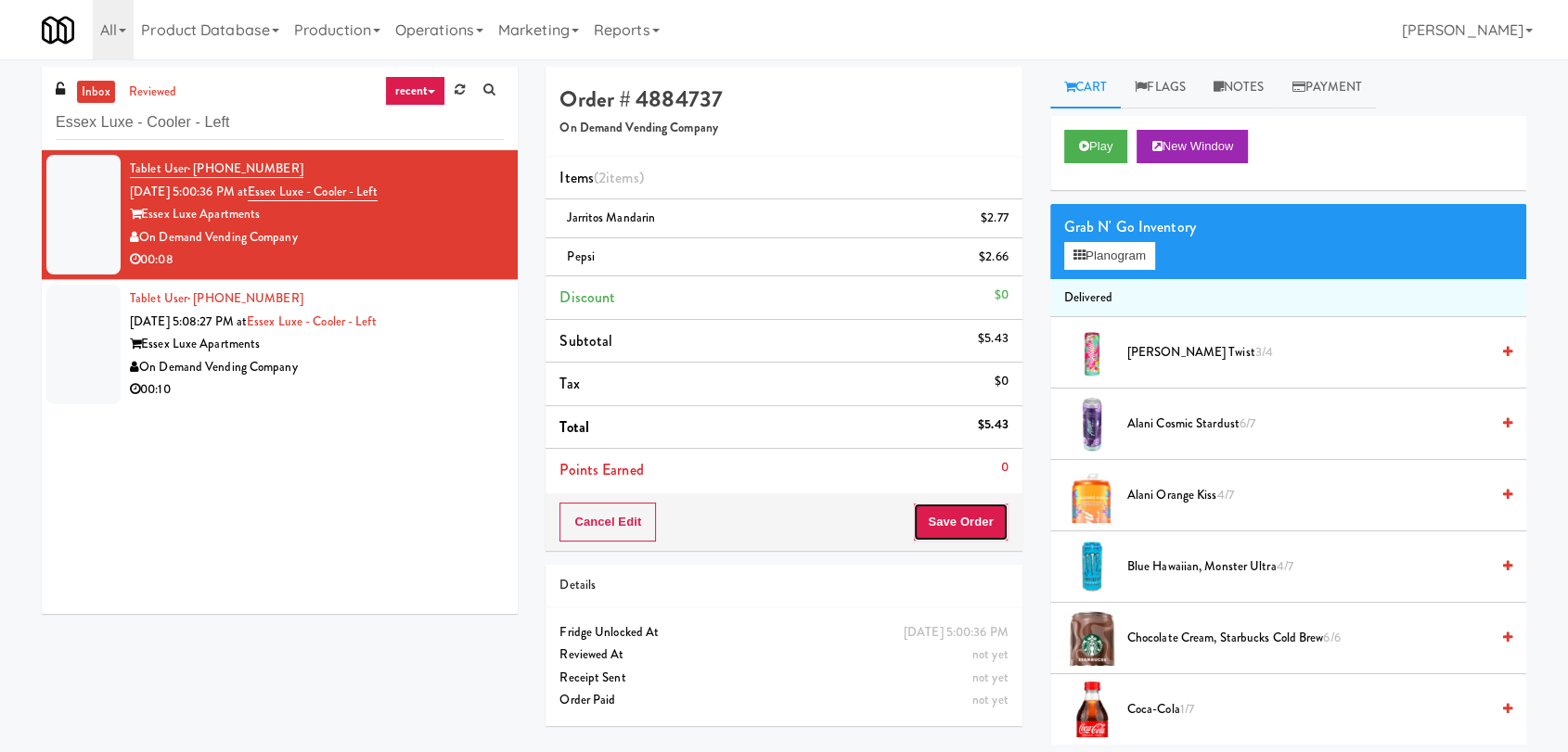
click at [957, 535] on button "Save Order" at bounding box center [960, 522] width 95 height 39
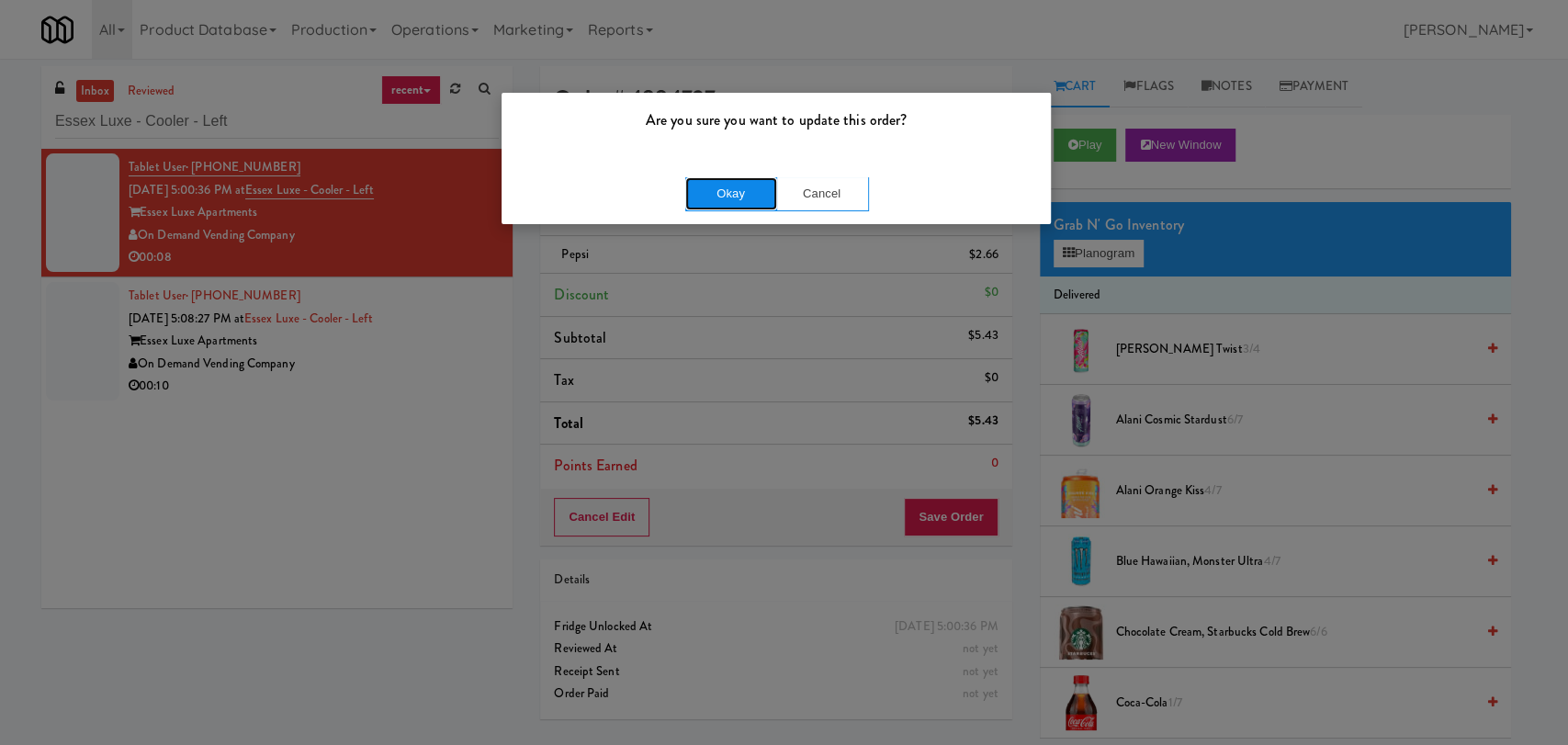
click at [757, 198] on button "Okay" at bounding box center [731, 194] width 92 height 33
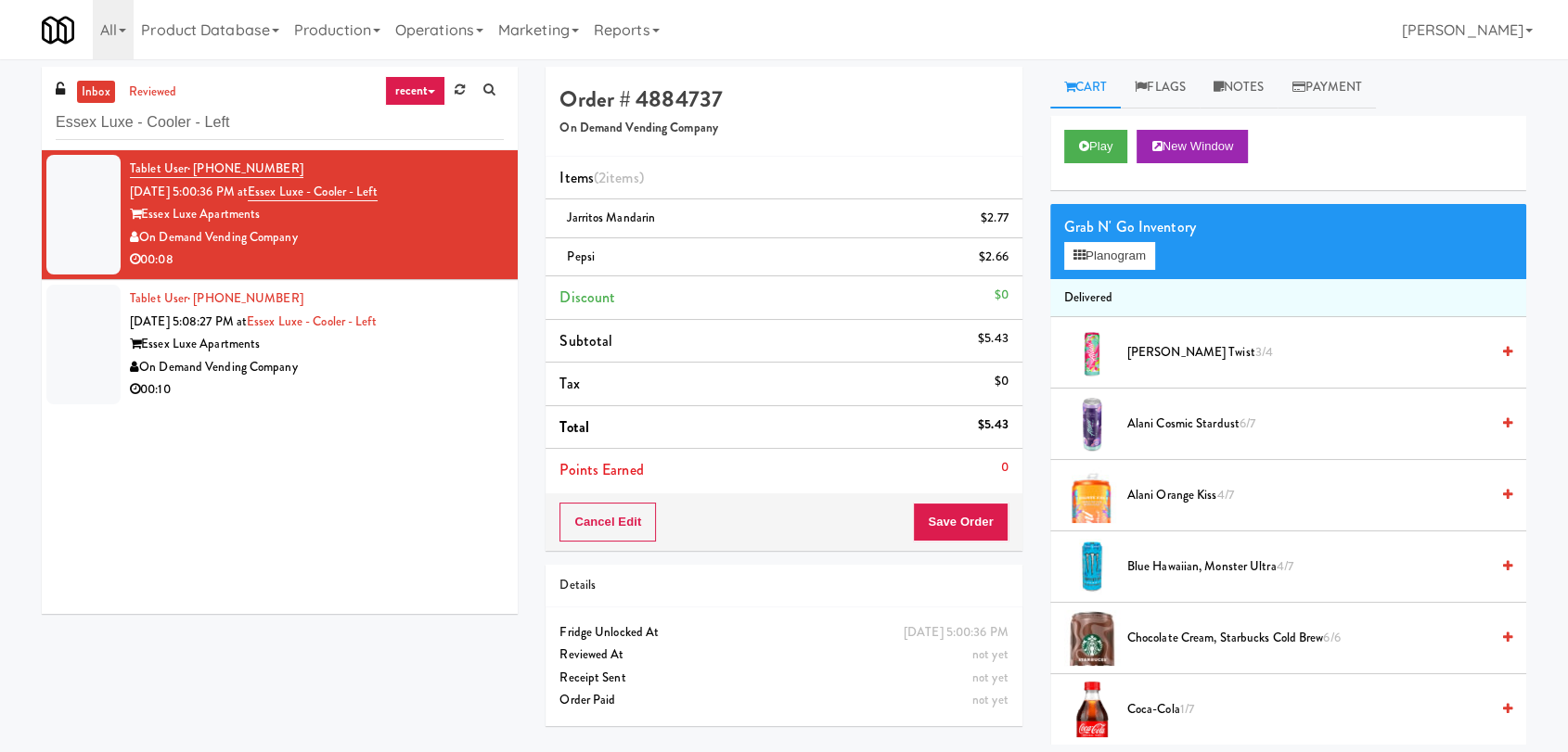
click at [450, 362] on div "On Demand Vending Company" at bounding box center [317, 368] width 374 height 23
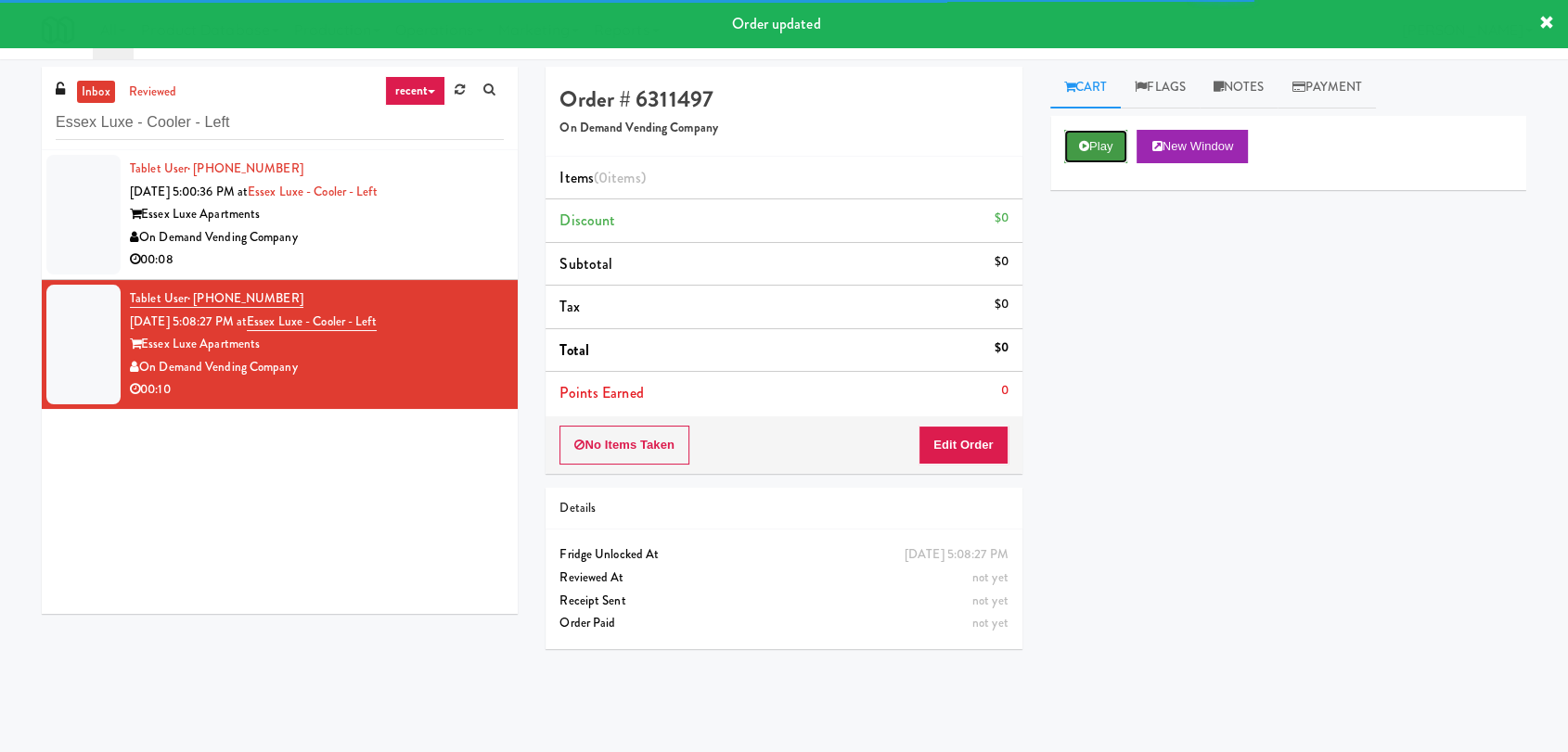
click at [1087, 153] on button "Play" at bounding box center [1096, 146] width 64 height 33
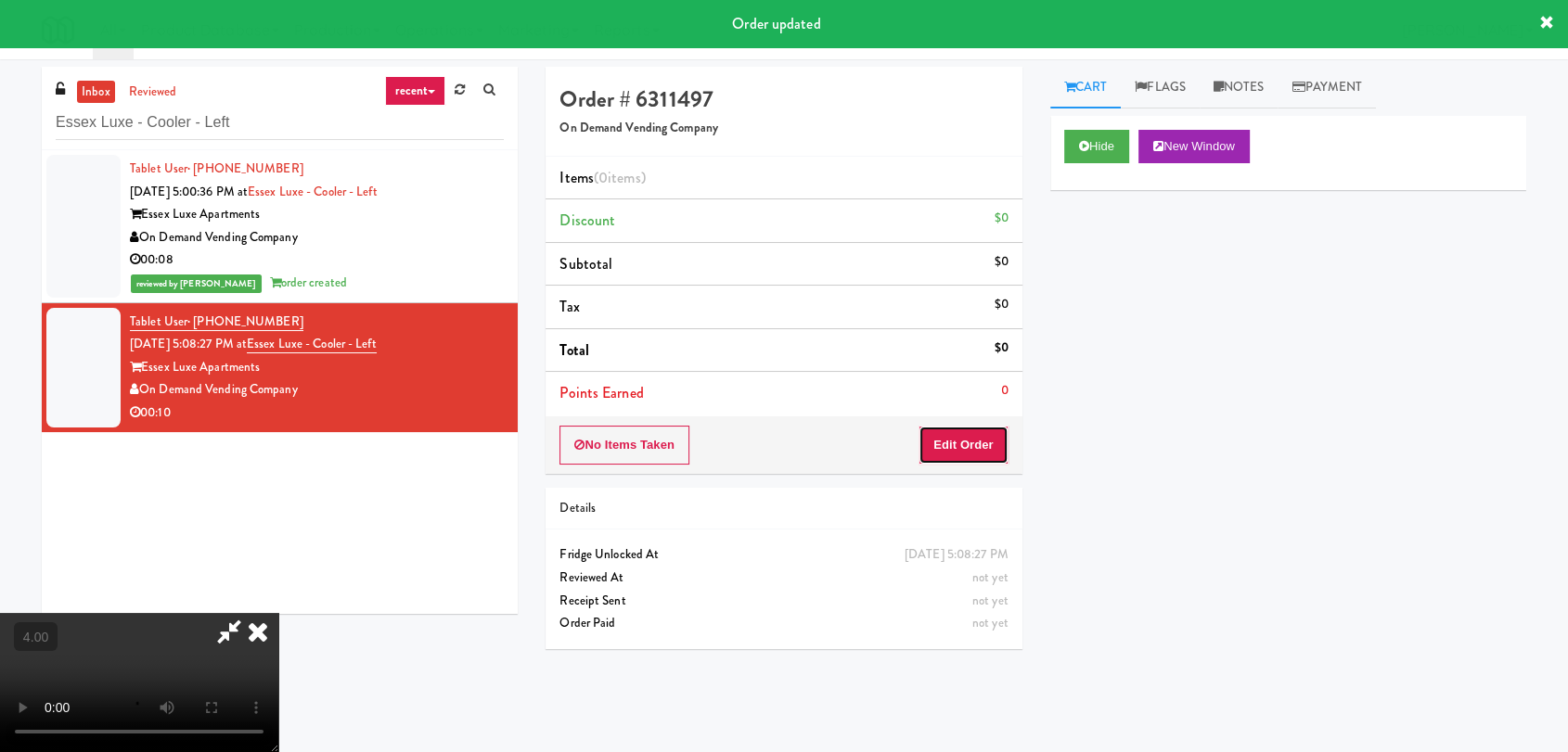
click at [958, 452] on button "Edit Order" at bounding box center [963, 445] width 90 height 39
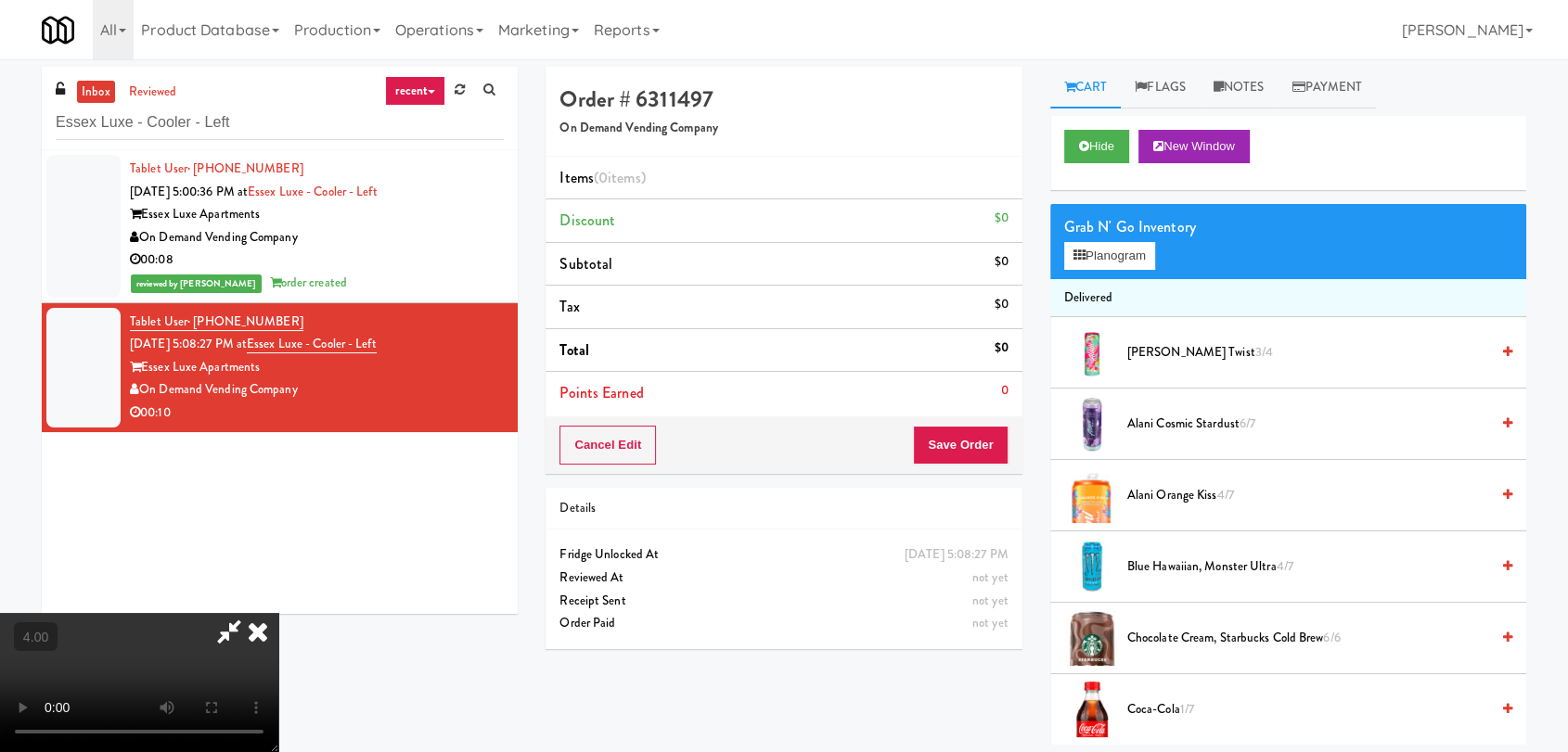
click at [278, 614] on video at bounding box center [138, 683] width 278 height 139
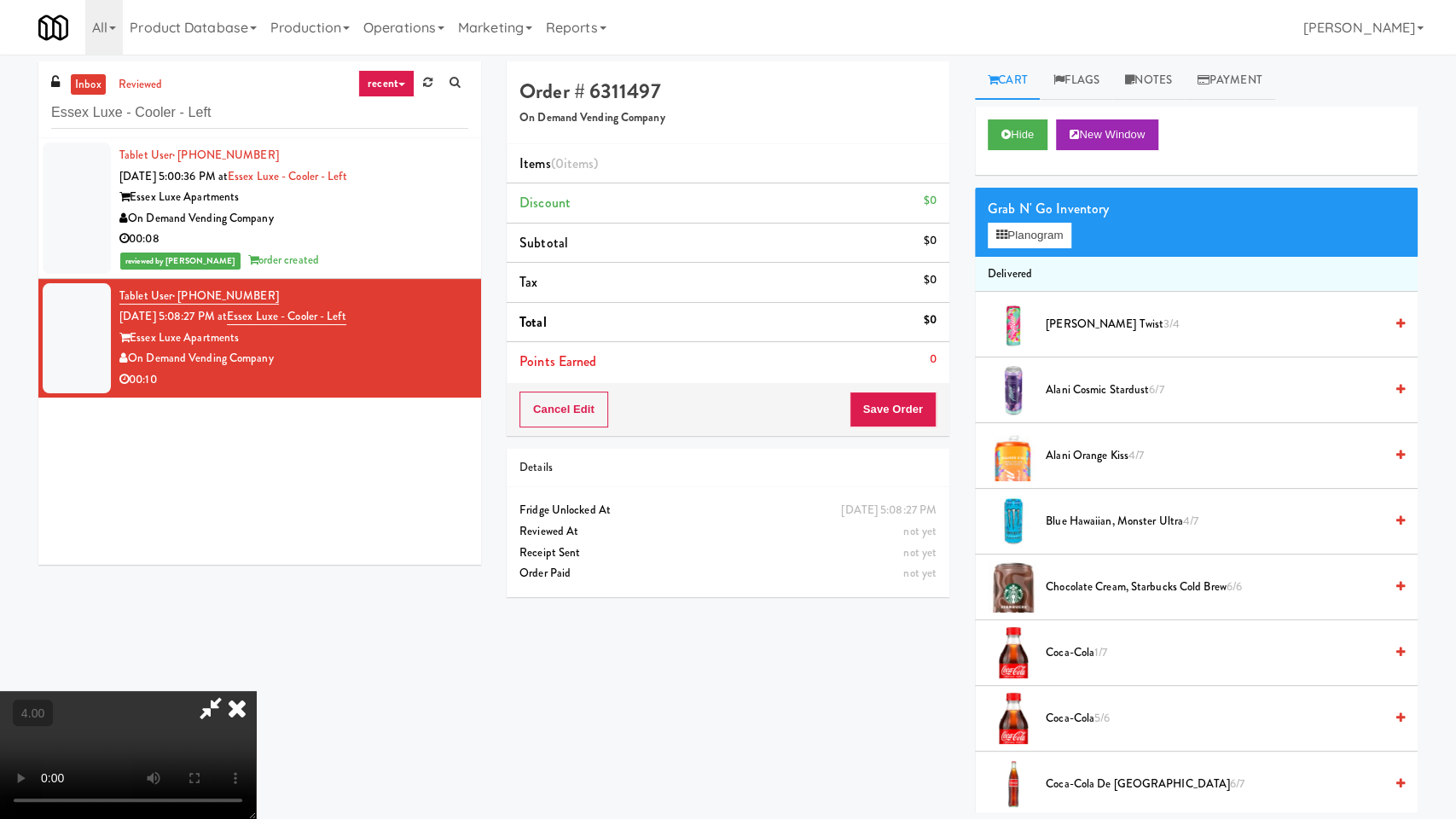
click at [255, 691] on video at bounding box center [127, 754] width 255 height 128
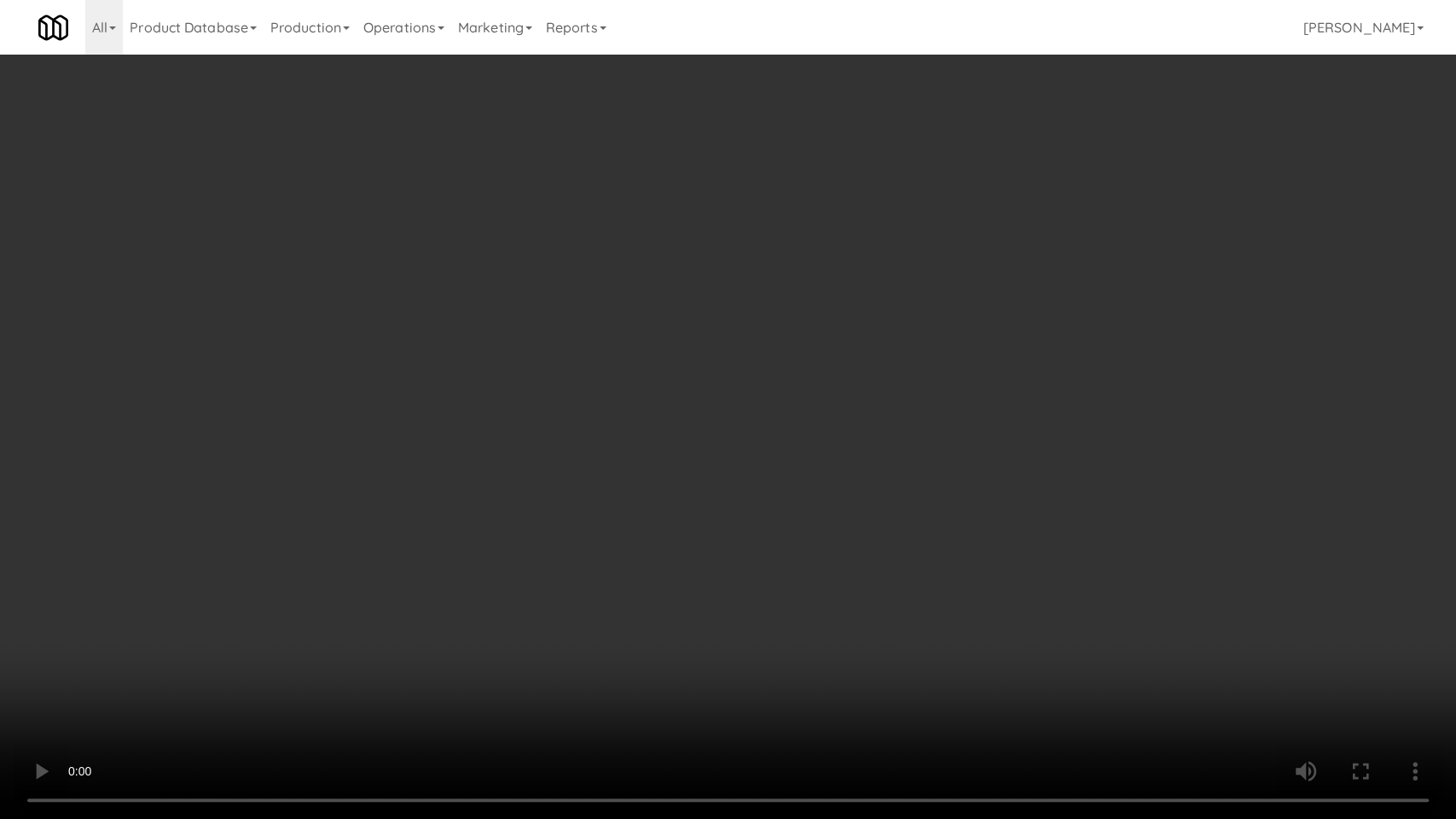
click at [298, 645] on video at bounding box center [728, 409] width 1456 height 819
click at [314, 618] on video at bounding box center [728, 409] width 1456 height 819
click at [327, 617] on video at bounding box center [728, 409] width 1456 height 819
click at [347, 614] on video at bounding box center [728, 409] width 1456 height 819
click at [349, 614] on video at bounding box center [728, 409] width 1456 height 819
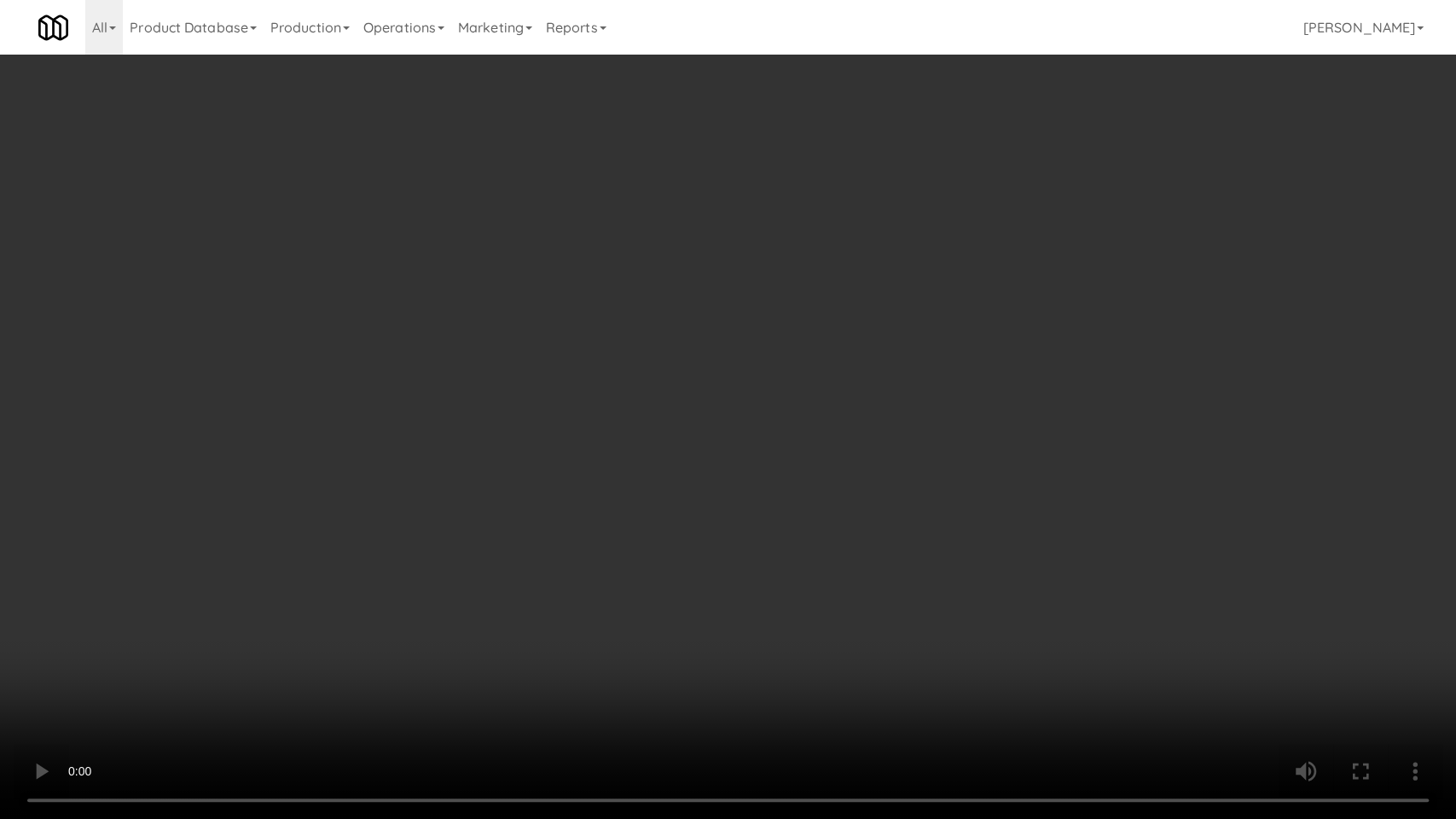
click at [349, 614] on video at bounding box center [728, 409] width 1456 height 819
click at [364, 620] on video at bounding box center [728, 409] width 1456 height 819
click at [427, 624] on video at bounding box center [728, 409] width 1456 height 819
click at [434, 624] on video at bounding box center [728, 409] width 1456 height 819
click at [436, 623] on video at bounding box center [728, 409] width 1456 height 819
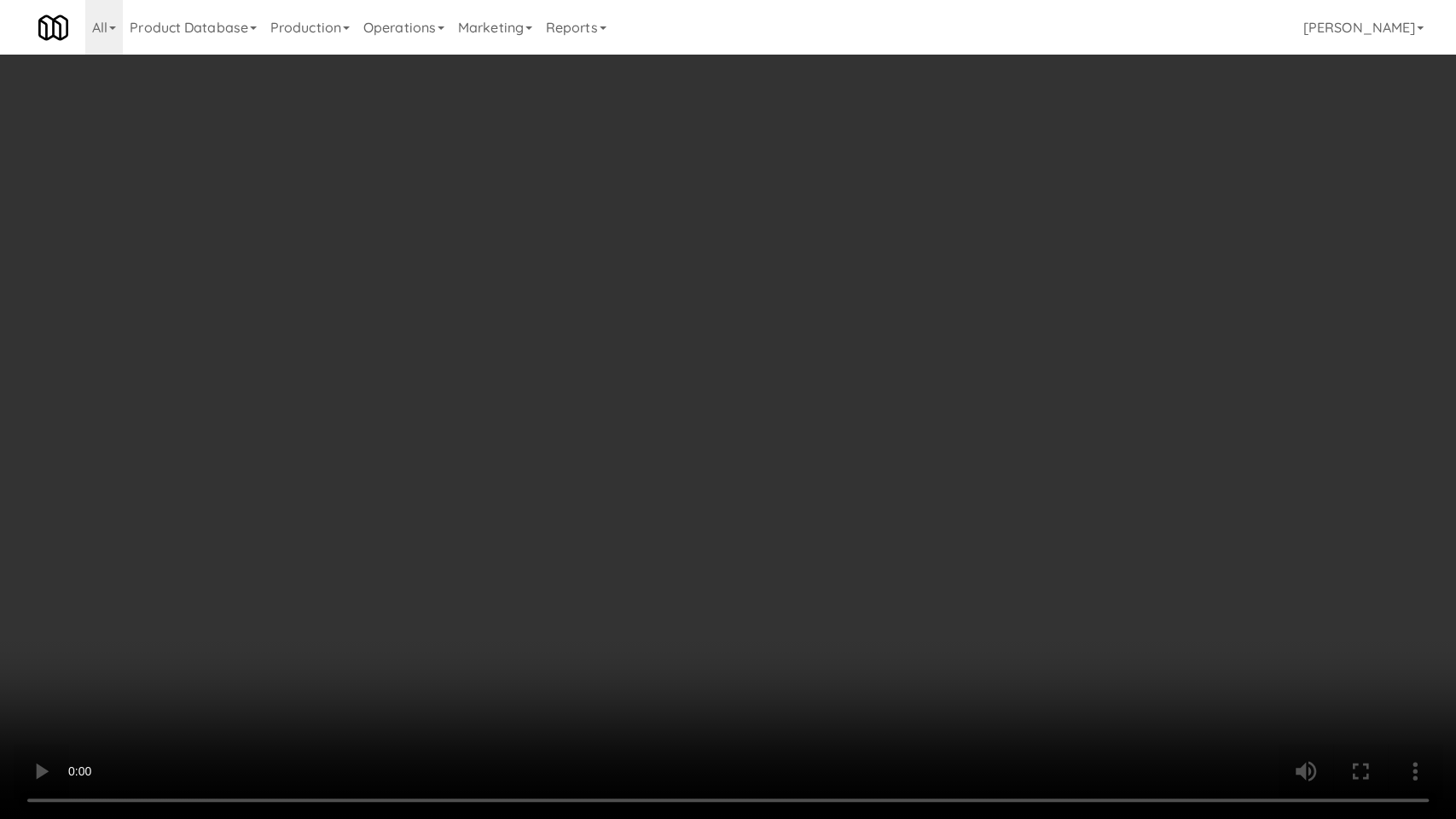
click at [436, 623] on video at bounding box center [728, 409] width 1456 height 819
click at [538, 565] on video at bounding box center [728, 409] width 1456 height 819
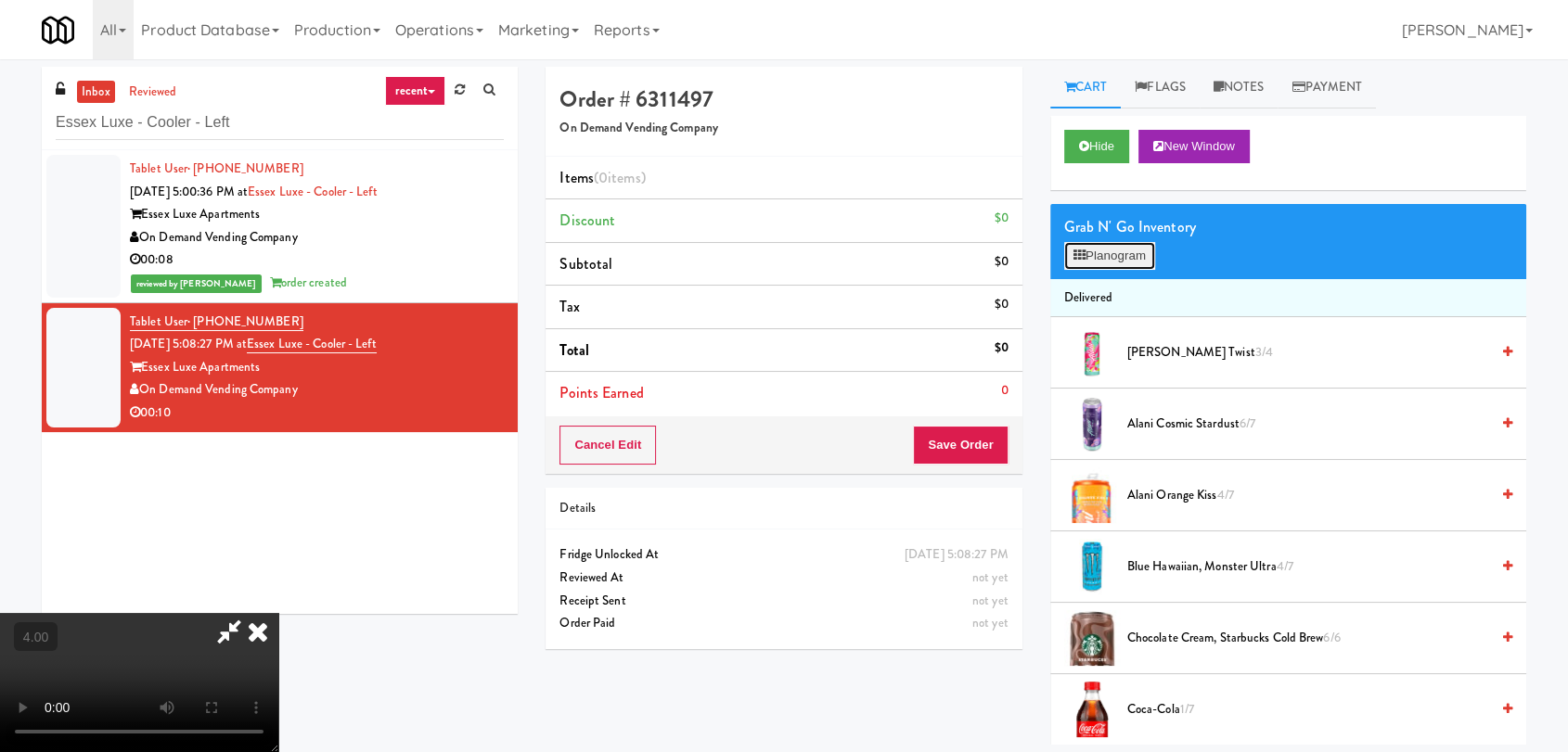
click at [1135, 247] on button "Planogram" at bounding box center [1110, 255] width 91 height 28
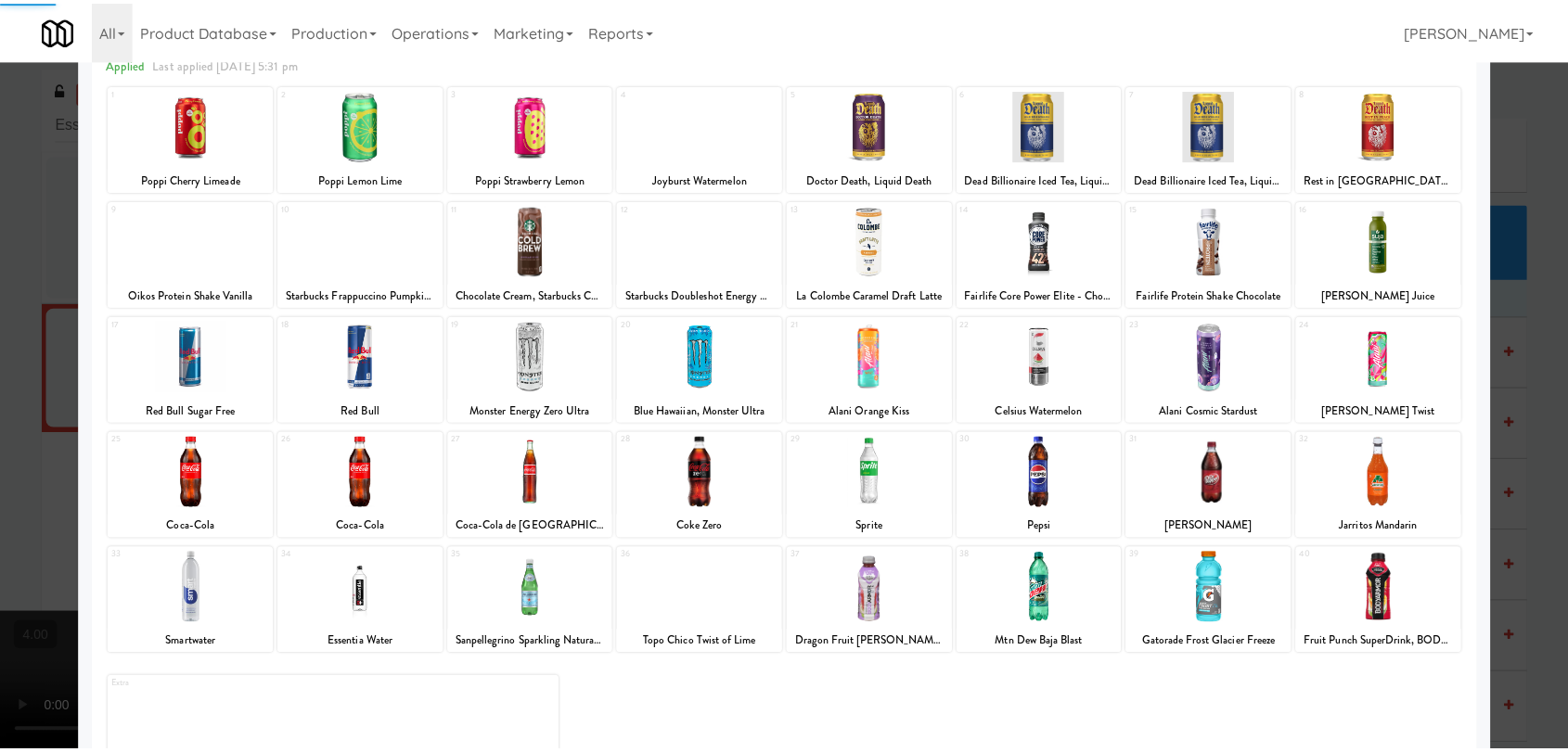
scroll to position [158, 0]
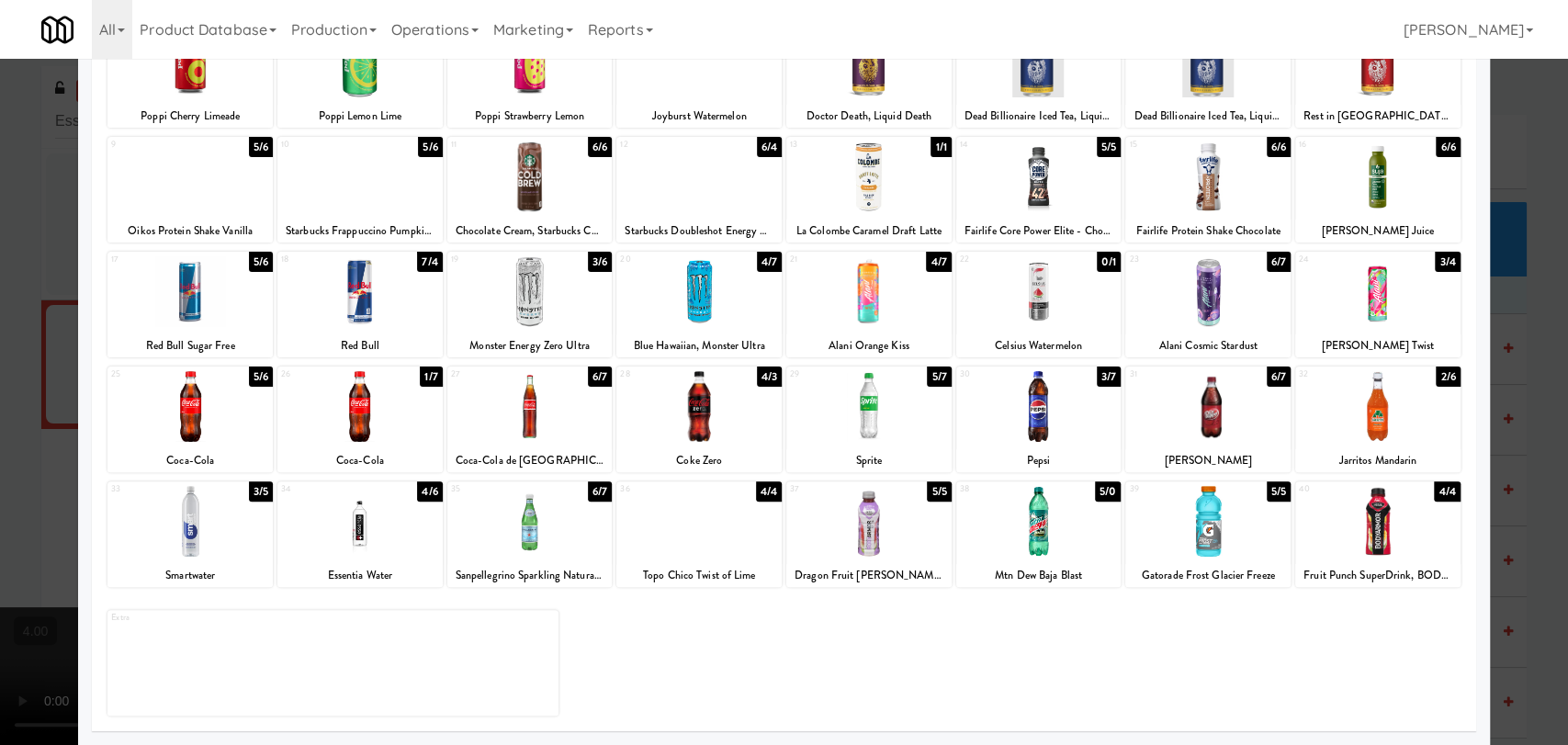
click at [224, 529] on div at bounding box center [190, 520] width 165 height 70
click at [416, 392] on div at bounding box center [360, 406] width 165 height 70
click at [55, 303] on div at bounding box center [784, 372] width 1568 height 745
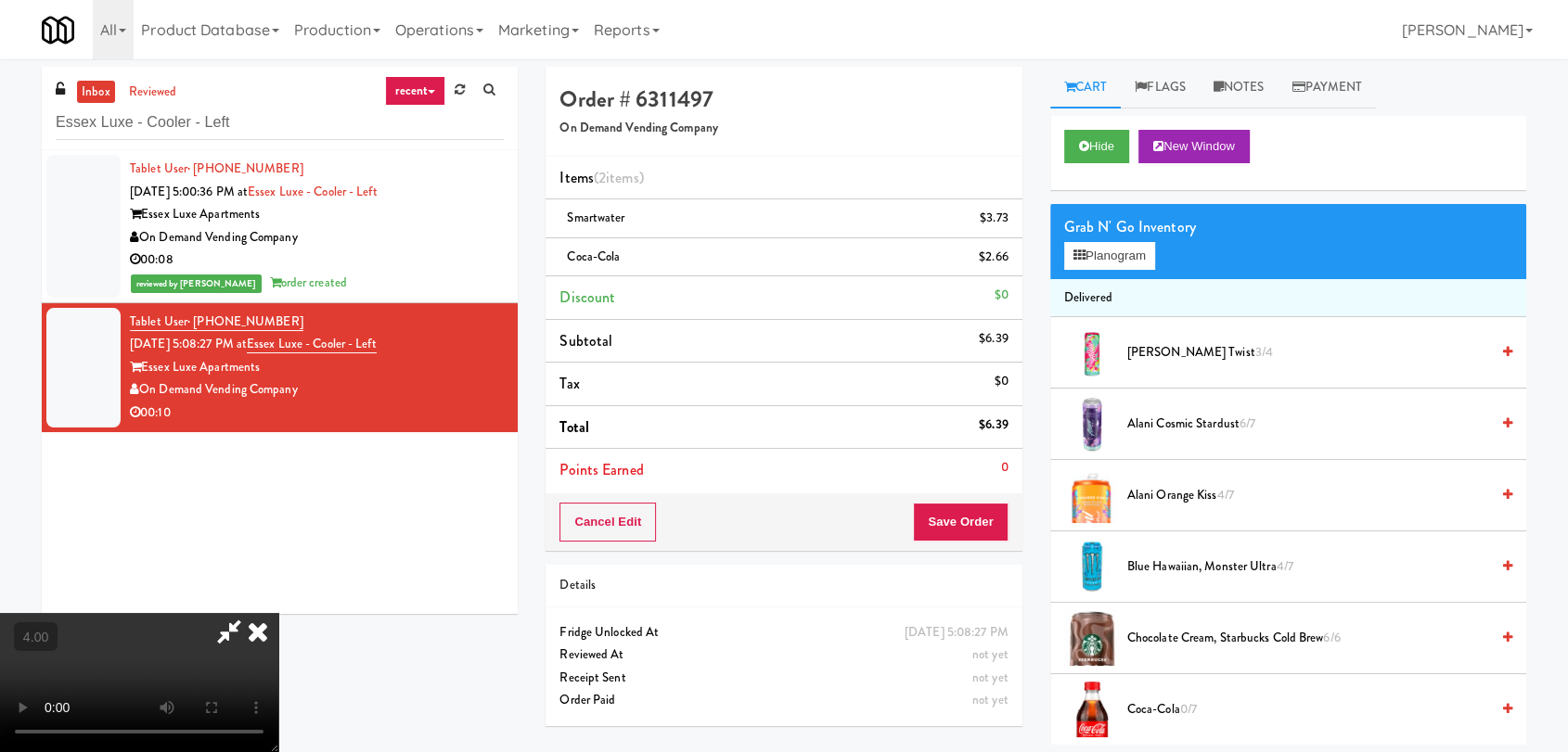
click at [250, 614] on icon at bounding box center [229, 632] width 43 height 37
click at [954, 511] on button "Save Order" at bounding box center [960, 522] width 95 height 39
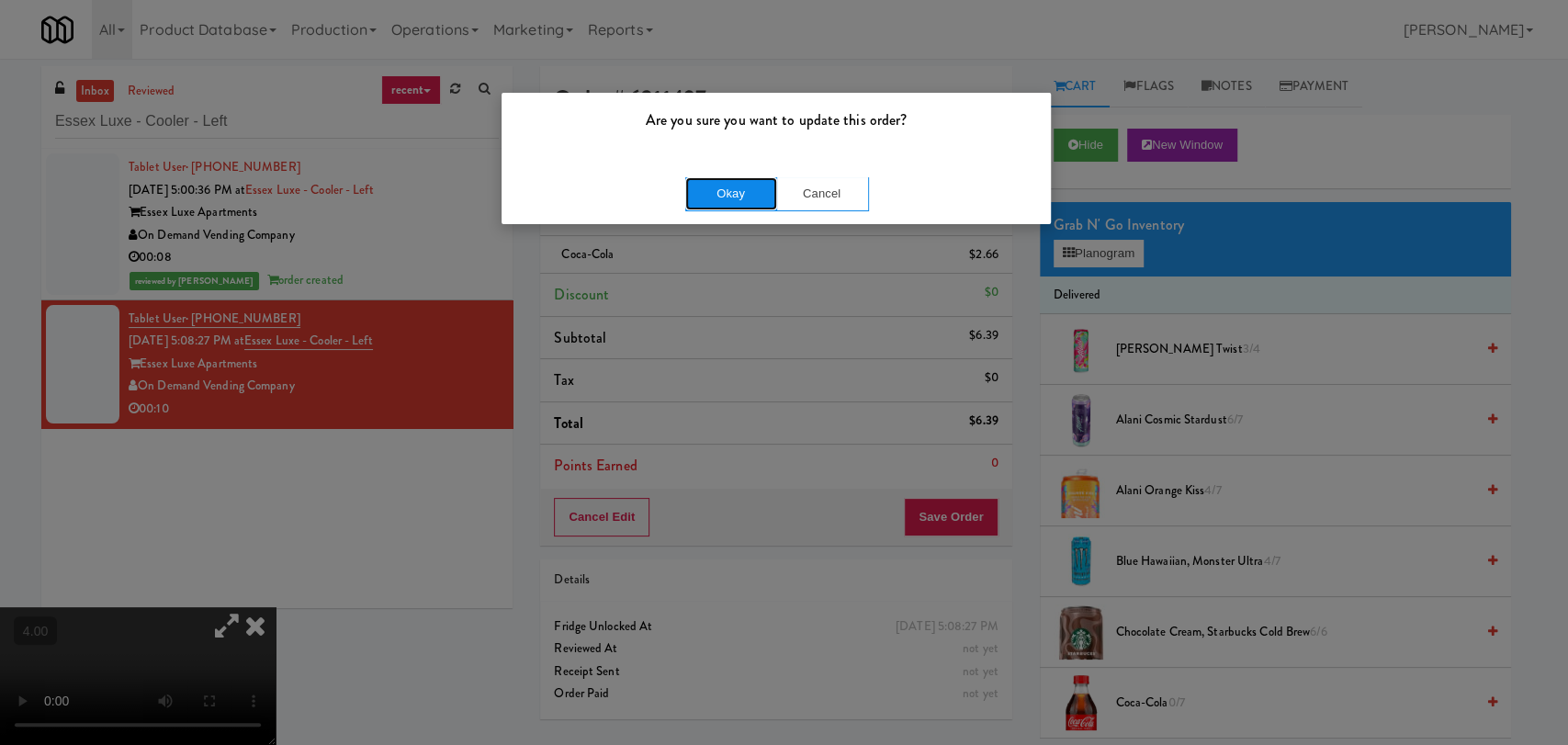
click at [703, 194] on button "Okay" at bounding box center [731, 194] width 92 height 33
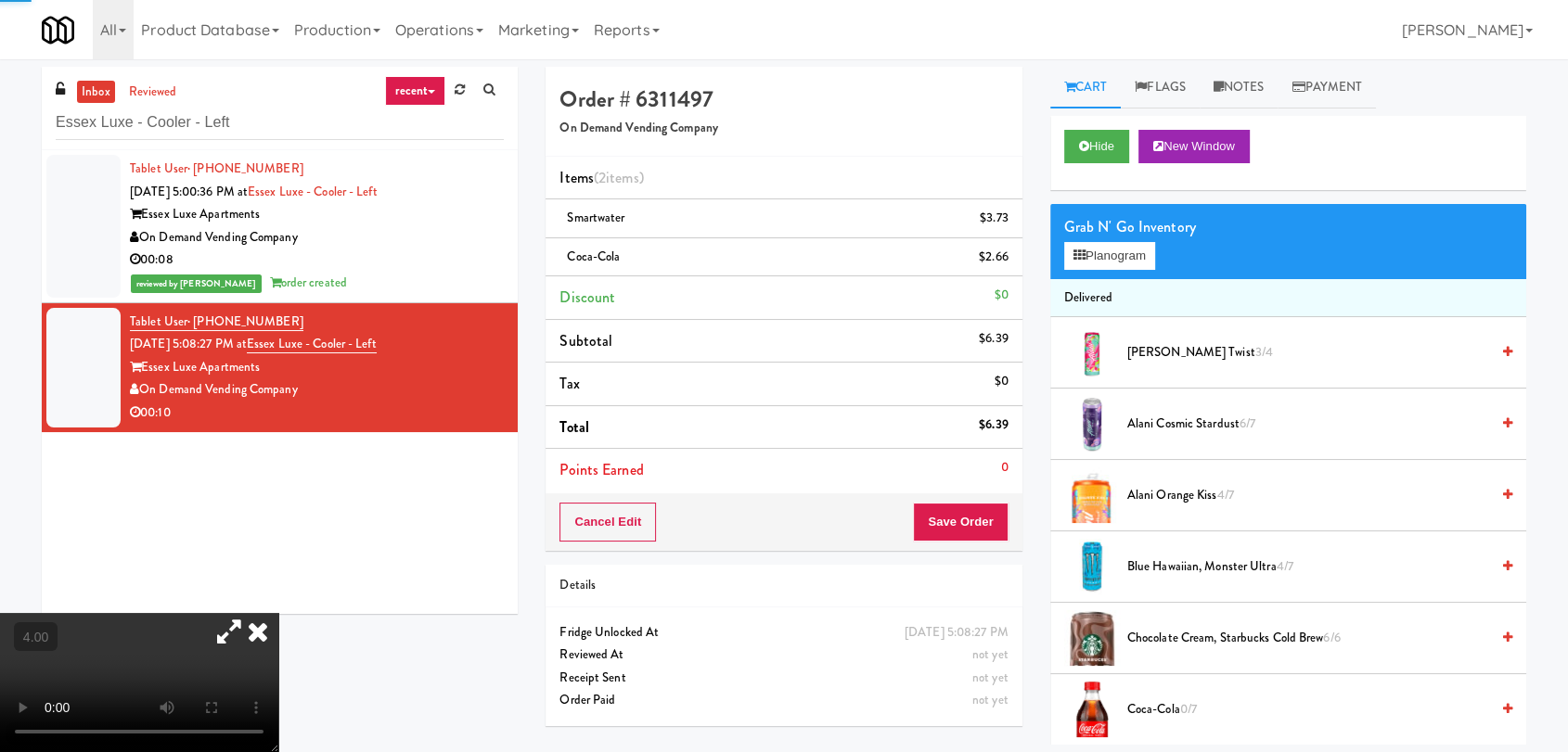
click at [278, 614] on icon at bounding box center [257, 632] width 41 height 37
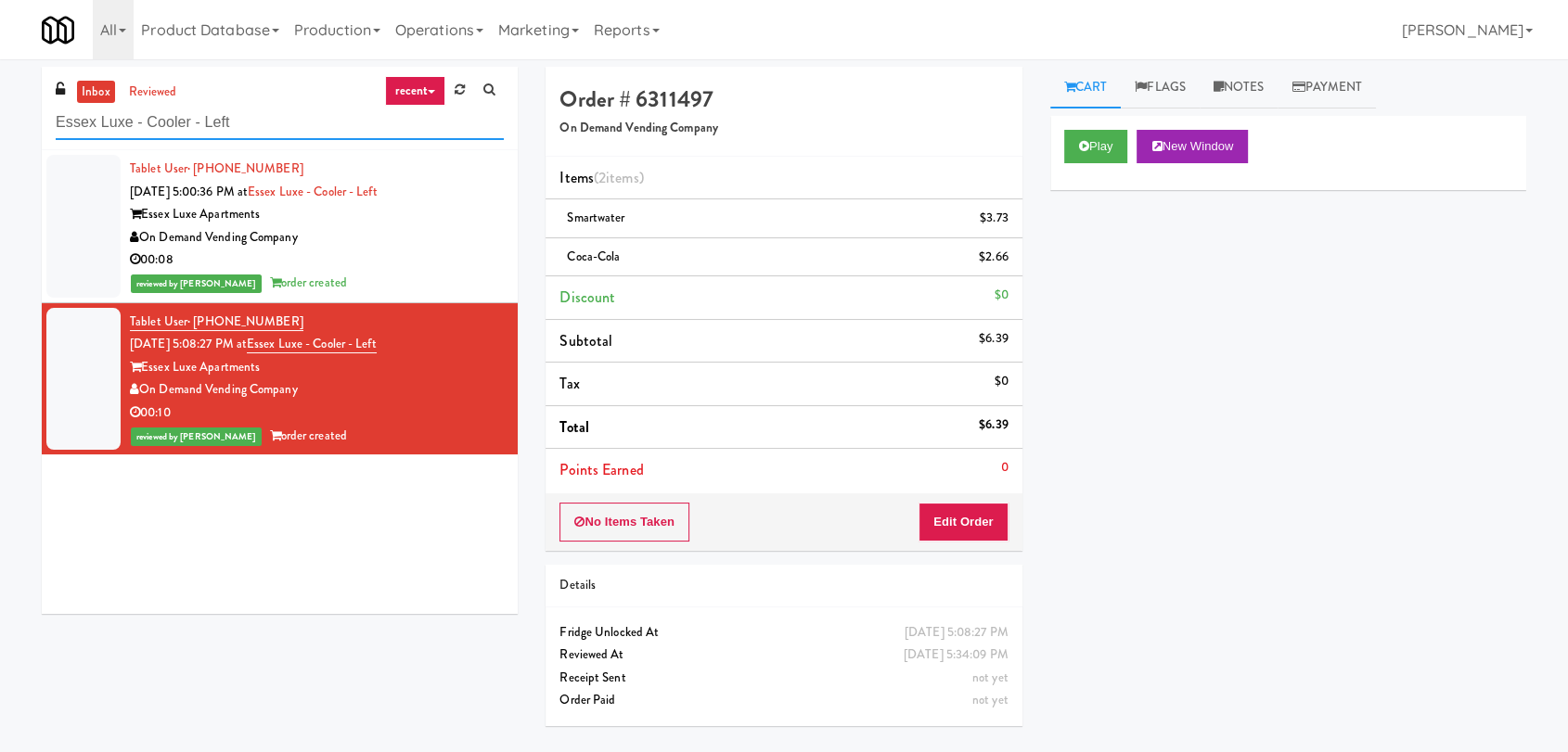
paste input "VY"
drag, startPoint x: 254, startPoint y: 115, endPoint x: 32, endPoint y: 77, distance: 225.2
click at [37, 81] on div "inbox reviewed recent all unclear take inventory issue suspicious failed recent…" at bounding box center [279, 347] width 504 height 561
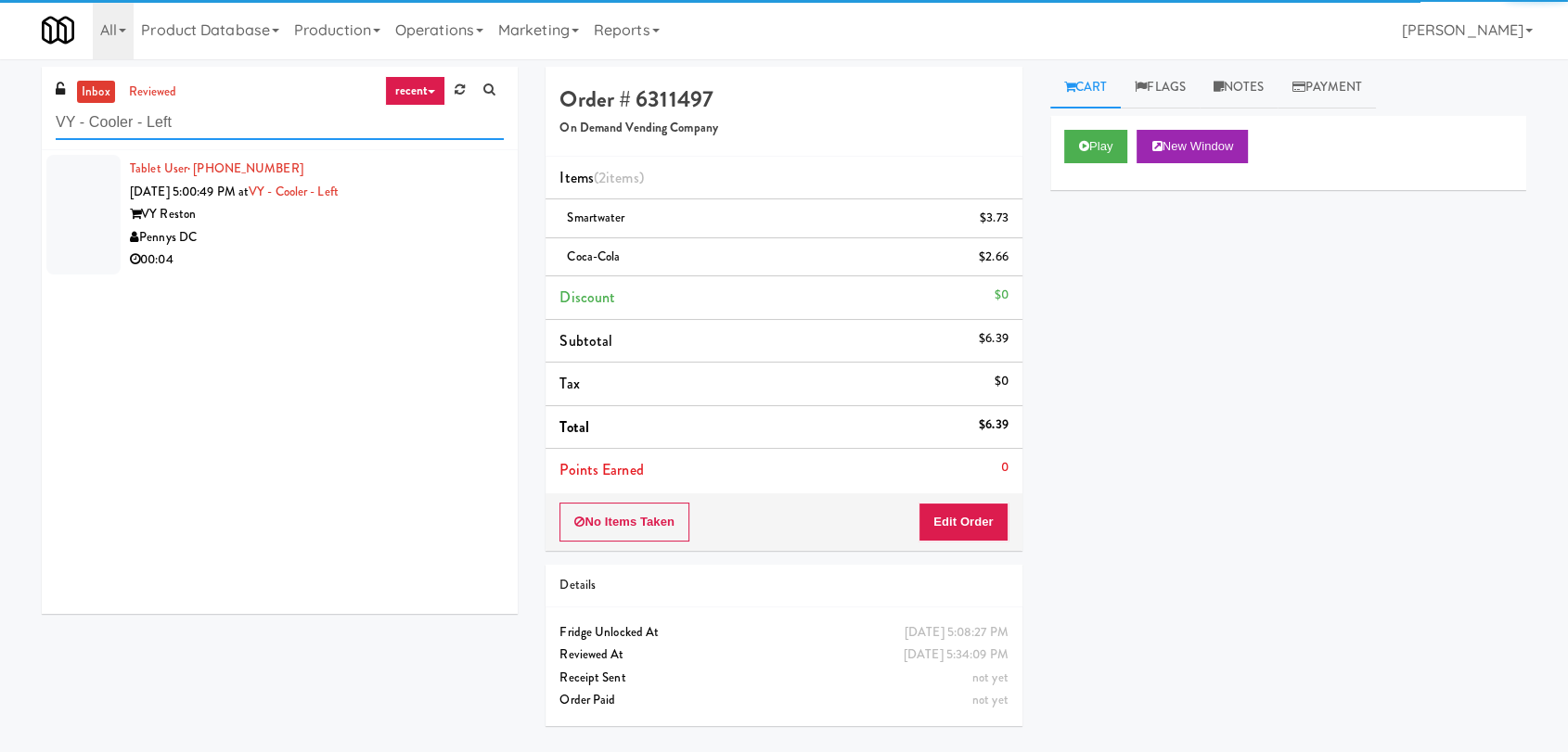
type input "VY - Cooler - Left"
click at [439, 236] on div "Pennys DC" at bounding box center [317, 238] width 374 height 23
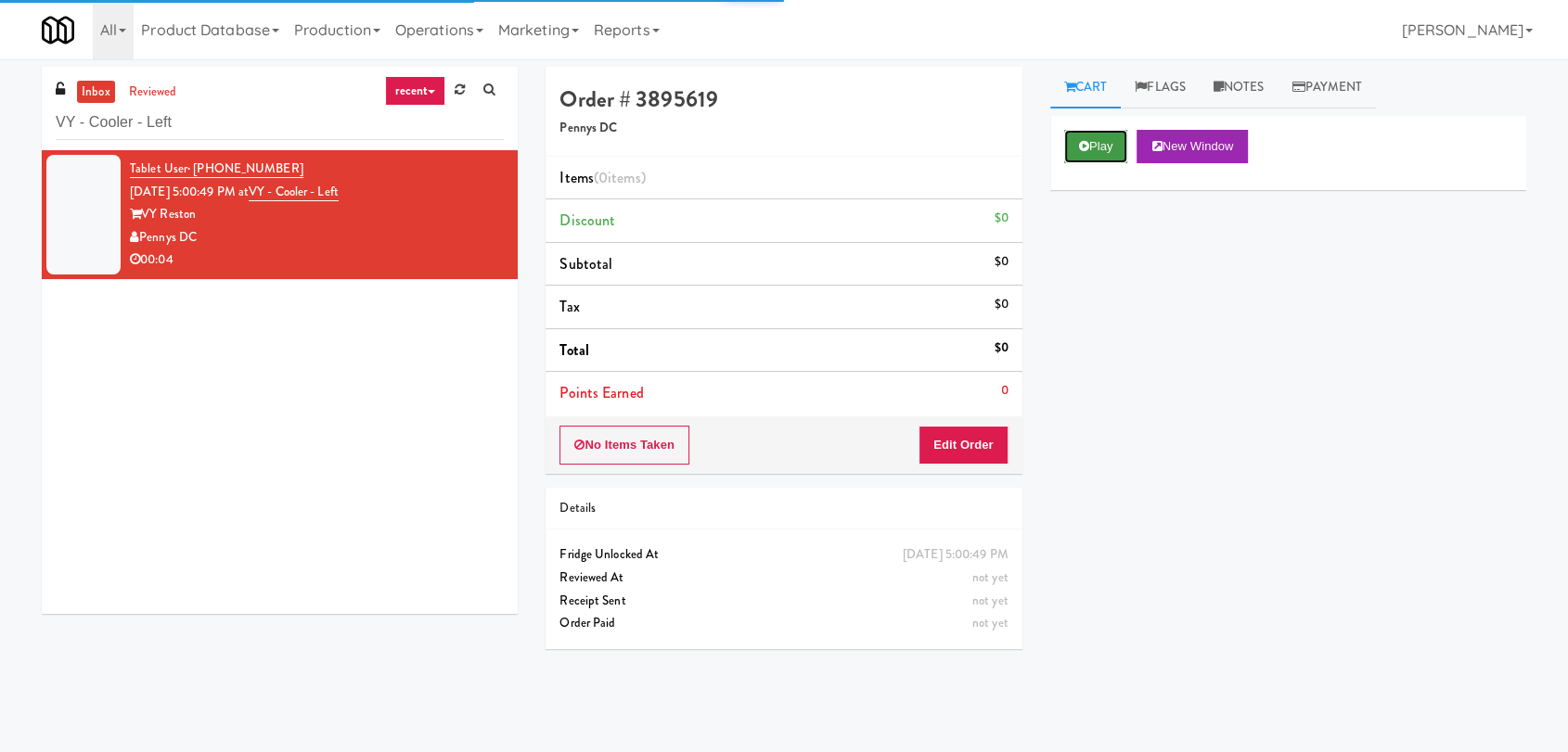
click at [1092, 153] on button "Play" at bounding box center [1096, 146] width 64 height 33
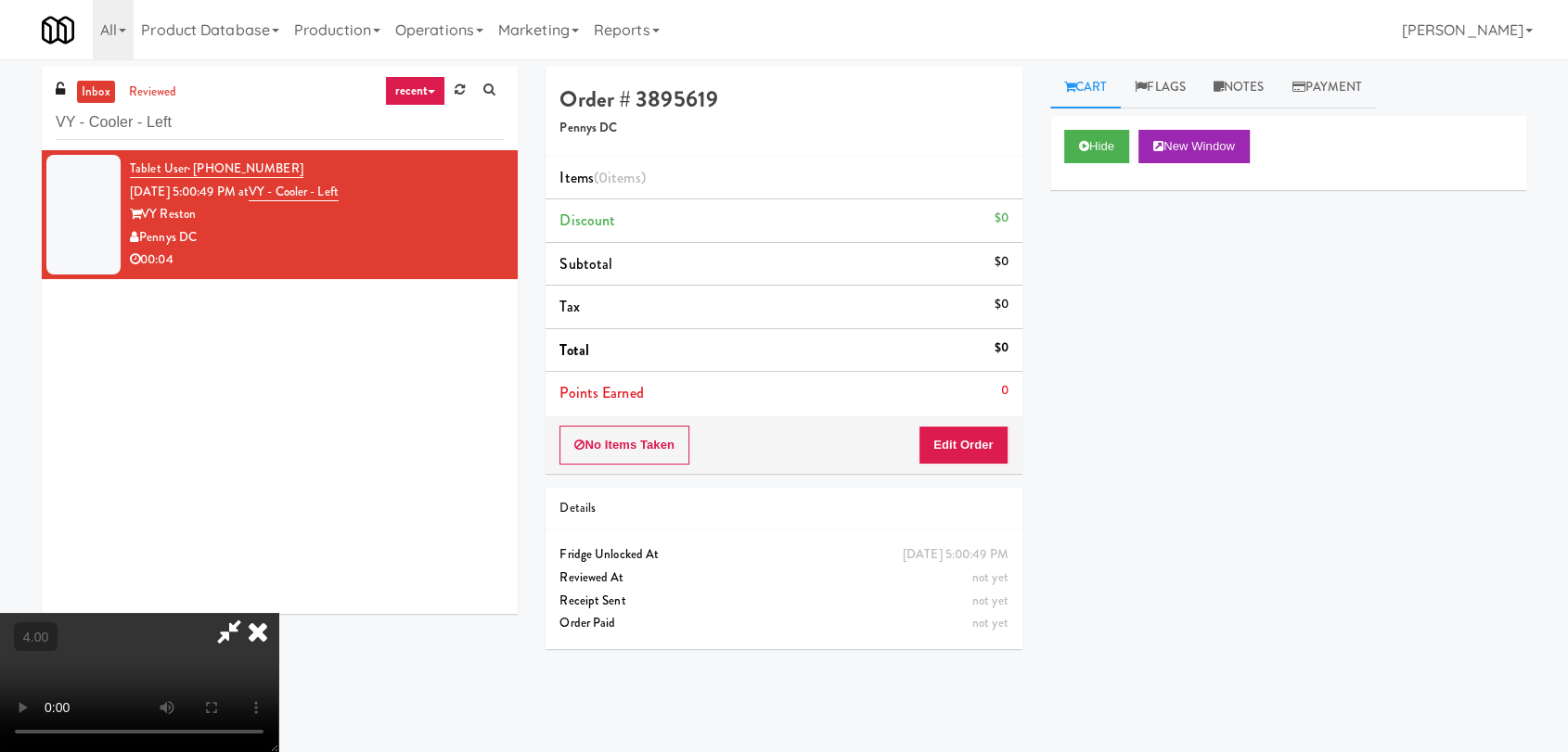
click at [278, 614] on video at bounding box center [138, 683] width 278 height 139
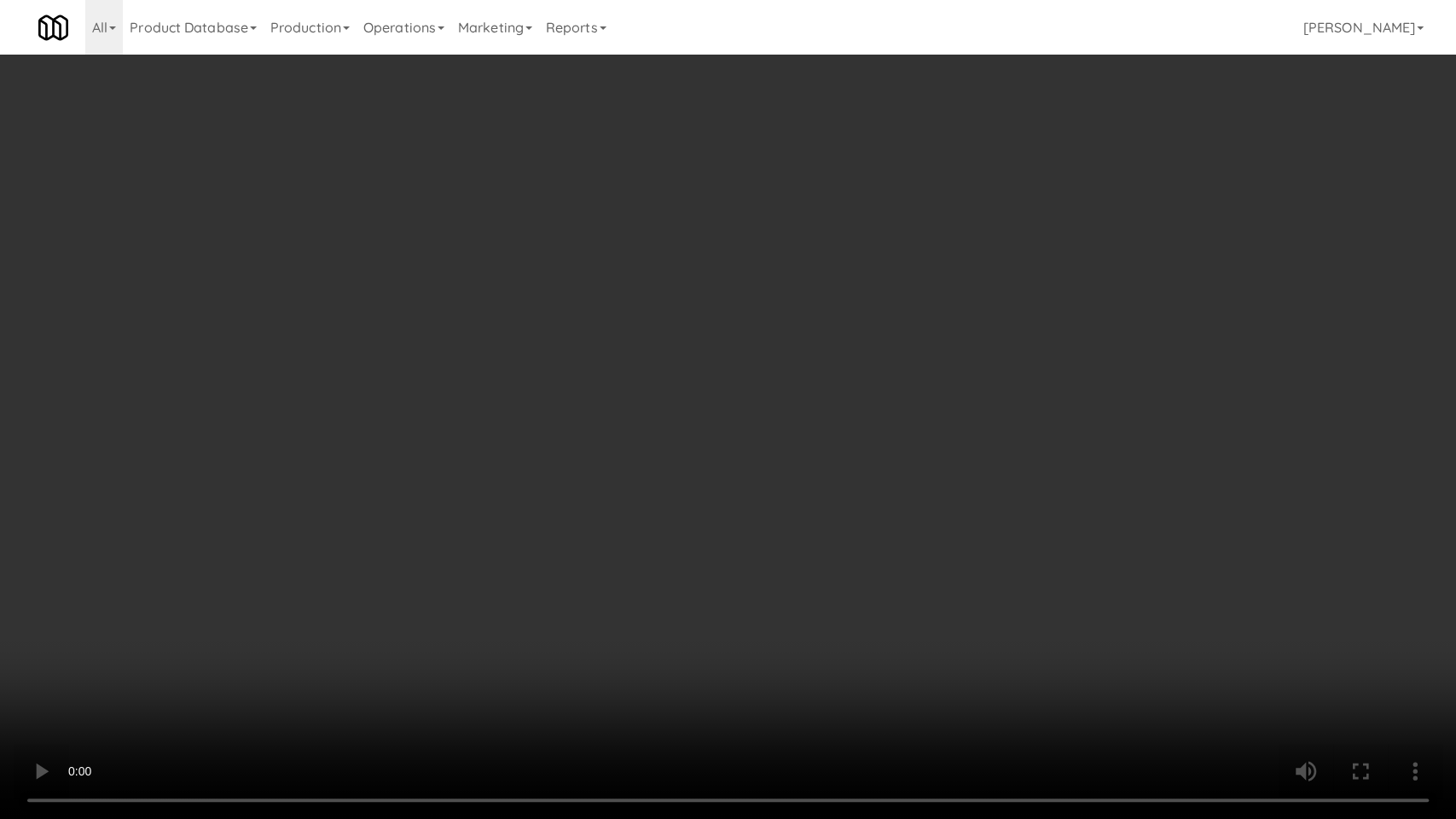
click at [412, 678] on video at bounding box center [728, 409] width 1456 height 819
click at [551, 655] on video at bounding box center [728, 409] width 1456 height 819
click at [566, 654] on video at bounding box center [728, 409] width 1456 height 819
click at [722, 618] on video at bounding box center [728, 409] width 1456 height 819
click at [723, 618] on video at bounding box center [728, 409] width 1456 height 819
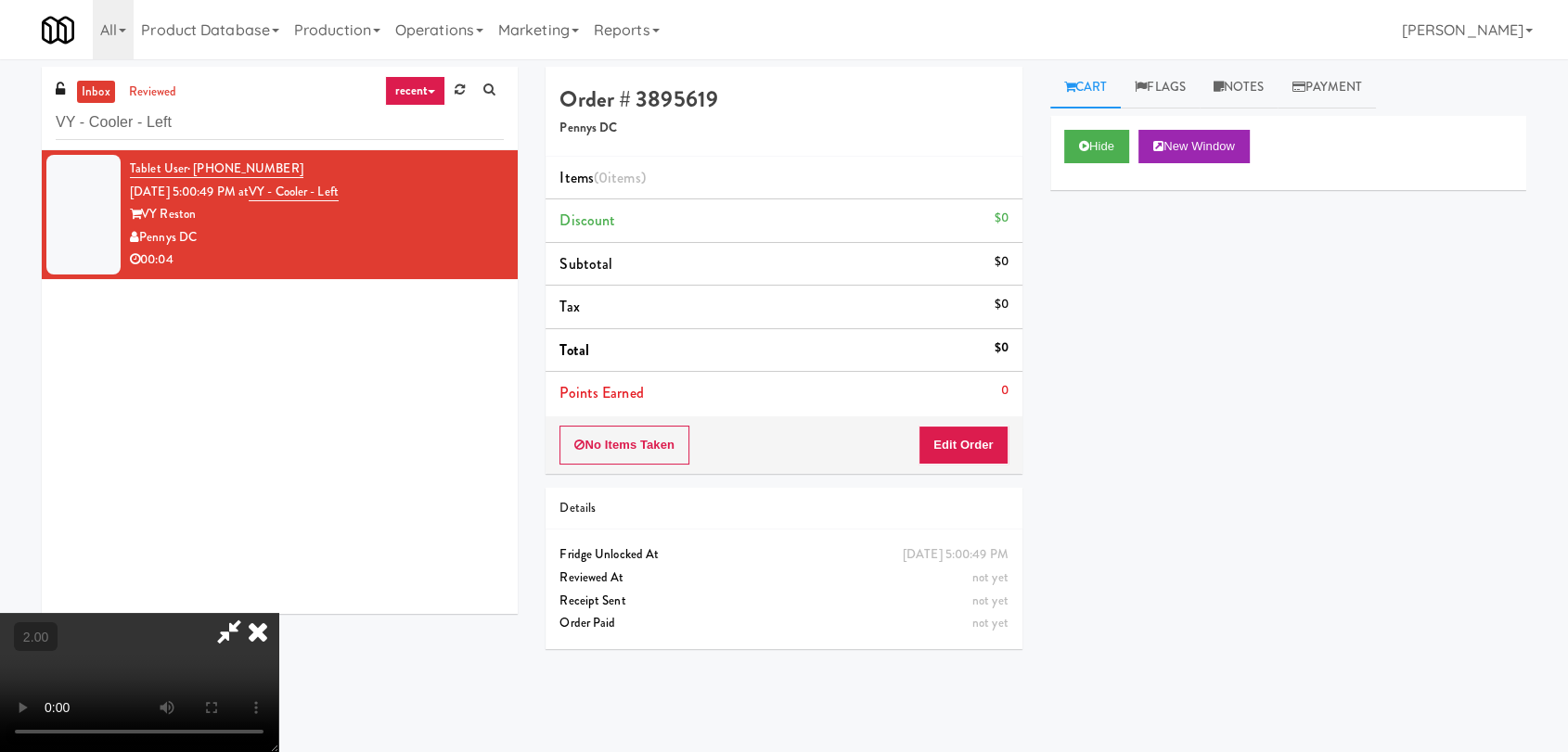
drag, startPoint x: 1010, startPoint y: 429, endPoint x: 997, endPoint y: 432, distance: 13.3
click at [1010, 429] on div "No Items Taken Edit Order" at bounding box center [784, 445] width 476 height 58
click at [997, 432] on button "Edit Order" at bounding box center [963, 445] width 90 height 39
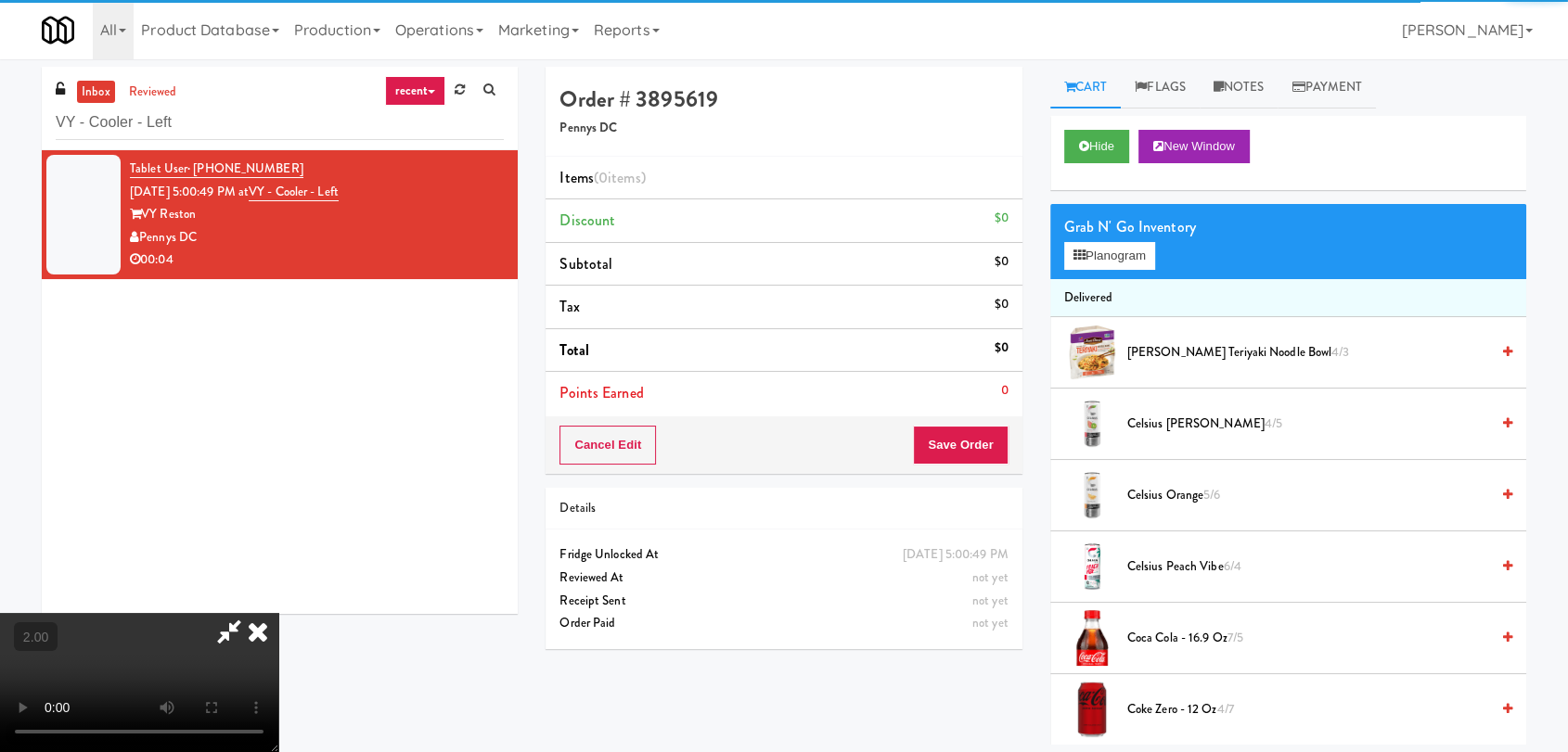
click at [1140, 272] on div "Grab N' Go Inventory Planogram" at bounding box center [1288, 241] width 476 height 75
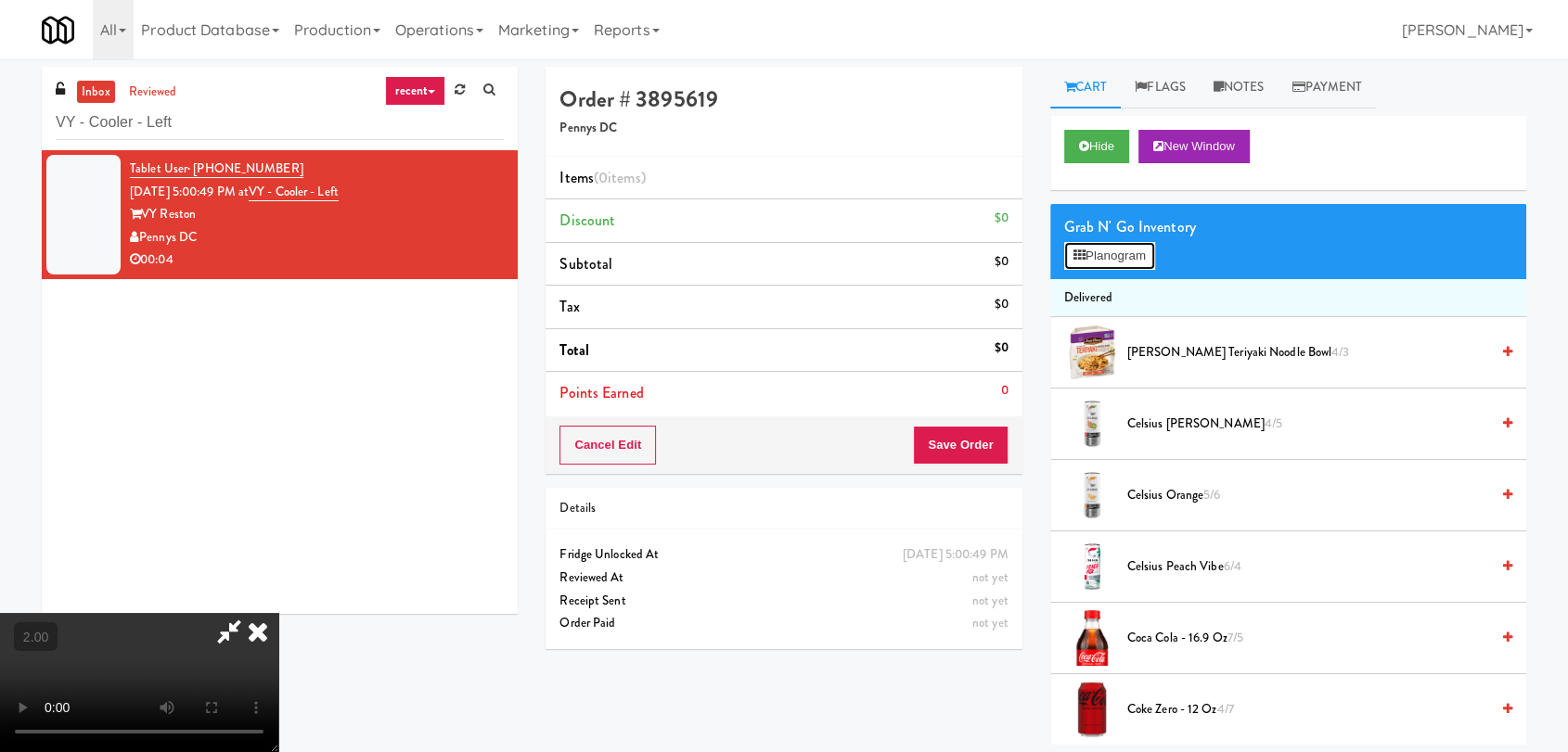
click at [1087, 262] on button "Planogram" at bounding box center [1110, 255] width 91 height 28
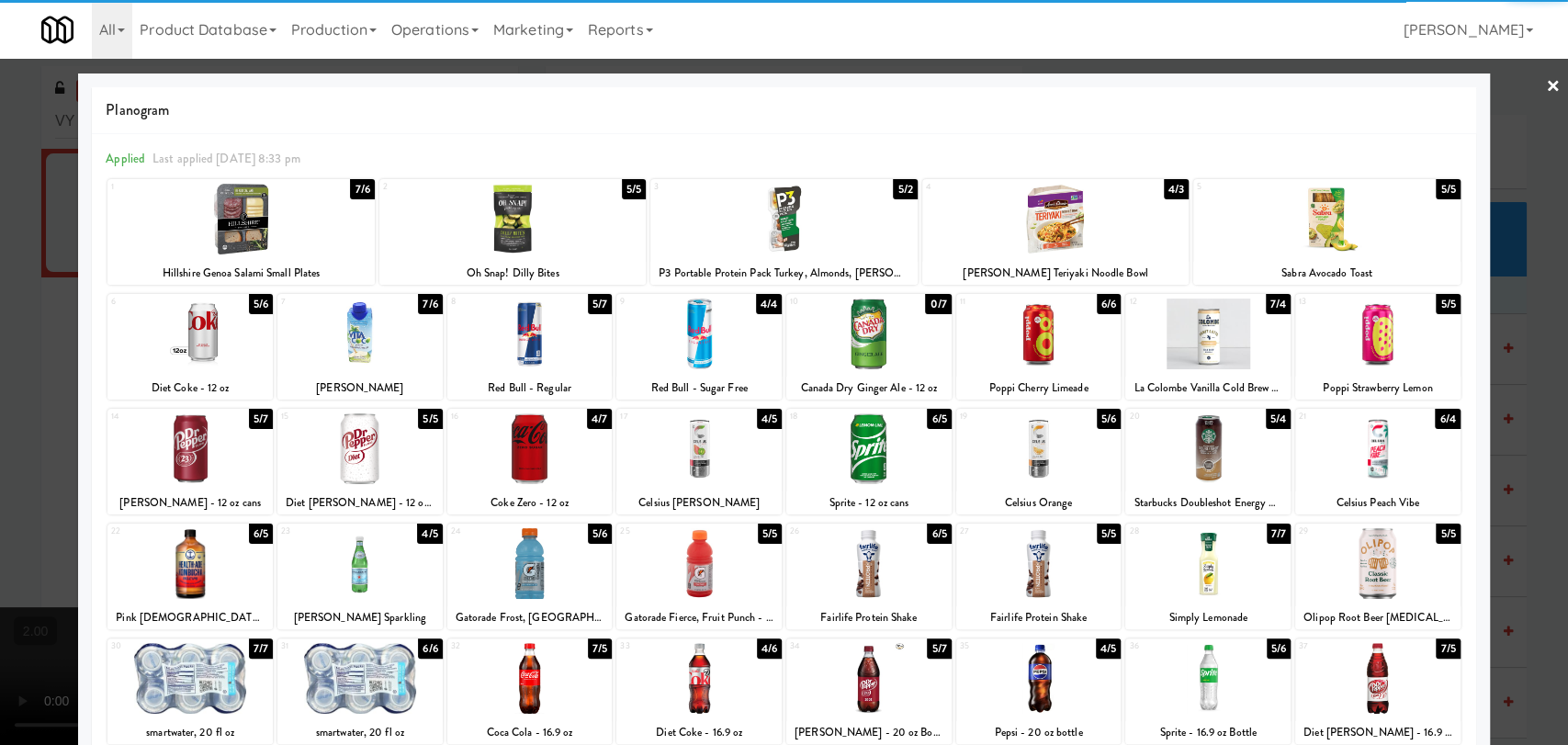
click at [570, 665] on div at bounding box center [530, 678] width 165 height 70
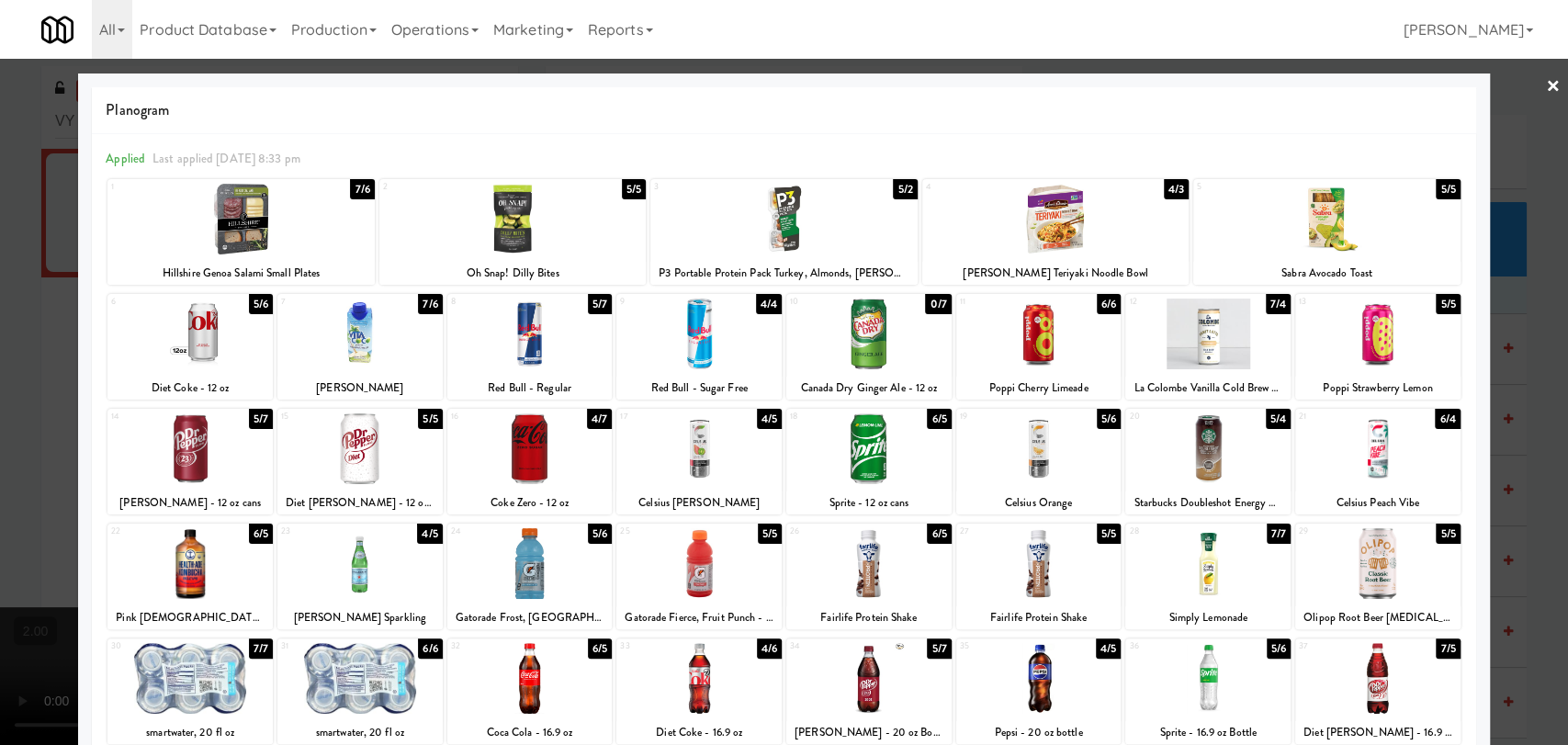
click at [927, 656] on div "5/7" at bounding box center [938, 649] width 23 height 21
click at [0, 238] on div at bounding box center [784, 372] width 1568 height 745
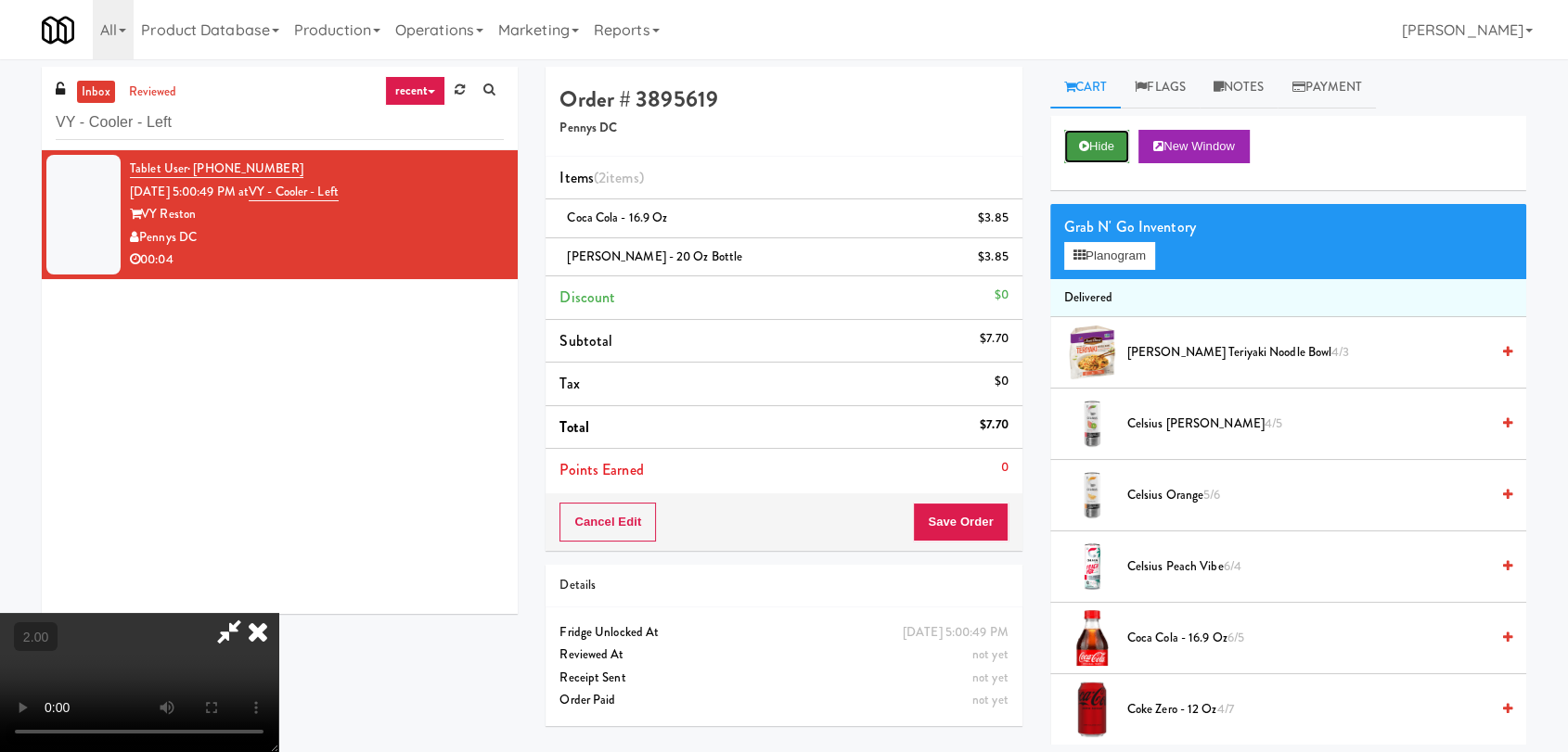
click at [1121, 130] on button "Hide" at bounding box center [1097, 146] width 65 height 33
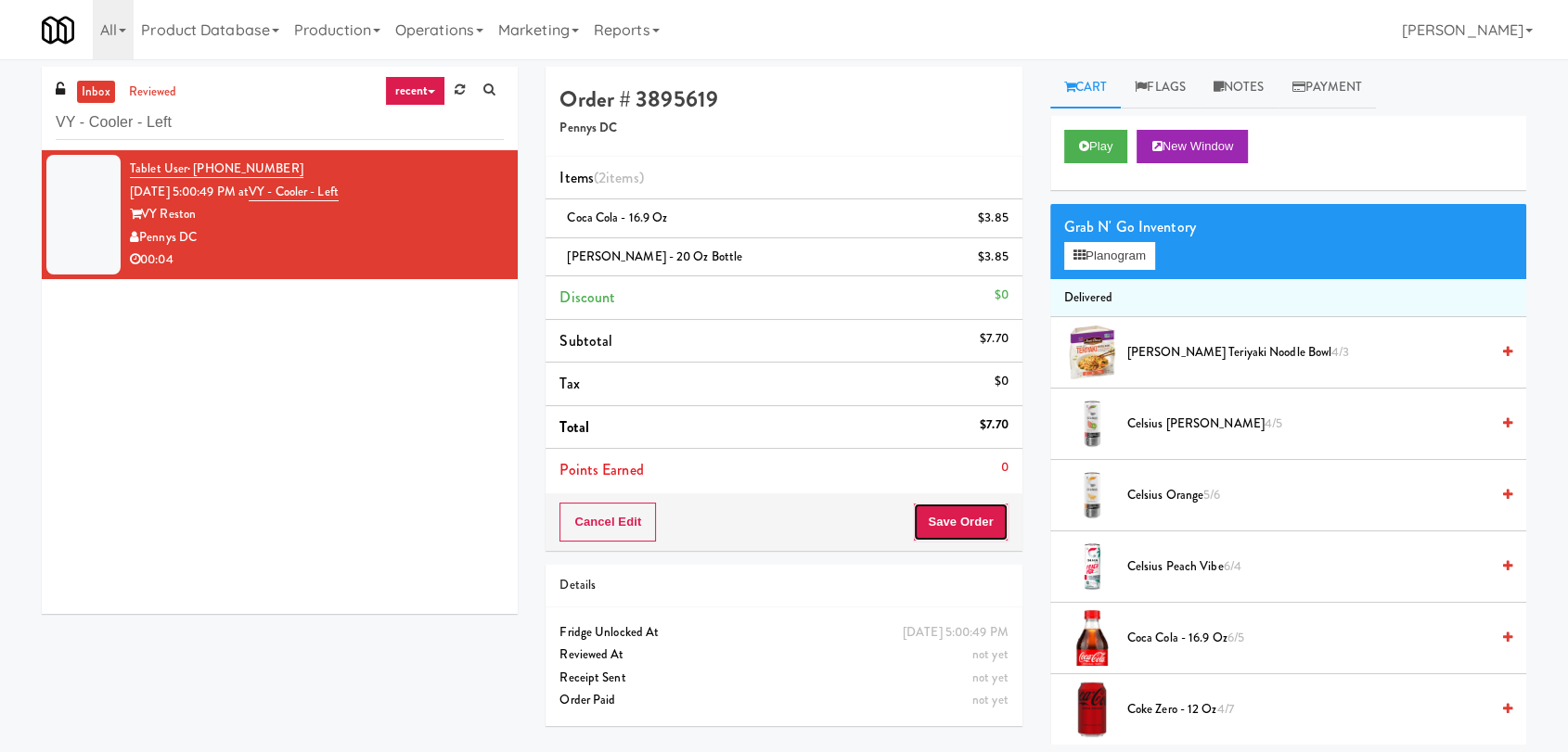
click at [984, 514] on button "Save Order" at bounding box center [960, 522] width 95 height 39
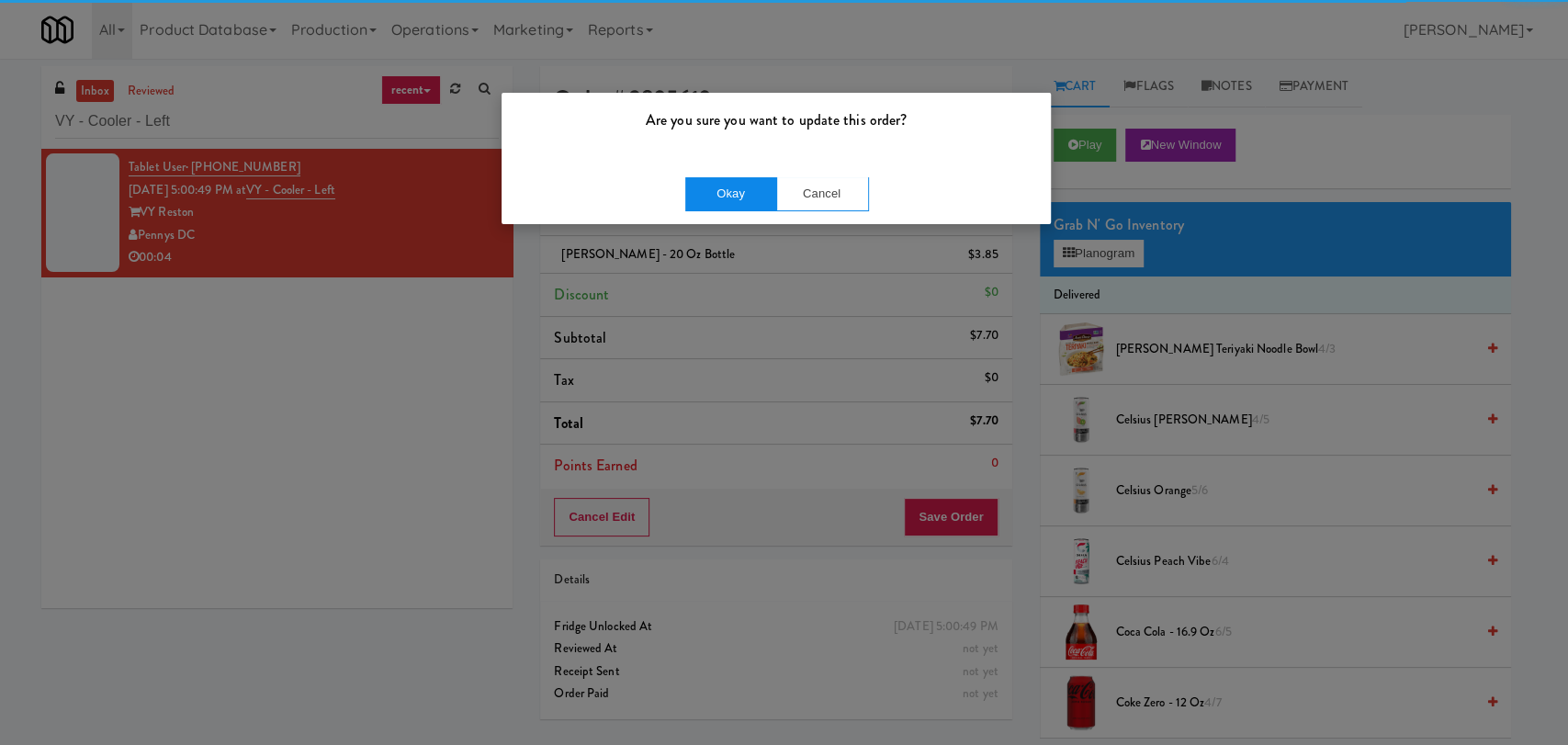
drag, startPoint x: 734, startPoint y: 176, endPoint x: 733, endPoint y: 187, distance: 11.0
click at [733, 187] on div "Okay Cancel" at bounding box center [776, 194] width 549 height 62
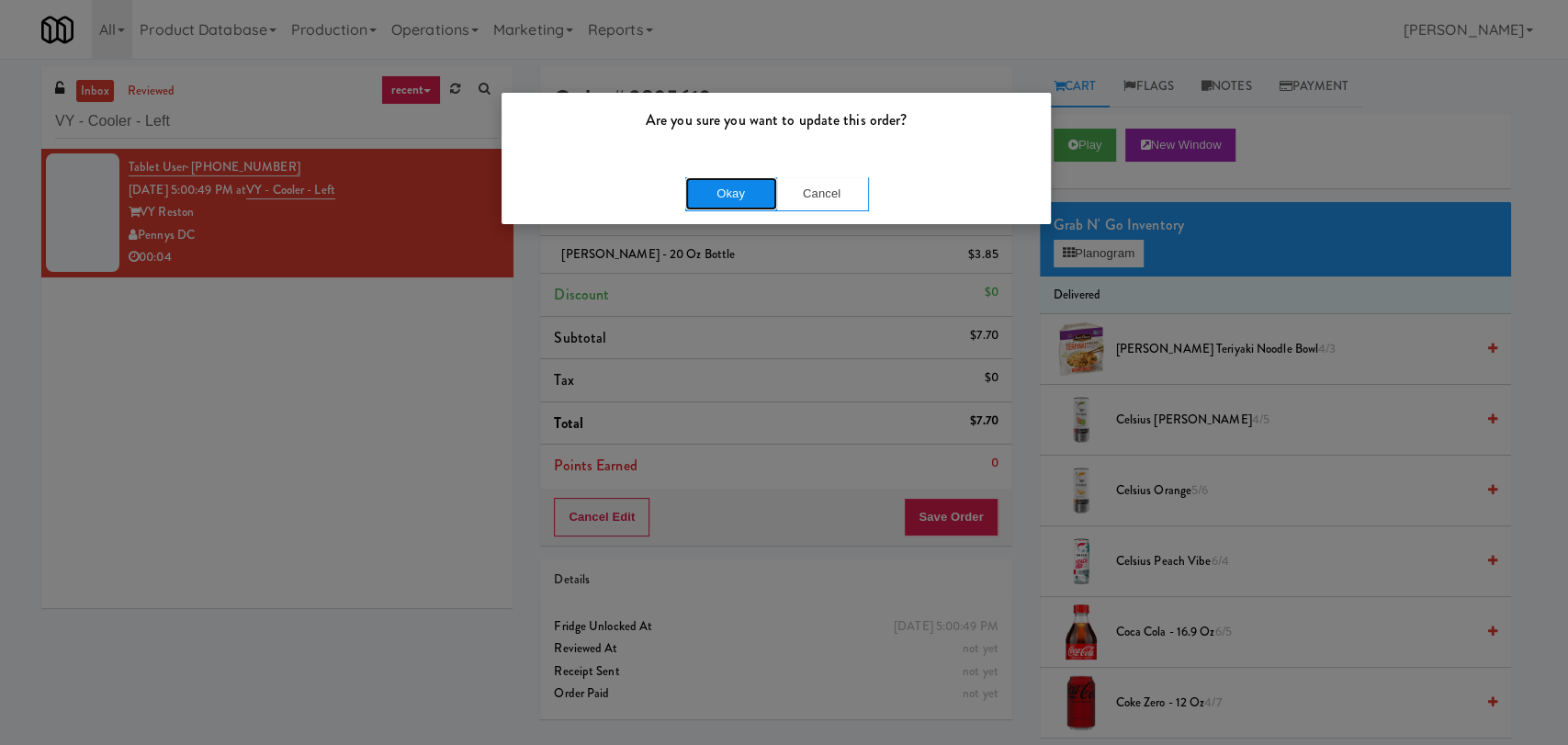
click at [731, 189] on button "Okay" at bounding box center [731, 194] width 92 height 33
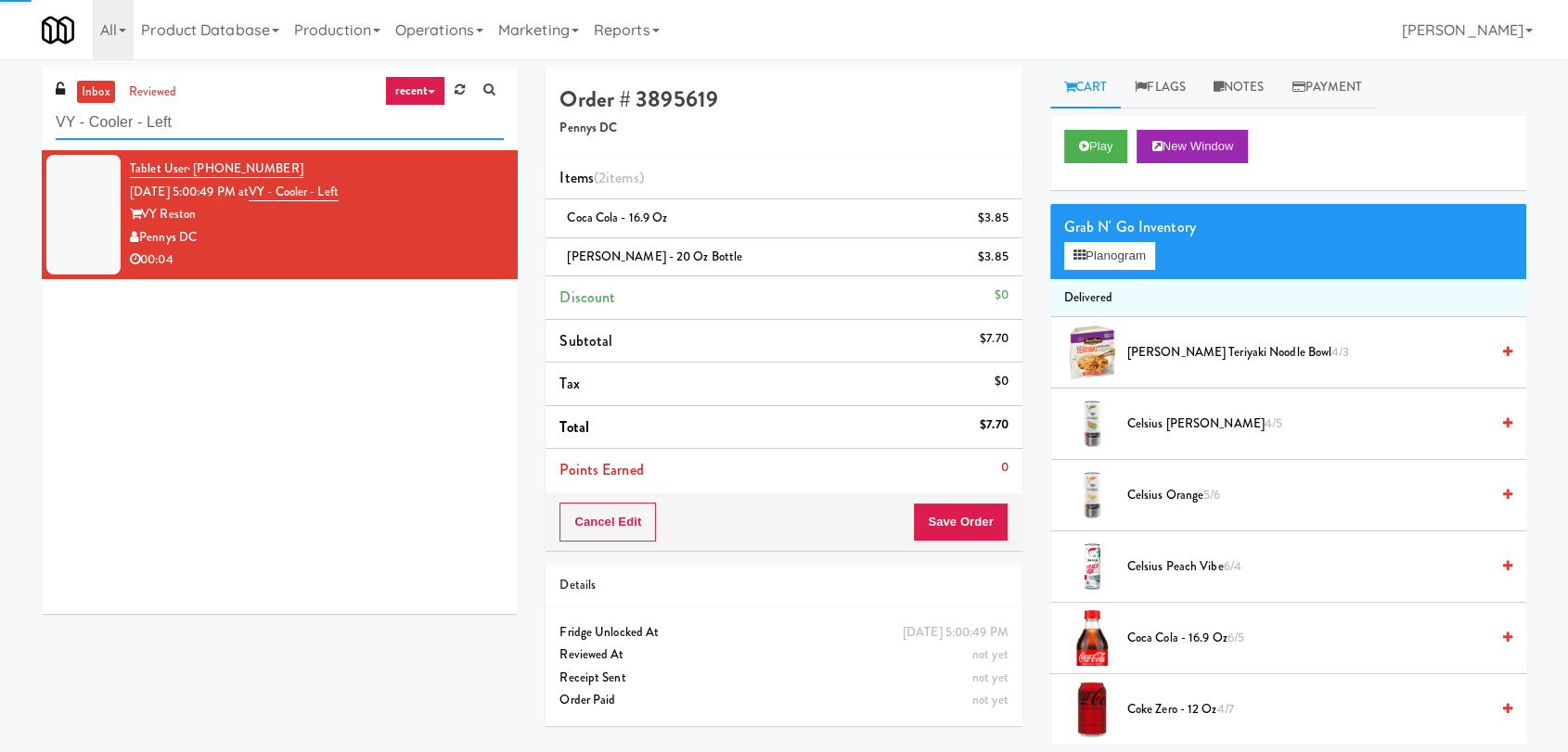
drag, startPoint x: 161, startPoint y: 113, endPoint x: 0, endPoint y: 91, distance: 162.5
click at [0, 103] on div "inbox reviewed recent all unclear take inventory issue suspicious failed recent…" at bounding box center [784, 405] width 1568 height 678
paste input "OC - Pantry"
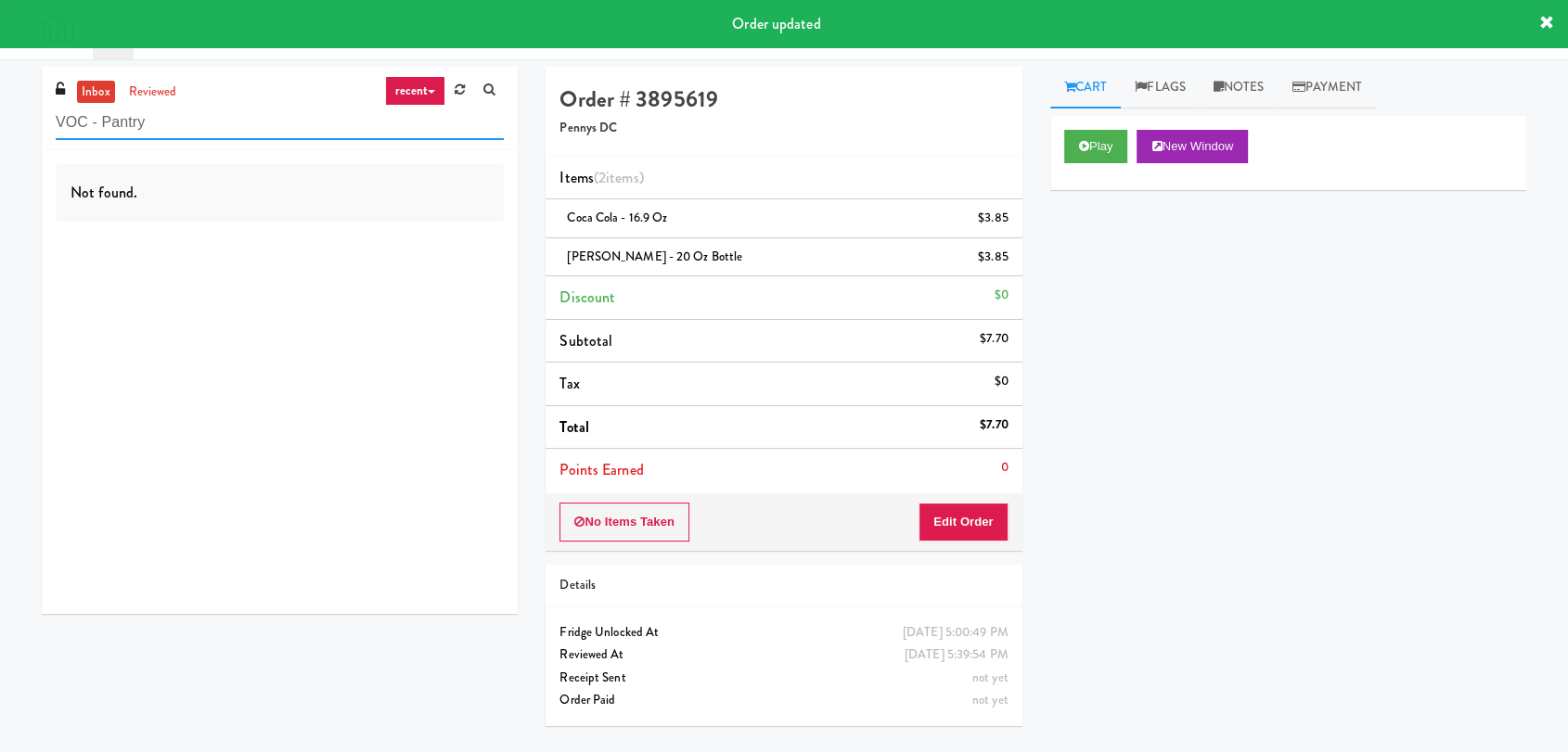
type input "VOC - Pantry"
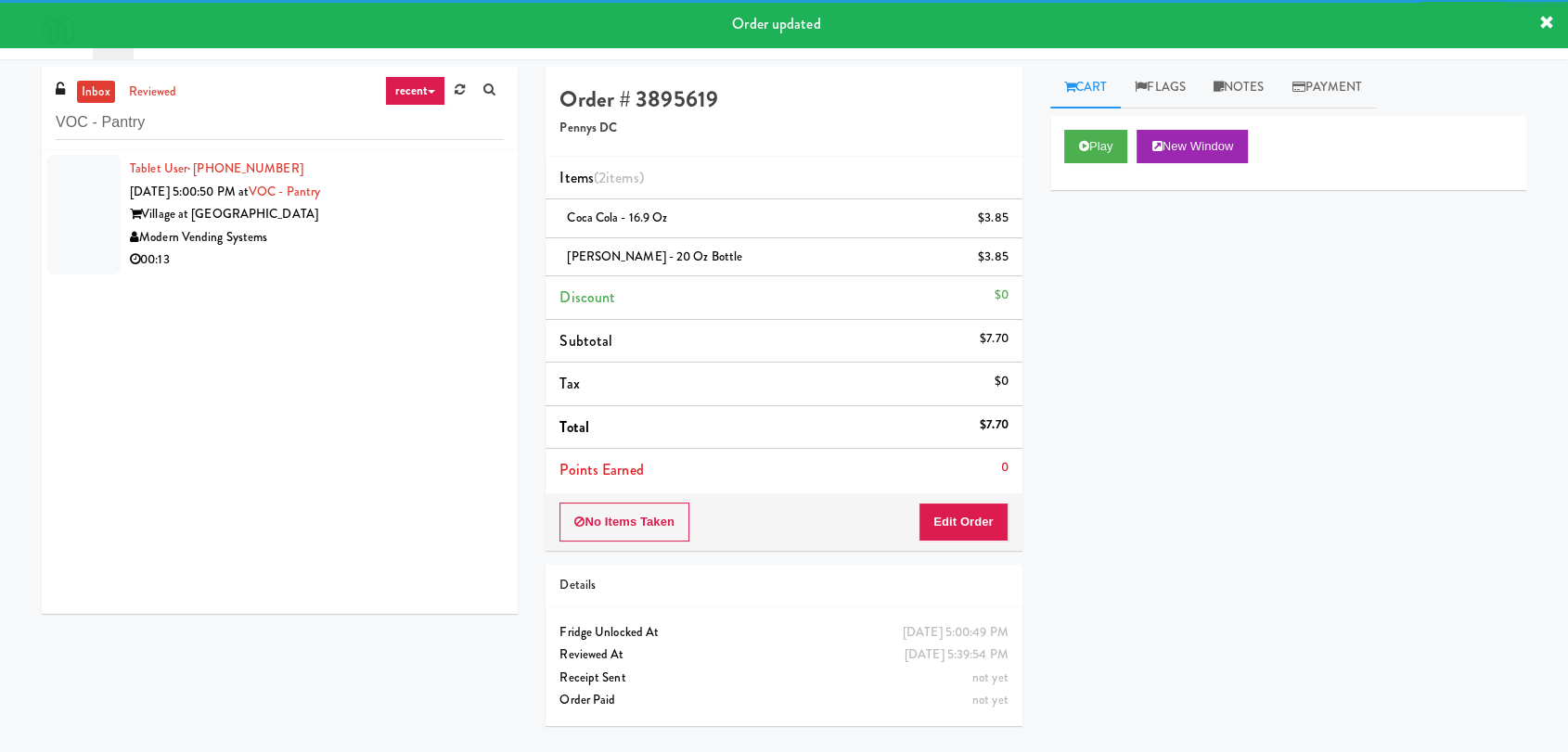
click at [394, 244] on div "Modern Vending Systems" at bounding box center [317, 238] width 374 height 23
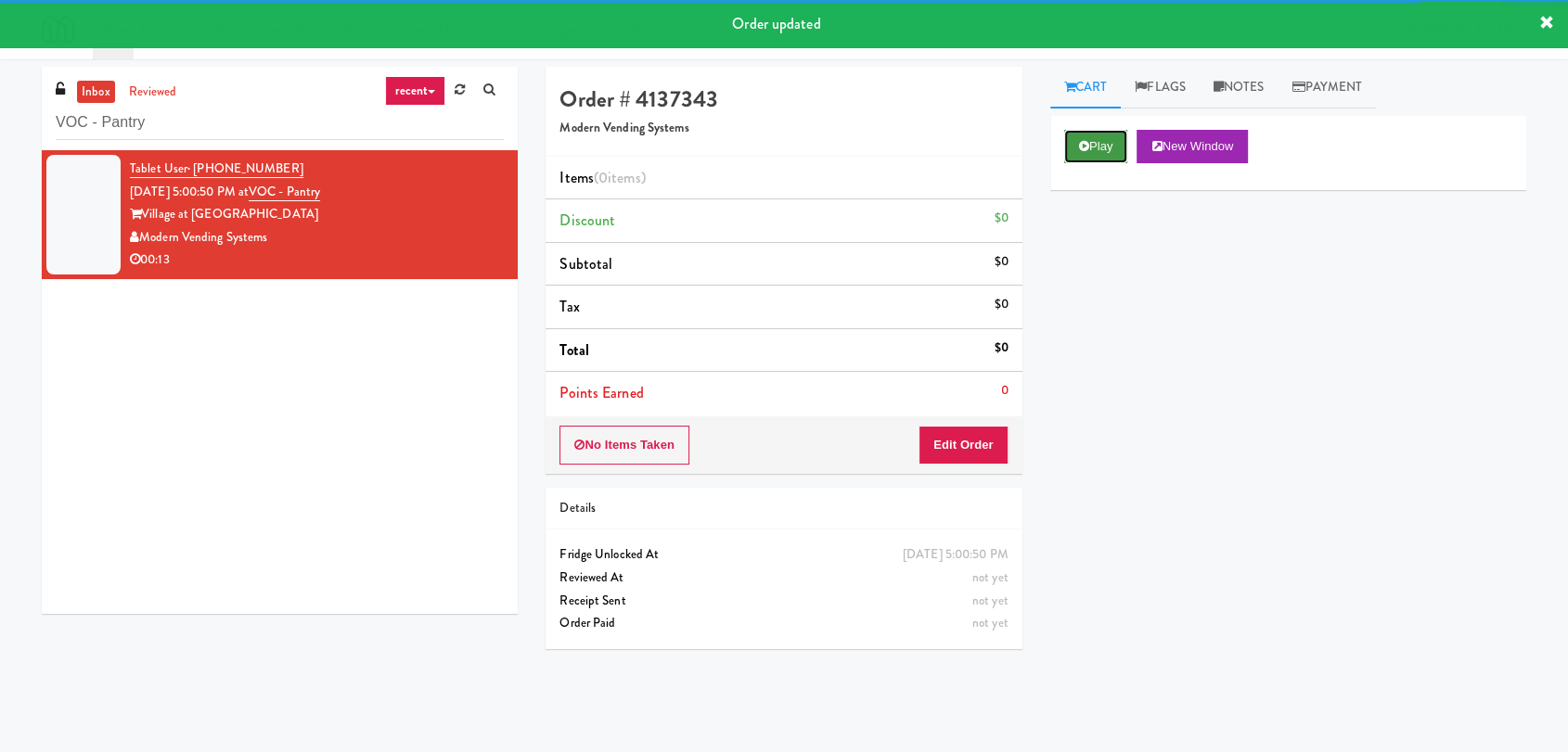
click at [1066, 138] on button "Play" at bounding box center [1096, 146] width 64 height 33
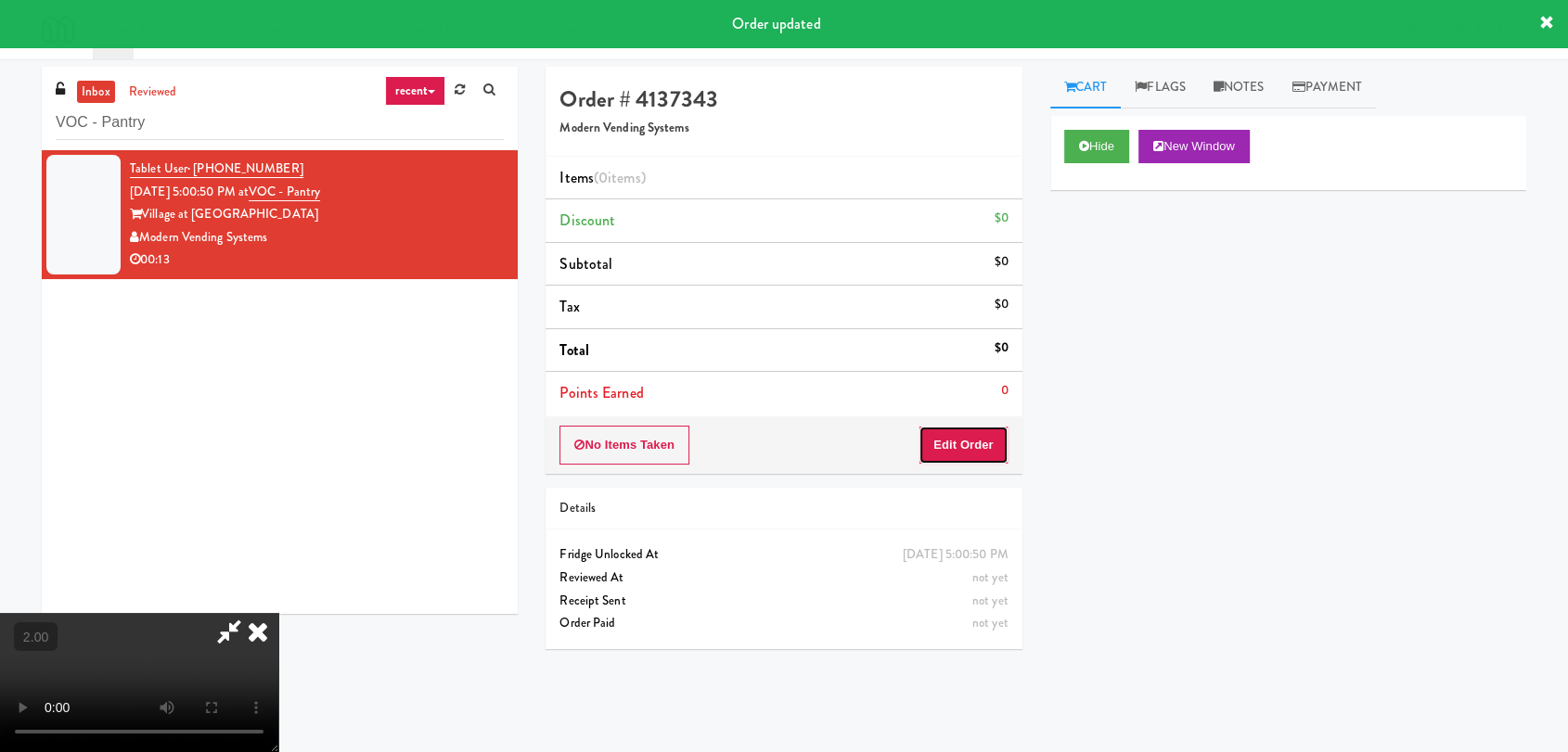
click at [961, 438] on button "Edit Order" at bounding box center [963, 445] width 90 height 39
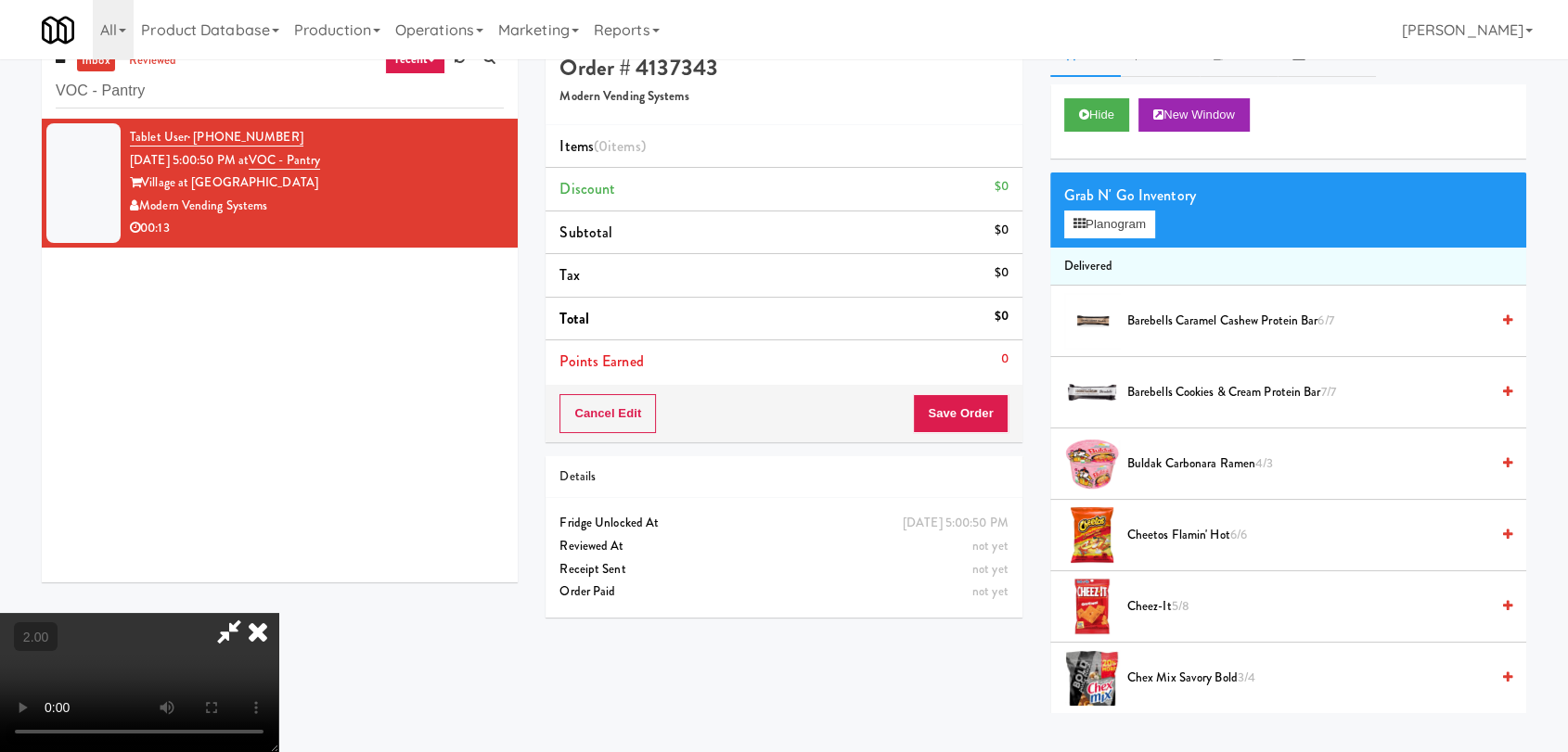
scroll to position [60, 0]
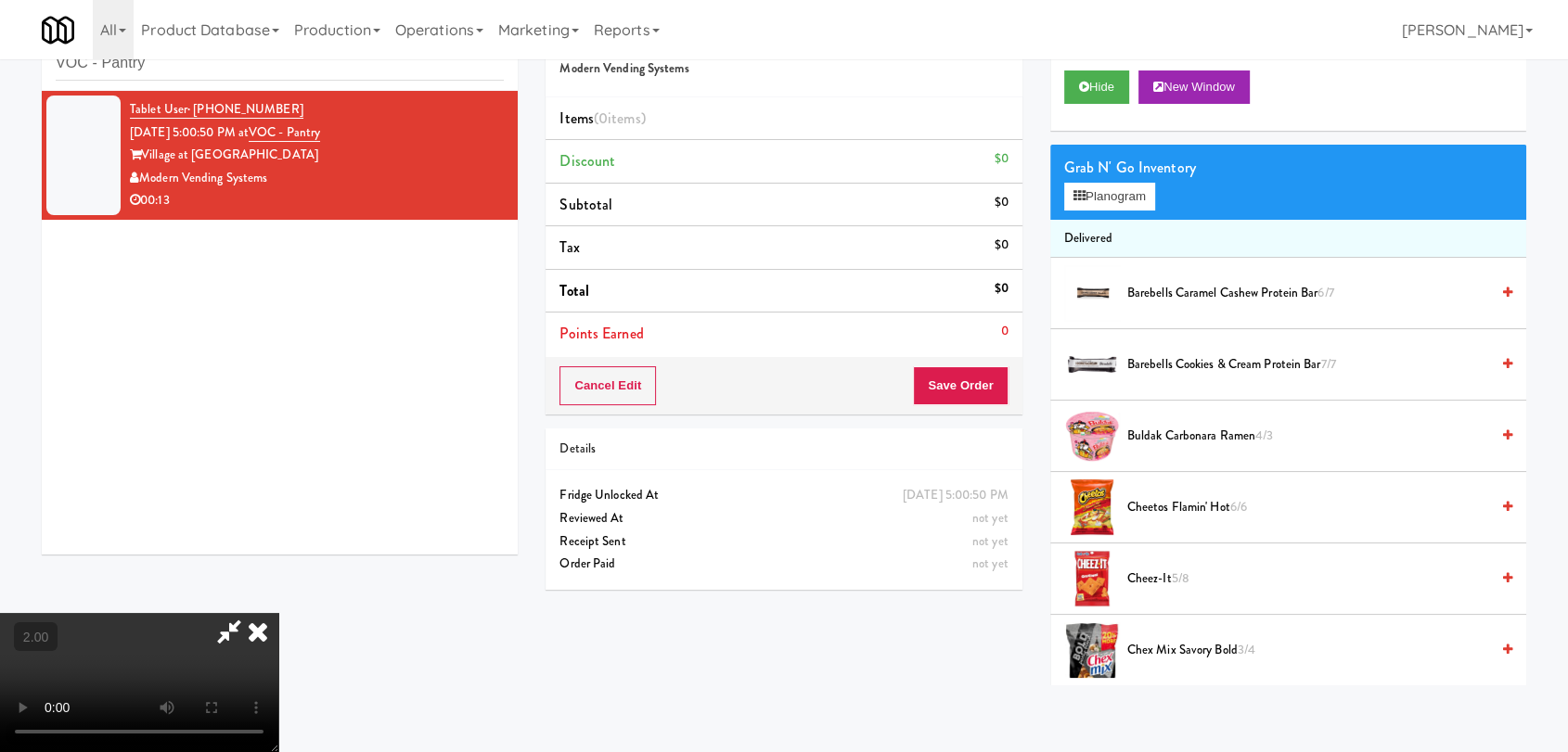
click at [278, 617] on video at bounding box center [138, 683] width 278 height 139
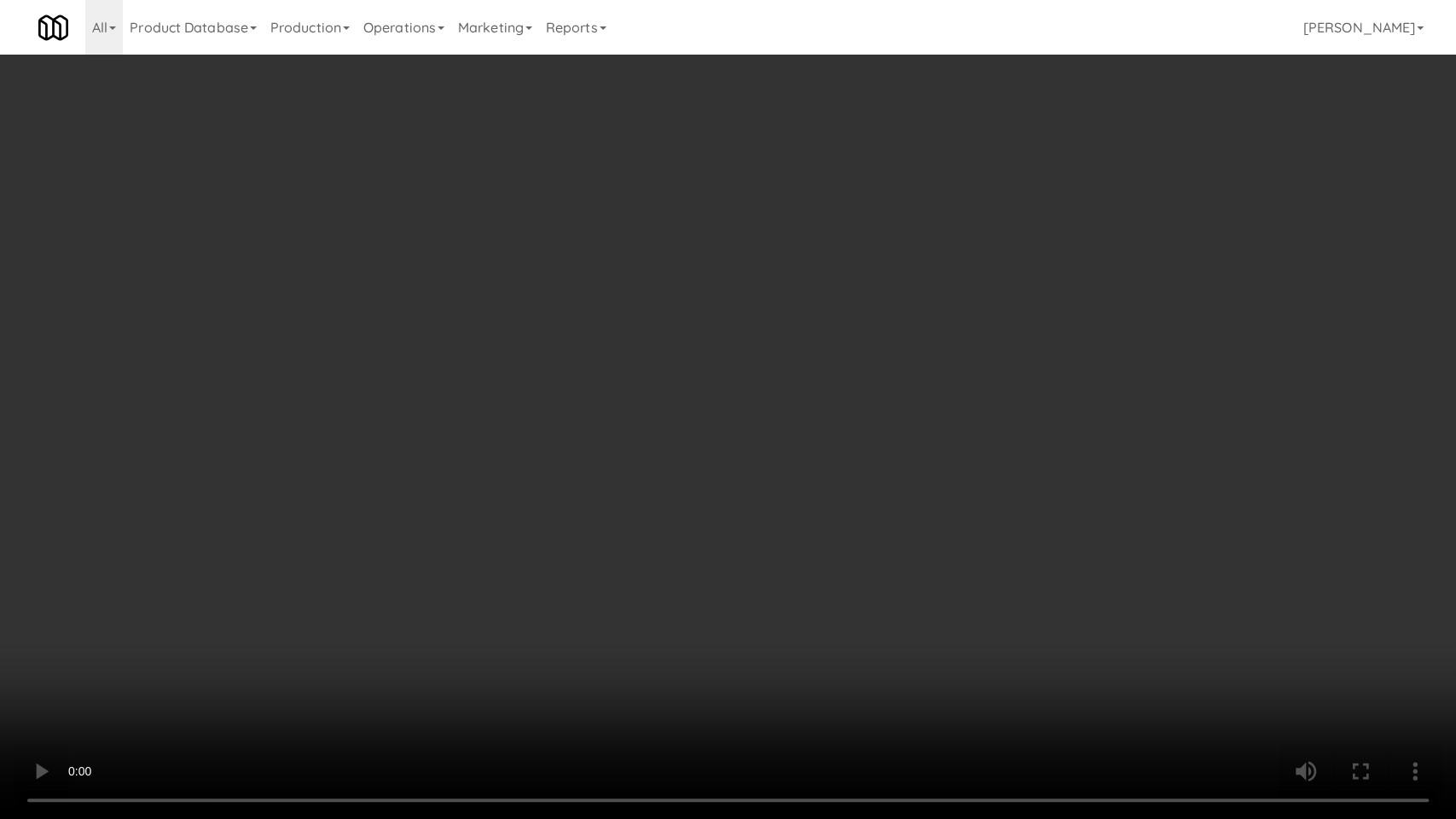
click at [565, 691] on video at bounding box center [728, 409] width 1456 height 819
click at [565, 636] on video at bounding box center [728, 409] width 1456 height 819
click at [646, 586] on video at bounding box center [728, 409] width 1456 height 819
click at [648, 583] on video at bounding box center [728, 409] width 1456 height 819
click at [806, 546] on video at bounding box center [728, 409] width 1456 height 819
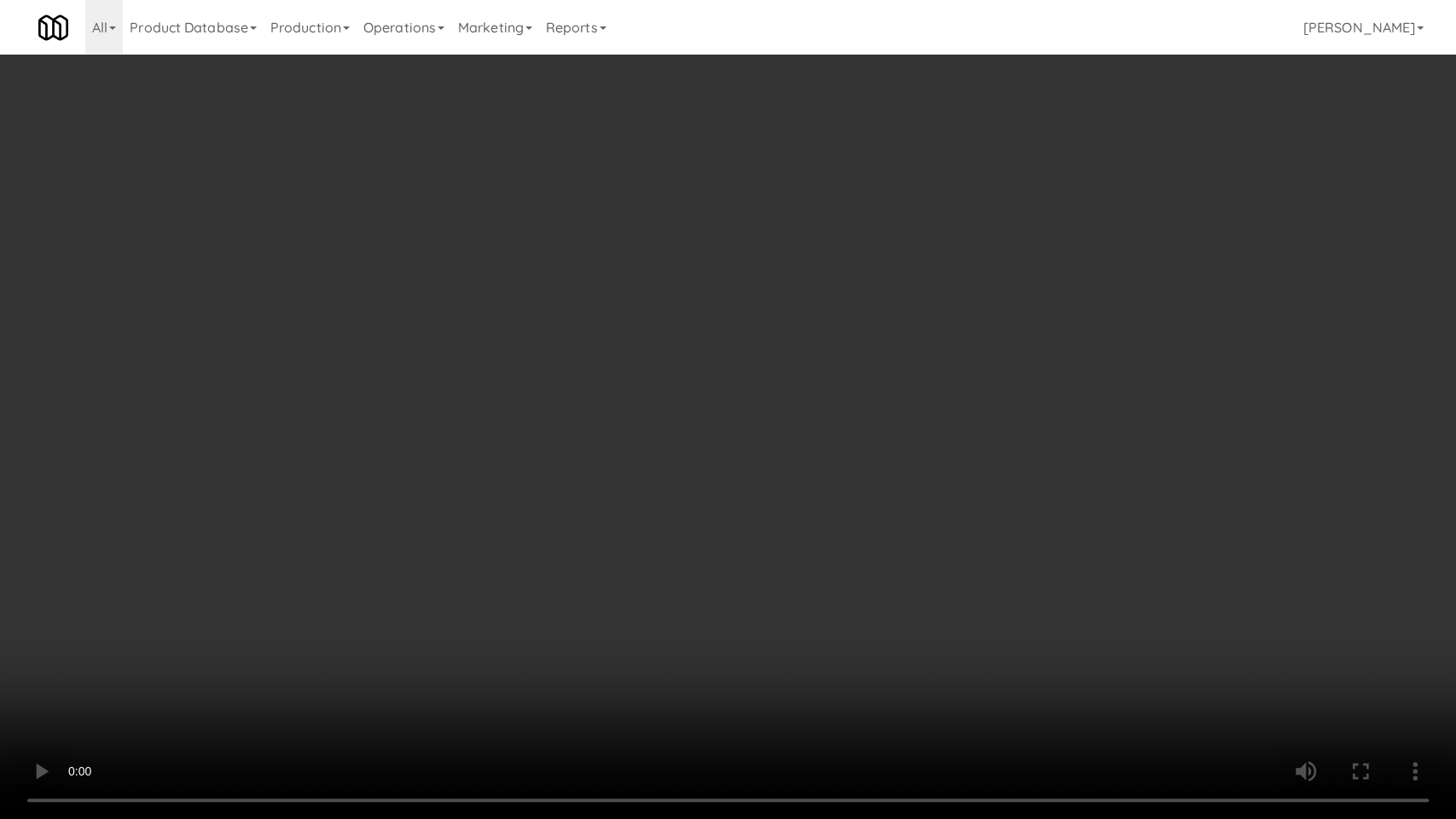
click at [806, 546] on video at bounding box center [728, 409] width 1456 height 819
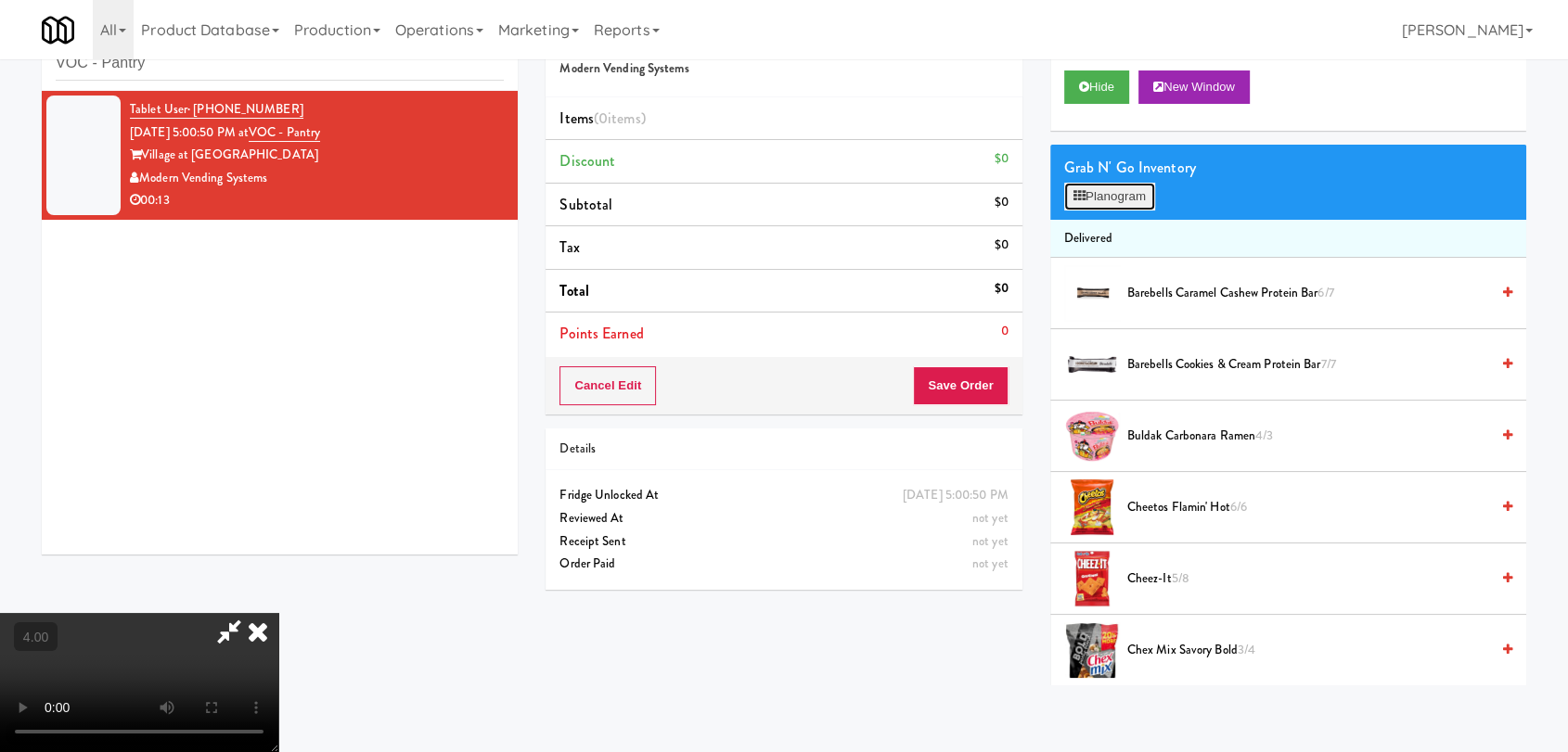
click at [1121, 194] on button "Planogram" at bounding box center [1110, 196] width 91 height 28
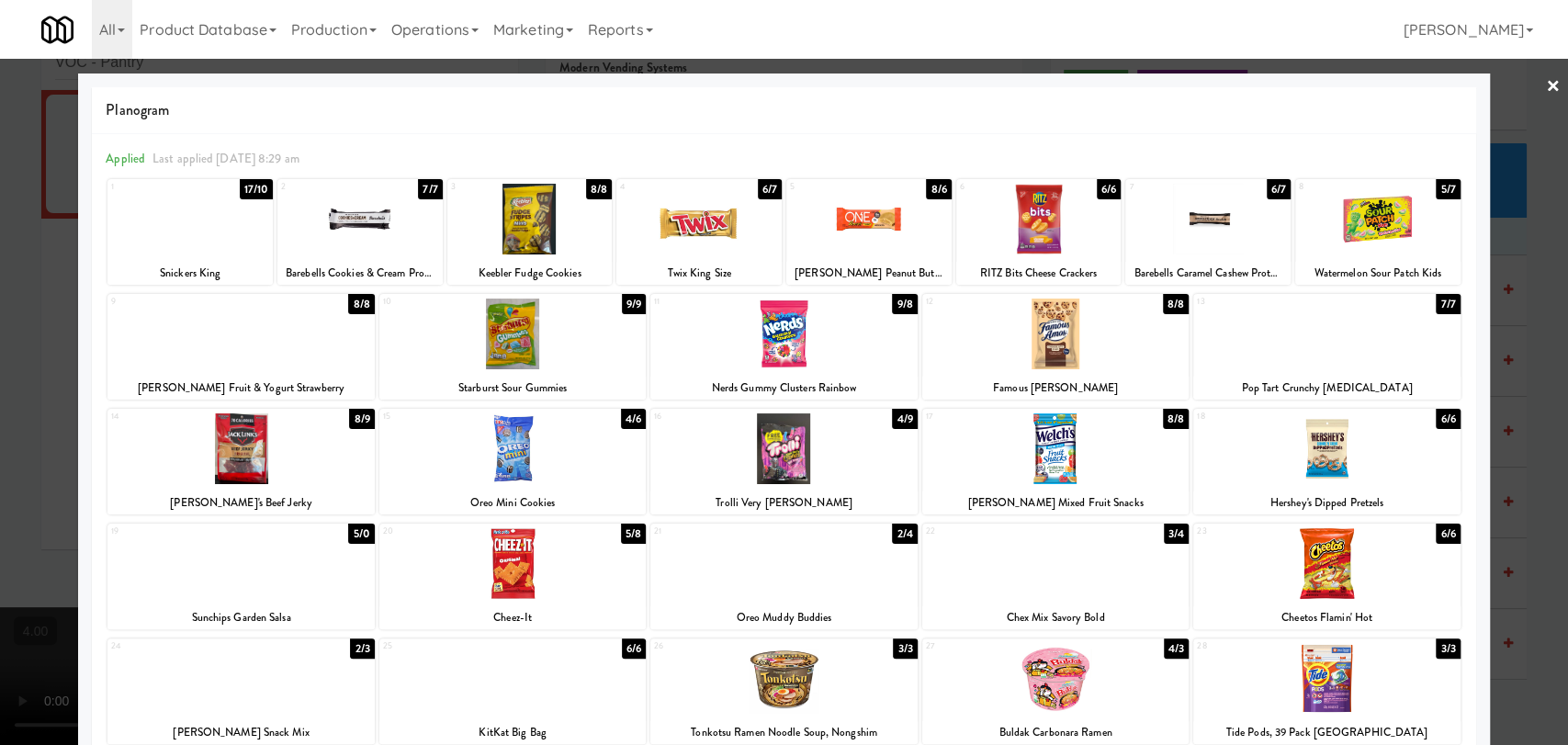
click at [280, 579] on div at bounding box center [240, 563] width 267 height 70
click at [830, 349] on div at bounding box center [784, 334] width 267 height 70
click at [0, 377] on div at bounding box center [784, 372] width 1568 height 745
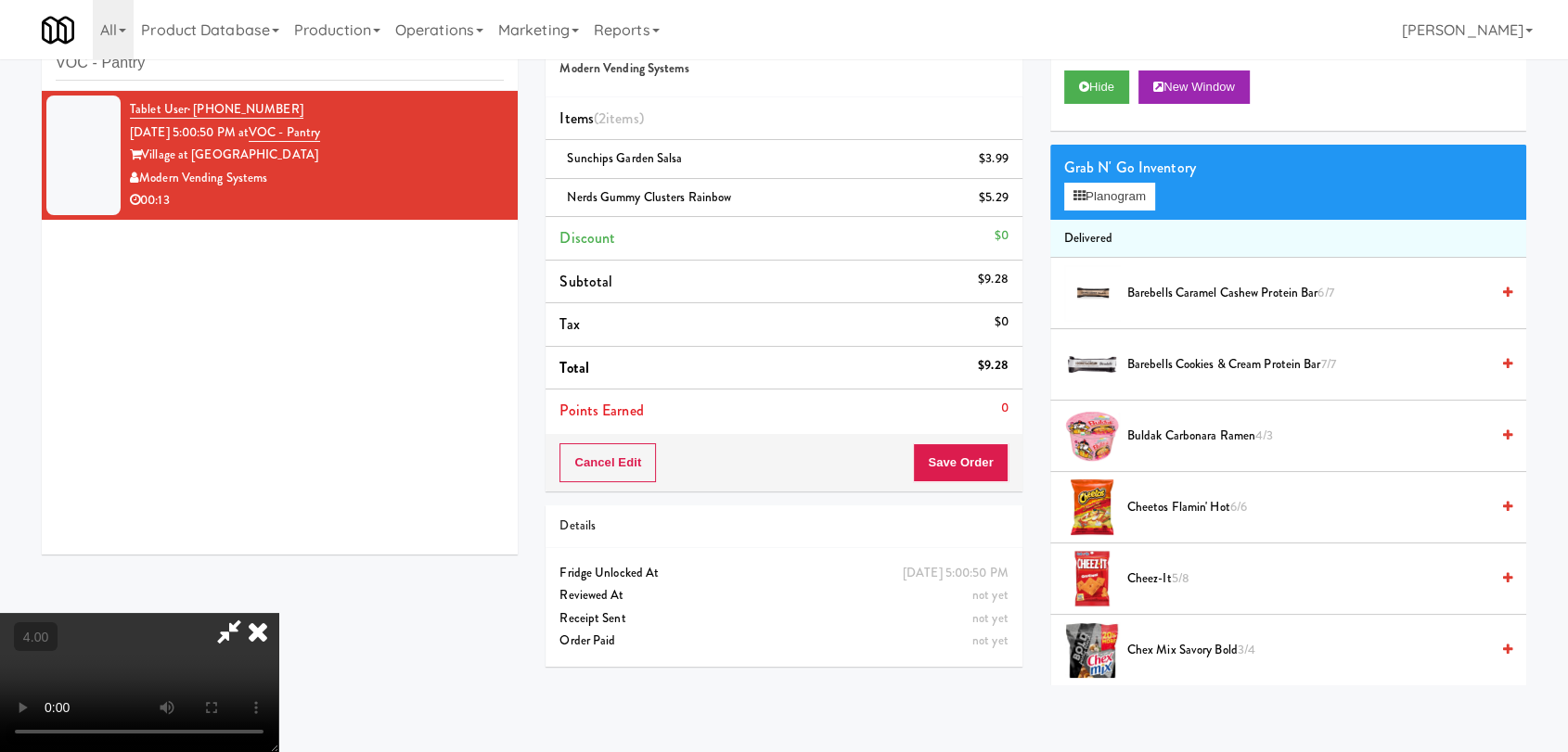
click at [278, 614] on icon at bounding box center [257, 632] width 41 height 37
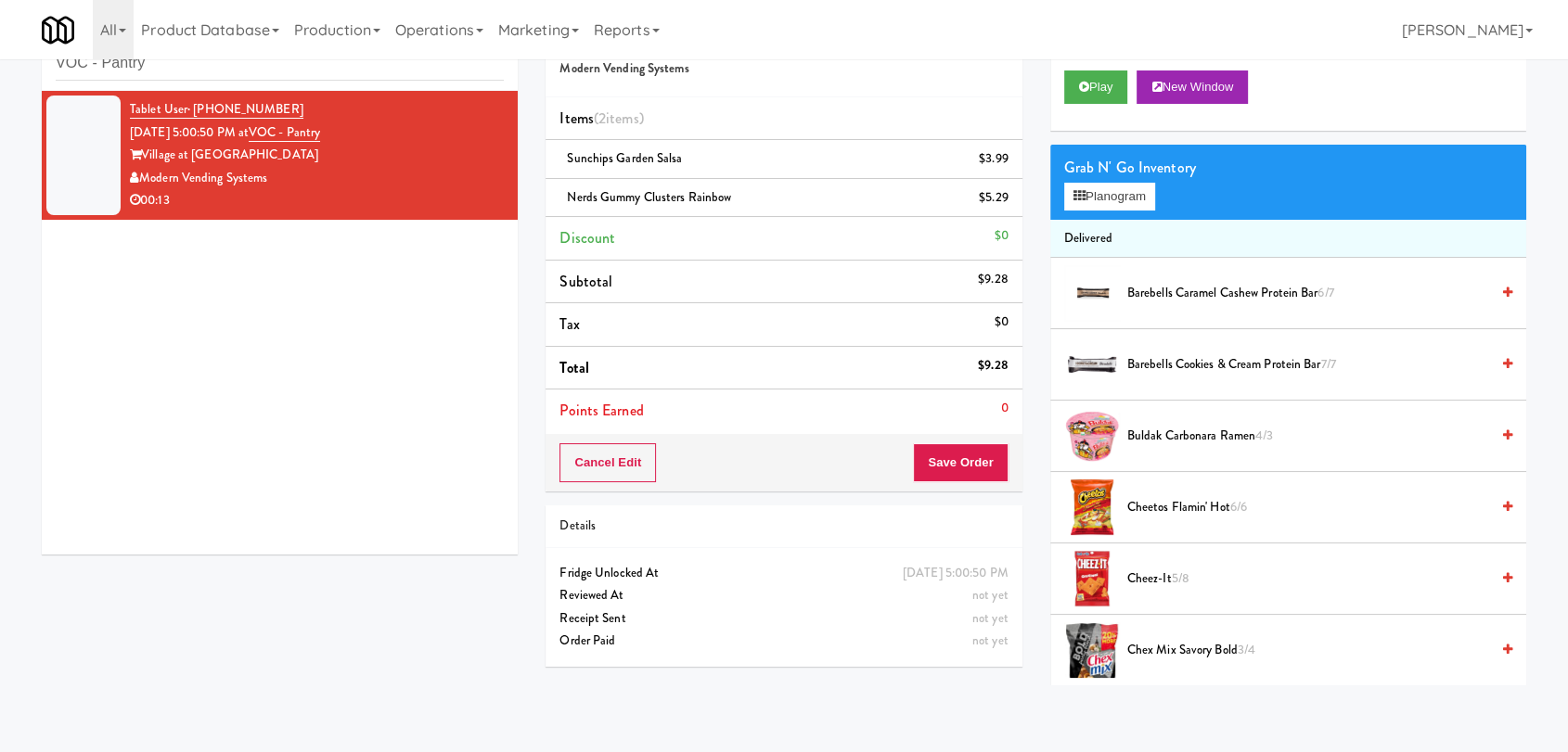
click at [975, 447] on div "Cancel Edit Save Order" at bounding box center [784, 463] width 476 height 58
click at [972, 448] on button "Save Order" at bounding box center [960, 463] width 95 height 39
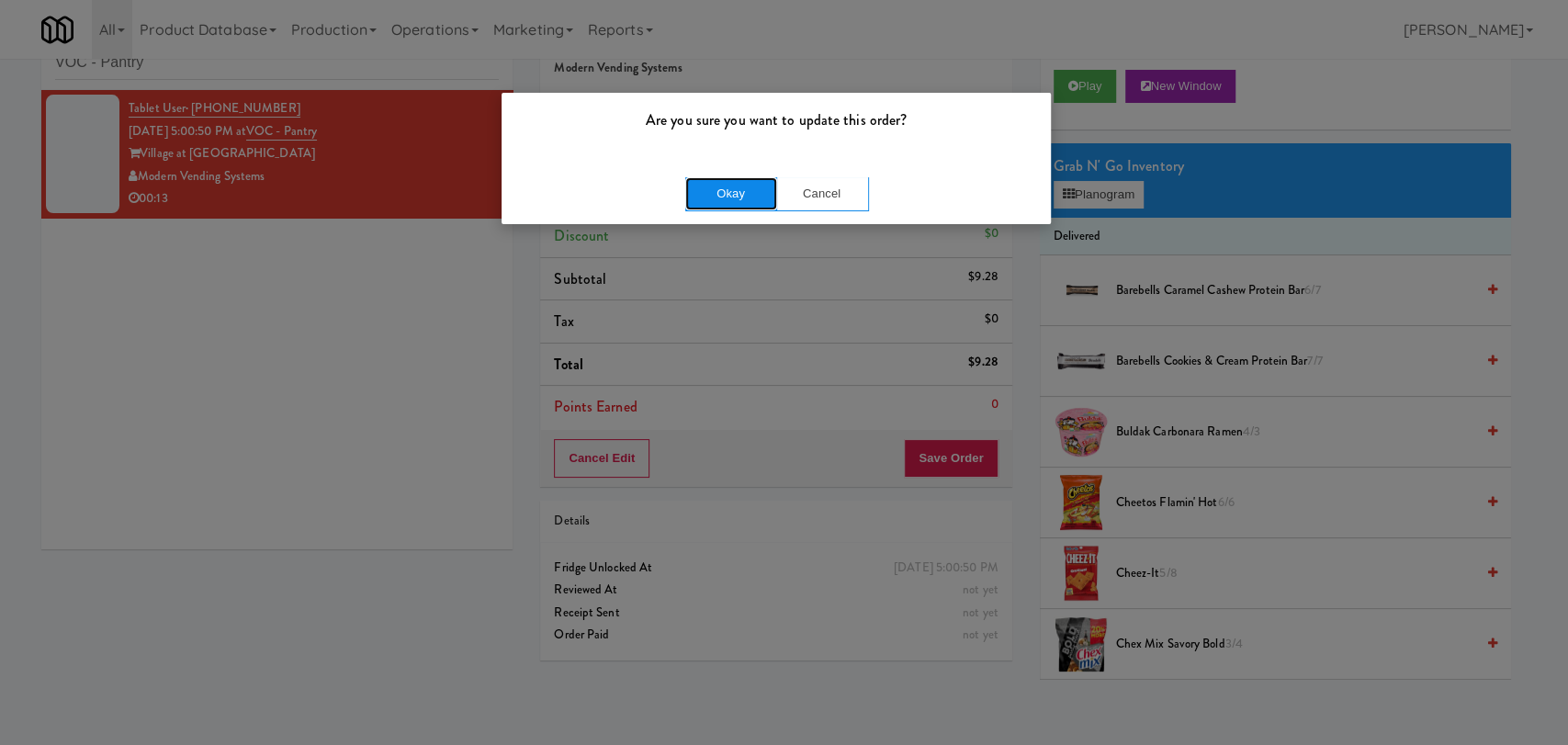
click at [763, 178] on button "Okay" at bounding box center [731, 194] width 92 height 33
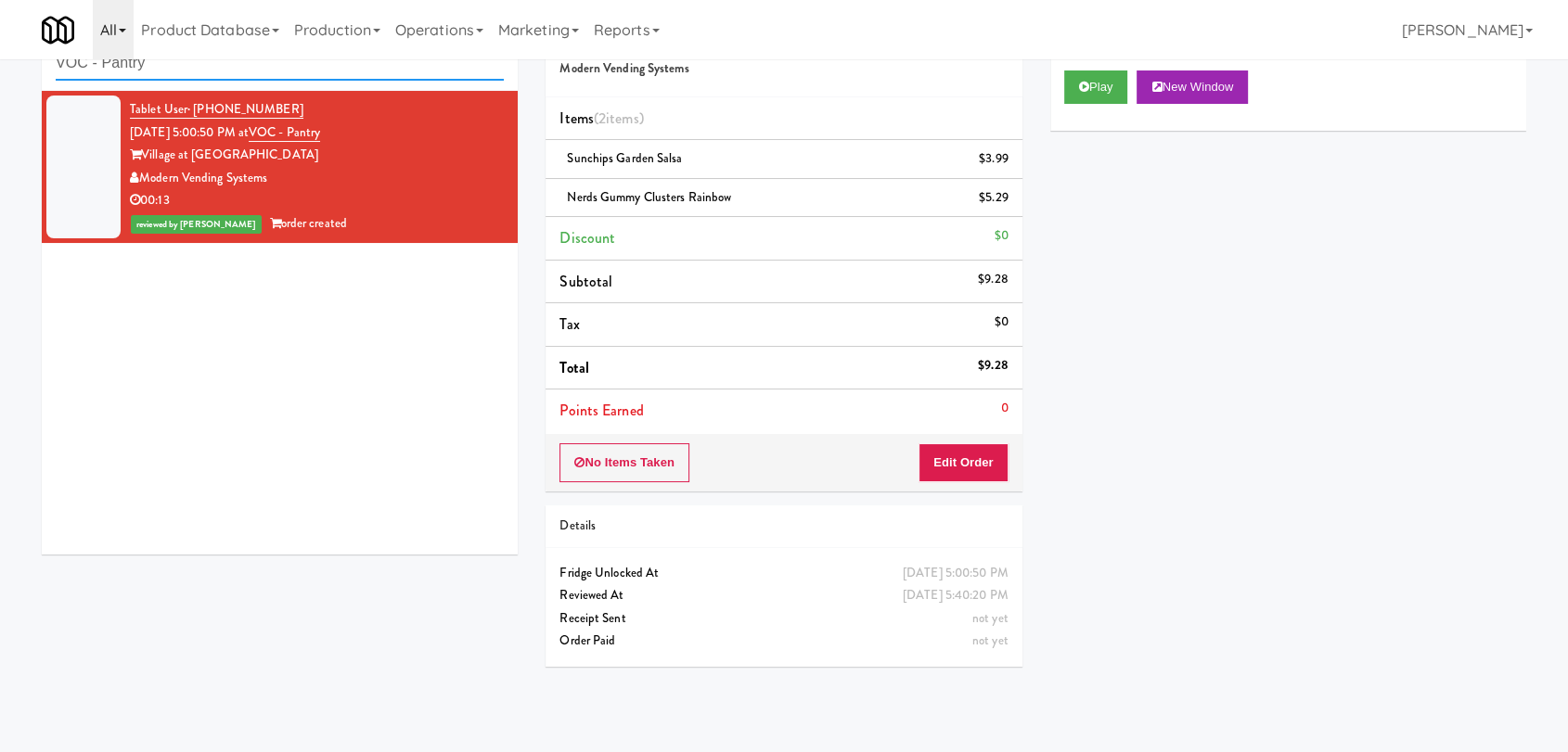
paste input "Alley 111"
drag, startPoint x: 325, startPoint y: 62, endPoint x: 96, endPoint y: 36, distance: 230.5
click at [46, 66] on div "inbox reviewed recent all unclear take inventory issue suspicious failed recent…" at bounding box center [280, 49] width 476 height 83
type input "Alley 111"
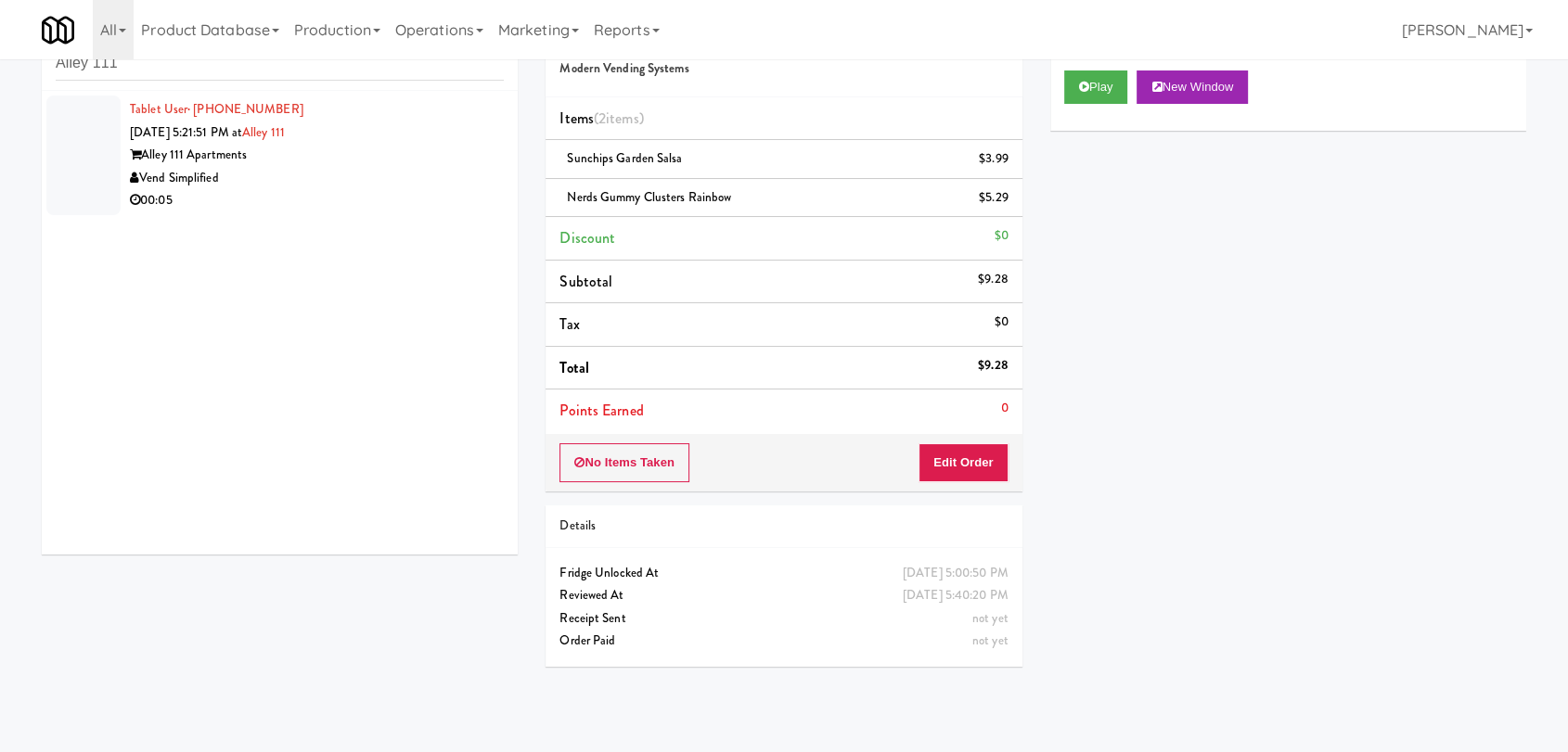
click at [422, 207] on div "00:05" at bounding box center [317, 201] width 374 height 23
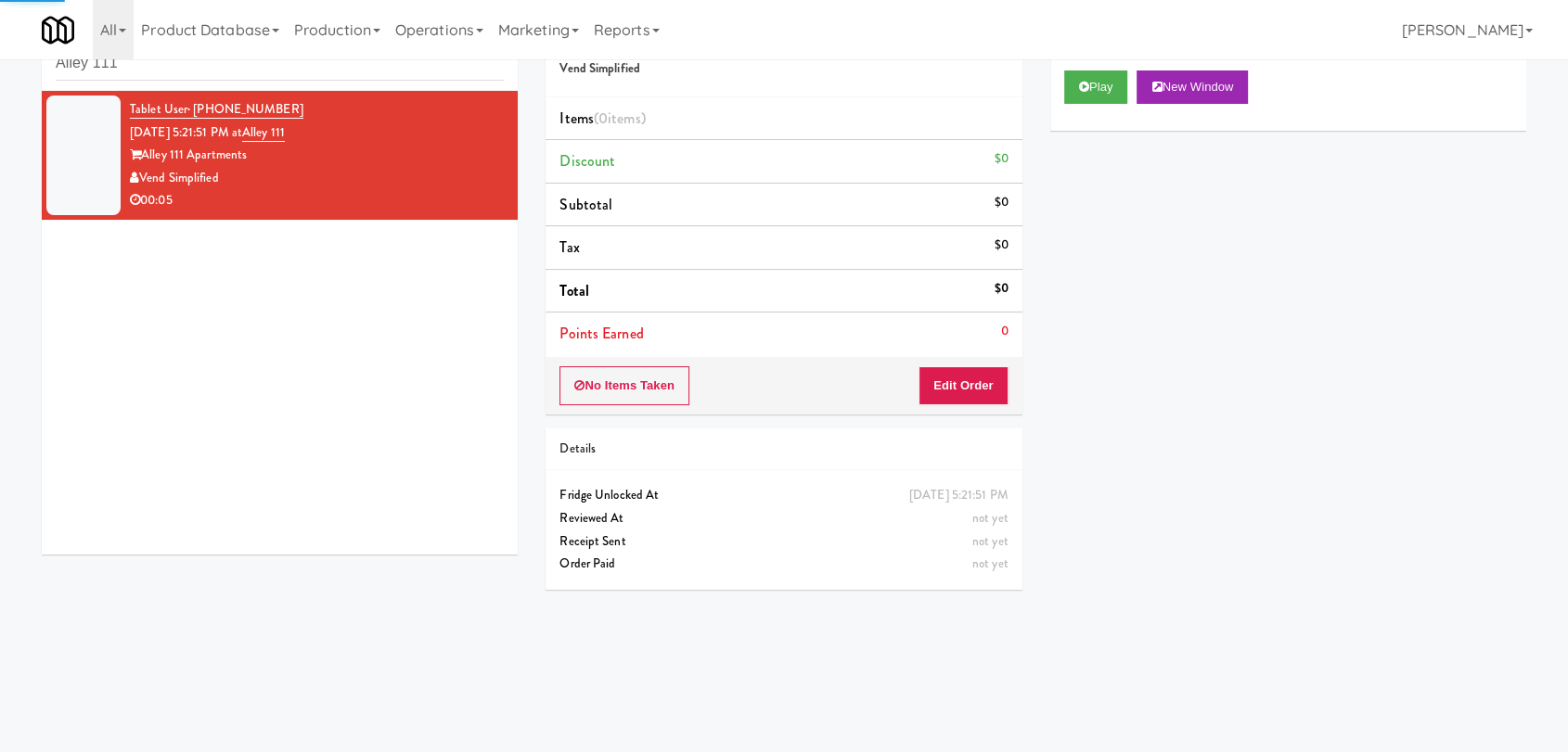
click at [1060, 93] on div "Play New Window" at bounding box center [1288, 94] width 476 height 74
click at [1074, 89] on button "Play" at bounding box center [1096, 86] width 64 height 33
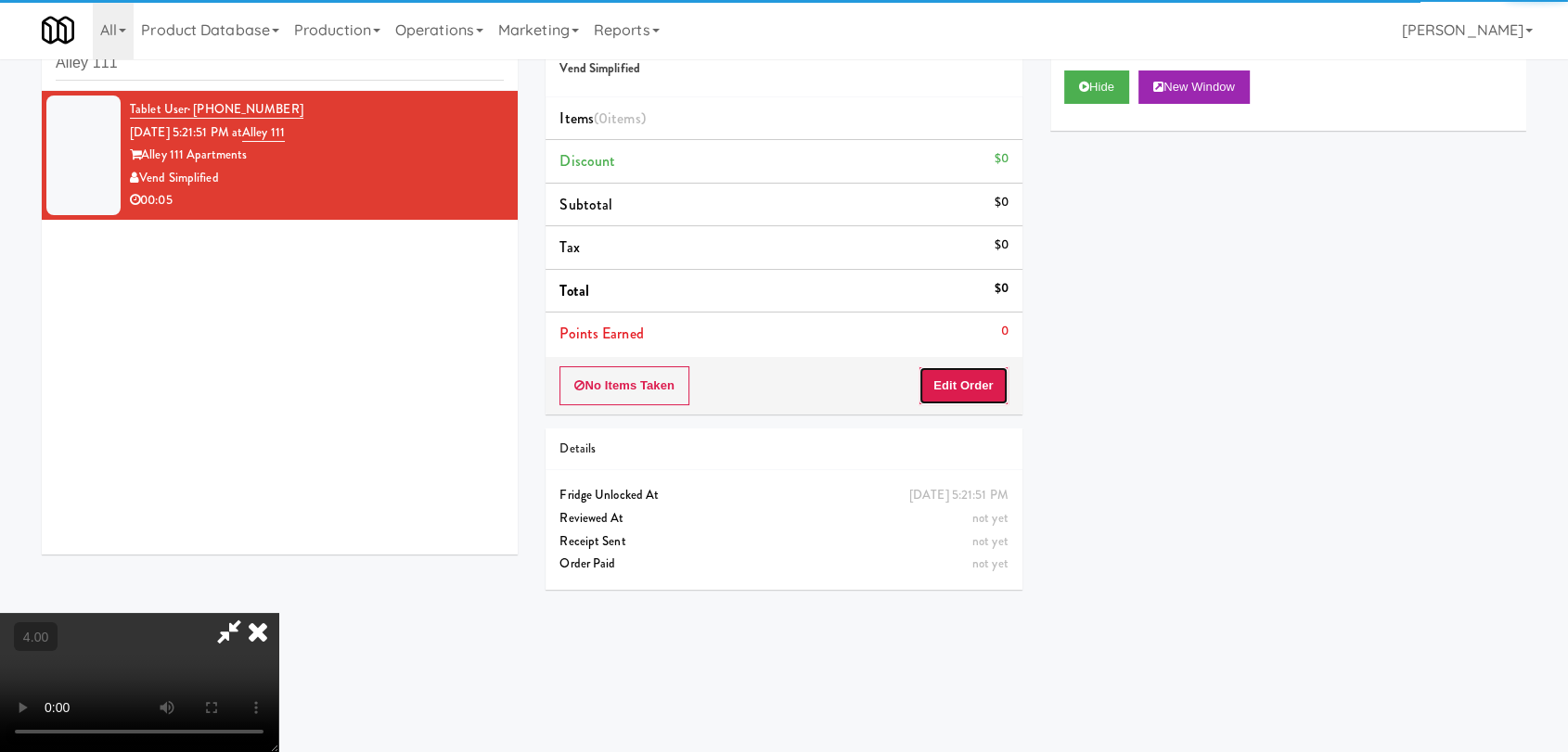
click at [975, 398] on button "Edit Order" at bounding box center [963, 385] width 90 height 39
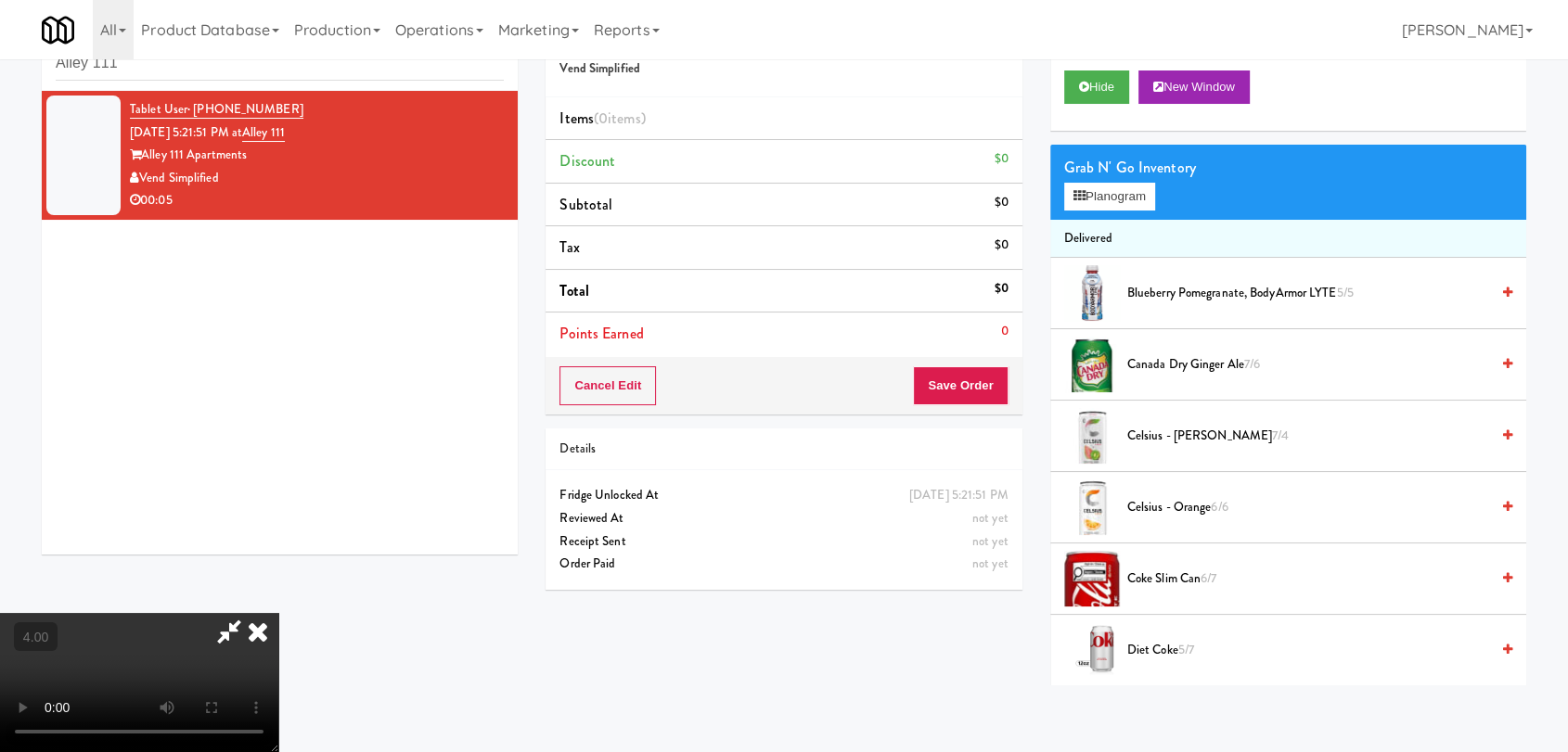
click at [278, 614] on video at bounding box center [138, 683] width 278 height 139
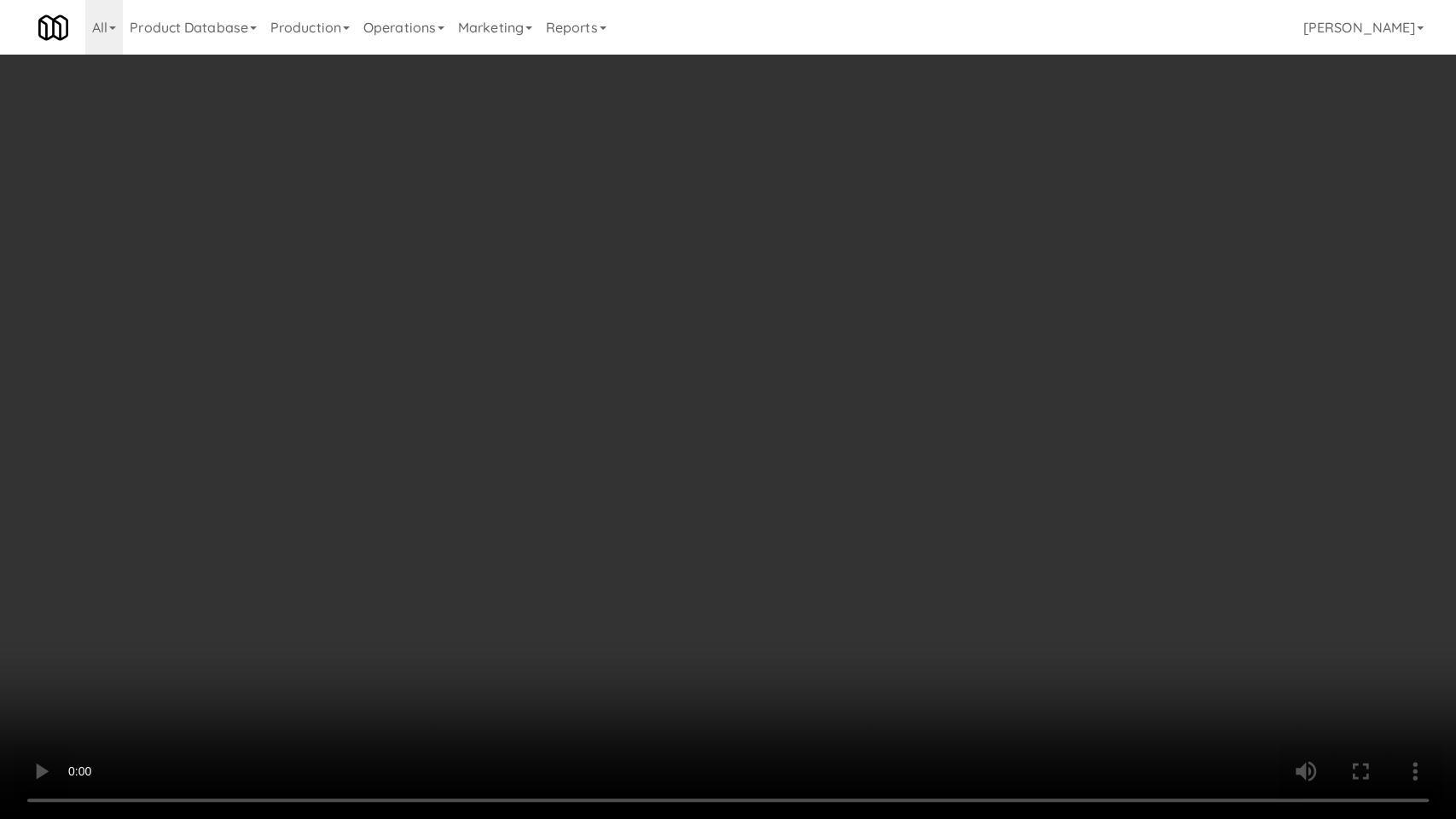
click at [325, 689] on video at bounding box center [728, 409] width 1456 height 819
click at [331, 670] on video at bounding box center [728, 409] width 1456 height 819
click at [466, 610] on video at bounding box center [728, 409] width 1456 height 819
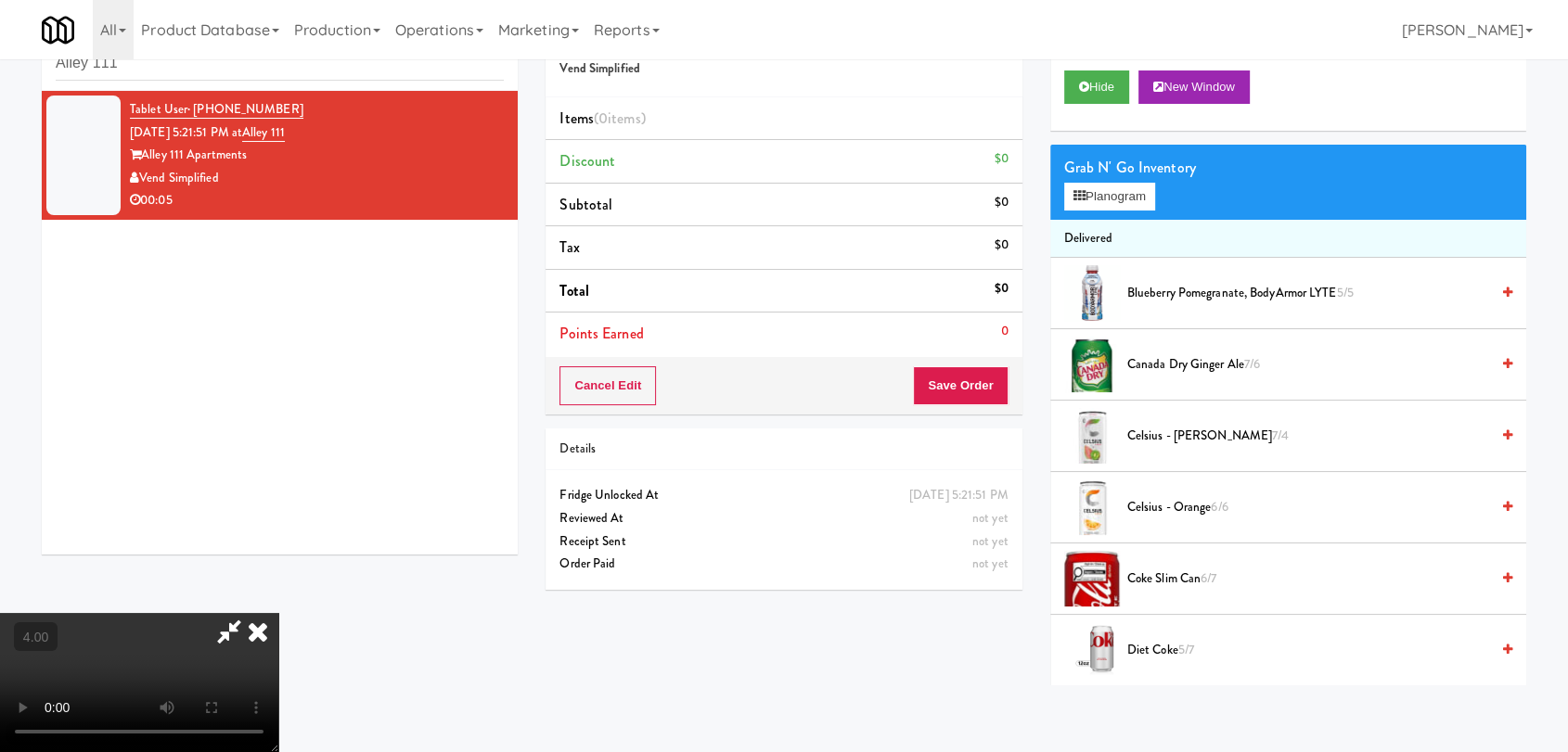
click at [1151, 362] on span "Canada Dry Ginger Ale 7/6" at bounding box center [1307, 365] width 361 height 23
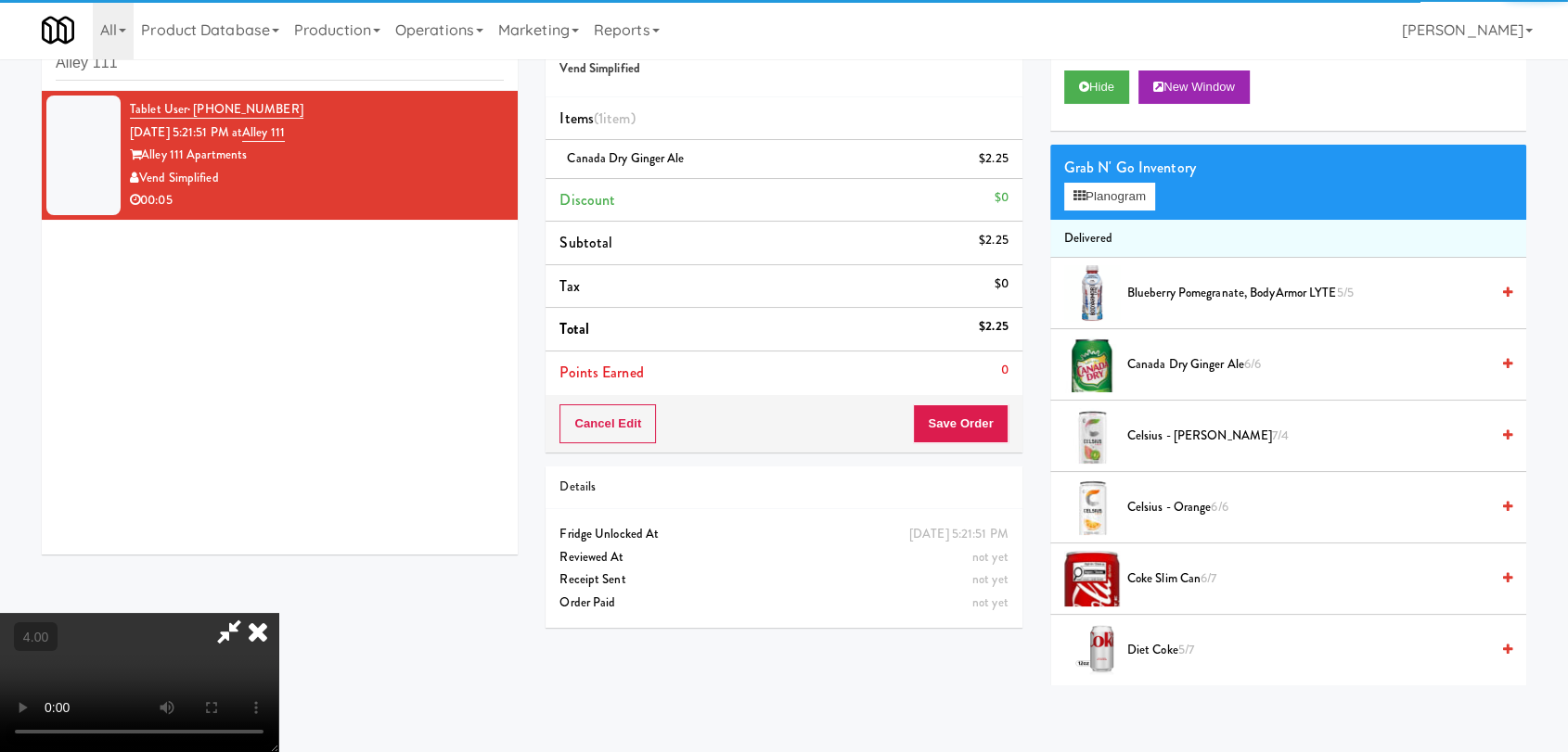
click at [278, 614] on icon at bounding box center [257, 632] width 41 height 37
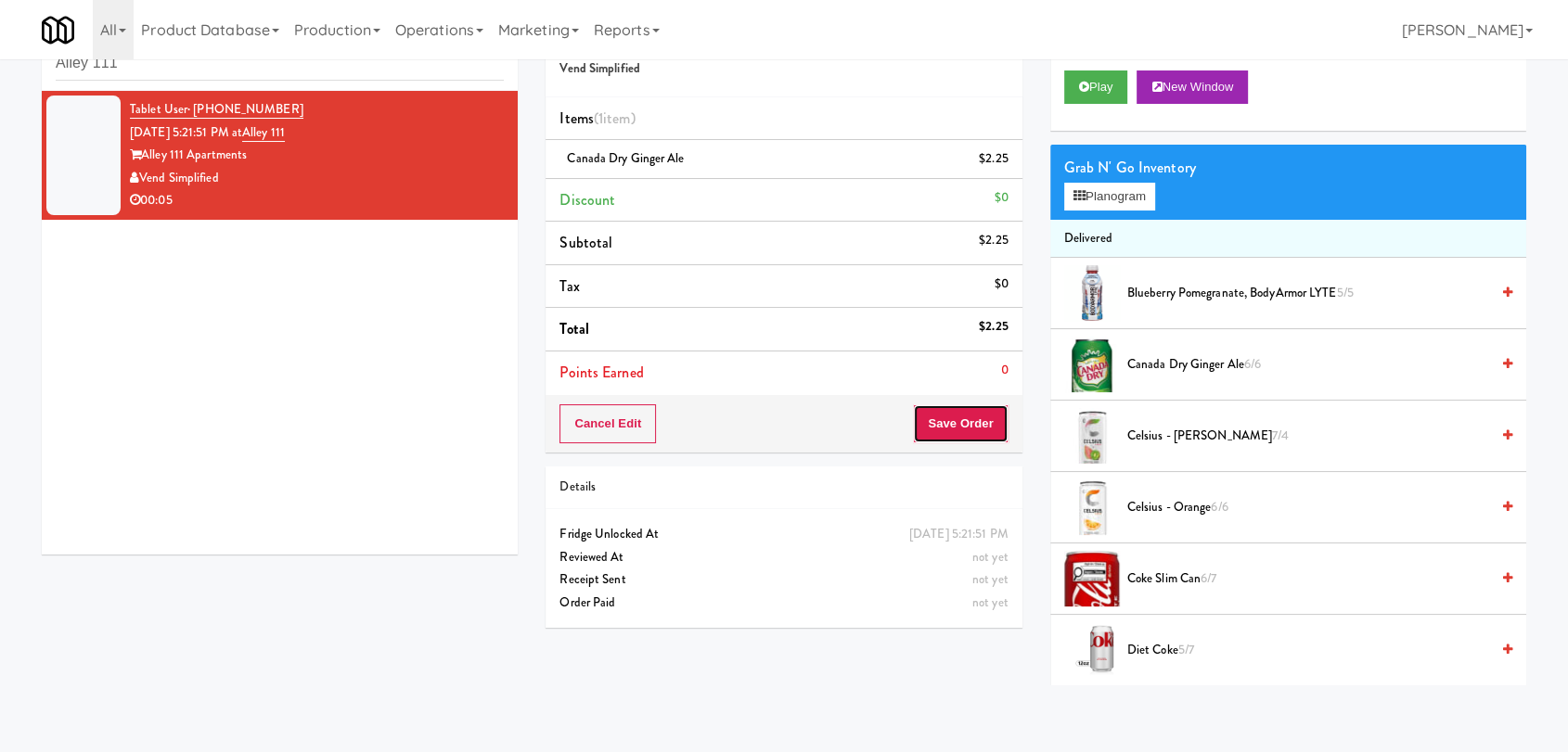
click at [962, 428] on button "Save Order" at bounding box center [960, 423] width 95 height 39
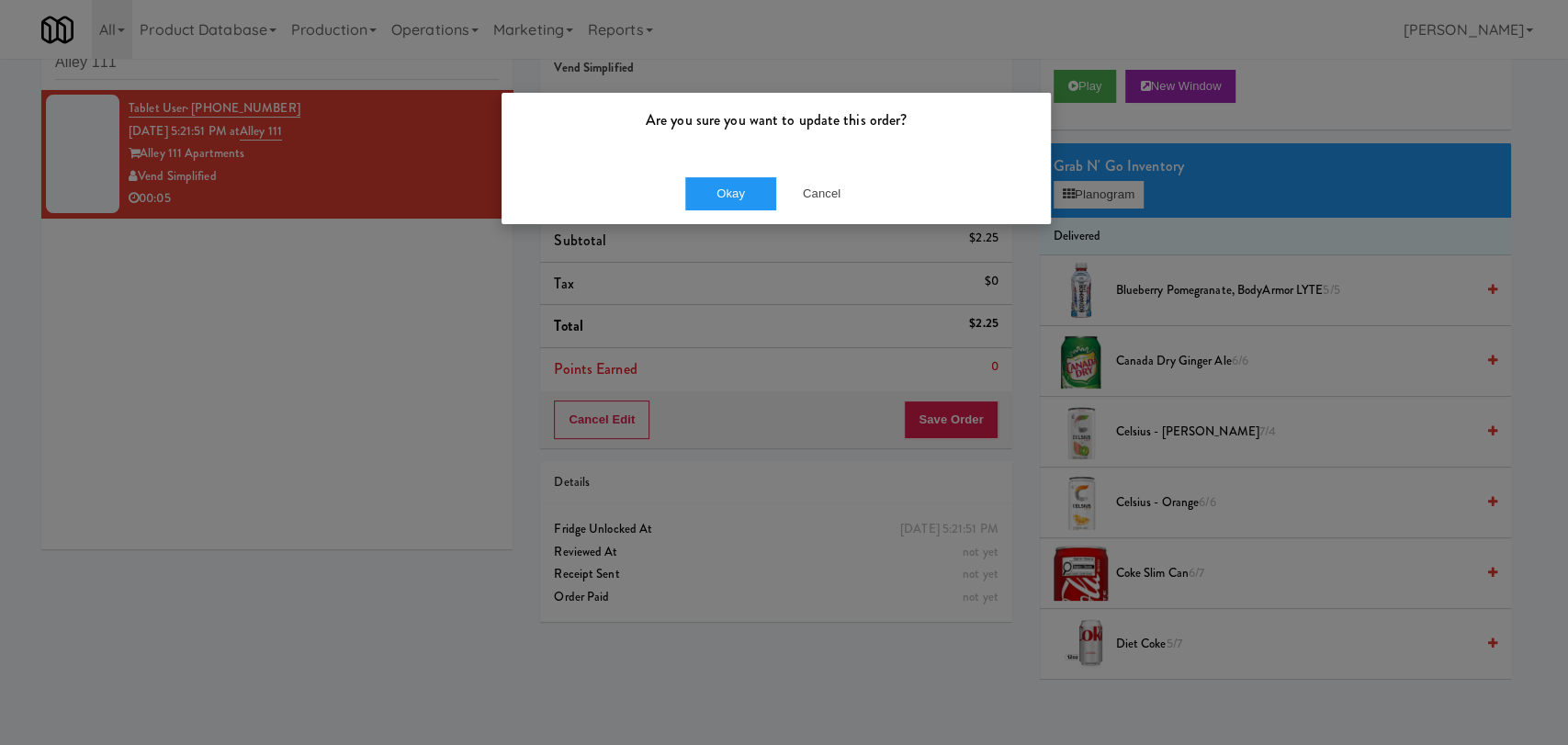
click at [717, 167] on div "Okay Cancel" at bounding box center [776, 194] width 549 height 62
click at [713, 180] on button "Okay" at bounding box center [731, 194] width 92 height 33
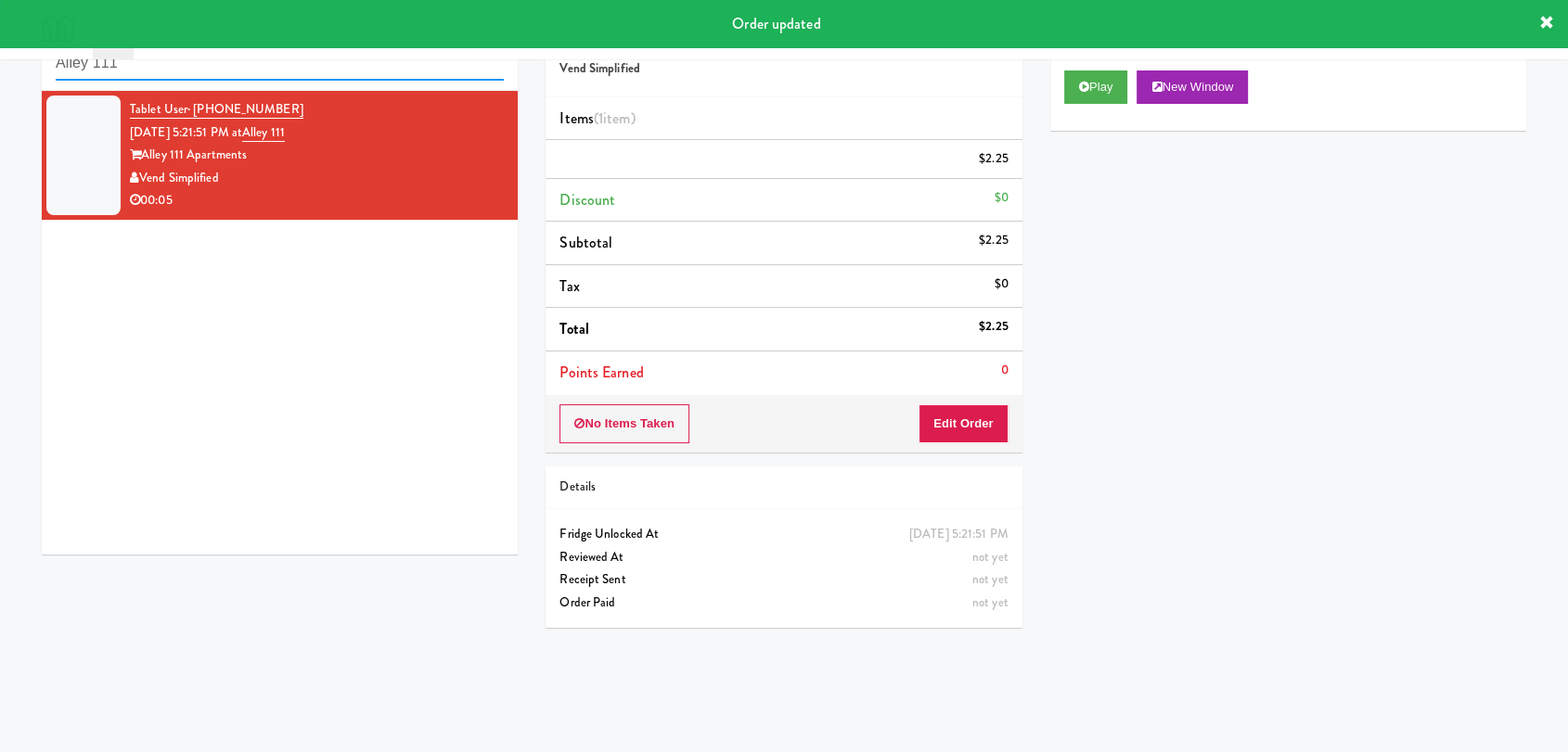
drag, startPoint x: 275, startPoint y: 76, endPoint x: 0, endPoint y: 115, distance: 277.8
click at [0, 115] on div "inbox reviewed recent all unclear take inventory issue suspicious failed recent…" at bounding box center [784, 346] width 1568 height 678
paste input "St. James Drink Fridge"
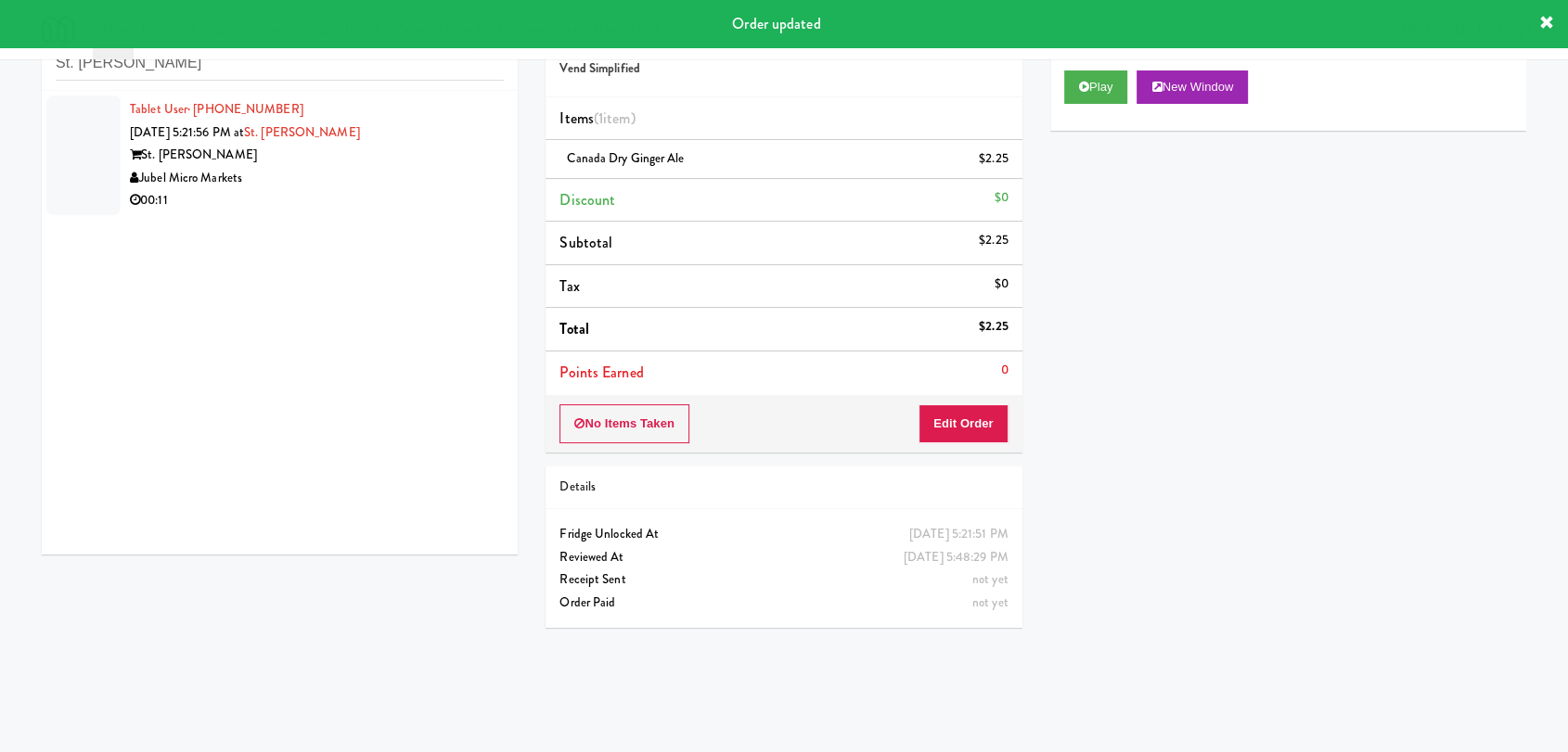
click at [440, 217] on li "Tablet User · (713) 614-2960 Sep 27, 2025 5:21:56 PM at St. James Drink Fridge …" at bounding box center [280, 156] width 476 height 129
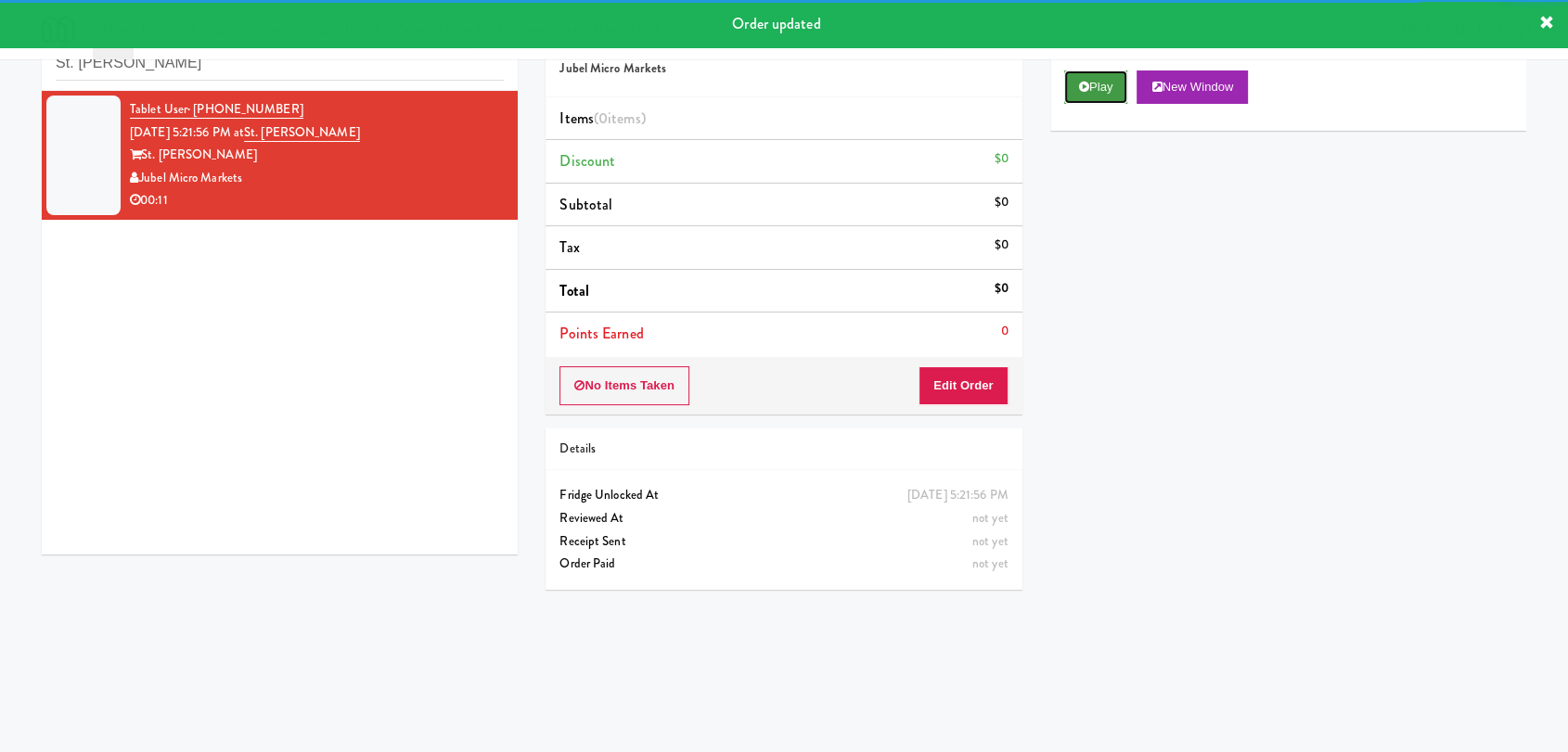
click at [1080, 87] on icon at bounding box center [1084, 86] width 10 height 12
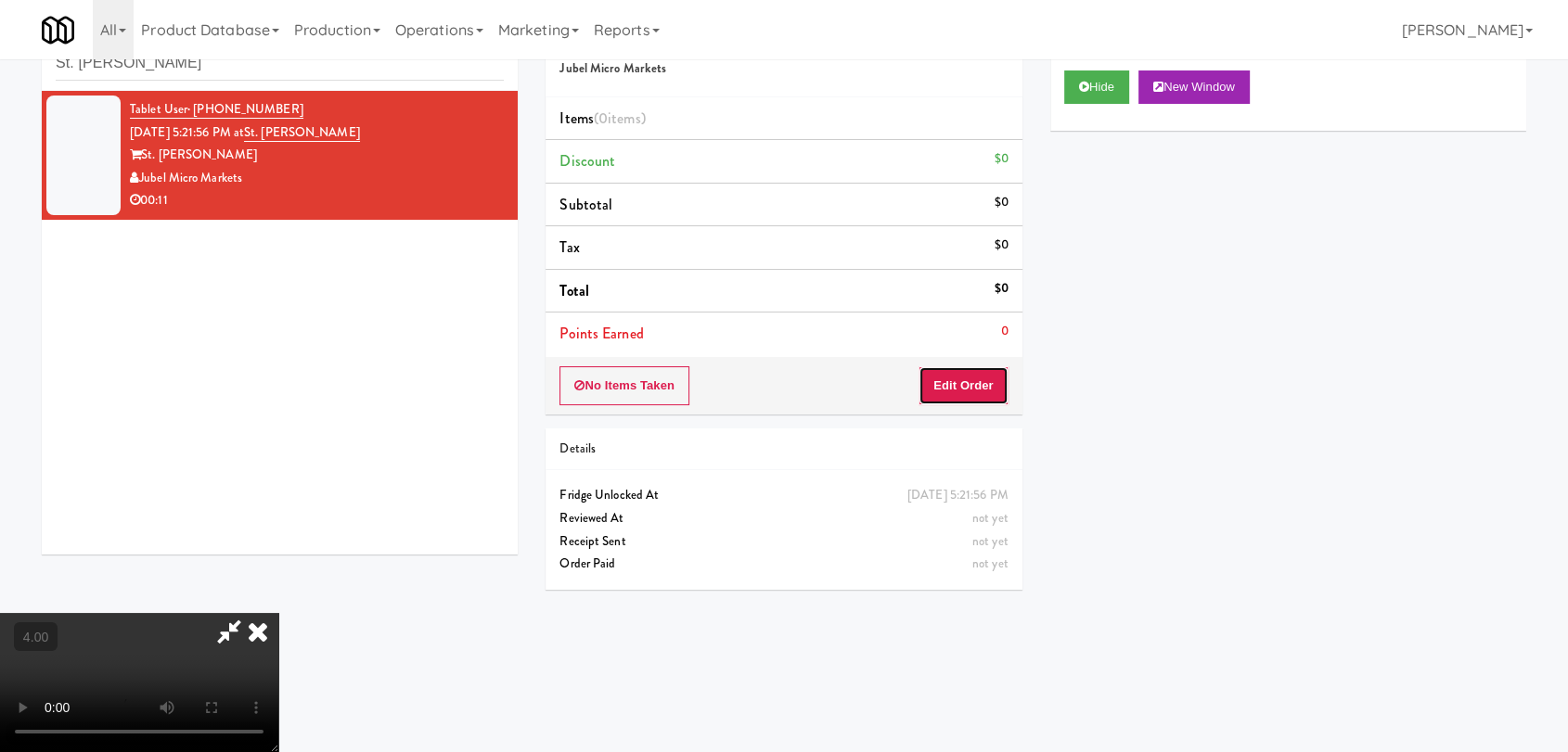
click at [972, 380] on button "Edit Order" at bounding box center [963, 385] width 90 height 39
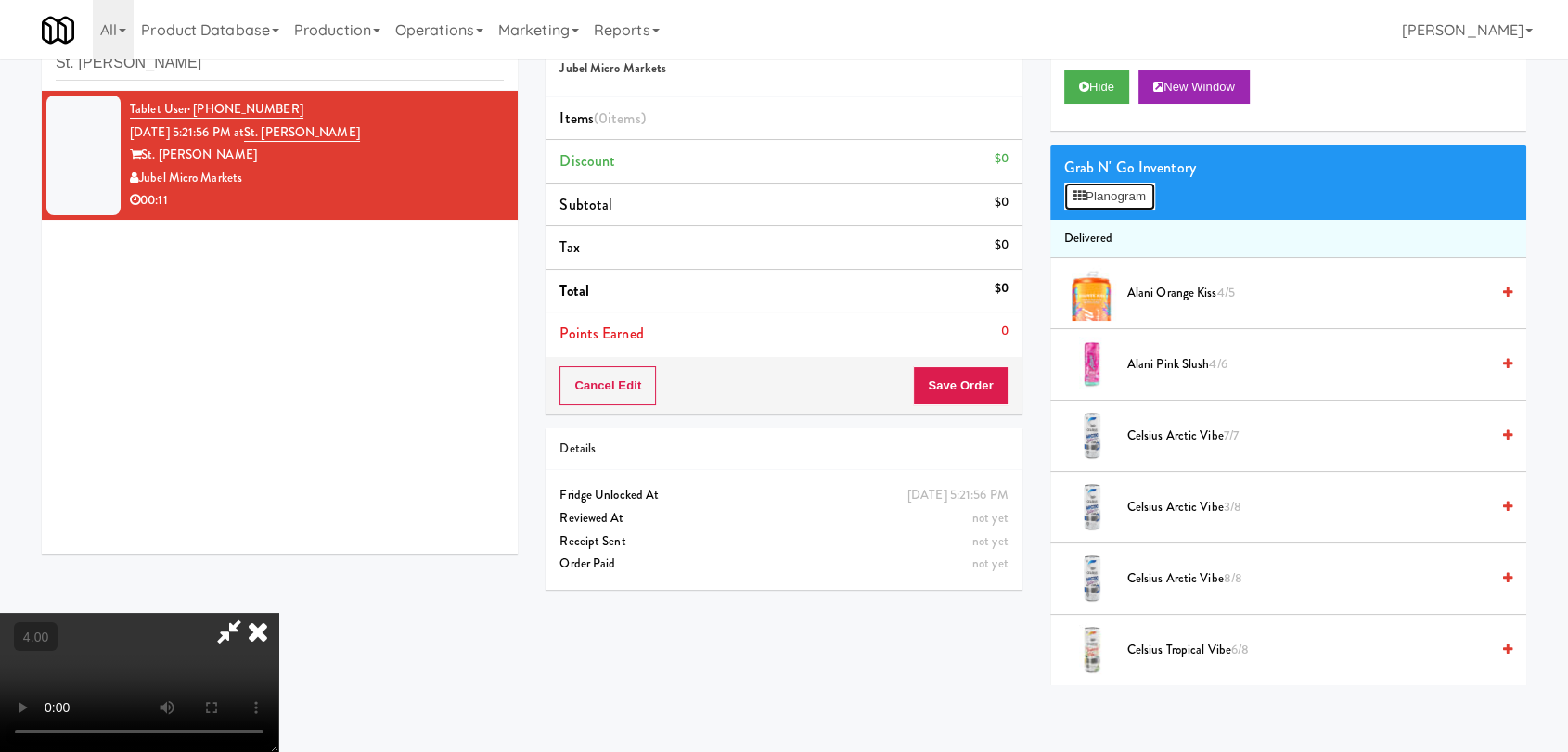
click at [1090, 207] on button "Planogram" at bounding box center [1110, 196] width 91 height 28
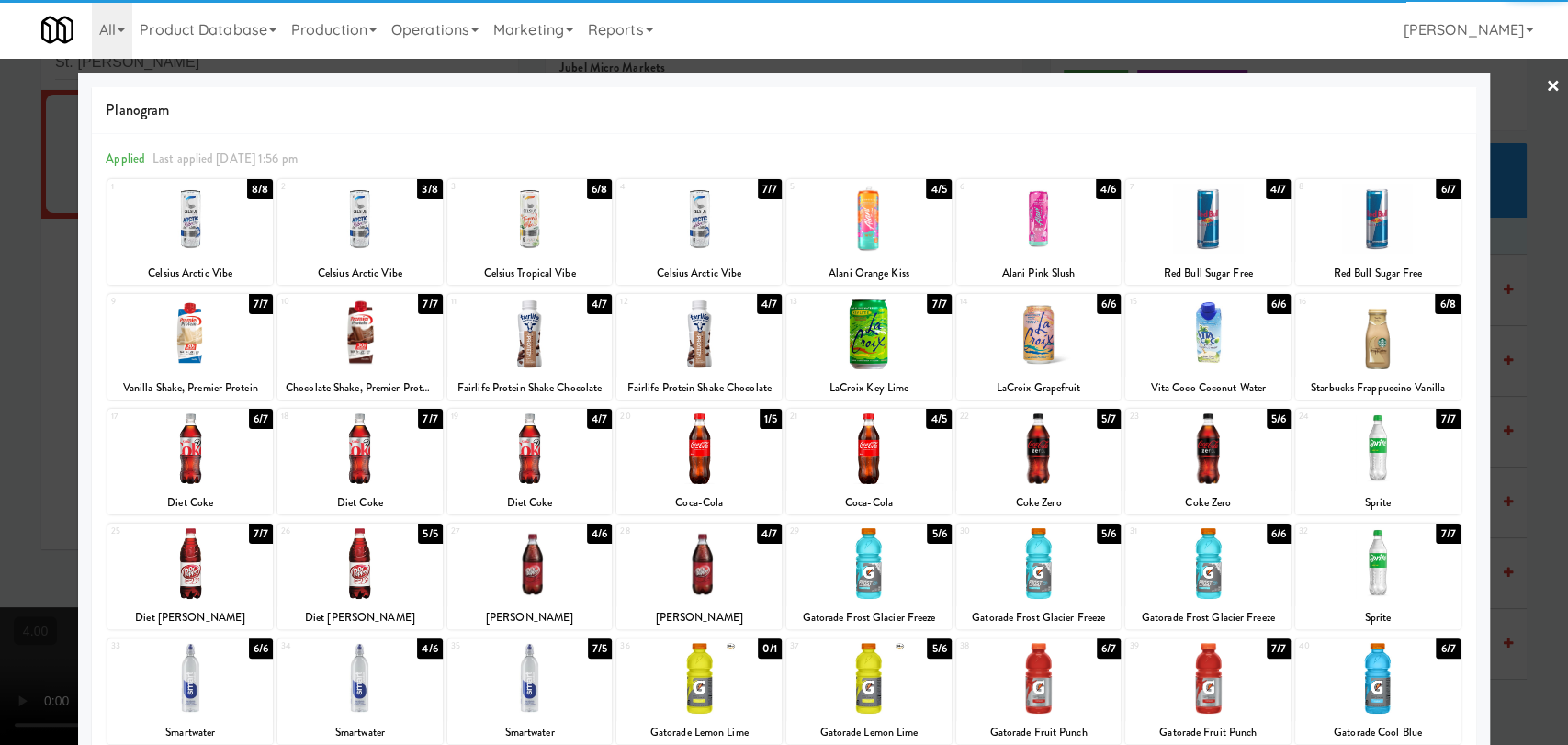
click at [1395, 243] on div at bounding box center [1377, 219] width 165 height 70
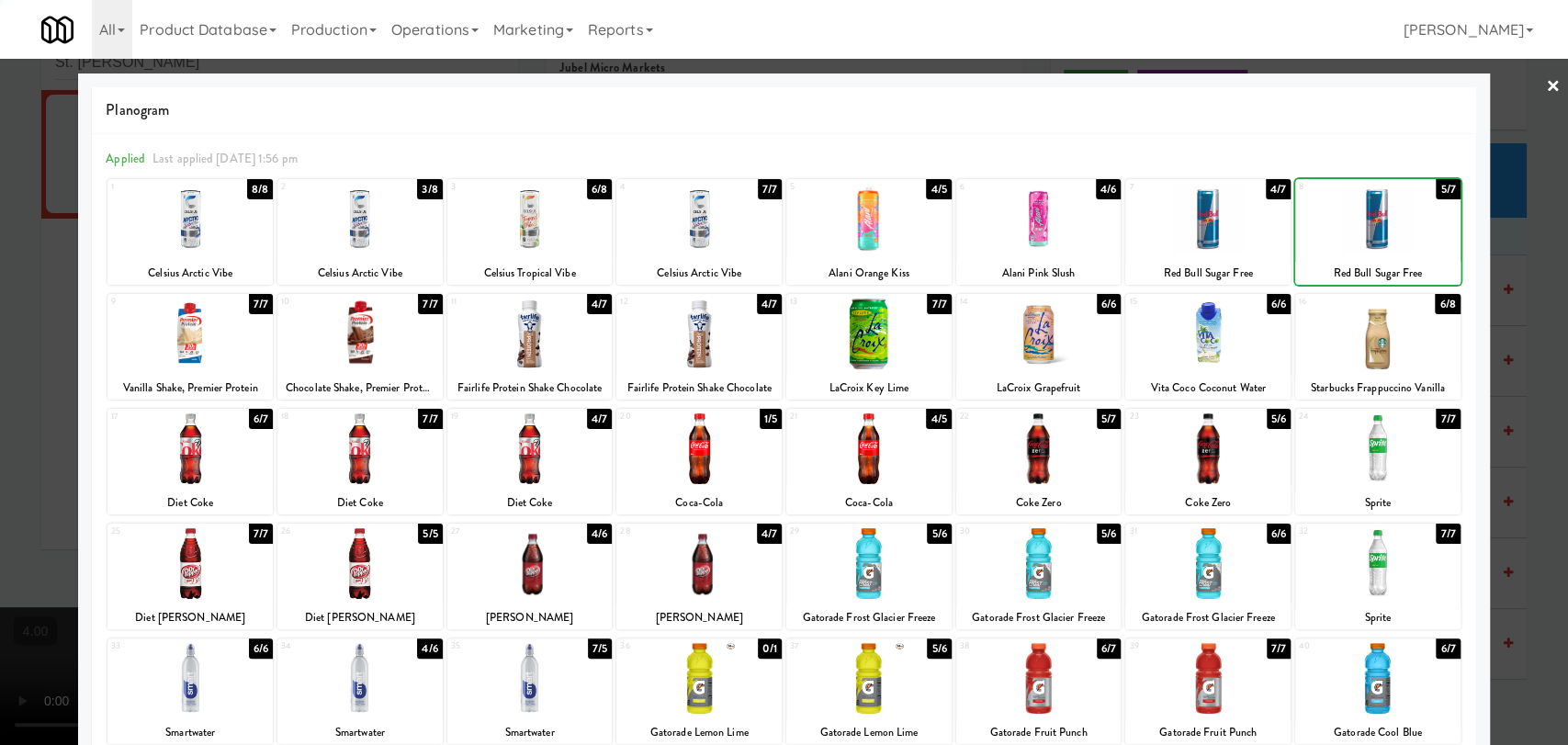
click at [1483, 215] on div at bounding box center [784, 372] width 1568 height 745
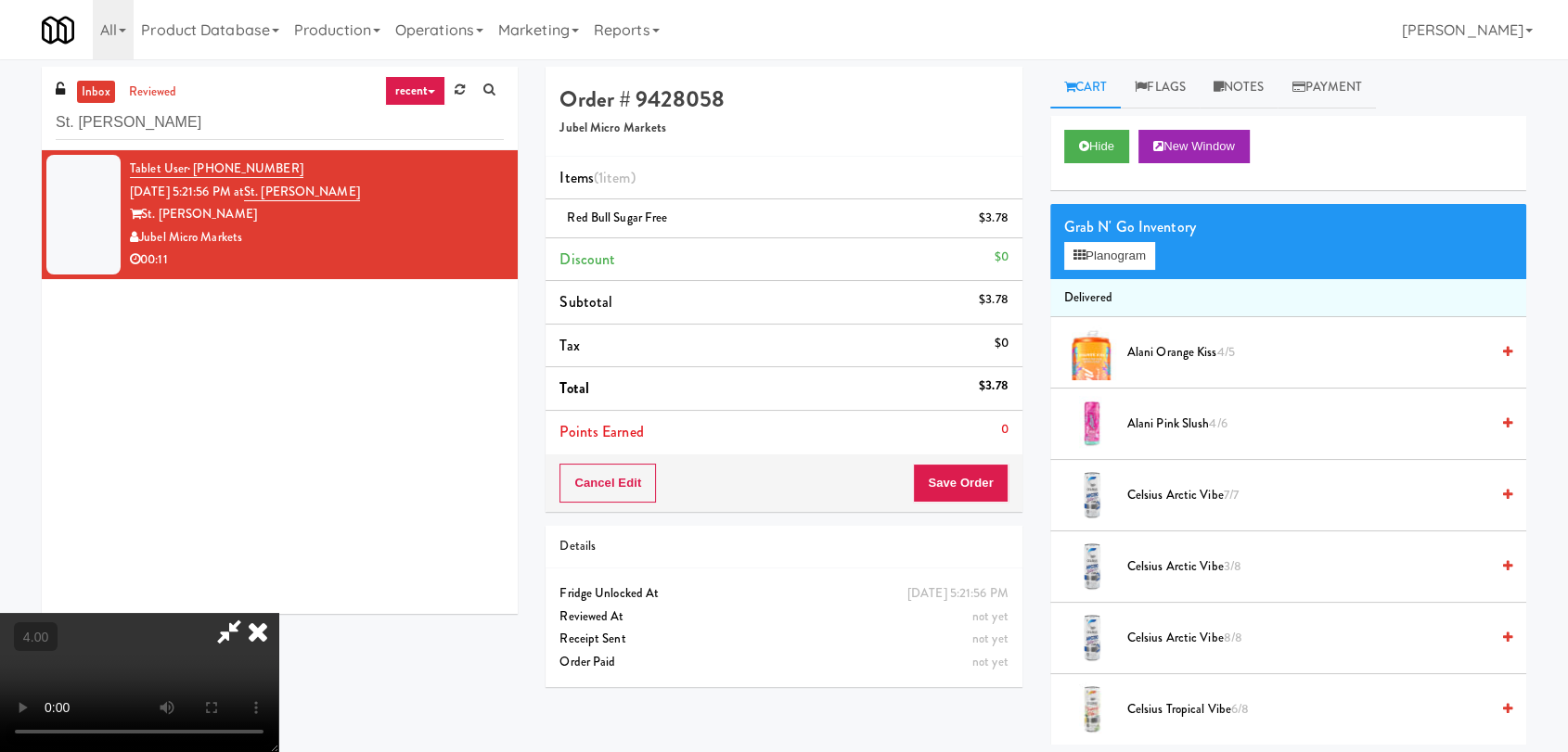
click at [278, 614] on icon at bounding box center [257, 632] width 41 height 37
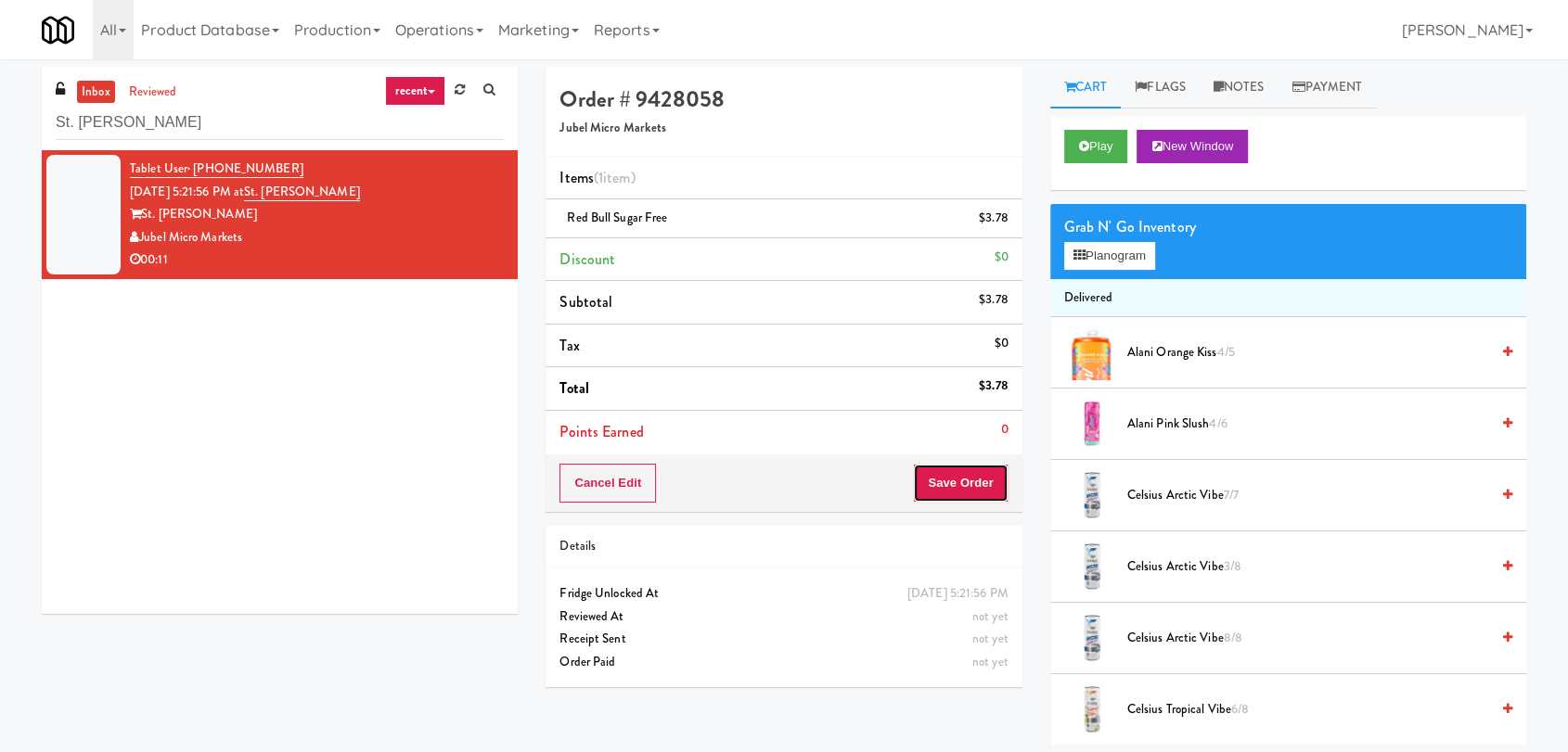
click at [962, 472] on button "Save Order" at bounding box center [960, 483] width 95 height 39
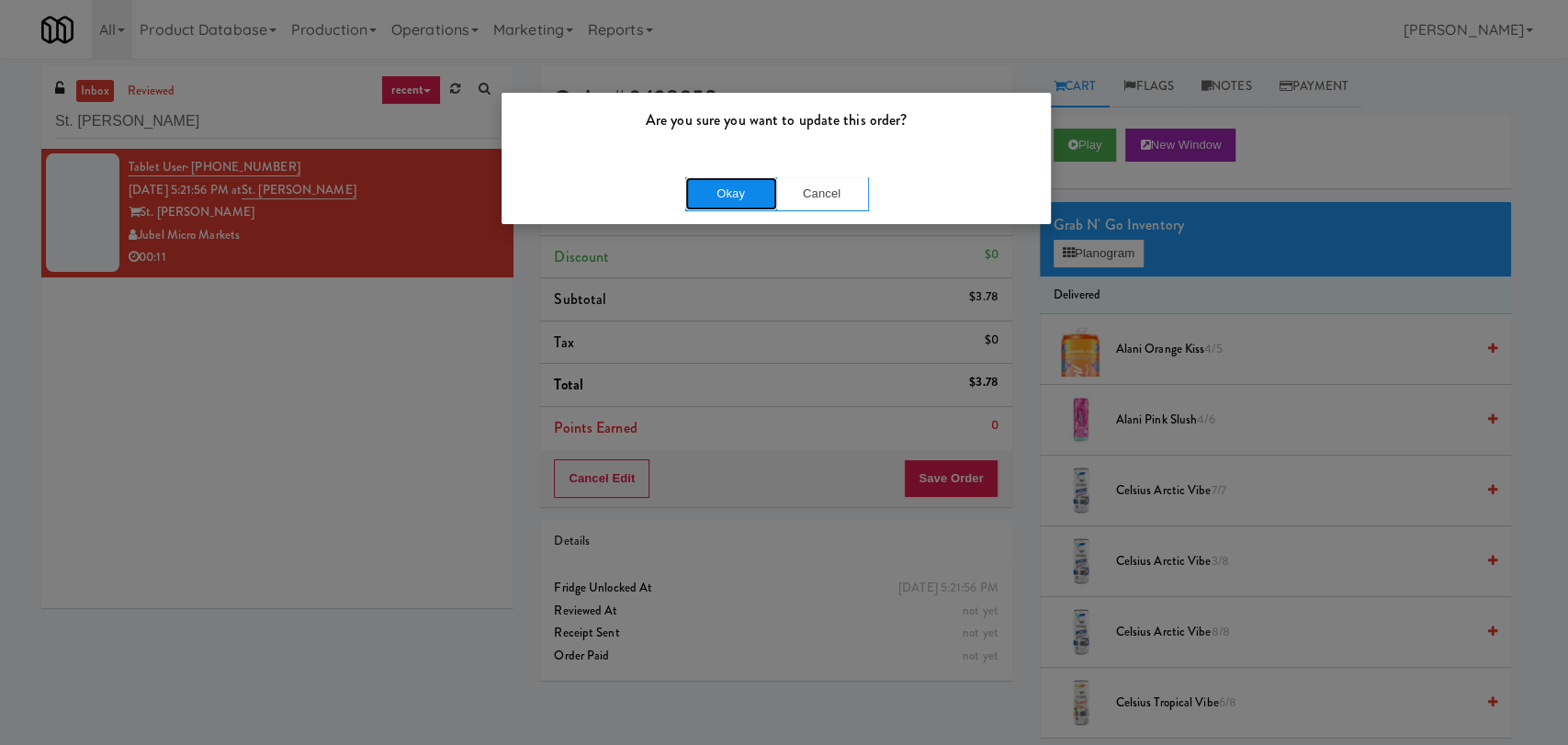
click at [747, 191] on button "Okay" at bounding box center [731, 194] width 92 height 33
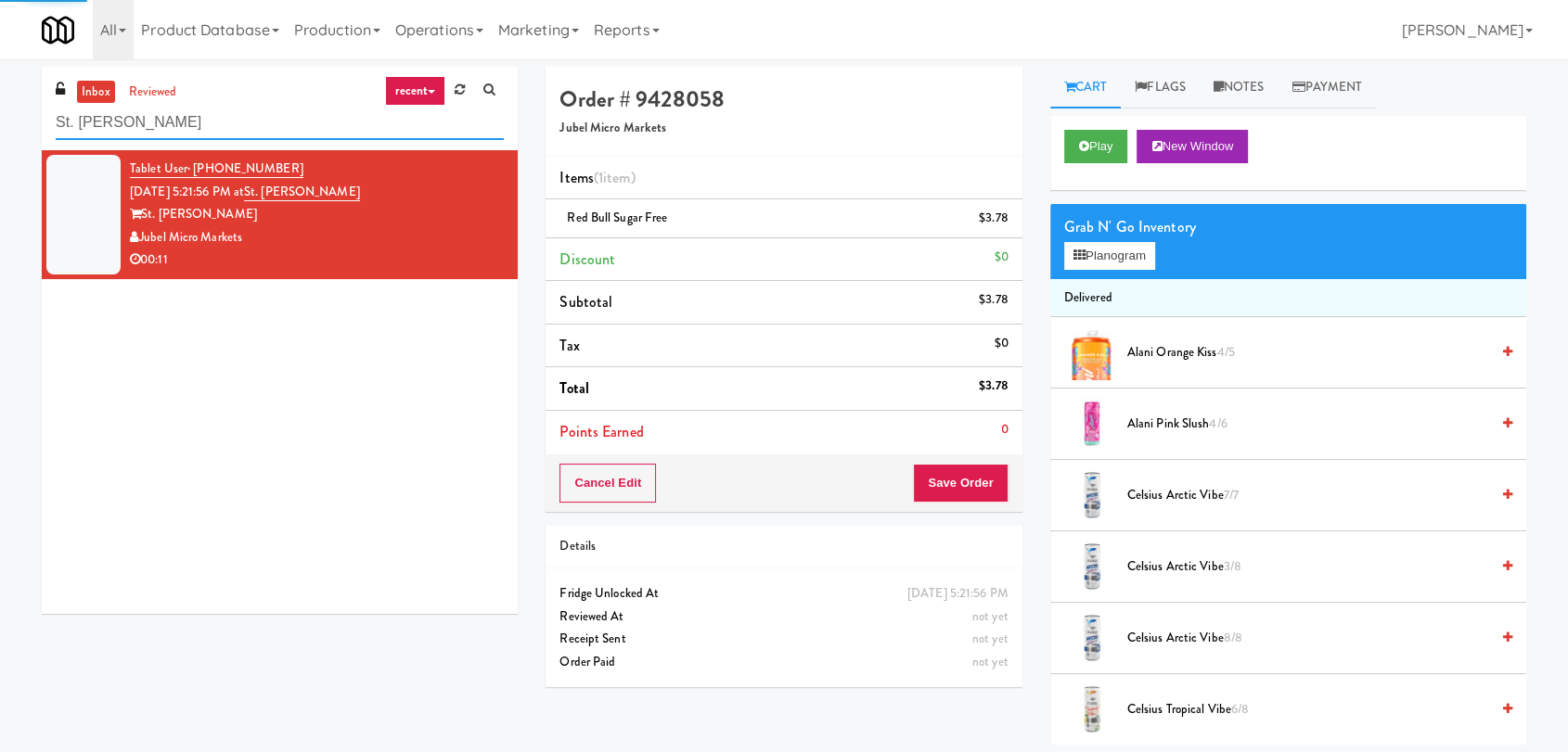
drag, startPoint x: 325, startPoint y: 113, endPoint x: 0, endPoint y: 138, distance: 326.0
click at [0, 138] on div "inbox reviewed recent all unclear take inventory issue suspicious failed recent…" at bounding box center [784, 405] width 1568 height 678
paste input "Fridge/Combo"
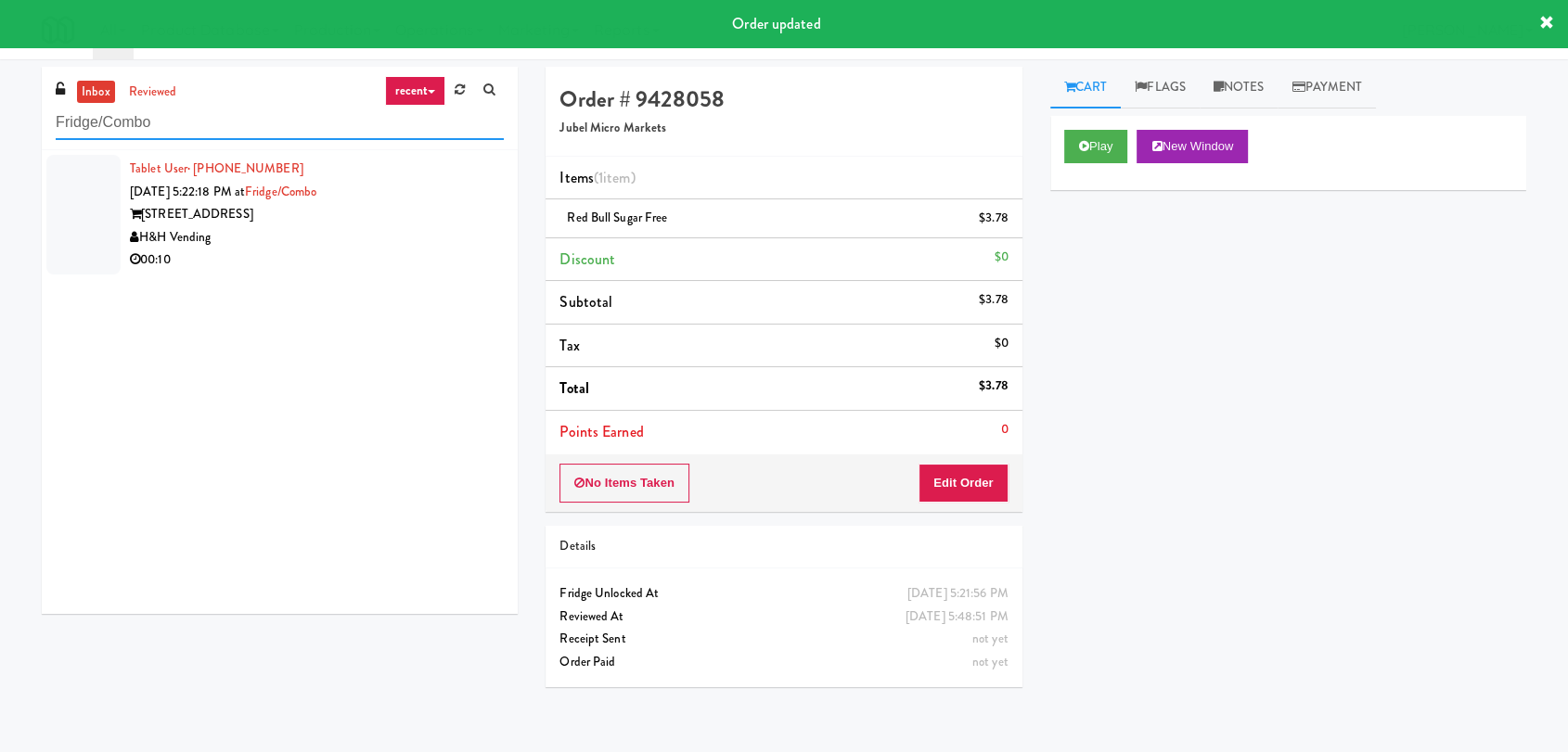
type input "Fridge/Combo"
click at [394, 224] on div "730 N Milwaukee Ave" at bounding box center [317, 214] width 374 height 23
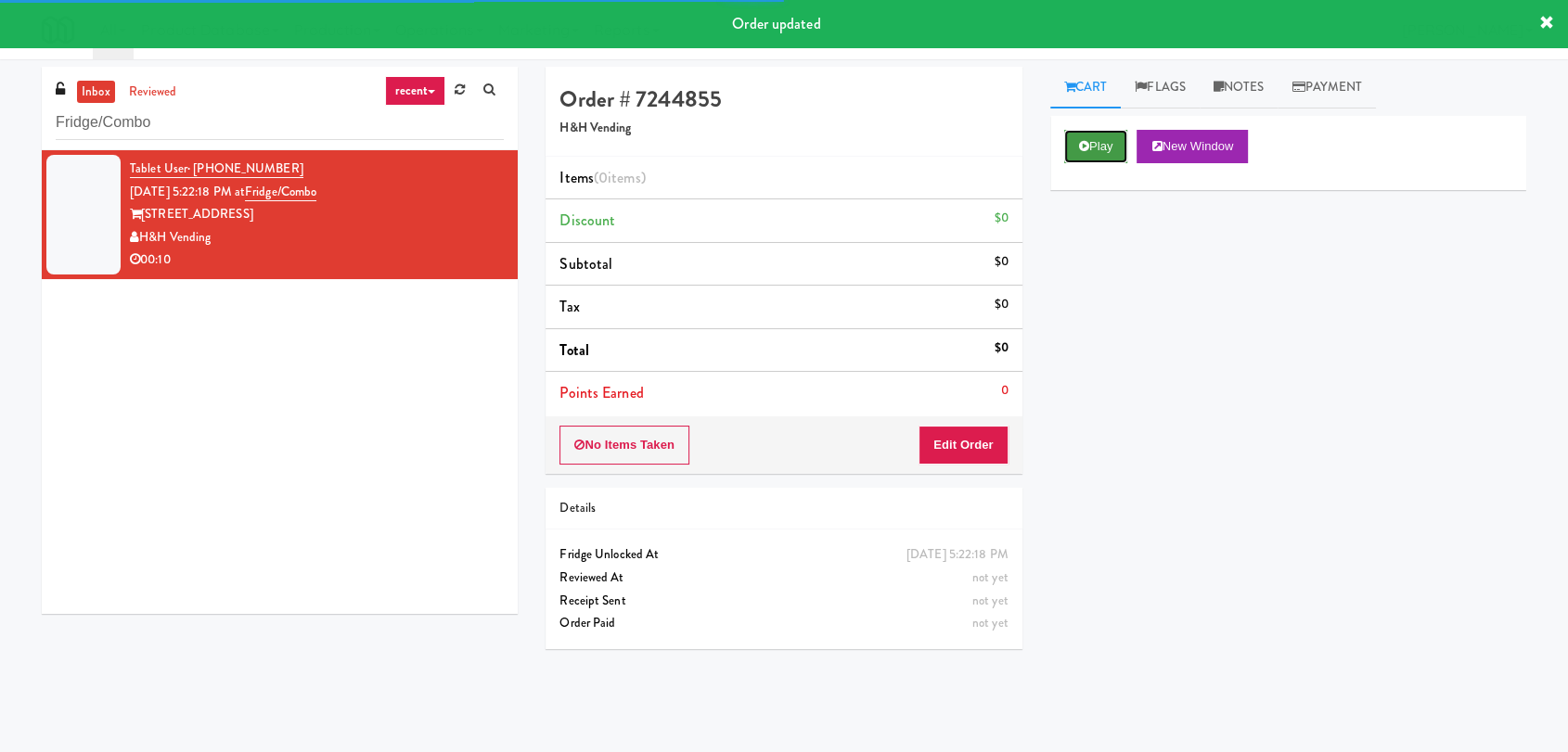
click at [1071, 148] on button "Play" at bounding box center [1096, 146] width 64 height 33
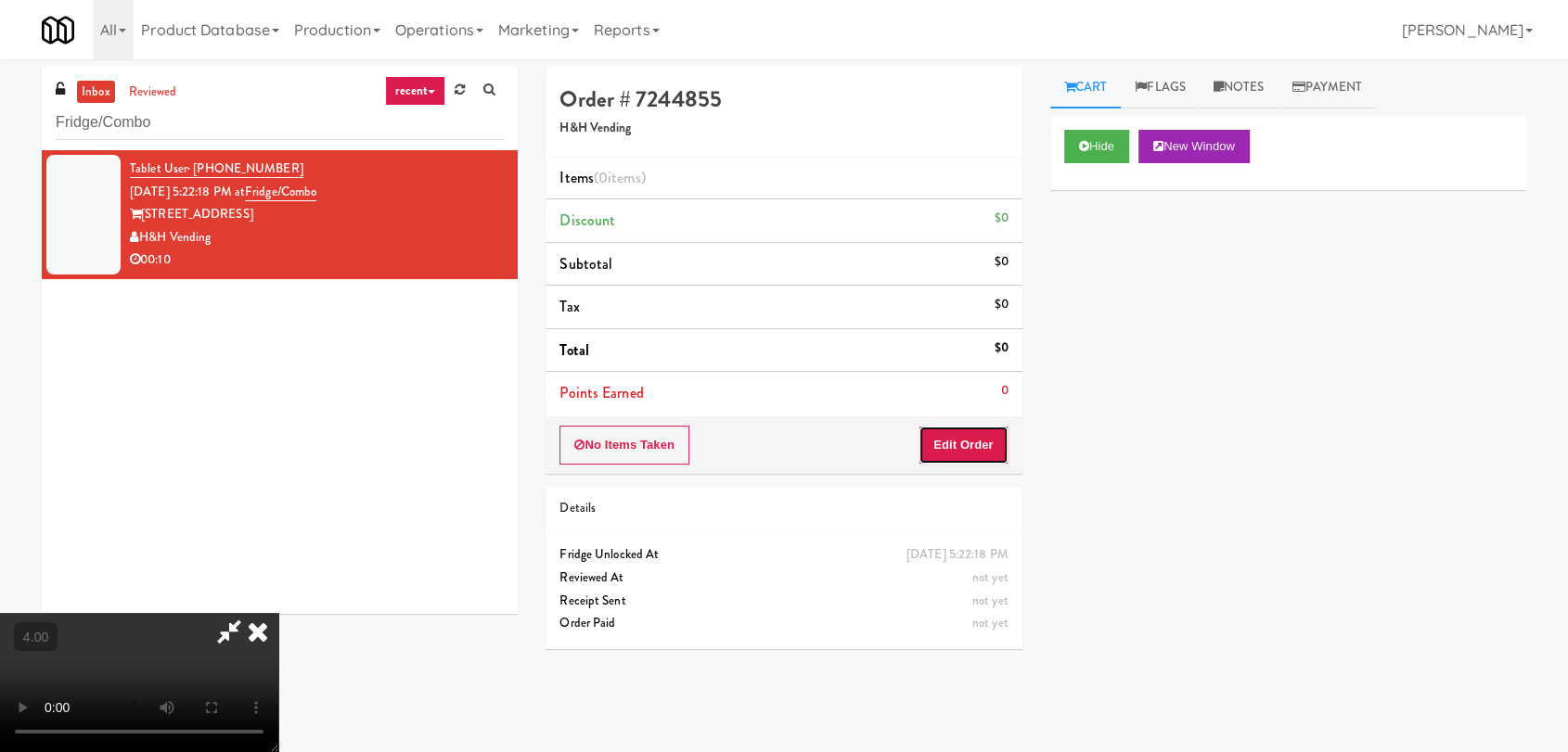
click at [978, 428] on button "Edit Order" at bounding box center [963, 445] width 90 height 39
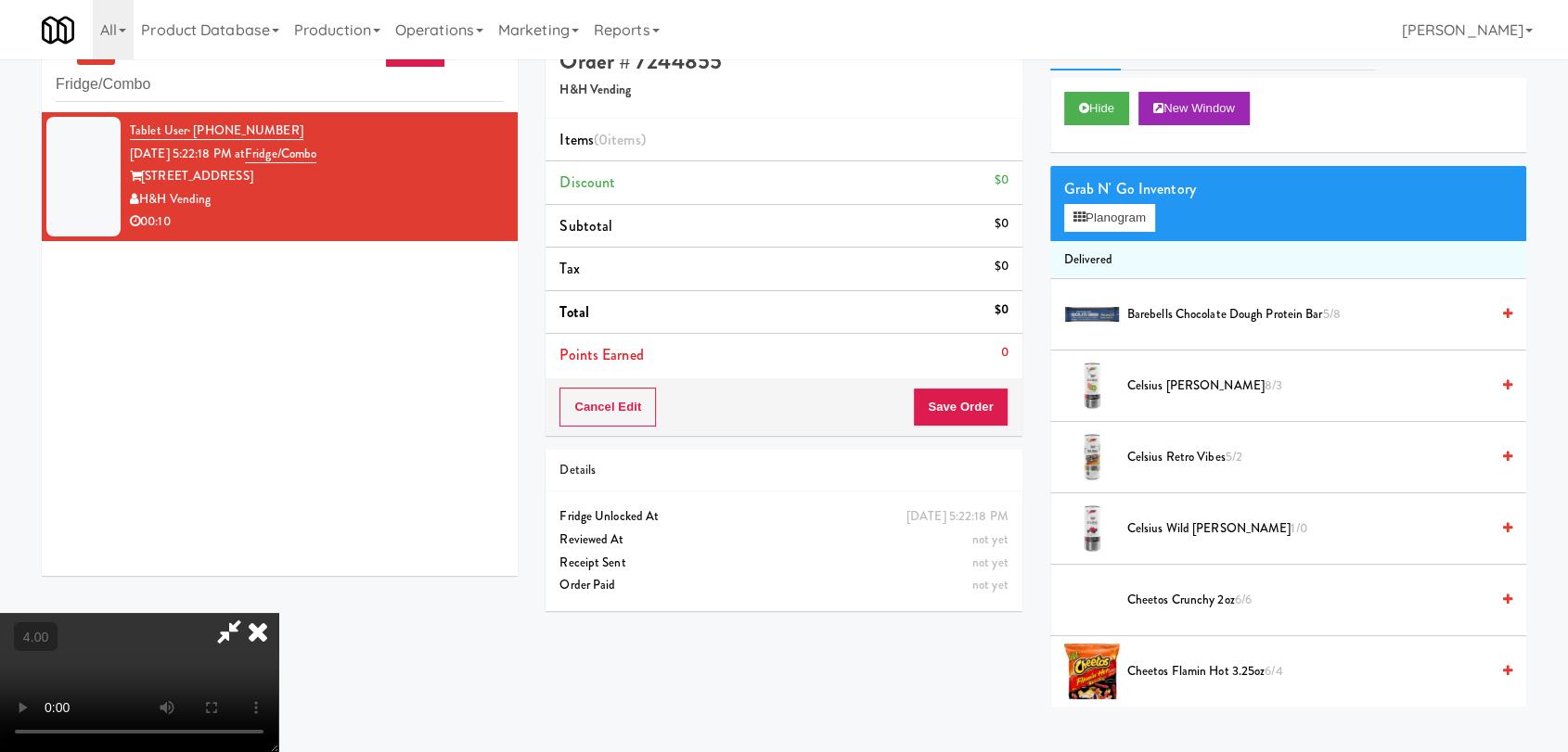
scroll to position [60, 0]
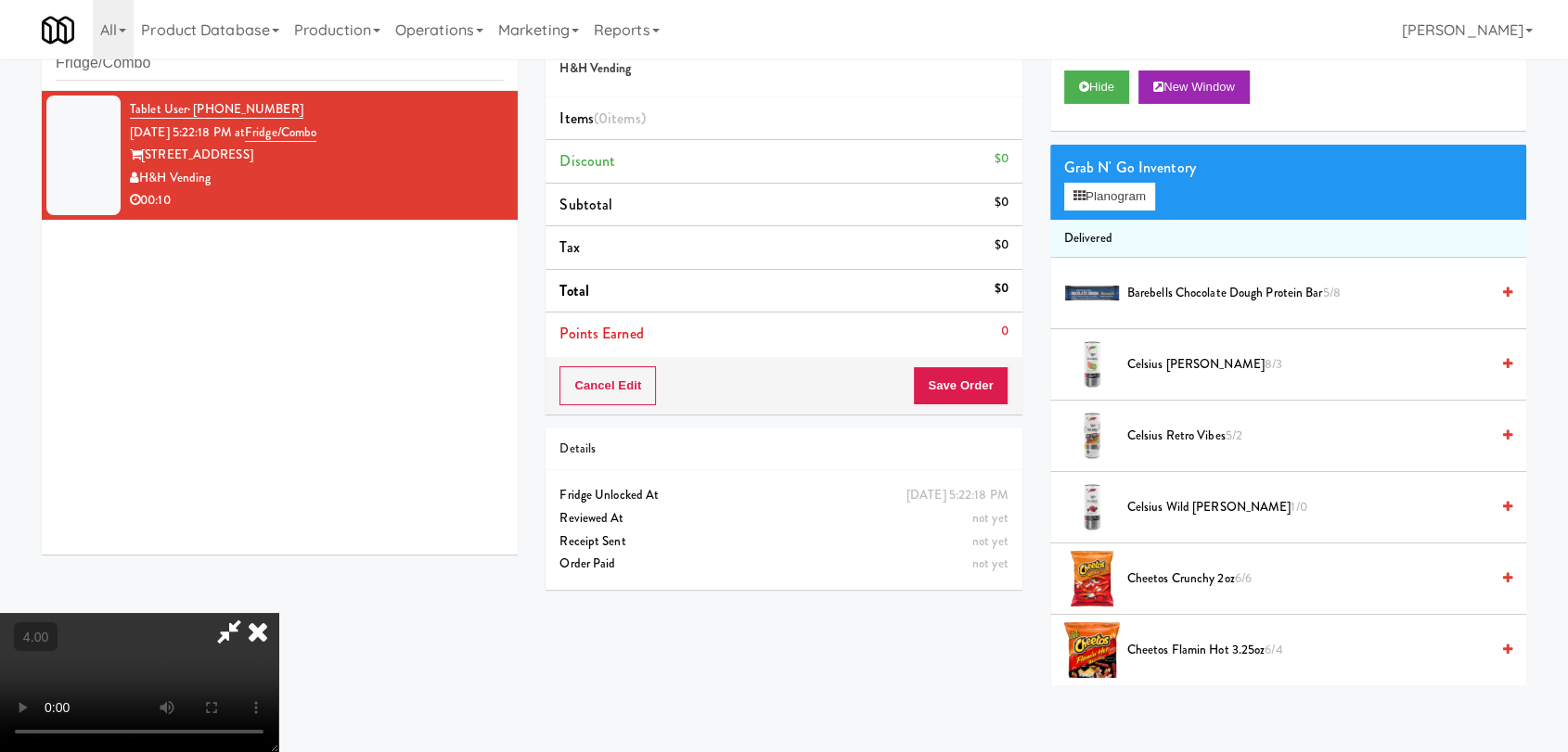
click at [278, 614] on video at bounding box center [138, 683] width 278 height 139
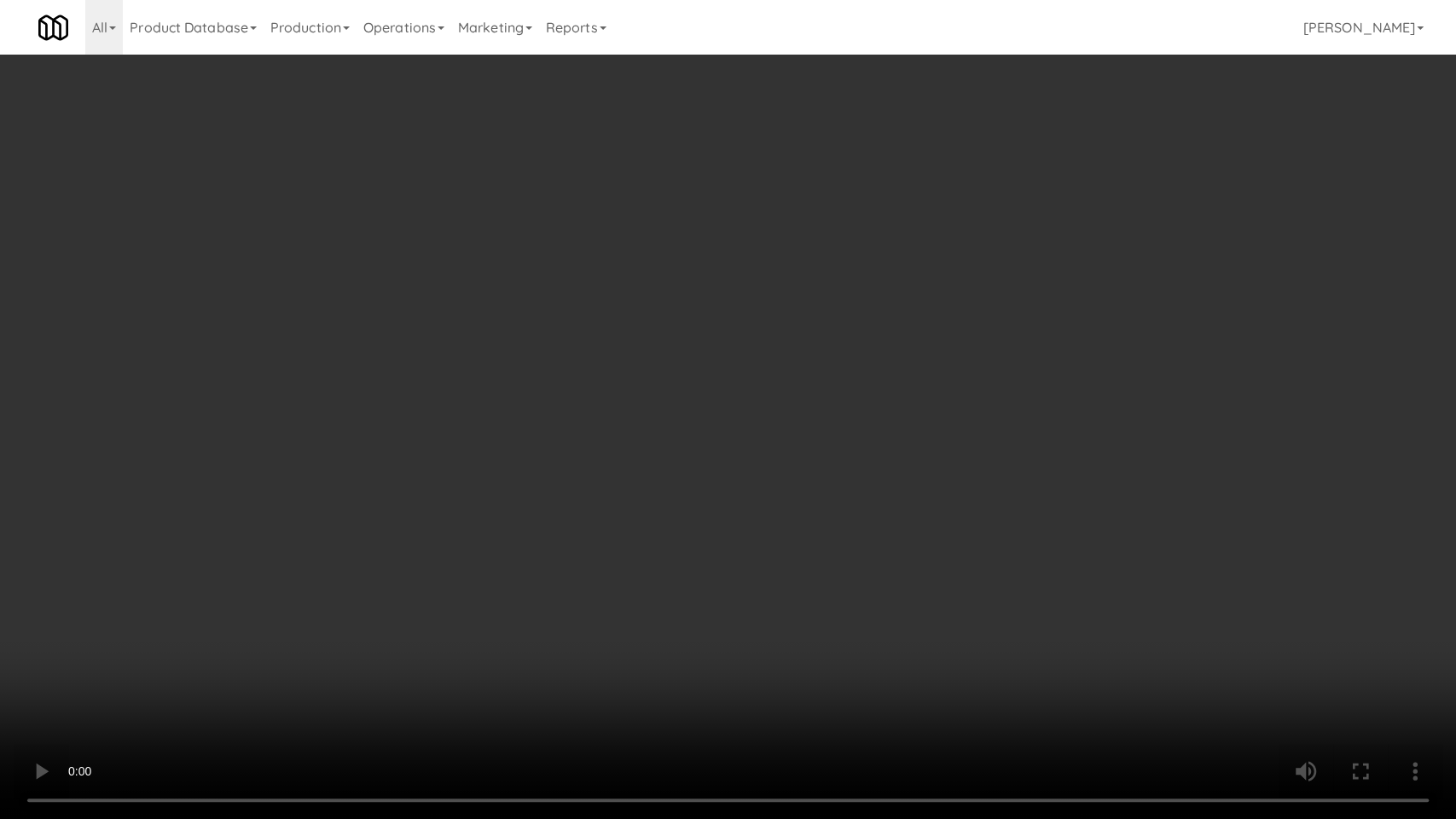
click at [255, 628] on video at bounding box center [728, 409] width 1456 height 819
click at [269, 611] on video at bounding box center [728, 409] width 1456 height 819
click at [489, 613] on video at bounding box center [728, 409] width 1456 height 819
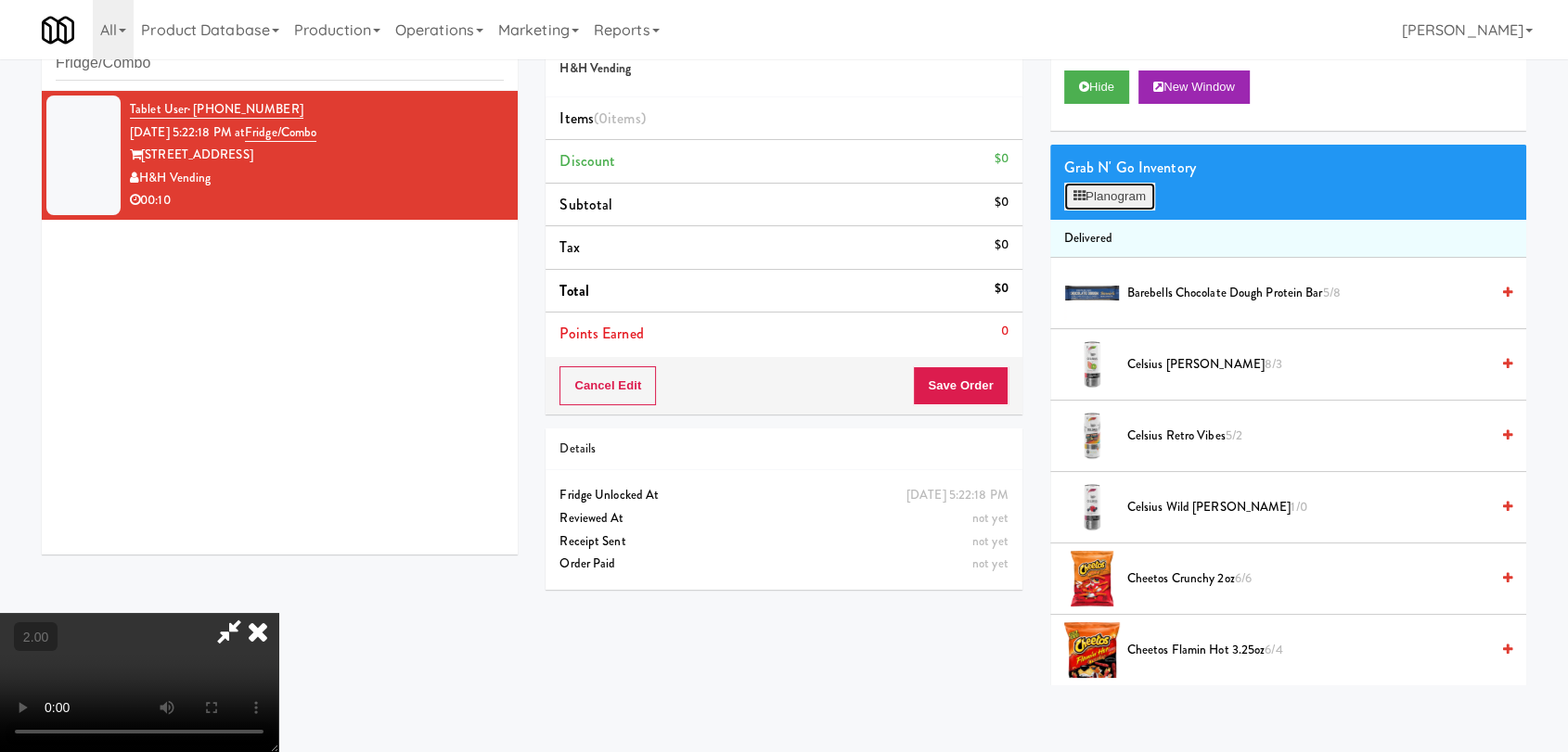
click at [1088, 207] on button "Planogram" at bounding box center [1110, 196] width 91 height 28
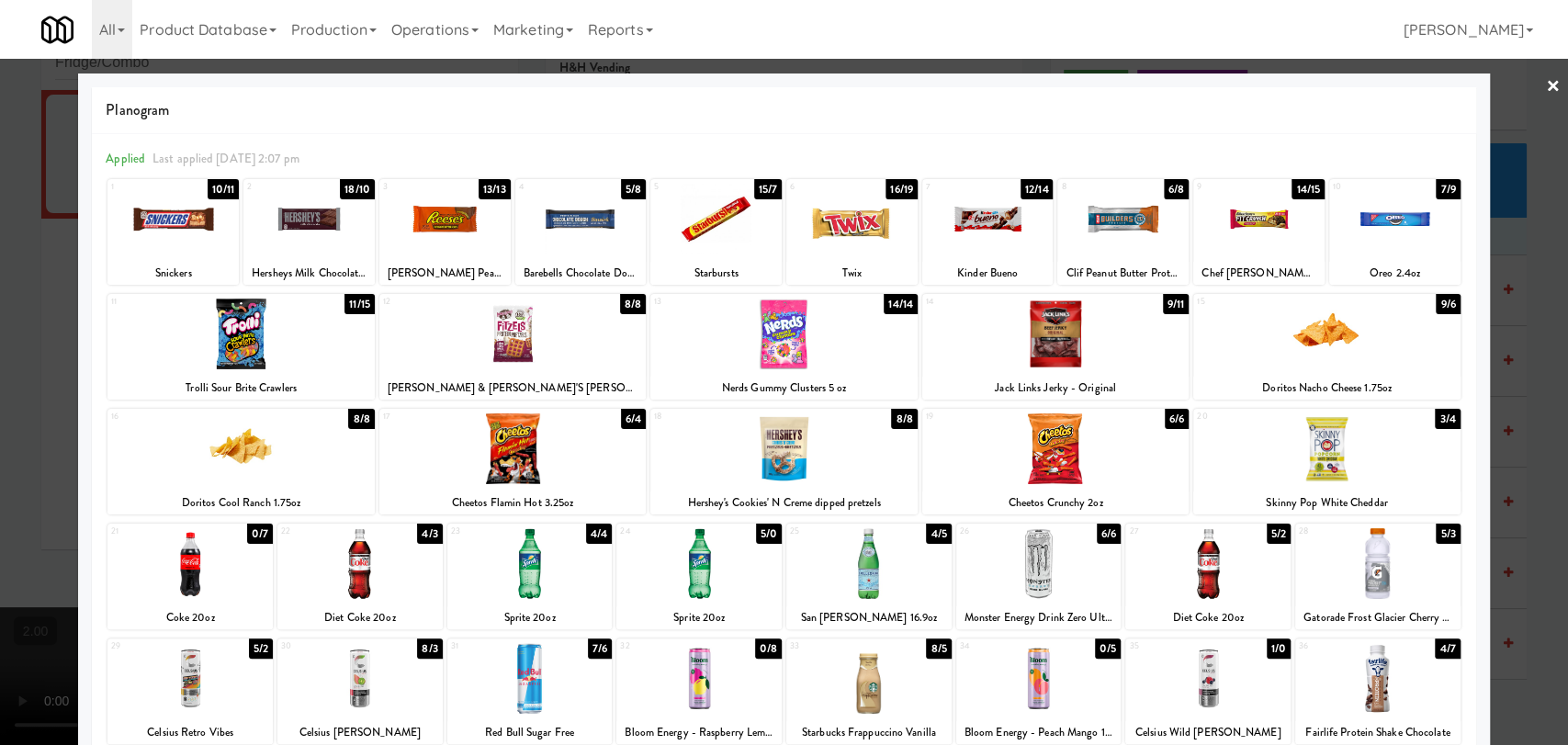
click at [749, 565] on div at bounding box center [699, 563] width 165 height 70
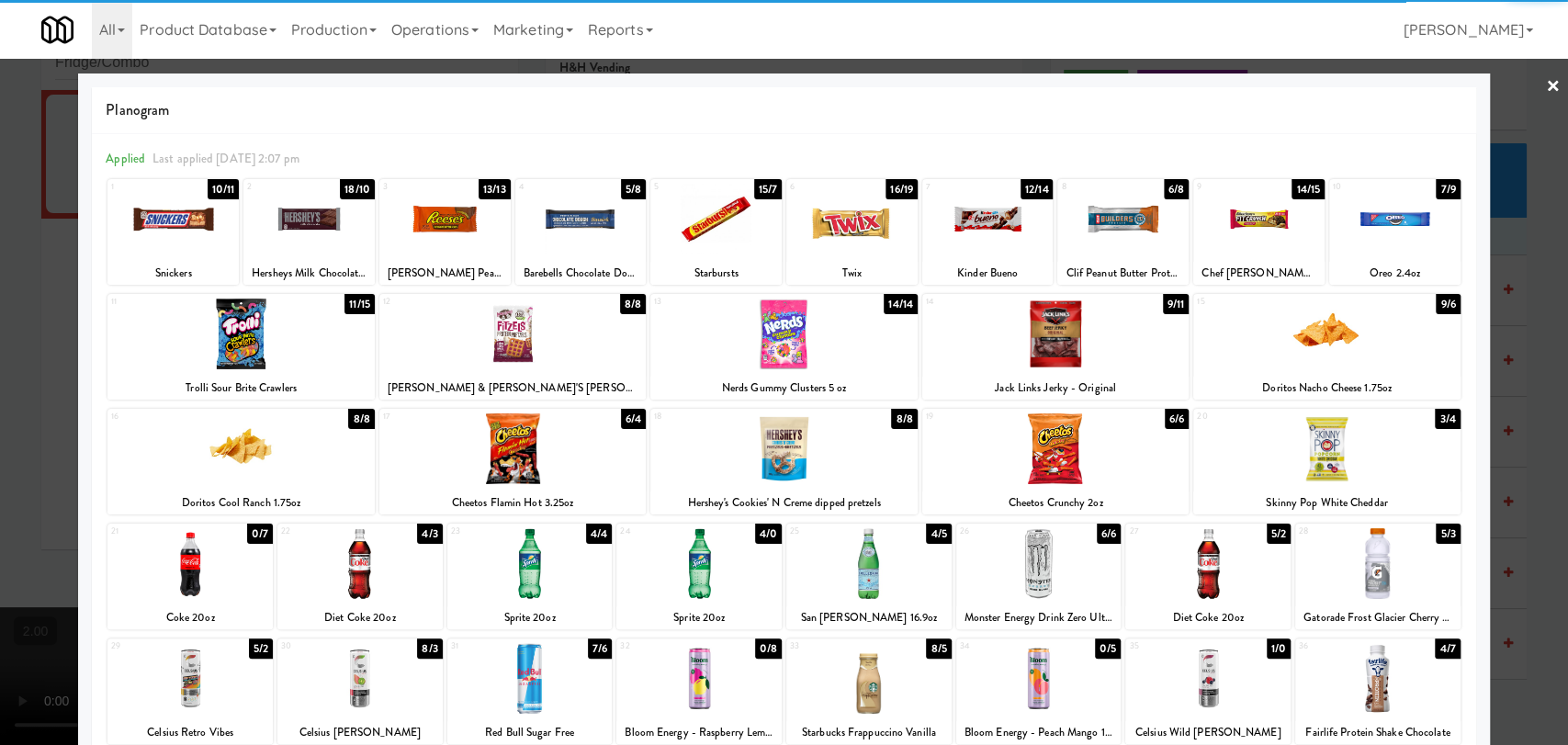
click at [1386, 576] on div at bounding box center [1377, 563] width 165 height 70
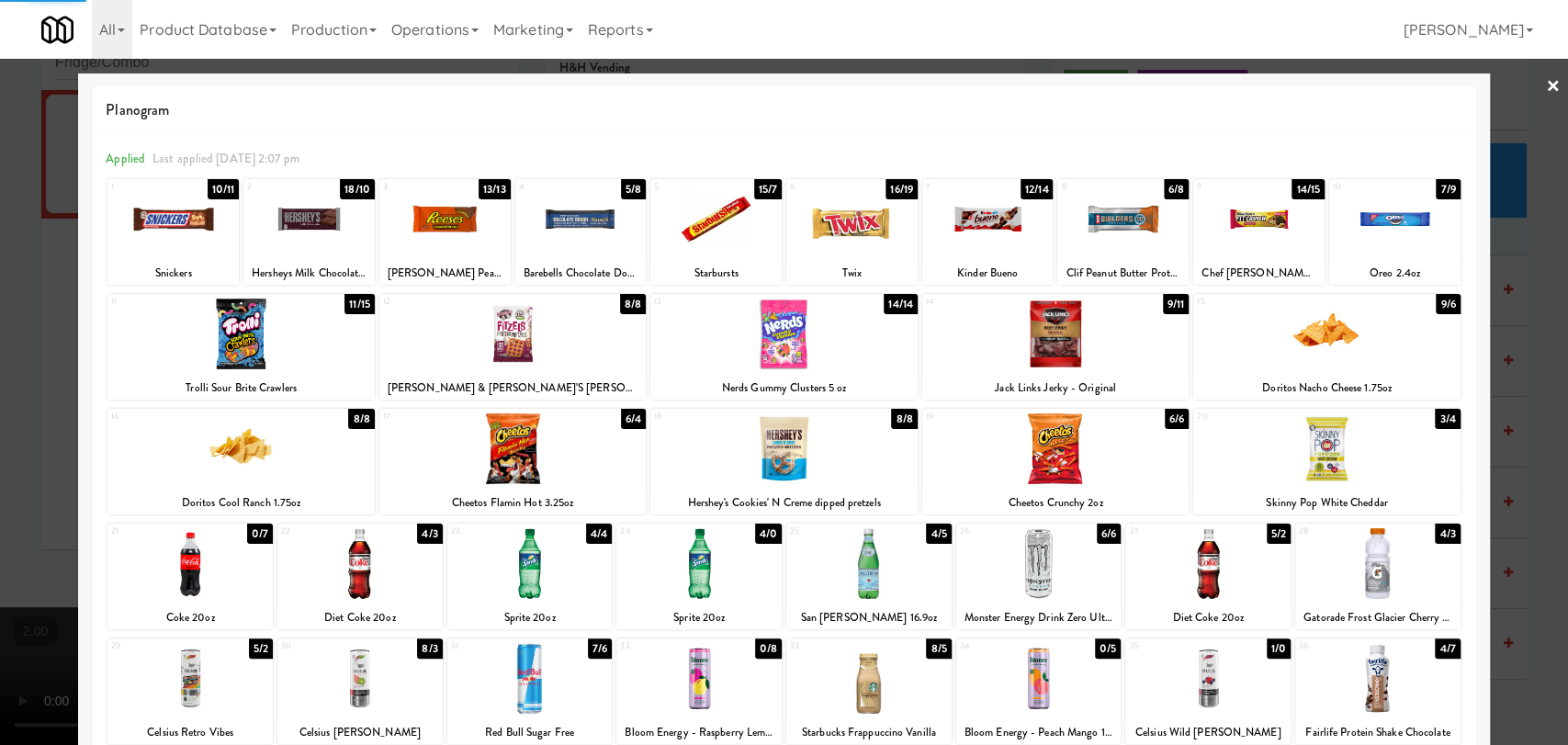
click at [1495, 535] on div at bounding box center [784, 372] width 1568 height 745
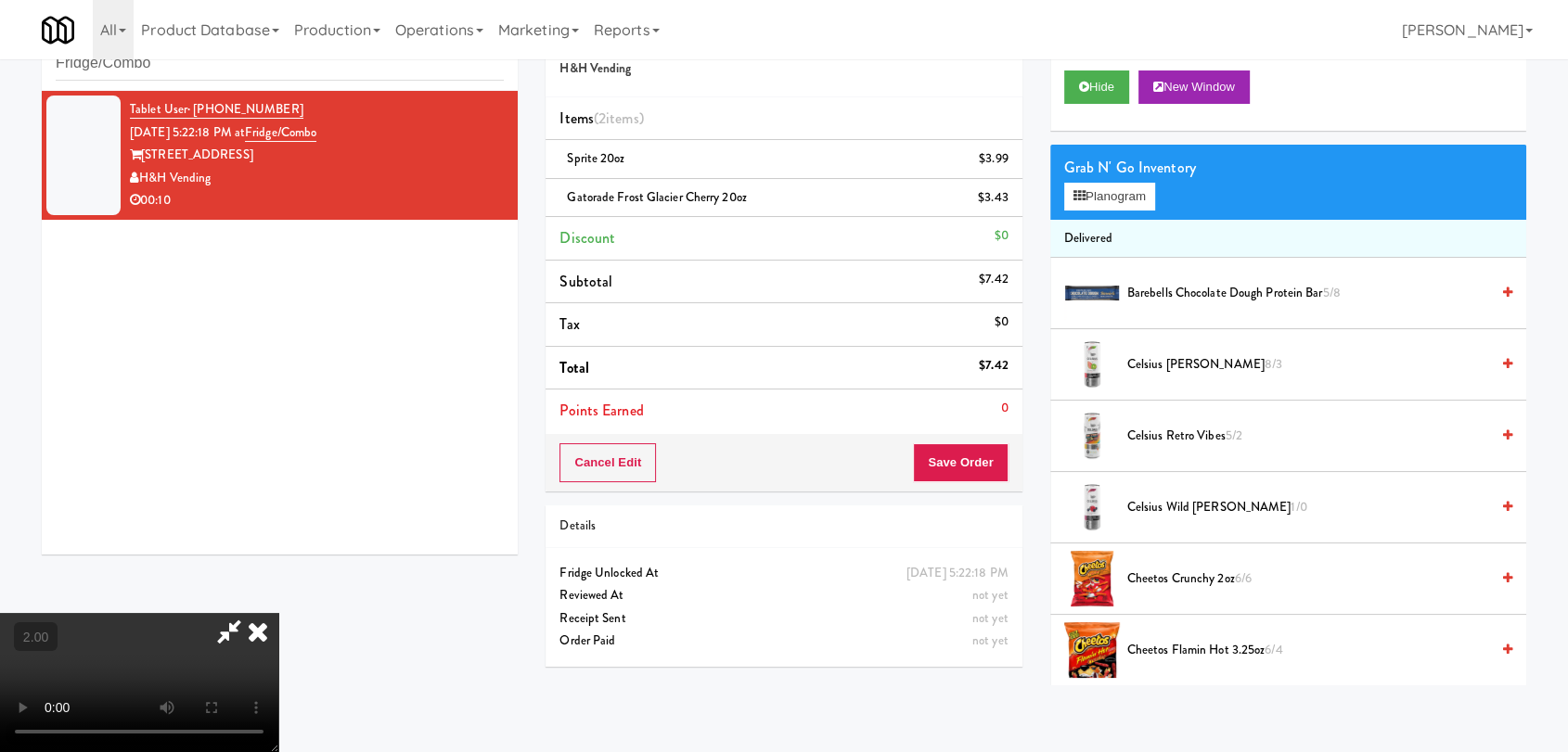
click at [278, 648] on video at bounding box center [138, 683] width 278 height 139
click at [278, 614] on video at bounding box center [138, 683] width 278 height 139
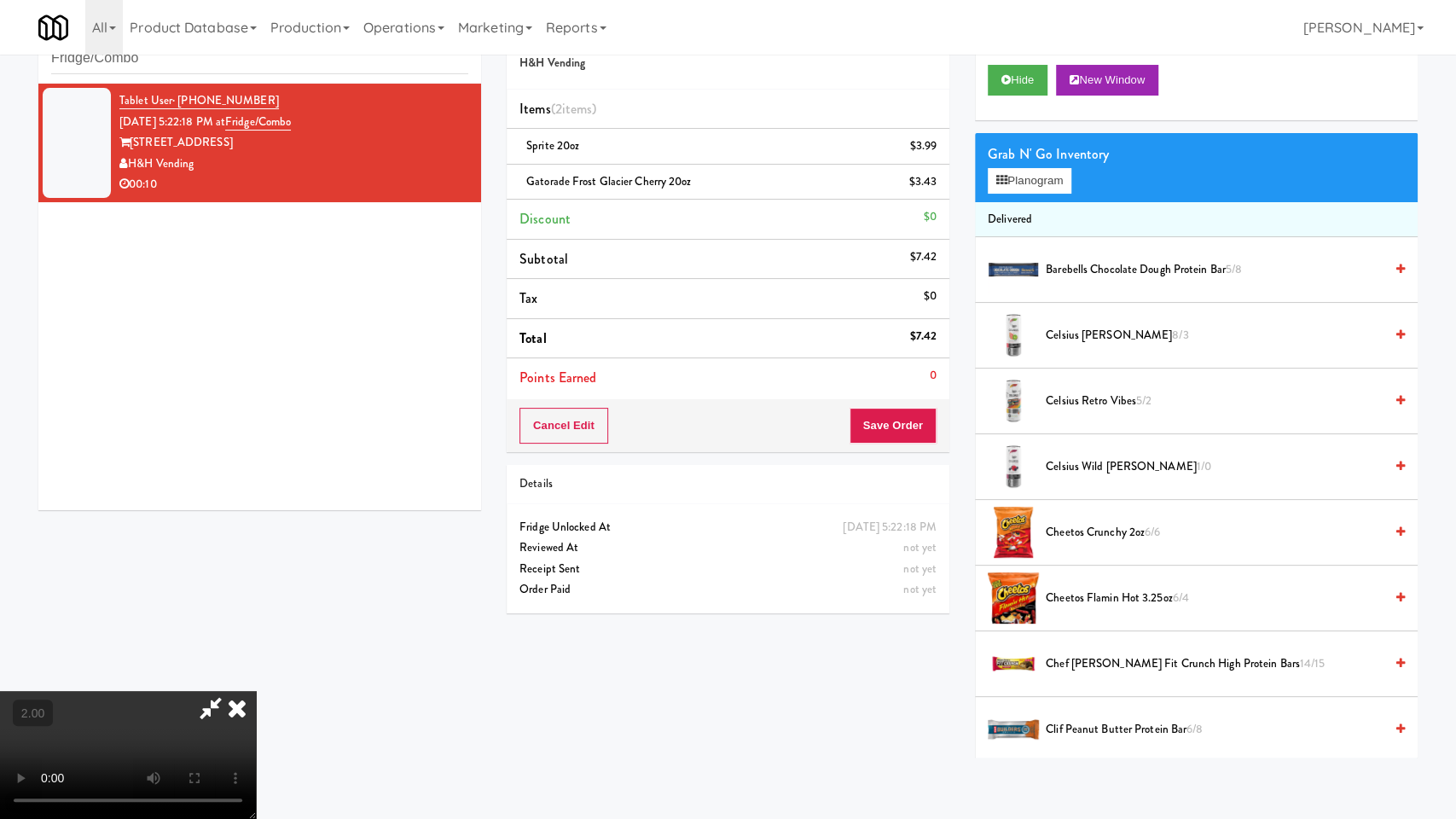
click at [255, 691] on video at bounding box center [127, 754] width 255 height 128
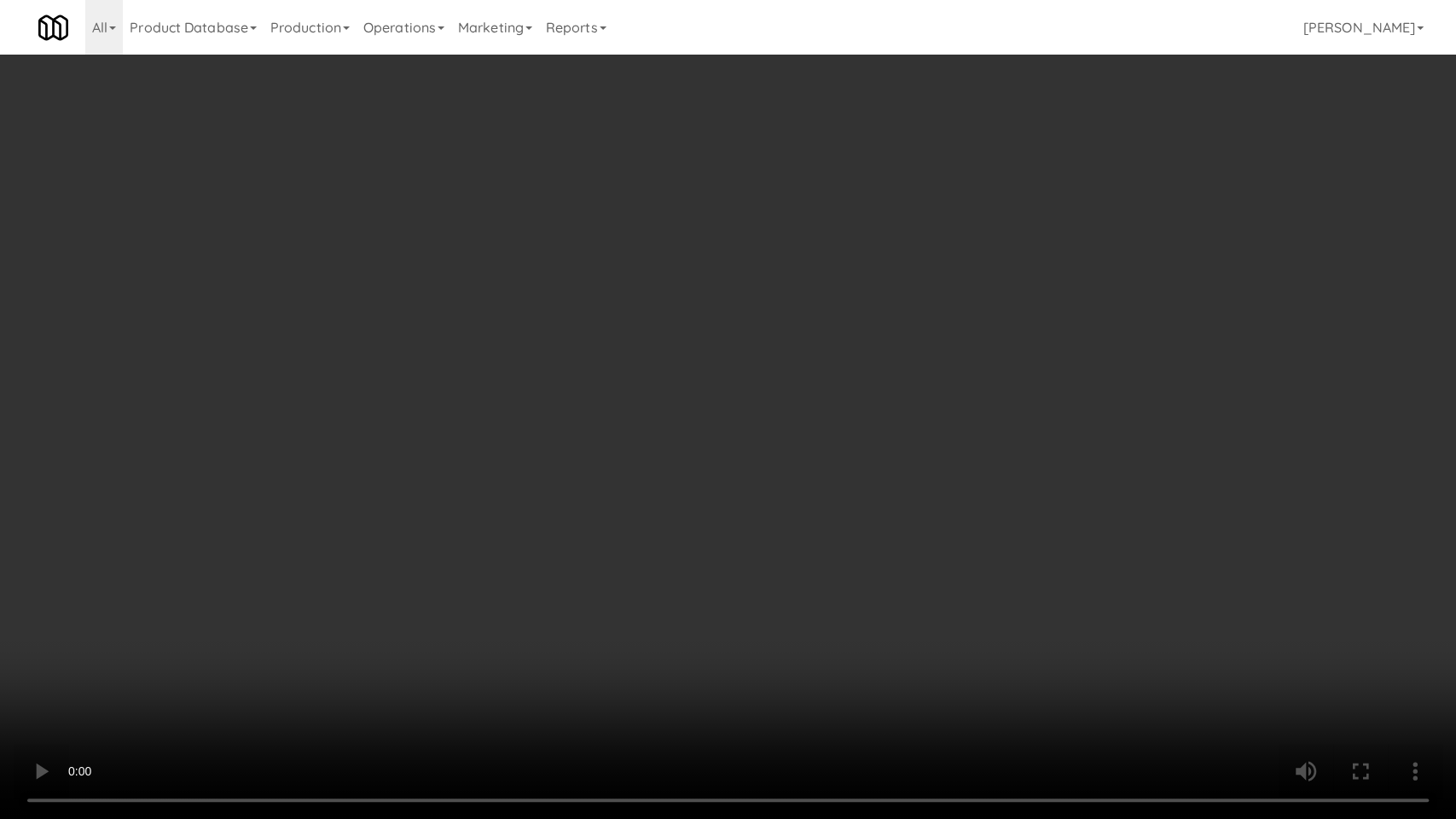
click at [546, 617] on video at bounding box center [728, 409] width 1456 height 819
click at [553, 618] on video at bounding box center [728, 409] width 1456 height 819
click at [566, 621] on video at bounding box center [728, 409] width 1456 height 819
click at [580, 632] on video at bounding box center [728, 409] width 1456 height 819
click at [581, 635] on video at bounding box center [728, 409] width 1456 height 819
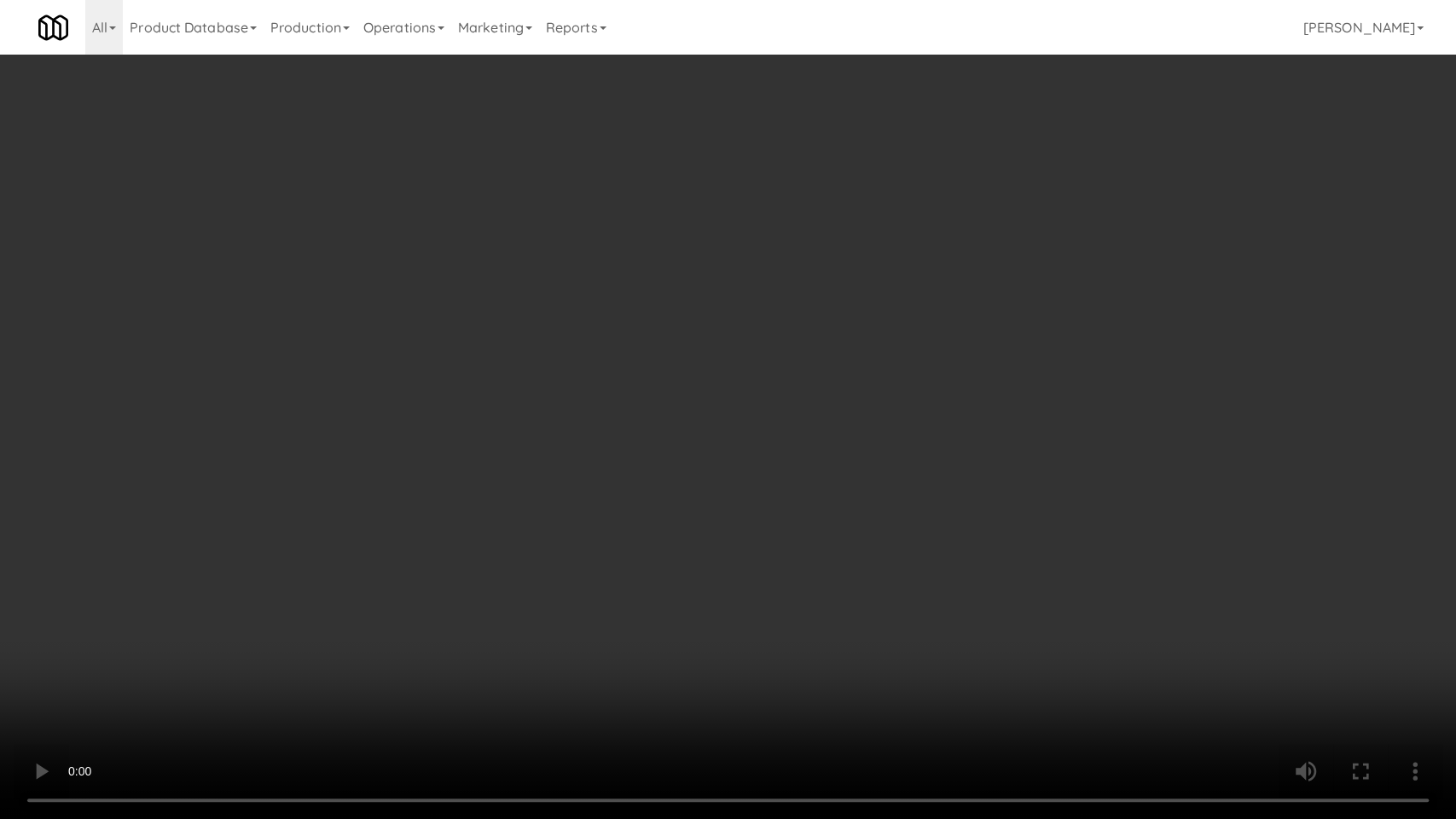
click at [581, 635] on video at bounding box center [728, 409] width 1456 height 819
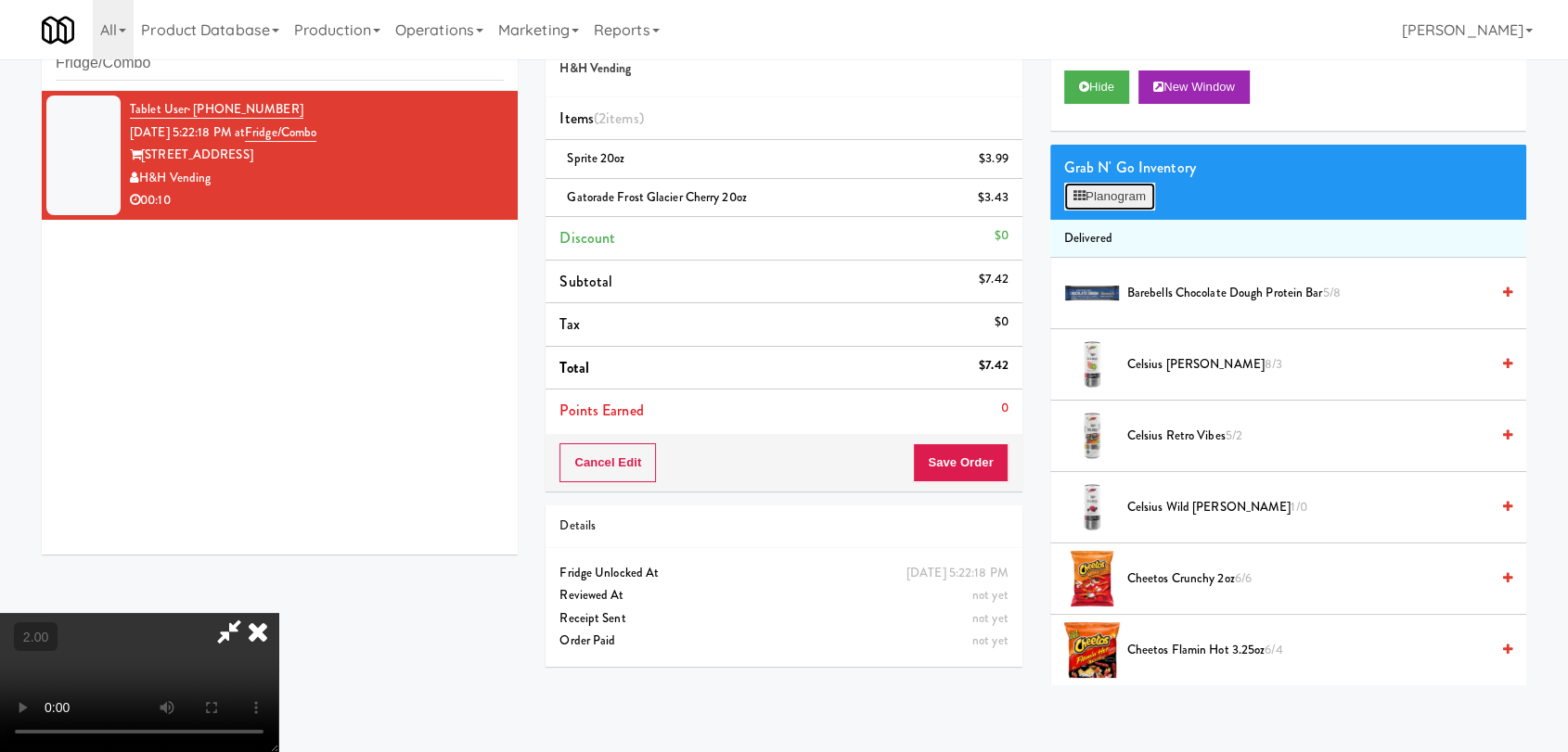
click at [1124, 200] on button "Planogram" at bounding box center [1110, 196] width 91 height 28
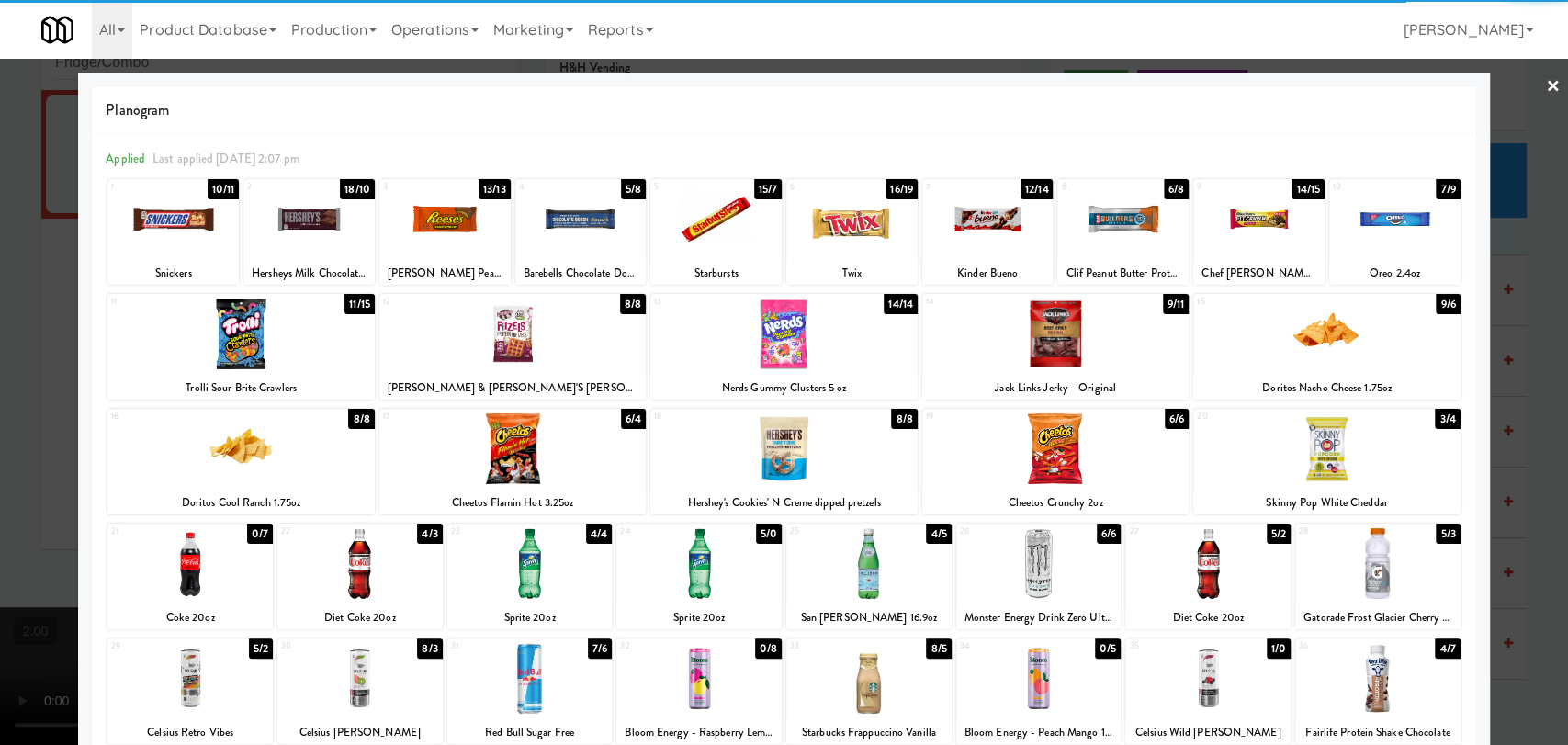
click at [737, 245] on div at bounding box center [716, 219] width 131 height 70
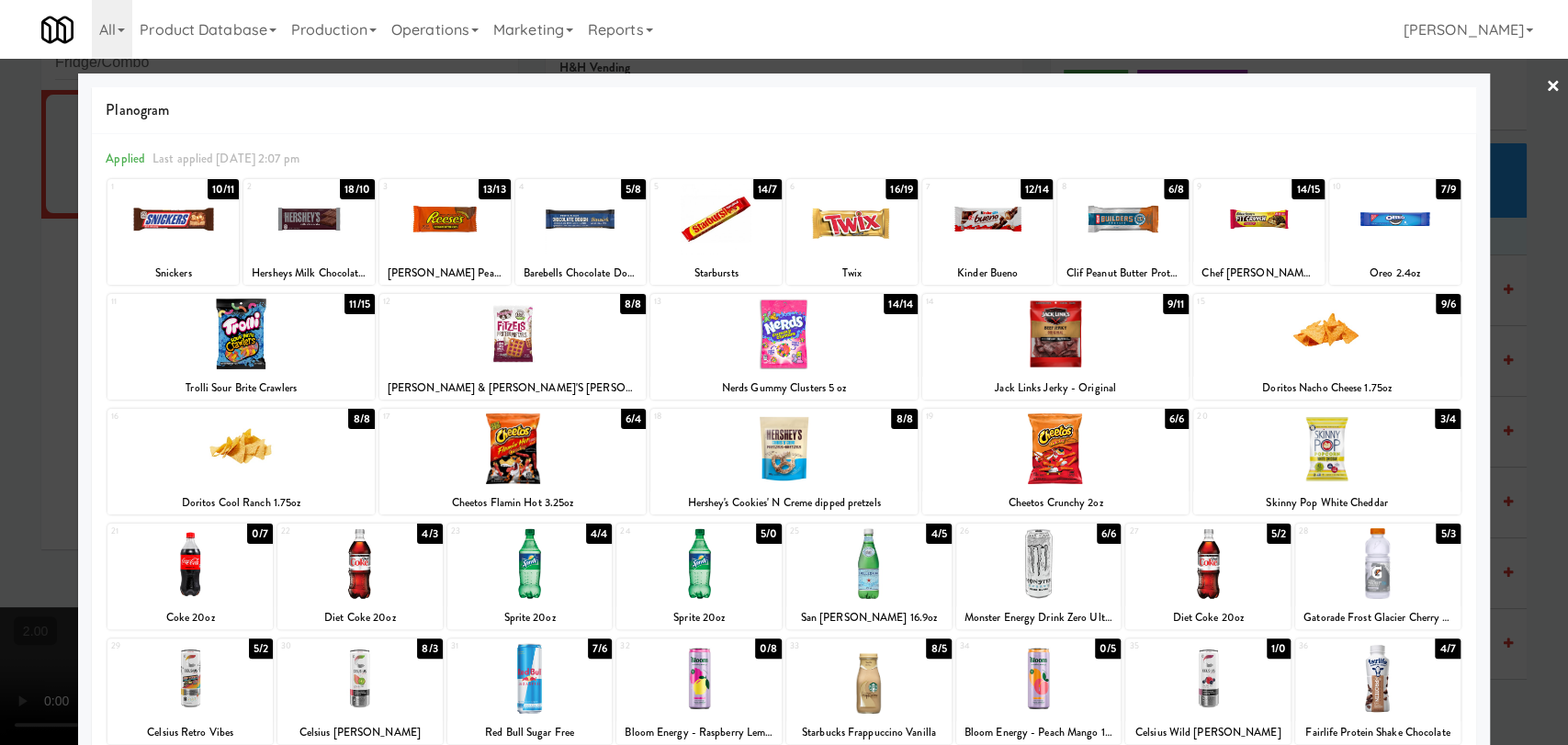
click at [0, 114] on div at bounding box center [784, 372] width 1568 height 745
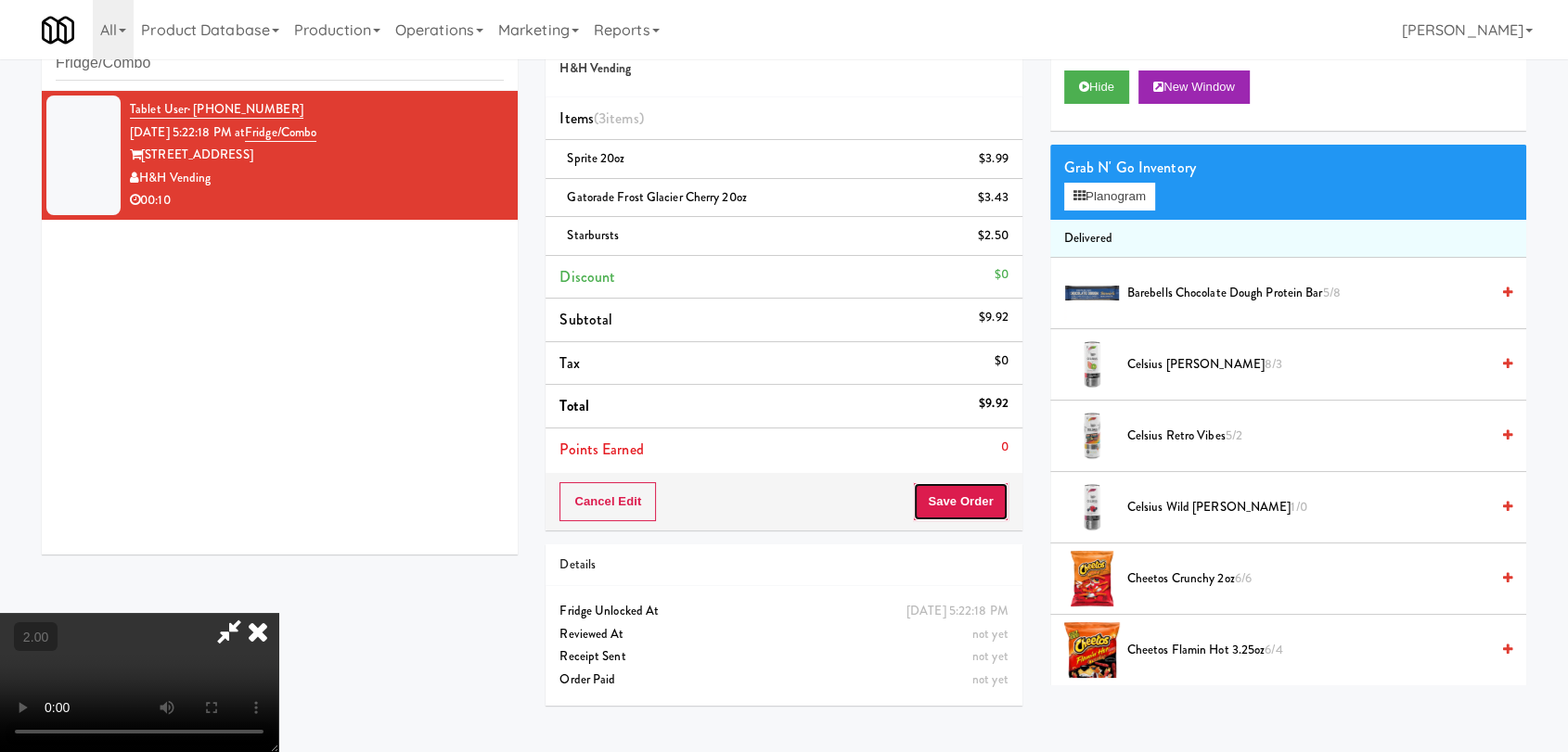
click at [974, 488] on button "Save Order" at bounding box center [960, 502] width 95 height 39
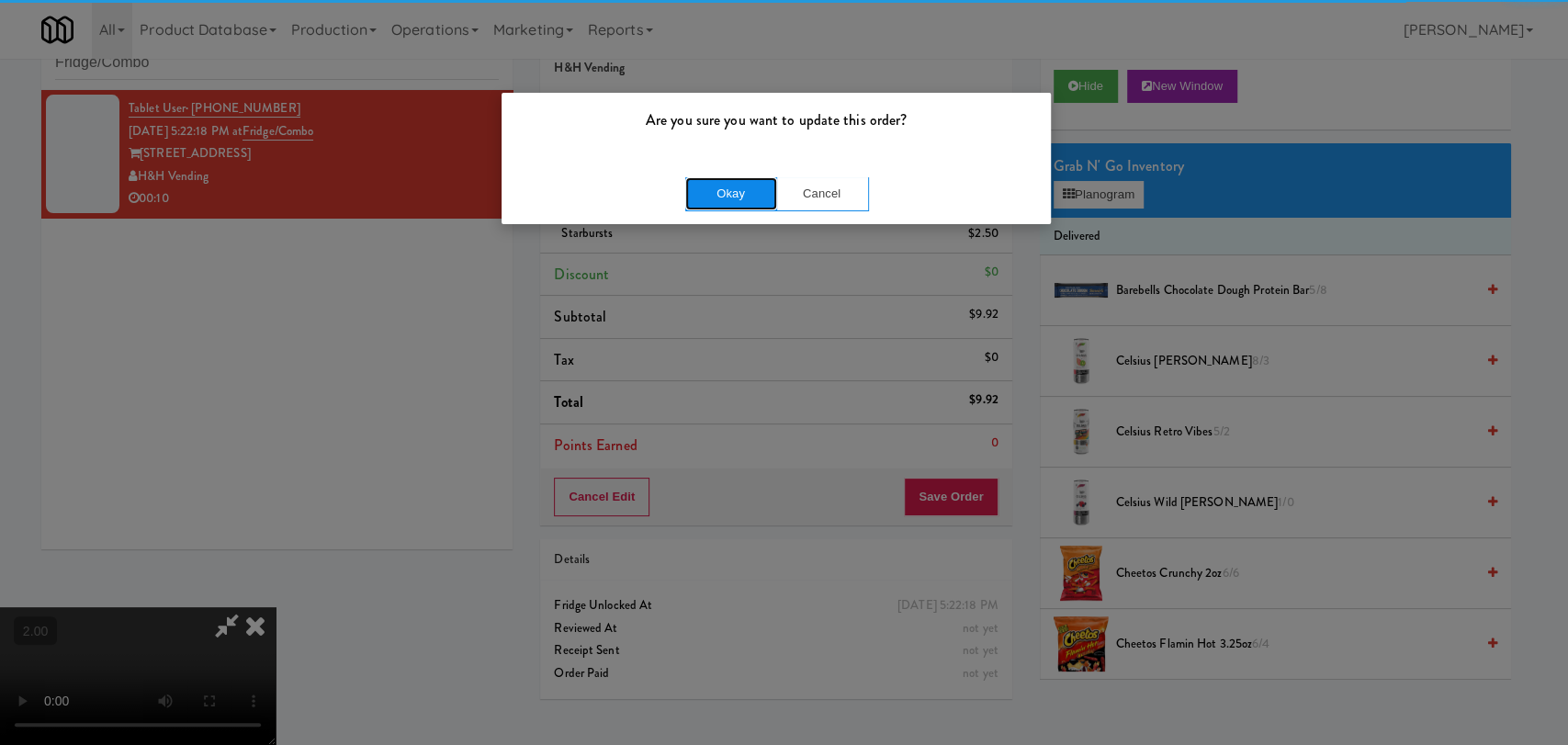
click at [721, 178] on button "Okay" at bounding box center [731, 194] width 92 height 33
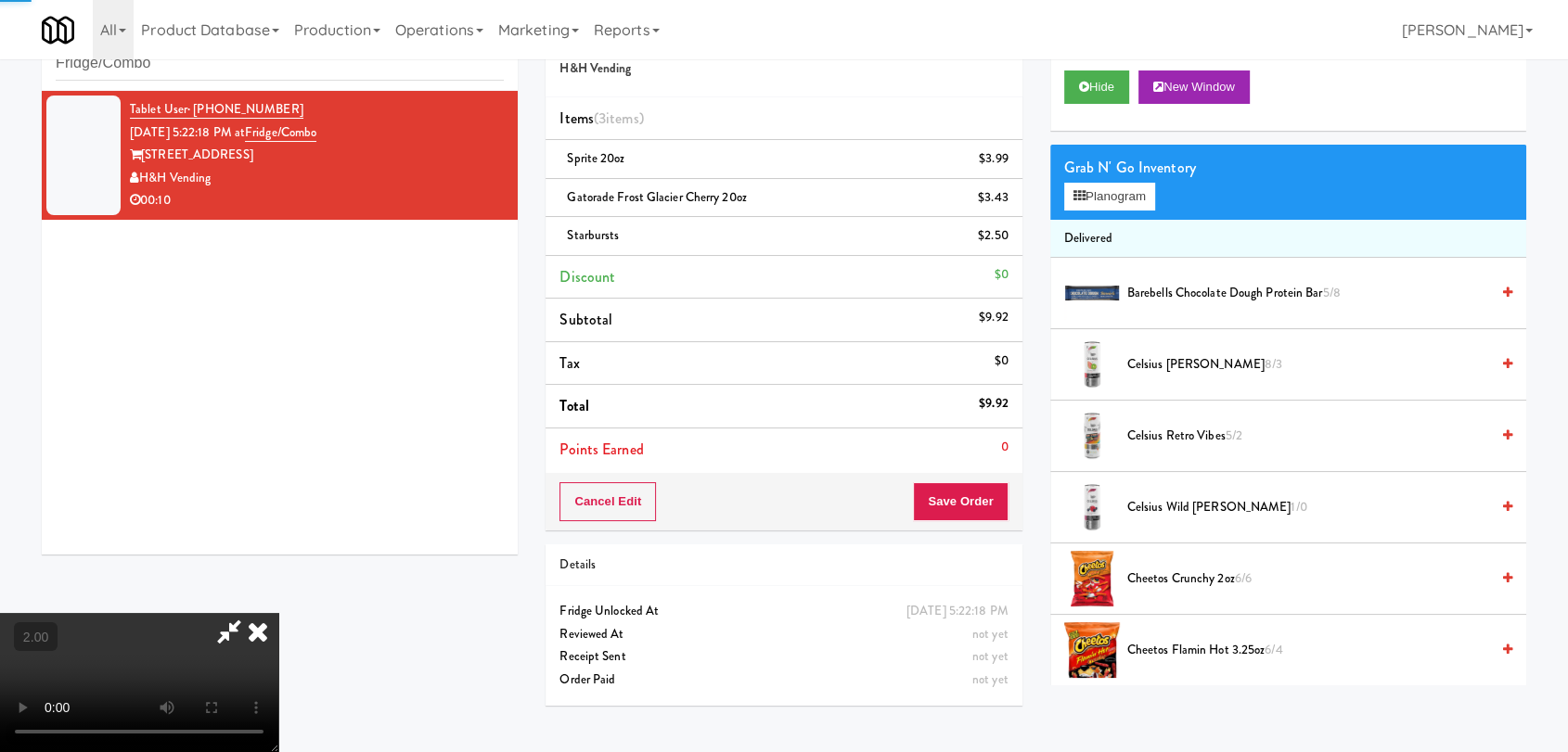
click at [278, 614] on icon at bounding box center [257, 632] width 41 height 37
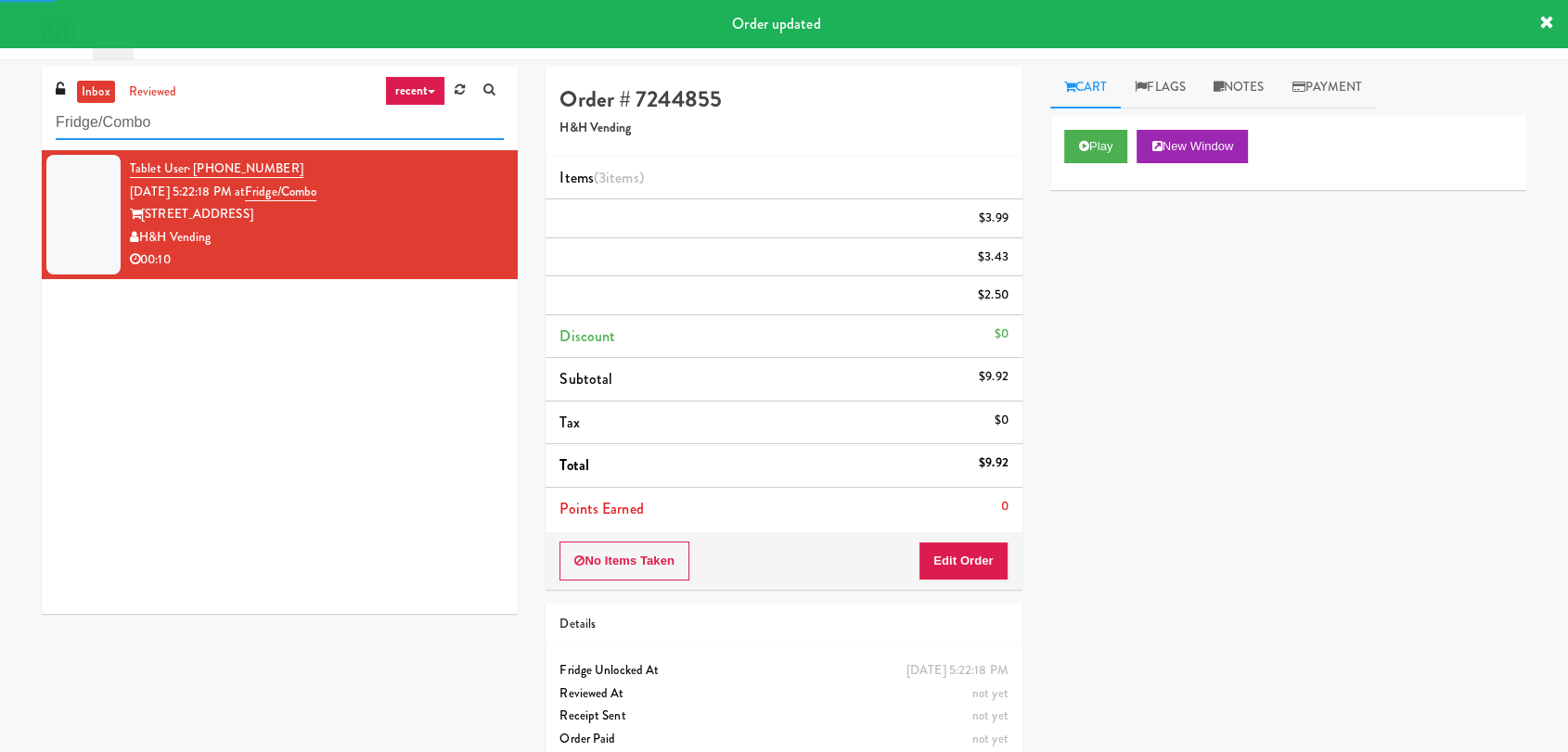
drag, startPoint x: 286, startPoint y: 116, endPoint x: 0, endPoint y: 139, distance: 286.9
click at [0, 139] on div "inbox reviewed recent all unclear take inventory issue suspicious failed recent…" at bounding box center [784, 422] width 1568 height 712
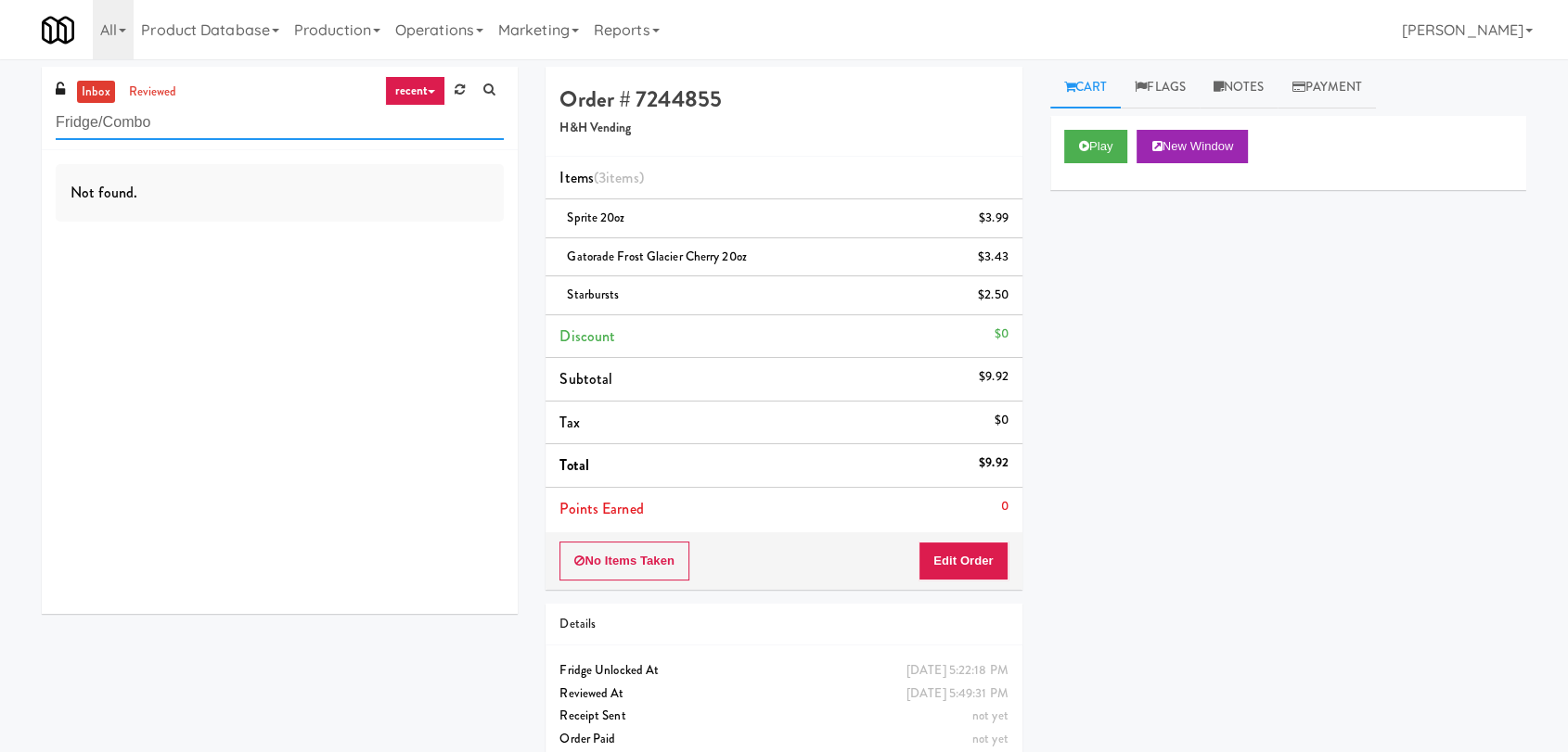
paste input "(Snack & Drink) EWR-4-TC-PUBLIC"
drag, startPoint x: 60, startPoint y: 106, endPoint x: 22, endPoint y: 106, distance: 38.0
click at [22, 106] on div "inbox reviewed recent all unclear take inventory issue suspicious failed recent…" at bounding box center [784, 422] width 1568 height 712
drag, startPoint x: 165, startPoint y: 124, endPoint x: 0, endPoint y: 155, distance: 167.9
click at [0, 155] on div "inbox reviewed recent all unclear take inventory issue suspicious failed recent…" at bounding box center [784, 422] width 1568 height 712
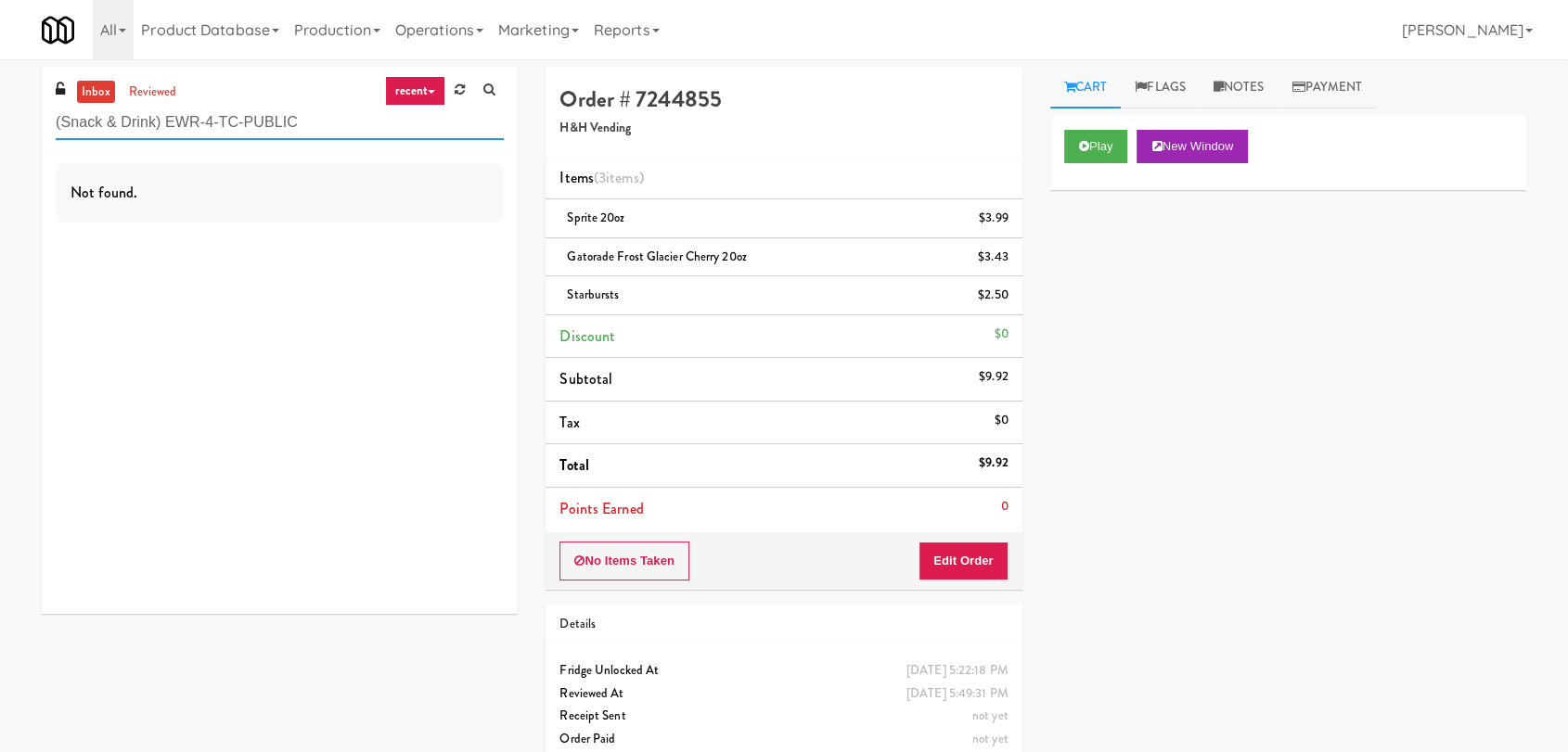
type input "EWR-4-TC-PUBLIC"
drag, startPoint x: 215, startPoint y: 119, endPoint x: 40, endPoint y: 120, distance: 175.0
click at [40, 120] on div "inbox reviewed recent all unclear take inventory issue suspicious failed recent…" at bounding box center [279, 347] width 504 height 561
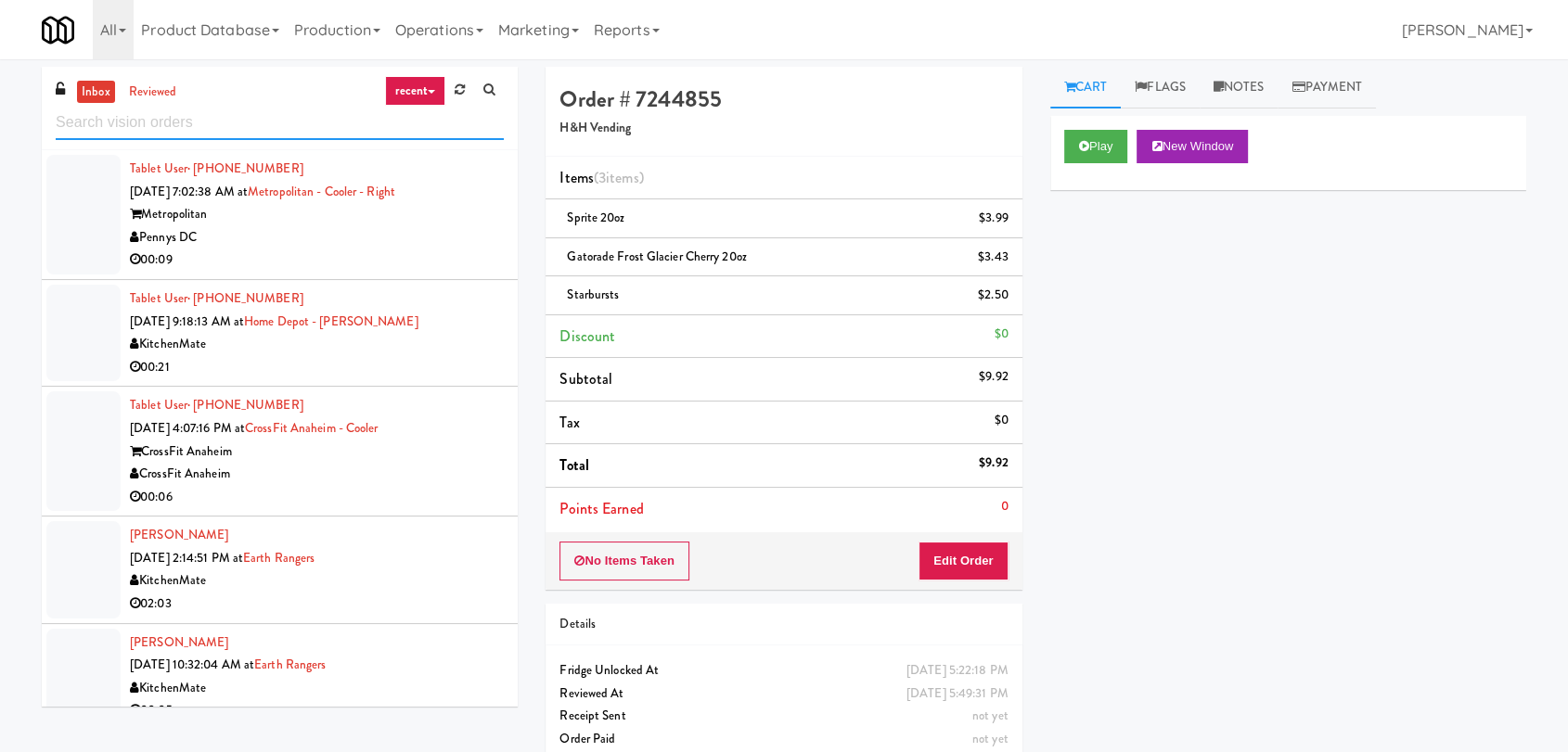
click at [254, 131] on input "text" at bounding box center [280, 123] width 448 height 34
paste input "Gallery 64 - Cooler - Left"
drag, startPoint x: 286, startPoint y: 101, endPoint x: 168, endPoint y: 104, distance: 118.0
click at [168, 104] on div "inbox reviewed recent all unclear take inventory issue suspicious failed recent…" at bounding box center [280, 108] width 476 height 83
drag, startPoint x: 245, startPoint y: 119, endPoint x: 167, endPoint y: 120, distance: 78.0
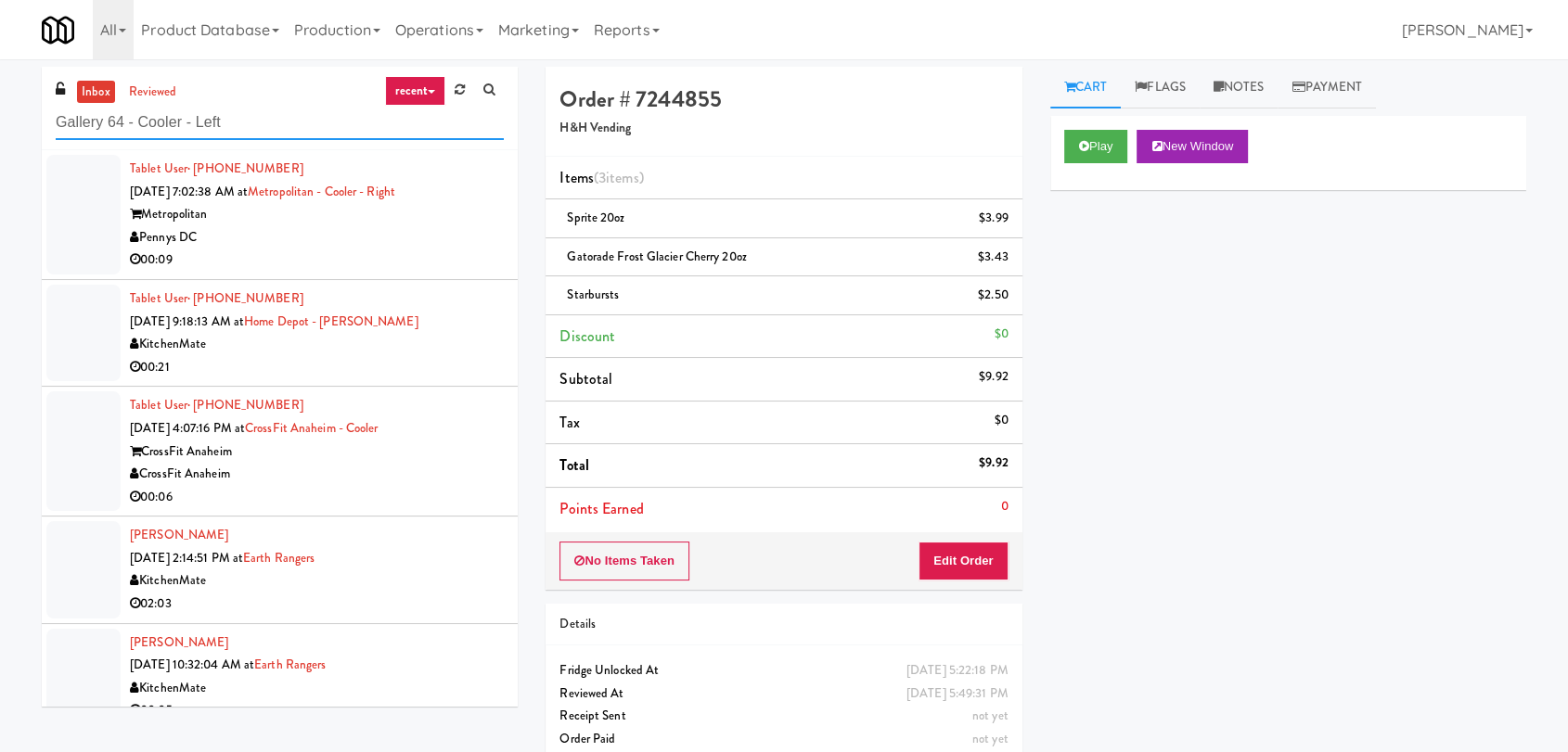
click at [167, 120] on input "Gallery 64 - Cooler - Left" at bounding box center [280, 123] width 448 height 34
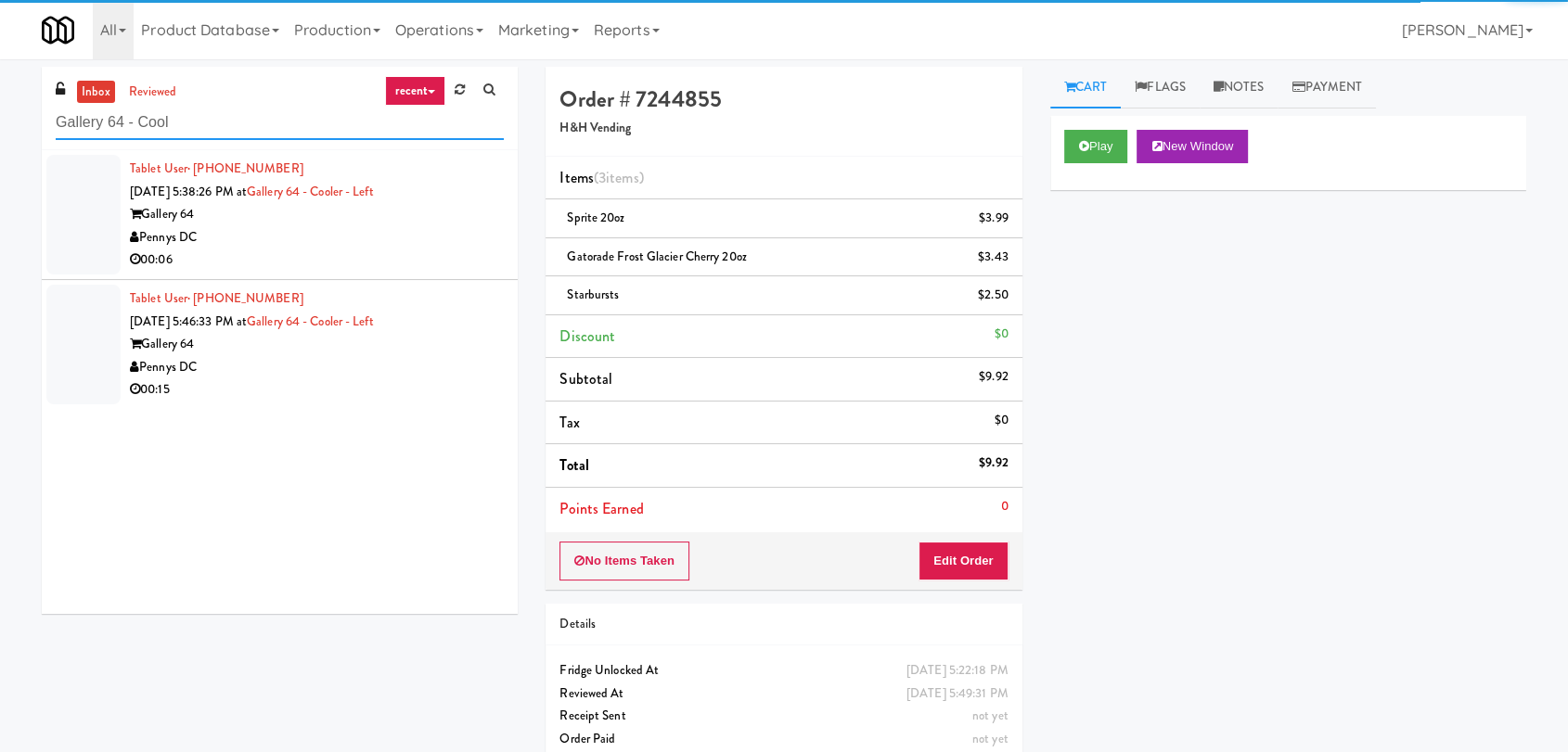
type input "Gallery 64 - Cool"
click at [302, 248] on div "00:06" at bounding box center [317, 260] width 374 height 23
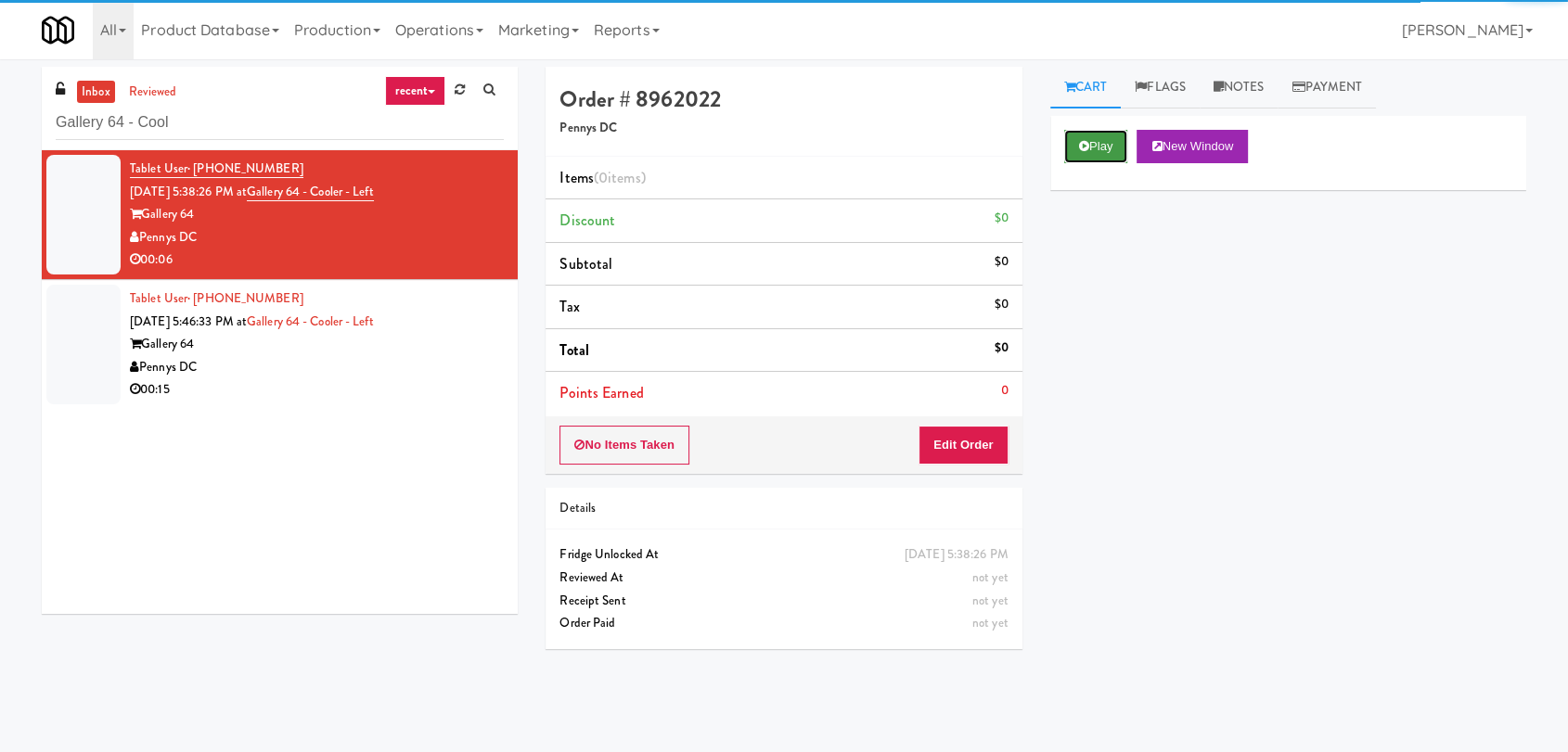
click at [1118, 153] on button "Play" at bounding box center [1096, 146] width 64 height 33
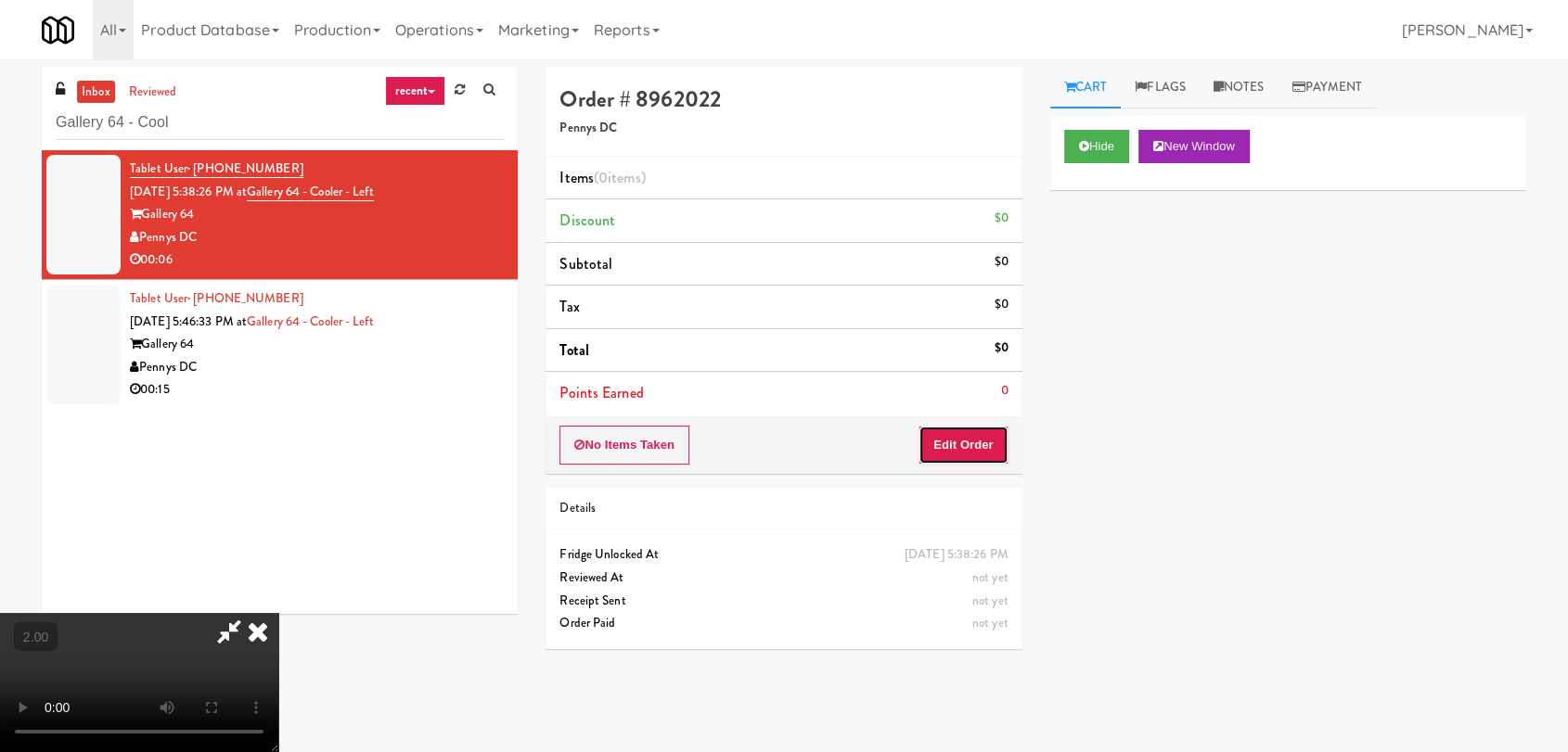
click at [953, 437] on button "Edit Order" at bounding box center [963, 445] width 90 height 39
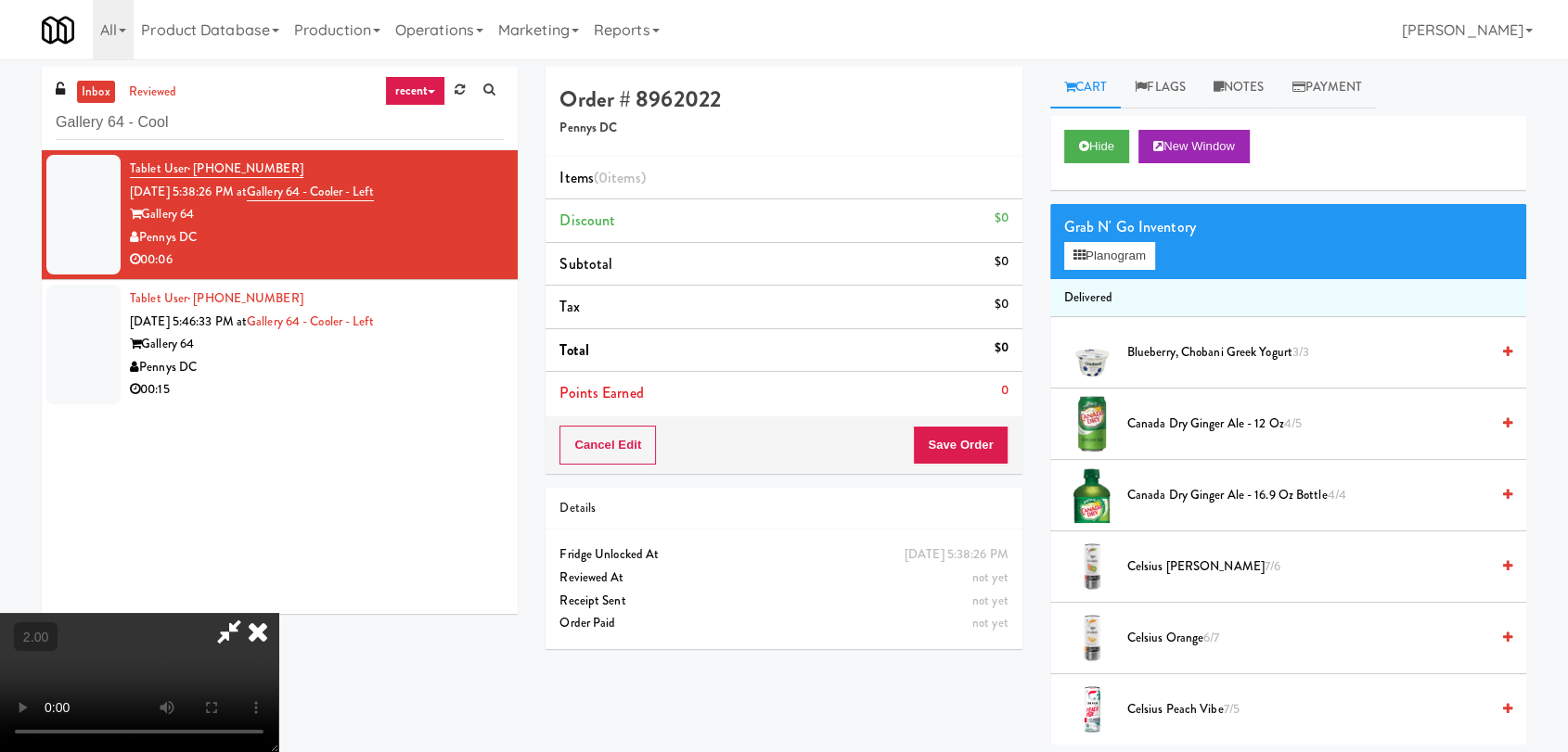
click at [278, 614] on video at bounding box center [138, 683] width 278 height 139
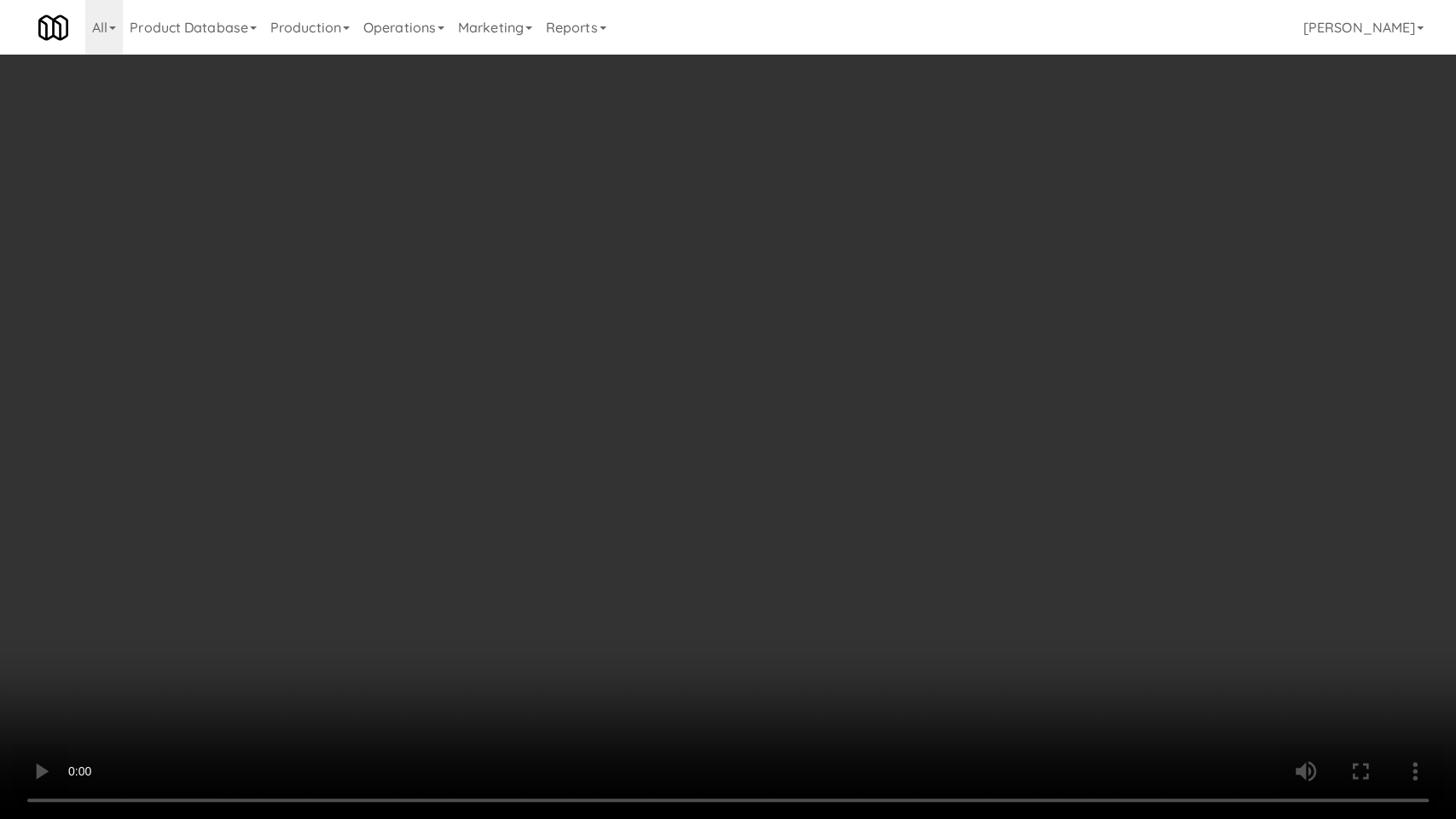
click at [813, 506] on video at bounding box center [728, 409] width 1456 height 819
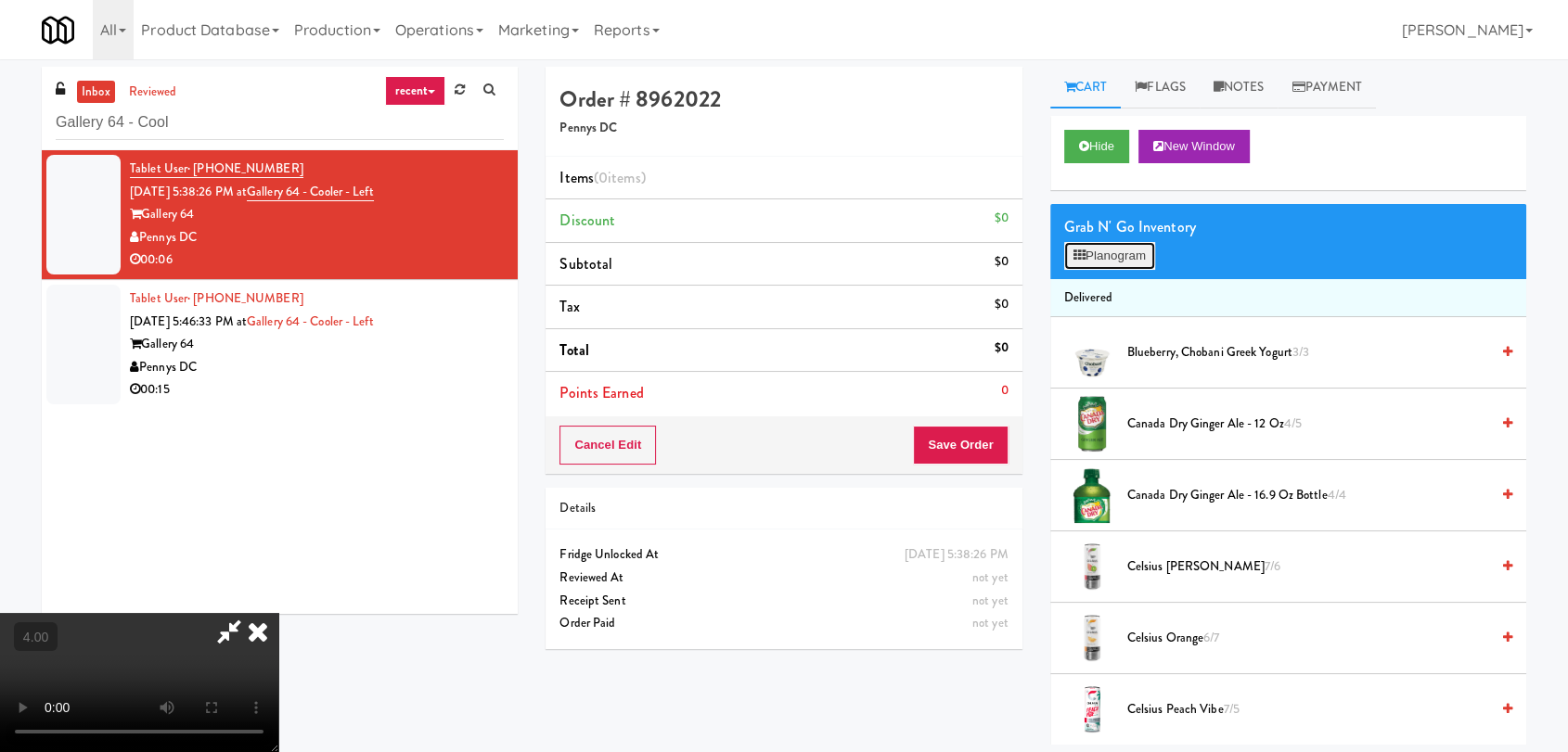
click at [1073, 264] on button "Planogram" at bounding box center [1110, 255] width 91 height 28
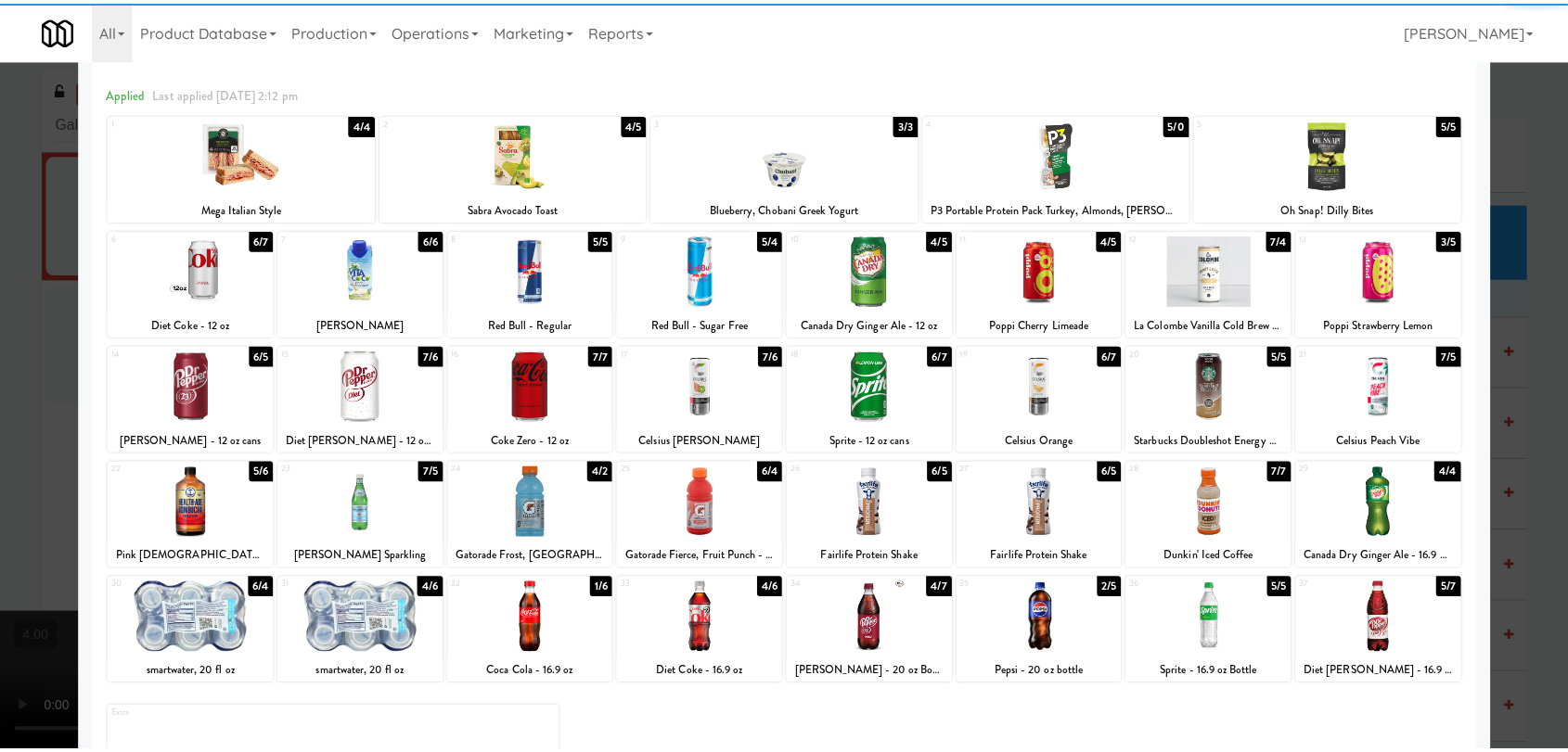
scroll to position [158, 0]
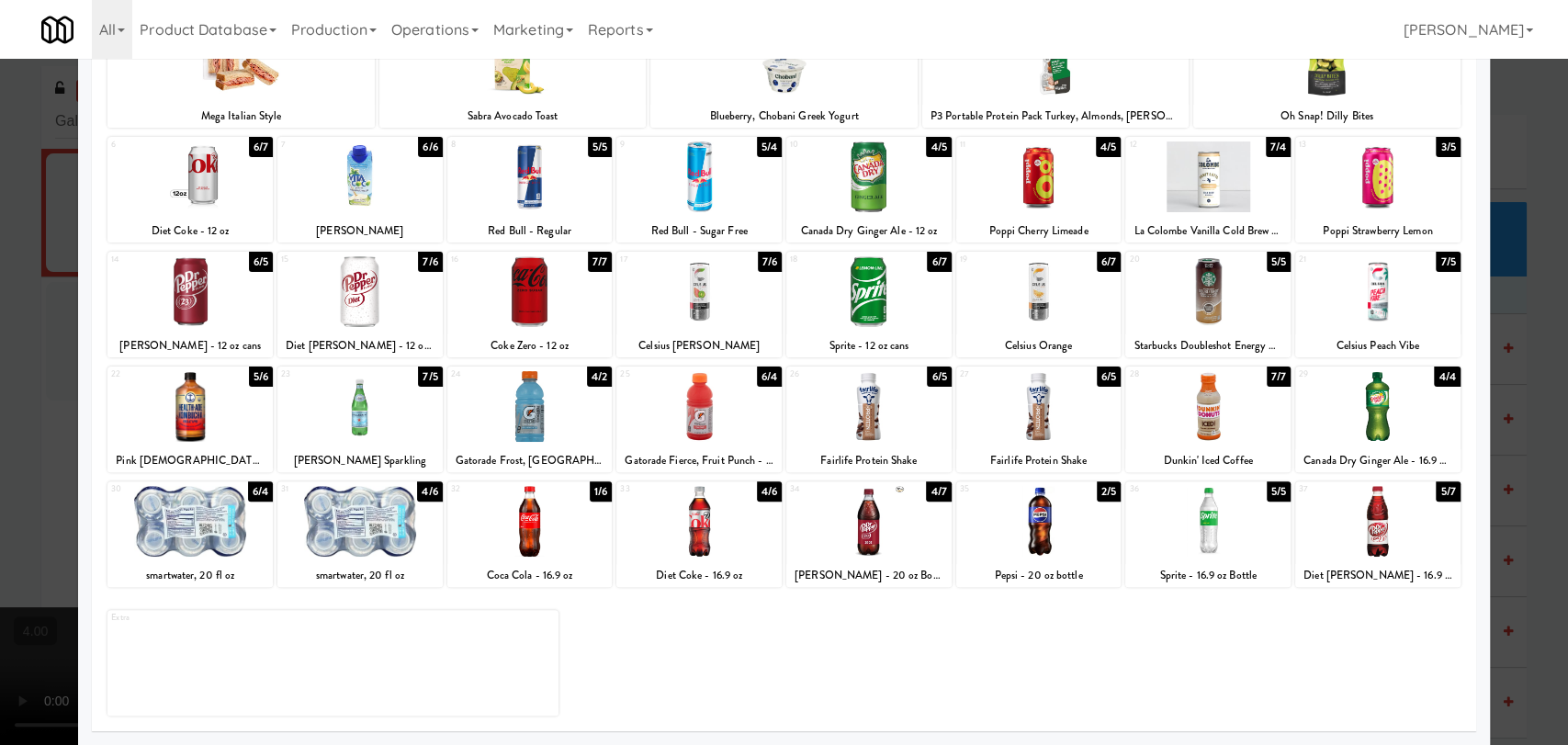
click at [730, 524] on div at bounding box center [699, 520] width 165 height 70
click at [0, 221] on div at bounding box center [784, 372] width 1568 height 745
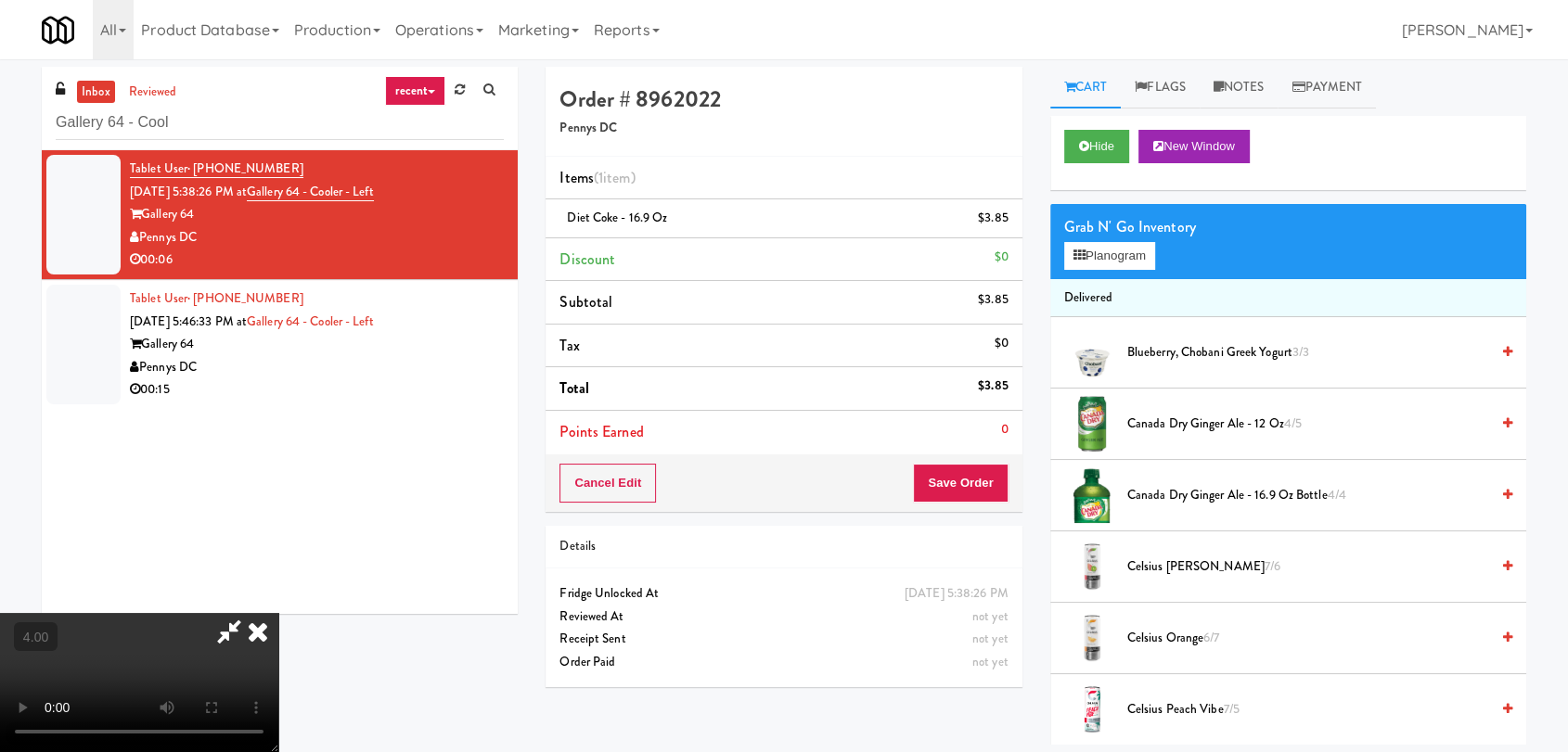
click at [278, 614] on icon at bounding box center [257, 632] width 41 height 37
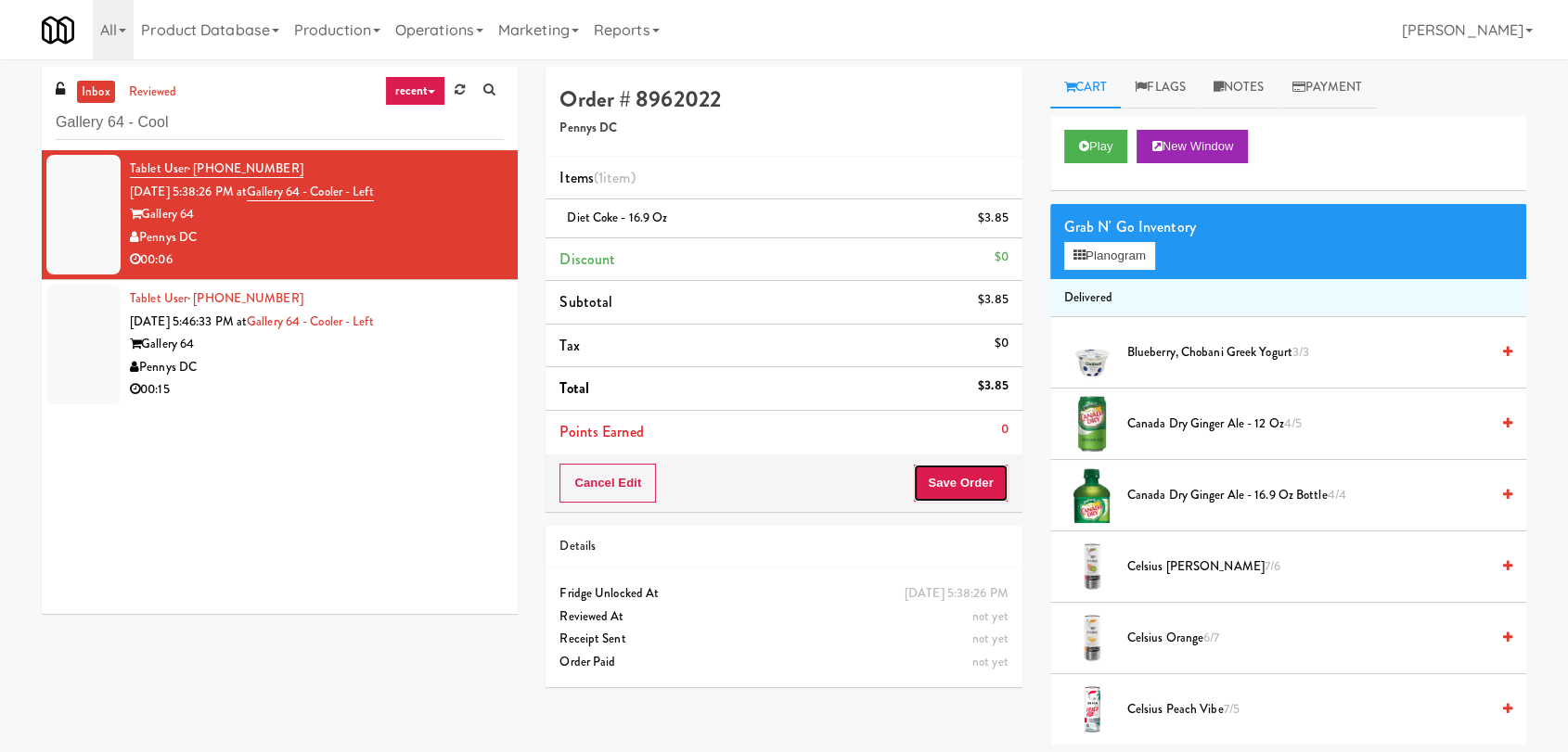
click at [964, 484] on button "Save Order" at bounding box center [960, 483] width 95 height 39
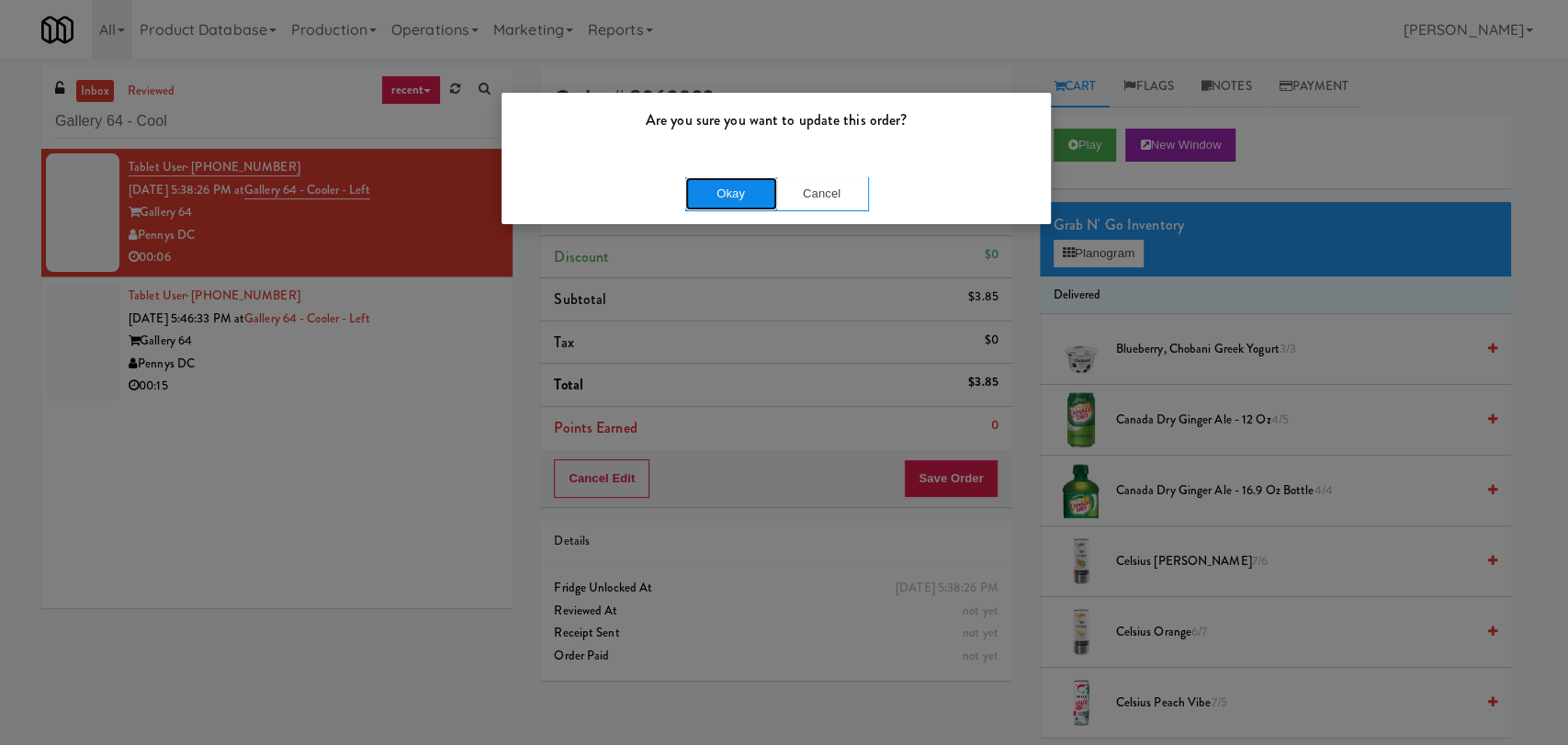
click at [744, 189] on button "Okay" at bounding box center [731, 194] width 92 height 33
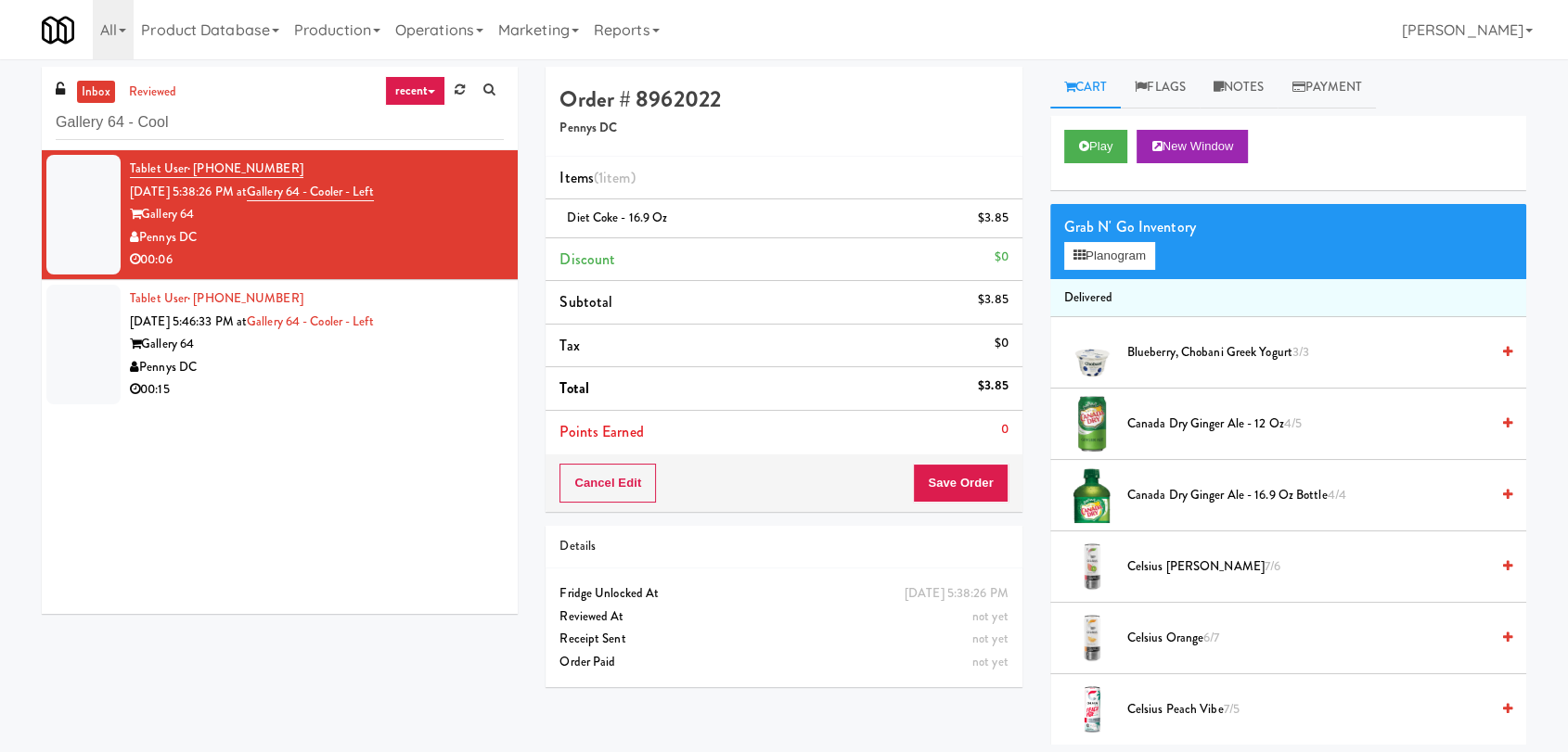
click at [459, 357] on div "Pennys DC" at bounding box center [317, 368] width 374 height 23
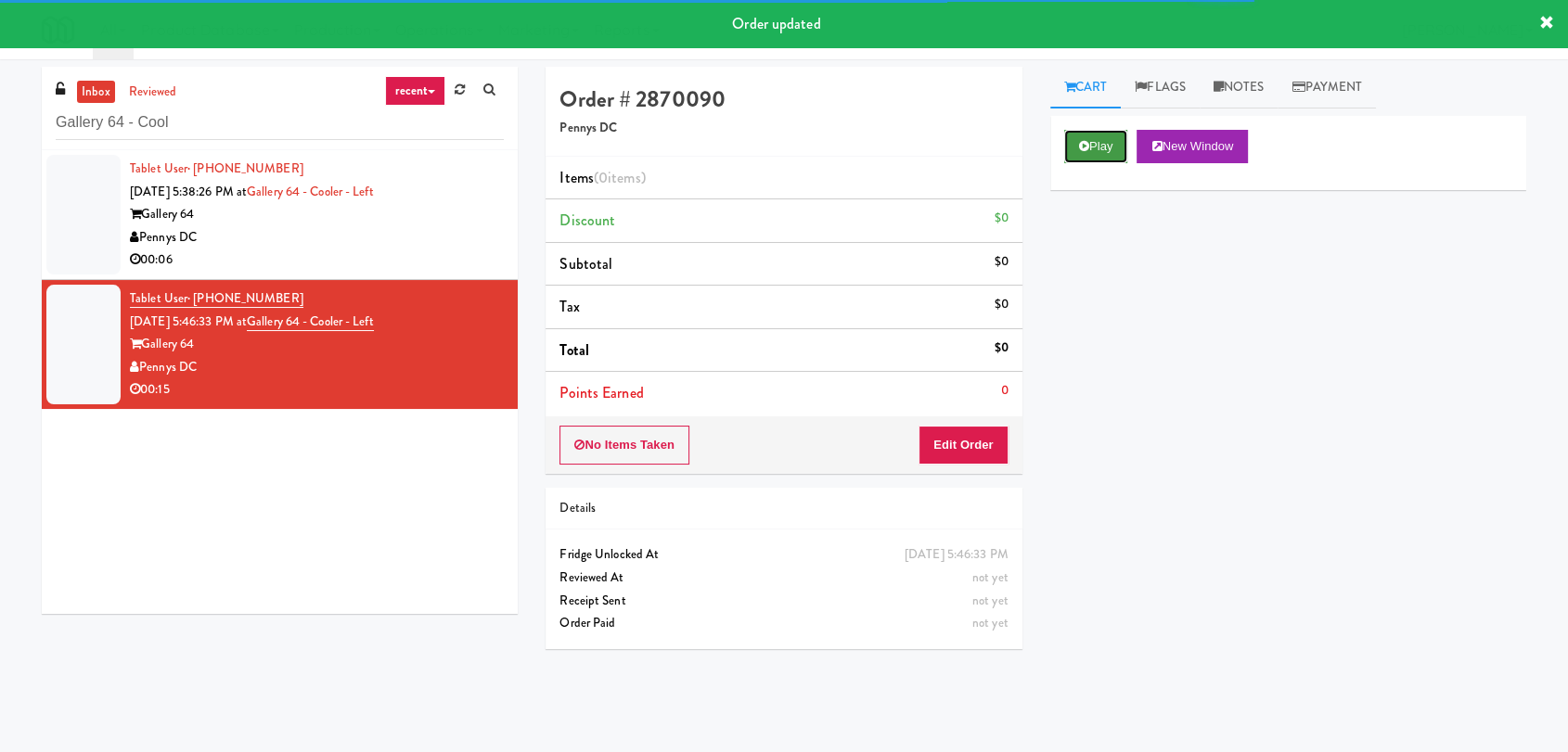
click at [1097, 150] on button "Play" at bounding box center [1096, 146] width 64 height 33
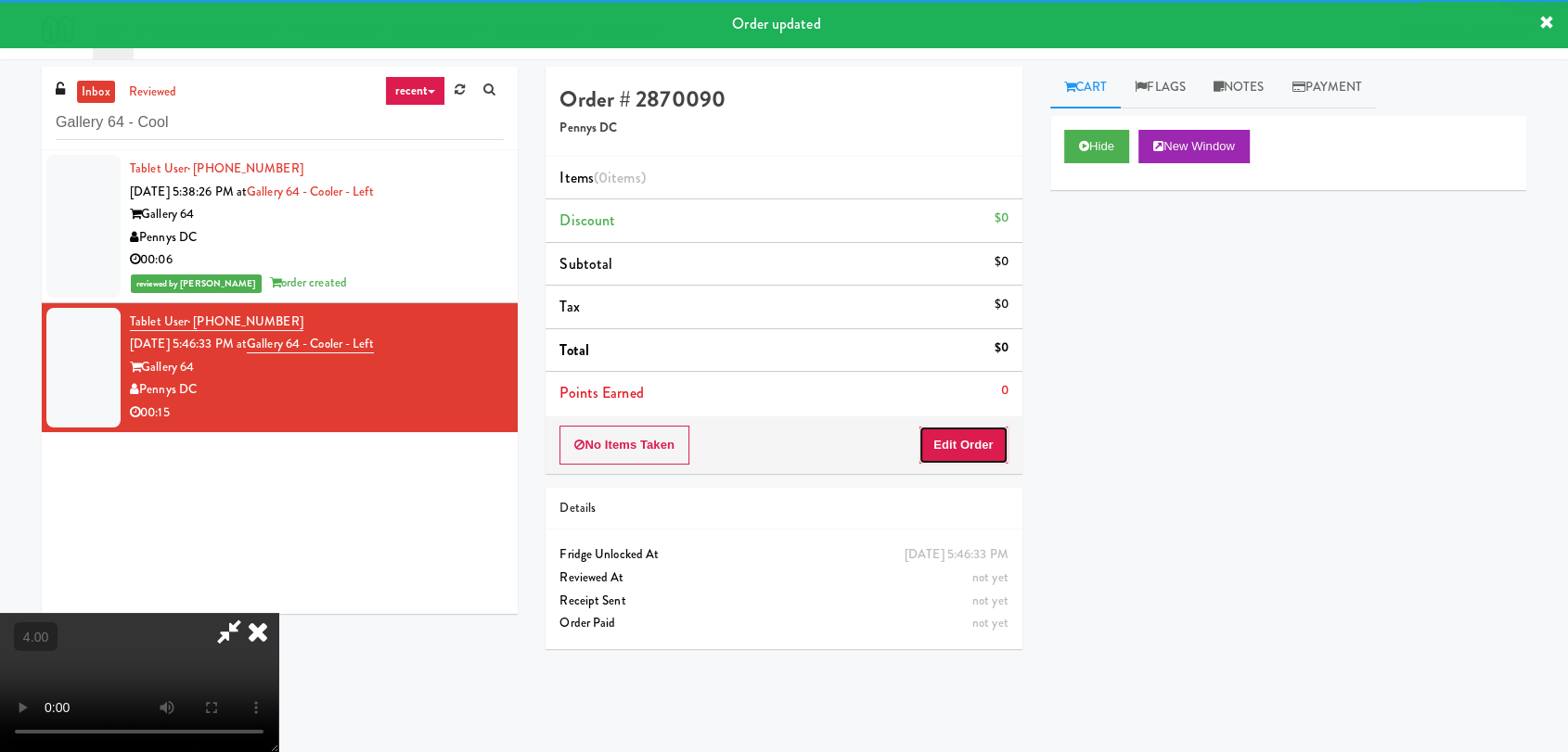
click at [972, 426] on button "Edit Order" at bounding box center [963, 445] width 90 height 39
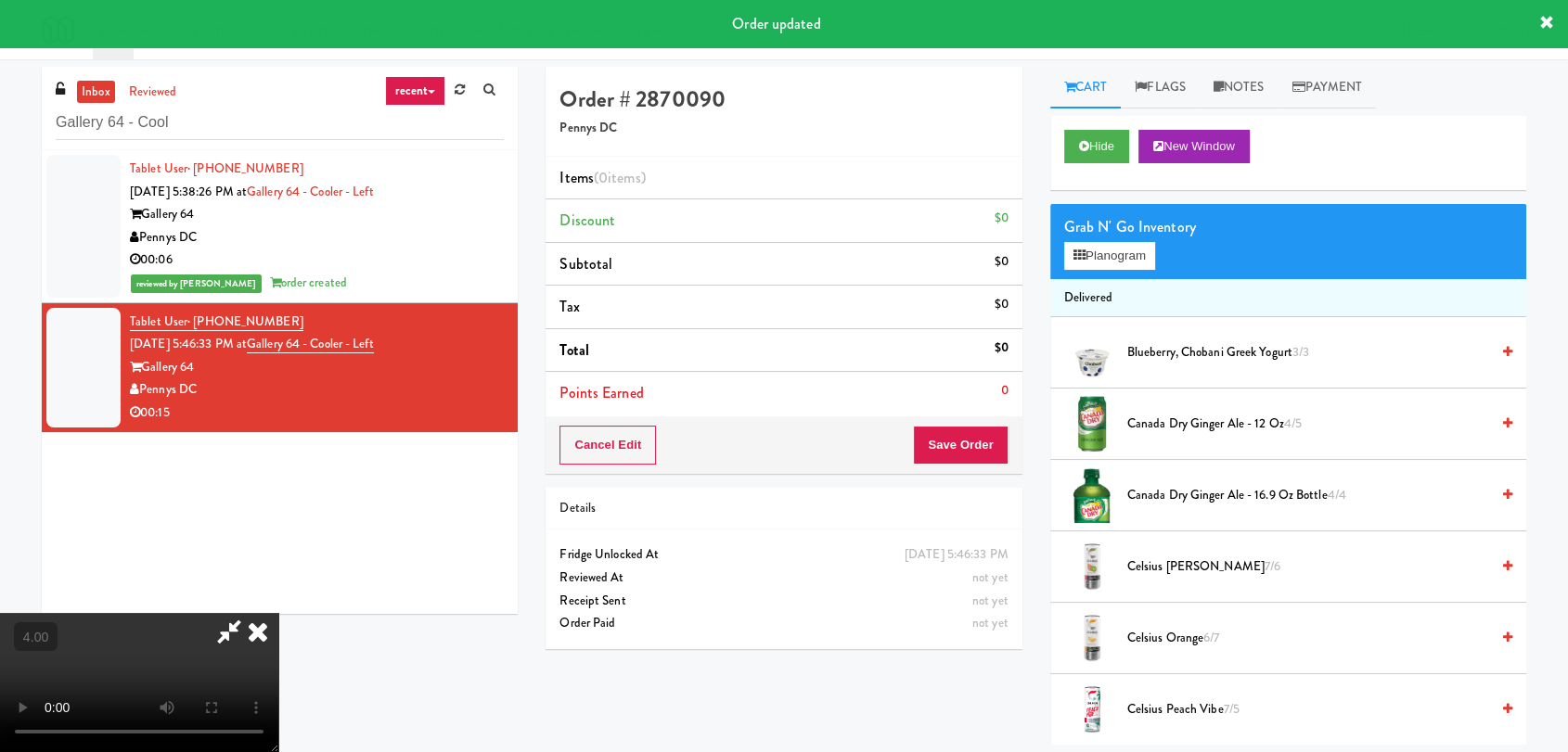
click at [278, 614] on video at bounding box center [138, 683] width 278 height 139
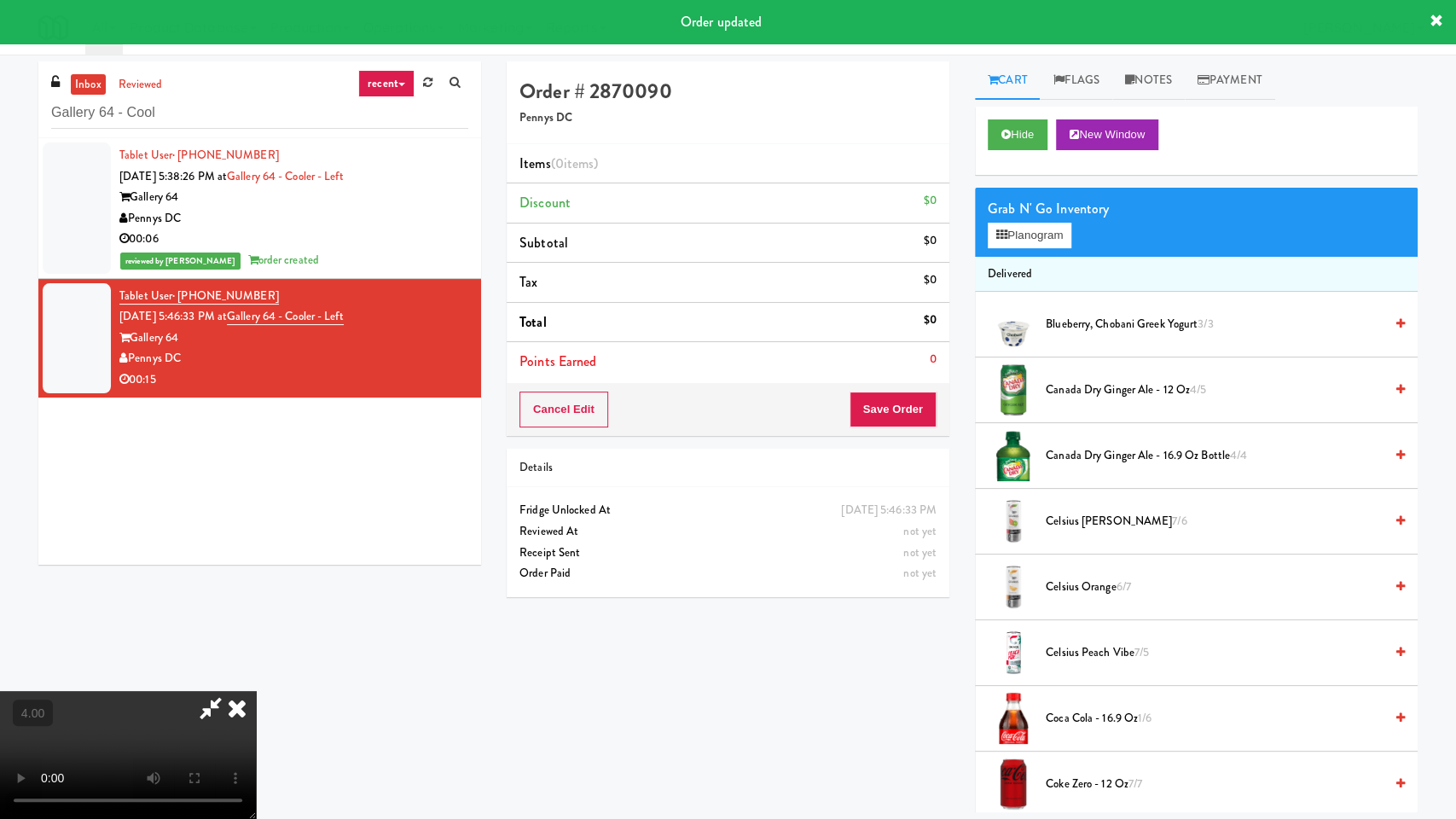
click at [255, 691] on video at bounding box center [127, 754] width 255 height 128
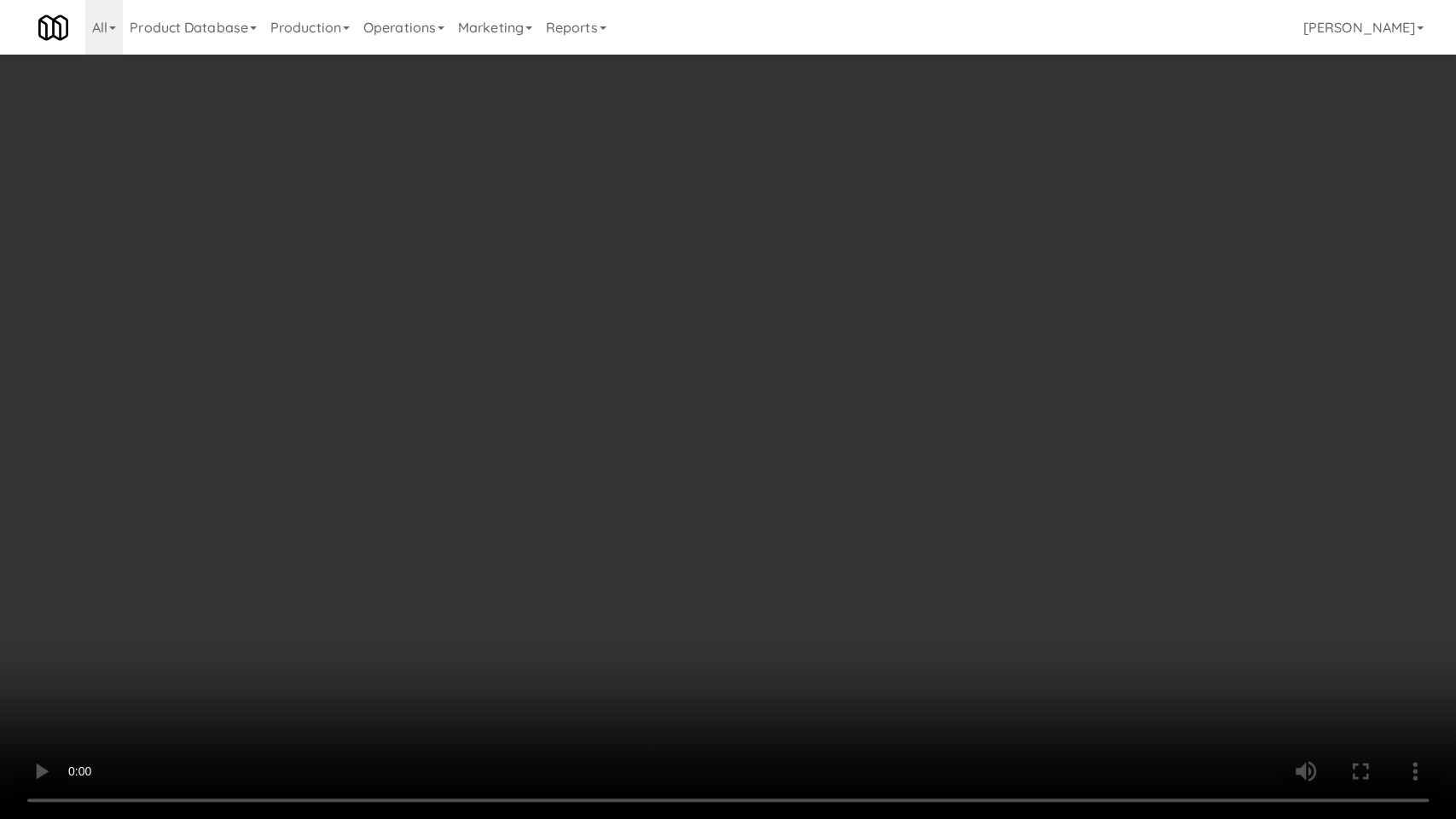
click at [486, 529] on video at bounding box center [728, 409] width 1456 height 819
click at [559, 515] on video at bounding box center [728, 409] width 1456 height 819
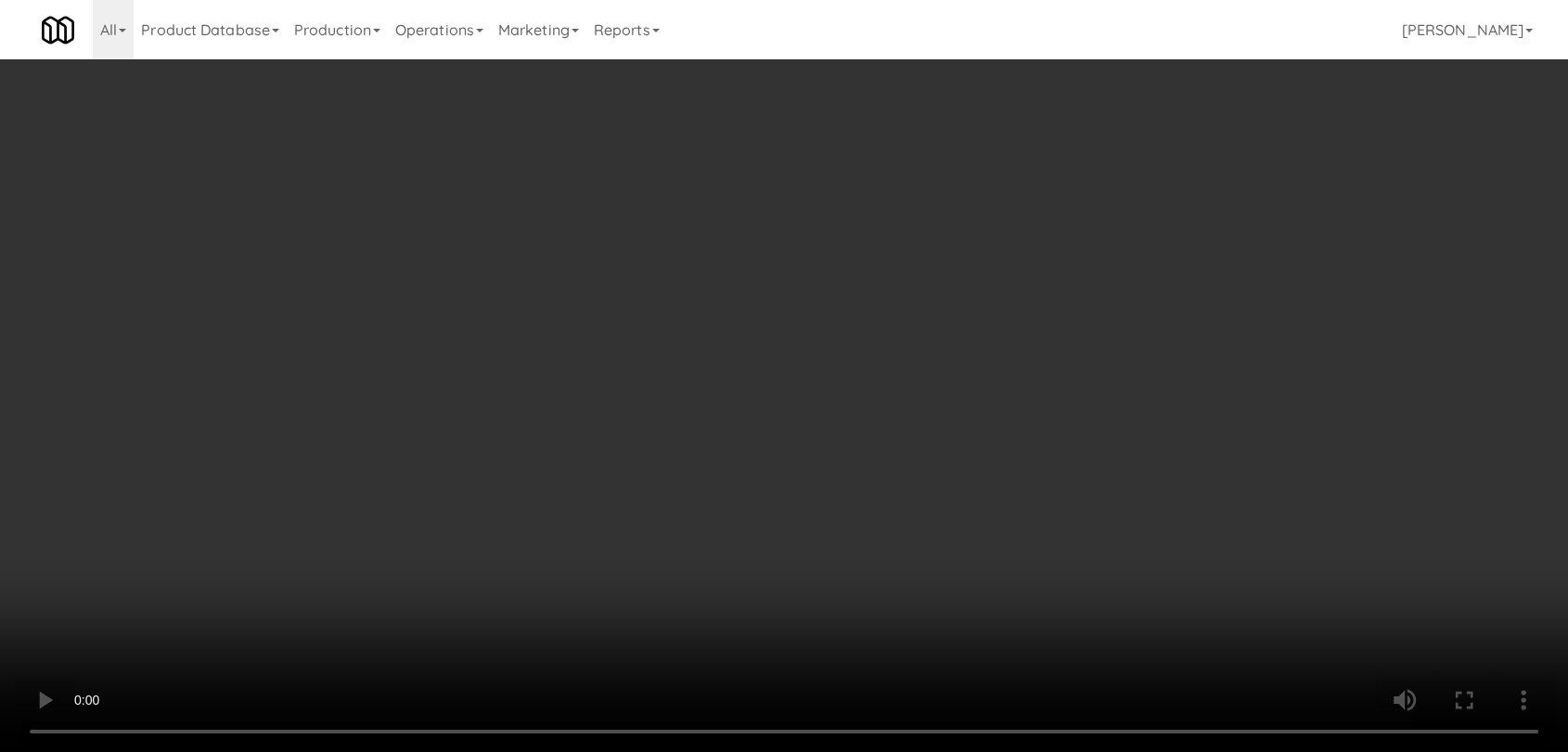
click at [608, 469] on video at bounding box center [784, 376] width 1568 height 752
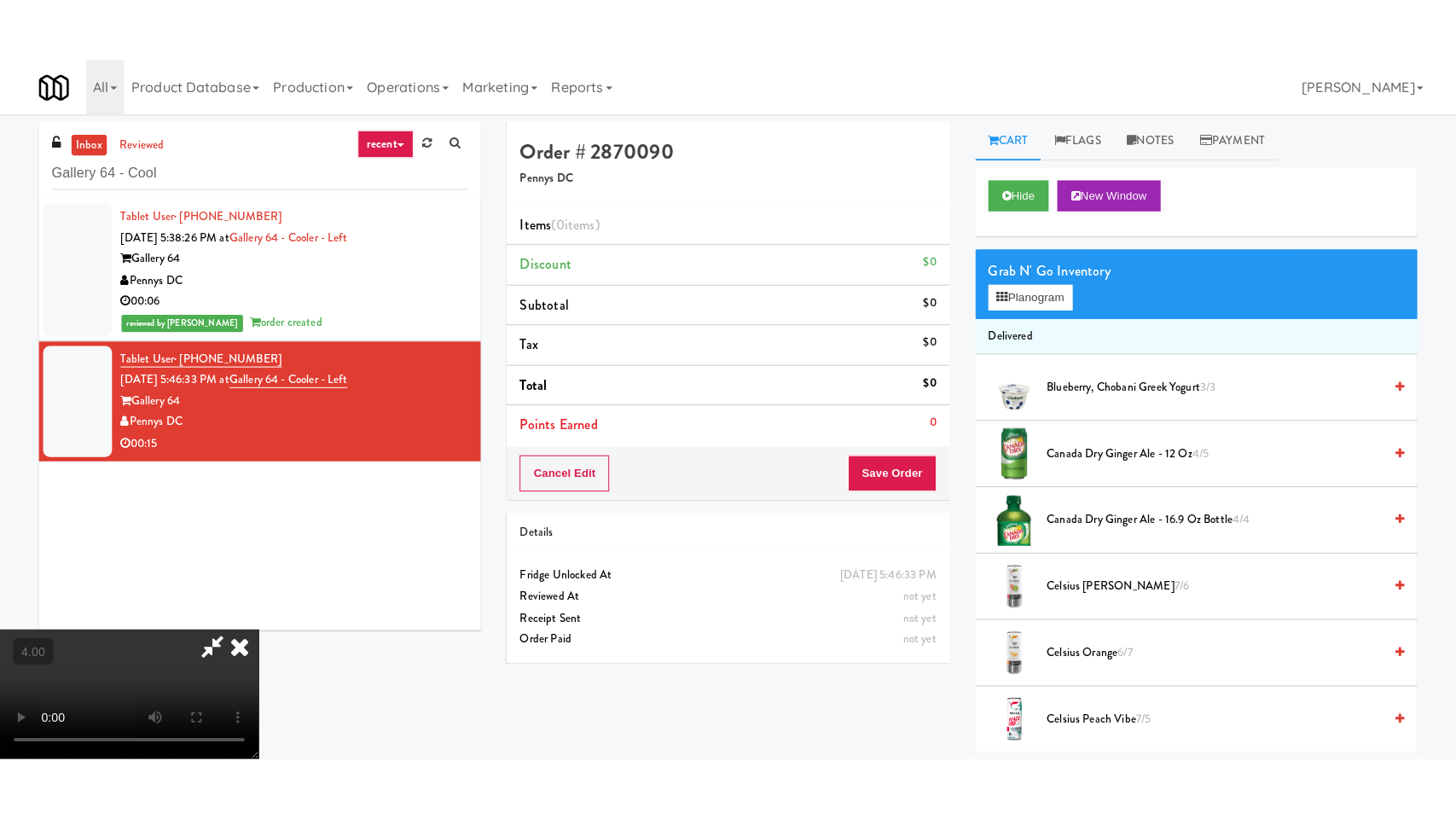
scroll to position [260, 0]
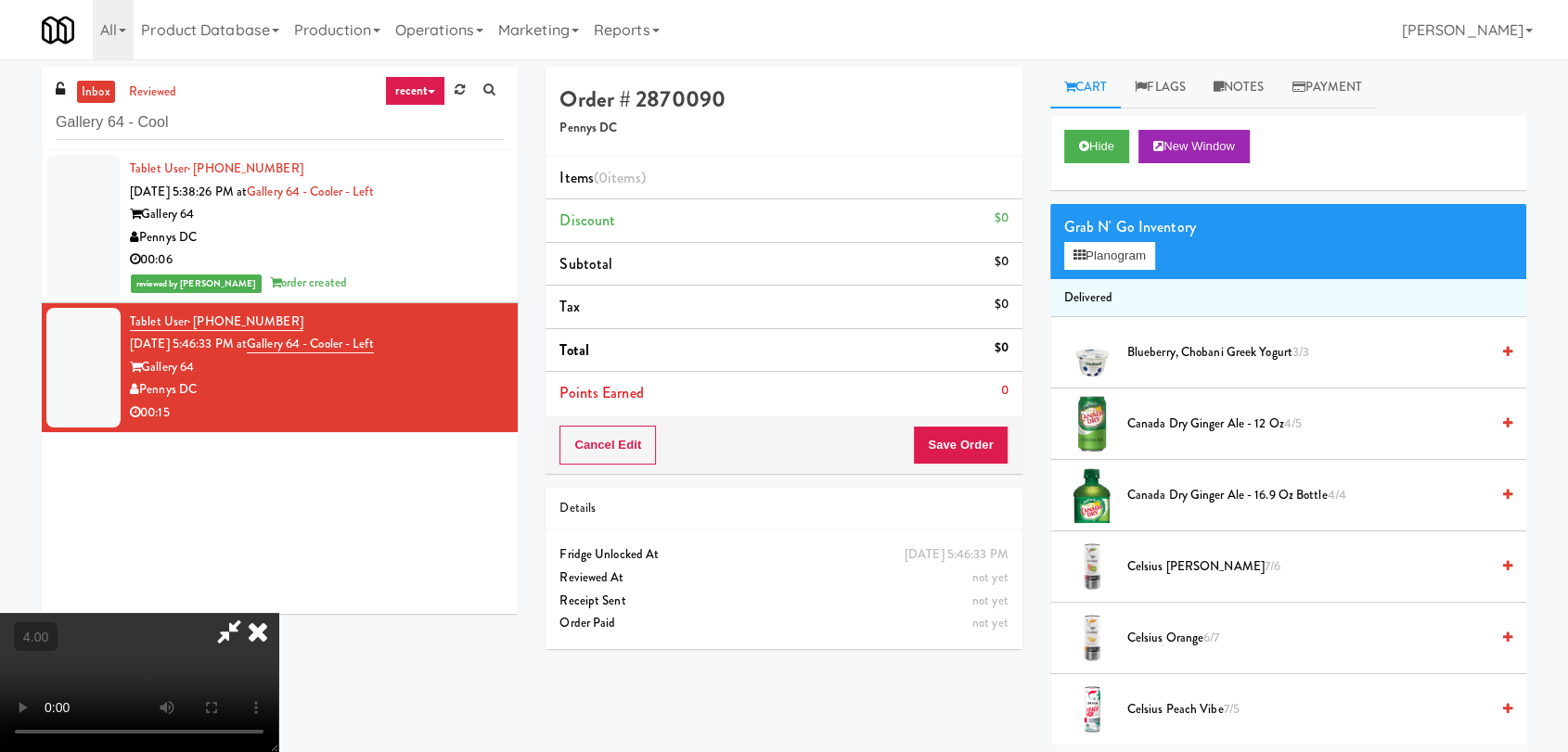
click at [278, 633] on video at bounding box center [138, 683] width 278 height 139
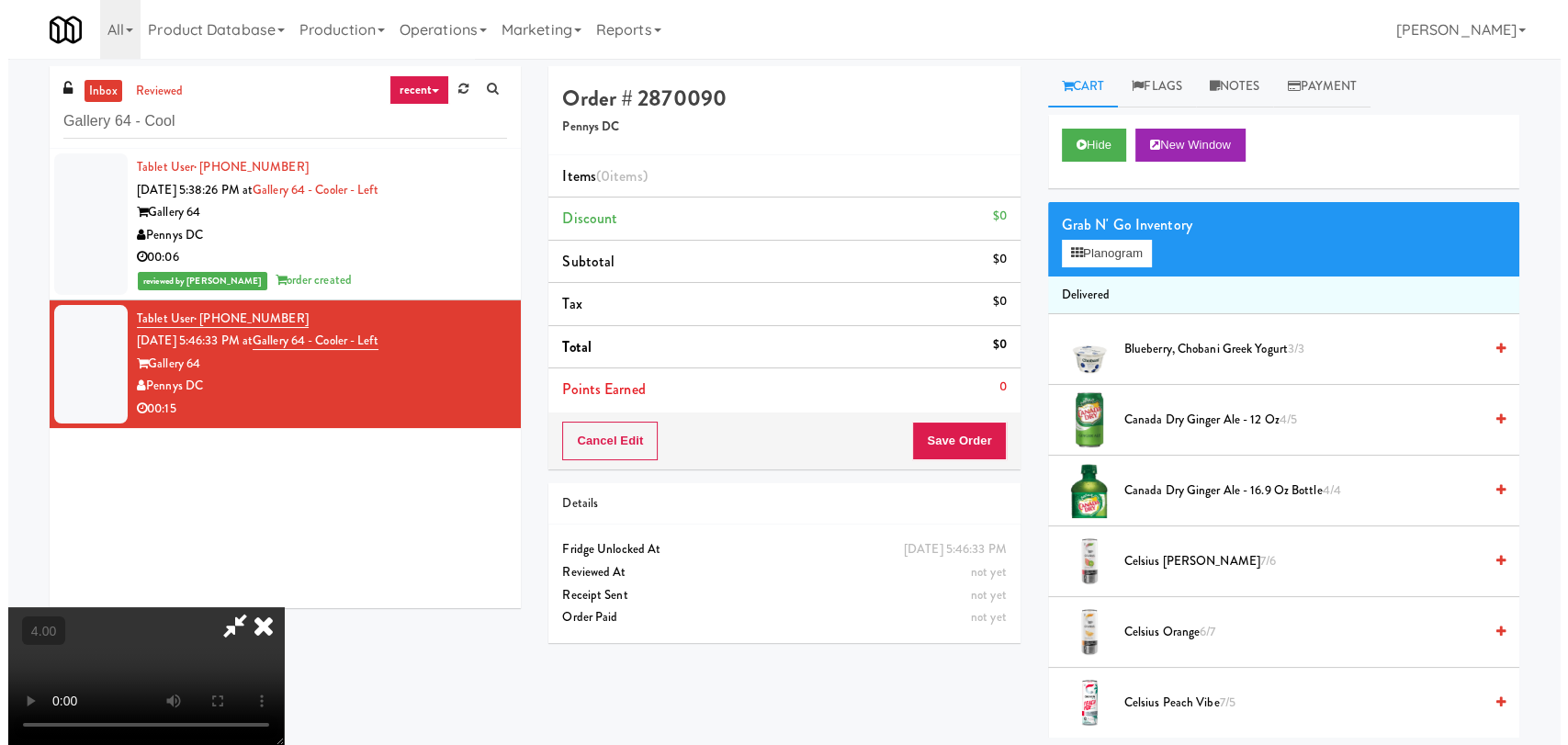
scroll to position [38, 0]
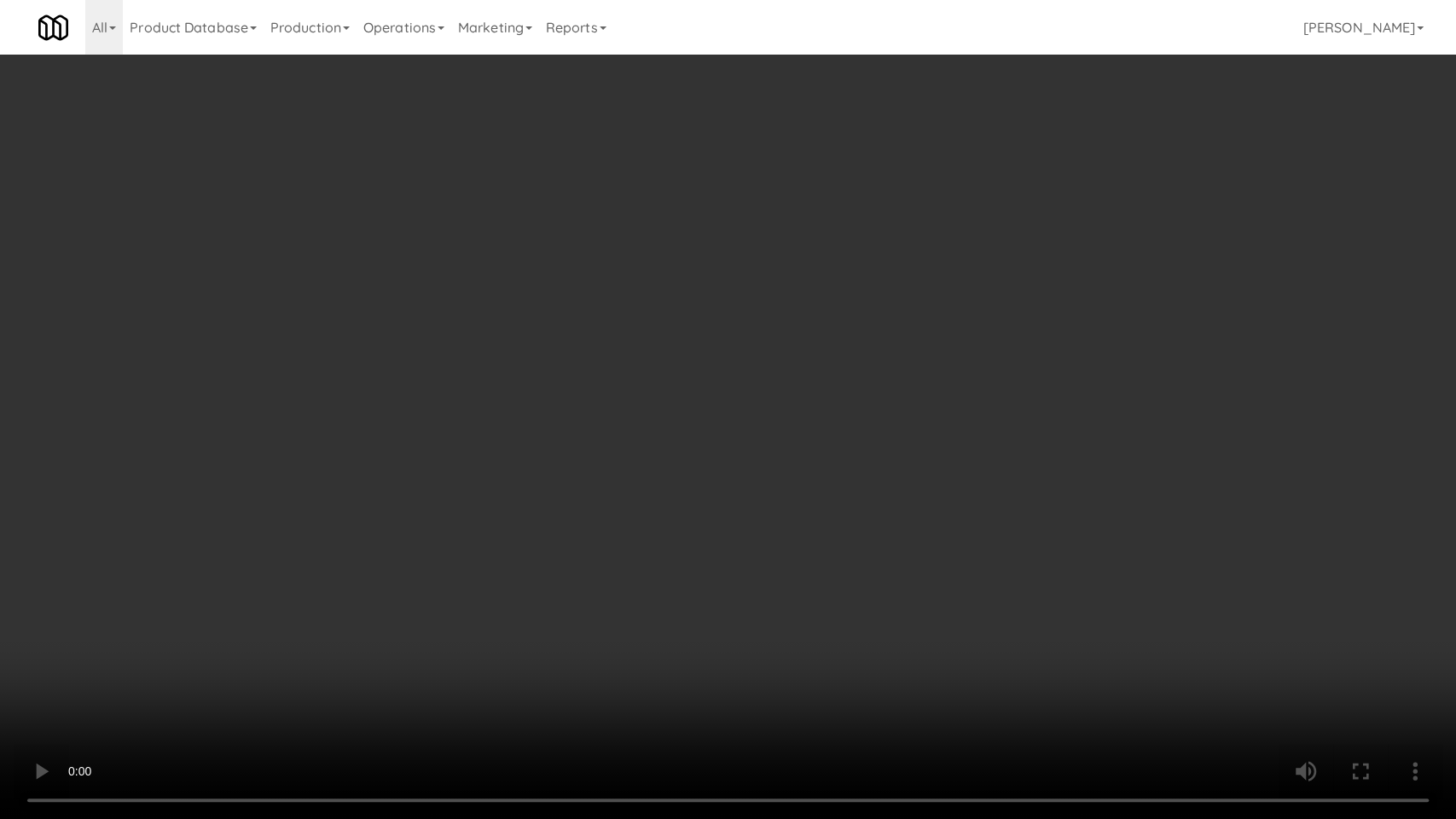
click at [300, 652] on video at bounding box center [728, 409] width 1456 height 819
click at [250, 674] on video at bounding box center [728, 409] width 1456 height 819
click at [232, 645] on video at bounding box center [728, 409] width 1456 height 819
click at [287, 607] on video at bounding box center [728, 409] width 1456 height 819
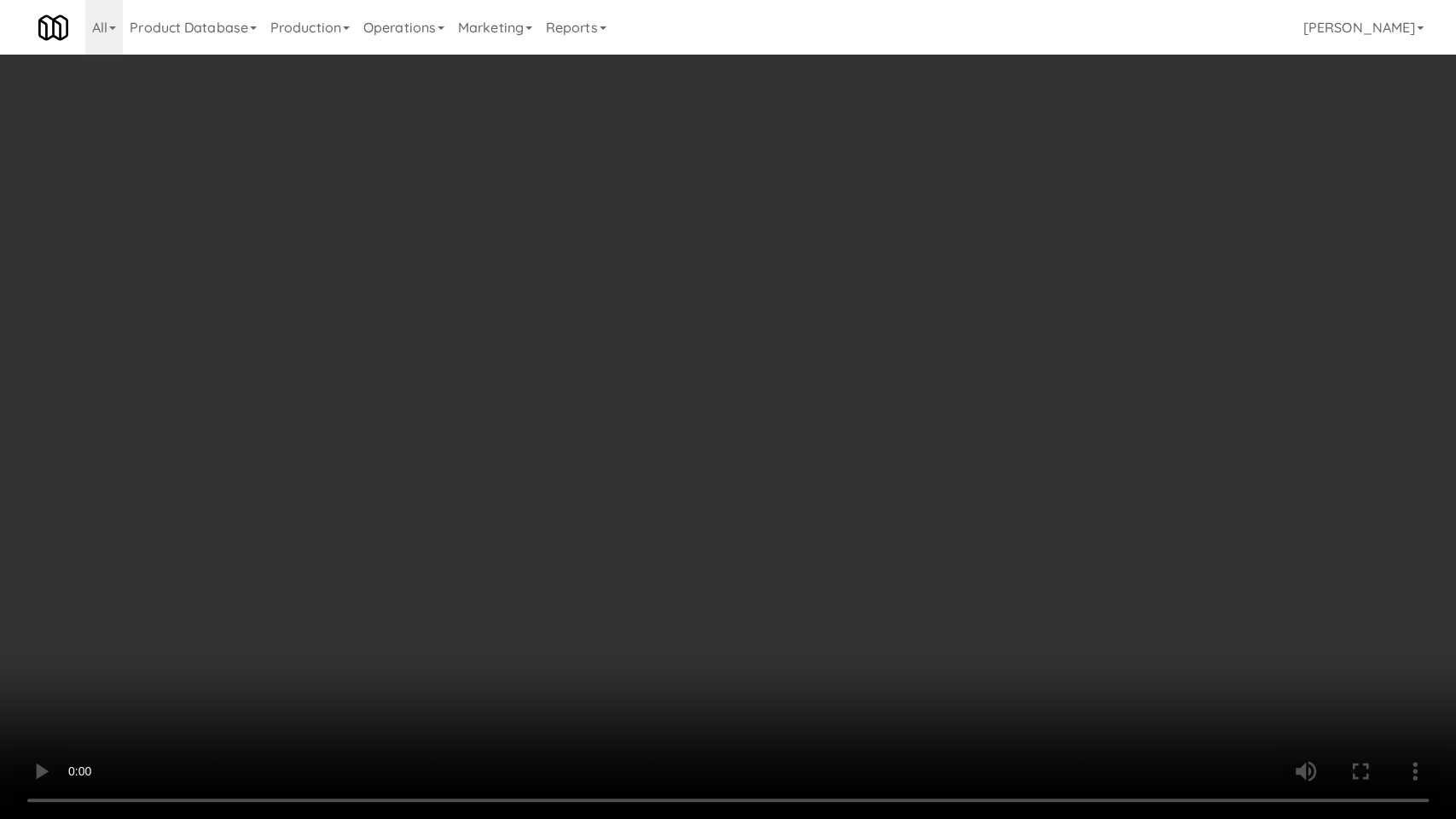
click at [298, 599] on video at bounding box center [728, 409] width 1456 height 819
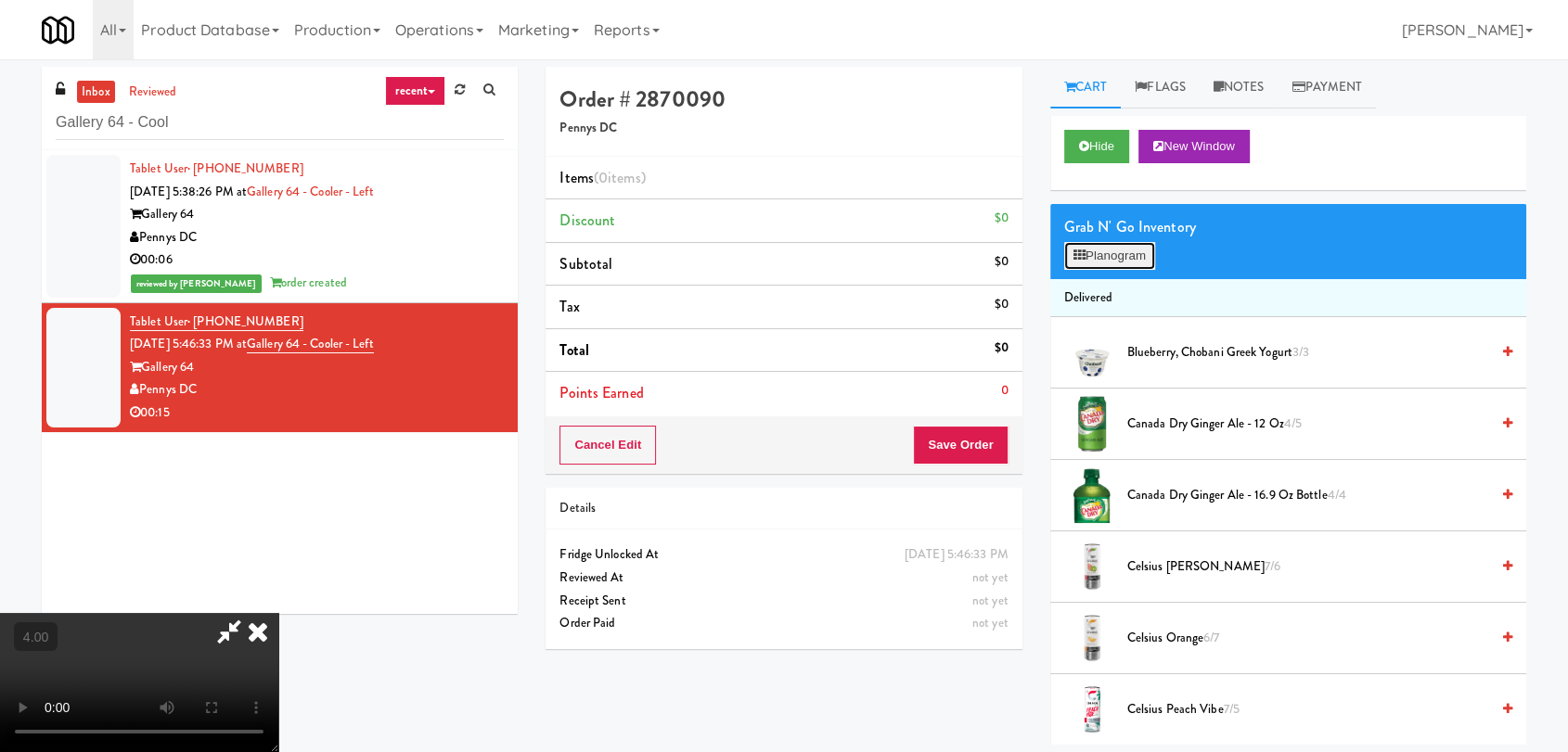
click at [1111, 254] on button "Planogram" at bounding box center [1110, 255] width 91 height 28
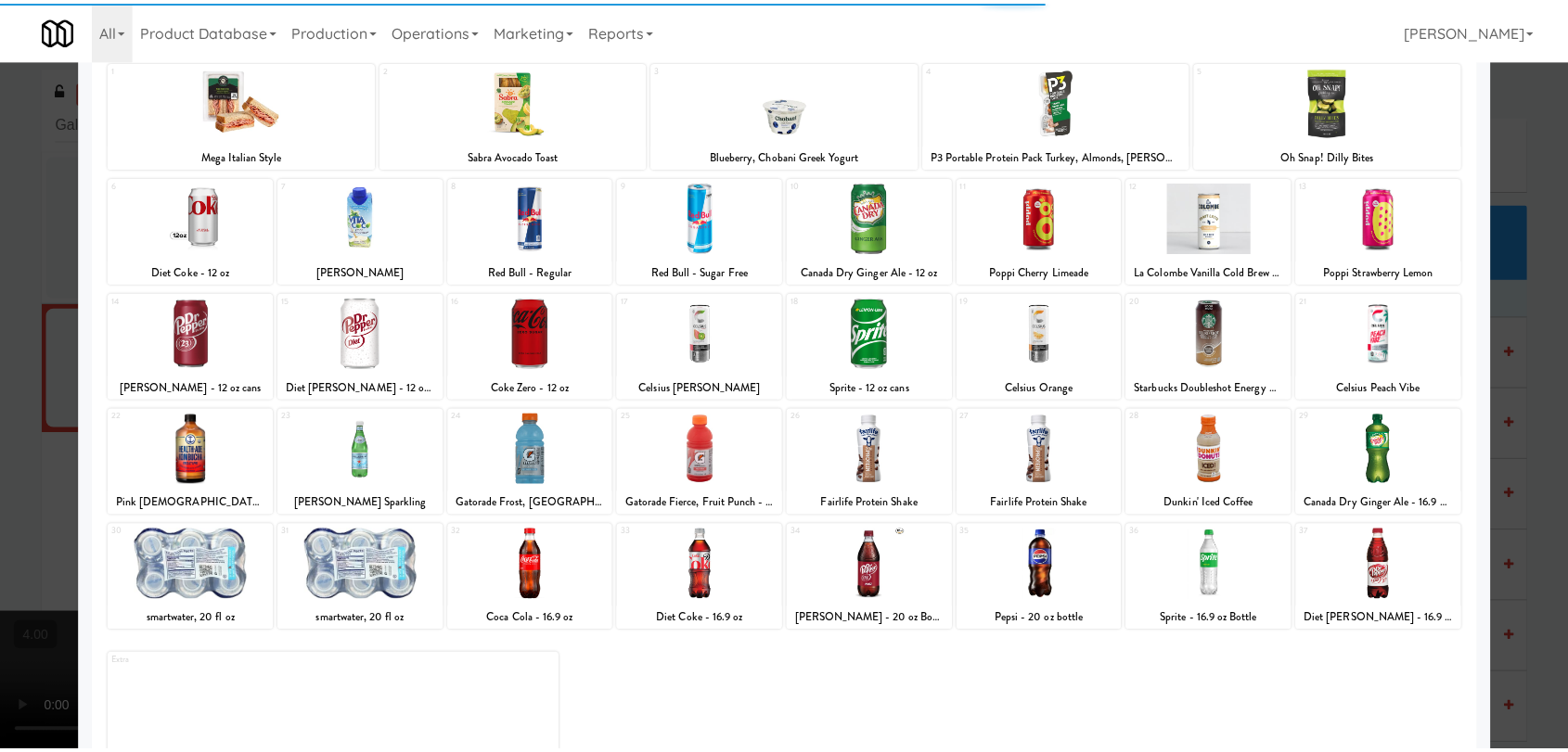
scroll to position [158, 0]
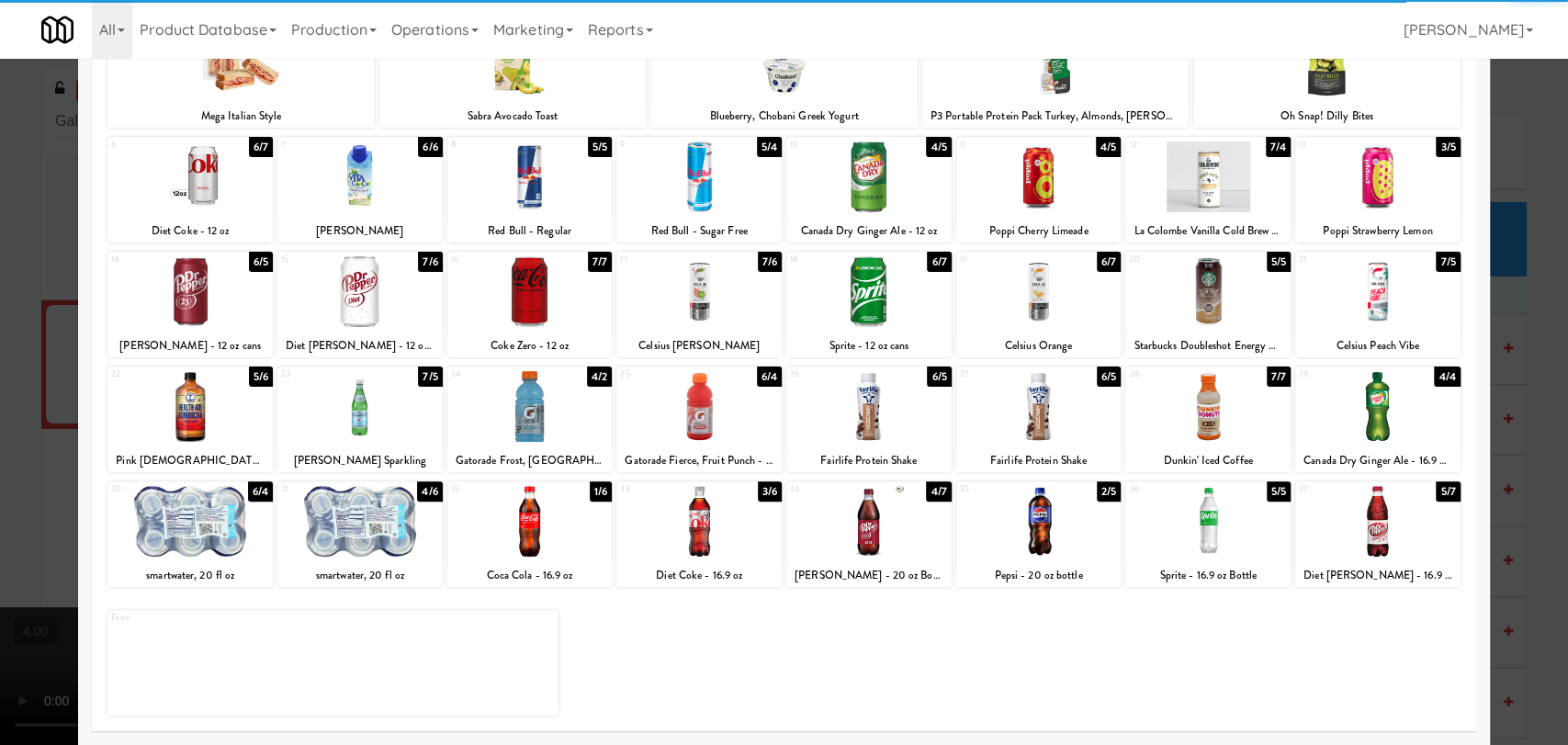
click at [389, 527] on div at bounding box center [360, 520] width 165 height 70
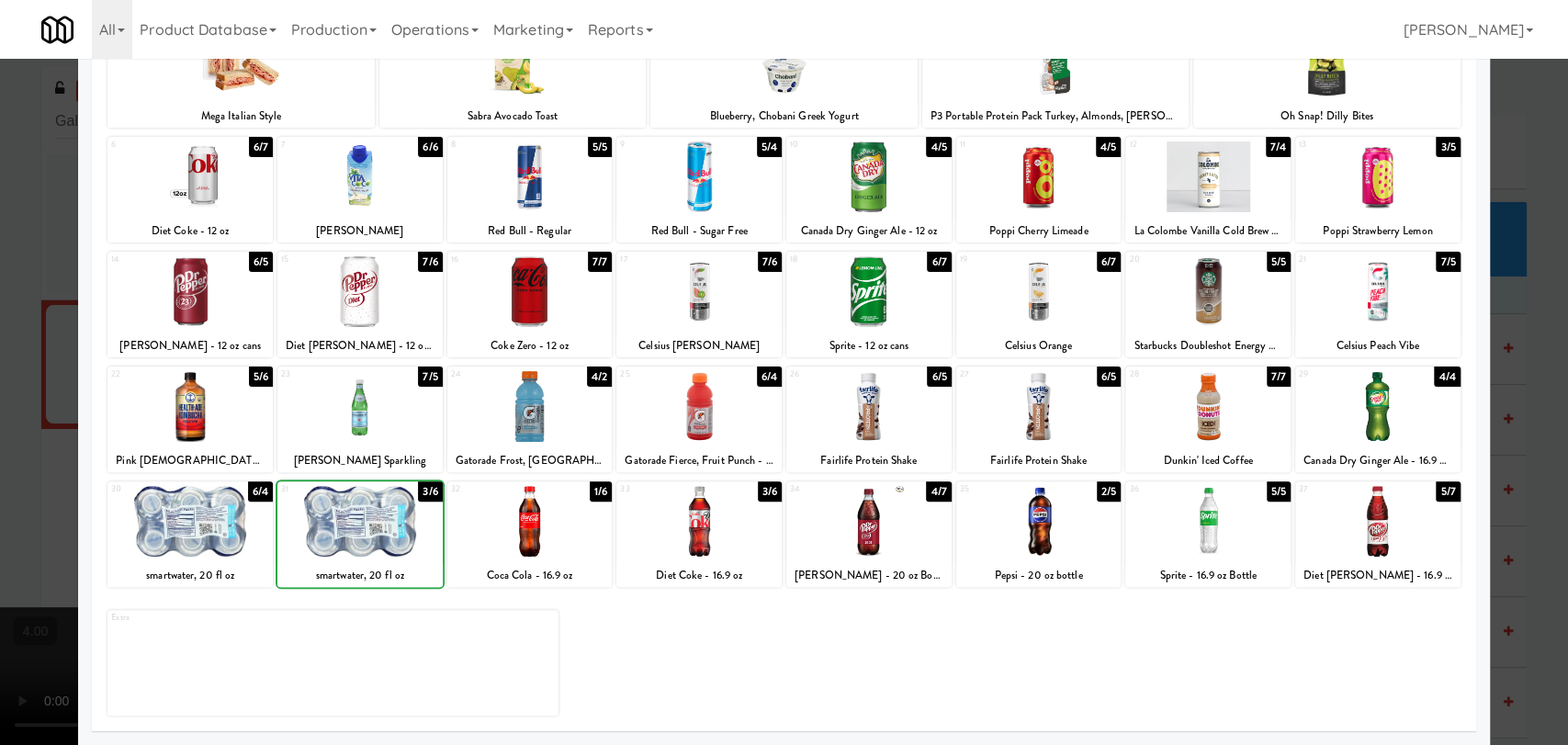
click at [389, 527] on div at bounding box center [360, 520] width 165 height 70
click at [232, 509] on div at bounding box center [190, 520] width 165 height 70
click at [0, 273] on div at bounding box center [784, 372] width 1568 height 745
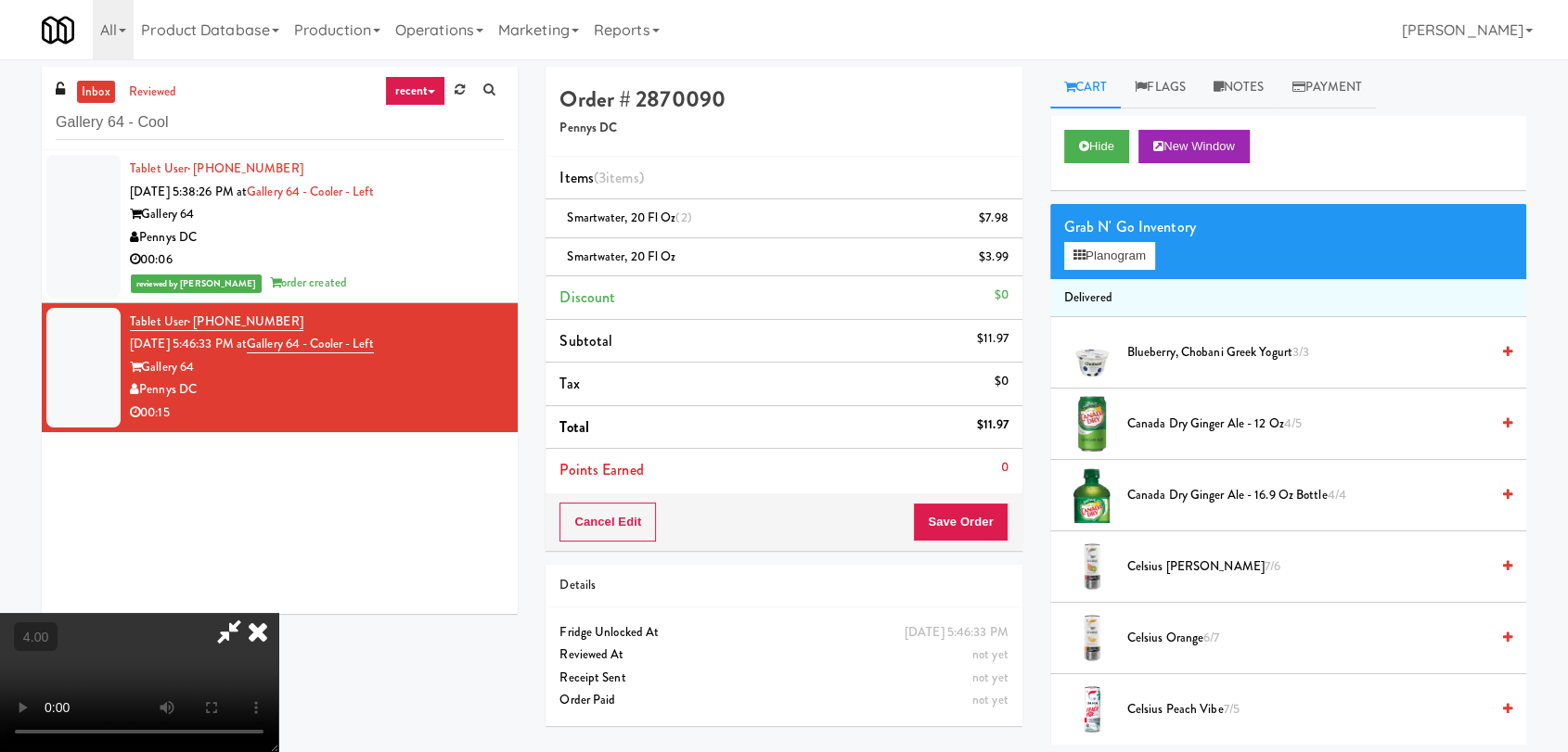
click at [250, 614] on icon at bounding box center [229, 632] width 43 height 37
click at [278, 614] on icon at bounding box center [257, 632] width 41 height 37
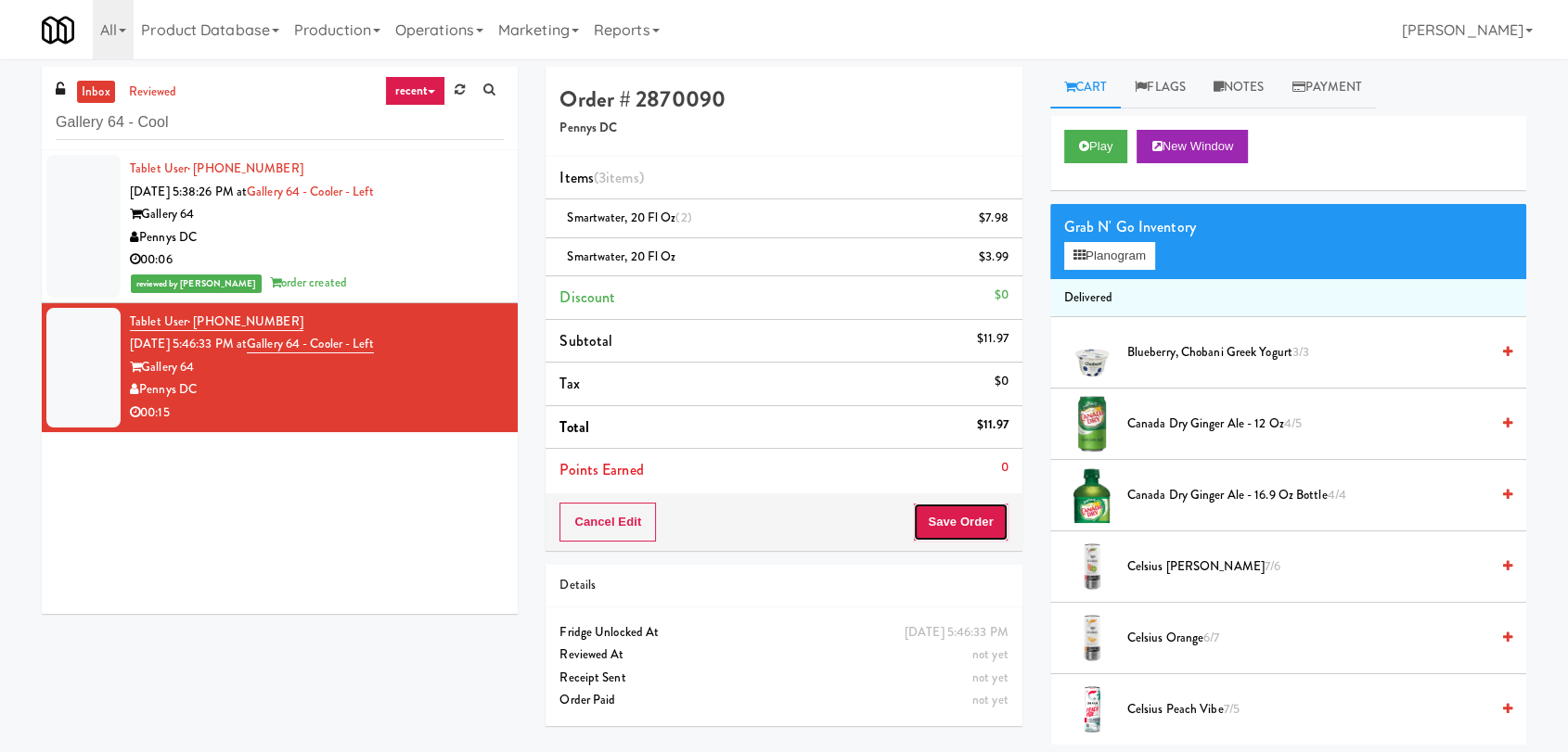
click at [980, 522] on button "Save Order" at bounding box center [960, 522] width 95 height 39
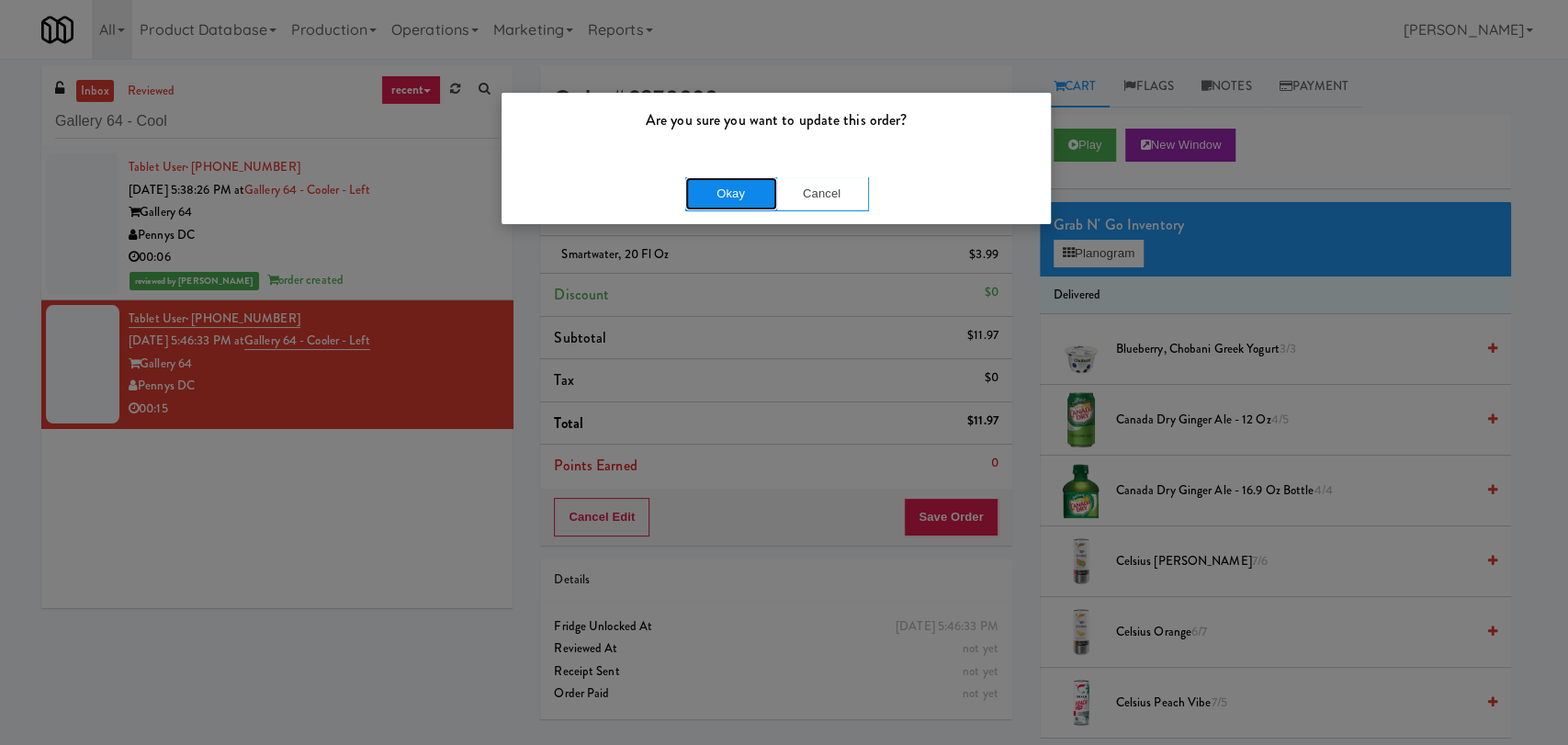
click at [719, 194] on button "Okay" at bounding box center [731, 194] width 92 height 33
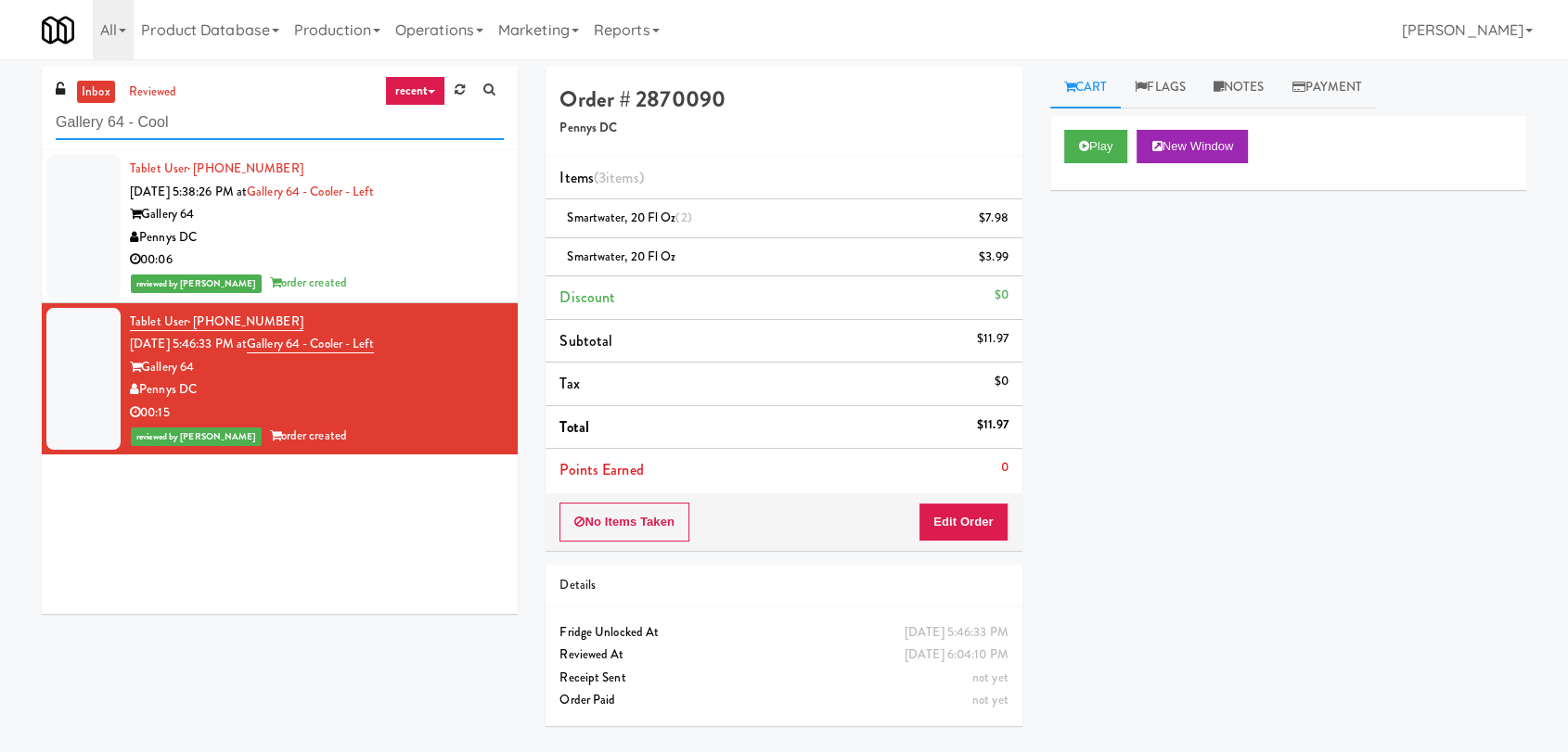
drag, startPoint x: 29, startPoint y: 132, endPoint x: 0, endPoint y: 135, distance: 29.2
click at [0, 136] on div "inbox reviewed recent all unclear take inventory issue suspicious failed recent…" at bounding box center [784, 405] width 1568 height 678
paste input "1000 S Clark - Left - Fridge"
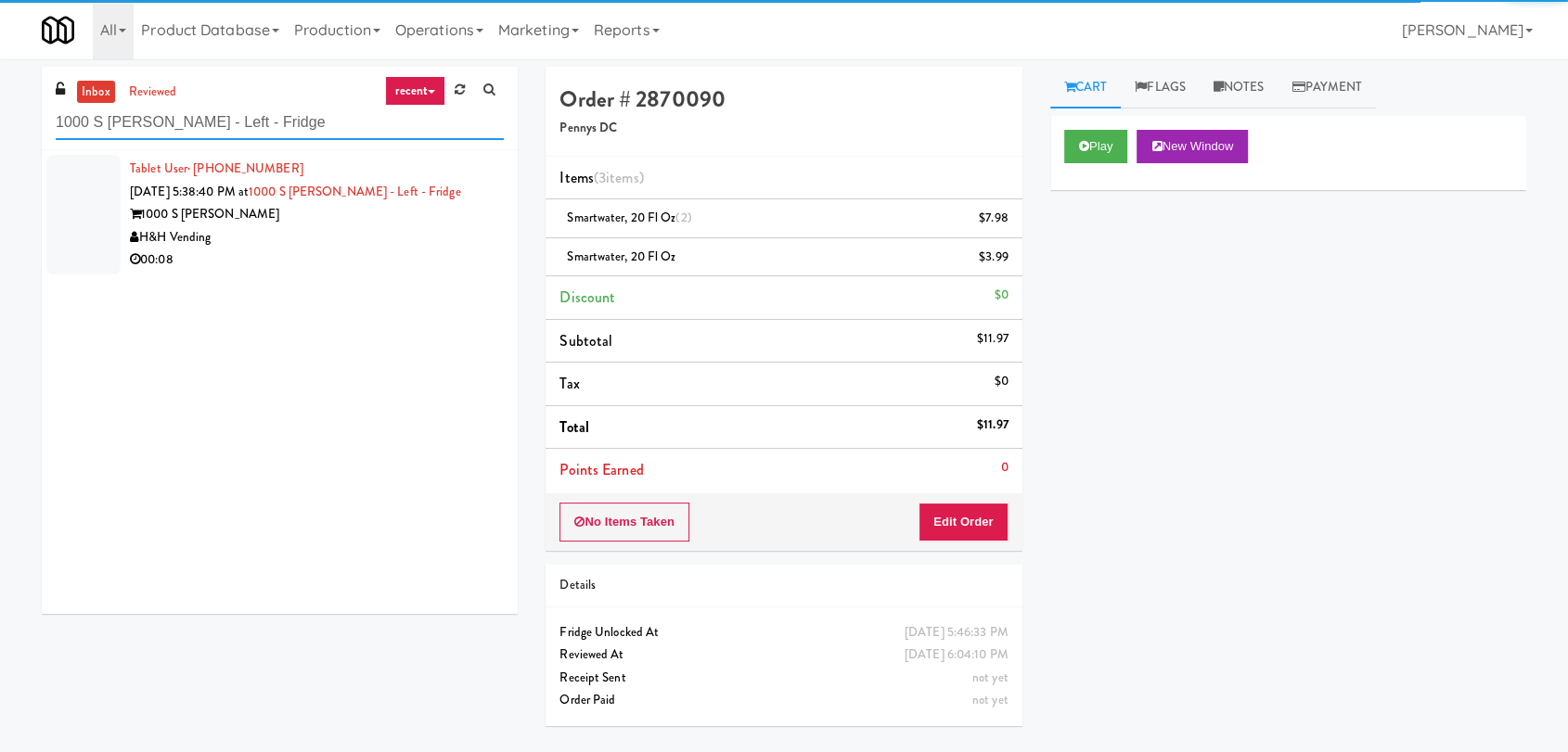
type input "1000 S Clark - Left - Fridge"
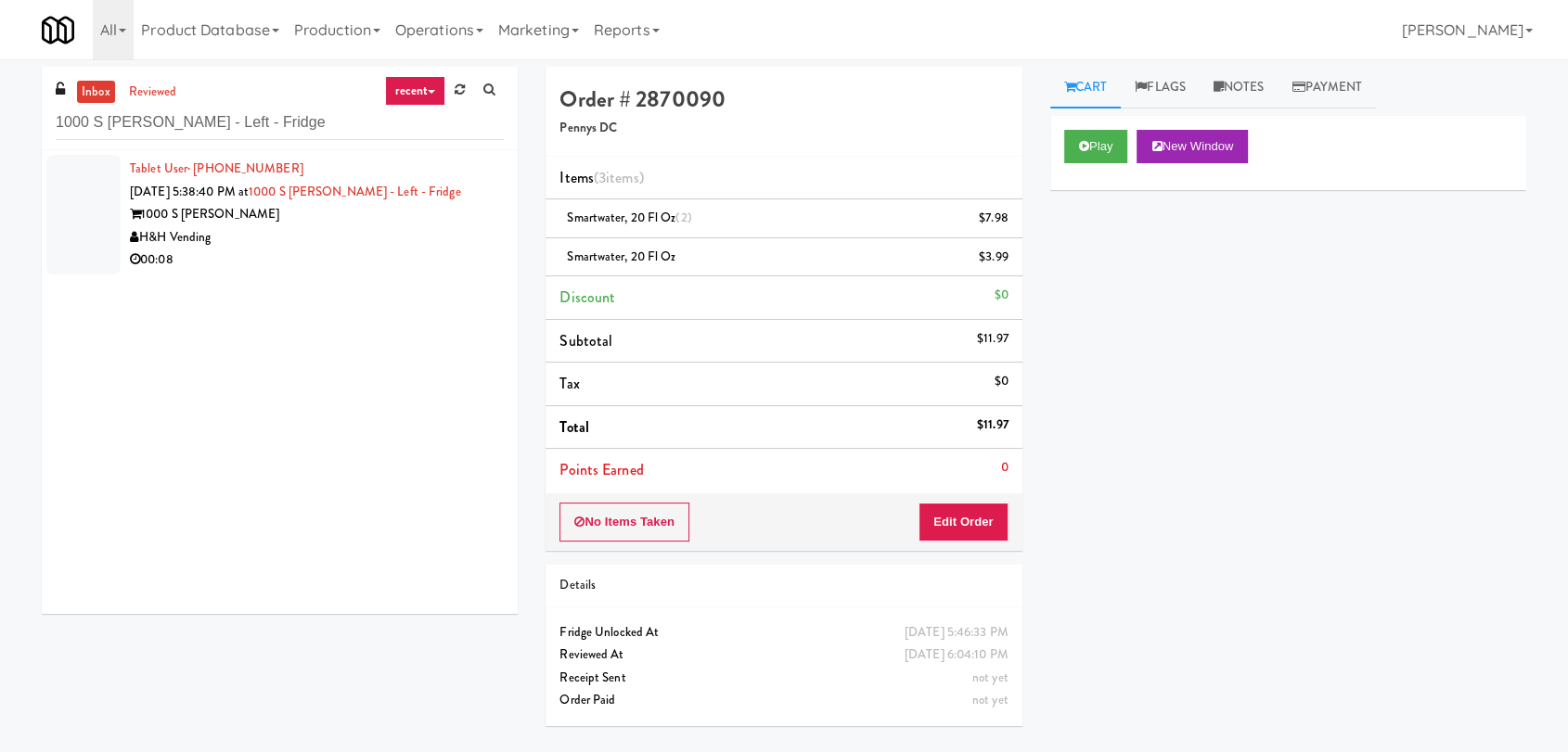
click at [413, 256] on div "00:08" at bounding box center [317, 260] width 374 height 23
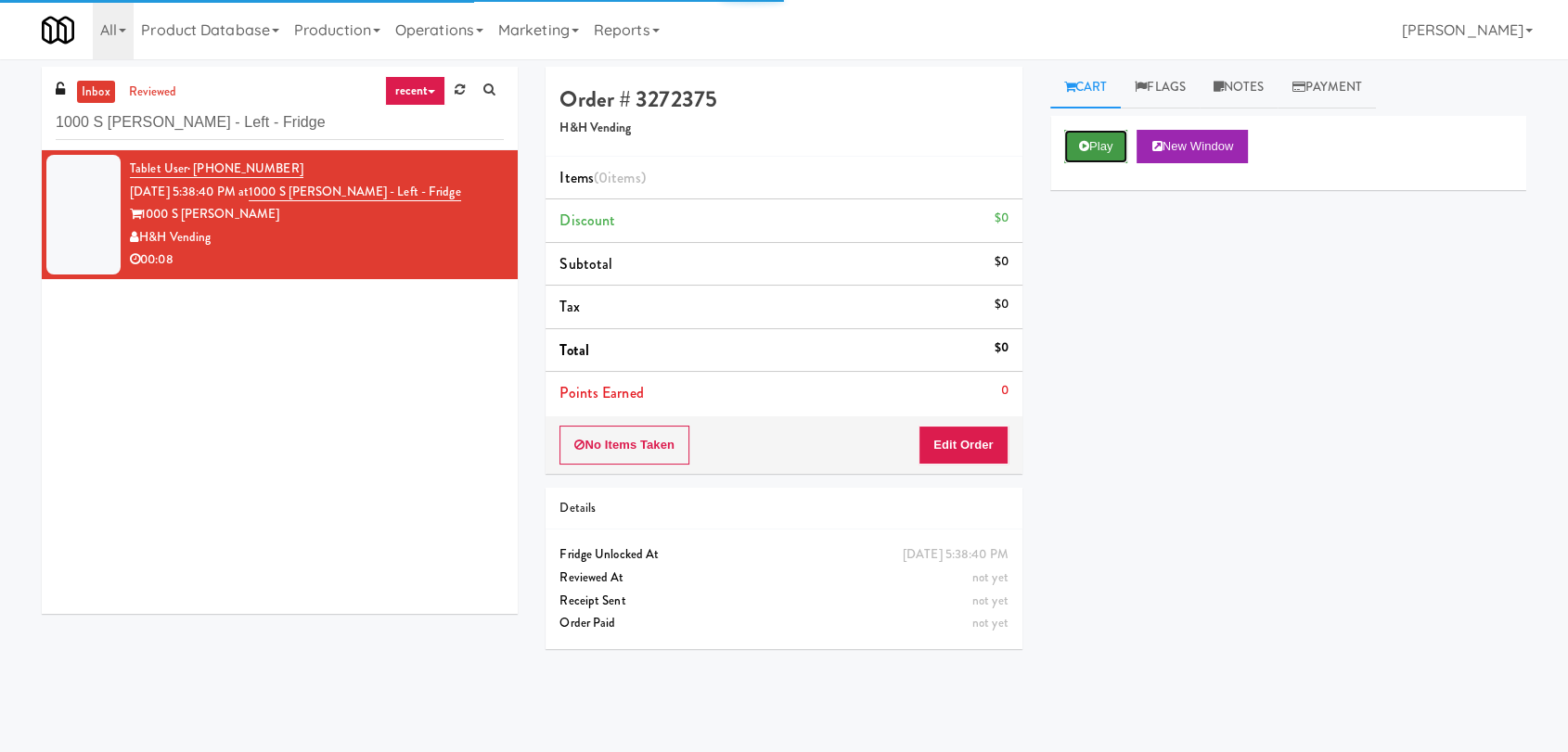
click at [1084, 147] on icon at bounding box center [1084, 146] width 10 height 12
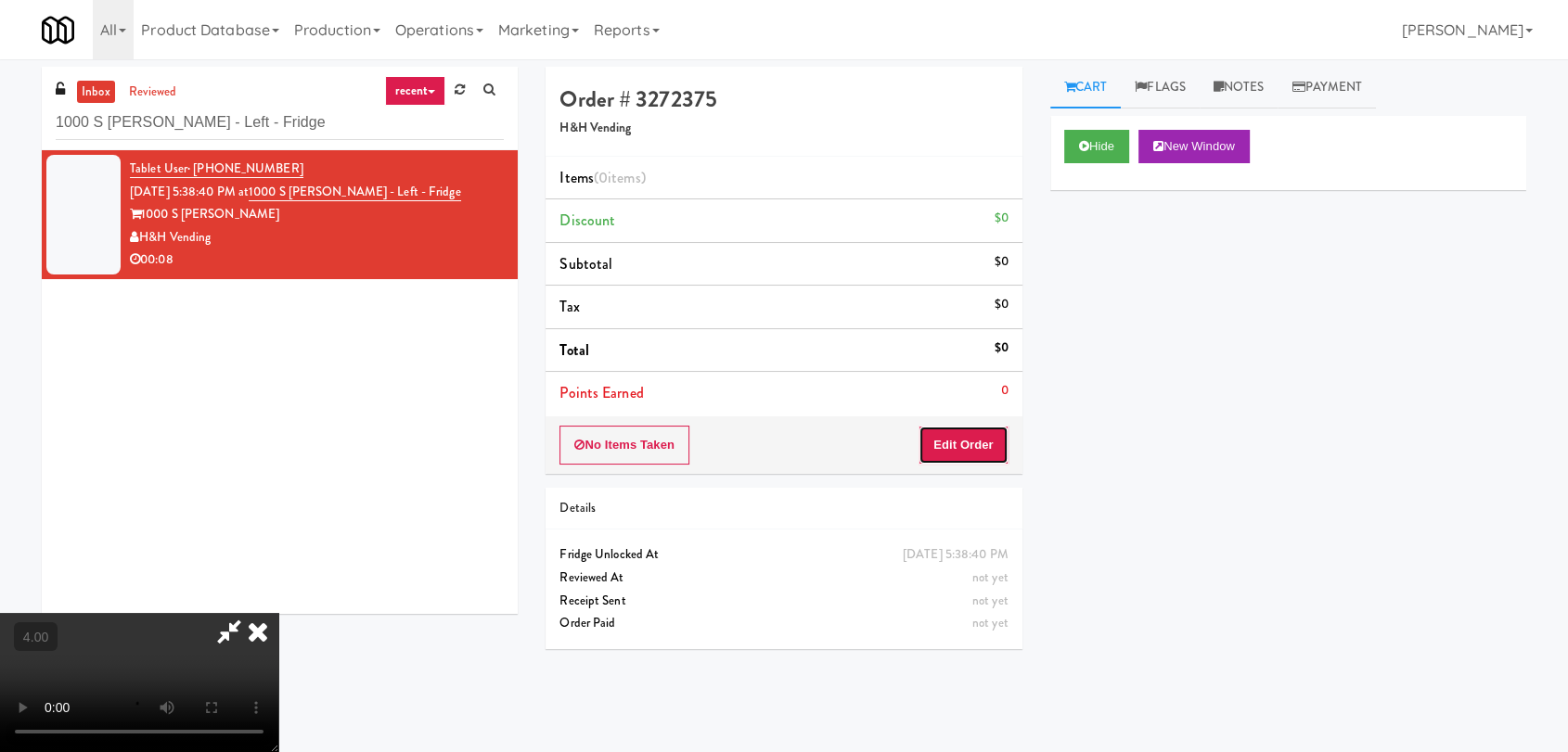
click at [979, 440] on button "Edit Order" at bounding box center [963, 445] width 90 height 39
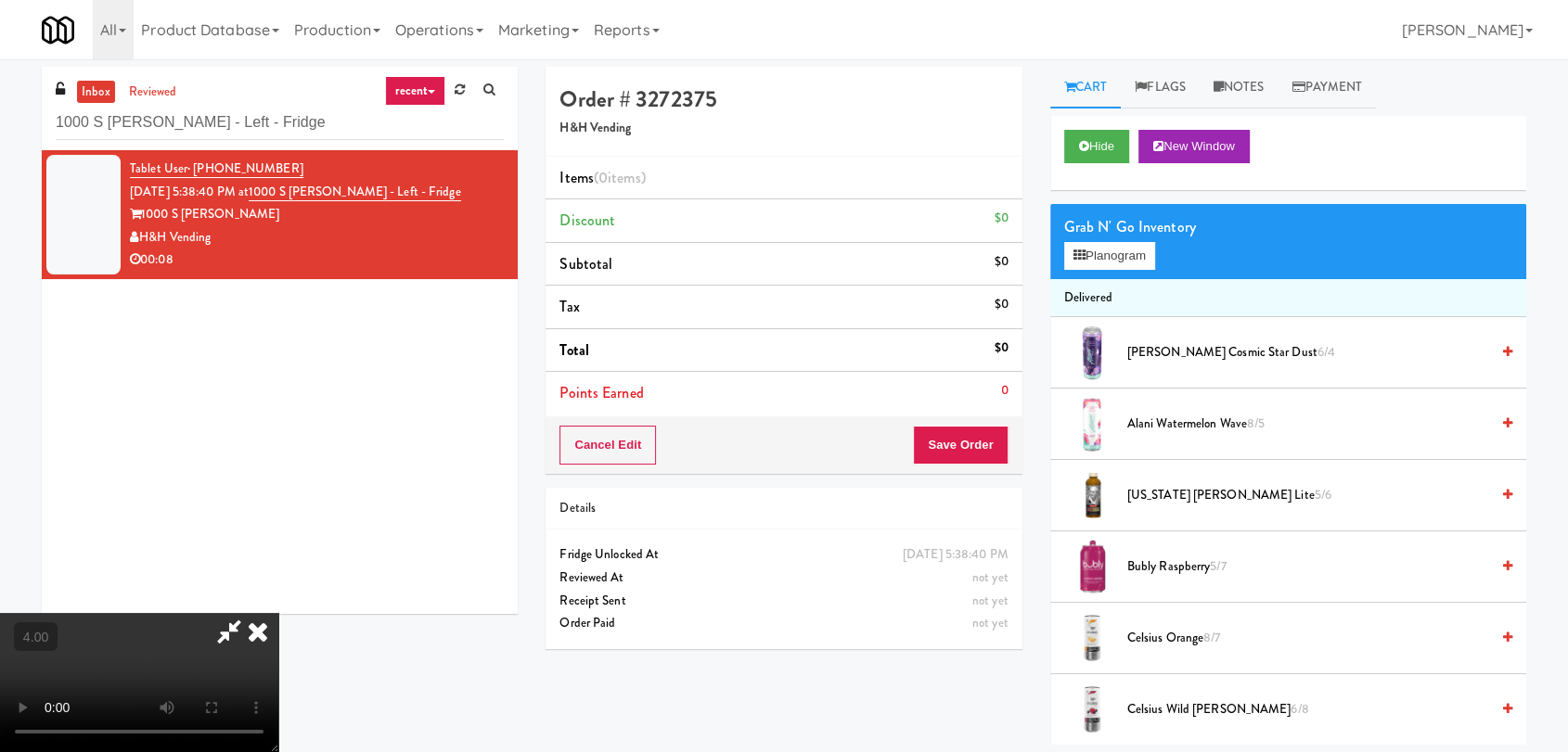
click at [278, 614] on video at bounding box center [138, 683] width 278 height 139
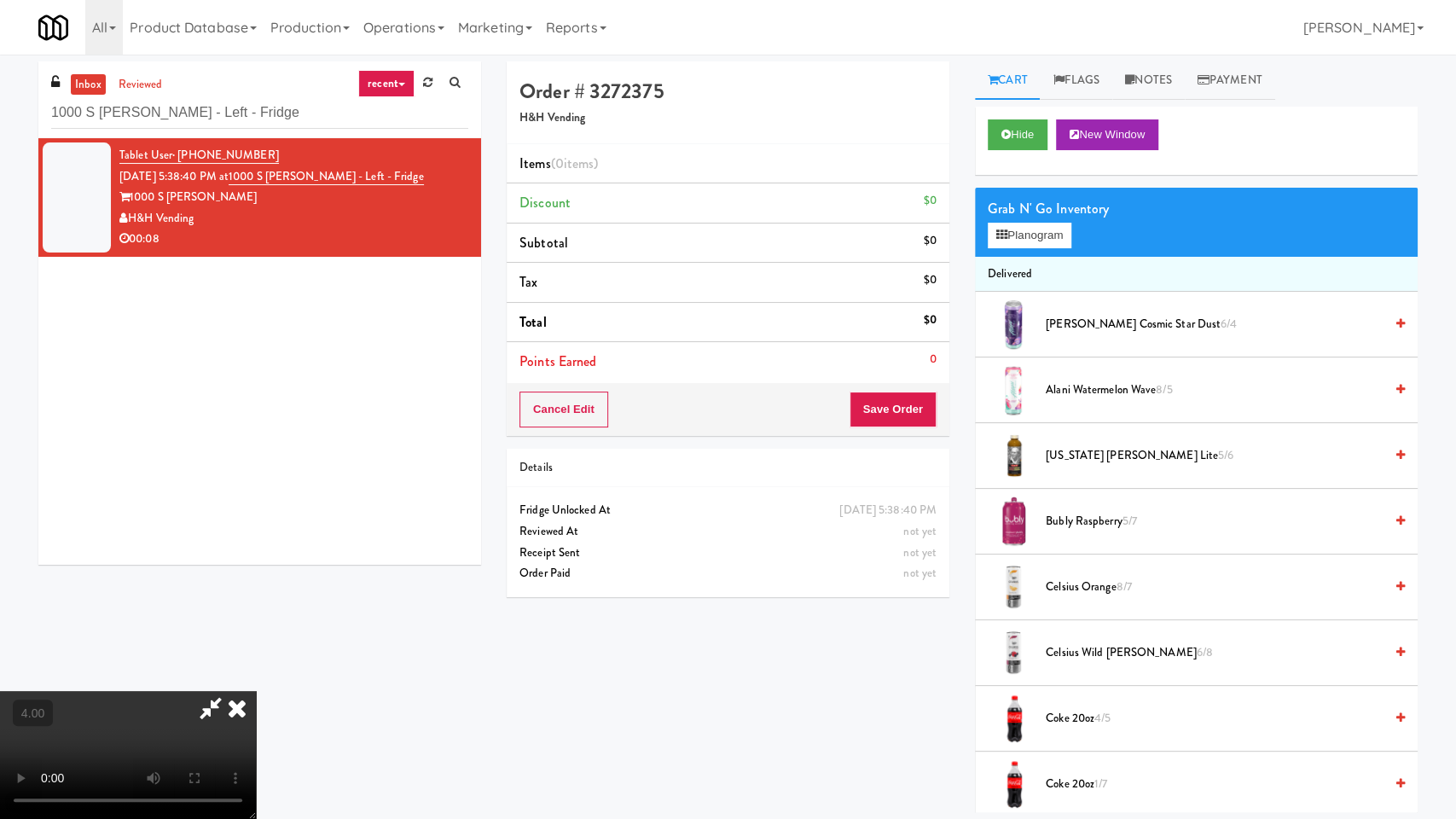
click at [255, 691] on video at bounding box center [127, 754] width 255 height 128
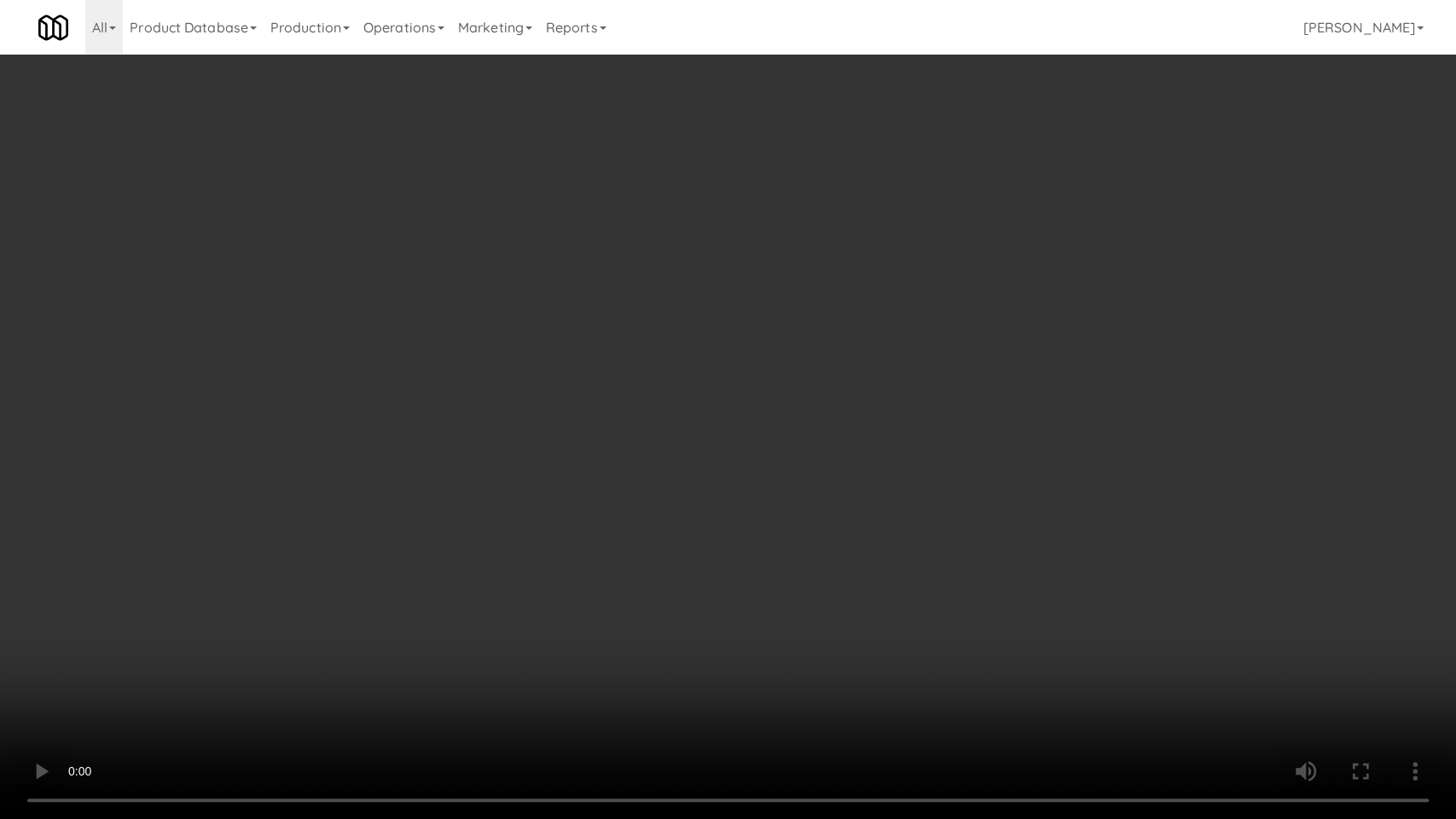
click at [655, 498] on video at bounding box center [728, 409] width 1456 height 819
click at [657, 498] on video at bounding box center [728, 409] width 1456 height 819
click at [662, 488] on video at bounding box center [728, 409] width 1456 height 819
click at [670, 460] on video at bounding box center [728, 409] width 1456 height 819
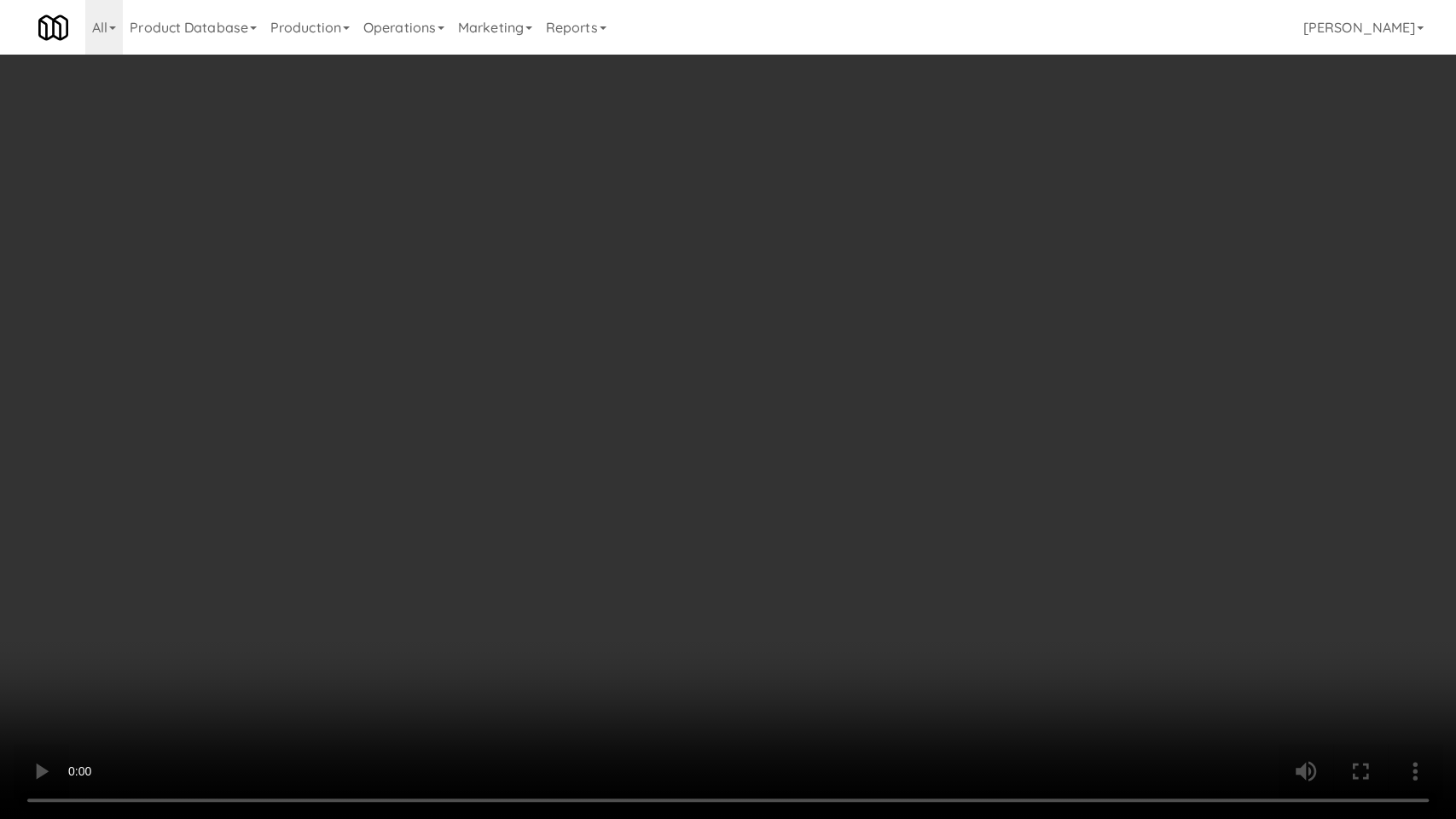
click at [670, 460] on video at bounding box center [728, 409] width 1456 height 819
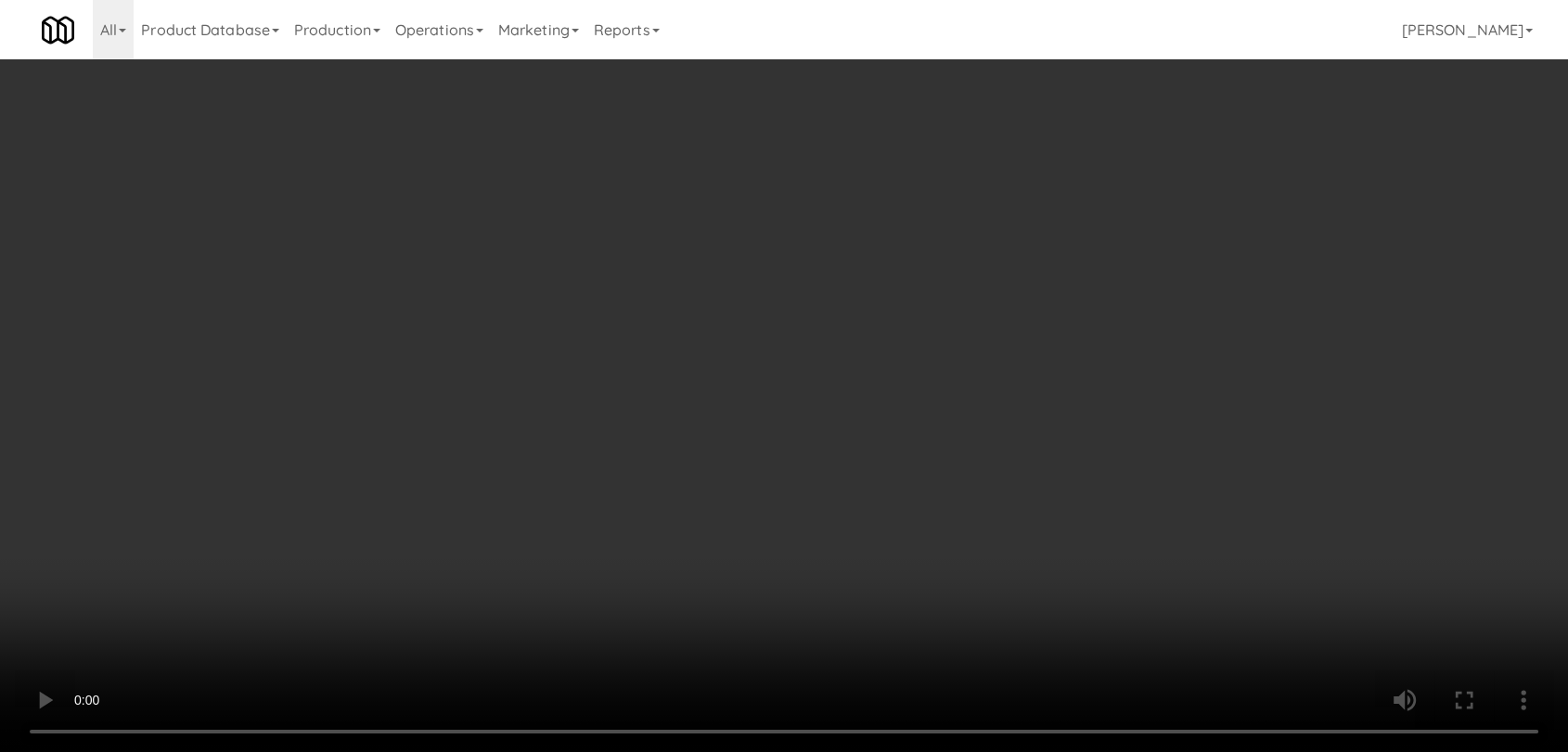
click at [729, 410] on video at bounding box center [784, 376] width 1568 height 752
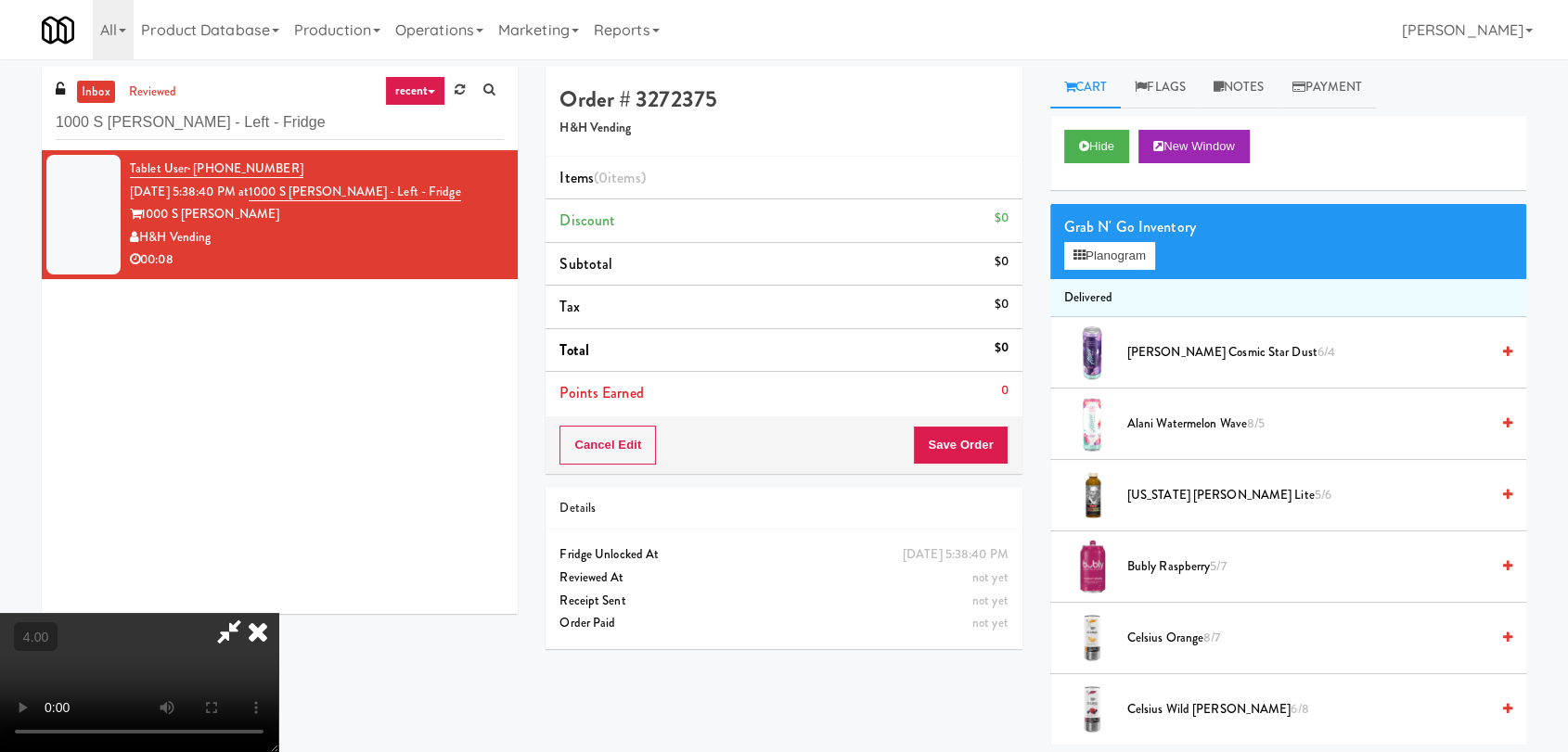
click at [278, 614] on video at bounding box center [138, 683] width 278 height 139
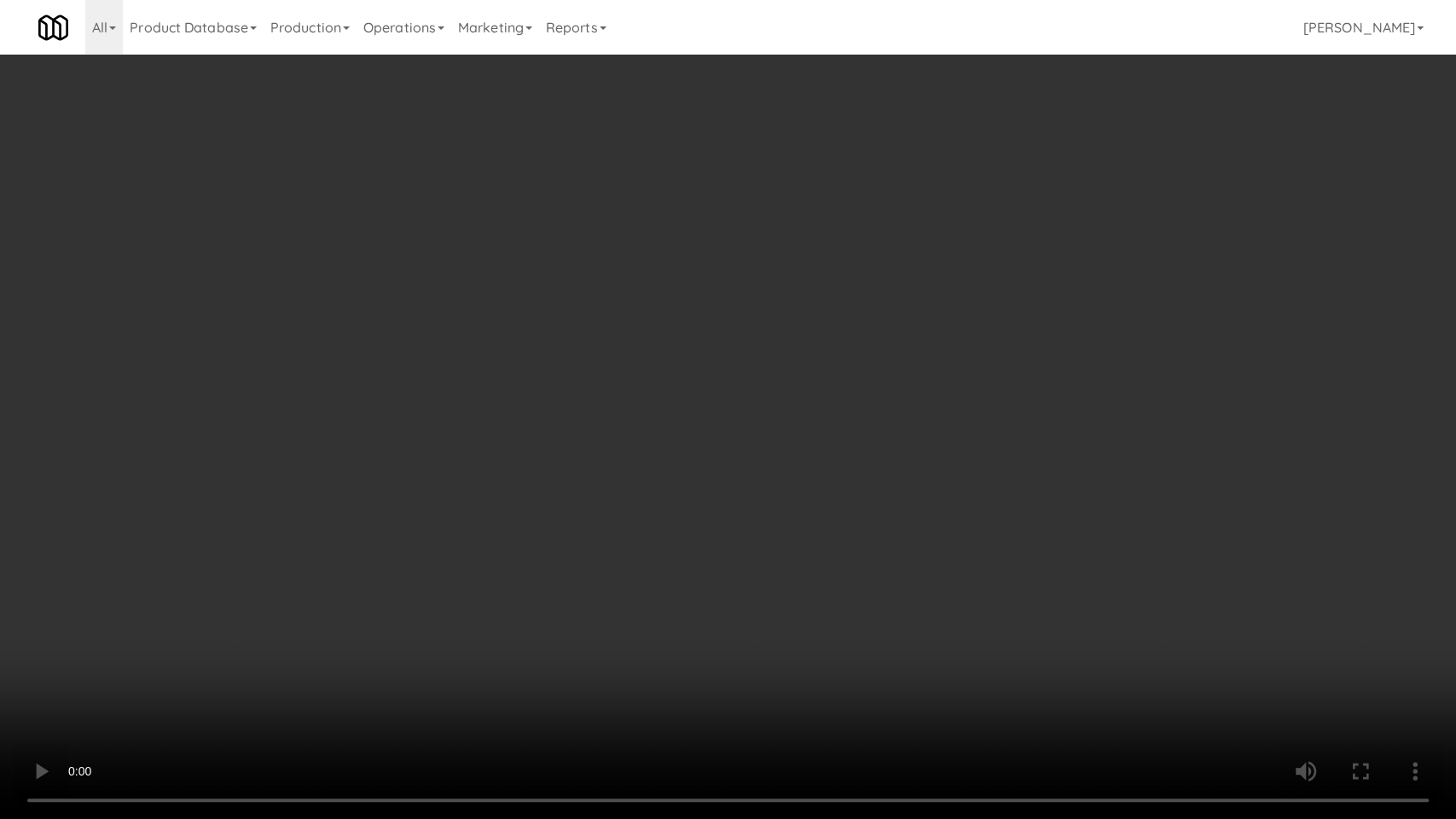
click at [367, 587] on video at bounding box center [728, 409] width 1456 height 819
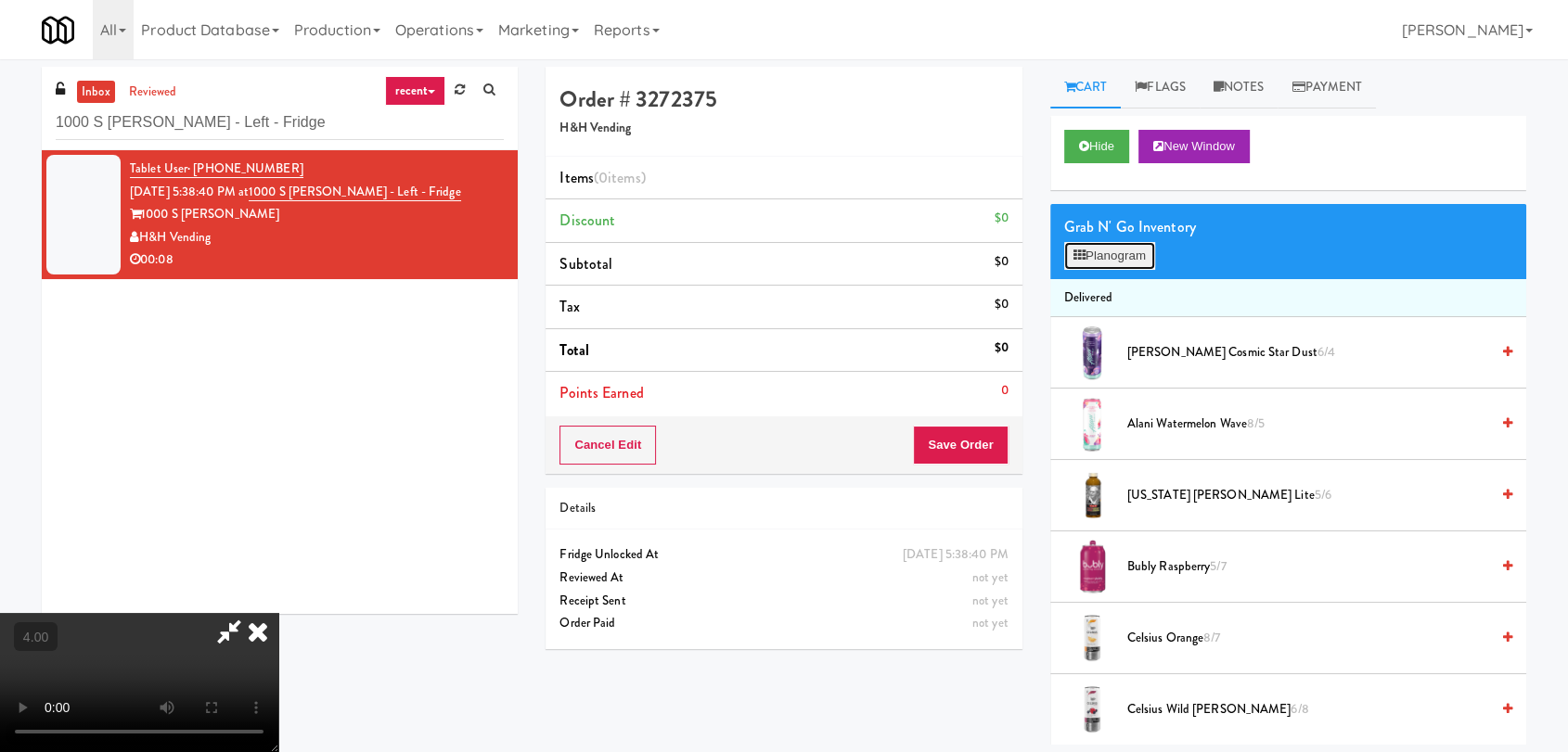
click at [1105, 254] on button "Planogram" at bounding box center [1110, 255] width 91 height 28
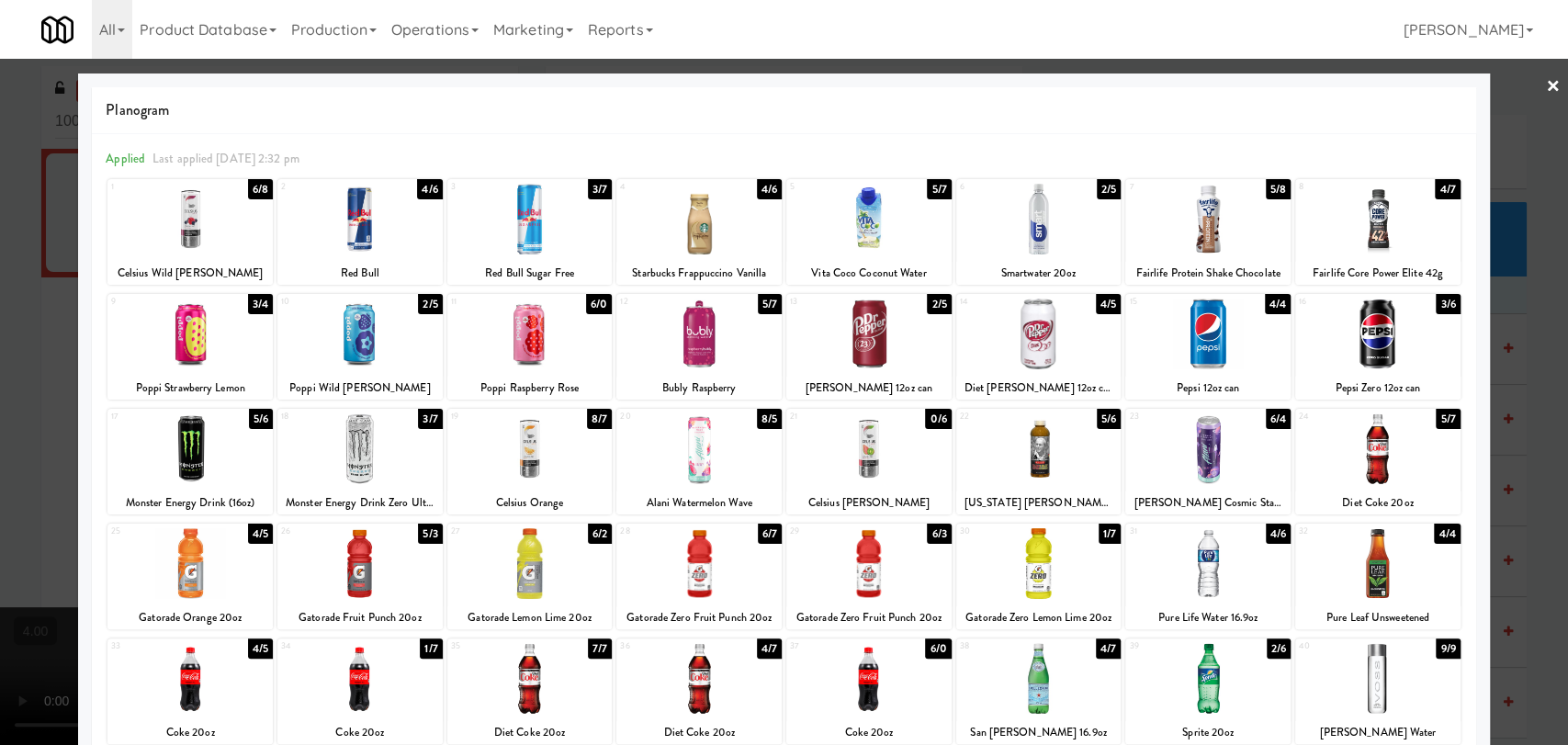
click at [0, 443] on div at bounding box center [784, 372] width 1568 height 745
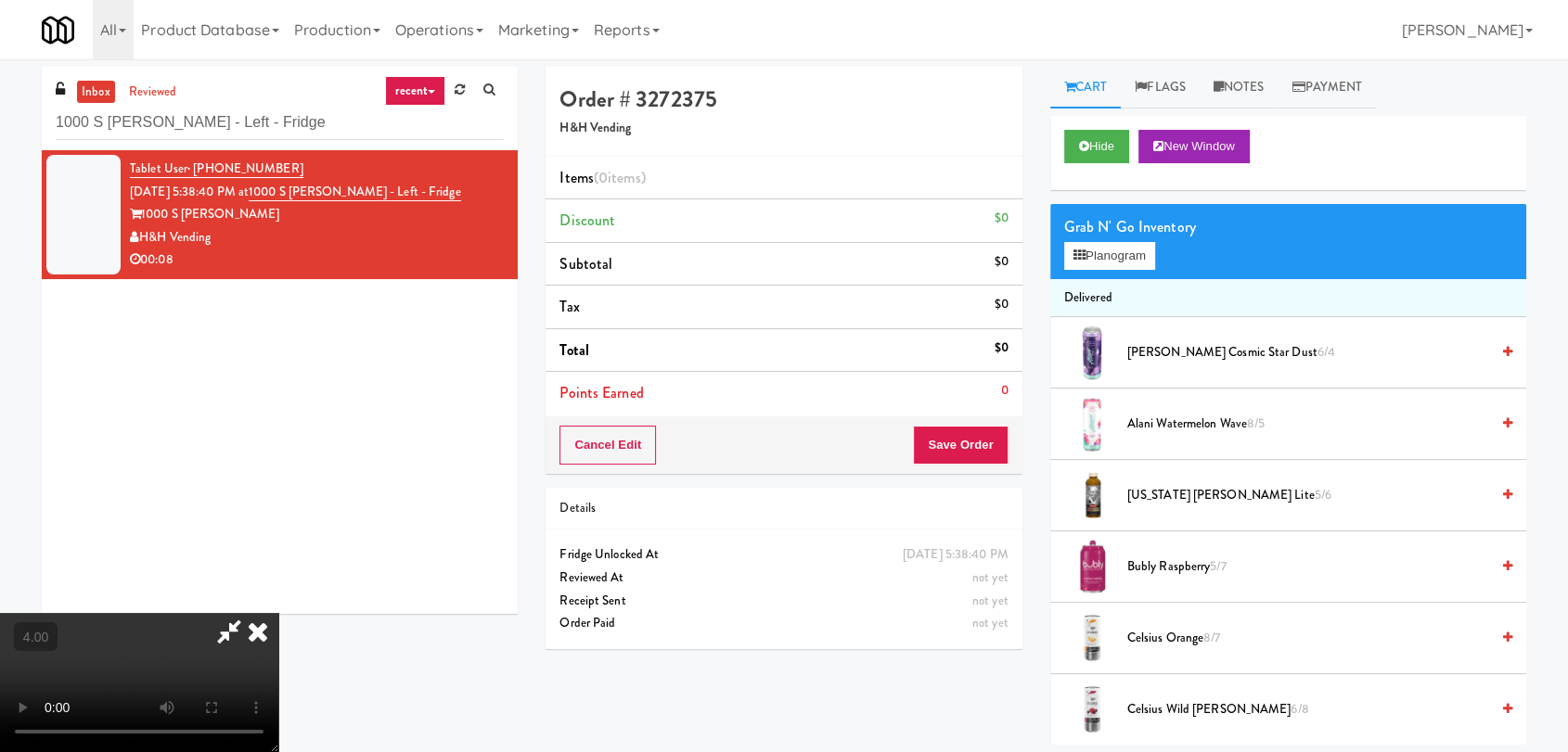
click at [151, 614] on video at bounding box center [138, 683] width 278 height 139
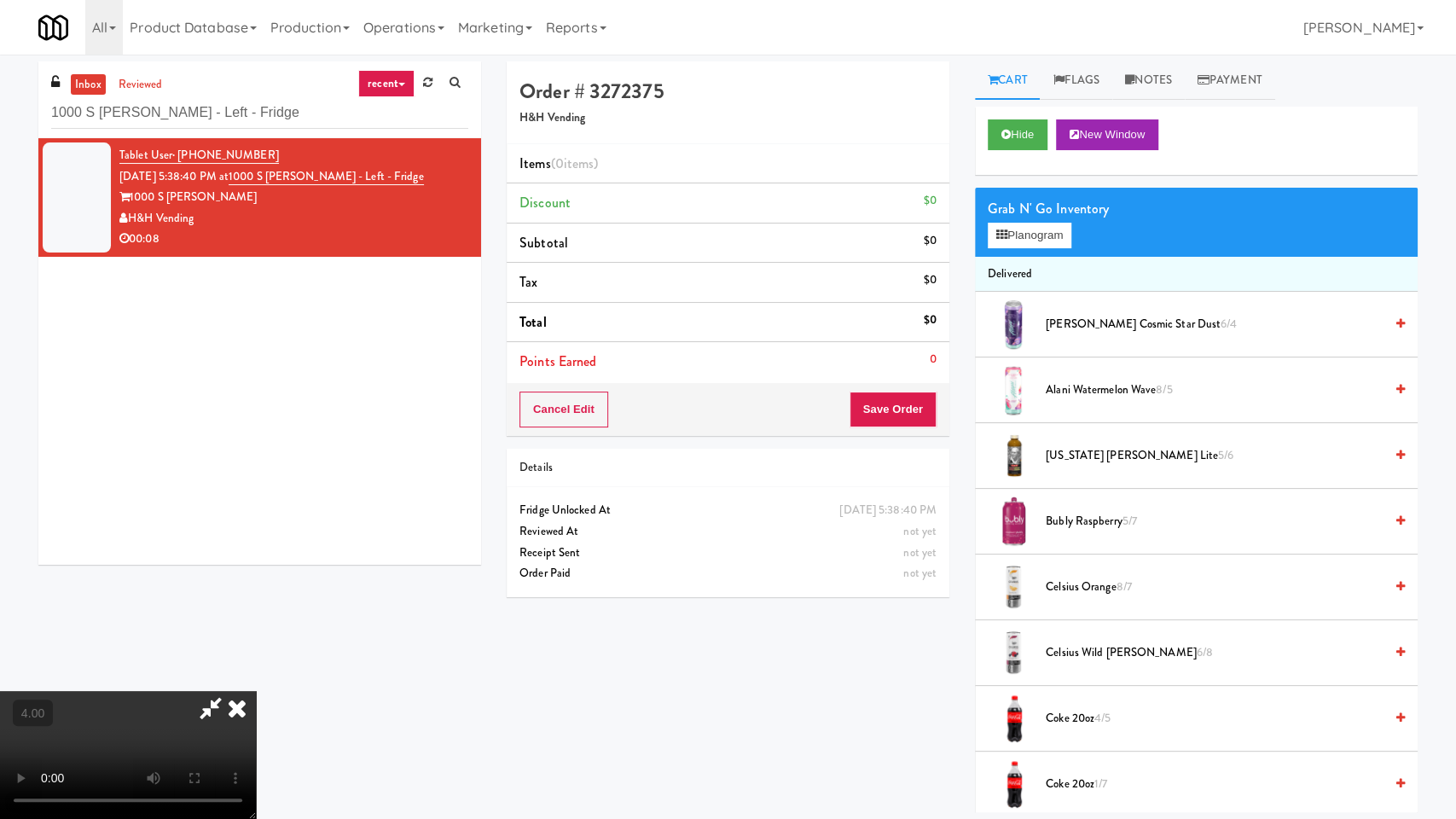
click at [255, 691] on video at bounding box center [127, 754] width 255 height 128
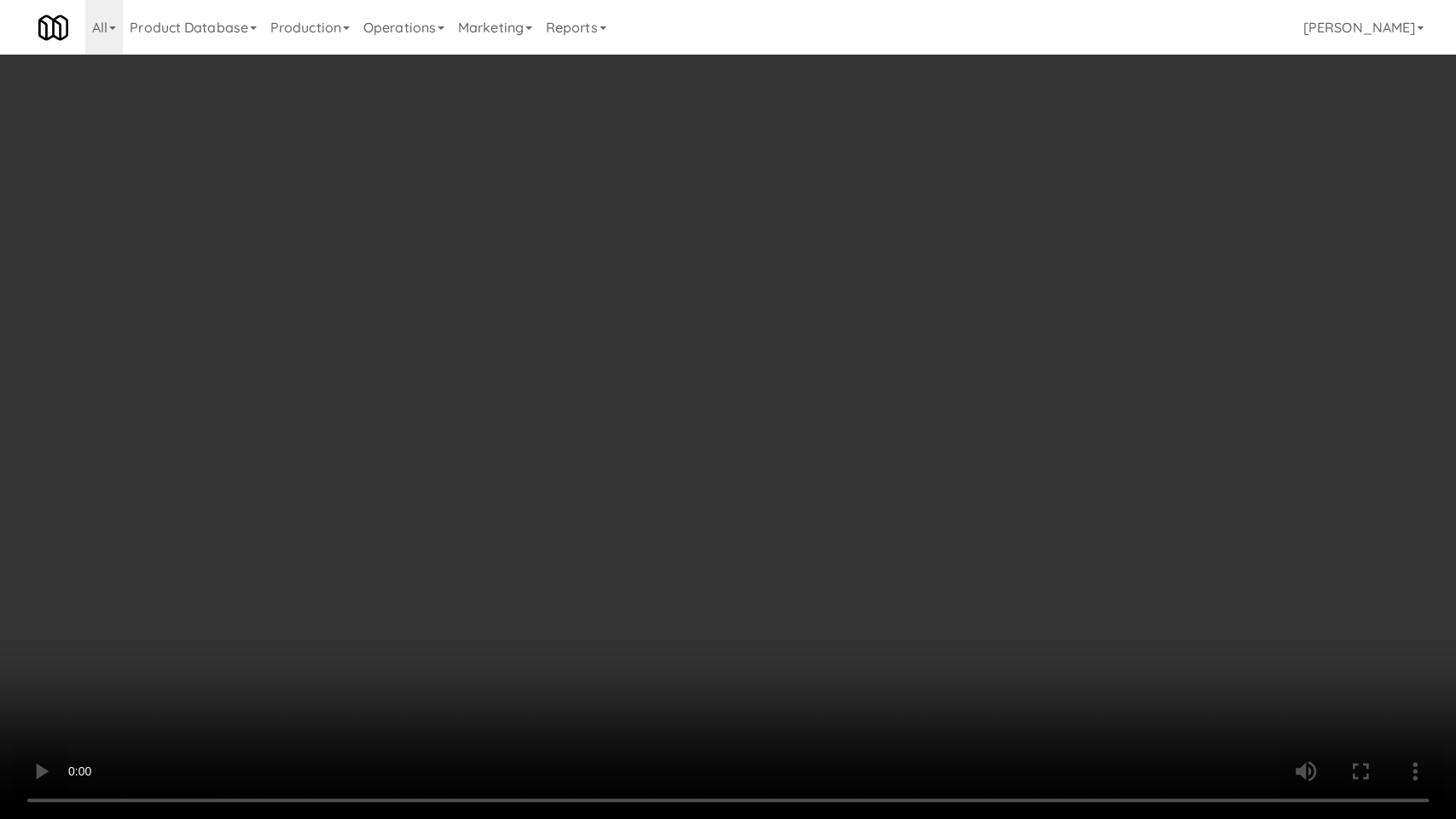
click at [692, 526] on video at bounding box center [728, 409] width 1456 height 819
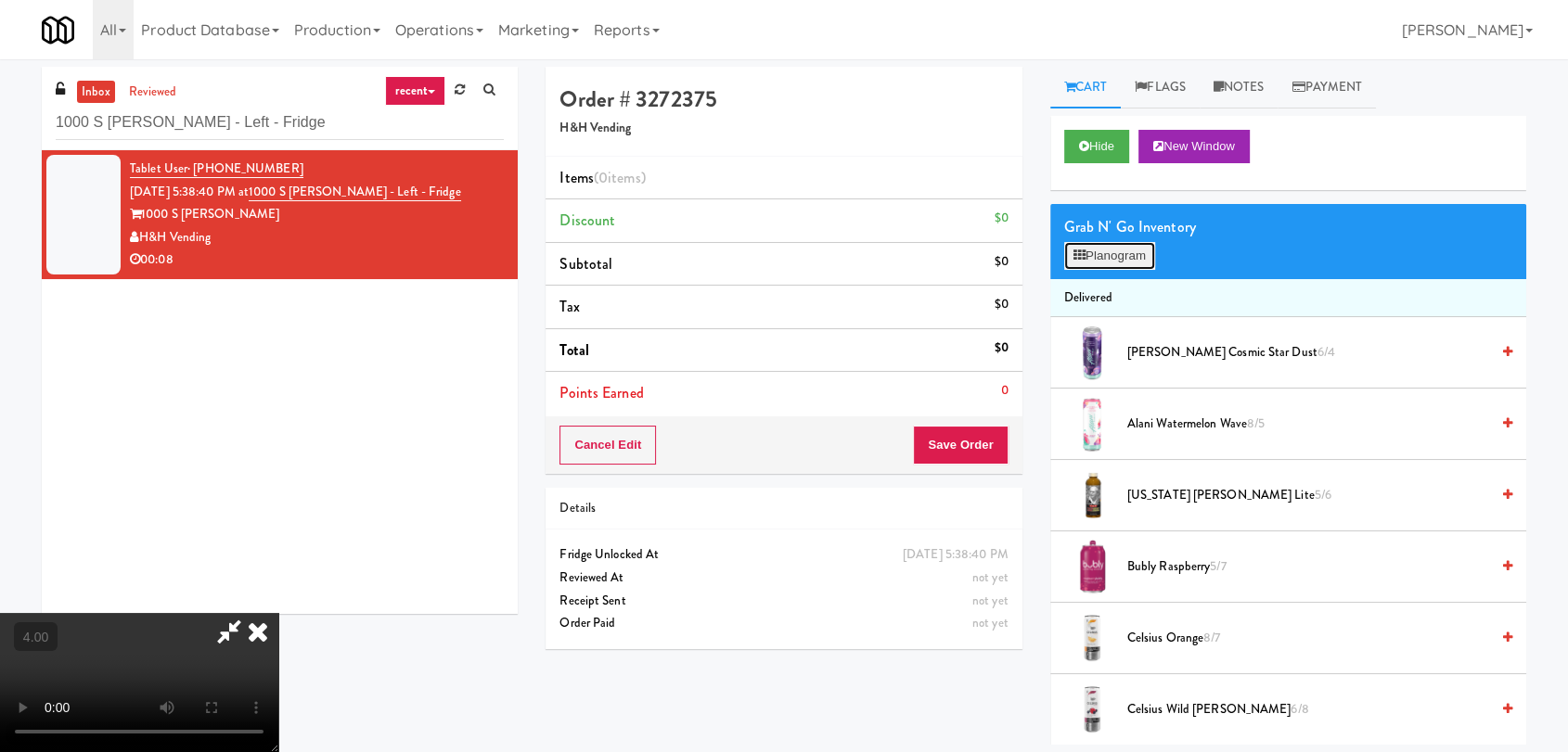
click at [1103, 259] on button "Planogram" at bounding box center [1110, 255] width 91 height 28
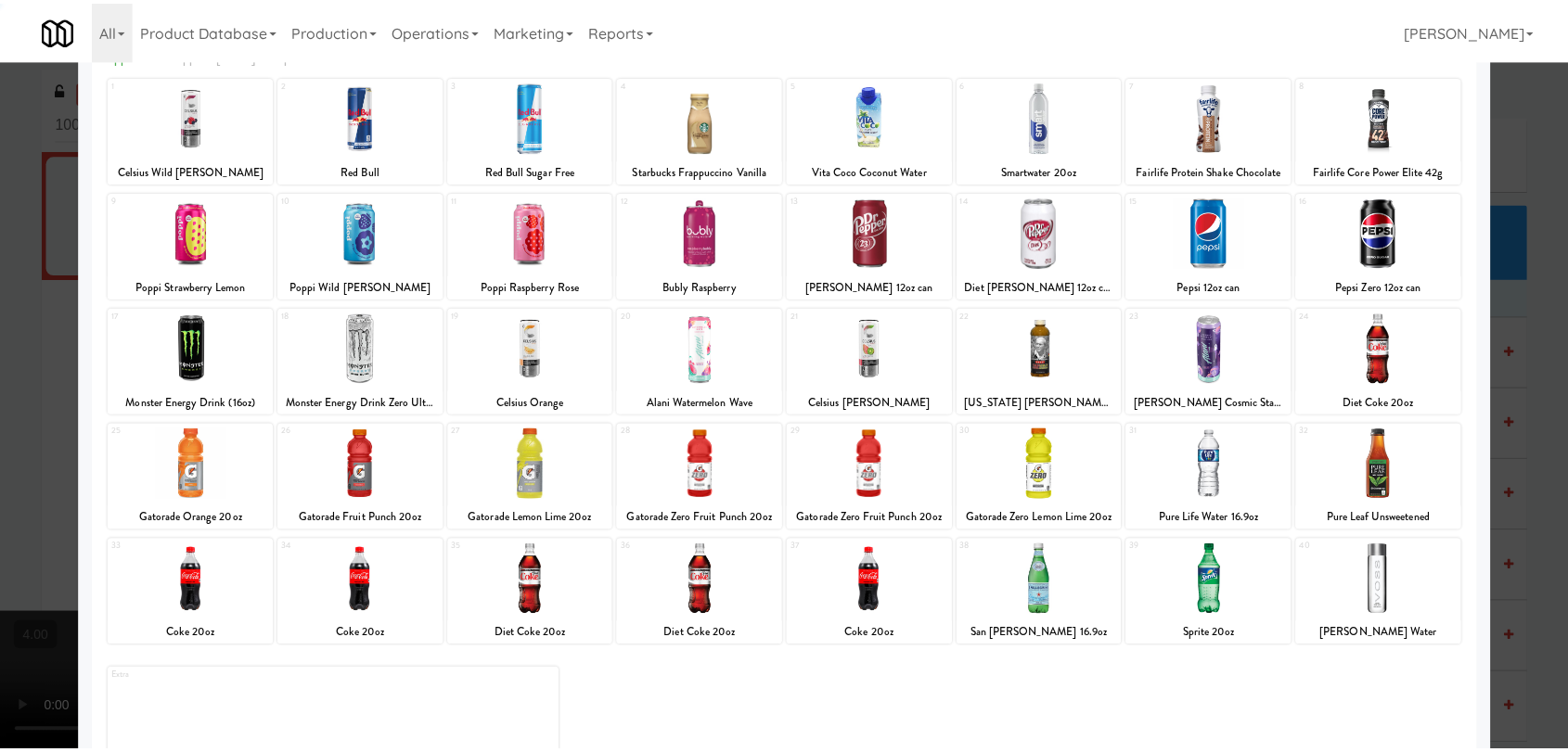
scroll to position [158, 0]
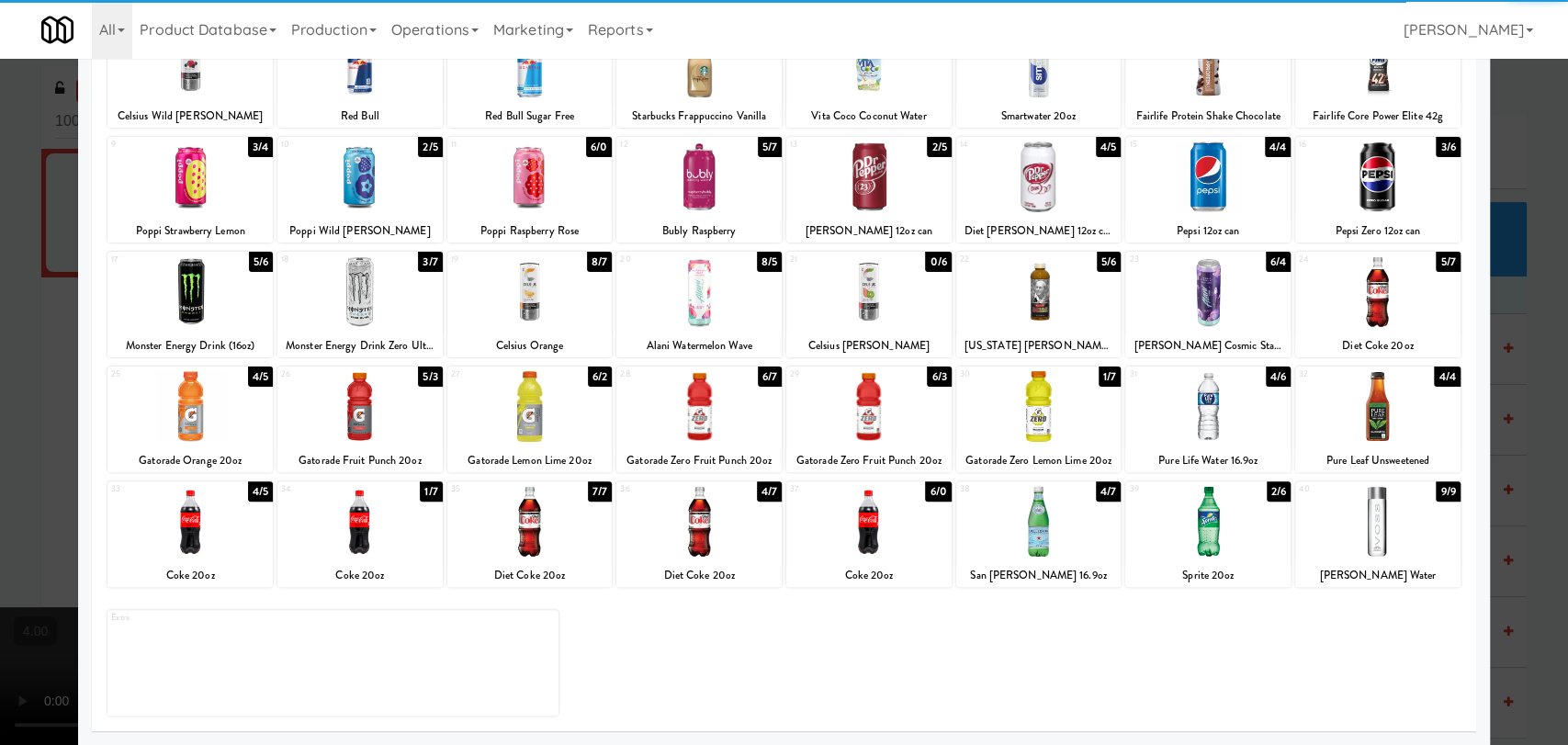
click at [330, 537] on div at bounding box center [360, 520] width 165 height 70
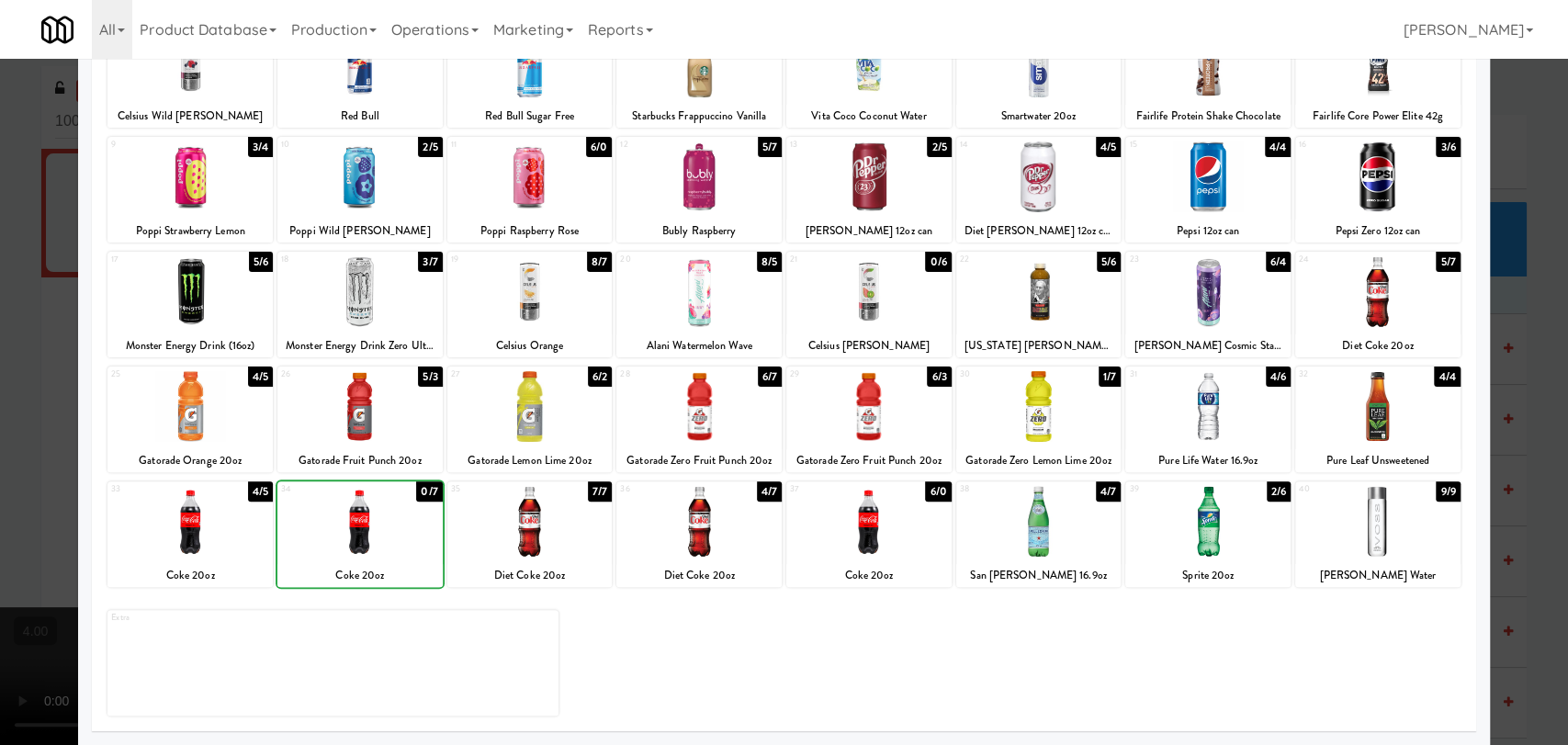
click at [0, 433] on div at bounding box center [784, 372] width 1568 height 745
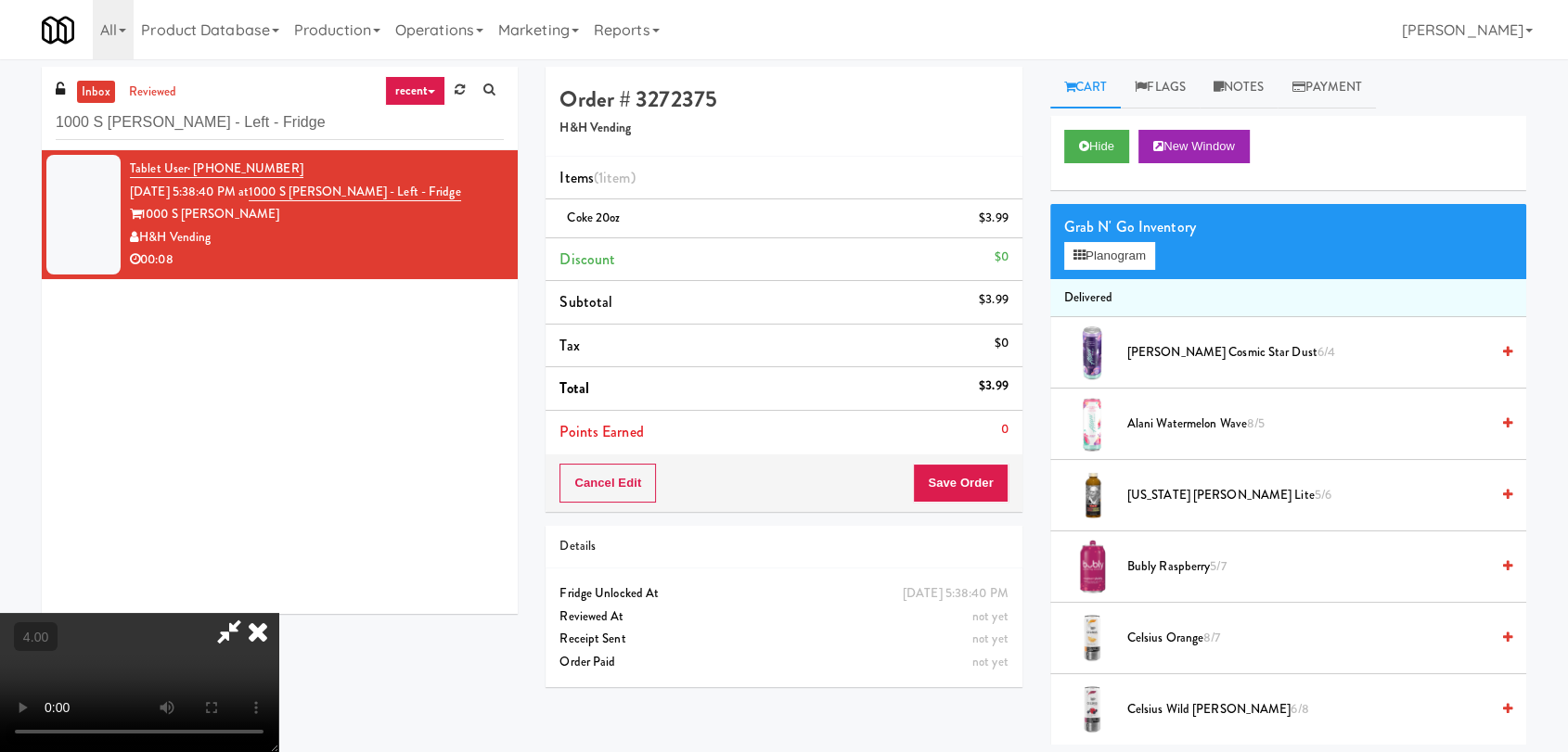
click at [215, 614] on video at bounding box center [138, 683] width 278 height 139
click at [278, 614] on icon at bounding box center [257, 632] width 41 height 37
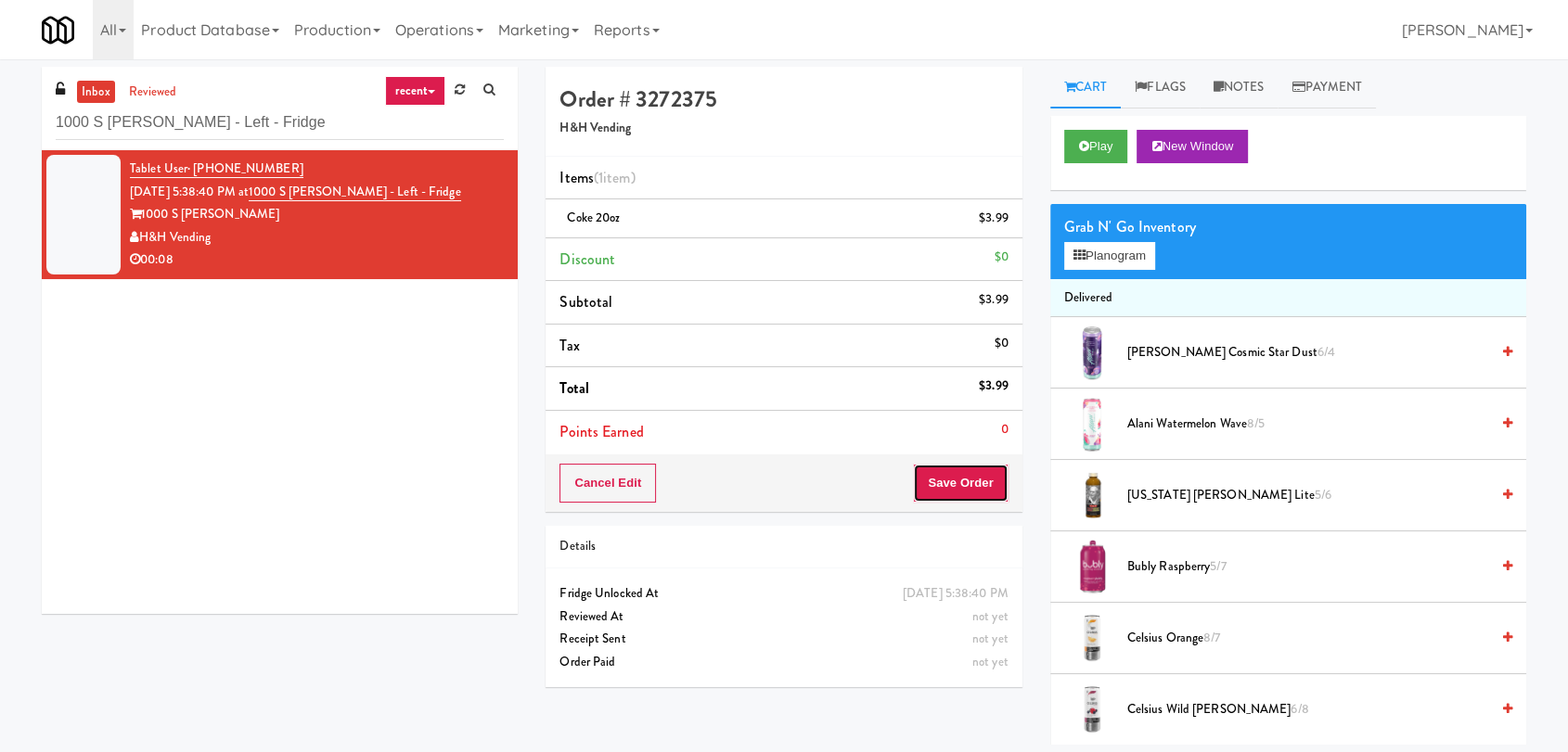
click at [941, 479] on button "Save Order" at bounding box center [960, 483] width 95 height 39
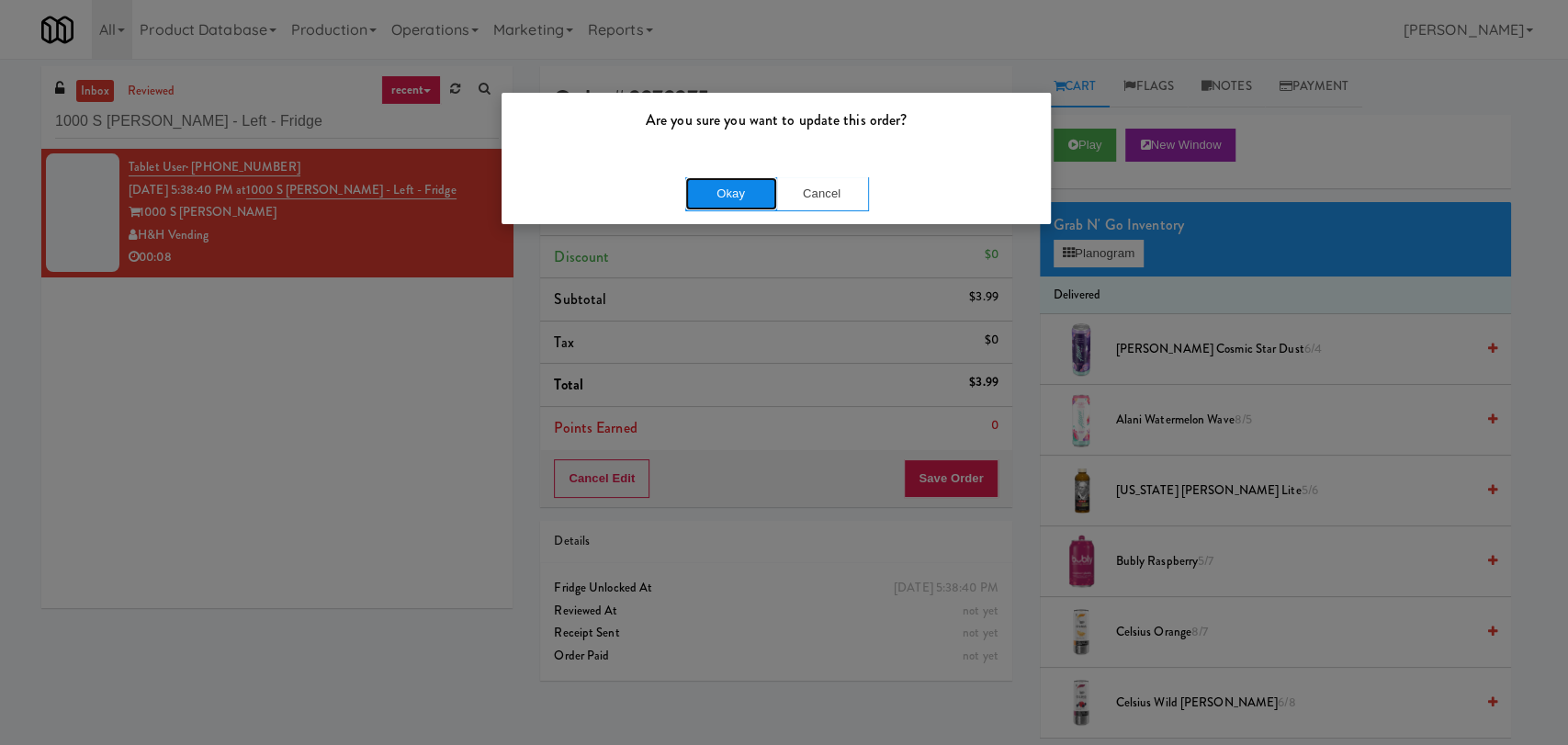
click at [705, 204] on button "Okay" at bounding box center [731, 194] width 92 height 33
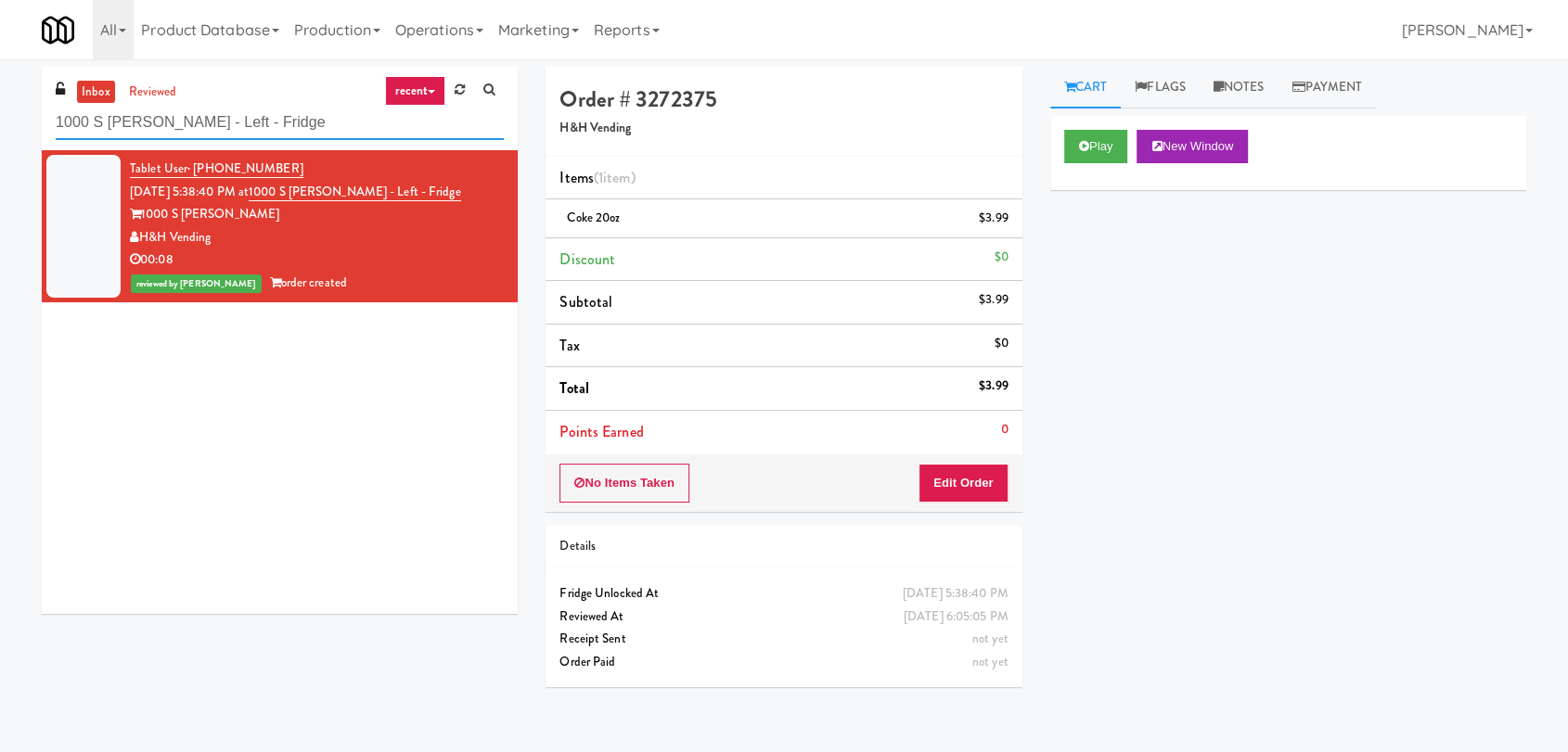
paste input "1 State"
drag, startPoint x: 271, startPoint y: 119, endPoint x: 0, endPoint y: 91, distance: 272.4
click at [0, 91] on div "inbox reviewed recent all unclear take inventory issue suspicious failed recent…" at bounding box center [784, 405] width 1568 height 678
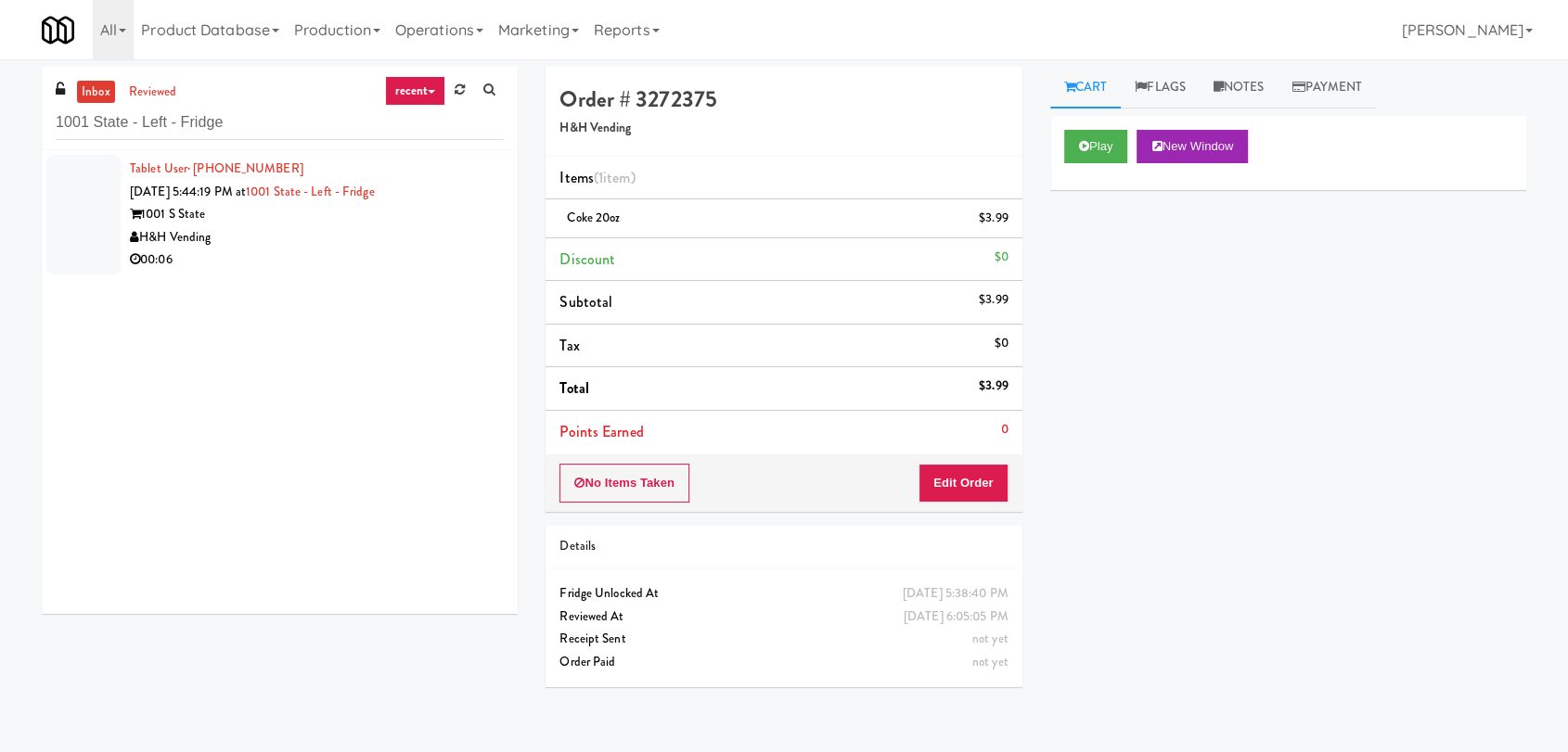
click at [331, 285] on div "Tablet User · (332) 248-3569 Sep 27, 2025 5:44:19 PM at 1001 State - Left - Fri…" at bounding box center [280, 381] width 476 height 464
click at [440, 253] on div "00:06" at bounding box center [317, 260] width 374 height 23
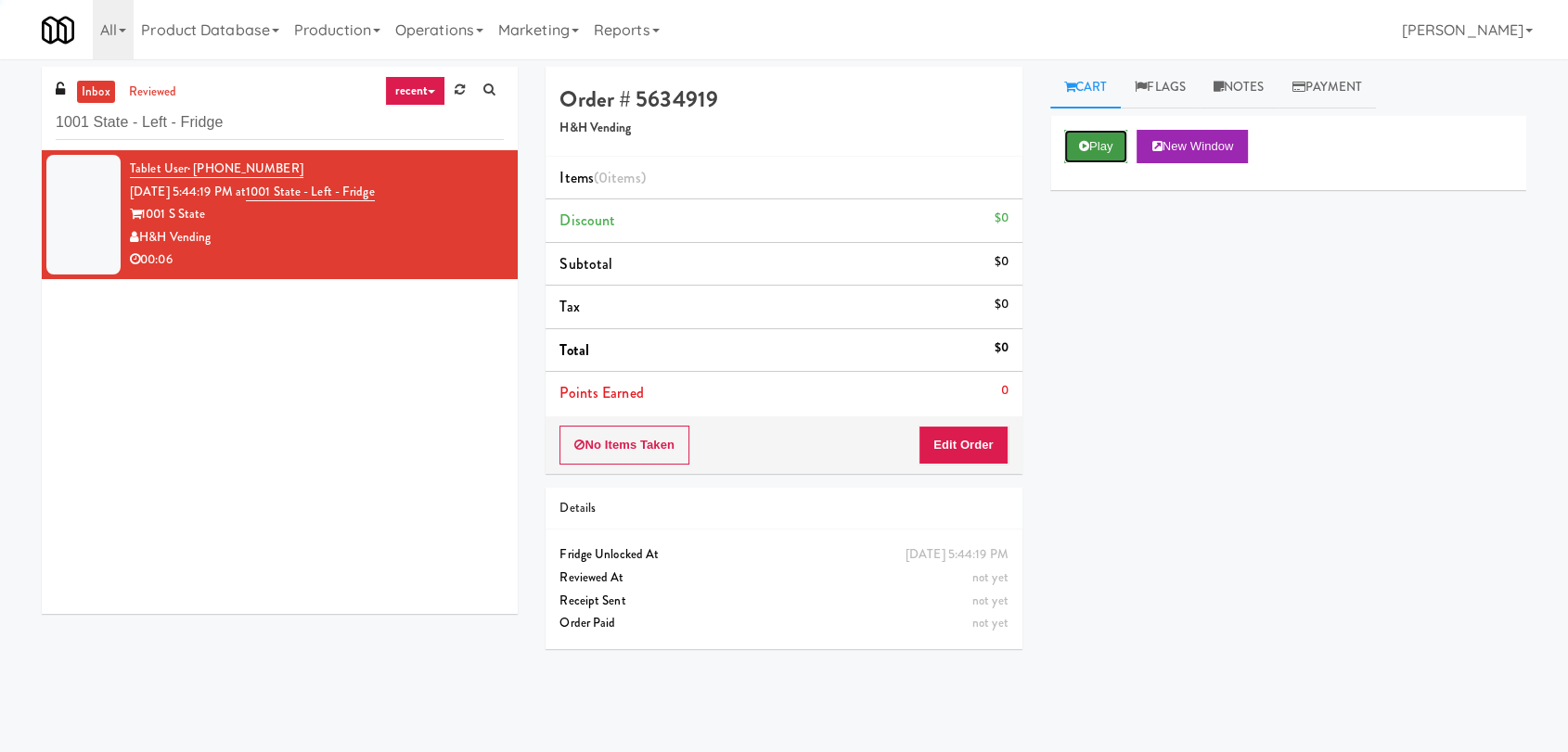
click at [1118, 136] on button "Play" at bounding box center [1096, 146] width 64 height 33
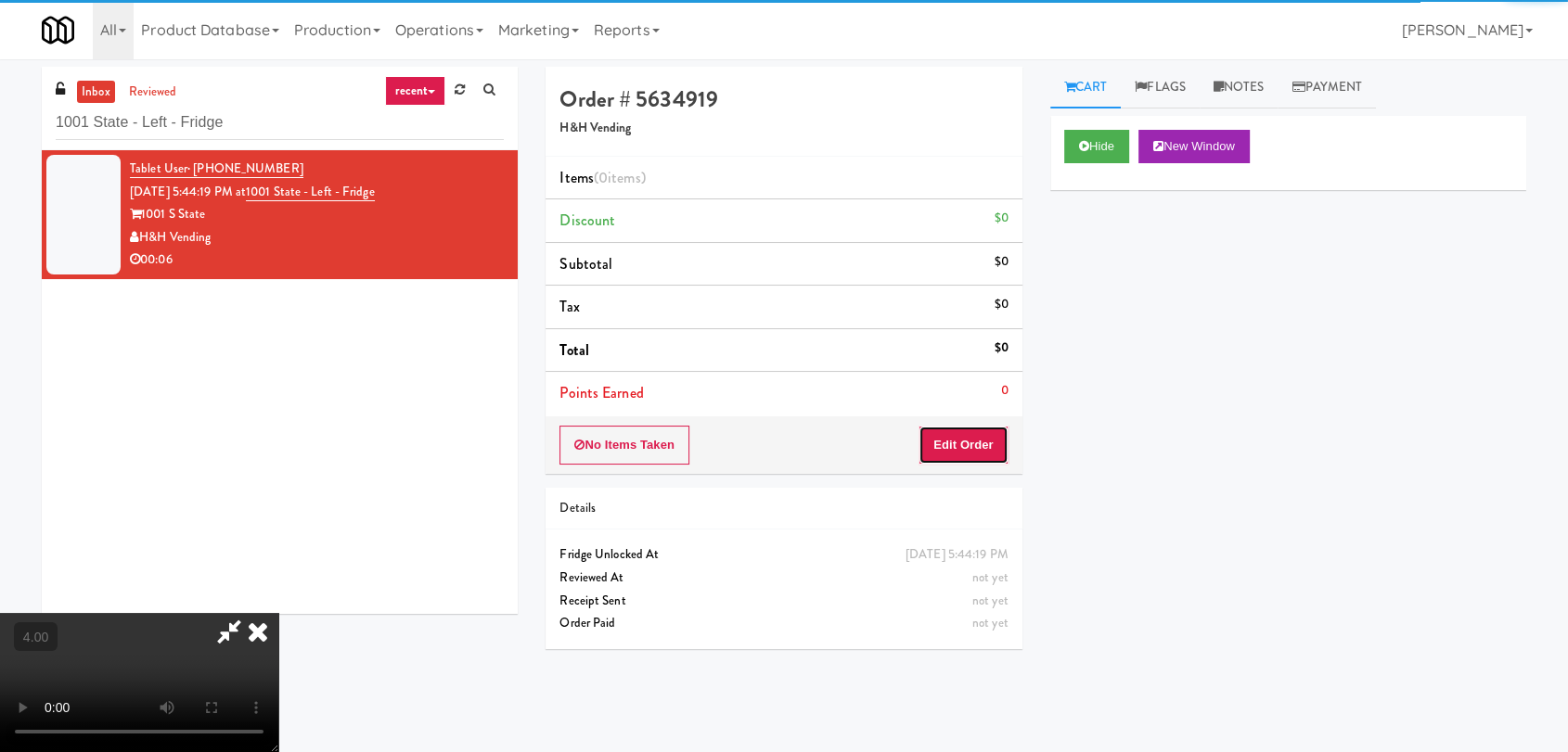
click at [984, 439] on button "Edit Order" at bounding box center [963, 445] width 90 height 39
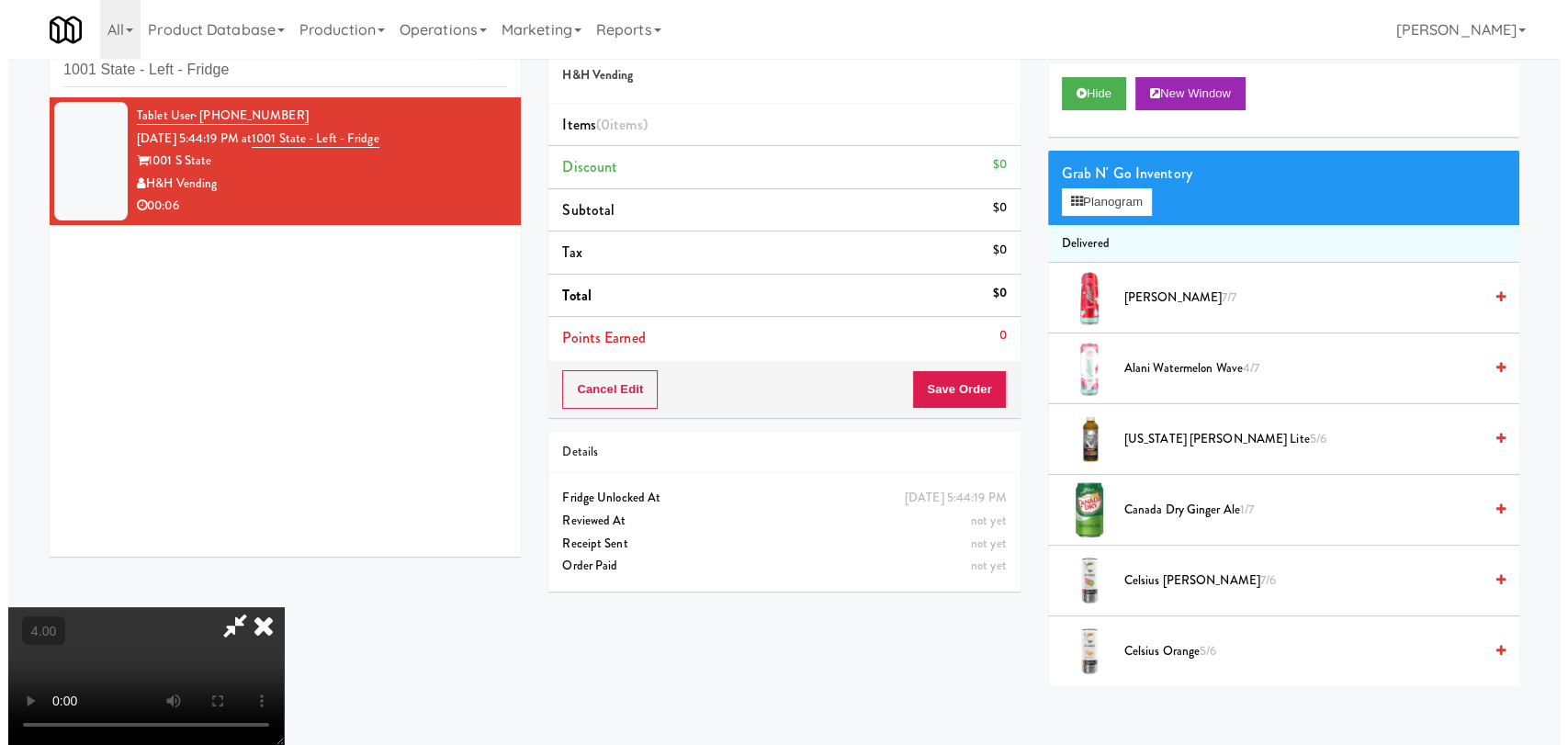
scroll to position [59, 0]
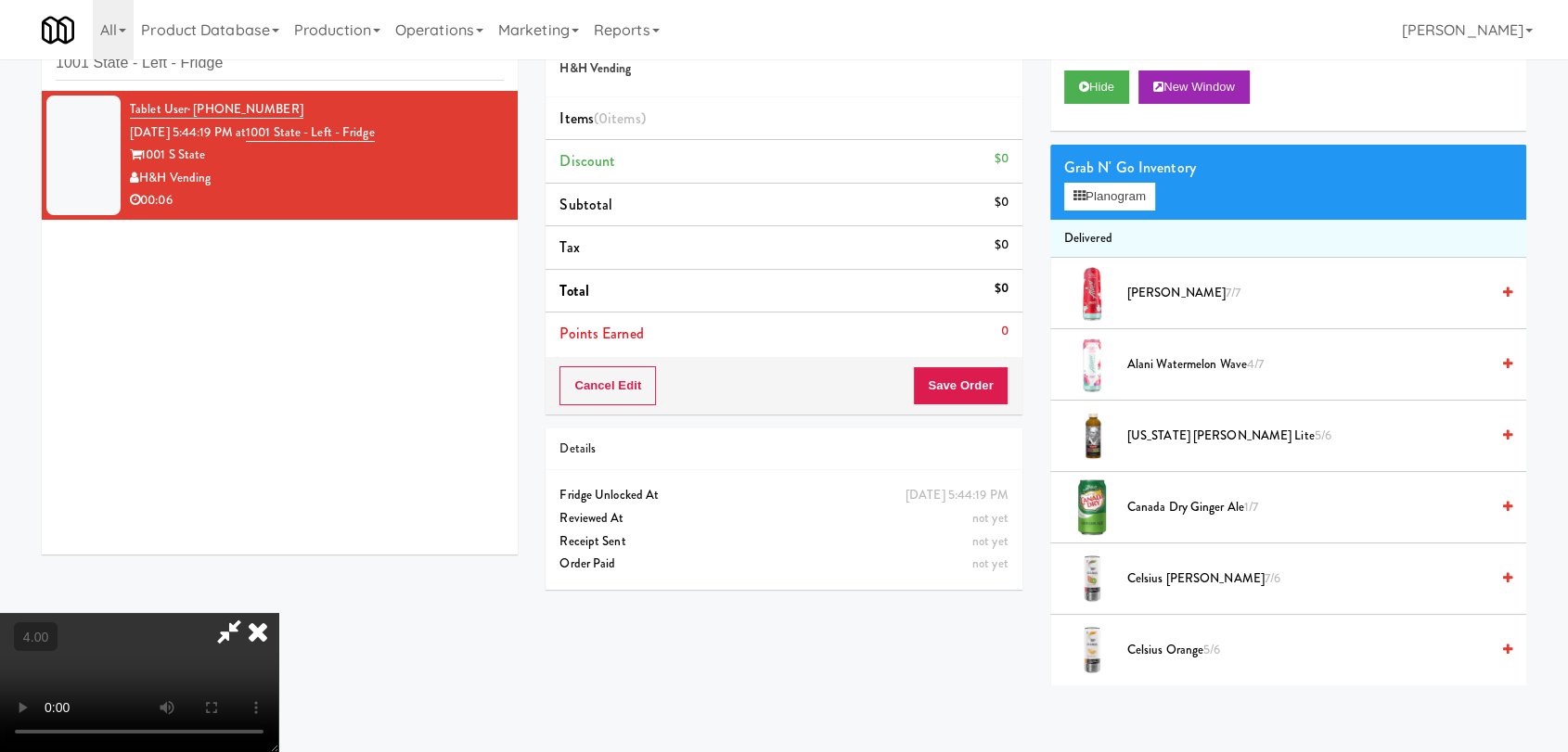
click at [278, 614] on video at bounding box center [138, 683] width 278 height 139
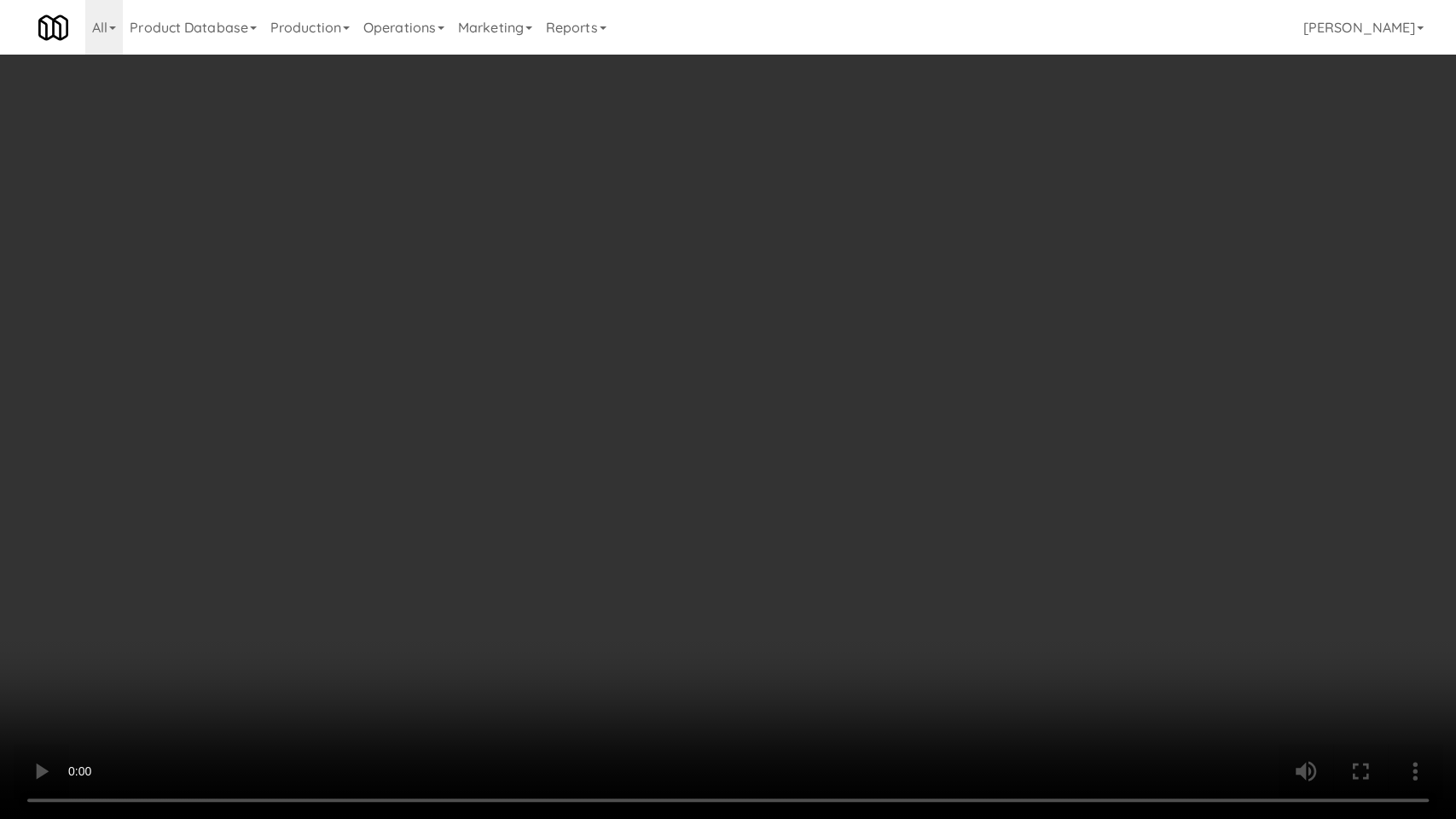
click at [600, 556] on video at bounding box center [728, 409] width 1456 height 819
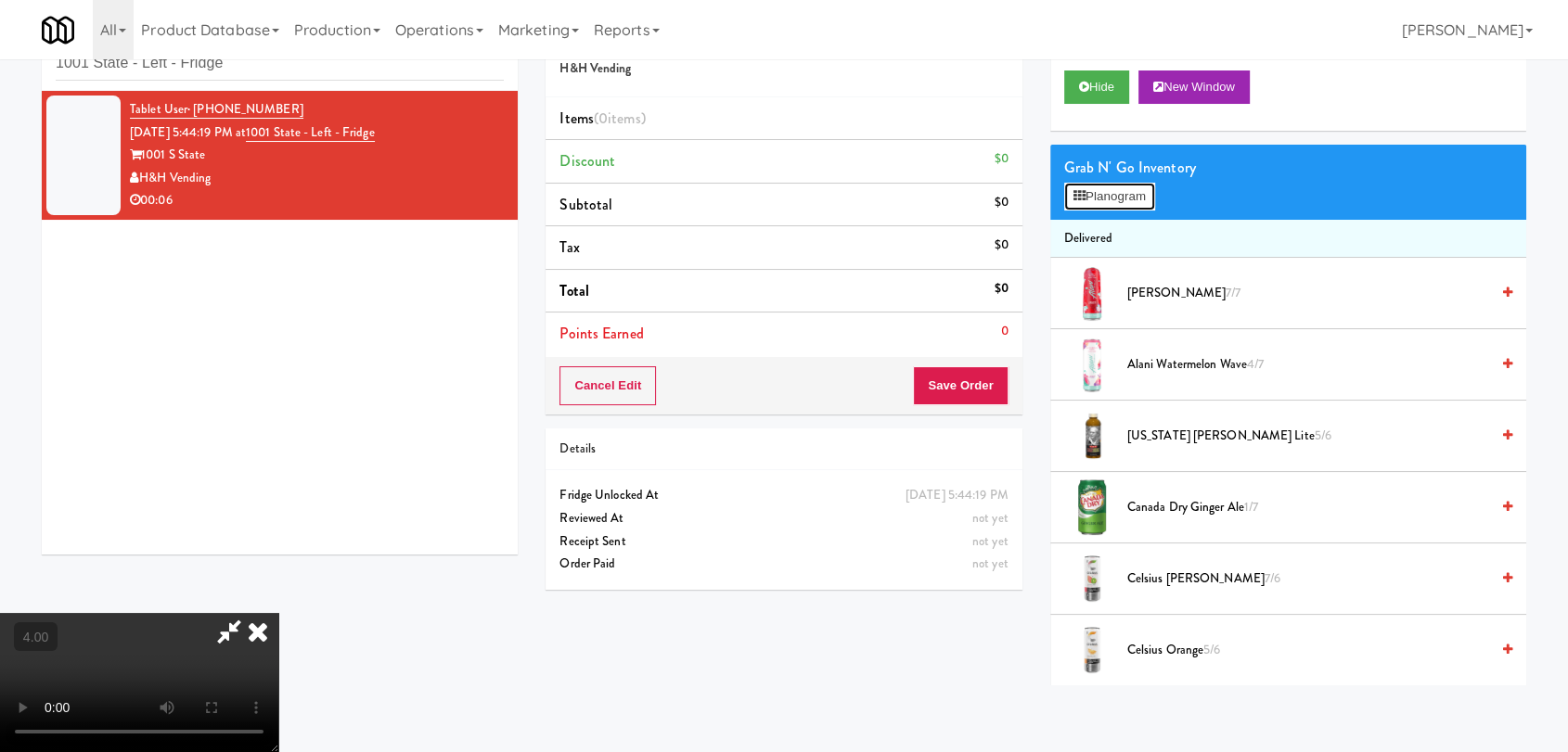
click at [1134, 196] on button "Planogram" at bounding box center [1110, 196] width 91 height 28
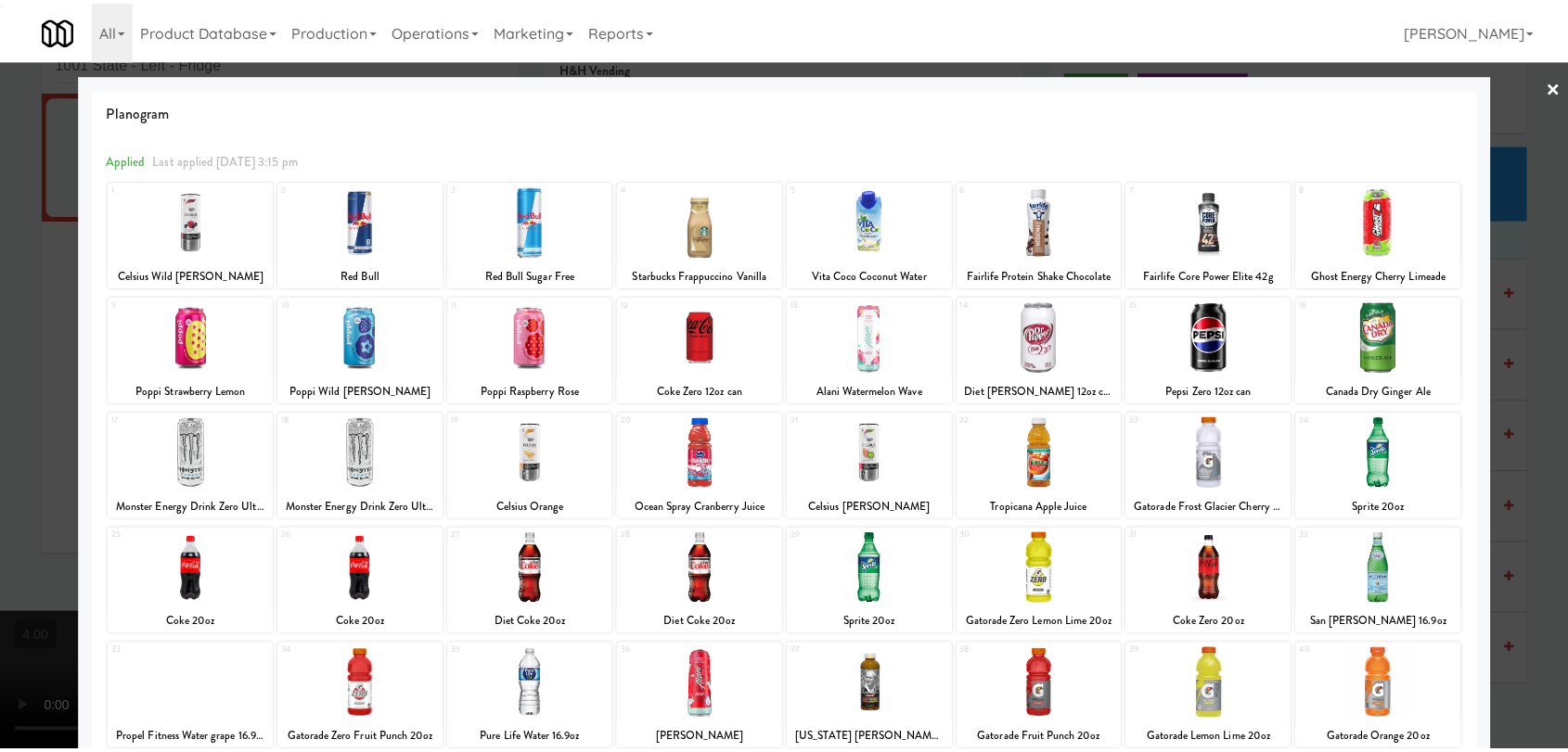
scroll to position [158, 0]
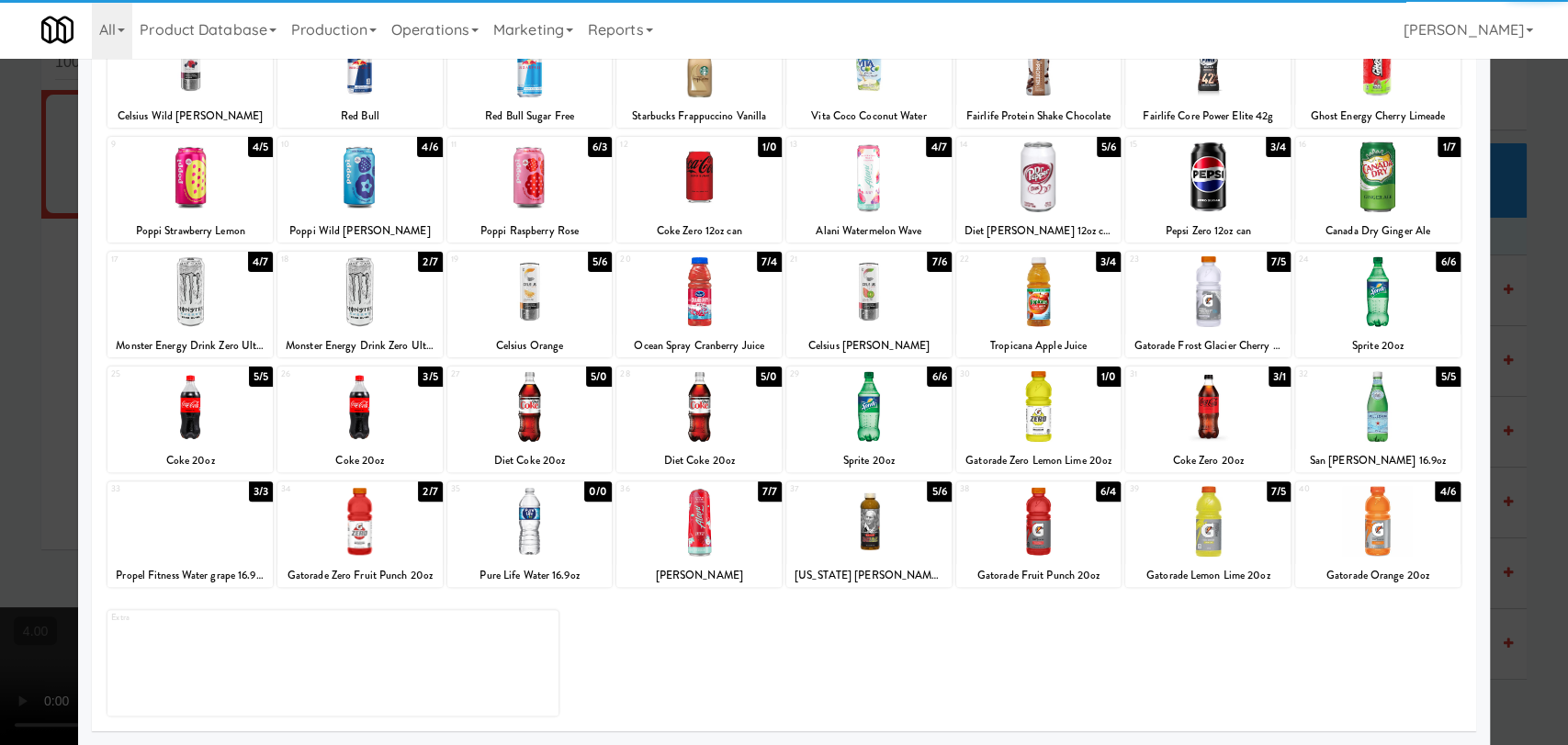
click at [213, 535] on div at bounding box center [190, 520] width 165 height 70
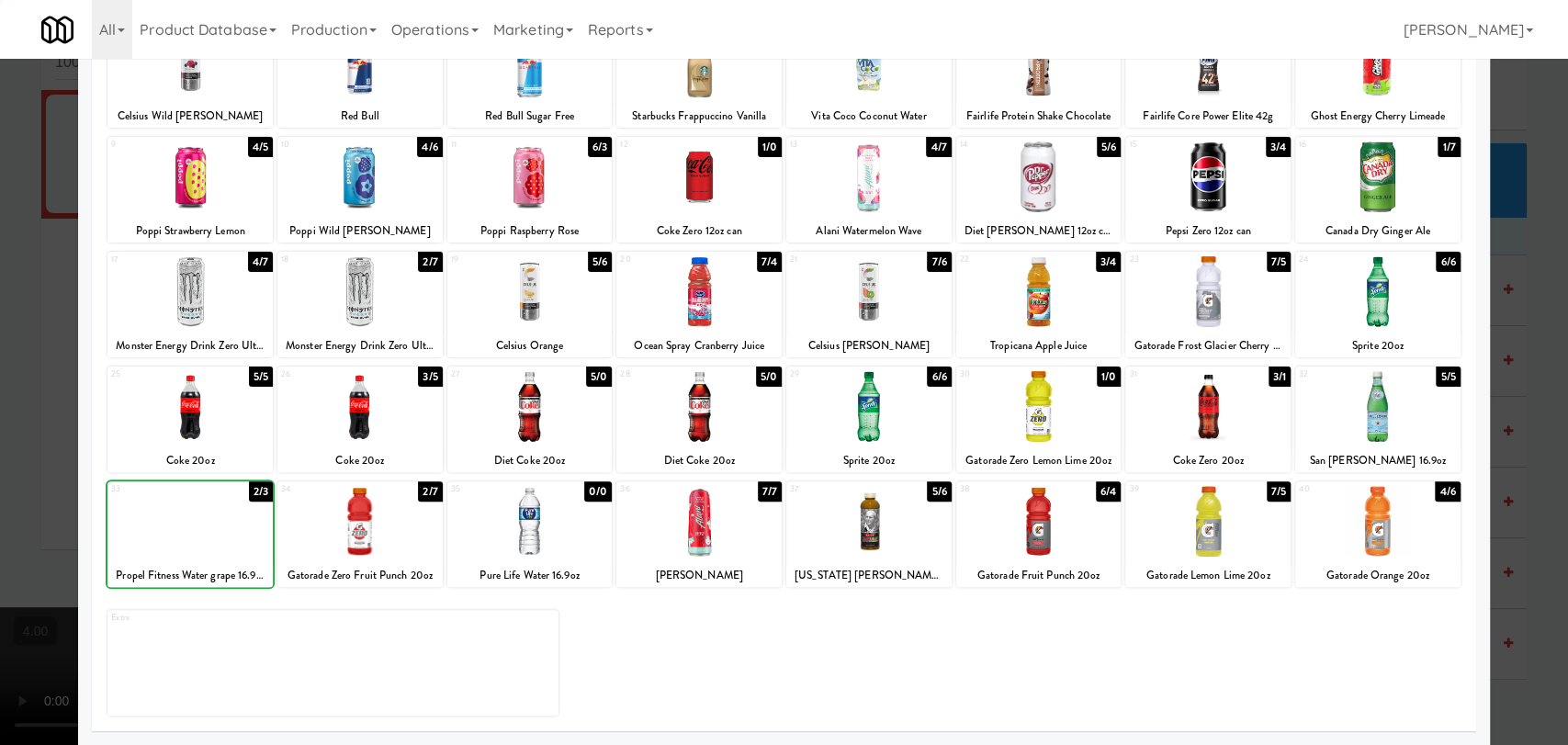
drag, startPoint x: 0, startPoint y: 378, endPoint x: 361, endPoint y: 357, distance: 361.6
click at [14, 371] on div at bounding box center [784, 372] width 1568 height 745
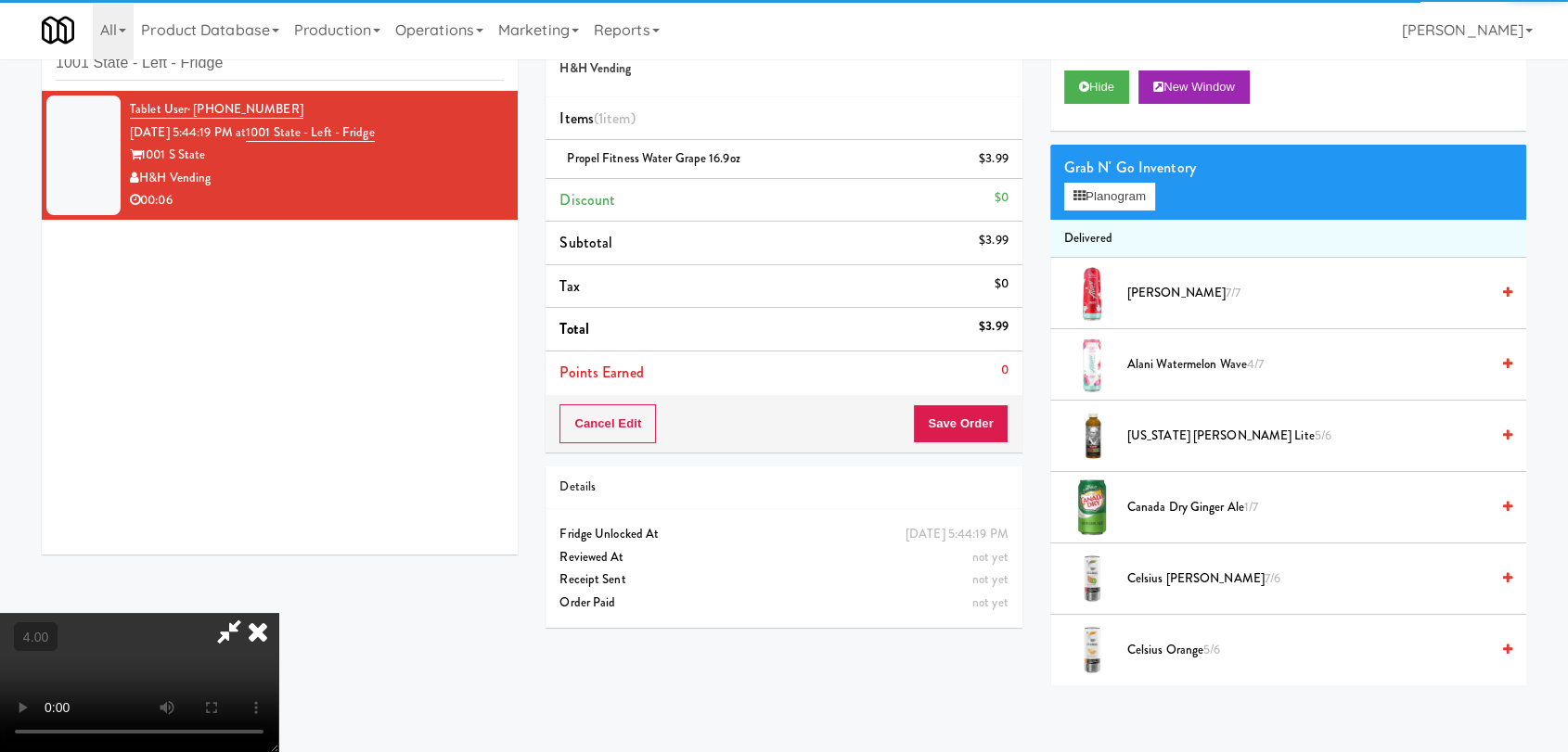
click at [984, 396] on div "Cancel Edit Save Order" at bounding box center [784, 424] width 476 height 58
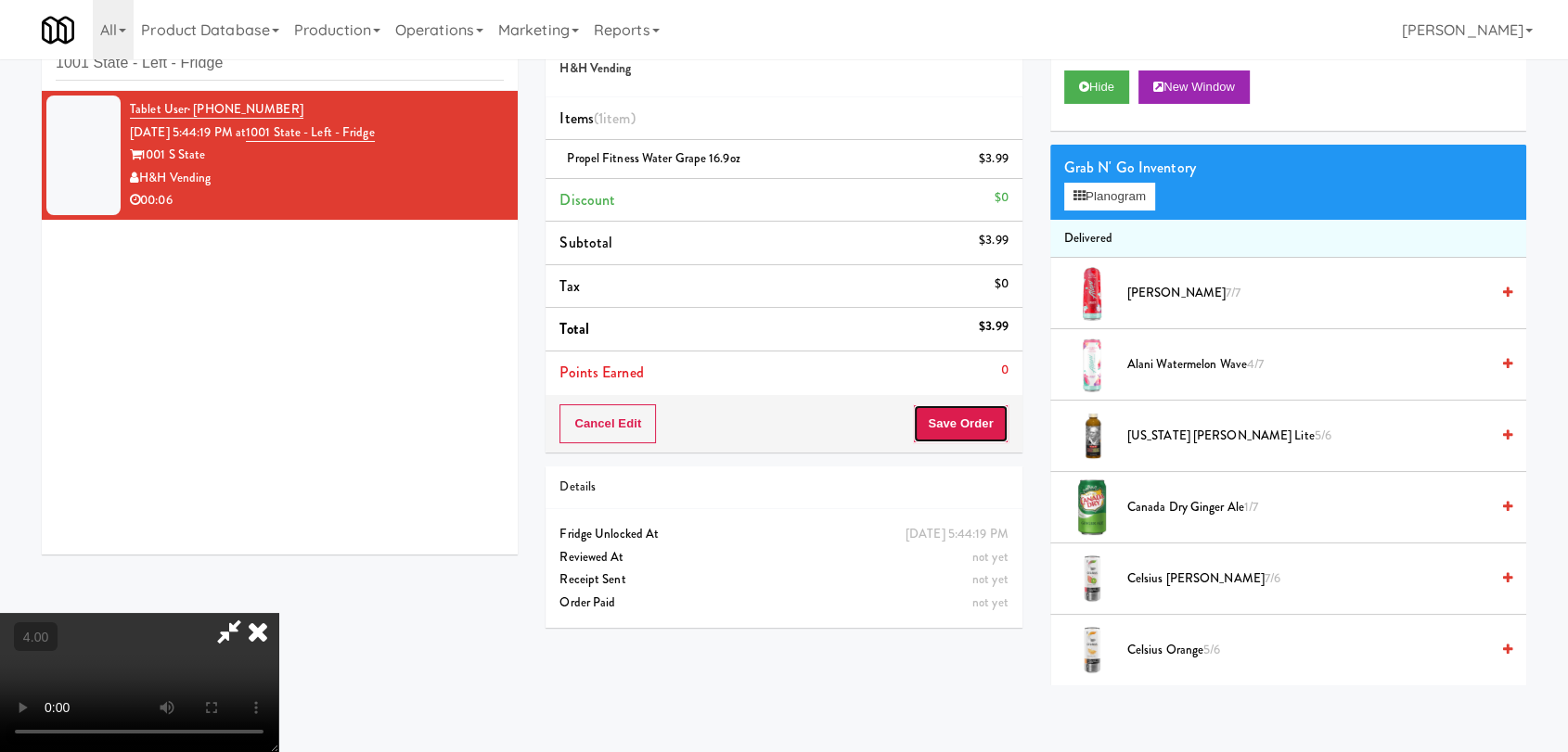
click at [970, 410] on button "Save Order" at bounding box center [960, 423] width 95 height 39
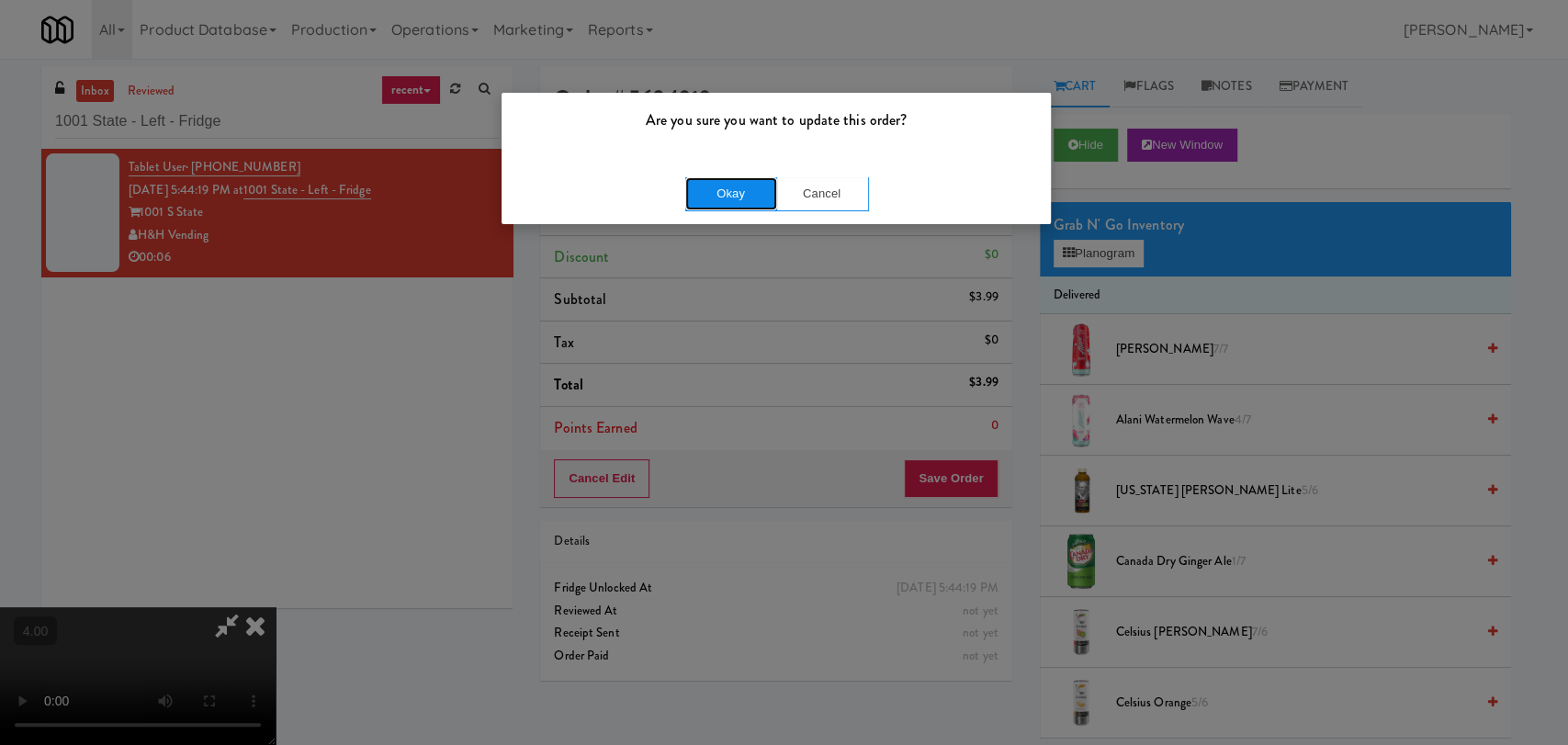
click at [747, 190] on button "Okay" at bounding box center [731, 194] width 92 height 33
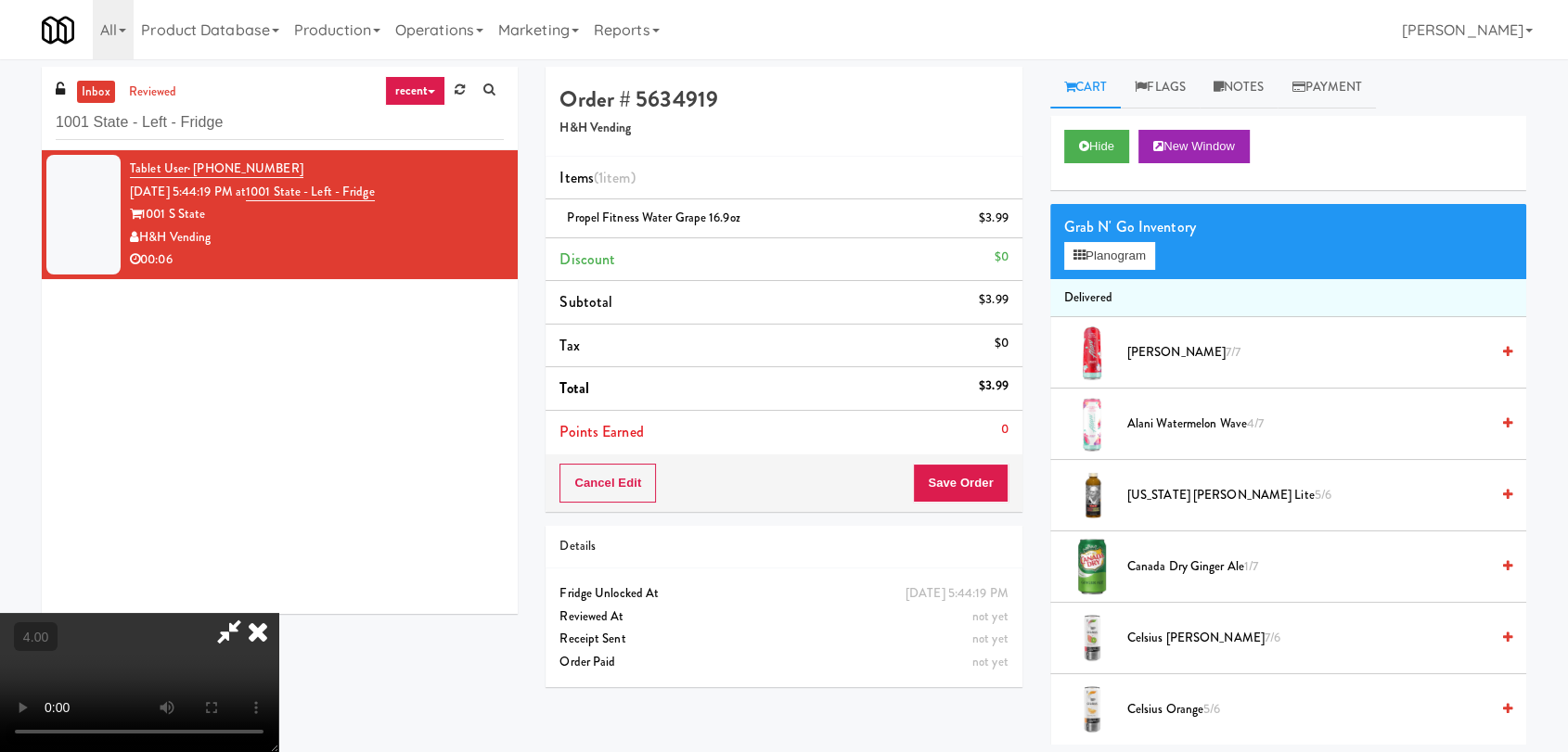
click at [1122, 165] on div "Hide New Window" at bounding box center [1288, 153] width 476 height 74
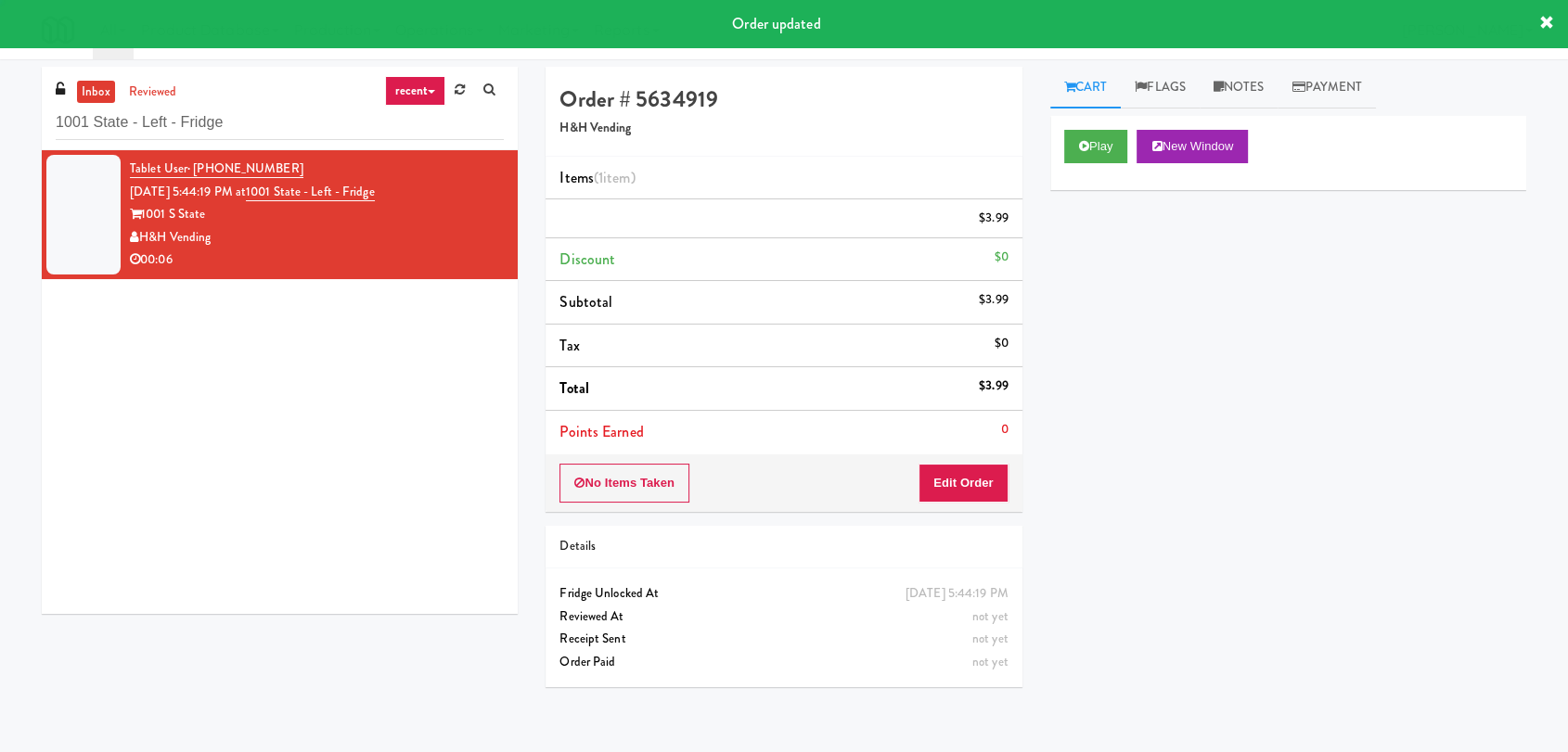
click at [1133, 149] on div "Play New Window" at bounding box center [1288, 146] width 448 height 33
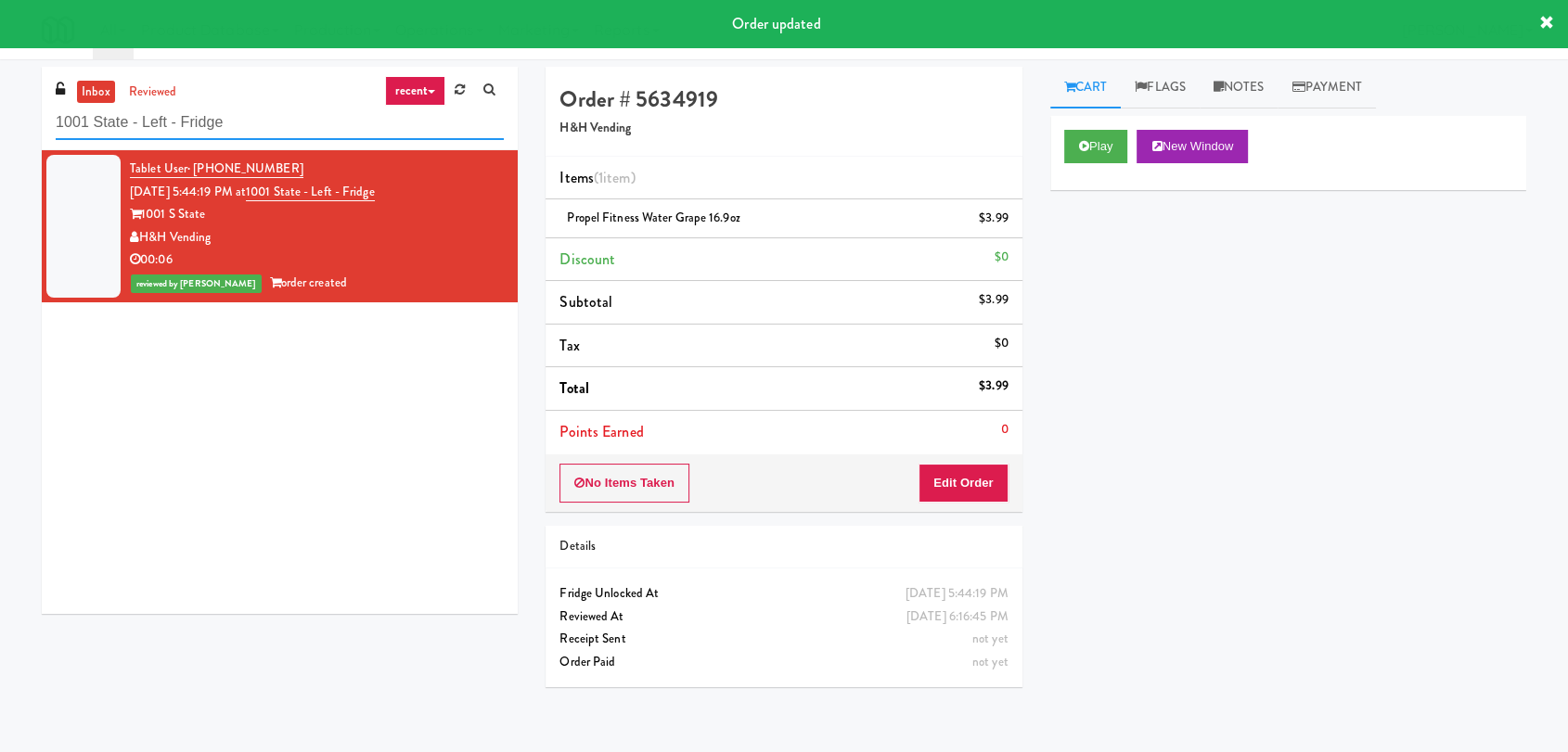
drag, startPoint x: 286, startPoint y: 126, endPoint x: 22, endPoint y: 123, distance: 264.0
click at [28, 122] on div "inbox reviewed recent all unclear take inventory issue suspicious failed recent…" at bounding box center [279, 347] width 504 height 561
paste input "114 W Carroll"
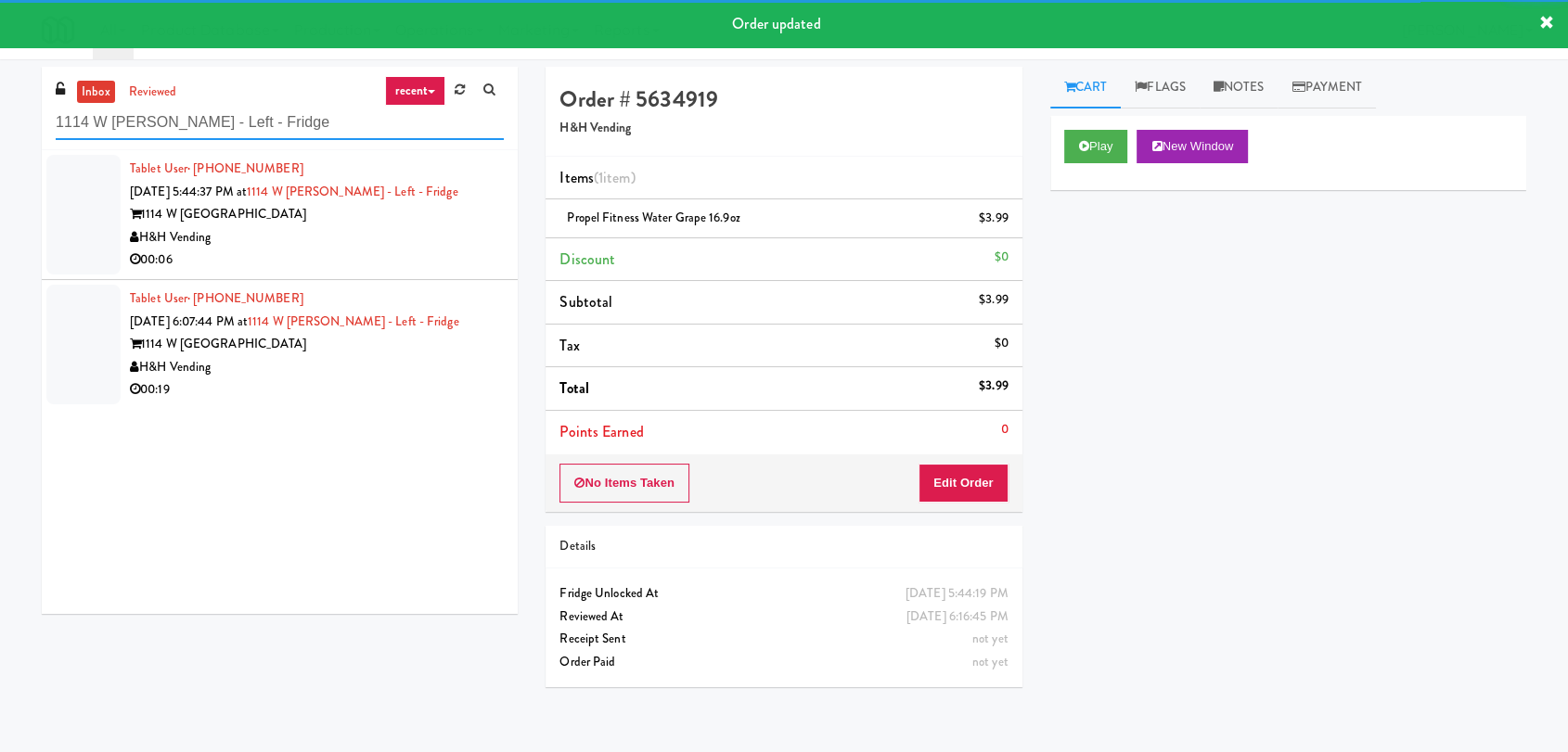
type input "1114 W Carroll - Left - Fridge"
click at [480, 239] on div "H&H Vending" at bounding box center [317, 238] width 374 height 23
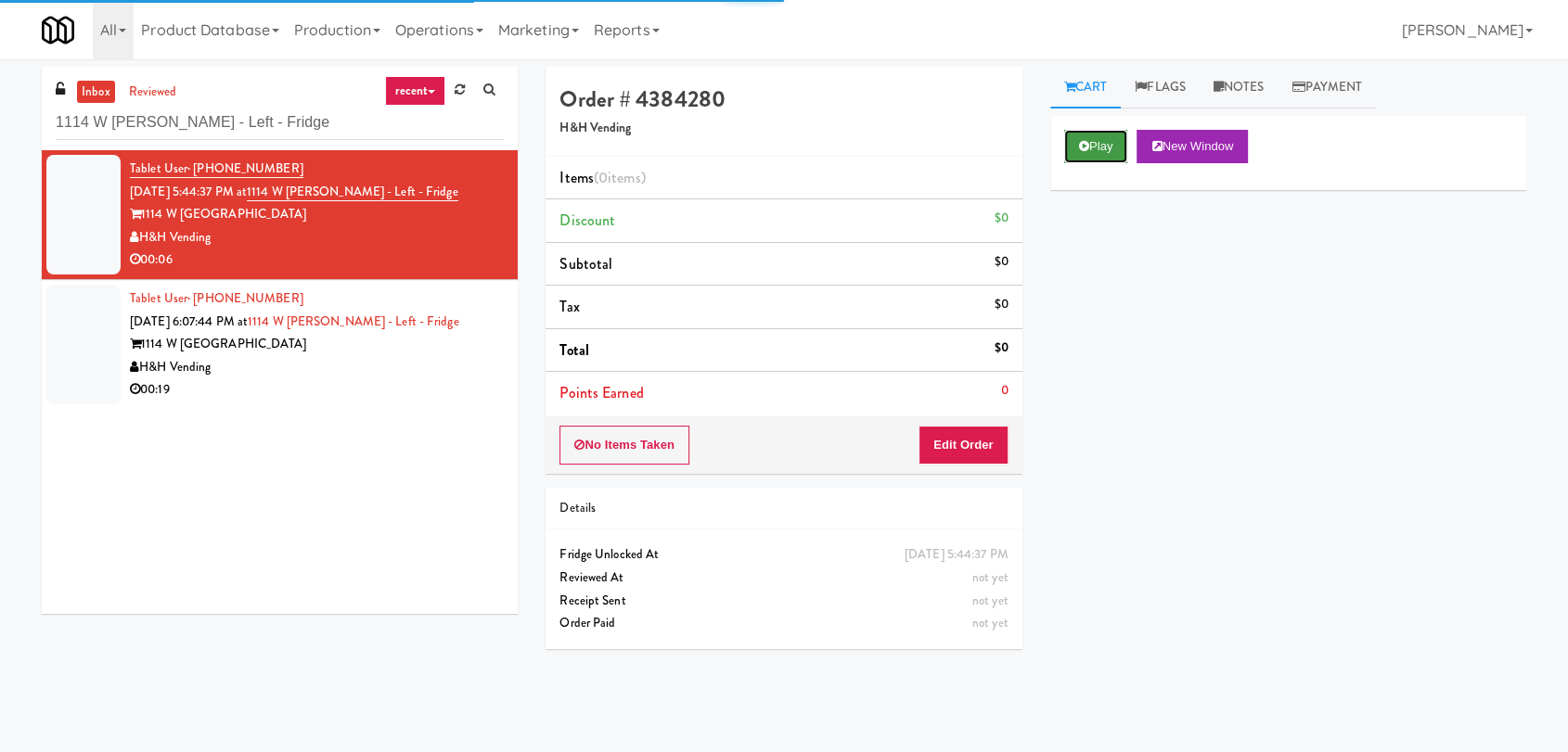
click at [1115, 143] on button "Play" at bounding box center [1096, 146] width 64 height 33
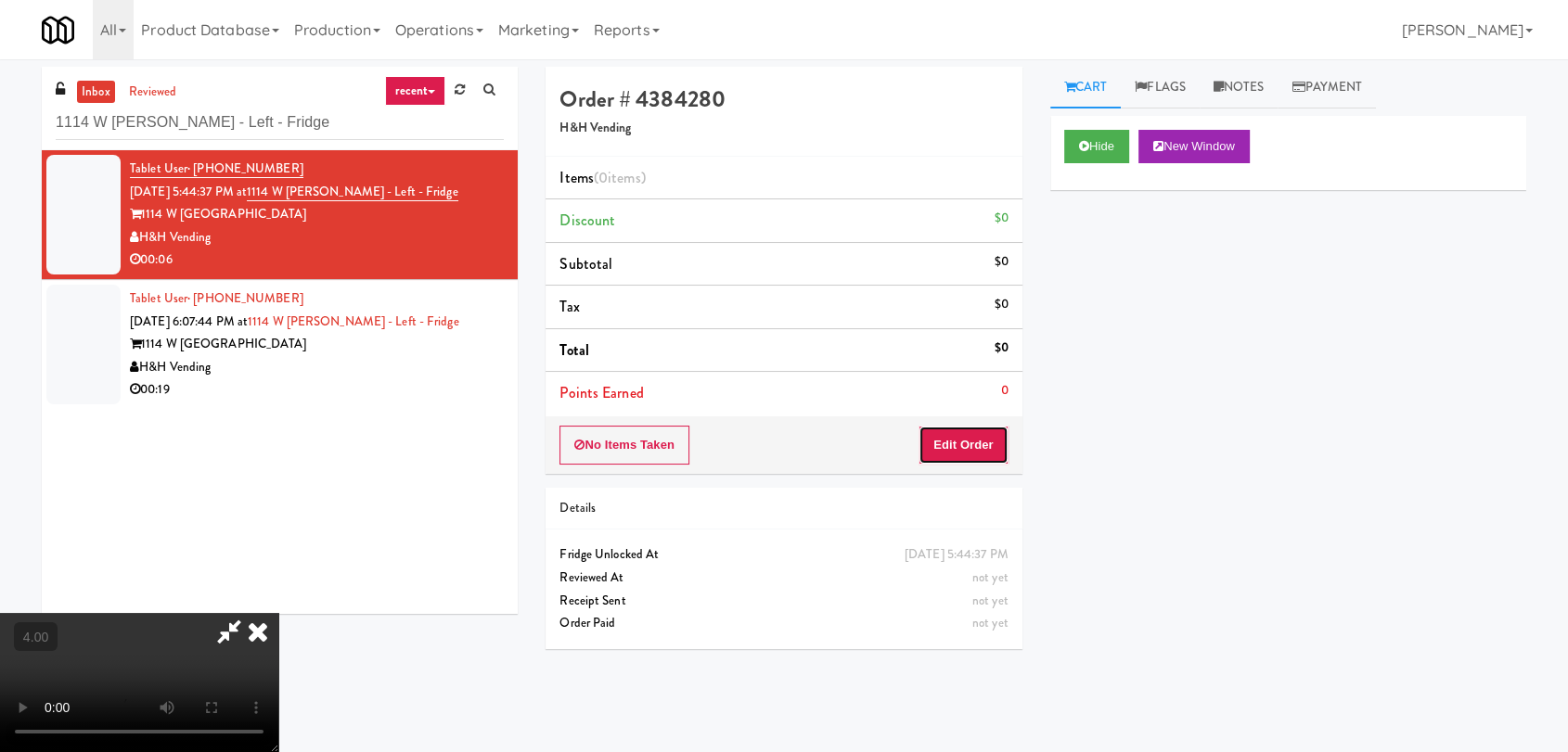
click at [988, 433] on button "Edit Order" at bounding box center [963, 445] width 90 height 39
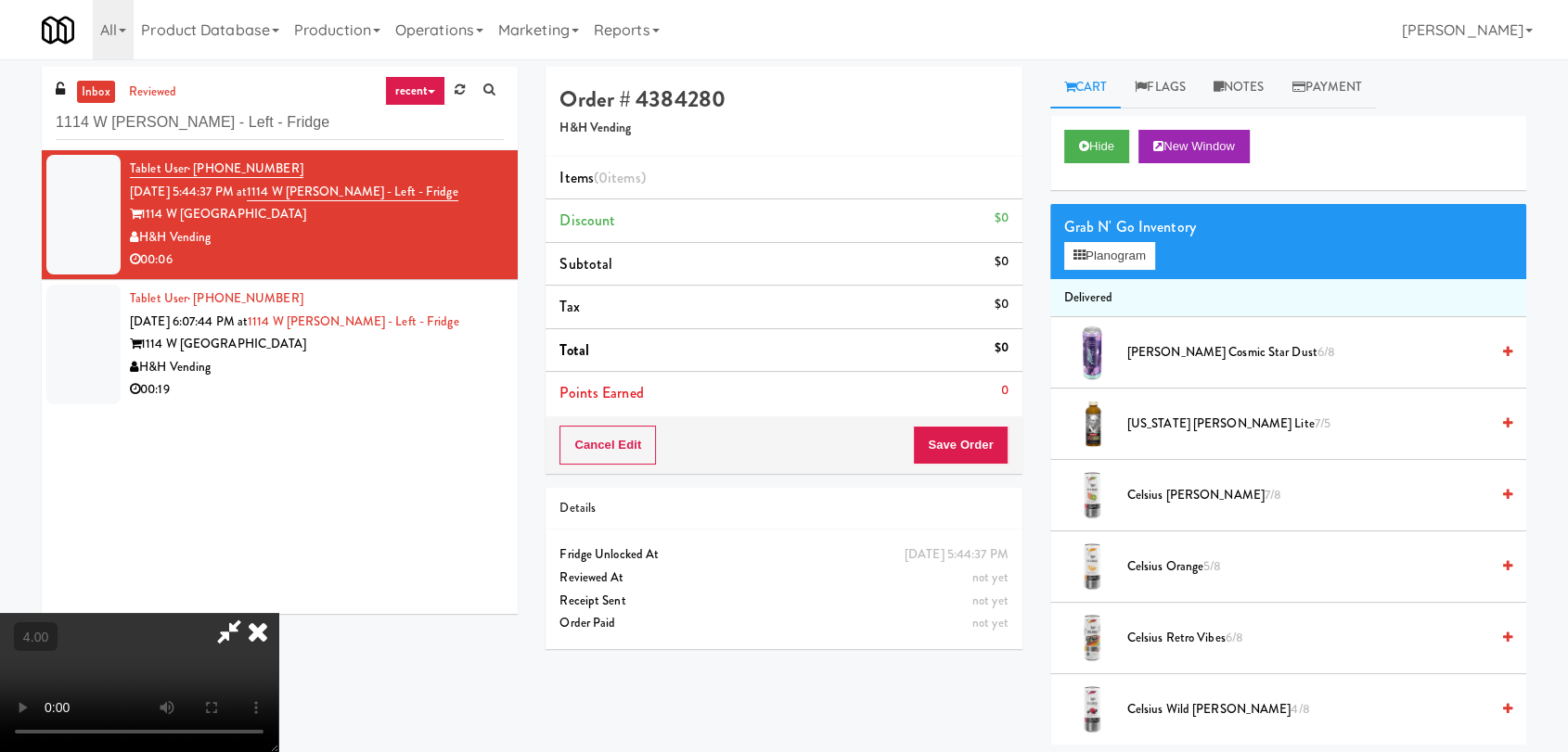
click at [278, 614] on video at bounding box center [138, 683] width 278 height 139
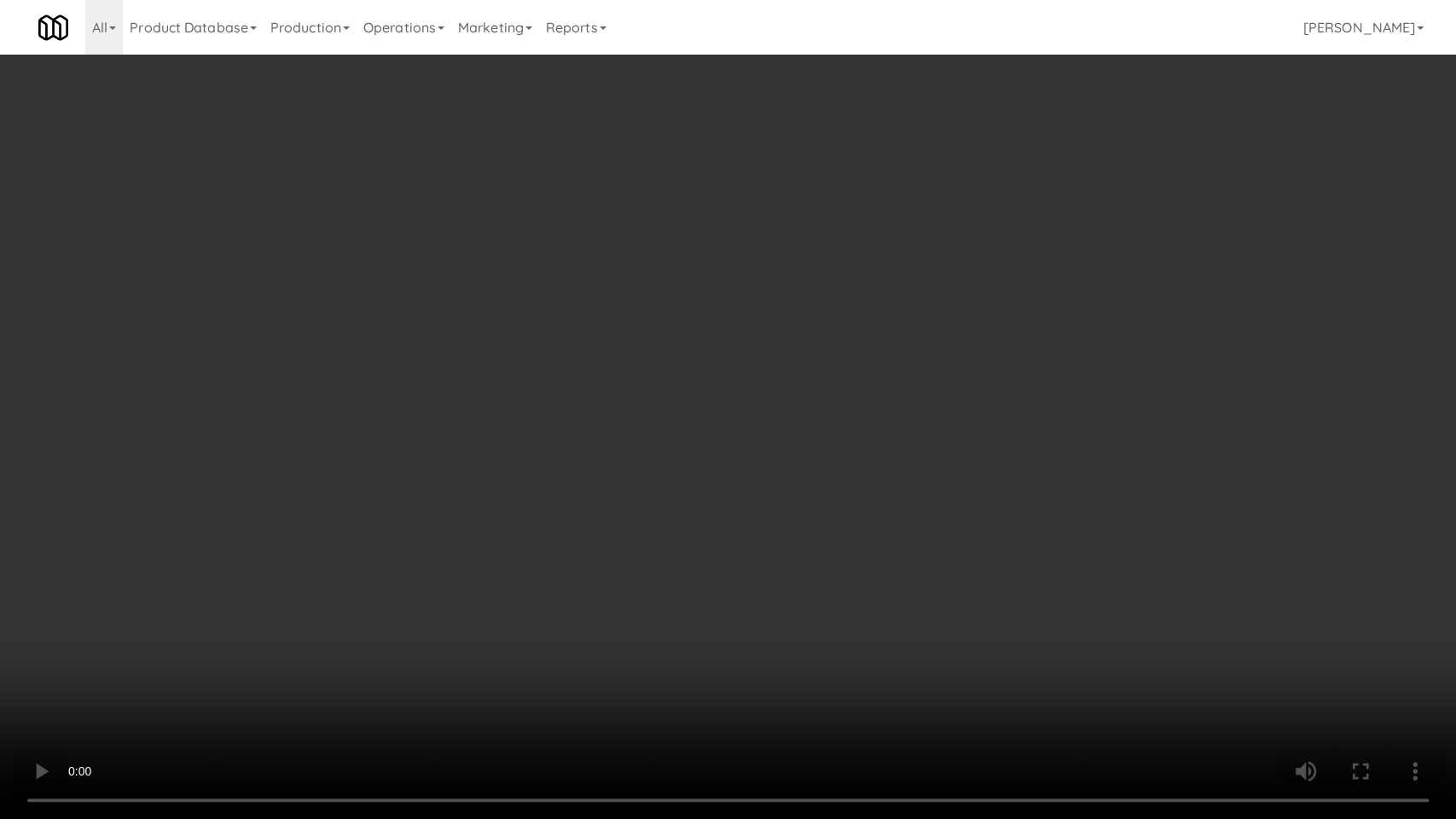
click at [388, 621] on video at bounding box center [728, 409] width 1456 height 819
click at [432, 584] on video at bounding box center [728, 409] width 1456 height 819
click at [555, 565] on video at bounding box center [728, 409] width 1456 height 819
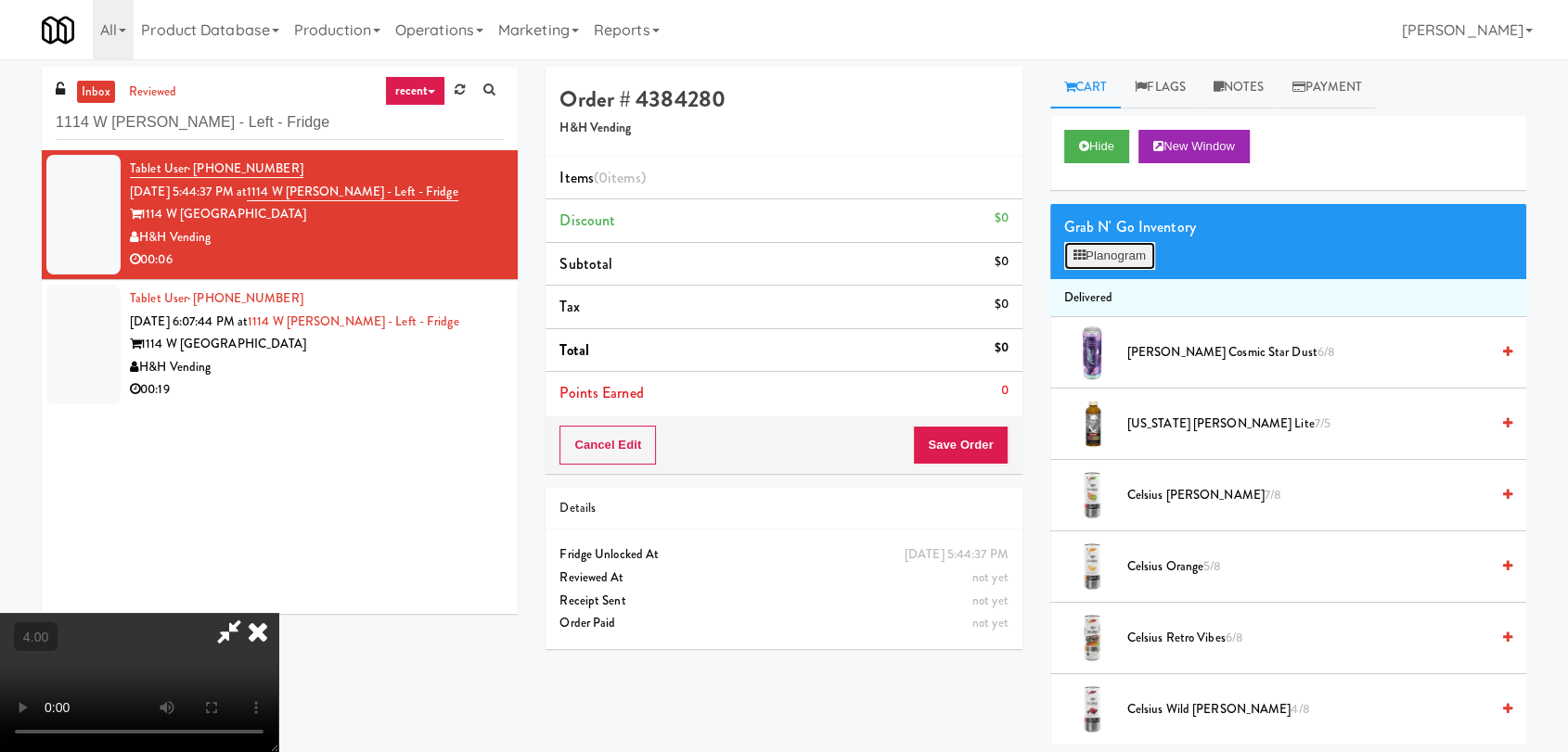
click at [1090, 261] on button "Planogram" at bounding box center [1110, 255] width 91 height 28
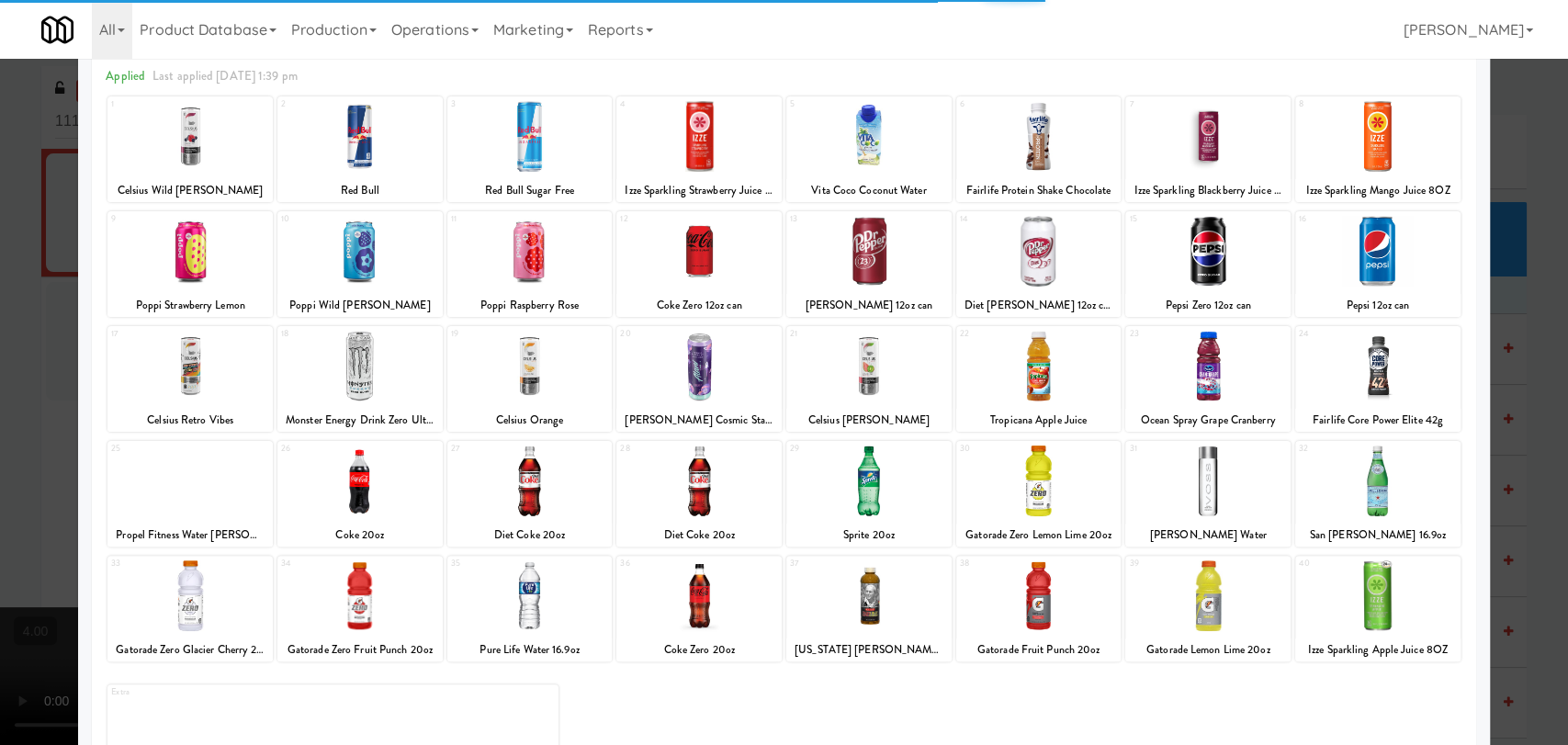
scroll to position [102, 0]
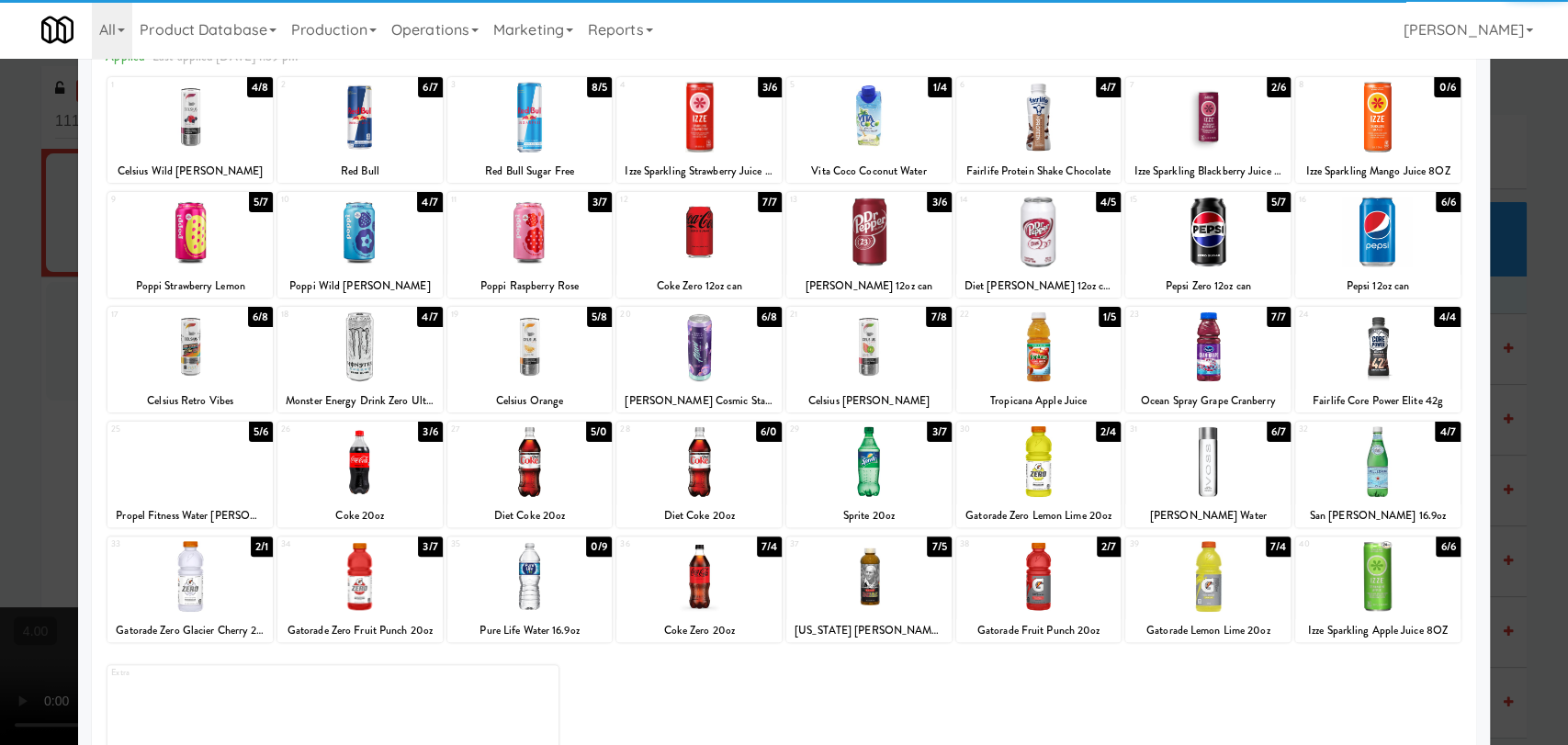
click at [545, 466] on div at bounding box center [530, 461] width 165 height 70
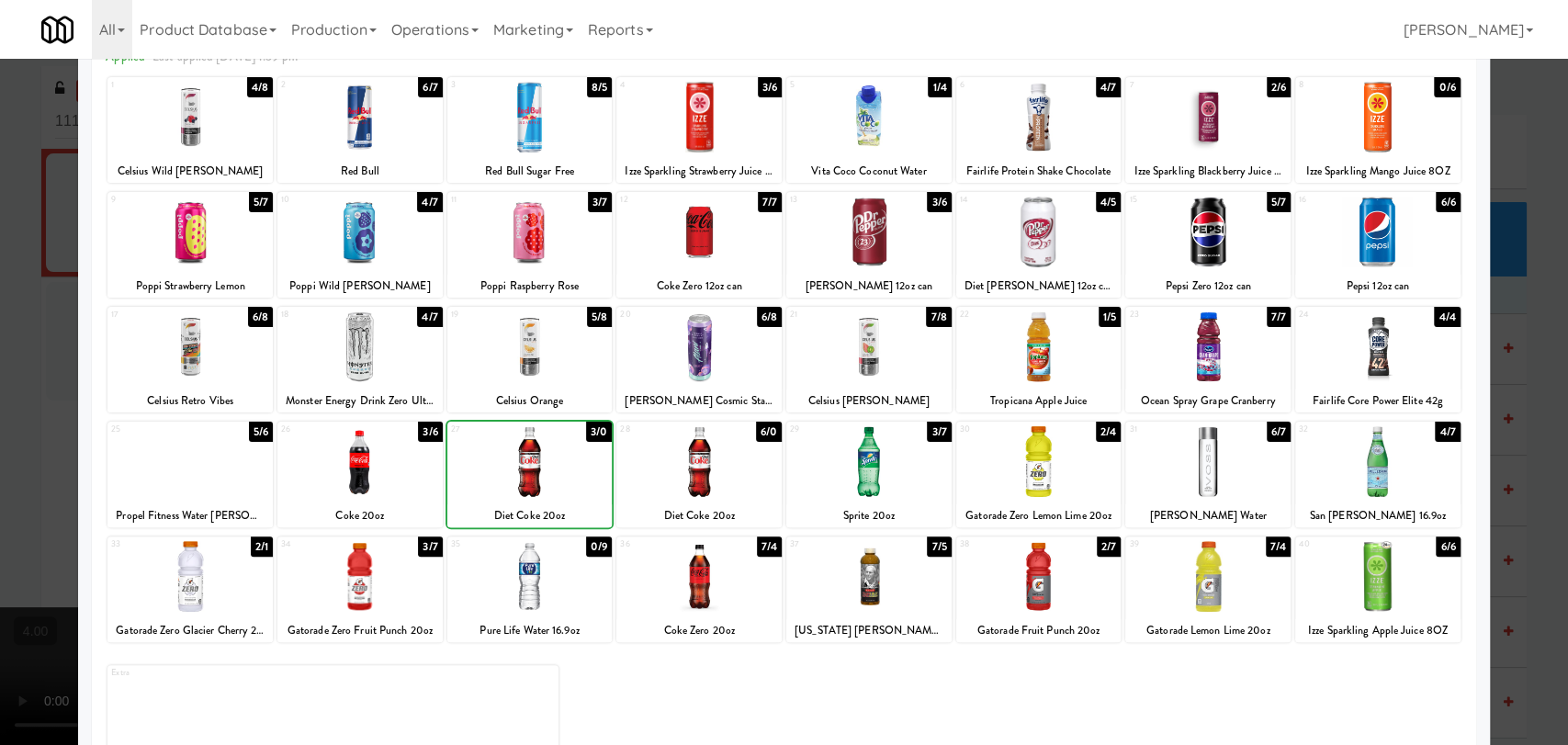
click at [0, 224] on div at bounding box center [784, 372] width 1568 height 745
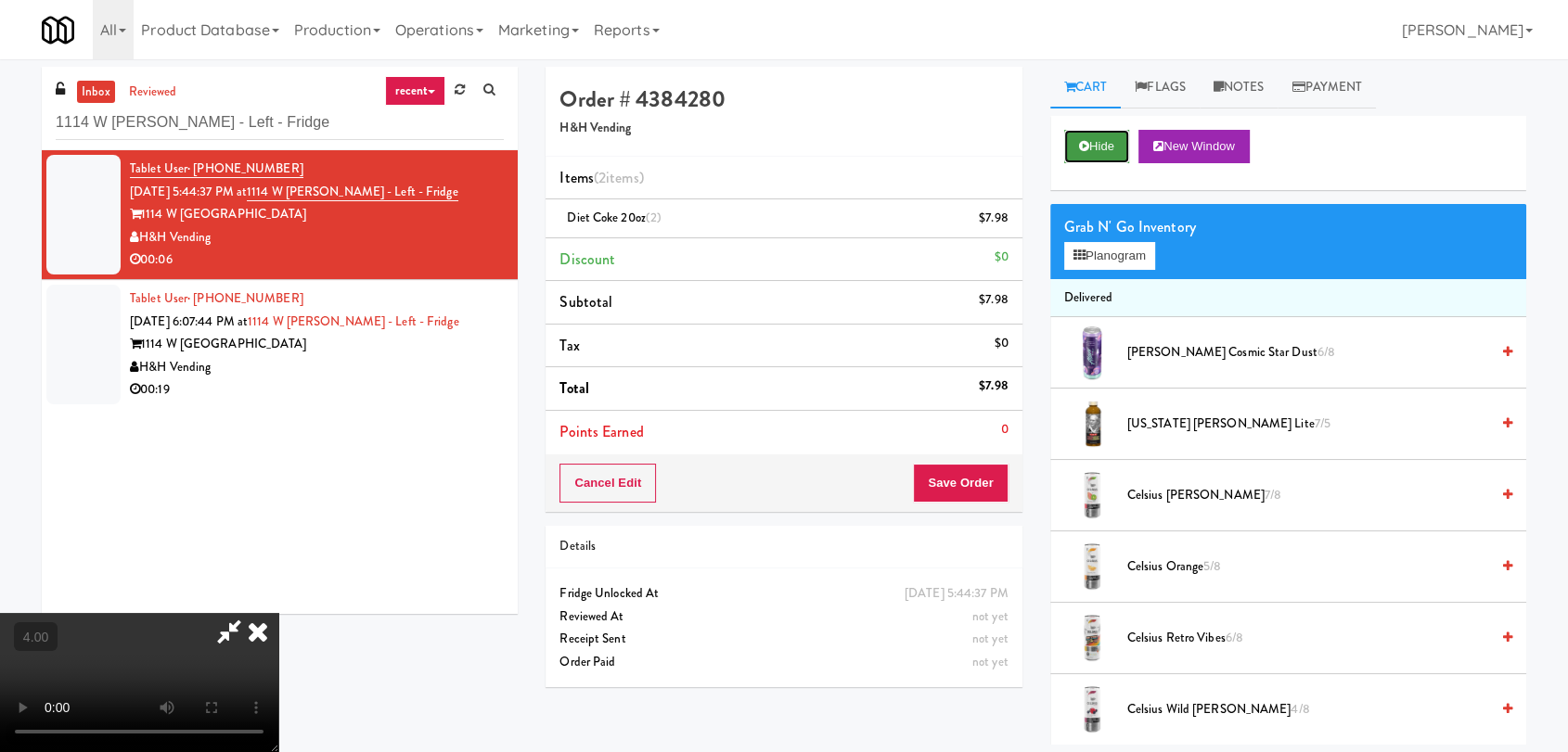
click at [1099, 135] on button "Hide" at bounding box center [1097, 146] width 65 height 33
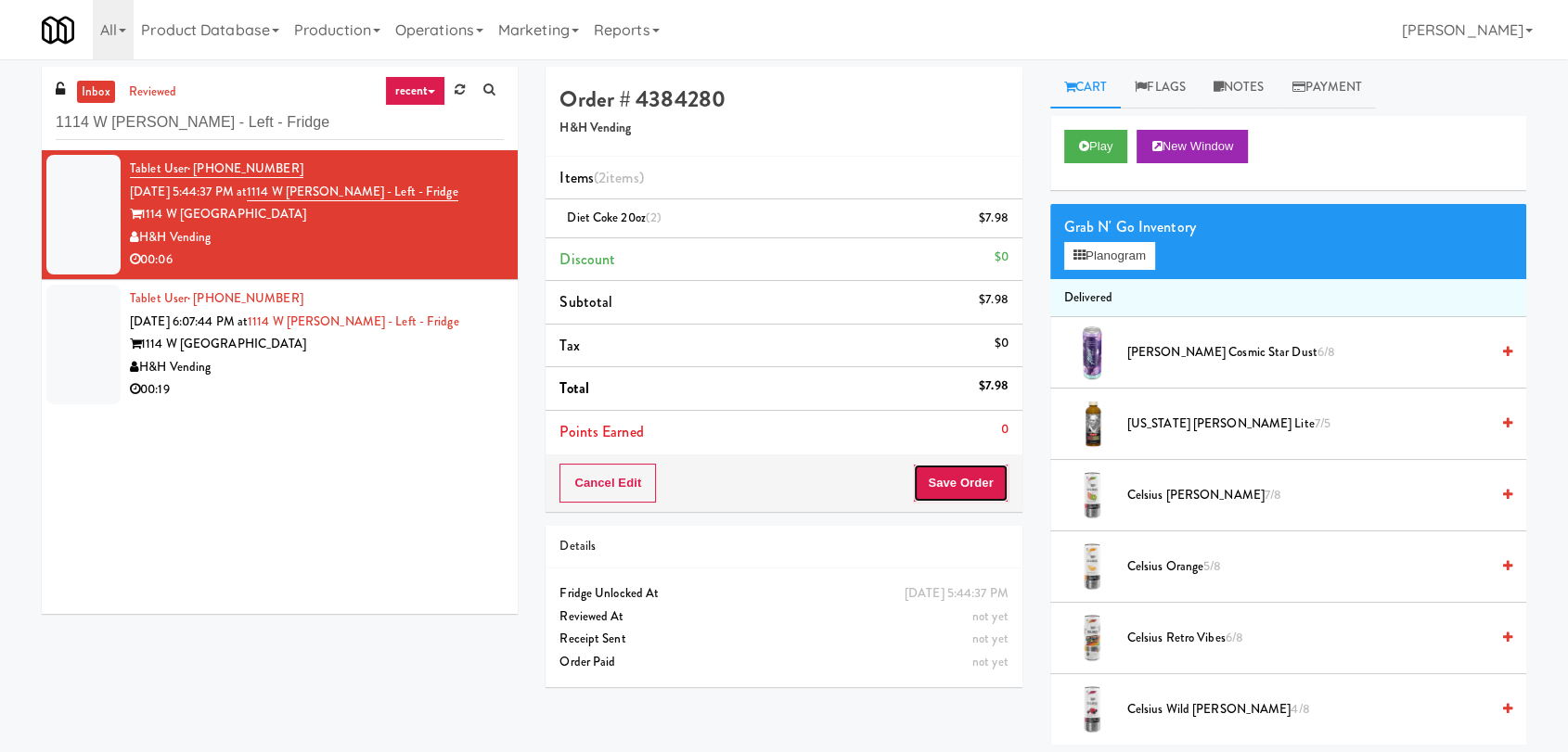
click at [948, 464] on button "Save Order" at bounding box center [960, 483] width 95 height 39
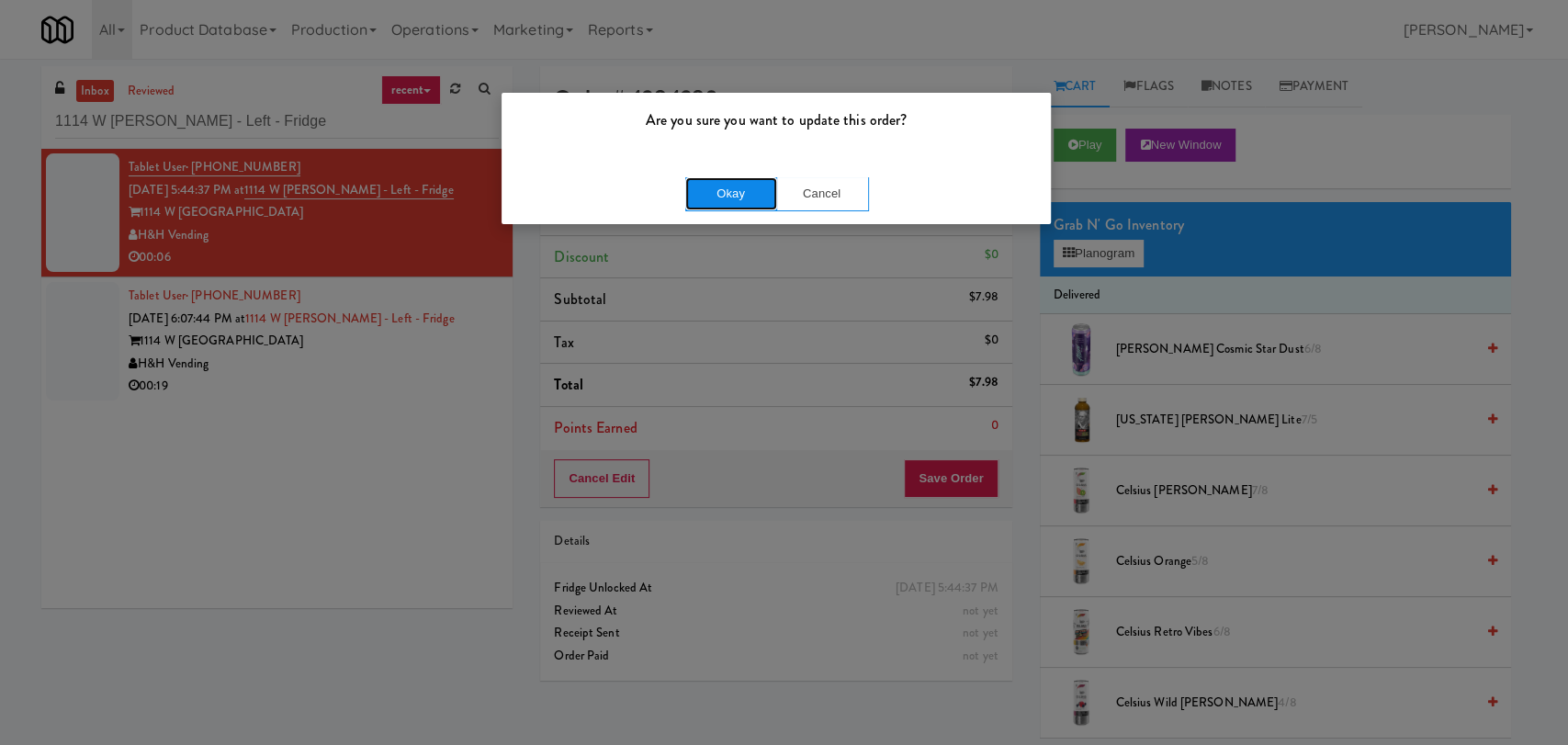
click at [728, 183] on button "Okay" at bounding box center [731, 194] width 92 height 33
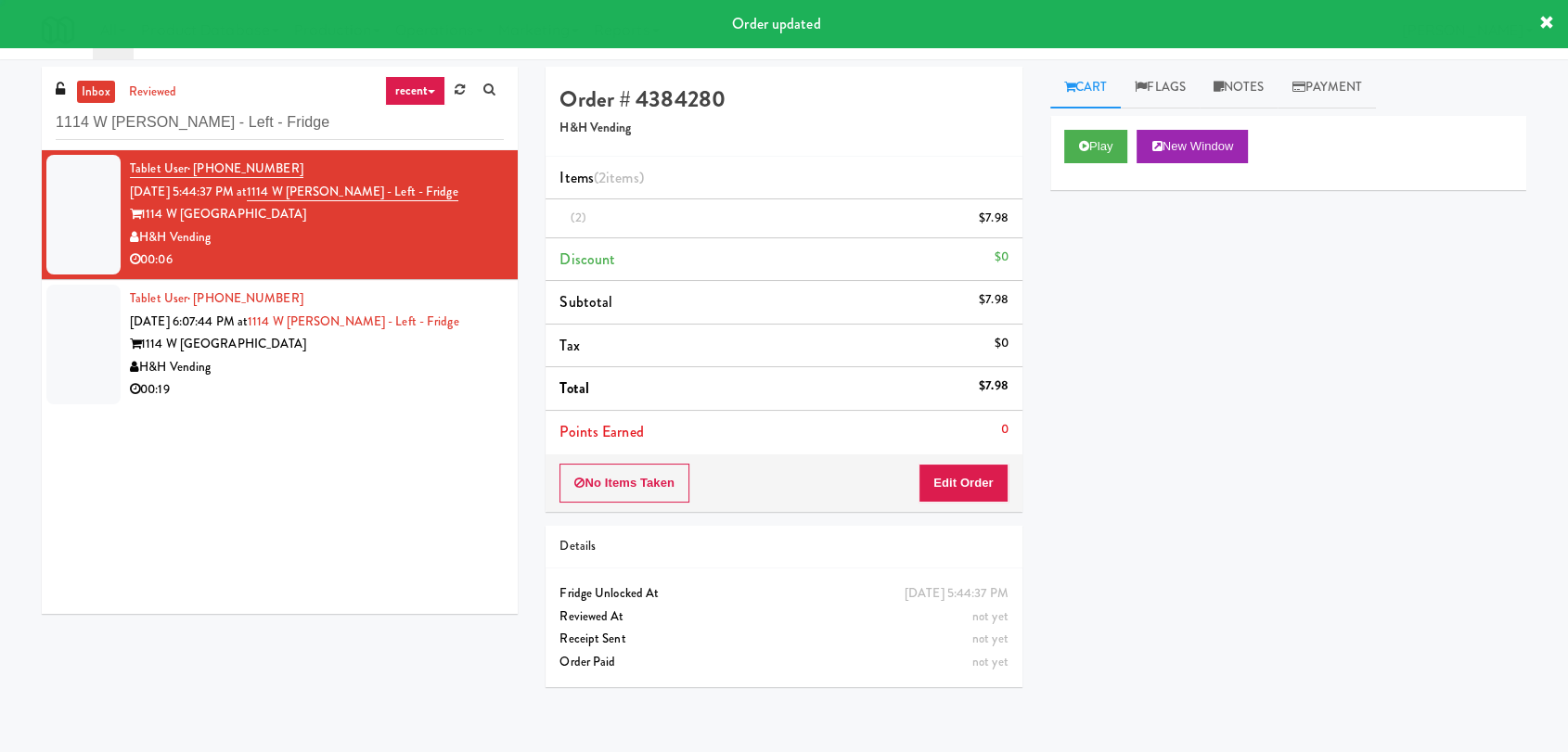
click at [490, 332] on li "Tablet User · (443) 949-5172 Sep 27, 2025 6:07:44 PM at 1114 W Carroll - Left -…" at bounding box center [280, 344] width 476 height 129
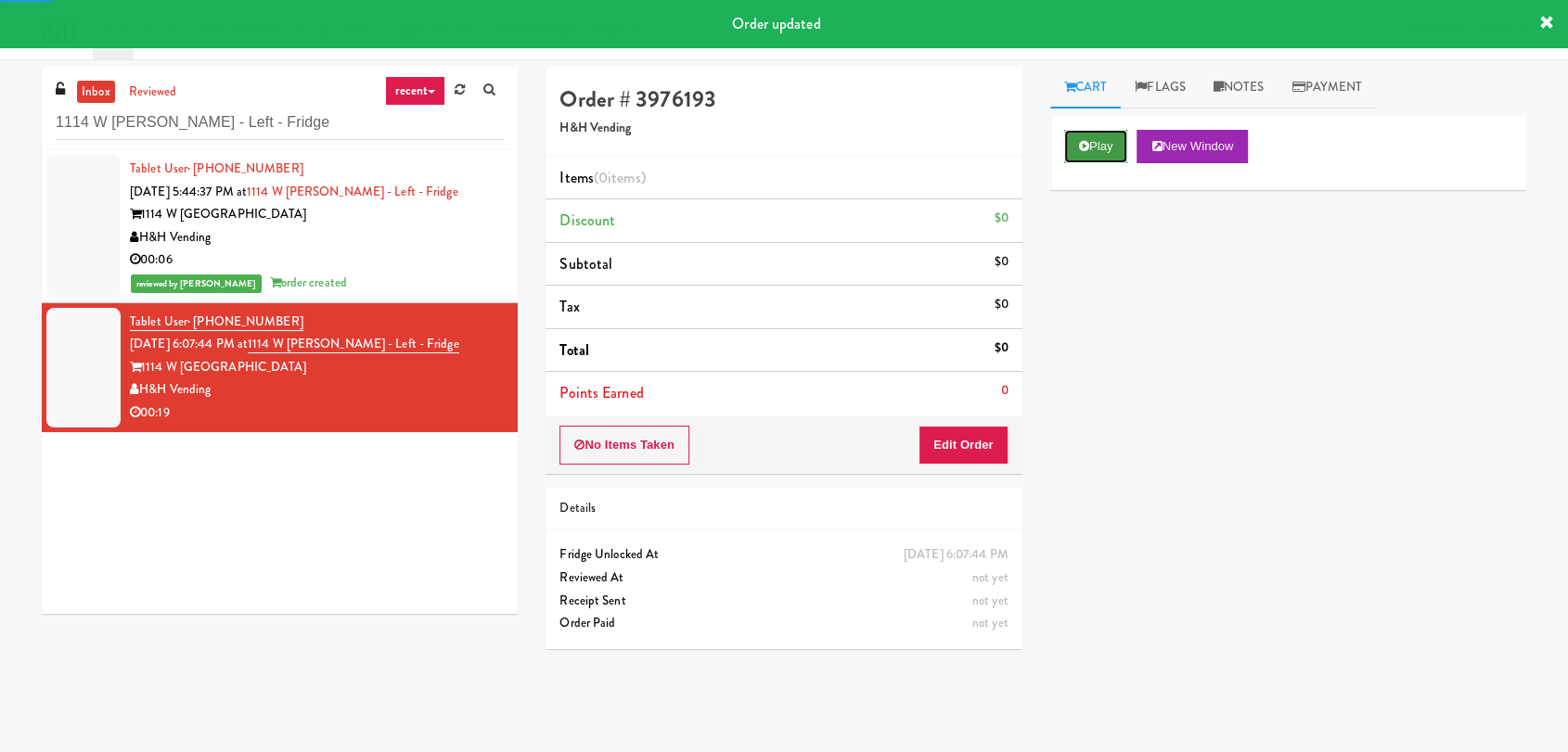
click at [1115, 143] on button "Play" at bounding box center [1096, 146] width 64 height 33
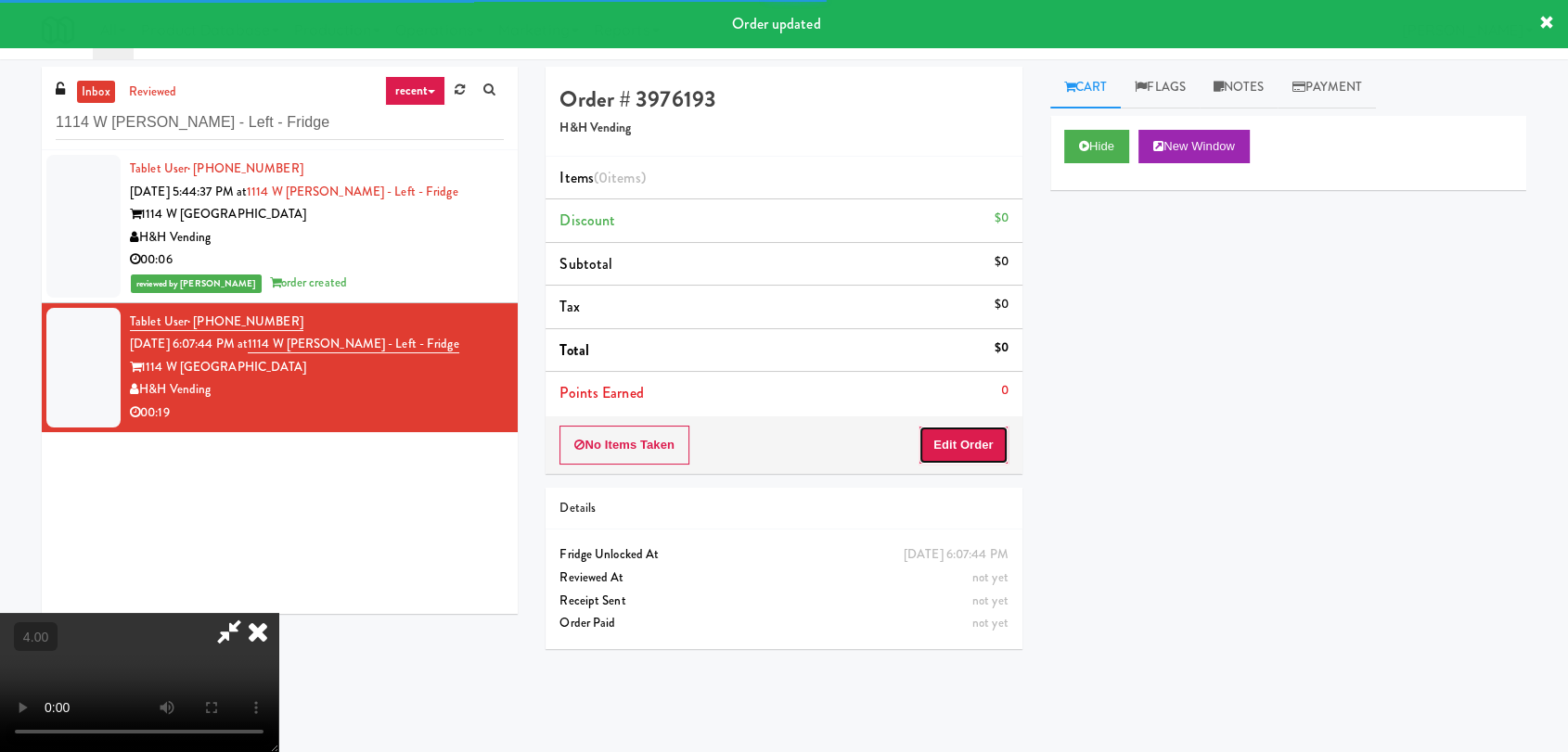
click at [974, 452] on button "Edit Order" at bounding box center [963, 445] width 90 height 39
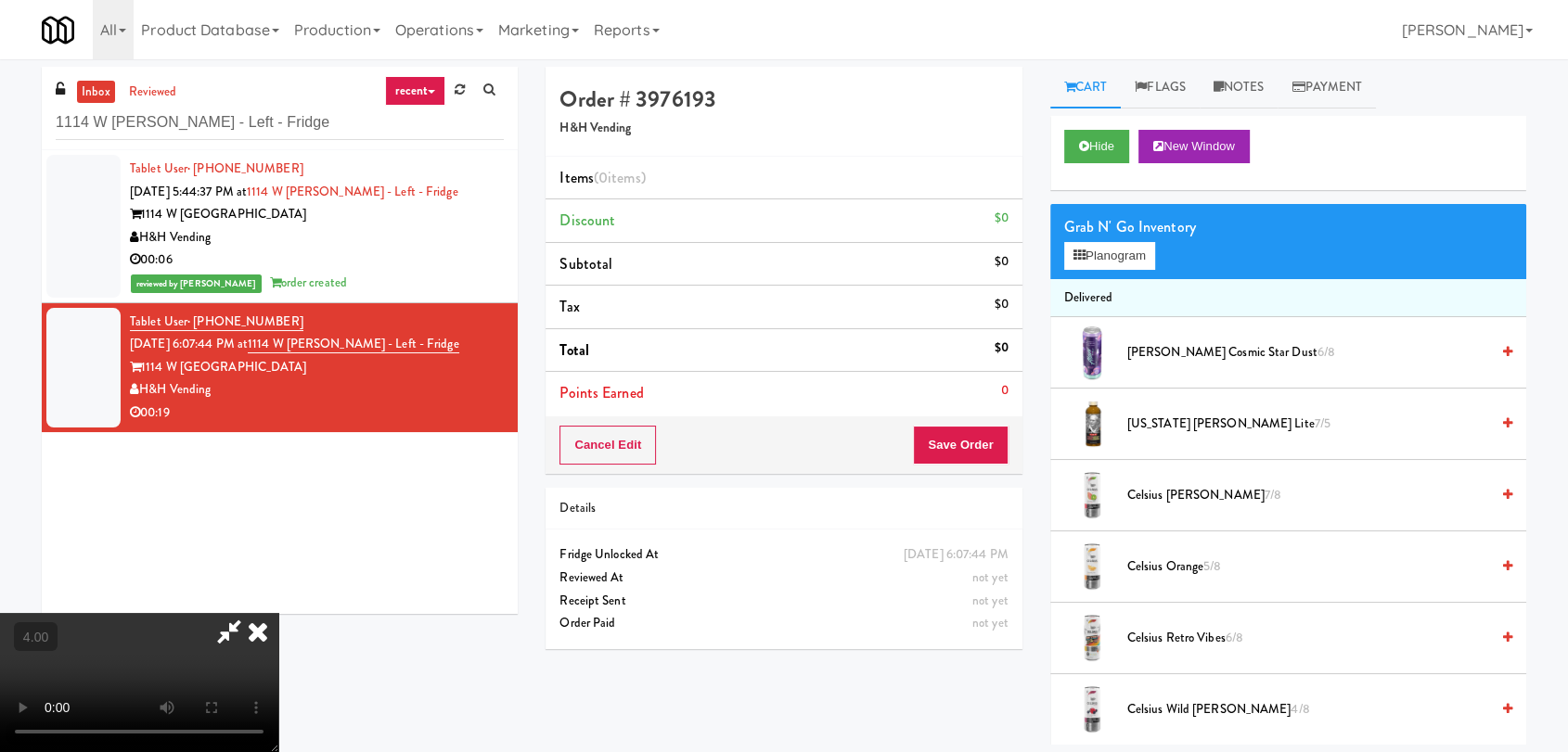
click at [278, 614] on video at bounding box center [138, 683] width 278 height 139
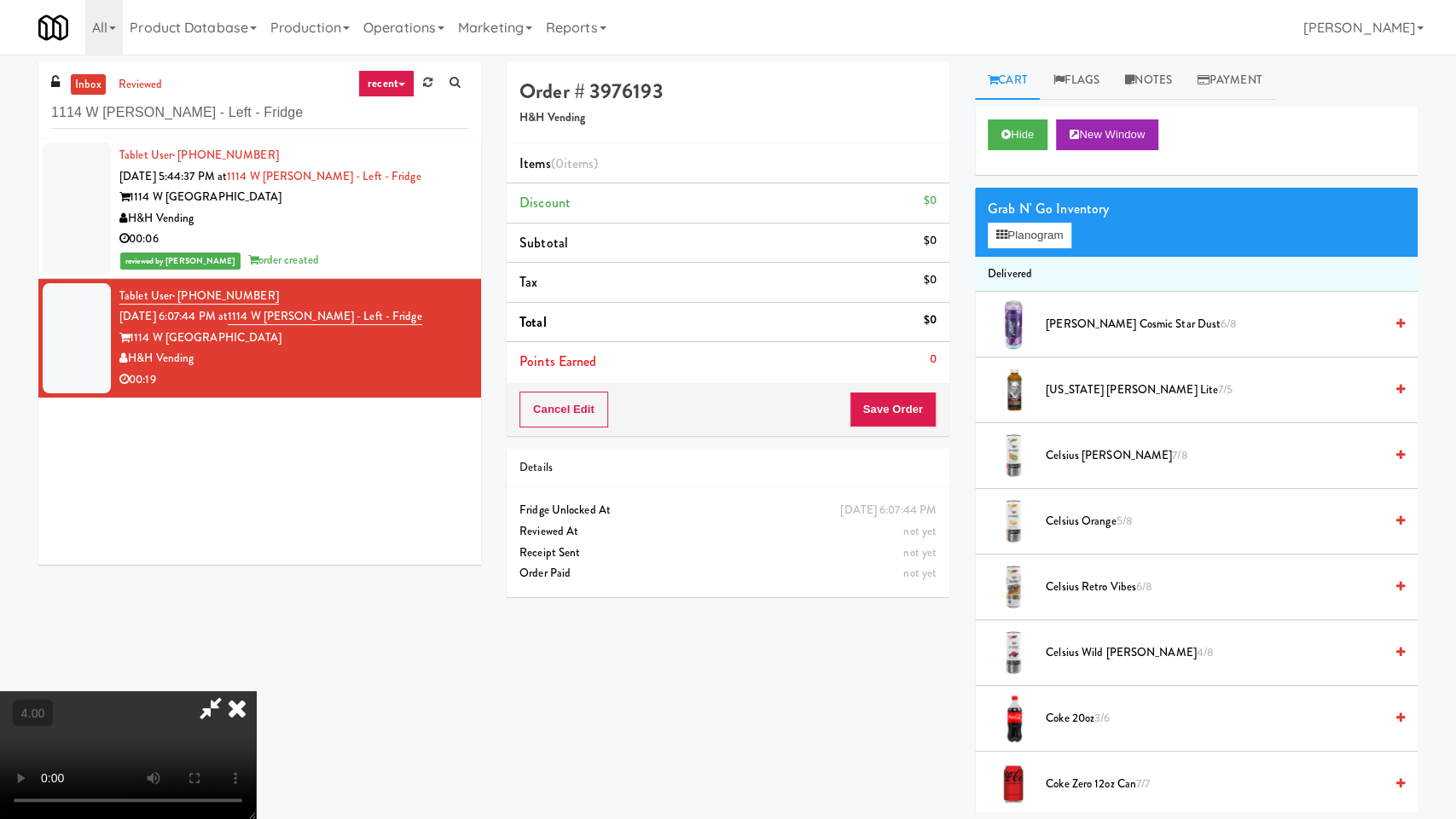
click at [255, 691] on video at bounding box center [127, 754] width 255 height 128
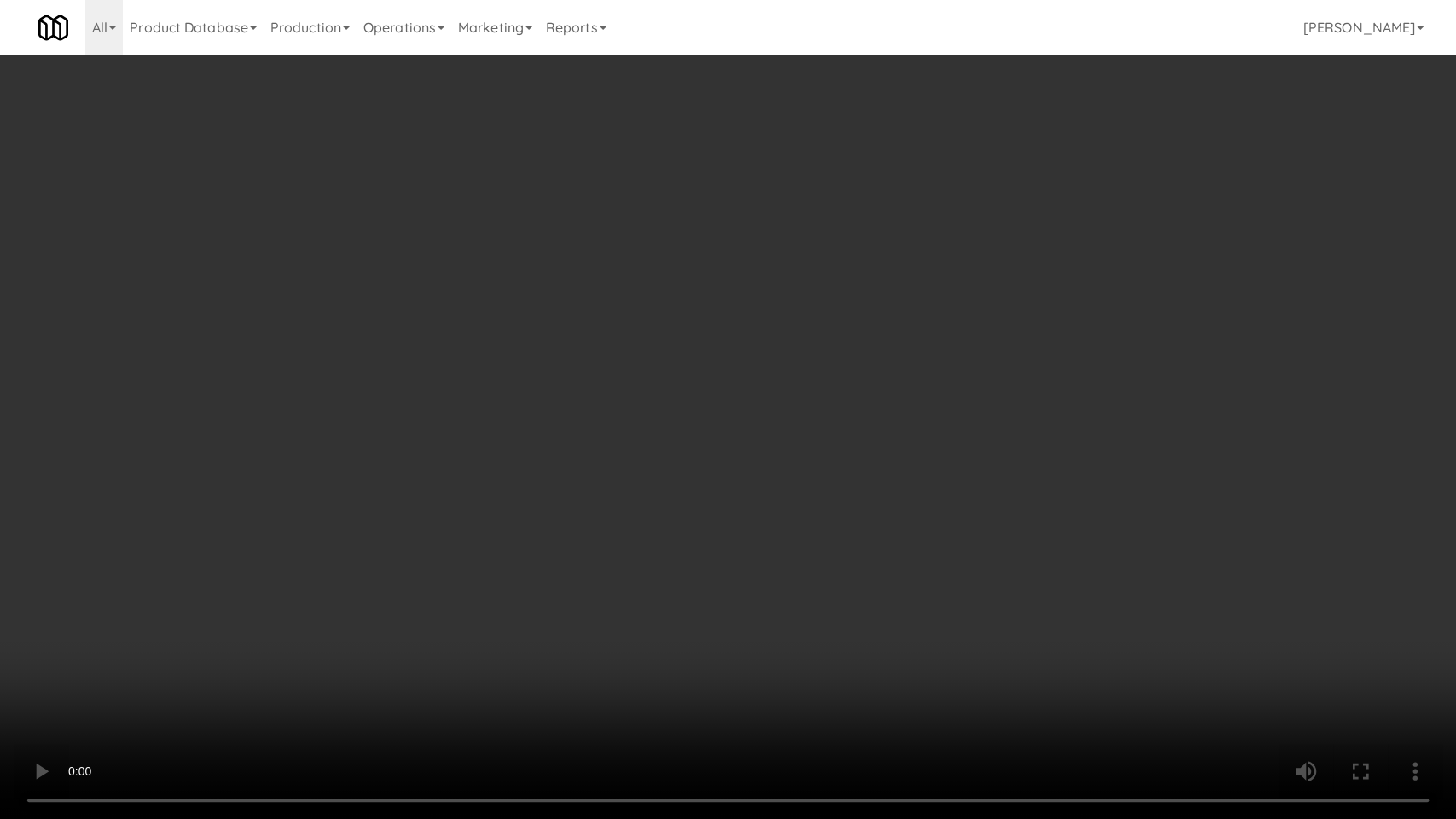
click at [676, 515] on video at bounding box center [728, 409] width 1456 height 819
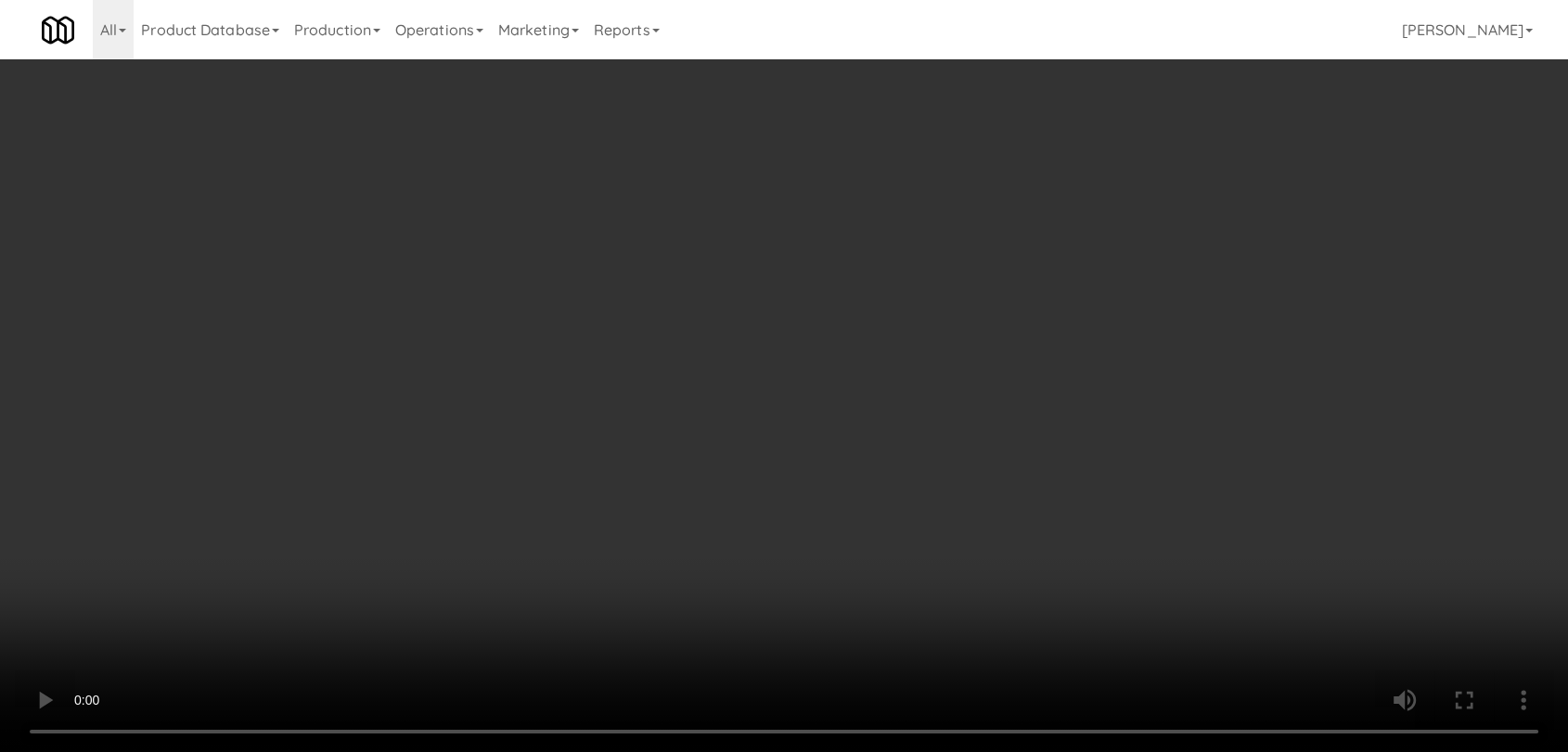
click at [1106, 233] on div "Grab N' Go Inventory" at bounding box center [1288, 227] width 448 height 28
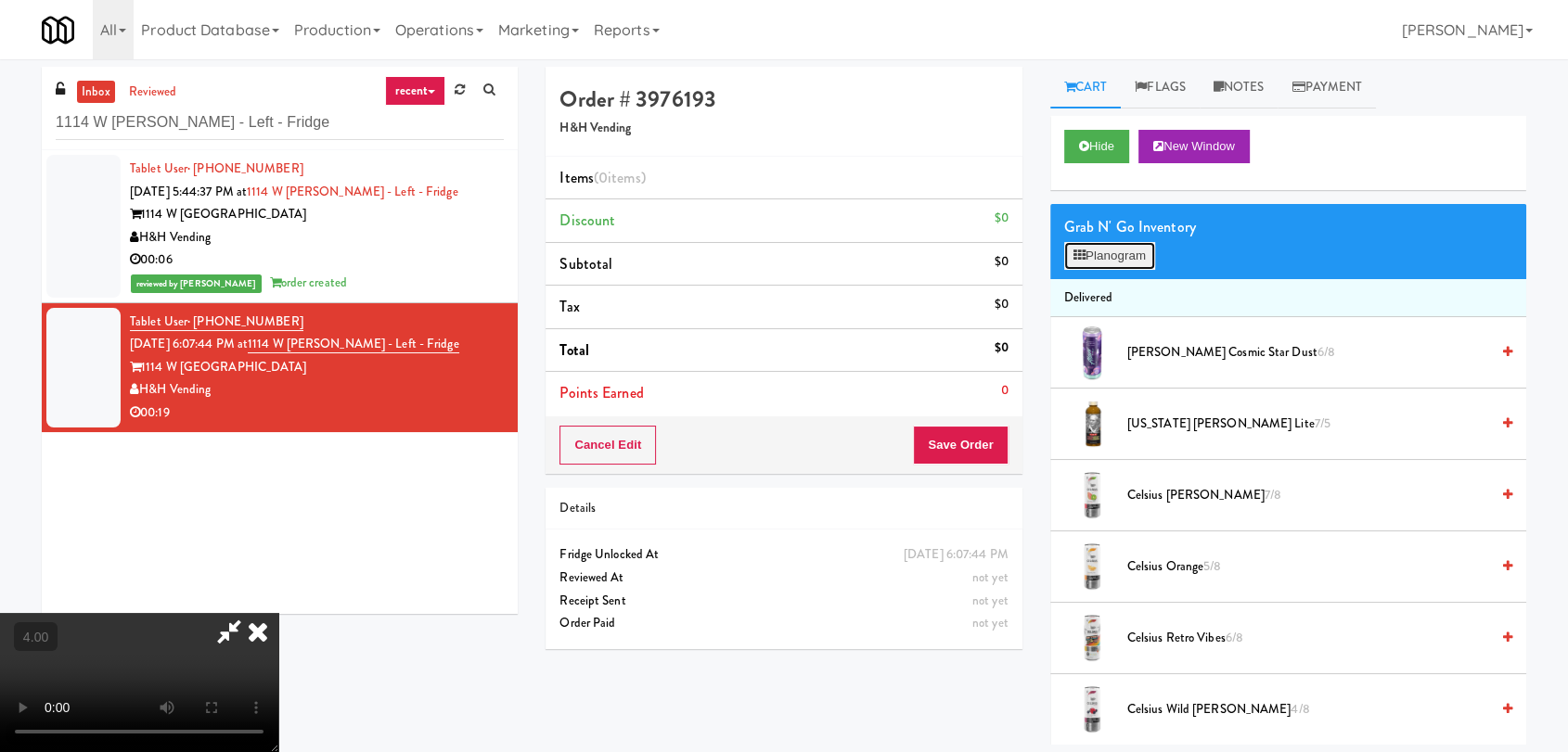
click at [1105, 246] on button "Planogram" at bounding box center [1110, 255] width 91 height 28
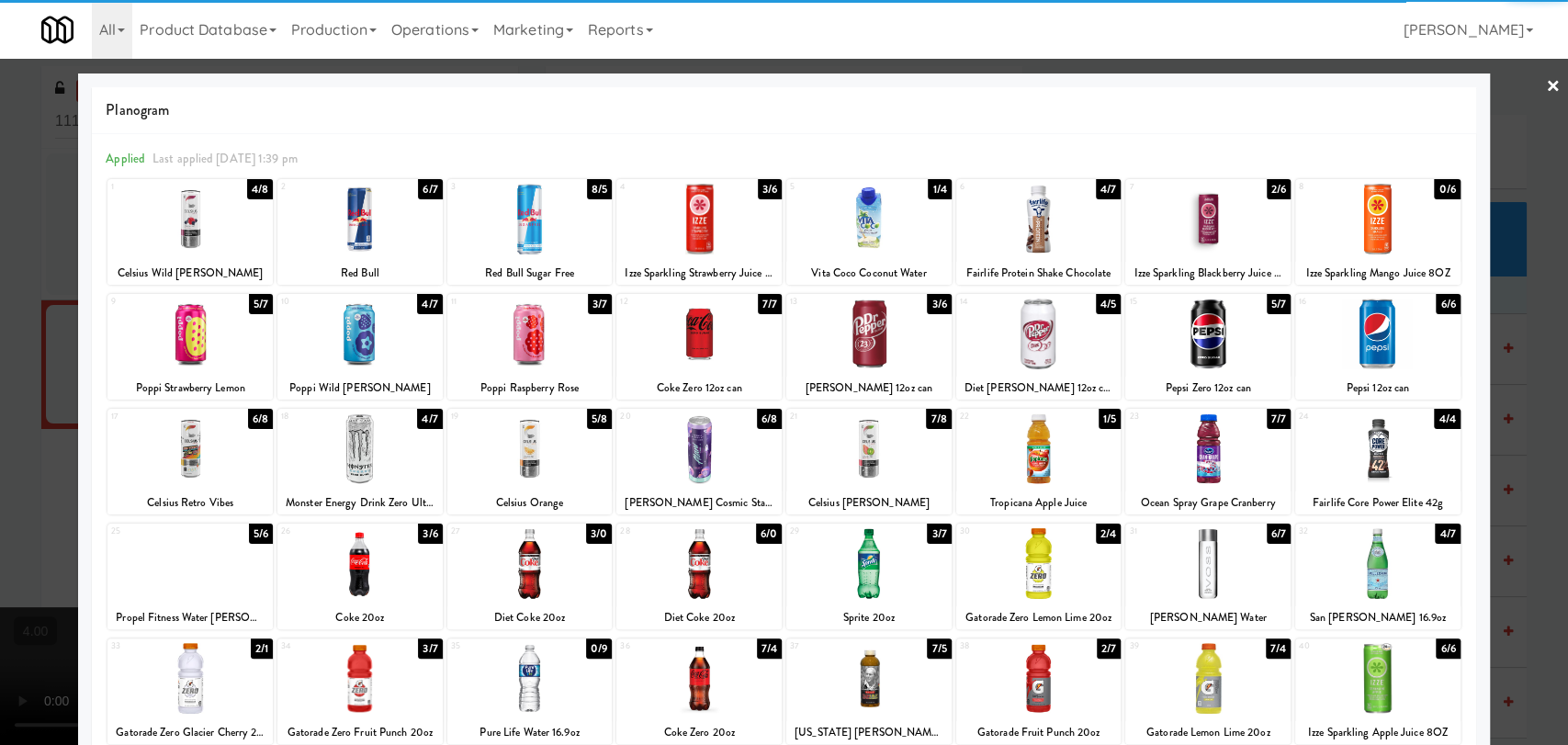
click at [1234, 573] on div at bounding box center [1207, 563] width 165 height 70
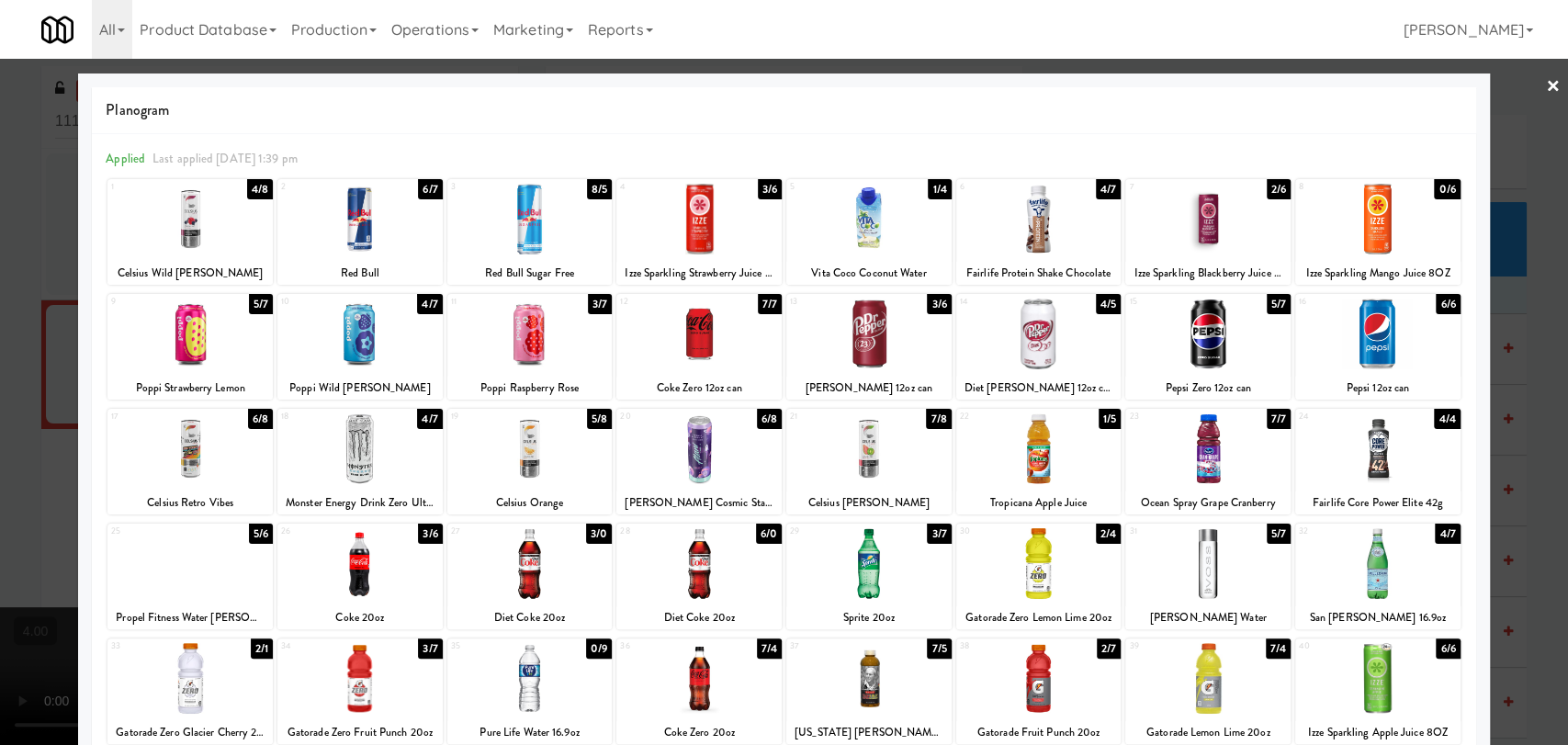
click at [1029, 338] on div at bounding box center [1038, 334] width 165 height 70
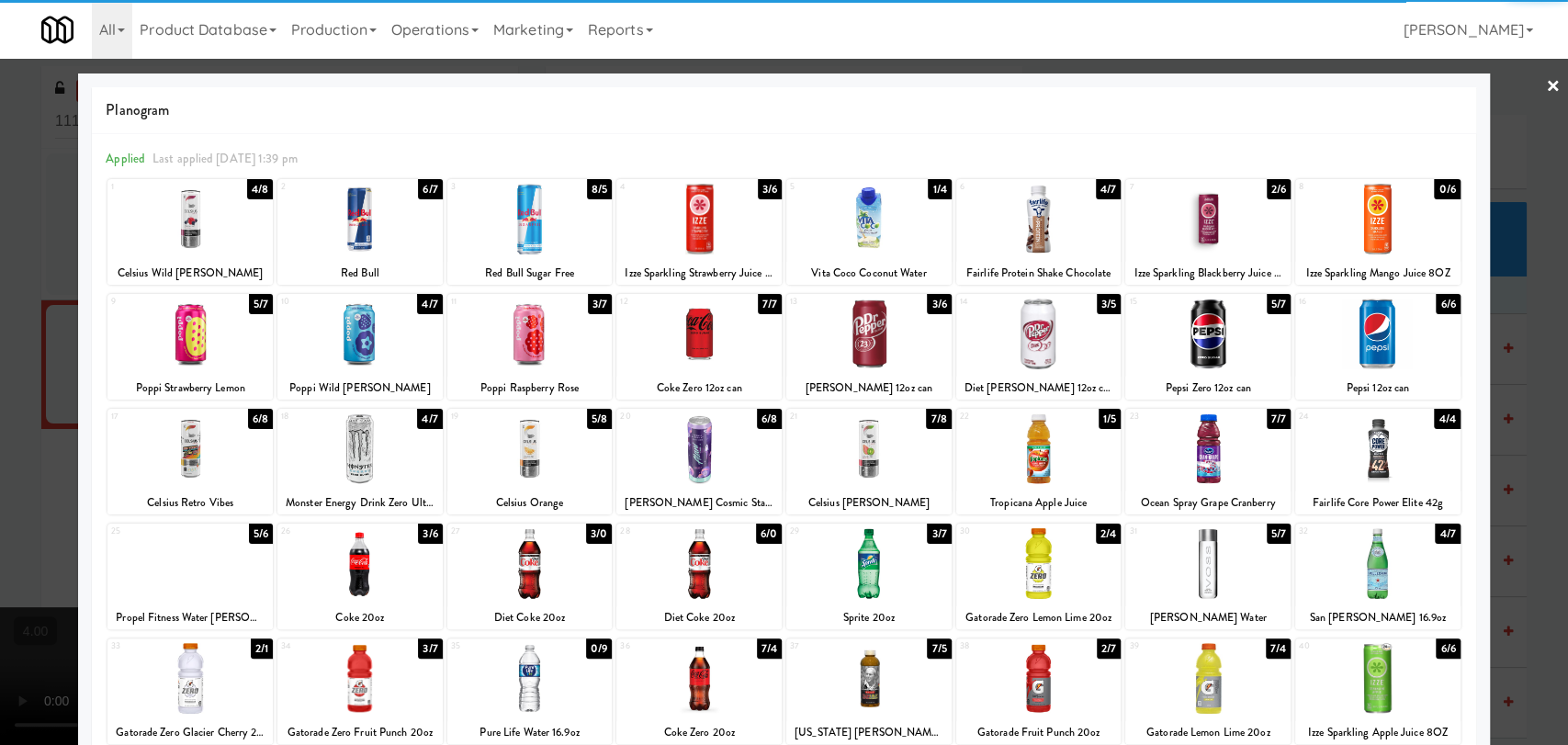
click at [1491, 248] on div at bounding box center [784, 372] width 1568 height 745
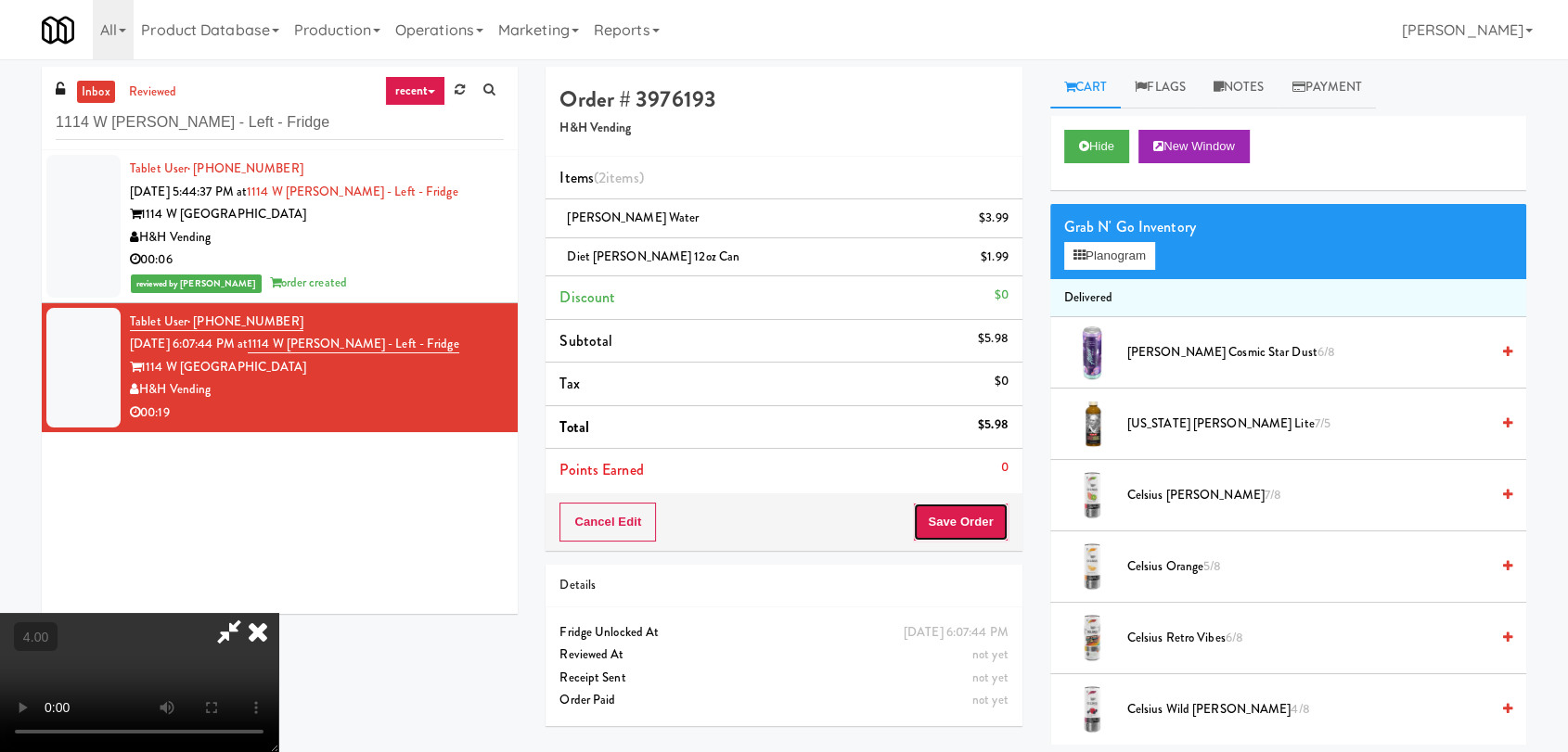
click at [970, 520] on button "Save Order" at bounding box center [960, 522] width 95 height 39
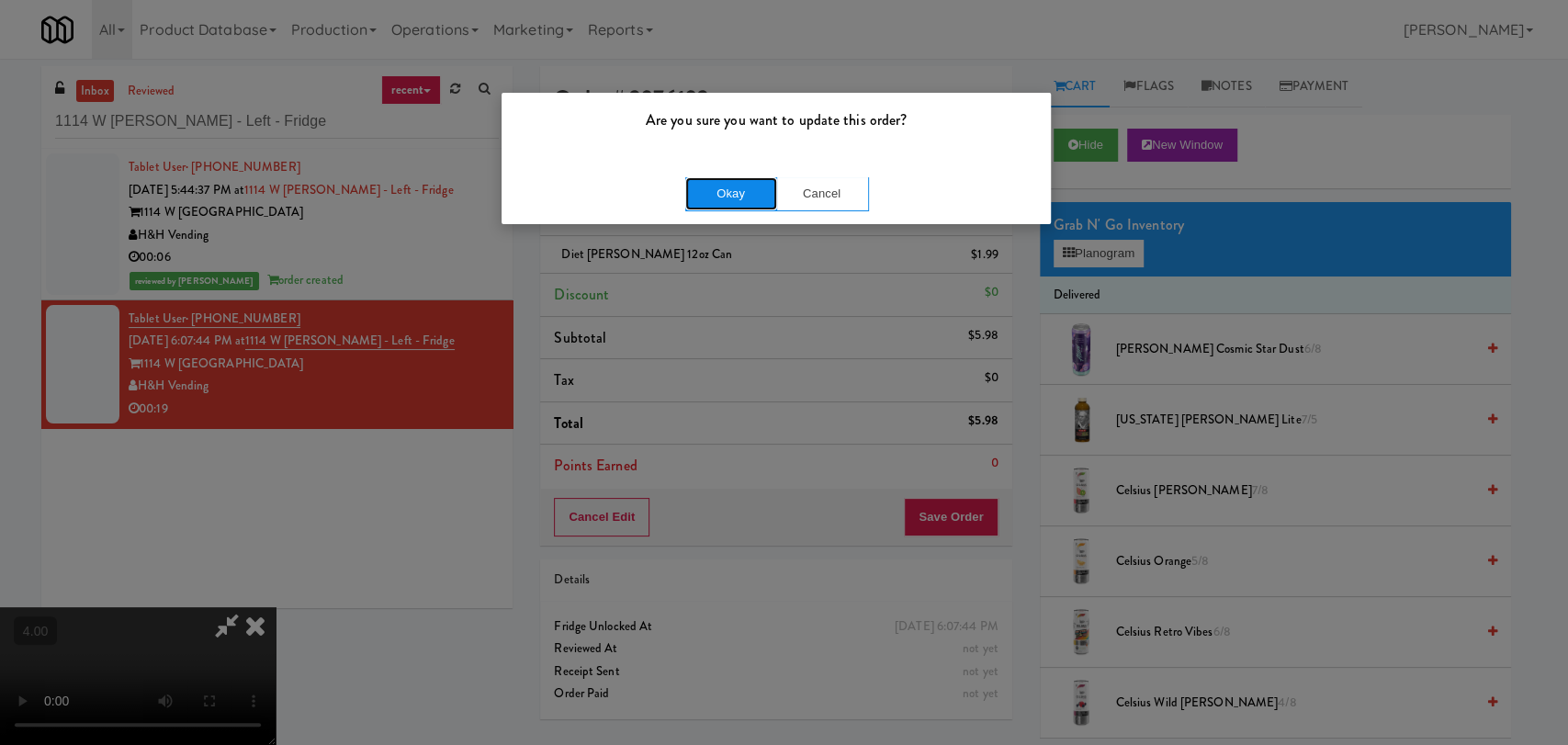
click at [711, 208] on button "Okay" at bounding box center [731, 194] width 92 height 33
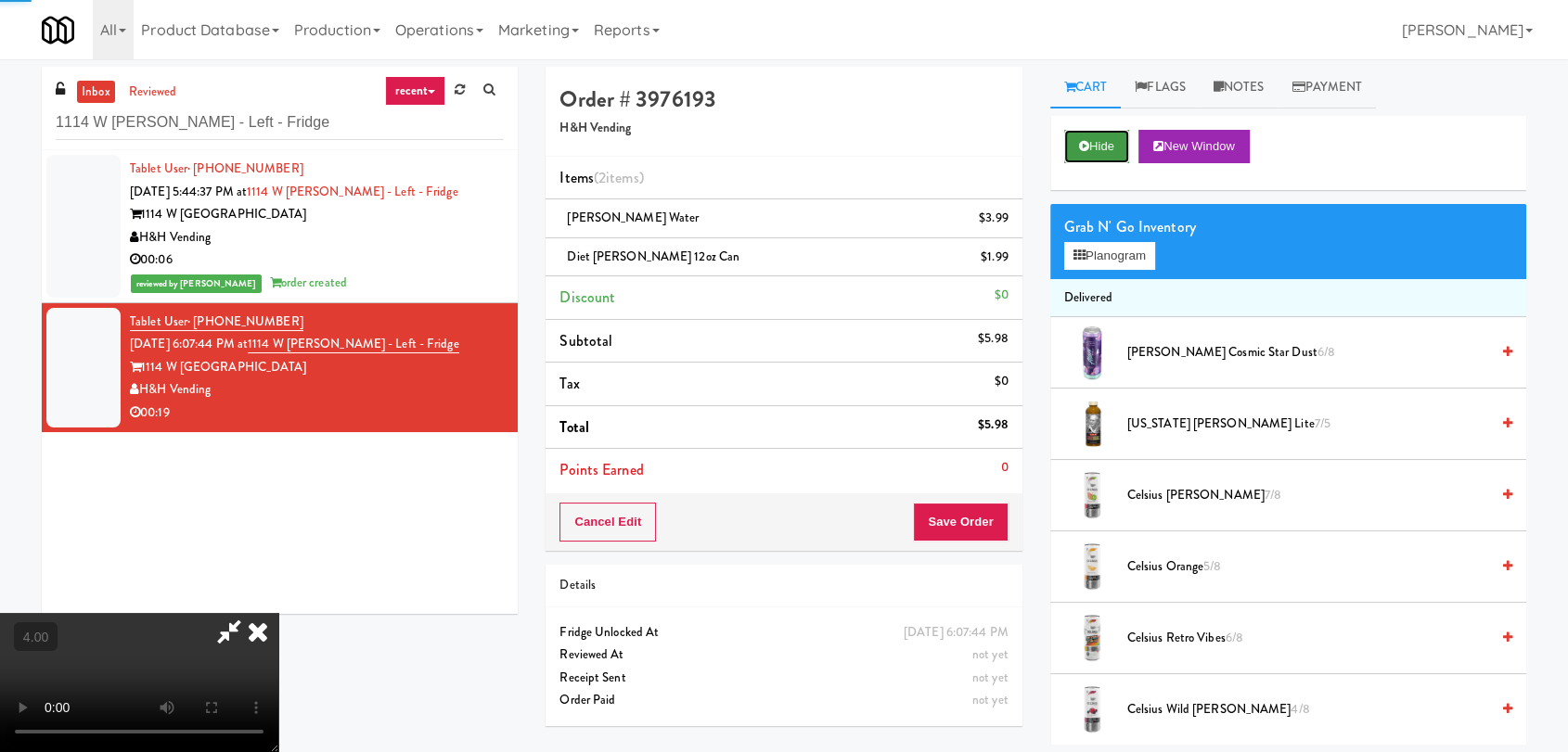
click at [1096, 156] on button "Hide" at bounding box center [1097, 146] width 65 height 33
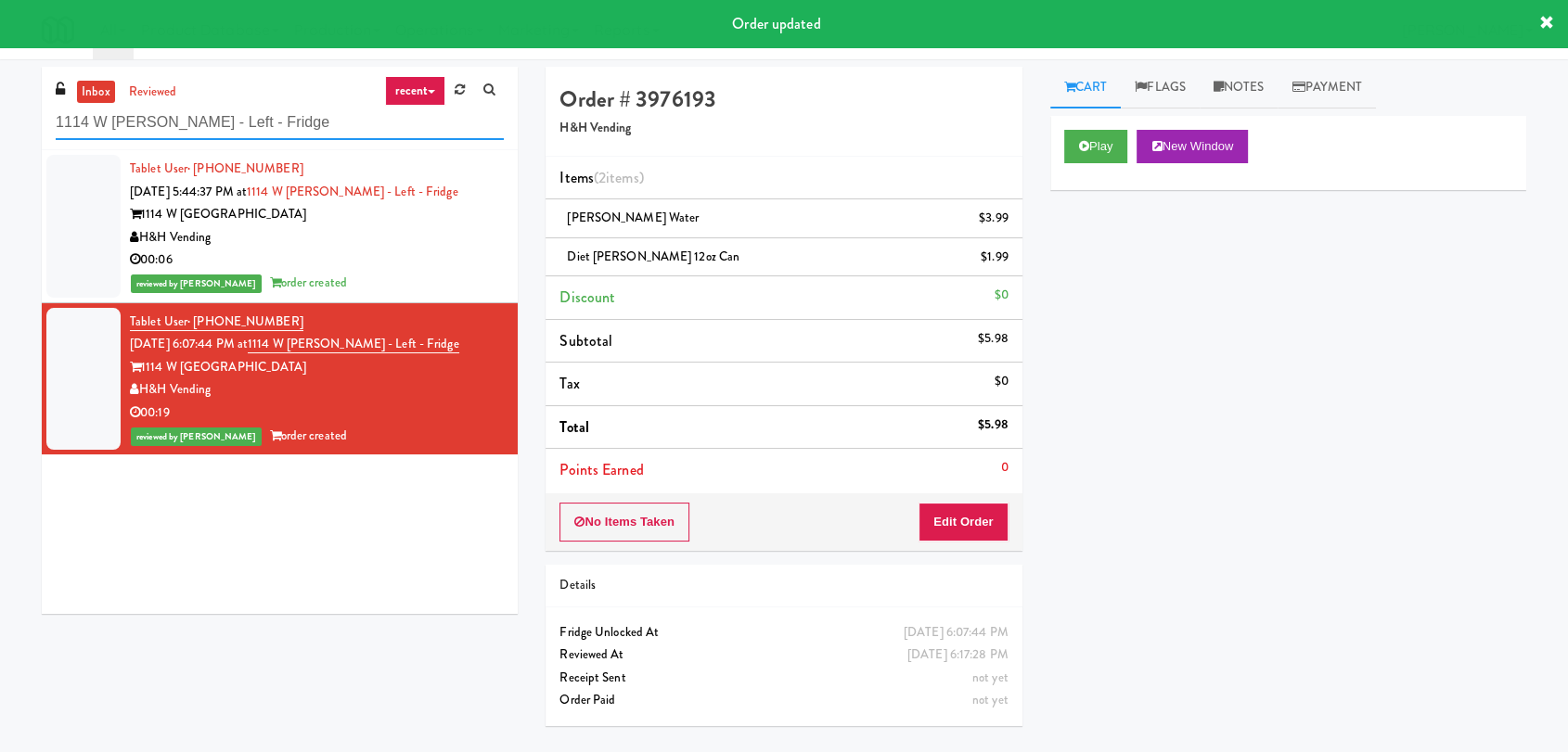
drag, startPoint x: 359, startPoint y: 130, endPoint x: 0, endPoint y: 122, distance: 359.1
click at [0, 122] on div "inbox reviewed recent all unclear take inventory issue suspicious failed recent…" at bounding box center [784, 405] width 1568 height 678
paste input "333 N Water-Ambient"
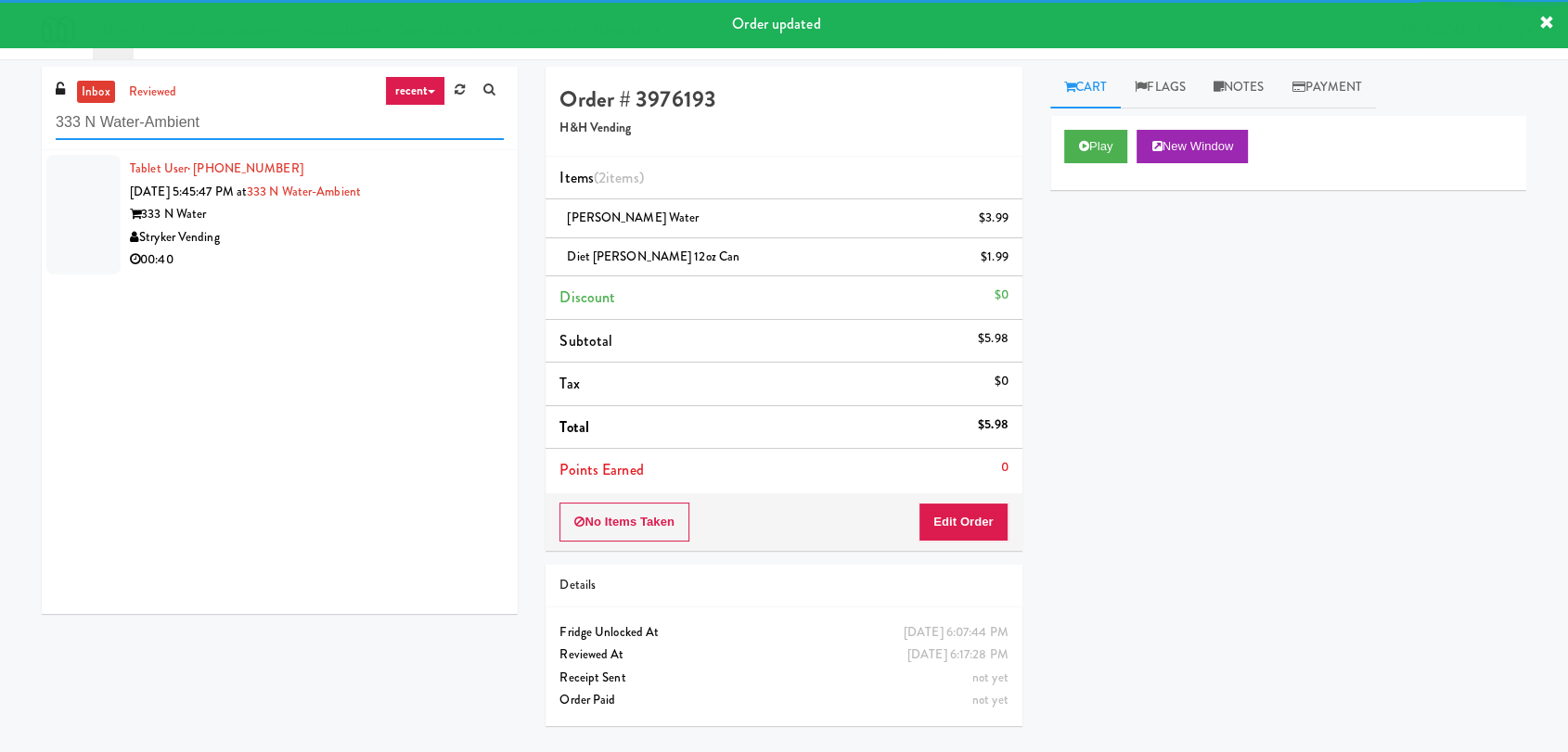
type input "333 N Water-Ambient"
click at [336, 240] on div "Stryker Vending" at bounding box center [317, 238] width 374 height 23
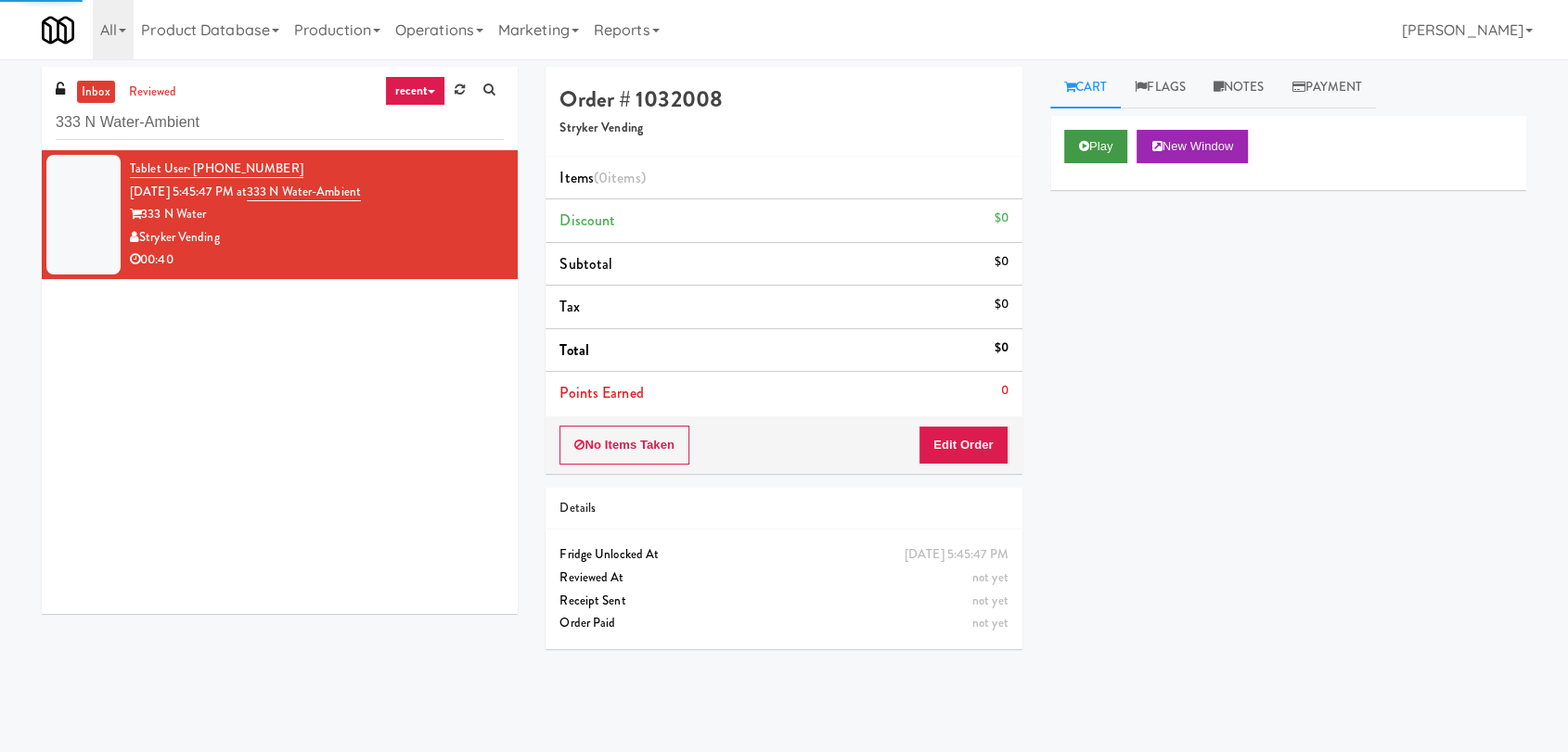
click at [1102, 160] on div "Play New Window" at bounding box center [1288, 153] width 476 height 74
click at [1104, 155] on button "Play" at bounding box center [1096, 146] width 64 height 33
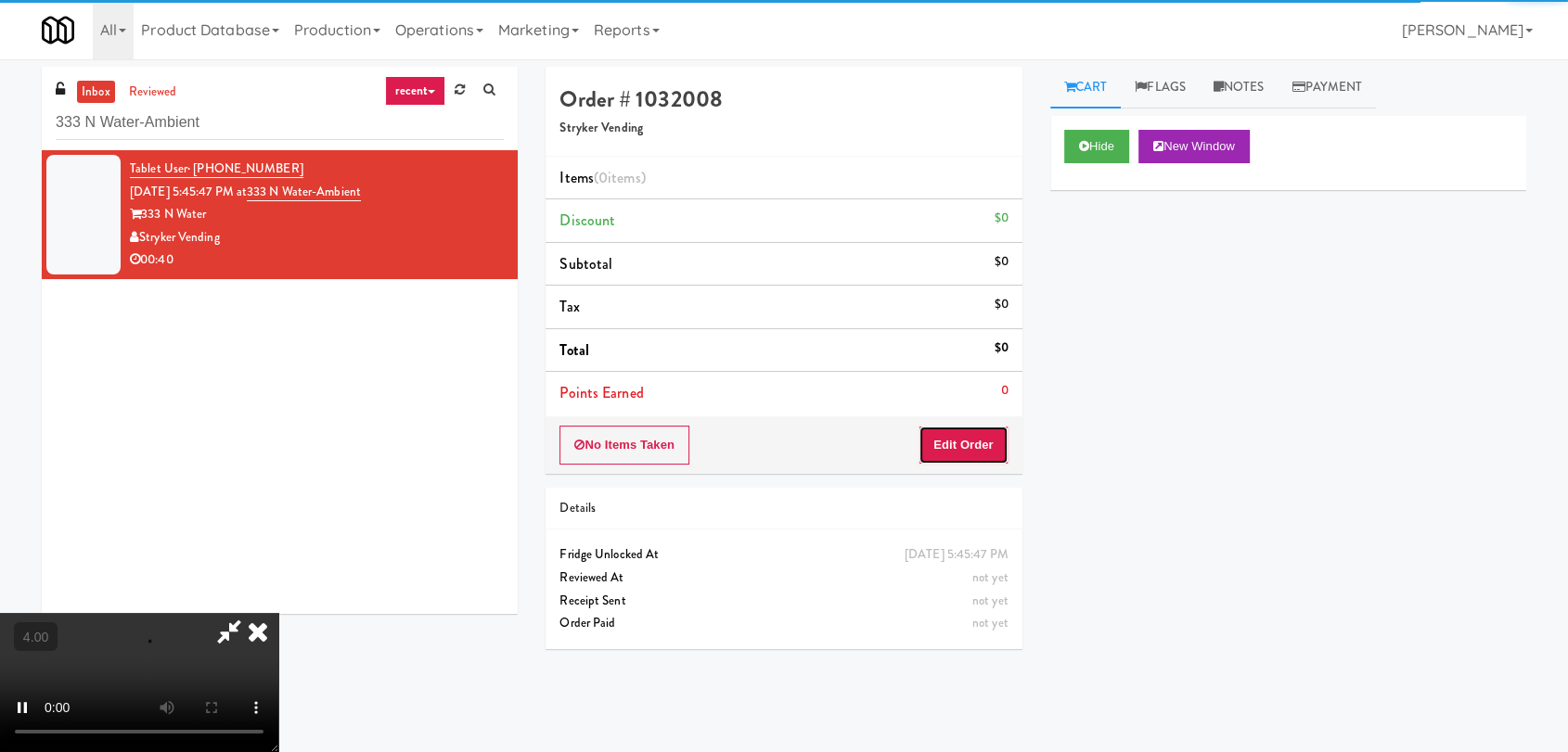
click at [987, 447] on button "Edit Order" at bounding box center [963, 445] width 90 height 39
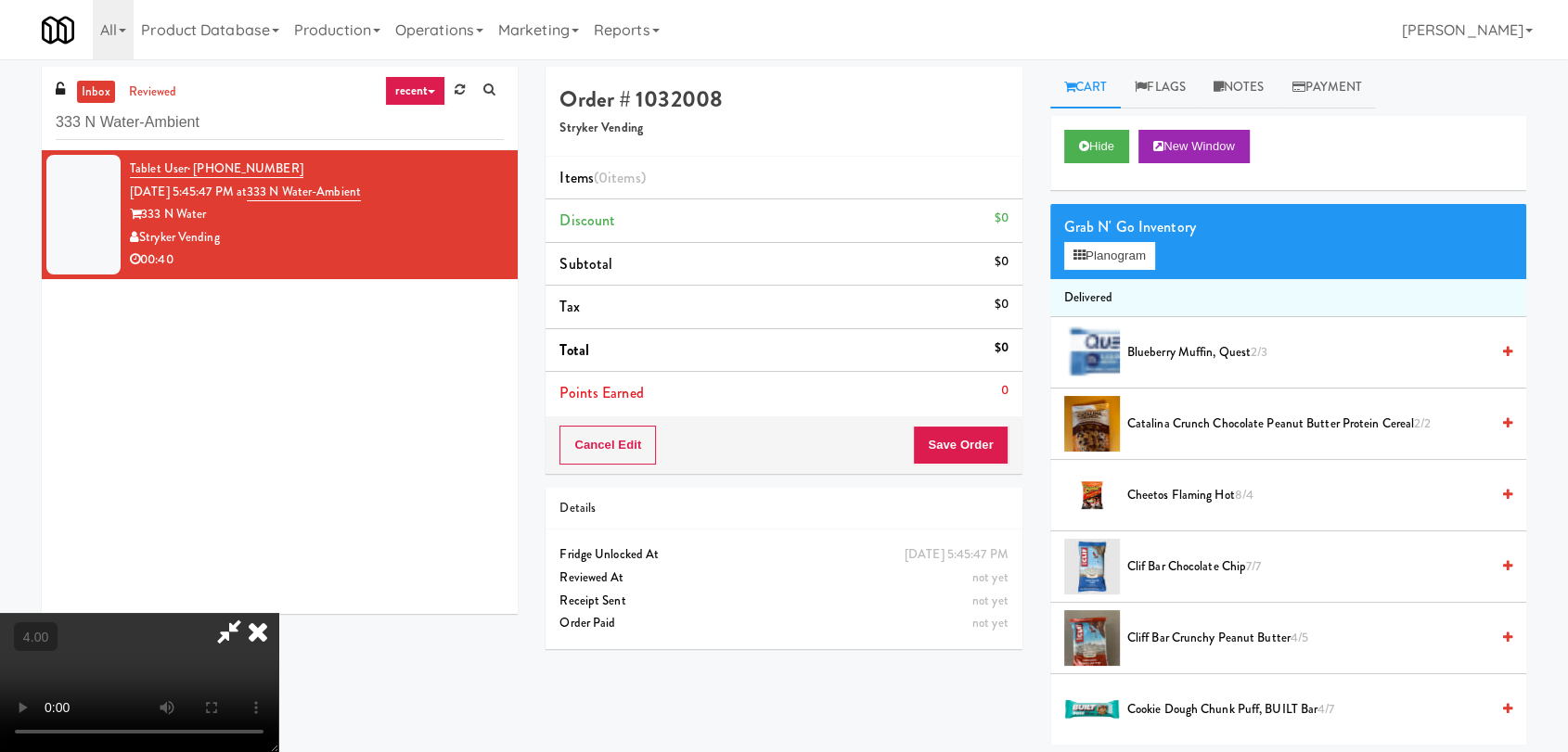
click at [278, 614] on video at bounding box center [138, 683] width 278 height 139
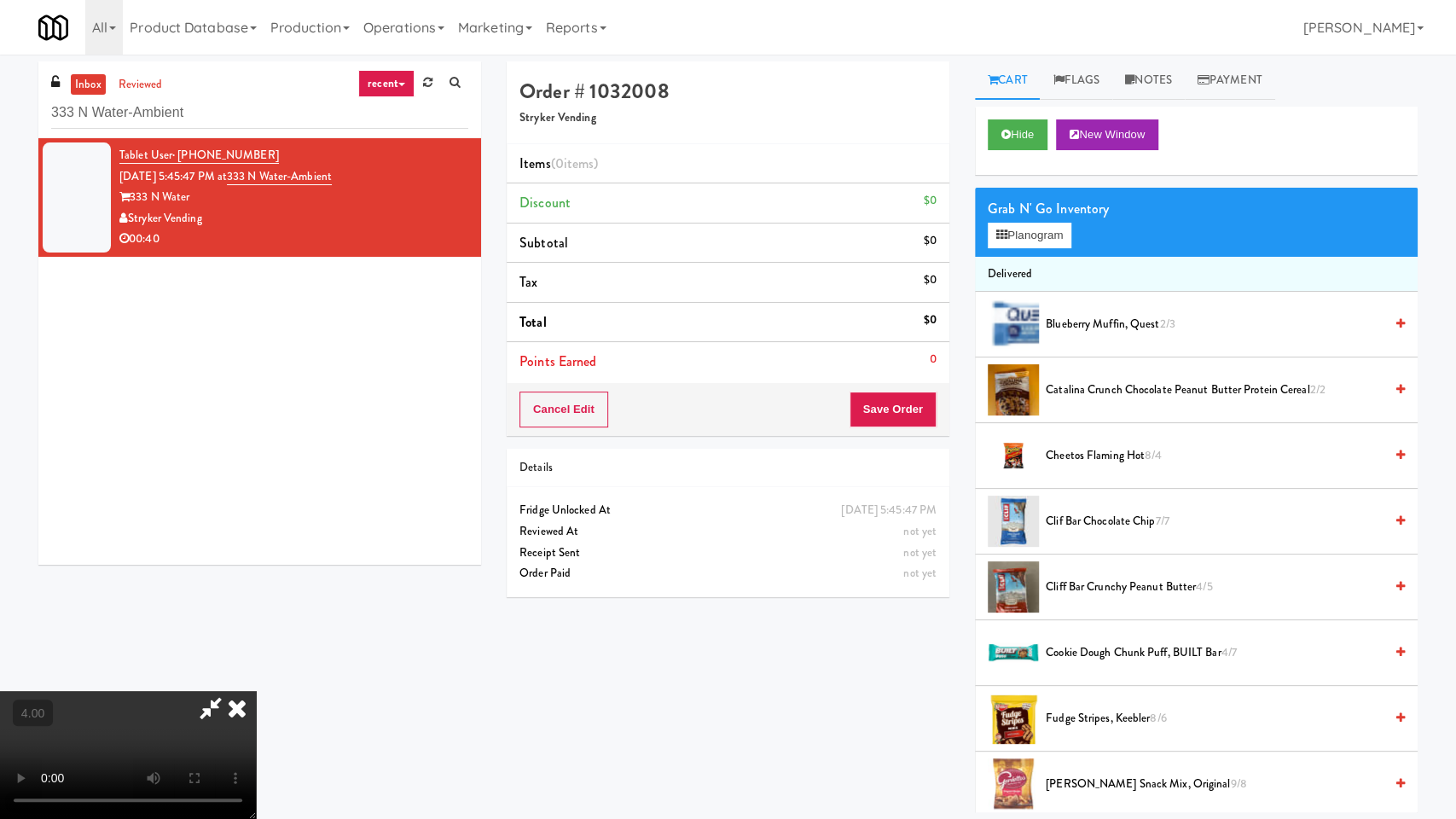
click at [255, 691] on video at bounding box center [127, 754] width 255 height 128
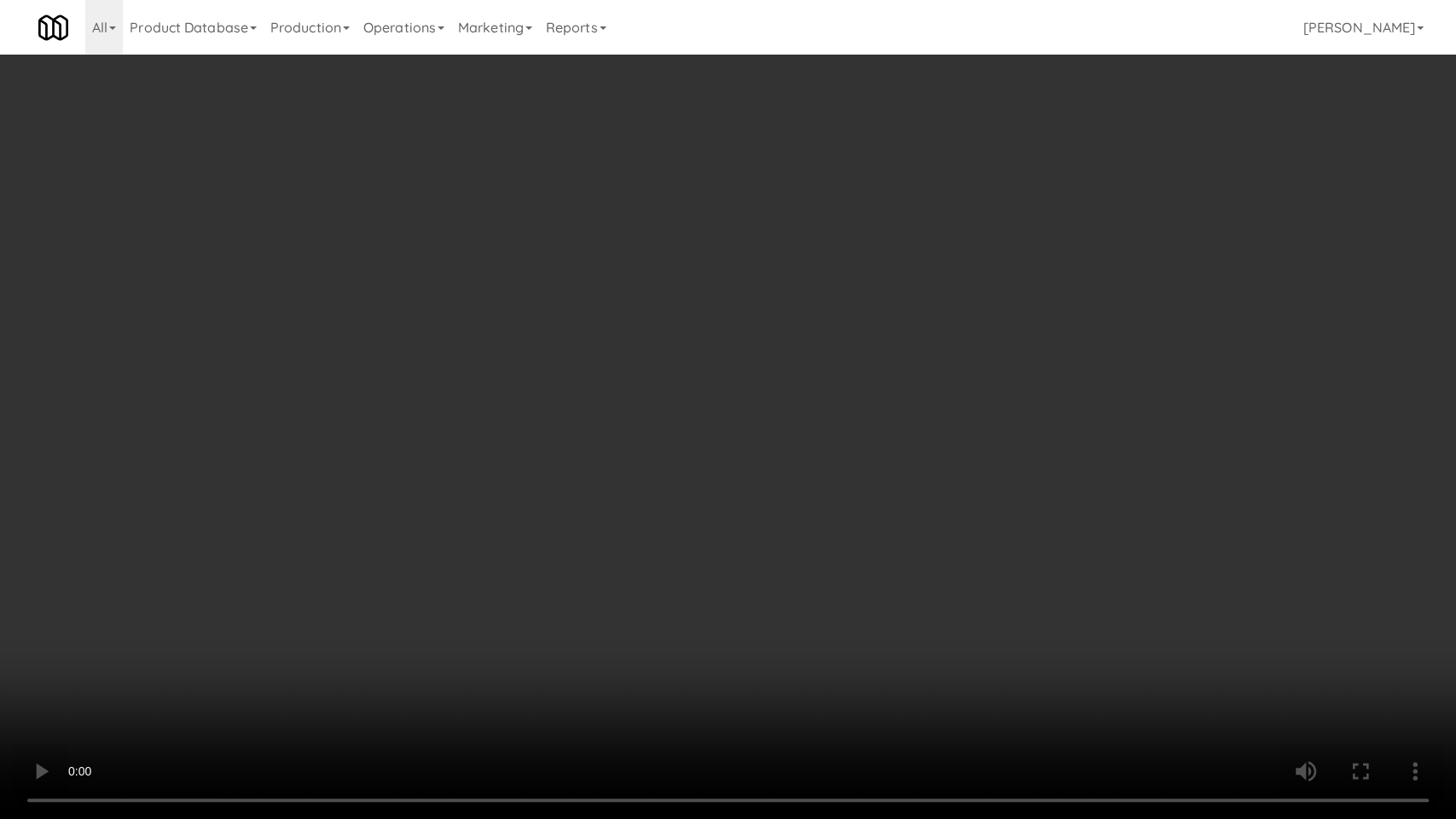
click at [860, 365] on video at bounding box center [728, 409] width 1456 height 819
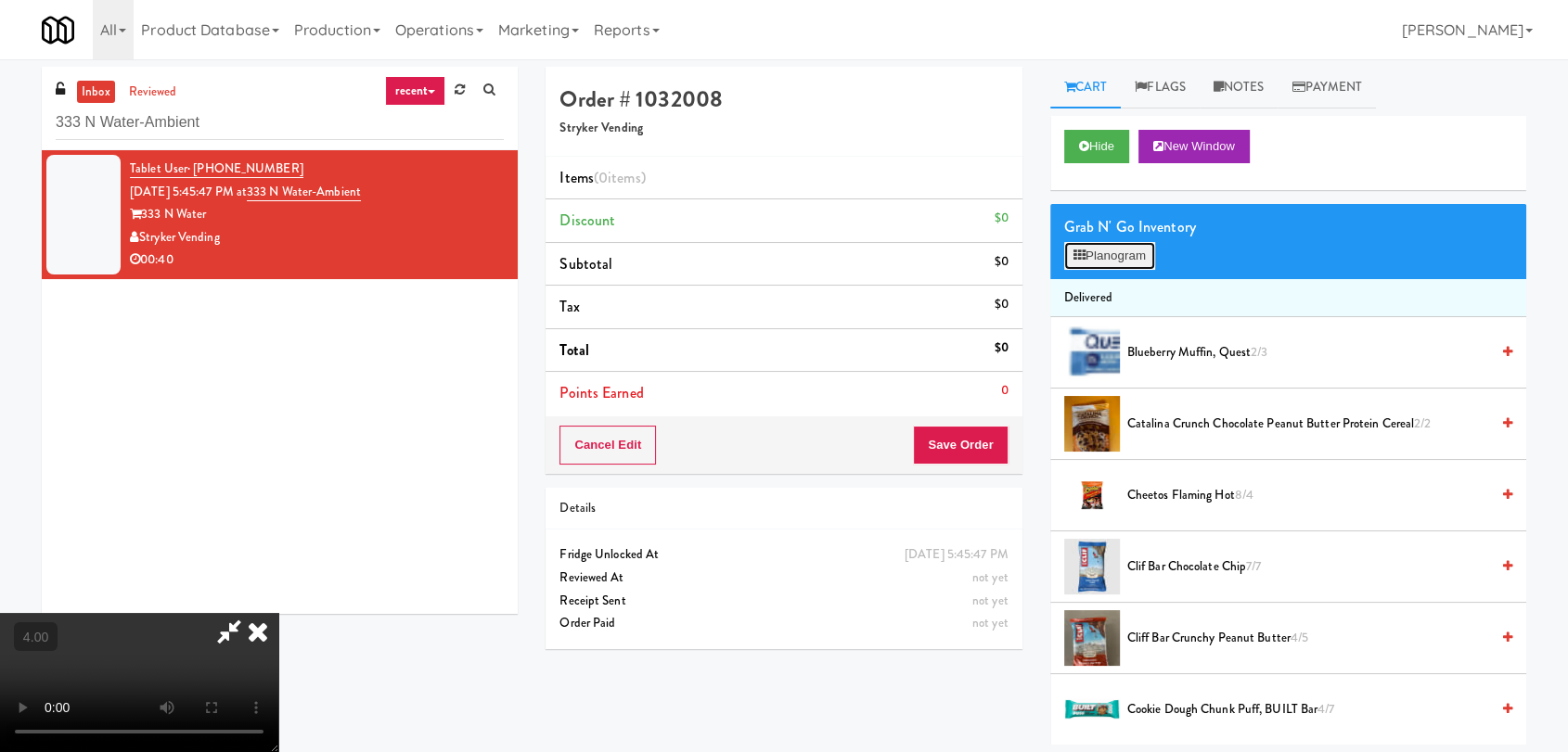
click at [1116, 243] on button "Planogram" at bounding box center [1110, 255] width 91 height 28
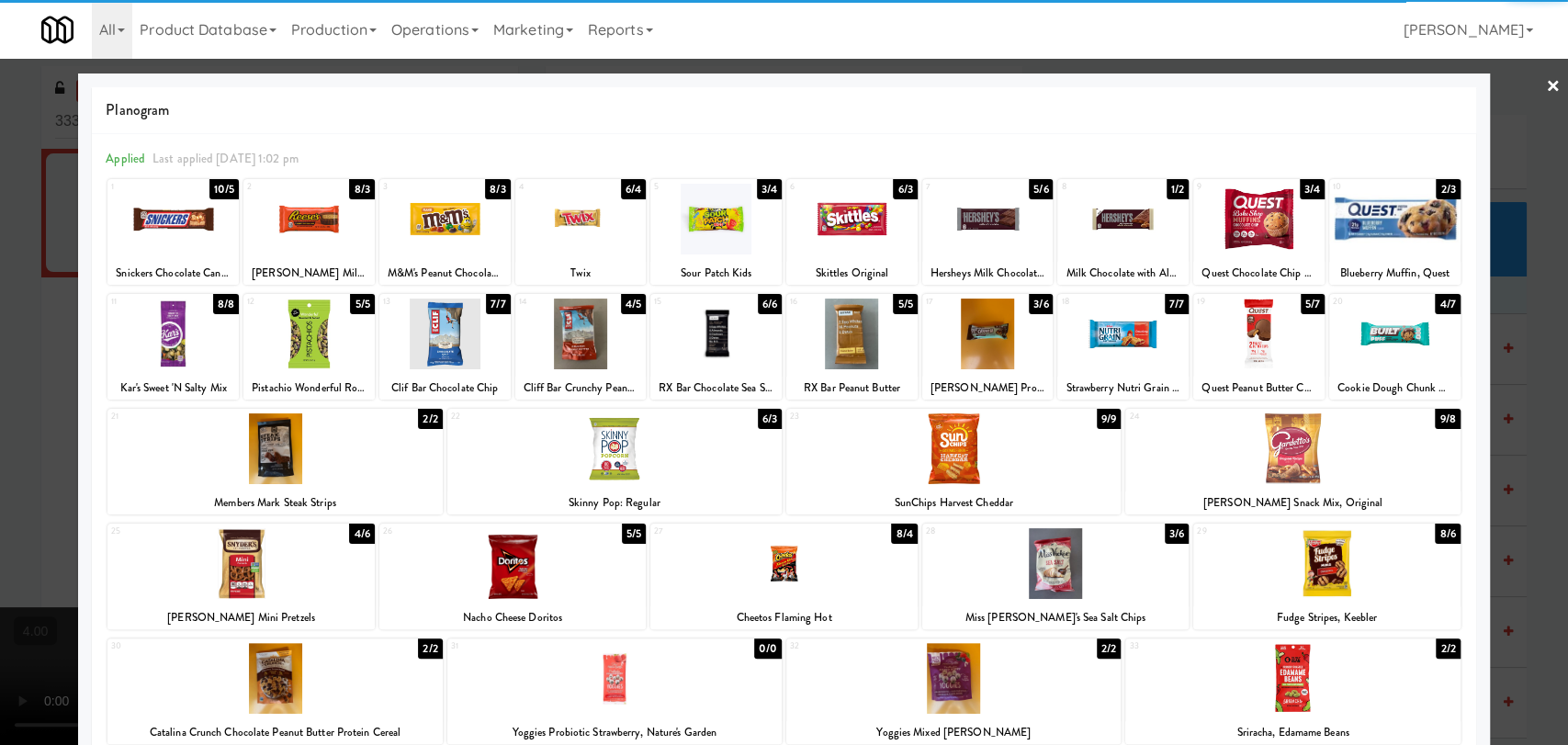
click at [739, 220] on div at bounding box center [716, 219] width 131 height 70
click at [970, 225] on div at bounding box center [988, 219] width 131 height 70
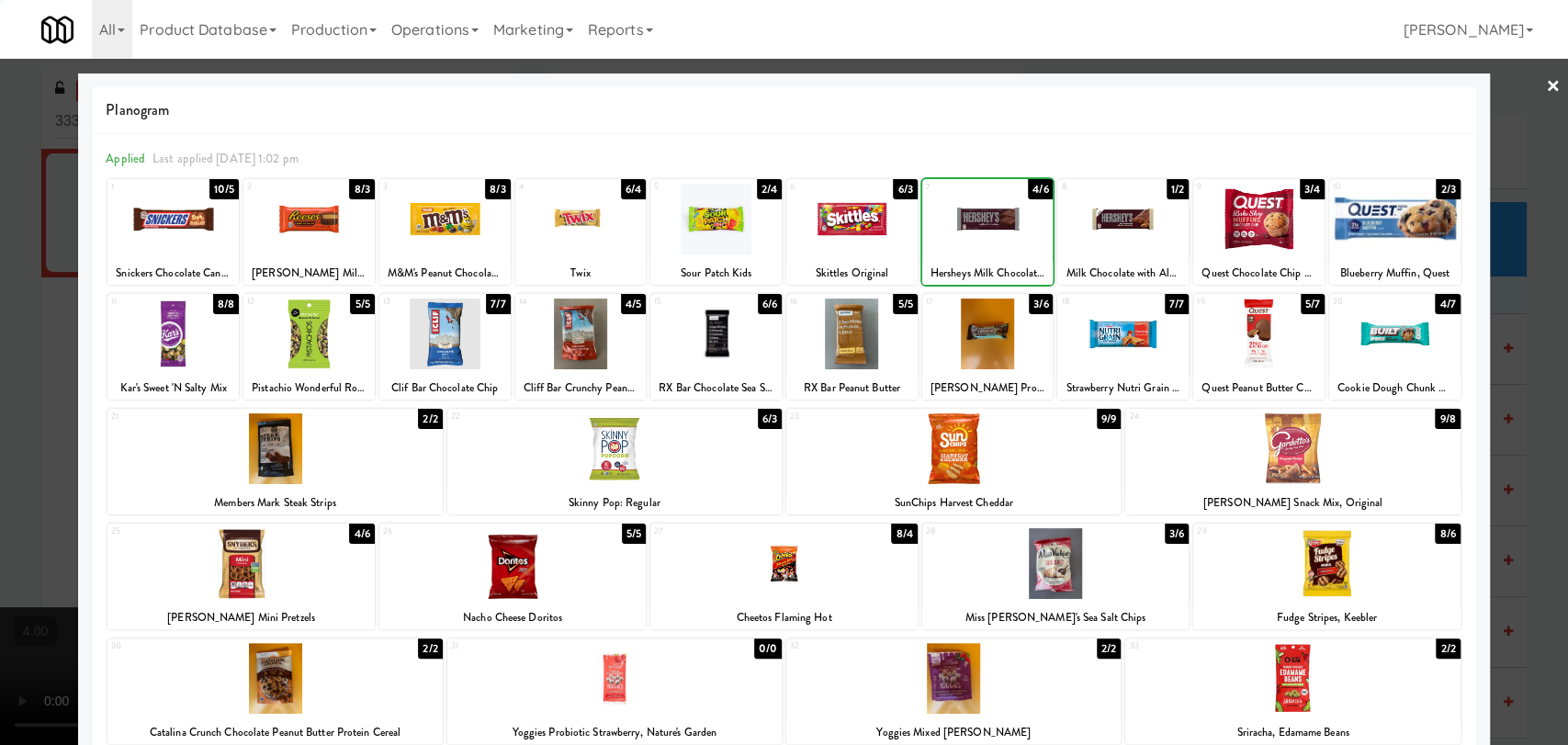
click at [0, 229] on div at bounding box center [784, 372] width 1568 height 745
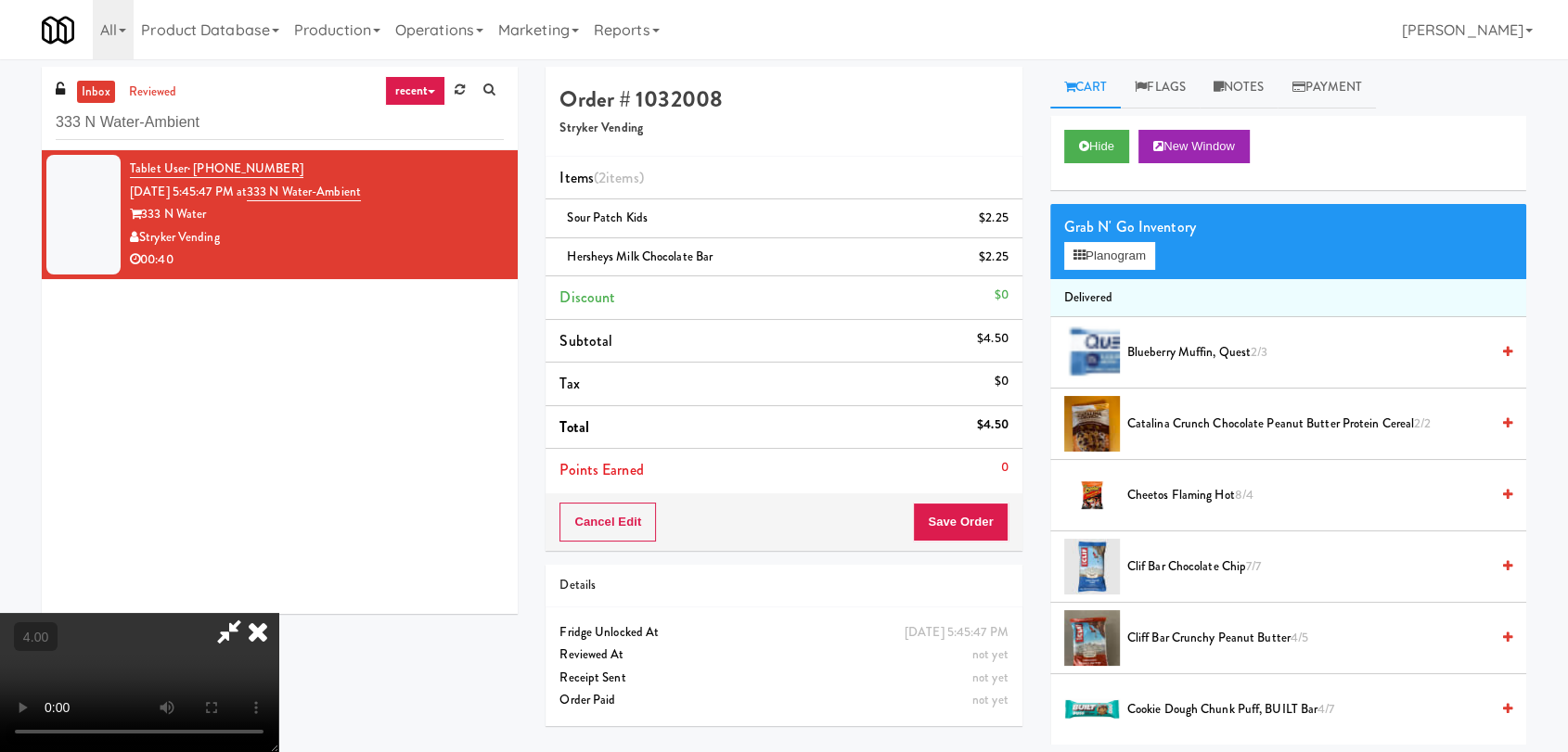
click at [278, 614] on icon at bounding box center [257, 632] width 41 height 37
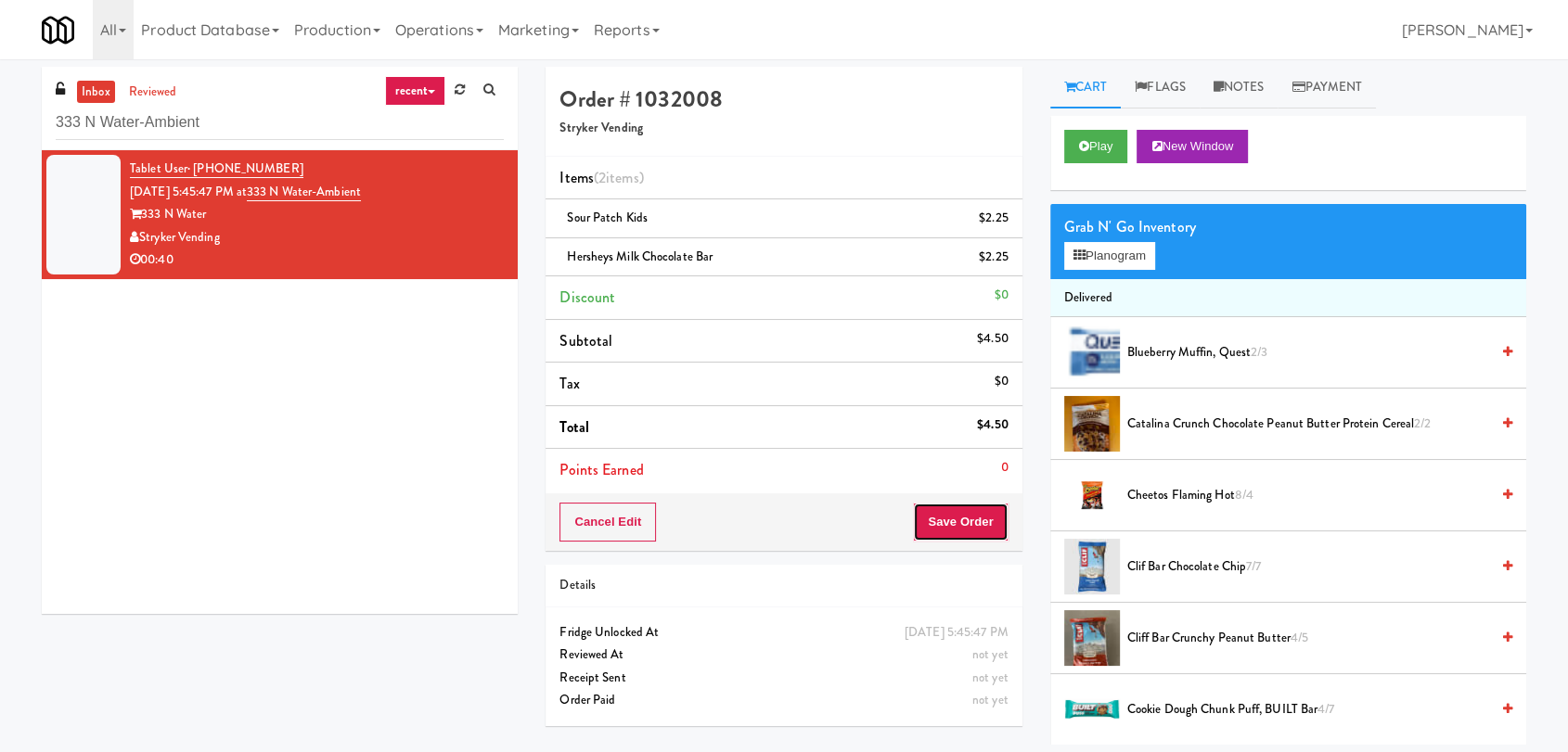
click at [972, 515] on button "Save Order" at bounding box center [960, 522] width 95 height 39
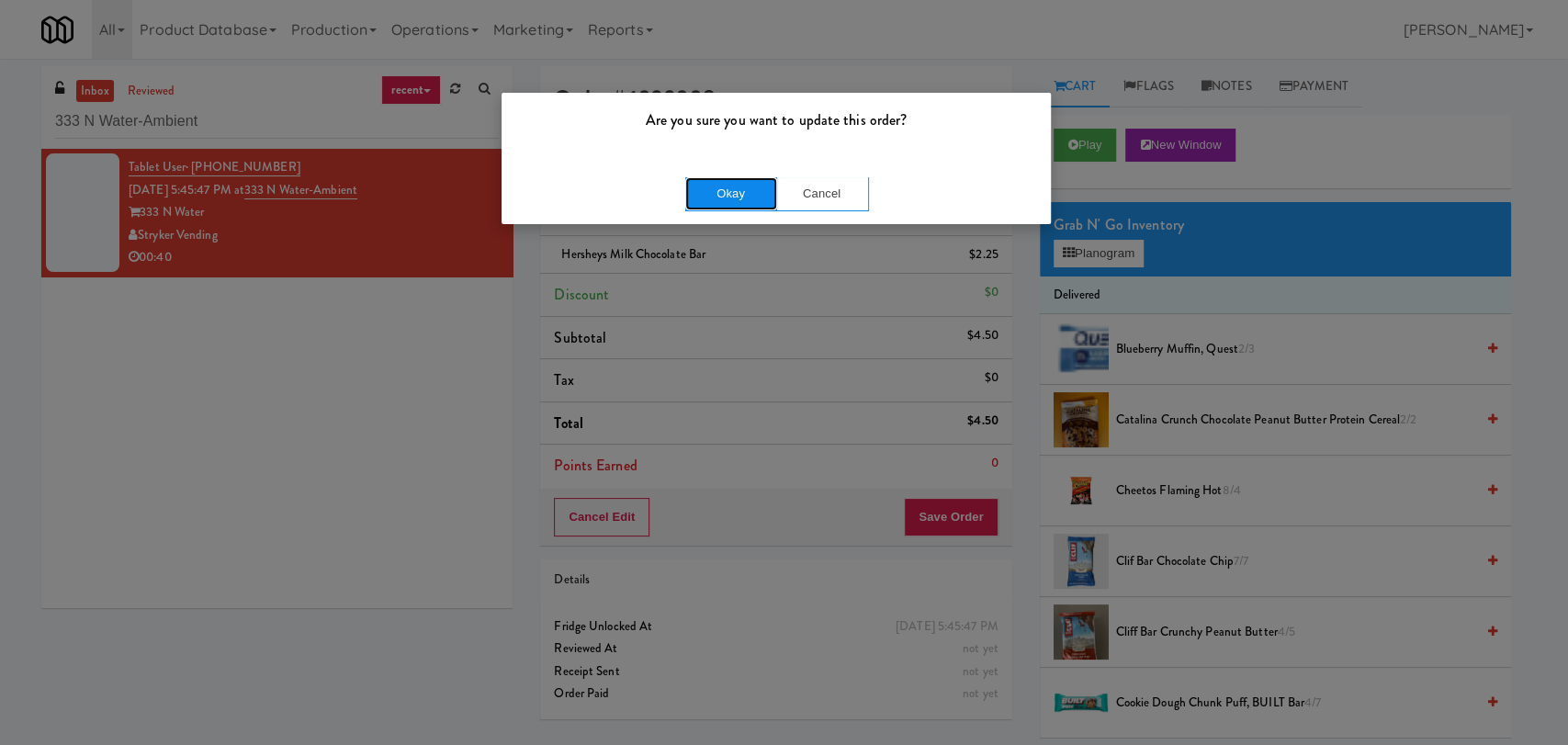
click at [741, 206] on button "Okay" at bounding box center [731, 194] width 92 height 33
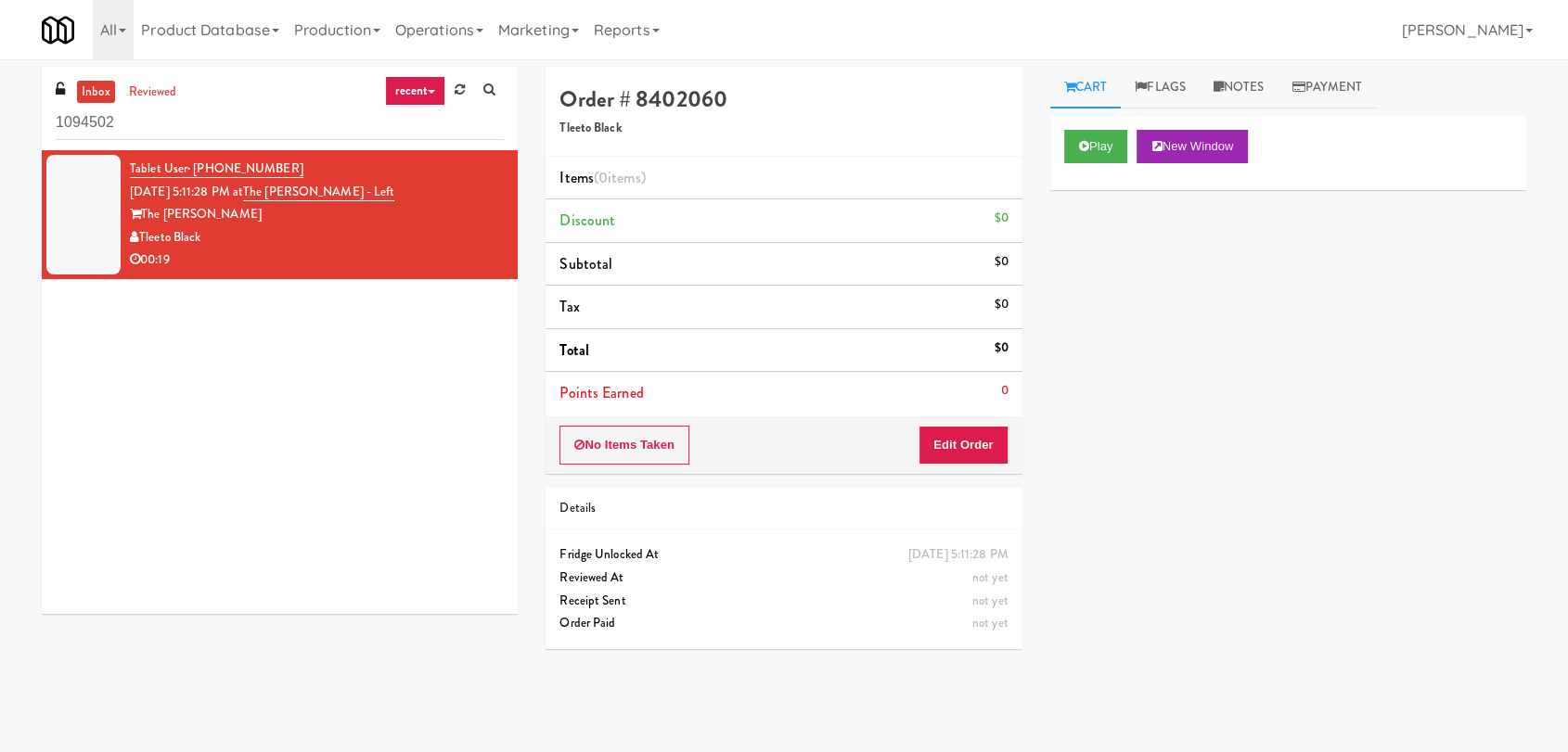
click at [1061, 150] on div "Play New Window" at bounding box center [1288, 153] width 476 height 74
click at [1086, 146] on icon at bounding box center [1084, 146] width 10 height 12
